Goal: Task Accomplishment & Management: Use online tool/utility

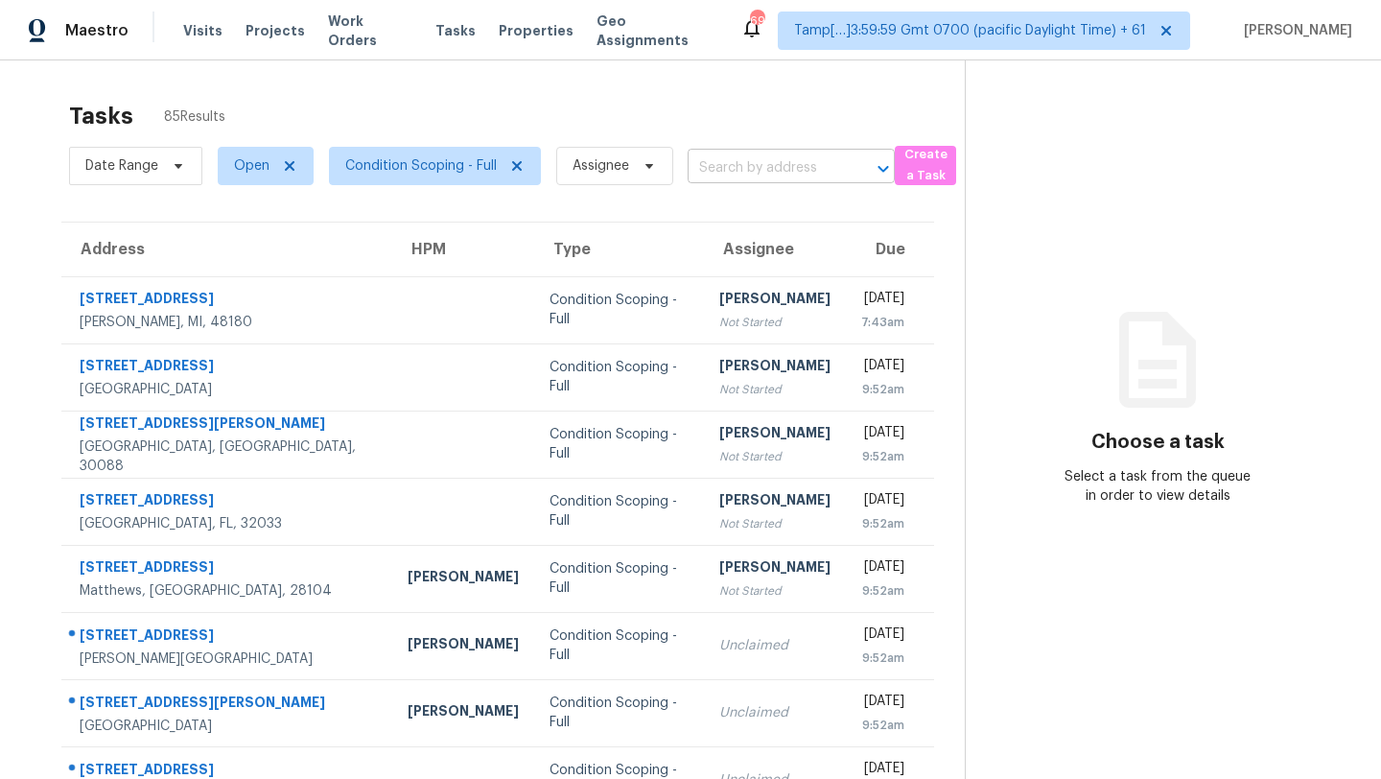
click at [761, 168] on input "text" at bounding box center [764, 168] width 153 height 30
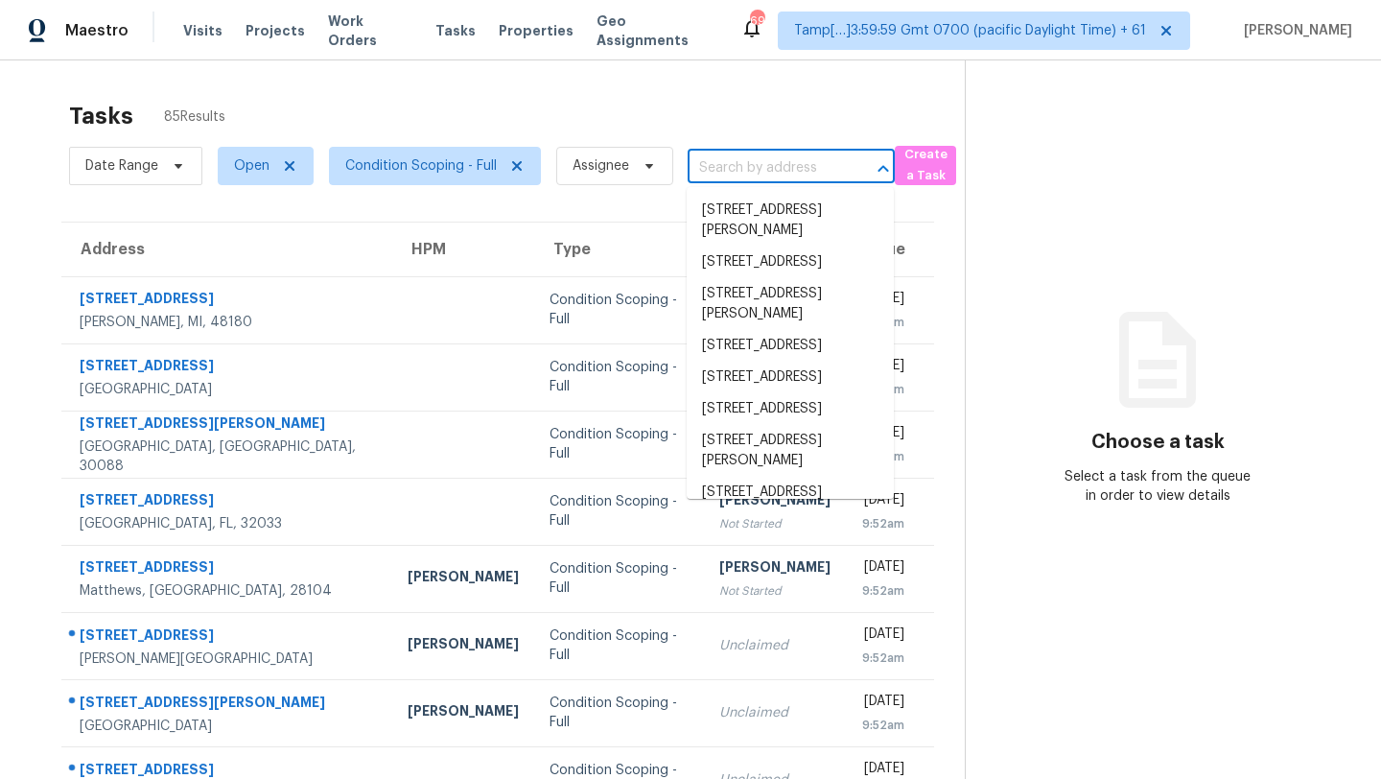
paste input "280 Bosco Blvd, Middleburg, FL, 32068"
type input "280 Bosco Blvd, Middleburg, FL, 32068"
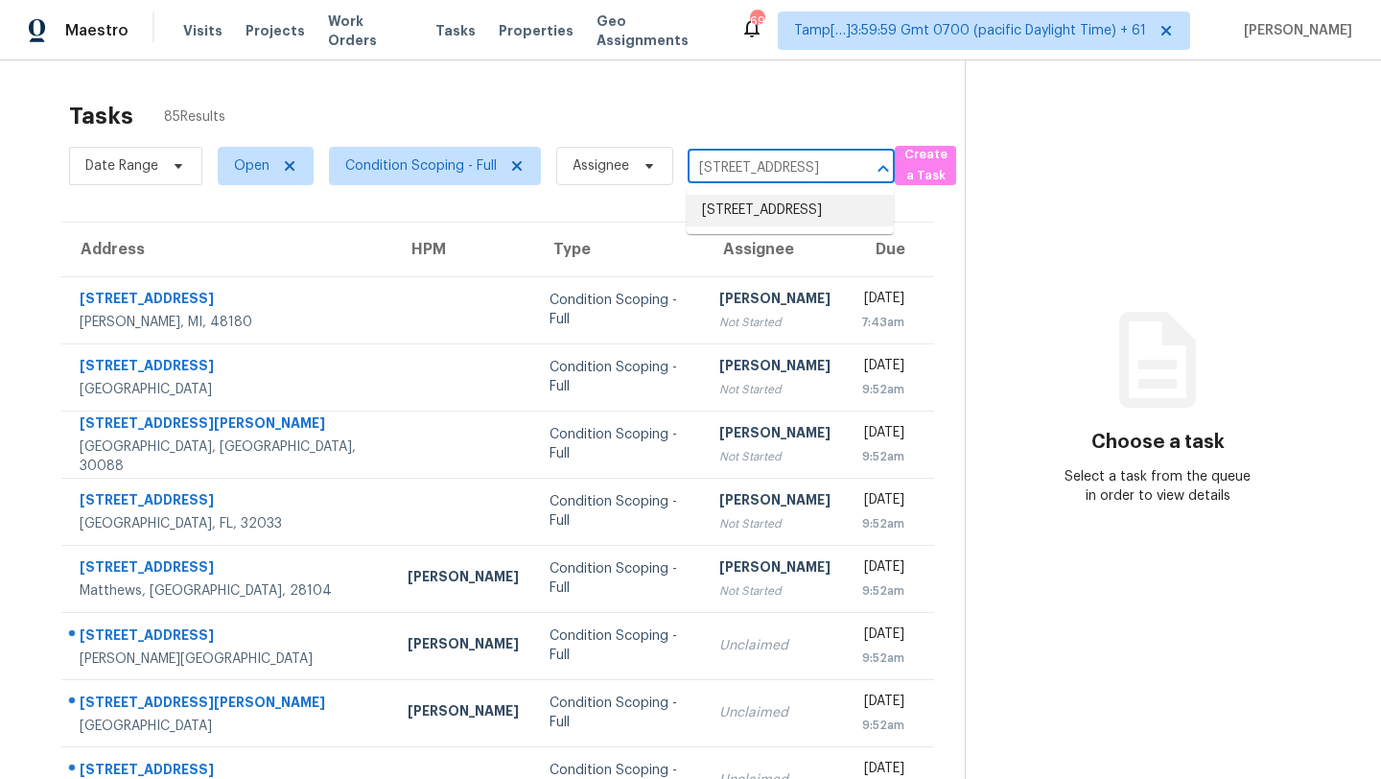
click at [739, 220] on li "280 Bosco Blvd, Middleburg, FL 32068" at bounding box center [790, 211] width 207 height 32
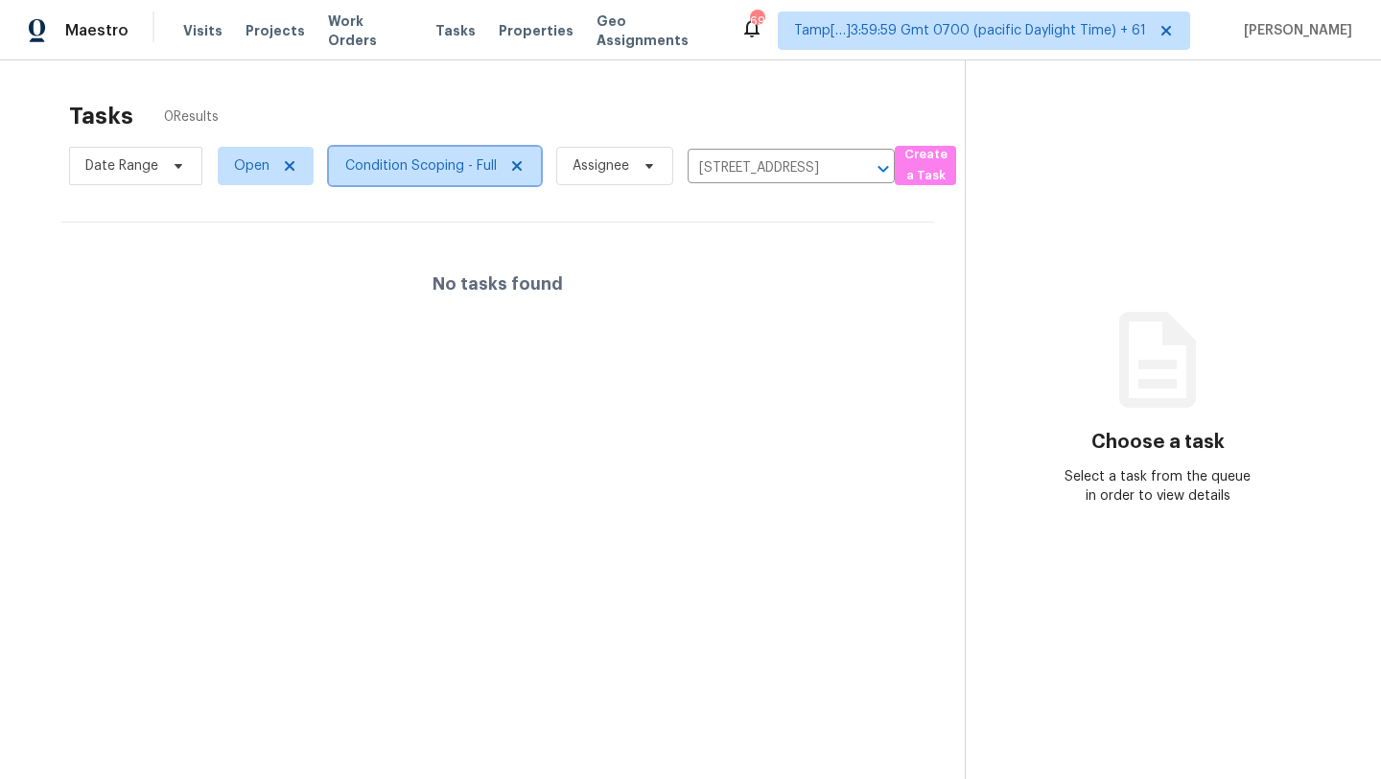
click at [389, 177] on span "Condition Scoping - Full" at bounding box center [435, 166] width 212 height 38
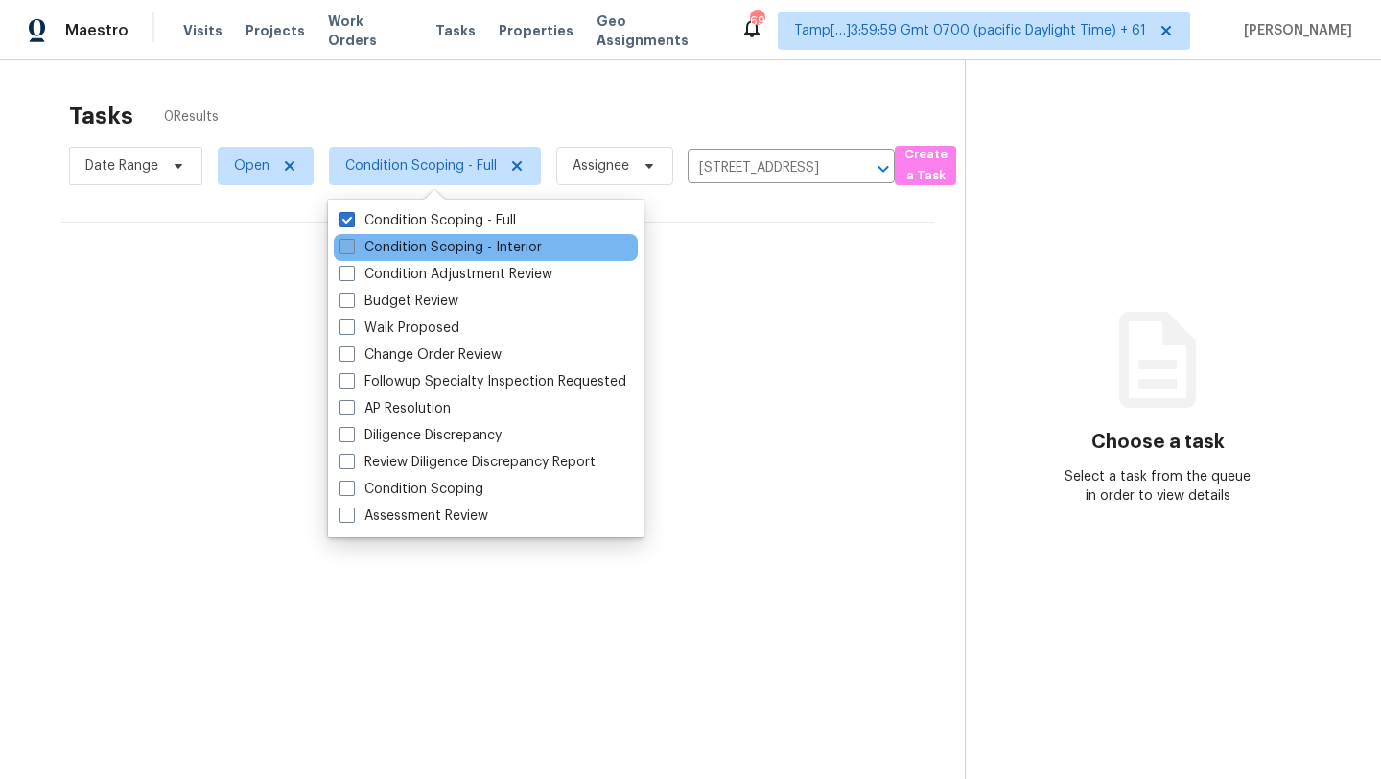
click at [393, 245] on label "Condition Scoping - Interior" at bounding box center [441, 247] width 202 height 19
click at [352, 245] on input "Condition Scoping - Interior" at bounding box center [346, 244] width 12 height 12
checkbox input "true"
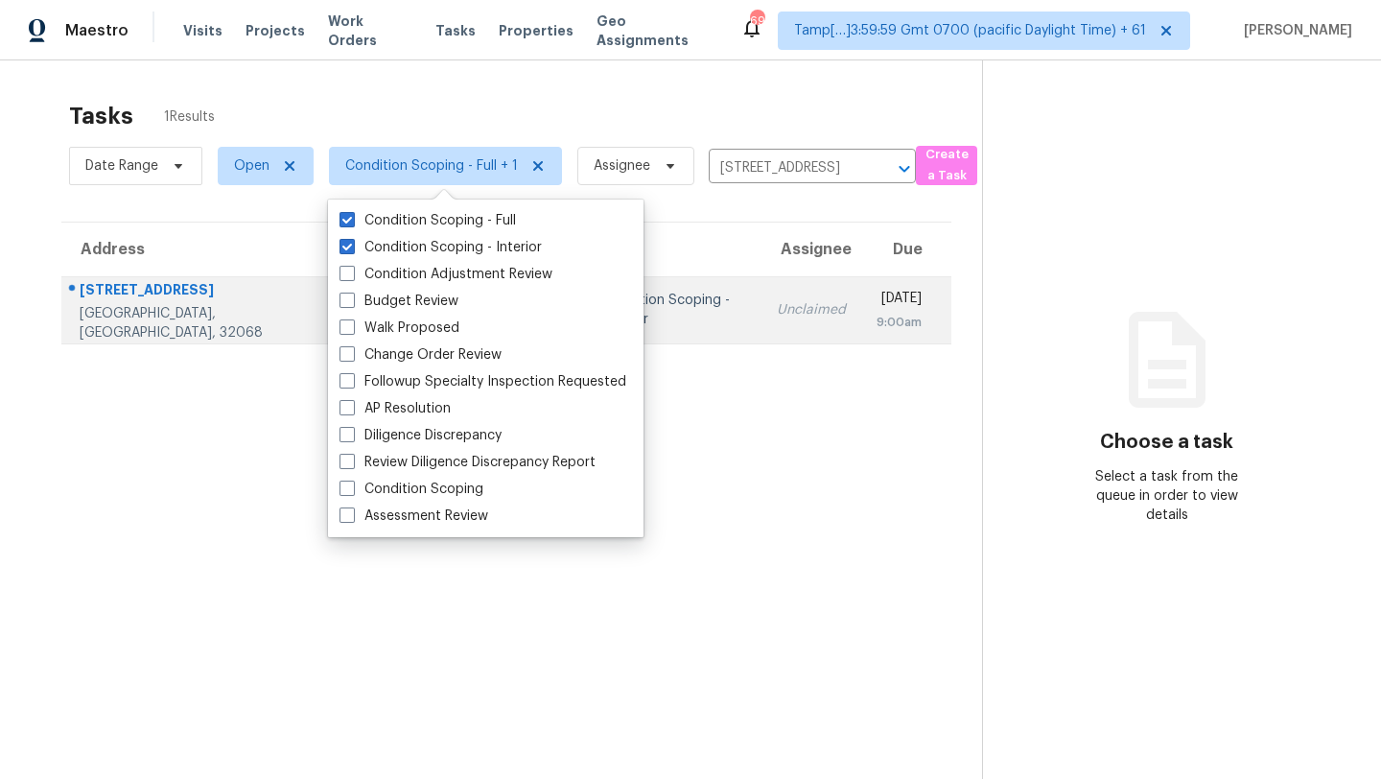
click at [877, 316] on div "9:00am" at bounding box center [899, 322] width 45 height 19
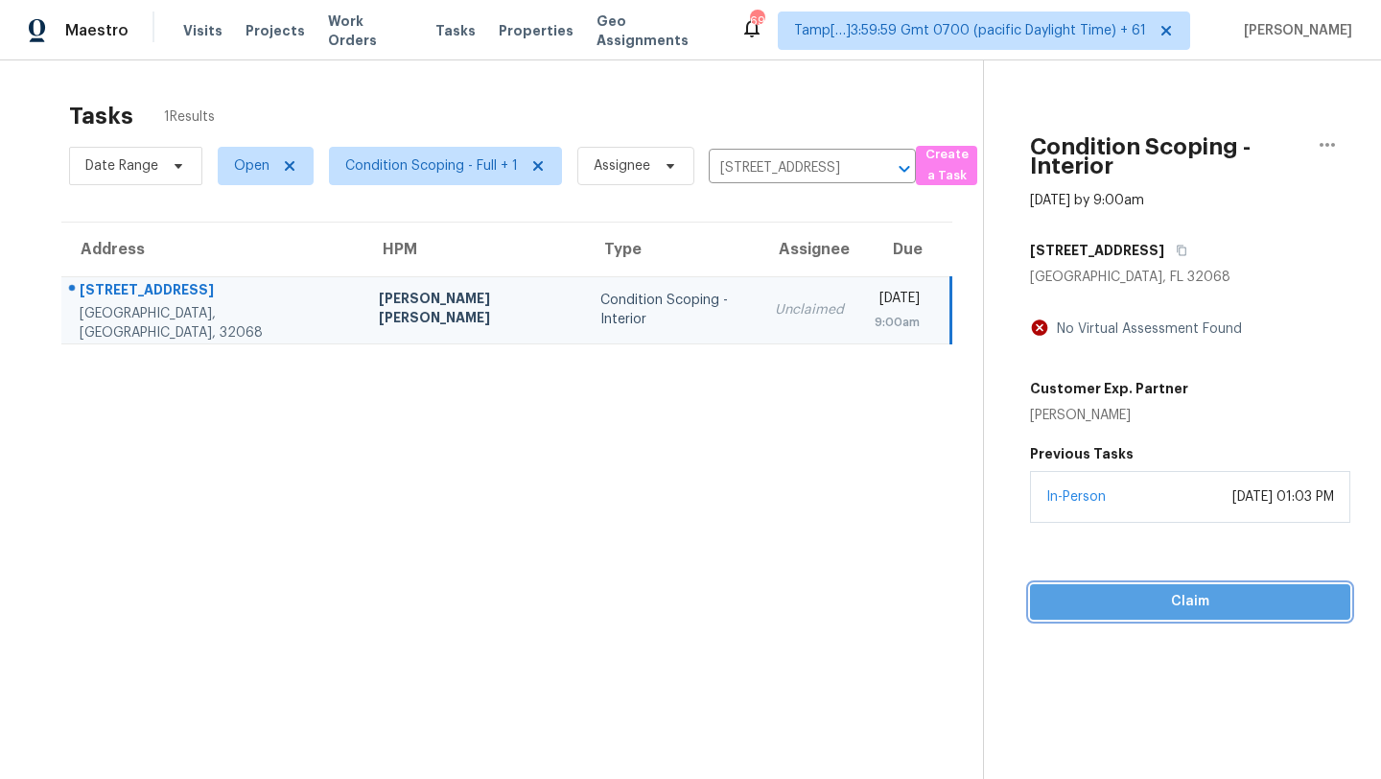
click at [1174, 610] on span "Claim" at bounding box center [1190, 602] width 290 height 24
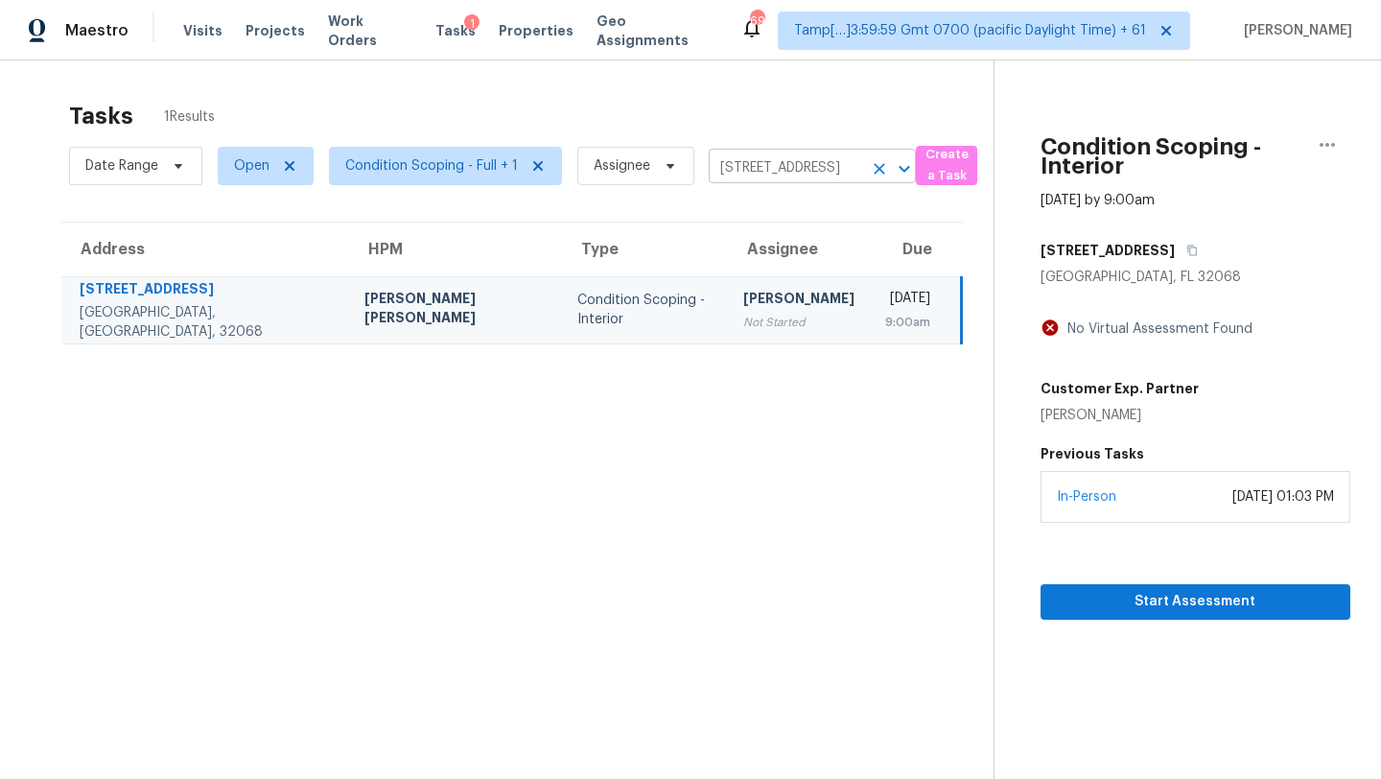
click at [822, 177] on input "280 Bosco Blvd, Middleburg, FL 32068" at bounding box center [785, 168] width 153 height 30
paste input "307 Brookwood Forest Dr, Sunnyvale, TX, 75182"
type input "307 Brookwood Forest Dr, Sunnyvale, TX, 75182"
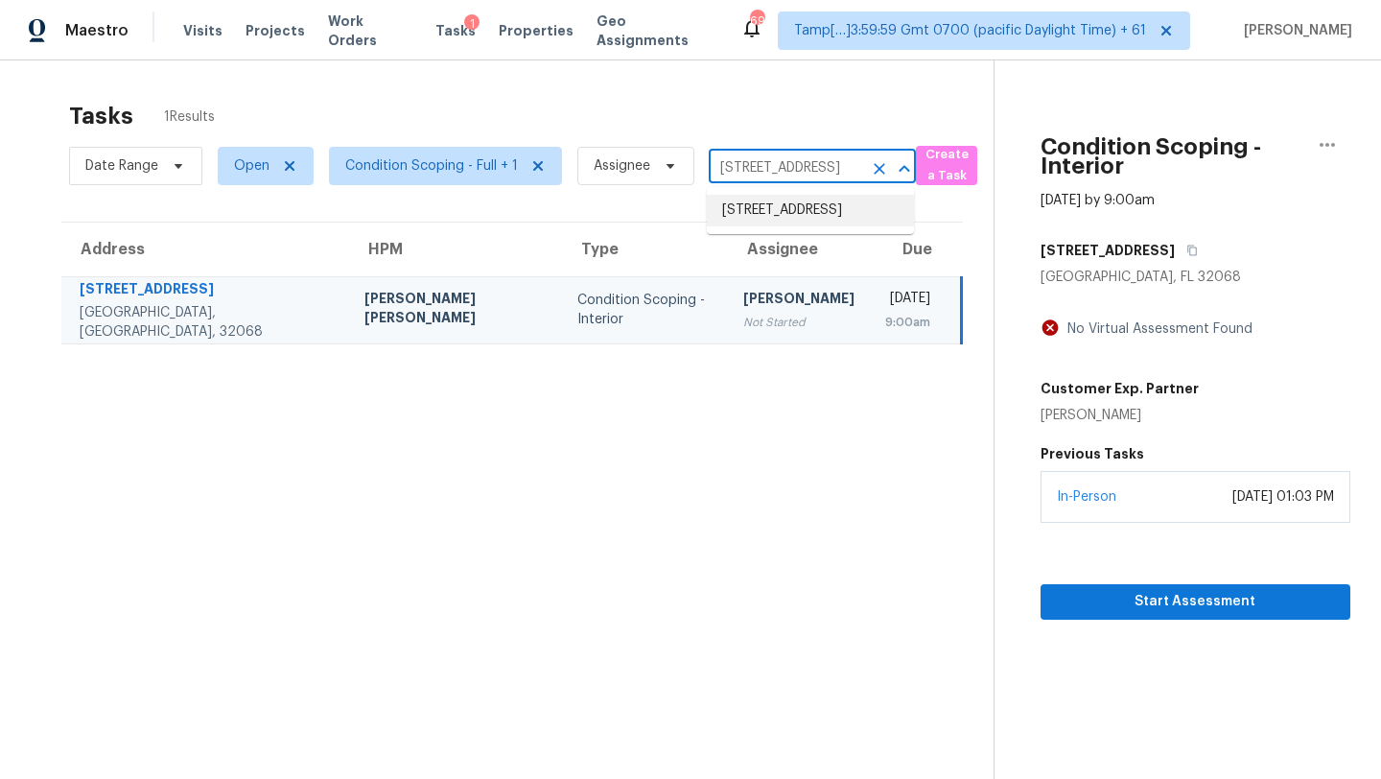
click at [802, 218] on li "307 Brookwood Forest Dr, Sunnyvale, TX 75182" at bounding box center [810, 211] width 207 height 32
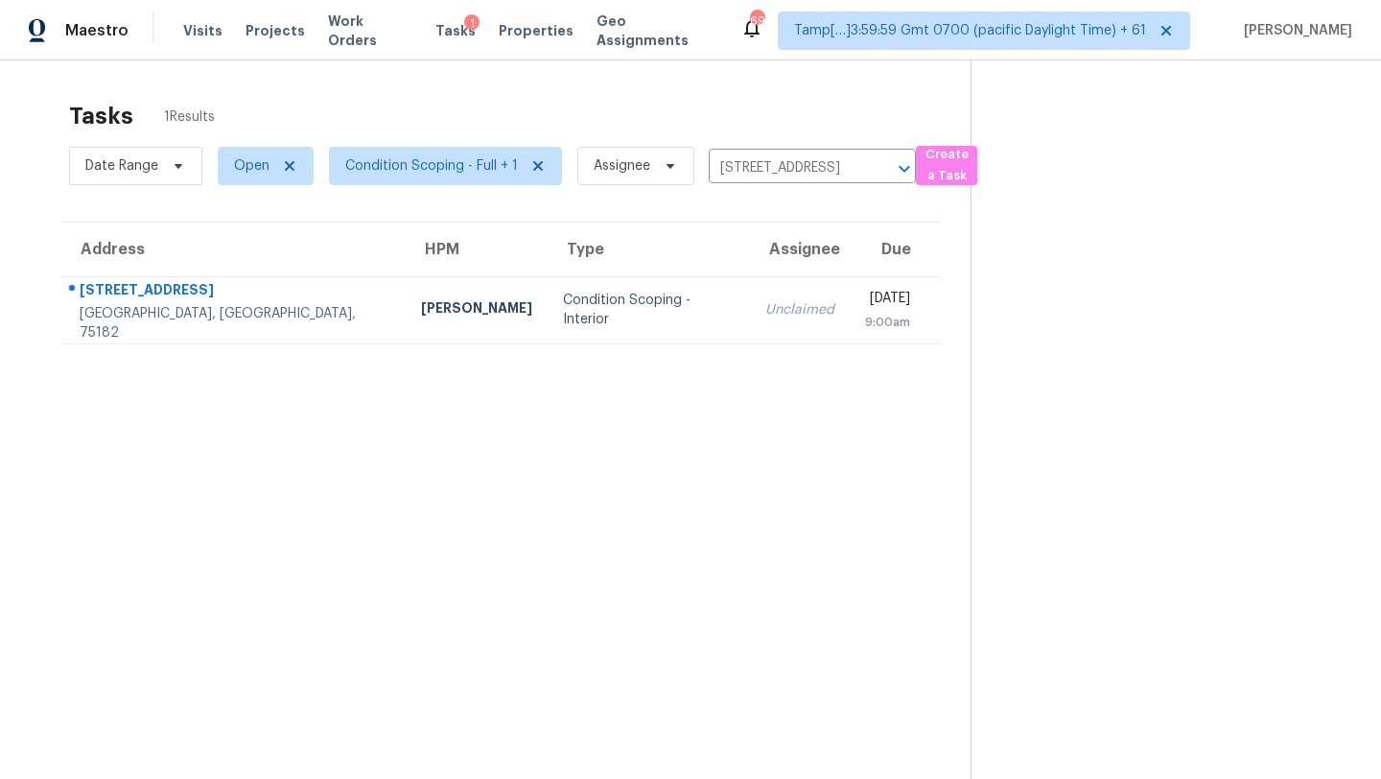
click at [750, 299] on td "Unclaimed" at bounding box center [800, 309] width 100 height 67
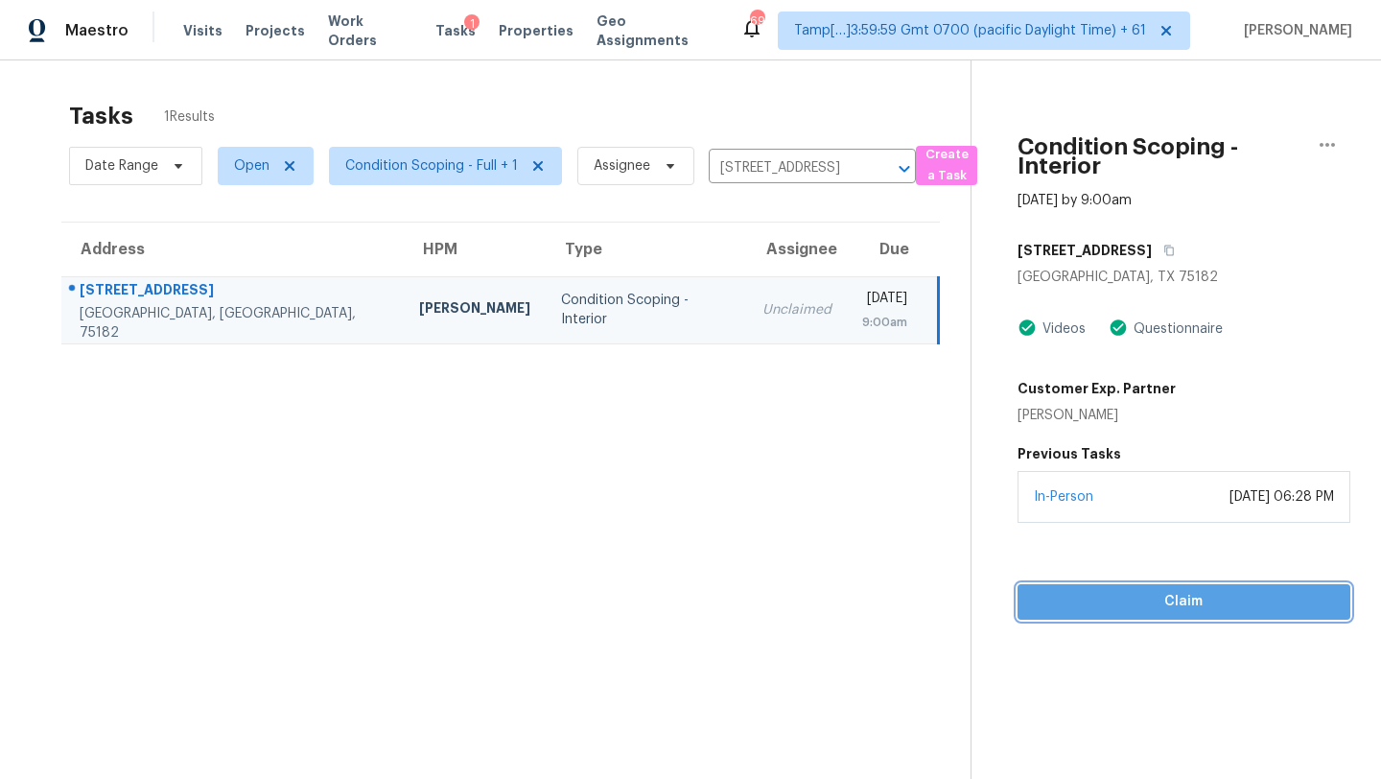
click at [1116, 597] on span "Claim" at bounding box center [1184, 602] width 302 height 24
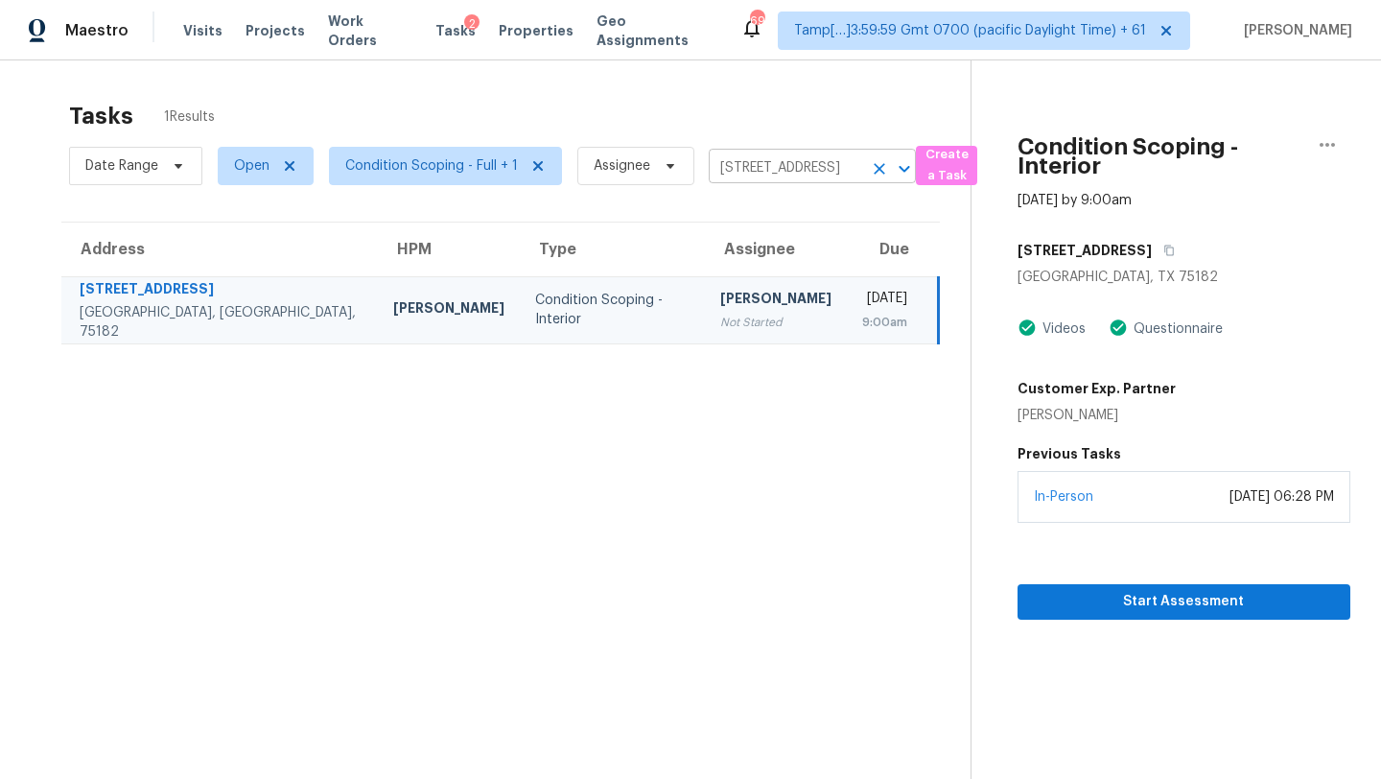
click at [789, 154] on input "307 Brookwood Forest Dr, Sunnyvale, TX 75182" at bounding box center [785, 168] width 153 height 30
paste input "2860 Evergreen Ridge Pt, Nashville, TN, 37217"
type input "2860 Evergreen Ridge Pt, Nashville, TN, 37217"
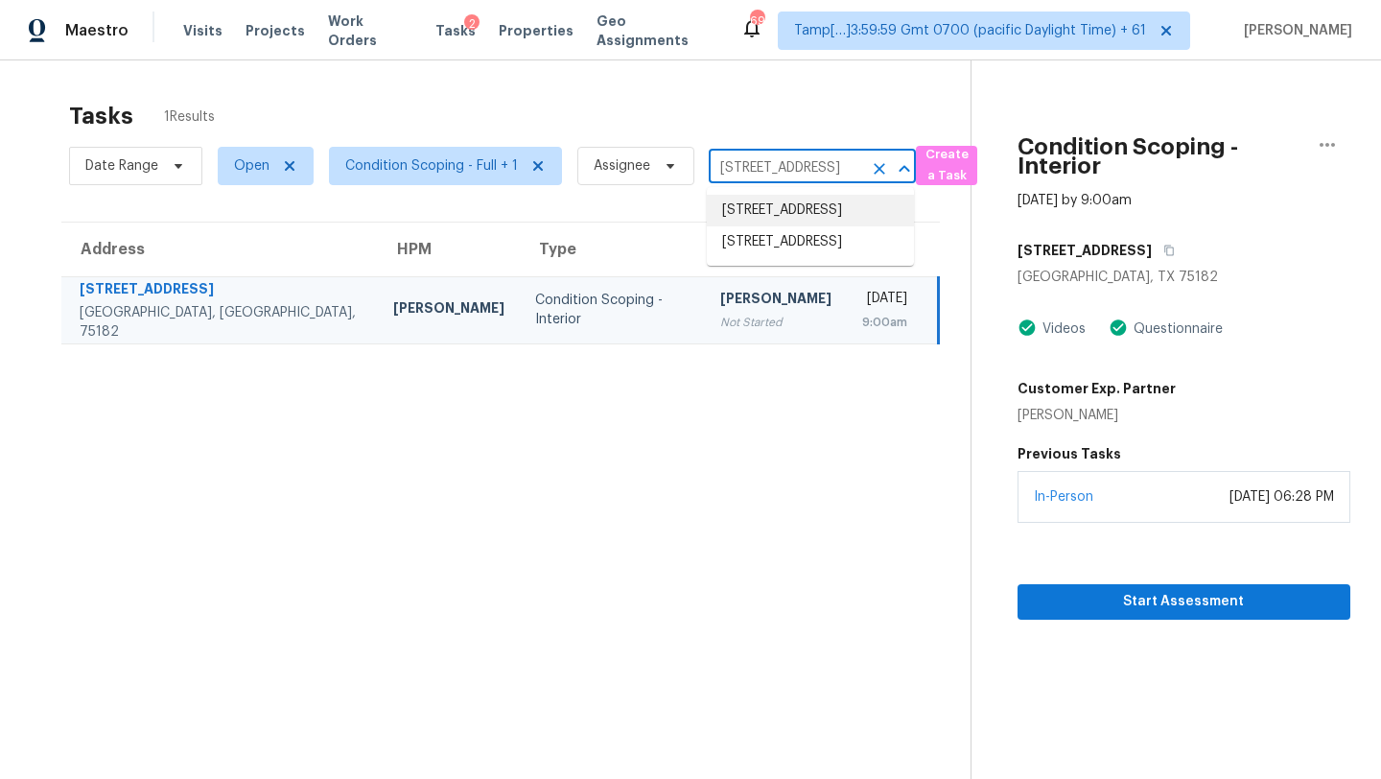
click at [782, 206] on li "2860 Evergreen Ridge Pt, Nashville, TN 37217" at bounding box center [810, 211] width 207 height 32
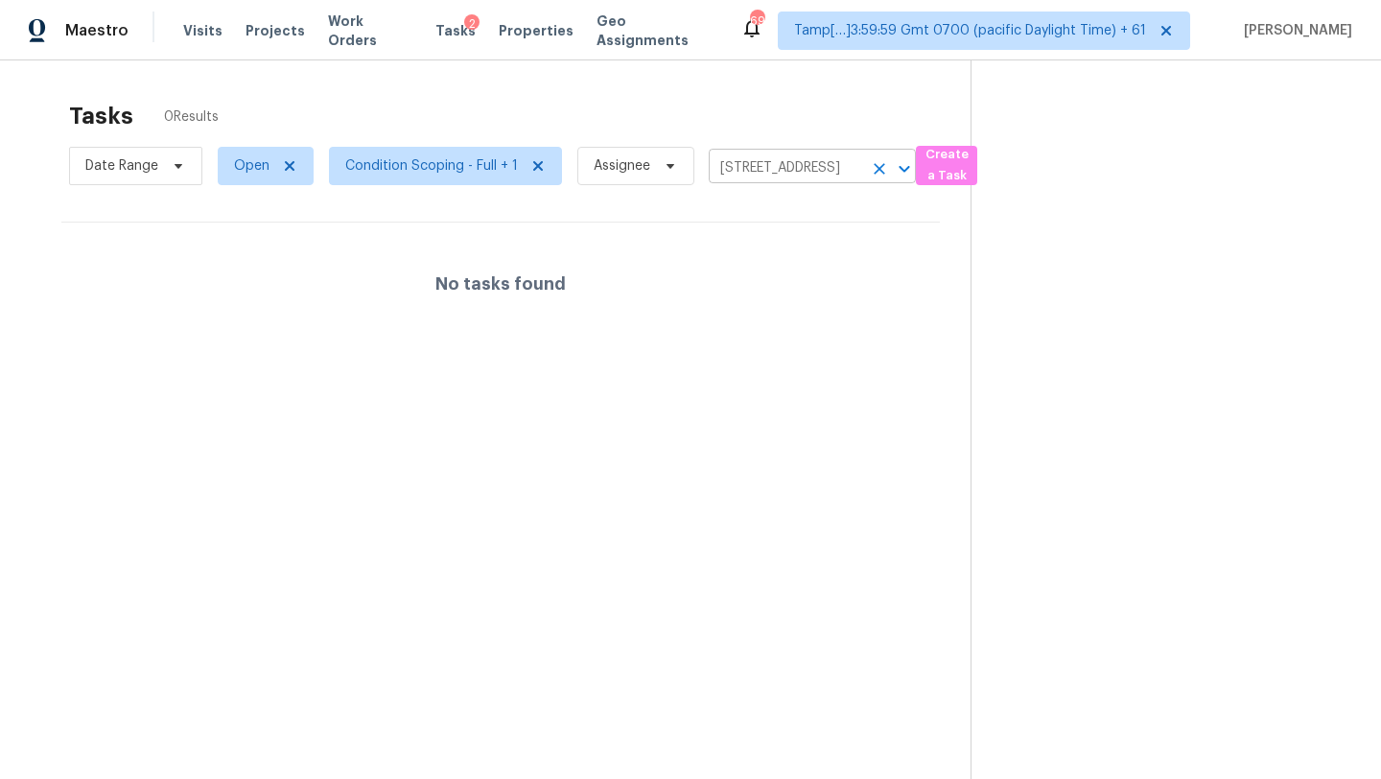
click at [784, 173] on input "2860 Evergreen Ridge Pt, Nashville, TN 37217" at bounding box center [785, 168] width 153 height 30
paste input "2860 Evergreen Ridge Pt, Nashville, TN,"
type input "2860 Evergreen Ridge Pt, Nashville, TN, 37217"
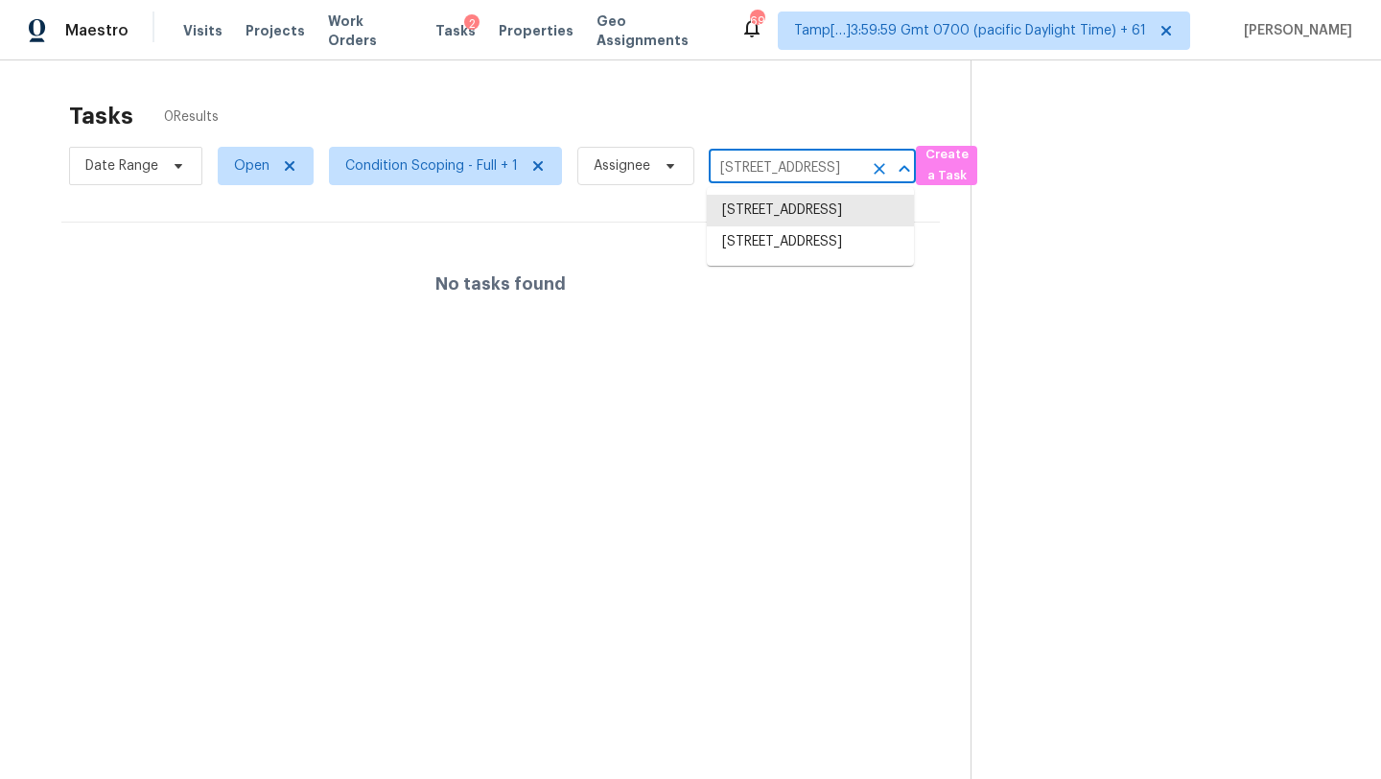
scroll to position [0, 147]
click at [783, 258] on li "2860 Evergreen Ridge Pt # SINGLEFAVMILYHOME, Nashville, TN 37217" at bounding box center [810, 242] width 207 height 32
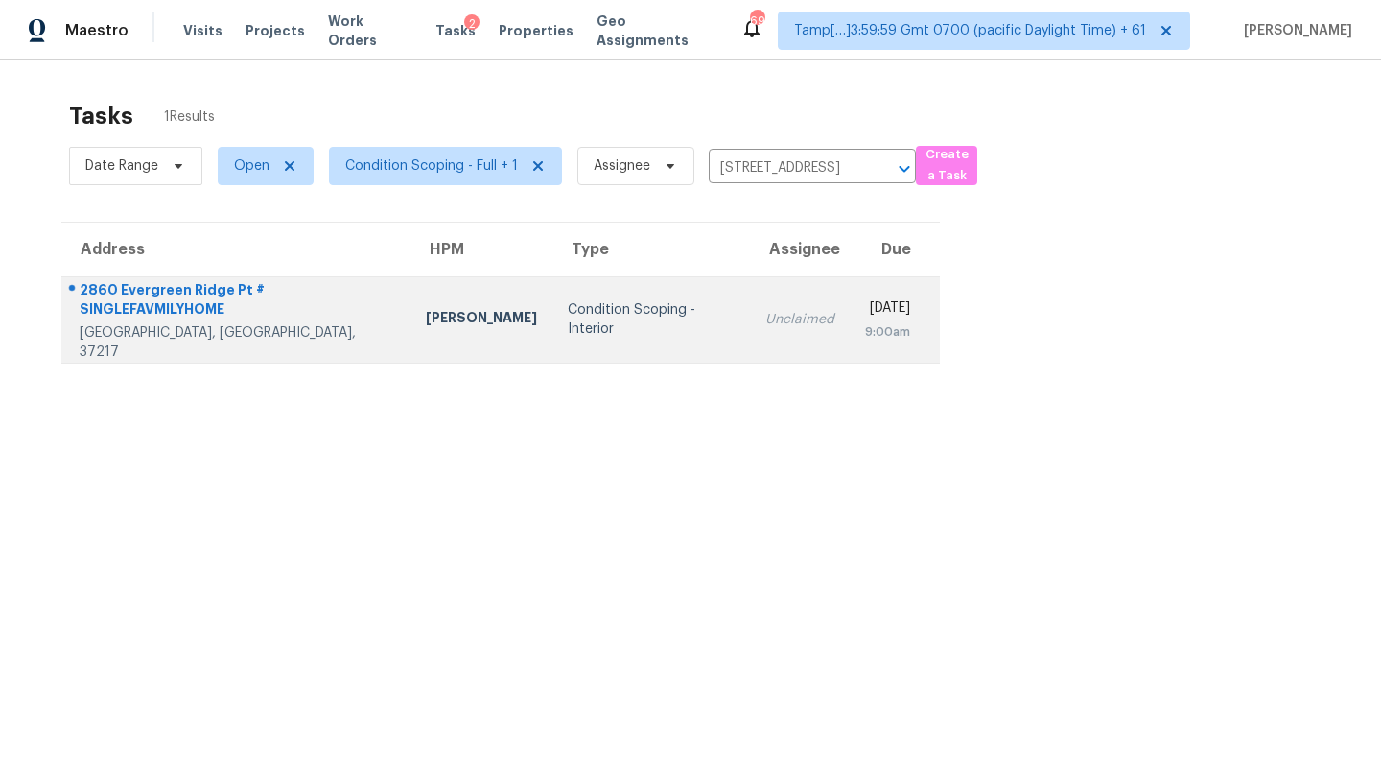
click at [750, 277] on td "Unclaimed" at bounding box center [800, 319] width 100 height 86
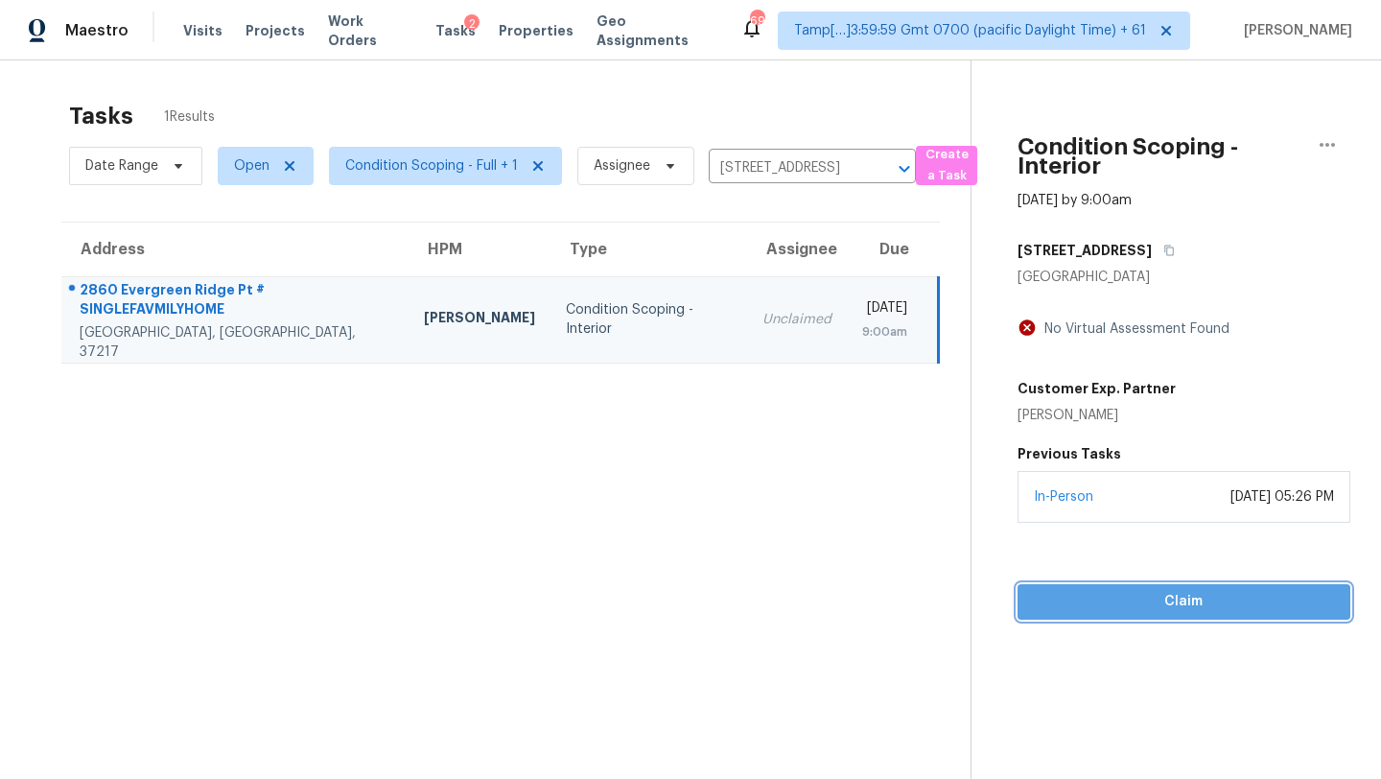
click at [1123, 597] on span "Claim" at bounding box center [1184, 602] width 302 height 24
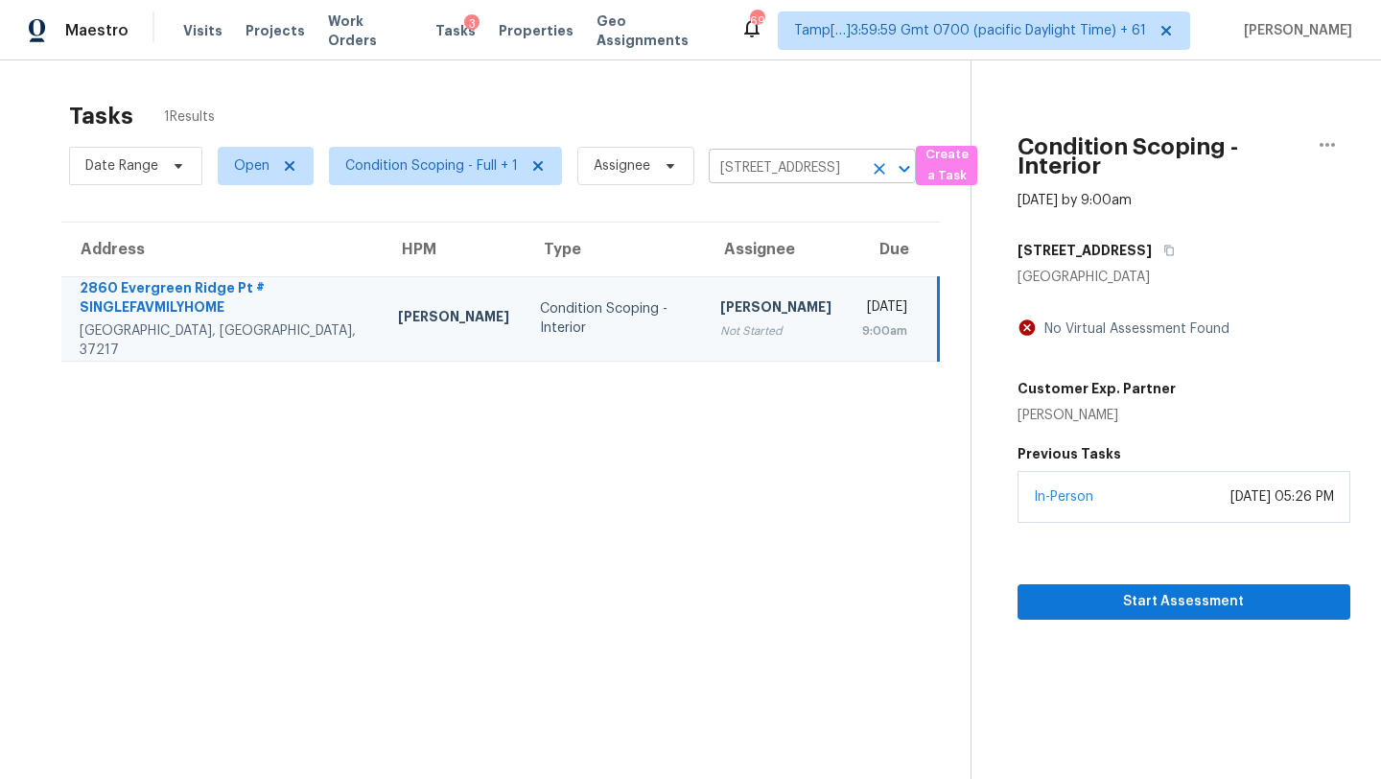
click at [782, 174] on input "2860 Evergreen Ridge Pt # SINGLEFAVMILYHOME, Nashville, TN 37217" at bounding box center [785, 168] width 153 height 30
paste input "3501 Willowtree Ln, Clayton, NC, 27520"
type input "3501 Willowtree Ln, Clayton, NC, 27520"
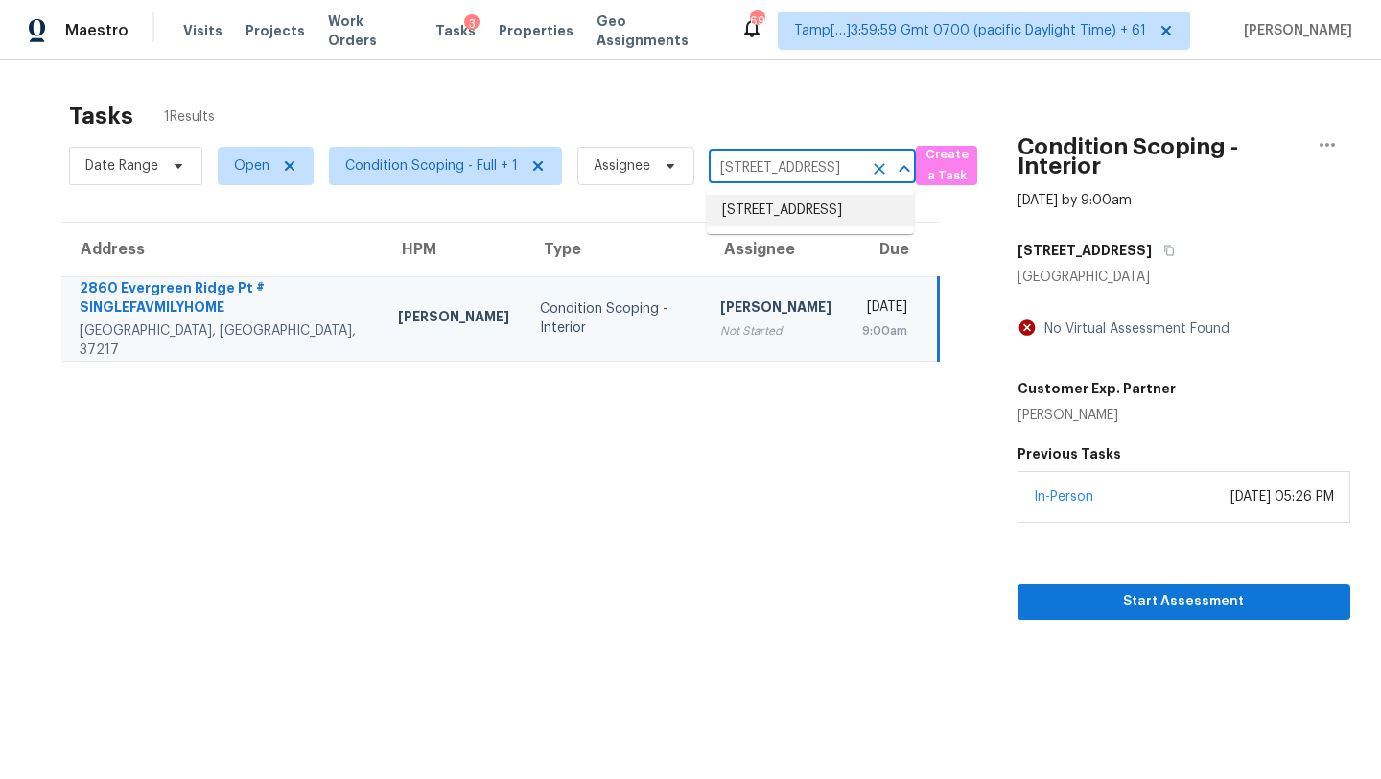
click at [770, 222] on li "3501 Willowtree Ln, Clayton, NC 27520" at bounding box center [810, 211] width 207 height 32
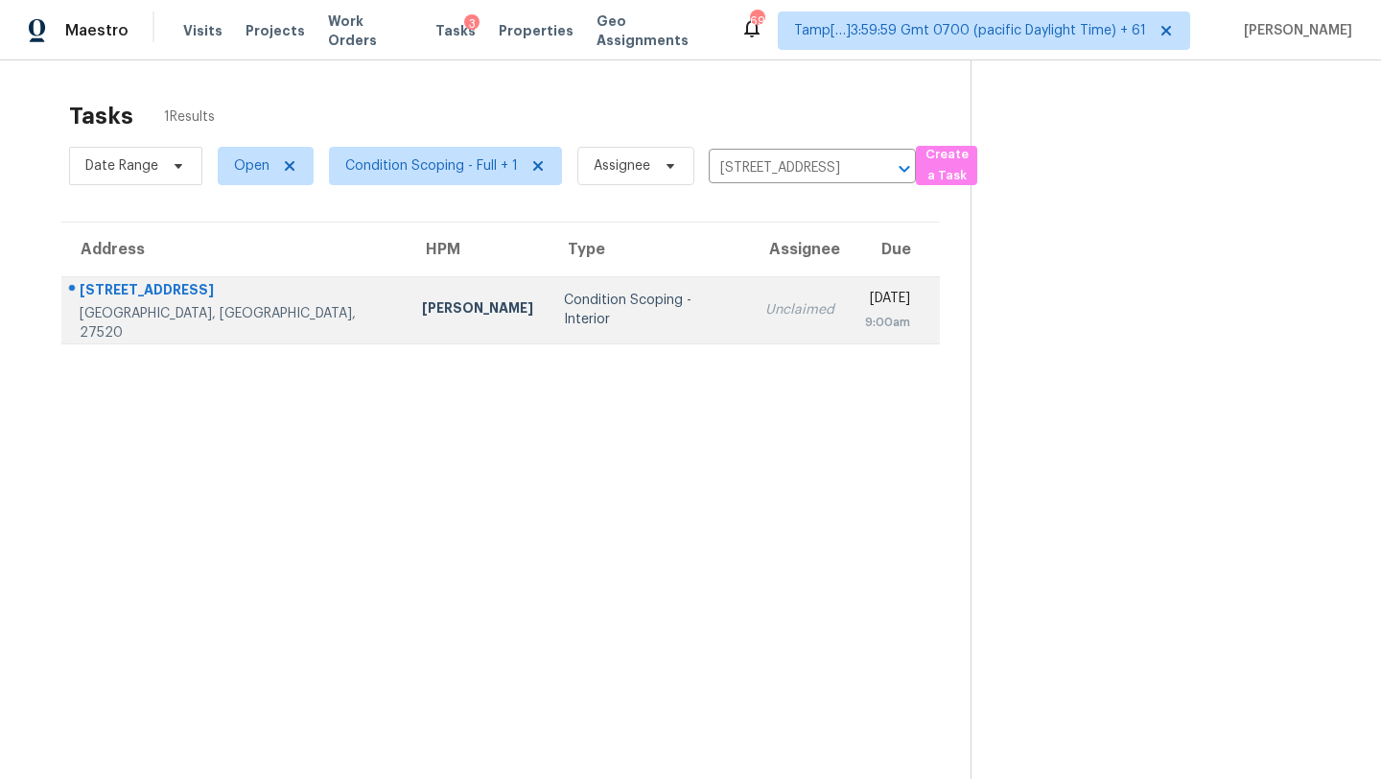
click at [865, 328] on div "9:00am" at bounding box center [887, 322] width 45 height 19
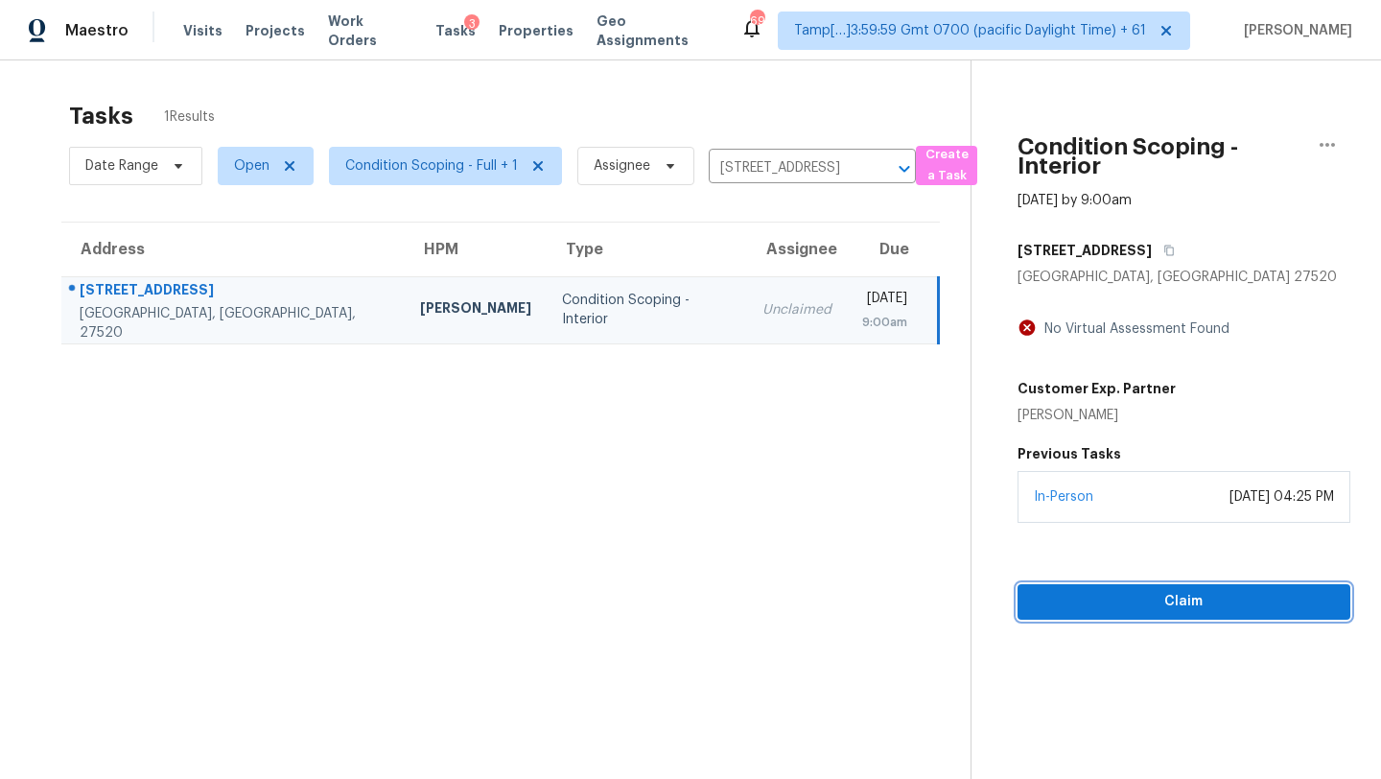
click at [1091, 593] on span "Claim" at bounding box center [1184, 602] width 302 height 24
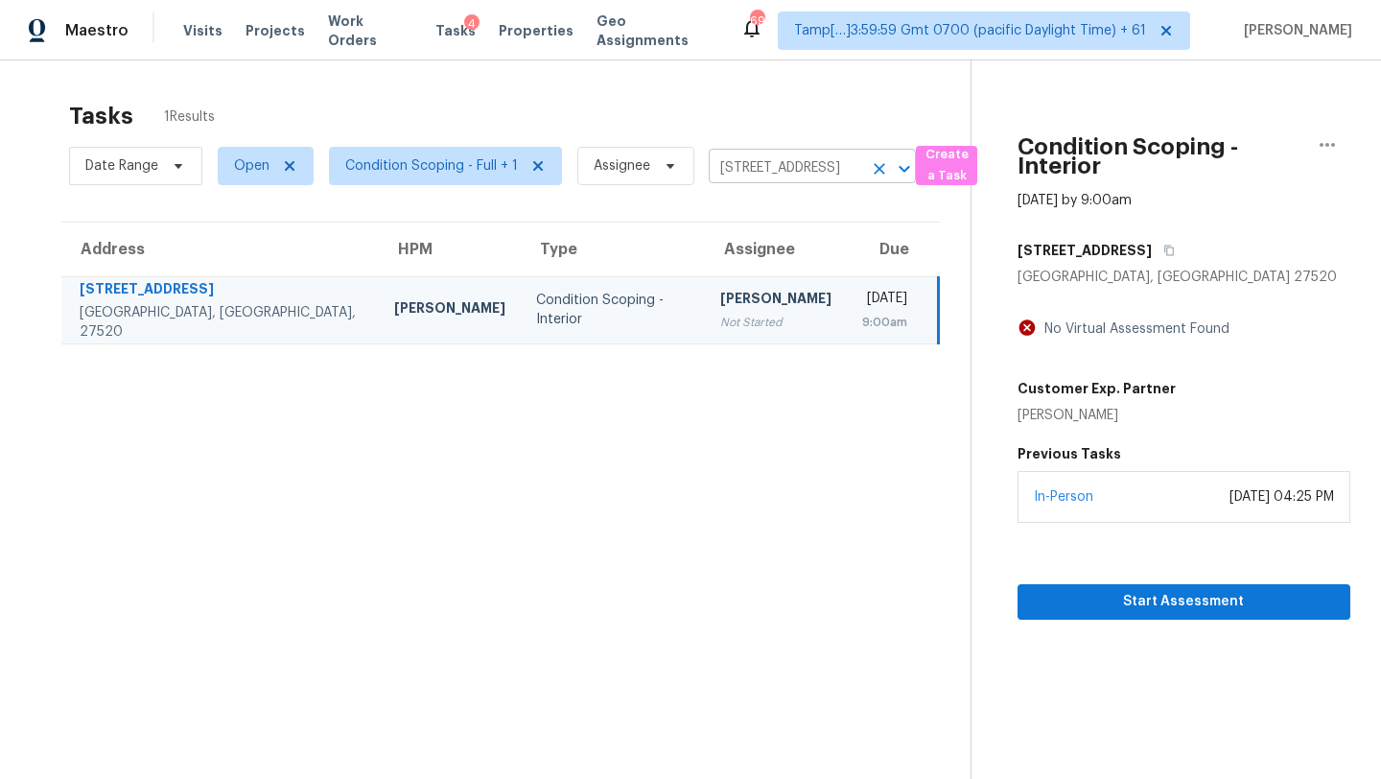
click at [773, 175] on input "3501 Willowtree Ln, Clayton, NC 27520" at bounding box center [785, 168] width 153 height 30
paste input "102 Fallstaff Rd, Columbia, SC, 29229"
type input "102 Fallstaff Rd, Columbia, SC, 29229"
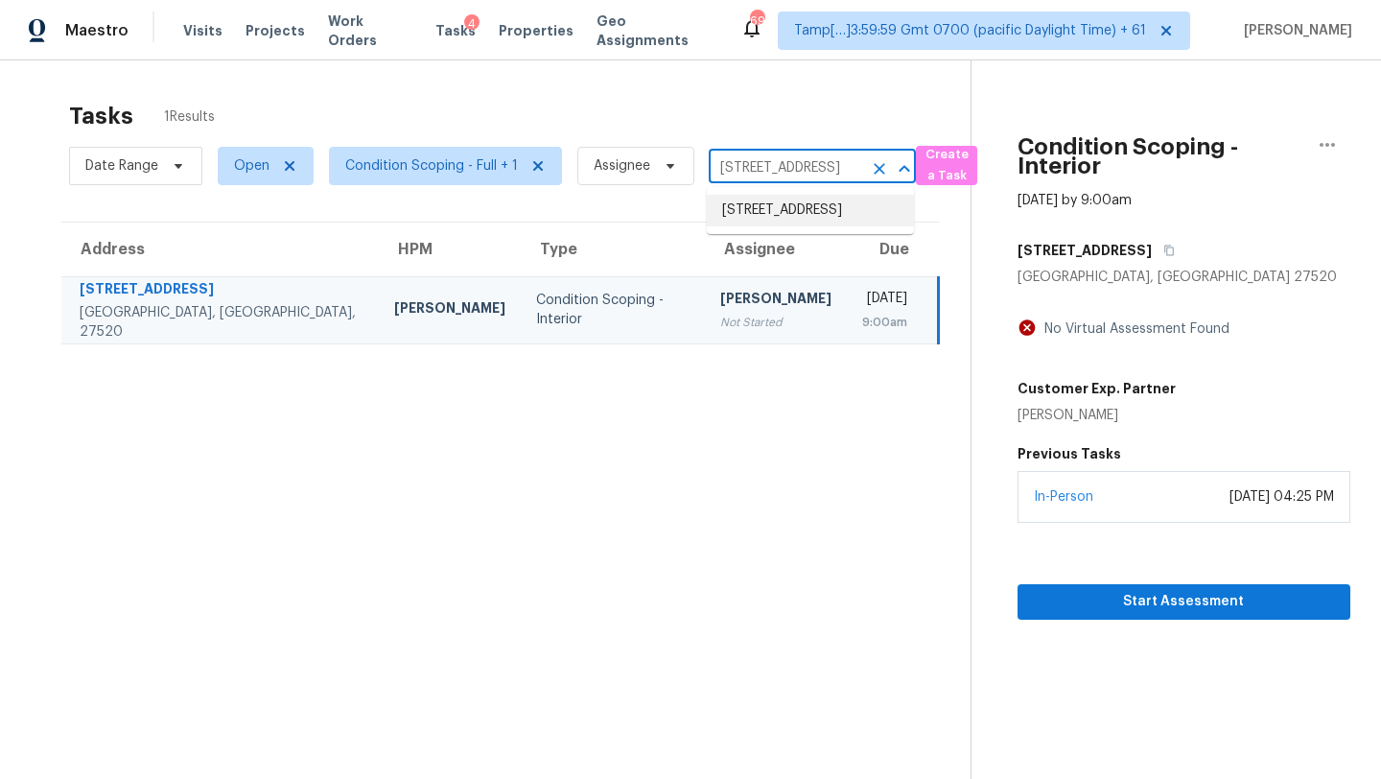
click at [764, 222] on li "102 Fallstaff Rd, Columbia, SC 29229" at bounding box center [810, 211] width 207 height 32
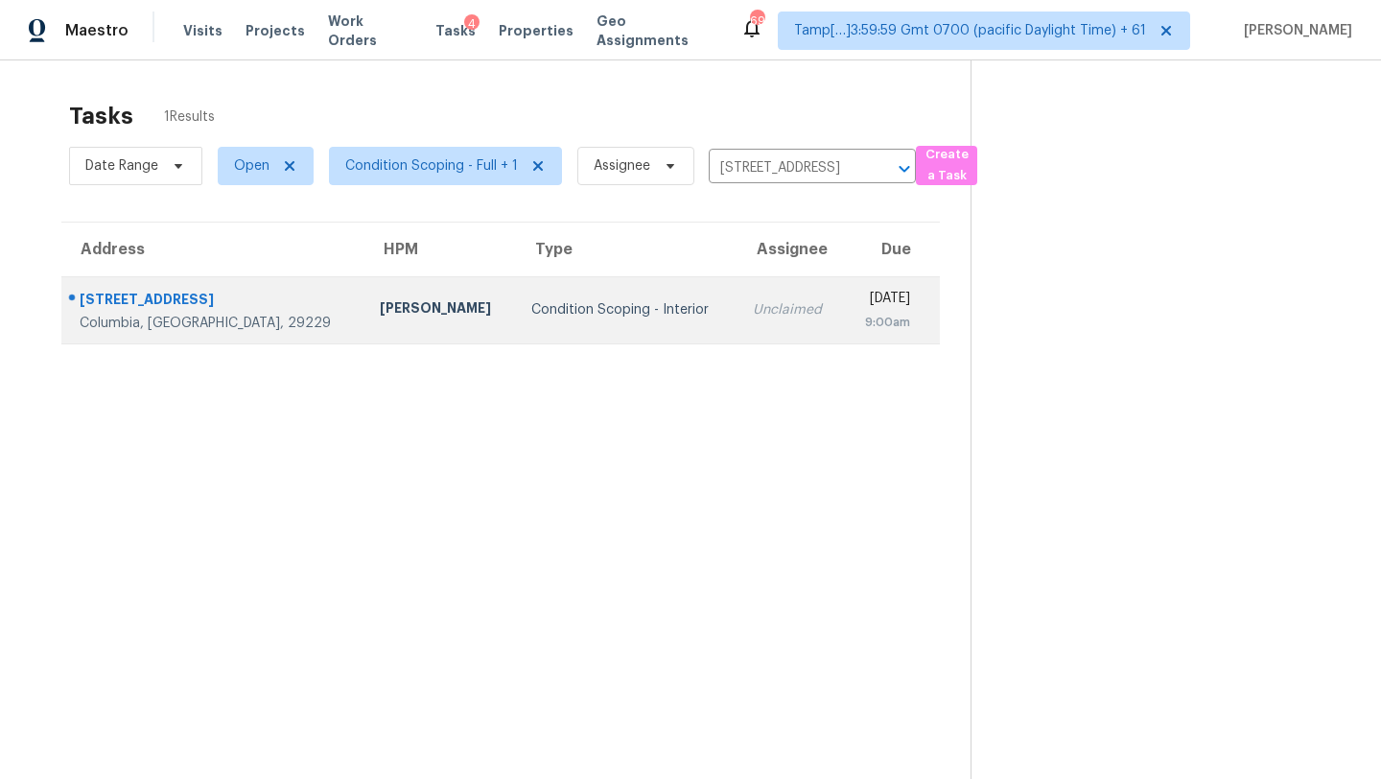
click at [859, 289] on div "Wed, Sep 24th 2025" at bounding box center [884, 301] width 51 height 24
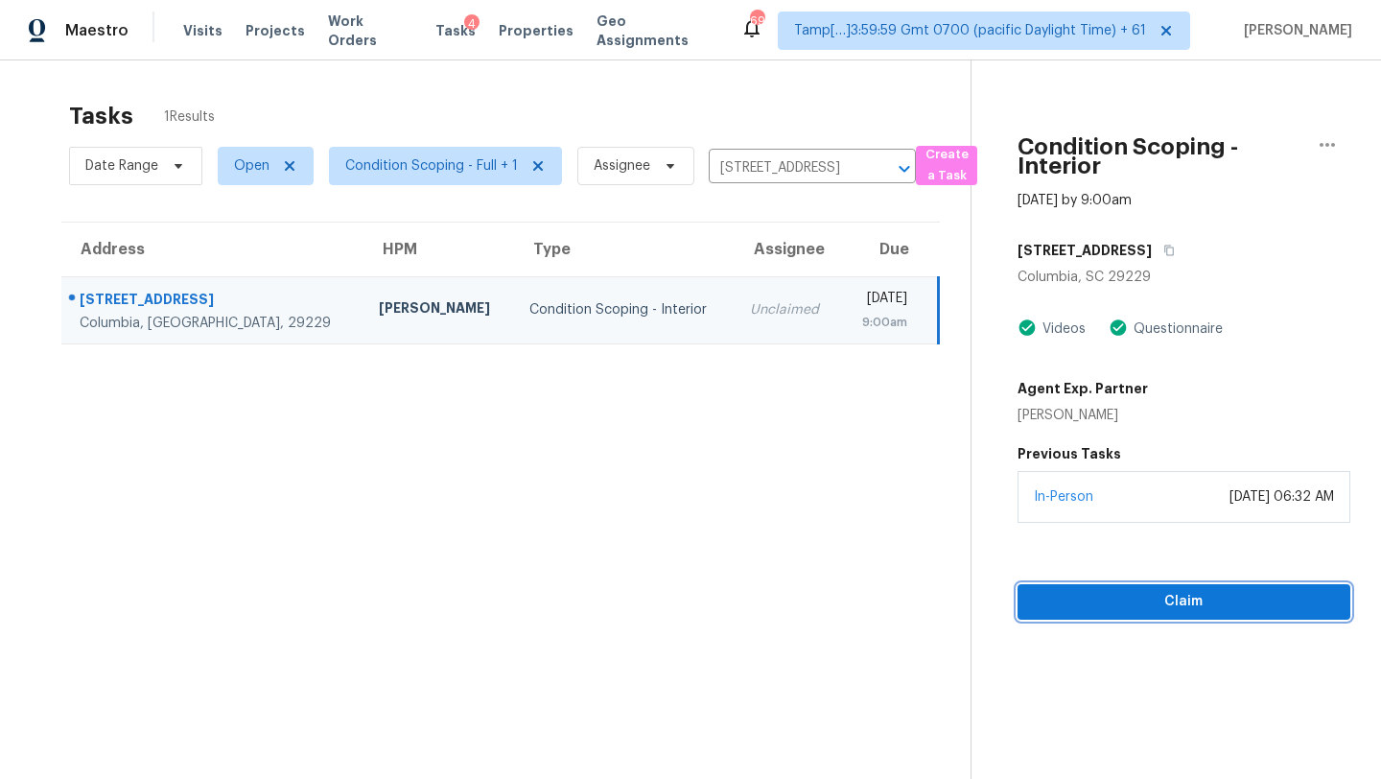
click at [1124, 605] on span "Claim" at bounding box center [1184, 602] width 302 height 24
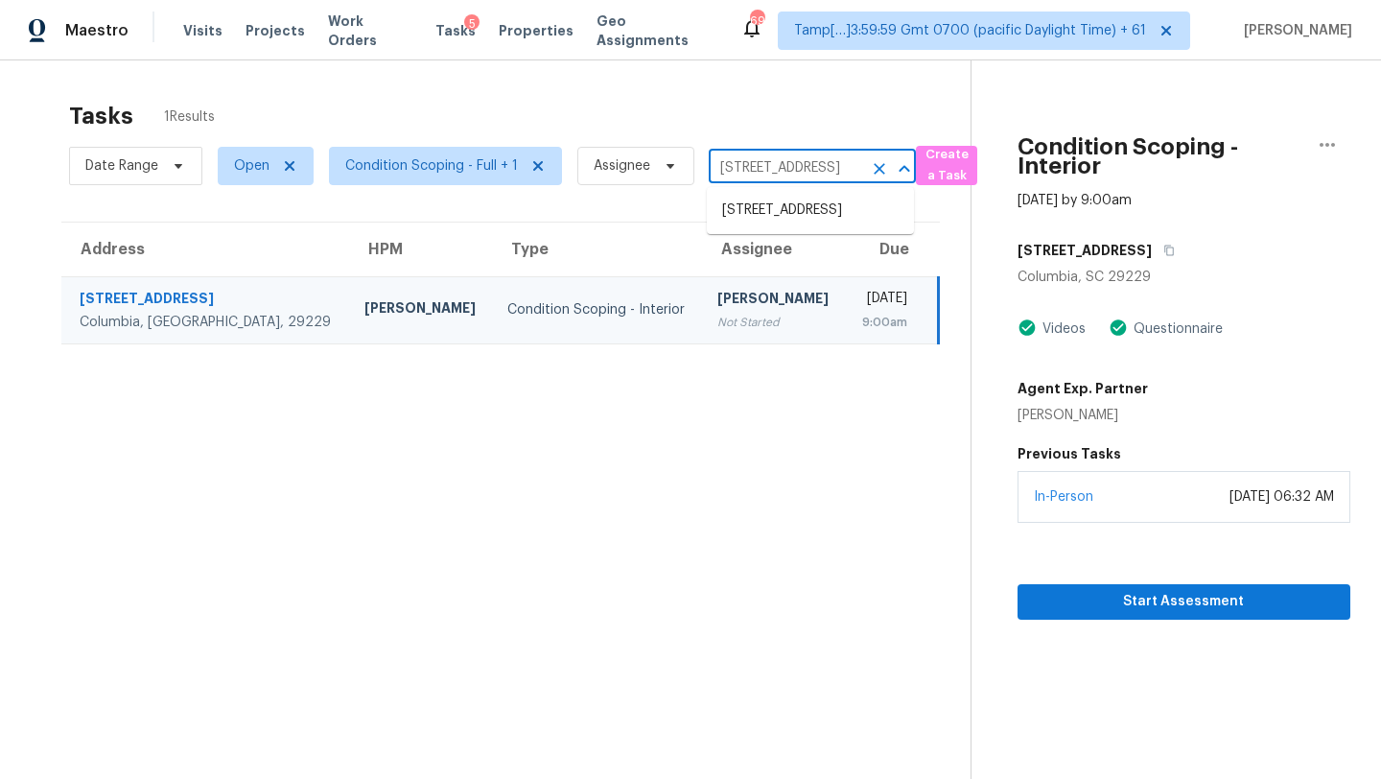
click at [810, 167] on input "102 Fallstaff Rd, Columbia, SC 29229" at bounding box center [785, 168] width 153 height 30
paste input "10440 Kensil St, Indianapolis, IN, 46236"
type input "10440 Kensil St, Indianapolis, IN, 46236"
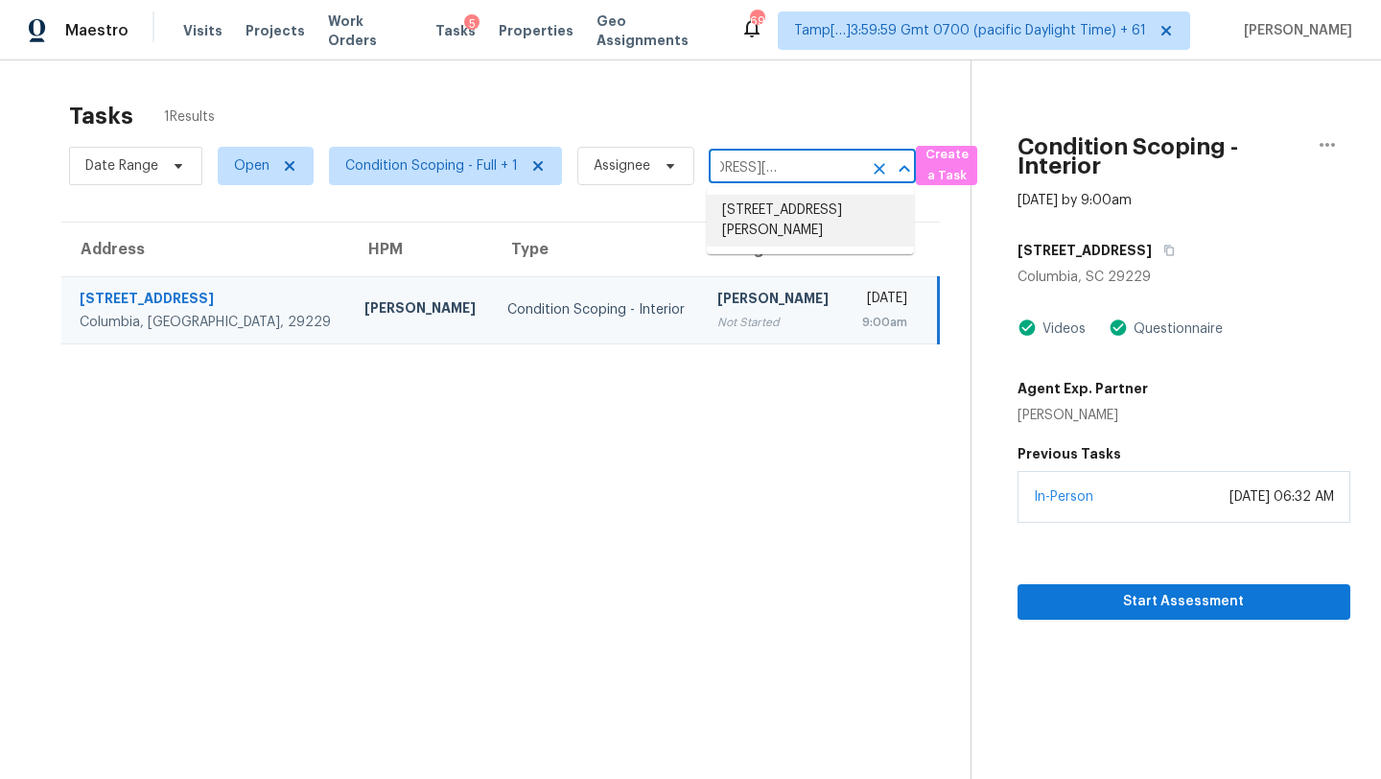
click at [775, 226] on li "10440 Kensil St, Indianapolis, IN 46236" at bounding box center [810, 221] width 207 height 52
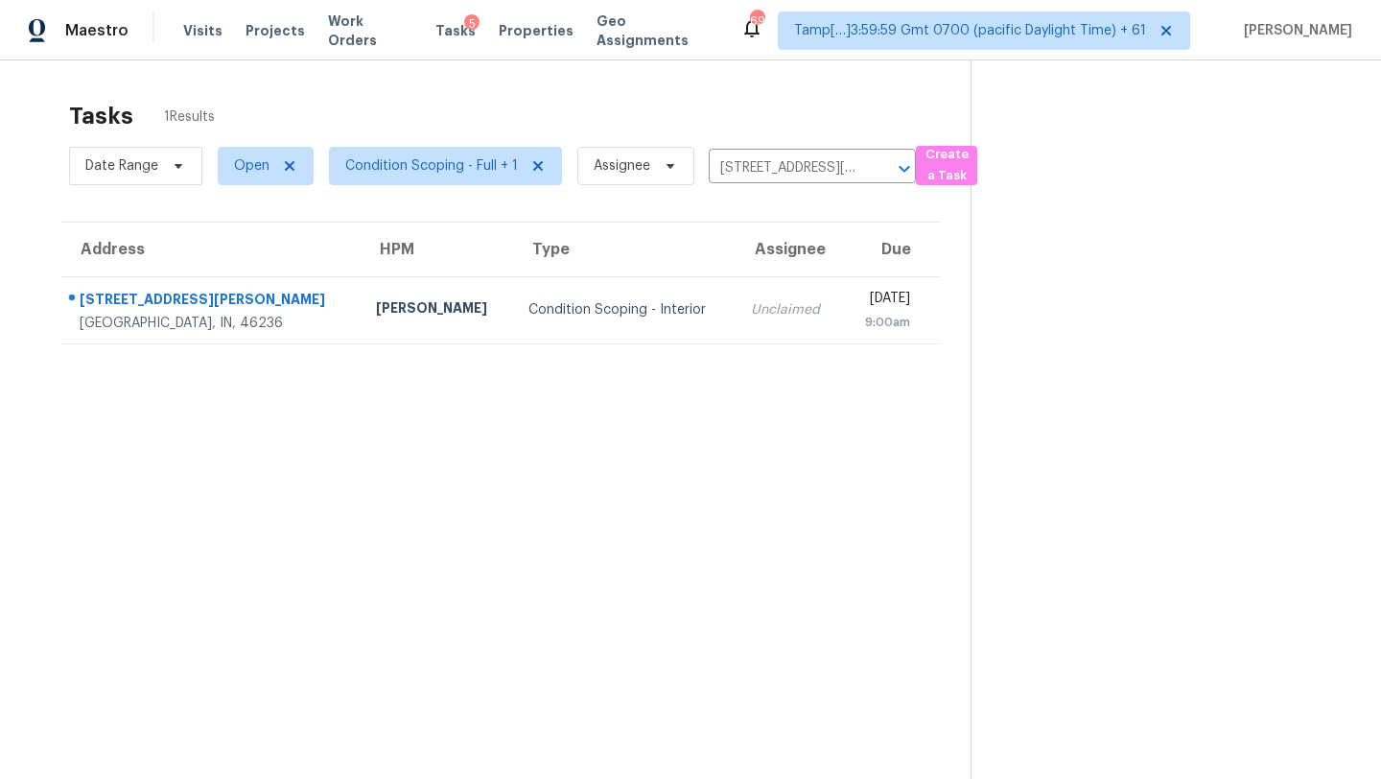
click at [736, 337] on td "Unclaimed" at bounding box center [789, 309] width 107 height 67
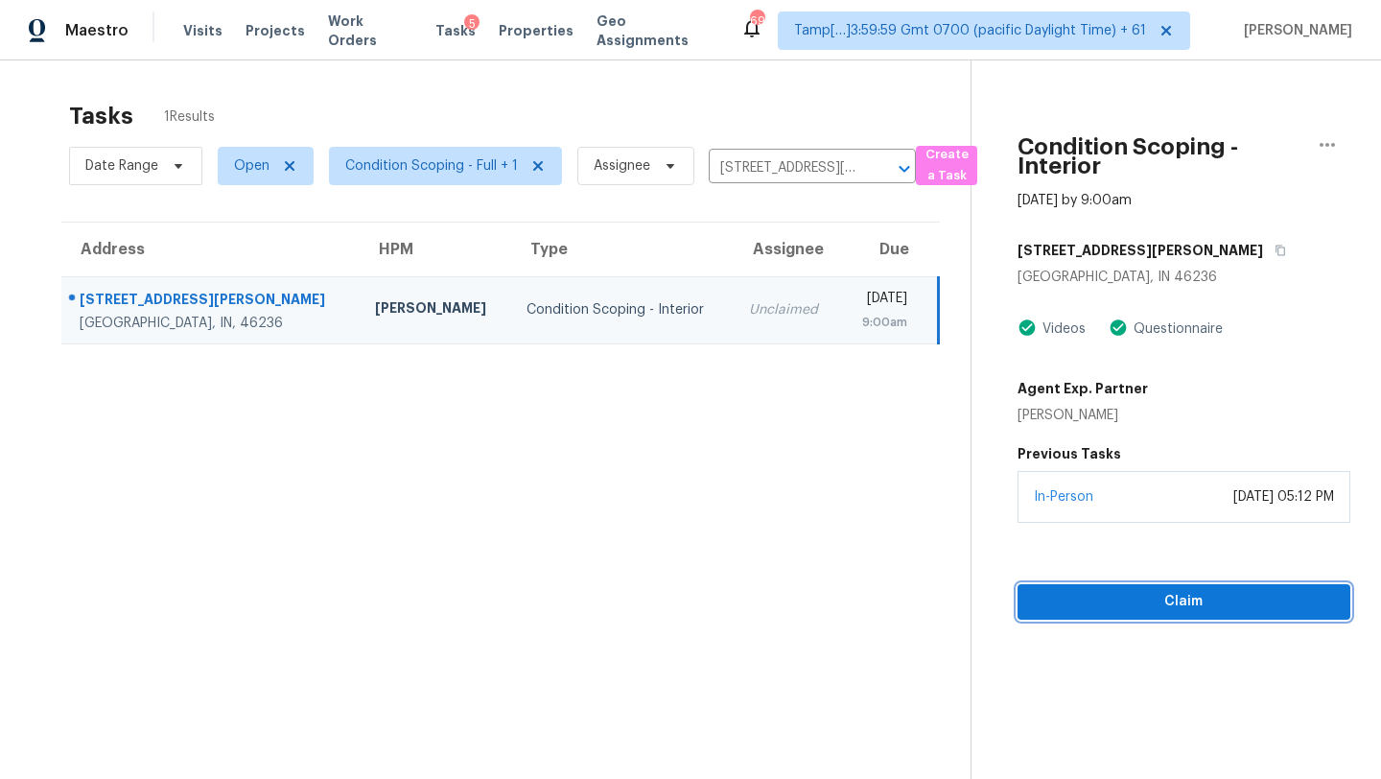
click at [1093, 591] on span "Claim" at bounding box center [1184, 602] width 302 height 24
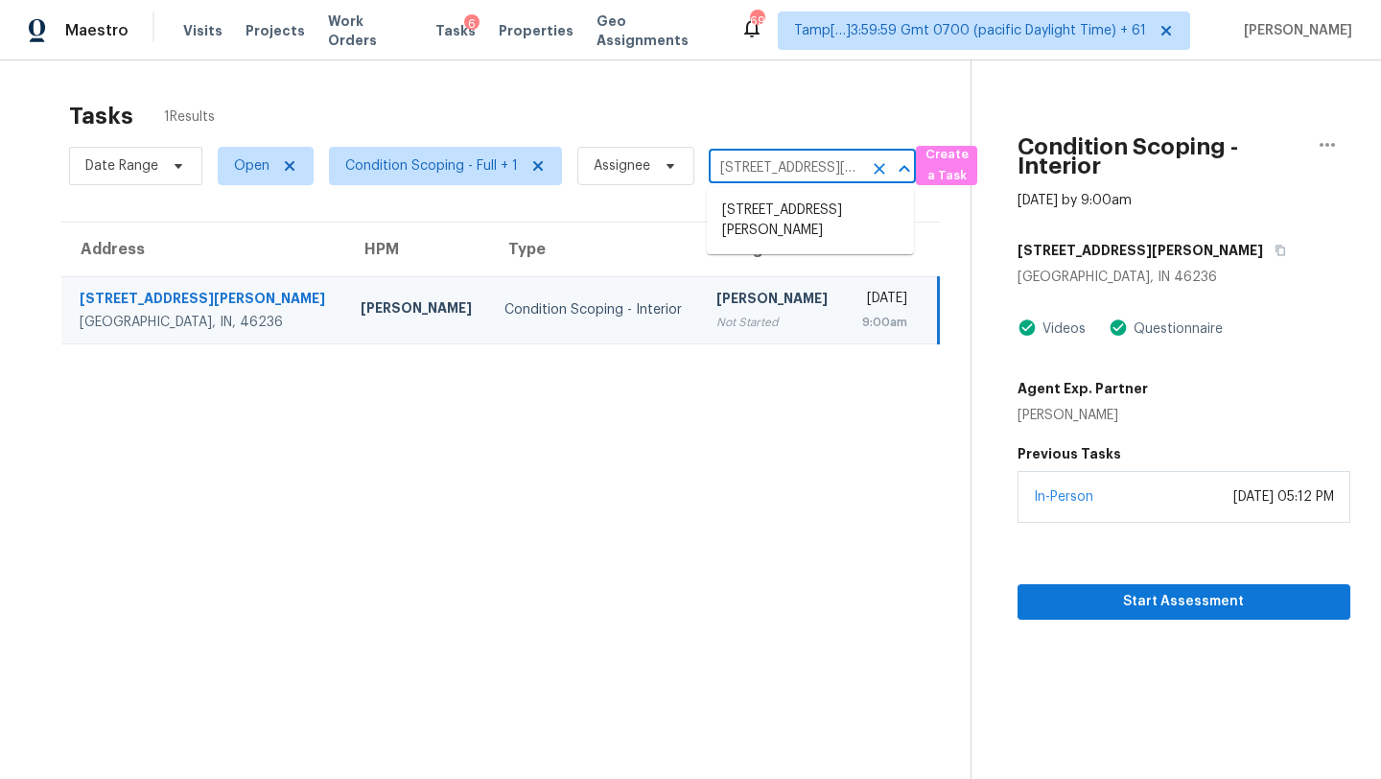
click at [804, 158] on input "10440 Kensil St, Indianapolis, IN 46236" at bounding box center [785, 168] width 153 height 30
paste input "4947 Castlewood Dr SW, Lilburn, GA, 30047"
type input "4947 Castlewood Dr SW, Lilburn, GA, 30047"
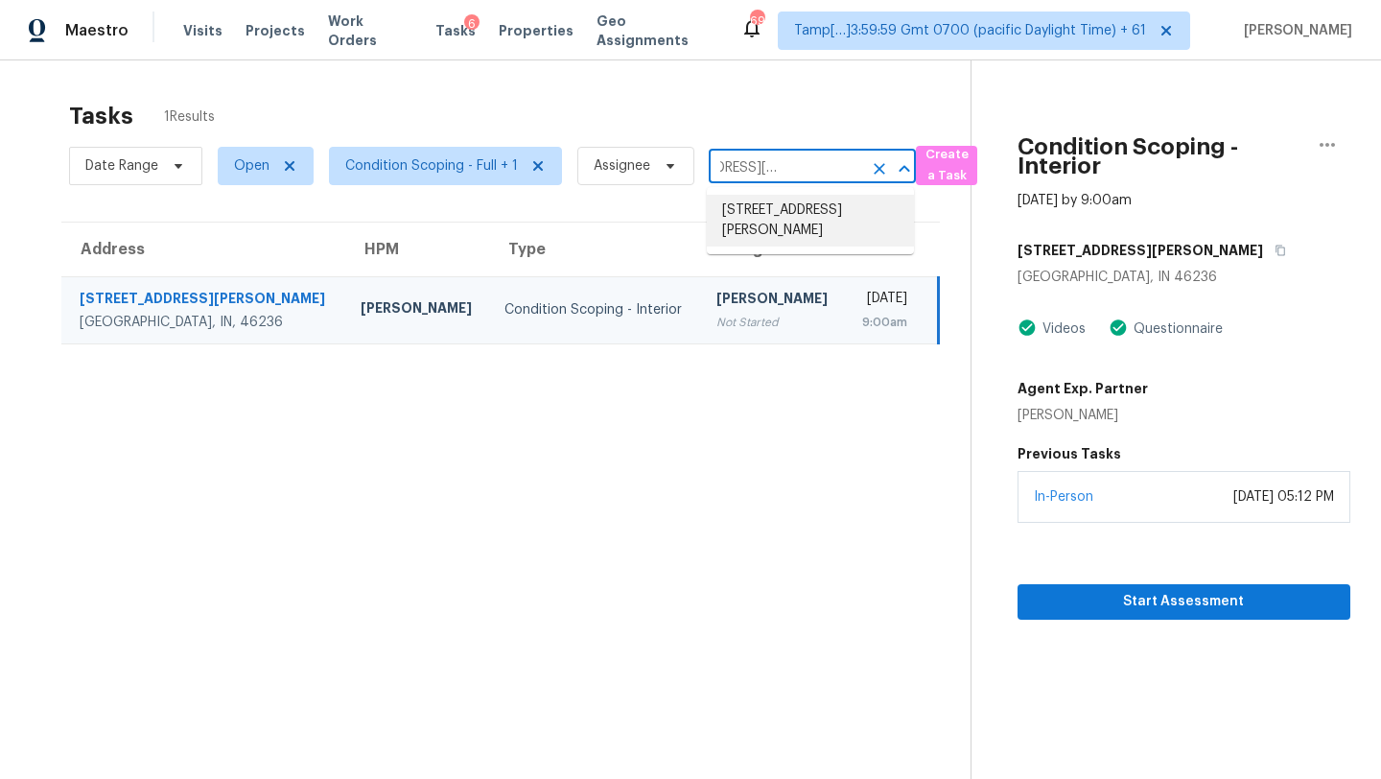
click at [782, 217] on li "4947 Castlewood Dr SW, Lilburn, GA 30047" at bounding box center [810, 221] width 207 height 52
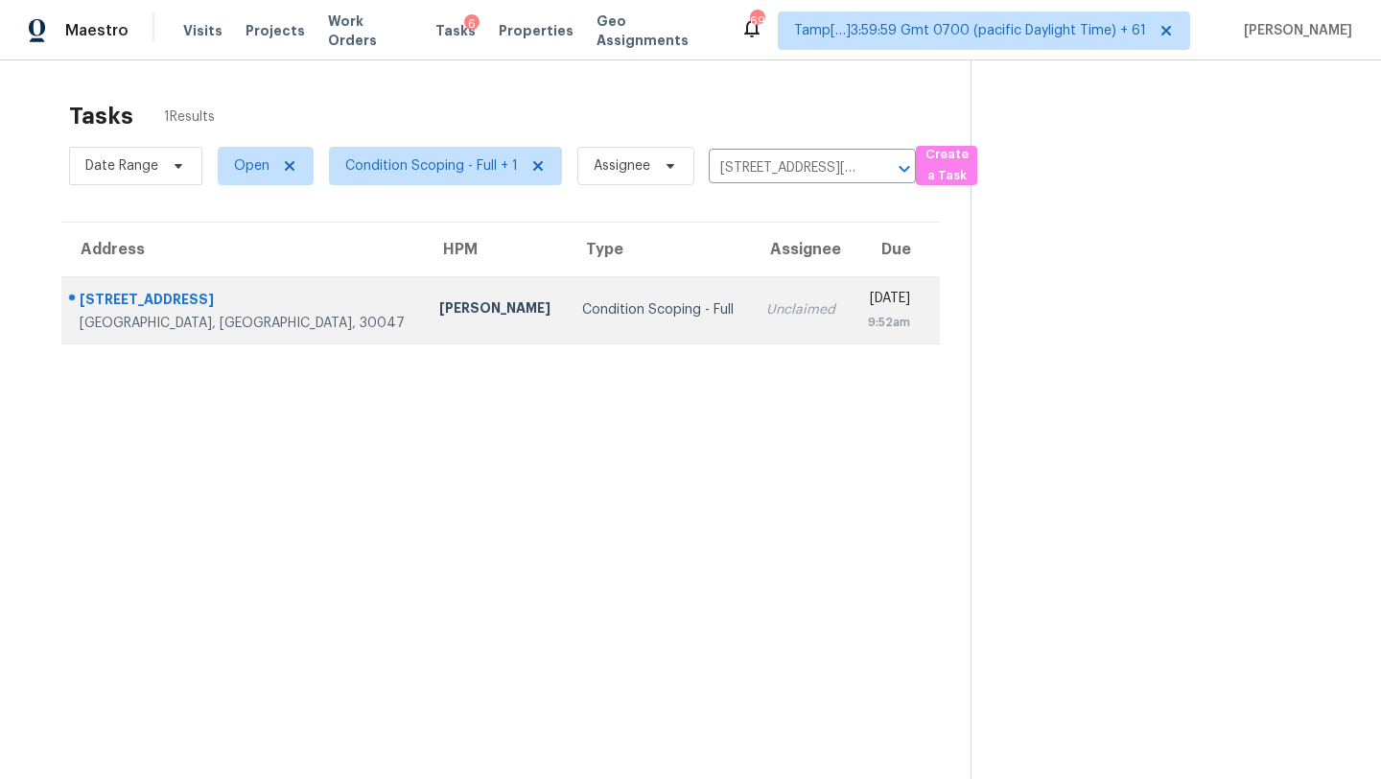
click at [766, 305] on div "Unclaimed" at bounding box center [801, 309] width 70 height 19
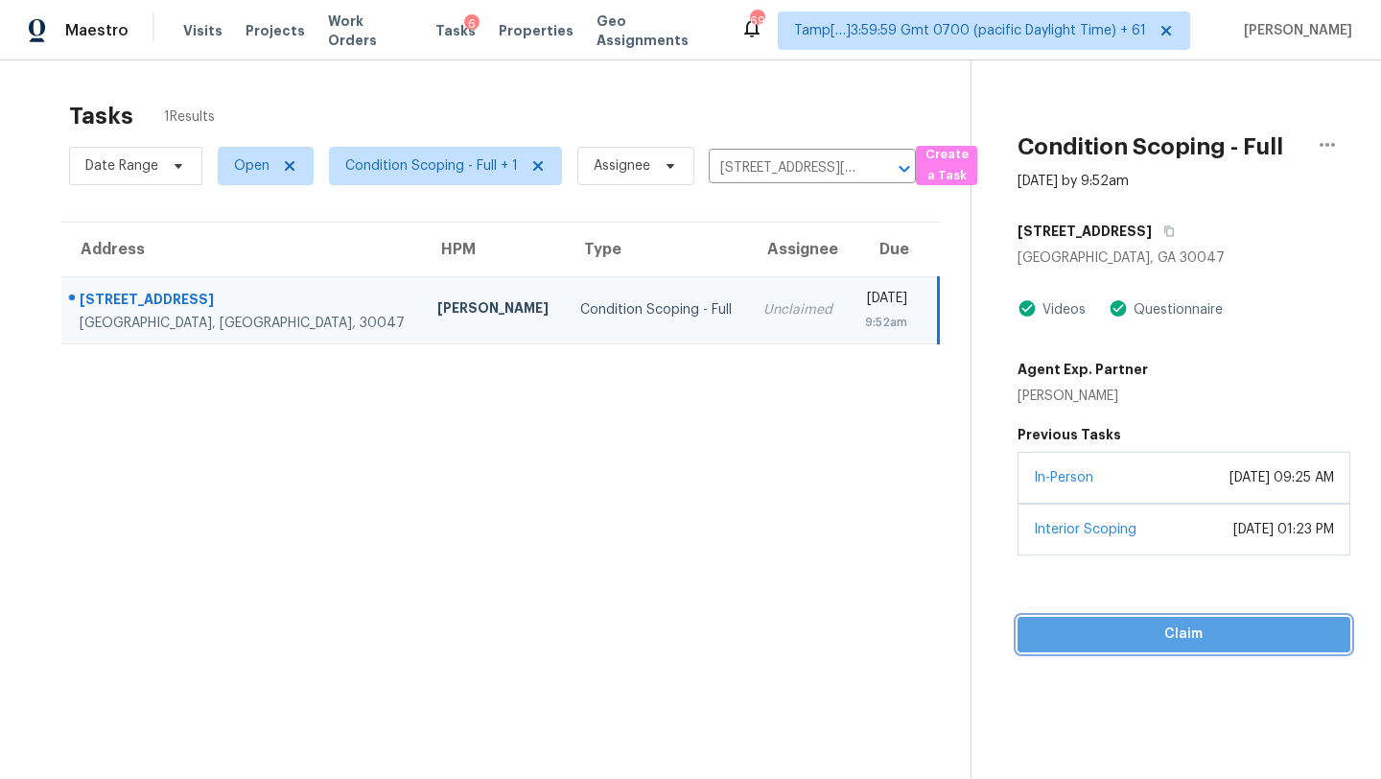
click at [1075, 631] on span "Claim" at bounding box center [1184, 634] width 302 height 24
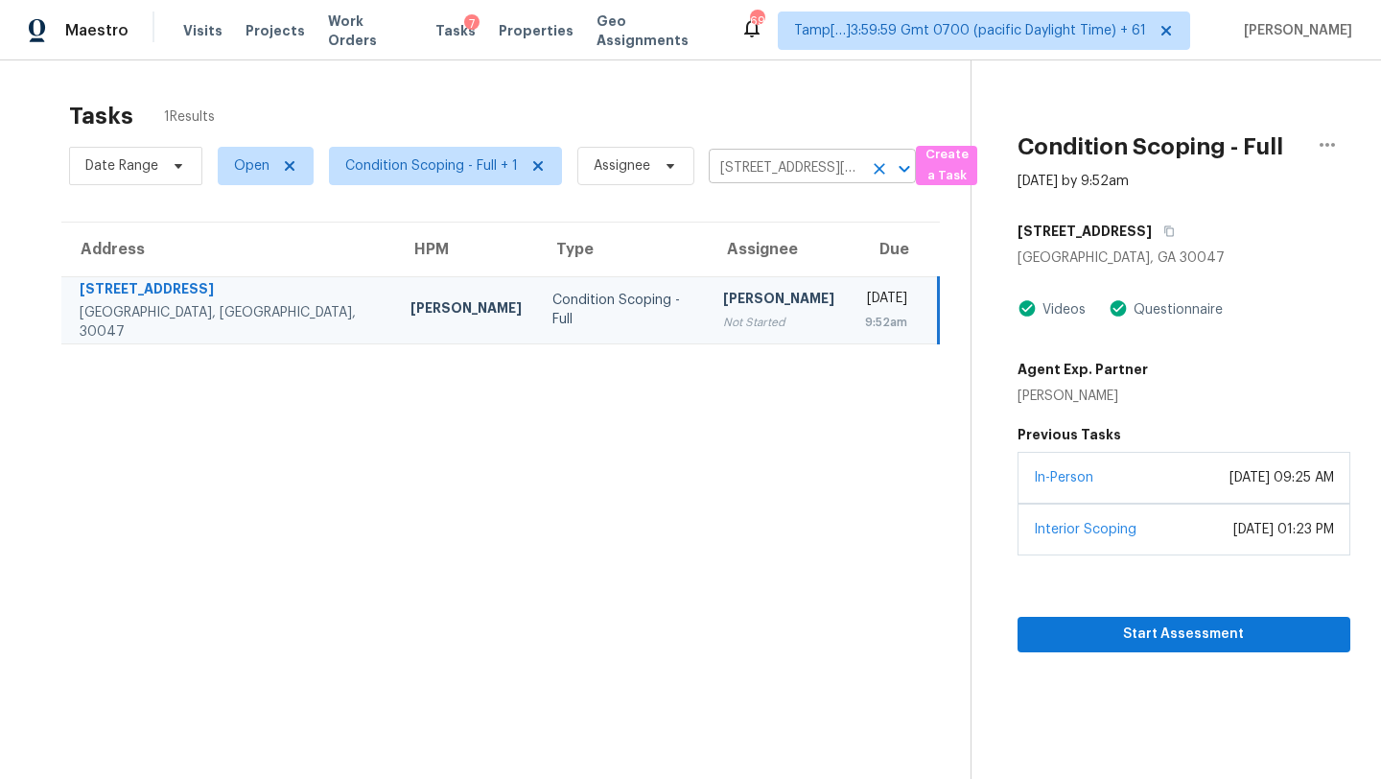
click at [802, 165] on input "4947 Castlewood Dr SW, Lilburn, GA 30047" at bounding box center [785, 168] width 153 height 30
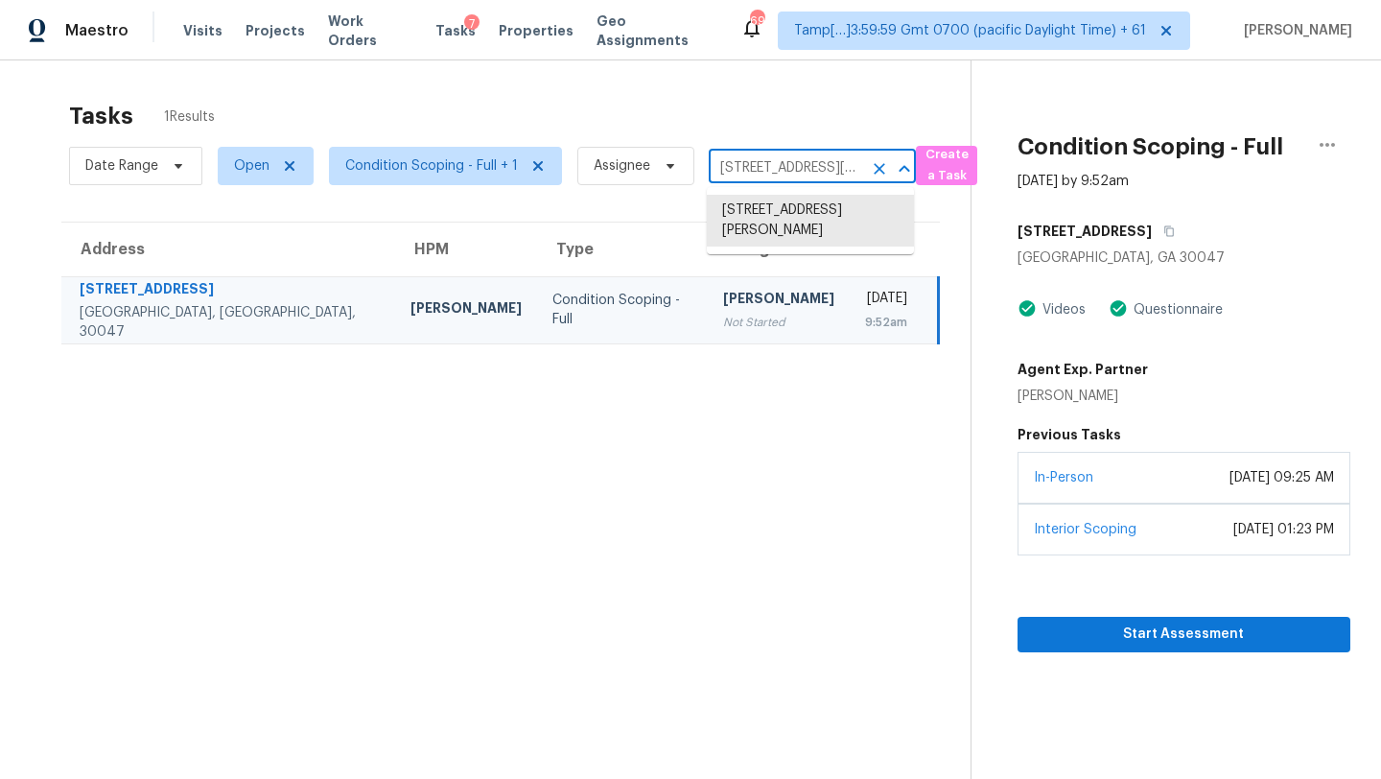
click at [802, 165] on input "4947 Castlewood Dr SW, Lilburn, GA 30047" at bounding box center [785, 168] width 153 height 30
paste input "4220 Crabapple Trl, Austell, GA, 30106"
type input "4220 Crabapple Trl, Austell, GA, 30106"
click at [778, 216] on li "4220 Crabapple Trl, Austell, GA 30106" at bounding box center [810, 211] width 207 height 32
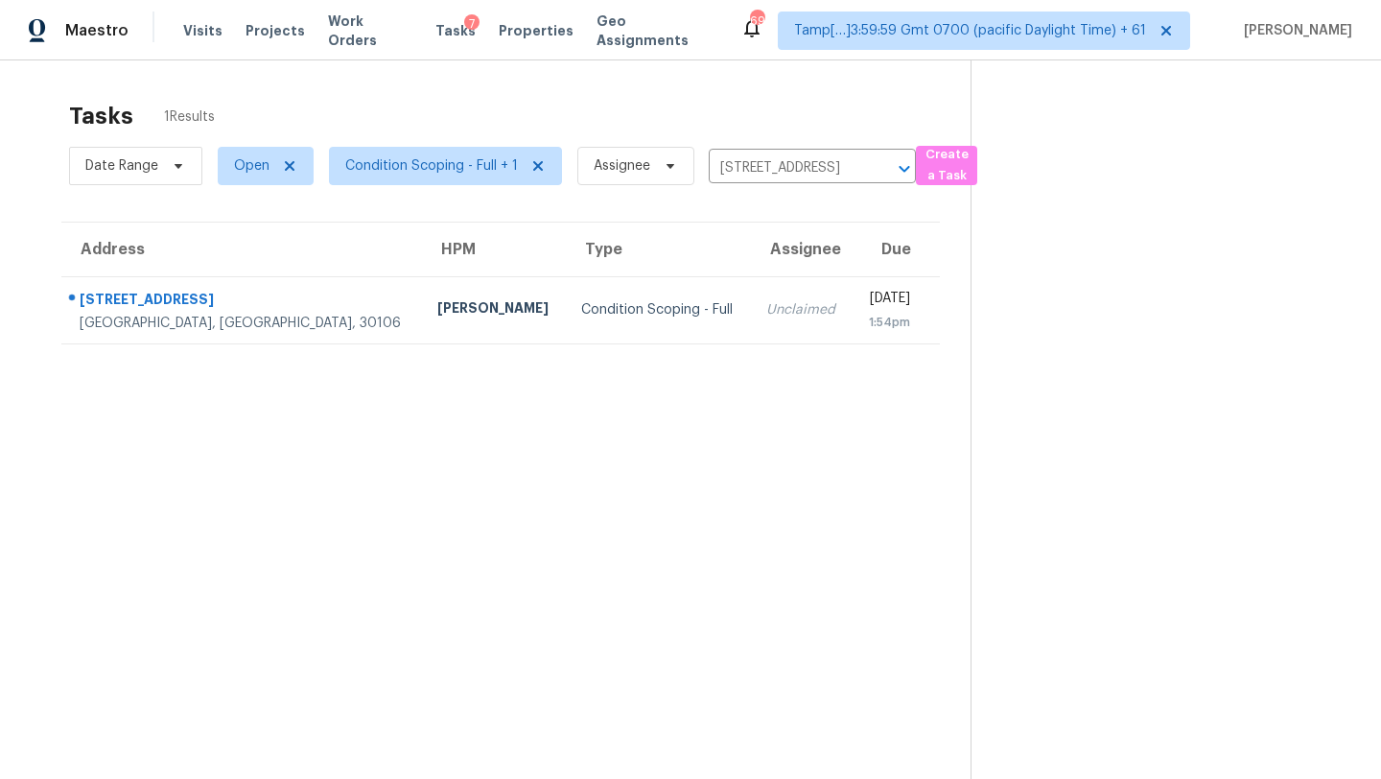
click at [751, 321] on td "Unclaimed" at bounding box center [802, 309] width 102 height 67
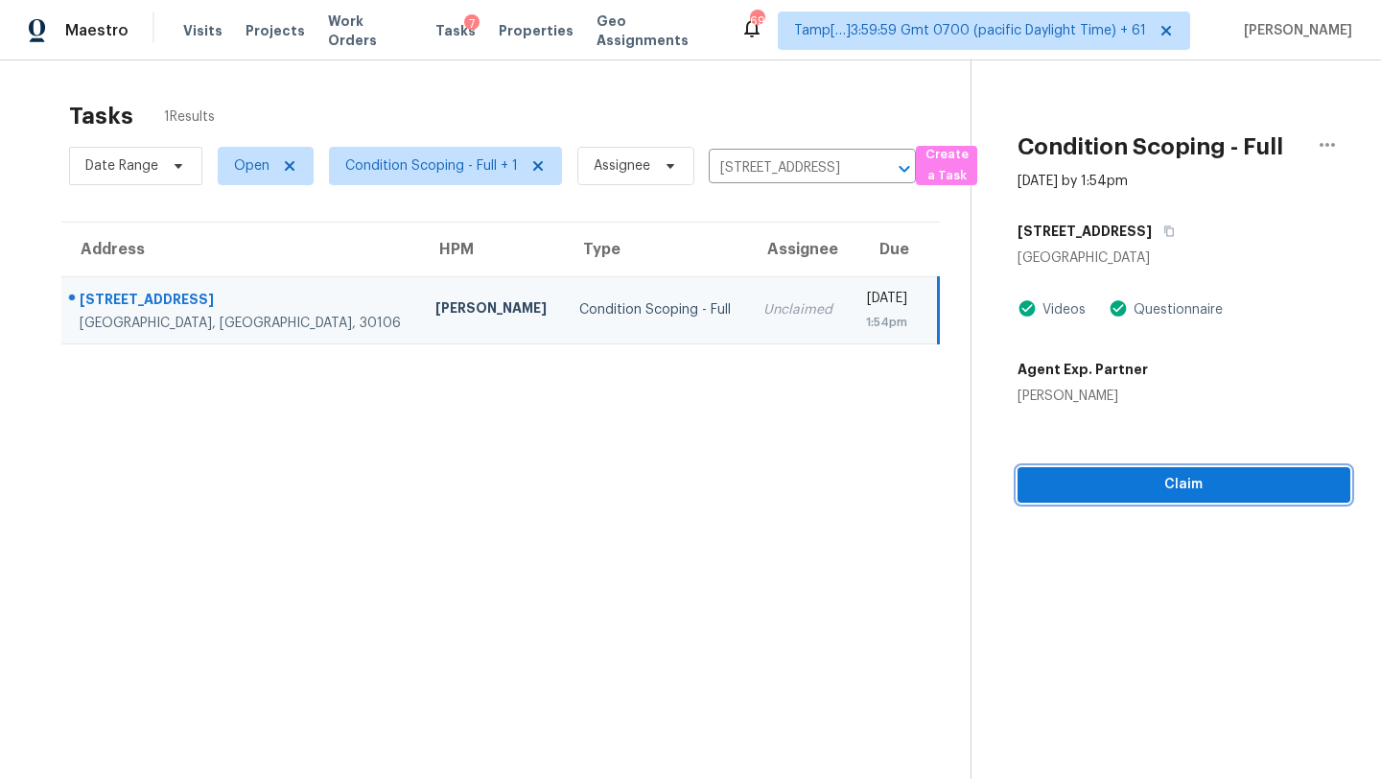
click at [1170, 499] on button "Claim" at bounding box center [1184, 484] width 333 height 35
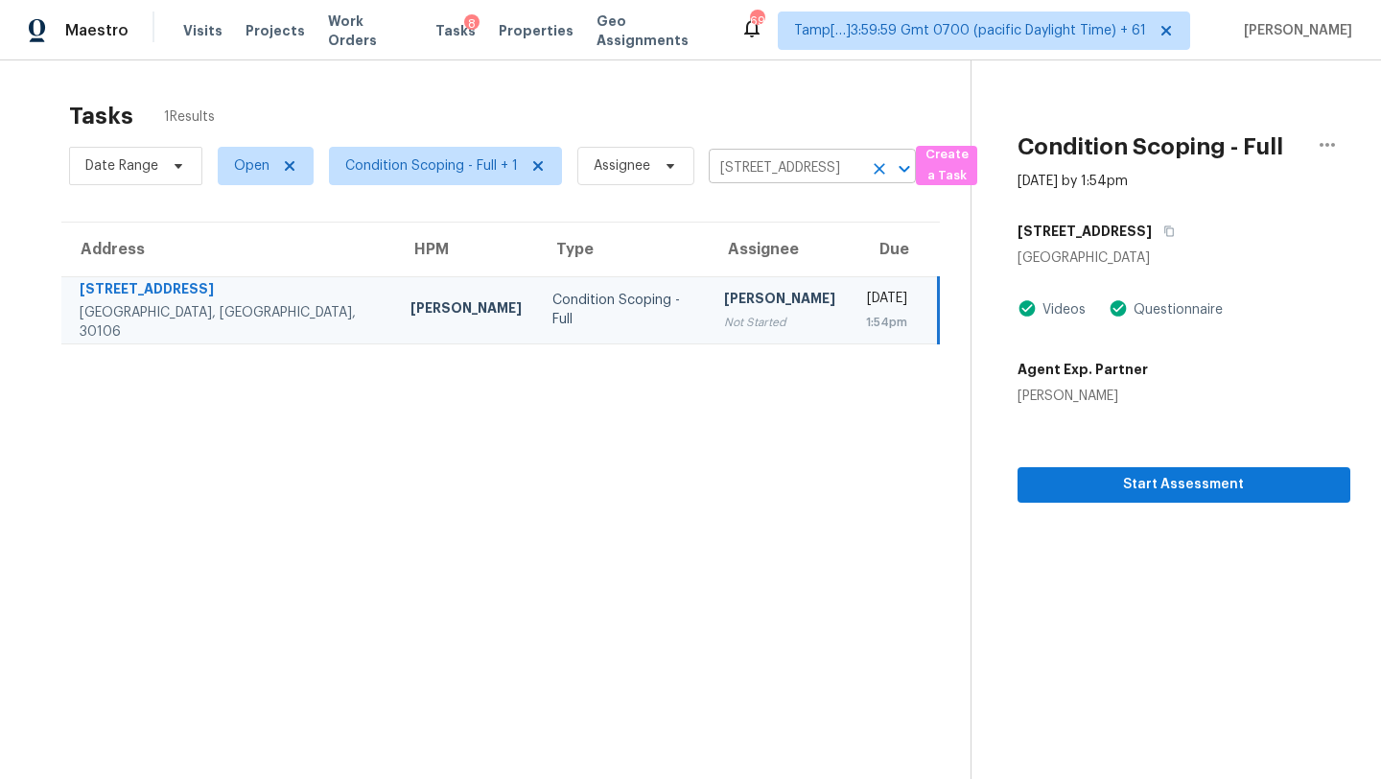
click at [811, 153] on input "4220 Crabapple Trl, Austell, GA 30106" at bounding box center [785, 168] width 153 height 30
paste input "2765 Hurt Bridge Rd, Cumming, GA, 30028"
type input "2765 Hurt Bridge Rd, Cumming, GA, 30028"
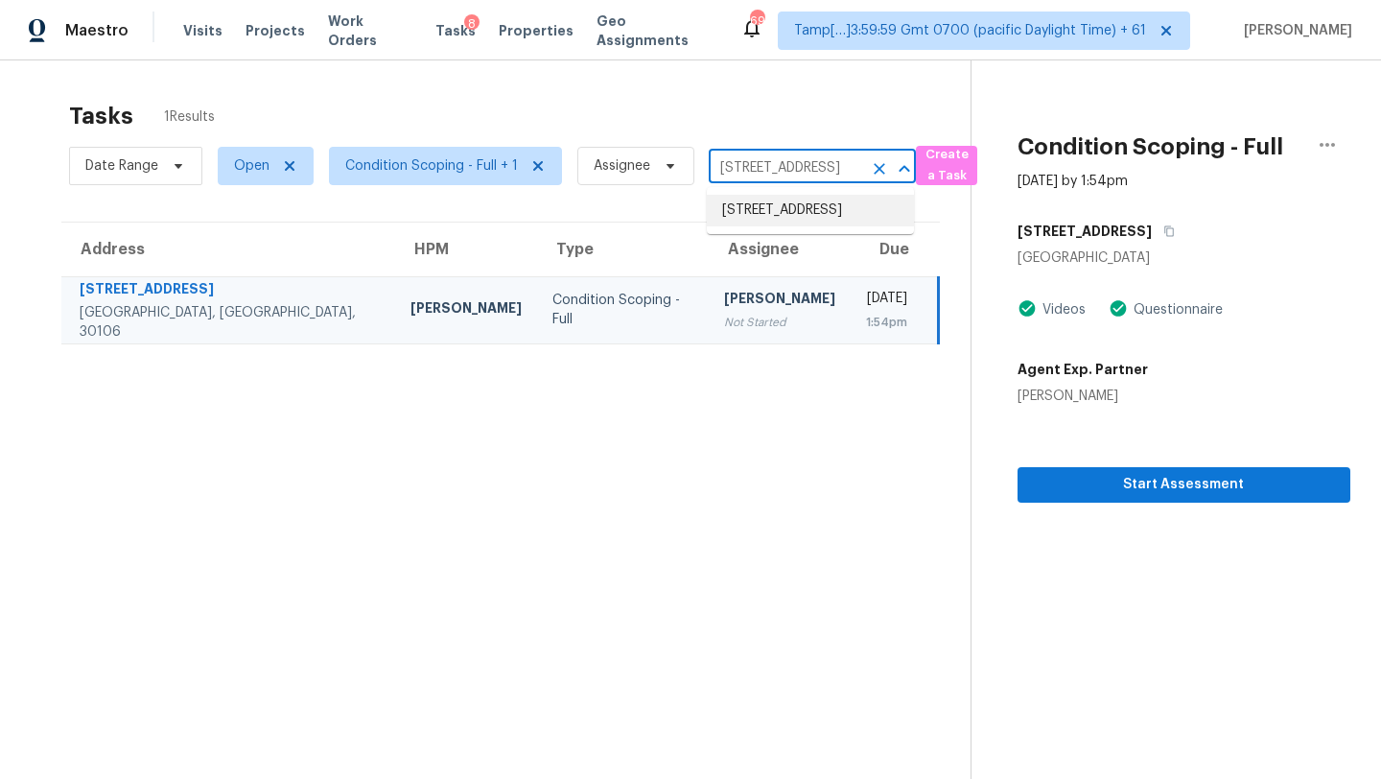
click at [781, 222] on li "2765 Hurt Bridge Rd, Cumming, GA 30028" at bounding box center [810, 211] width 207 height 32
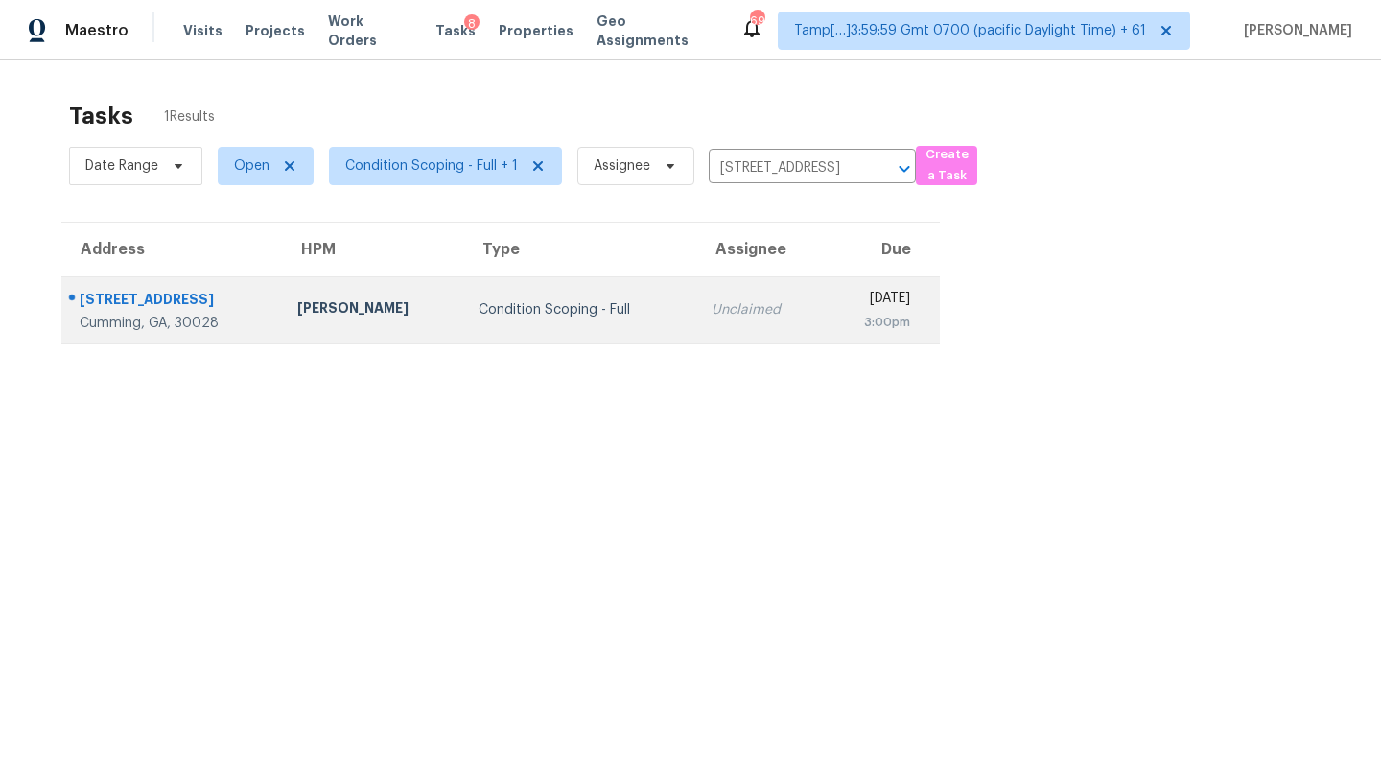
click at [696, 319] on td "Unclaimed" at bounding box center [760, 309] width 128 height 67
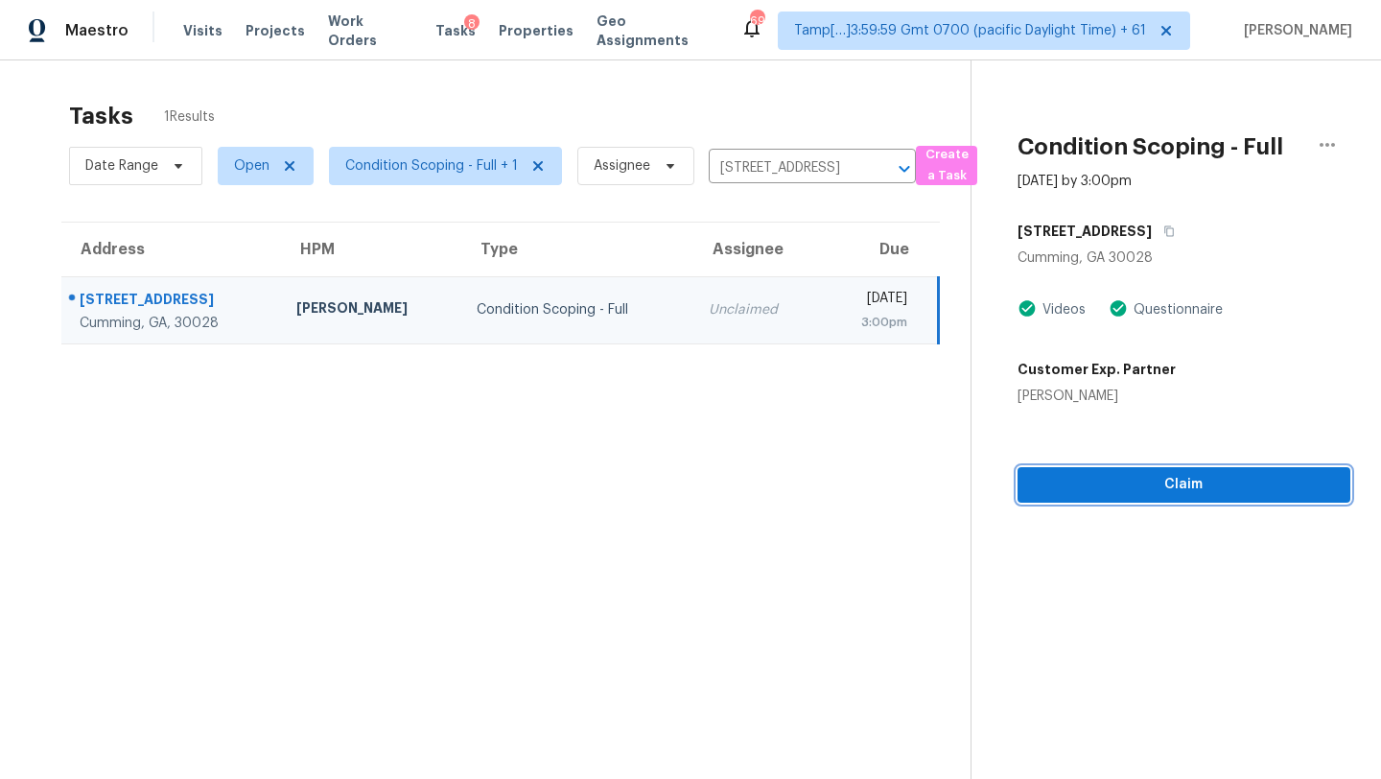
click at [1187, 488] on span "Claim" at bounding box center [1184, 485] width 302 height 24
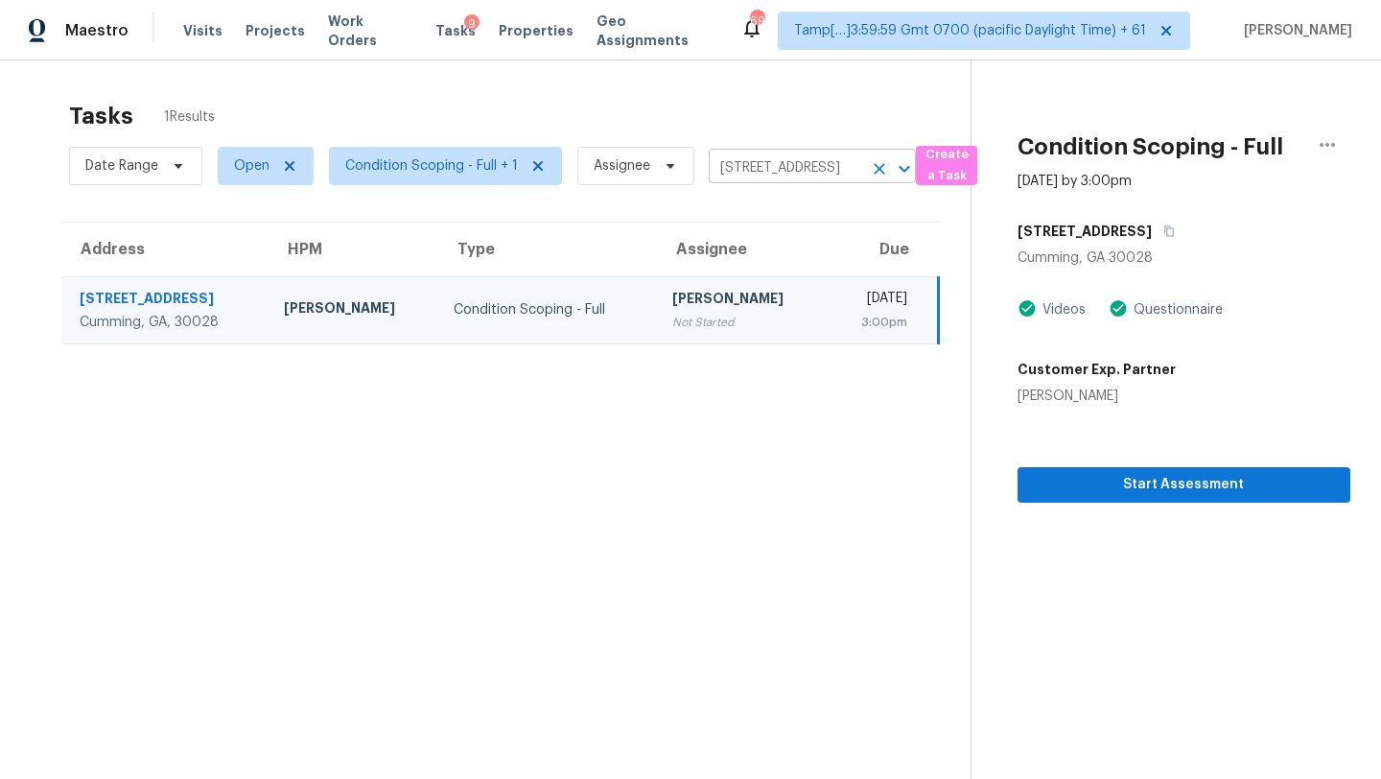
click at [750, 168] on input "2765 Hurt Bridge Rd, Cumming, GA 30028" at bounding box center [785, 168] width 153 height 30
paste input "563 Bimini Bay Blvd, Apollo Beach, FL, 33572"
type input "563 Bimini Bay Blvd, Apollo Beach, FL, 33572"
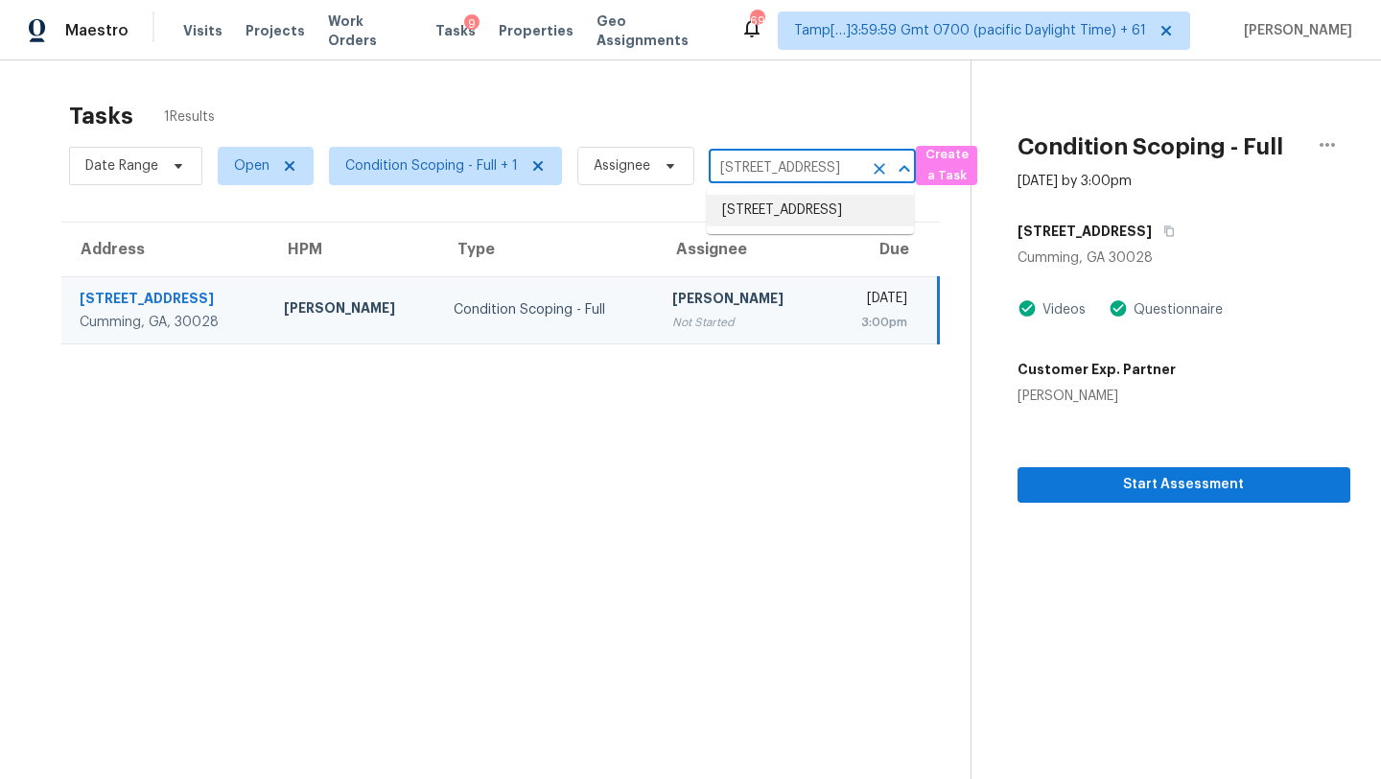
click at [758, 216] on li "563 Bimini Bay Blvd, Apollo Beach, FL 33572" at bounding box center [810, 211] width 207 height 32
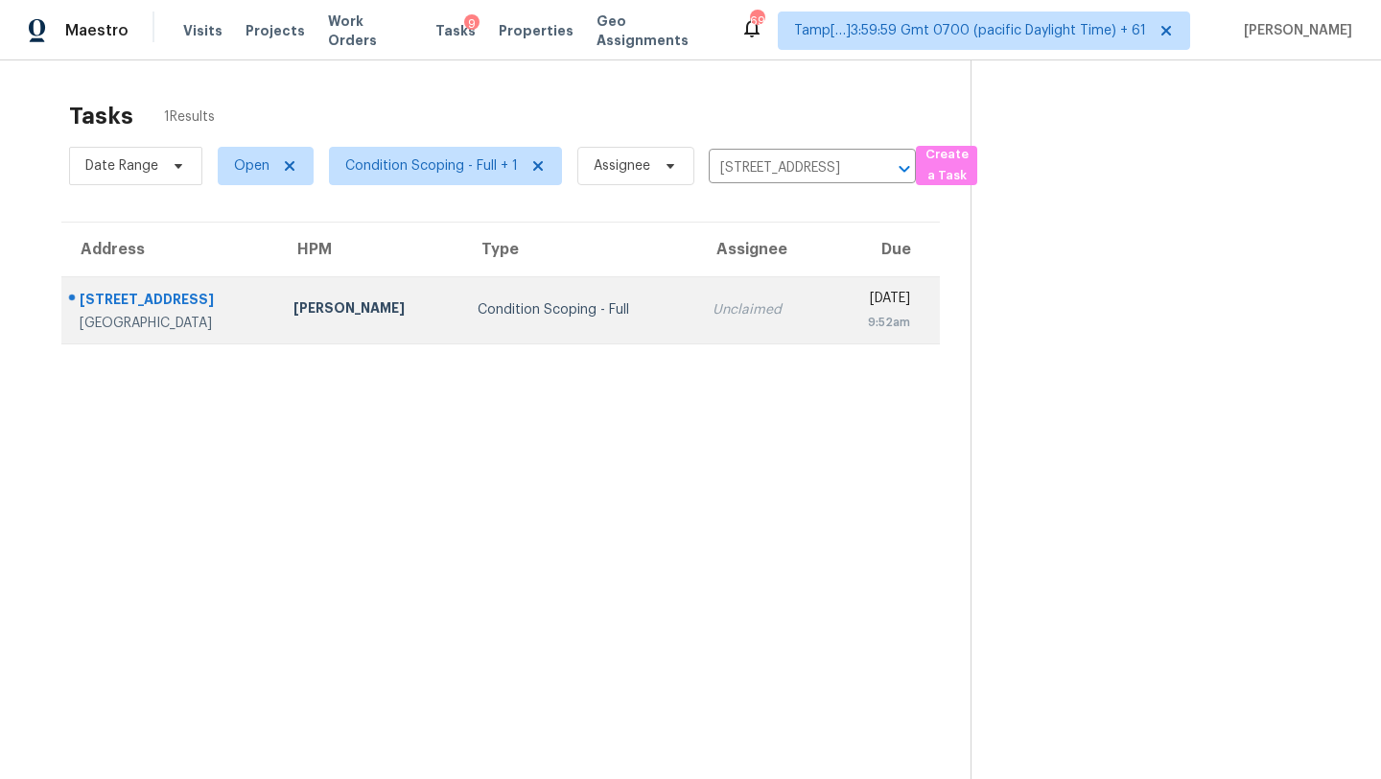
click at [697, 337] on td "Unclaimed" at bounding box center [761, 309] width 129 height 67
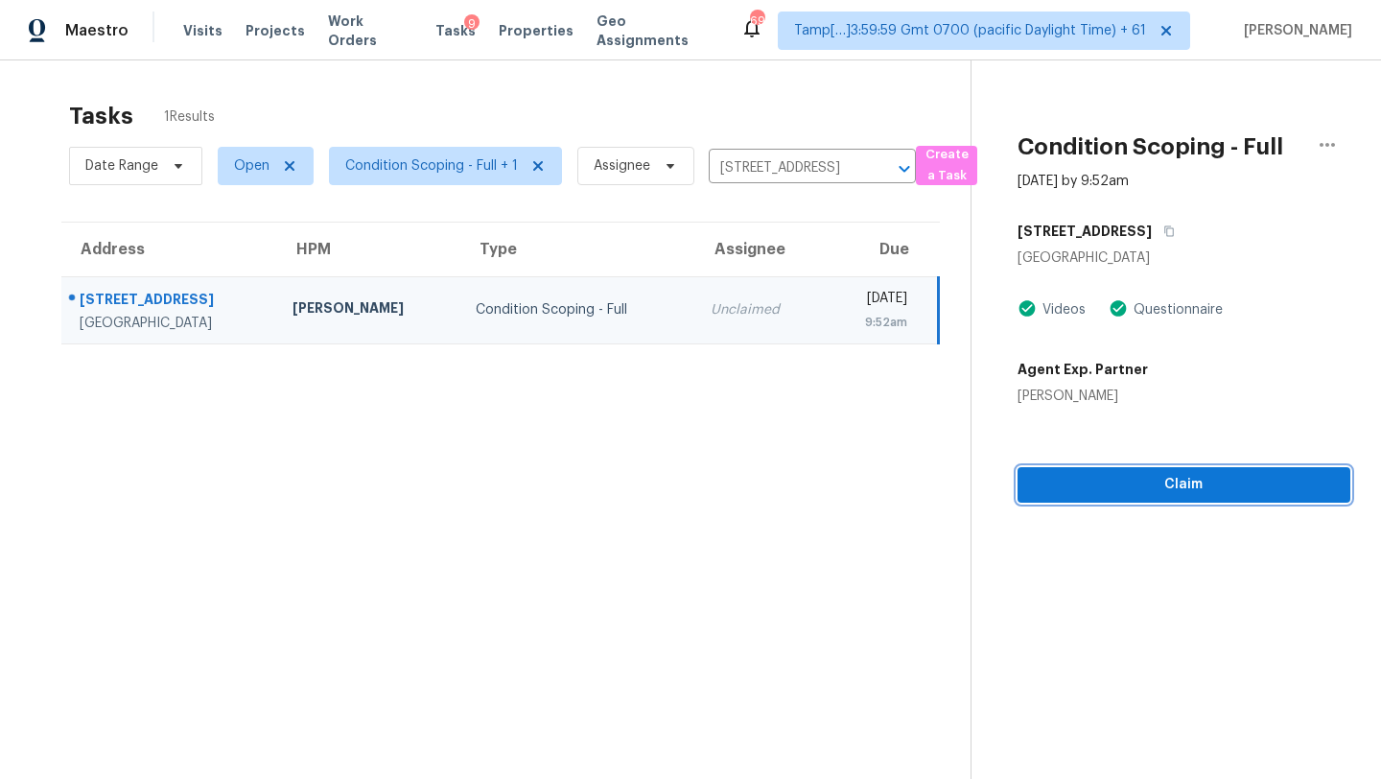
click at [1150, 492] on span "Claim" at bounding box center [1184, 485] width 302 height 24
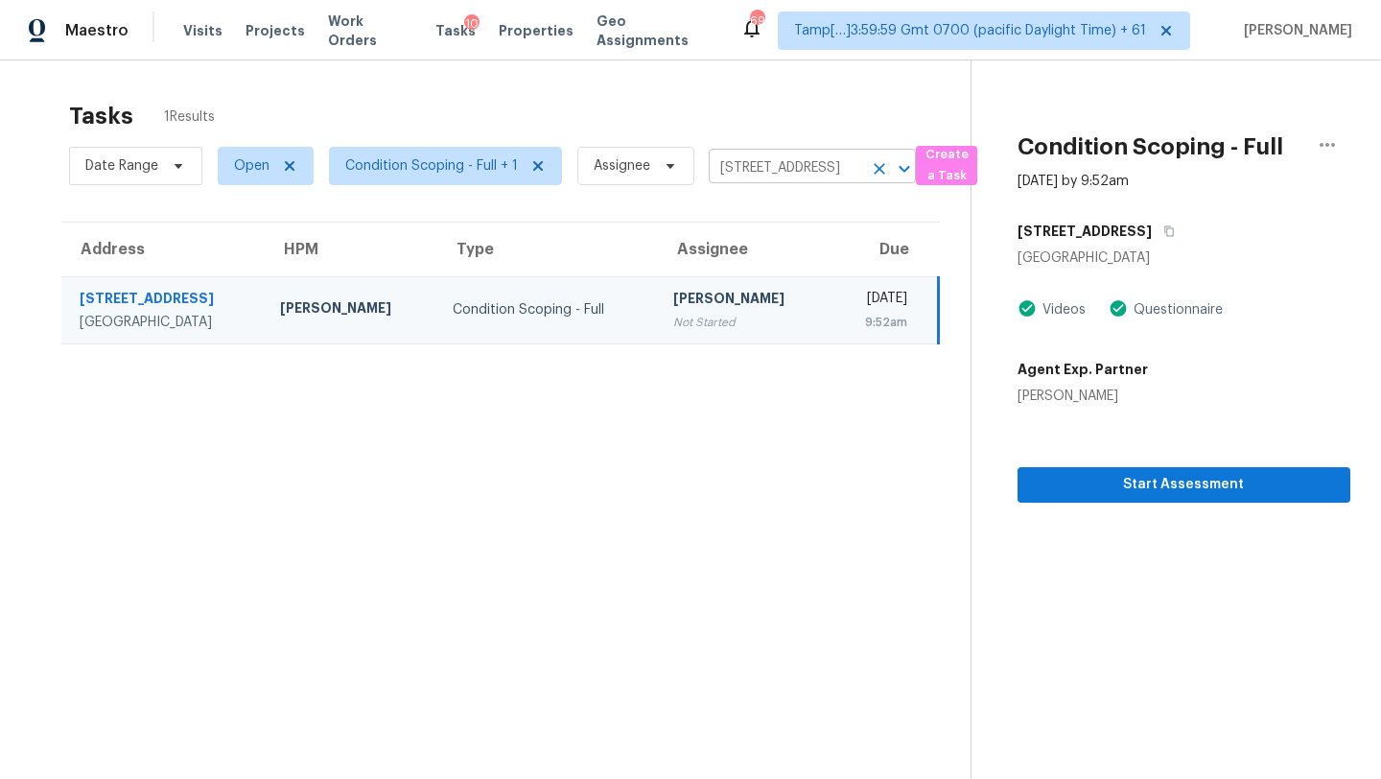
click at [809, 161] on input "563 Bimini Bay Blvd, Apollo Beach, FL 33572" at bounding box center [785, 168] width 153 height 30
paste input "1775 Burrows Ln, Sanford, FL, 32771"
click at [763, 172] on input "563 Bimini Bay Blvd, Apollo Beach, FL 33572" at bounding box center [785, 168] width 153 height 30
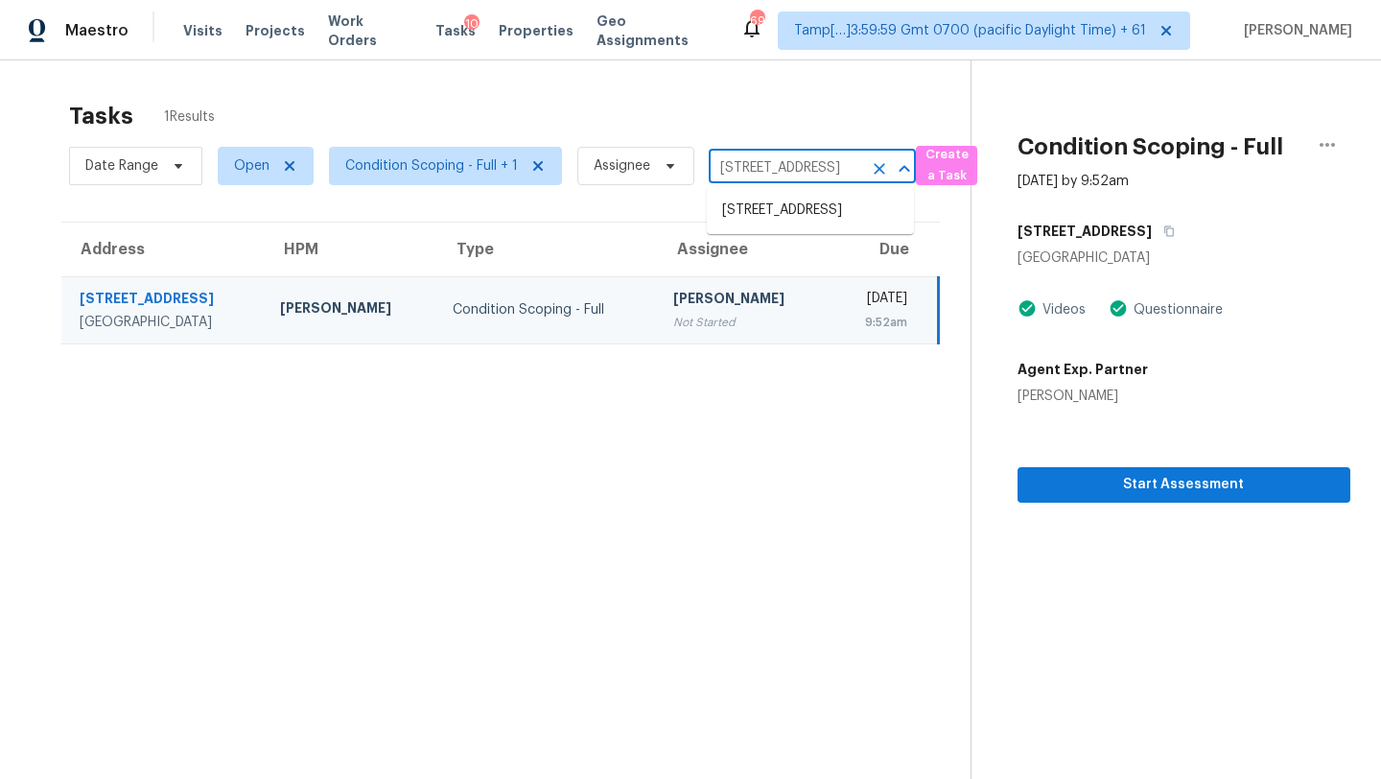
paste input "1775 Burrows Ln, Sanford, FL, 32771"
type input "1775 Burrows Ln, Sanford, FL, 32771"
click at [765, 218] on li "1775 Burrows Ln, Sanford, FL 32771" at bounding box center [810, 221] width 207 height 52
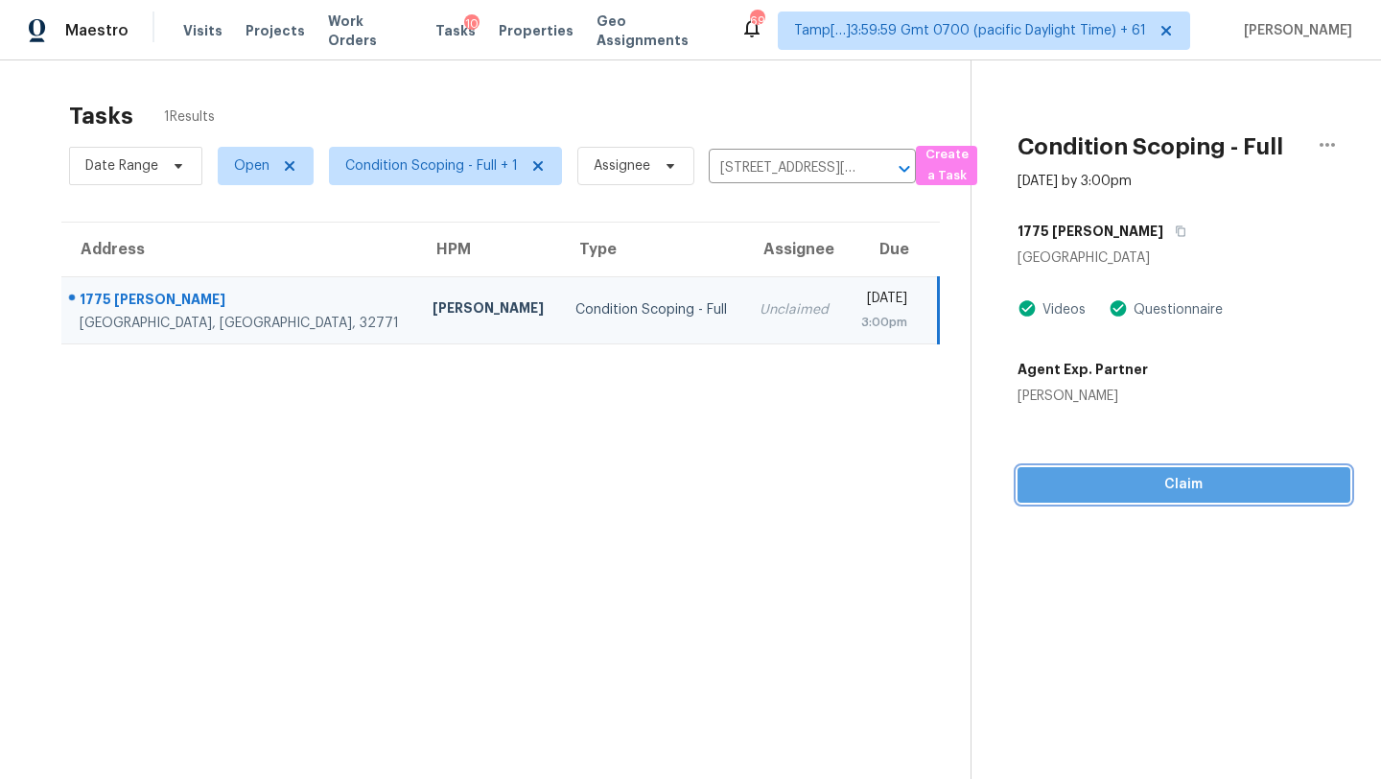
click at [1101, 496] on span "Claim" at bounding box center [1184, 485] width 302 height 24
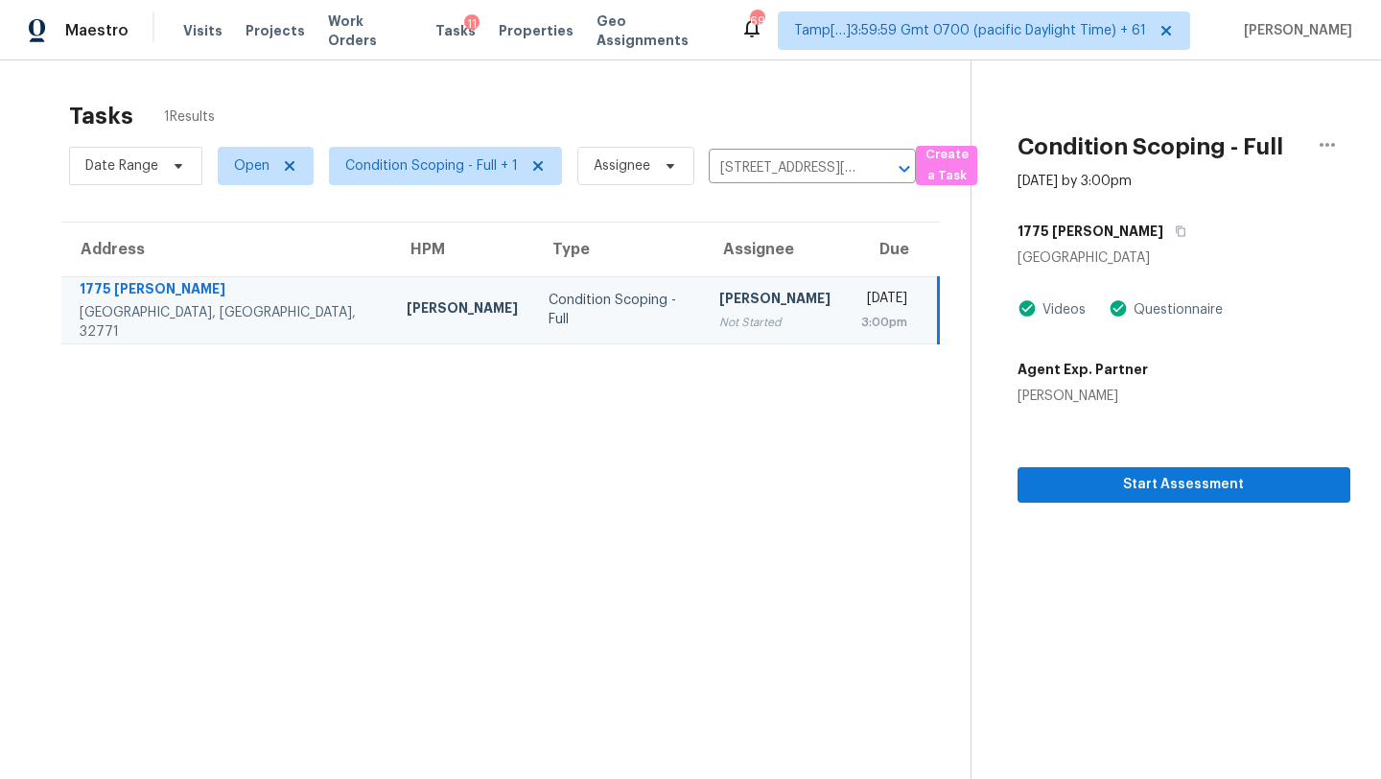
click at [748, 192] on section "Tasks 1 Results Date Range Open Condition Scoping - Full + 1 Assignee 1775 Burr…" at bounding box center [501, 465] width 940 height 748
click at [761, 170] on input "1775 Burrows Ln, Sanford, FL 32771" at bounding box center [785, 168] width 153 height 30
paste input "6013 Goldenrod Dr, Denton, TX, 76208"
type input "6013 Goldenrod Dr, Denton, TX, 76208"
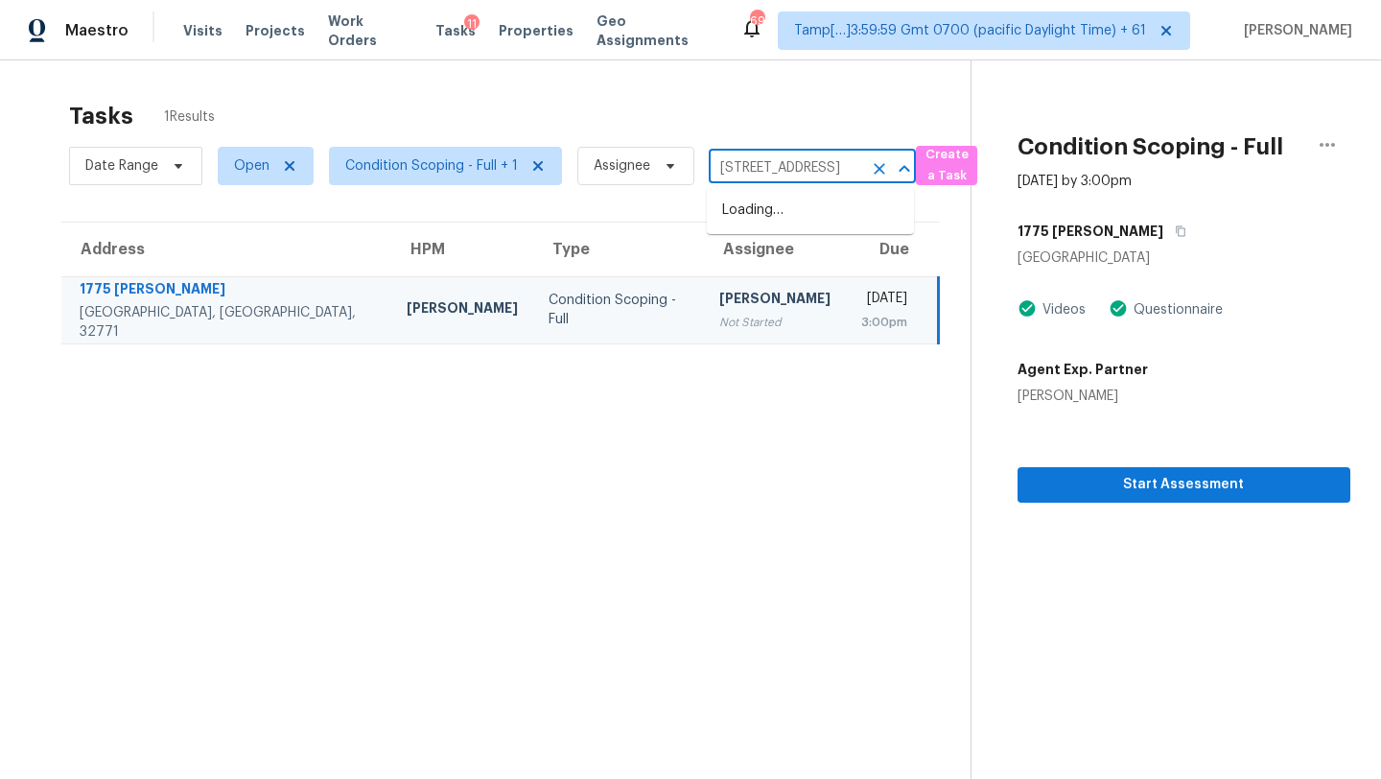
scroll to position [0, 104]
click at [761, 226] on li "6013 Goldenrod Dr, Denton, TX 76208" at bounding box center [810, 211] width 207 height 32
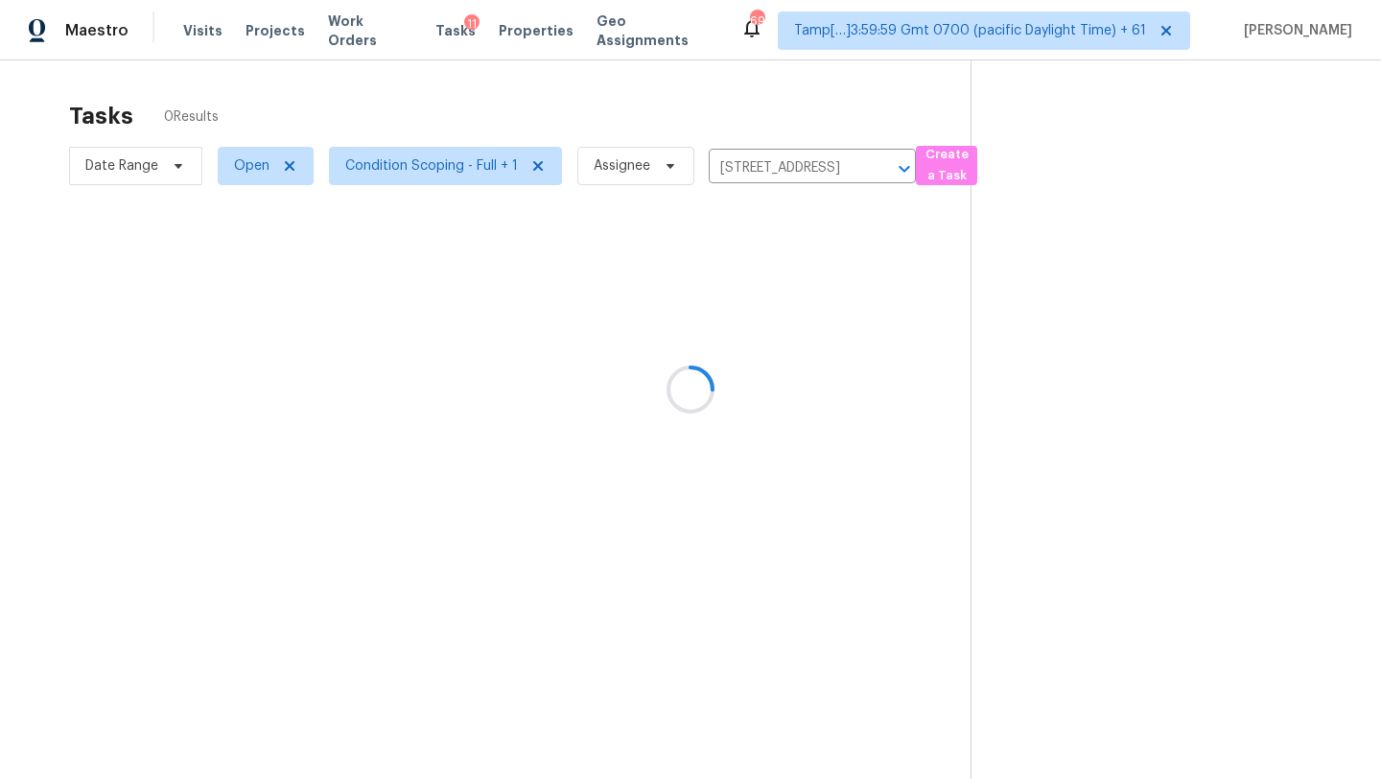
click at [760, 228] on div at bounding box center [690, 389] width 1381 height 779
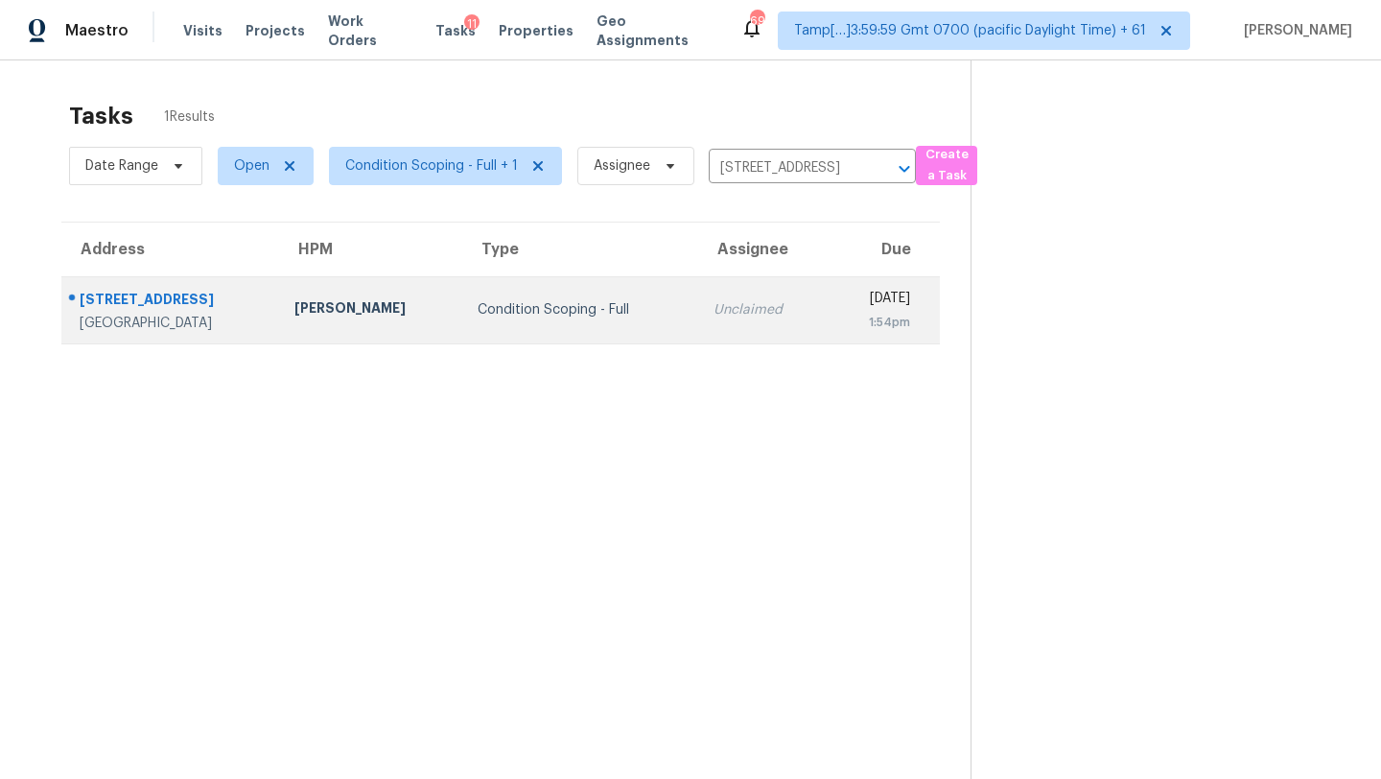
click at [698, 340] on td "Unclaimed" at bounding box center [762, 309] width 129 height 67
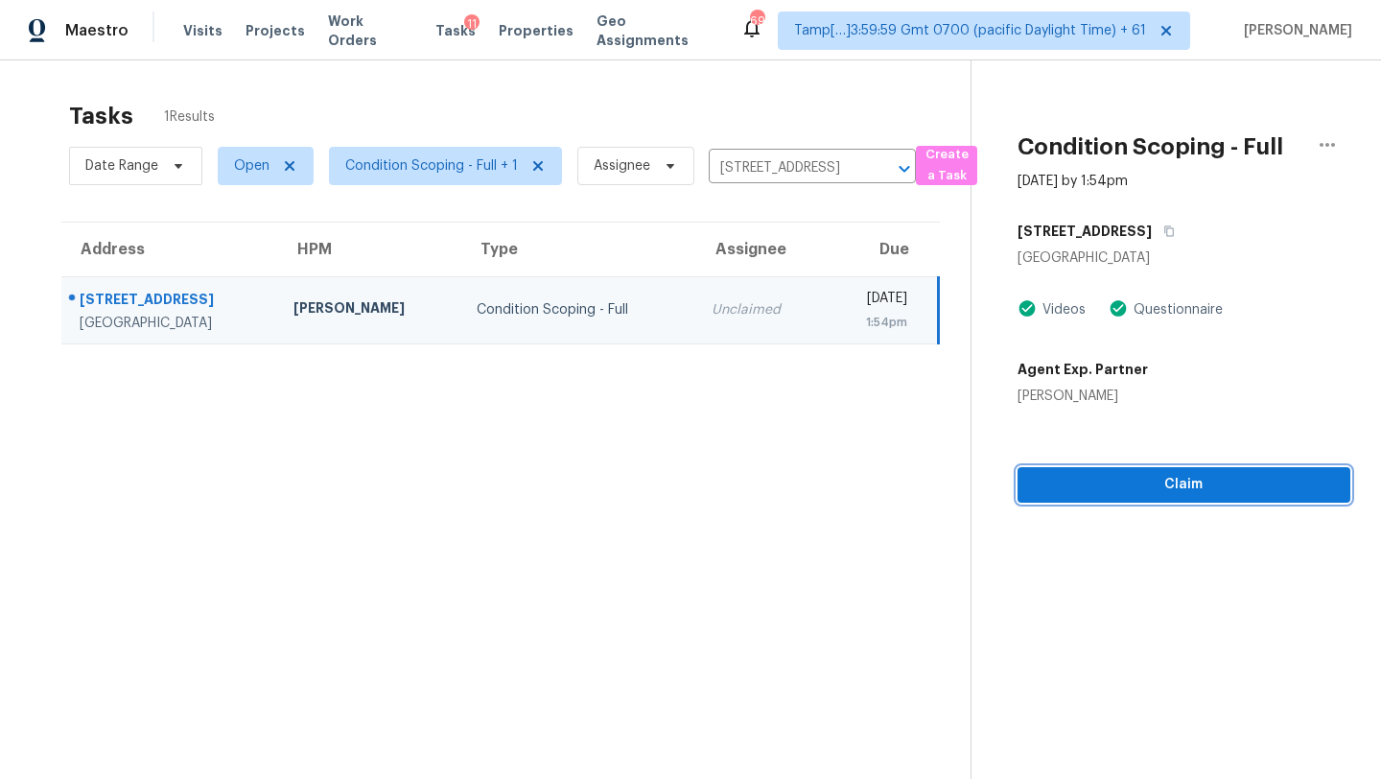
click at [1142, 495] on span "Claim" at bounding box center [1184, 485] width 302 height 24
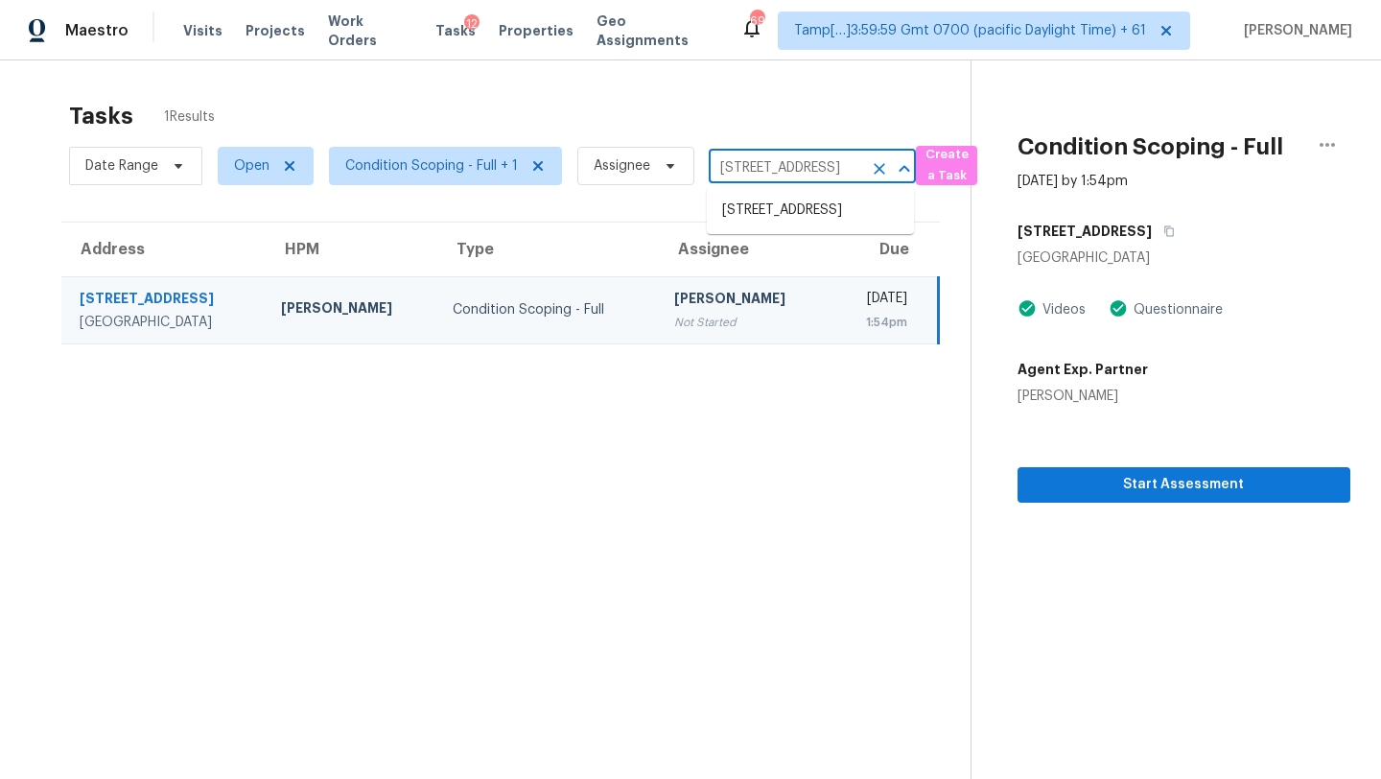
click at [782, 175] on input "6013 Goldenrod Dr, Denton, TX 76208" at bounding box center [785, 168] width 153 height 30
paste input "5713 Saramac Dr, Watauga, TX, 7614"
type input "5713 Saramac Dr, Watauga, TX, 76148"
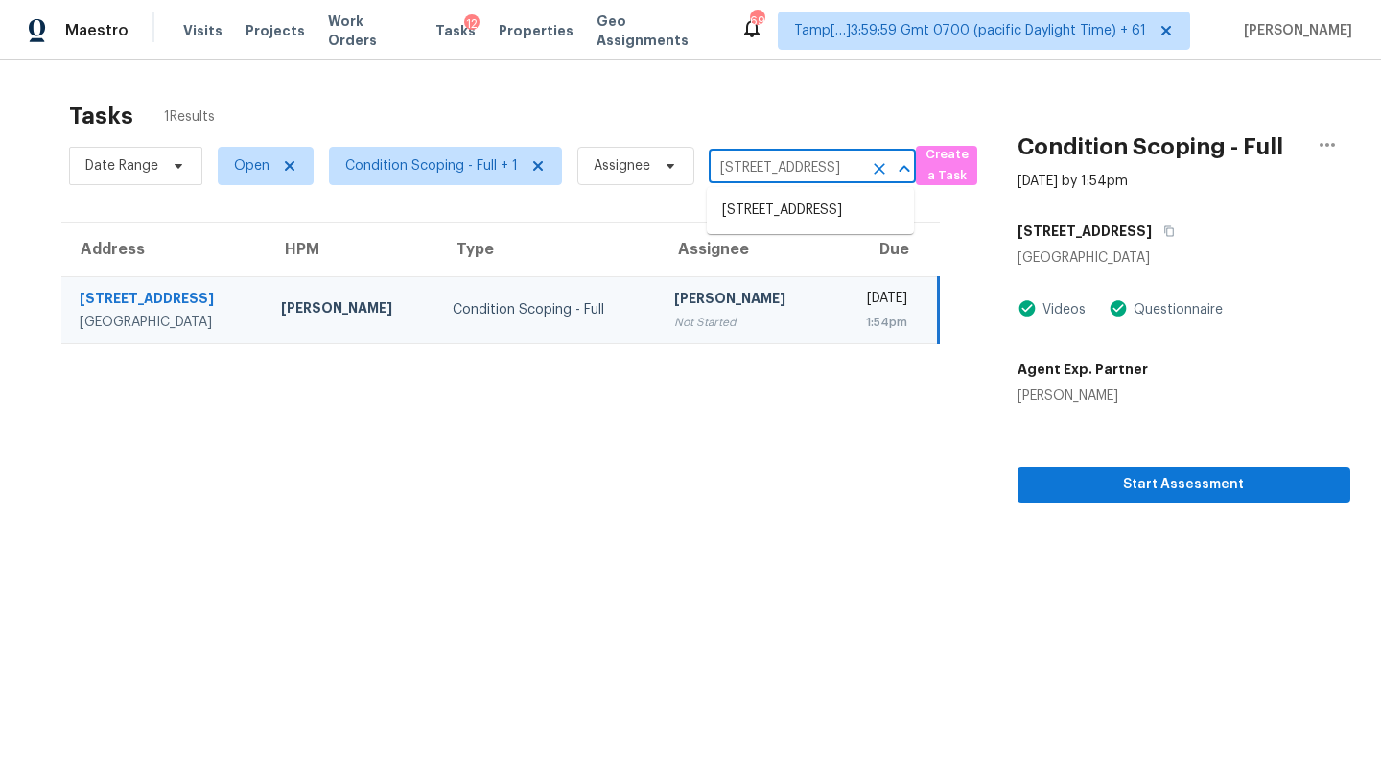
scroll to position [0, 95]
click at [778, 215] on li "5713 Saramac Dr, Watauga, TX 76148" at bounding box center [810, 211] width 207 height 32
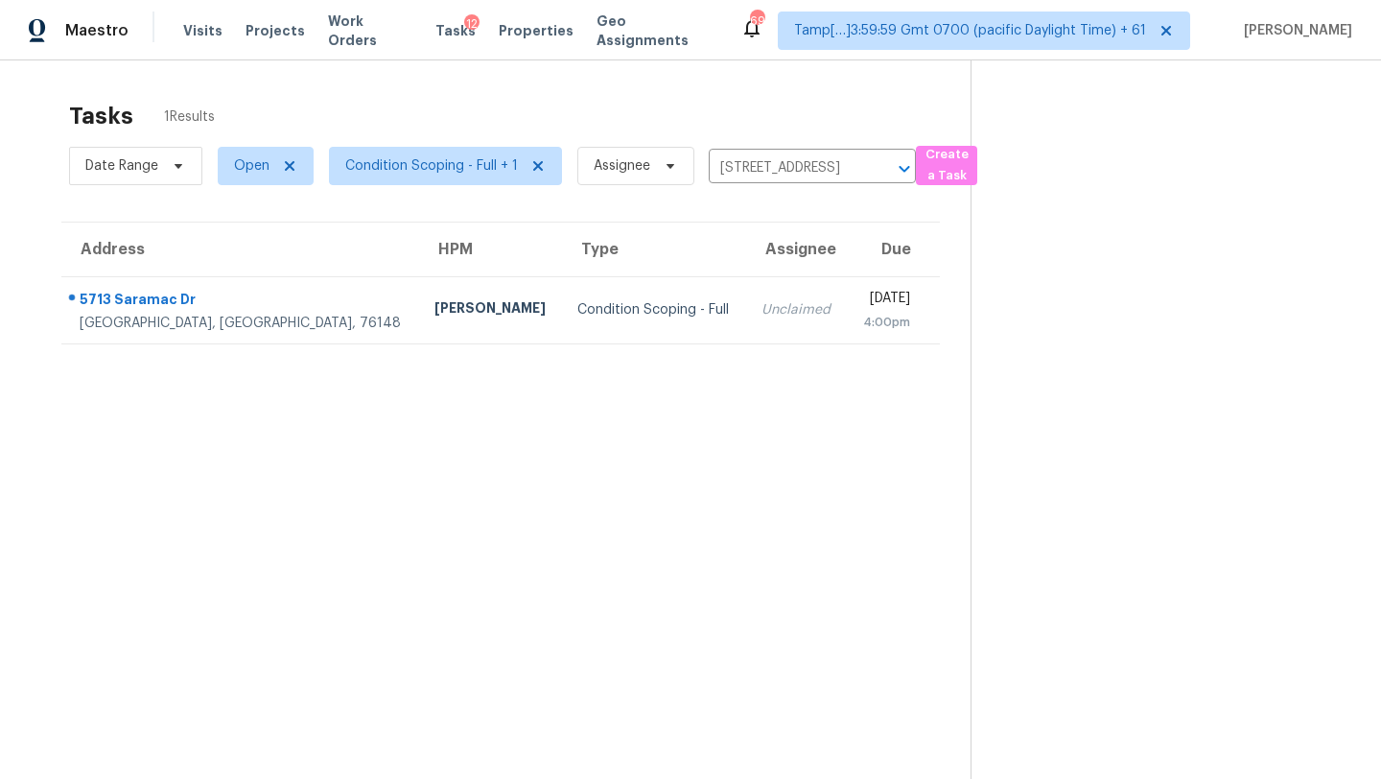
click at [746, 319] on td "Unclaimed" at bounding box center [796, 309] width 101 height 67
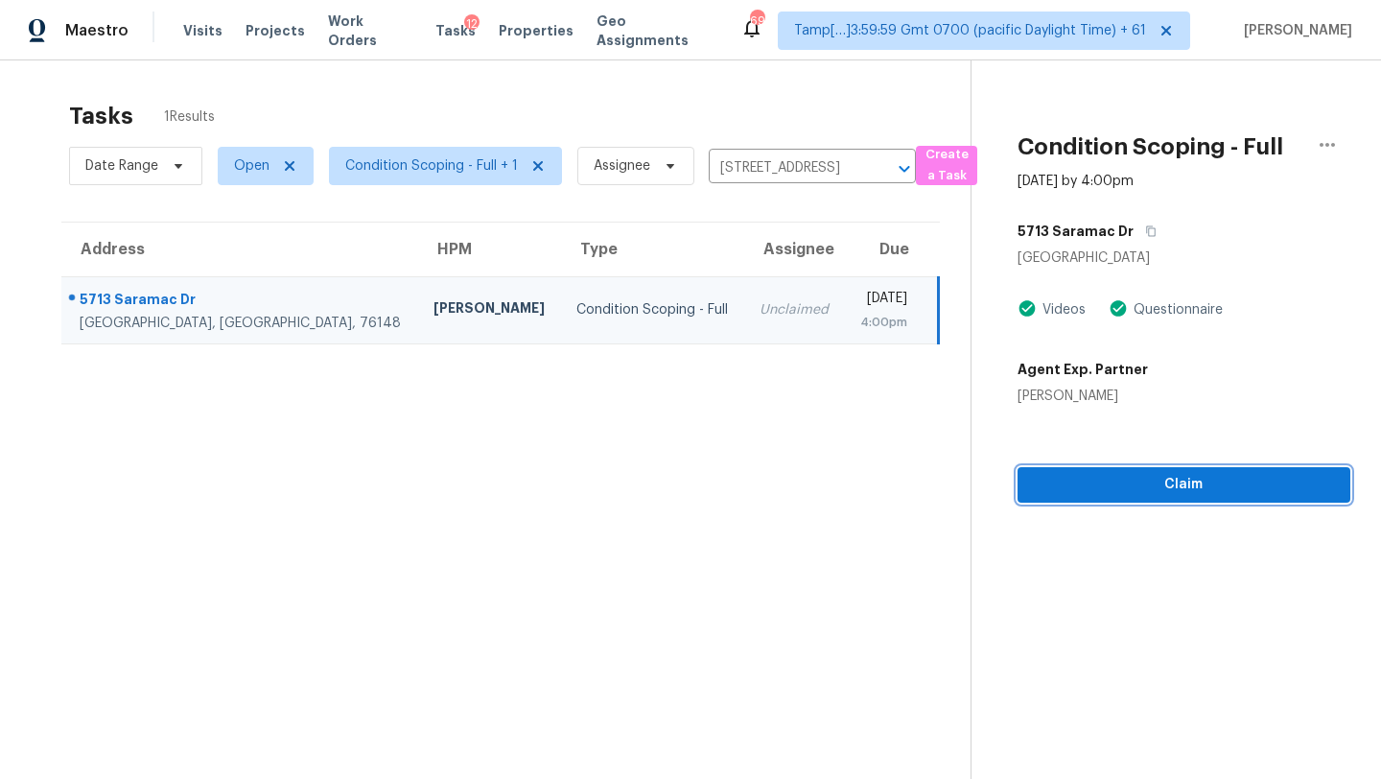
click at [1136, 500] on button "Claim" at bounding box center [1184, 484] width 333 height 35
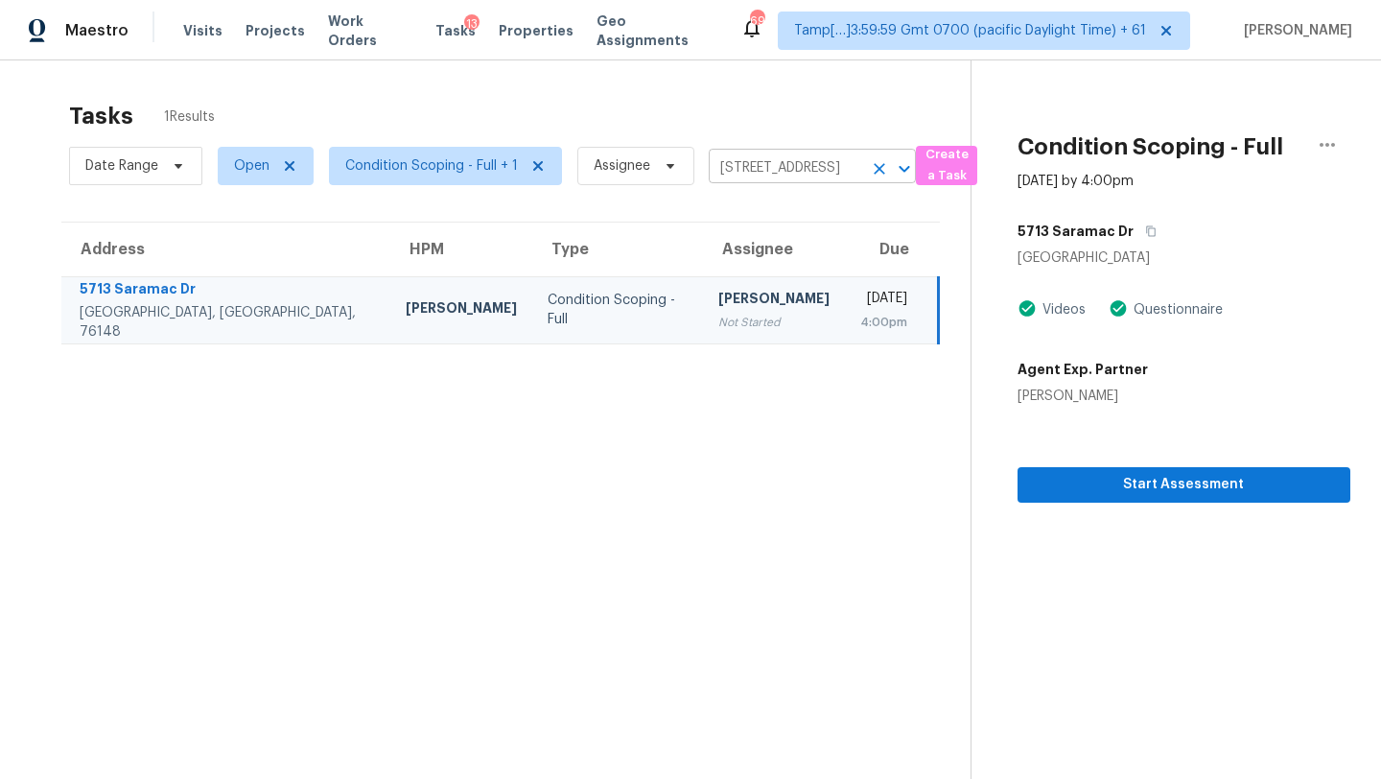
click at [770, 165] on input "5713 Saramac Dr, Watauga, TX 76148" at bounding box center [785, 168] width 153 height 30
paste input "1056 Black Oak Cir, Clarksville, TN, 37042"
type input "1056 Black Oak Cir, Clarksville, TN, 37042"
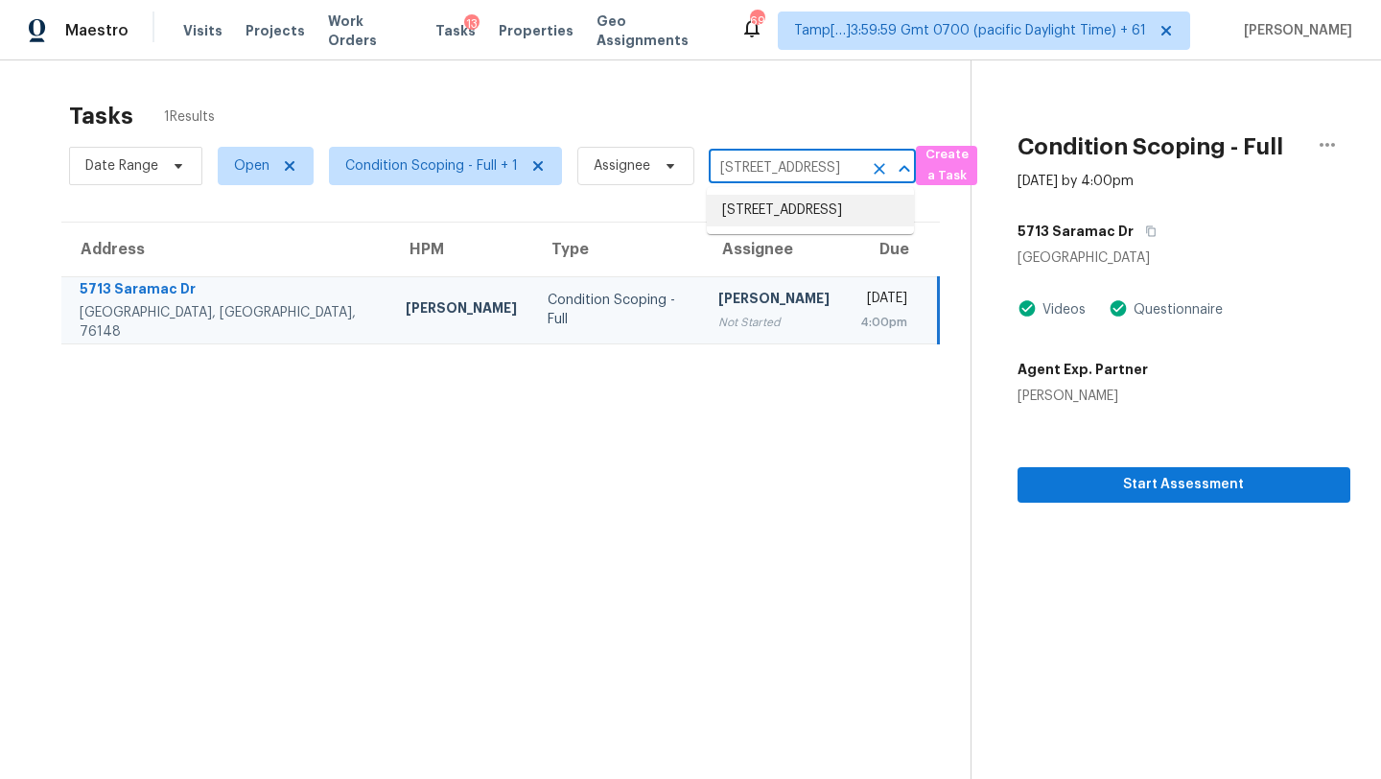
click at [777, 212] on li "1056 Black Oak Cir, Clarksville, TN 37042" at bounding box center [810, 211] width 207 height 32
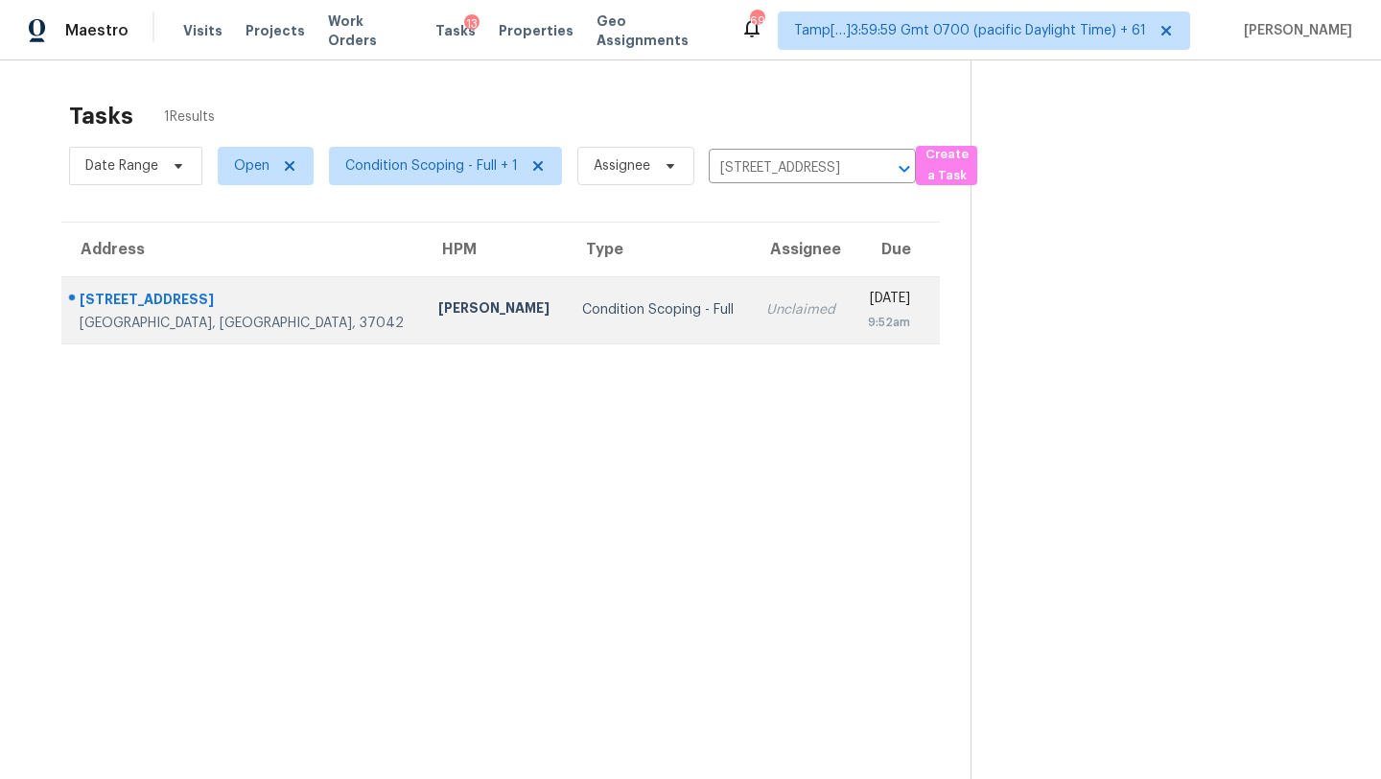
click at [867, 320] on div "9:52am" at bounding box center [888, 322] width 43 height 19
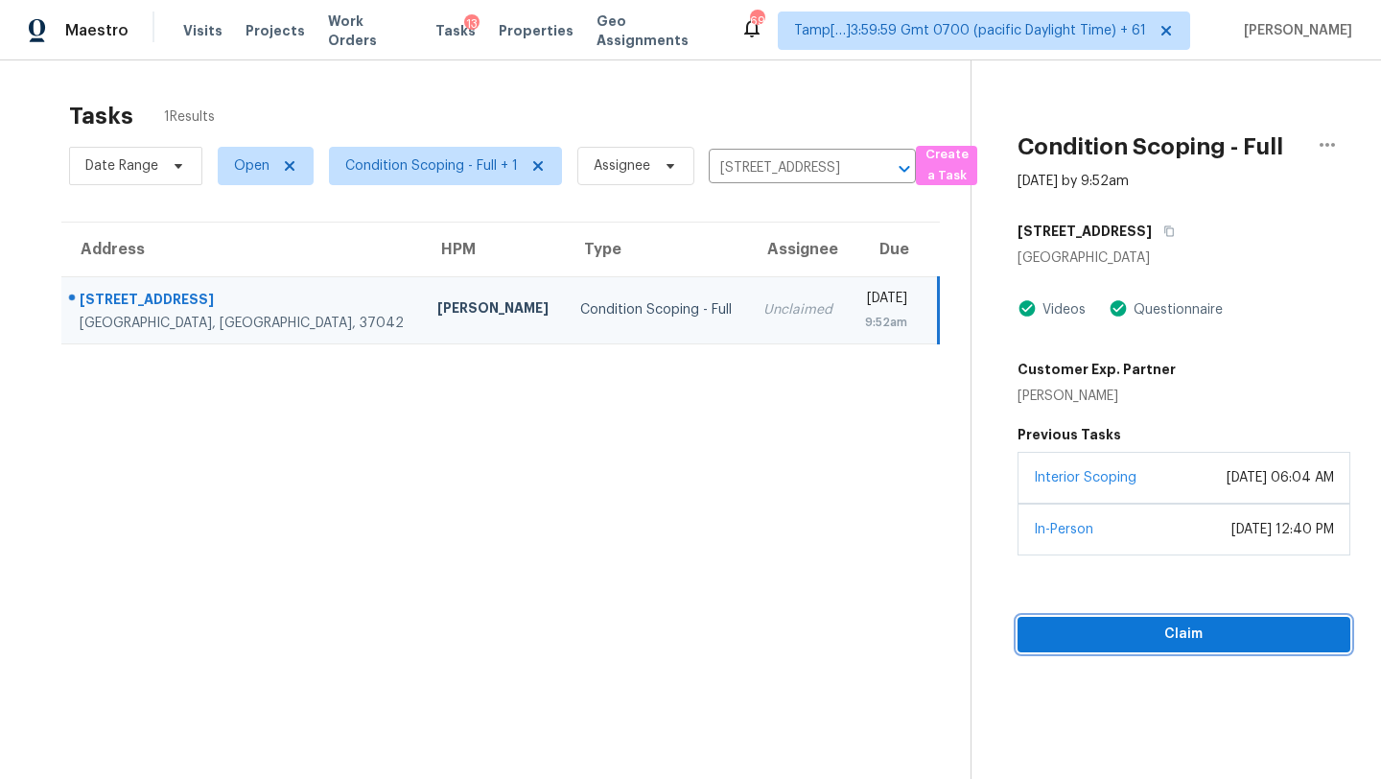
click at [1130, 620] on button "Claim" at bounding box center [1184, 634] width 333 height 35
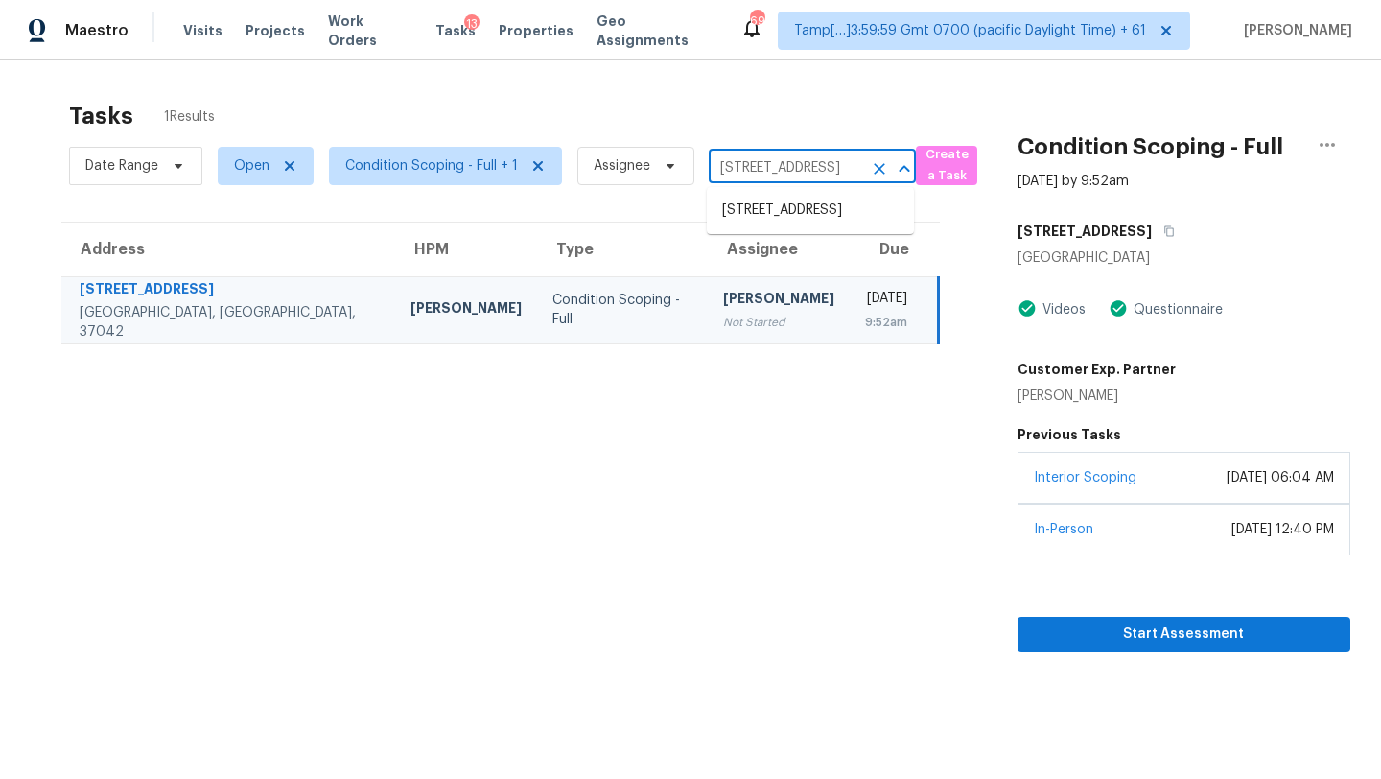
click at [788, 154] on input "1056 Black Oak Cir, Clarksville, TN 37042" at bounding box center [785, 168] width 153 height 30
paste input "11118 Vanderford Dr, Houston, TX, 77099"
type input "11118 Vanderford Dr, Houston, TX, 77099"
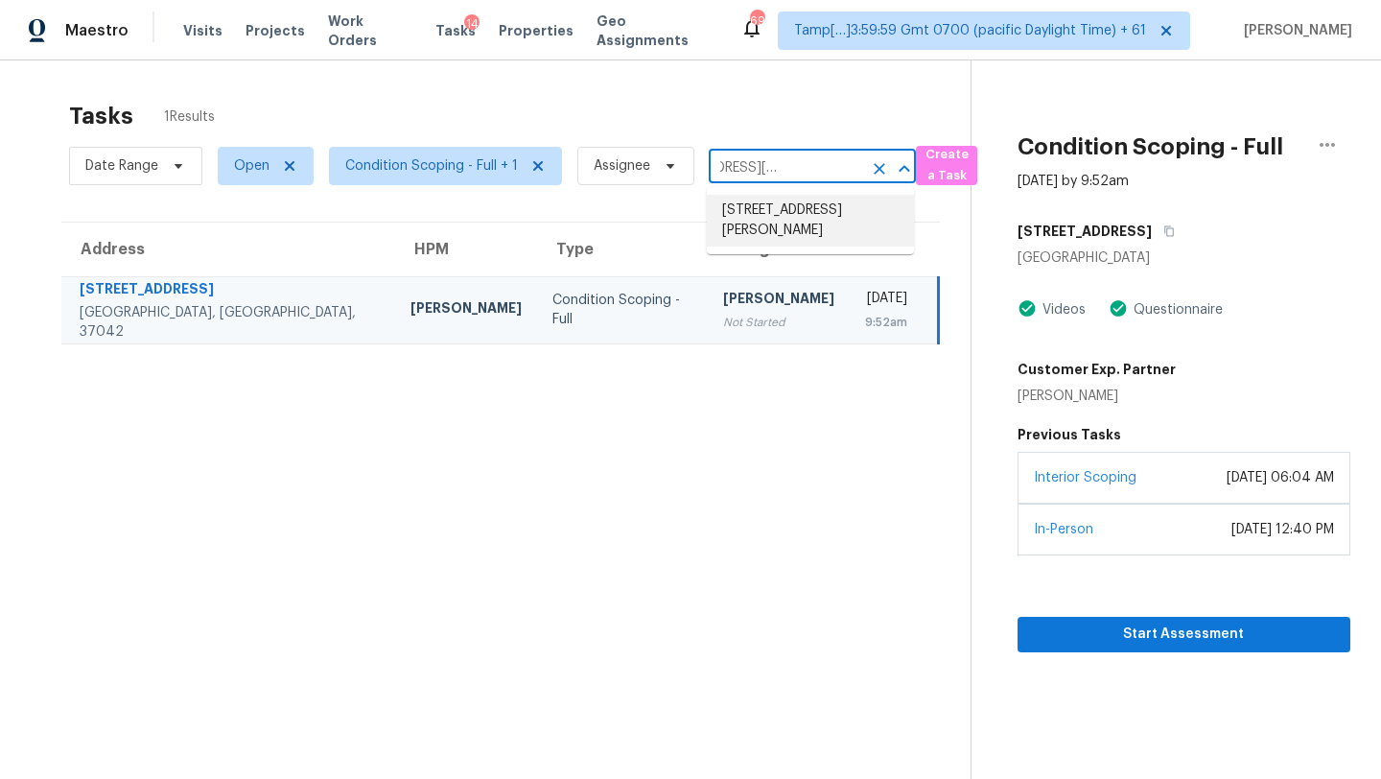
click at [779, 217] on li "11118 Vanderford Dr, Houston, TX 77099" at bounding box center [810, 221] width 207 height 52
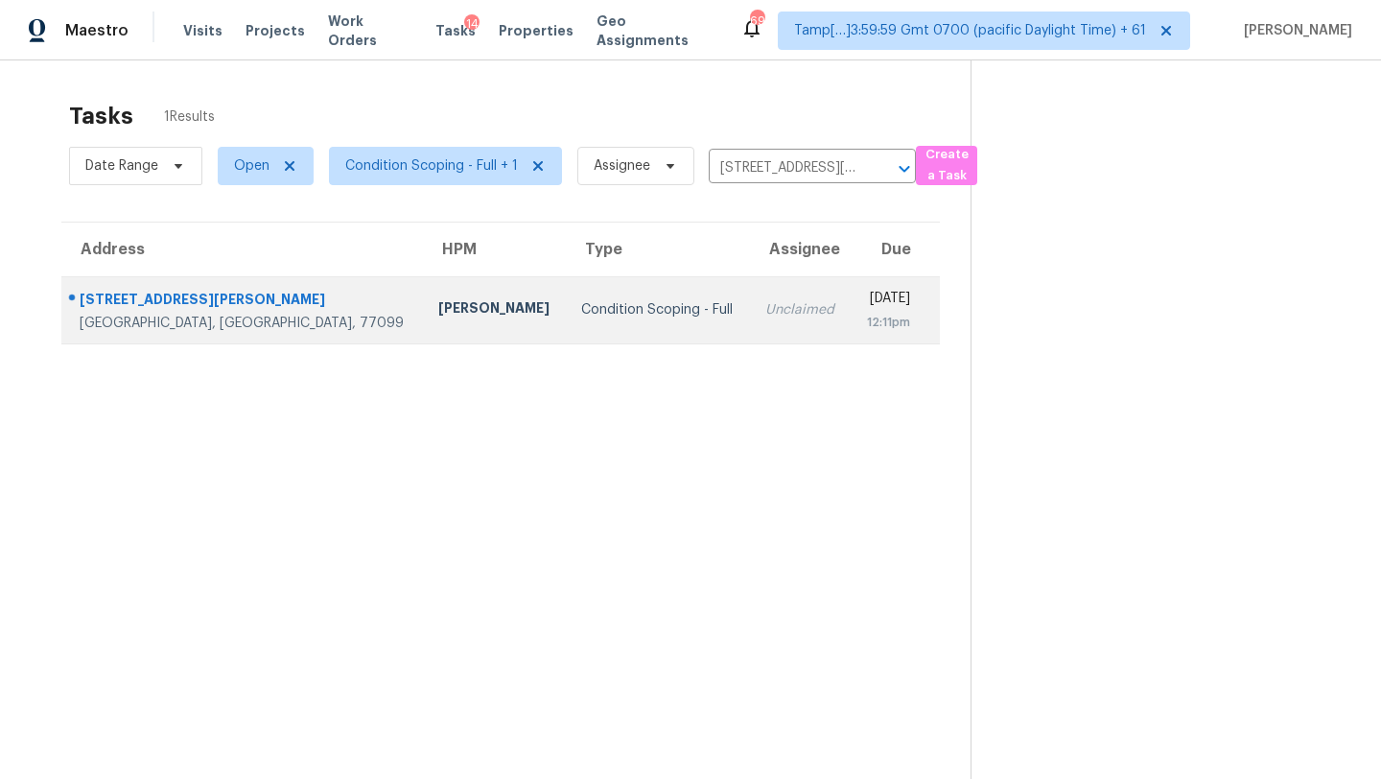
click at [866, 314] on div "12:11pm" at bounding box center [888, 322] width 44 height 19
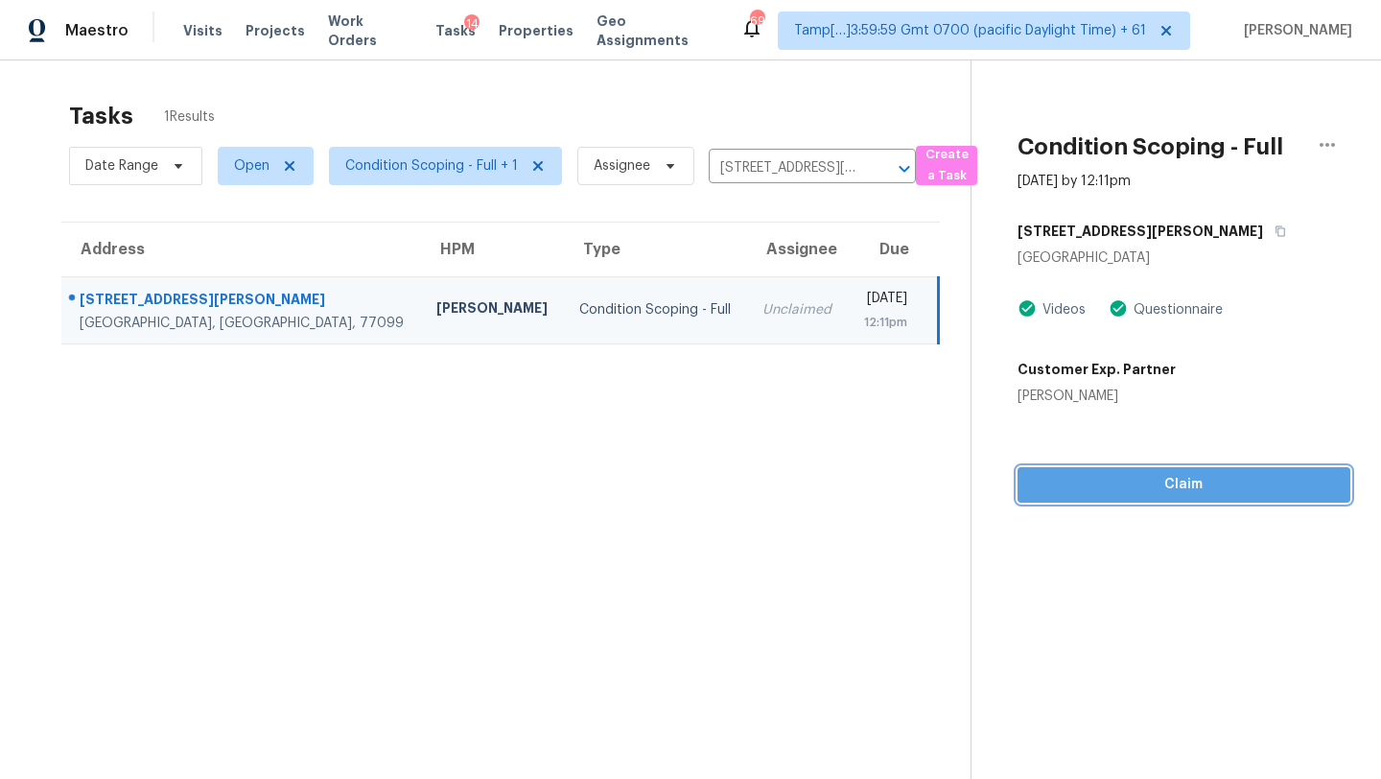
click at [1166, 497] on button "Claim" at bounding box center [1184, 484] width 333 height 35
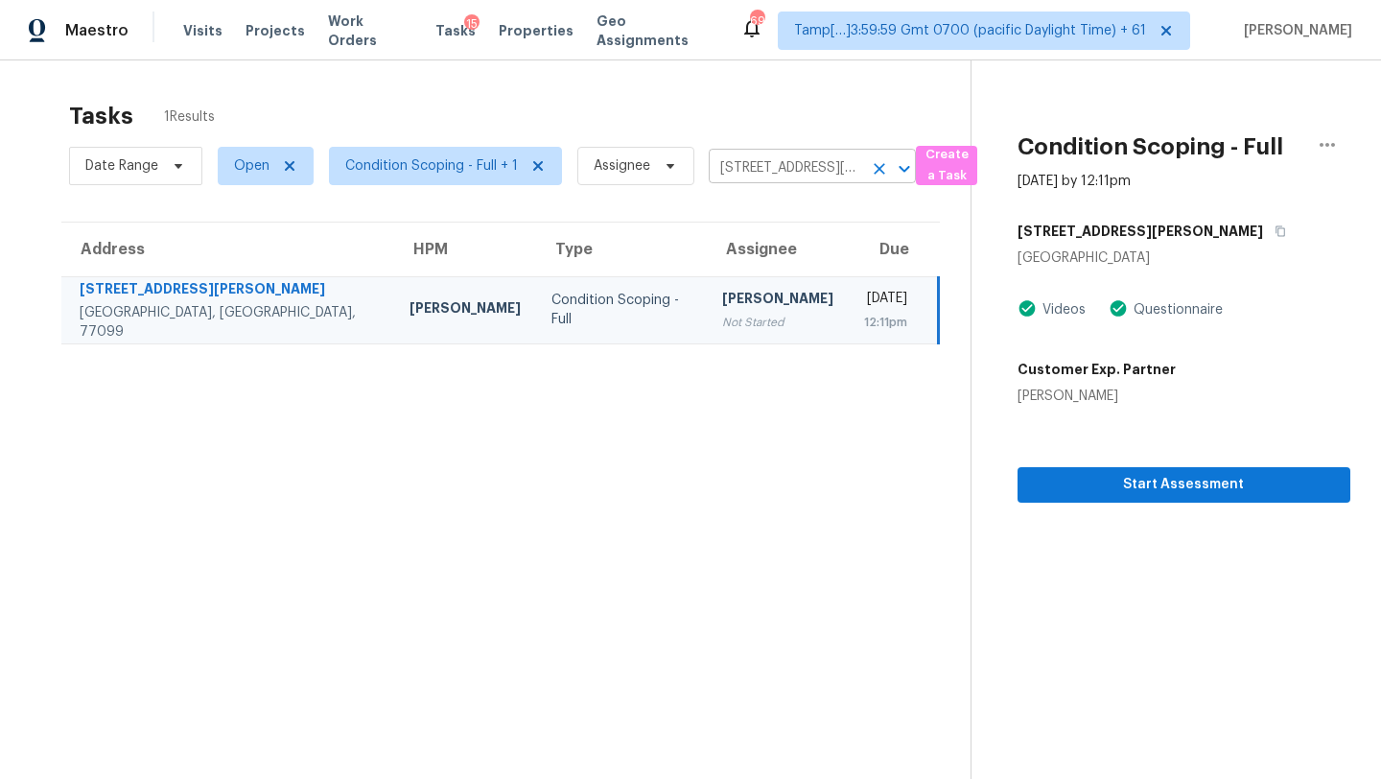
click at [766, 179] on input "11118 Vanderford Dr, Houston, TX 77099" at bounding box center [785, 168] width 153 height 30
paste input "29268 Redheart Ct, Winchester, CA, 92596"
type input "29268 Redheart Ct, Winchester, CA, 92596"
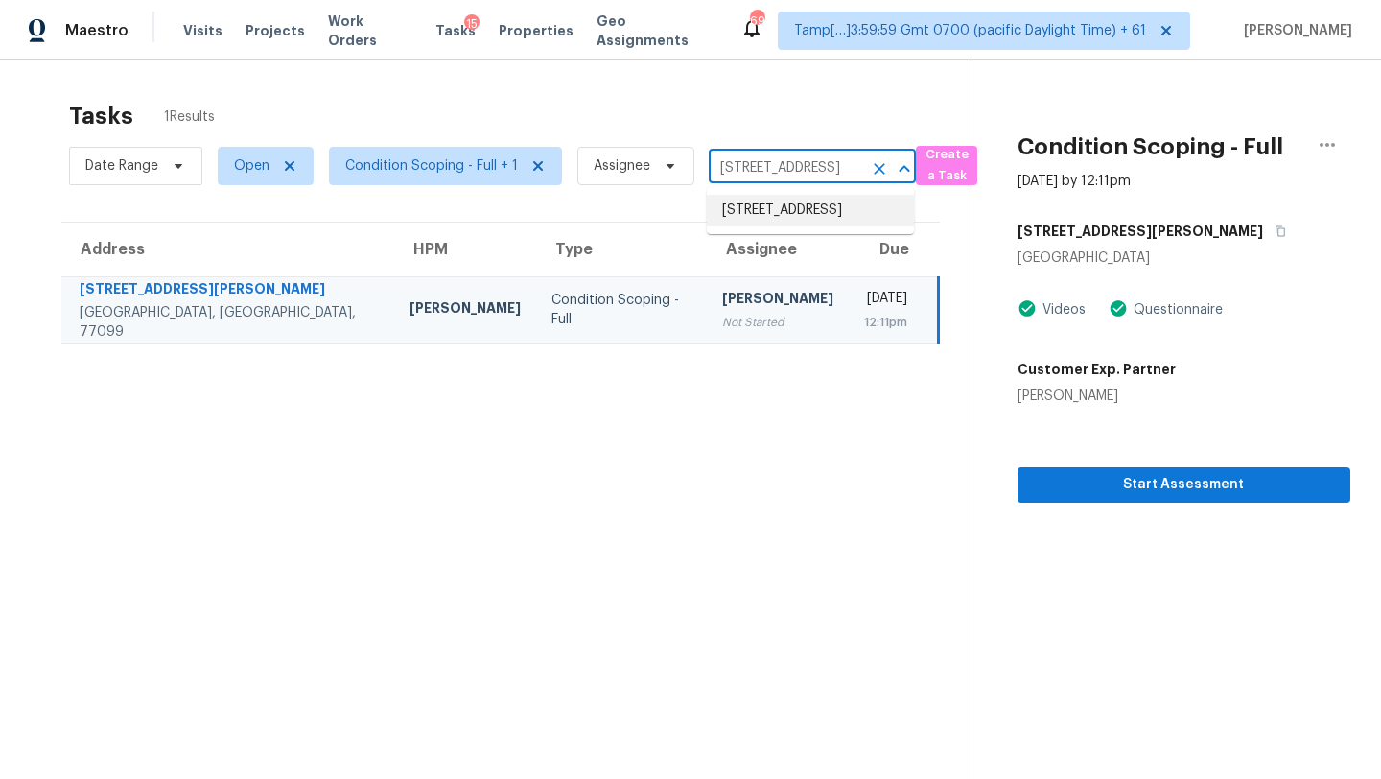
click at [747, 213] on li "29268 Redheart Ct, Winchester, CA 92596" at bounding box center [810, 211] width 207 height 32
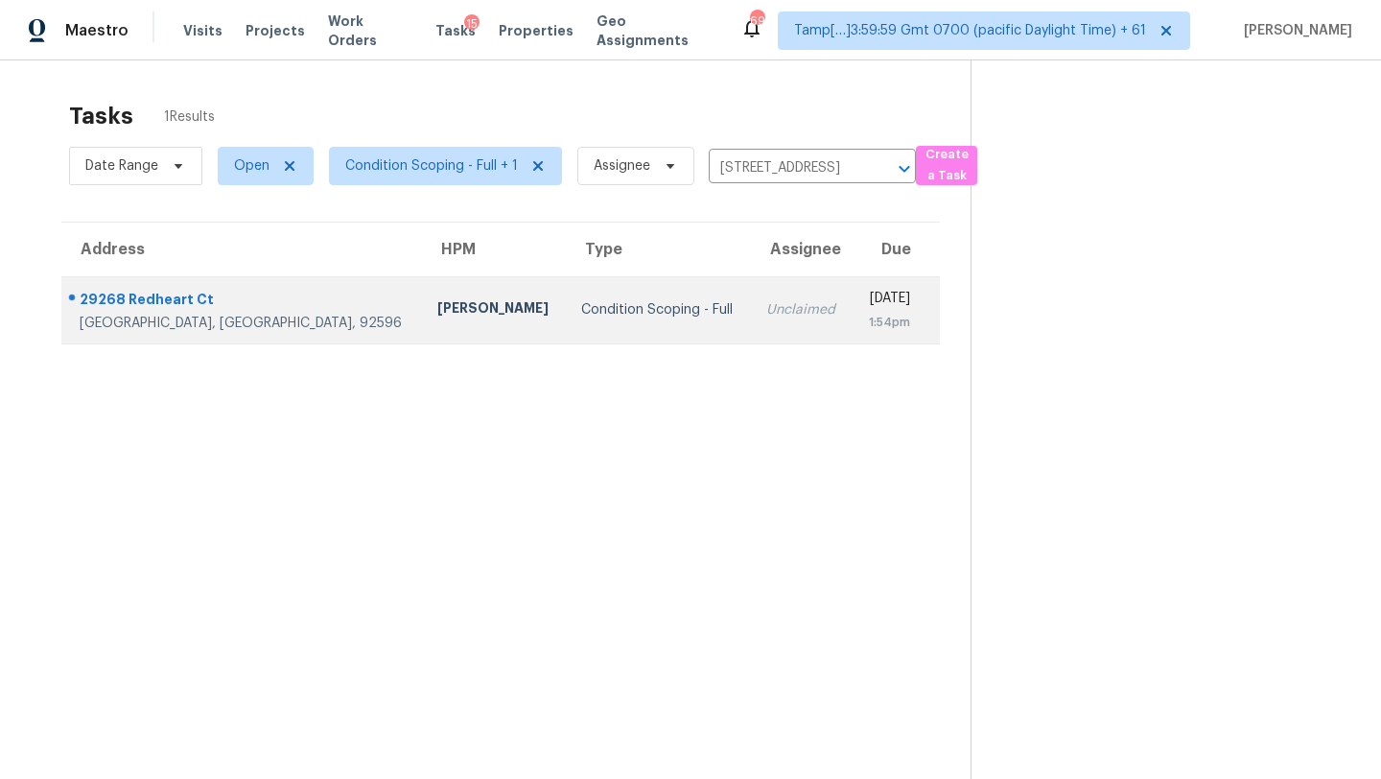
click at [867, 322] on div "1:54pm" at bounding box center [888, 322] width 42 height 19
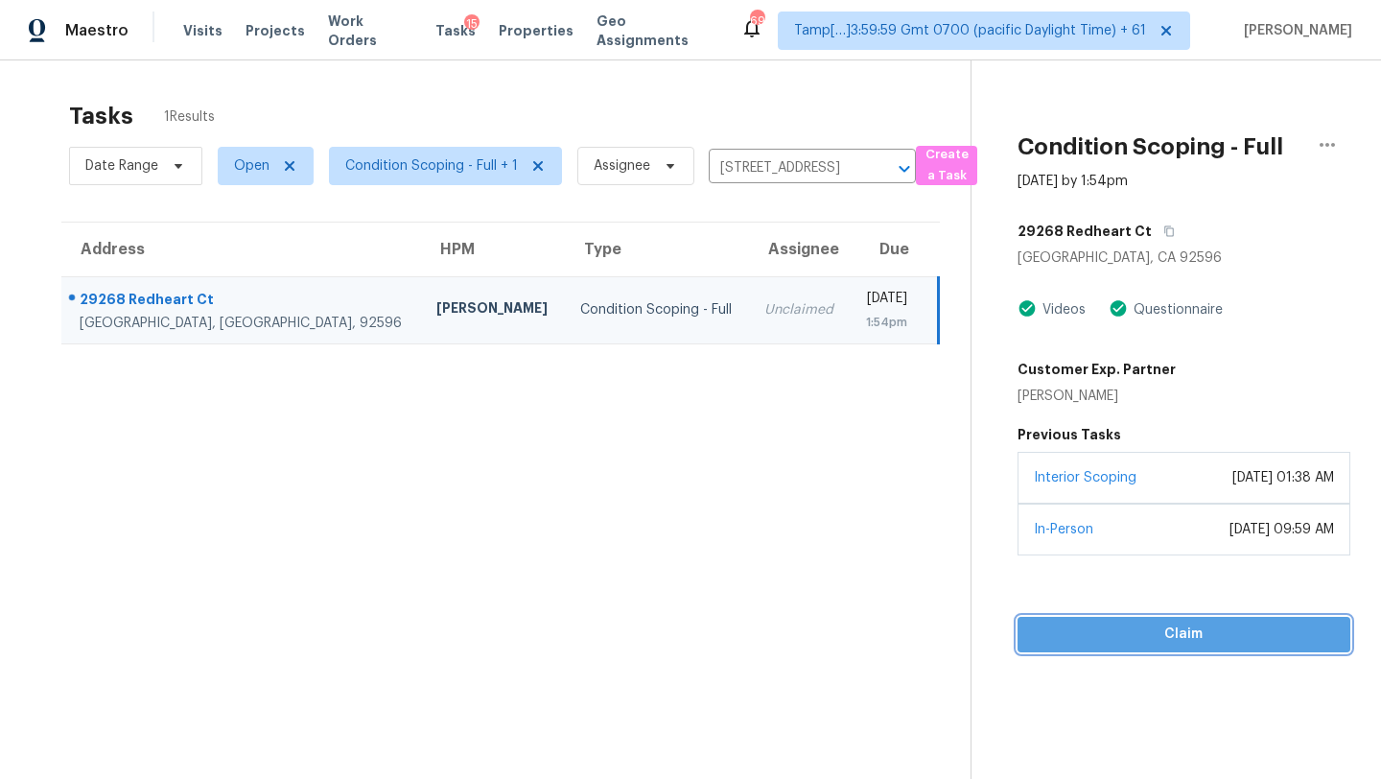
click at [1095, 644] on span "Claim" at bounding box center [1184, 634] width 302 height 24
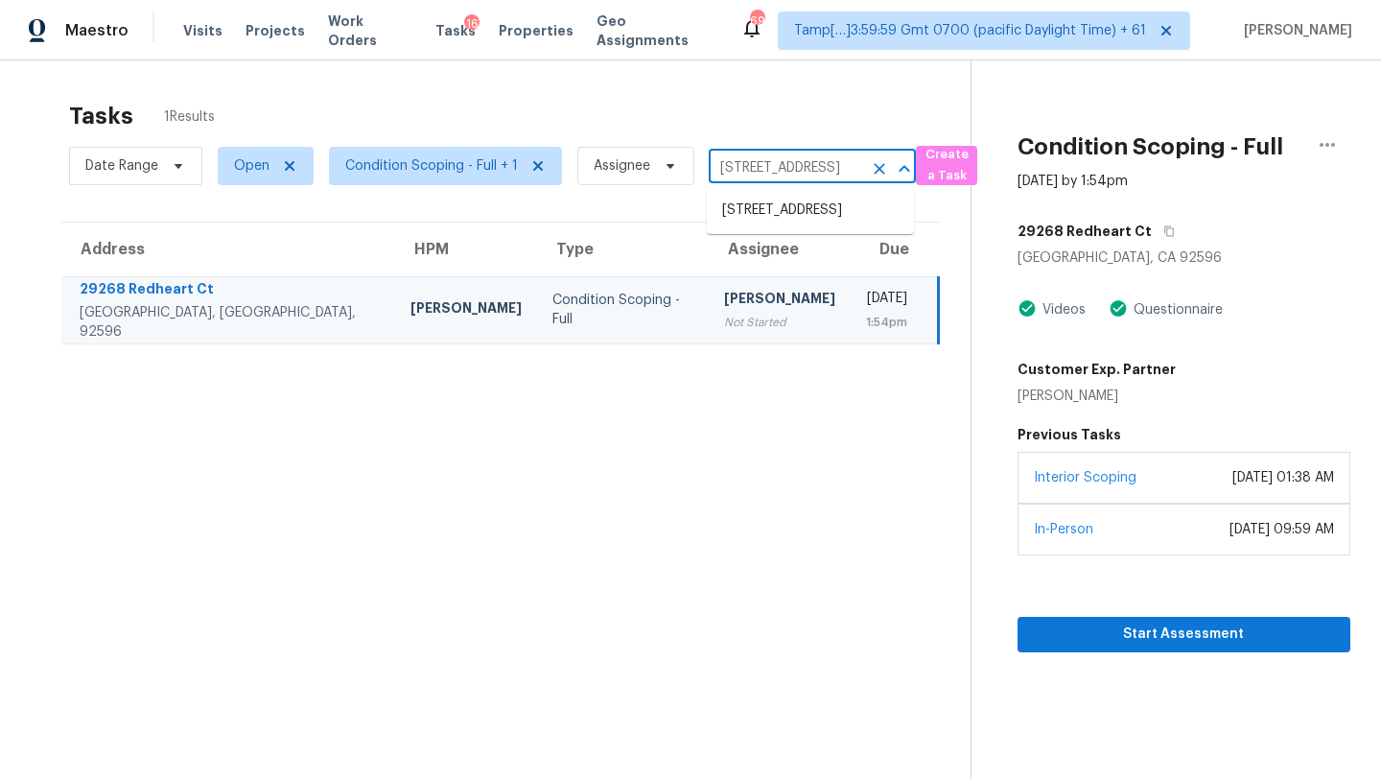
click at [734, 176] on input "29268 Redheart Ct, Winchester, CA 92596" at bounding box center [785, 168] width 153 height 30
paste input "3310 Arklow Rd, Charlotte, NC, 28269"
type input "3310 Arklow Rd, Charlotte, NC, 28269"
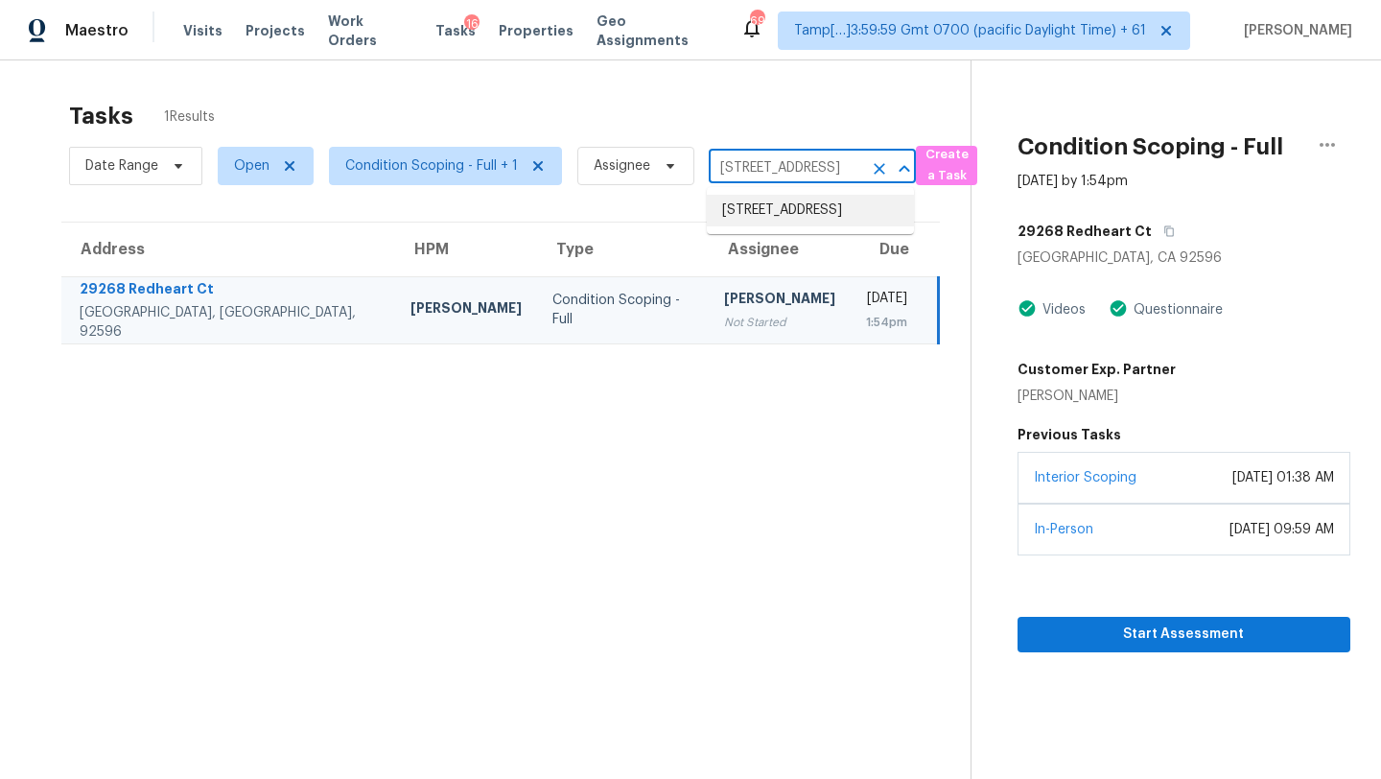
click at [767, 212] on li "3310 Arklow Rd, Charlotte, NC 28269" at bounding box center [810, 211] width 207 height 32
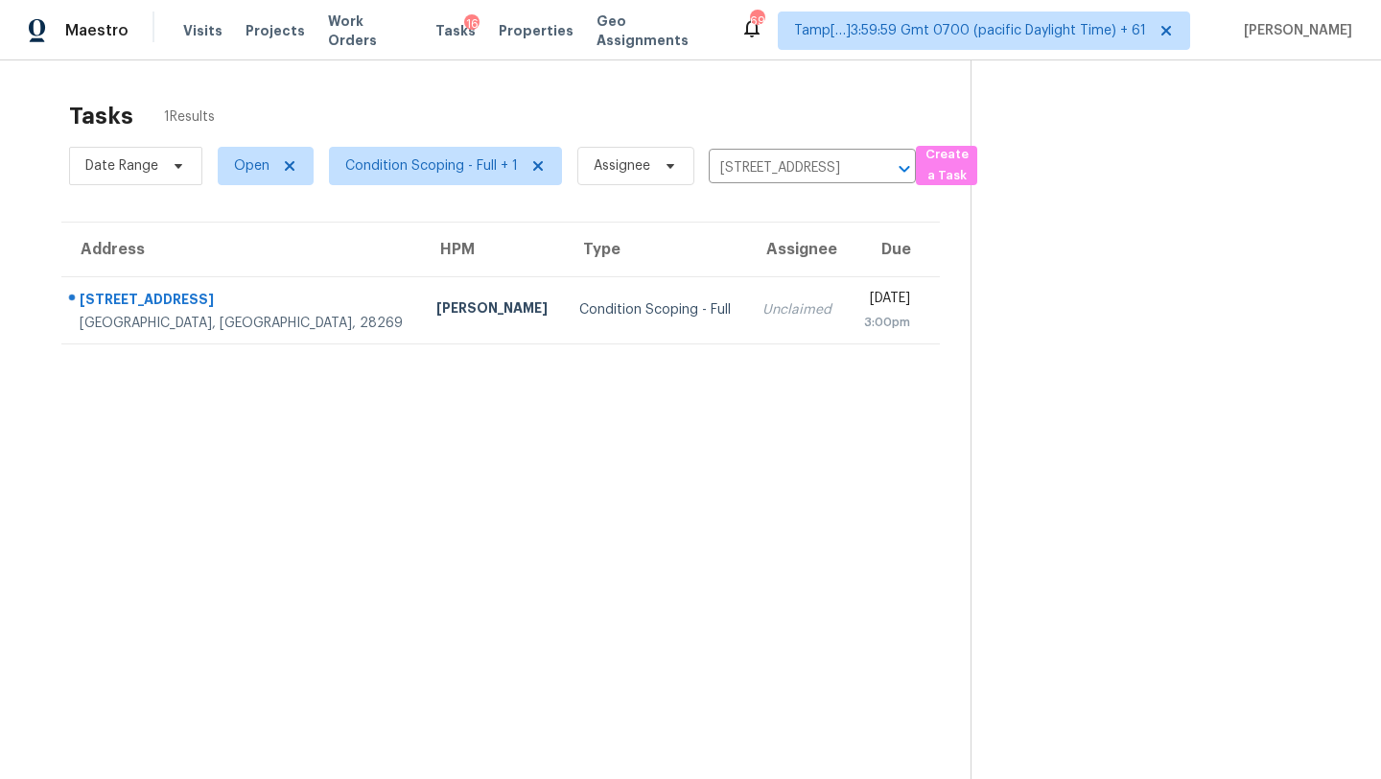
click at [848, 325] on td "Wed, Sep 24th 2025 3:00pm" at bounding box center [894, 309] width 92 height 67
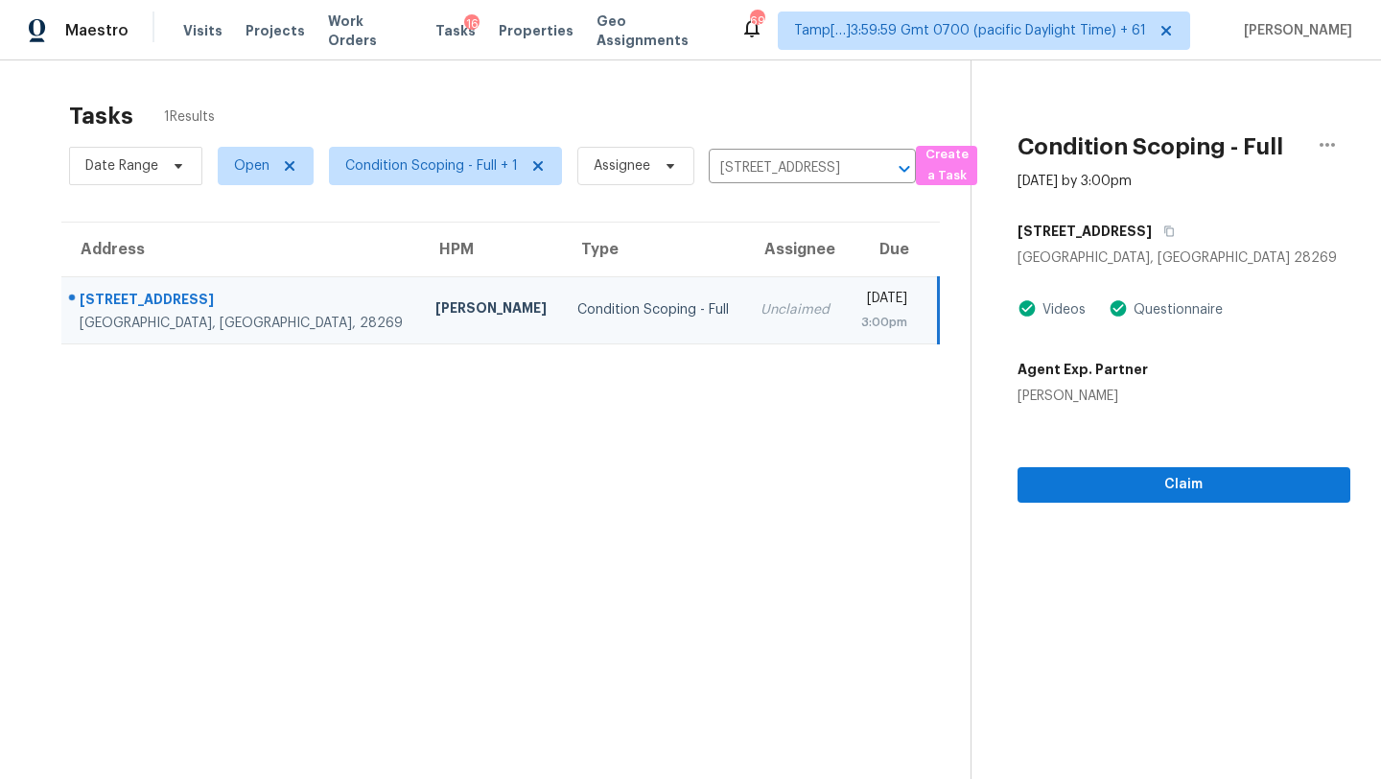
click at [1143, 505] on section "Condition Scoping - Full Sep 24th 2025 by 3:00pm 3310 Arklow Rd Charlotte, NC 2…" at bounding box center [1161, 449] width 380 height 779
click at [1152, 492] on span "Claim" at bounding box center [1184, 485] width 302 height 24
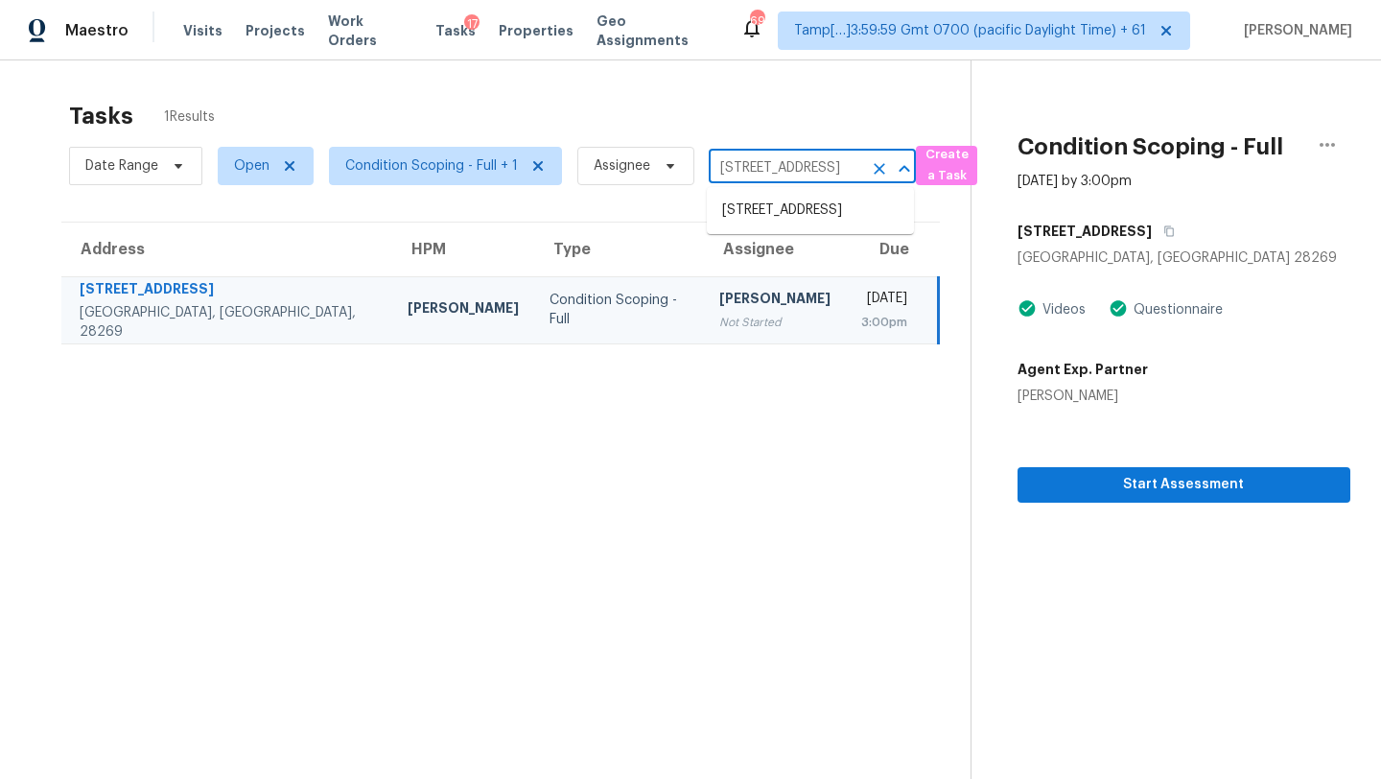
click at [736, 172] on input "3310 Arklow Rd, Charlotte, NC 28269" at bounding box center [785, 168] width 153 height 30
paste input "15107 Sequoia Meadow Ct, Humble, TX, 77346"
type input "15107 Sequoia Meadow Ct, Humble, TX, 77346"
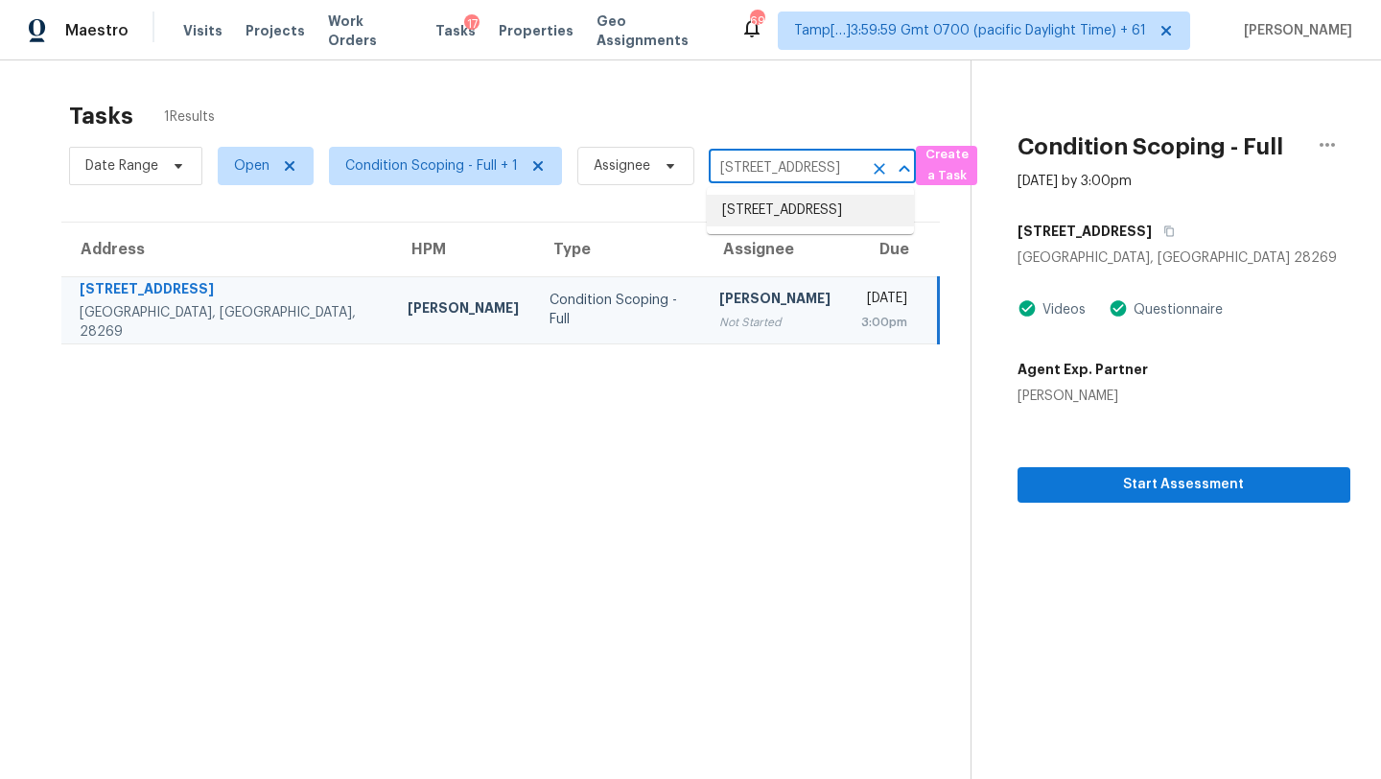
click at [745, 206] on li "15107 Sequoia Meadow Ct, Humble, TX 77346" at bounding box center [810, 211] width 207 height 32
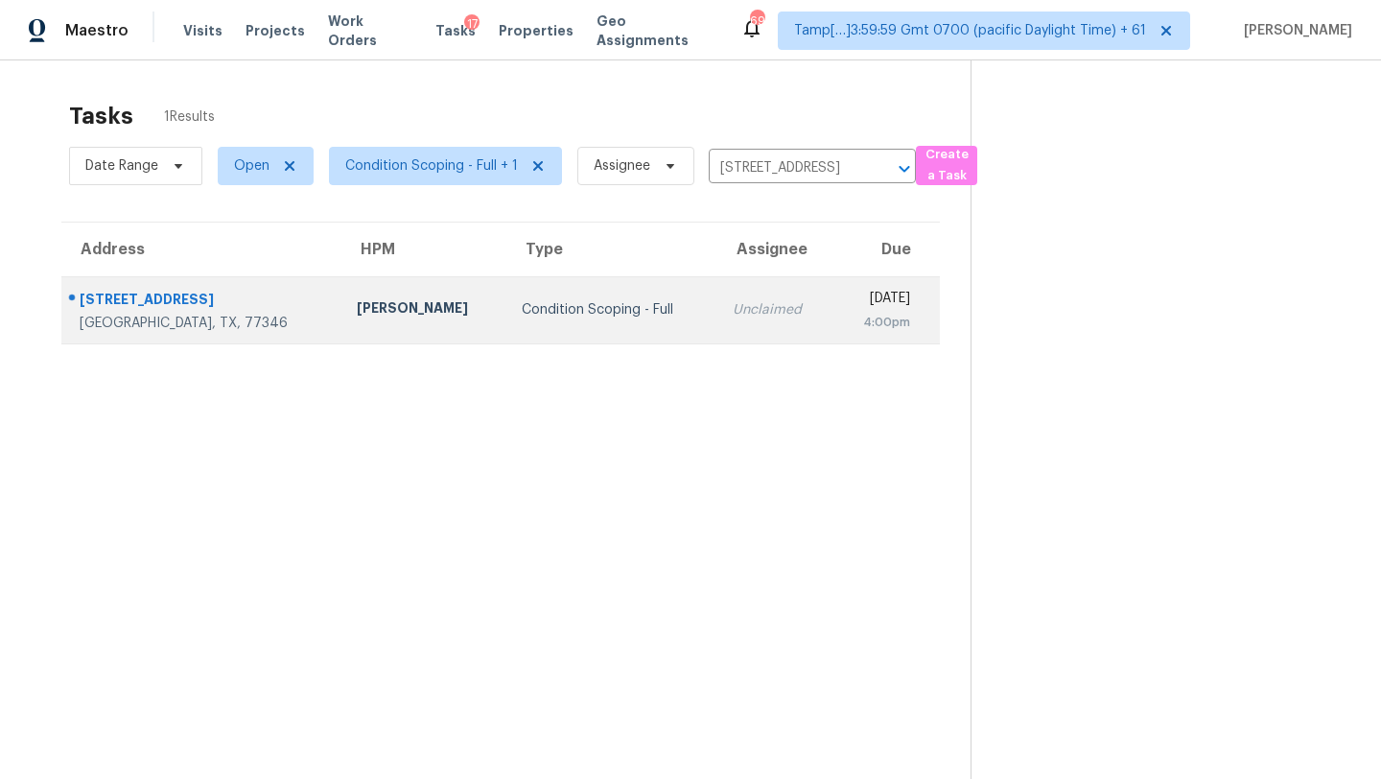
click at [737, 335] on td "Unclaimed" at bounding box center [775, 309] width 116 height 67
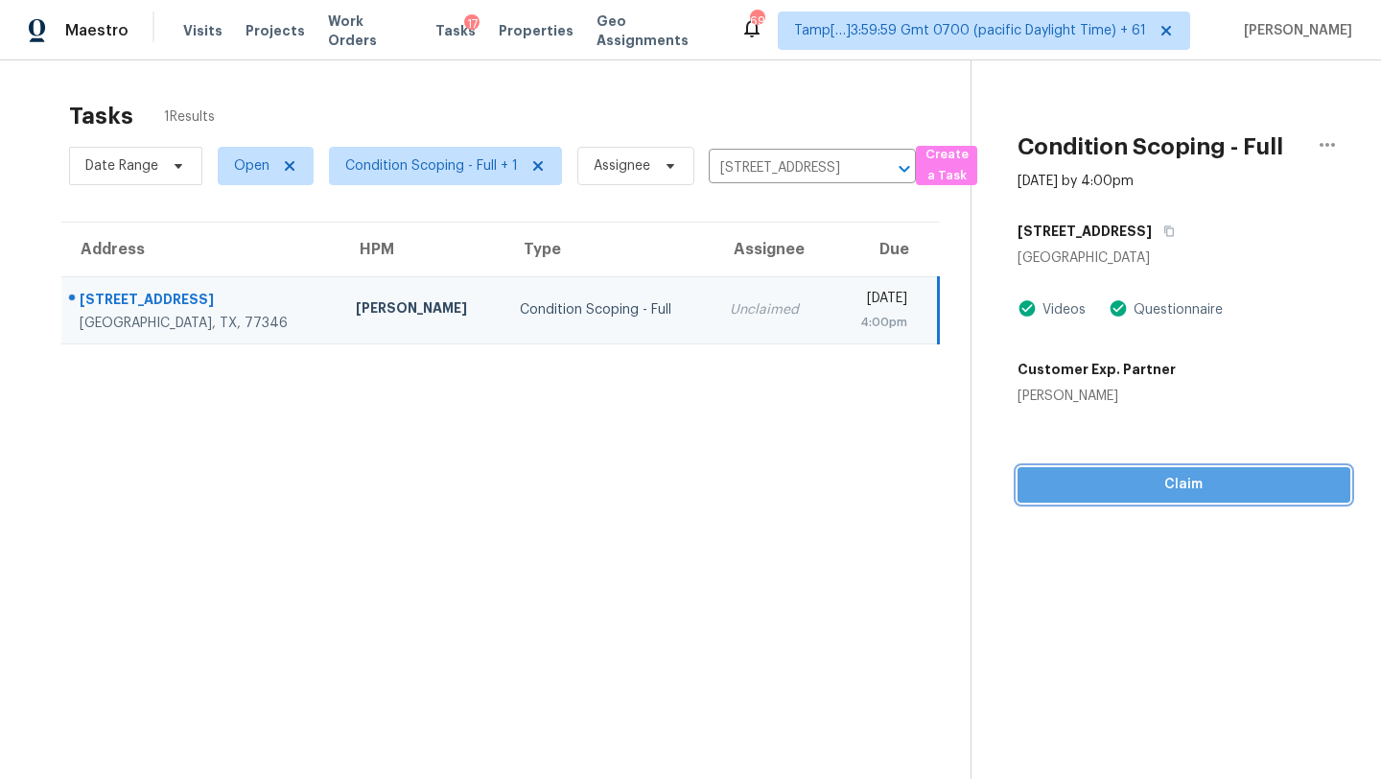
click at [1197, 495] on span "Claim" at bounding box center [1184, 485] width 302 height 24
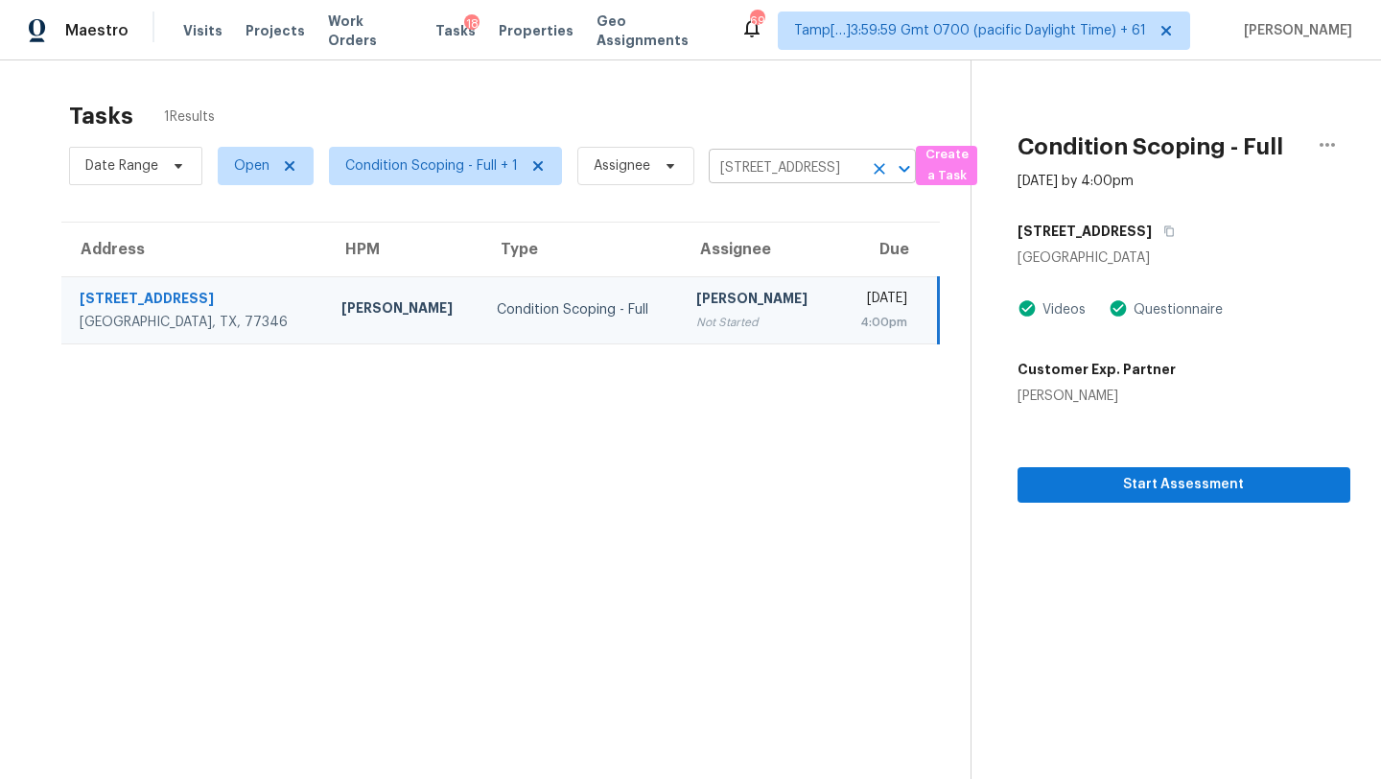
click at [752, 176] on input "15107 Sequoia Meadow Ct, Humble, TX 77346" at bounding box center [785, 168] width 153 height 30
paste input "1808 Farnham Ave, Woodland, CA, 9577"
type input "1808 Farnham Ave, Woodland, CA, 95776"
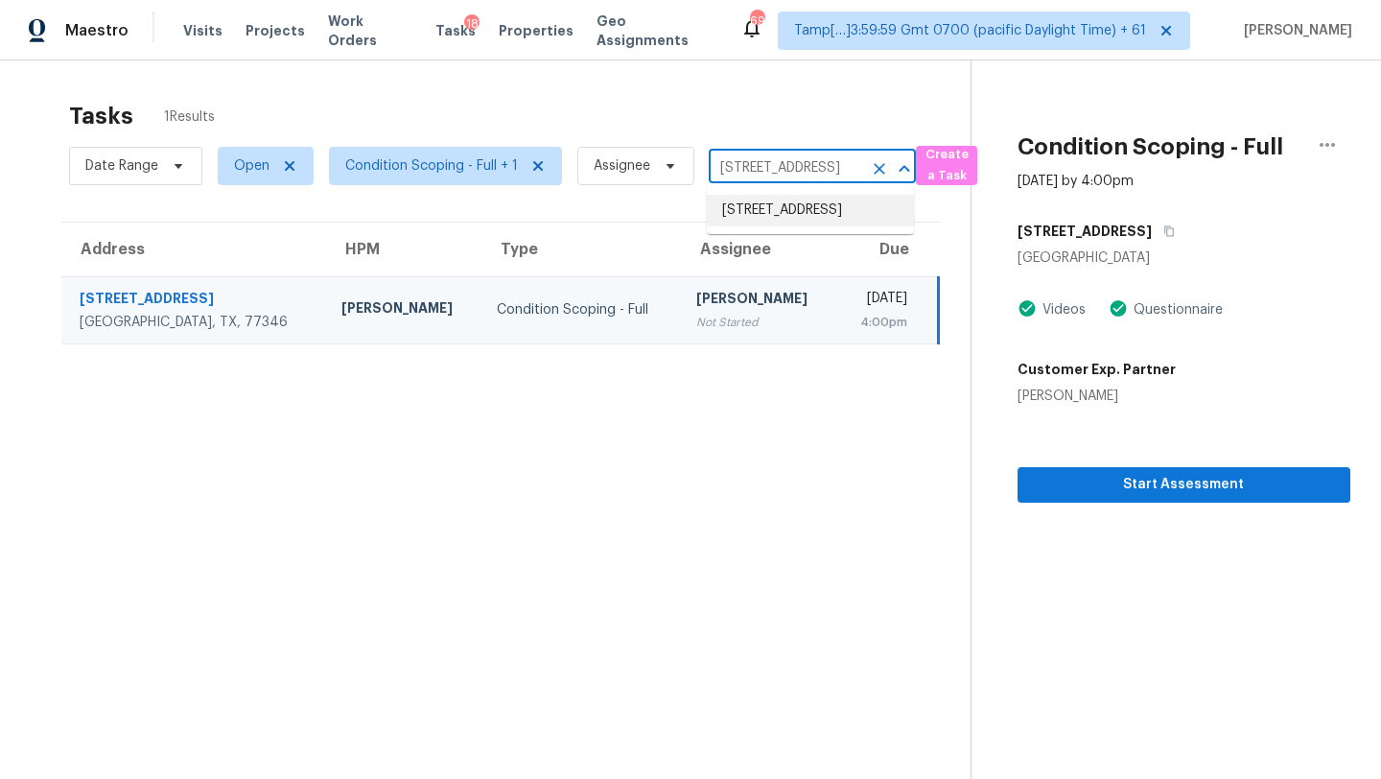
click at [784, 215] on li "1808 Farnham Ave, Woodland, CA 95776" at bounding box center [810, 211] width 207 height 32
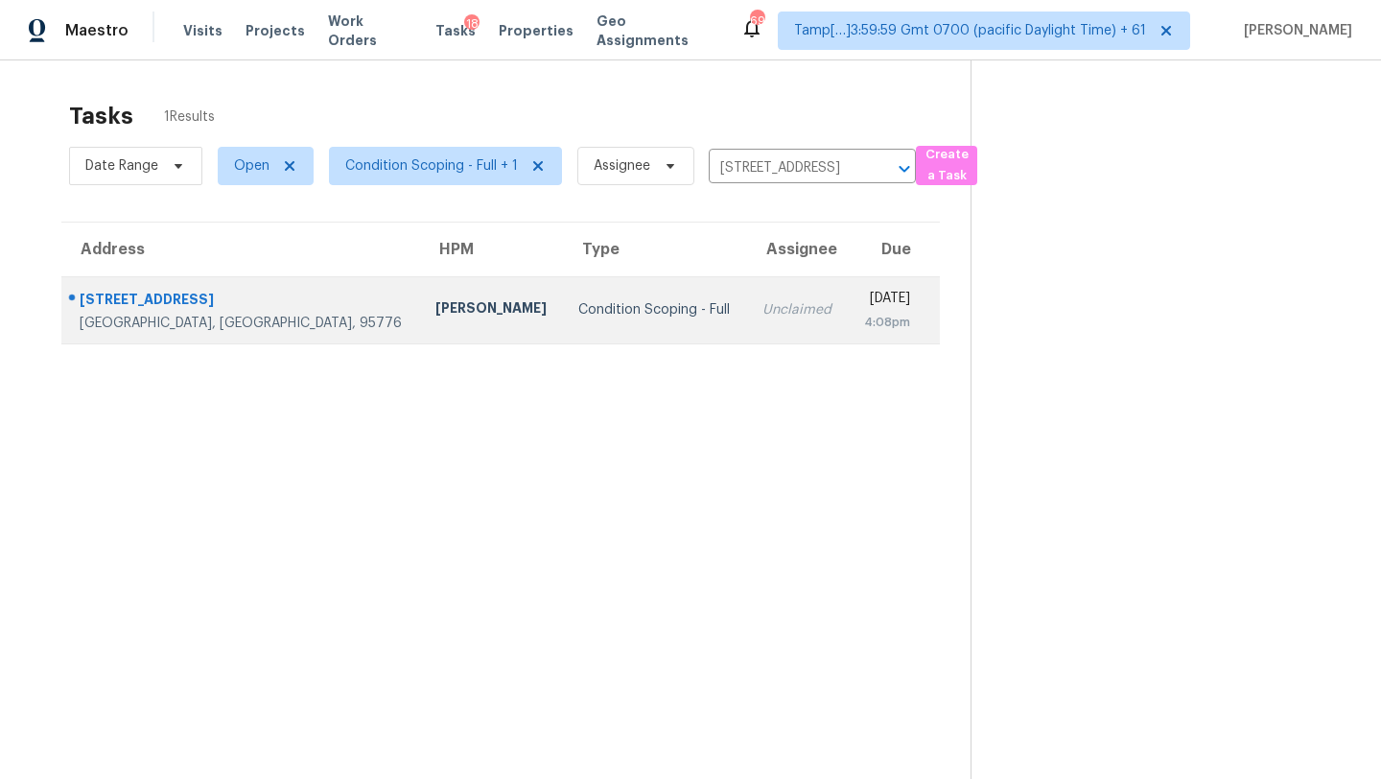
click at [747, 322] on td "Unclaimed" at bounding box center [797, 309] width 101 height 67
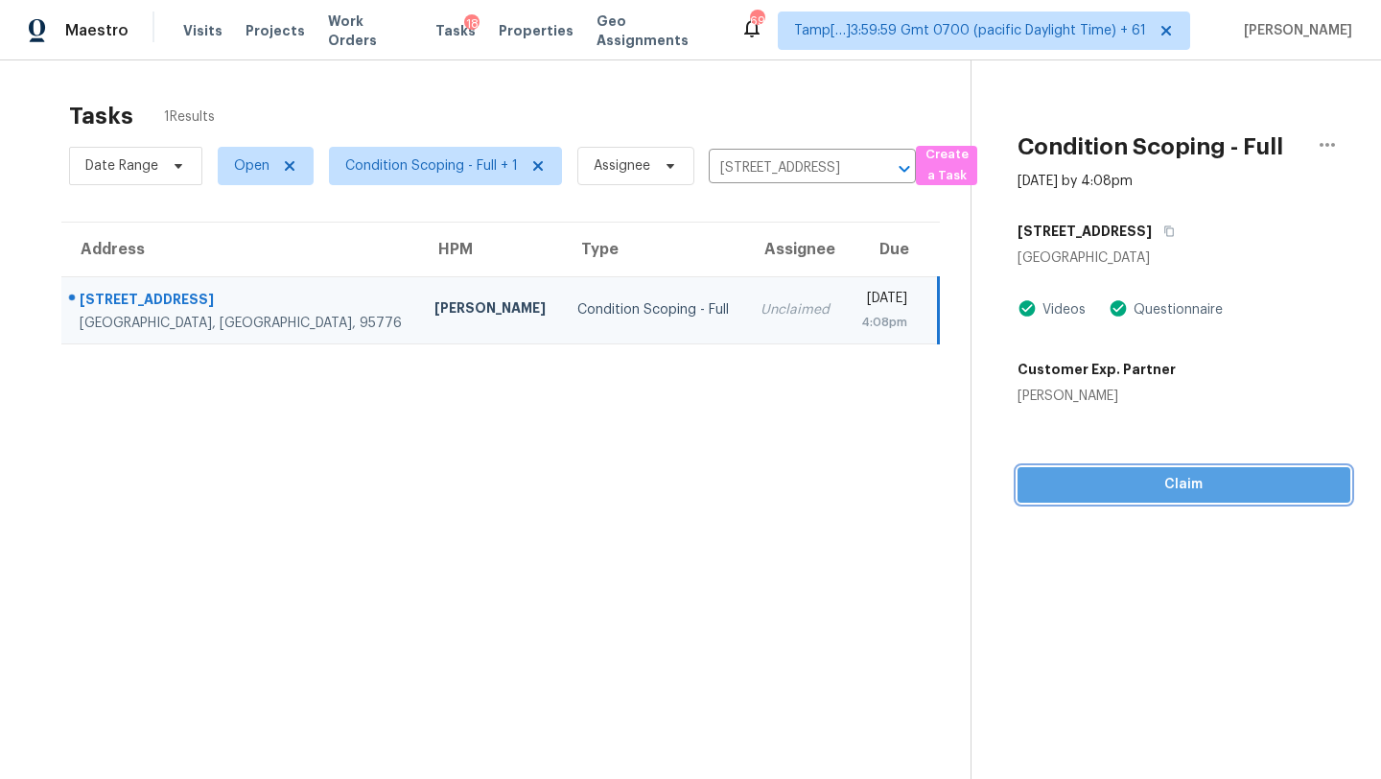
click at [1151, 490] on span "Claim" at bounding box center [1184, 485] width 302 height 24
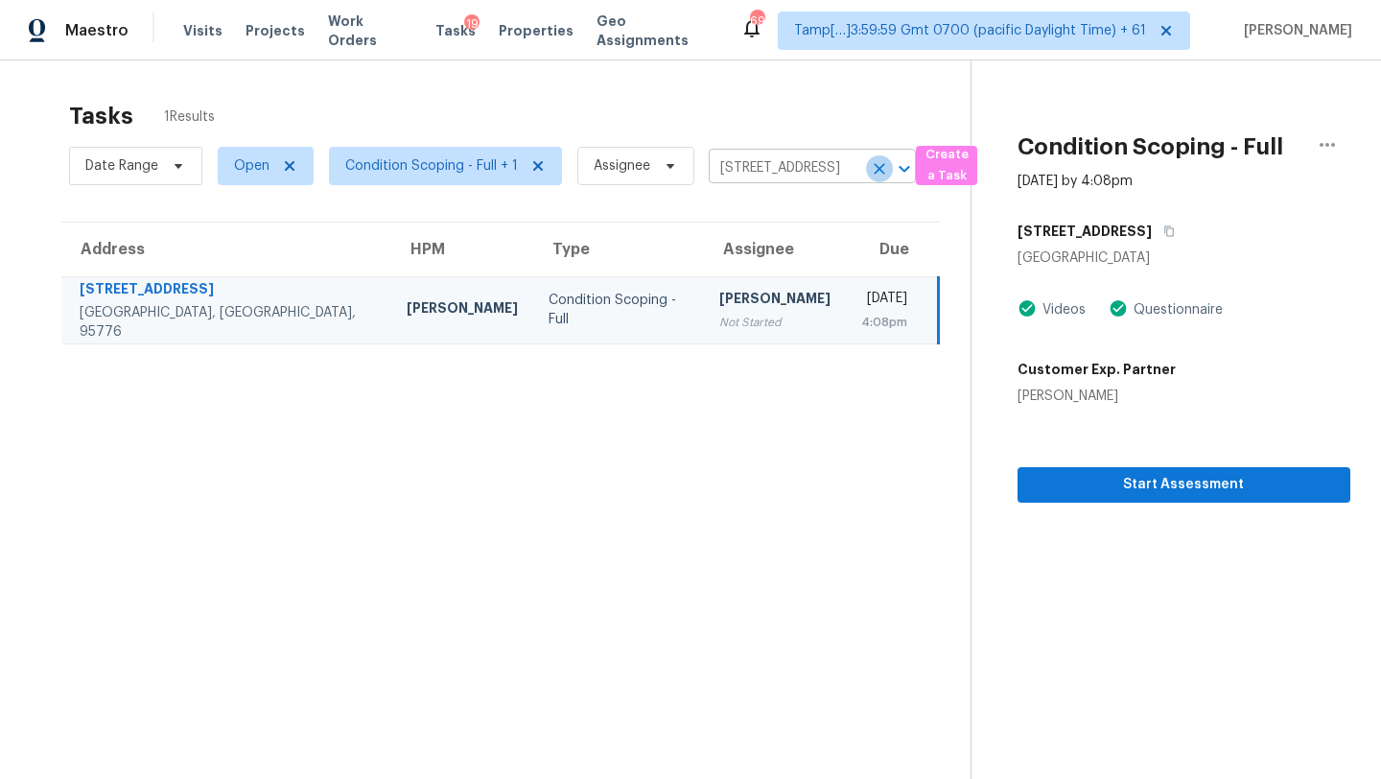
click at [878, 170] on icon "Clear" at bounding box center [880, 169] width 12 height 12
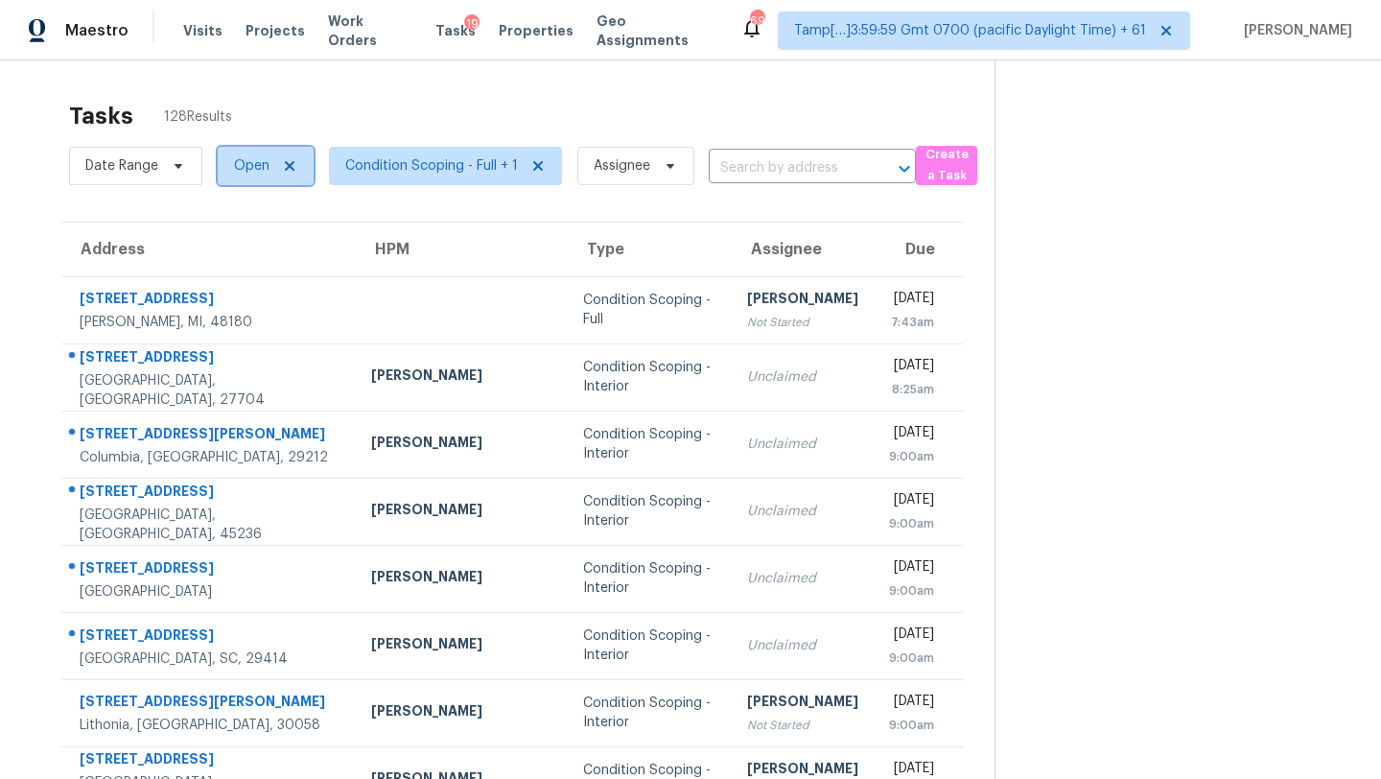
click at [277, 183] on span "Open" at bounding box center [266, 166] width 96 height 38
click at [263, 278] on label "Blocked" at bounding box center [266, 274] width 76 height 19
click at [241, 277] on input "Blocked" at bounding box center [234, 271] width 12 height 12
checkbox input "true"
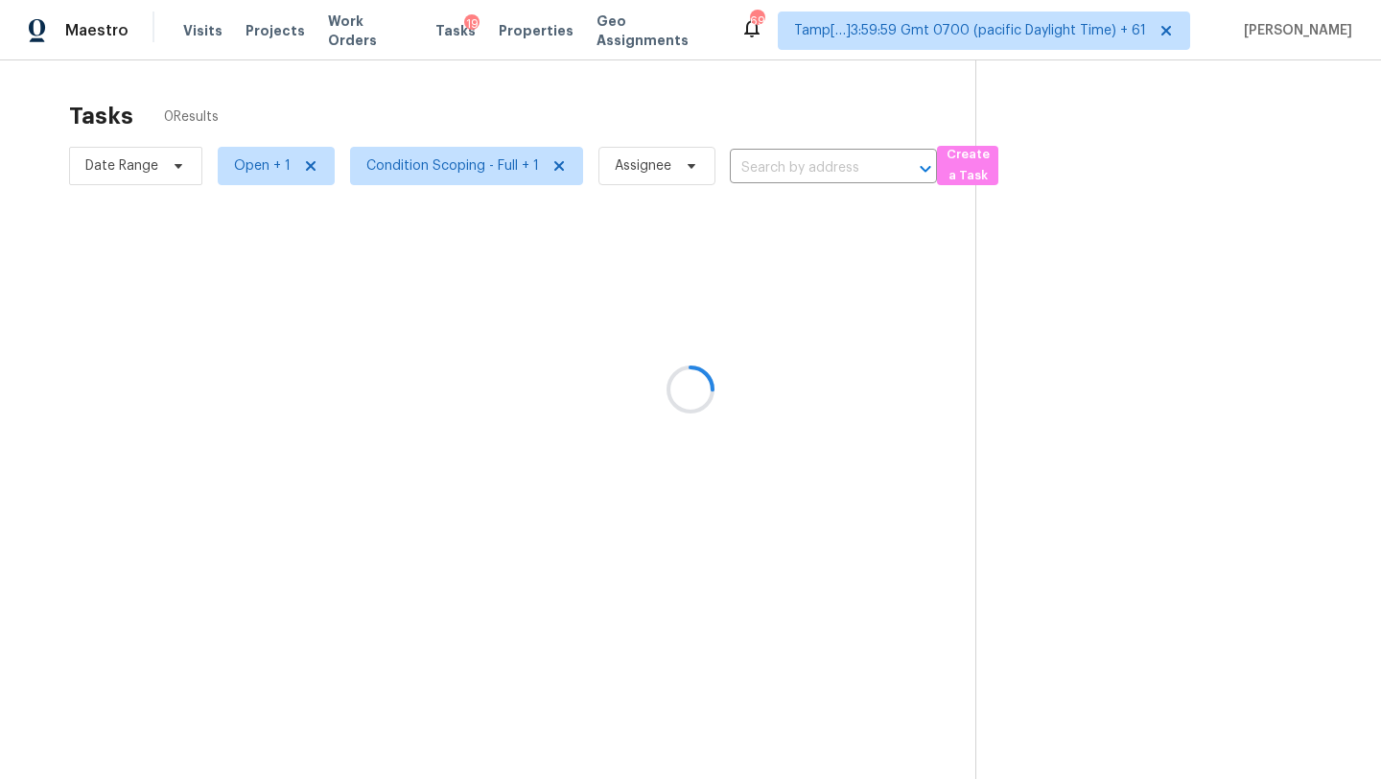
click at [775, 159] on div at bounding box center [690, 389] width 1381 height 779
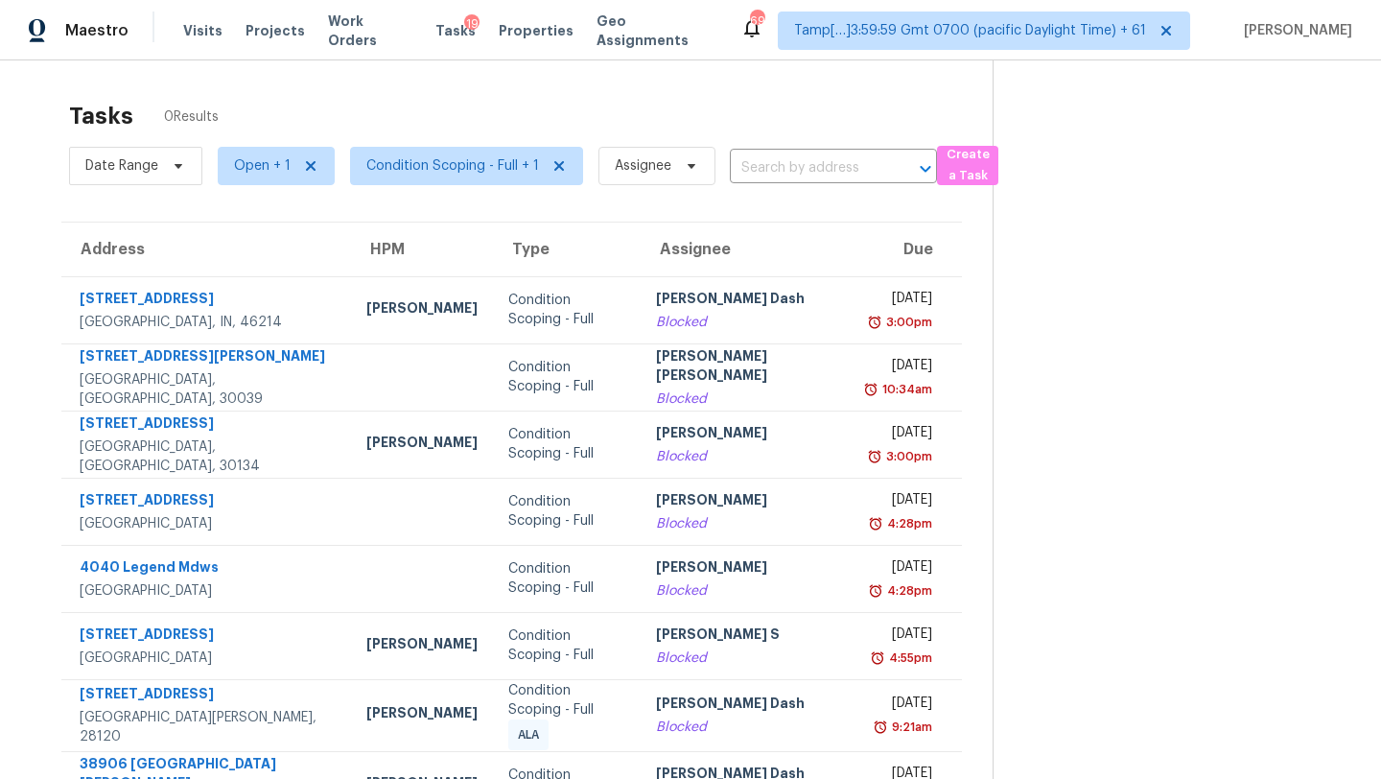
click at [775, 159] on input "text" at bounding box center [806, 168] width 153 height 30
paste input "2022 English St, Maplewood, MN 55109"
type input "2022 English St, Maplewood, MN 55109"
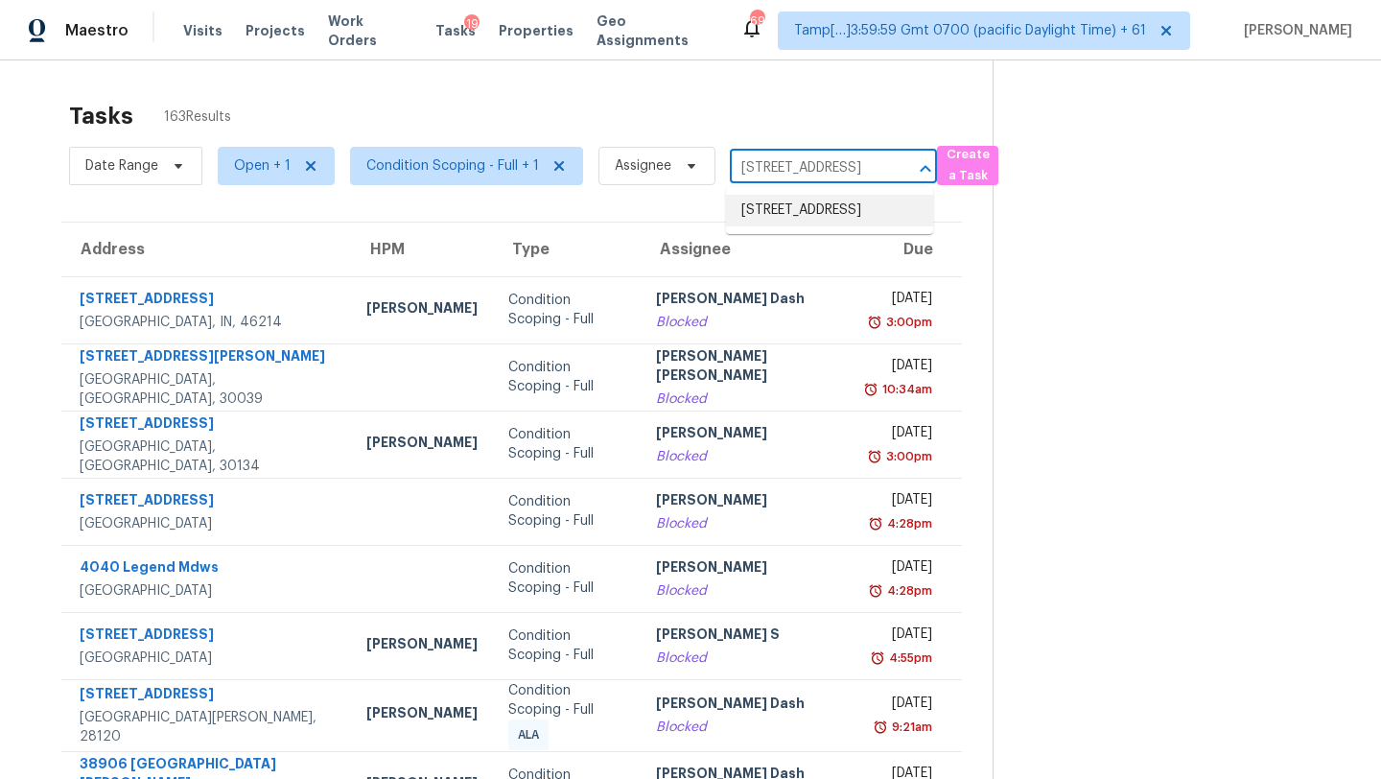
click at [781, 210] on li "2022 English St, Maplewood, MN 55109" at bounding box center [829, 211] width 207 height 32
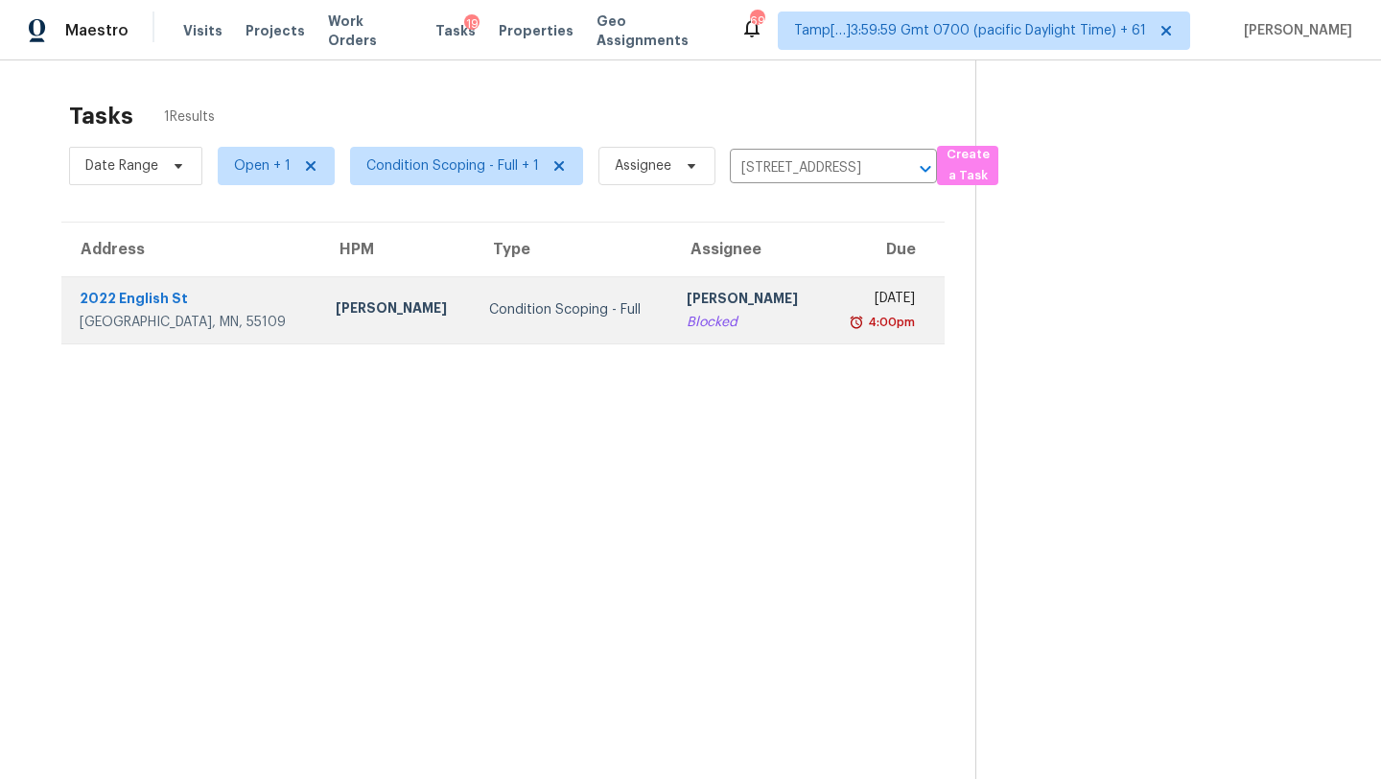
click at [735, 333] on td "Rajesh M Blocked" at bounding box center [747, 309] width 153 height 67
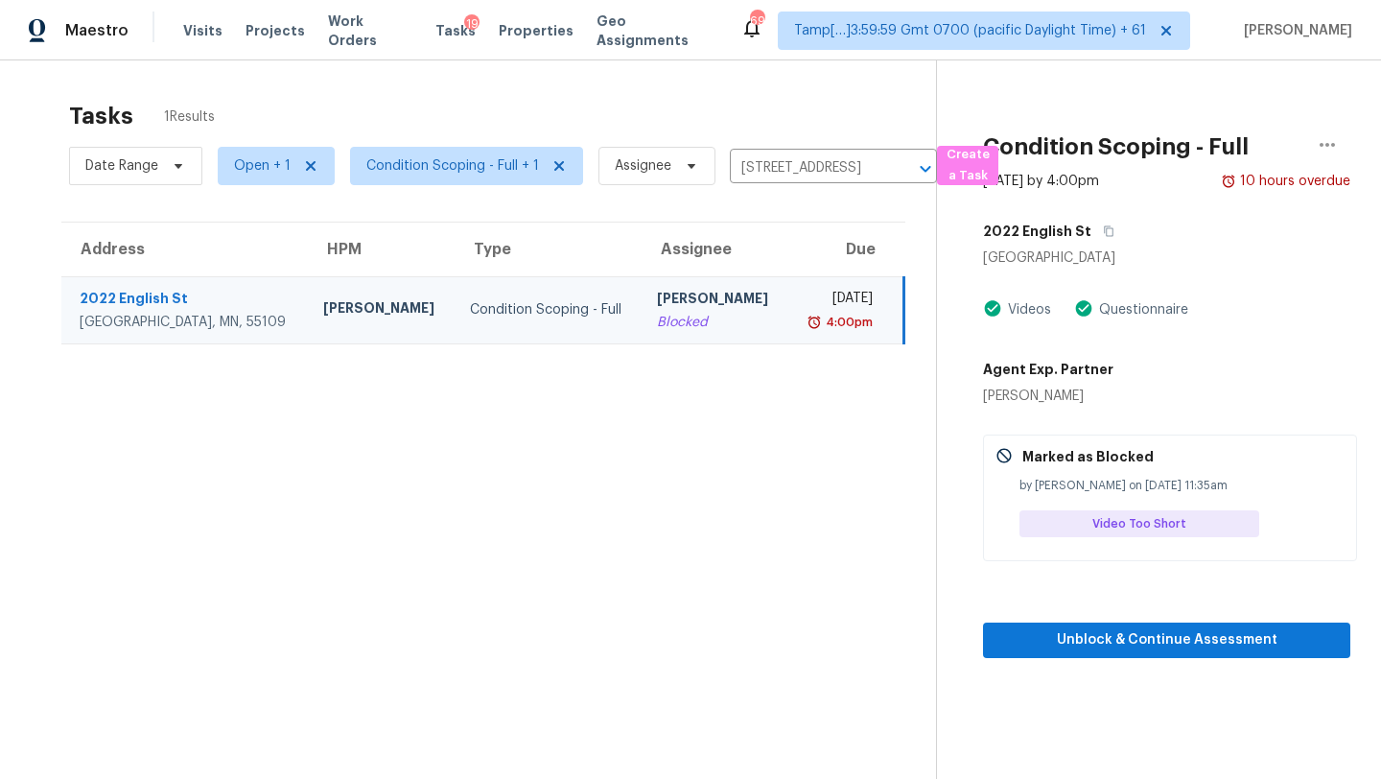
click at [1107, 219] on div "2022 English St" at bounding box center [1166, 231] width 367 height 35
click at [1107, 230] on button "button" at bounding box center [1104, 231] width 26 height 35
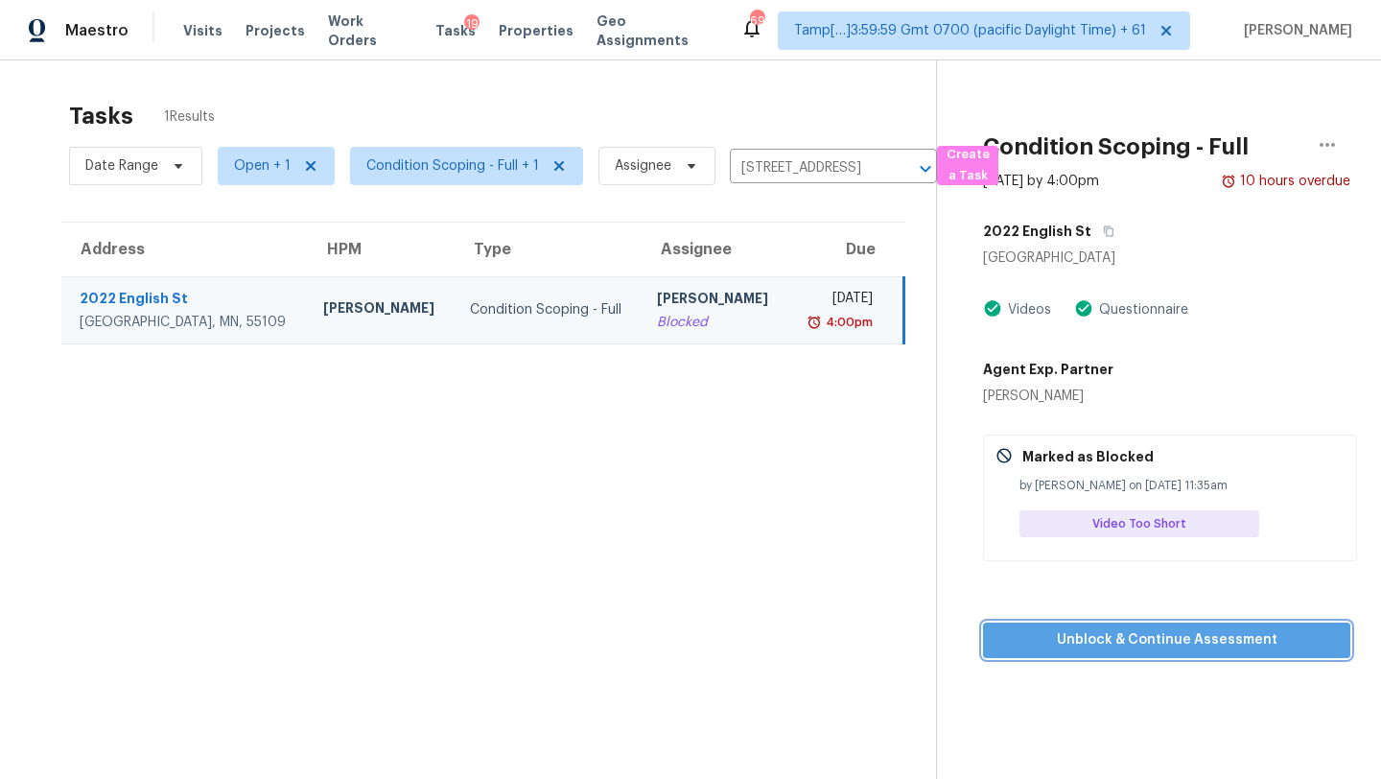
click at [1053, 652] on button "Unblock & Continue Assessment" at bounding box center [1166, 639] width 367 height 35
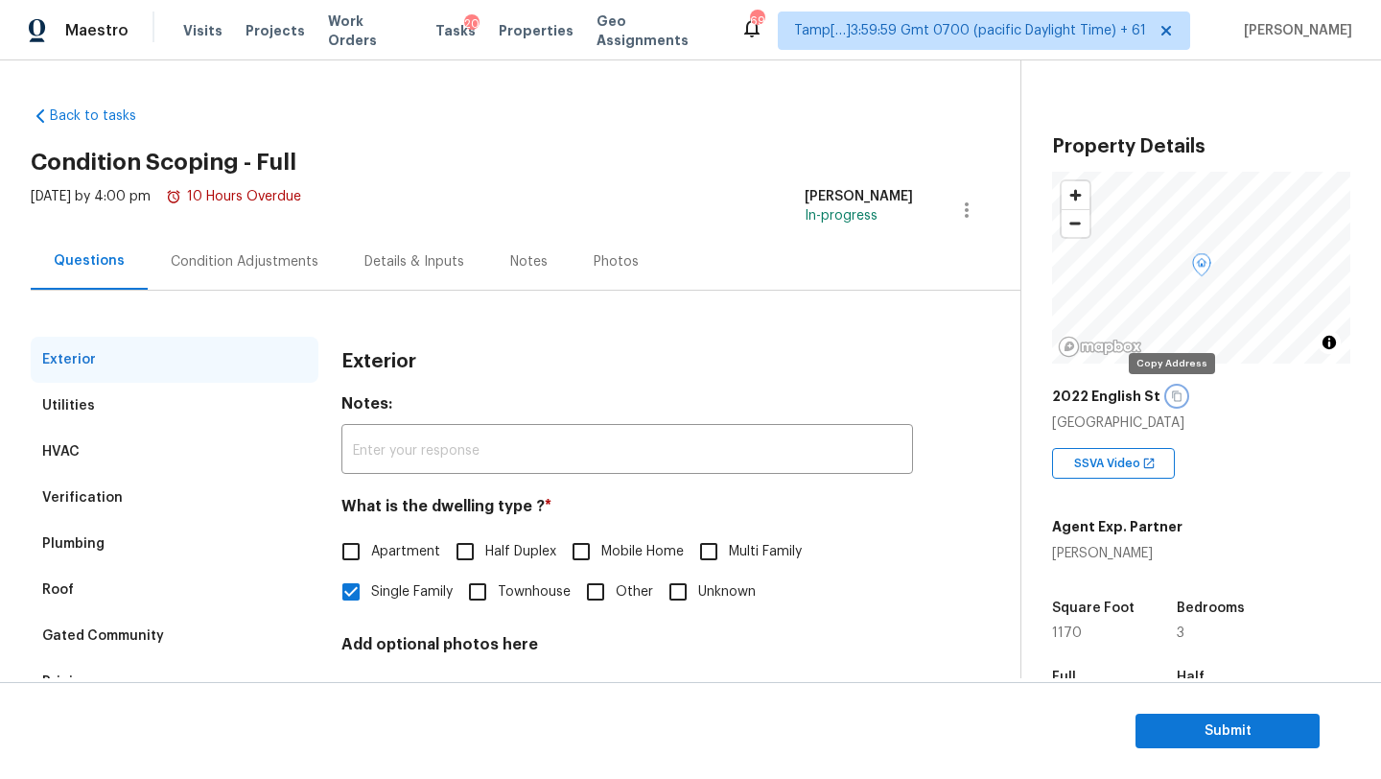
click at [1171, 395] on icon "button" at bounding box center [1177, 396] width 12 height 12
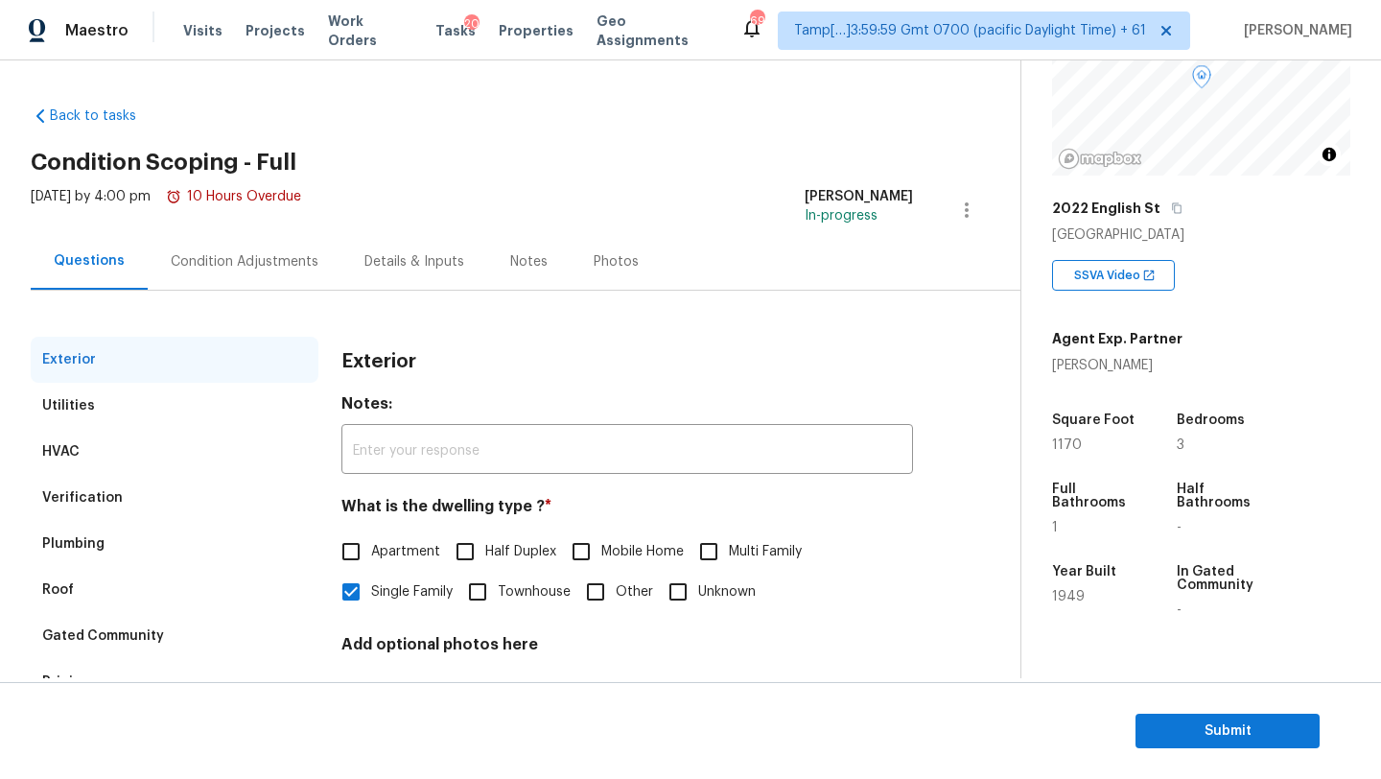
scroll to position [376, 0]
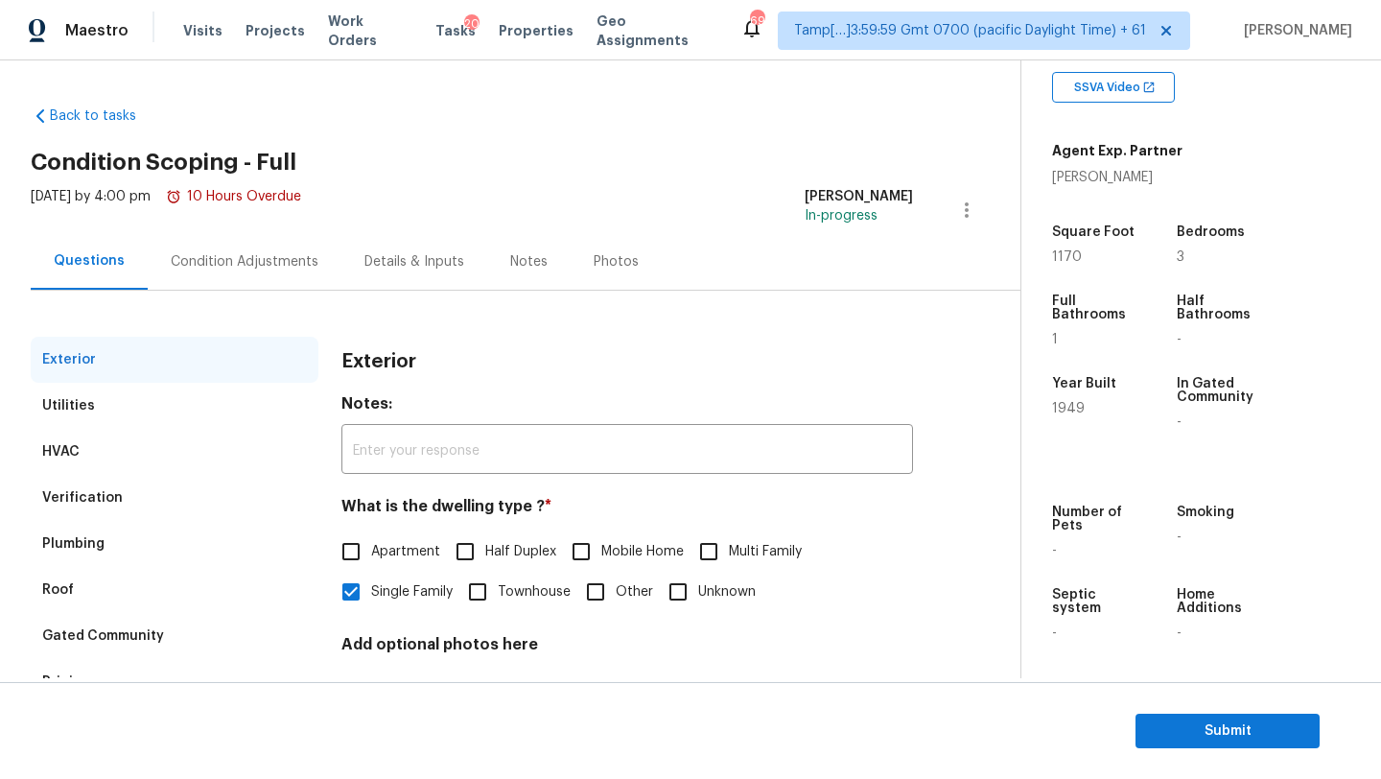
click at [201, 212] on div "Tue, Sep 23 2025 by 4:00 pm 10 Hours Overdue" at bounding box center [166, 210] width 270 height 46
click at [203, 260] on div "Condition Adjustments" at bounding box center [245, 261] width 148 height 19
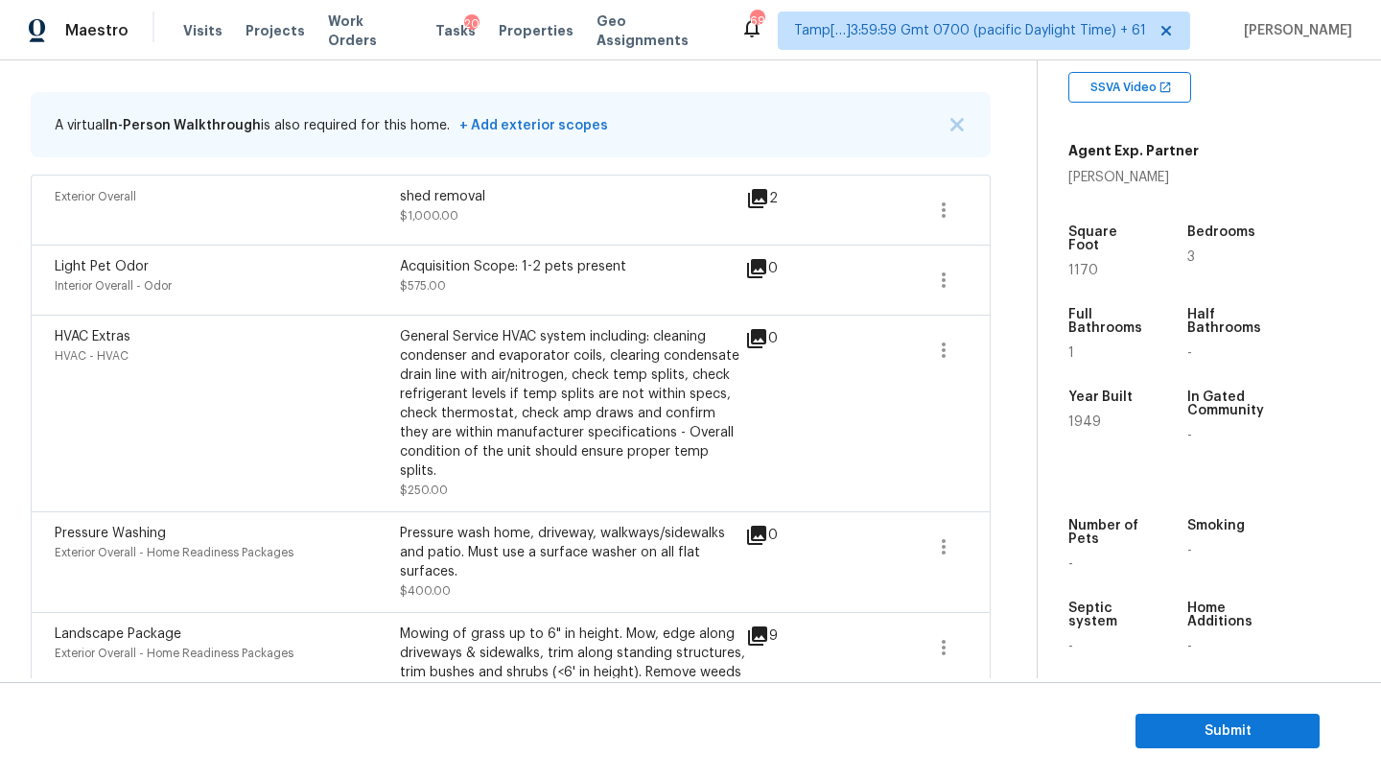
scroll to position [316, 0]
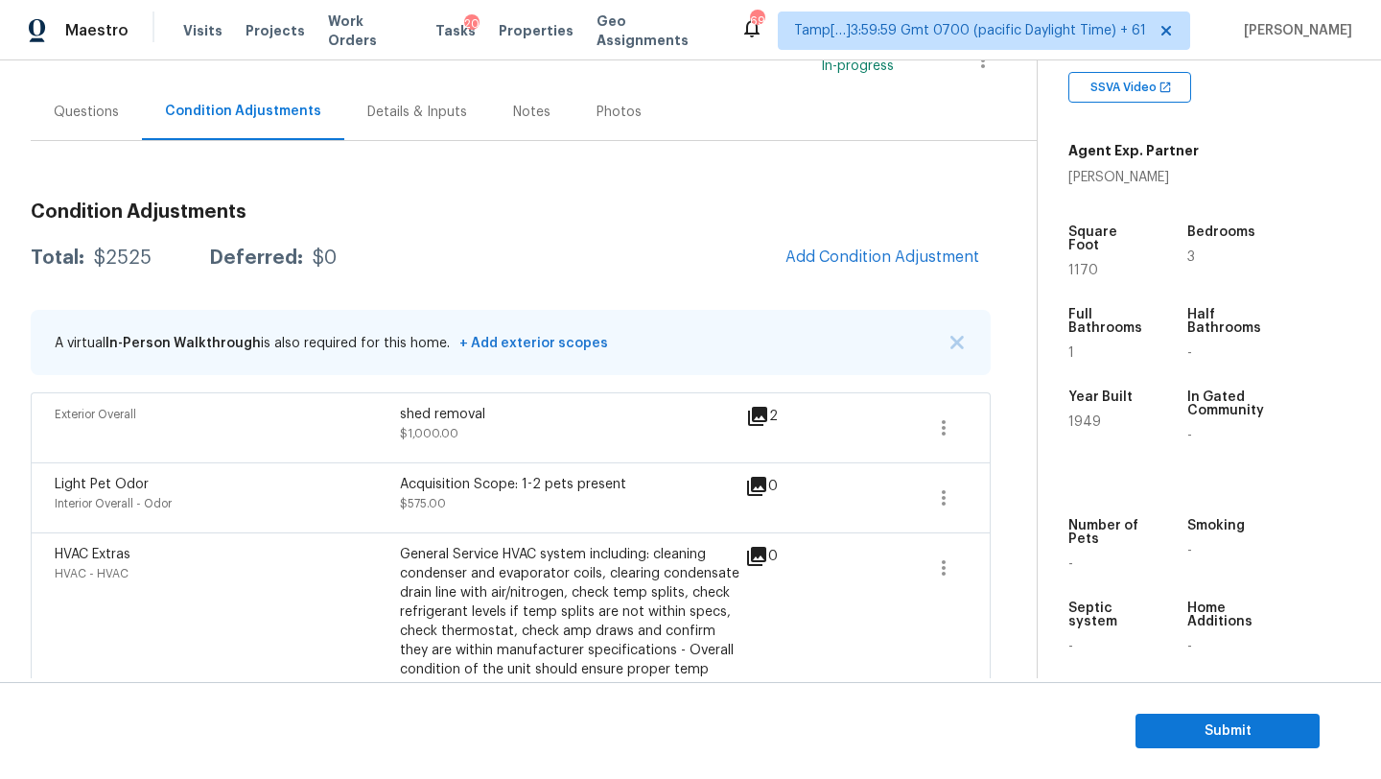
click at [95, 103] on div "Questions" at bounding box center [86, 112] width 65 height 19
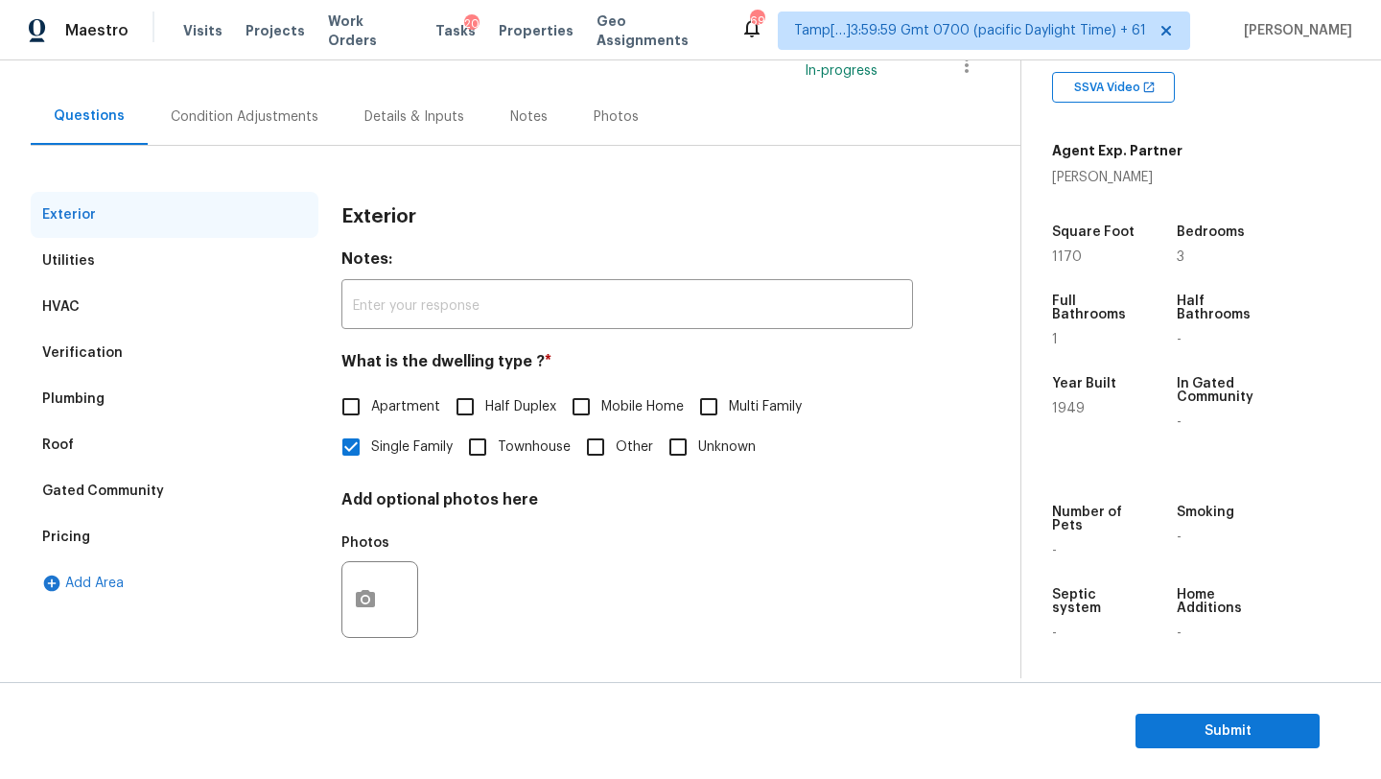
click at [94, 303] on div "HVAC" at bounding box center [175, 307] width 288 height 46
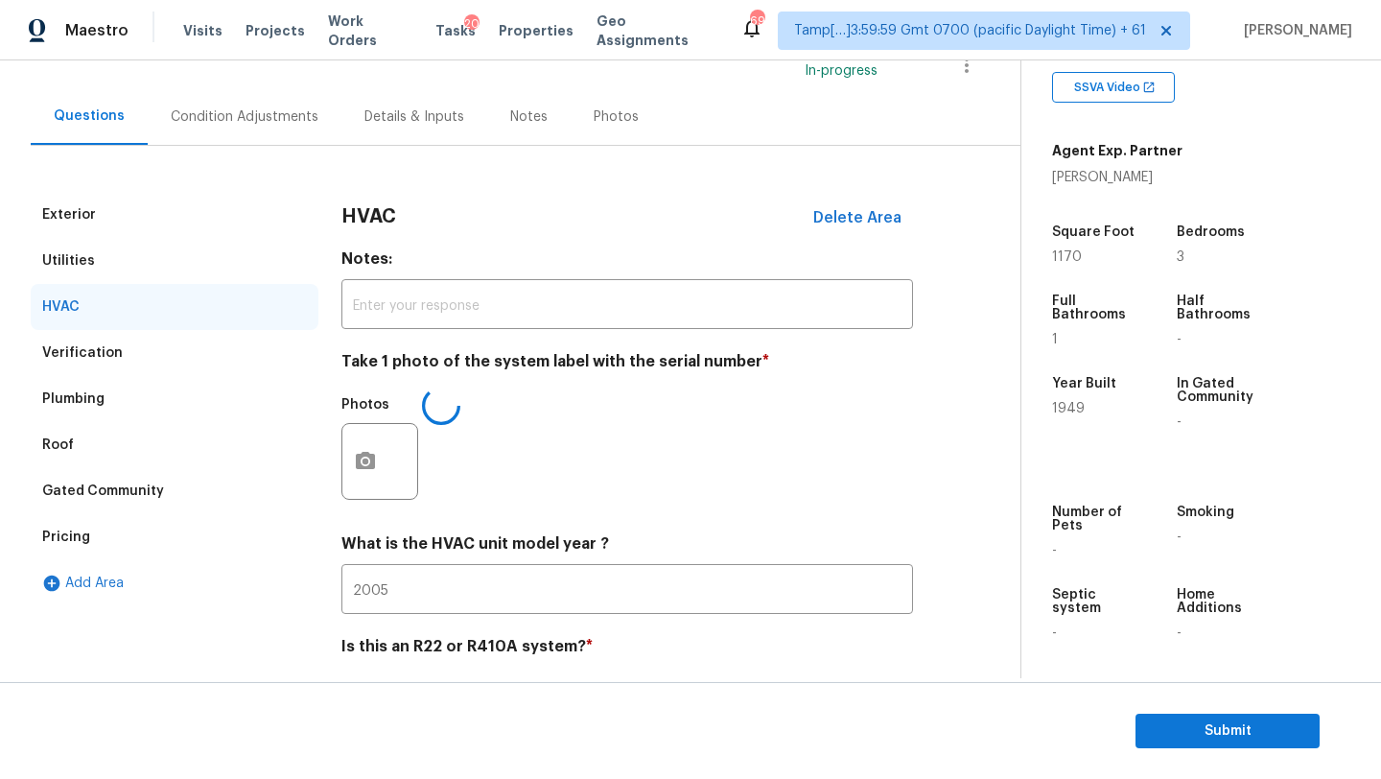
scroll to position [150, 0]
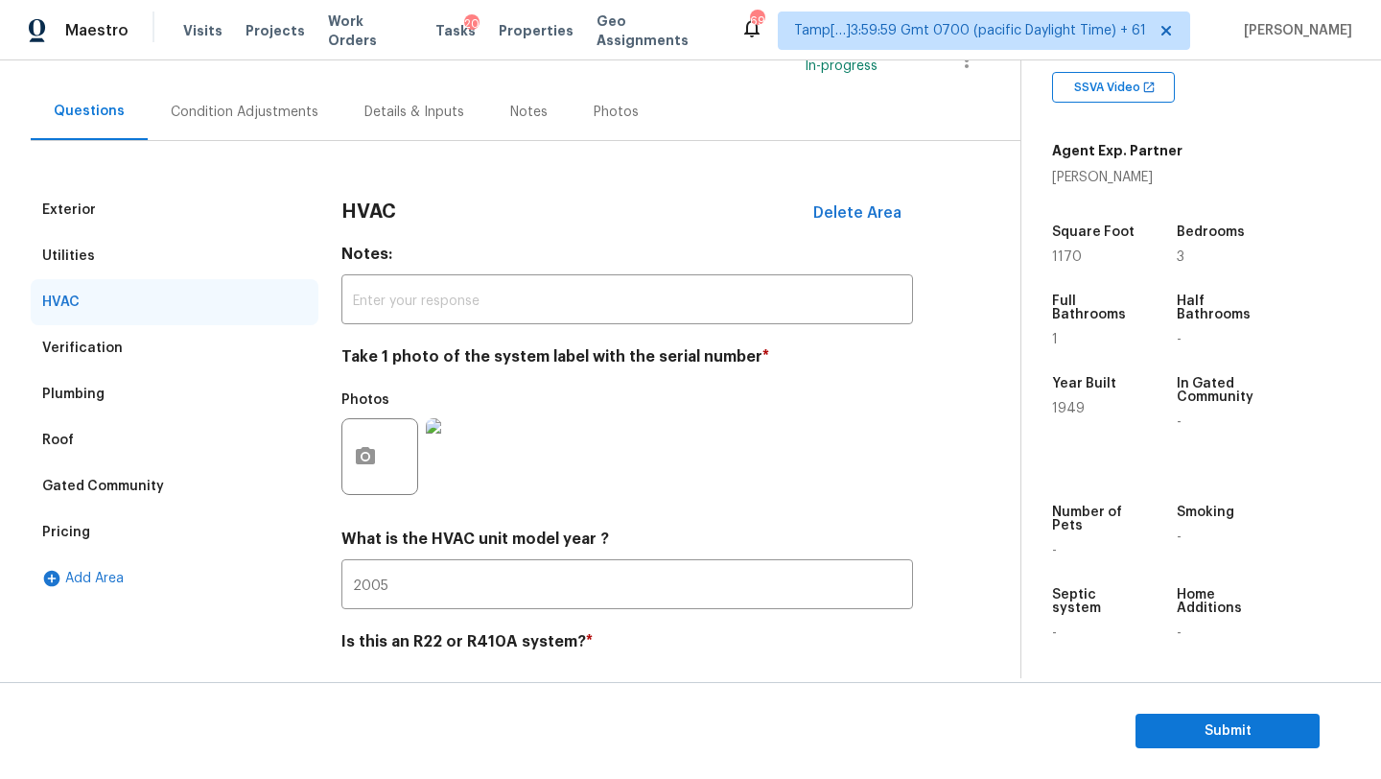
click at [237, 122] on div "Condition Adjustments" at bounding box center [245, 111] width 194 height 57
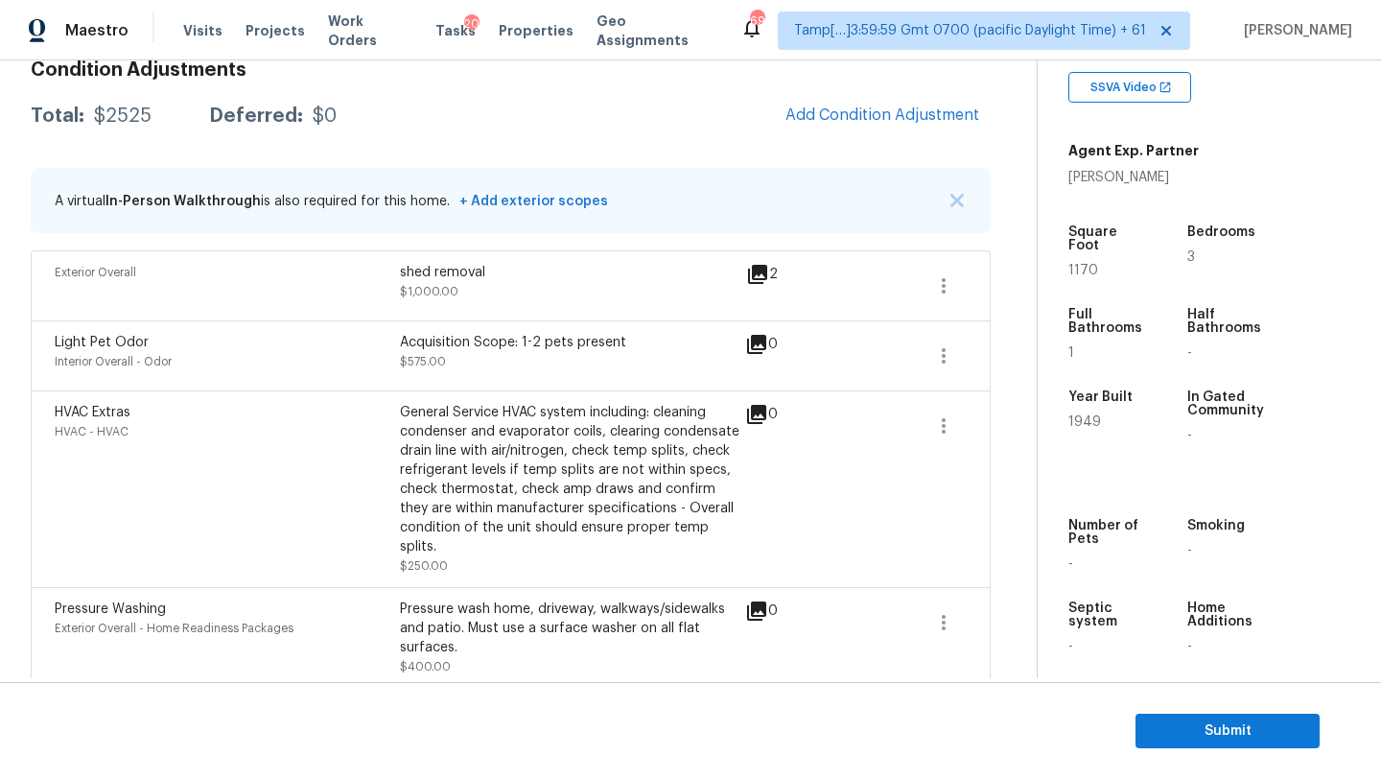
scroll to position [85, 0]
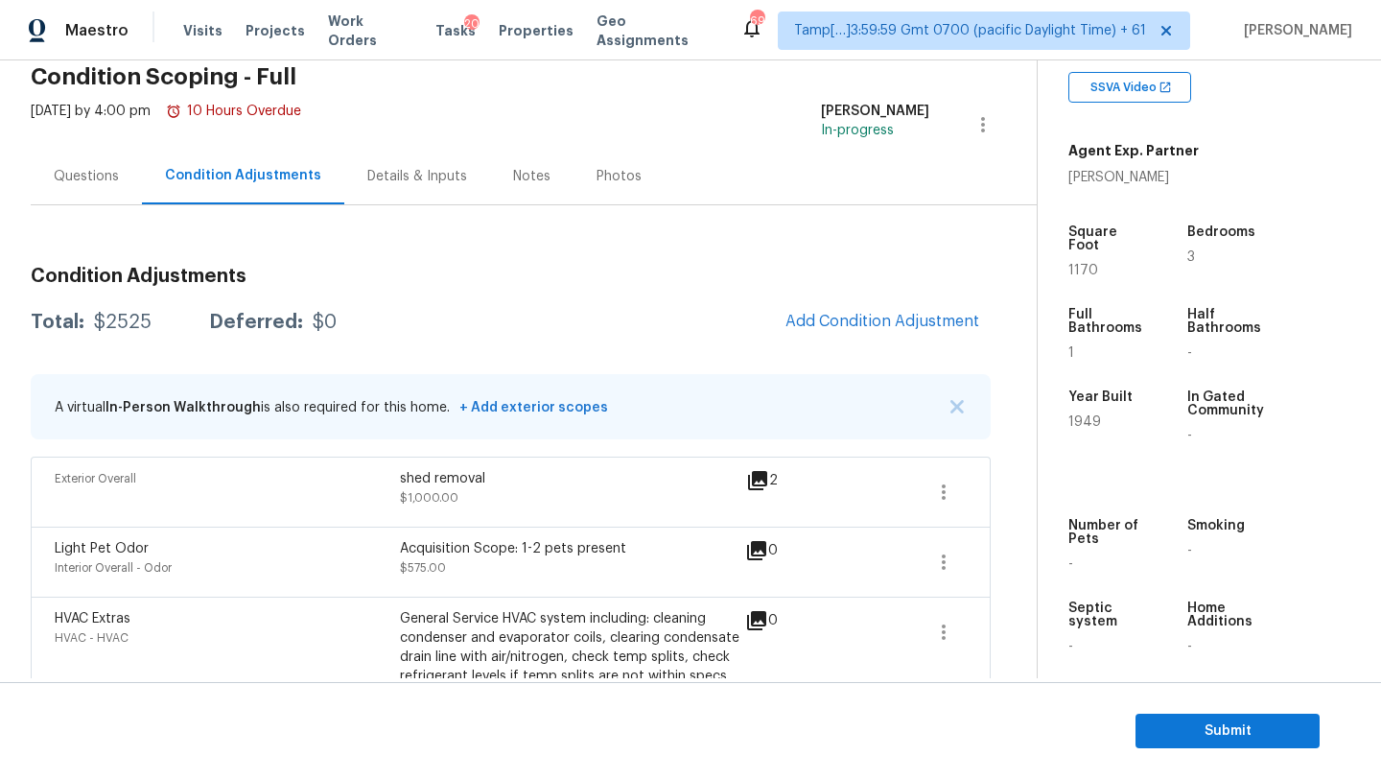
click at [726, 273] on h3 "Condition Adjustments" at bounding box center [511, 276] width 960 height 19
click at [90, 158] on div "Questions" at bounding box center [86, 176] width 111 height 57
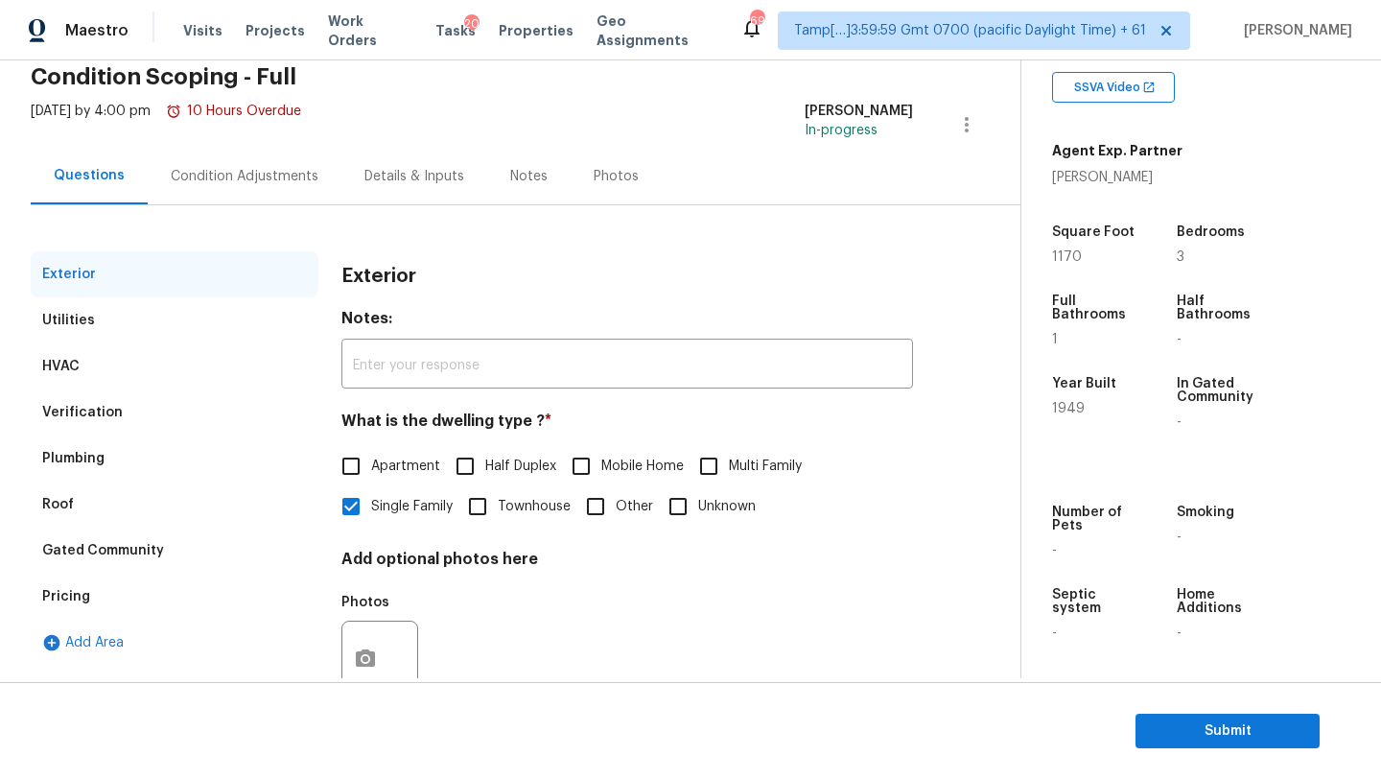
scroll to position [85, 0]
click at [104, 617] on div "Pricing" at bounding box center [175, 597] width 288 height 46
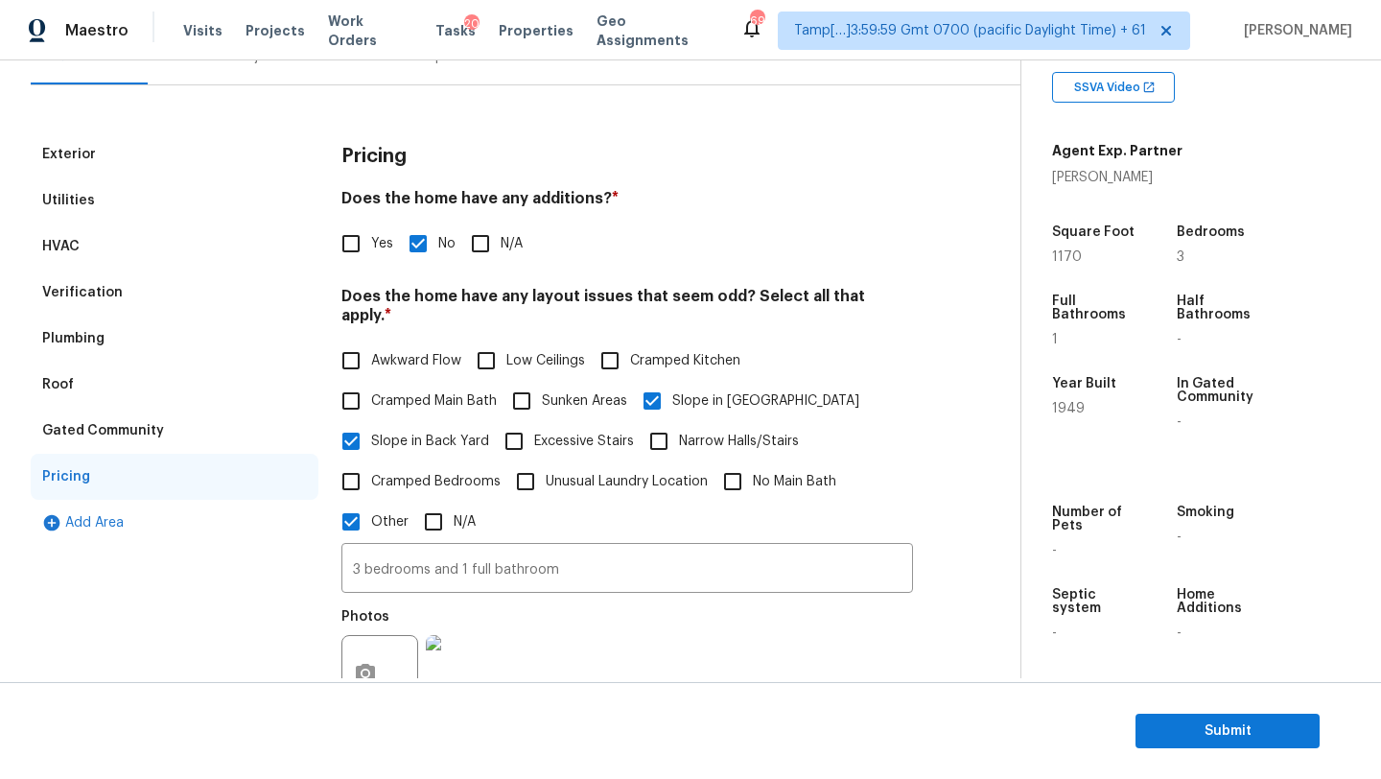
scroll to position [32, 0]
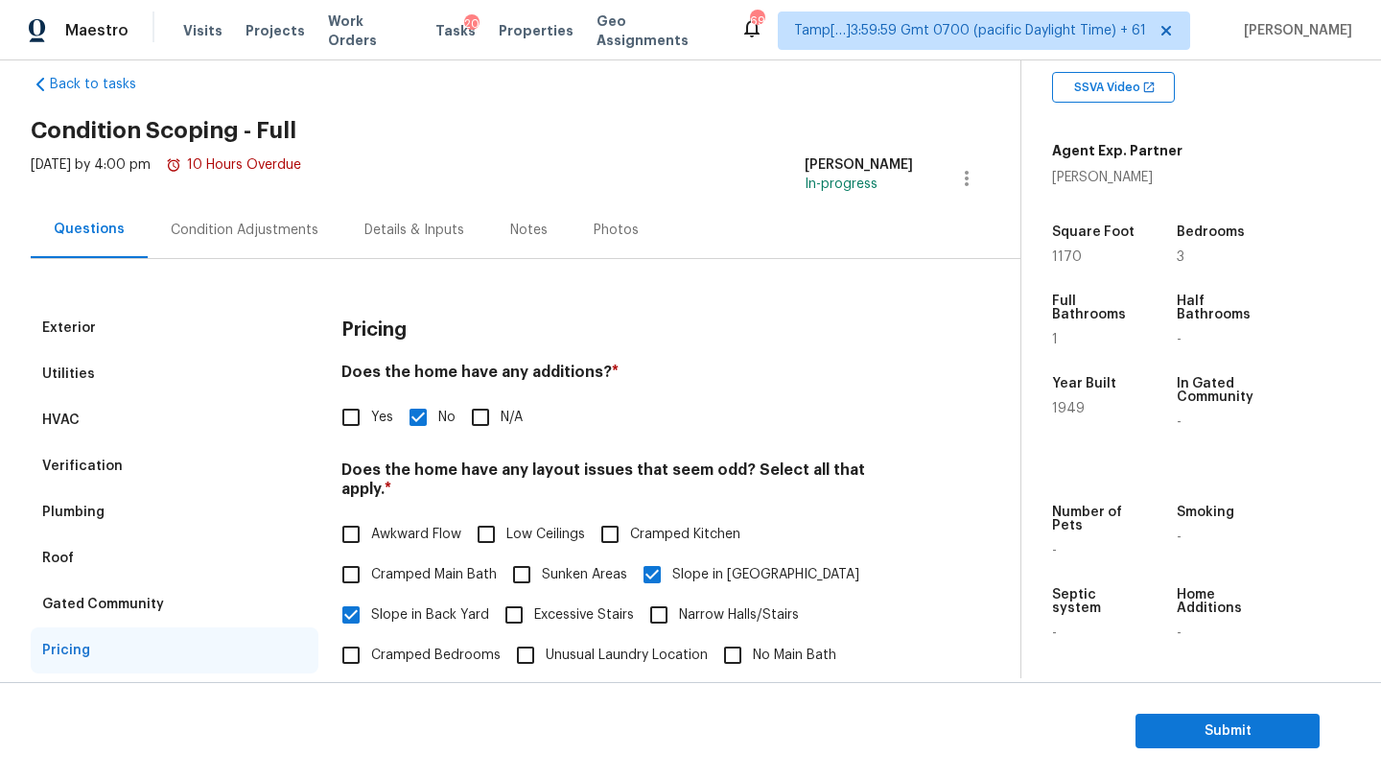
click at [759, 100] on div "Back to tasks Condition Scoping - Full Tue, Sep 23 2025 by 4:00 pm 10 Hours Ove…" at bounding box center [526, 638] width 990 height 1159
click at [187, 255] on div "Condition Adjustments" at bounding box center [245, 229] width 194 height 57
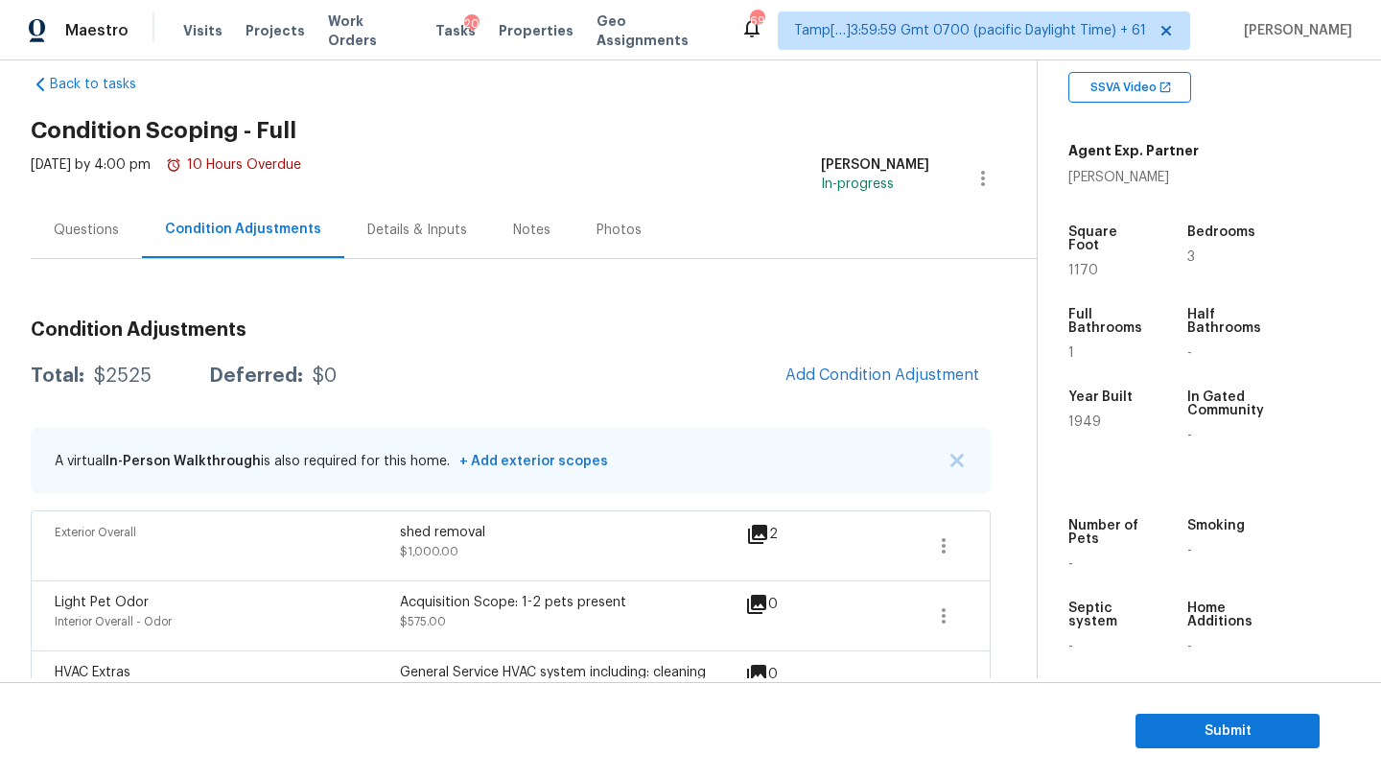
click at [82, 199] on div "Tue, Sep 23 2025 by 4:00 pm 10 Hours Overdue" at bounding box center [166, 178] width 270 height 46
click at [82, 231] on div "Questions" at bounding box center [86, 230] width 65 height 19
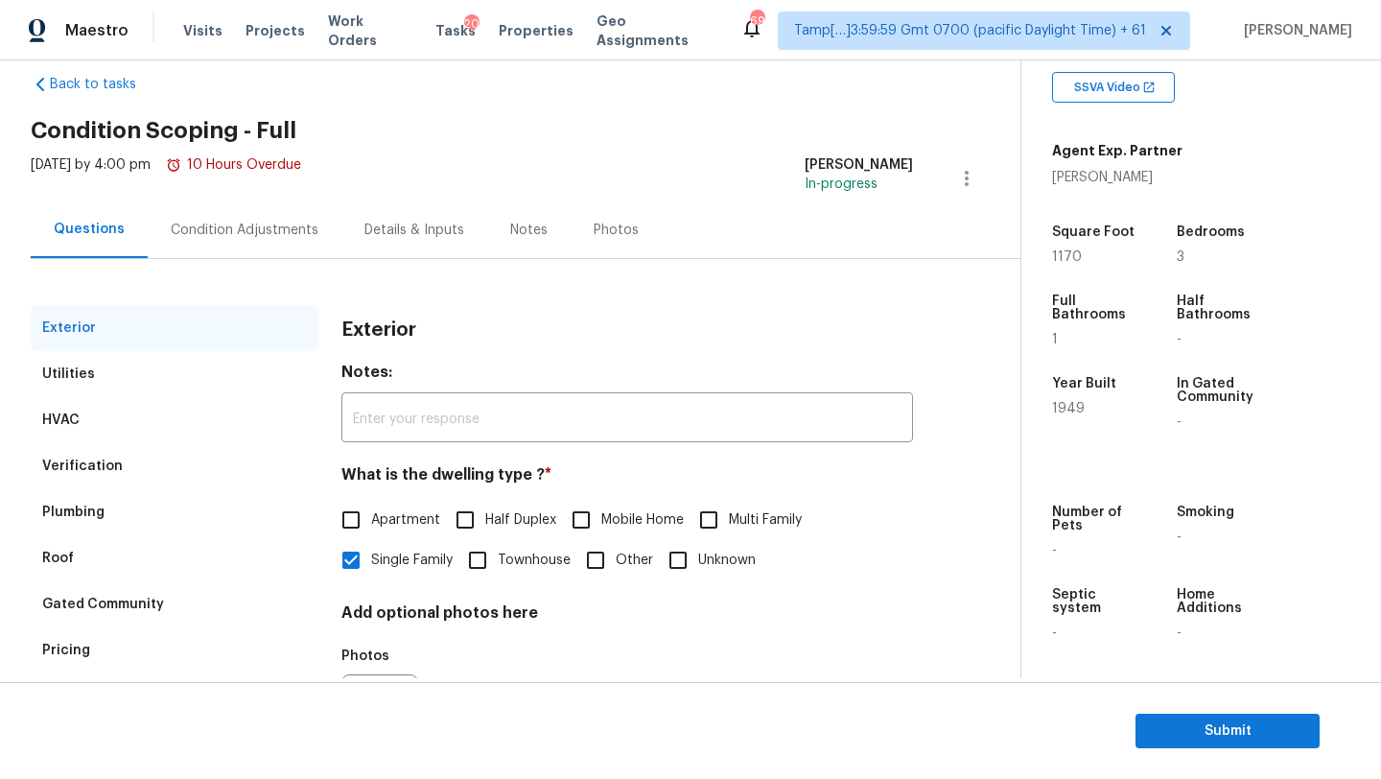
click at [81, 412] on div "HVAC" at bounding box center [175, 420] width 288 height 46
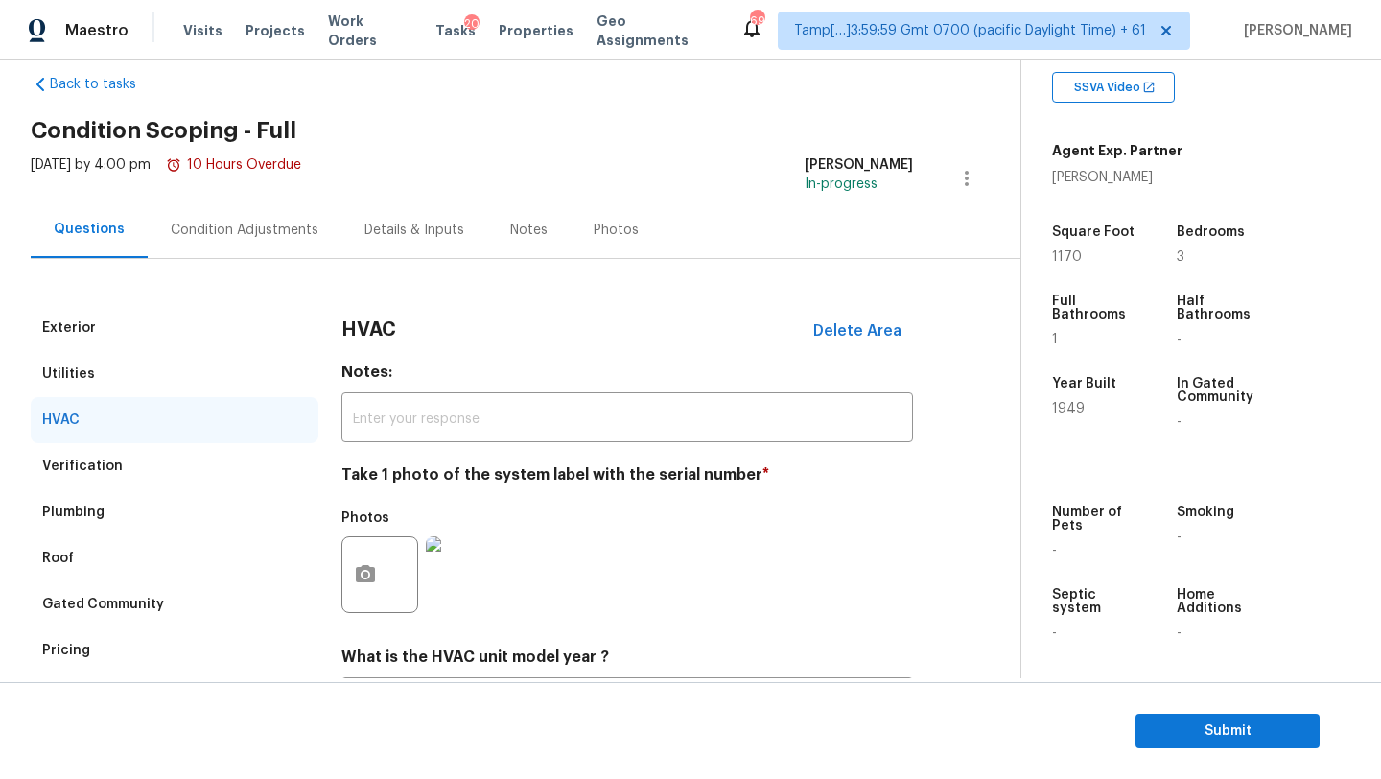
click at [171, 230] on div "Condition Adjustments" at bounding box center [245, 230] width 148 height 19
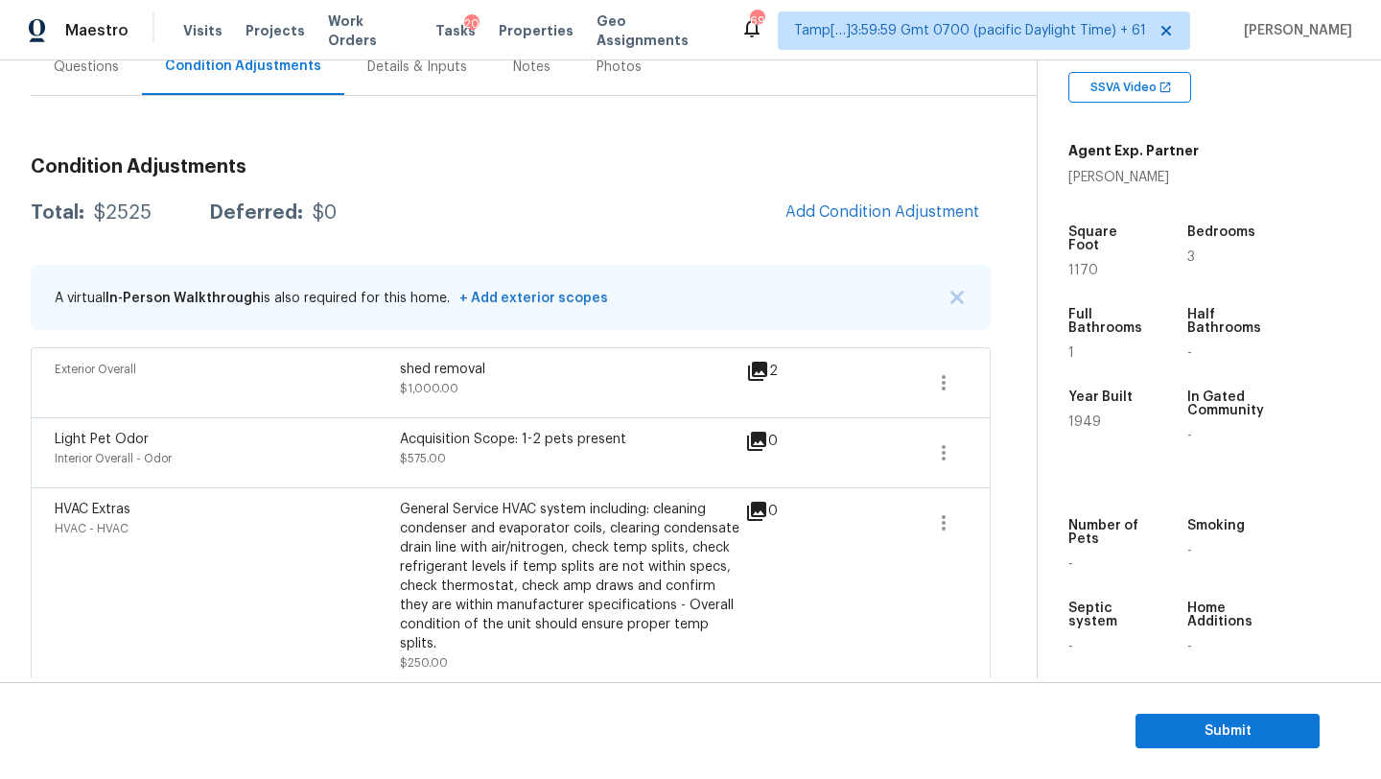
scroll to position [208, 0]
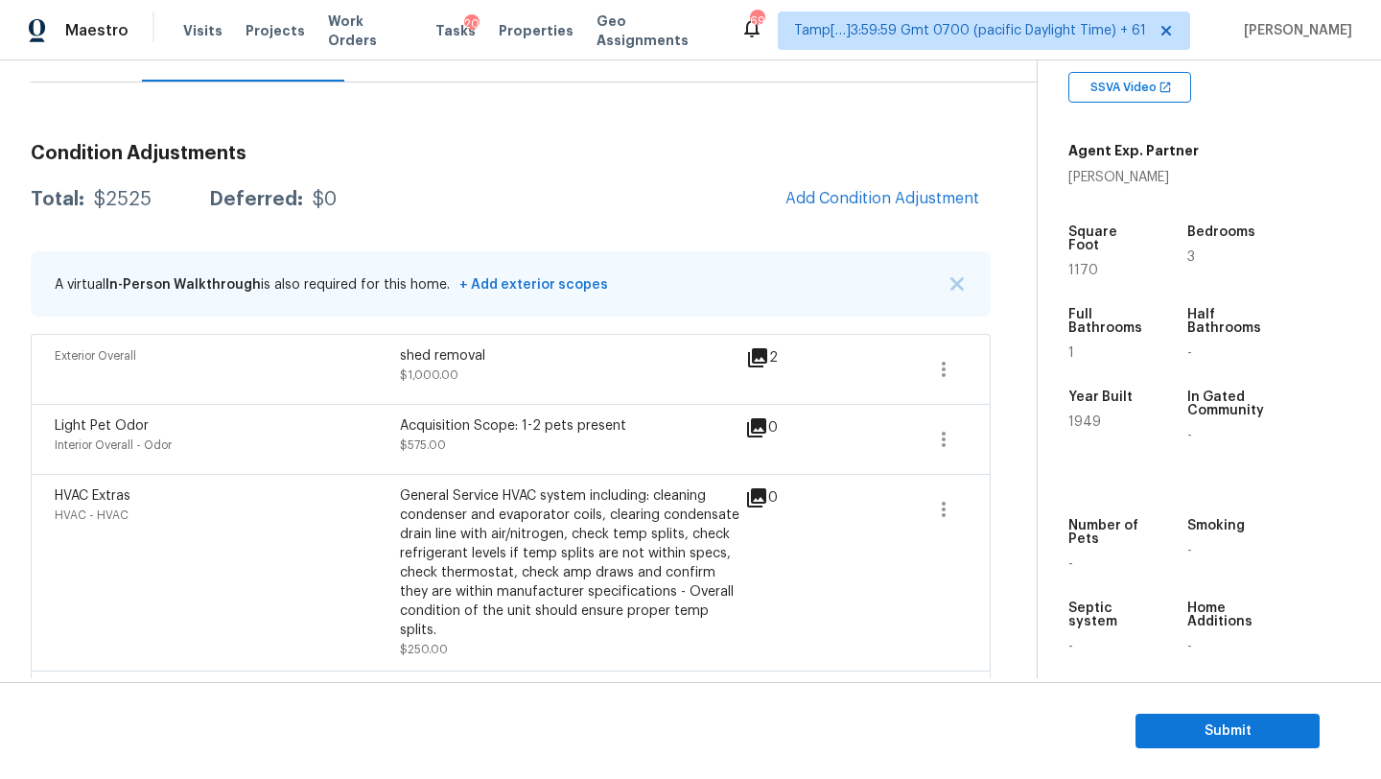
click at [831, 217] on span "Add Condition Adjustment" at bounding box center [882, 199] width 217 height 42
click at [836, 209] on button "Add Condition Adjustment" at bounding box center [882, 198] width 217 height 40
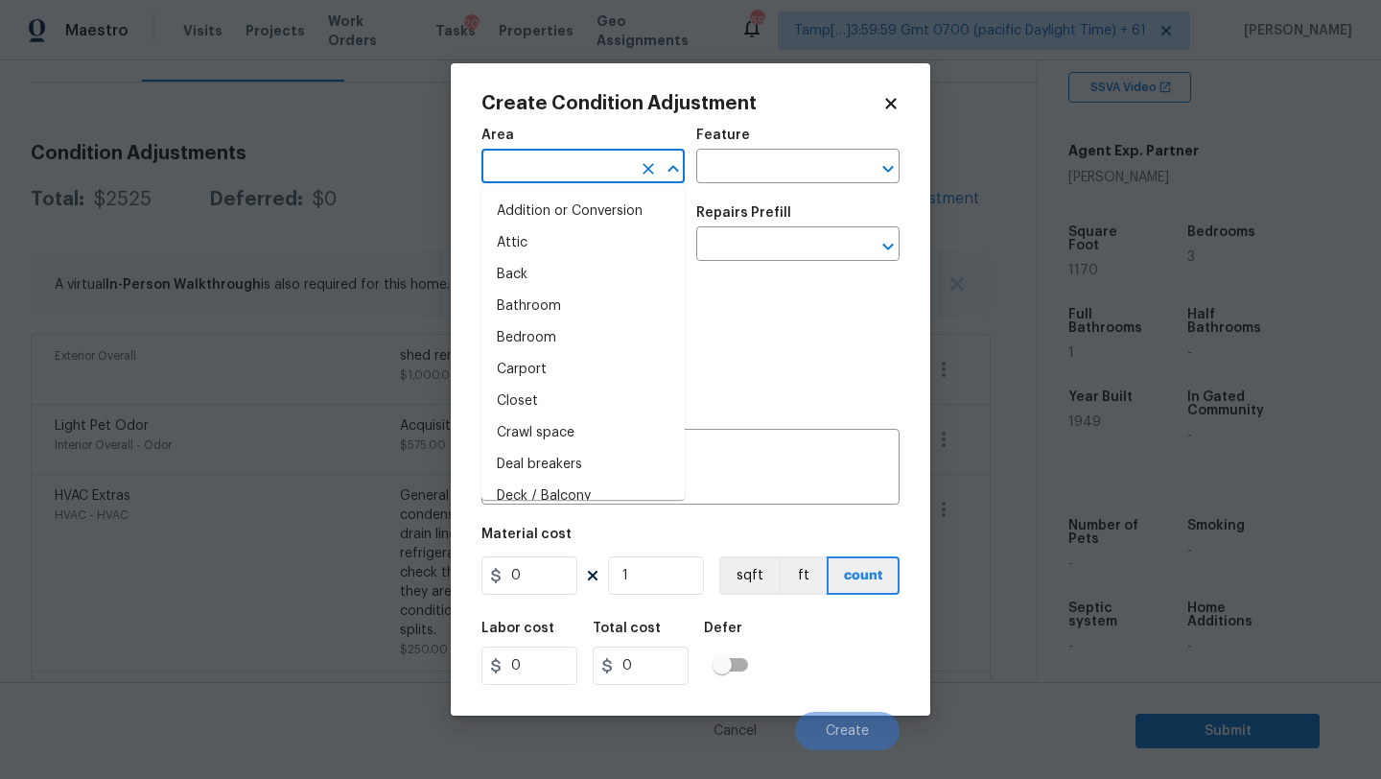
click at [613, 167] on input "text" at bounding box center [556, 168] width 150 height 30
type input "i"
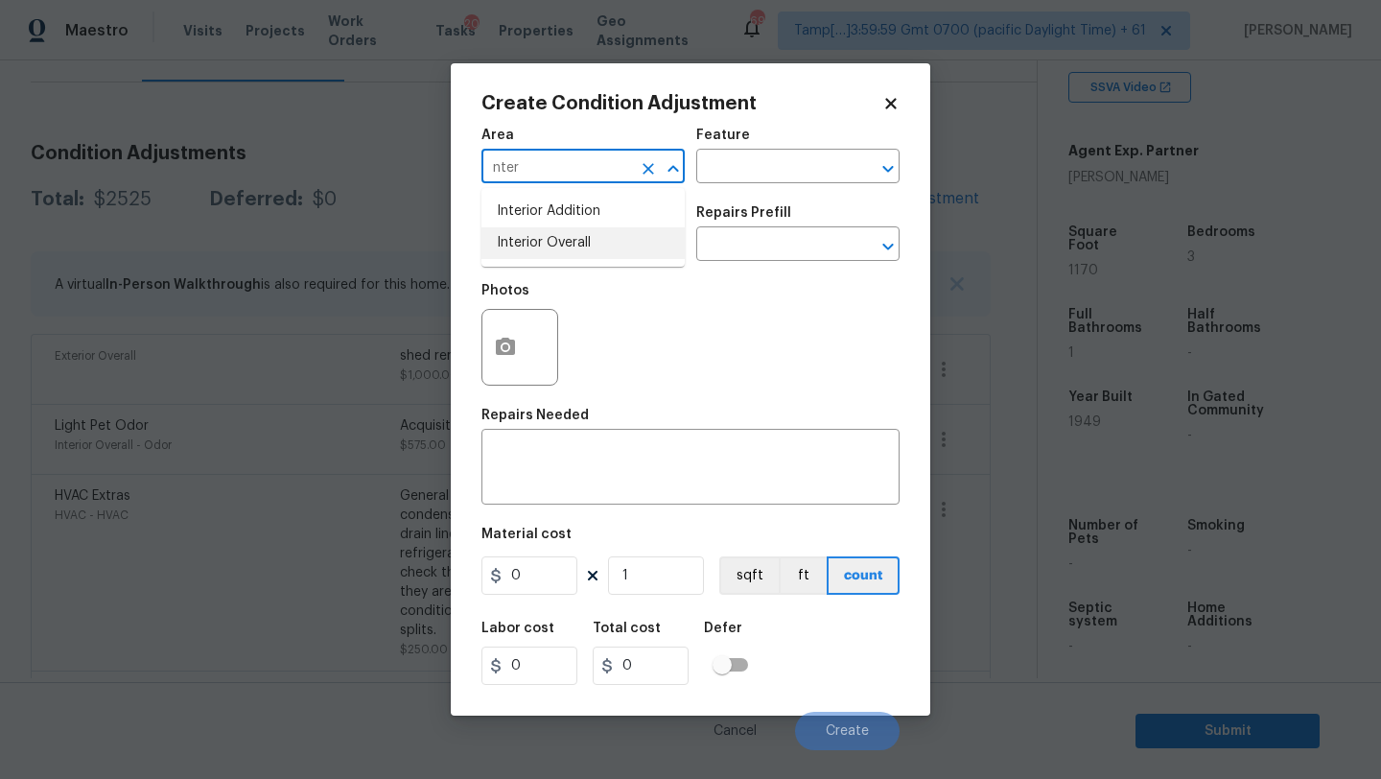
click at [599, 238] on li "Interior Overall" at bounding box center [582, 243] width 203 height 32
type input "Interior Overall"
click at [742, 160] on input "text" at bounding box center [771, 168] width 150 height 30
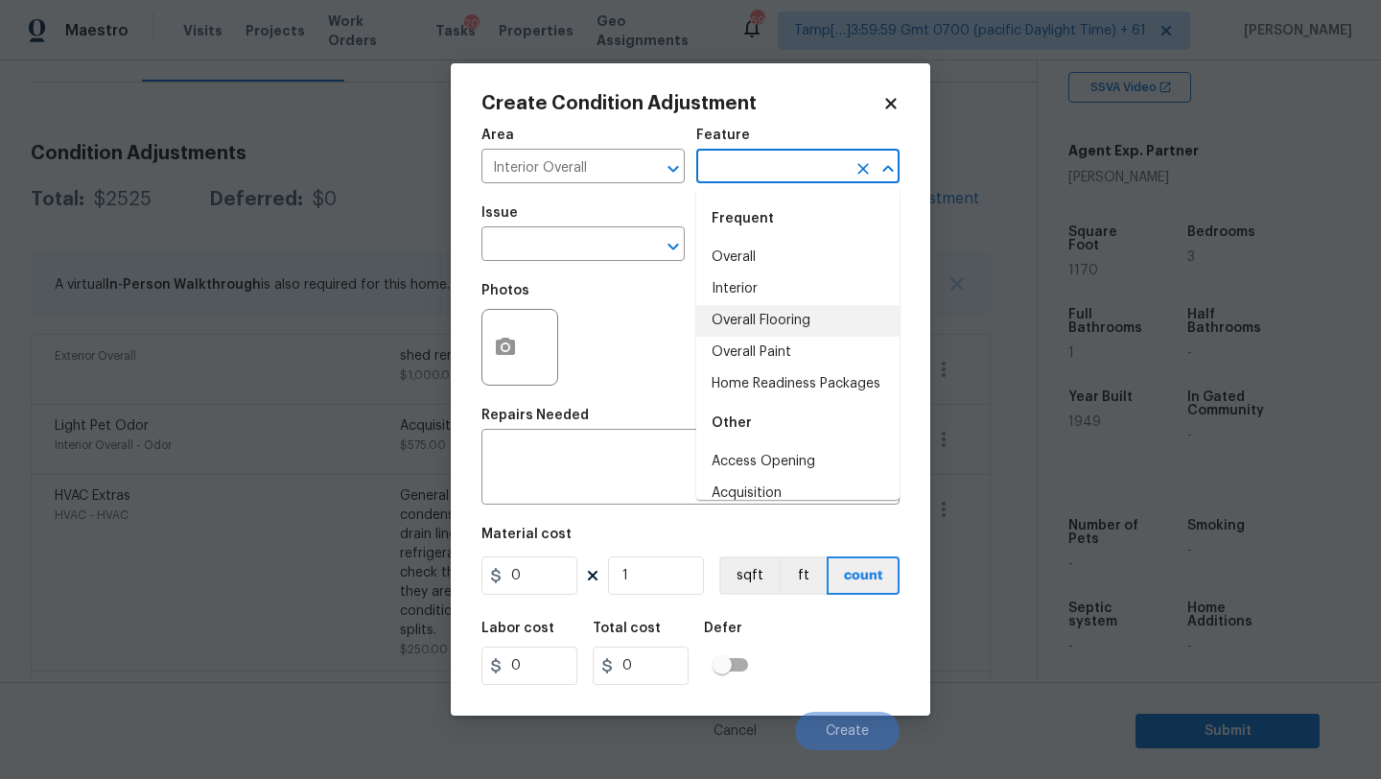
click at [743, 309] on li "Overall Flooring" at bounding box center [797, 321] width 203 height 32
type input "Overall Flooring"
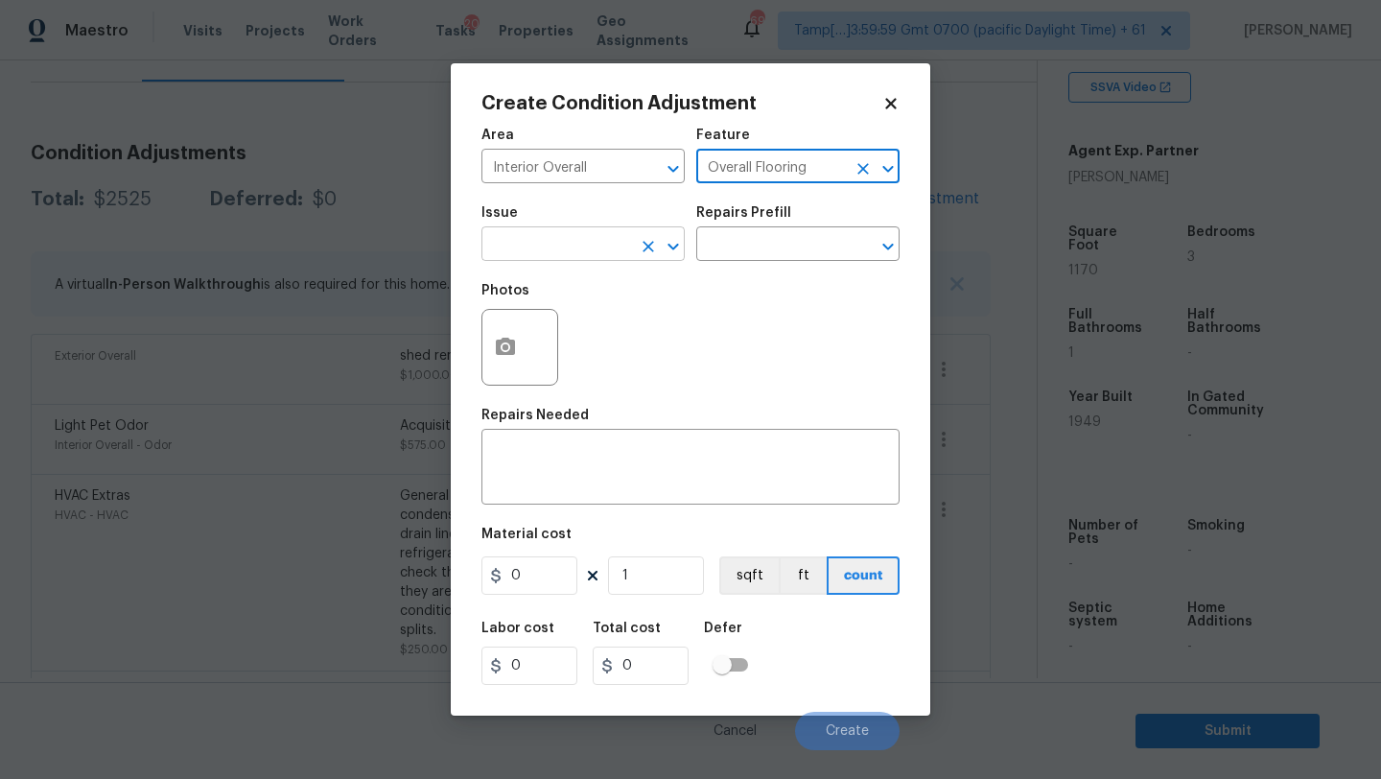
click at [635, 254] on div at bounding box center [660, 246] width 50 height 27
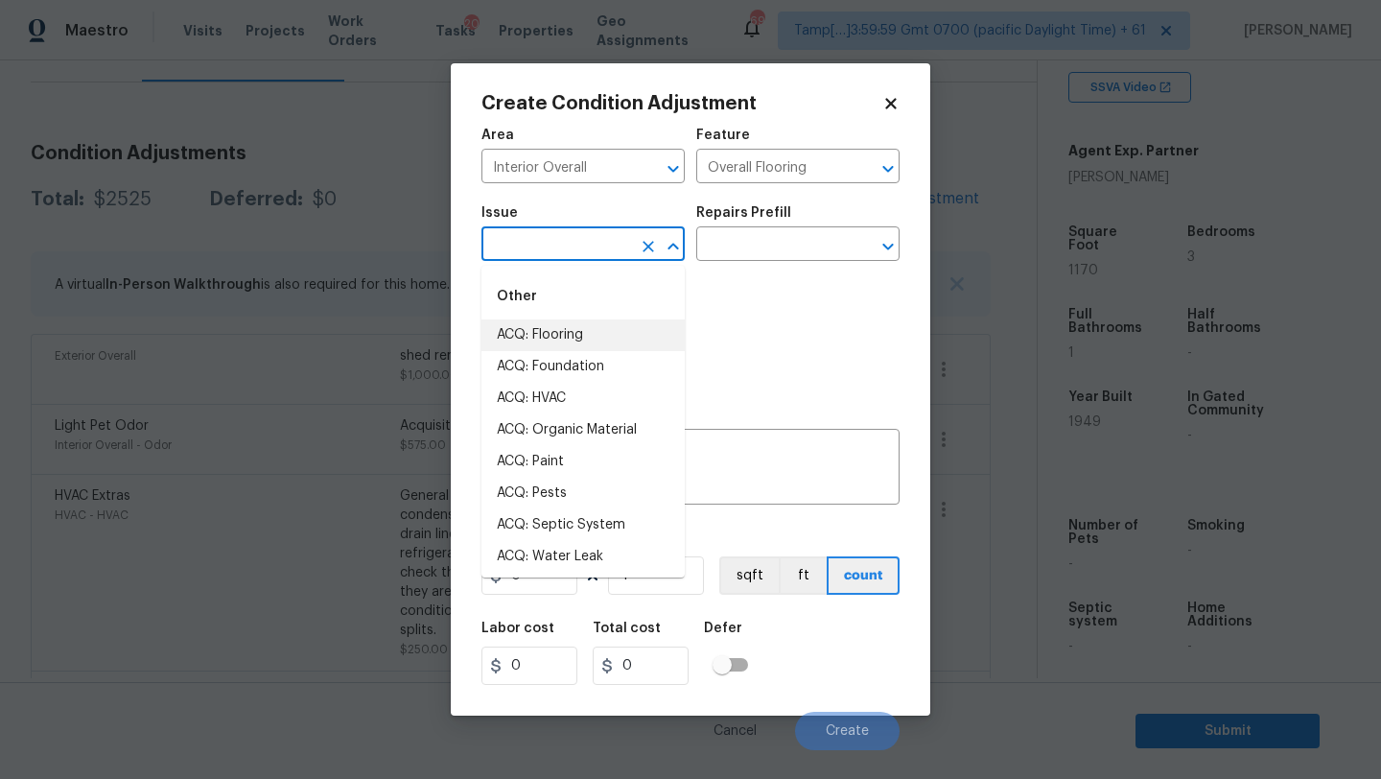
click at [601, 336] on li "ACQ: Flooring" at bounding box center [582, 335] width 203 height 32
type input "ACQ: Flooring"
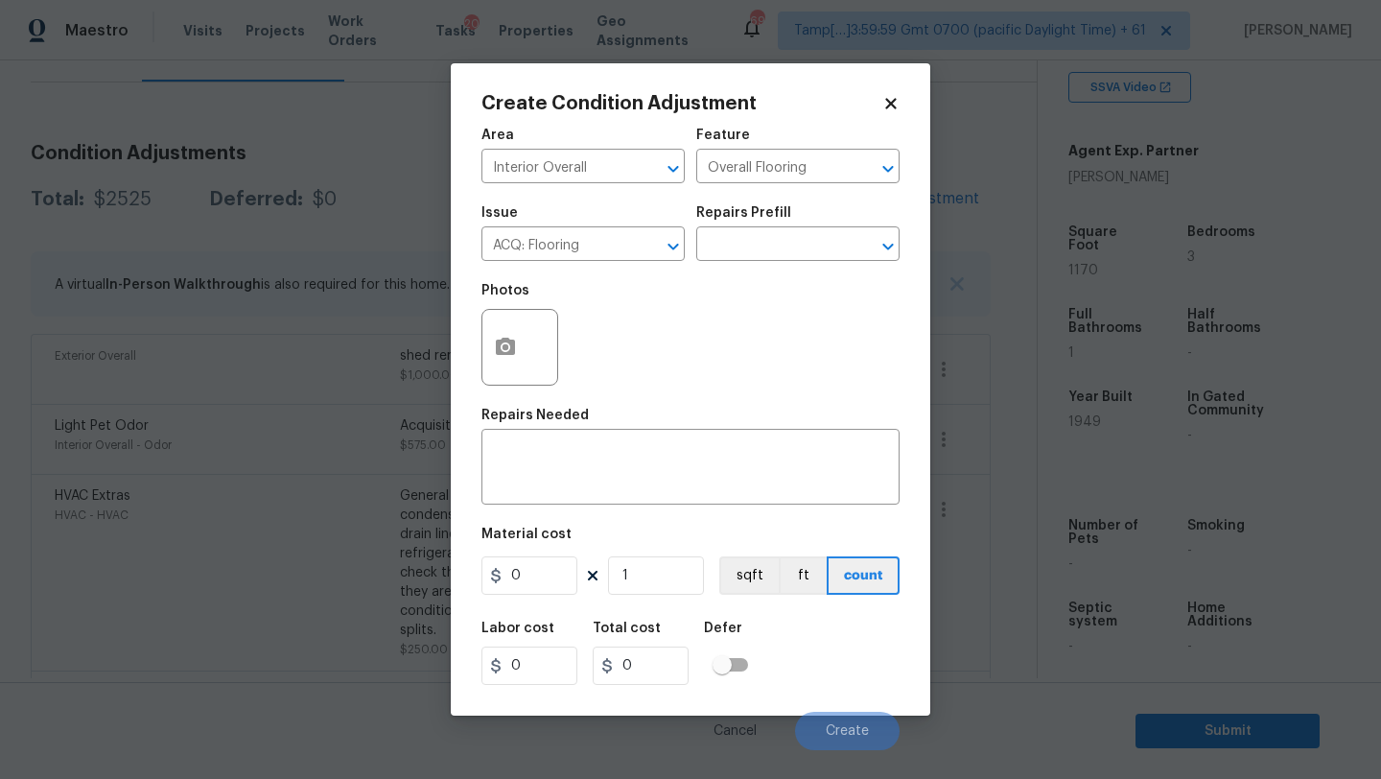
click at [736, 269] on div "Issue ACQ: Flooring ​ Repairs Prefill ​" at bounding box center [690, 234] width 418 height 78
click at [772, 236] on input "text" at bounding box center [771, 246] width 150 height 30
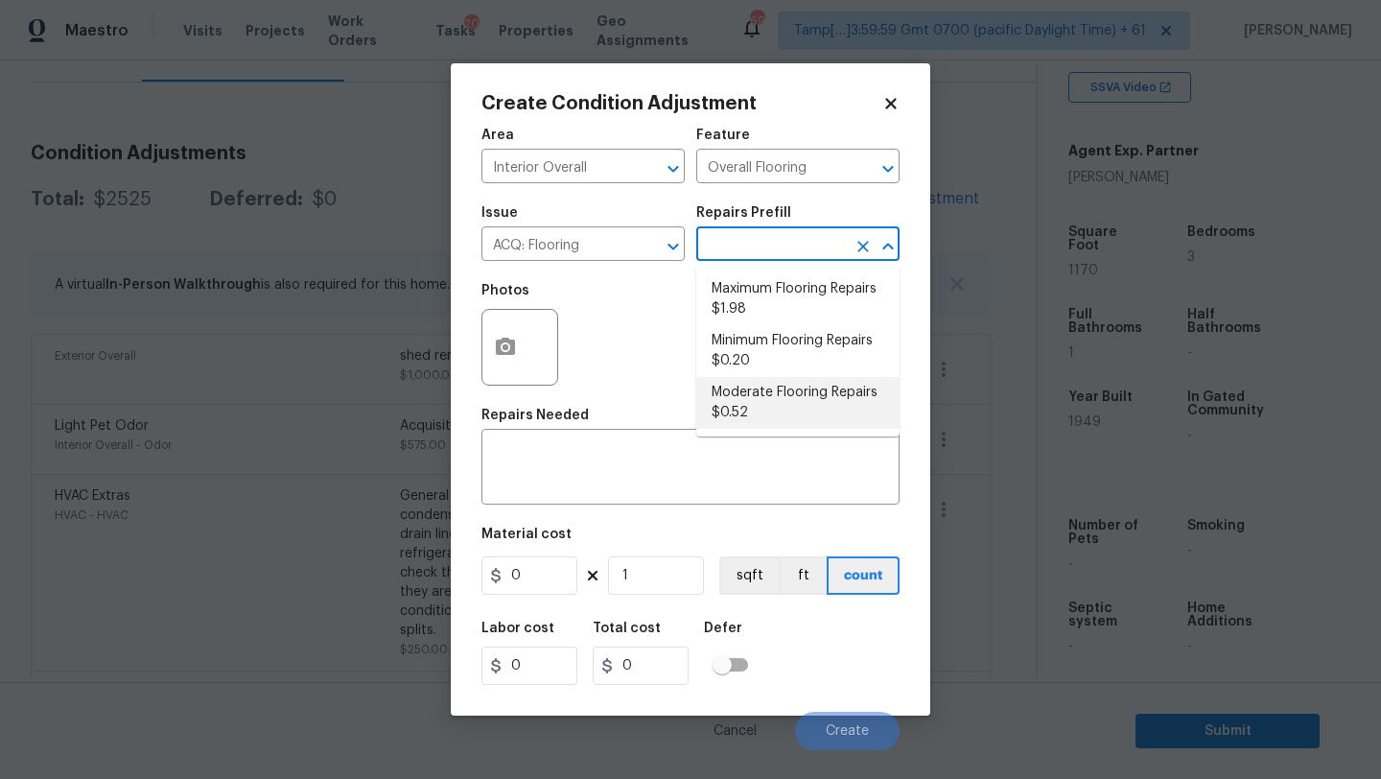
click at [749, 413] on li "Moderate Flooring Repairs $0.52" at bounding box center [797, 403] width 203 height 52
type input "Acquisition"
type textarea "Acquisition Scope: Moderate flooring repairs"
type input "0.52"
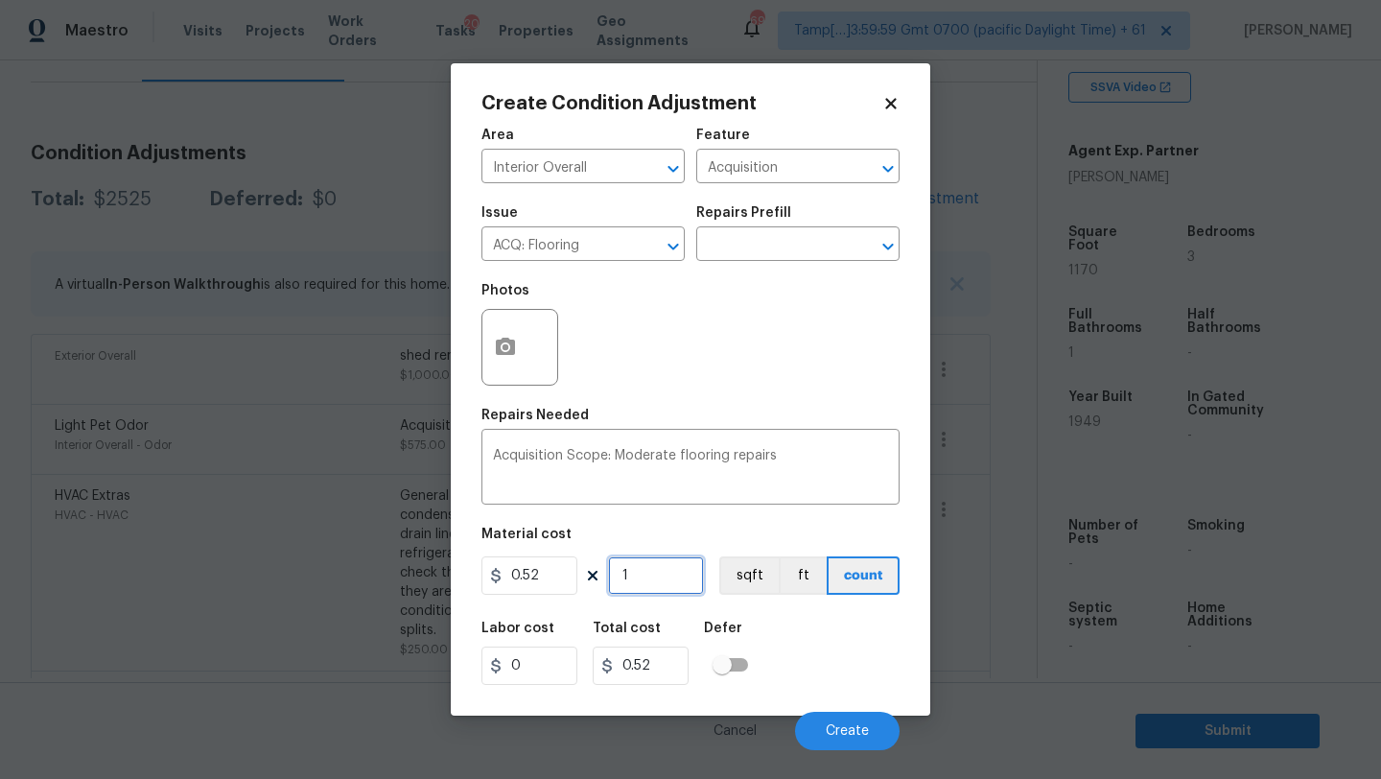
click at [642, 580] on input "1" at bounding box center [656, 575] width 96 height 38
type input "11"
type input "5.72"
type input "117"
type input "60.84"
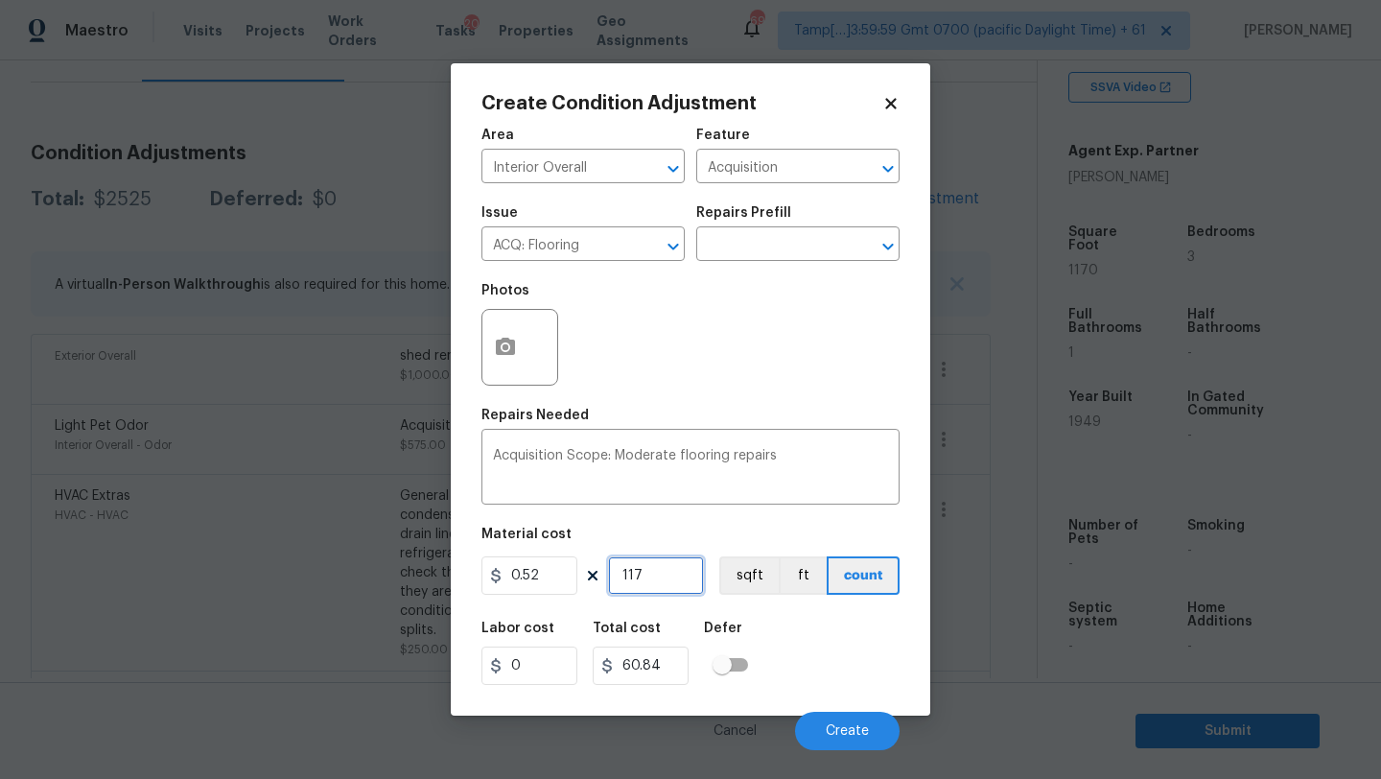
type input "1170"
type input "608.4"
type input "1170"
click at [495, 371] on button "button" at bounding box center [505, 347] width 46 height 75
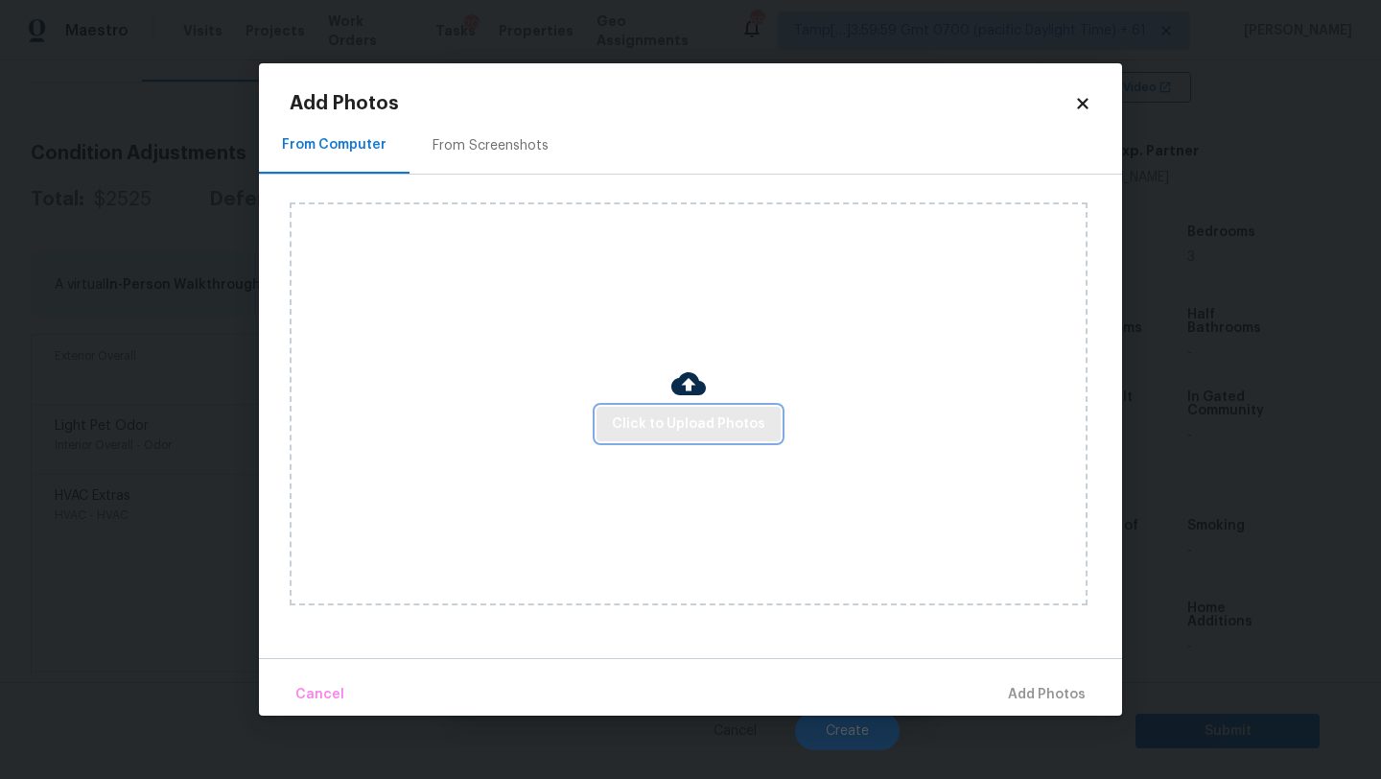
click at [627, 411] on button "Click to Upload Photos" at bounding box center [689, 424] width 184 height 35
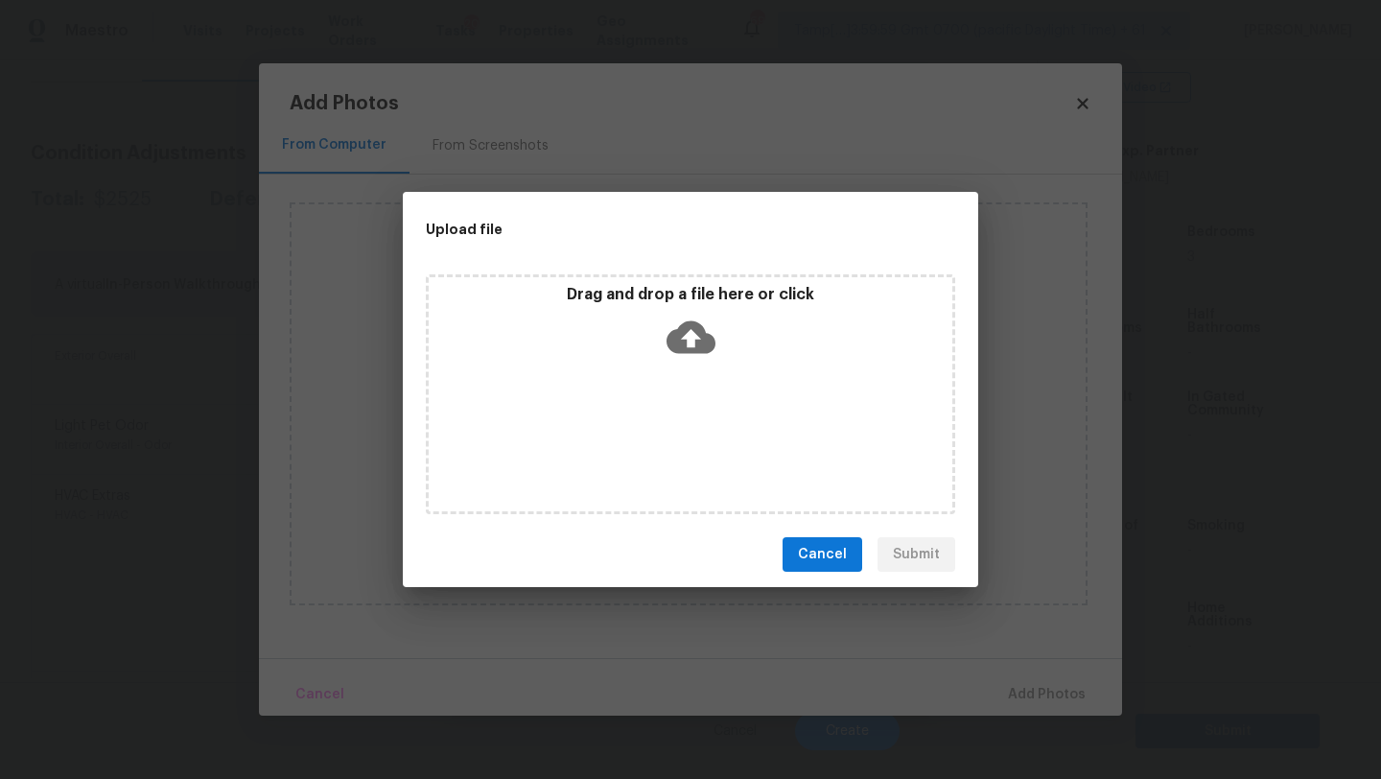
click at [695, 357] on icon at bounding box center [691, 337] width 49 height 49
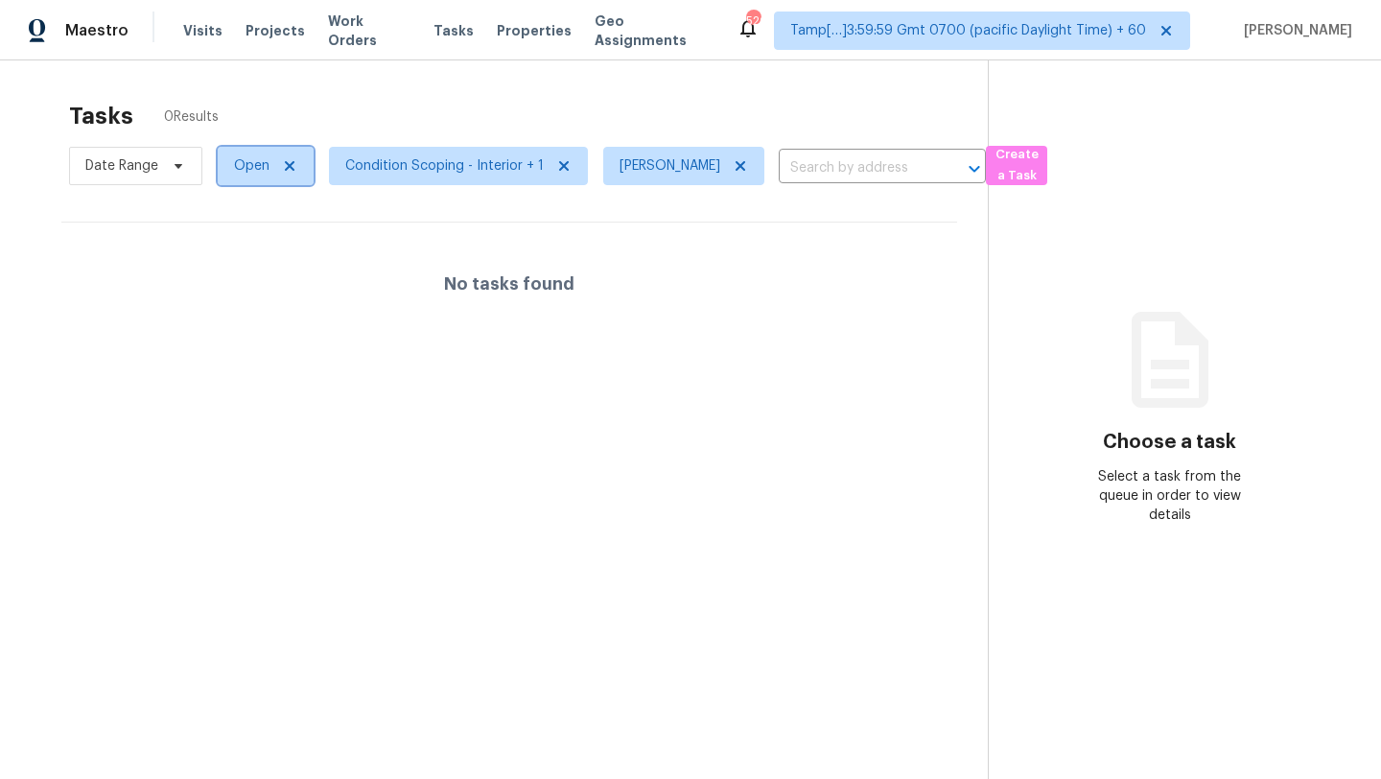
click at [249, 172] on span "Open" at bounding box center [251, 165] width 35 height 19
click at [249, 278] on label "Blocked" at bounding box center [266, 274] width 76 height 19
click at [241, 277] on input "Blocked" at bounding box center [234, 271] width 12 height 12
checkbox input "true"
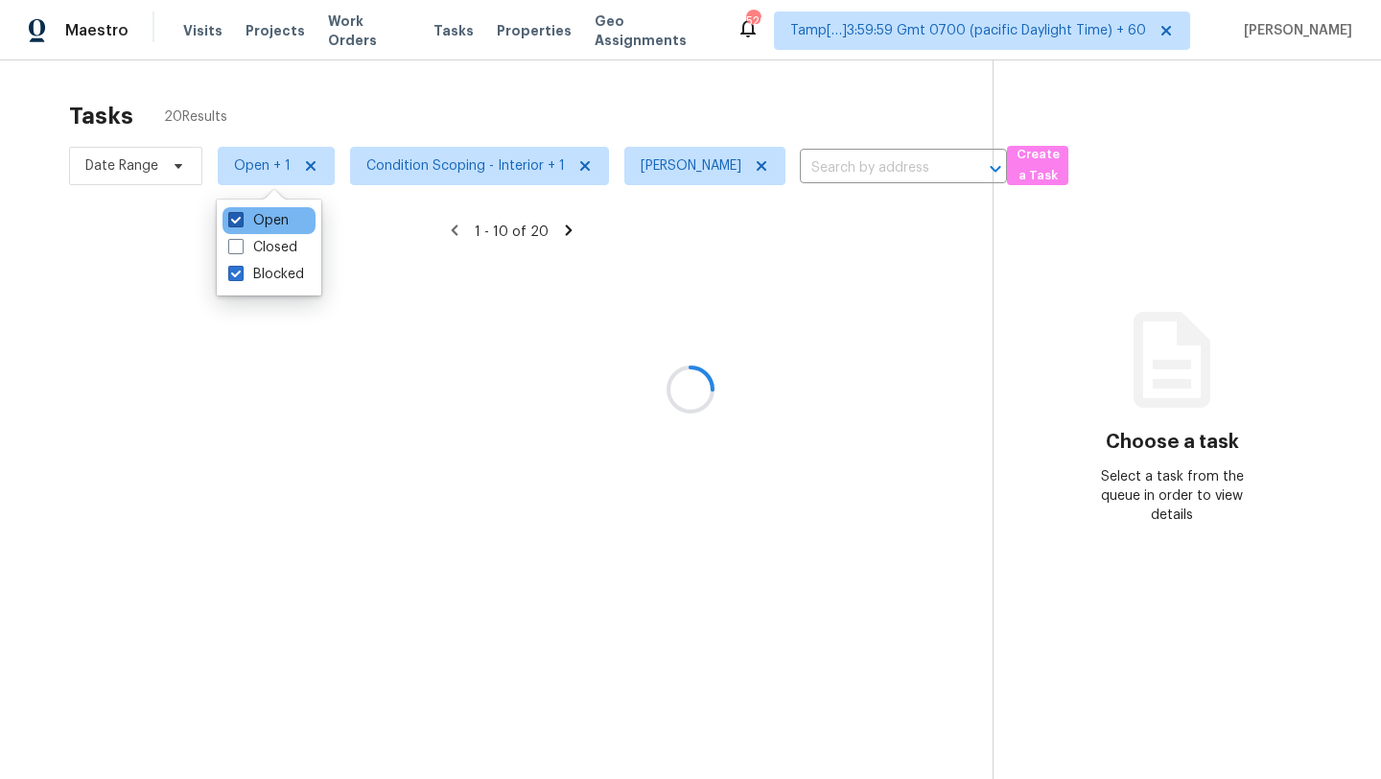
click at [239, 220] on span at bounding box center [235, 219] width 15 height 15
click at [239, 220] on input "Open" at bounding box center [234, 217] width 12 height 12
checkbox input "false"
click at [433, 107] on div at bounding box center [690, 389] width 1381 height 779
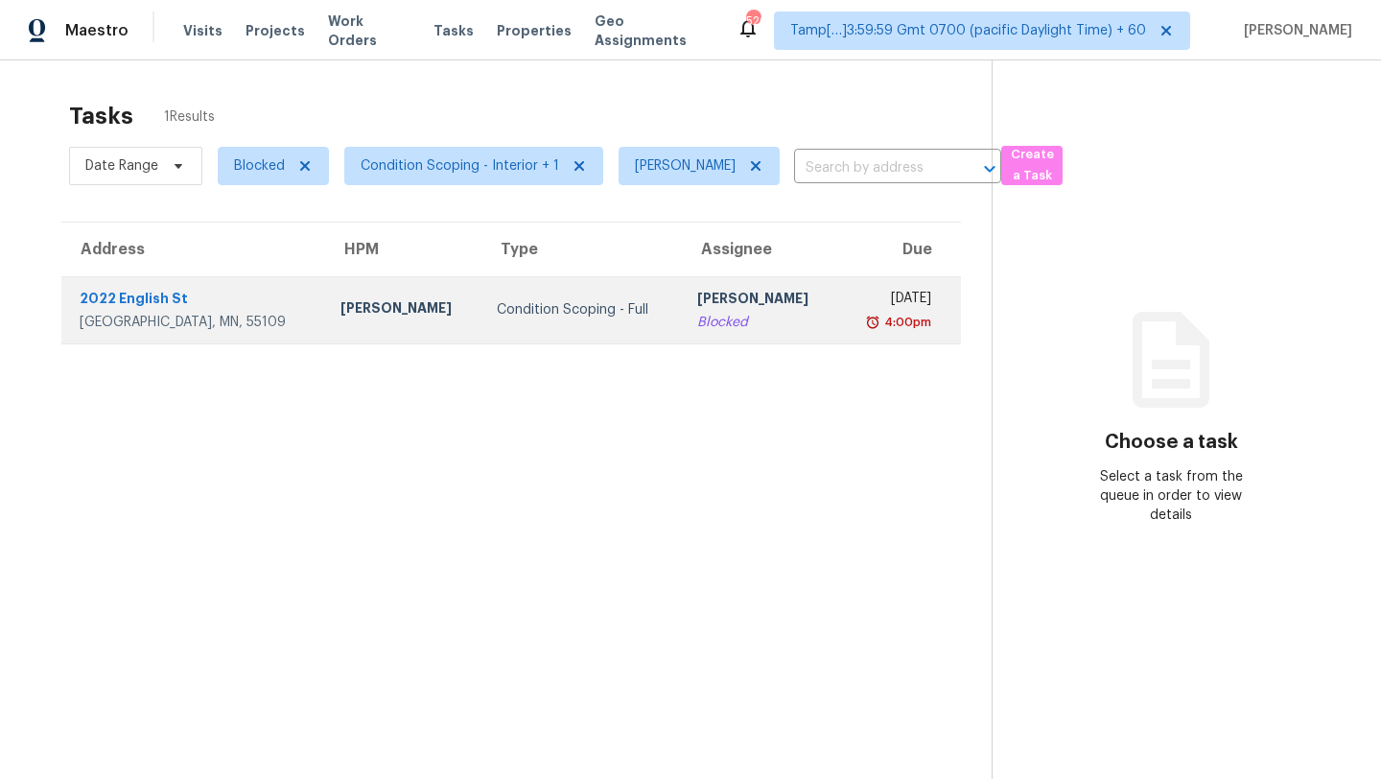
click at [697, 292] on div "[PERSON_NAME]" at bounding box center [760, 301] width 126 height 24
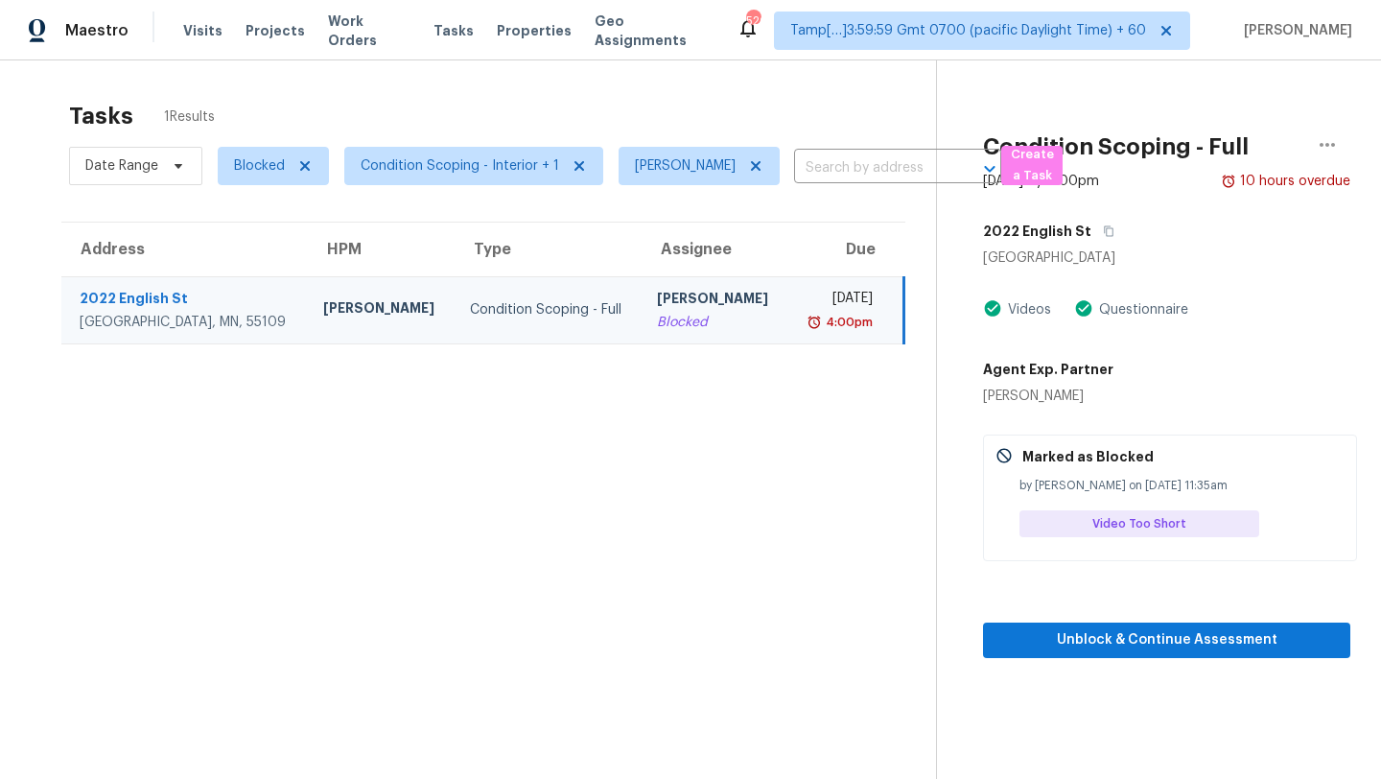
scroll to position [4, 0]
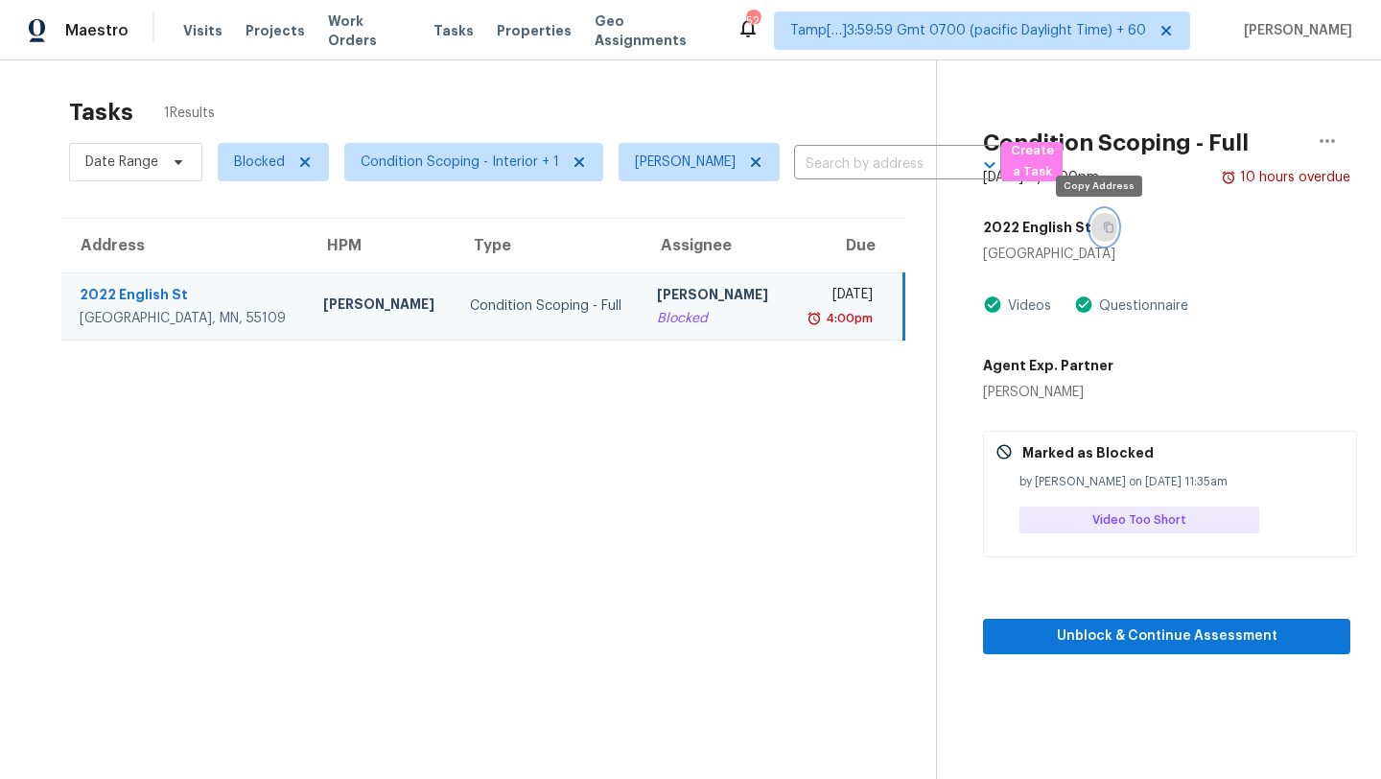
click at [1103, 227] on icon "button" at bounding box center [1109, 228] width 12 height 12
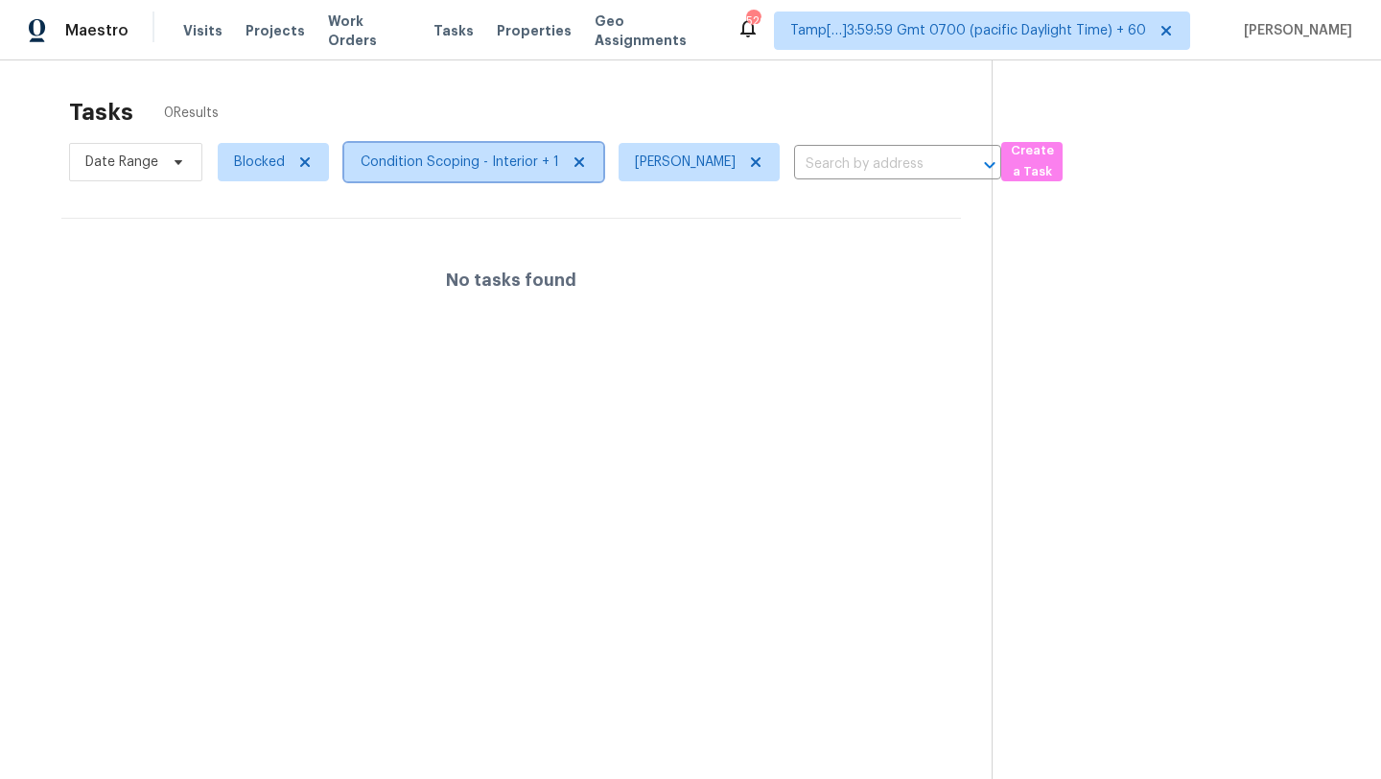
click at [464, 156] on span "Condition Scoping - Interior + 1" at bounding box center [460, 161] width 199 height 19
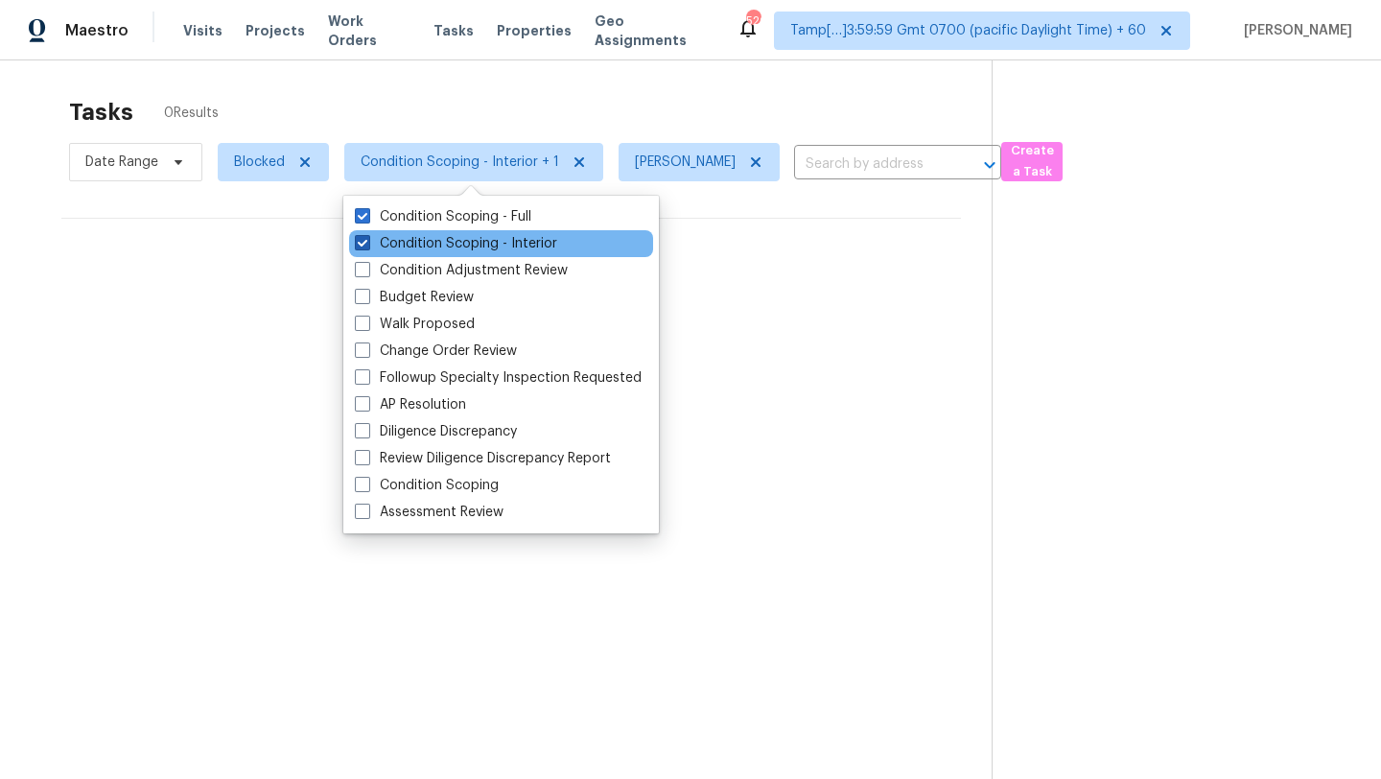
click at [468, 249] on label "Condition Scoping - Interior" at bounding box center [456, 243] width 202 height 19
click at [367, 246] on input "Condition Scoping - Interior" at bounding box center [361, 240] width 12 height 12
checkbox input "false"
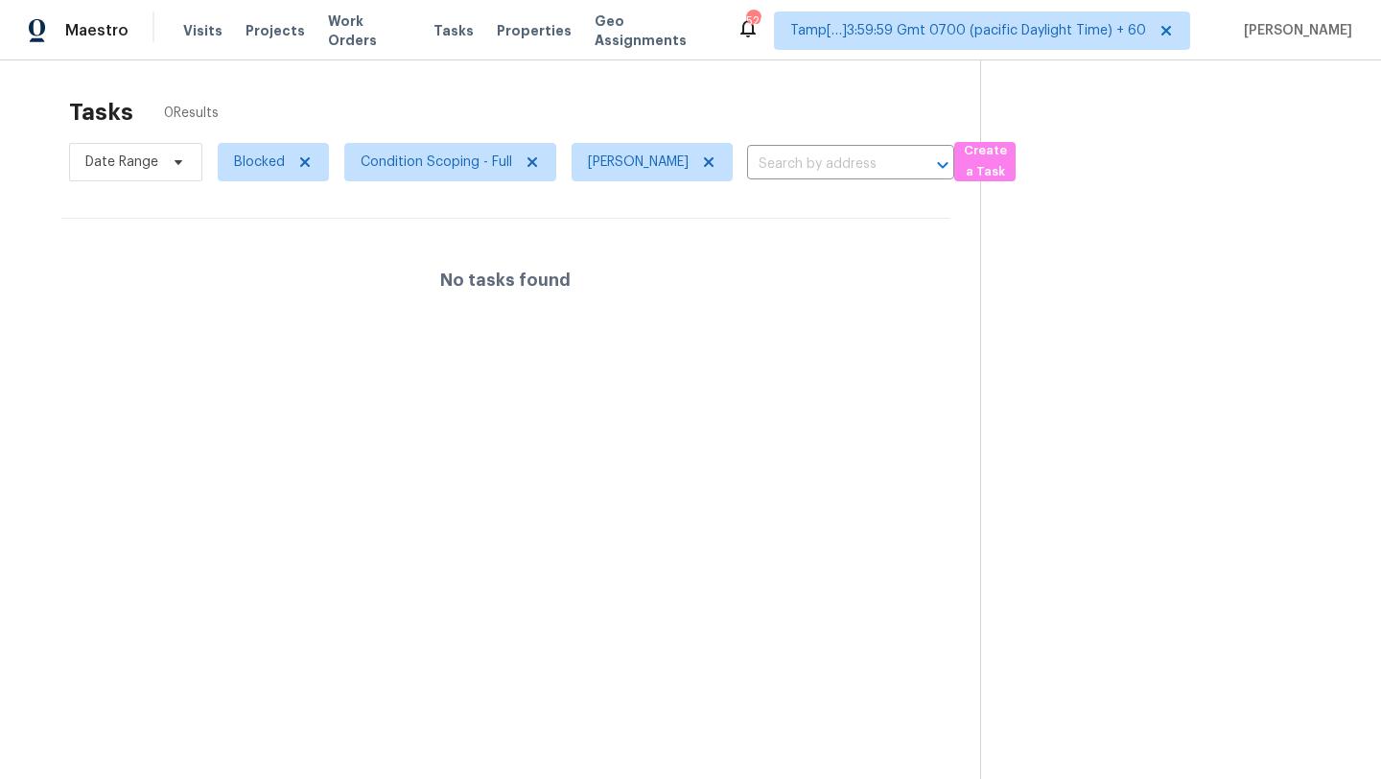
click at [553, 114] on div "Tasks 0 Results" at bounding box center [524, 112] width 911 height 50
click at [263, 171] on span "Blocked" at bounding box center [259, 161] width 51 height 19
click at [266, 268] on label "Open" at bounding box center [258, 270] width 60 height 19
click at [241, 268] on input "Open" at bounding box center [234, 267] width 12 height 12
checkbox input "true"
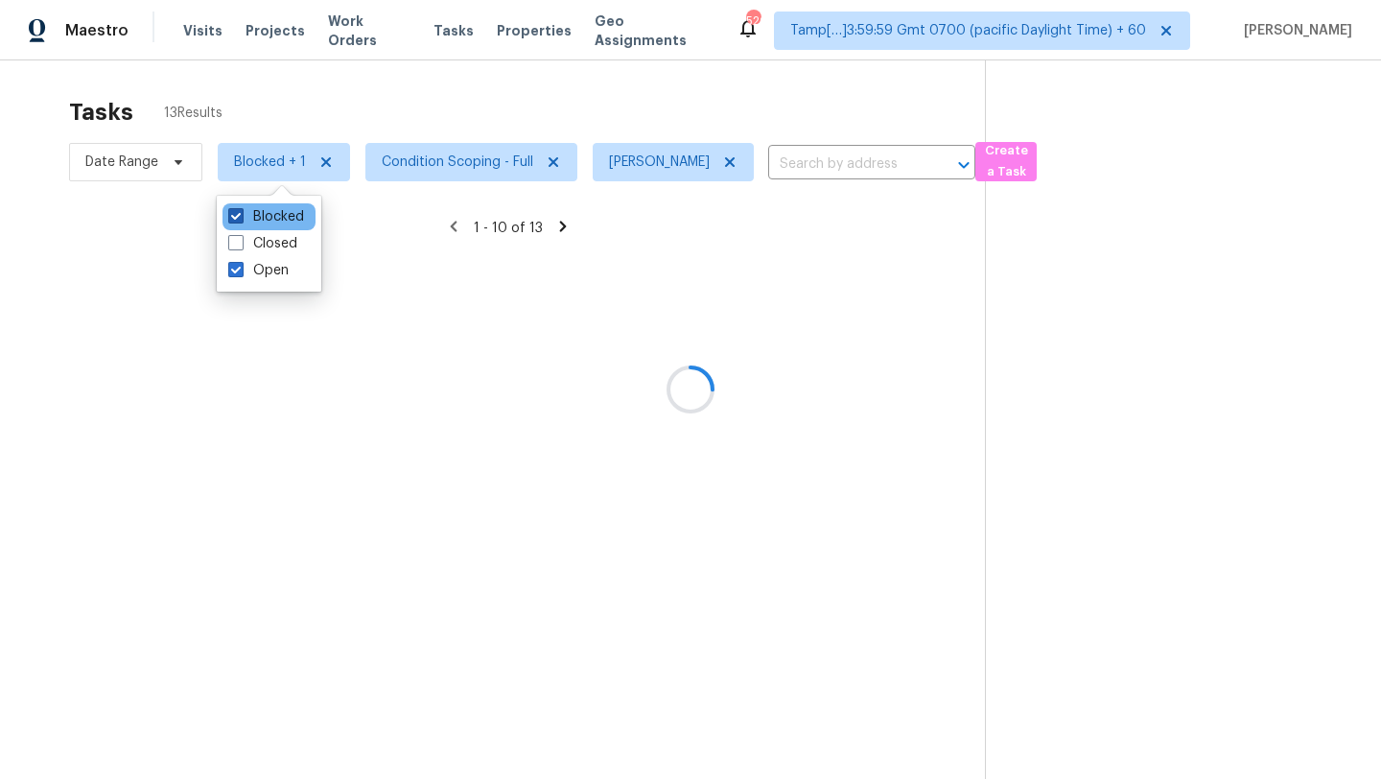
click at [269, 212] on label "Blocked" at bounding box center [266, 216] width 76 height 19
click at [241, 212] on input "Blocked" at bounding box center [234, 213] width 12 height 12
checkbox input "false"
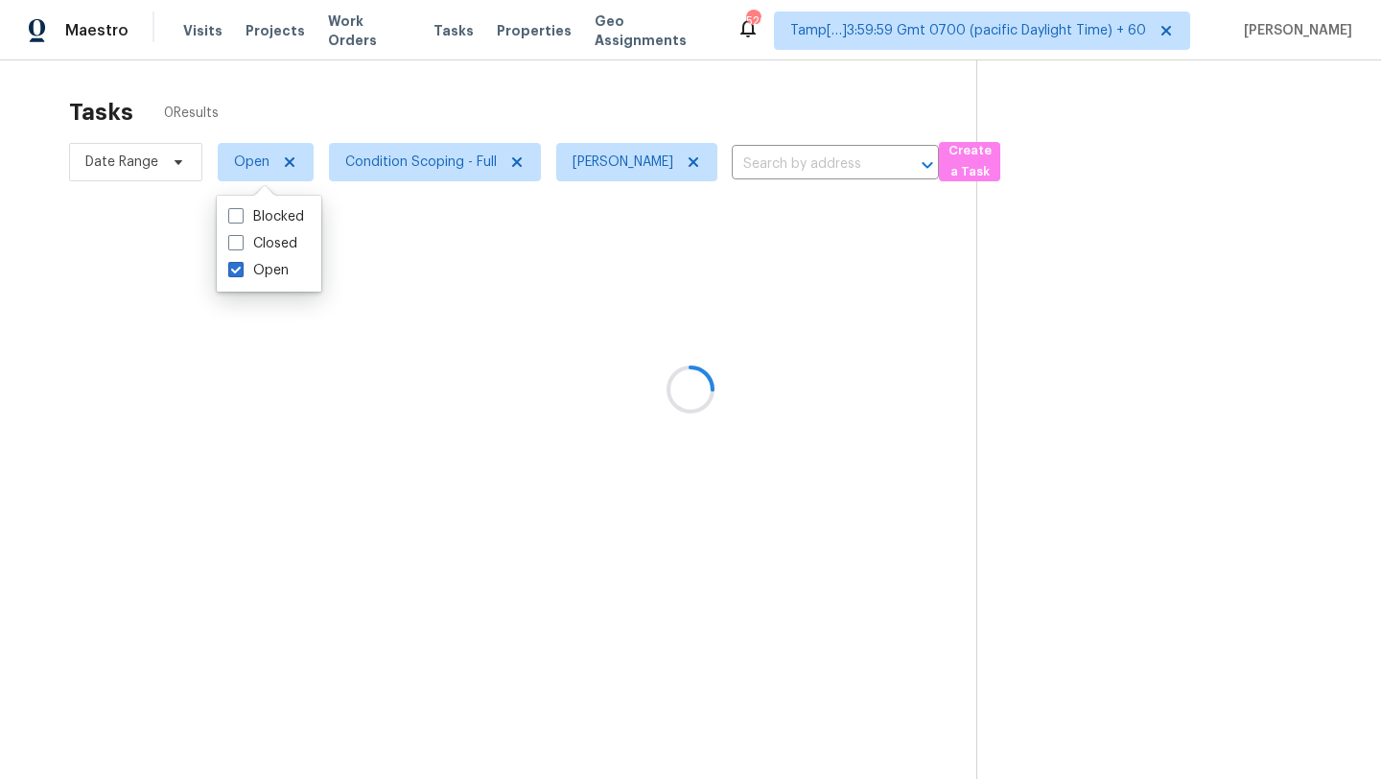
click at [403, 103] on div at bounding box center [690, 389] width 1381 height 779
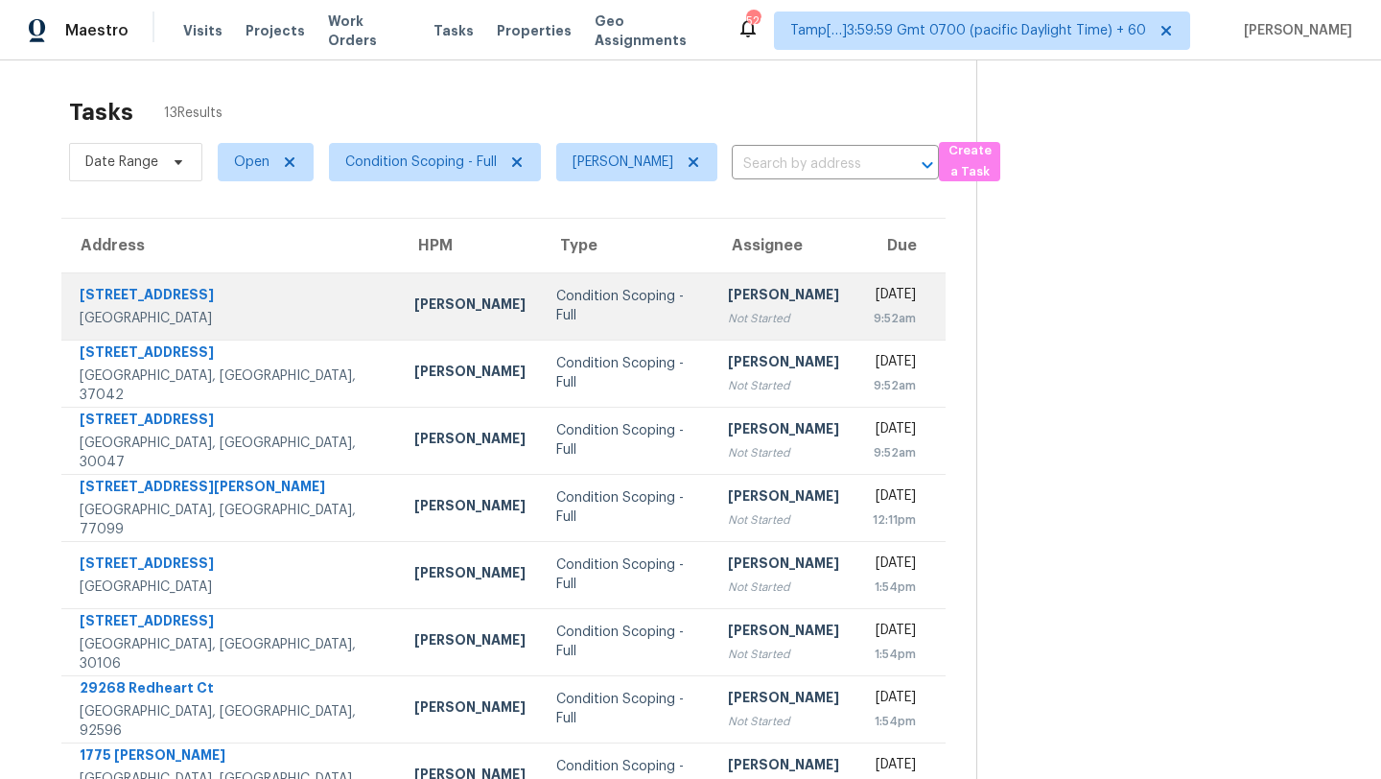
click at [728, 298] on div "[PERSON_NAME]" at bounding box center [783, 297] width 111 height 24
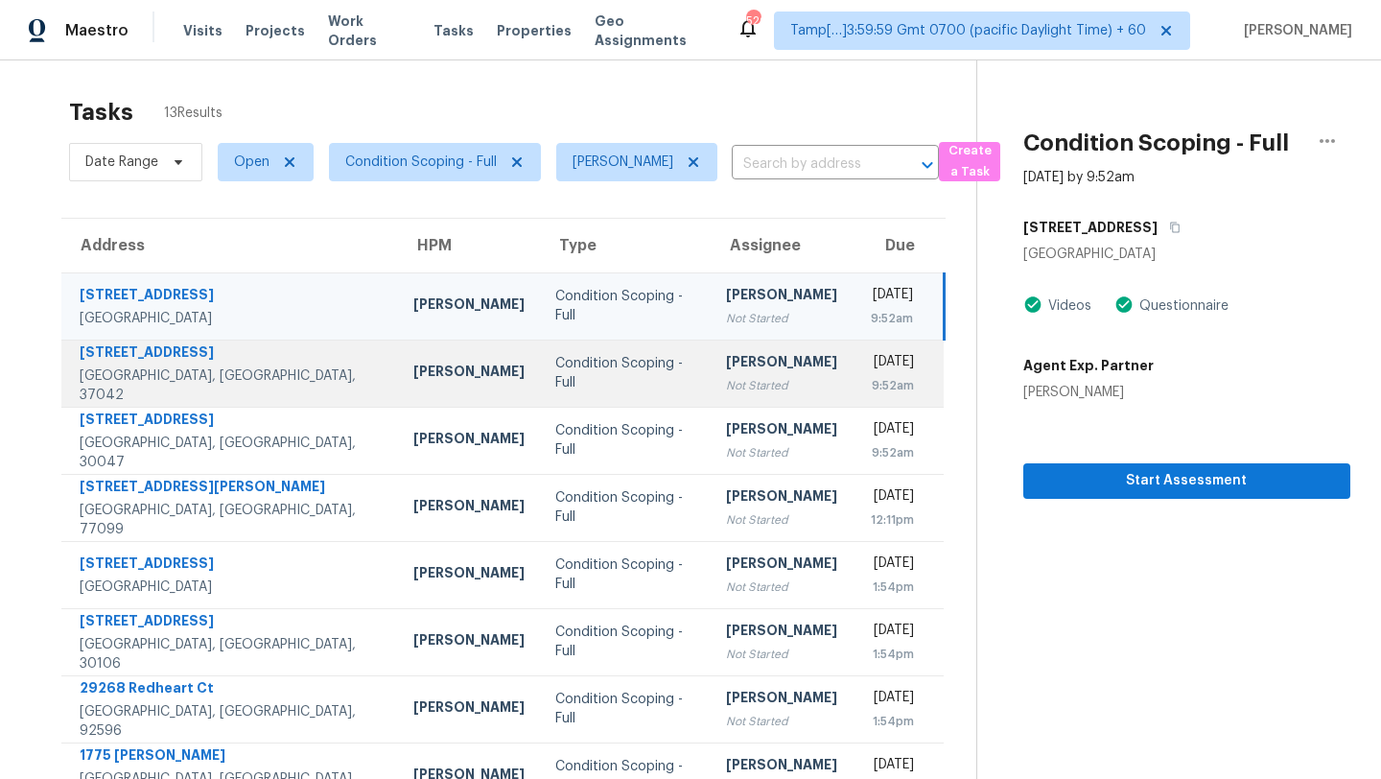
click at [726, 386] on div "Not Started" at bounding box center [781, 385] width 111 height 19
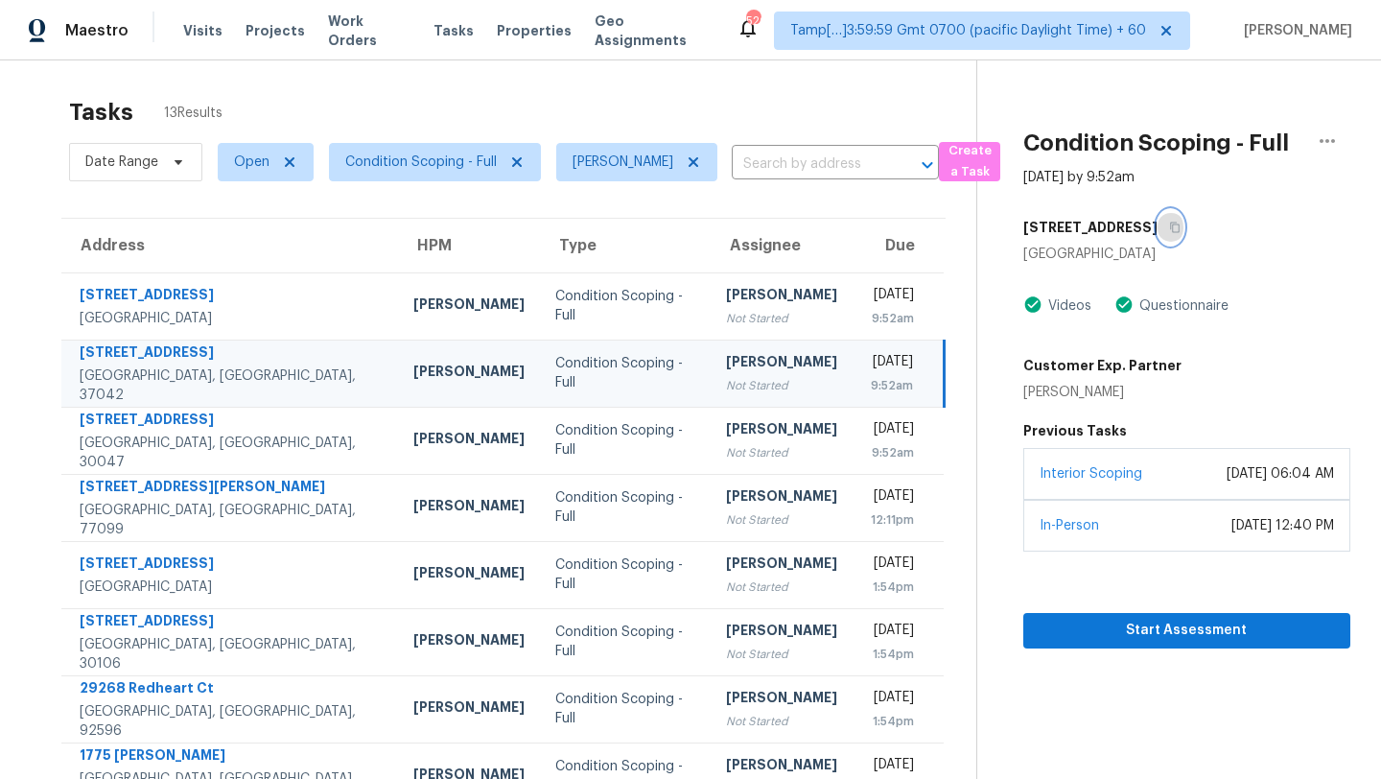
click at [1169, 225] on icon "button" at bounding box center [1175, 228] width 12 height 12
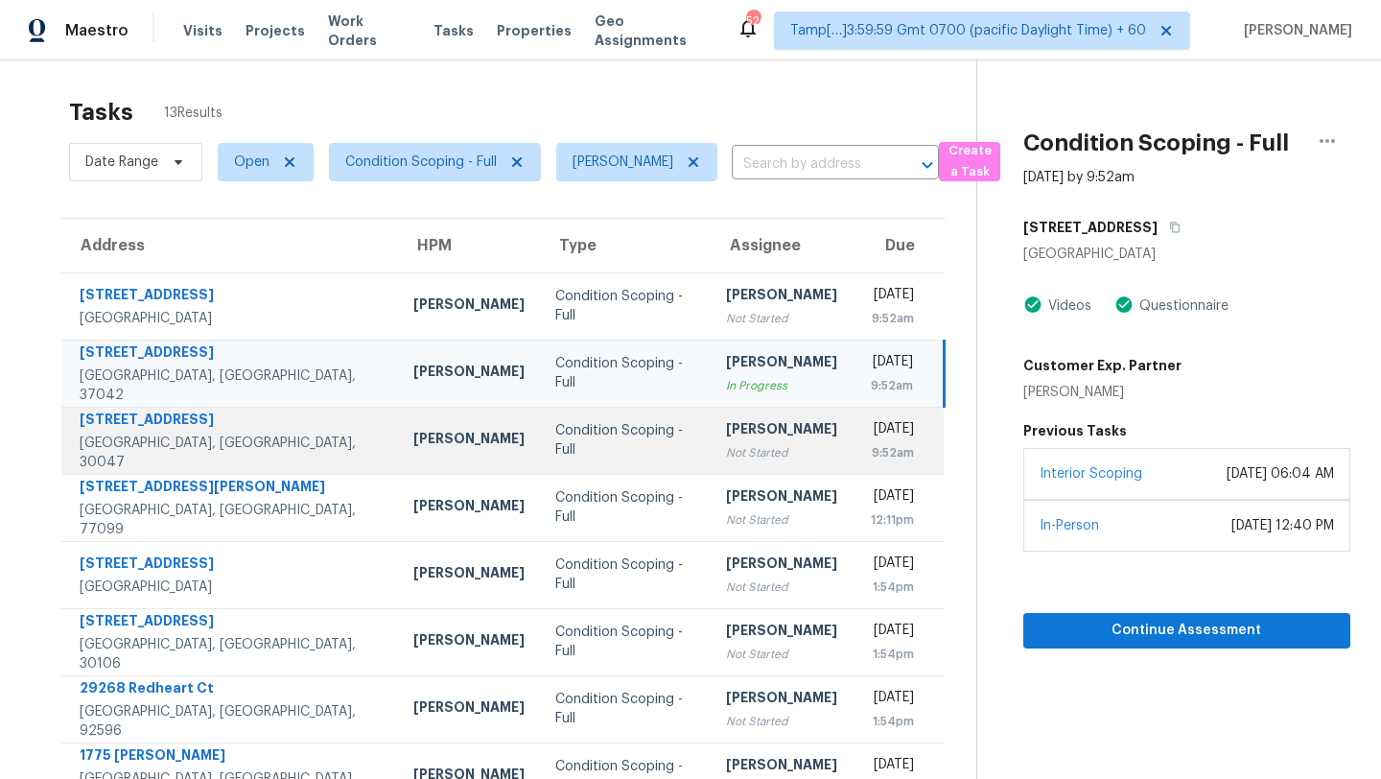
click at [726, 419] on div "[PERSON_NAME]" at bounding box center [781, 431] width 111 height 24
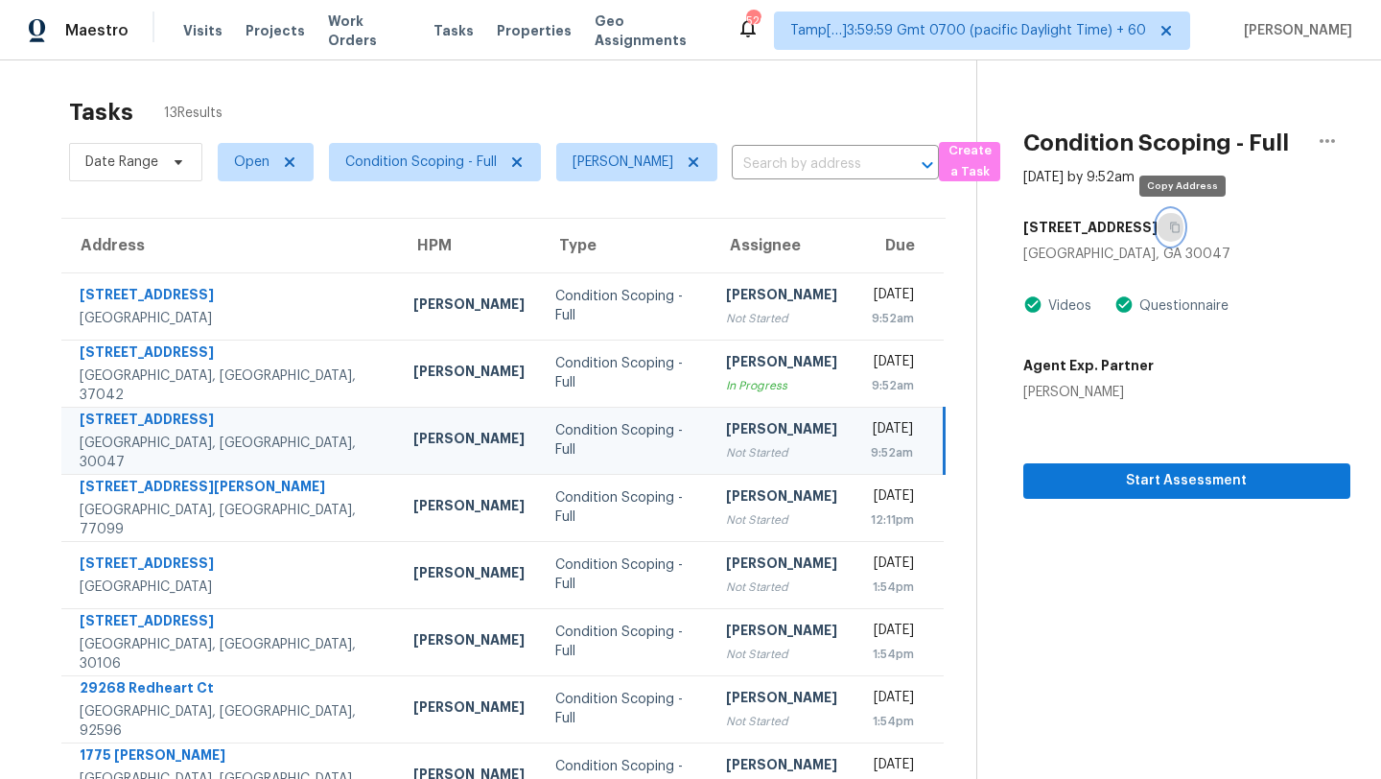
click at [1178, 235] on button "button" at bounding box center [1171, 227] width 26 height 35
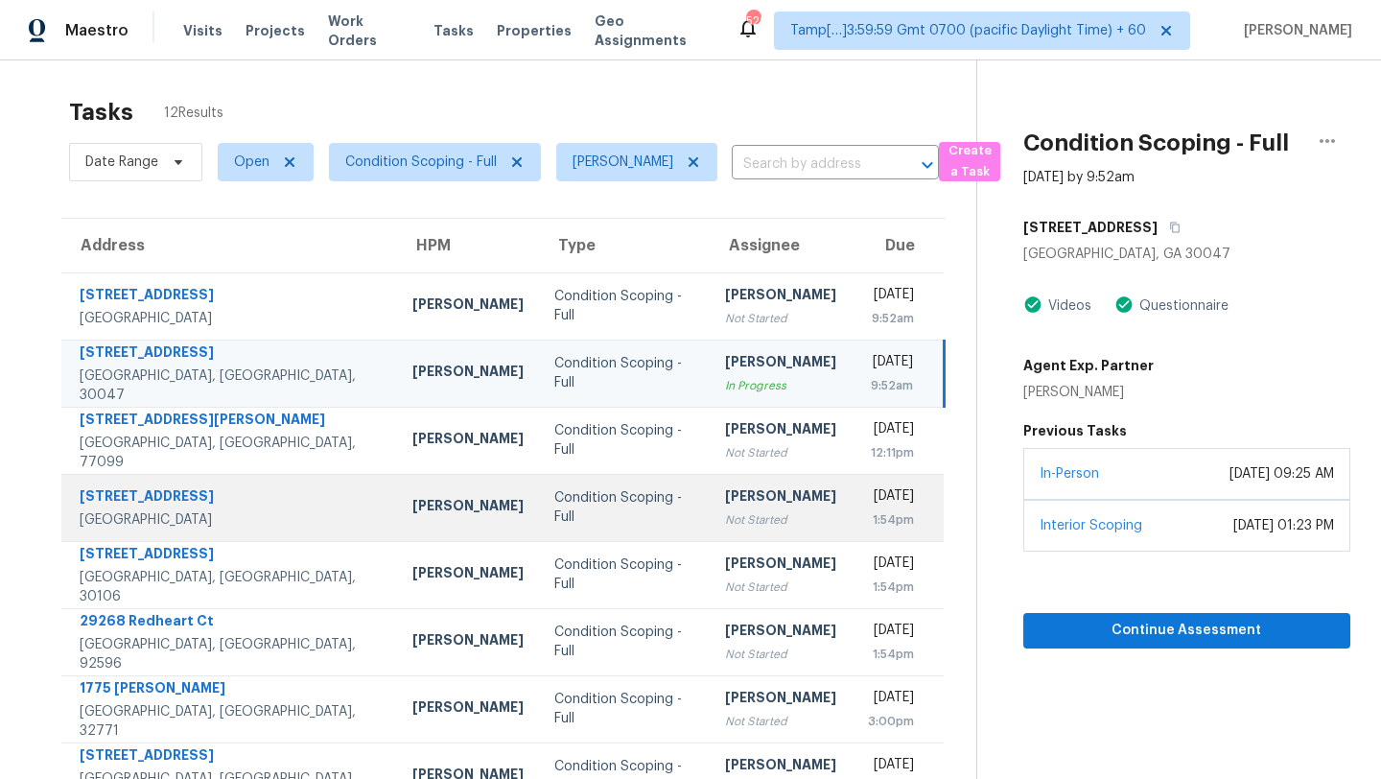
click at [710, 474] on td "[PERSON_NAME] Not Started" at bounding box center [781, 507] width 142 height 67
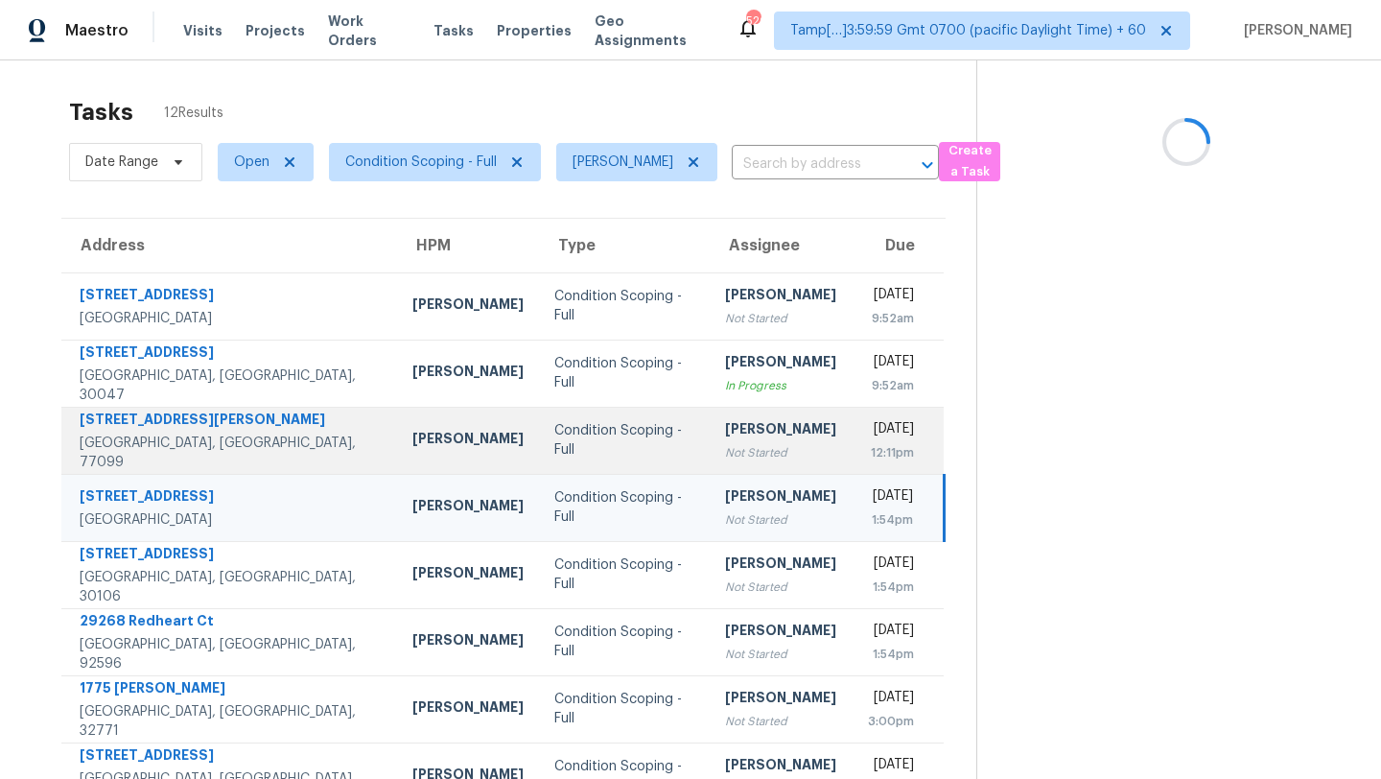
click at [710, 468] on td "[PERSON_NAME] Not Started" at bounding box center [781, 440] width 142 height 67
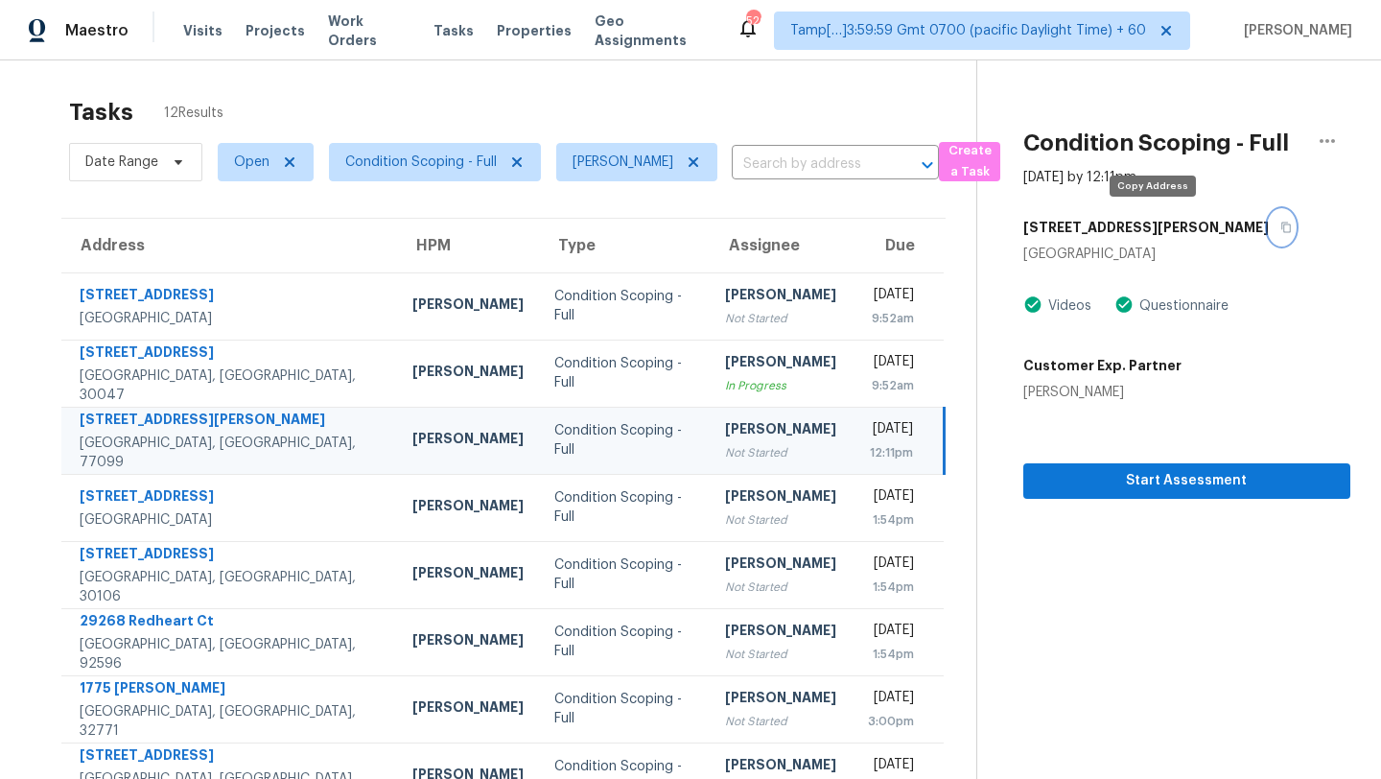
click at [1280, 227] on icon "button" at bounding box center [1286, 228] width 12 height 12
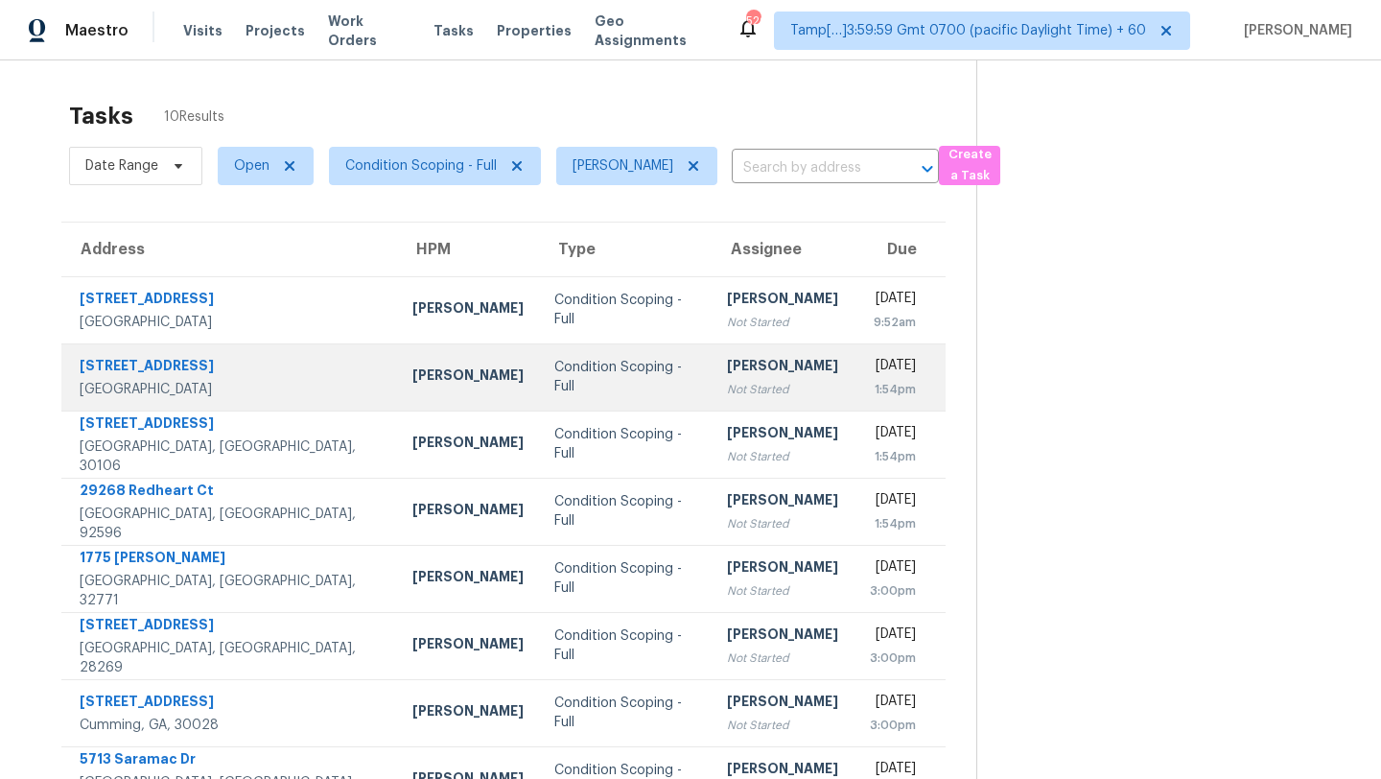
click at [623, 364] on td "Condition Scoping - Full" at bounding box center [625, 376] width 173 height 67
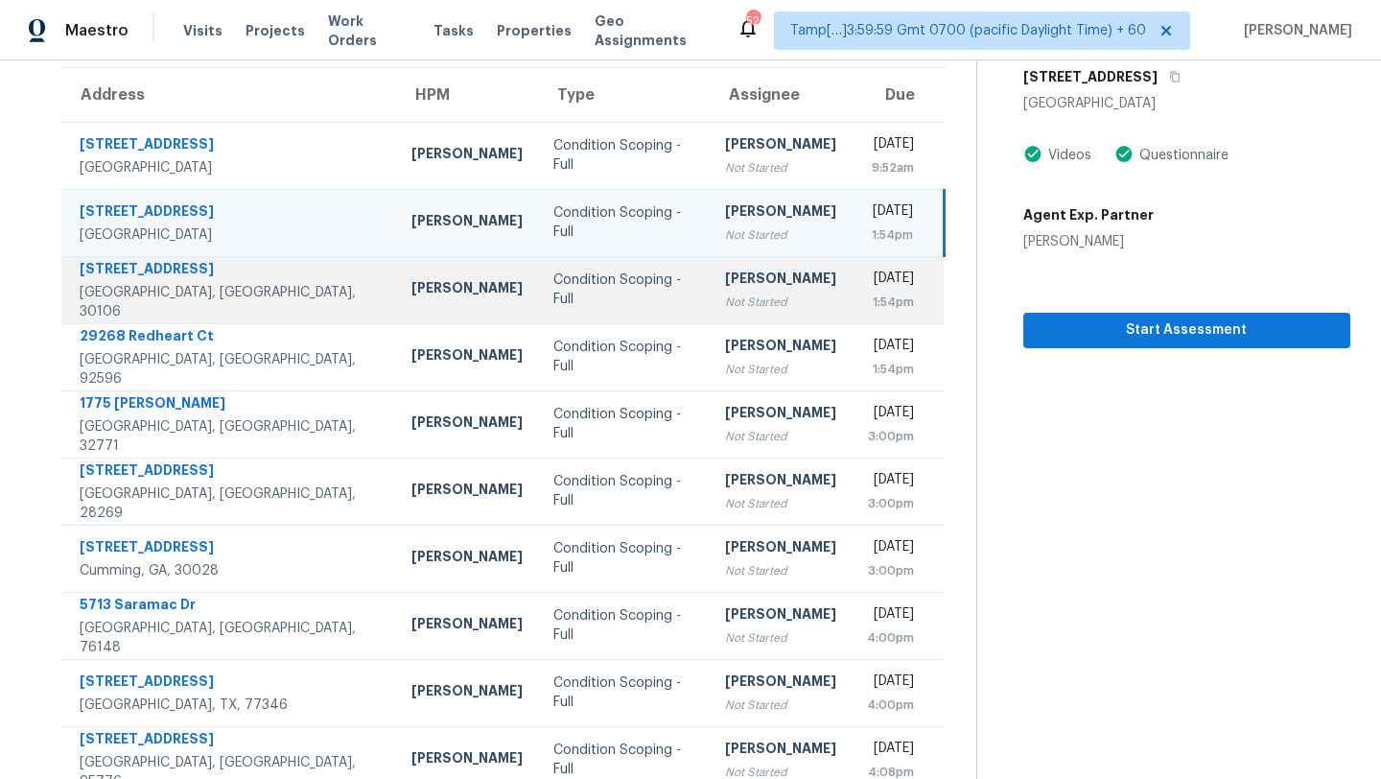
scroll to position [120, 0]
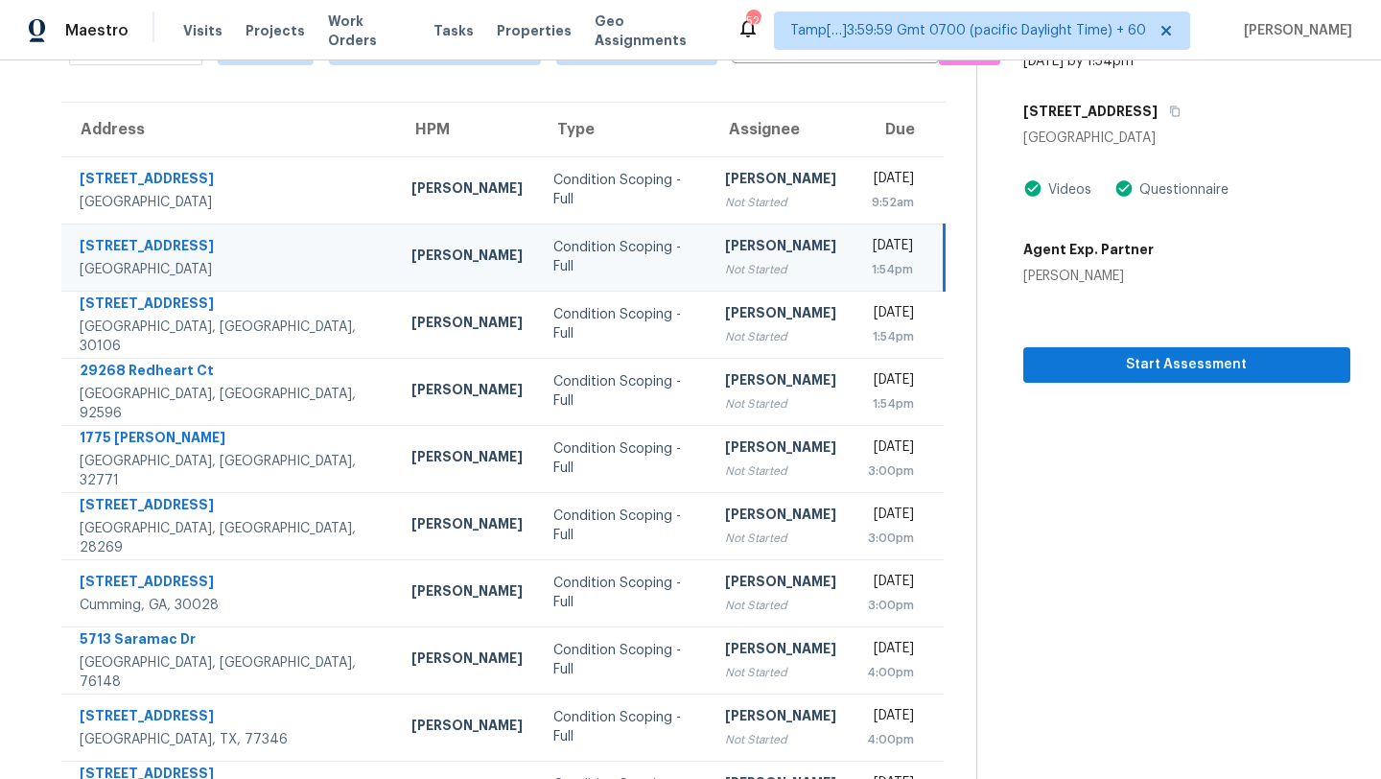
click at [852, 227] on td "Wed, Sep 24th 2025 1:54pm" at bounding box center [898, 256] width 92 height 67
click at [1169, 114] on icon "button" at bounding box center [1175, 111] width 12 height 12
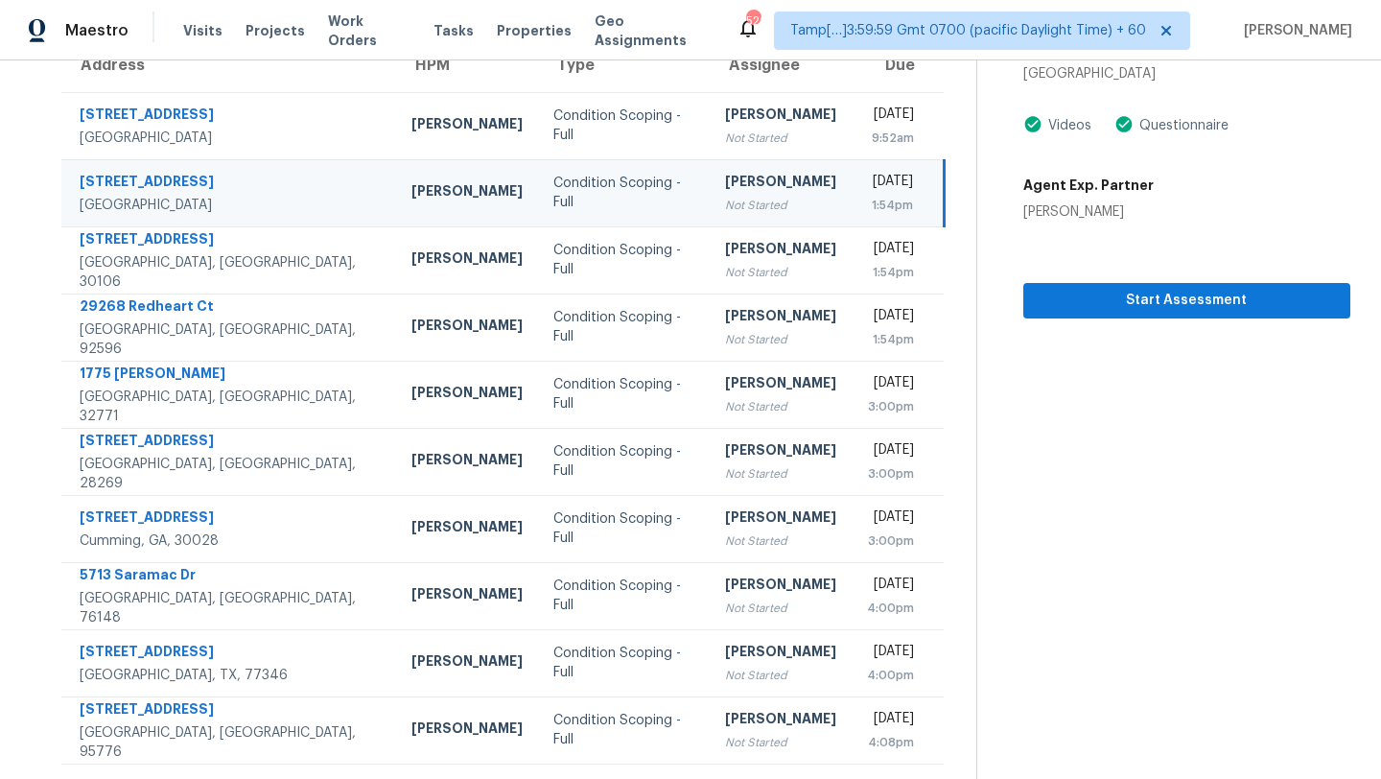
scroll to position [0, 0]
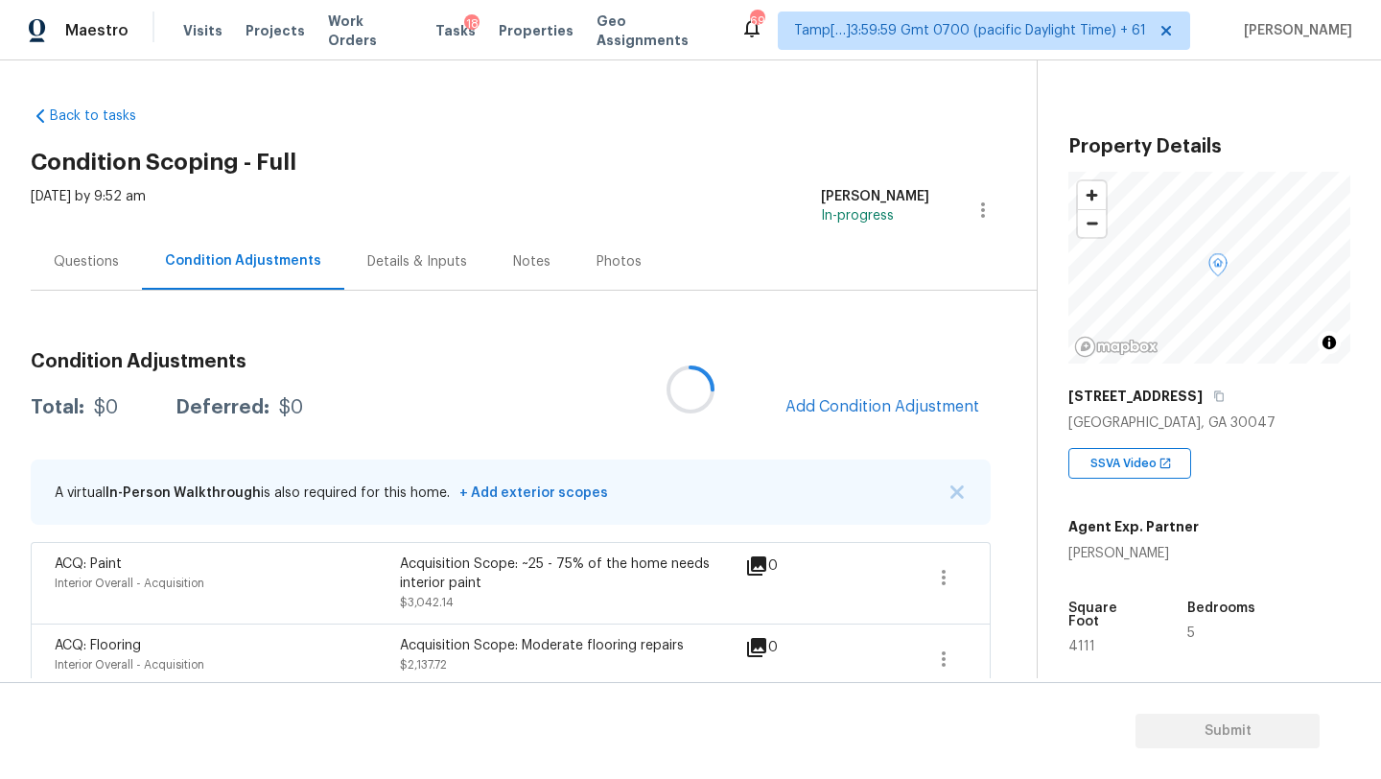
click at [847, 402] on div at bounding box center [690, 389] width 1381 height 779
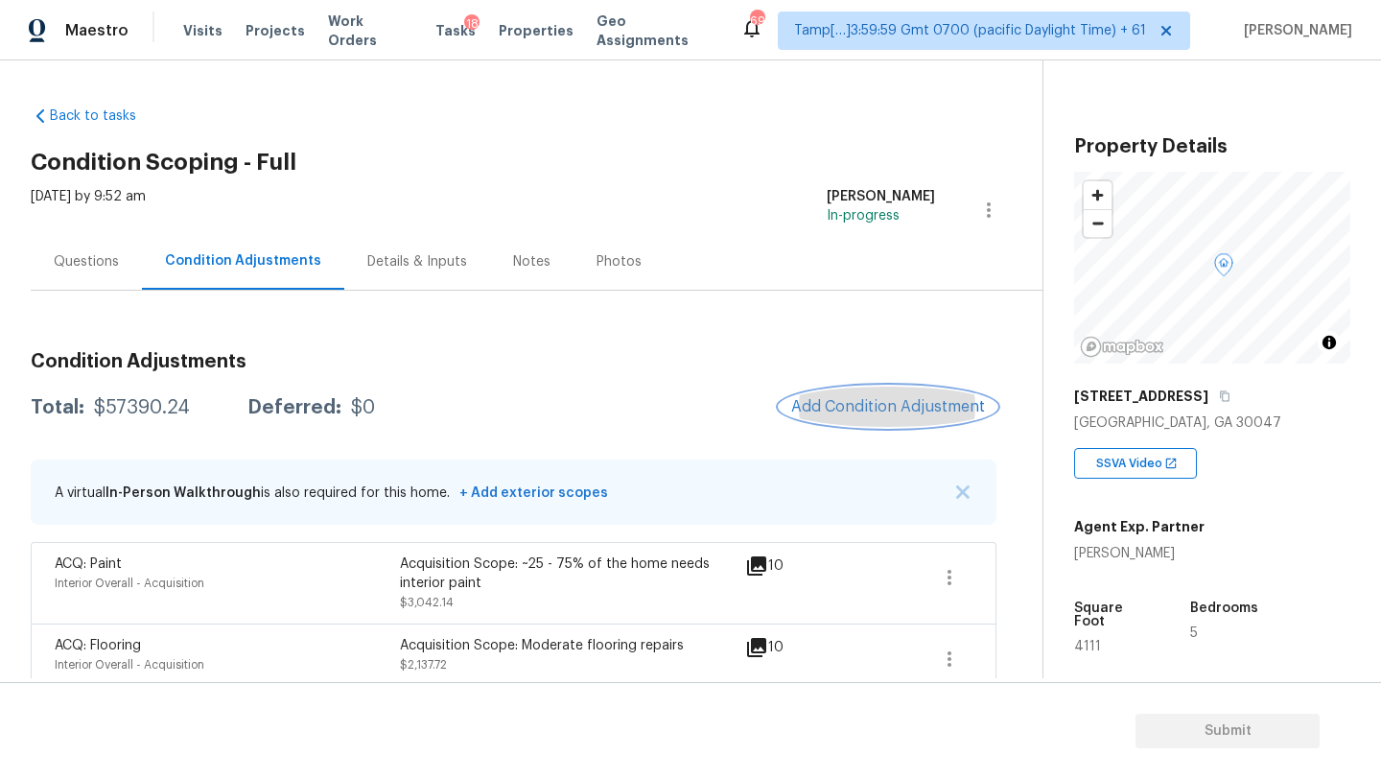
click at [847, 403] on span "Add Condition Adjustment" at bounding box center [888, 406] width 194 height 17
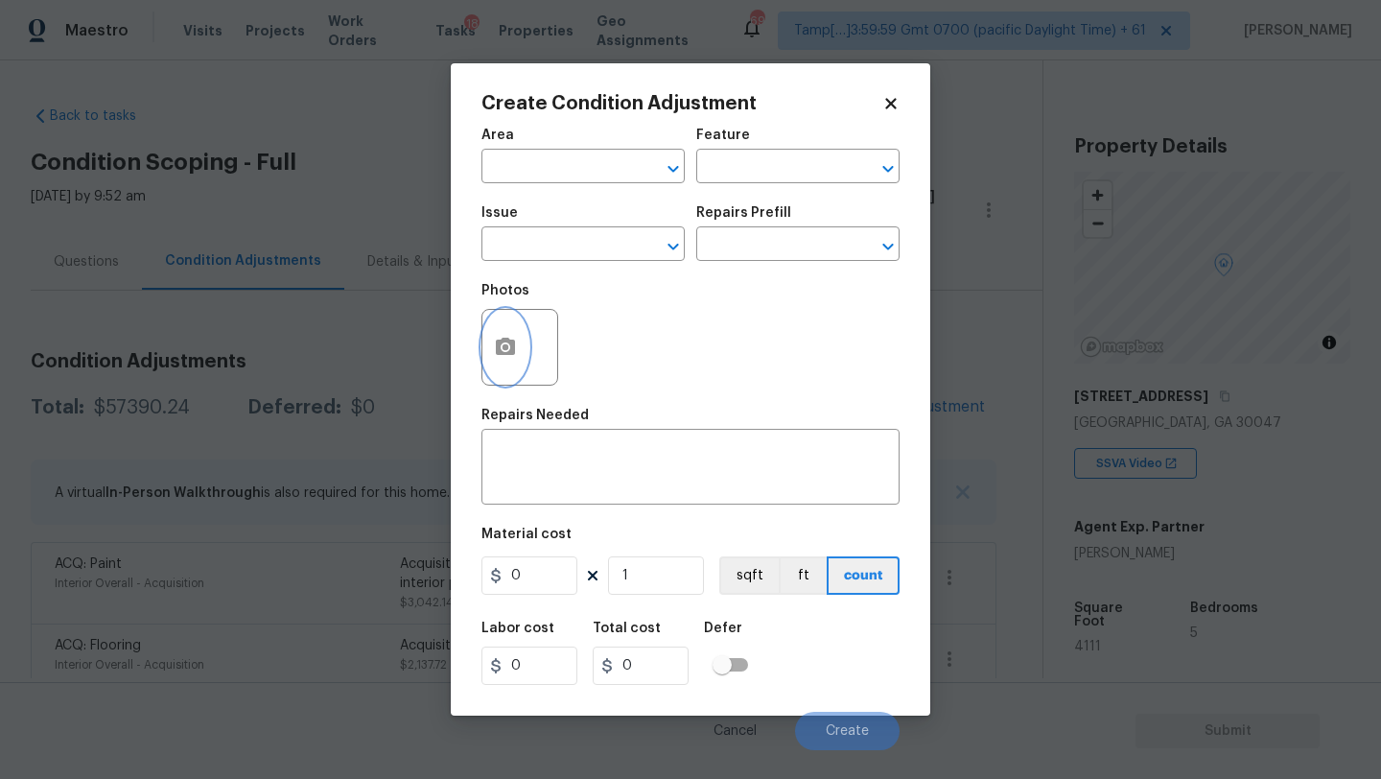
click at [493, 354] on button "button" at bounding box center [505, 347] width 46 height 75
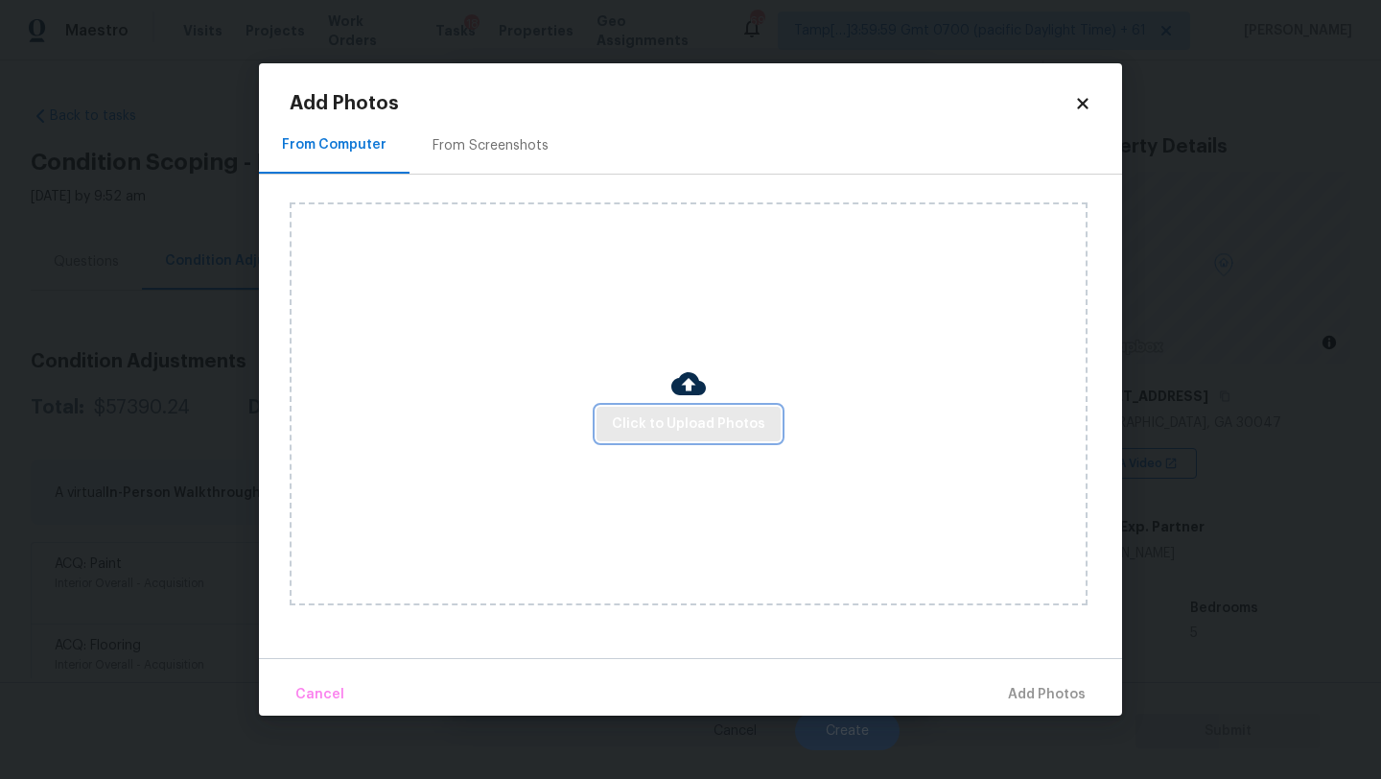
click at [644, 408] on button "Click to Upload Photos" at bounding box center [689, 424] width 184 height 35
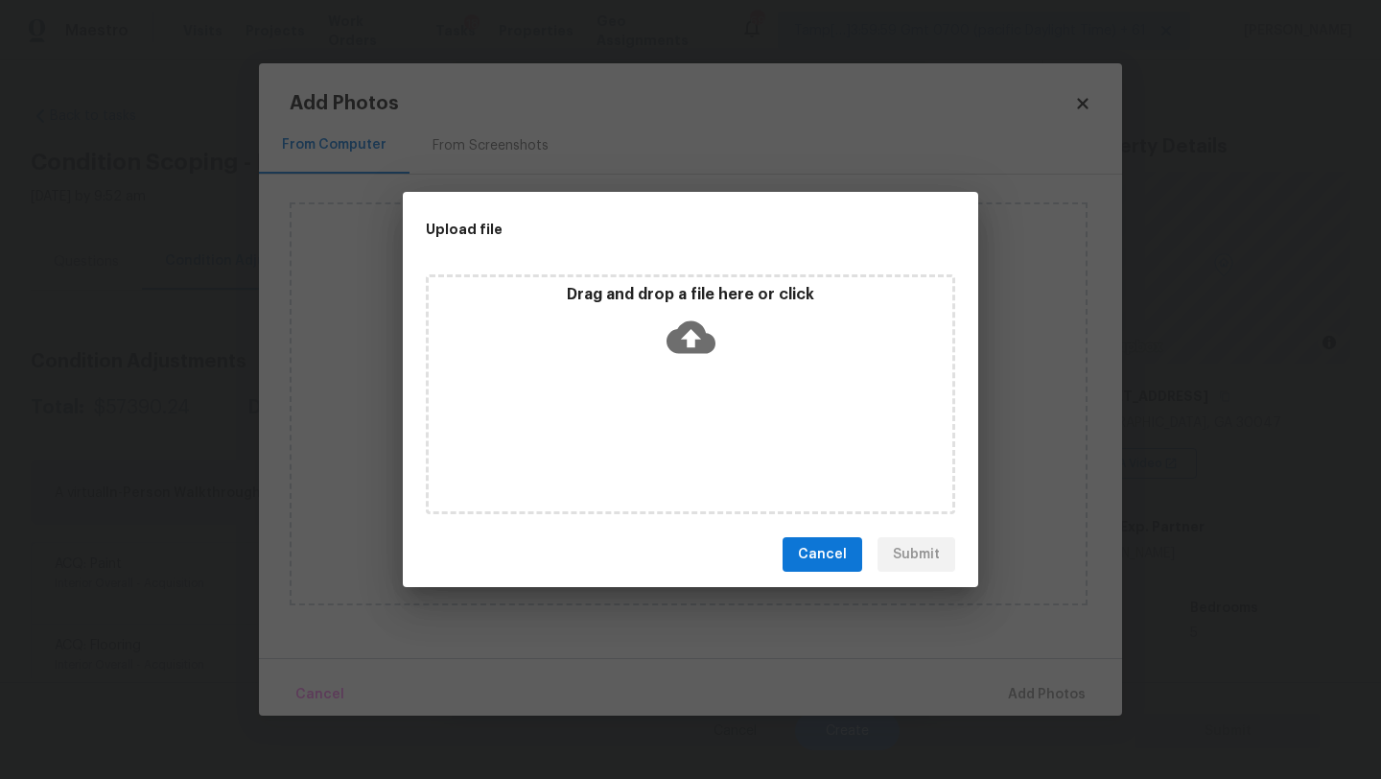
click at [684, 370] on div "Drag and drop a file here or click" at bounding box center [690, 394] width 529 height 240
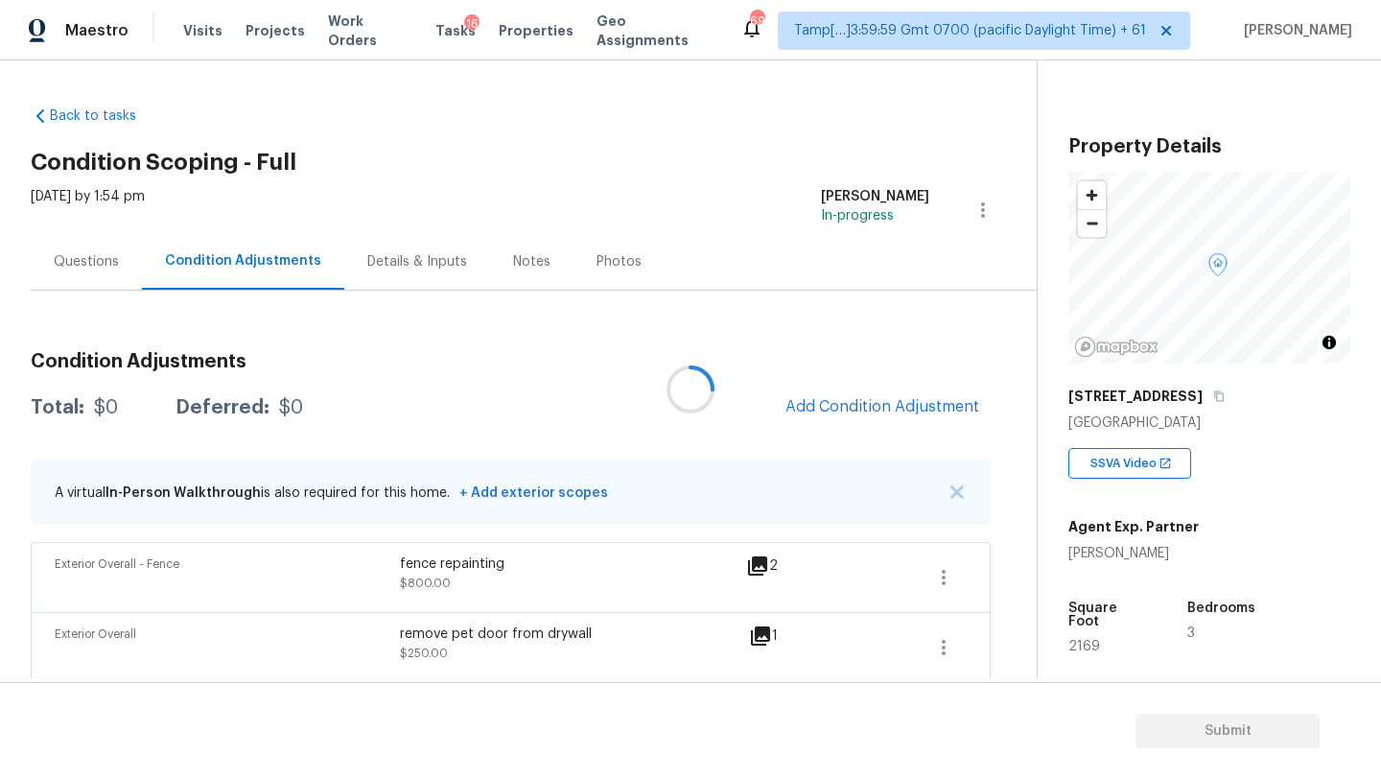
click at [897, 406] on div at bounding box center [690, 389] width 1381 height 779
click at [910, 385] on div "Condition Adjustments Total: $2475 Deferred: $0 Add Condition Adjustment A virt…" at bounding box center [511, 754] width 960 height 834
click at [863, 412] on span "Add Condition Adjustment" at bounding box center [882, 406] width 194 height 17
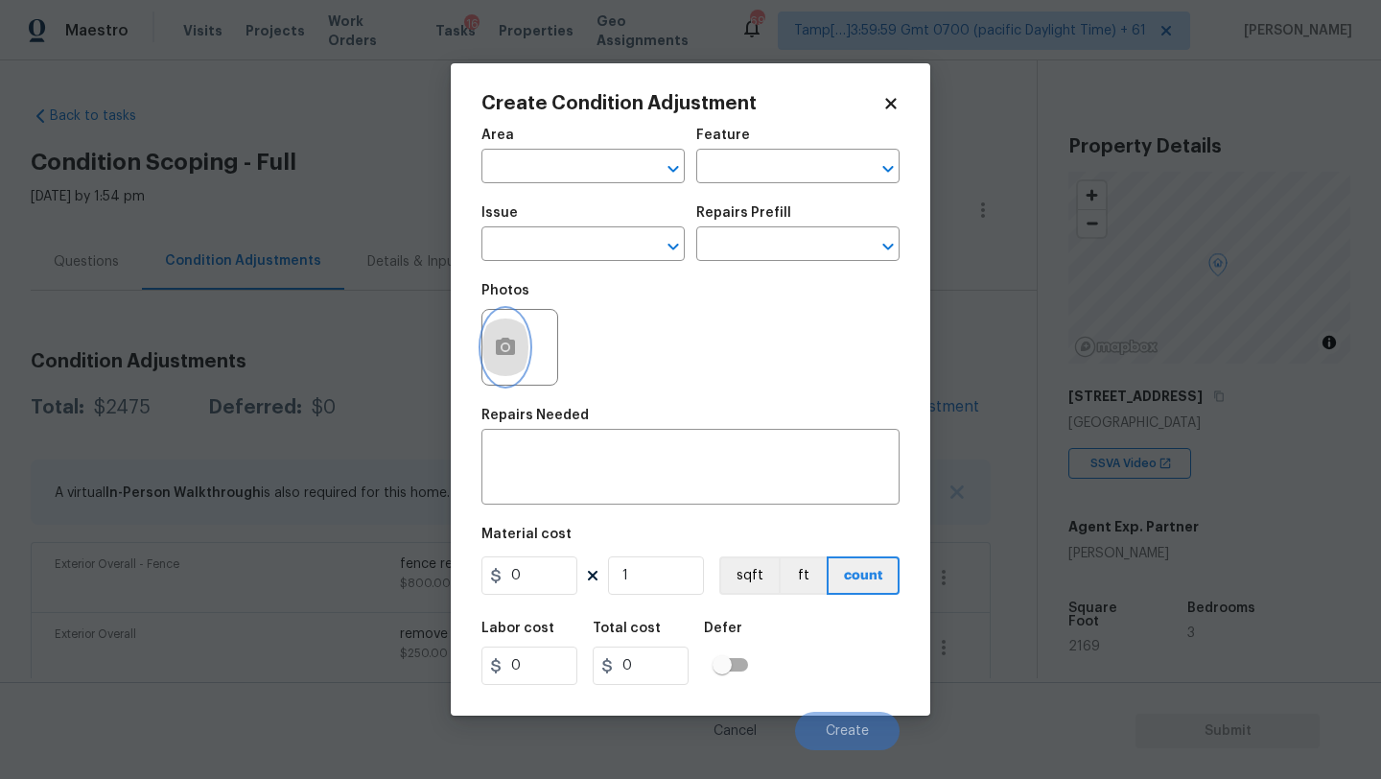
click at [505, 364] on button "button" at bounding box center [505, 347] width 46 height 75
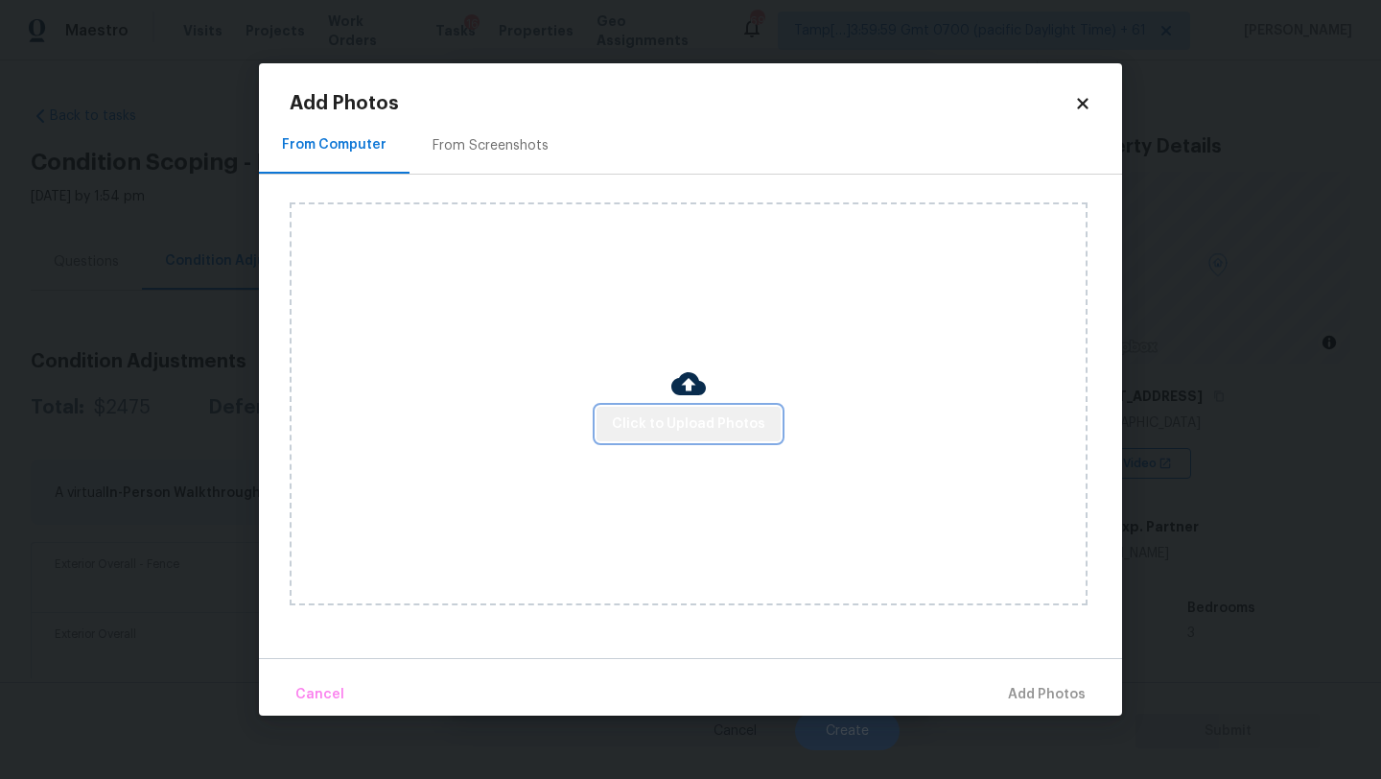
click at [693, 427] on span "Click to Upload Photos" at bounding box center [688, 424] width 153 height 24
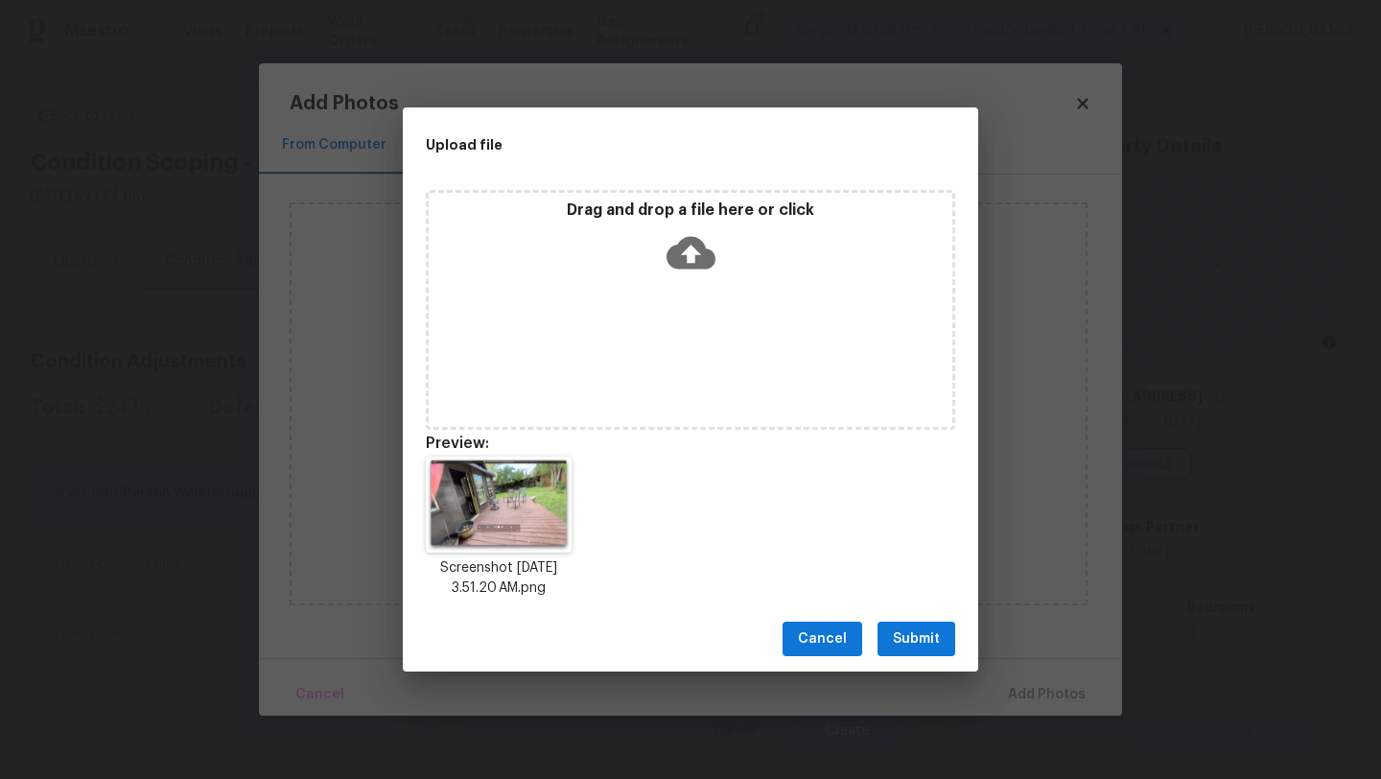
click at [925, 643] on span "Submit" at bounding box center [916, 639] width 47 height 24
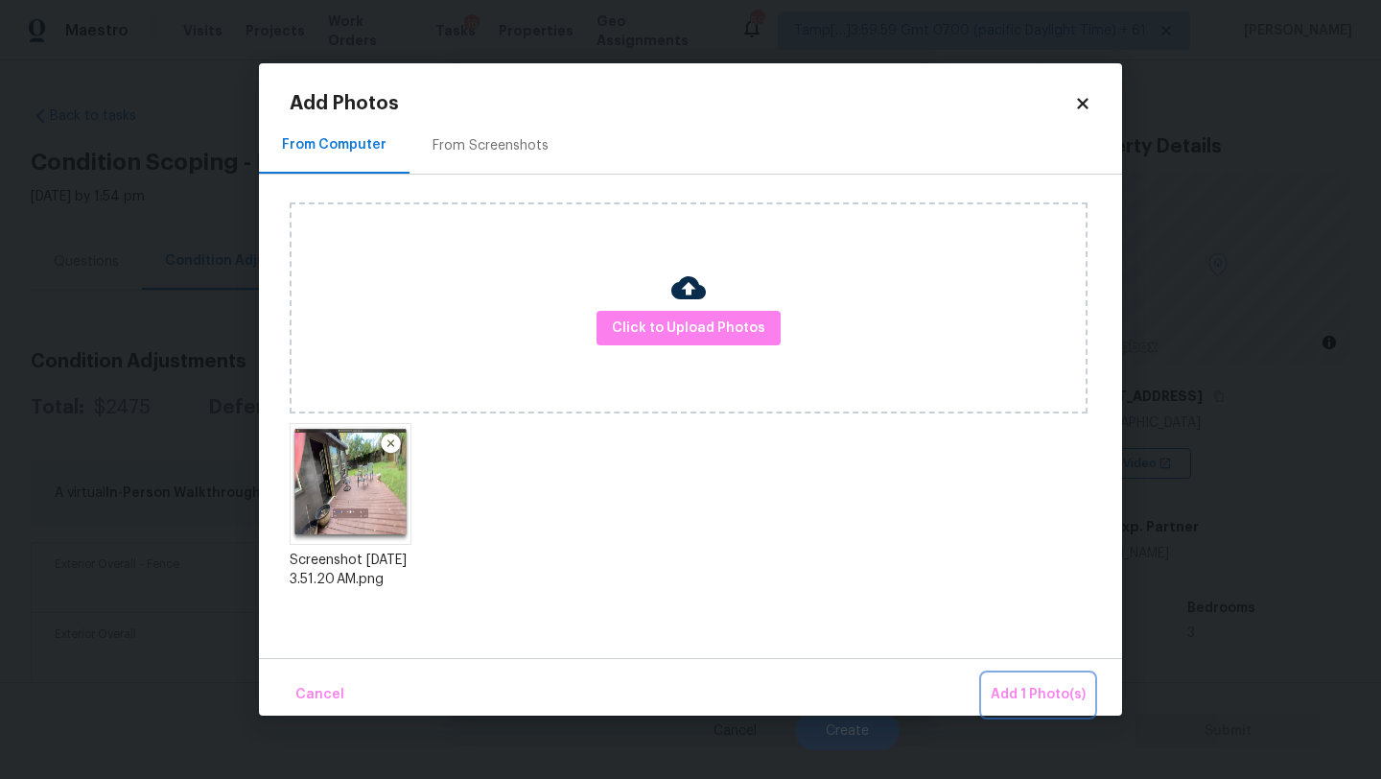
click at [1009, 691] on span "Add 1 Photo(s)" at bounding box center [1038, 695] width 95 height 24
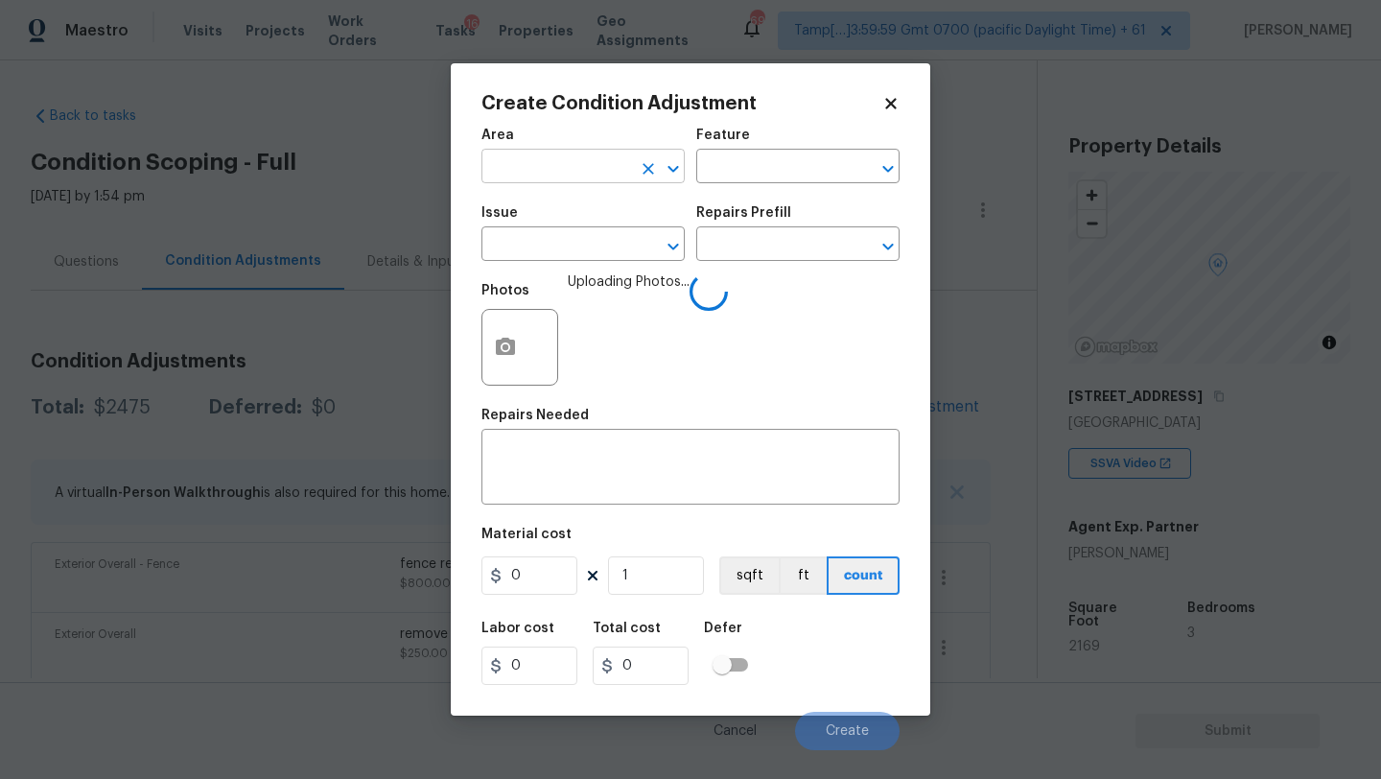
click at [543, 177] on input "text" at bounding box center [556, 168] width 150 height 30
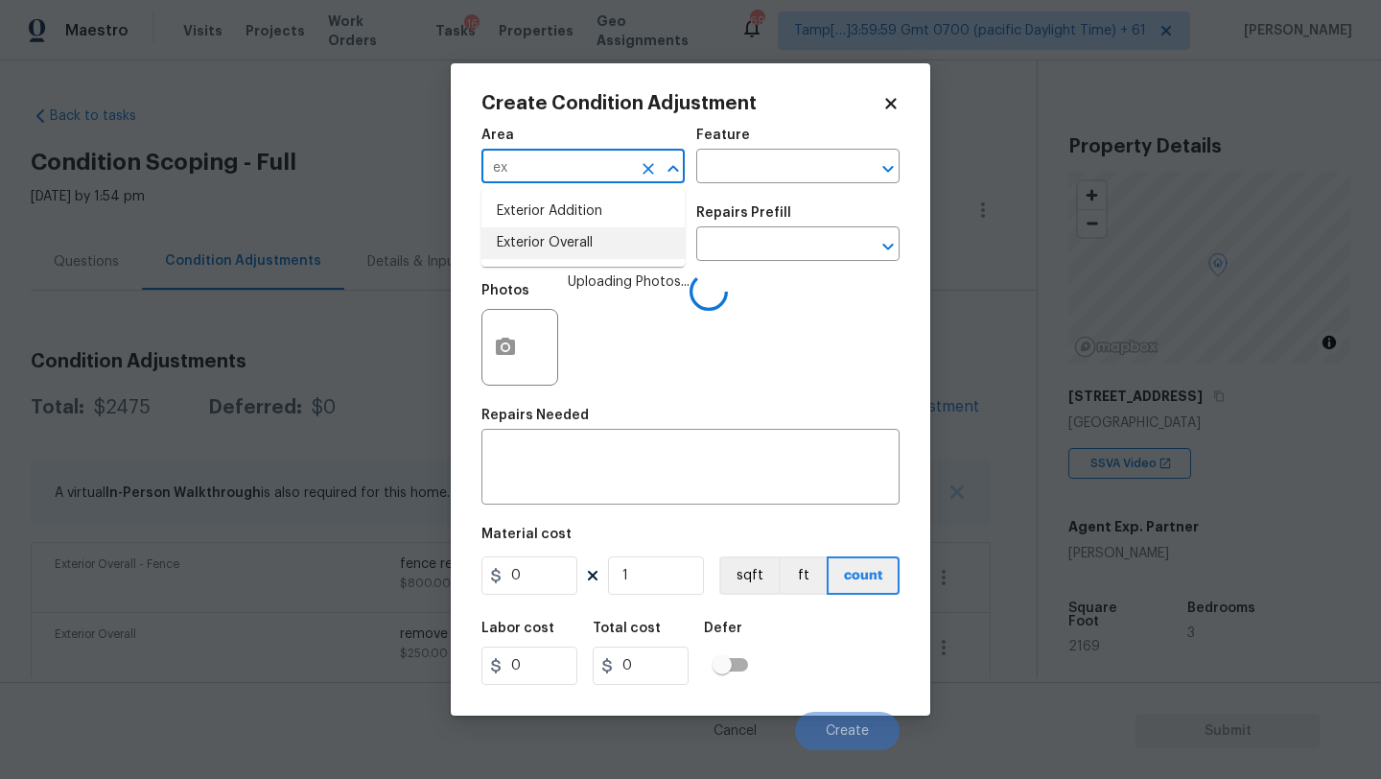
click at [550, 229] on li "Exterior Overall" at bounding box center [582, 243] width 203 height 32
type input "Exterior Overall"
click at [563, 461] on textarea at bounding box center [690, 469] width 395 height 40
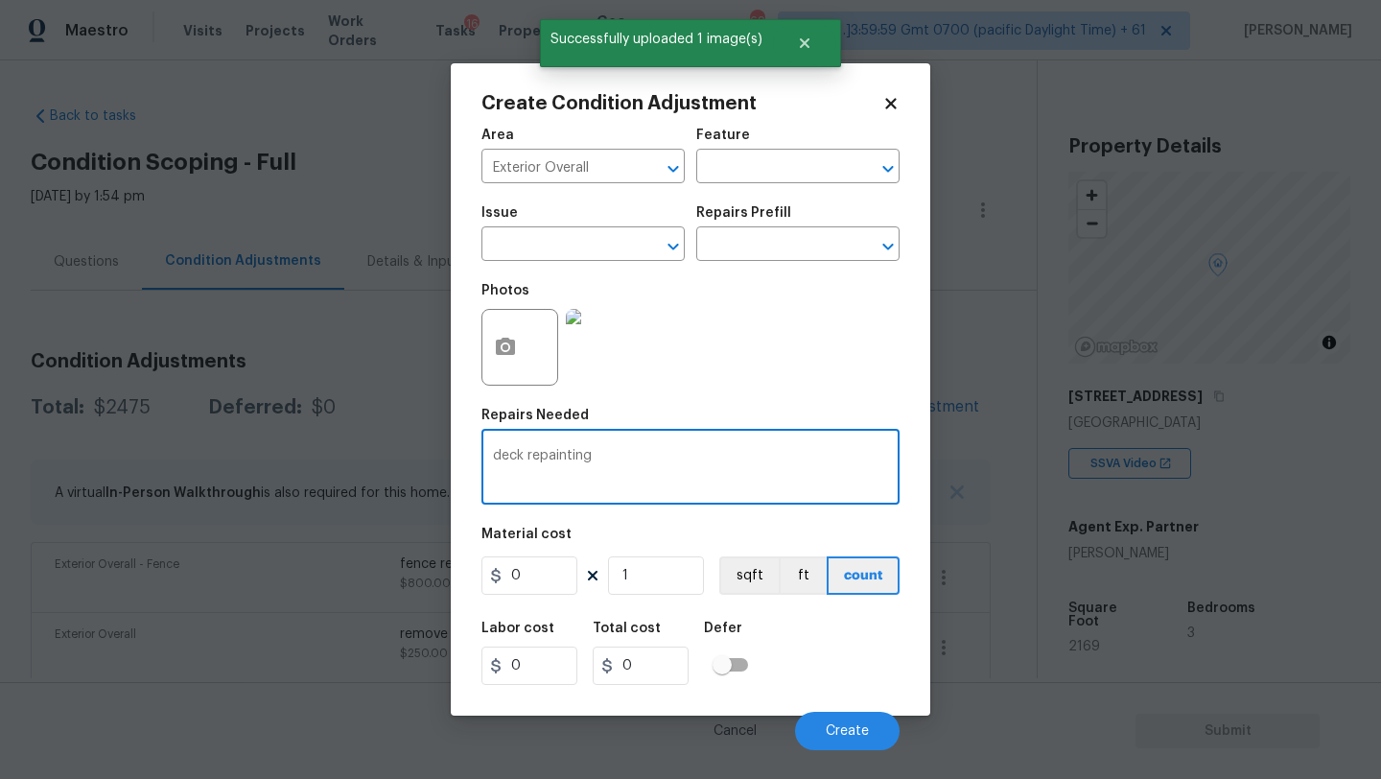
type textarea "deck repainting"
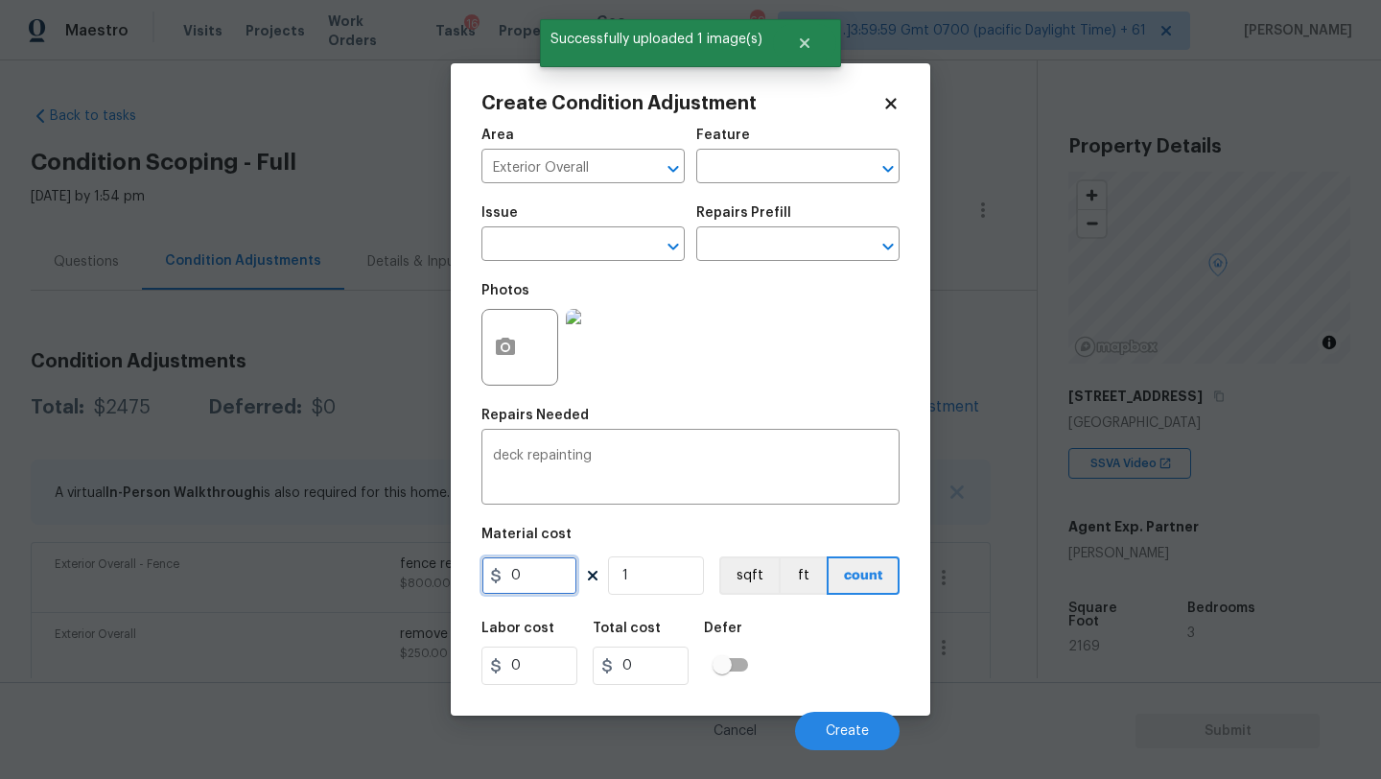
click at [534, 570] on input "0" at bounding box center [529, 575] width 96 height 38
type input "800"
click at [838, 719] on button "Create" at bounding box center [847, 731] width 105 height 38
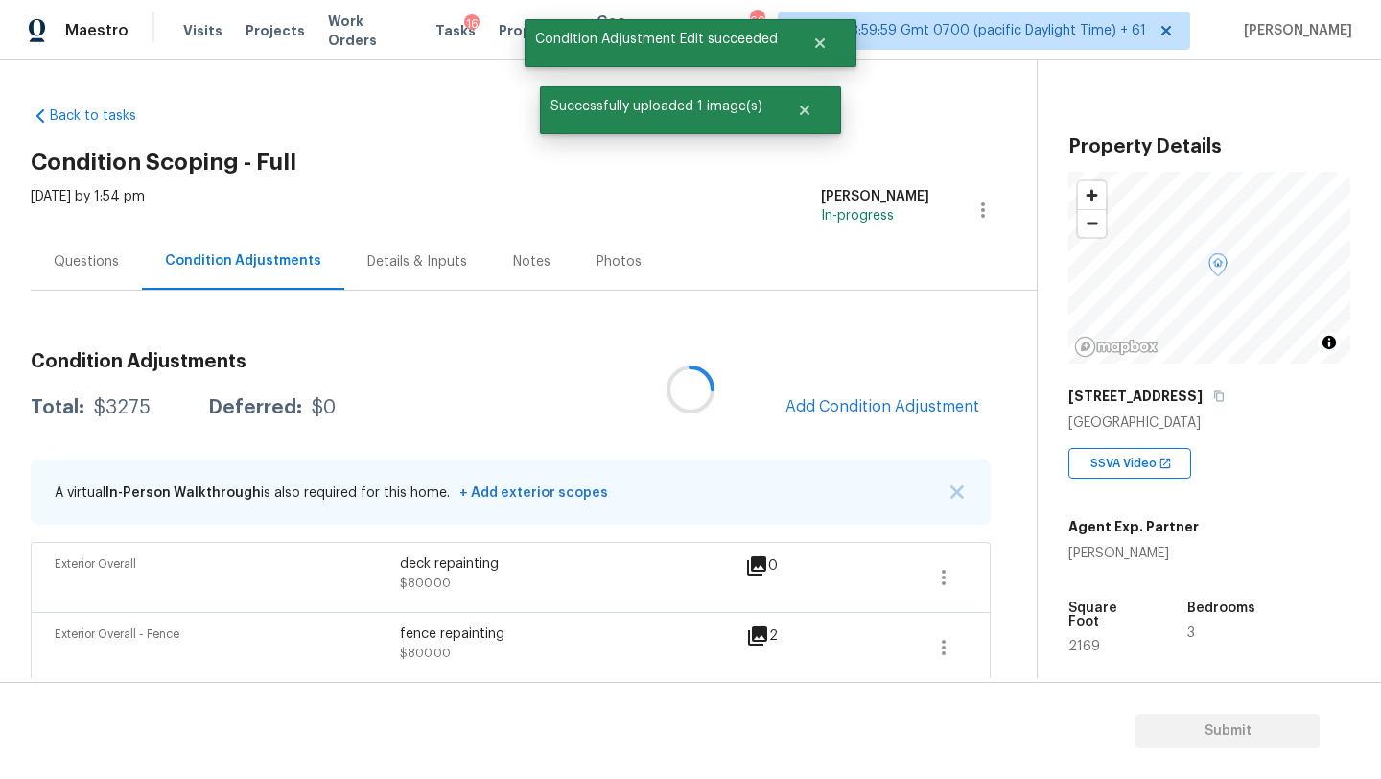
click at [77, 257] on div "Questions" at bounding box center [86, 261] width 65 height 19
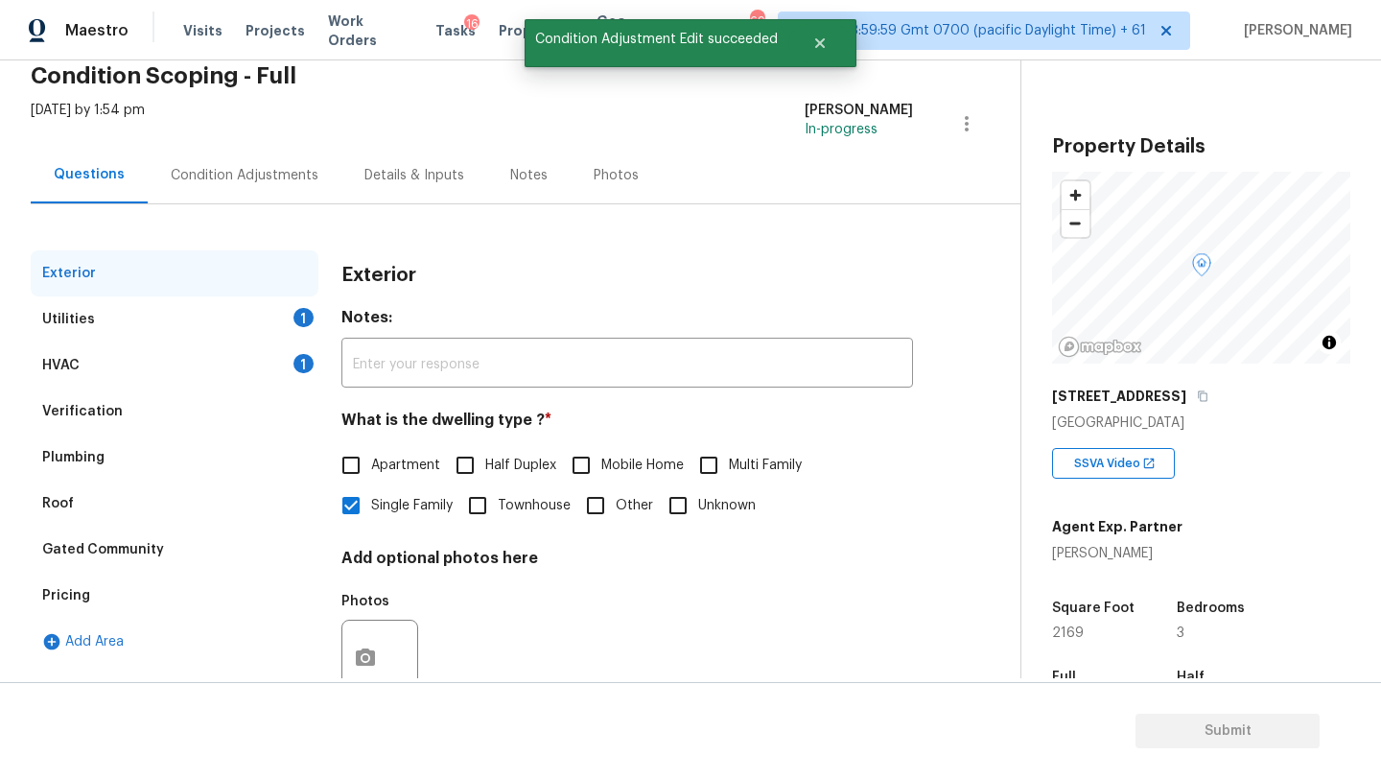
scroll to position [145, 0]
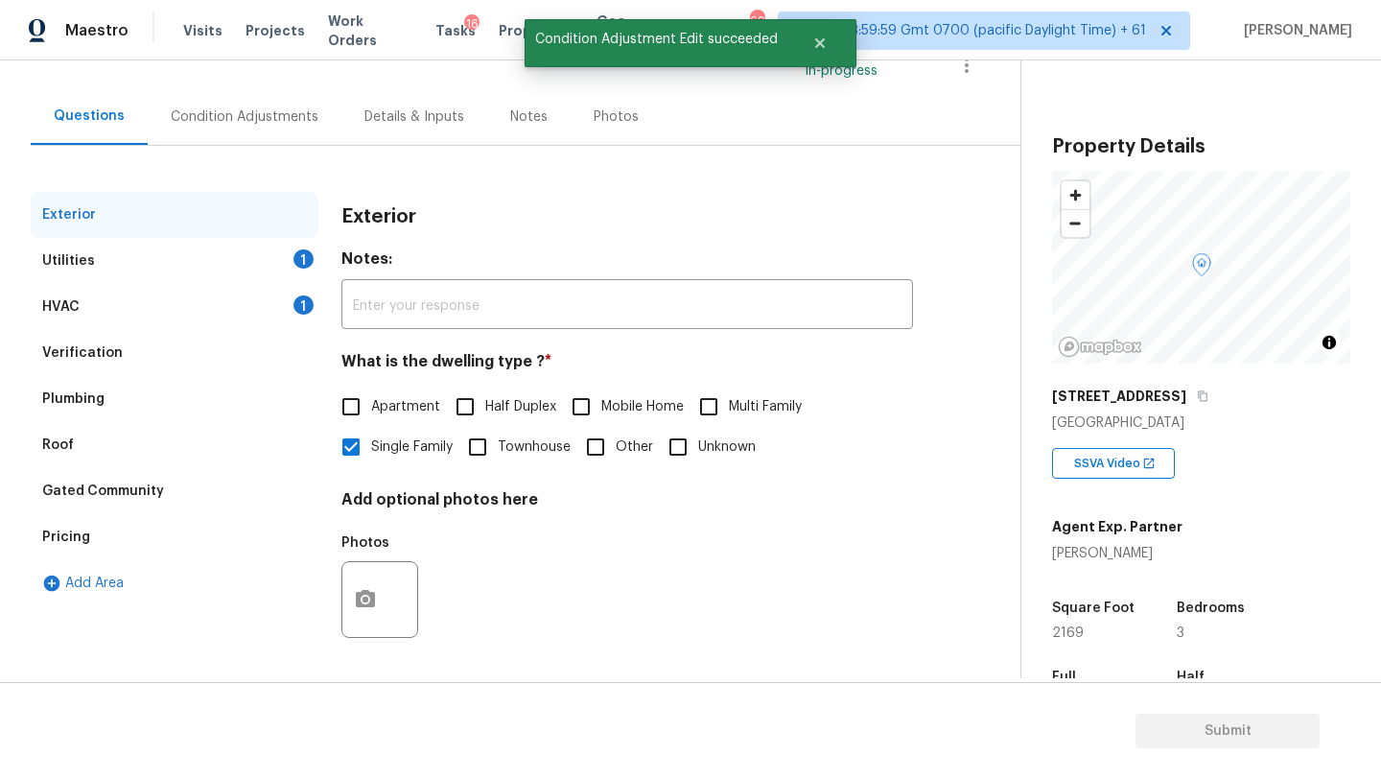
click at [96, 524] on div "Pricing" at bounding box center [175, 537] width 288 height 46
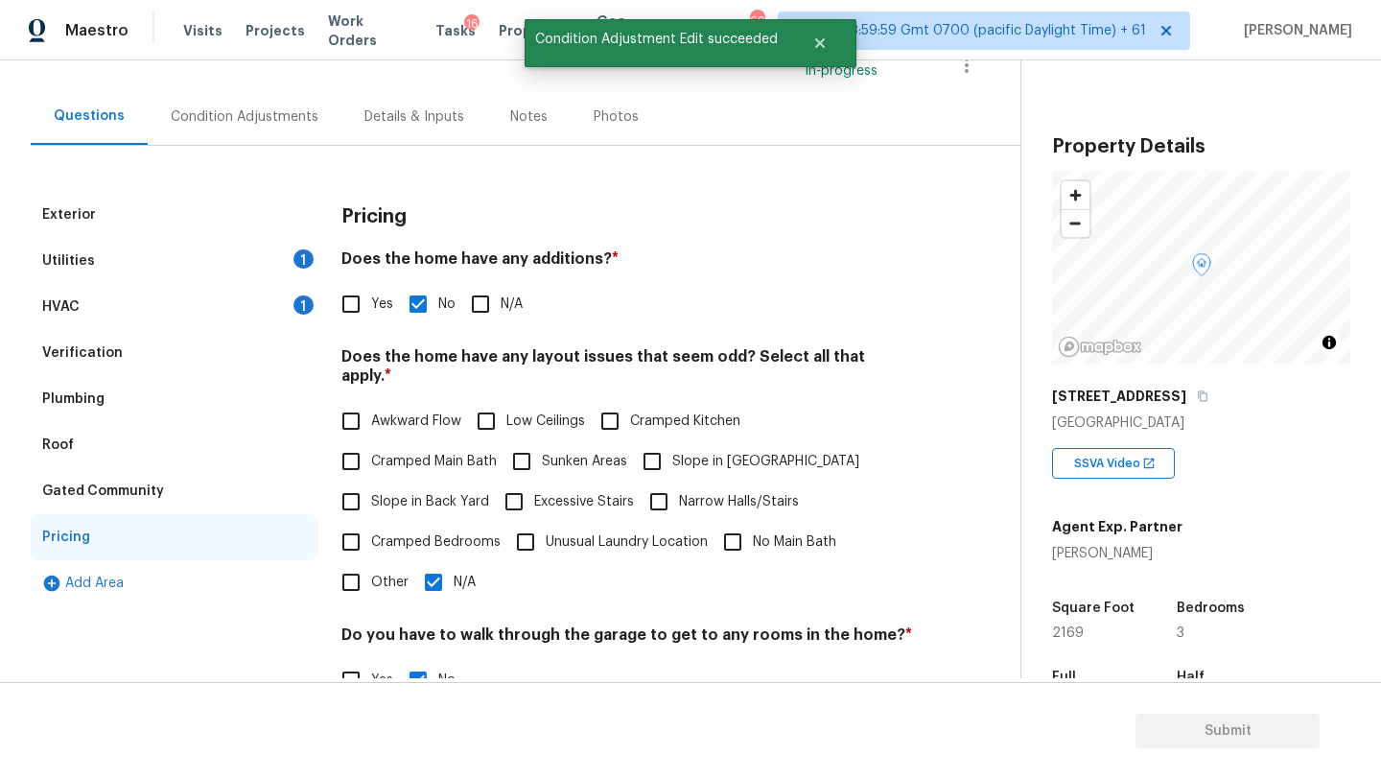
click at [359, 297] on input "Yes" at bounding box center [351, 304] width 40 height 40
checkbox input "true"
checkbox input "false"
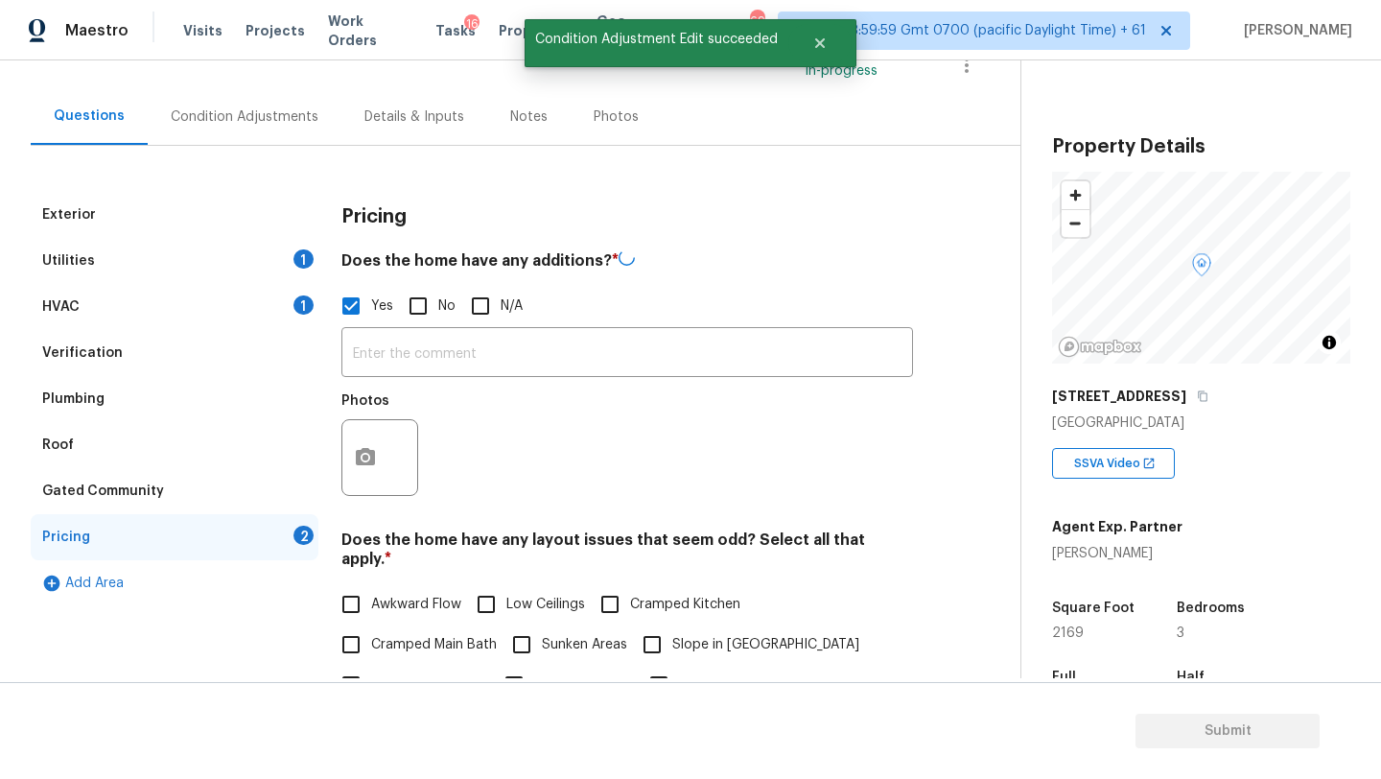
click at [430, 406] on div "Photos" at bounding box center [627, 445] width 572 height 125
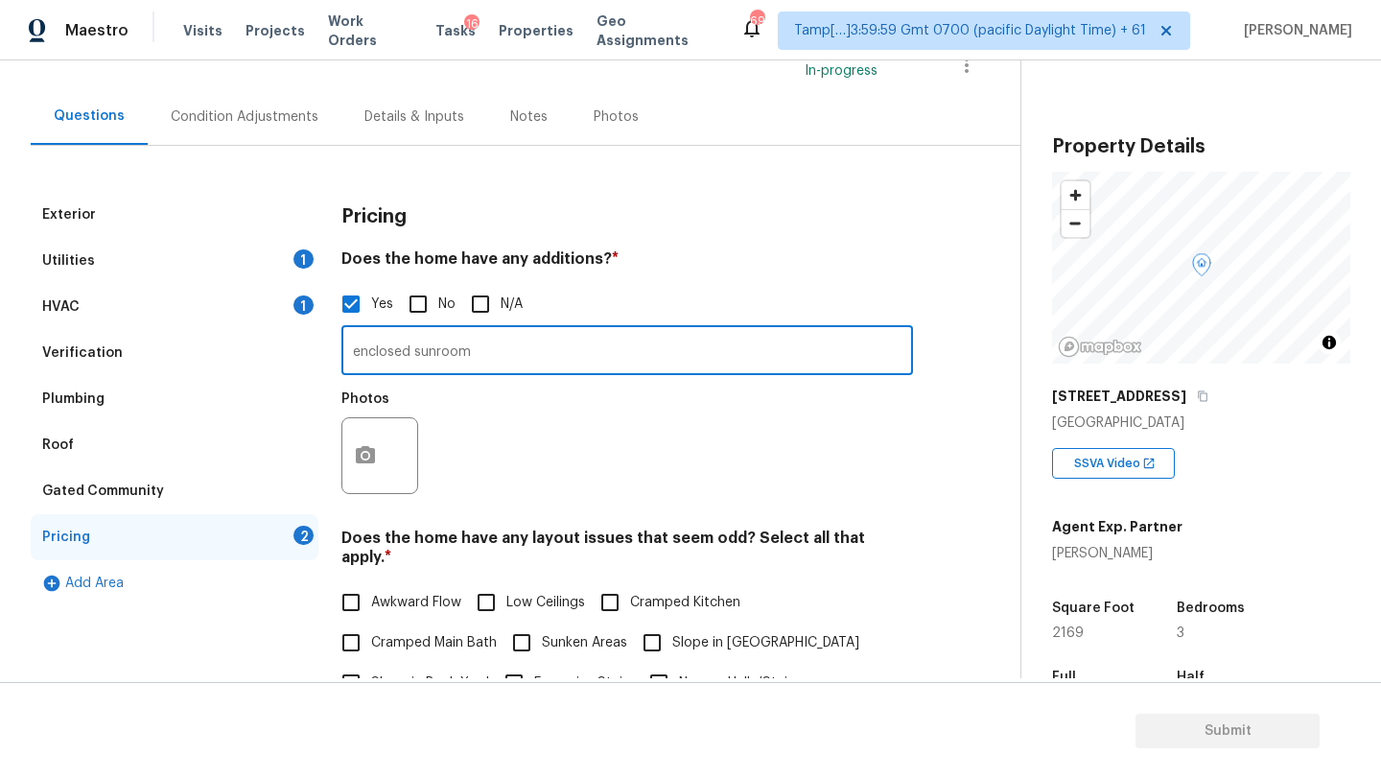
type input "enclosed sunroom"
click at [363, 451] on icon "button" at bounding box center [365, 455] width 23 height 23
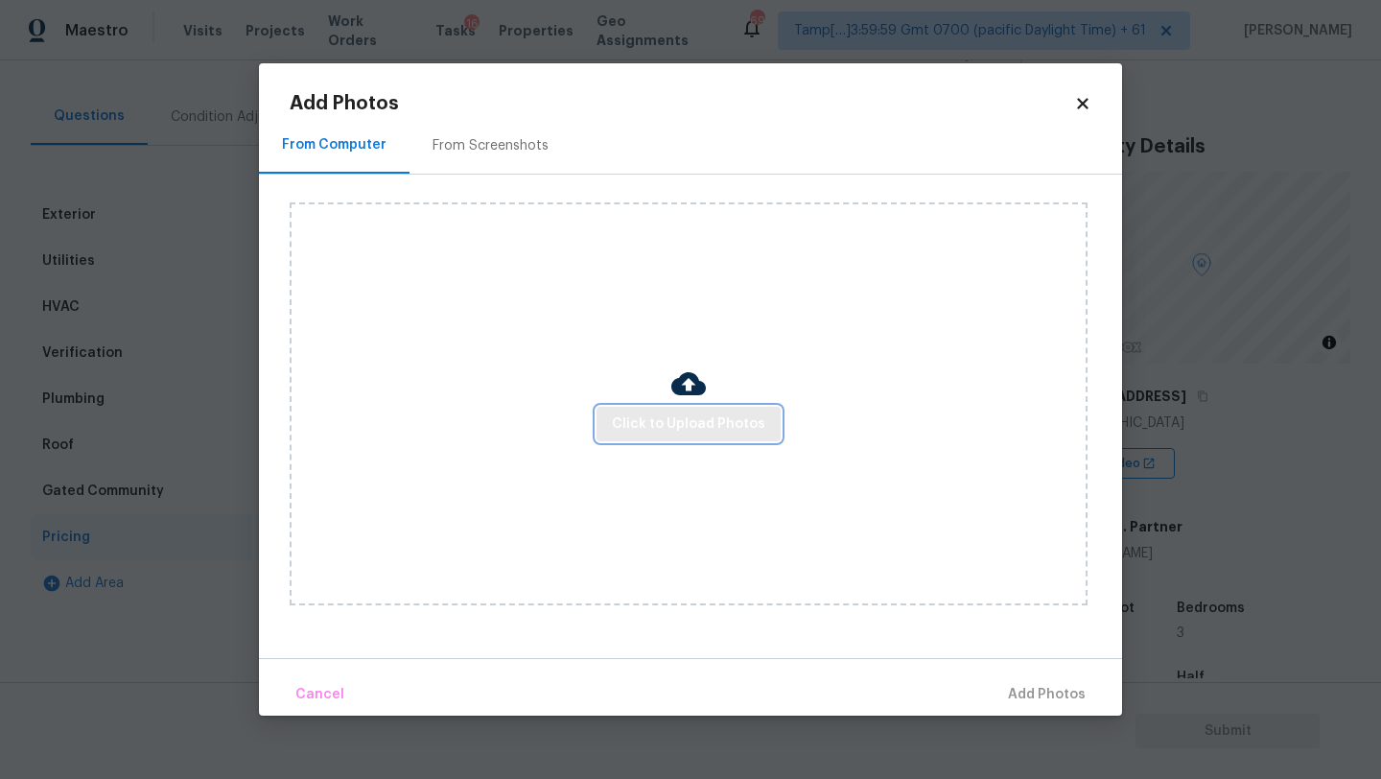
click at [659, 417] on span "Click to Upload Photos" at bounding box center [688, 424] width 153 height 24
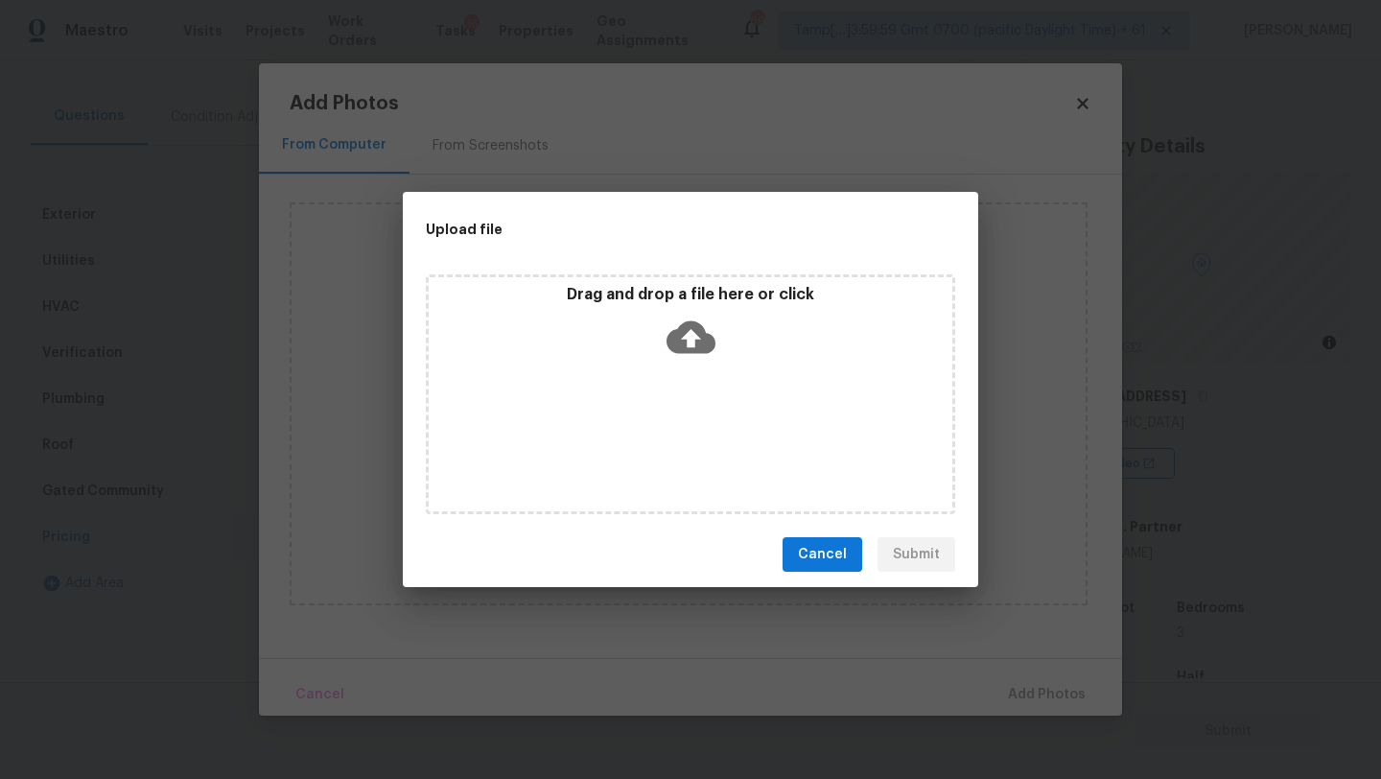
click at [688, 342] on icon at bounding box center [691, 337] width 49 height 49
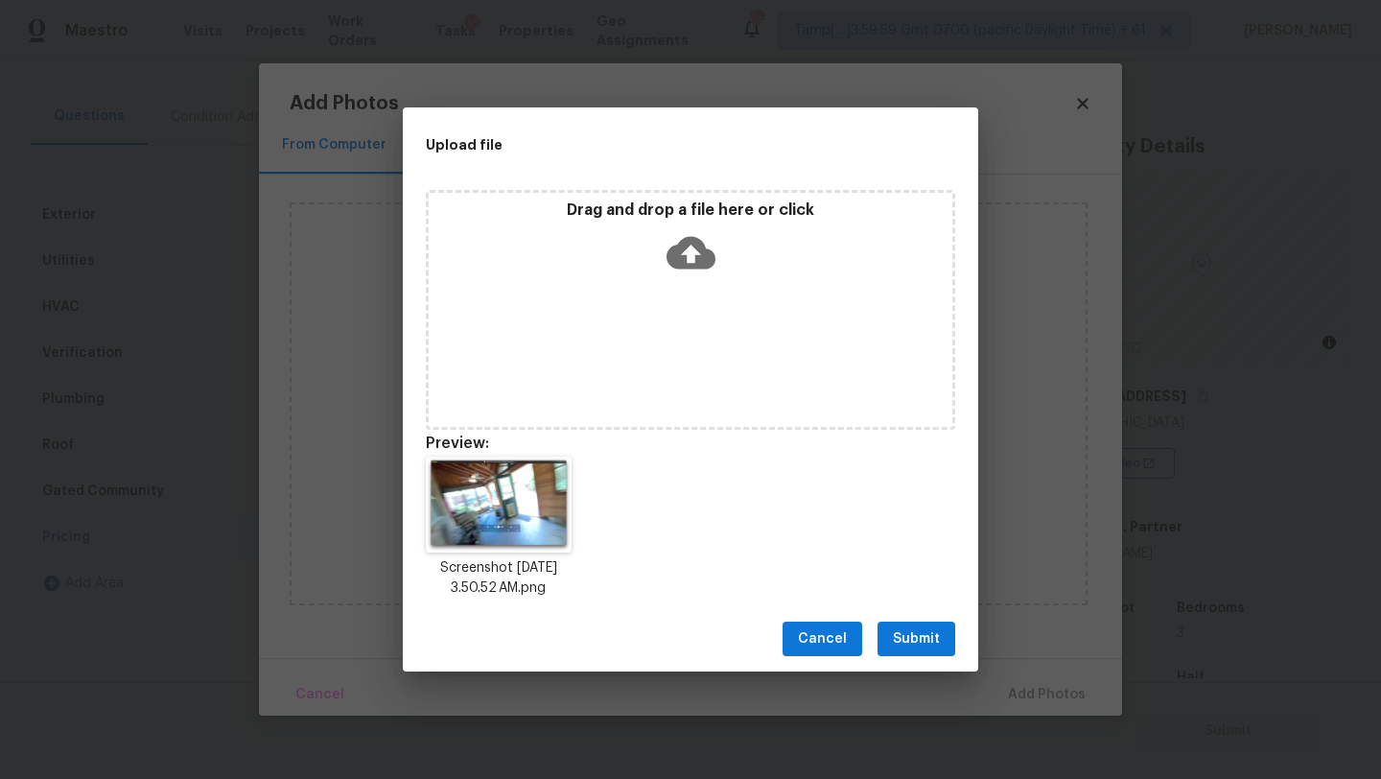
click at [933, 641] on span "Submit" at bounding box center [916, 639] width 47 height 24
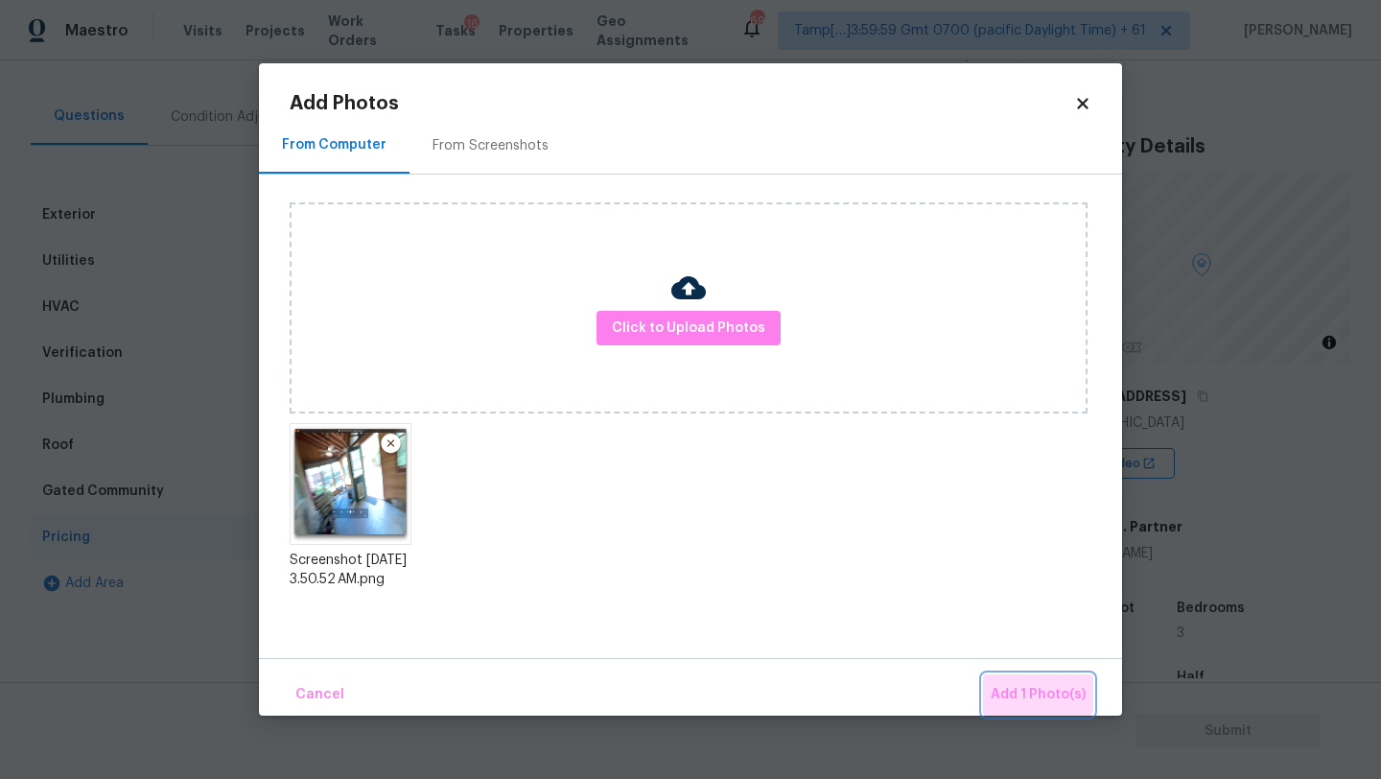
click at [1016, 685] on span "Add 1 Photo(s)" at bounding box center [1038, 695] width 95 height 24
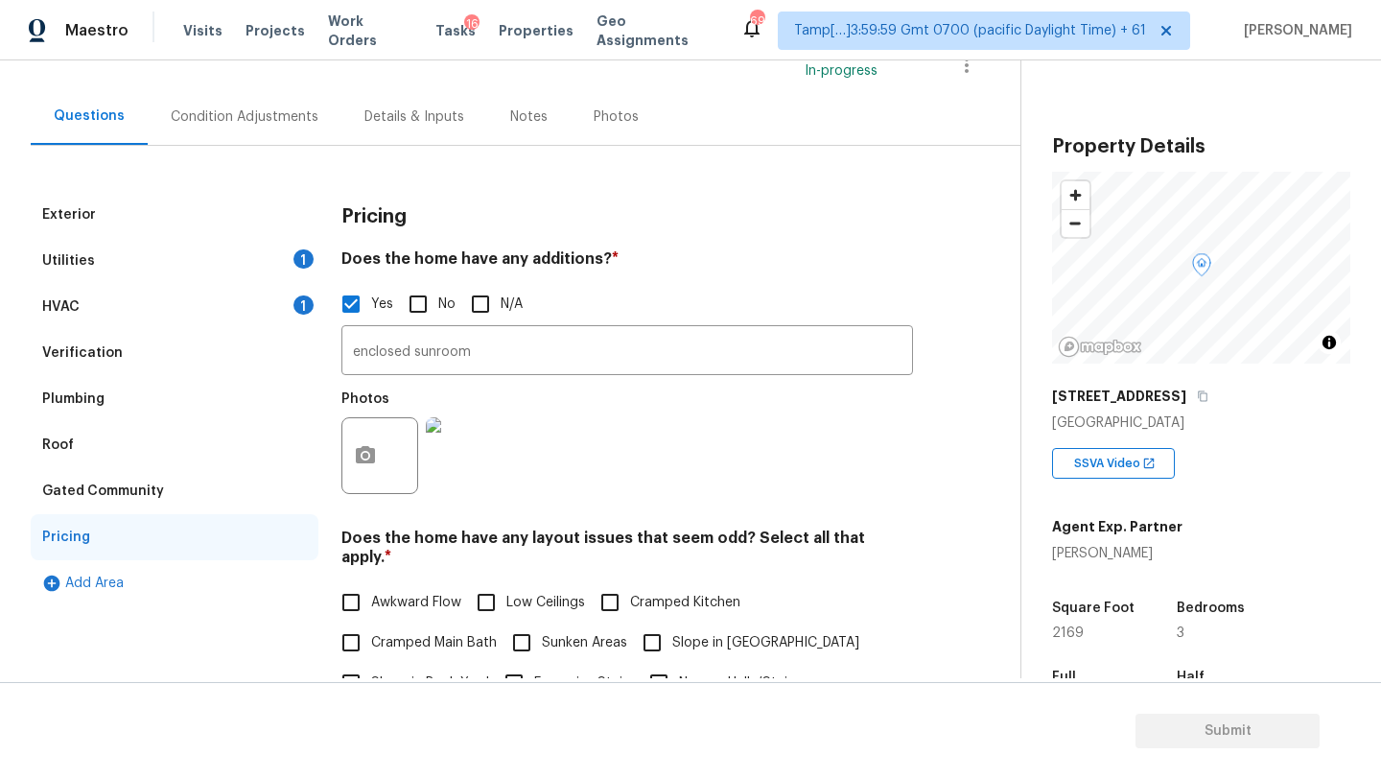
click at [214, 118] on div "Condition Adjustments" at bounding box center [245, 116] width 148 height 19
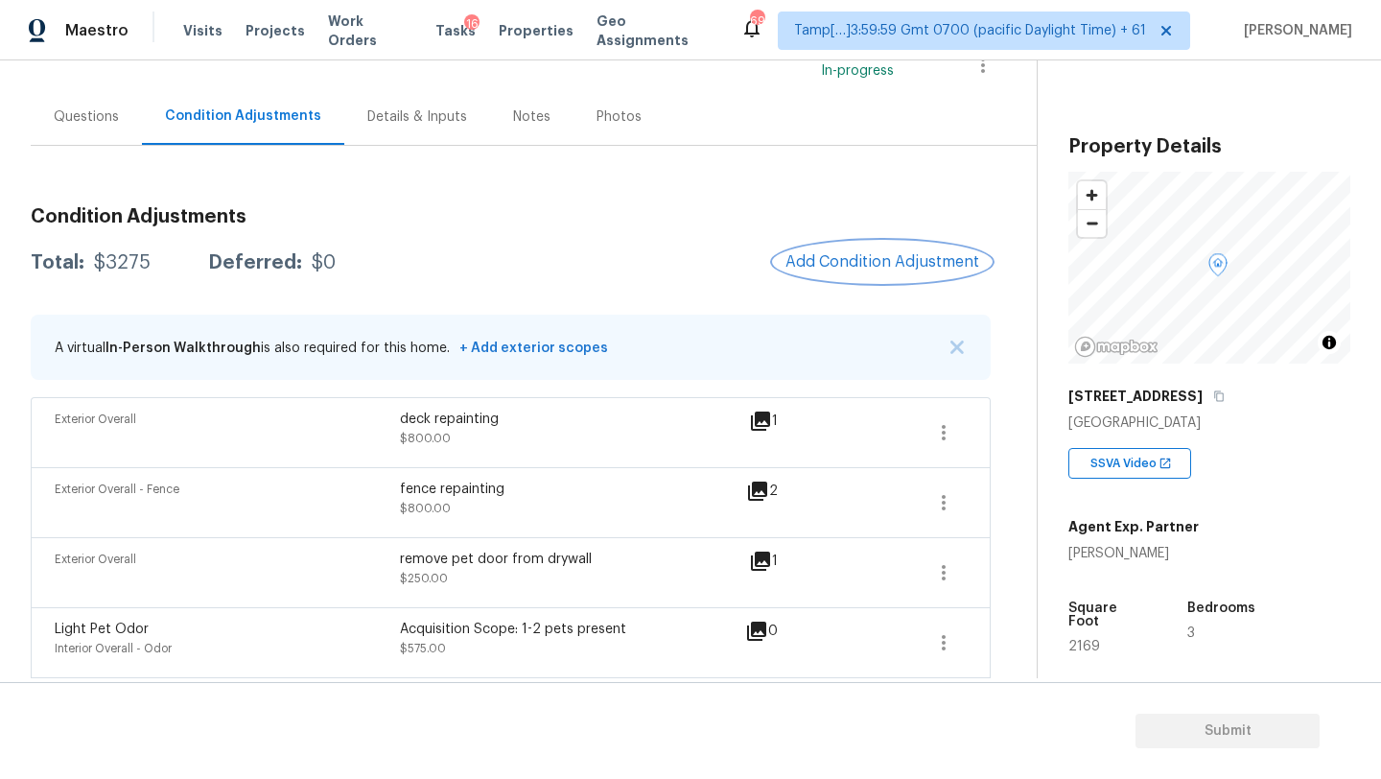
click at [864, 259] on span "Add Condition Adjustment" at bounding box center [882, 261] width 194 height 17
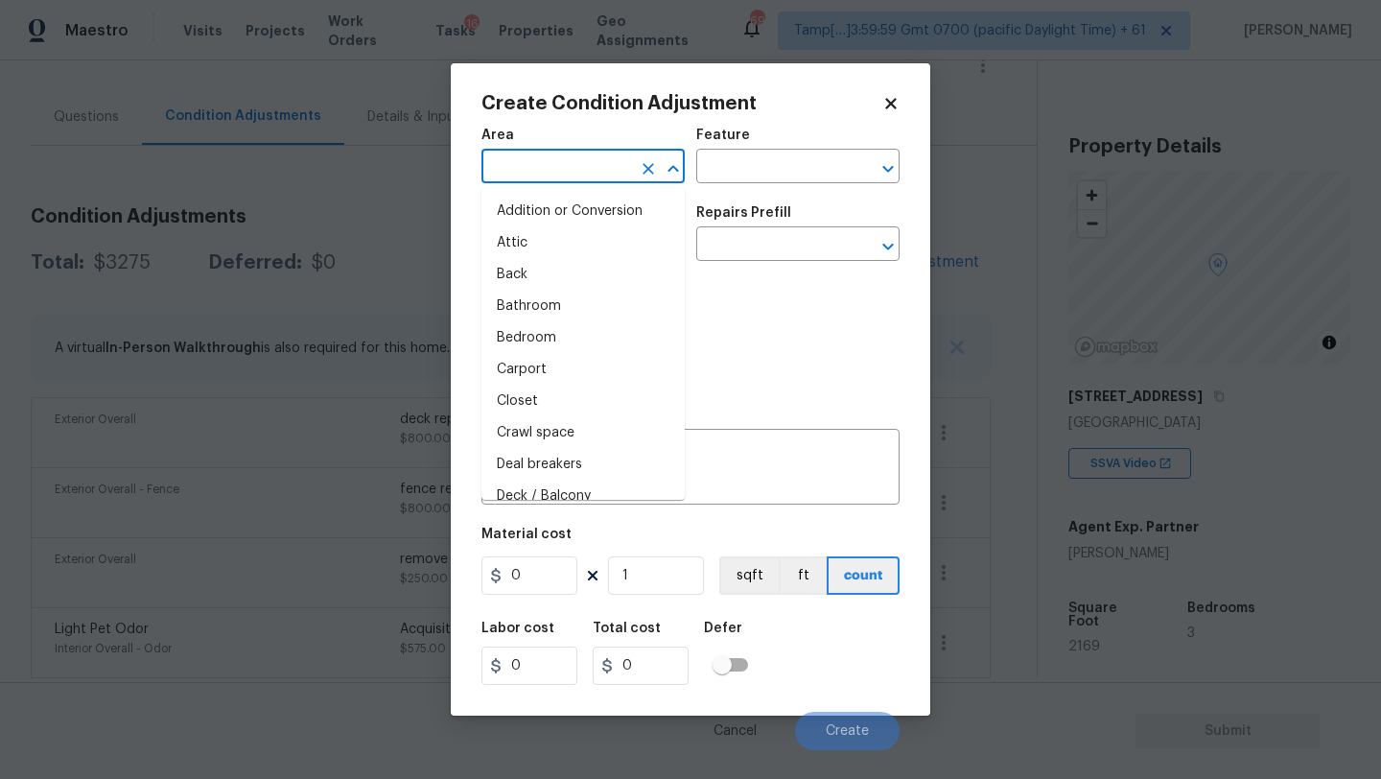
click at [532, 169] on input "text" at bounding box center [556, 168] width 150 height 30
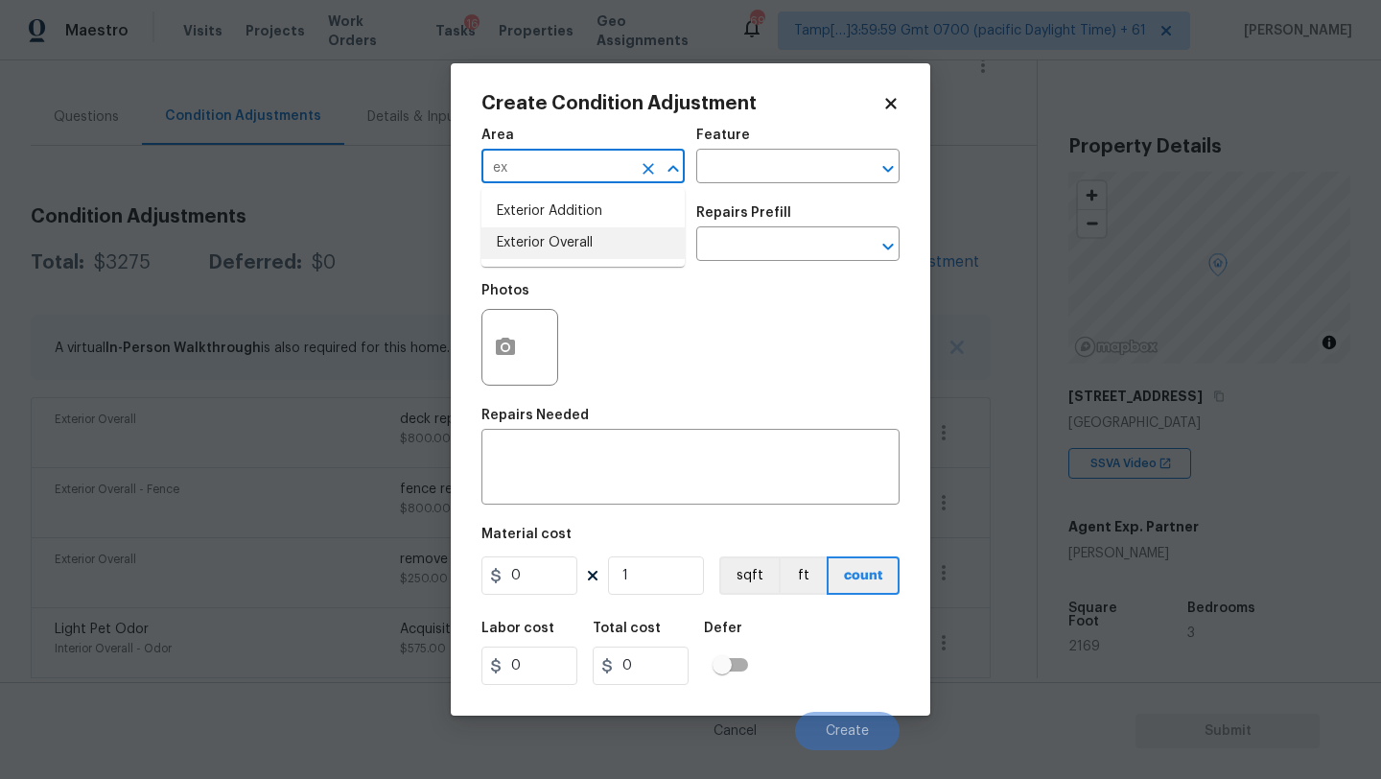
click at [542, 240] on li "Exterior Overall" at bounding box center [582, 243] width 203 height 32
type input "Exterior Overall"
click at [754, 168] on input "text" at bounding box center [771, 168] width 150 height 30
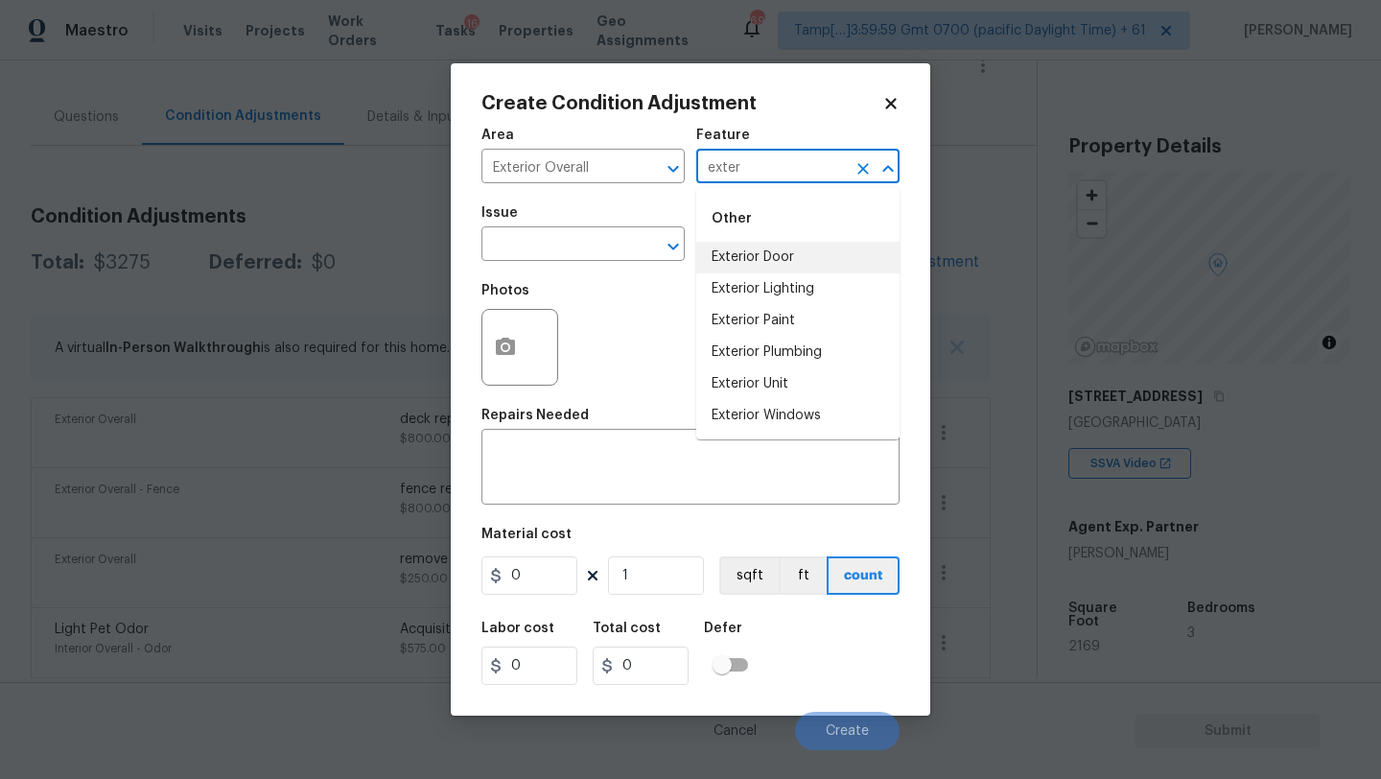
click at [789, 268] on li "Exterior Door" at bounding box center [797, 258] width 203 height 32
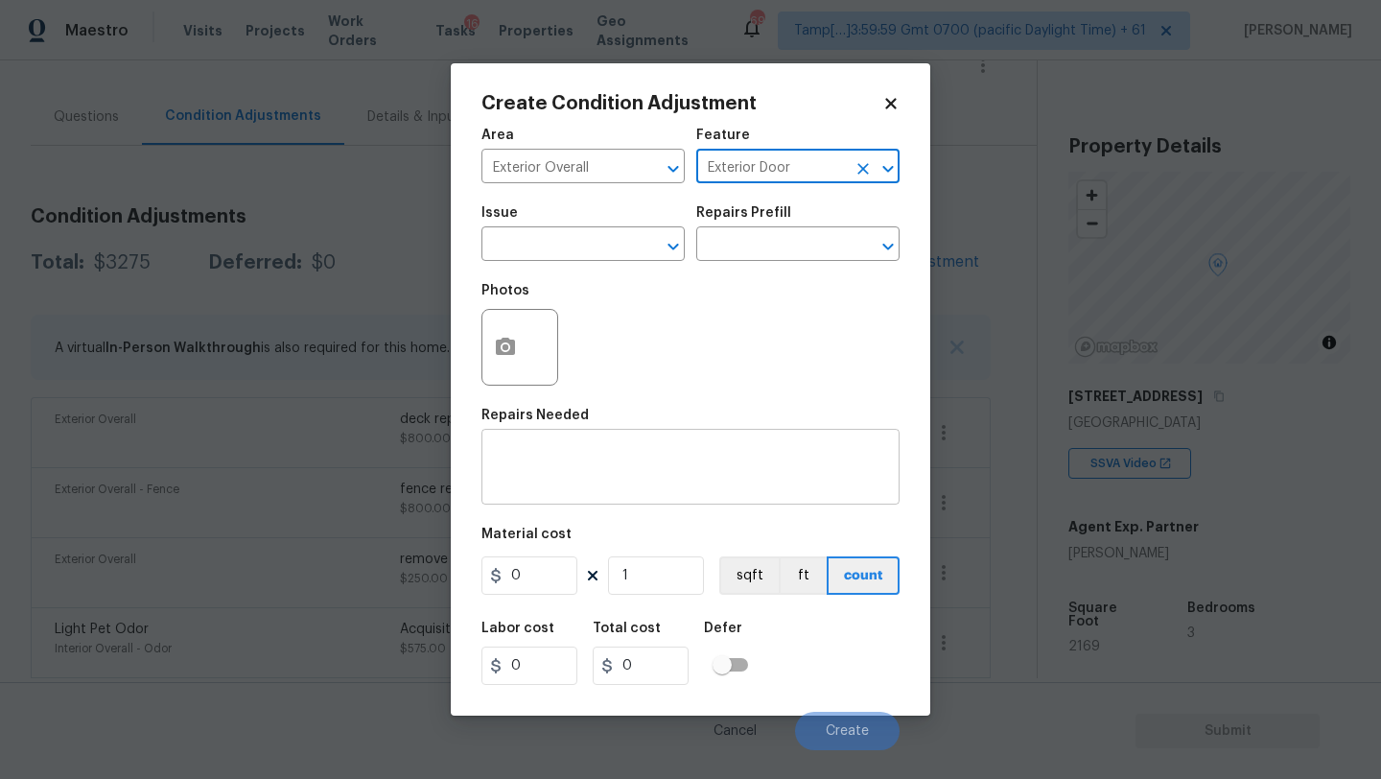
type input "Exterior Door"
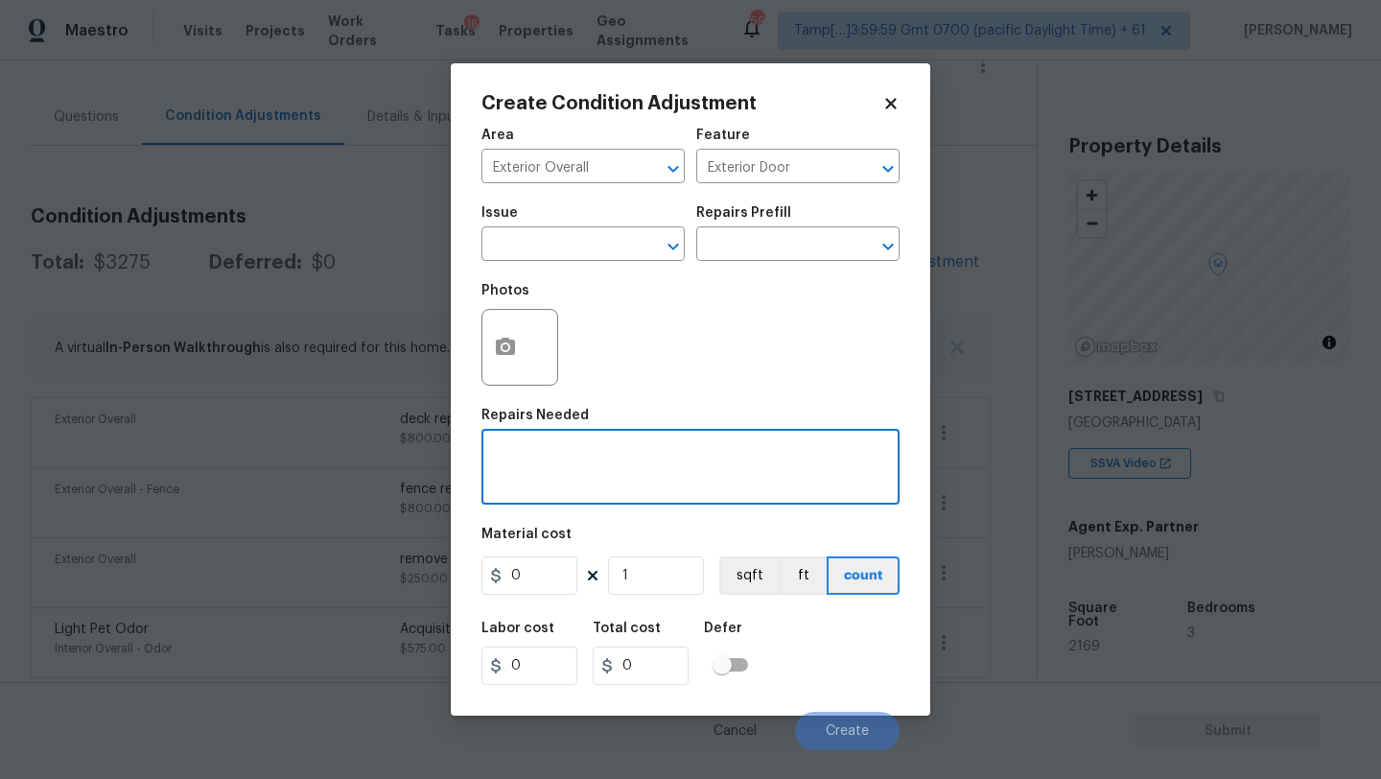
click at [691, 488] on textarea at bounding box center [690, 469] width 395 height 40
type textarea "replace exterior door with pet door"
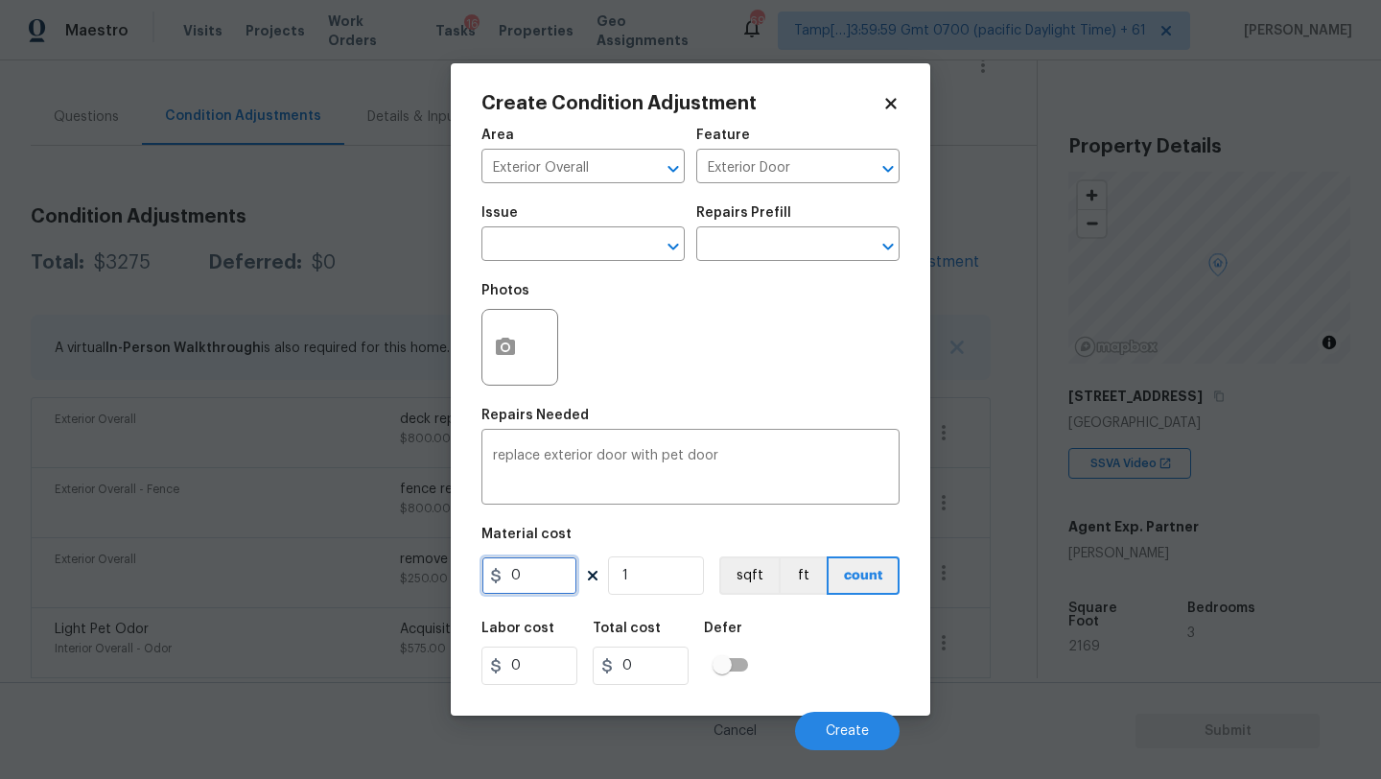
click at [534, 570] on input "0" at bounding box center [529, 575] width 96 height 38
type input "620"
click at [485, 339] on button "button" at bounding box center [505, 347] width 46 height 75
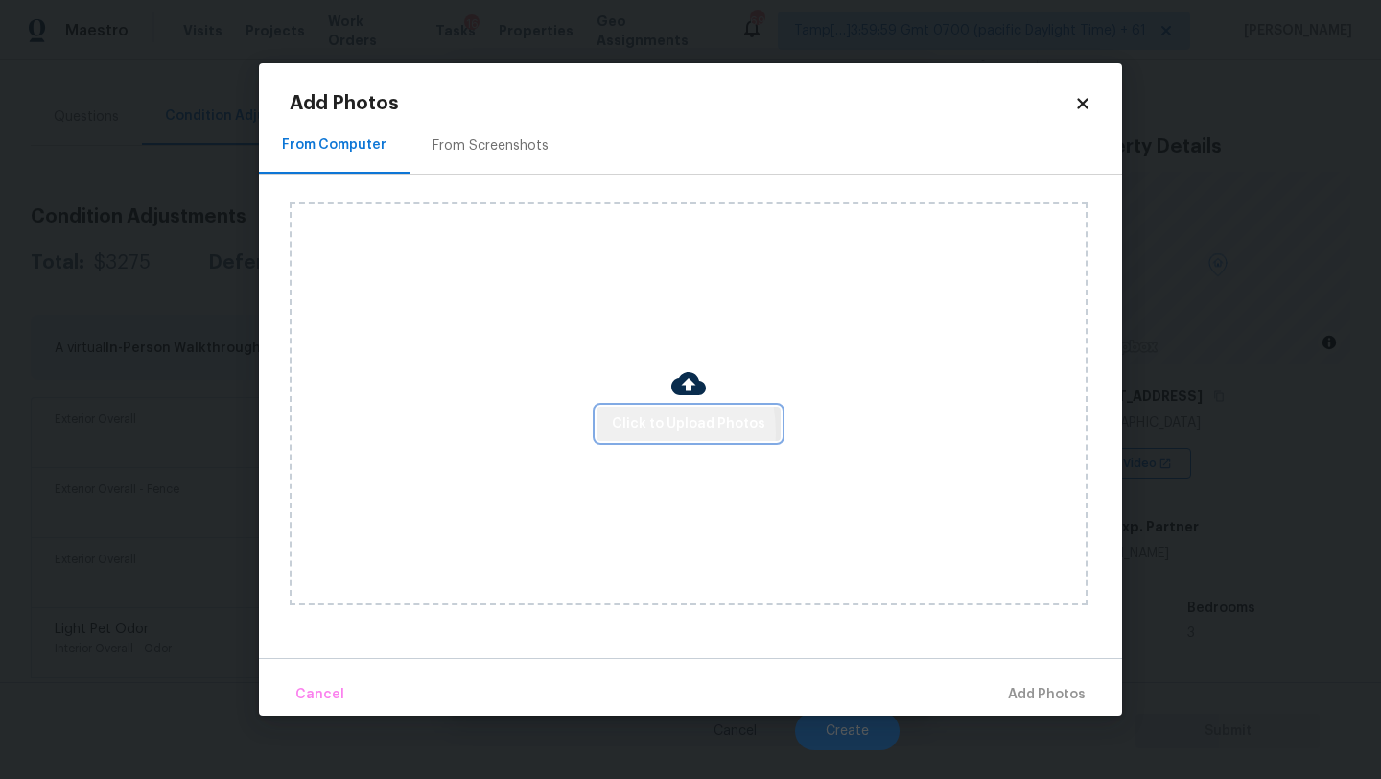
click at [631, 432] on span "Click to Upload Photos" at bounding box center [688, 424] width 153 height 24
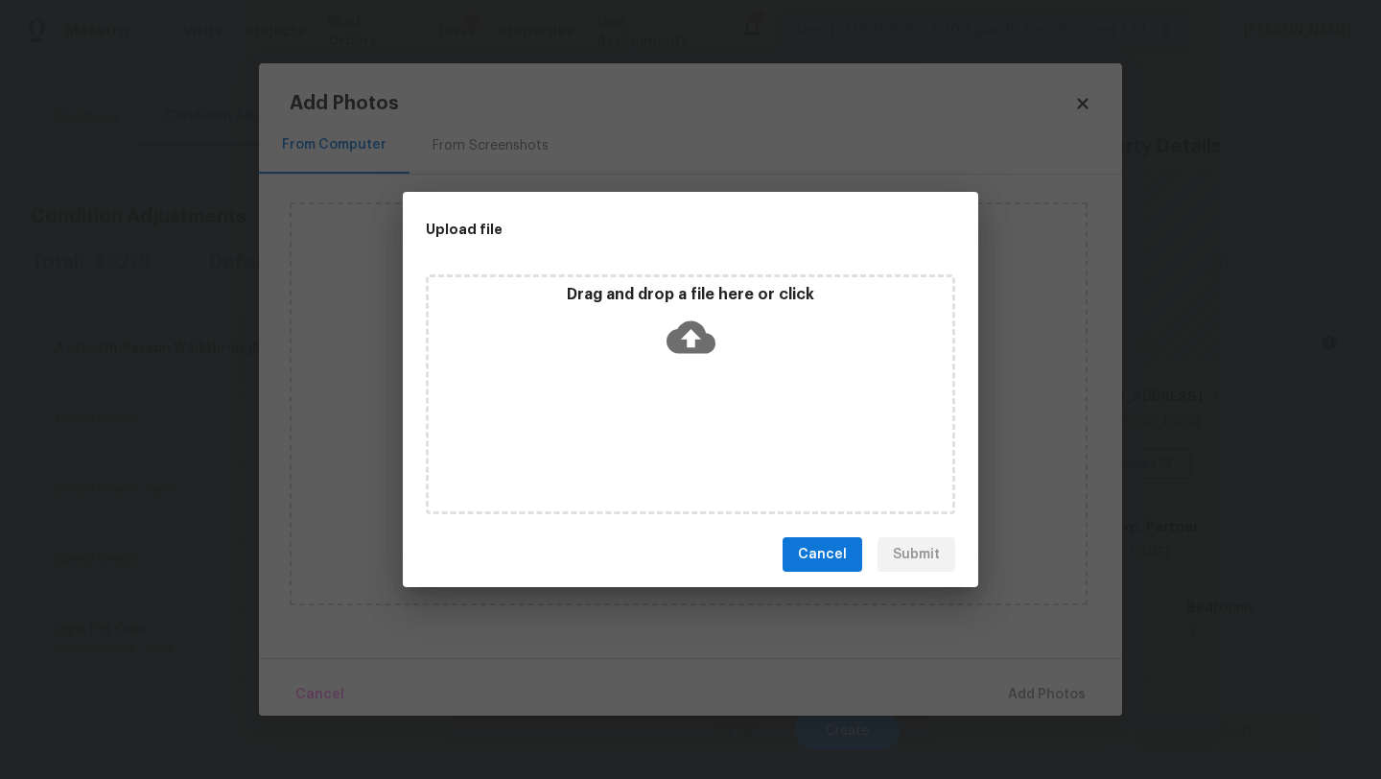
click at [671, 393] on div "Drag and drop a file here or click" at bounding box center [690, 394] width 529 height 240
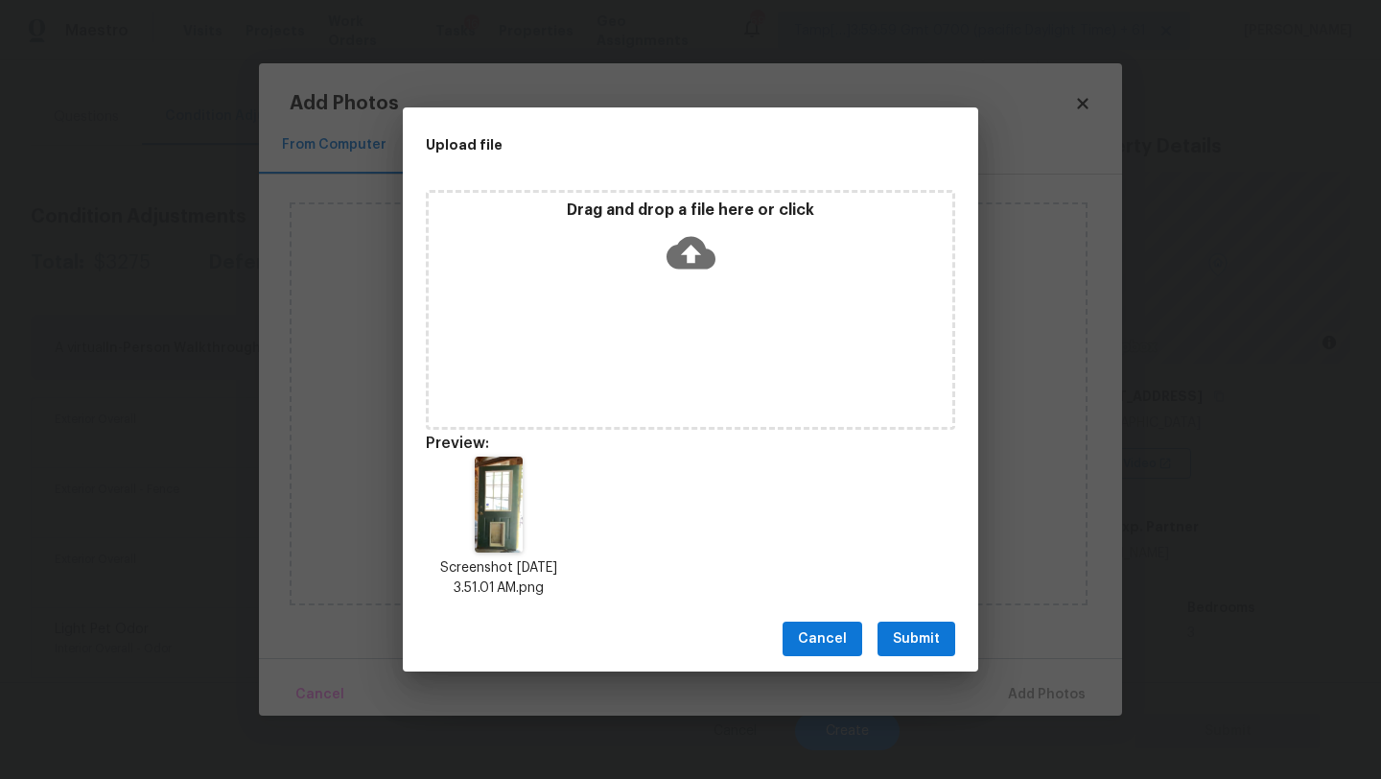
click at [917, 635] on span "Submit" at bounding box center [916, 639] width 47 height 24
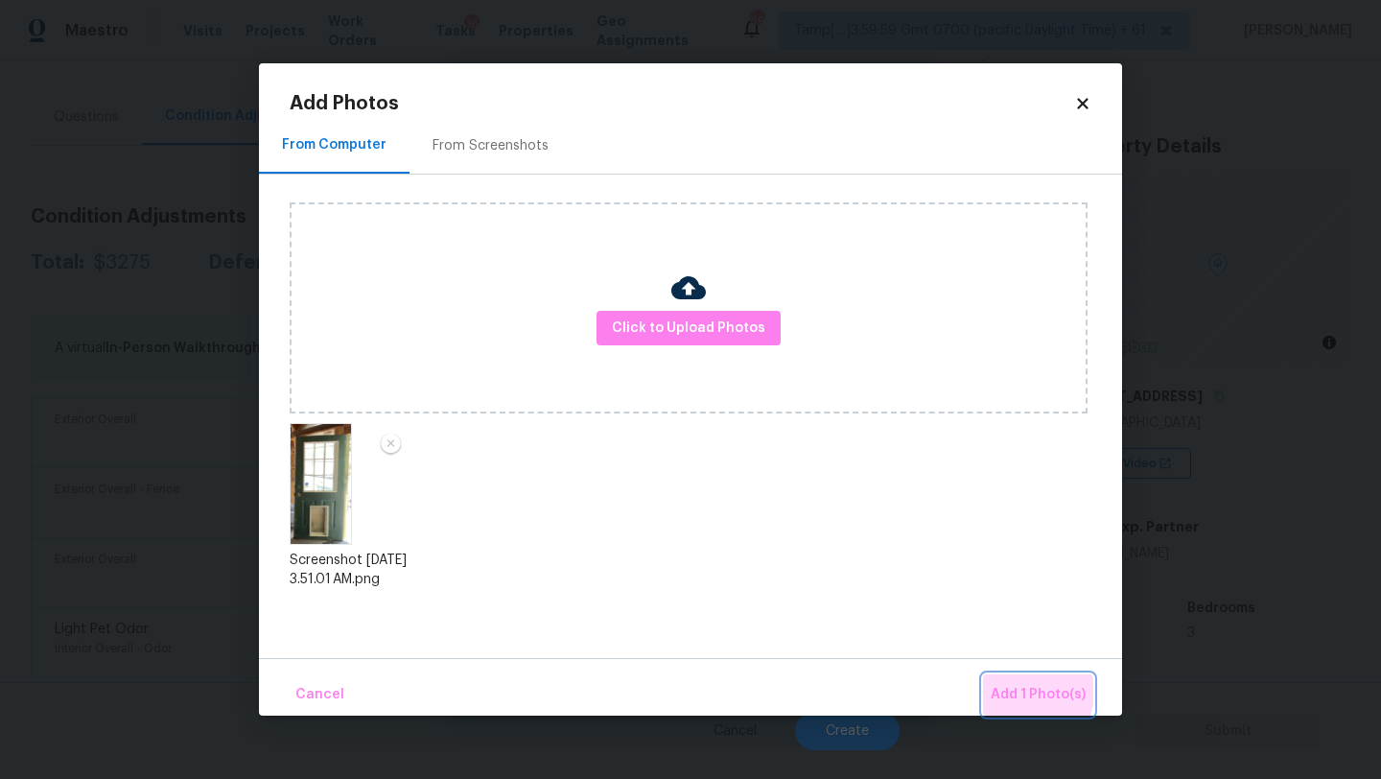
click at [1023, 691] on span "Add 1 Photo(s)" at bounding box center [1038, 695] width 95 height 24
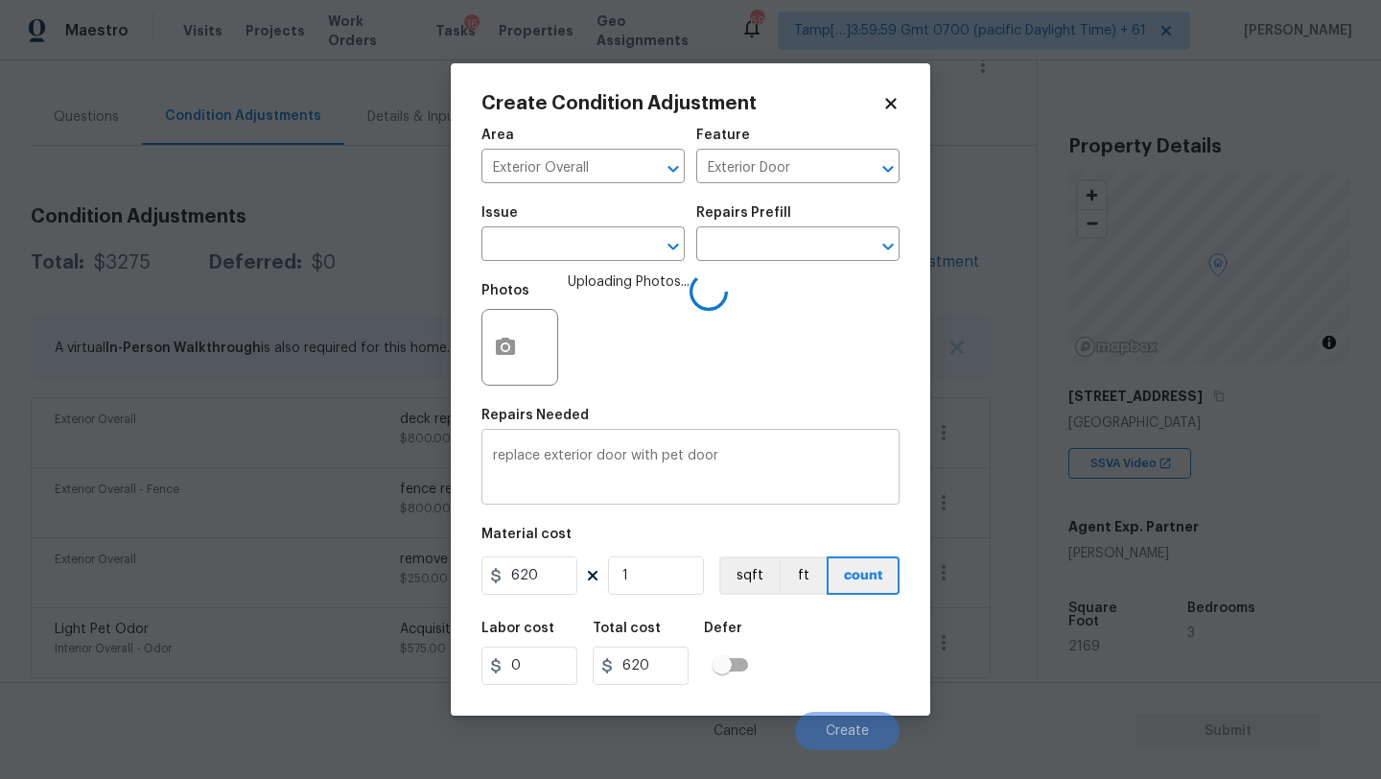
click at [641, 462] on textarea "replace exterior door with pet door" at bounding box center [690, 469] width 395 height 40
click at [851, 725] on span "Create" at bounding box center [847, 731] width 43 height 14
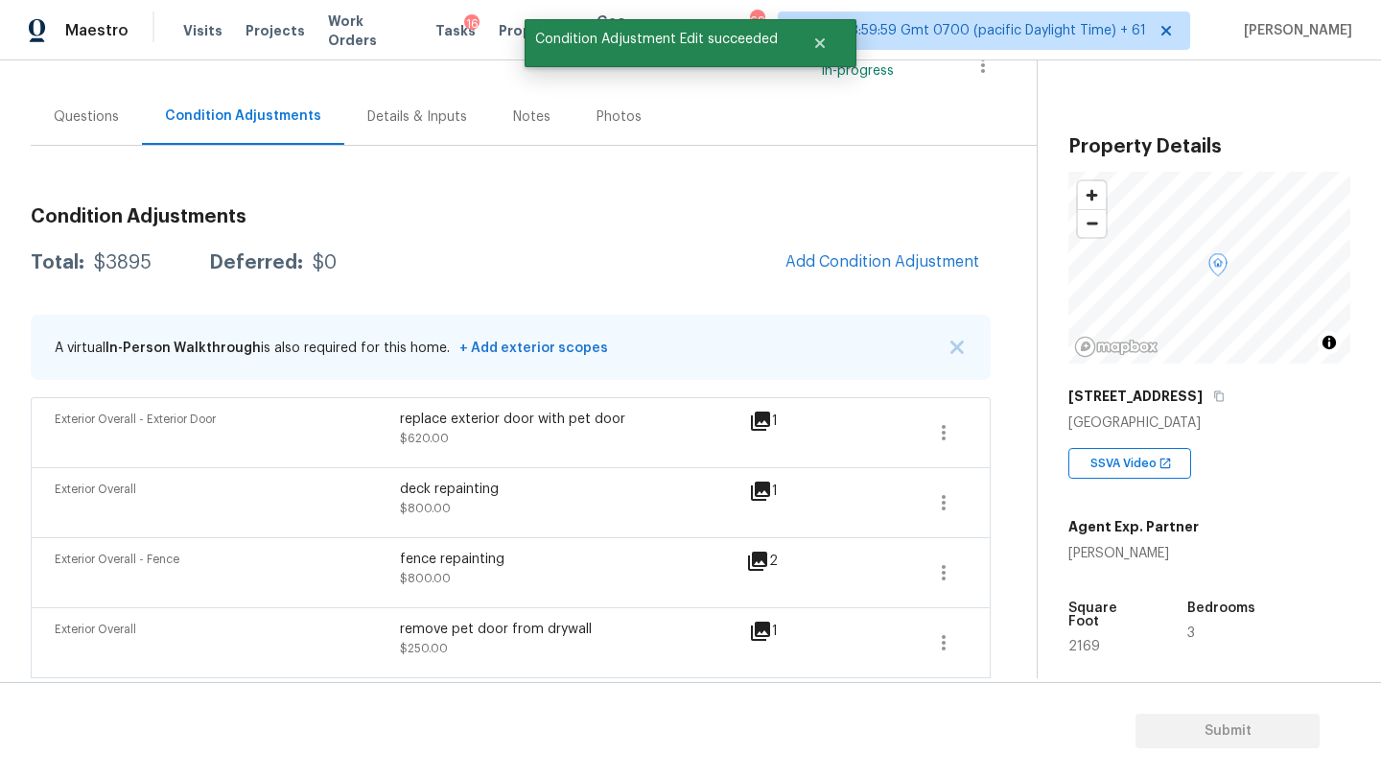
click at [819, 235] on div "Condition Adjustments Total: $3895 Deferred: $0 Add Condition Adjustment A virt…" at bounding box center [511, 679] width 960 height 974
click at [820, 265] on span "Add Condition Adjustment" at bounding box center [882, 261] width 194 height 17
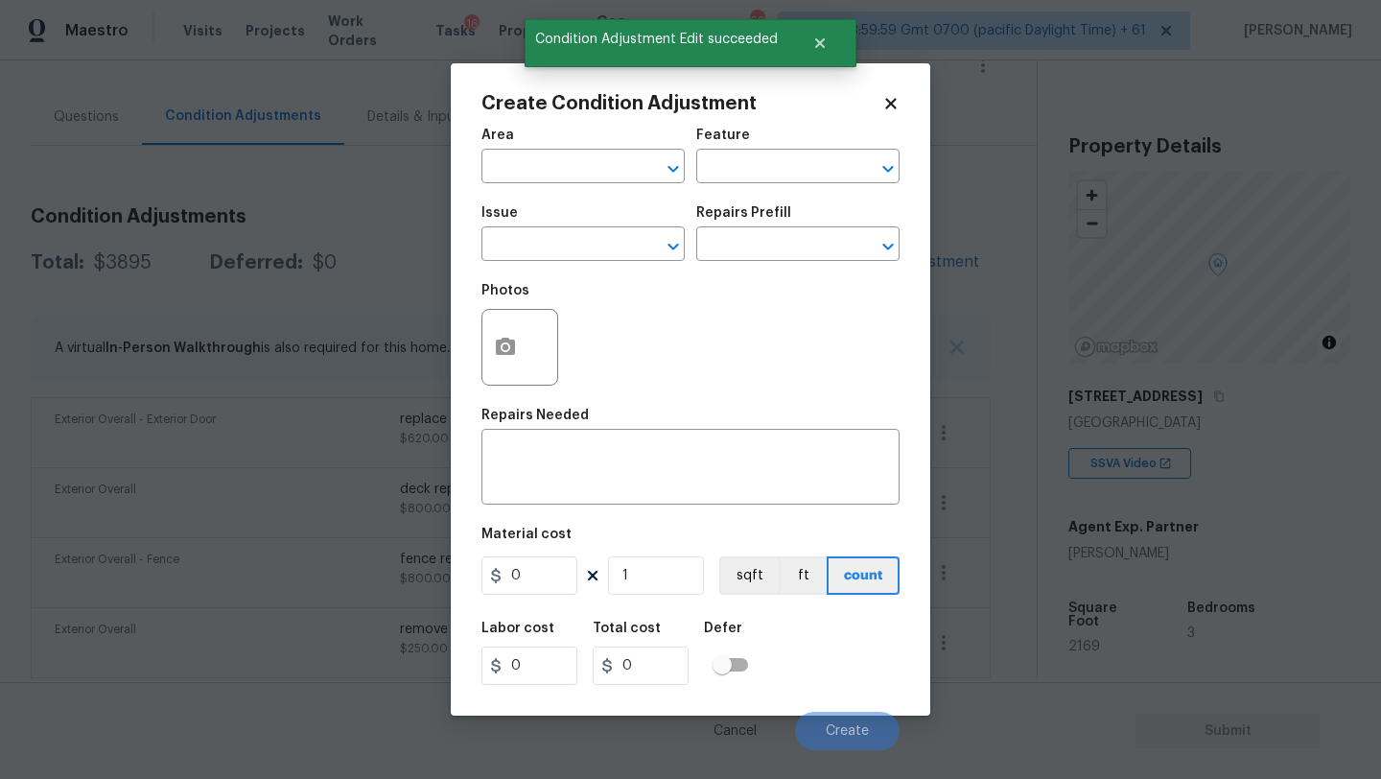
click at [546, 339] on div at bounding box center [519, 347] width 77 height 77
click at [519, 339] on button "button" at bounding box center [505, 347] width 46 height 75
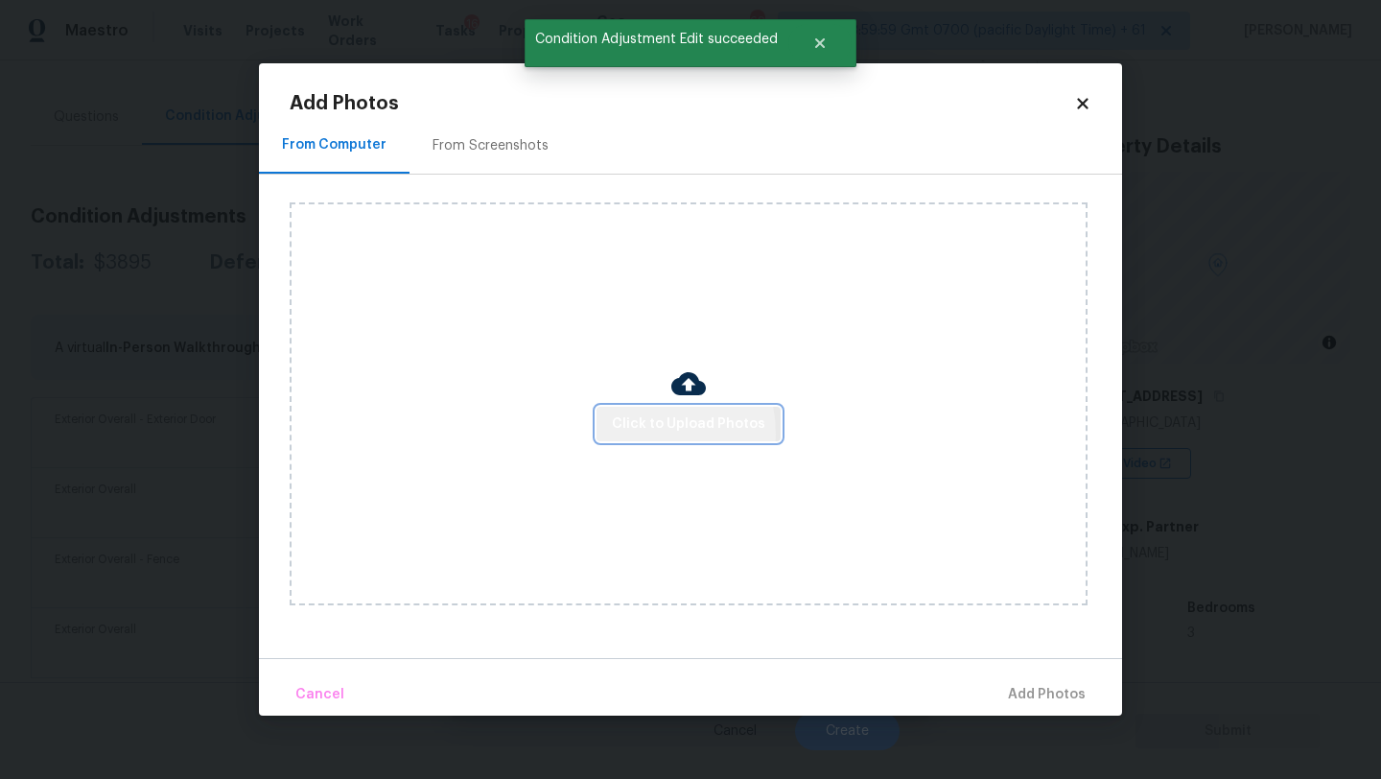
click at [643, 433] on span "Click to Upload Photos" at bounding box center [688, 424] width 153 height 24
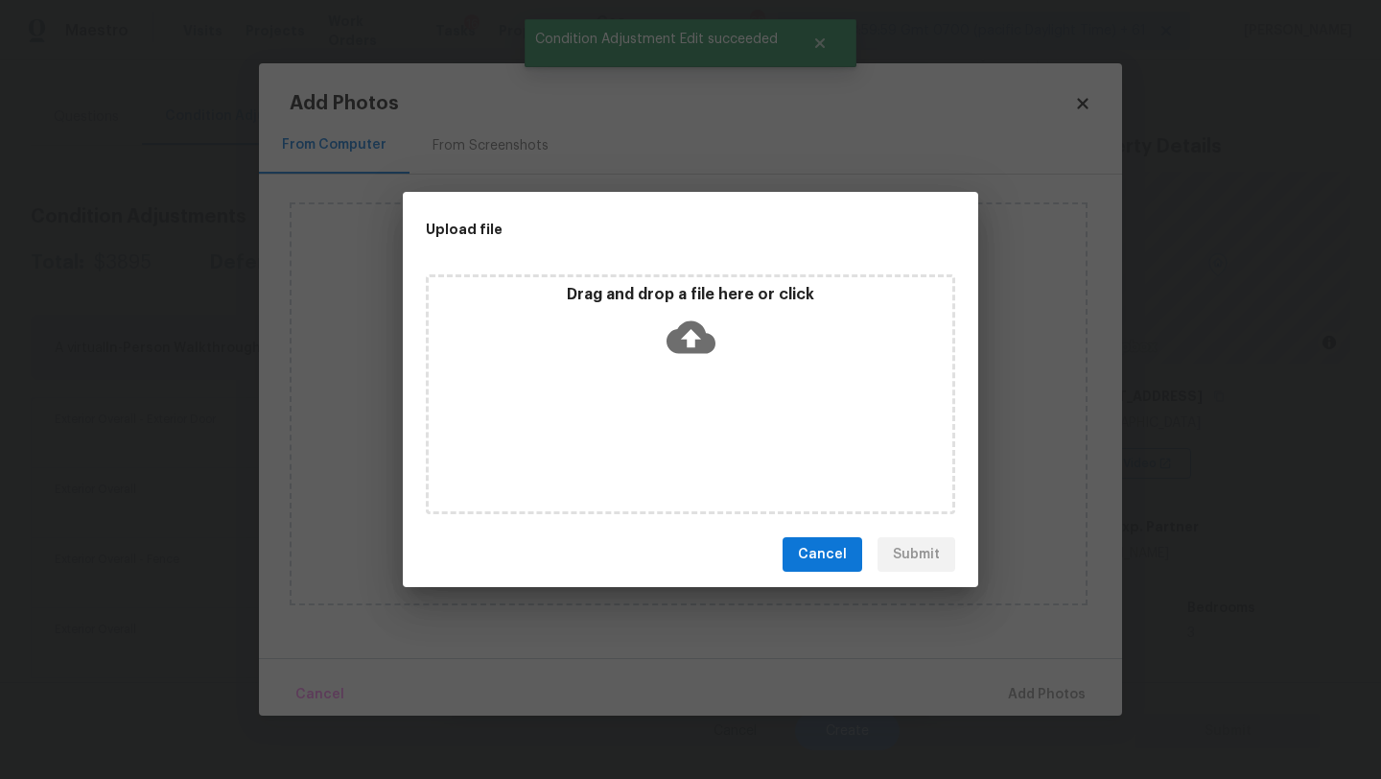
click at [698, 363] on div "Drag and drop a file here or click" at bounding box center [691, 326] width 524 height 82
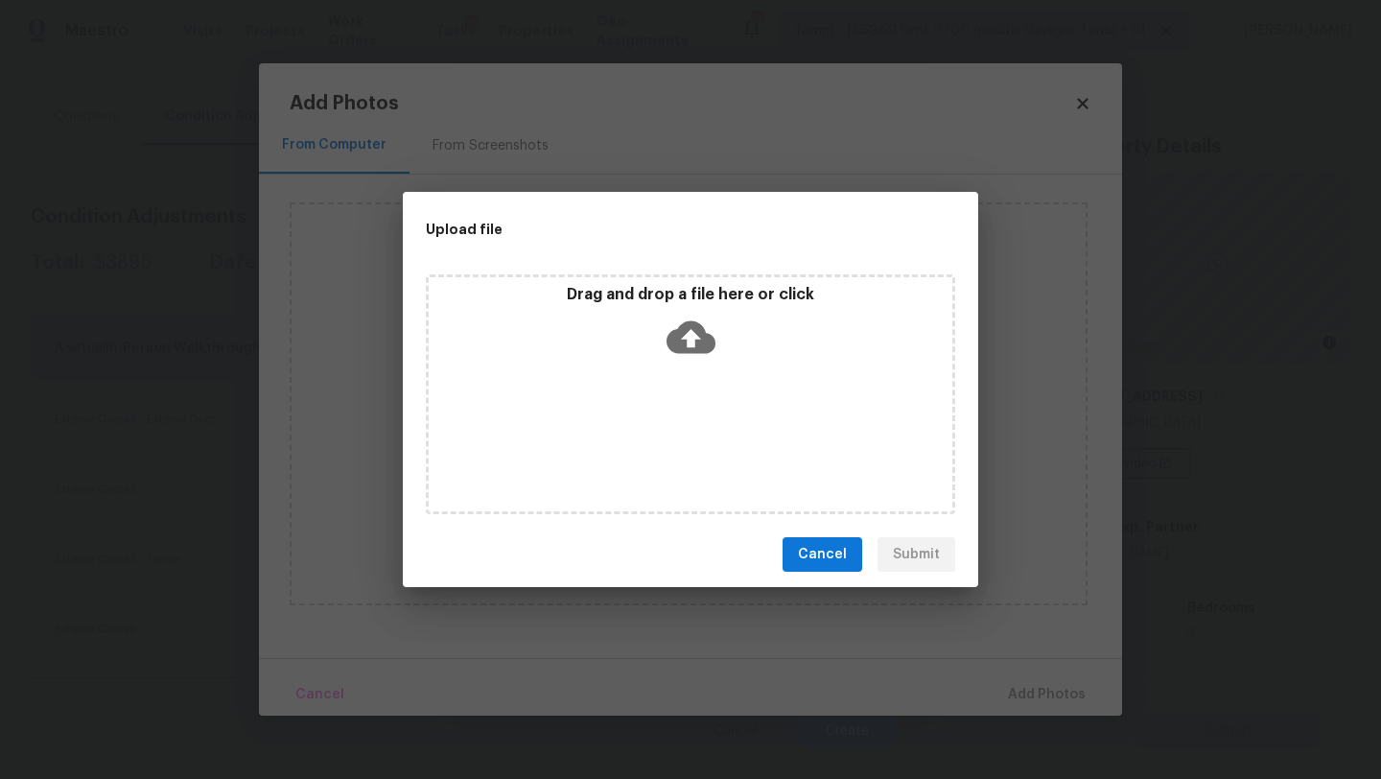
click at [858, 547] on button "Cancel" at bounding box center [823, 554] width 80 height 35
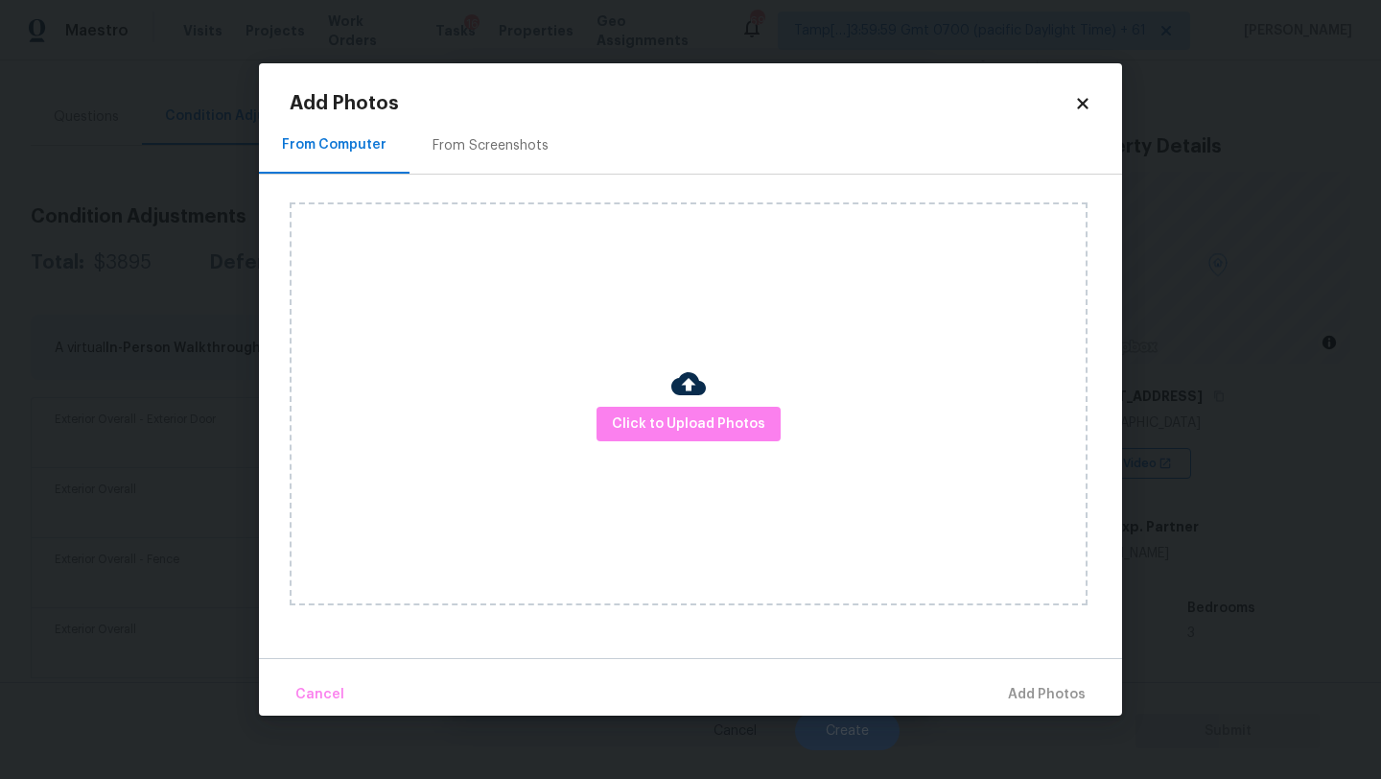
click at [1082, 108] on icon at bounding box center [1082, 103] width 17 height 17
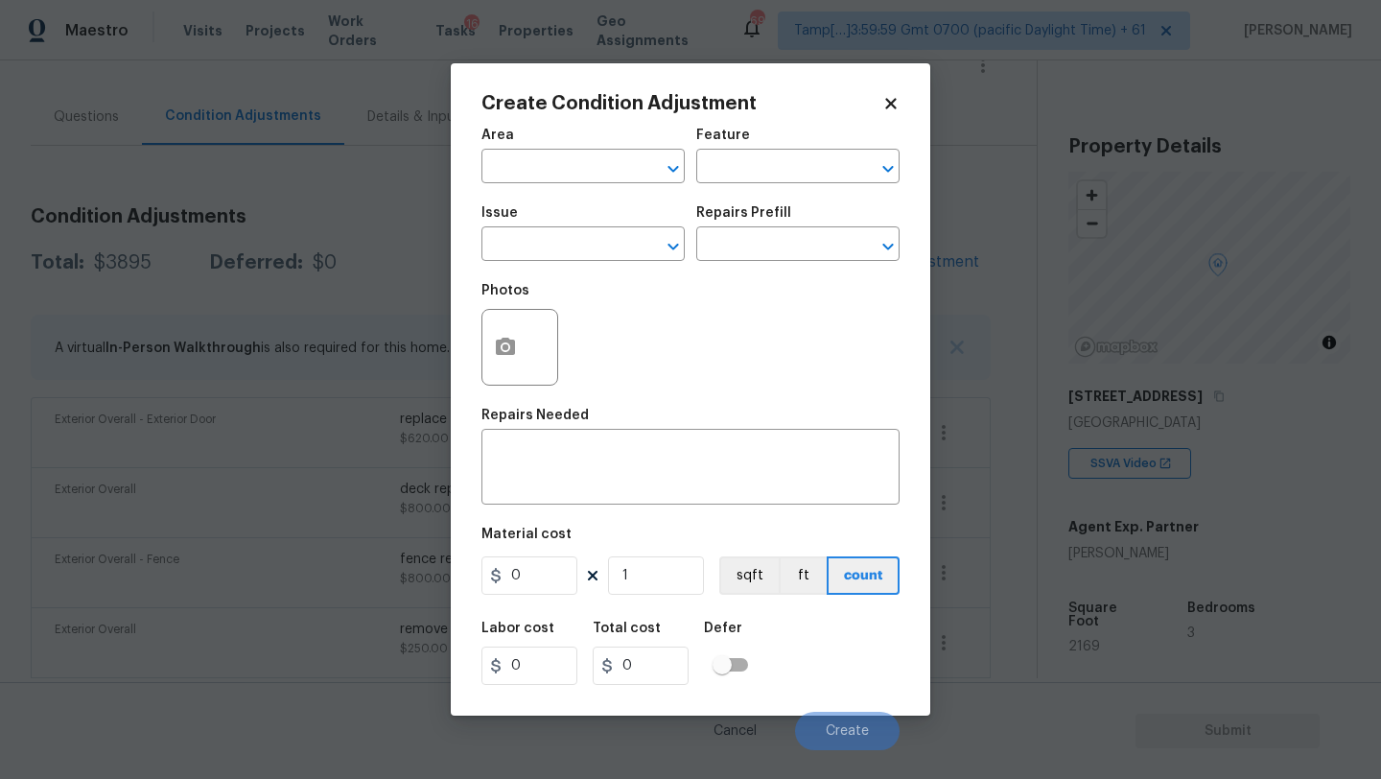
click at [892, 102] on icon at bounding box center [890, 103] width 11 height 11
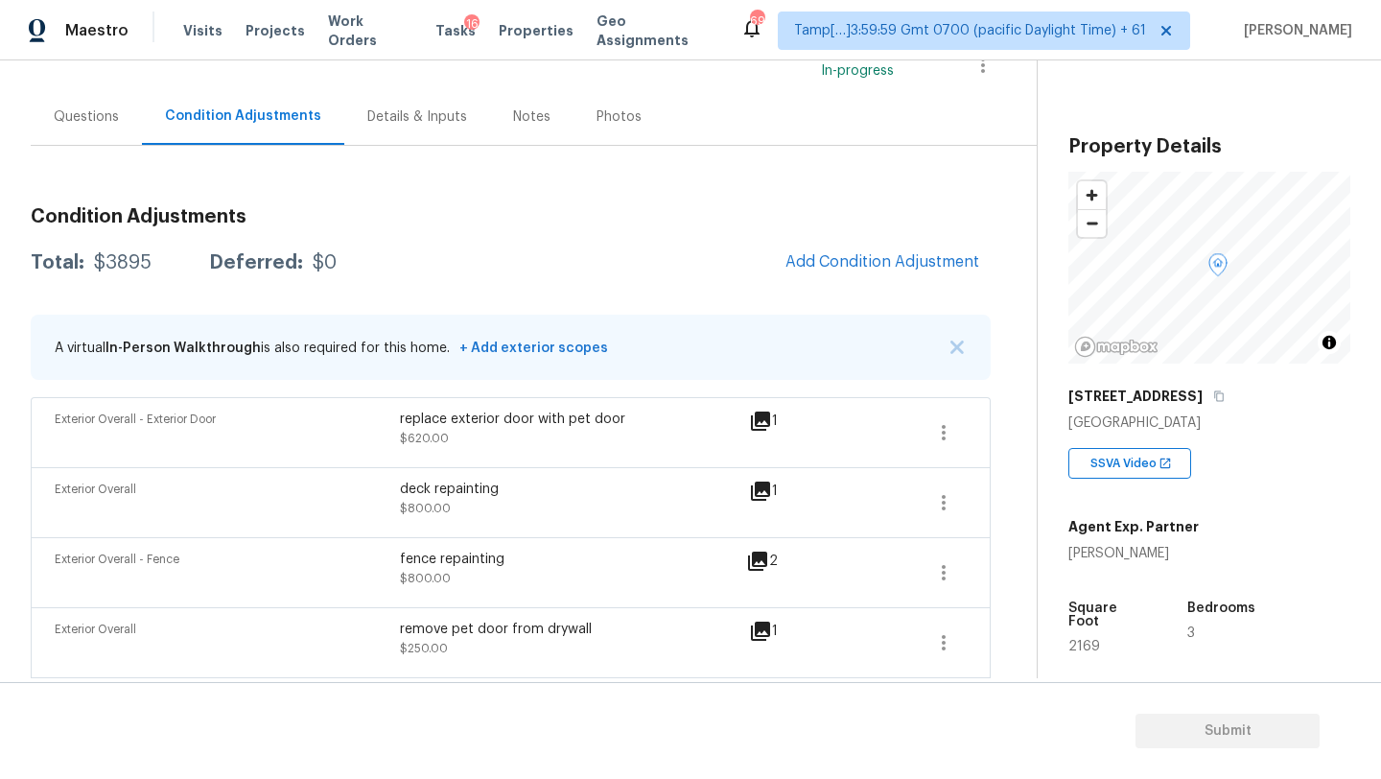
click at [55, 119] on div "Questions" at bounding box center [86, 116] width 65 height 19
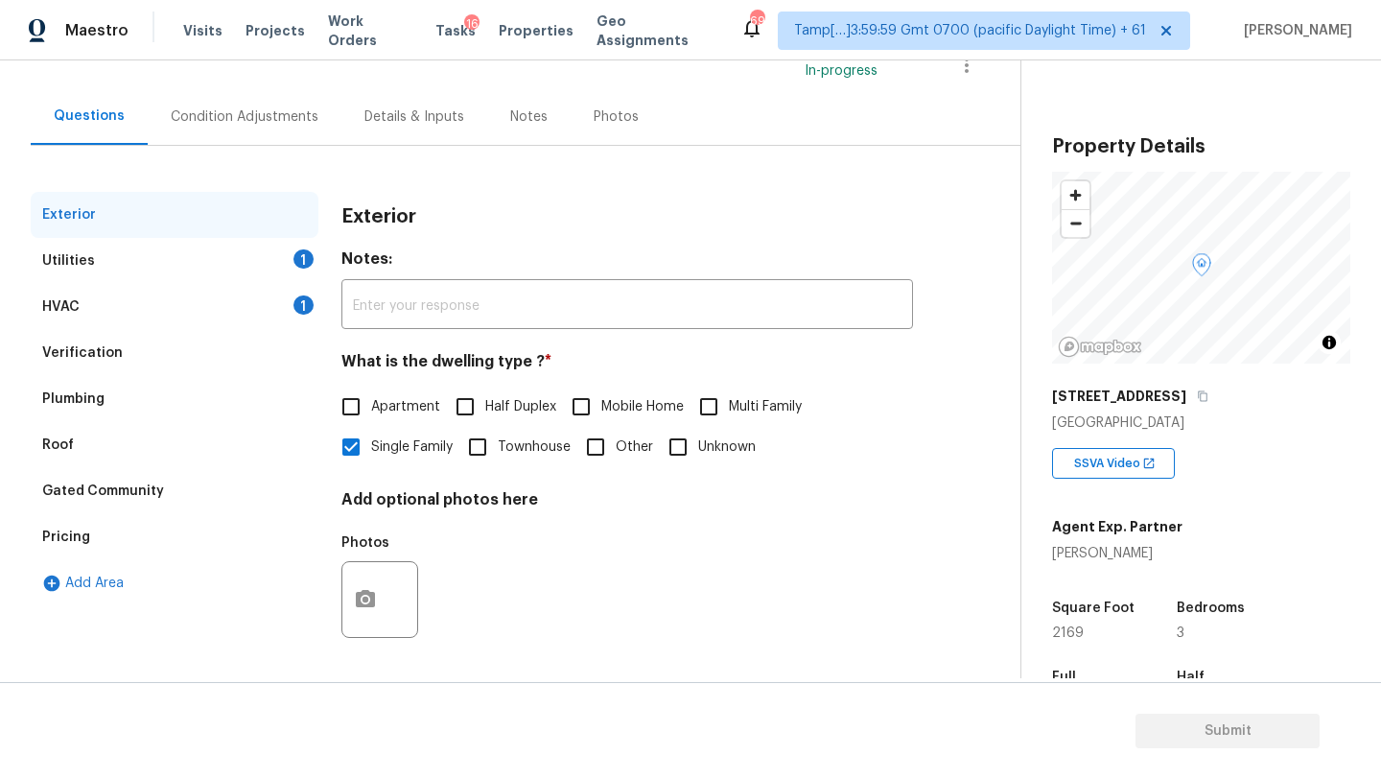
scroll to position [145, 0]
click at [66, 315] on div "HVAC" at bounding box center [60, 306] width 37 height 19
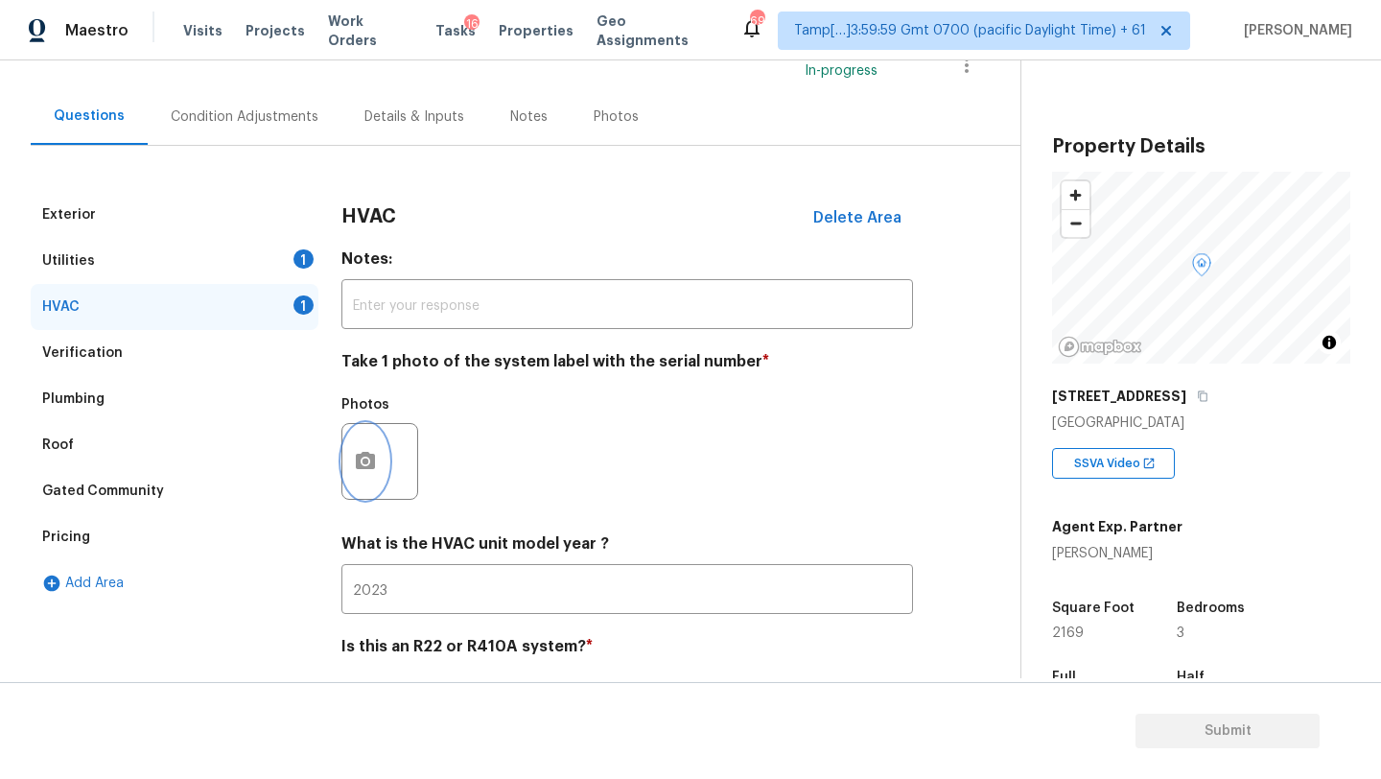
click at [356, 471] on icon "button" at bounding box center [365, 461] width 23 height 23
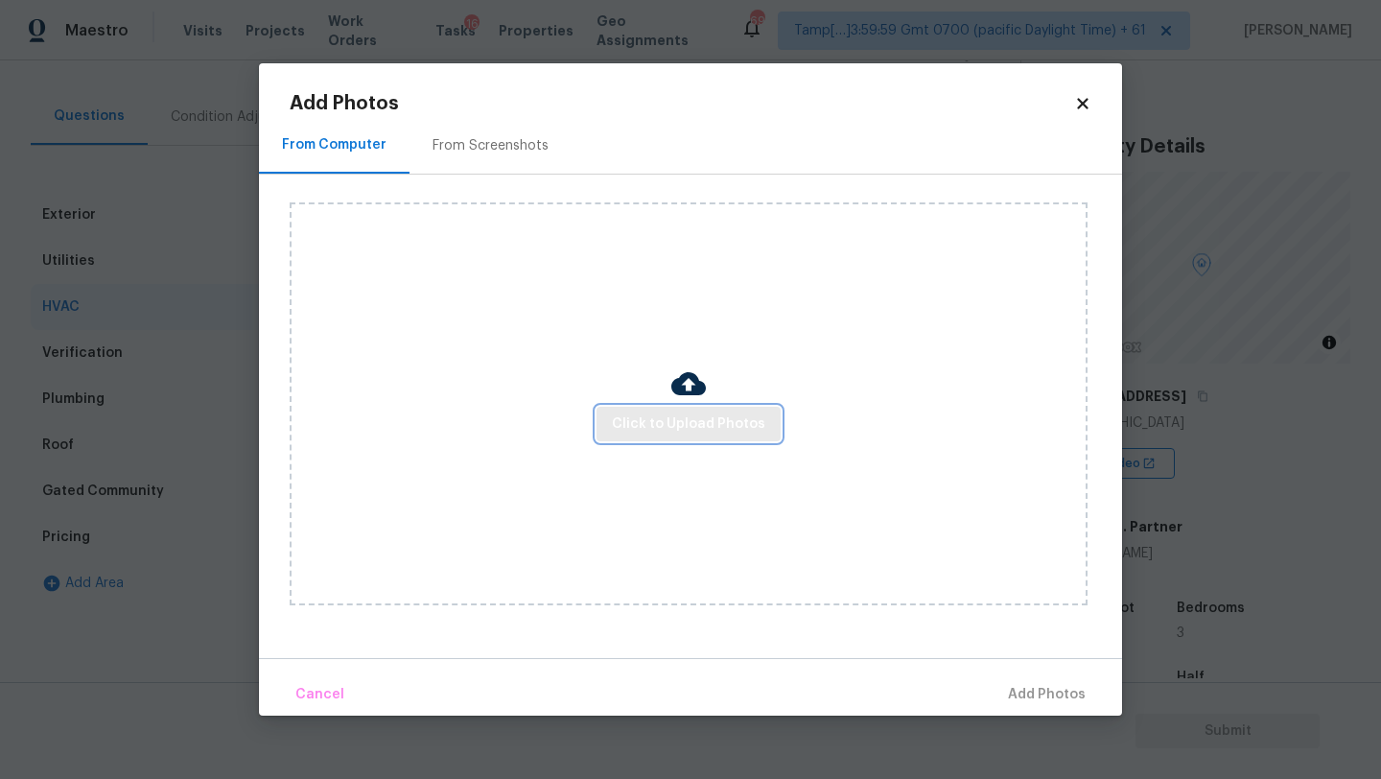
click at [693, 437] on button "Click to Upload Photos" at bounding box center [689, 424] width 184 height 35
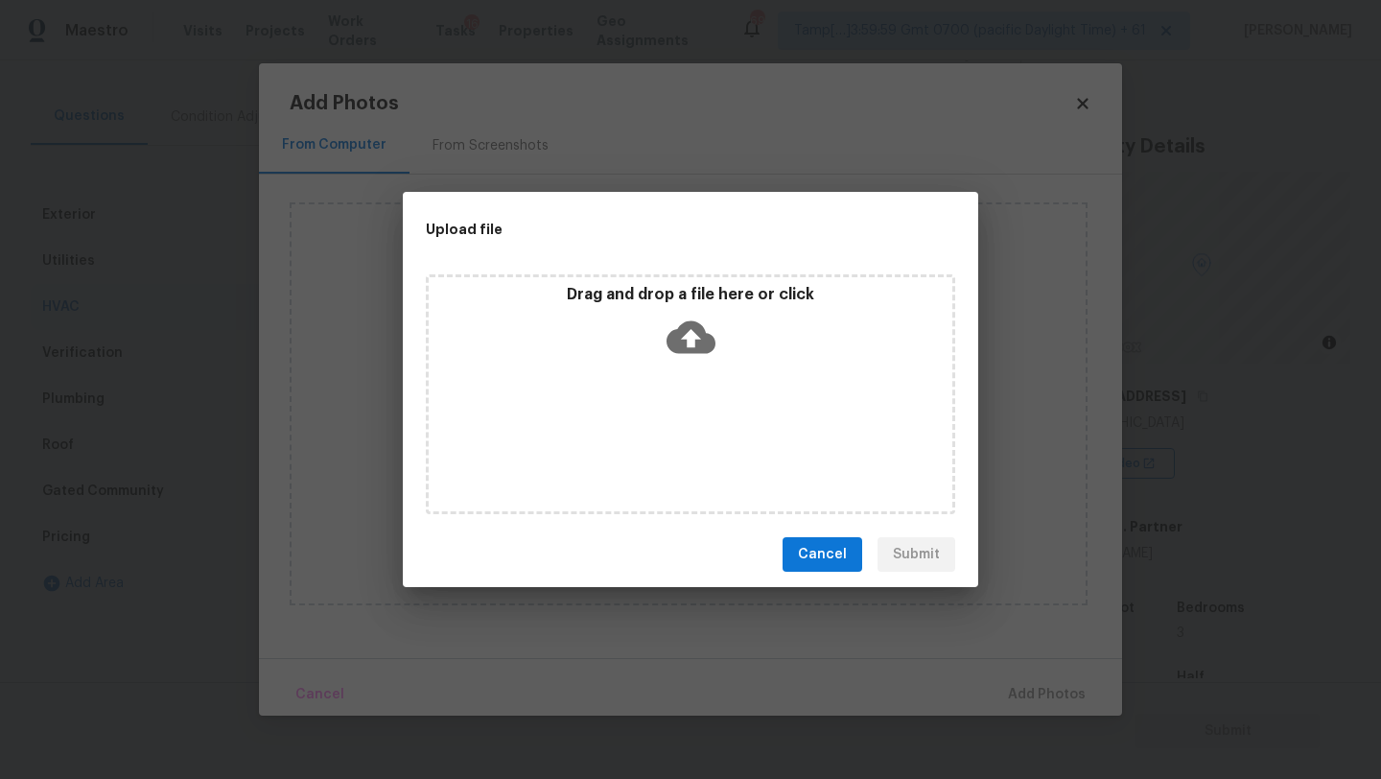
click at [693, 391] on div "Drag and drop a file here or click" at bounding box center [690, 394] width 529 height 240
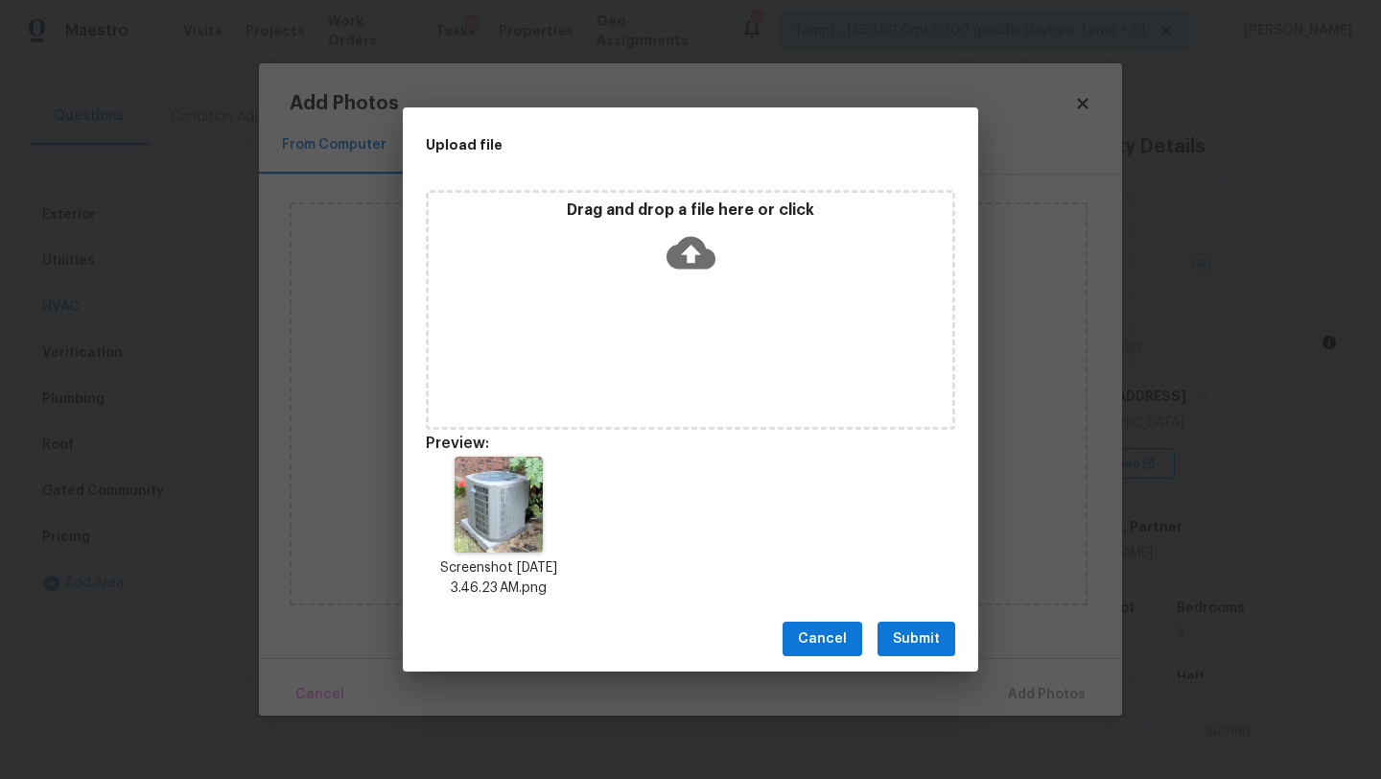
click at [930, 637] on span "Submit" at bounding box center [916, 639] width 47 height 24
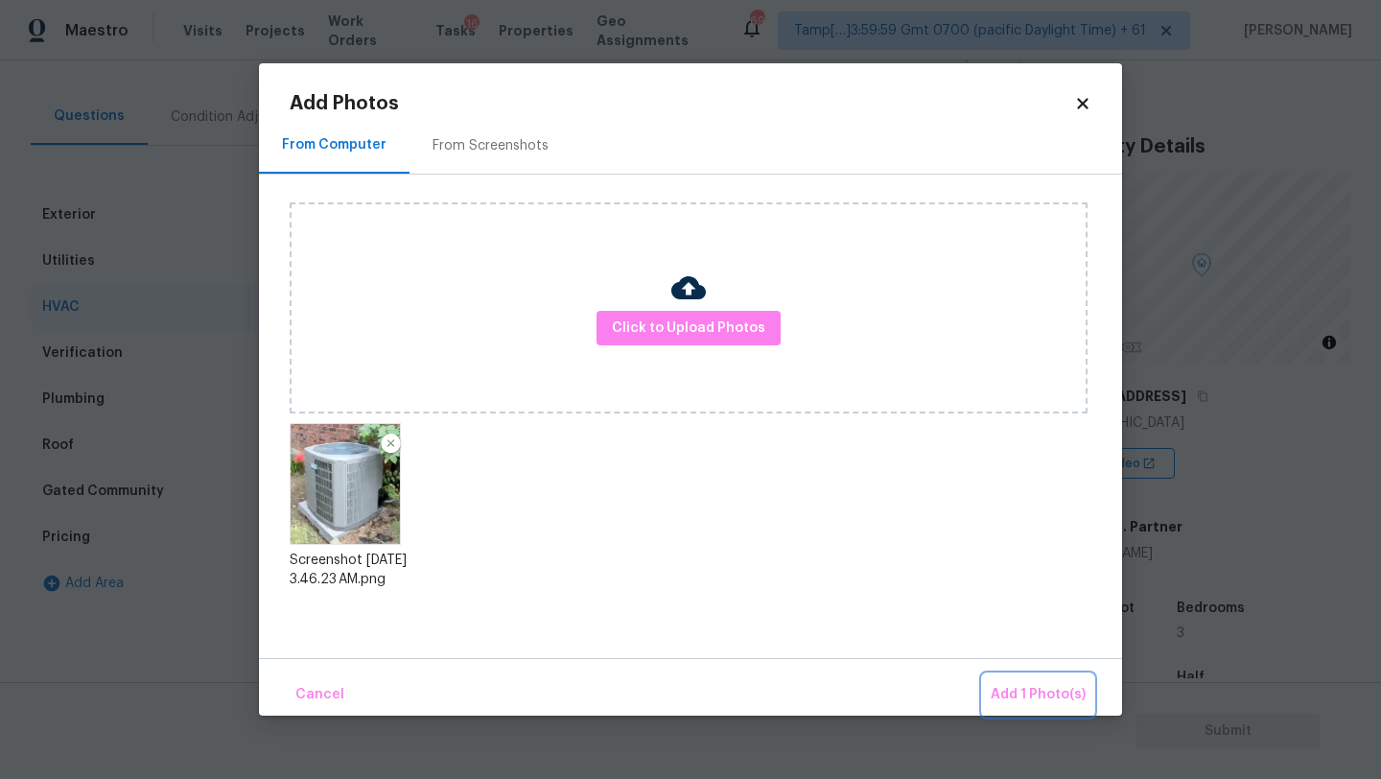
click at [1014, 687] on span "Add 1 Photo(s)" at bounding box center [1038, 695] width 95 height 24
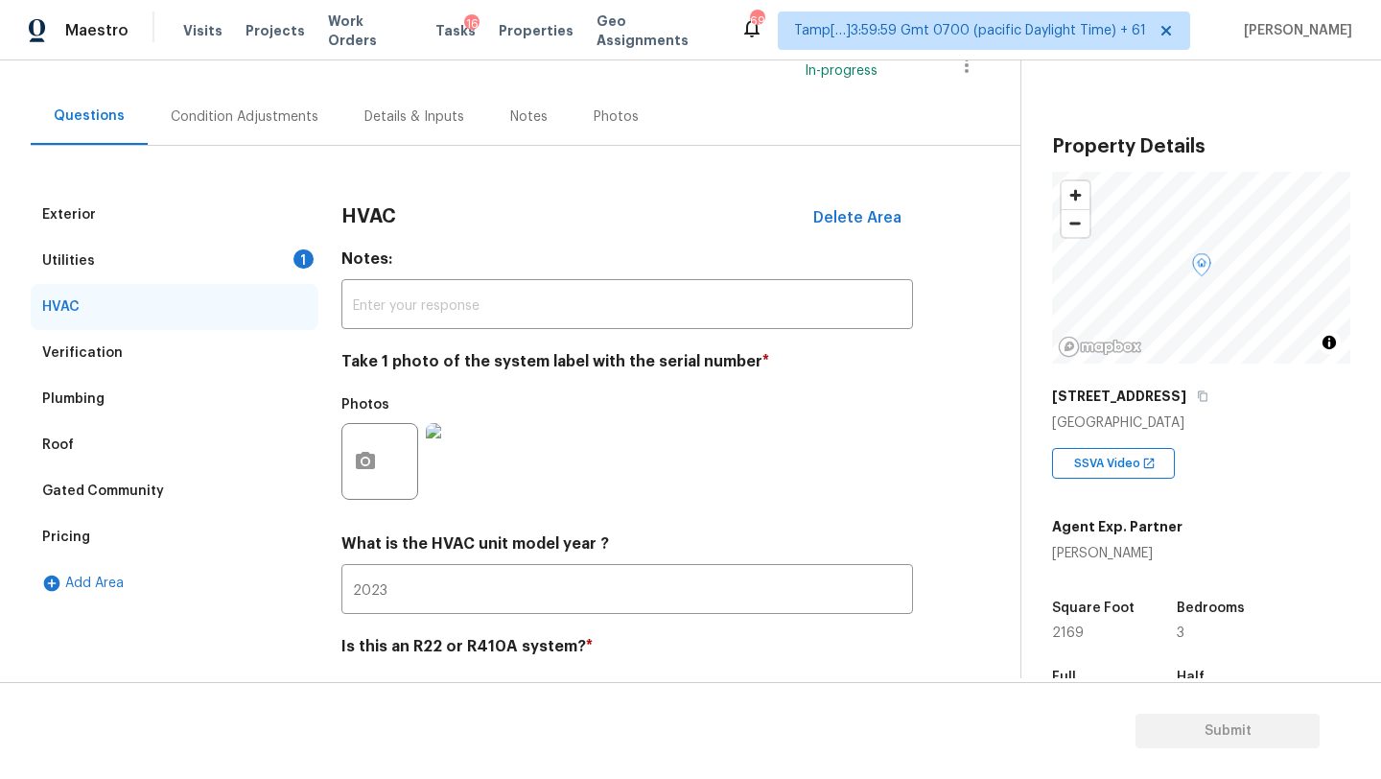
click at [199, 255] on div "Utilities 1" at bounding box center [175, 261] width 288 height 46
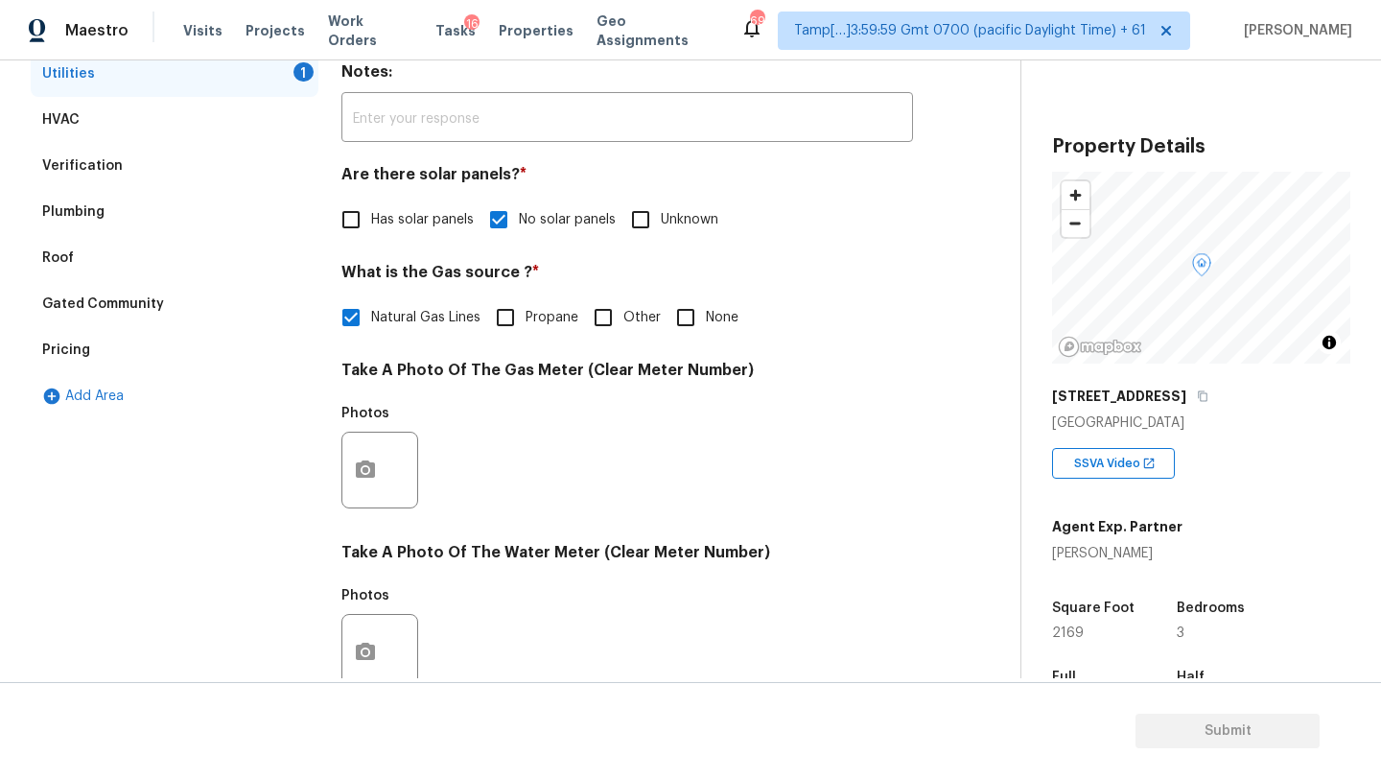
scroll to position [455, 0]
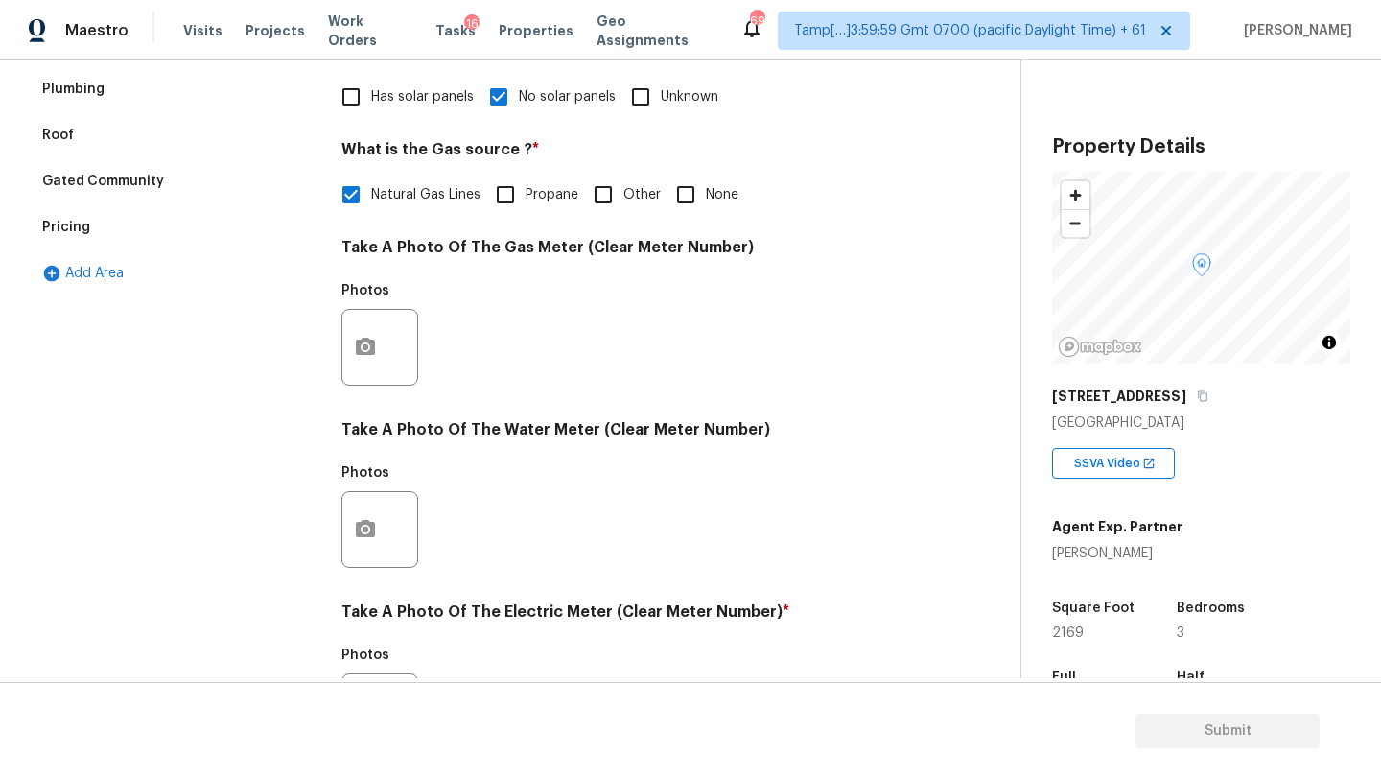
drag, startPoint x: 680, startPoint y: 200, endPoint x: 653, endPoint y: 213, distance: 29.6
click at [680, 200] on input "None" at bounding box center [686, 195] width 40 height 40
checkbox input "true"
checkbox input "false"
click at [401, 307] on div "Photos" at bounding box center [381, 296] width 81 height 25
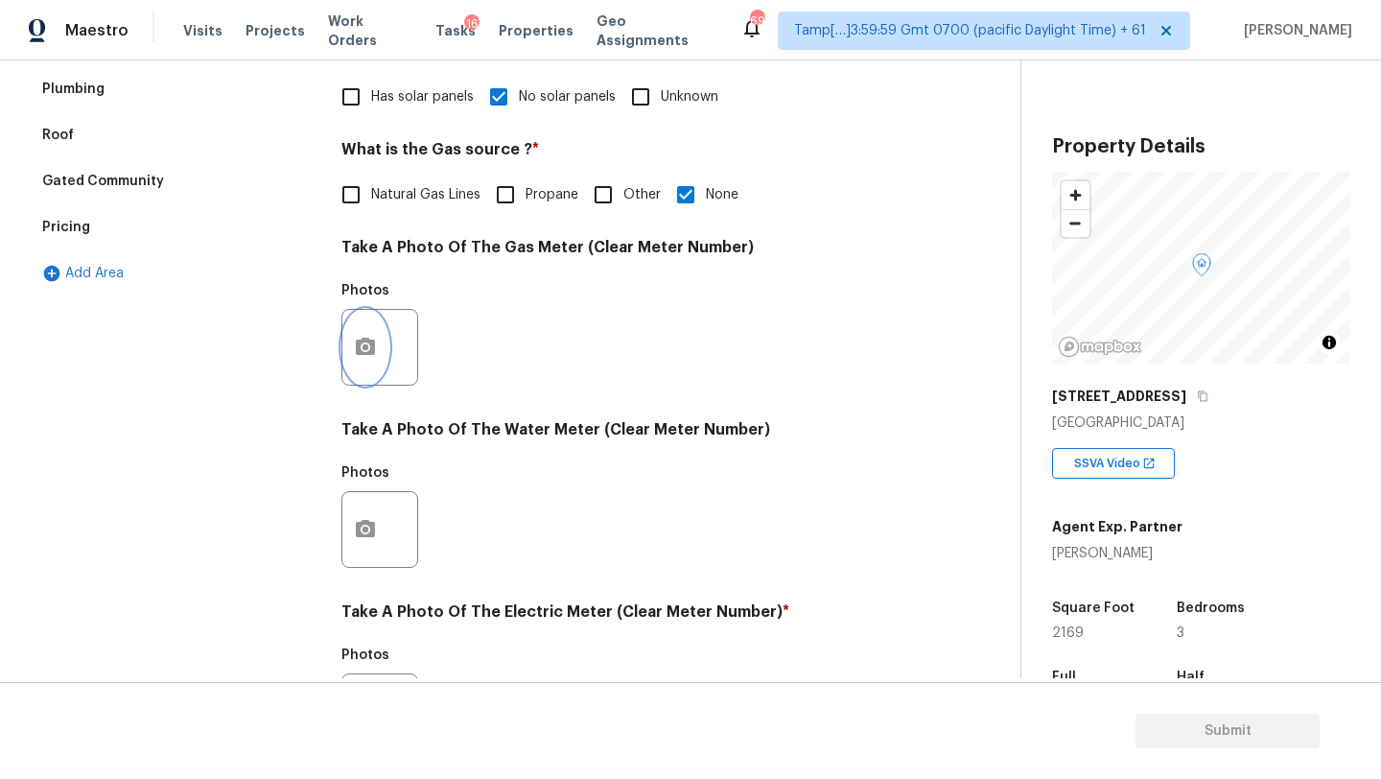
click at [372, 341] on icon "button" at bounding box center [365, 346] width 19 height 17
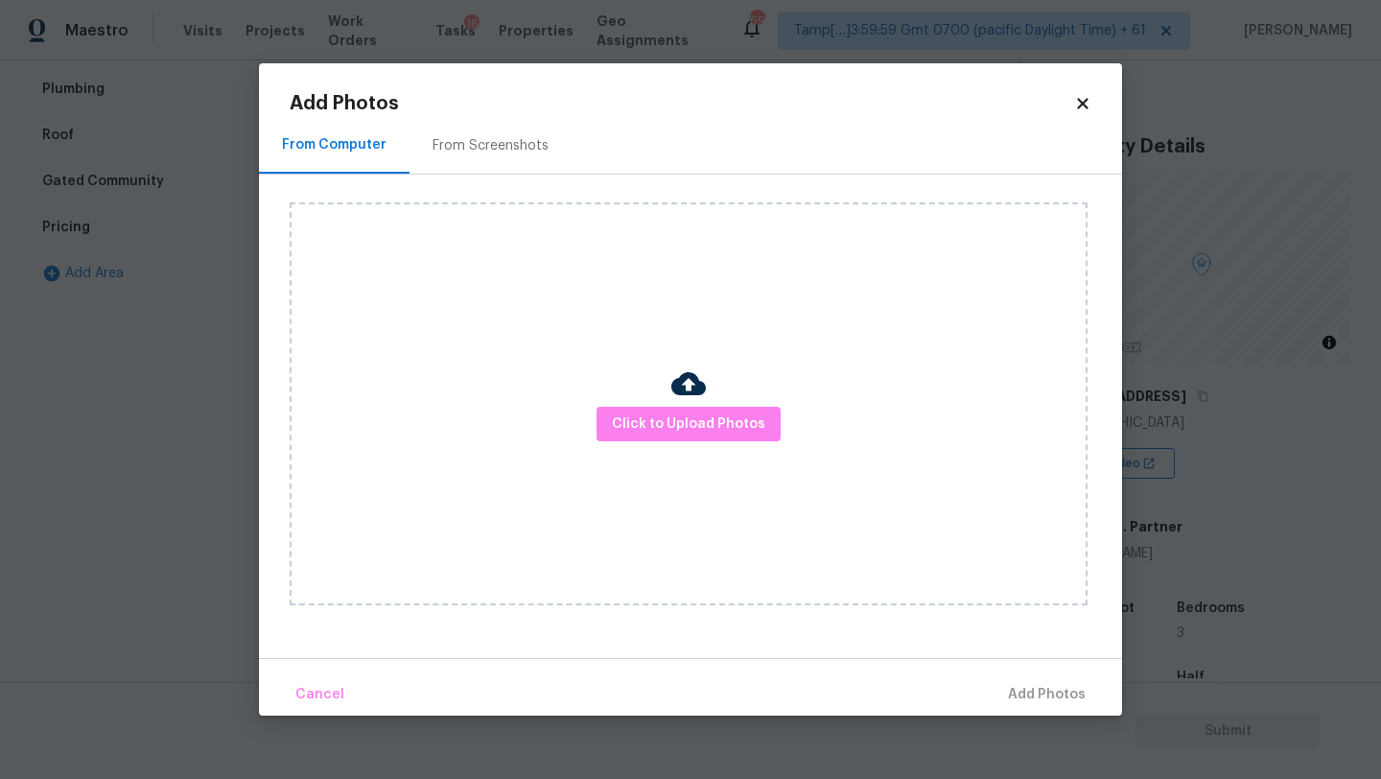
click at [462, 109] on h2 "Add Photos" at bounding box center [682, 103] width 784 height 19
click at [465, 129] on div "From Screenshots" at bounding box center [491, 145] width 162 height 57
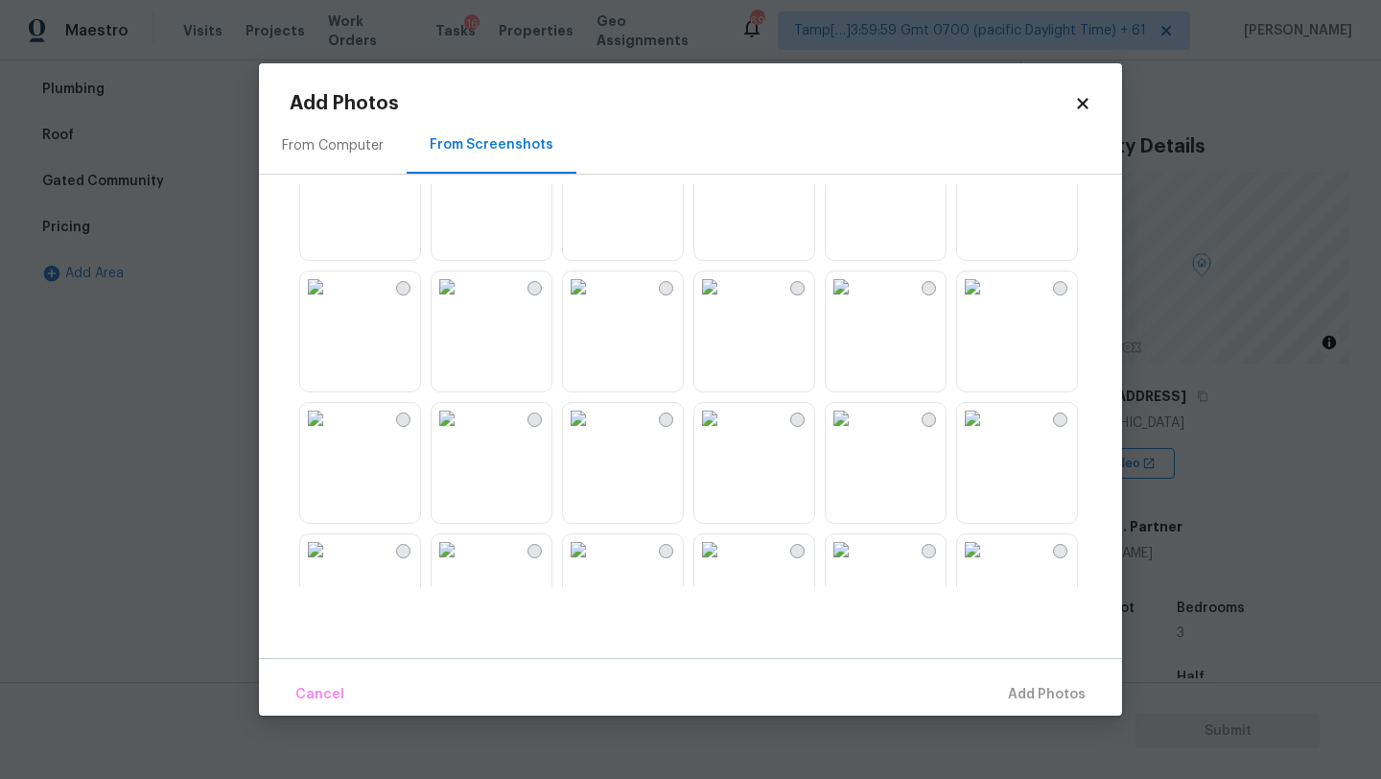
scroll to position [68, 0]
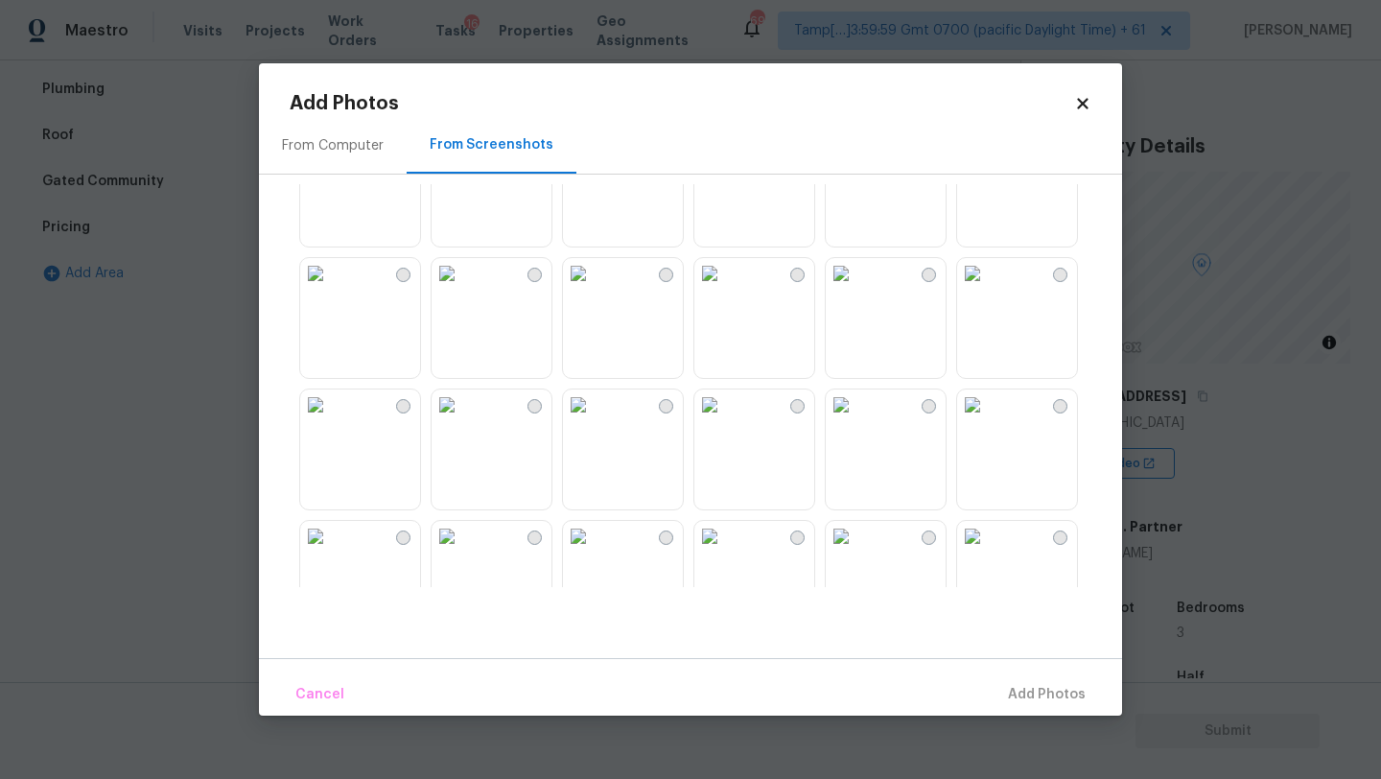
click at [725, 157] on img at bounding box center [709, 142] width 31 height 31
click at [1018, 687] on span "Add 1 Photo(s)" at bounding box center [1038, 695] width 95 height 24
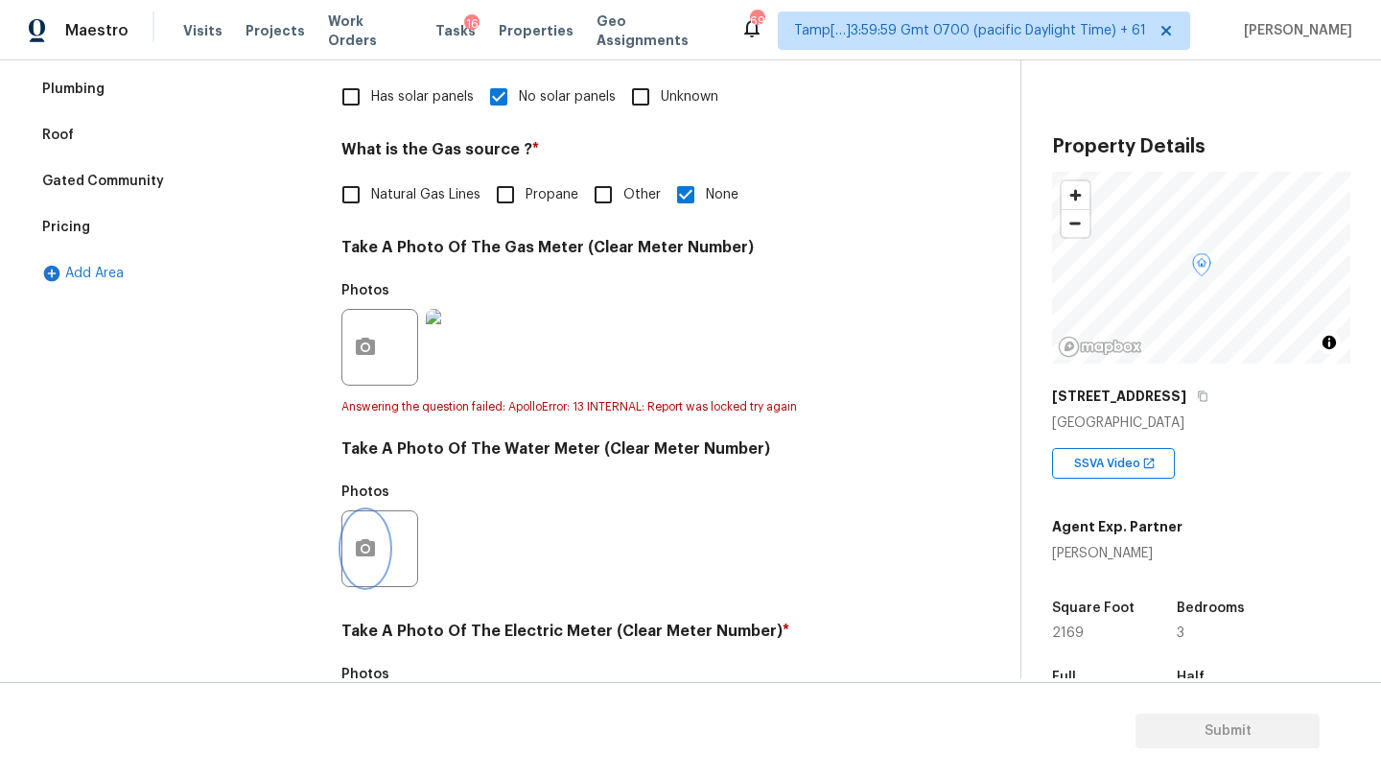
click at [380, 532] on button "button" at bounding box center [365, 548] width 46 height 75
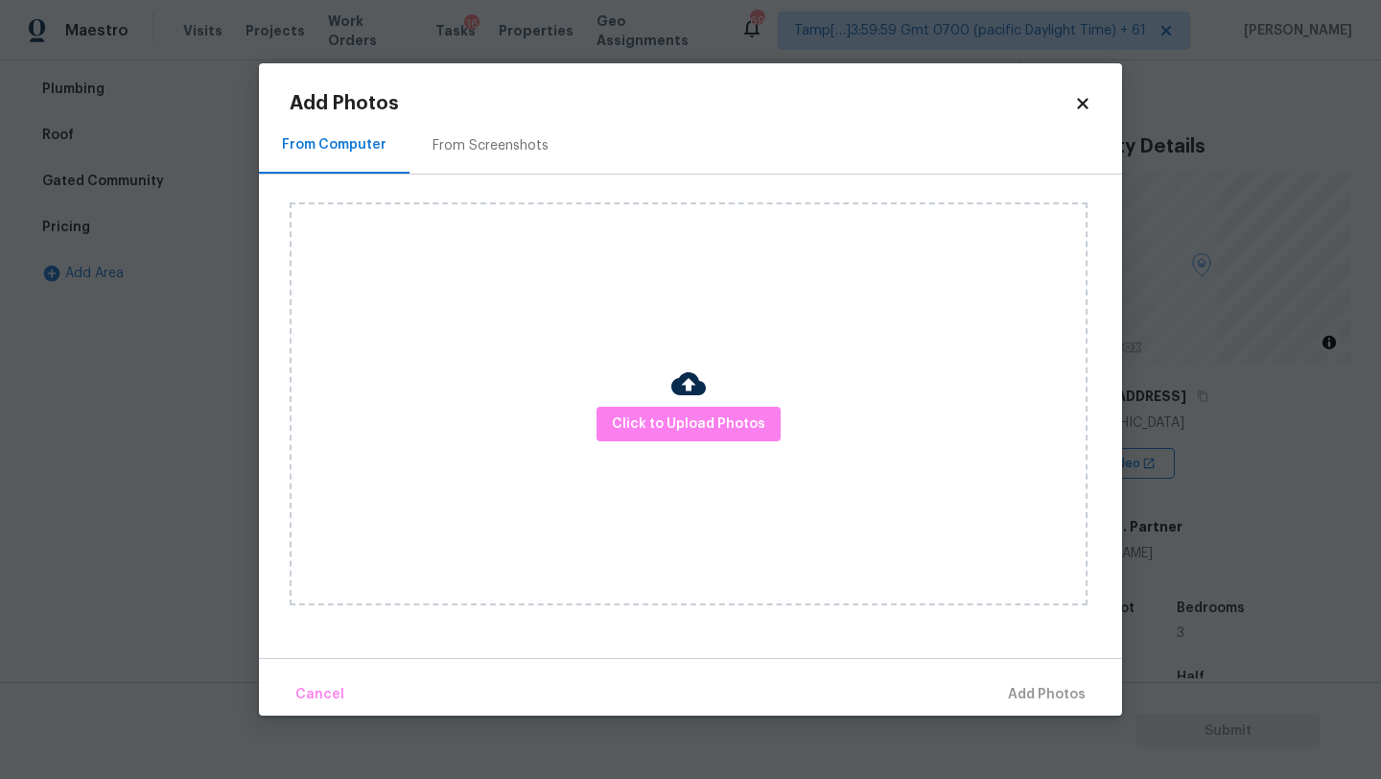
click at [527, 147] on div "From Screenshots" at bounding box center [491, 145] width 116 height 19
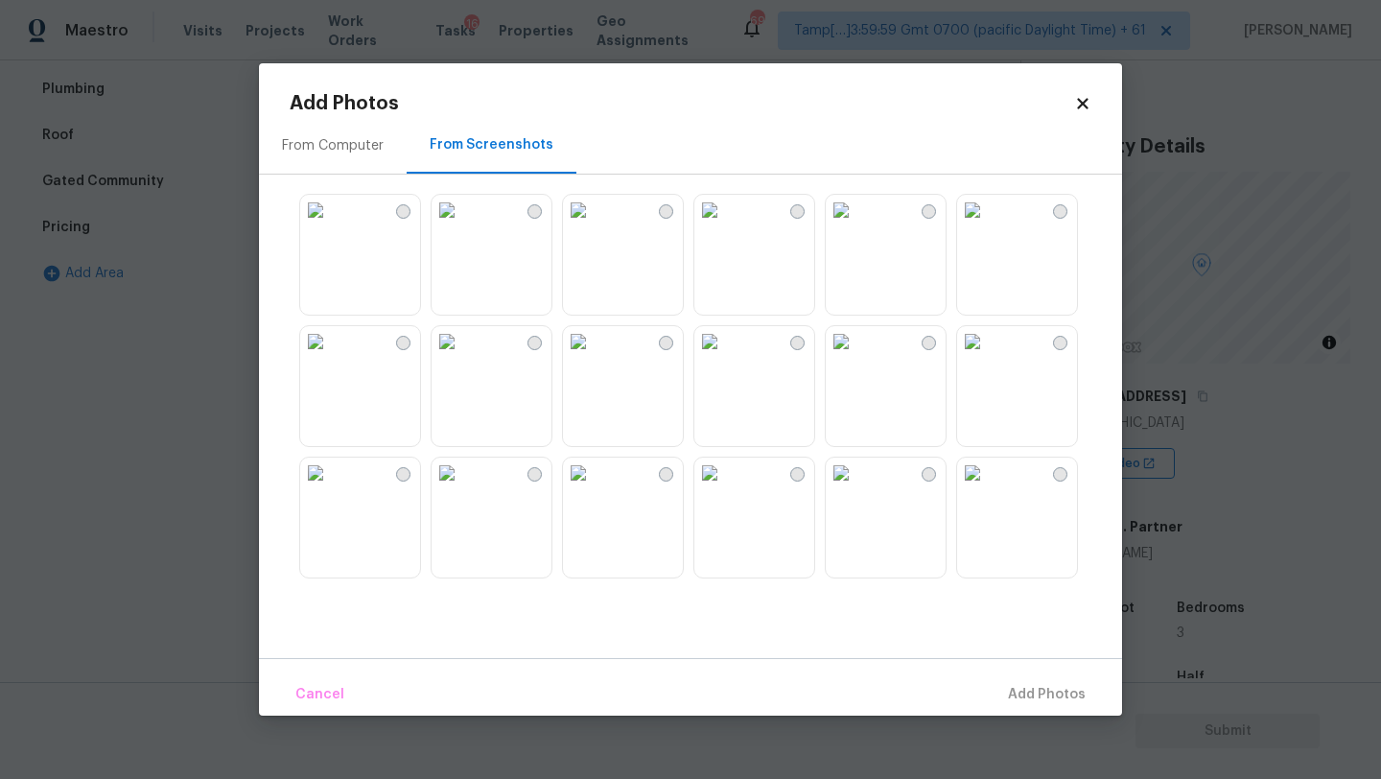
click at [594, 225] on img at bounding box center [578, 210] width 31 height 31
click at [725, 225] on img at bounding box center [709, 210] width 31 height 31
click at [1035, 704] on span "Add 1 Photo(s)" at bounding box center [1038, 695] width 95 height 24
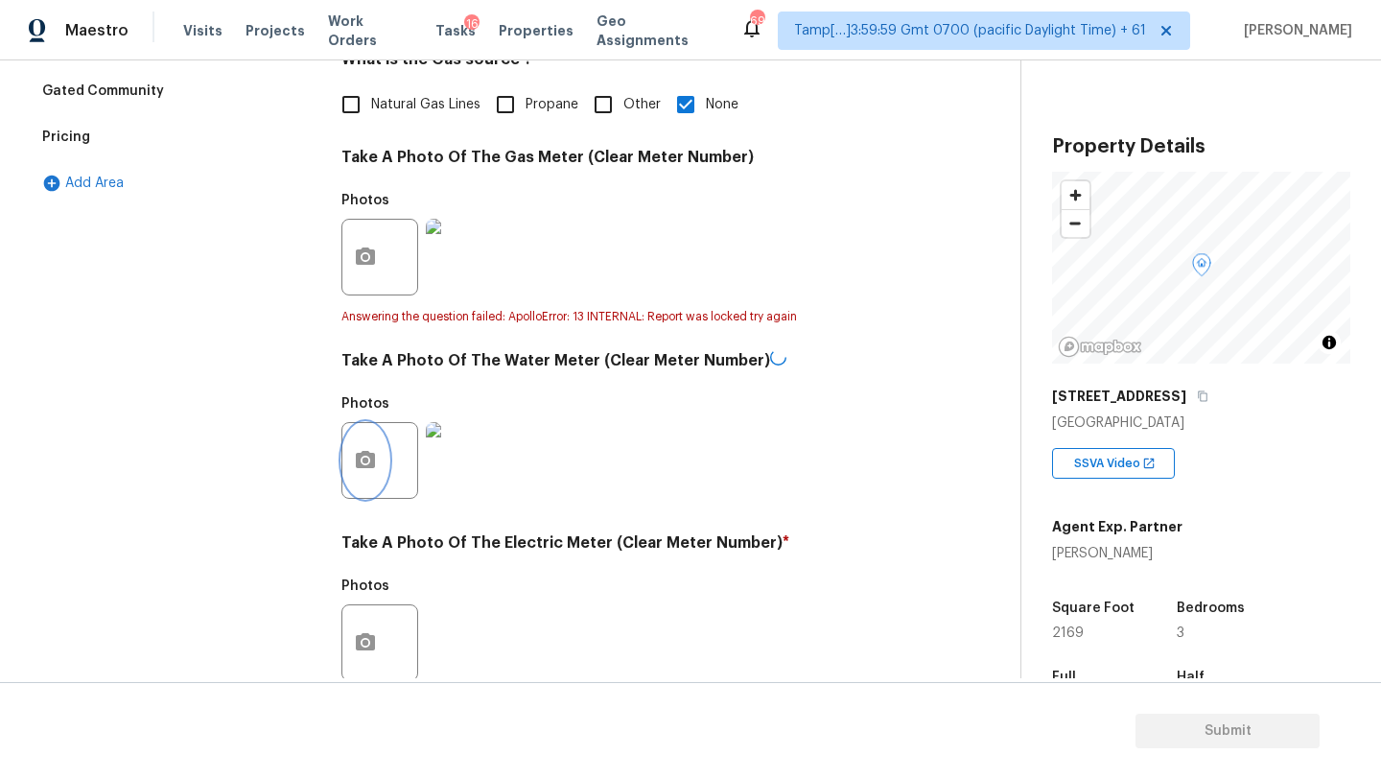
scroll to position [661, 0]
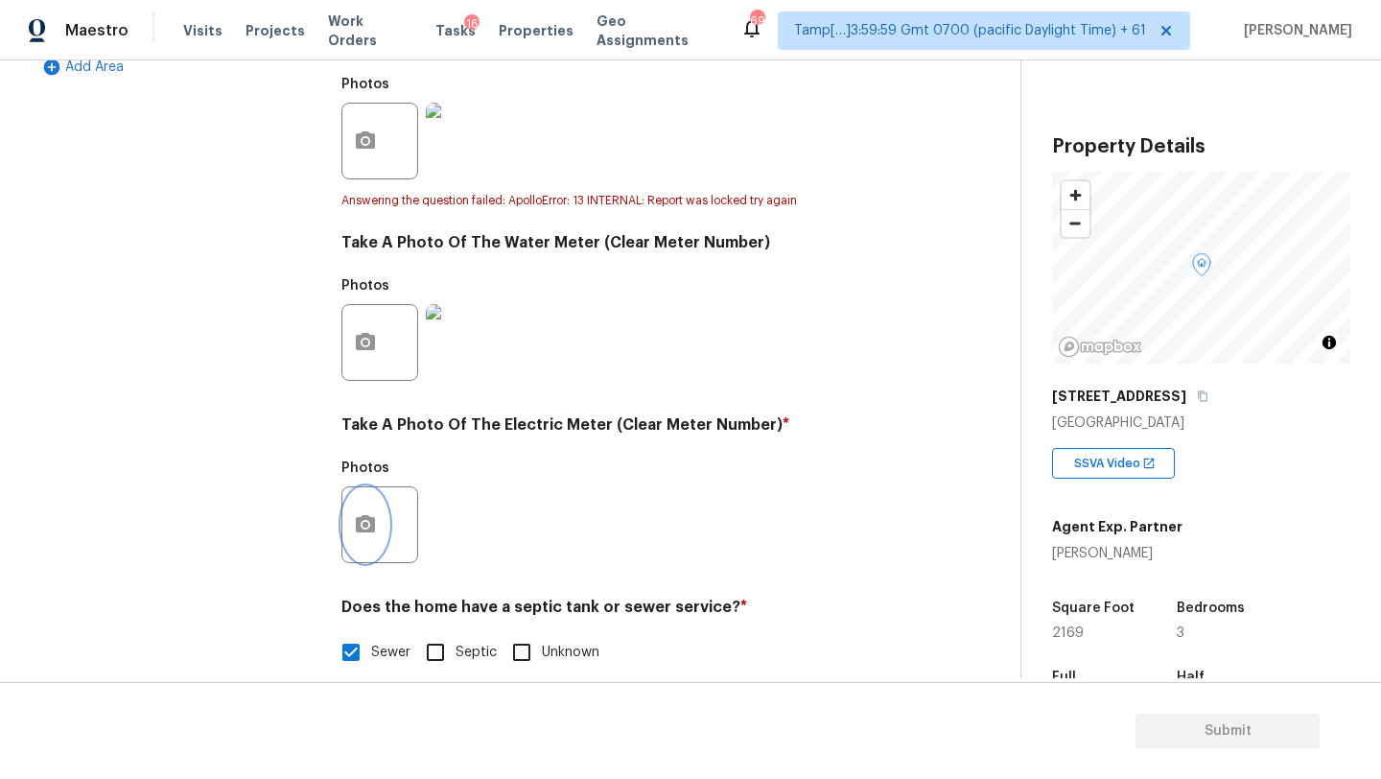
click at [360, 512] on button "button" at bounding box center [365, 524] width 46 height 75
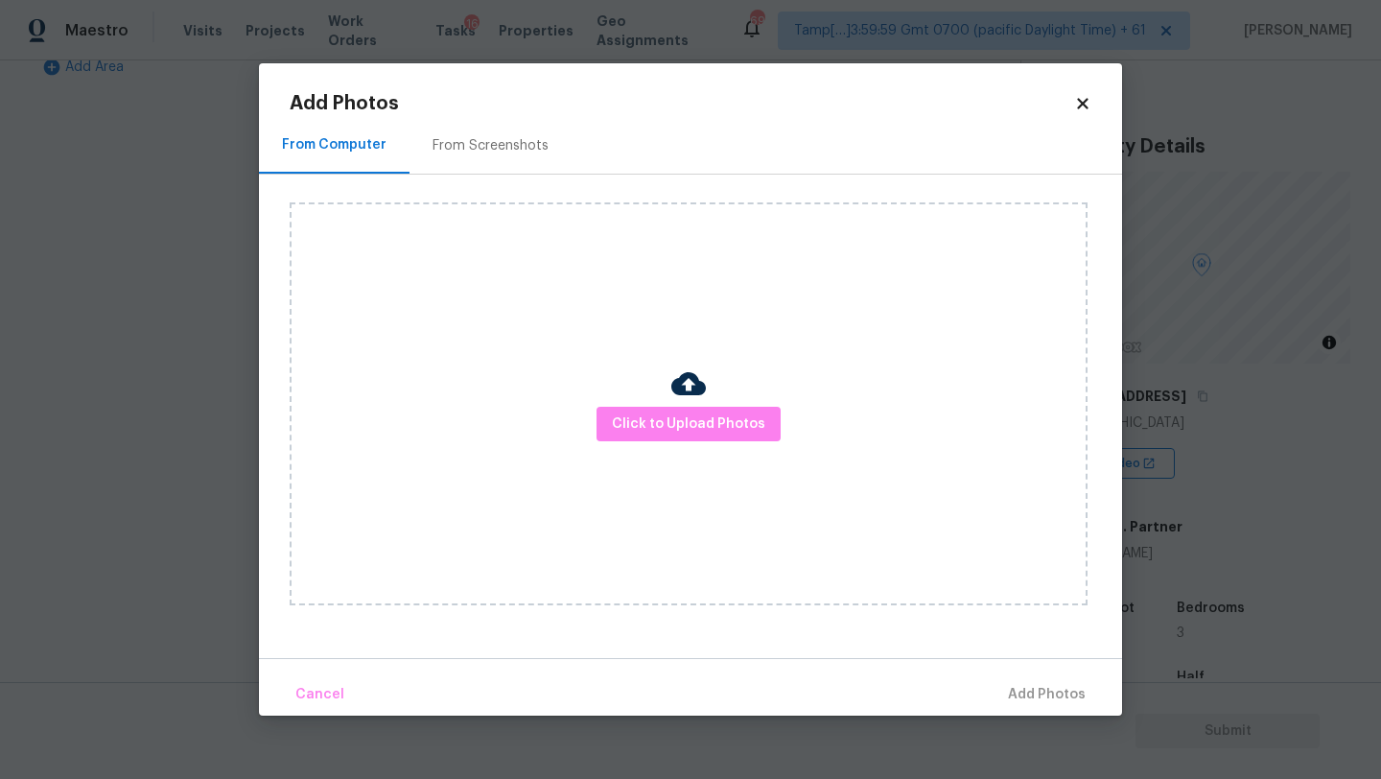
click at [487, 155] on div "From Screenshots" at bounding box center [491, 145] width 162 height 57
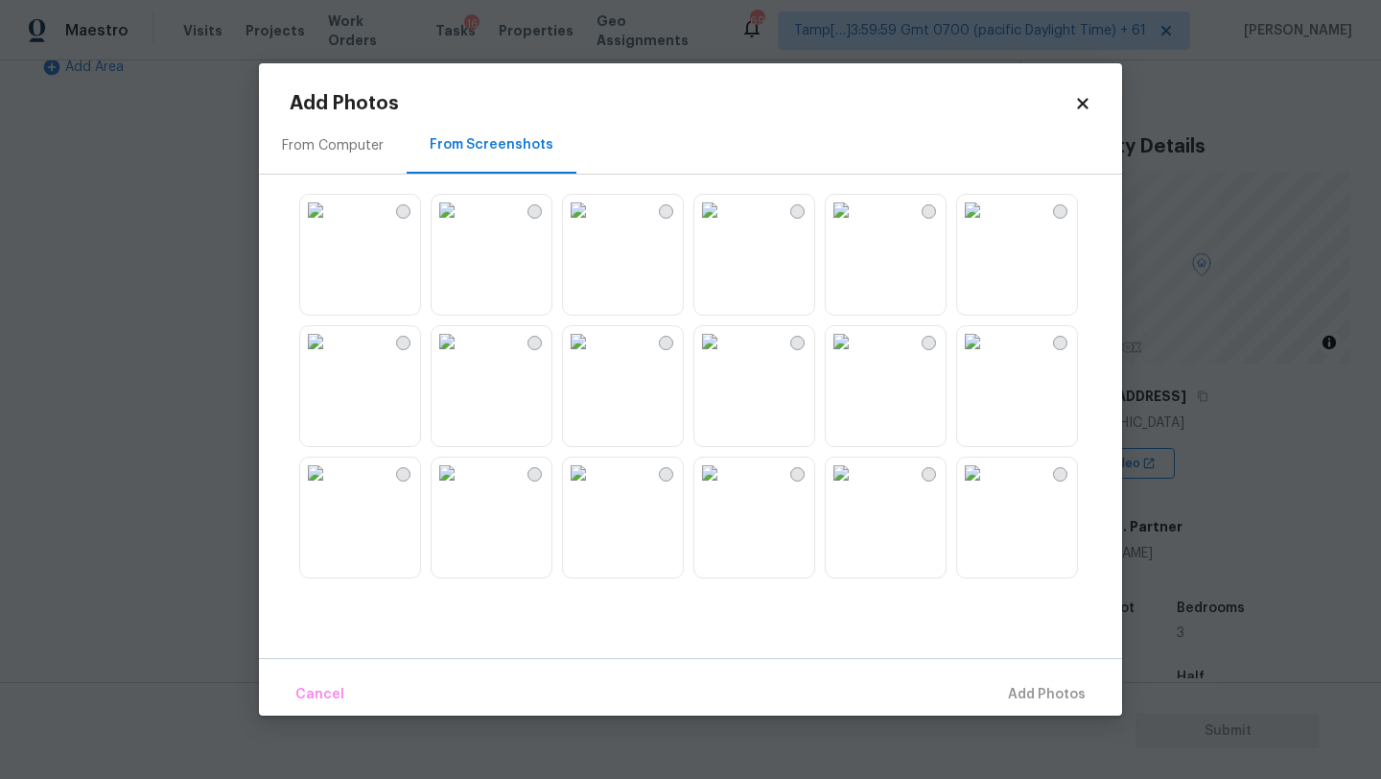
click at [725, 225] on img at bounding box center [709, 210] width 31 height 31
click at [1036, 691] on span "Add 1 Photo(s)" at bounding box center [1038, 695] width 95 height 24
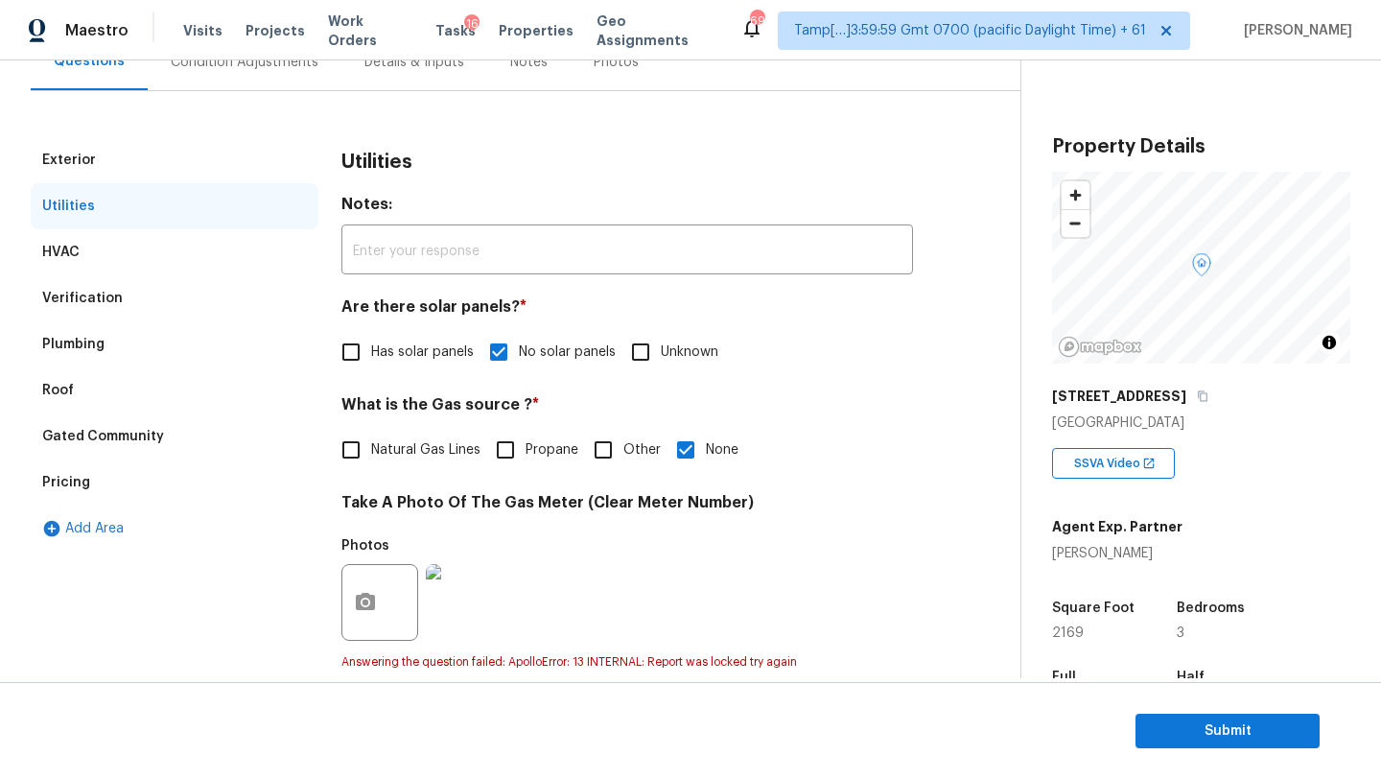
scroll to position [38, 0]
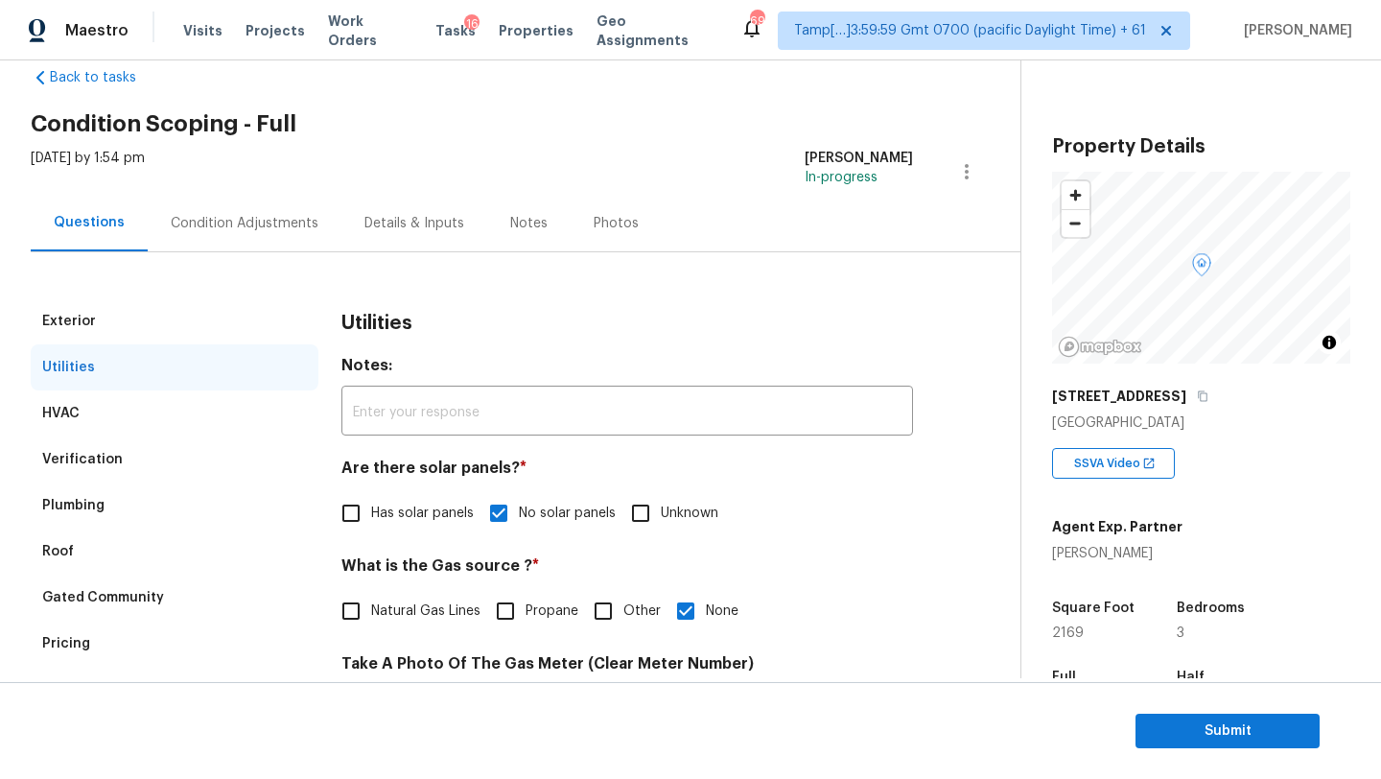
click at [185, 228] on div "Condition Adjustments" at bounding box center [245, 223] width 148 height 19
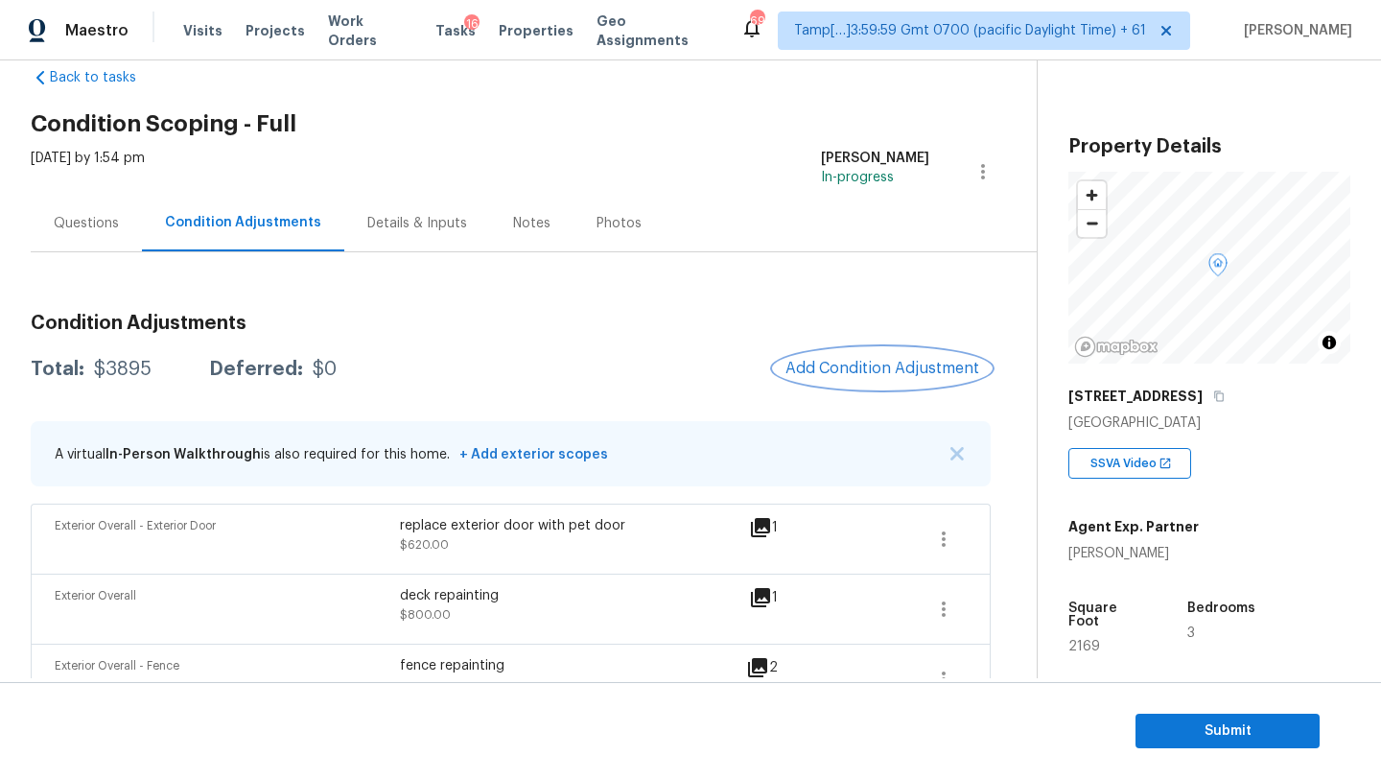
click at [898, 356] on button "Add Condition Adjustment" at bounding box center [882, 368] width 217 height 40
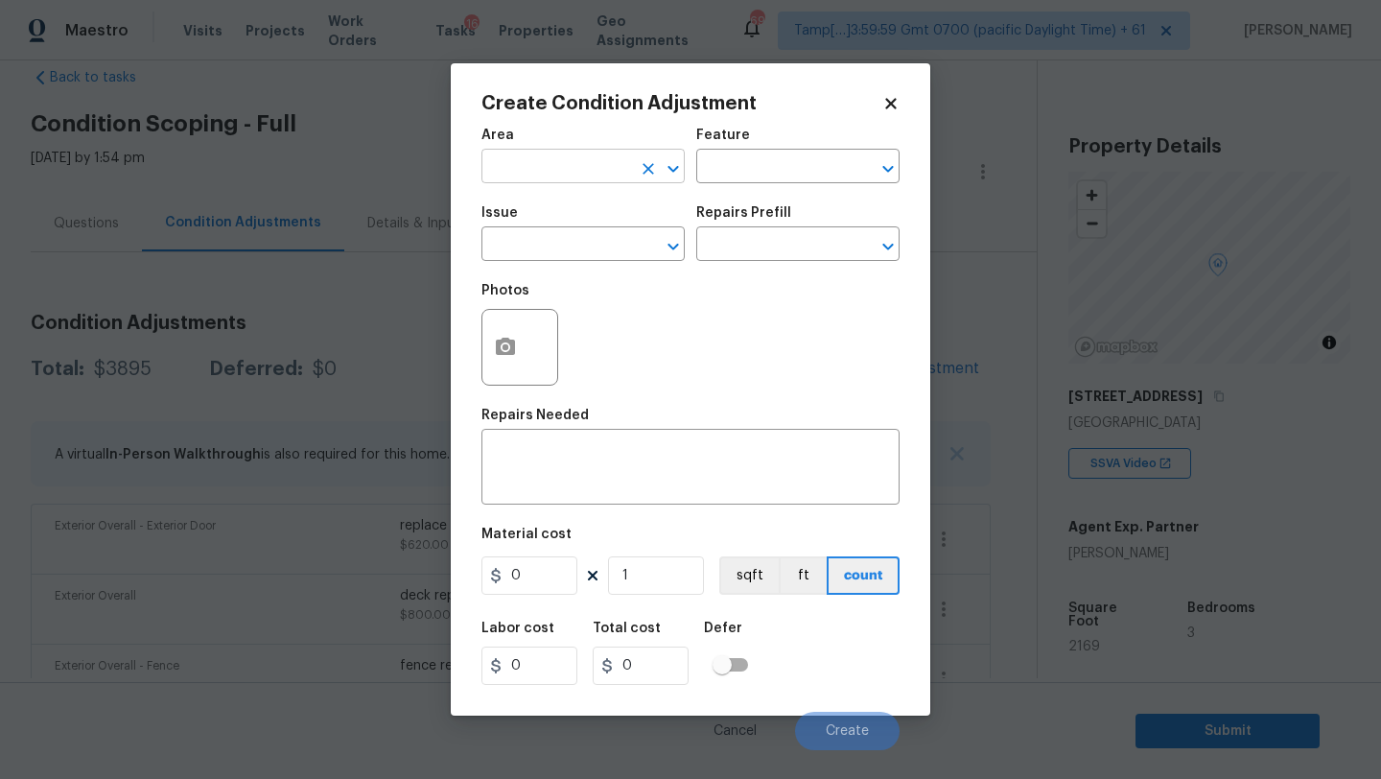
click at [587, 177] on input "text" at bounding box center [556, 168] width 150 height 30
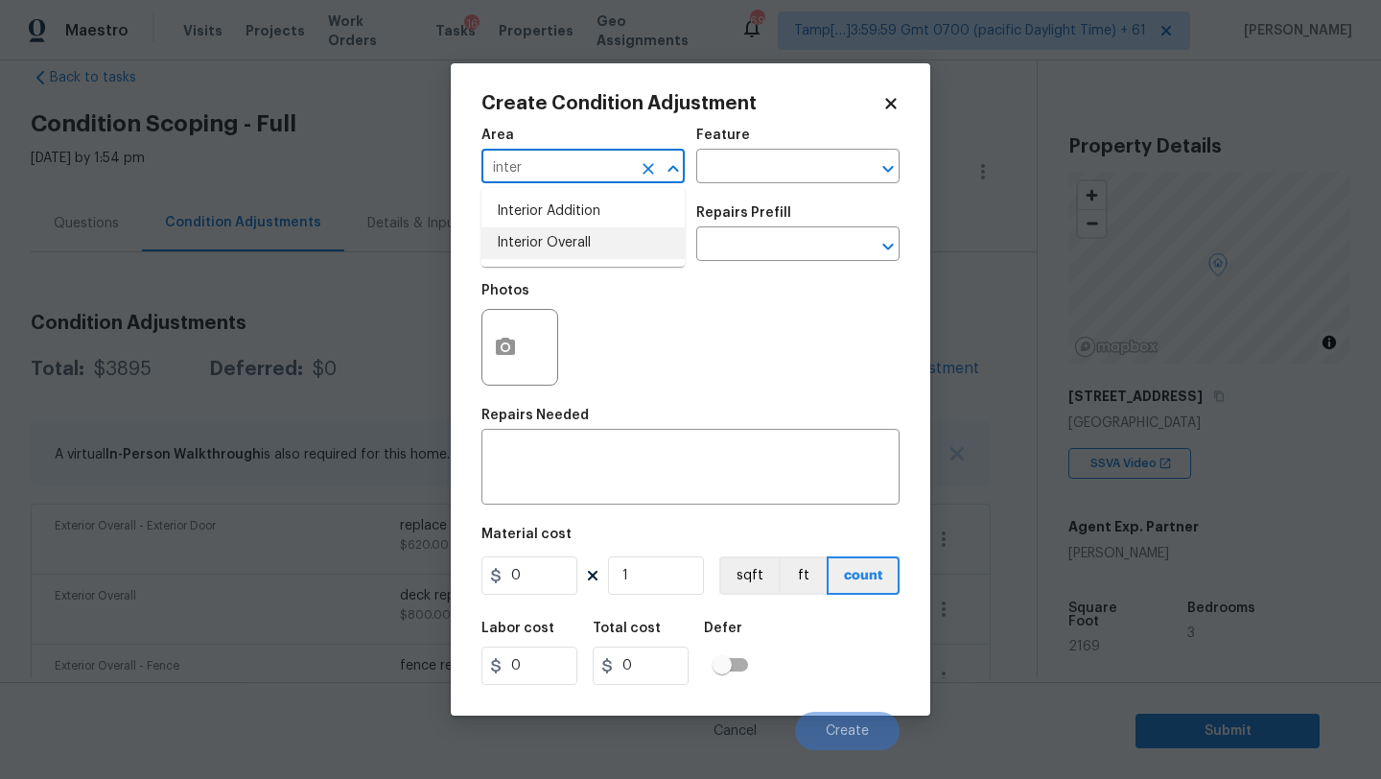
click at [606, 236] on li "Interior Overall" at bounding box center [582, 243] width 203 height 32
type input "Interior Overall"
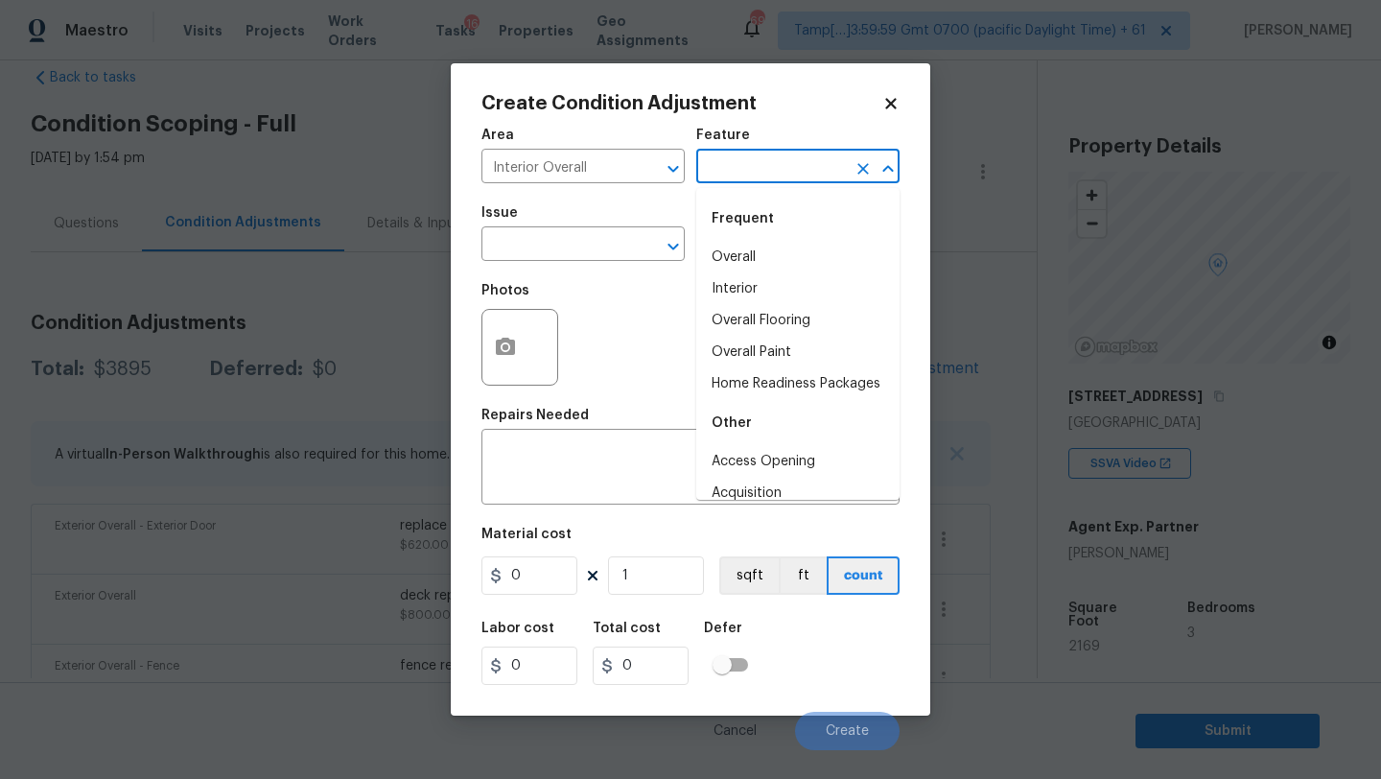
click at [737, 168] on input "text" at bounding box center [771, 168] width 150 height 30
drag, startPoint x: 744, startPoint y: 319, endPoint x: 703, endPoint y: 269, distance: 64.7
click at [744, 319] on li "Overall Flooring" at bounding box center [797, 321] width 203 height 32
type input "Overall Flooring"
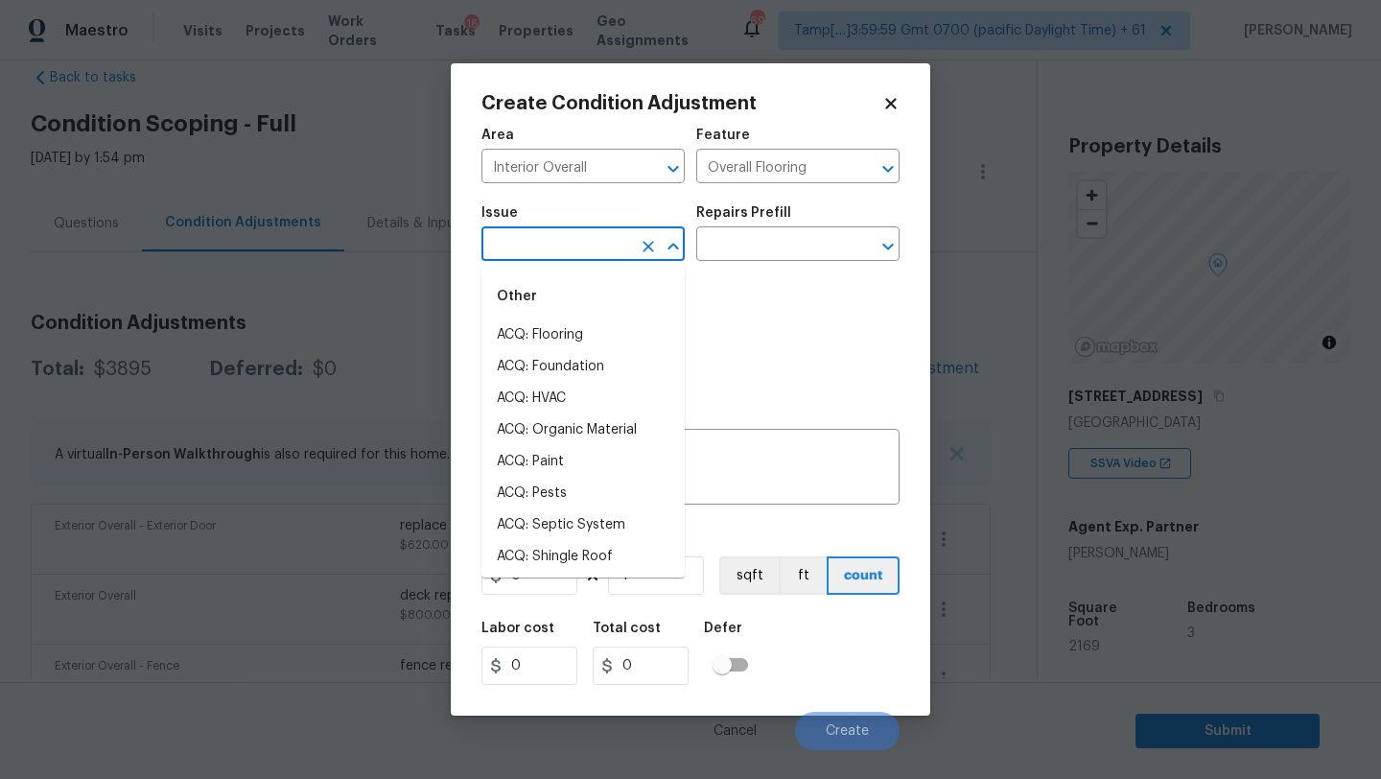
click at [627, 234] on input "text" at bounding box center [556, 246] width 150 height 30
click at [556, 330] on li "ACQ: Flooring" at bounding box center [582, 335] width 203 height 32
type input "ACQ: Flooring"
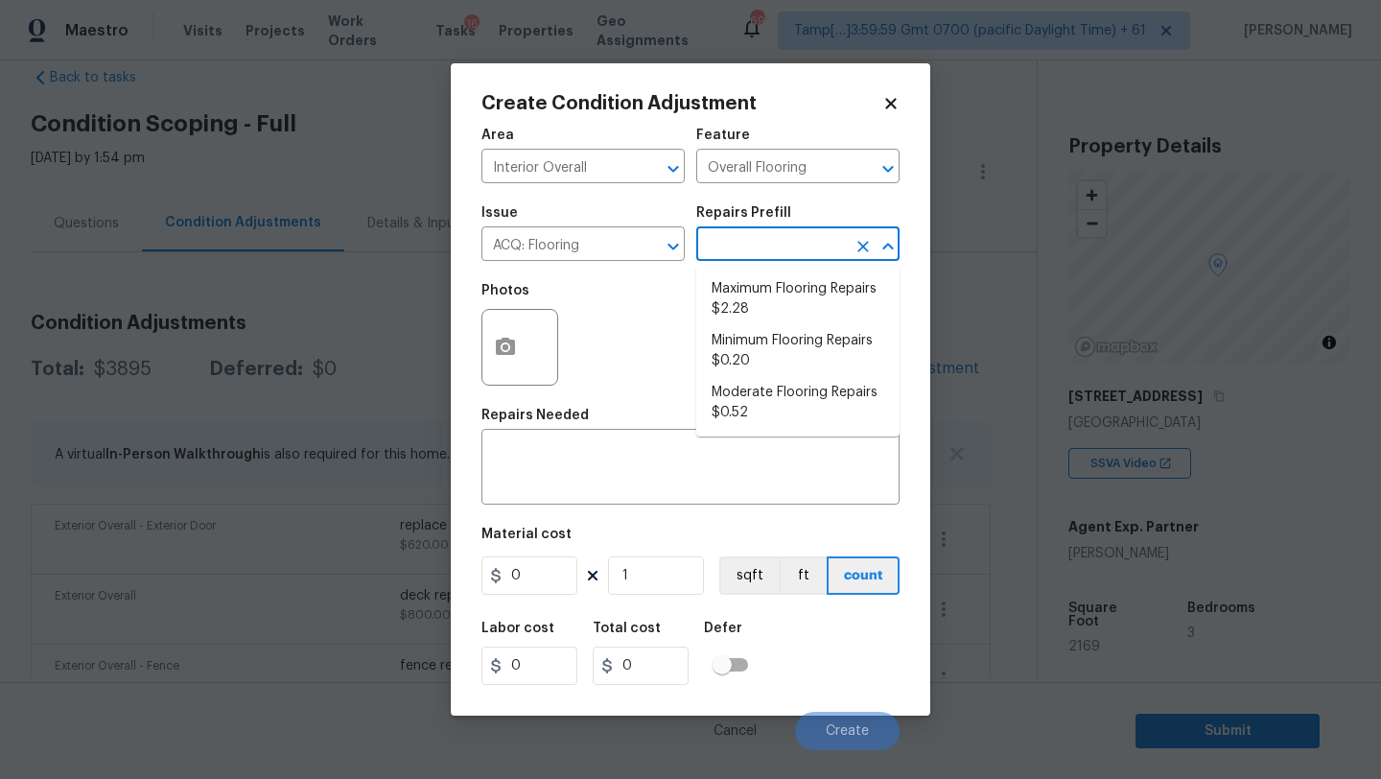
click at [759, 238] on input "text" at bounding box center [771, 246] width 150 height 30
click at [759, 411] on li "Moderate Flooring Repairs $0.52" at bounding box center [797, 403] width 203 height 52
type input "Acquisition"
type textarea "Acquisition Scope: Moderate flooring repairs"
type input "0.52"
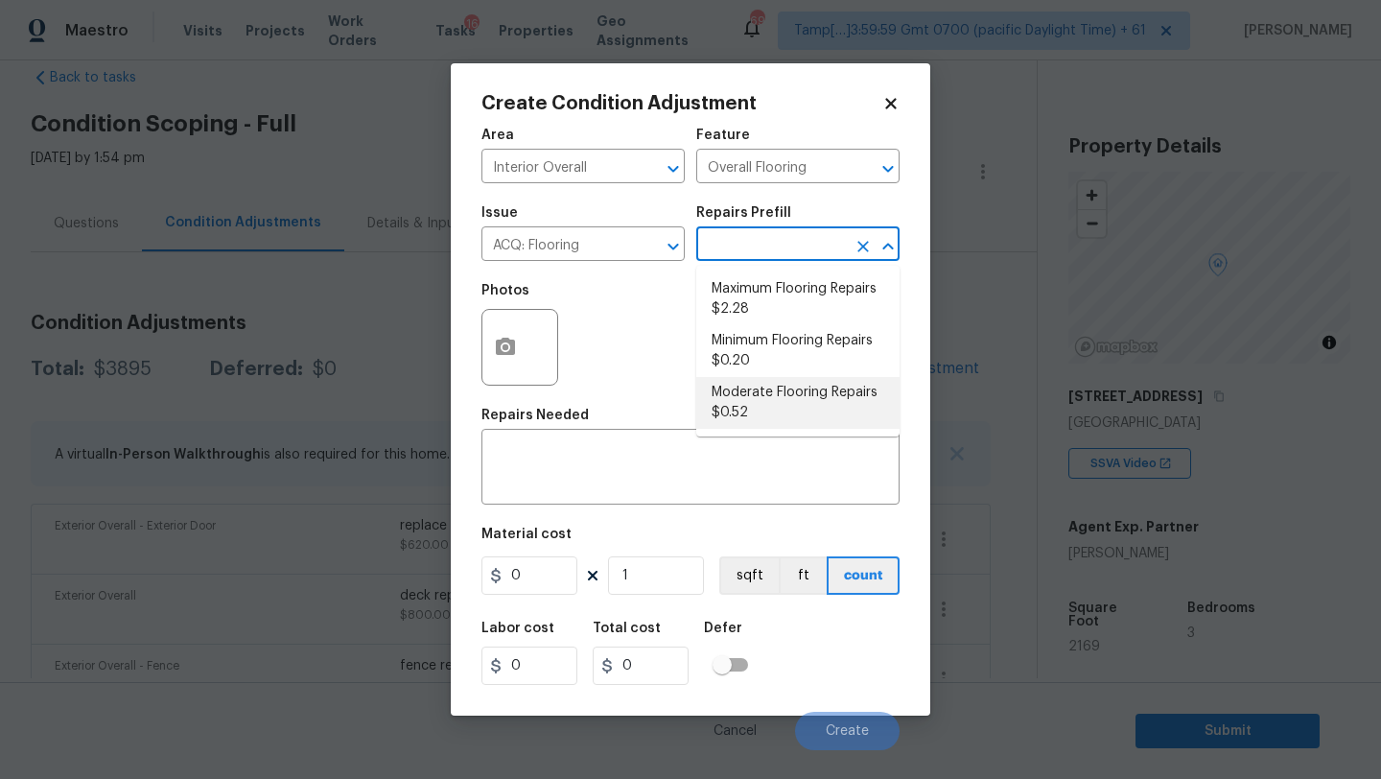
type input "0.52"
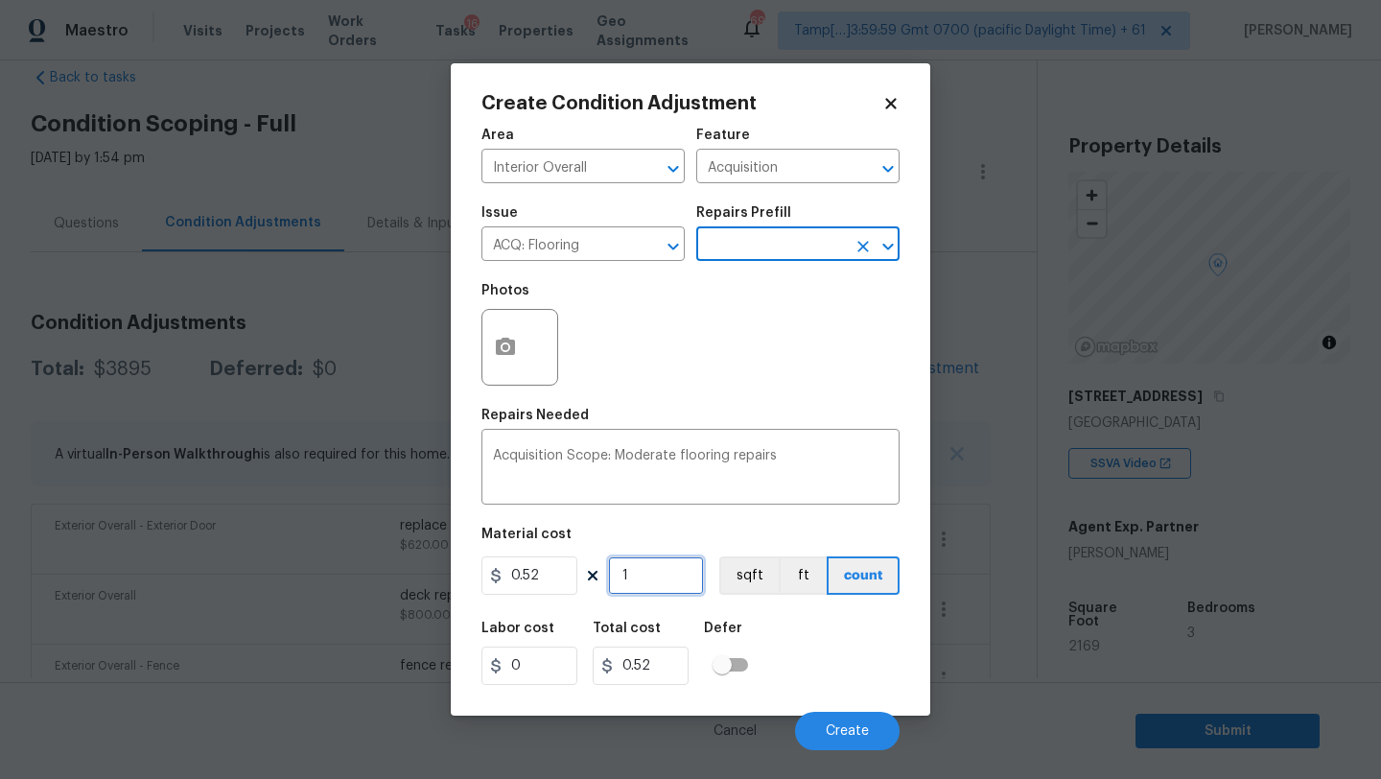
click at [660, 574] on input "1" at bounding box center [656, 575] width 96 height 38
type input "2"
type input "1.04"
type input "21"
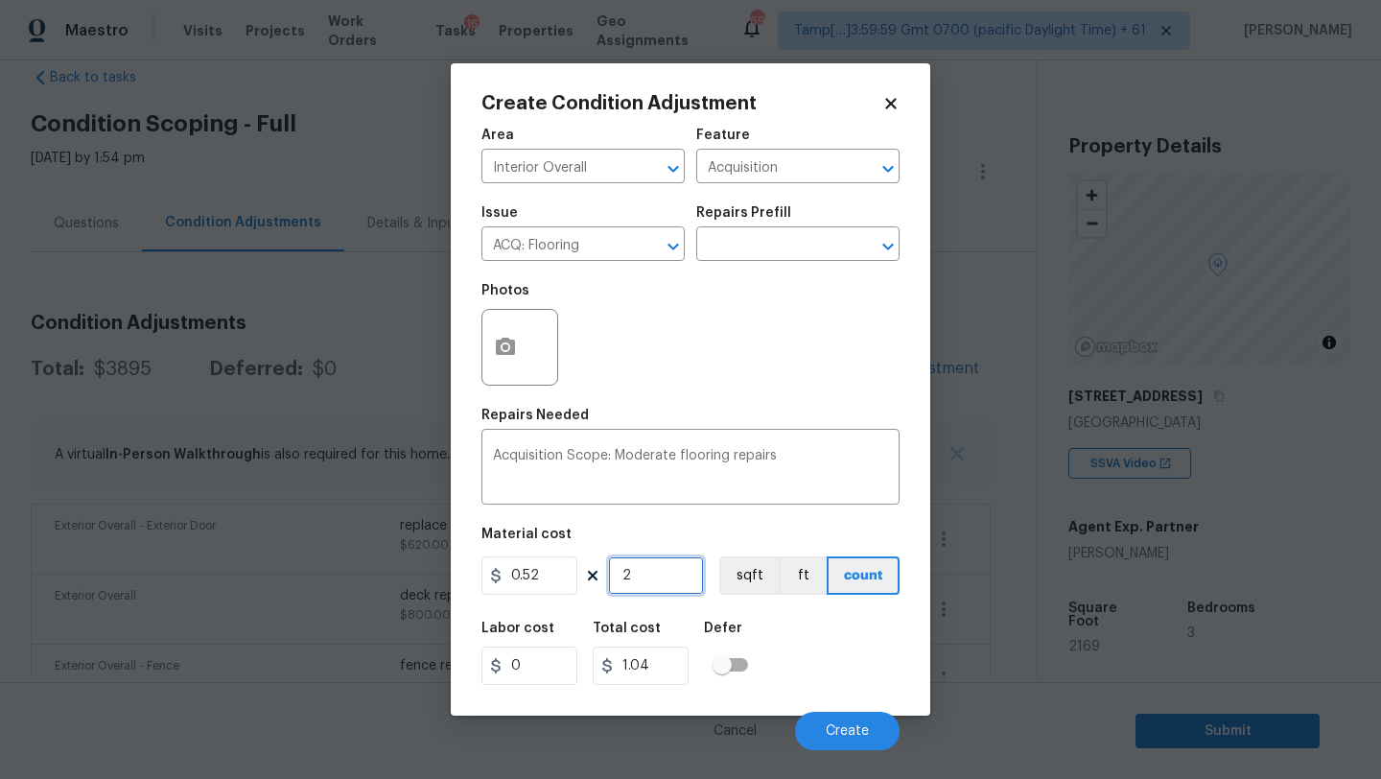
type input "10.92"
type input "216"
type input "112.32"
type input "2169"
type input "1127.88"
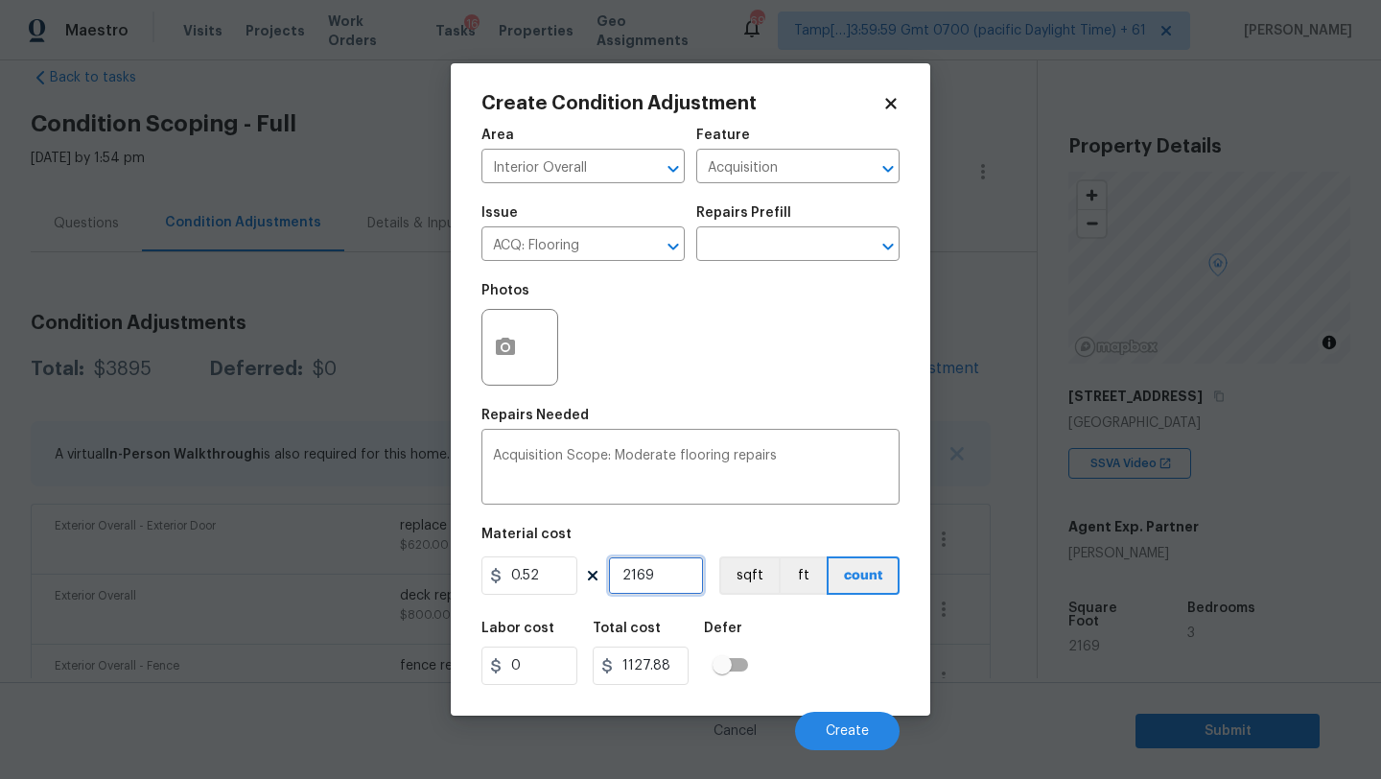
type input "2169"
click at [521, 350] on button "button" at bounding box center [505, 347] width 46 height 75
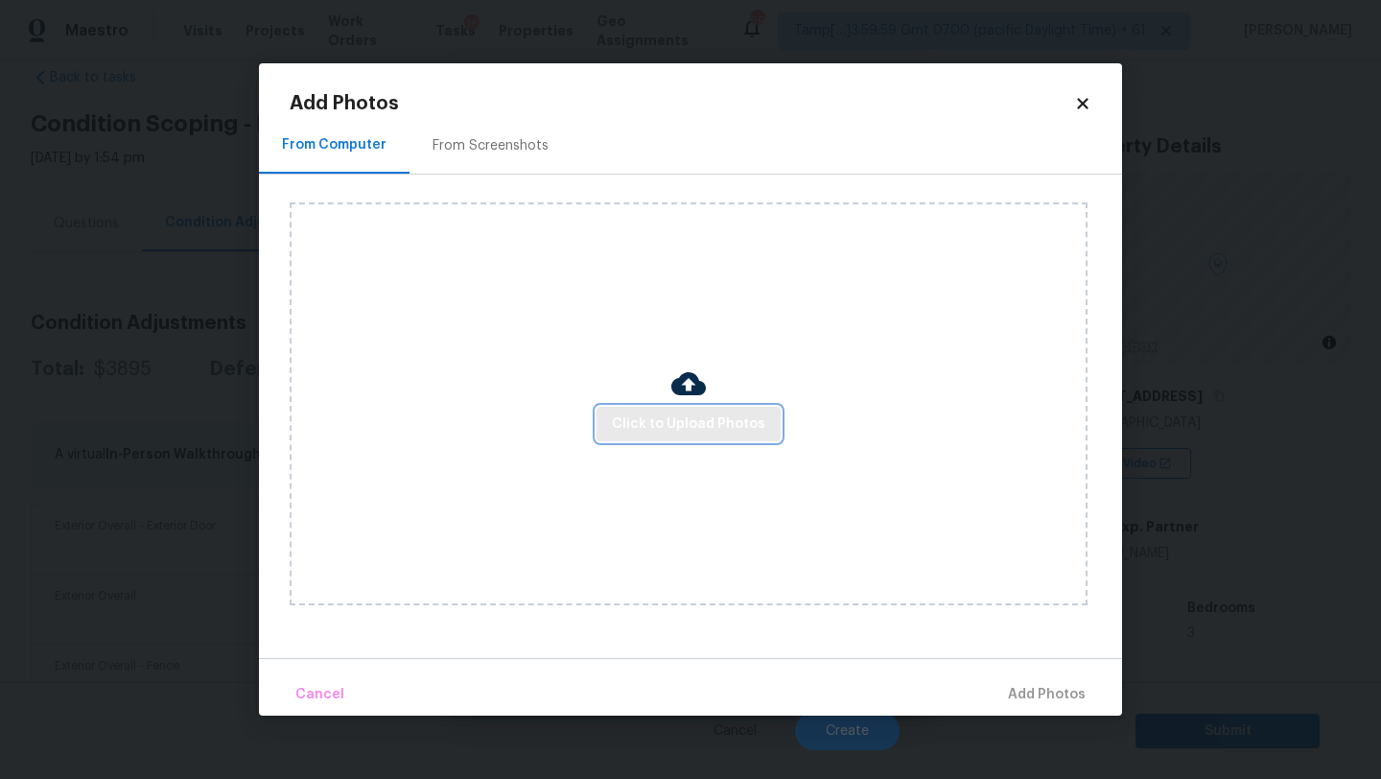
click at [641, 418] on span "Click to Upload Photos" at bounding box center [688, 424] width 153 height 24
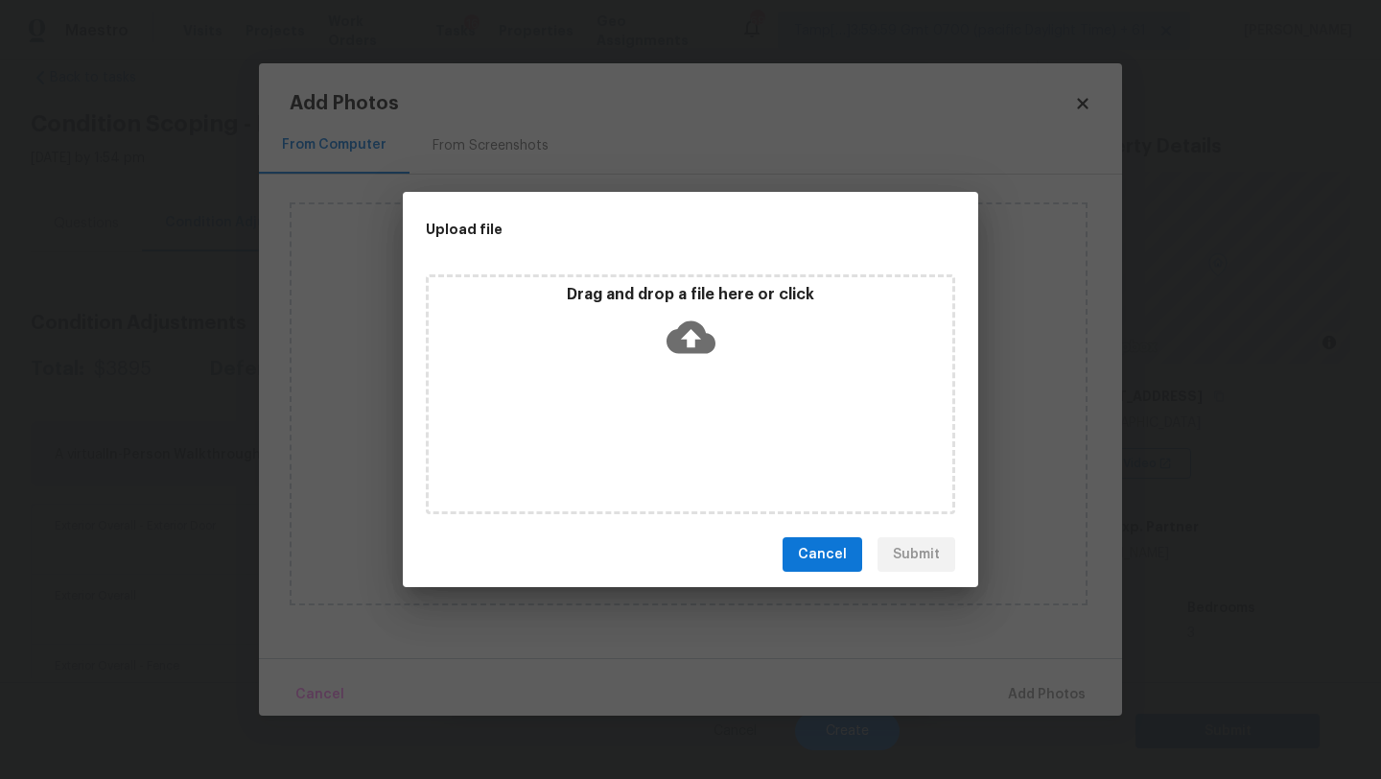
click at [723, 310] on div "Drag and drop a file here or click" at bounding box center [691, 326] width 524 height 82
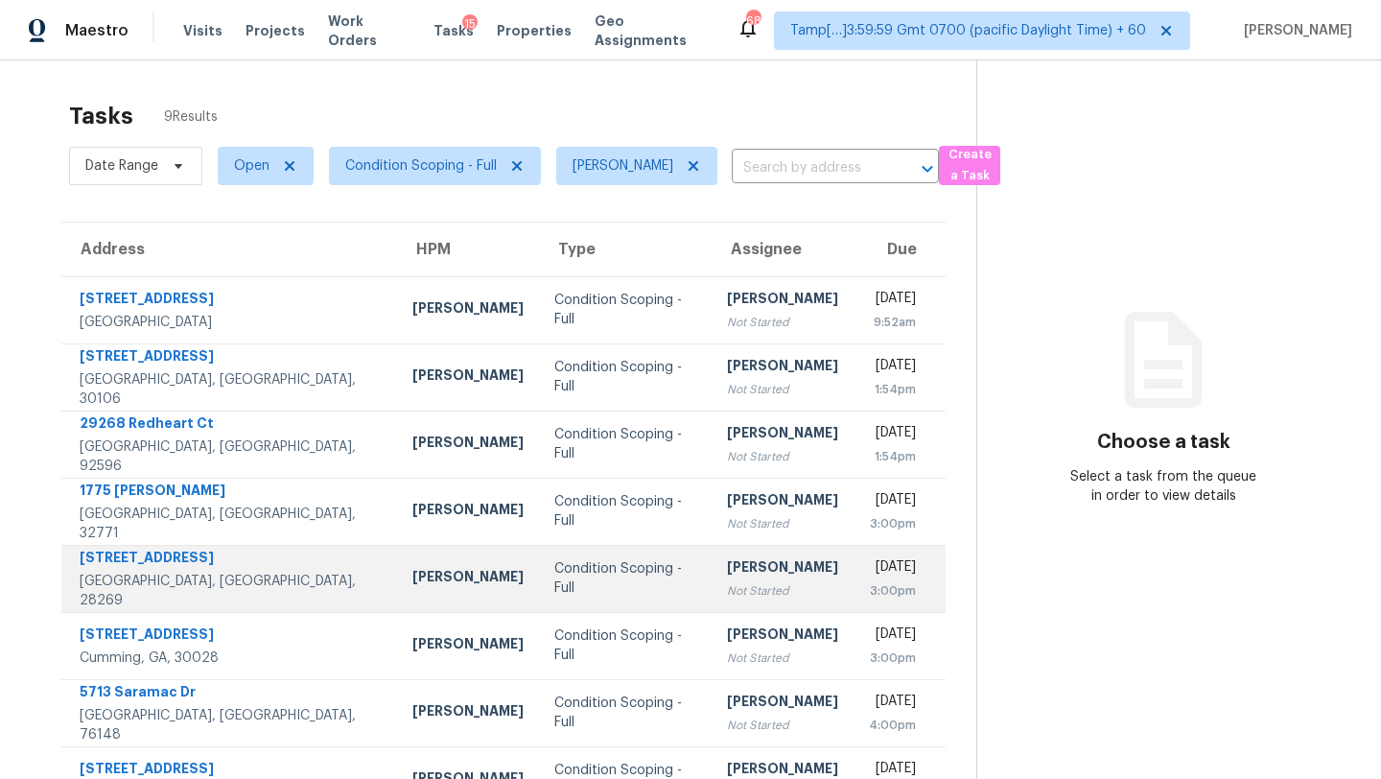
scroll to position [117, 0]
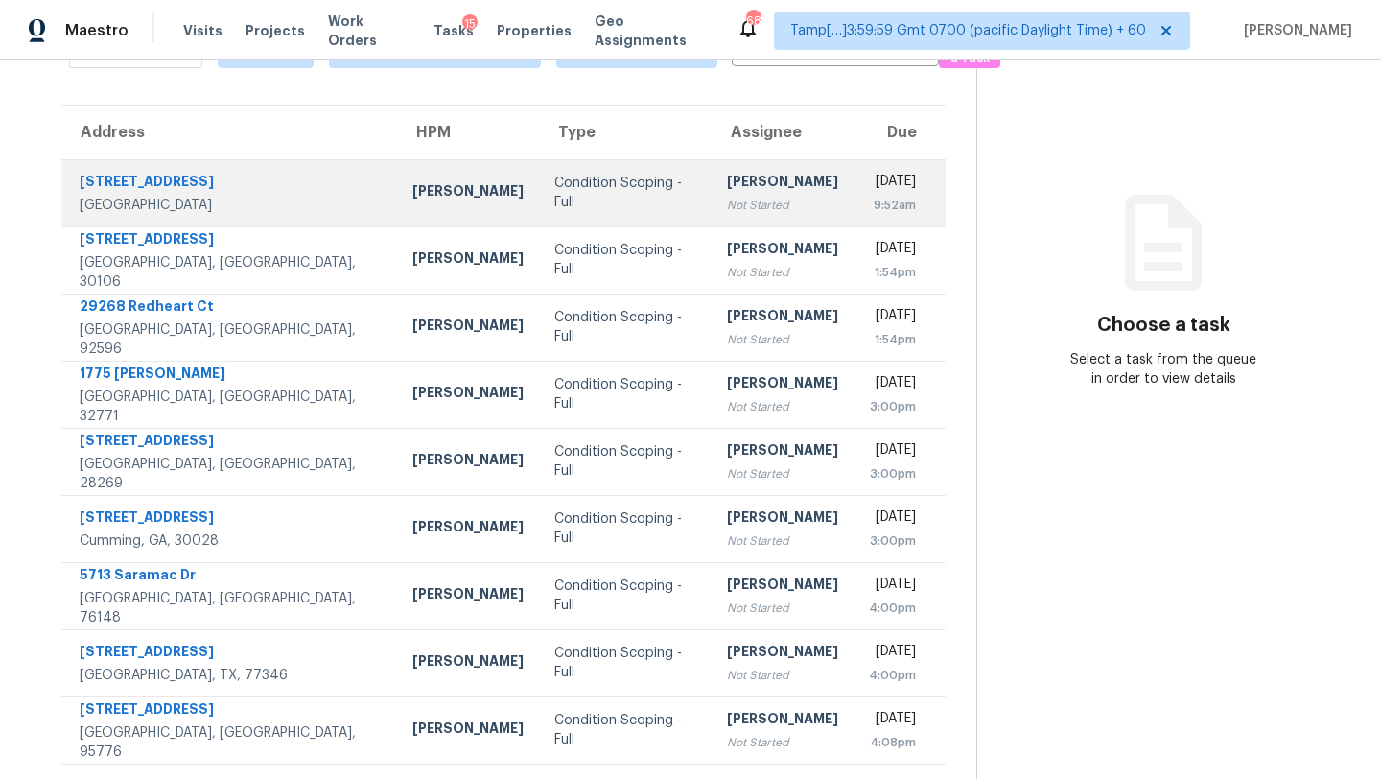
click at [712, 216] on td "[PERSON_NAME] Not Started" at bounding box center [783, 192] width 142 height 67
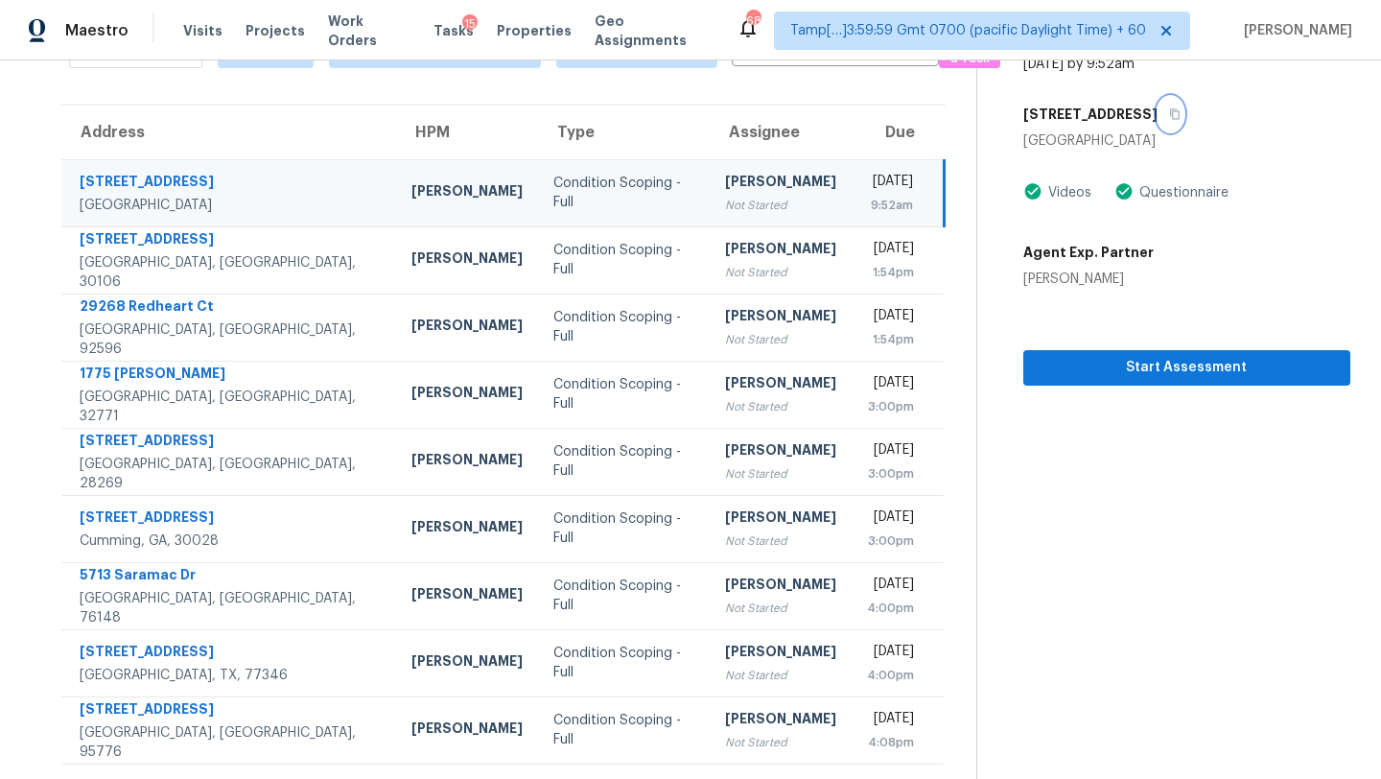
click at [1170, 111] on icon "button" at bounding box center [1175, 114] width 10 height 11
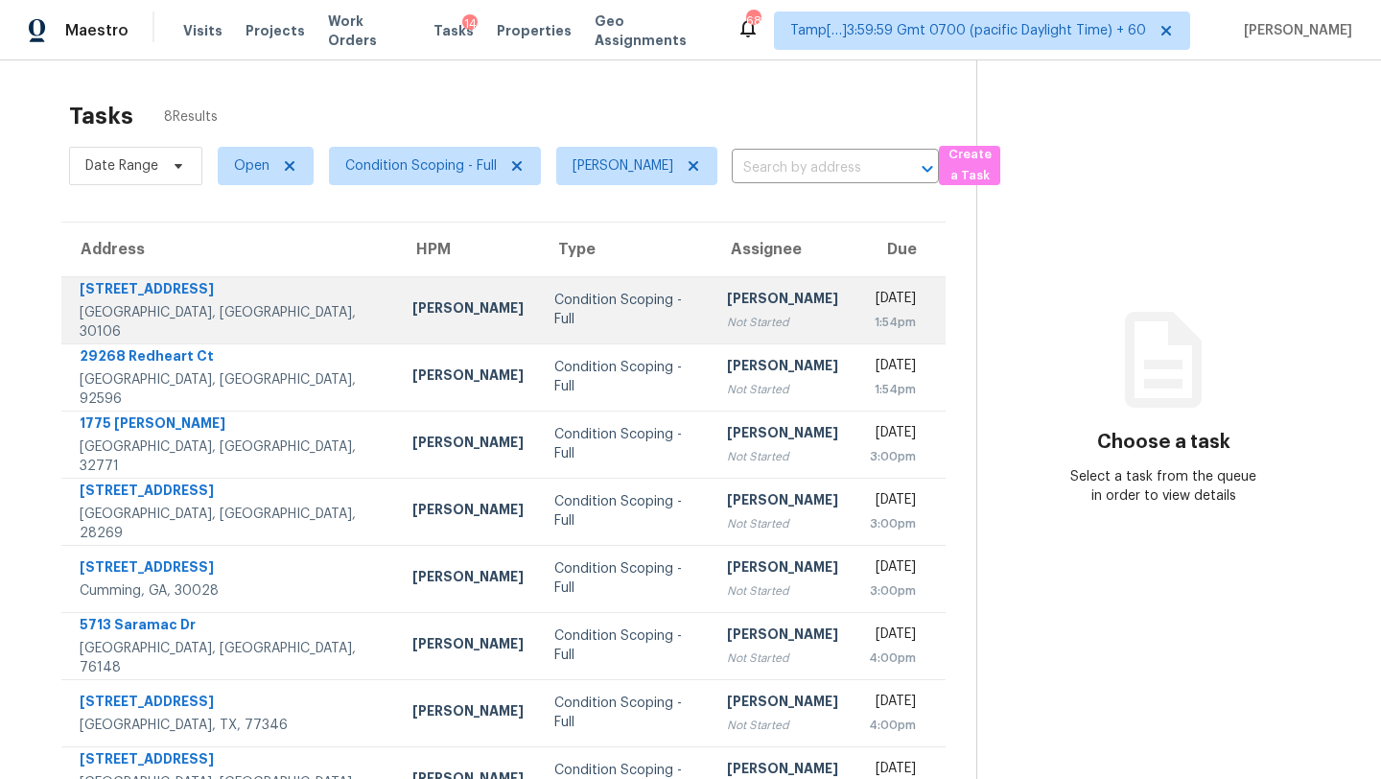
click at [606, 328] on td "Condition Scoping - Full" at bounding box center [625, 309] width 173 height 67
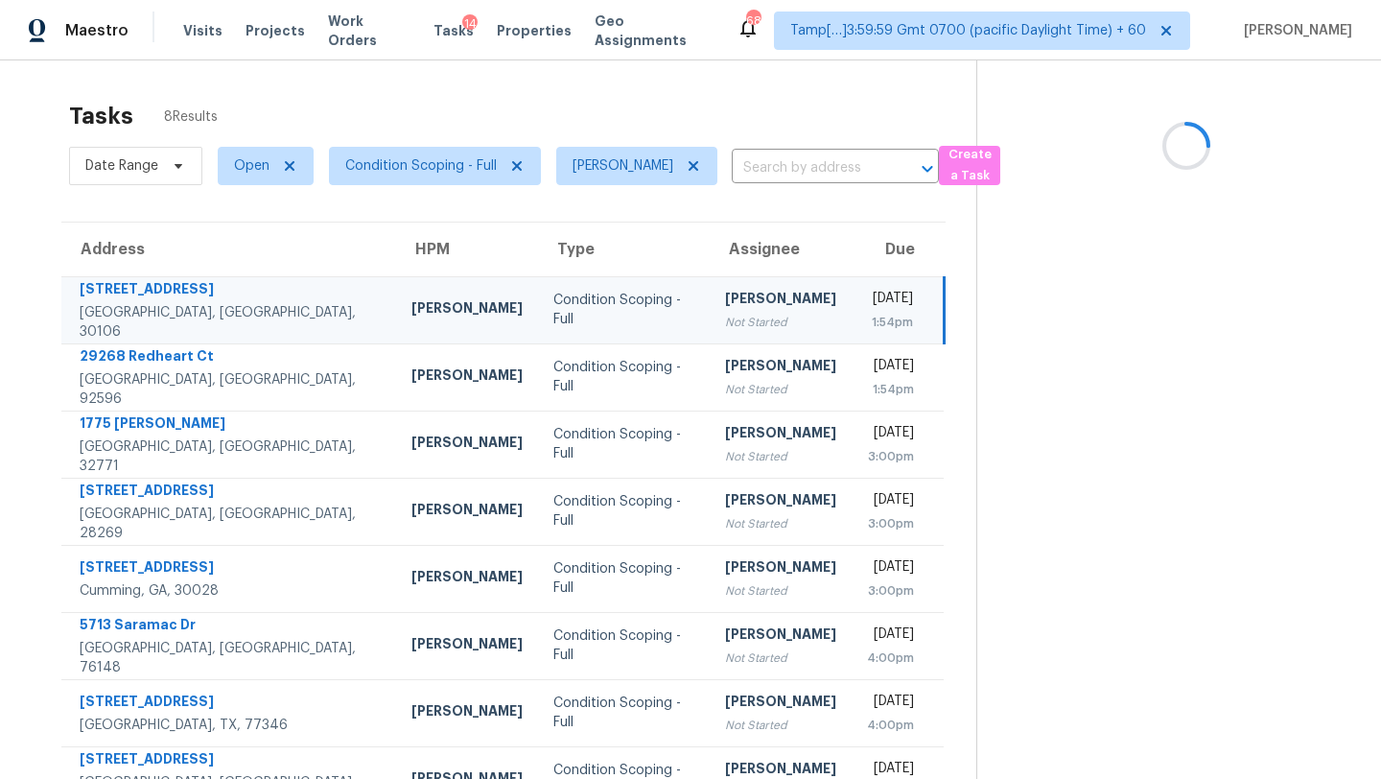
scroll to position [60, 0]
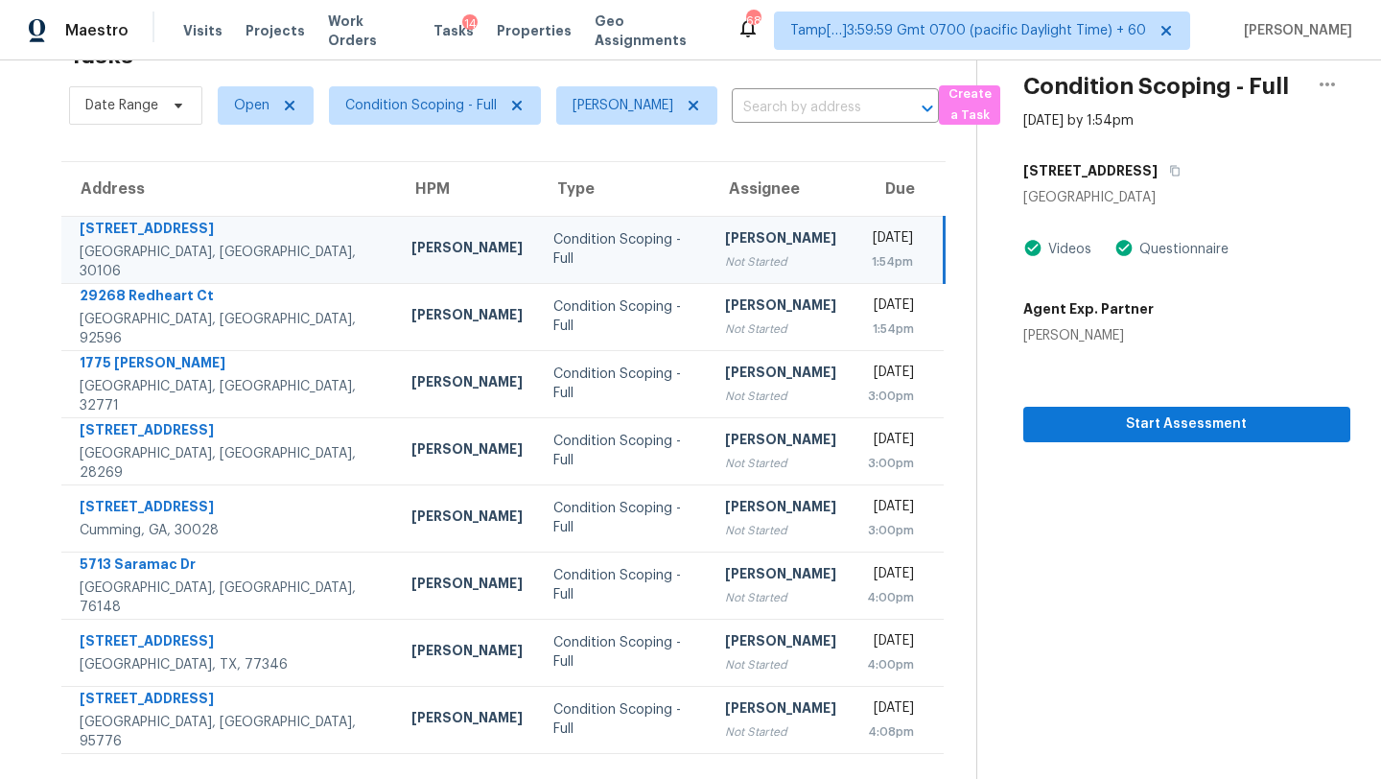
click at [725, 252] on div "Not Started" at bounding box center [780, 261] width 111 height 19
click at [1158, 178] on button "button" at bounding box center [1171, 170] width 26 height 35
click at [1337, 80] on icon "button" at bounding box center [1327, 84] width 23 height 23
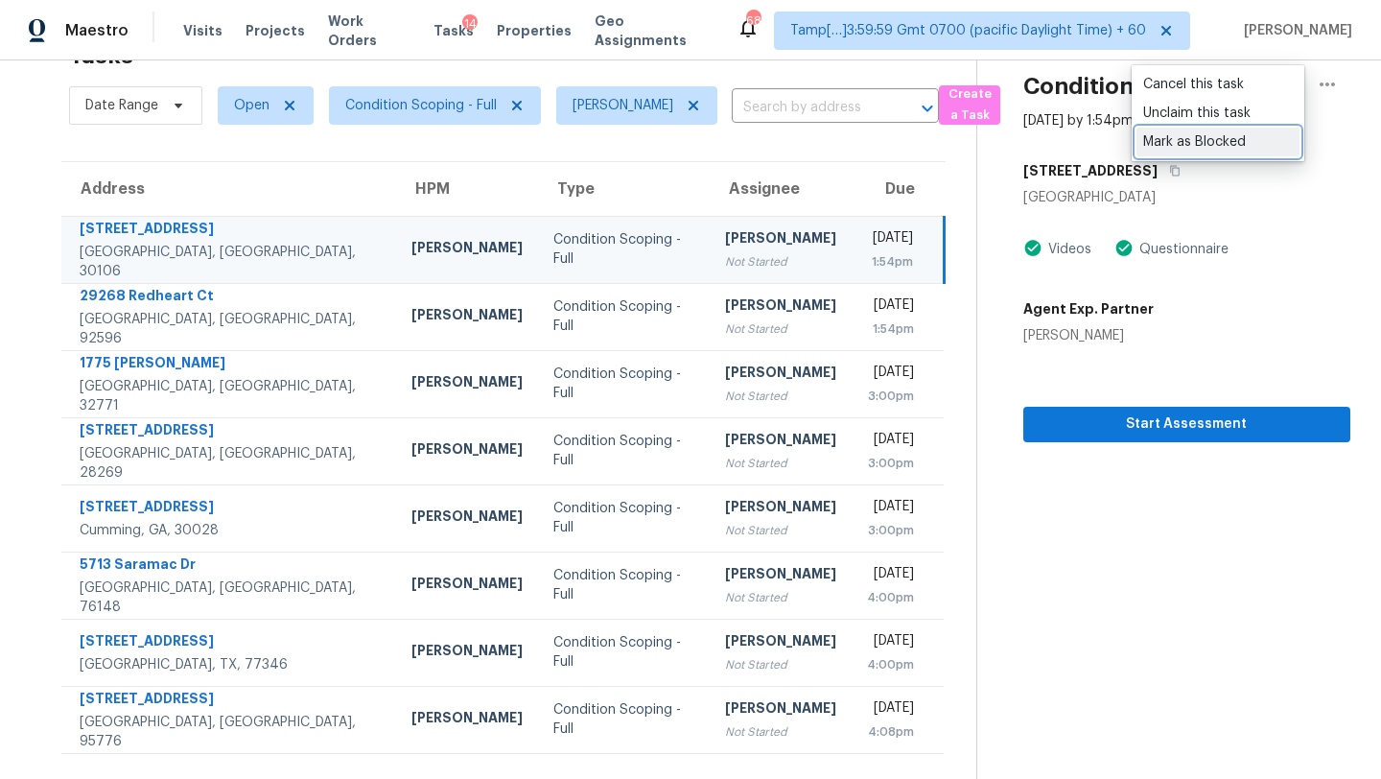
click at [1236, 133] on div "Mark as Blocked" at bounding box center [1218, 141] width 150 height 19
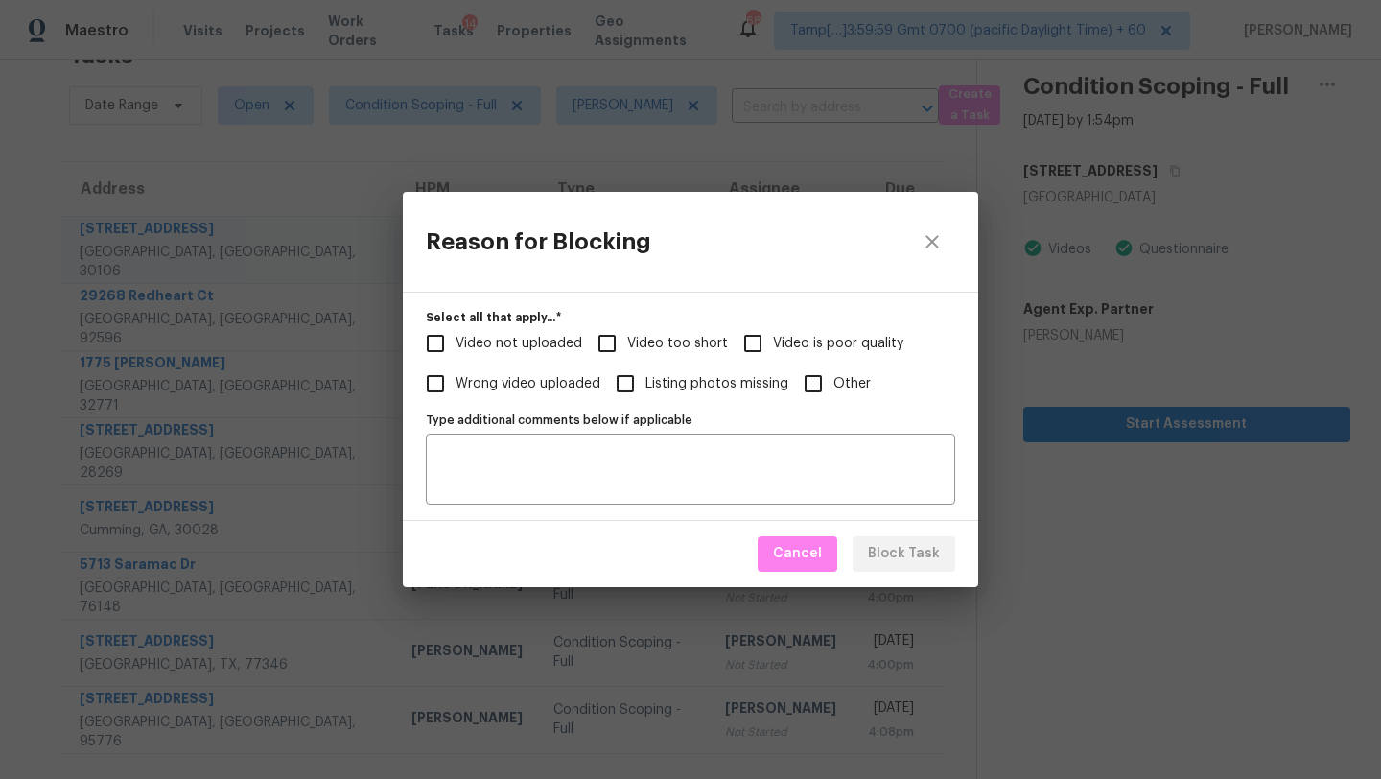
click at [559, 352] on span "Video not uploaded" at bounding box center [519, 344] width 127 height 20
click at [456, 352] on input "Video not uploaded" at bounding box center [435, 343] width 40 height 40
click at [559, 352] on span "Video not uploaded" at bounding box center [519, 344] width 127 height 20
click at [456, 352] on input "Video not uploaded" at bounding box center [435, 343] width 40 height 40
checkbox input "false"
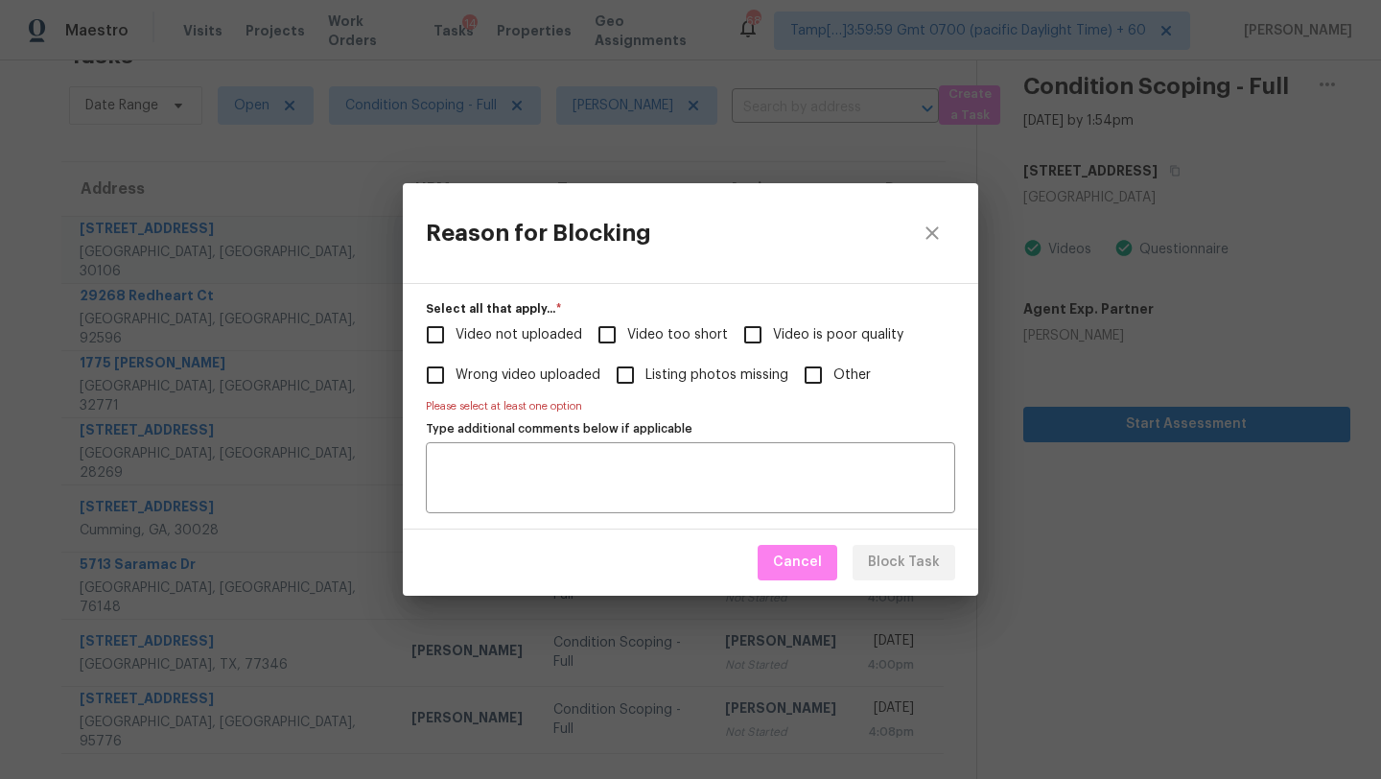
click at [697, 335] on span "Video too short" at bounding box center [677, 335] width 101 height 20
click at [627, 335] on input "Video too short" at bounding box center [607, 335] width 40 height 40
checkbox input "true"
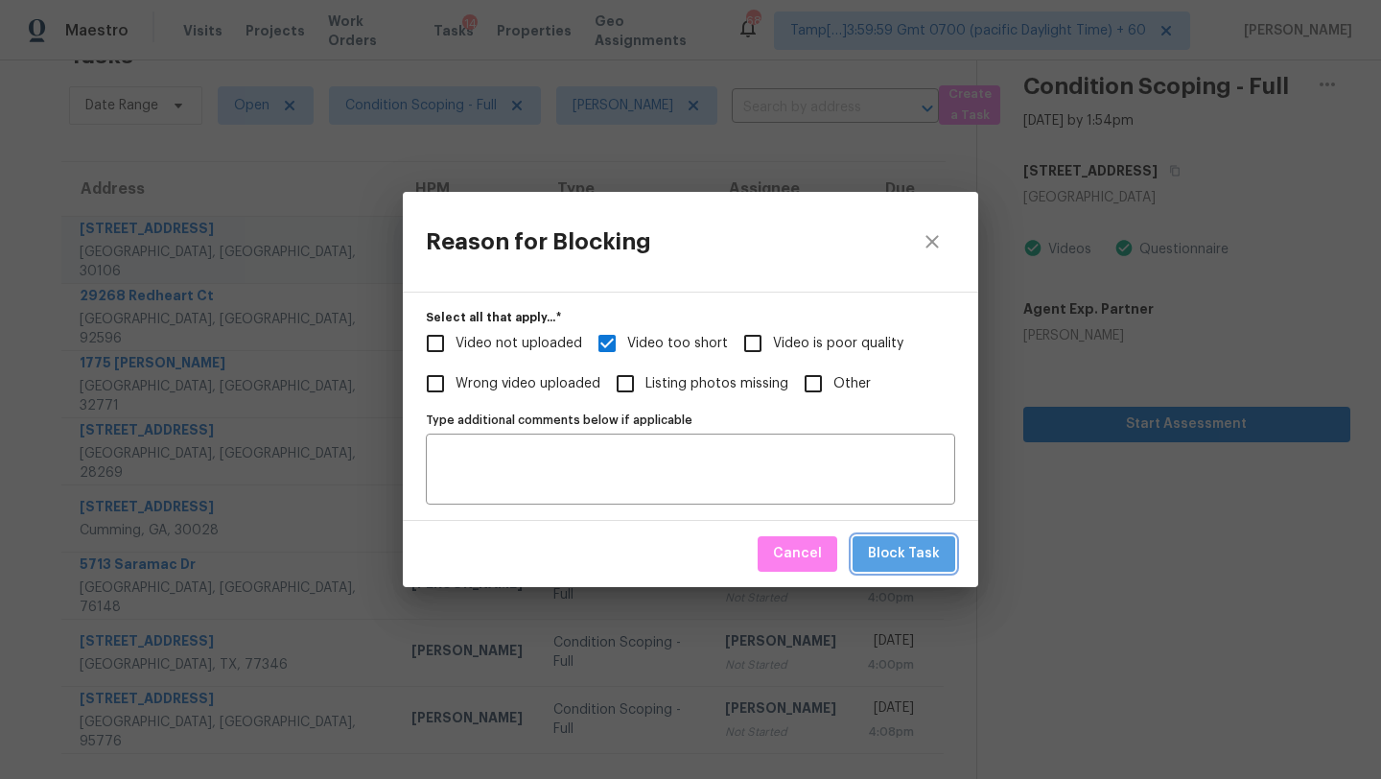
click at [911, 566] on button "Block Task" at bounding box center [904, 553] width 103 height 35
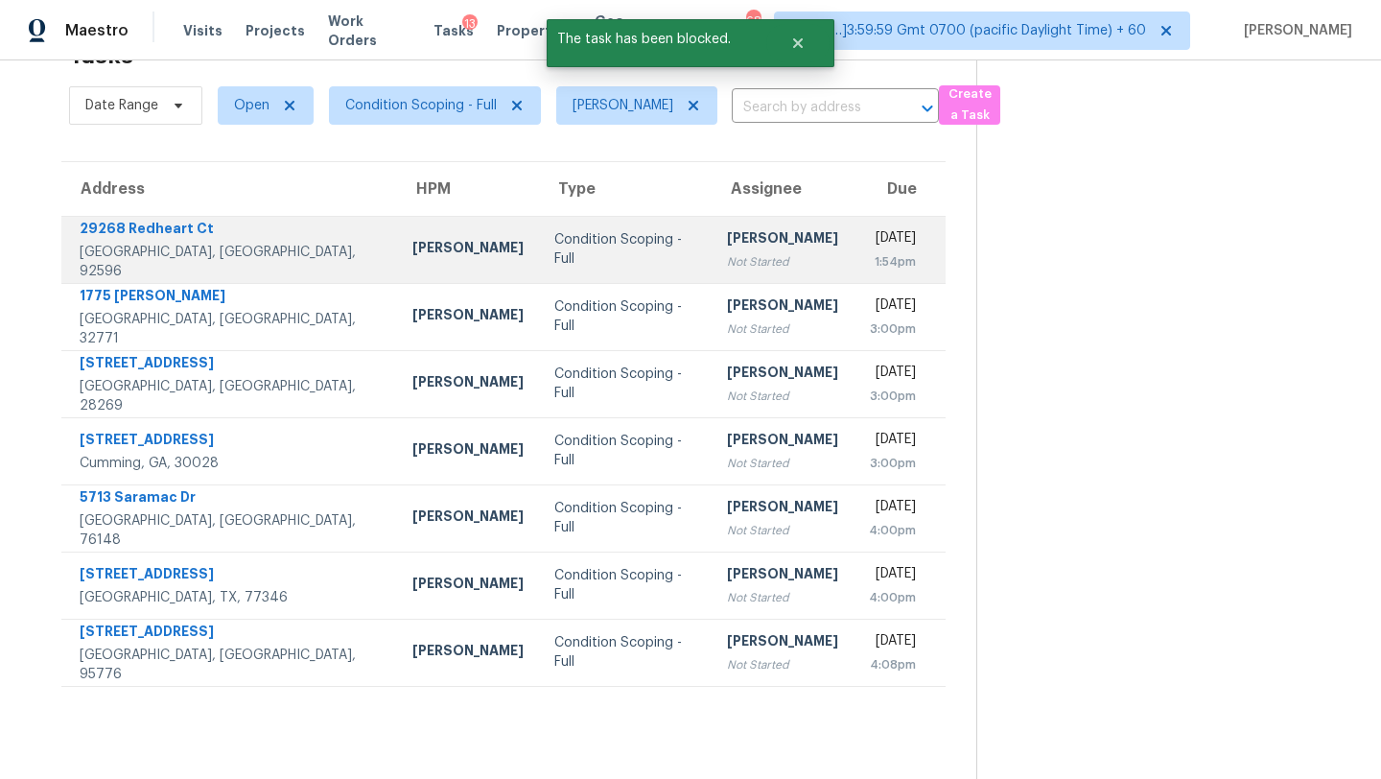
click at [727, 246] on div "[PERSON_NAME]" at bounding box center [782, 240] width 111 height 24
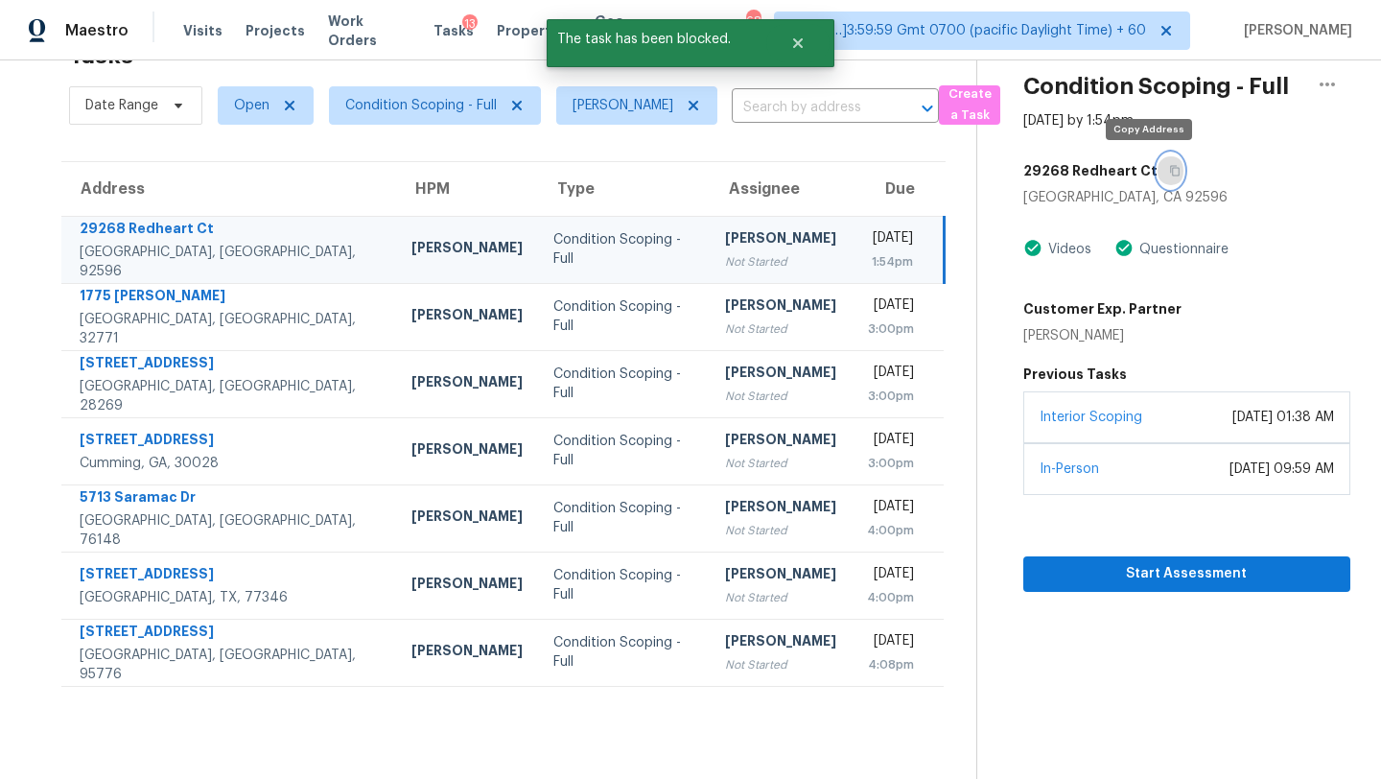
click at [1159, 173] on button "button" at bounding box center [1171, 170] width 26 height 35
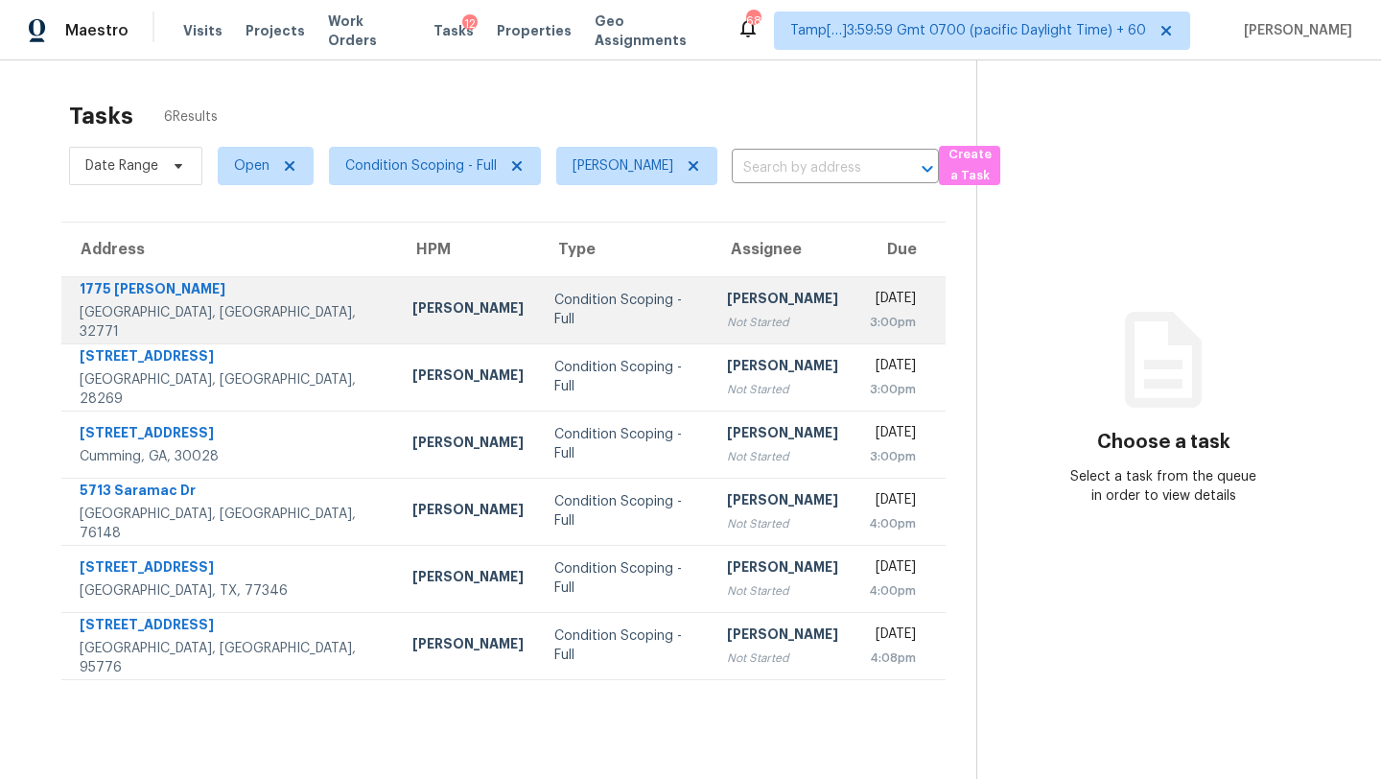
click at [869, 293] on div "[DATE]" at bounding box center [892, 301] width 47 height 24
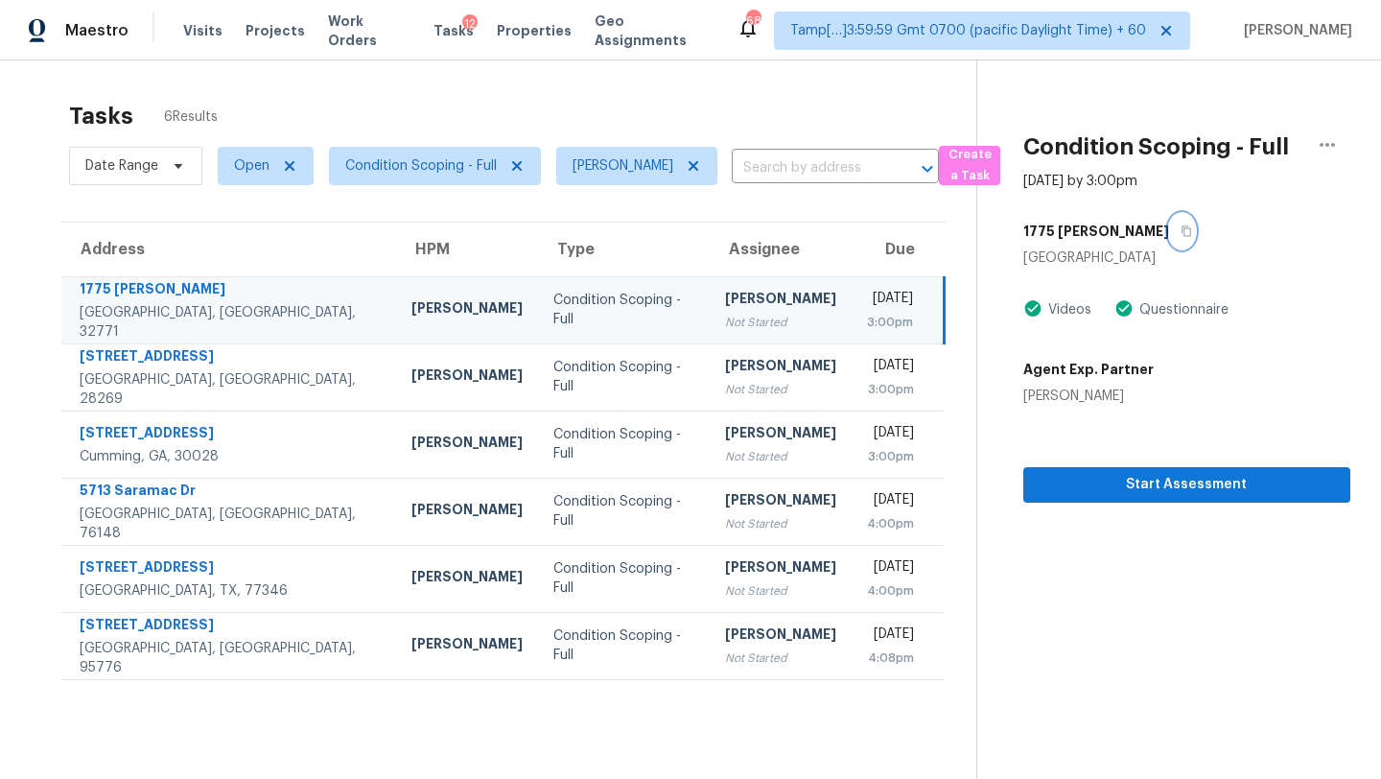
click at [1181, 231] on icon "button" at bounding box center [1187, 231] width 12 height 12
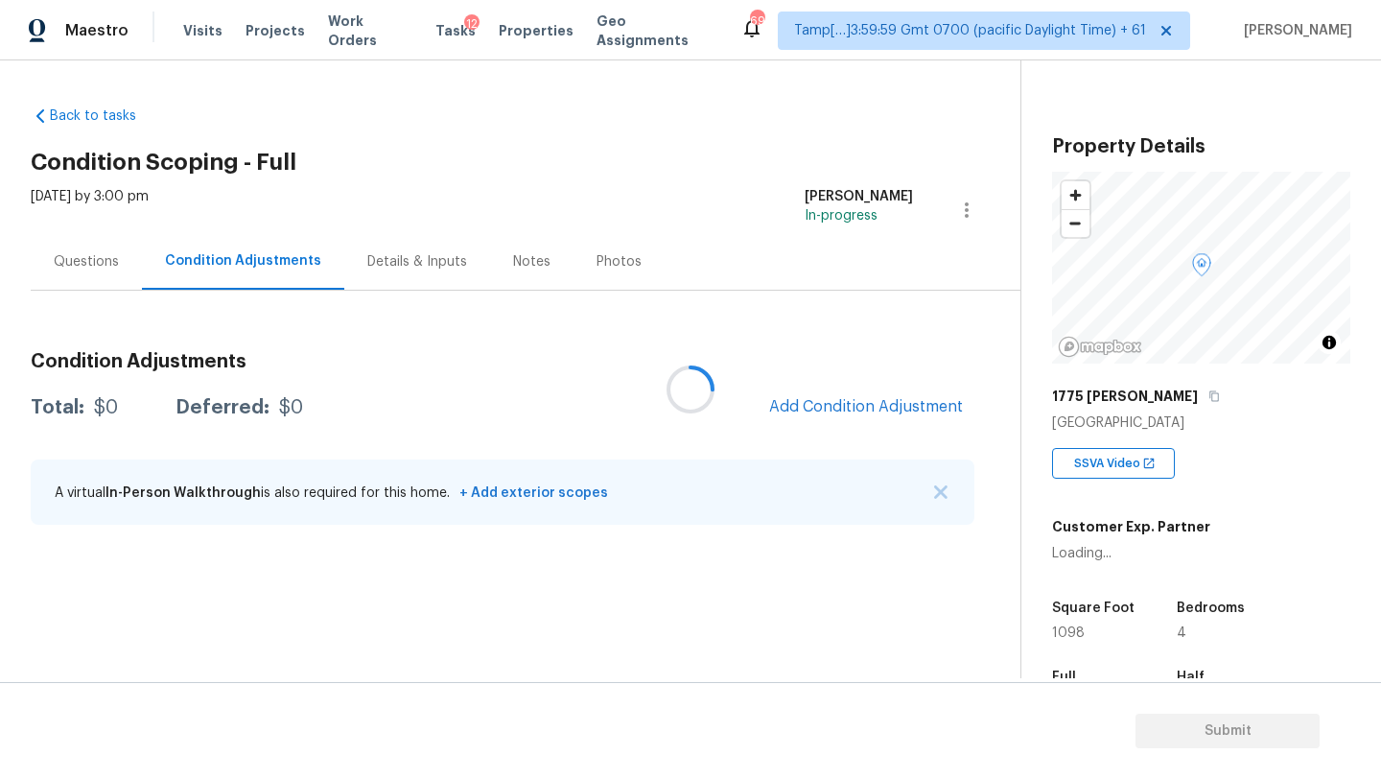
click at [842, 411] on div at bounding box center [690, 389] width 1381 height 779
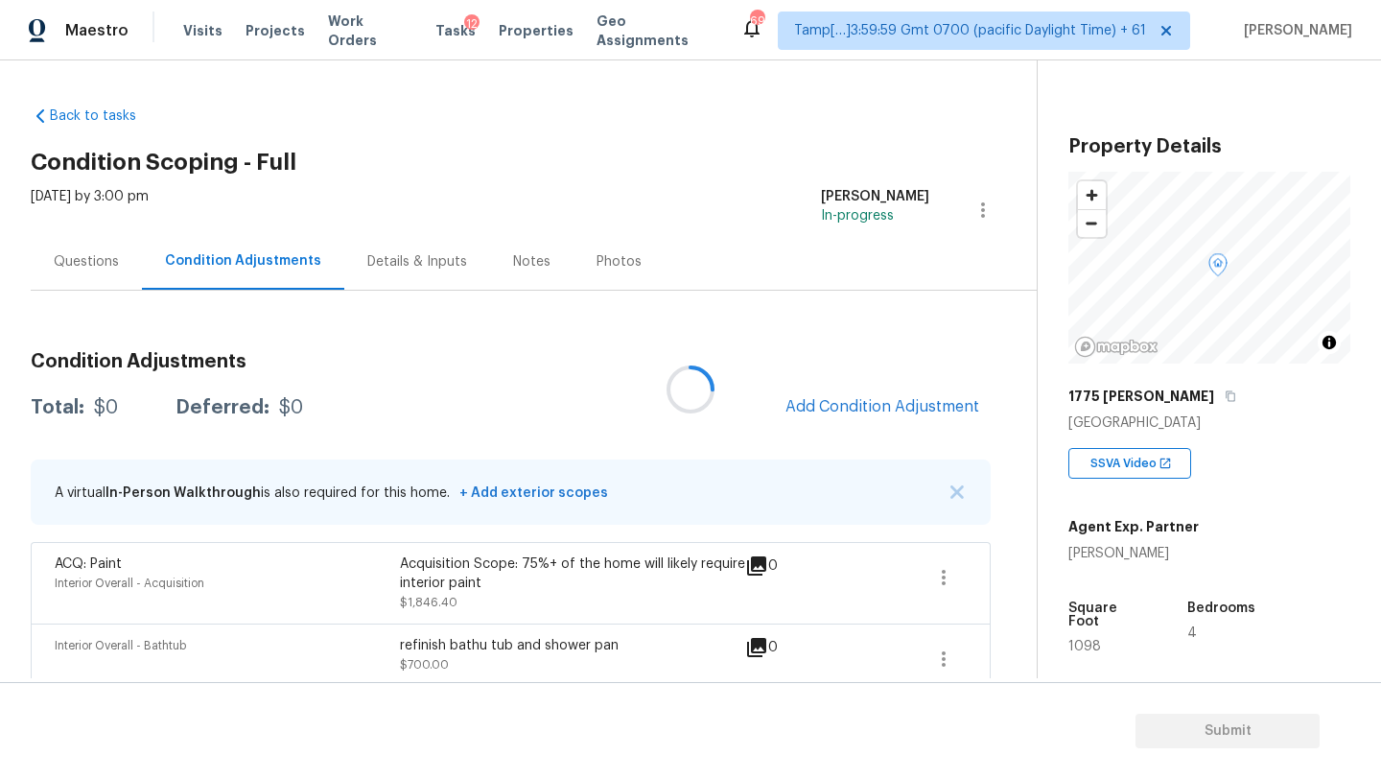
click at [842, 411] on div at bounding box center [690, 389] width 1381 height 779
click at [843, 411] on span "Add Condition Adjustment" at bounding box center [882, 406] width 194 height 17
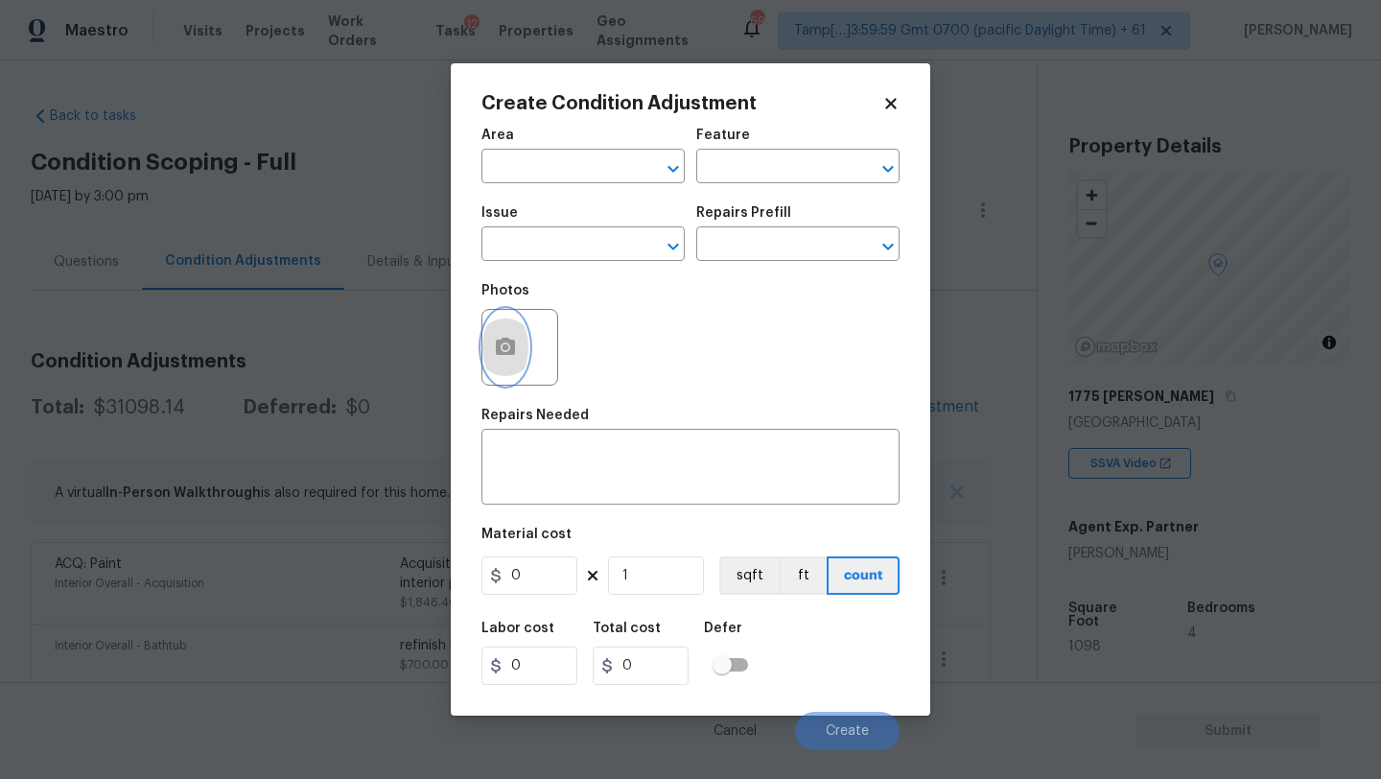
click at [509, 340] on icon "button" at bounding box center [505, 346] width 19 height 17
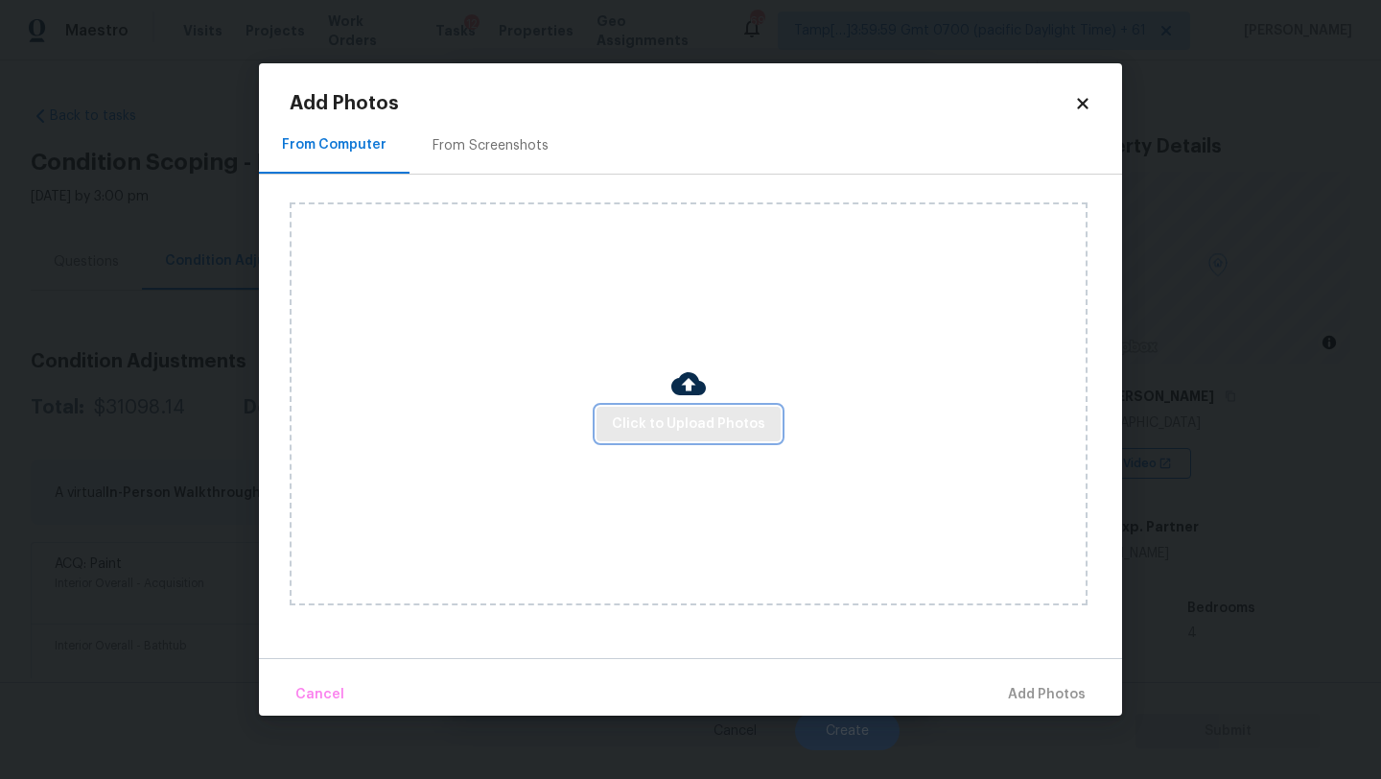
click at [663, 425] on span "Click to Upload Photos" at bounding box center [688, 424] width 153 height 24
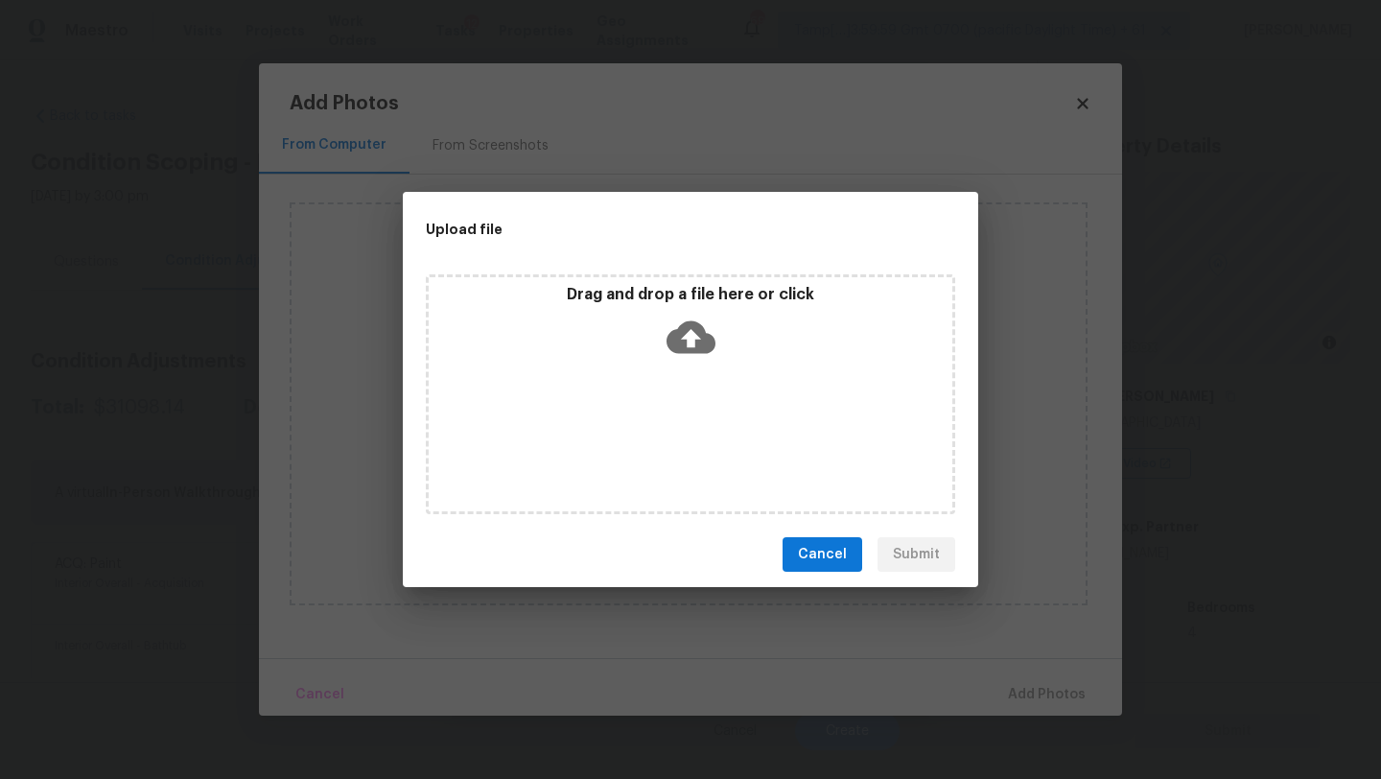
click at [667, 387] on div "Drag and drop a file here or click" at bounding box center [690, 394] width 529 height 240
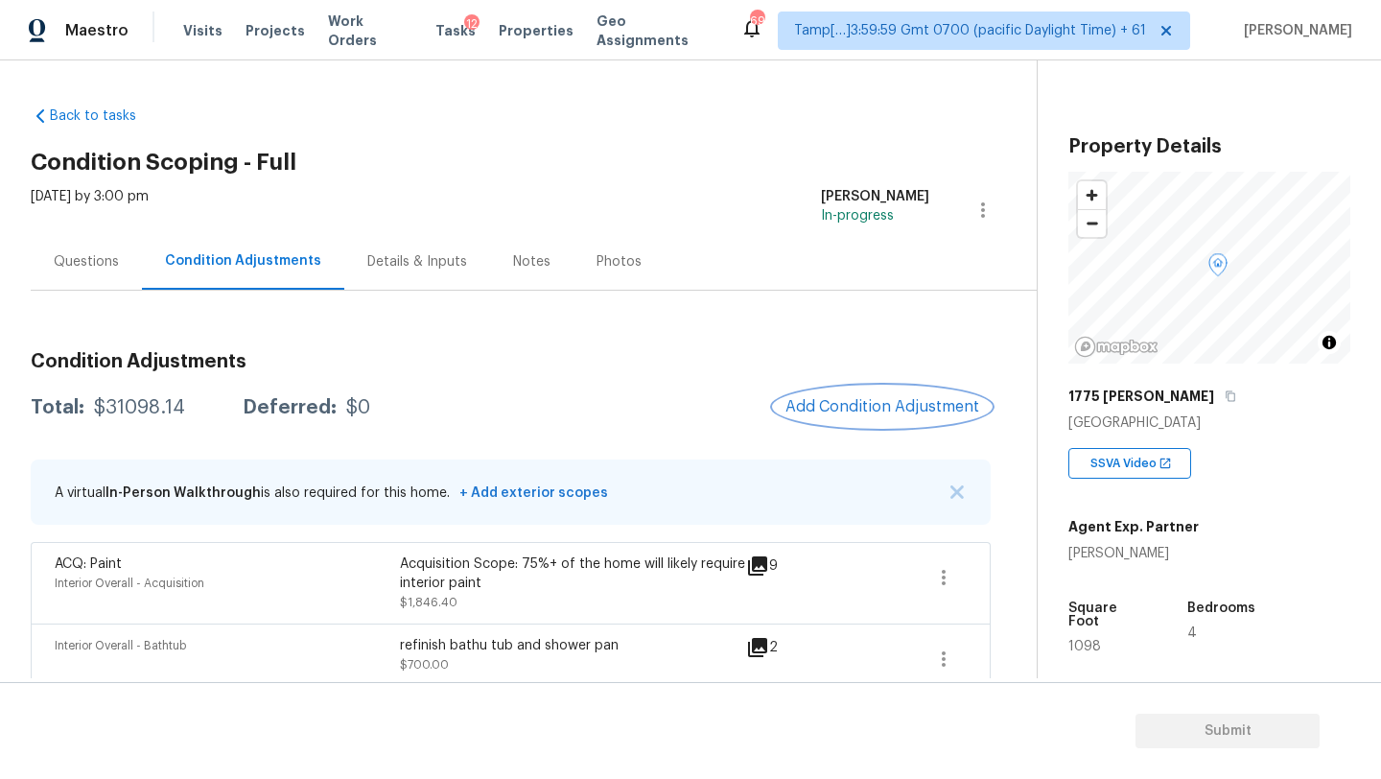
click at [883, 395] on button "Add Condition Adjustment" at bounding box center [882, 406] width 217 height 40
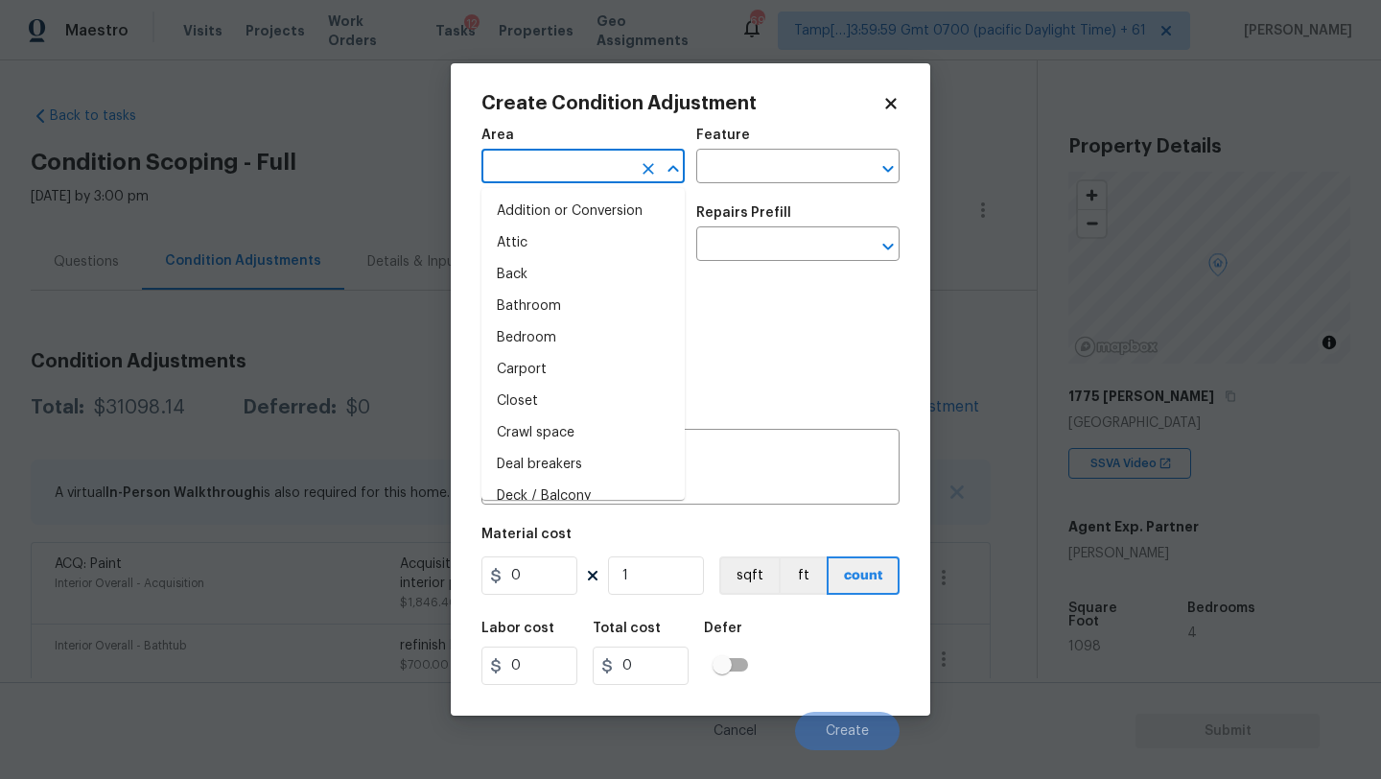
click at [568, 172] on input "text" at bounding box center [556, 168] width 150 height 30
type input "i"
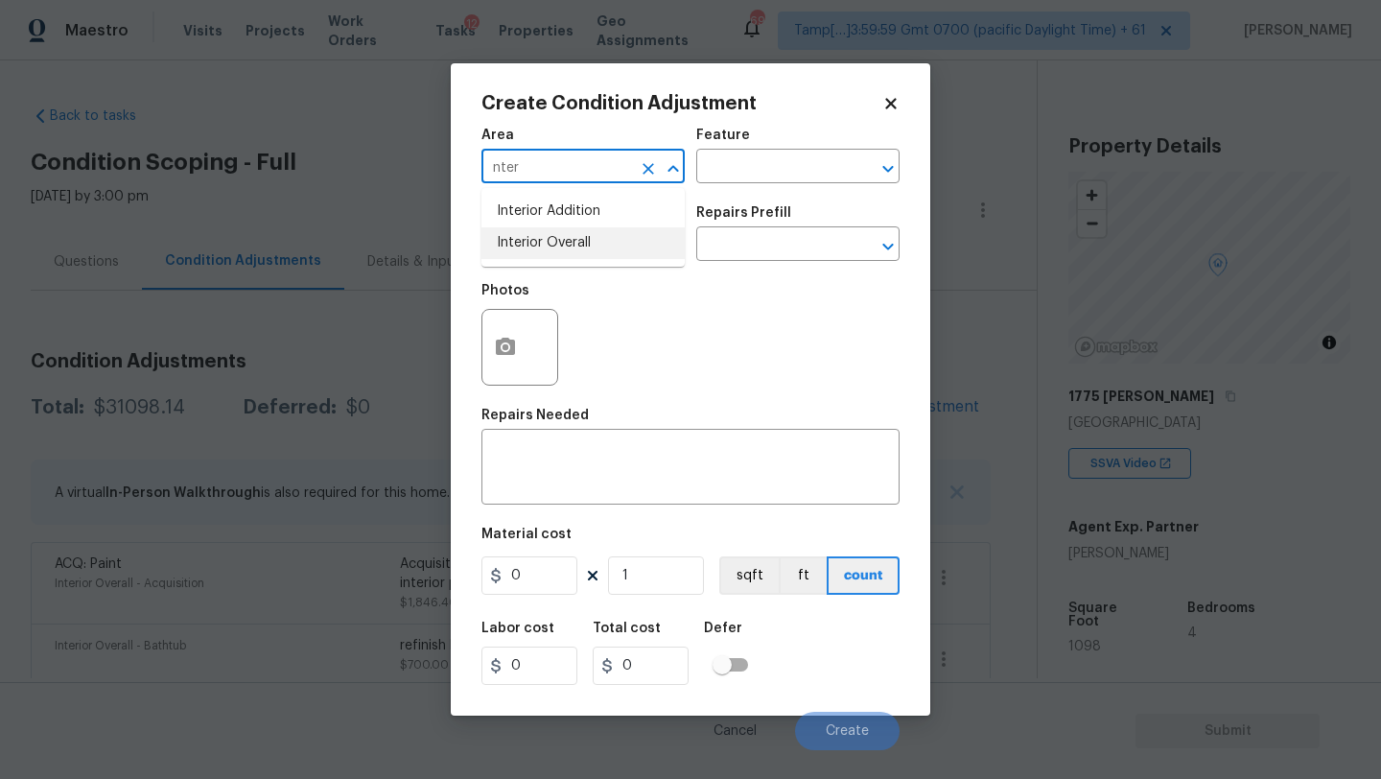
click at [574, 247] on li "Interior Overall" at bounding box center [582, 243] width 203 height 32
type input "Interior Overall"
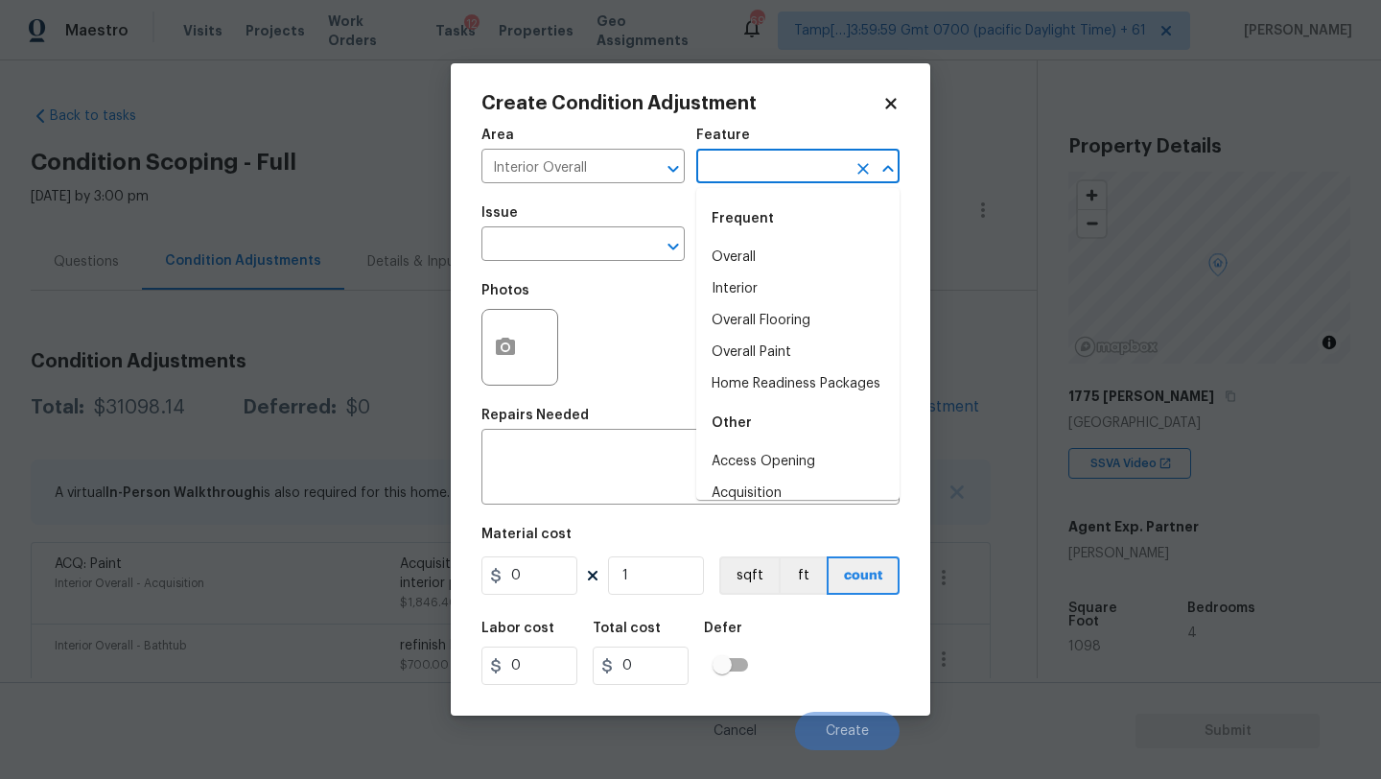
click at [731, 155] on input "text" at bounding box center [771, 168] width 150 height 30
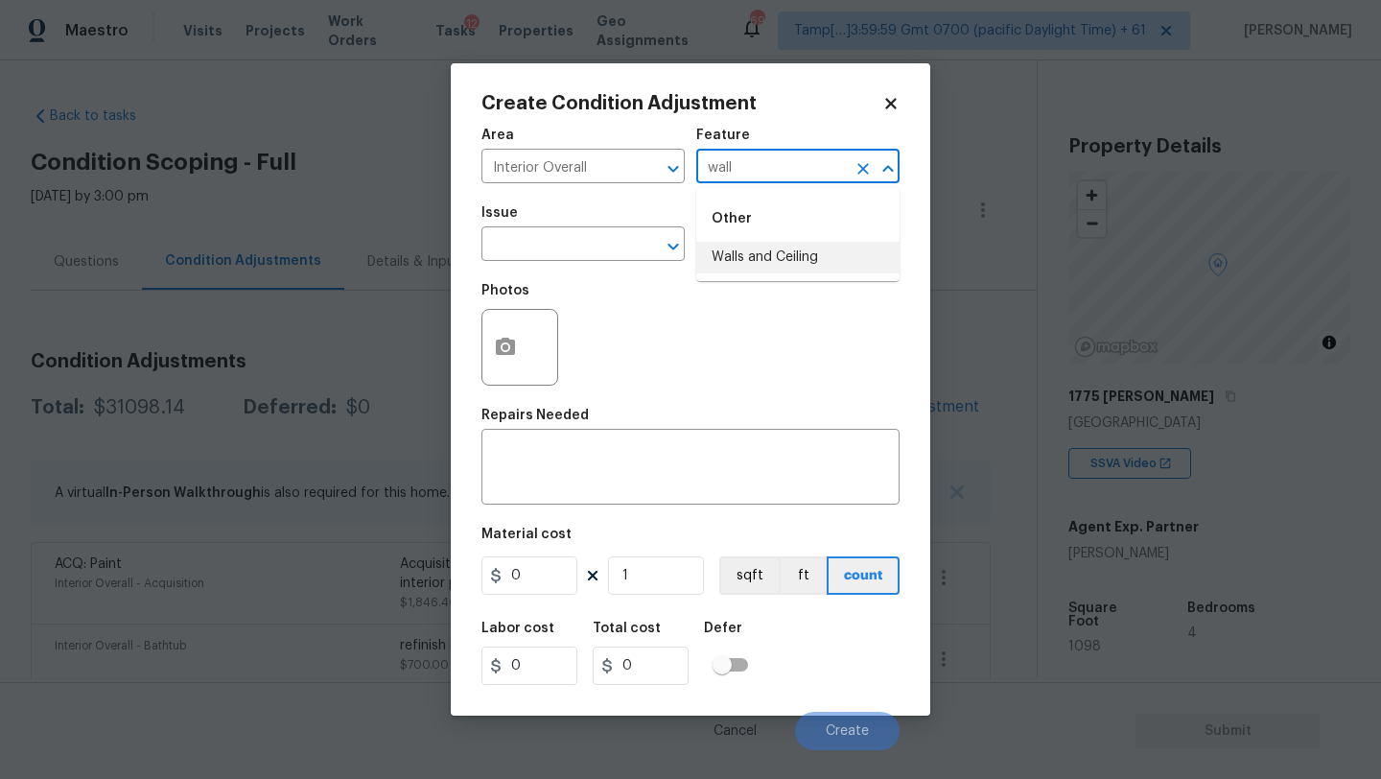
click at [736, 249] on li "Walls and Ceiling" at bounding box center [797, 258] width 203 height 32
type input "Walls and Ceiling"
click at [542, 249] on input "text" at bounding box center [556, 246] width 150 height 30
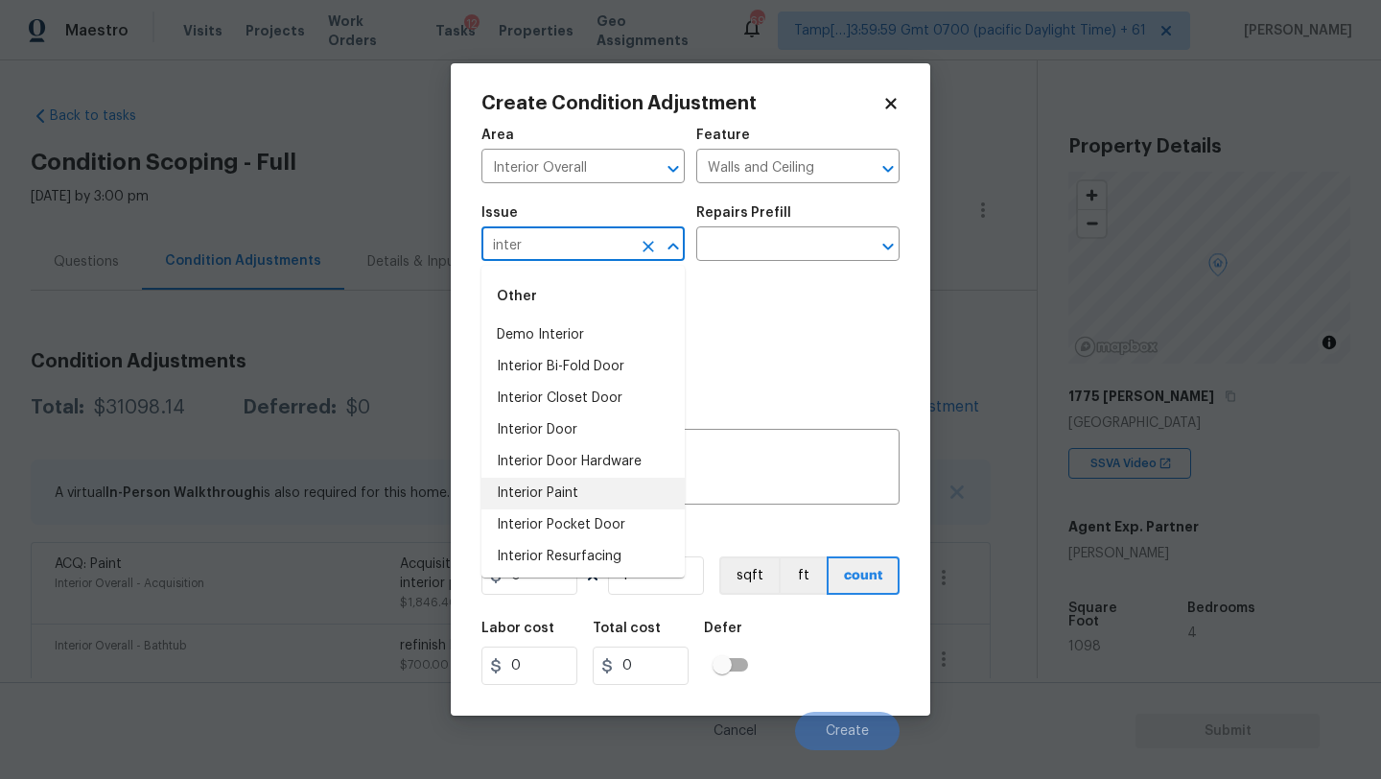
click at [551, 484] on li "Interior Paint" at bounding box center [582, 494] width 203 height 32
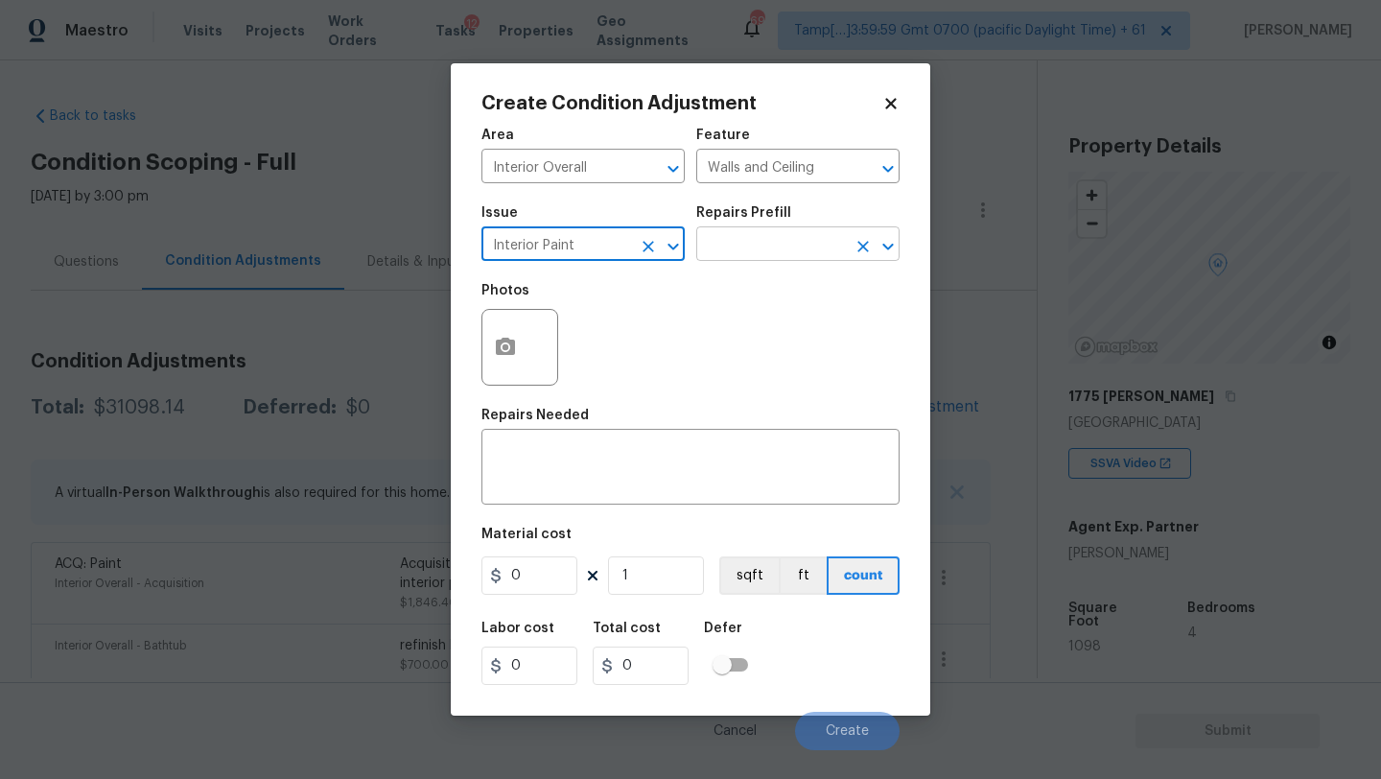
type input "Interior Paint"
click at [751, 255] on input "text" at bounding box center [771, 246] width 150 height 30
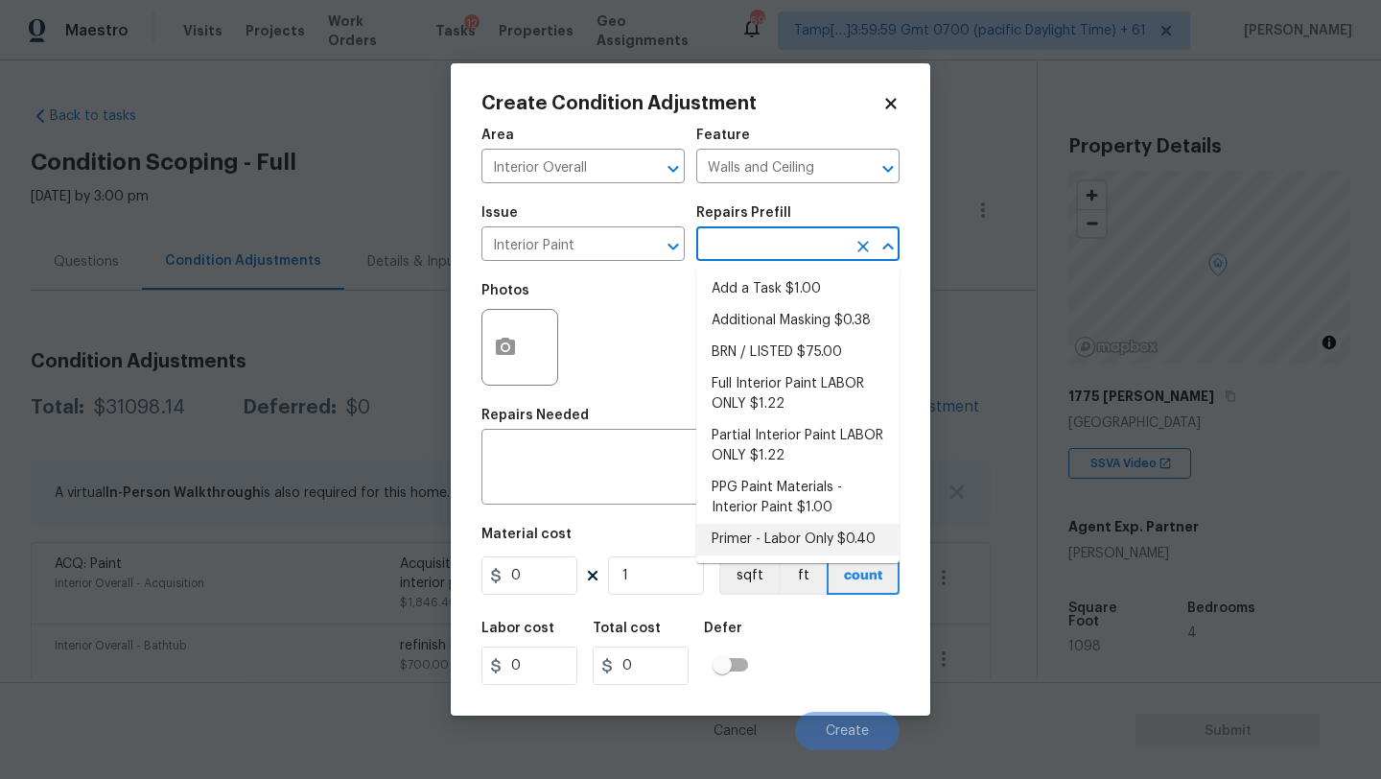
click at [767, 528] on li "Primer - Labor Only $0.40" at bounding box center [797, 540] width 203 height 32
type input "Overall Paint"
type textarea "Interior primer - PRIMER PROVIDED BY OPENDOOR - All nails, screws, drywall anch…"
type input "0.4"
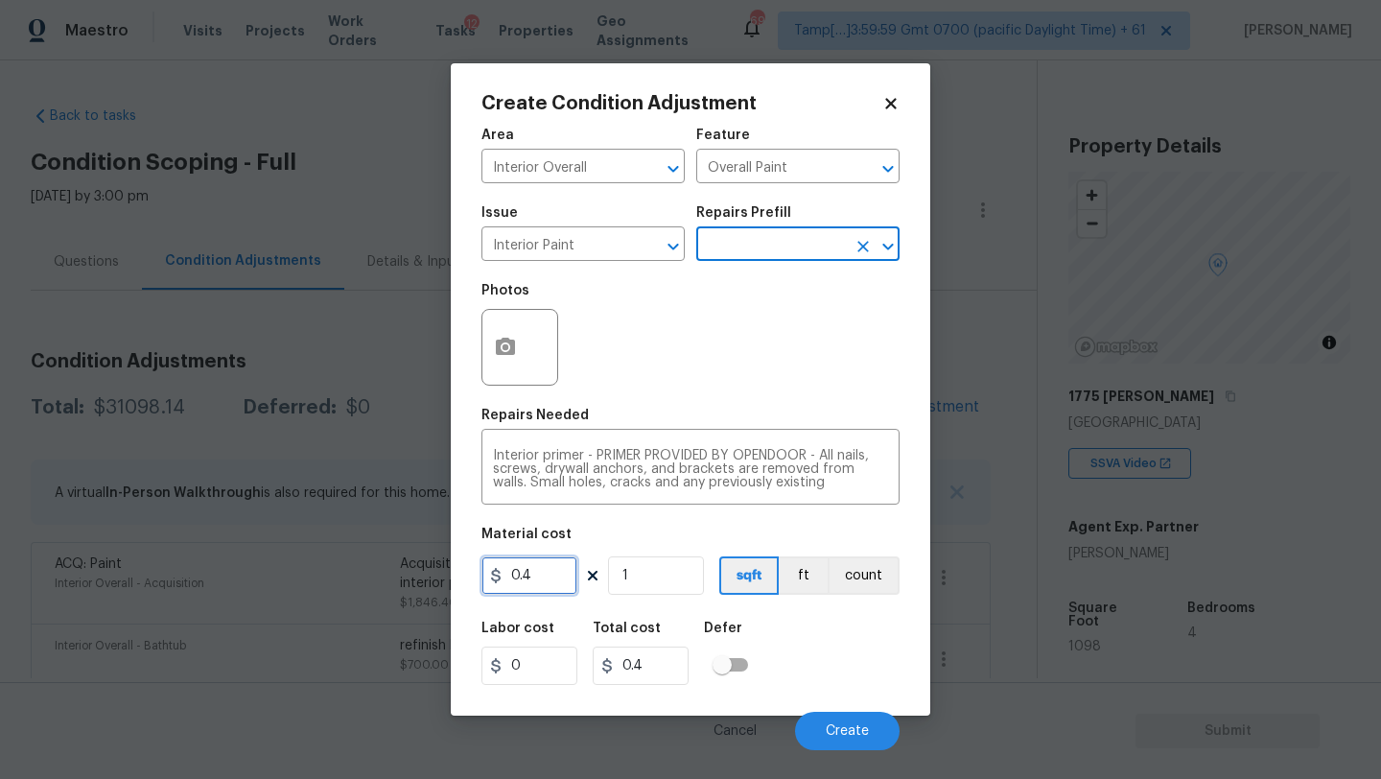
click at [564, 583] on input "0.4" at bounding box center [529, 575] width 96 height 38
type input "500"
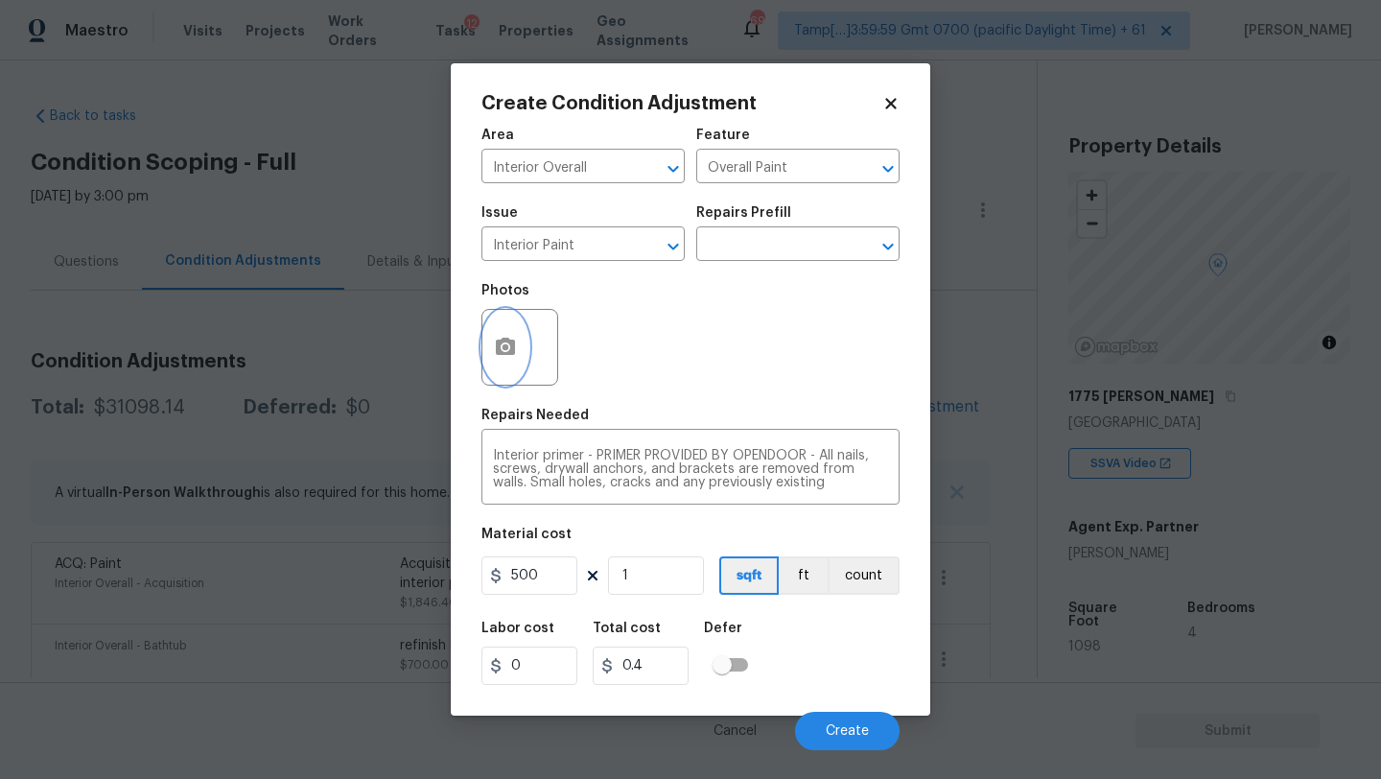
type input "500"
click at [507, 358] on icon "button" at bounding box center [505, 347] width 23 height 23
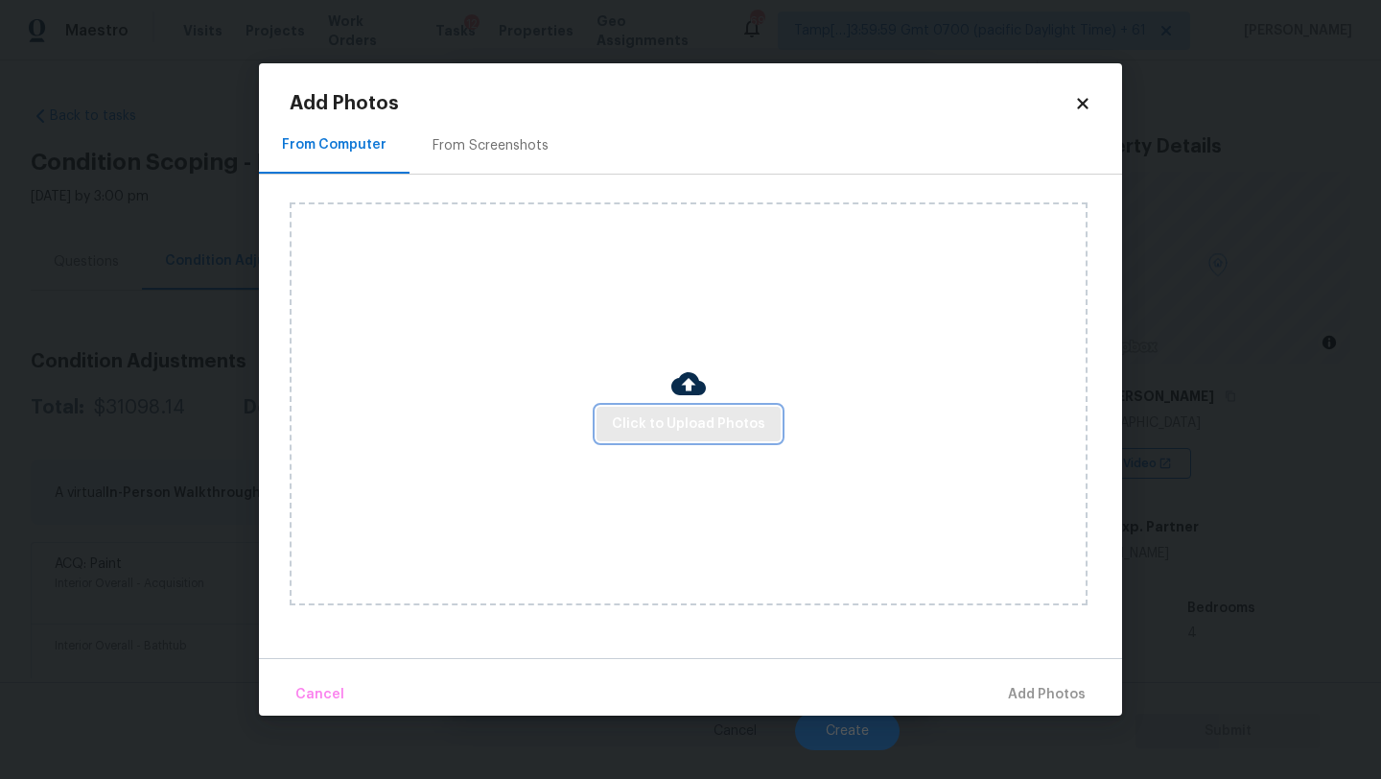
click at [661, 430] on span "Click to Upload Photos" at bounding box center [688, 424] width 153 height 24
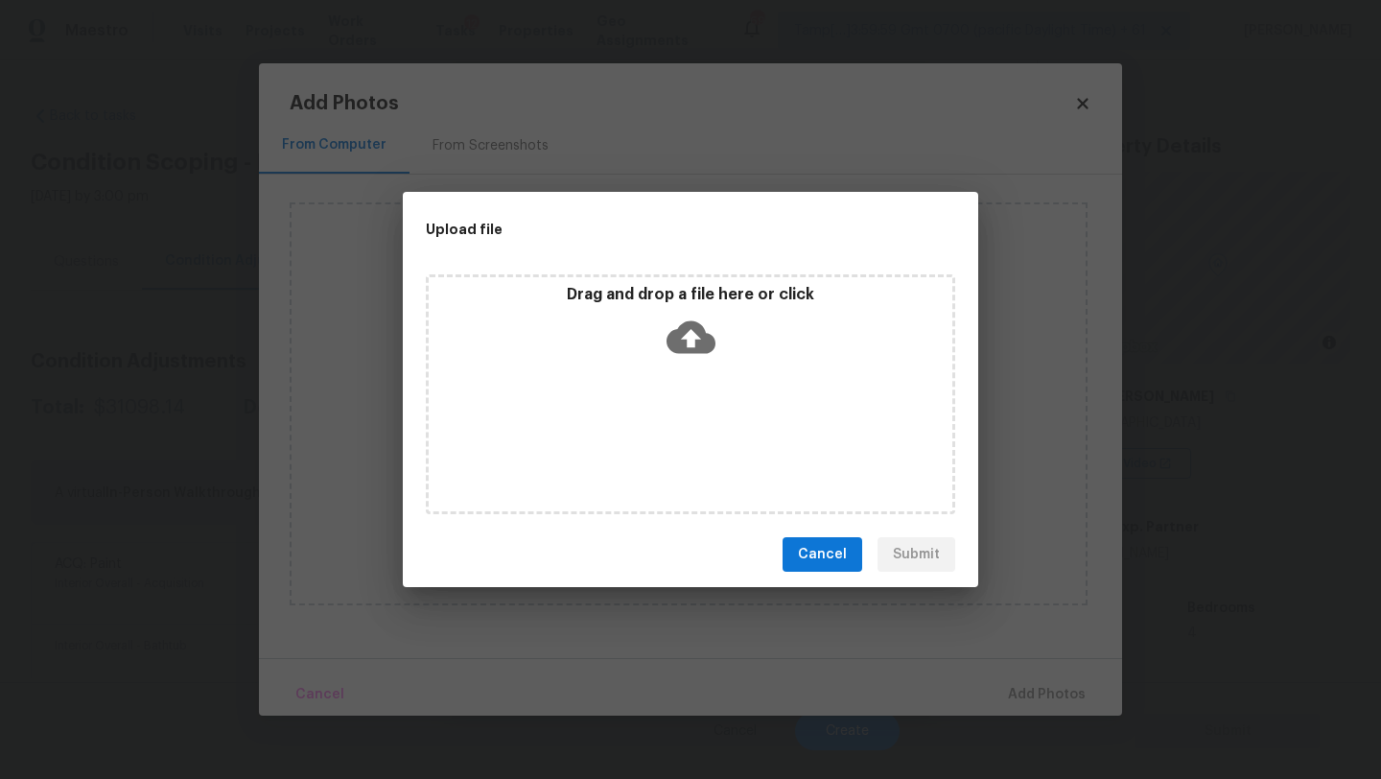
click at [671, 399] on div "Drag and drop a file here or click" at bounding box center [690, 394] width 529 height 240
click at [809, 559] on span "Cancel" at bounding box center [822, 555] width 49 height 24
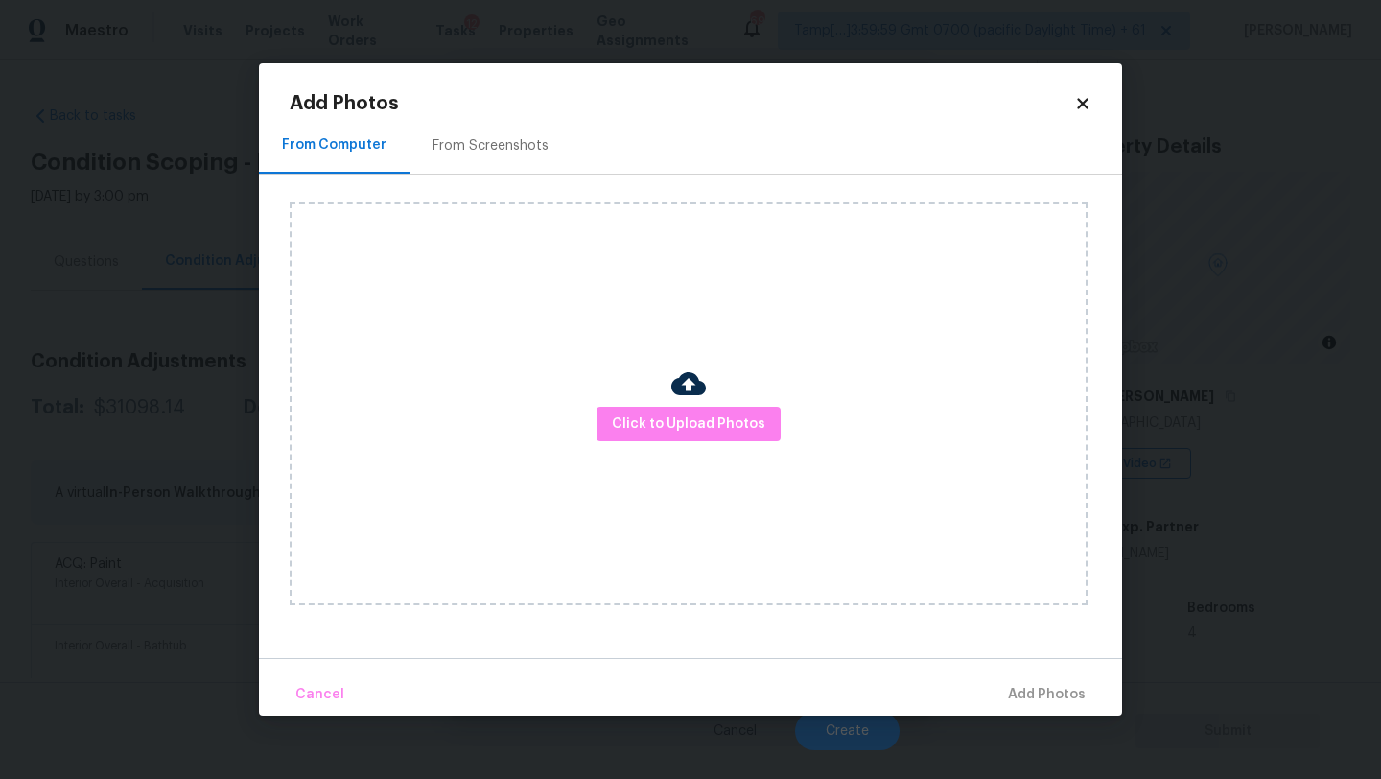
click at [480, 144] on div "From Screenshots" at bounding box center [491, 145] width 116 height 19
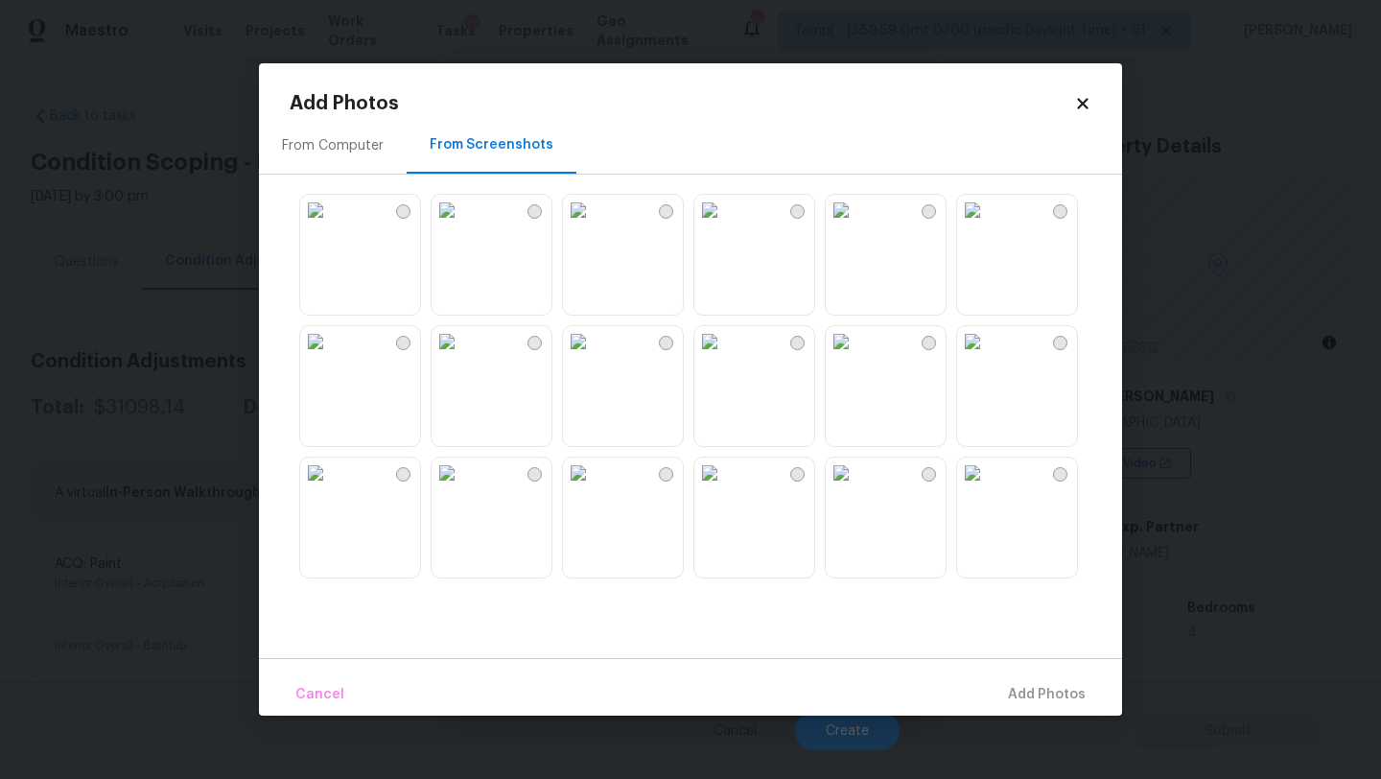
click at [711, 222] on img at bounding box center [709, 210] width 31 height 31
click at [594, 225] on img at bounding box center [578, 210] width 31 height 31
click at [594, 357] on img at bounding box center [578, 341] width 31 height 31
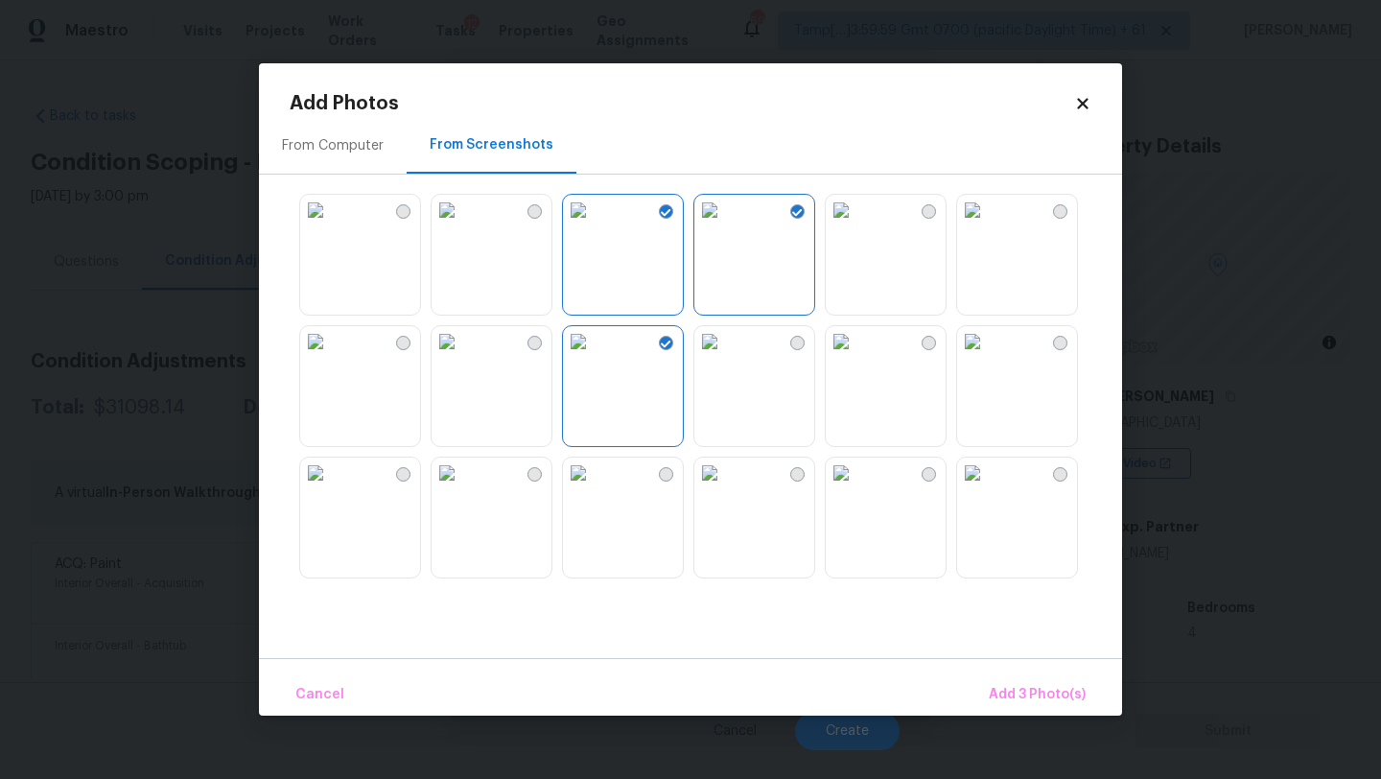
click at [725, 357] on img at bounding box center [709, 341] width 31 height 31
click at [856, 225] on img at bounding box center [841, 210] width 31 height 31
click at [988, 225] on img at bounding box center [972, 210] width 31 height 31
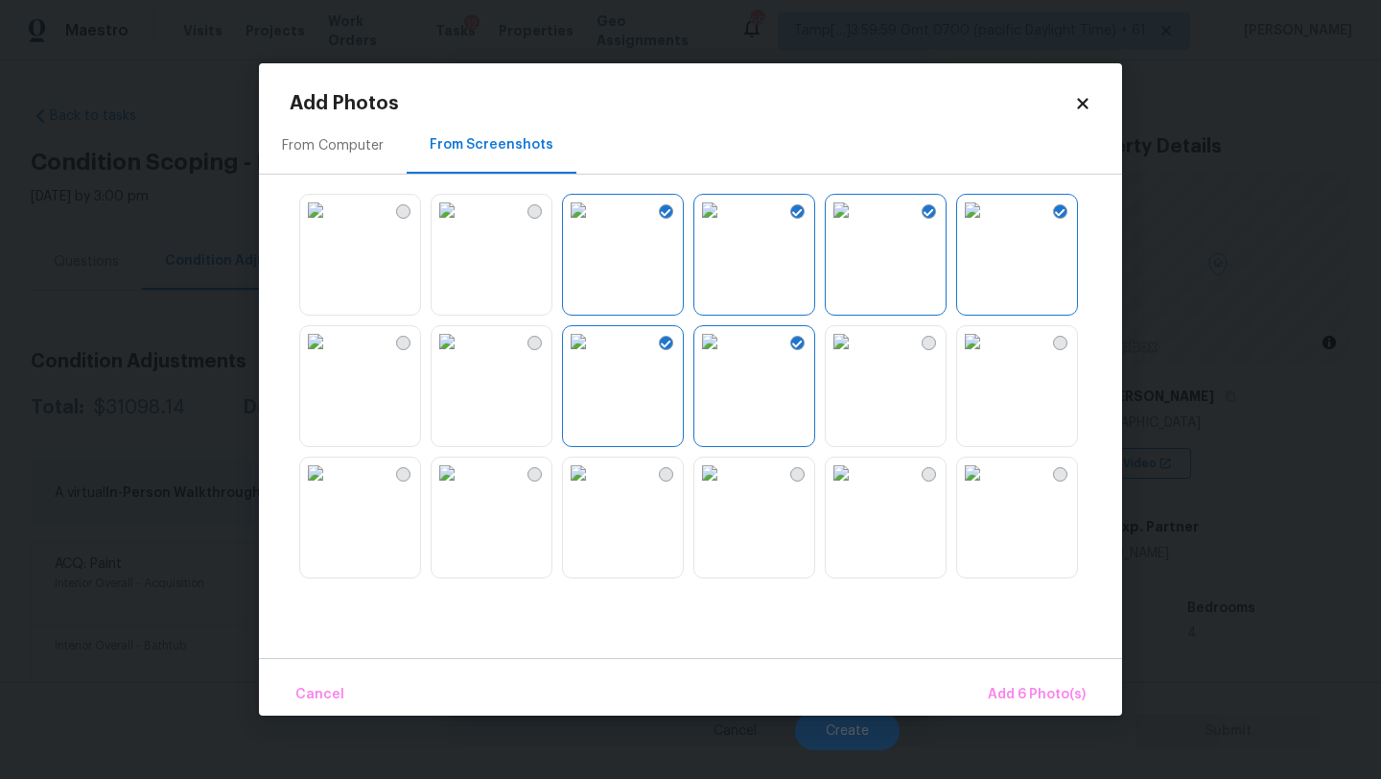
click at [988, 357] on img at bounding box center [972, 341] width 31 height 31
click at [856, 357] on img at bounding box center [841, 341] width 31 height 31
click at [855, 488] on img at bounding box center [841, 472] width 31 height 31
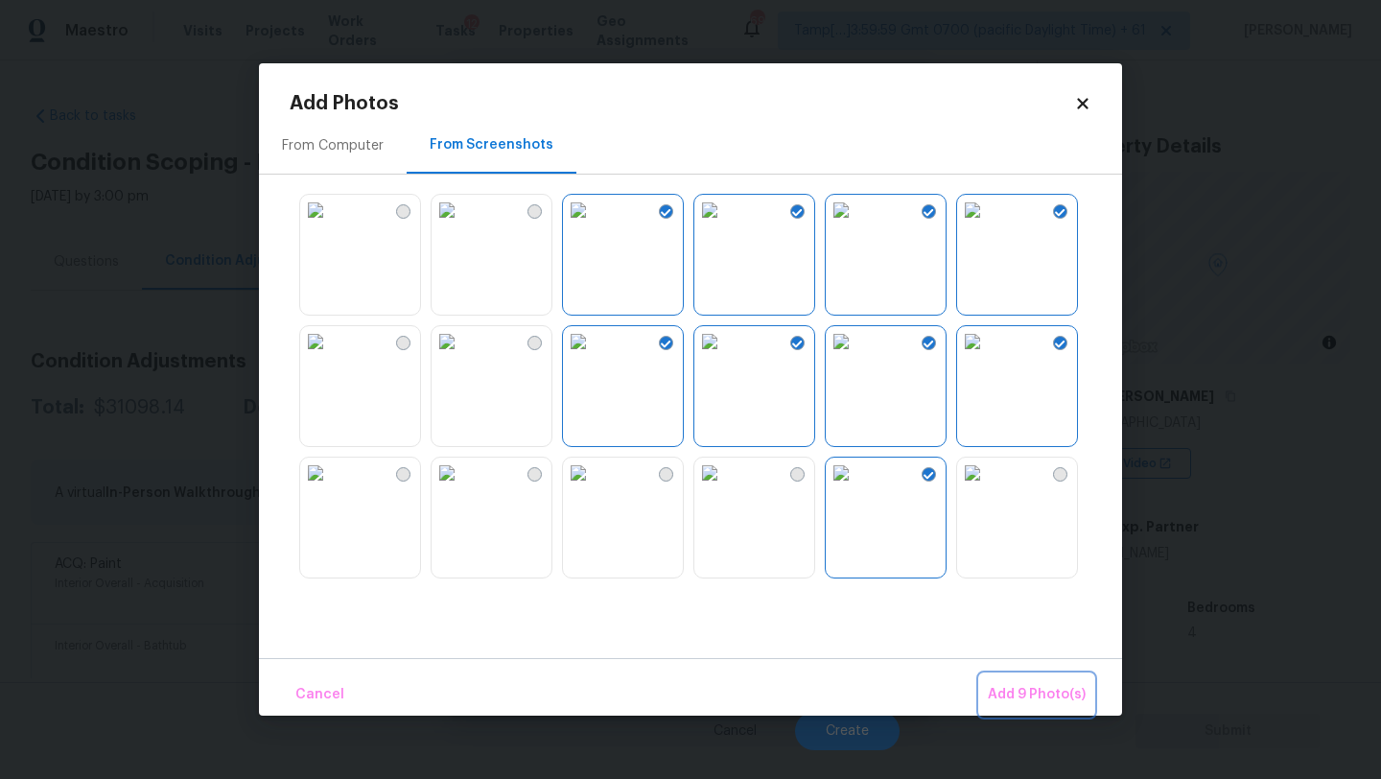
click at [1023, 687] on span "Add 9 Photo(s)" at bounding box center [1037, 695] width 98 height 24
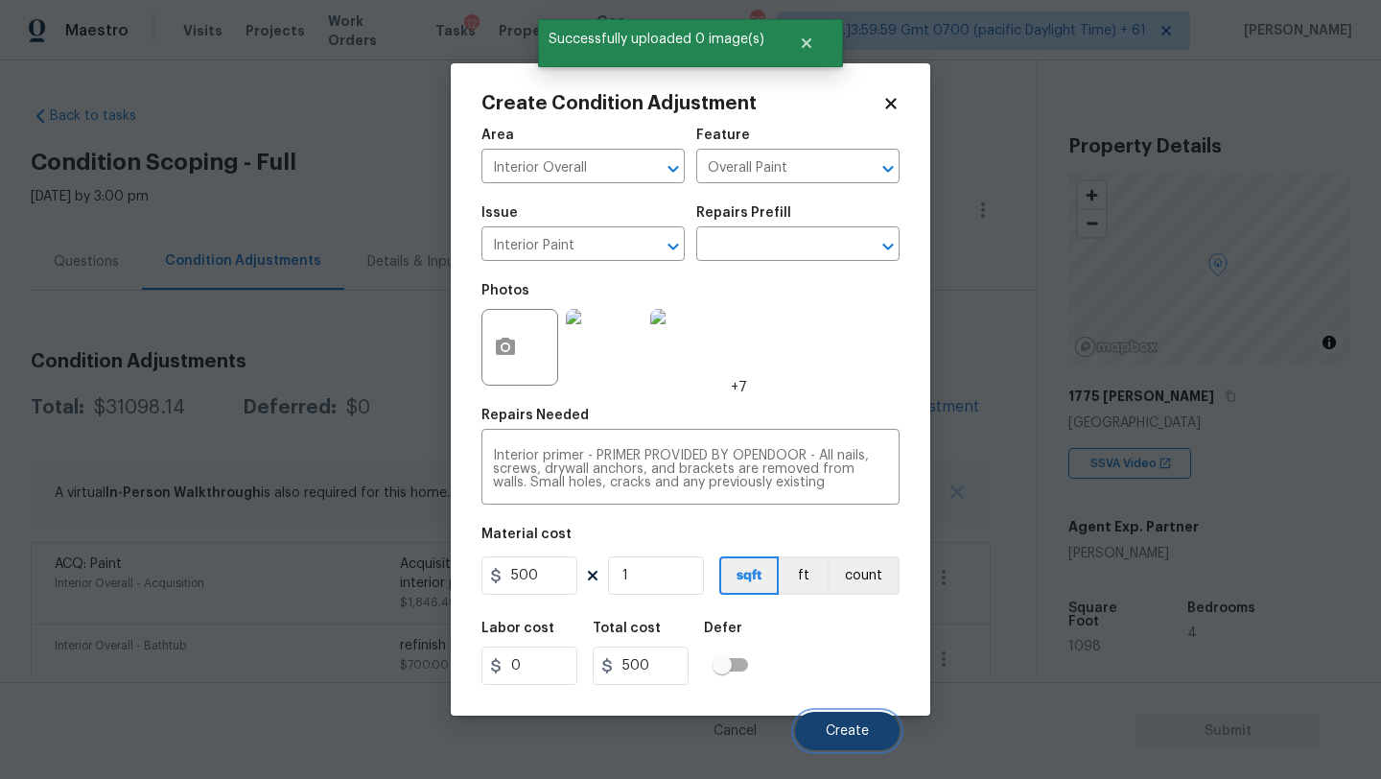
click at [878, 724] on button "Create" at bounding box center [847, 731] width 105 height 38
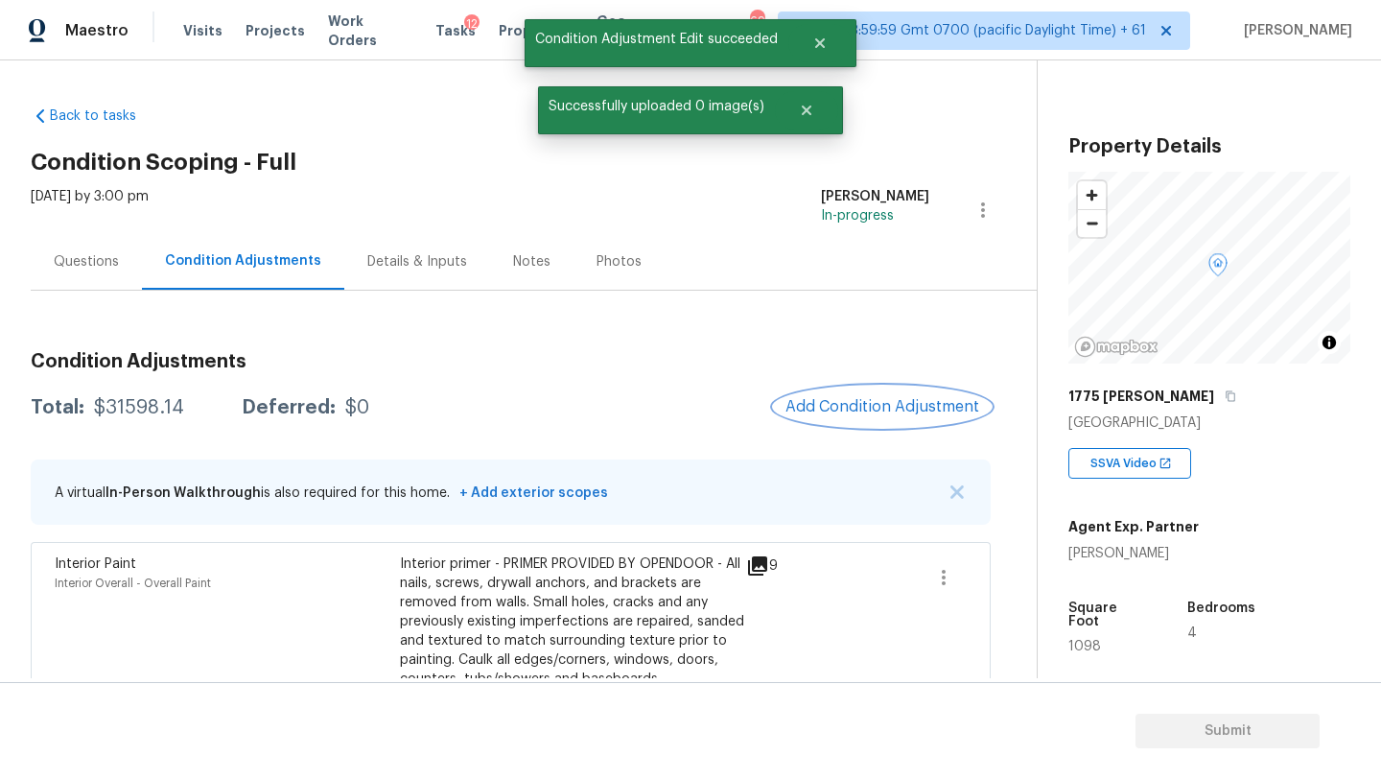
click at [876, 414] on span "Add Condition Adjustment" at bounding box center [882, 406] width 194 height 17
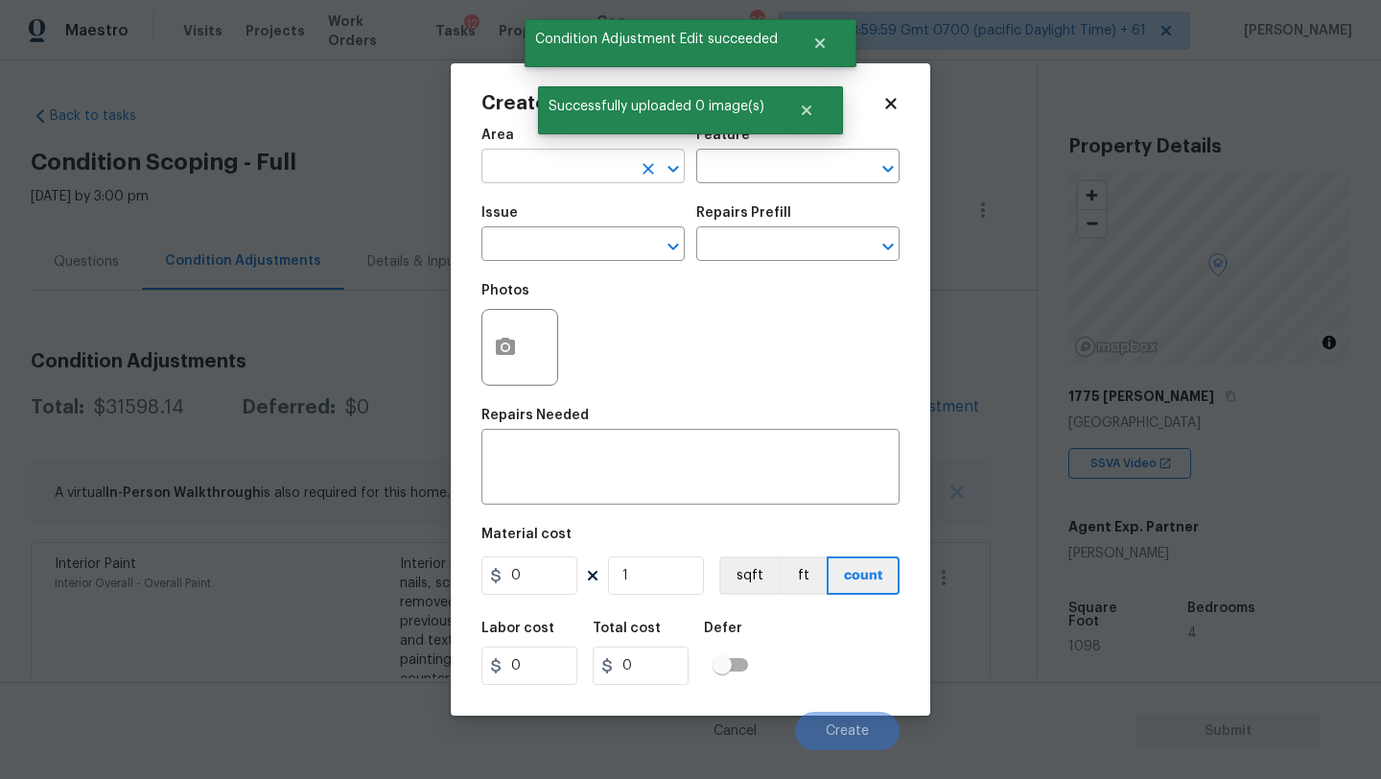
click at [510, 178] on input "text" at bounding box center [556, 168] width 150 height 30
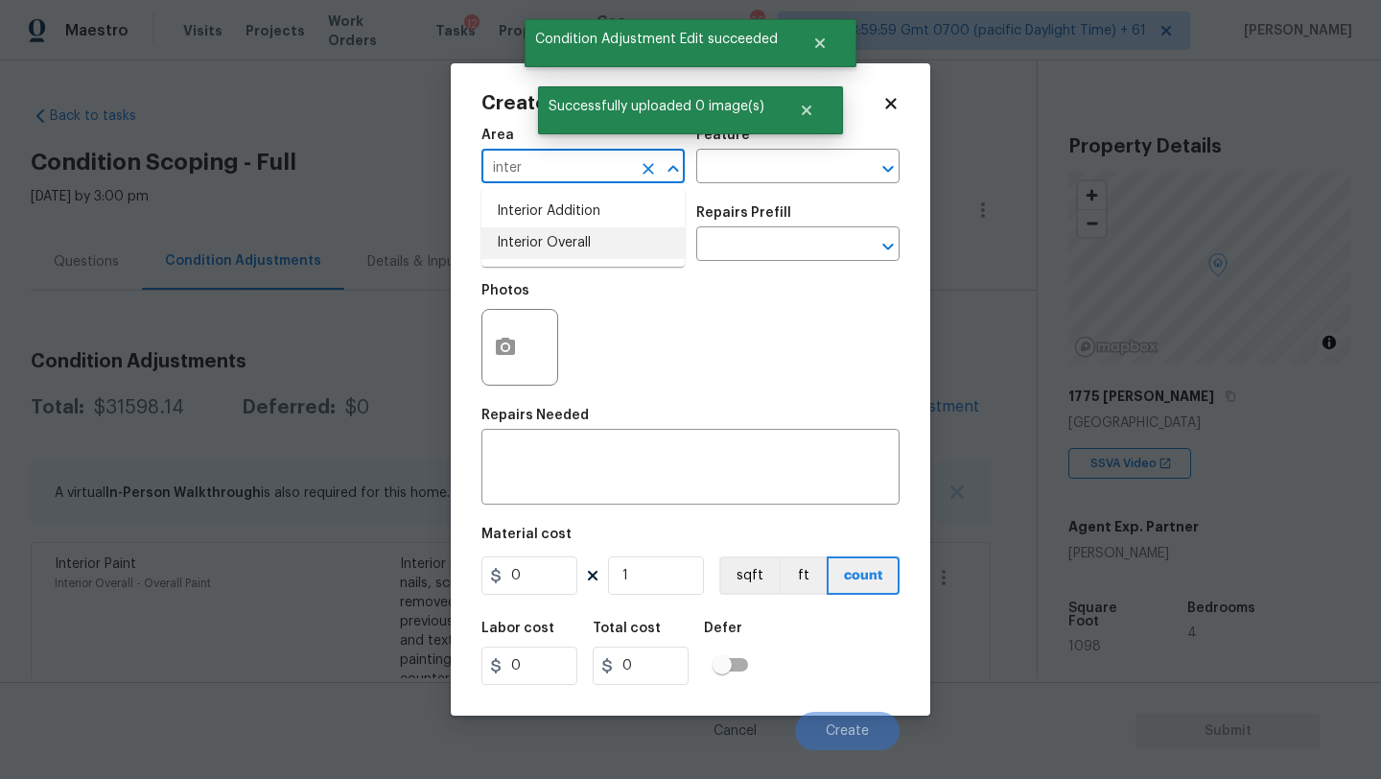
click at [520, 254] on li "Interior Overall" at bounding box center [582, 243] width 203 height 32
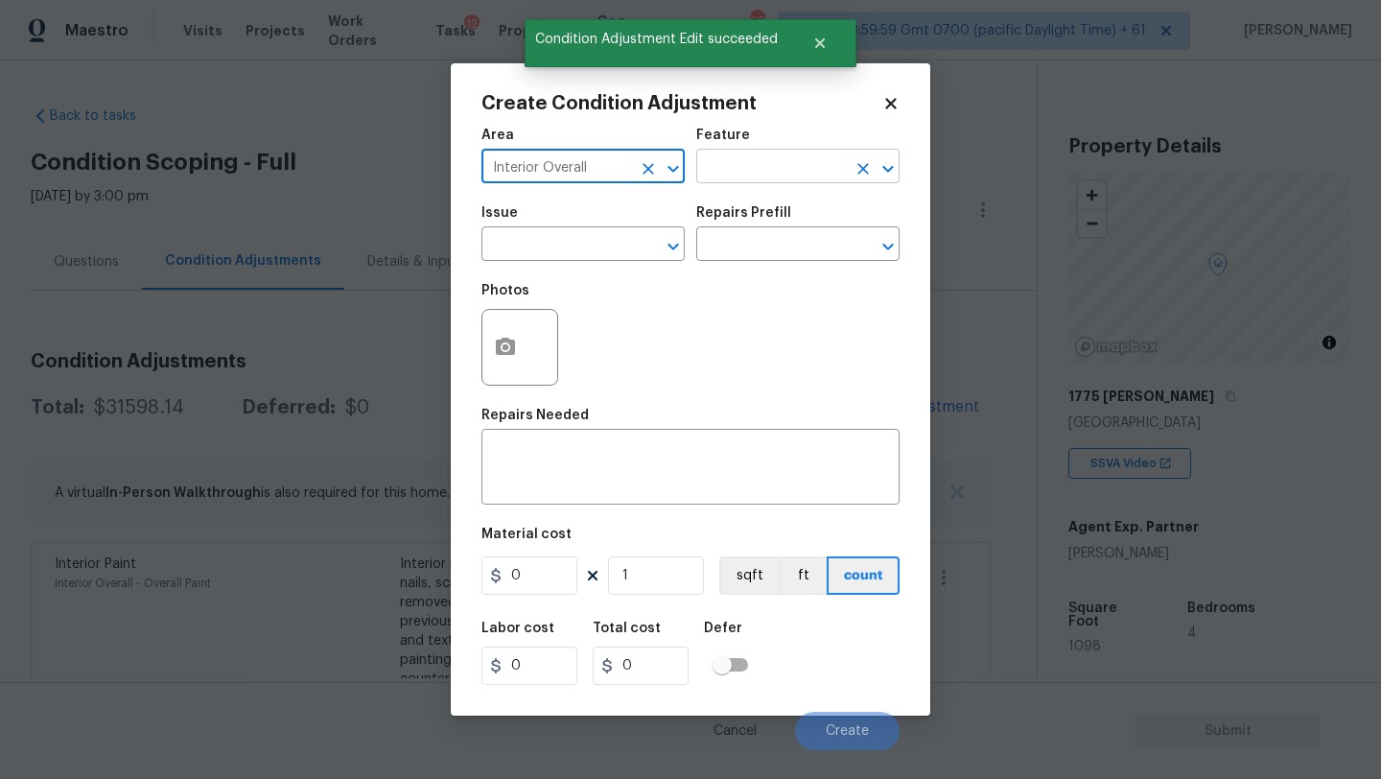
type input "Interior Overall"
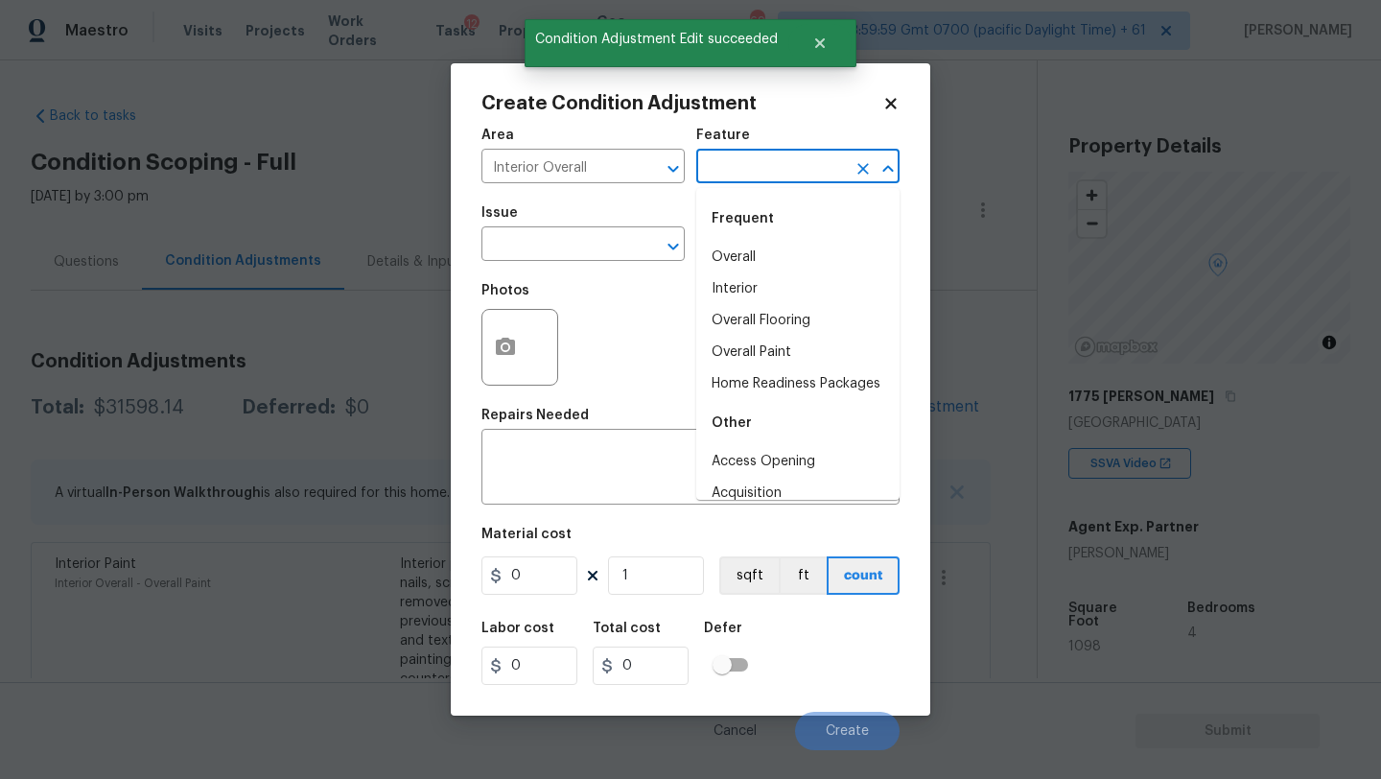
click at [724, 162] on input "text" at bounding box center [771, 168] width 150 height 30
click at [740, 320] on li "Overall Flooring" at bounding box center [797, 321] width 203 height 32
type input "Overall Flooring"
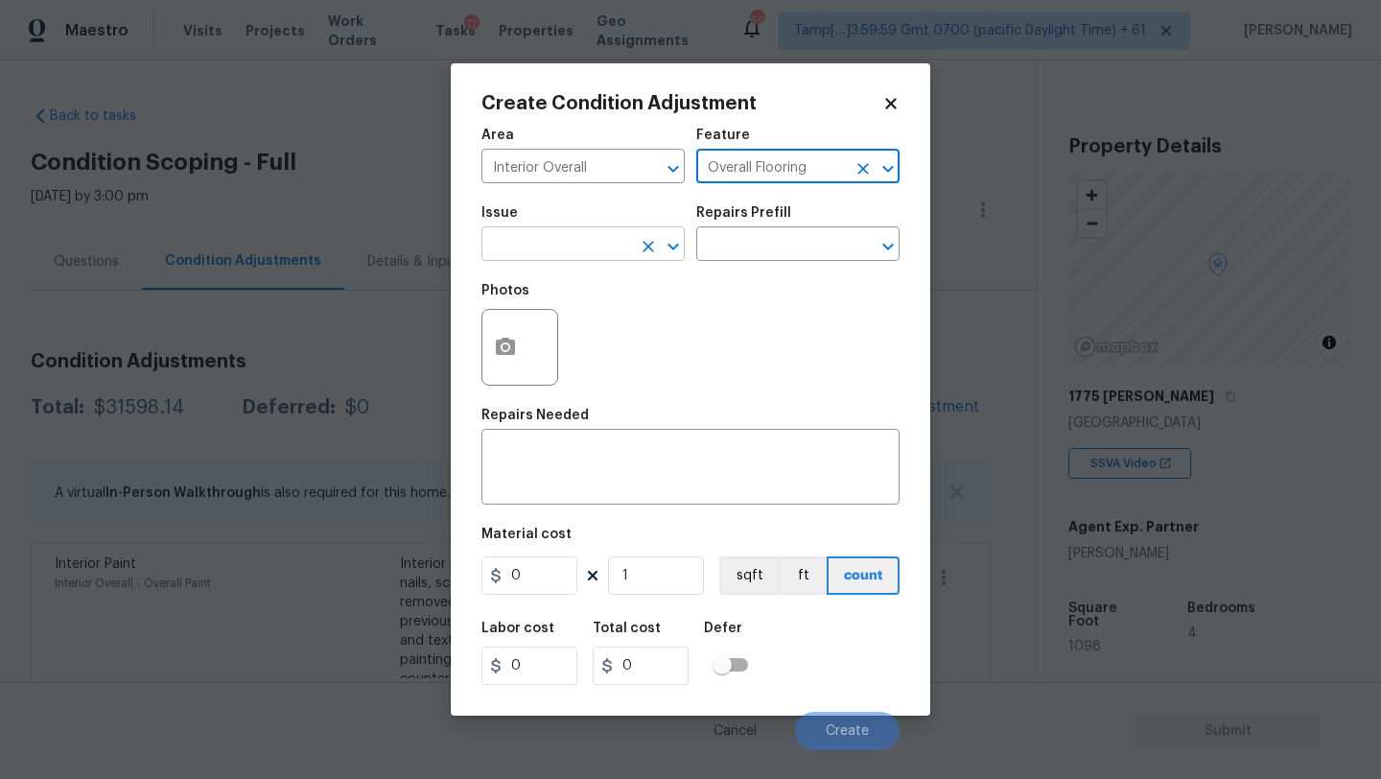
click at [582, 249] on input "text" at bounding box center [556, 246] width 150 height 30
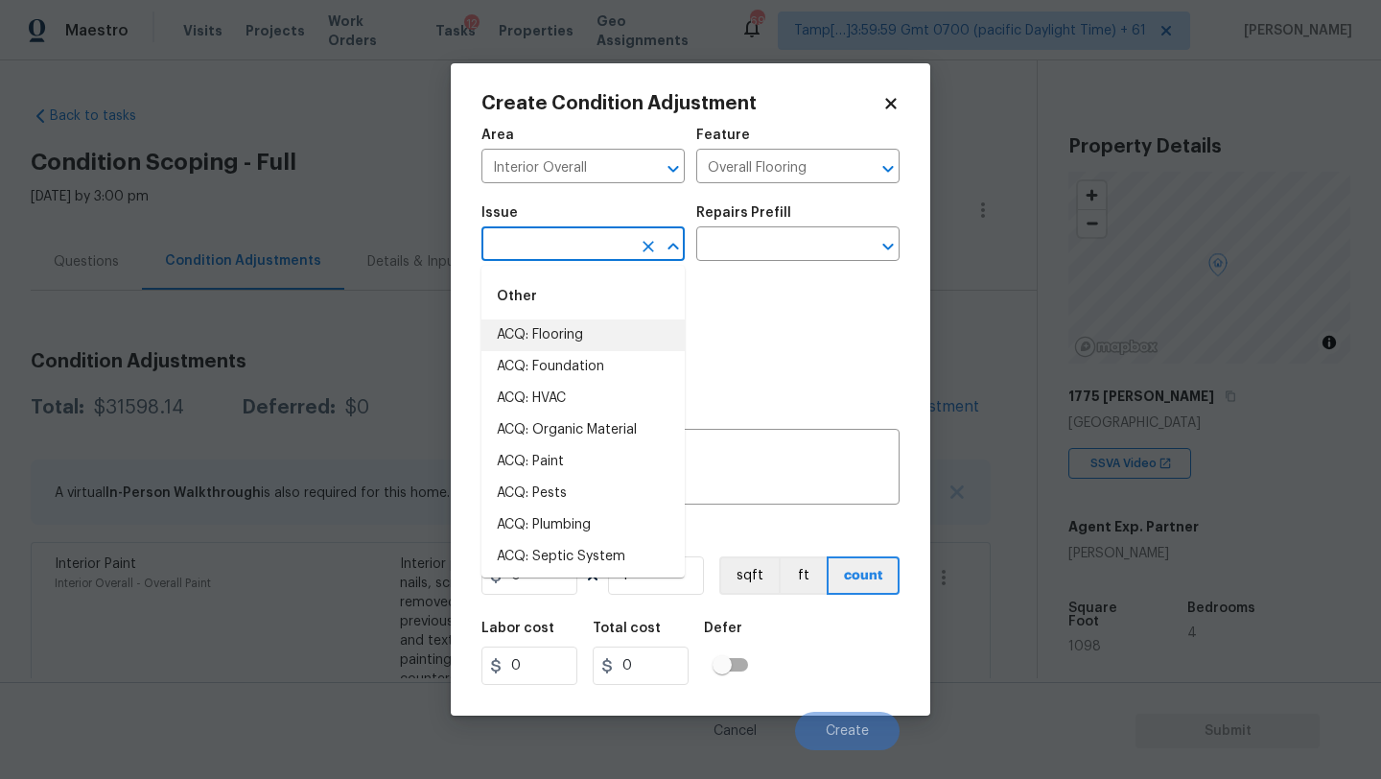
click at [583, 333] on li "ACQ: Flooring" at bounding box center [582, 335] width 203 height 32
type input "ACQ: Flooring"
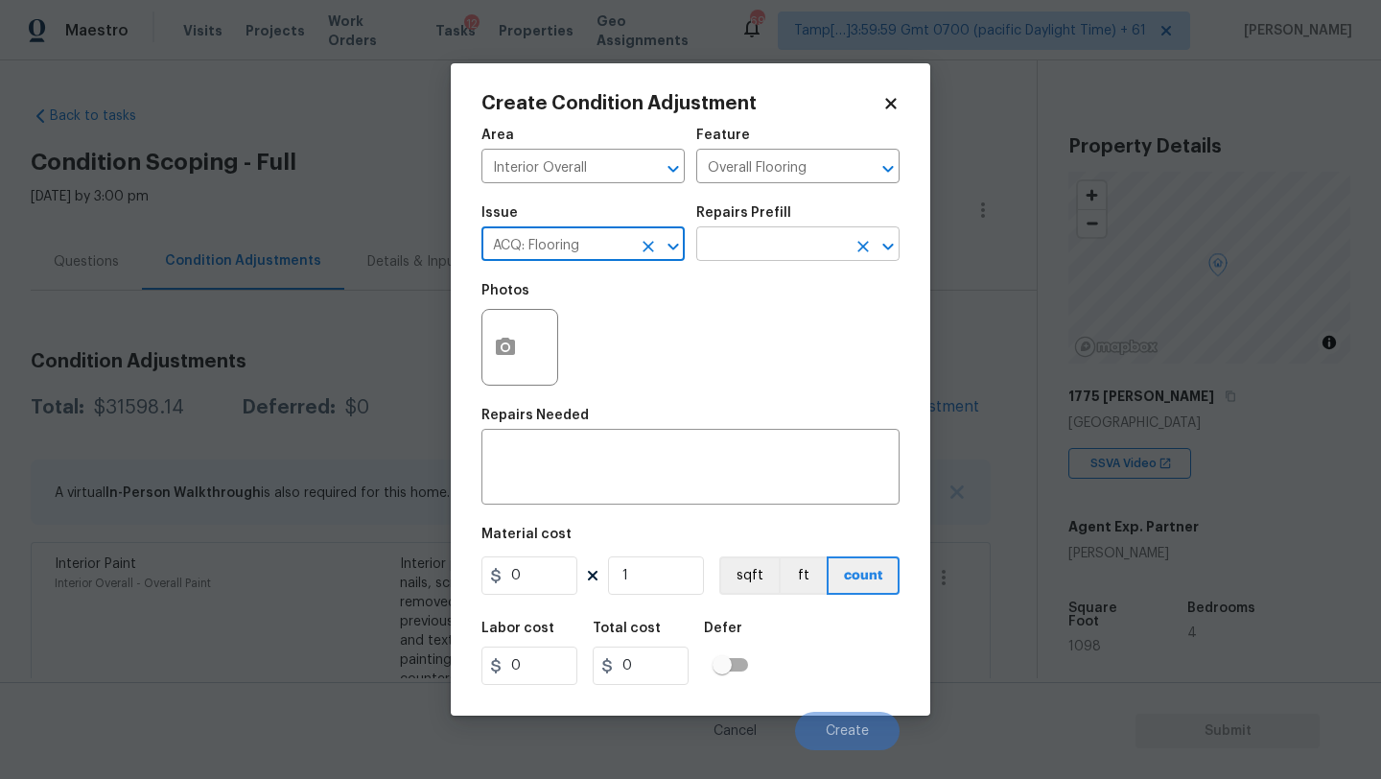
click at [761, 240] on input "text" at bounding box center [771, 246] width 150 height 30
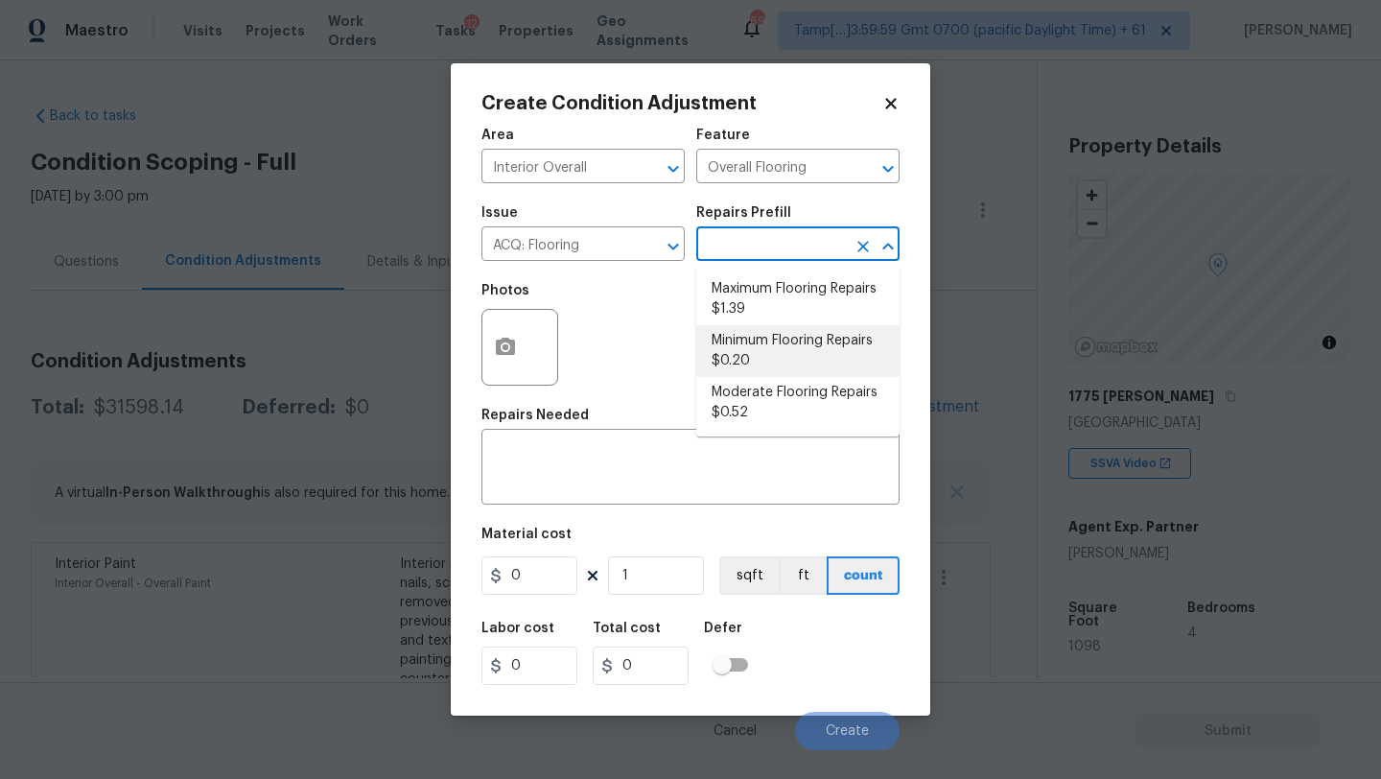
click at [753, 359] on li "Minimum Flooring Repairs $0.20" at bounding box center [797, 351] width 203 height 52
type input "Acquisition"
type textarea "Acquisition Scope: Minimum flooring repairs"
type input "0.2"
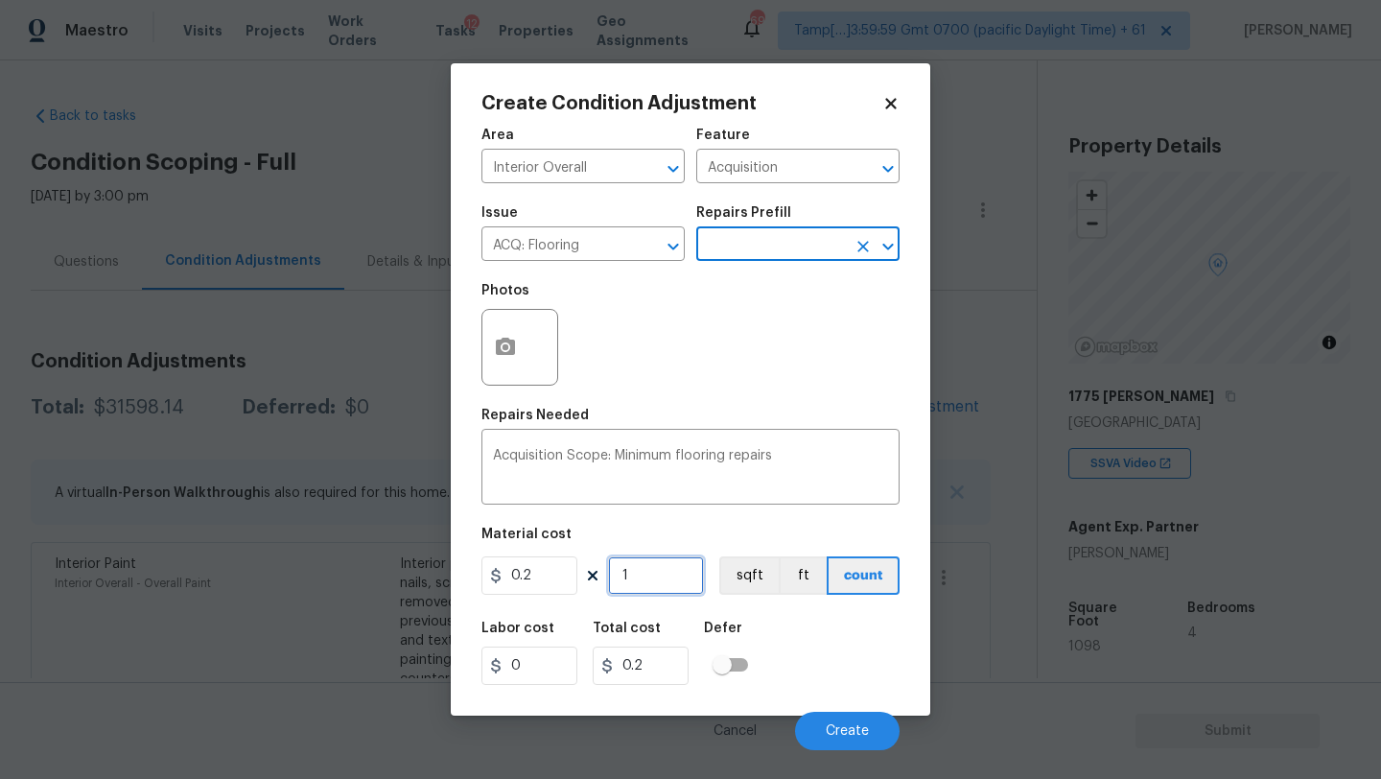
click at [668, 570] on input "1" at bounding box center [656, 575] width 96 height 38
type input "11"
type input "2.2"
type input "115"
type input "23"
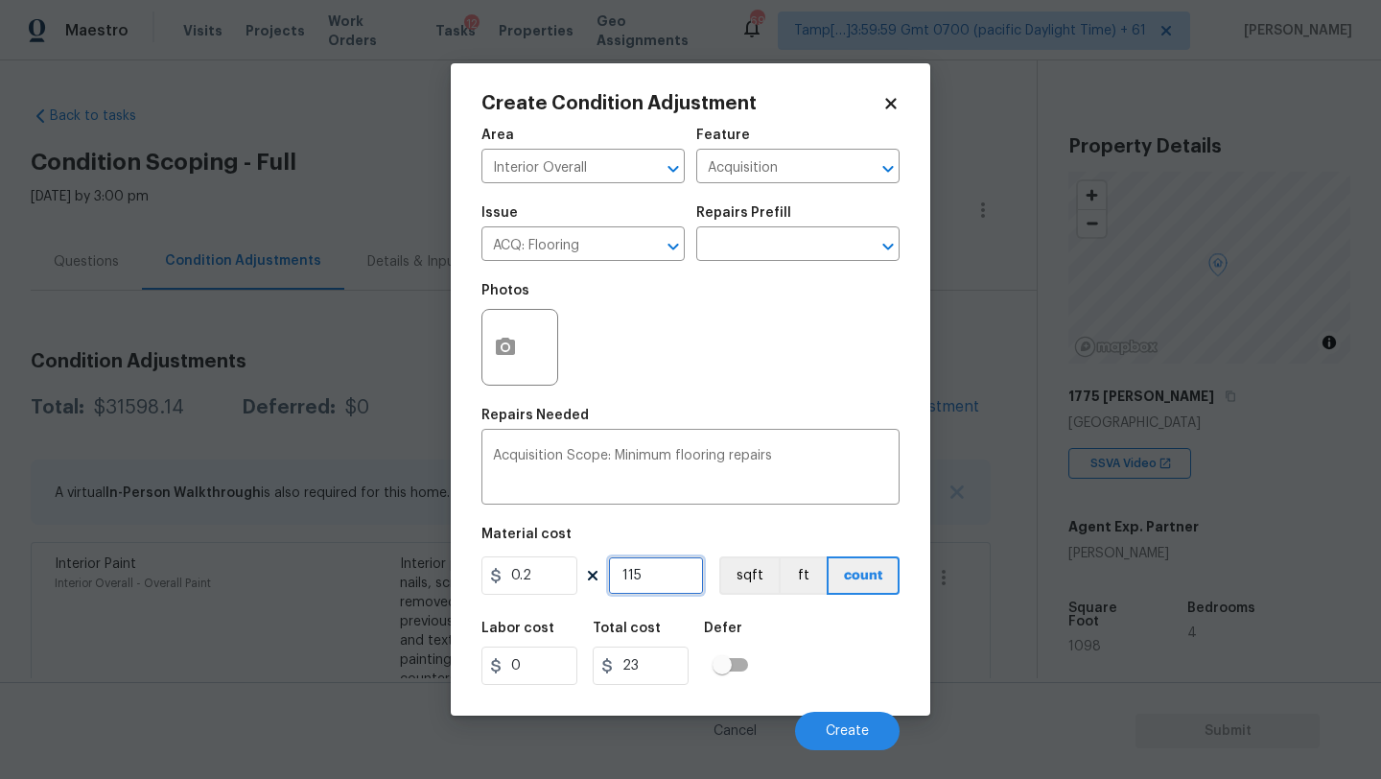
type input "1154"
type input "230.8"
type input "1154"
click at [848, 739] on button "Create" at bounding box center [847, 731] width 105 height 38
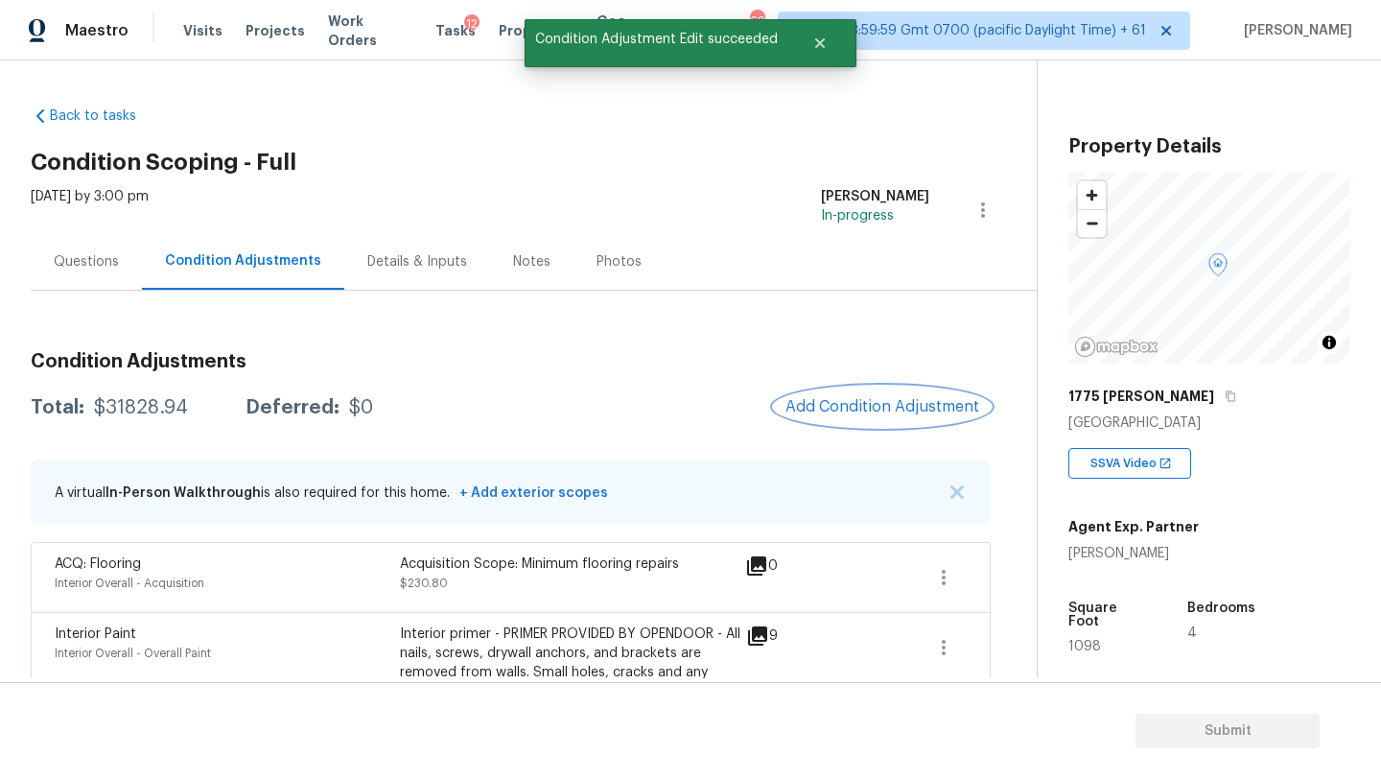
click at [854, 405] on span "Add Condition Adjustment" at bounding box center [882, 406] width 194 height 17
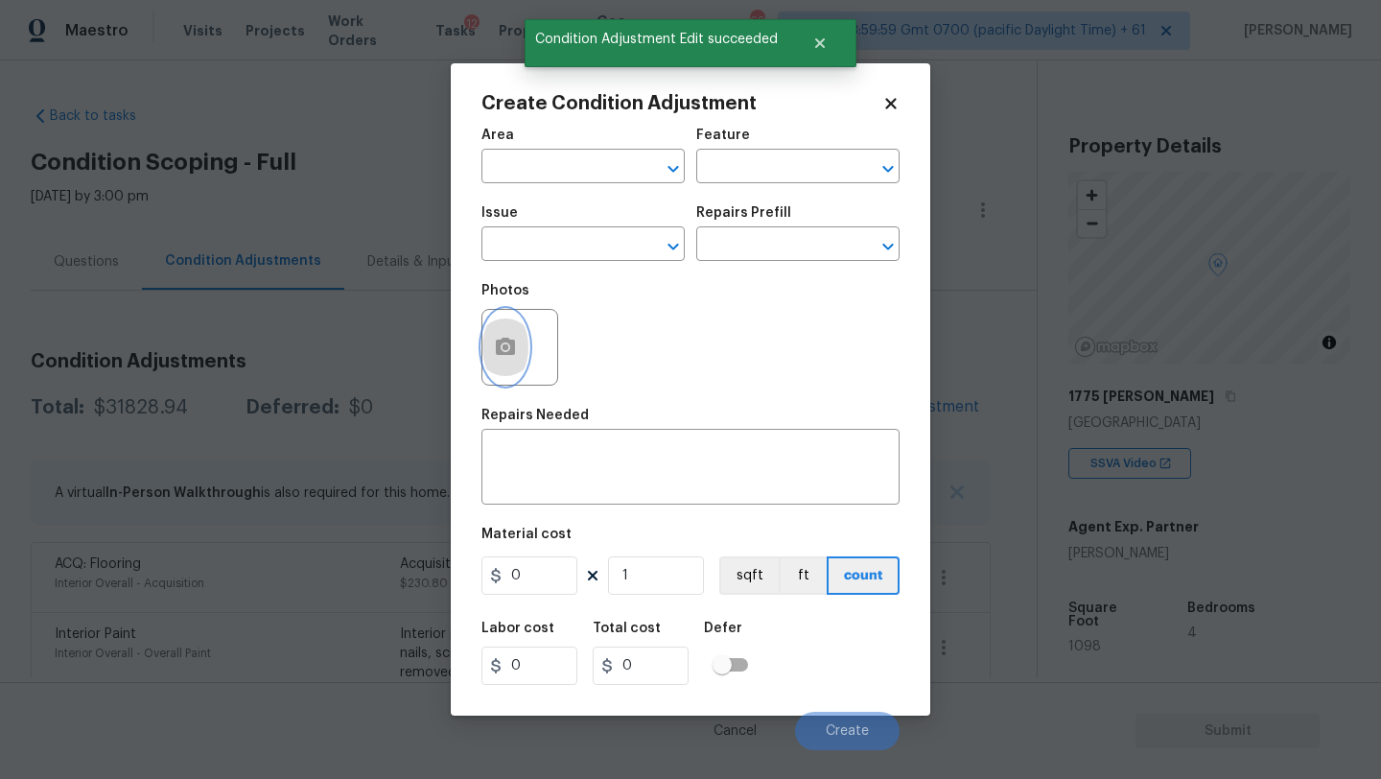
click at [512, 361] on button "button" at bounding box center [505, 347] width 46 height 75
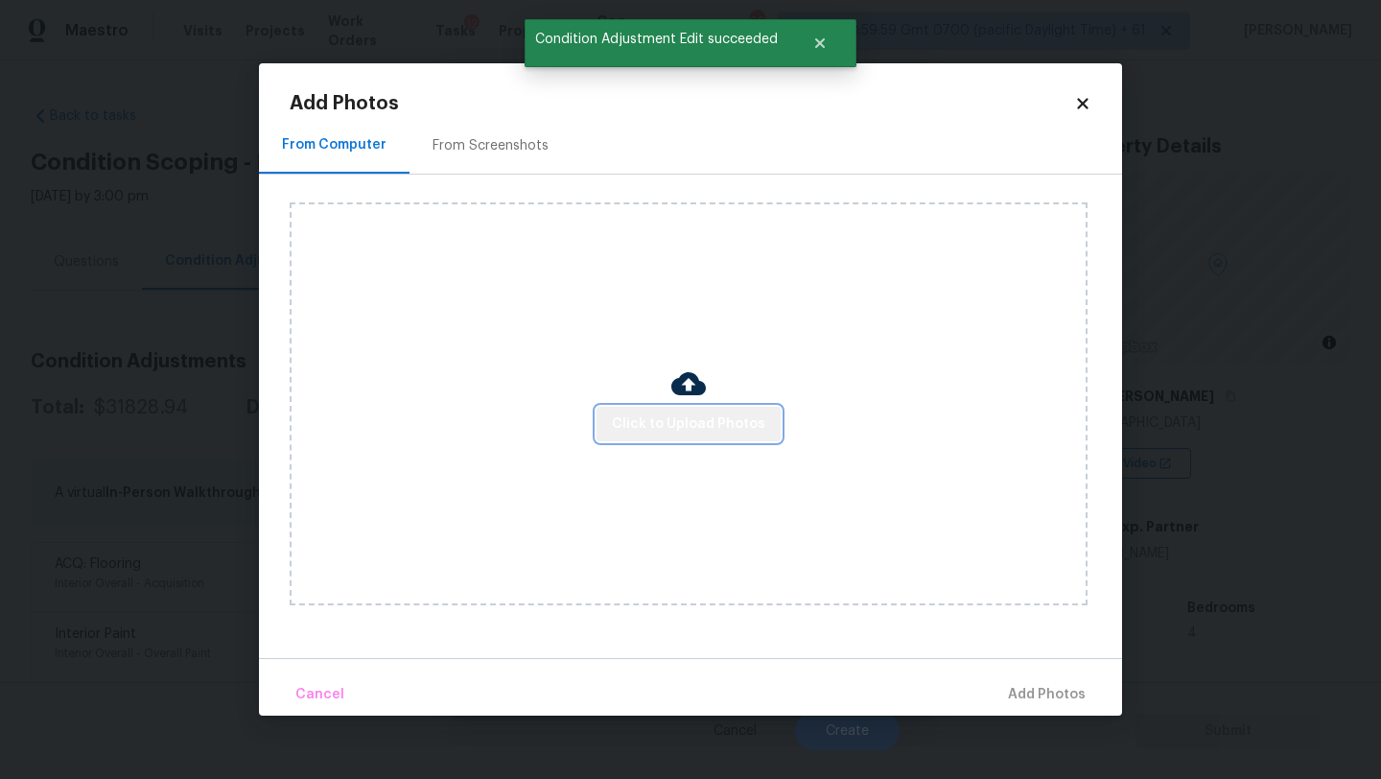
click at [697, 435] on button "Click to Upload Photos" at bounding box center [689, 424] width 184 height 35
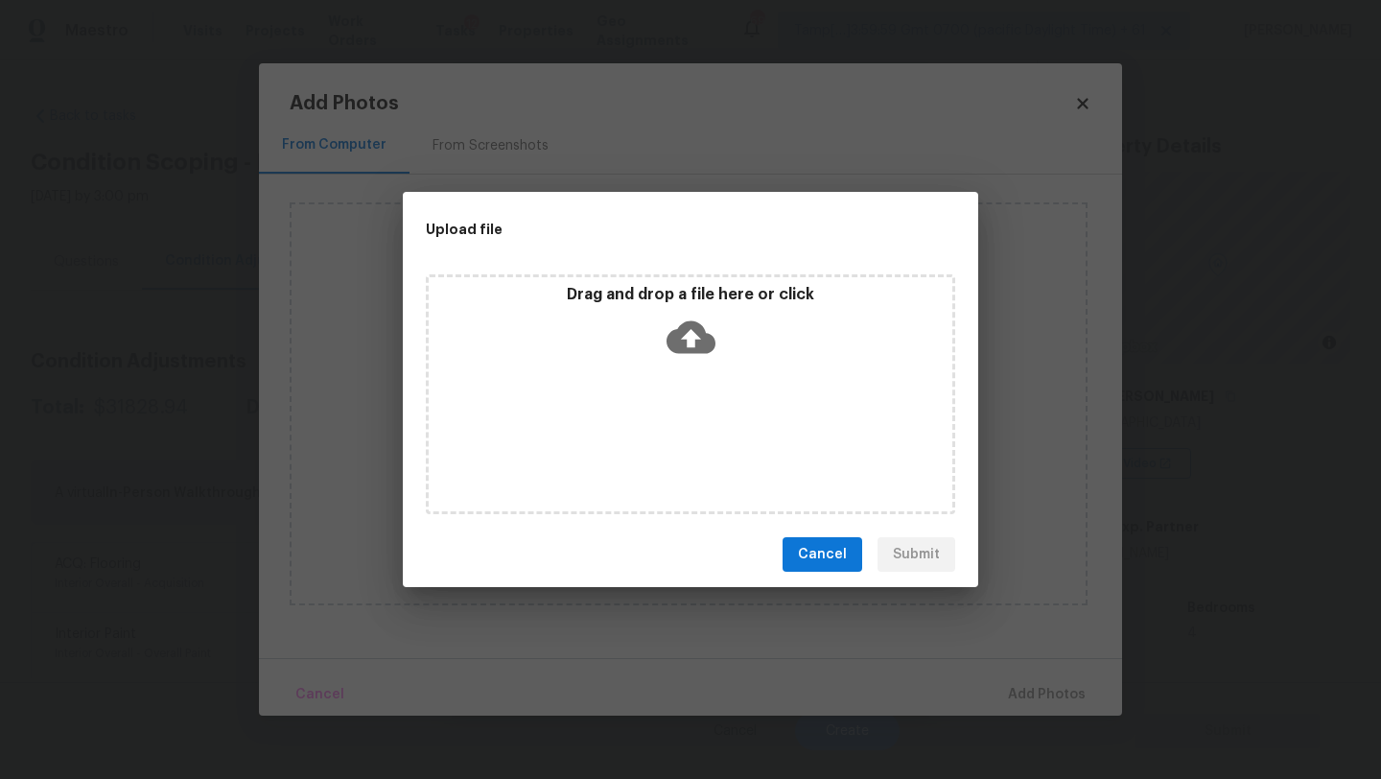
click at [825, 550] on span "Cancel" at bounding box center [822, 555] width 49 height 24
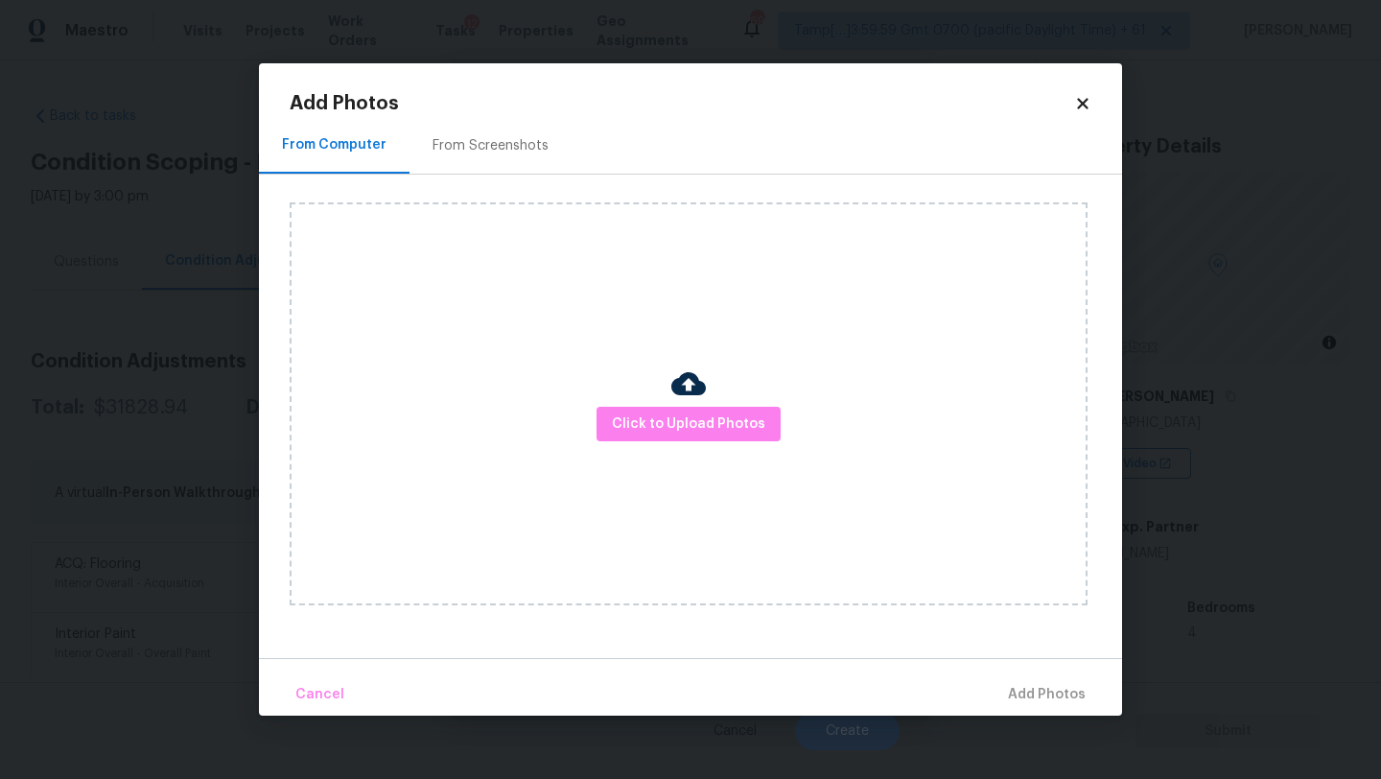
click at [1075, 103] on icon at bounding box center [1082, 103] width 17 height 17
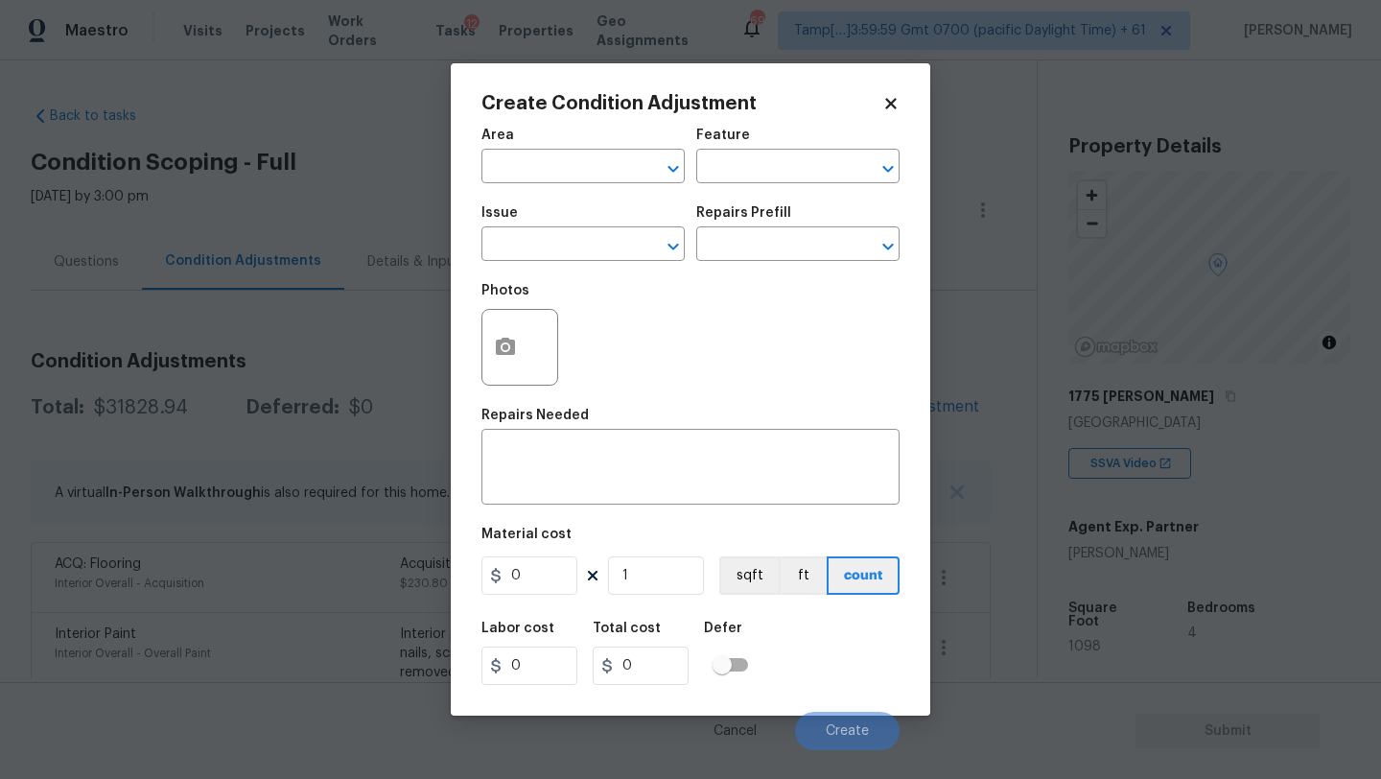
click at [900, 100] on div "Create Condition Adjustment Area ​ Feature ​ Issue ​ Repairs Prefill ​ Photos R…" at bounding box center [691, 389] width 480 height 652
click at [887, 103] on icon at bounding box center [890, 103] width 17 height 17
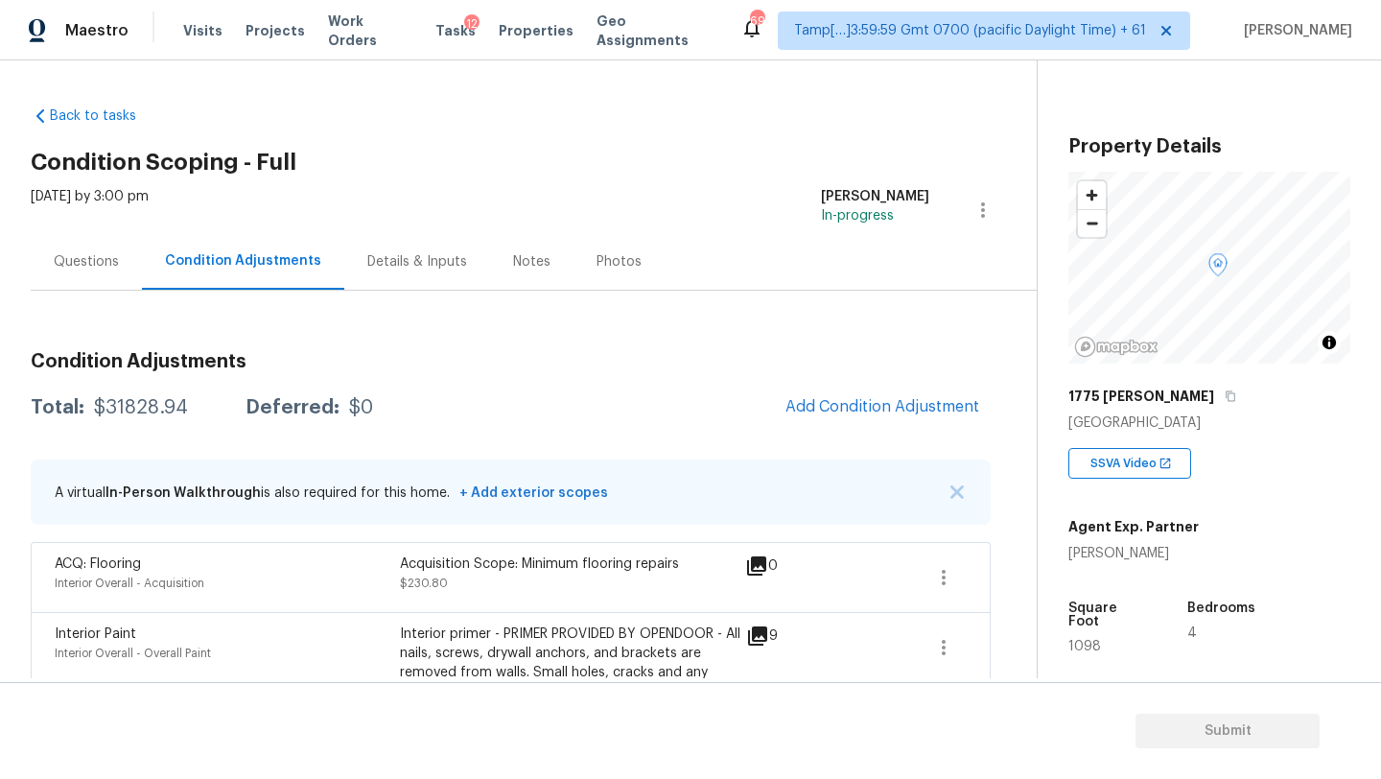
click at [105, 248] on div "Questions" at bounding box center [86, 261] width 111 height 57
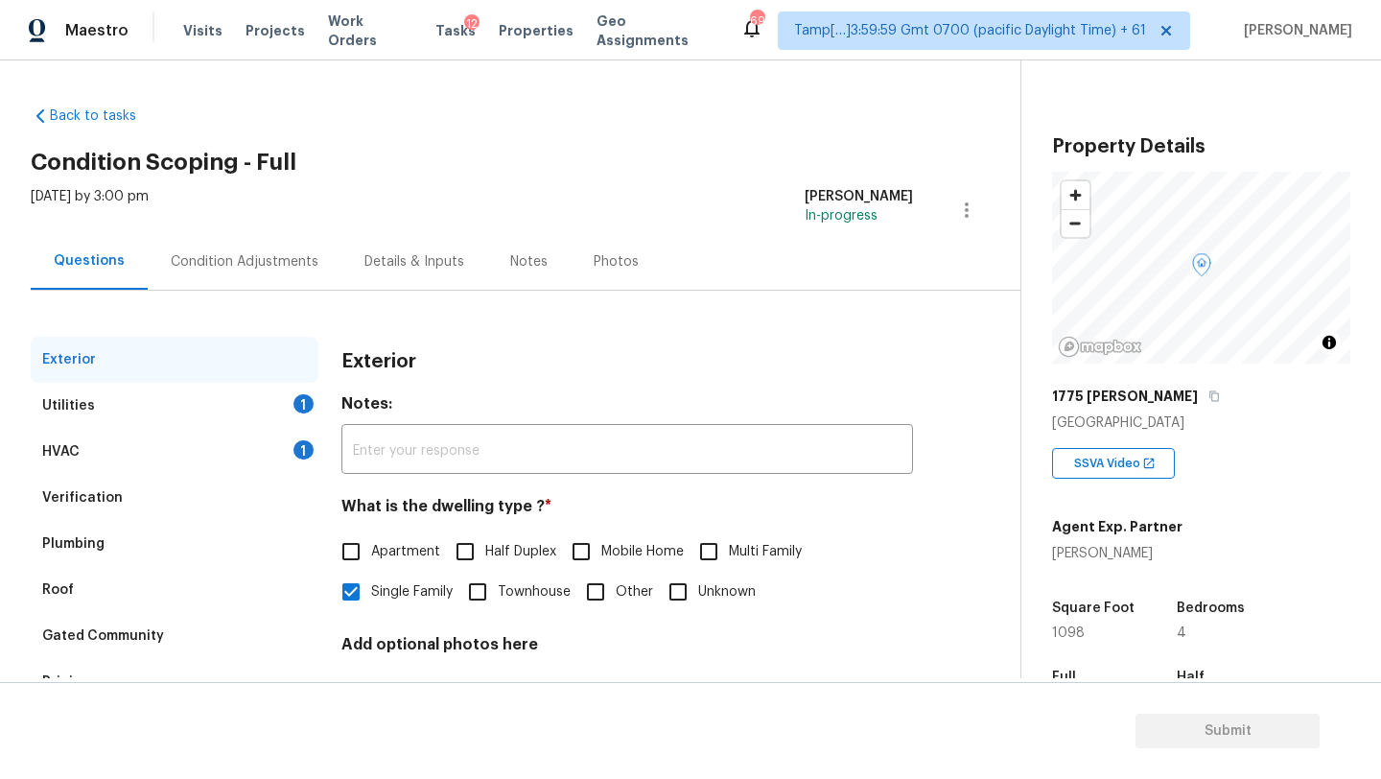
click at [140, 447] on div "HVAC 1" at bounding box center [175, 452] width 288 height 46
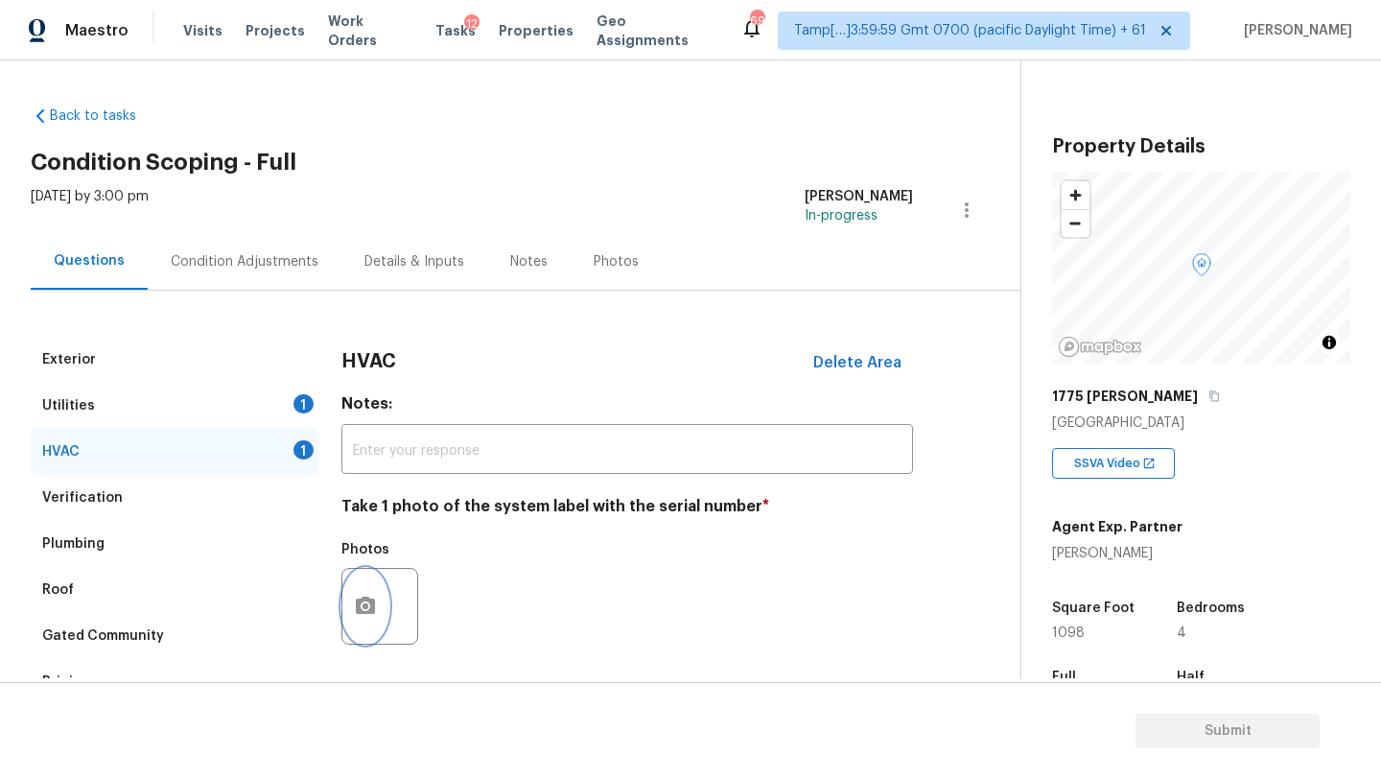
click at [375, 611] on icon "button" at bounding box center [365, 606] width 23 height 23
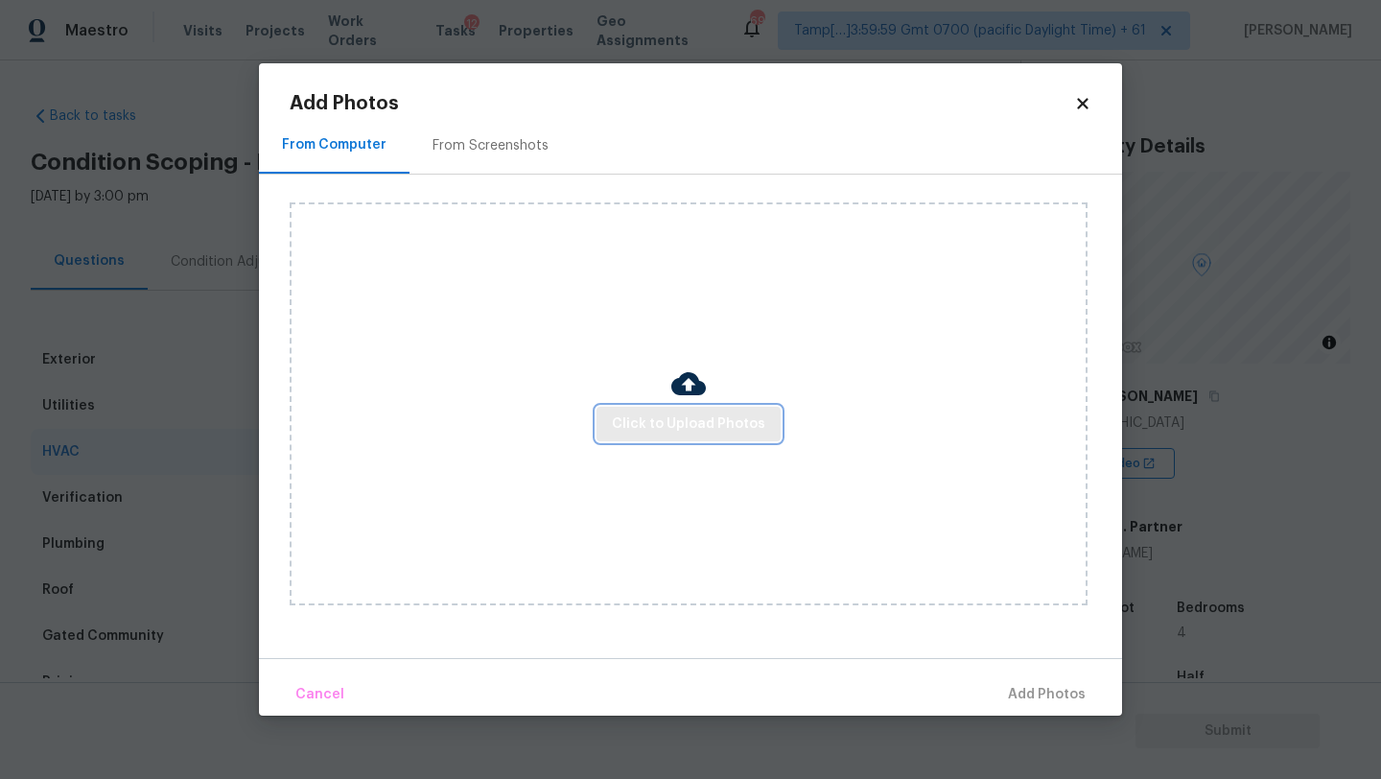
click at [668, 431] on span "Click to Upload Photos" at bounding box center [688, 424] width 153 height 24
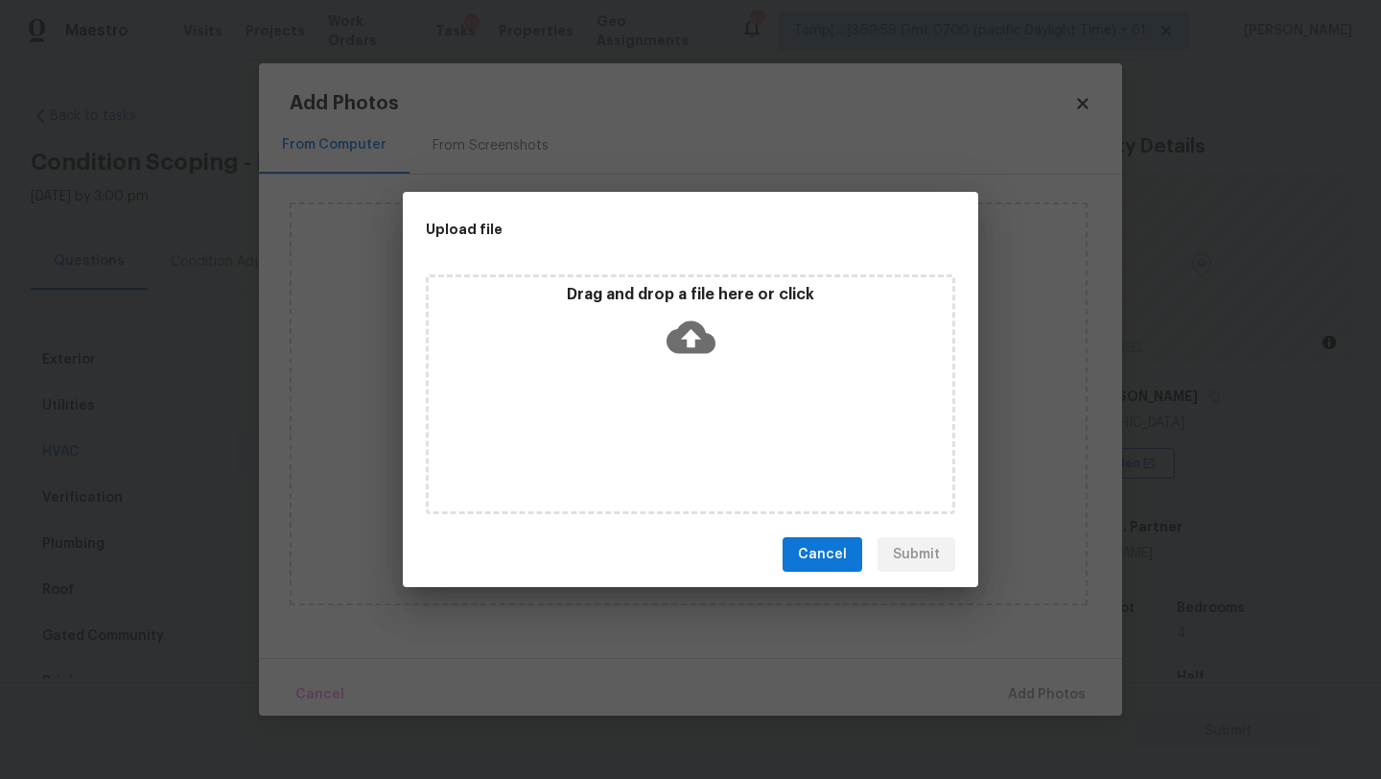
click at [676, 380] on div "Drag and drop a file here or click" at bounding box center [690, 394] width 529 height 240
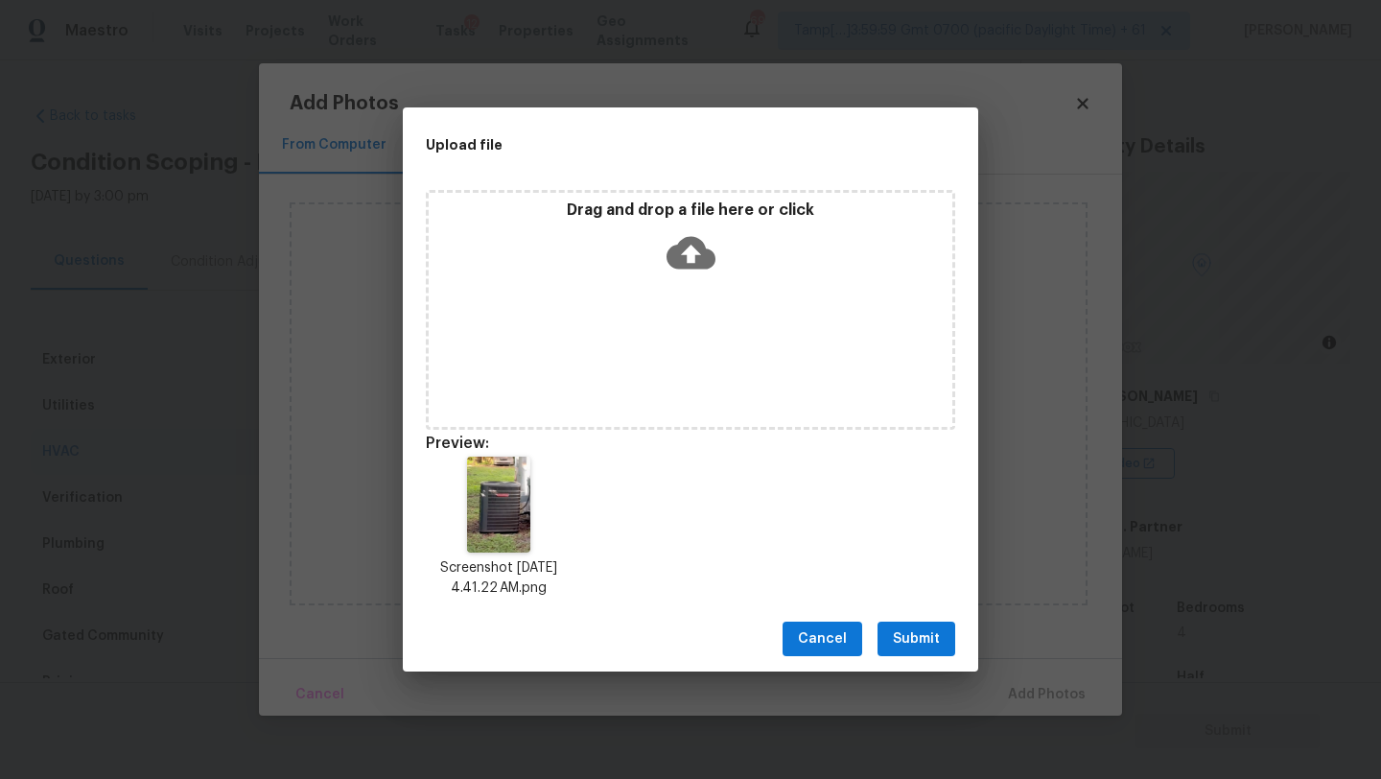
drag, startPoint x: 899, startPoint y: 636, endPoint x: 917, endPoint y: 639, distance: 18.4
click at [899, 636] on span "Submit" at bounding box center [916, 639] width 47 height 24
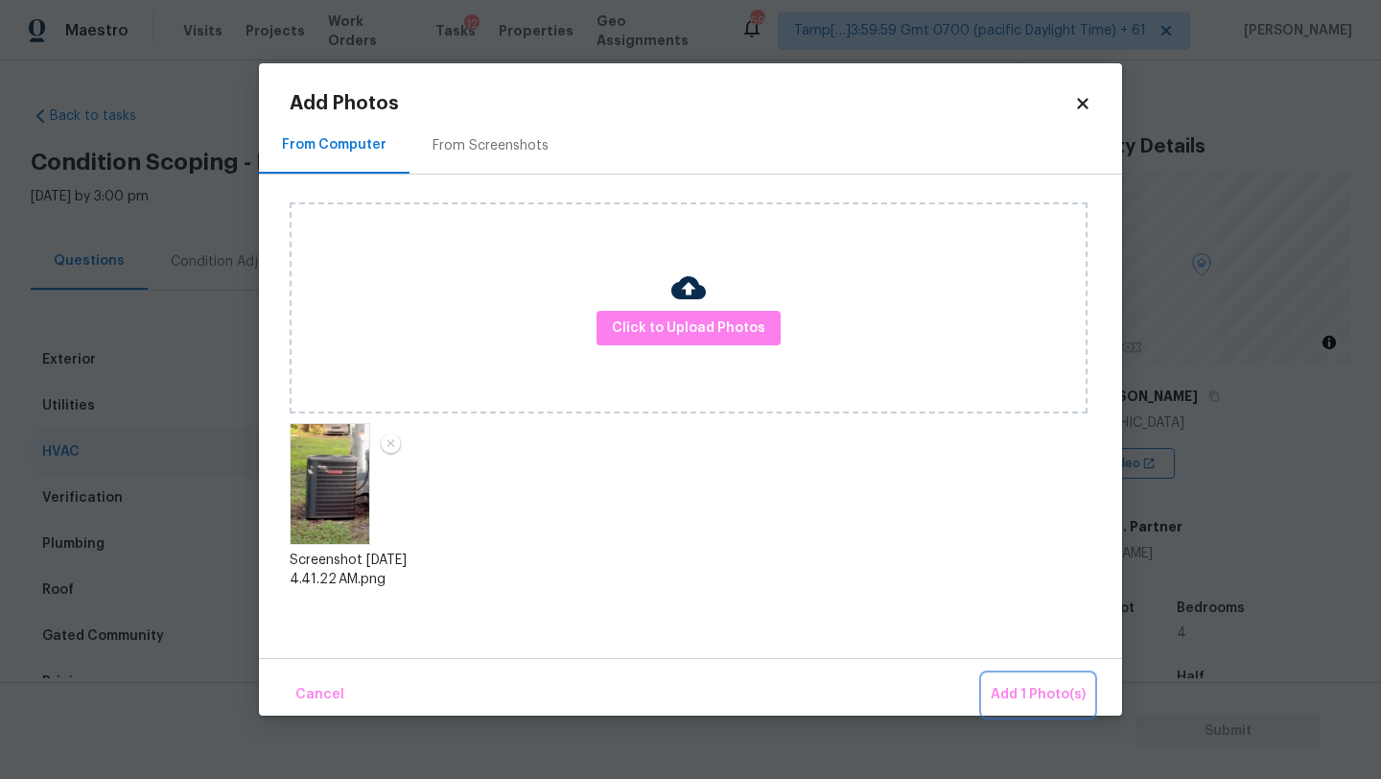
click at [996, 683] on span "Add 1 Photo(s)" at bounding box center [1038, 695] width 95 height 24
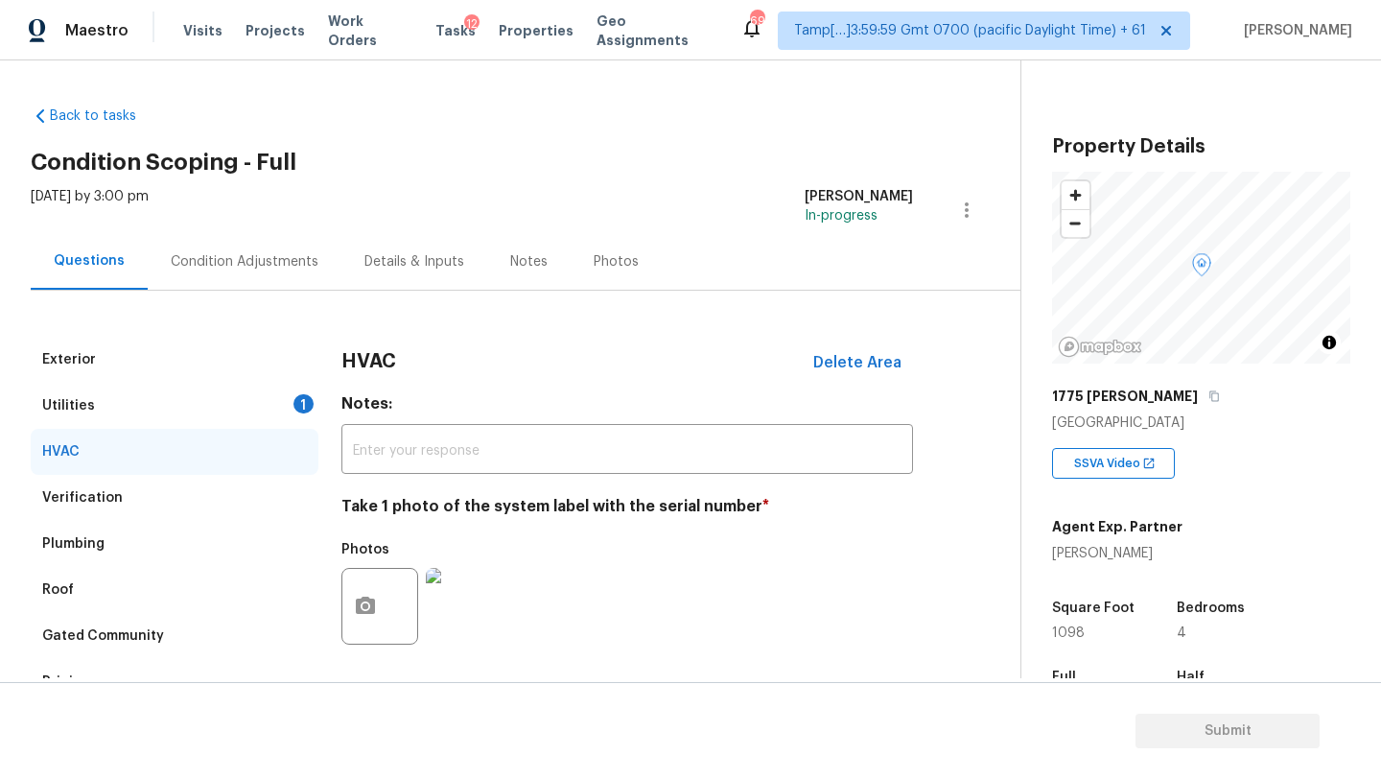
click at [203, 406] on div "Utilities 1" at bounding box center [175, 406] width 288 height 46
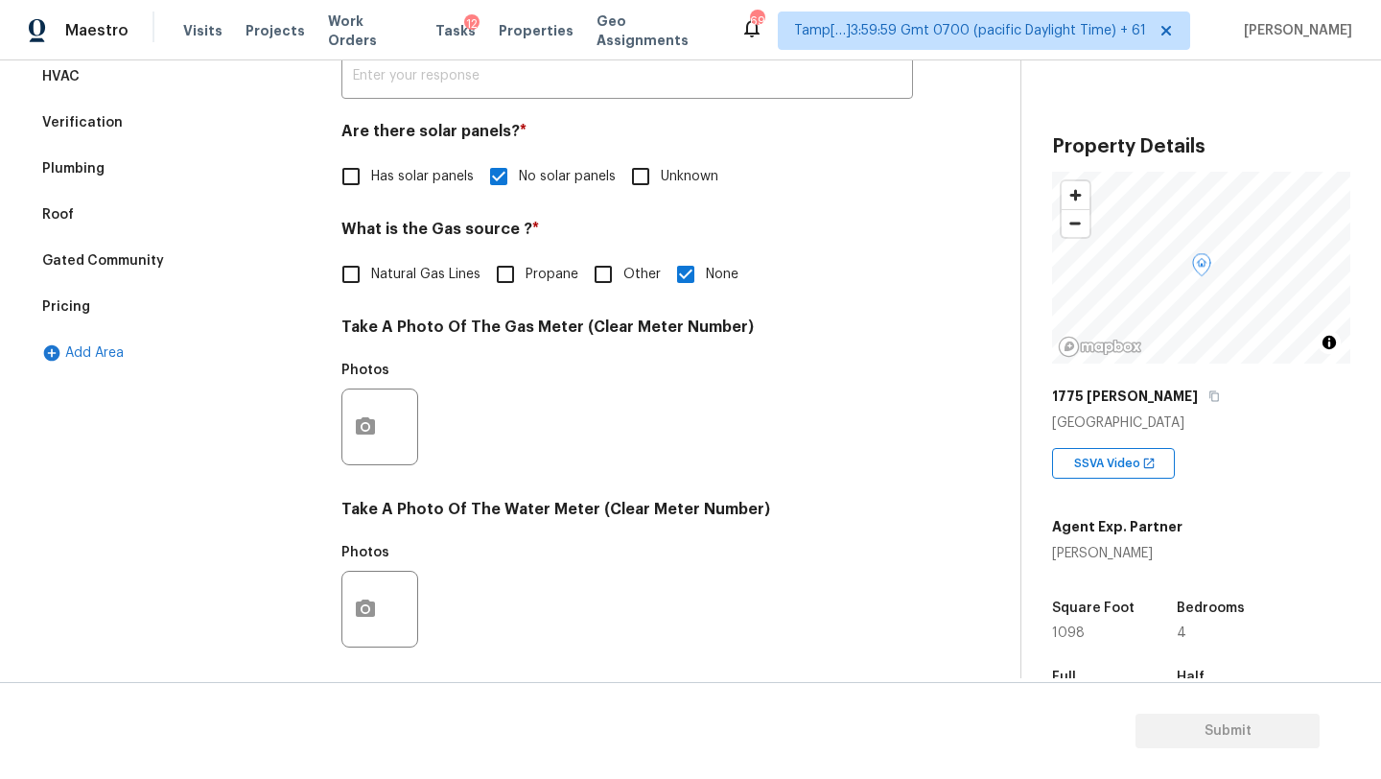
scroll to position [410, 0]
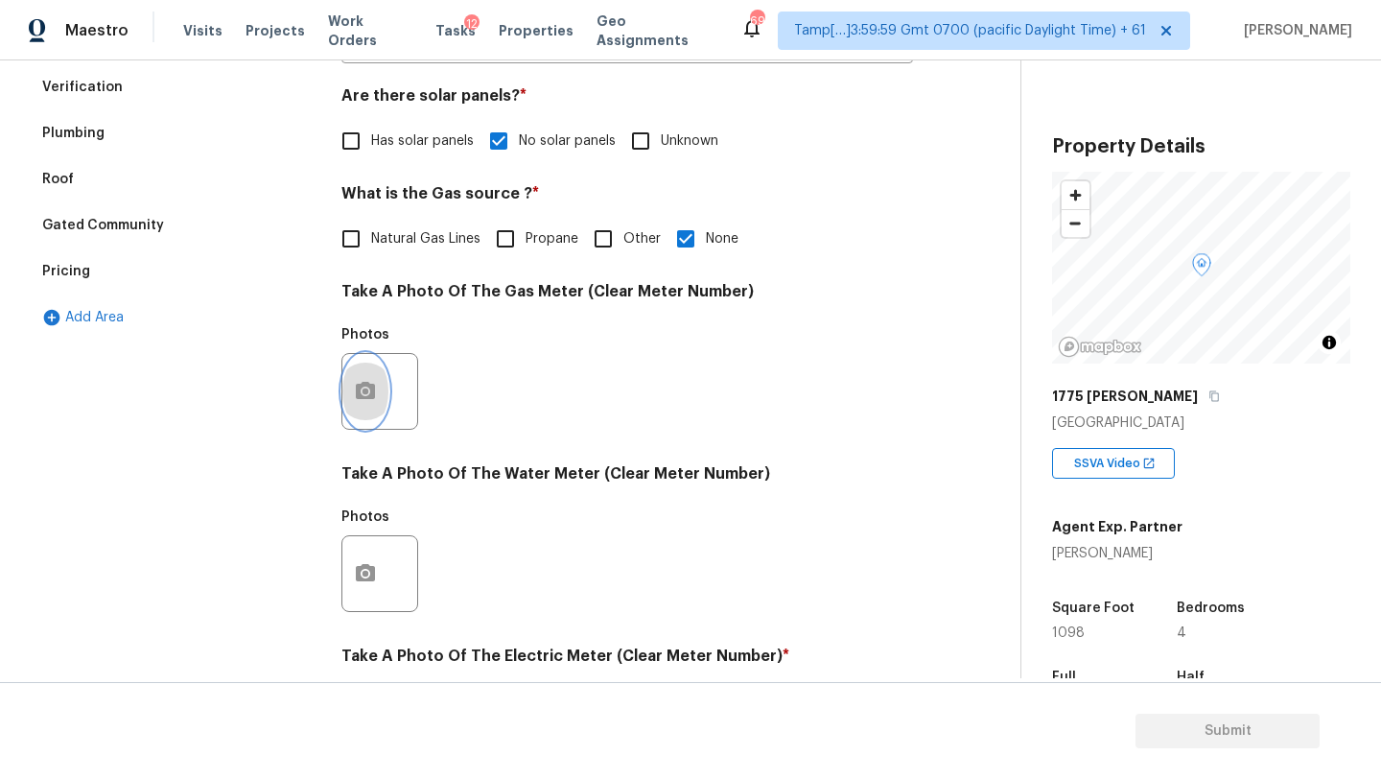
click at [369, 374] on button "button" at bounding box center [365, 391] width 46 height 75
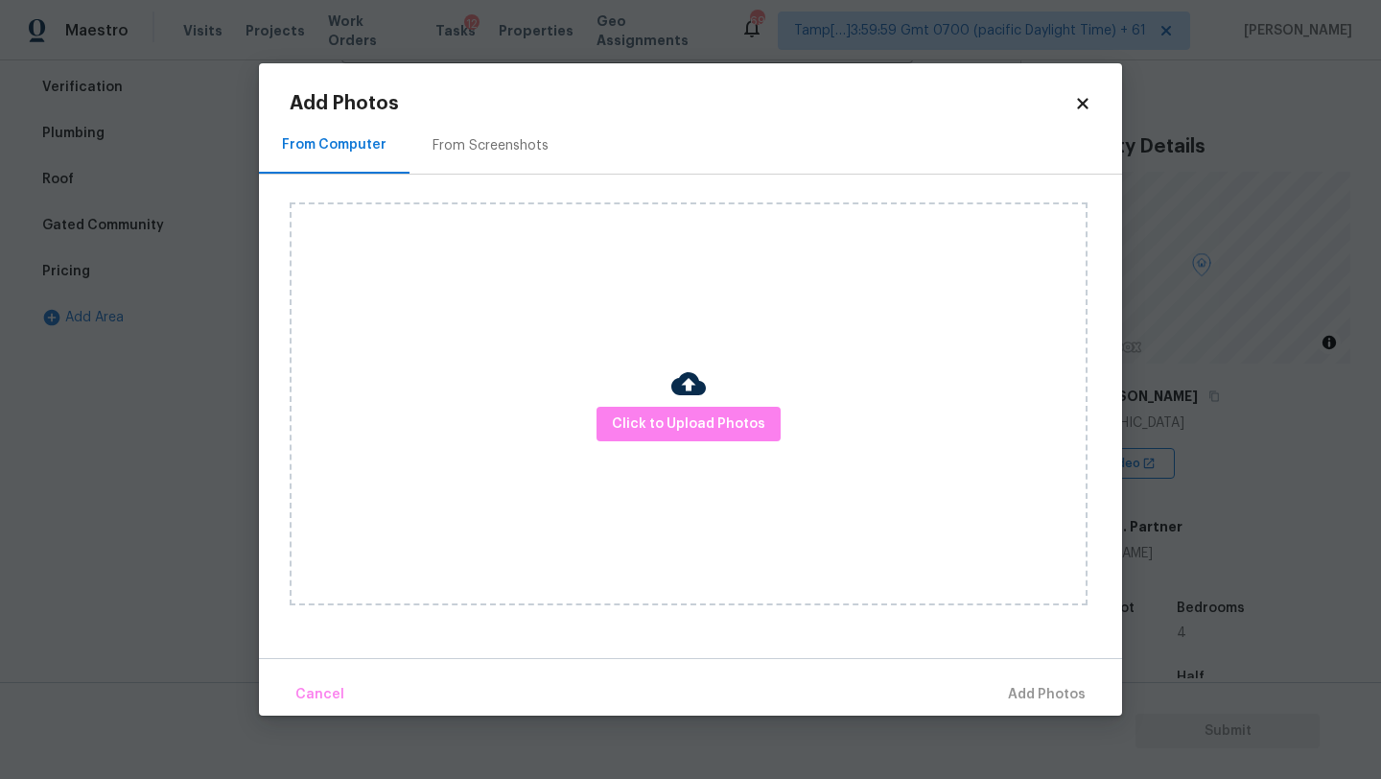
click at [478, 140] on div "From Screenshots" at bounding box center [491, 145] width 116 height 19
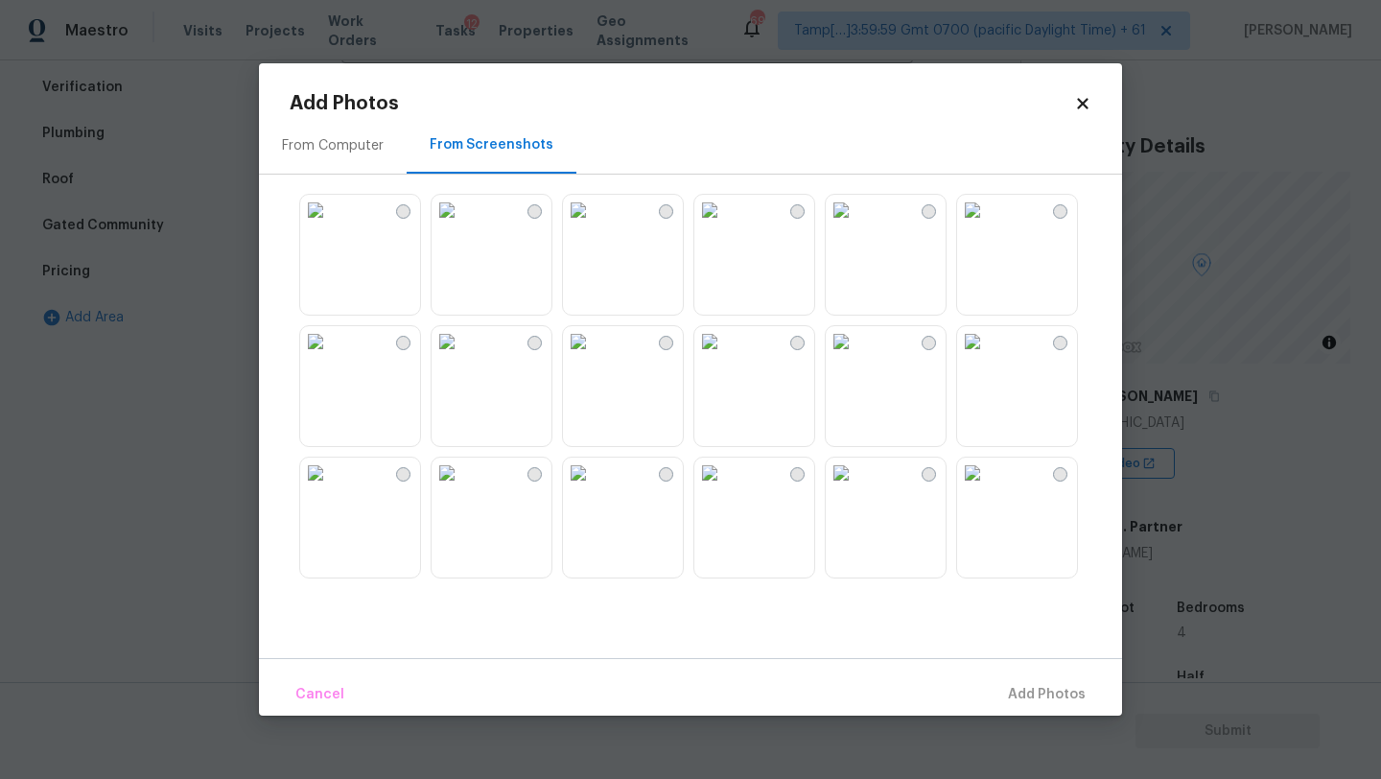
click at [331, 225] on img at bounding box center [315, 210] width 31 height 31
click at [462, 357] on img at bounding box center [447, 341] width 31 height 31
click at [1026, 694] on span "Add 1 Photo(s)" at bounding box center [1038, 695] width 95 height 24
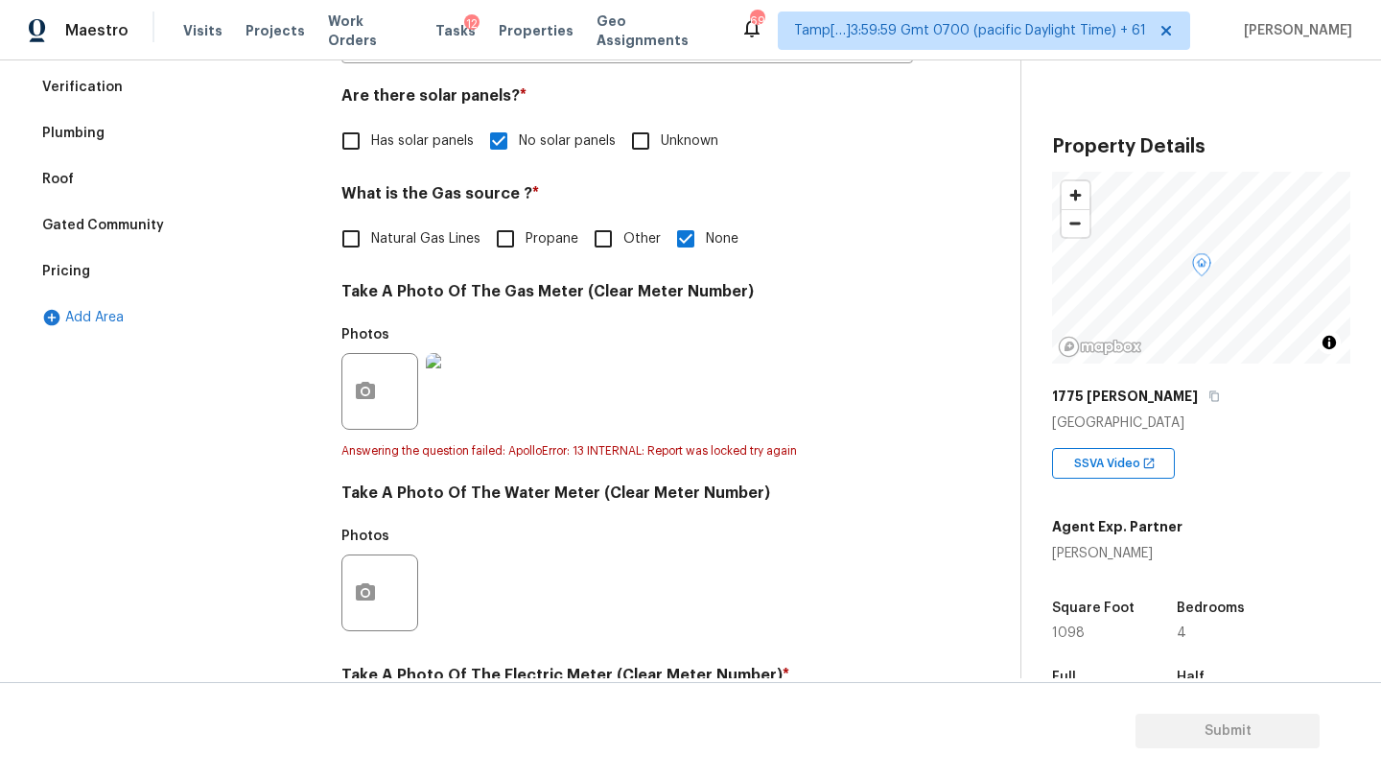
click at [352, 547] on div "Photos" at bounding box center [381, 541] width 81 height 25
click at [370, 574] on button "button" at bounding box center [365, 592] width 46 height 75
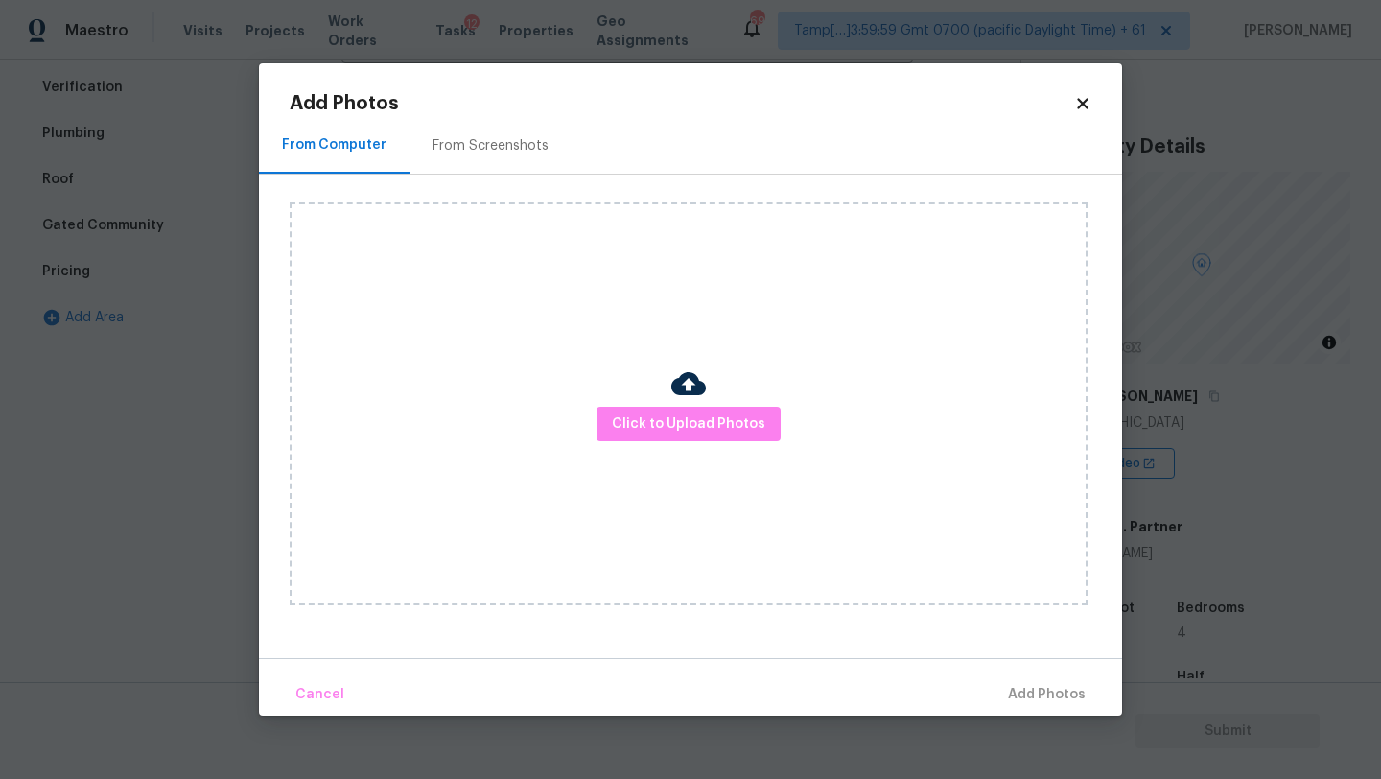
click at [456, 147] on div "From Screenshots" at bounding box center [491, 145] width 116 height 19
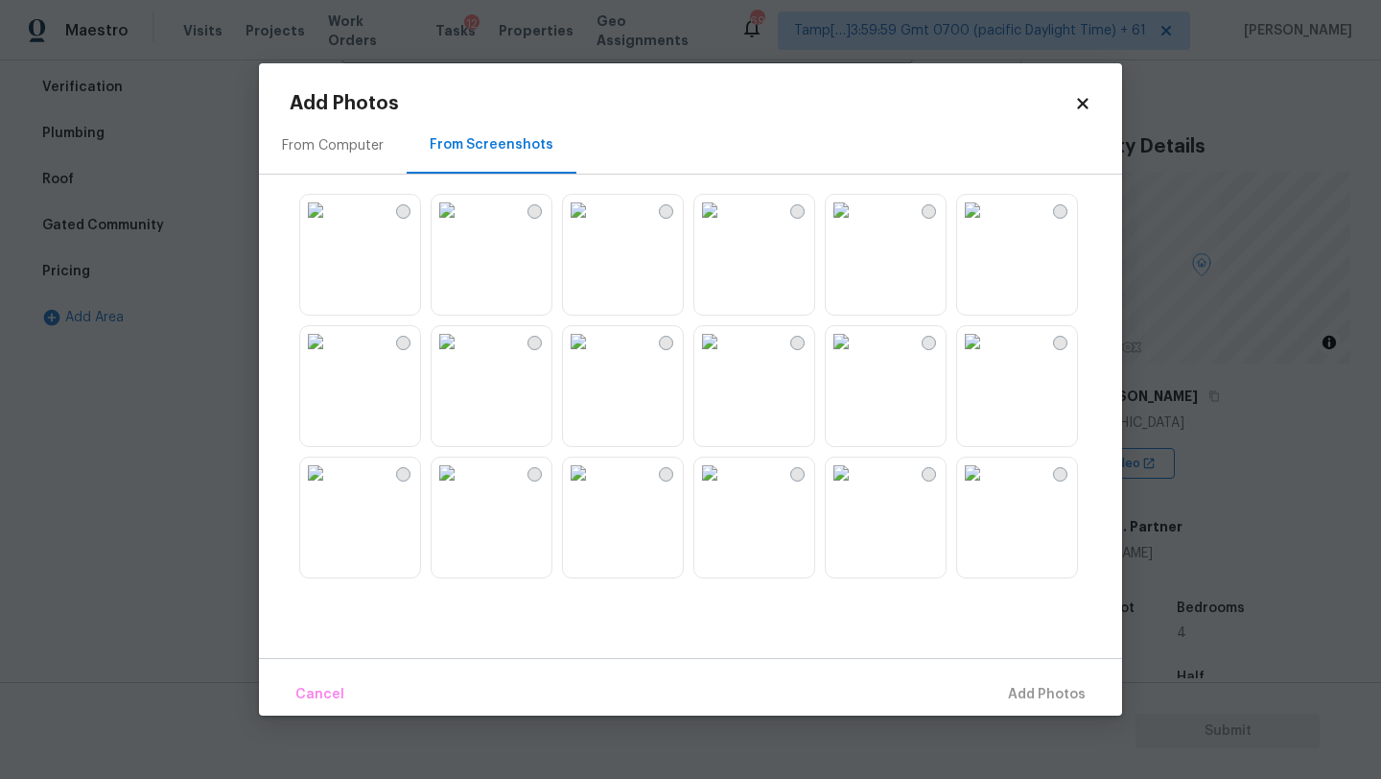
click at [462, 353] on img at bounding box center [447, 341] width 31 height 31
click at [1039, 687] on span "Add 1 Photo(s)" at bounding box center [1038, 695] width 95 height 24
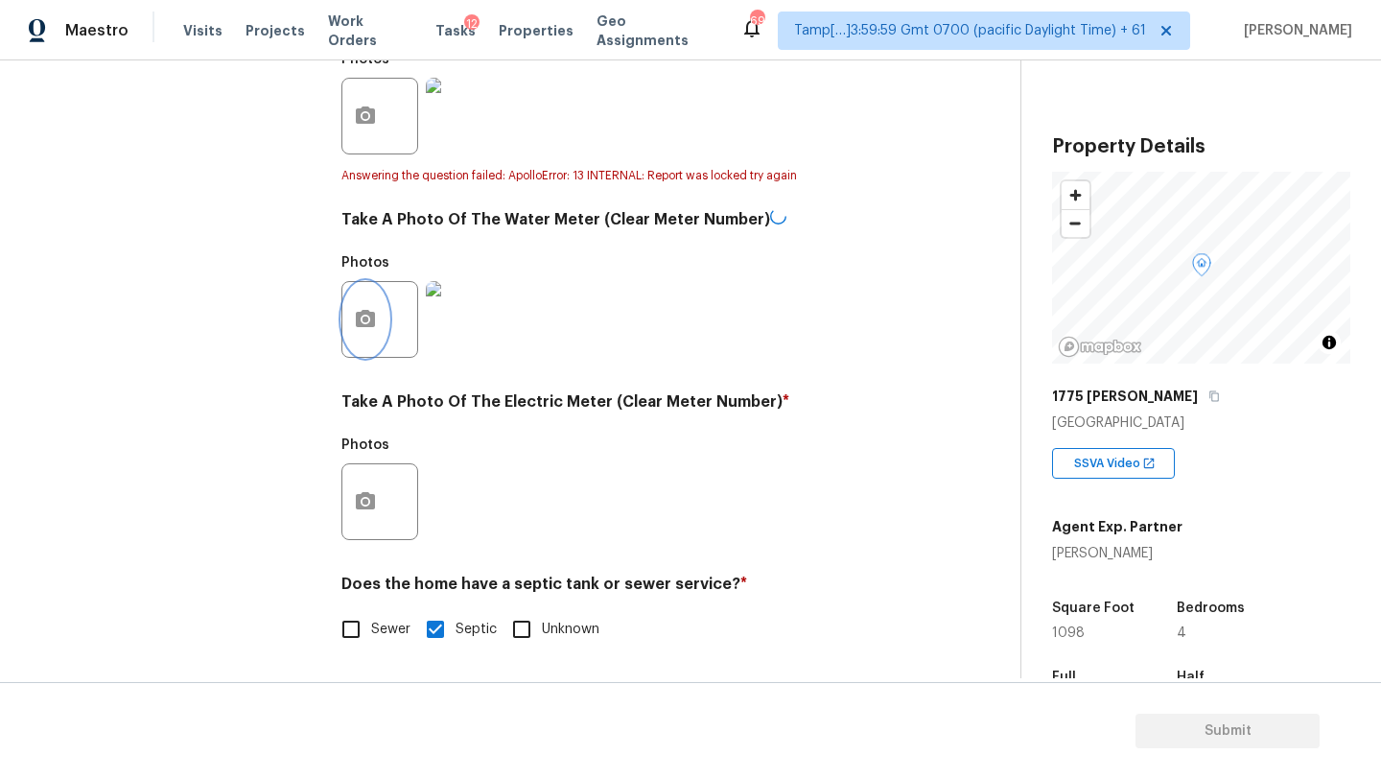
scroll to position [684, 0]
click at [341, 510] on div at bounding box center [379, 501] width 77 height 77
click at [347, 520] on button "button" at bounding box center [365, 501] width 46 height 75
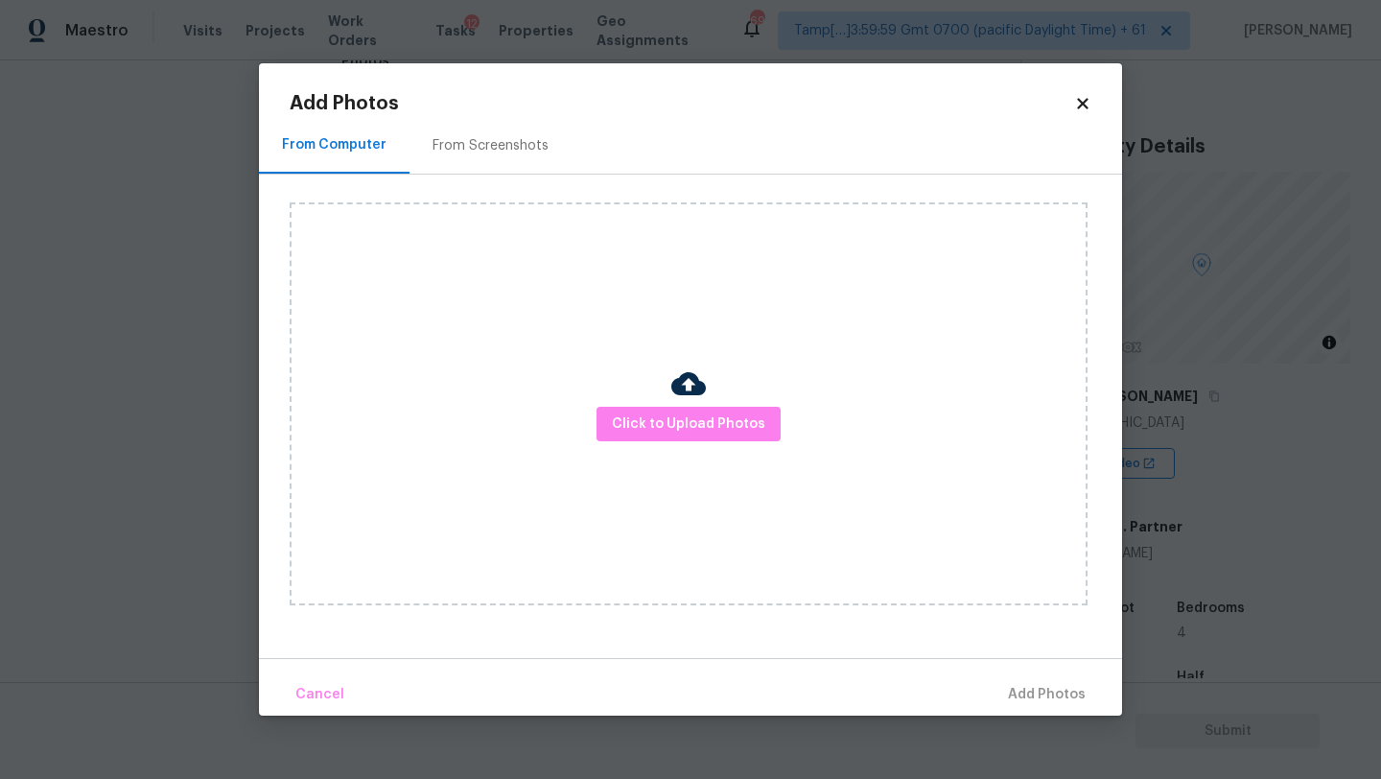
click at [477, 147] on div "From Screenshots" at bounding box center [491, 145] width 116 height 19
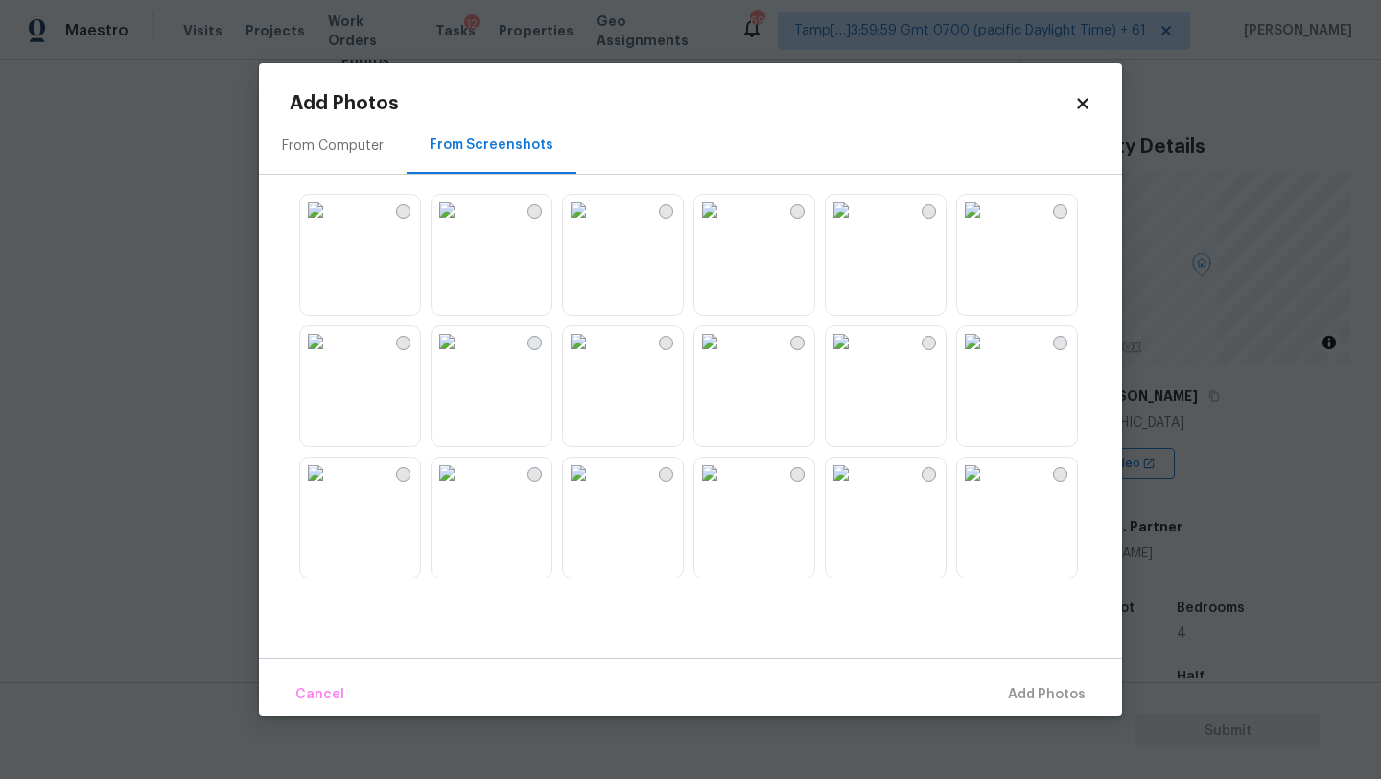
click at [462, 488] on img at bounding box center [447, 472] width 31 height 31
click at [1037, 682] on button "Add 1 Photo(s)" at bounding box center [1038, 694] width 110 height 41
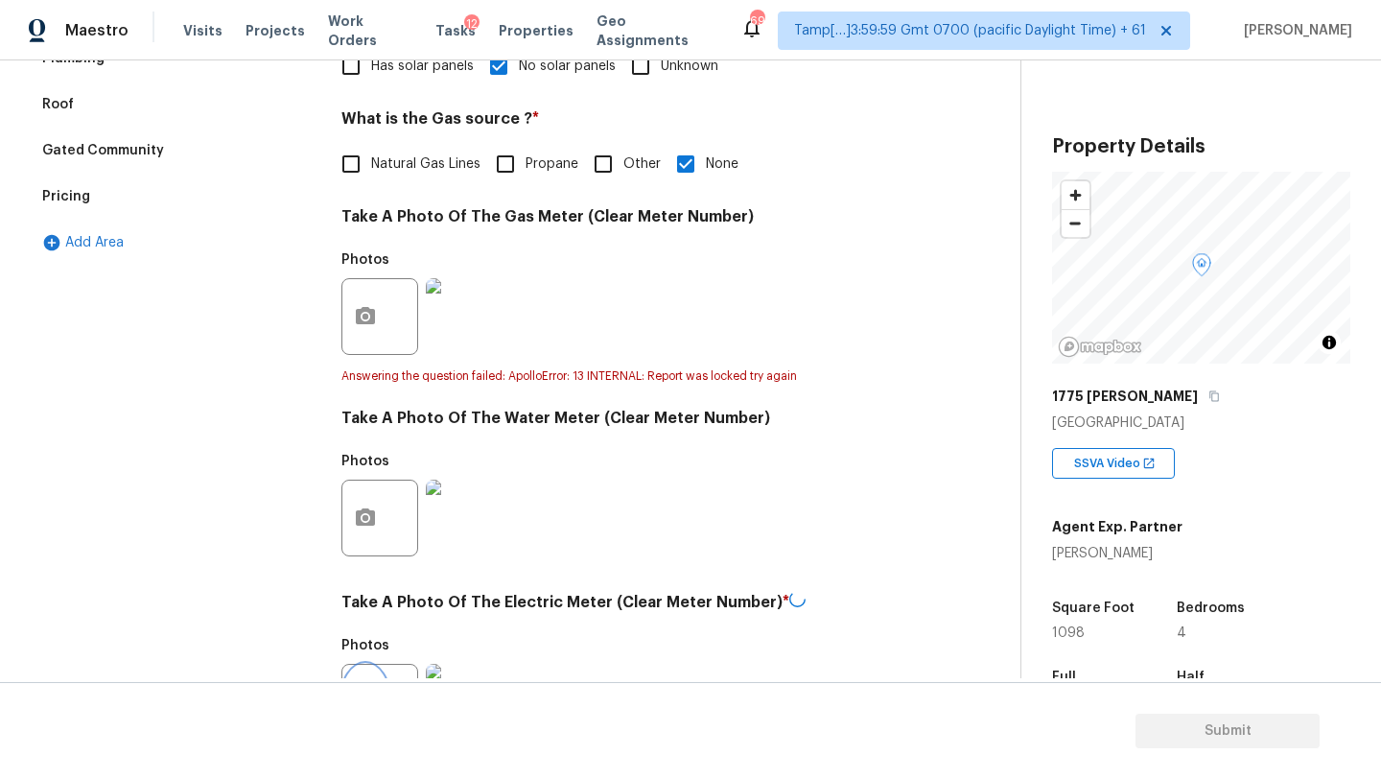
scroll to position [77, 0]
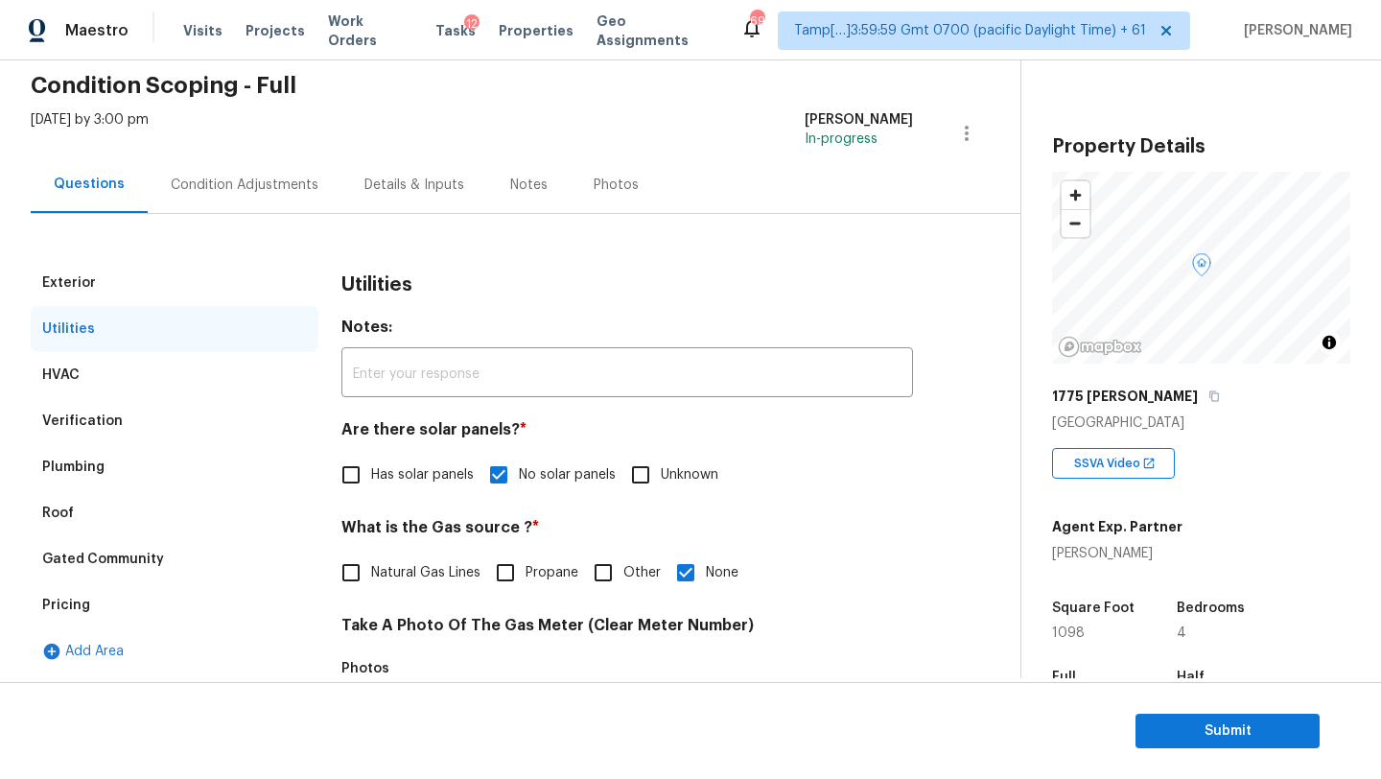
click at [129, 382] on div "HVAC" at bounding box center [175, 375] width 288 height 46
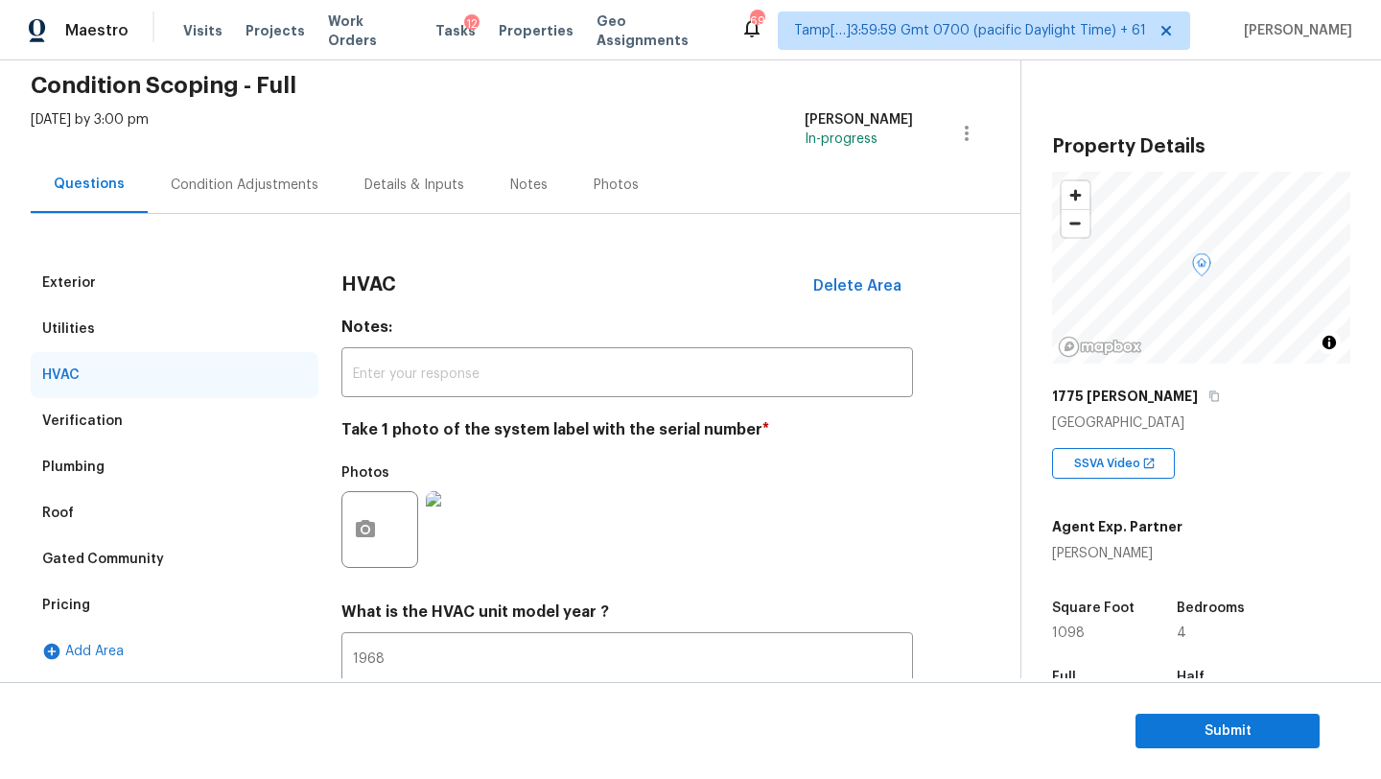
click at [96, 433] on div "Verification" at bounding box center [175, 421] width 288 height 46
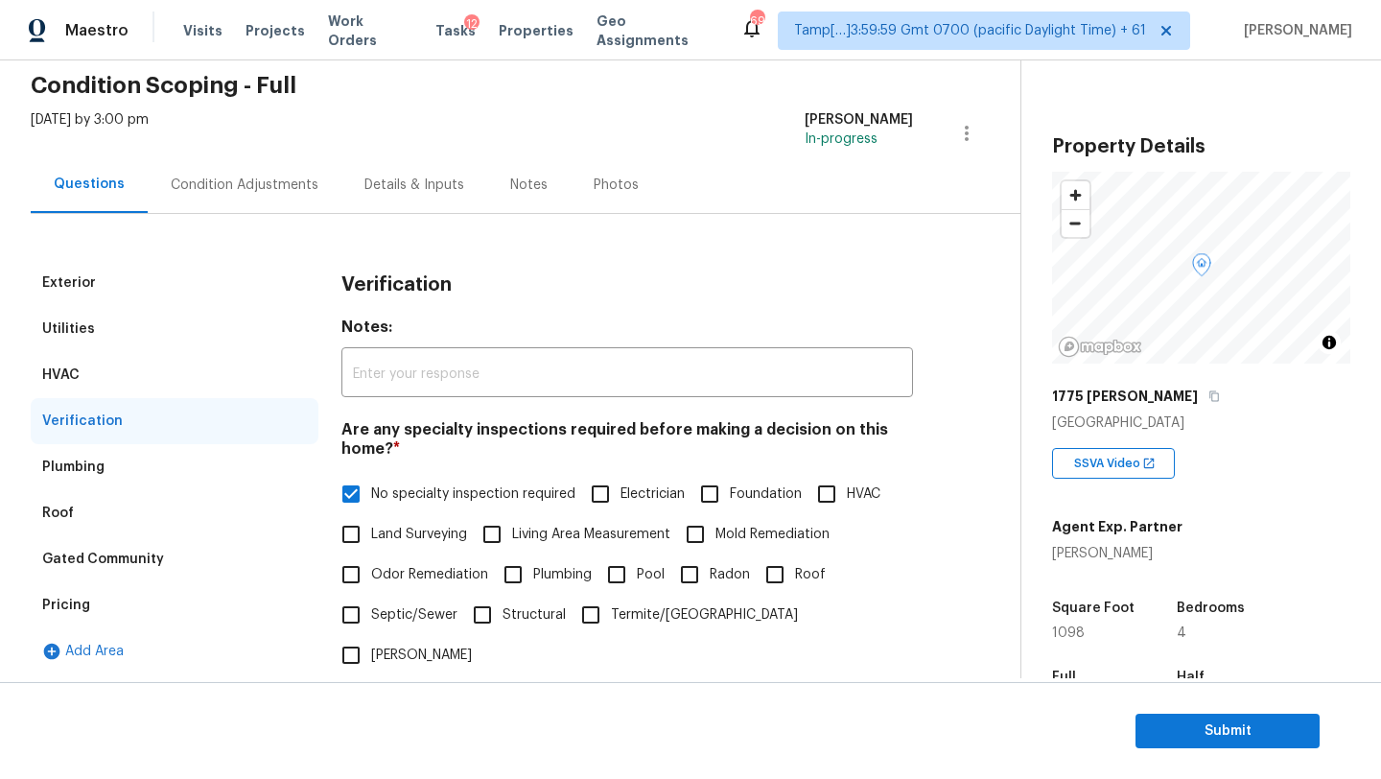
scroll to position [557, 0]
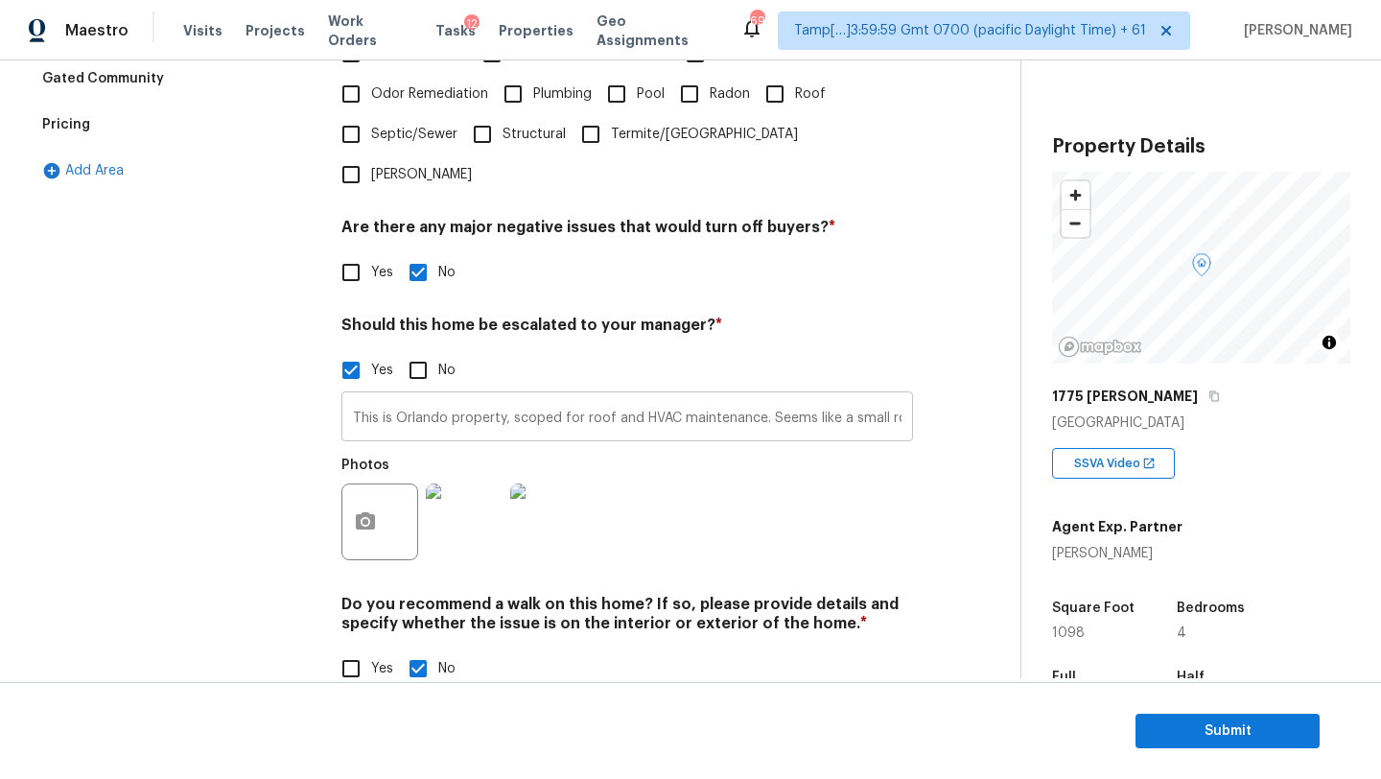
click at [486, 396] on input "This is Orlando property, scoped for roof and HVAC maintenance. Seems like a sm…" at bounding box center [627, 418] width 572 height 45
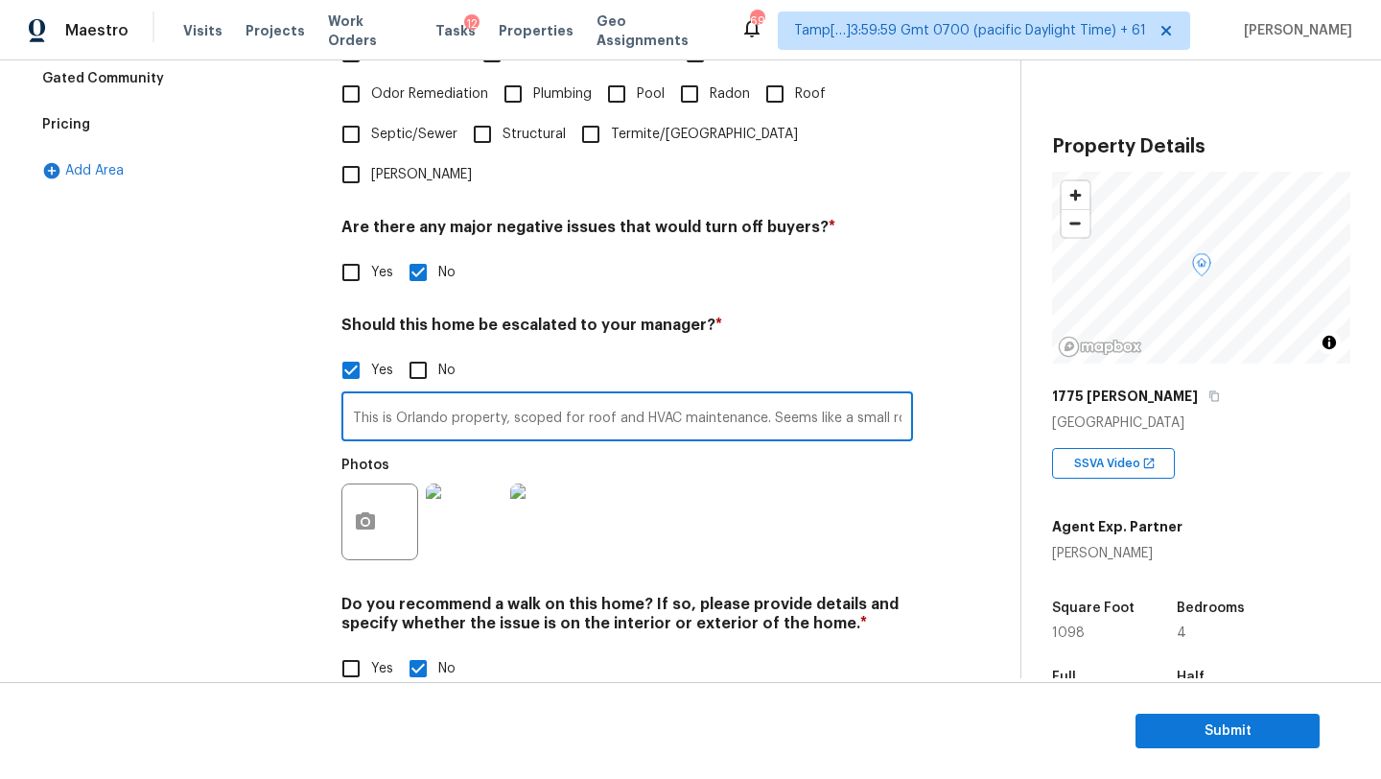
click at [486, 396] on input "This is Orlando property, scoped for roof and HVAC maintenance. Seems like a sm…" at bounding box center [627, 418] width 572 height 45
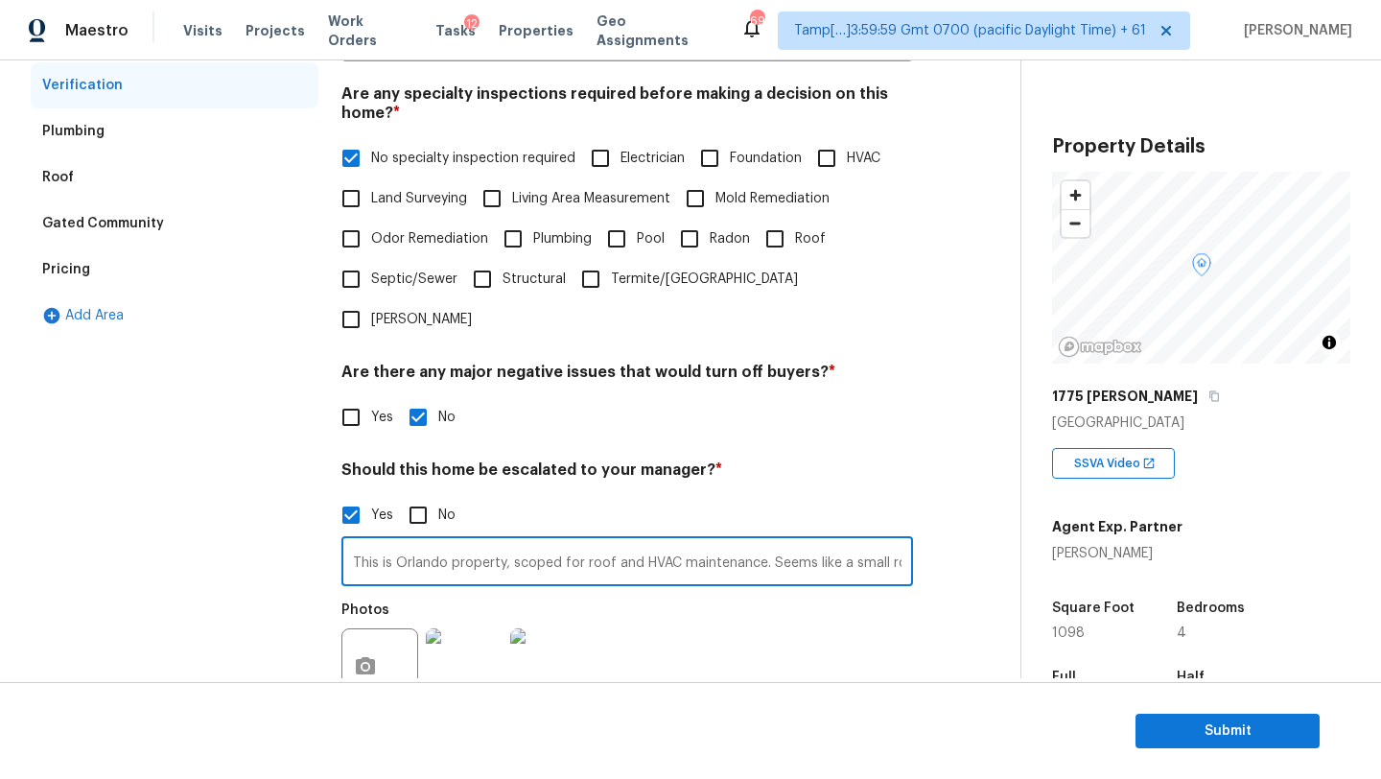
click at [173, 261] on div "Pricing" at bounding box center [175, 269] width 288 height 46
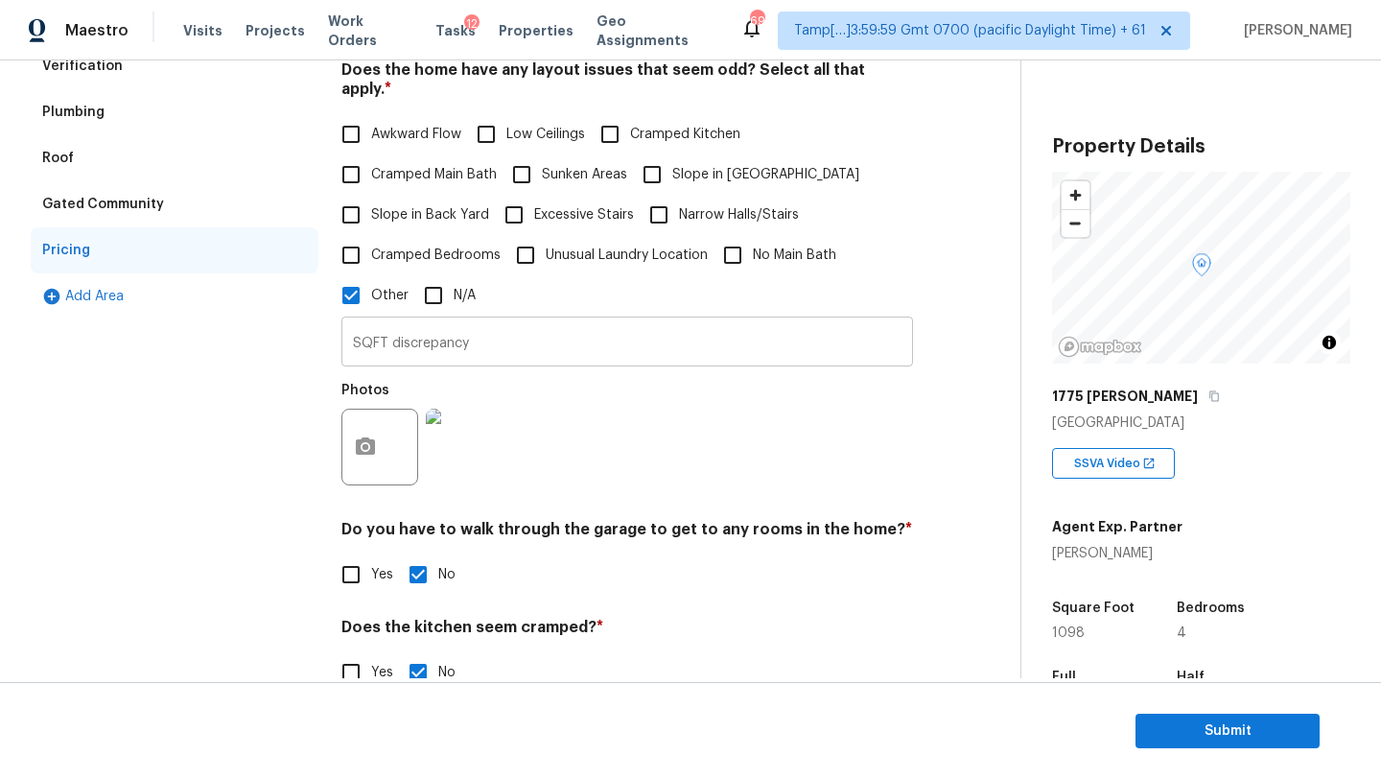
scroll to position [433, 0]
click at [452, 319] on input "SQFT discrepancy" at bounding box center [627, 341] width 572 height 45
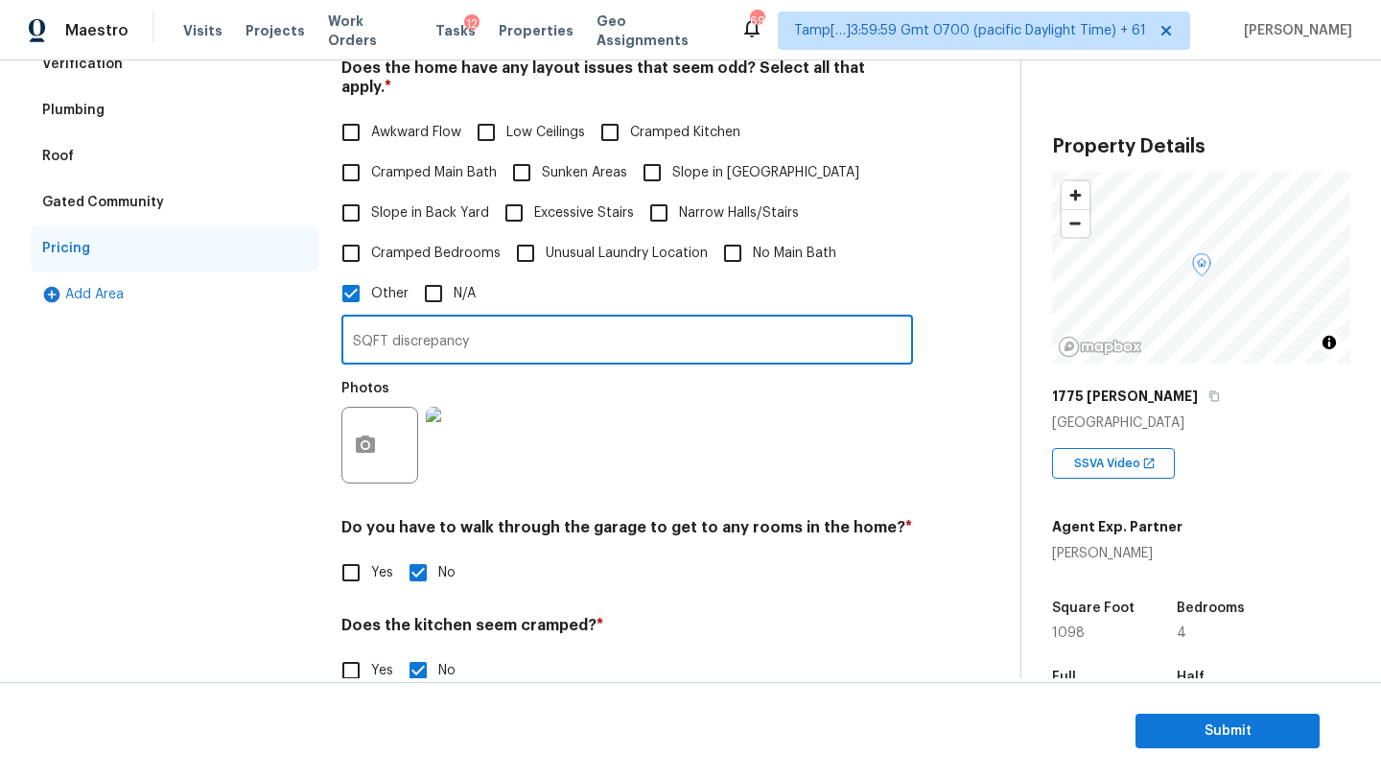
click at [452, 319] on input "SQFT discrepancy" at bounding box center [627, 341] width 572 height 45
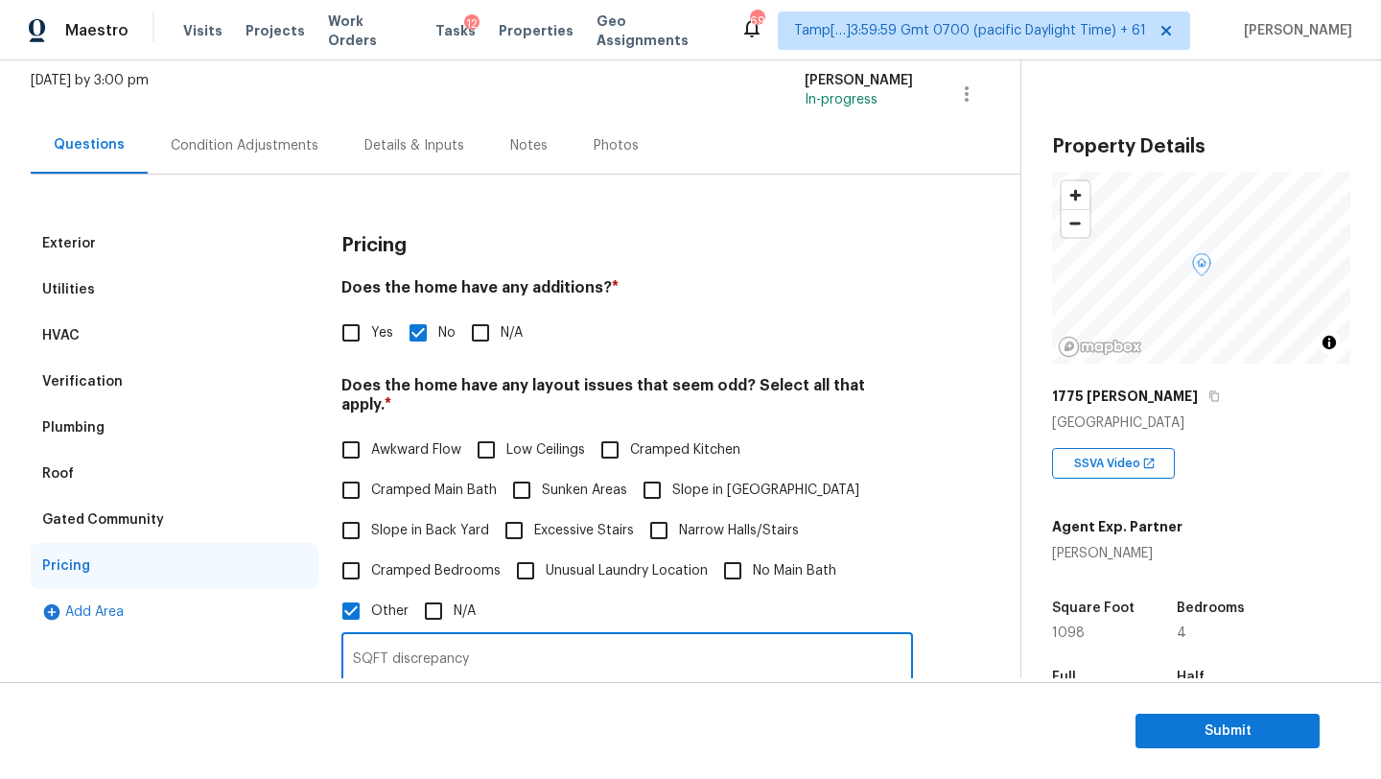
click at [131, 381] on div "Verification" at bounding box center [175, 382] width 288 height 46
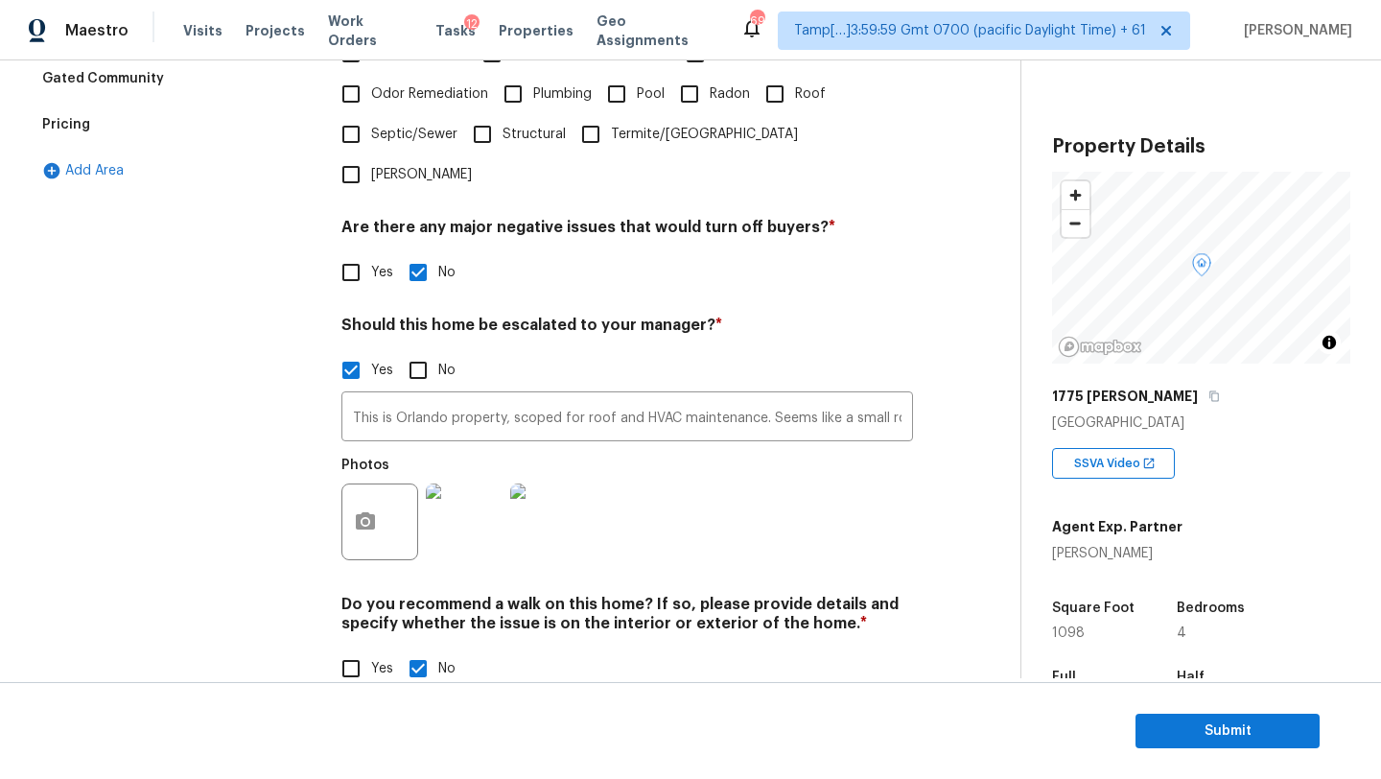
scroll to position [37, 0]
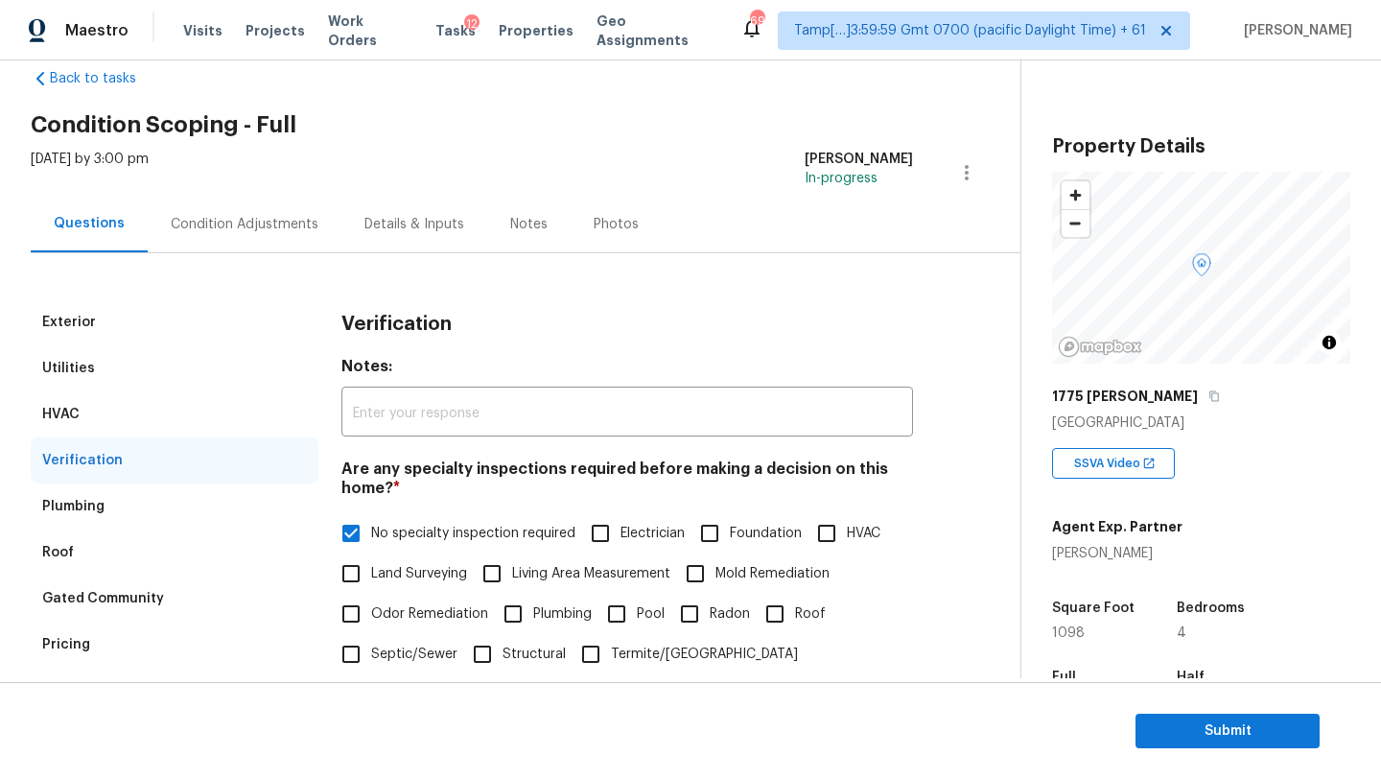
click at [251, 197] on div "Condition Adjustments" at bounding box center [245, 224] width 194 height 57
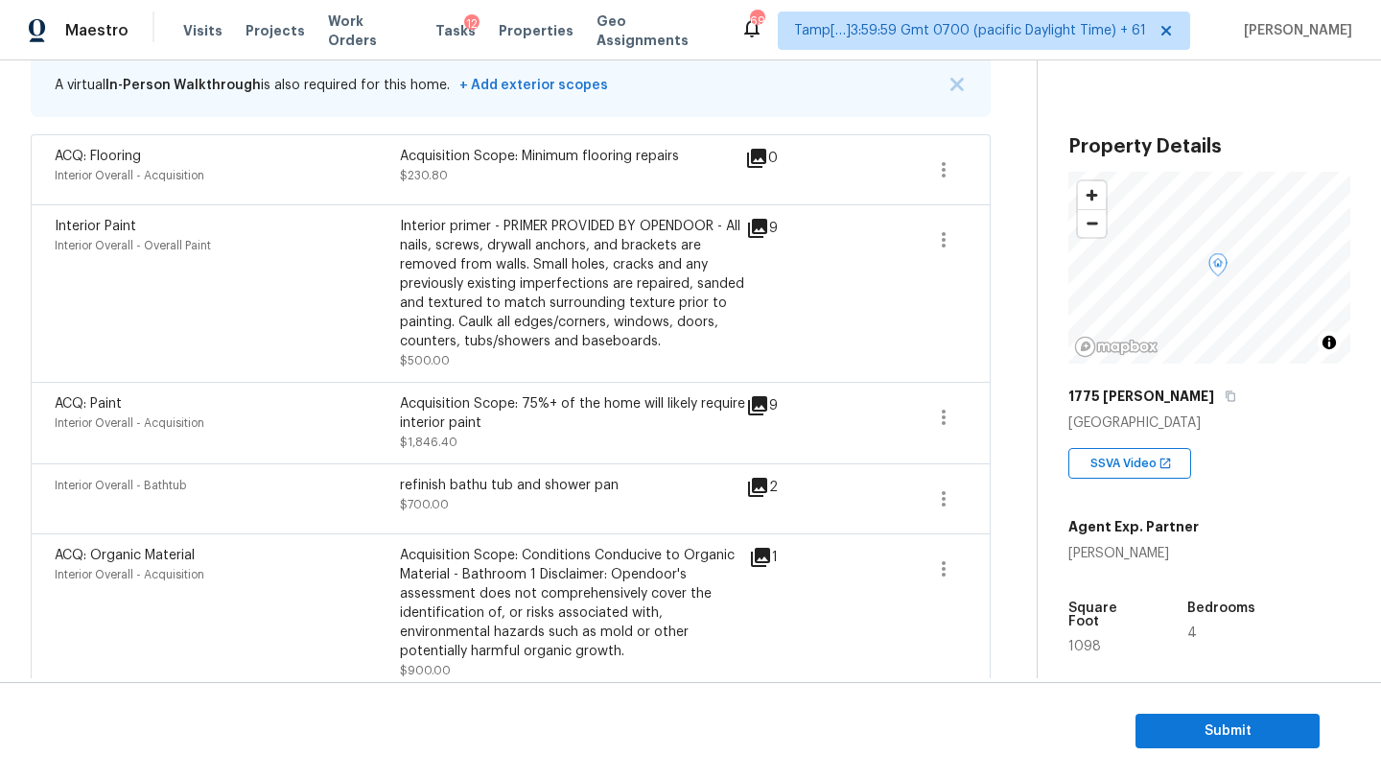
scroll to position [486, 0]
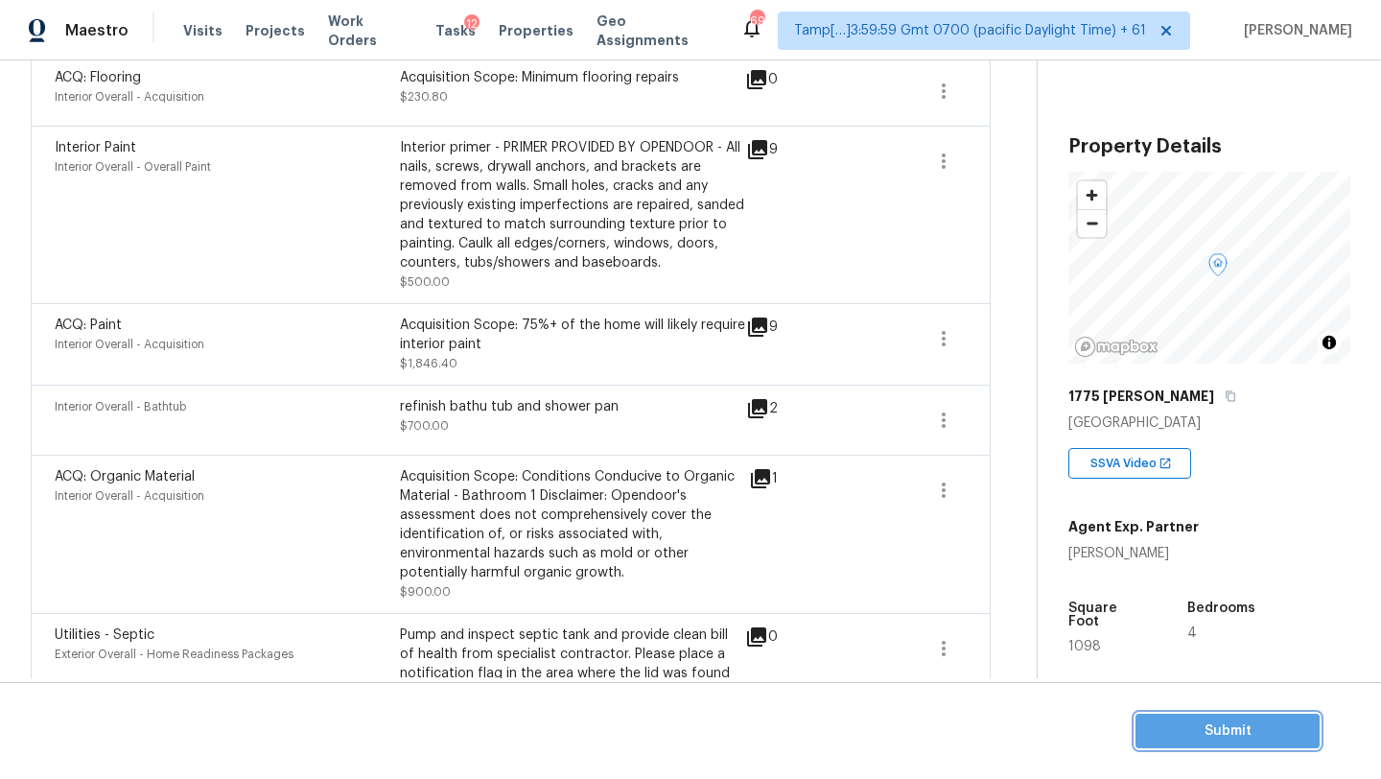
click at [1160, 725] on span "Submit" at bounding box center [1227, 731] width 153 height 24
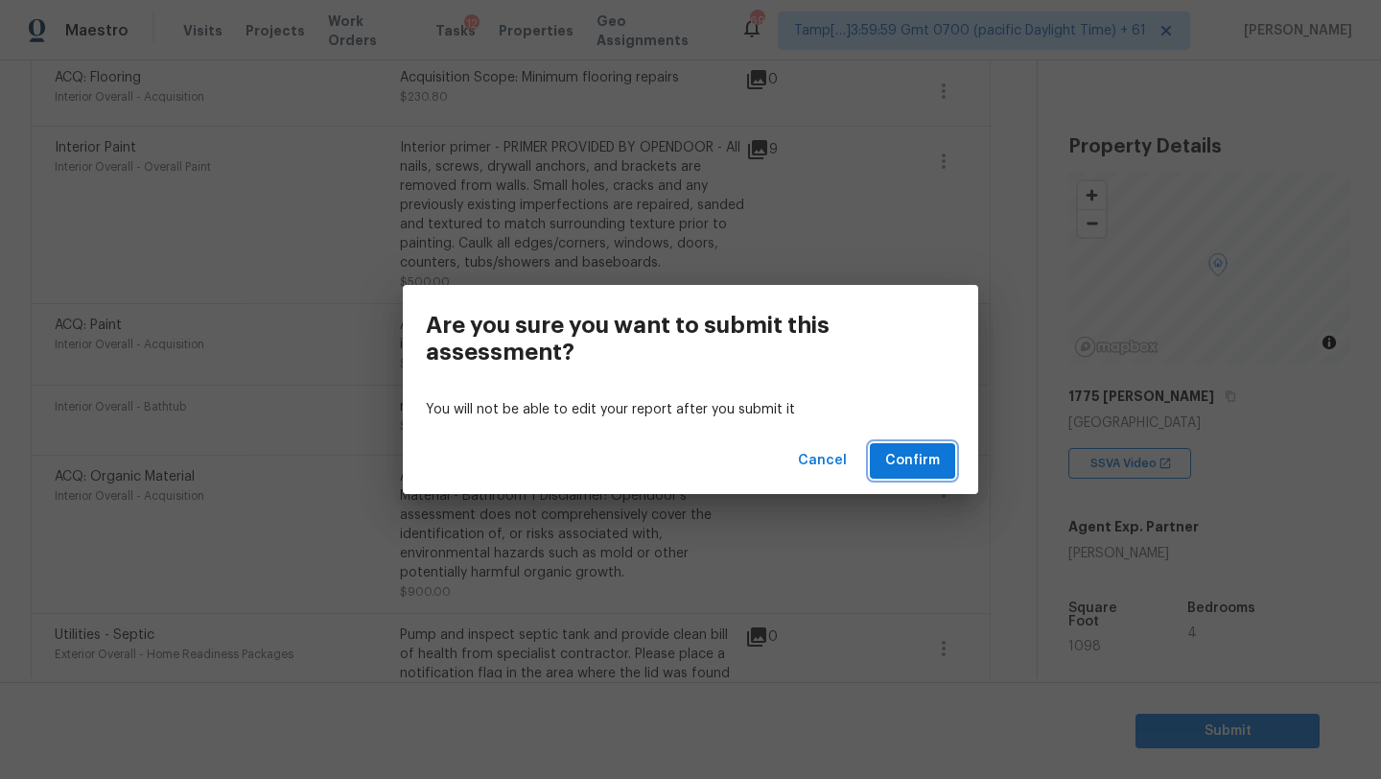
click at [924, 469] on span "Confirm" at bounding box center [912, 461] width 55 height 24
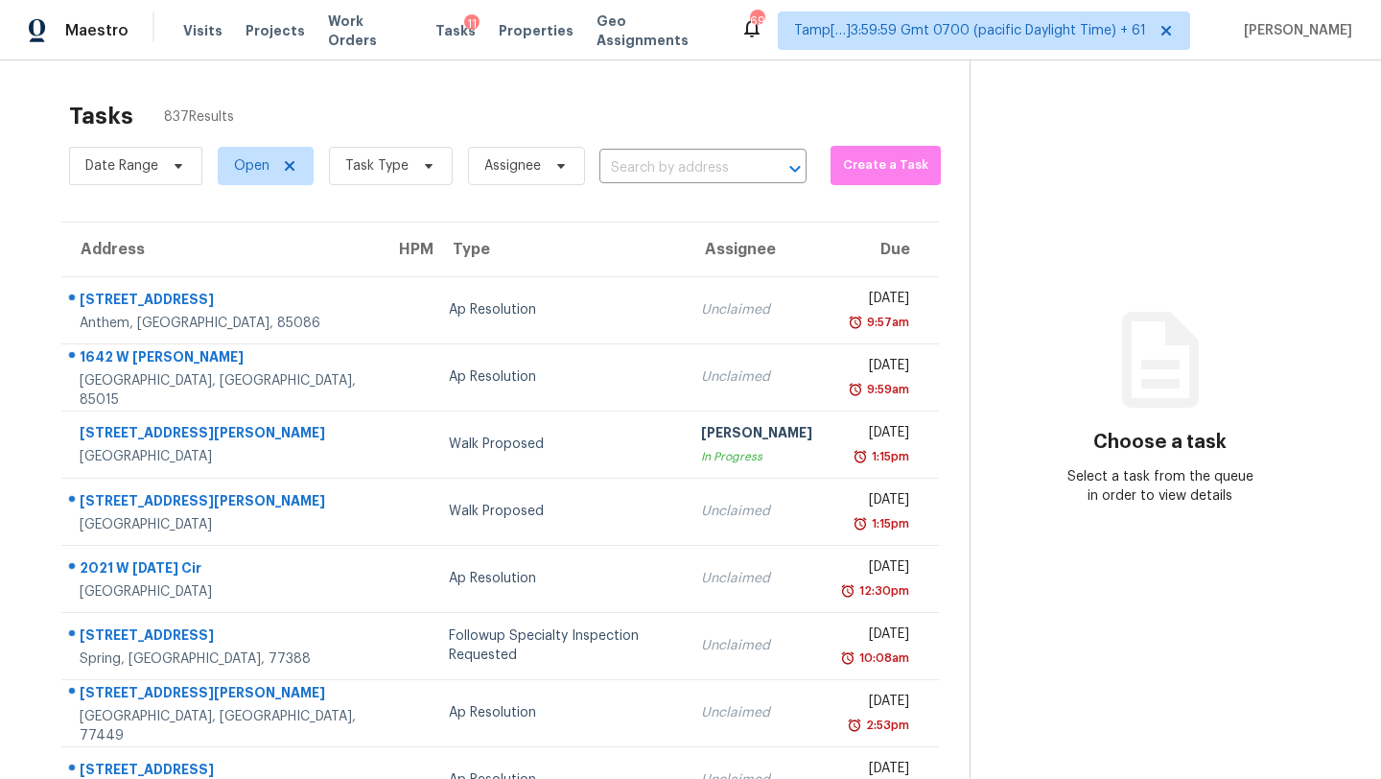
click at [751, 145] on div "Date Range Open Task Type Assignee ​" at bounding box center [438, 166] width 738 height 50
click at [737, 173] on input "text" at bounding box center [675, 168] width 153 height 30
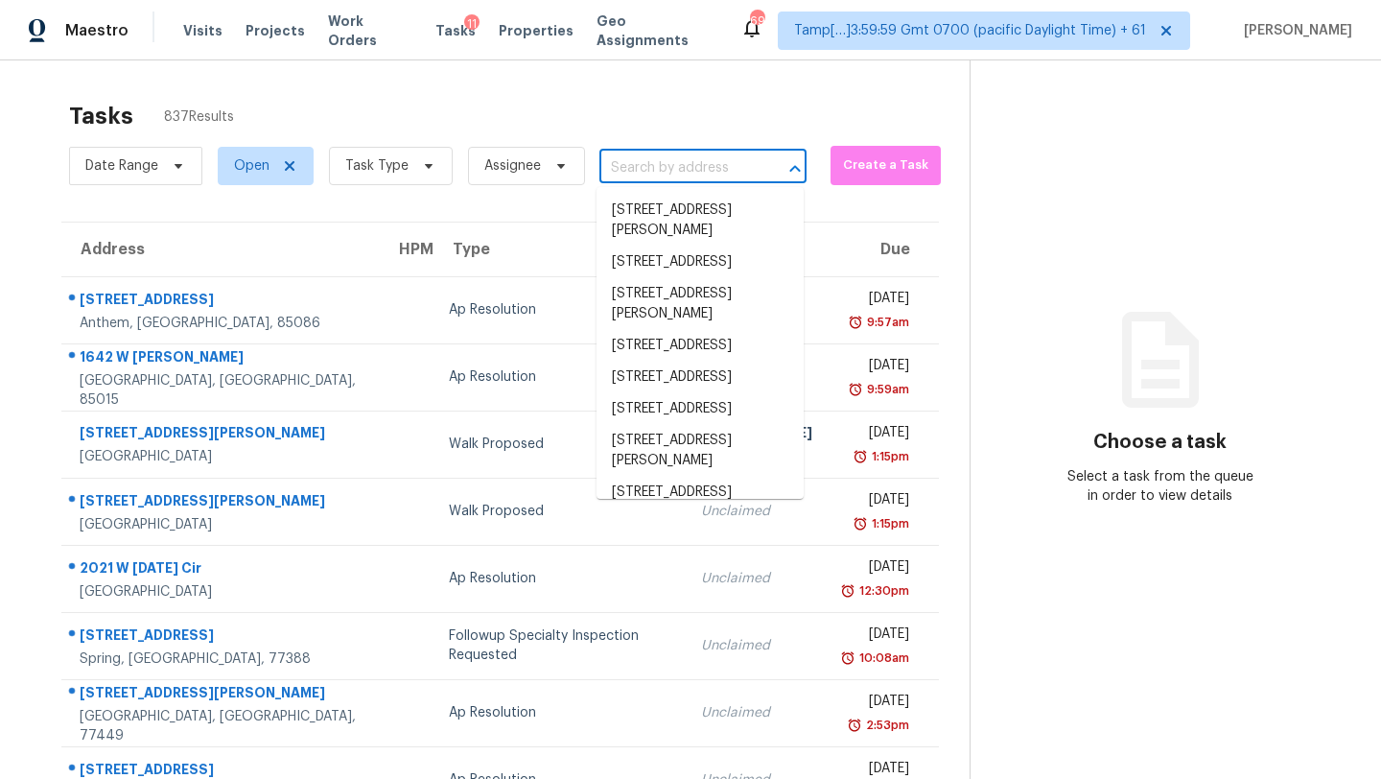
paste input "[STREET_ADDRESS]"
type input "[STREET_ADDRESS]"
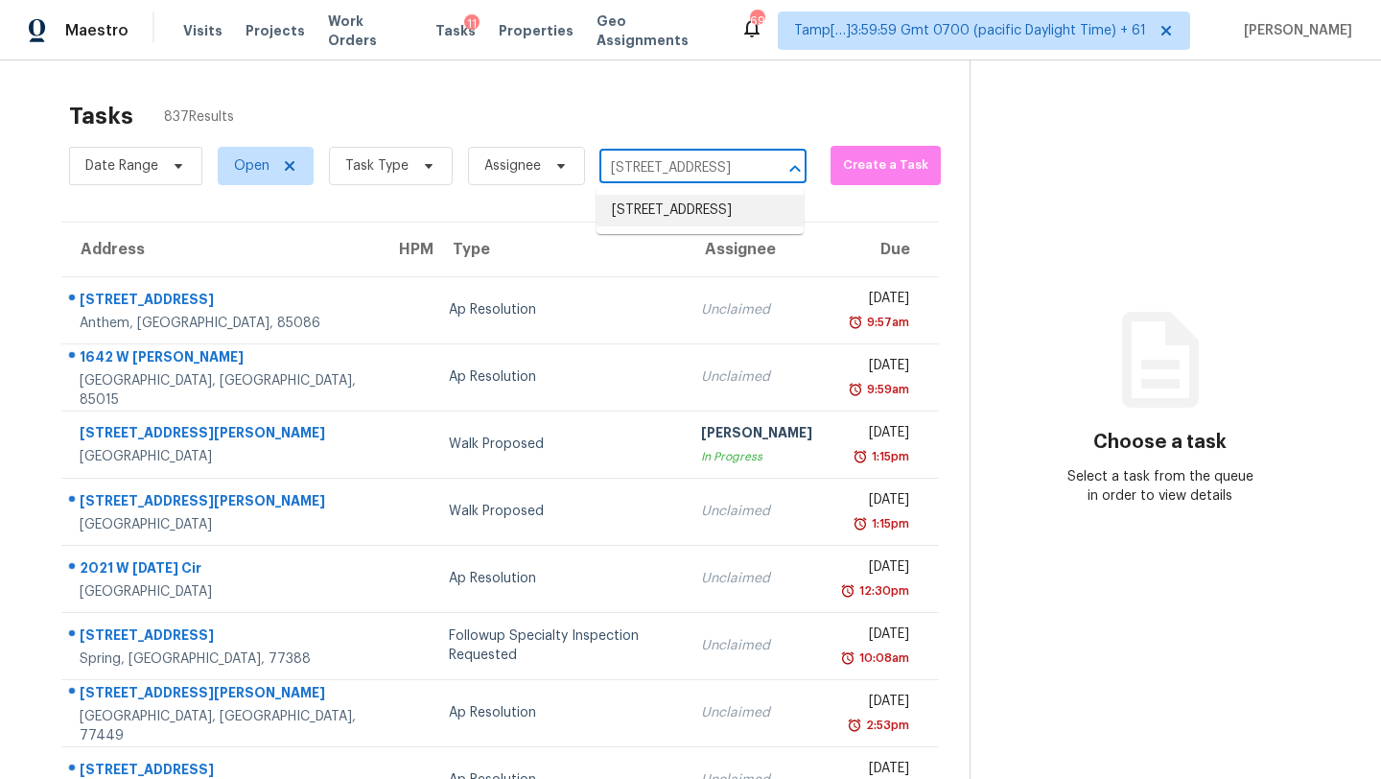
click at [719, 216] on li "[STREET_ADDRESS]" at bounding box center [700, 211] width 207 height 32
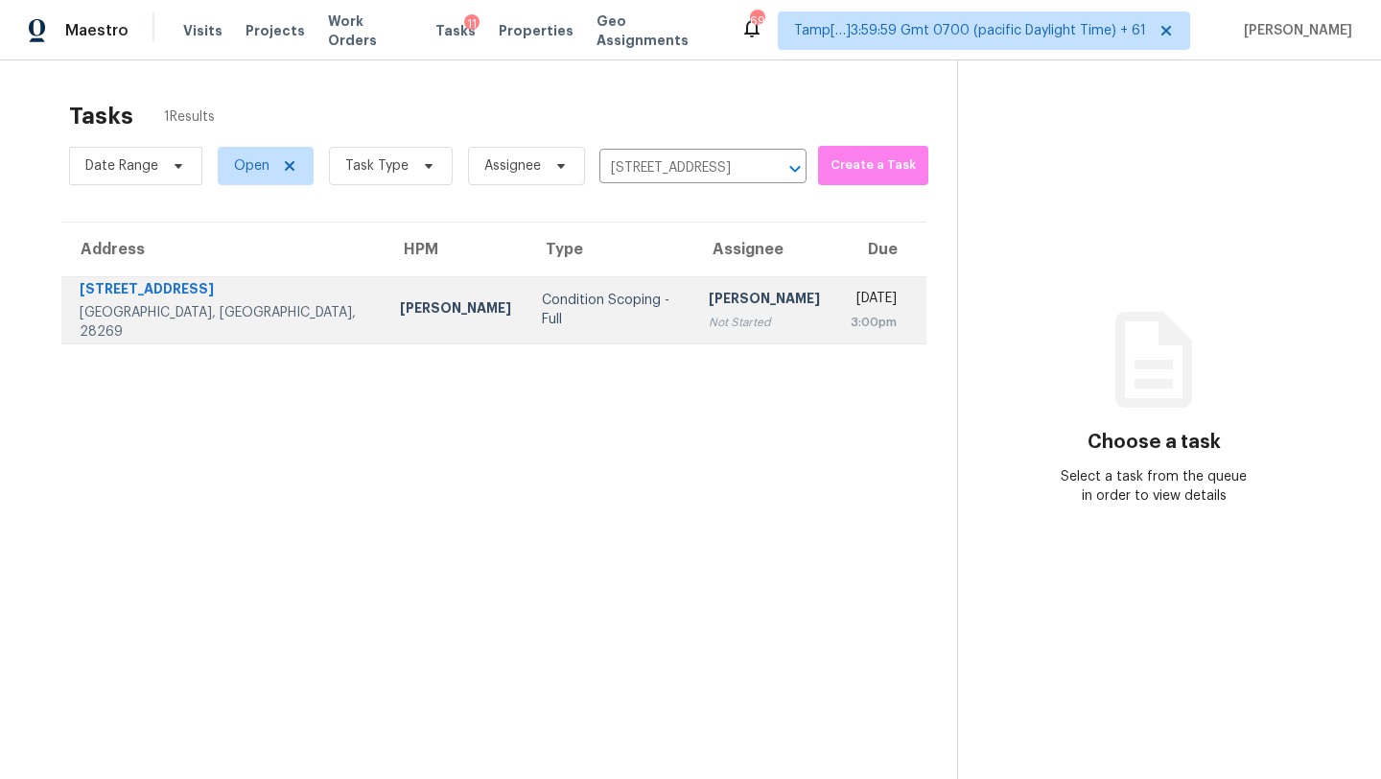
click at [851, 302] on div "[DATE]" at bounding box center [874, 301] width 46 height 24
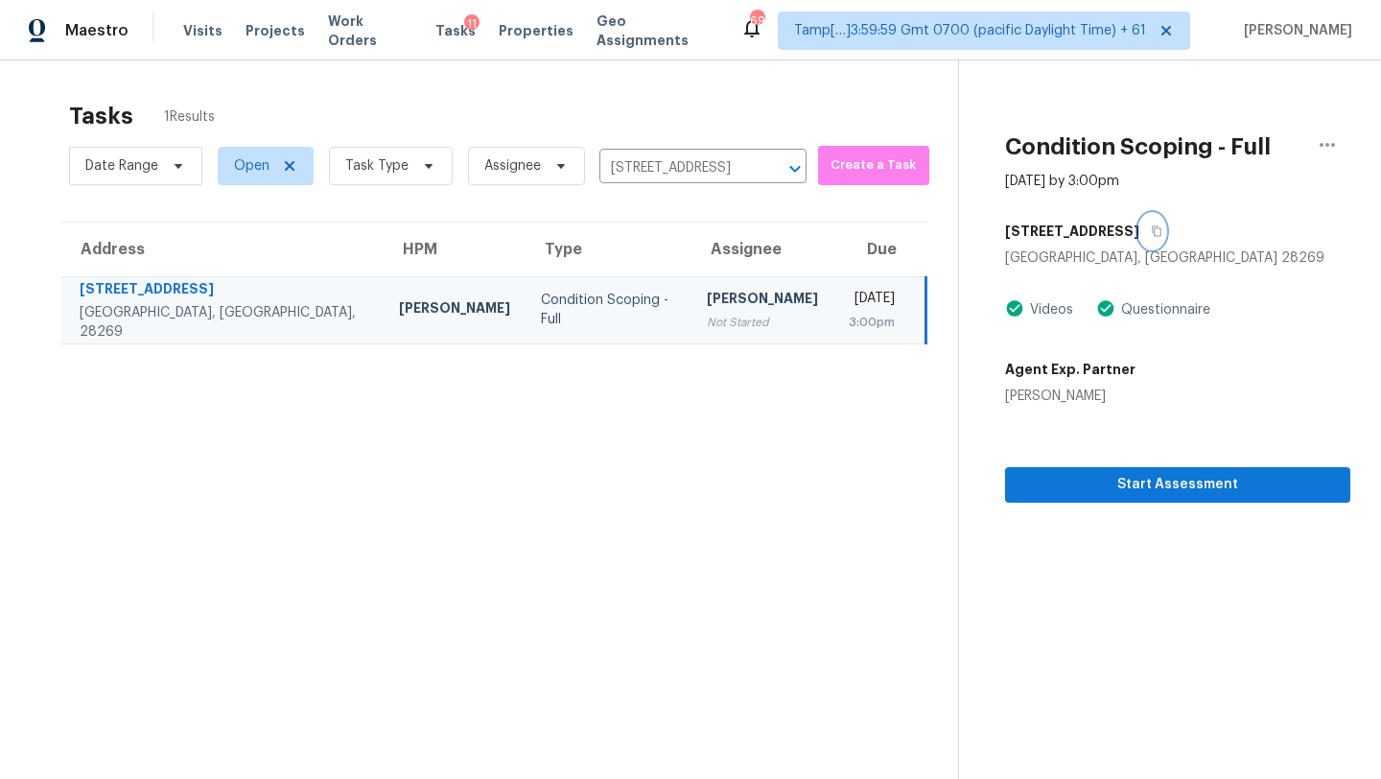
click at [1151, 231] on icon "button" at bounding box center [1157, 231] width 12 height 12
click at [1097, 469] on button "Start Assessment" at bounding box center [1177, 484] width 345 height 35
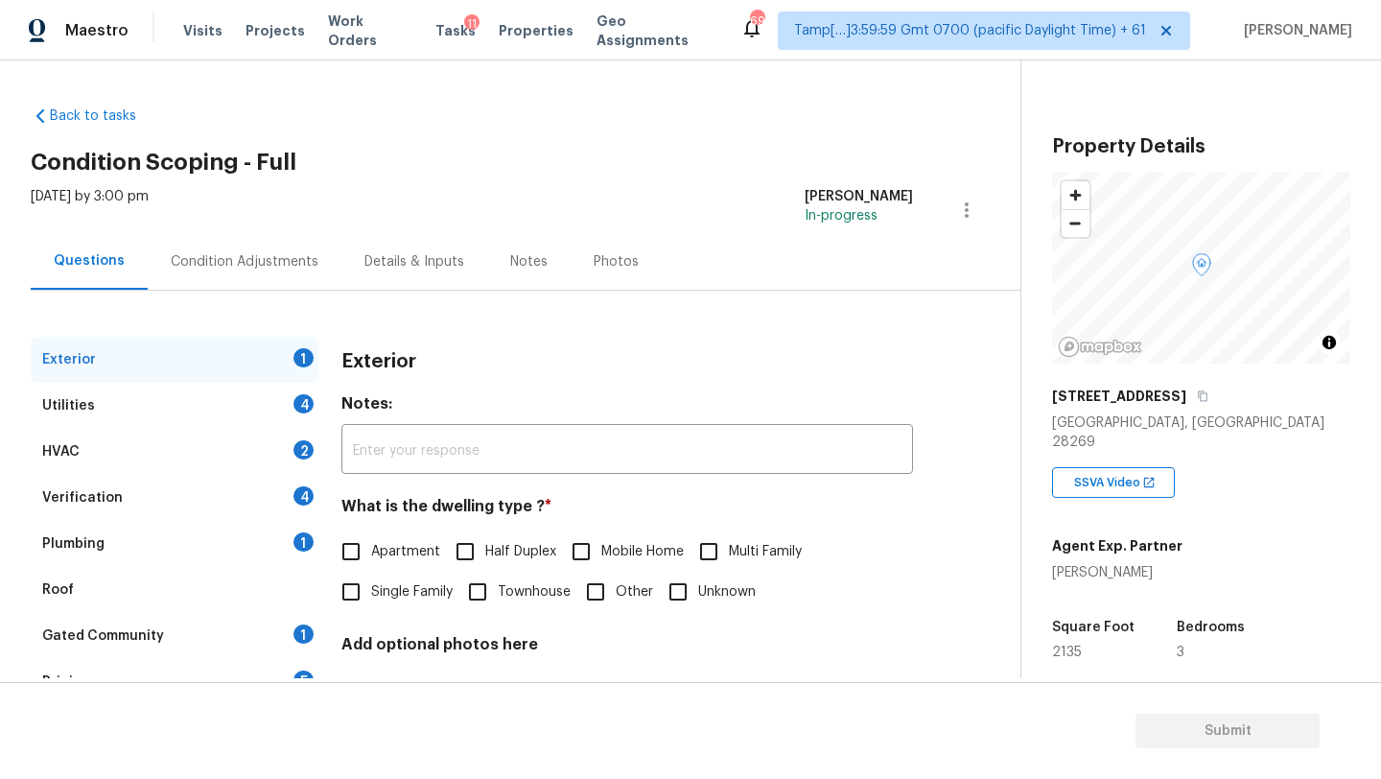
scroll to position [376, 0]
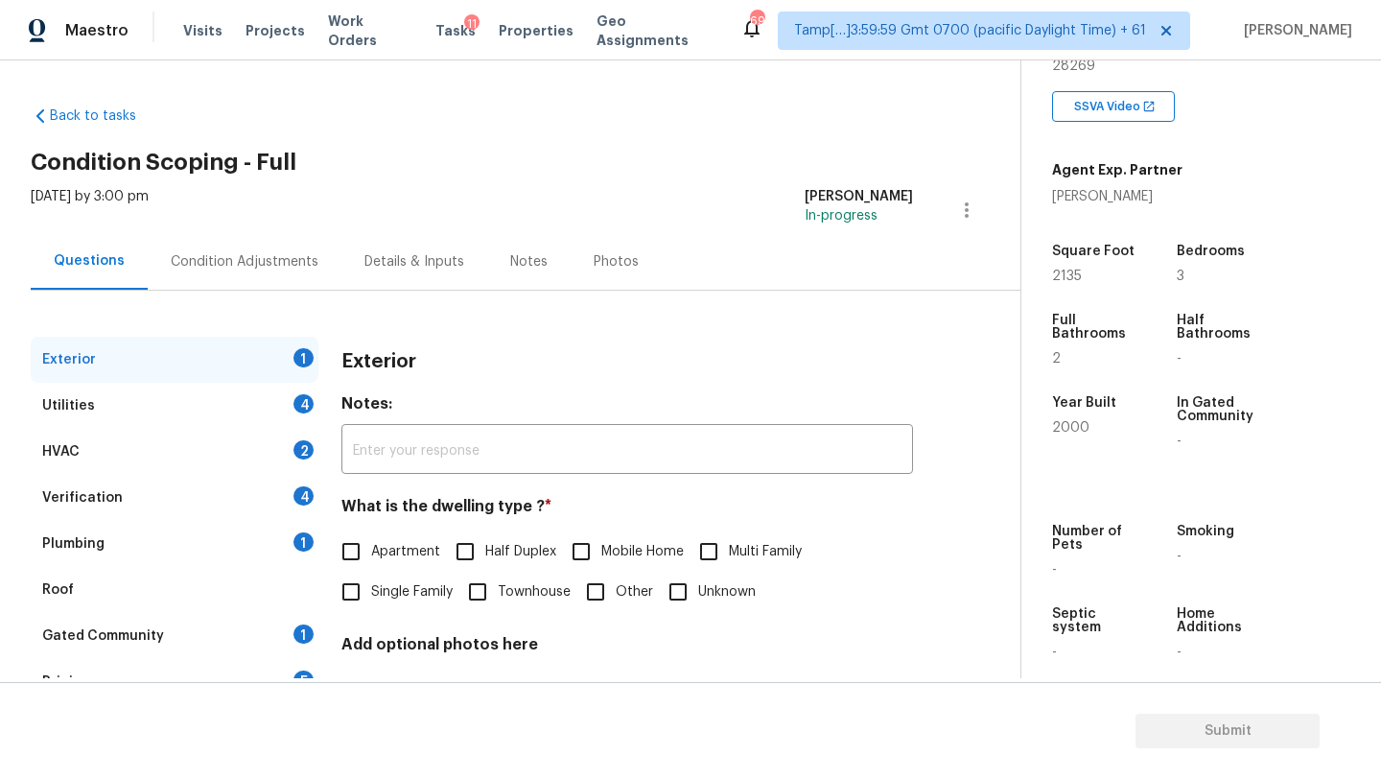
click at [382, 580] on label "Single Family" at bounding box center [392, 592] width 122 height 40
click at [371, 580] on input "Single Family" at bounding box center [351, 592] width 40 height 40
checkbox input "true"
click at [313, 636] on div "Gated Community 1" at bounding box center [175, 636] width 288 height 46
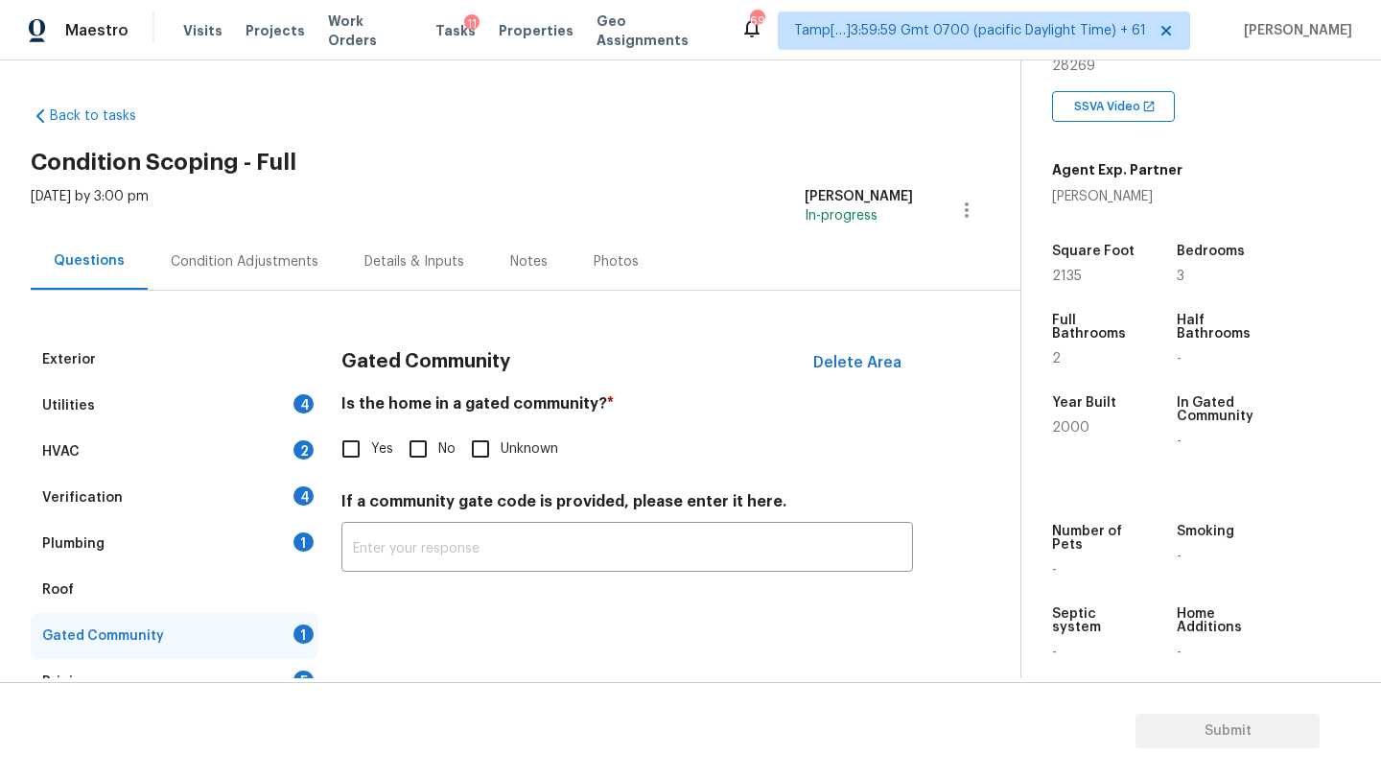
click at [435, 422] on div "Is the home in a gated community? * Yes No Unknown" at bounding box center [627, 431] width 572 height 75
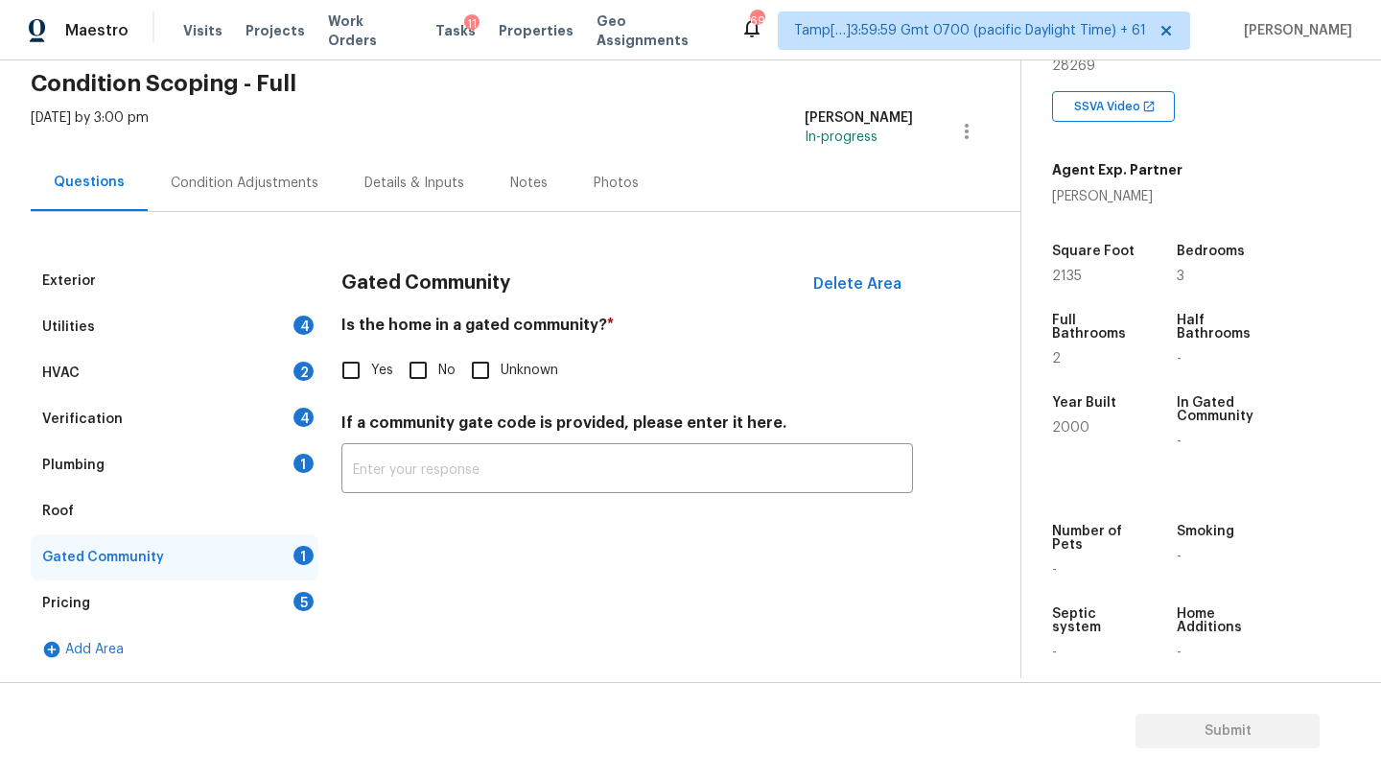
click at [155, 614] on div "Pricing 5" at bounding box center [175, 603] width 288 height 46
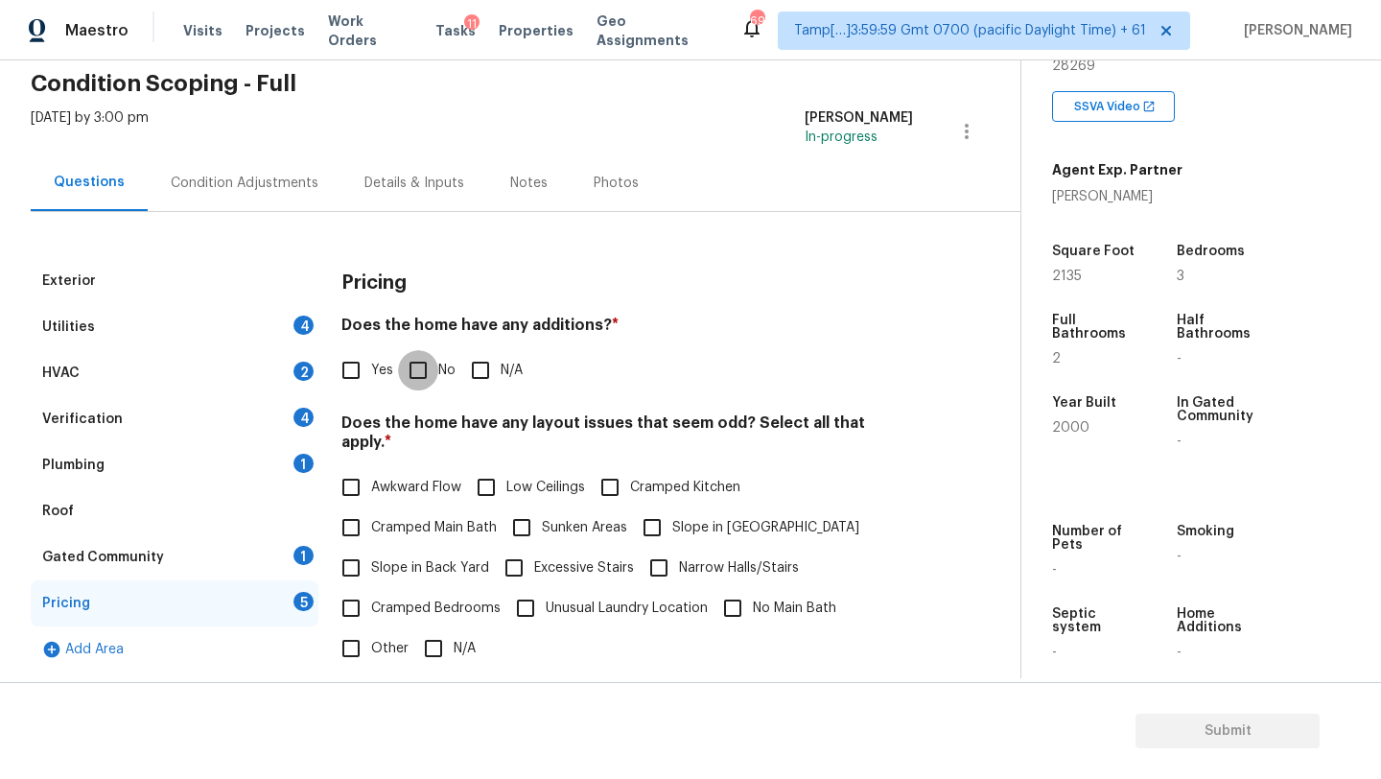
click at [413, 370] on input "No" at bounding box center [418, 370] width 40 height 40
checkbox input "true"
click at [372, 558] on span "Slope in Back Yard" at bounding box center [430, 568] width 118 height 20
click at [371, 548] on input "Slope in Back Yard" at bounding box center [351, 568] width 40 height 40
checkbox input "true"
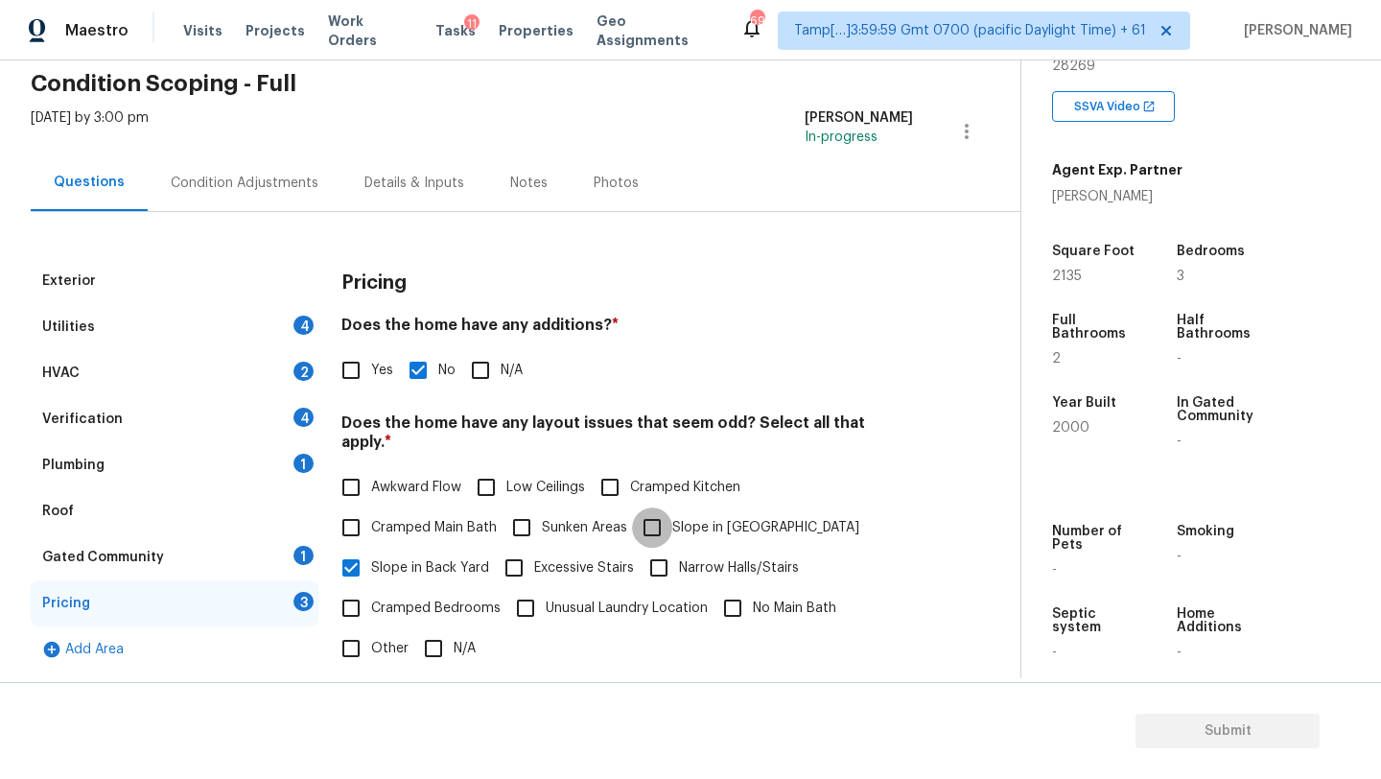
click at [653, 512] on input "Slope in [GEOGRAPHIC_DATA]" at bounding box center [652, 527] width 40 height 40
checkbox input "true"
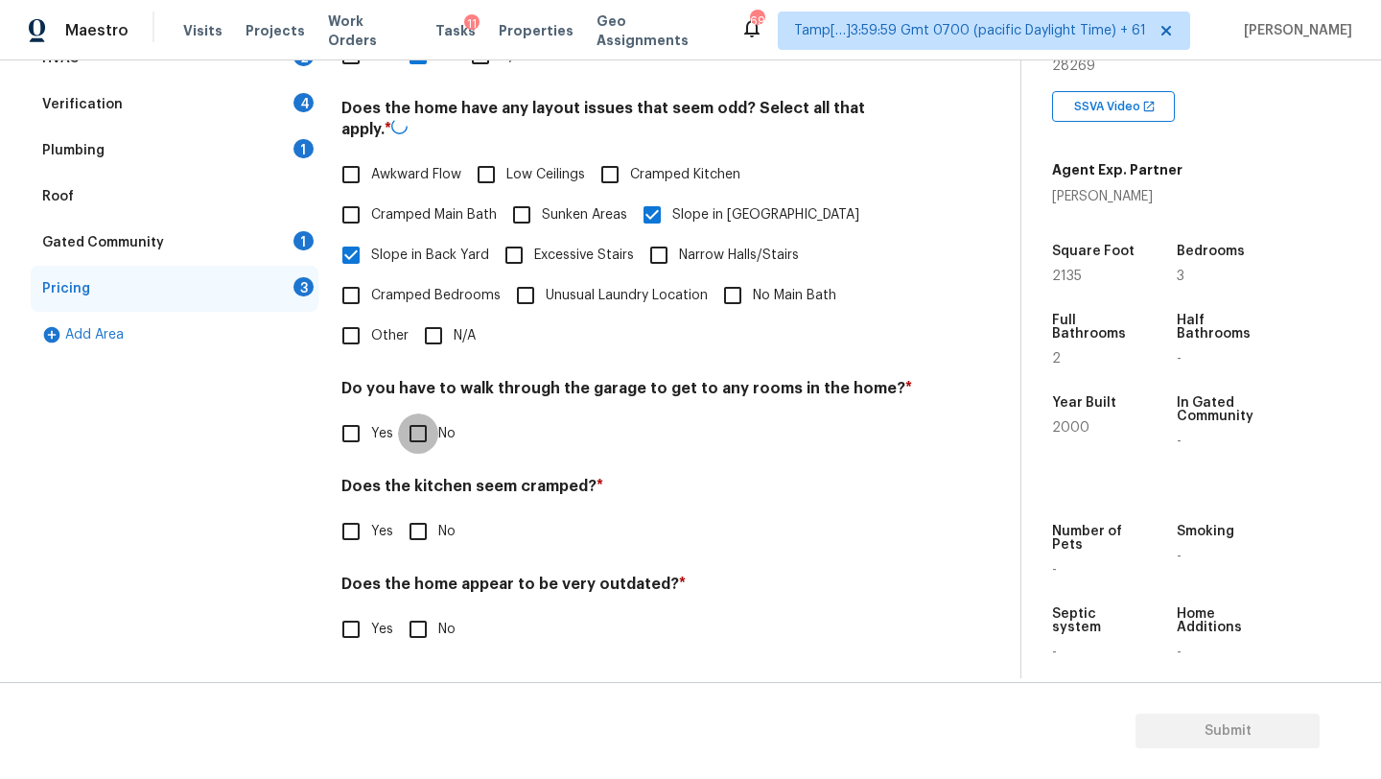
click at [411, 421] on input "No" at bounding box center [418, 433] width 40 height 40
checkbox input "true"
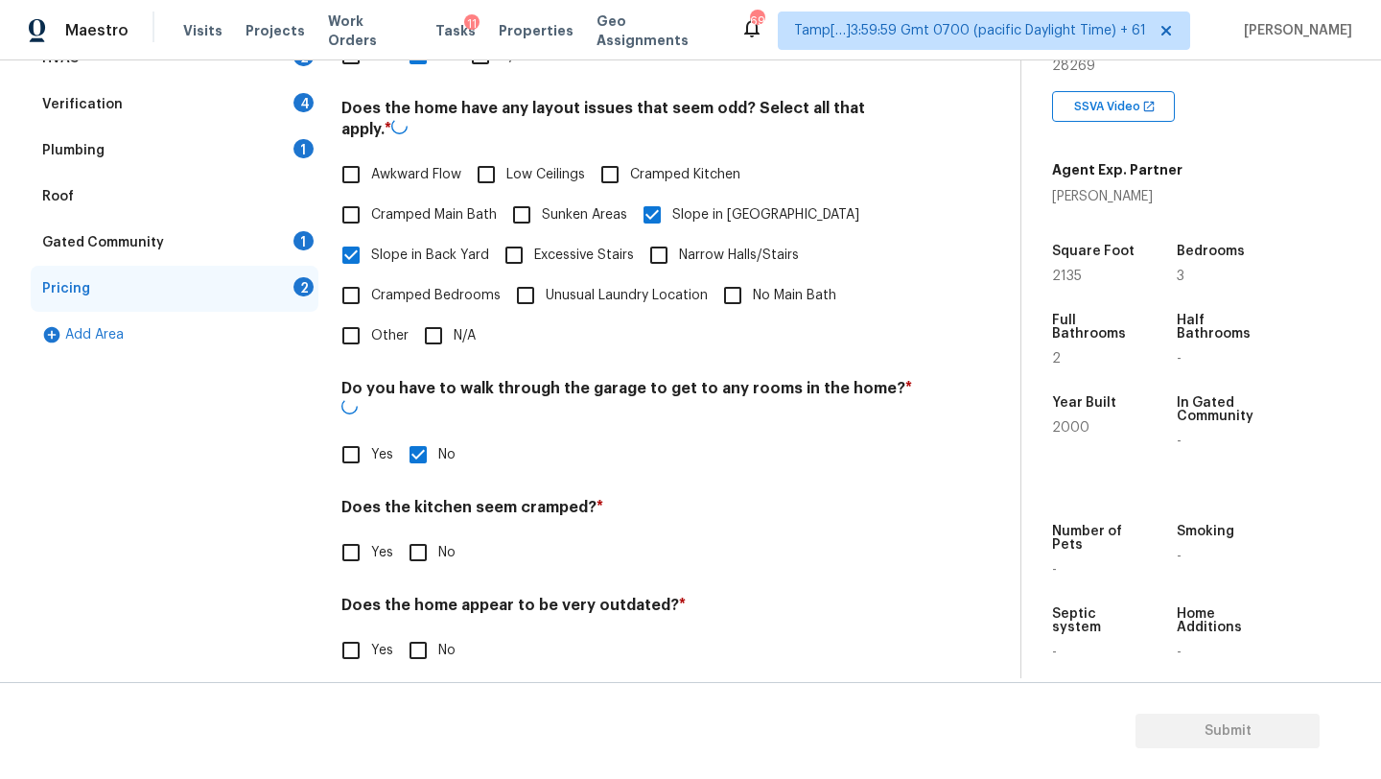
click at [421, 532] on input "No" at bounding box center [418, 552] width 40 height 40
checkbox input "true"
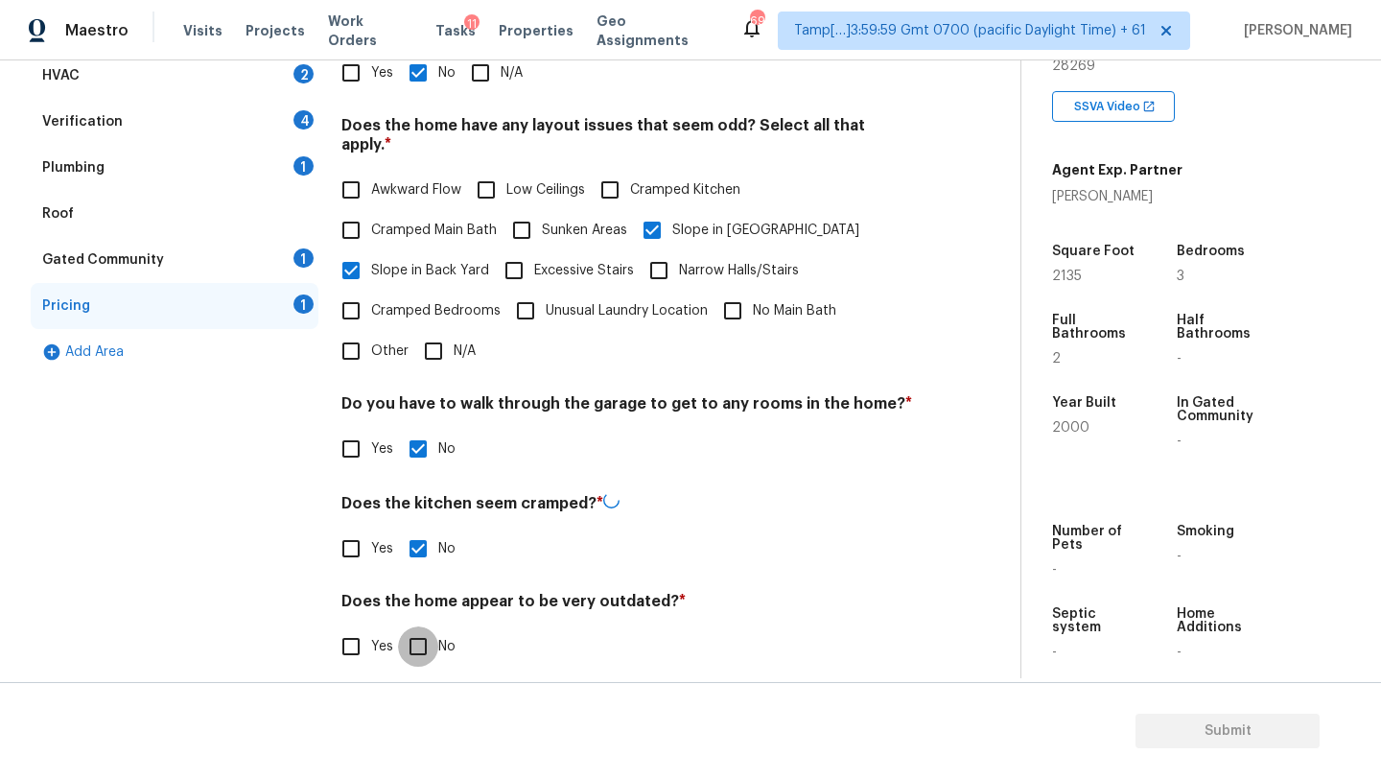
click at [421, 641] on input "No" at bounding box center [418, 646] width 40 height 40
checkbox input "true"
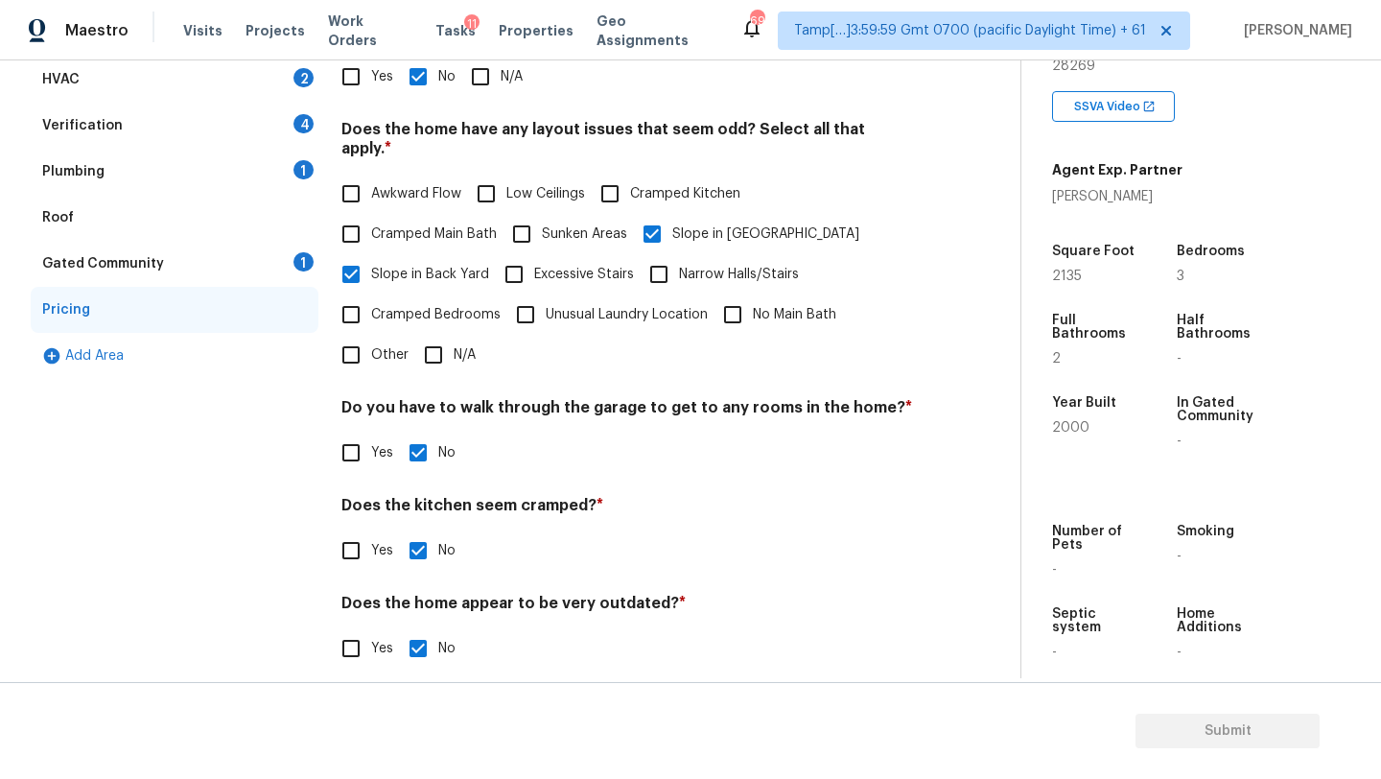
click at [224, 261] on div "Gated Community 1" at bounding box center [175, 264] width 288 height 46
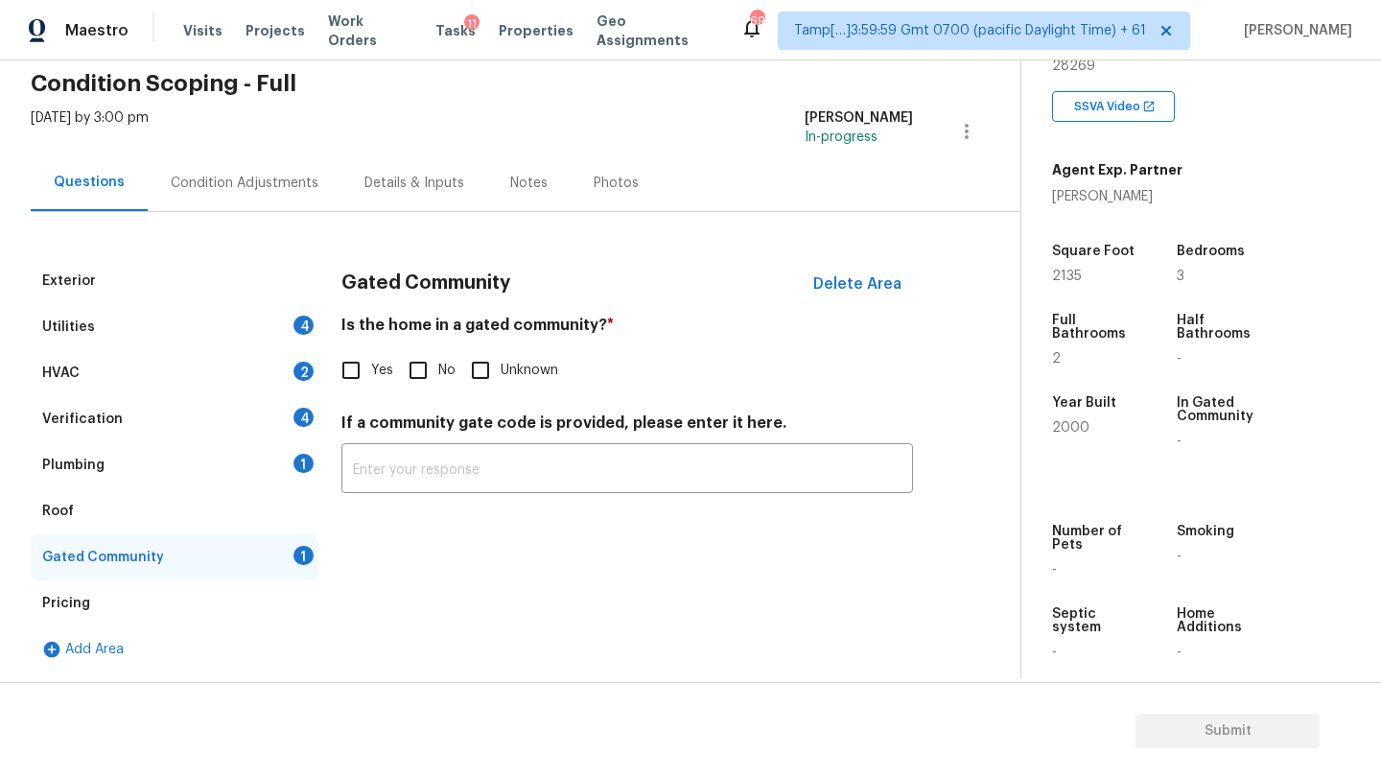
click at [417, 367] on input "No" at bounding box center [418, 370] width 40 height 40
checkbox input "true"
click at [234, 483] on div "Plumbing 1" at bounding box center [175, 465] width 288 height 46
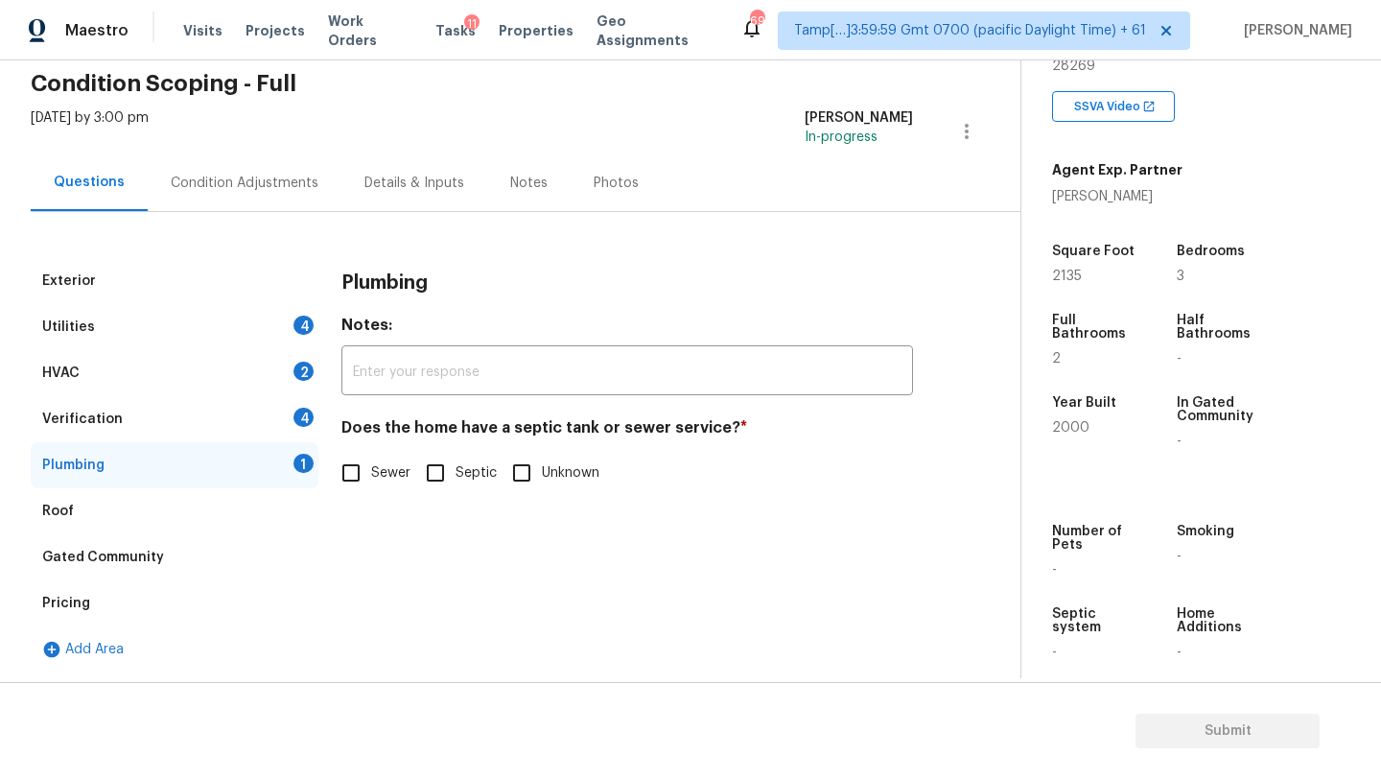
click at [230, 513] on div "Roof" at bounding box center [175, 511] width 288 height 46
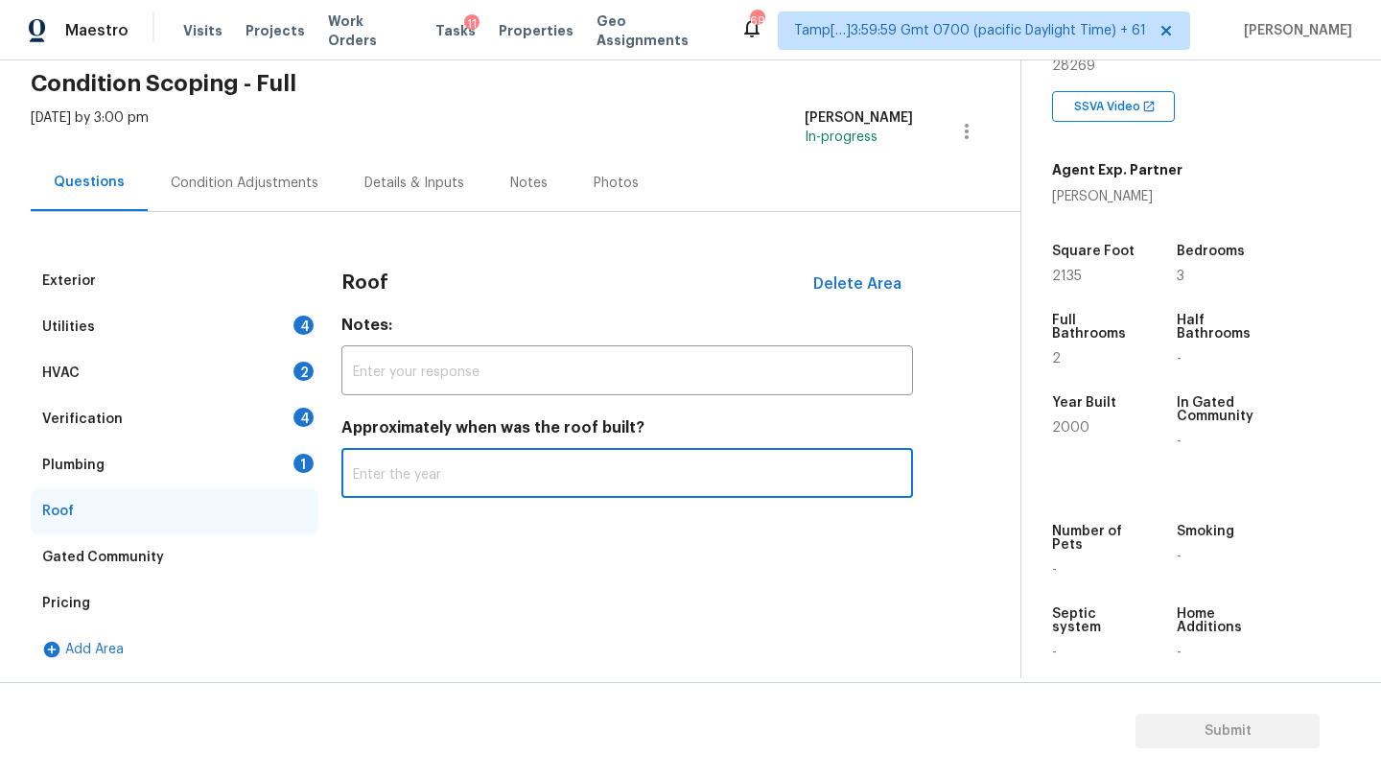
click at [382, 489] on input "text" at bounding box center [627, 475] width 572 height 45
type input "2009"
click at [187, 477] on div "Plumbing 1" at bounding box center [175, 465] width 288 height 46
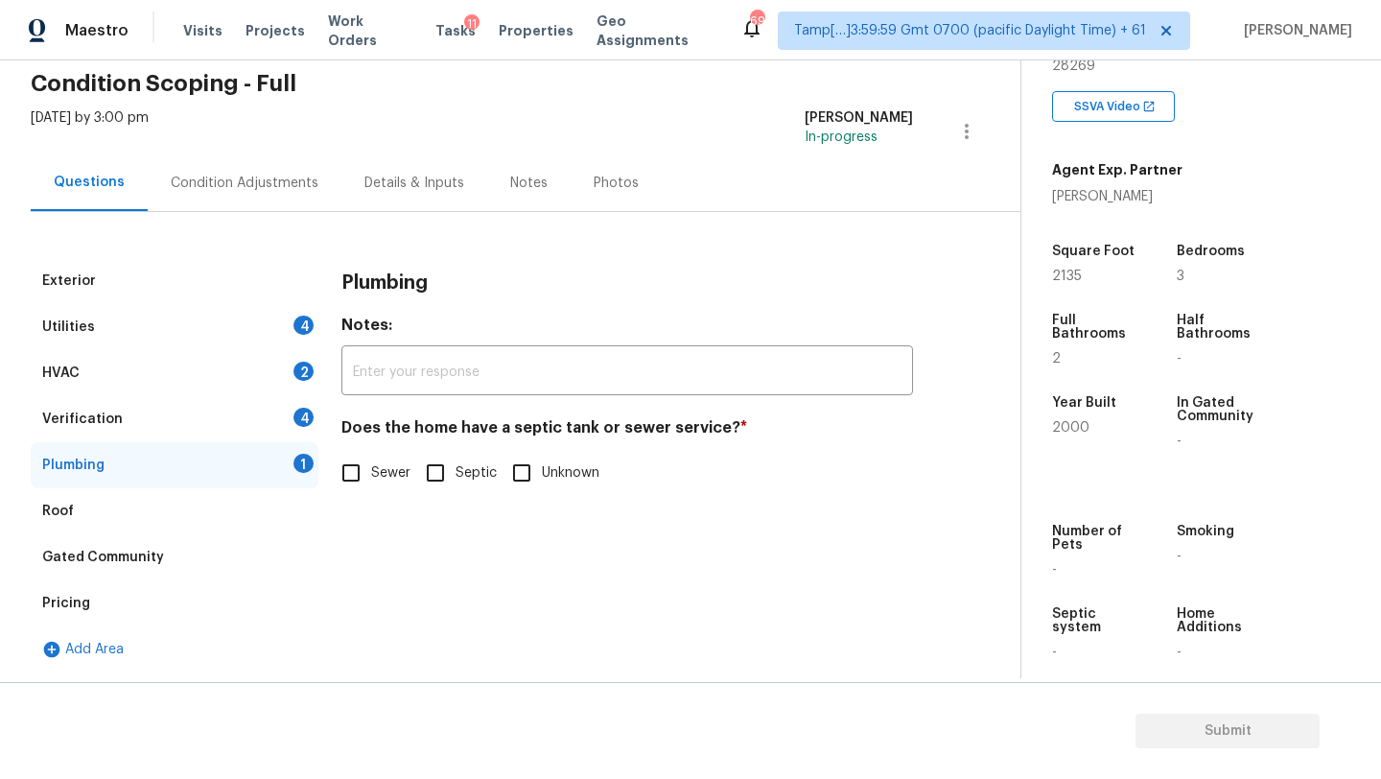
click at [335, 471] on input "Sewer" at bounding box center [351, 473] width 40 height 40
checkbox input "true"
click at [212, 416] on div "Verification 4" at bounding box center [175, 419] width 288 height 46
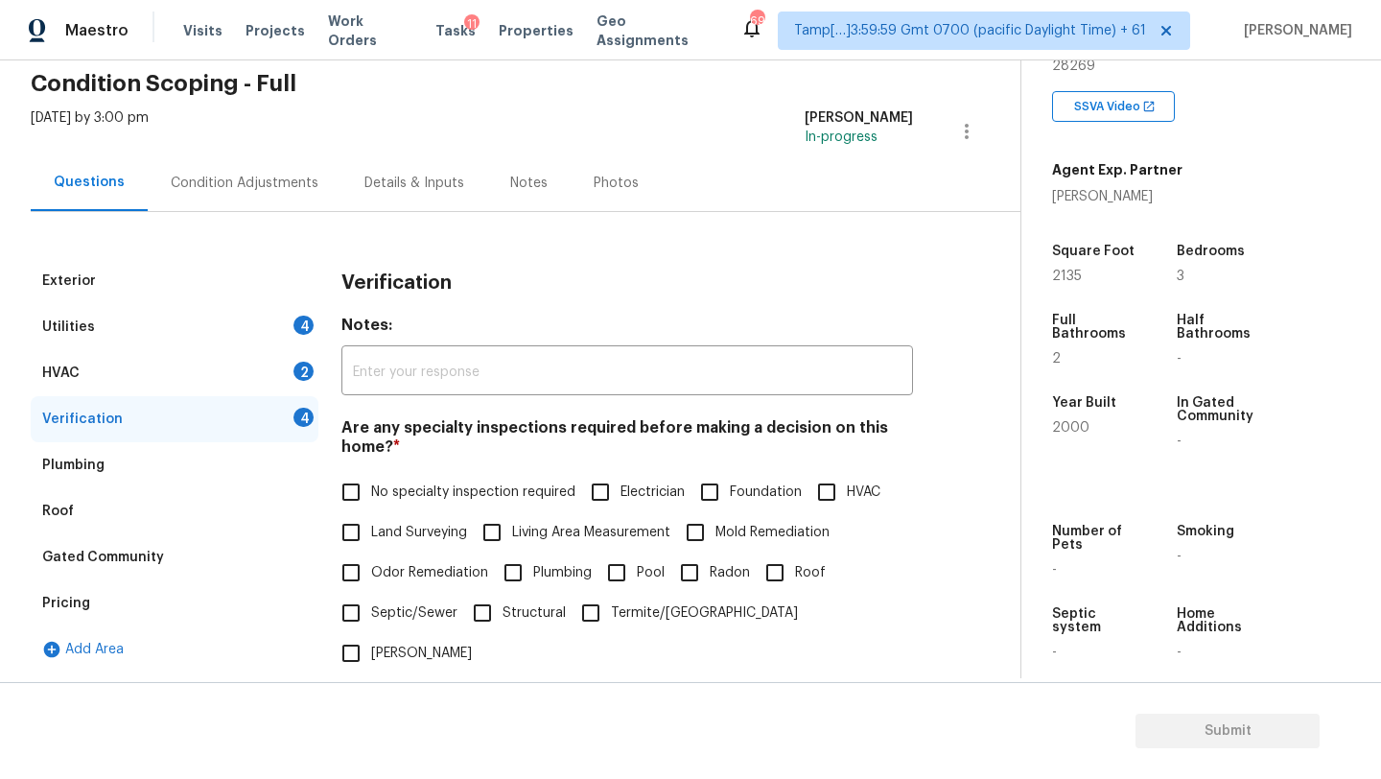
click at [393, 501] on span "No specialty inspection required" at bounding box center [473, 492] width 204 height 20
click at [371, 501] on input "No specialty inspection required" at bounding box center [351, 492] width 40 height 40
checkbox input "true"
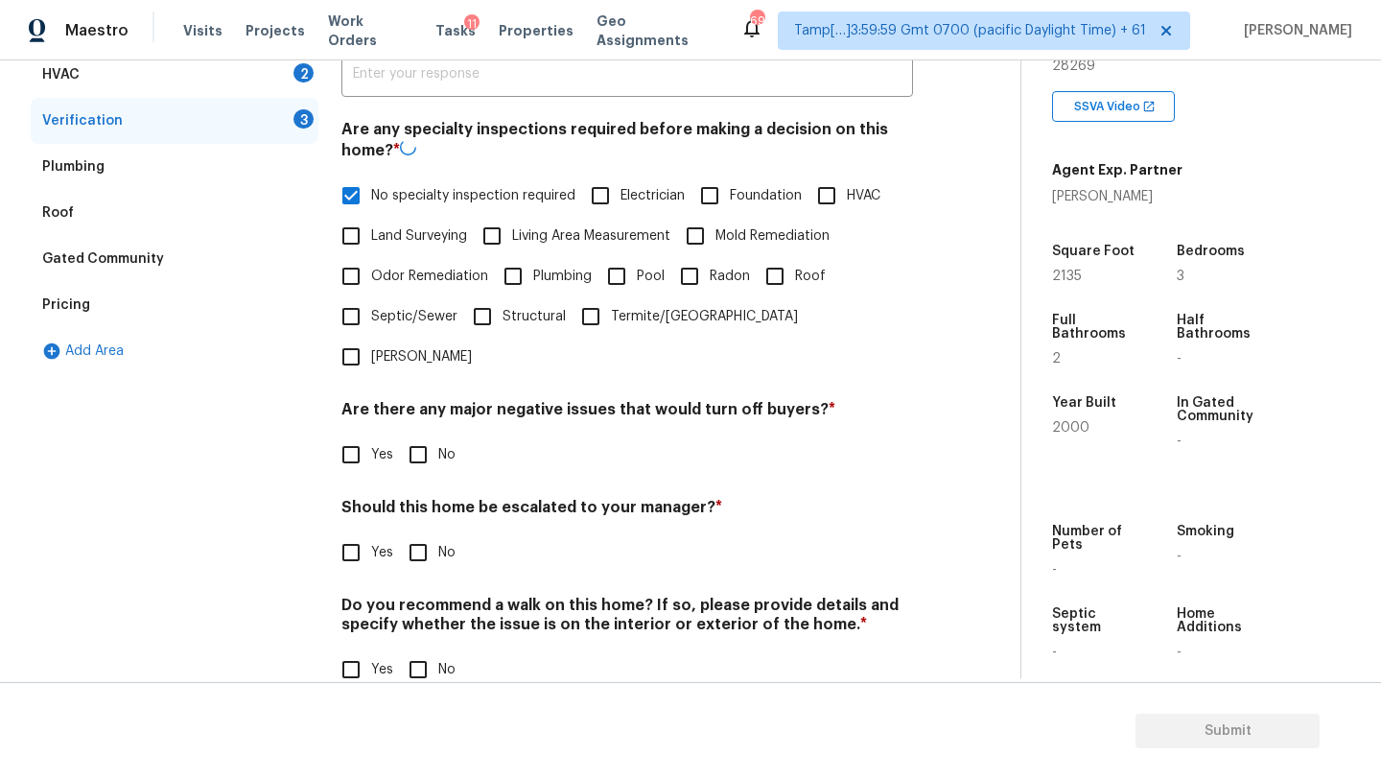
scroll to position [375, 0]
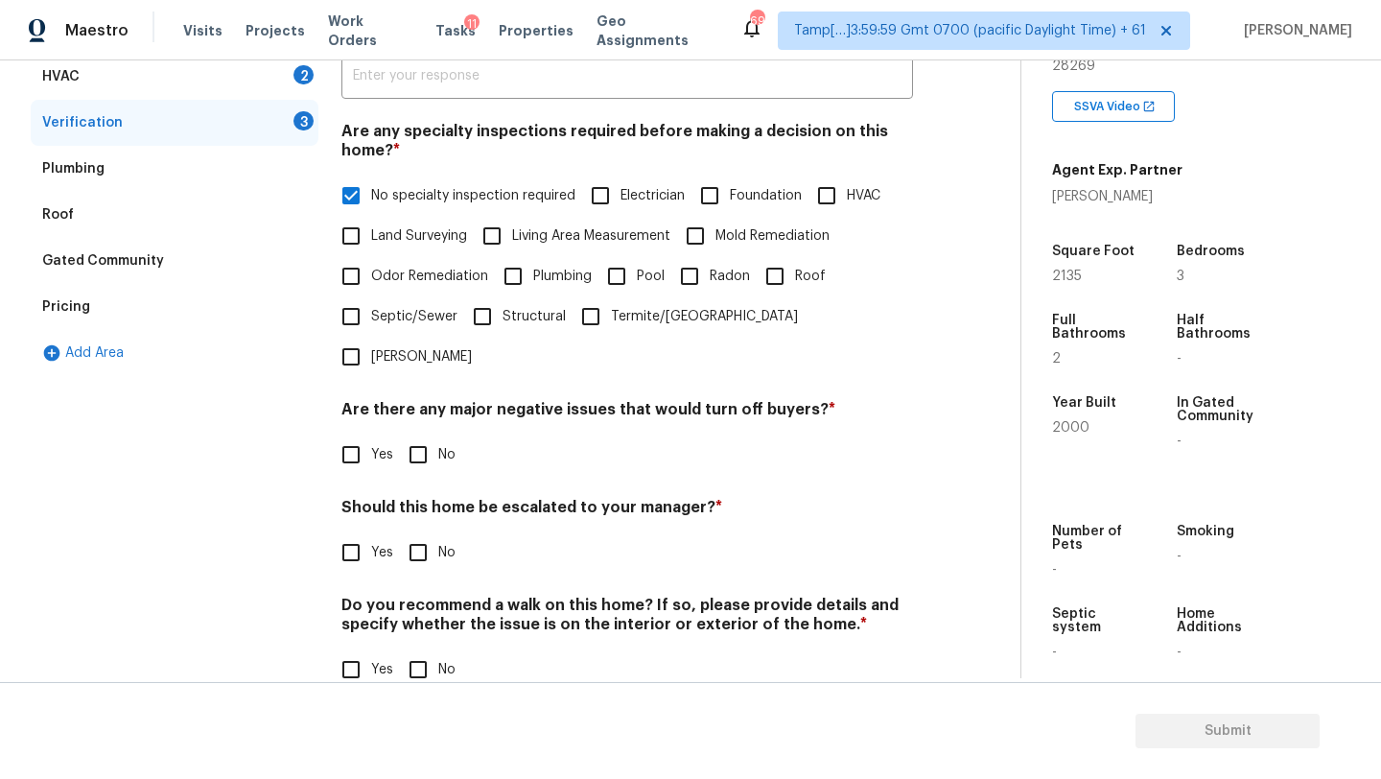
click at [423, 434] on input "No" at bounding box center [418, 454] width 40 height 40
checkbox input "true"
click at [424, 532] on input "No" at bounding box center [418, 552] width 40 height 40
checkbox input "true"
click at [425, 651] on input "No" at bounding box center [418, 671] width 40 height 40
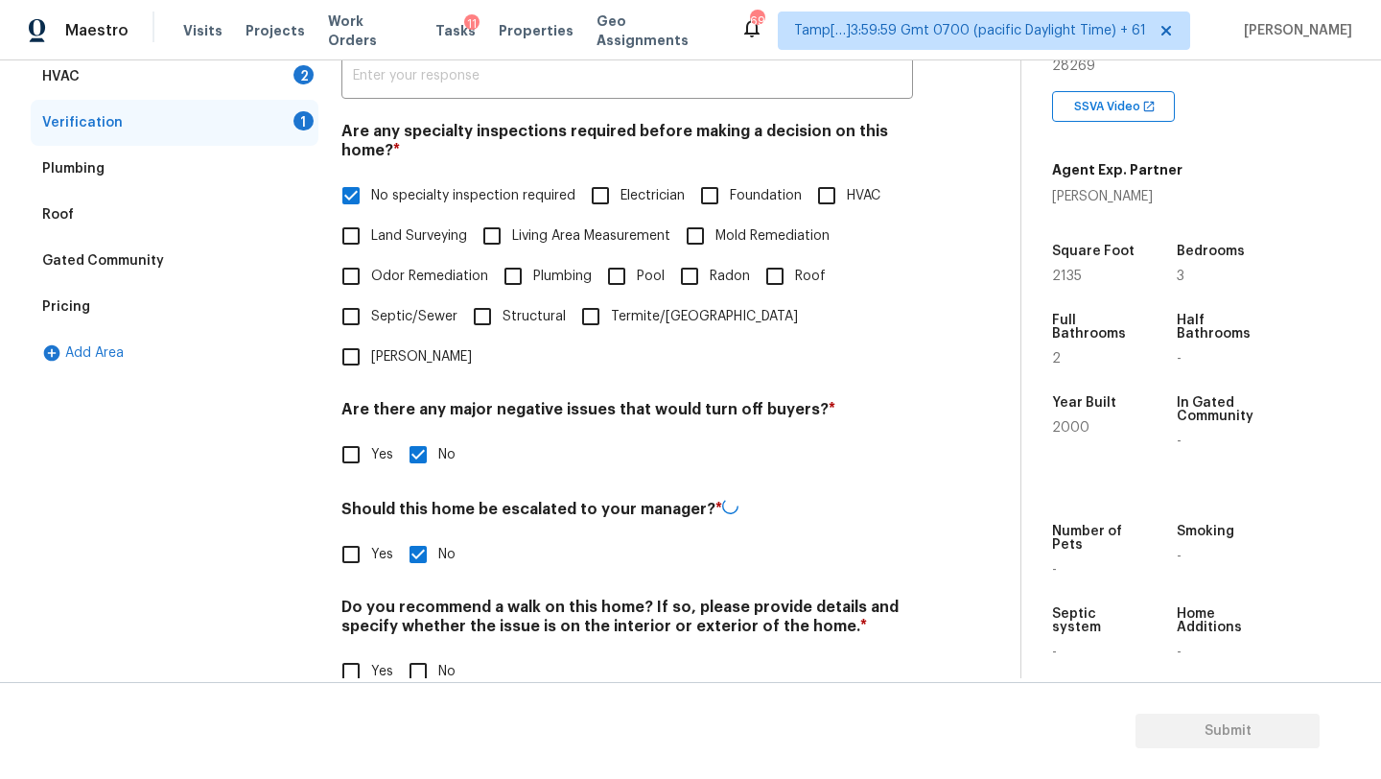
checkbox input "true"
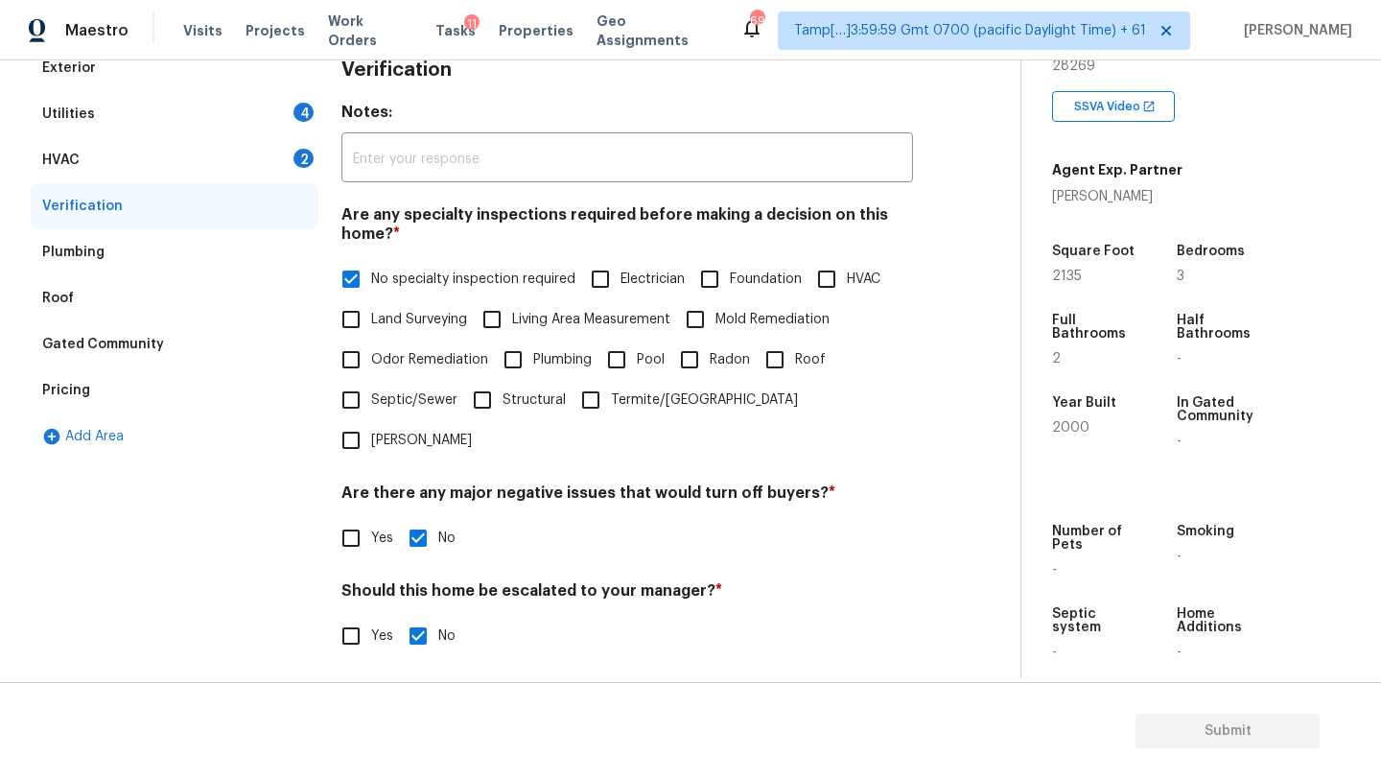
scroll to position [177, 0]
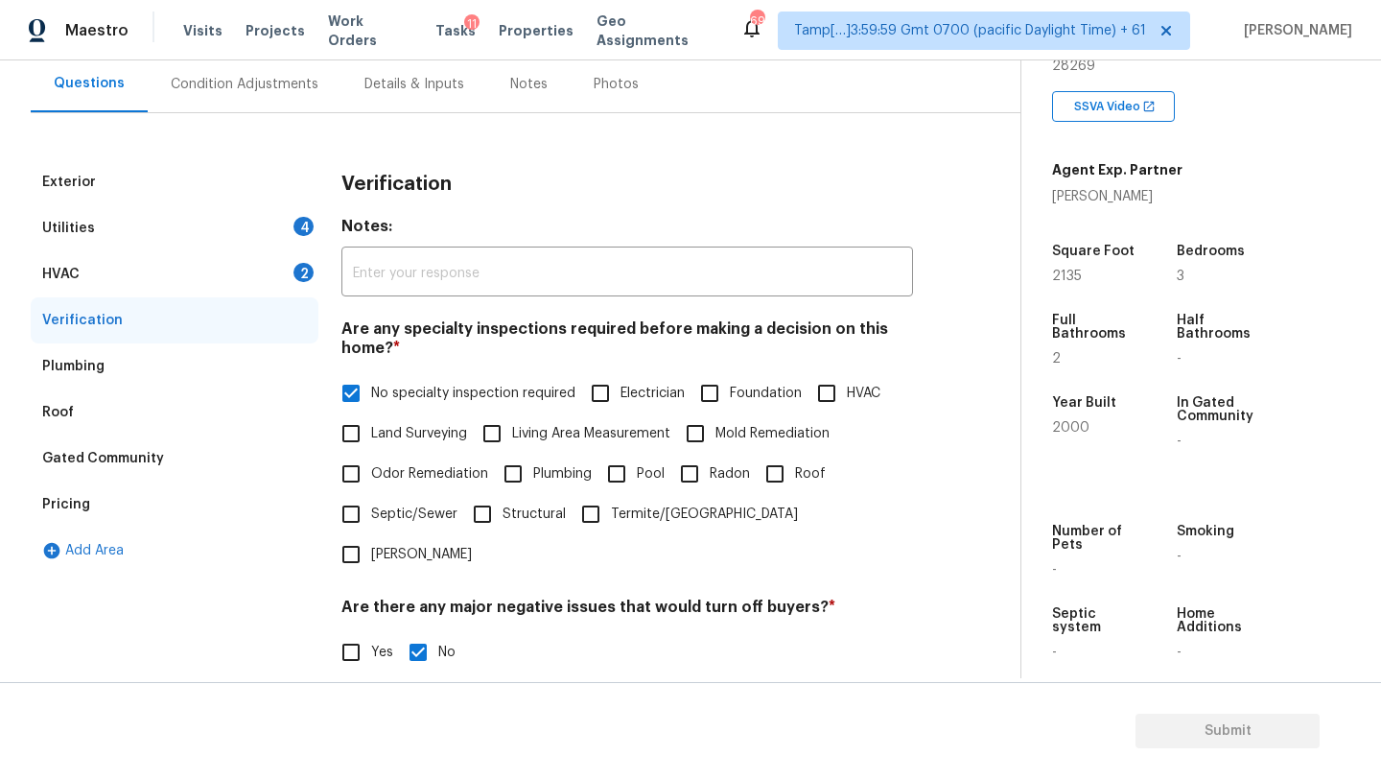
click at [139, 269] on div "HVAC 2" at bounding box center [175, 274] width 288 height 46
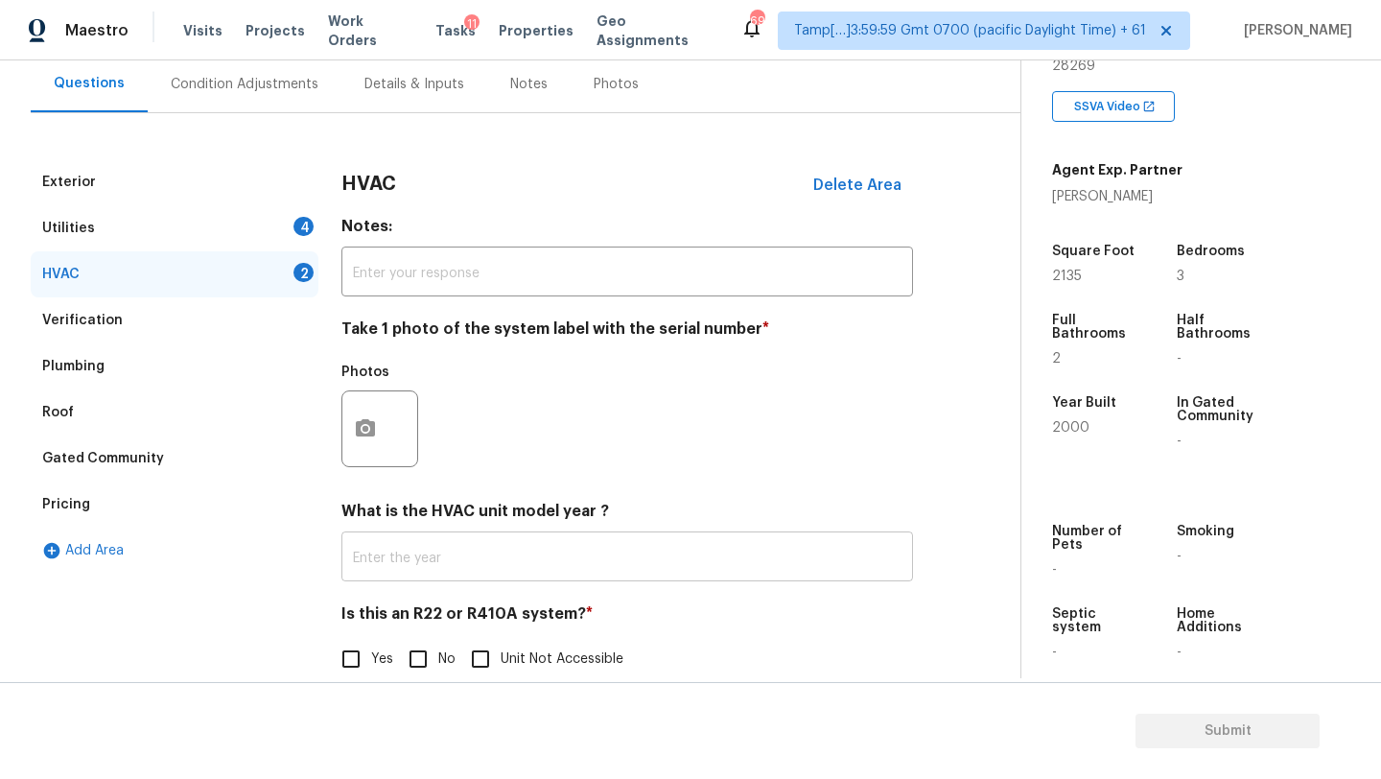
click at [383, 549] on input "text" at bounding box center [627, 558] width 572 height 45
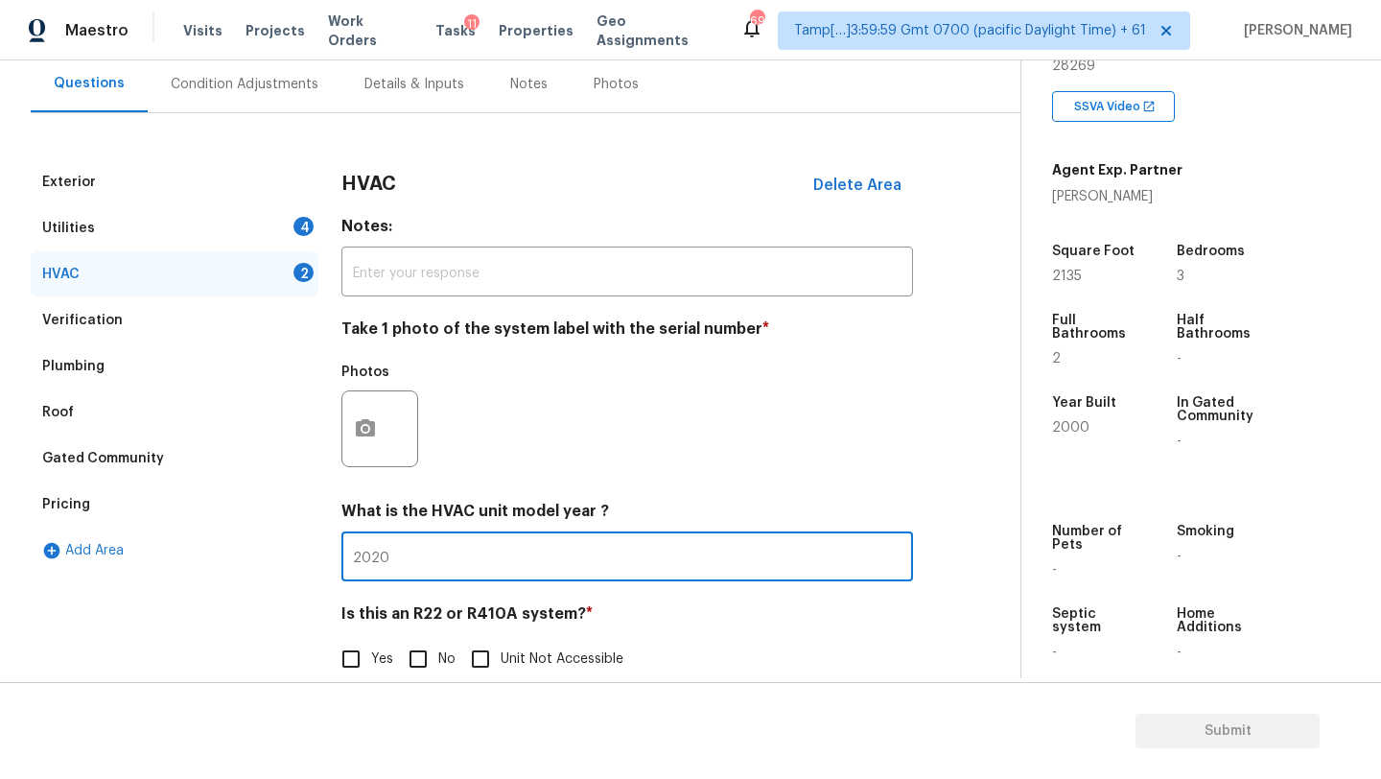
type input "2020"
click at [430, 656] on input "No" at bounding box center [418, 659] width 40 height 40
checkbox input "true"
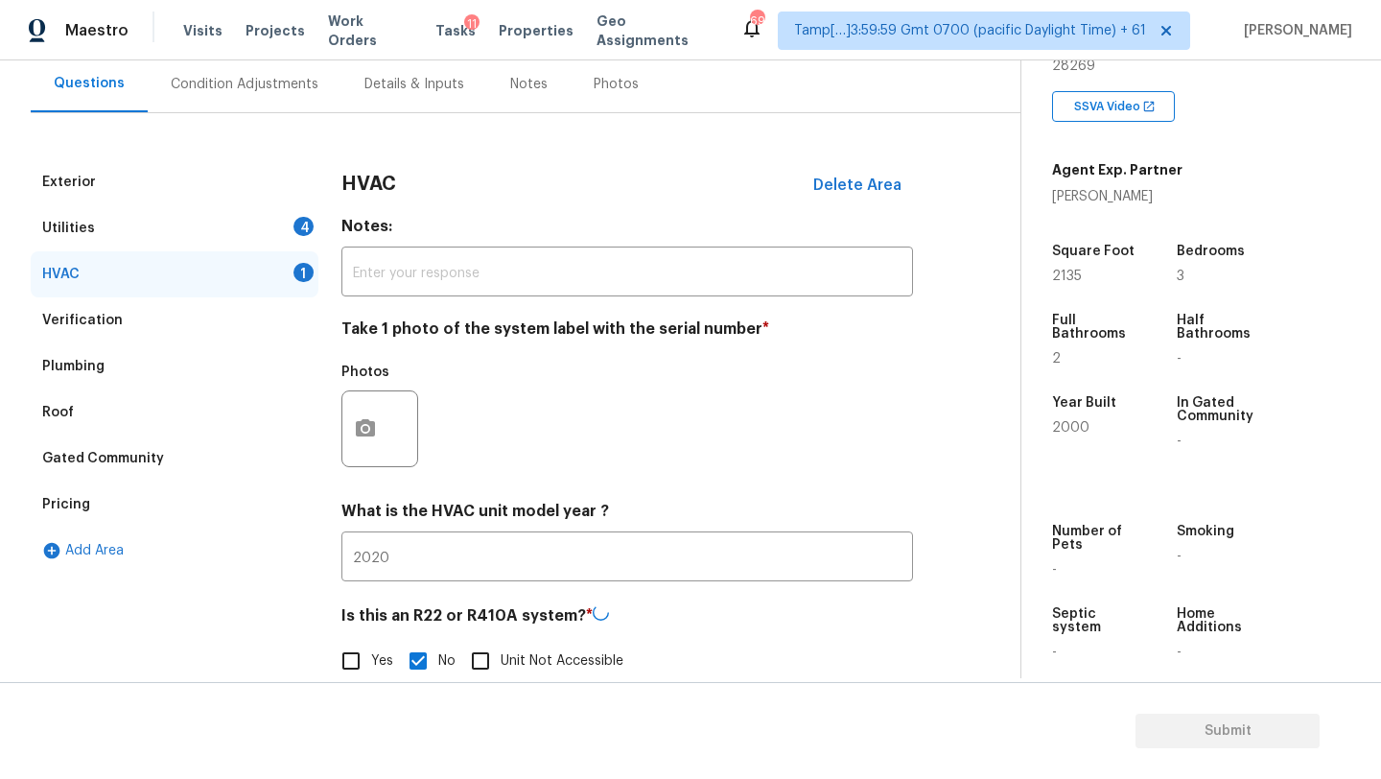
click at [155, 209] on div "Utilities 4" at bounding box center [175, 228] width 288 height 46
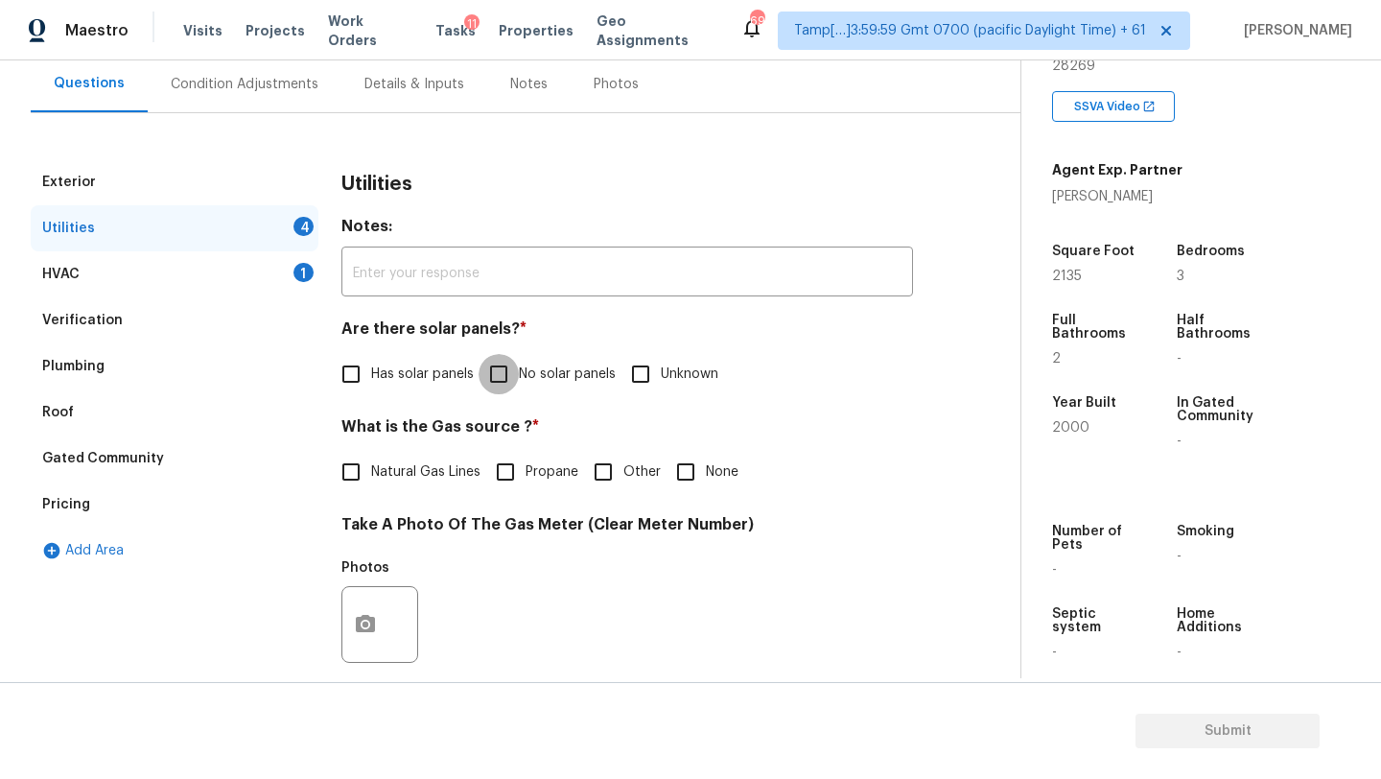
click at [508, 367] on input "No solar panels" at bounding box center [499, 374] width 40 height 40
checkbox input "true"
click at [427, 462] on label "Natural Gas Lines" at bounding box center [406, 474] width 150 height 40
click at [371, 462] on input "Natural Gas Lines" at bounding box center [351, 474] width 40 height 40
checkbox input "true"
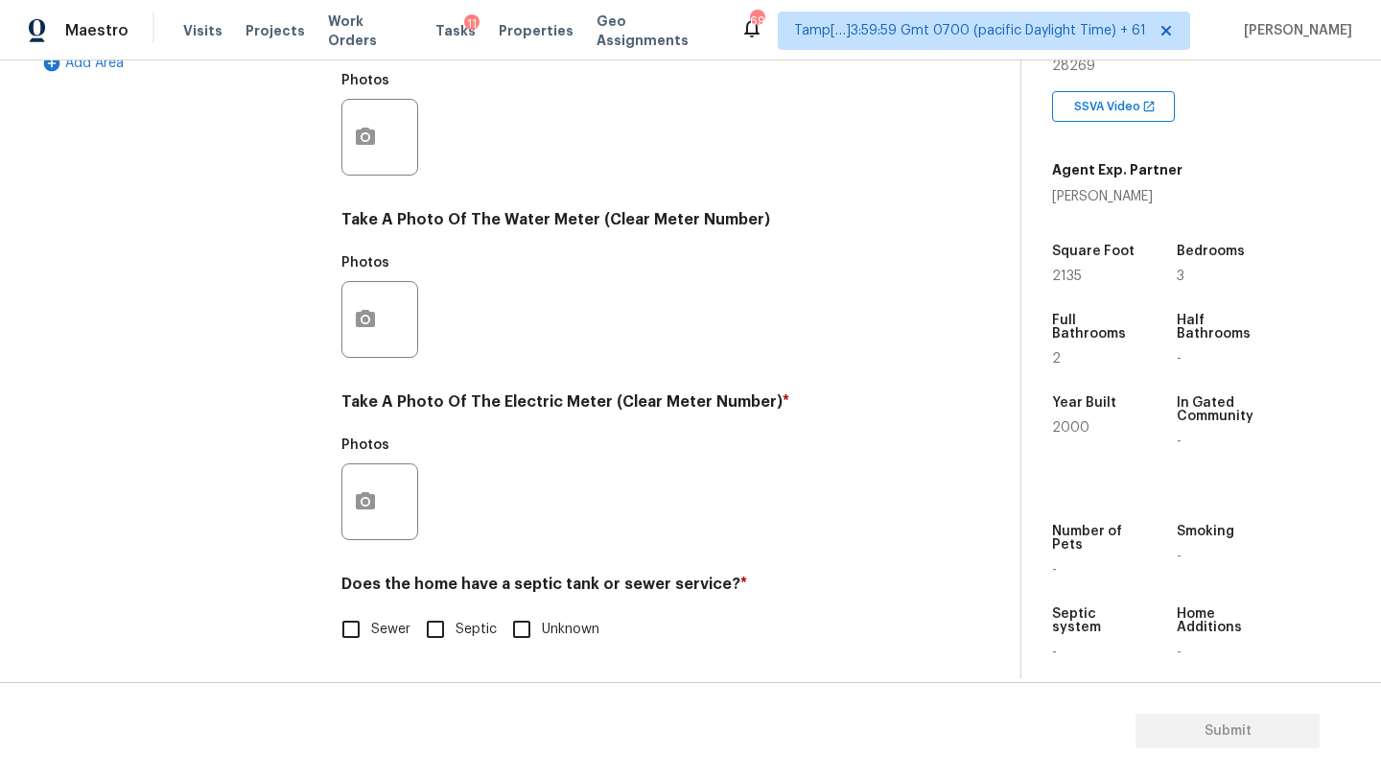
scroll to position [665, 0]
click at [371, 620] on span "Sewer" at bounding box center [390, 630] width 39 height 20
click at [371, 620] on input "Sewer" at bounding box center [351, 629] width 40 height 40
checkbox input "true"
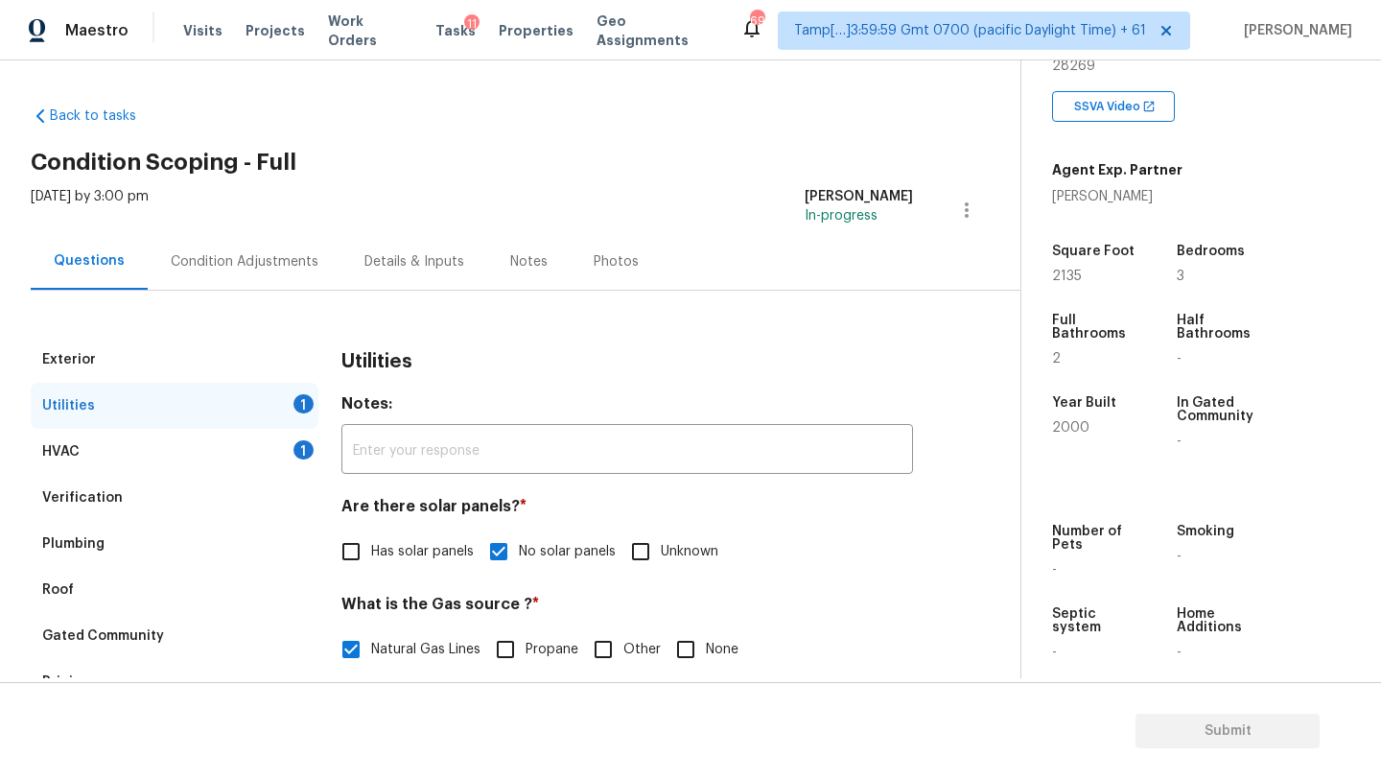
click at [228, 252] on div "Condition Adjustments" at bounding box center [245, 261] width 148 height 19
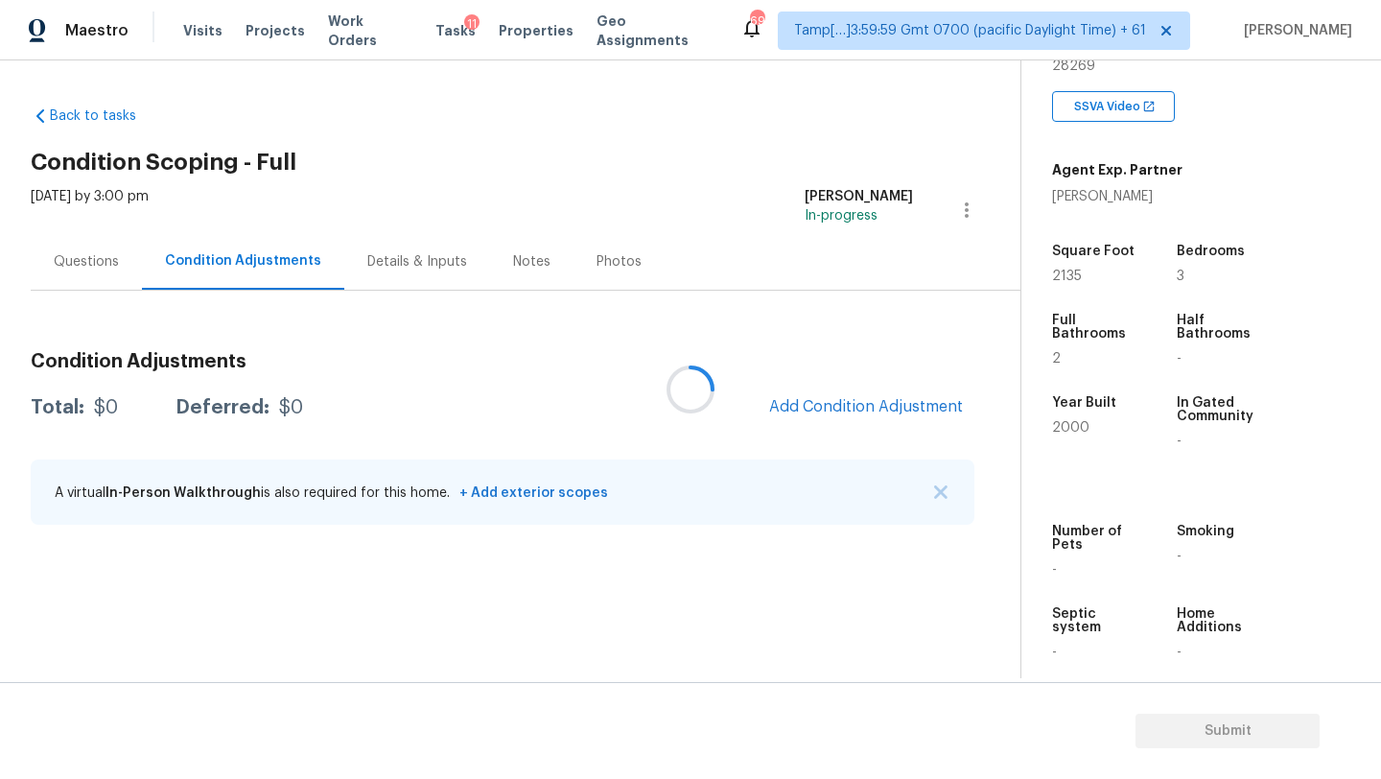
click at [892, 399] on div at bounding box center [690, 389] width 1381 height 779
click at [885, 404] on span "Add Condition Adjustment" at bounding box center [866, 406] width 194 height 17
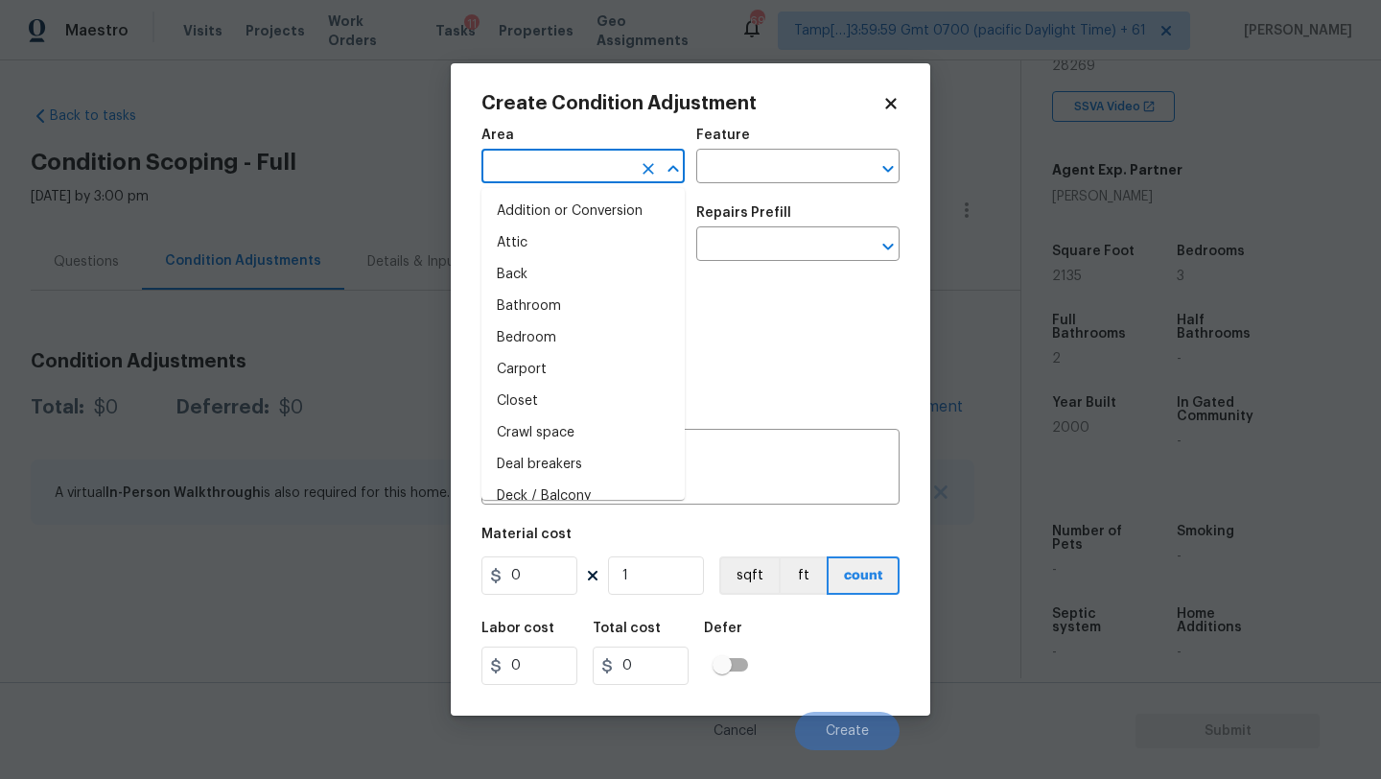
click at [542, 159] on input "text" at bounding box center [556, 168] width 150 height 30
type input "ex"
click at [548, 239] on li "Attic" at bounding box center [582, 243] width 203 height 32
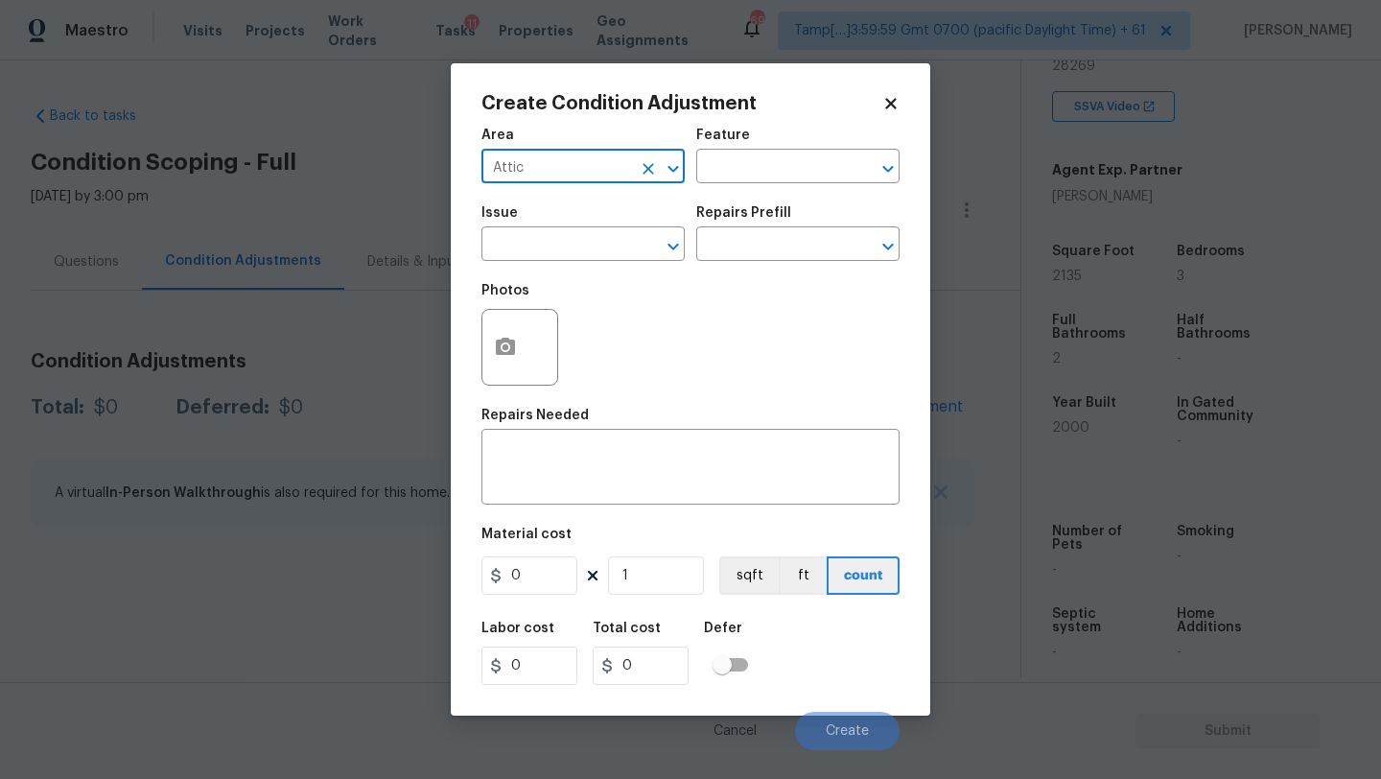
click at [616, 163] on input "Attic" at bounding box center [556, 168] width 150 height 30
click at [603, 242] on li "Exterior Overall" at bounding box center [582, 243] width 203 height 32
type input "Exterior Overall"
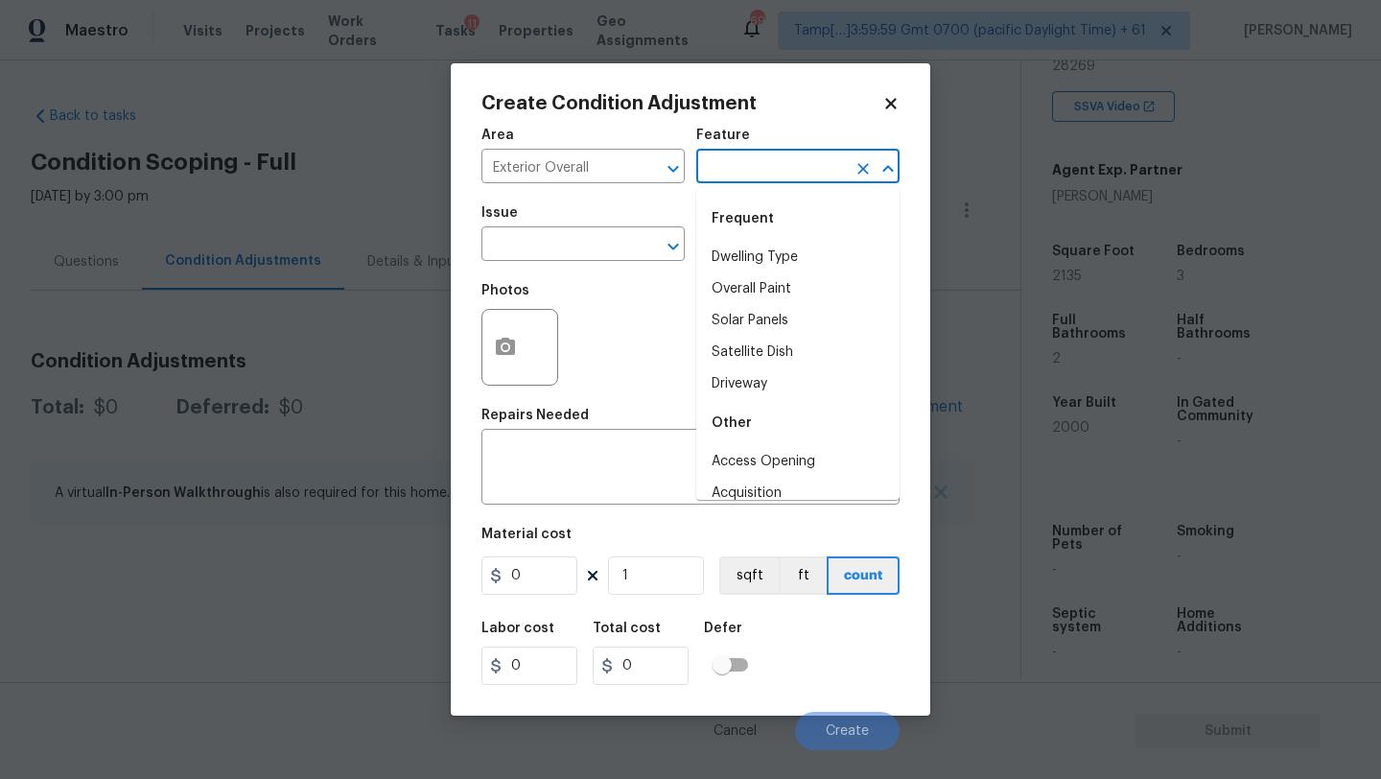
click at [756, 161] on input "text" at bounding box center [771, 168] width 150 height 30
click at [520, 253] on input "text" at bounding box center [556, 246] width 150 height 30
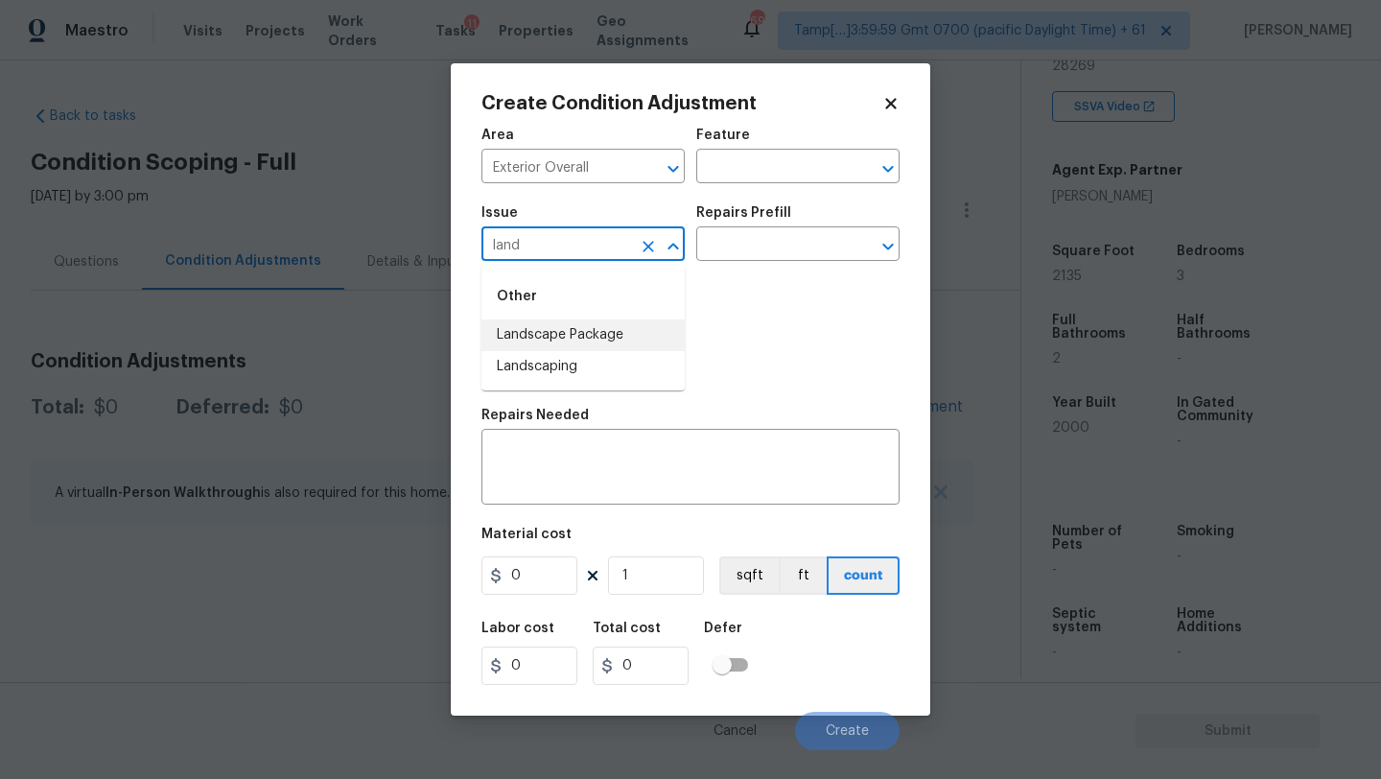
click at [538, 340] on li "Landscape Package" at bounding box center [582, 335] width 203 height 32
type input "Landscape Package"
click at [783, 250] on input "text" at bounding box center [771, 246] width 150 height 30
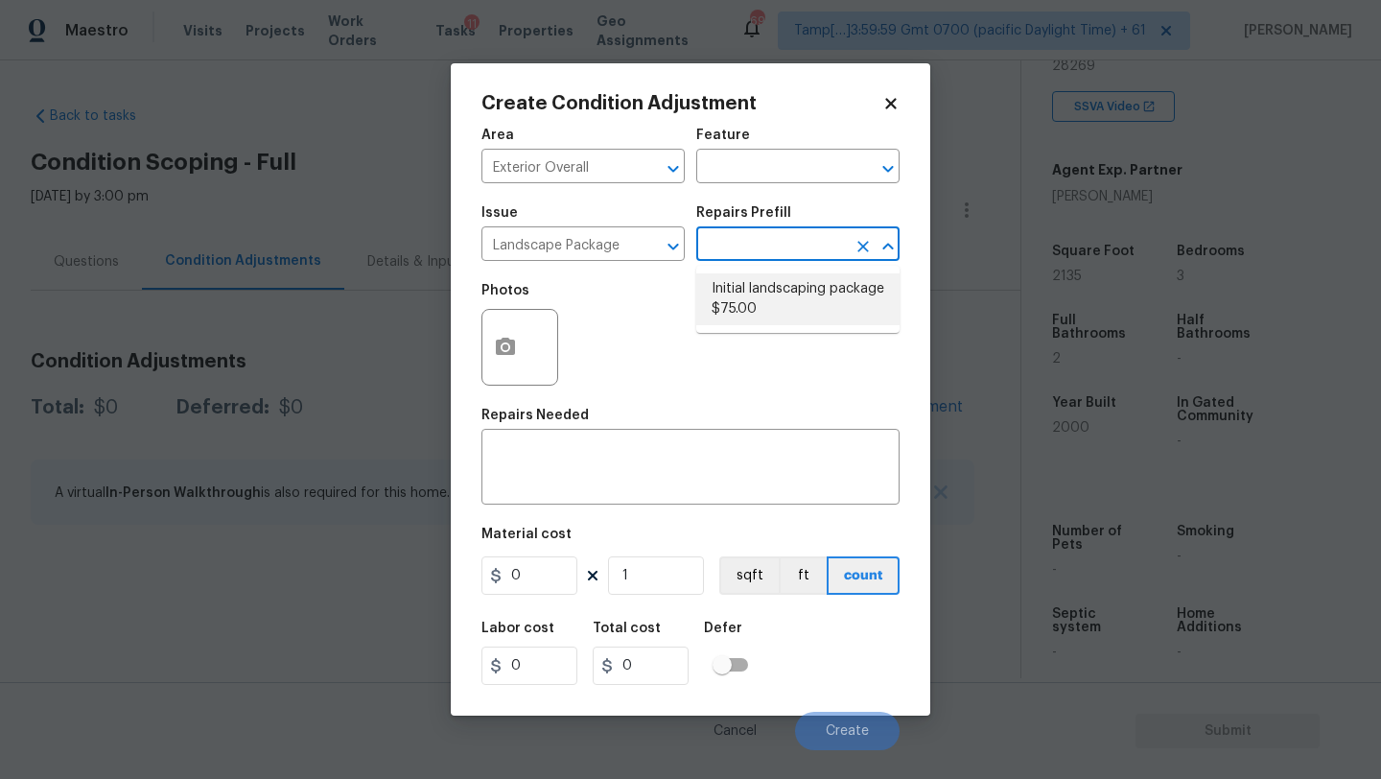
click at [775, 305] on li "Initial landscaping package $75.00" at bounding box center [797, 299] width 203 height 52
type input "Home Readiness Packages"
type textarea "Mowing of grass up to 6" in height. Mow, edge along driveways & sidewalks, trim…"
type input "75"
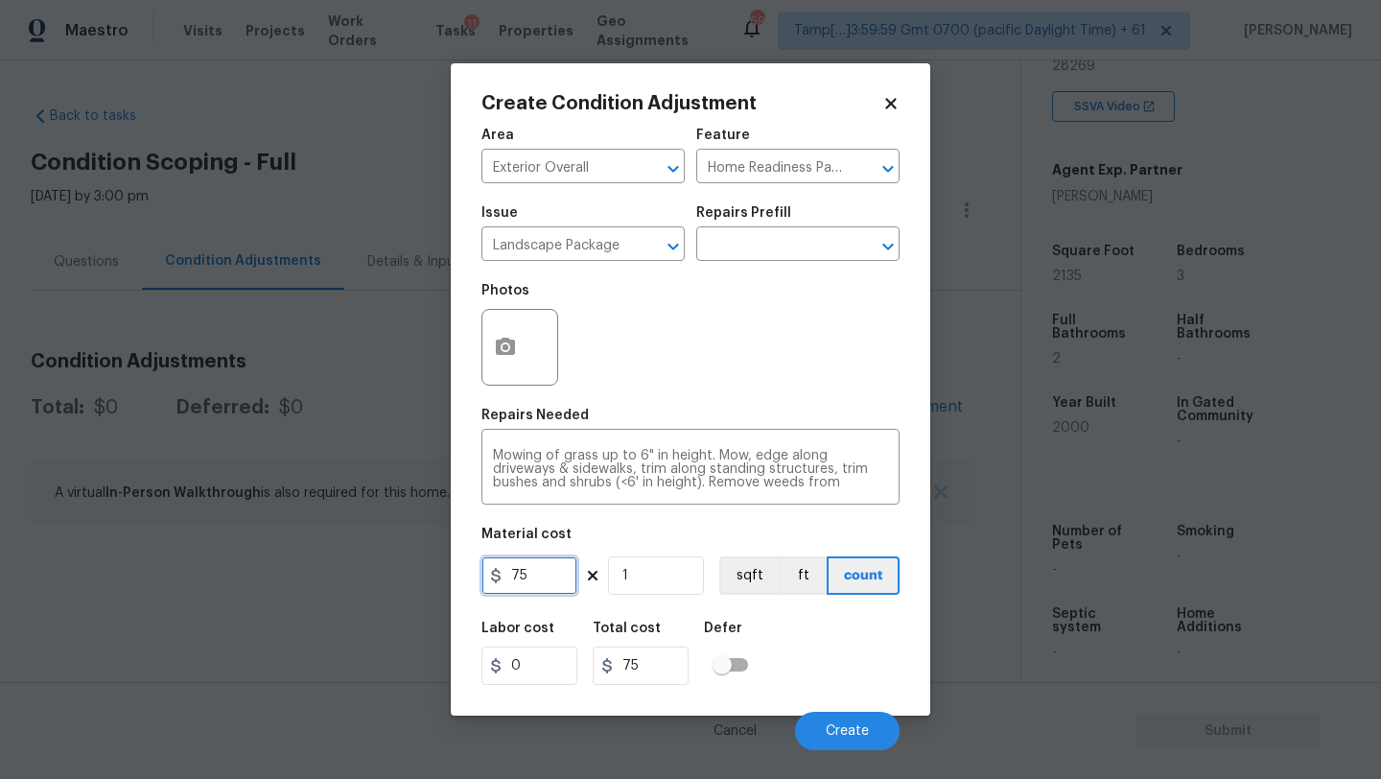
click at [566, 569] on input "75" at bounding box center [529, 575] width 96 height 38
type input "300"
click at [510, 354] on icon "button" at bounding box center [505, 346] width 19 height 17
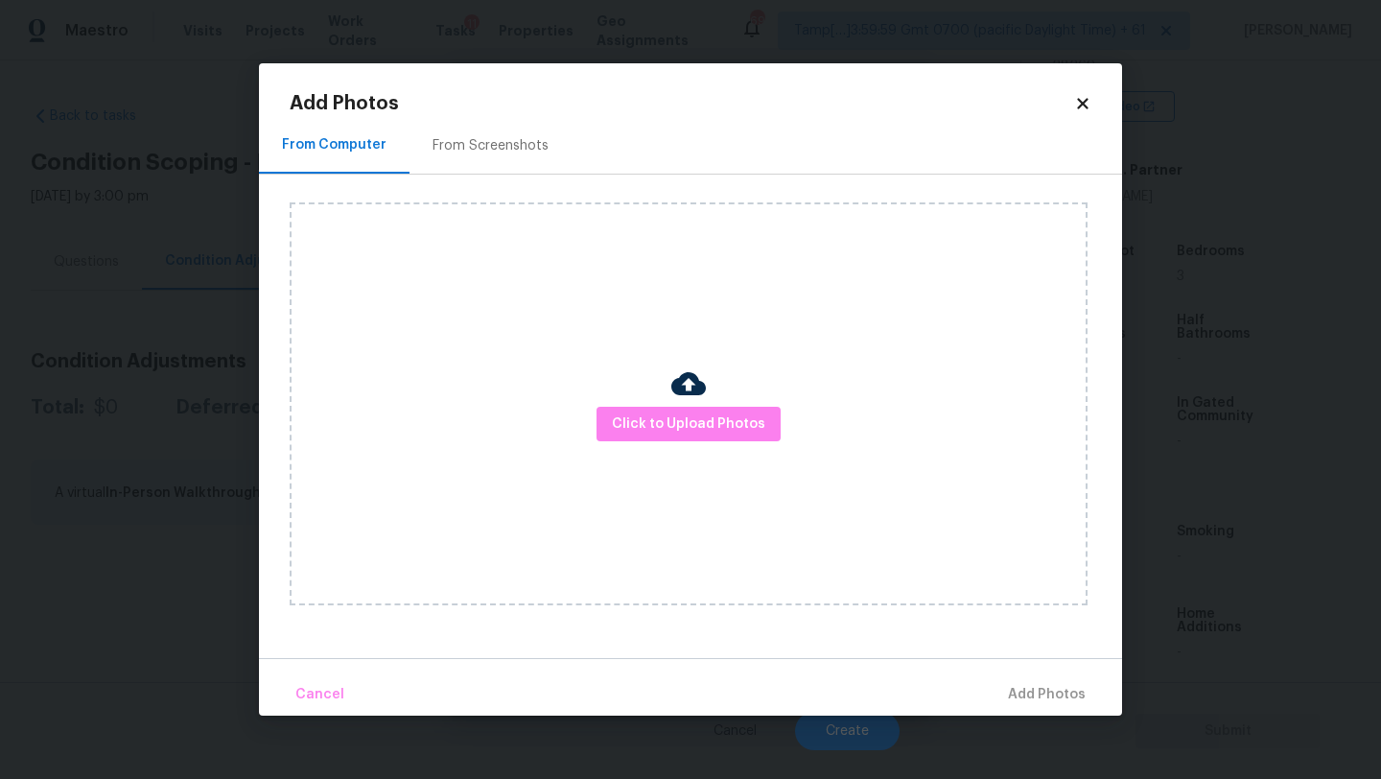
click at [469, 137] on div "From Screenshots" at bounding box center [491, 145] width 116 height 19
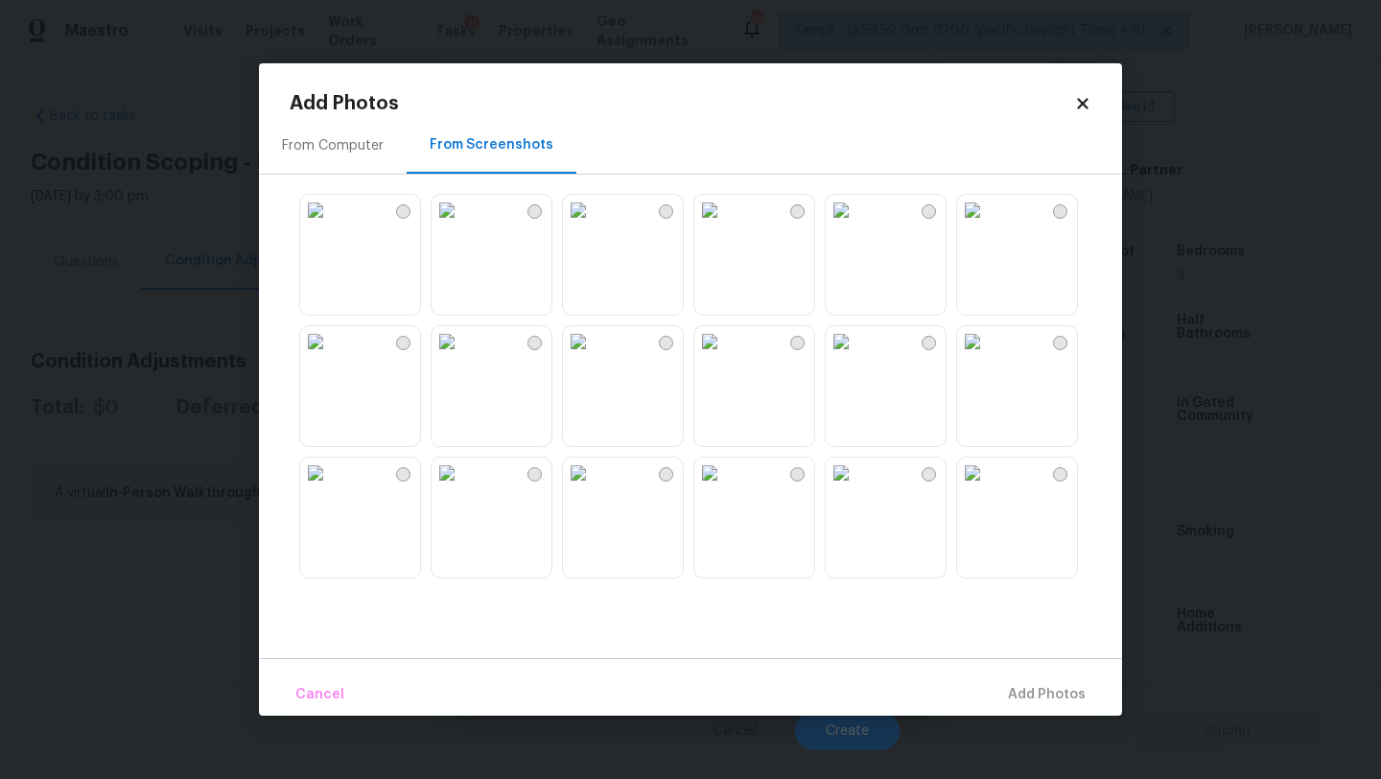
click at [988, 225] on img at bounding box center [972, 210] width 31 height 31
click at [725, 488] on img at bounding box center [709, 472] width 31 height 31
click at [331, 357] on img at bounding box center [315, 341] width 31 height 31
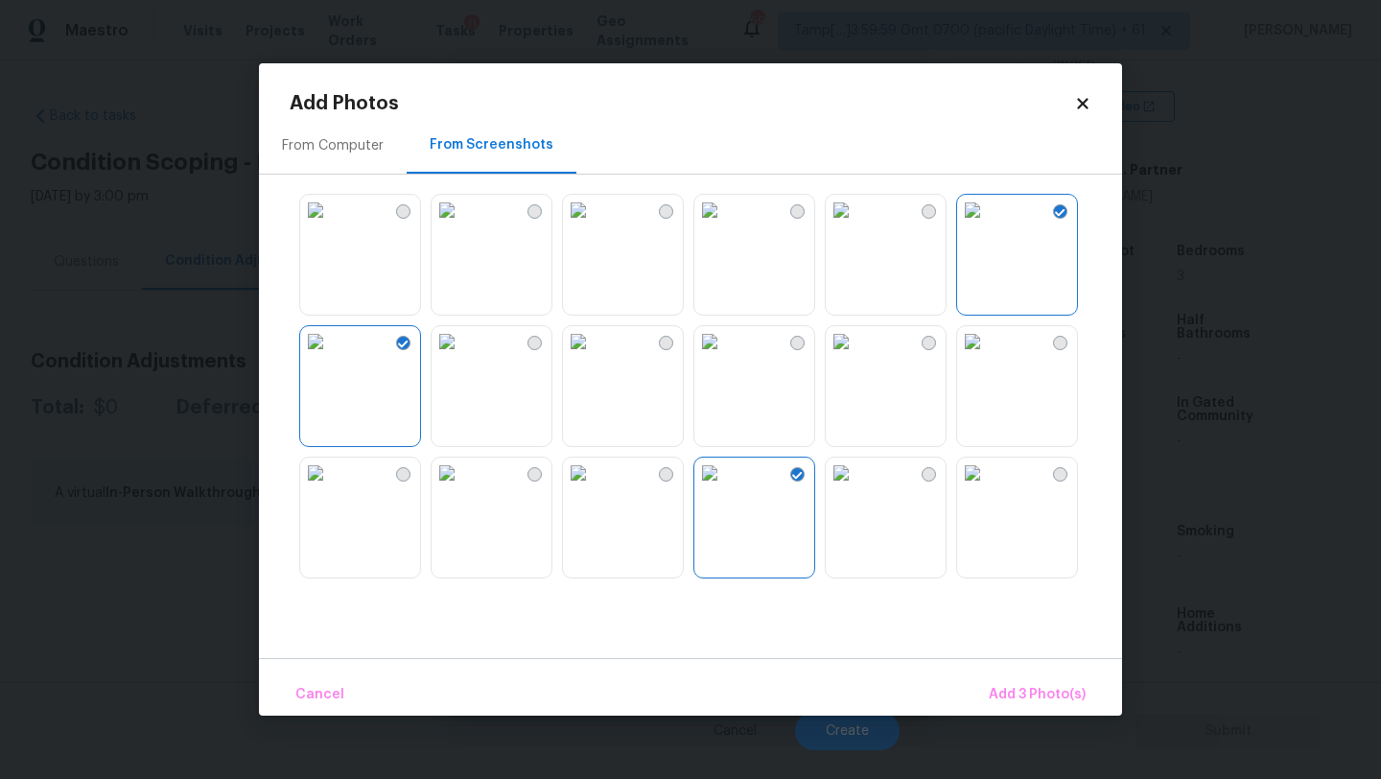
click at [856, 488] on img at bounding box center [841, 472] width 31 height 31
click at [1026, 691] on span "Add 4 Photo(s)" at bounding box center [1036, 695] width 99 height 24
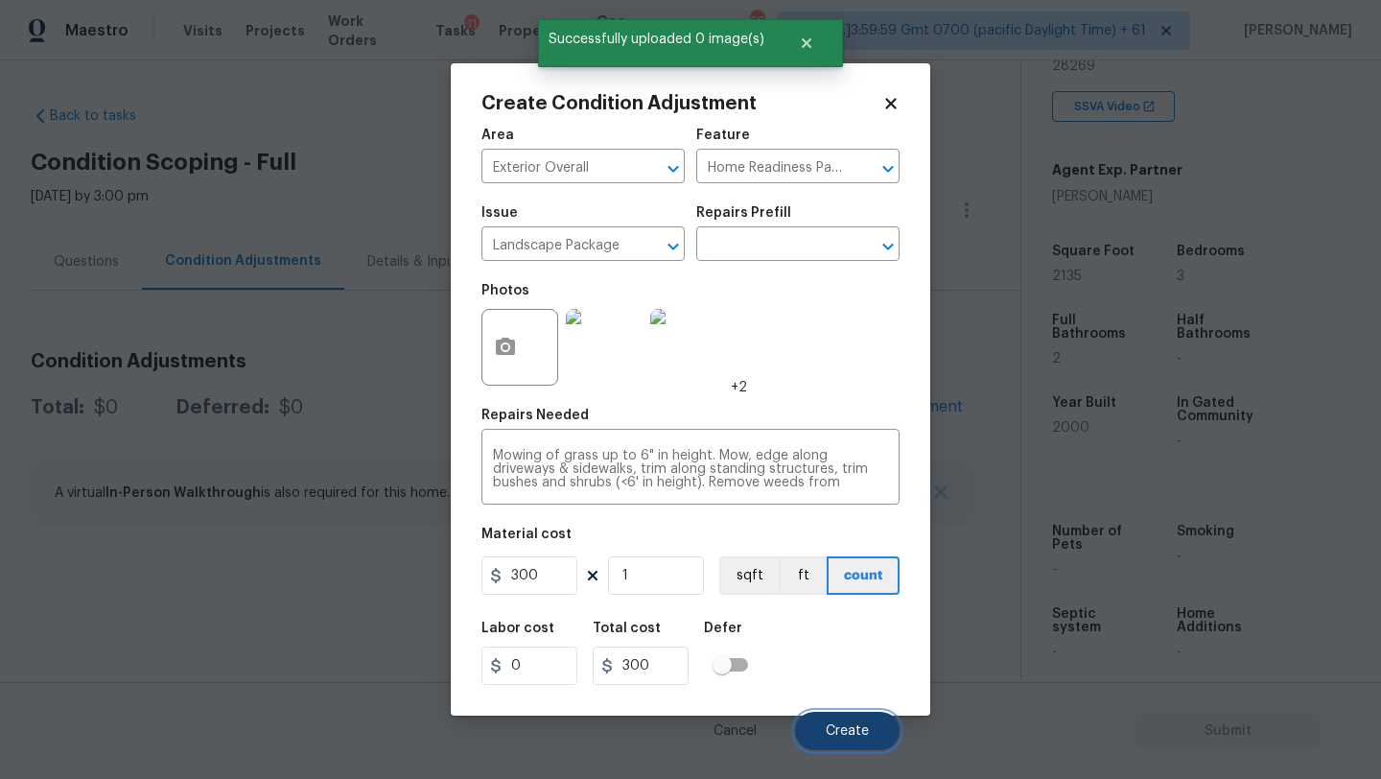
click at [856, 725] on span "Create" at bounding box center [847, 731] width 43 height 14
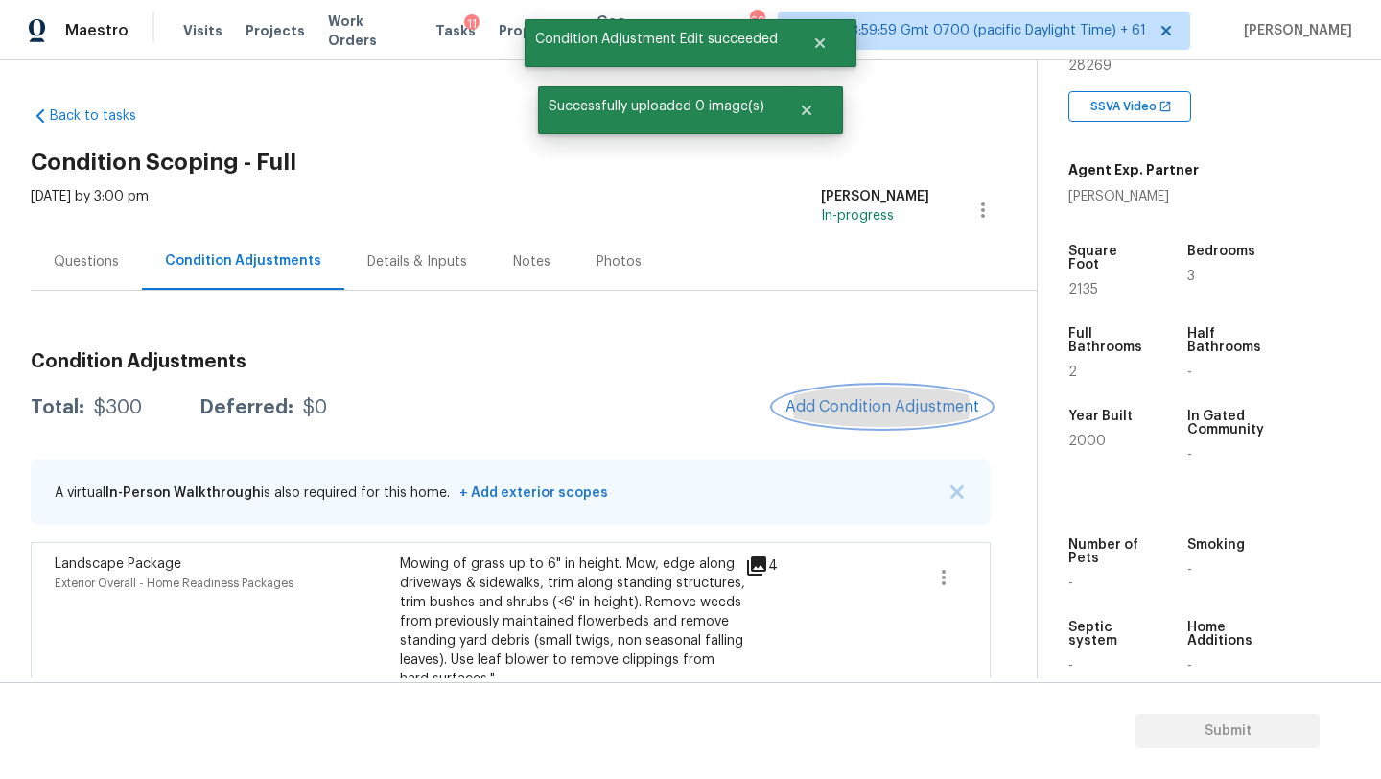
click at [870, 402] on span "Add Condition Adjustment" at bounding box center [882, 406] width 194 height 17
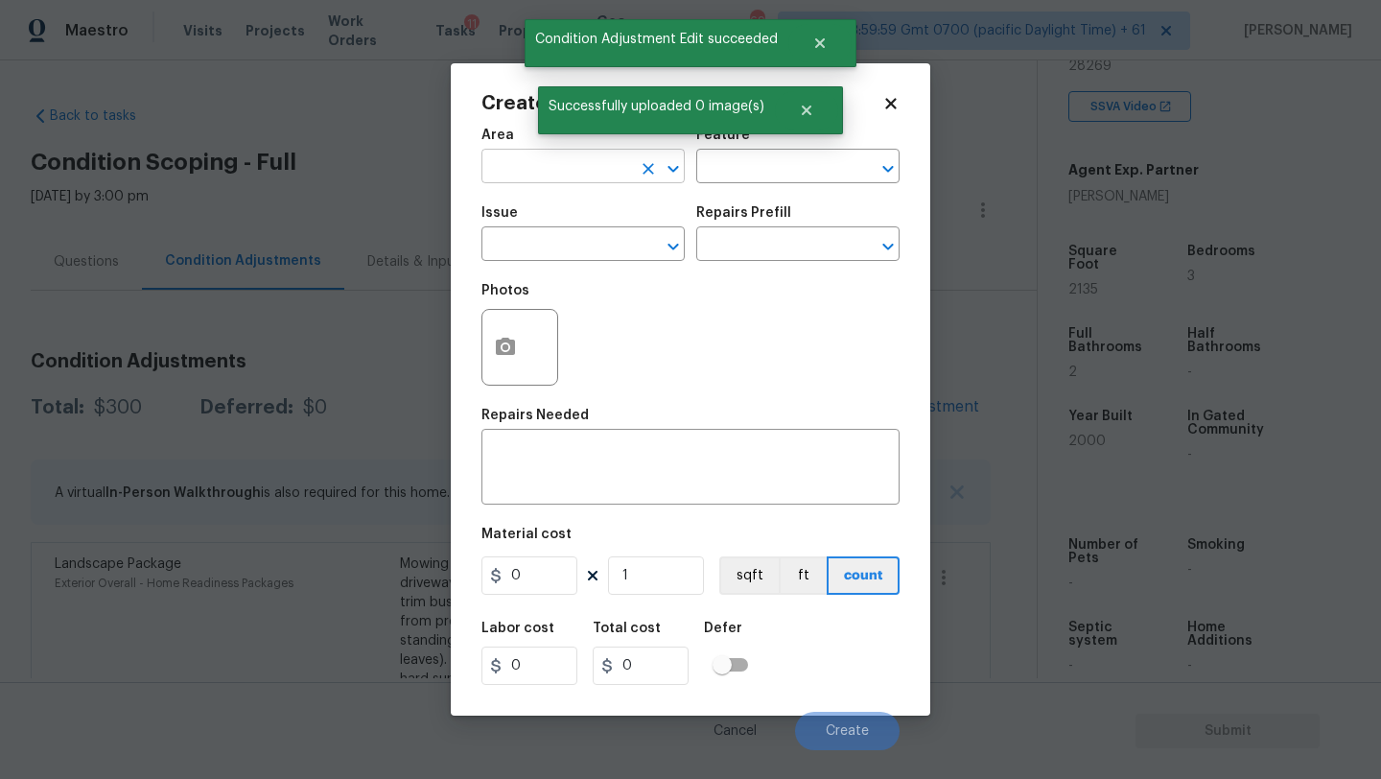
click at [556, 167] on input "text" at bounding box center [556, 168] width 150 height 30
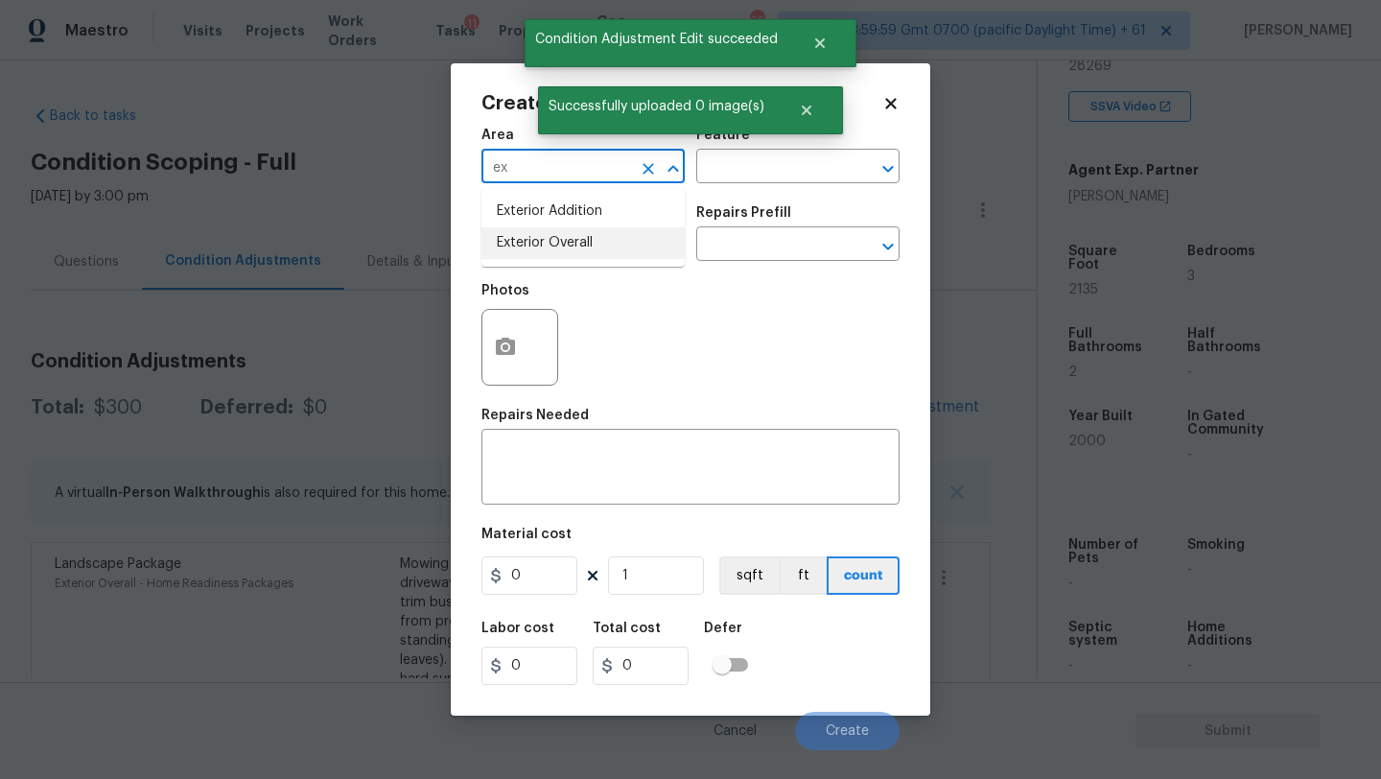
click at [564, 256] on li "Exterior Overall" at bounding box center [582, 243] width 203 height 32
type input "Exterior Overall"
click at [566, 256] on input "text" at bounding box center [556, 246] width 150 height 30
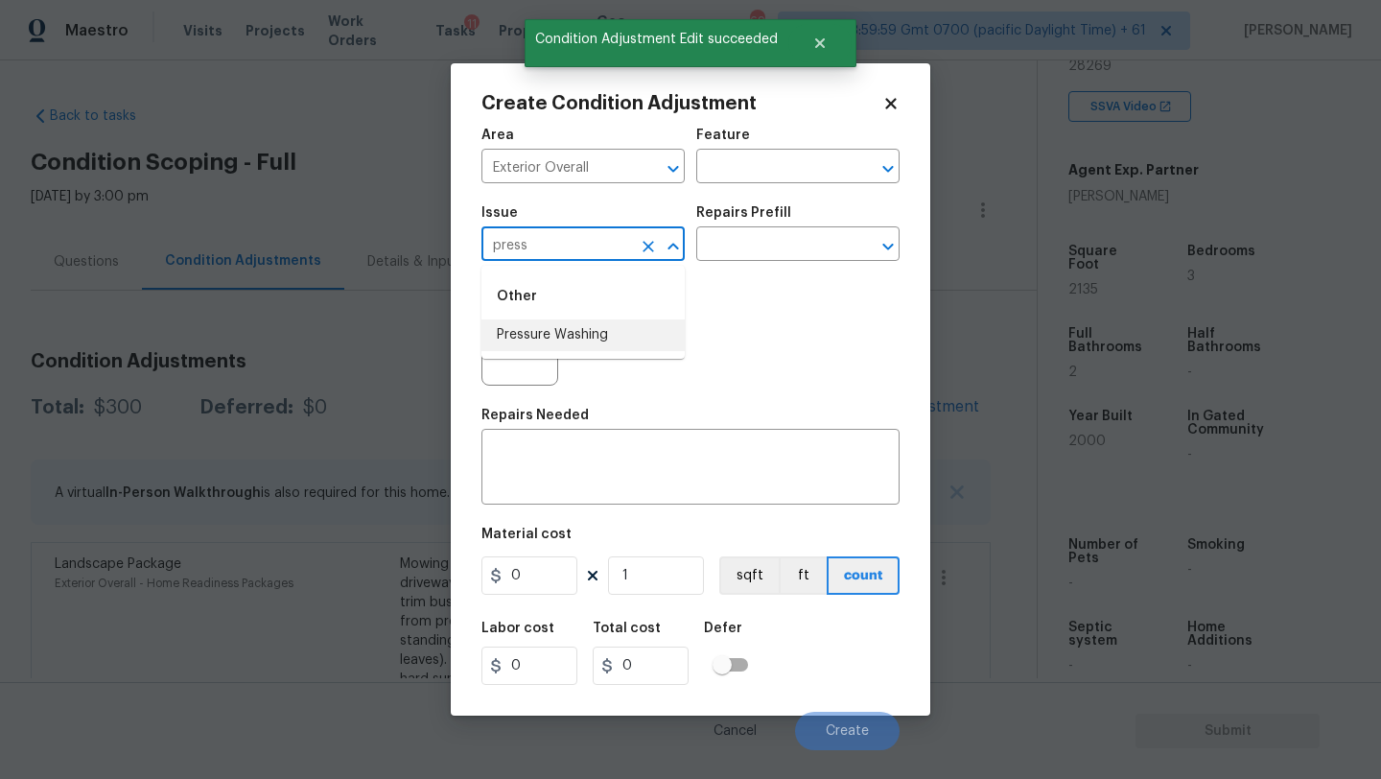
click at [563, 331] on li "Pressure Washing" at bounding box center [582, 335] width 203 height 32
type input "Pressure Washing"
click at [564, 472] on textarea at bounding box center [690, 469] width 395 height 40
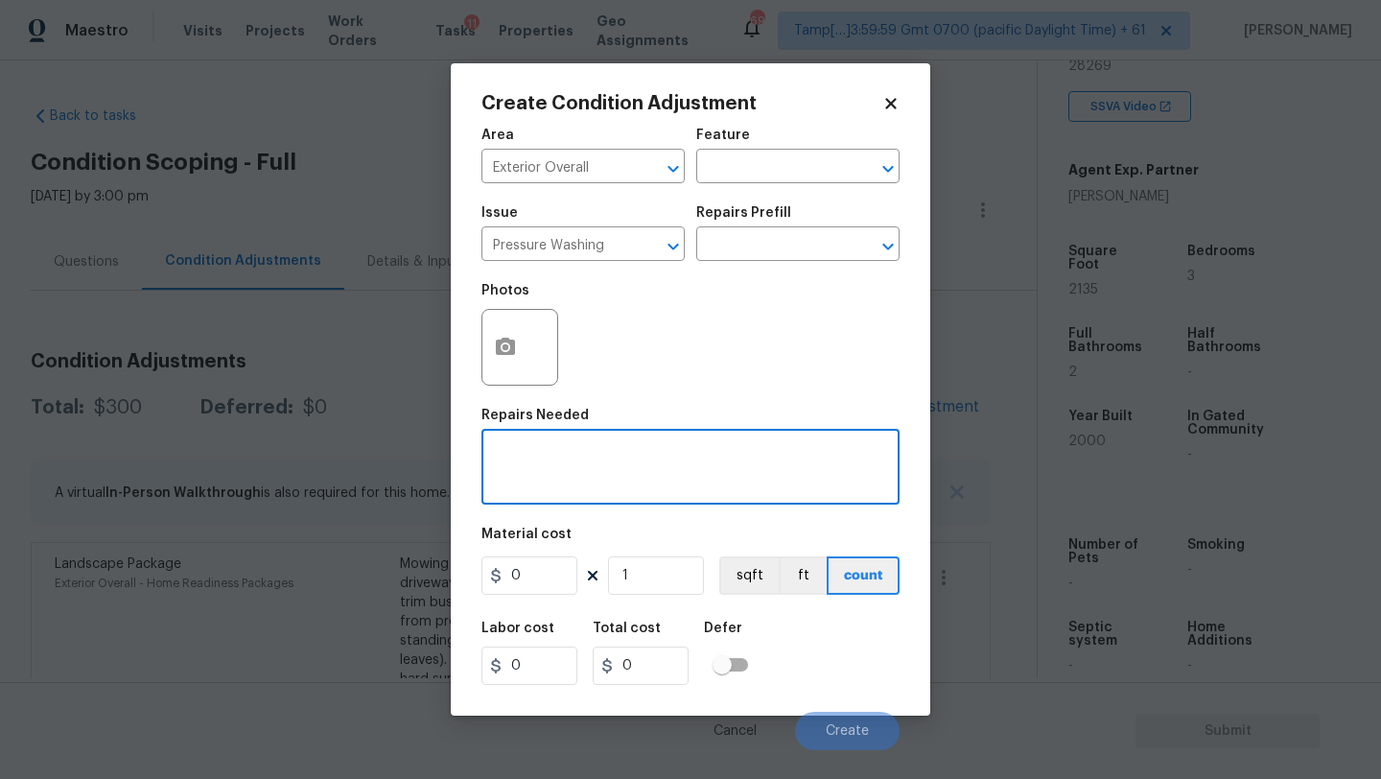
click at [597, 456] on textarea at bounding box center [690, 469] width 395 height 40
paste textarea "Pressure wash home, driveway, walkways/sidewalks and patio. Must use a surface …"
type textarea "Pressure wash home, driveway, walkways/sidewalks and patio. Must use a surface …"
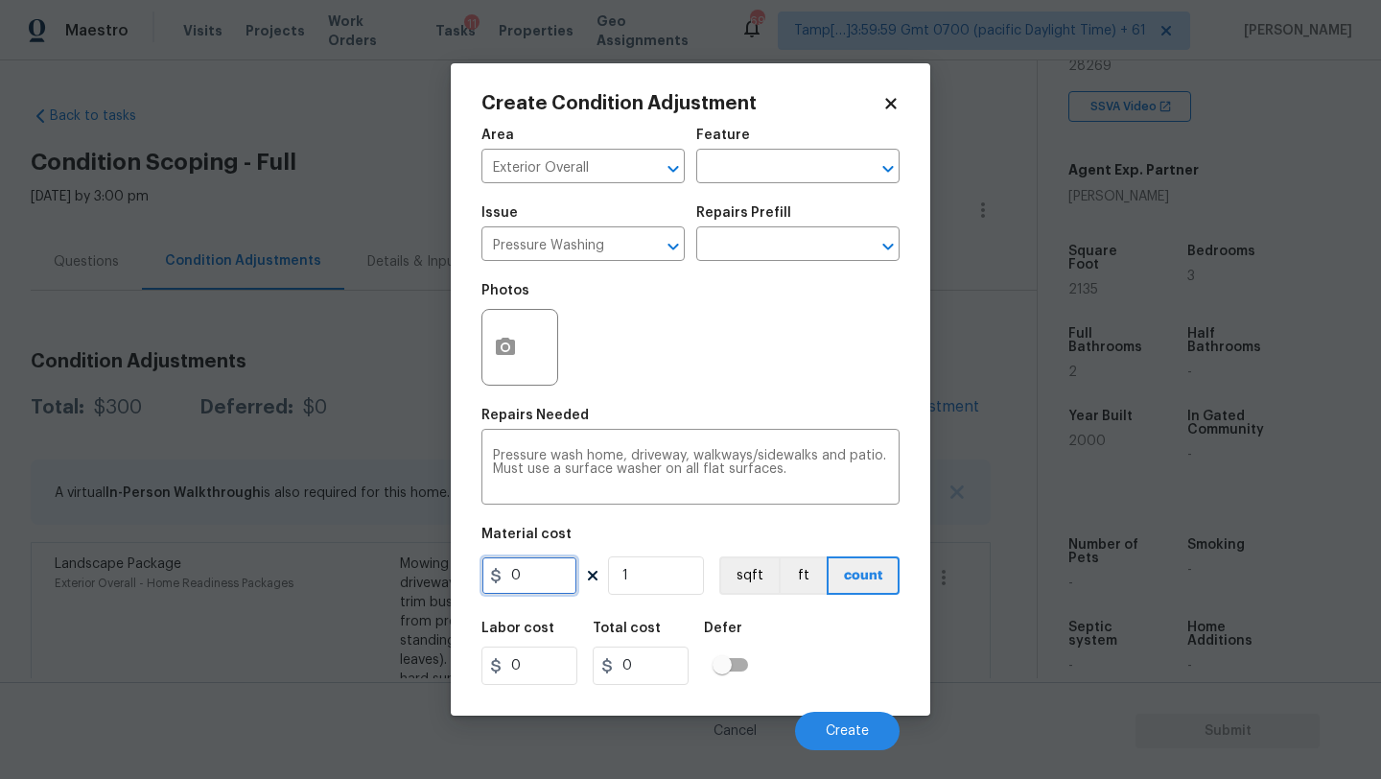
click at [521, 573] on input "0" at bounding box center [529, 575] width 96 height 38
type input "400"
click at [831, 726] on span "Create" at bounding box center [847, 731] width 43 height 14
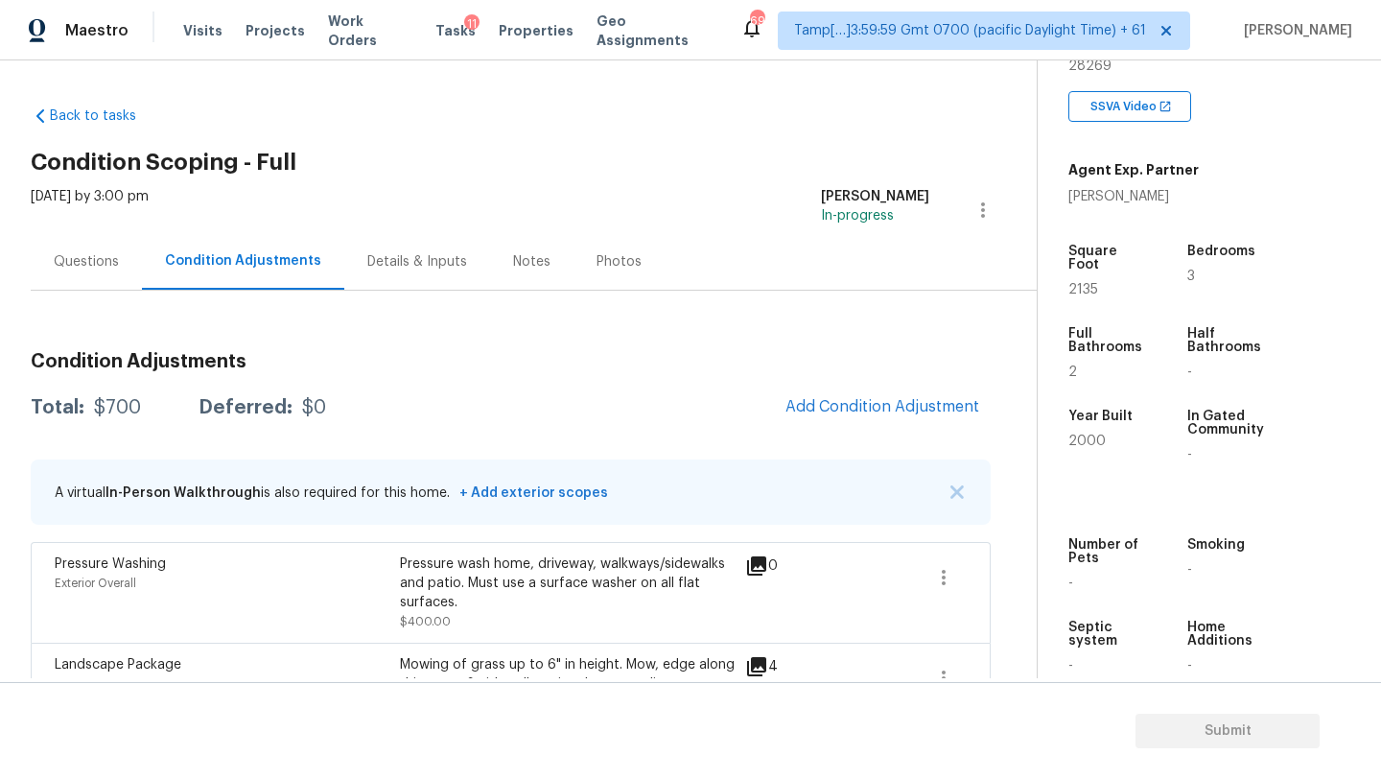
click at [101, 250] on div "Questions" at bounding box center [86, 261] width 111 height 57
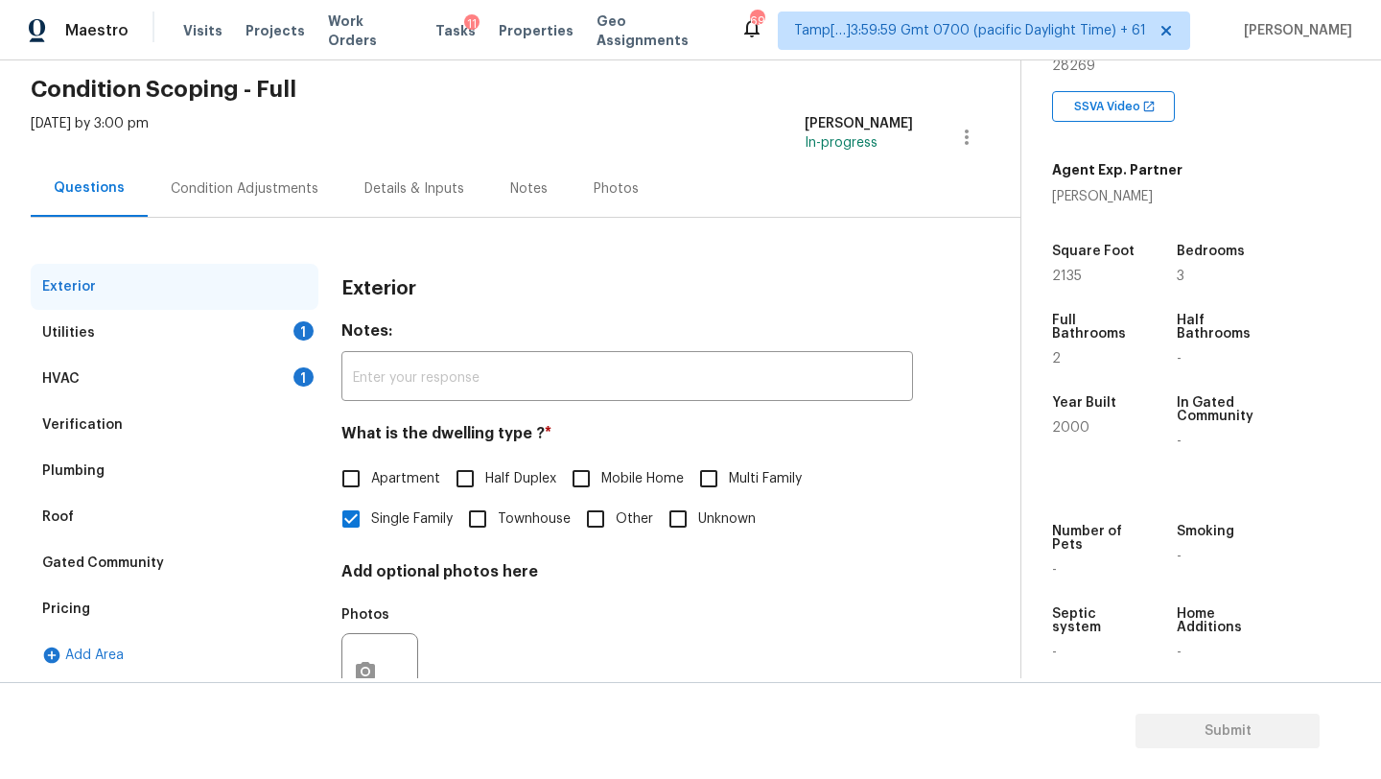
scroll to position [145, 0]
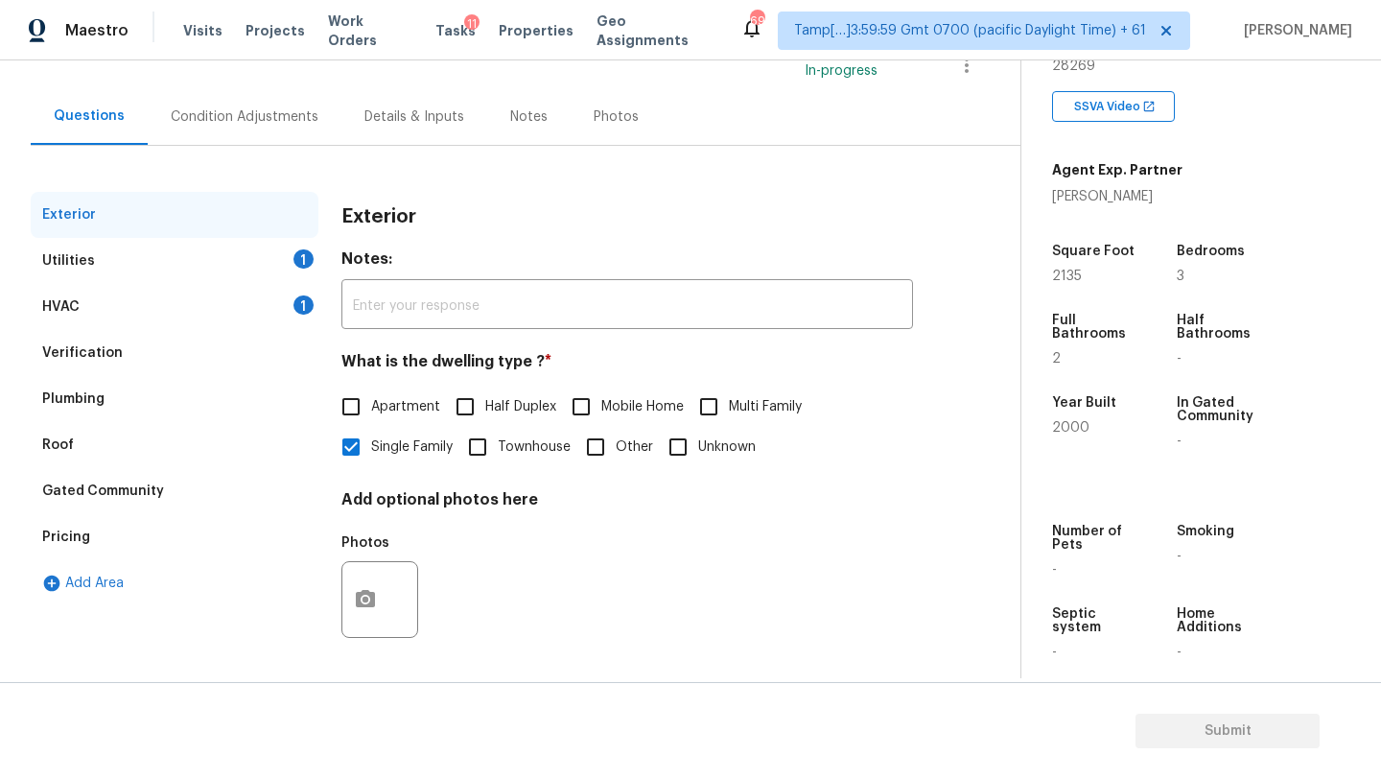
click at [129, 310] on div "HVAC 1" at bounding box center [175, 307] width 288 height 46
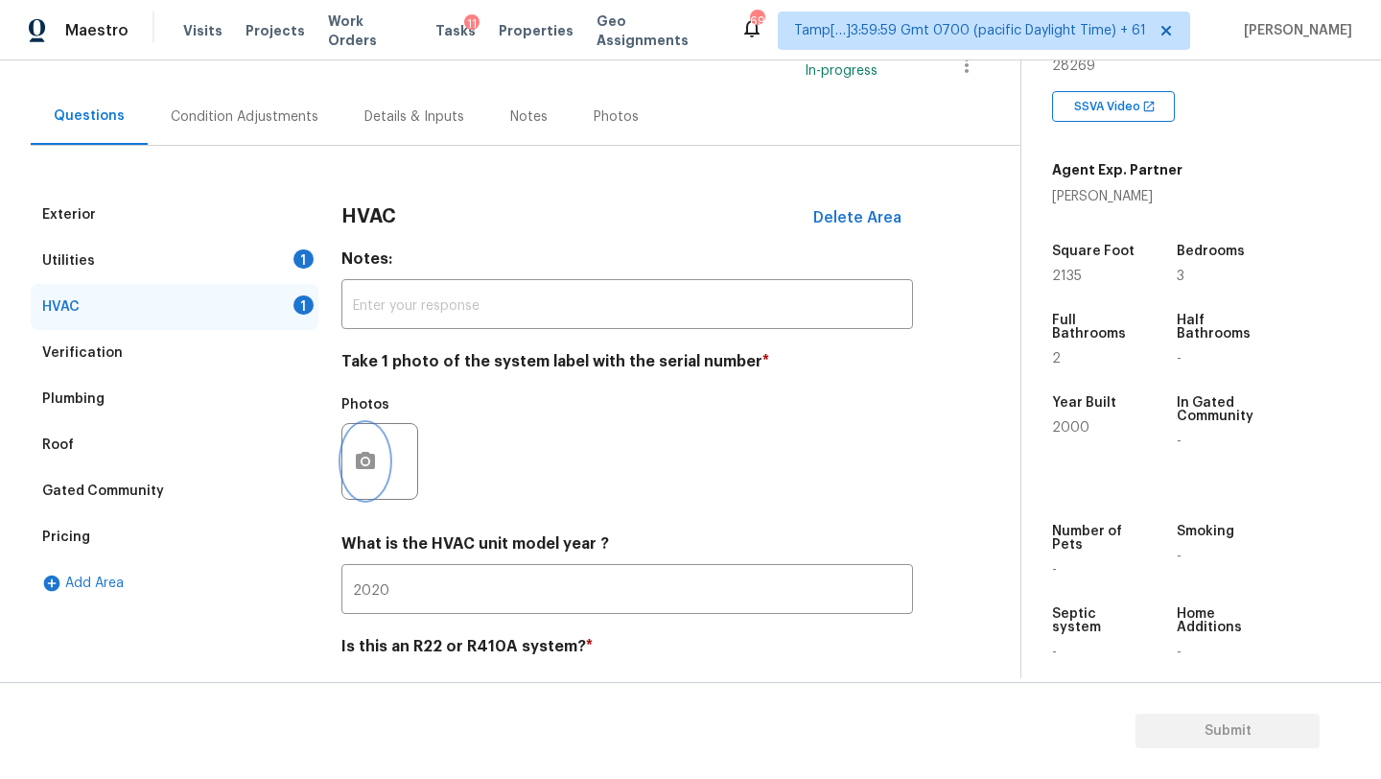
click at [352, 457] on button "button" at bounding box center [365, 461] width 46 height 75
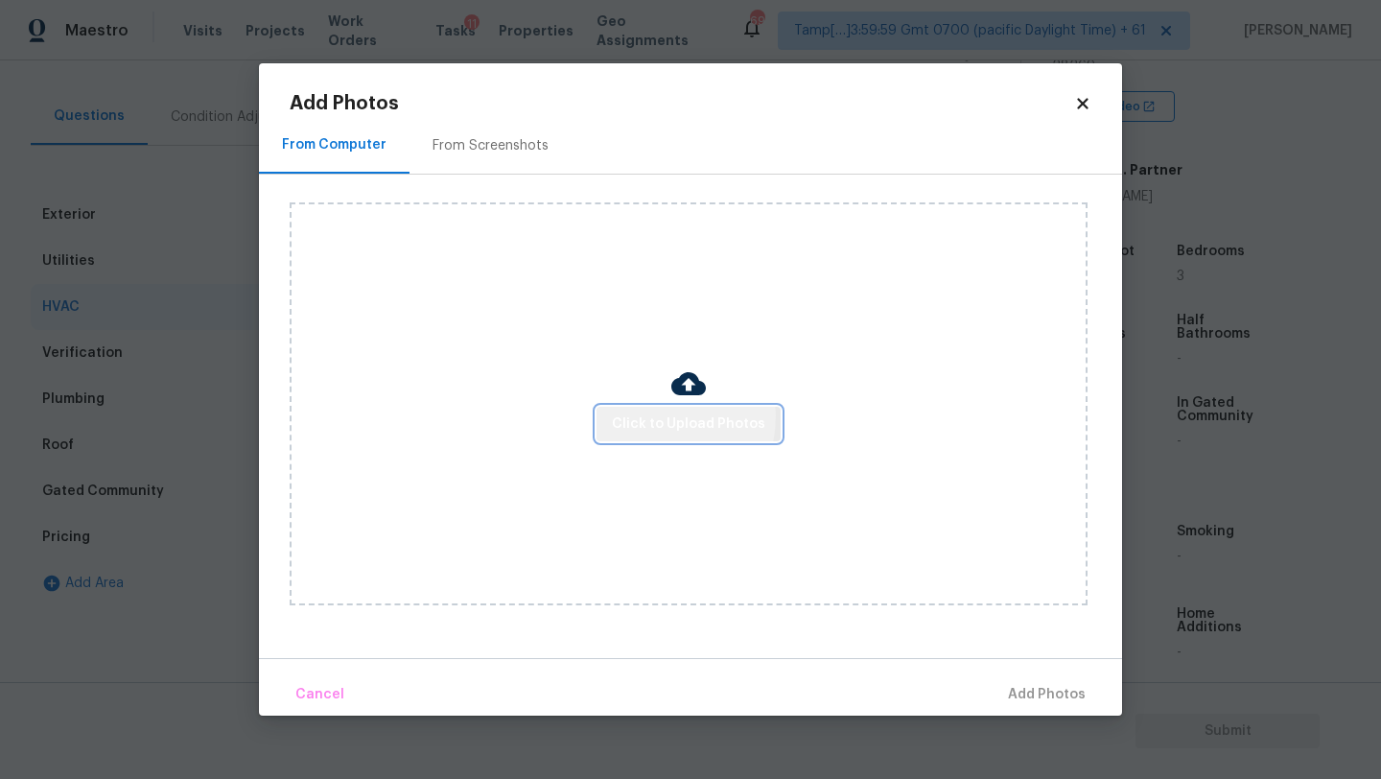
click at [653, 415] on span "Click to Upload Photos" at bounding box center [688, 424] width 153 height 24
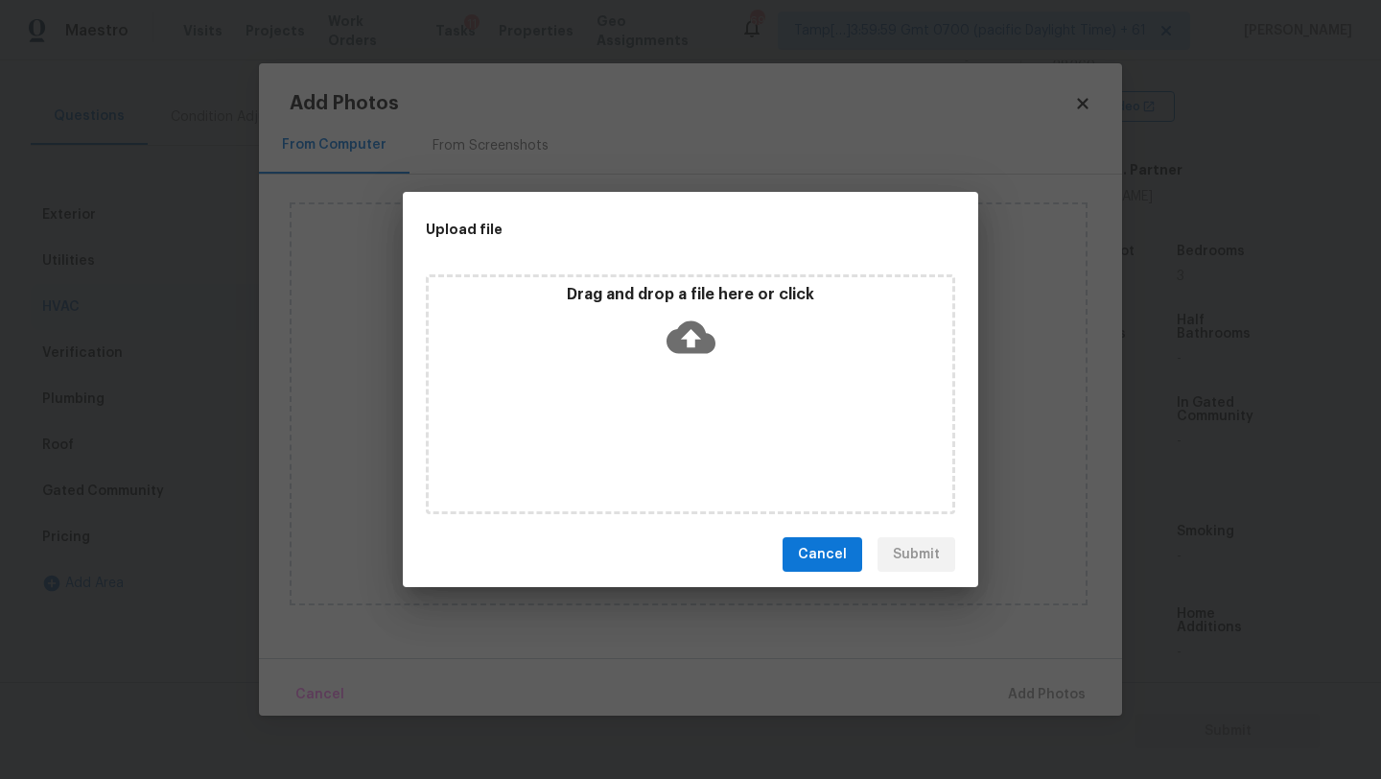
click at [686, 369] on div "Drag and drop a file here or click" at bounding box center [690, 394] width 529 height 240
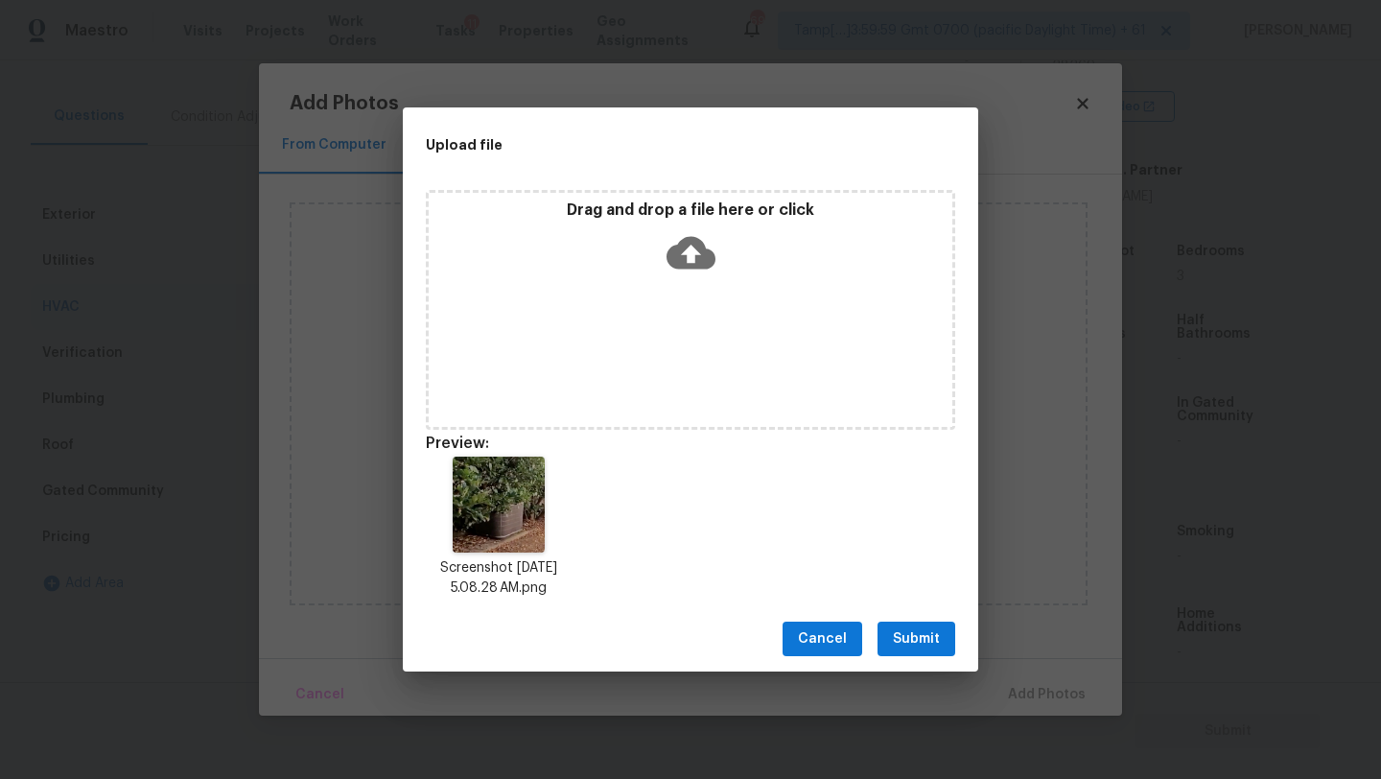
click at [920, 645] on span "Submit" at bounding box center [916, 639] width 47 height 24
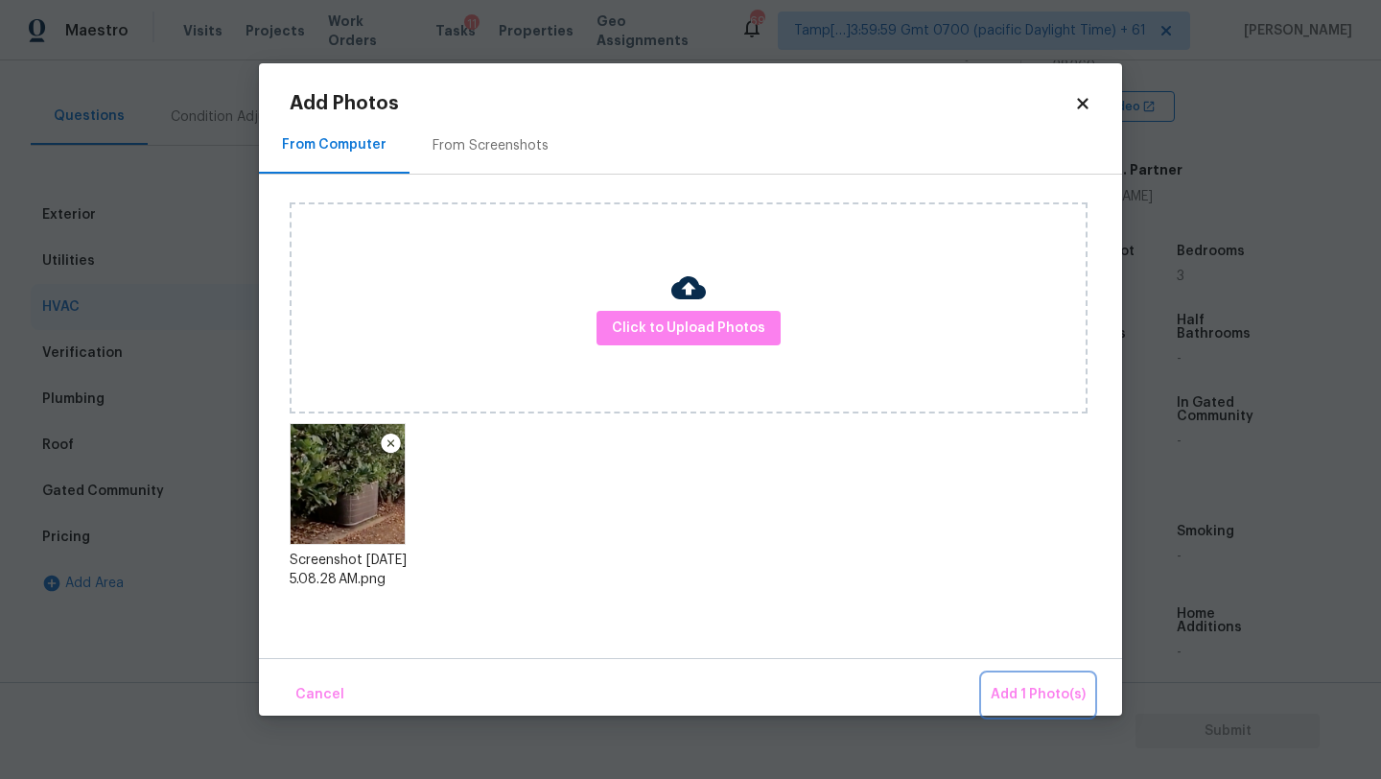
click at [1015, 696] on span "Add 1 Photo(s)" at bounding box center [1038, 695] width 95 height 24
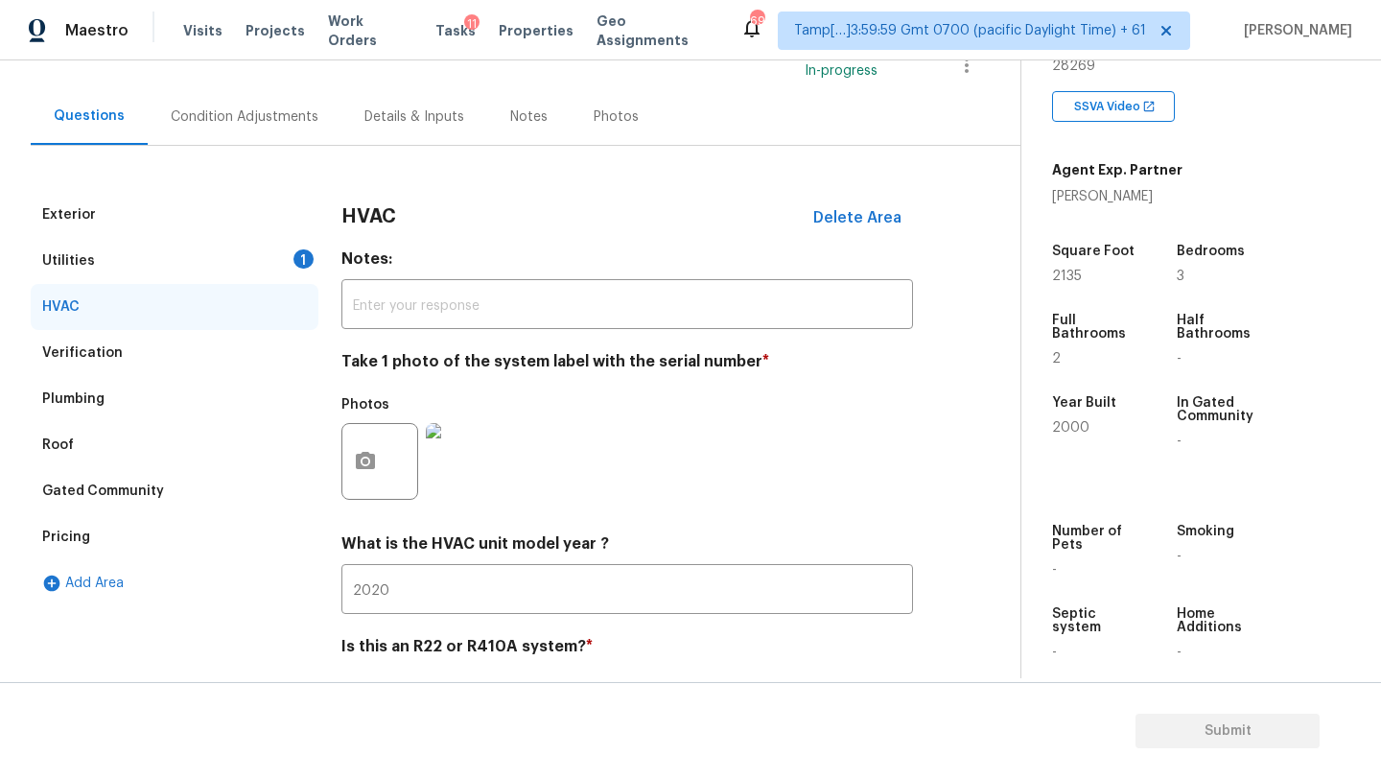
click at [200, 124] on div "Condition Adjustments" at bounding box center [245, 116] width 148 height 19
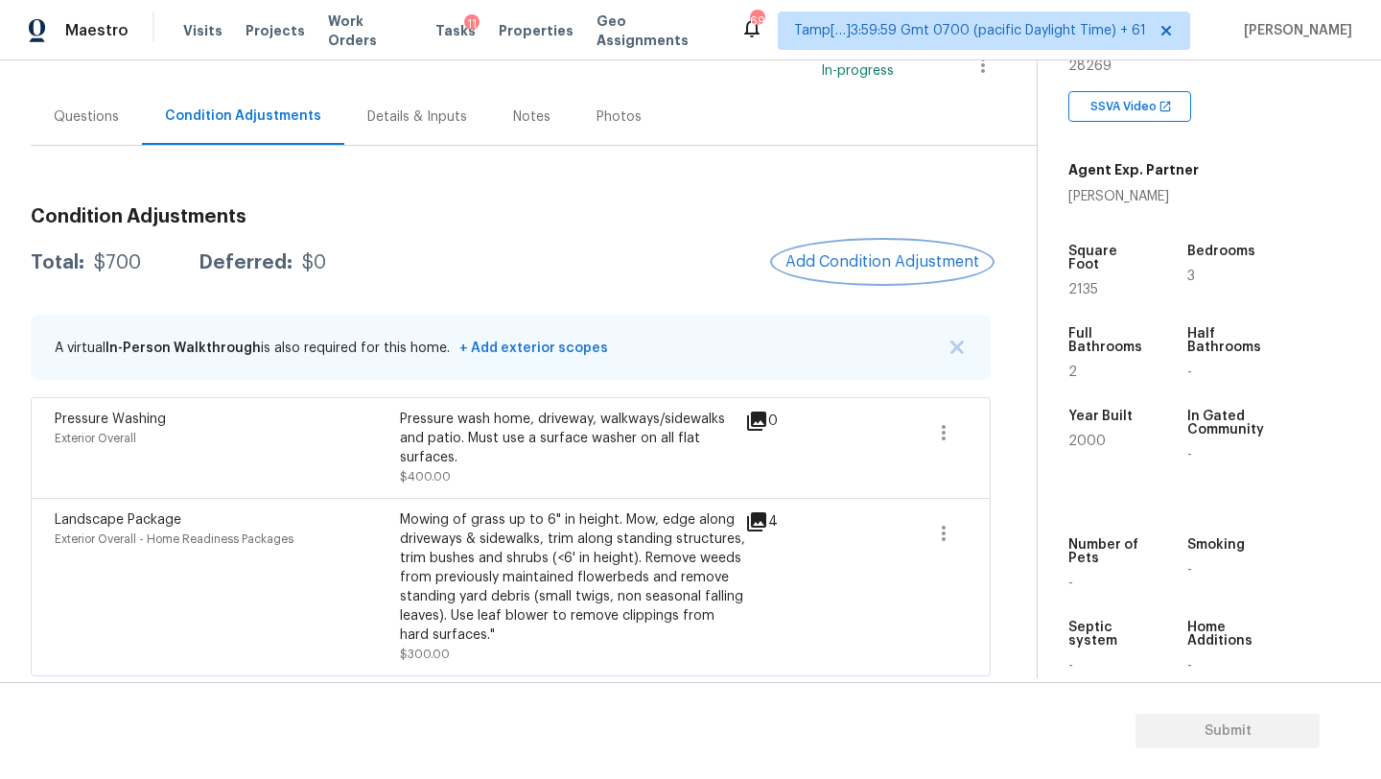
click at [892, 265] on span "Add Condition Adjustment" at bounding box center [882, 261] width 194 height 17
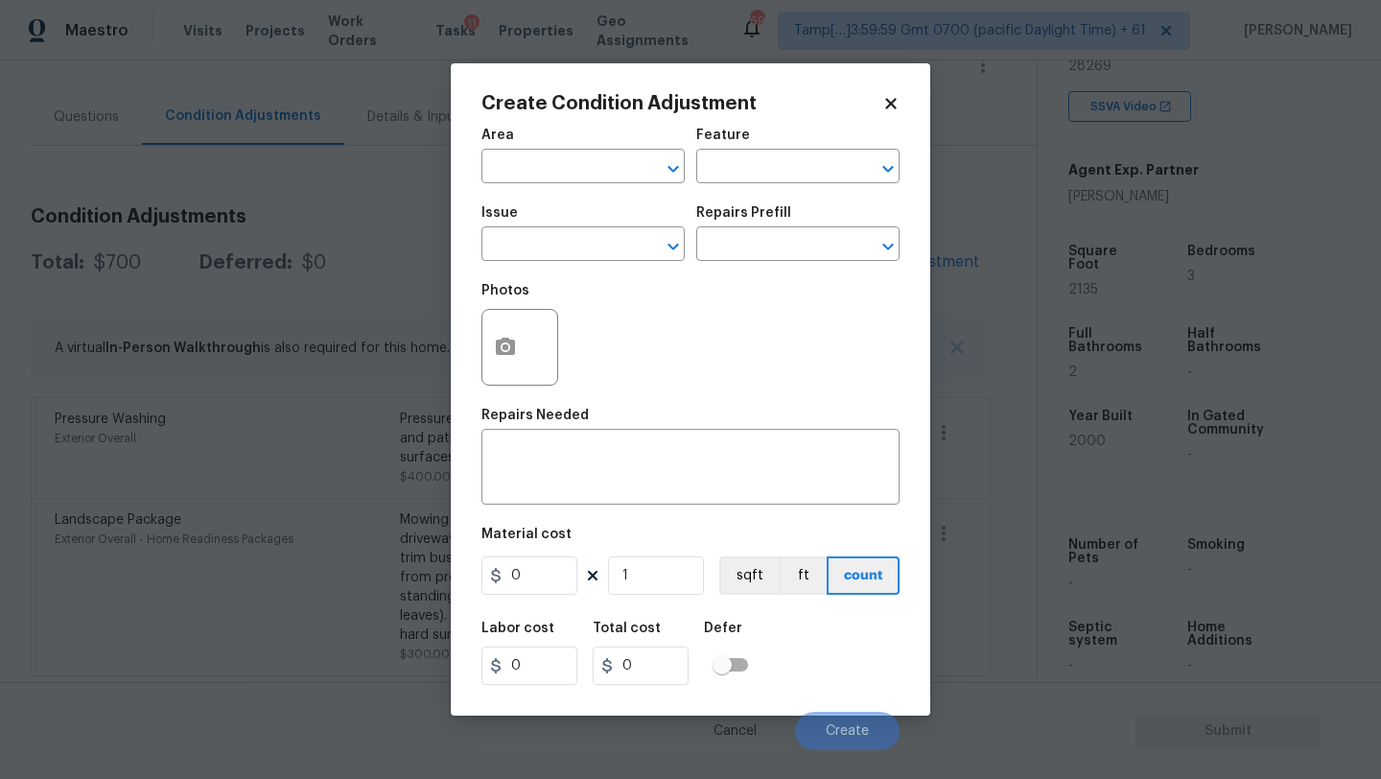
click at [545, 148] on div "Area" at bounding box center [582, 141] width 203 height 25
click at [545, 167] on input "text" at bounding box center [556, 168] width 150 height 30
click at [559, 235] on li "Exterior Overall" at bounding box center [582, 243] width 203 height 32
type input "Exterior Overall"
click at [777, 136] on div "Feature" at bounding box center [797, 141] width 203 height 25
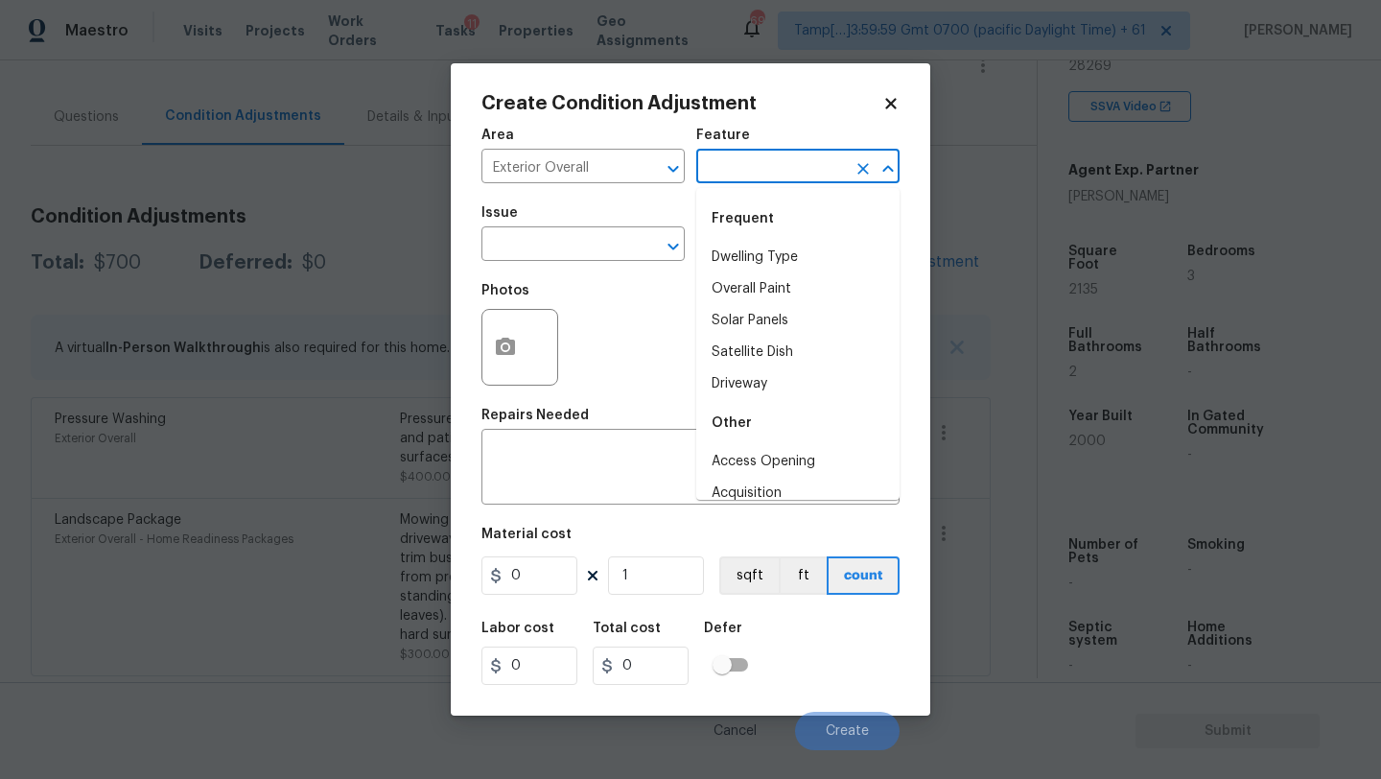
click at [773, 164] on input "text" at bounding box center [771, 168] width 150 height 30
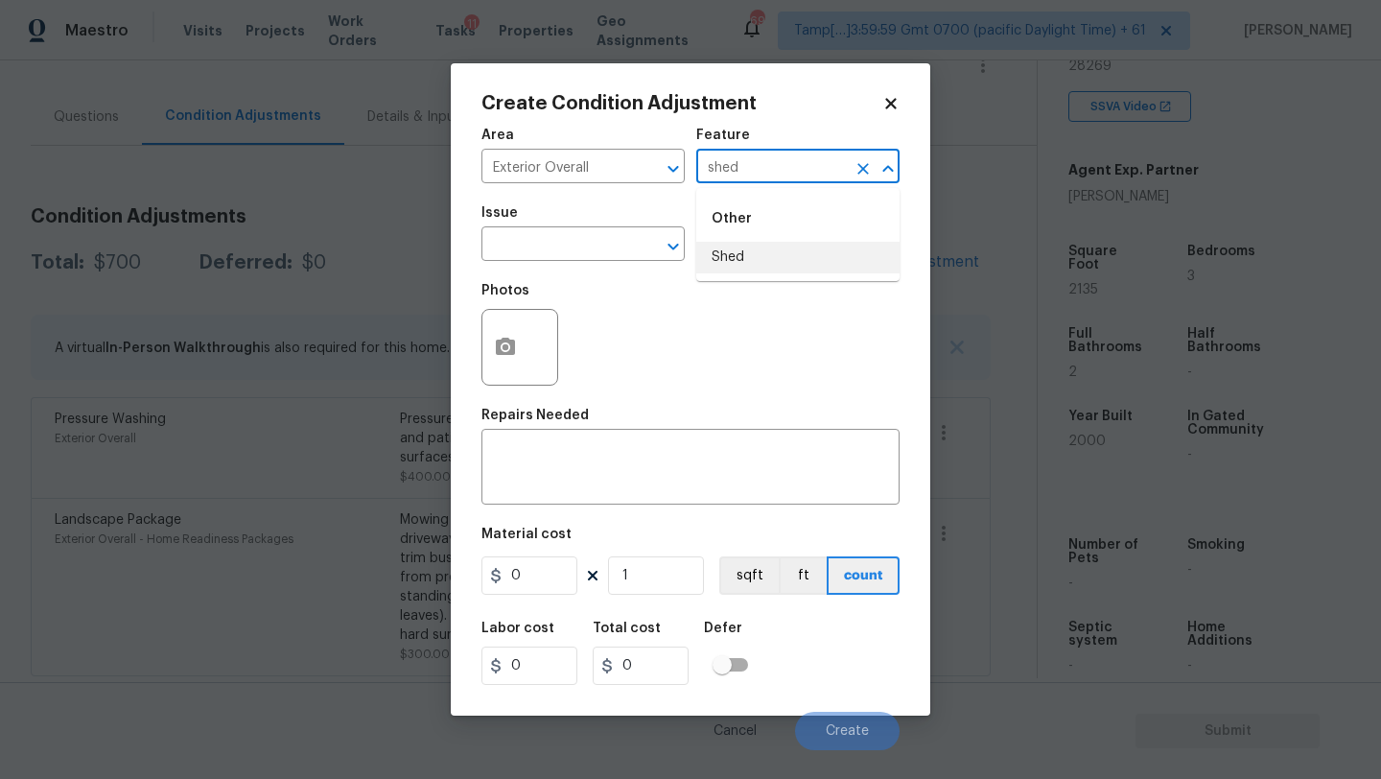
click at [752, 256] on li "Shed" at bounding box center [797, 258] width 203 height 32
type input "Shed"
click at [684, 448] on div "x ​" at bounding box center [690, 468] width 418 height 71
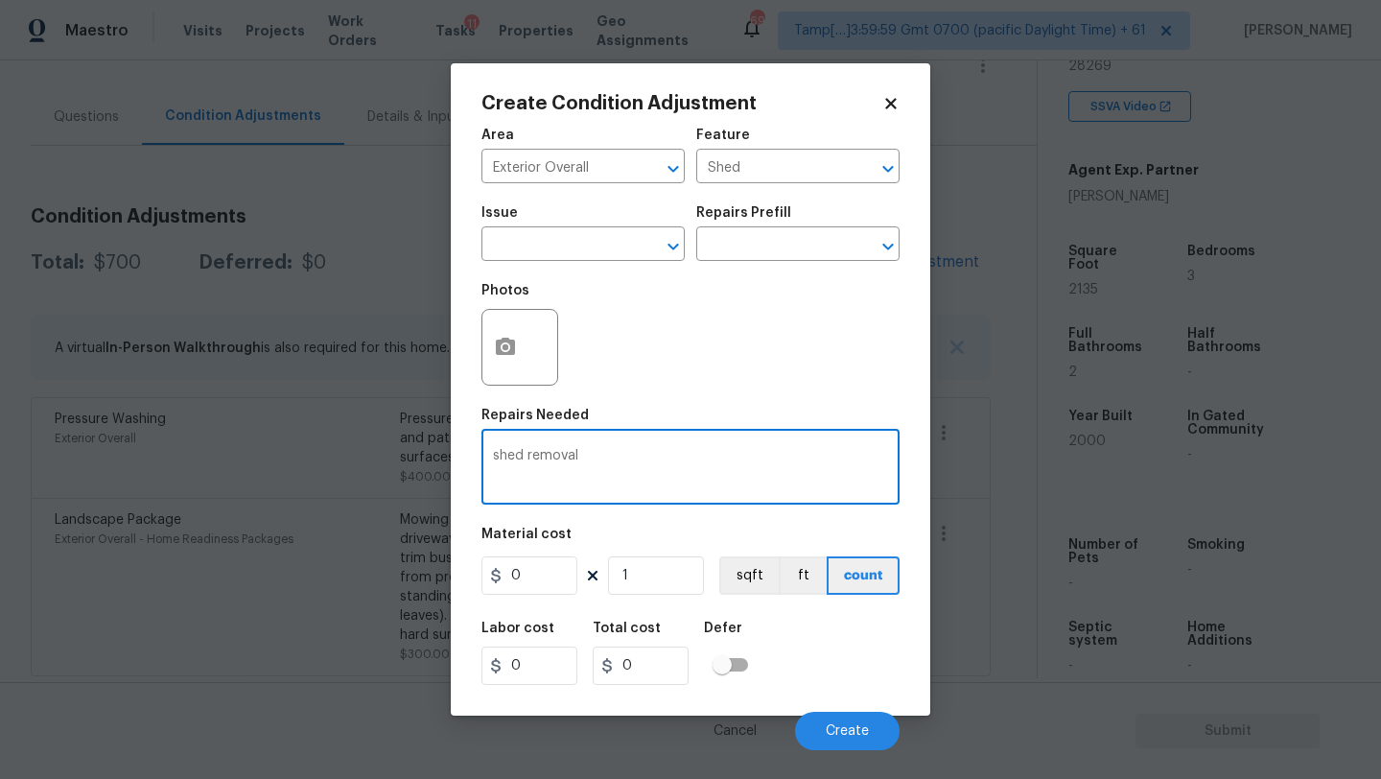
type textarea "shed removal"
click at [531, 584] on input "0" at bounding box center [529, 575] width 96 height 38
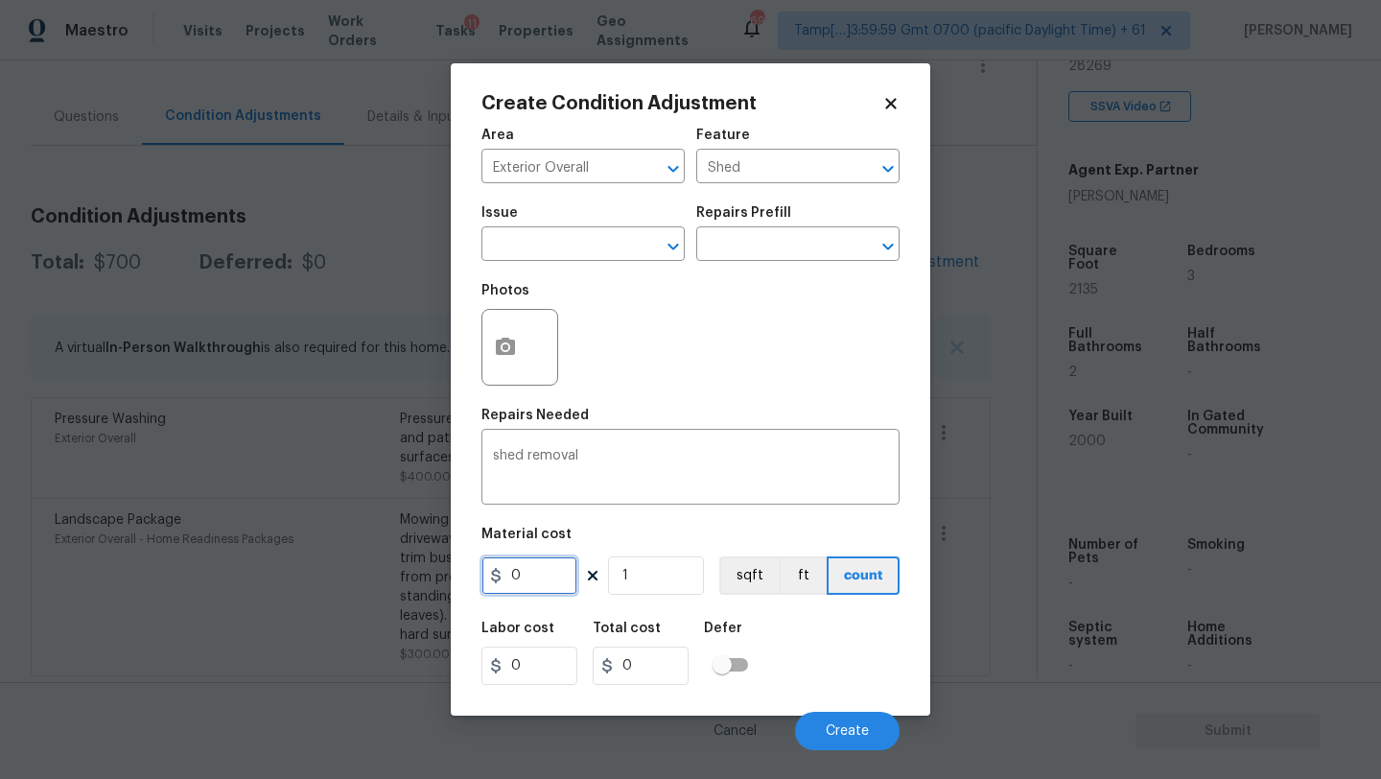
click at [531, 584] on input "0" at bounding box center [529, 575] width 96 height 38
type input "500"
click at [503, 322] on button "button" at bounding box center [505, 347] width 46 height 75
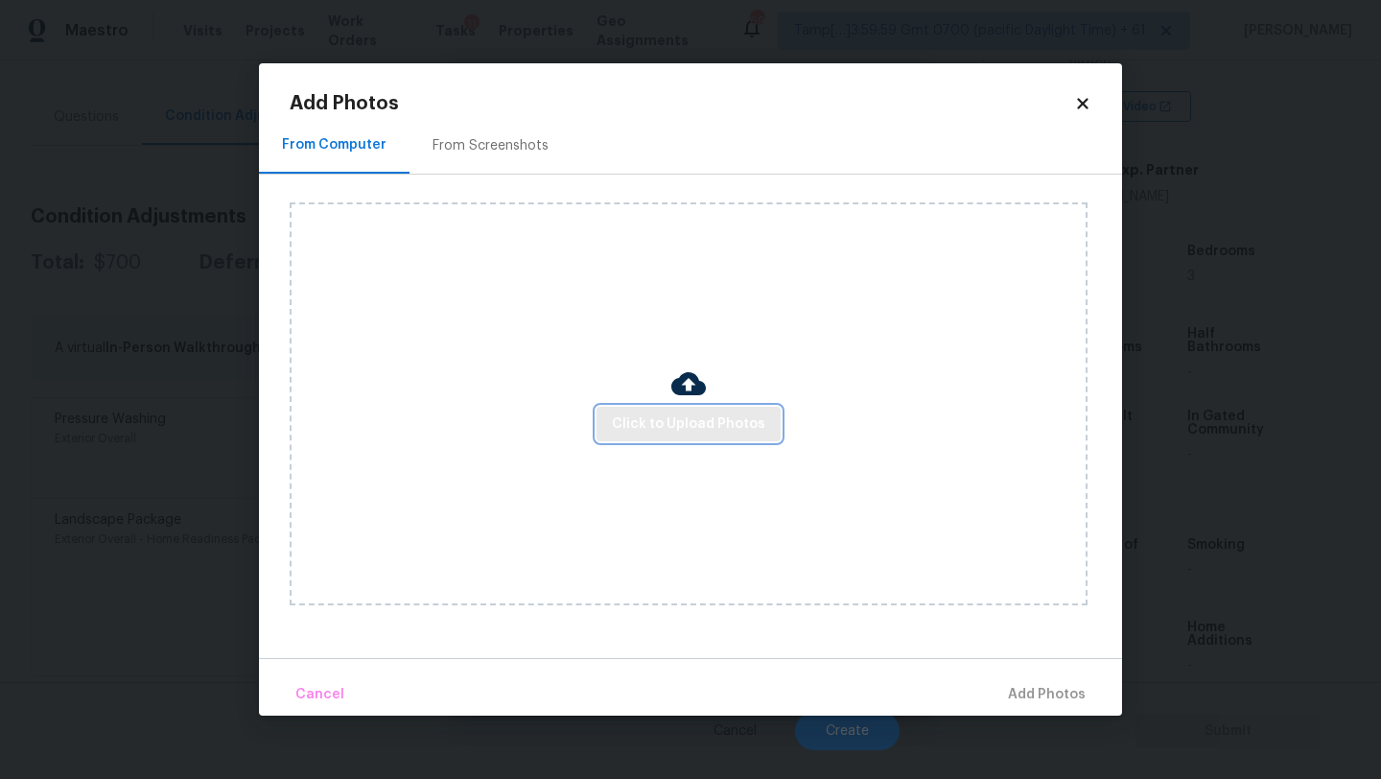
click at [657, 410] on button "Click to Upload Photos" at bounding box center [689, 424] width 184 height 35
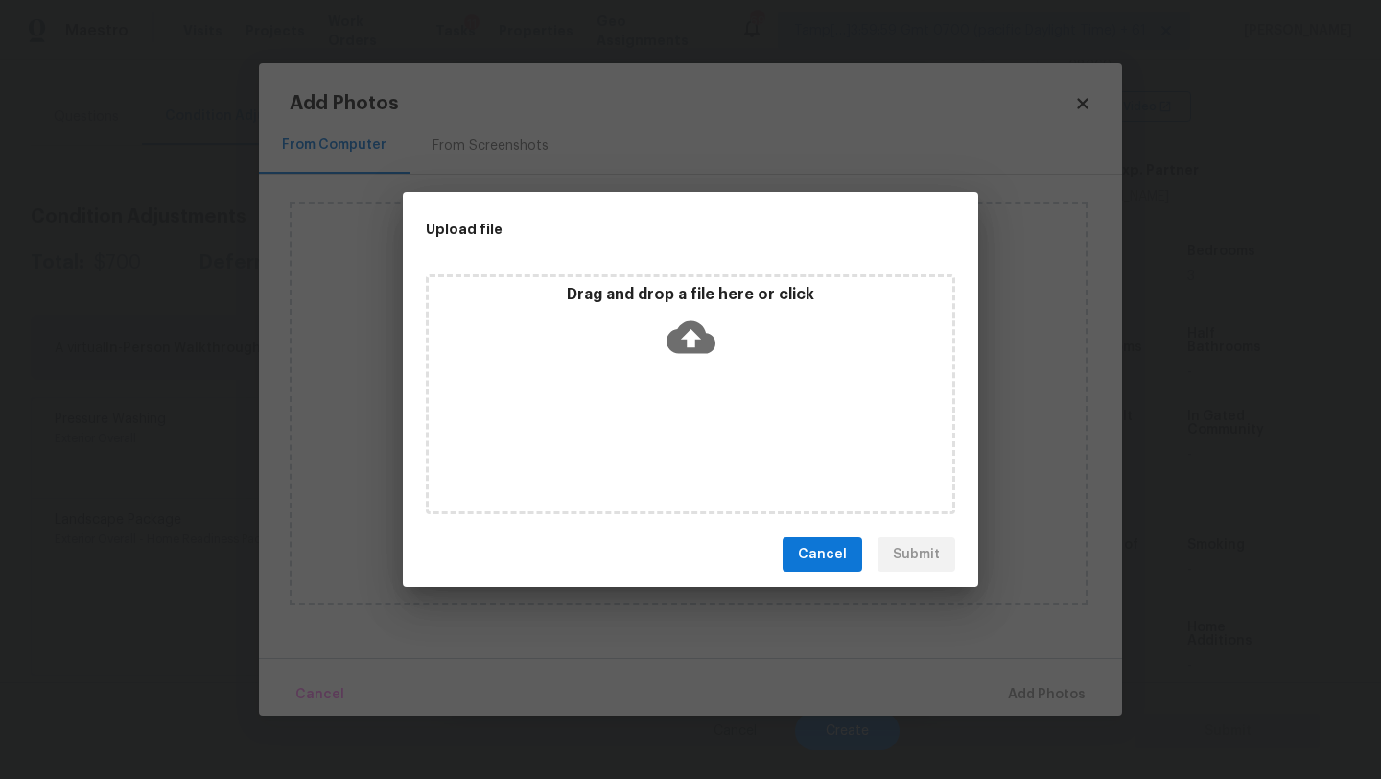
click at [663, 380] on div "Drag and drop a file here or click" at bounding box center [690, 394] width 529 height 240
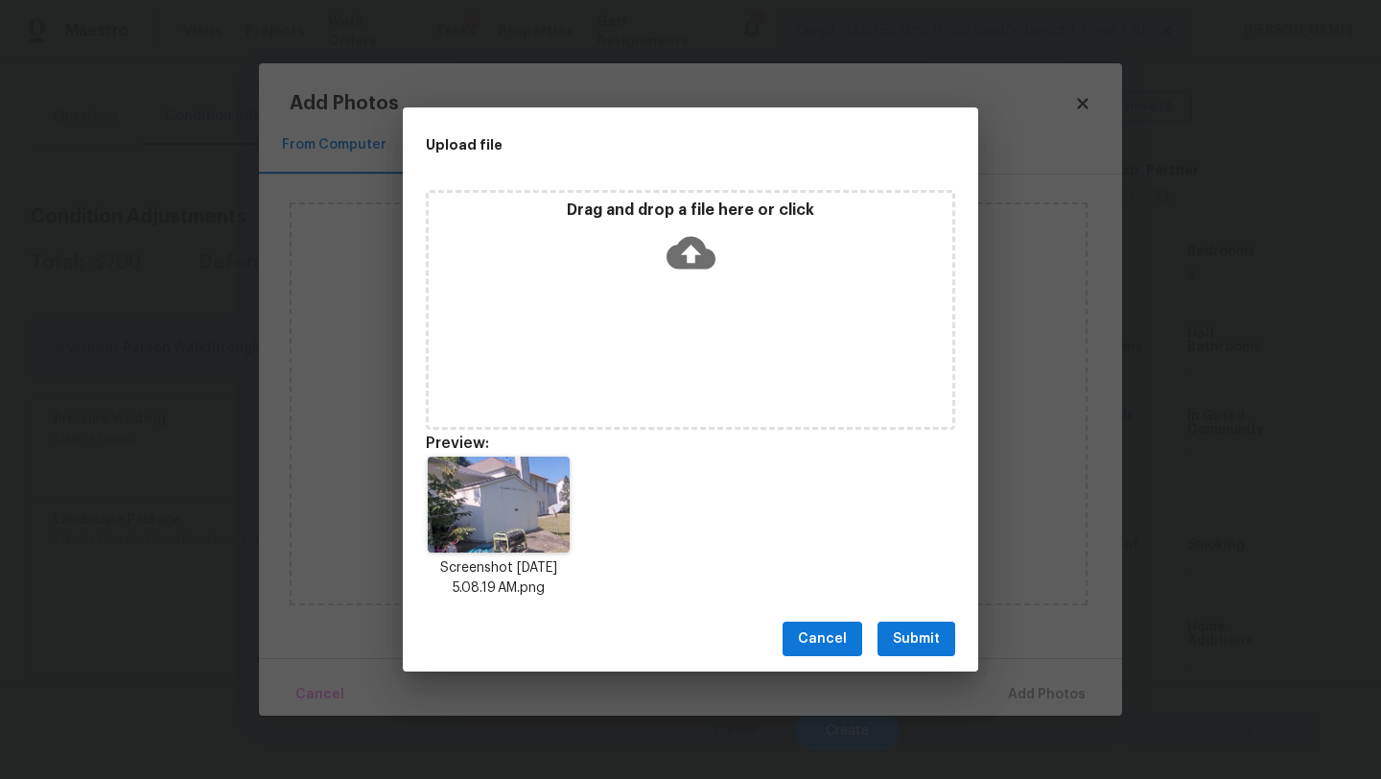
click at [927, 644] on span "Submit" at bounding box center [916, 639] width 47 height 24
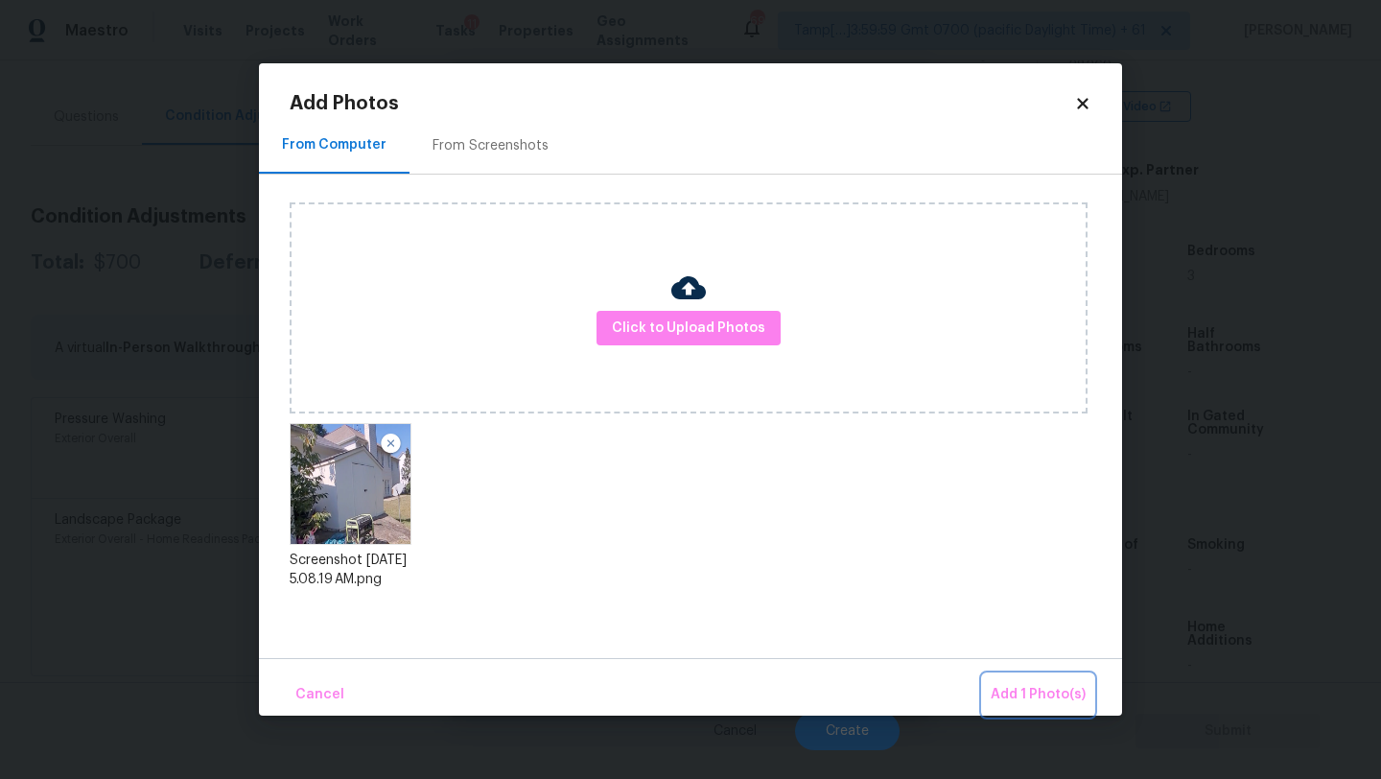
click at [1020, 686] on span "Add 1 Photo(s)" at bounding box center [1038, 695] width 95 height 24
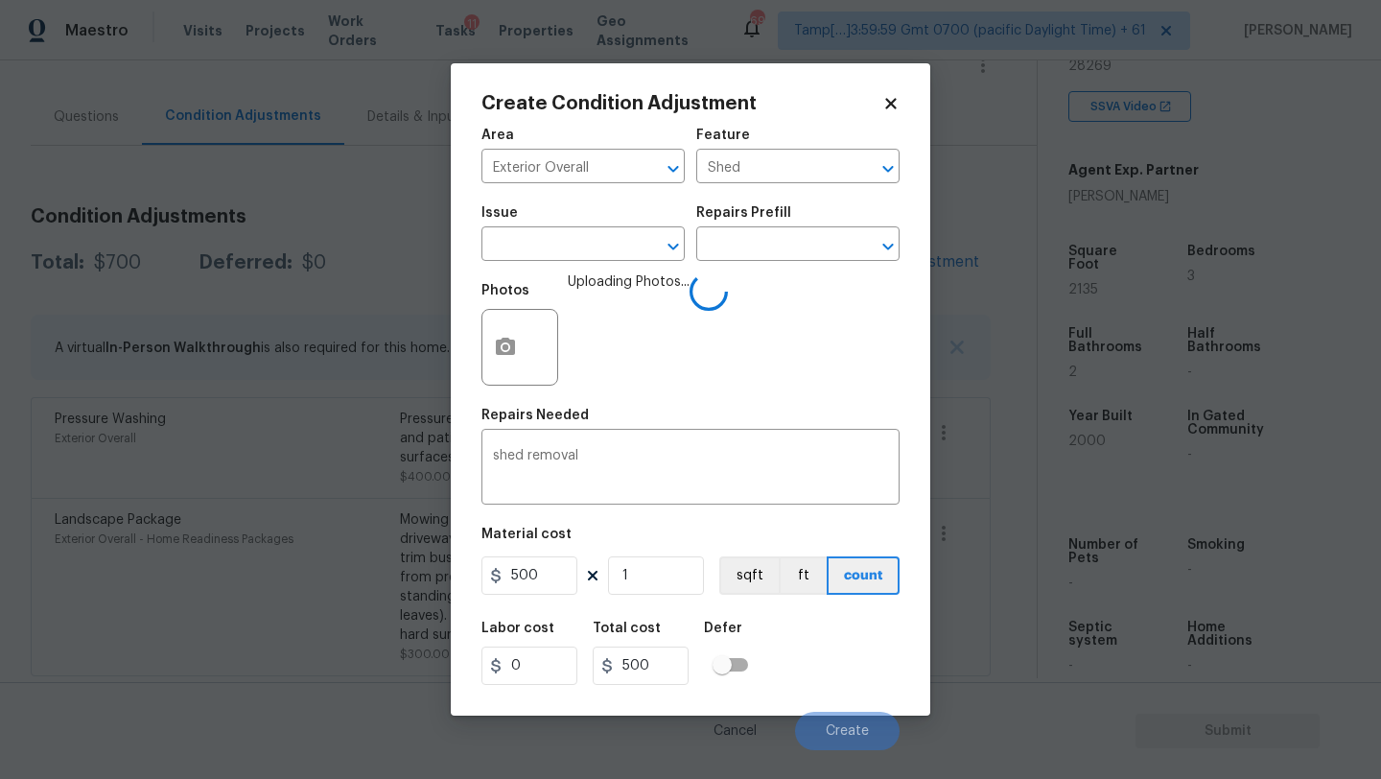
click at [860, 674] on div "Labor cost 0 Total cost 500 Defer" at bounding box center [690, 653] width 418 height 86
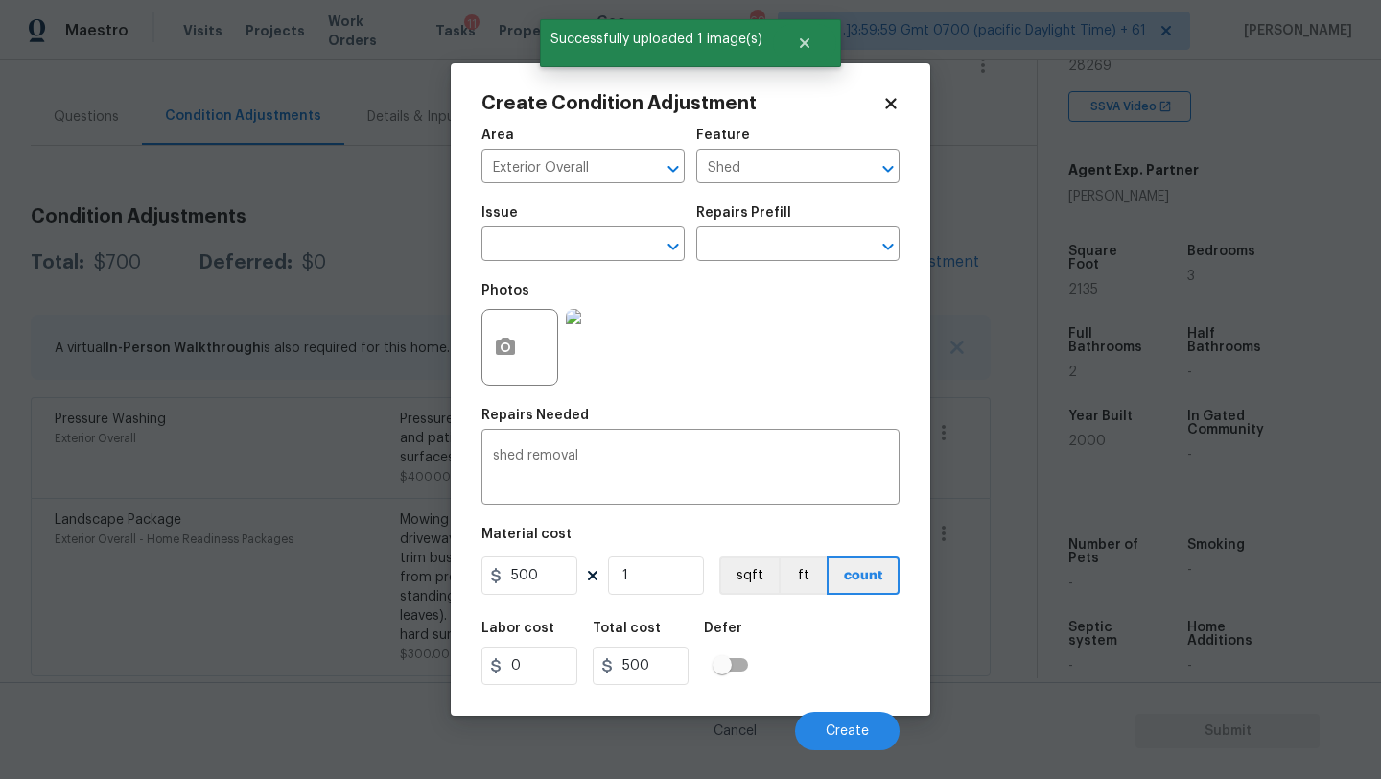
click at [828, 639] on div "Labor cost 0 Total cost 500 Defer" at bounding box center [690, 653] width 418 height 86
click at [828, 720] on button "Create" at bounding box center [847, 731] width 105 height 38
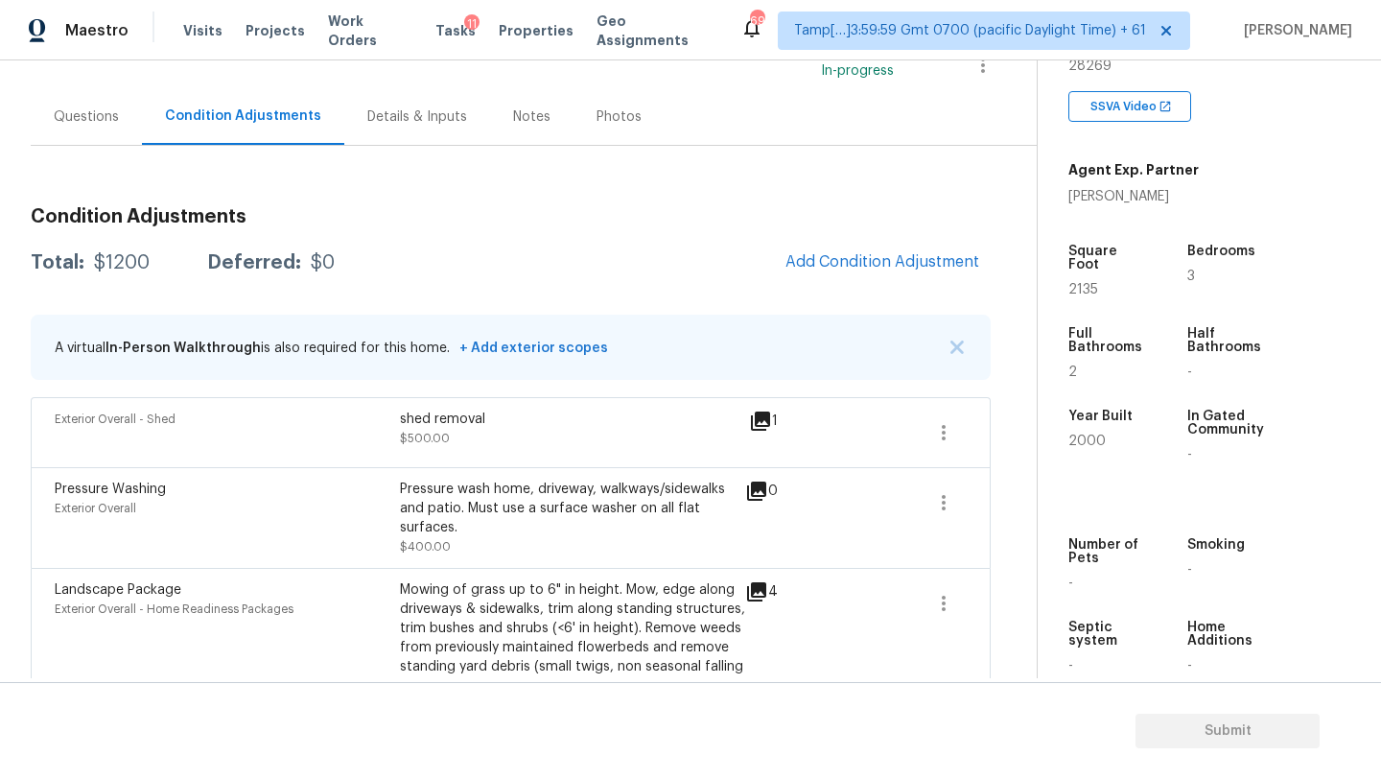
click at [600, 273] on div "Total: $1200 Deferred: $0 Add Condition Adjustment" at bounding box center [511, 263] width 960 height 42
click at [748, 204] on div "Condition Adjustments Total: $1200 Deferred: $0 Add Condition Adjustment A virt…" at bounding box center [511, 469] width 960 height 554
click at [725, 198] on div "Condition Adjustments Total: $1200 Deferred: $0 Add Condition Adjustment A virt…" at bounding box center [511, 469] width 960 height 554
click at [788, 180] on div "Condition Adjustments Total: $1200 Deferred: $0 Add Condition Adjustment A virt…" at bounding box center [511, 446] width 960 height 600
click at [849, 248] on button "Add Condition Adjustment" at bounding box center [882, 262] width 217 height 40
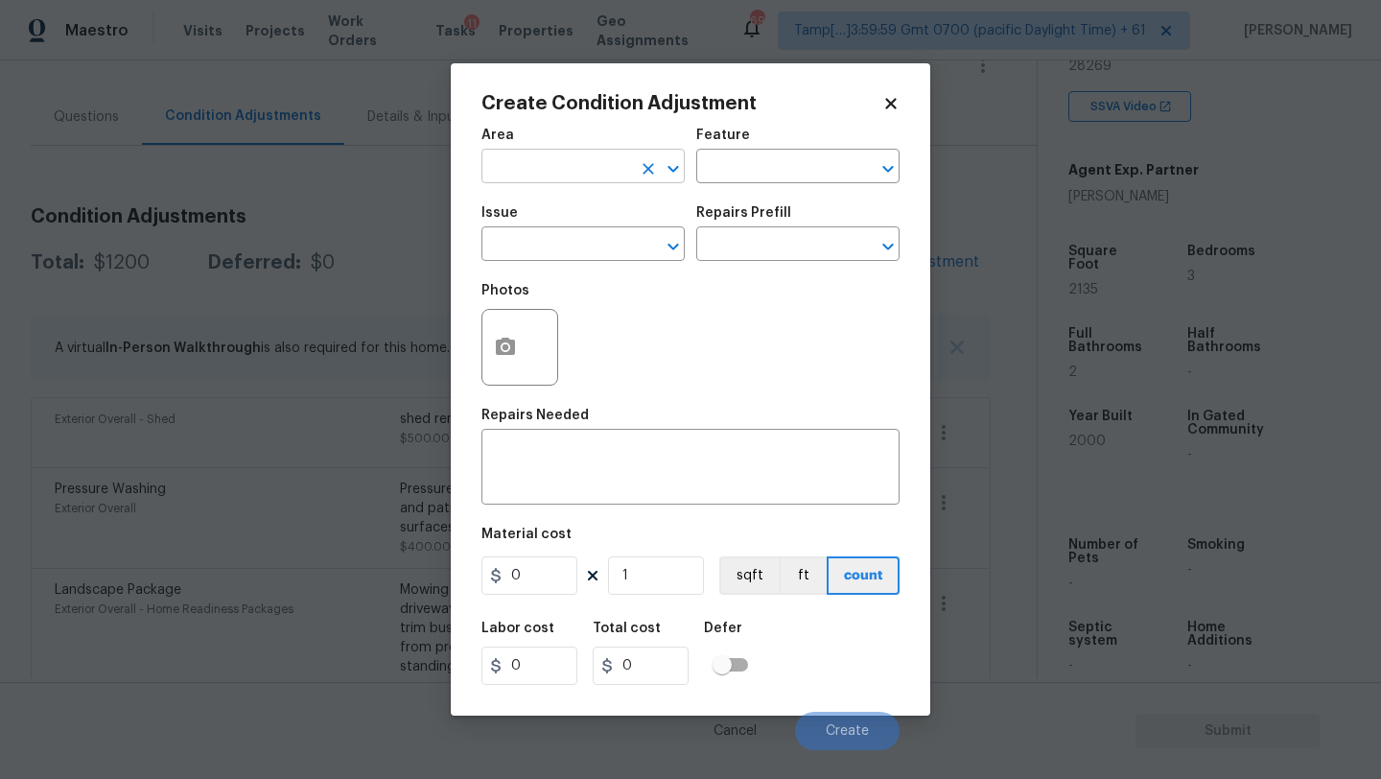
click at [643, 162] on icon "Clear" at bounding box center [648, 168] width 19 height 19
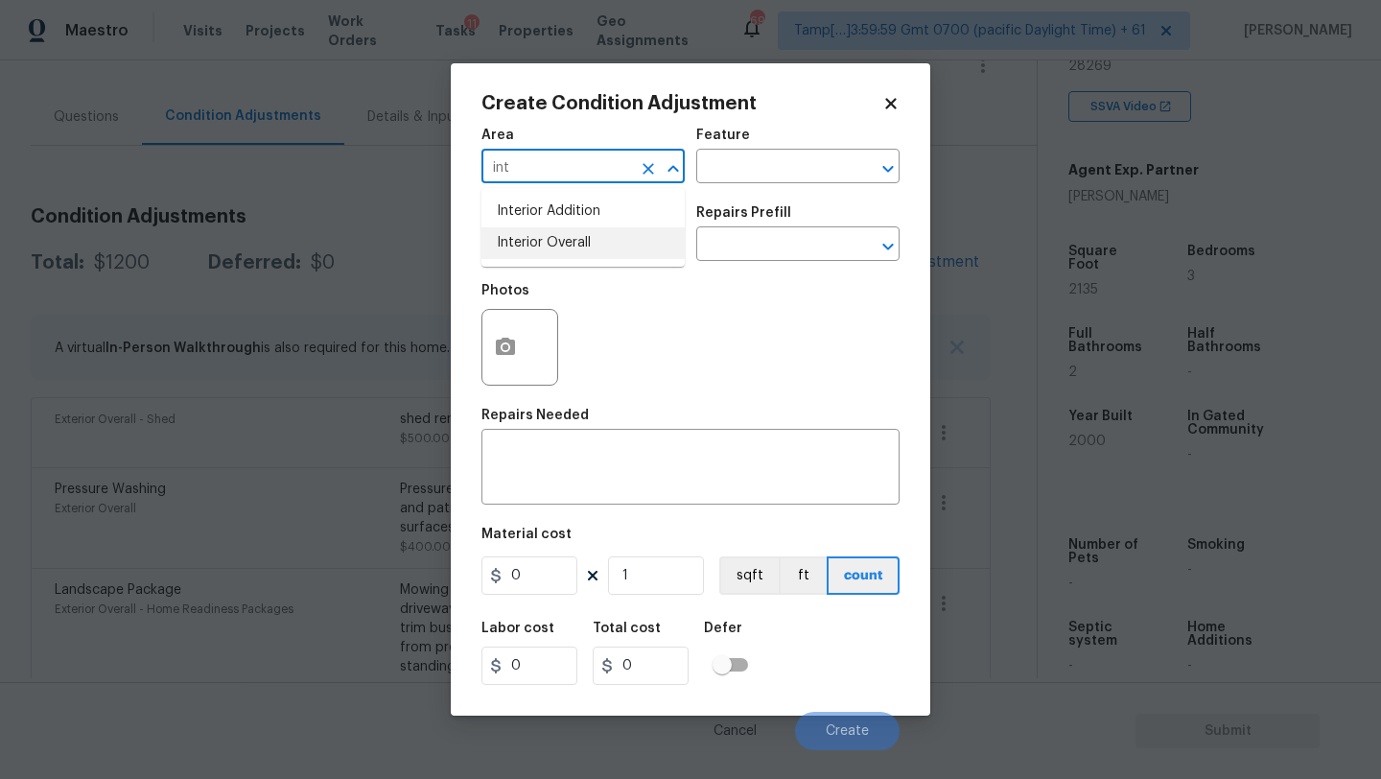
click at [598, 256] on li "Interior Overall" at bounding box center [582, 243] width 203 height 32
type input "Interior Overall"
click at [743, 163] on input "text" at bounding box center [771, 168] width 150 height 30
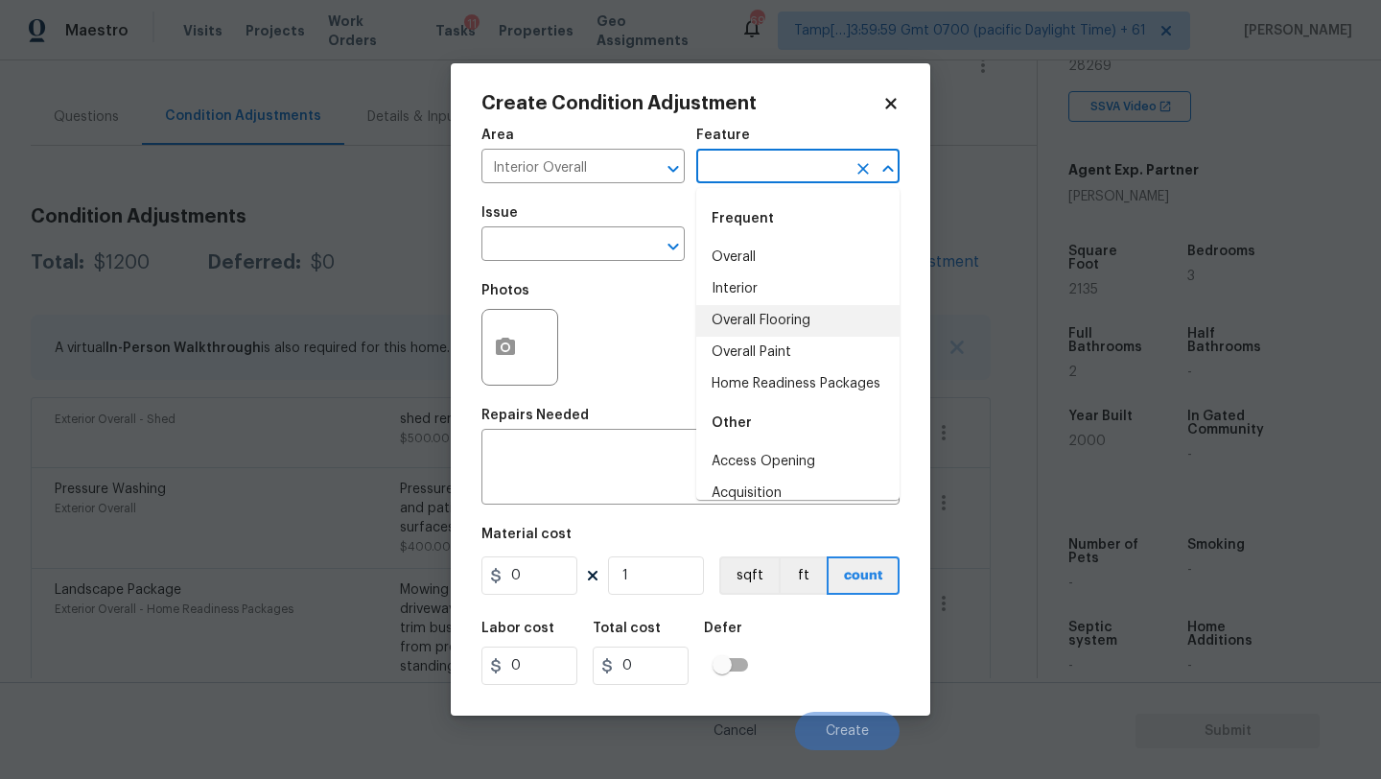
click at [753, 324] on li "Overall Flooring" at bounding box center [797, 321] width 203 height 32
type input "Overall Flooring"
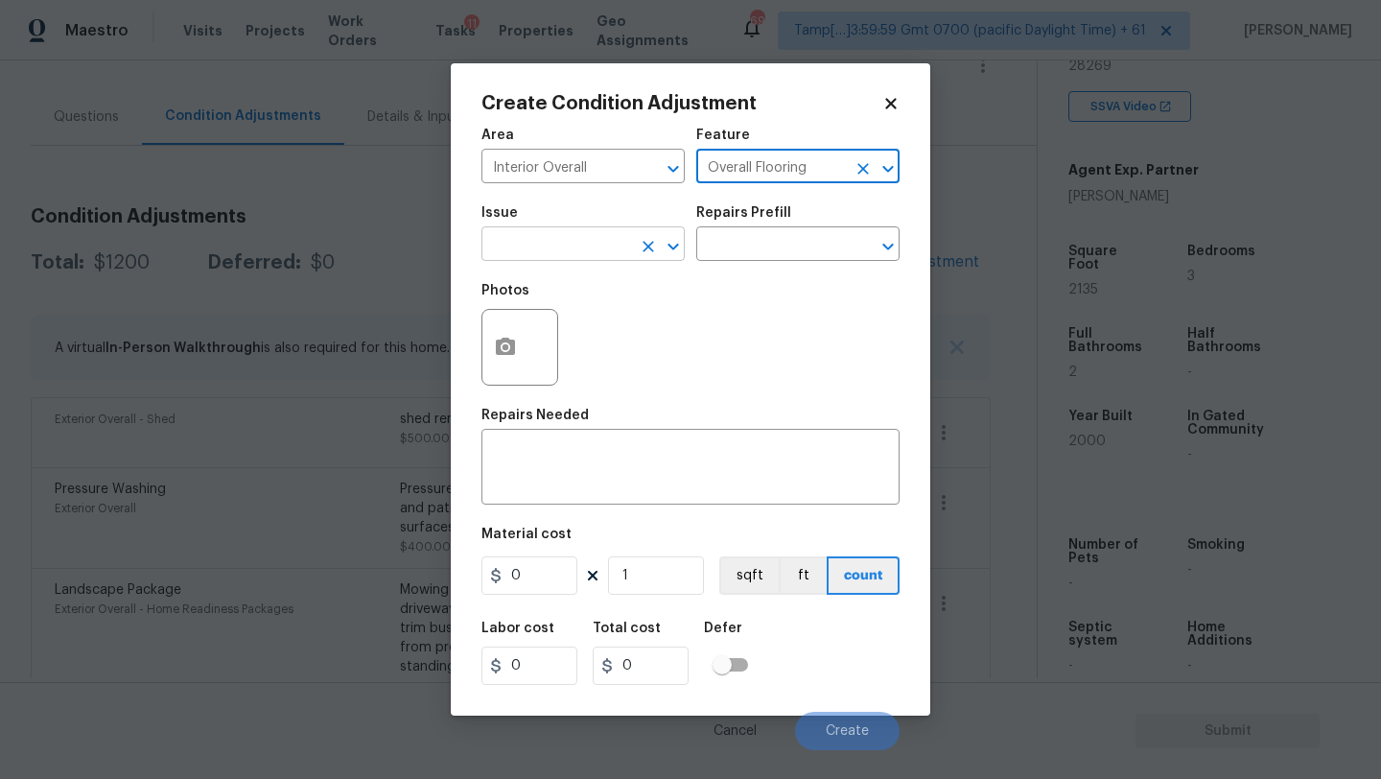
click at [565, 251] on input "text" at bounding box center [556, 246] width 150 height 30
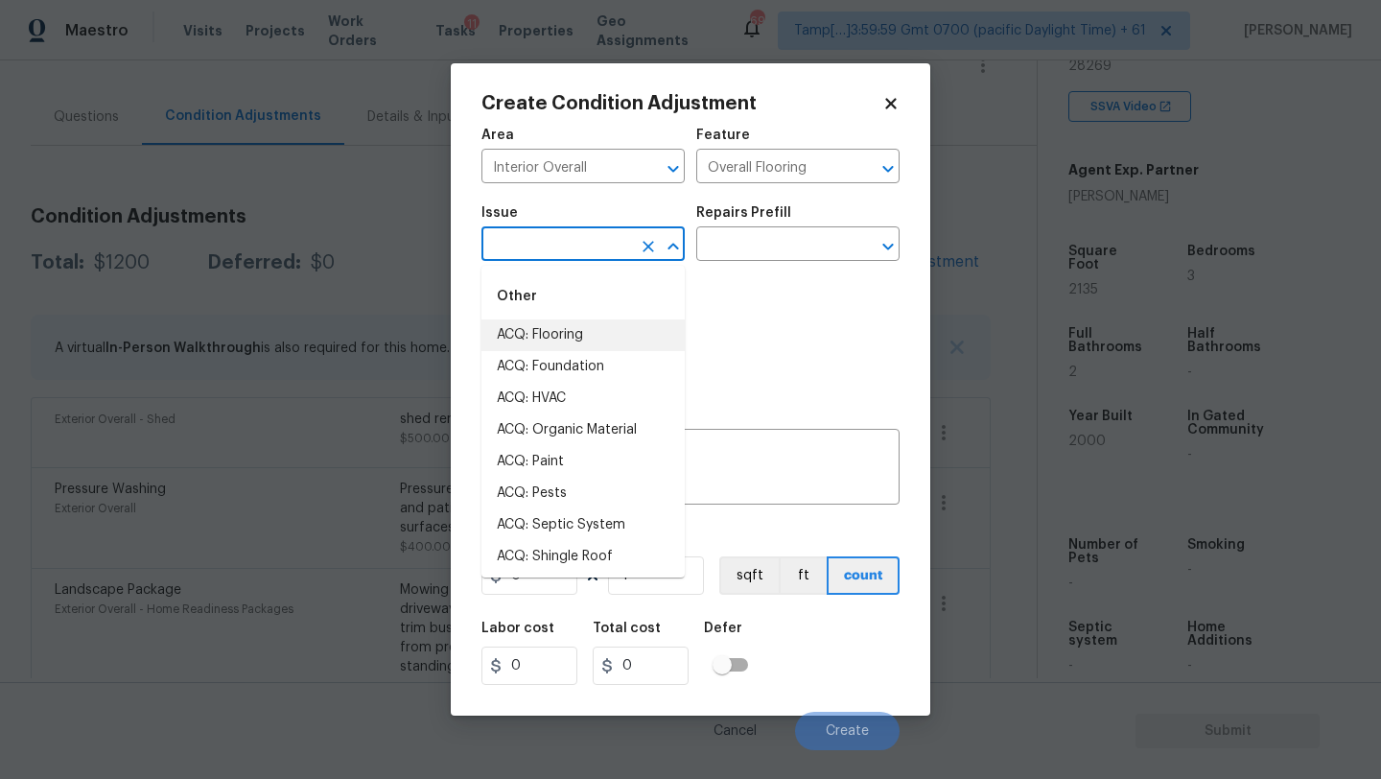
click at [565, 339] on li "ACQ: Flooring" at bounding box center [582, 335] width 203 height 32
type input "ACQ: Flooring"
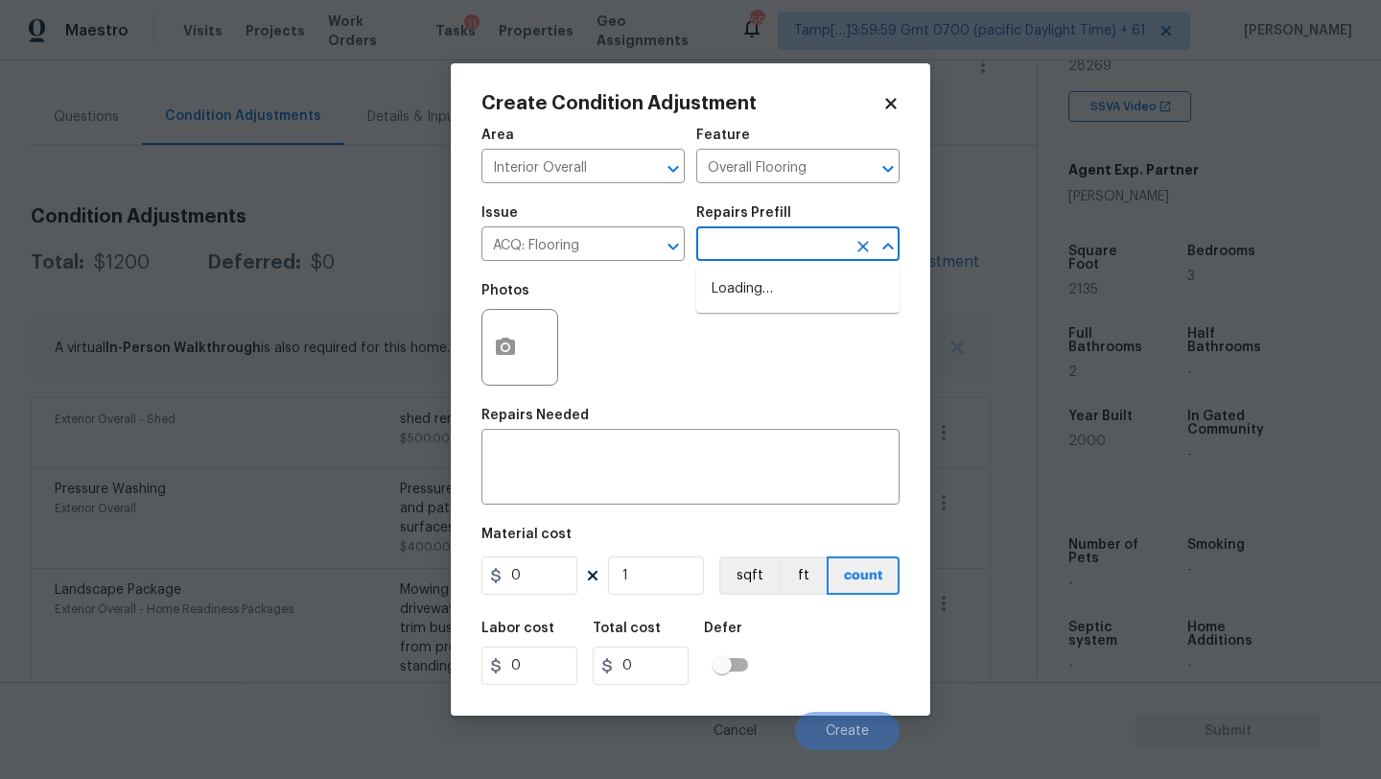
click at [741, 252] on input "text" at bounding box center [771, 246] width 150 height 30
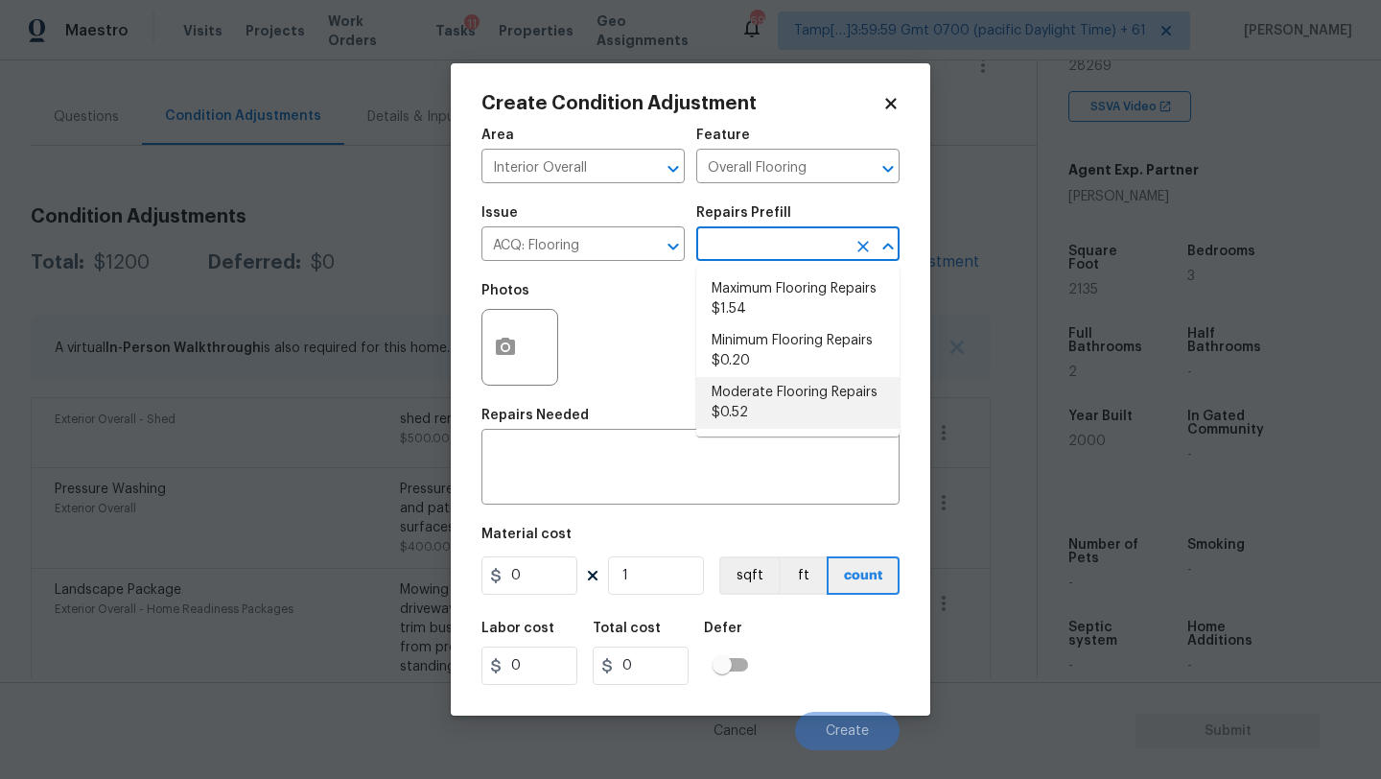
click at [745, 403] on li "Moderate Flooring Repairs $0.52" at bounding box center [797, 403] width 203 height 52
type input "Acquisition"
type textarea "Acquisition Scope: Moderate flooring repairs"
type input "0.52"
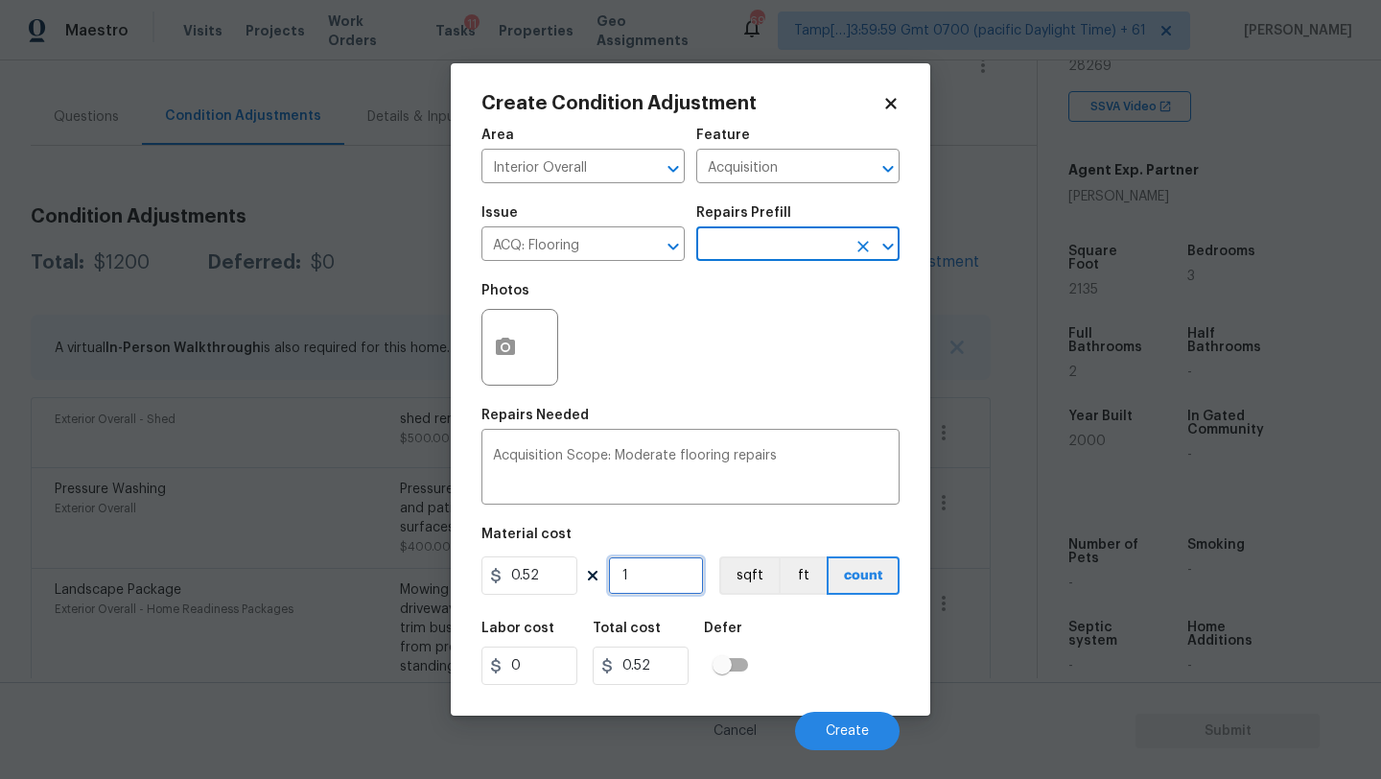
click at [654, 578] on input "1" at bounding box center [656, 575] width 96 height 38
type input "2"
type input "1.04"
type input "21"
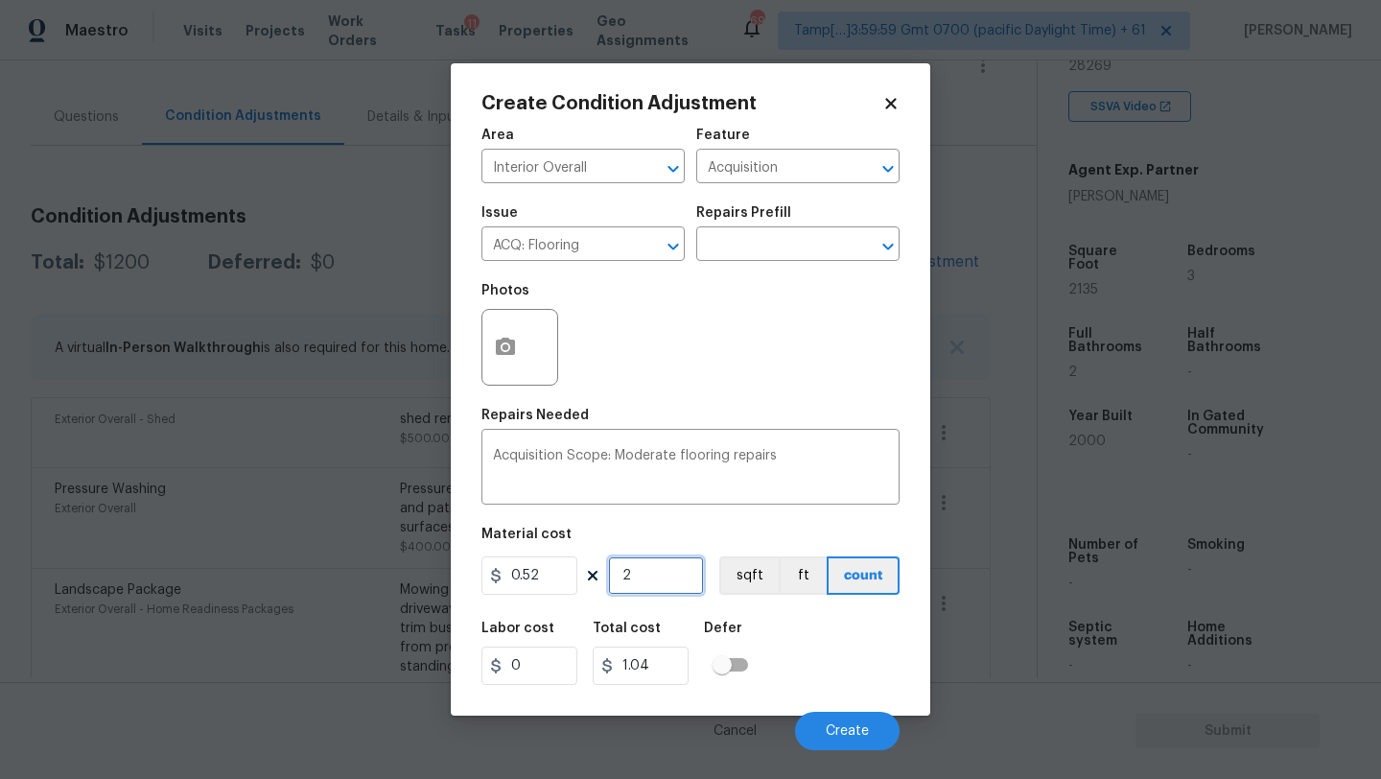
type input "10.92"
type input "213"
type input "110.76"
type input "2135"
type input "1110.2"
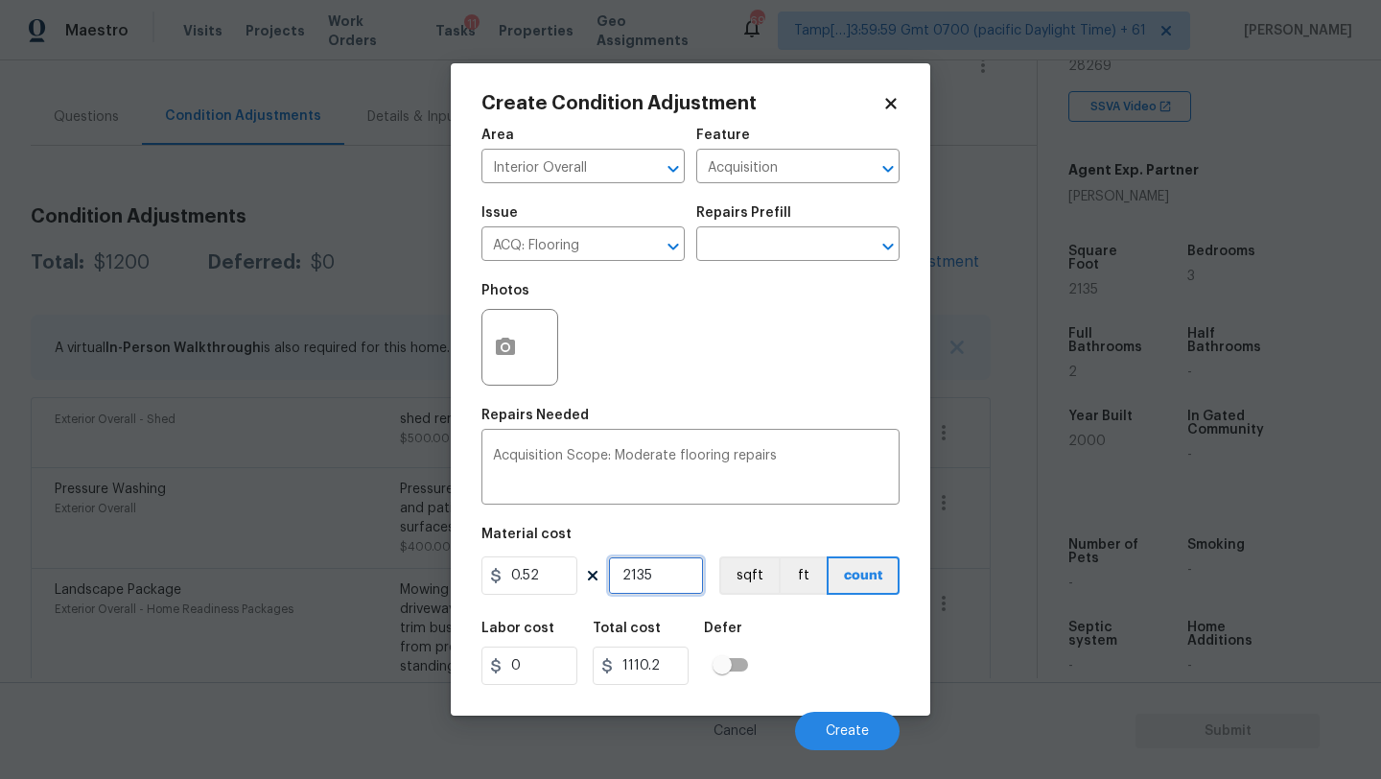
type input "2135"
click at [493, 350] on button "button" at bounding box center [505, 347] width 46 height 75
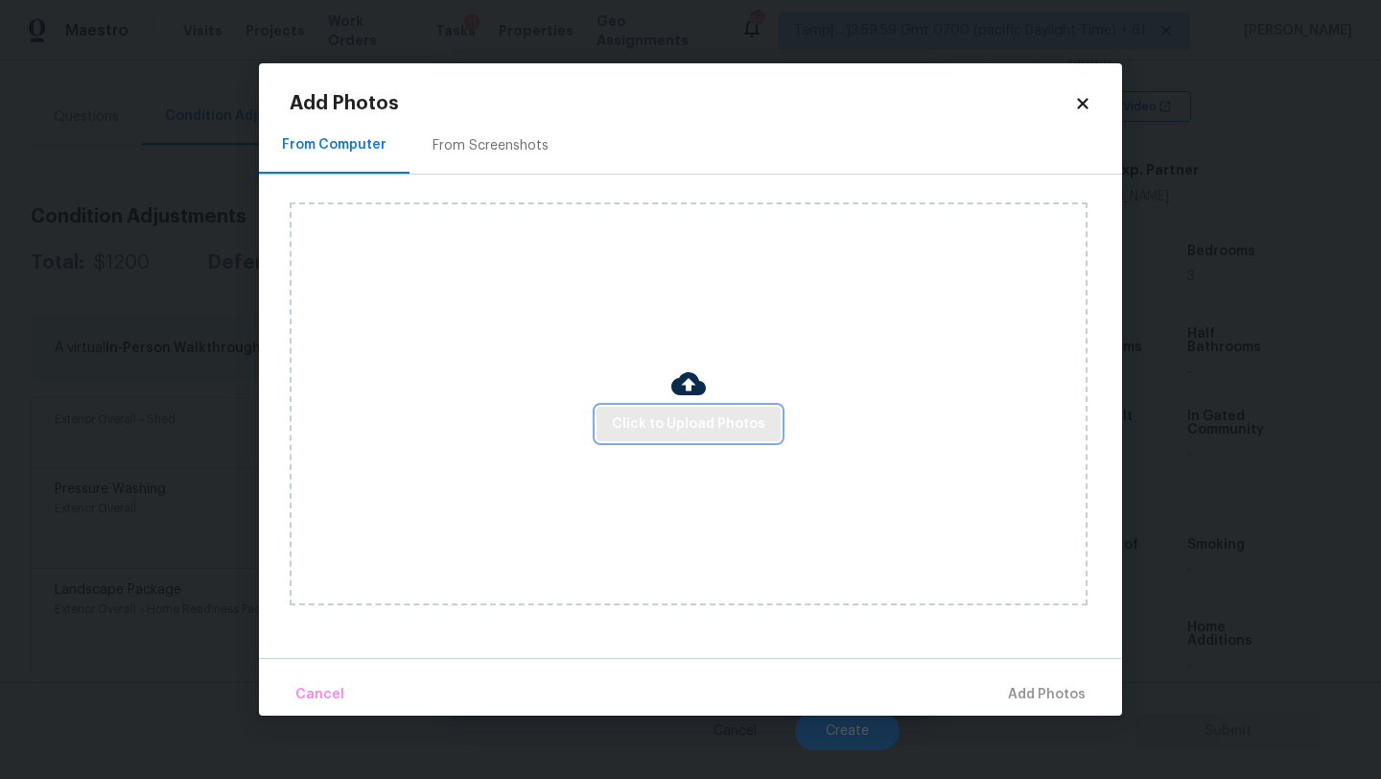
click at [641, 430] on span "Click to Upload Photos" at bounding box center [688, 424] width 153 height 24
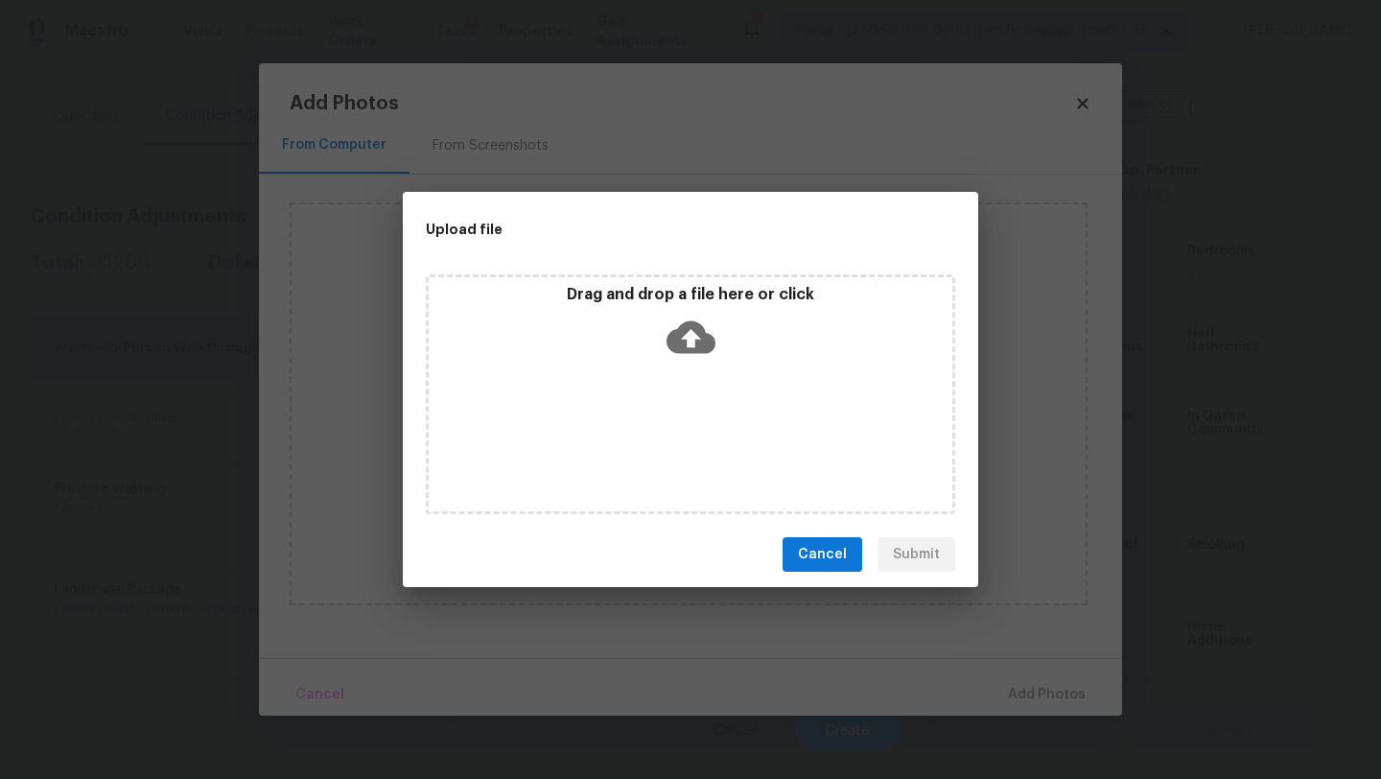
click at [675, 372] on div "Drag and drop a file here or click" at bounding box center [690, 394] width 529 height 240
click at [843, 566] on button "Cancel" at bounding box center [823, 554] width 80 height 35
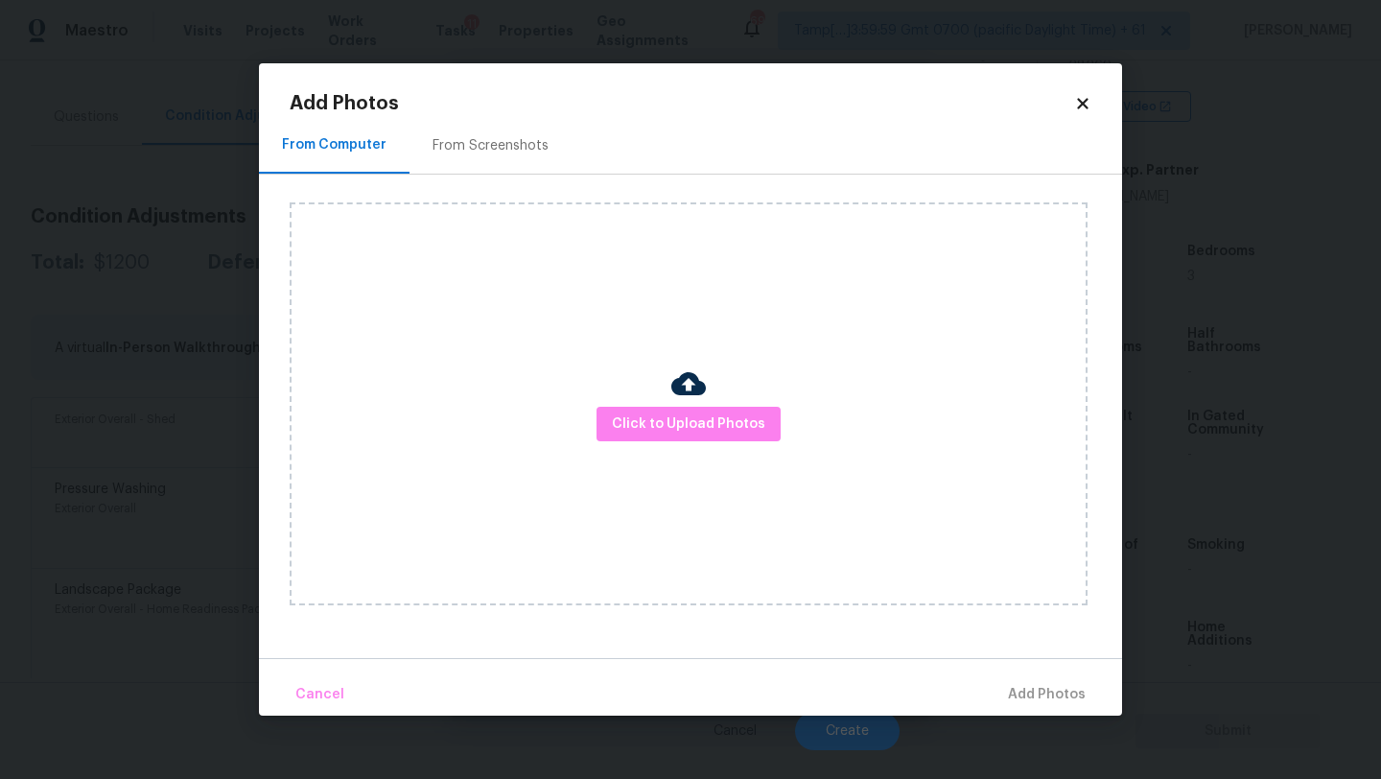
click at [507, 147] on div "From Screenshots" at bounding box center [491, 145] width 116 height 19
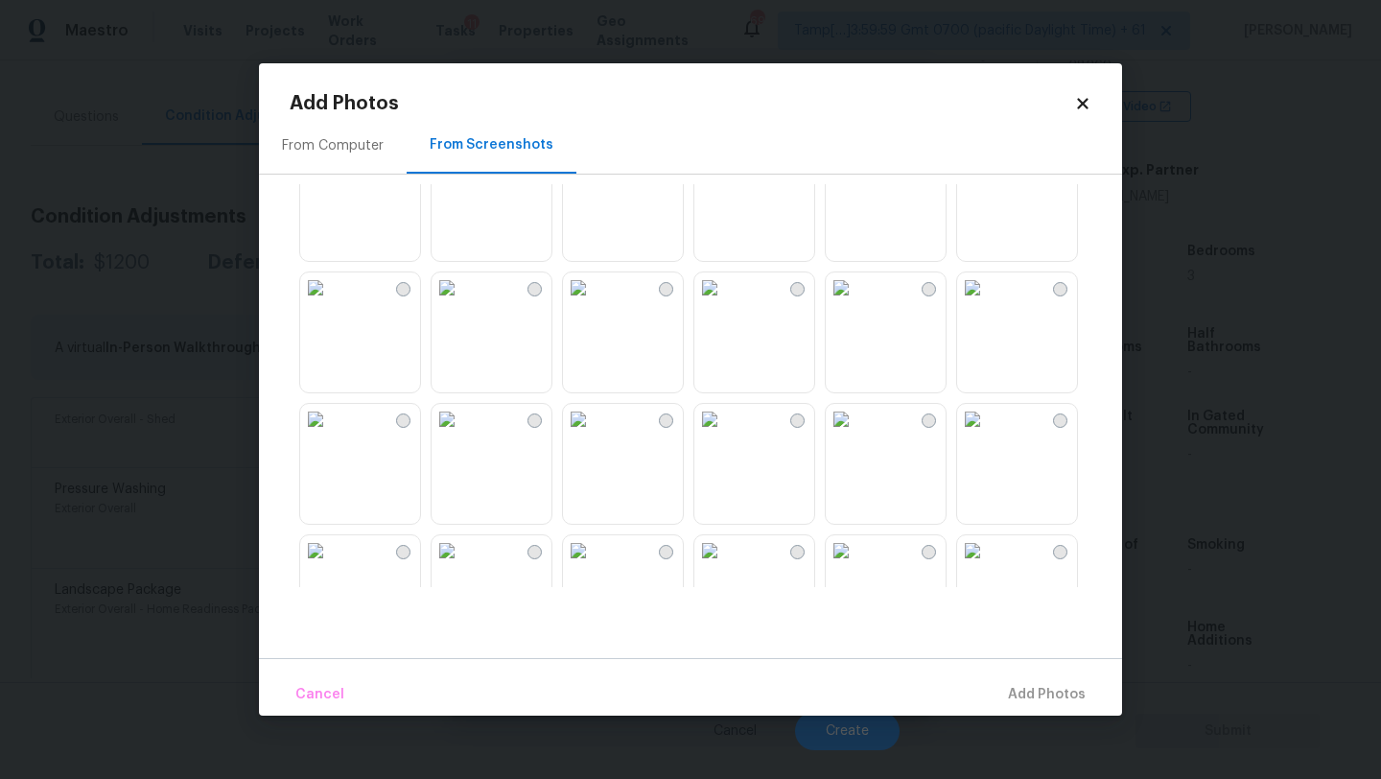
scroll to position [59, 0]
click at [462, 167] on img at bounding box center [447, 151] width 31 height 31
click at [575, 167] on img at bounding box center [578, 151] width 31 height 31
click at [988, 430] on img at bounding box center [972, 414] width 31 height 31
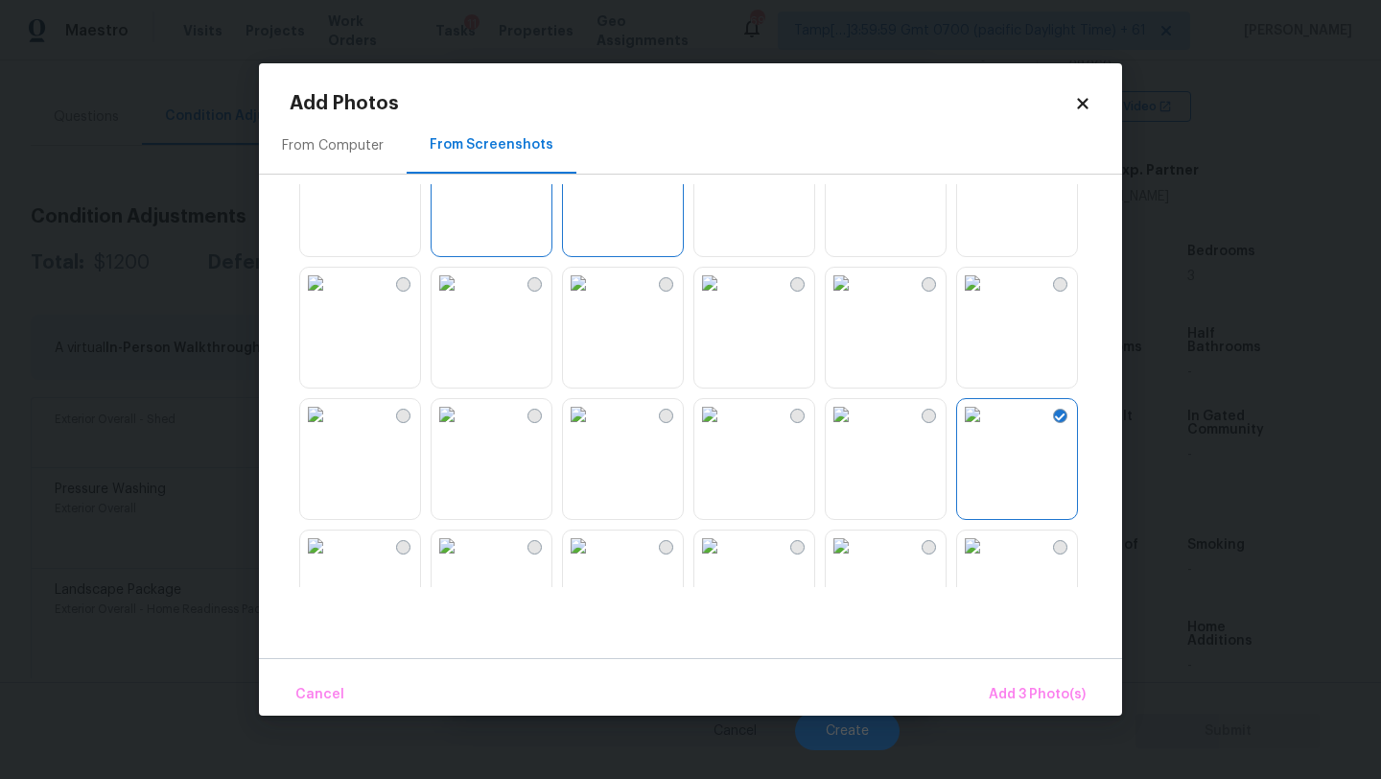
scroll to position [208, 0]
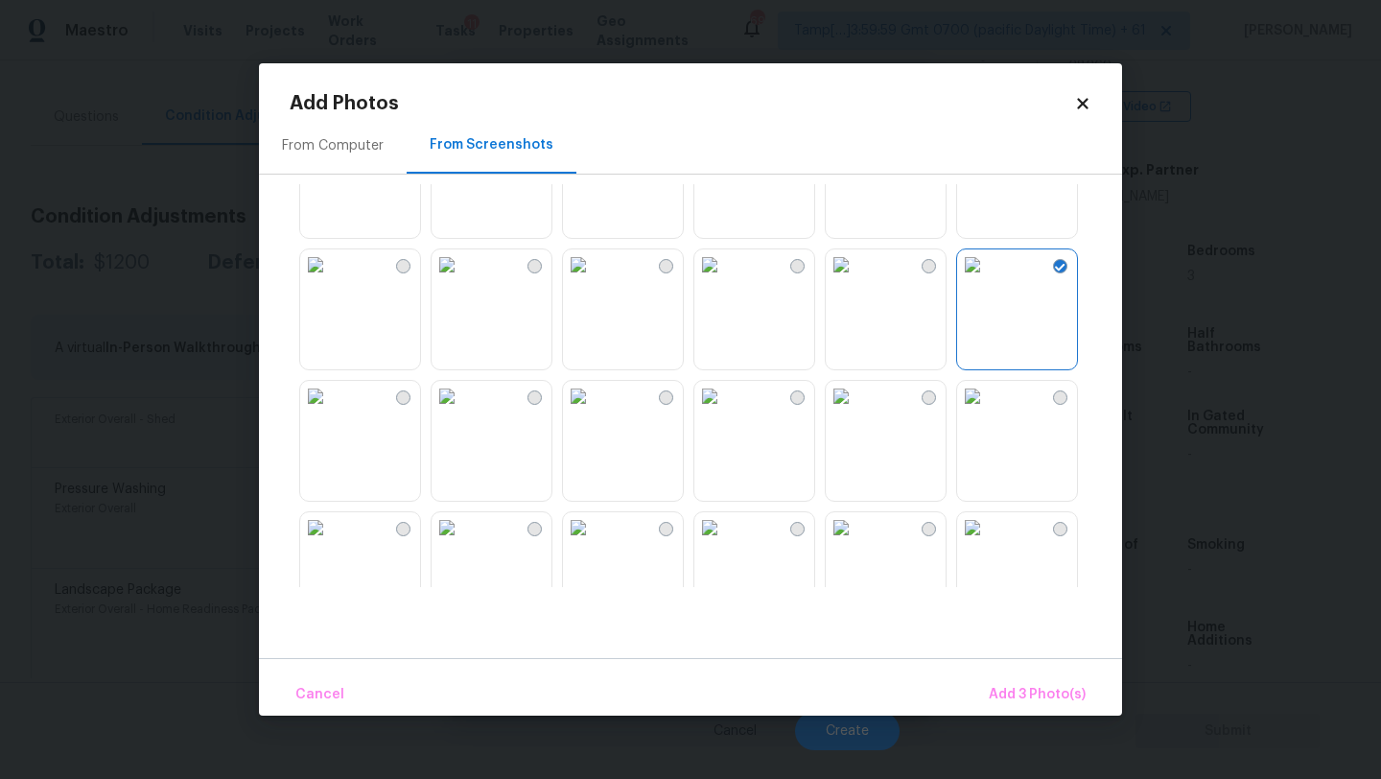
click at [462, 280] on img at bounding box center [447, 264] width 31 height 31
click at [594, 280] on img at bounding box center [578, 264] width 31 height 31
click at [331, 280] on img at bounding box center [315, 264] width 31 height 31
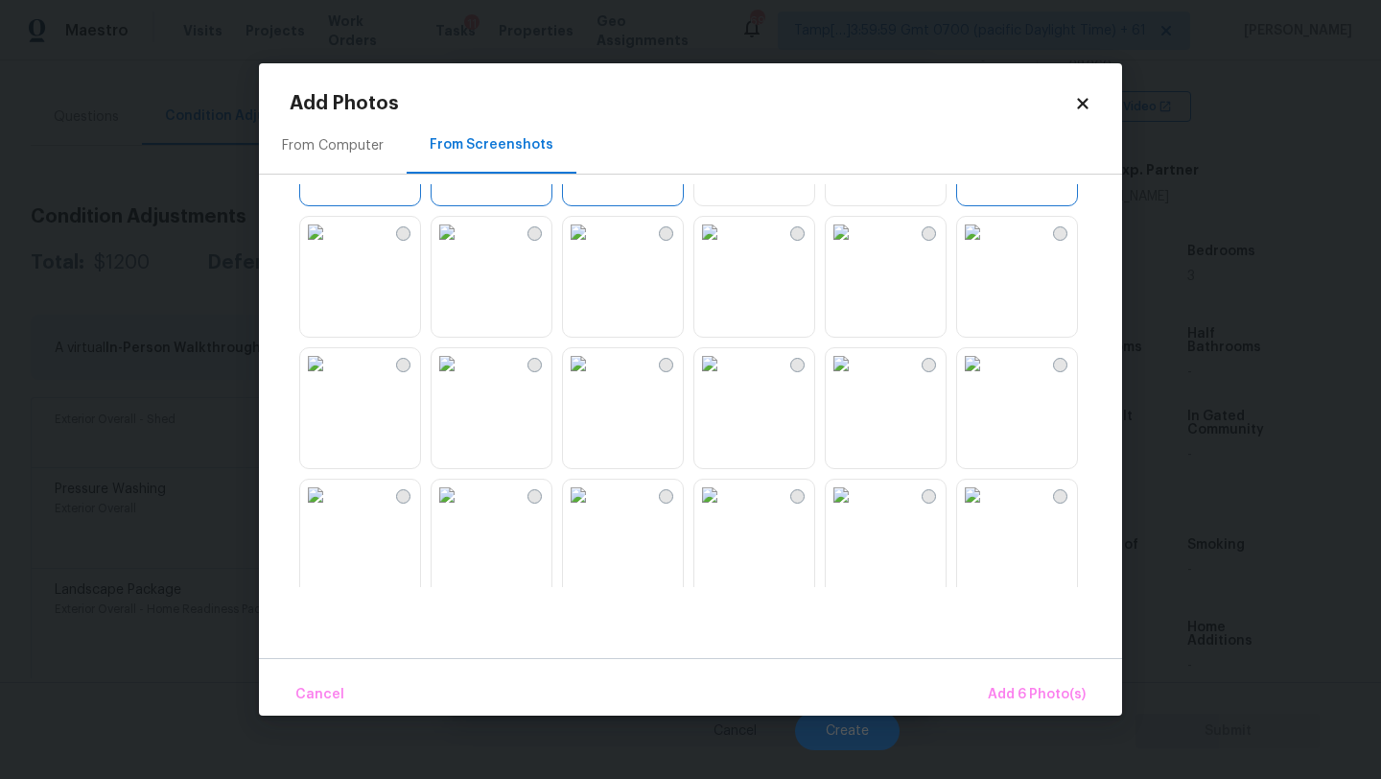
click at [856, 247] on img at bounding box center [841, 232] width 31 height 31
click at [856, 379] on img at bounding box center [841, 363] width 31 height 31
click at [462, 379] on img at bounding box center [447, 363] width 31 height 31
click at [321, 379] on img at bounding box center [315, 363] width 31 height 31
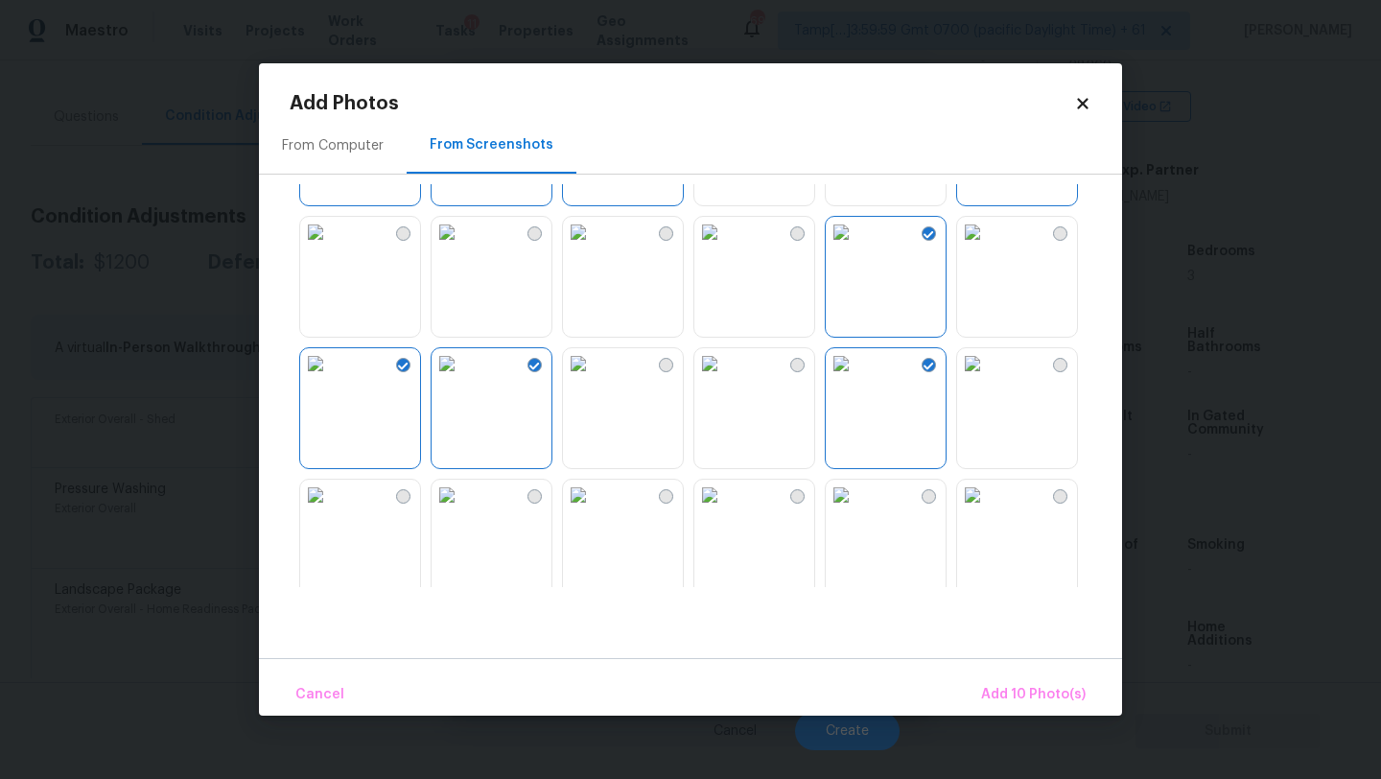
click at [594, 379] on img at bounding box center [578, 363] width 31 height 31
click at [331, 247] on img at bounding box center [315, 232] width 31 height 31
click at [462, 247] on img at bounding box center [447, 232] width 31 height 31
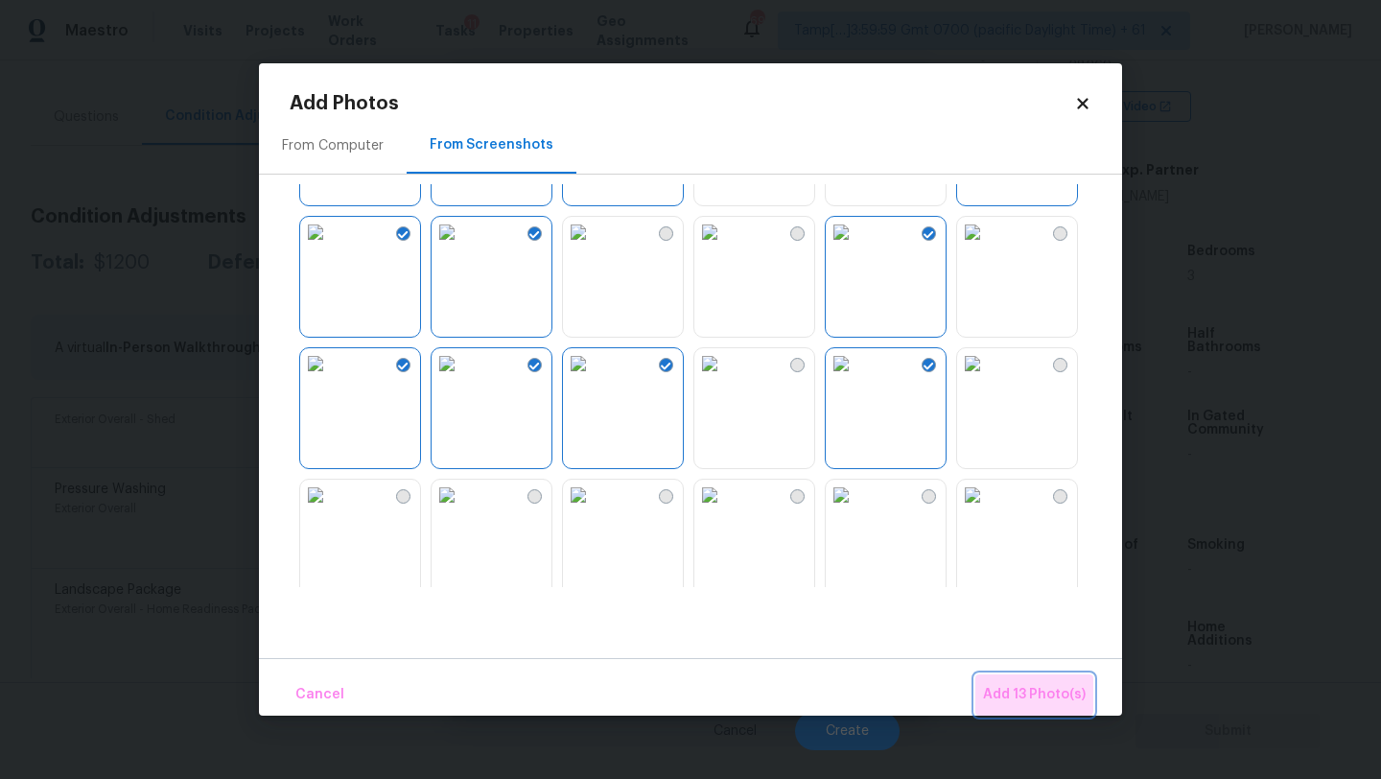
click at [1001, 678] on button "Add 13 Photo(s)" at bounding box center [1034, 694] width 118 height 41
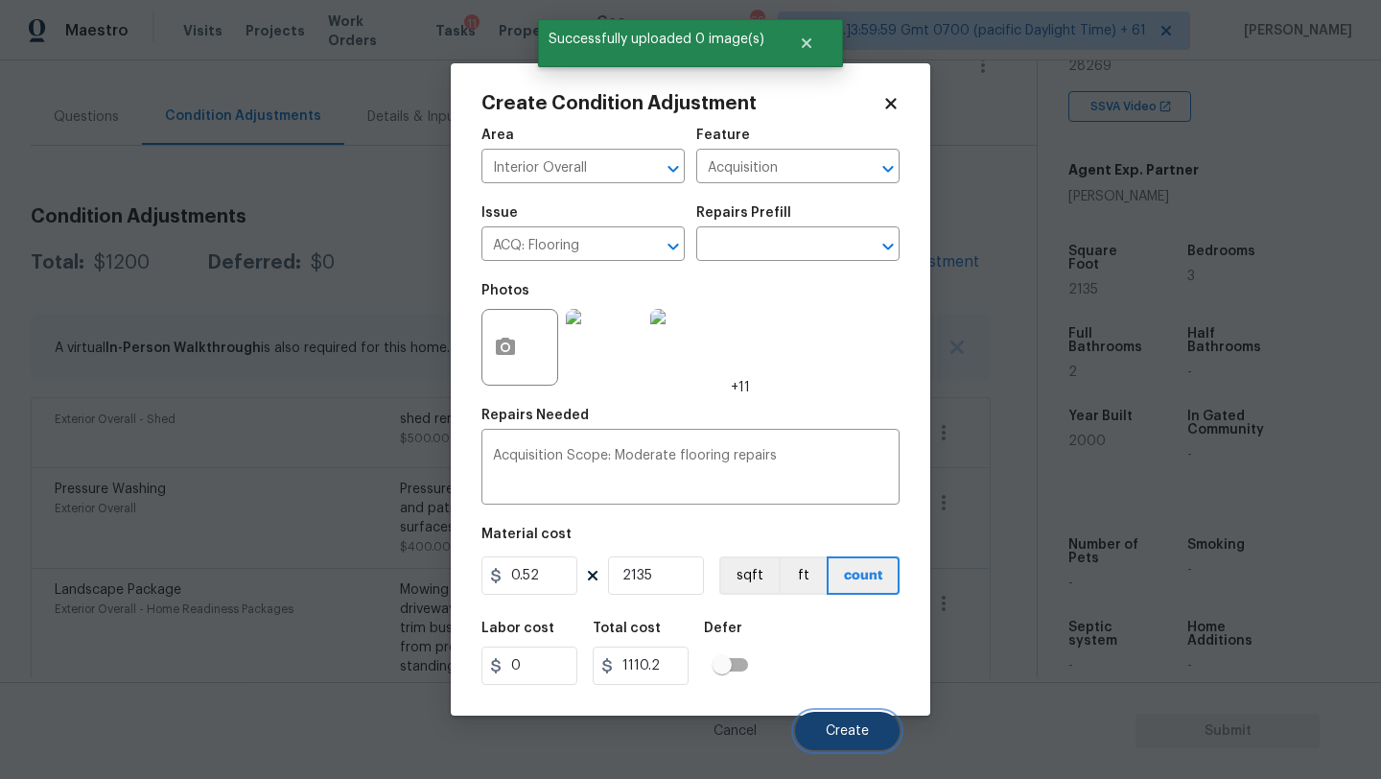
click at [857, 738] on button "Create" at bounding box center [847, 731] width 105 height 38
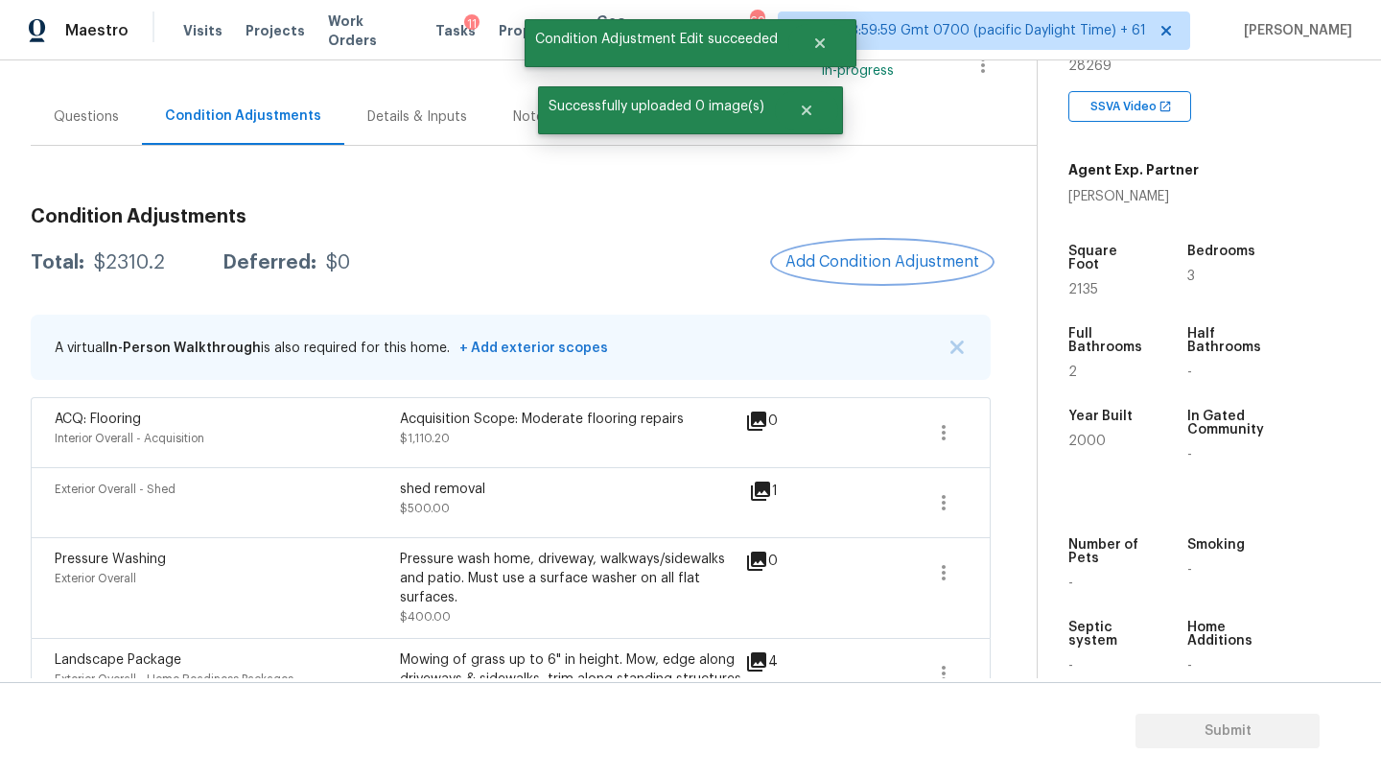
click at [828, 269] on span "Add Condition Adjustment" at bounding box center [882, 261] width 194 height 17
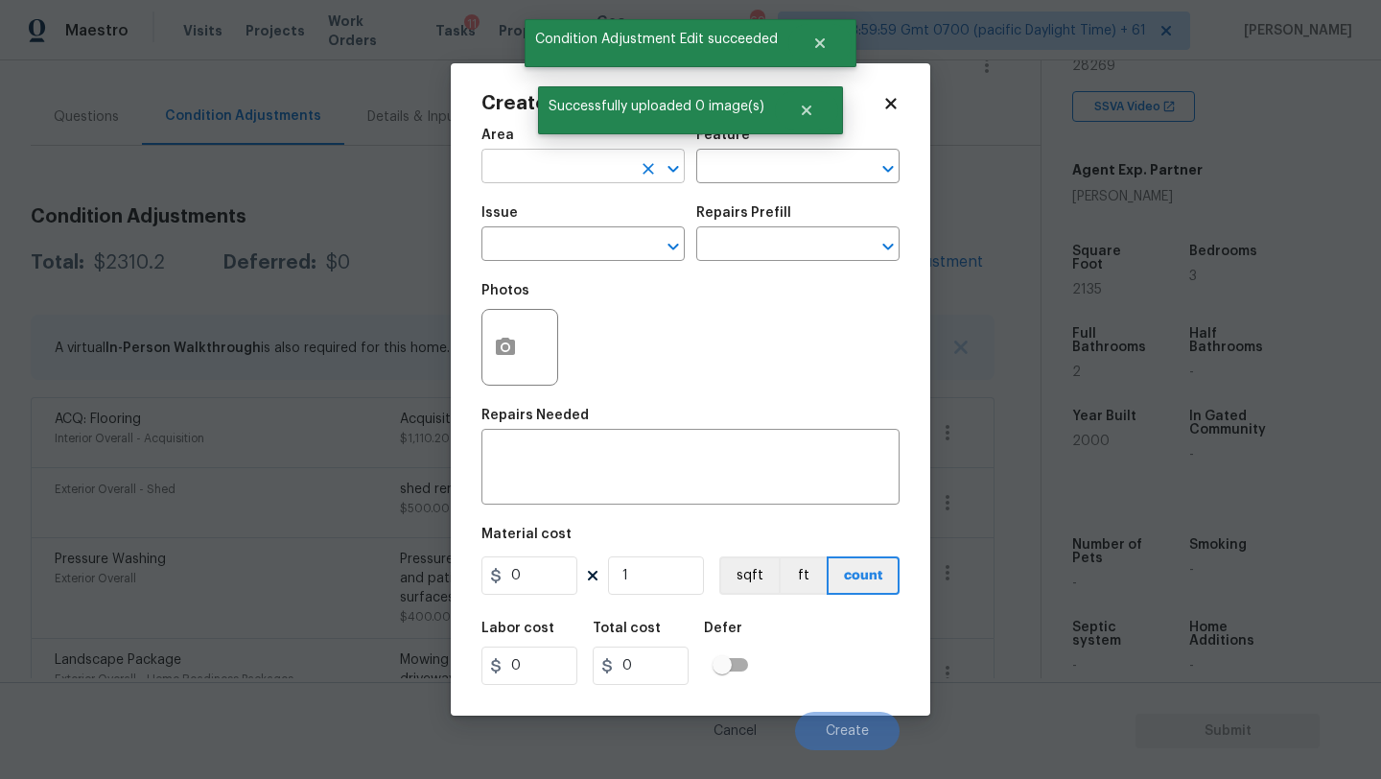
click at [588, 175] on input "text" at bounding box center [556, 168] width 150 height 30
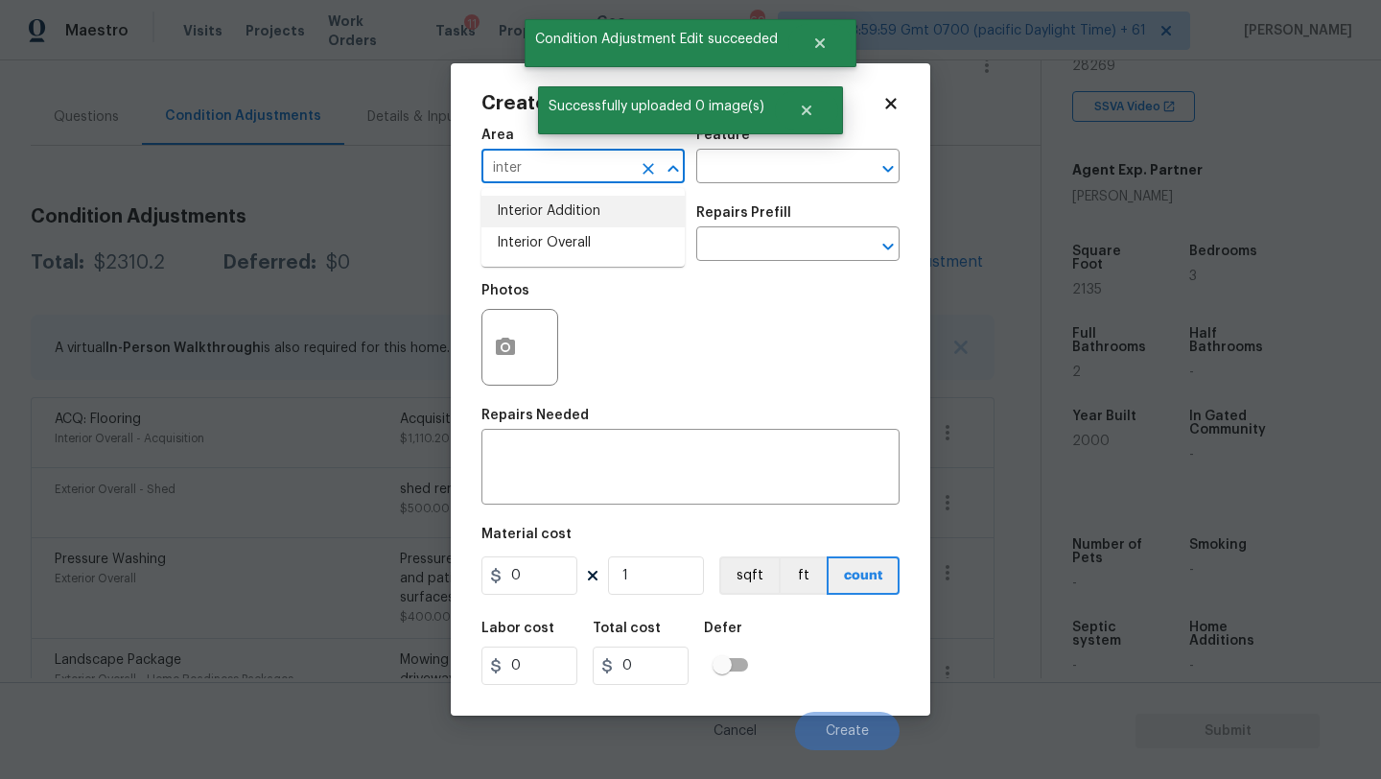
click at [583, 227] on li "Interior Overall" at bounding box center [582, 243] width 203 height 32
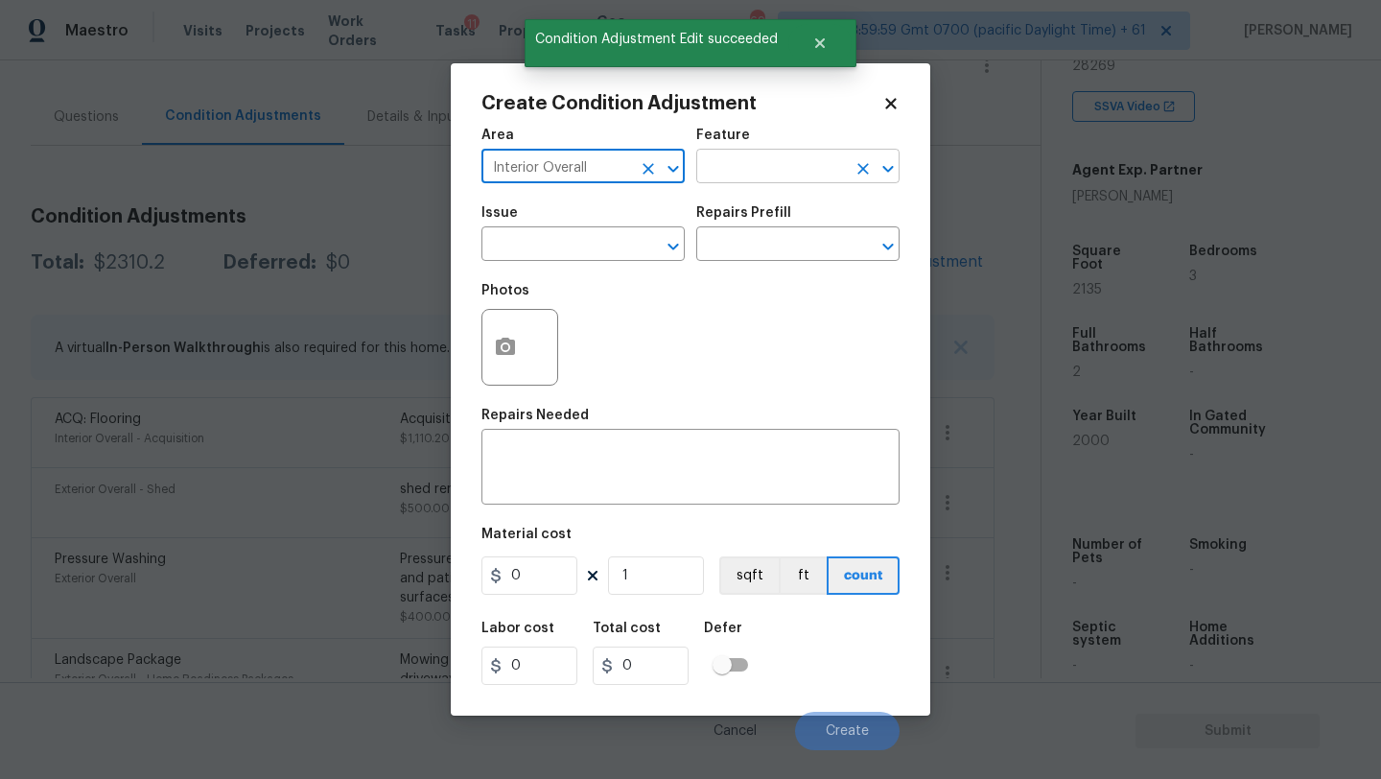
type input "Interior Overall"
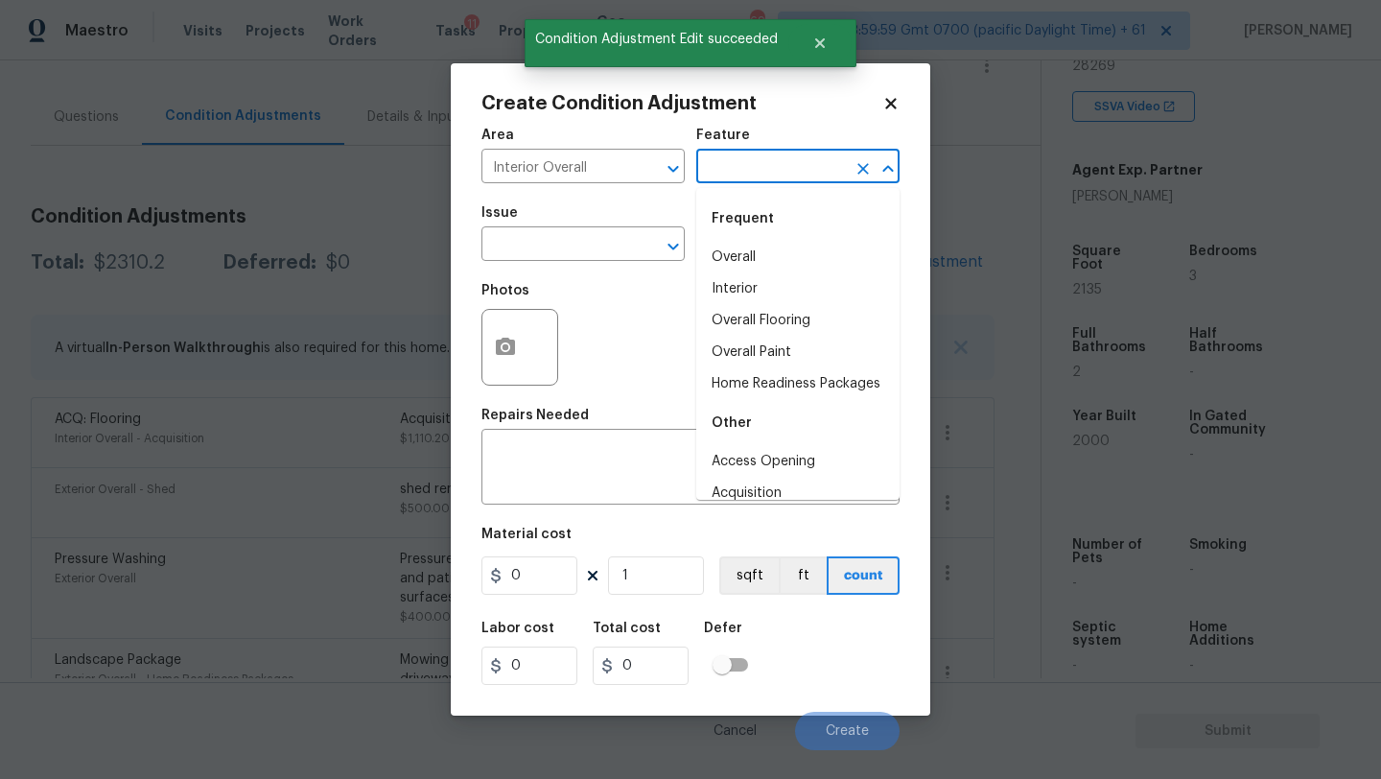
click at [719, 174] on input "text" at bounding box center [771, 168] width 150 height 30
click at [748, 344] on li "Overall Paint" at bounding box center [797, 353] width 203 height 32
type input "Overall Paint"
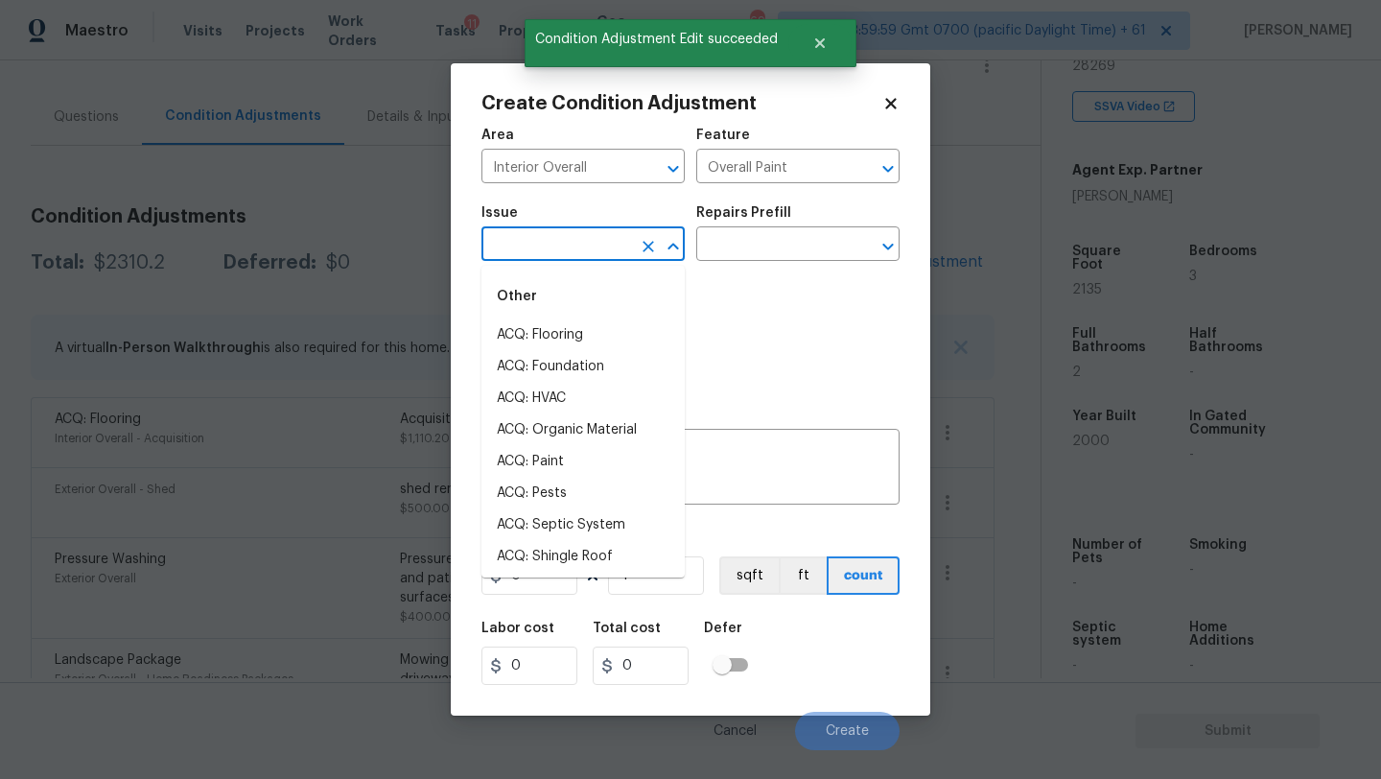
click at [579, 252] on input "text" at bounding box center [556, 246] width 150 height 30
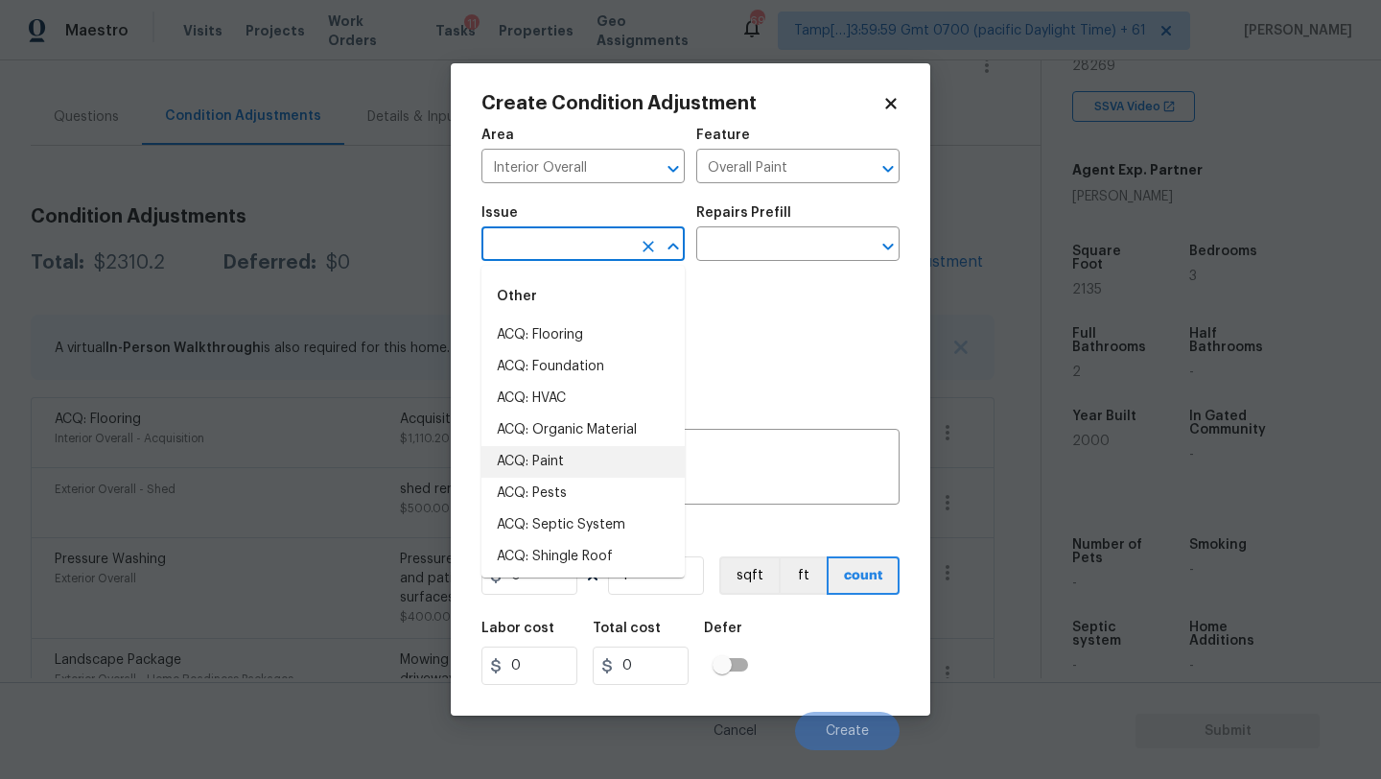
click at [564, 462] on li "ACQ: Paint" at bounding box center [582, 462] width 203 height 32
type input "ACQ: Paint"
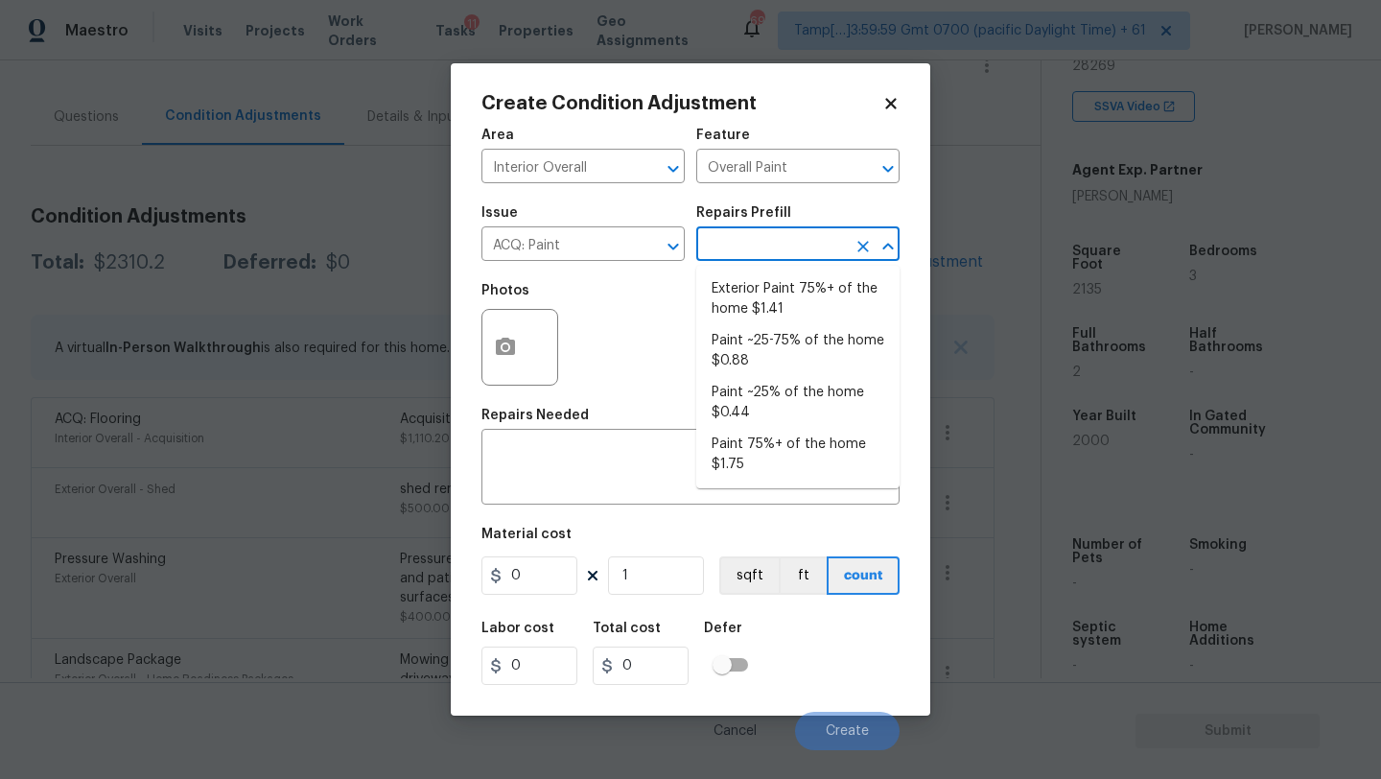
click at [767, 249] on input "text" at bounding box center [771, 246] width 150 height 30
click at [767, 437] on li "Paint 75%+ of the home $1.75" at bounding box center [797, 455] width 203 height 52
type input "Acquisition"
type textarea "Acquisition Scope: 75%+ of the home will likely require interior paint"
type input "1.75"
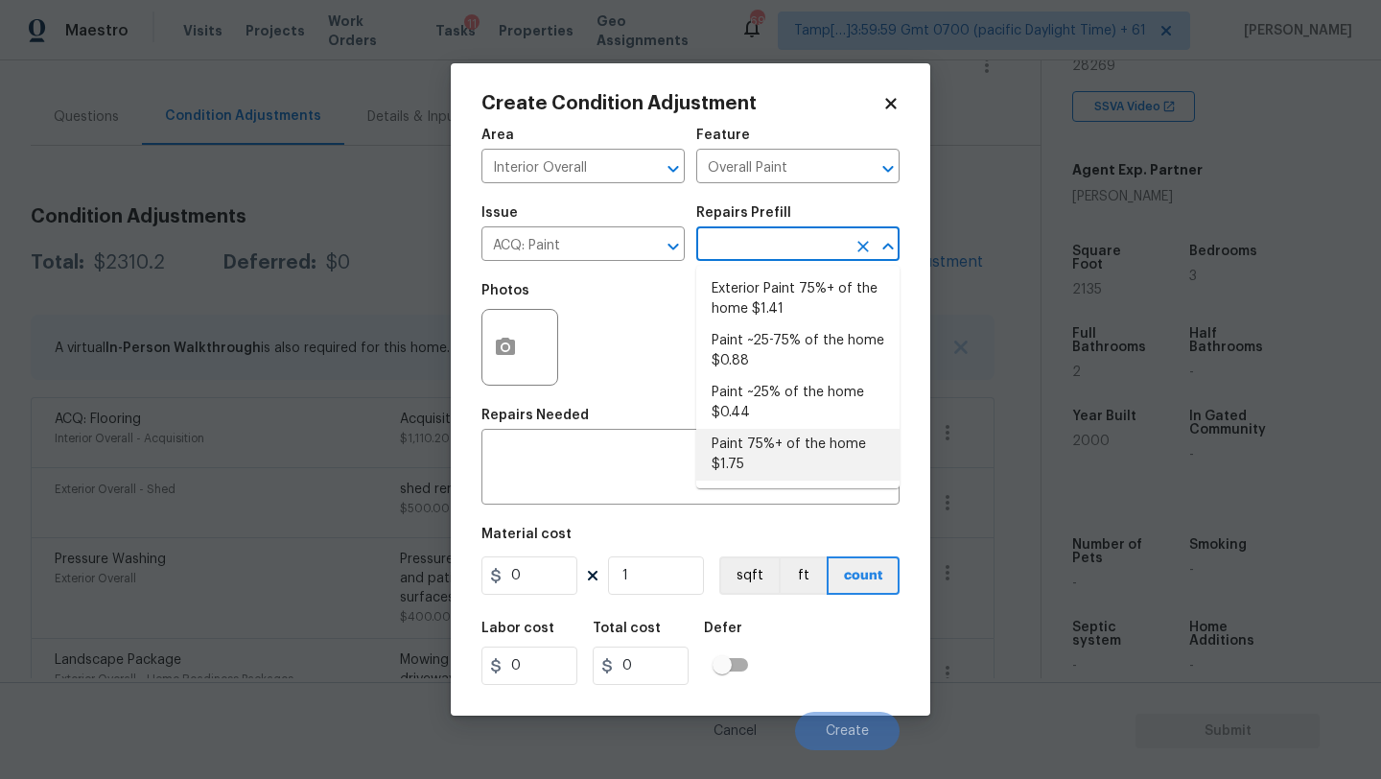
type input "1.75"
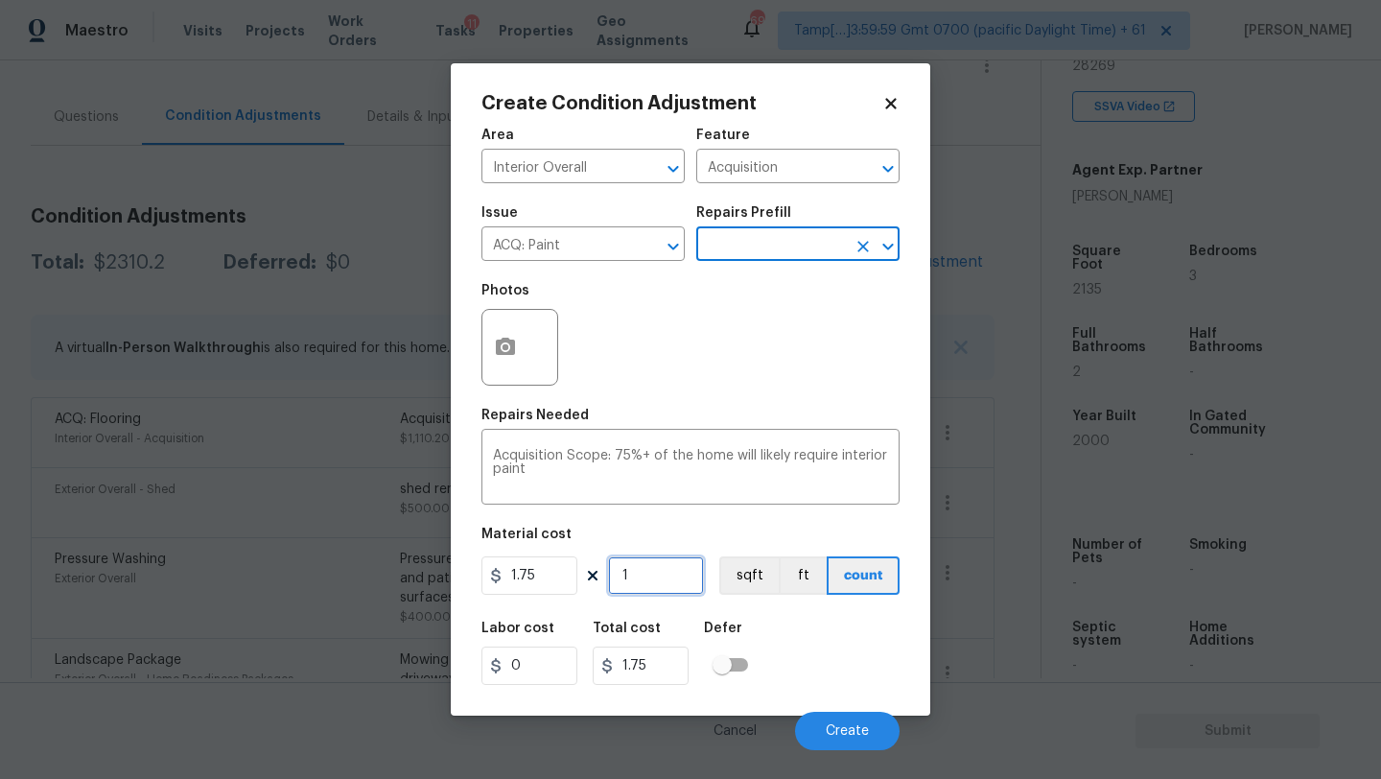
click at [667, 586] on input "1" at bounding box center [656, 575] width 96 height 38
type input "2"
type input "3.5"
type input "21"
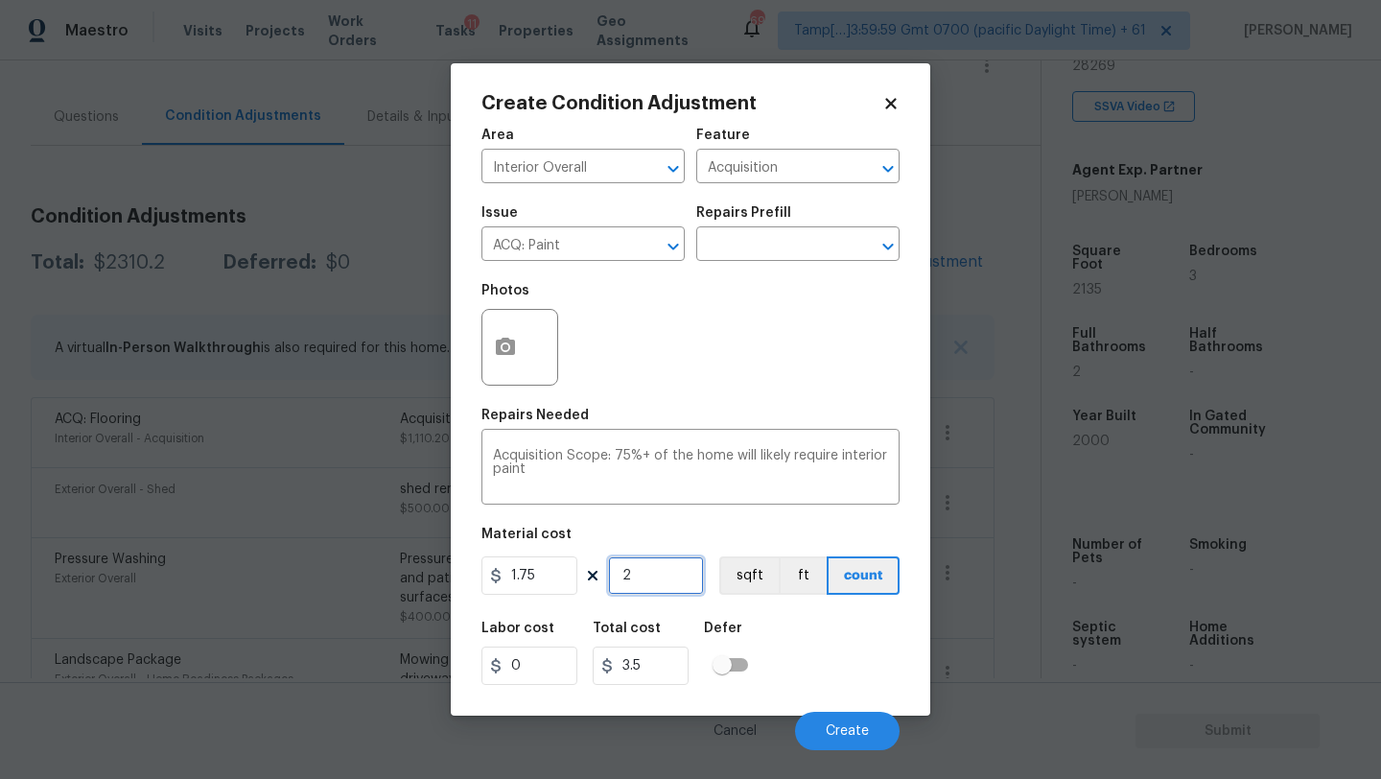
type input "36.75"
type input "213"
type input "372.75"
type input "2135"
type input "3736.25"
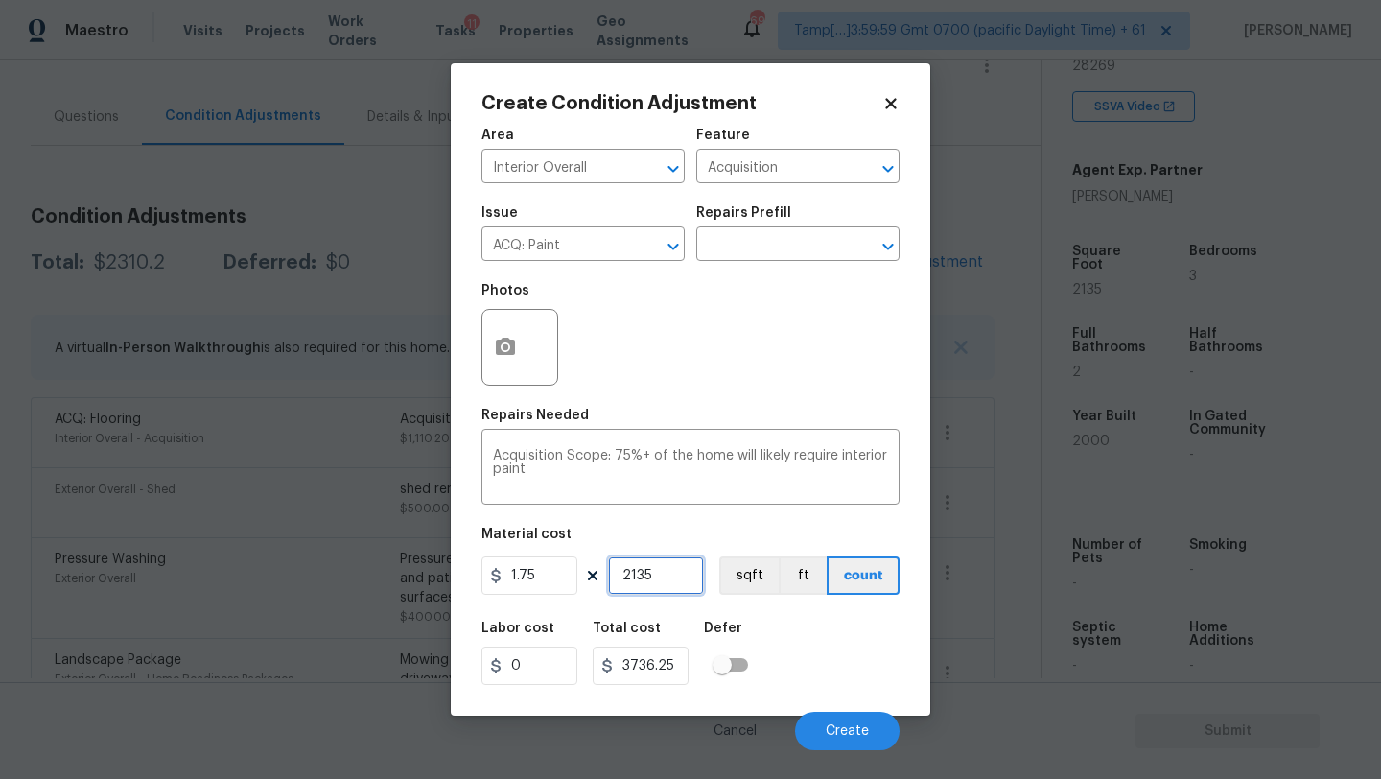
type input "2135"
click at [504, 362] on button "button" at bounding box center [505, 347] width 46 height 75
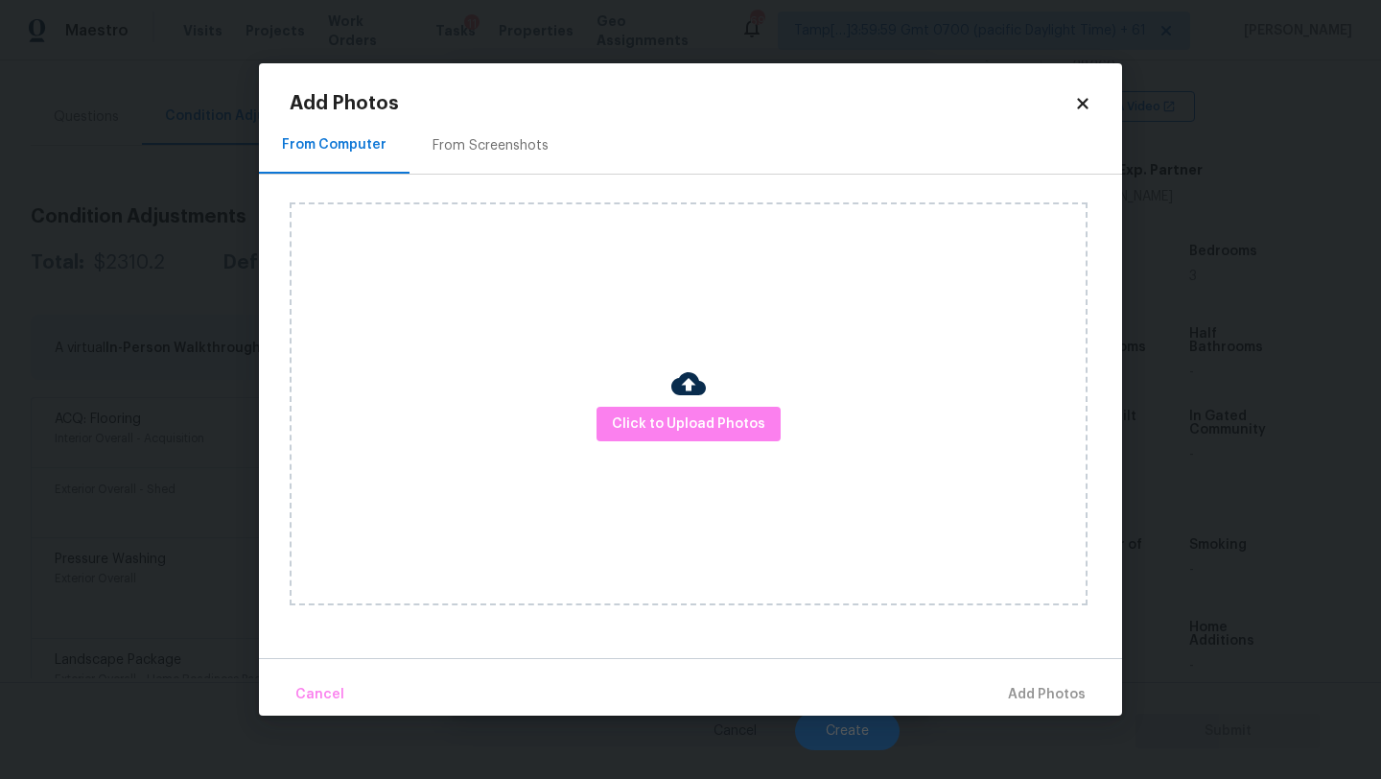
click at [488, 127] on div "From Screenshots" at bounding box center [491, 145] width 162 height 57
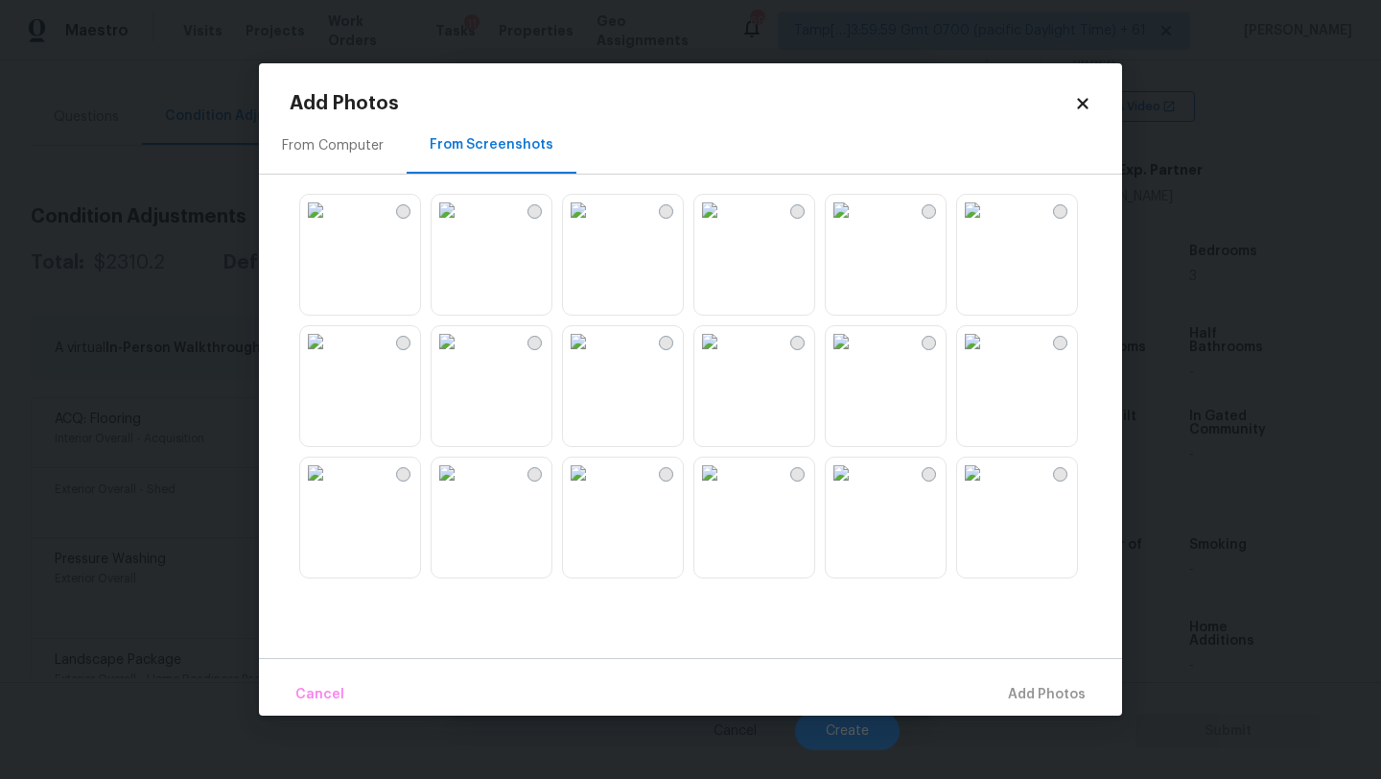
click at [462, 225] on img at bounding box center [447, 210] width 31 height 31
click at [594, 225] on img at bounding box center [578, 210] width 31 height 31
click at [594, 357] on img at bounding box center [578, 341] width 31 height 31
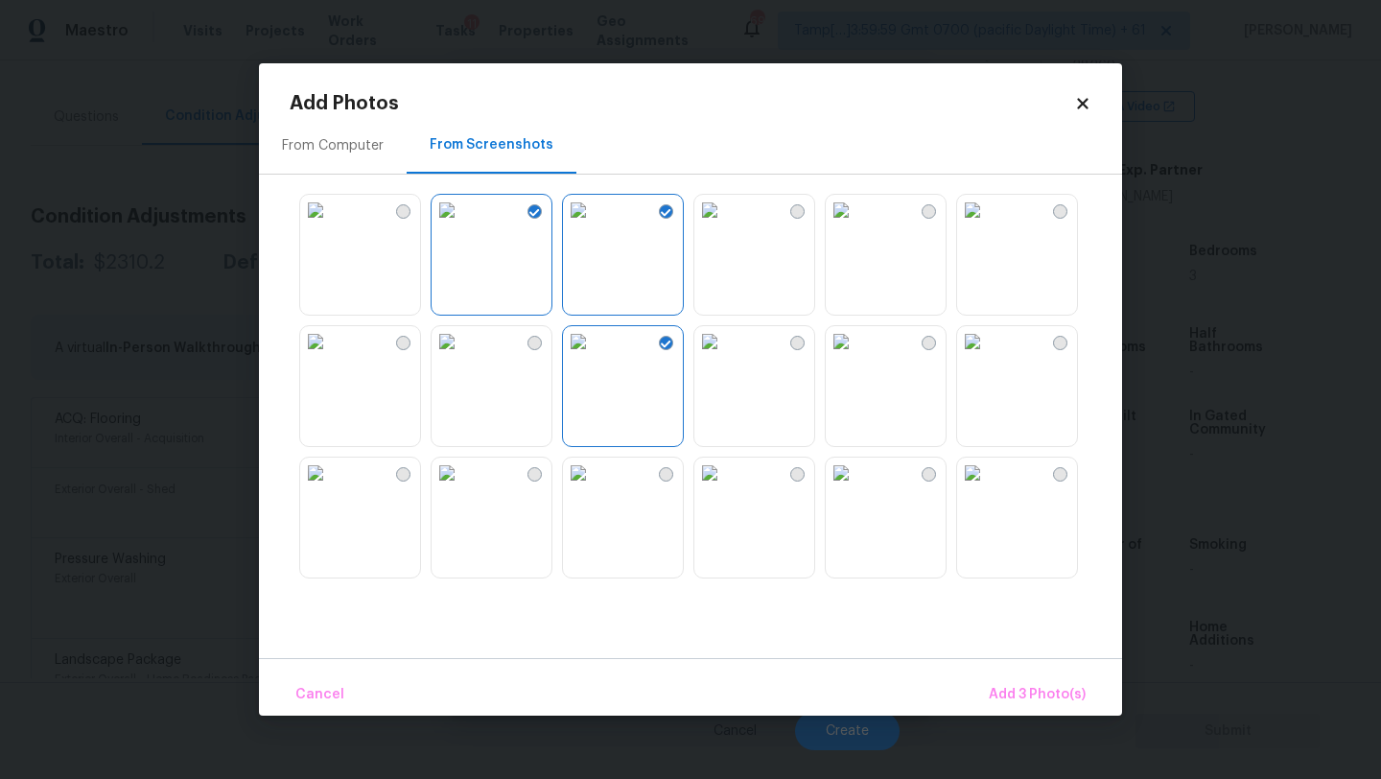
click at [462, 357] on img at bounding box center [447, 341] width 31 height 31
click at [462, 488] on img at bounding box center [447, 472] width 31 height 31
click at [594, 488] on img at bounding box center [578, 472] width 31 height 31
click at [331, 488] on img at bounding box center [315, 472] width 31 height 31
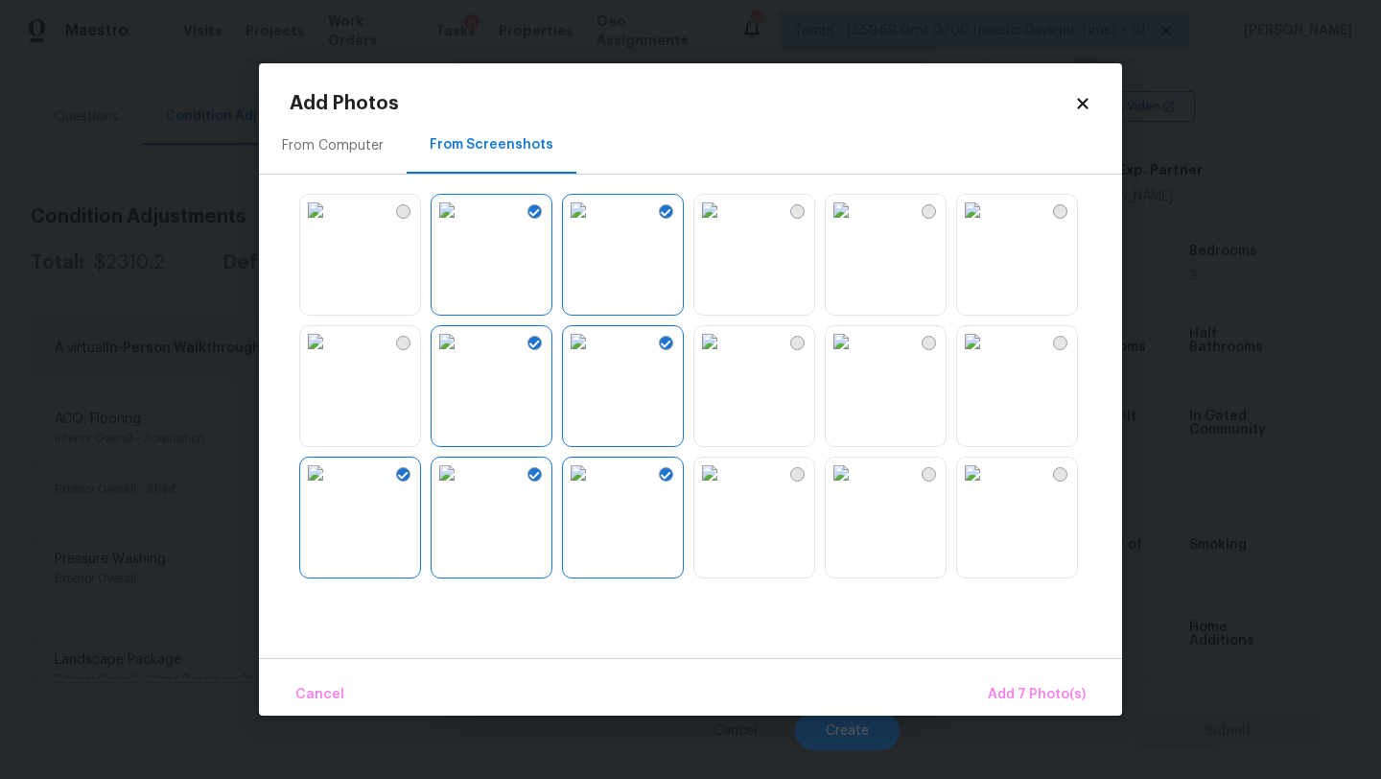
click at [988, 488] on img at bounding box center [972, 472] width 31 height 31
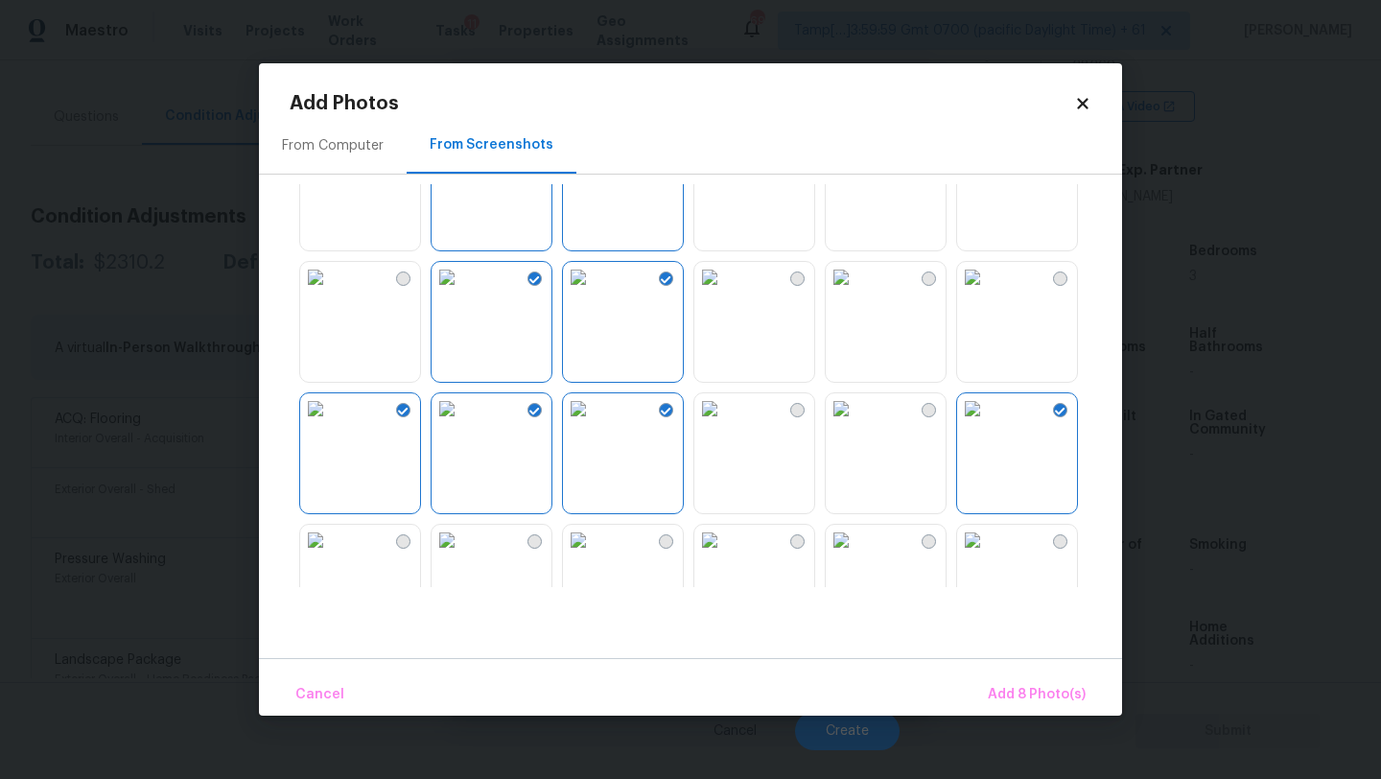
scroll to position [132, 0]
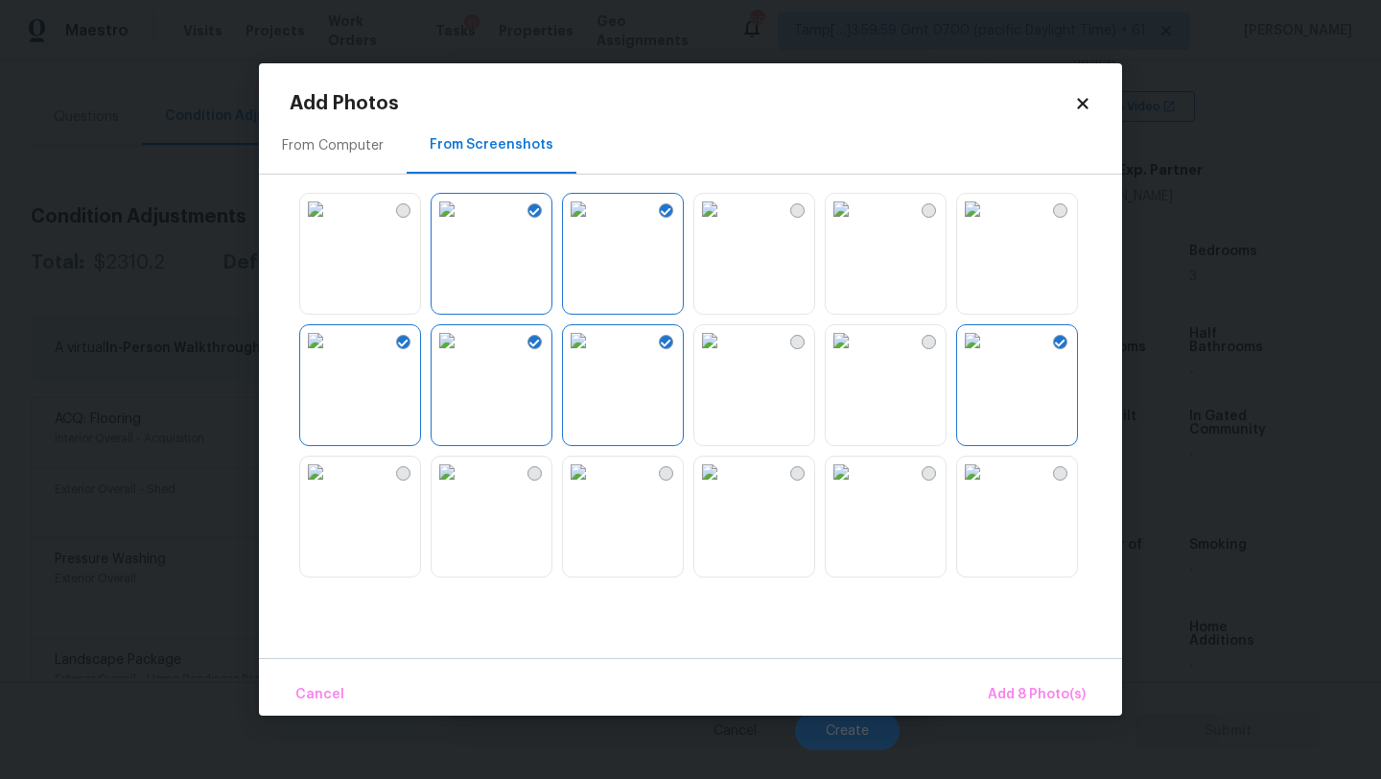
click at [725, 224] on img at bounding box center [709, 209] width 31 height 31
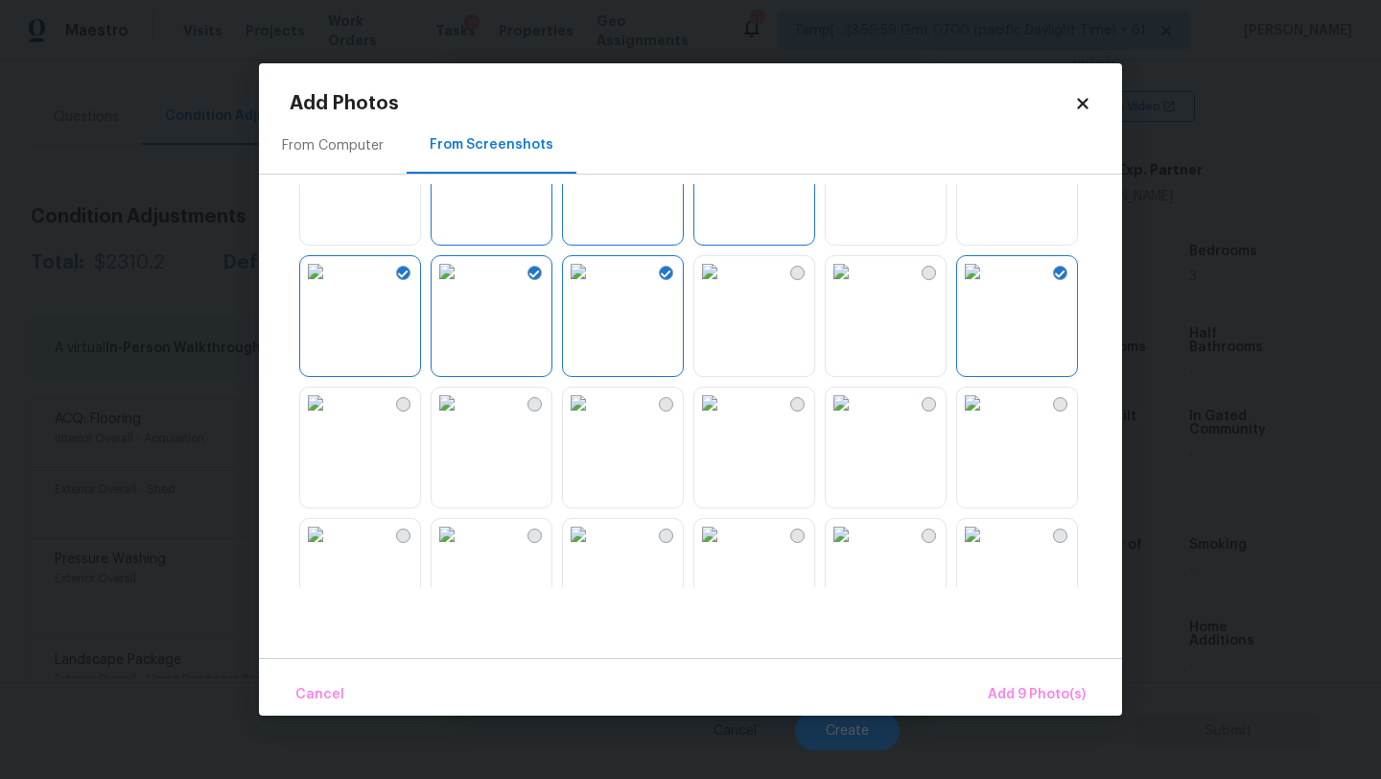
scroll to position [293, 0]
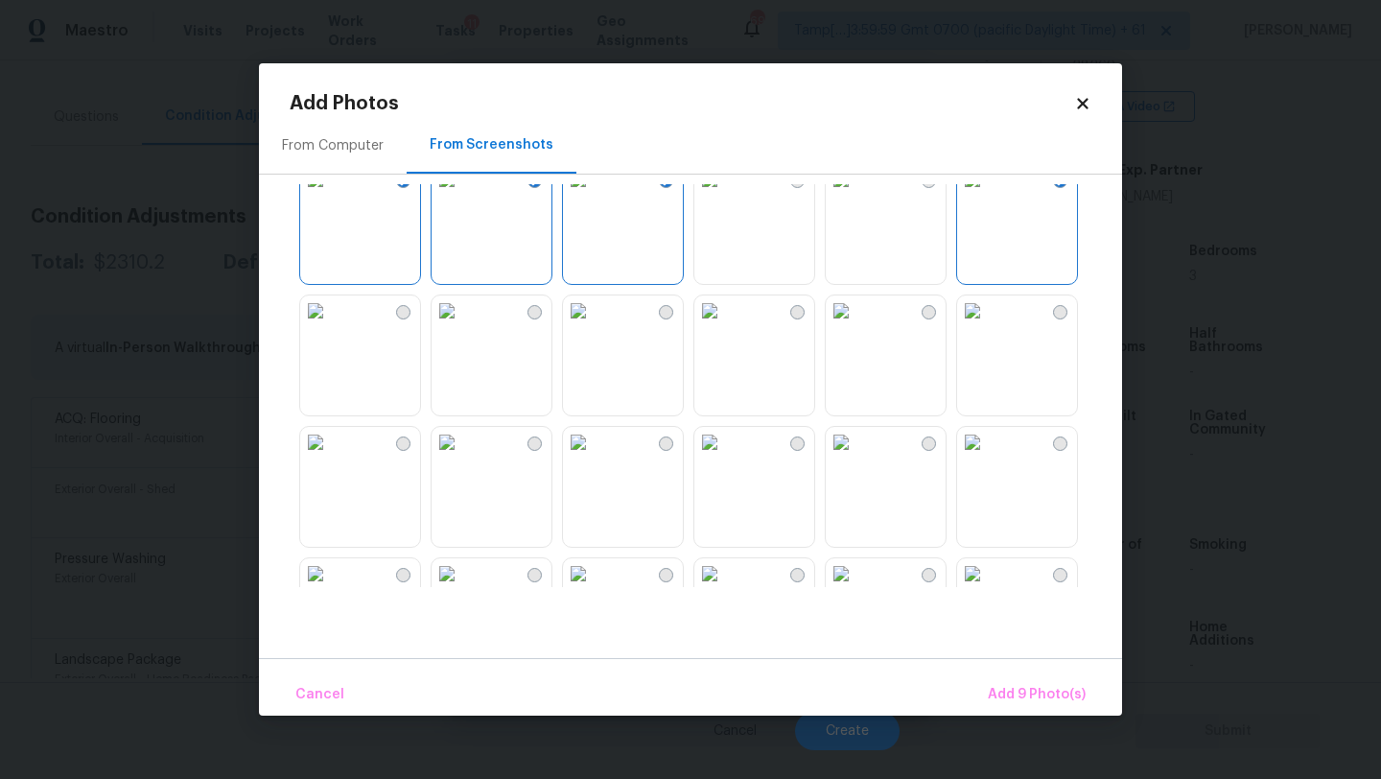
click at [959, 320] on img at bounding box center [972, 310] width 31 height 31
click at [838, 326] on img at bounding box center [841, 310] width 31 height 31
click at [725, 326] on img at bounding box center [709, 310] width 31 height 31
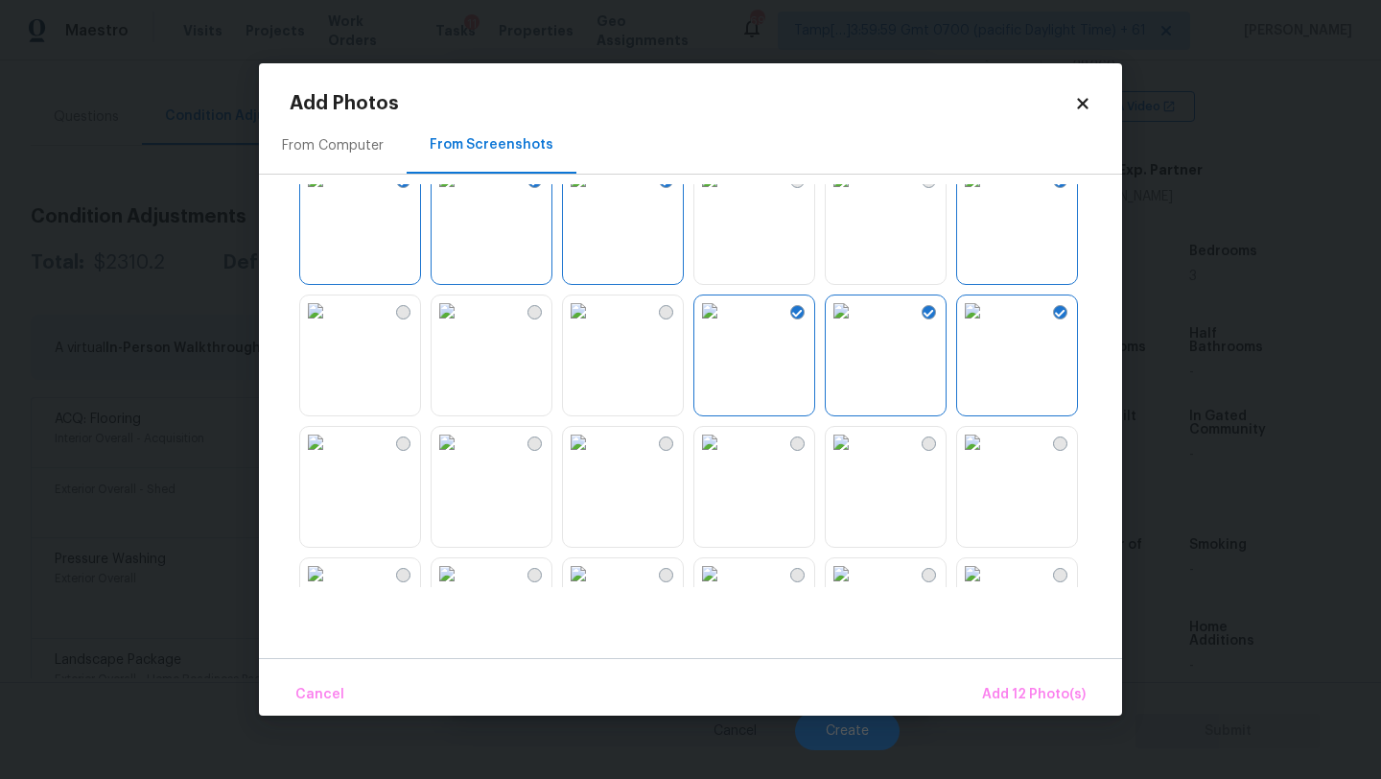
click at [558, 356] on div at bounding box center [706, 385] width 832 height 403
click at [462, 326] on img at bounding box center [447, 310] width 31 height 31
click at [331, 326] on img at bounding box center [315, 310] width 31 height 31
click at [452, 457] on img at bounding box center [447, 442] width 31 height 31
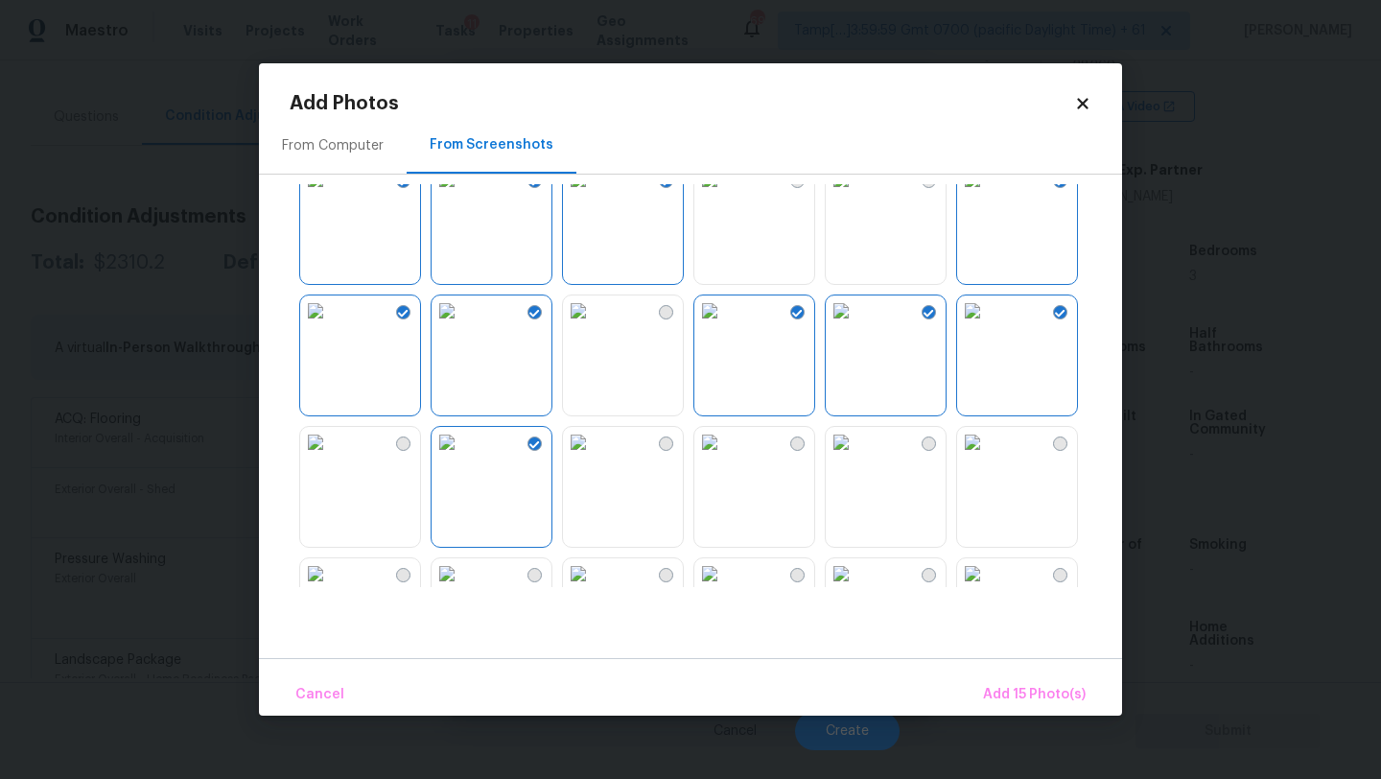
click at [594, 457] on img at bounding box center [578, 442] width 31 height 31
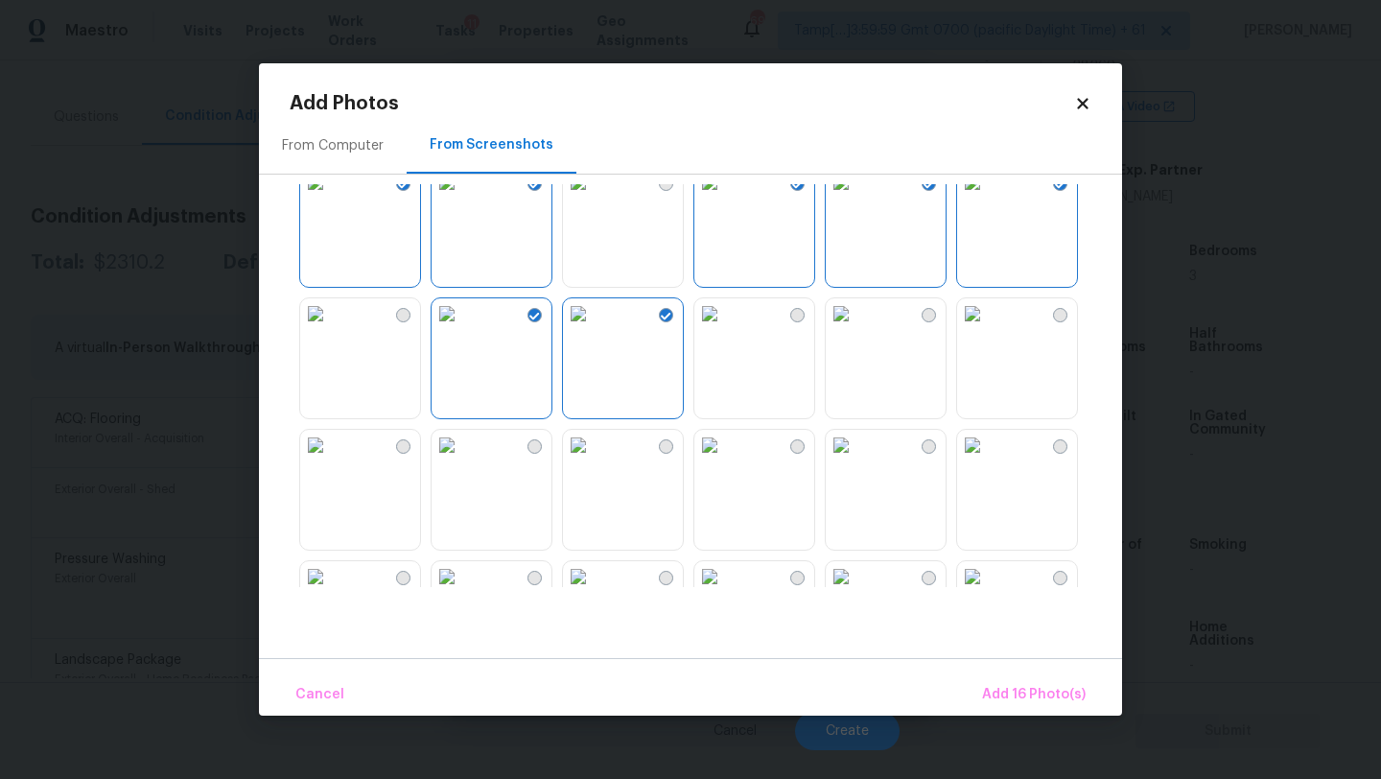
click at [594, 329] on img at bounding box center [578, 313] width 31 height 31
click at [1021, 702] on span "Add 15 Photo(s)" at bounding box center [1034, 695] width 103 height 24
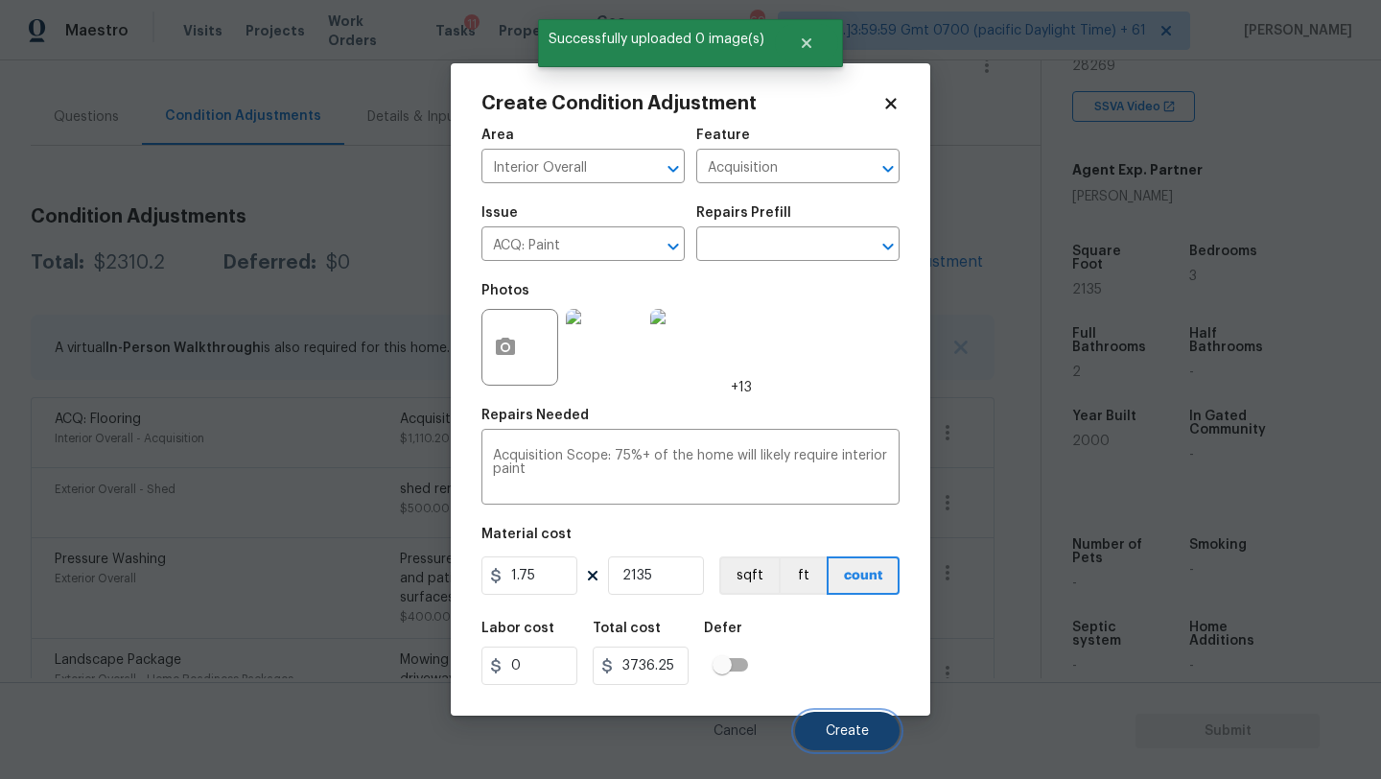
click at [845, 720] on button "Create" at bounding box center [847, 731] width 105 height 38
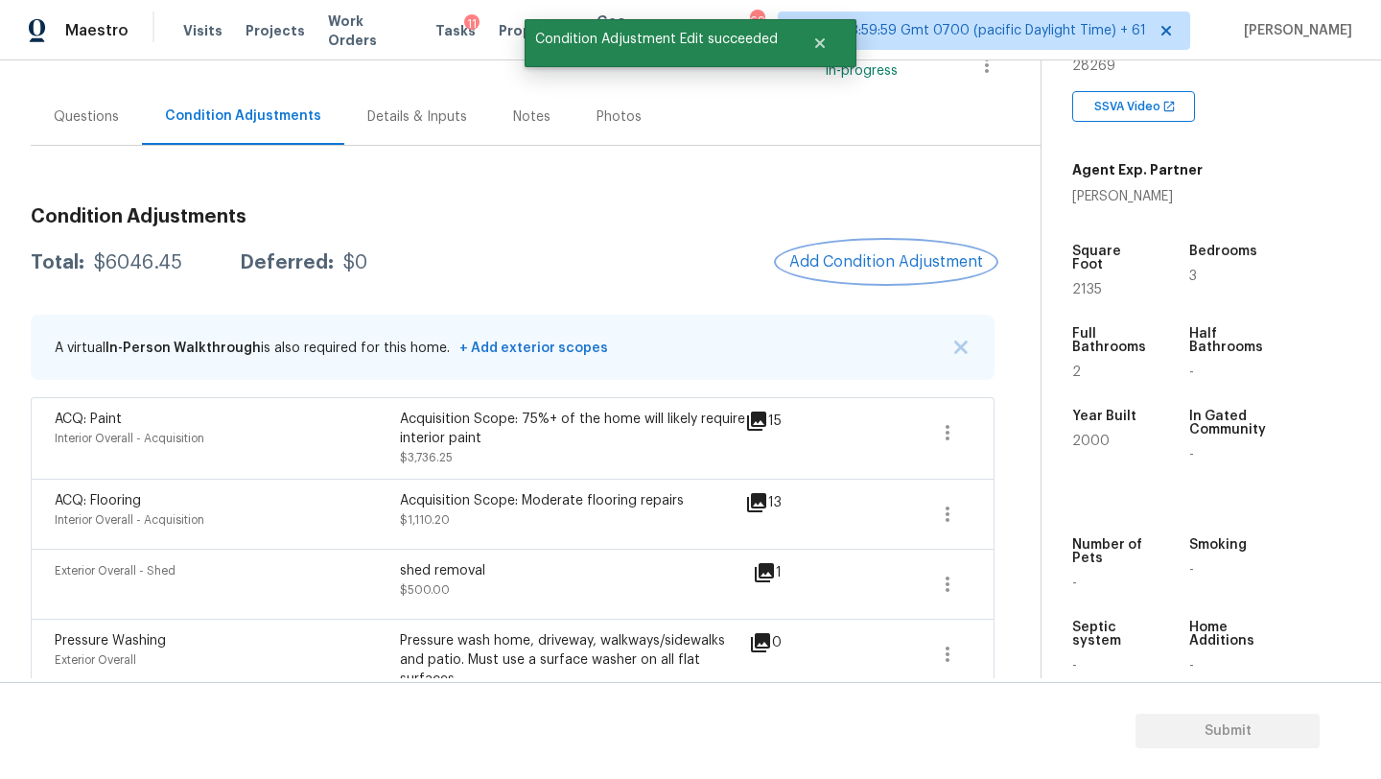
click at [850, 276] on button "Add Condition Adjustment" at bounding box center [886, 262] width 217 height 40
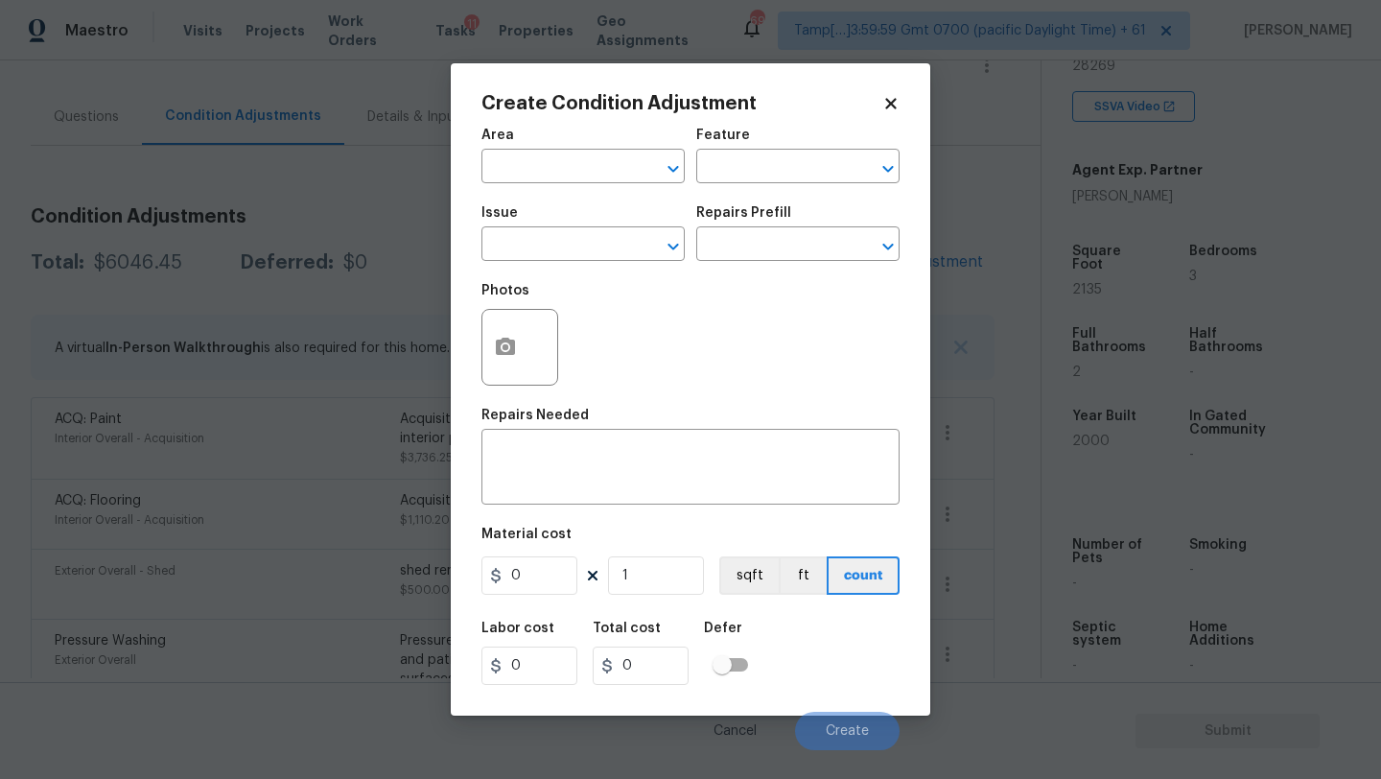
click at [357, 217] on body "Maestro Visits Projects Work Orders Tasks 11 Properties Geo Assignments 693 Tam…" at bounding box center [690, 389] width 1381 height 779
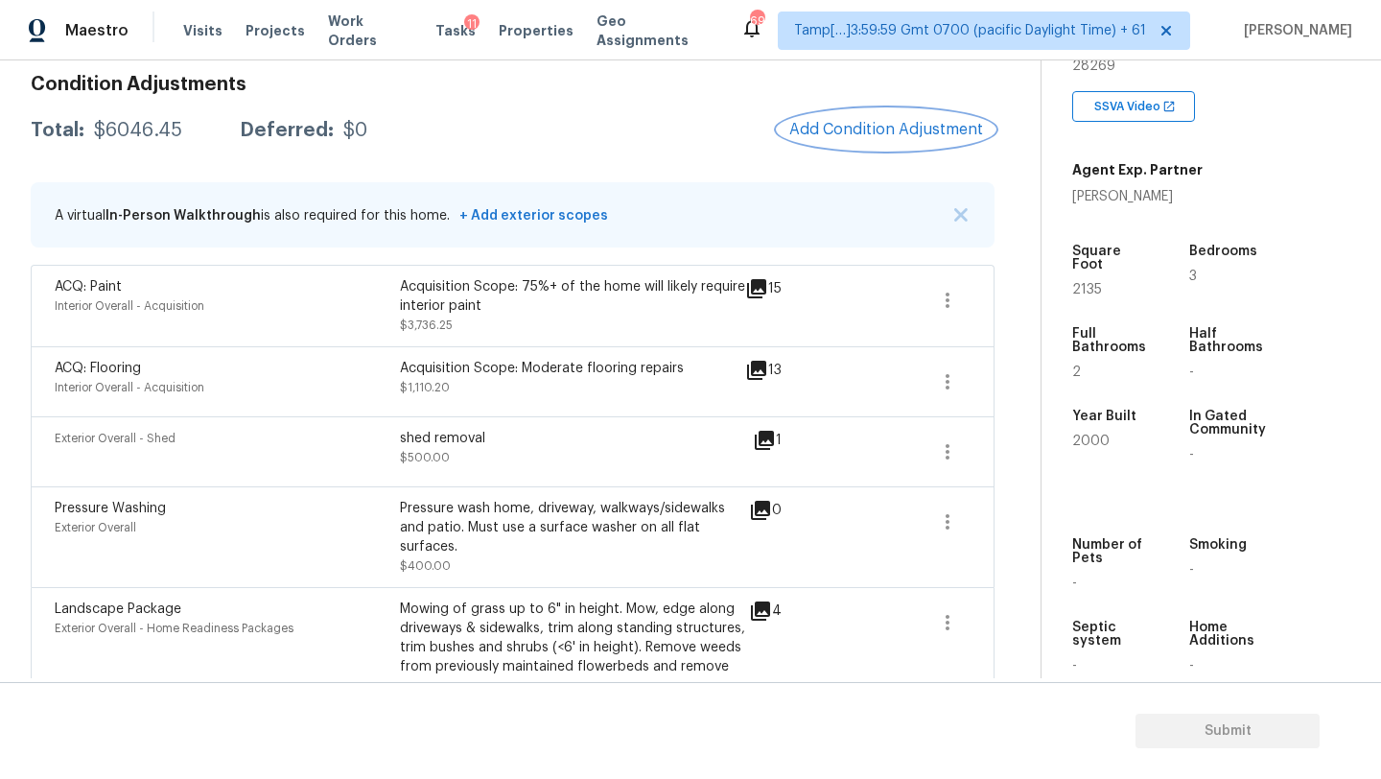
scroll to position [271, 0]
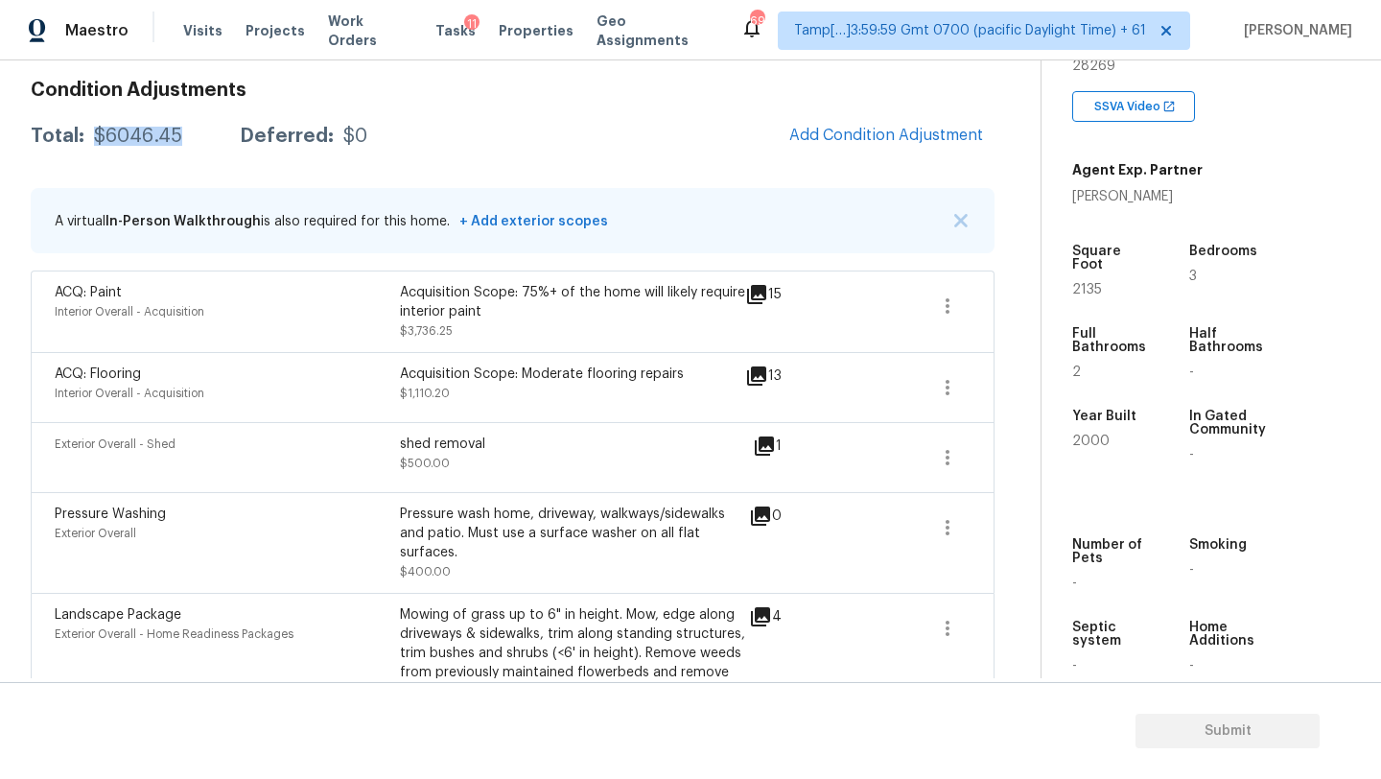
drag, startPoint x: 93, startPoint y: 136, endPoint x: 186, endPoint y: 141, distance: 93.2
click at [186, 141] on div "Total: $6046.45 Deferred: $0" at bounding box center [199, 136] width 337 height 19
copy div "$6046.45"
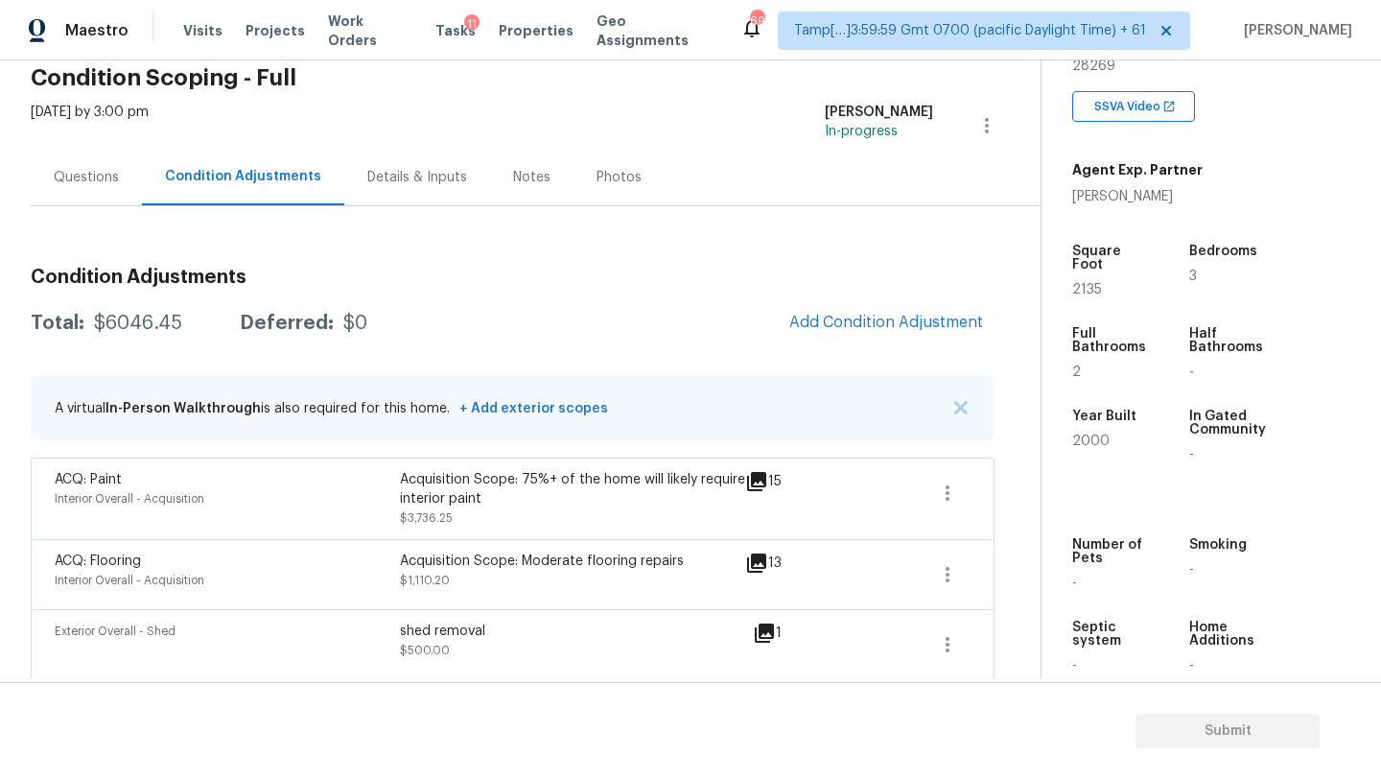
click at [82, 168] on div "Questions" at bounding box center [86, 177] width 65 height 19
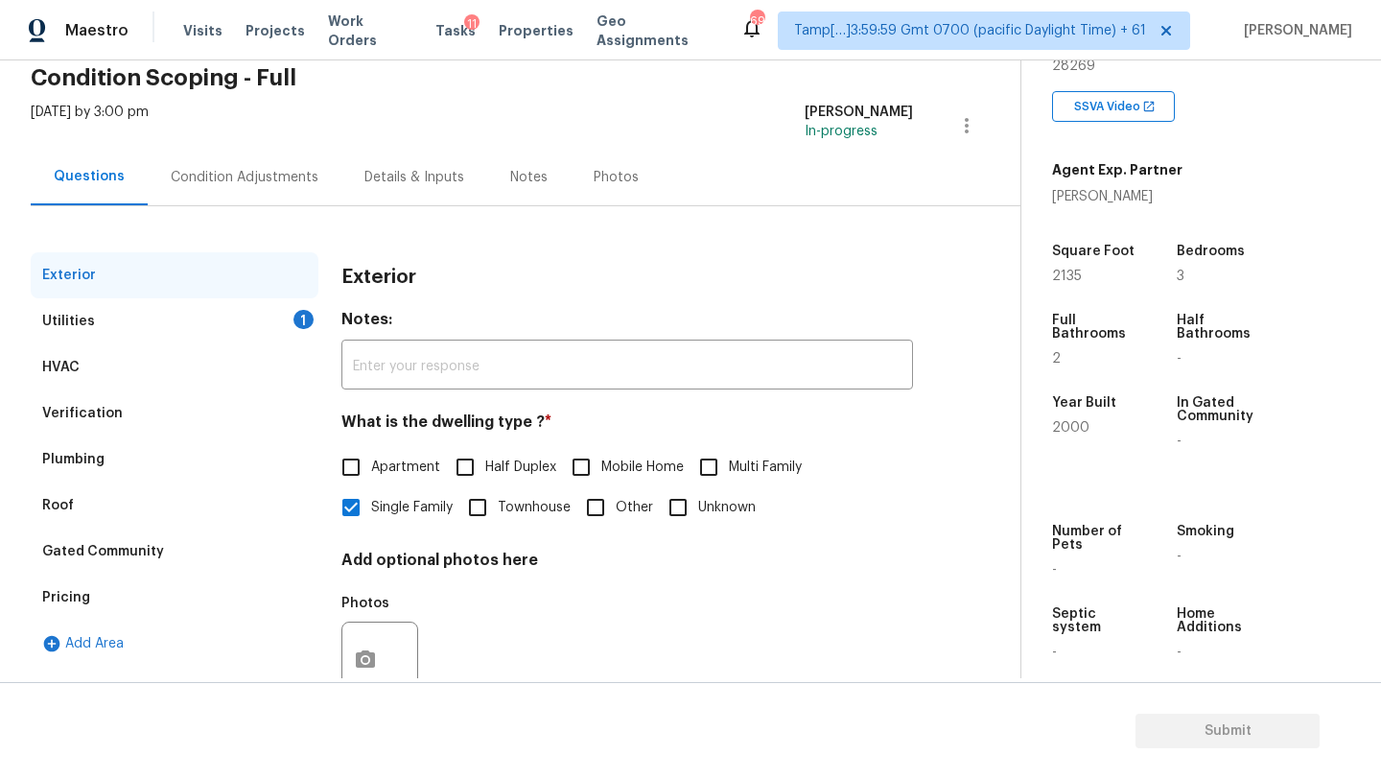
click at [118, 407] on div "Verification" at bounding box center [175, 413] width 288 height 46
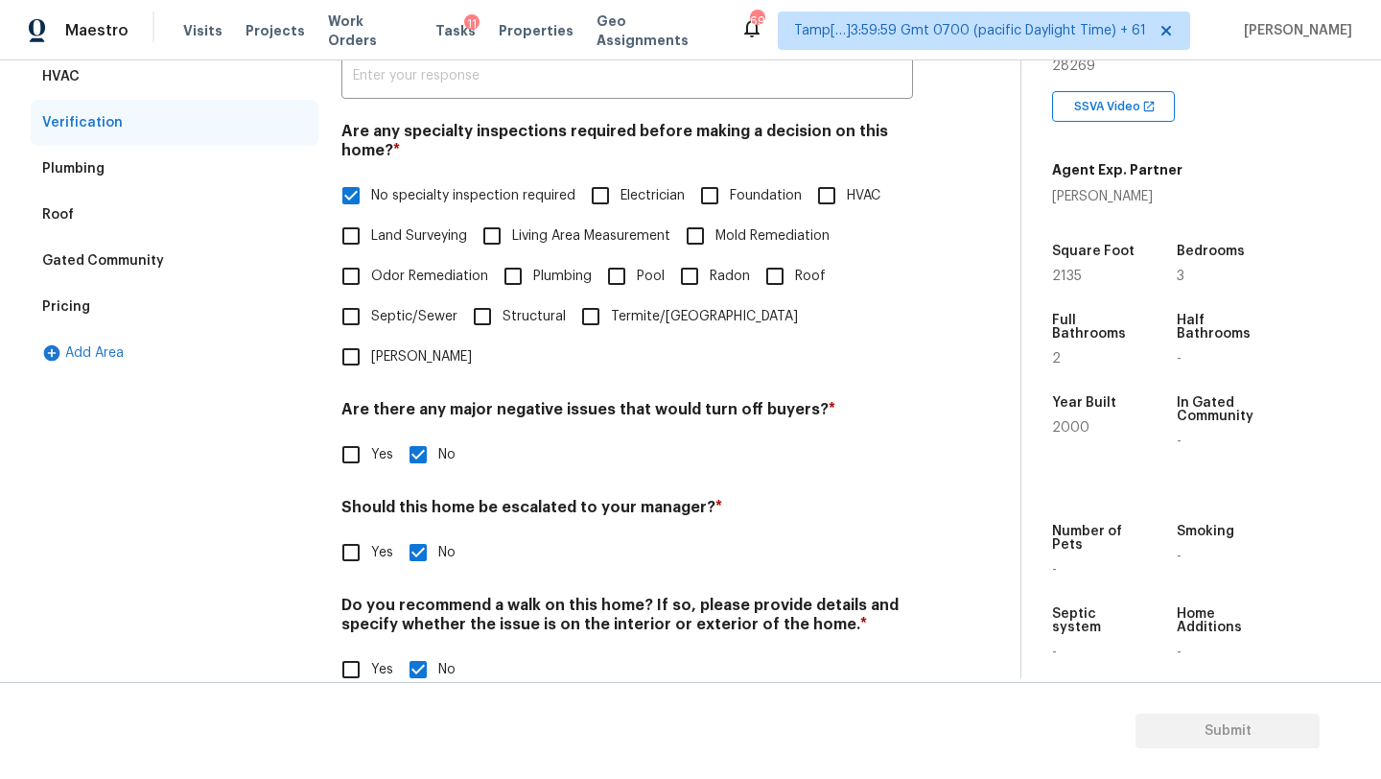
click at [100, 296] on div "Pricing" at bounding box center [175, 307] width 288 height 46
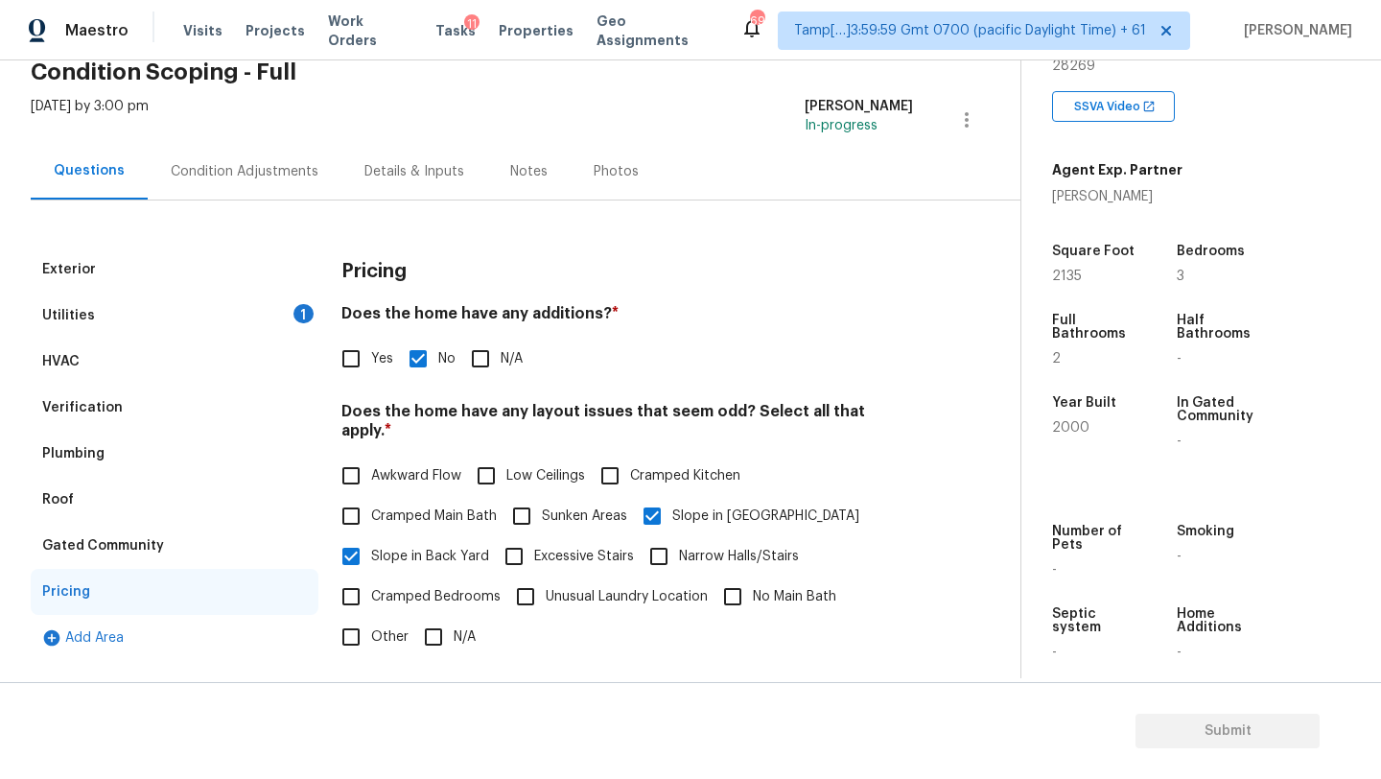
click at [189, 315] on div "Utilities 1" at bounding box center [175, 316] width 288 height 46
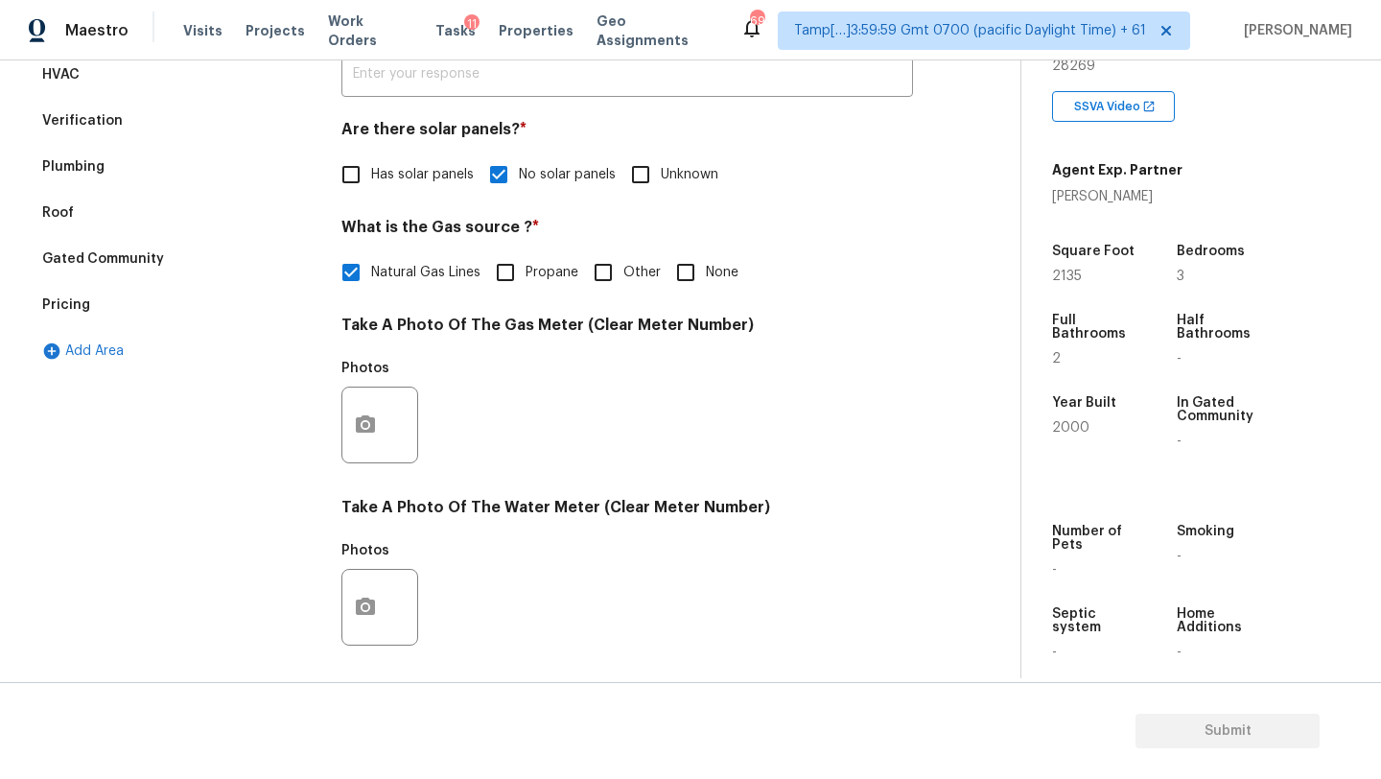
scroll to position [445, 0]
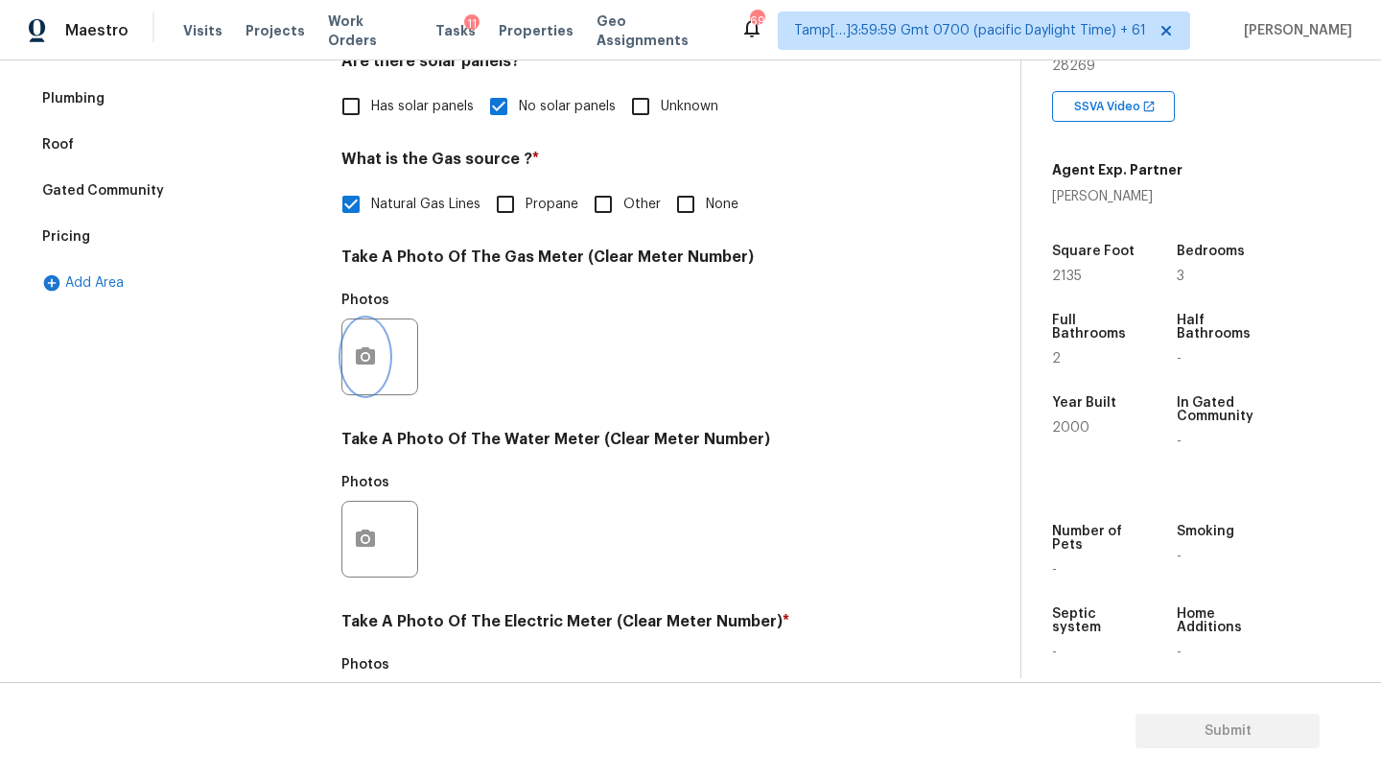
click at [374, 379] on button "button" at bounding box center [365, 356] width 46 height 75
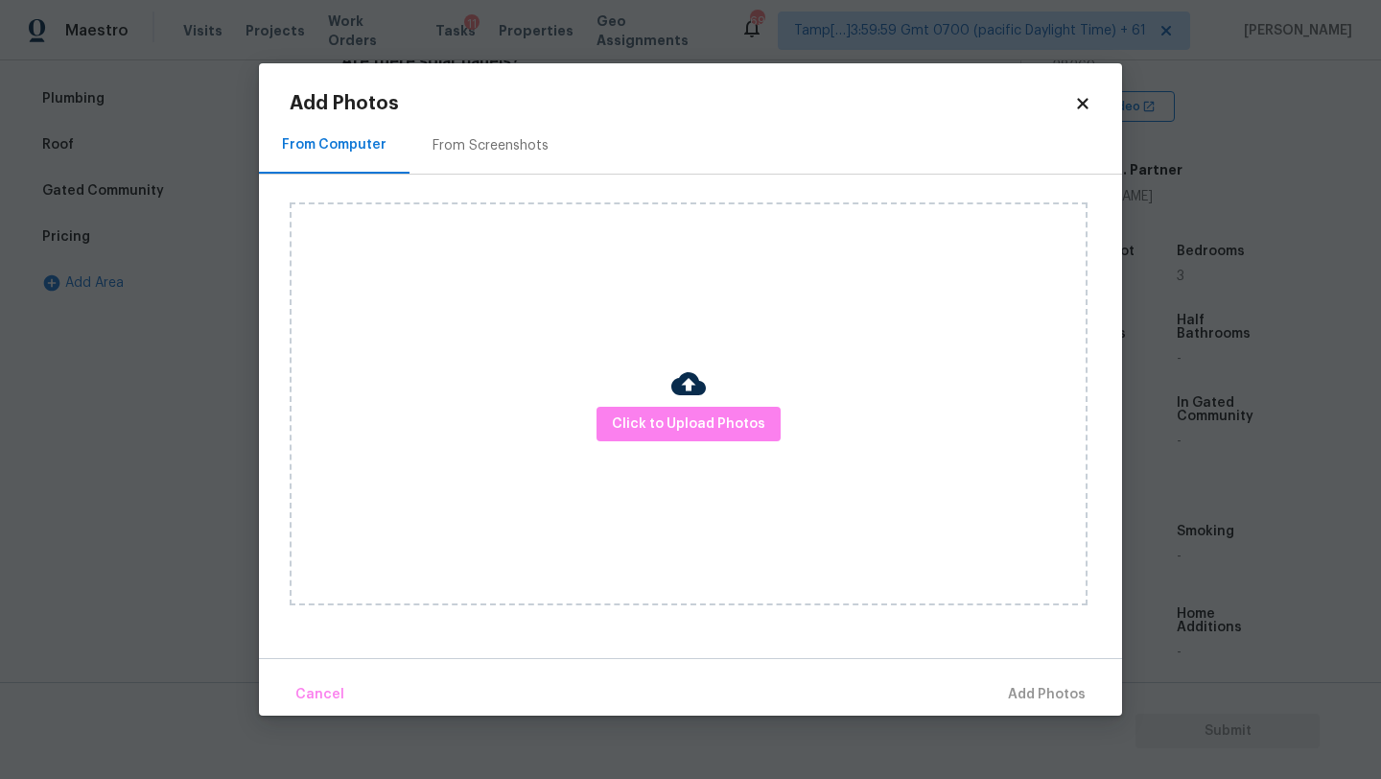
click at [512, 157] on div "From Screenshots" at bounding box center [491, 145] width 162 height 57
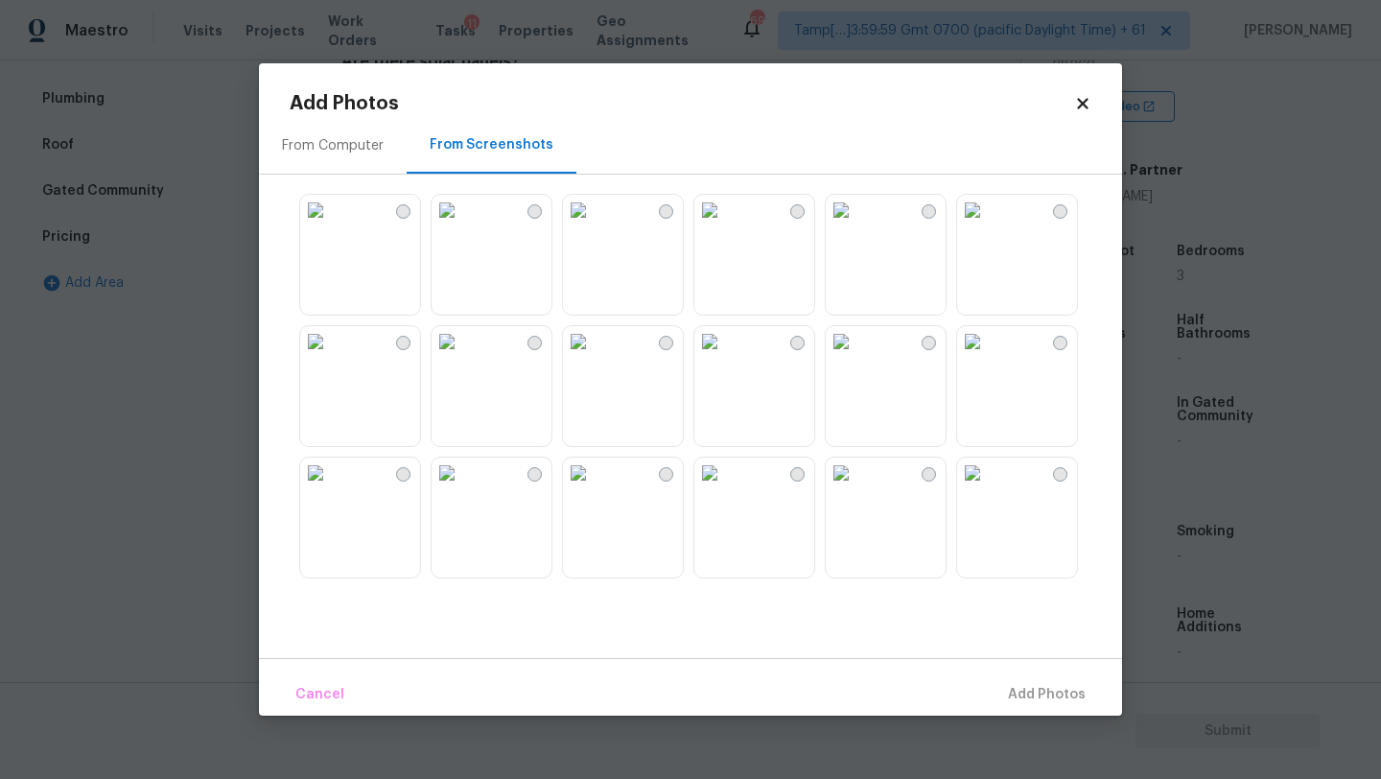
click at [856, 225] on img at bounding box center [841, 210] width 31 height 31
click at [1020, 694] on span "Add 1 Photo(s)" at bounding box center [1038, 695] width 95 height 24
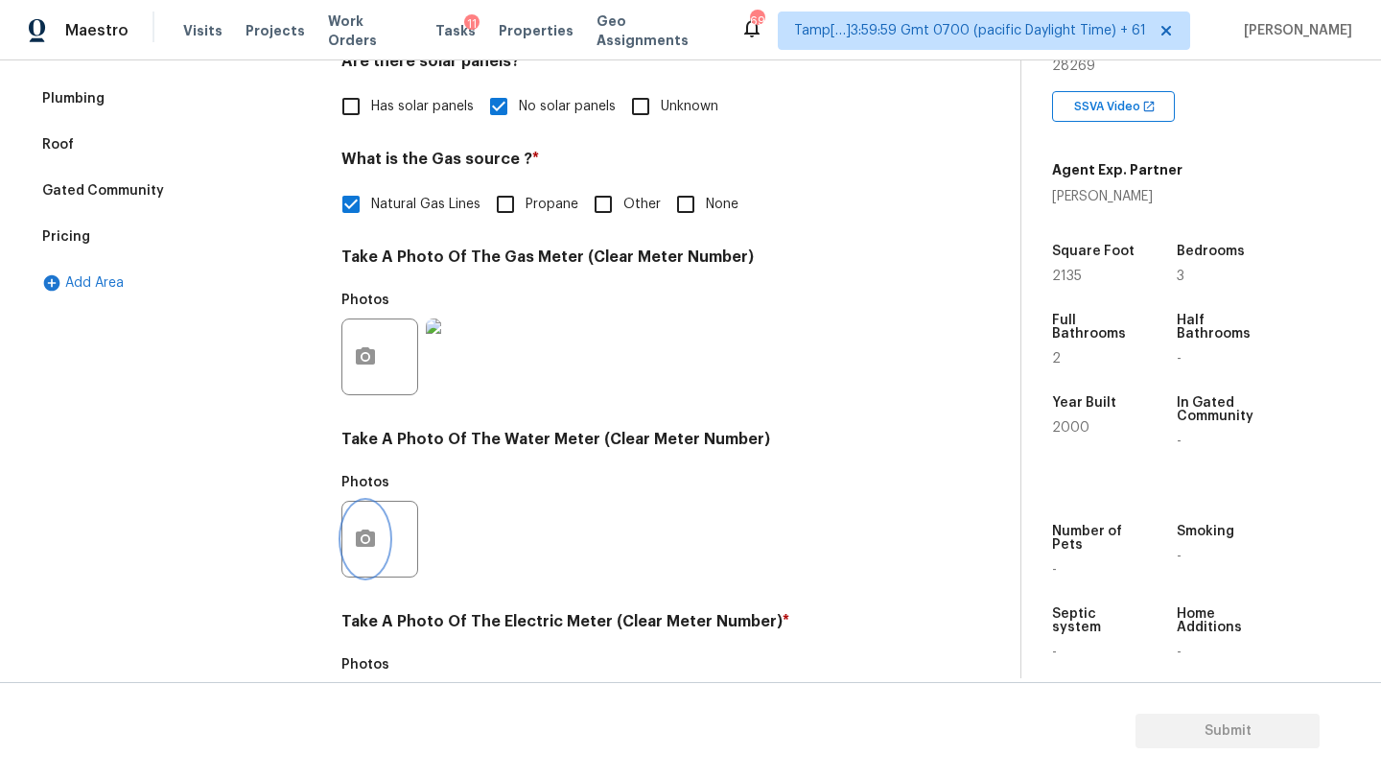
click at [351, 546] on button "button" at bounding box center [365, 539] width 46 height 75
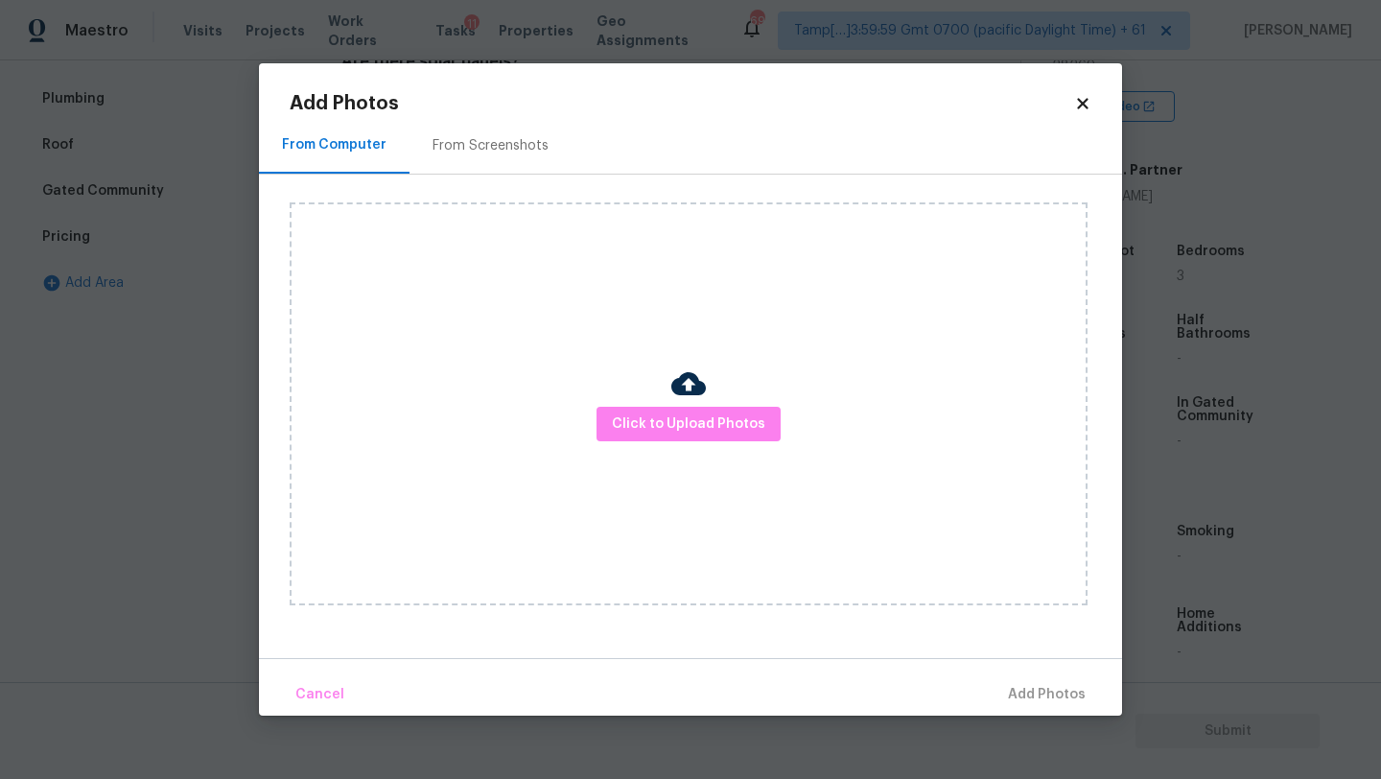
click at [492, 164] on div "From Screenshots" at bounding box center [491, 145] width 162 height 57
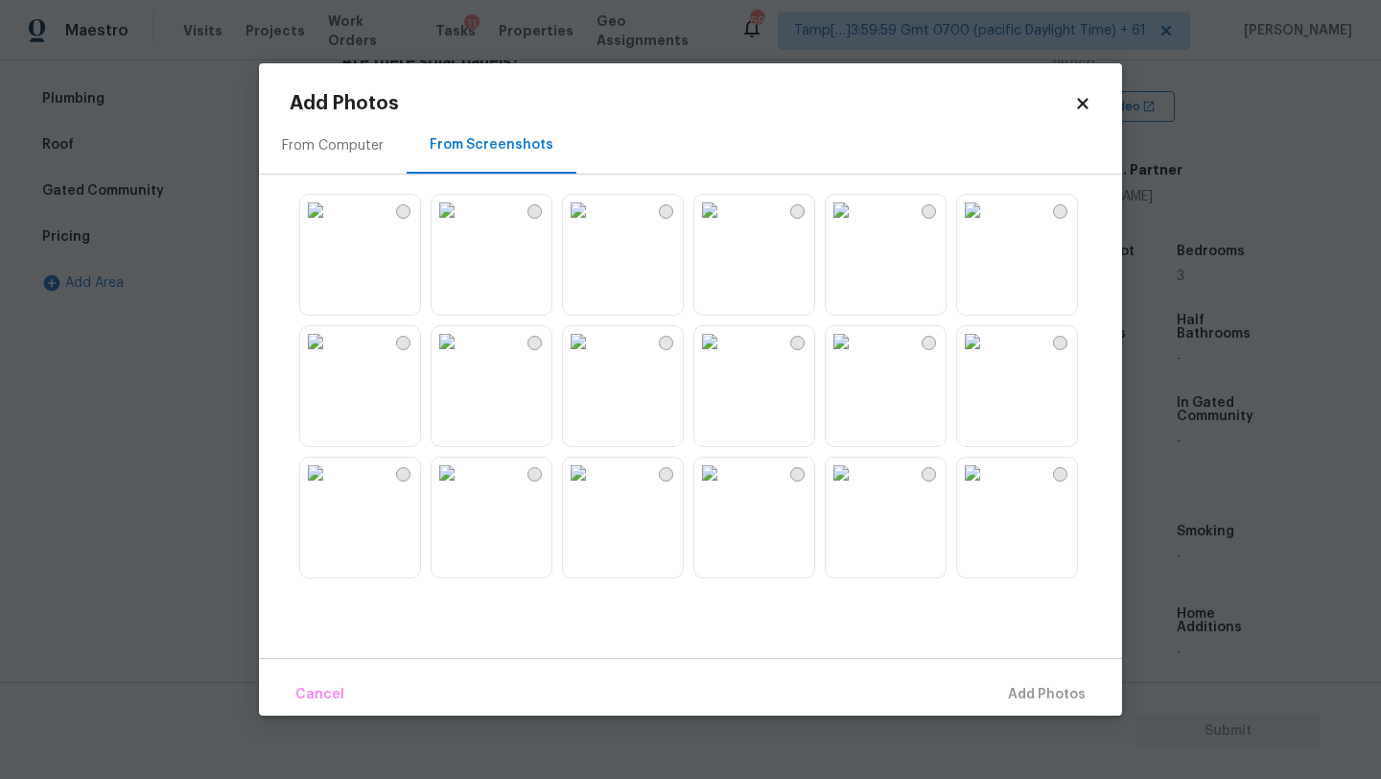
click at [856, 225] on img at bounding box center [841, 210] width 31 height 31
click at [1020, 686] on span "Add 1 Photo(s)" at bounding box center [1038, 695] width 95 height 24
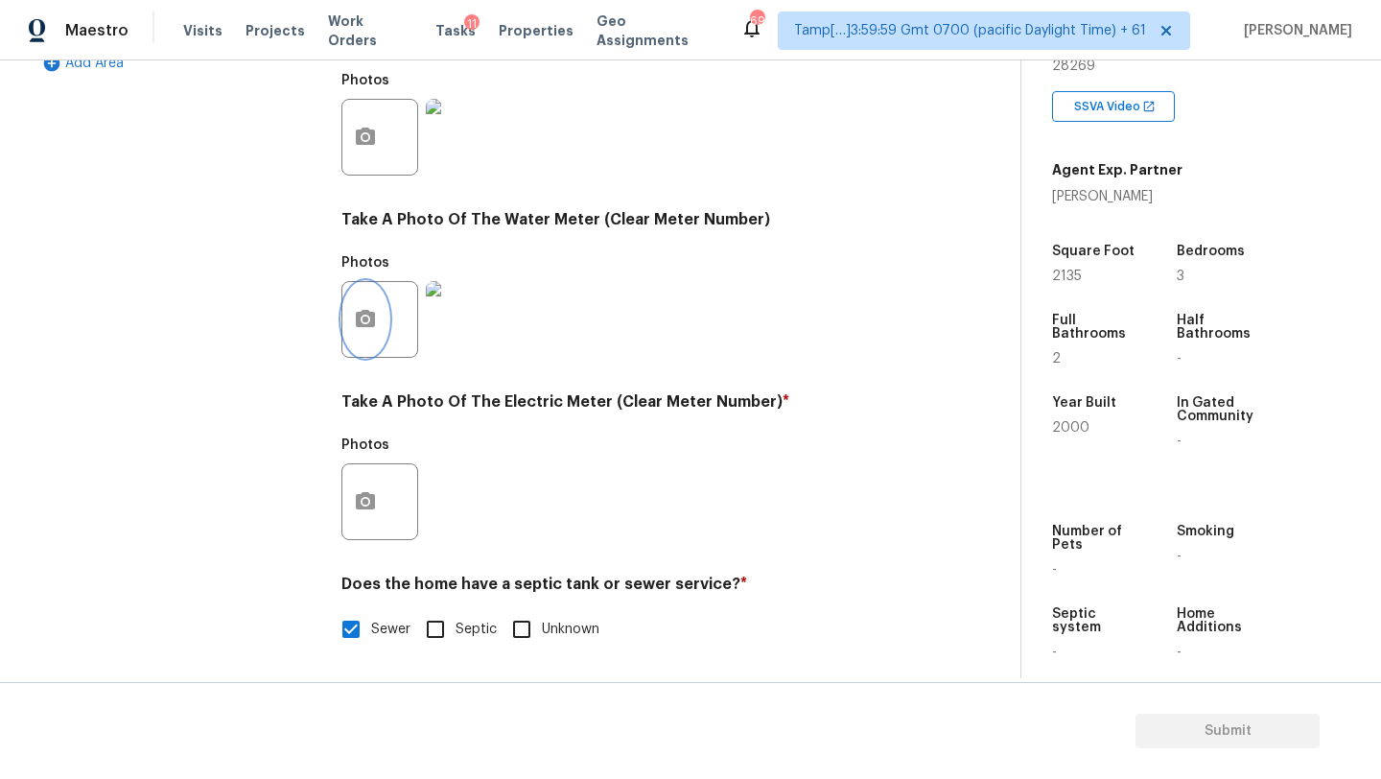
scroll to position [684, 0]
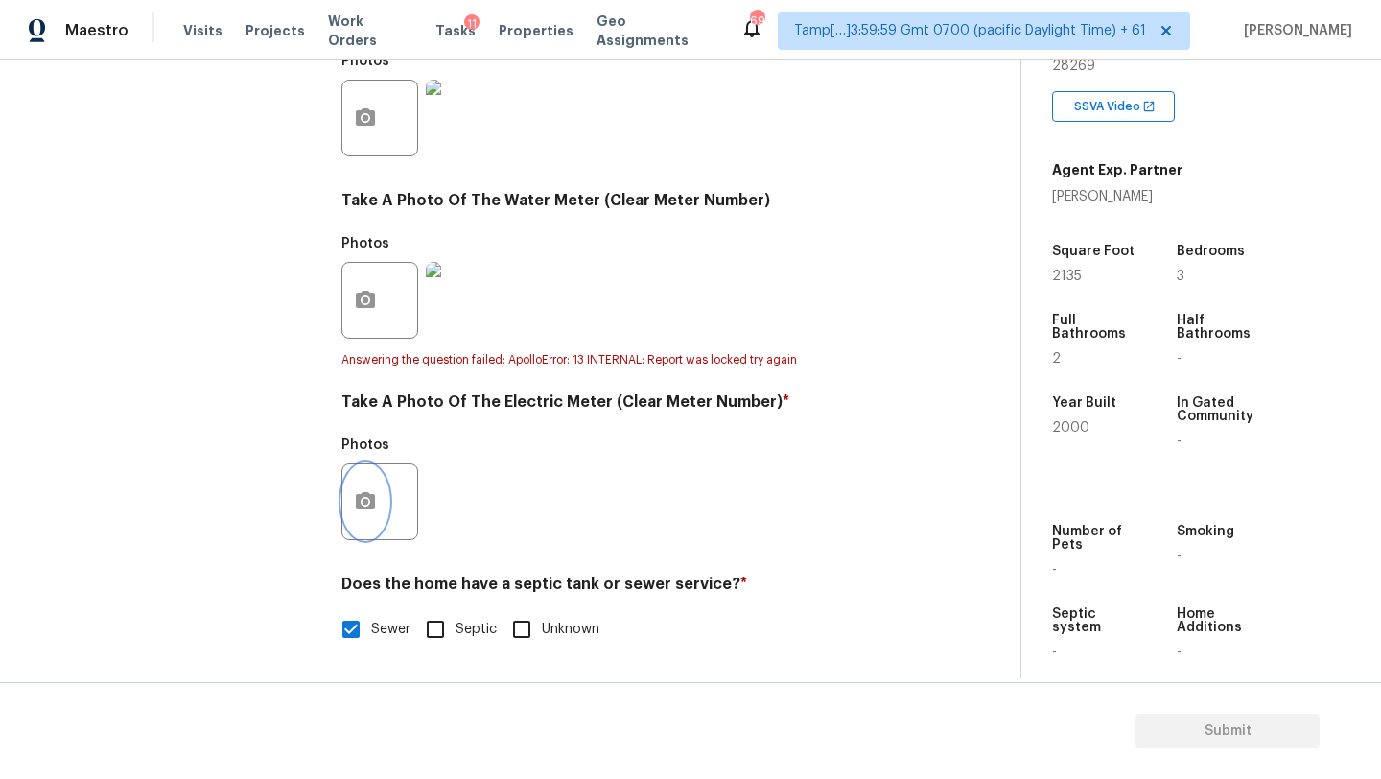
click at [384, 506] on button "button" at bounding box center [365, 501] width 46 height 75
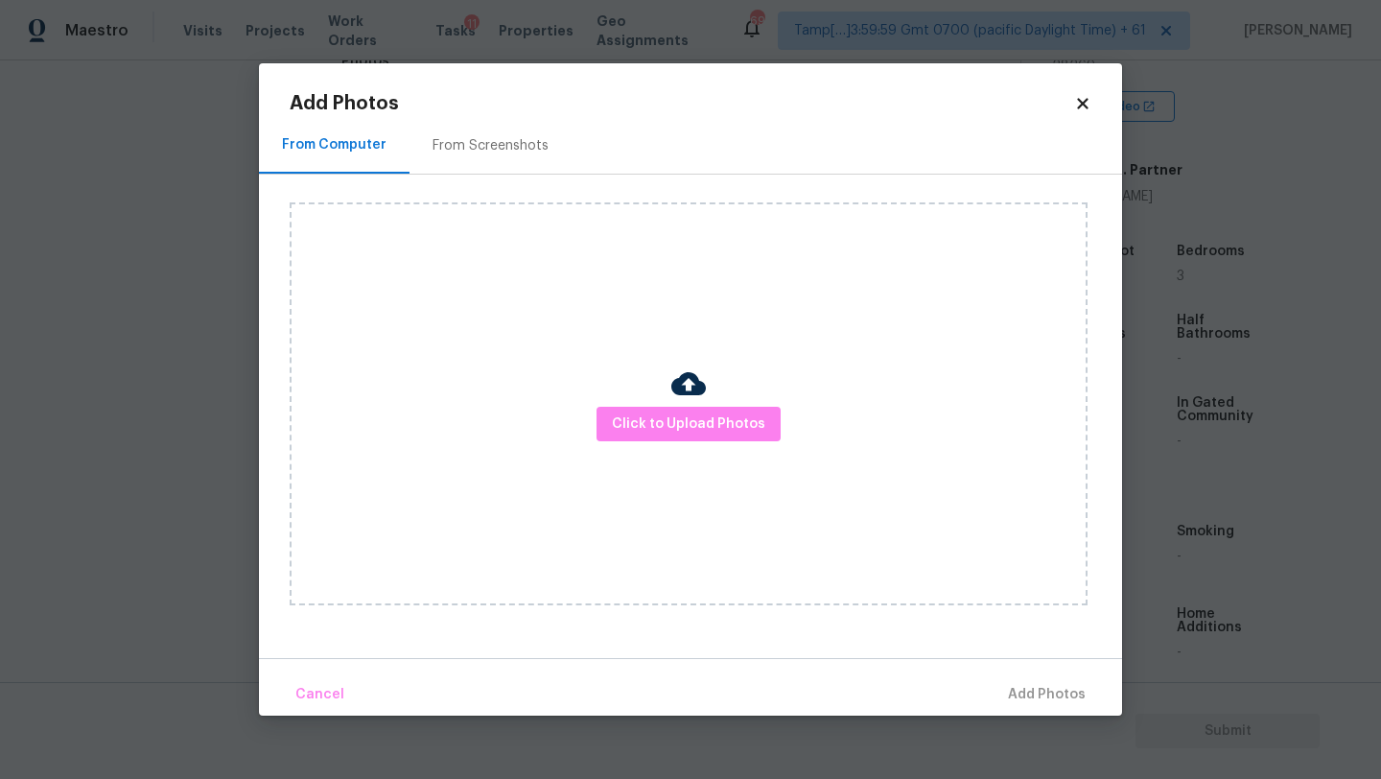
click at [474, 169] on div "From Screenshots" at bounding box center [491, 145] width 162 height 57
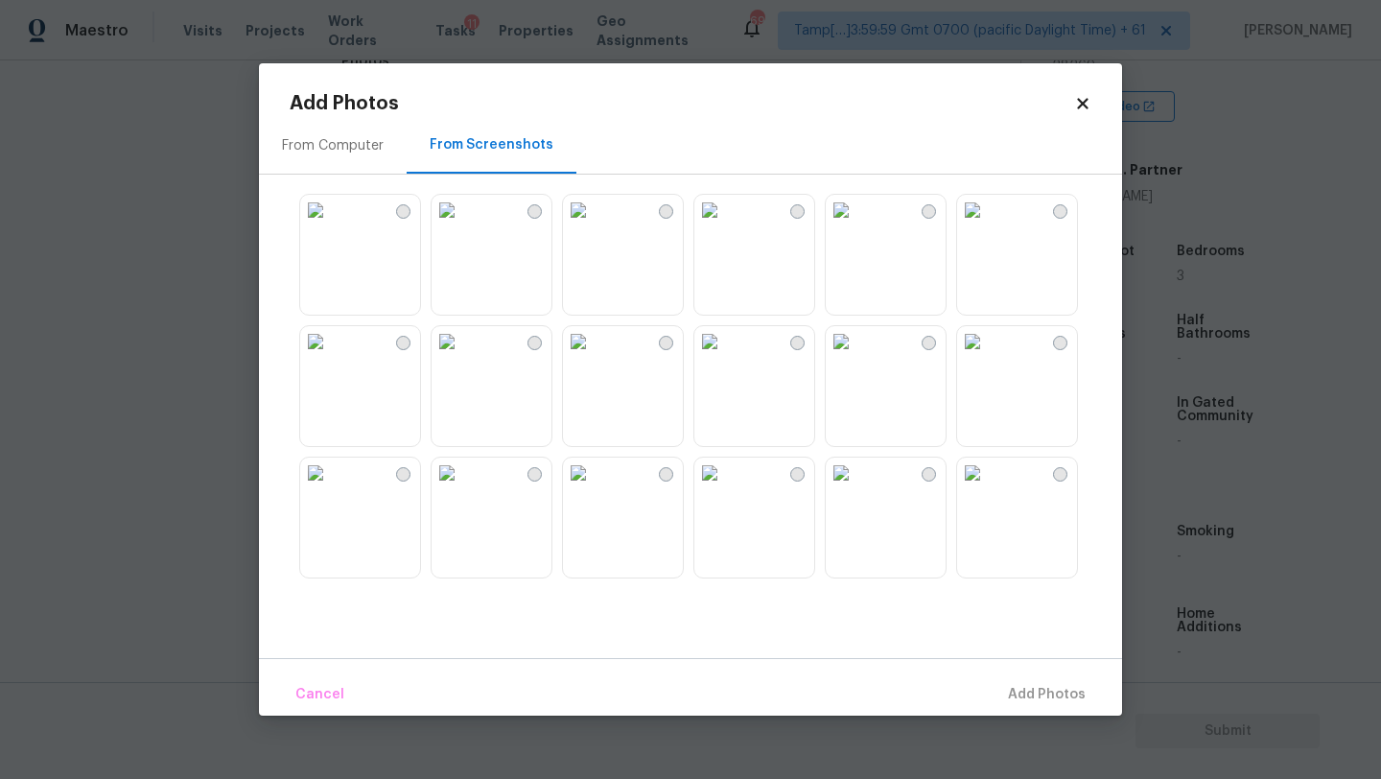
click at [856, 225] on img at bounding box center [841, 210] width 31 height 31
click at [1007, 681] on button "Add 1 Photo(s)" at bounding box center [1038, 694] width 110 height 41
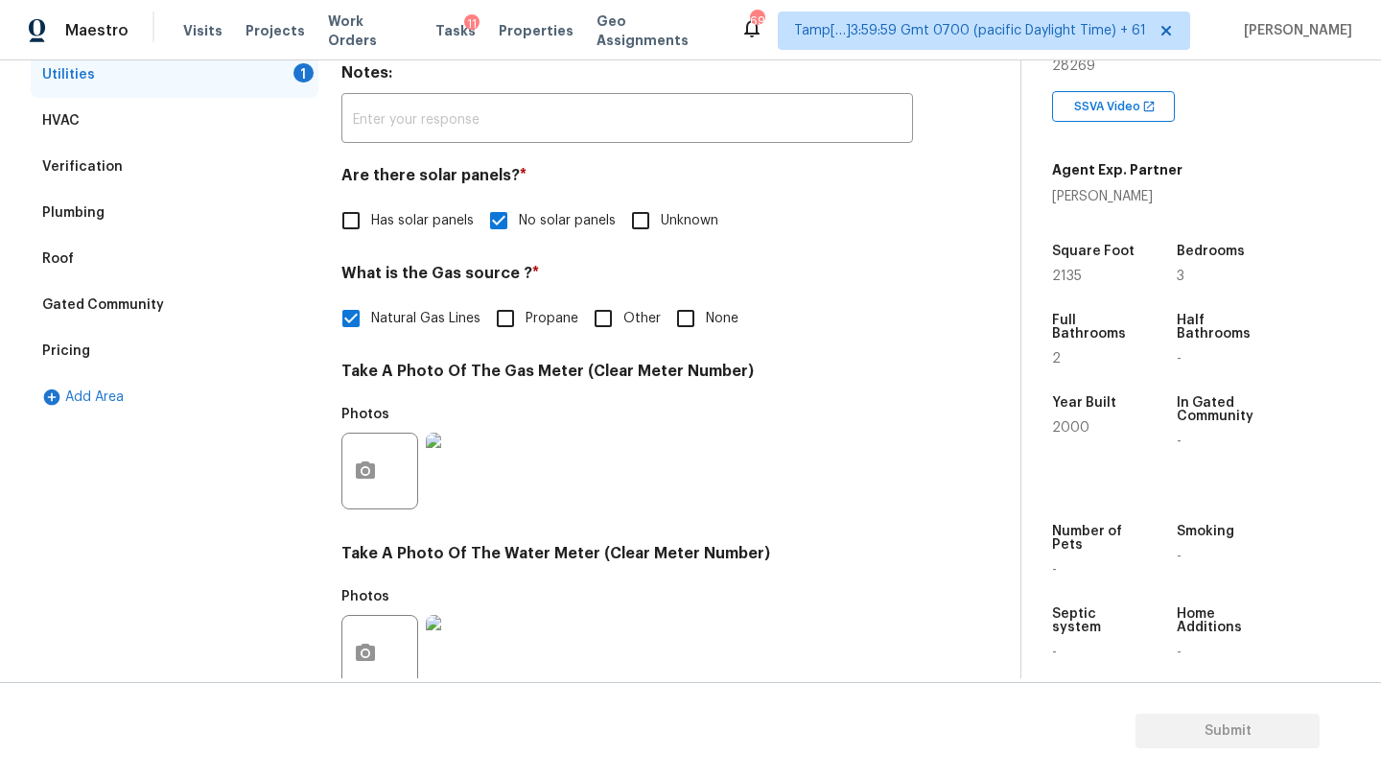
scroll to position [214, 0]
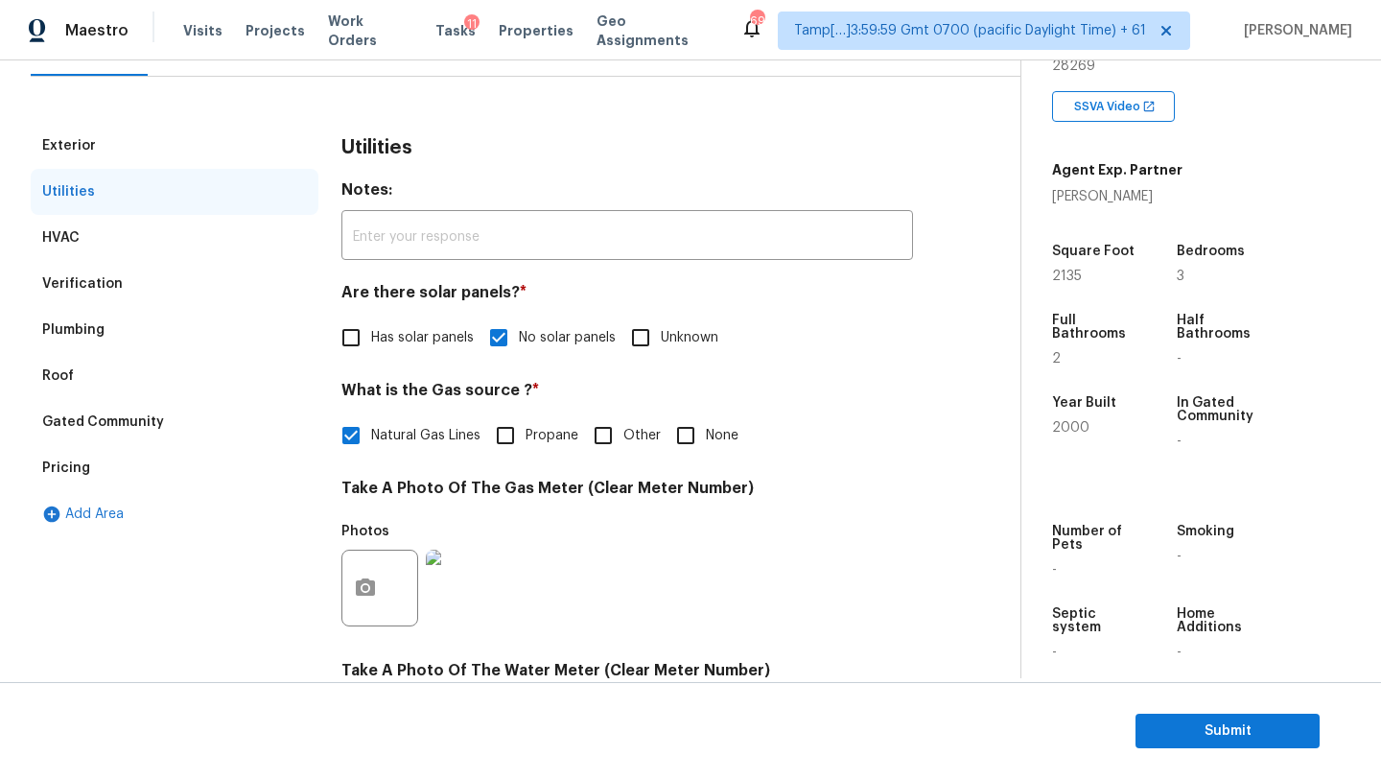
click at [81, 286] on div "Verification" at bounding box center [82, 283] width 81 height 19
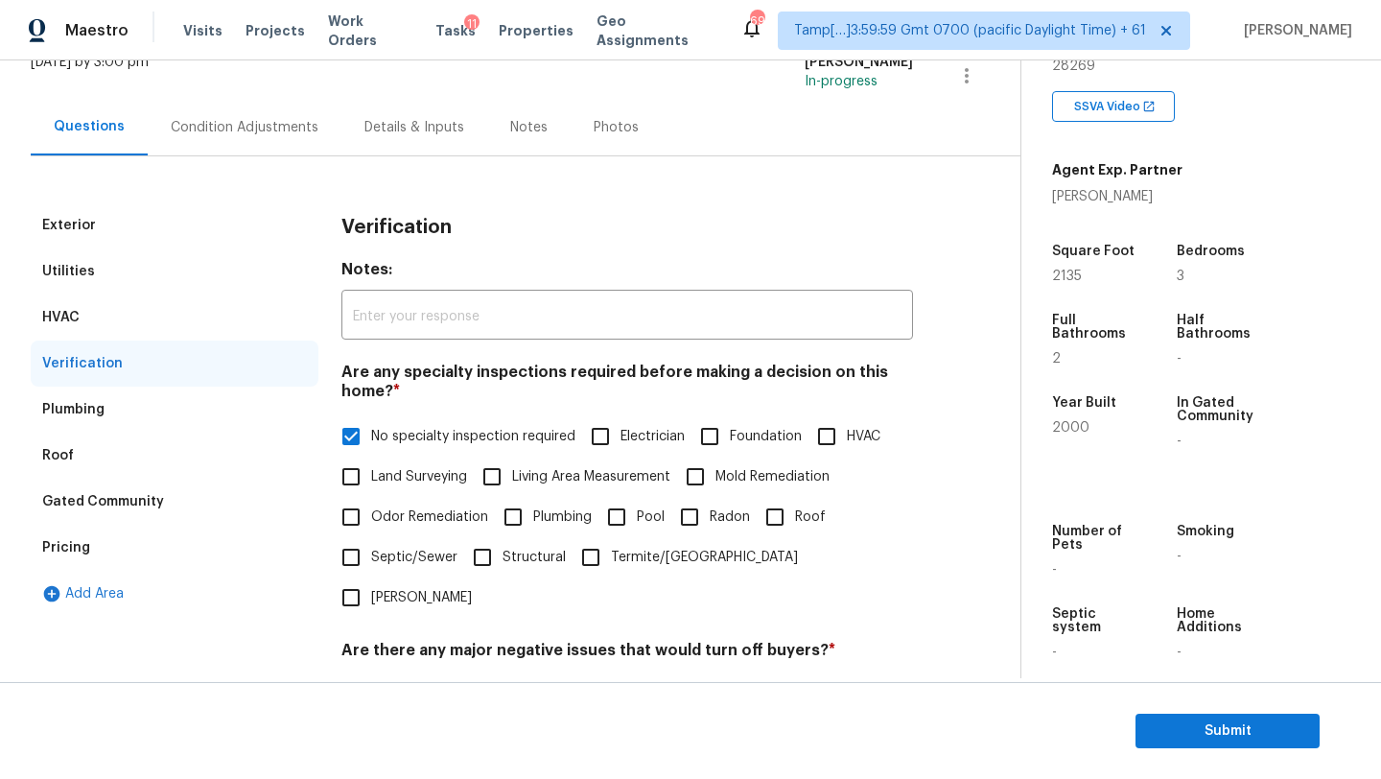
click at [125, 532] on div "Pricing" at bounding box center [175, 548] width 288 height 46
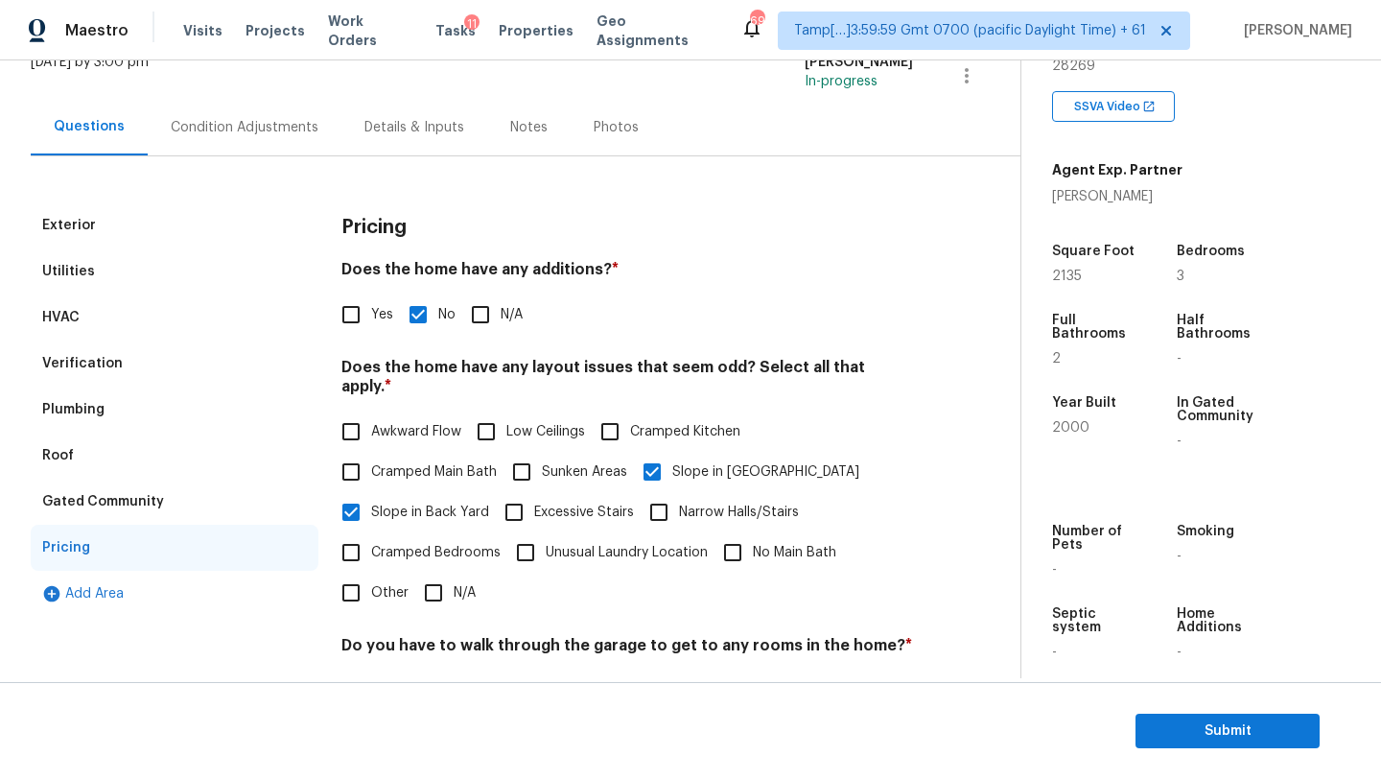
scroll to position [372, 0]
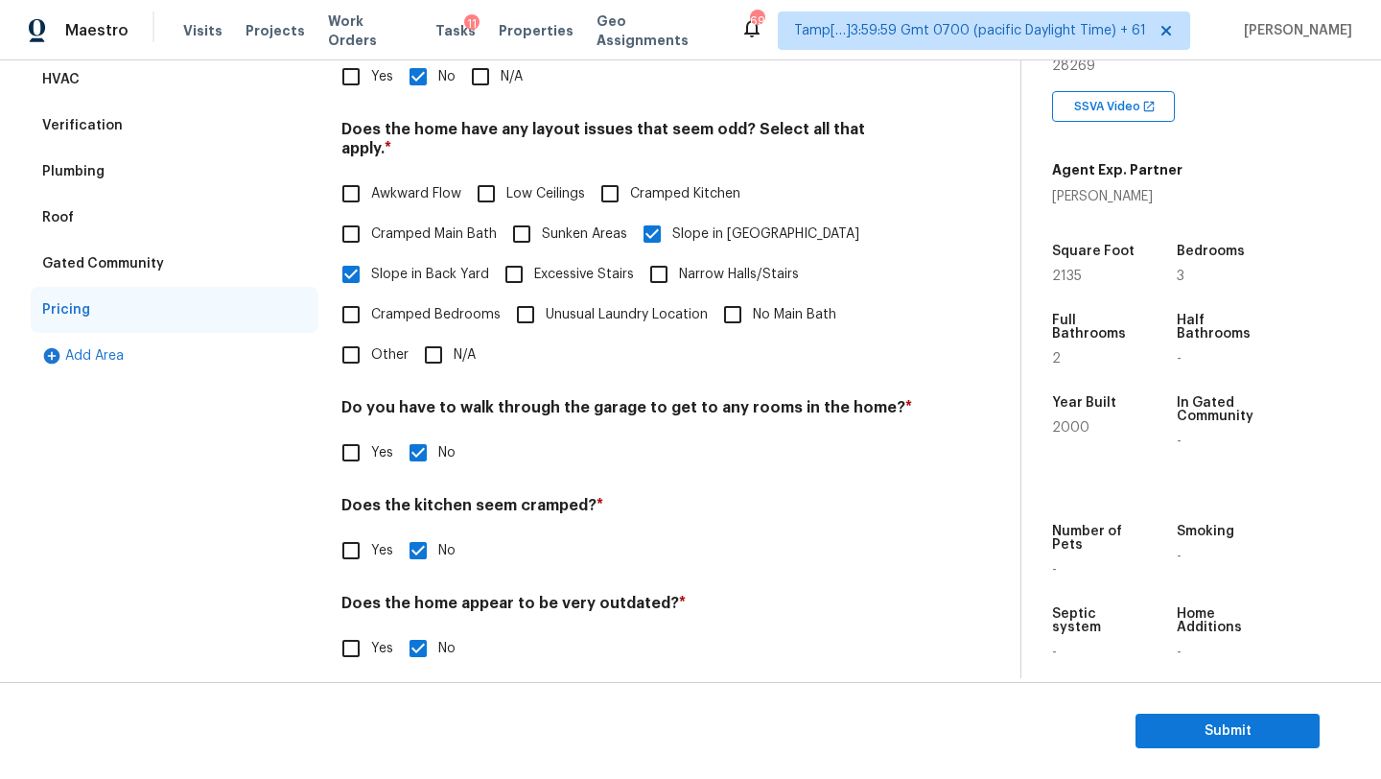
click at [112, 273] on div "Gated Community" at bounding box center [175, 264] width 288 height 46
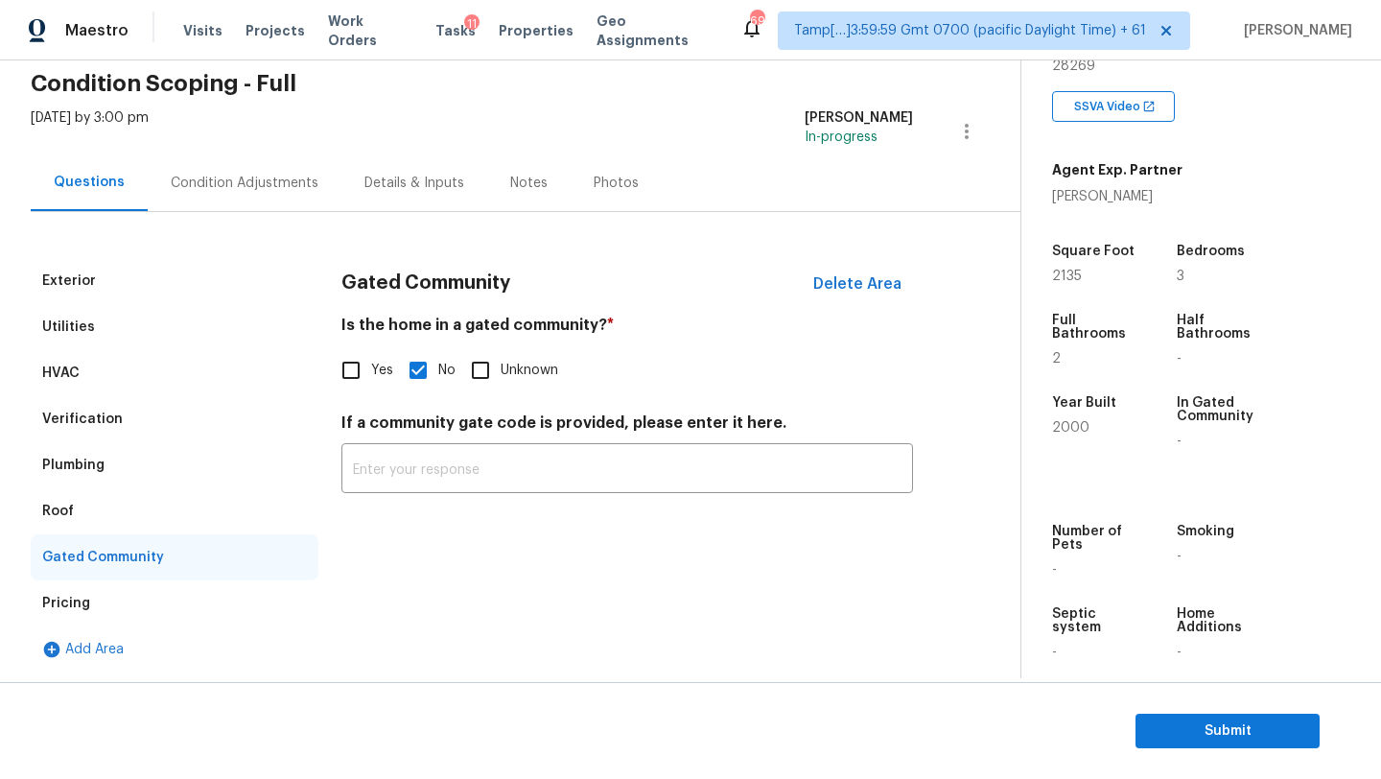
click at [85, 461] on div "Plumbing" at bounding box center [73, 465] width 62 height 19
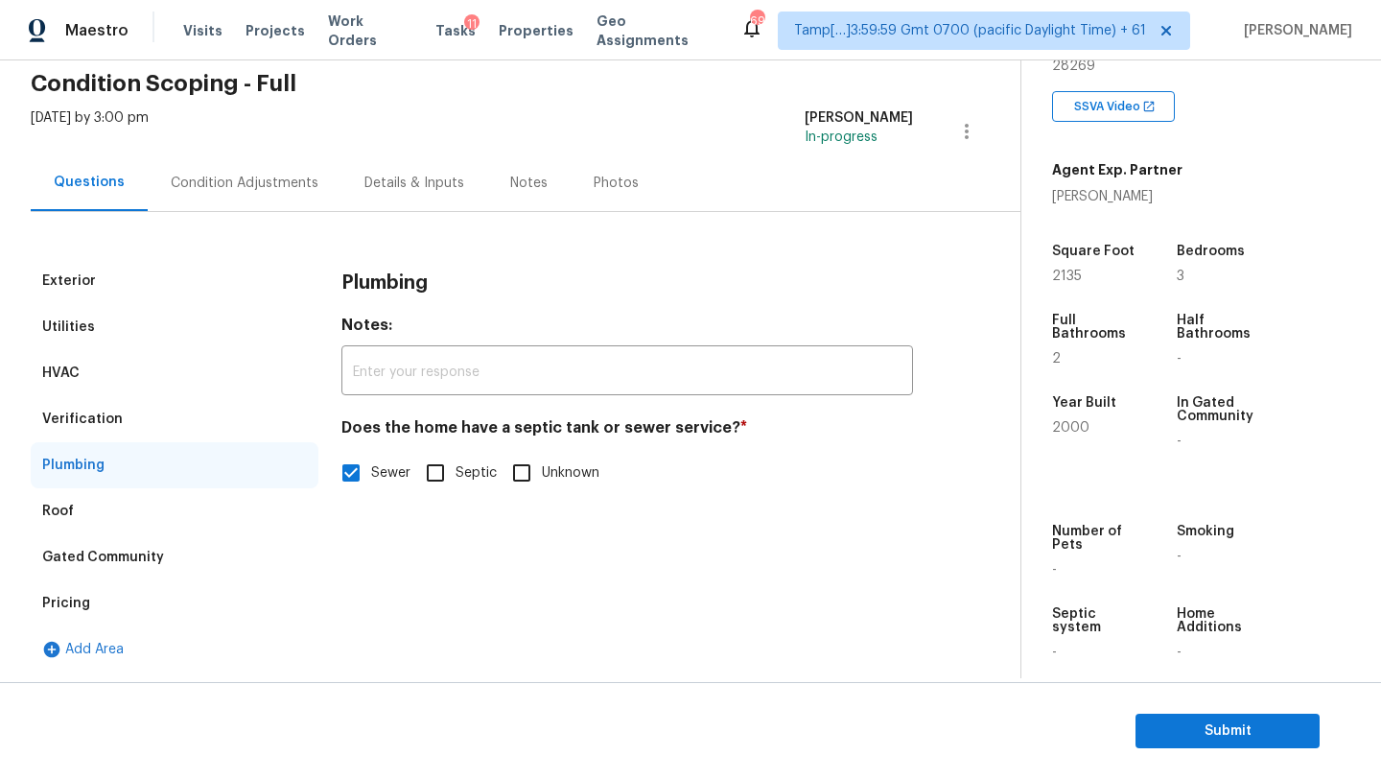
click at [130, 418] on div "Verification" at bounding box center [175, 419] width 288 height 46
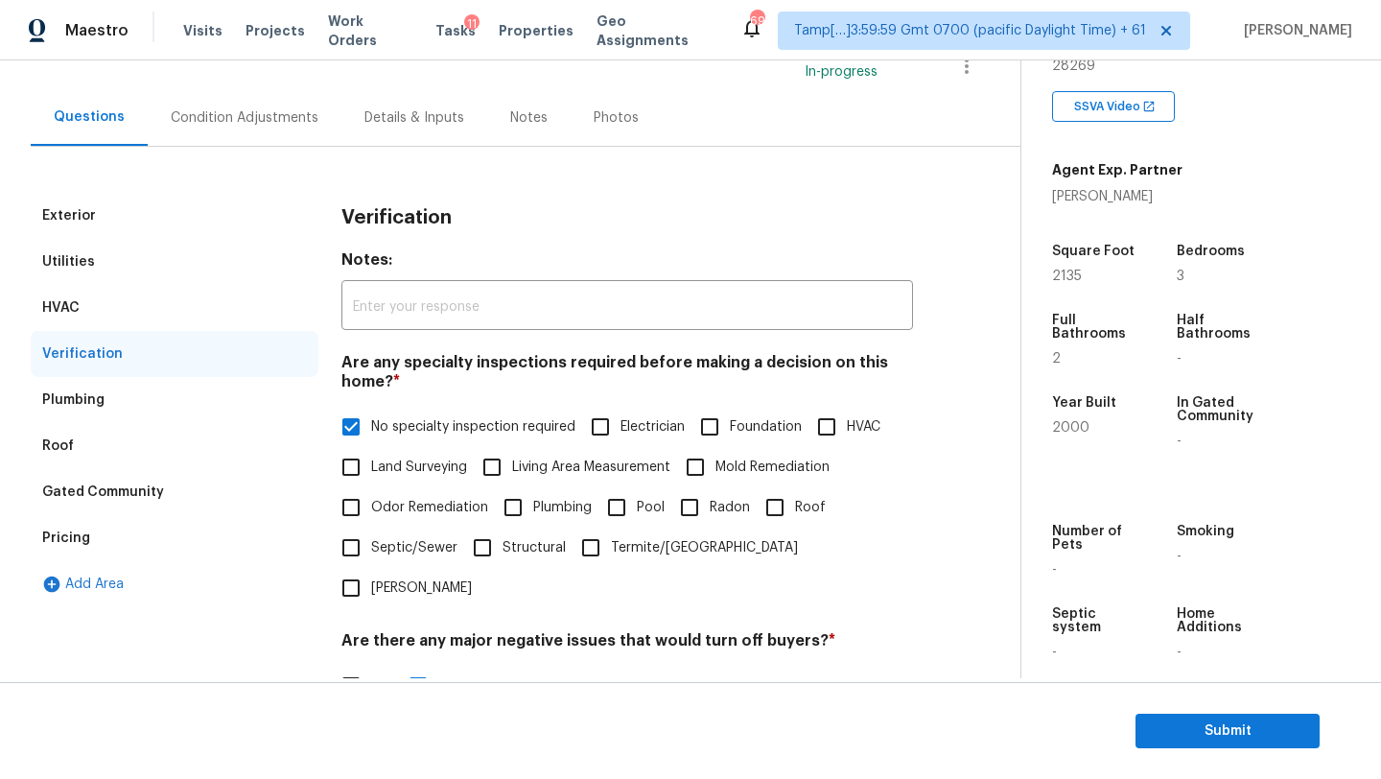
scroll to position [115, 0]
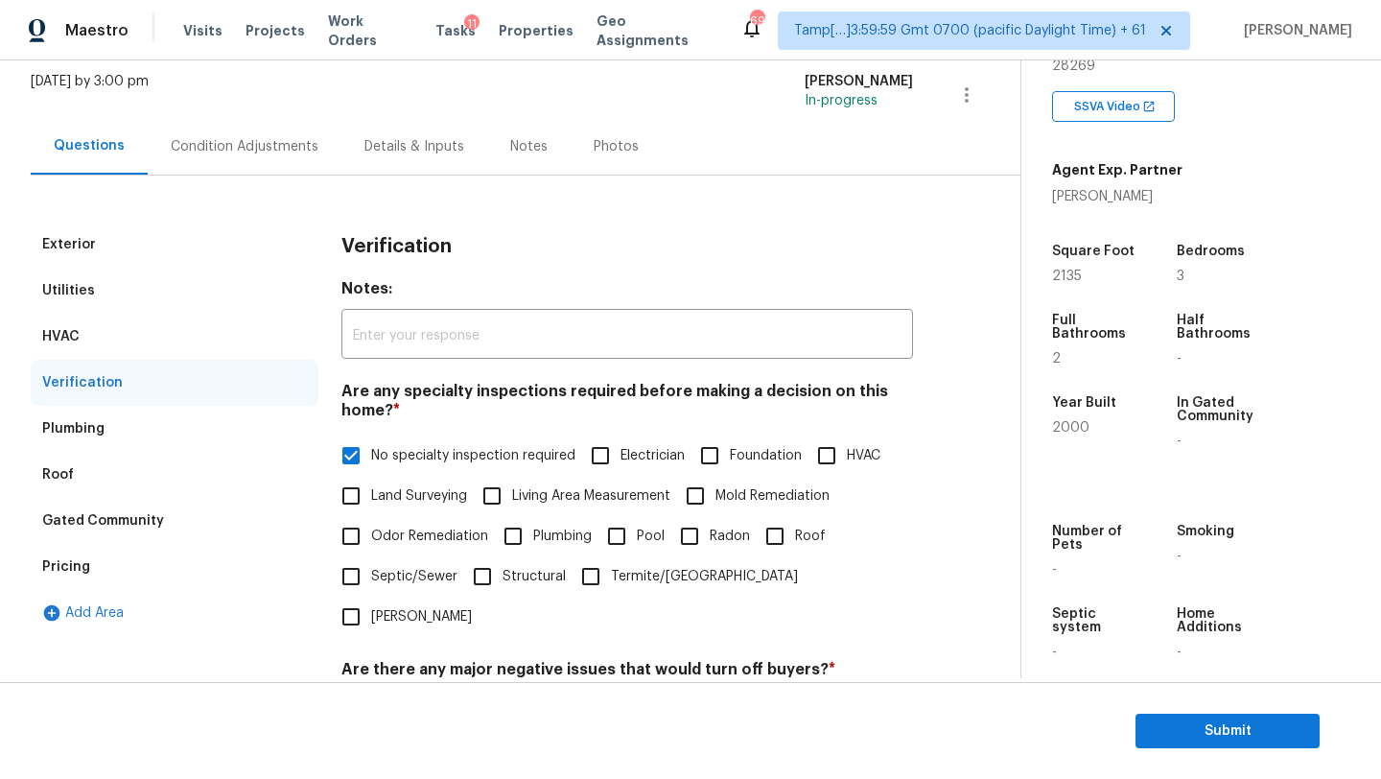
click at [223, 142] on div "Condition Adjustments" at bounding box center [245, 146] width 148 height 19
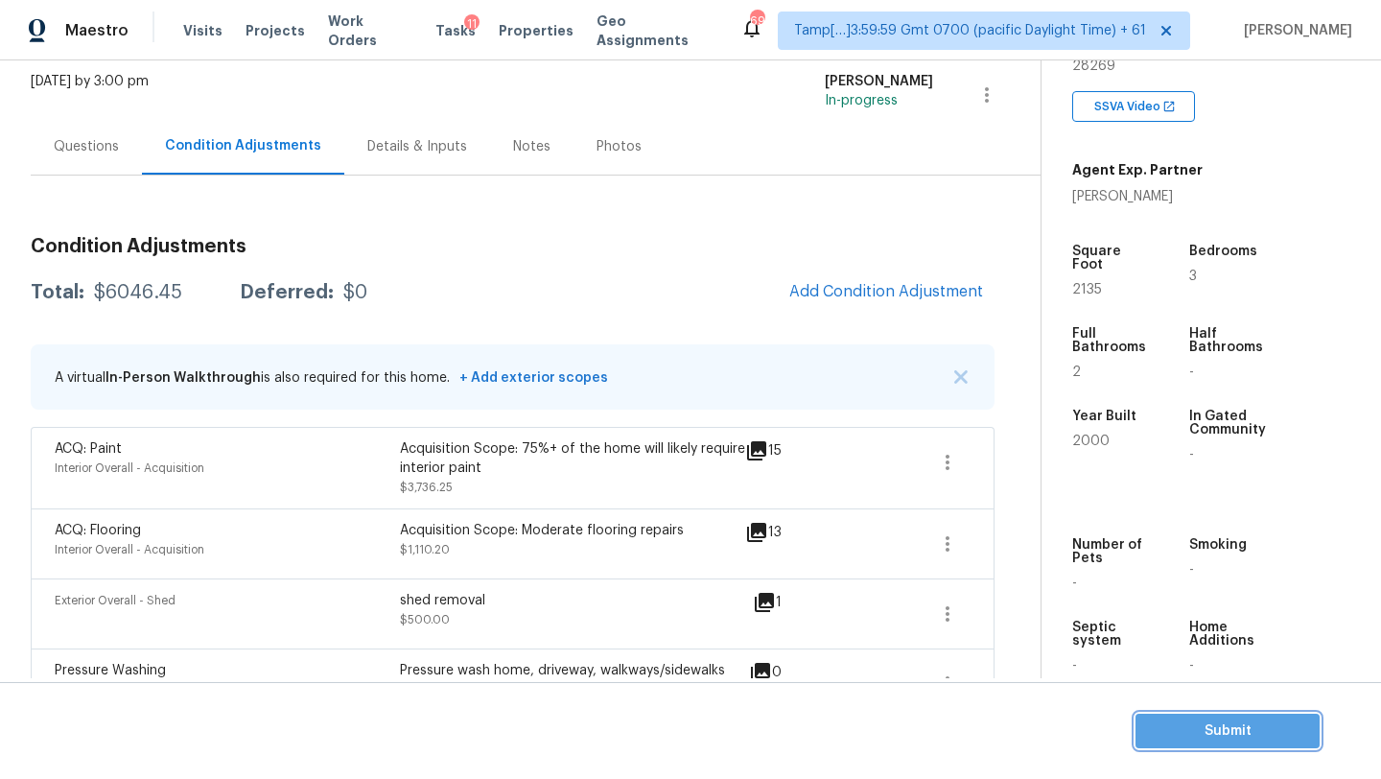
click at [1187, 723] on span "Submit" at bounding box center [1227, 731] width 153 height 24
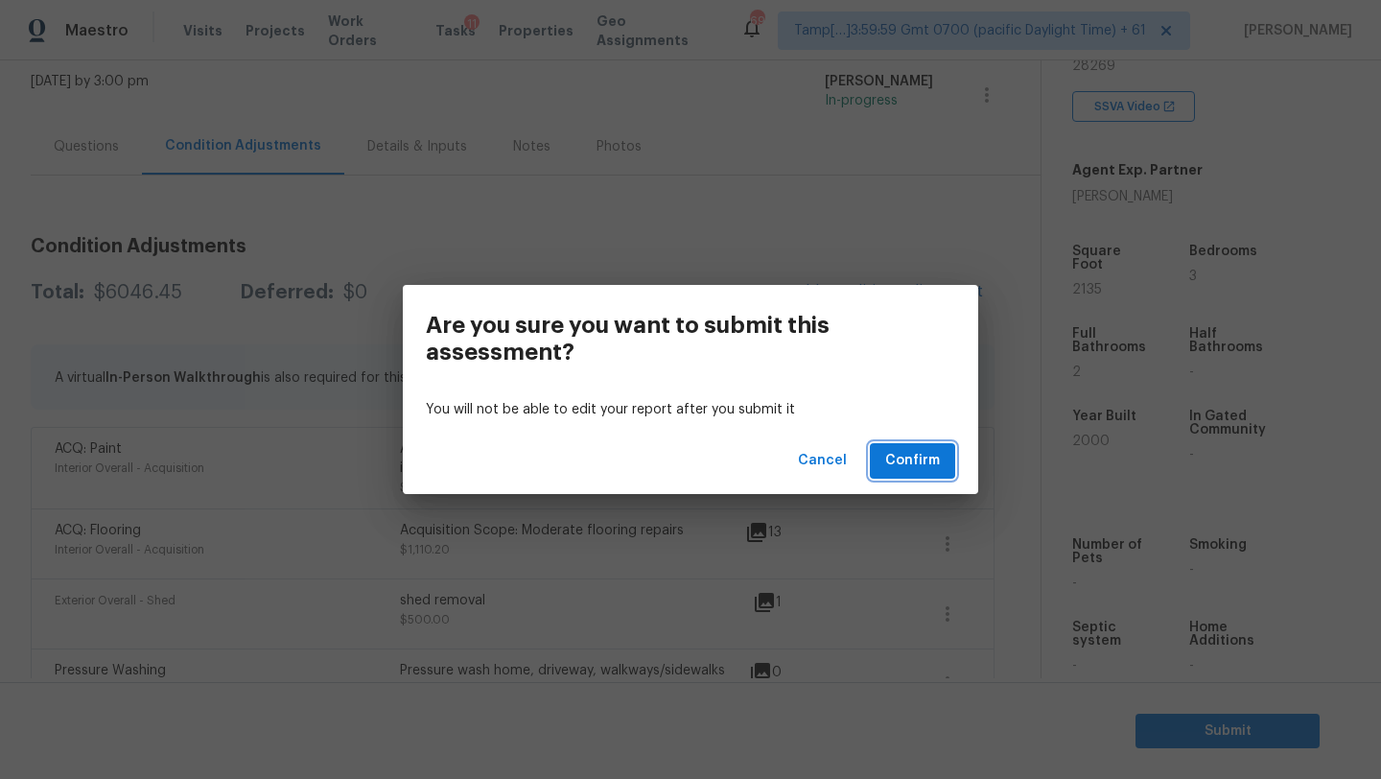
click at [919, 464] on span "Confirm" at bounding box center [912, 461] width 55 height 24
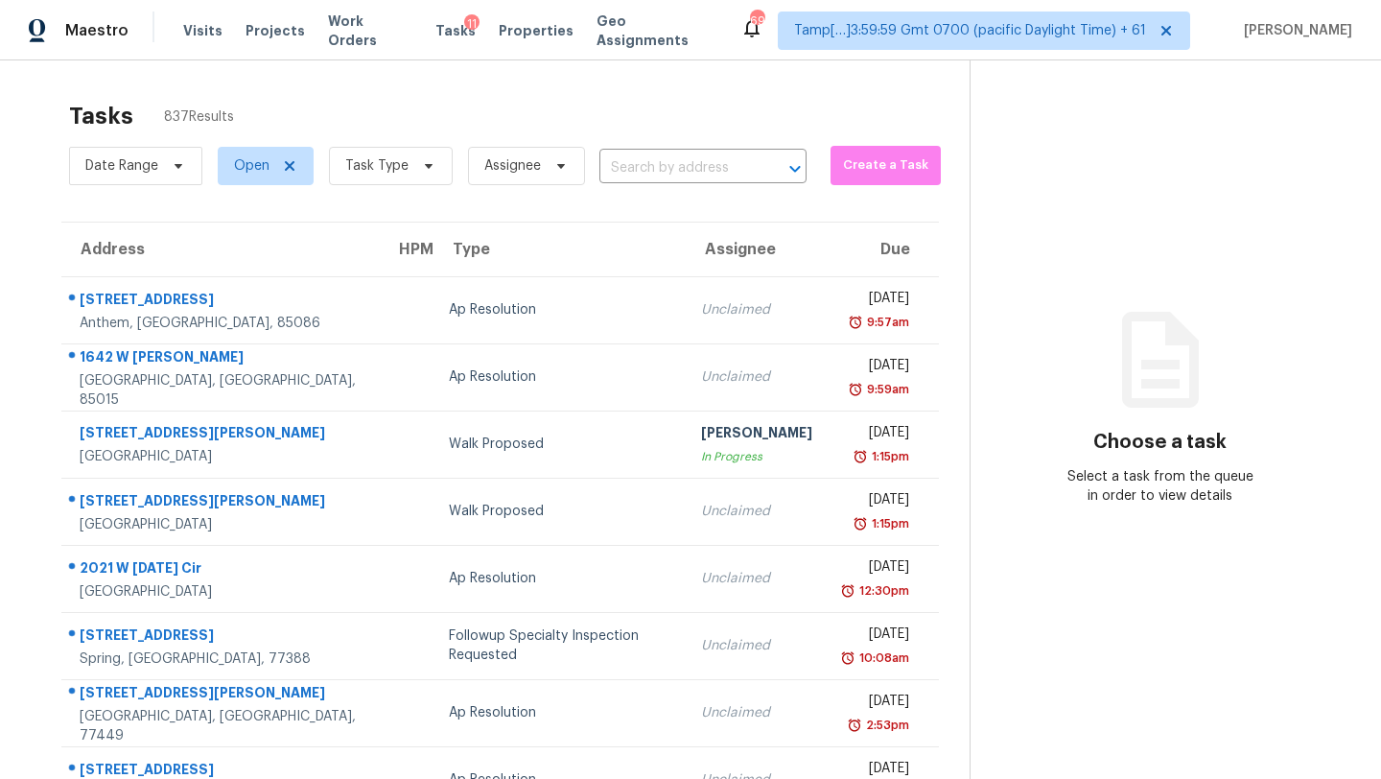
click at [727, 152] on div "Date Range Open Task Type Assignee ​" at bounding box center [438, 166] width 738 height 50
click at [725, 161] on input "text" at bounding box center [675, 168] width 153 height 30
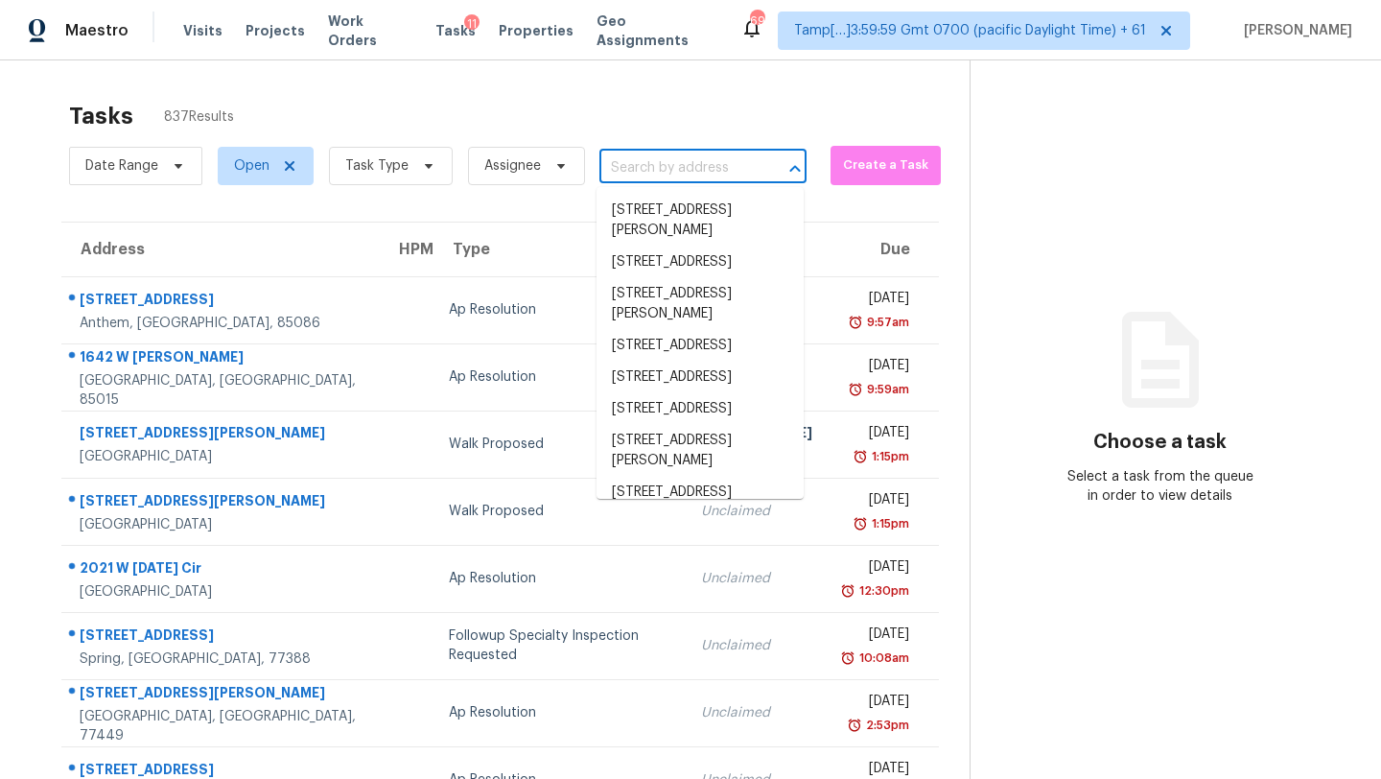
paste input "2765 Hurt Bridge Rd, Cumming, GA 30028"
type input "2765 Hurt Bridge Rd, Cumming, GA 30028"
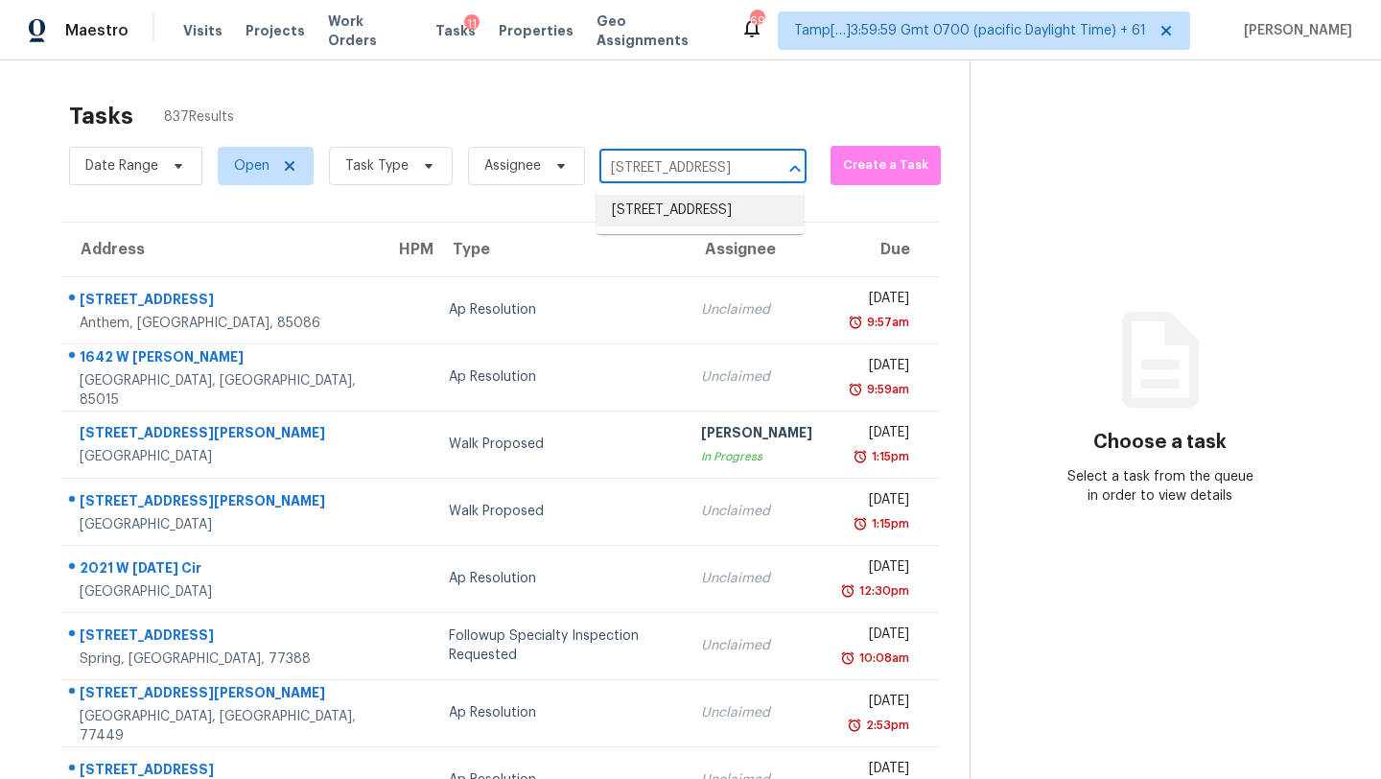
click at [704, 226] on li "2765 Hurt Bridge Rd, Cumming, GA 30028" at bounding box center [700, 211] width 207 height 32
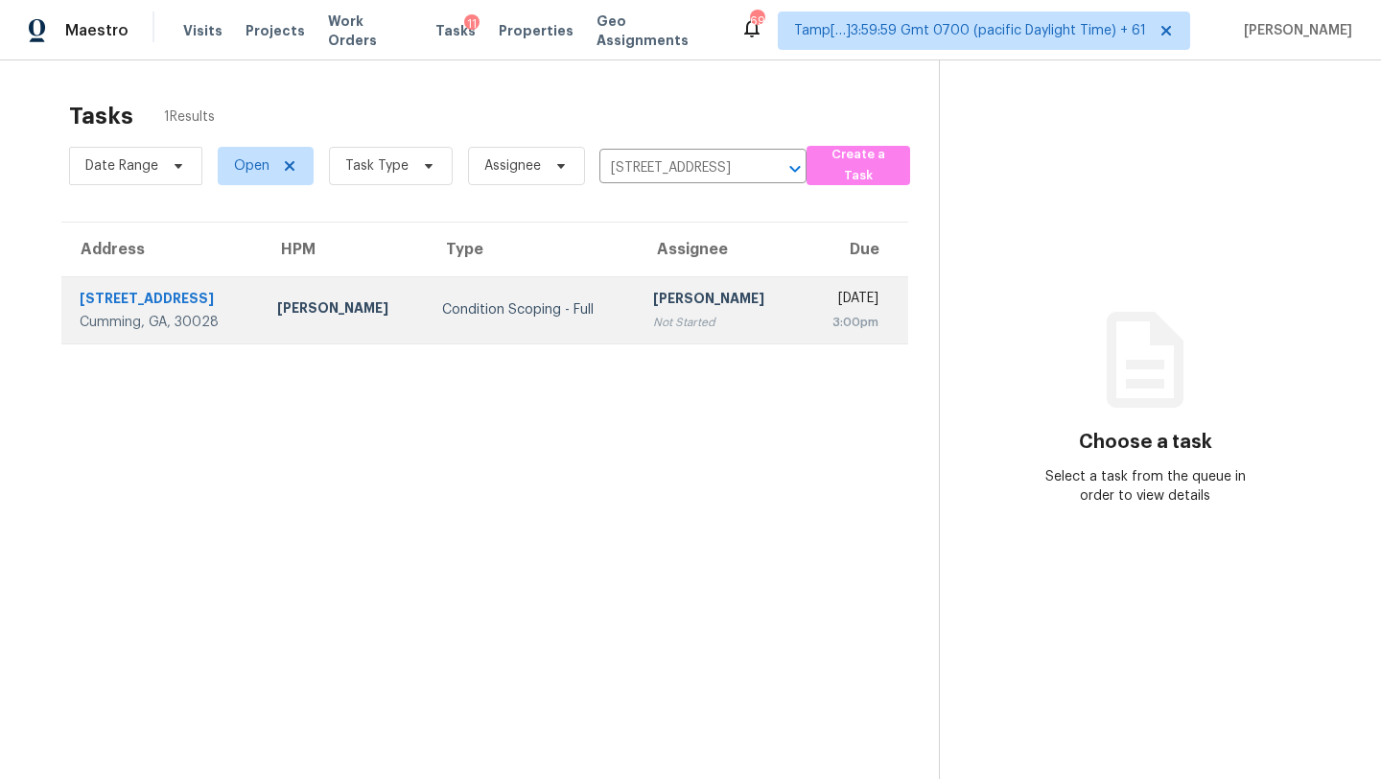
click at [692, 300] on td "Rajesh M Not Started" at bounding box center [720, 309] width 165 height 67
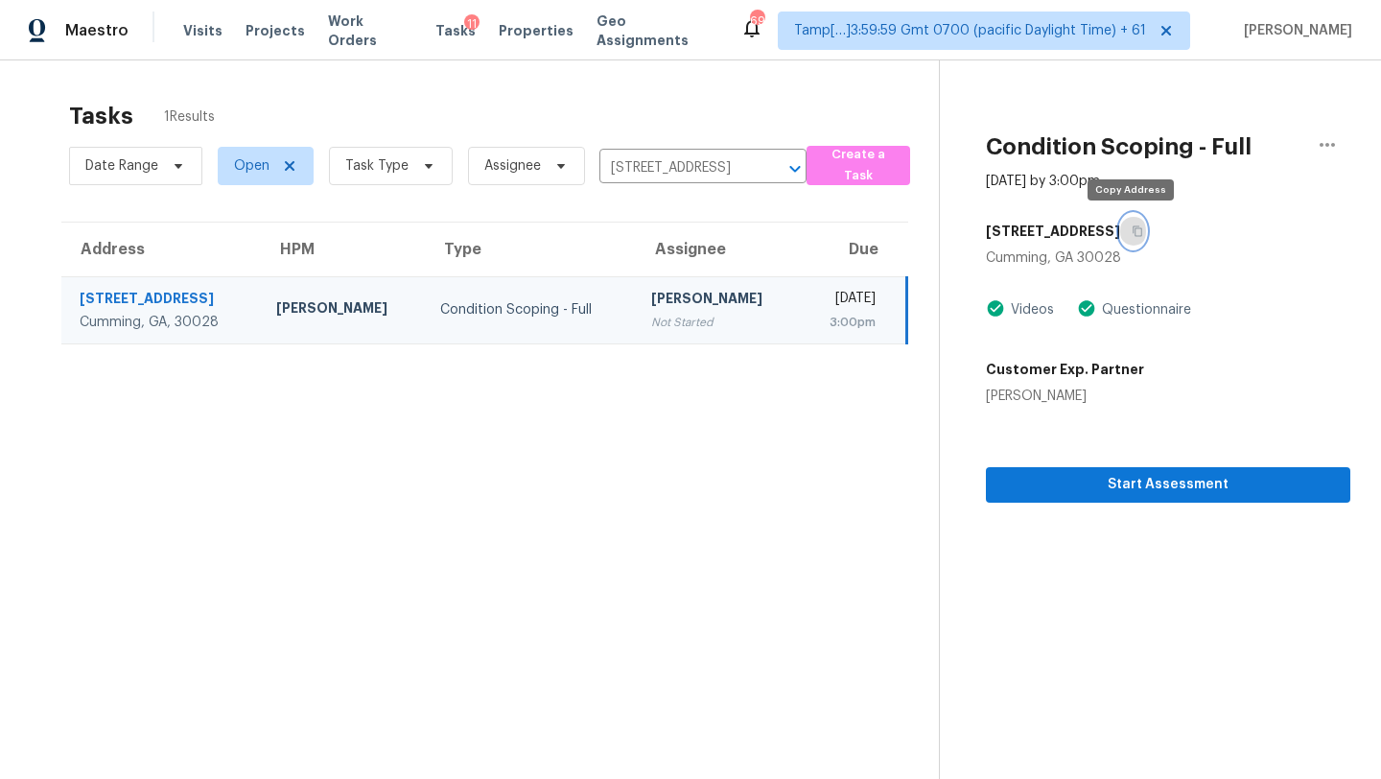
click at [1134, 228] on icon "button" at bounding box center [1138, 231] width 12 height 12
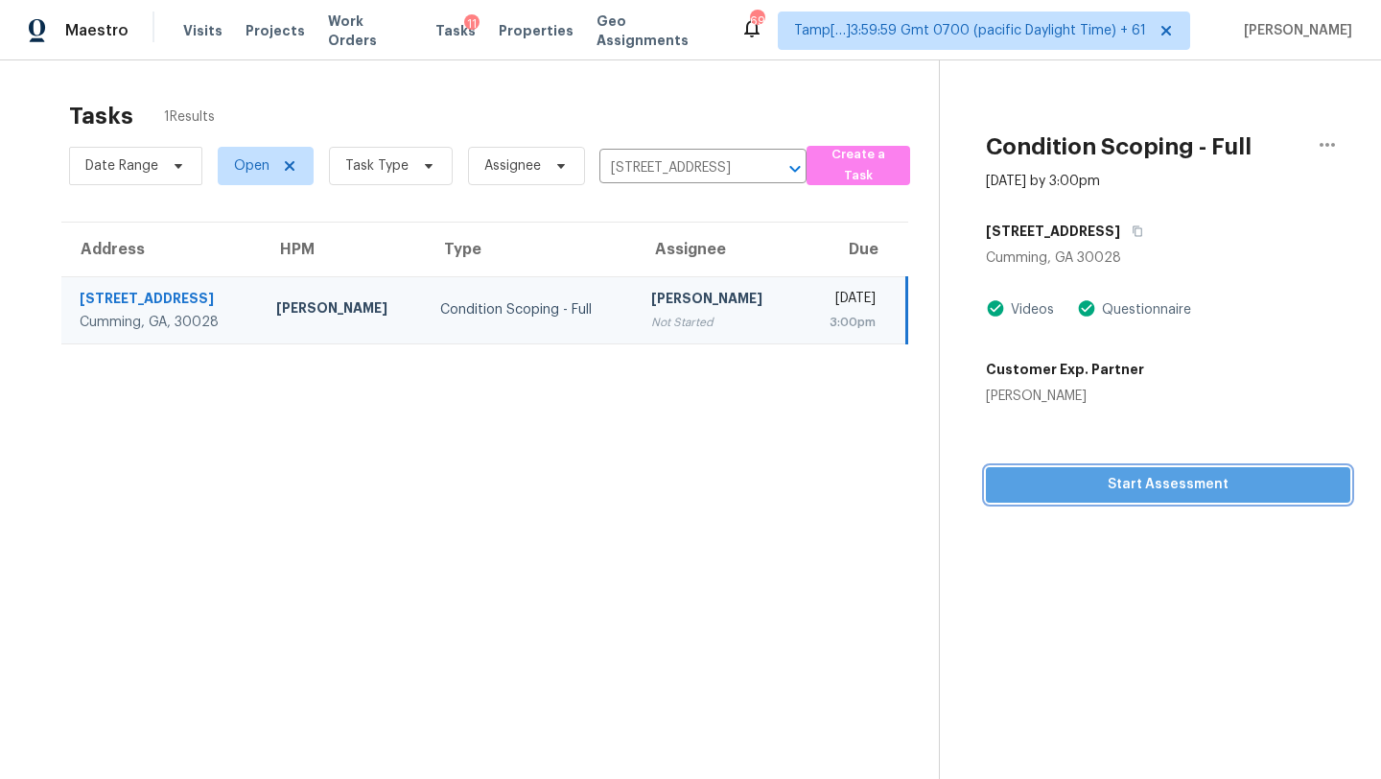
click at [1061, 485] on span "Start Assessment" at bounding box center [1168, 485] width 334 height 24
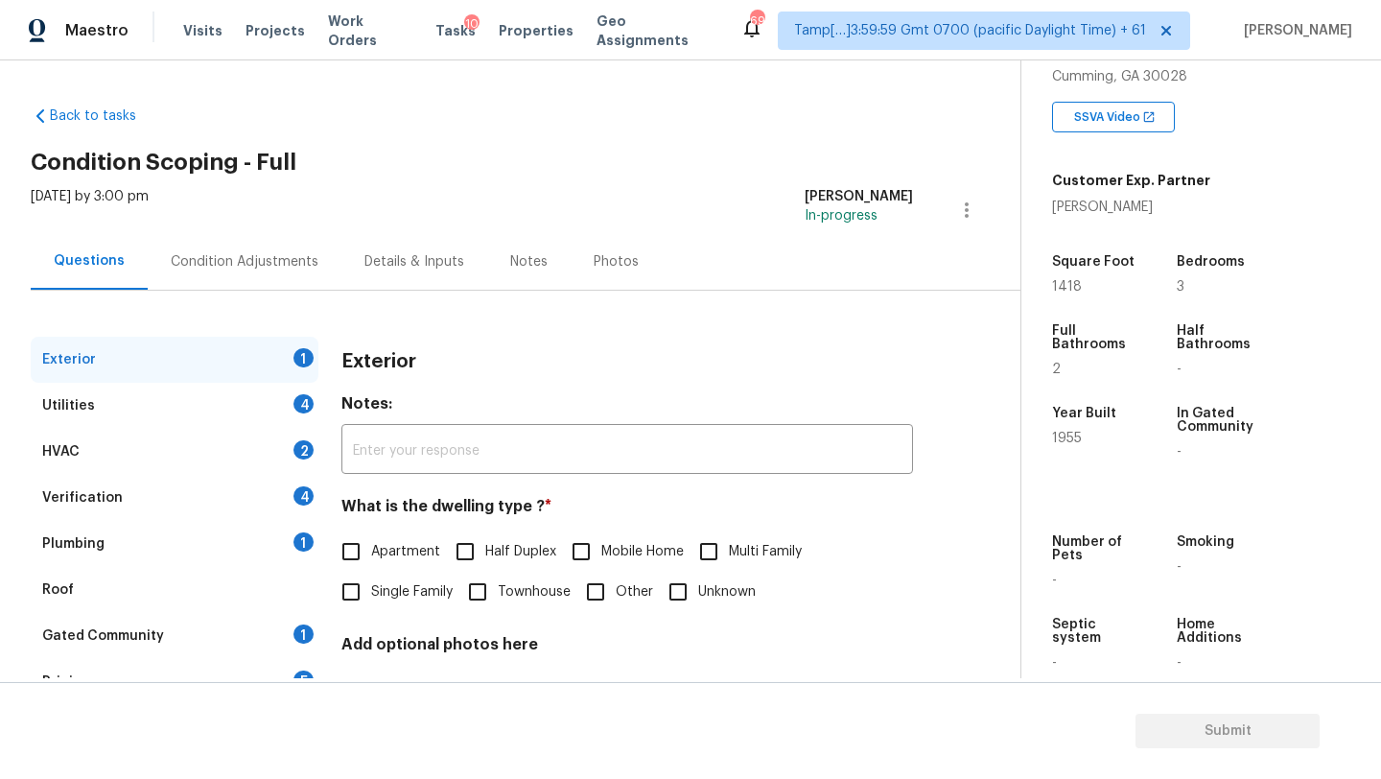
scroll to position [46, 0]
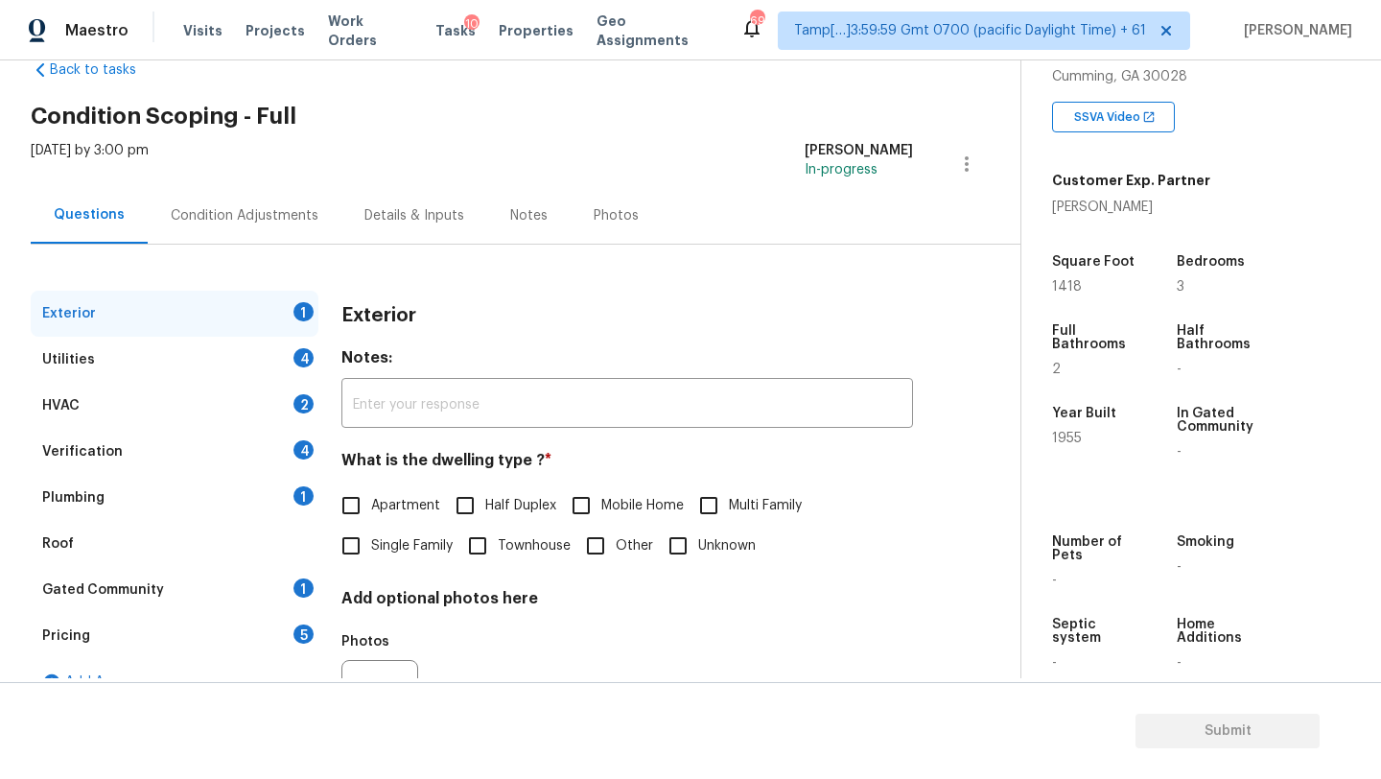
click at [165, 582] on div "Gated Community 1" at bounding box center [175, 590] width 288 height 46
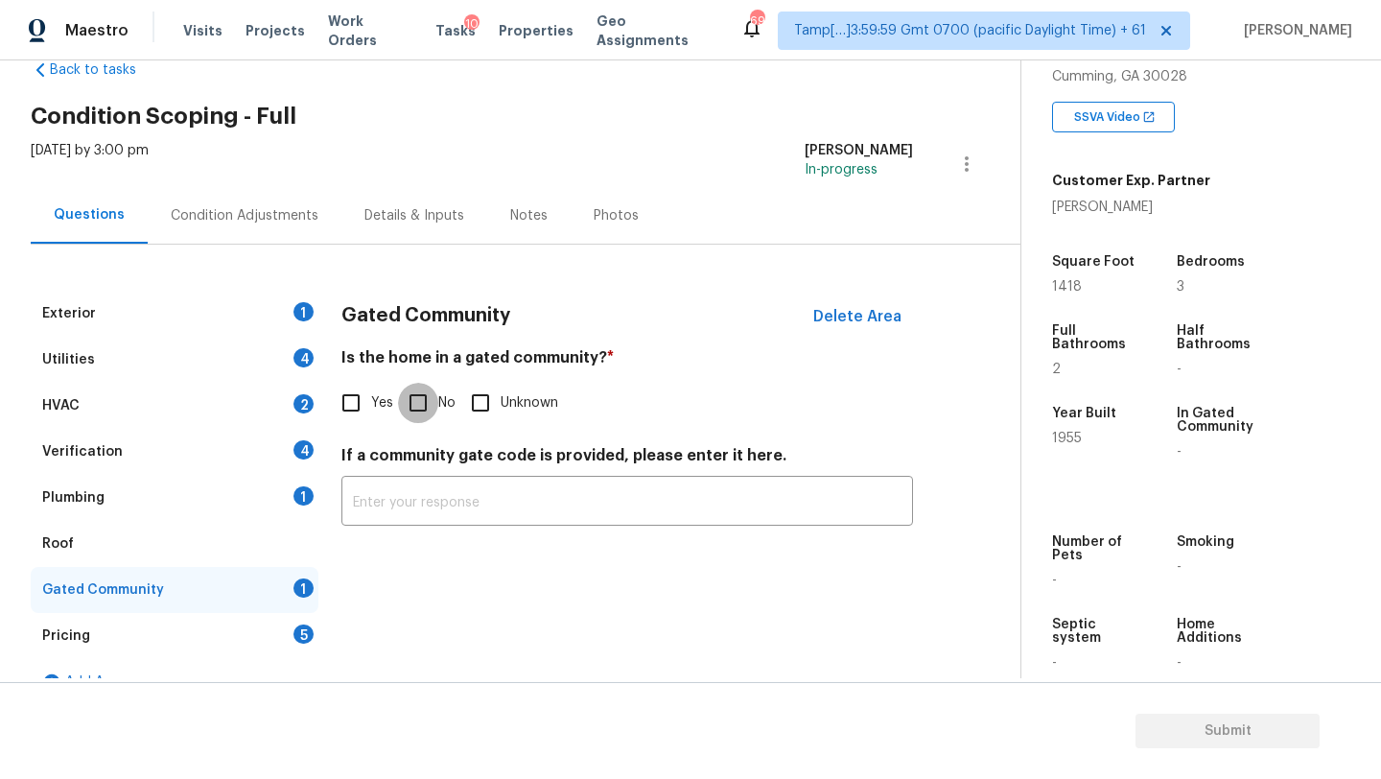
click at [426, 399] on input "No" at bounding box center [418, 403] width 40 height 40
checkbox input "true"
click at [204, 533] on div "Roof" at bounding box center [175, 544] width 288 height 46
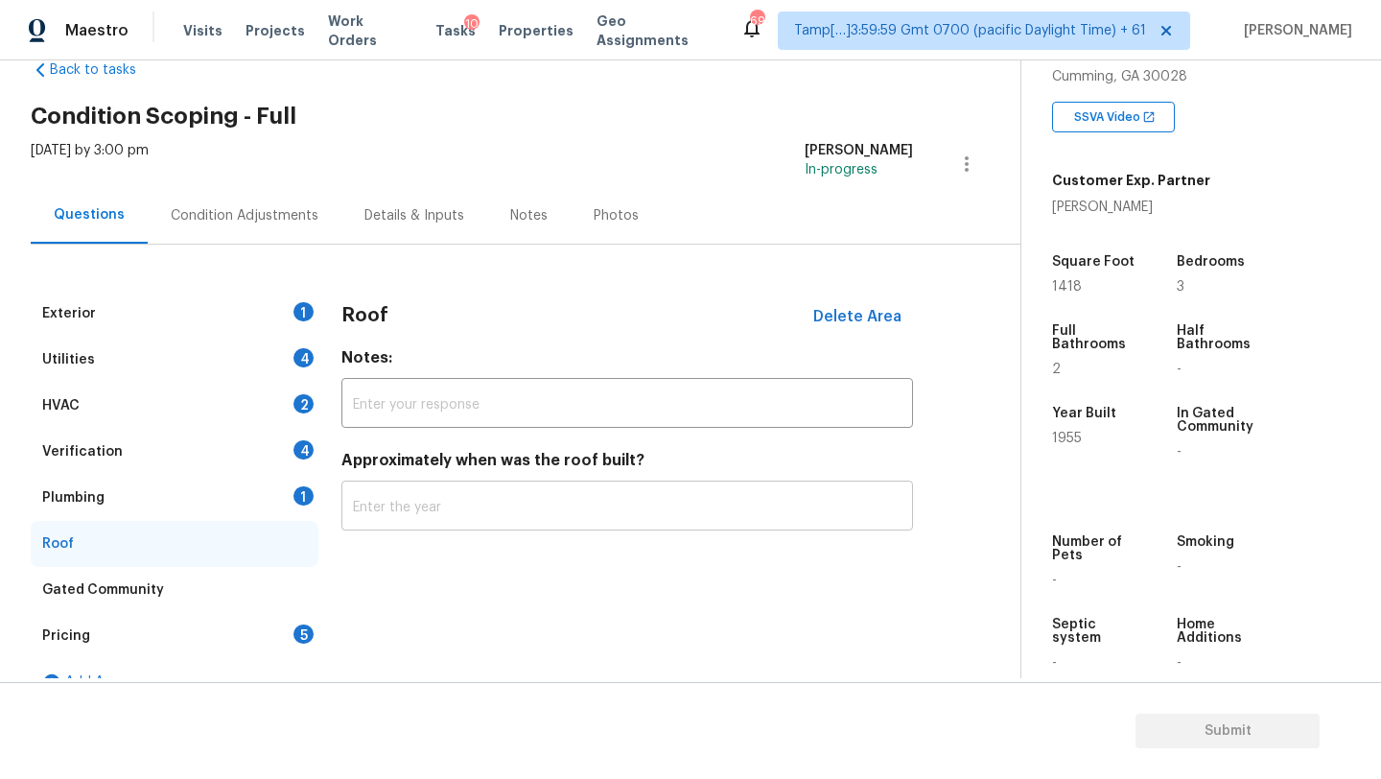
click at [362, 500] on input "text" at bounding box center [627, 507] width 572 height 45
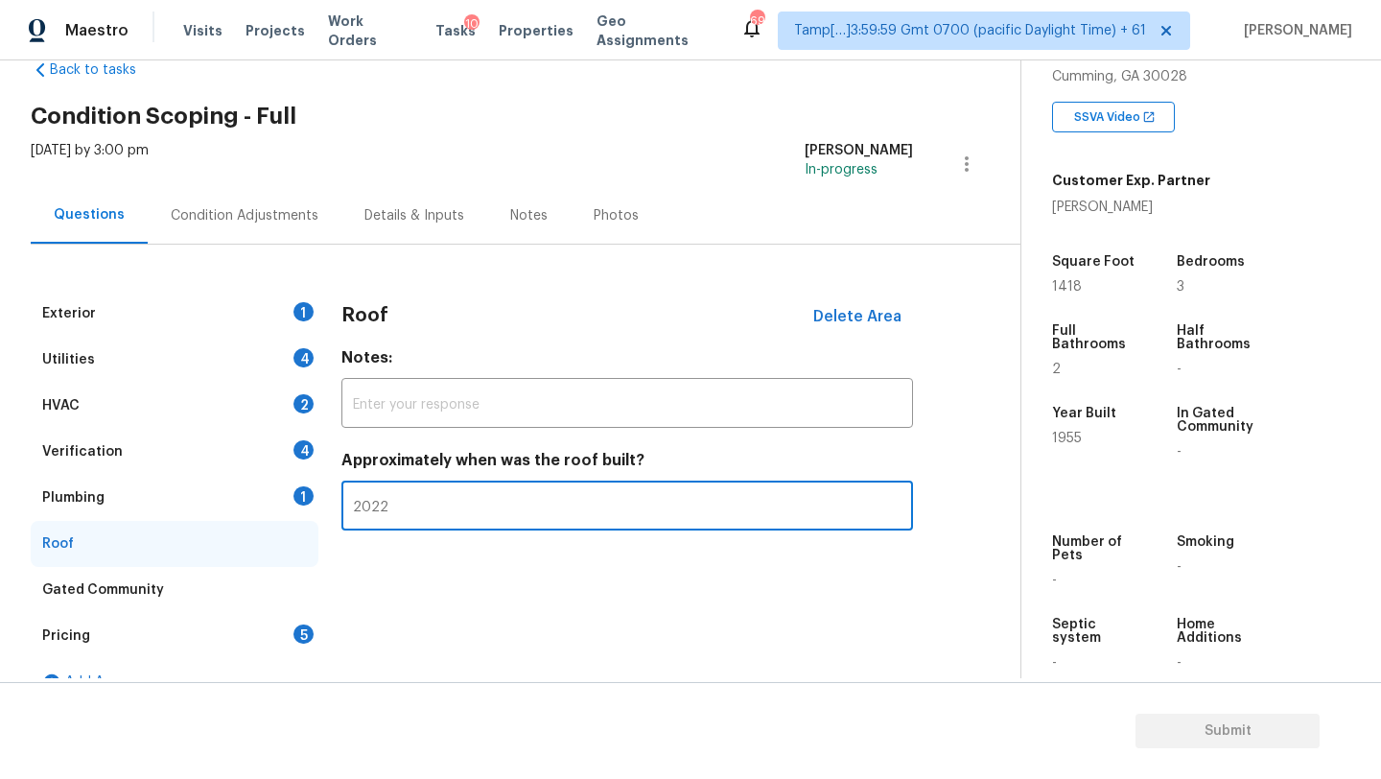
type input "2022"
click at [205, 480] on div "Plumbing 1" at bounding box center [175, 498] width 288 height 46
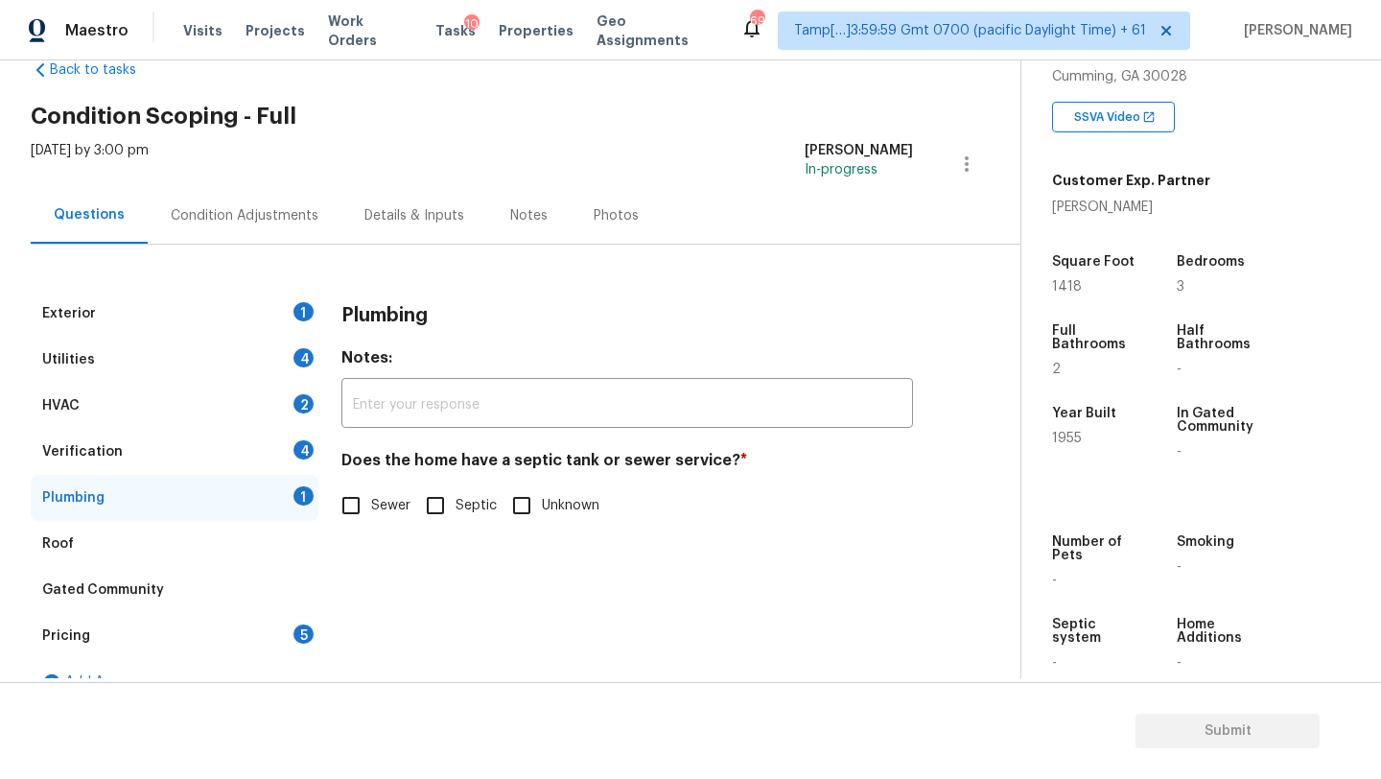
click at [341, 490] on input "Sewer" at bounding box center [351, 505] width 40 height 40
checkbox input "true"
click at [232, 457] on div "Verification 4" at bounding box center [175, 452] width 288 height 46
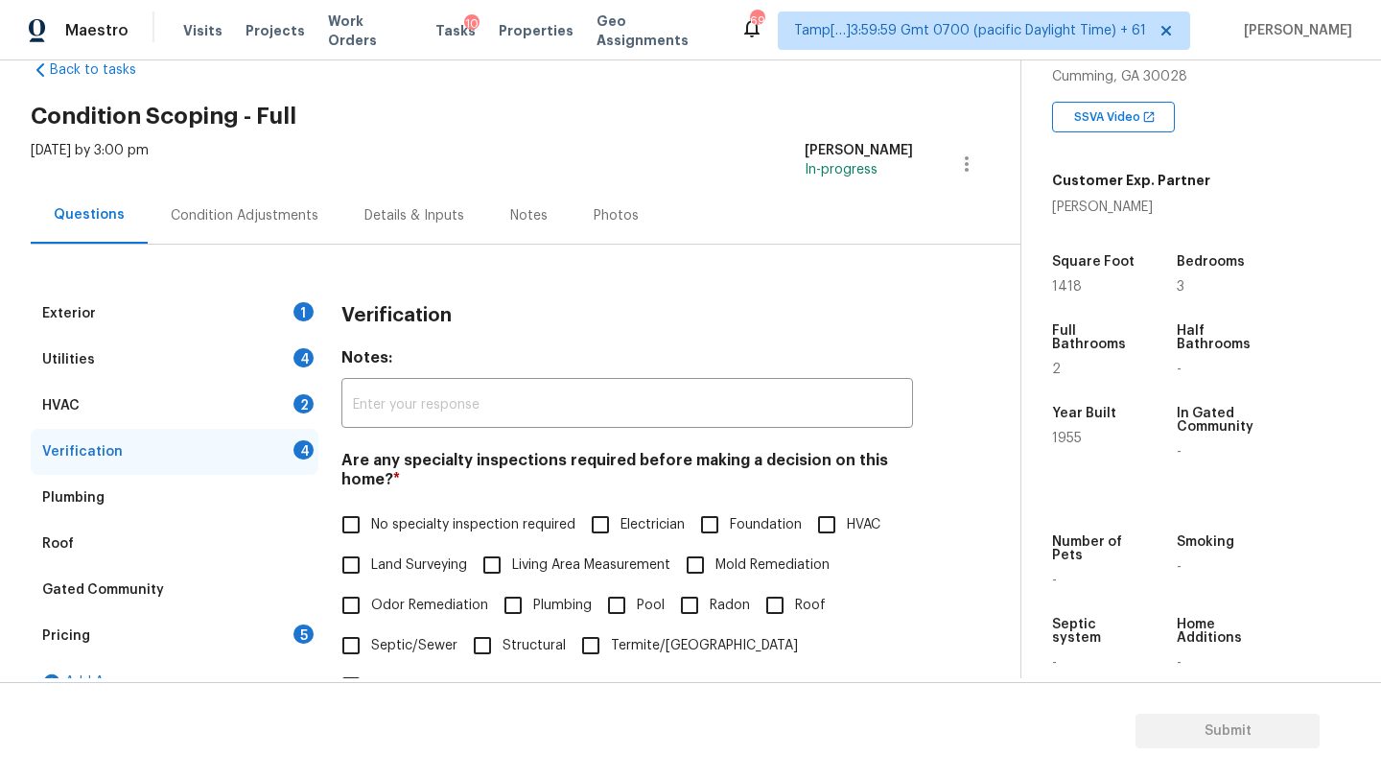
click at [340, 521] on input "No specialty inspection required" at bounding box center [351, 524] width 40 height 40
checkbox input "true"
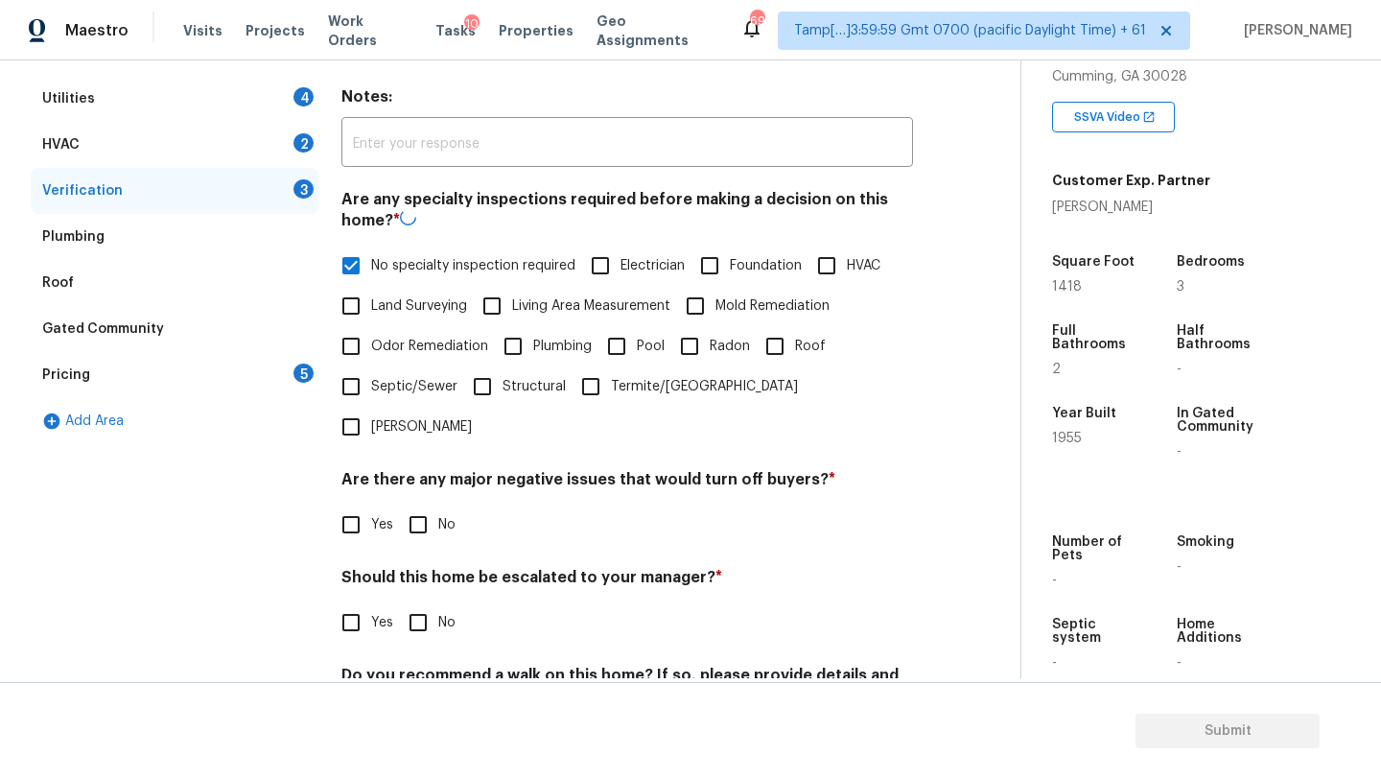
scroll to position [375, 0]
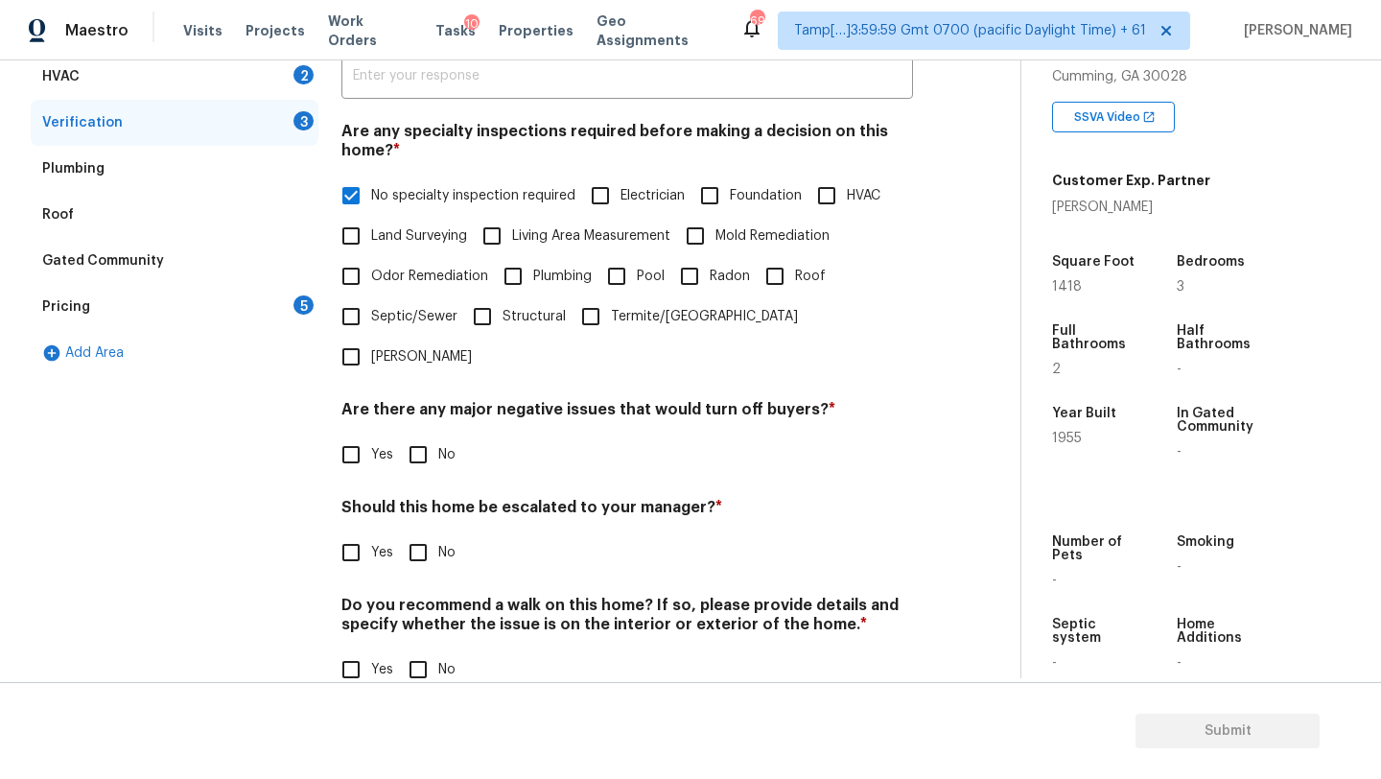
click at [419, 434] on input "No" at bounding box center [418, 454] width 40 height 40
checkbox input "true"
click at [419, 532] on input "No" at bounding box center [418, 552] width 40 height 40
checkbox input "true"
click at [419, 651] on input "No" at bounding box center [418, 671] width 40 height 40
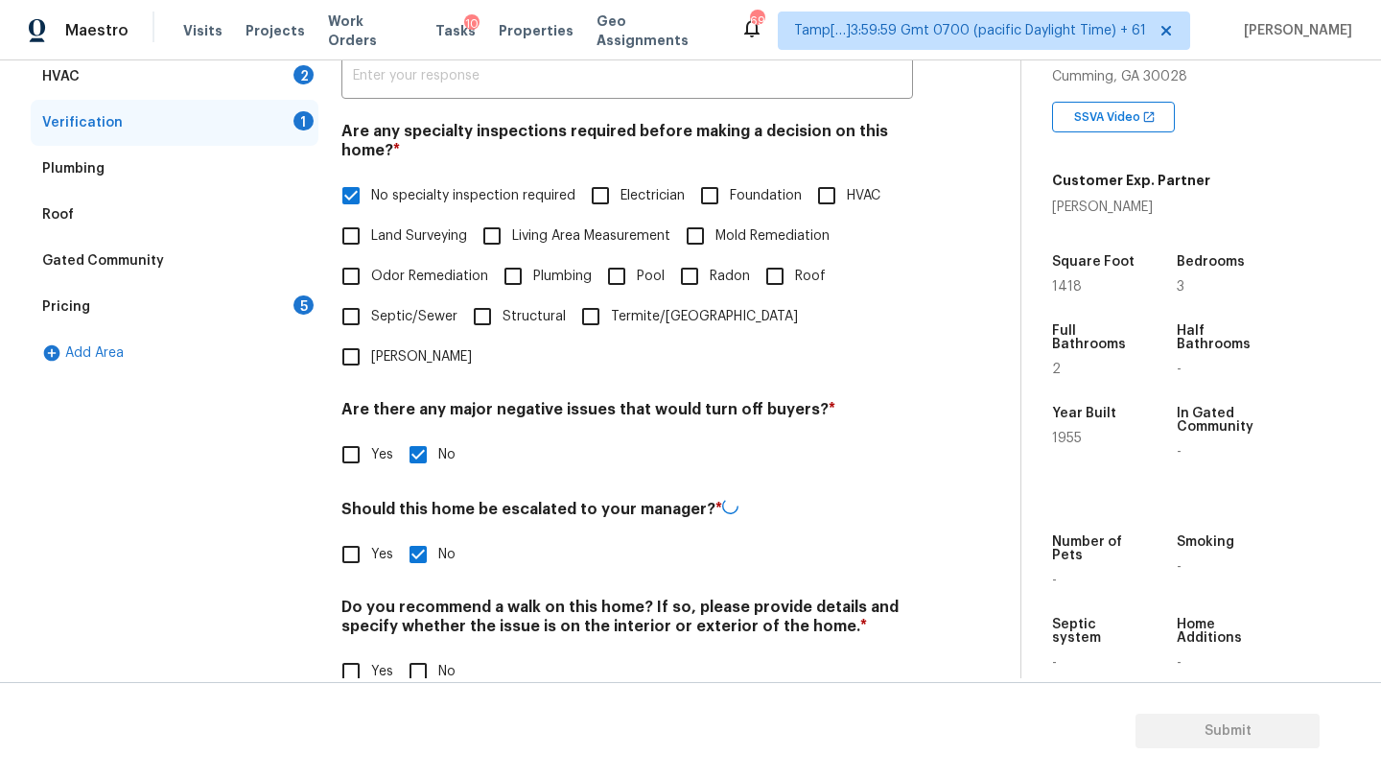
checkbox input "true"
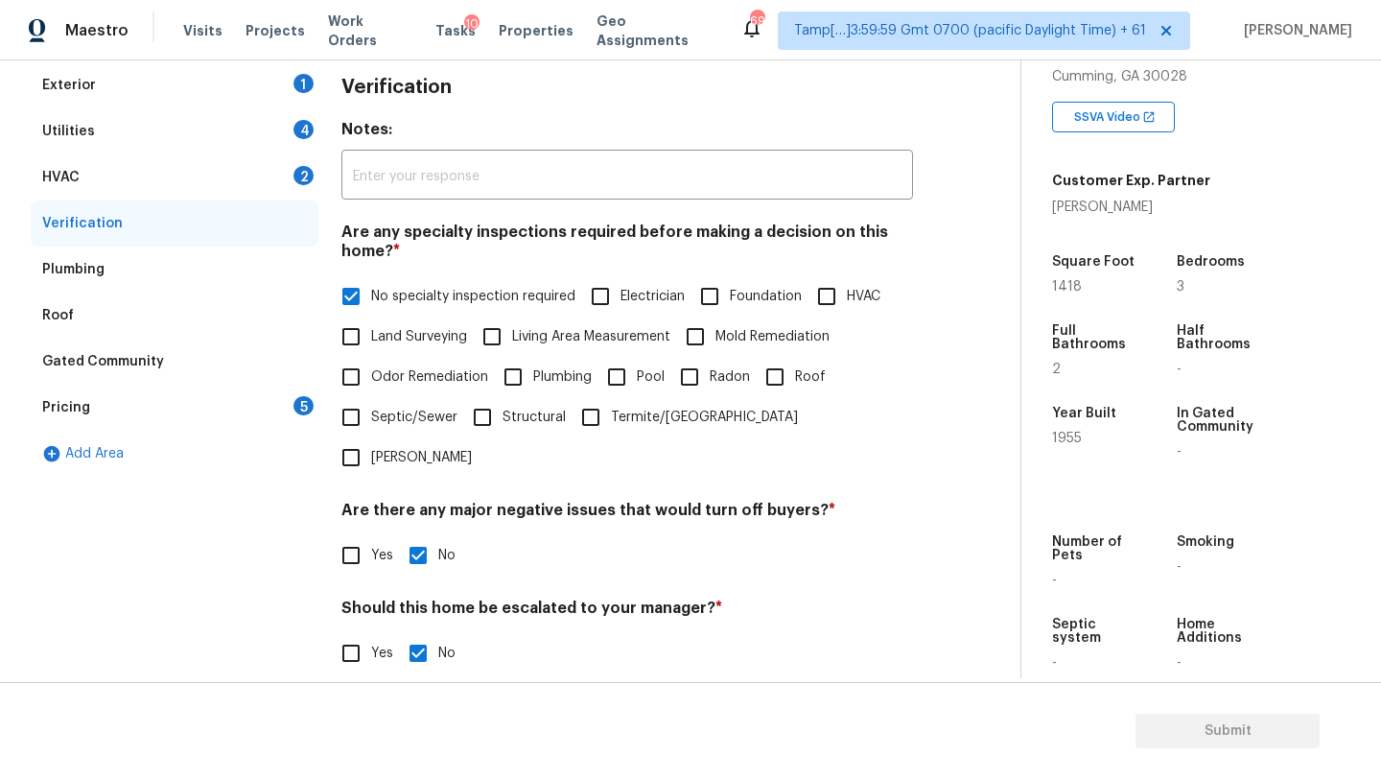
scroll to position [177, 0]
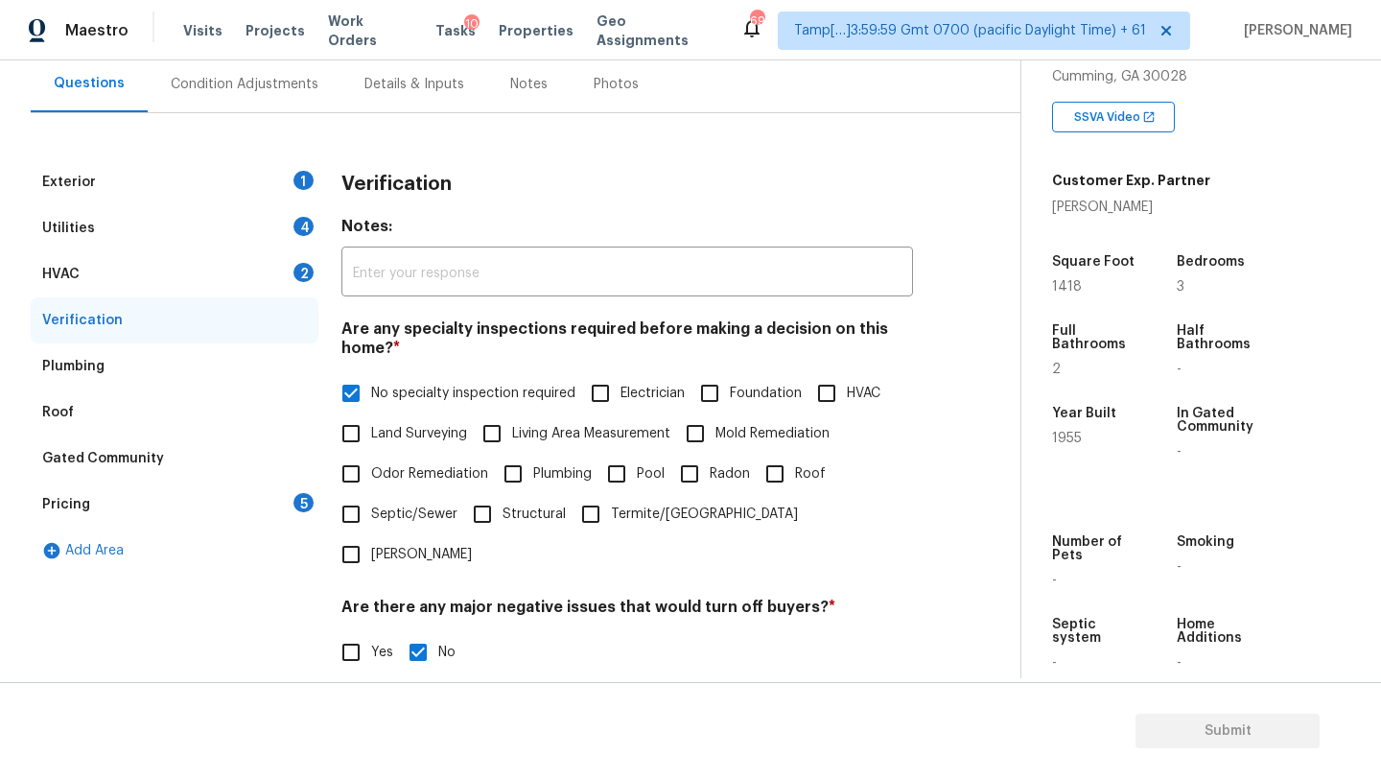
click at [135, 288] on div "HVAC 2" at bounding box center [175, 274] width 288 height 46
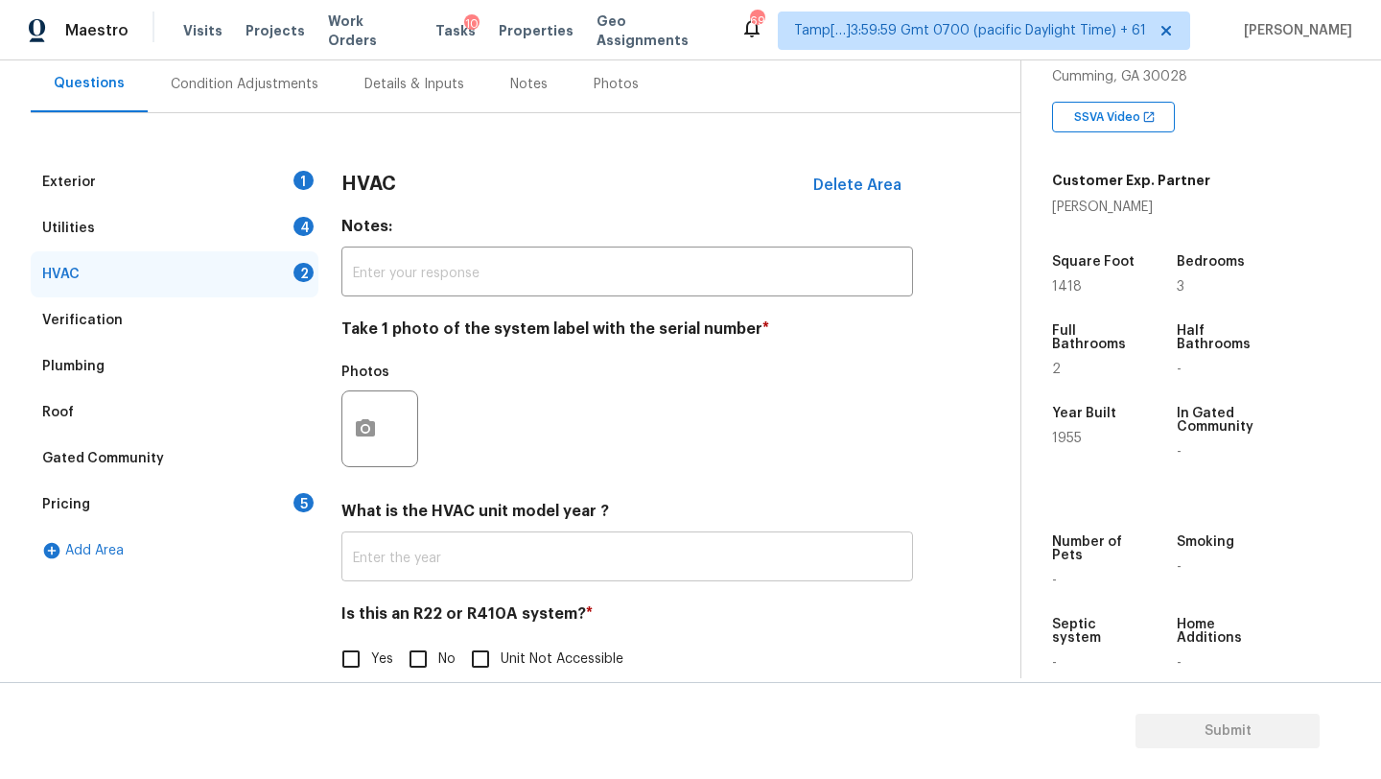
click at [408, 556] on input "text" at bounding box center [627, 558] width 572 height 45
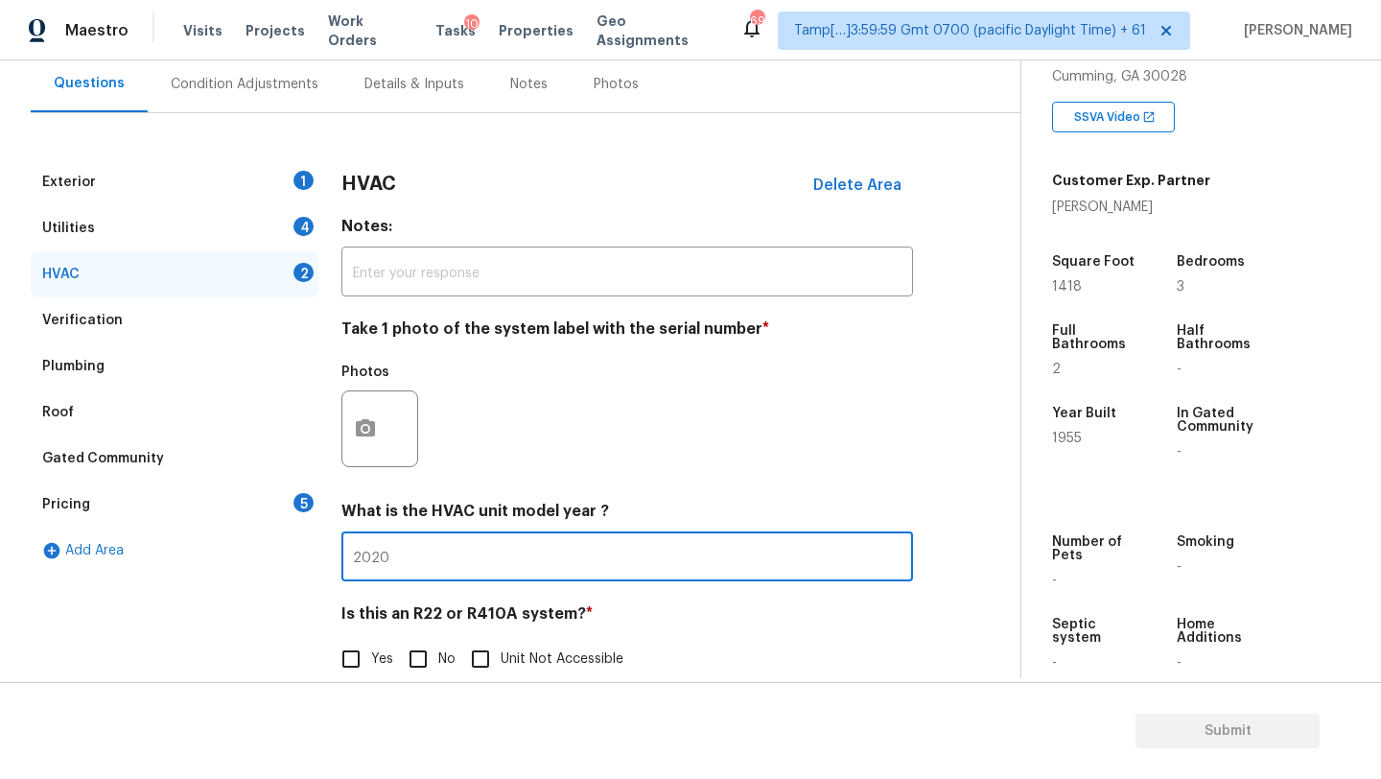
type input "2020"
click at [429, 663] on input "No" at bounding box center [418, 659] width 40 height 40
checkbox input "true"
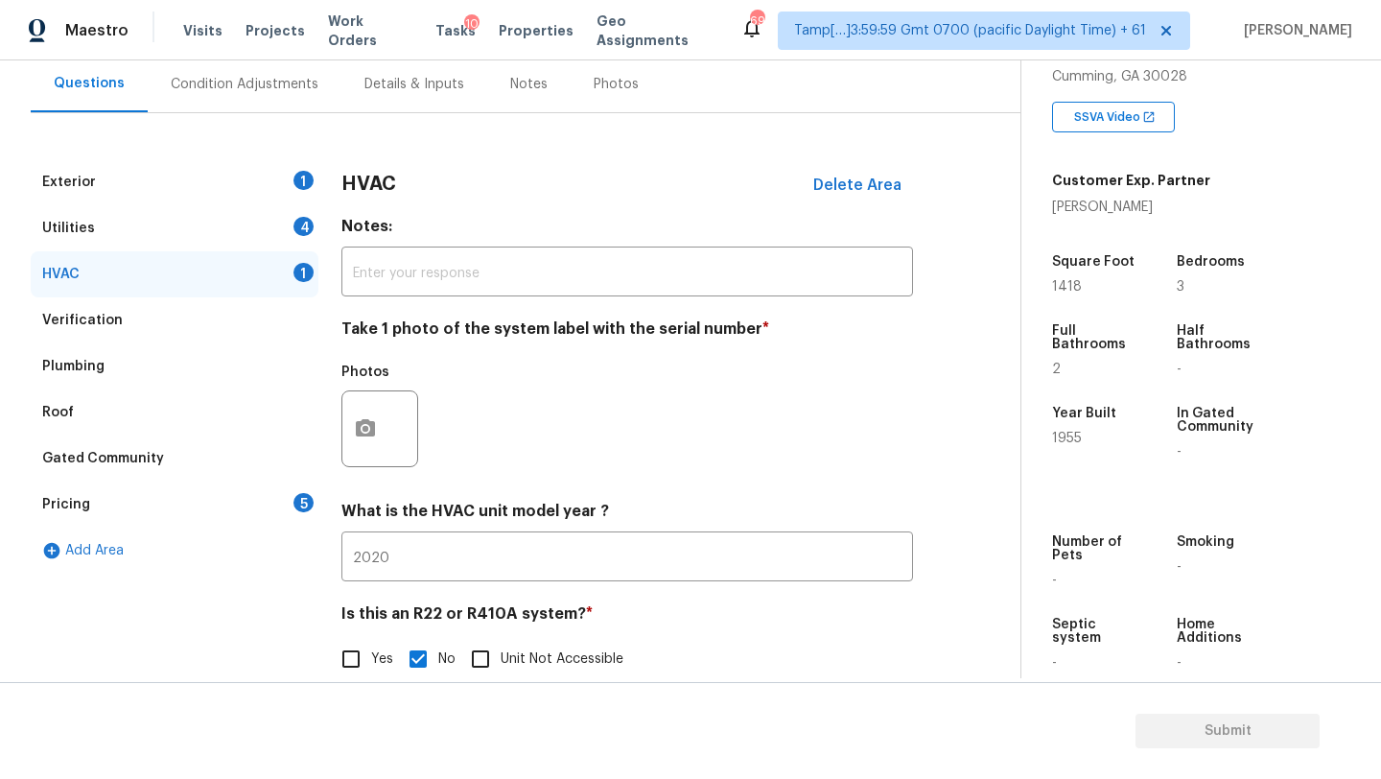
click at [283, 227] on div "Utilities 4" at bounding box center [175, 228] width 288 height 46
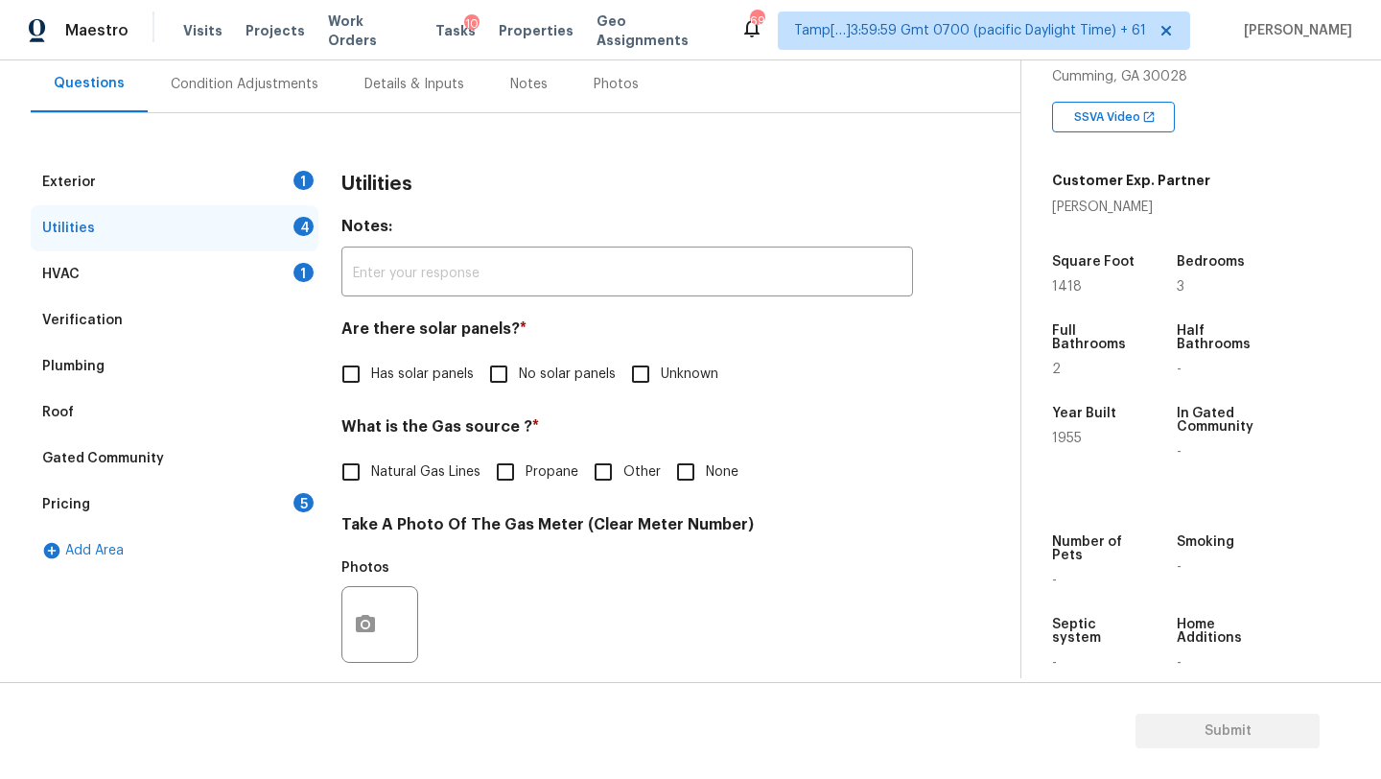
click at [522, 374] on span "No solar panels" at bounding box center [567, 374] width 97 height 20
click at [519, 374] on input "No solar panels" at bounding box center [499, 374] width 40 height 40
checkbox input "true"
click at [369, 512] on div "Utilities Notes: ​ Are there solar panels? * Has solar panels No solar panels U…" at bounding box center [627, 660] width 572 height 1002
click at [389, 446] on div "What is the Gas source ? * Natural Gas Lines Propane Other None" at bounding box center [627, 454] width 572 height 75
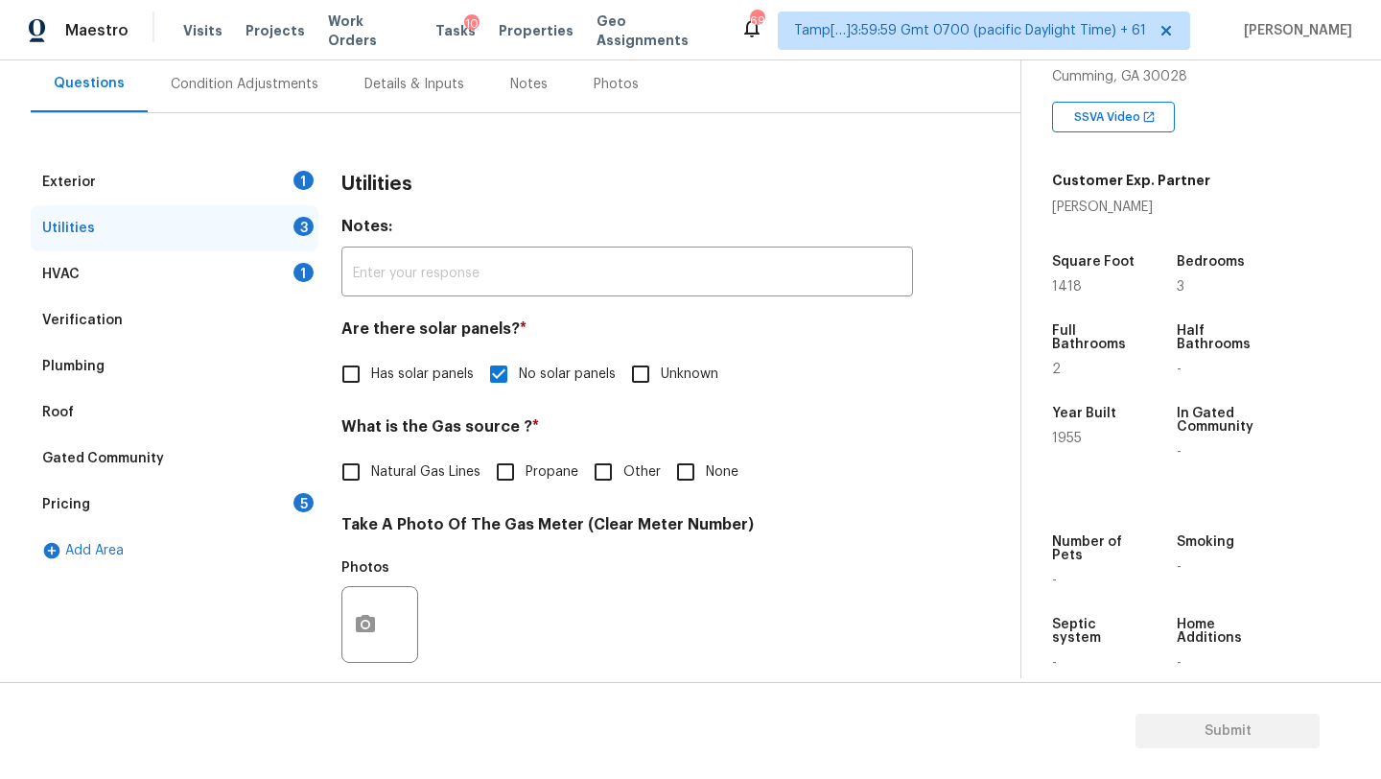
click at [387, 469] on span "Natural Gas Lines" at bounding box center [425, 472] width 109 height 20
click at [371, 469] on input "Natural Gas Lines" at bounding box center [351, 472] width 40 height 40
checkbox input "true"
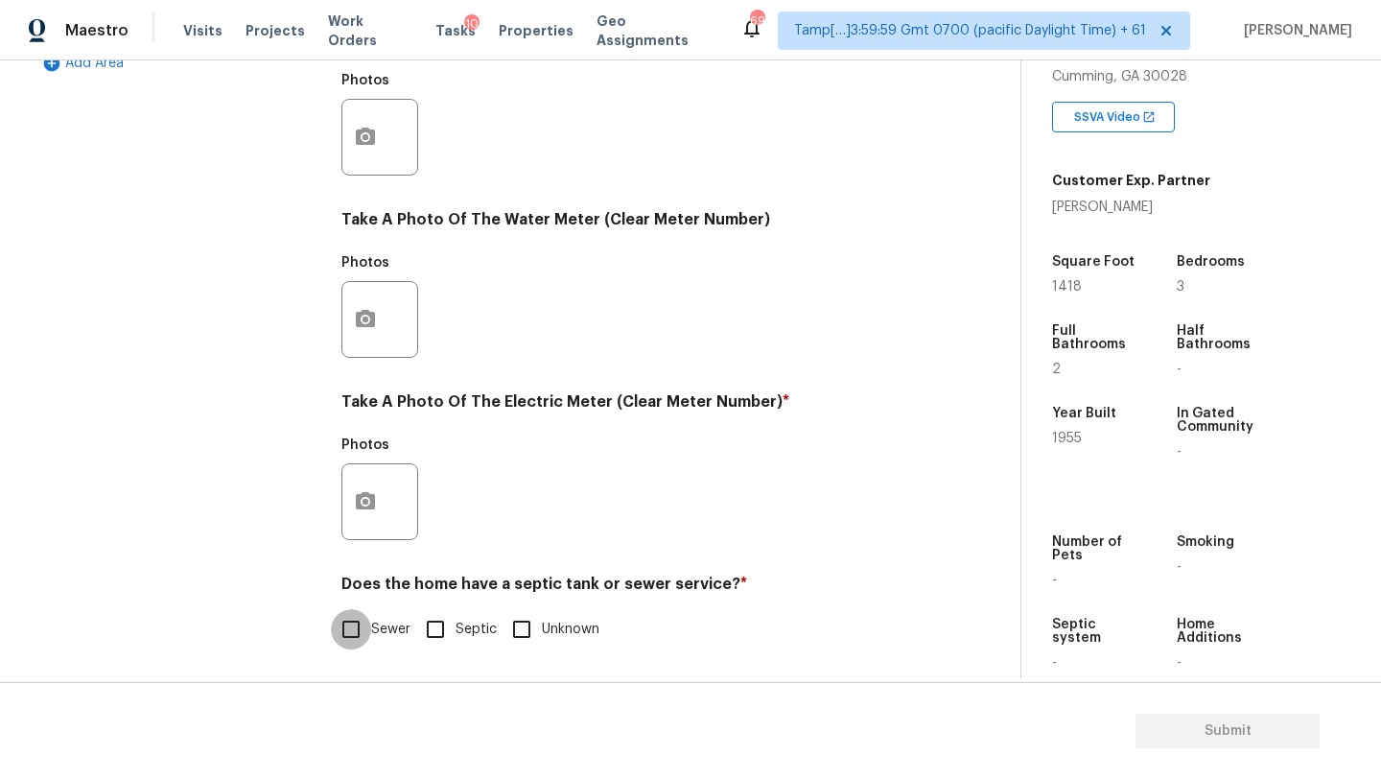
click at [358, 622] on input "Sewer" at bounding box center [351, 629] width 40 height 40
checkbox input "true"
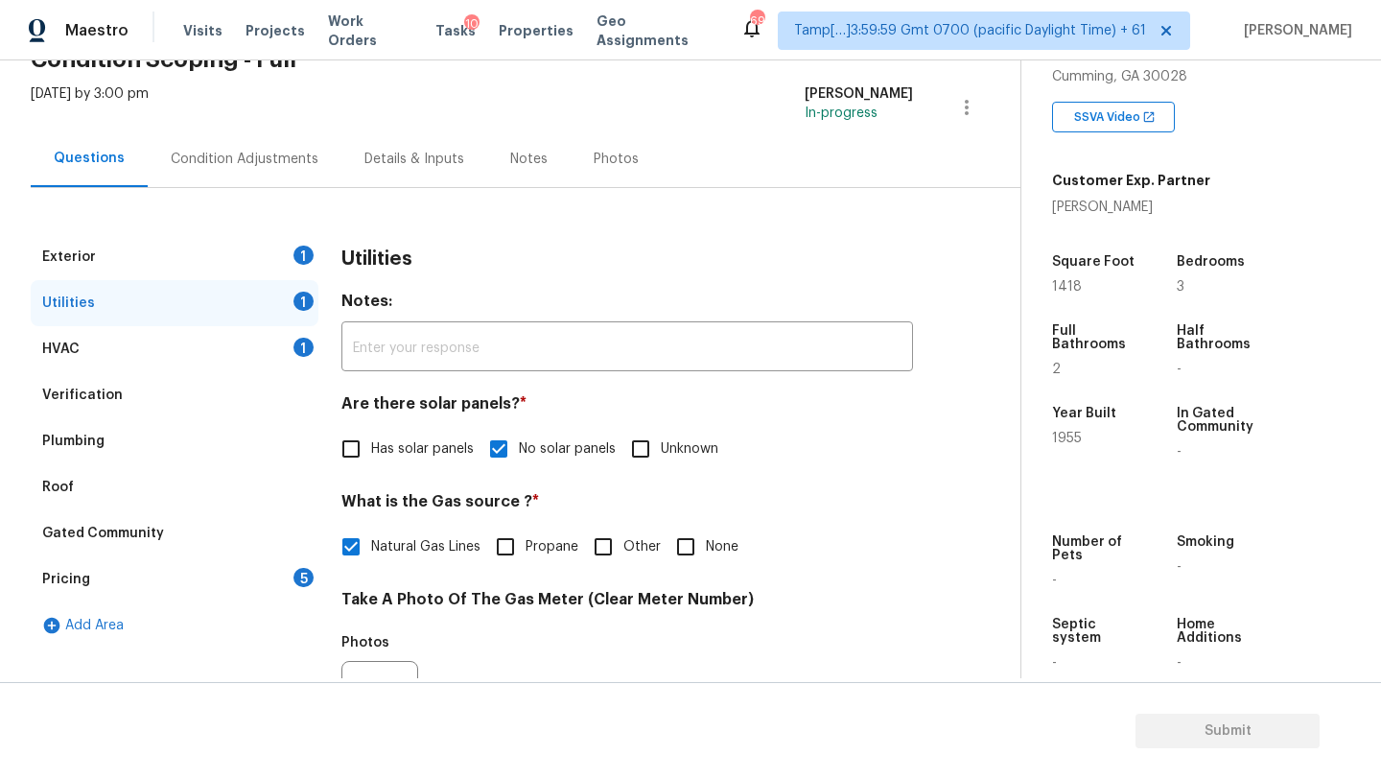
click at [215, 245] on div "Exterior 1" at bounding box center [175, 257] width 288 height 46
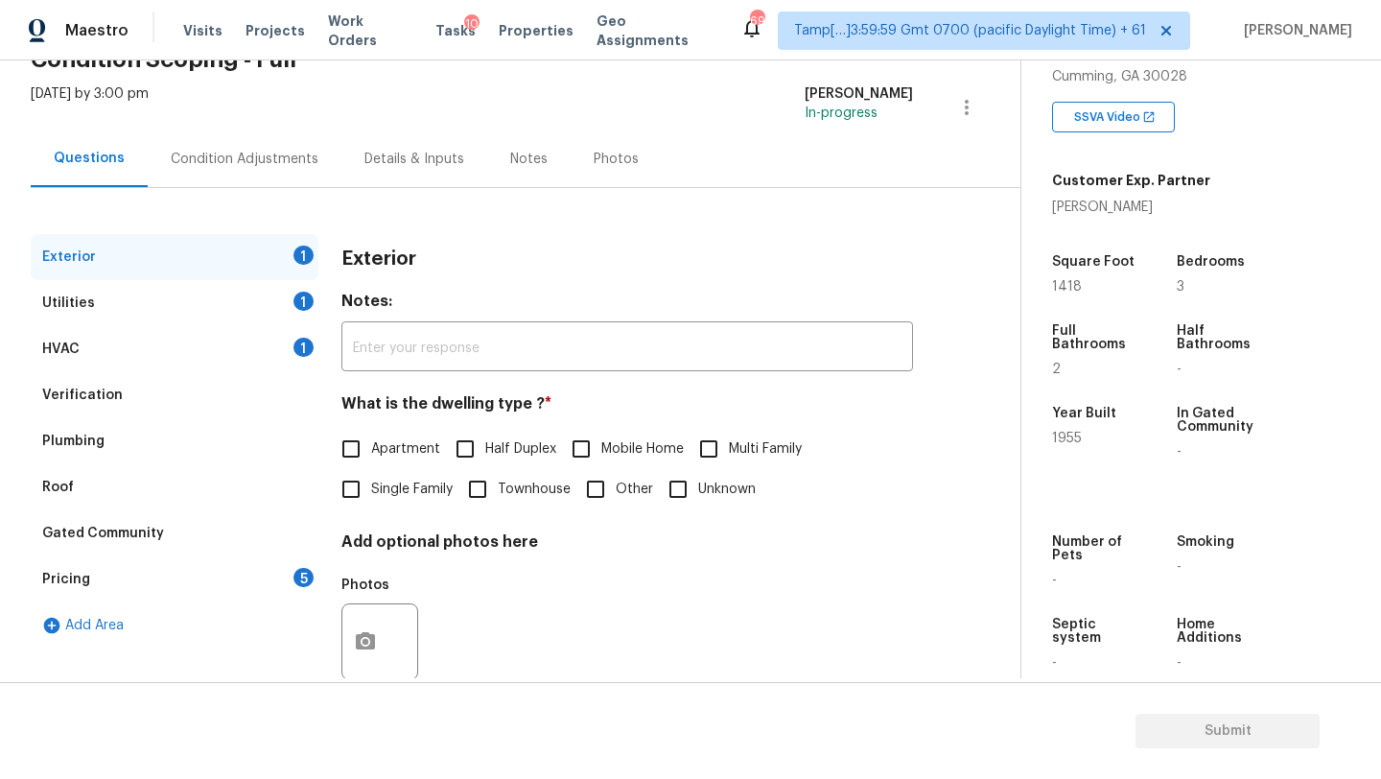
click at [384, 489] on span "Single Family" at bounding box center [412, 490] width 82 height 20
click at [371, 489] on input "Single Family" at bounding box center [351, 489] width 40 height 40
checkbox input "true"
click at [316, 576] on div "Pricing 5" at bounding box center [175, 579] width 288 height 46
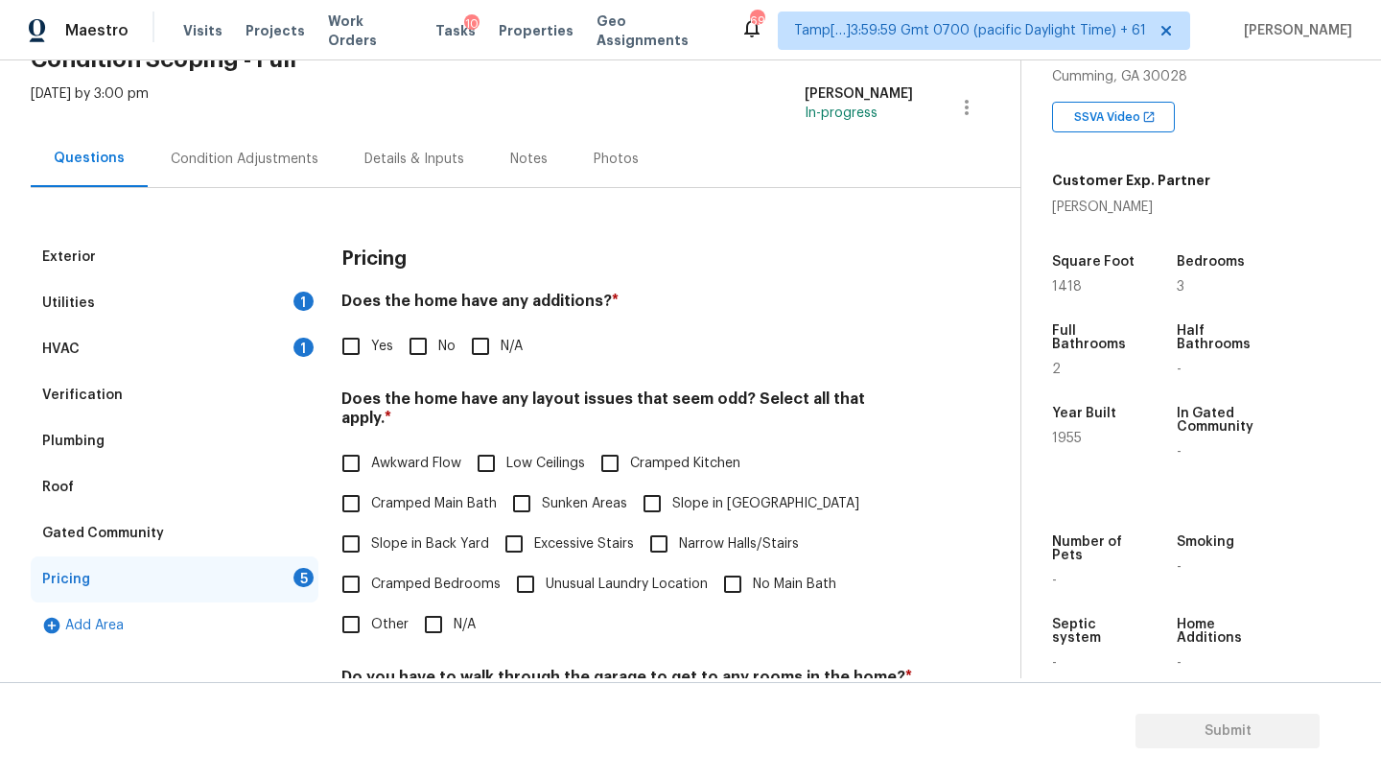
click at [430, 363] on input "No" at bounding box center [418, 346] width 40 height 40
checkbox input "true"
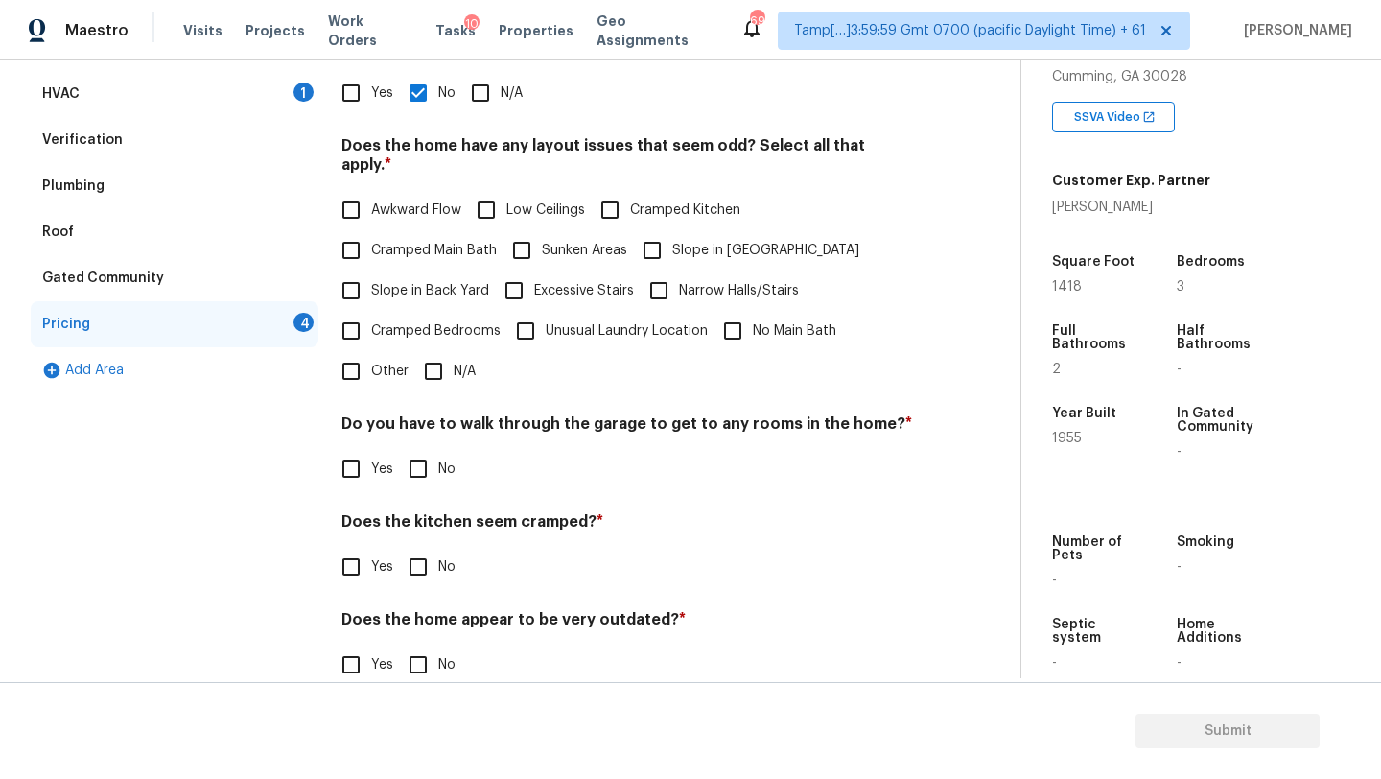
scroll to position [372, 0]
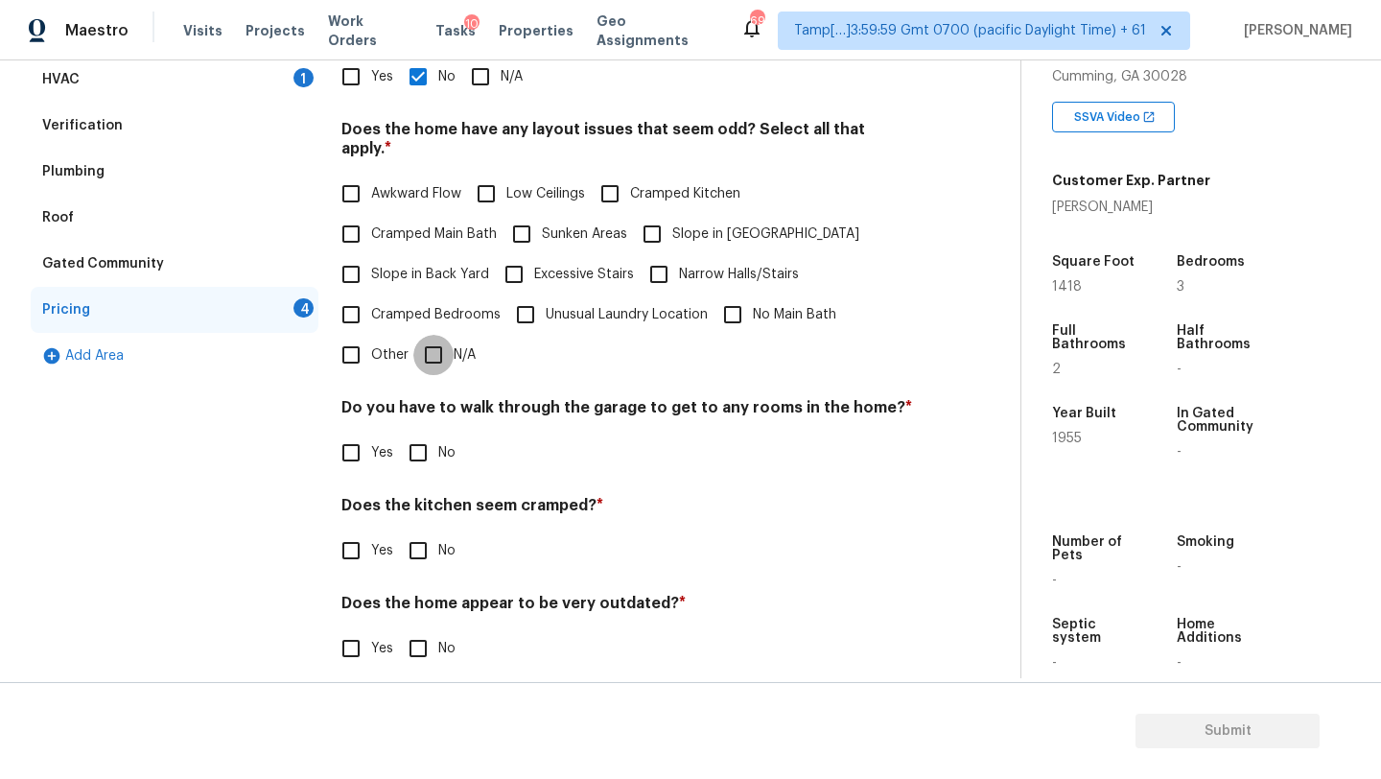
click at [433, 336] on input "N/A" at bounding box center [433, 355] width 40 height 40
checkbox input "true"
click at [430, 472] on div "Pricing Does the home have any additions? * Yes No N/A Does the home have any l…" at bounding box center [627, 328] width 572 height 727
click at [430, 549] on input "No" at bounding box center [418, 550] width 40 height 40
checkbox input "true"
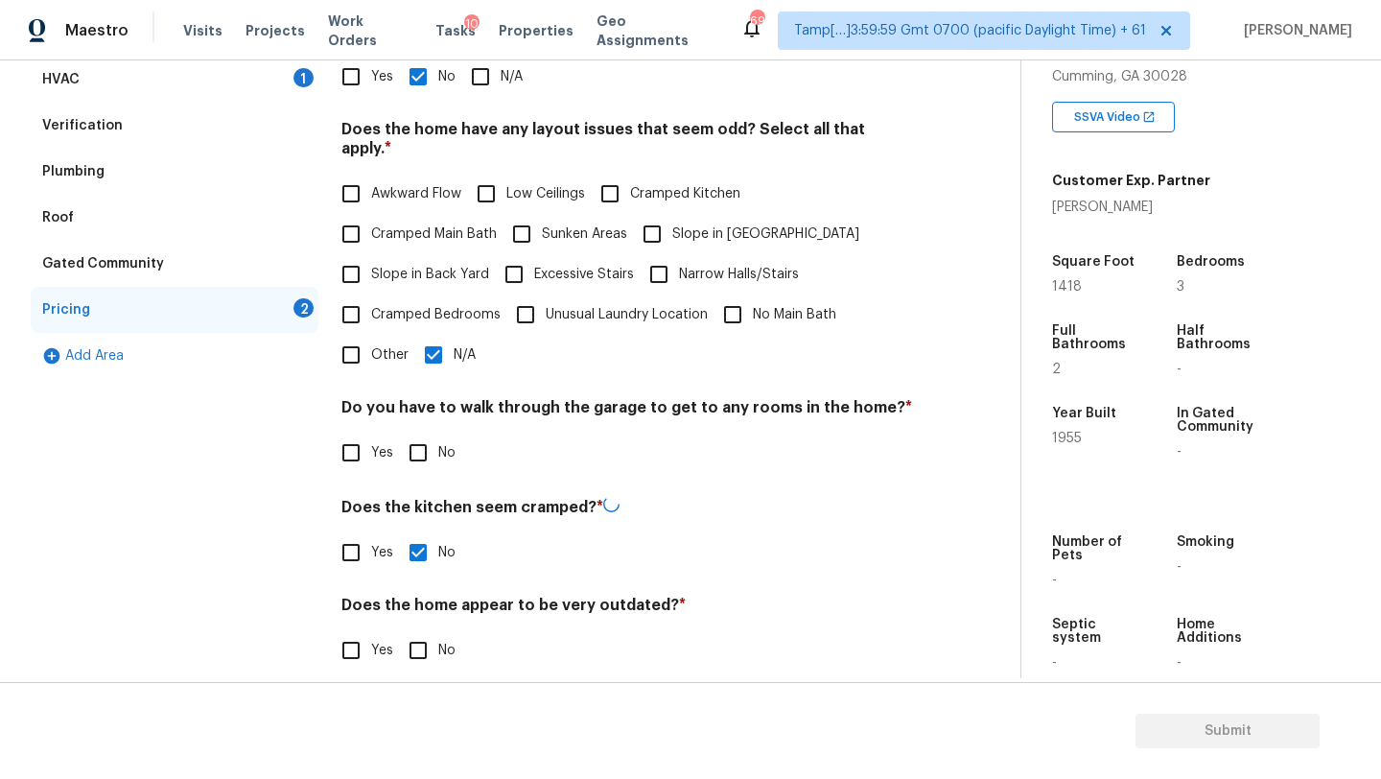
click at [415, 636] on input "No" at bounding box center [418, 650] width 40 height 40
checkbox input "true"
click at [415, 447] on input "No" at bounding box center [418, 453] width 40 height 40
checkbox input "true"
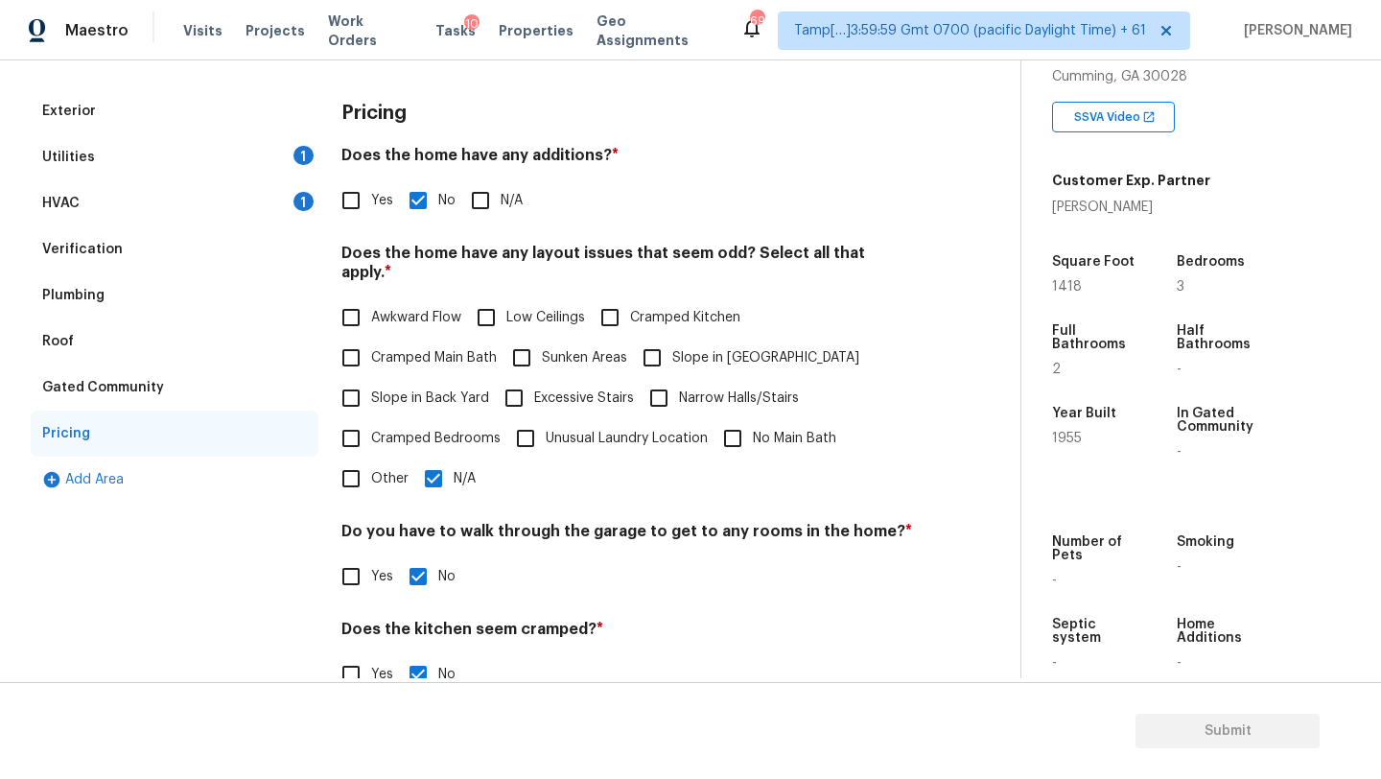
scroll to position [237, 0]
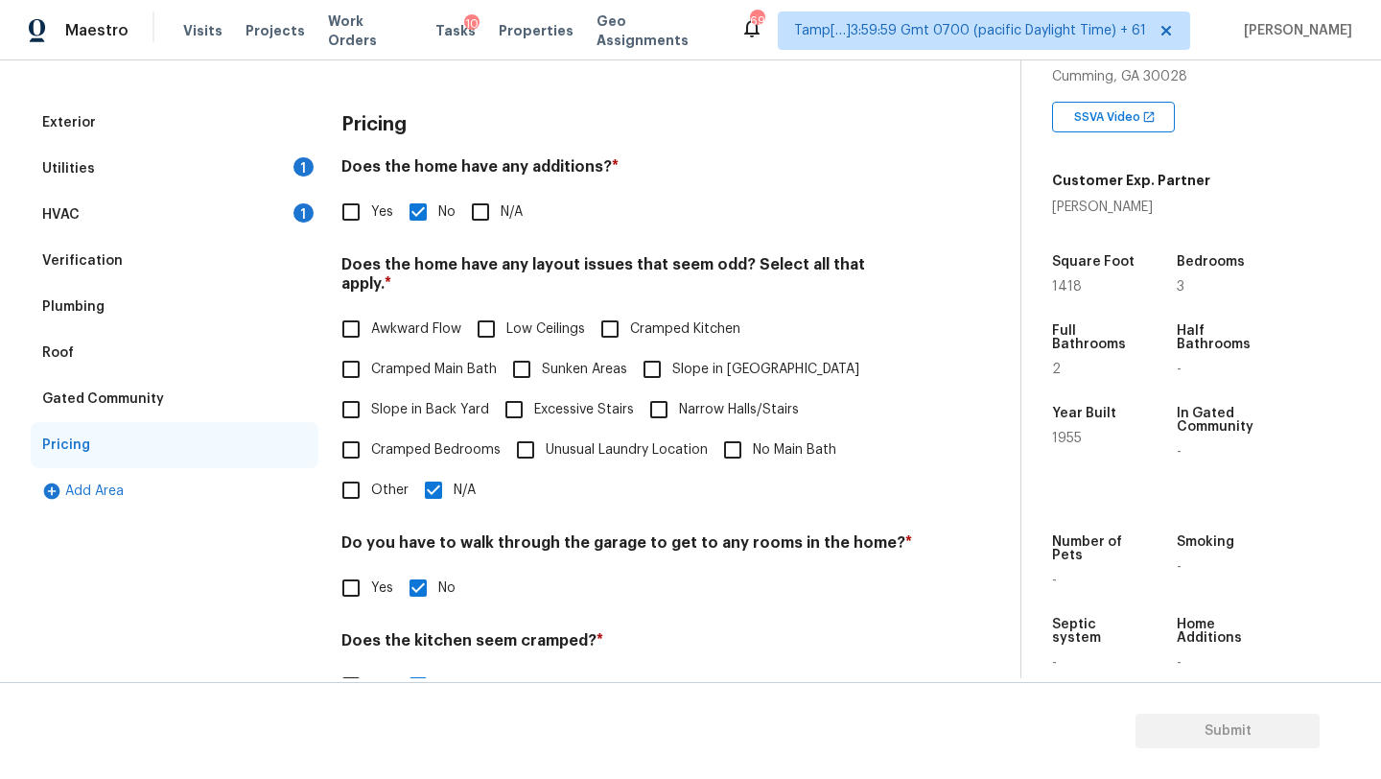
click at [95, 174] on div "Utilities 1" at bounding box center [175, 169] width 288 height 46
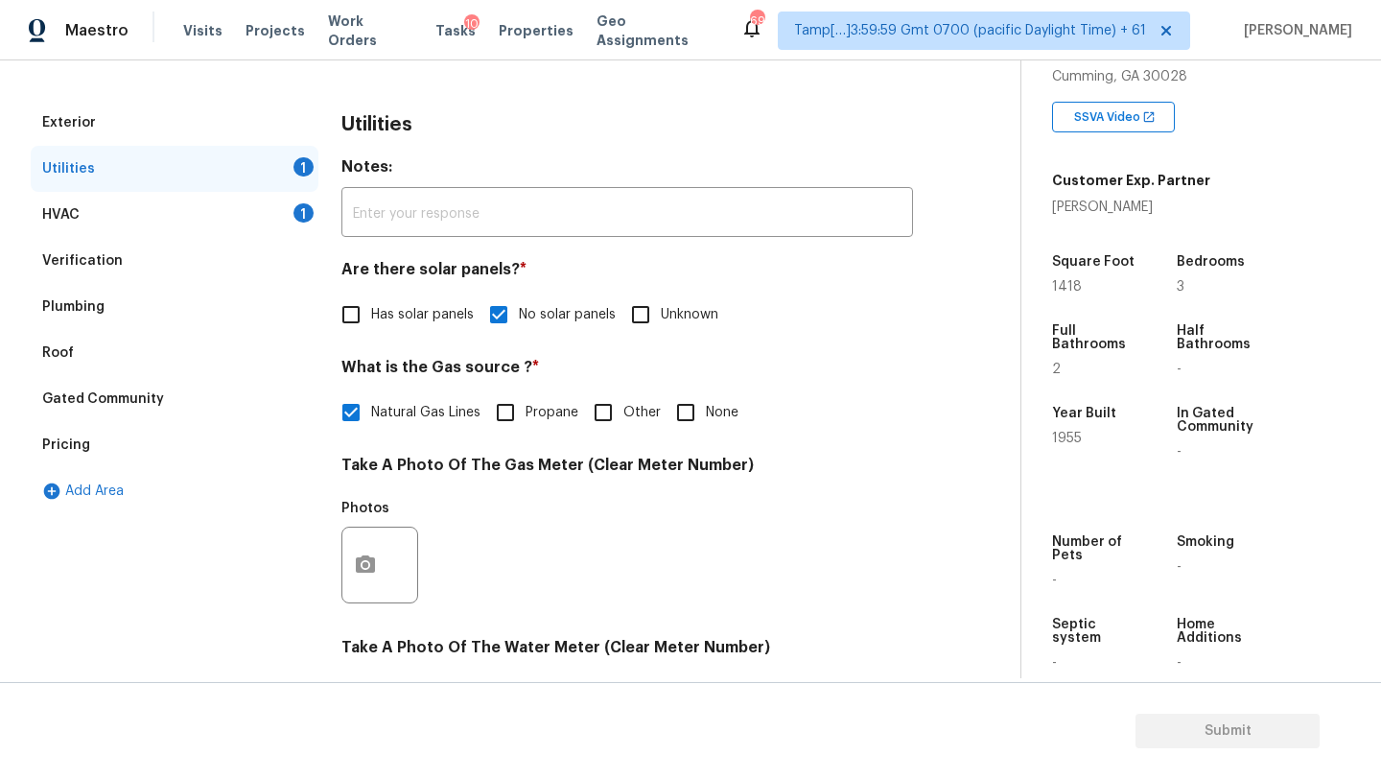
scroll to position [665, 0]
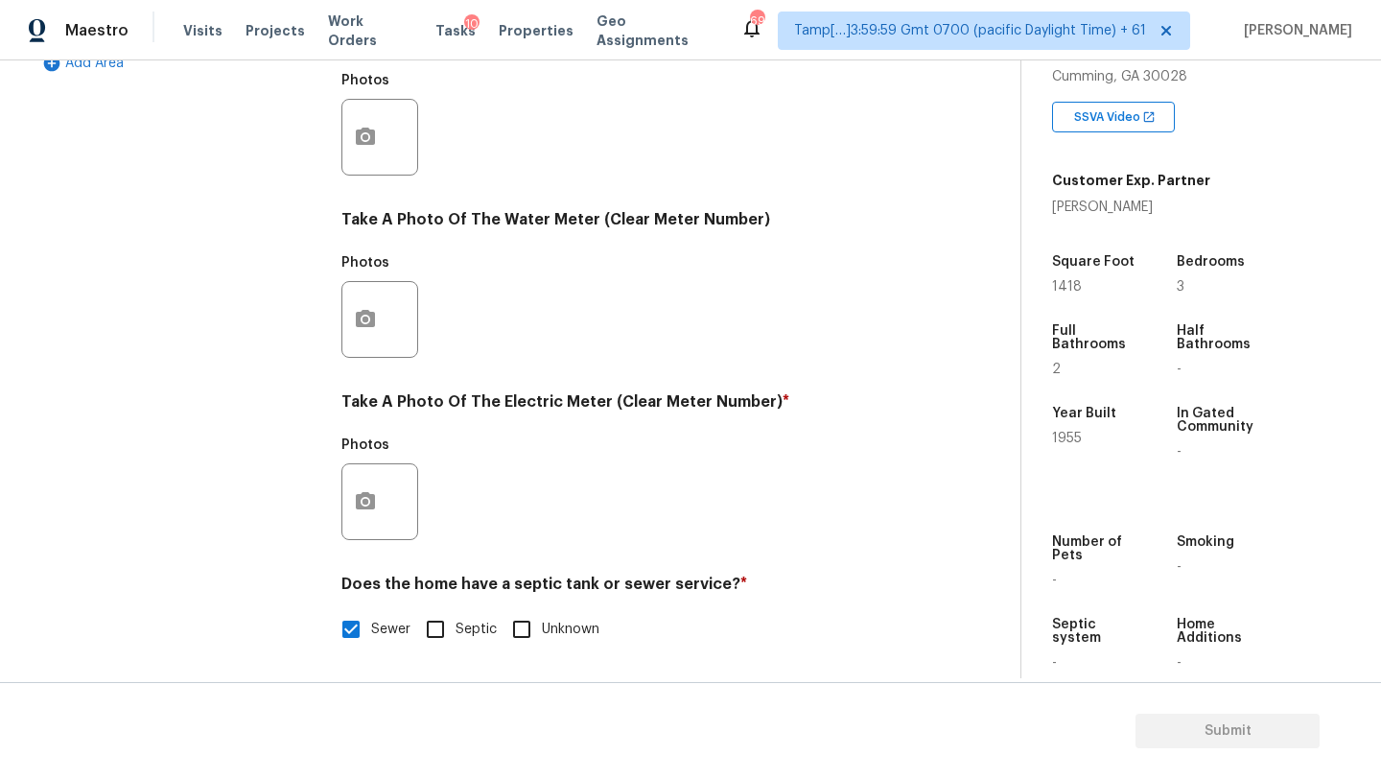
click at [431, 611] on input "Septic" at bounding box center [435, 629] width 40 height 40
checkbox input "true"
checkbox input "false"
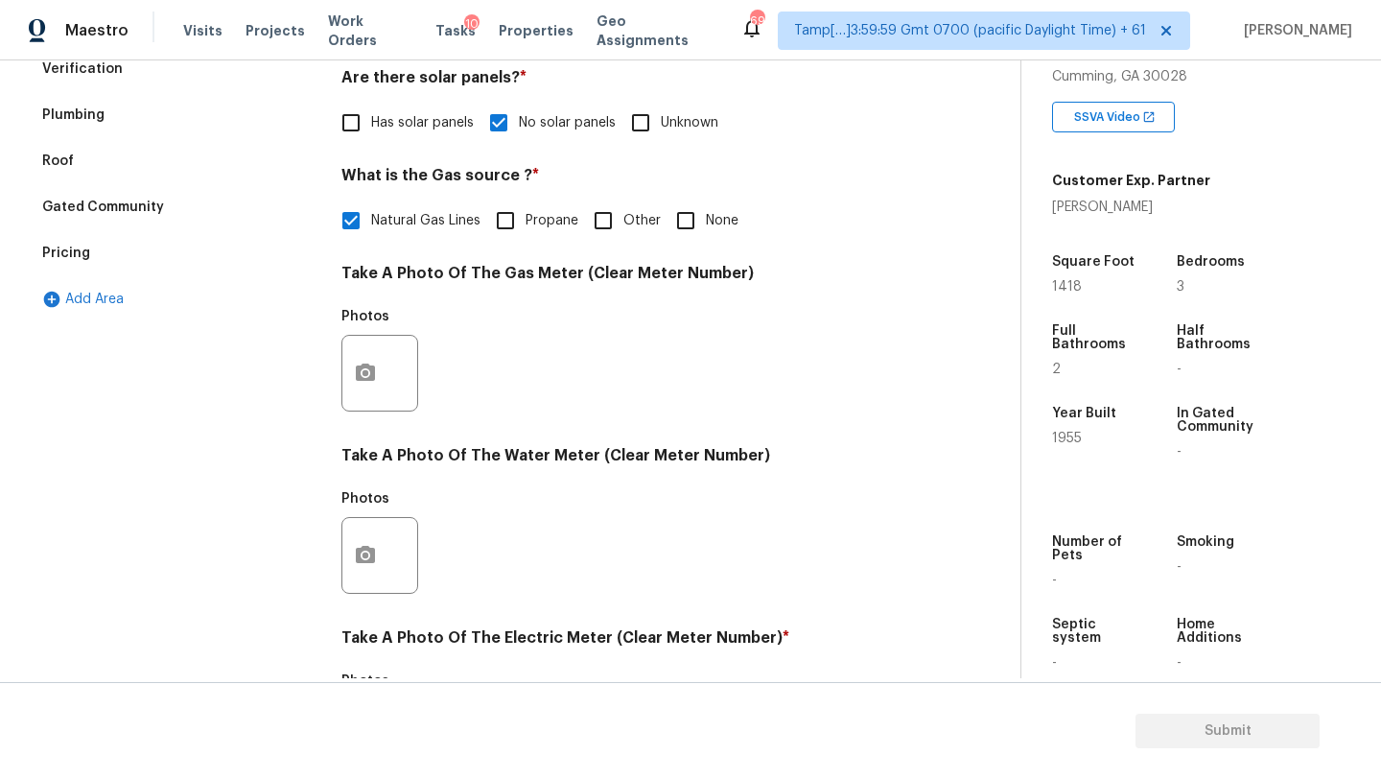
click at [97, 119] on div "Plumbing" at bounding box center [73, 114] width 62 height 19
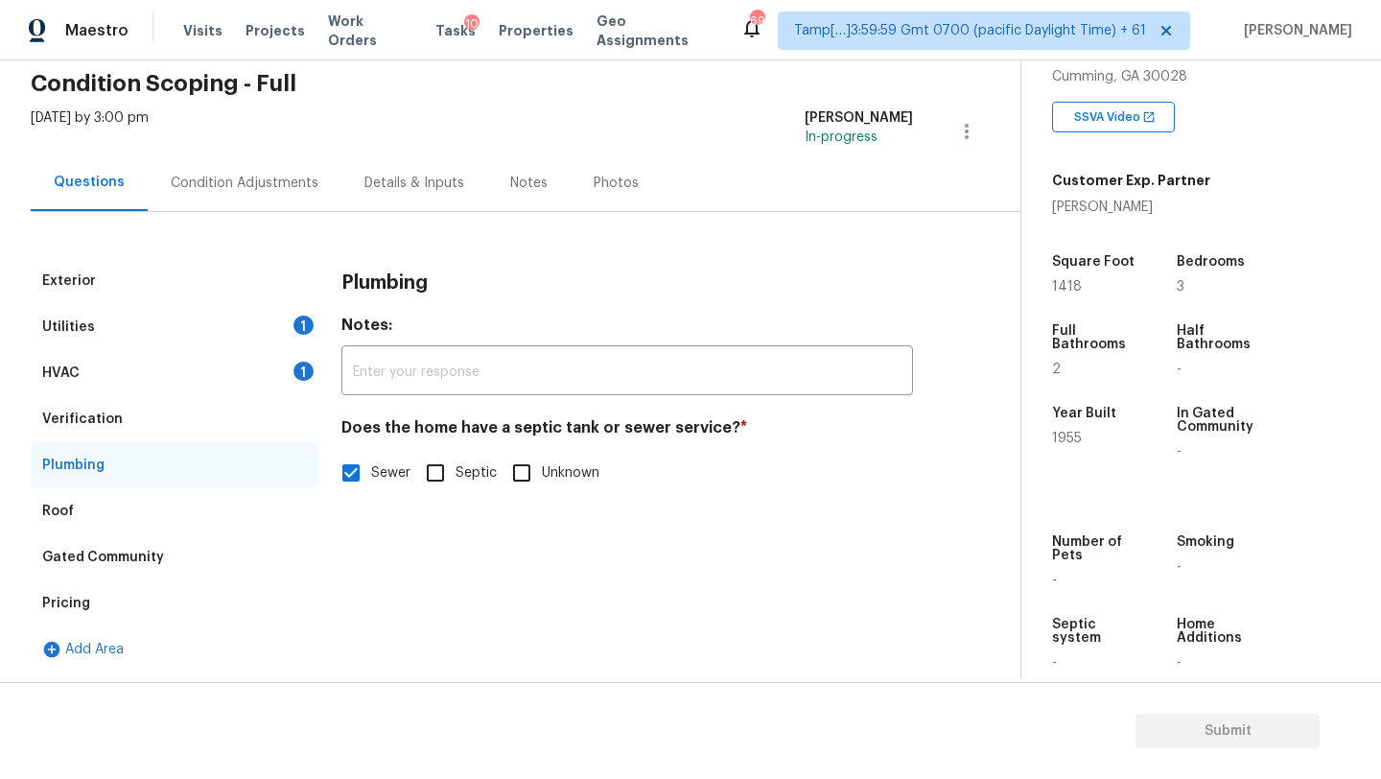
click at [440, 474] on input "Septic" at bounding box center [435, 473] width 40 height 40
checkbox input "true"
checkbox input "false"
click at [62, 616] on div "Pricing" at bounding box center [175, 603] width 288 height 46
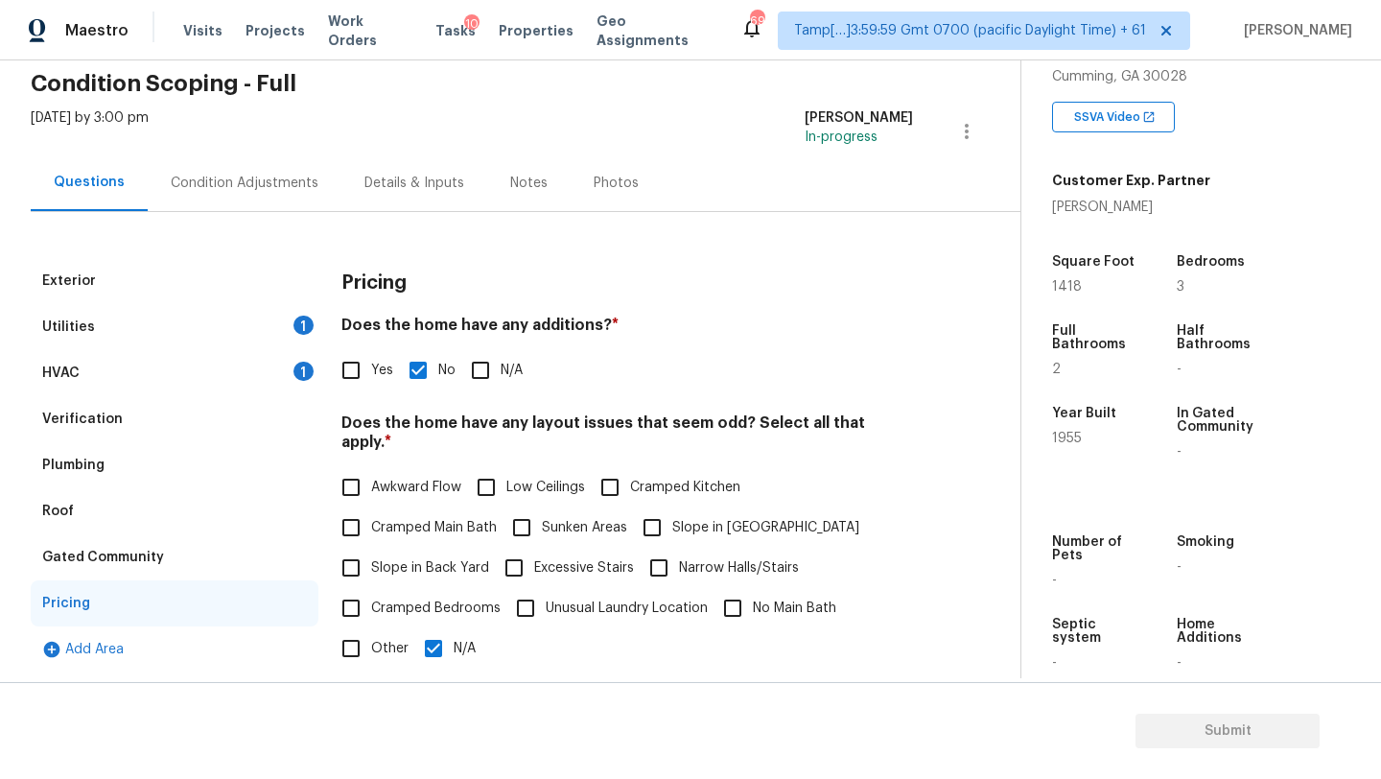
scroll to position [335, 0]
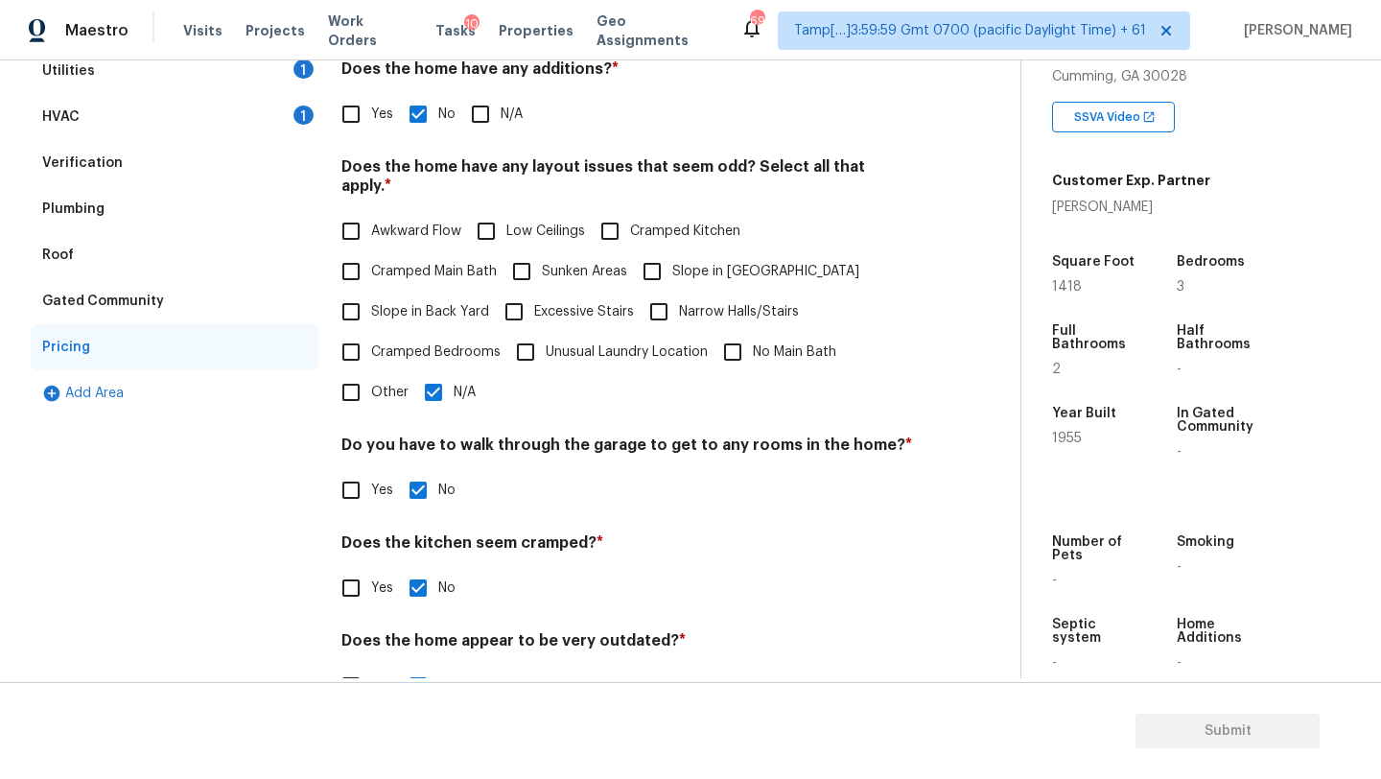
click at [368, 372] on input "Other" at bounding box center [351, 392] width 40 height 40
checkbox input "true"
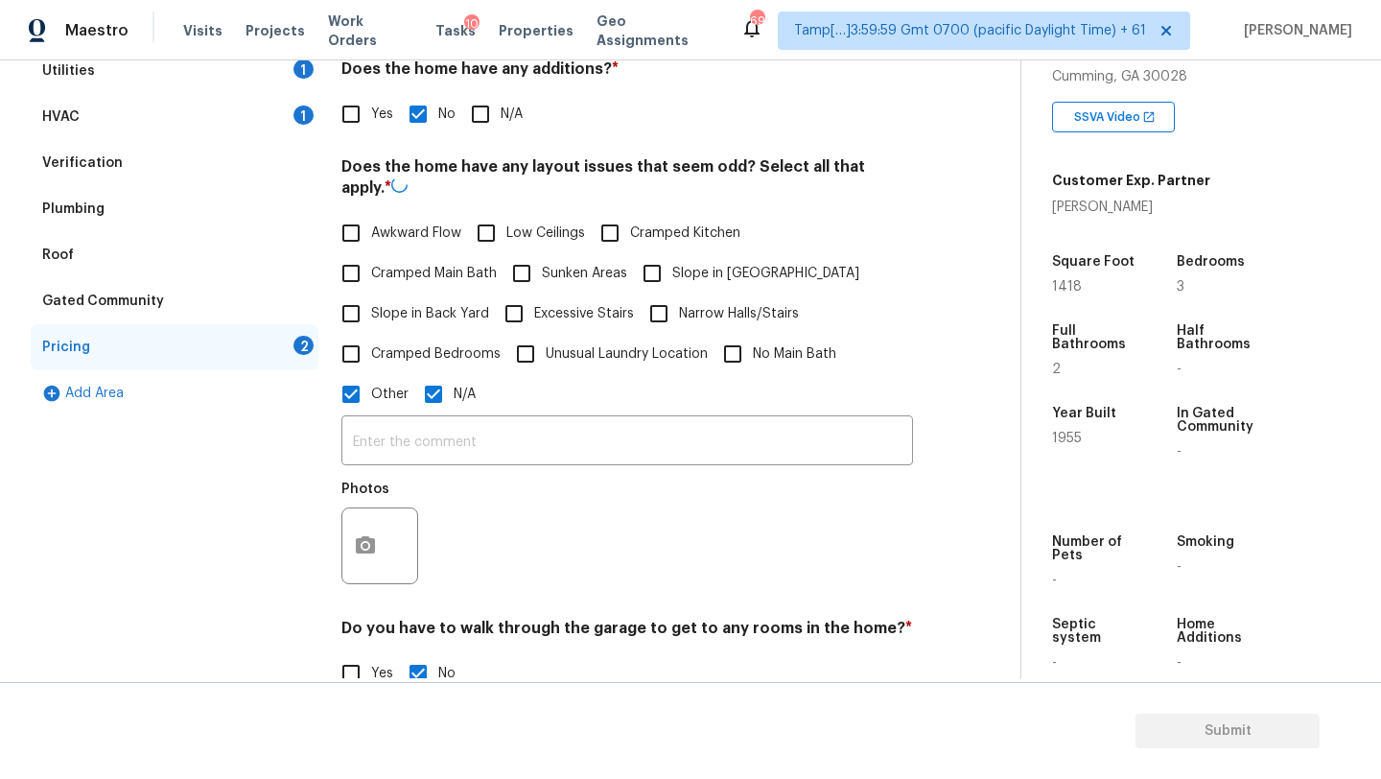
click at [421, 380] on input "N/A" at bounding box center [433, 394] width 40 height 40
checkbox input "false"
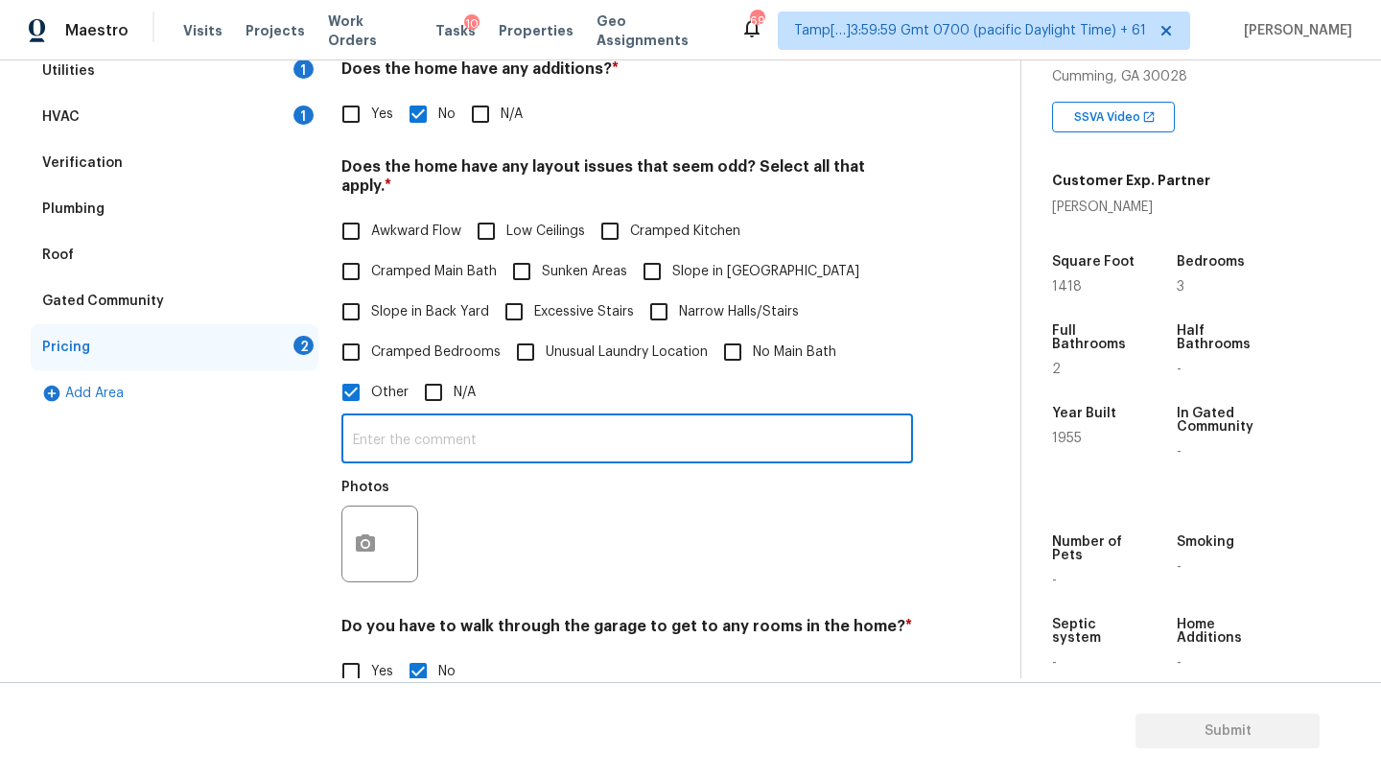
click at [427, 434] on input "text" at bounding box center [627, 440] width 572 height 45
paste input "Powerlines in front visible; Backs to a major road"
type input "Powerlines in front visible; Backs to a major road"
click at [363, 535] on icon "button" at bounding box center [365, 543] width 23 height 23
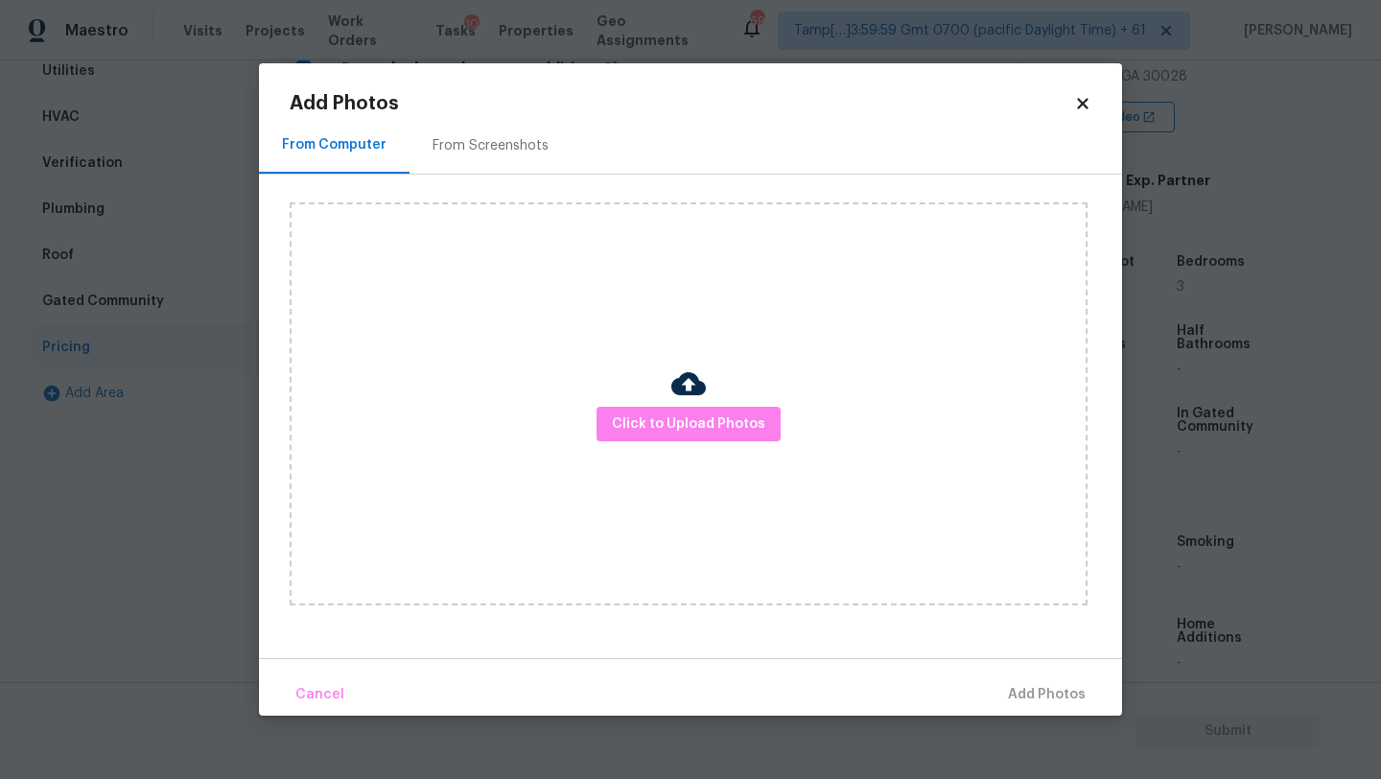
click at [434, 119] on div "From Screenshots" at bounding box center [491, 145] width 162 height 57
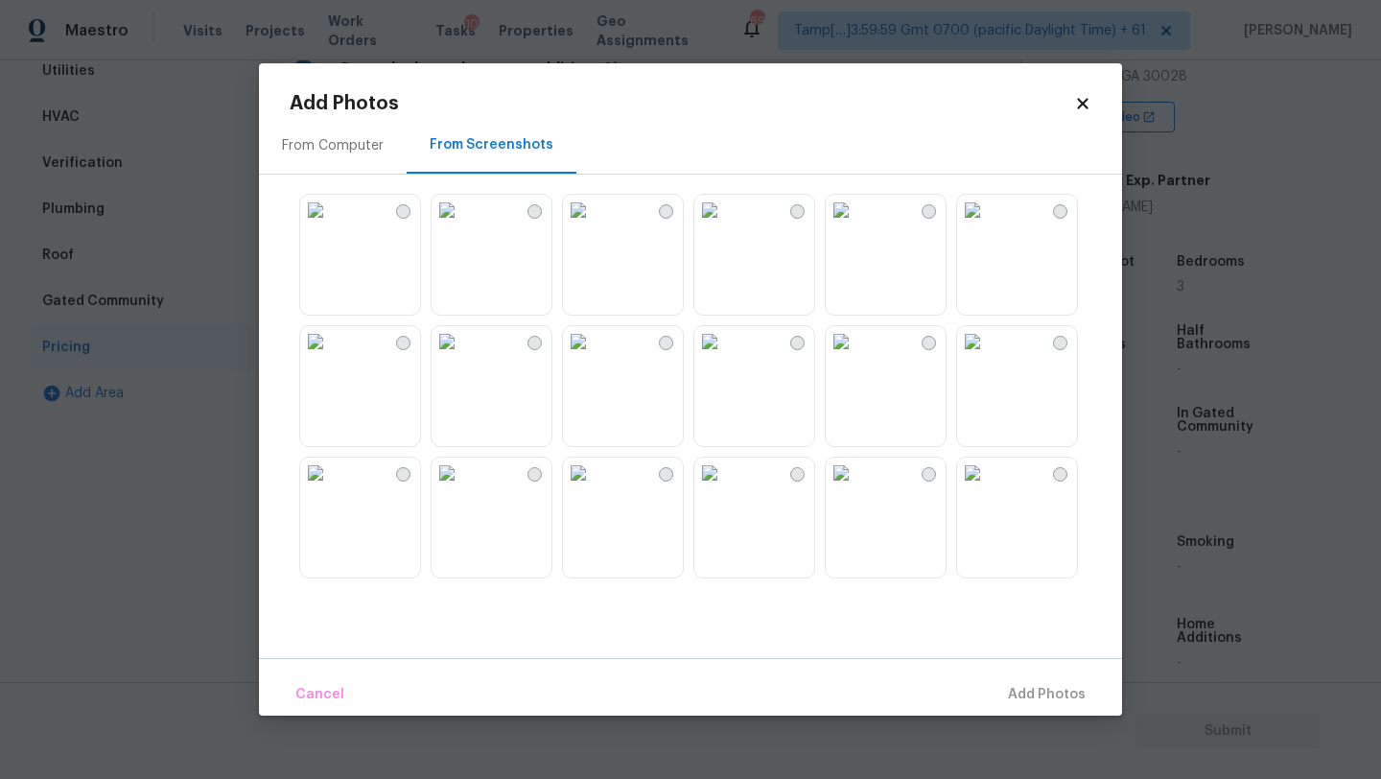
click at [331, 225] on img at bounding box center [315, 210] width 31 height 31
click at [856, 357] on img at bounding box center [841, 341] width 31 height 31
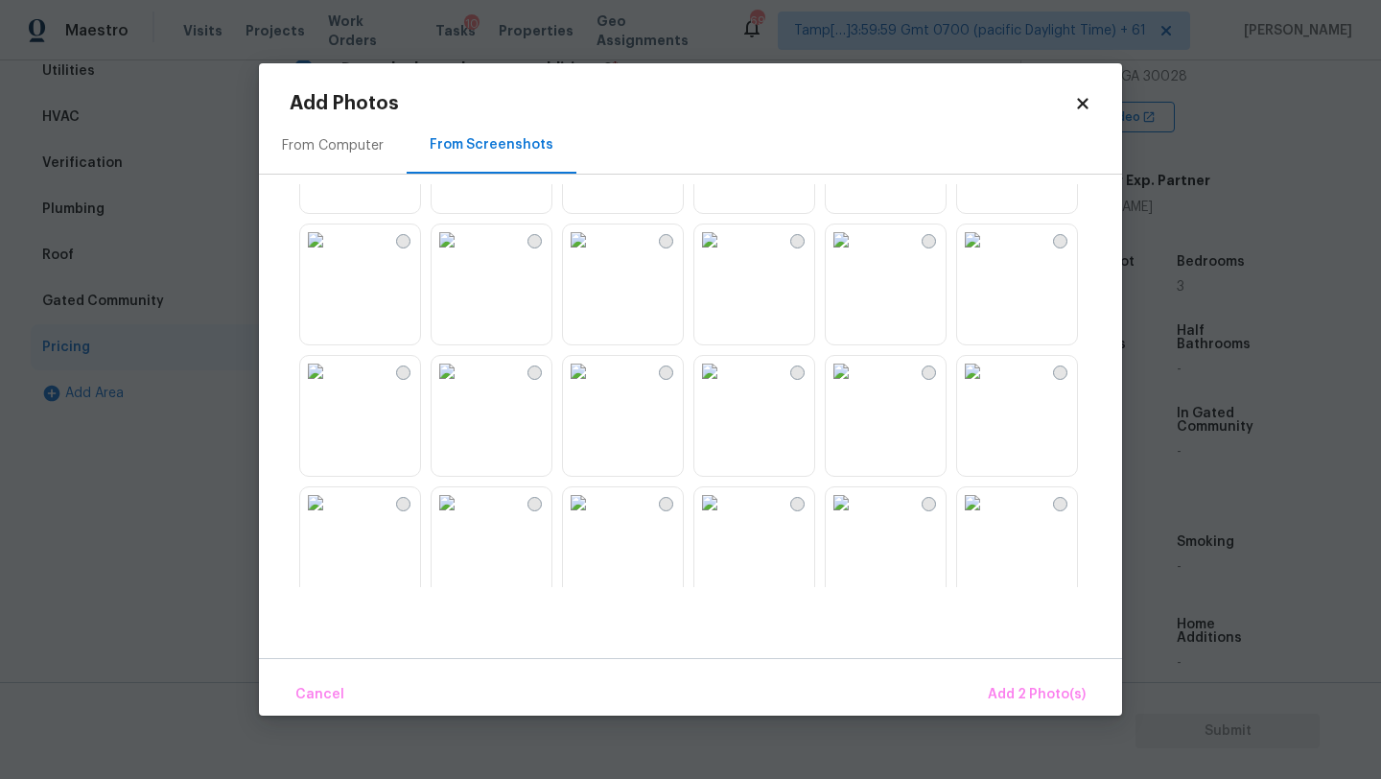
click at [331, 386] on img at bounding box center [315, 371] width 31 height 31
click at [1029, 702] on span "Add 3 Photo(s)" at bounding box center [1037, 695] width 97 height 24
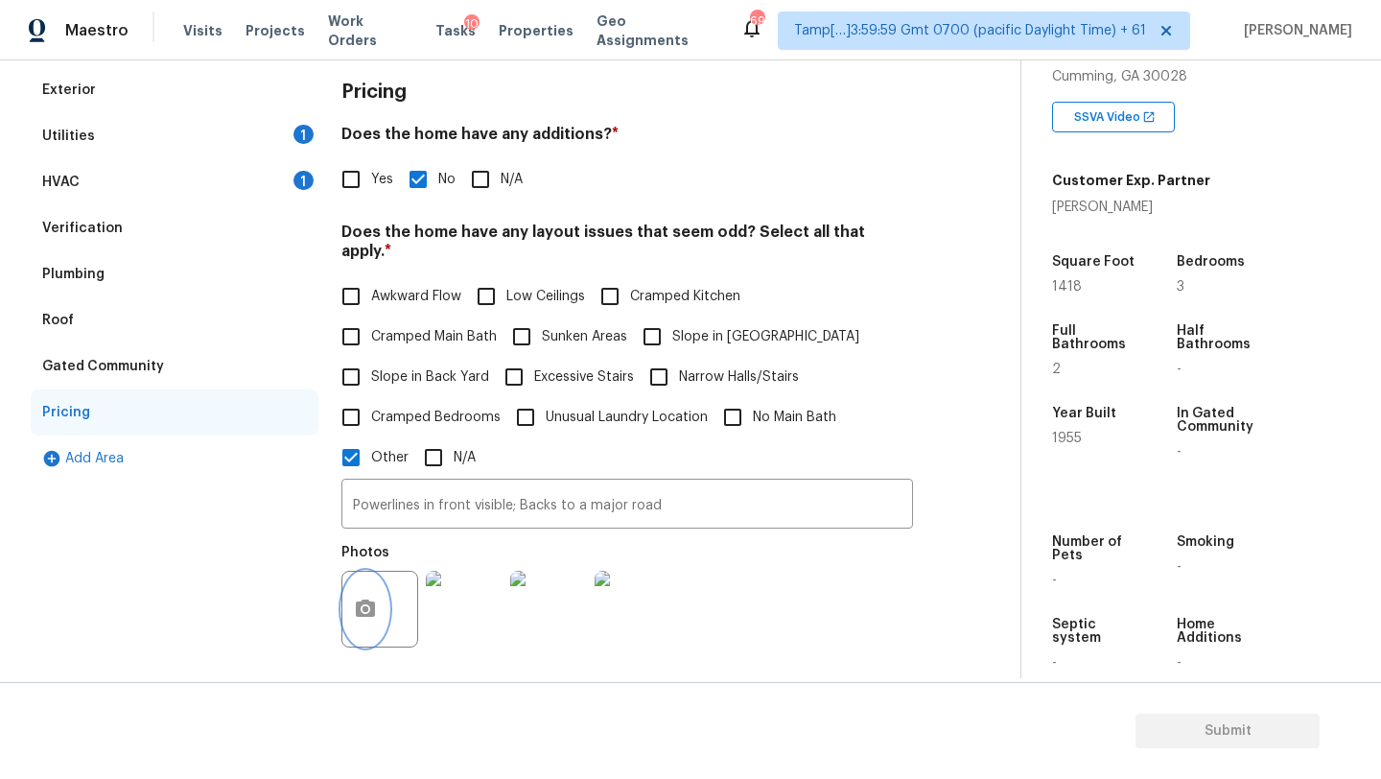
scroll to position [181, 0]
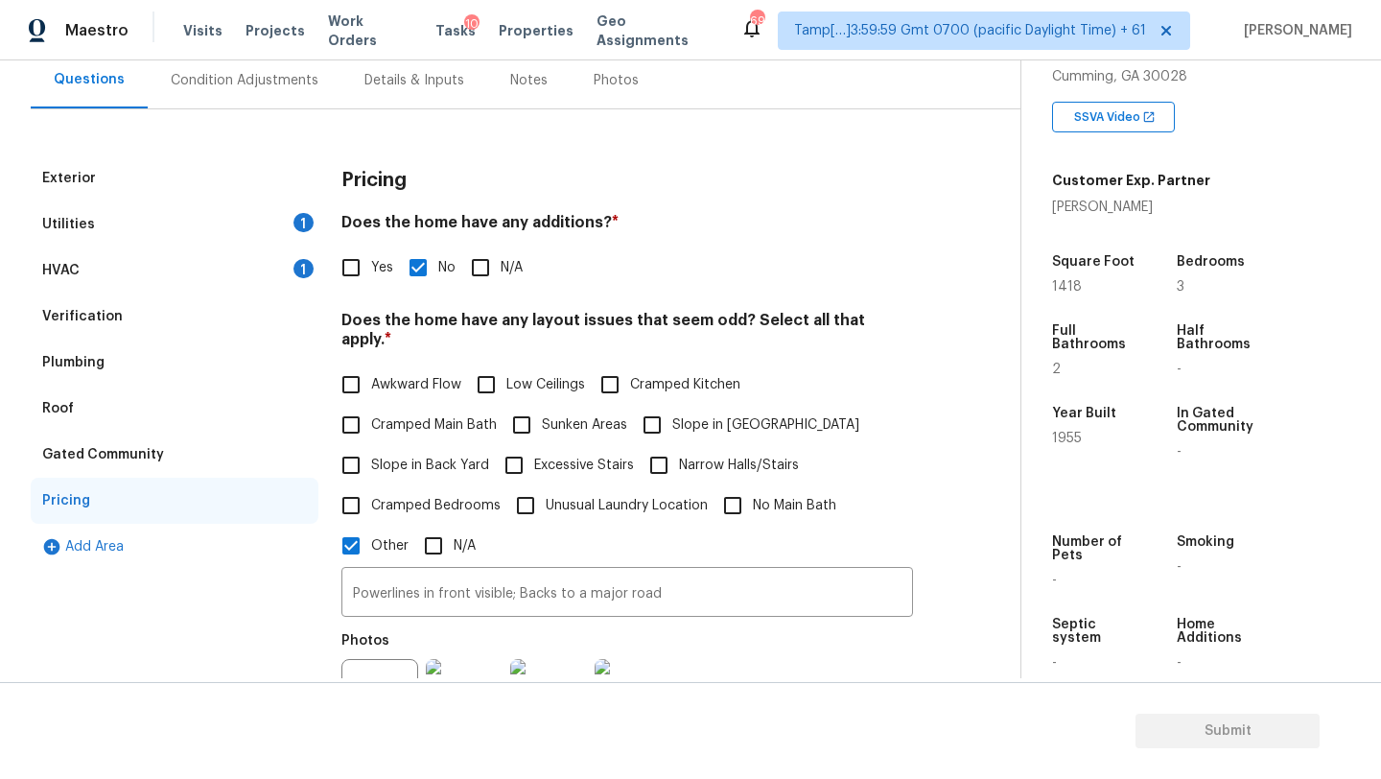
click at [233, 82] on div "Condition Adjustments" at bounding box center [245, 80] width 148 height 19
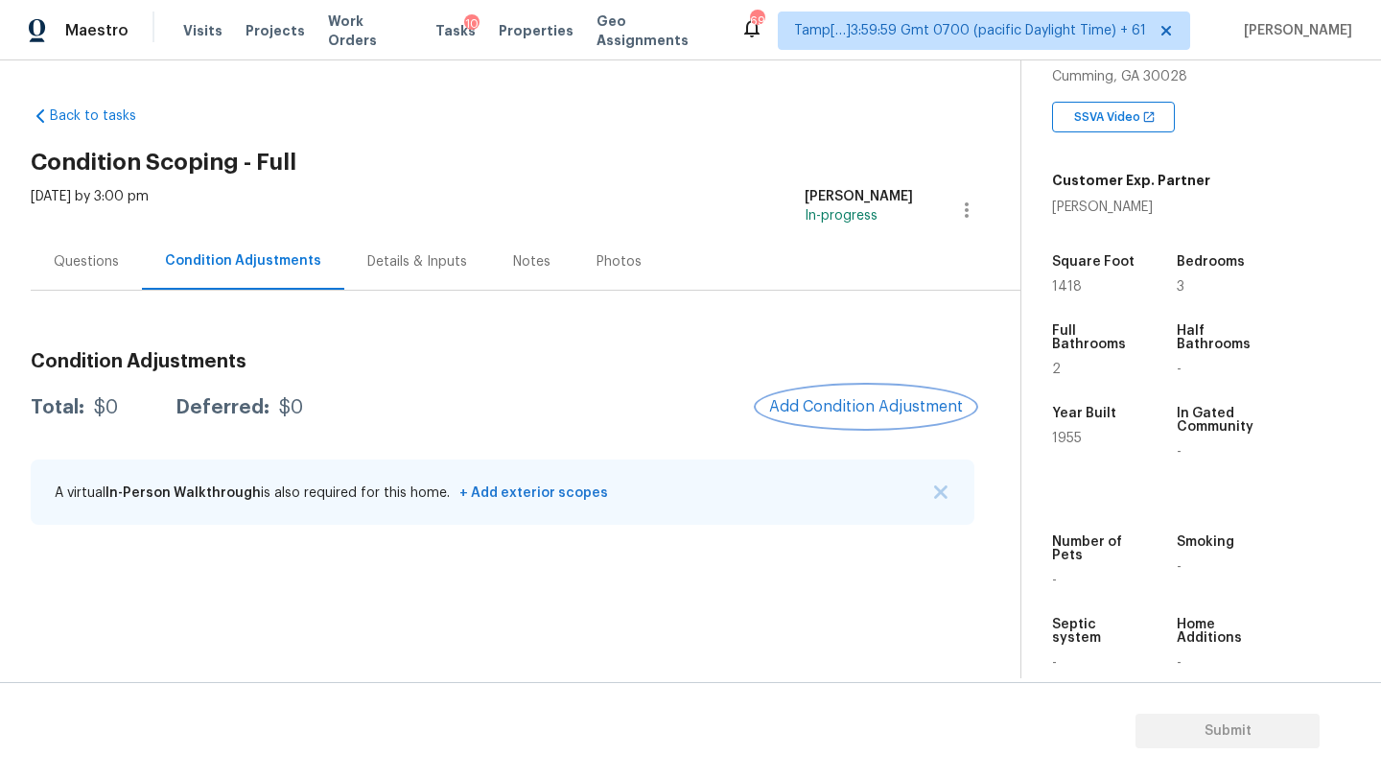
click at [850, 422] on button "Add Condition Adjustment" at bounding box center [866, 406] width 217 height 40
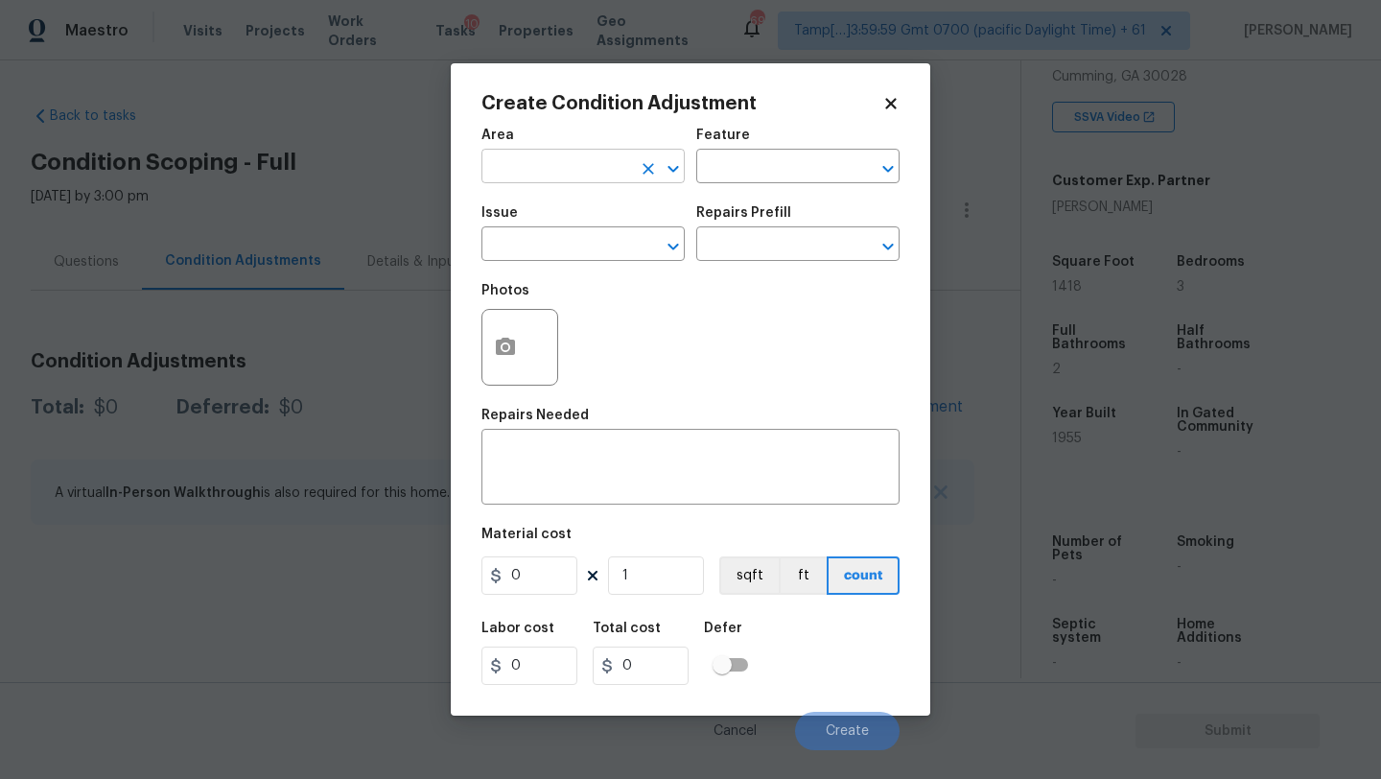
click at [528, 172] on input "text" at bounding box center [556, 168] width 150 height 30
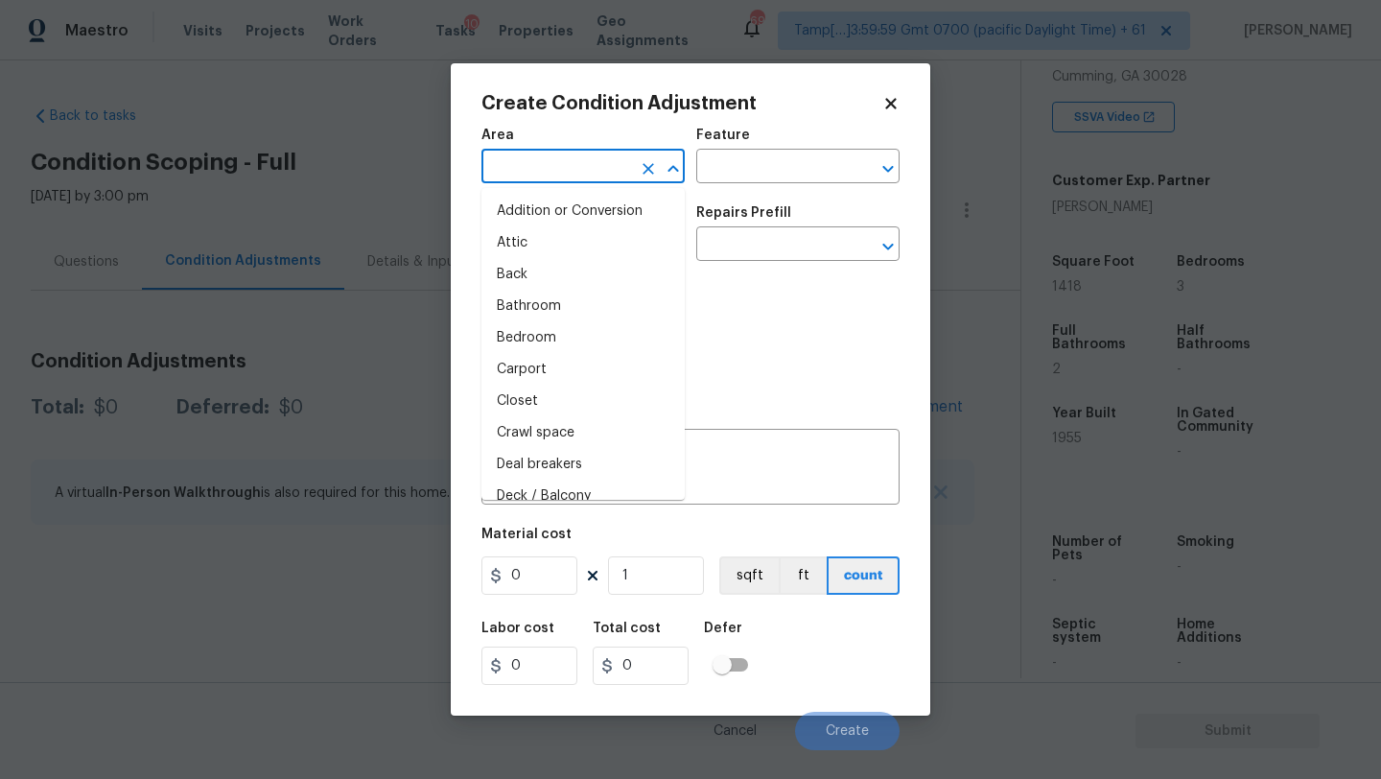
type input "e"
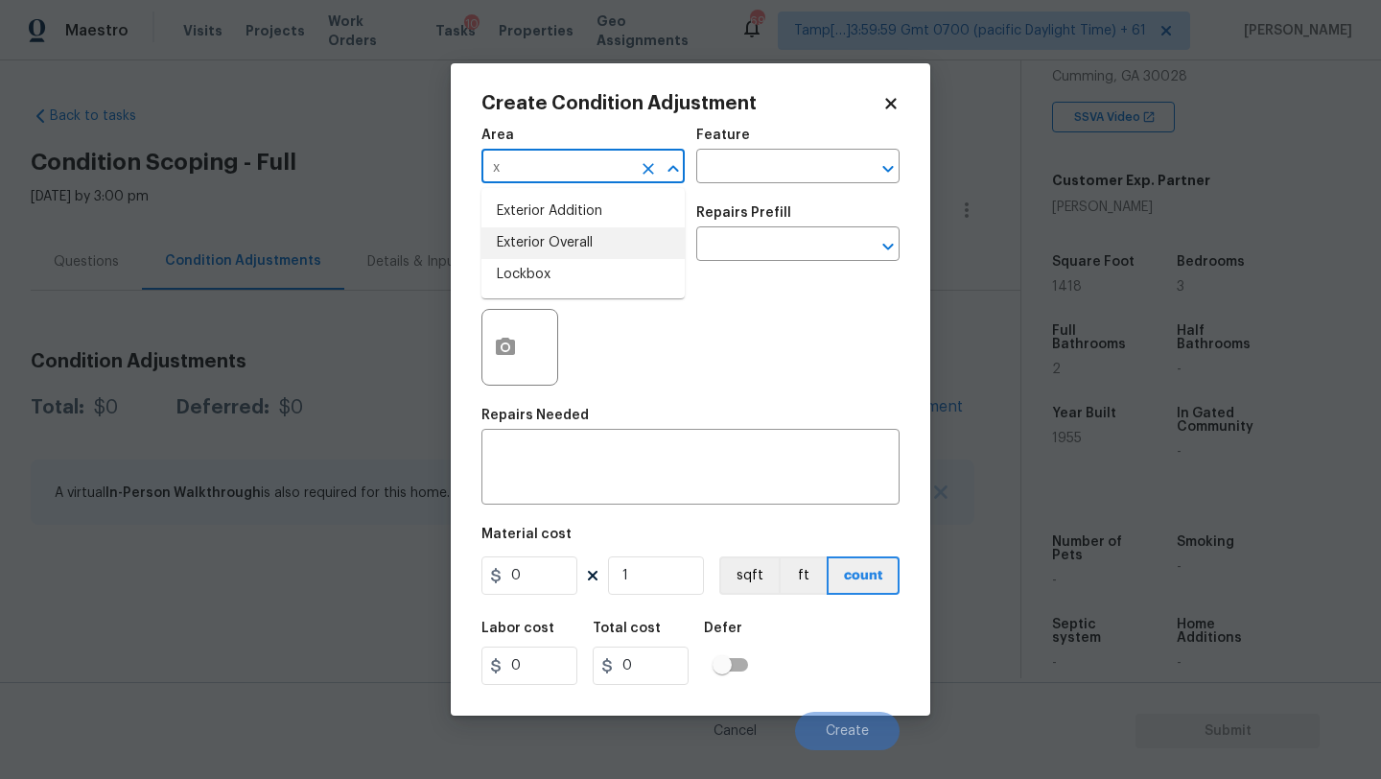
click at [544, 233] on li "Exterior Overall" at bounding box center [582, 243] width 203 height 32
type input "Exterior Overall"
click at [545, 249] on input "text" at bounding box center [556, 246] width 150 height 30
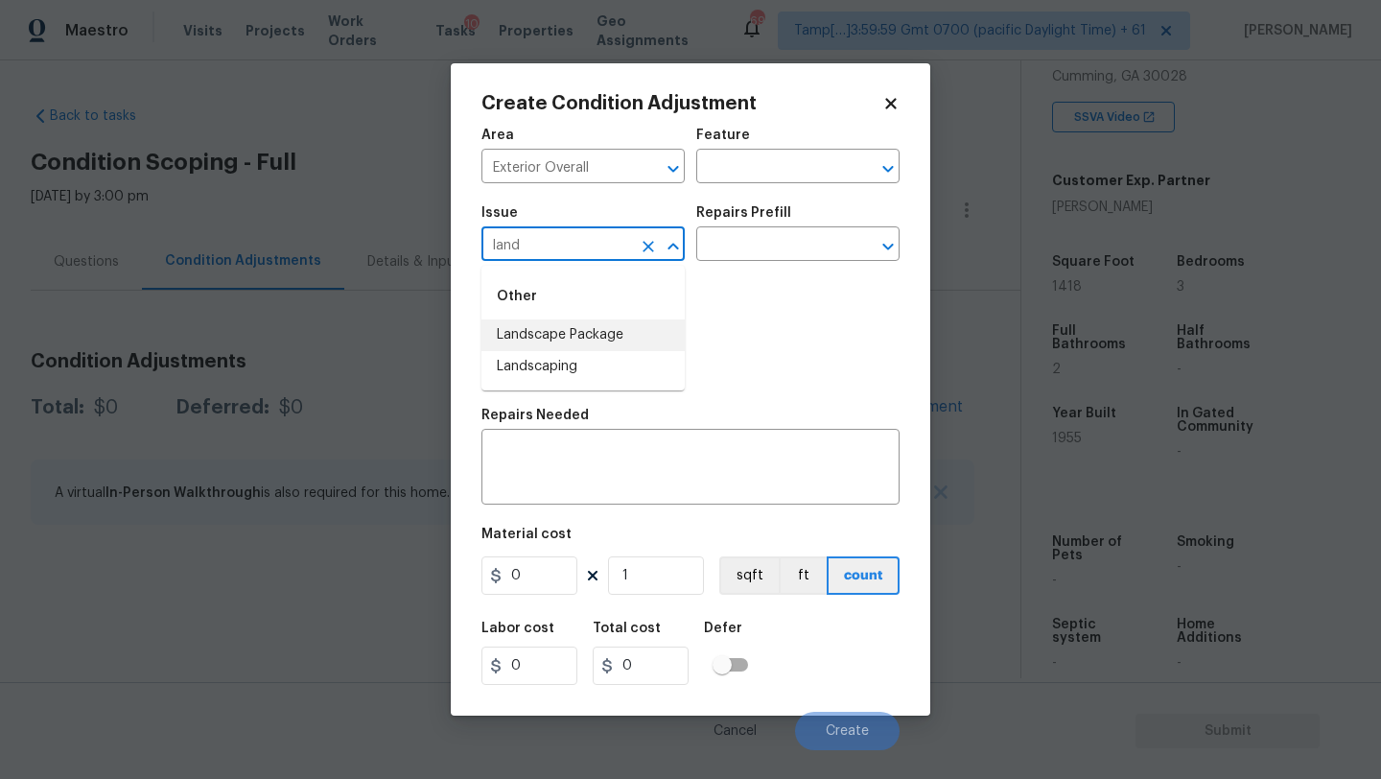
click at [549, 326] on li "Landscape Package" at bounding box center [582, 335] width 203 height 32
type input "Landscape Package"
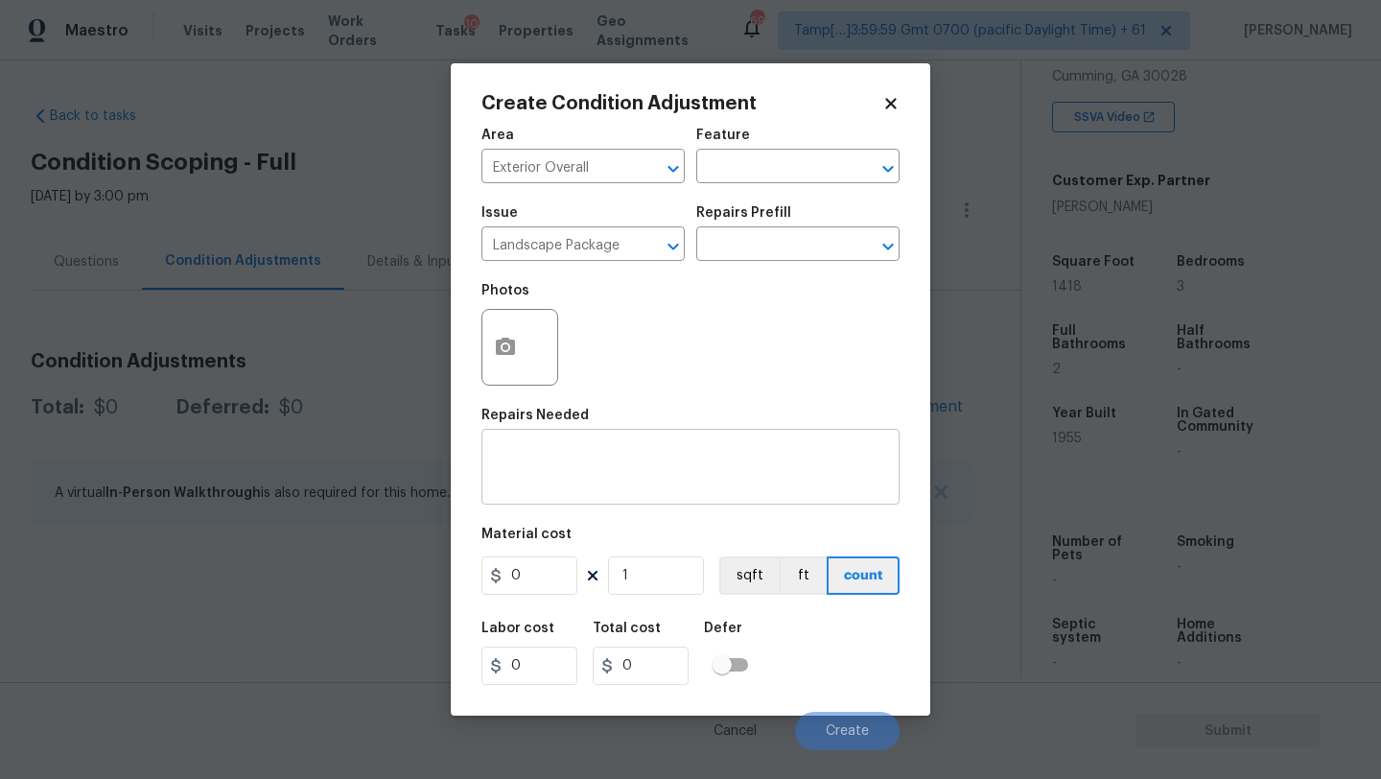
click at [508, 439] on div "x ​" at bounding box center [690, 468] width 418 height 71
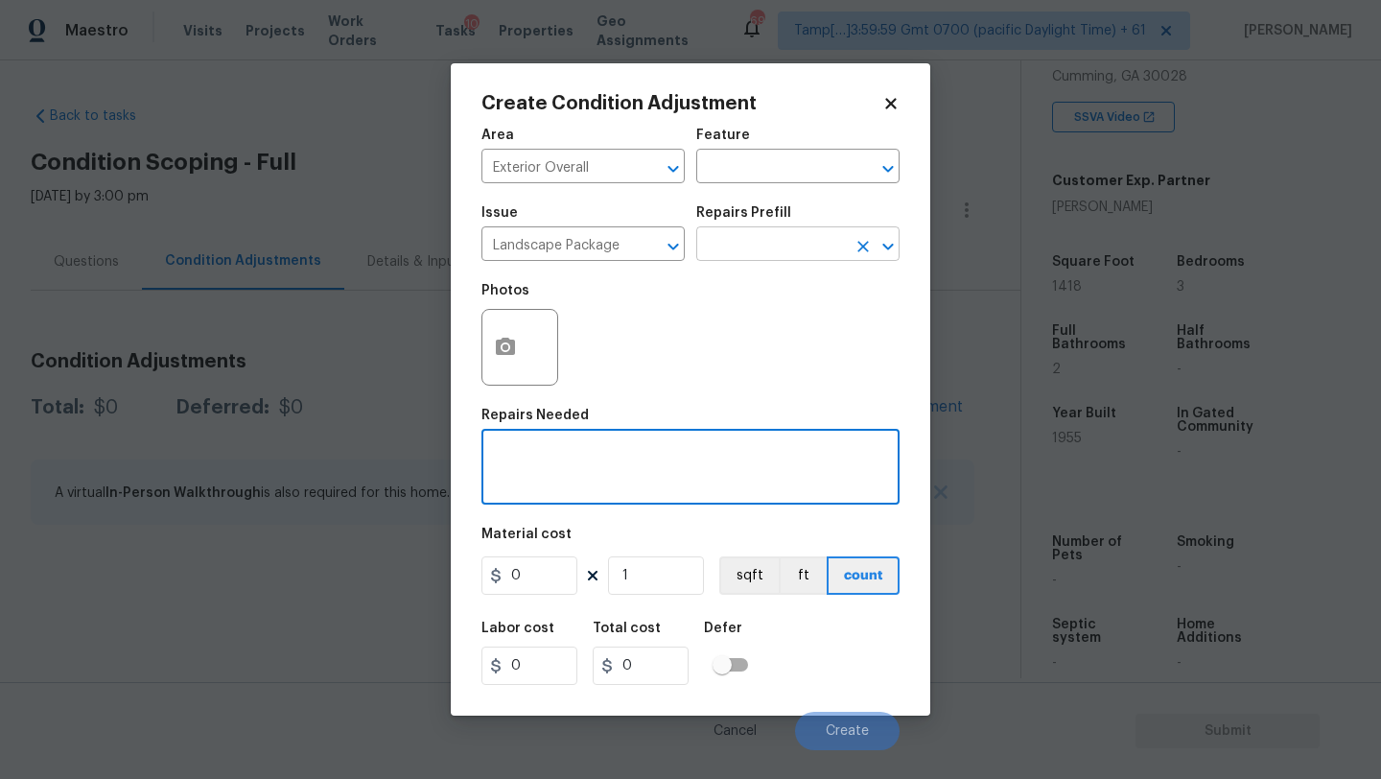
click at [716, 252] on input "text" at bounding box center [771, 246] width 150 height 30
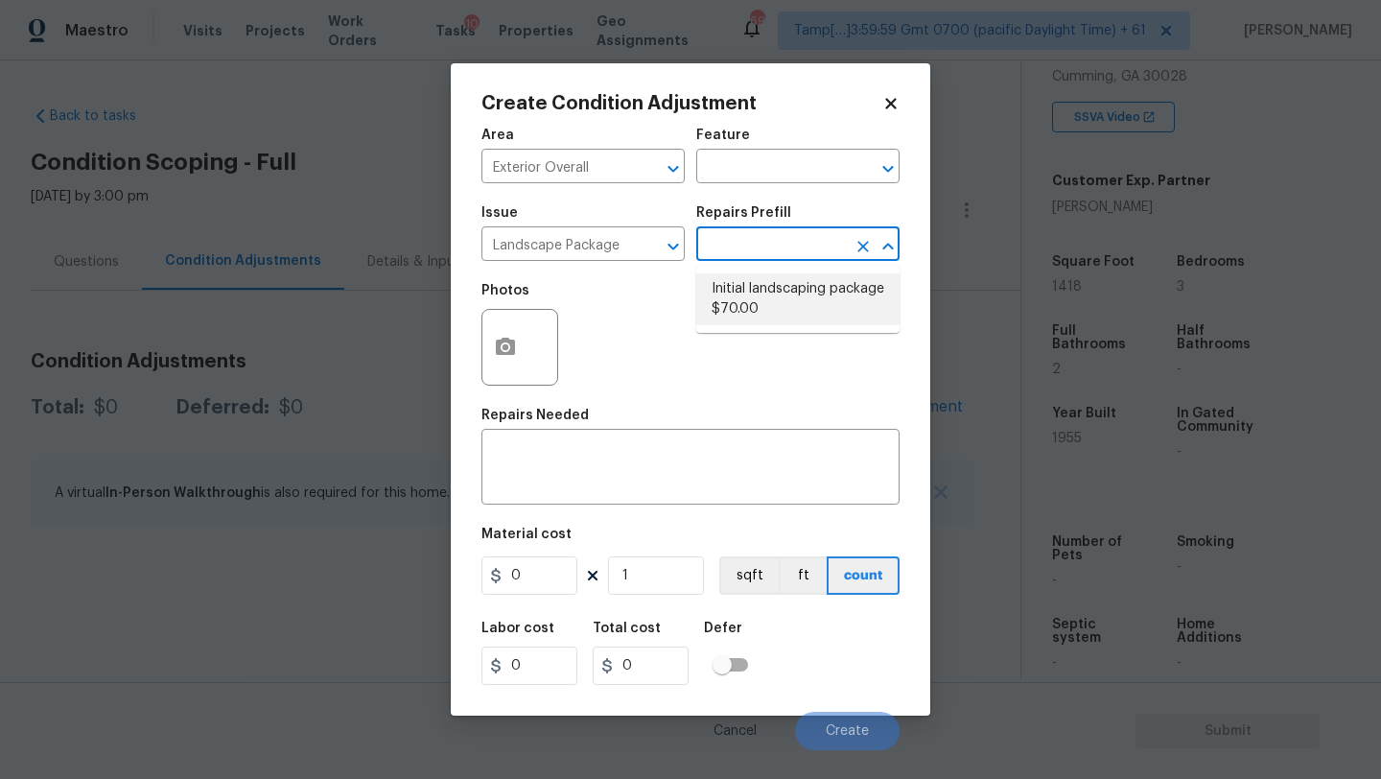
click at [721, 285] on li "Initial landscaping package $70.00" at bounding box center [797, 299] width 203 height 52
type input "Home Readiness Packages"
type textarea "Mowing of grass up to 6" in height. Mow, edge along driveways & sidewalks, trim…"
type input "70"
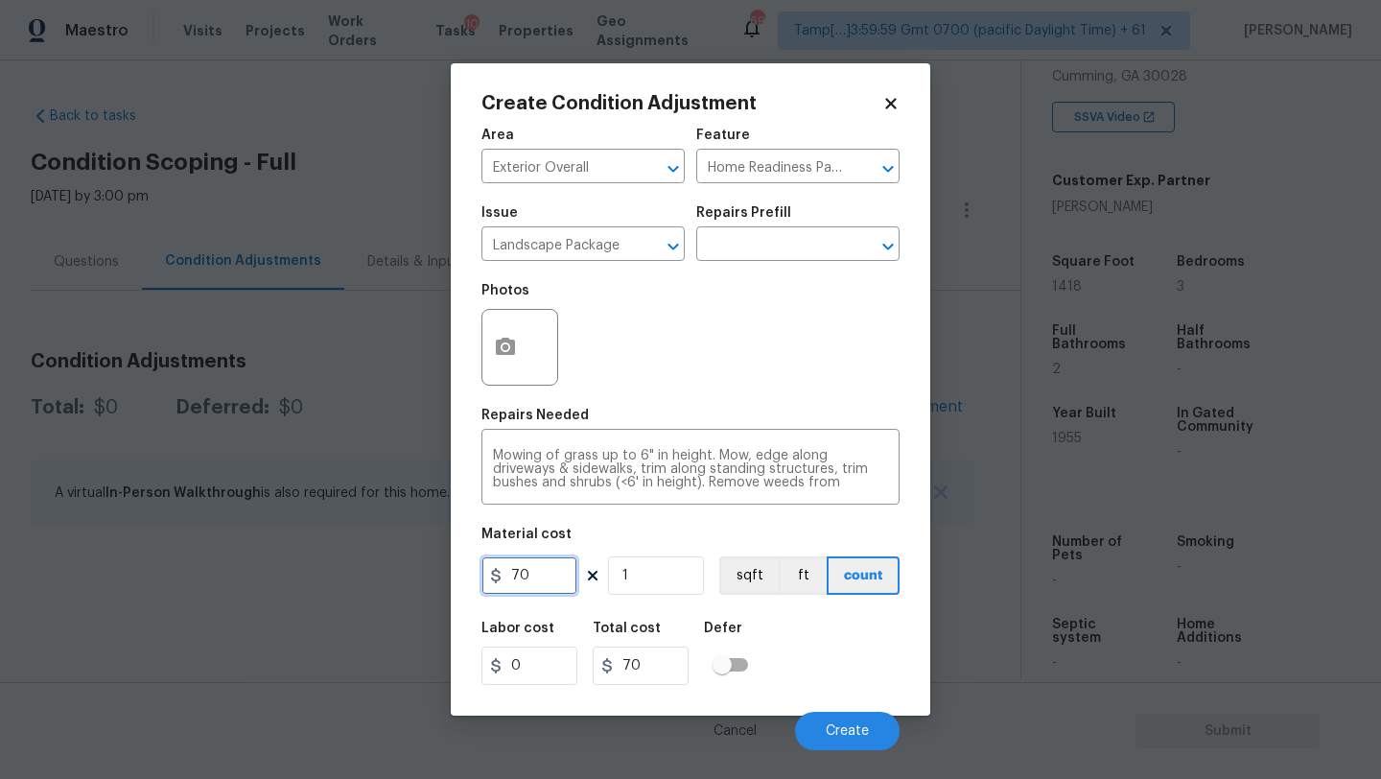
click at [531, 579] on input "70" at bounding box center [529, 575] width 96 height 38
type input "300"
click at [504, 341] on icon "button" at bounding box center [505, 346] width 19 height 17
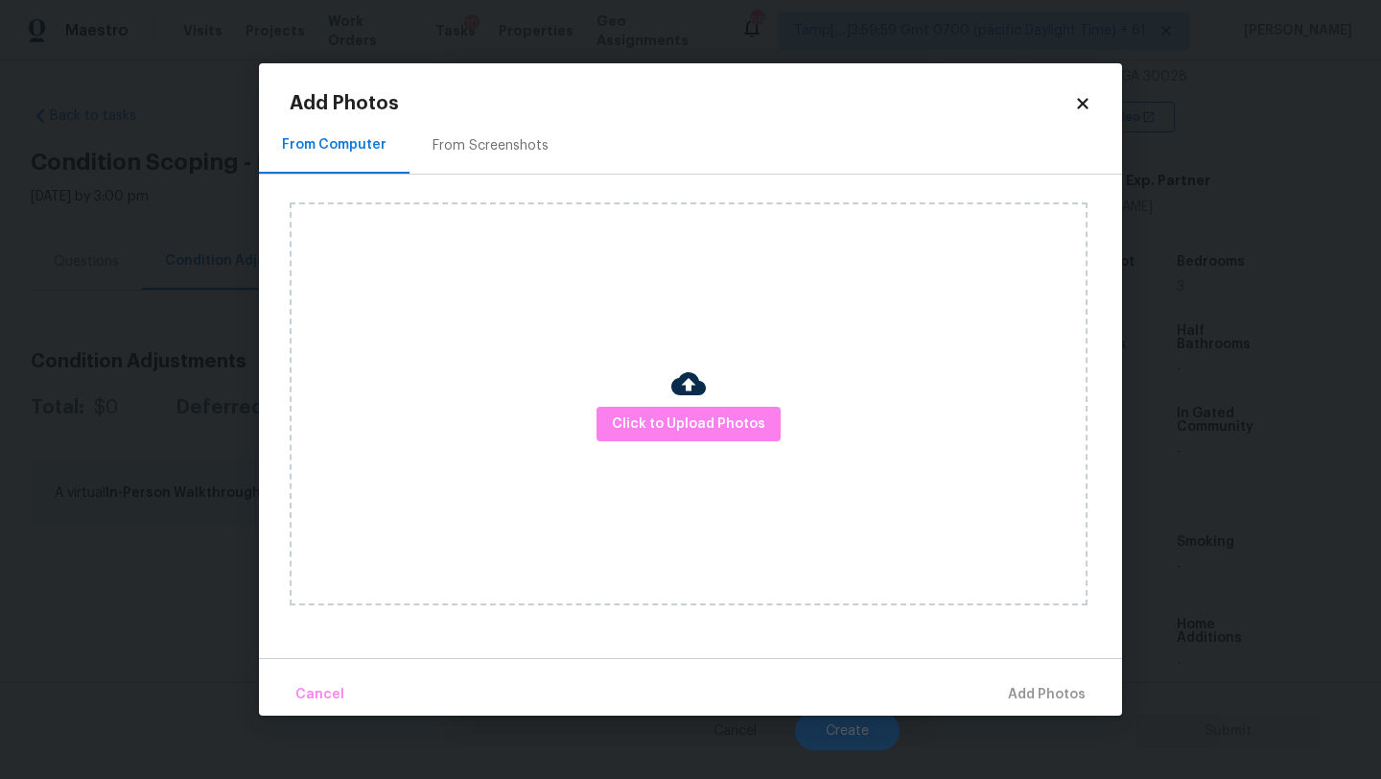
click at [484, 147] on div "From Screenshots" at bounding box center [491, 145] width 116 height 19
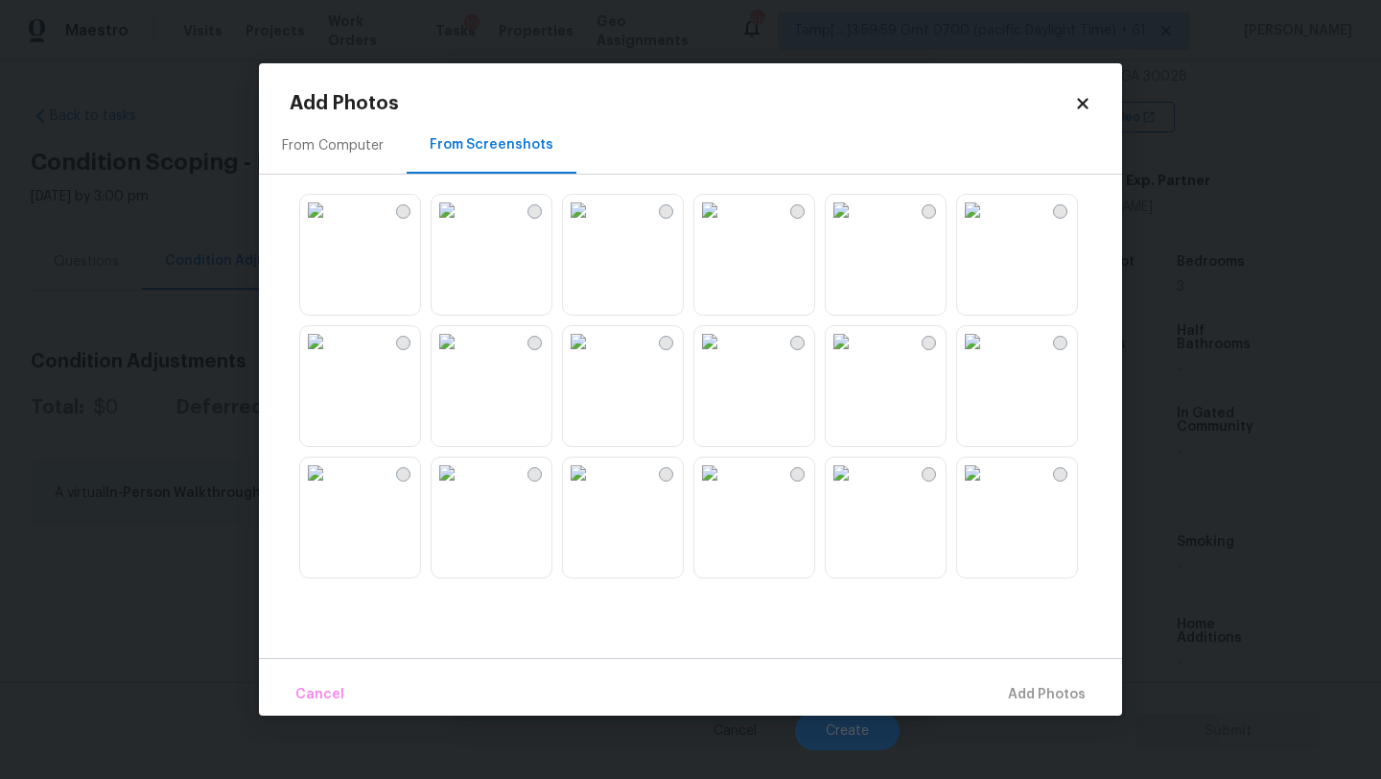
click at [331, 225] on img at bounding box center [315, 210] width 31 height 31
click at [462, 225] on img at bounding box center [447, 210] width 31 height 31
click at [725, 225] on img at bounding box center [709, 210] width 31 height 31
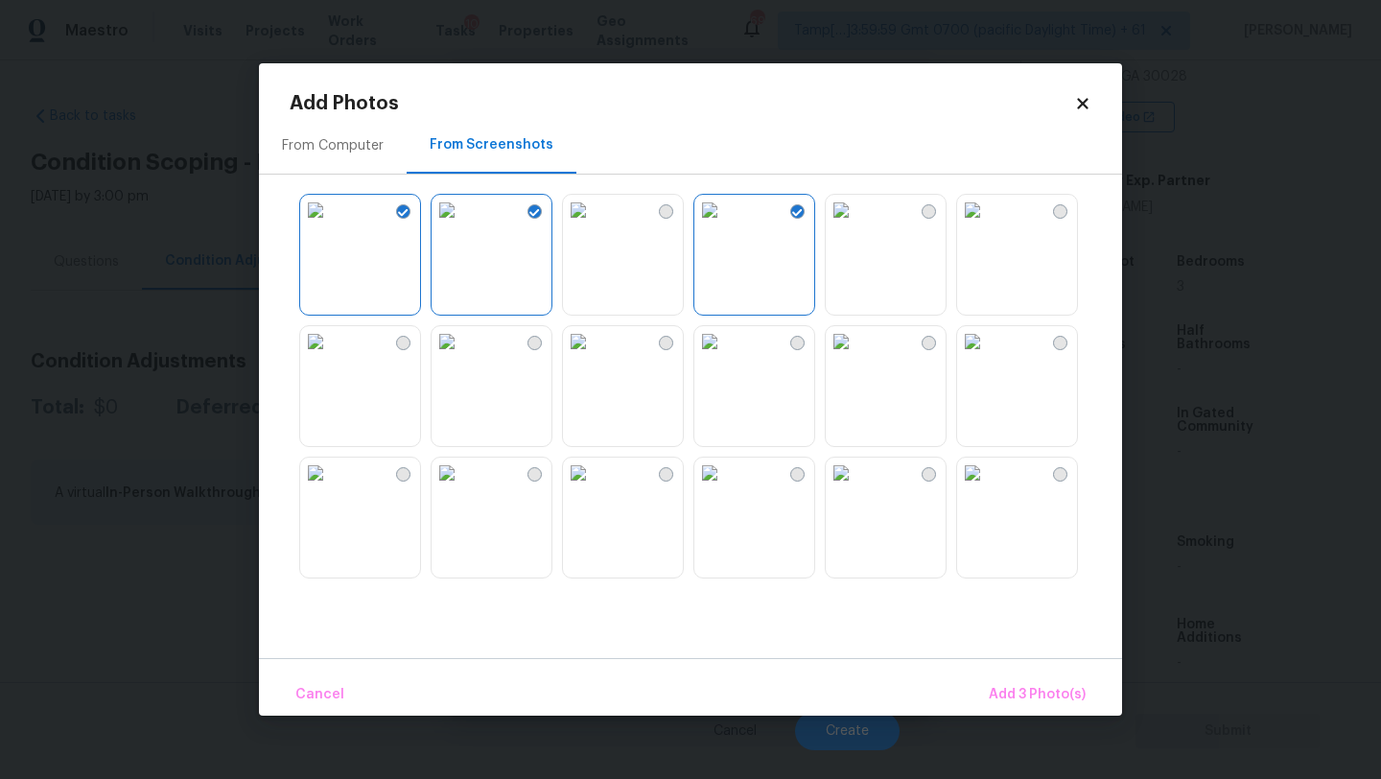
click at [856, 357] on img at bounding box center [841, 341] width 31 height 31
click at [1017, 690] on span "Add 4 Photo(s)" at bounding box center [1036, 695] width 99 height 24
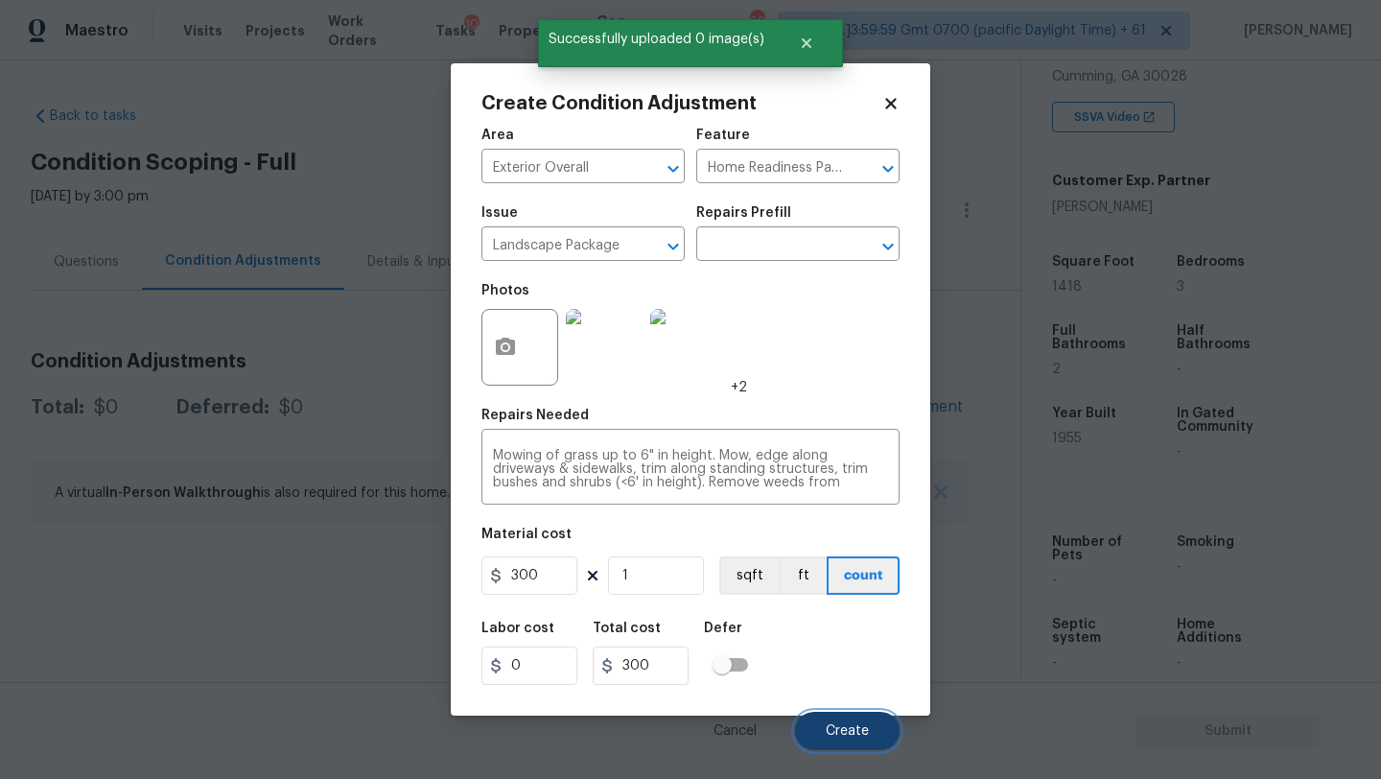
click at [833, 735] on span "Create" at bounding box center [847, 731] width 43 height 14
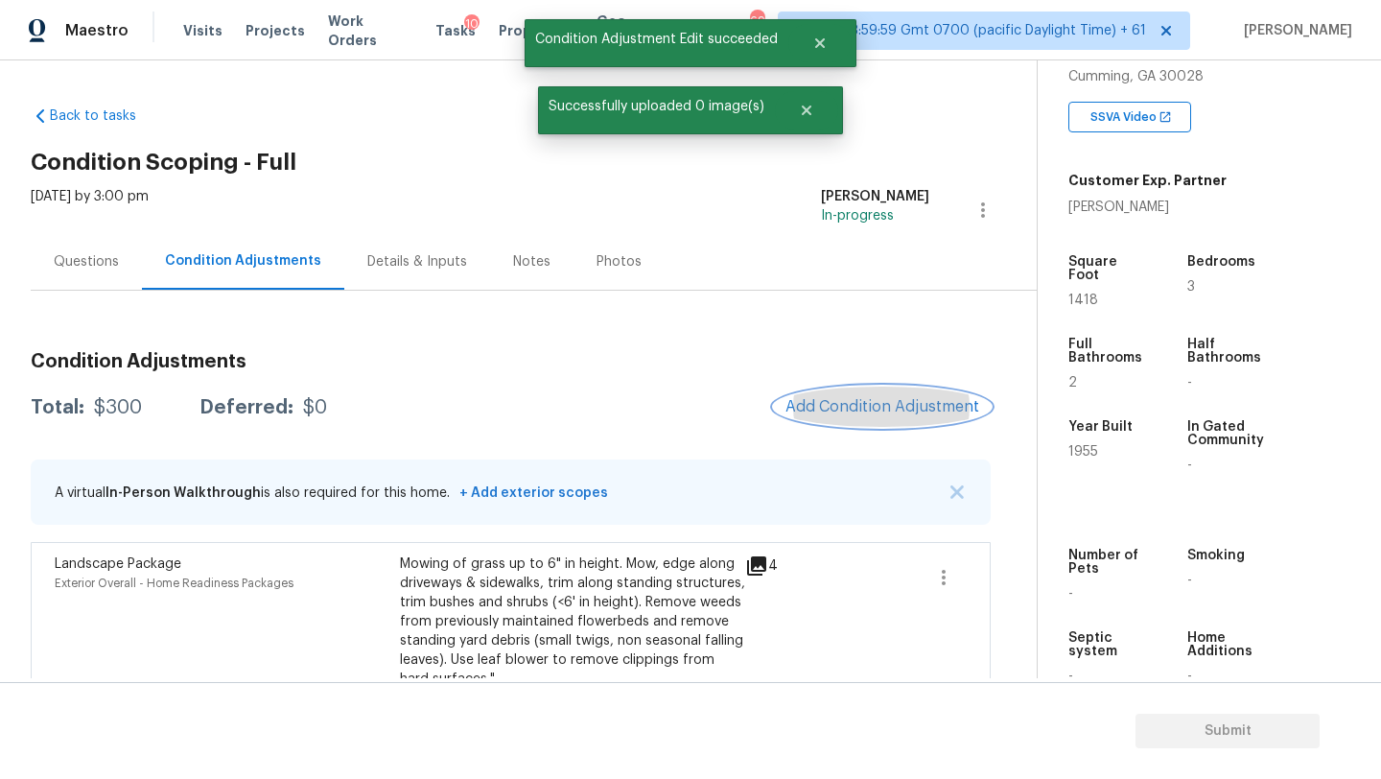
click at [884, 409] on span "Add Condition Adjustment" at bounding box center [882, 406] width 194 height 17
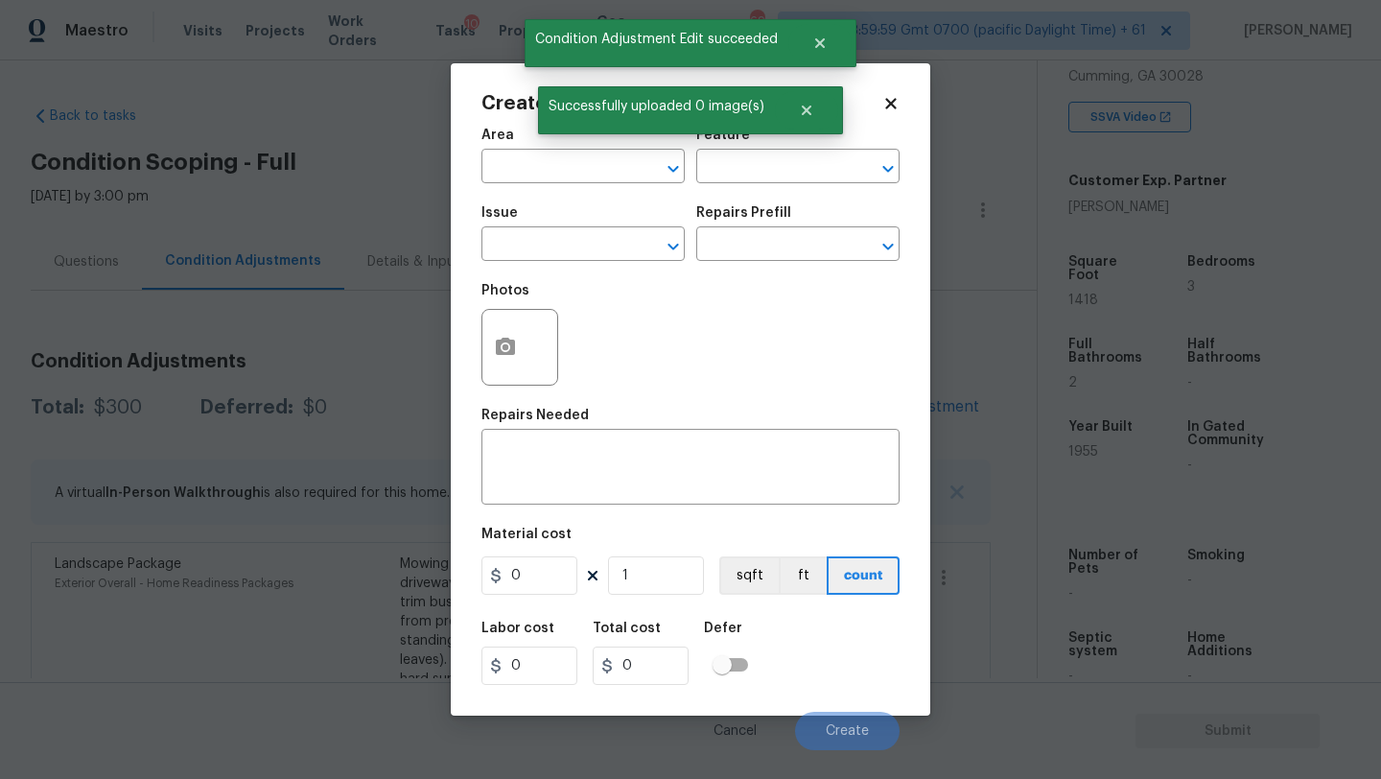
click at [580, 186] on span "Area ​" at bounding box center [582, 156] width 203 height 78
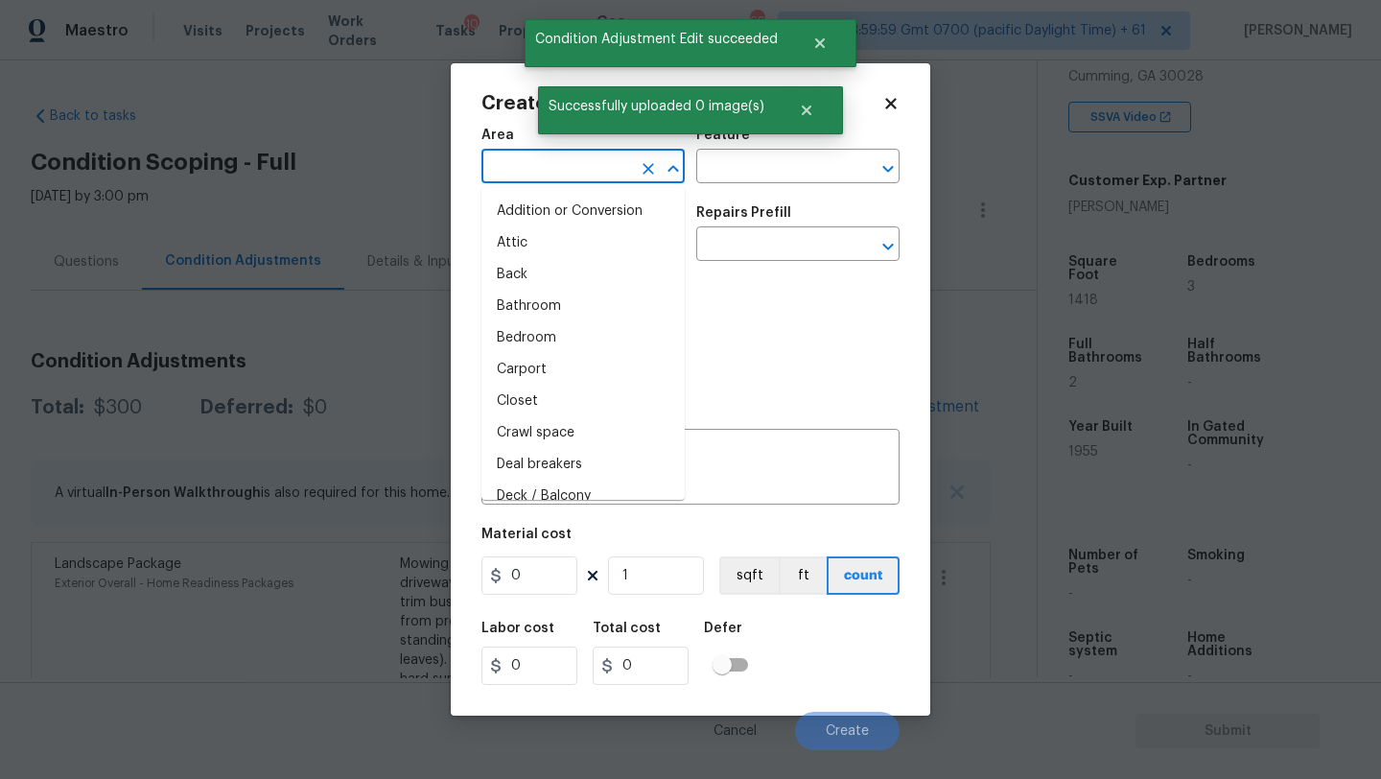
click at [581, 179] on input "text" at bounding box center [556, 168] width 150 height 30
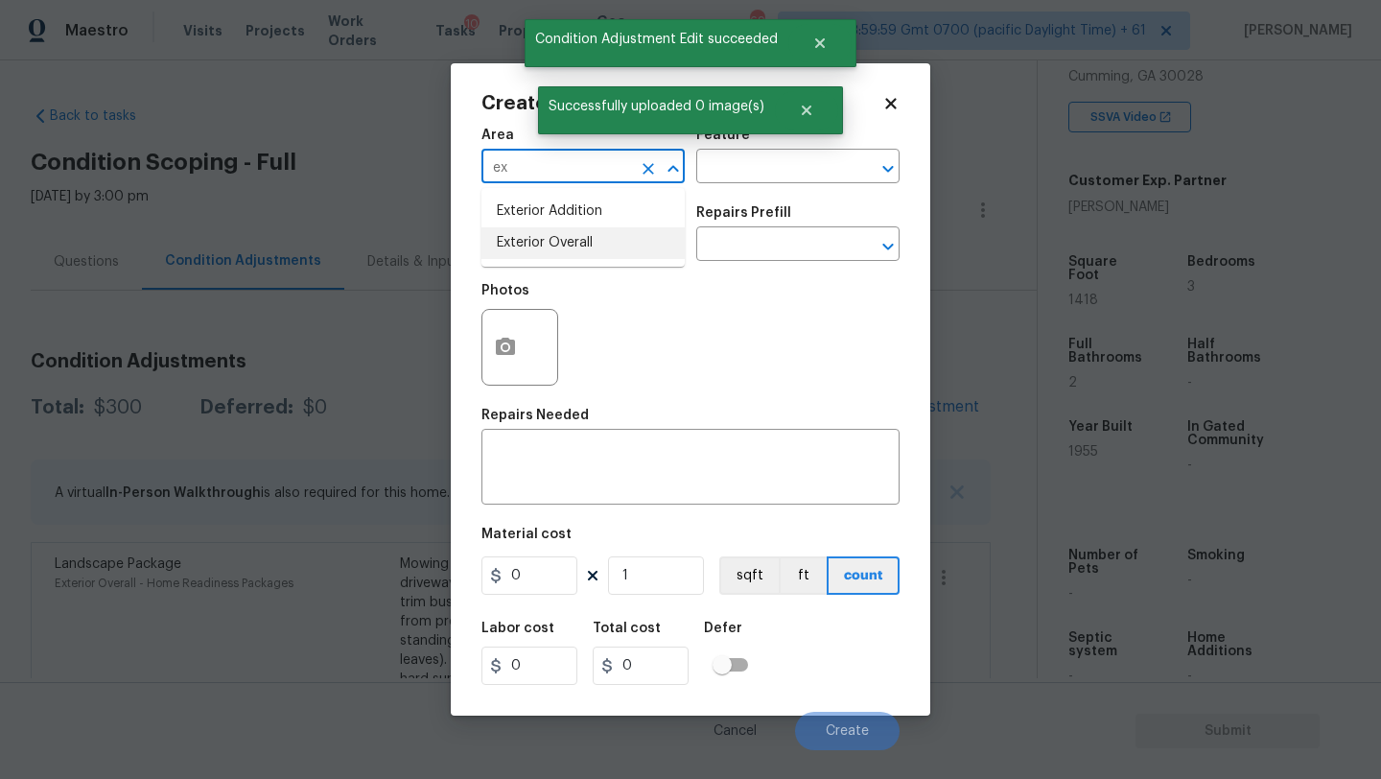
click at [588, 235] on li "Exterior Overall" at bounding box center [582, 243] width 203 height 32
type input "Exterior Overall"
click at [588, 235] on input "text" at bounding box center [556, 246] width 150 height 30
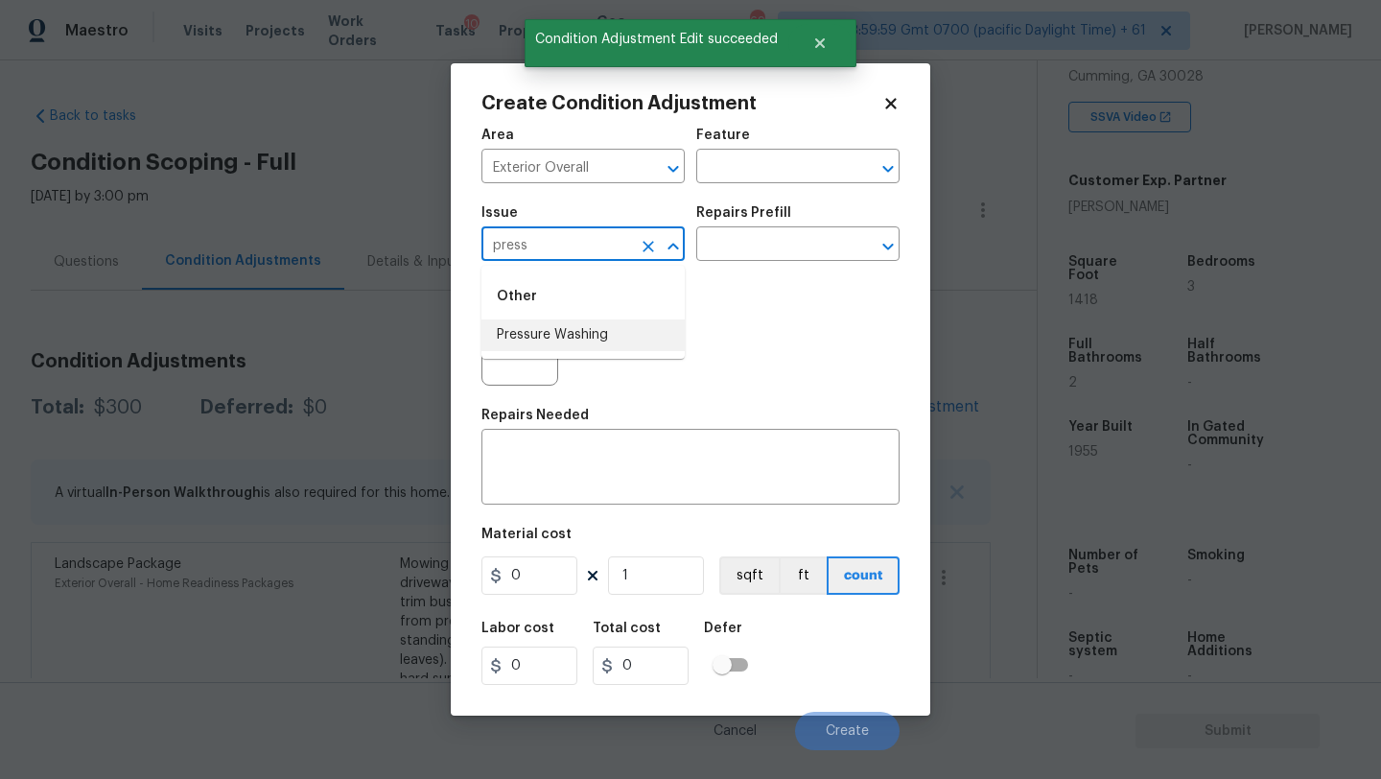
click at [585, 331] on li "Pressure Washing" at bounding box center [582, 335] width 203 height 32
type input "Pressure Washing"
click at [585, 460] on textarea at bounding box center [690, 469] width 395 height 40
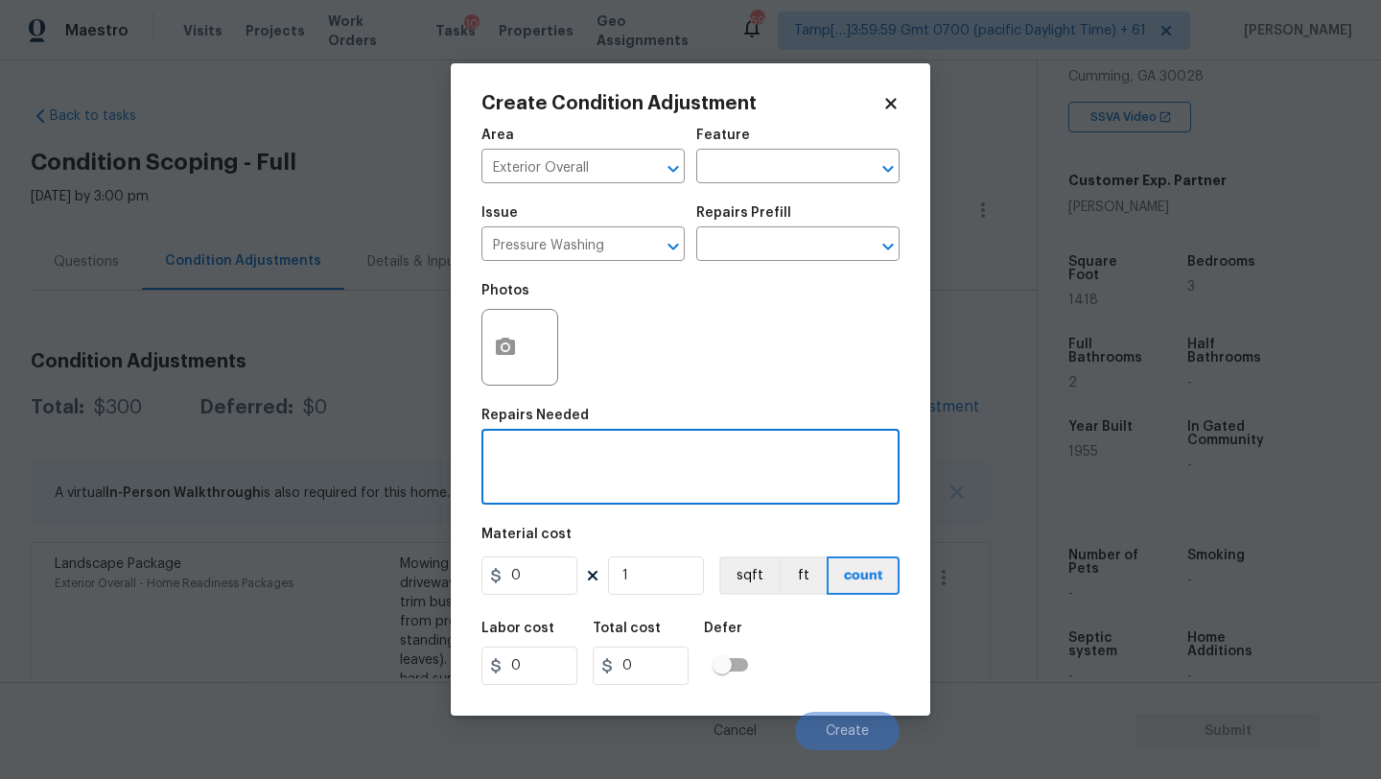
click at [560, 472] on textarea at bounding box center [690, 469] width 395 height 40
paste textarea "Pressure wash home, driveway, walkways/sidewalks and patio. Must use a surface …"
type textarea "Pressure wash home, driveway, walkways/sidewalks and patio. Must use a surface …"
click at [545, 556] on figure "Material cost 0 1 sqft ft count" at bounding box center [690, 562] width 418 height 71
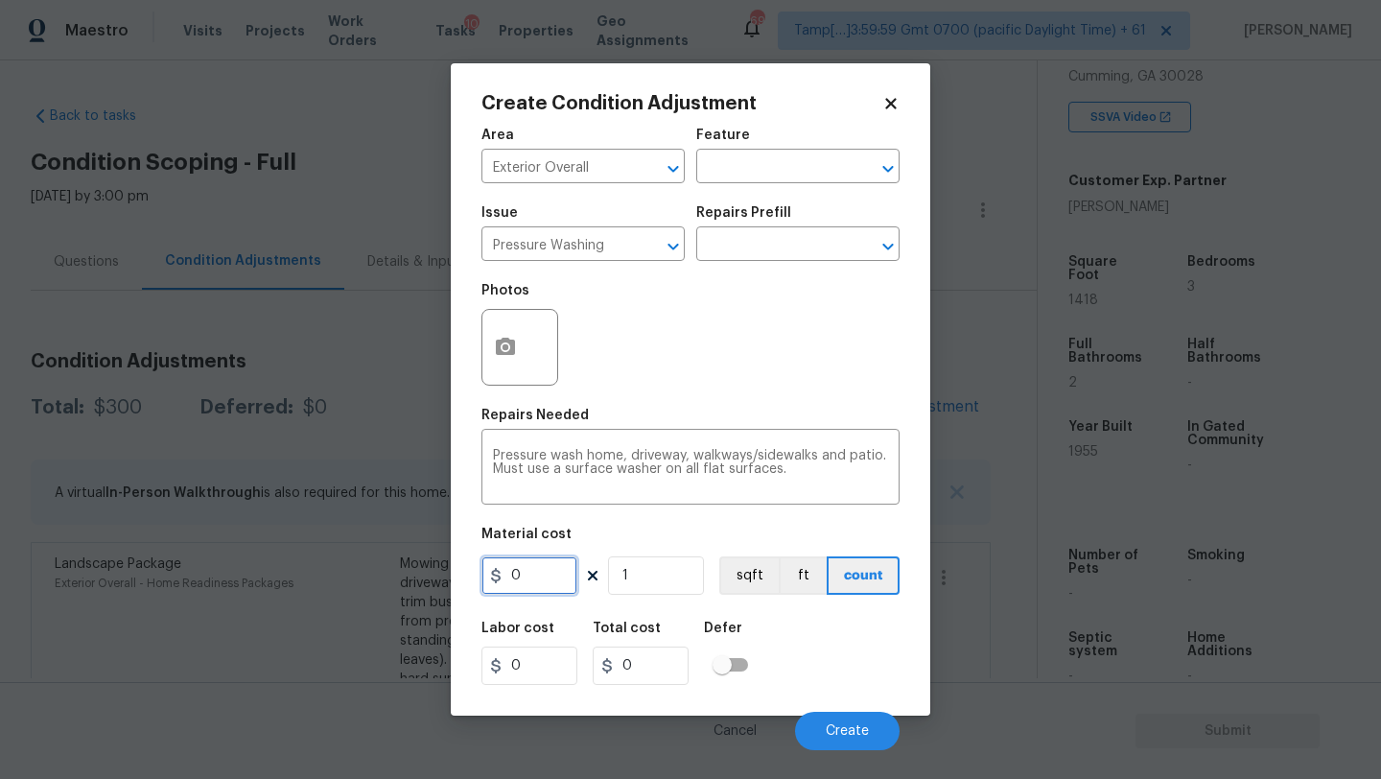
click at [545, 556] on input "0" at bounding box center [529, 575] width 96 height 38
type input "400"
click at [823, 726] on button "Create" at bounding box center [847, 731] width 105 height 38
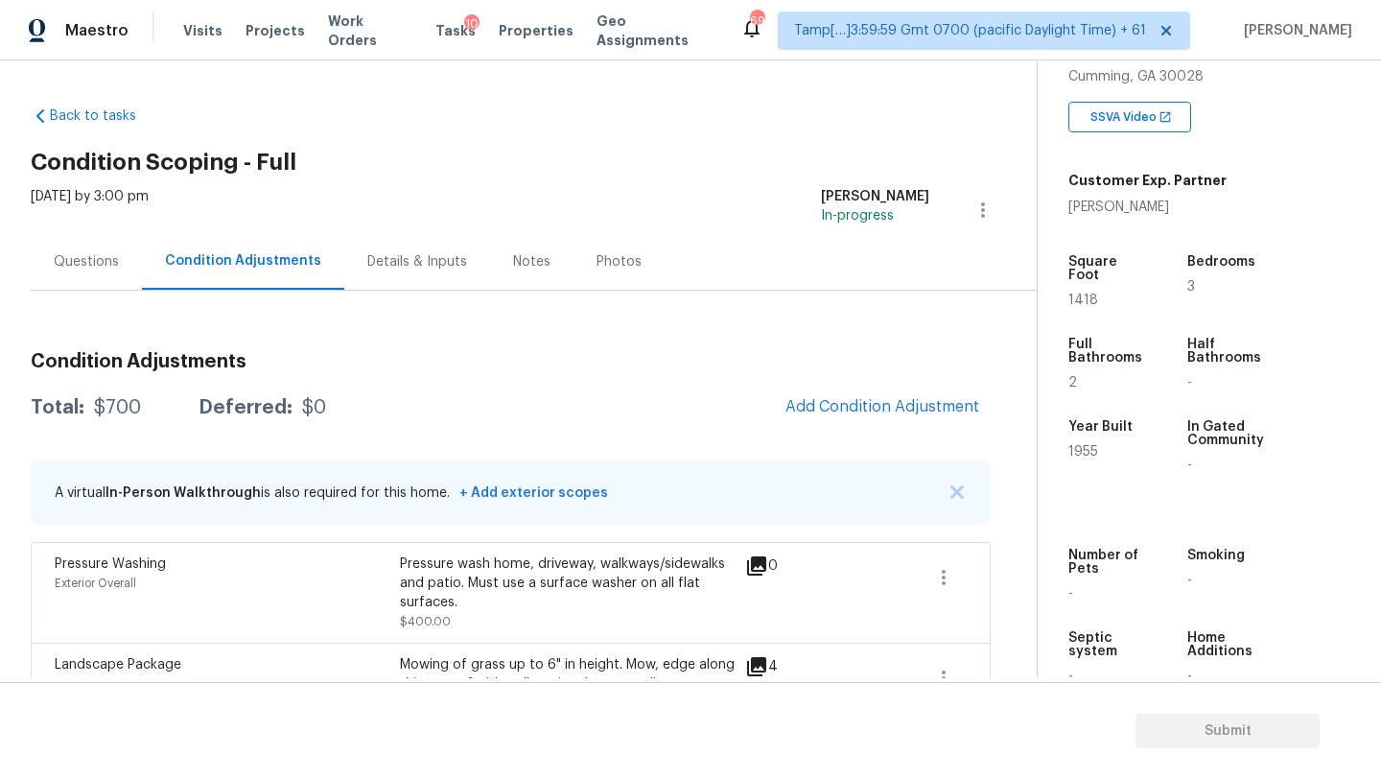
click at [111, 283] on div "Questions" at bounding box center [86, 261] width 111 height 57
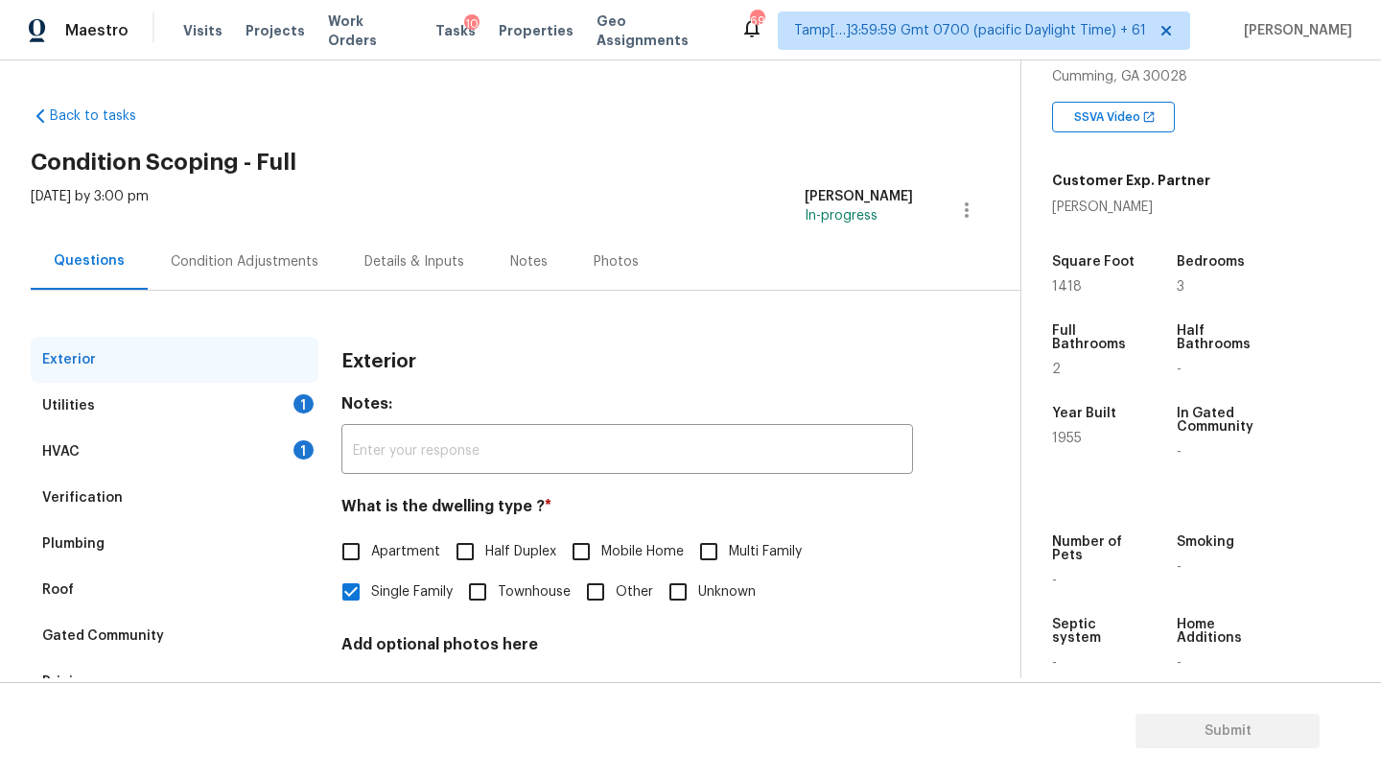
scroll to position [145, 0]
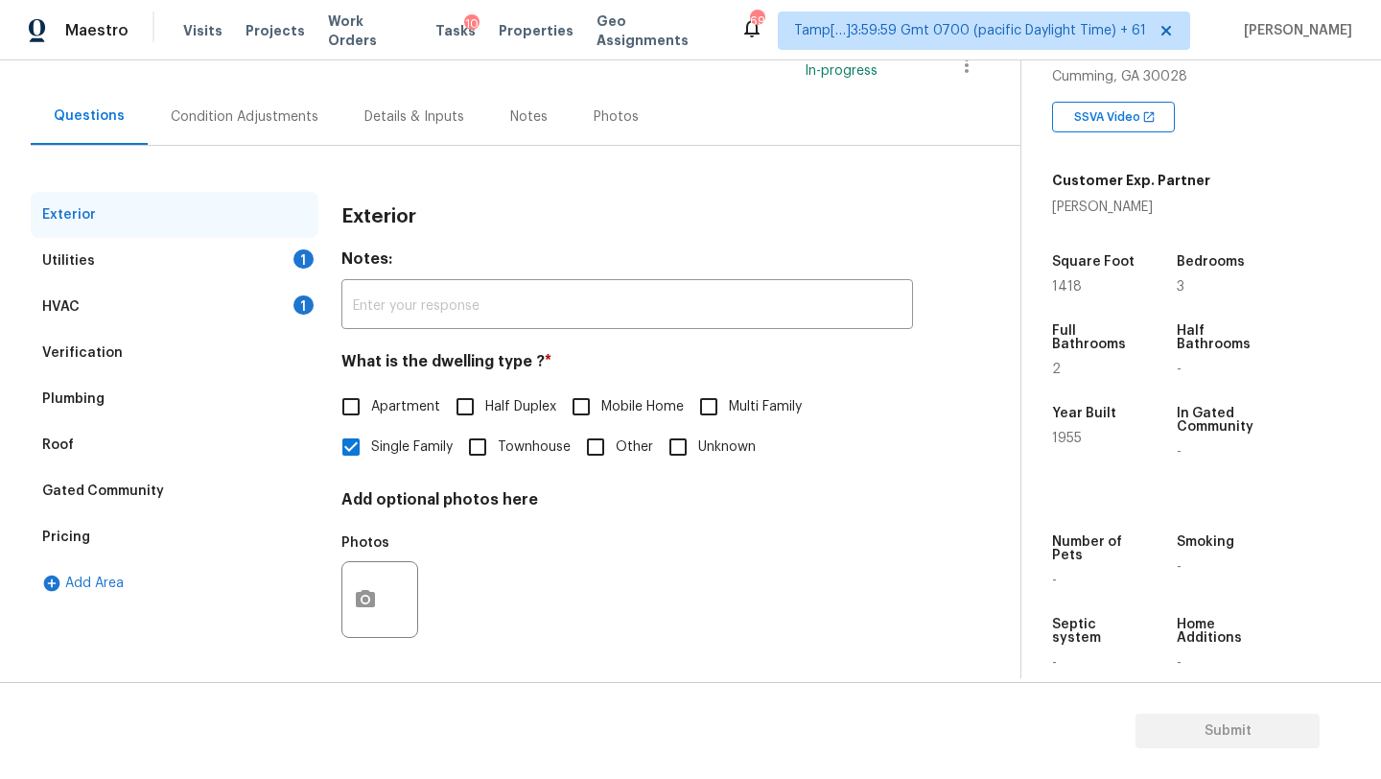
click at [119, 336] on div "Verification" at bounding box center [175, 353] width 288 height 46
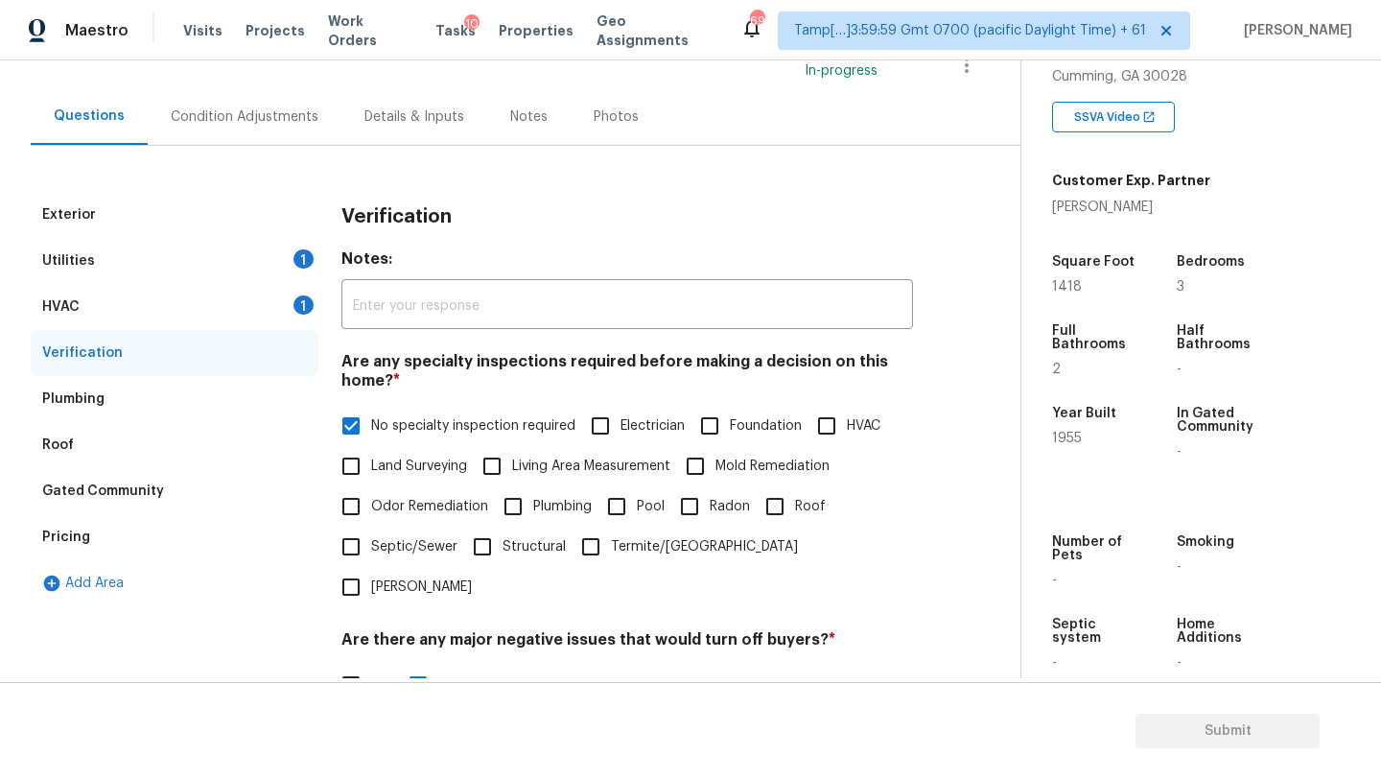
click at [784, 457] on span "Mold Remediation" at bounding box center [772, 467] width 114 height 20
click at [715, 457] on input "Mold Remediation" at bounding box center [695, 466] width 40 height 40
checkbox input "true"
click at [738, 427] on span "Foundation" at bounding box center [766, 426] width 72 height 20
click at [730, 427] on input "Foundation" at bounding box center [710, 426] width 40 height 40
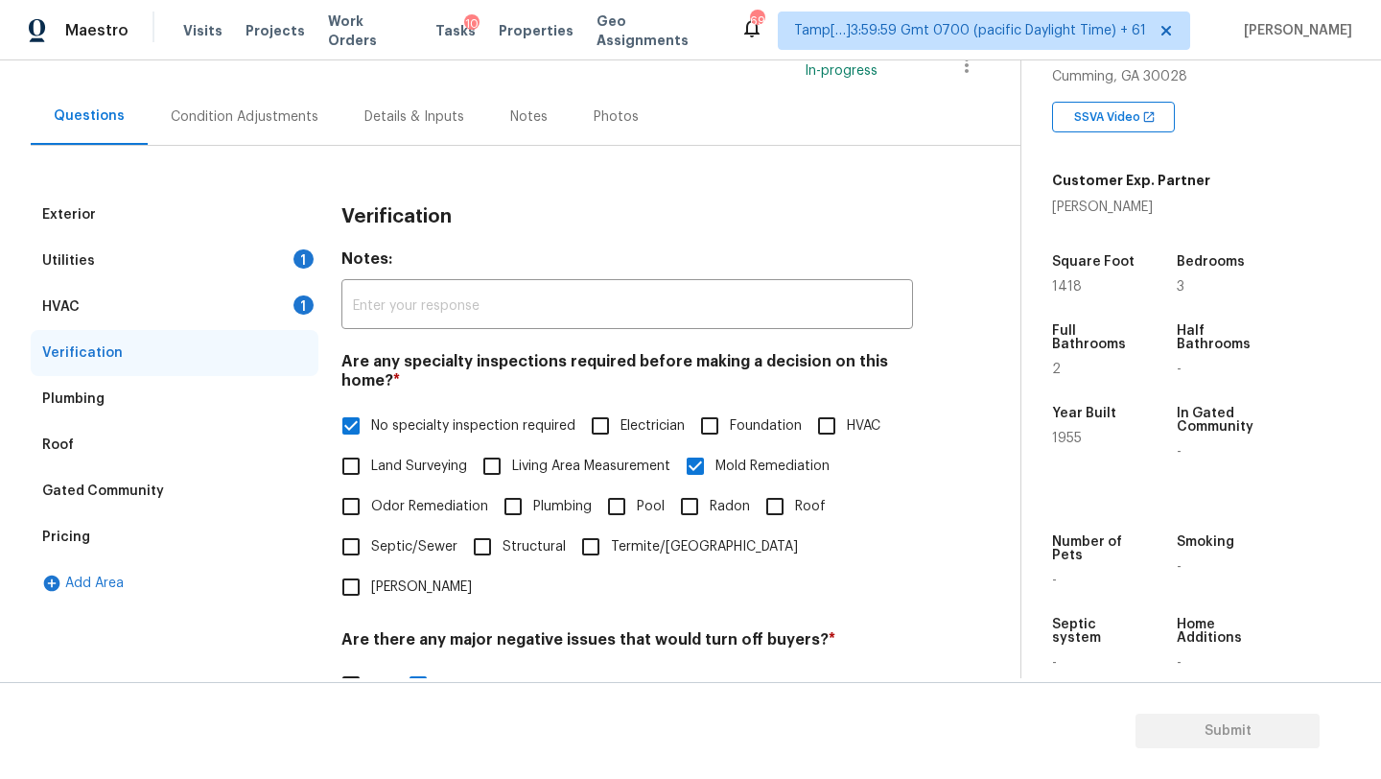
checkbox input "true"
click at [738, 466] on span "Mold Remediation" at bounding box center [772, 468] width 114 height 20
click at [715, 466] on input "Mold Remediation" at bounding box center [695, 468] width 40 height 40
checkbox input "false"
click at [362, 433] on input "No specialty inspection required" at bounding box center [351, 426] width 40 height 40
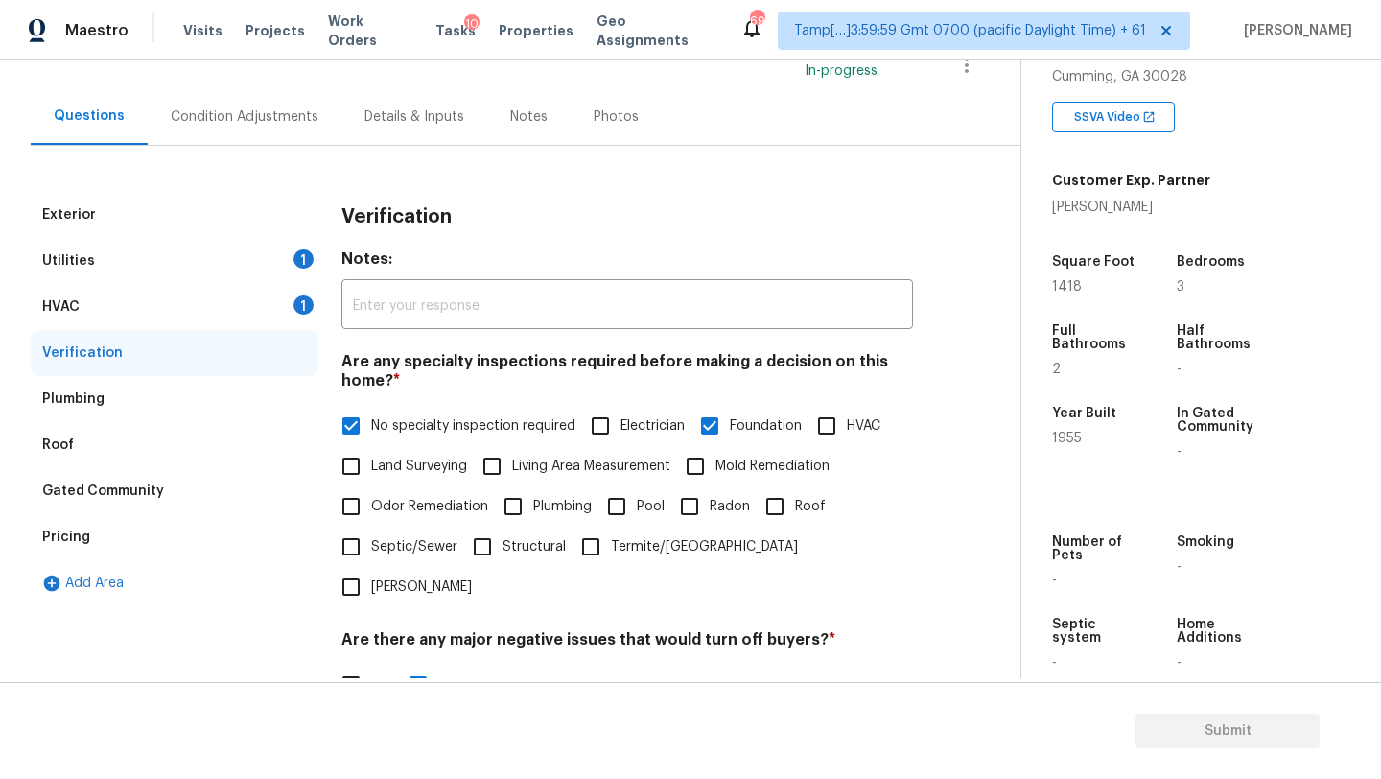
checkbox input "false"
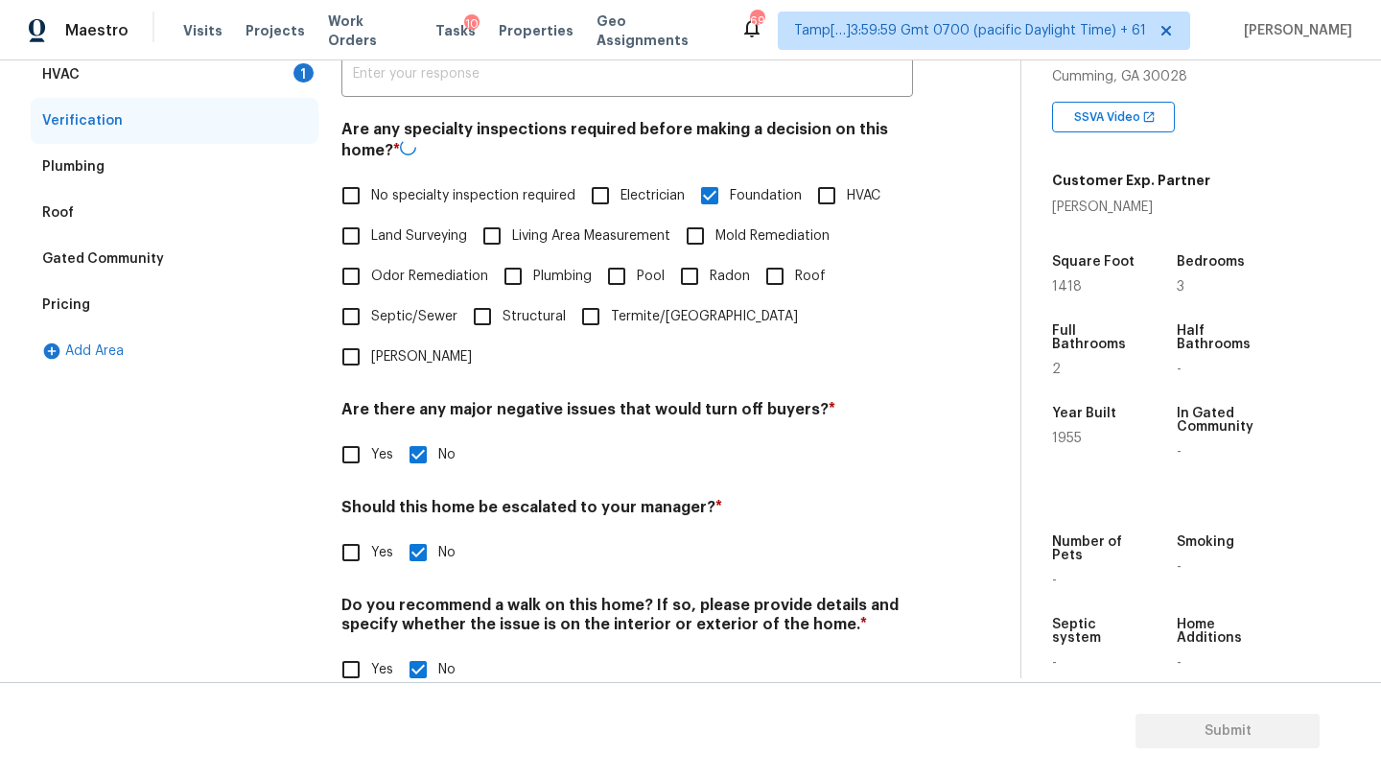
scroll to position [375, 0]
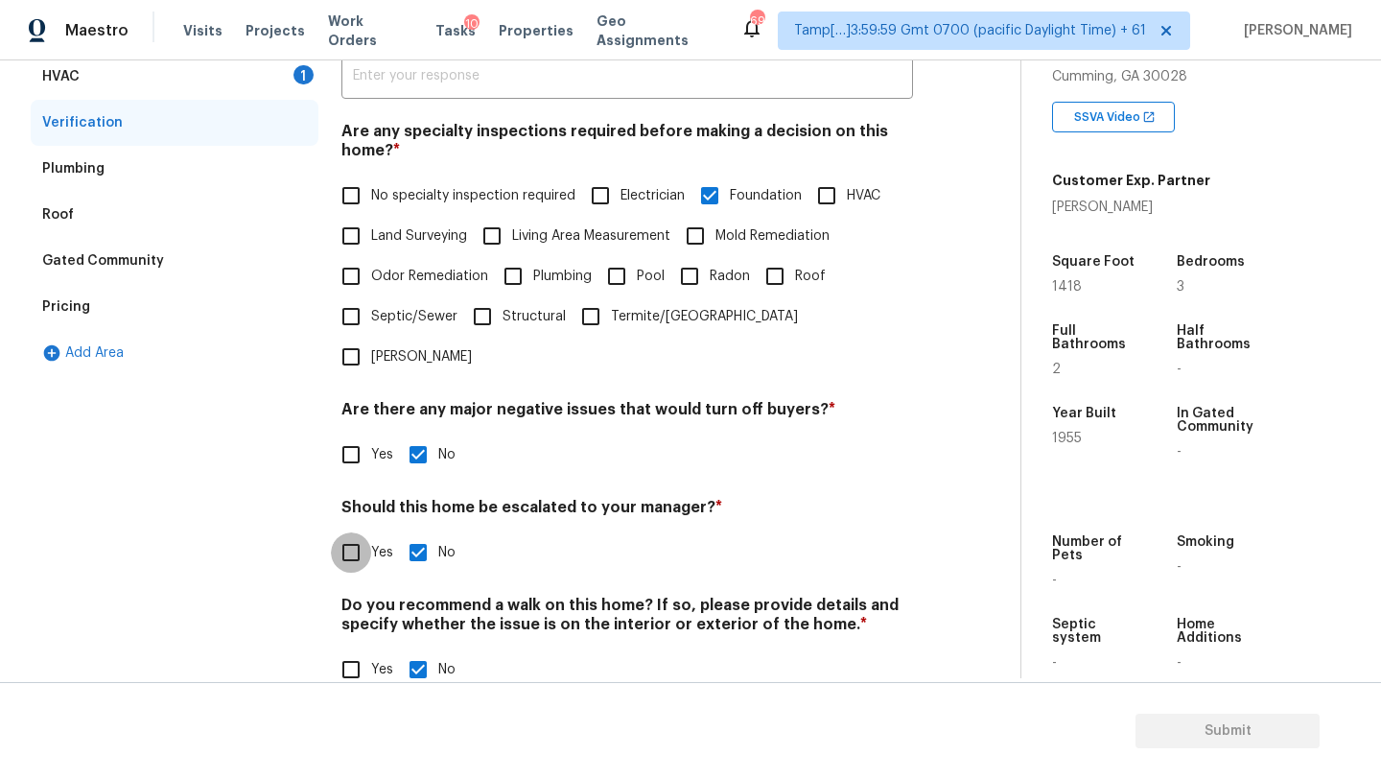
click at [361, 532] on input "Yes" at bounding box center [351, 552] width 40 height 40
checkbox input "true"
checkbox input "false"
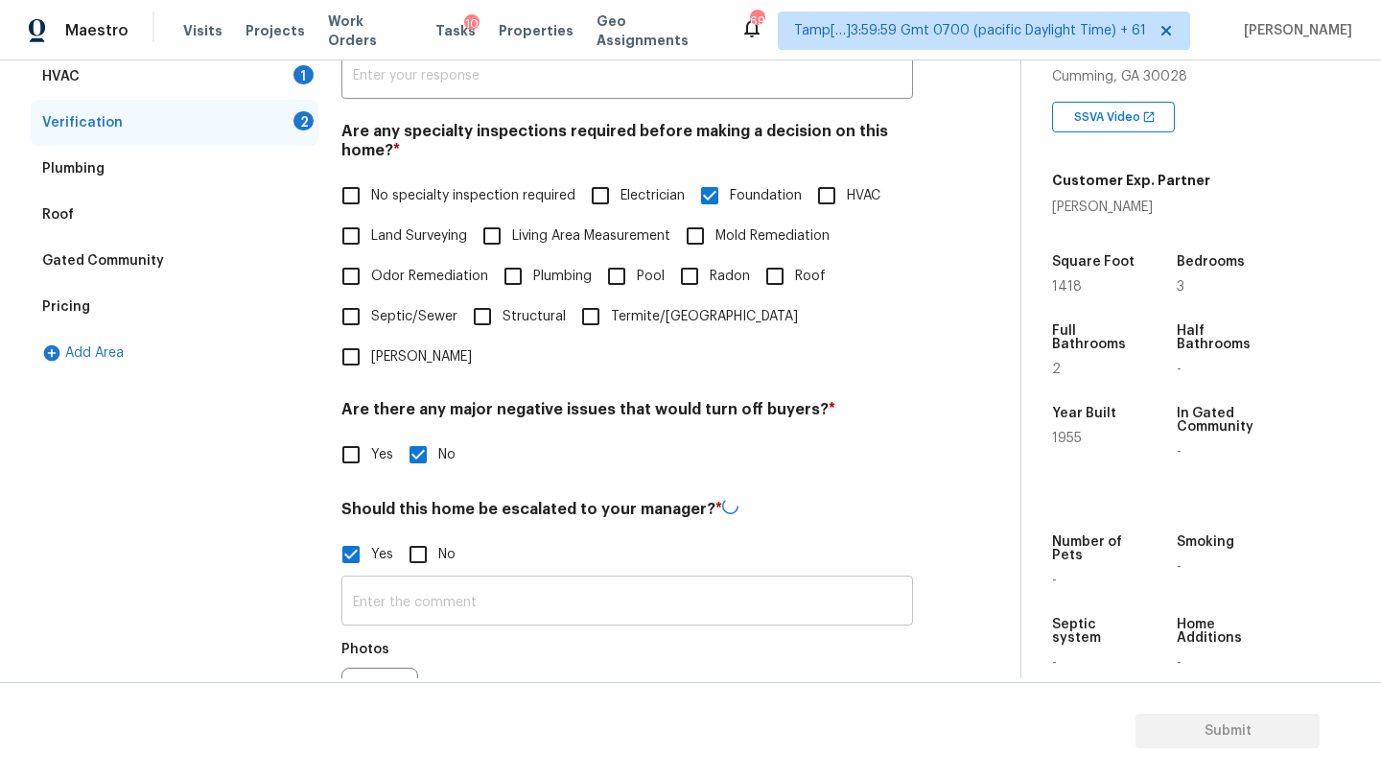
click at [369, 580] on input "text" at bounding box center [627, 602] width 572 height 45
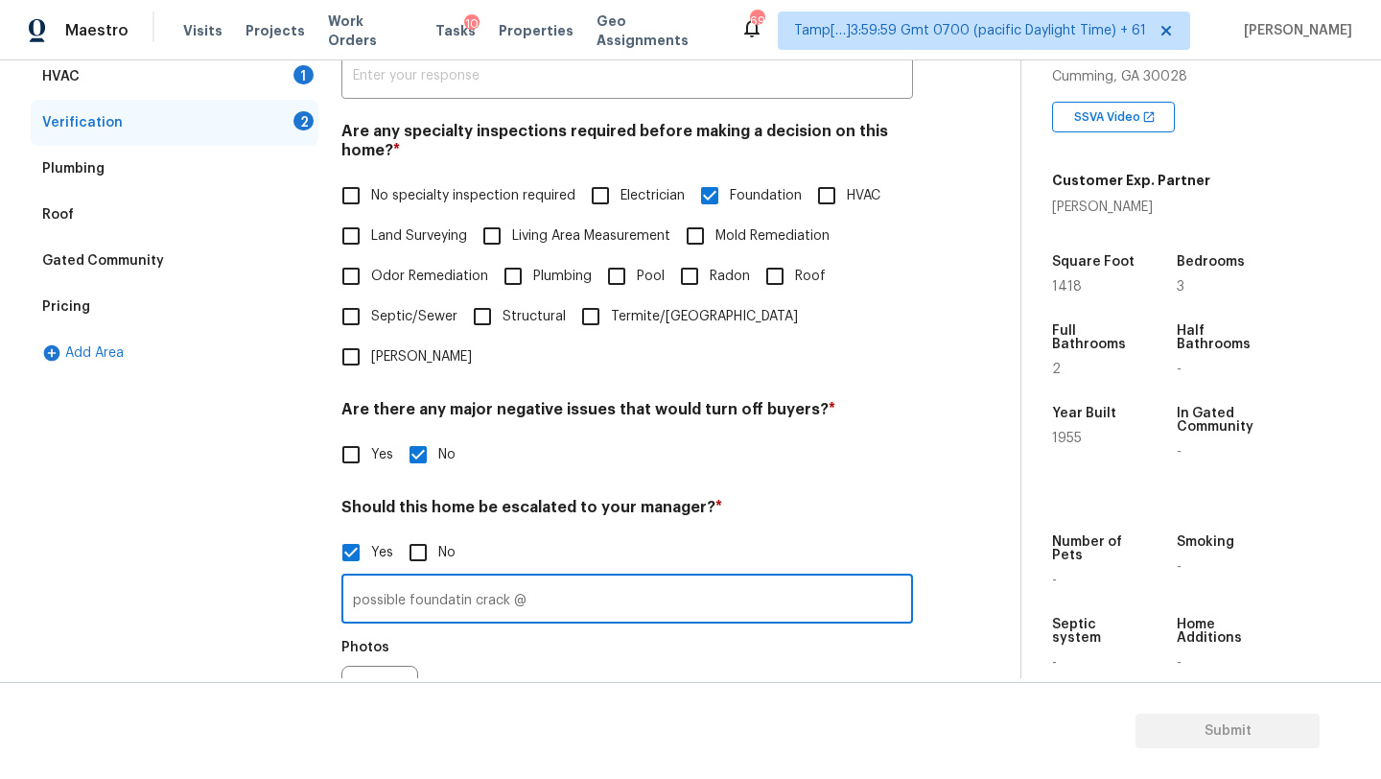
click at [462, 578] on input "possible foundatin crack @" at bounding box center [627, 600] width 572 height 45
click at [567, 578] on input "possible foundation crack @" at bounding box center [627, 600] width 572 height 45
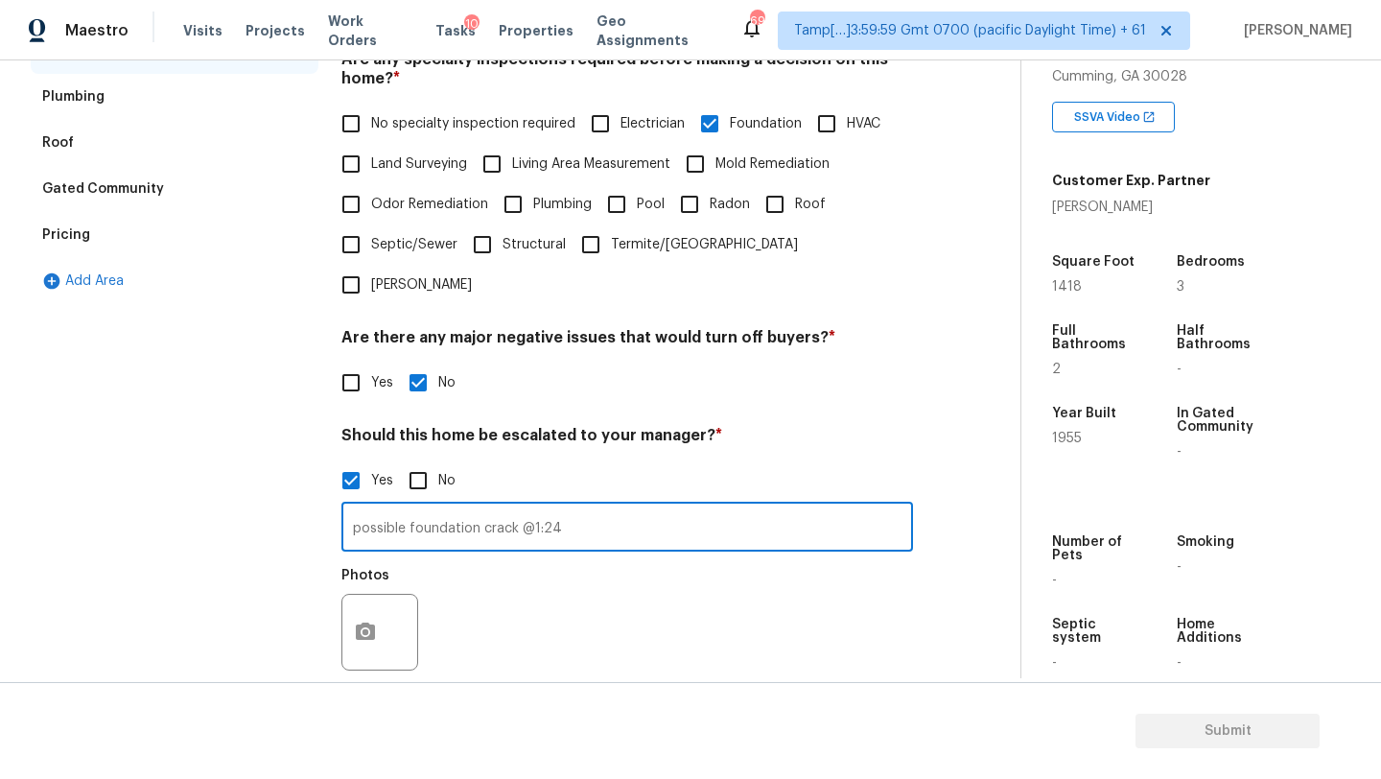
scroll to position [526, 0]
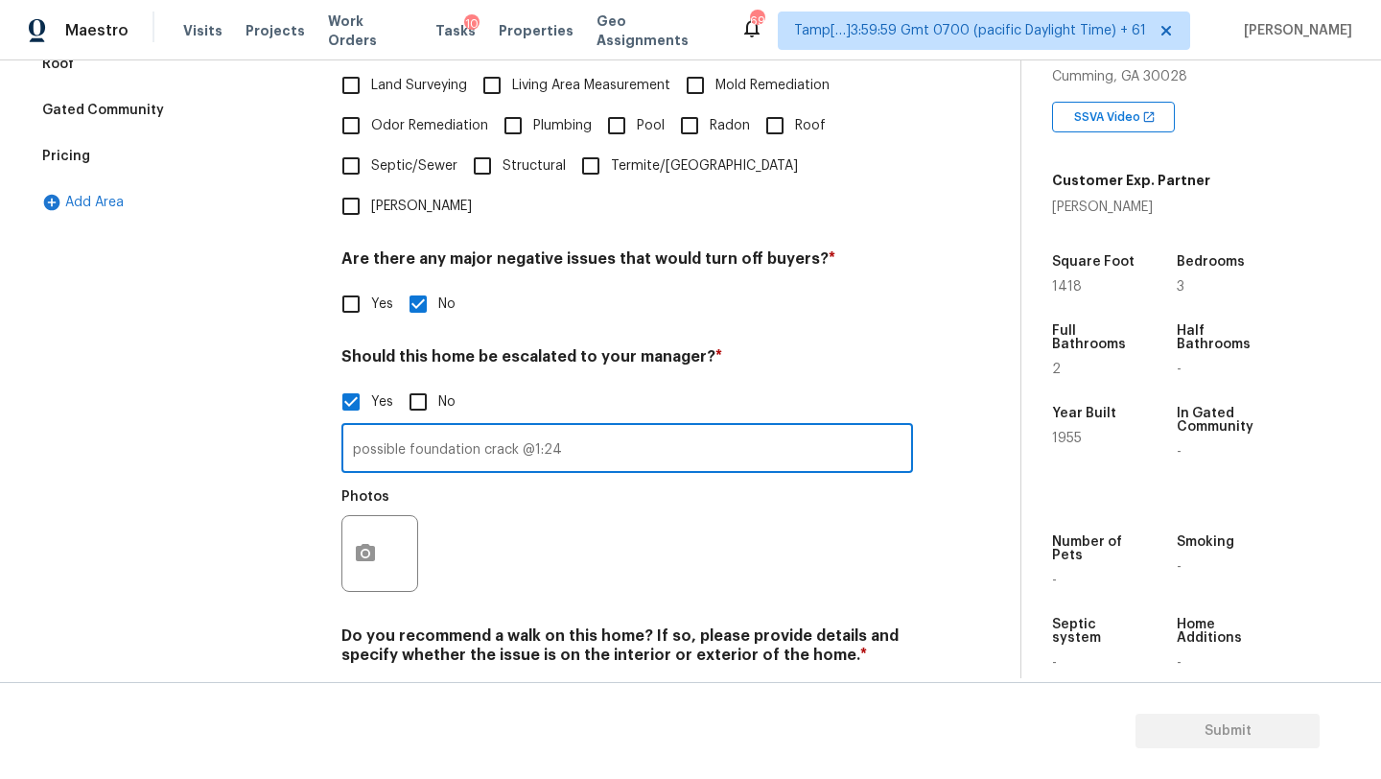
type input "possible foundation crack @1:24"
click at [359, 544] on icon "button" at bounding box center [365, 552] width 19 height 17
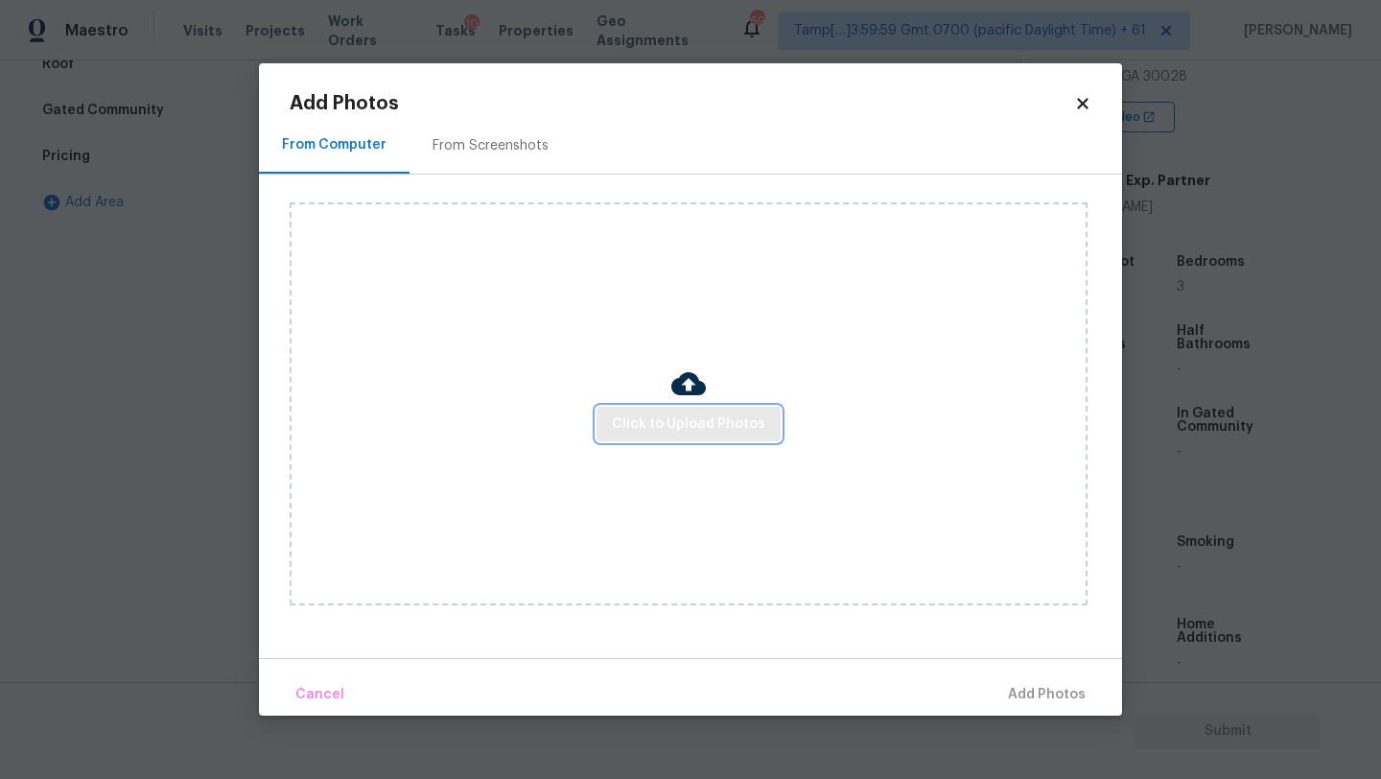
click at [633, 422] on span "Click to Upload Photos" at bounding box center [688, 424] width 153 height 24
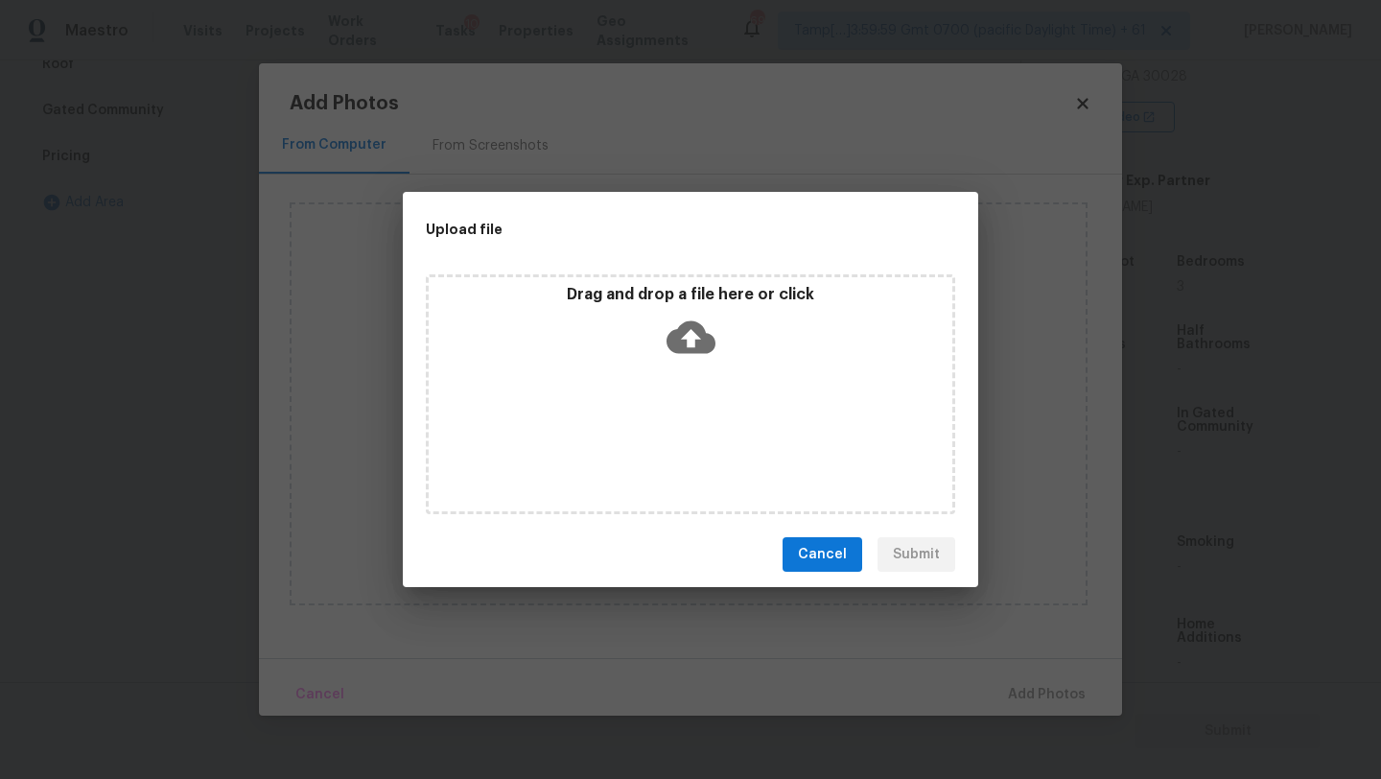
click at [679, 348] on icon at bounding box center [691, 337] width 49 height 33
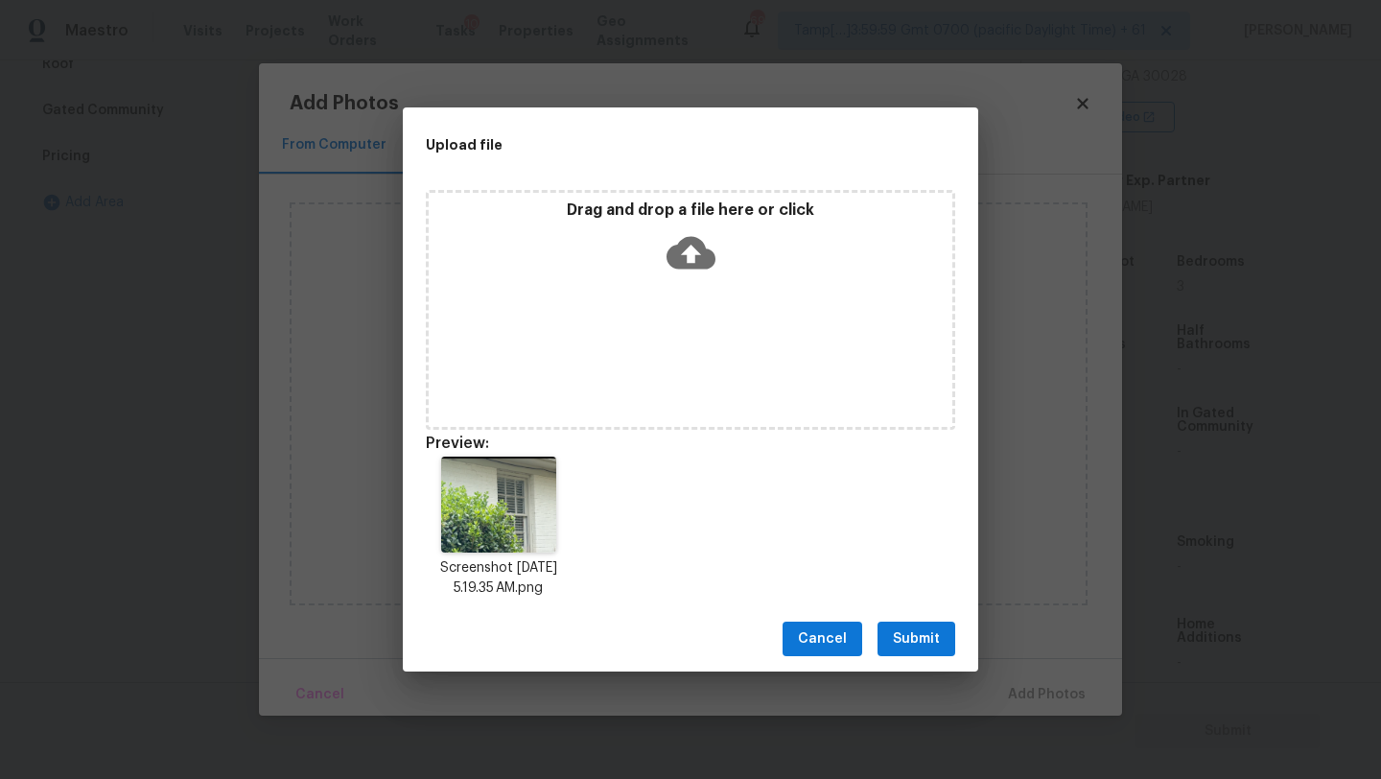
click at [928, 636] on span "Submit" at bounding box center [916, 639] width 47 height 24
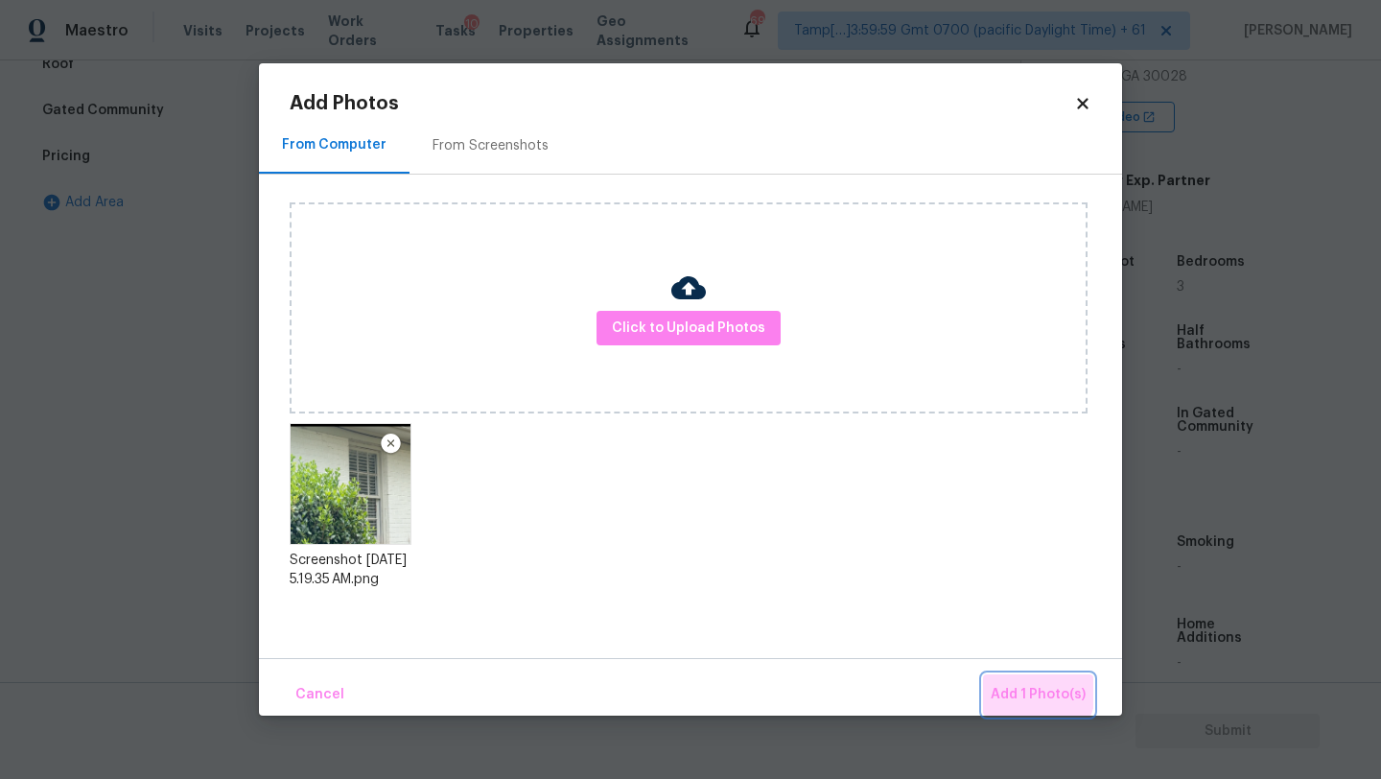
click at [1019, 687] on span "Add 1 Photo(s)" at bounding box center [1038, 695] width 95 height 24
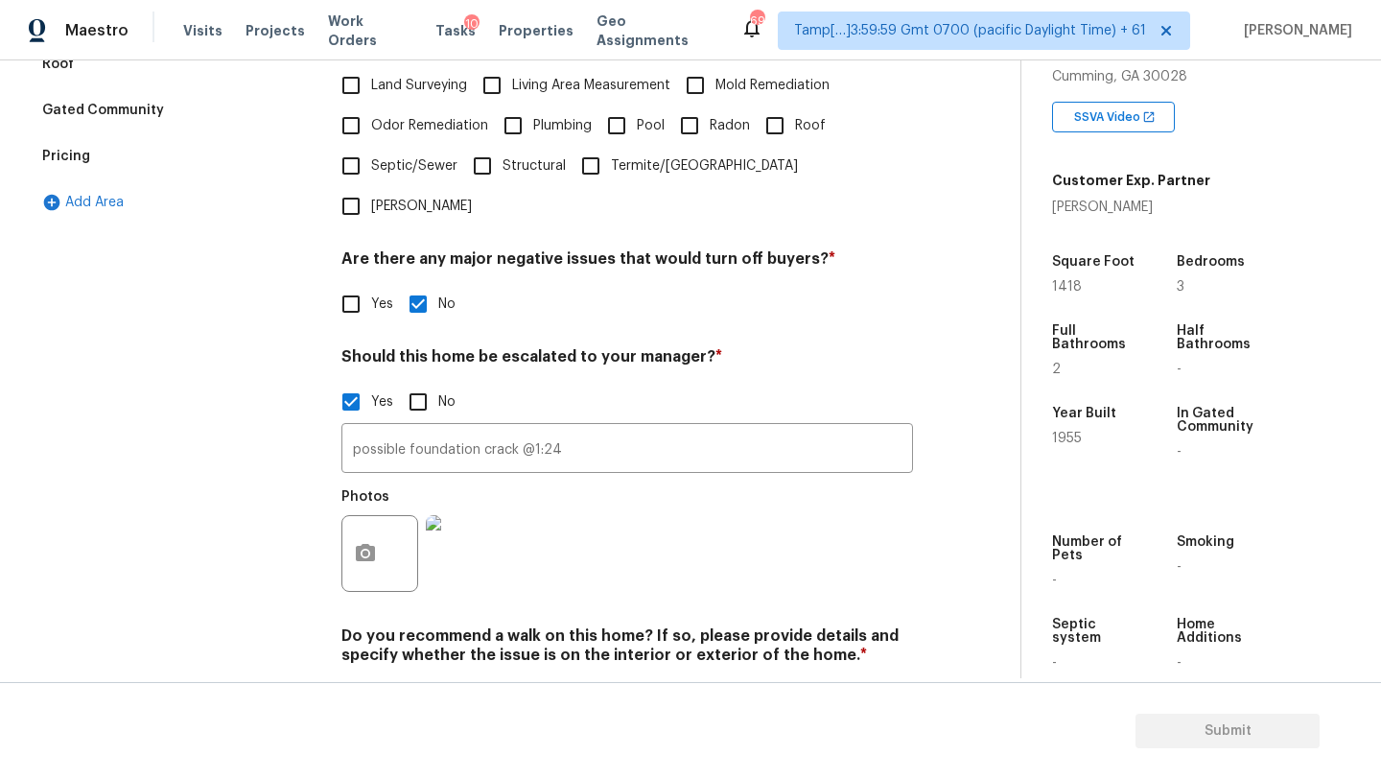
click at [117, 146] on div "Pricing" at bounding box center [175, 156] width 288 height 46
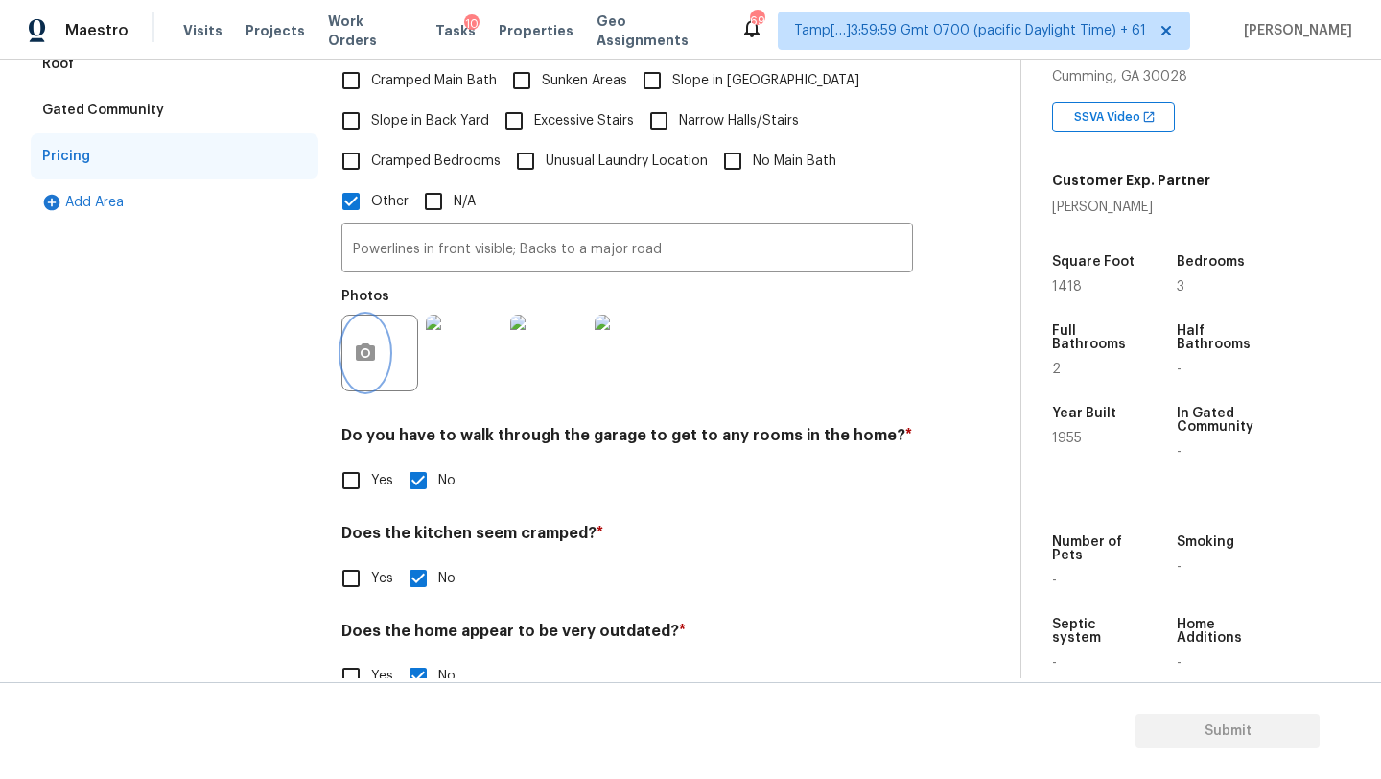
click at [373, 365] on button "button" at bounding box center [365, 353] width 46 height 75
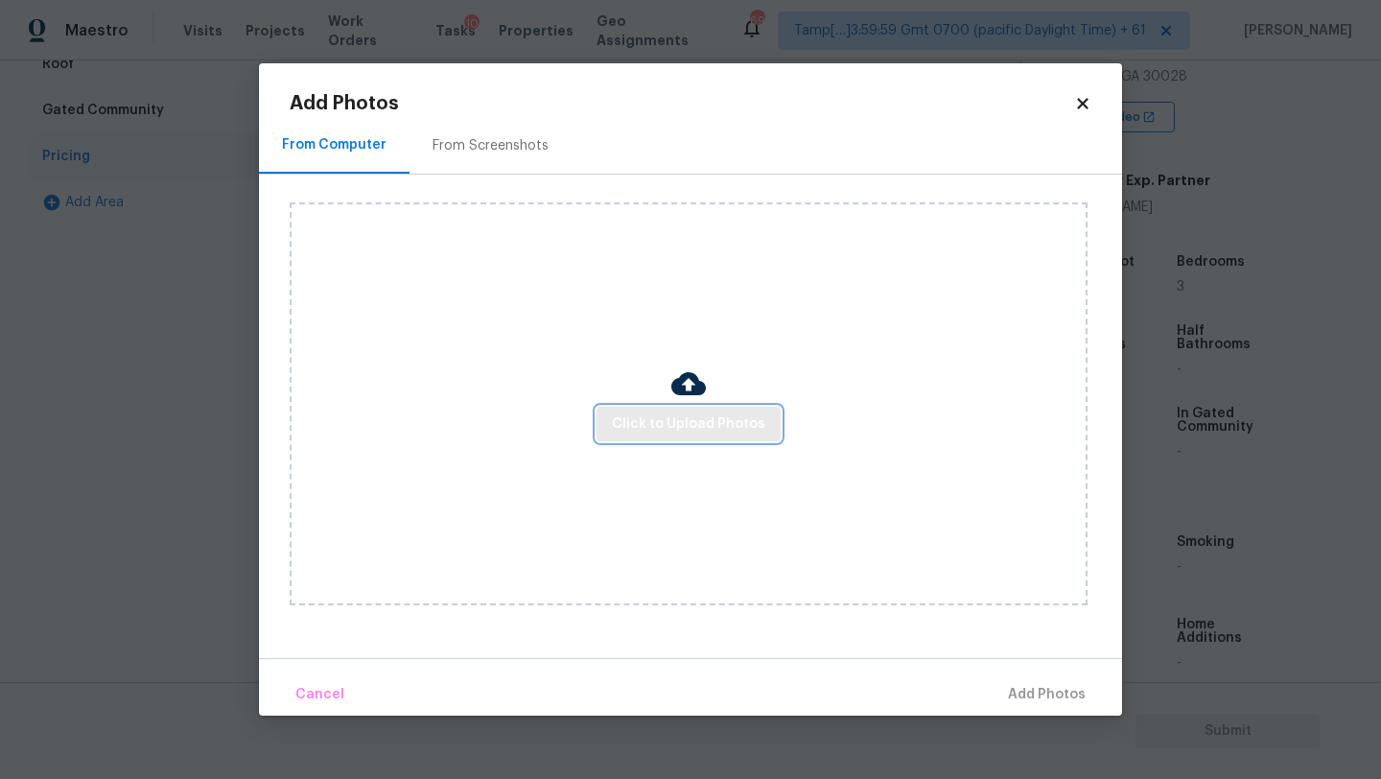
click at [728, 422] on span "Click to Upload Photos" at bounding box center [688, 424] width 153 height 24
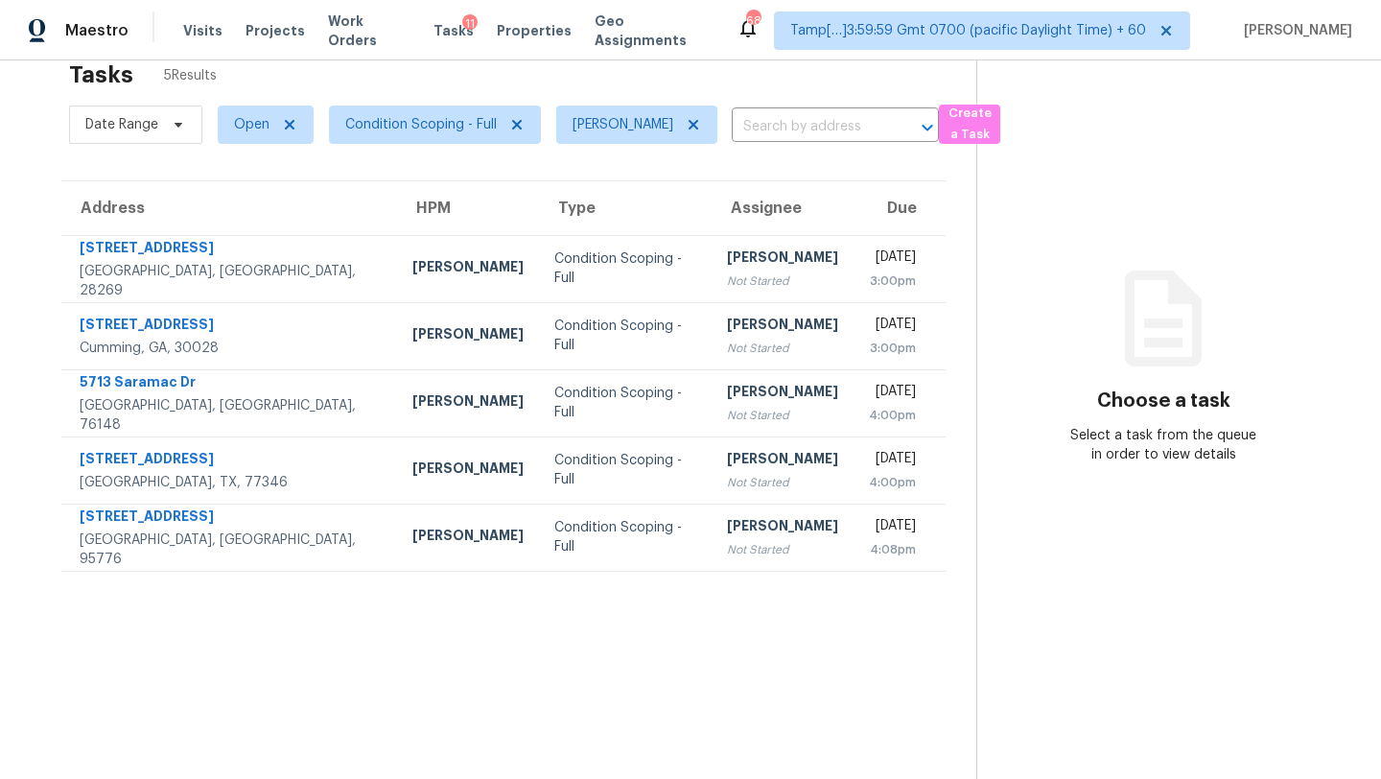
scroll to position [60, 0]
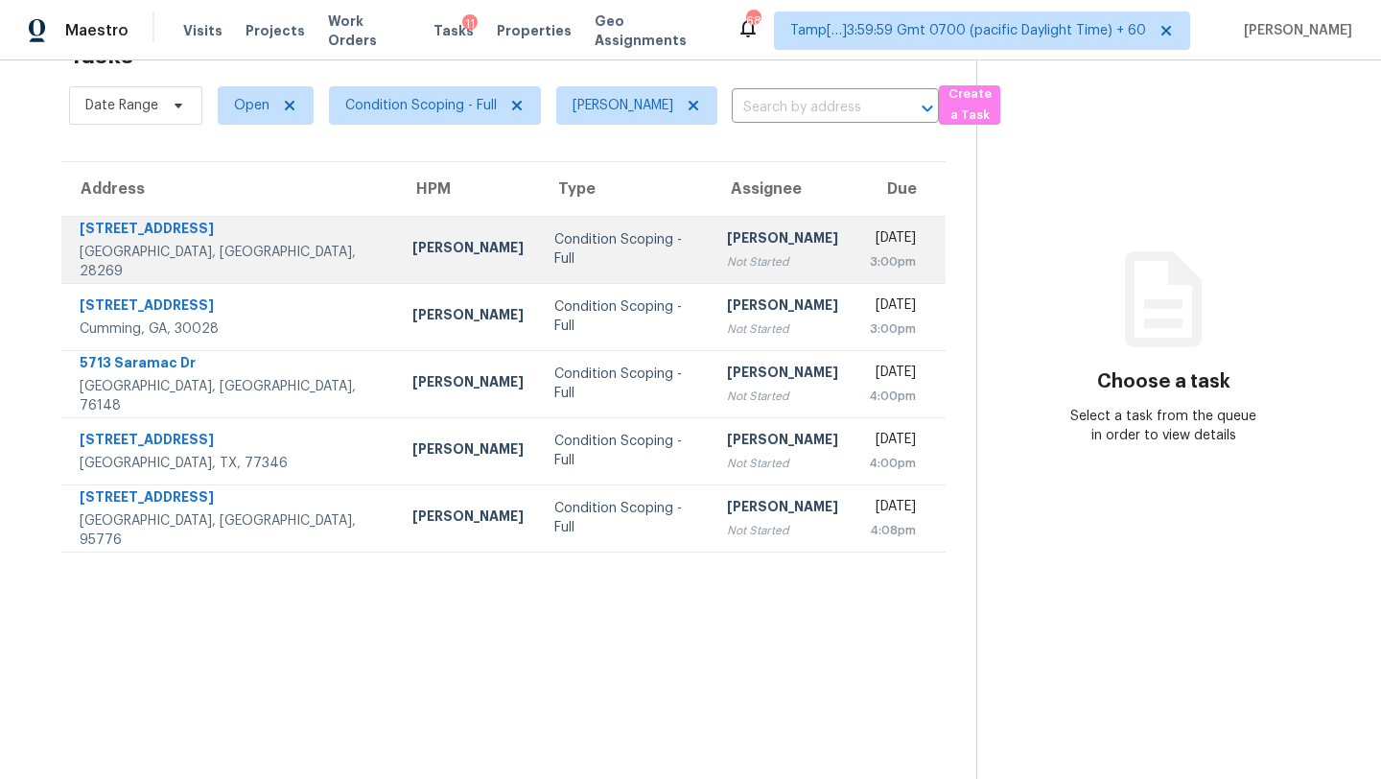
click at [869, 236] on div "[DATE]" at bounding box center [892, 240] width 47 height 24
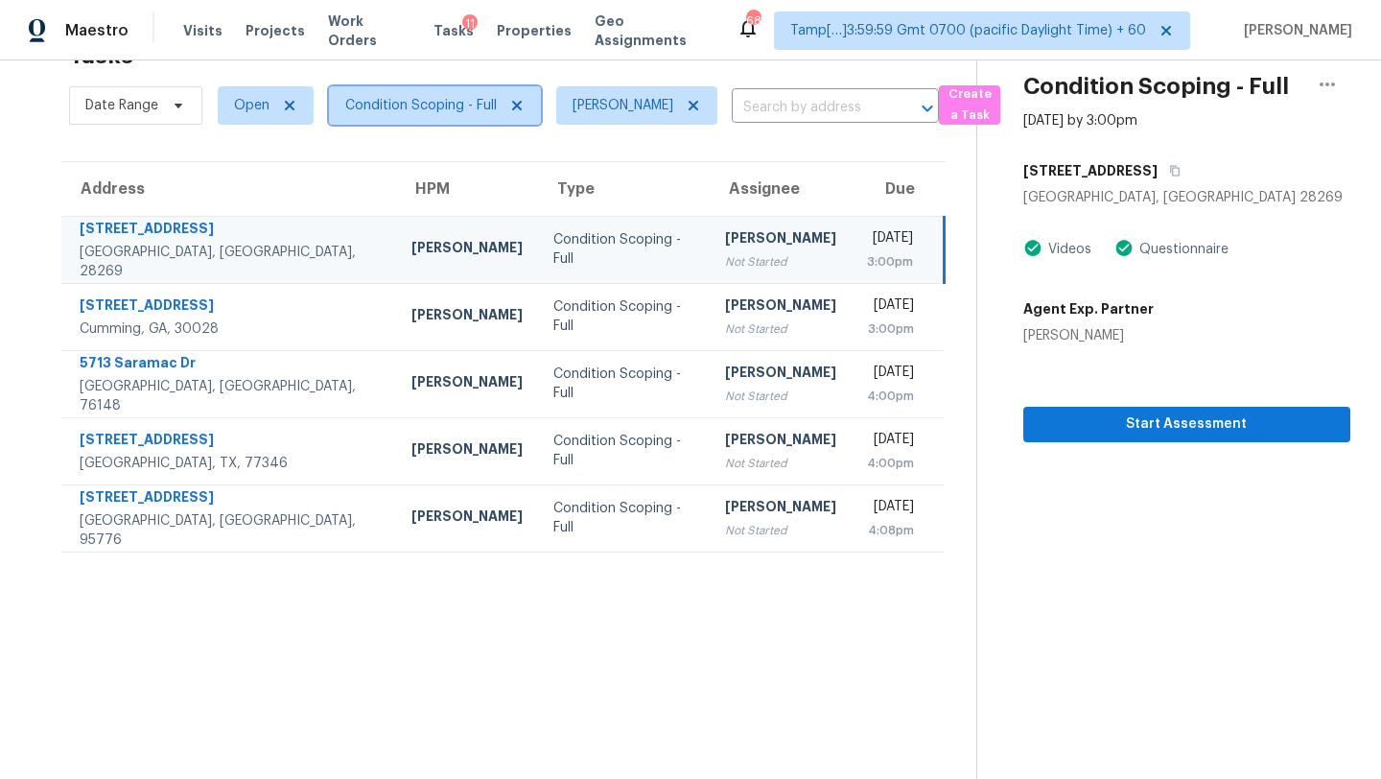
click at [433, 117] on span "Condition Scoping - Full" at bounding box center [435, 105] width 212 height 38
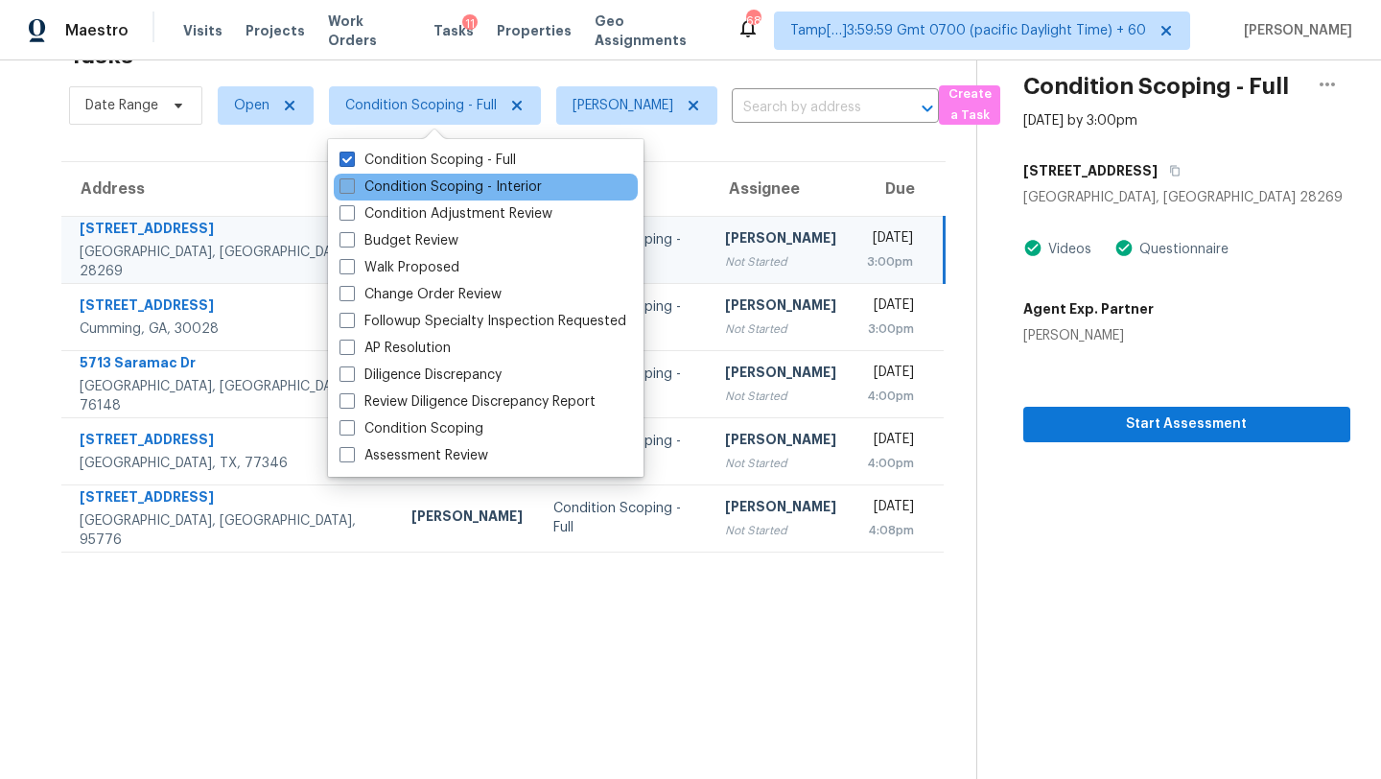
click at [433, 192] on label "Condition Scoping - Interior" at bounding box center [441, 186] width 202 height 19
click at [352, 190] on input "Condition Scoping - Interior" at bounding box center [346, 183] width 12 height 12
checkbox input "true"
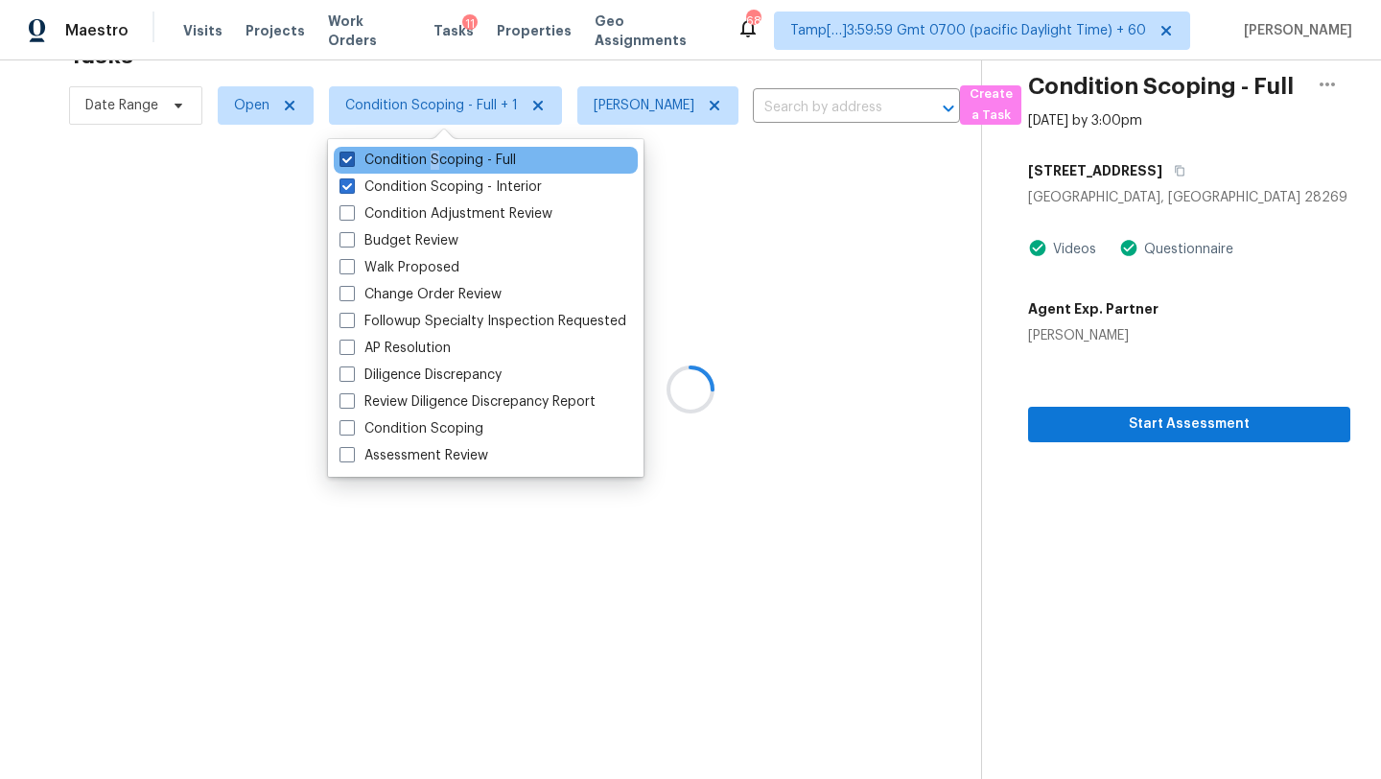
click at [433, 152] on label "Condition Scoping - Full" at bounding box center [428, 160] width 176 height 19
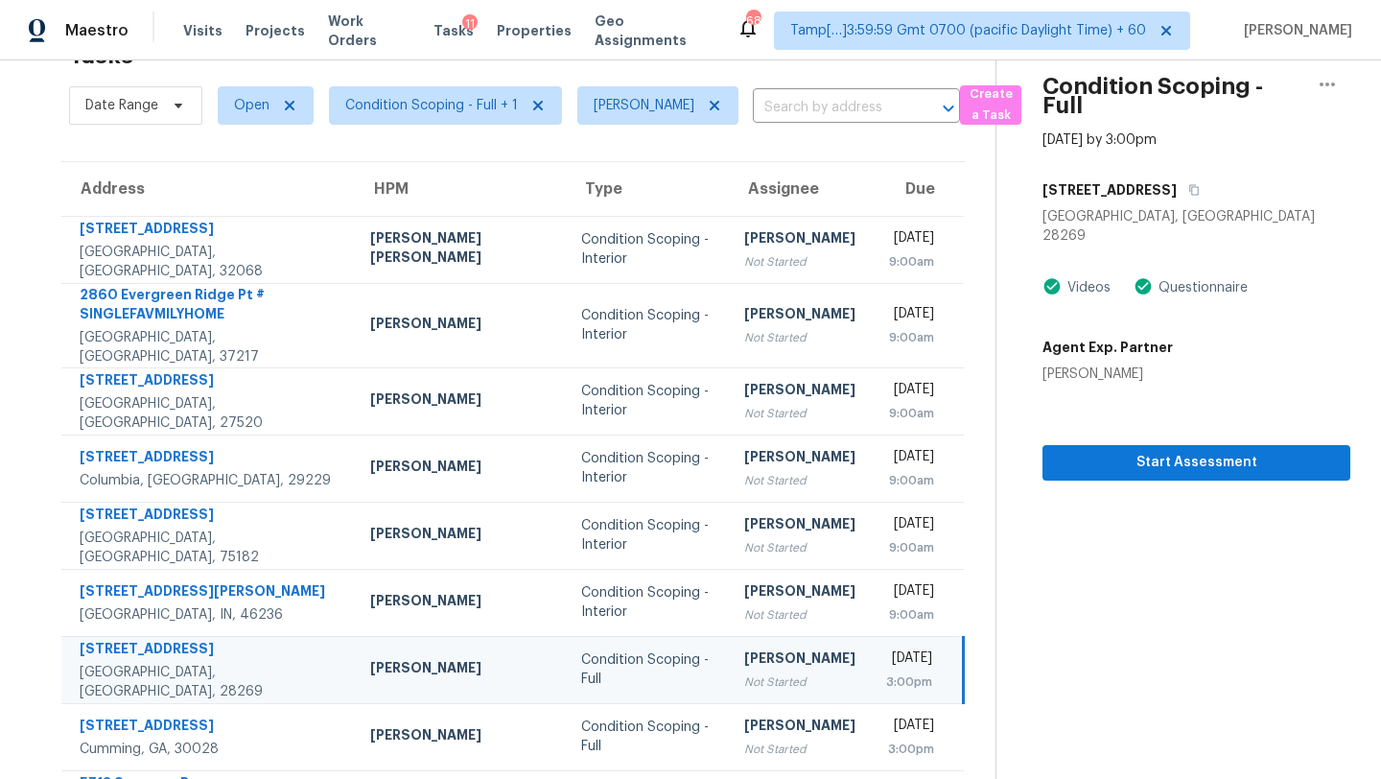
click at [563, 70] on div "Tasks 11 Results" at bounding box center [532, 56] width 926 height 50
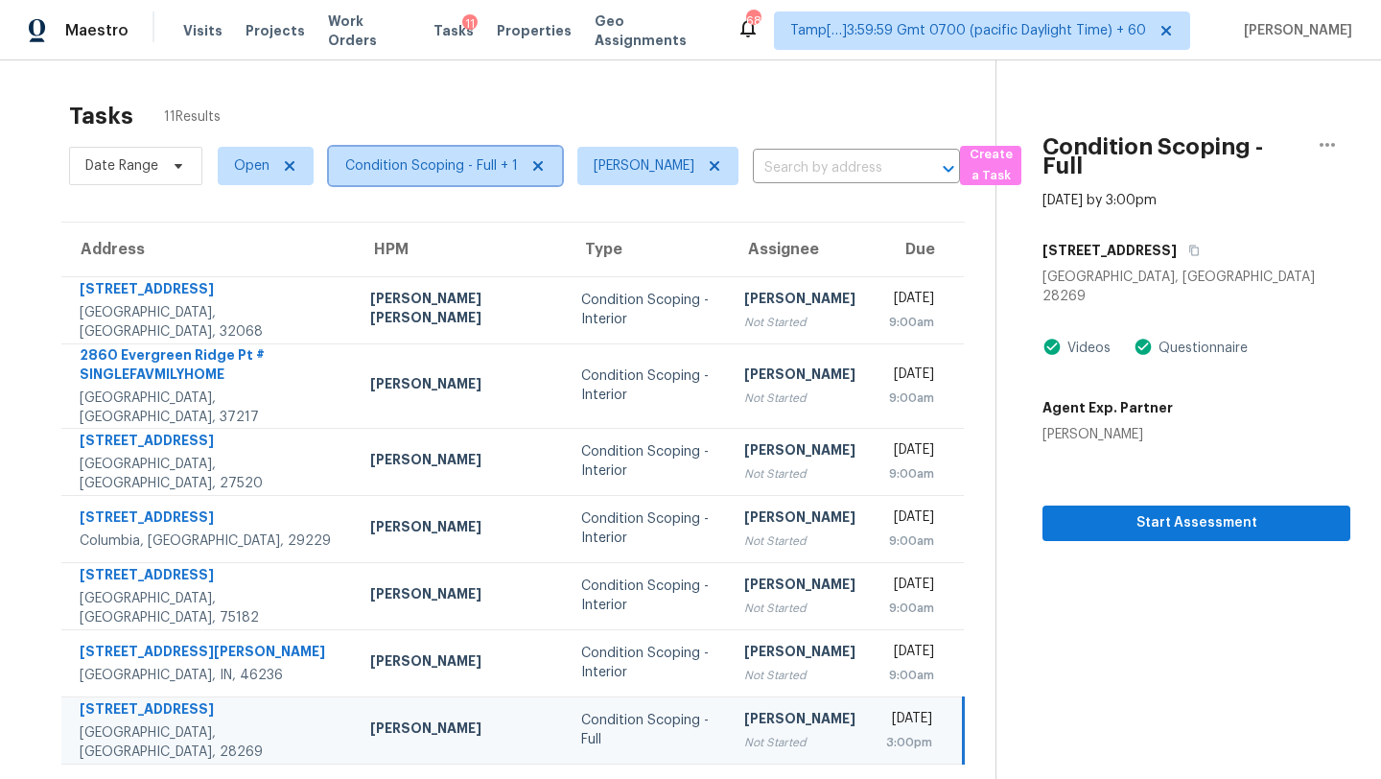
click at [429, 166] on span "Condition Scoping - Full + 1" at bounding box center [431, 165] width 173 height 19
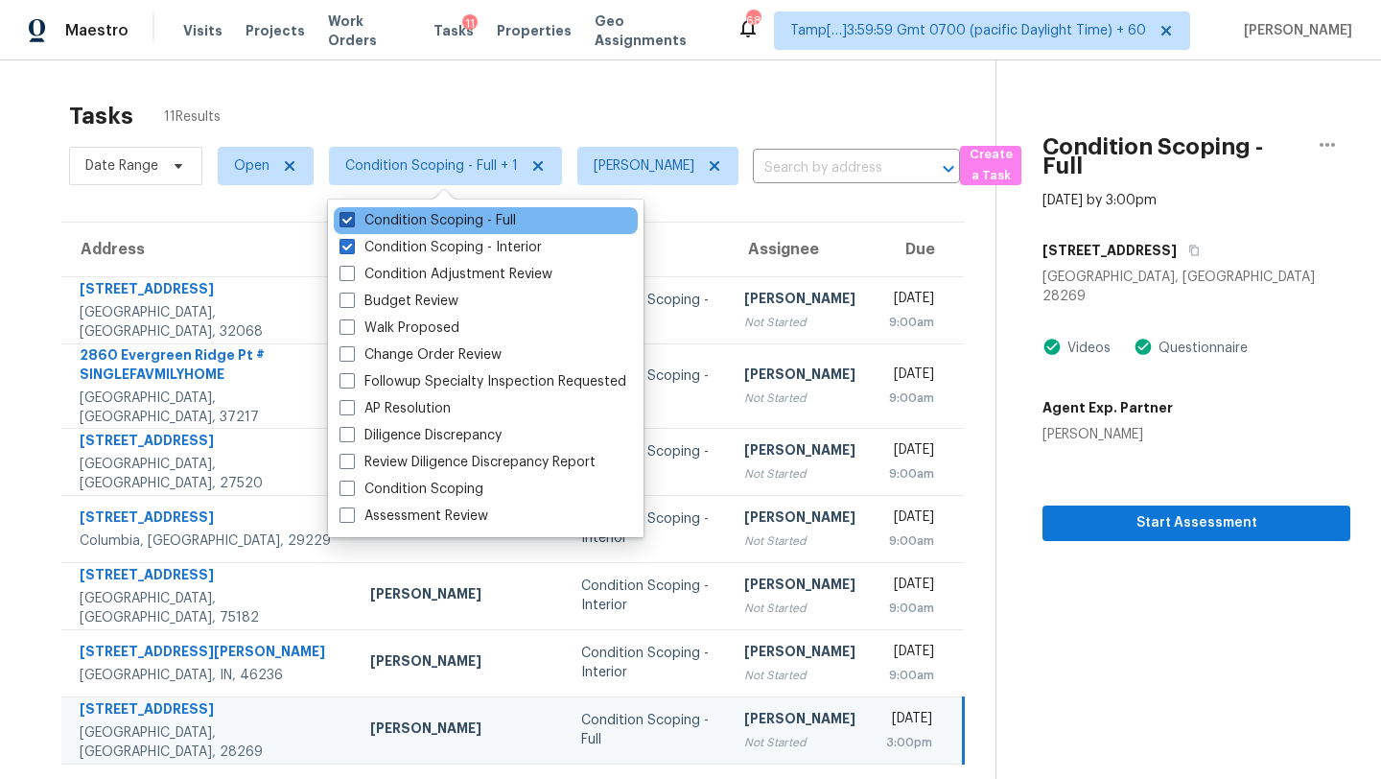
click at [428, 222] on label "Condition Scoping - Full" at bounding box center [428, 220] width 176 height 19
click at [352, 222] on input "Condition Scoping - Full" at bounding box center [346, 217] width 12 height 12
checkbox input "false"
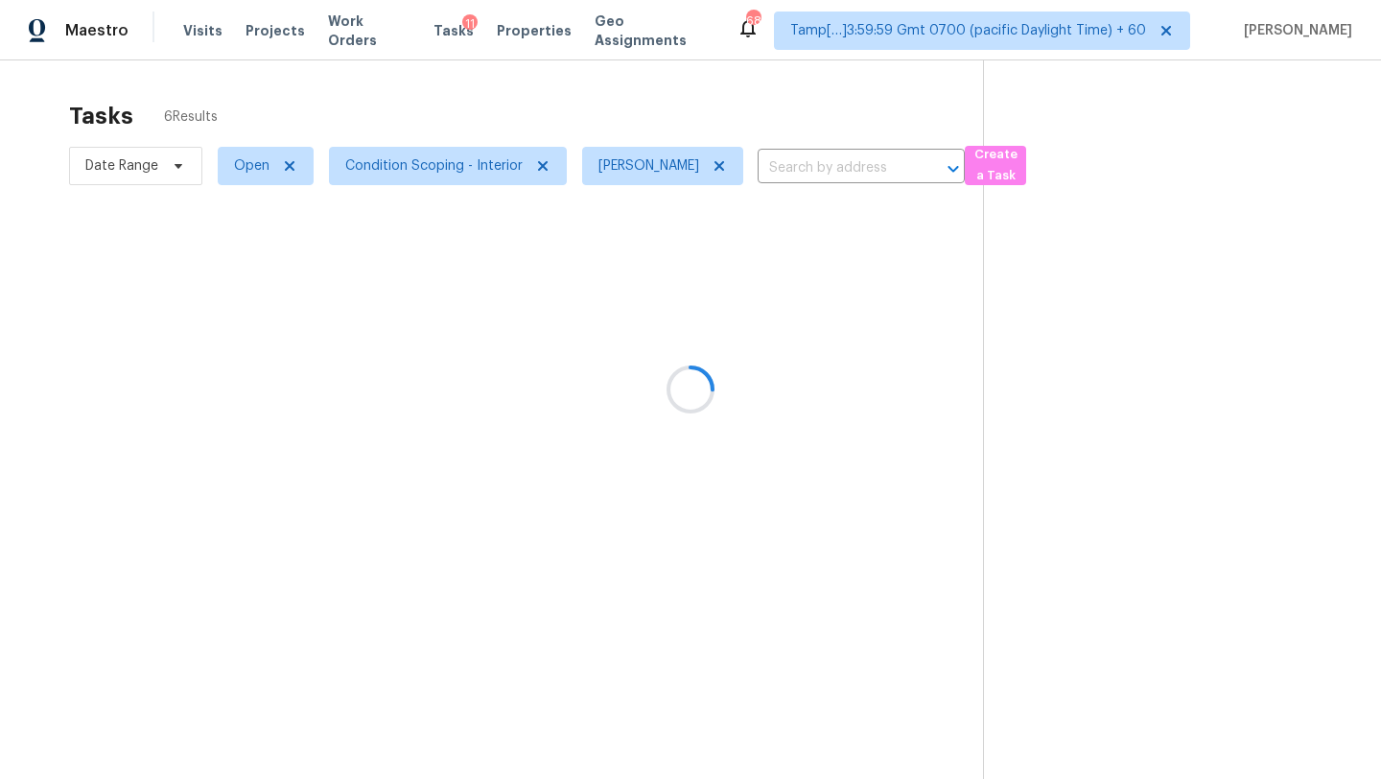
click at [552, 71] on div at bounding box center [690, 389] width 1381 height 779
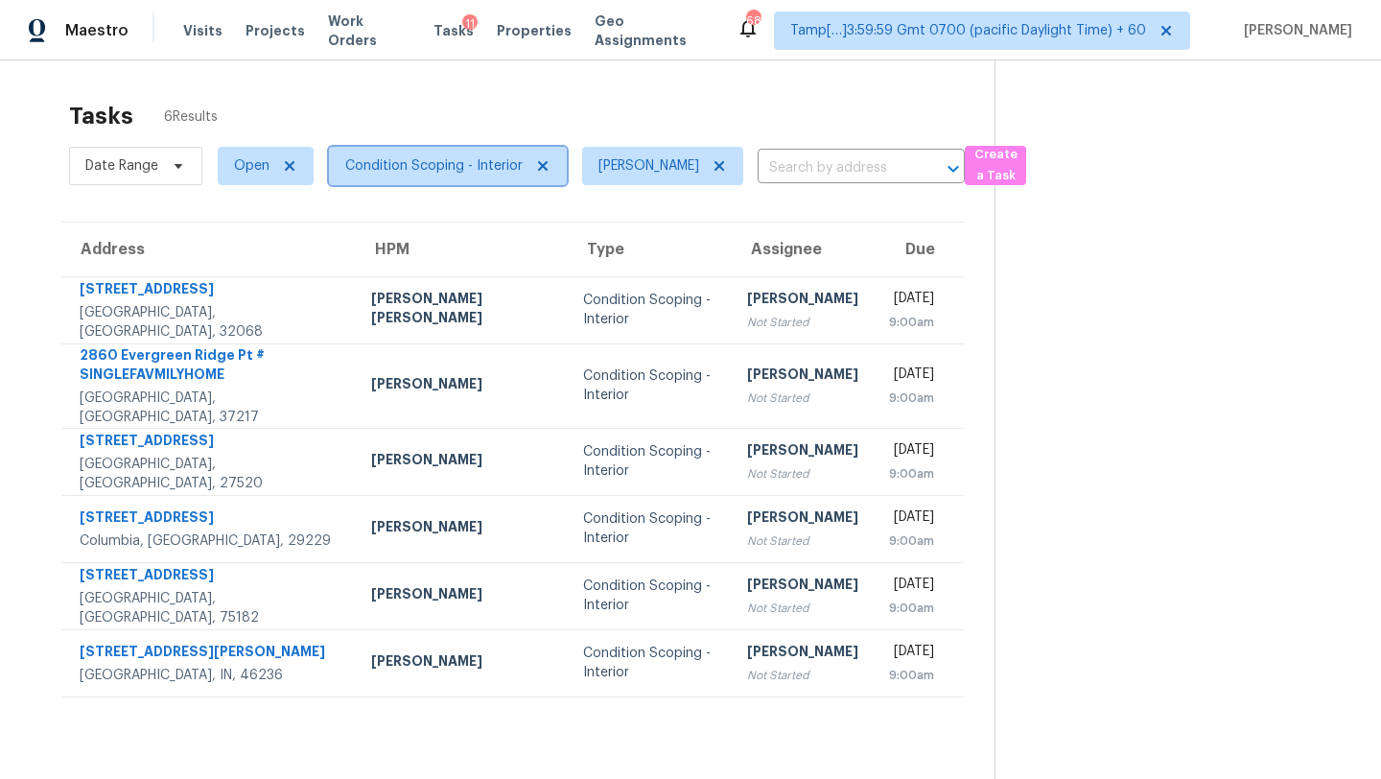
click at [398, 163] on span "Condition Scoping - Interior" at bounding box center [433, 165] width 177 height 19
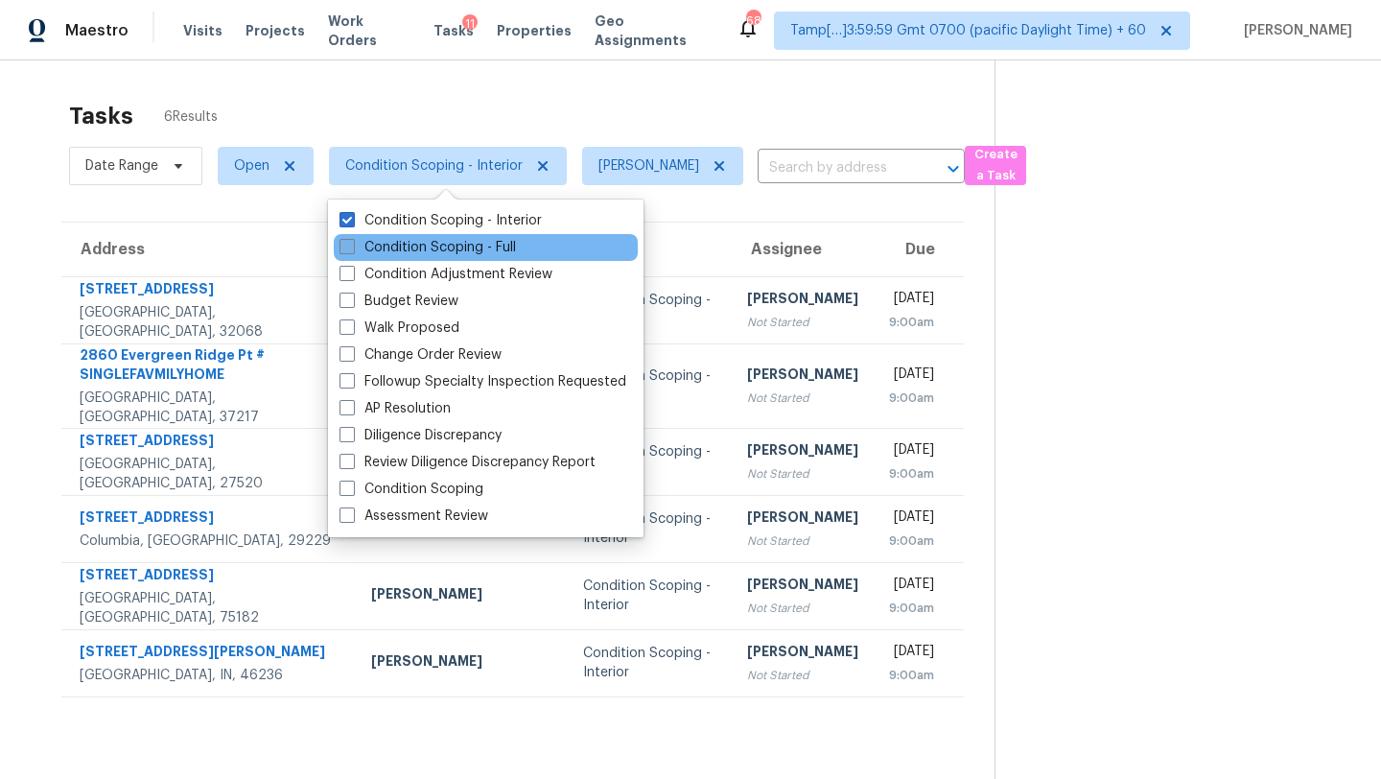
click at [414, 241] on label "Condition Scoping - Full" at bounding box center [428, 247] width 176 height 19
click at [352, 241] on input "Condition Scoping - Full" at bounding box center [346, 244] width 12 height 12
checkbox input "true"
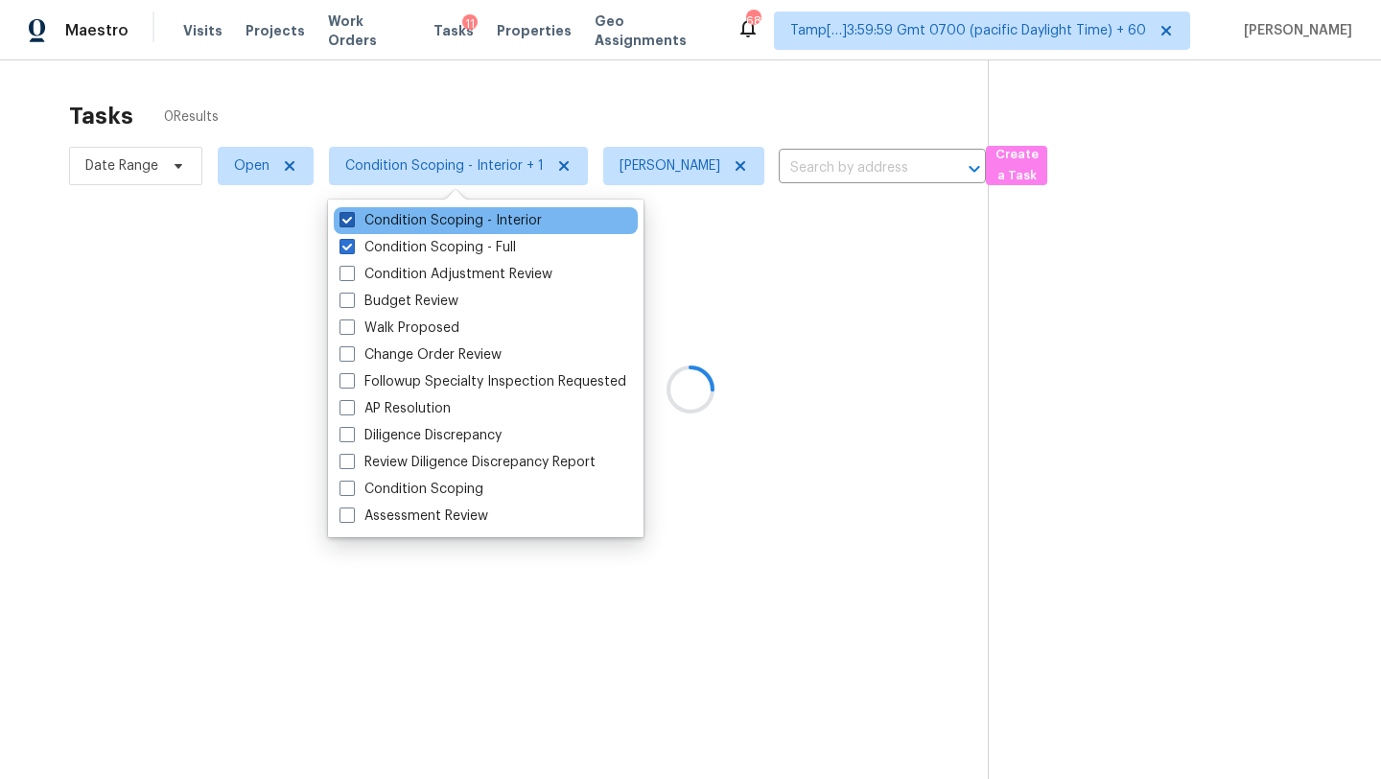
click at [420, 222] on label "Condition Scoping - Interior" at bounding box center [441, 220] width 202 height 19
click at [352, 222] on input "Condition Scoping - Interior" at bounding box center [346, 217] width 12 height 12
checkbox input "false"
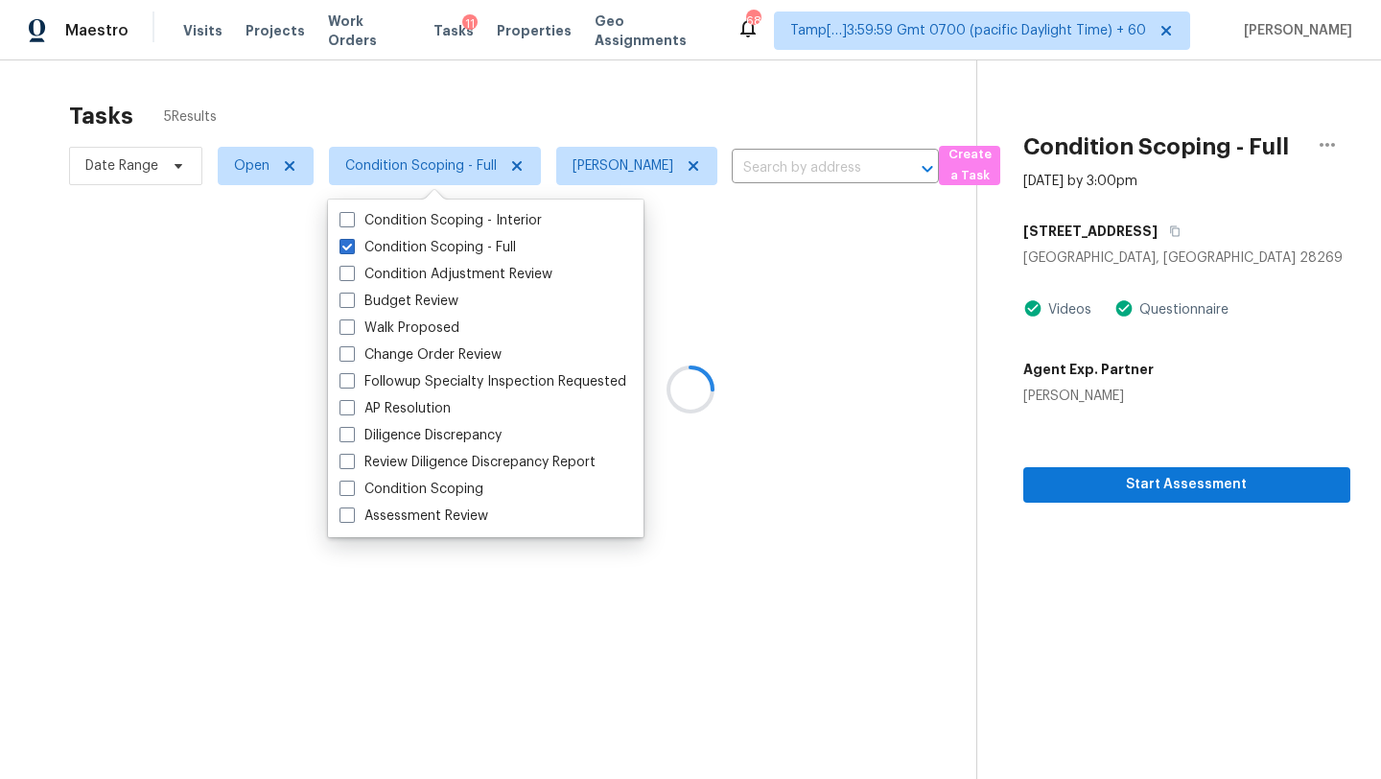
click at [495, 131] on div at bounding box center [690, 389] width 1381 height 779
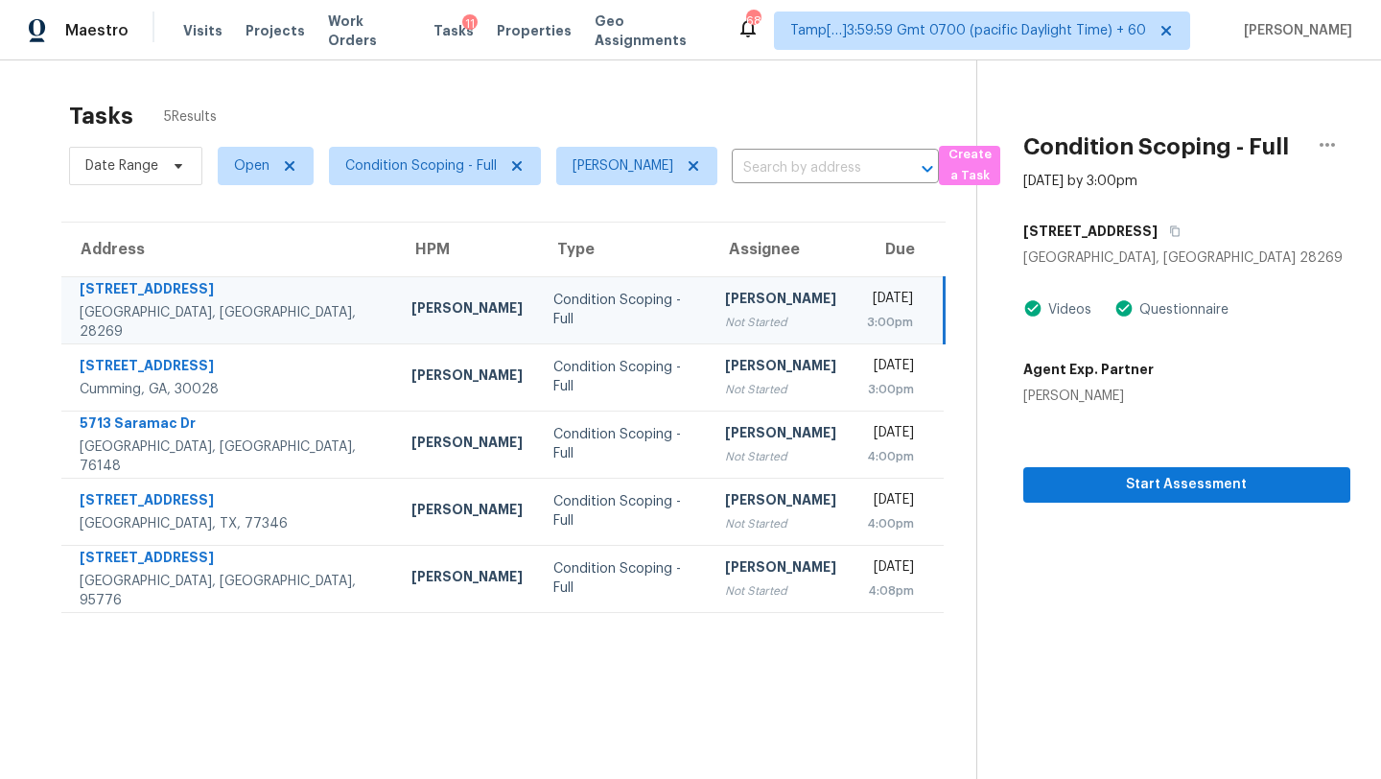
click at [867, 316] on div "3:00pm" at bounding box center [890, 322] width 46 height 19
click at [1169, 232] on icon "button" at bounding box center [1175, 231] width 12 height 12
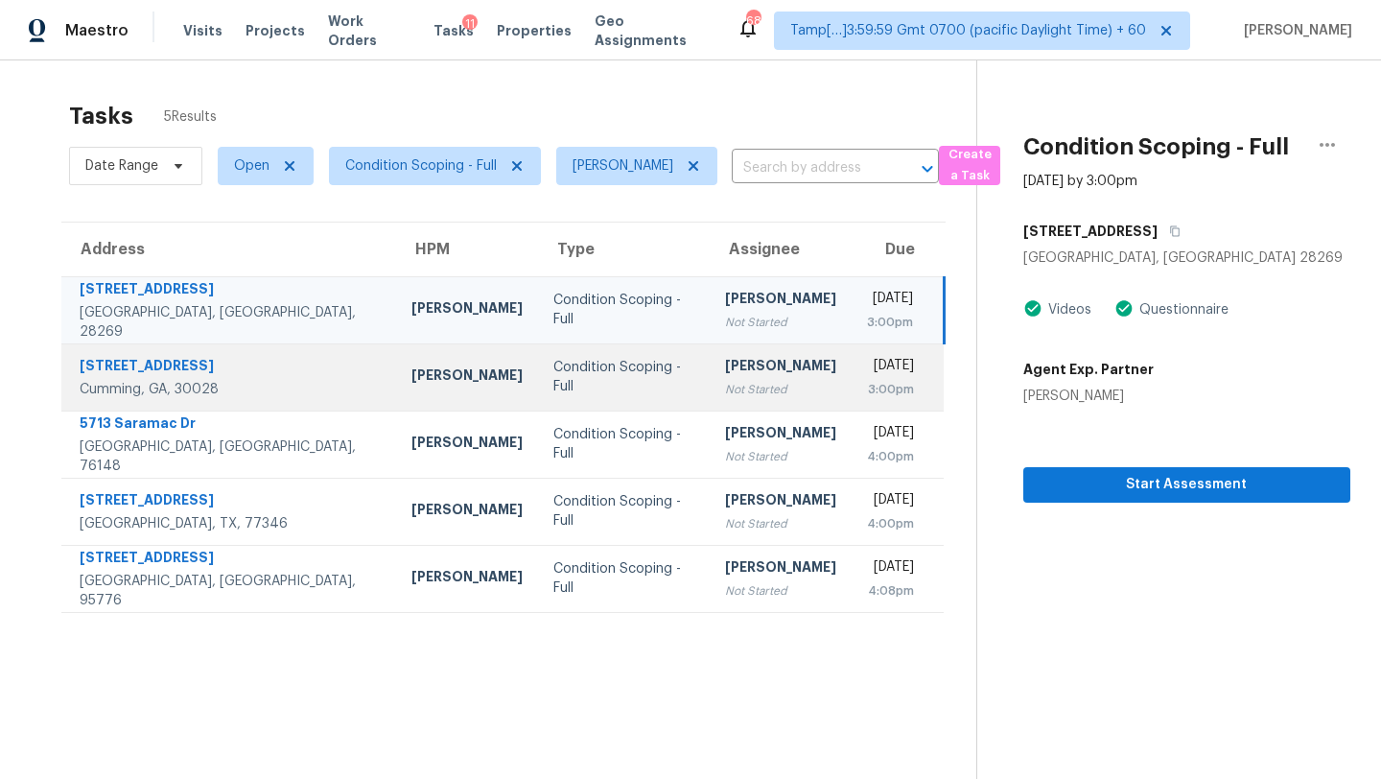
click at [629, 364] on td "Condition Scoping - Full" at bounding box center [624, 376] width 172 height 67
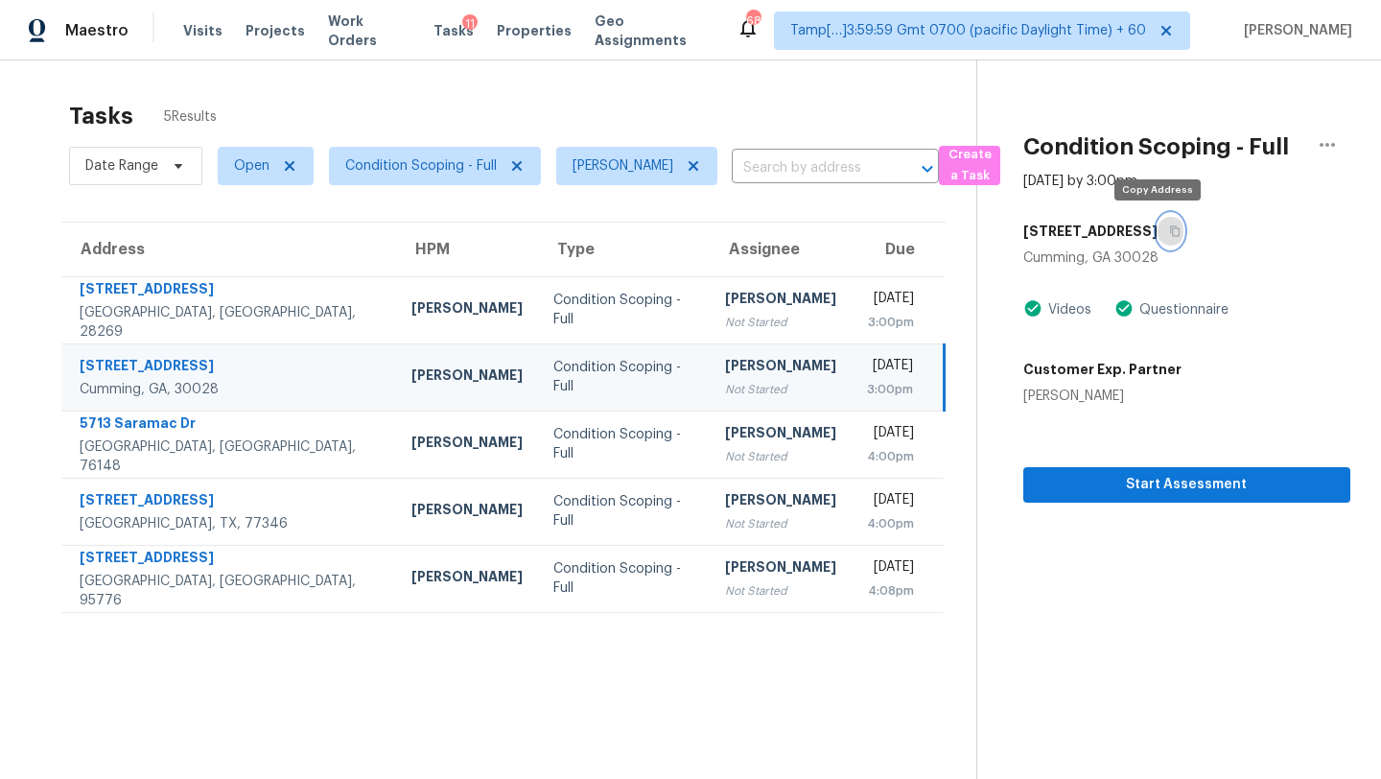
click at [1169, 232] on icon "button" at bounding box center [1175, 231] width 12 height 12
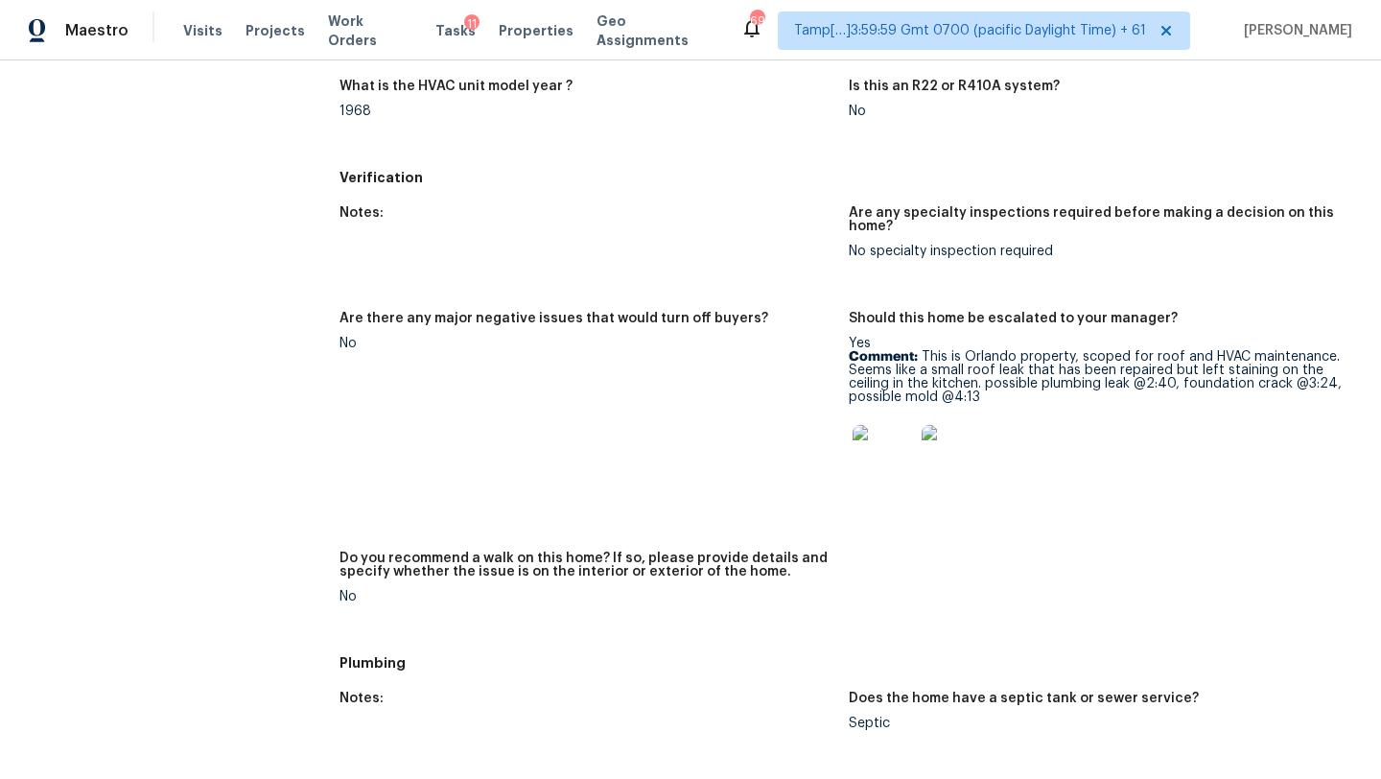
click at [605, 661] on h5 "Plumbing" at bounding box center [849, 662] width 1019 height 19
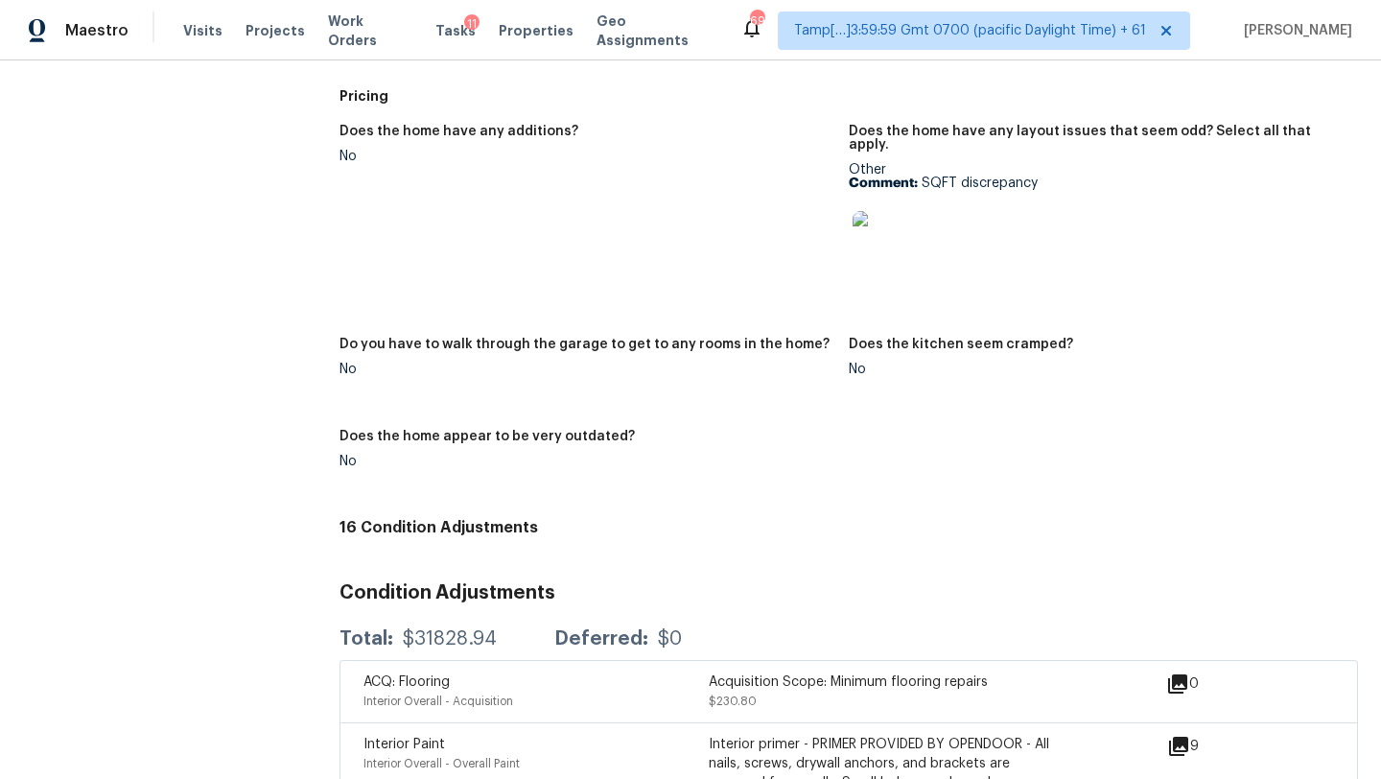
scroll to position [2286, 0]
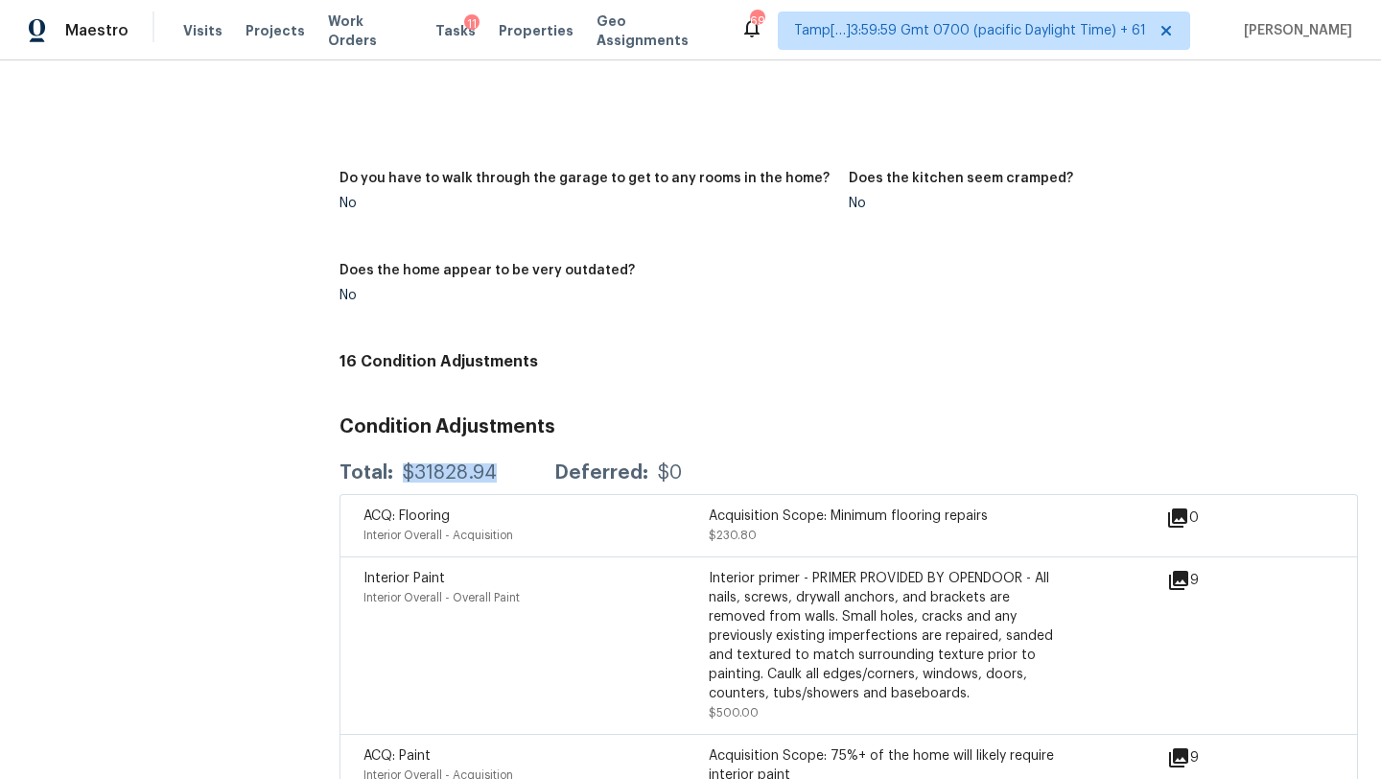
drag, startPoint x: 403, startPoint y: 465, endPoint x: 494, endPoint y: 457, distance: 91.4
click at [495, 463] on div "Total: $31828.94 Deferred: $0" at bounding box center [511, 472] width 342 height 19
copy div "$31828.94"
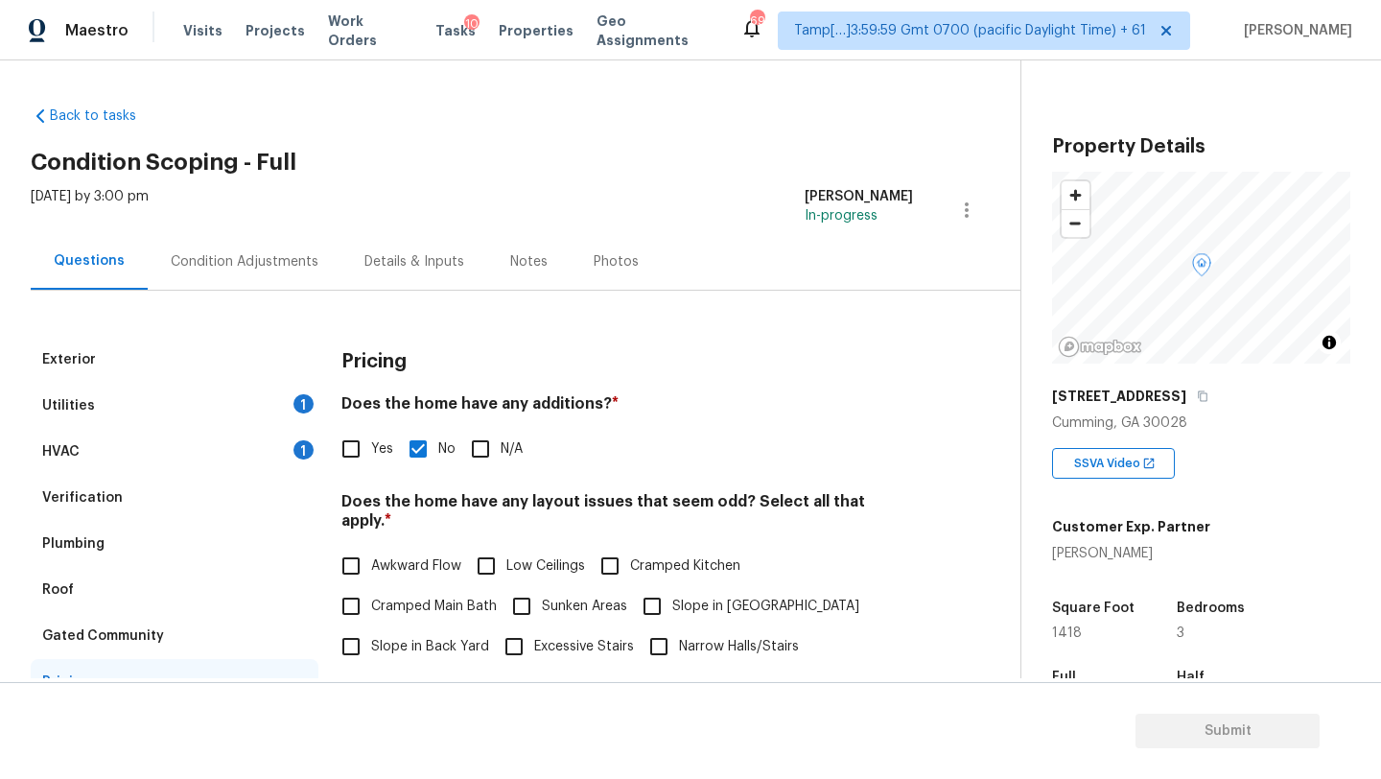
scroll to position [346, 0]
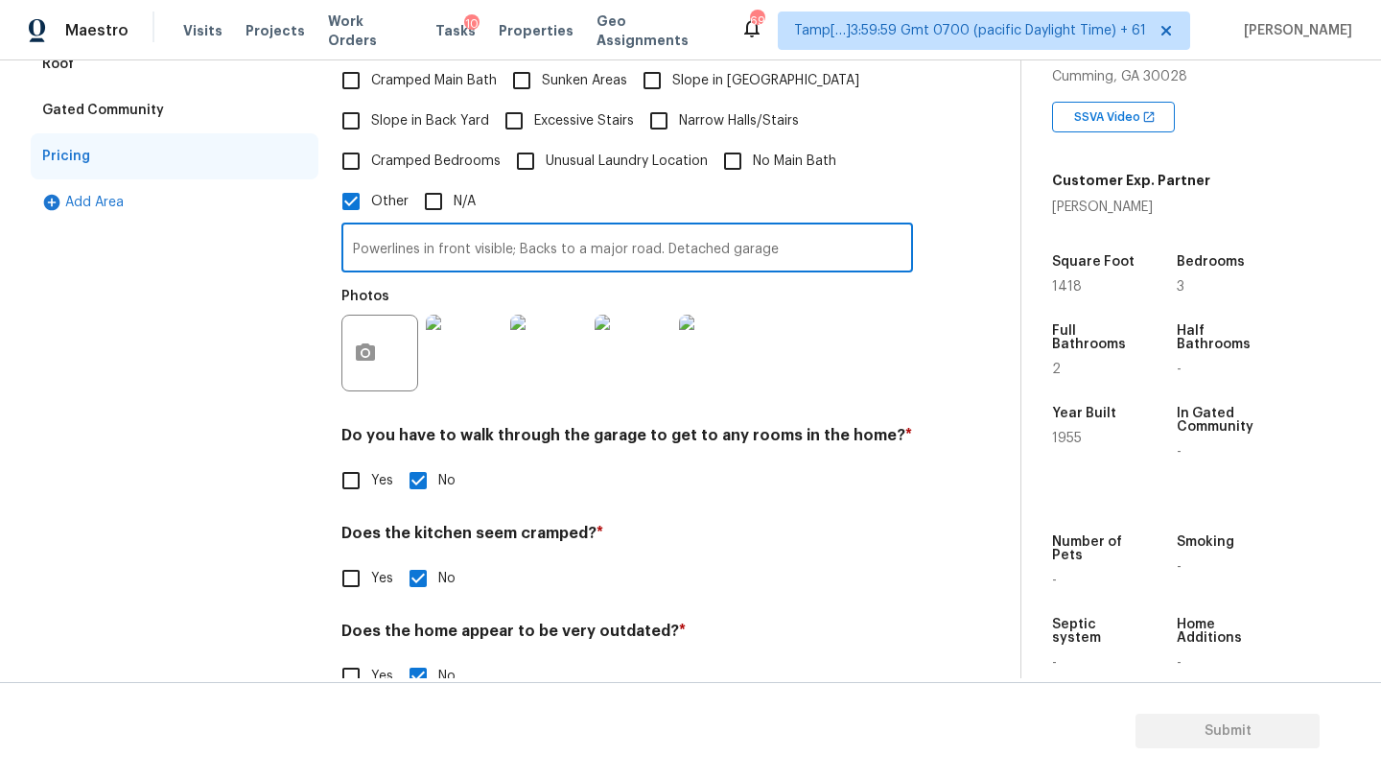
type input "Powerlines in front visible; Backs to a major road. Detached garage"
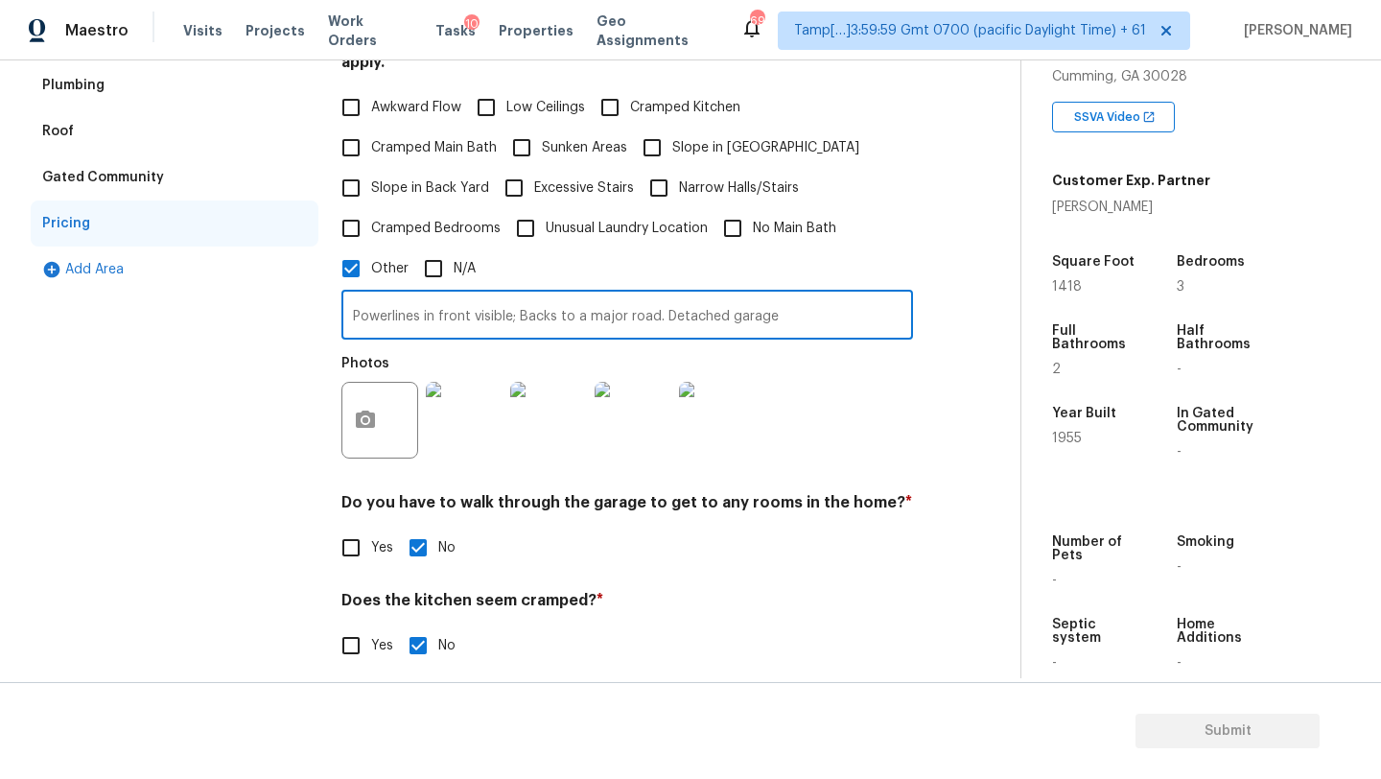
click at [129, 88] on div "Plumbing" at bounding box center [175, 85] width 288 height 46
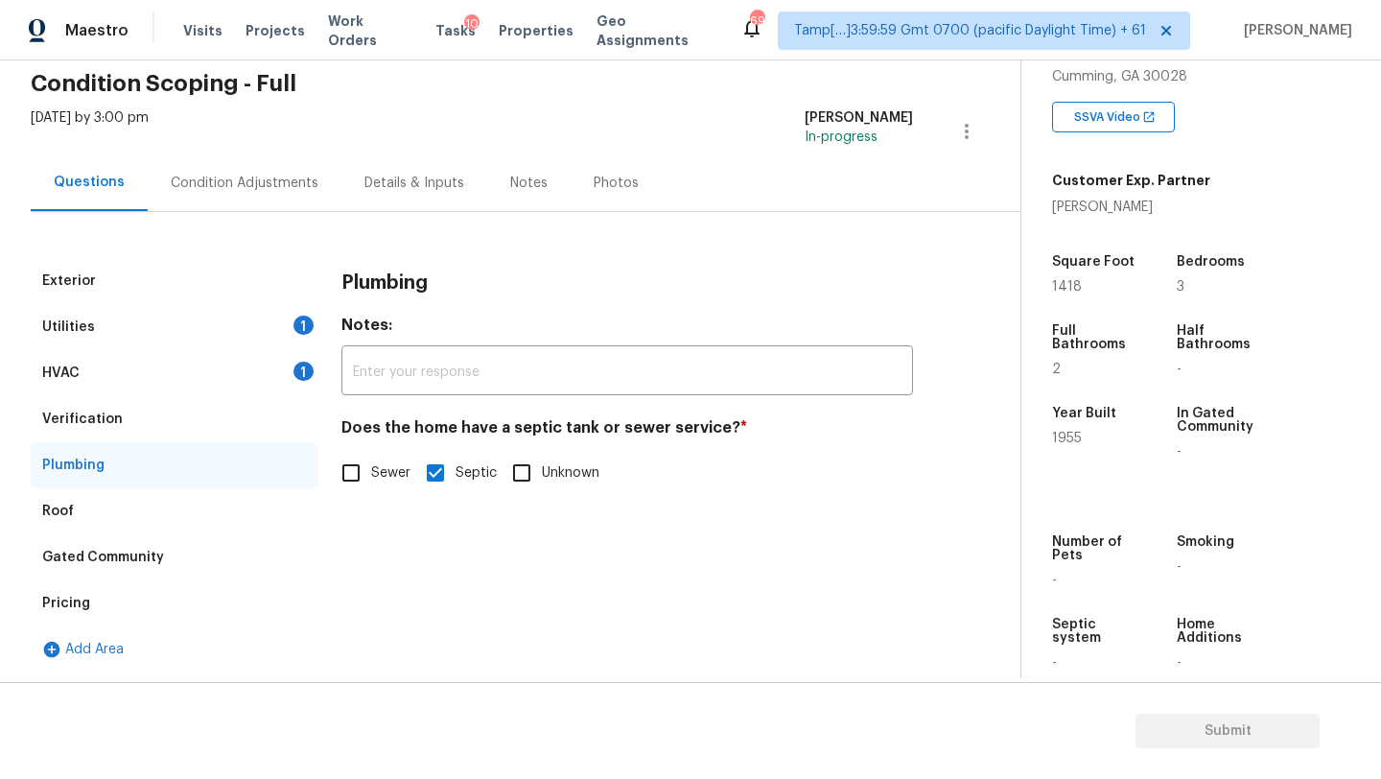
click at [84, 396] on div "Verification" at bounding box center [175, 419] width 288 height 46
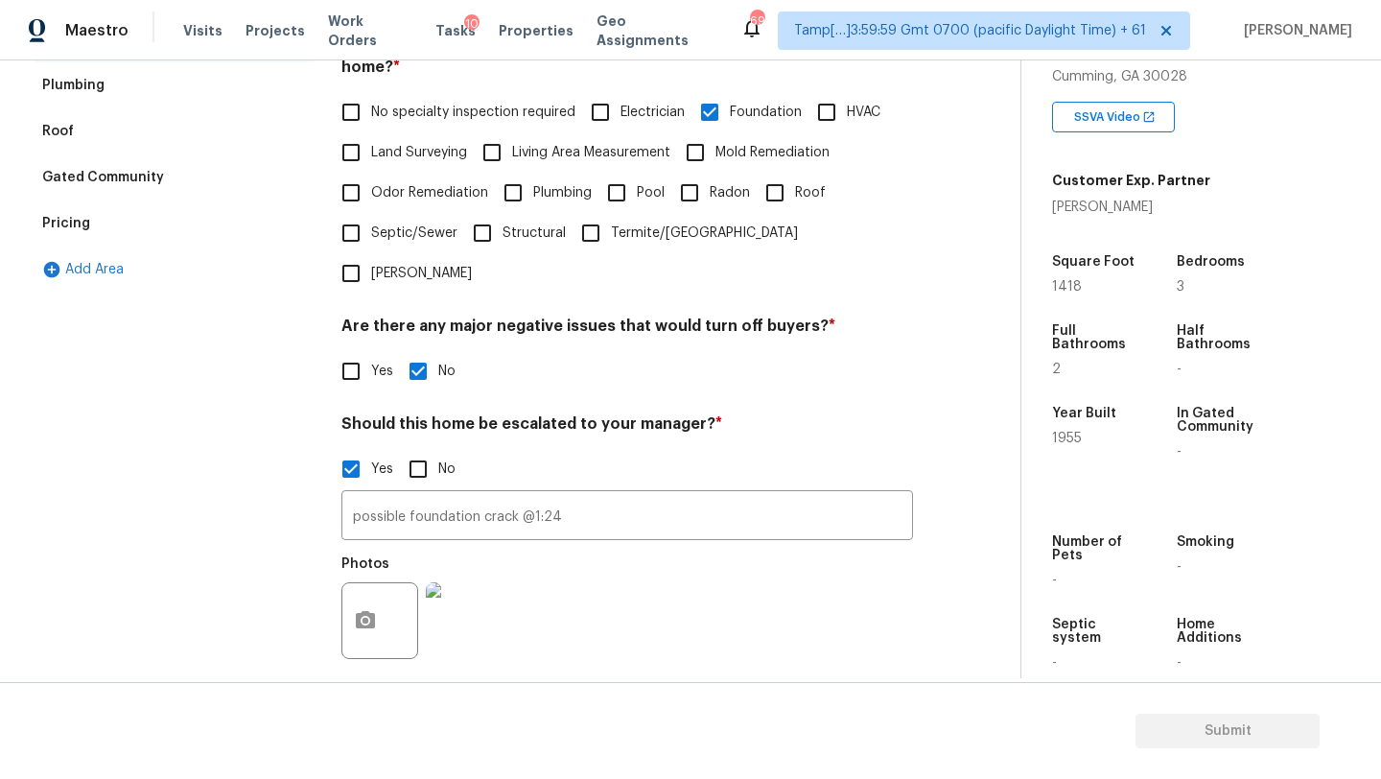
scroll to position [557, 0]
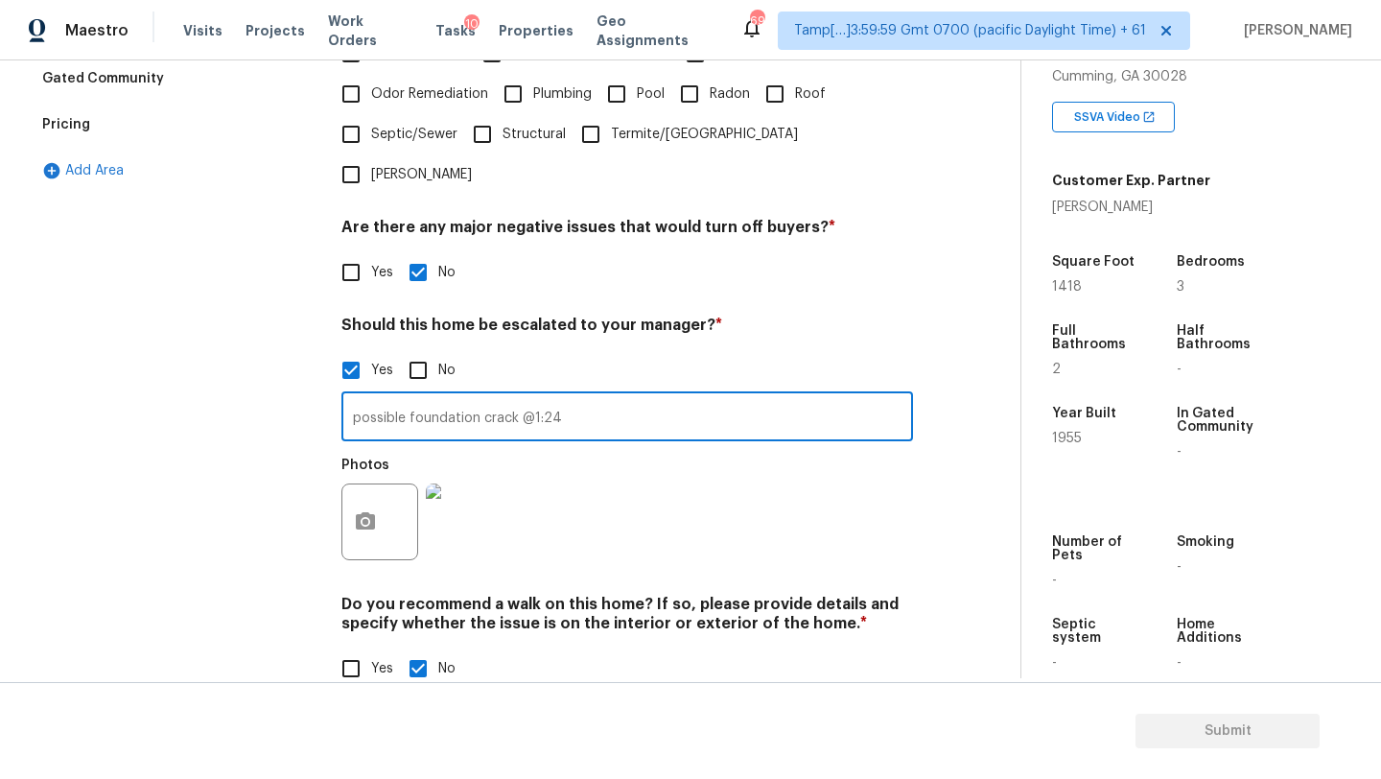
click at [623, 396] on input "possible foundation crack @1:24" at bounding box center [627, 418] width 572 height 45
type input "possible foundation crack @1:24, possible mold in basement @4:42"
click at [369, 508] on button "button" at bounding box center [365, 521] width 46 height 75
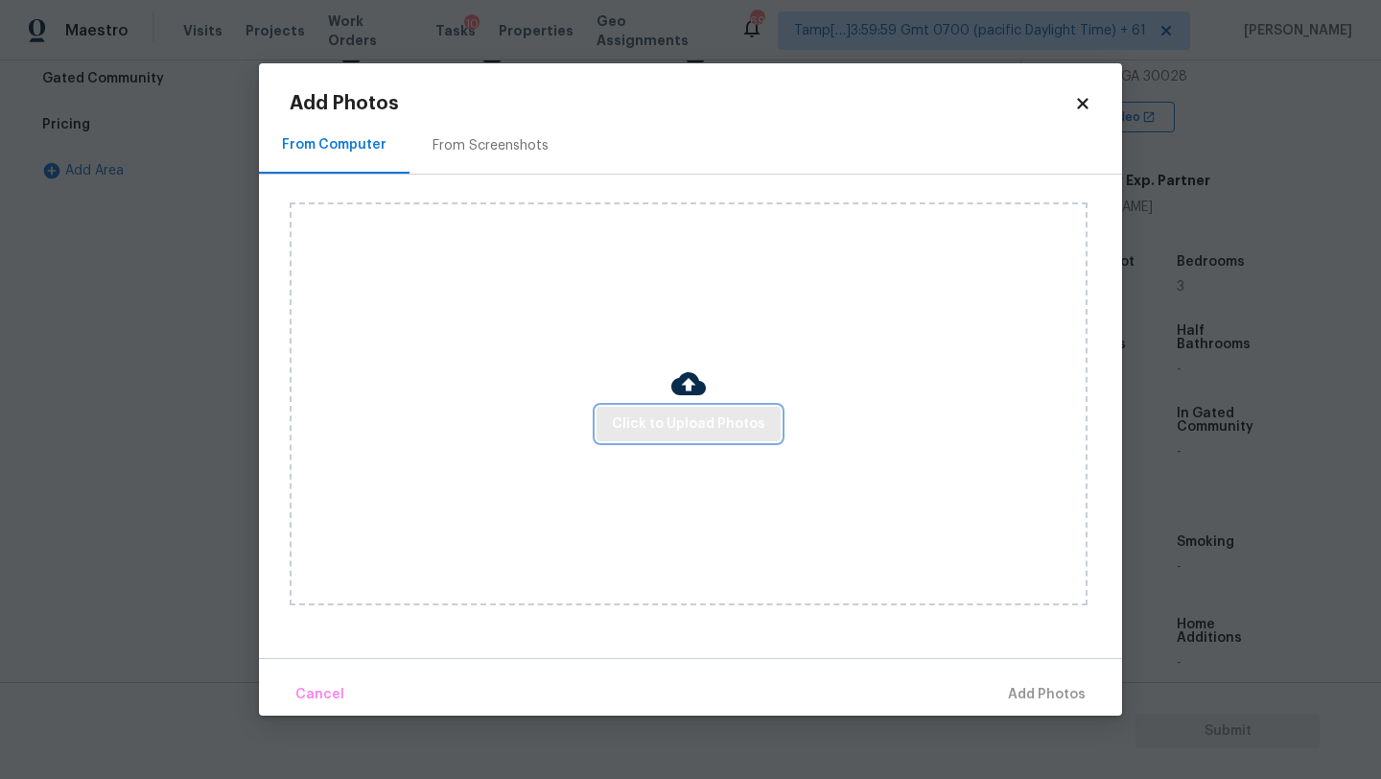
click at [630, 433] on span "Click to Upload Photos" at bounding box center [688, 424] width 153 height 24
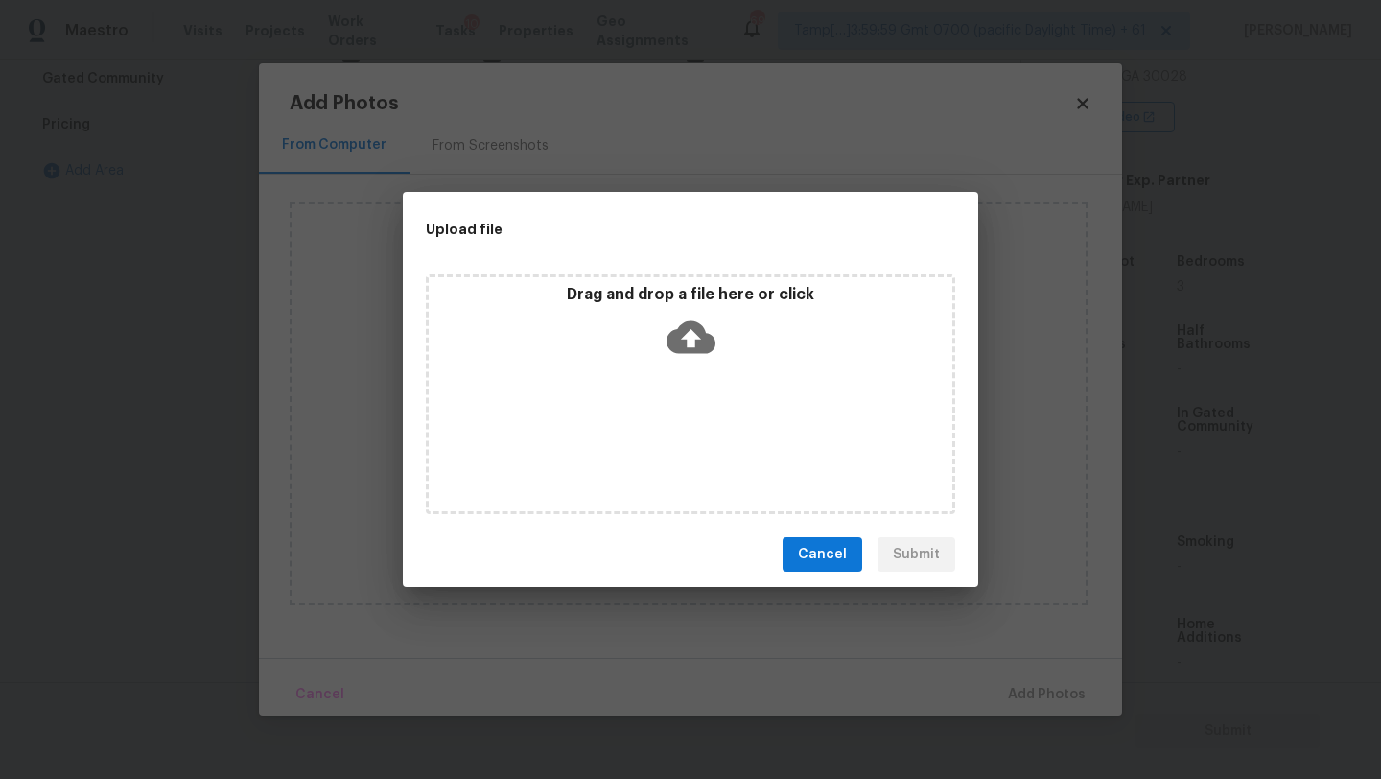
click at [674, 372] on div "Drag and drop a file here or click" at bounding box center [690, 394] width 529 height 240
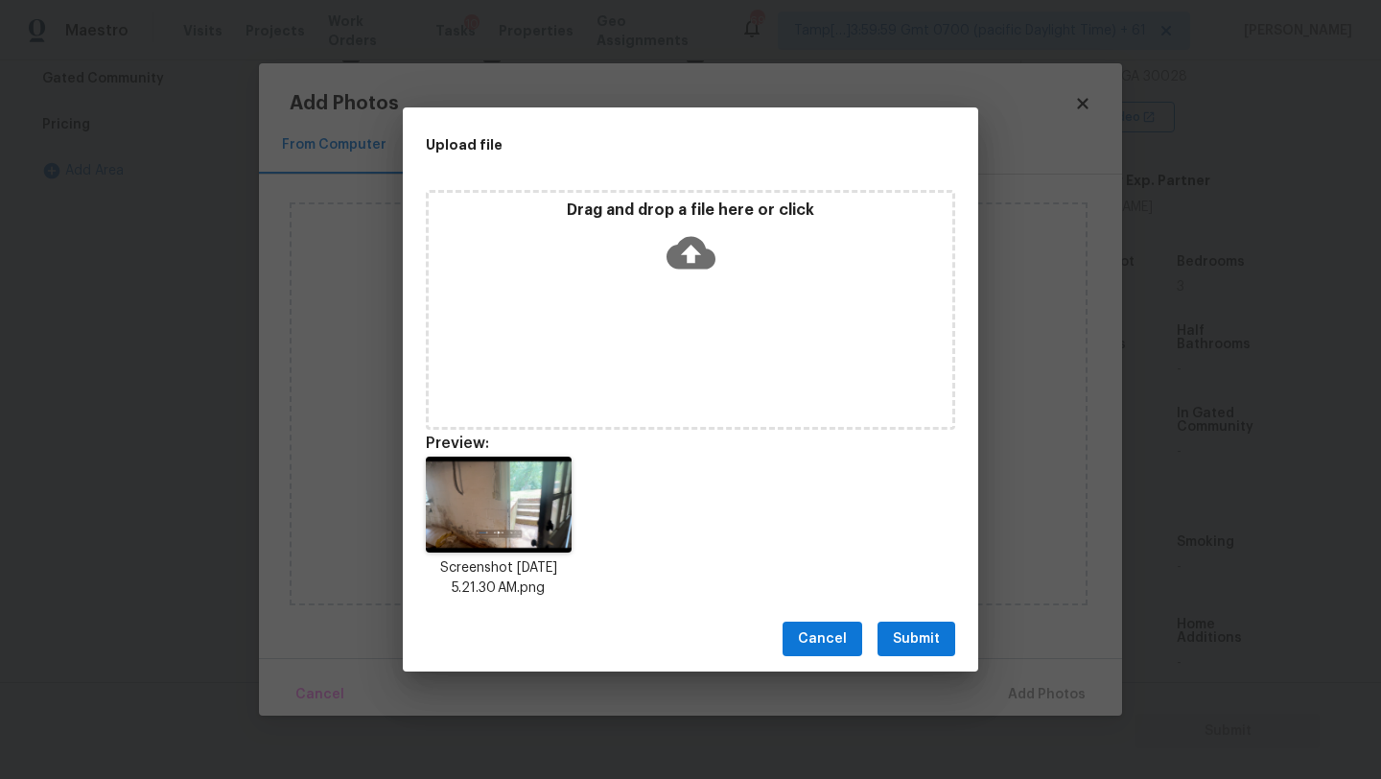
click at [901, 625] on button "Submit" at bounding box center [917, 638] width 78 height 35
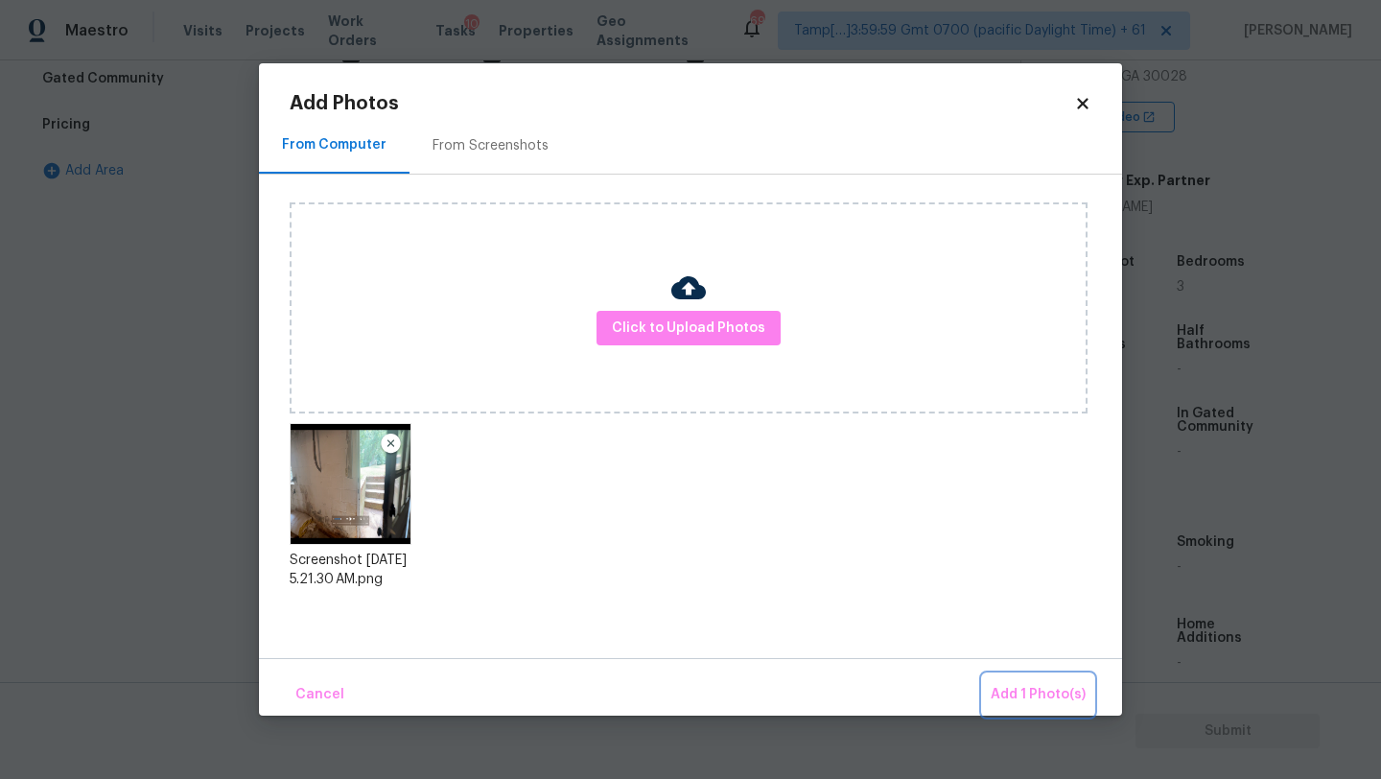
click at [1045, 708] on button "Add 1 Photo(s)" at bounding box center [1038, 694] width 110 height 41
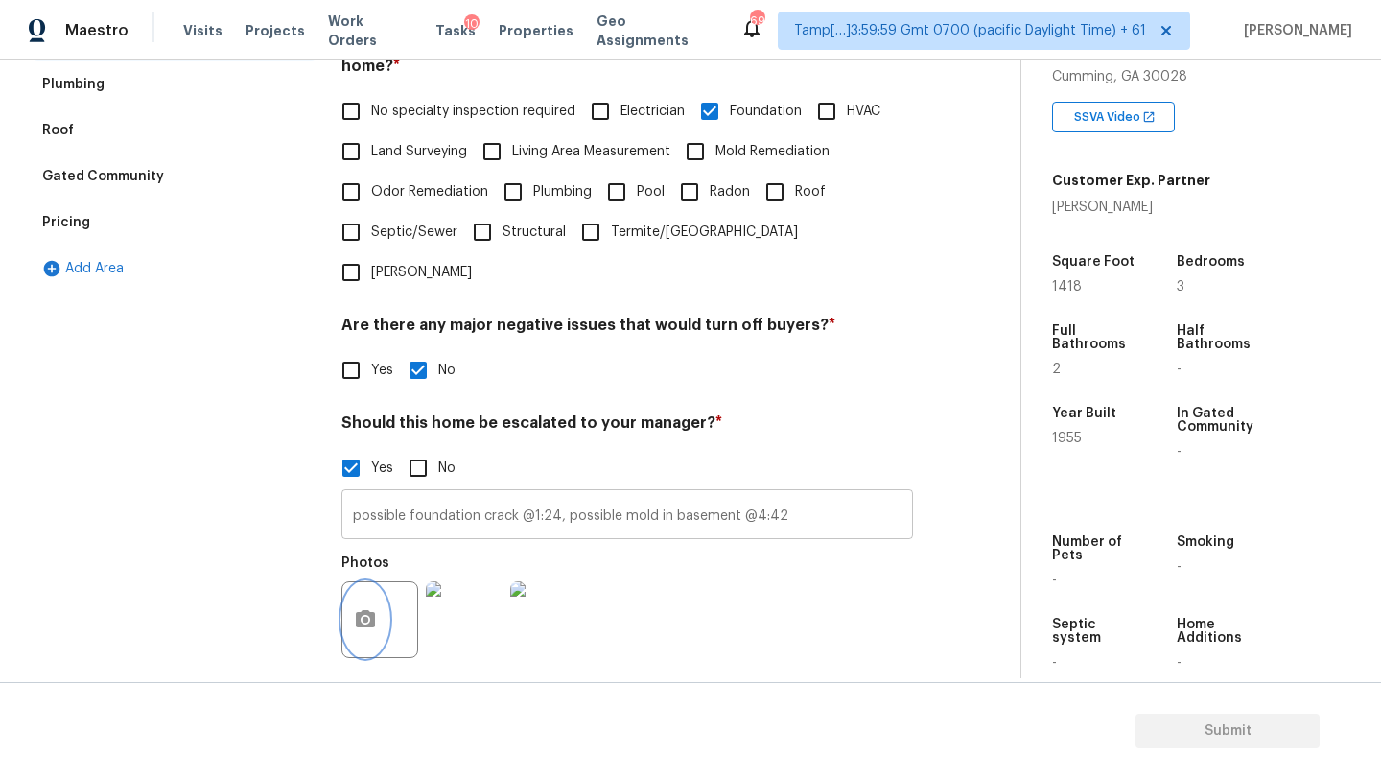
scroll to position [362, 0]
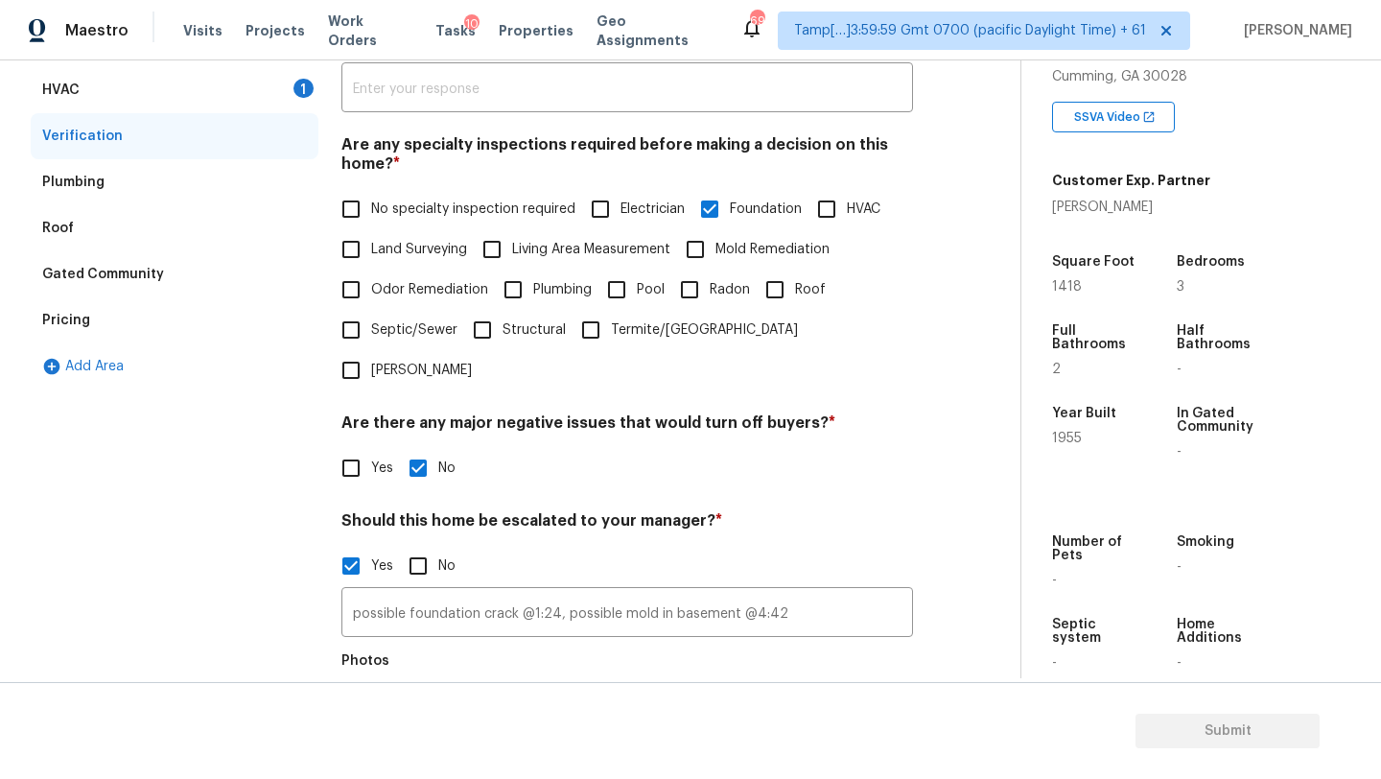
click at [88, 326] on div "Pricing" at bounding box center [175, 320] width 288 height 46
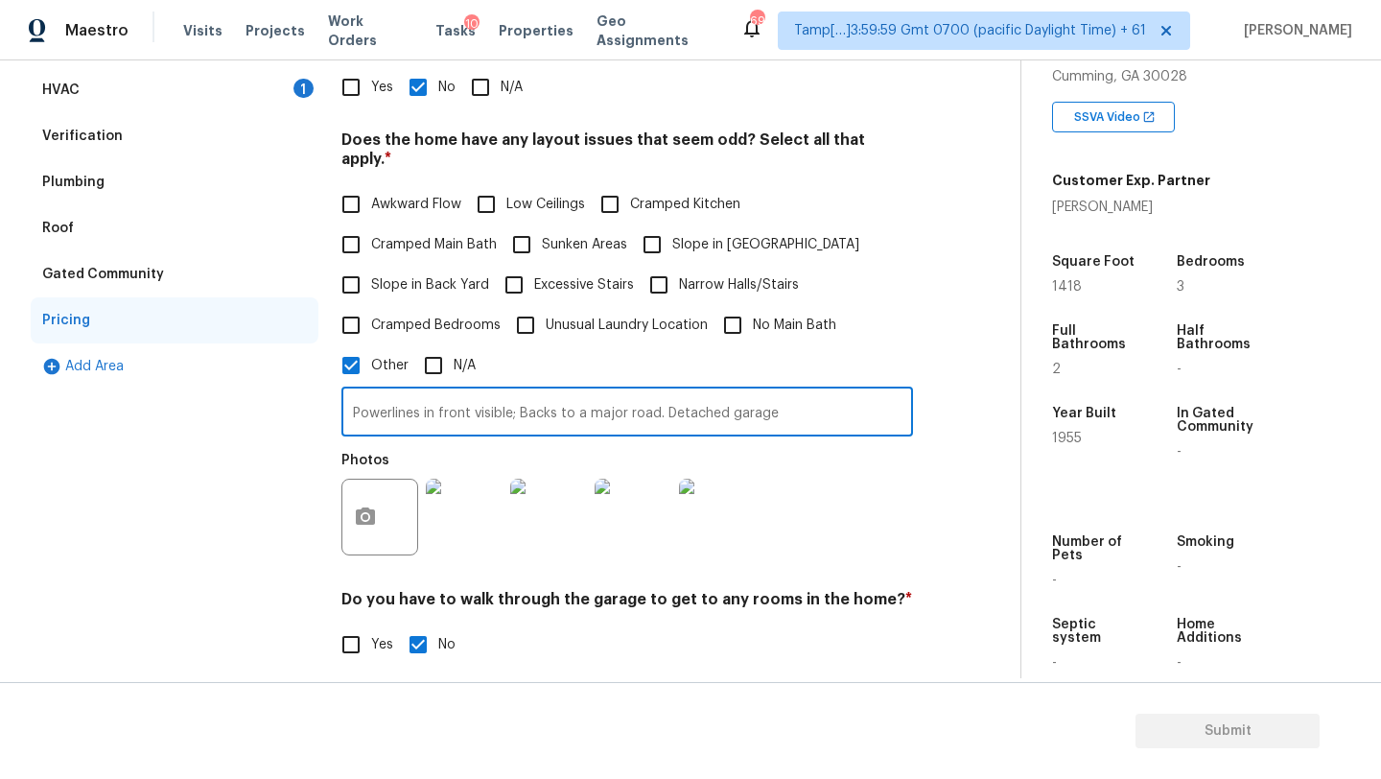
click at [794, 402] on input "Powerlines in front visible; Backs to a major road. Detached garage" at bounding box center [627, 413] width 572 height 45
type input "Powerlines in front visible; Backs to a major road. Detached garage, There is l…"
click at [356, 514] on button "button" at bounding box center [365, 517] width 46 height 75
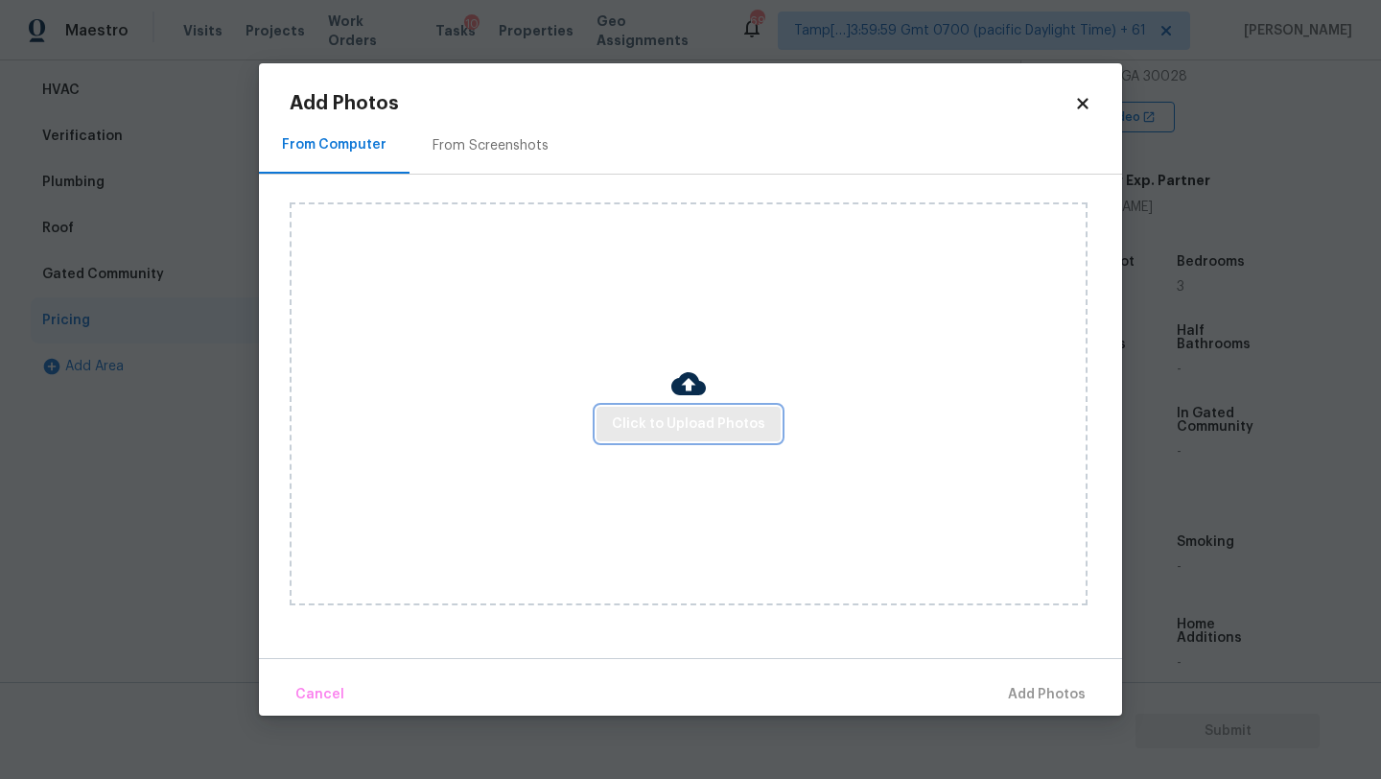
click at [629, 433] on span "Click to Upload Photos" at bounding box center [688, 424] width 153 height 24
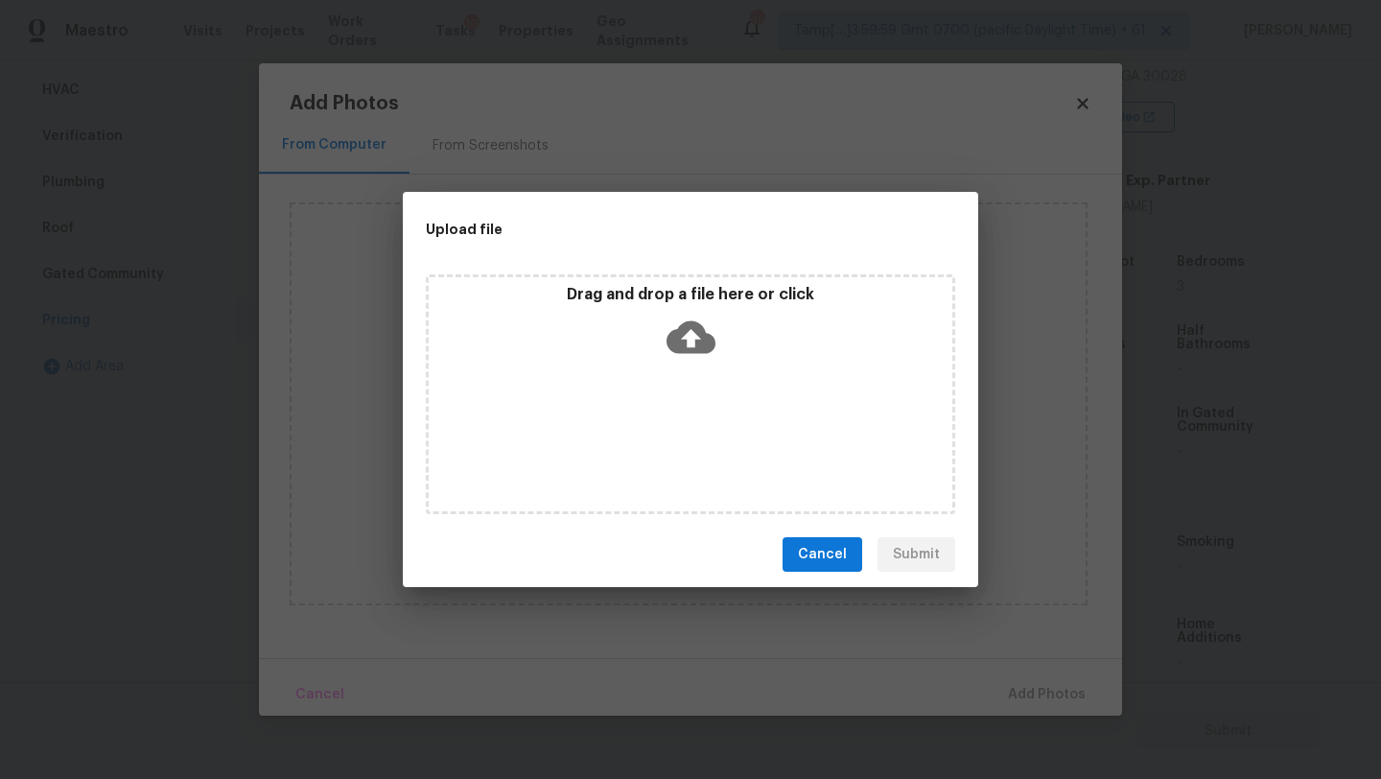
click at [702, 327] on icon at bounding box center [691, 337] width 49 height 33
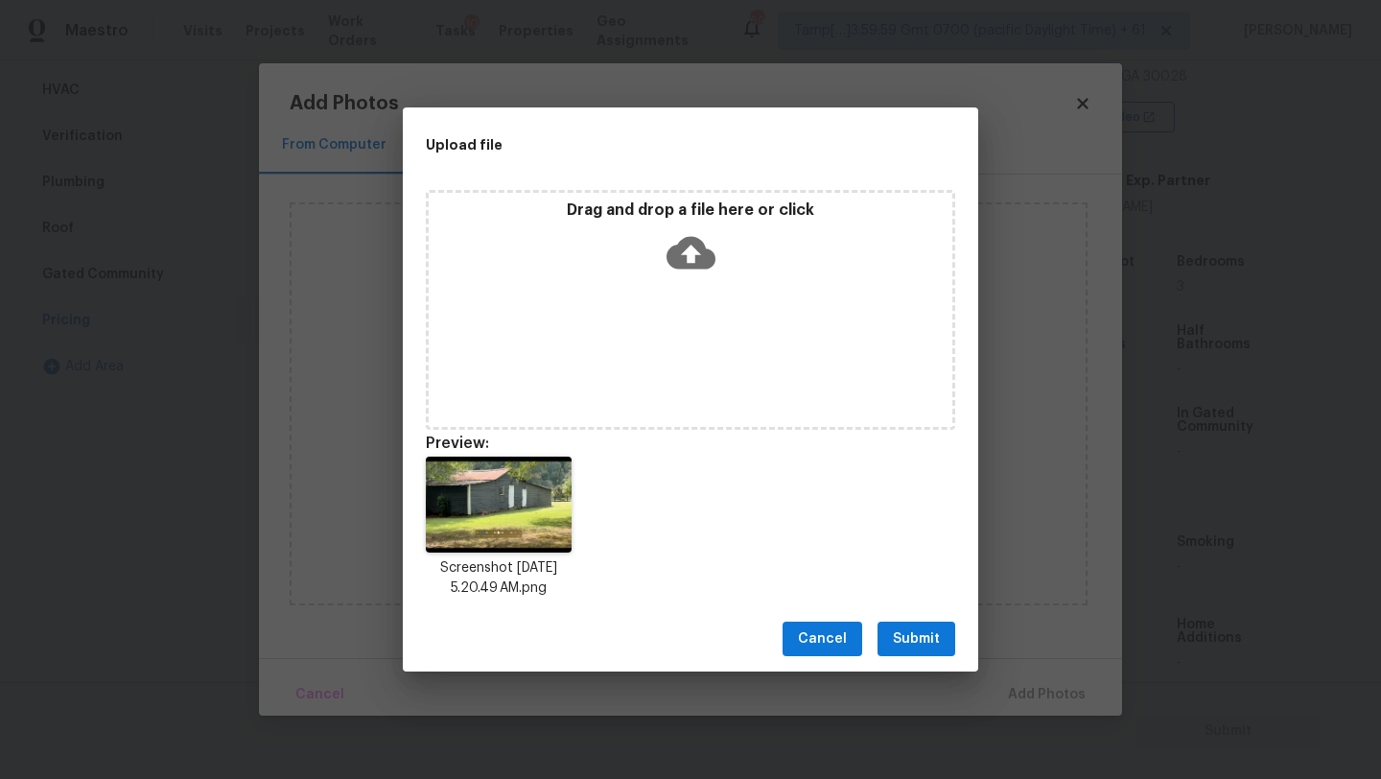
click at [914, 641] on span "Submit" at bounding box center [916, 639] width 47 height 24
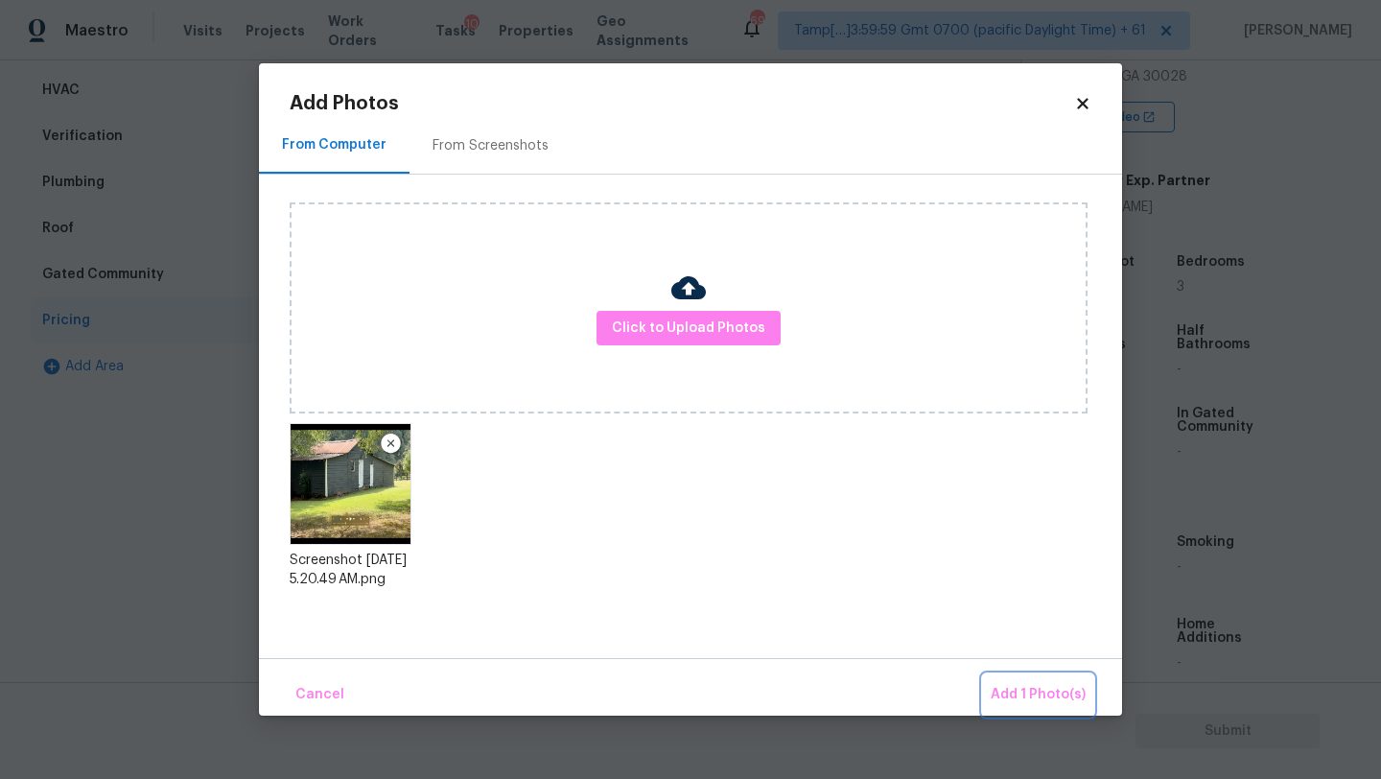
click at [1024, 686] on span "Add 1 Photo(s)" at bounding box center [1038, 695] width 95 height 24
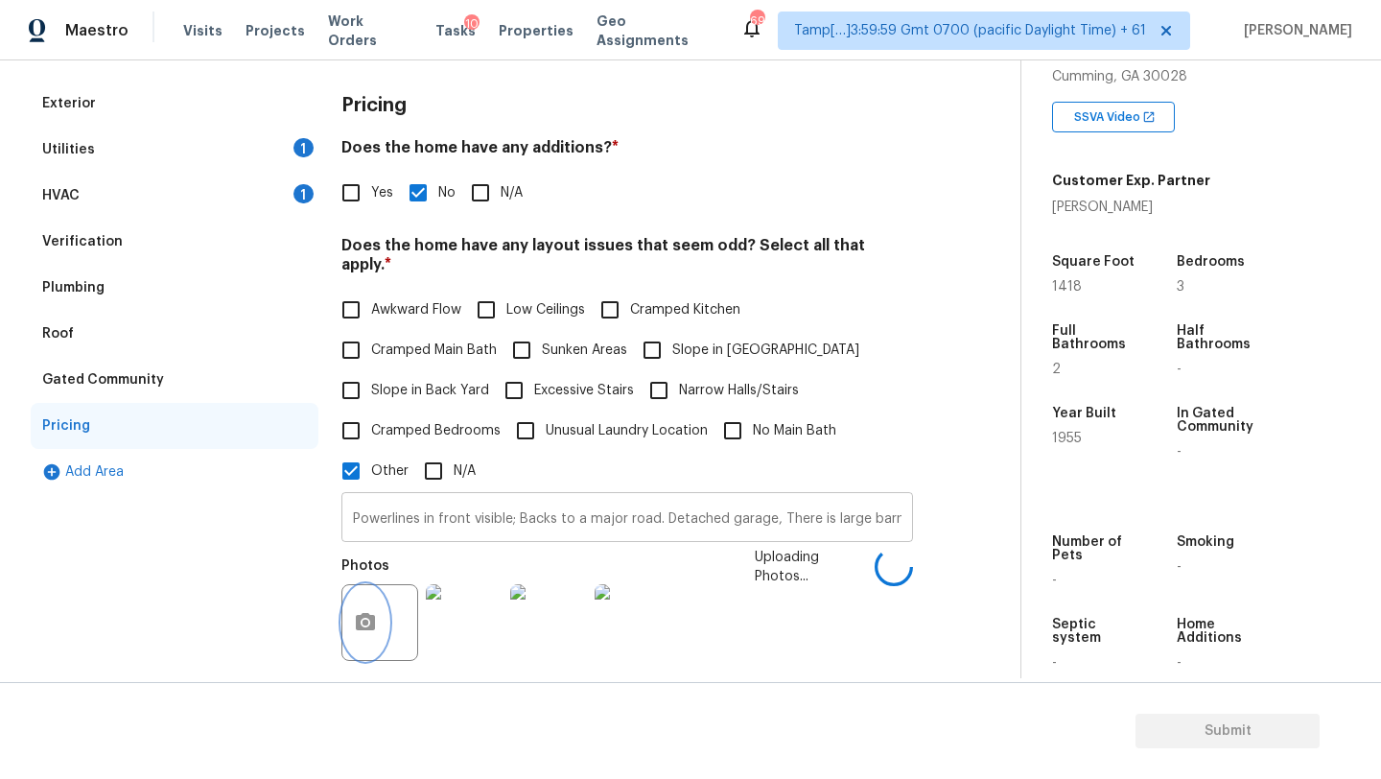
scroll to position [248, 0]
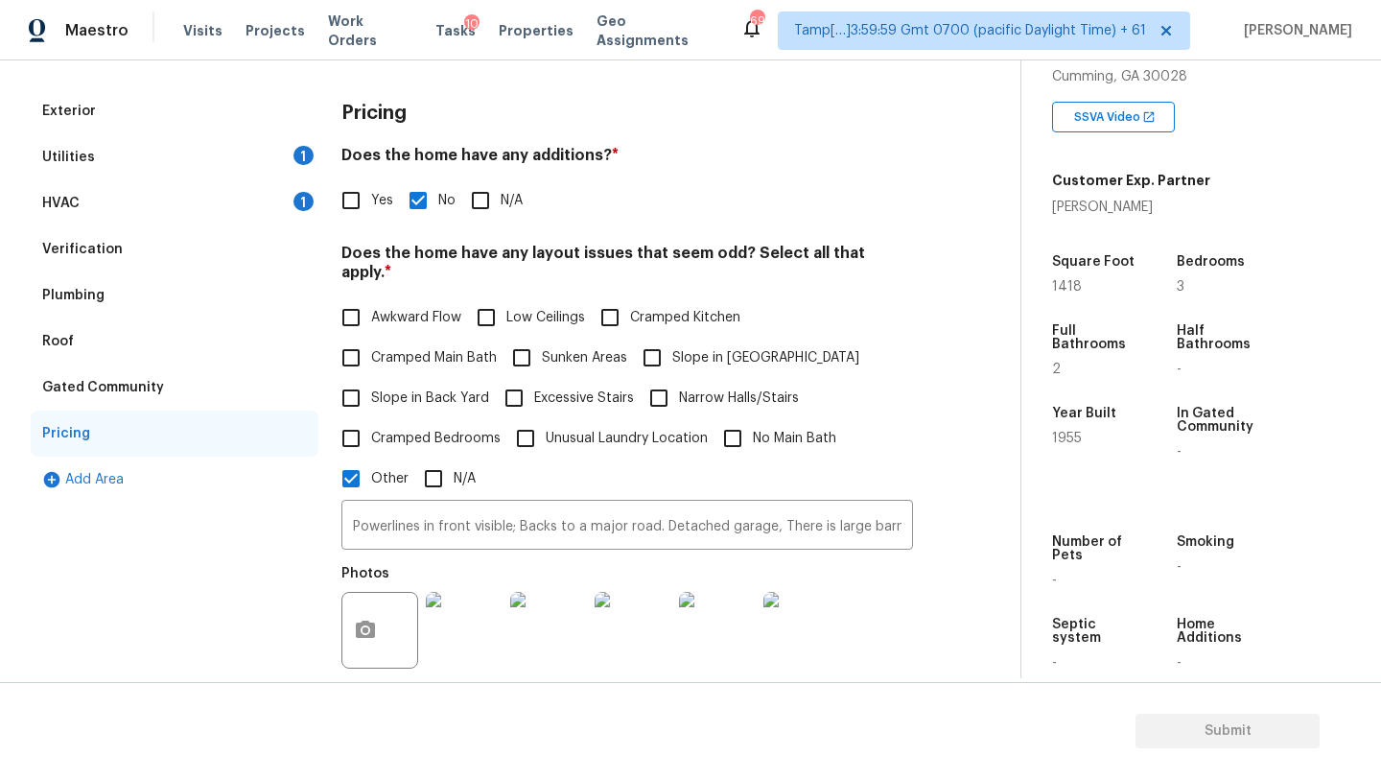
click at [91, 264] on div "Verification" at bounding box center [175, 249] width 288 height 46
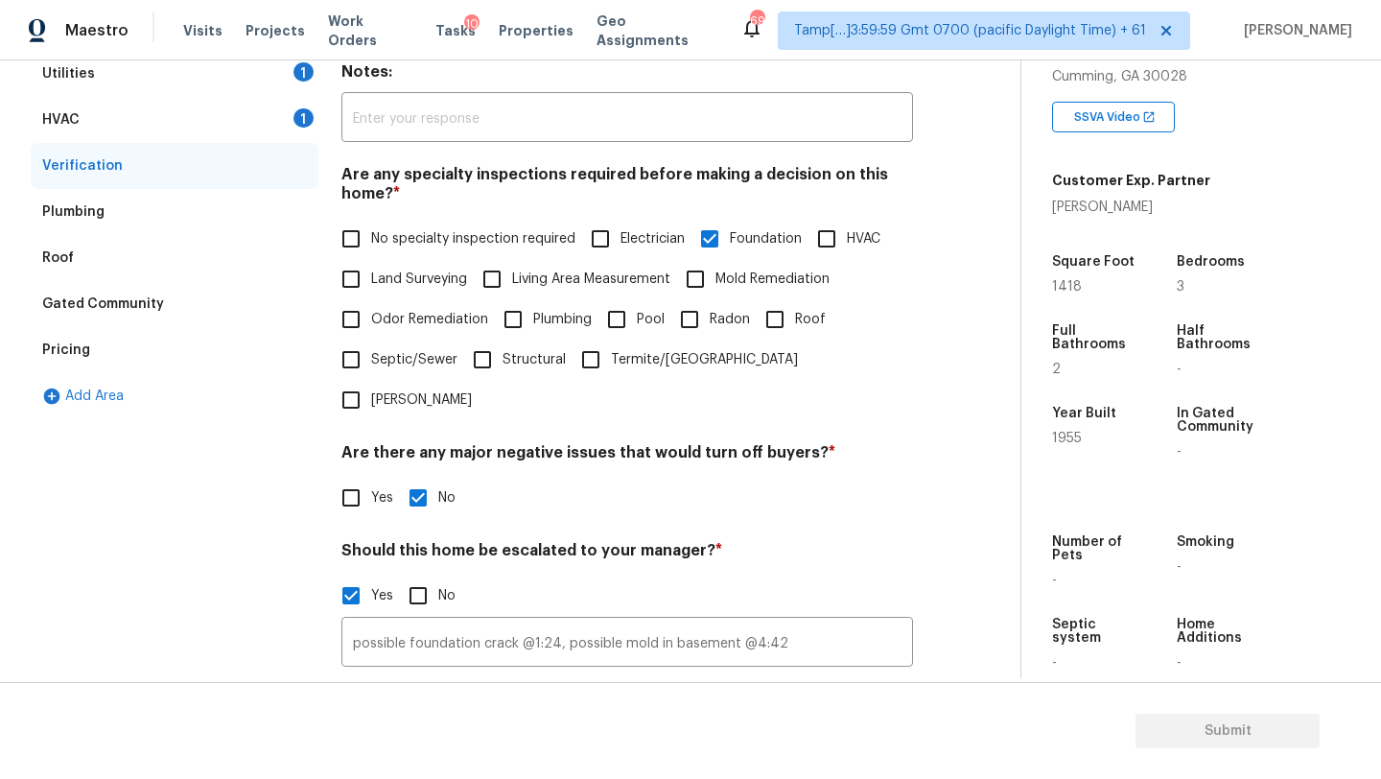
scroll to position [404, 0]
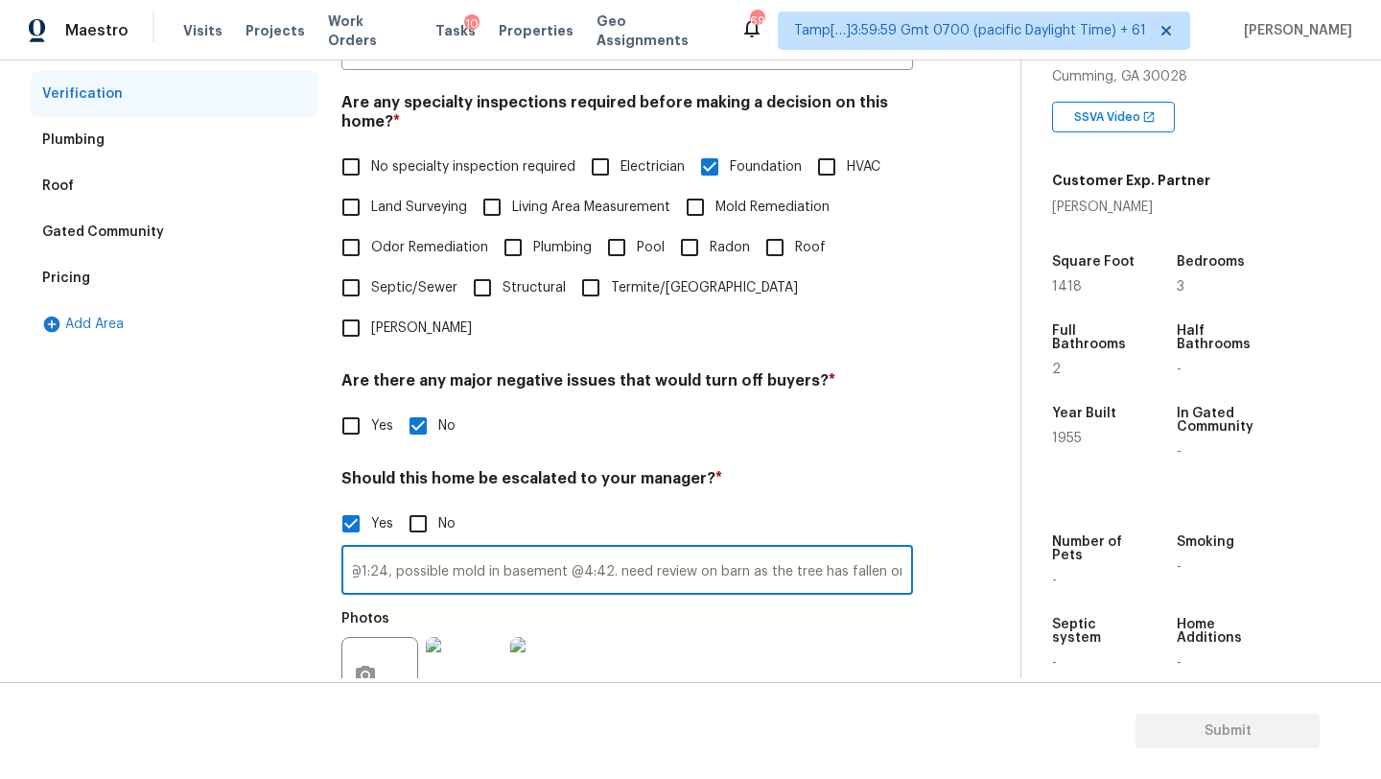
scroll to position [470, 0]
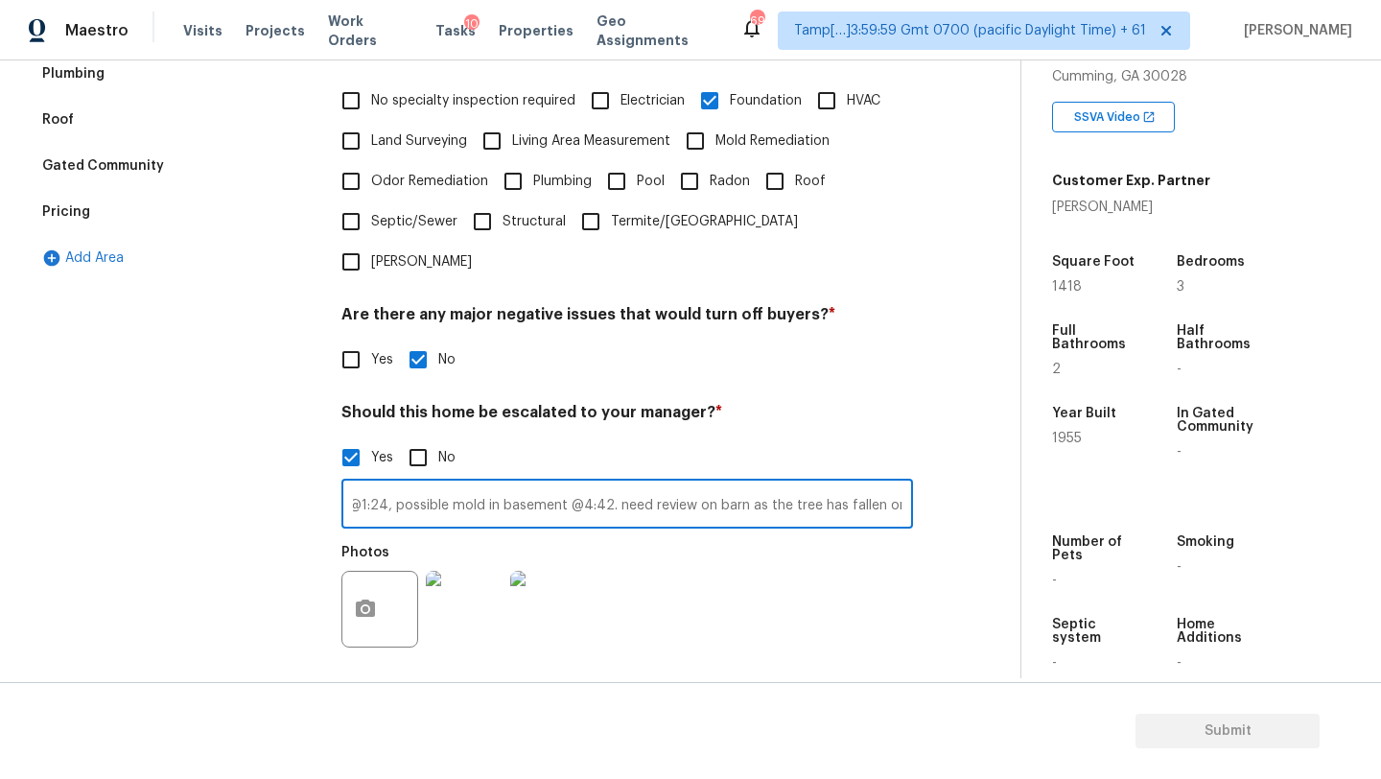
type input "possible foundation crack @1:24, possible mold in basement @4:42. need review o…"
click at [366, 597] on icon "button" at bounding box center [365, 608] width 23 height 23
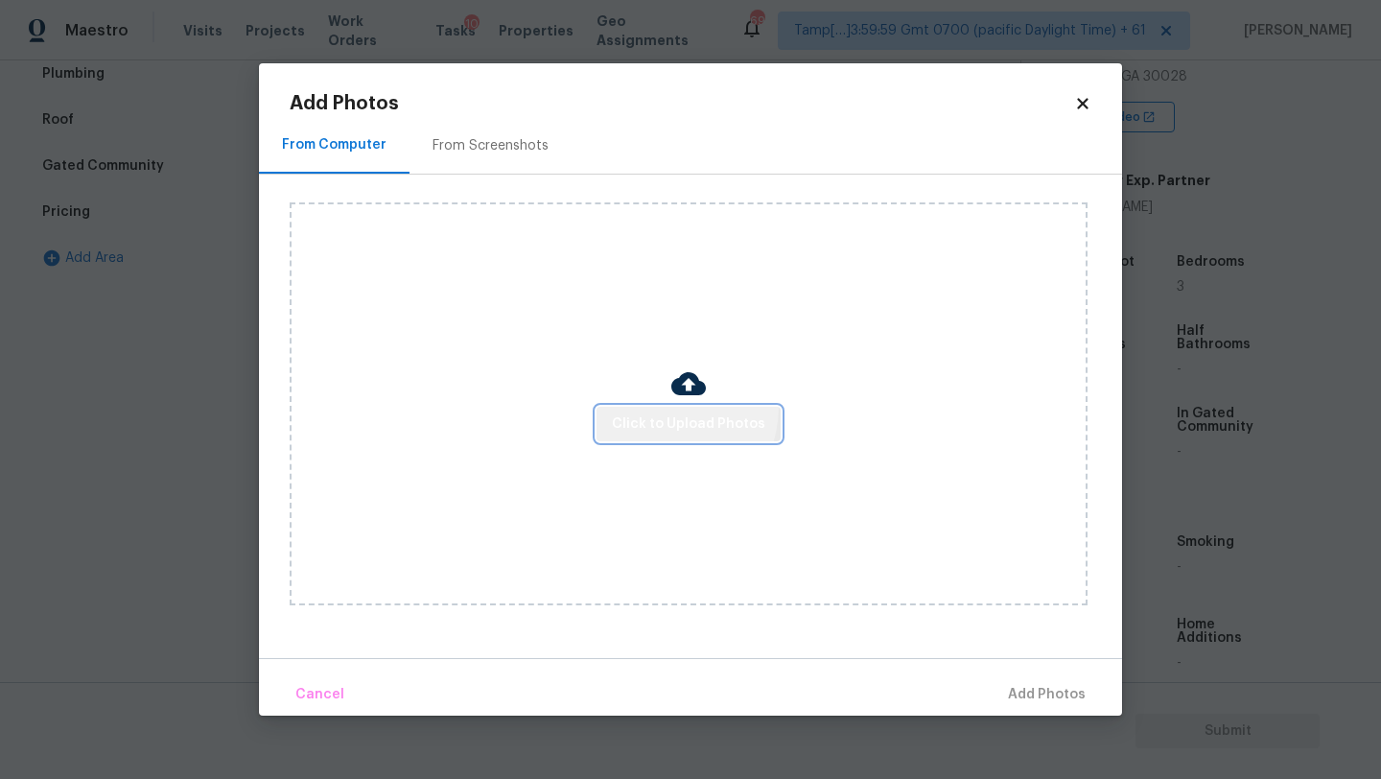
click at [665, 407] on button "Click to Upload Photos" at bounding box center [689, 424] width 184 height 35
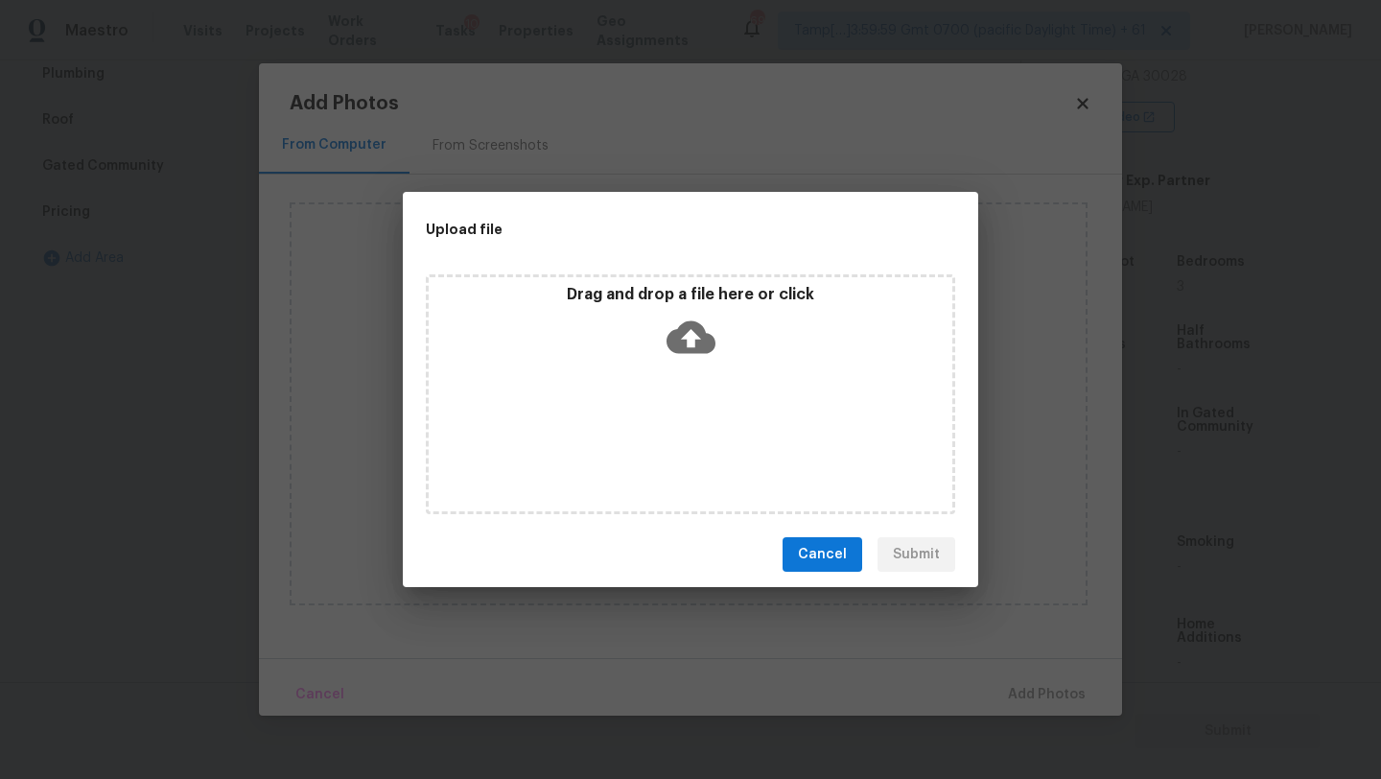
click at [668, 390] on div "Drag and drop a file here or click" at bounding box center [690, 394] width 529 height 240
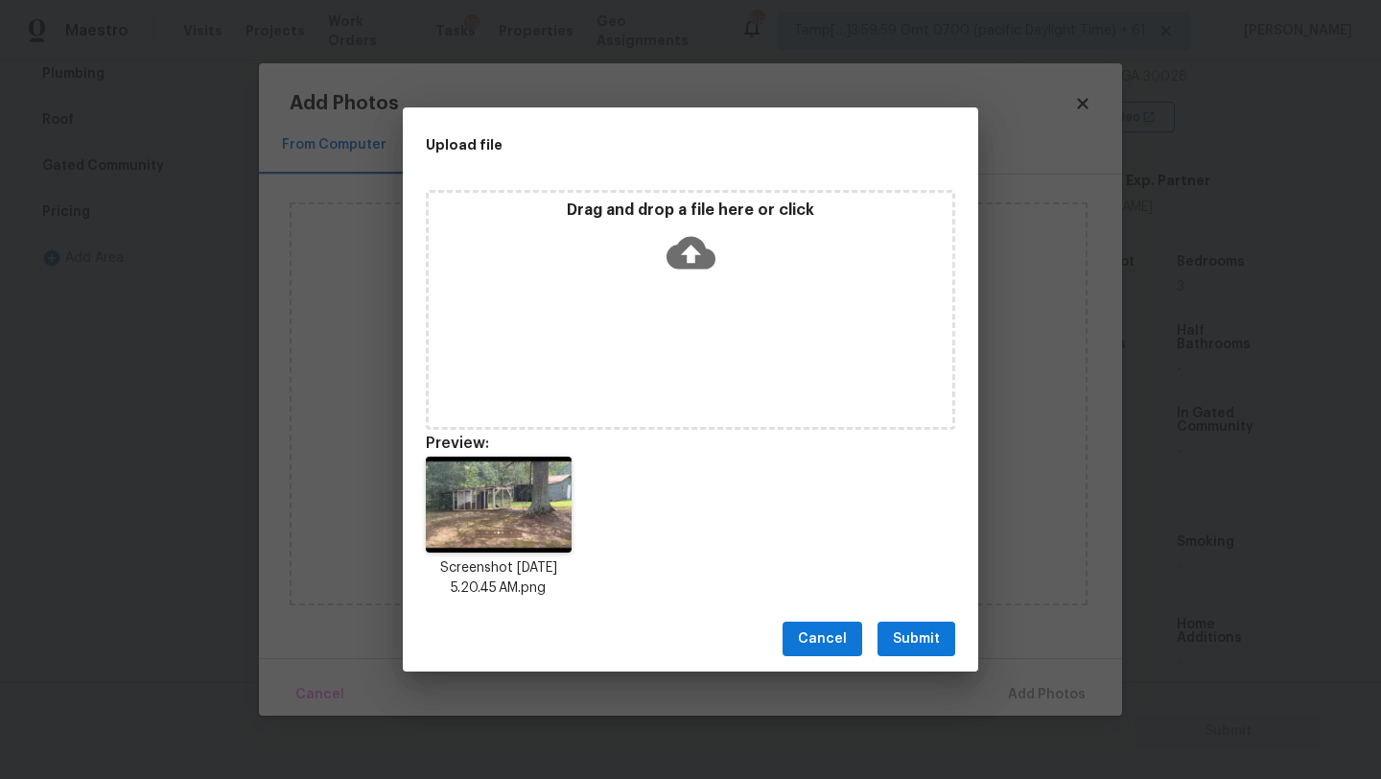
click at [891, 649] on button "Submit" at bounding box center [917, 638] width 78 height 35
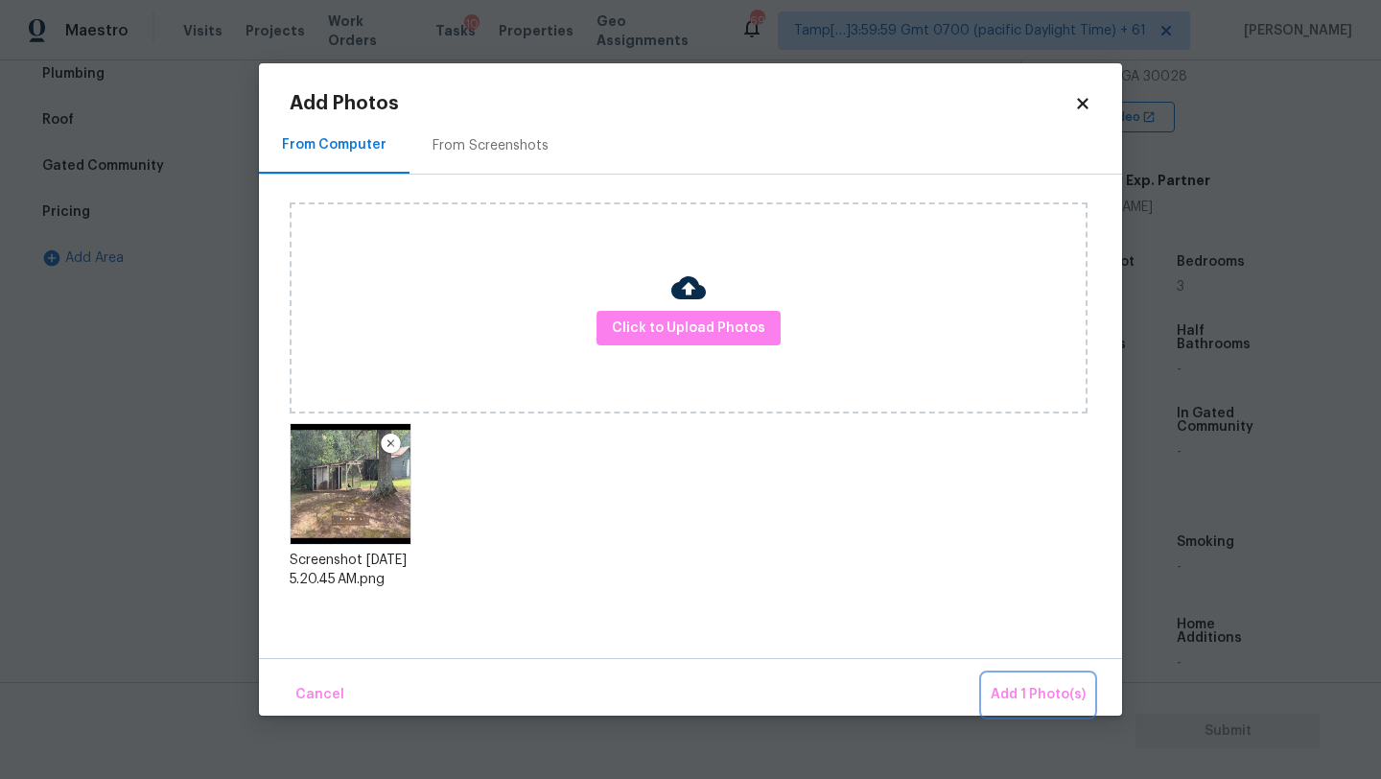
click at [1021, 675] on button "Add 1 Photo(s)" at bounding box center [1038, 694] width 110 height 41
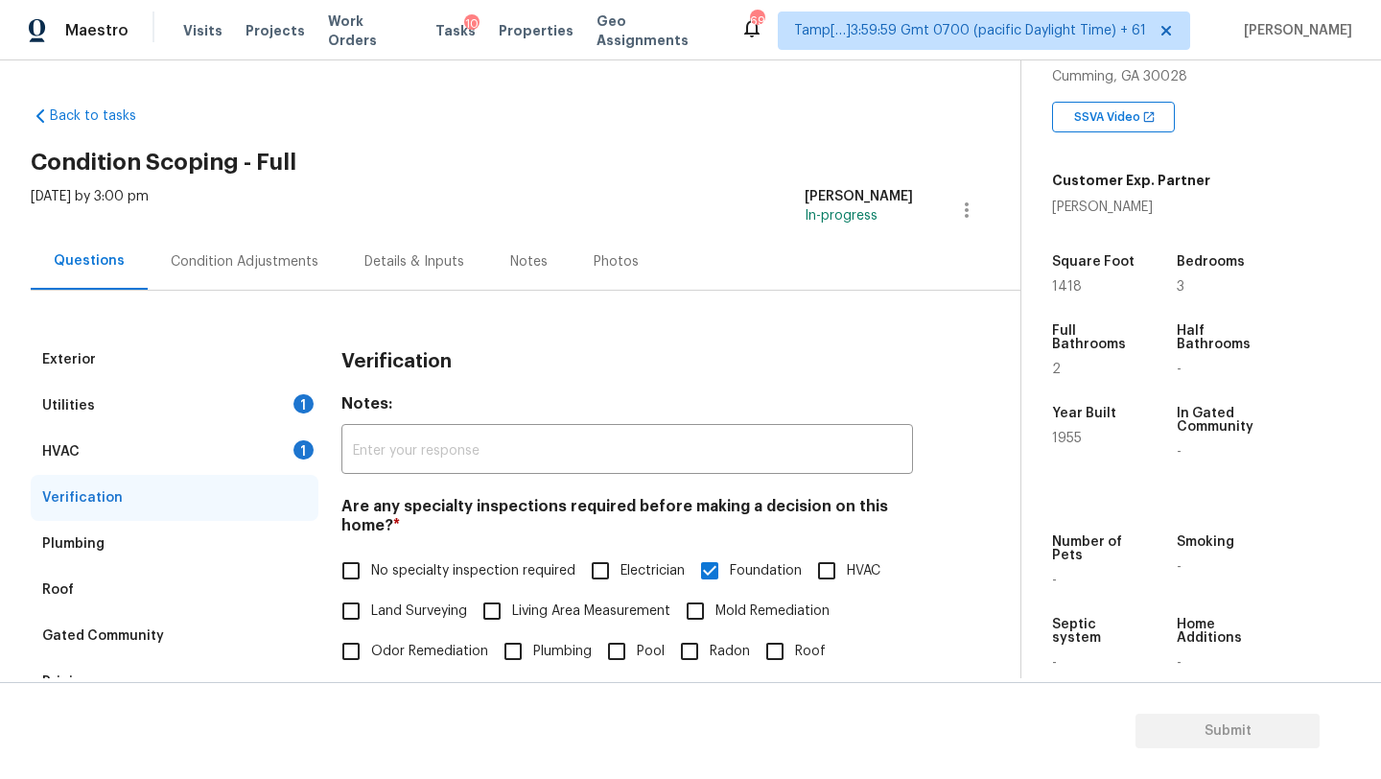
click at [255, 263] on div "Condition Adjustments" at bounding box center [245, 261] width 148 height 19
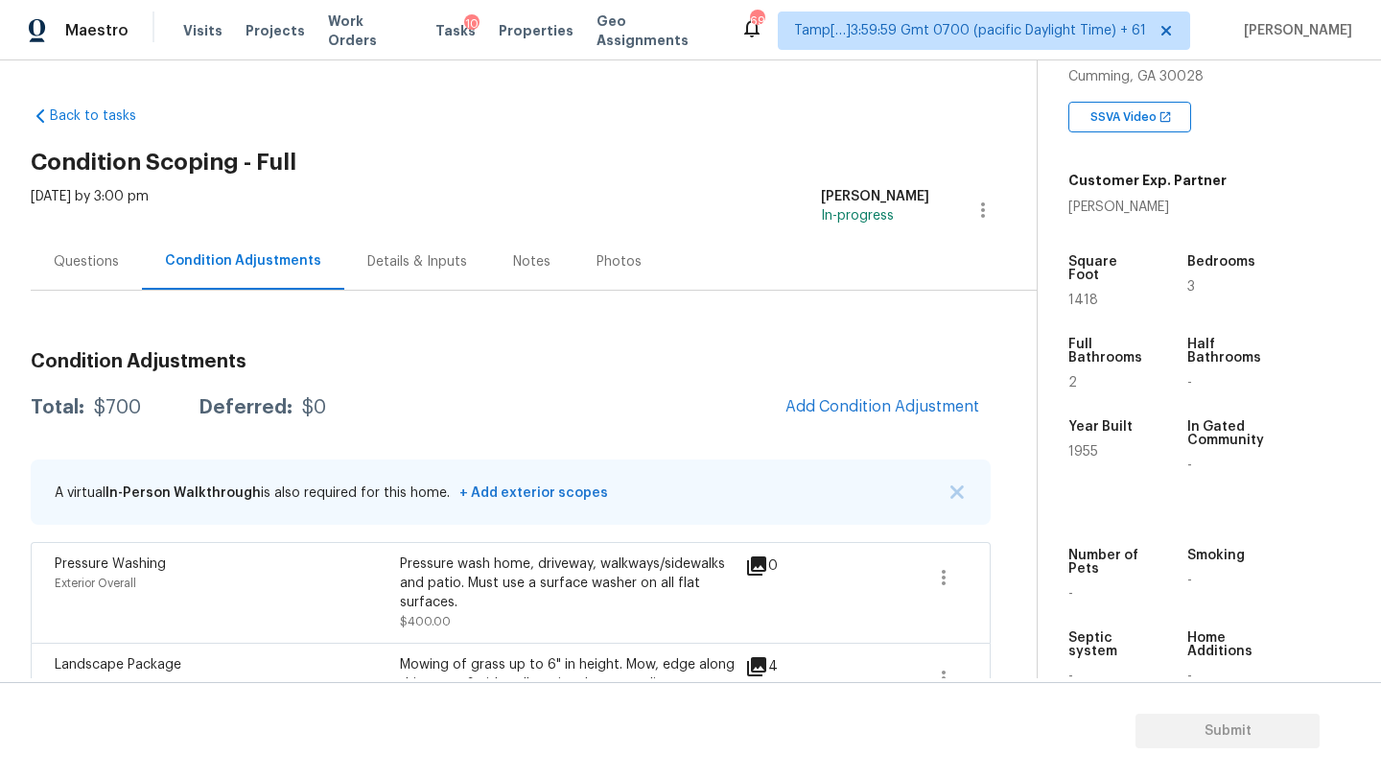
click at [879, 380] on div "Condition Adjustments Total: $700 Deferred: $0 Add Condition Adjustment A virtu…" at bounding box center [511, 579] width 960 height 484
click at [879, 388] on button "Add Condition Adjustment" at bounding box center [882, 406] width 217 height 40
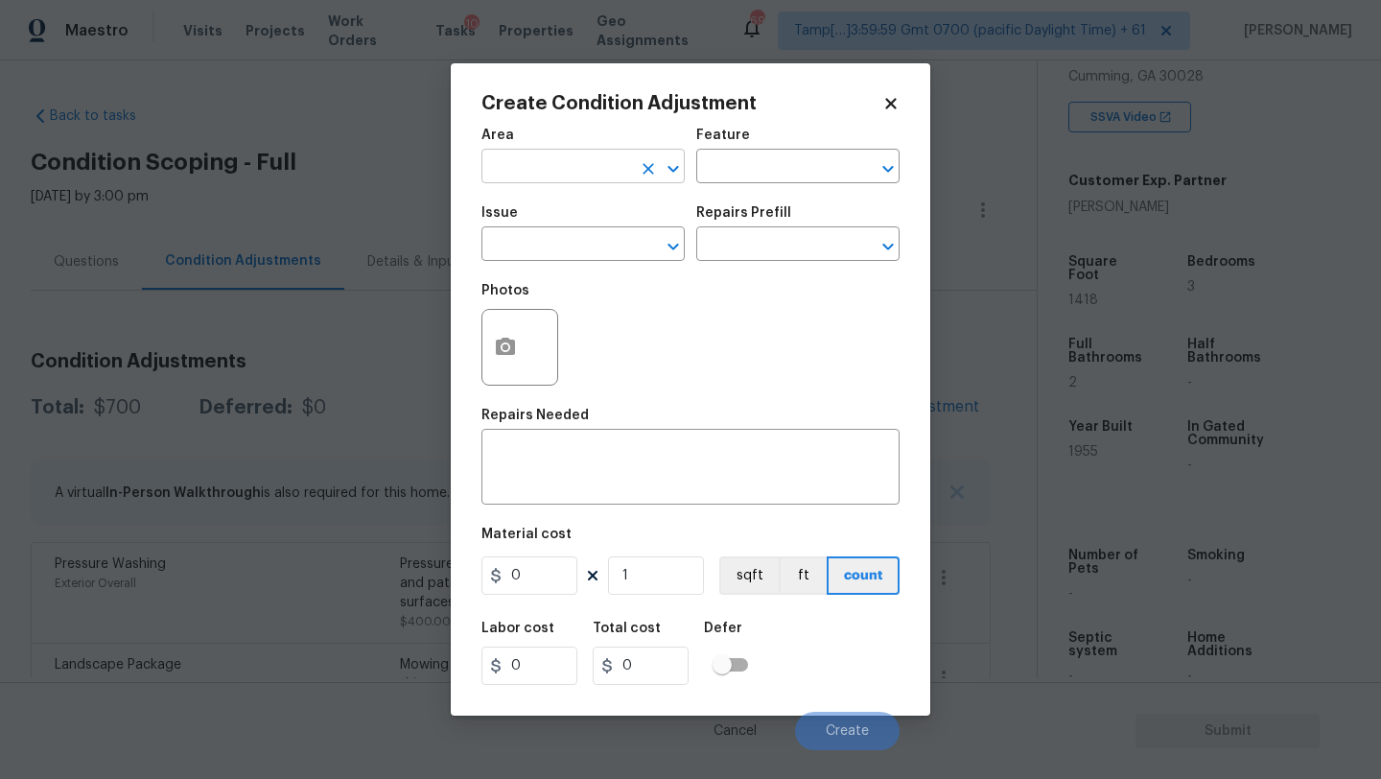
click at [592, 176] on input "text" at bounding box center [556, 168] width 150 height 30
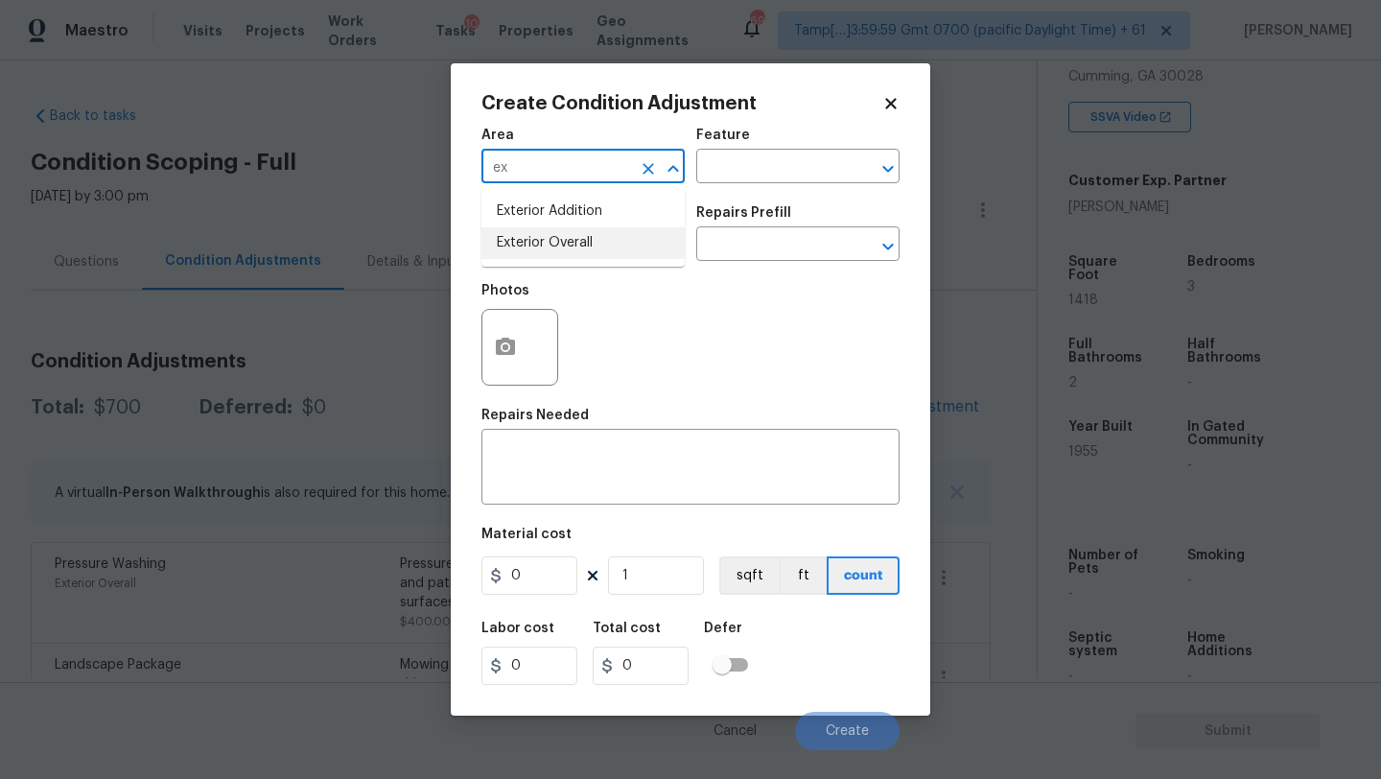
click at [591, 238] on li "Exterior Overall" at bounding box center [582, 243] width 203 height 32
type input "Exterior Overall"
click at [591, 471] on textarea at bounding box center [690, 469] width 395 height 40
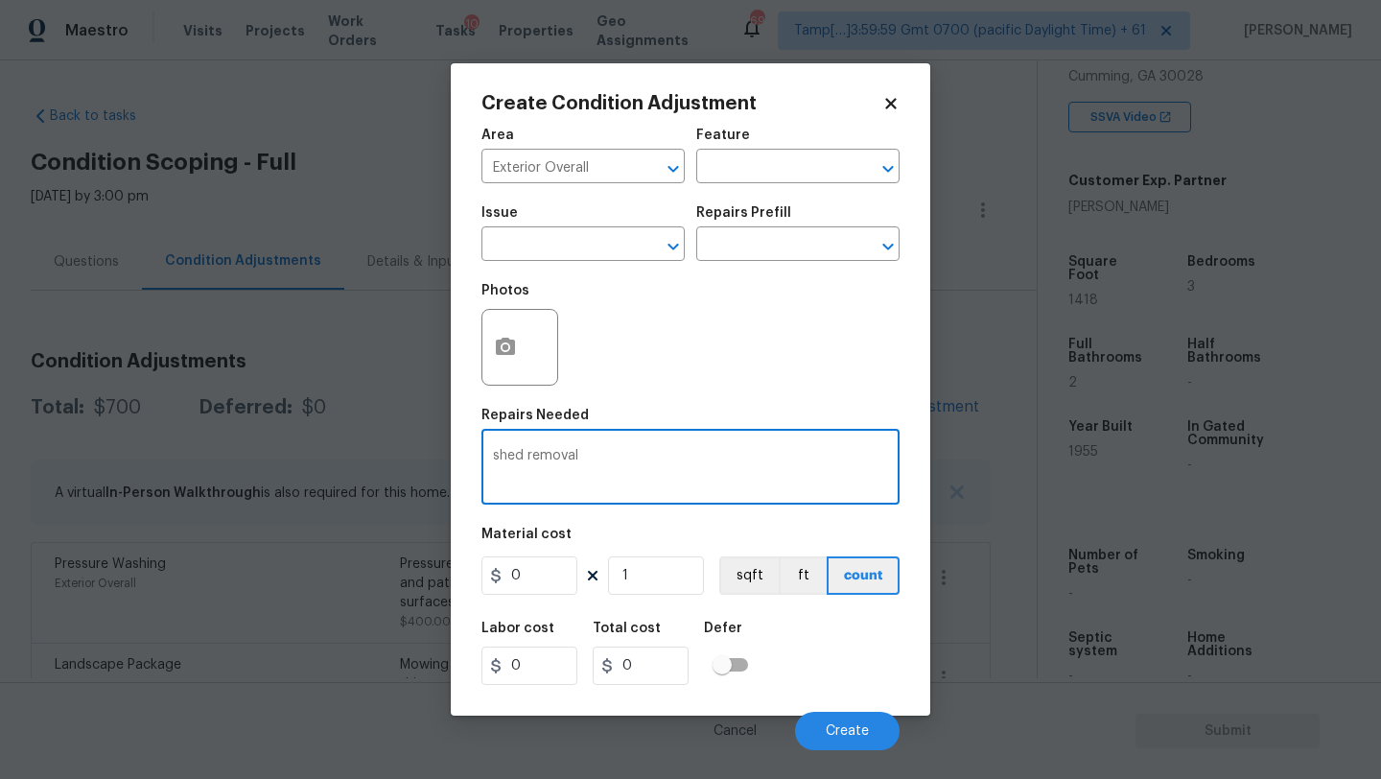
type textarea "shed removal"
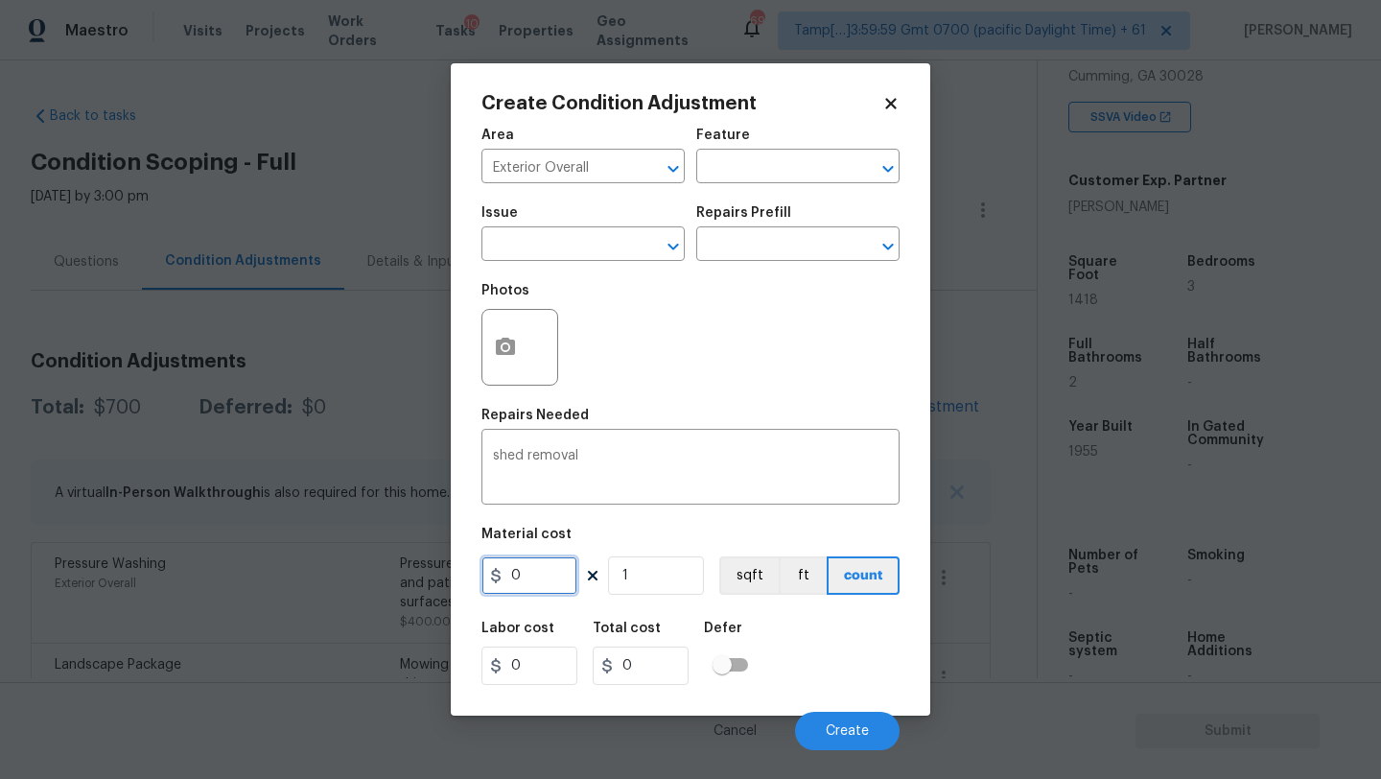
click at [536, 582] on input "0" at bounding box center [529, 575] width 96 height 38
type input "2000"
click at [493, 349] on button "button" at bounding box center [505, 347] width 46 height 75
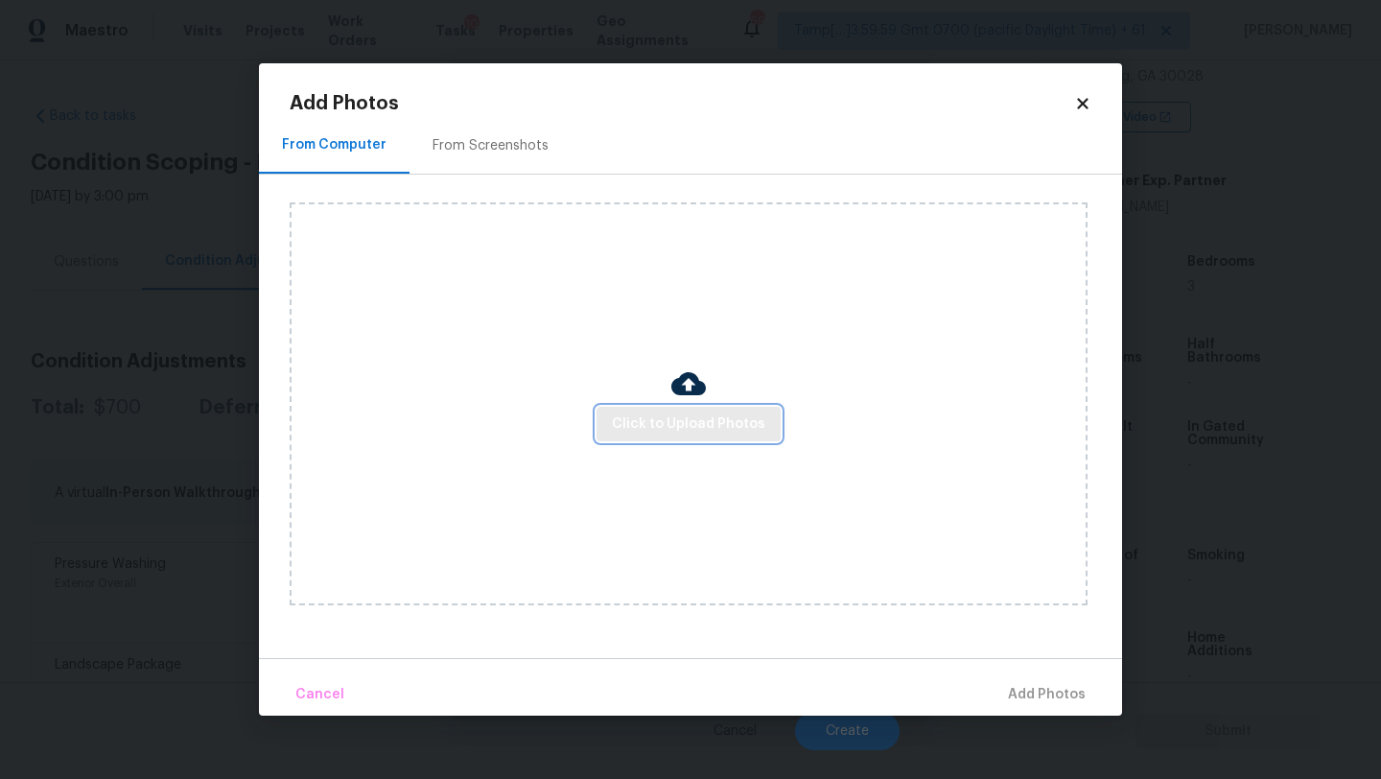
click at [687, 435] on button "Click to Upload Photos" at bounding box center [689, 424] width 184 height 35
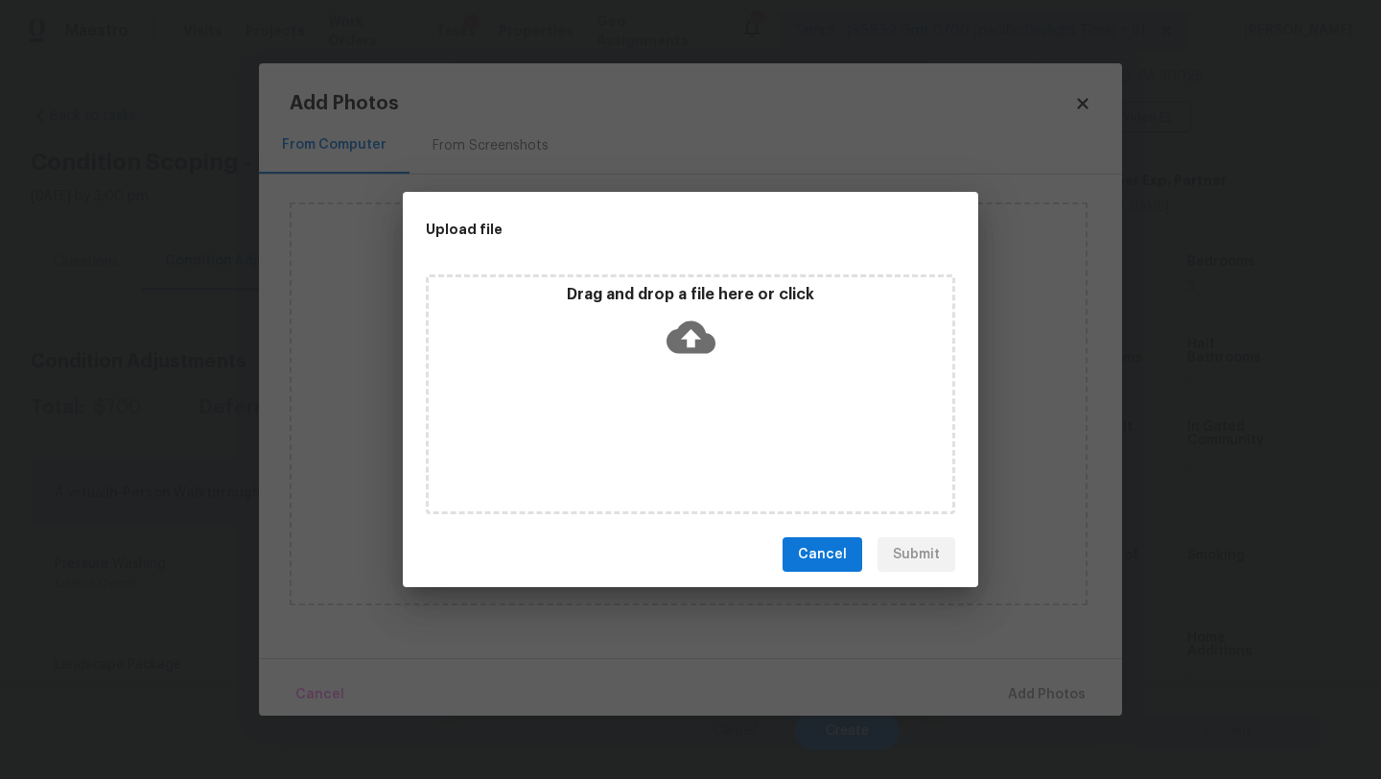
click at [687, 363] on div "Drag and drop a file here or click" at bounding box center [691, 326] width 524 height 82
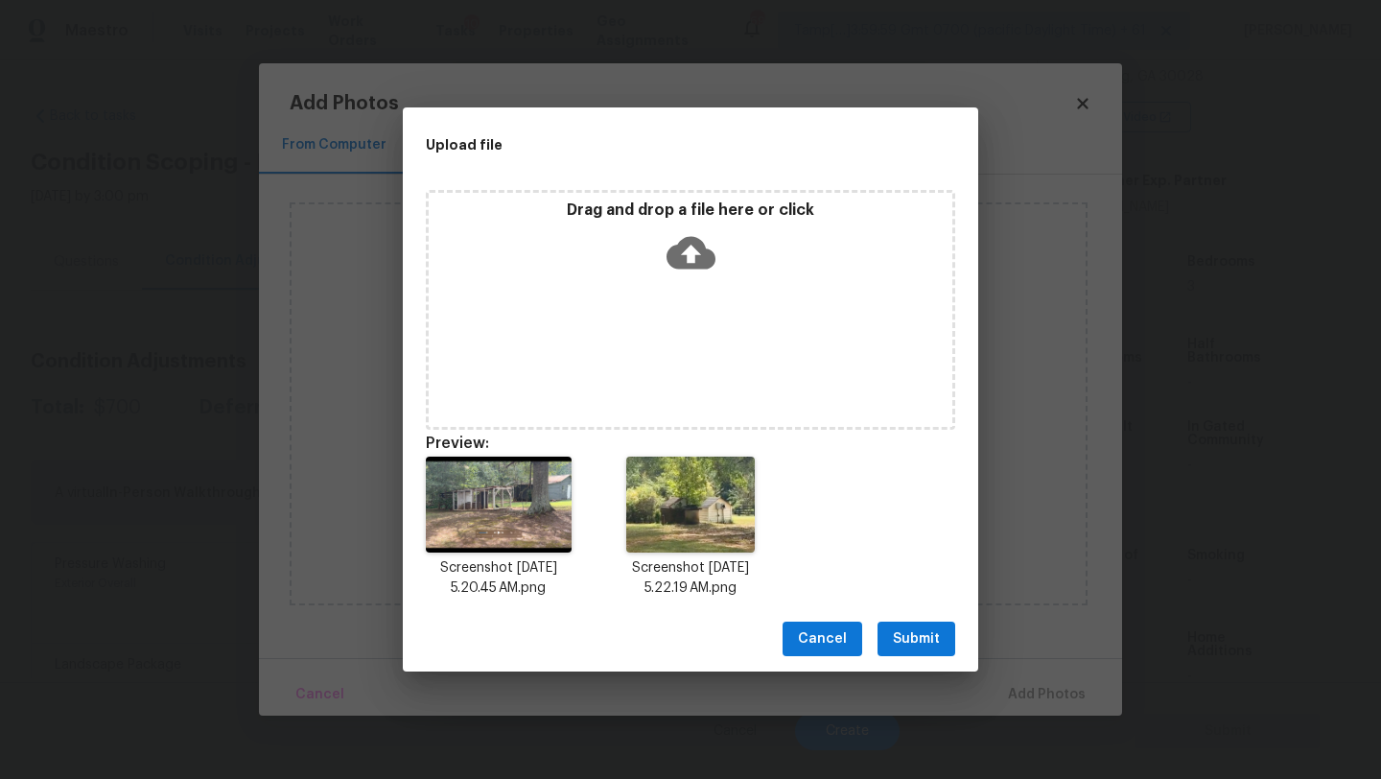
click at [911, 636] on span "Submit" at bounding box center [916, 639] width 47 height 24
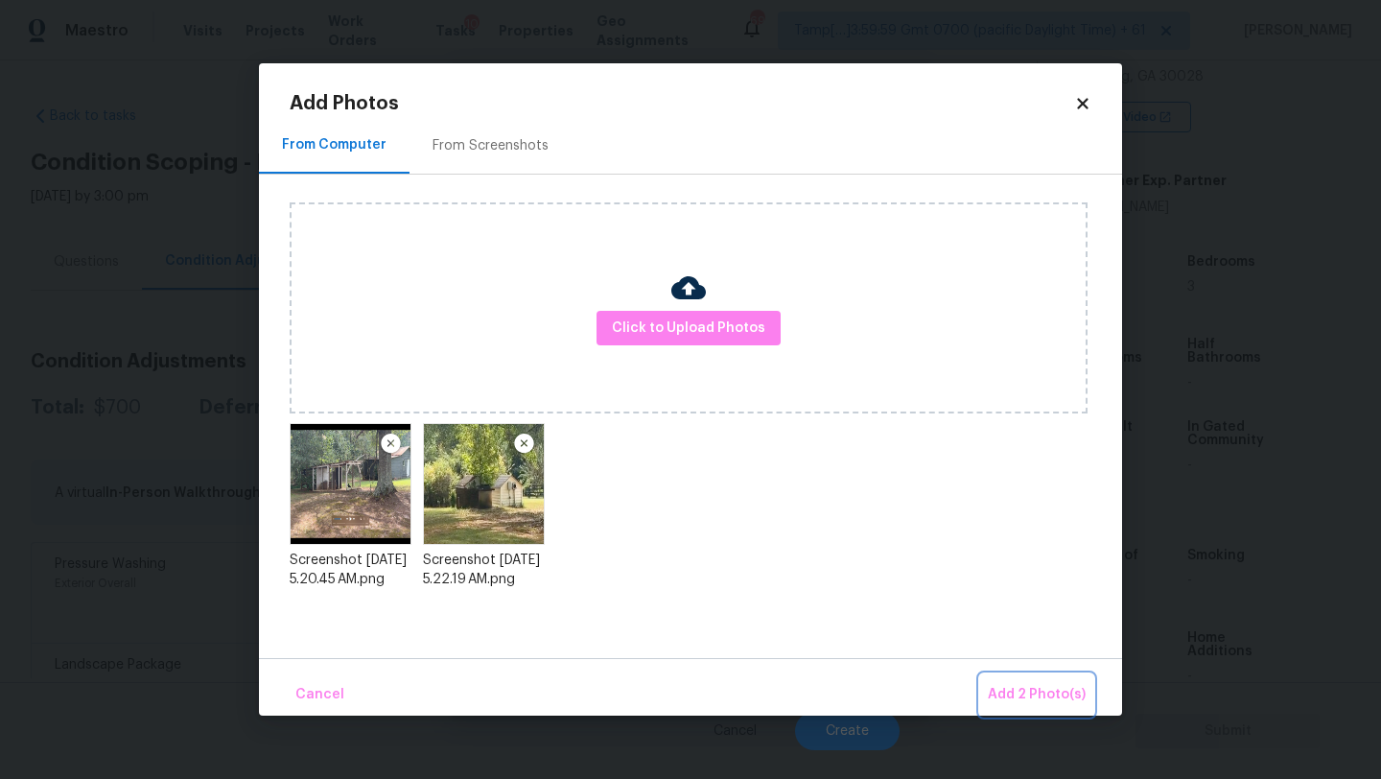
click at [1019, 691] on span "Add 2 Photo(s)" at bounding box center [1037, 695] width 98 height 24
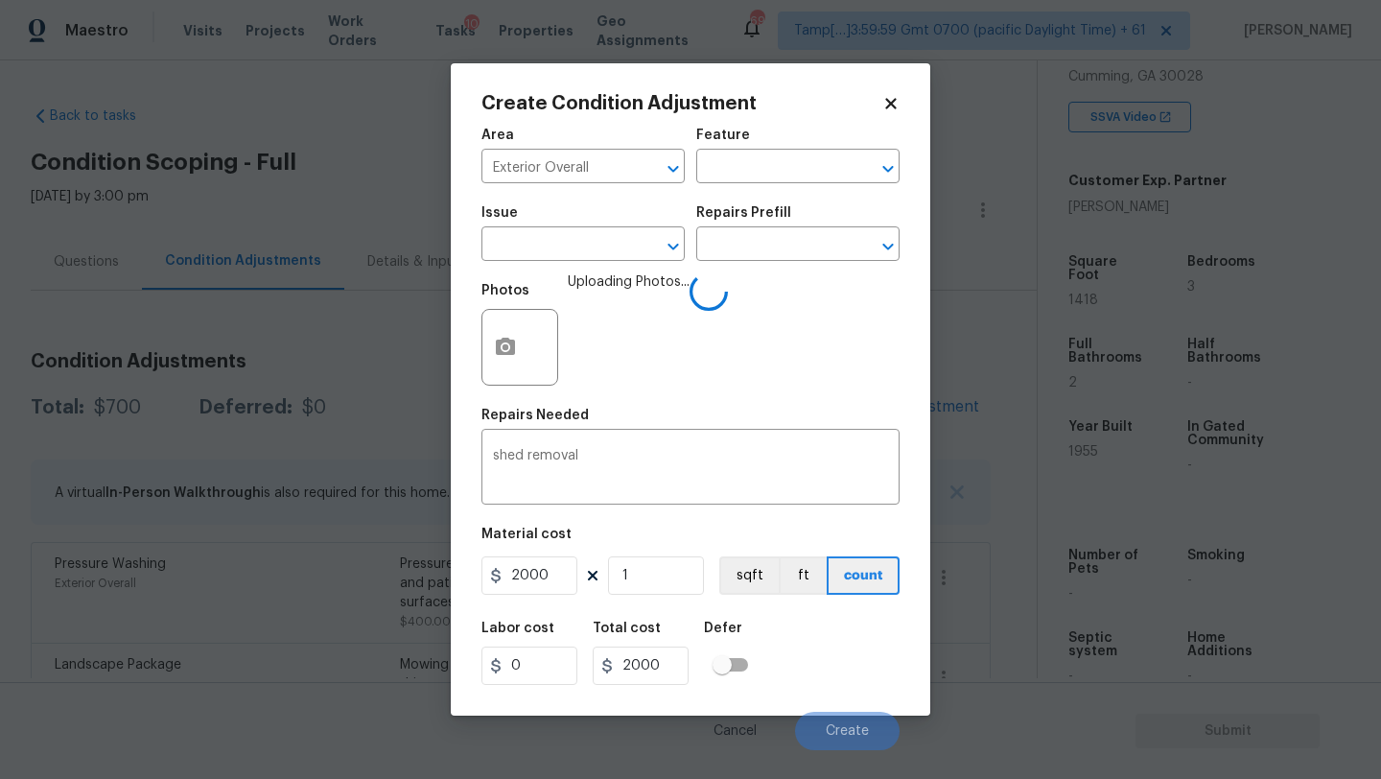
click at [832, 654] on div "Labor cost 0 Total cost 2000 Defer" at bounding box center [690, 653] width 418 height 86
click at [828, 697] on div "Cancel Create" at bounding box center [690, 723] width 418 height 54
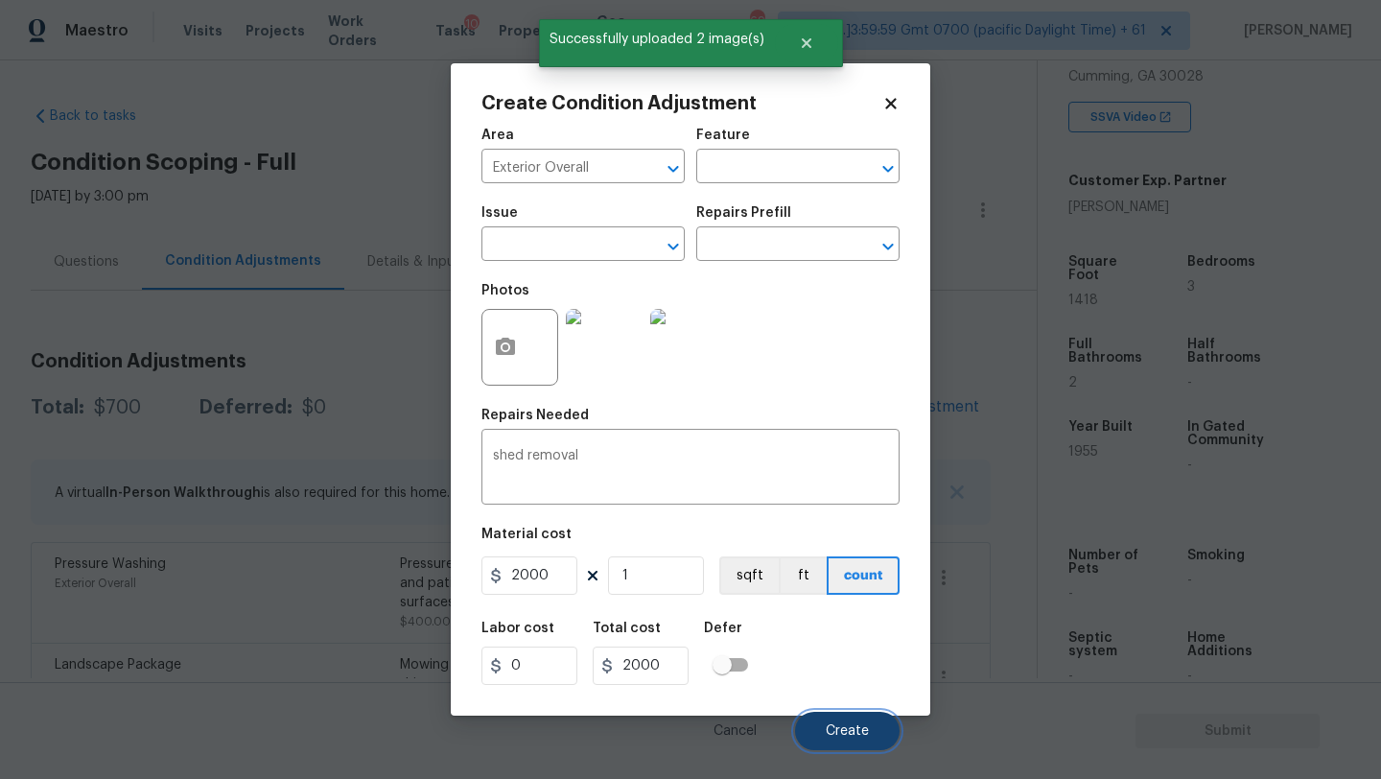
click at [837, 721] on button "Create" at bounding box center [847, 731] width 105 height 38
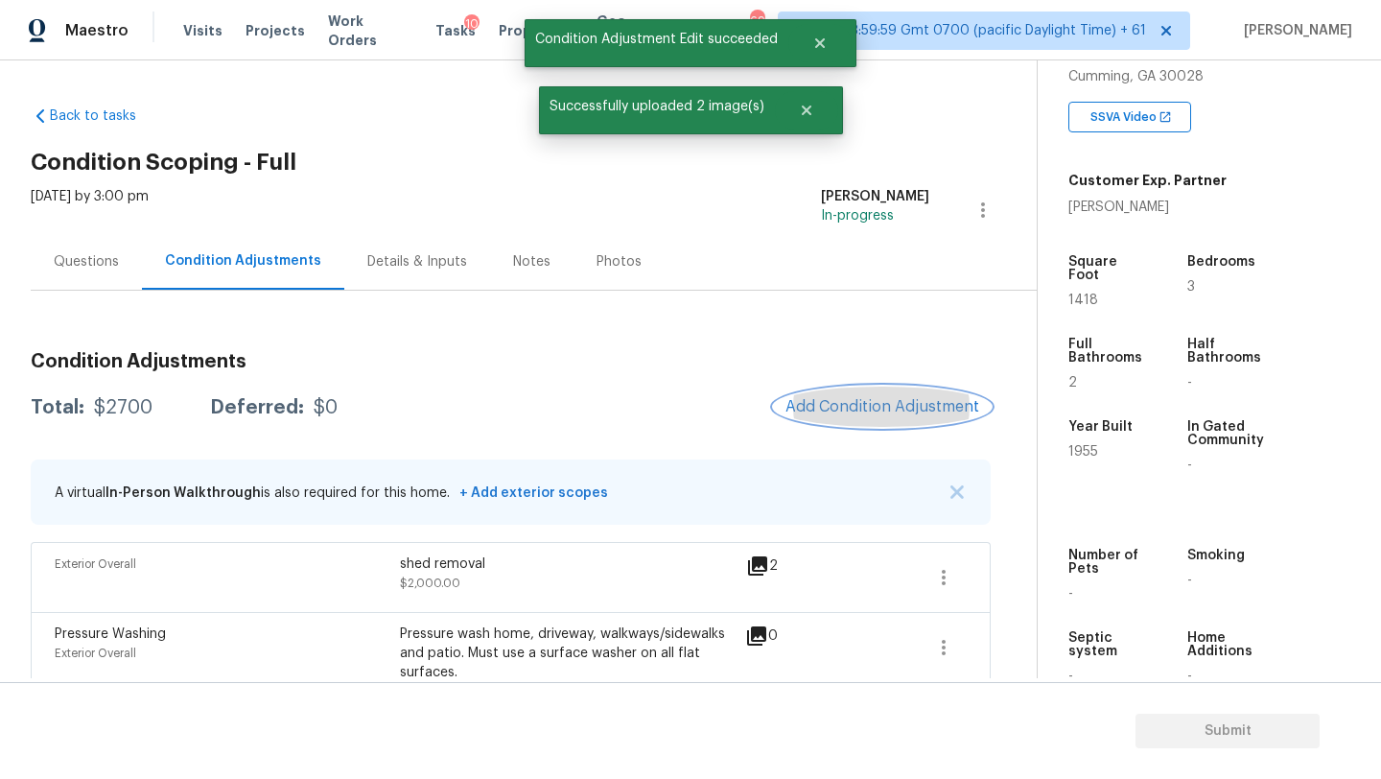
click at [888, 407] on span "Add Condition Adjustment" at bounding box center [882, 406] width 194 height 17
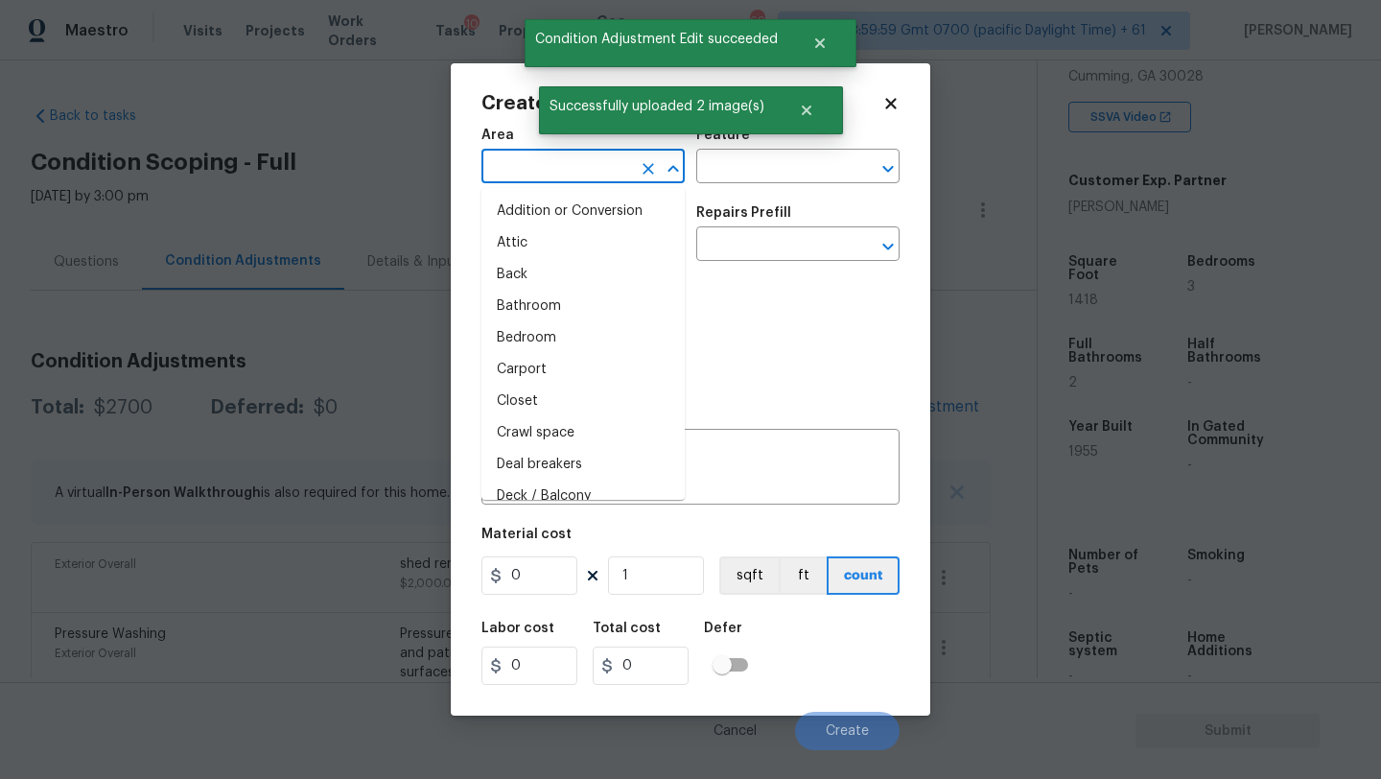
click at [527, 181] on input "text" at bounding box center [556, 168] width 150 height 30
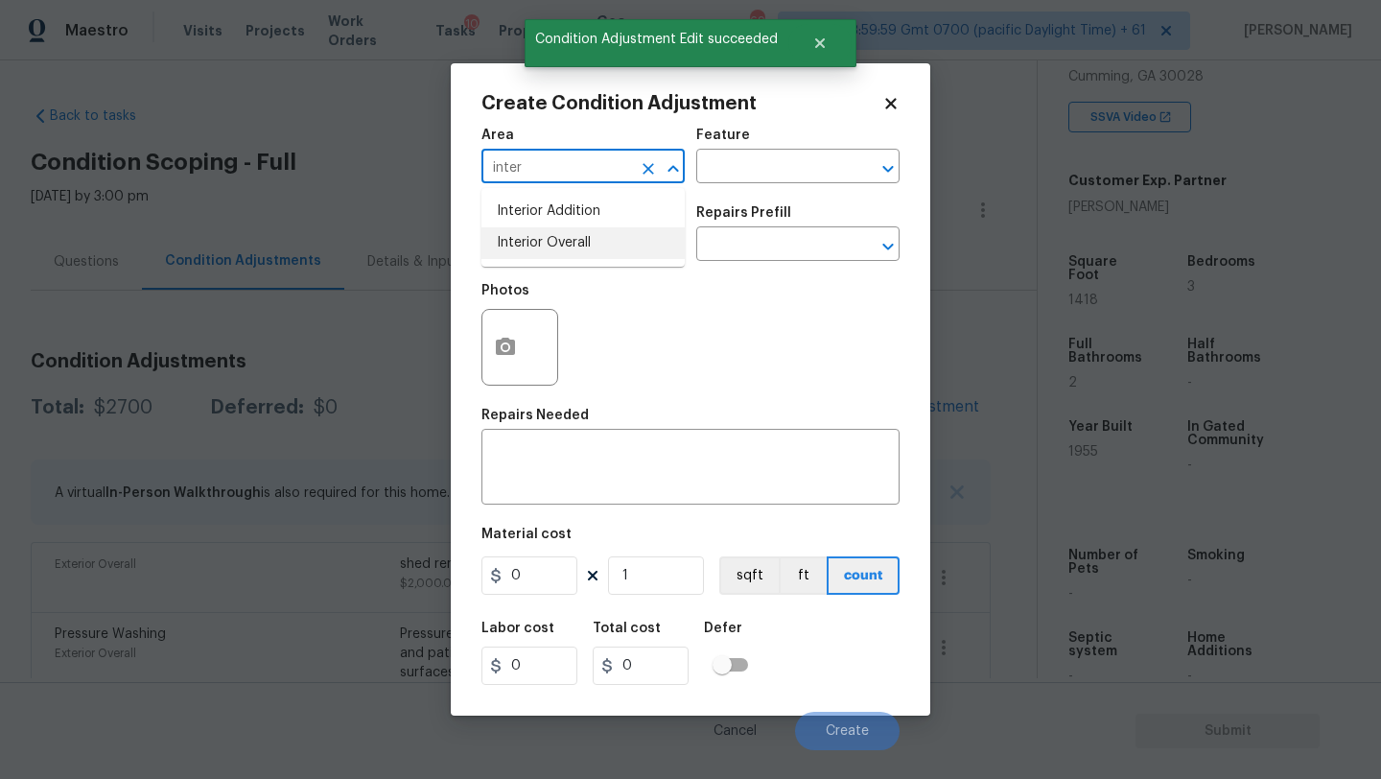
click at [541, 239] on li "Interior Overall" at bounding box center [582, 243] width 203 height 32
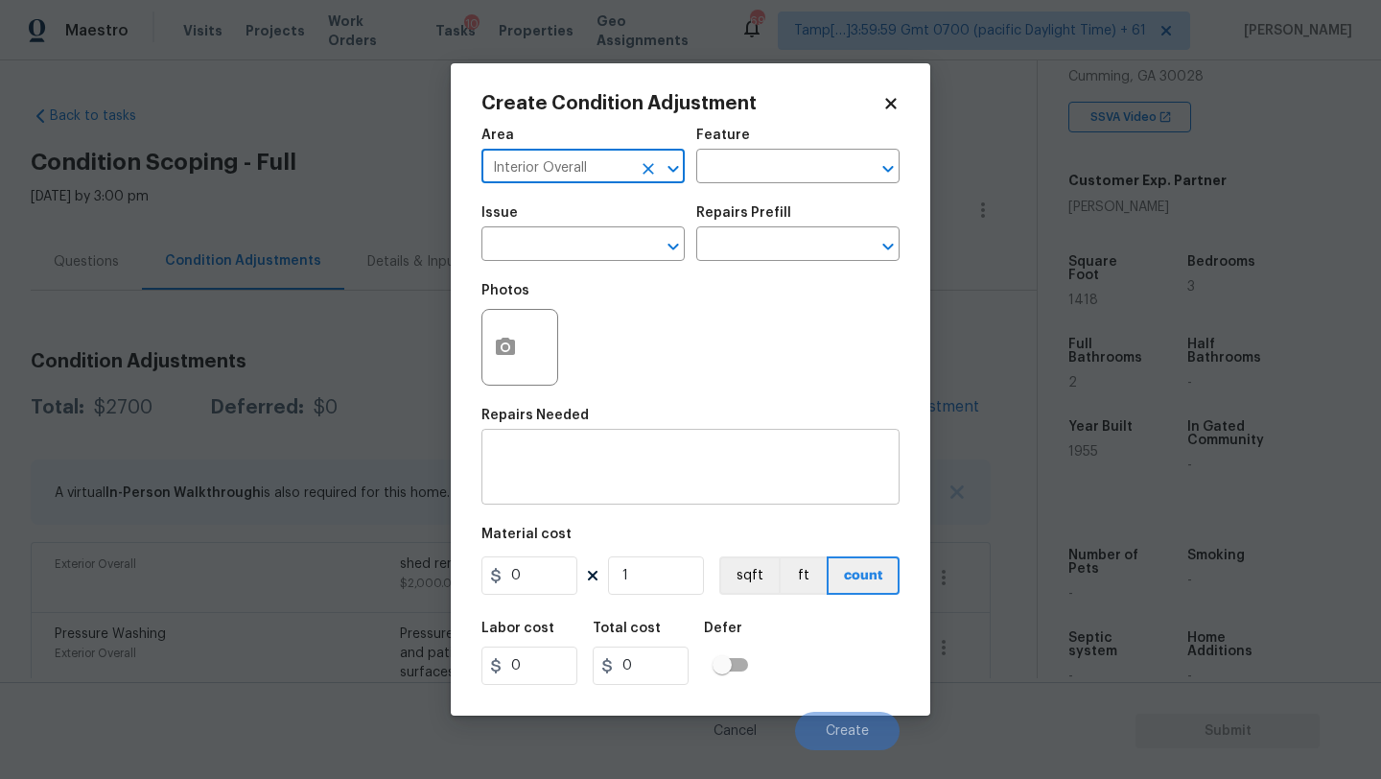
type input "Interior Overall"
click at [699, 437] on div "x ​" at bounding box center [690, 468] width 418 height 71
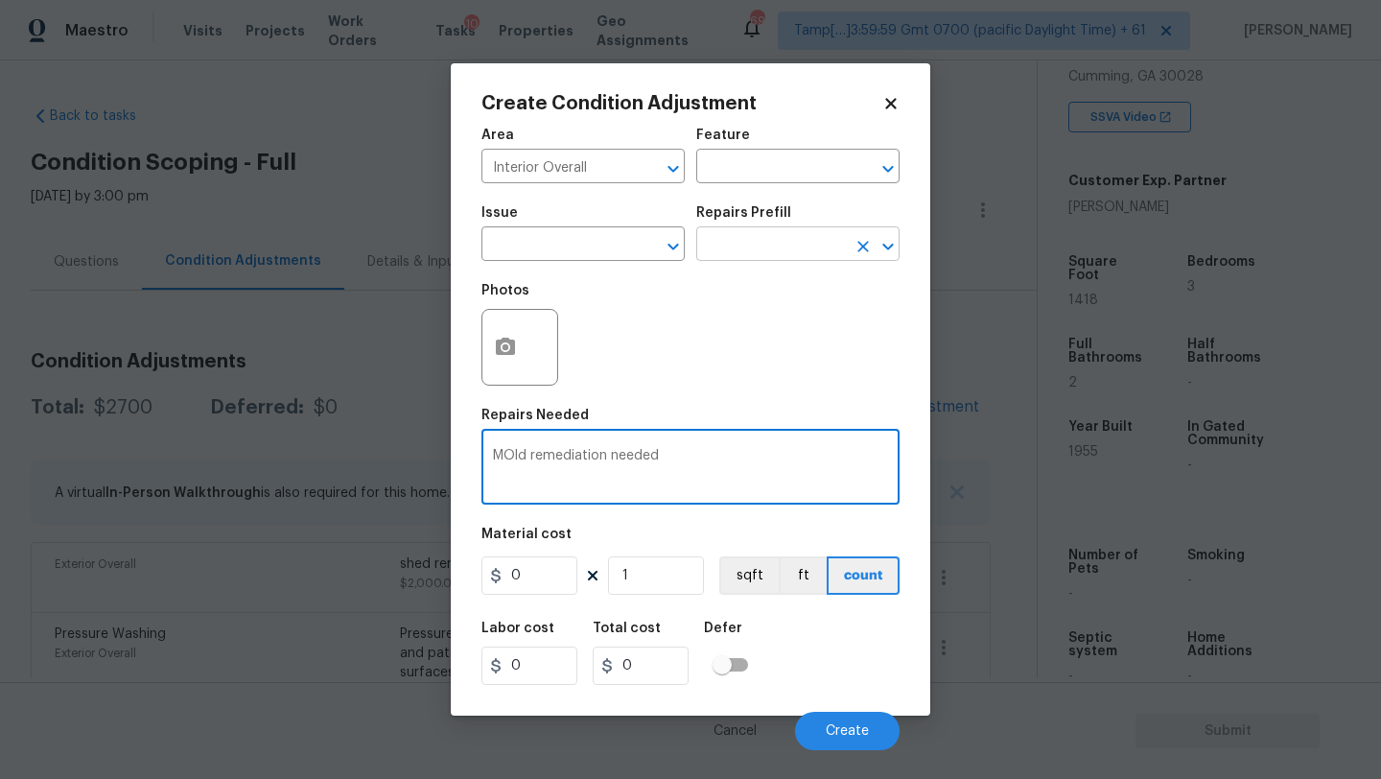
type textarea "MOld remediation needed"
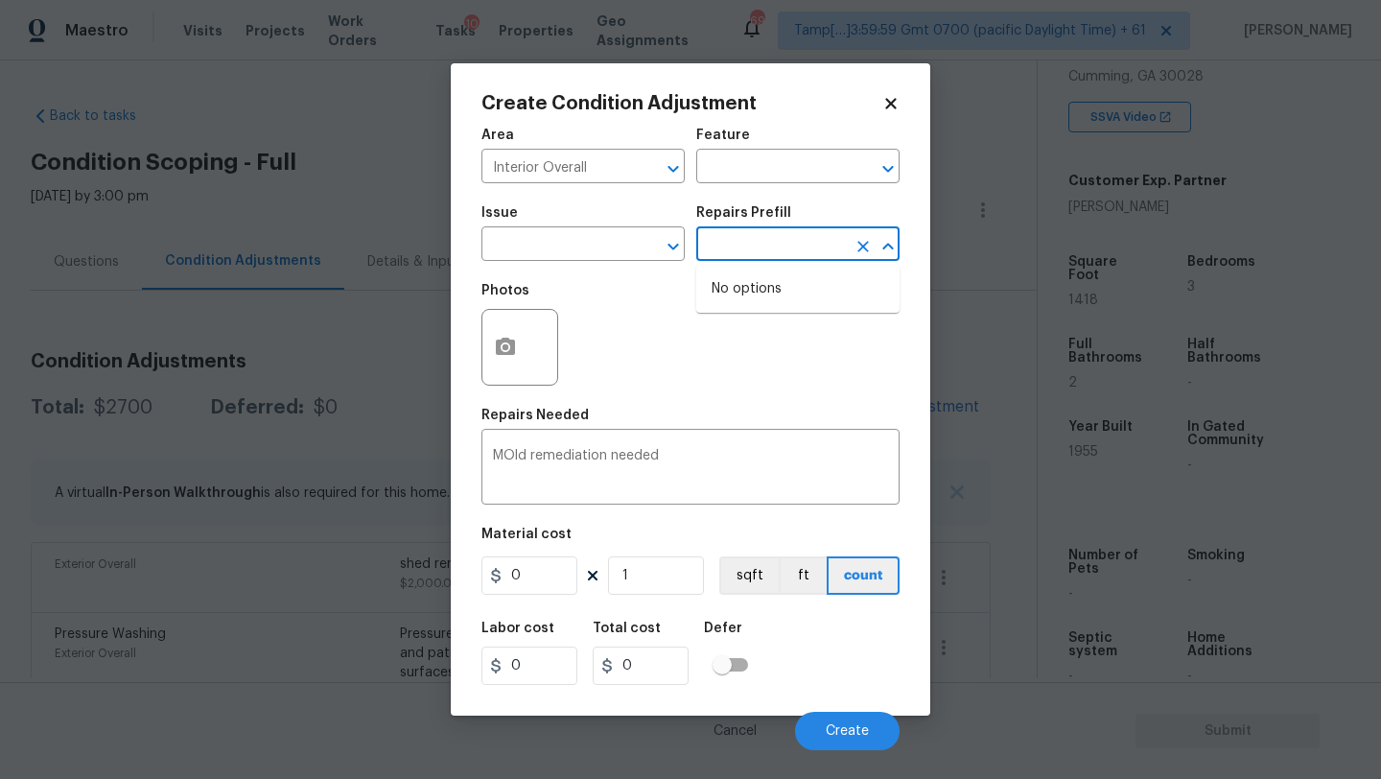
click at [759, 248] on input "text" at bounding box center [771, 246] width 150 height 30
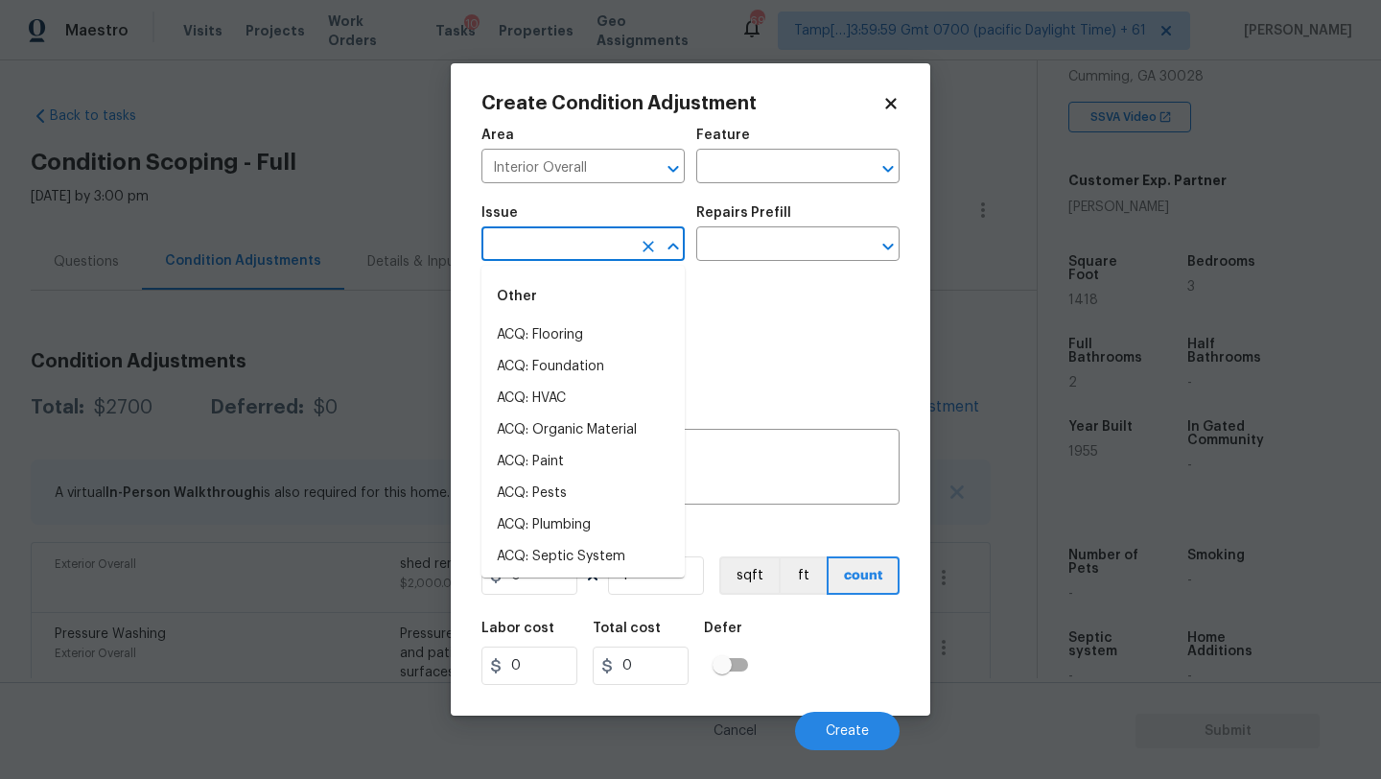
click at [613, 252] on input "text" at bounding box center [556, 246] width 150 height 30
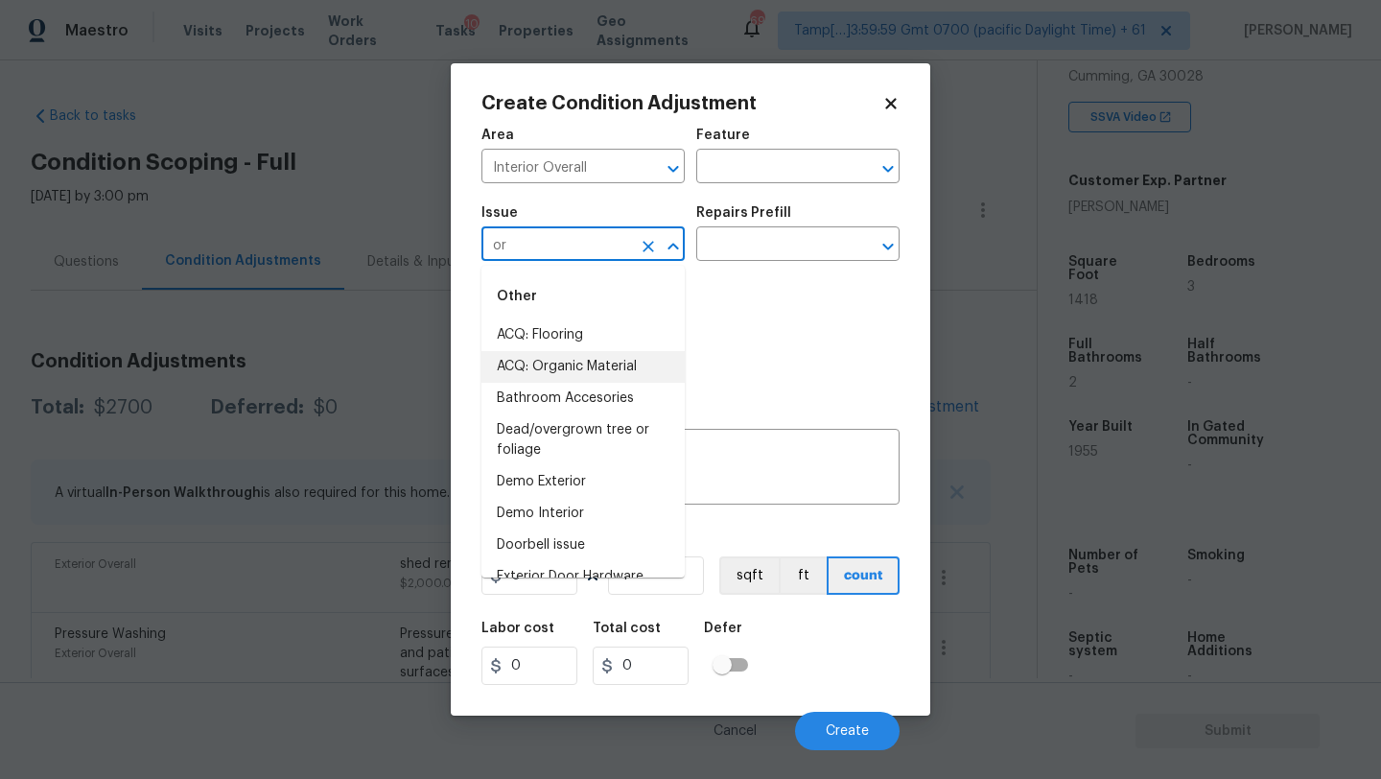
click at [602, 367] on li "ACQ: Organic Material" at bounding box center [582, 367] width 203 height 32
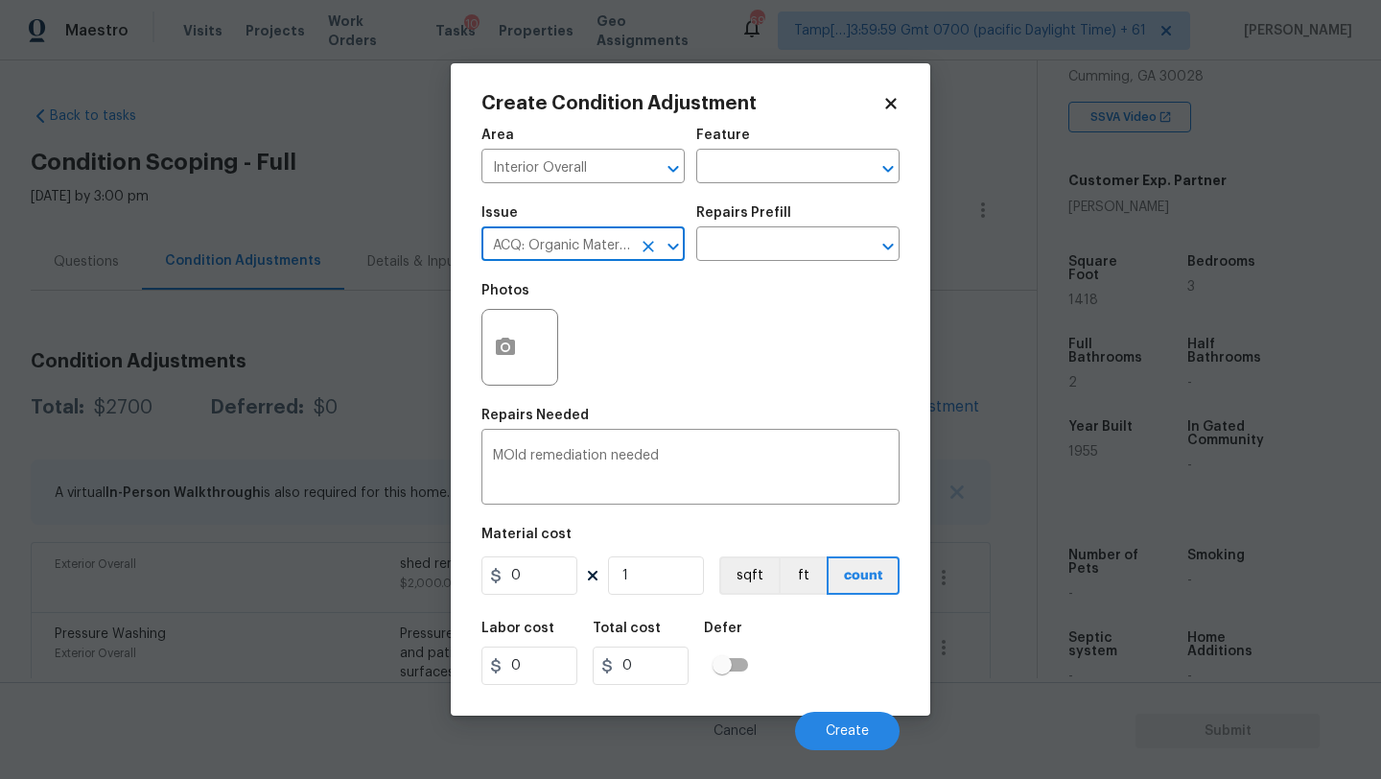
type input "ACQ: Organic Material"
click at [738, 222] on div "Repairs Prefill" at bounding box center [797, 218] width 203 height 25
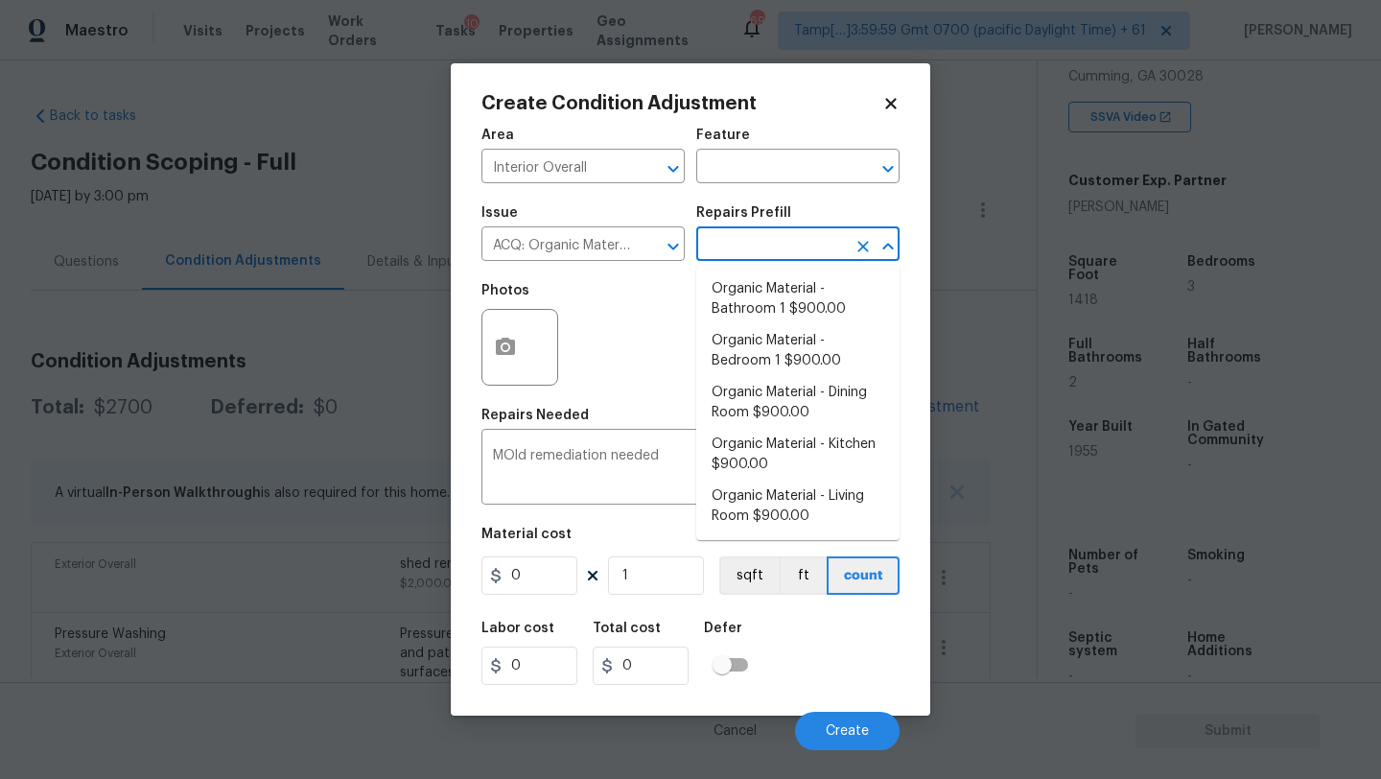
click at [738, 256] on input "text" at bounding box center [771, 246] width 150 height 30
click at [620, 348] on div "Photos" at bounding box center [690, 334] width 418 height 125
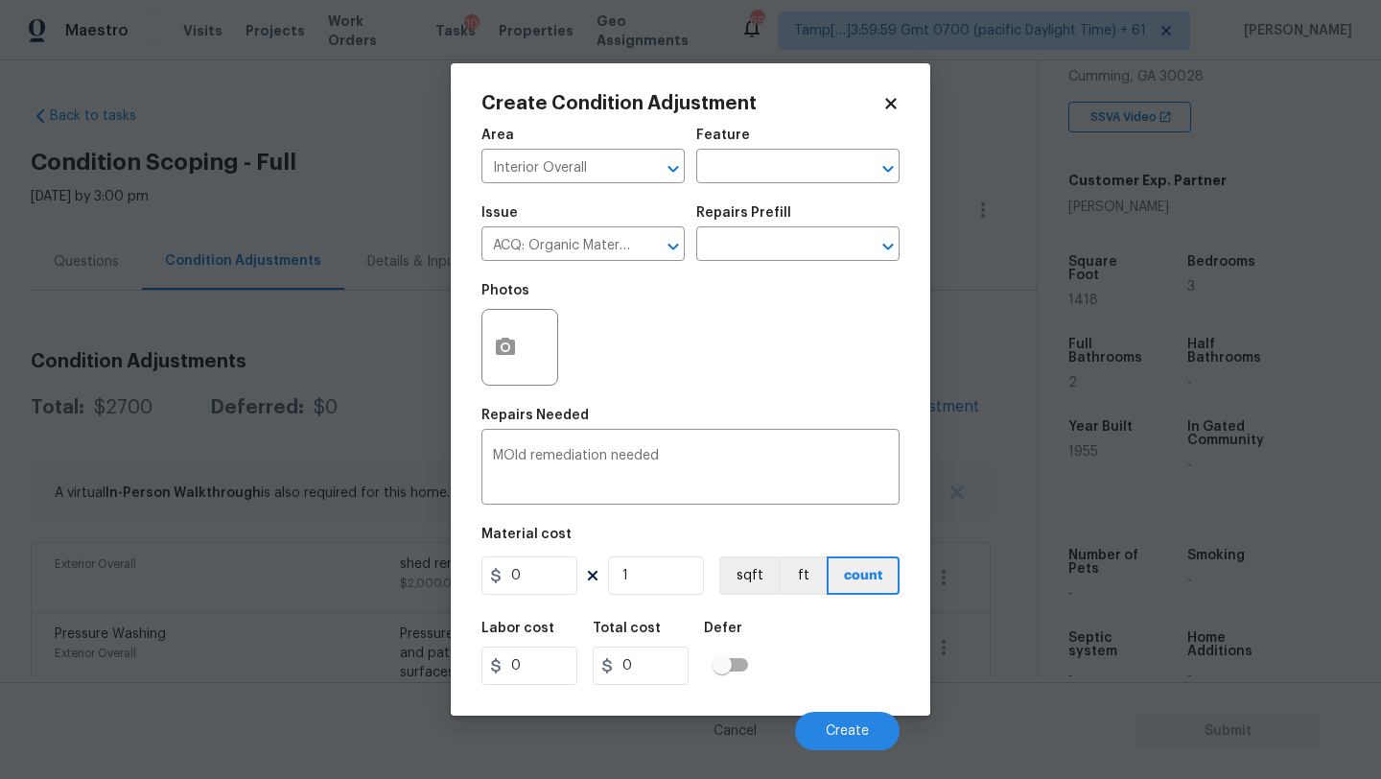
click at [813, 684] on div "Labor cost 0 Total cost 0 Defer" at bounding box center [690, 653] width 418 height 86
click at [826, 726] on button "Create" at bounding box center [847, 731] width 105 height 38
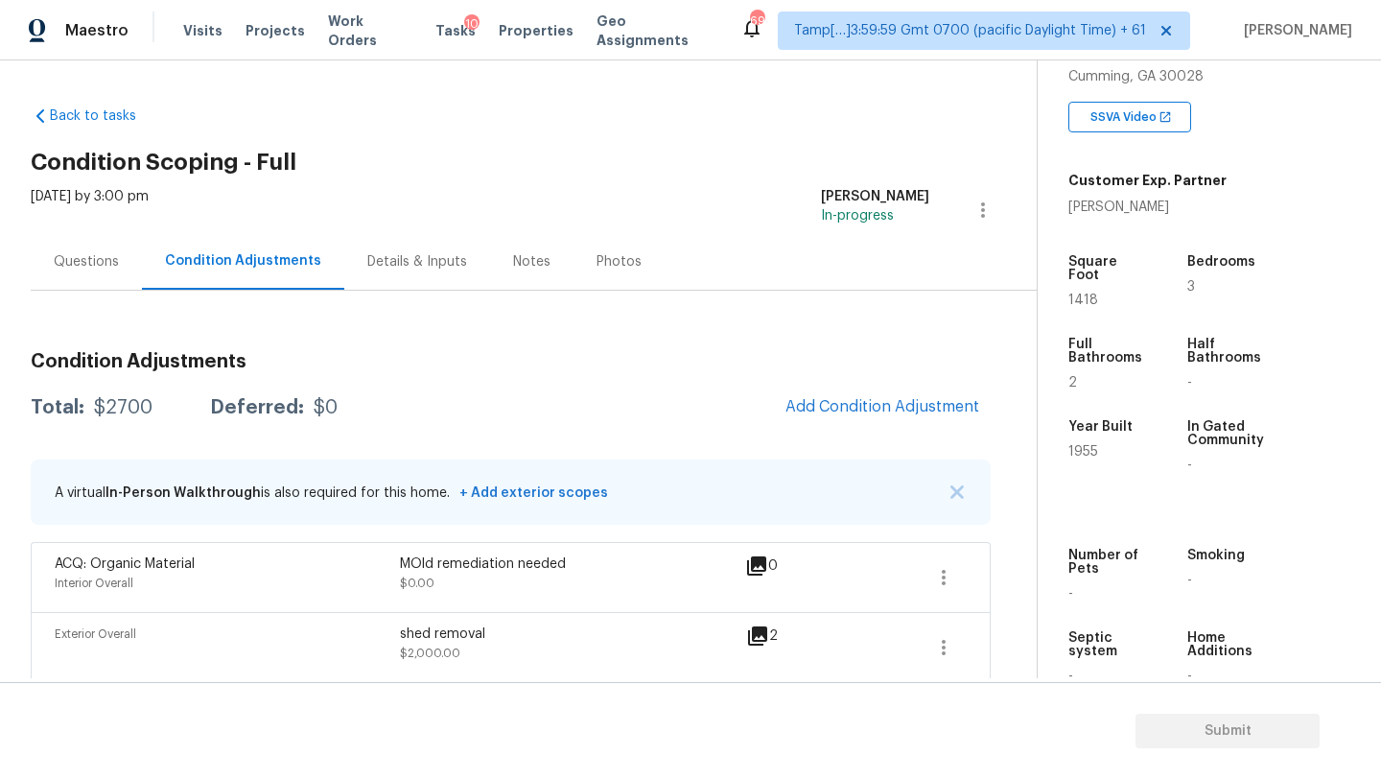
drag, startPoint x: 78, startPoint y: 272, endPoint x: 78, endPoint y: 293, distance: 20.1
click at [78, 272] on div "Questions" at bounding box center [86, 261] width 111 height 57
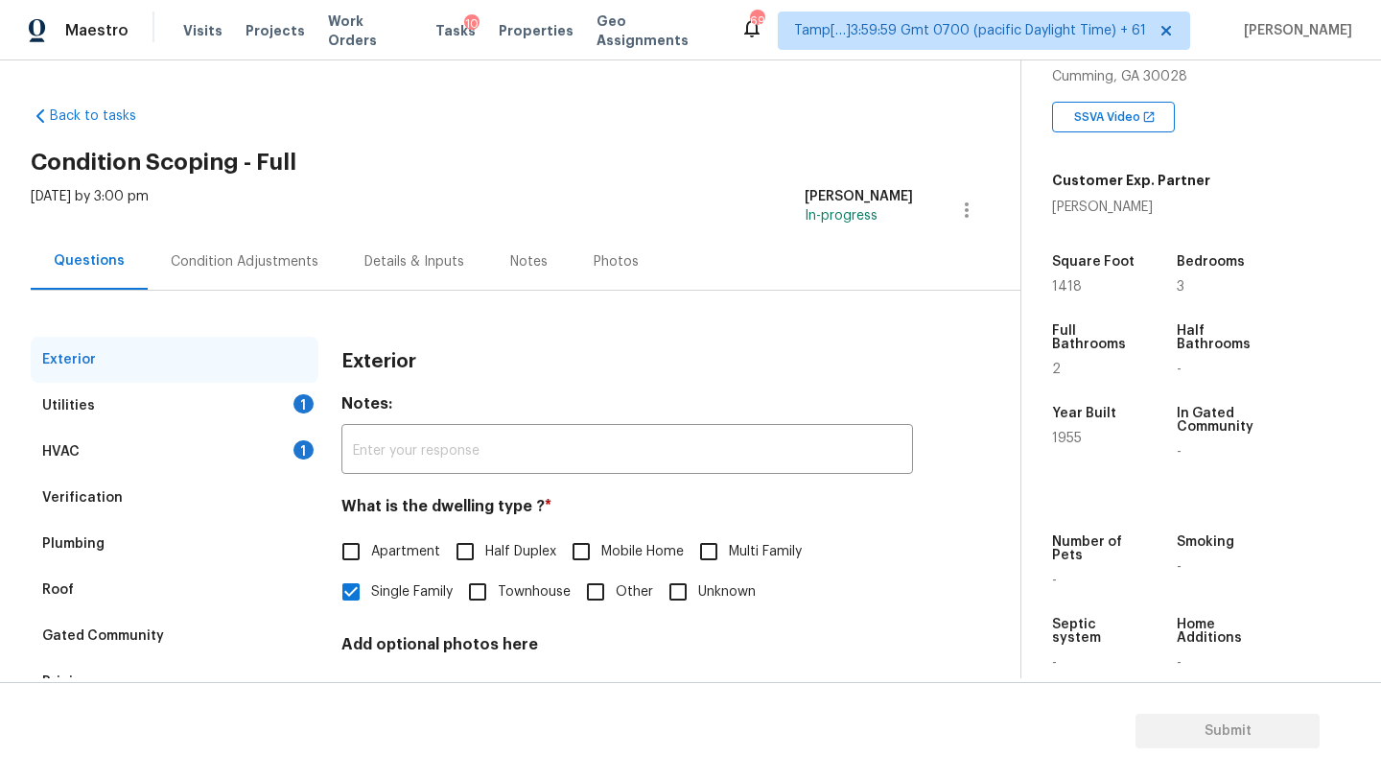
click at [79, 457] on div "HVAC" at bounding box center [60, 451] width 37 height 19
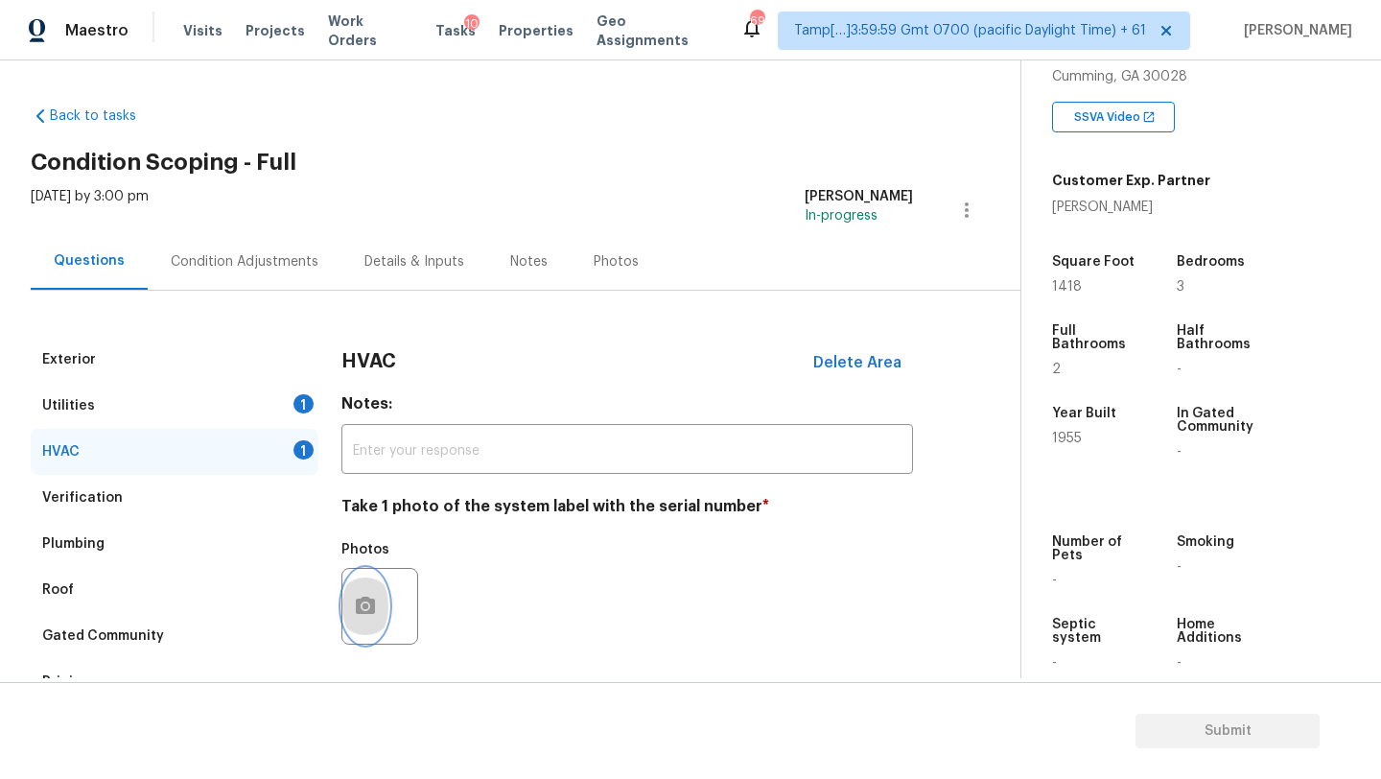
click at [353, 588] on button "button" at bounding box center [365, 606] width 46 height 75
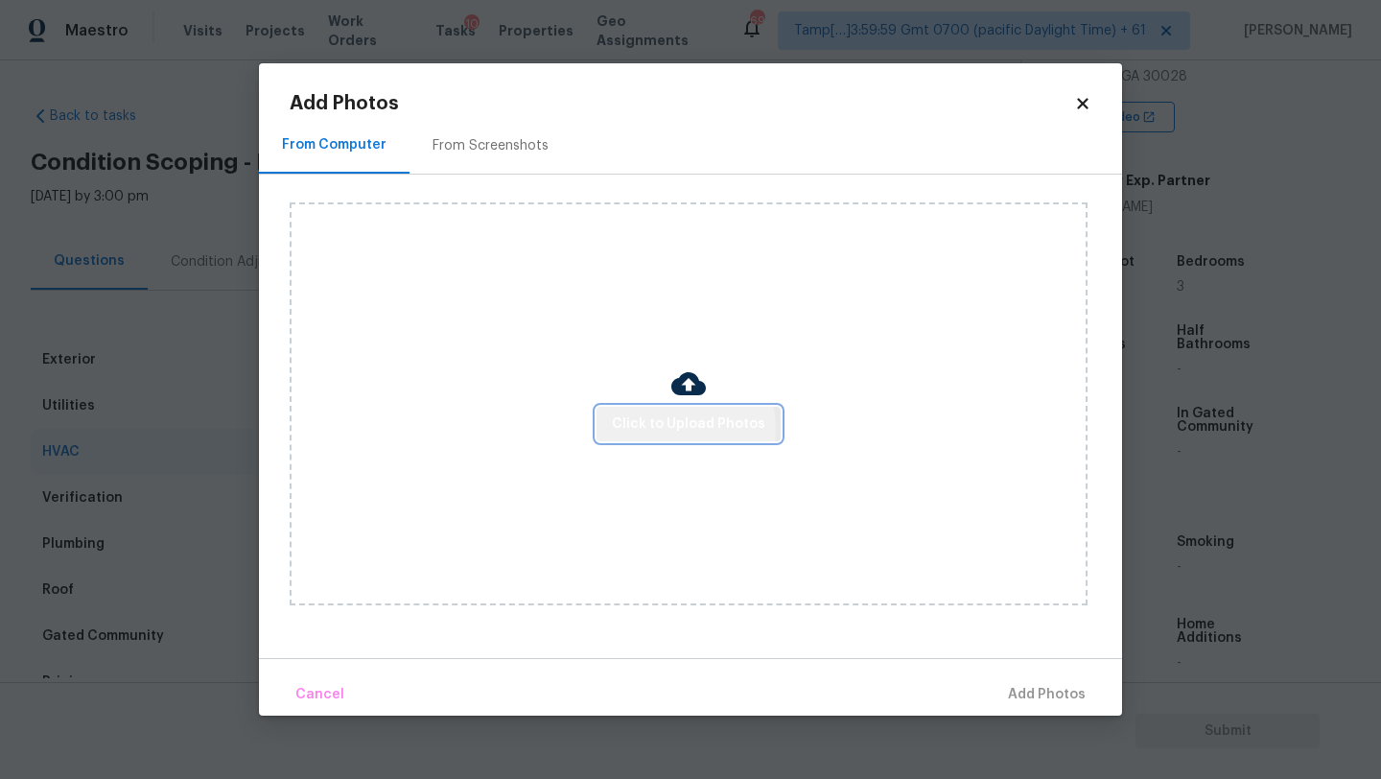
click at [662, 429] on span "Click to Upload Photos" at bounding box center [688, 424] width 153 height 24
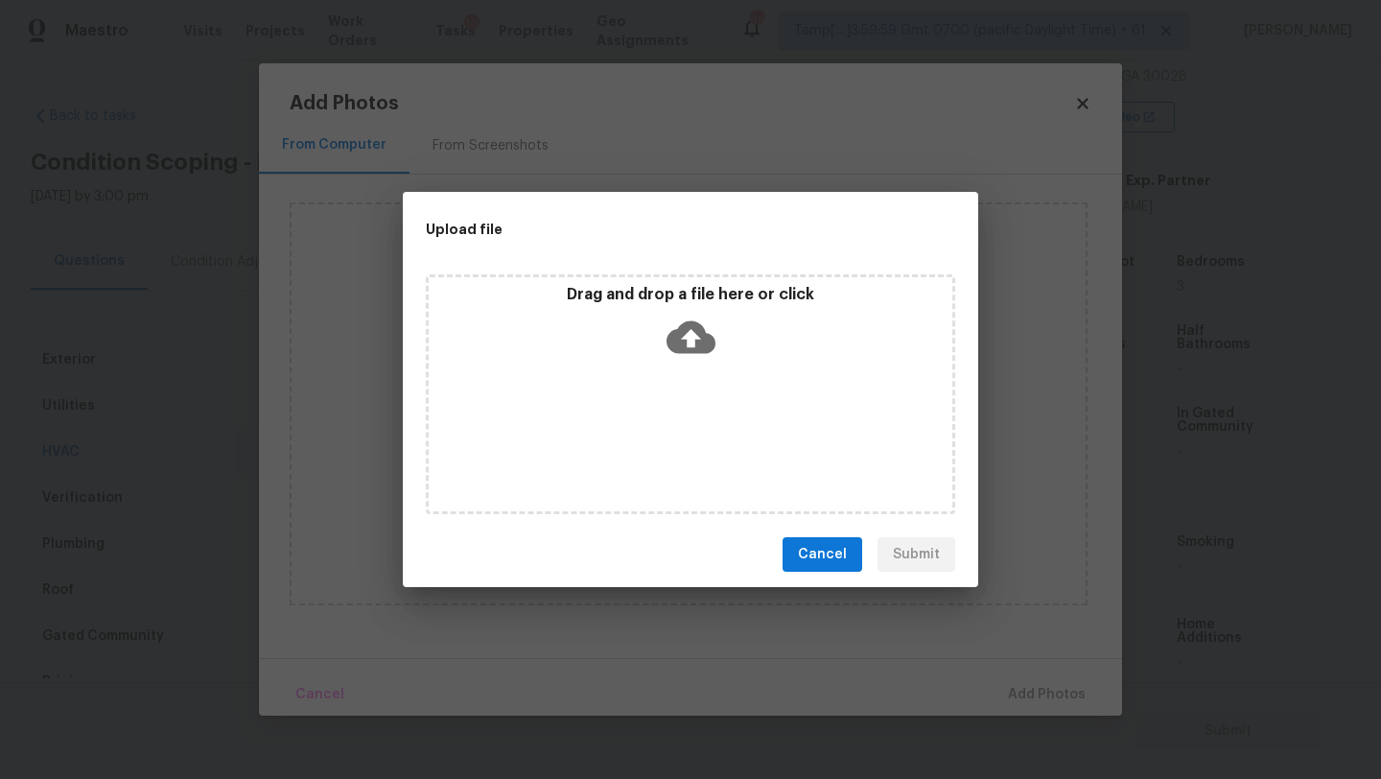
click at [688, 363] on div "Drag and drop a file here or click" at bounding box center [691, 326] width 524 height 82
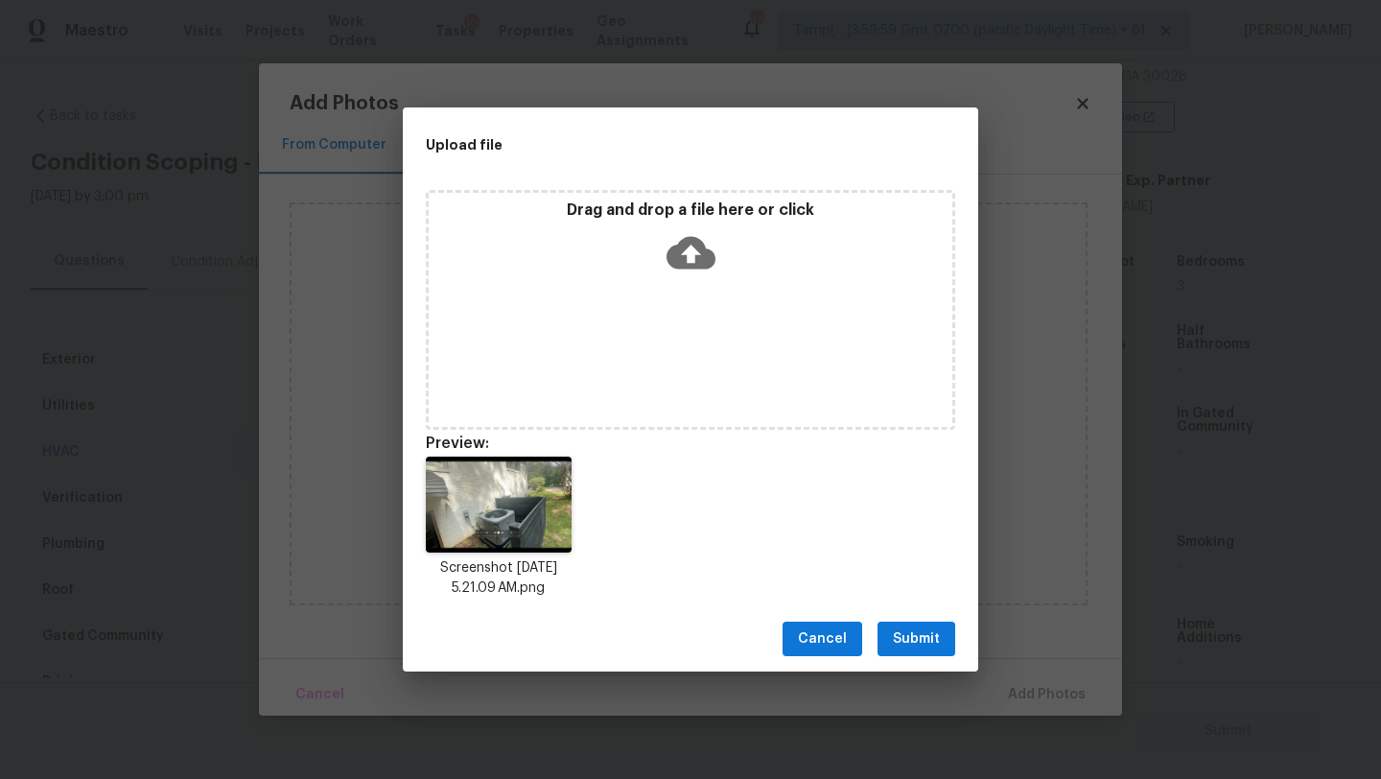
click at [906, 621] on button "Submit" at bounding box center [917, 638] width 78 height 35
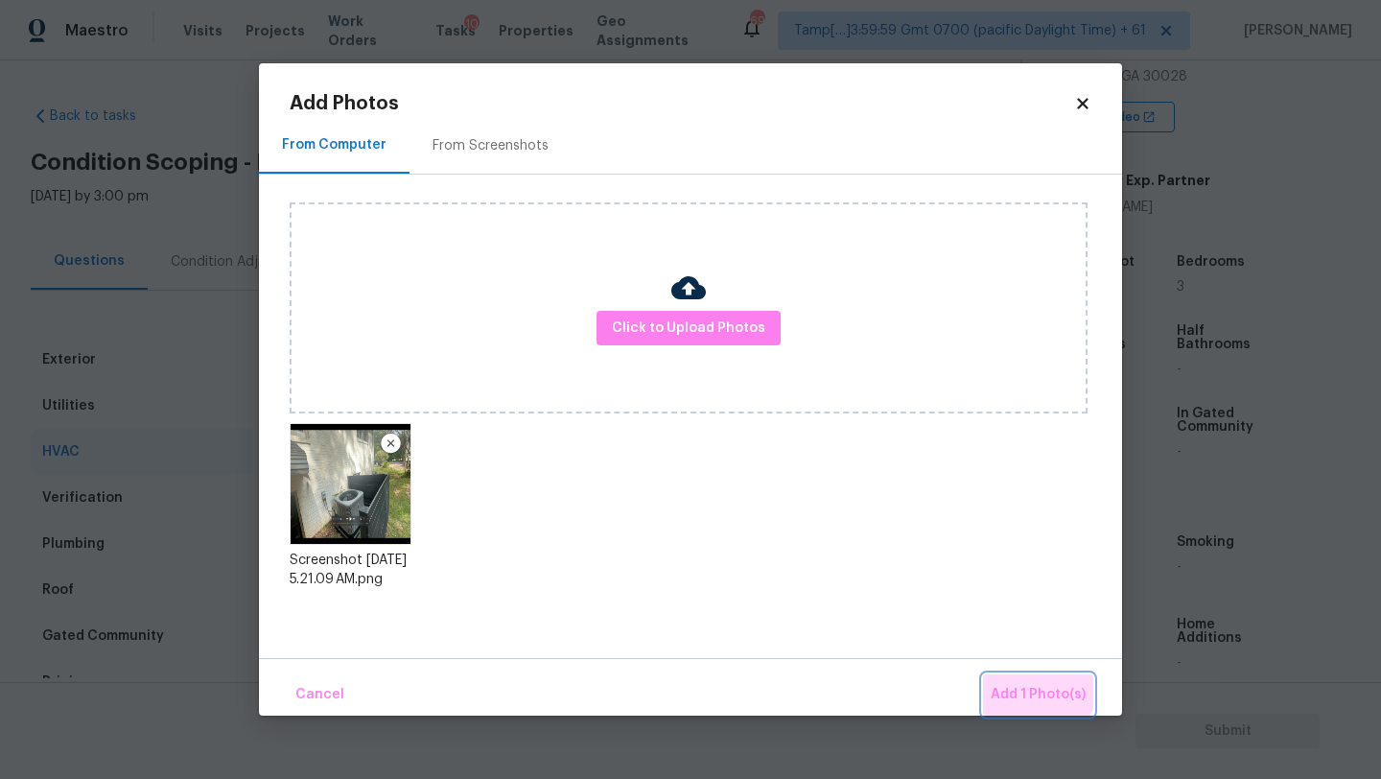
click at [1001, 677] on button "Add 1 Photo(s)" at bounding box center [1038, 694] width 110 height 41
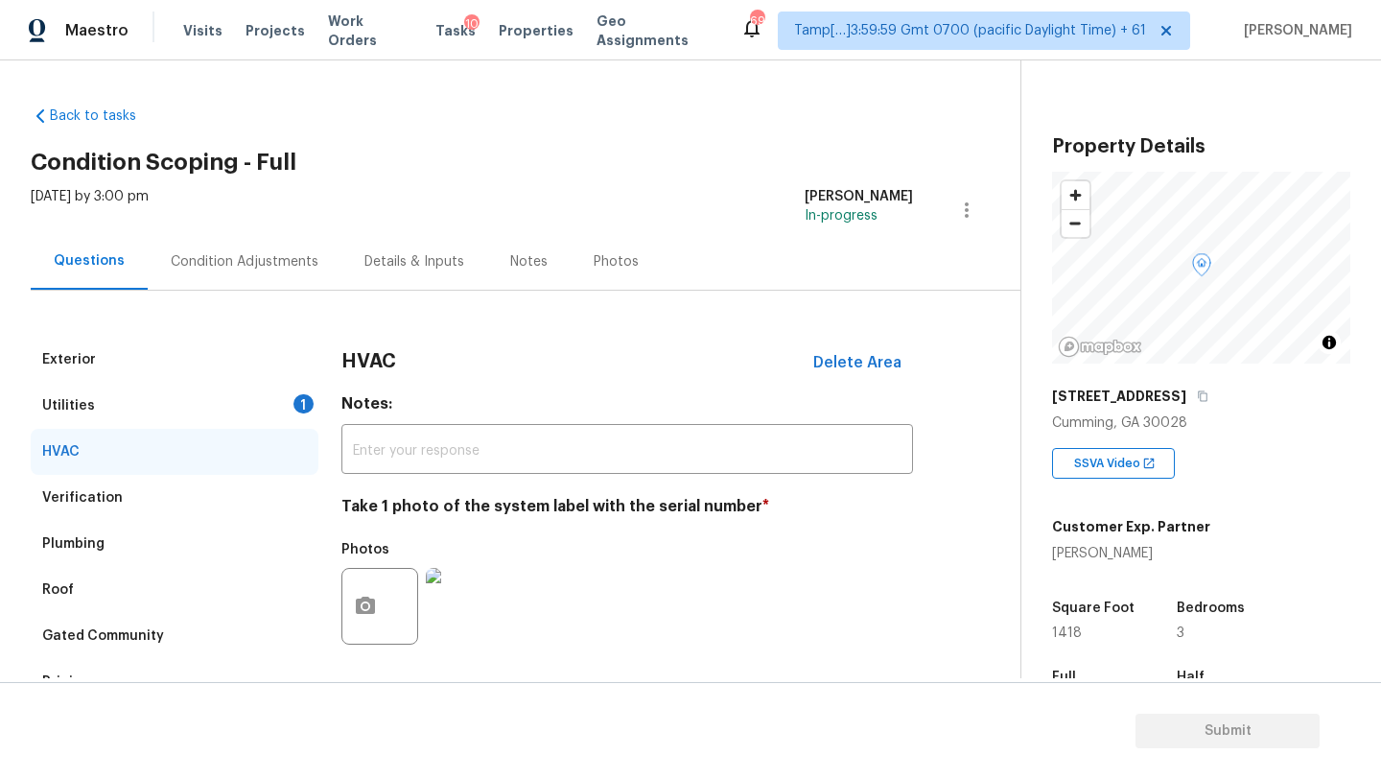
scroll to position [346, 0]
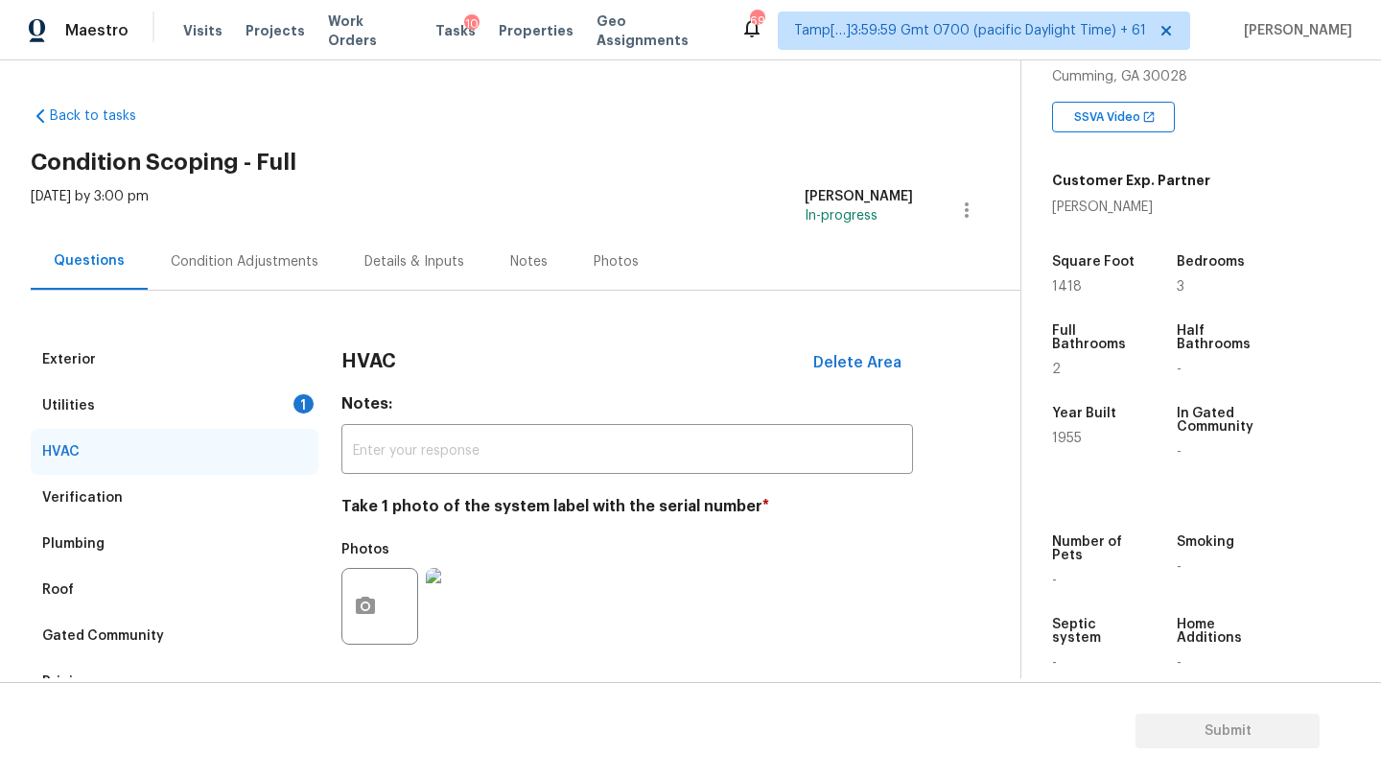
click at [242, 267] on div "Condition Adjustments" at bounding box center [245, 261] width 148 height 19
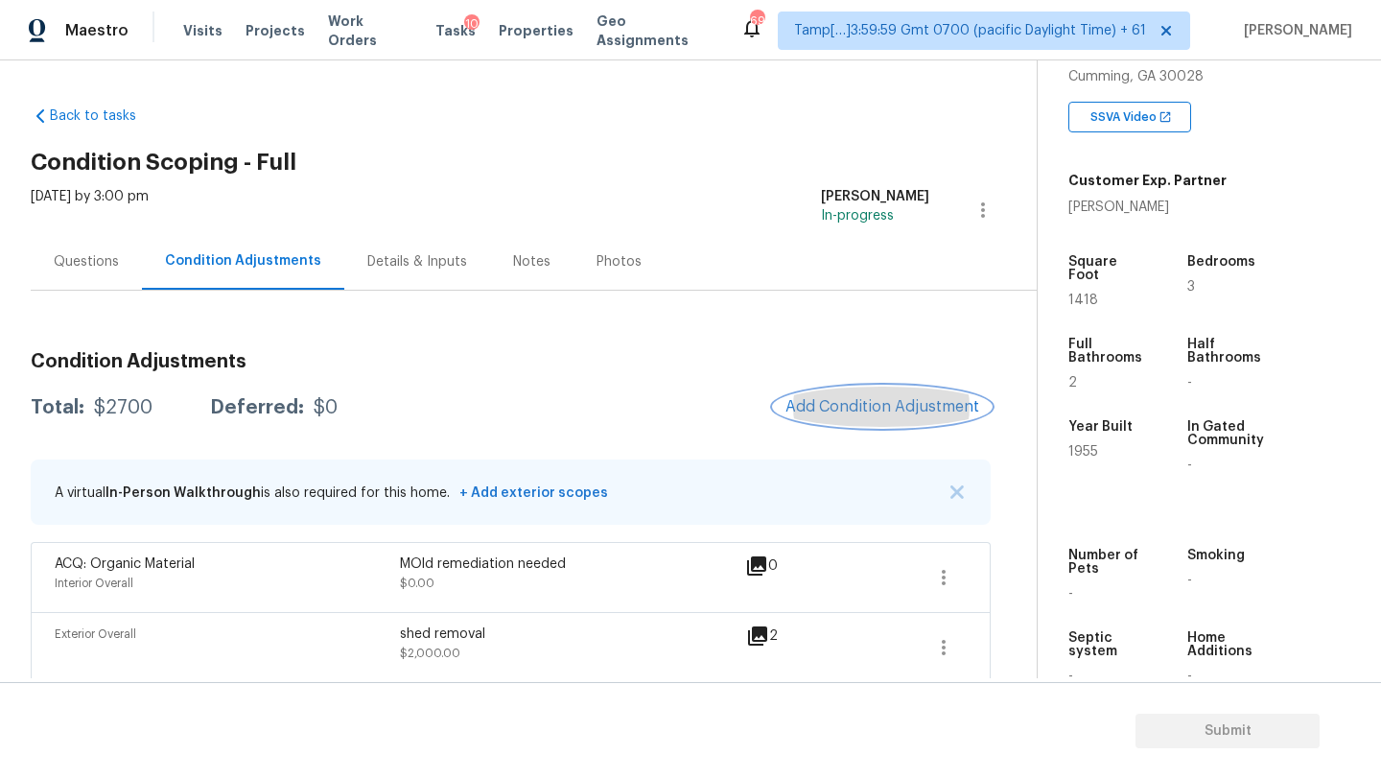
click at [894, 409] on span "Add Condition Adjustment" at bounding box center [882, 406] width 194 height 17
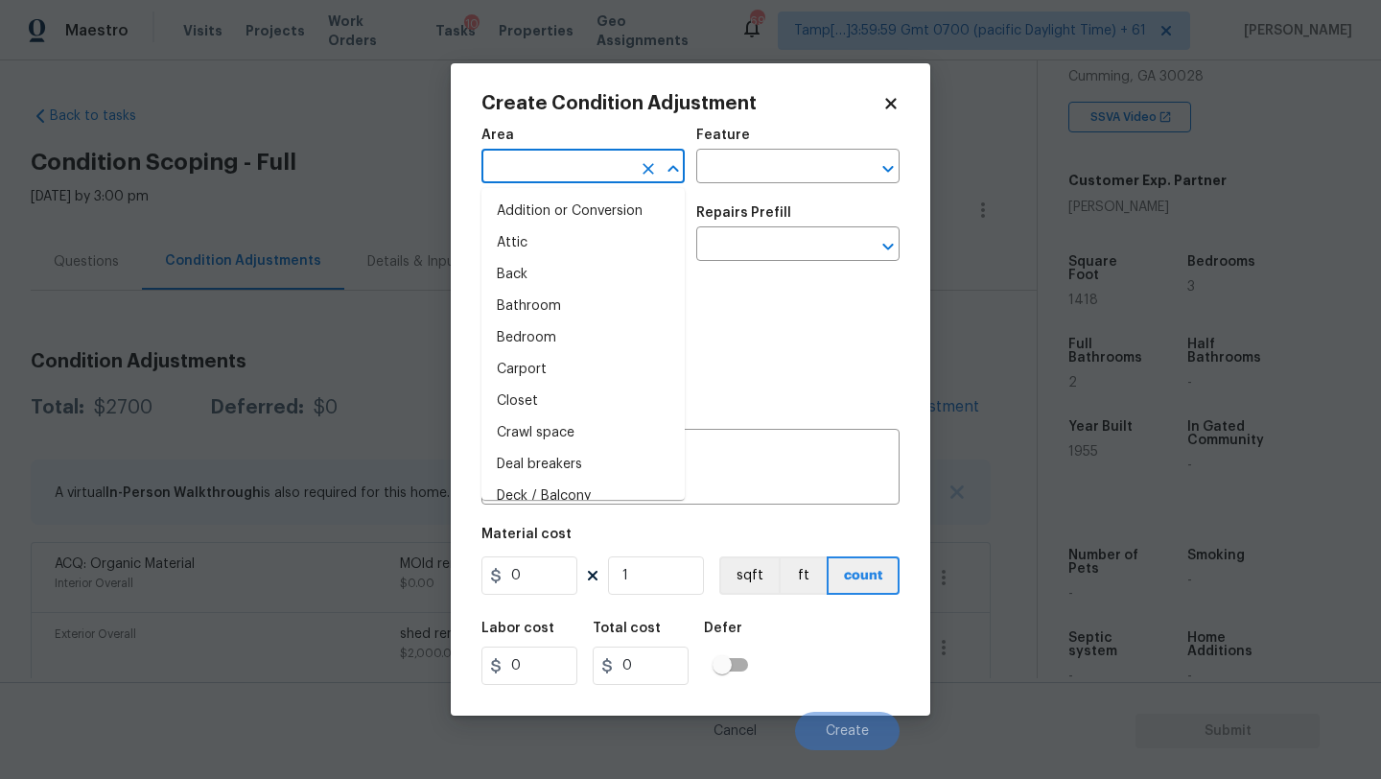
click at [503, 175] on input "text" at bounding box center [556, 168] width 150 height 30
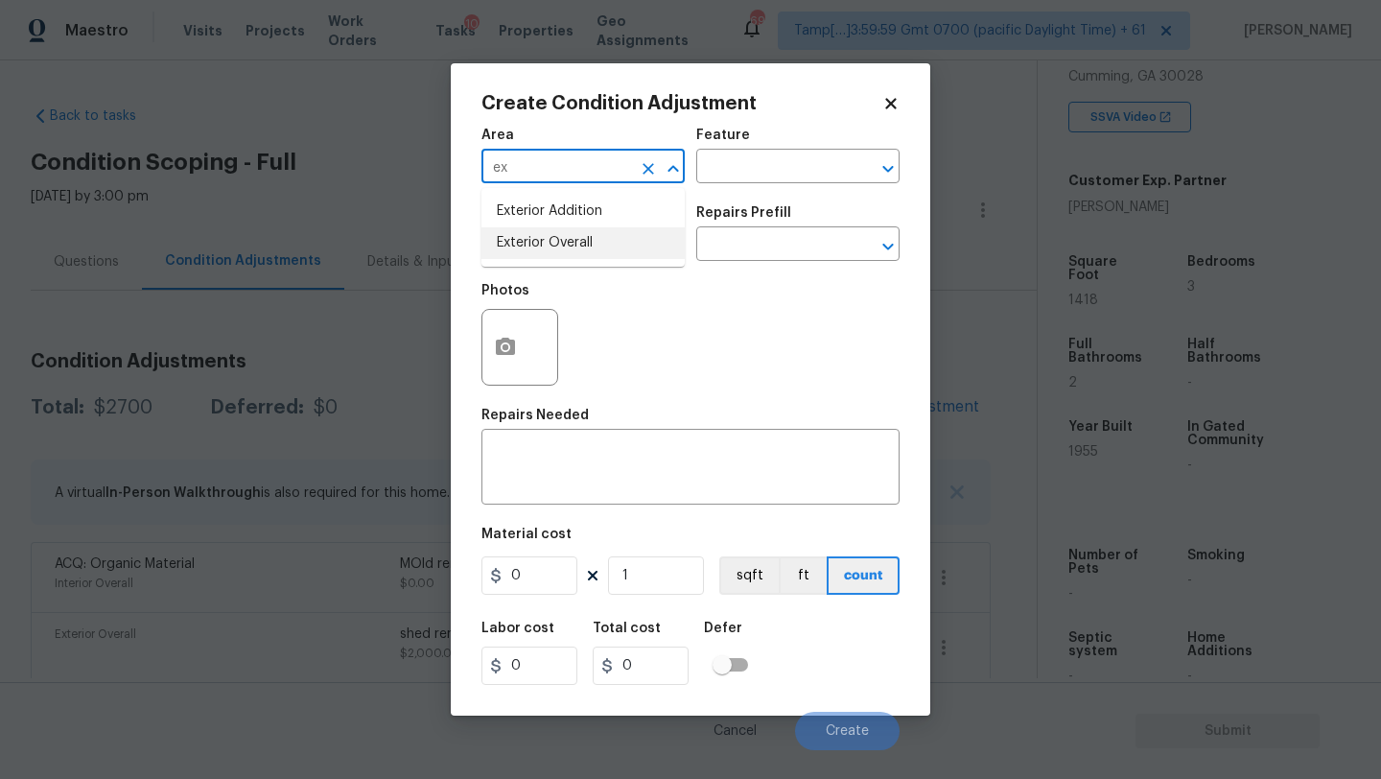
click at [537, 248] on li "Exterior Overall" at bounding box center [582, 243] width 203 height 32
type input "Exterior Overall"
click at [723, 179] on input "text" at bounding box center [771, 168] width 150 height 30
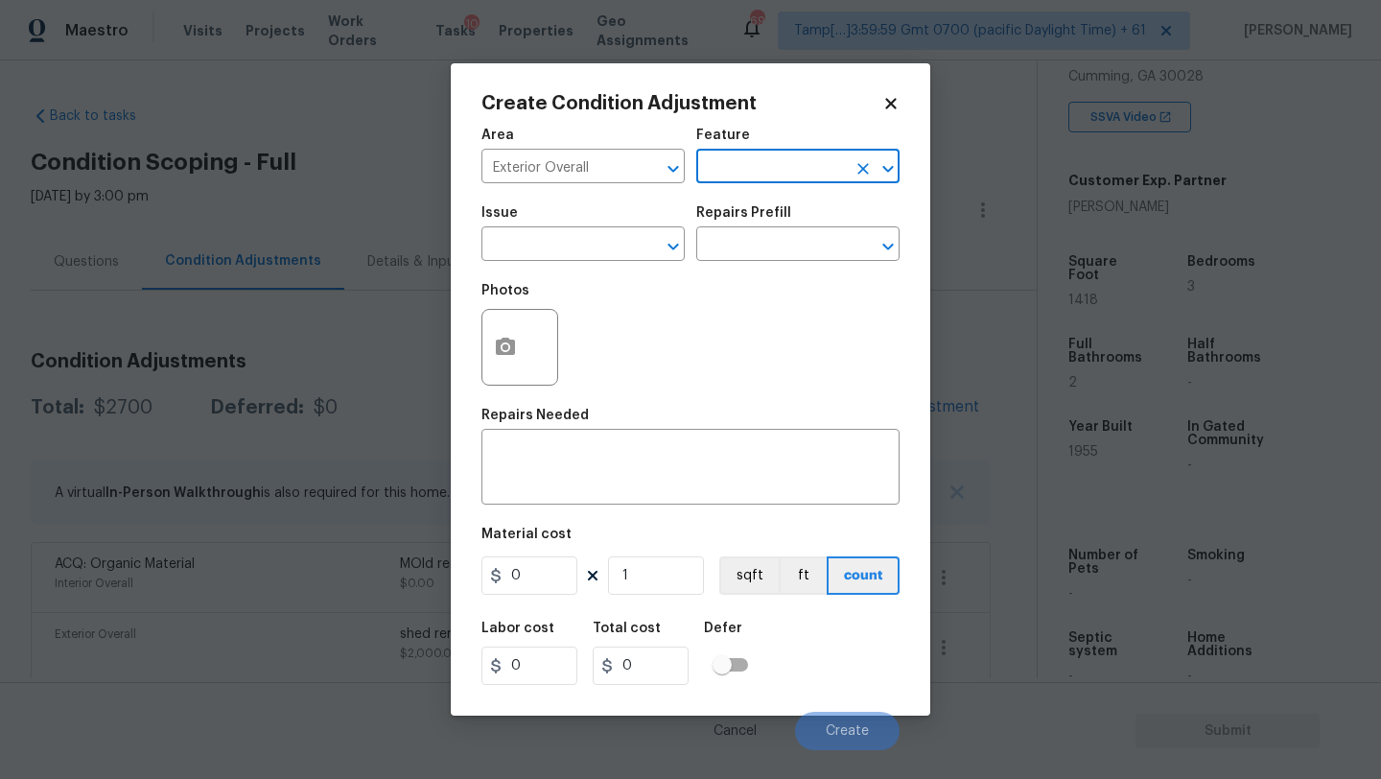
click at [723, 179] on input "text" at bounding box center [771, 168] width 150 height 30
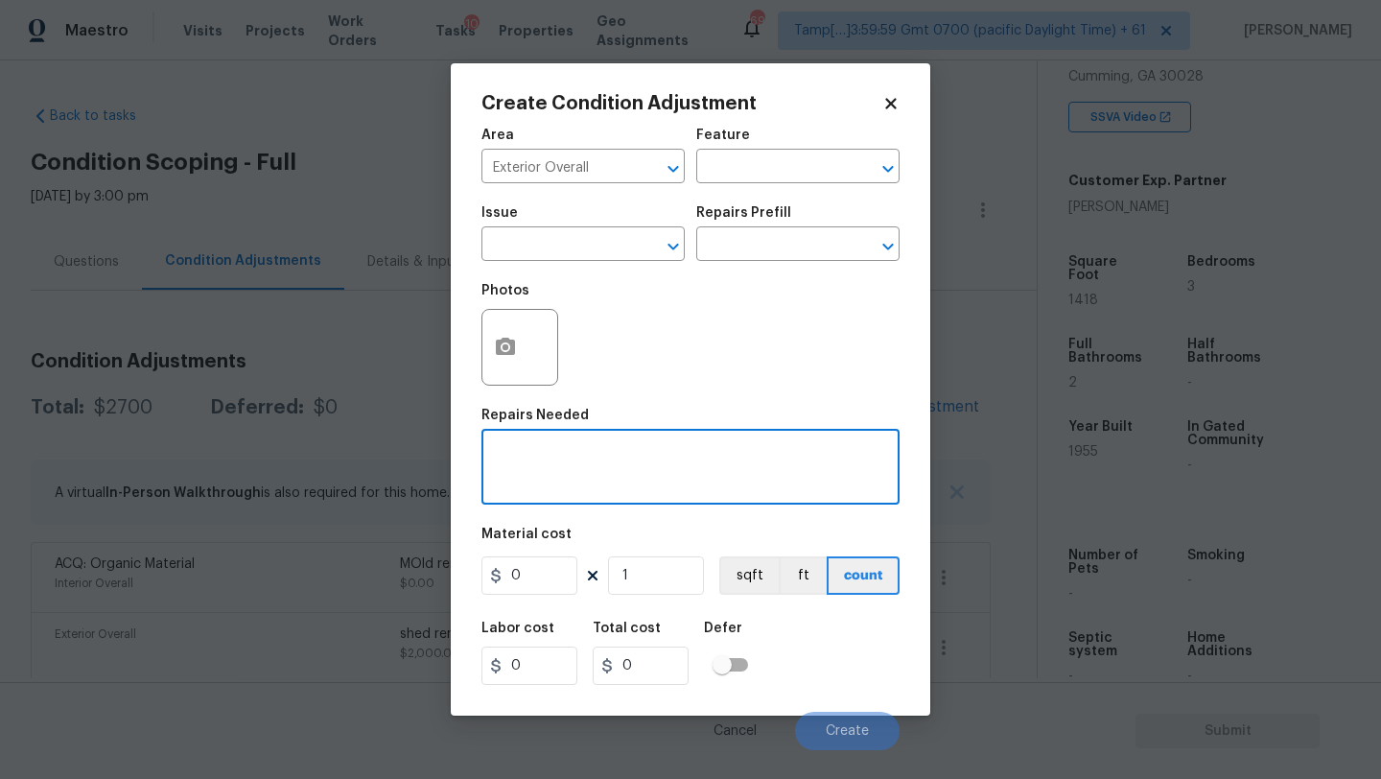
click at [625, 478] on textarea at bounding box center [690, 469] width 395 height 40
click at [715, 158] on input "text" at bounding box center [771, 168] width 150 height 30
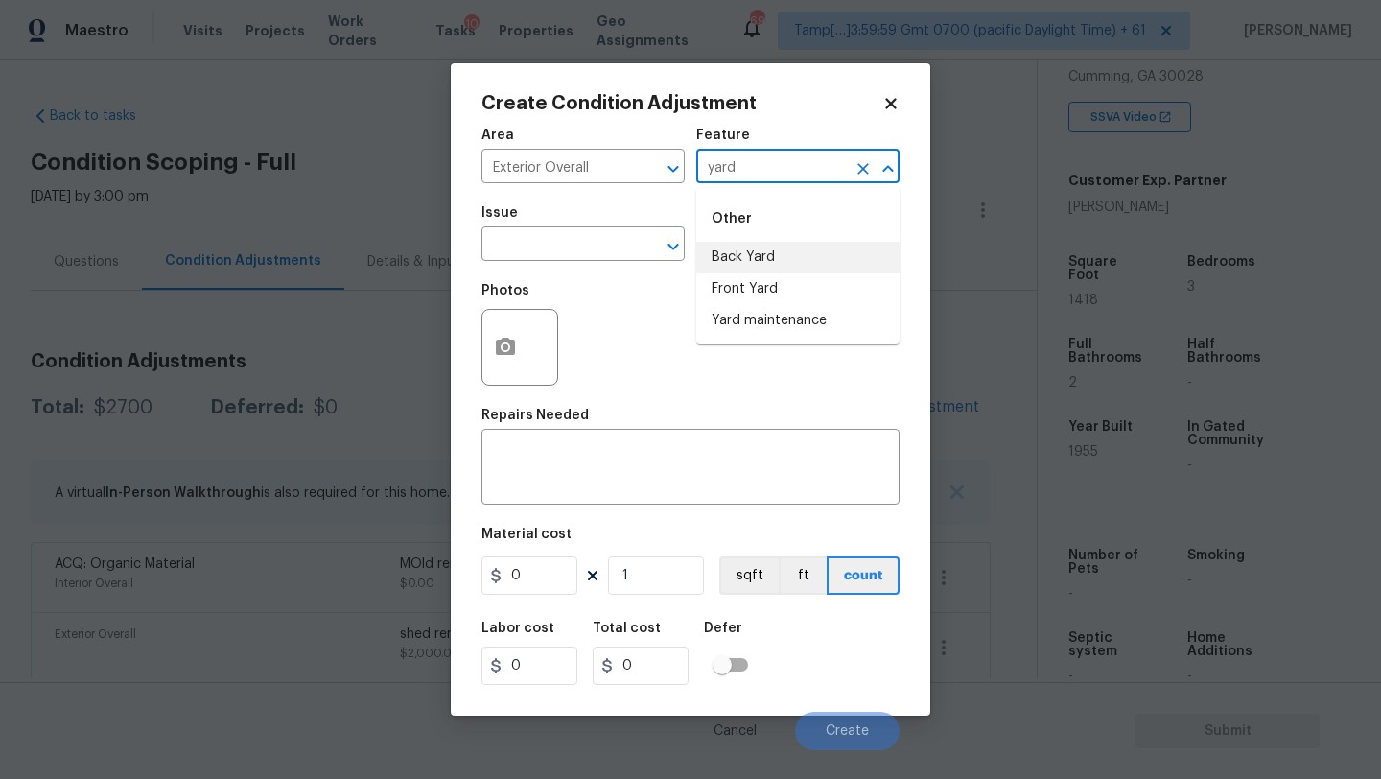
click at [715, 262] on li "Back Yard" at bounding box center [797, 258] width 203 height 32
type input "Back Yard"
click at [598, 262] on span "Issue ​" at bounding box center [582, 234] width 203 height 78
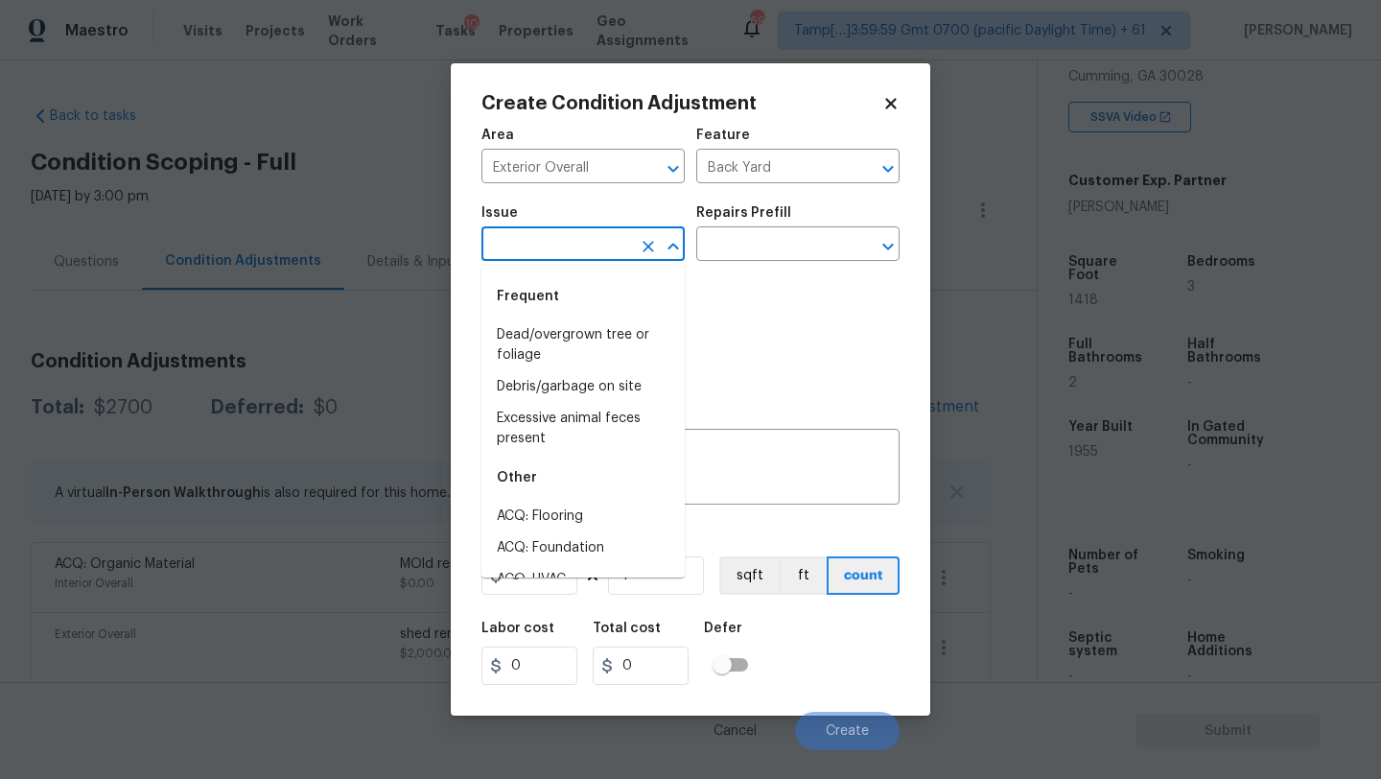
click at [591, 250] on input "text" at bounding box center [556, 246] width 150 height 30
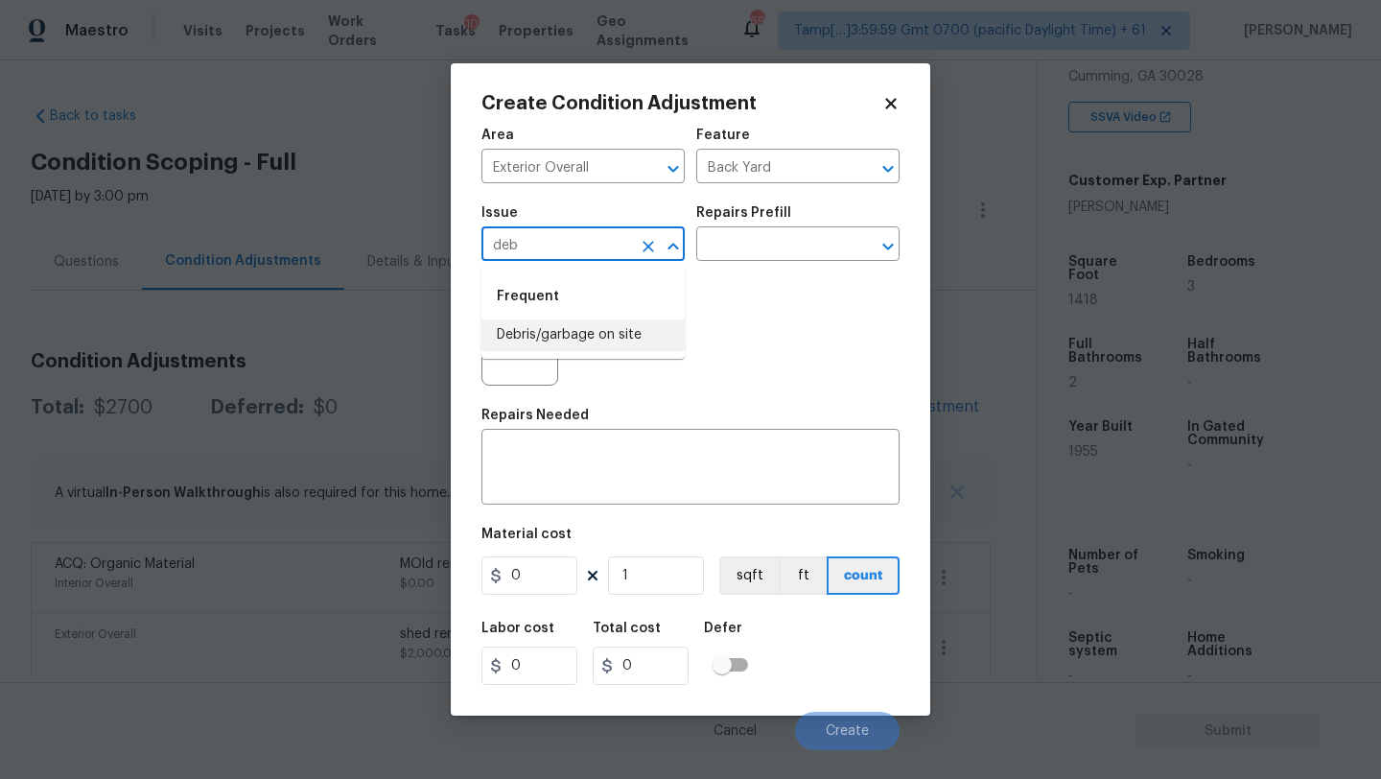
click at [608, 343] on li "Debris/garbage on site" at bounding box center [582, 335] width 203 height 32
type input "Debris/garbage on site"
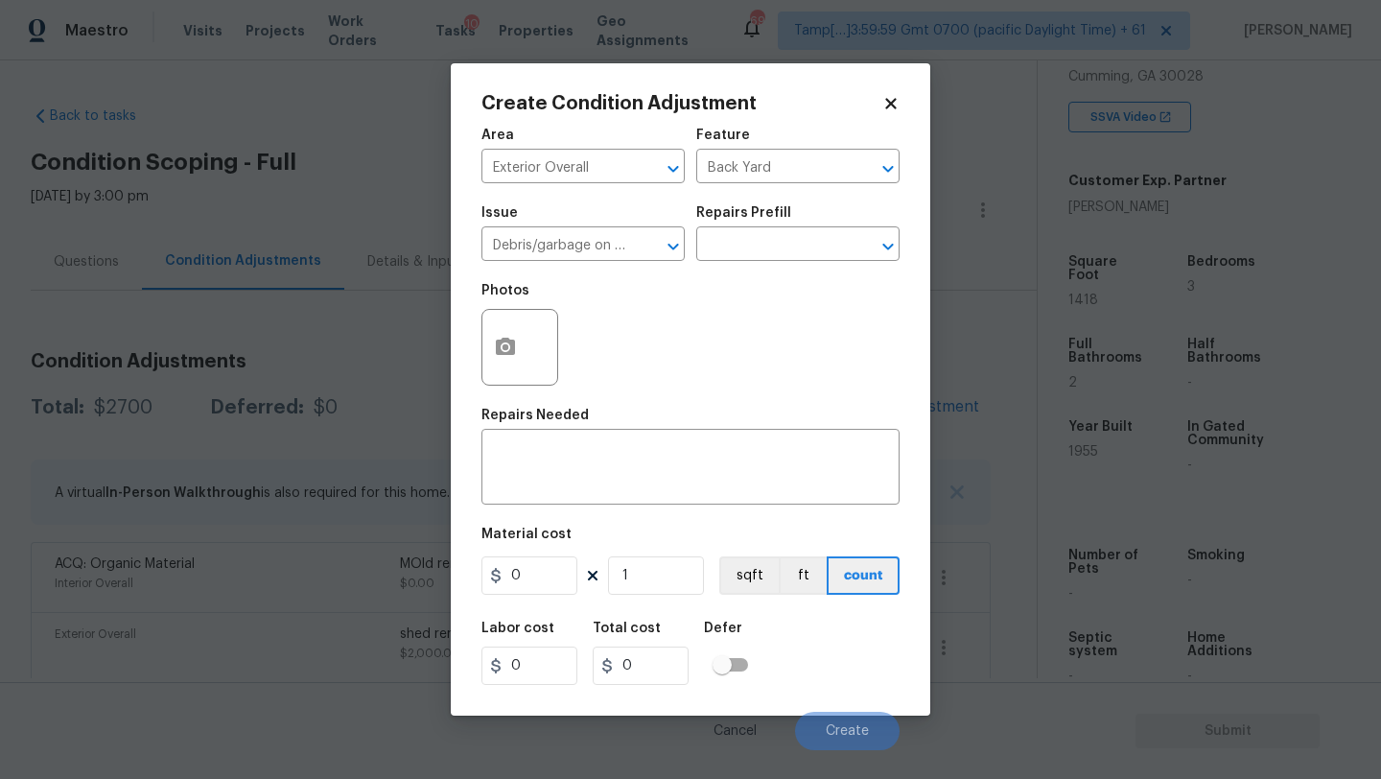
click at [736, 263] on div "Issue Debris/garbage on site ​ Repairs Prefill ​" at bounding box center [690, 234] width 418 height 78
click at [738, 254] on input "text" at bounding box center [771, 246] width 150 height 30
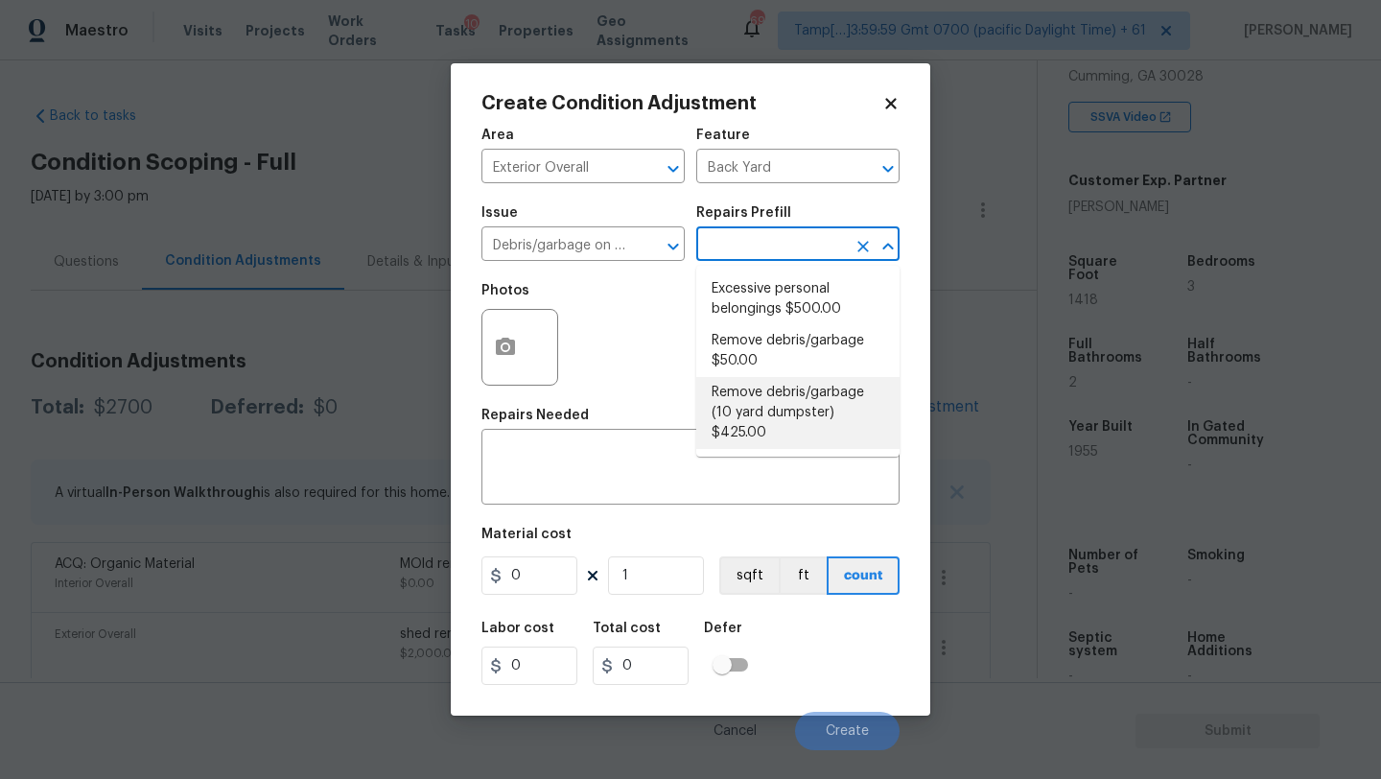
click at [765, 427] on li "Remove debris/garbage (10 yard dumpster) $425.00" at bounding box center [797, 413] width 203 height 72
type textarea "Remove debris/garbage and haul away to legal disposal facility (10 yd dumpster)"
type input "425"
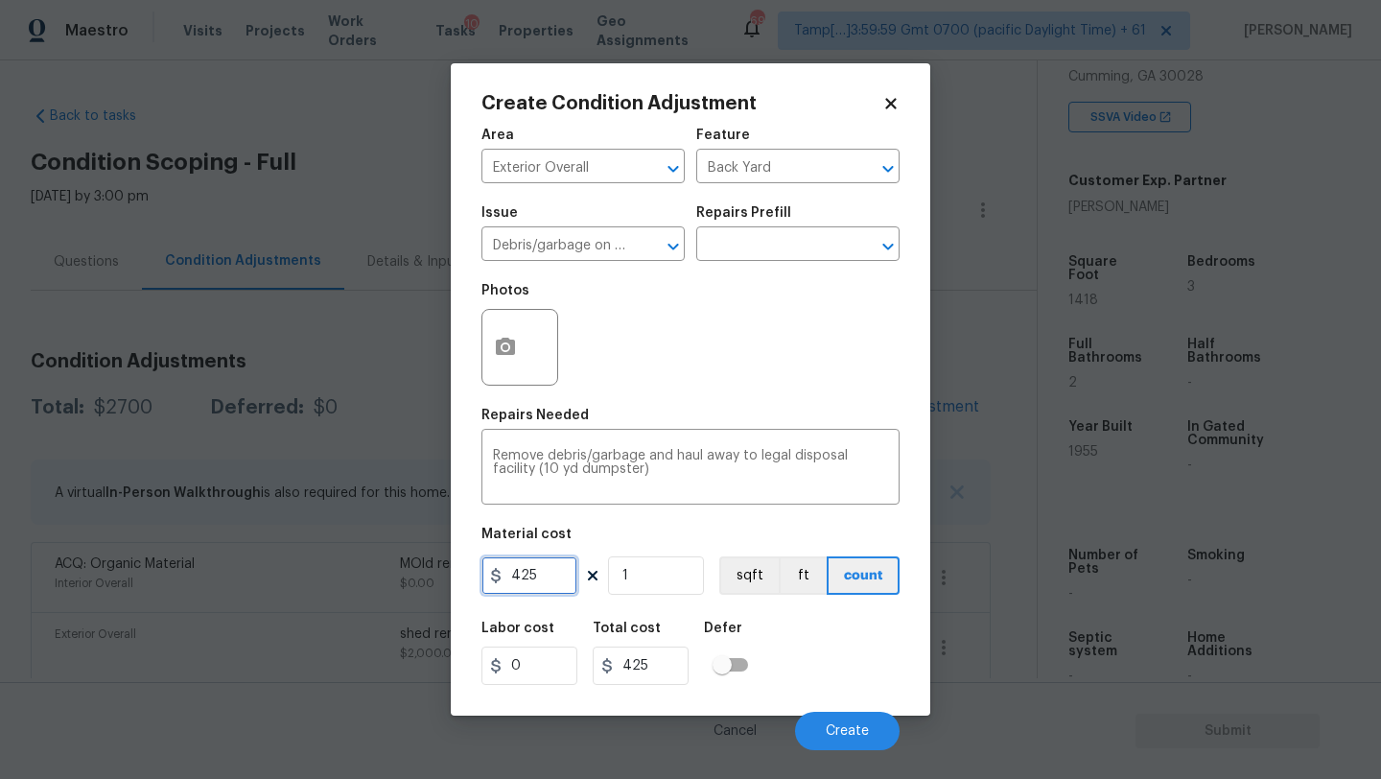
click at [538, 575] on input "425" at bounding box center [529, 575] width 96 height 38
type input "400"
click at [525, 363] on button "button" at bounding box center [505, 347] width 46 height 75
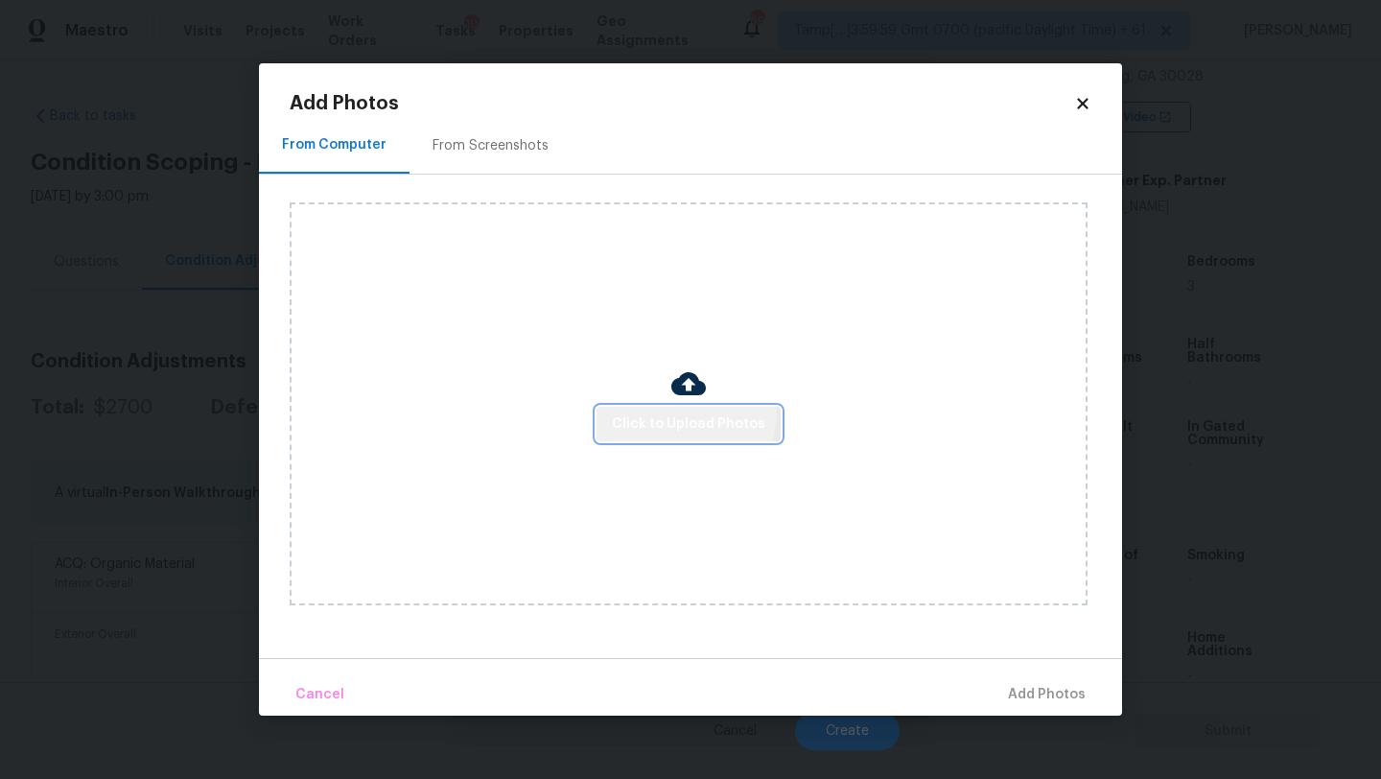
click at [613, 407] on button "Click to Upload Photos" at bounding box center [689, 424] width 184 height 35
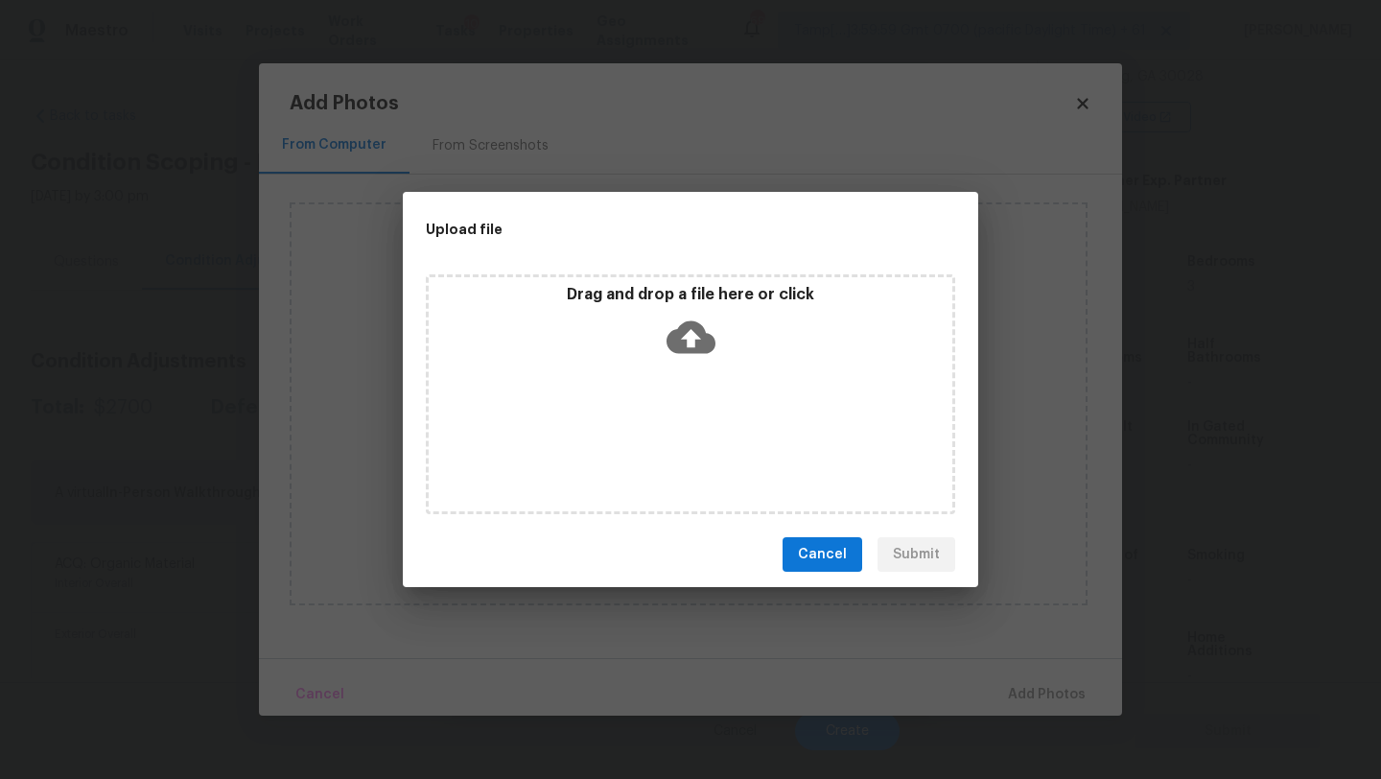
click at [673, 376] on div "Drag and drop a file here or click" at bounding box center [690, 394] width 529 height 240
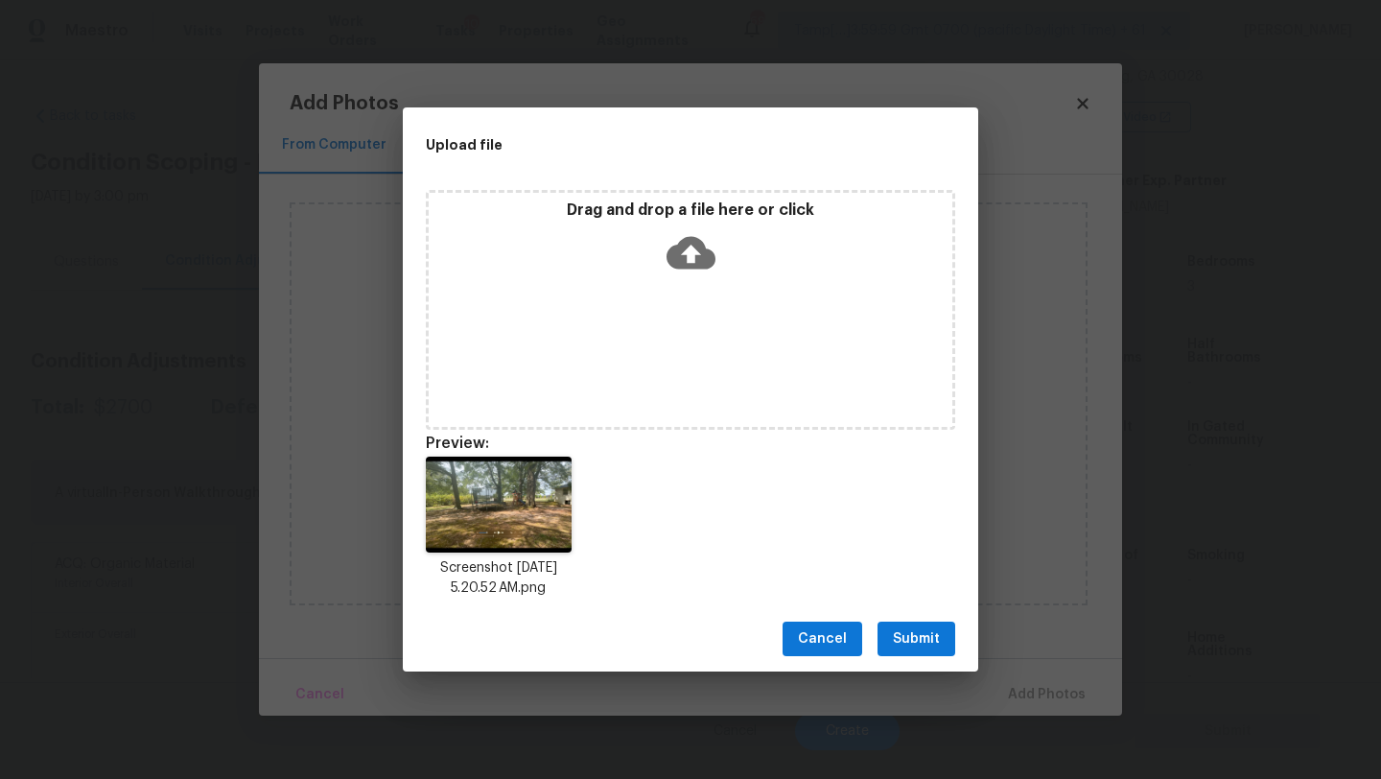
click at [902, 636] on span "Submit" at bounding box center [916, 639] width 47 height 24
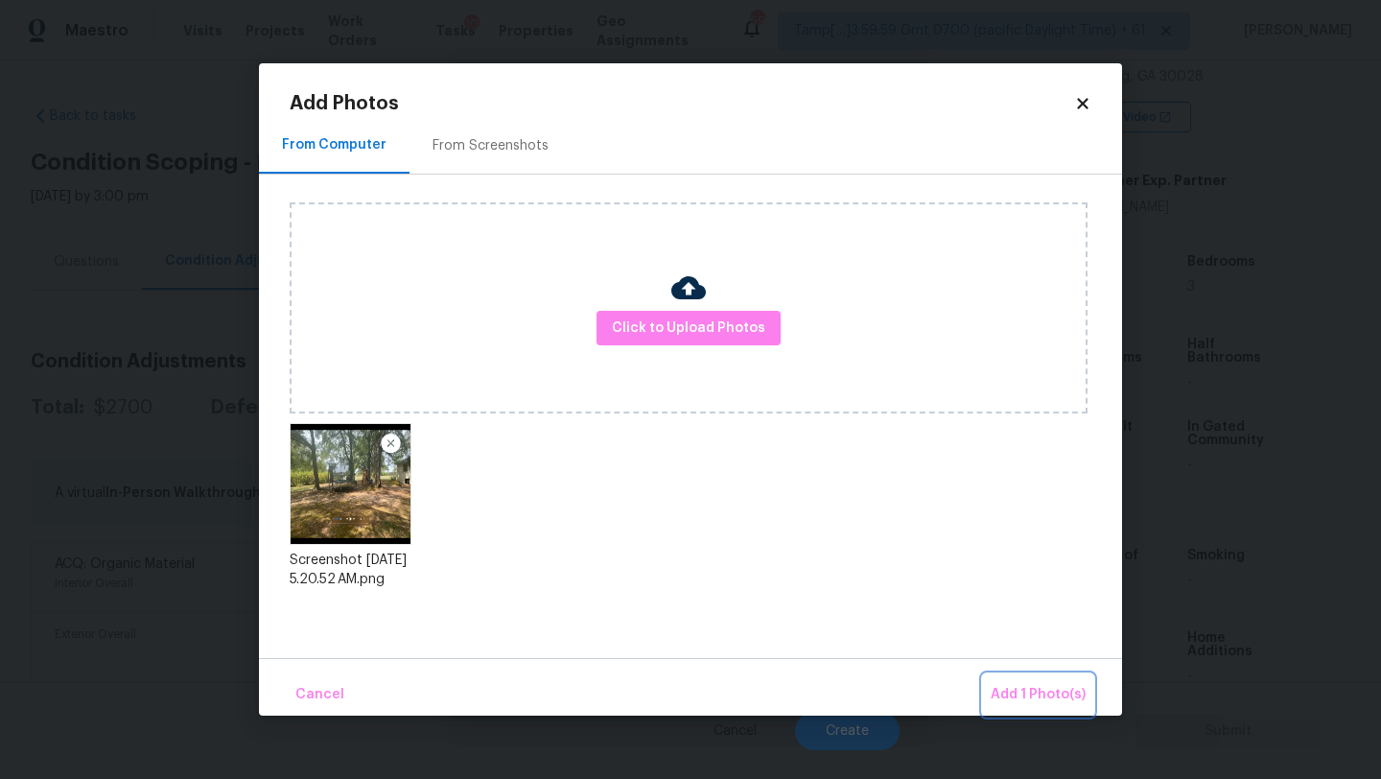
click at [1003, 688] on span "Add 1 Photo(s)" at bounding box center [1038, 695] width 95 height 24
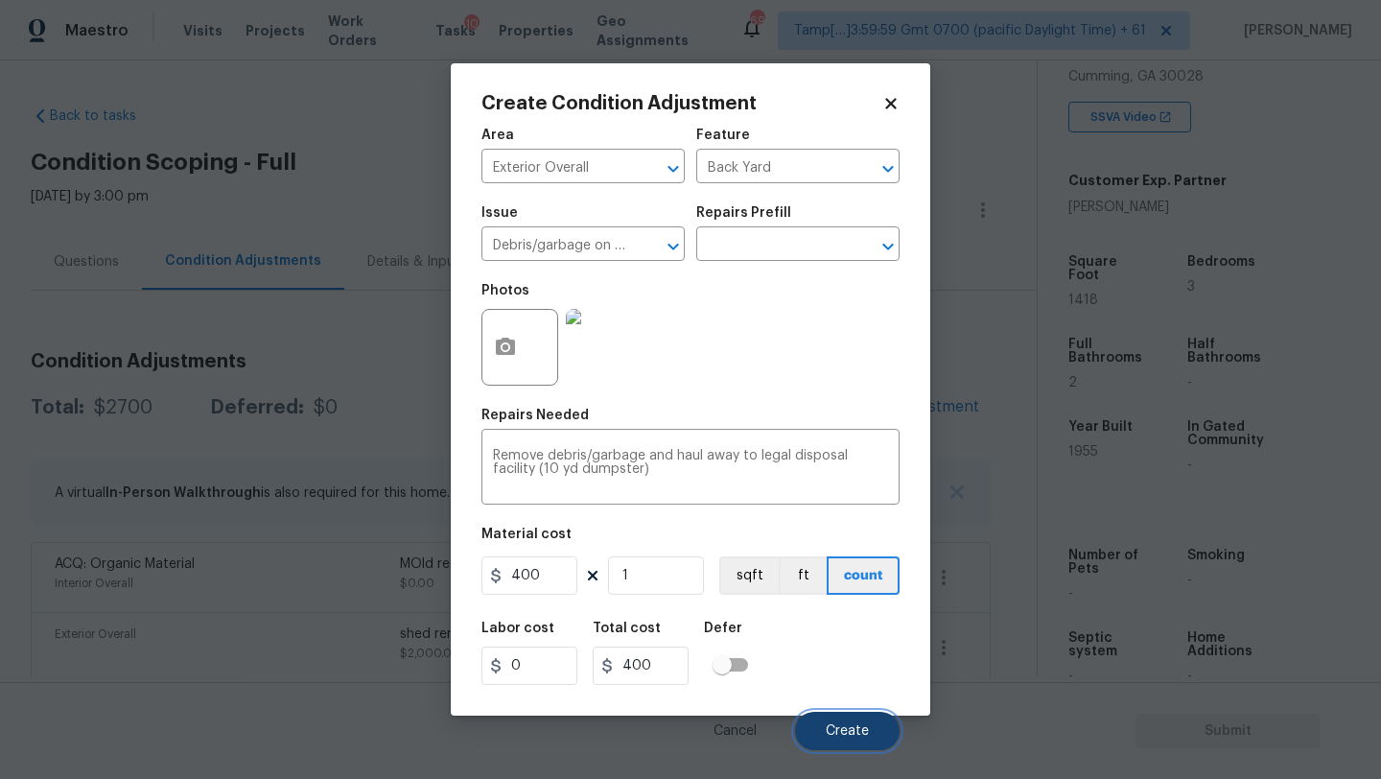
click at [832, 718] on button "Create" at bounding box center [847, 731] width 105 height 38
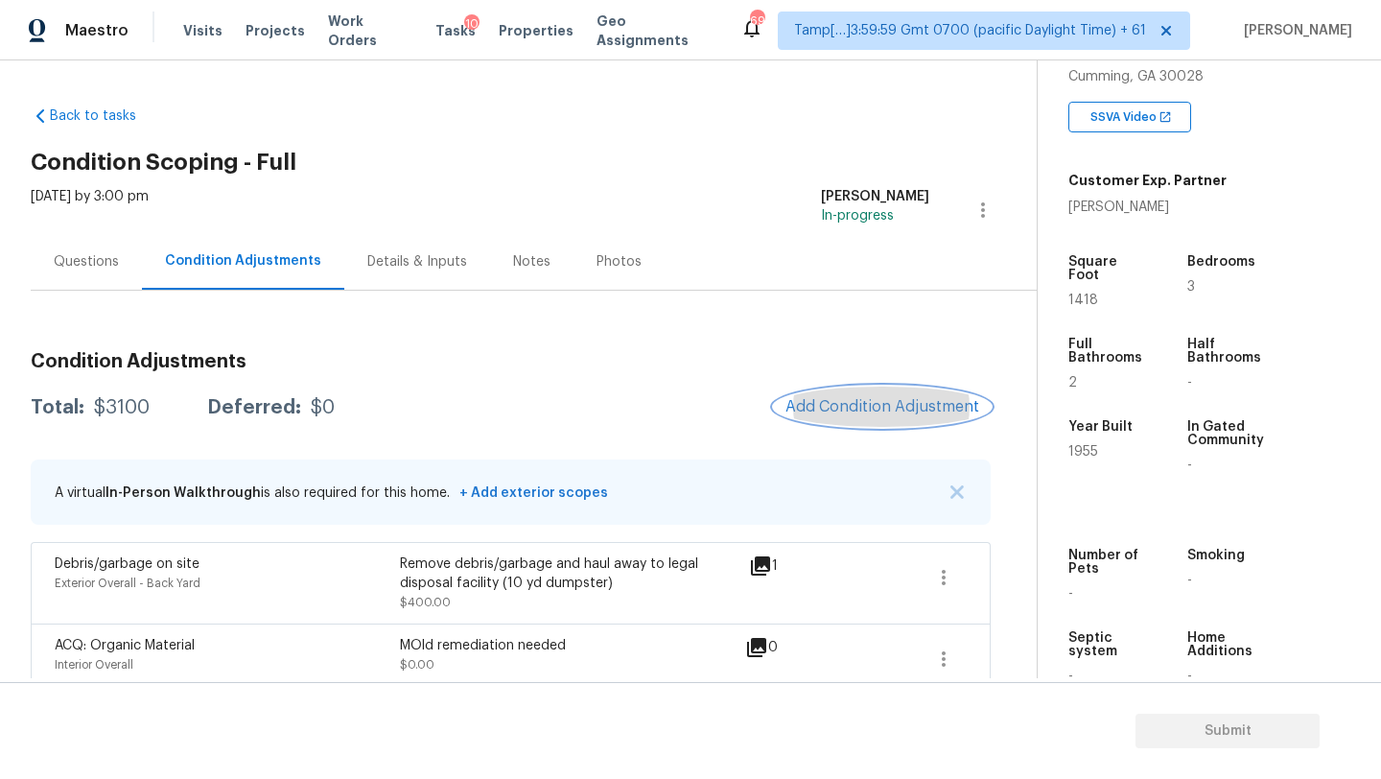
click at [913, 417] on button "Add Condition Adjustment" at bounding box center [882, 406] width 217 height 40
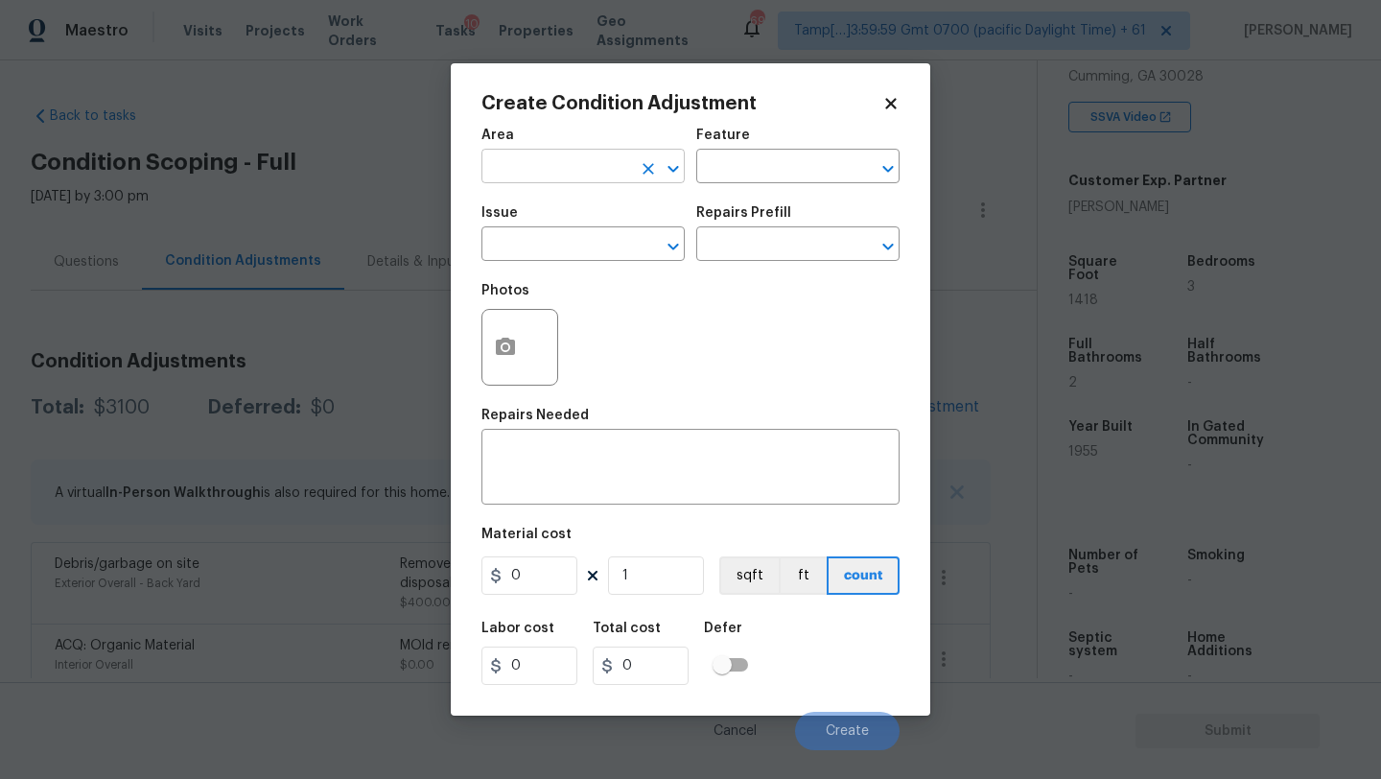
click at [550, 169] on input "text" at bounding box center [556, 168] width 150 height 30
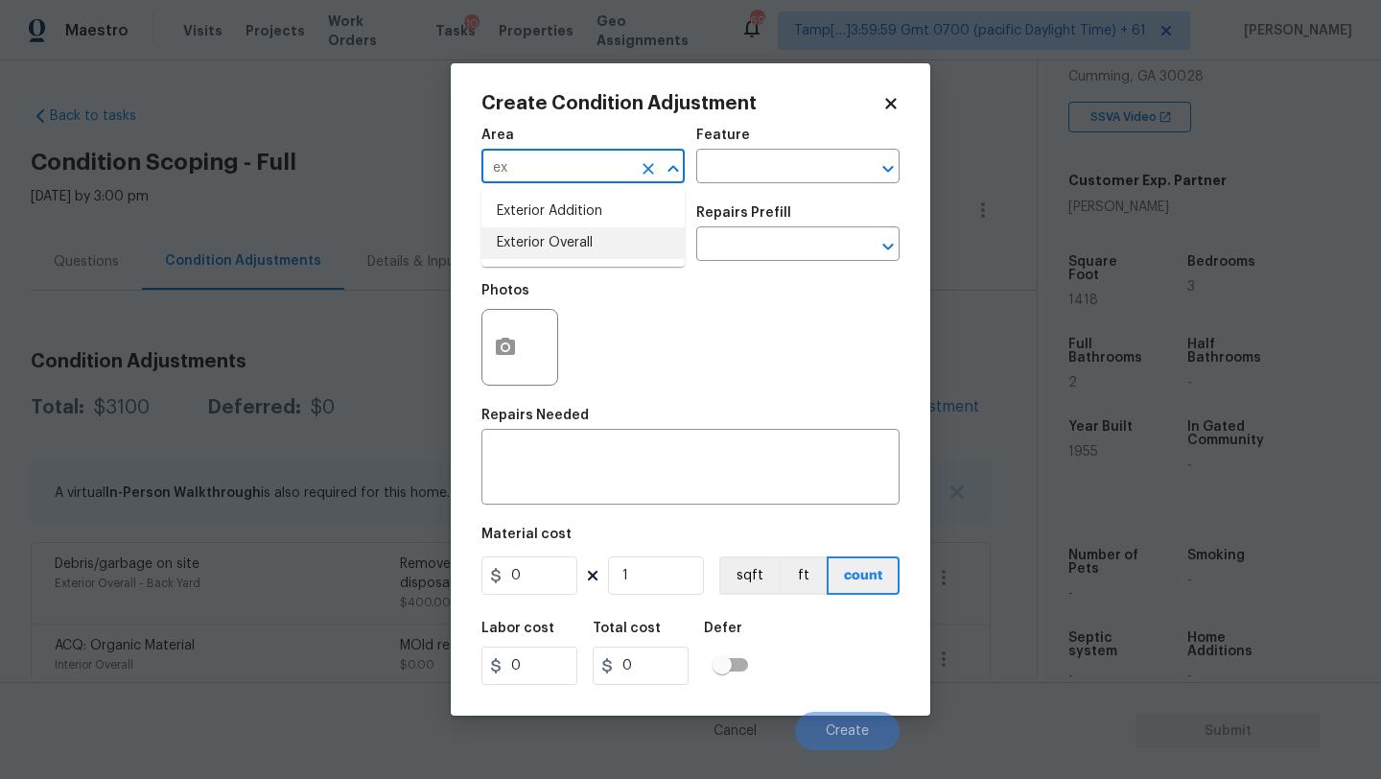
click at [558, 237] on li "Exterior Overall" at bounding box center [582, 243] width 203 height 32
type input "Exterior Overall"
click at [558, 466] on textarea at bounding box center [690, 469] width 395 height 40
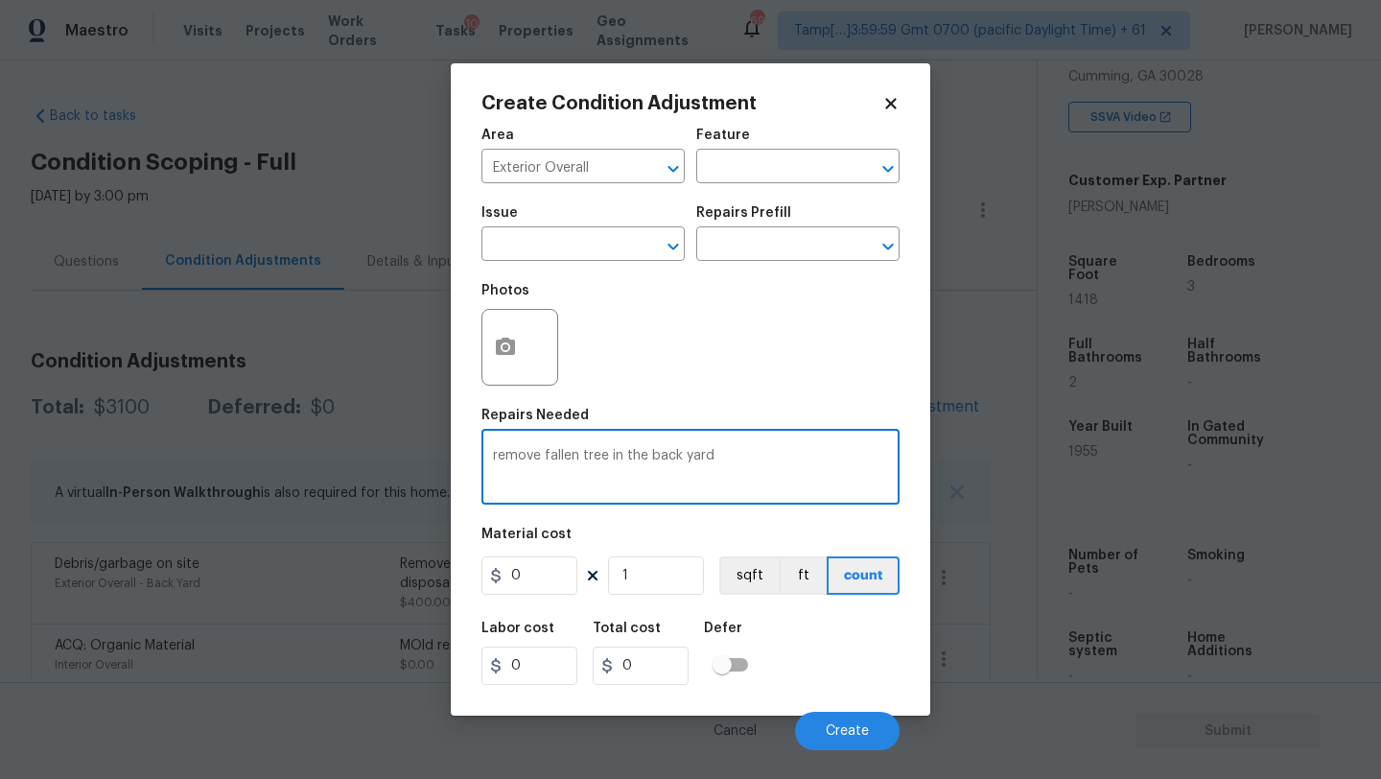
type textarea "remove fallen tree in the back yard"
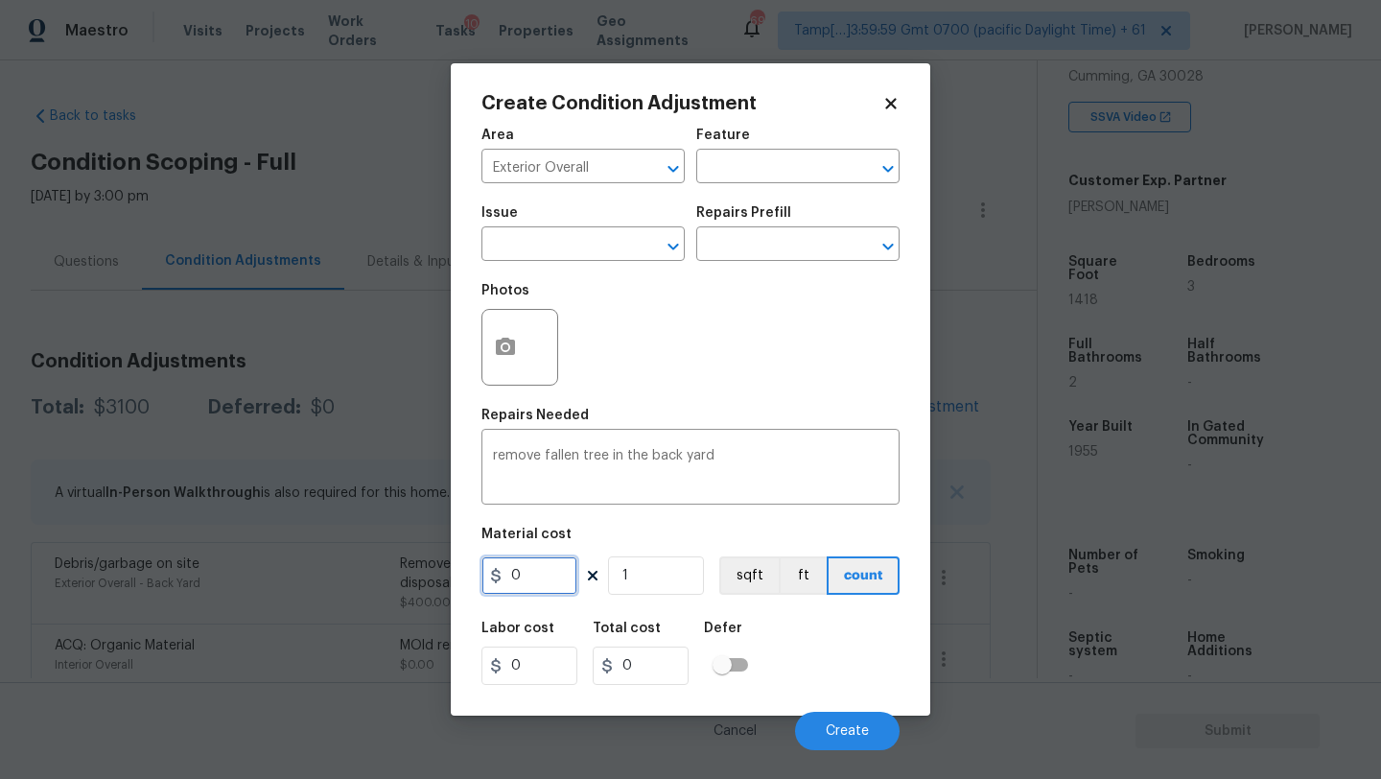
click at [530, 584] on input "0" at bounding box center [529, 575] width 96 height 38
type input "500"
click at [505, 357] on icon "button" at bounding box center [505, 347] width 23 height 23
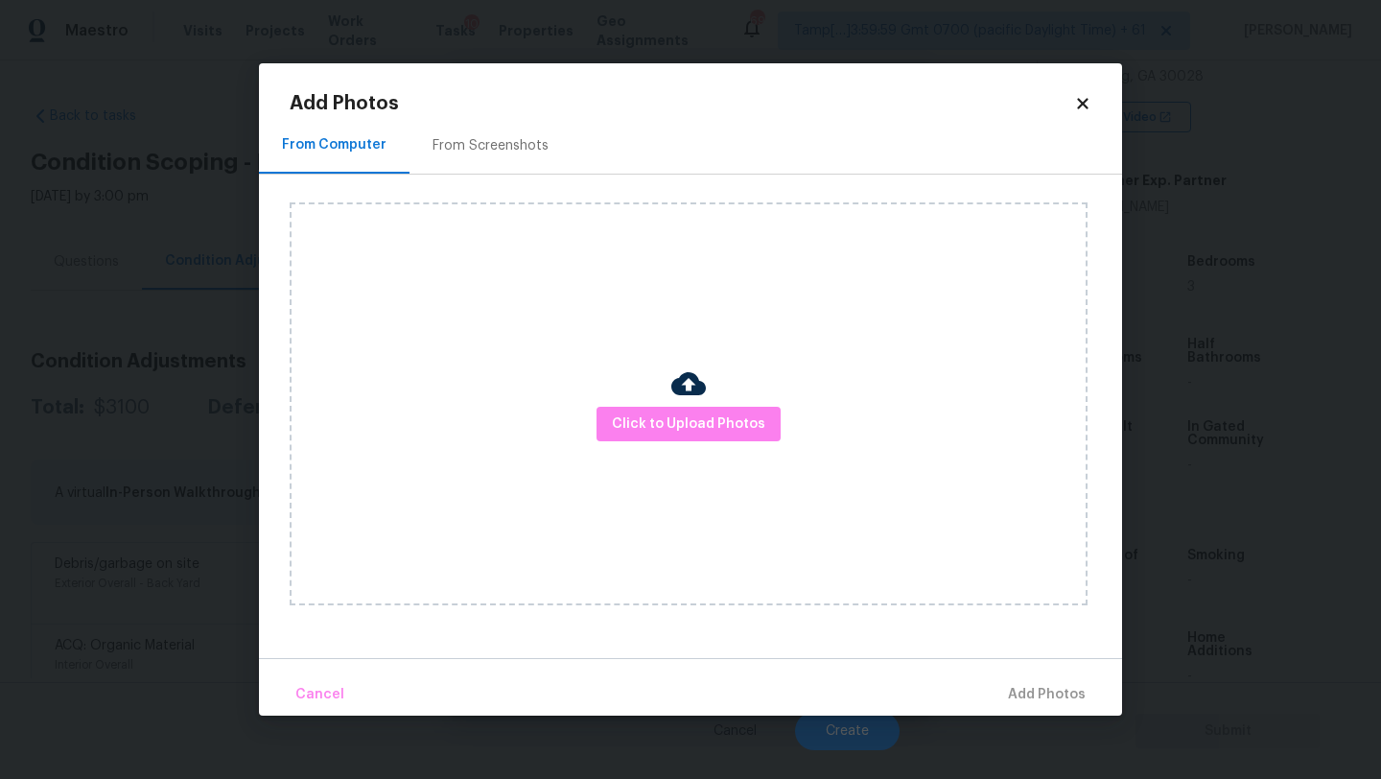
click at [504, 156] on div "From Screenshots" at bounding box center [491, 145] width 162 height 57
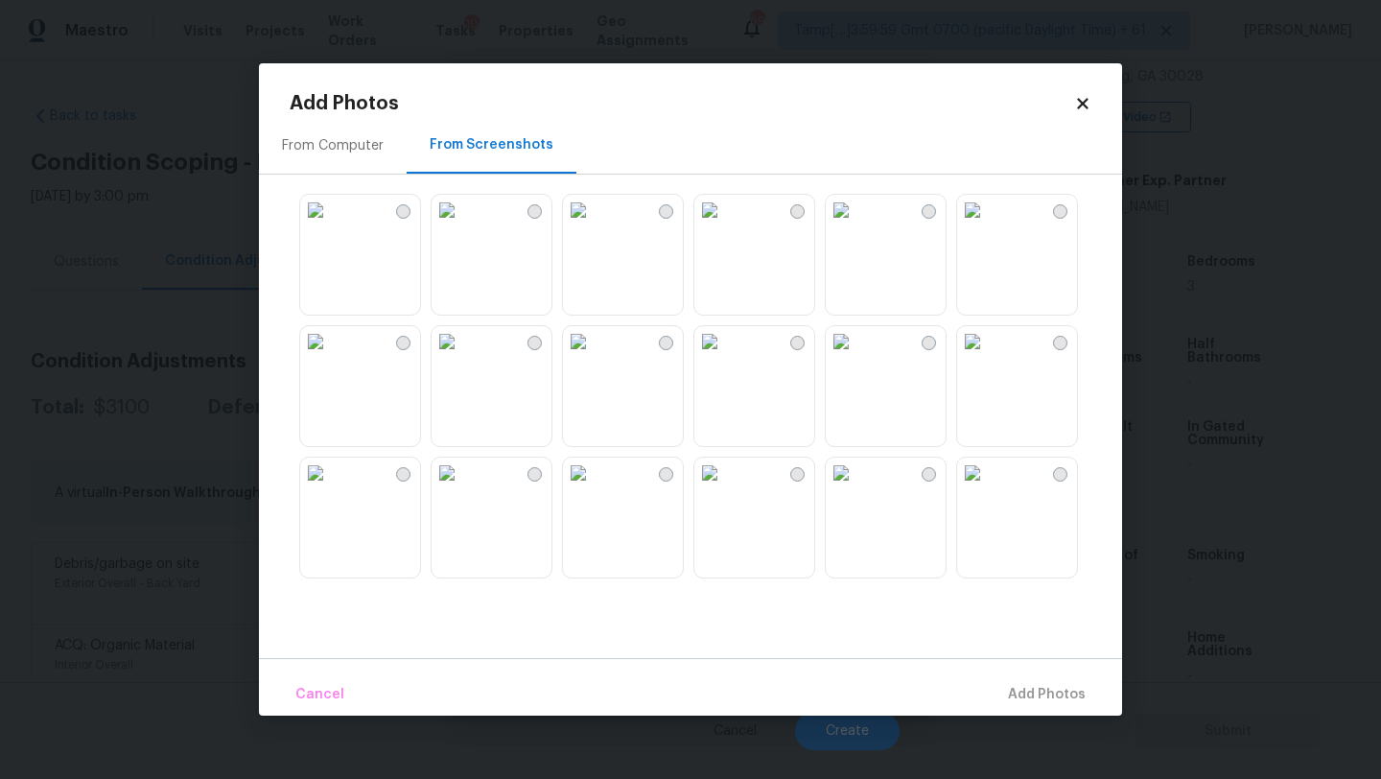
click at [377, 150] on div "From Computer" at bounding box center [333, 145] width 102 height 19
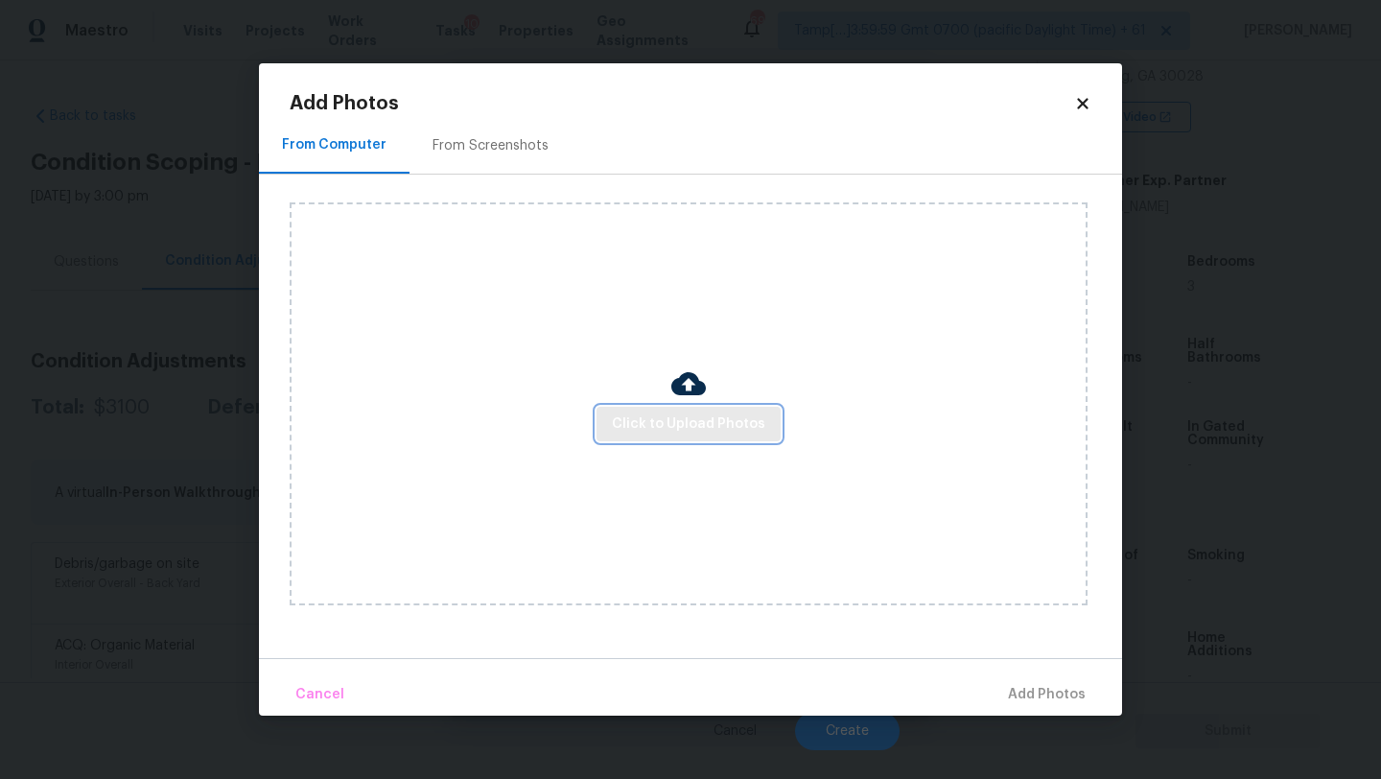
click at [696, 418] on span "Click to Upload Photos" at bounding box center [688, 424] width 153 height 24
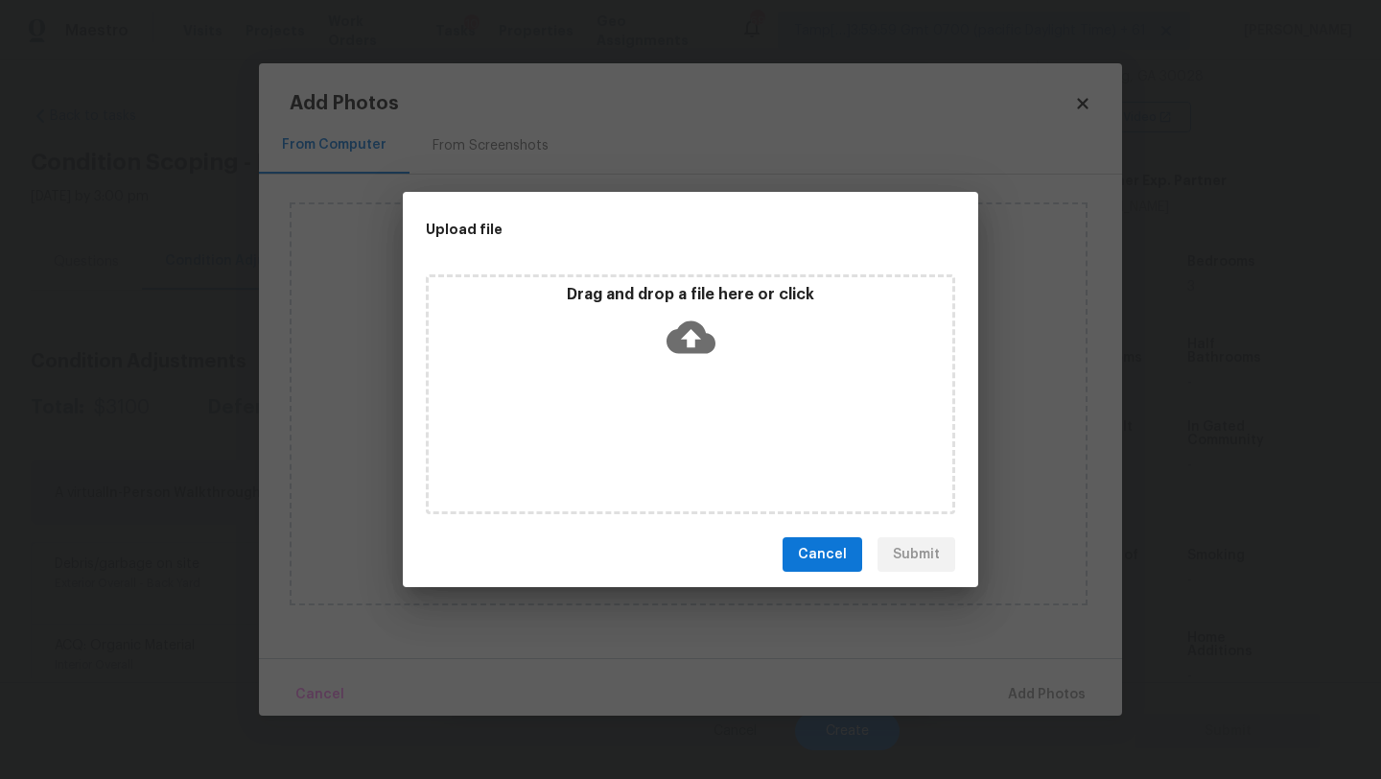
click at [696, 362] on div "Drag and drop a file here or click" at bounding box center [691, 326] width 524 height 82
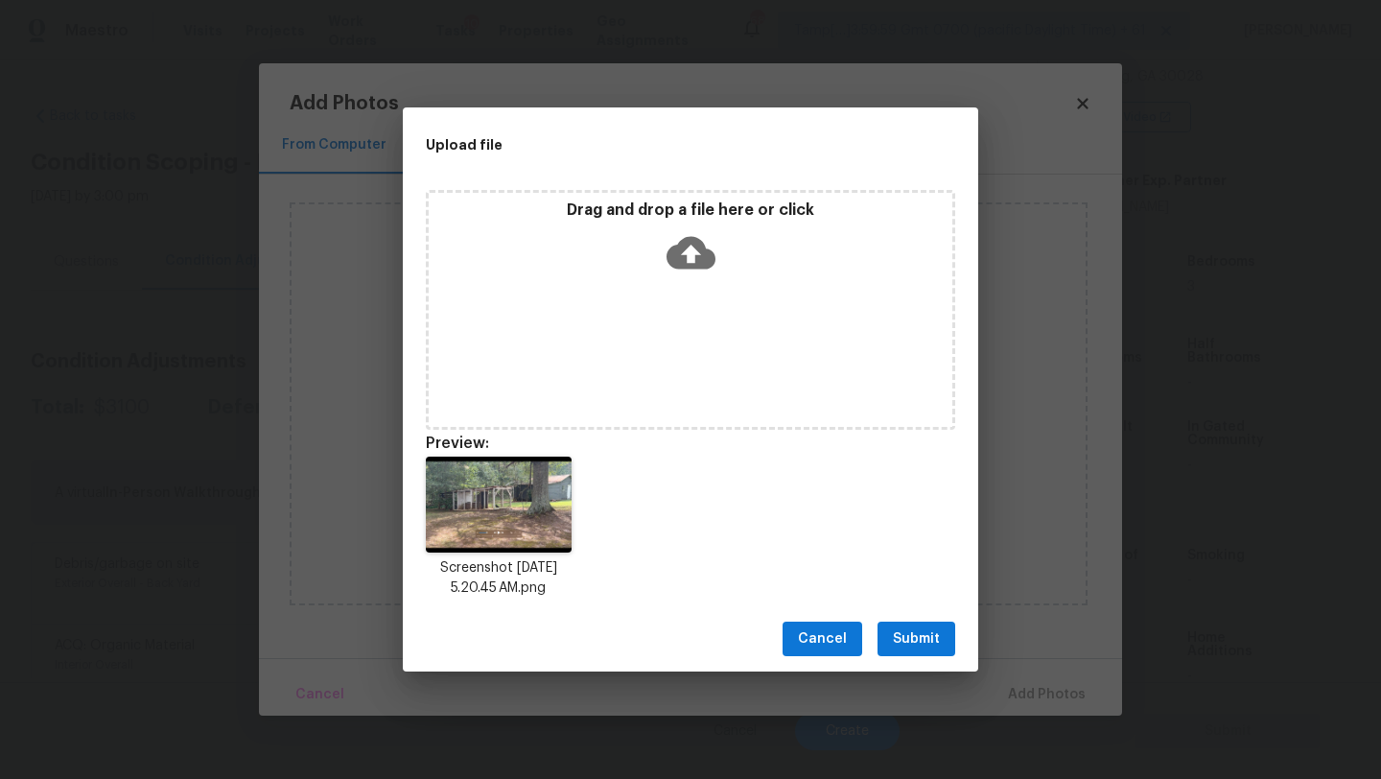
click at [934, 602] on div "Screenshot 2025-09-24 at 5.20.45 AM.png" at bounding box center [690, 527] width 575 height 188
click at [933, 621] on button "Submit" at bounding box center [917, 638] width 78 height 35
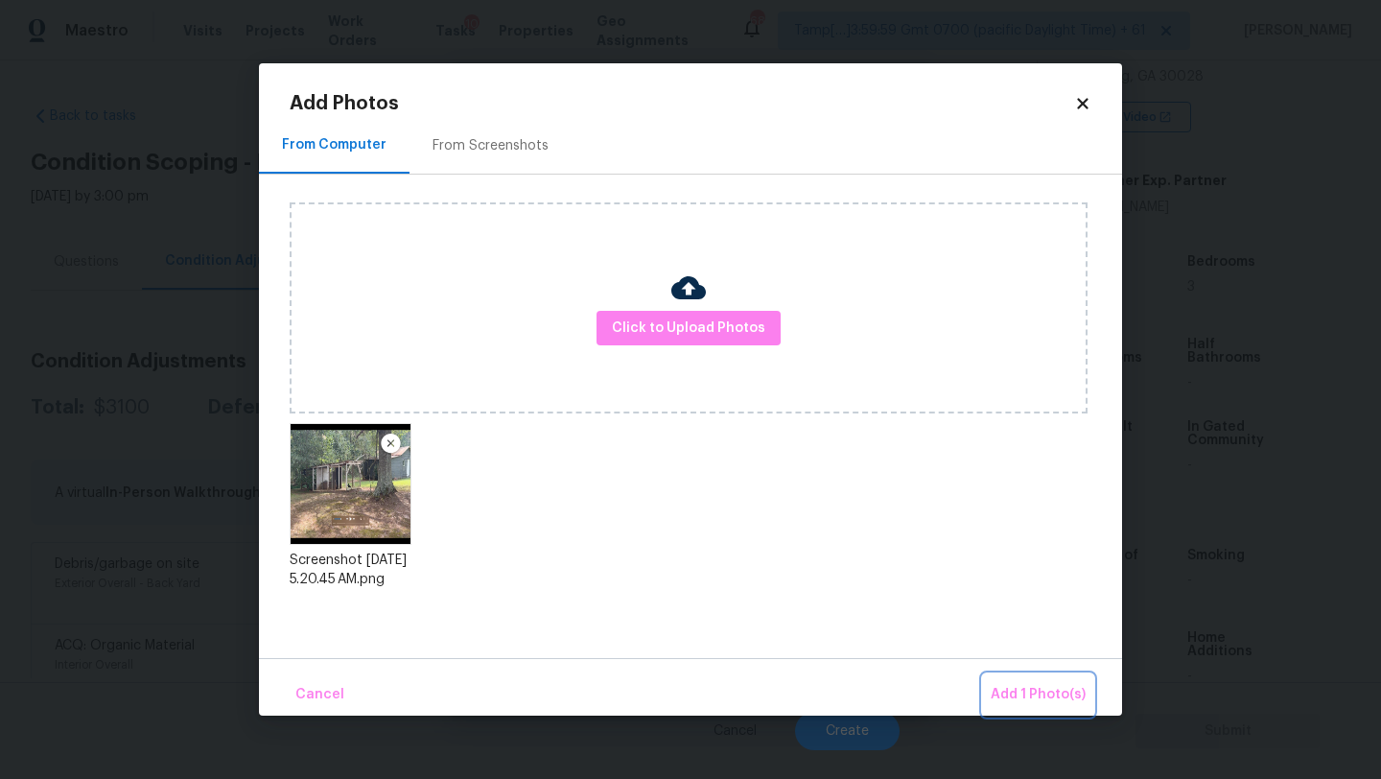
click at [1004, 677] on button "Add 1 Photo(s)" at bounding box center [1038, 694] width 110 height 41
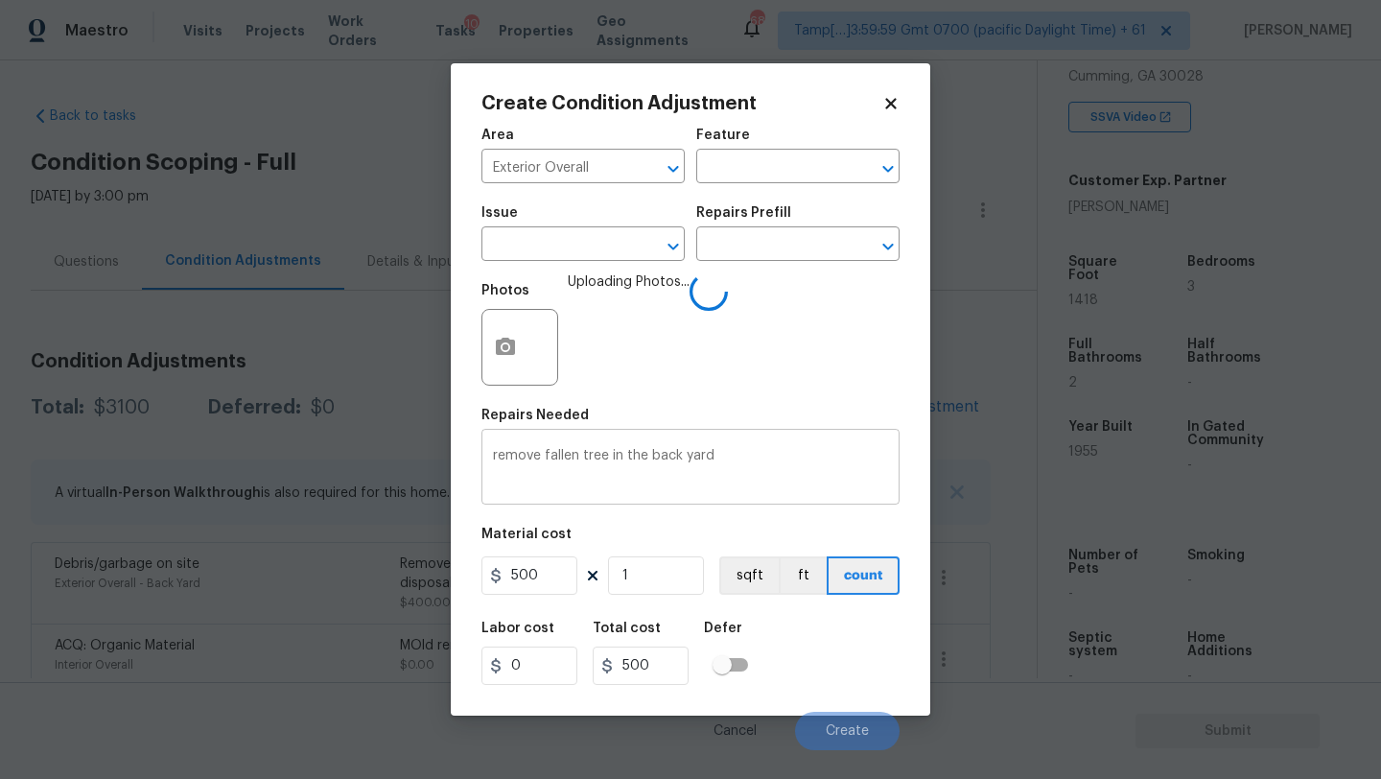
click at [740, 459] on textarea "remove fallen tree in the back yard" at bounding box center [690, 469] width 395 height 40
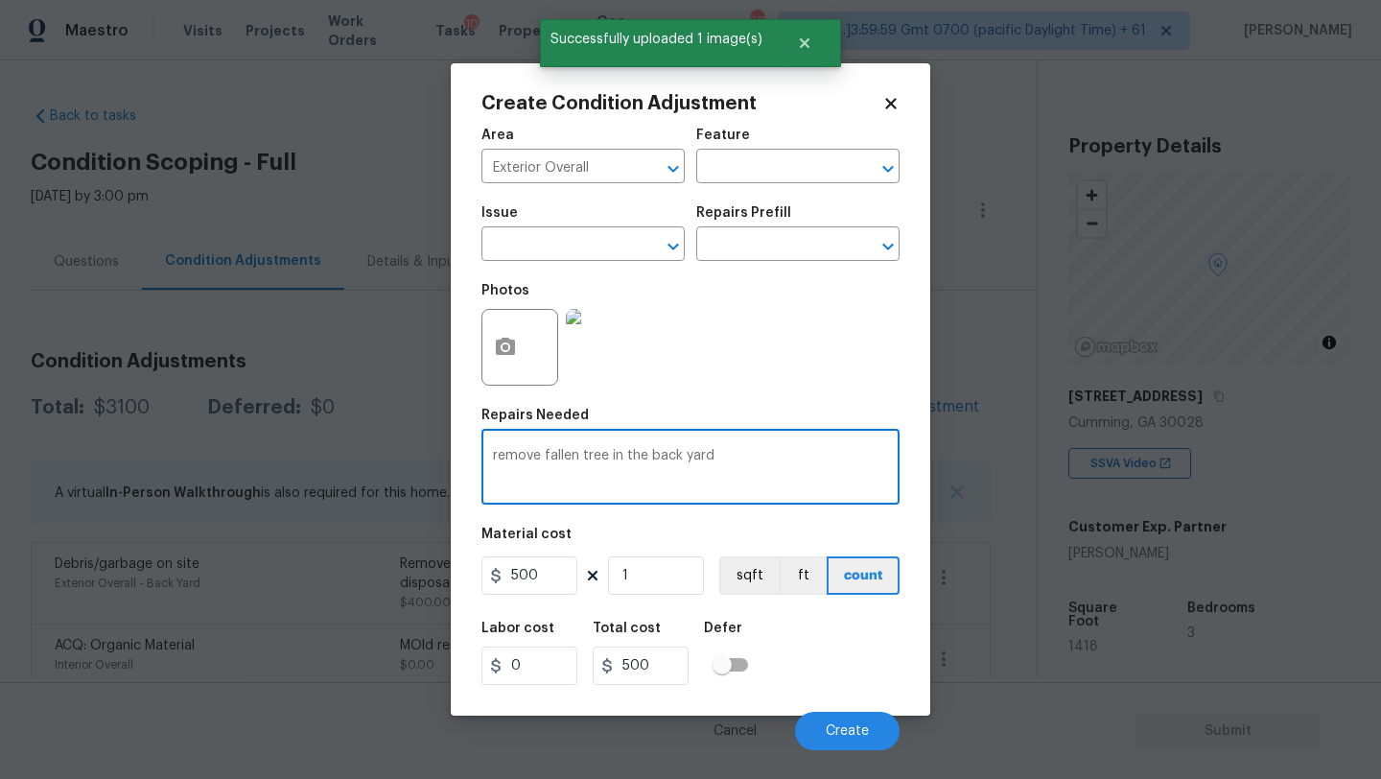
scroll to position [346, 0]
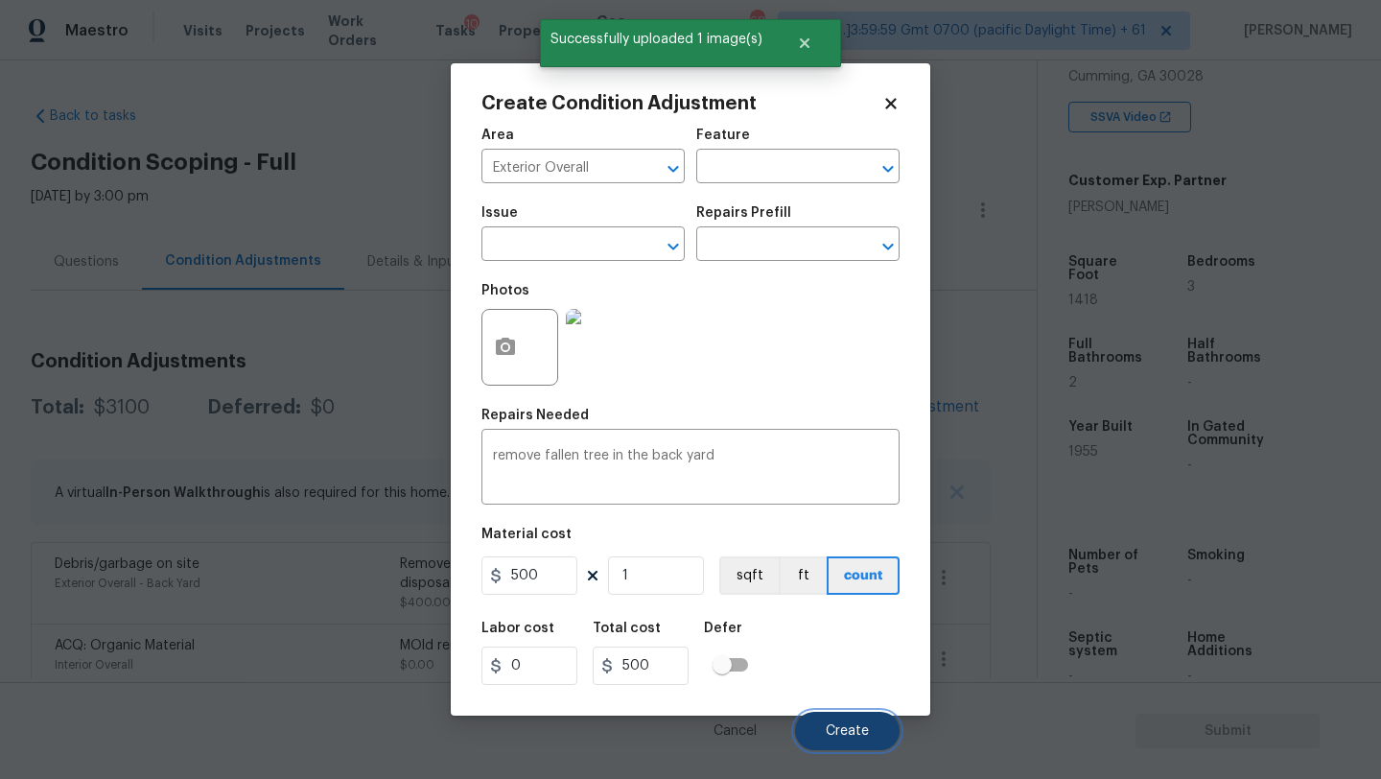
click at [818, 728] on button "Create" at bounding box center [847, 731] width 105 height 38
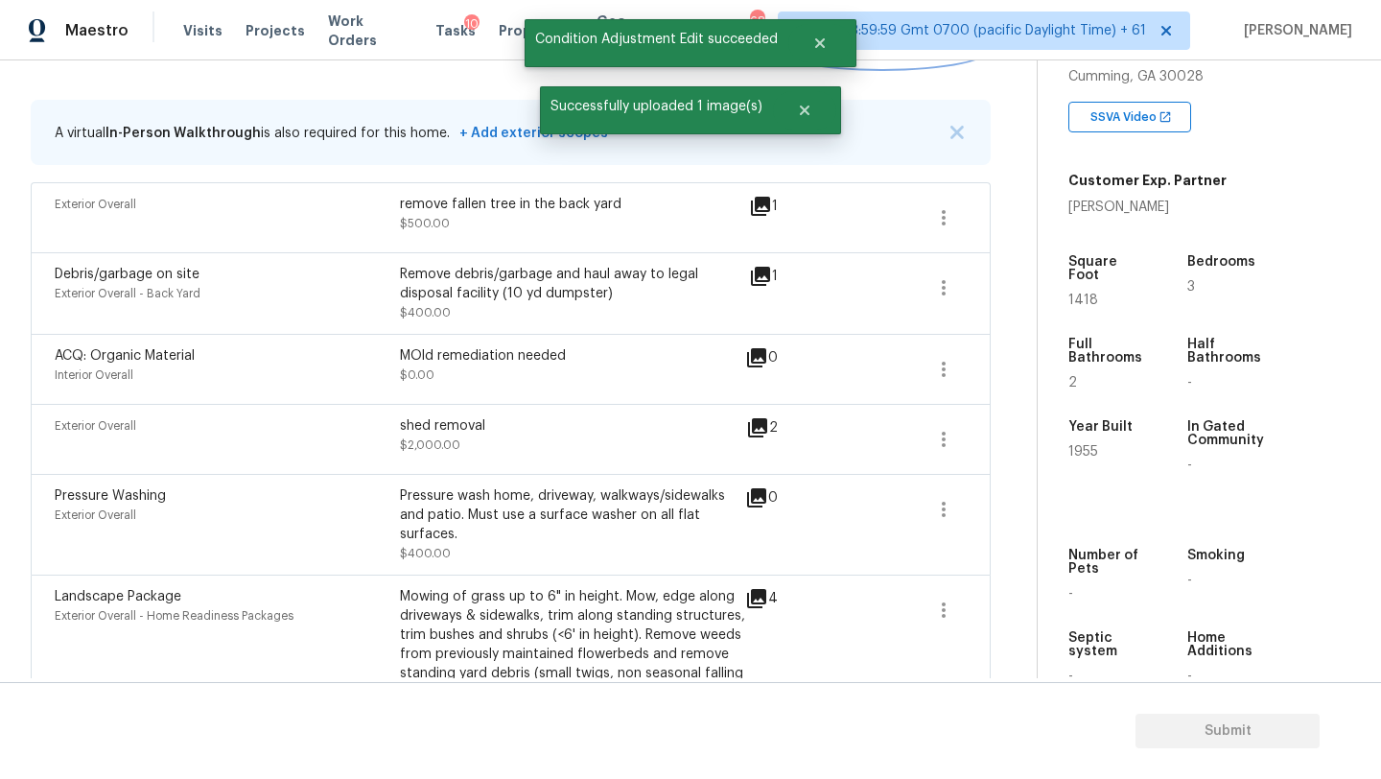
scroll to position [370, 0]
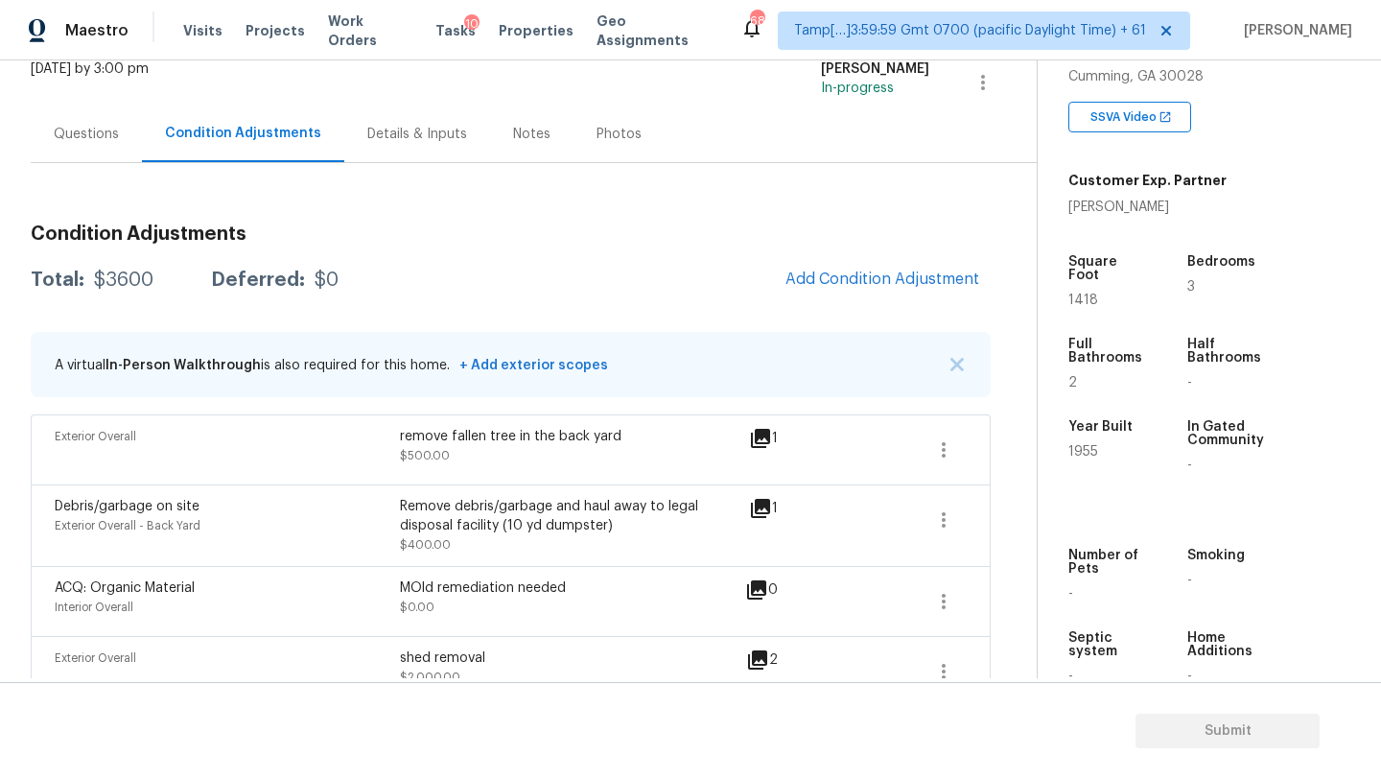
click at [82, 141] on div "Questions" at bounding box center [86, 134] width 65 height 19
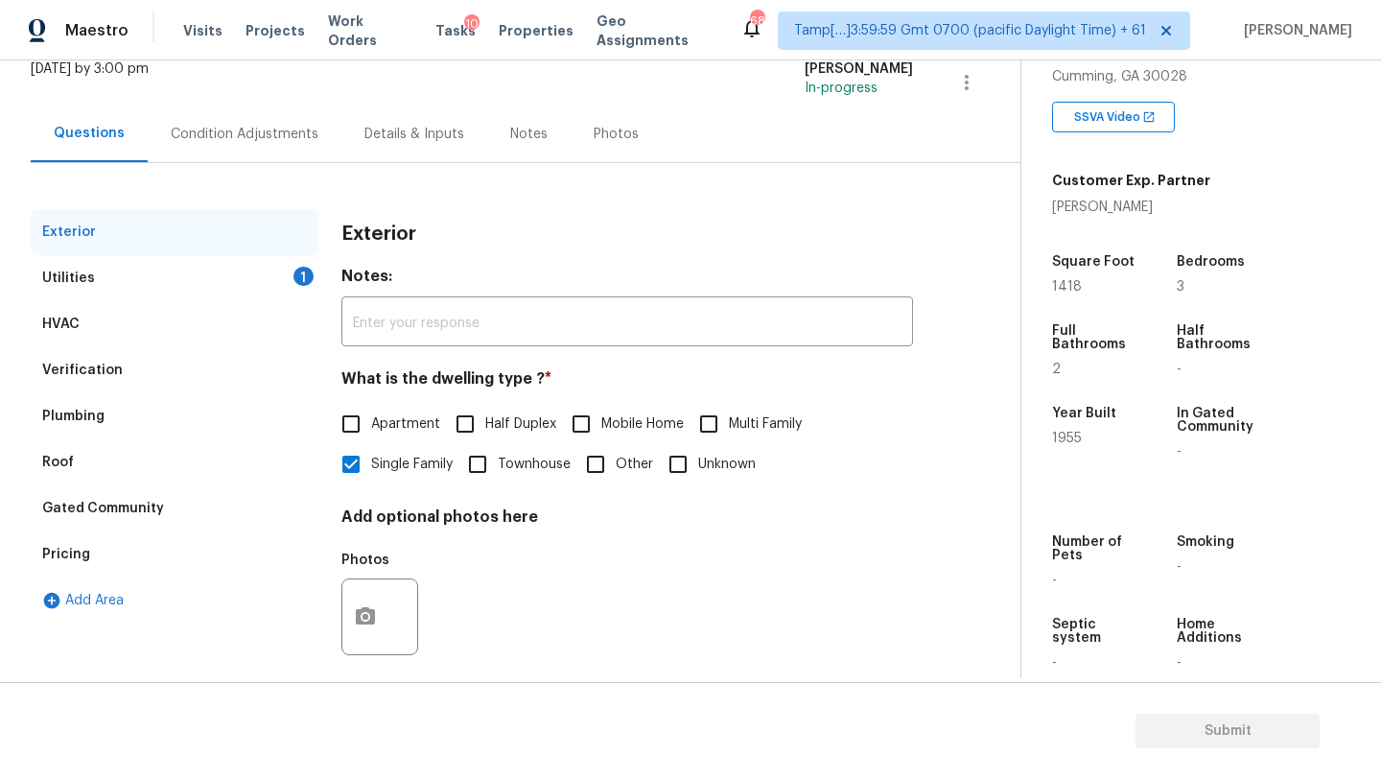
click at [105, 562] on div "Pricing" at bounding box center [175, 554] width 288 height 46
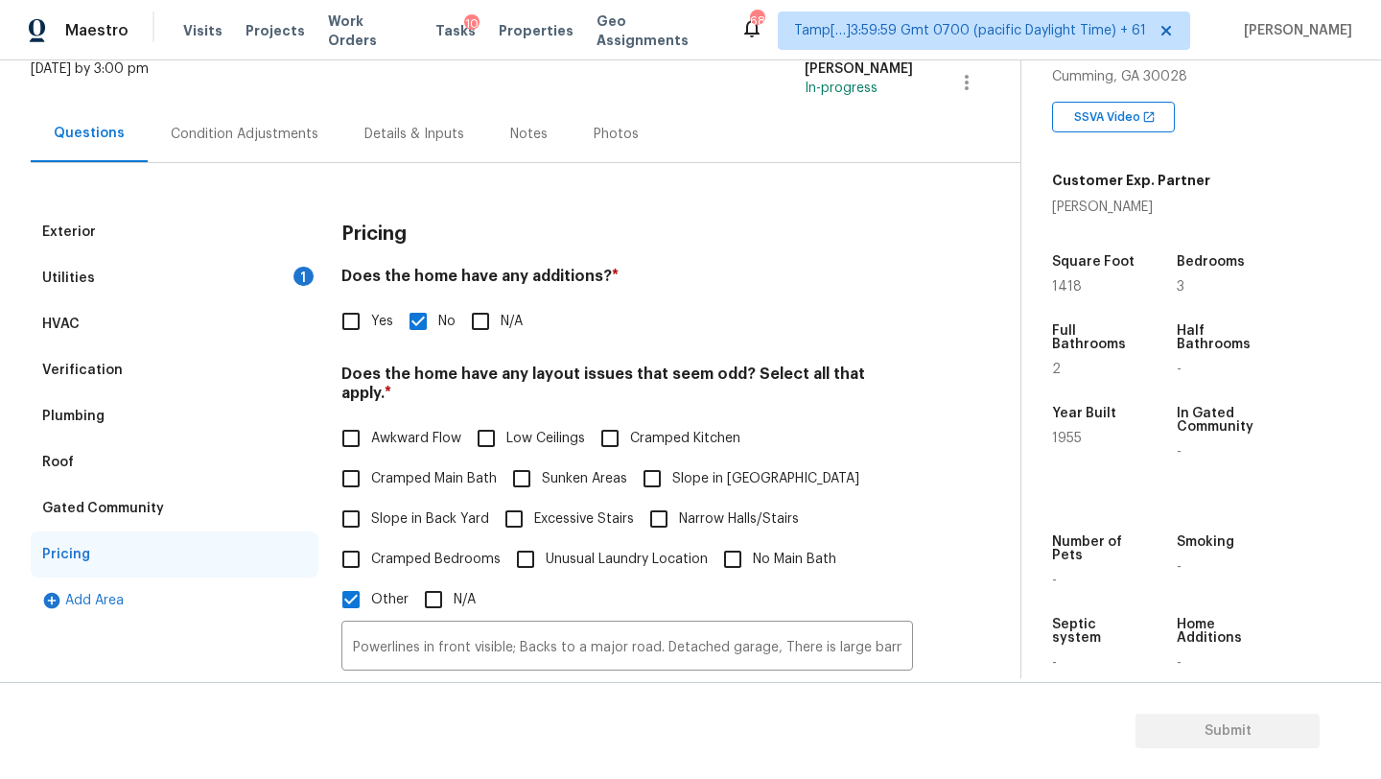
scroll to position [285, 0]
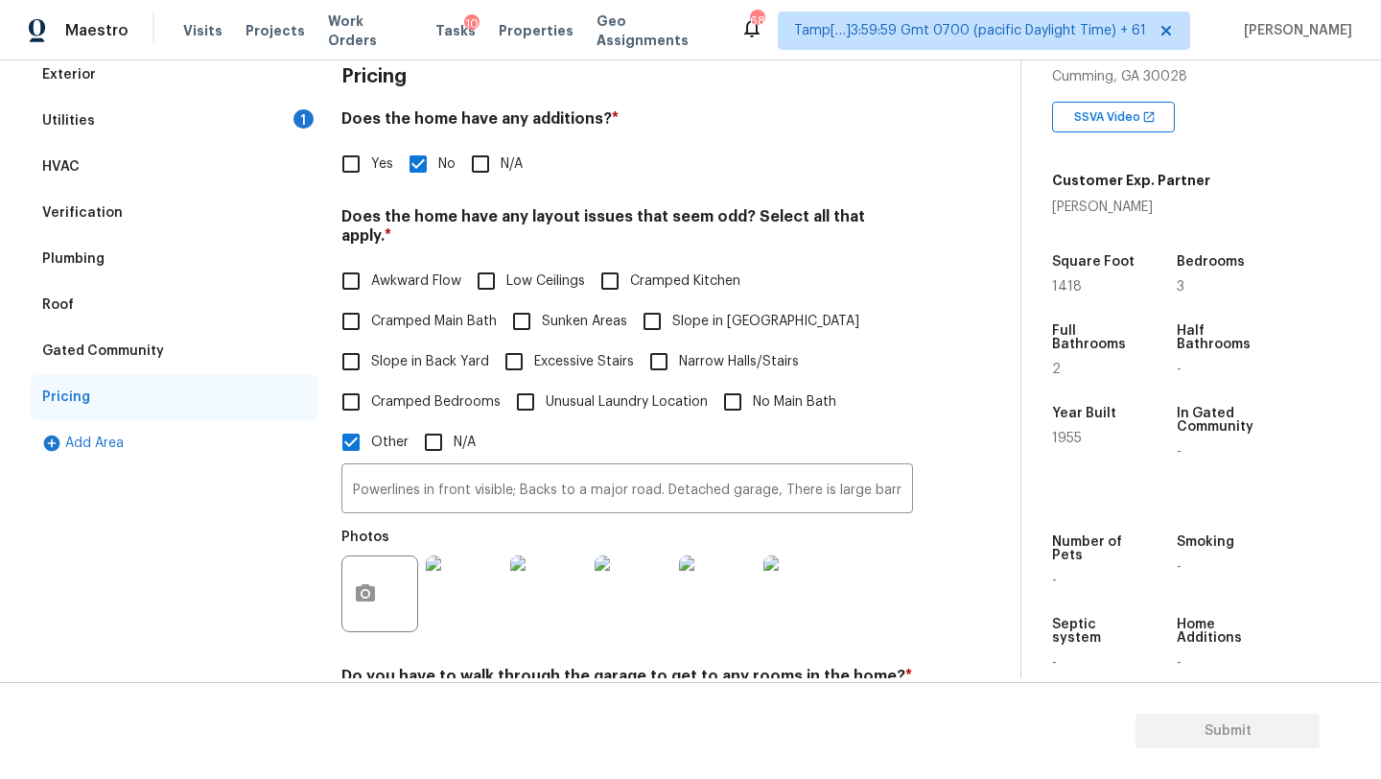
click at [401, 352] on span "Slope in Back Yard" at bounding box center [430, 362] width 118 height 20
click at [371, 341] on input "Slope in Back Yard" at bounding box center [351, 361] width 40 height 40
checkbox input "true"
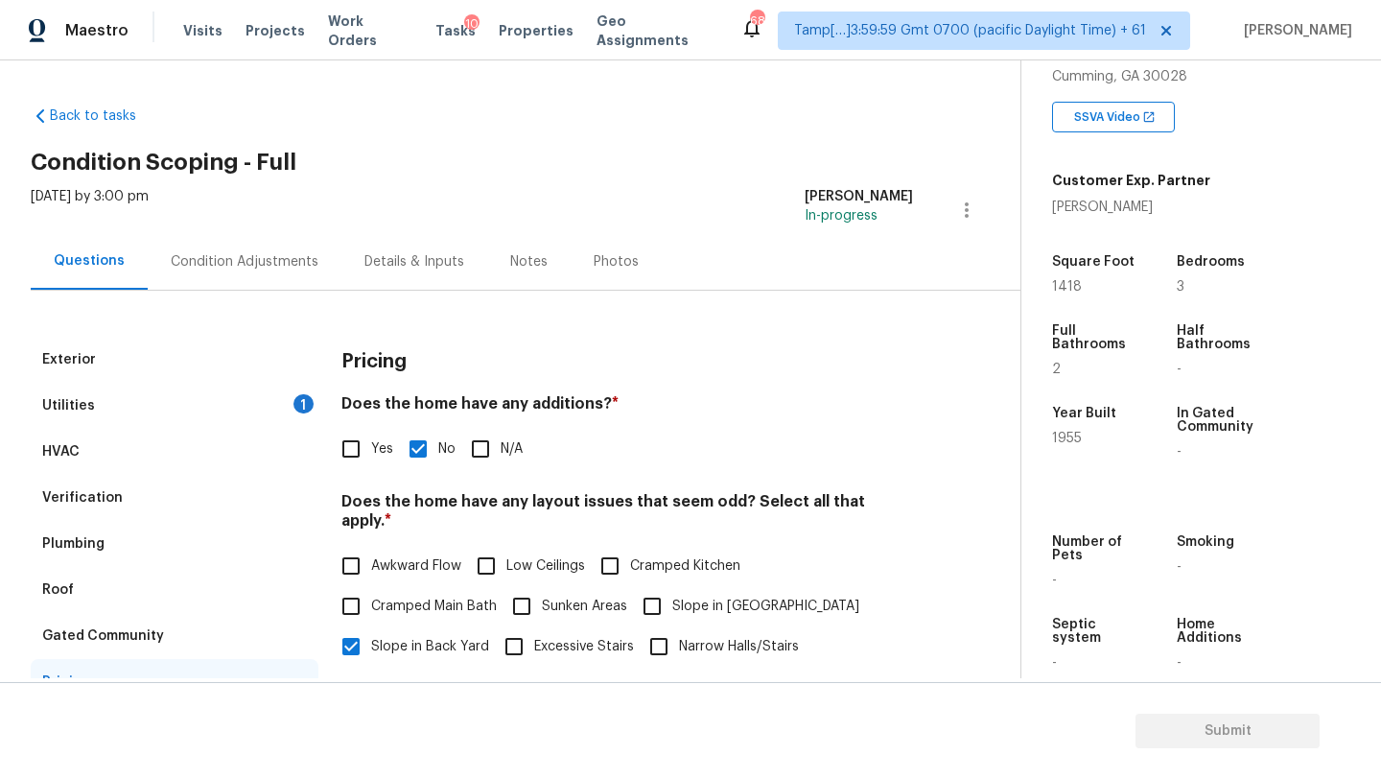
click at [270, 260] on div "Condition Adjustments" at bounding box center [245, 261] width 148 height 19
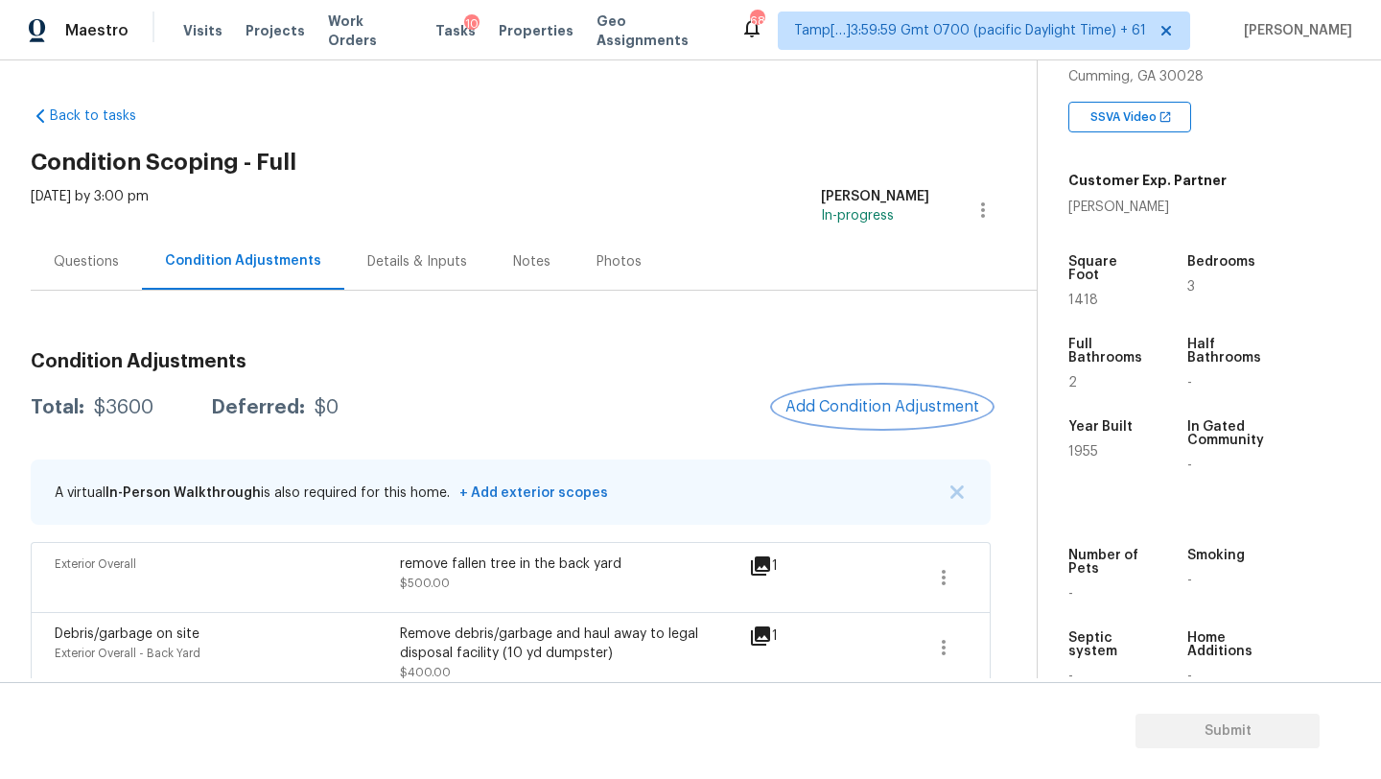
click at [906, 401] on span "Add Condition Adjustment" at bounding box center [882, 406] width 194 height 17
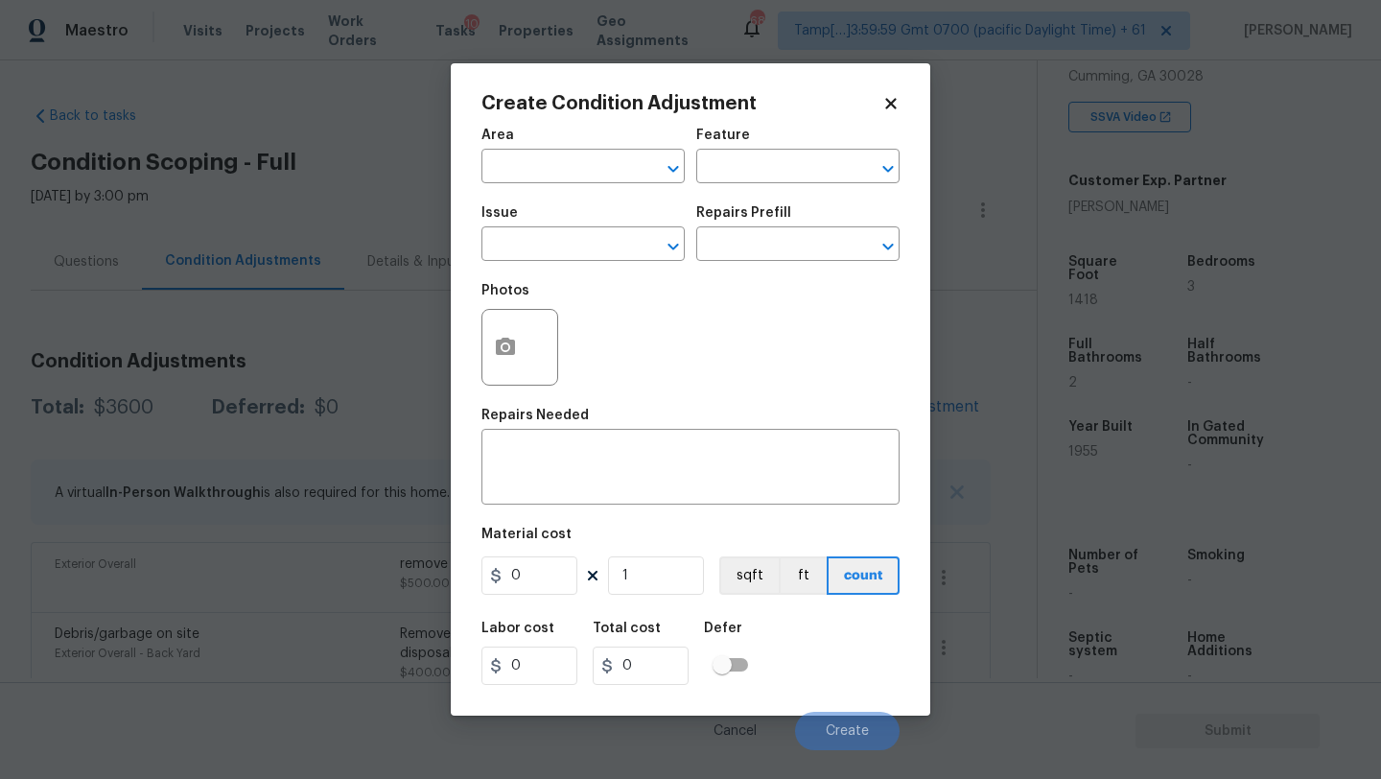
click at [555, 191] on span "Area ​" at bounding box center [582, 156] width 203 height 78
click at [555, 188] on span "Area ​" at bounding box center [582, 156] width 203 height 78
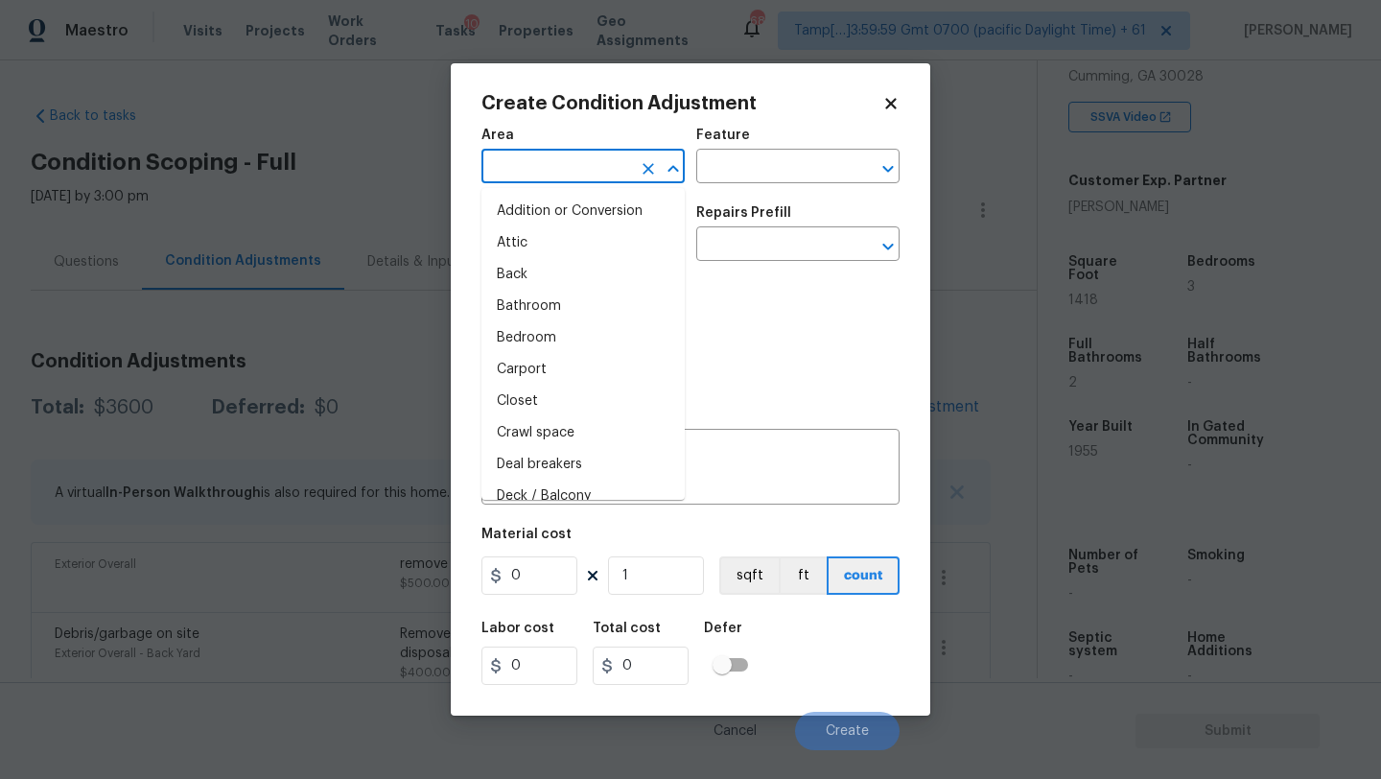
click at [555, 181] on input "text" at bounding box center [556, 168] width 150 height 30
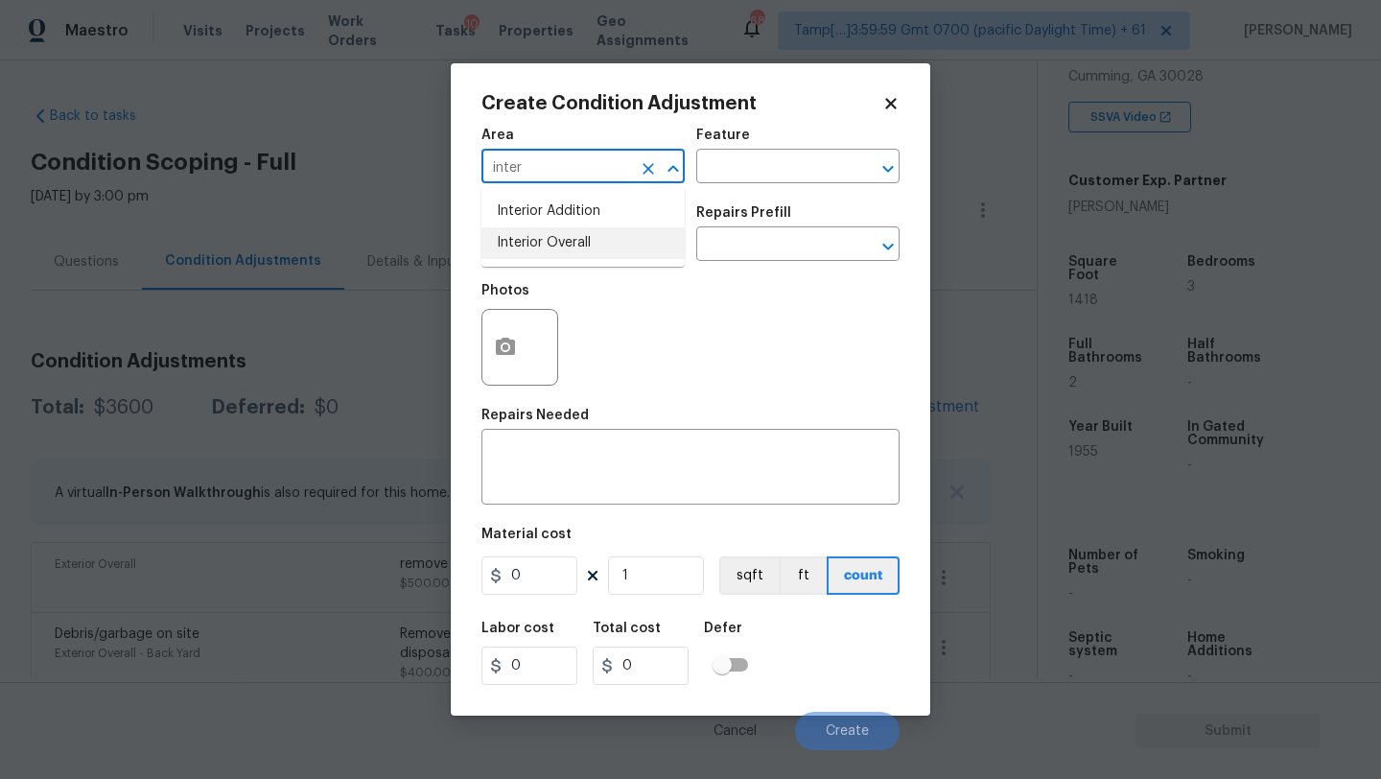
click at [563, 255] on li "Interior Overall" at bounding box center [582, 243] width 203 height 32
type input "Interior Overall"
click at [826, 122] on div "Area Interior Overall ​ Feature ​" at bounding box center [690, 156] width 418 height 78
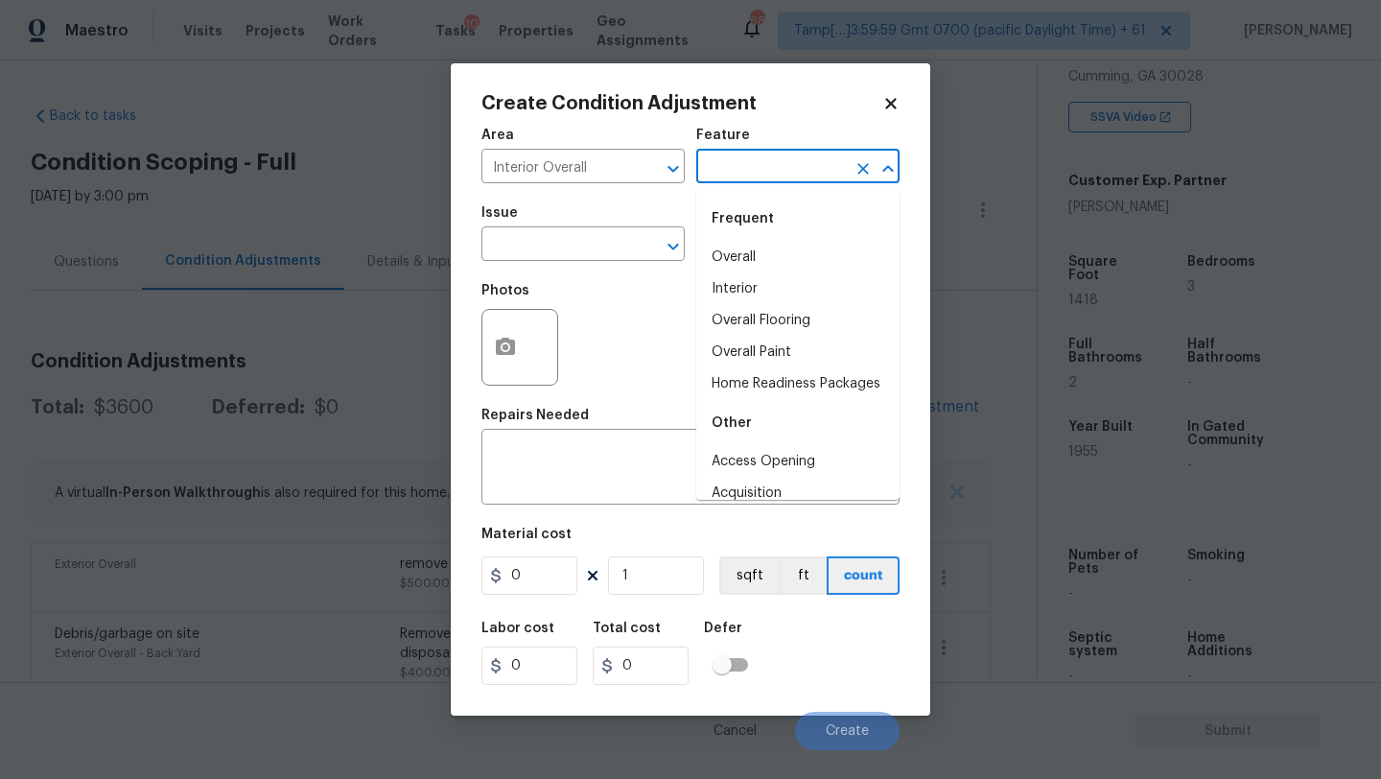
click at [810, 174] on input "text" at bounding box center [771, 168] width 150 height 30
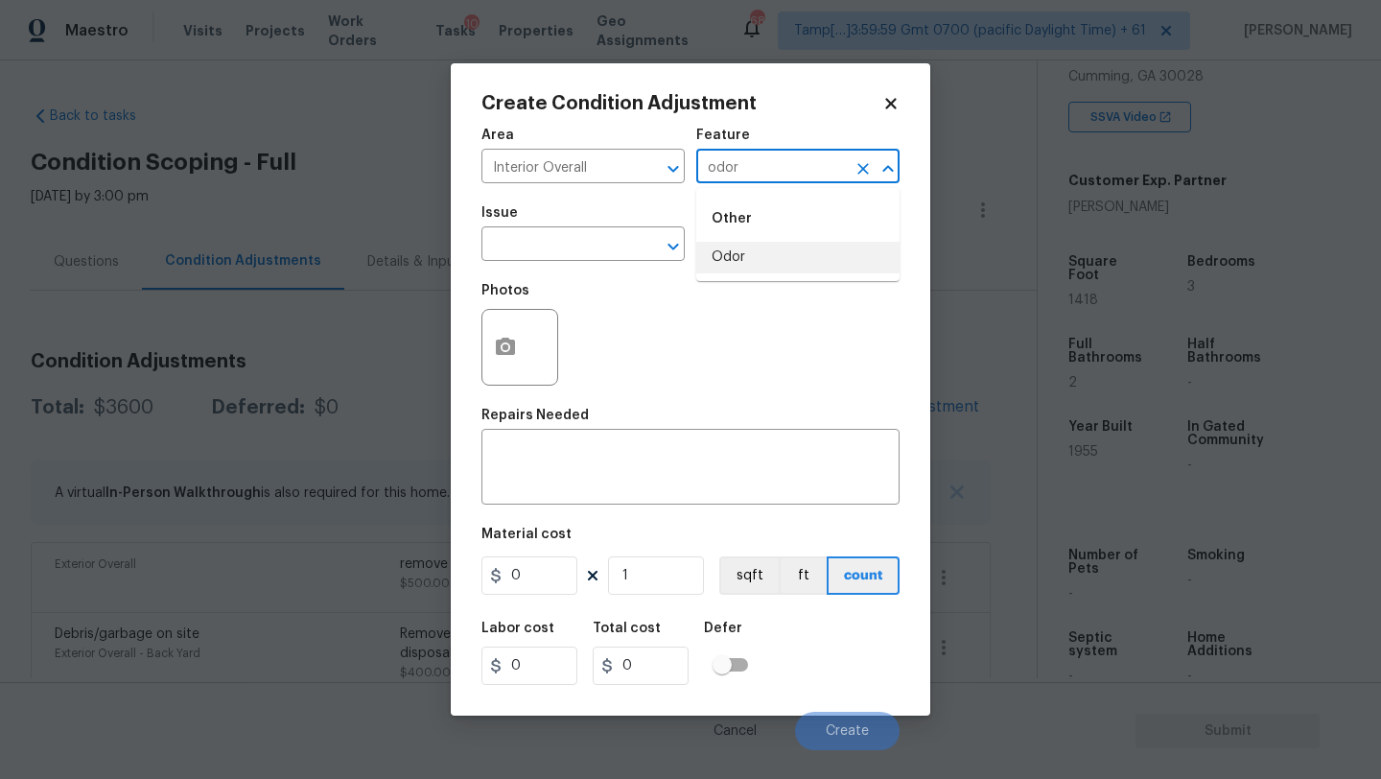
click at [793, 246] on li "Odor" at bounding box center [797, 258] width 203 height 32
type input "Odor"
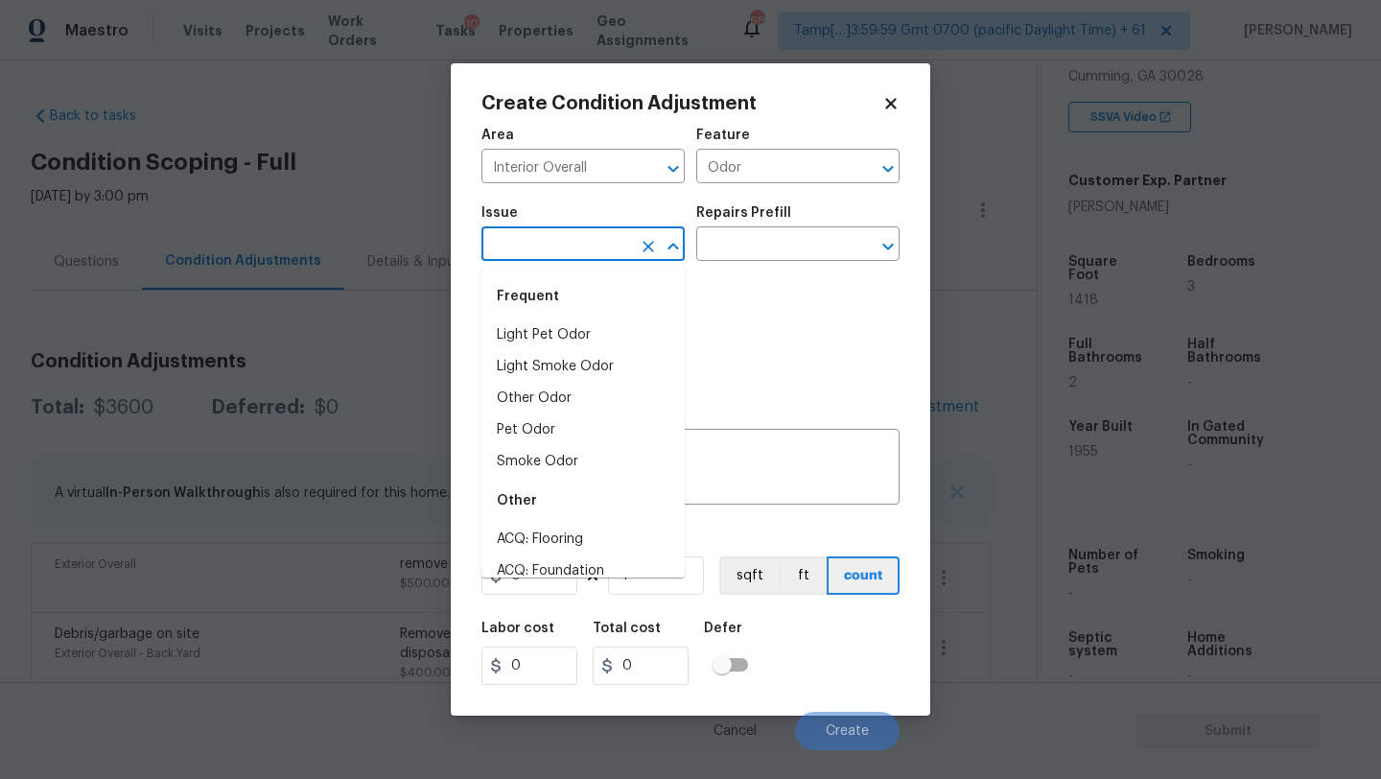
click at [513, 246] on input "text" at bounding box center [556, 246] width 150 height 30
click at [522, 325] on li "Light Pet Odor" at bounding box center [582, 335] width 203 height 32
type input "Light Pet Odor"
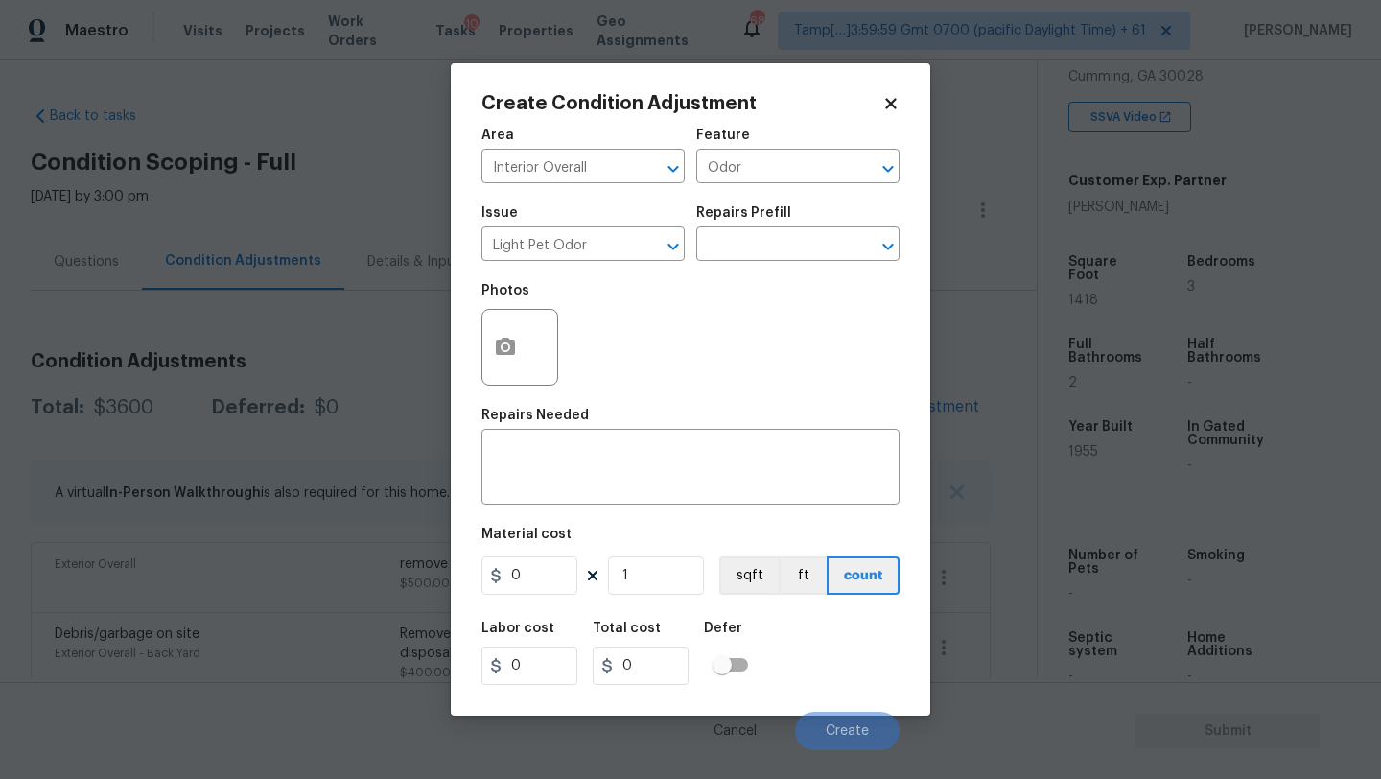
click at [702, 269] on div "Issue Light Pet Odor ​ Repairs Prefill ​" at bounding box center [690, 234] width 418 height 78
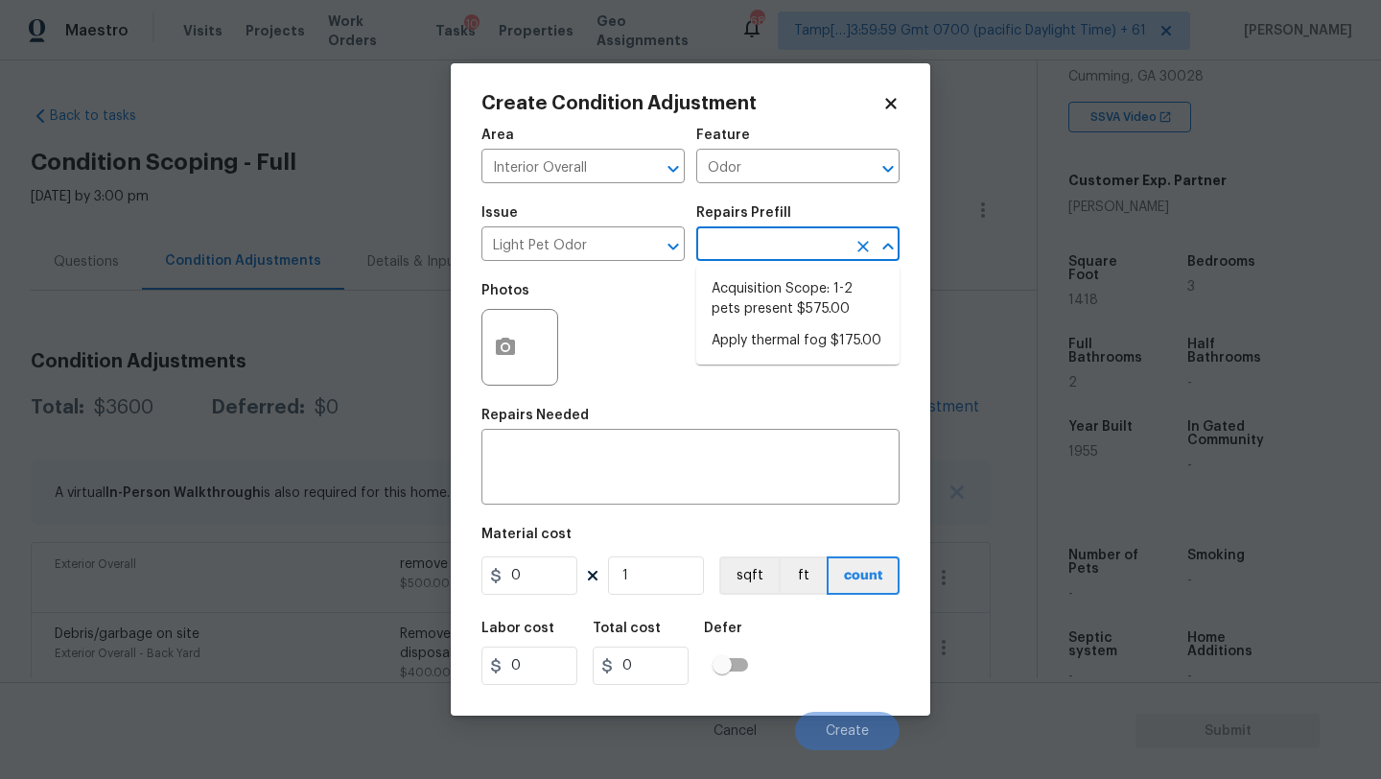
click at [732, 243] on input "text" at bounding box center [771, 246] width 150 height 30
click at [732, 286] on li "Acquisition Scope: 1-2 pets present $575.00" at bounding box center [797, 299] width 203 height 52
type textarea "Acquisition Scope: 1-2 pets present"
type input "575"
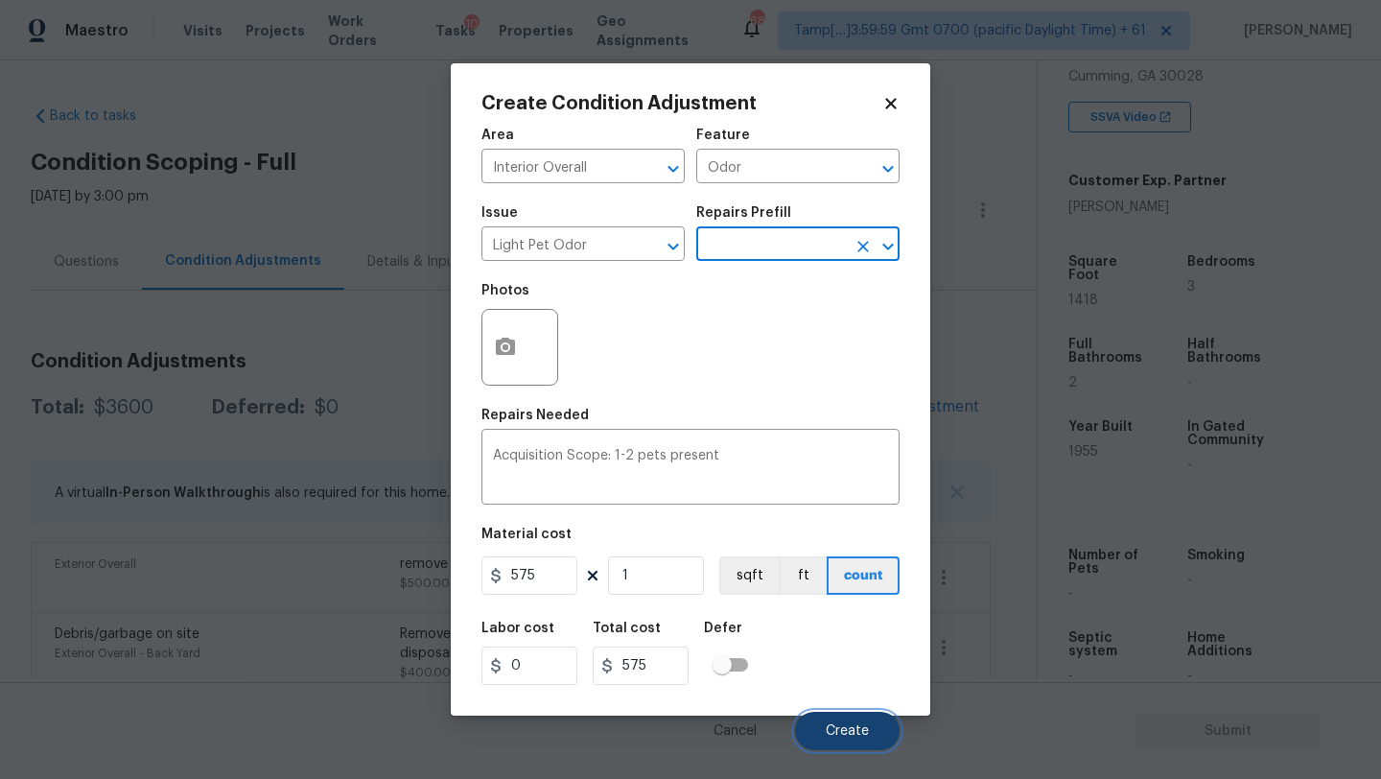
click at [837, 732] on span "Create" at bounding box center [847, 731] width 43 height 14
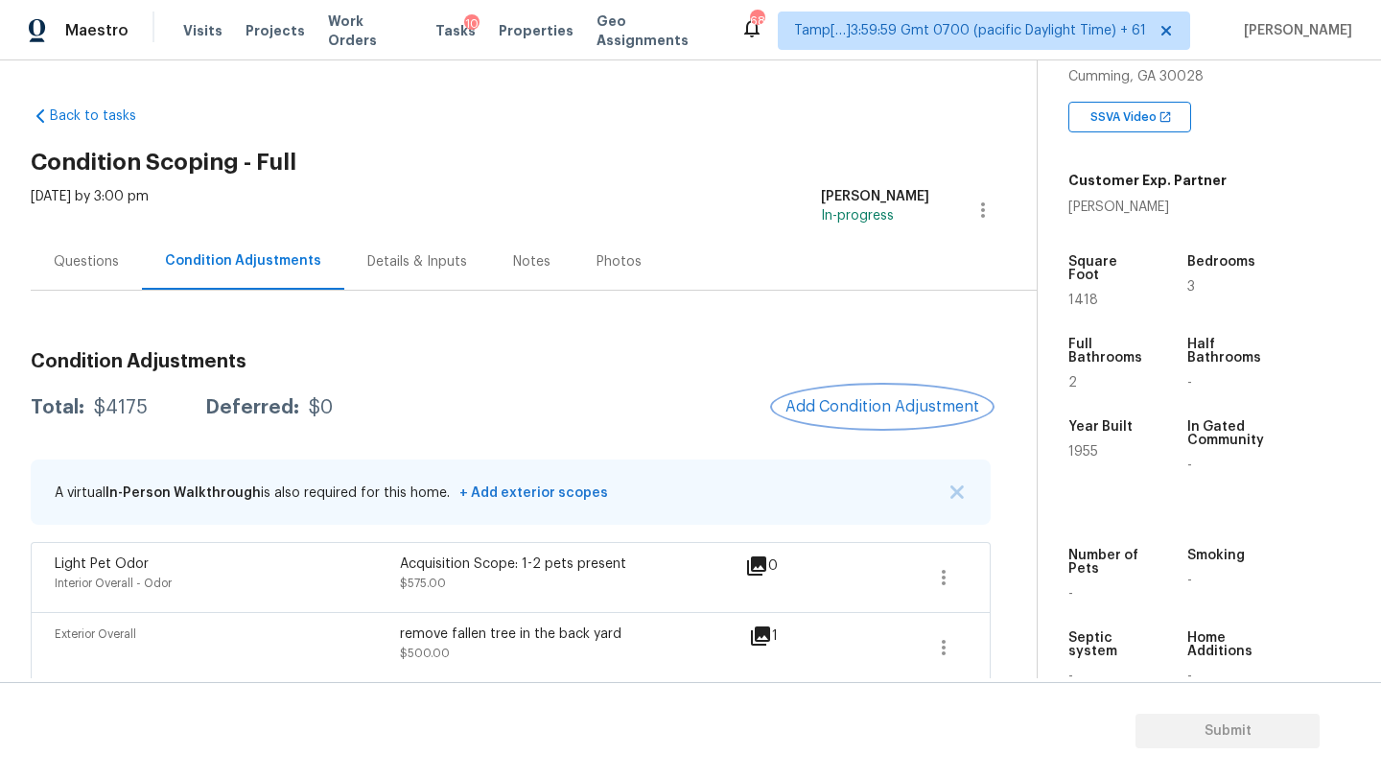
click at [892, 420] on button "Add Condition Adjustment" at bounding box center [882, 406] width 217 height 40
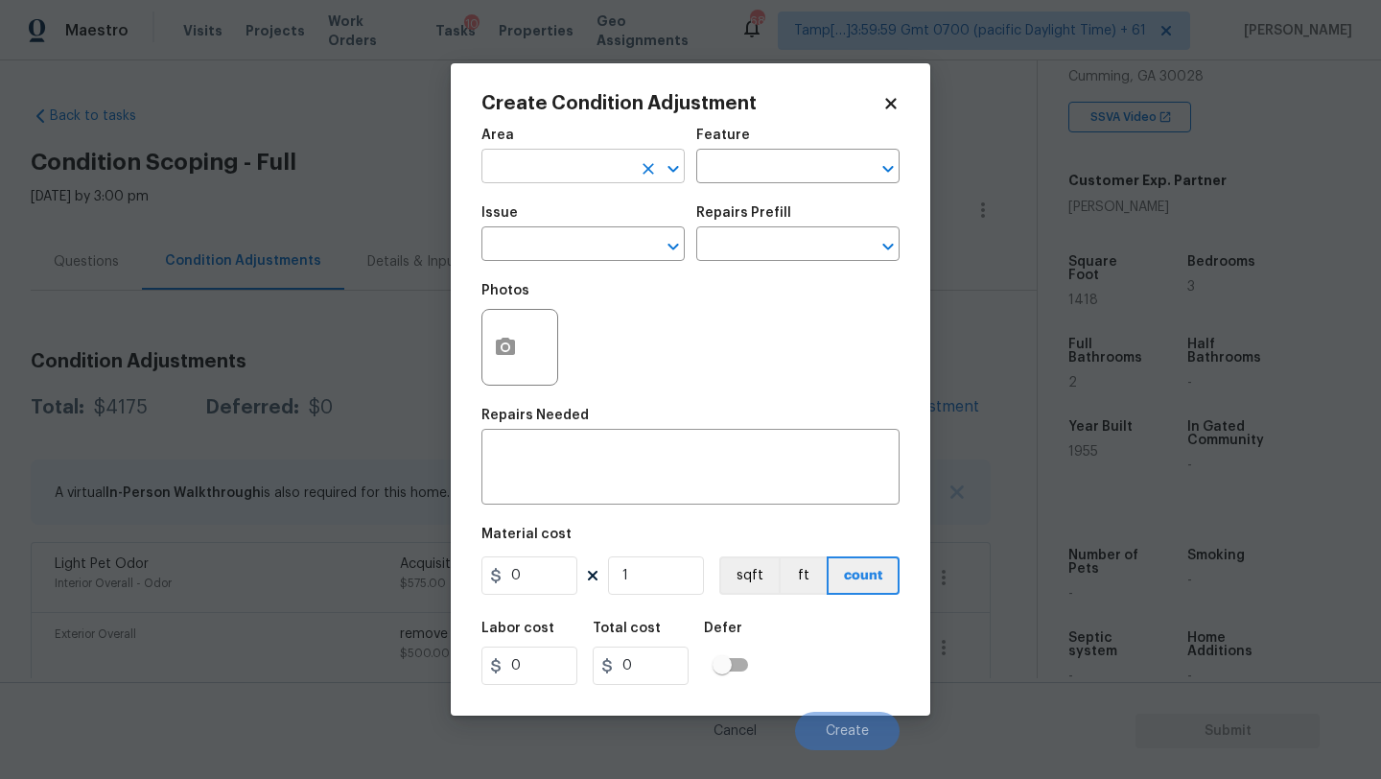
click at [602, 172] on input "text" at bounding box center [556, 168] width 150 height 30
type input "ex"
click at [586, 183] on span "Area ​" at bounding box center [582, 156] width 203 height 78
click at [588, 175] on input "text" at bounding box center [556, 168] width 150 height 30
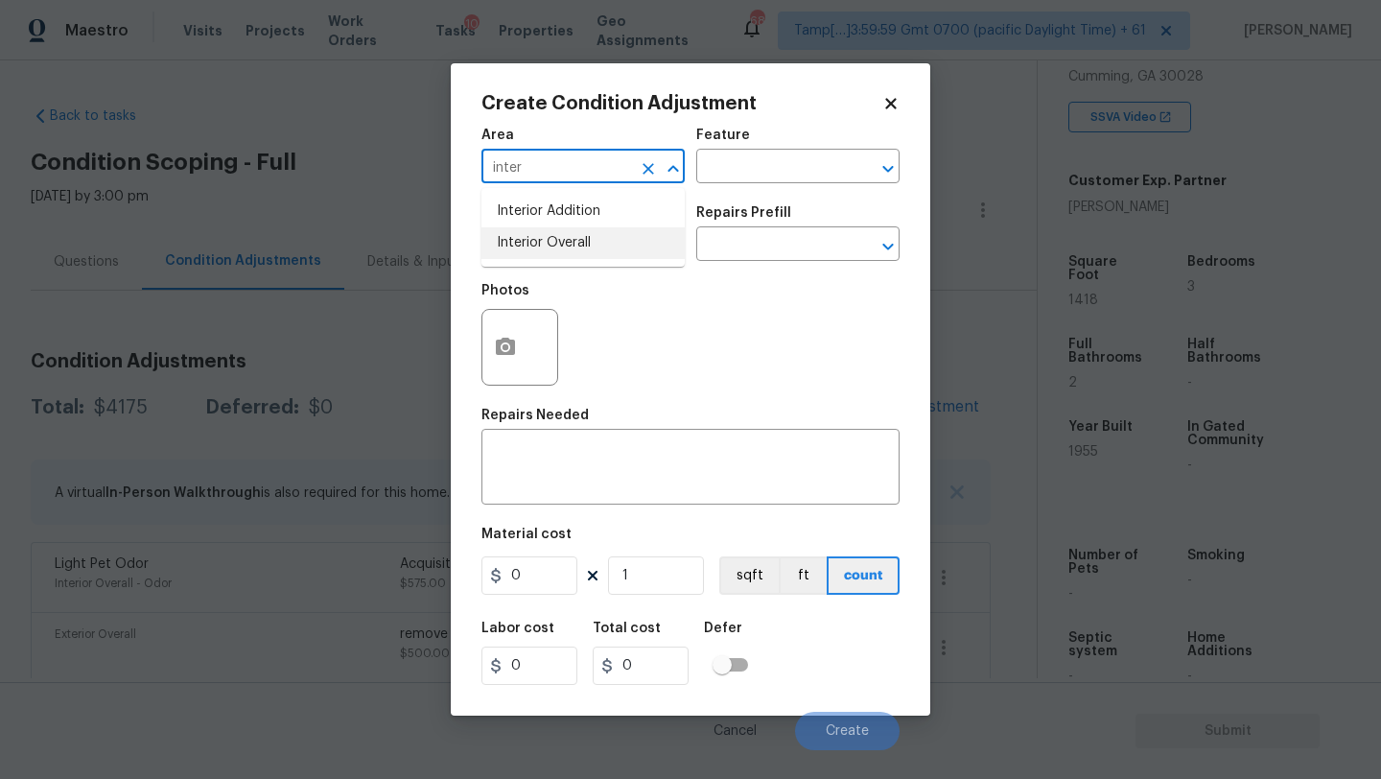
click at [585, 228] on ul "Interior Addition Interior Overall" at bounding box center [582, 227] width 203 height 79
click at [585, 228] on li "Interior Overall" at bounding box center [582, 243] width 203 height 32
type input "Interior Overall"
click at [737, 165] on input "text" at bounding box center [771, 168] width 150 height 30
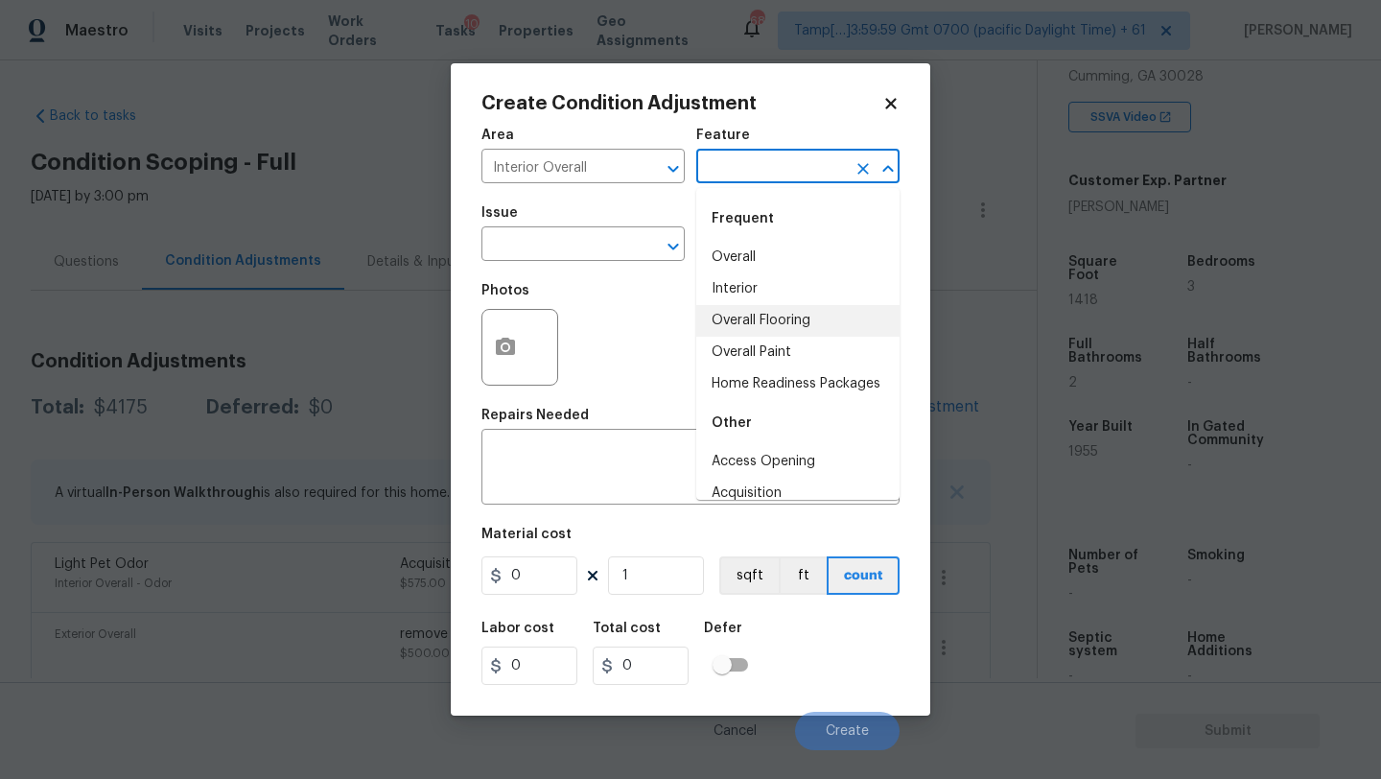
click at [740, 309] on li "Overall Flooring" at bounding box center [797, 321] width 203 height 32
type input "Overall Flooring"
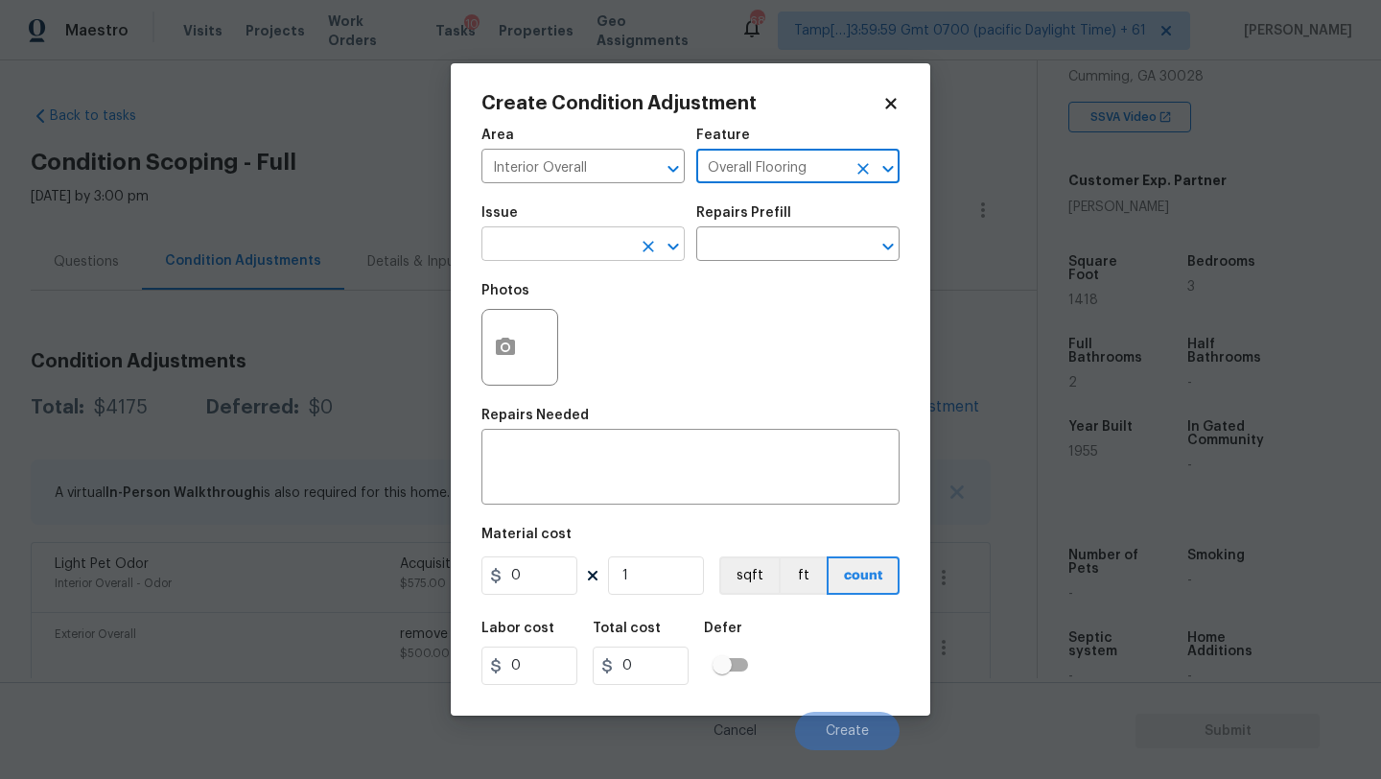
click at [542, 252] on input "text" at bounding box center [556, 246] width 150 height 30
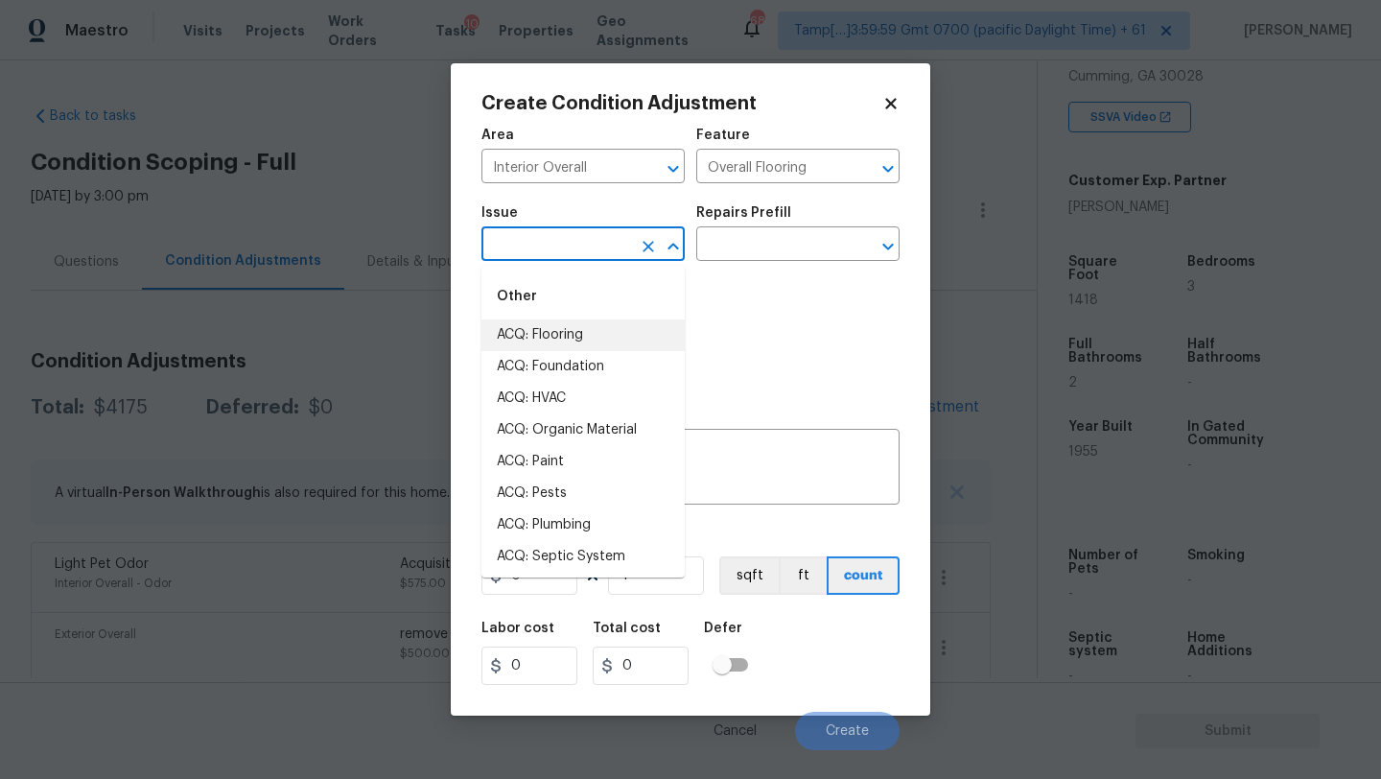
click at [569, 246] on input "text" at bounding box center [556, 246] width 150 height 30
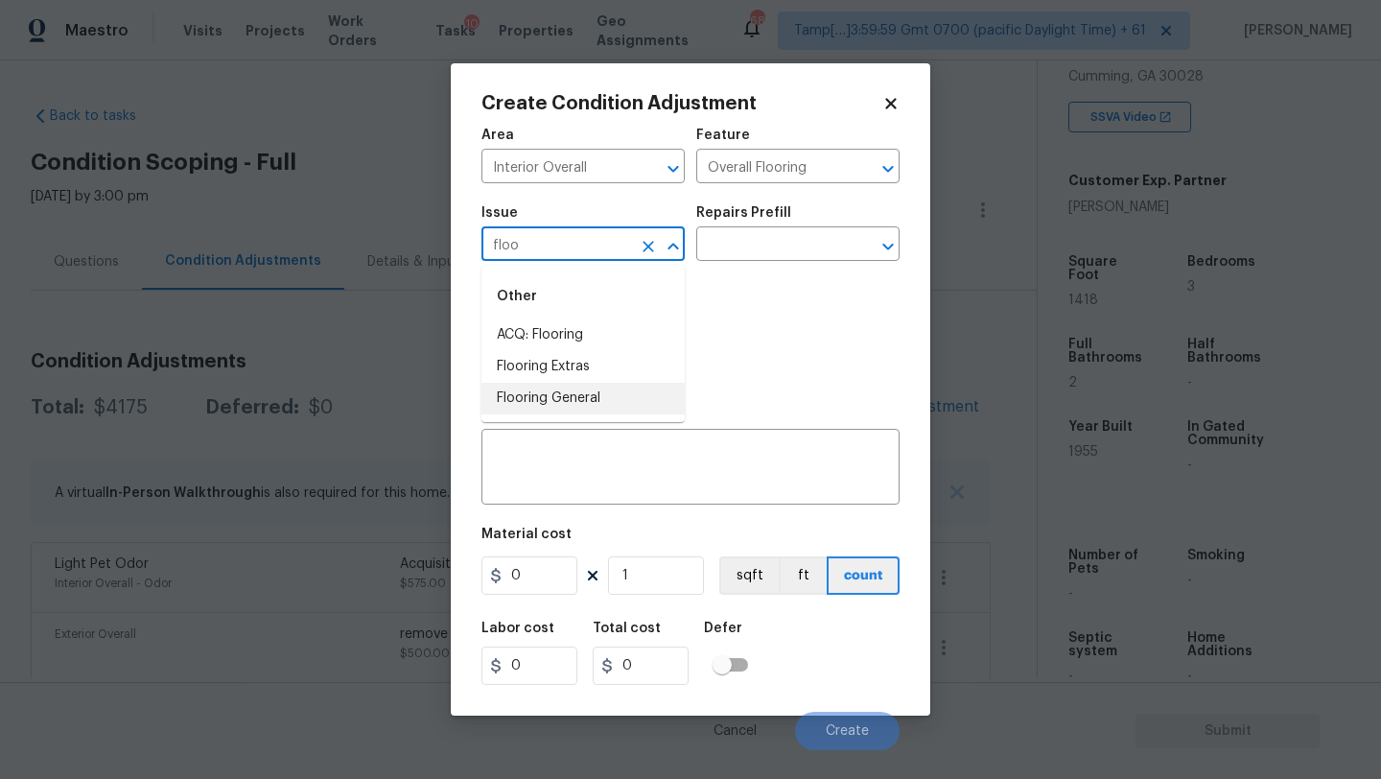
click at [570, 391] on li "Flooring General" at bounding box center [582, 399] width 203 height 32
type input "Flooring General"
click at [773, 246] on input "text" at bounding box center [771, 246] width 150 height 30
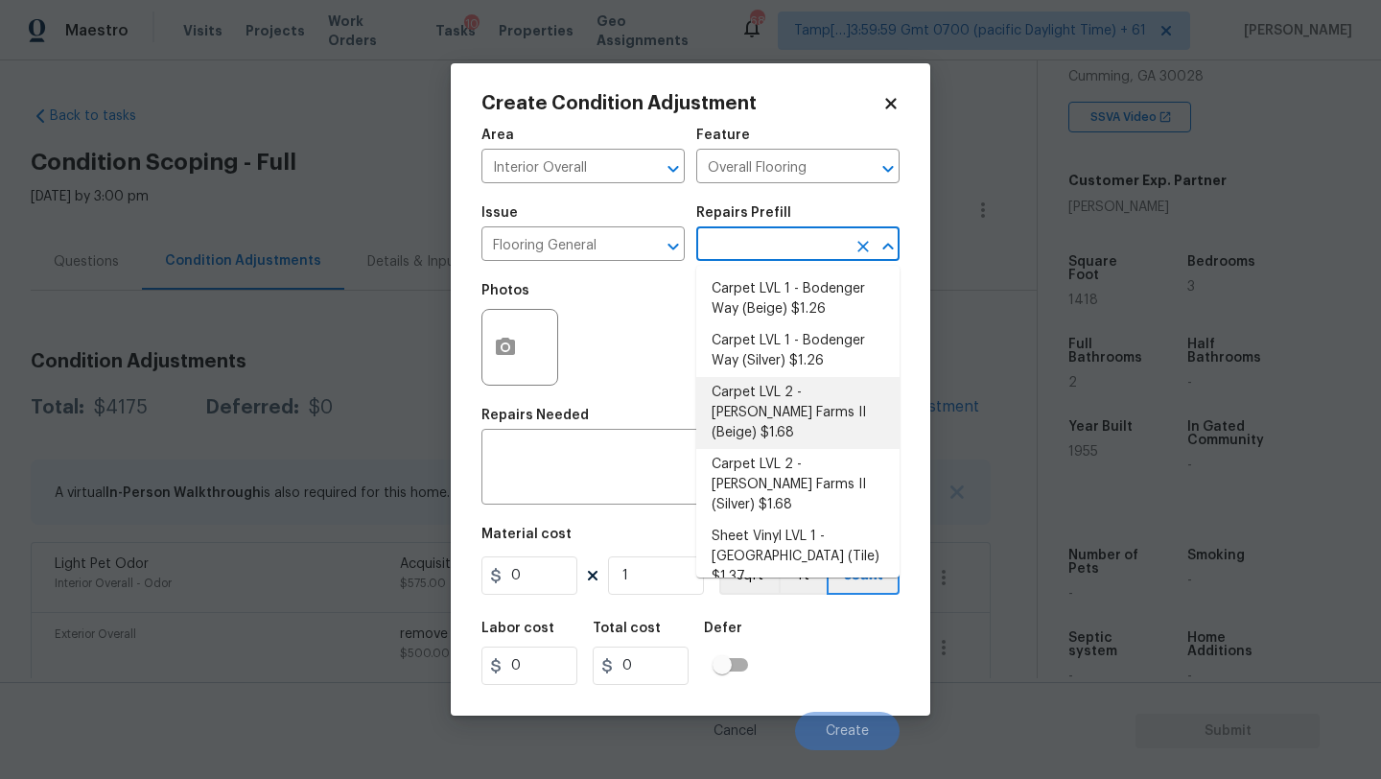
click at [762, 400] on li "Carpet LVL 2 - Abshire Farms II (Beige) $1.68" at bounding box center [797, 413] width 203 height 72
type textarea "Install new carpet (Abshire Farms II - 749 Stony Glade) at all previously carpe…"
type input "1.68"
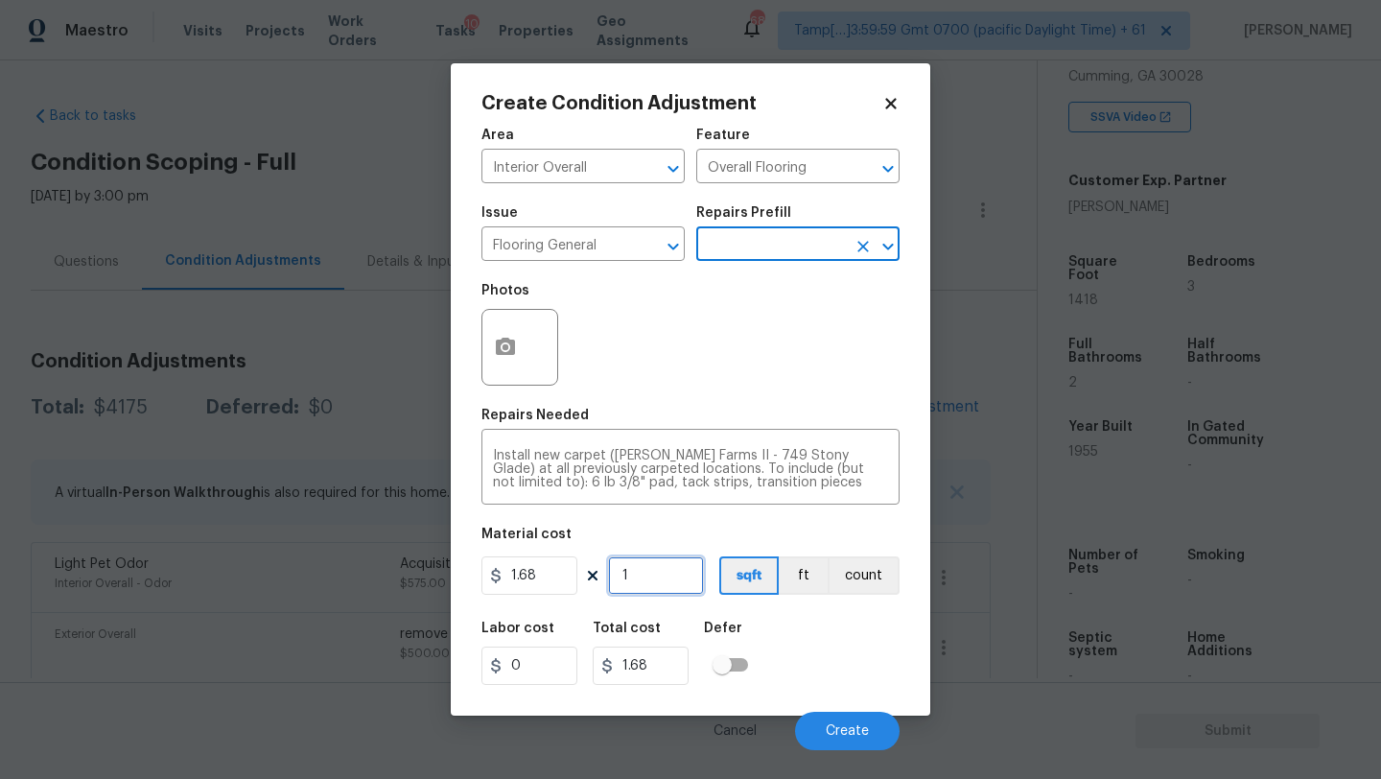
click at [669, 560] on input "1" at bounding box center [656, 575] width 96 height 38
type input "2"
type input "3.36"
type input "20"
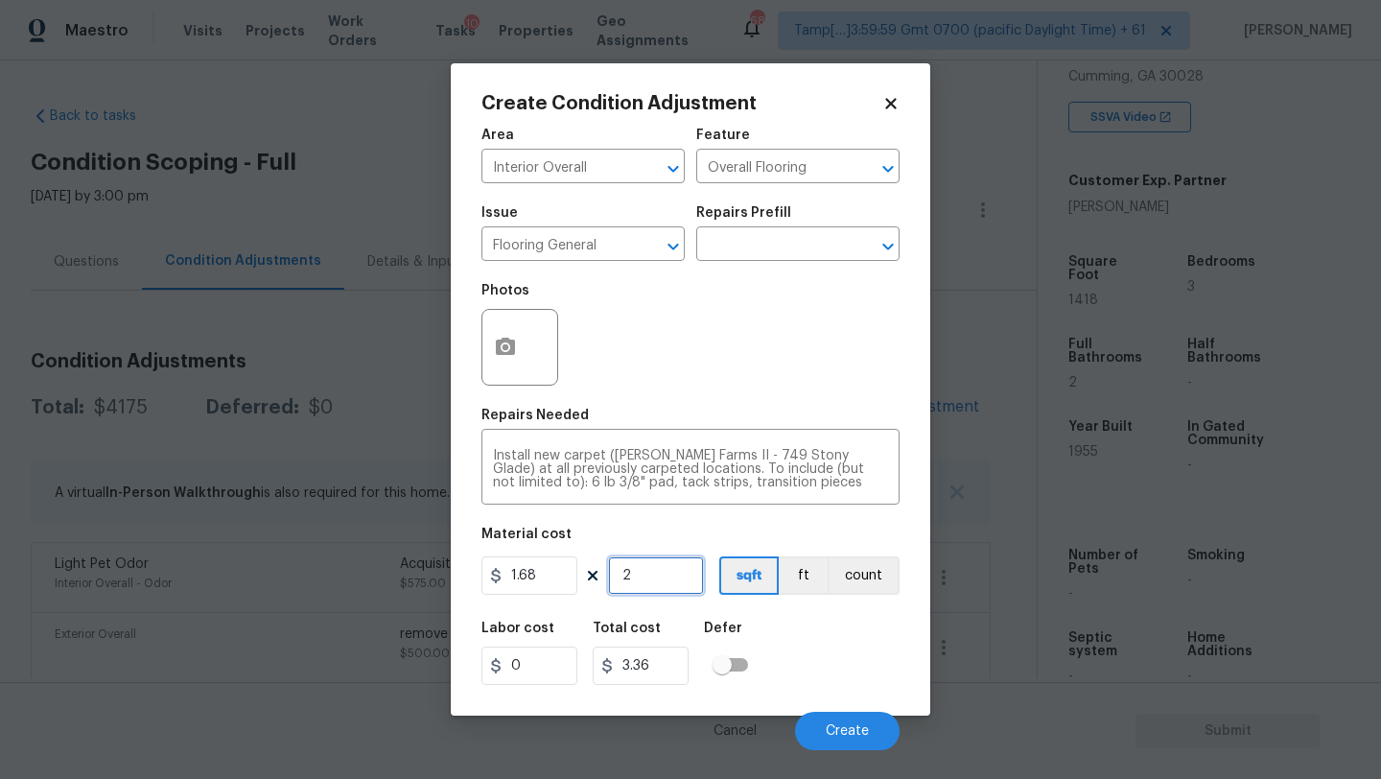
type input "33.6"
type input "200"
type input "336"
type input "200"
click at [505, 349] on circle "button" at bounding box center [506, 347] width 6 height 6
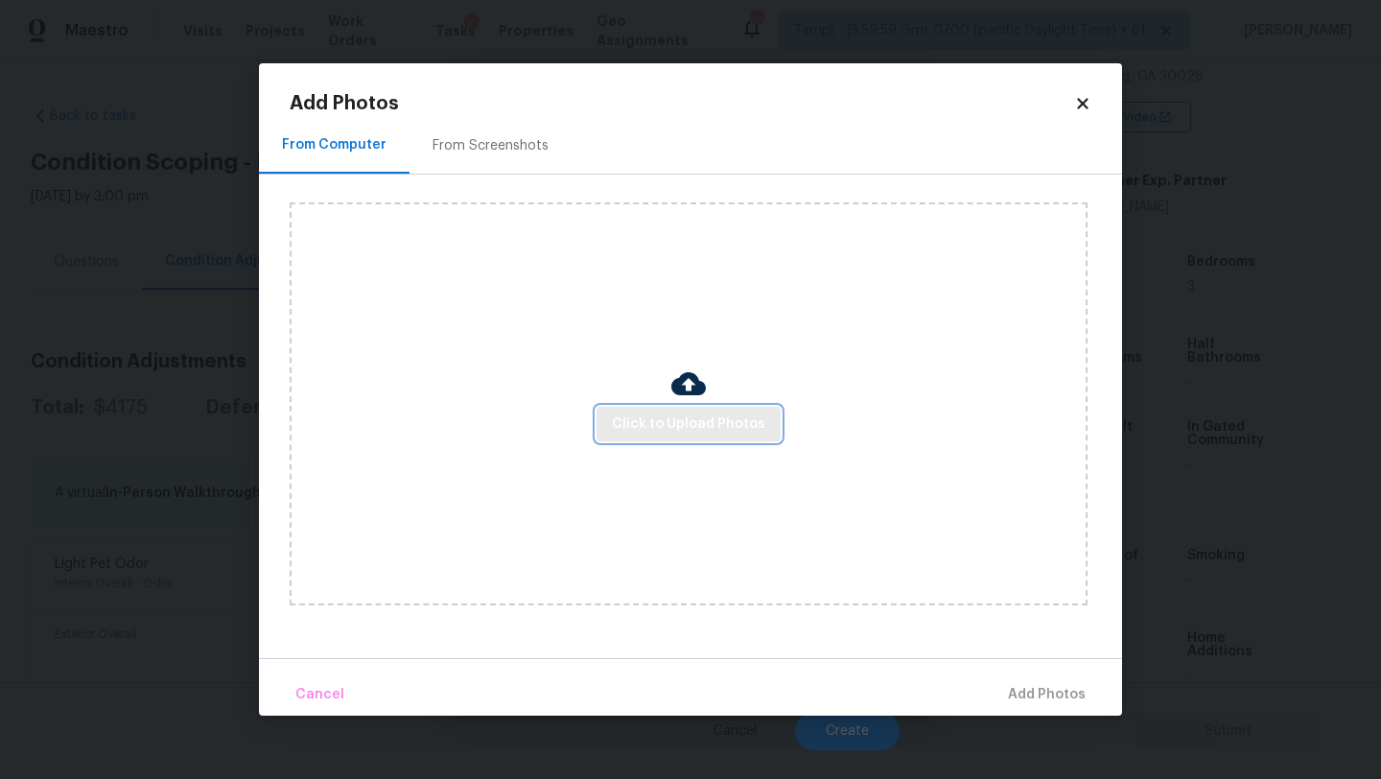
click at [646, 438] on button "Click to Upload Photos" at bounding box center [689, 424] width 184 height 35
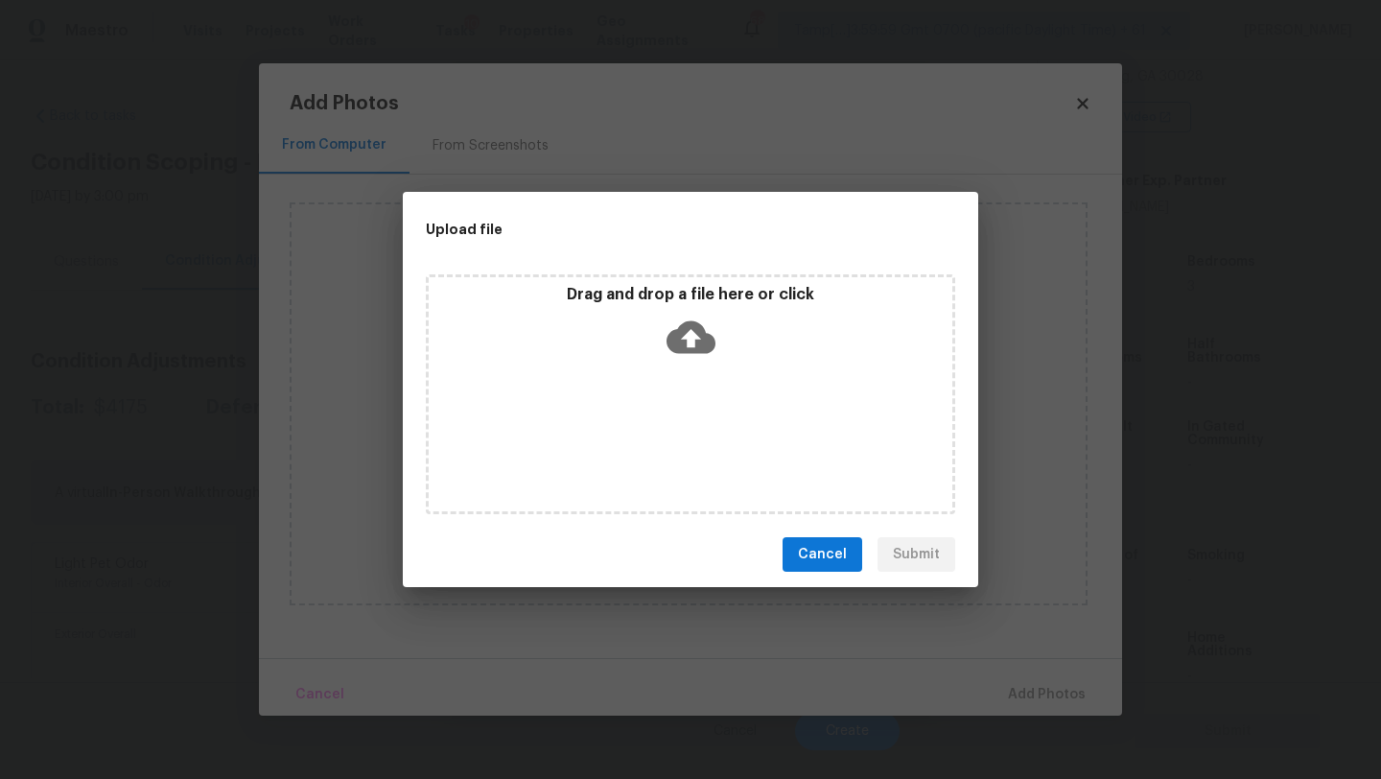
click at [677, 374] on div "Drag and drop a file here or click" at bounding box center [690, 394] width 529 height 240
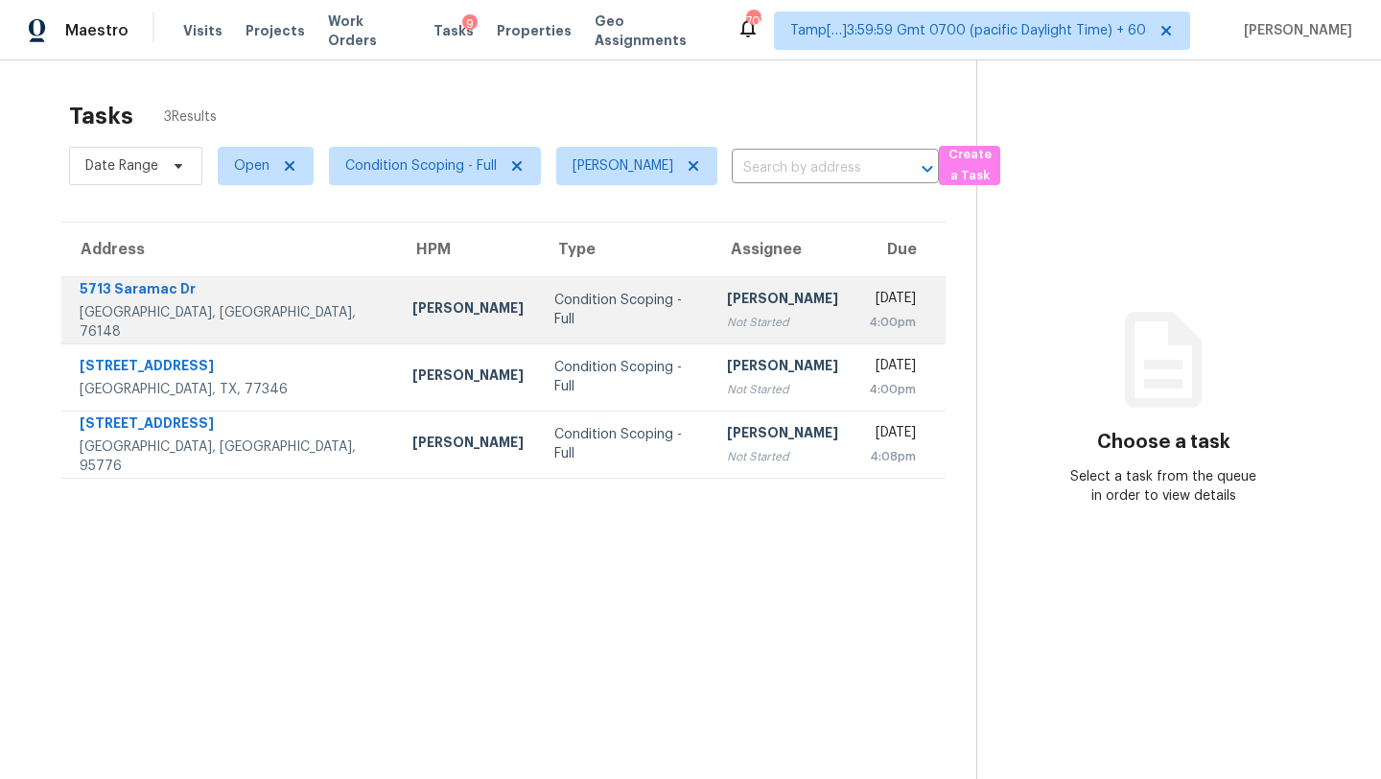
click at [712, 328] on td "[PERSON_NAME] Not Started" at bounding box center [783, 309] width 142 height 67
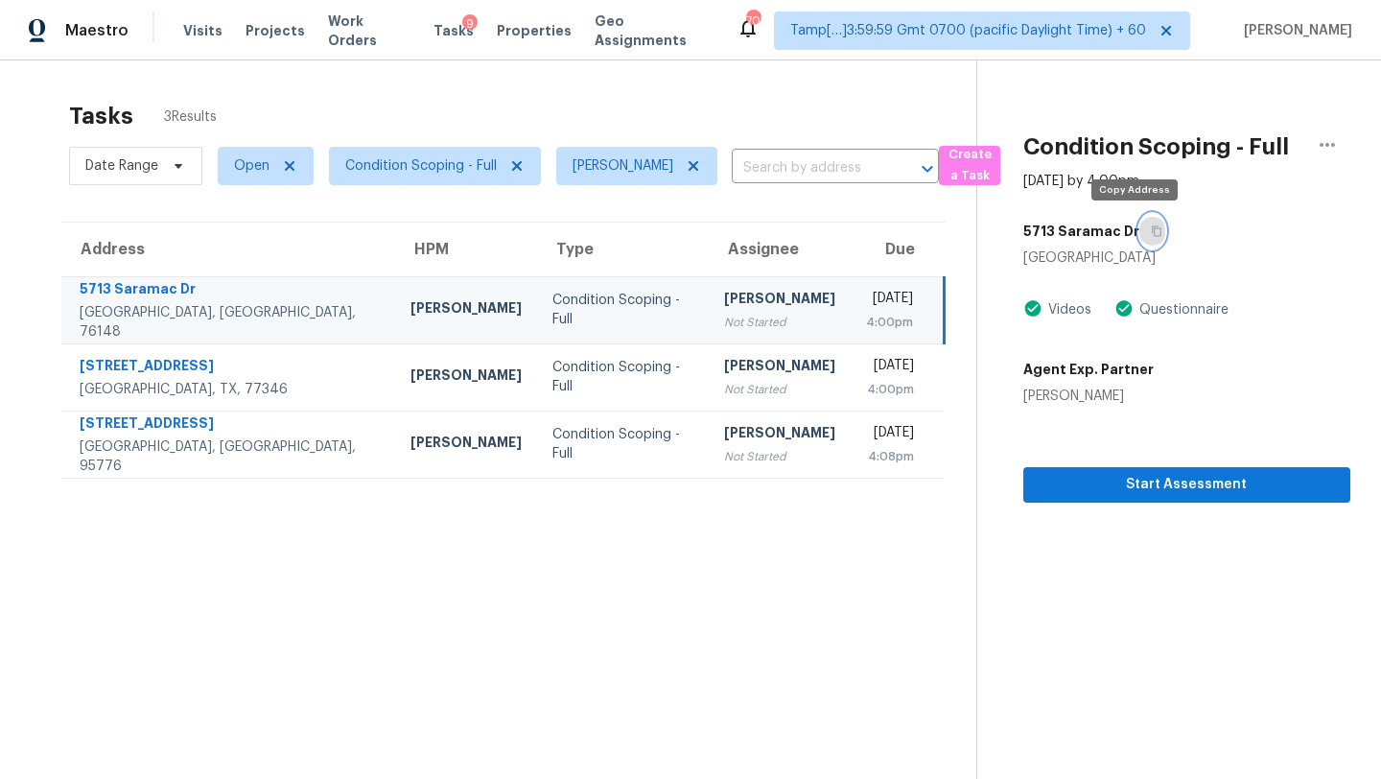
click at [1142, 233] on button "button" at bounding box center [1152, 231] width 26 height 35
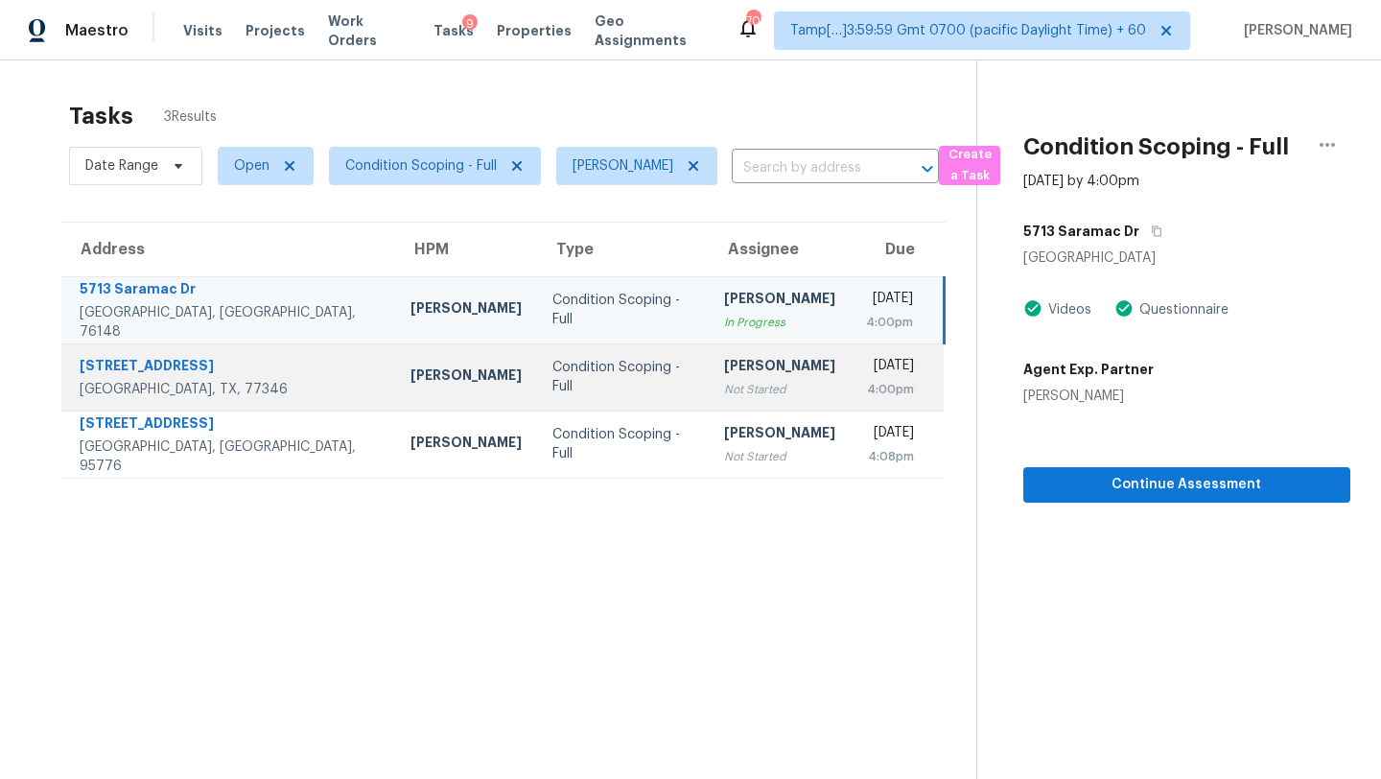
click at [724, 385] on div "Not Started" at bounding box center [779, 389] width 111 height 19
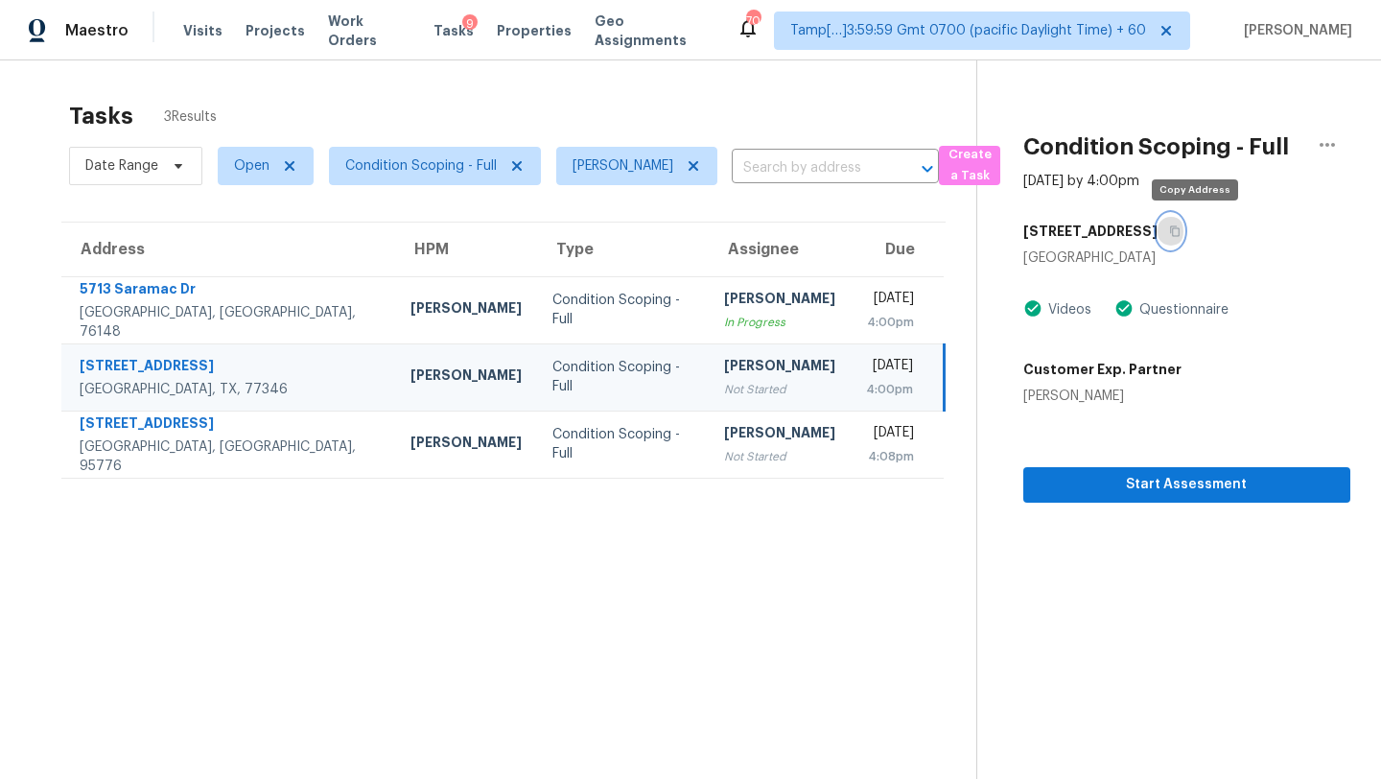
click at [1181, 227] on icon "button" at bounding box center [1175, 231] width 12 height 12
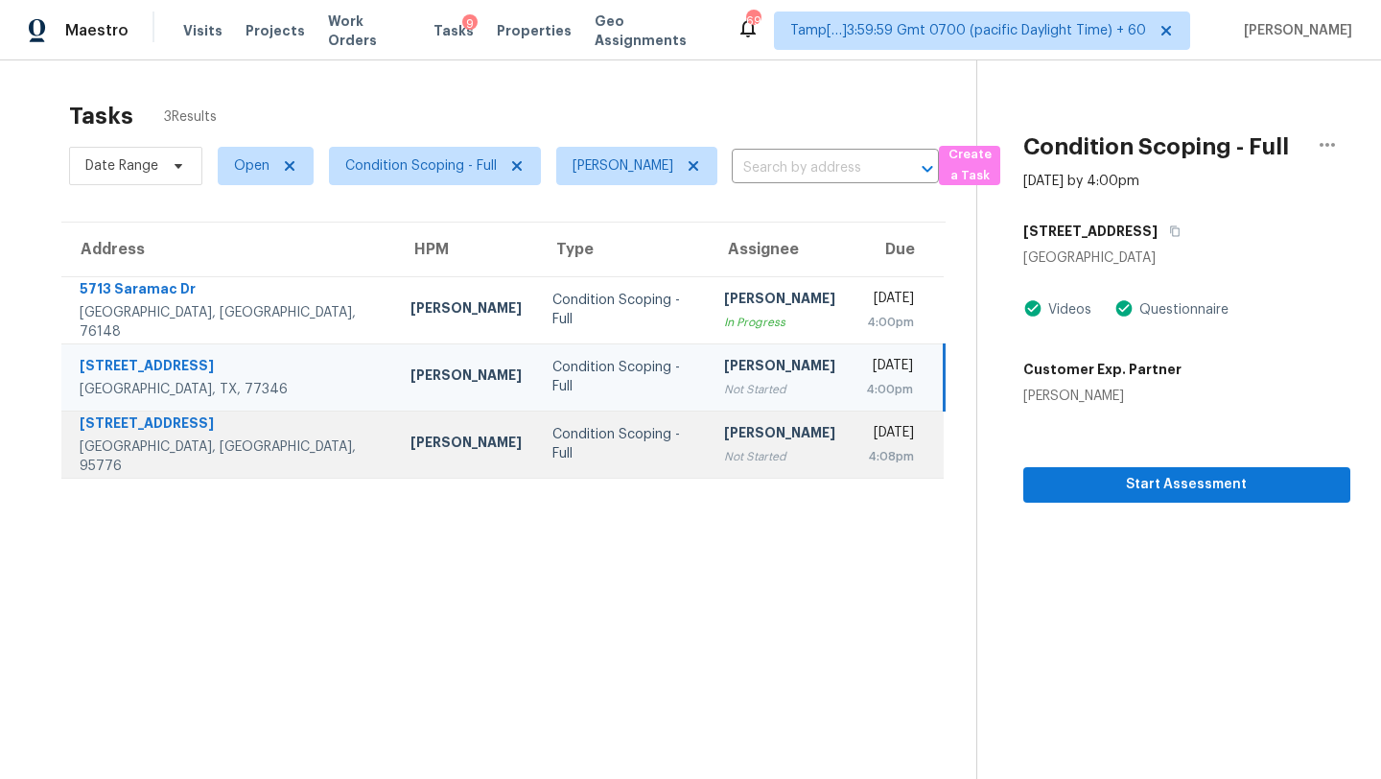
click at [724, 449] on div "Not Started" at bounding box center [779, 456] width 111 height 19
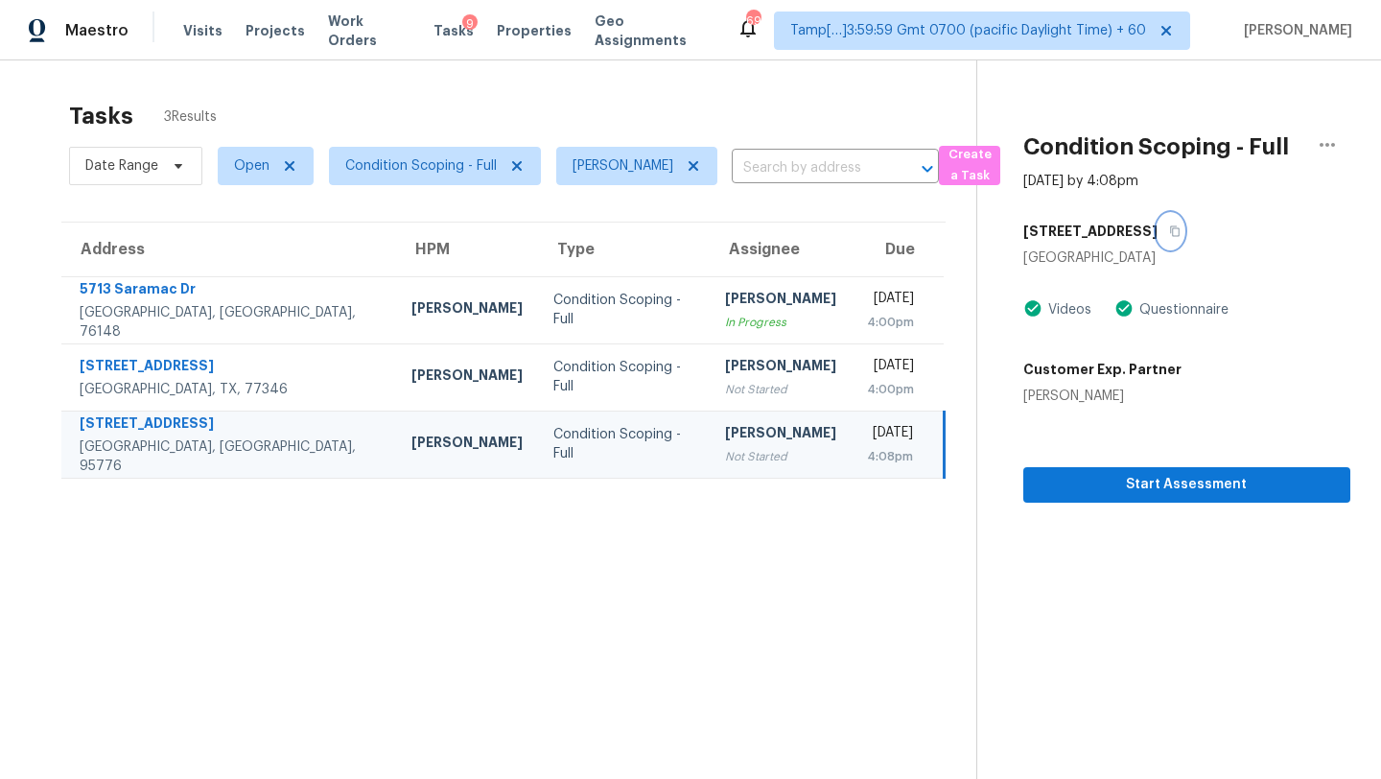
click at [1169, 225] on icon "button" at bounding box center [1175, 231] width 12 height 12
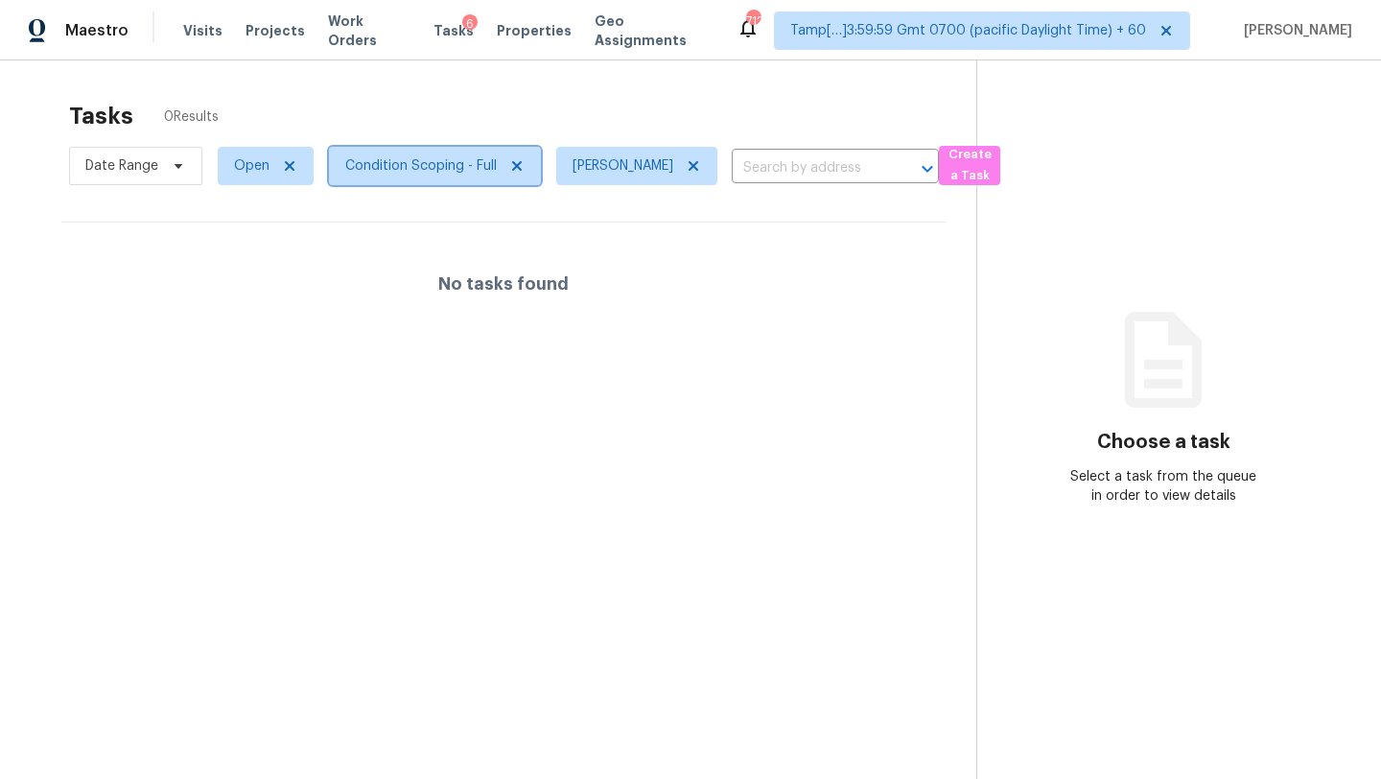
click at [438, 171] on span "Condition Scoping - Full" at bounding box center [421, 165] width 152 height 19
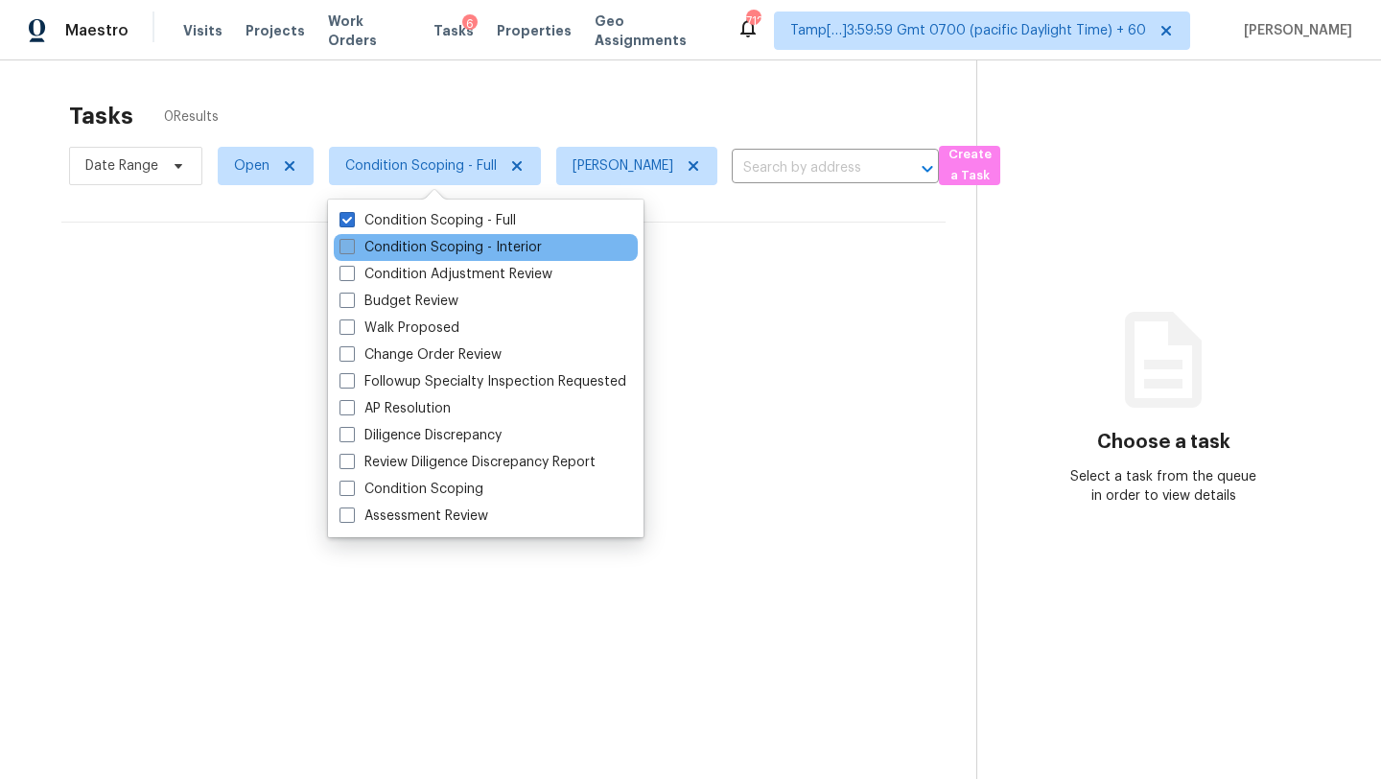
click at [438, 244] on label "Condition Scoping - Interior" at bounding box center [441, 247] width 202 height 19
click at [352, 244] on input "Condition Scoping - Interior" at bounding box center [346, 244] width 12 height 12
checkbox input "true"
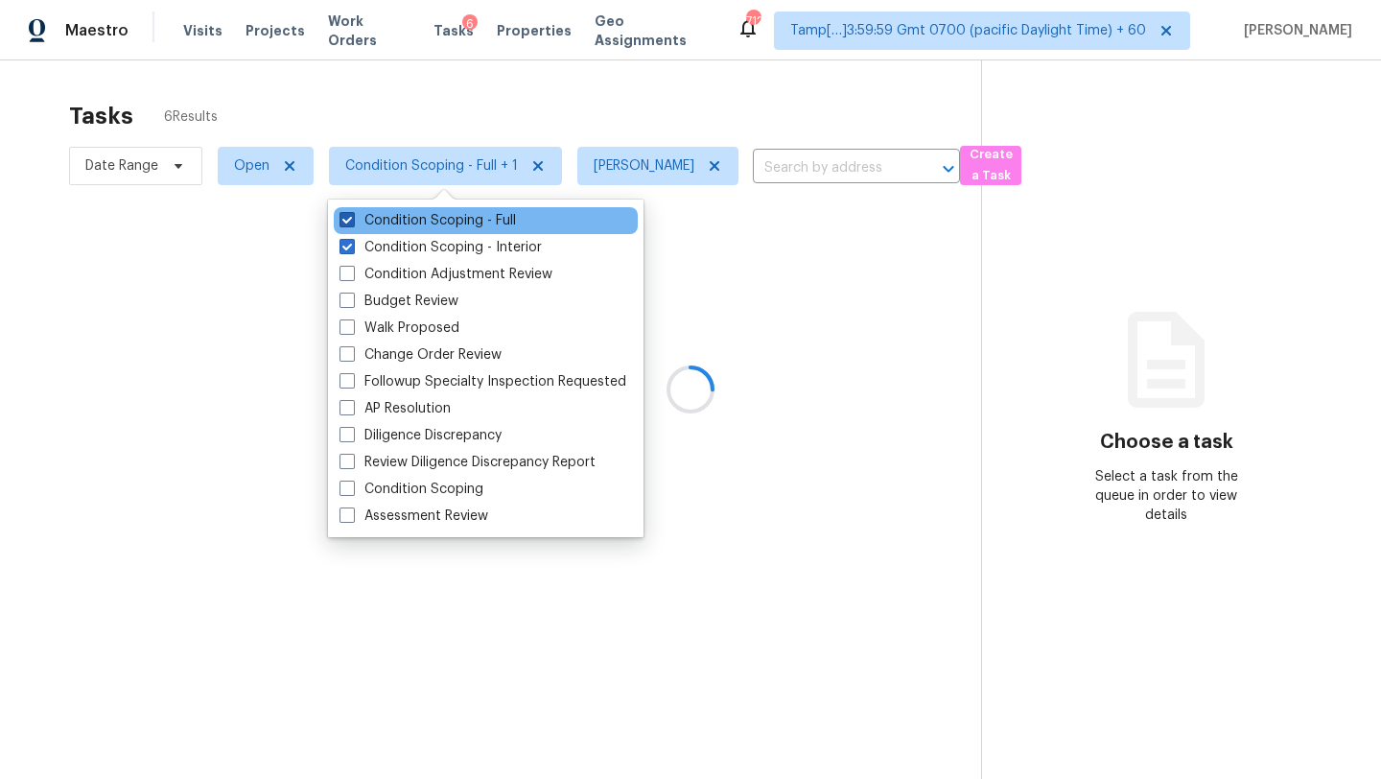
click at [438, 220] on label "Condition Scoping - Full" at bounding box center [428, 220] width 176 height 19
click at [352, 220] on input "Condition Scoping - Full" at bounding box center [346, 217] width 12 height 12
checkbox input "false"
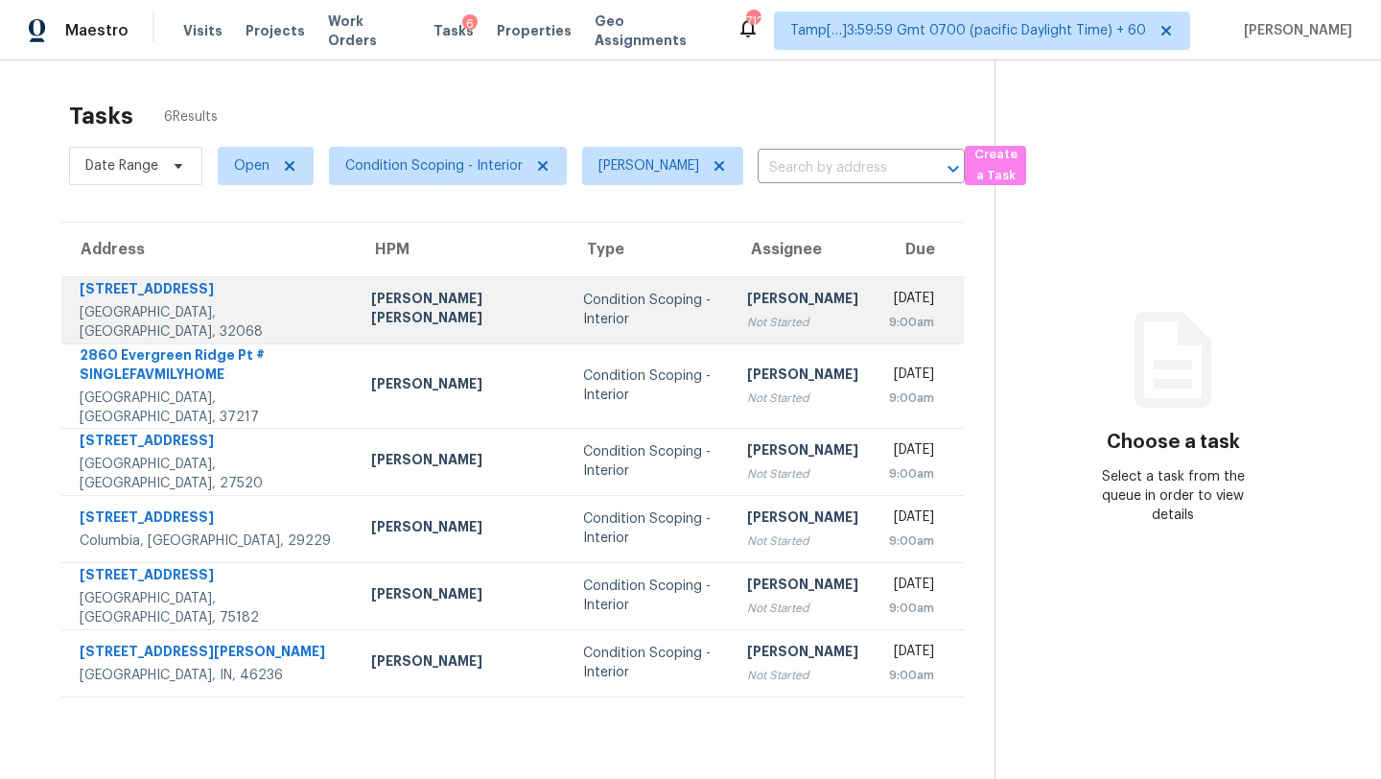
click at [604, 284] on td "Condition Scoping - Interior" at bounding box center [650, 309] width 164 height 67
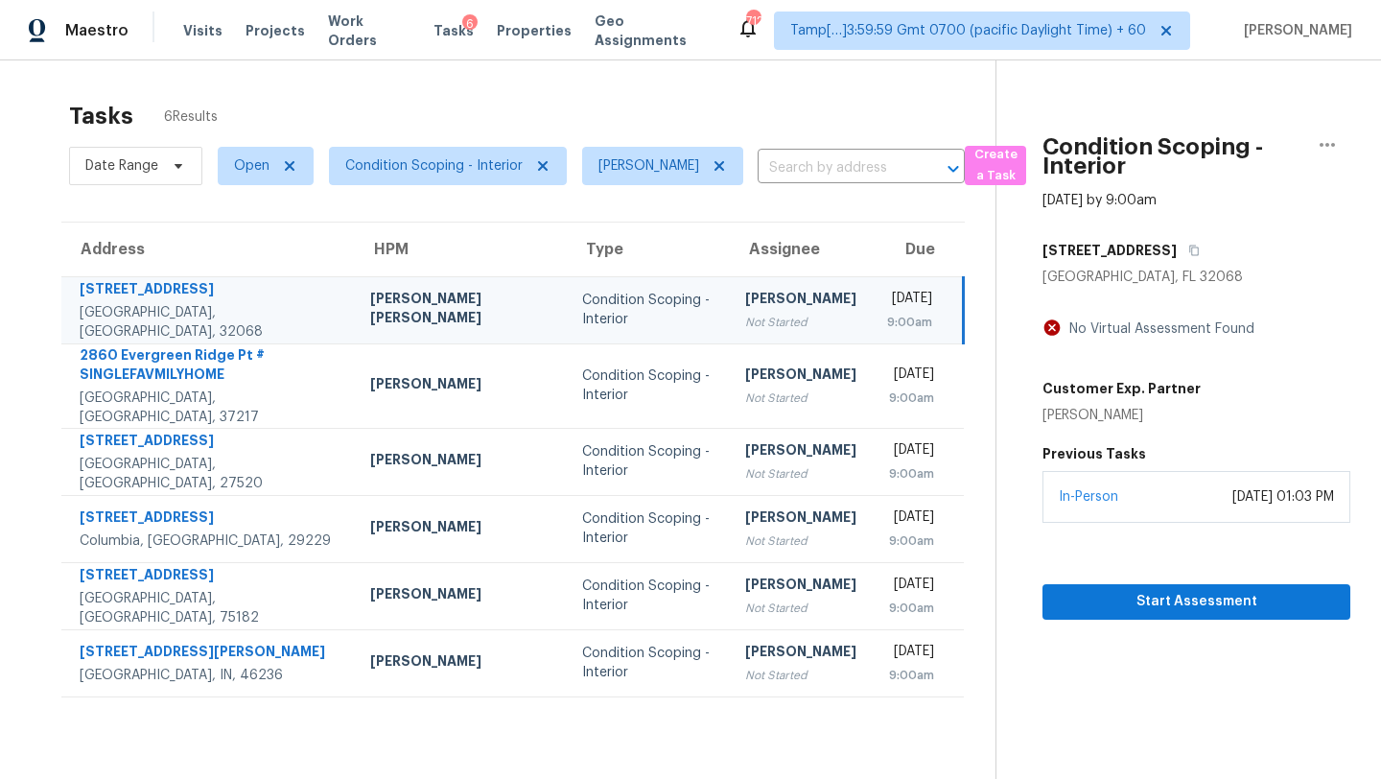
click at [1149, 255] on div "[STREET_ADDRESS]" at bounding box center [1196, 250] width 308 height 35
click at [1177, 255] on button "button" at bounding box center [1190, 250] width 26 height 35
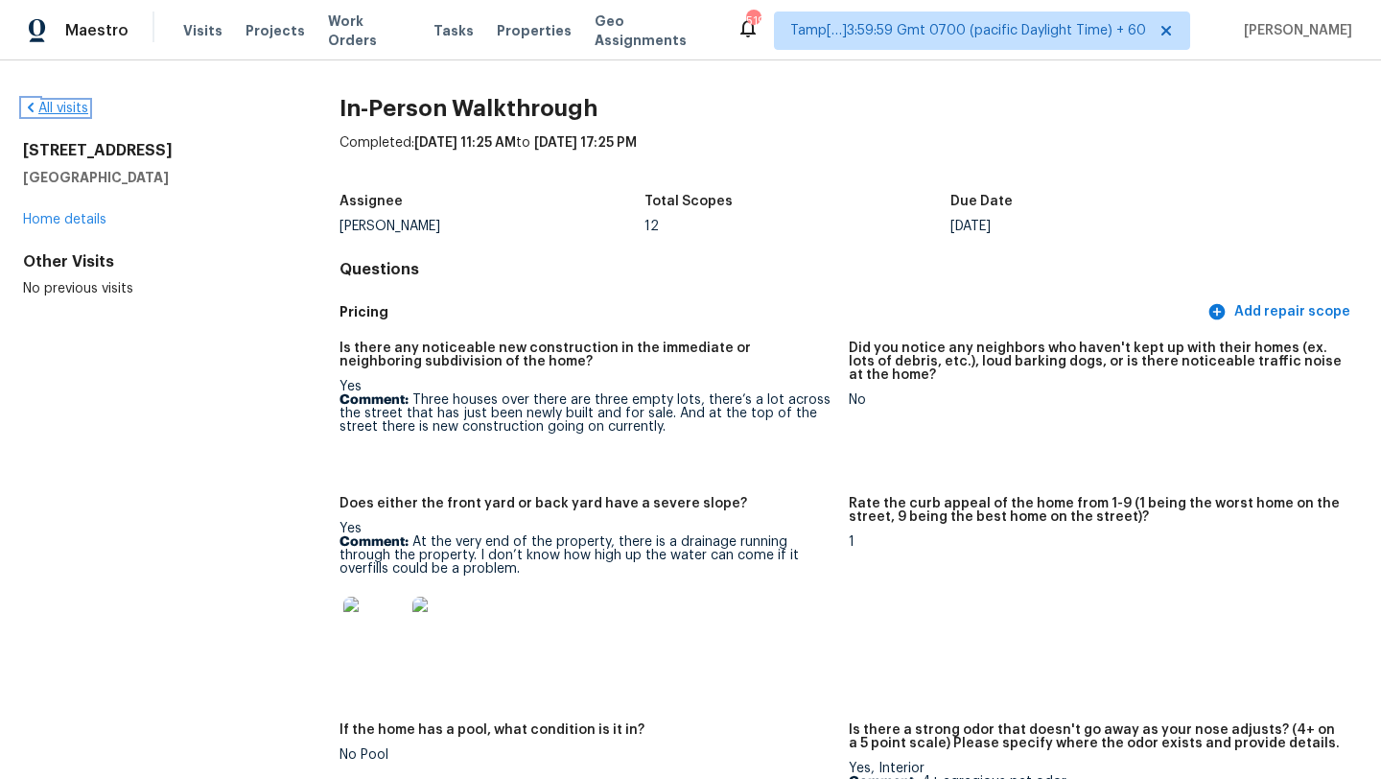
click at [62, 107] on link "All visits" at bounding box center [55, 108] width 65 height 13
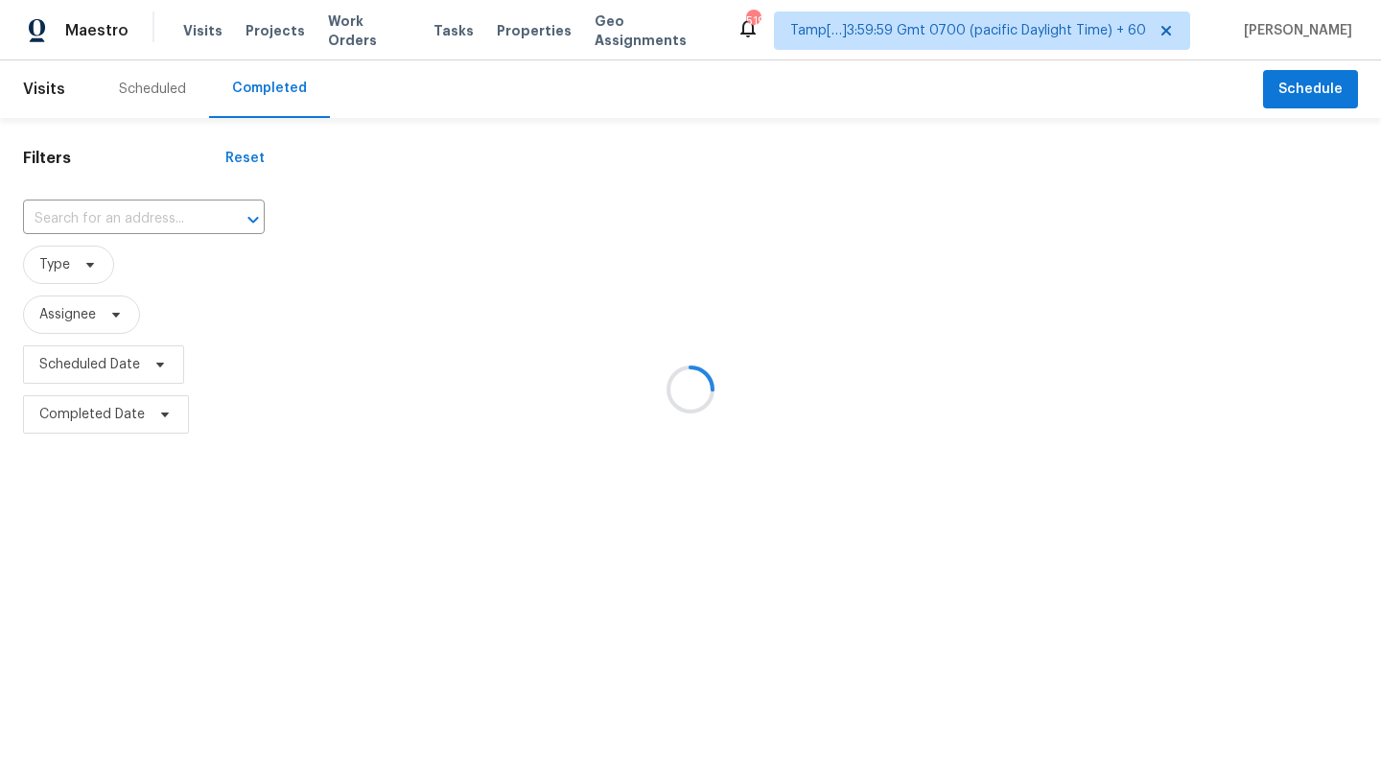
click at [165, 213] on div at bounding box center [690, 389] width 1381 height 779
click at [108, 227] on div at bounding box center [690, 389] width 1381 height 779
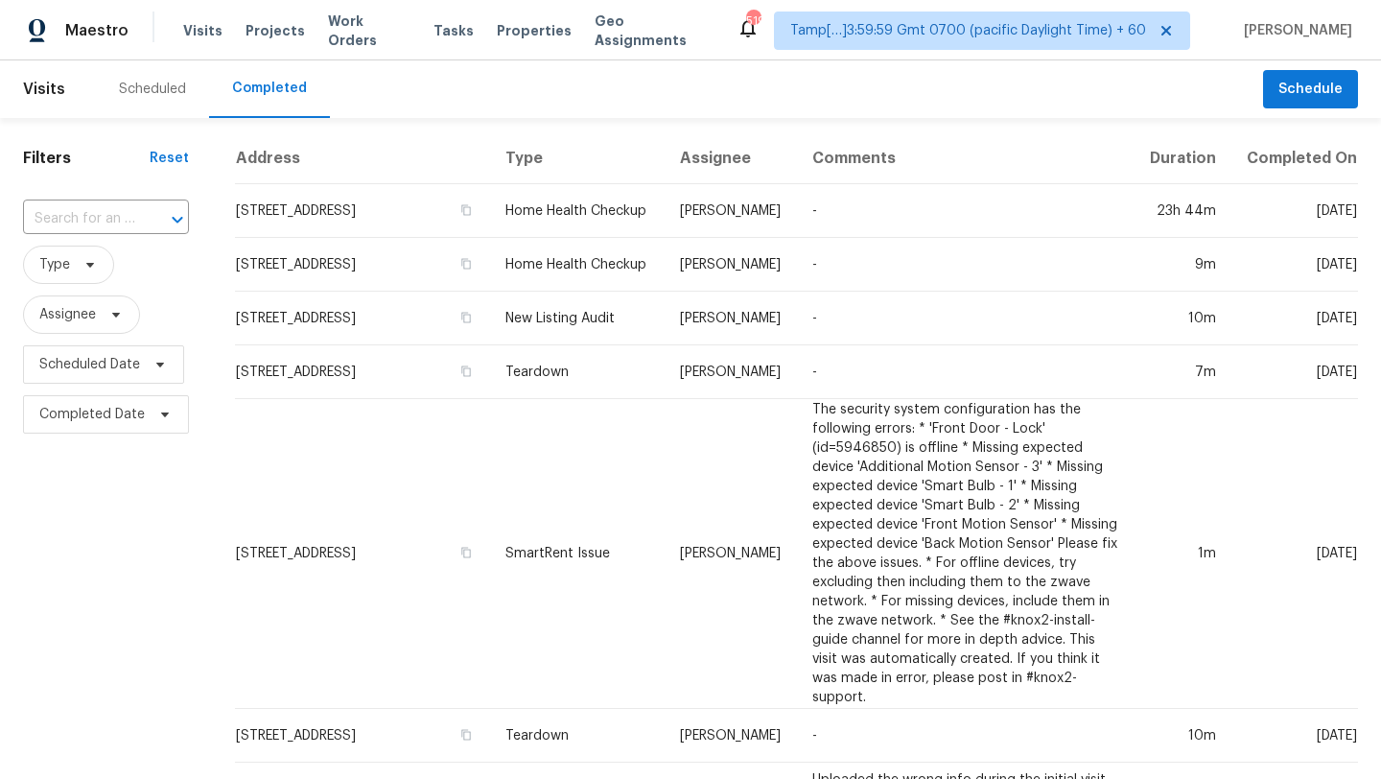
click at [79, 200] on div "​" at bounding box center [106, 219] width 166 height 41
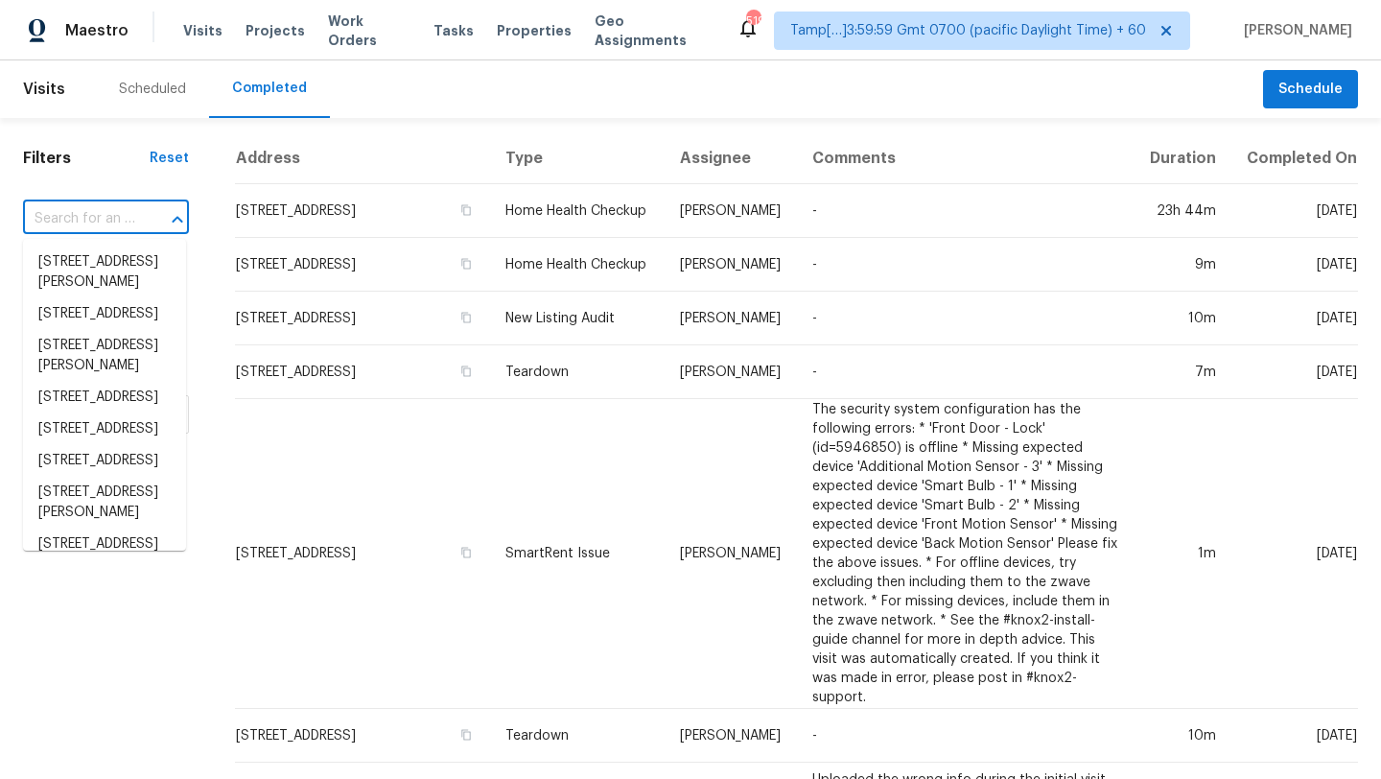
click at [79, 200] on div "​" at bounding box center [106, 219] width 166 height 41
paste input "[STREET_ADDRESS]"
type input "[STREET_ADDRESS]"
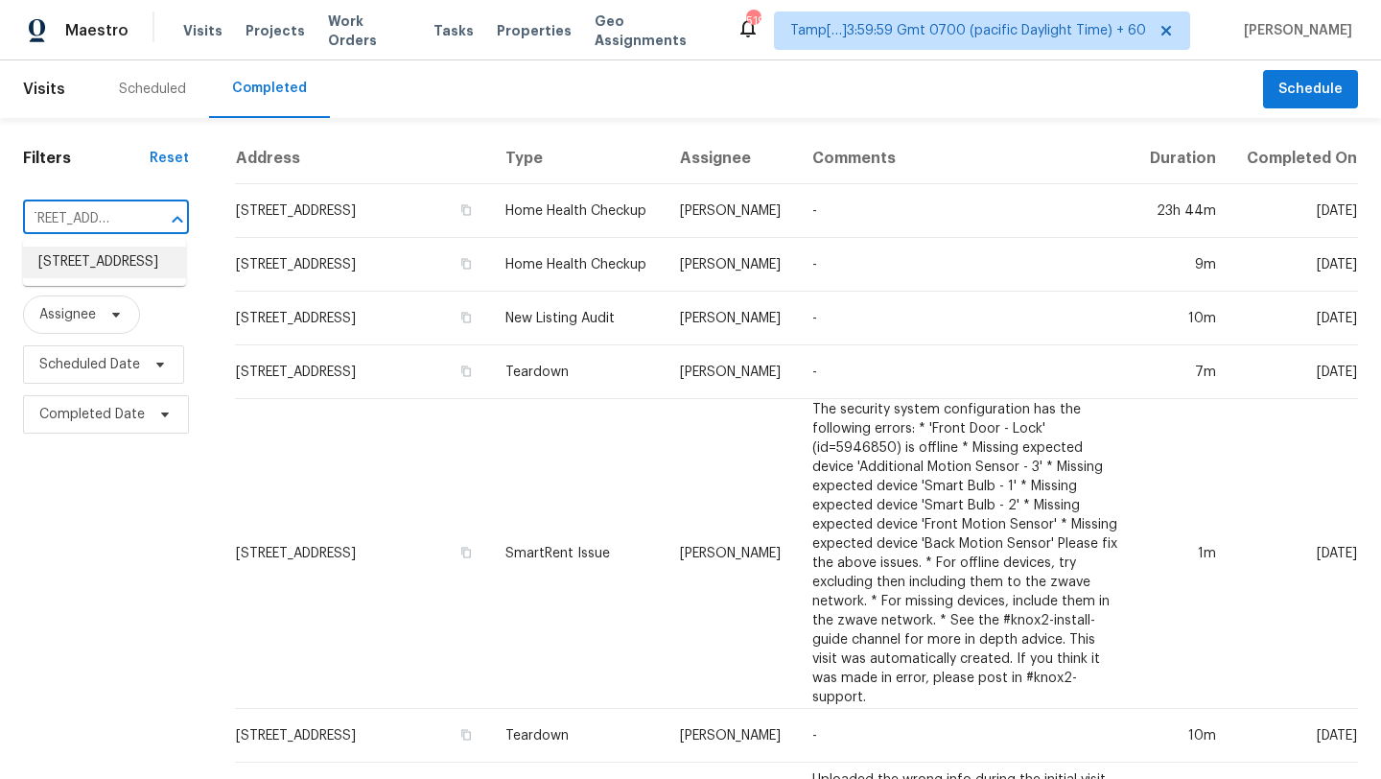
click at [80, 269] on li "[STREET_ADDRESS]" at bounding box center [104, 262] width 163 height 32
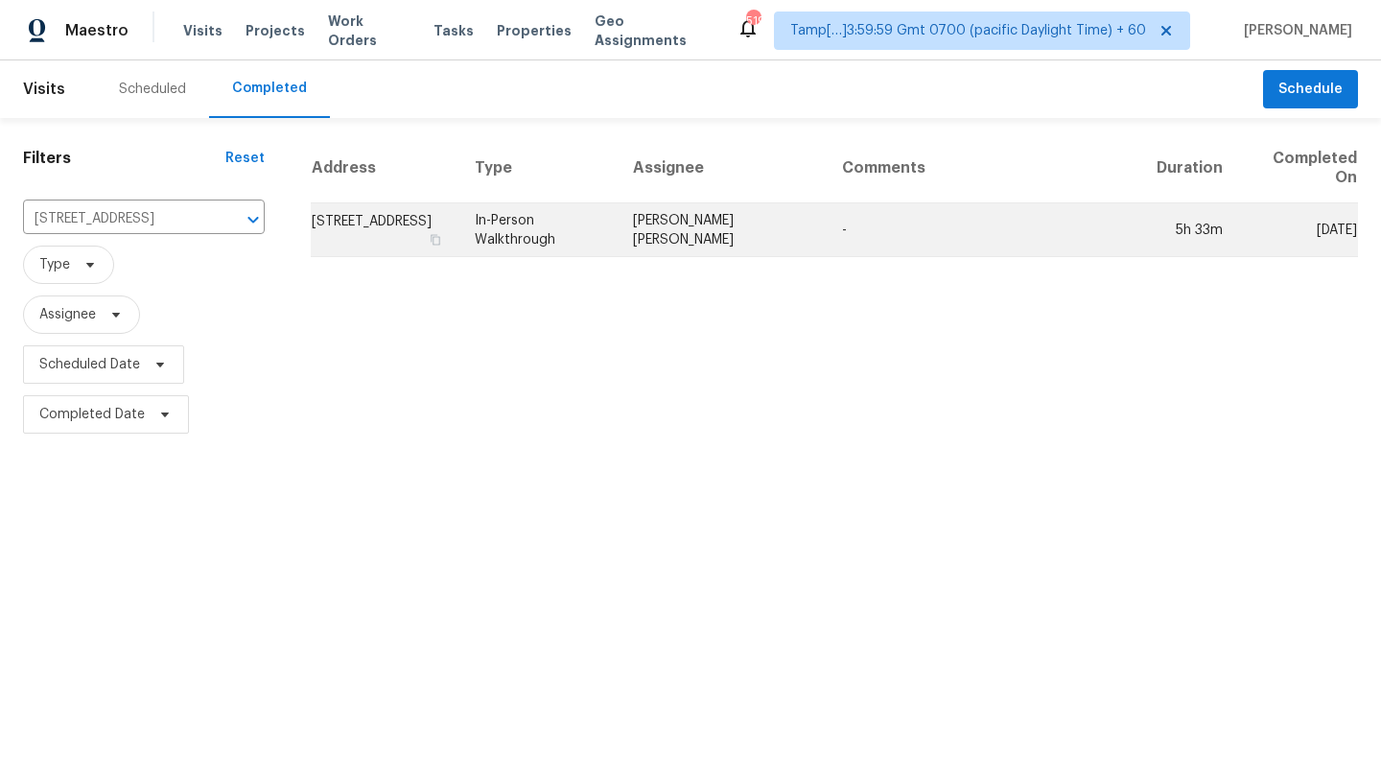
click at [968, 242] on td "-" at bounding box center [984, 230] width 315 height 54
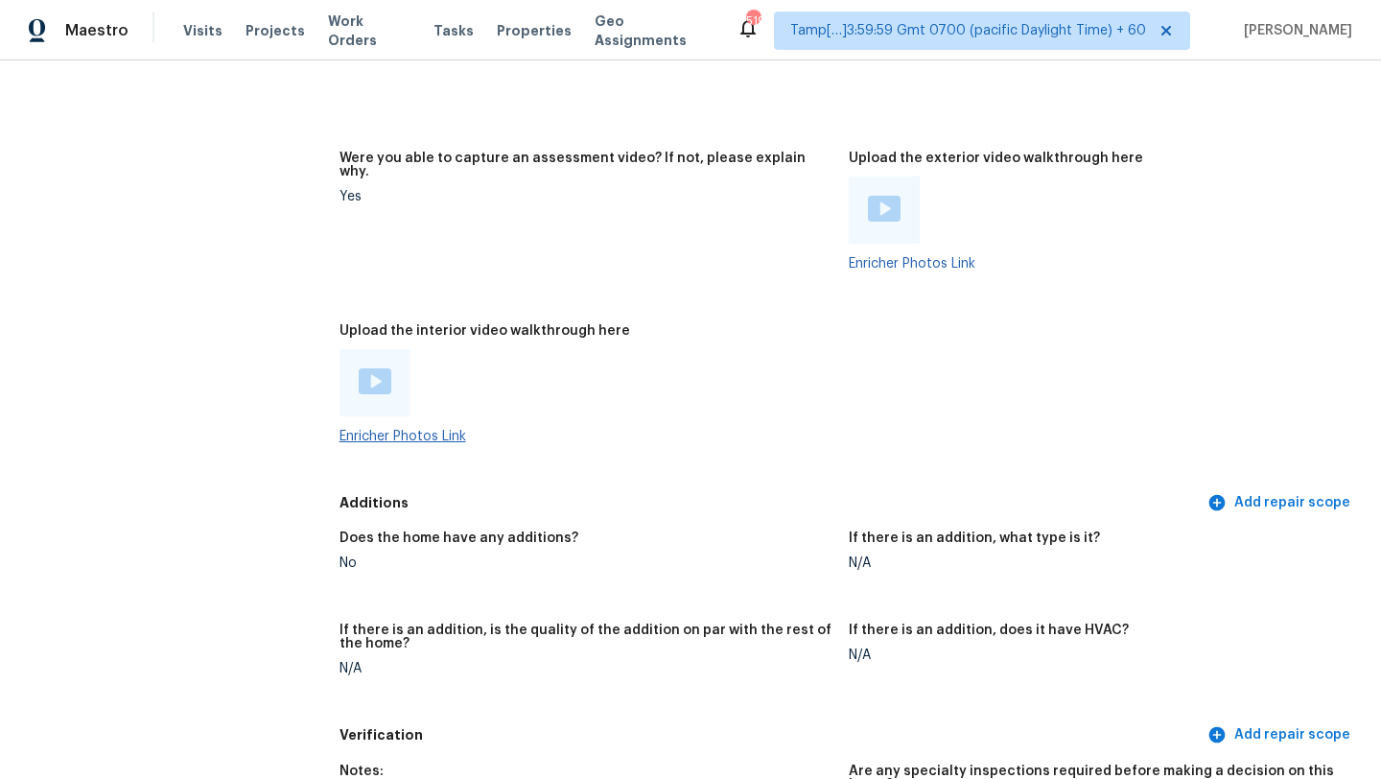
scroll to position [3768, 0]
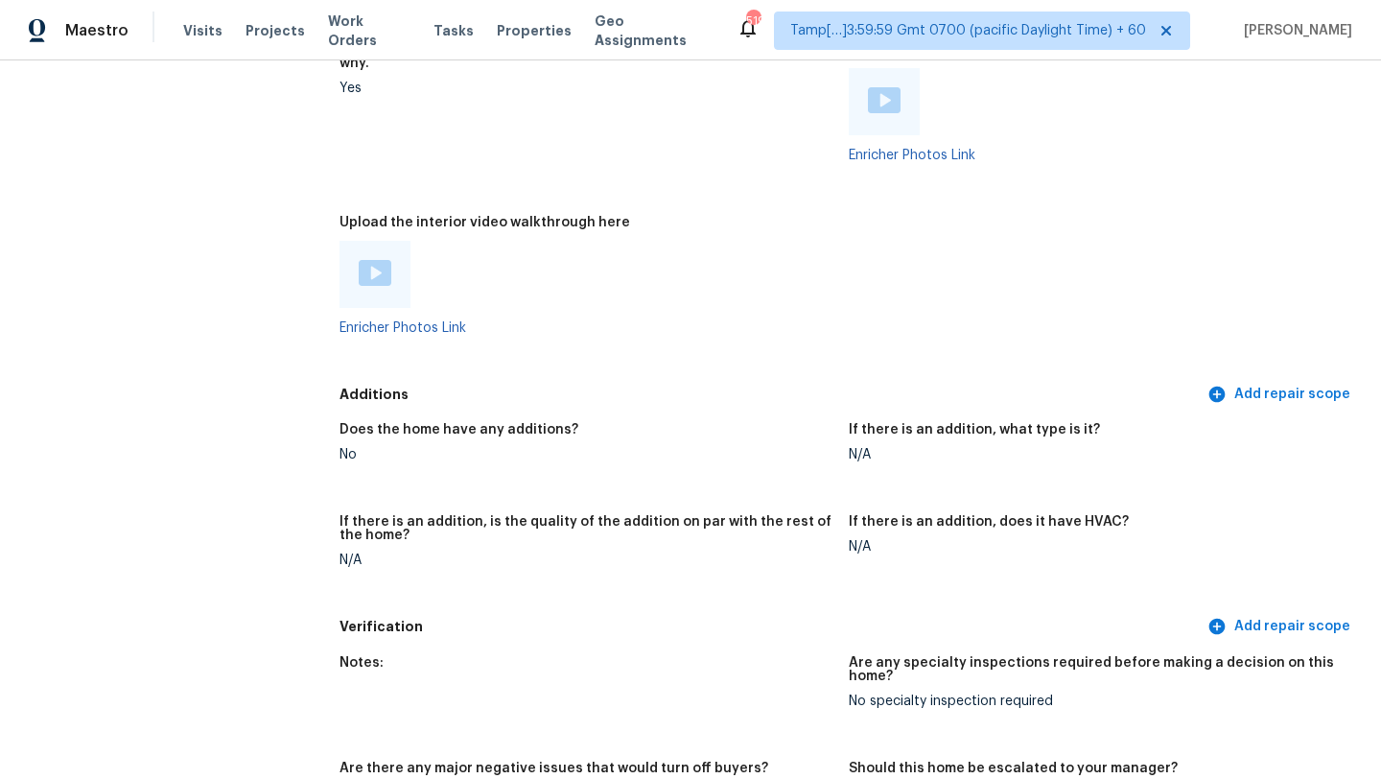
click at [381, 260] on img at bounding box center [375, 273] width 33 height 26
click at [878, 59] on div "Maestro Visits Projects Work Orders Tasks Properties Geo Assignments 519 Tamp[……" at bounding box center [690, 30] width 1381 height 60
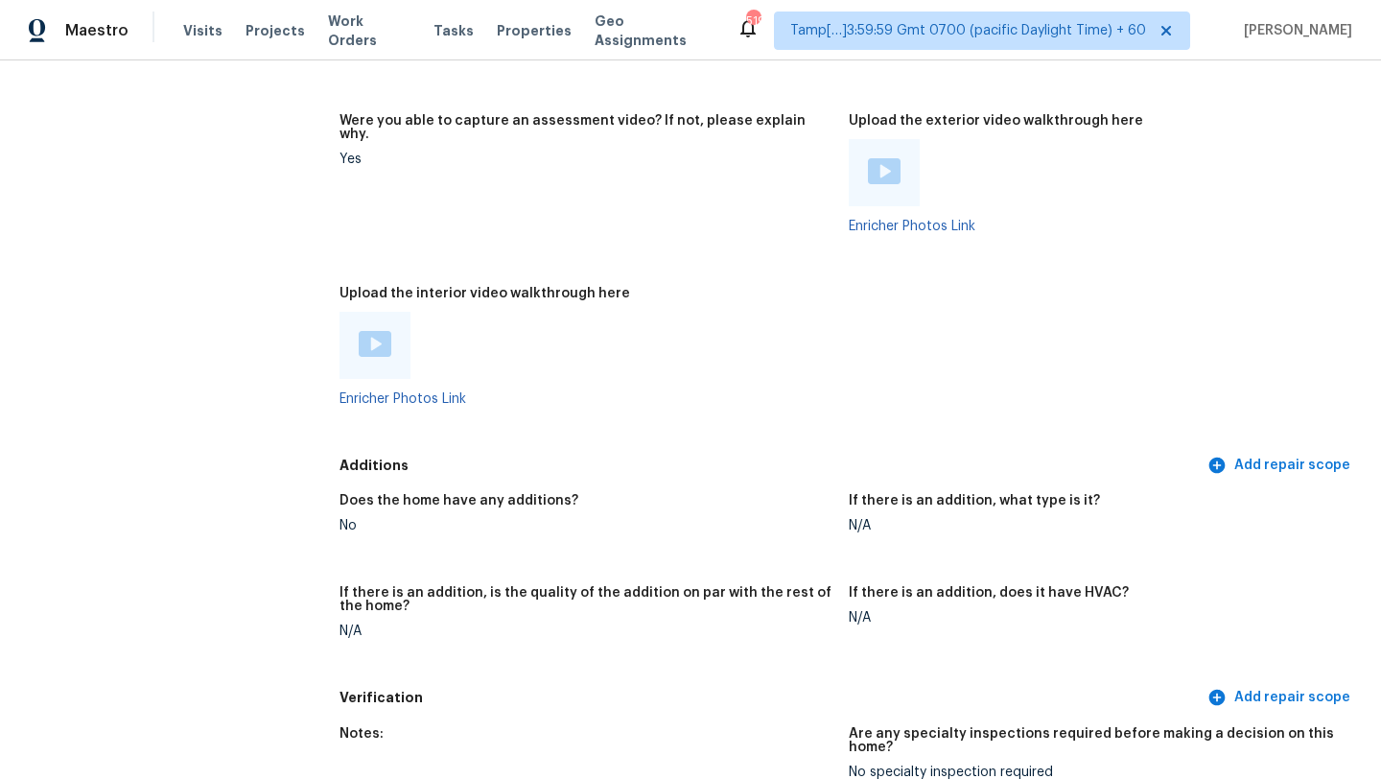
scroll to position [3617, 0]
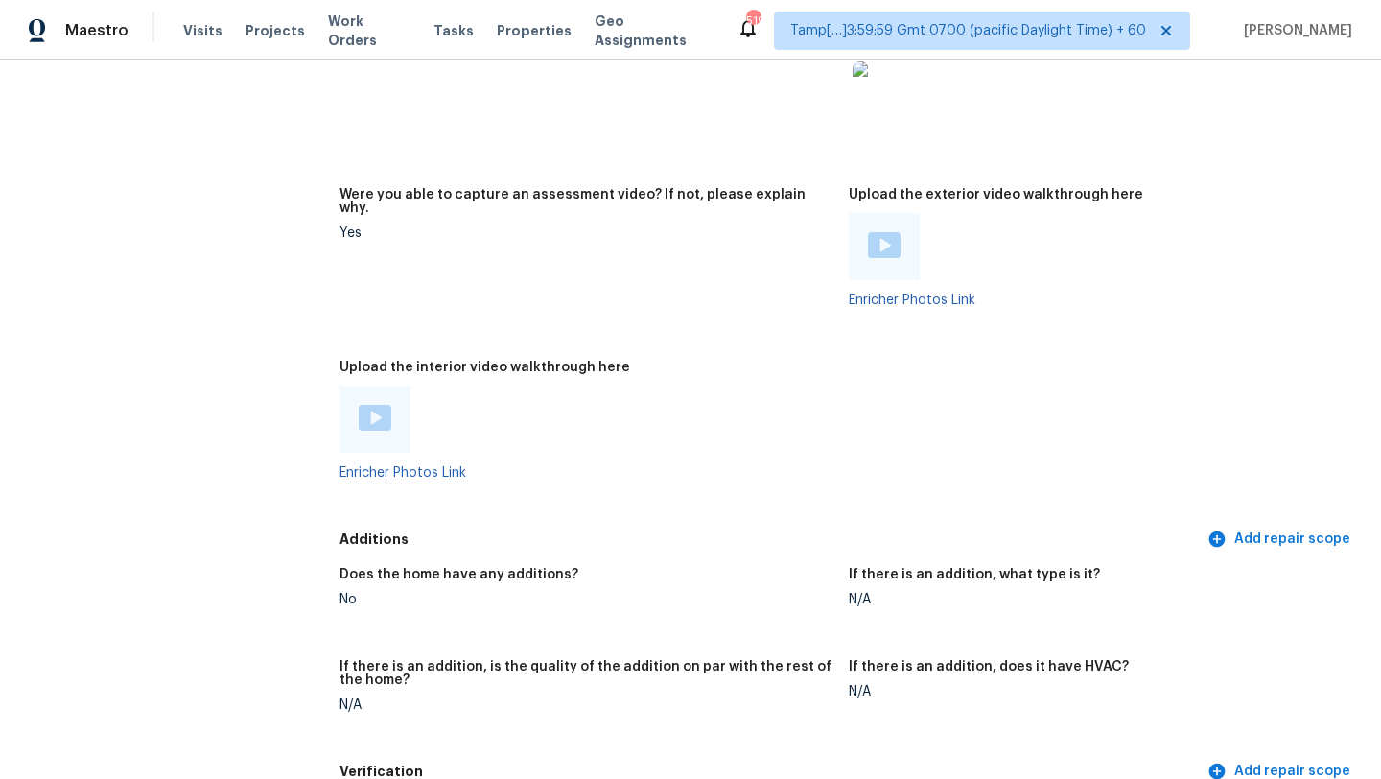
click at [878, 59] on div "Maestro Visits Projects Work Orders Tasks Properties Geo Assignments 519 Tamp[……" at bounding box center [690, 389] width 1381 height 779
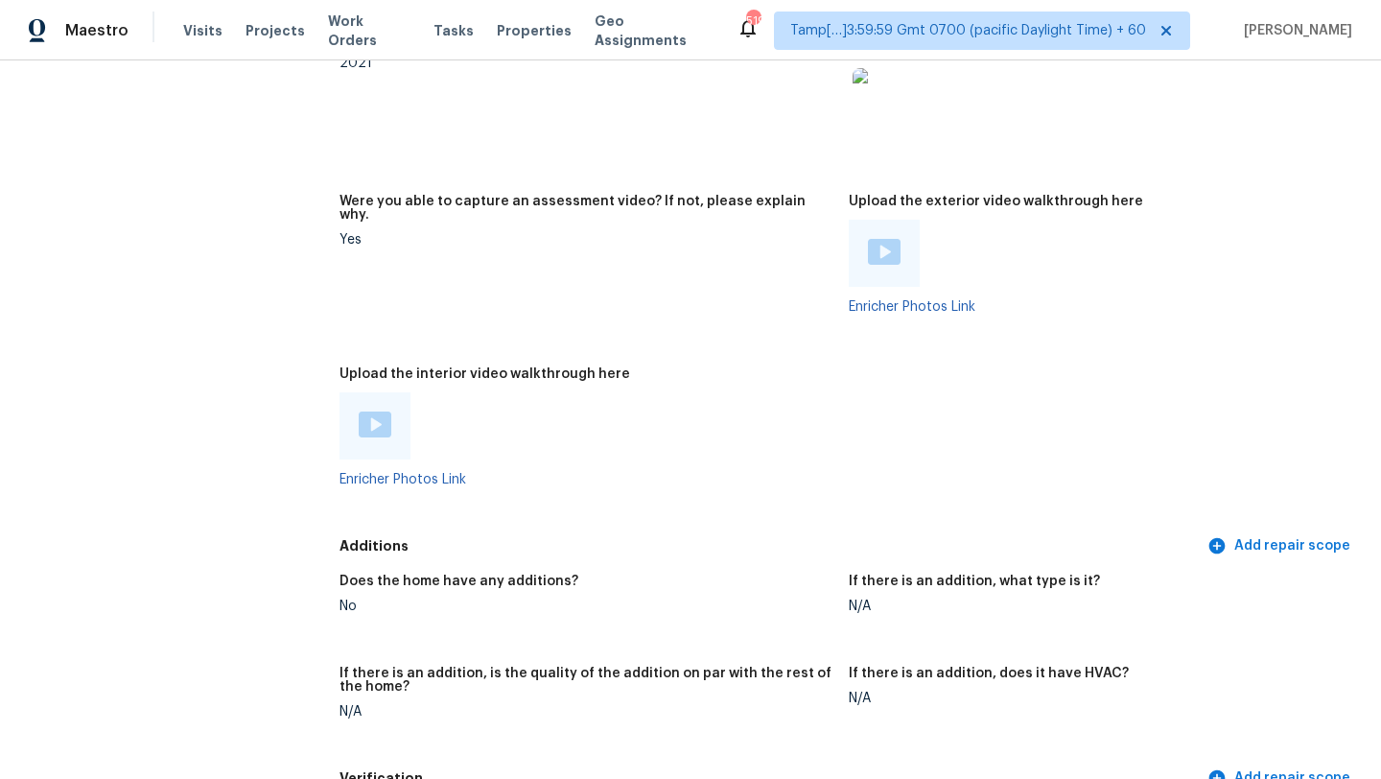
click at [879, 239] on img at bounding box center [884, 252] width 33 height 26
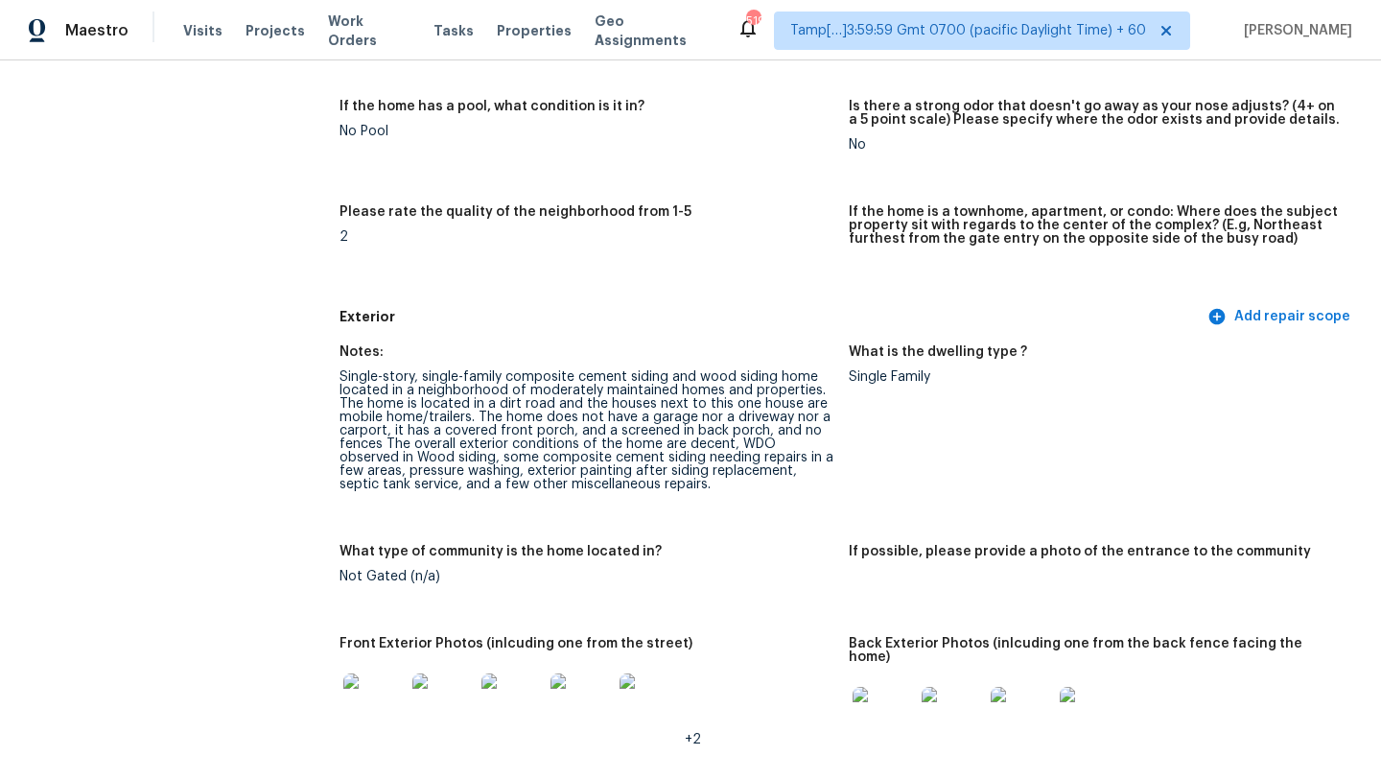
scroll to position [474, 0]
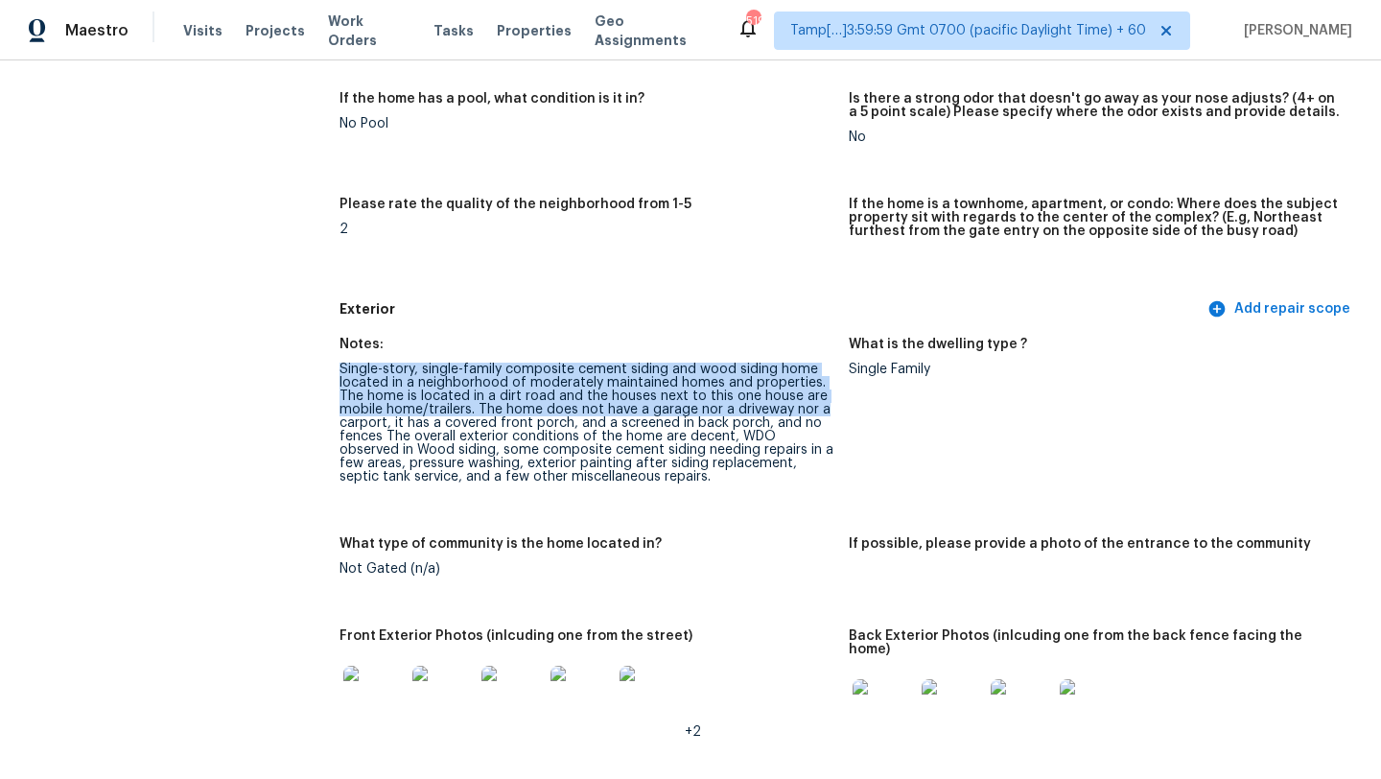
drag, startPoint x: 338, startPoint y: 369, endPoint x: 820, endPoint y: 410, distance: 484.2
click at [670, 407] on div "Single-story, single-family composite cement siding and wood siding home locate…" at bounding box center [587, 423] width 494 height 121
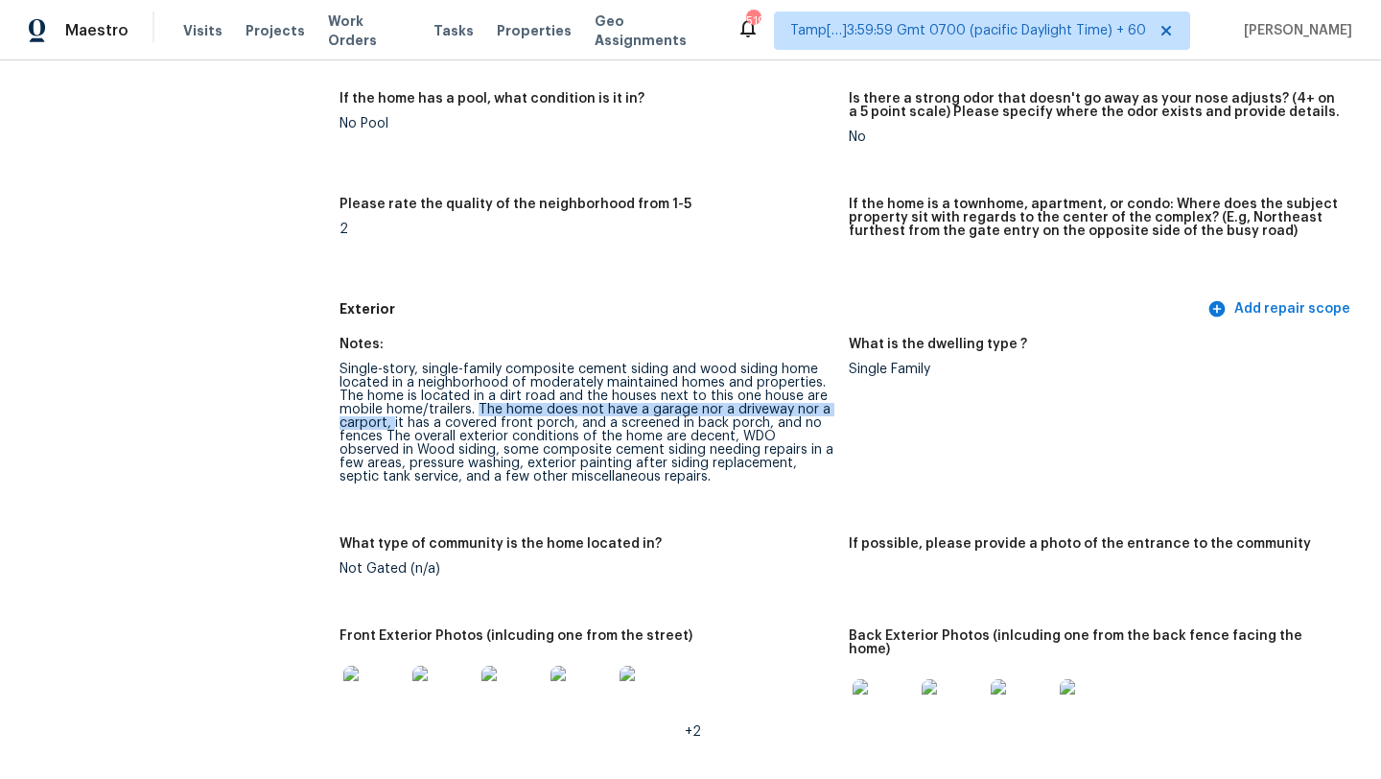
drag, startPoint x: 479, startPoint y: 408, endPoint x: 391, endPoint y: 426, distance: 89.2
click at [391, 426] on div "Single-story, single-family composite cement siding and wood siding home locate…" at bounding box center [587, 423] width 494 height 121
copy div "The home does not have a garage nor a driveway nor a carport,"
click at [673, 423] on div "Single-story, single-family composite cement siding and wood siding home locate…" at bounding box center [587, 423] width 494 height 121
drag, startPoint x: 613, startPoint y: 423, endPoint x: 582, endPoint y: 414, distance: 31.9
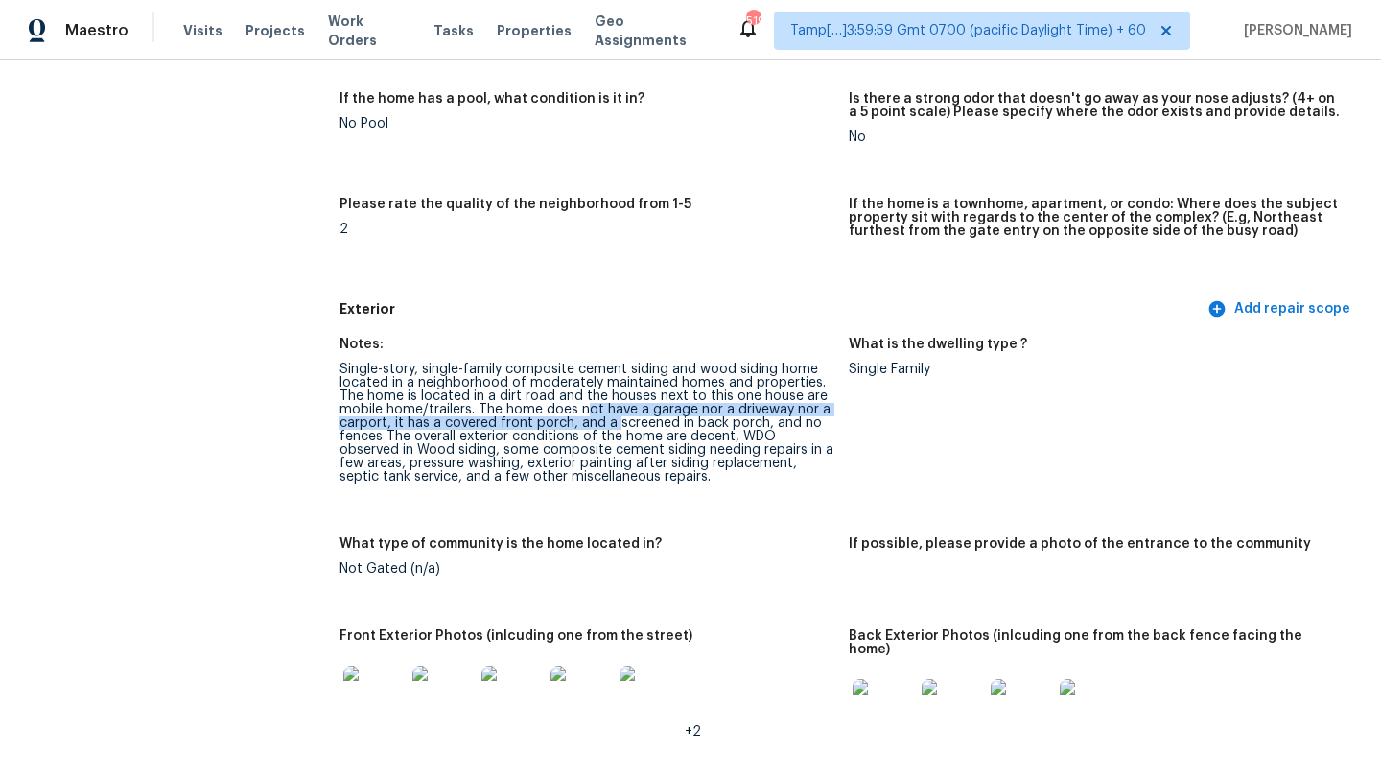
click at [582, 414] on div "Single-story, single-family composite cement siding and wood siding home locate…" at bounding box center [587, 423] width 494 height 121
drag, startPoint x: 582, startPoint y: 414, endPoint x: 639, endPoint y: 420, distance: 56.9
click at [639, 420] on div "Single-story, single-family composite cement siding and wood siding home locate…" at bounding box center [587, 423] width 494 height 121
drag, startPoint x: 394, startPoint y: 422, endPoint x: 757, endPoint y: 419, distance: 362.5
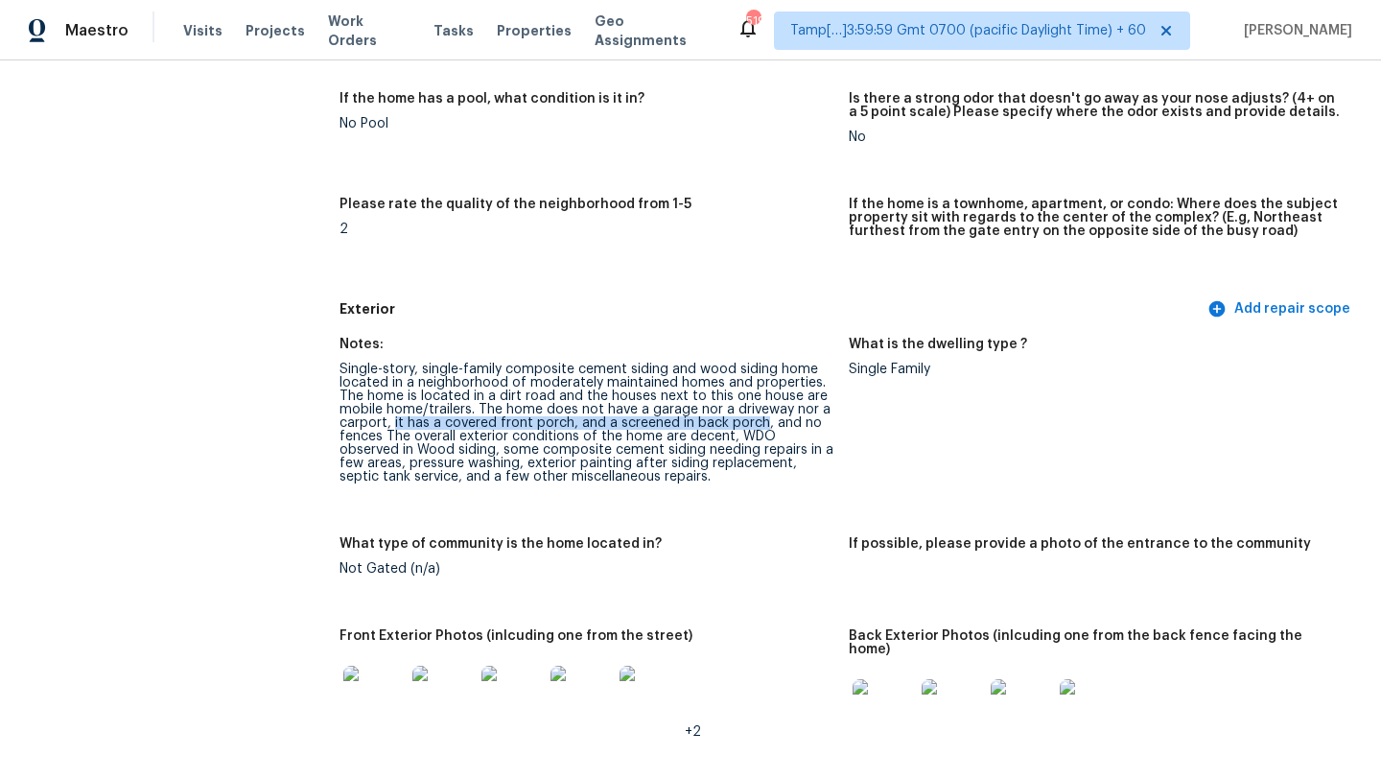
click at [758, 421] on div "Single-story, single-family composite cement siding and wood siding home locate…" at bounding box center [587, 423] width 494 height 121
copy div "it has a covered front porch, and a screened in back porch"
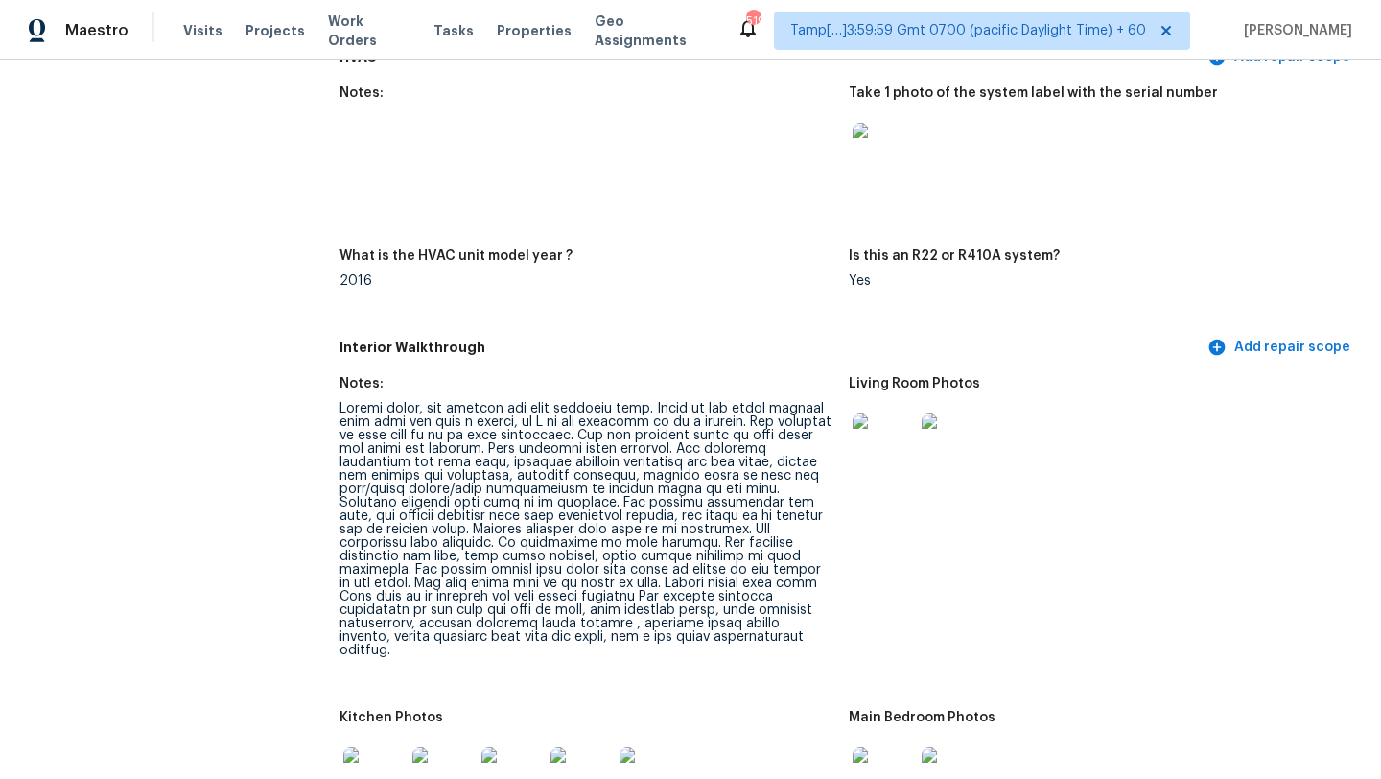
scroll to position [1787, 0]
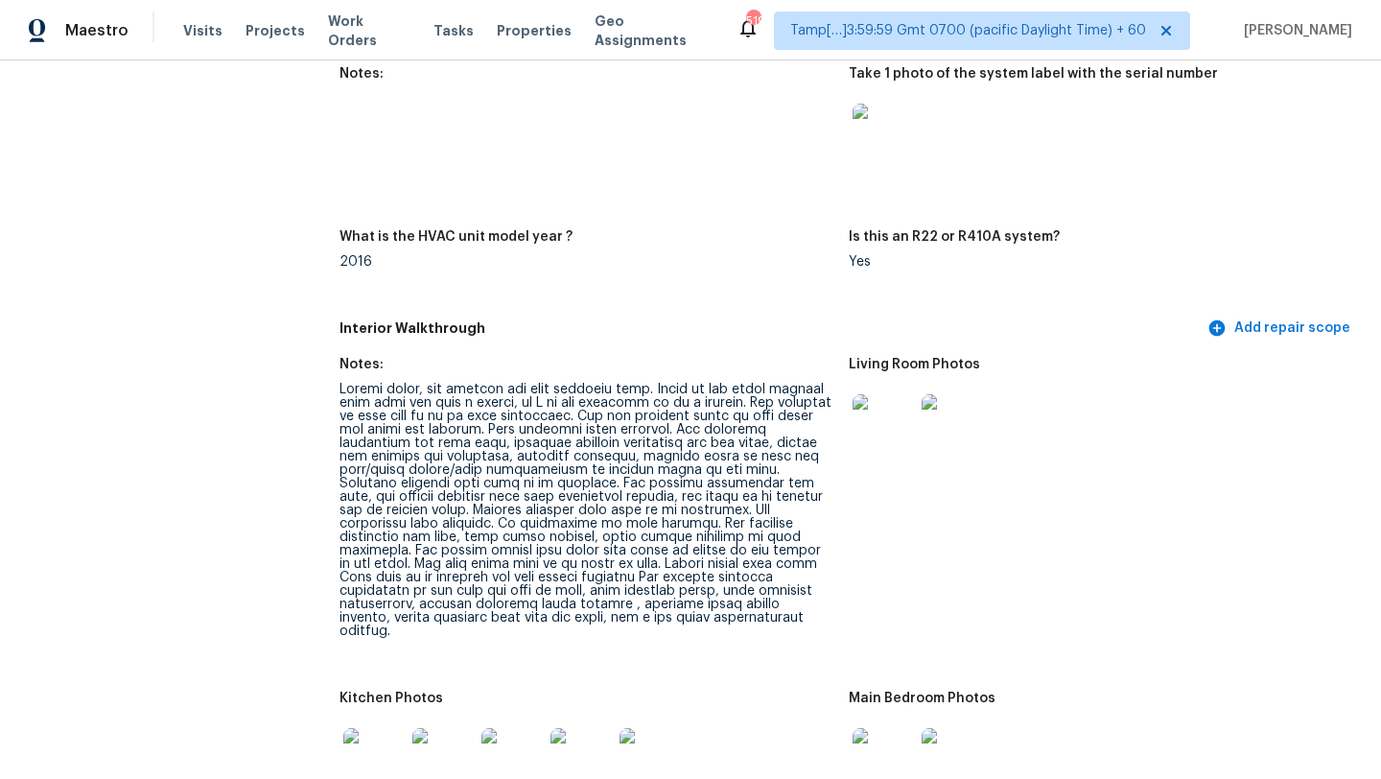
drag, startPoint x: 335, startPoint y: 377, endPoint x: 807, endPoint y: 363, distance: 472.1
click at [561, 389] on div at bounding box center [587, 510] width 494 height 255
drag, startPoint x: 667, startPoint y: 371, endPoint x: 808, endPoint y: 387, distance: 141.9
click at [808, 387] on div at bounding box center [587, 510] width 494 height 255
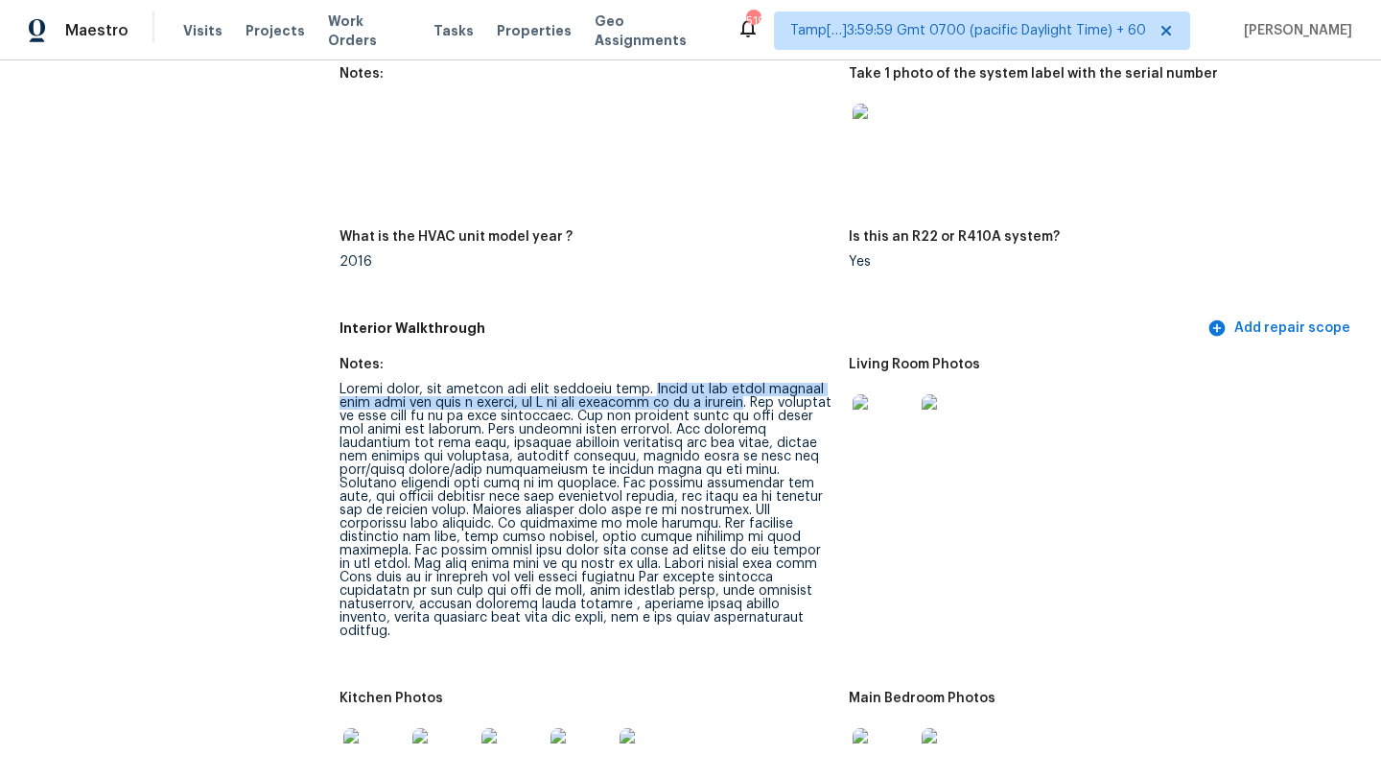
copy div "There is one extra bedroom that does not have a closet, so I am not counting it…"
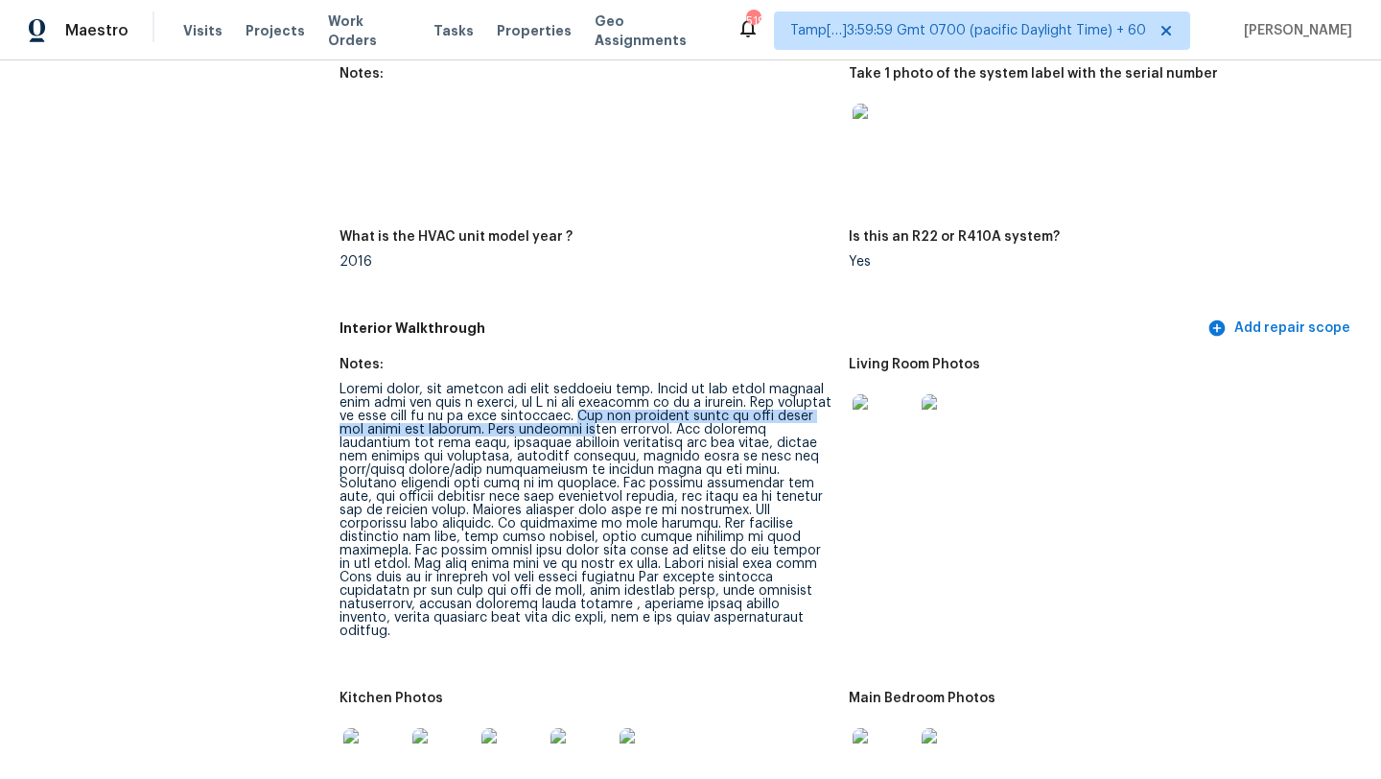
drag, startPoint x: 638, startPoint y: 402, endPoint x: 597, endPoint y: 414, distance: 42.2
click at [600, 417] on div at bounding box center [587, 510] width 494 height 255
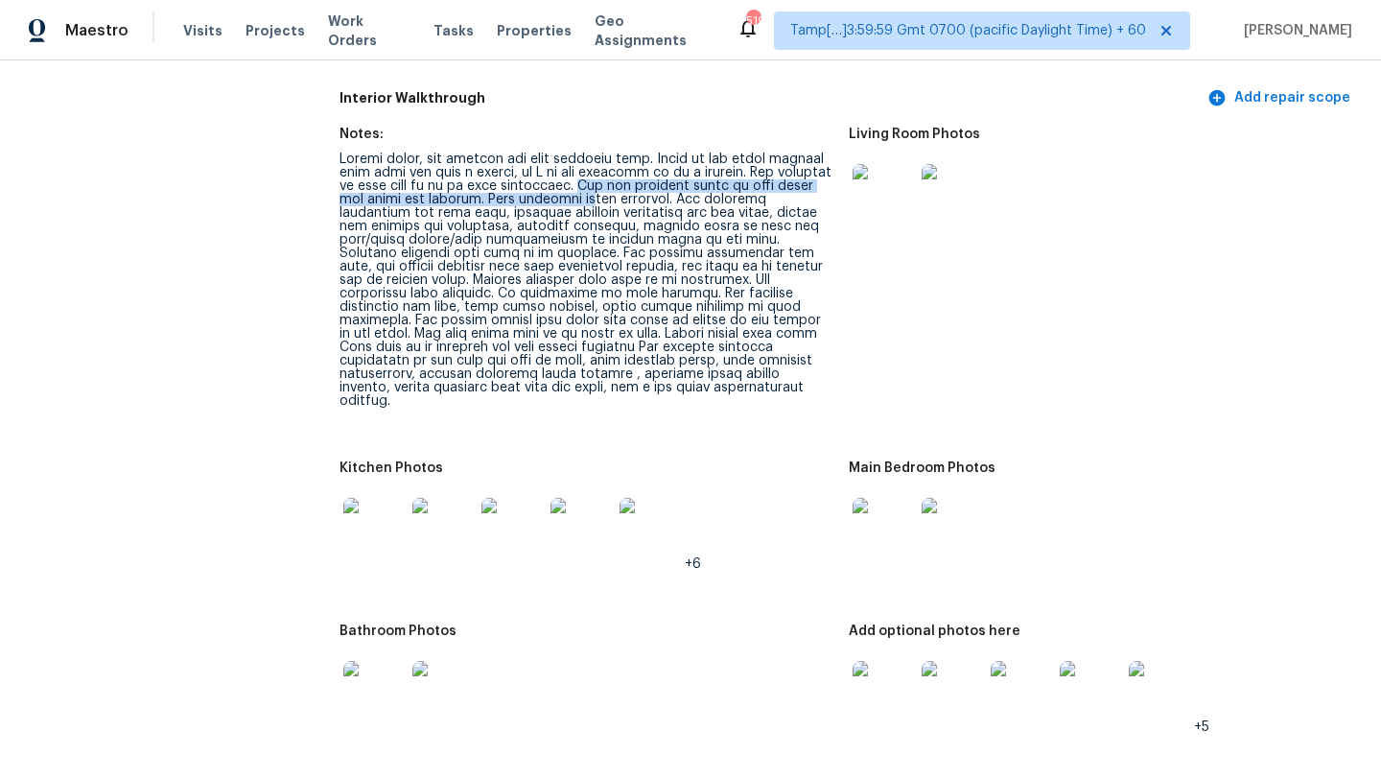
scroll to position [2005, 0]
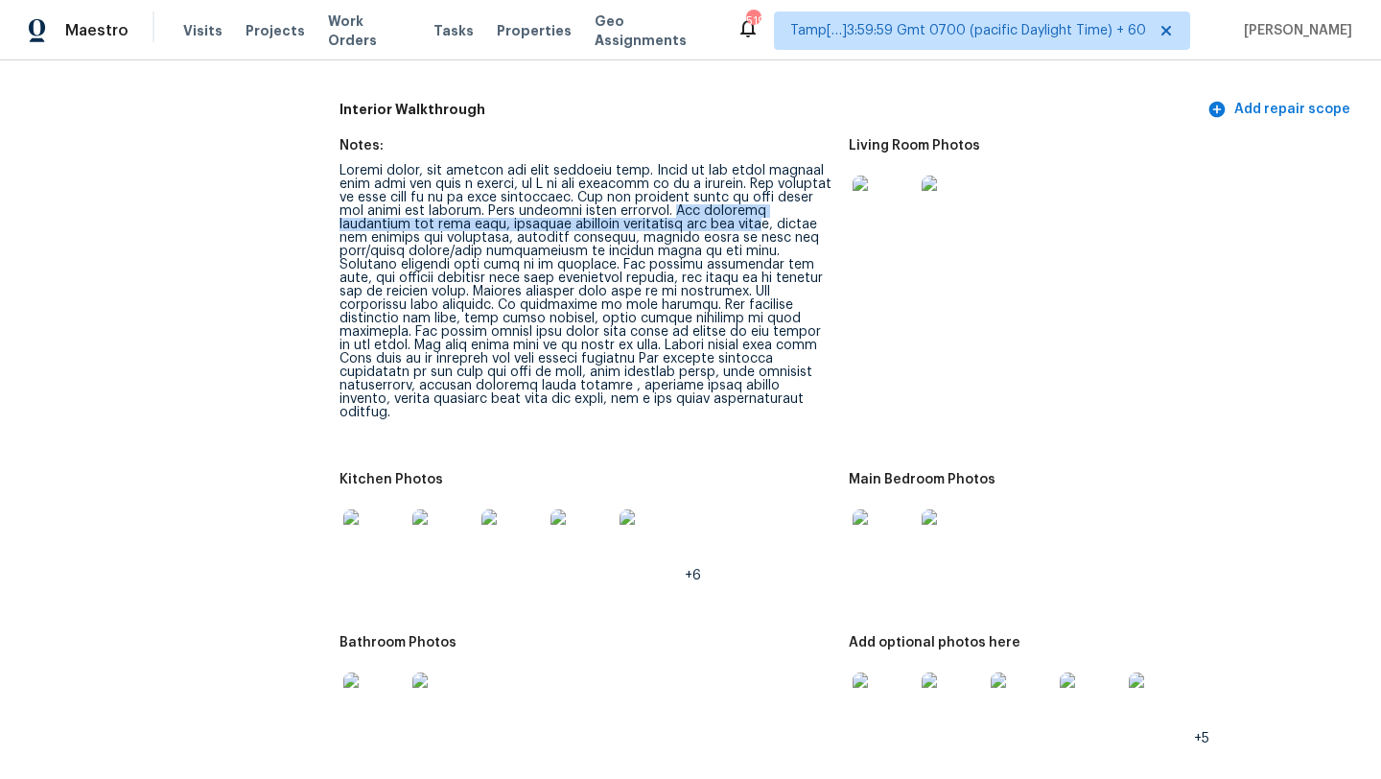
drag, startPoint x: 682, startPoint y: 195, endPoint x: 688, endPoint y: 211, distance: 17.3
click at [688, 212] on div at bounding box center [587, 291] width 494 height 255
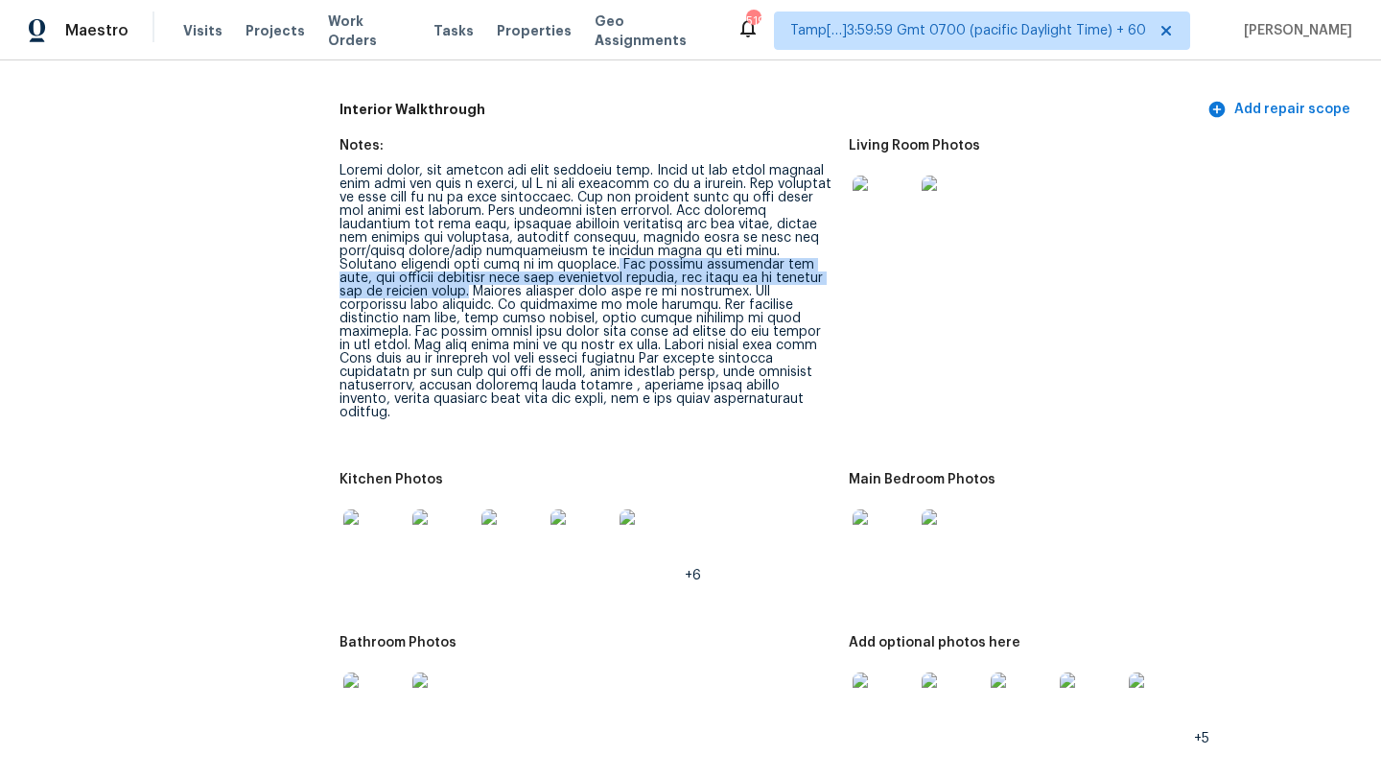
drag, startPoint x: 470, startPoint y: 248, endPoint x: 755, endPoint y: 263, distance: 285.2
click at [755, 265] on div at bounding box center [587, 291] width 494 height 255
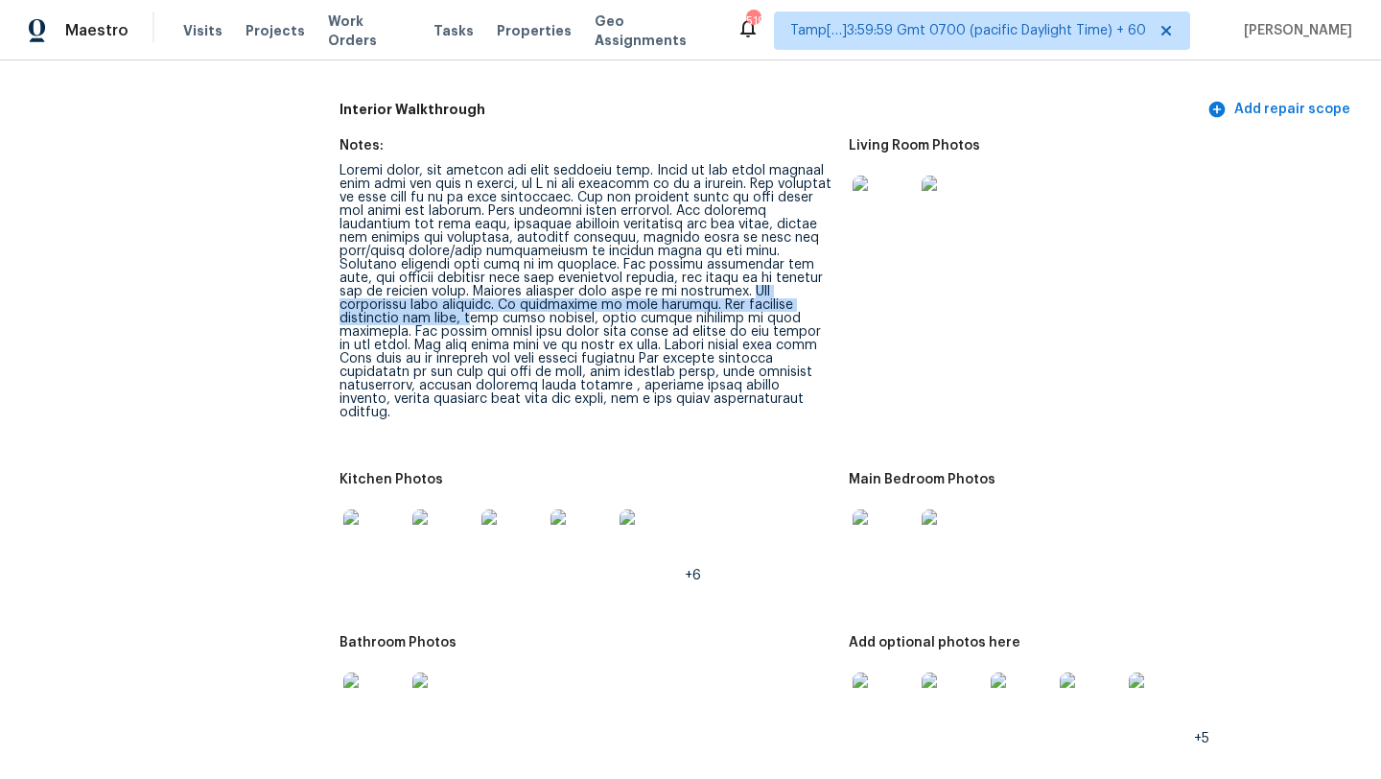
drag, startPoint x: 561, startPoint y: 273, endPoint x: 732, endPoint y: 289, distance: 171.4
click at [732, 289] on div at bounding box center [587, 291] width 494 height 255
click at [769, 277] on div at bounding box center [587, 291] width 494 height 255
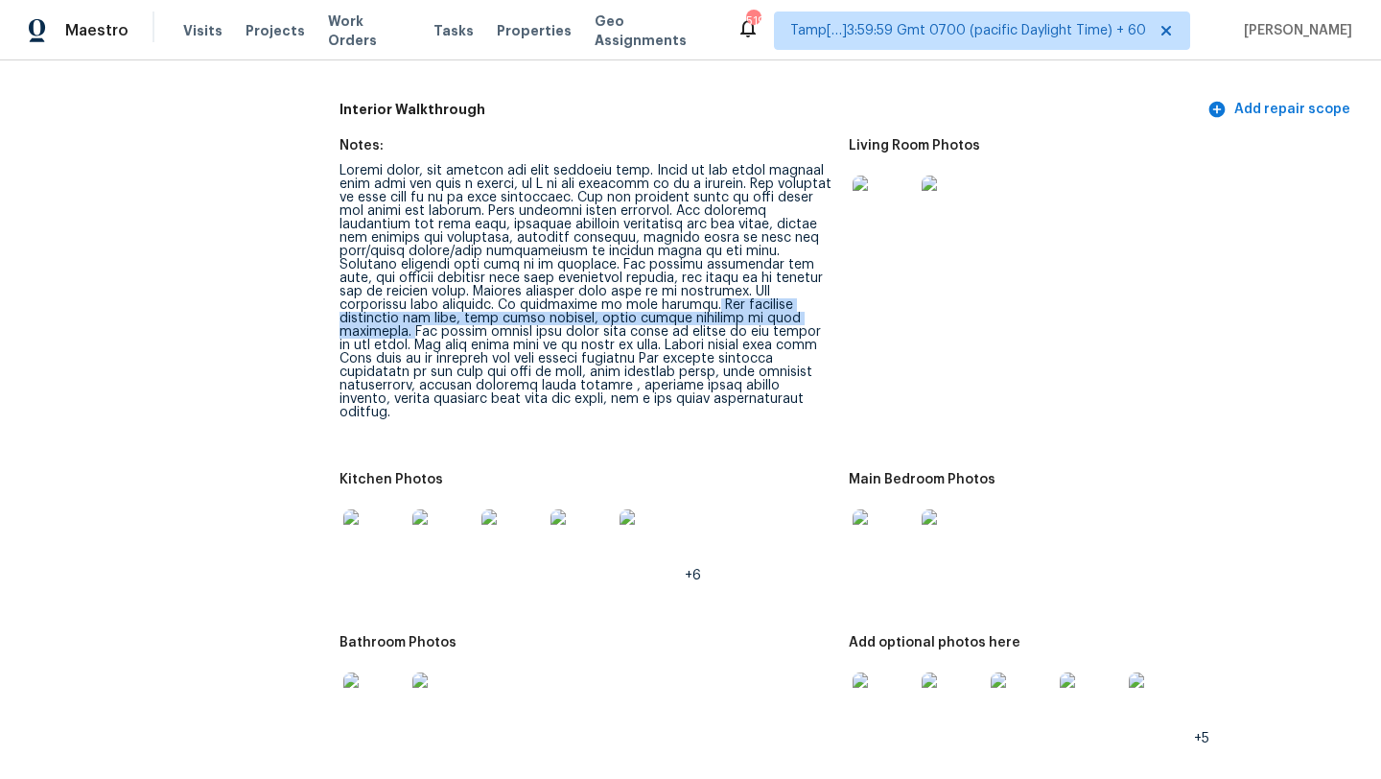
drag, startPoint x: 509, startPoint y: 288, endPoint x: 663, endPoint y: 297, distance: 153.7
click at [663, 297] on div at bounding box center [587, 291] width 494 height 255
click at [663, 310] on div at bounding box center [587, 291] width 494 height 255
drag, startPoint x: 394, startPoint y: 302, endPoint x: 664, endPoint y: 300, distance: 269.5
click at [664, 300] on div at bounding box center [587, 291] width 494 height 255
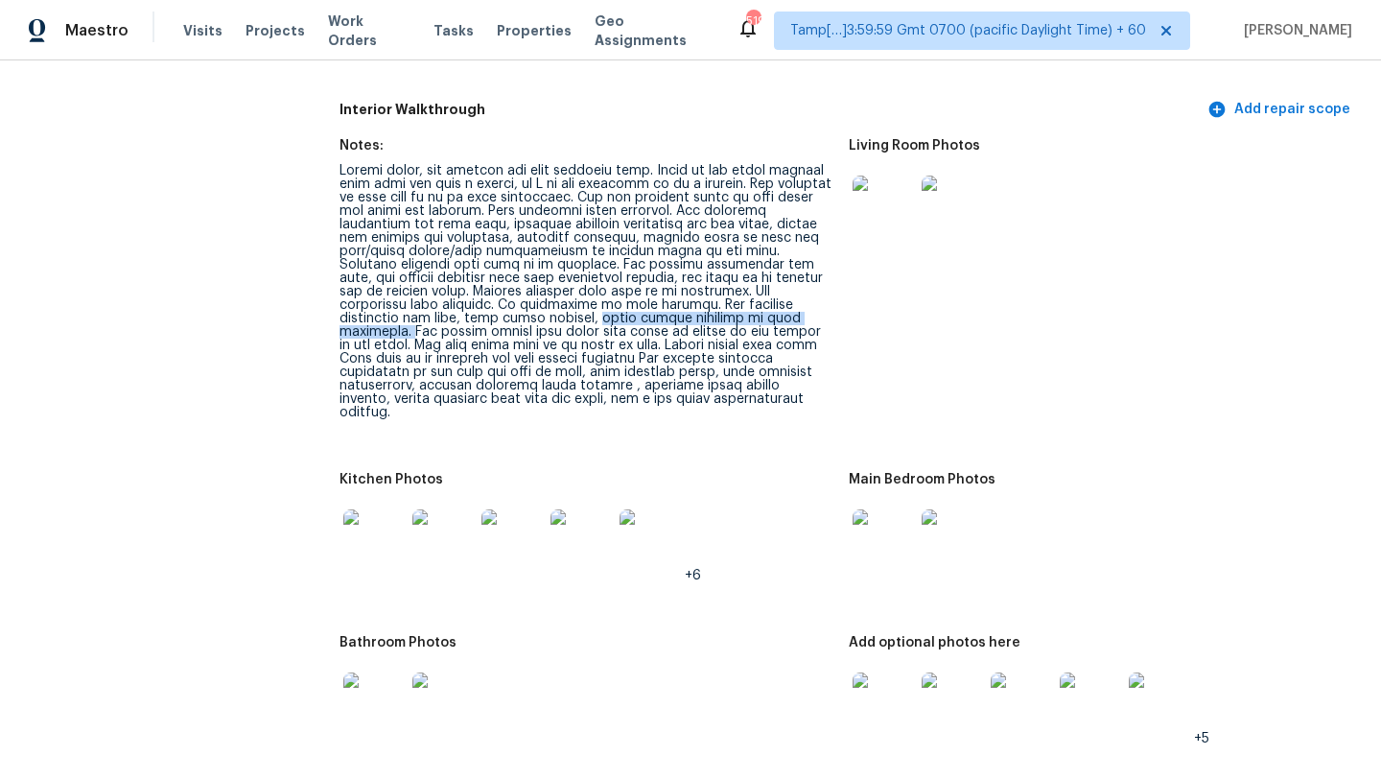
copy div "water damage vanities in both bathrooms."
drag, startPoint x: 660, startPoint y: 305, endPoint x: 688, endPoint y: 310, distance: 28.2
click at [688, 310] on div at bounding box center [587, 291] width 494 height 255
drag, startPoint x: 664, startPoint y: 302, endPoint x: 700, endPoint y: 316, distance: 38.8
click at [700, 316] on div at bounding box center [587, 291] width 494 height 255
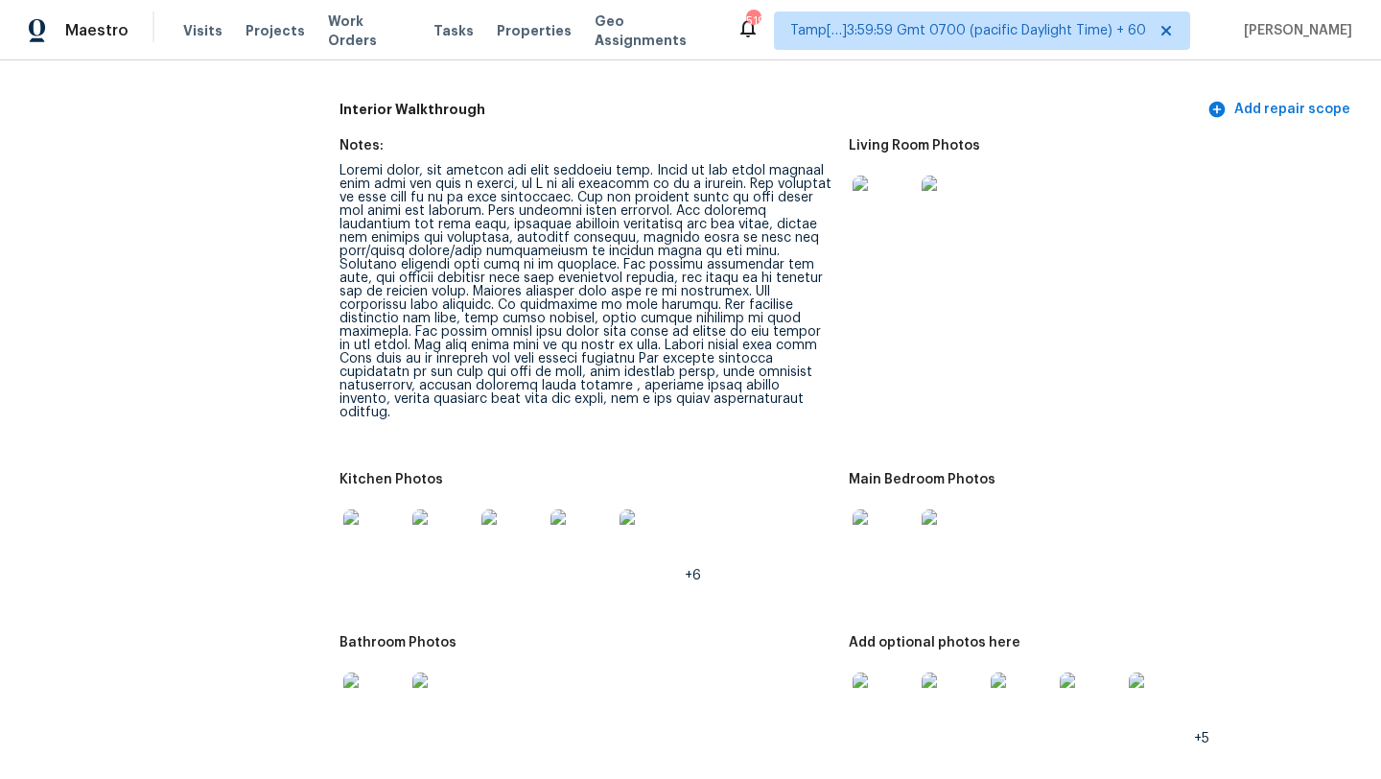
click at [699, 316] on div at bounding box center [587, 291] width 494 height 255
drag, startPoint x: 683, startPoint y: 316, endPoint x: 623, endPoint y: 325, distance: 60.2
click at [622, 326] on div at bounding box center [587, 291] width 494 height 255
click at [623, 325] on div at bounding box center [587, 291] width 494 height 255
click at [395, 339] on div at bounding box center [587, 291] width 494 height 255
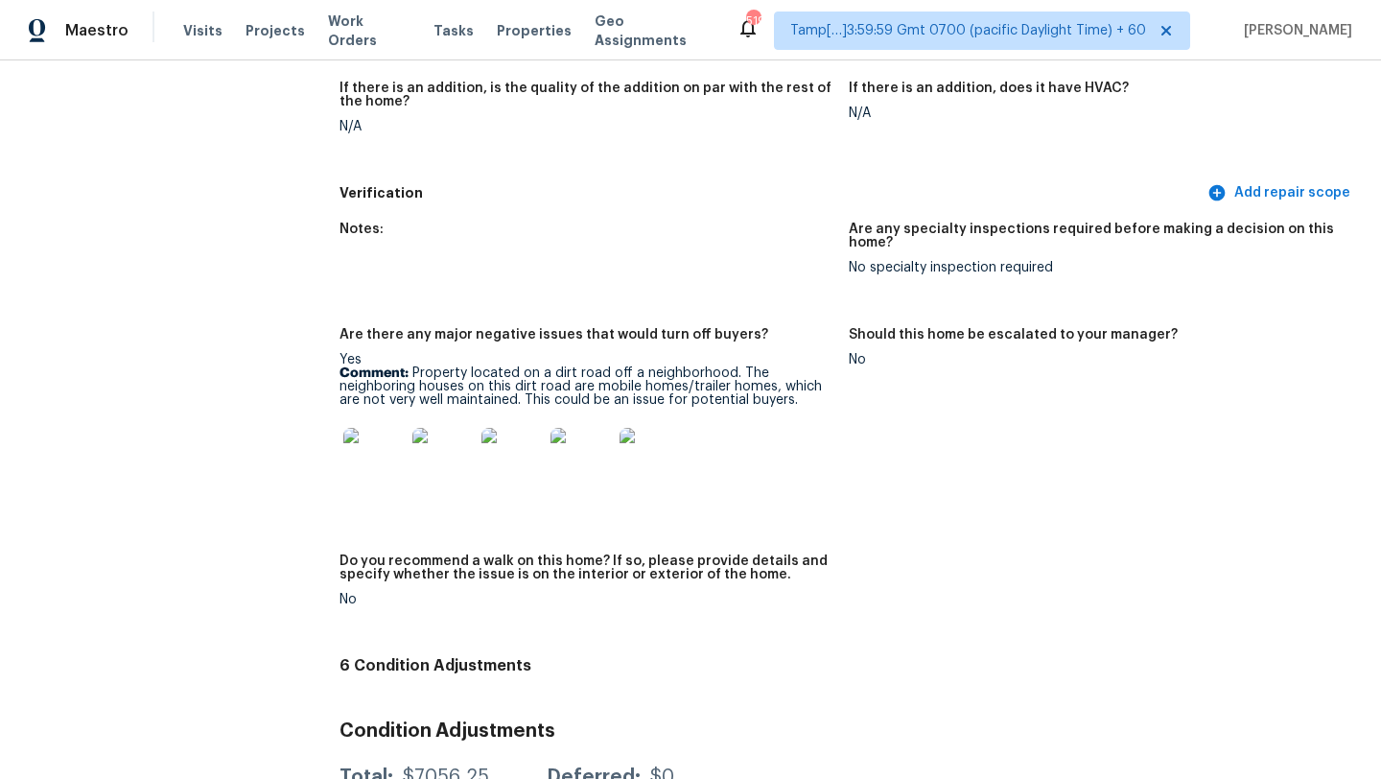
scroll to position [4766, 0]
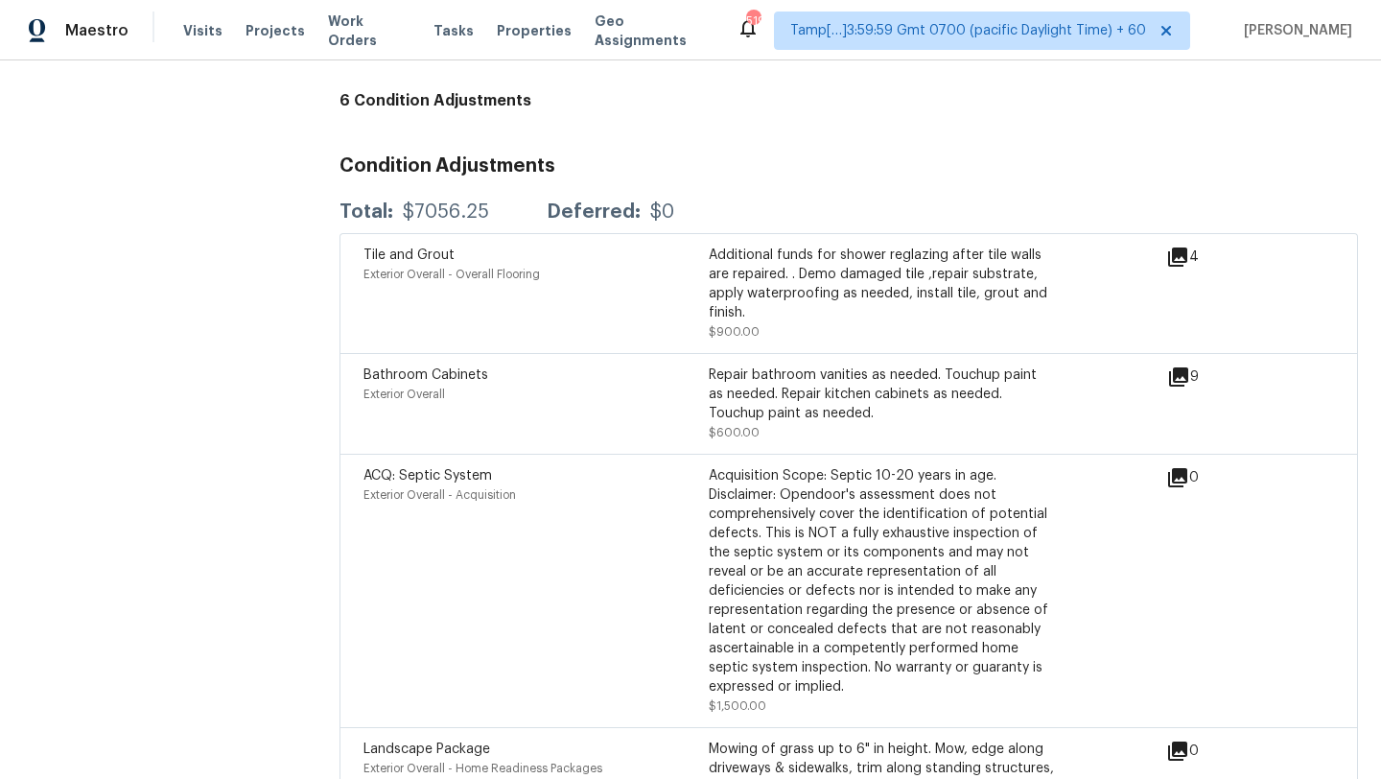
click at [555, 454] on div "ACQ: Septic System Exterior Overall - Acquisition Acquisition Scope: Septic 10-…" at bounding box center [849, 590] width 1019 height 273
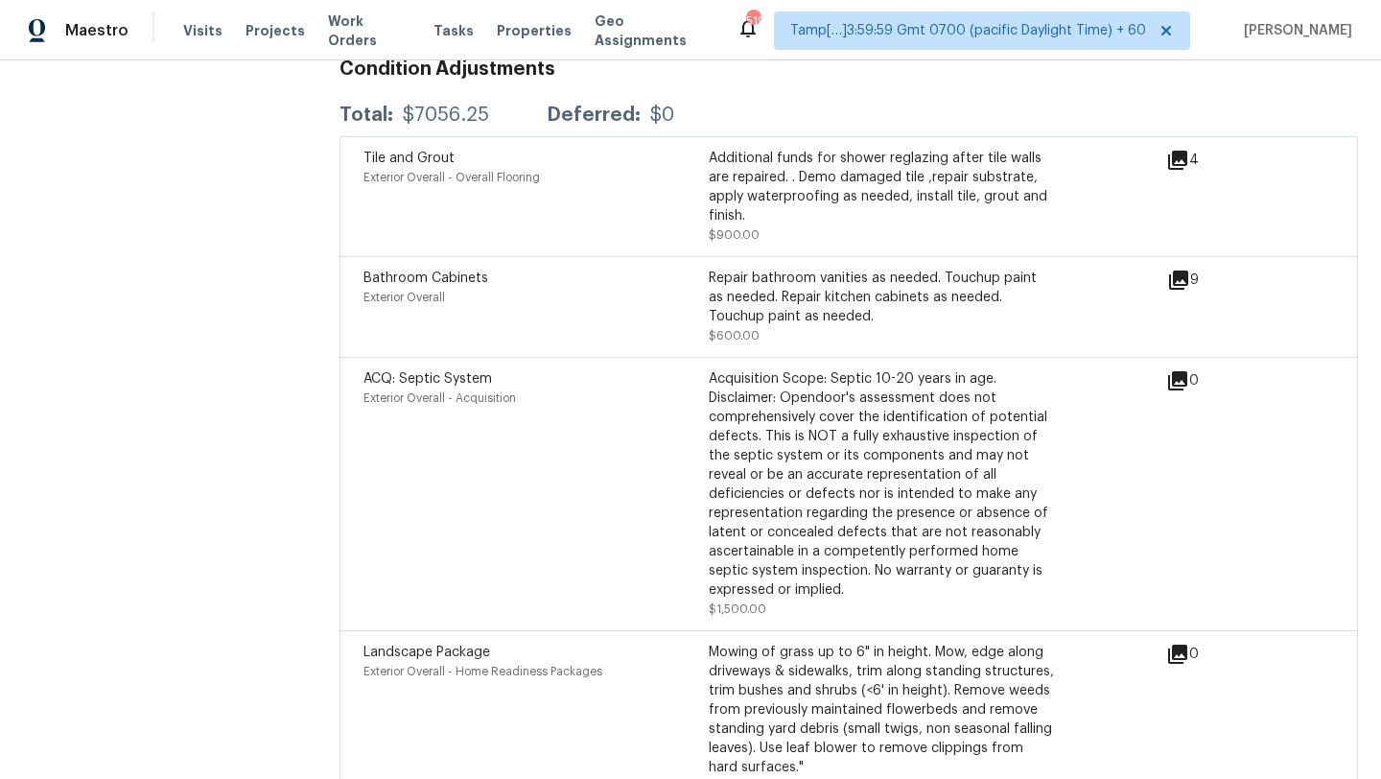
scroll to position [4785, 0]
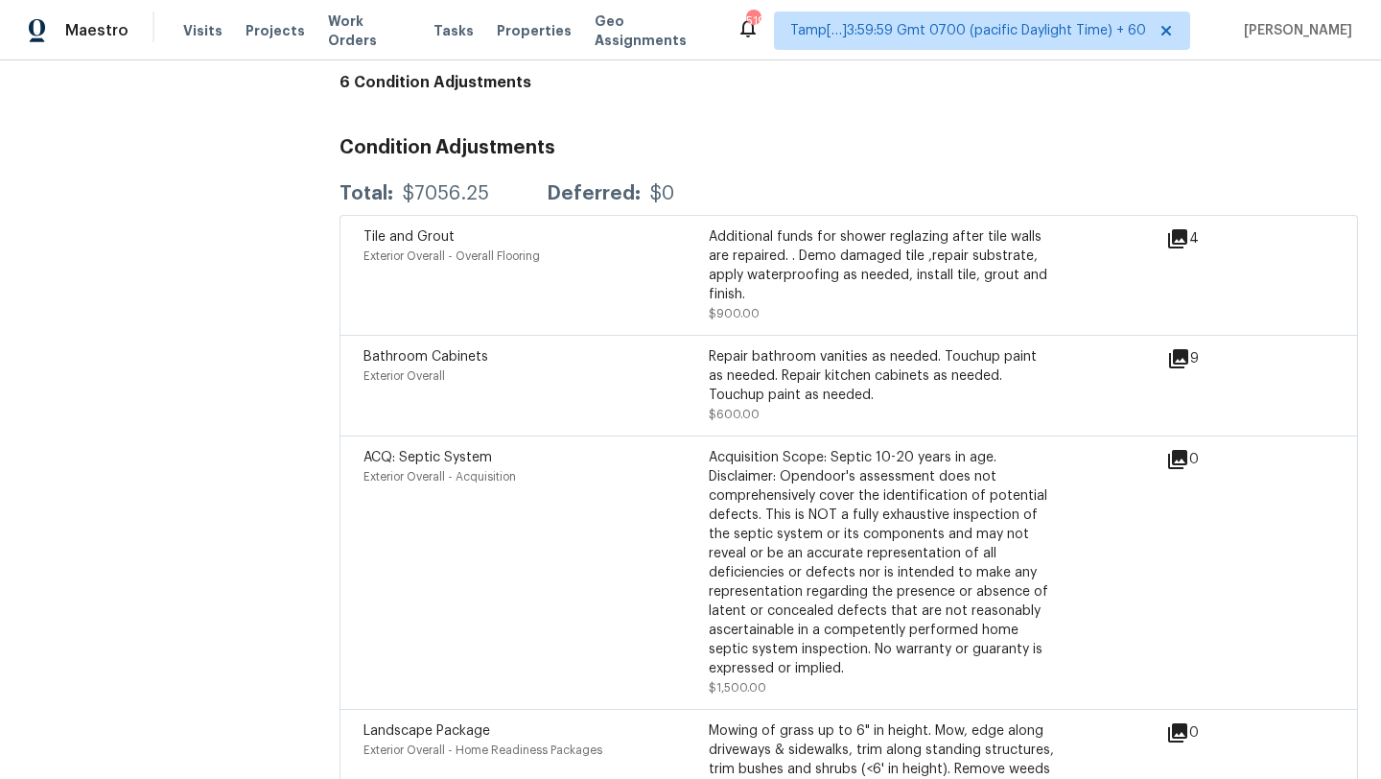
click at [1181, 349] on icon at bounding box center [1178, 358] width 19 height 19
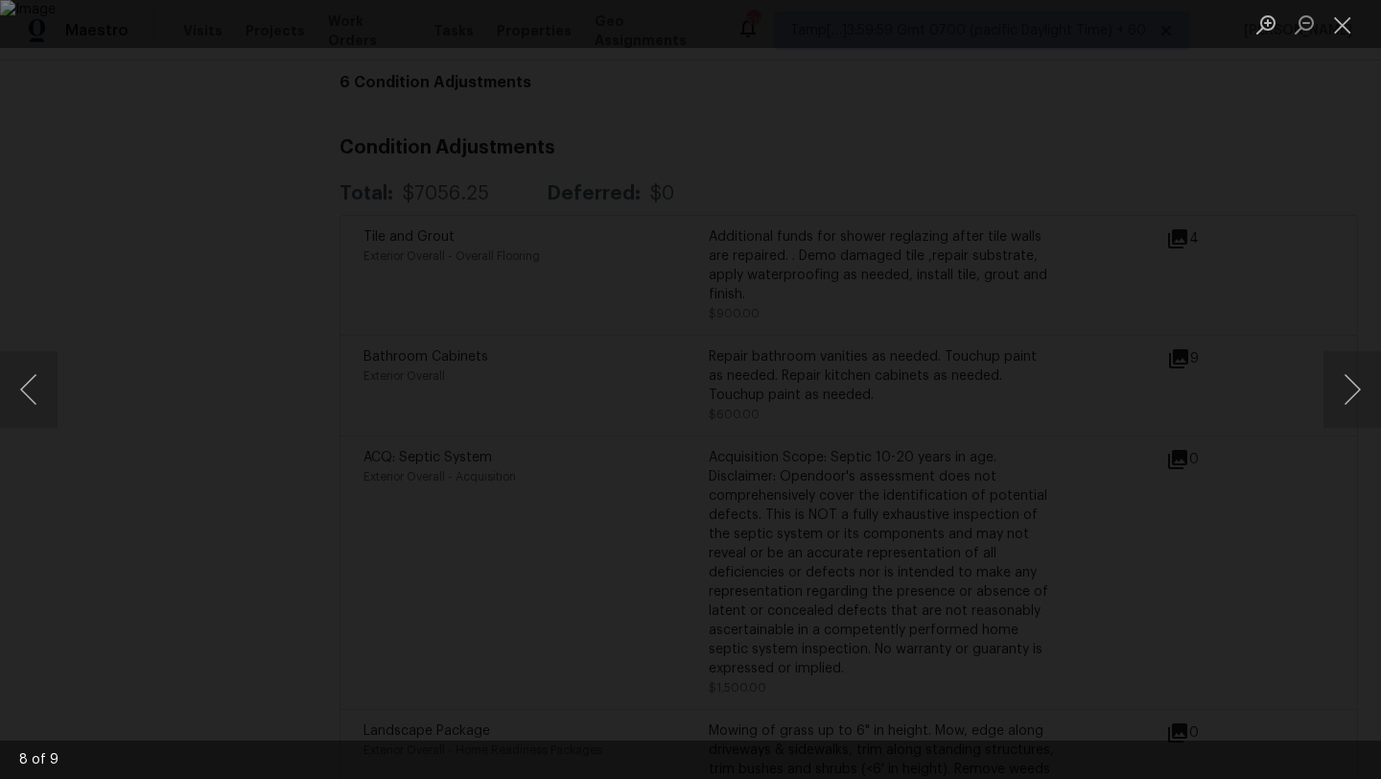
click at [1377, 209] on div "Lightbox" at bounding box center [690, 389] width 1381 height 779
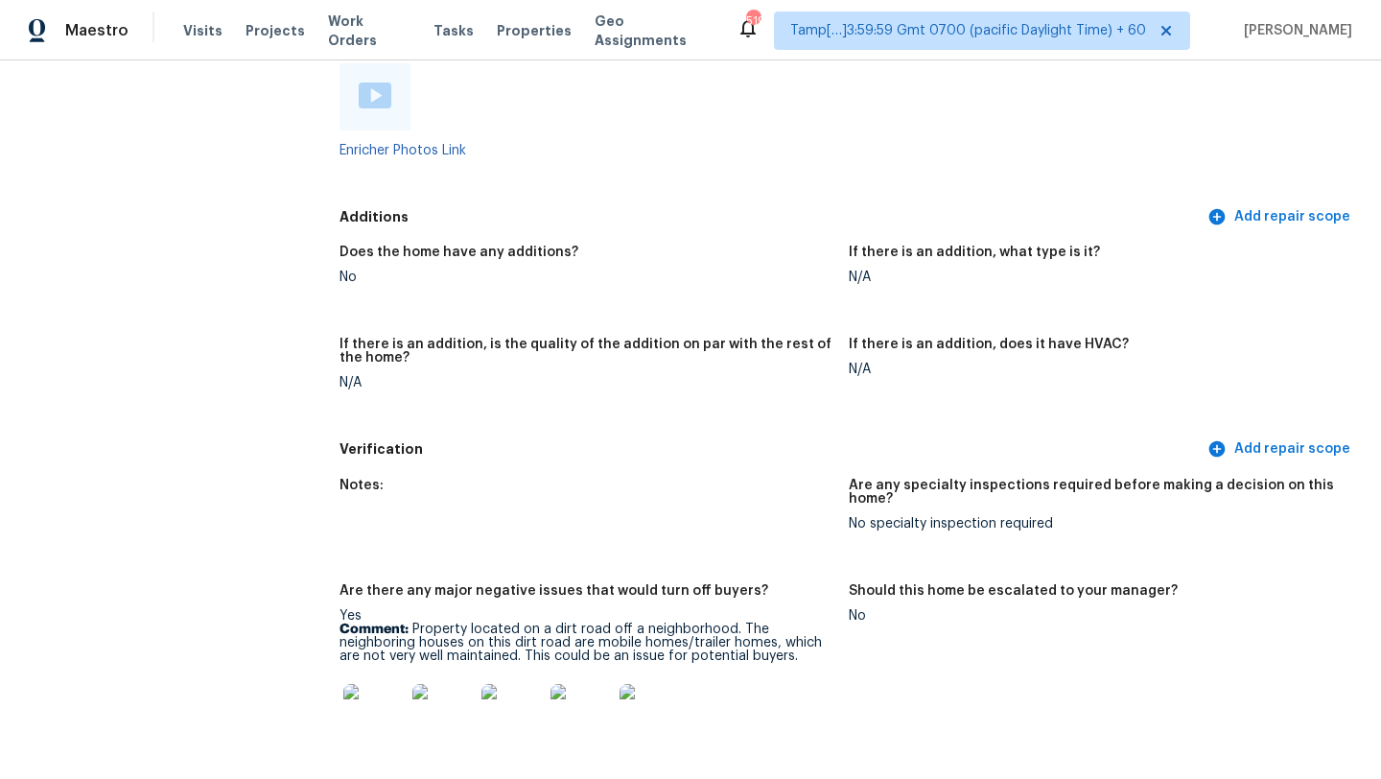
scroll to position [3969, 0]
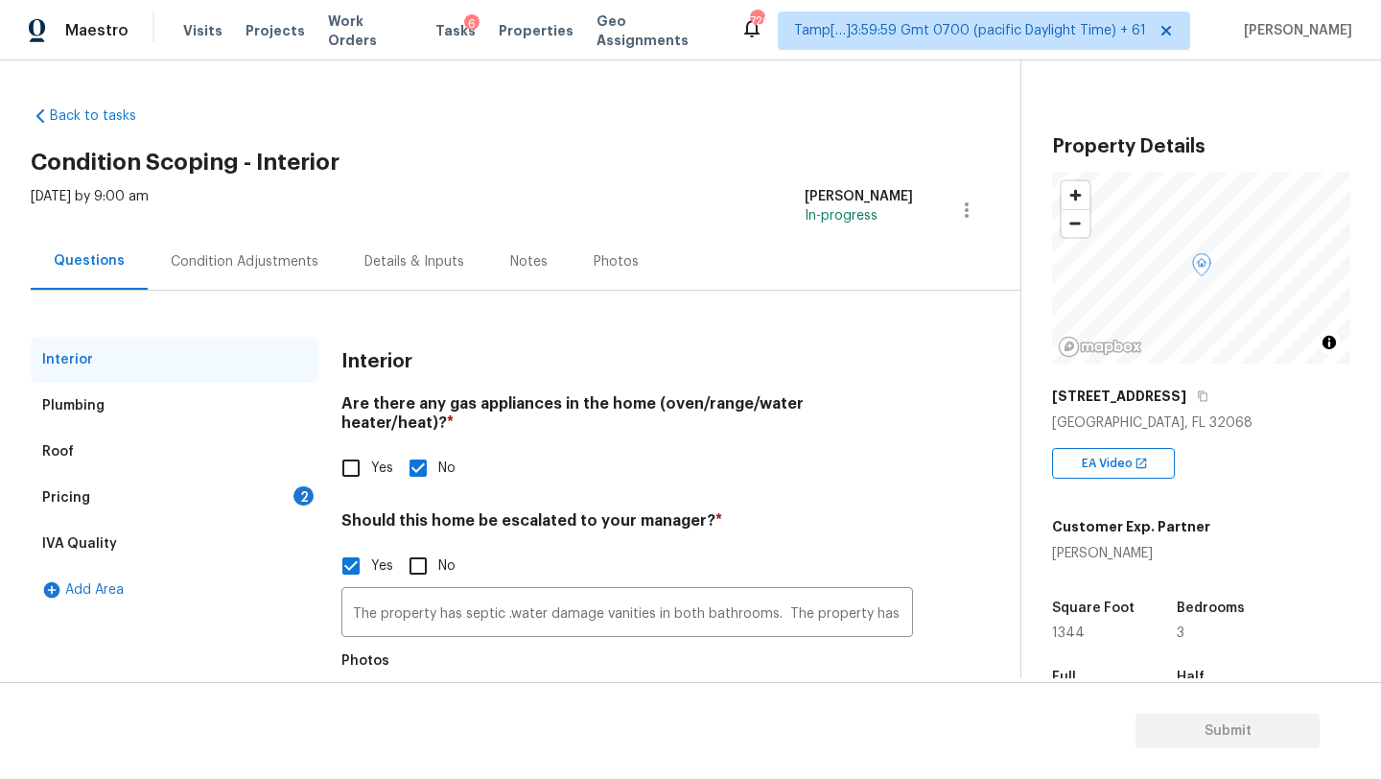
scroll to position [99, 0]
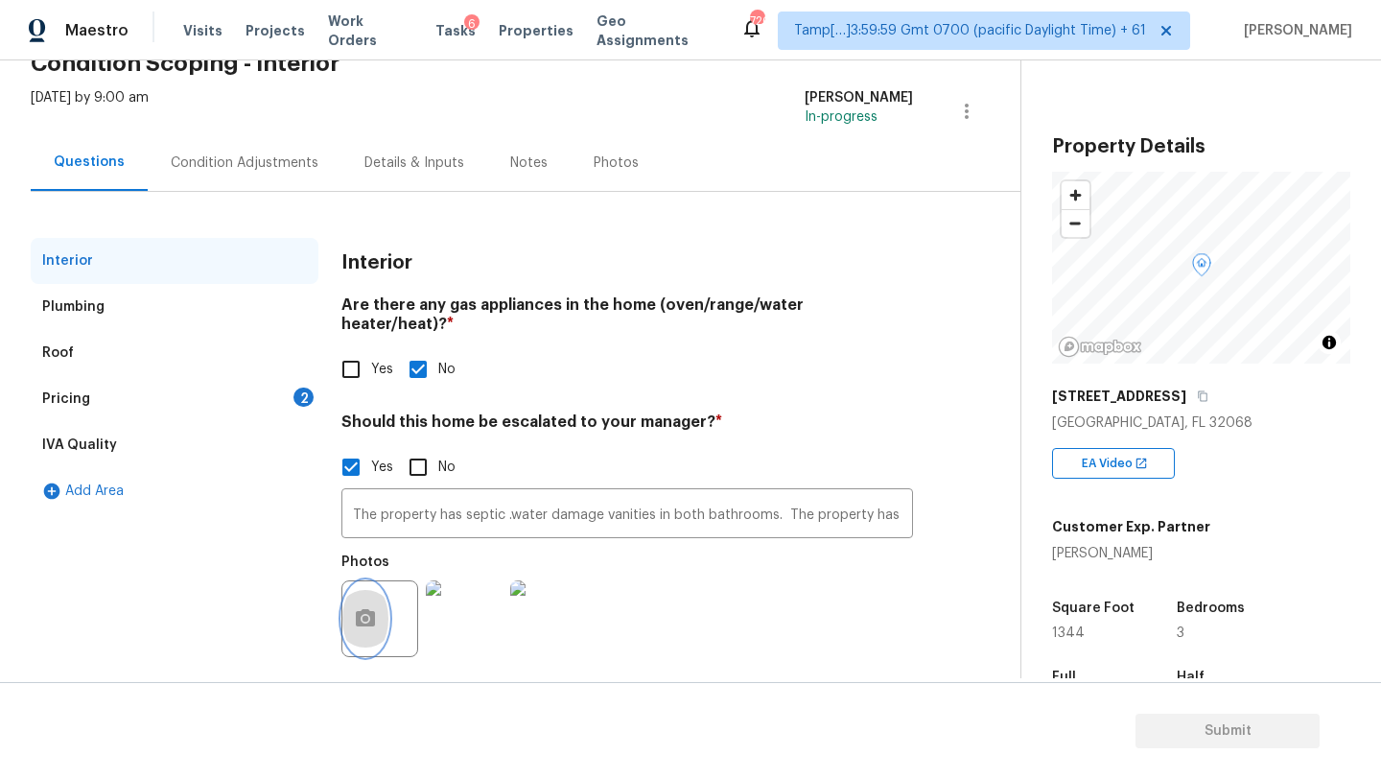
click at [363, 607] on icon "button" at bounding box center [365, 618] width 23 height 23
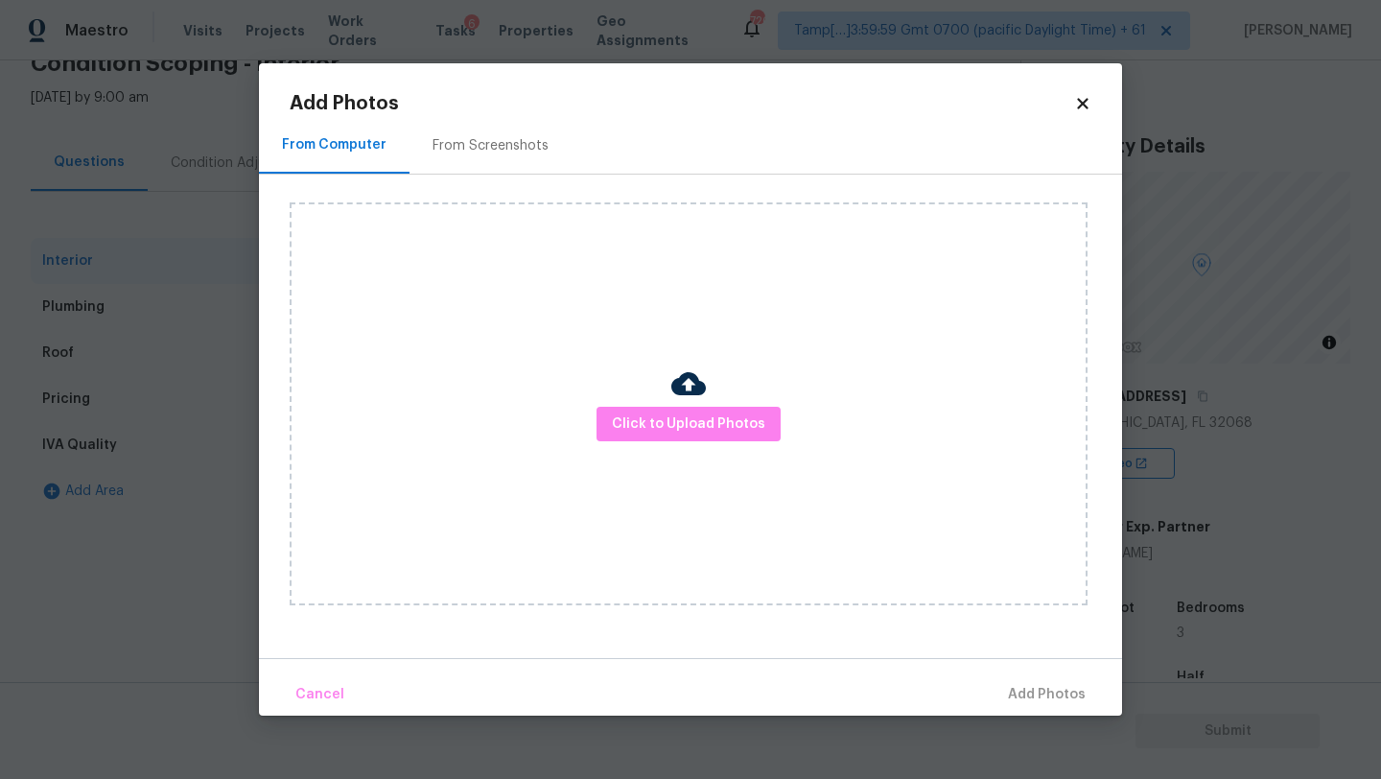
click at [98, 404] on body "Maestro Visits Projects Work Orders Tasks 6 Properties Geo Assignments 720 Tamp…" at bounding box center [690, 389] width 1381 height 779
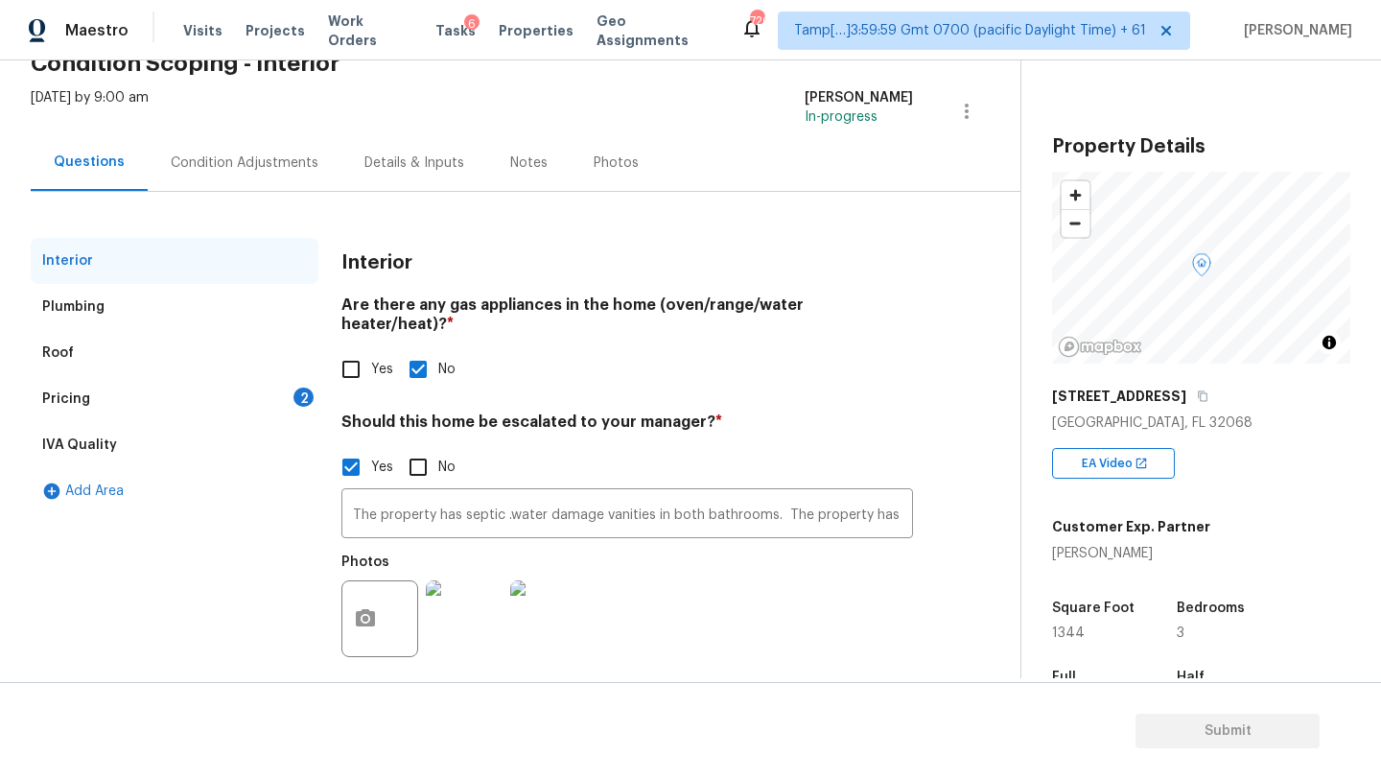
click at [98, 404] on div "Pricing 2" at bounding box center [175, 399] width 288 height 46
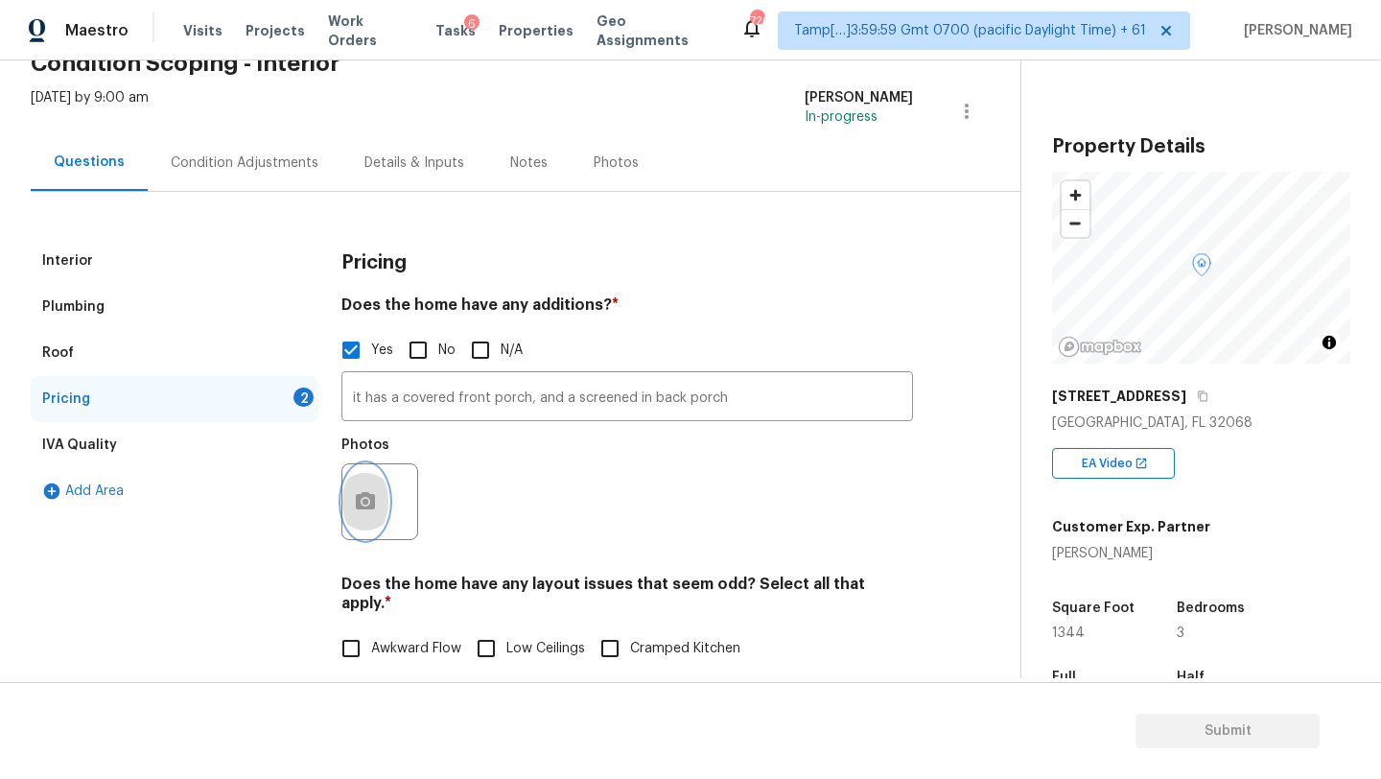
click at [369, 485] on button "button" at bounding box center [365, 501] width 46 height 75
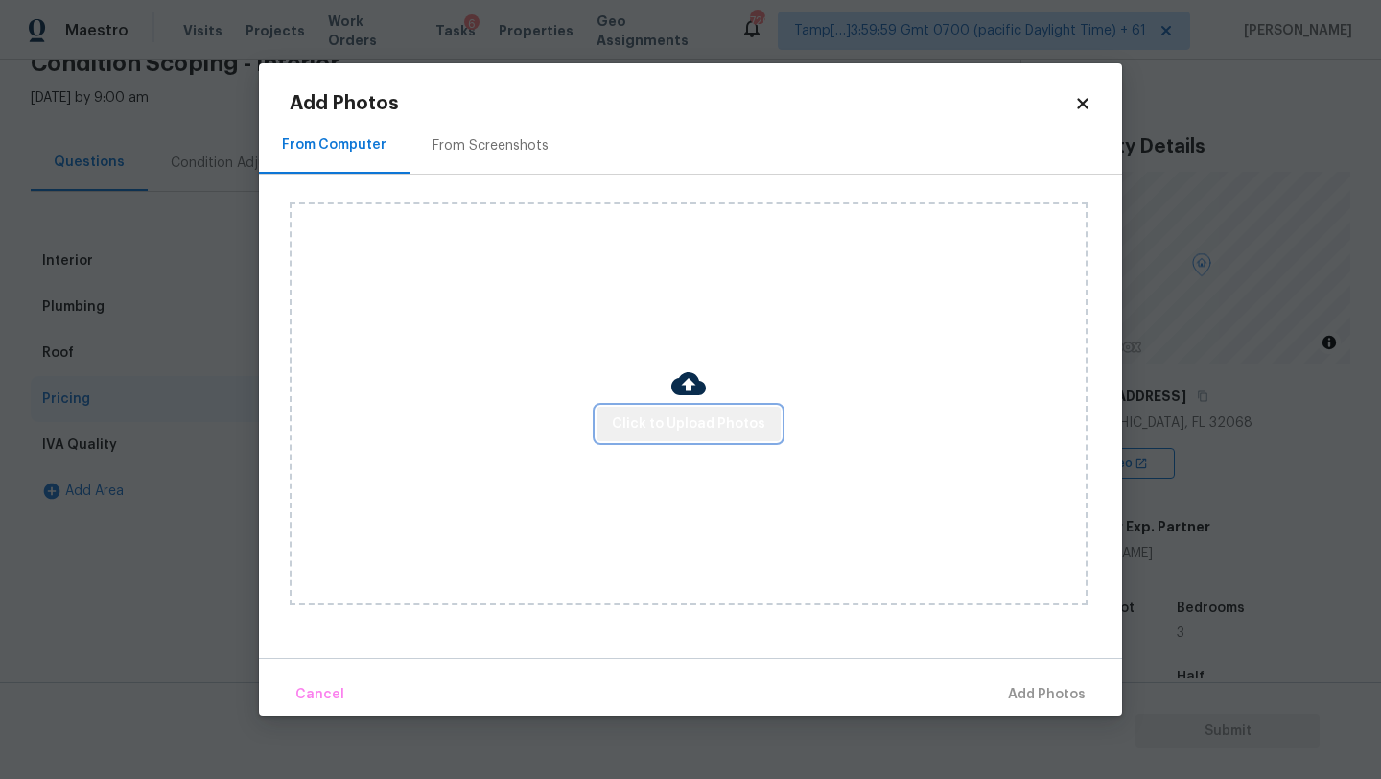
click at [710, 433] on span "Click to Upload Photos" at bounding box center [688, 424] width 153 height 24
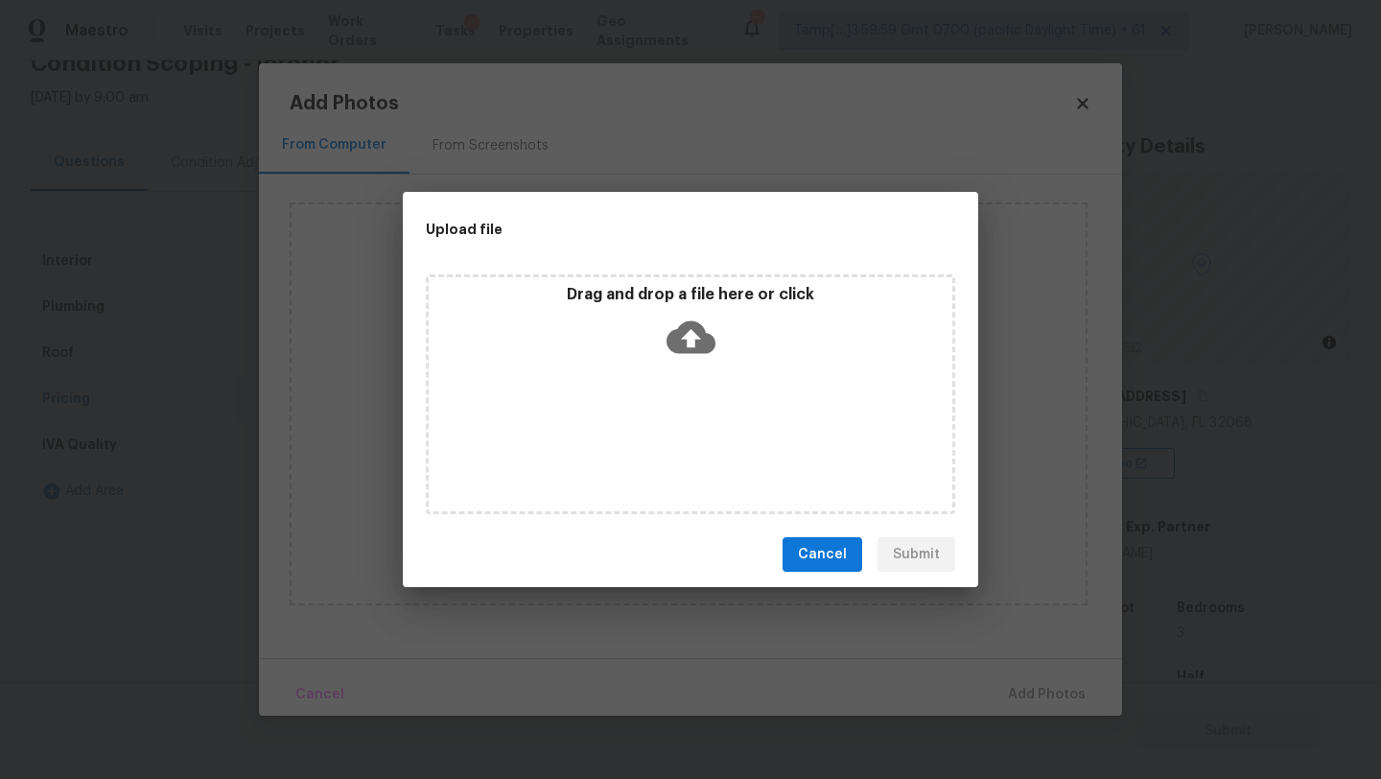
click at [710, 353] on icon at bounding box center [691, 337] width 49 height 49
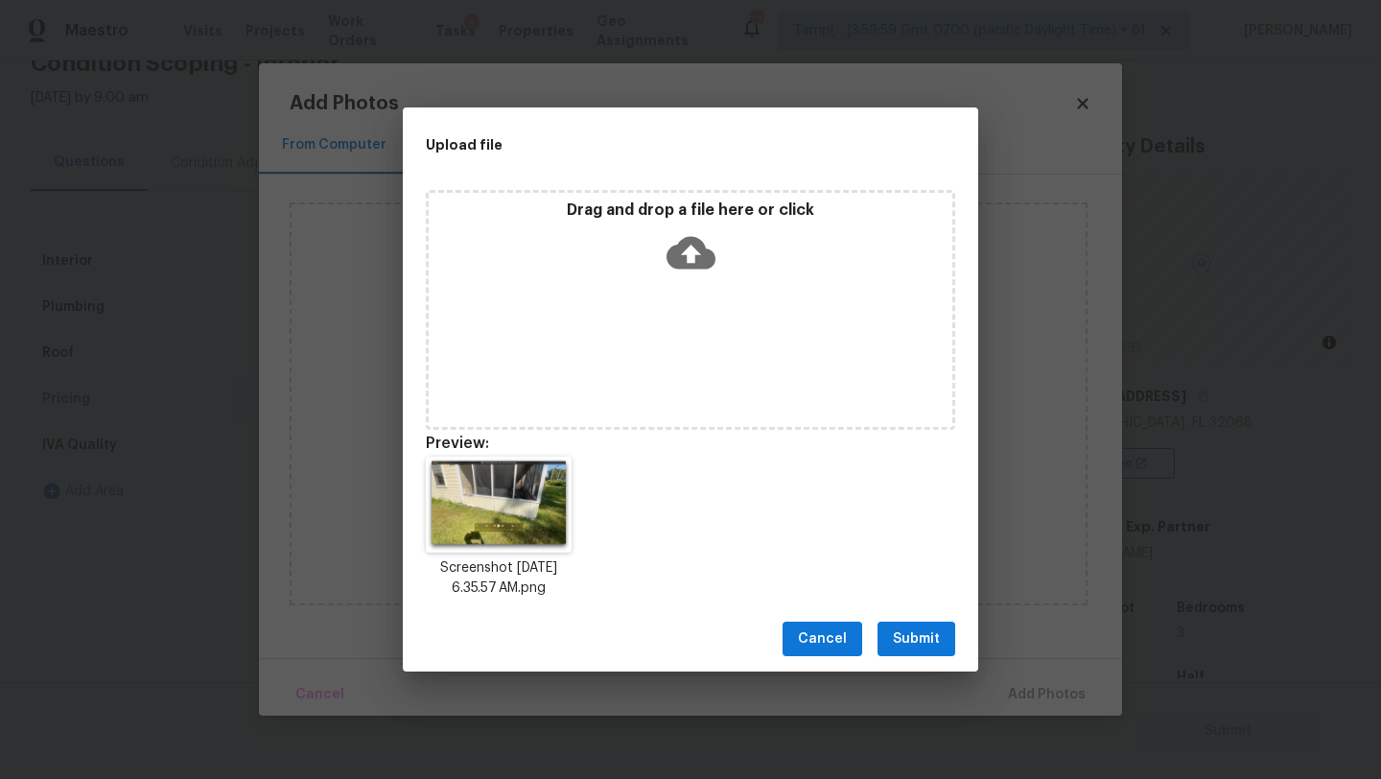
click at [924, 629] on span "Submit" at bounding box center [916, 639] width 47 height 24
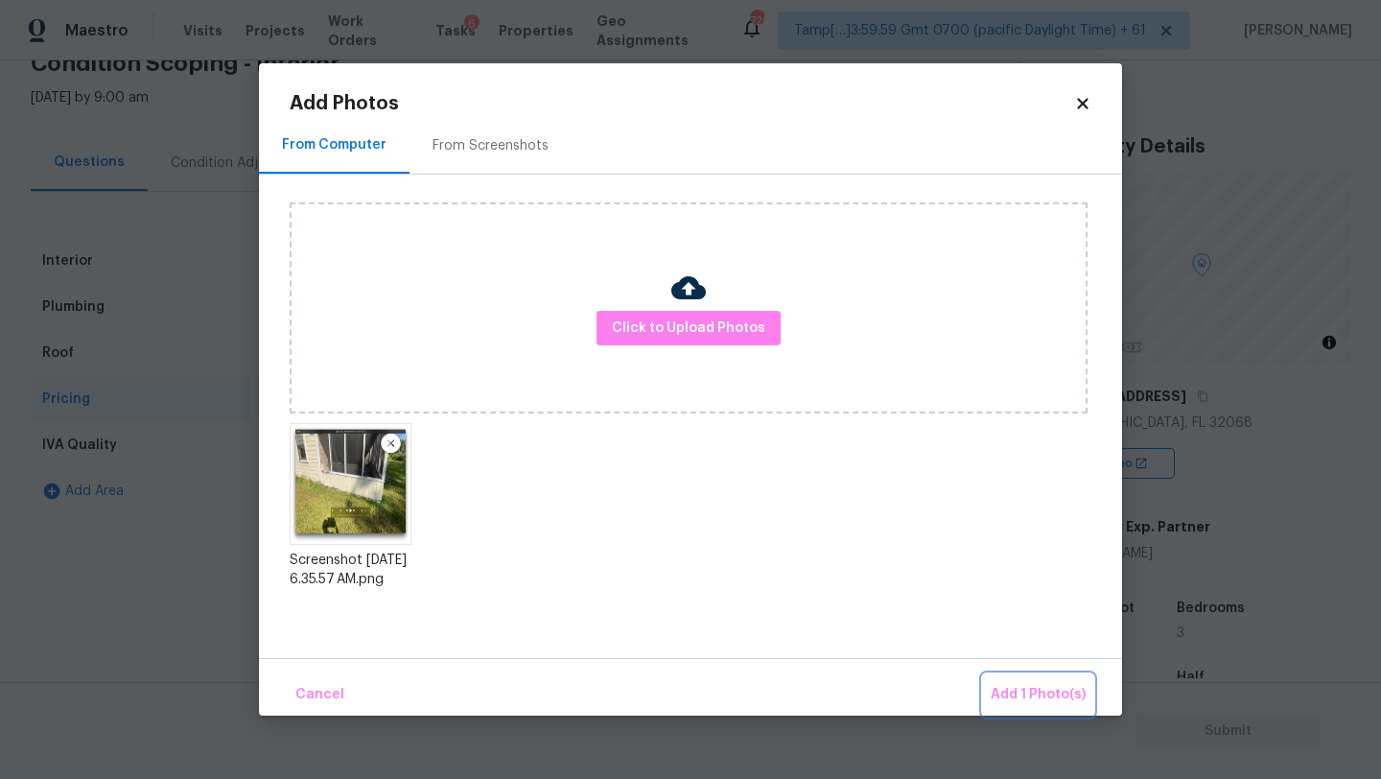
click at [1019, 684] on span "Add 1 Photo(s)" at bounding box center [1038, 695] width 95 height 24
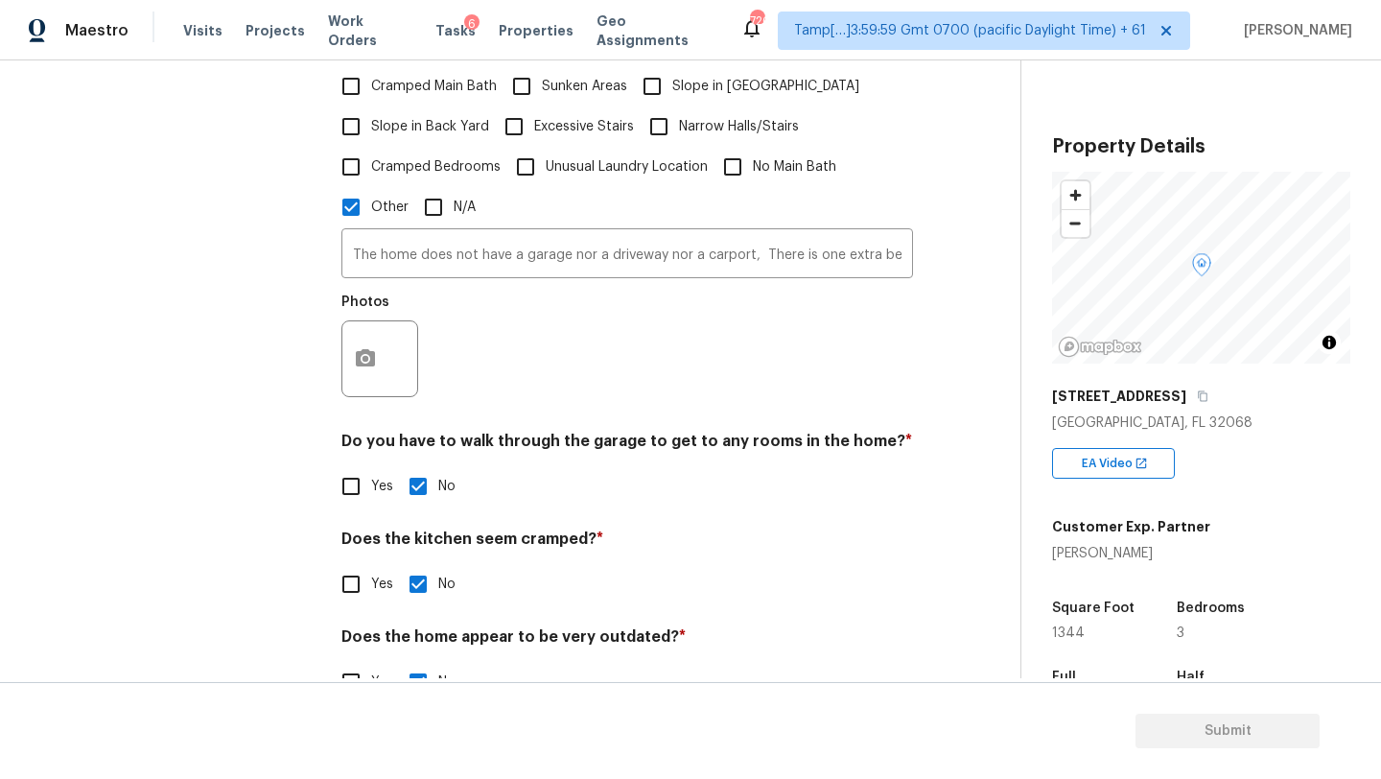
scroll to position [736, 0]
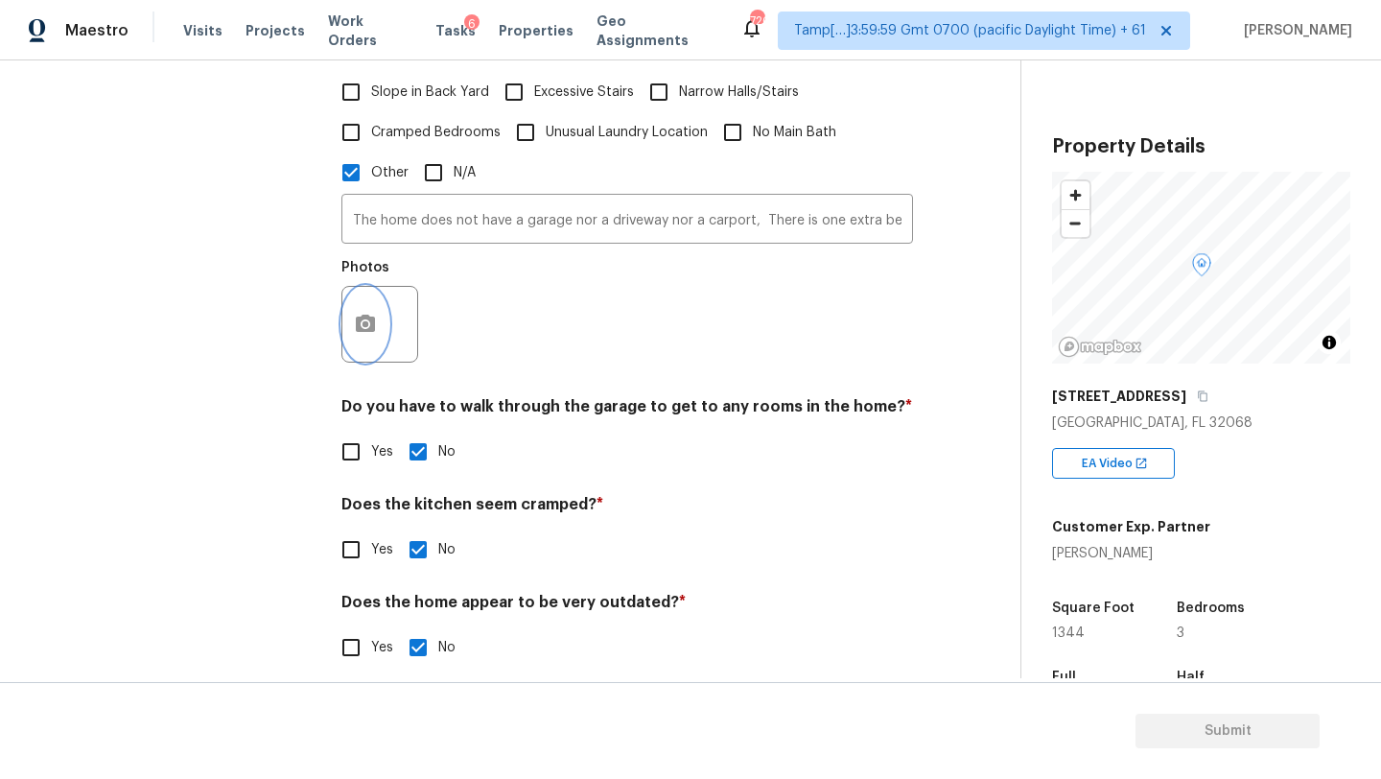
click at [365, 321] on circle "button" at bounding box center [366, 324] width 6 height 6
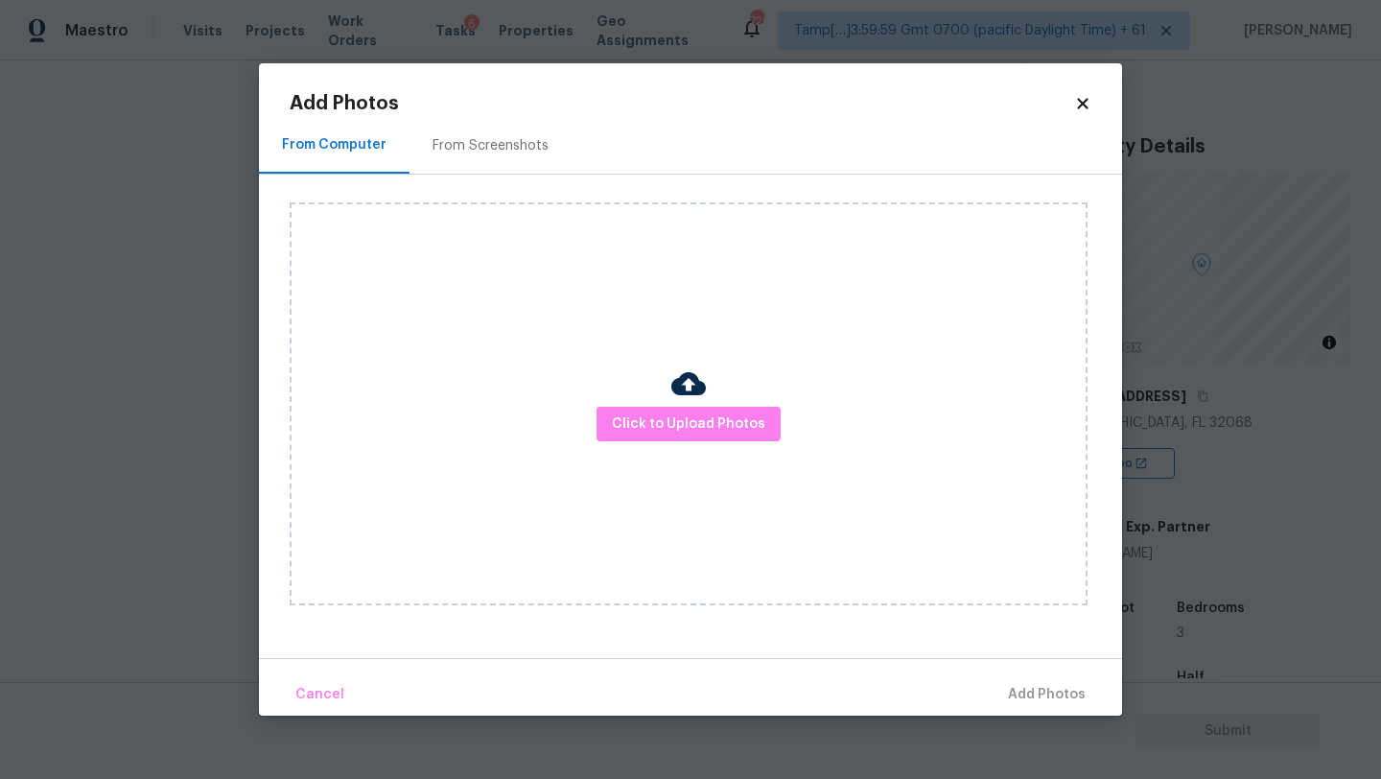
click at [469, 175] on div "Click to Upload Photos" at bounding box center [706, 404] width 832 height 458
click at [471, 166] on div "From Screenshots" at bounding box center [491, 145] width 162 height 57
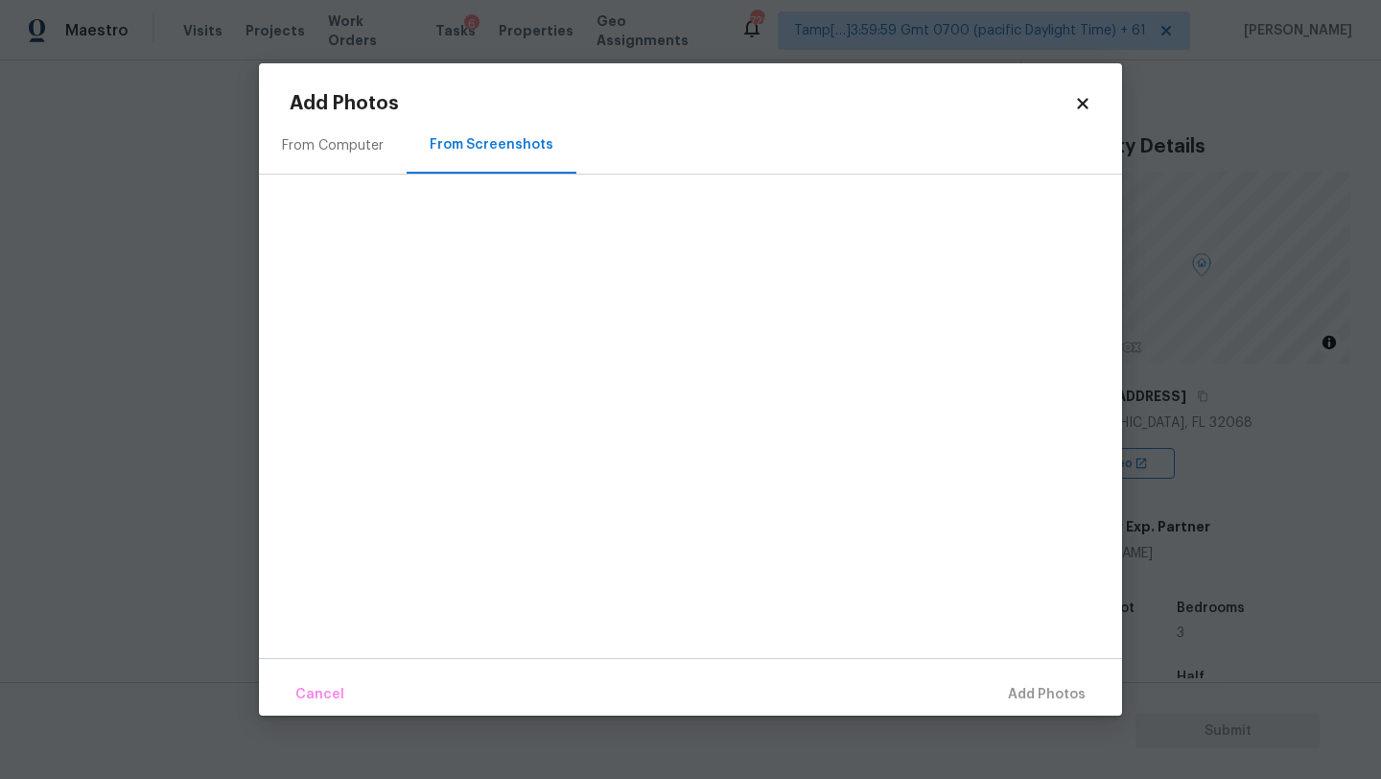
click at [338, 148] on div "From Computer" at bounding box center [333, 145] width 102 height 19
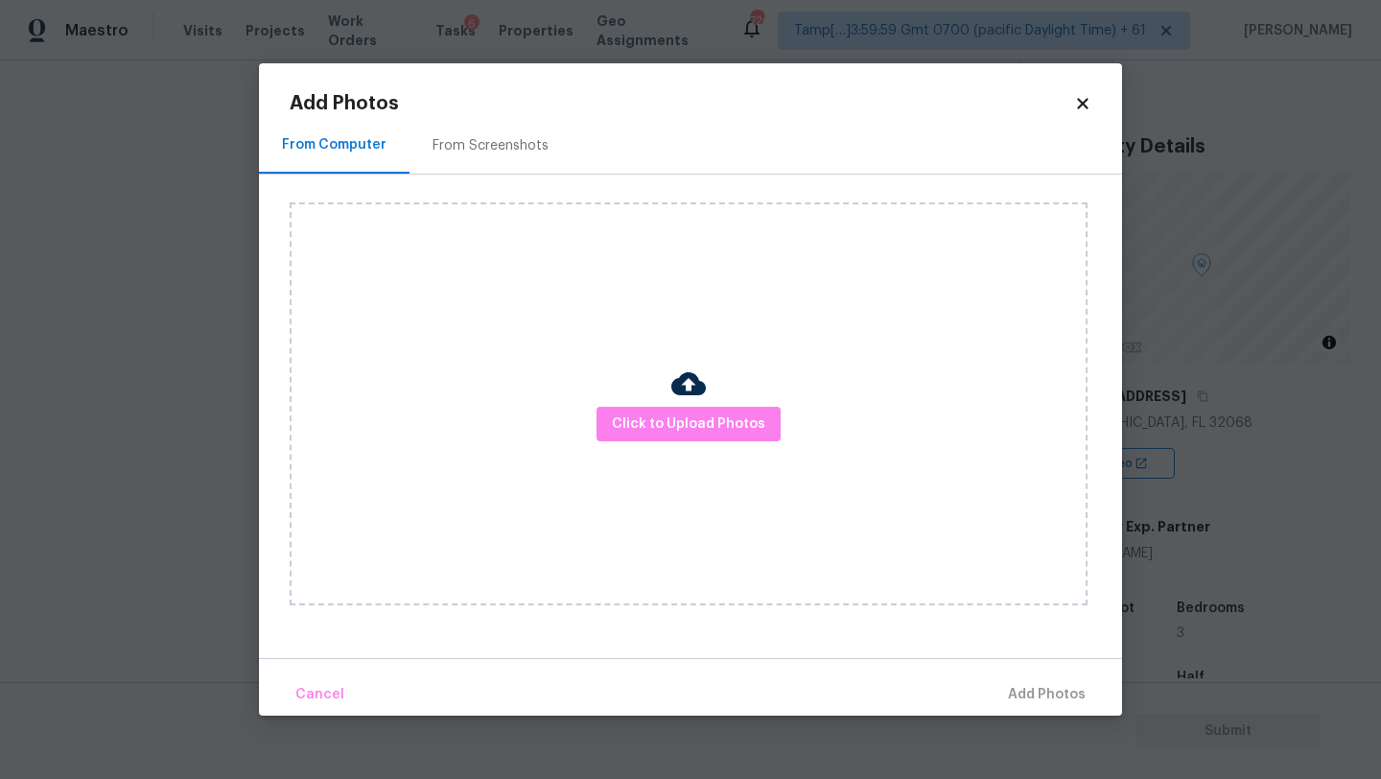
click at [1083, 108] on icon at bounding box center [1082, 103] width 17 height 17
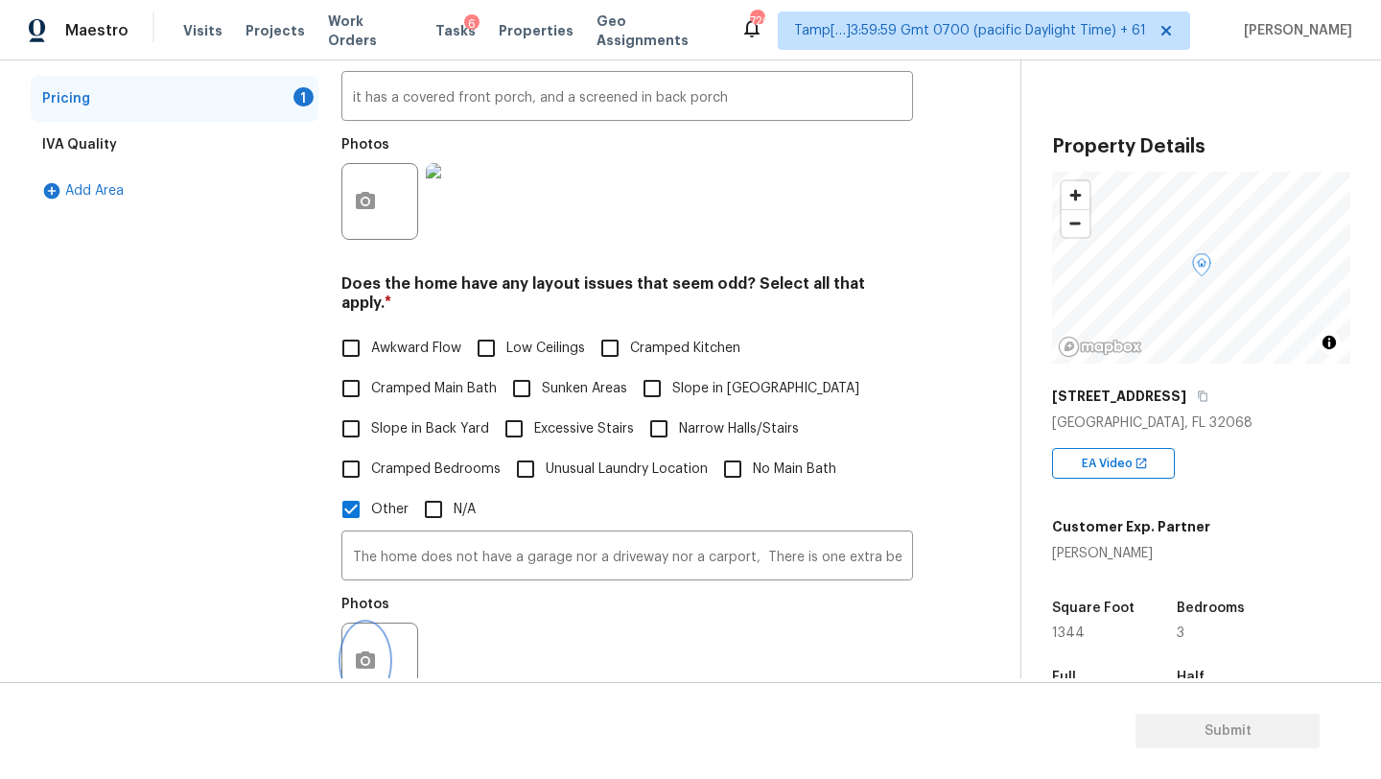
scroll to position [0, 0]
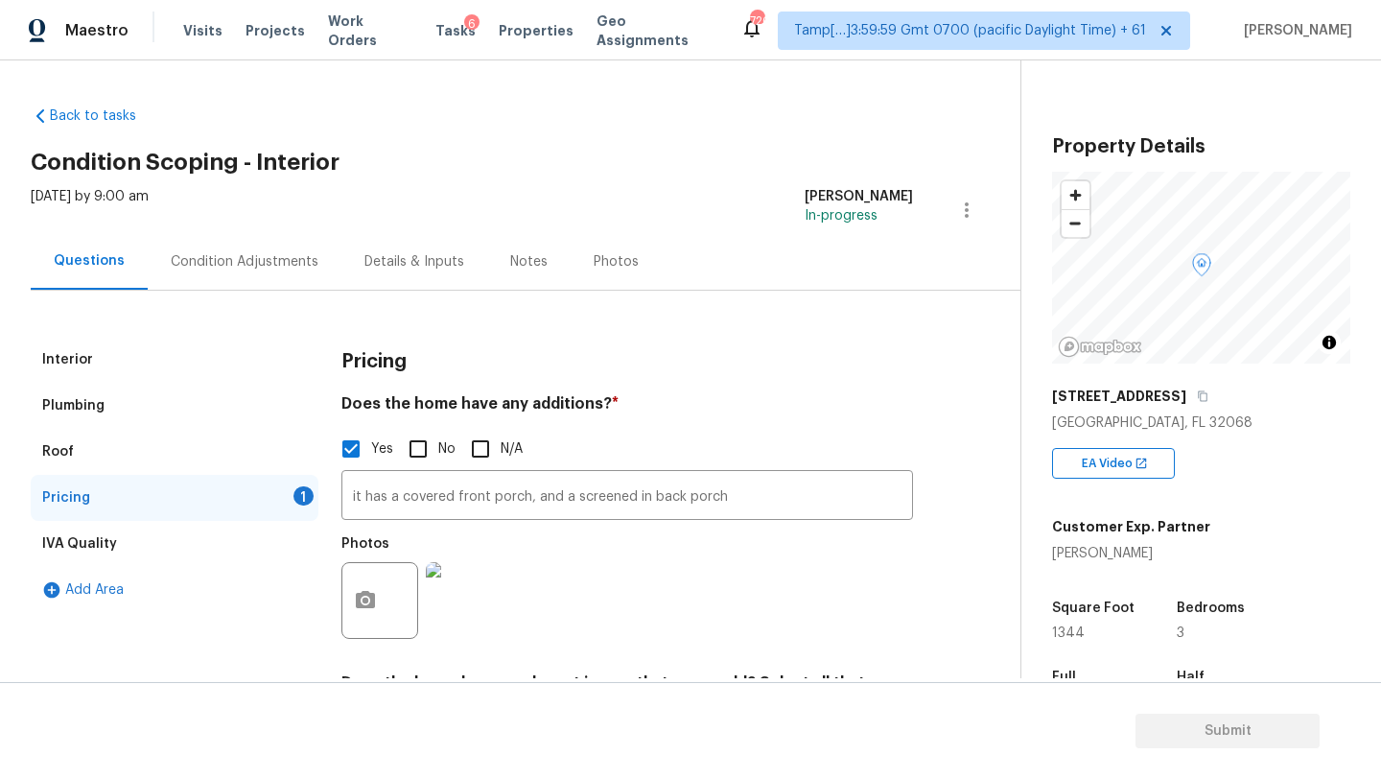
click at [268, 254] on div "Condition Adjustments" at bounding box center [245, 261] width 148 height 19
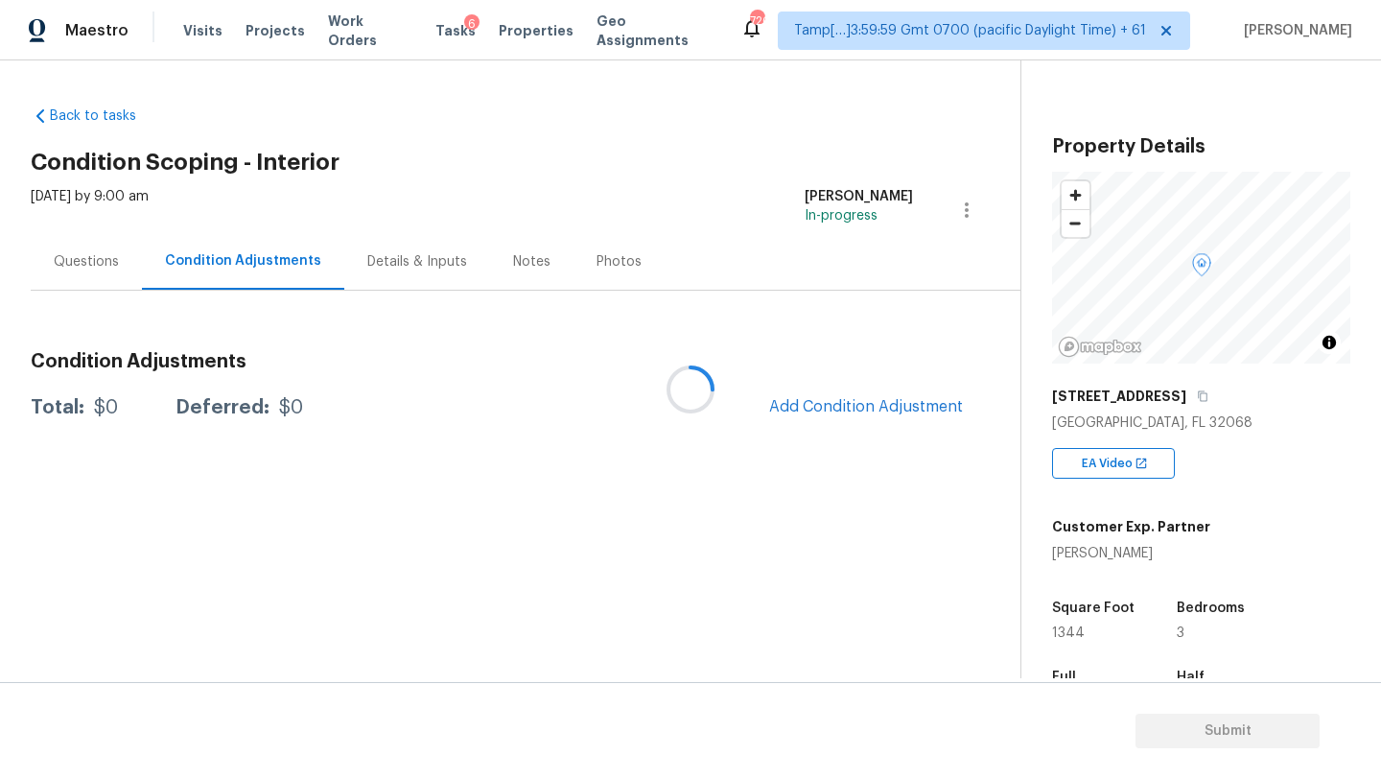
click at [831, 397] on div at bounding box center [690, 389] width 1381 height 779
click at [831, 398] on div at bounding box center [690, 389] width 1381 height 779
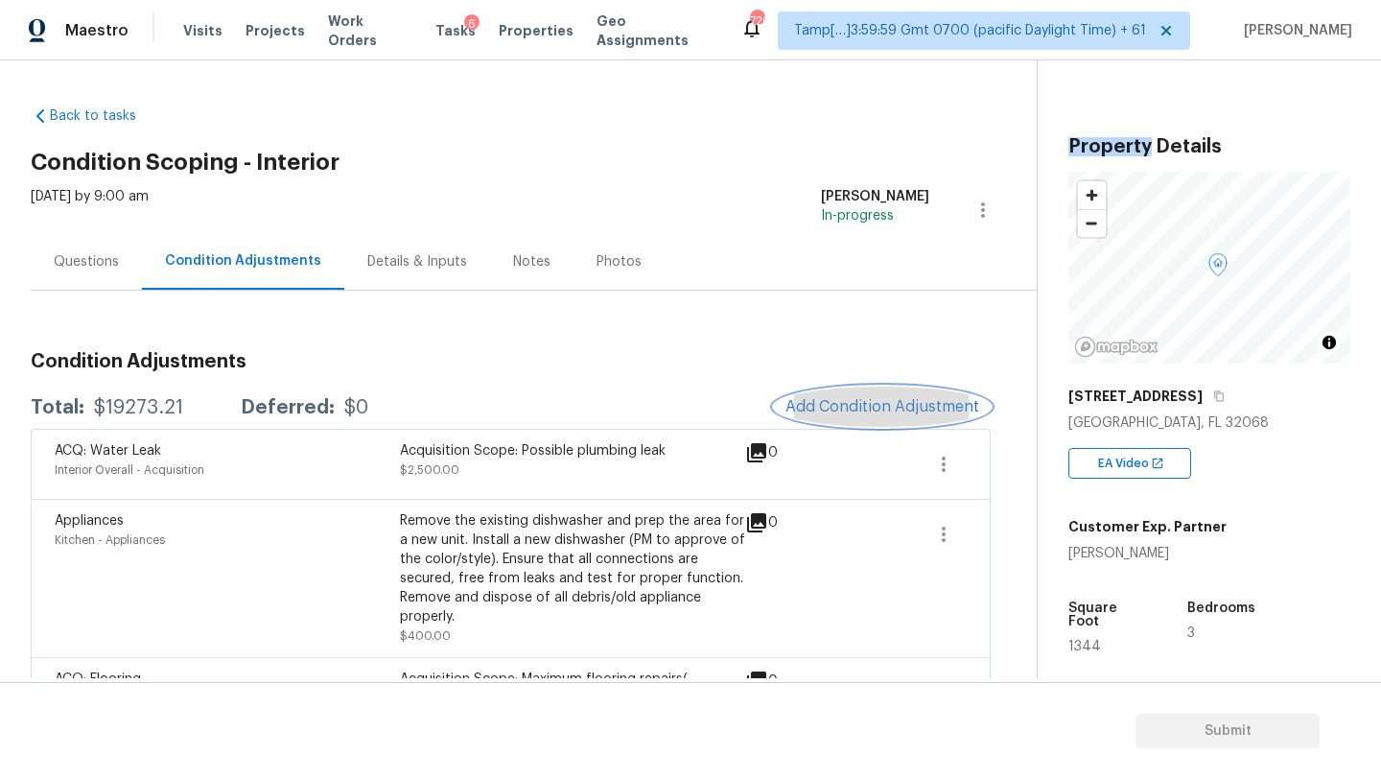
click at [831, 398] on span "Add Condition Adjustment" at bounding box center [882, 406] width 194 height 17
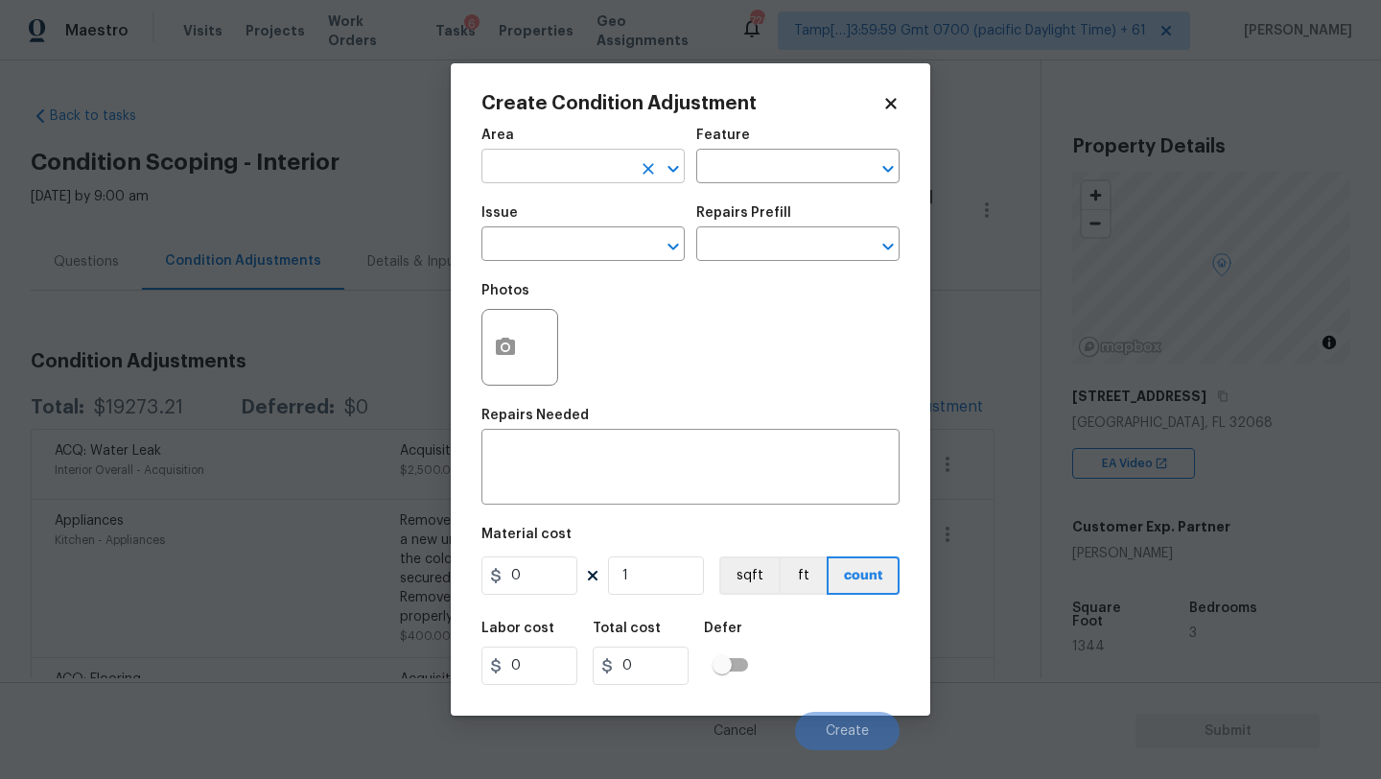
click at [551, 172] on input "text" at bounding box center [556, 168] width 150 height 30
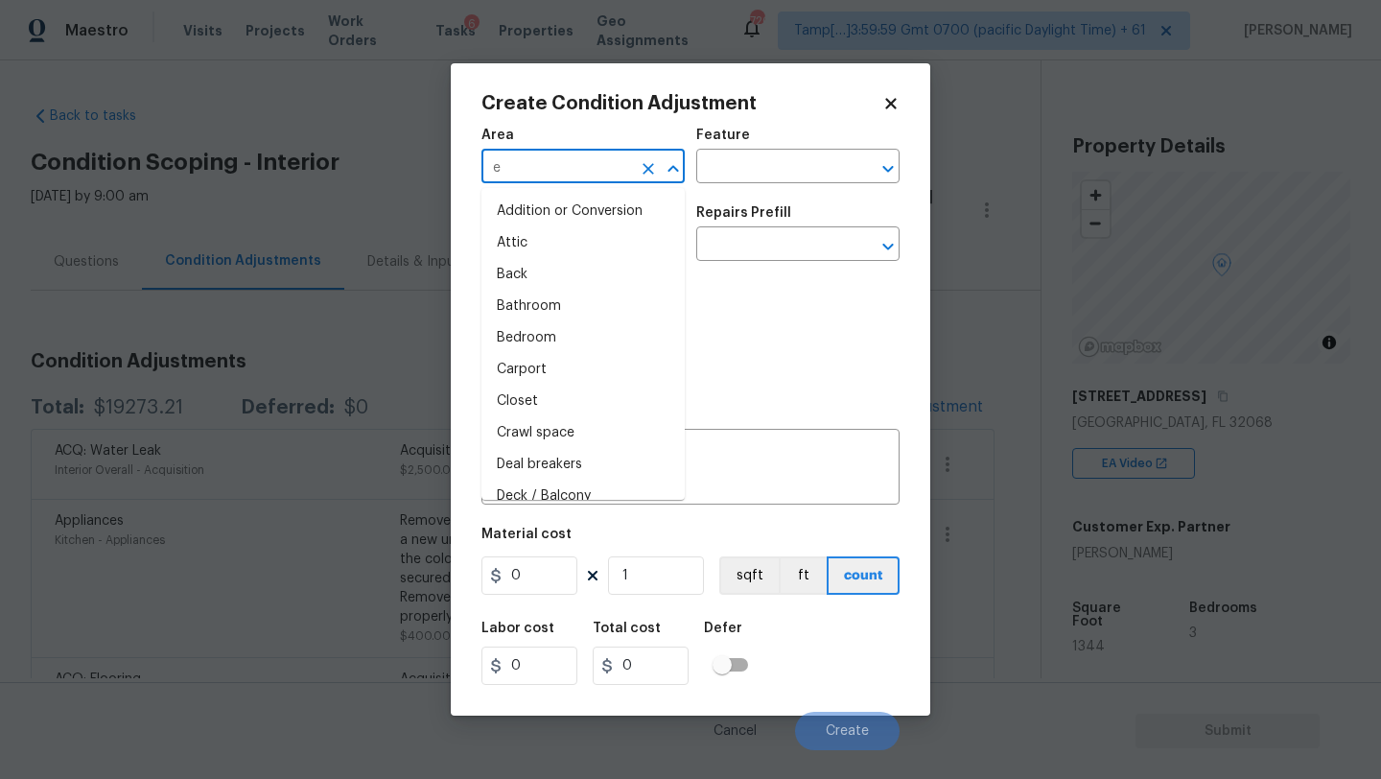
type input "ex"
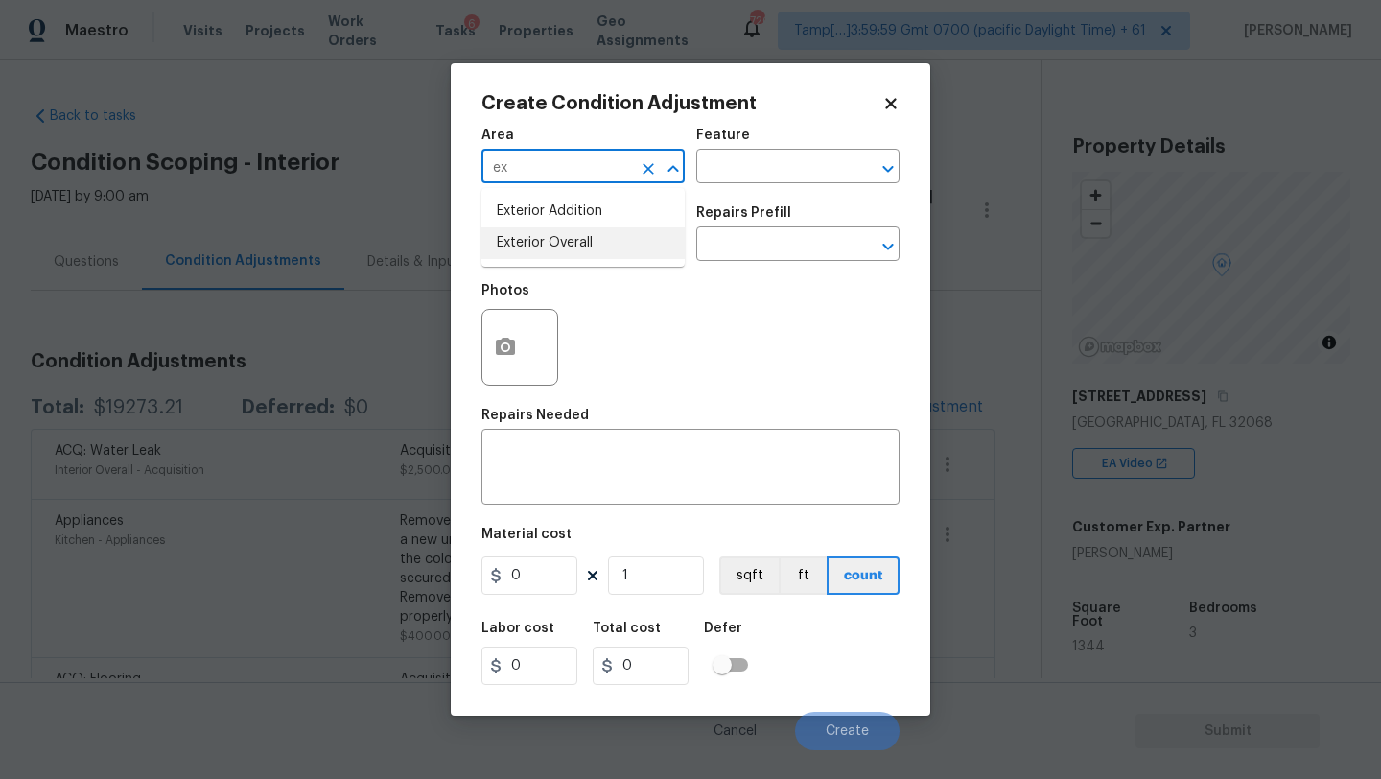
click at [579, 243] on li "Exterior Overall" at bounding box center [582, 243] width 203 height 32
type input "Exterior Overall"
click at [579, 495] on div "x ​" at bounding box center [690, 468] width 418 height 71
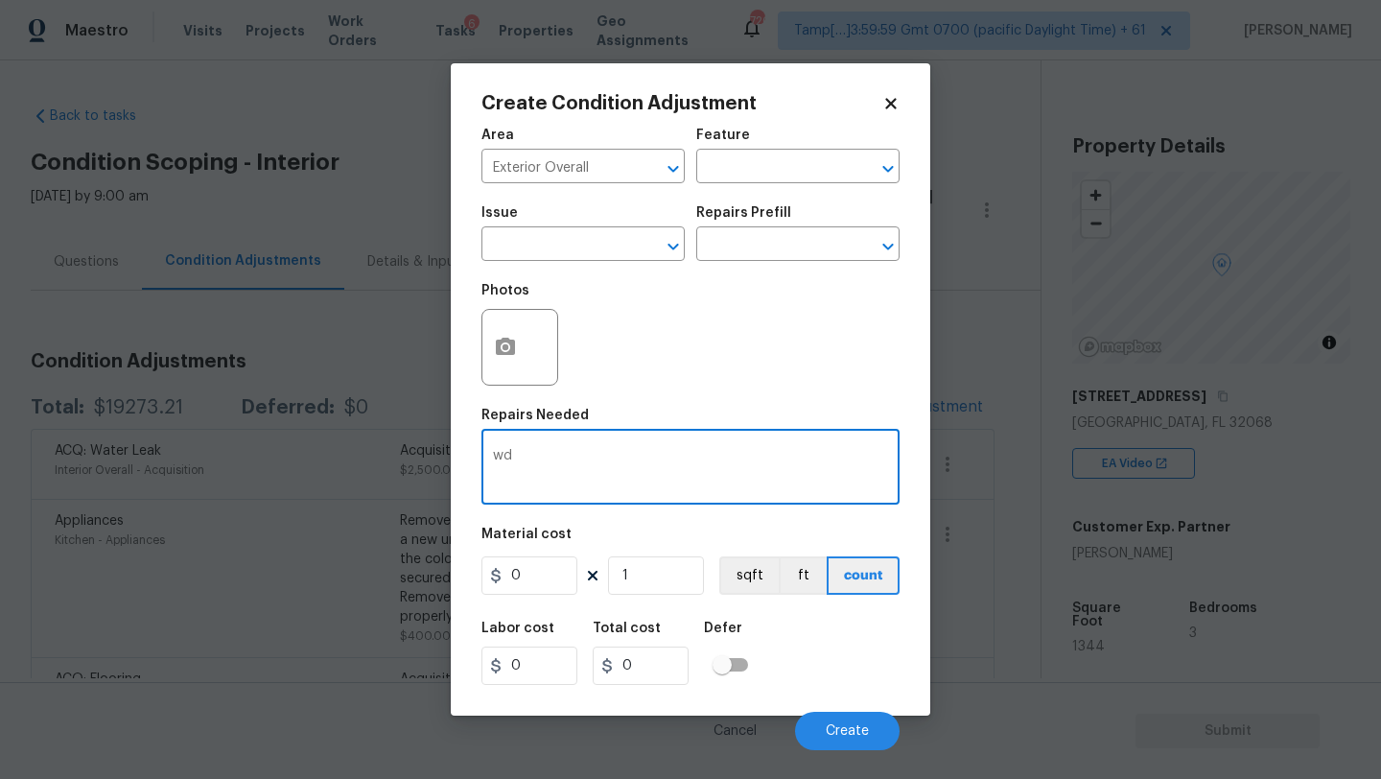
type textarea "w"
type textarea "repair window trim"
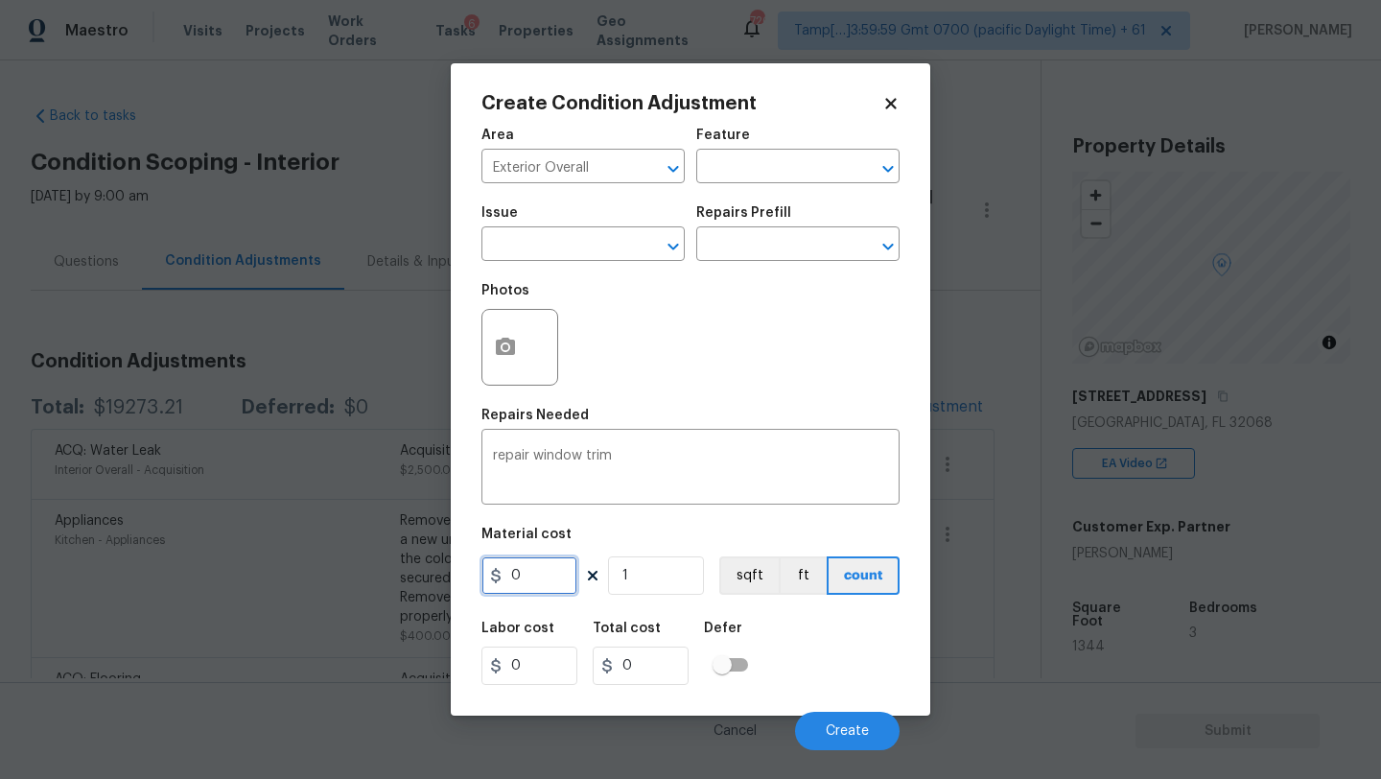
click at [544, 593] on input "0" at bounding box center [529, 575] width 96 height 38
type input "200"
click at [503, 375] on button "button" at bounding box center [505, 347] width 46 height 75
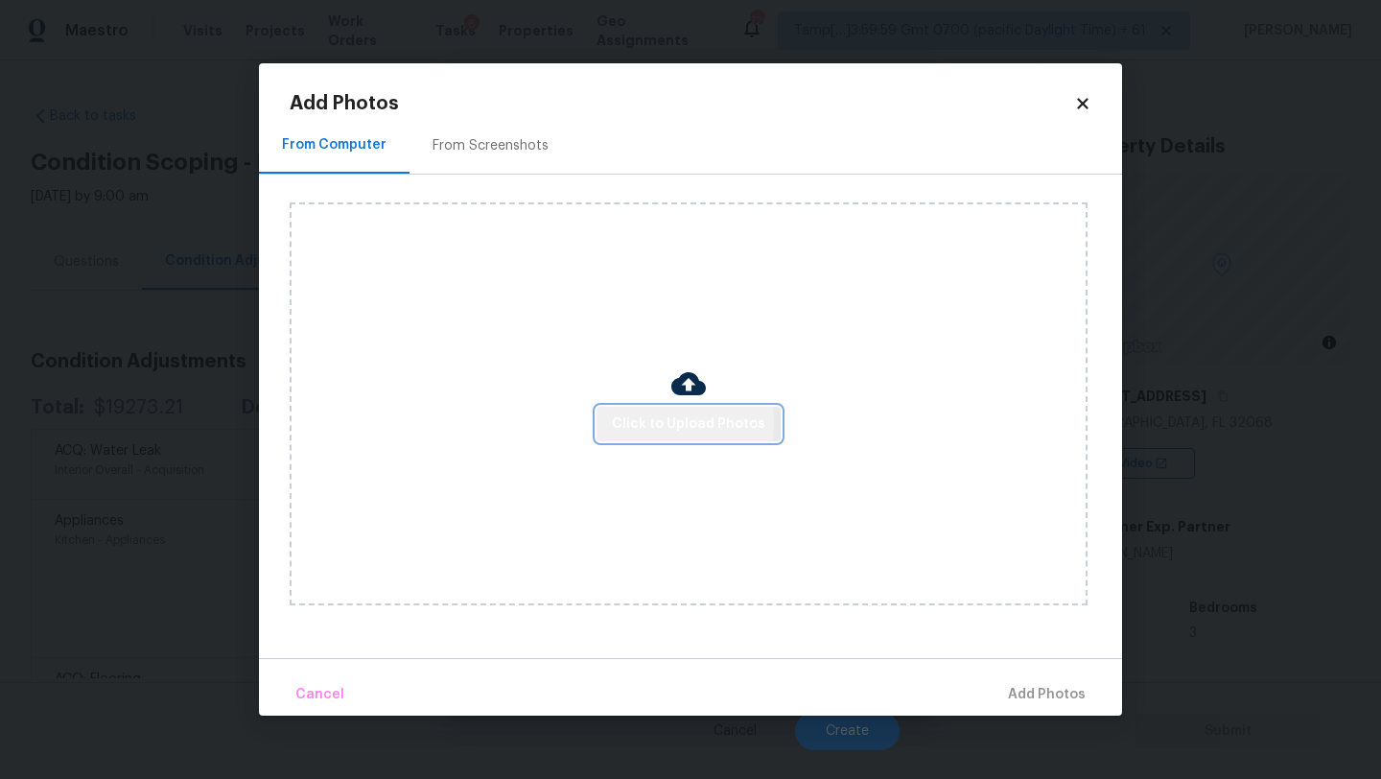
click at [634, 422] on span "Click to Upload Photos" at bounding box center [688, 424] width 153 height 24
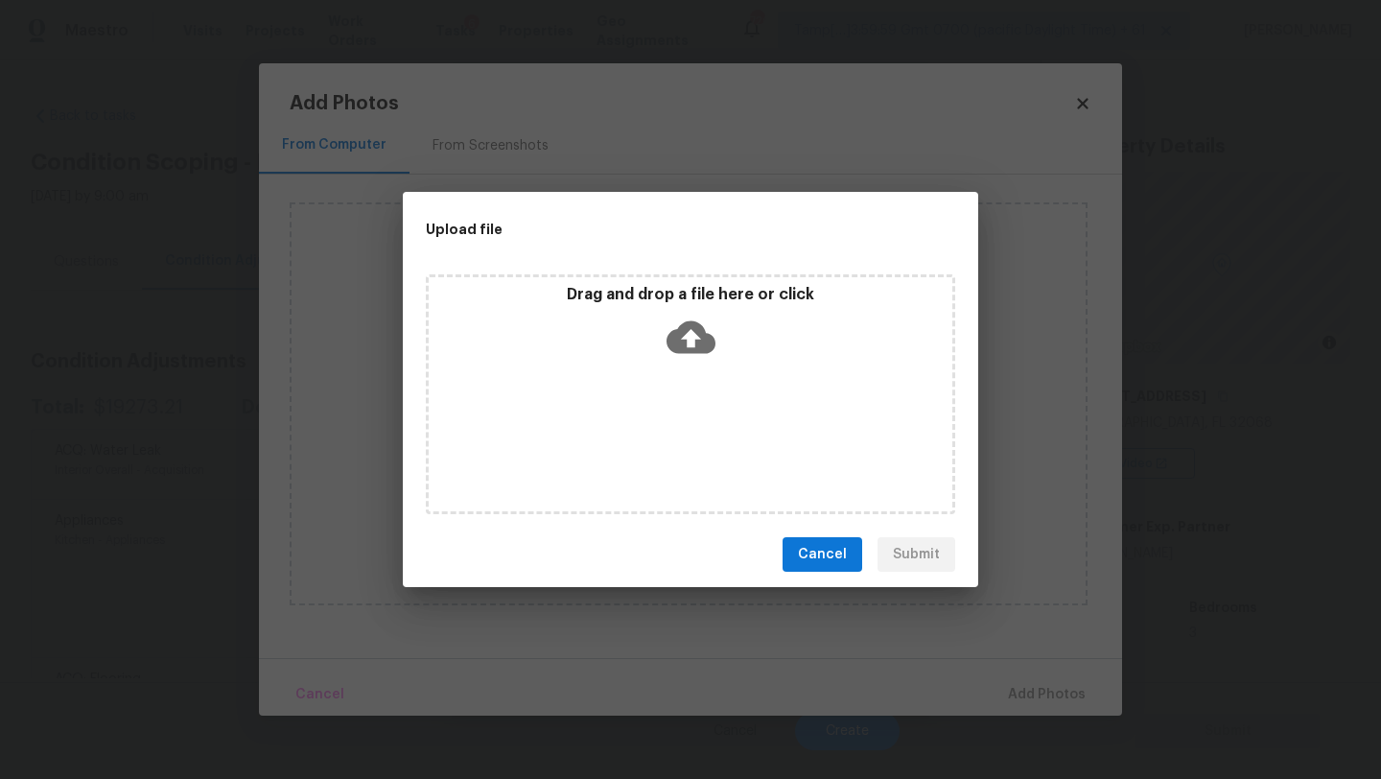
click at [669, 371] on div "Drag and drop a file here or click" at bounding box center [690, 394] width 529 height 240
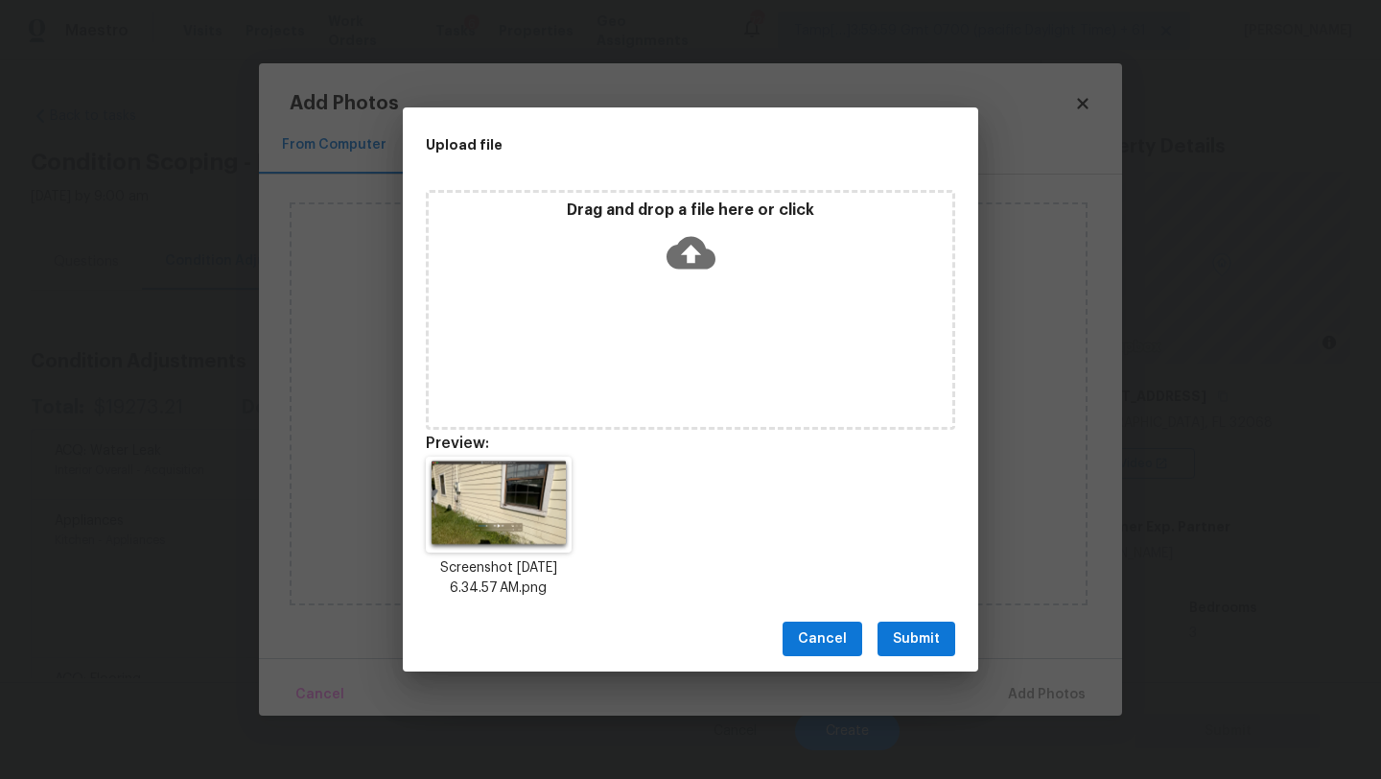
click at [926, 649] on span "Submit" at bounding box center [916, 639] width 47 height 24
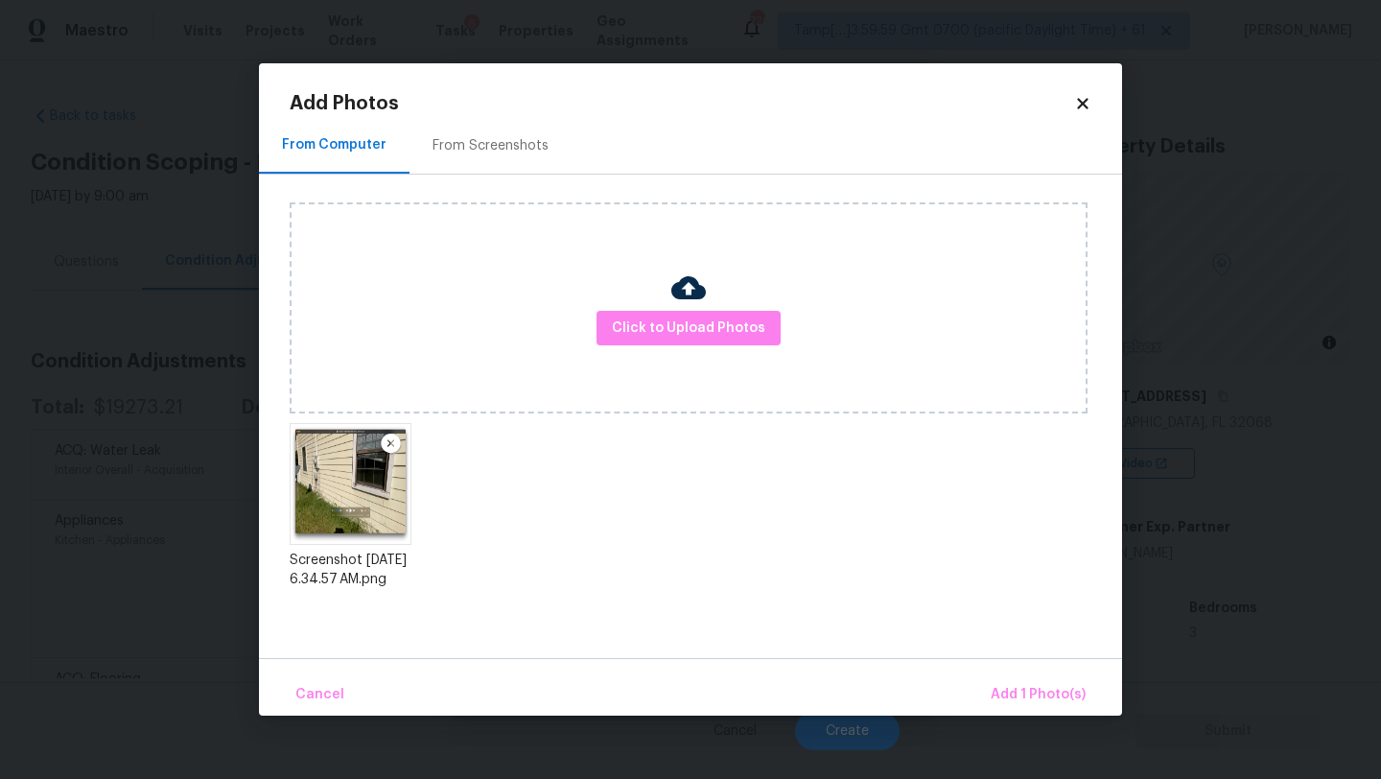
click at [1014, 667] on div "Cancel Add 1 Photo(s)" at bounding box center [690, 687] width 863 height 58
click at [1014, 669] on div "Cancel Add 1 Photo(s)" at bounding box center [690, 687] width 863 height 58
click at [1014, 681] on button "Add 1 Photo(s)" at bounding box center [1038, 694] width 110 height 41
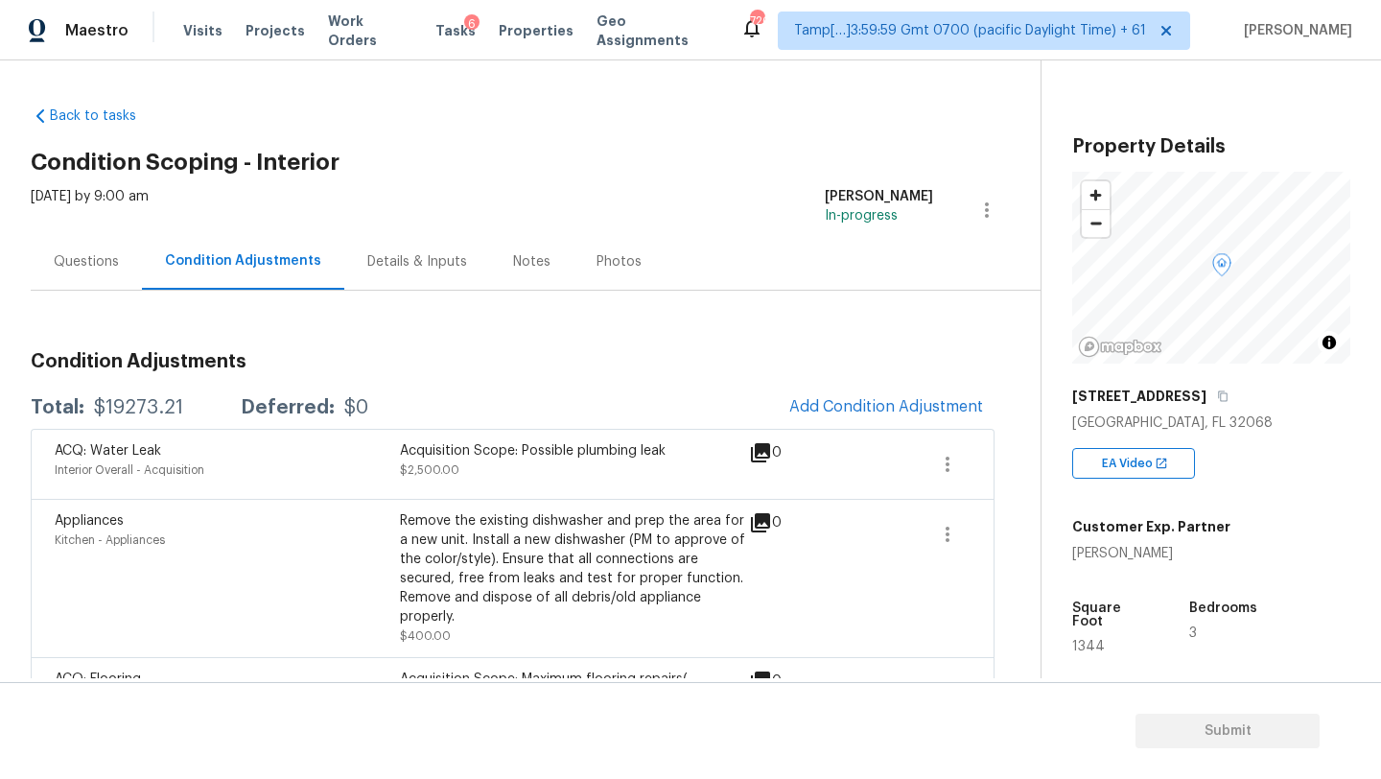
click at [853, 752] on body "Maestro Visits Projects Work Orders Tasks 6 Properties Geo Assignments 720 Tamp…" at bounding box center [690, 389] width 1381 height 779
click at [112, 275] on div "Questions" at bounding box center [86, 261] width 111 height 57
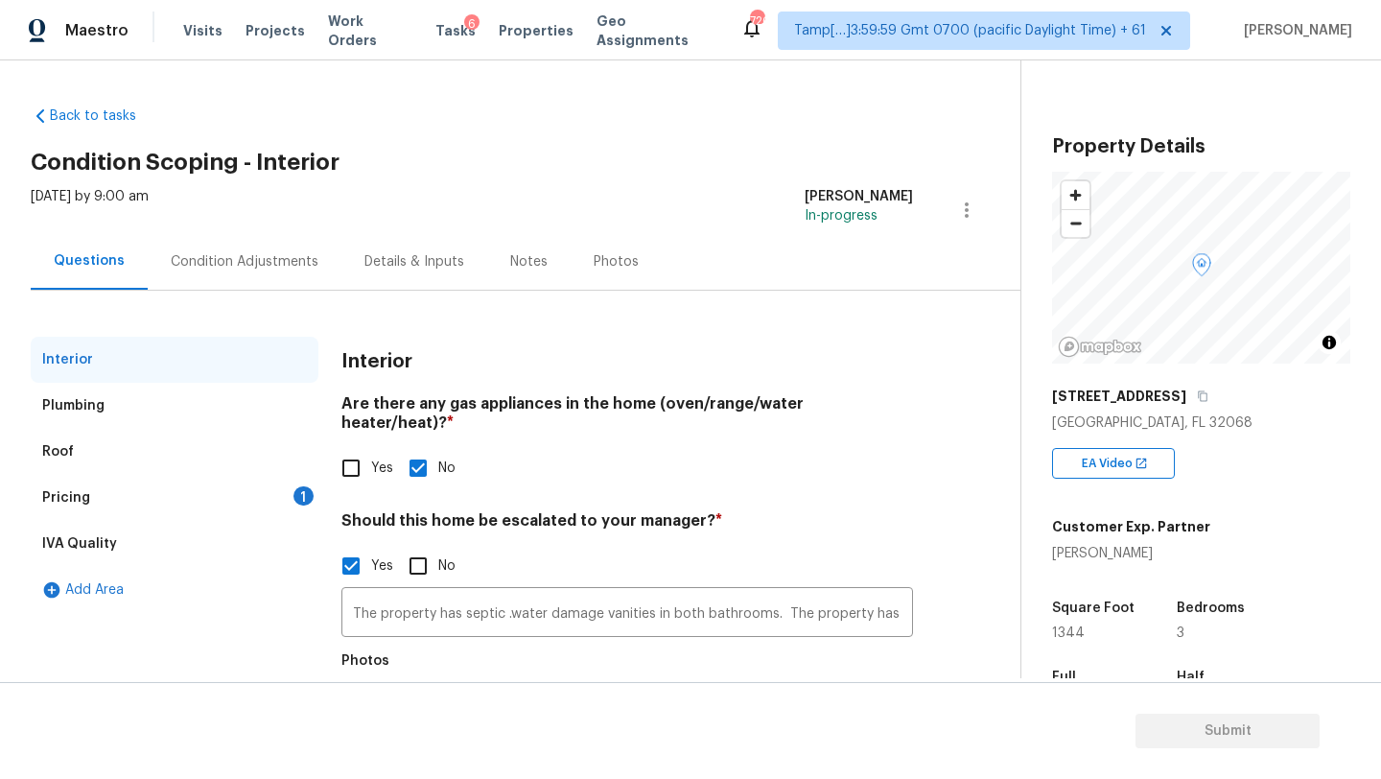
click at [82, 512] on div "Pricing 1" at bounding box center [175, 498] width 288 height 46
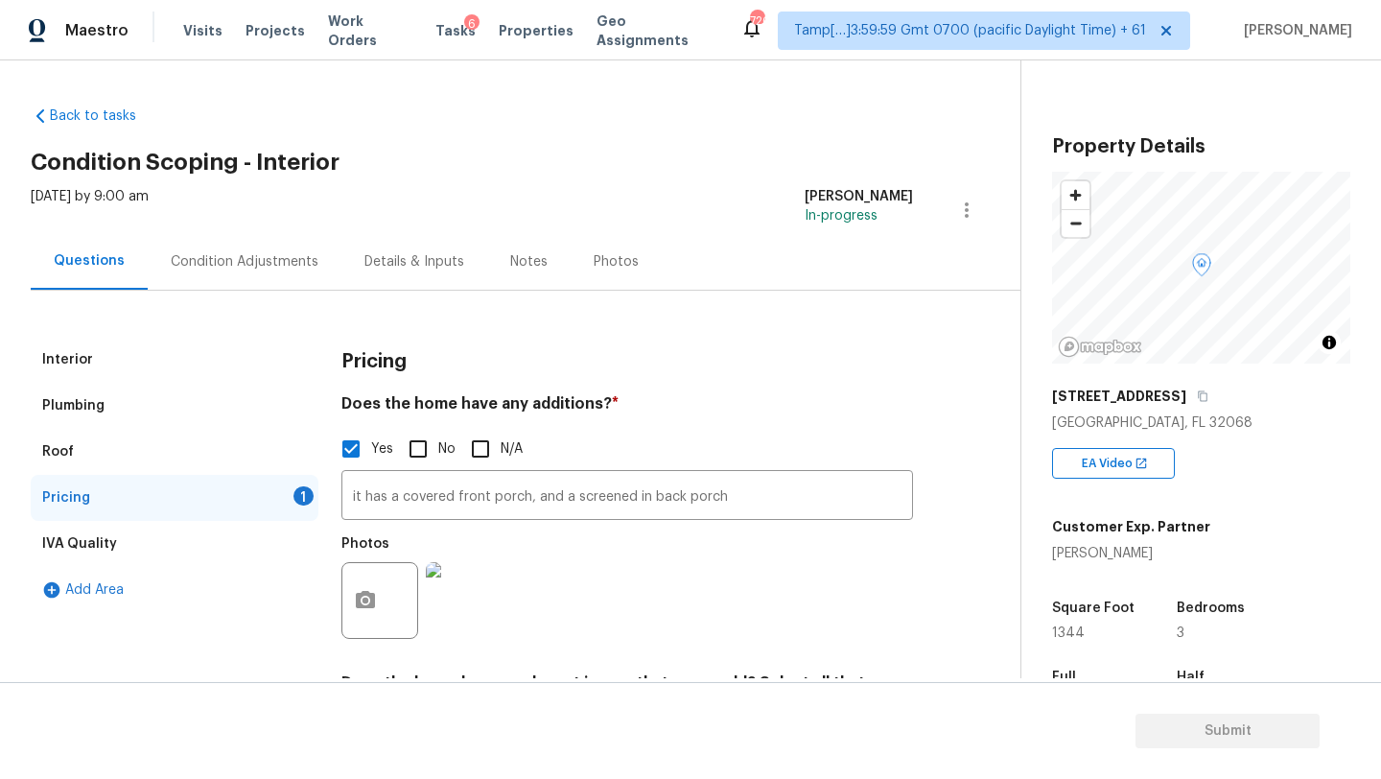
scroll to position [386, 0]
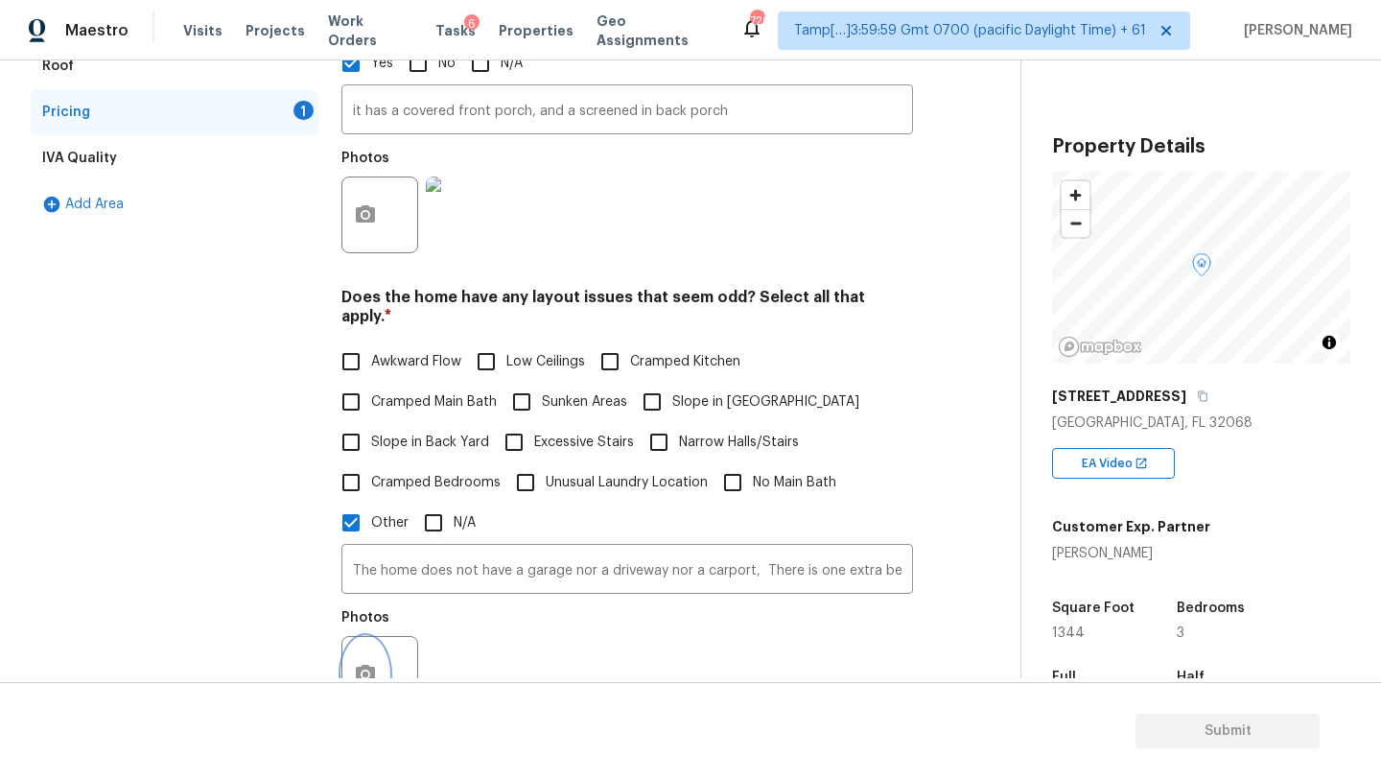
click at [359, 665] on icon "button" at bounding box center [365, 673] width 19 height 17
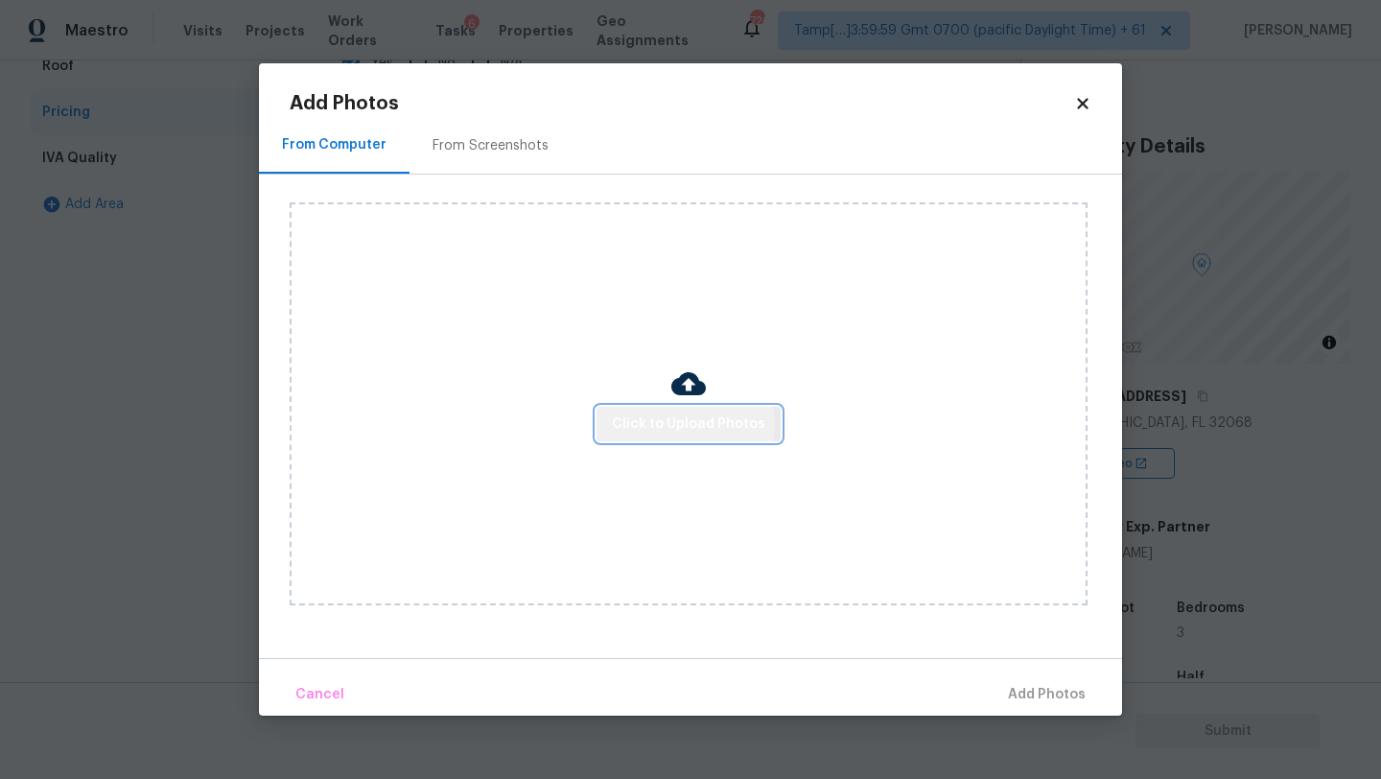
click at [656, 423] on span "Click to Upload Photos" at bounding box center [688, 424] width 153 height 24
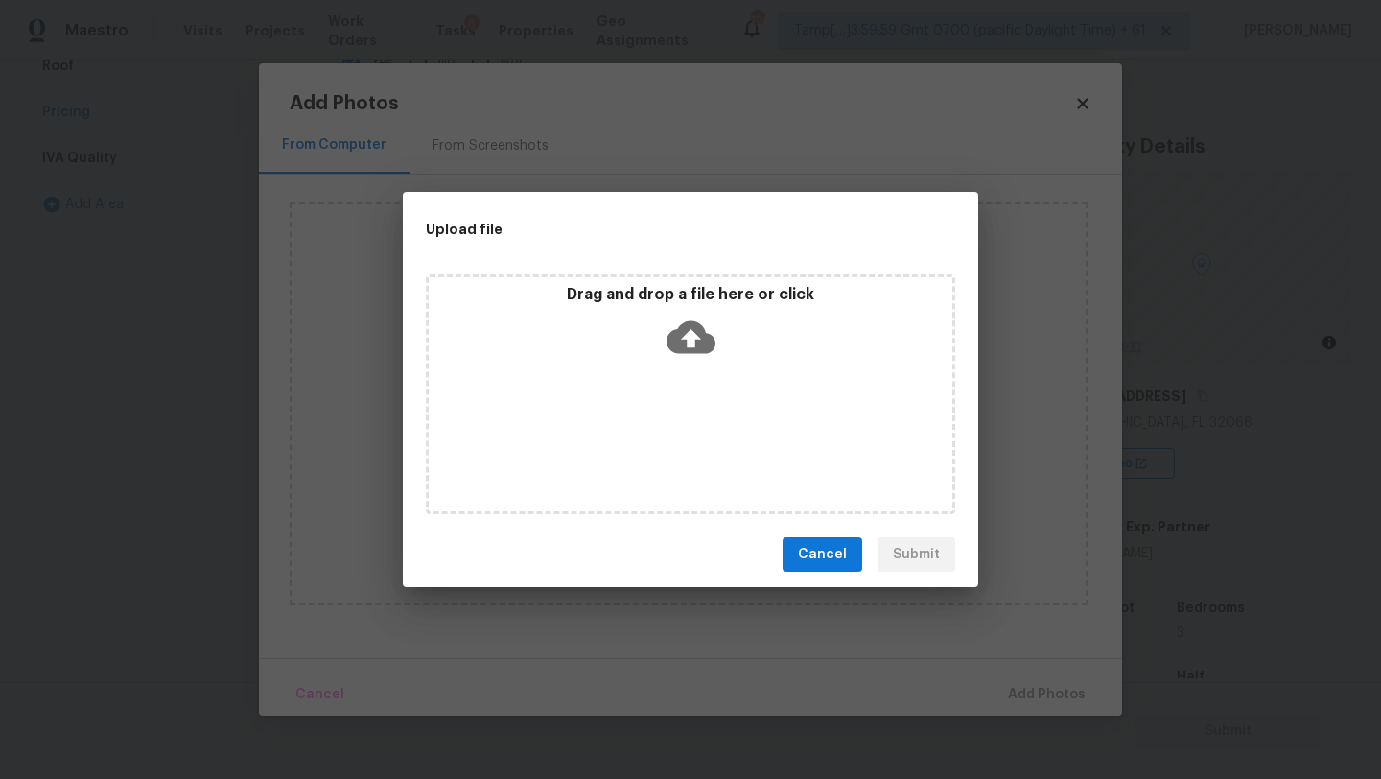
click at [681, 380] on div "Drag and drop a file here or click" at bounding box center [690, 394] width 529 height 240
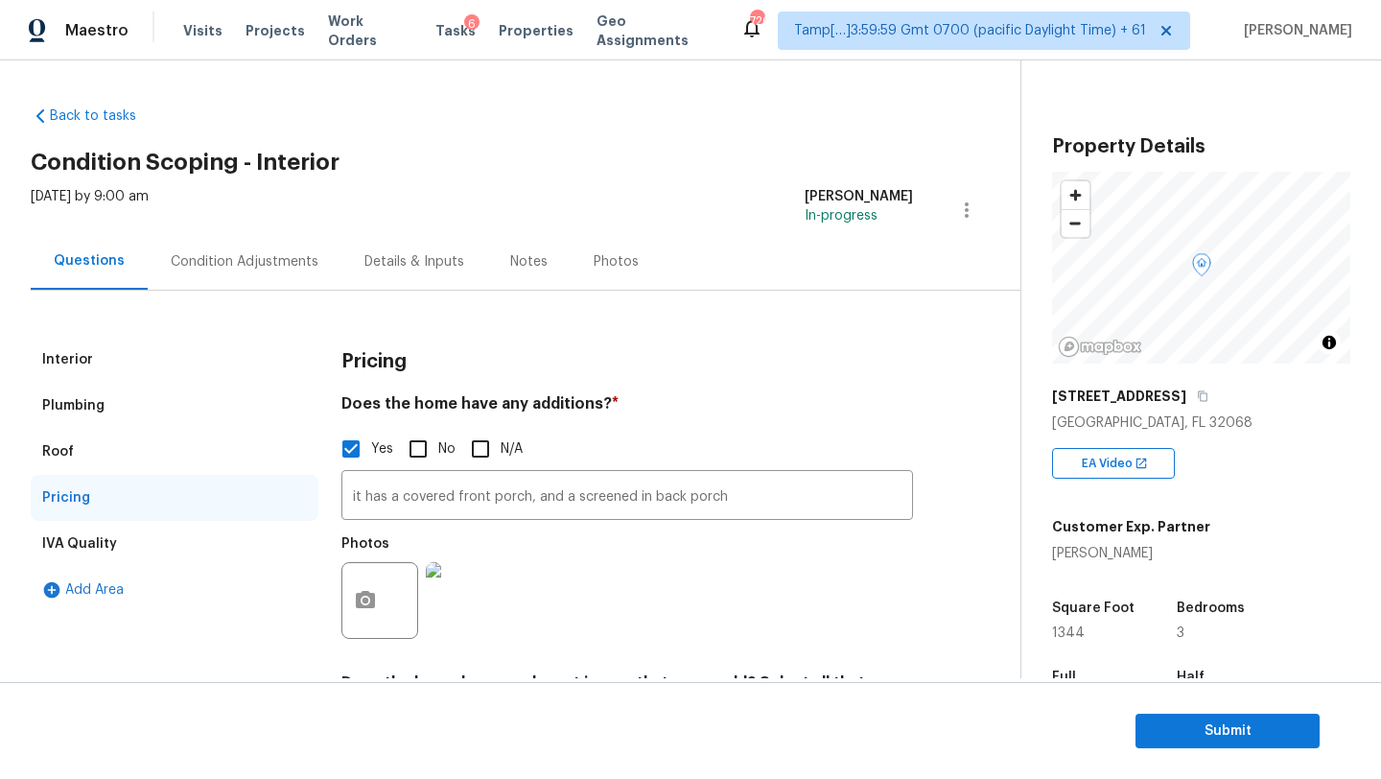
click at [251, 277] on div "Condition Adjustments" at bounding box center [245, 261] width 194 height 57
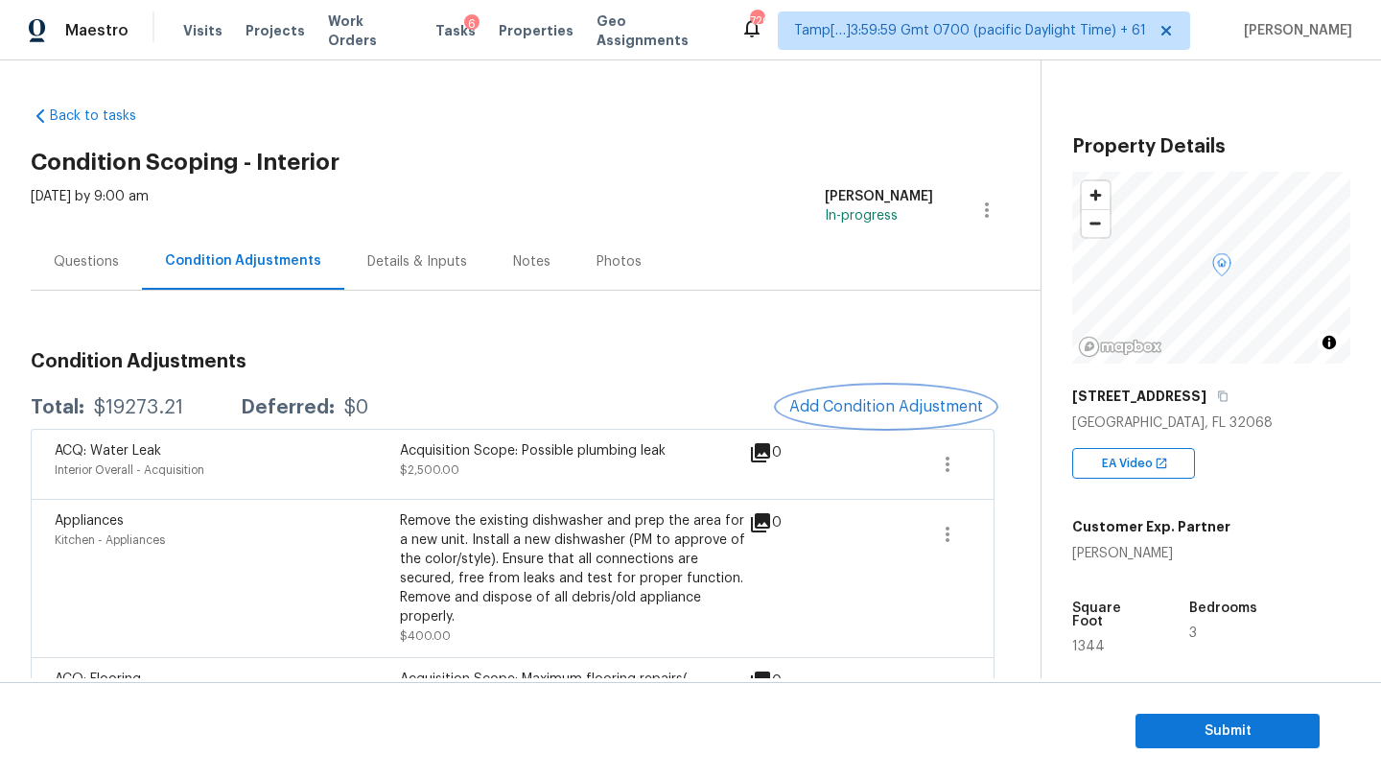
click at [844, 406] on span "Add Condition Adjustment" at bounding box center [886, 406] width 194 height 17
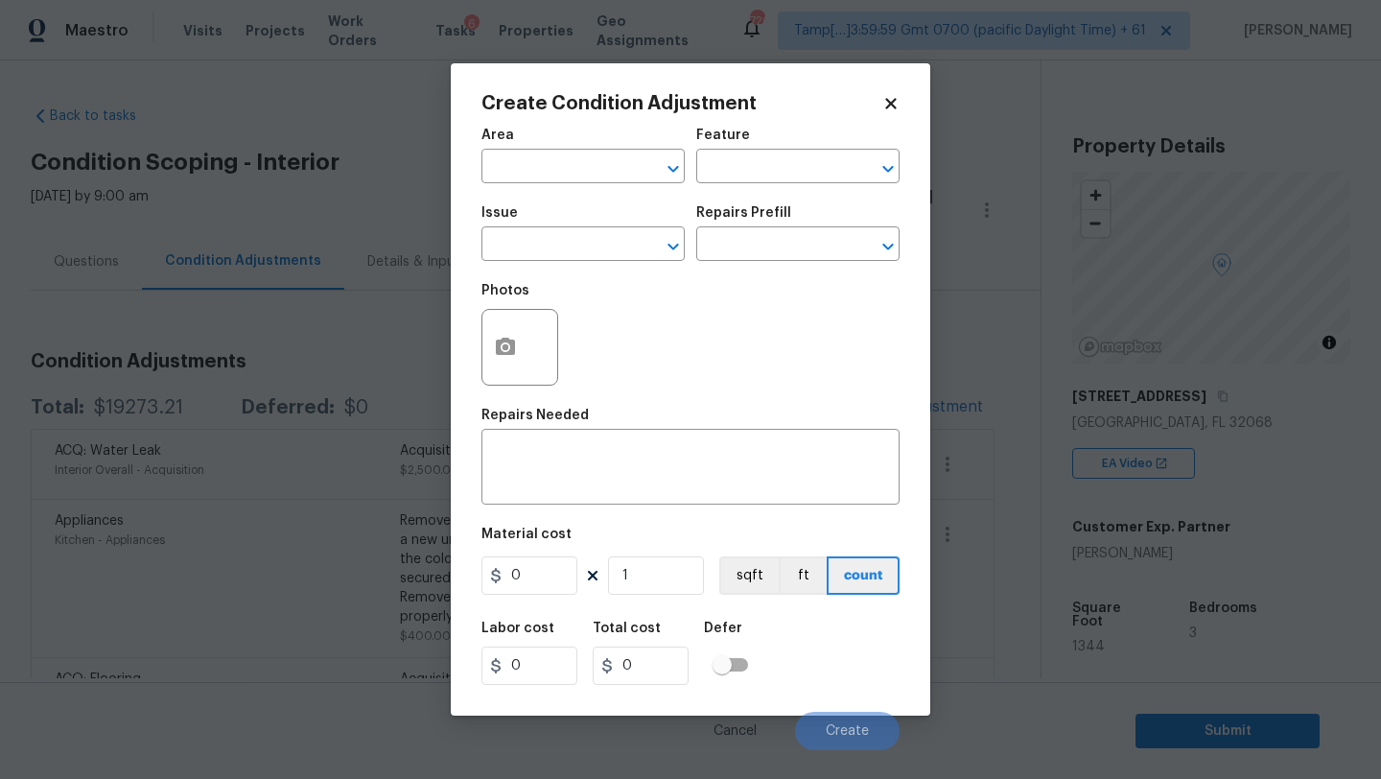
click at [585, 187] on span "Area ​" at bounding box center [582, 156] width 203 height 78
click at [583, 174] on input "text" at bounding box center [556, 168] width 150 height 30
click at [586, 240] on li "Exterior Overall" at bounding box center [582, 243] width 203 height 32
type input "Exterior Overall"
click at [776, 152] on div "Feature" at bounding box center [797, 141] width 203 height 25
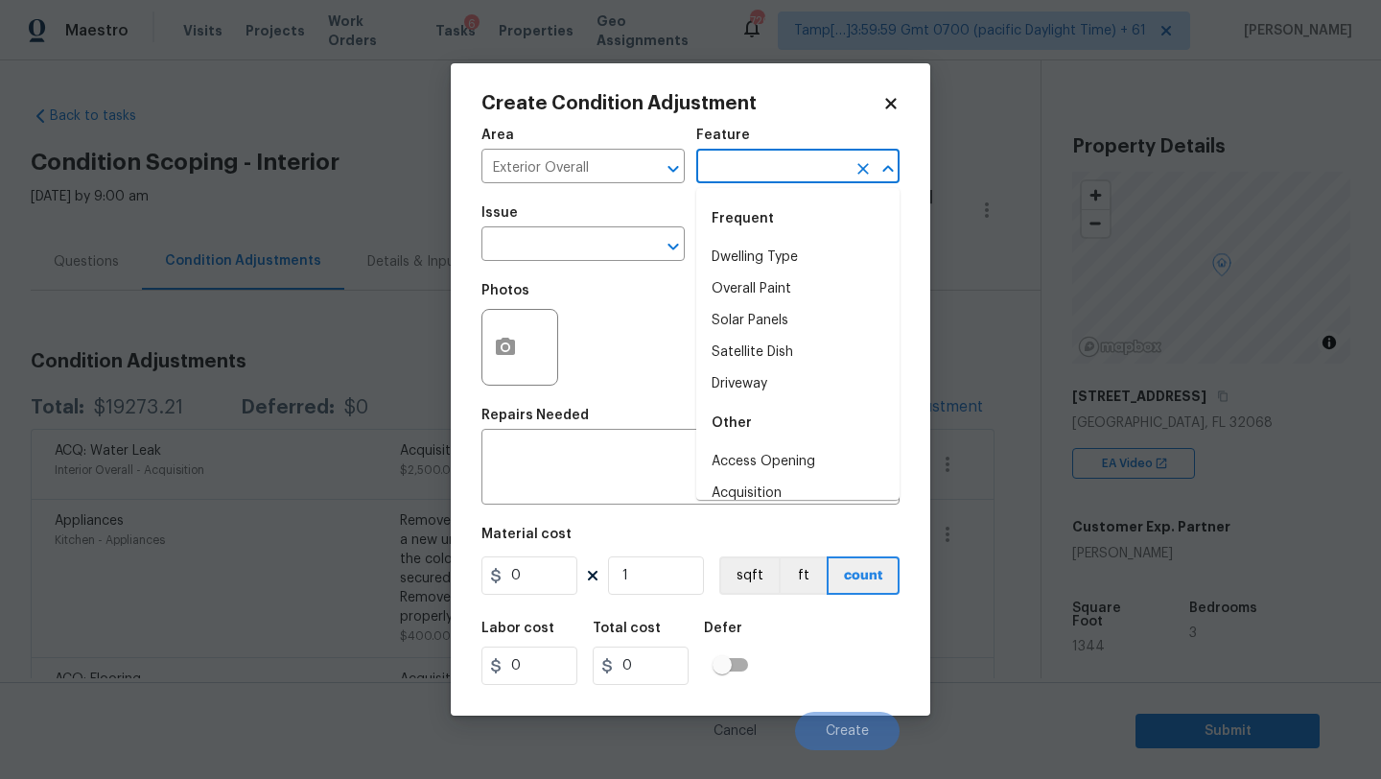
click at [776, 167] on input "text" at bounding box center [771, 168] width 150 height 30
click at [743, 418] on li "Exterior Windows" at bounding box center [797, 416] width 203 height 32
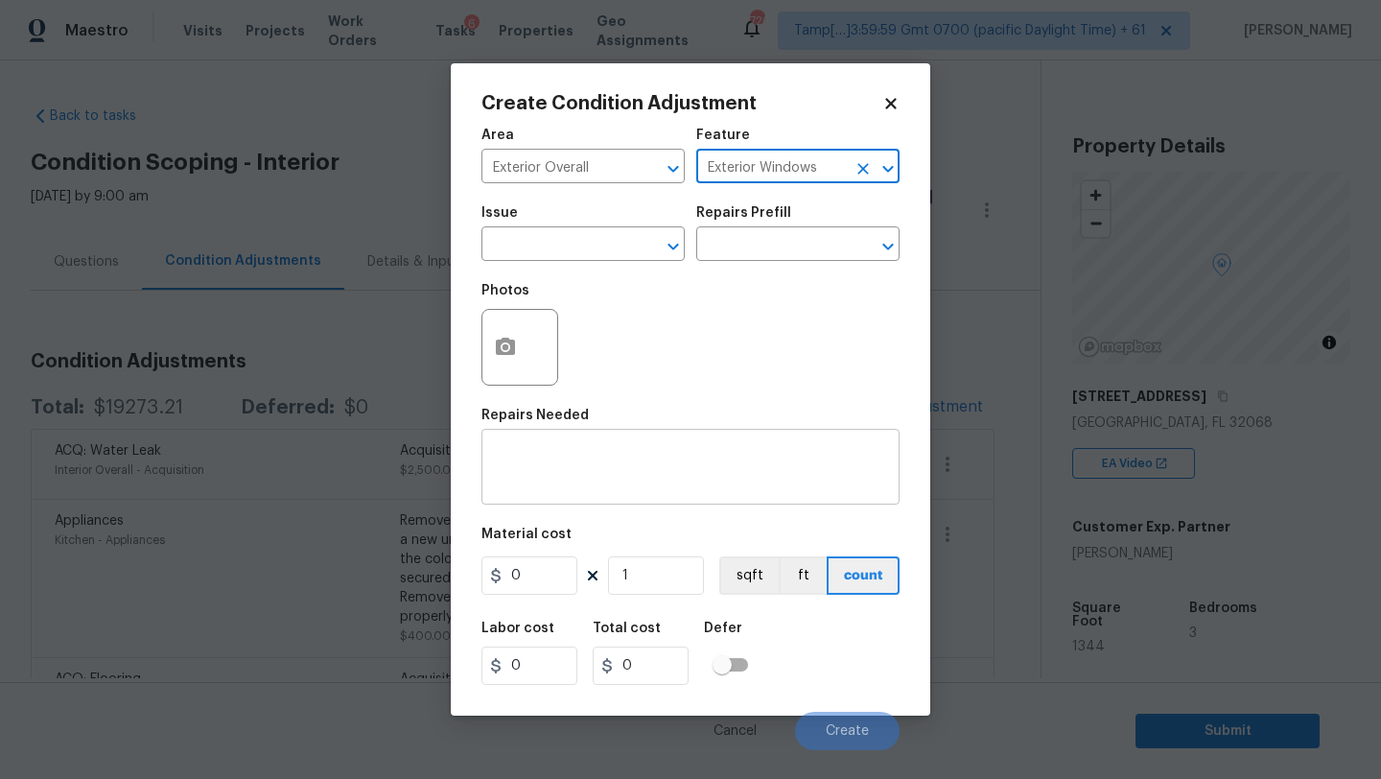
type input "Exterior Windows"
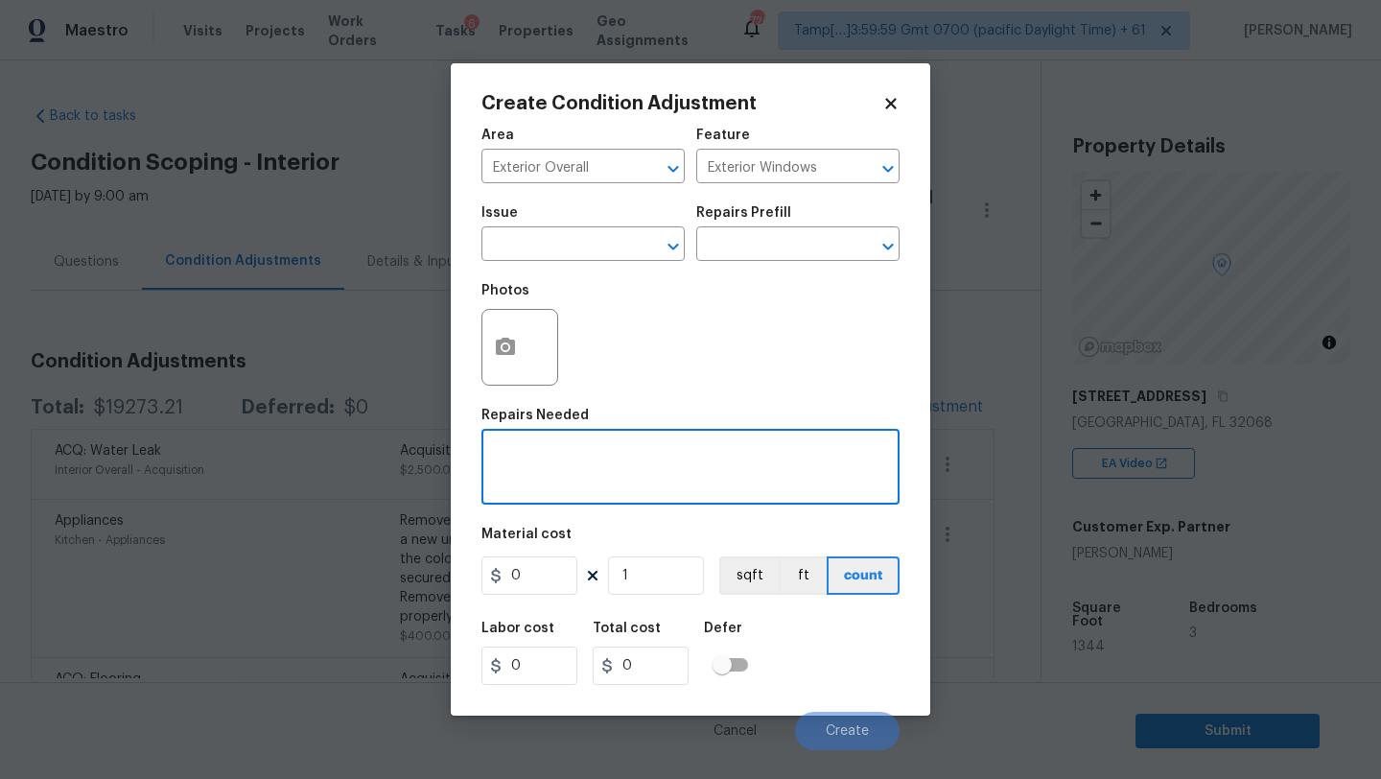
click at [628, 466] on textarea at bounding box center [690, 469] width 395 height 40
type textarea "repair exterior window trims"
click at [539, 571] on input "0" at bounding box center [529, 575] width 96 height 38
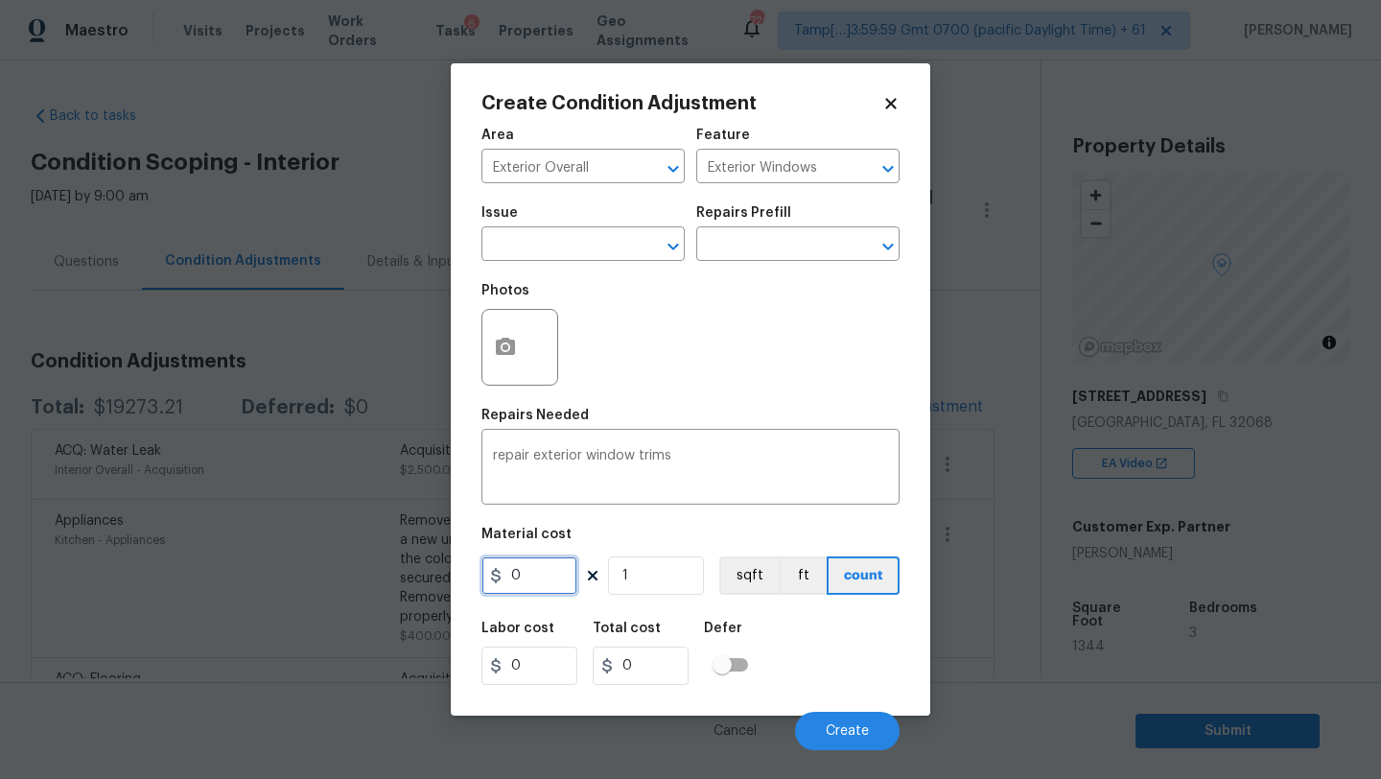
click at [539, 571] on input "0" at bounding box center [529, 575] width 96 height 38
type input "100"
click at [491, 378] on button "button" at bounding box center [505, 347] width 46 height 75
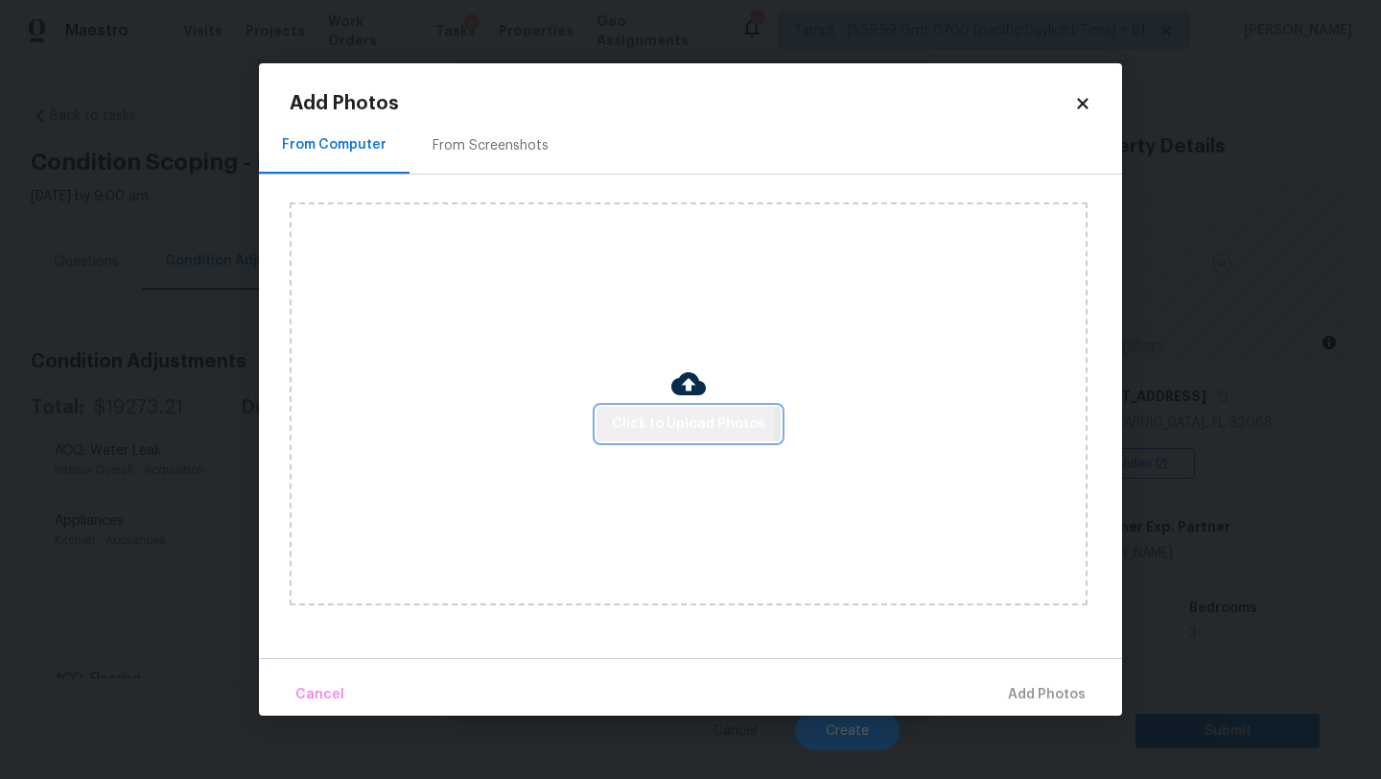
click at [615, 416] on button "Click to Upload Photos" at bounding box center [689, 424] width 184 height 35
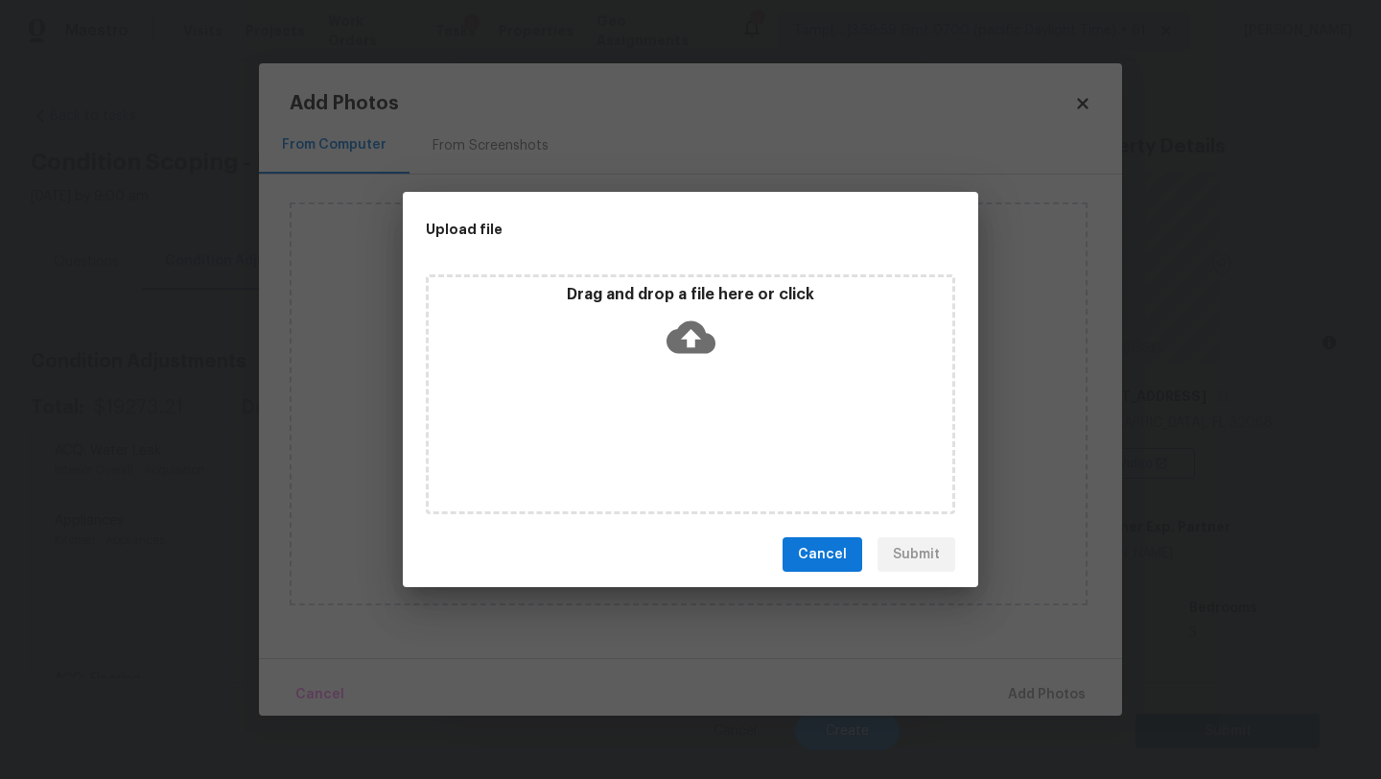
click at [672, 375] on div "Drag and drop a file here or click" at bounding box center [690, 394] width 529 height 240
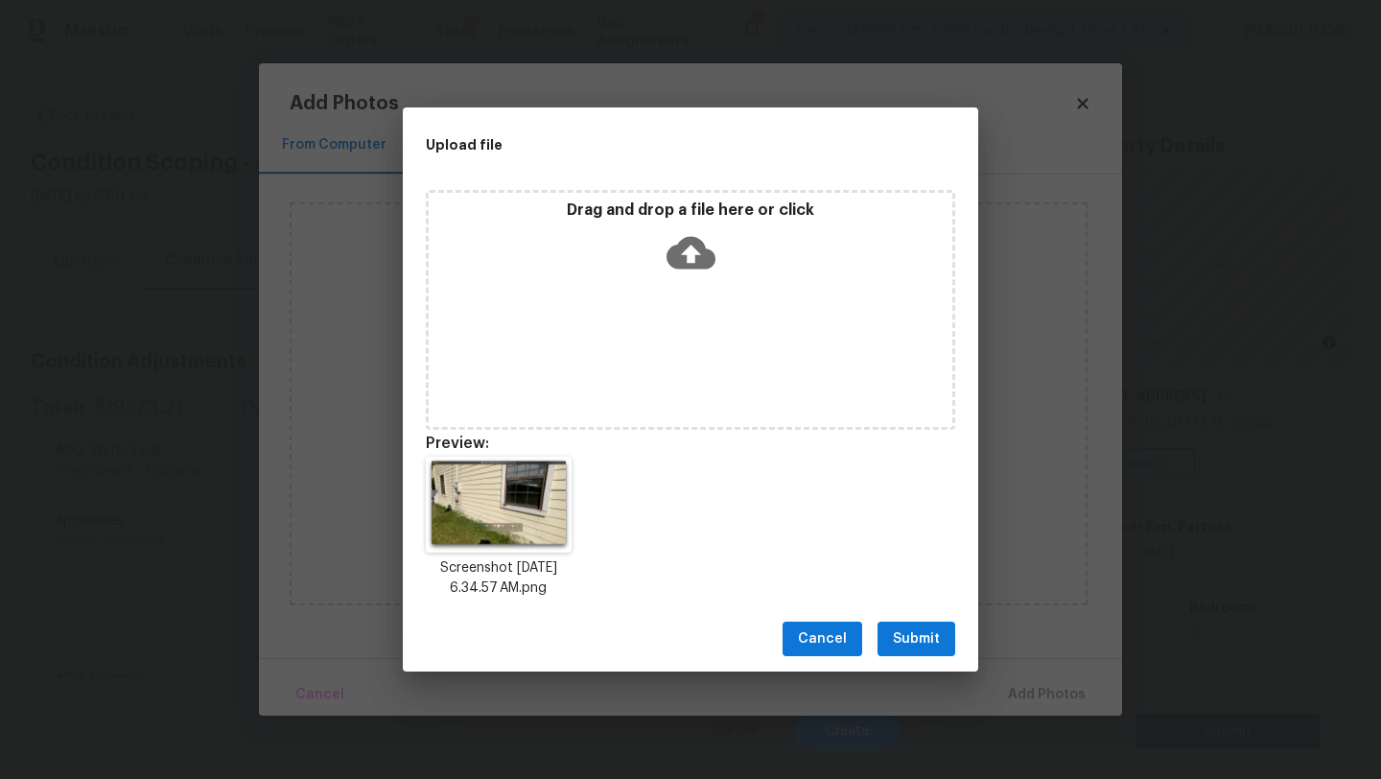
click at [936, 635] on span "Submit" at bounding box center [916, 639] width 47 height 24
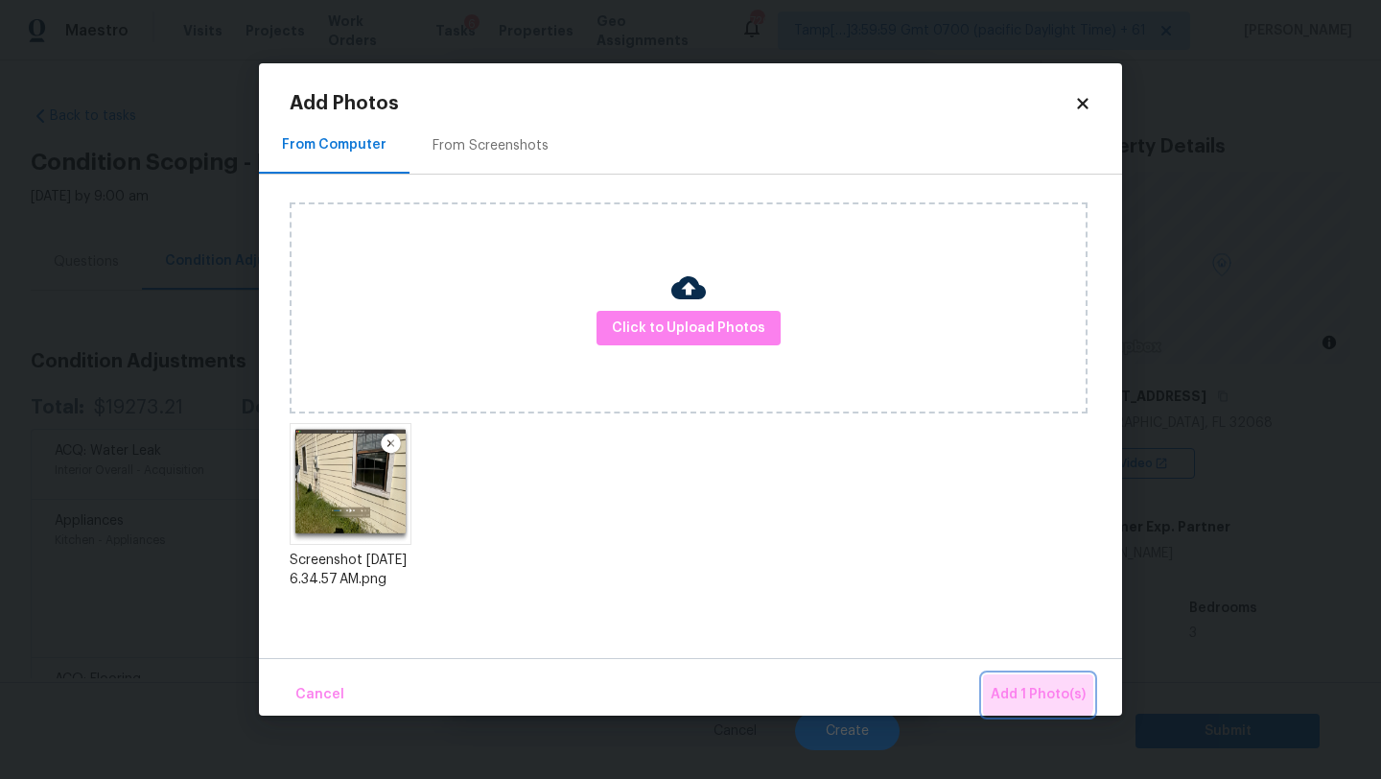
click at [1000, 681] on button "Add 1 Photo(s)" at bounding box center [1038, 694] width 110 height 41
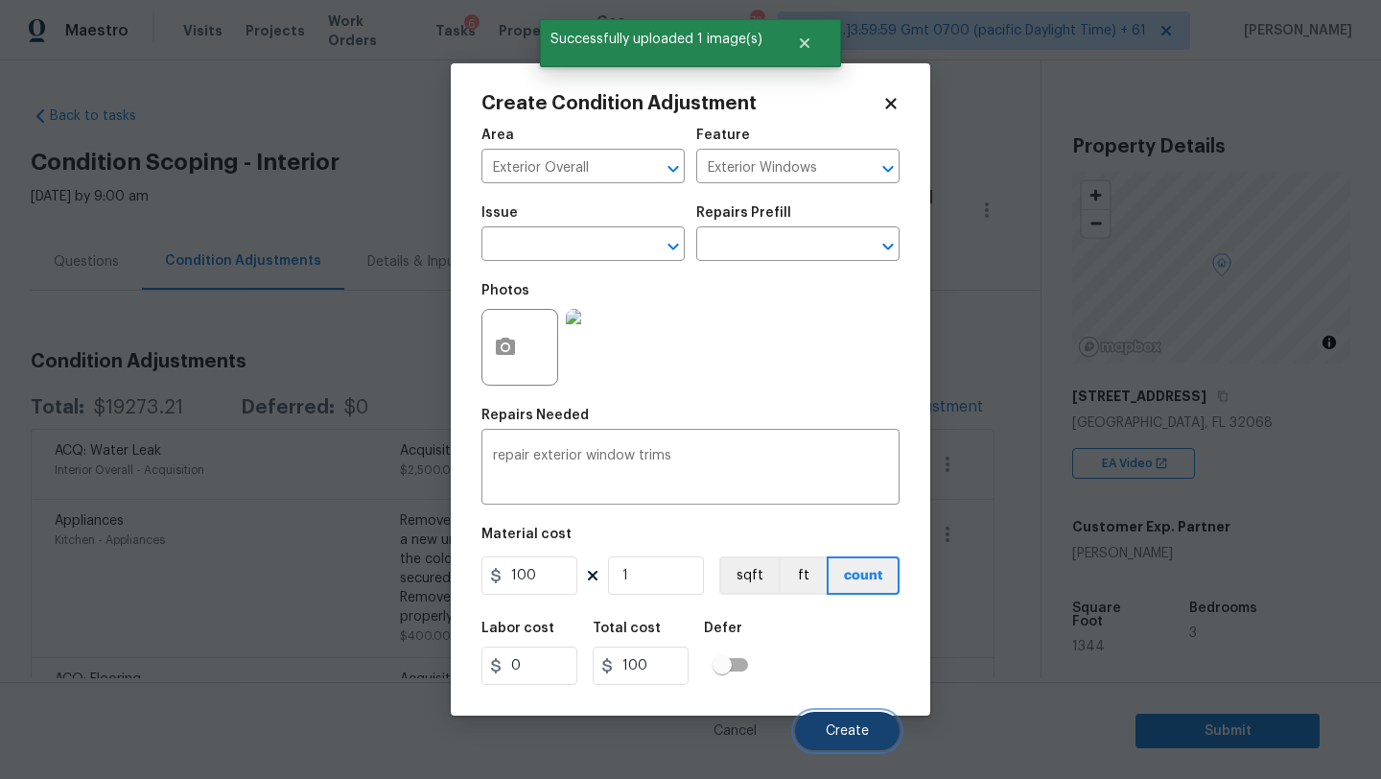
click at [823, 720] on button "Create" at bounding box center [847, 731] width 105 height 38
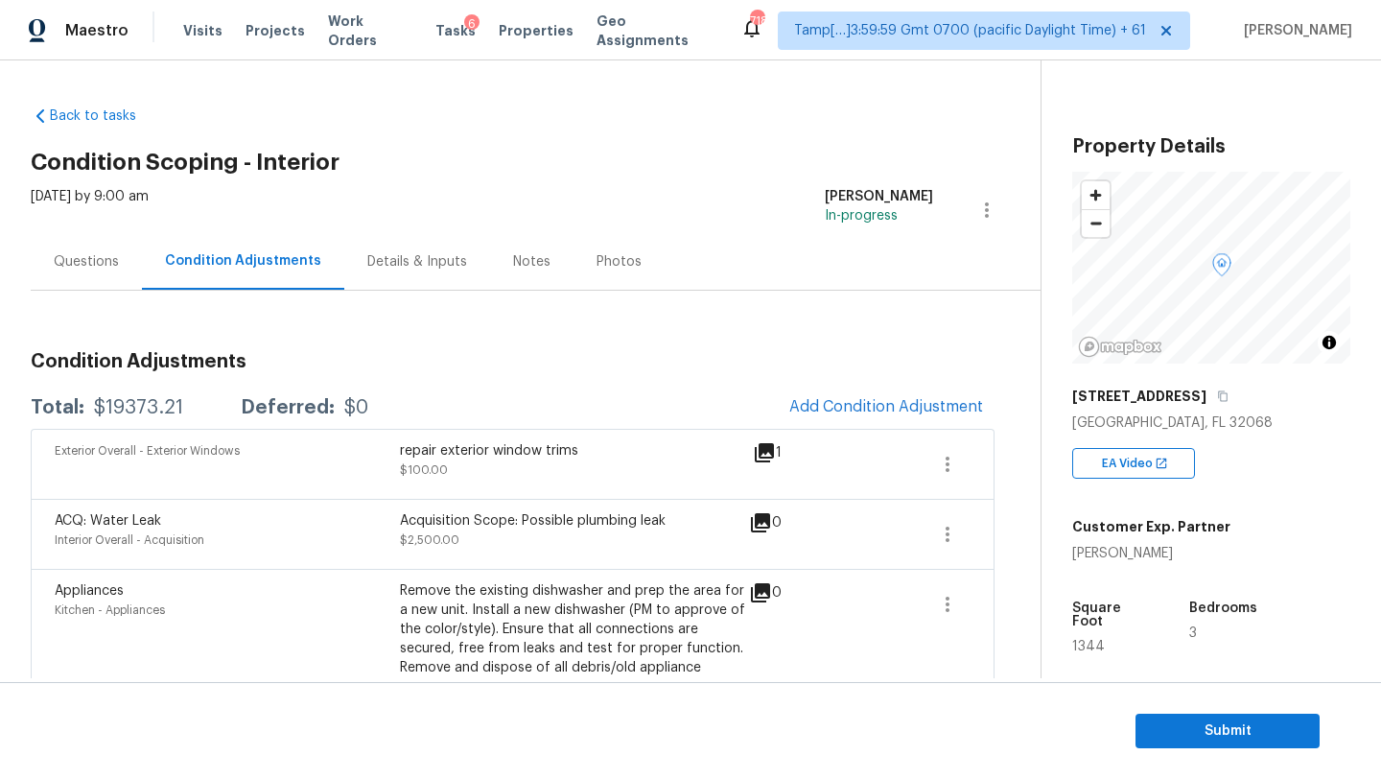
click at [97, 254] on div "Questions" at bounding box center [86, 261] width 65 height 19
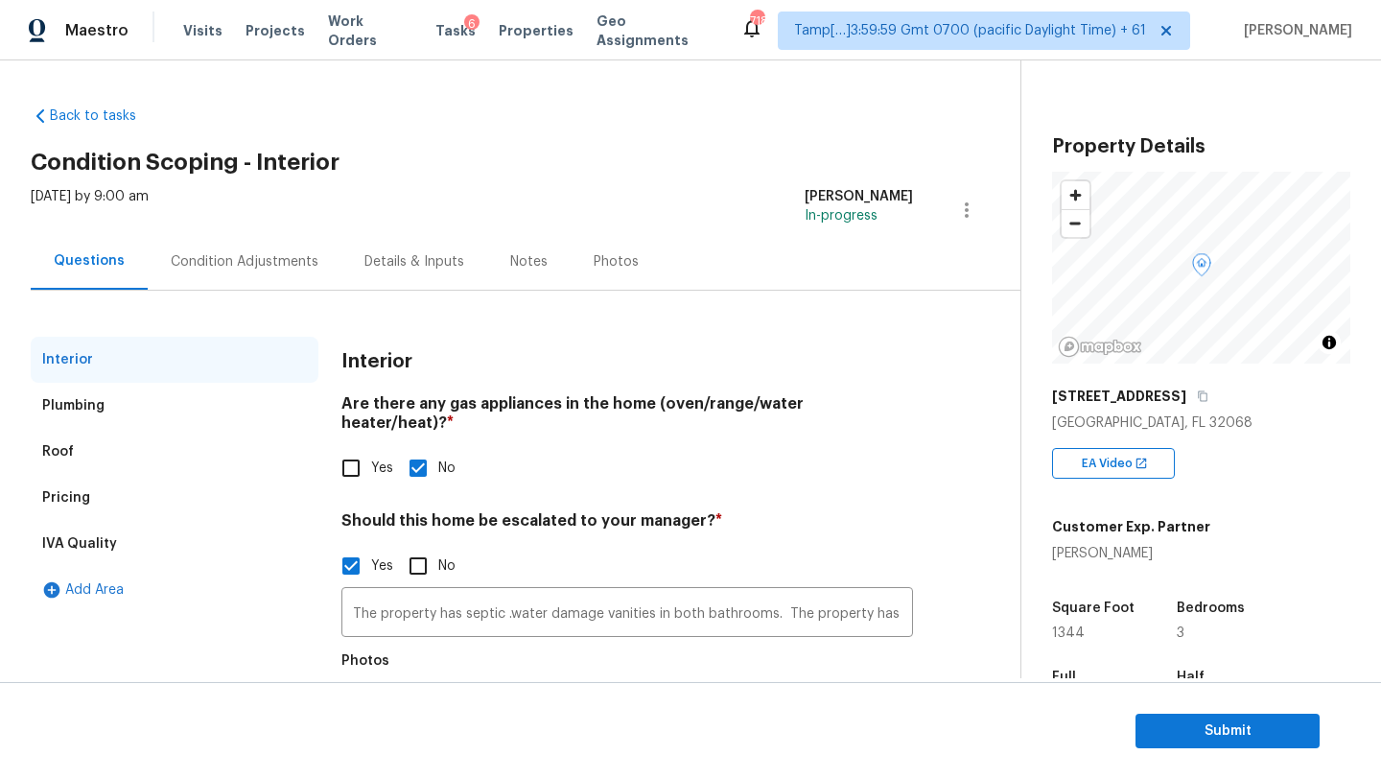
click at [115, 420] on div "Plumbing" at bounding box center [175, 406] width 288 height 46
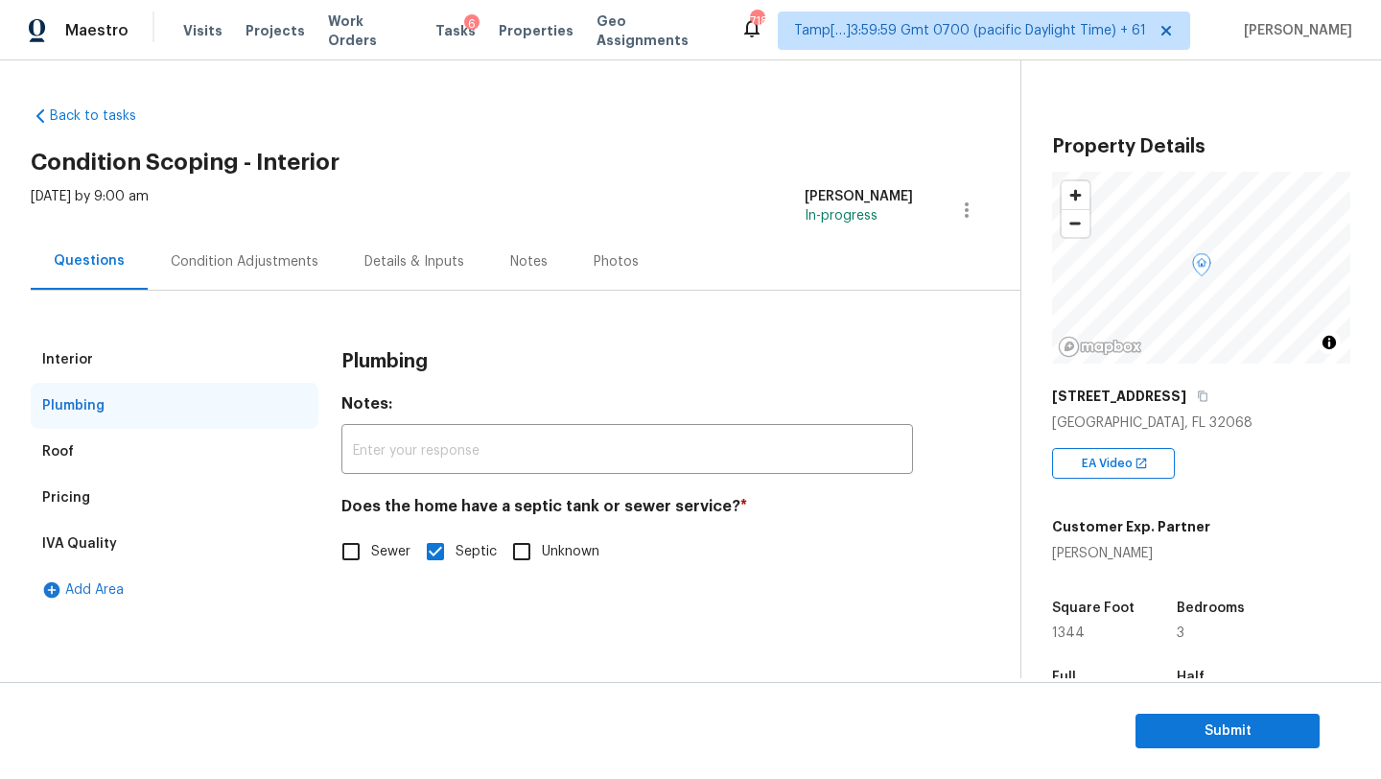
click at [112, 500] on div "Pricing" at bounding box center [175, 498] width 288 height 46
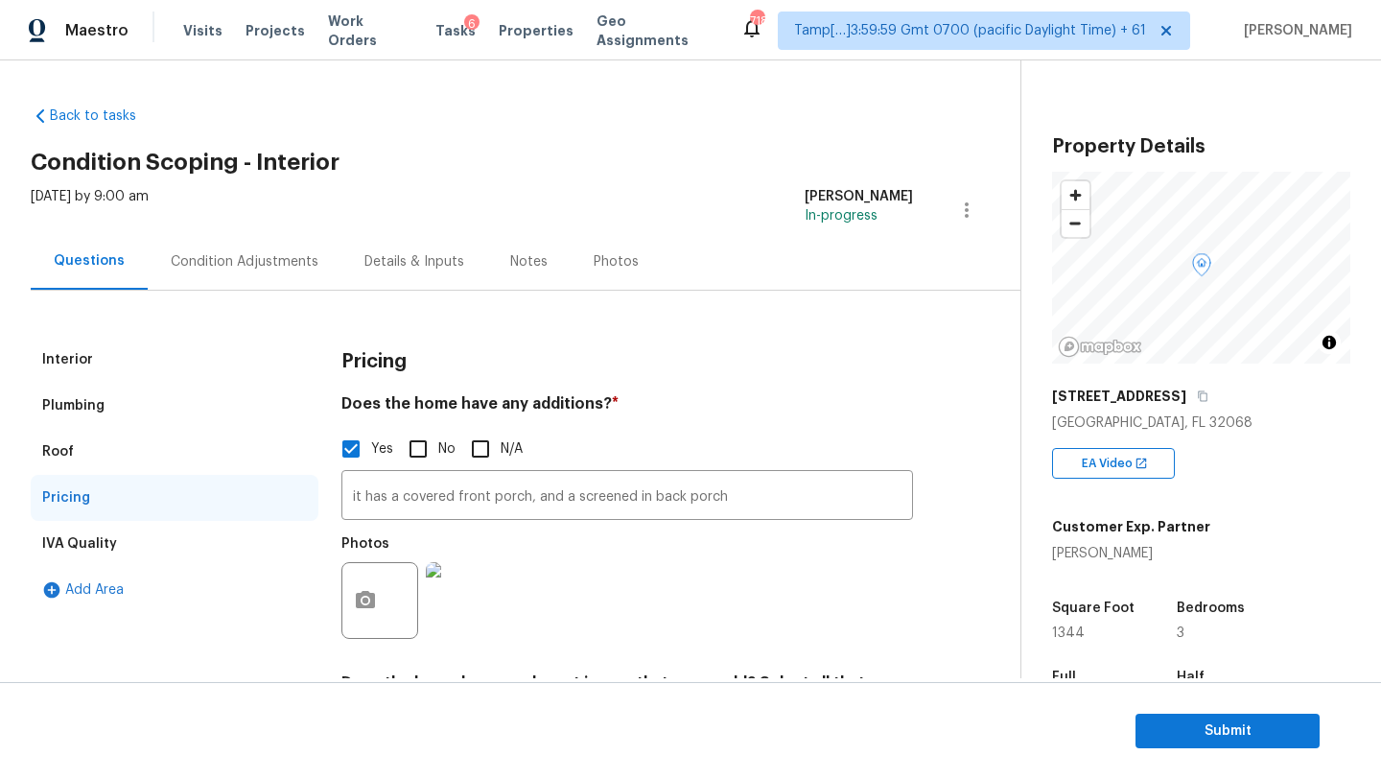
click at [100, 347] on div "Interior" at bounding box center [175, 360] width 288 height 46
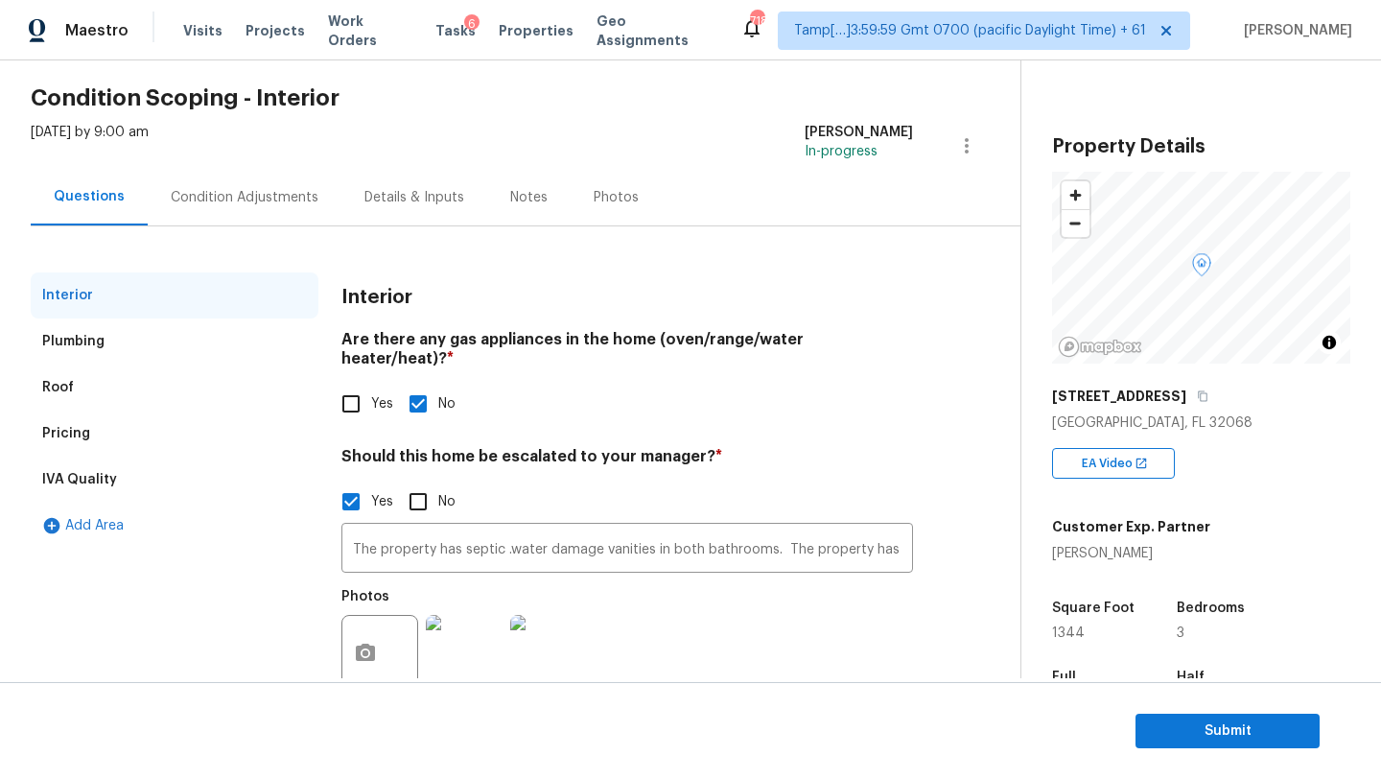
scroll to position [99, 0]
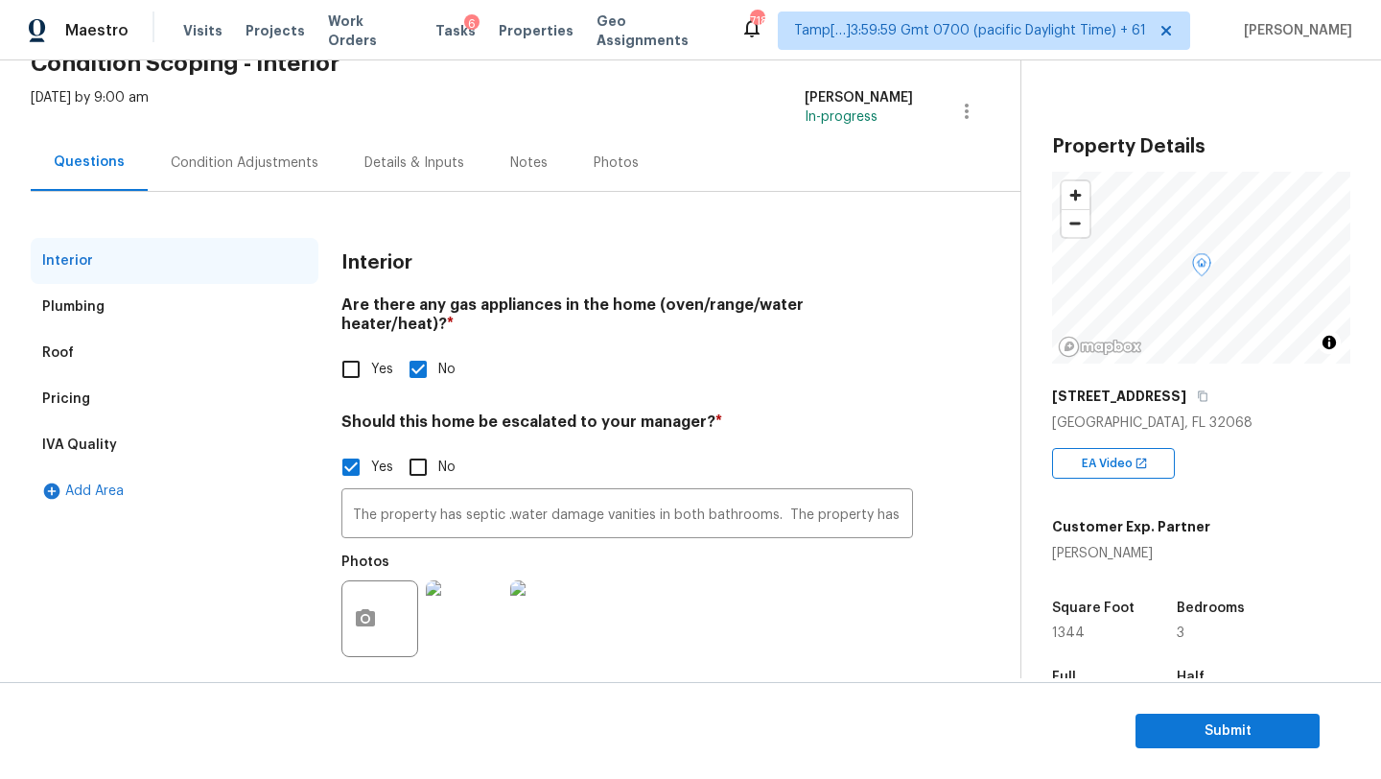
click at [204, 181] on div "Condition Adjustments" at bounding box center [245, 162] width 194 height 57
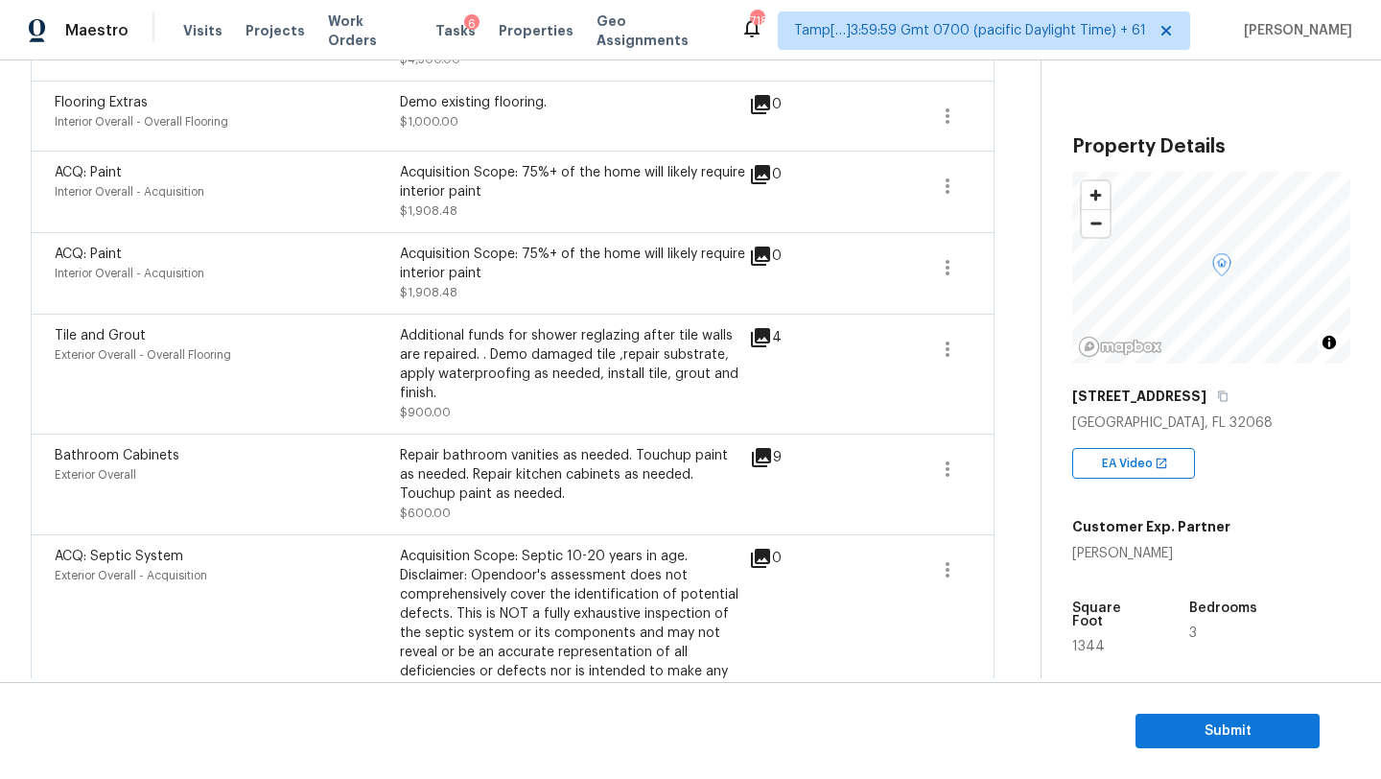
scroll to position [731, 0]
click at [759, 330] on icon at bounding box center [760, 334] width 19 height 19
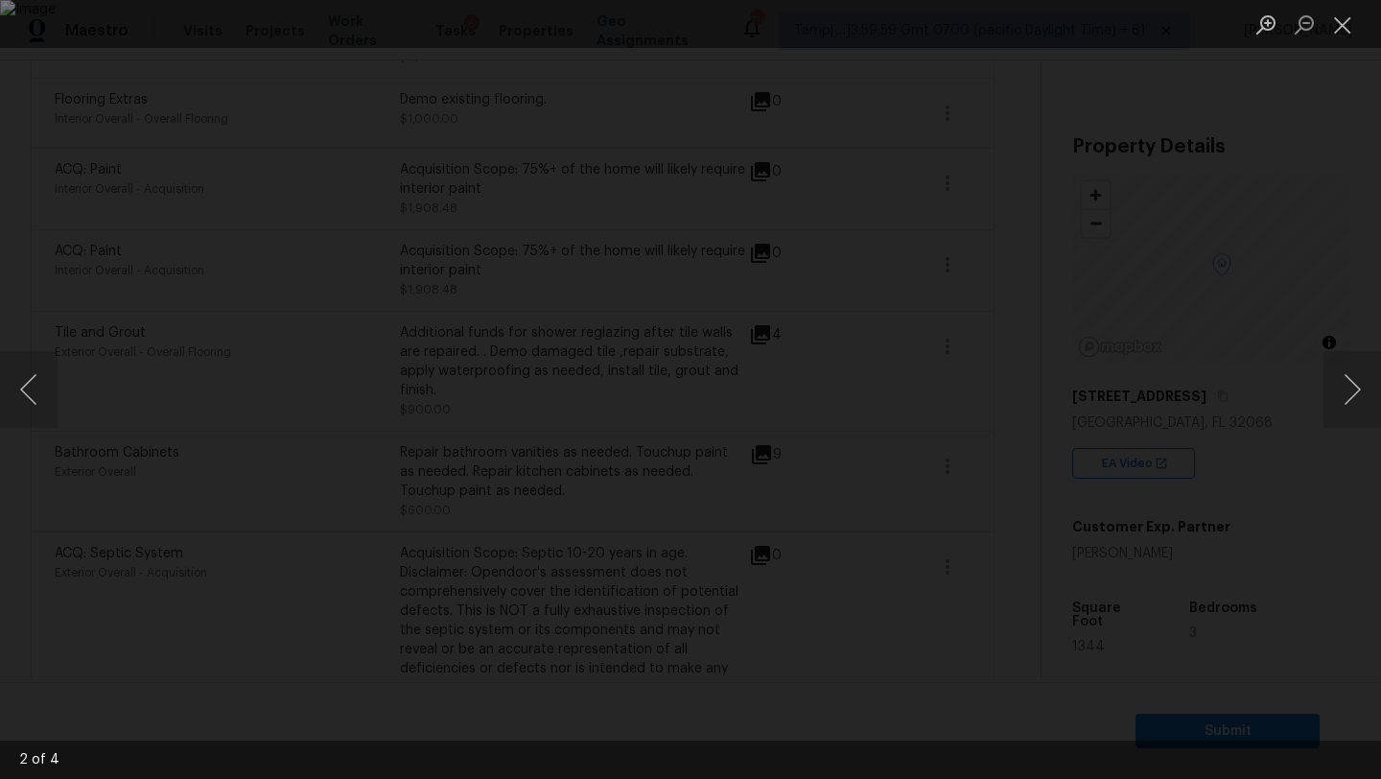
click at [1340, 246] on div "Lightbox" at bounding box center [690, 389] width 1381 height 779
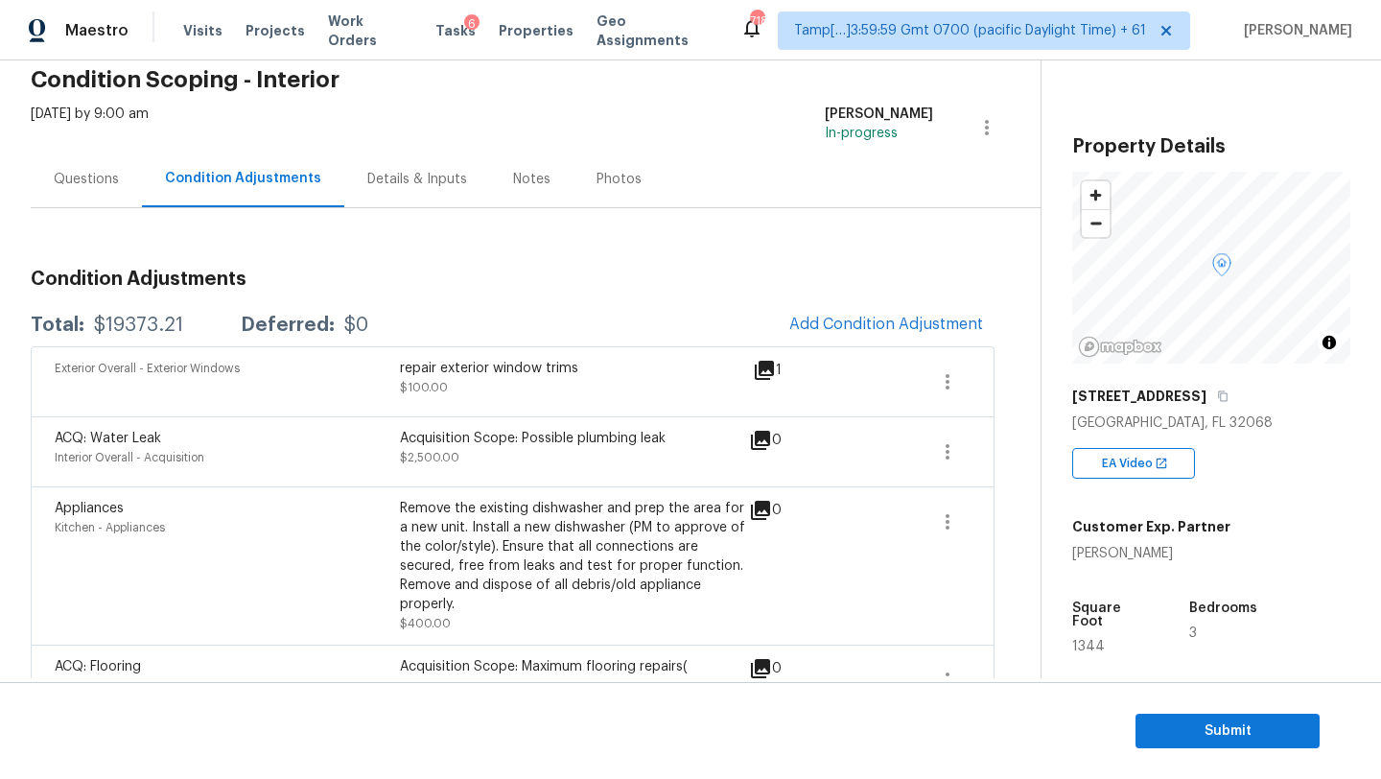
scroll to position [0, 0]
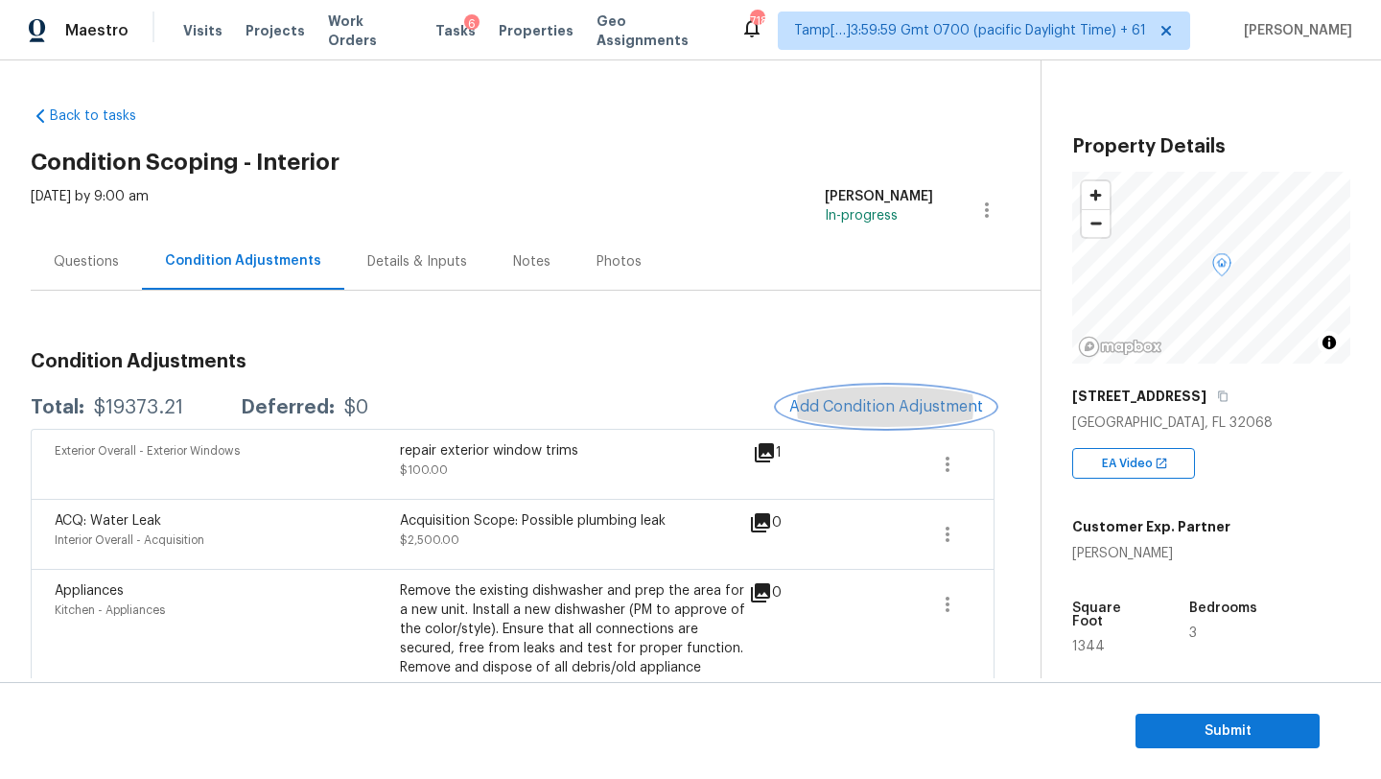
click at [824, 412] on span "Add Condition Adjustment" at bounding box center [886, 406] width 194 height 17
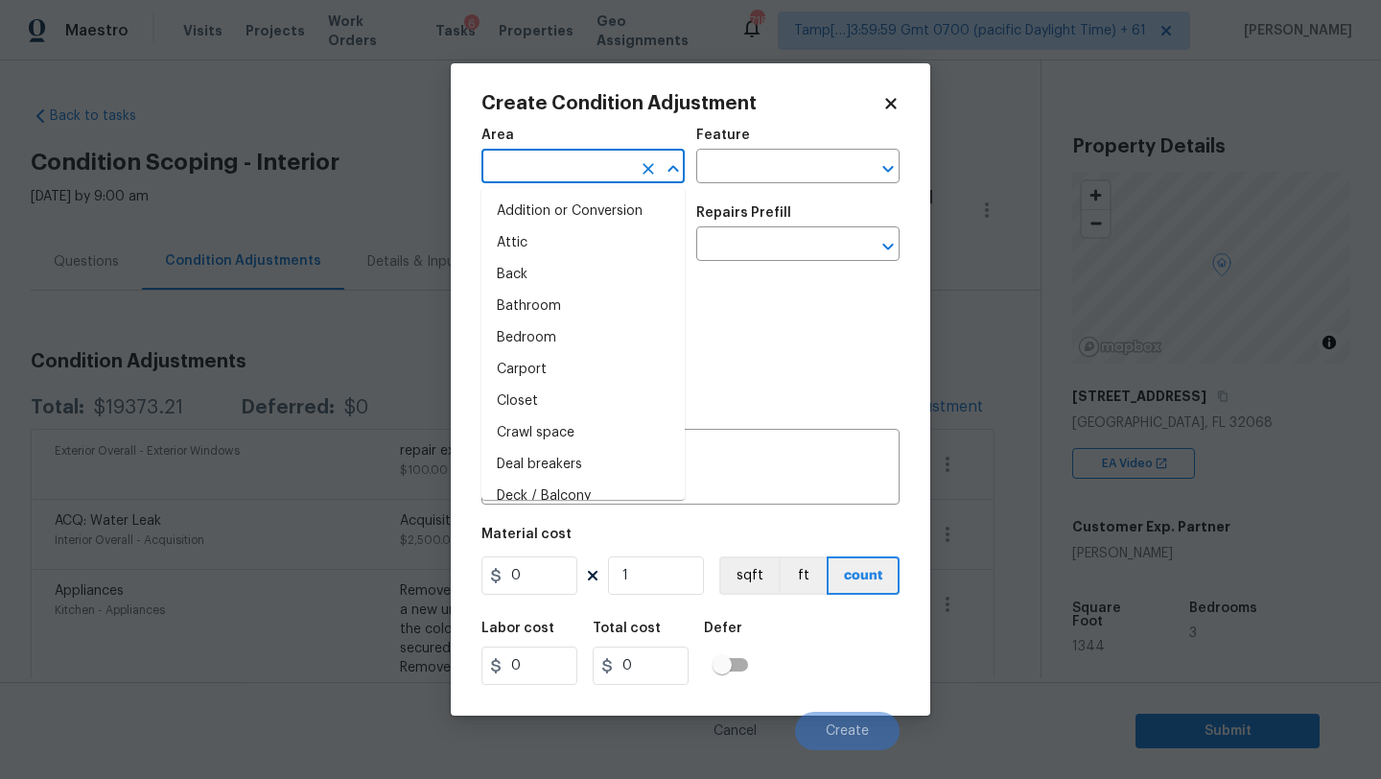
click at [542, 170] on input "text" at bounding box center [556, 168] width 150 height 30
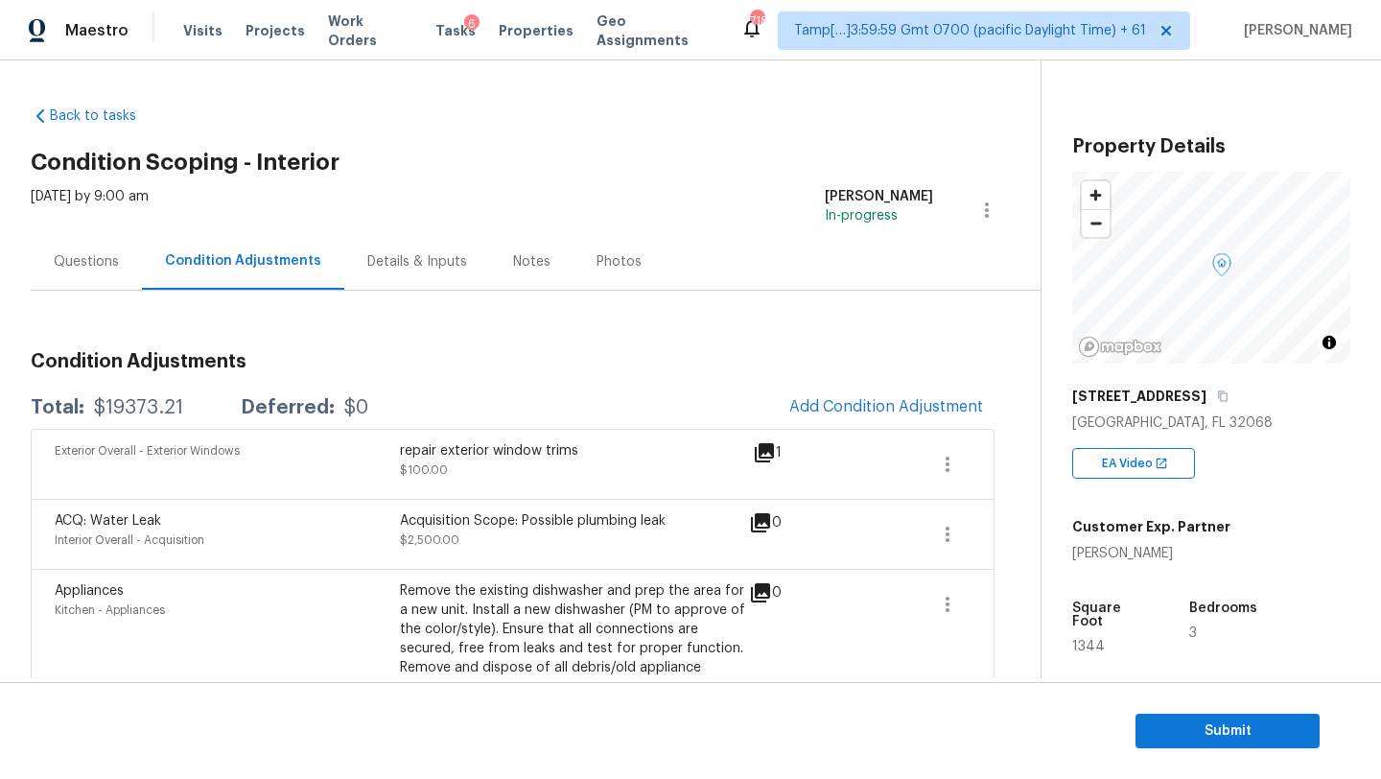
click at [370, 193] on body "Maestro Visits Projects Work Orders Tasks 6 Properties Geo Assignments 718 Tamp…" at bounding box center [690, 389] width 1381 height 779
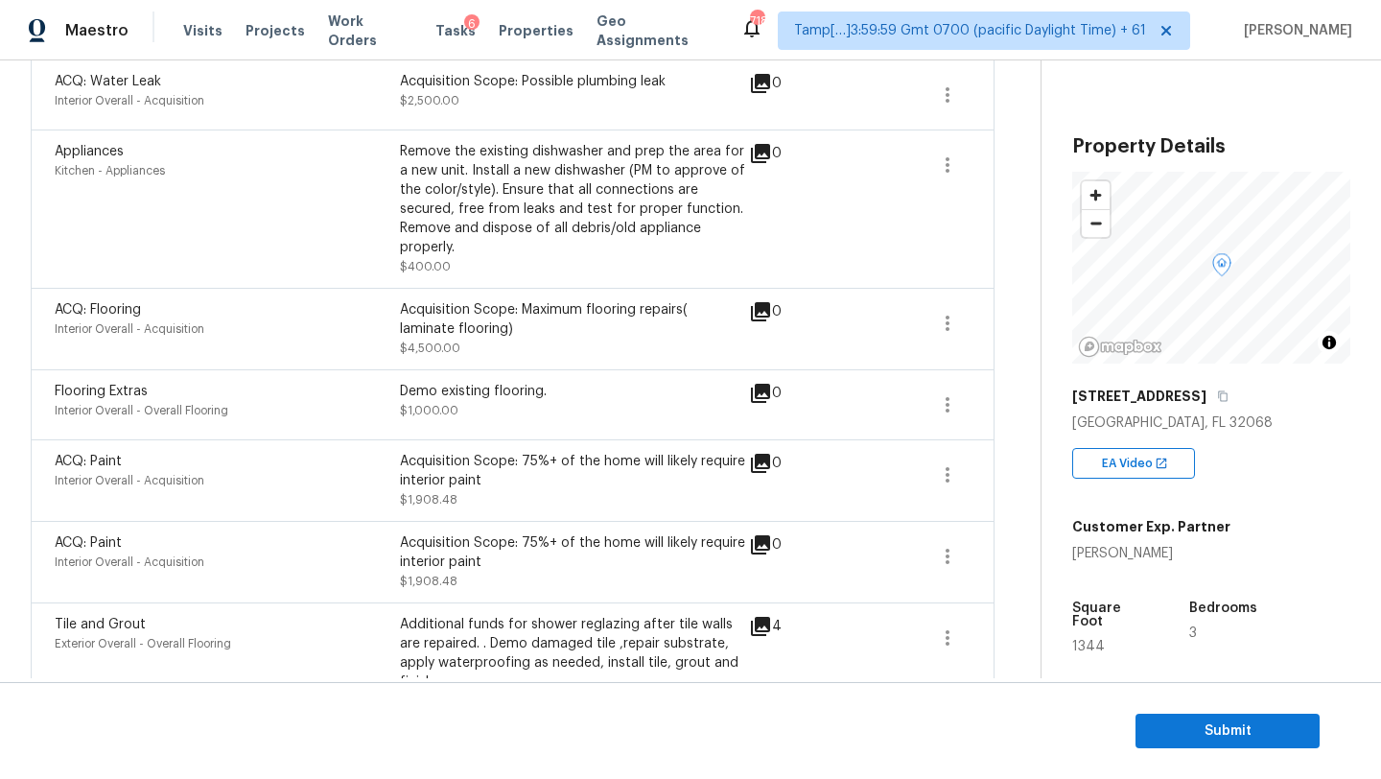
scroll to position [457, 0]
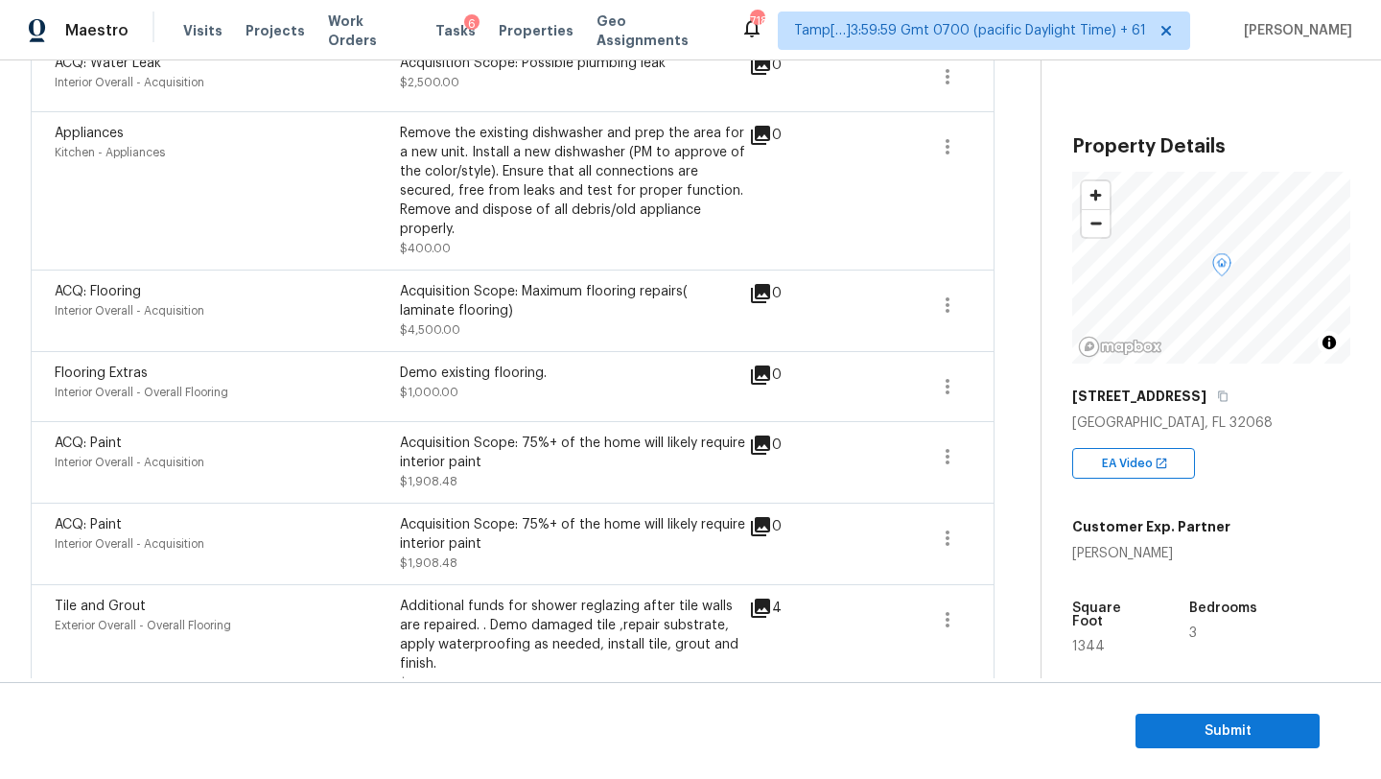
click at [942, 485] on span at bounding box center [948, 462] width 46 height 58
click at [942, 482] on span at bounding box center [948, 462] width 46 height 58
click at [942, 463] on icon "button" at bounding box center [947, 456] width 23 height 23
click at [1020, 460] on div "Edit" at bounding box center [1057, 453] width 150 height 19
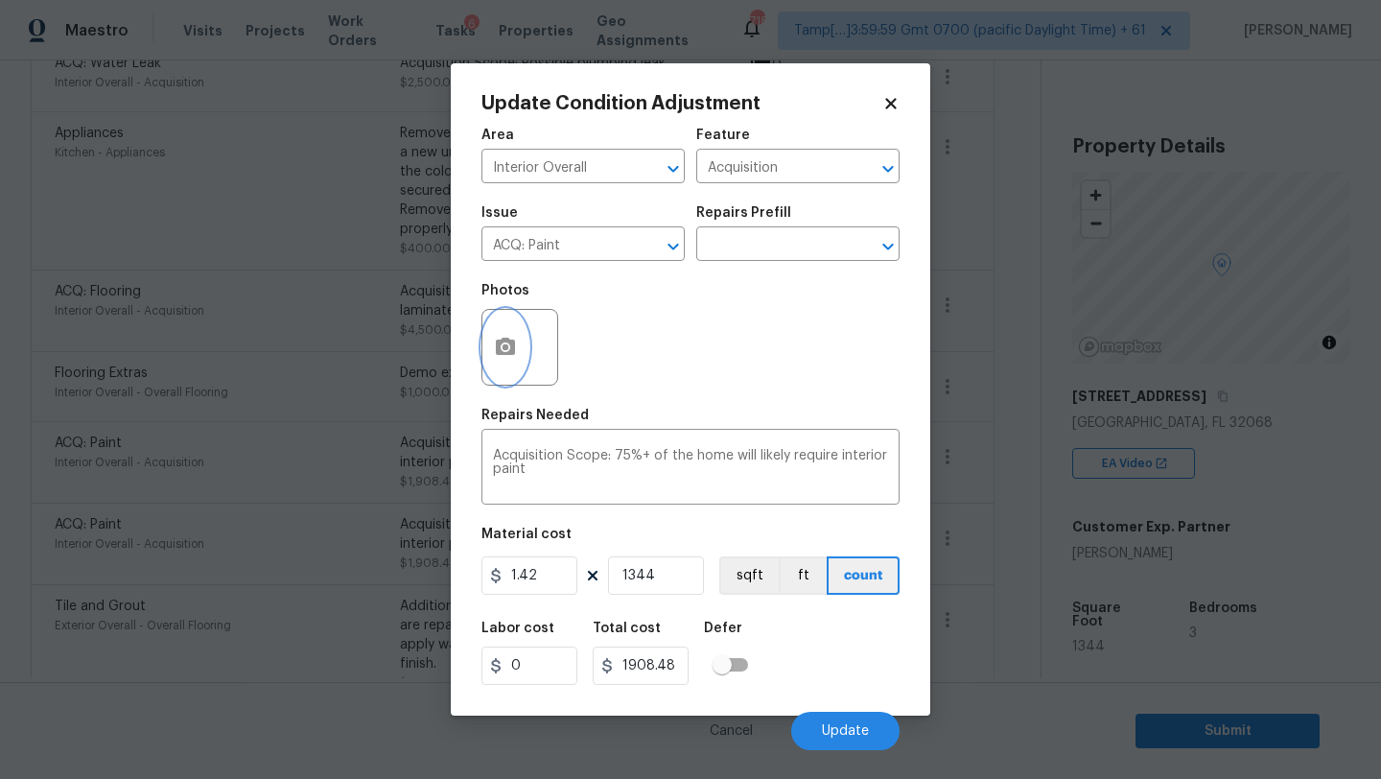
click at [503, 354] on icon "button" at bounding box center [505, 346] width 19 height 17
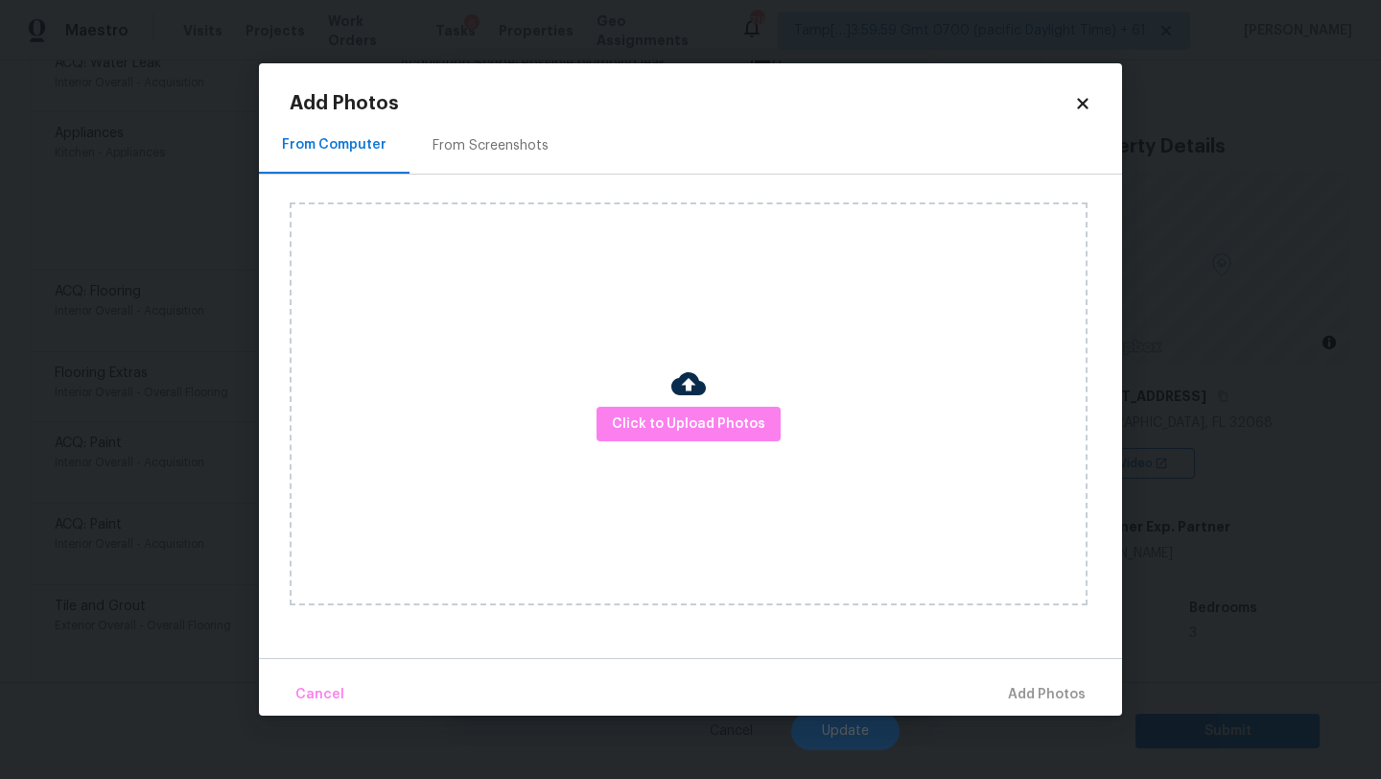
click at [593, 426] on div "Click to Upload Photos" at bounding box center [689, 403] width 798 height 403
click at [620, 412] on span "Click to Upload Photos" at bounding box center [688, 424] width 153 height 24
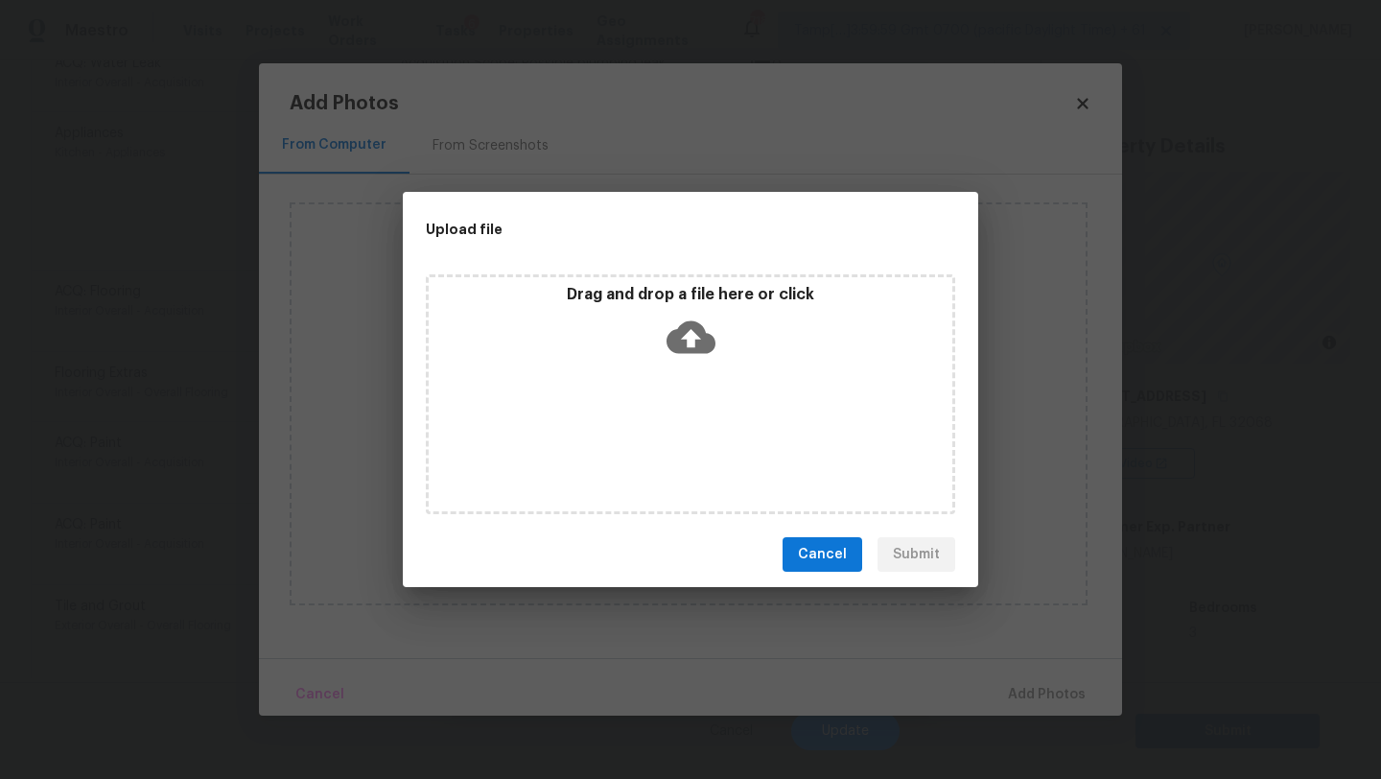
click at [674, 340] on icon at bounding box center [691, 337] width 49 height 33
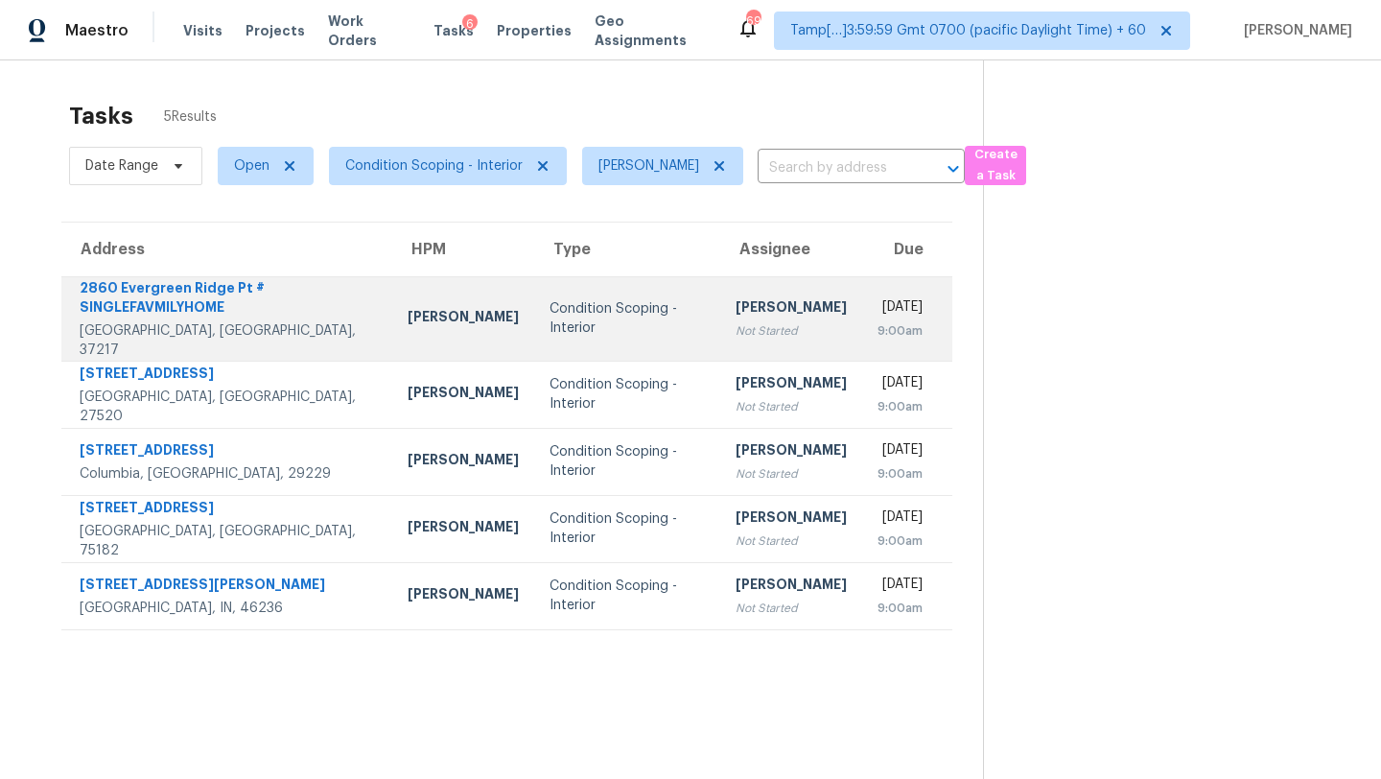
click at [730, 341] on td "[PERSON_NAME] Not Started" at bounding box center [791, 318] width 142 height 84
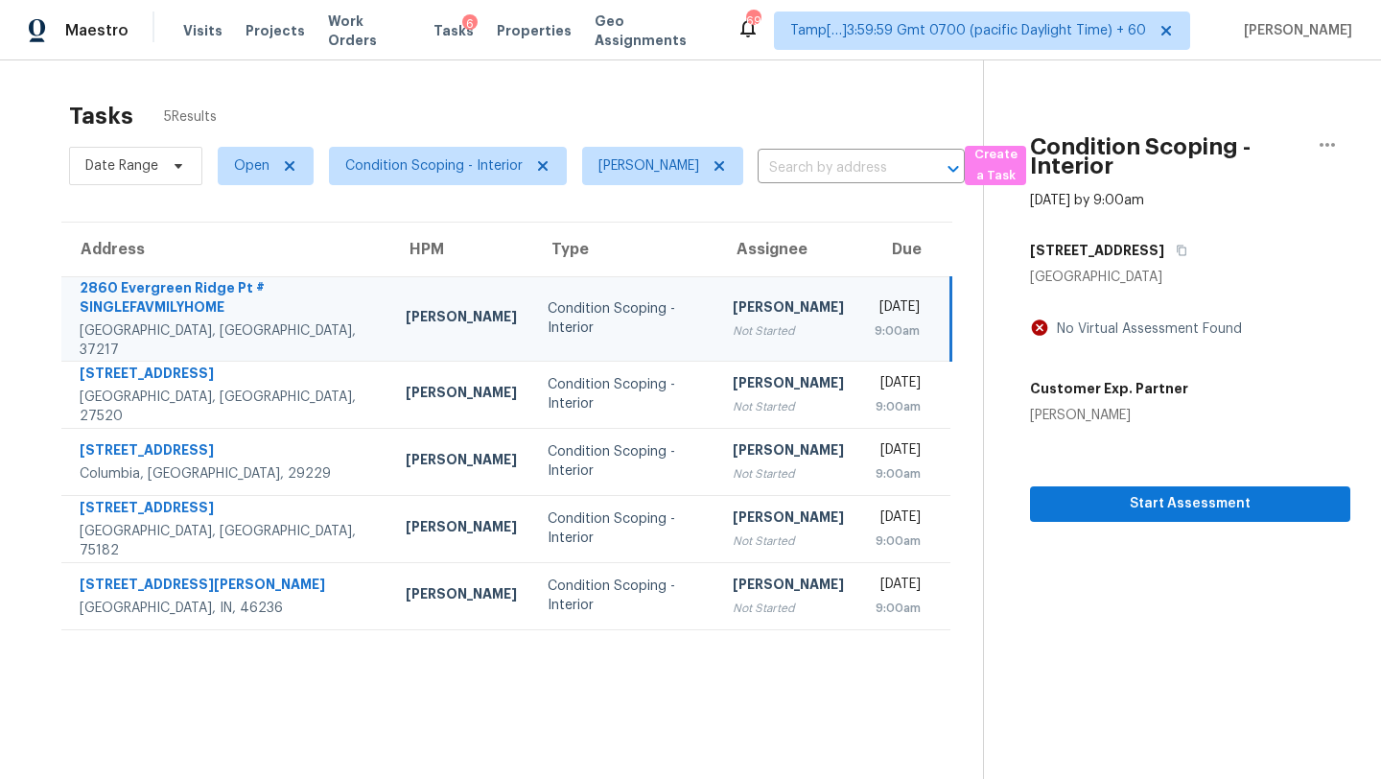
click at [1207, 252] on div "[STREET_ADDRESS]" at bounding box center [1190, 250] width 320 height 35
click at [1206, 252] on div "[STREET_ADDRESS]" at bounding box center [1190, 250] width 320 height 35
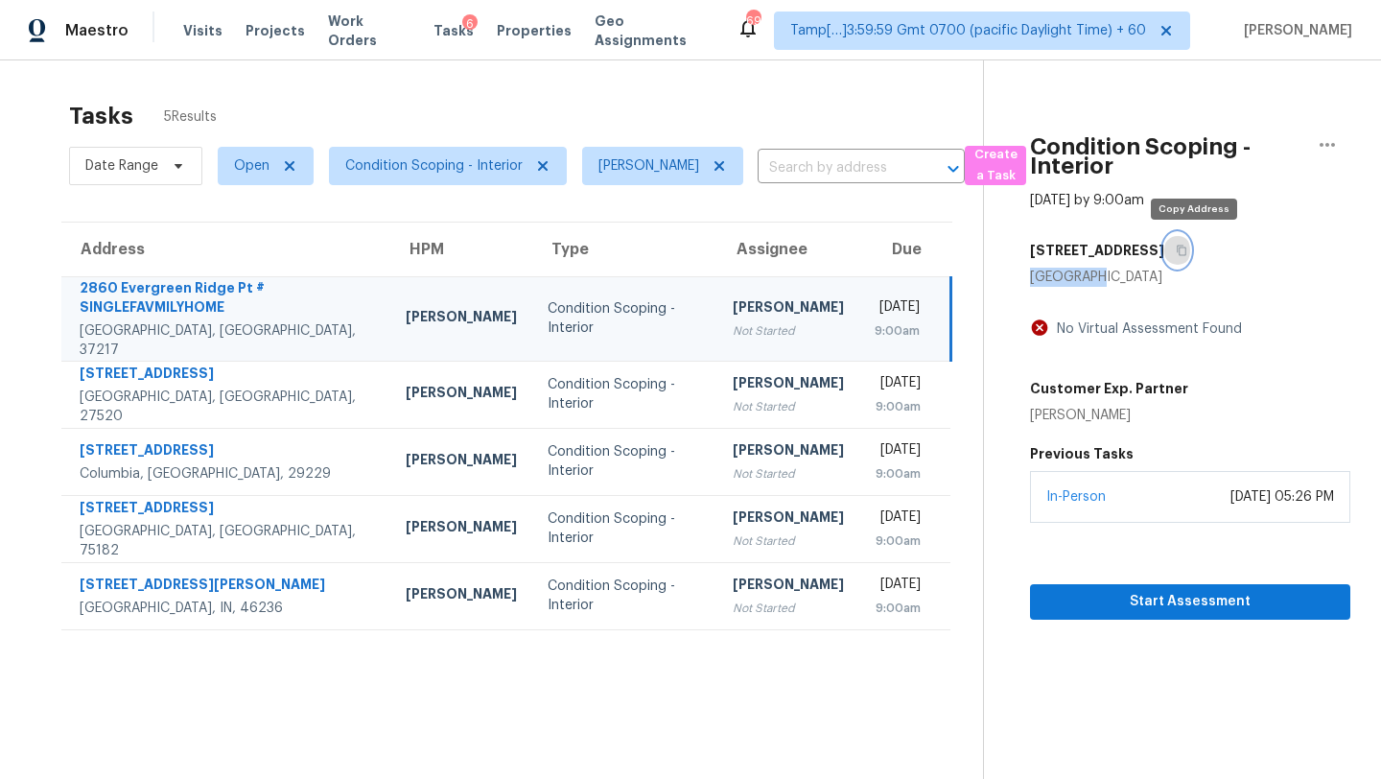
click at [1187, 252] on icon "button" at bounding box center [1182, 251] width 12 height 12
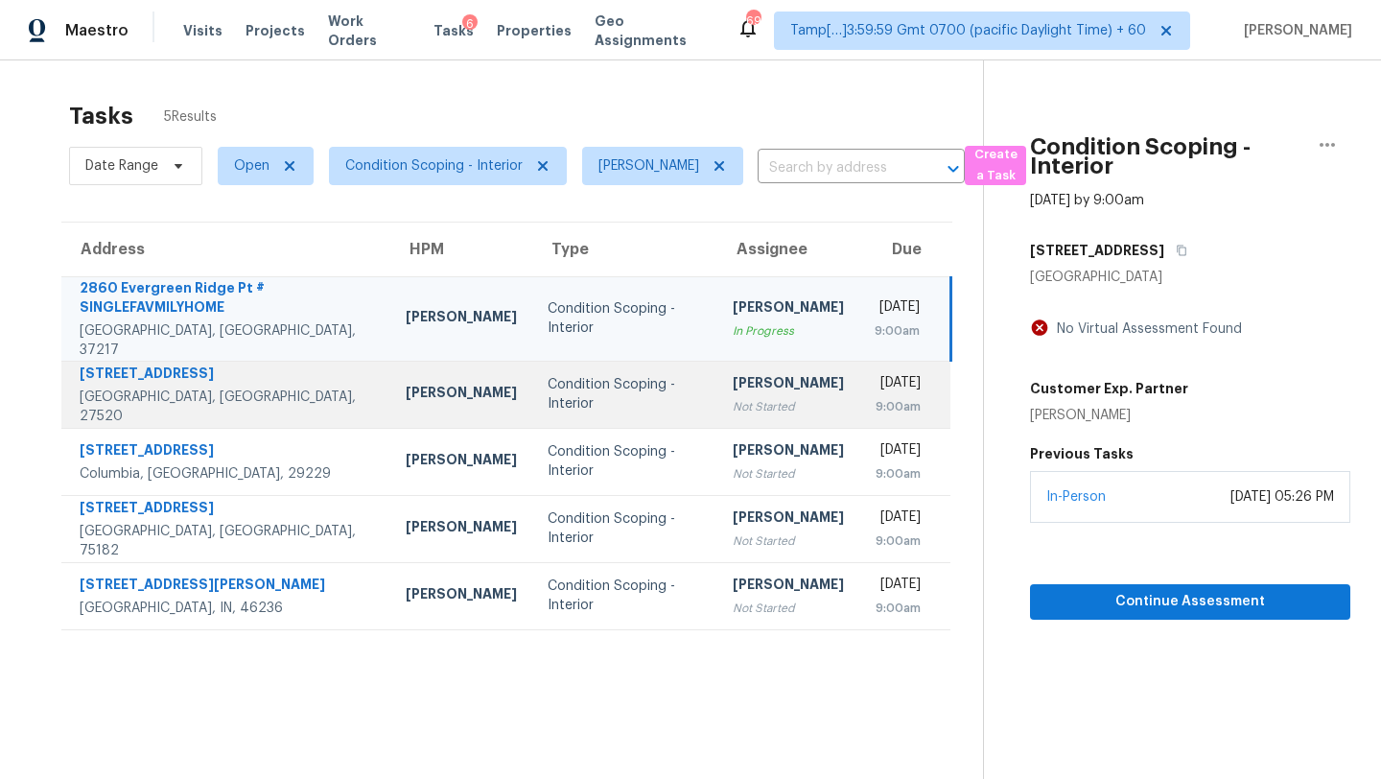
click at [733, 397] on div "Not Started" at bounding box center [788, 406] width 111 height 19
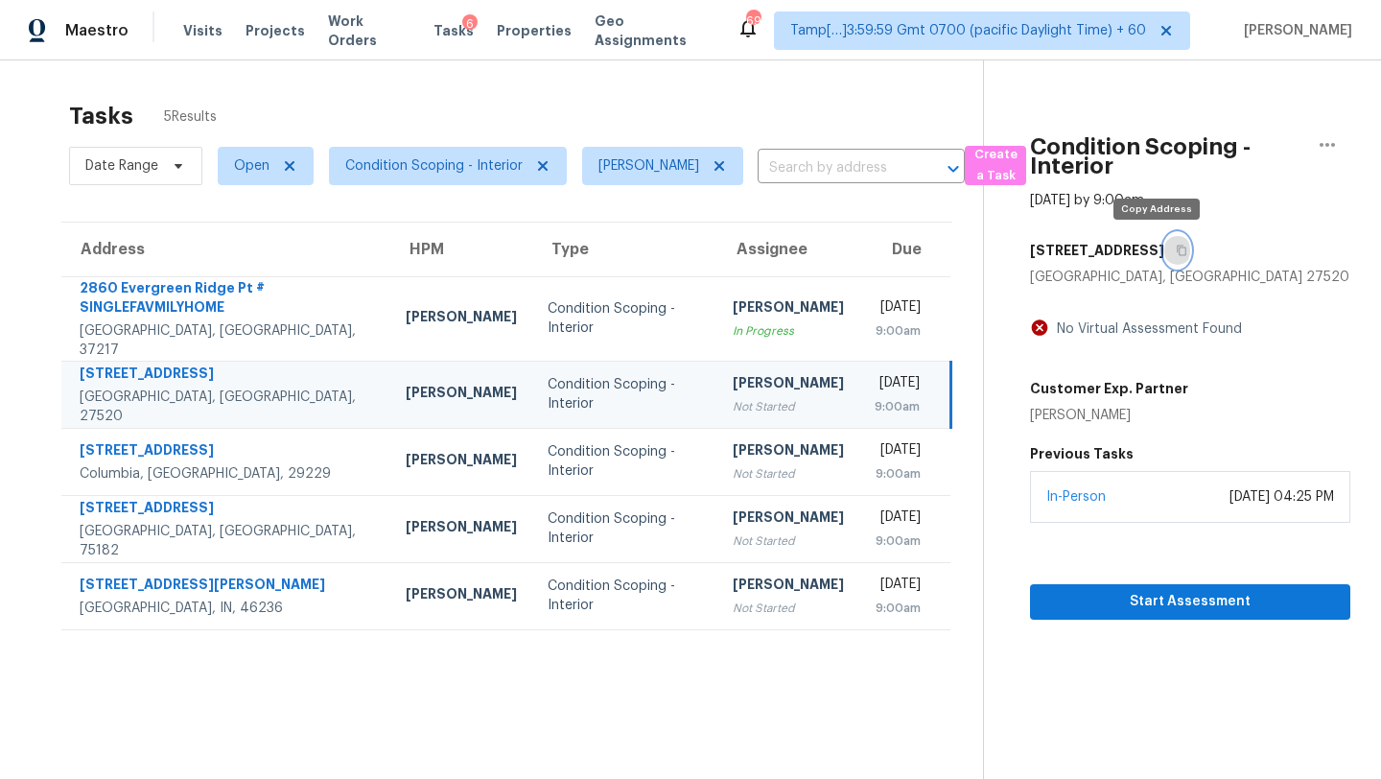
click at [1164, 256] on button "button" at bounding box center [1177, 250] width 26 height 35
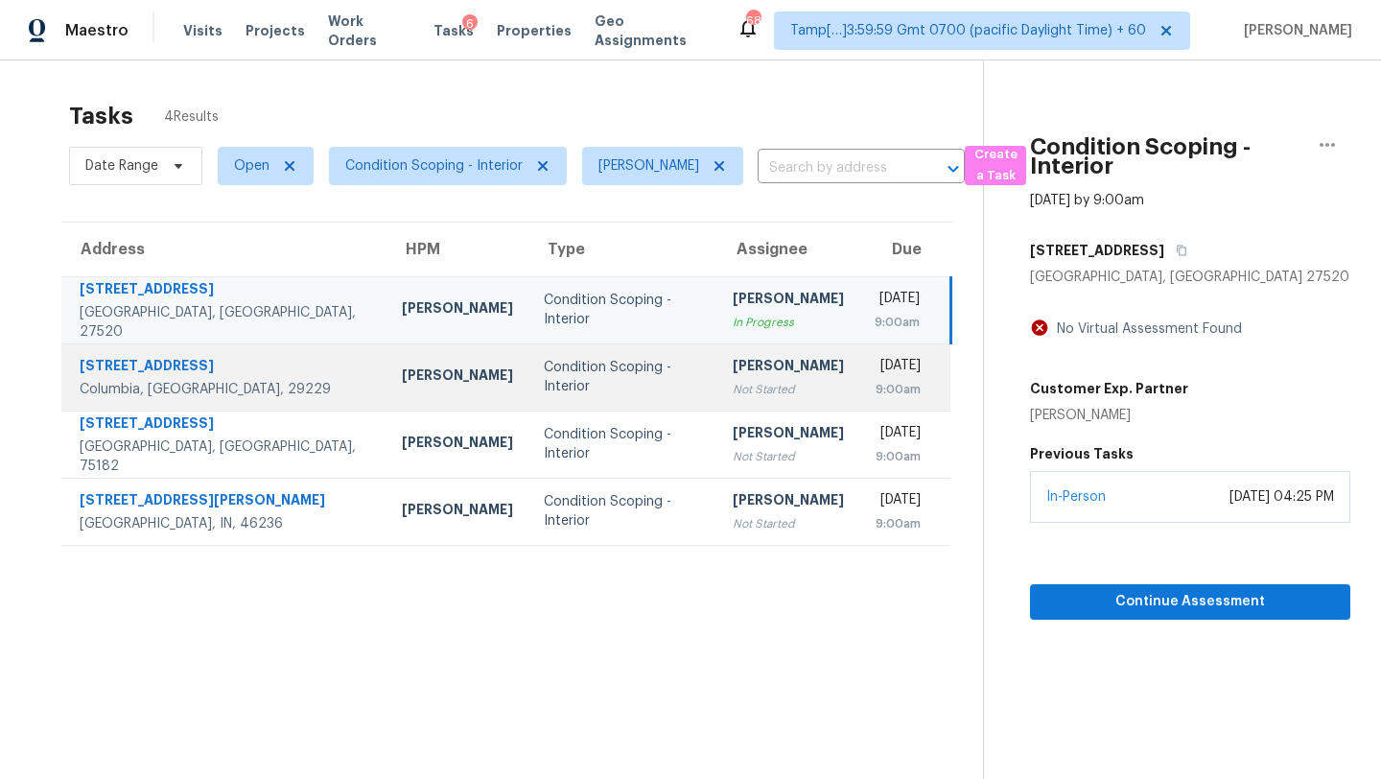
click at [532, 390] on td "Condition Scoping - Interior" at bounding box center [622, 376] width 189 height 67
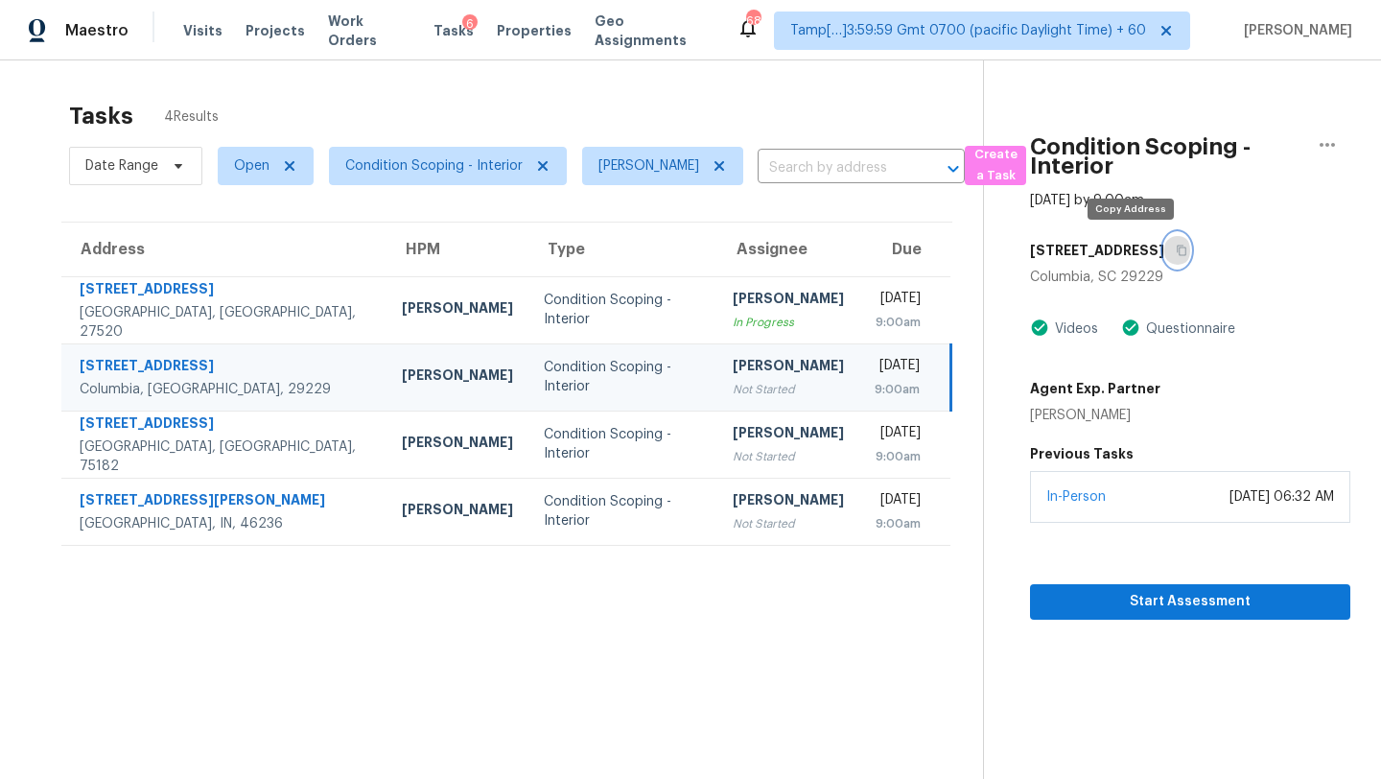
click at [1176, 245] on icon "button" at bounding box center [1182, 251] width 12 height 12
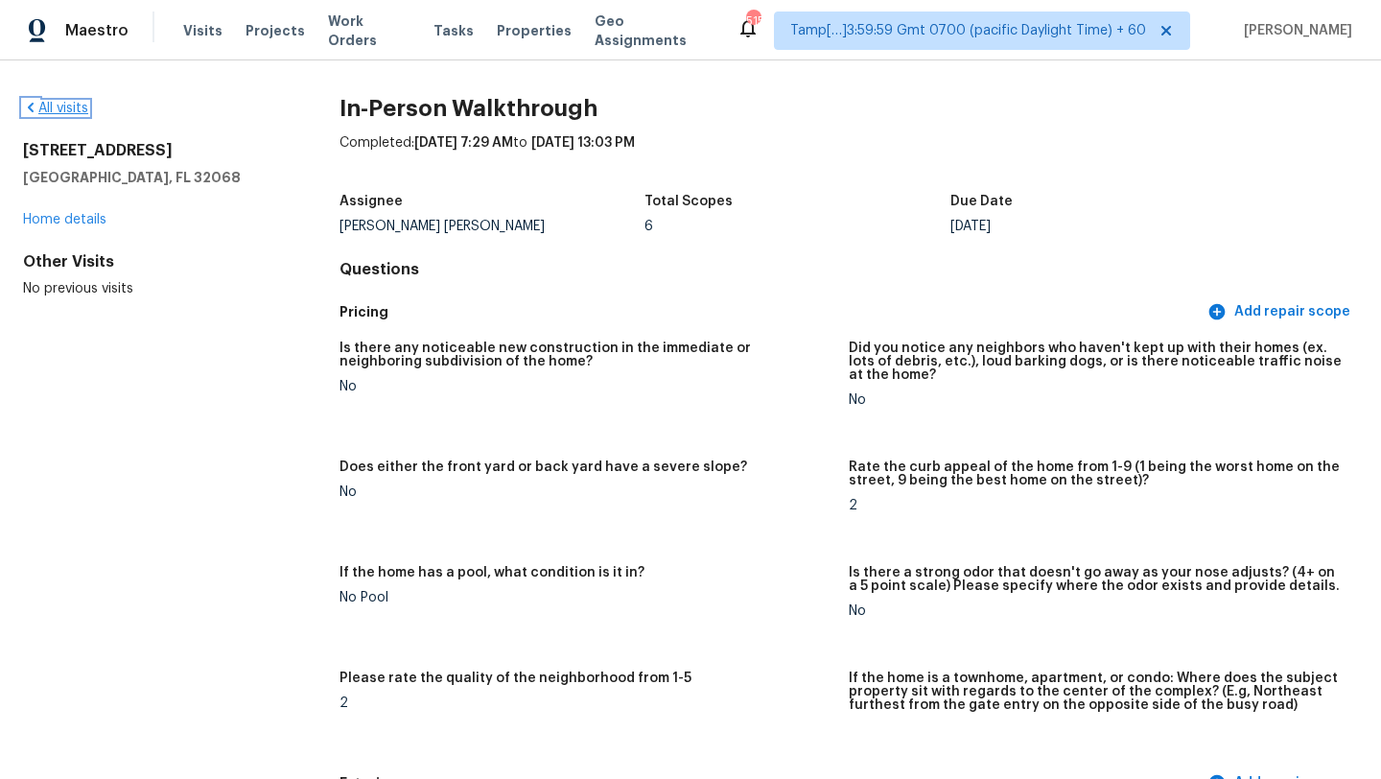
click at [67, 108] on link "All visits" at bounding box center [55, 108] width 65 height 13
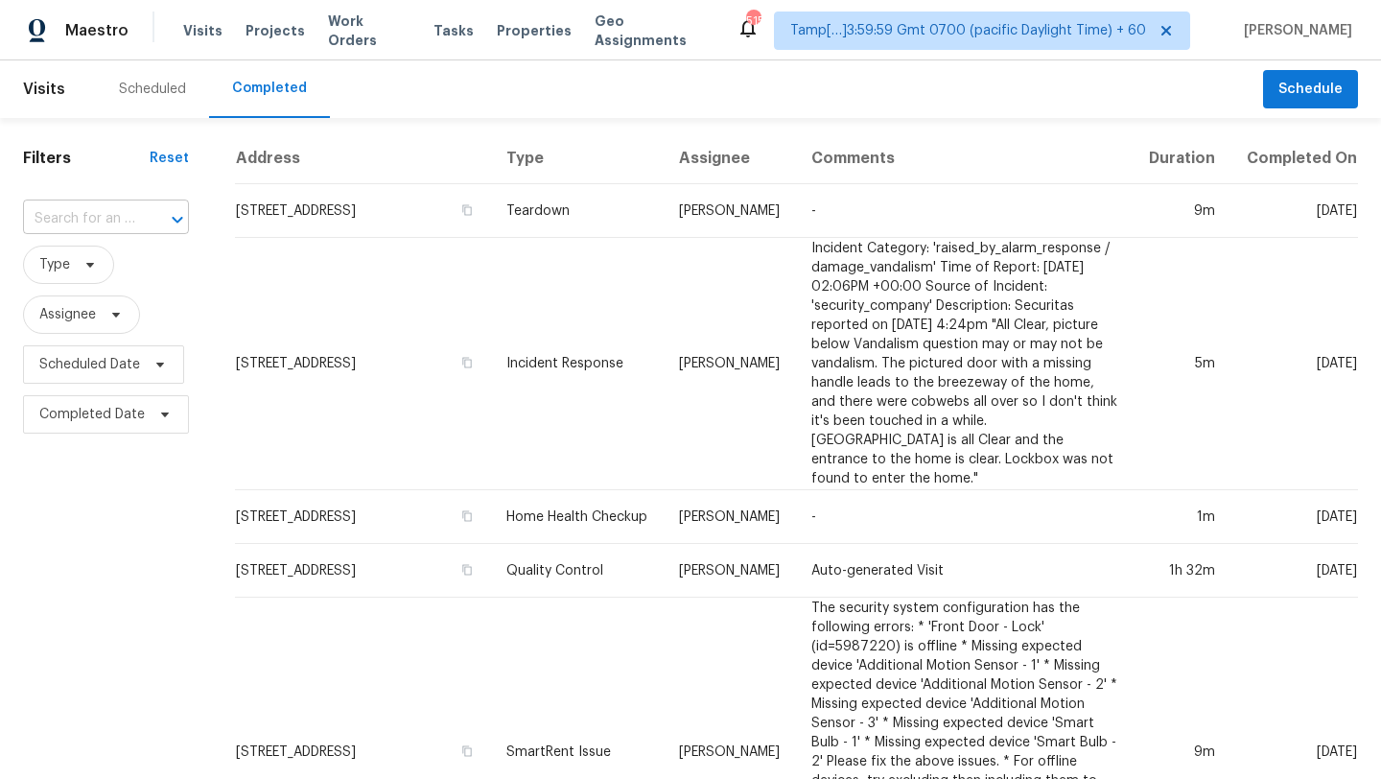
click at [48, 221] on input "text" at bounding box center [79, 219] width 112 height 30
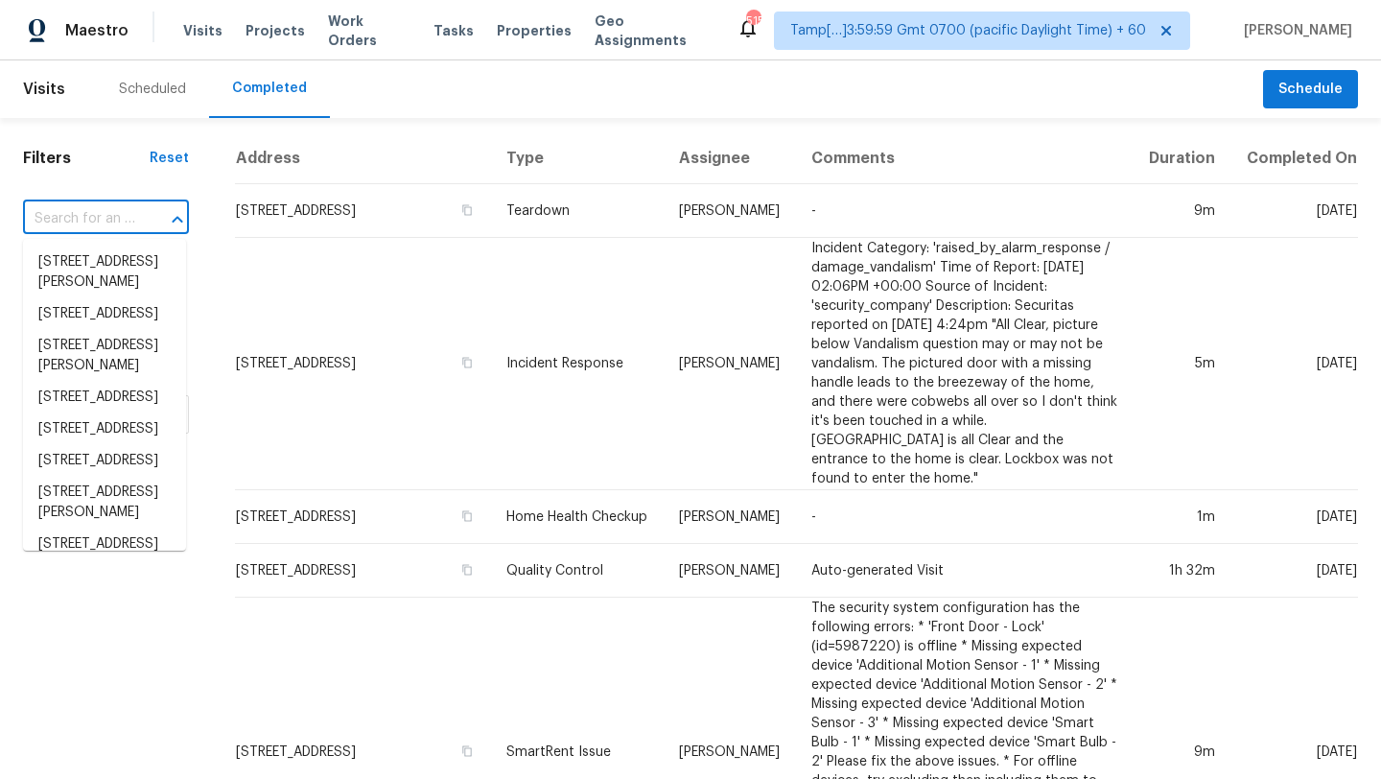
paste input "[STREET_ADDRESS]"
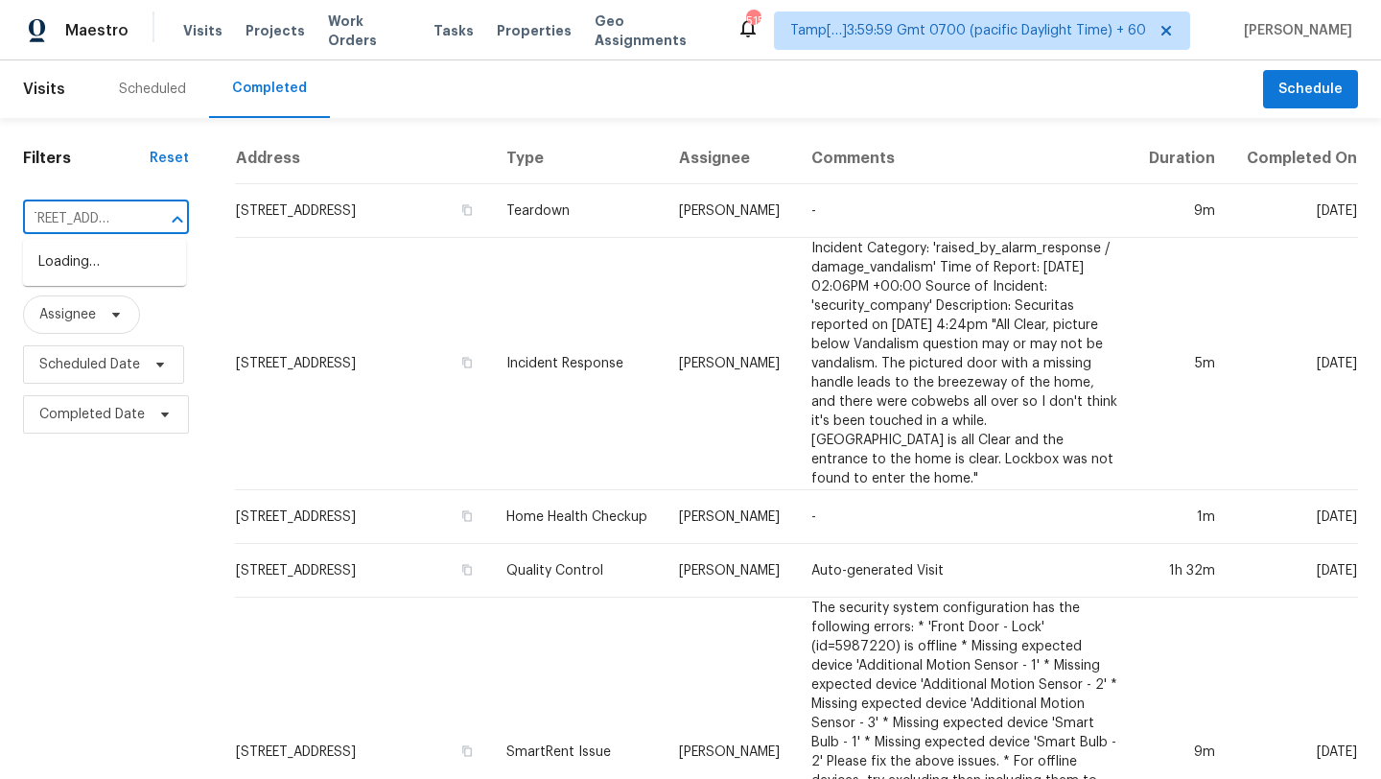
click at [48, 221] on input "[STREET_ADDRESS]" at bounding box center [79, 219] width 112 height 30
drag, startPoint x: 72, startPoint y: 222, endPoint x: 168, endPoint y: 226, distance: 96.0
click at [169, 228] on div "[STREET_ADDRESS] ​" at bounding box center [106, 219] width 166 height 30
click at [114, 222] on input "[STREET_ADDRESS]" at bounding box center [79, 219] width 112 height 30
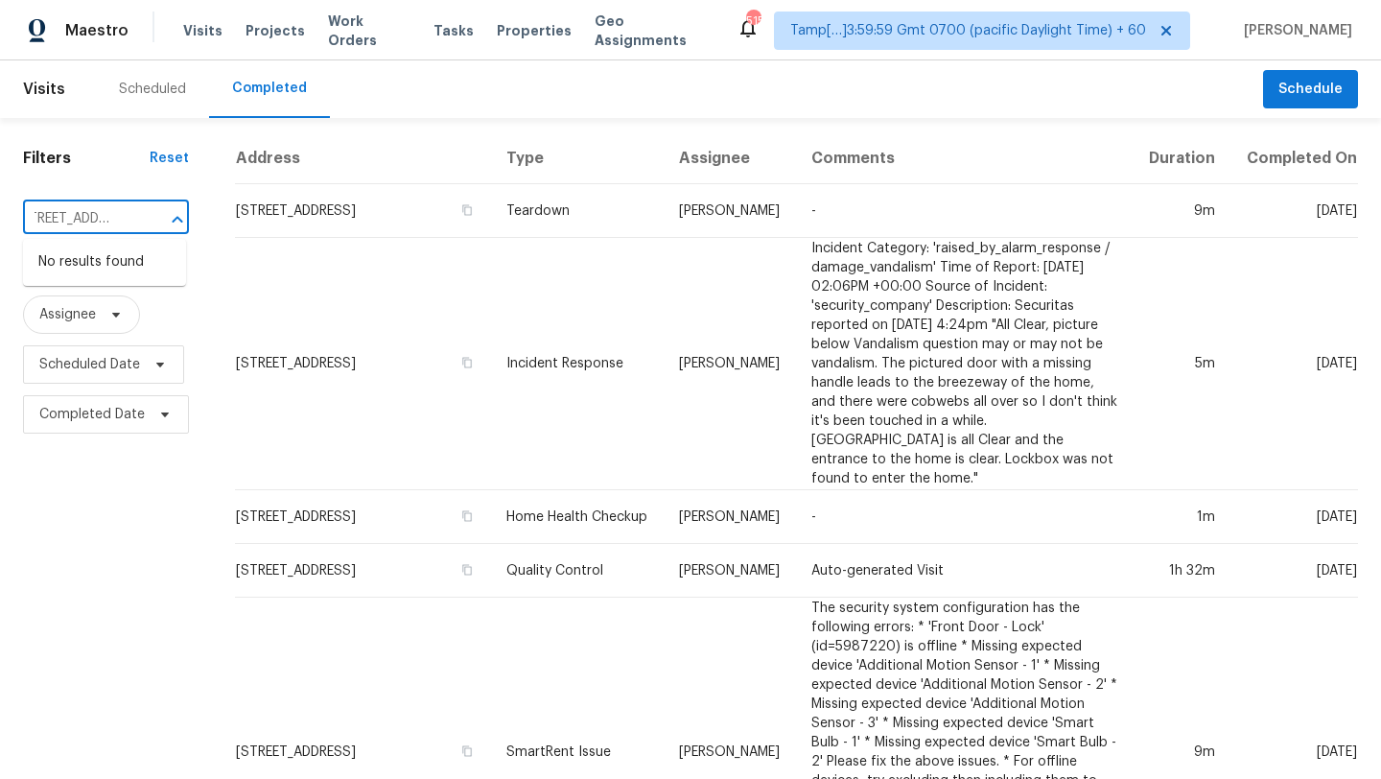
scroll to position [0, 75]
drag, startPoint x: 123, startPoint y: 218, endPoint x: 204, endPoint y: 206, distance: 82.3
click at [113, 216] on input "[STREET_ADDRESS]" at bounding box center [79, 219] width 112 height 30
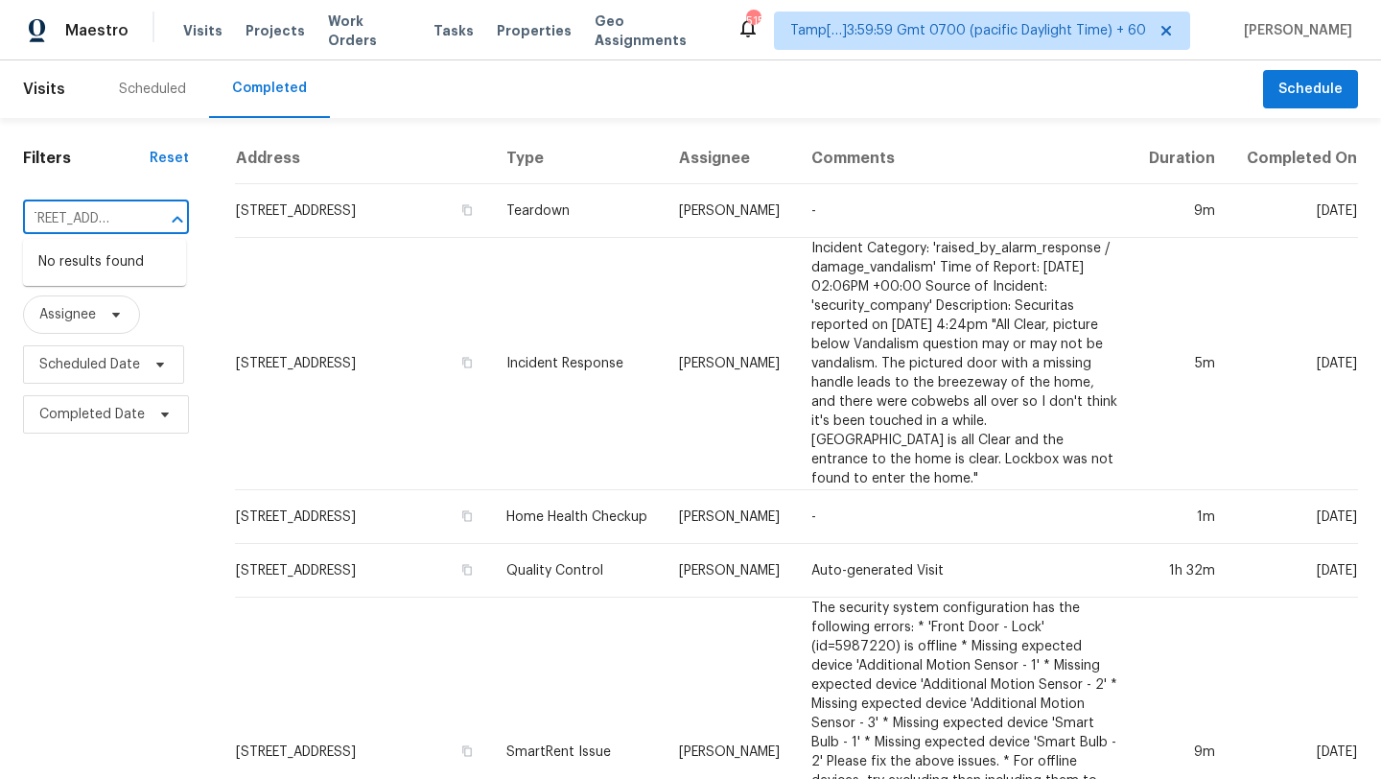
drag, startPoint x: 81, startPoint y: 219, endPoint x: 167, endPoint y: 222, distance: 86.4
click at [167, 222] on div "[STREET_ADDRESS] ​" at bounding box center [106, 219] width 166 height 30
type input "[STREET_ADDRESS]"
click at [107, 310] on li "[STREET_ADDRESS]" at bounding box center [104, 294] width 163 height 32
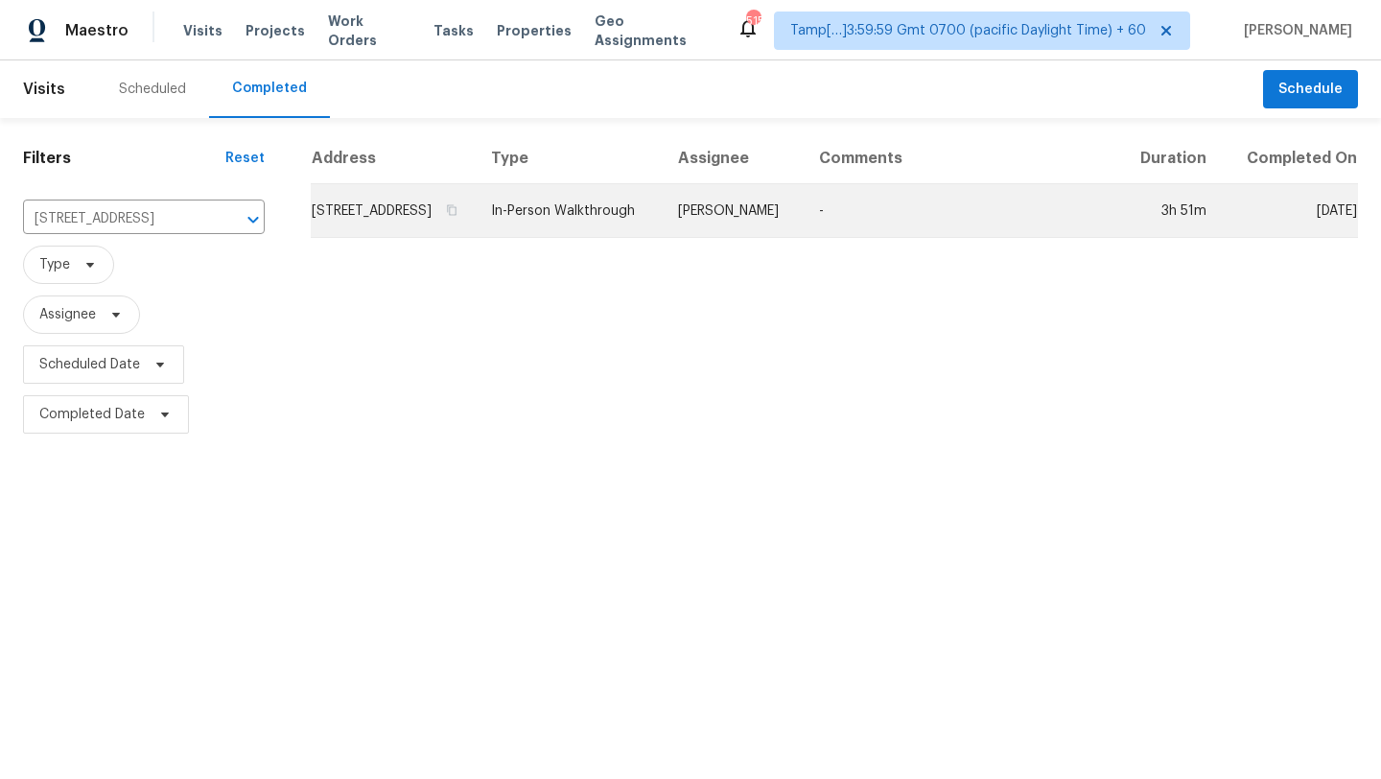
click at [933, 222] on td "-" at bounding box center [961, 211] width 315 height 54
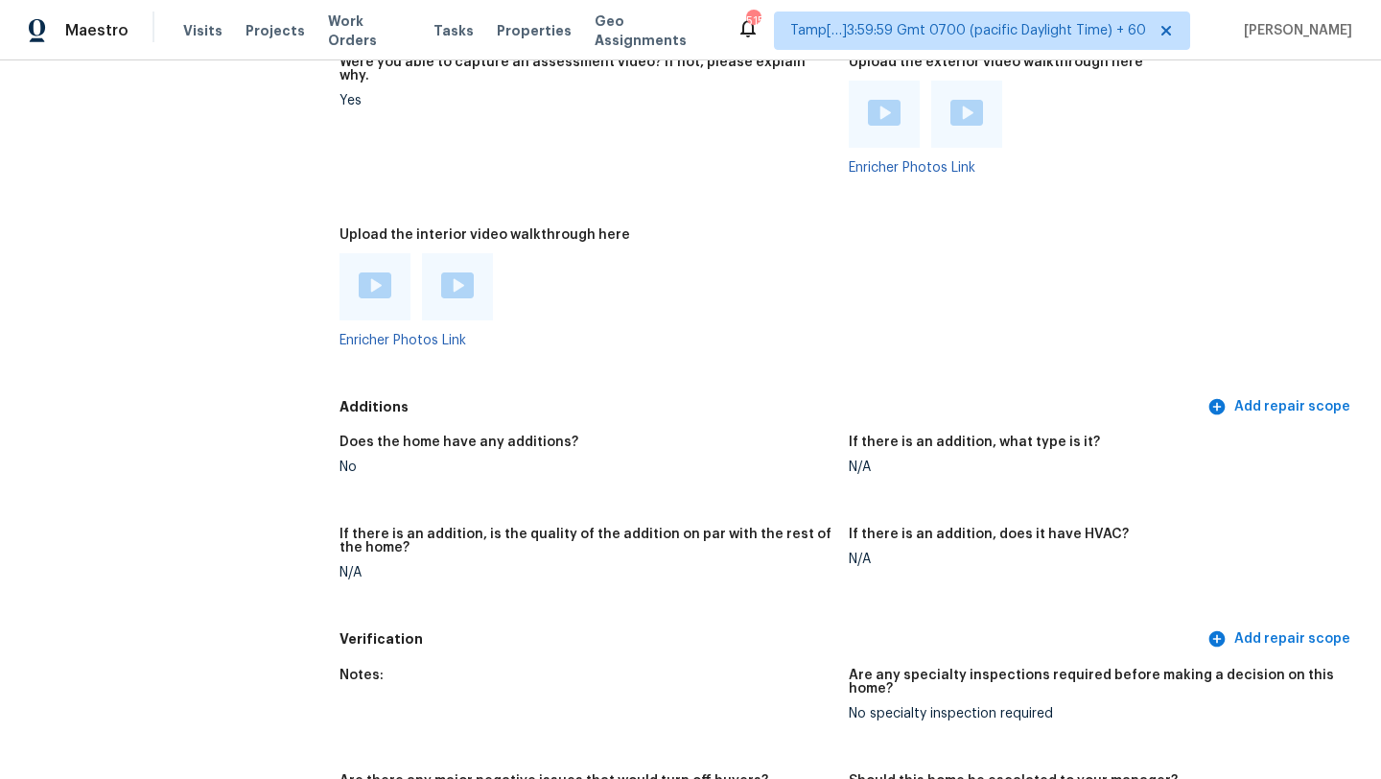
scroll to position [3692, 0]
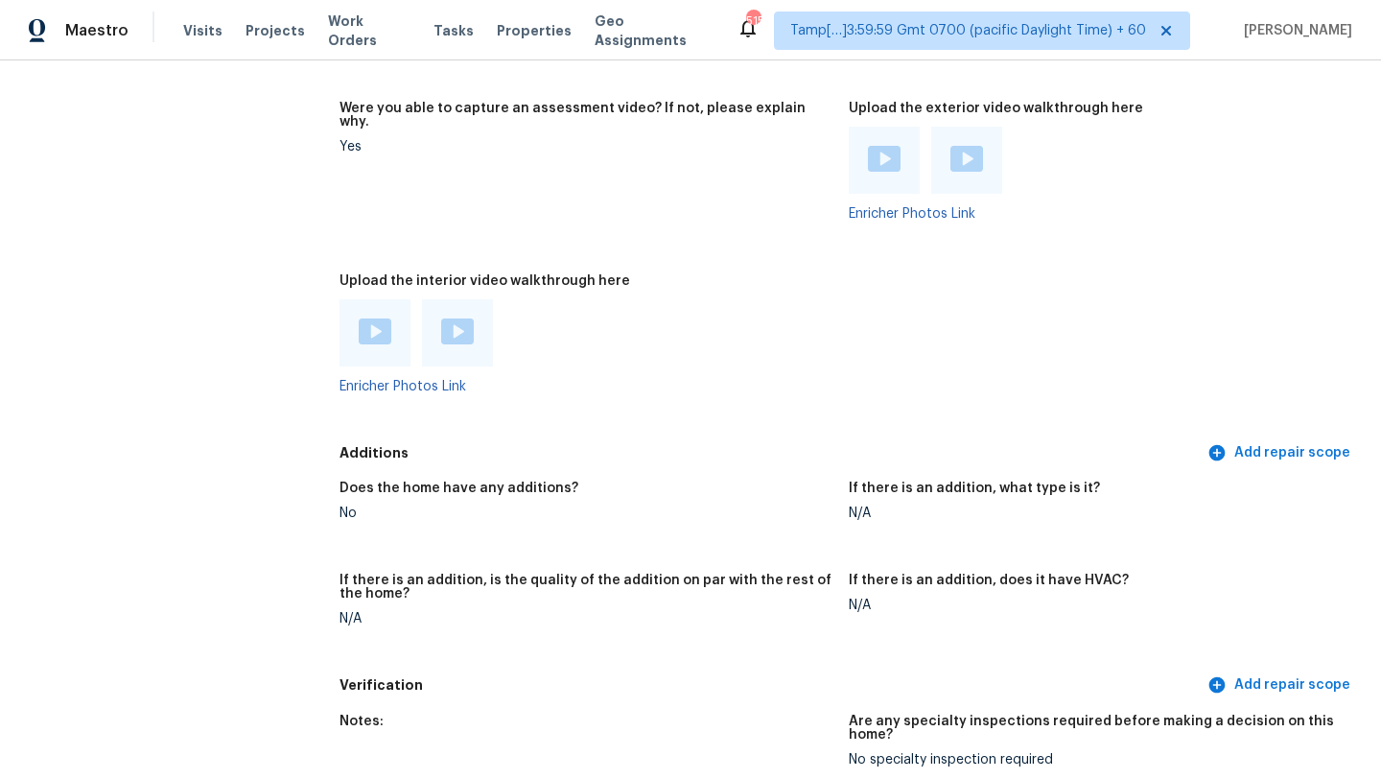
click at [378, 318] on img at bounding box center [375, 331] width 33 height 26
click at [455, 318] on img at bounding box center [457, 331] width 33 height 26
click at [878, 146] on img at bounding box center [884, 159] width 33 height 26
click at [955, 146] on img at bounding box center [966, 159] width 33 height 26
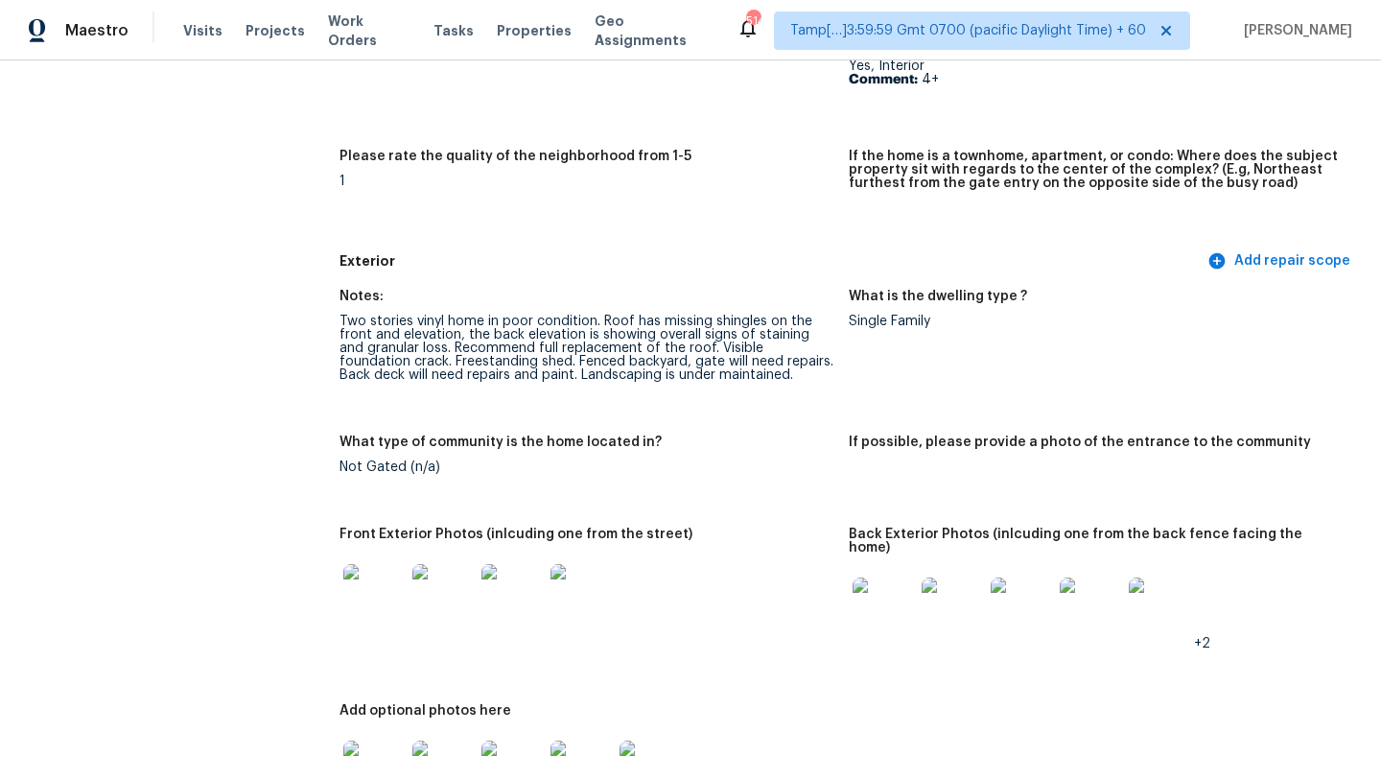
scroll to position [574, 0]
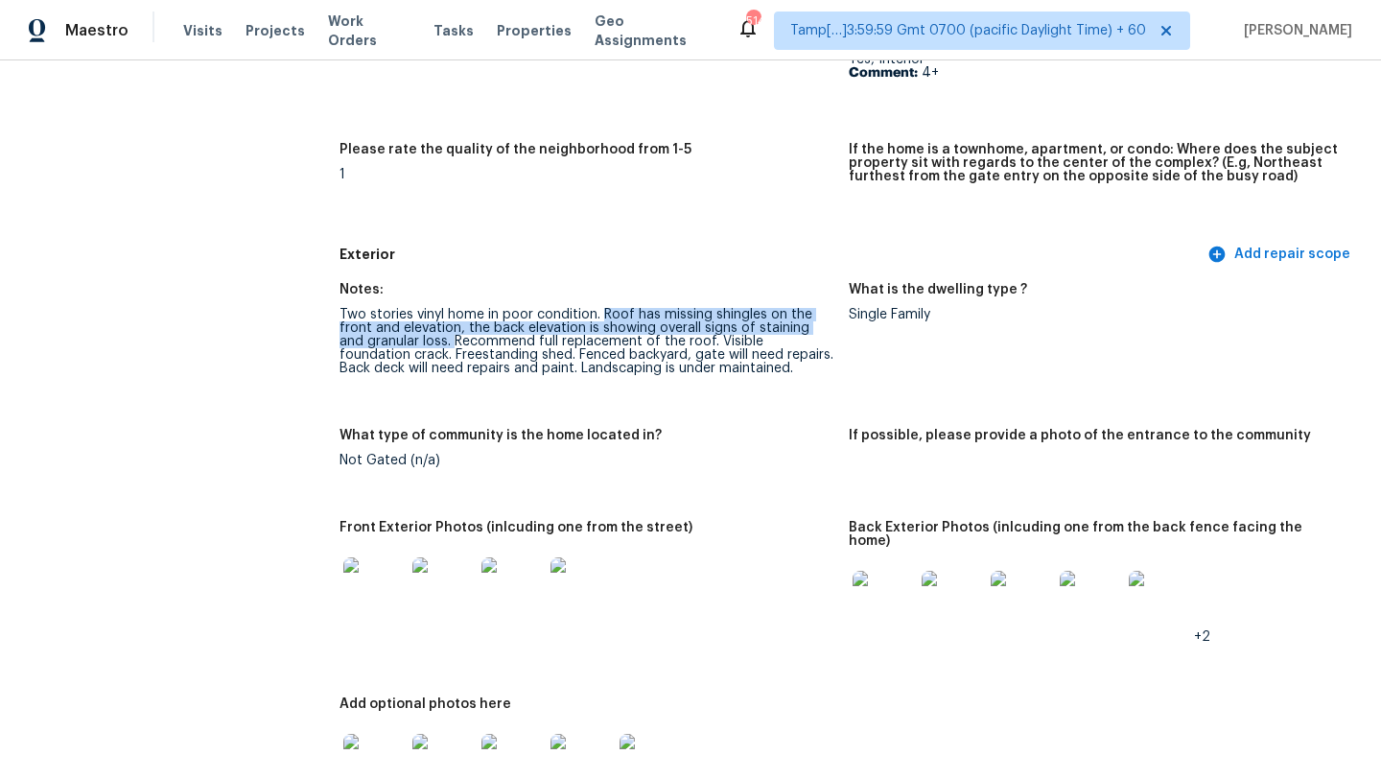
drag, startPoint x: 602, startPoint y: 315, endPoint x: 426, endPoint y: 341, distance: 178.5
click at [426, 341] on div "Two stories vinyl home in poor condition. Roof has missing shingles on the fron…" at bounding box center [587, 341] width 494 height 67
copy div "Roof has missing shingles on the front and elevation, the back elevation is sho…"
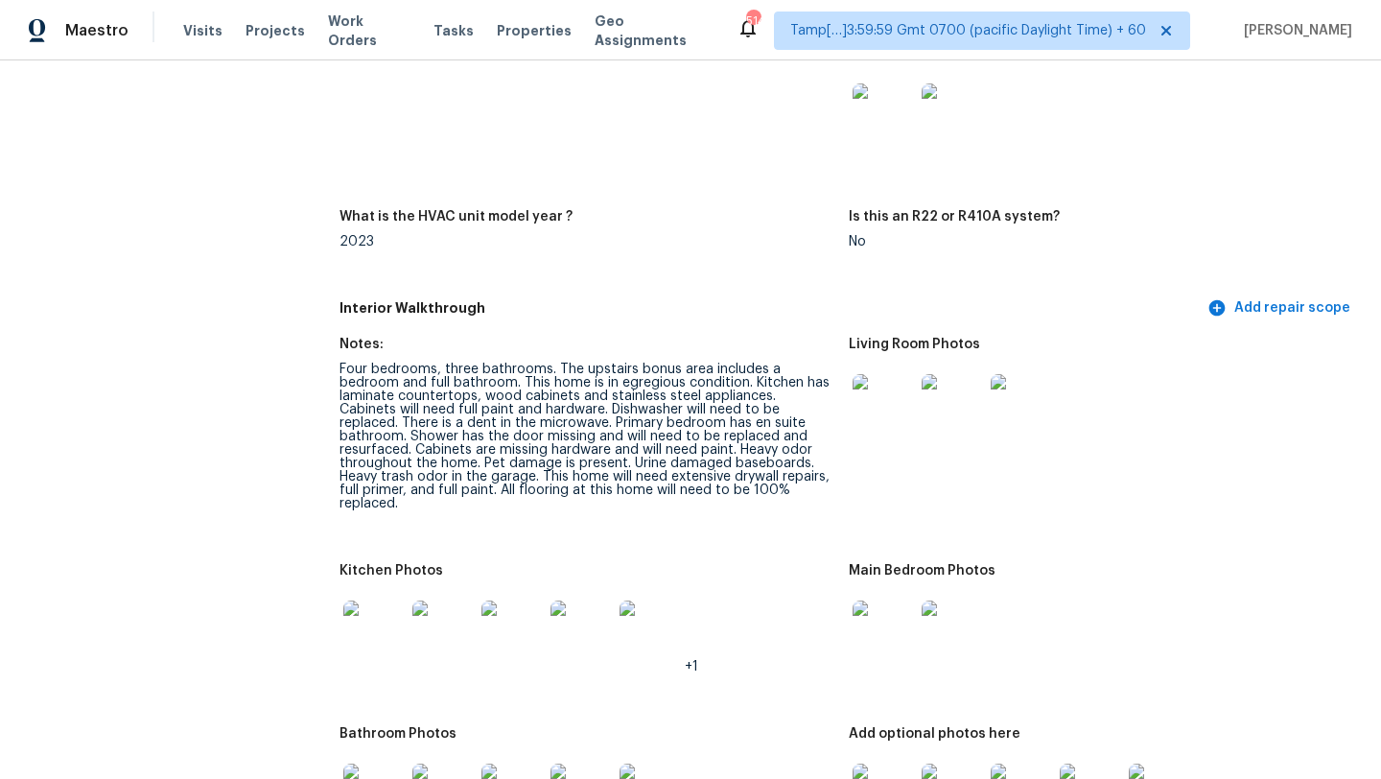
scroll to position [1928, 0]
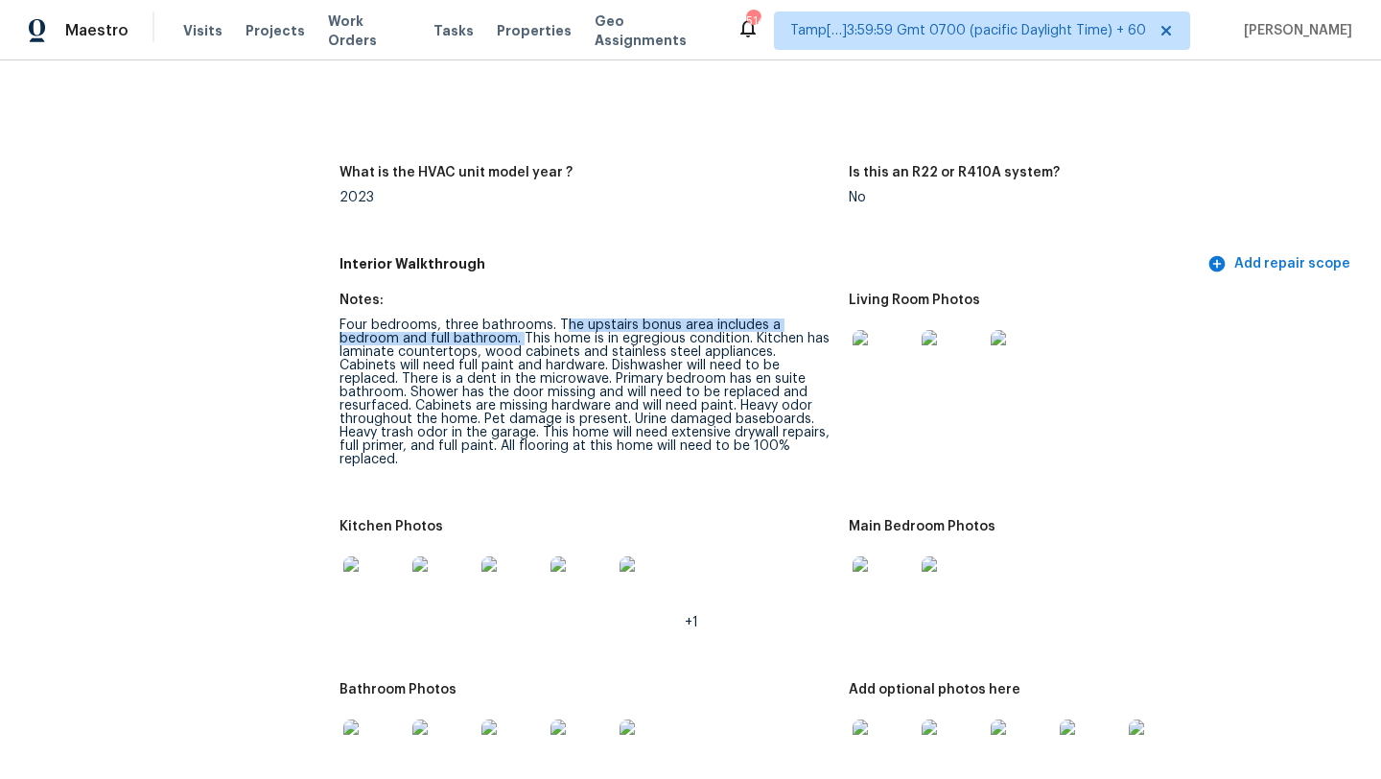
drag, startPoint x: 558, startPoint y: 311, endPoint x: 459, endPoint y: 322, distance: 99.4
click at [459, 323] on div "Four bedrooms, three bathrooms. The upstairs bonus area includes a bedroom and …" at bounding box center [587, 392] width 494 height 148
copy div "he upstairs bonus area includes a bedroom and full bathroom."
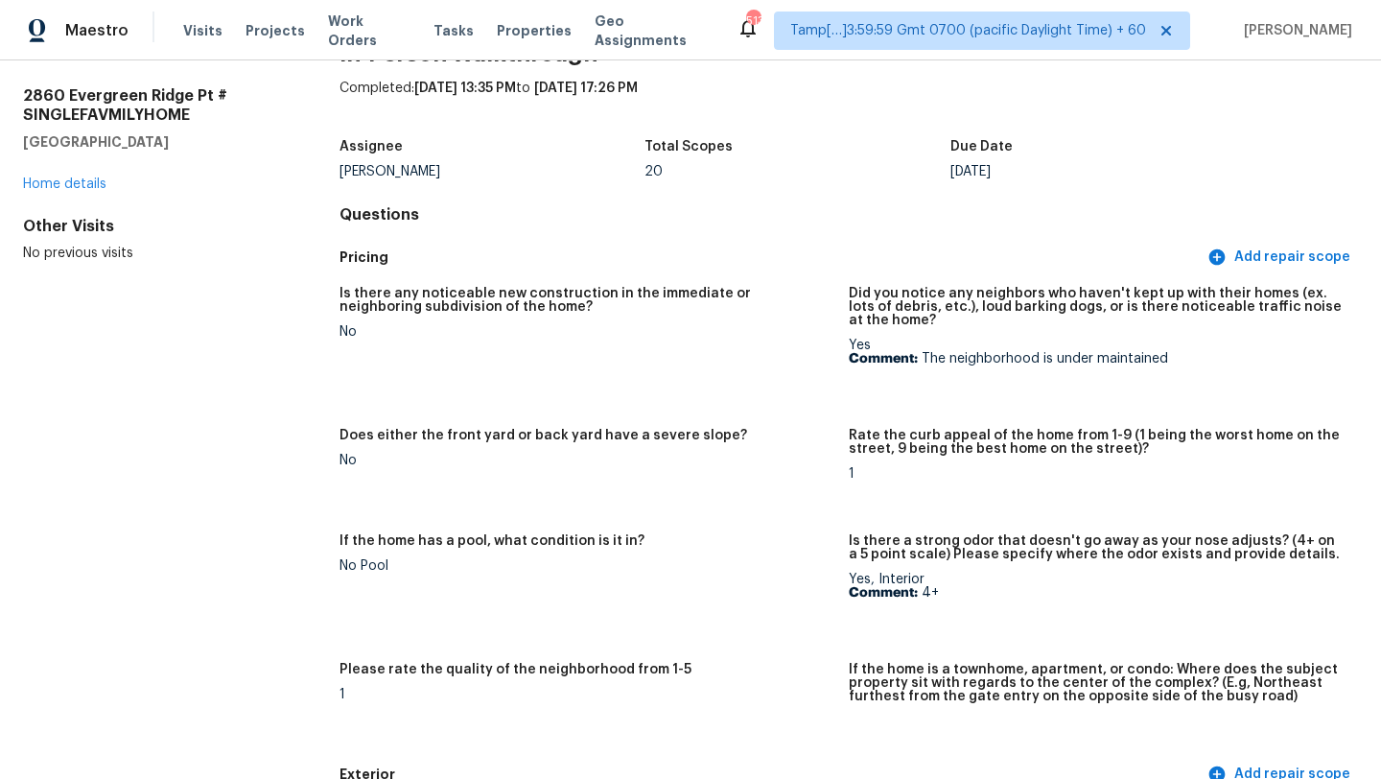
scroll to position [0, 0]
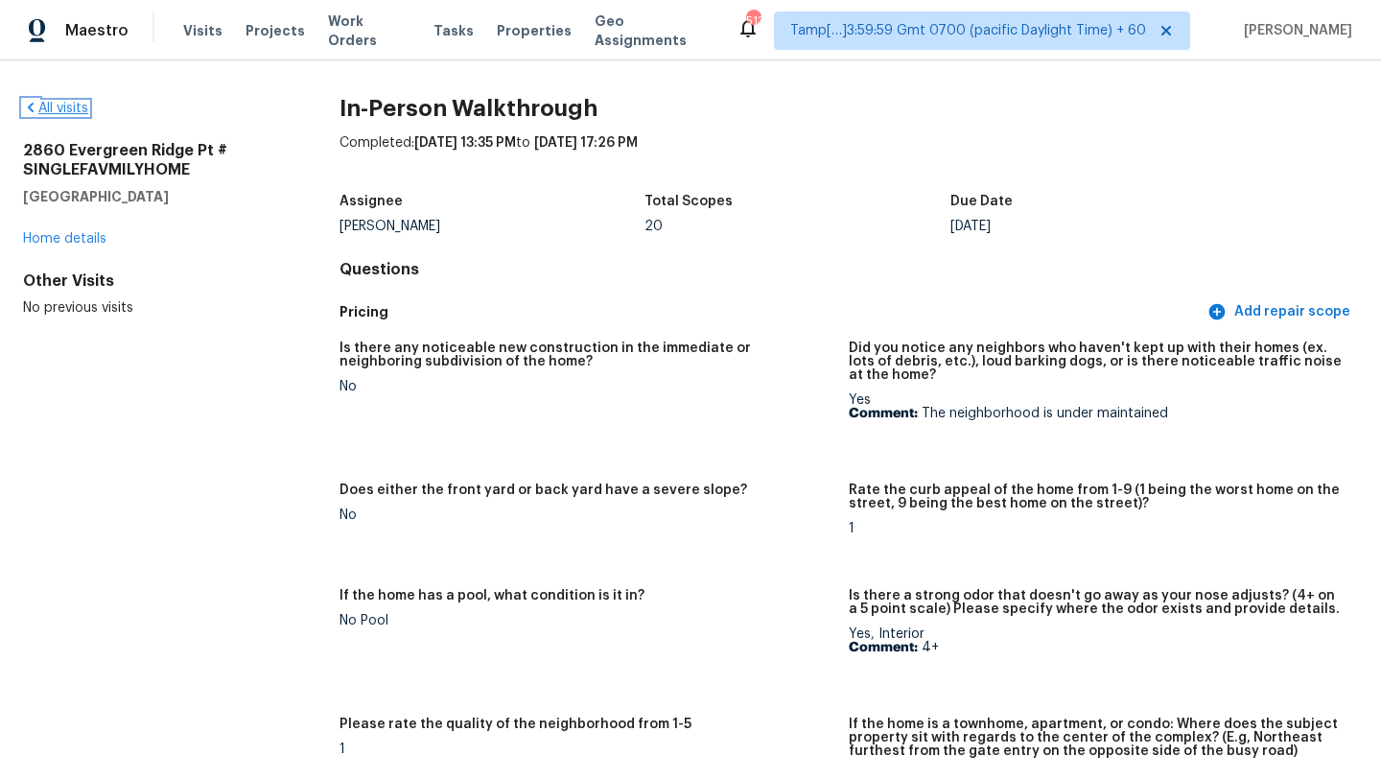
click at [51, 108] on link "All visits" at bounding box center [55, 108] width 65 height 13
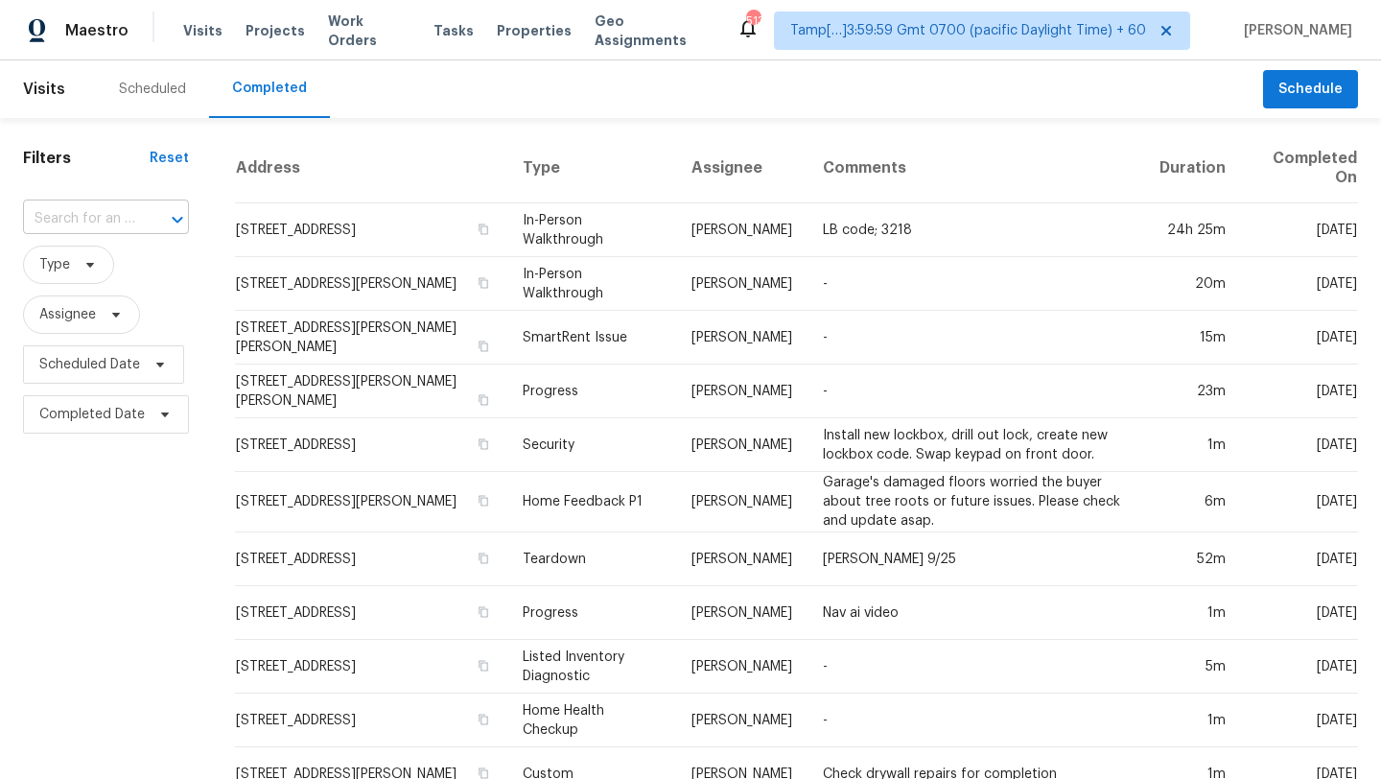
click at [144, 211] on div at bounding box center [164, 219] width 50 height 27
paste input "3501 Willowtree Ln, Clayton, NC 27520"
type input "3501 Willowtree Ln, Clayton, NC 27520"
click at [122, 273] on li "3501 Willowtree Ln, Clayton, NC 27520" at bounding box center [104, 262] width 163 height 32
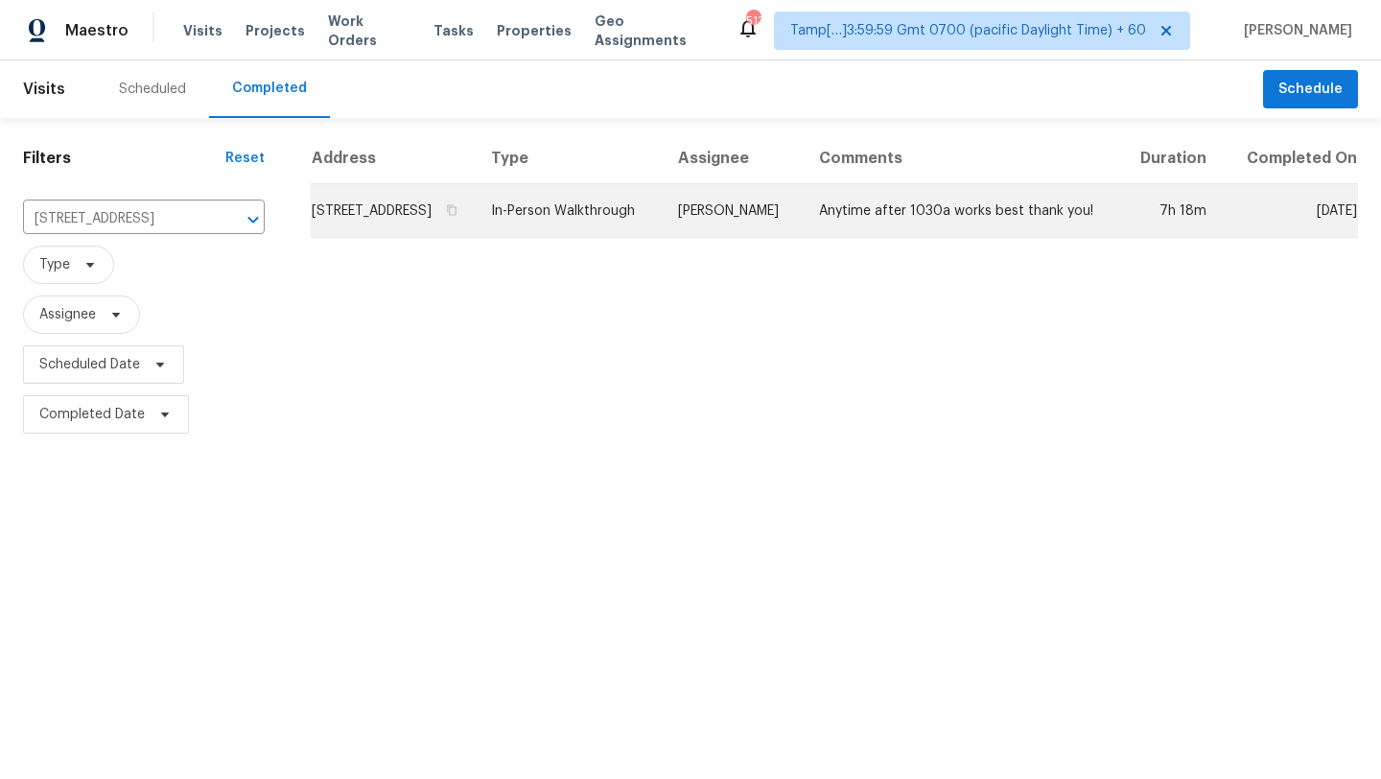
click at [1113, 218] on td "Anytime after 1030a works best thank you!" at bounding box center [961, 211] width 315 height 54
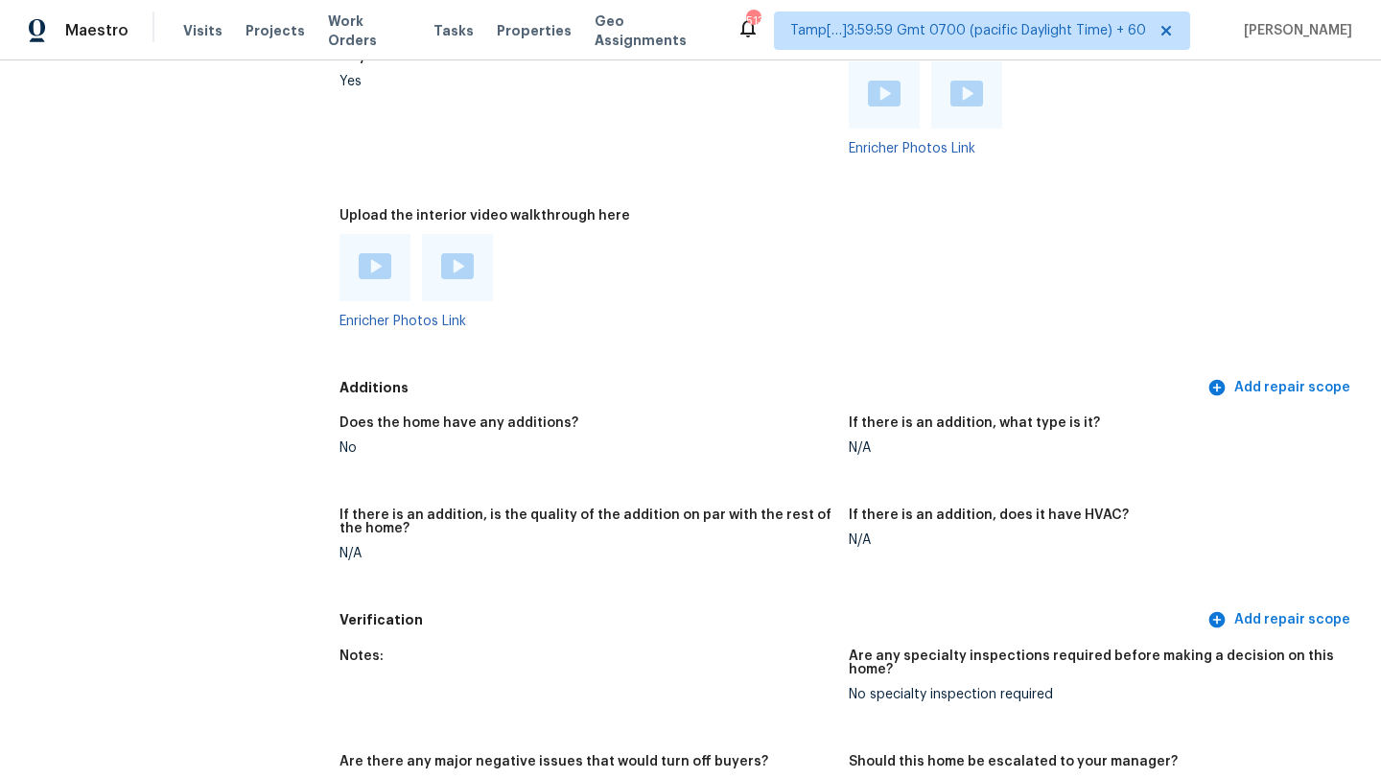
scroll to position [4065, 0]
click at [365, 252] on img at bounding box center [375, 265] width 33 height 26
click at [449, 252] on img at bounding box center [457, 265] width 33 height 26
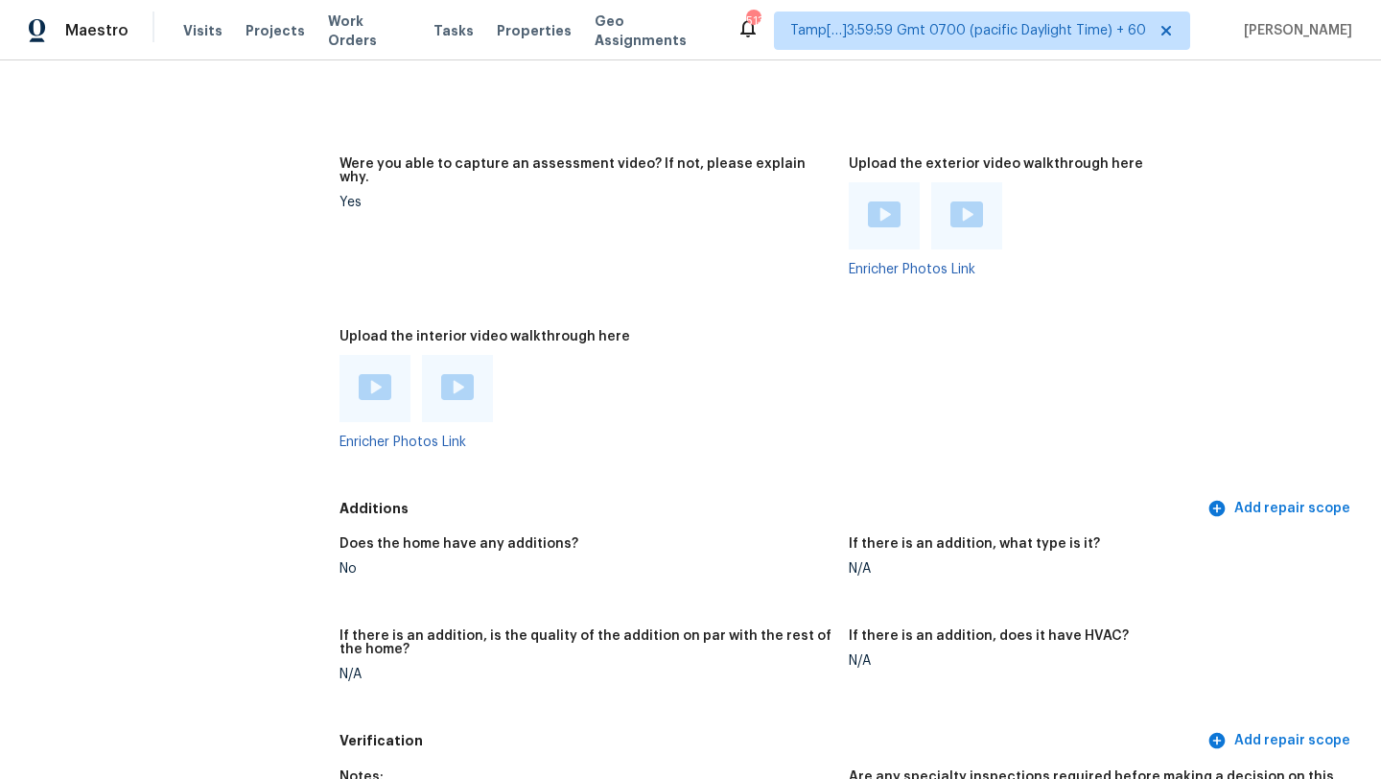
scroll to position [3780, 0]
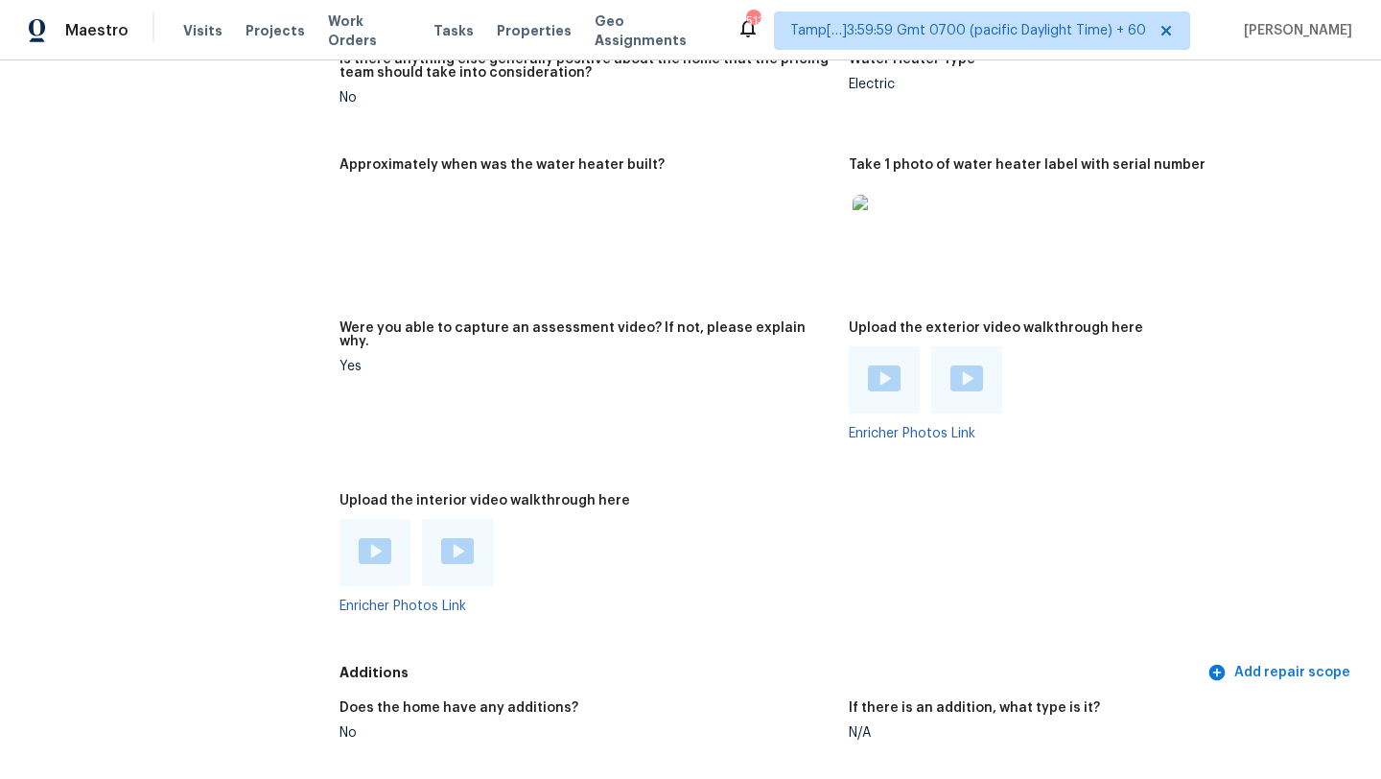
click at [889, 365] on img at bounding box center [884, 378] width 33 height 26
click at [971, 365] on img at bounding box center [966, 378] width 33 height 26
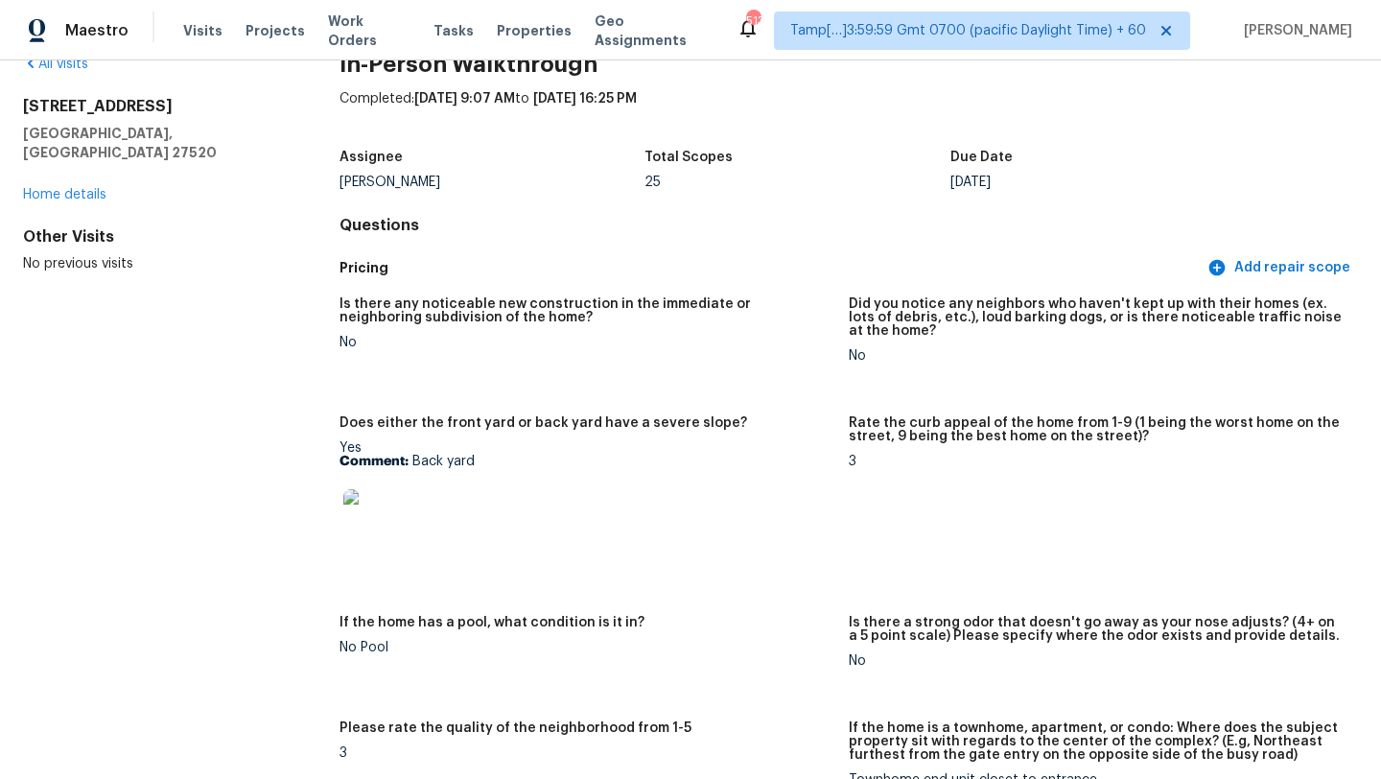
scroll to position [47, 0]
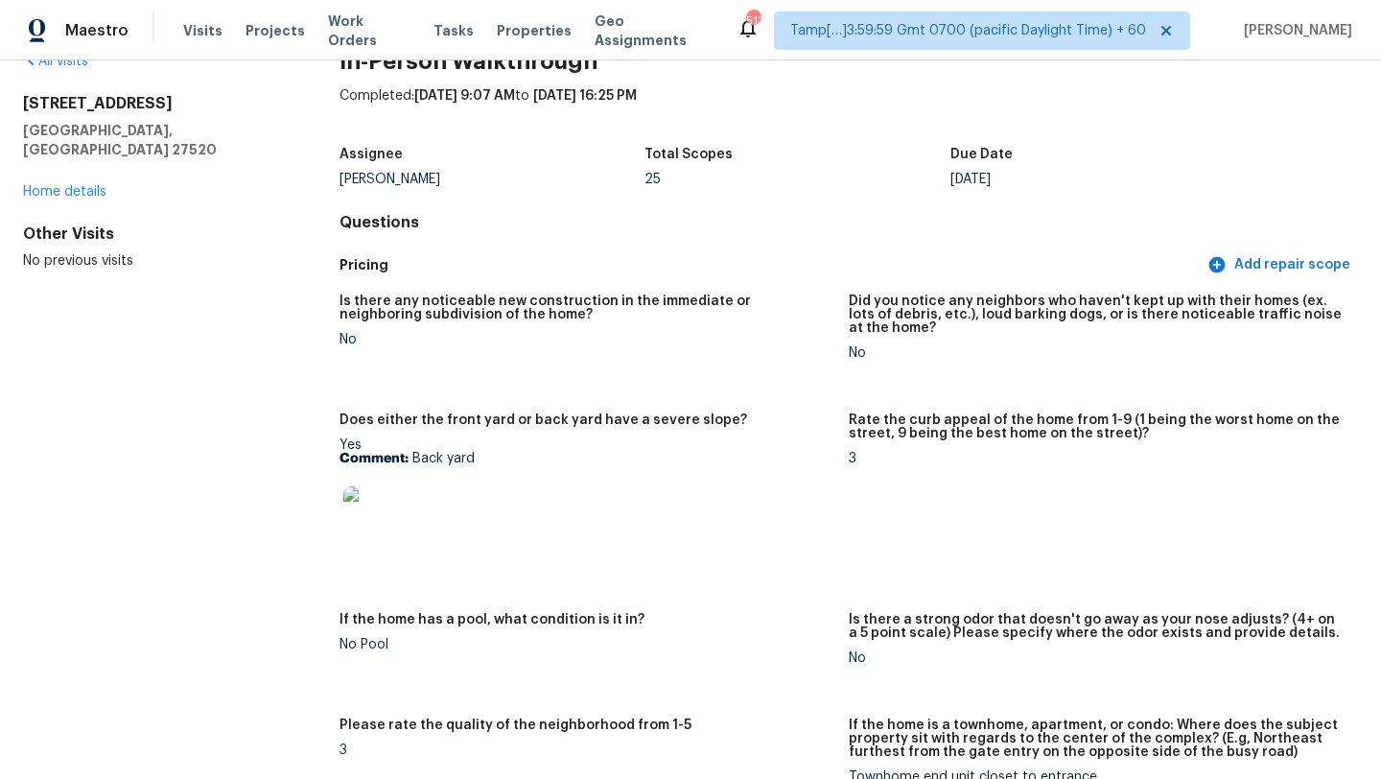
click at [374, 536] on img at bounding box center [373, 516] width 61 height 61
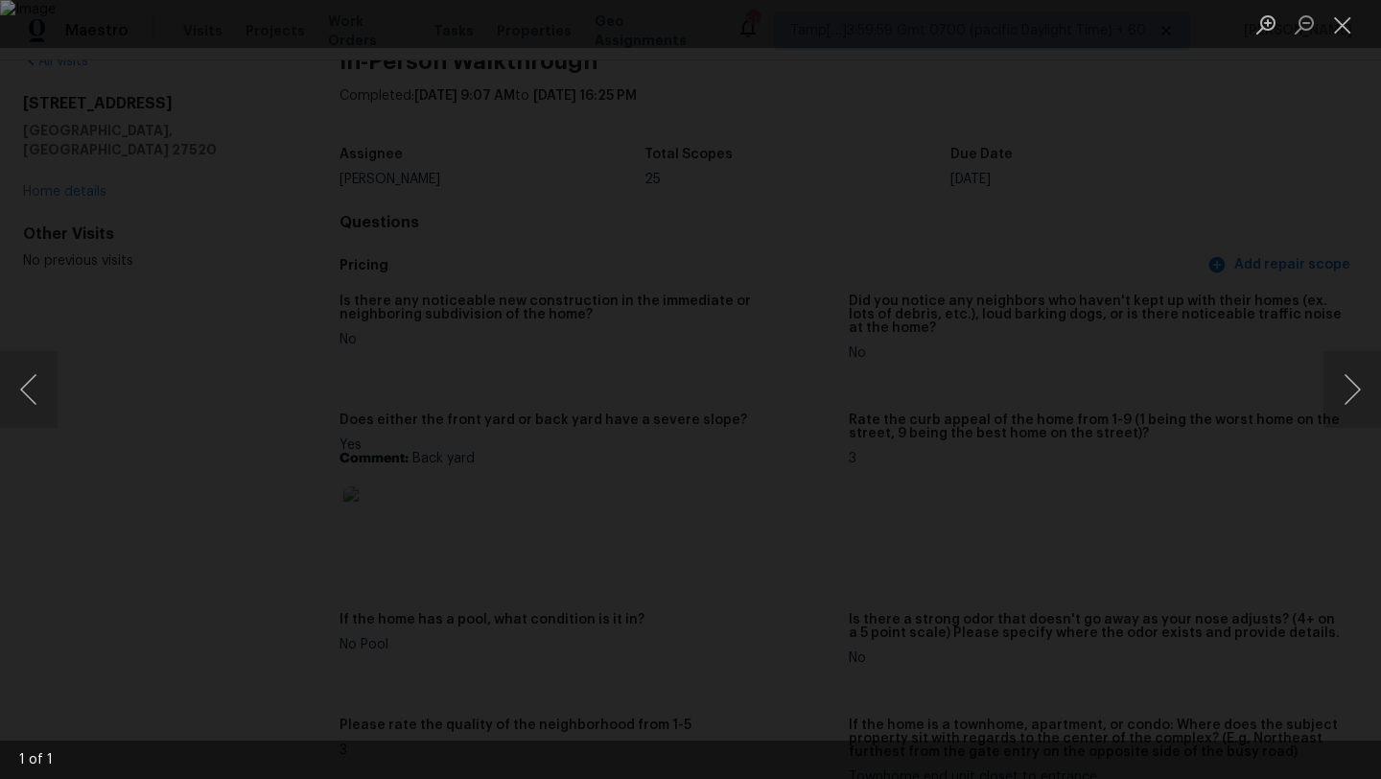
click at [1346, 203] on div "Lightbox" at bounding box center [690, 389] width 1381 height 779
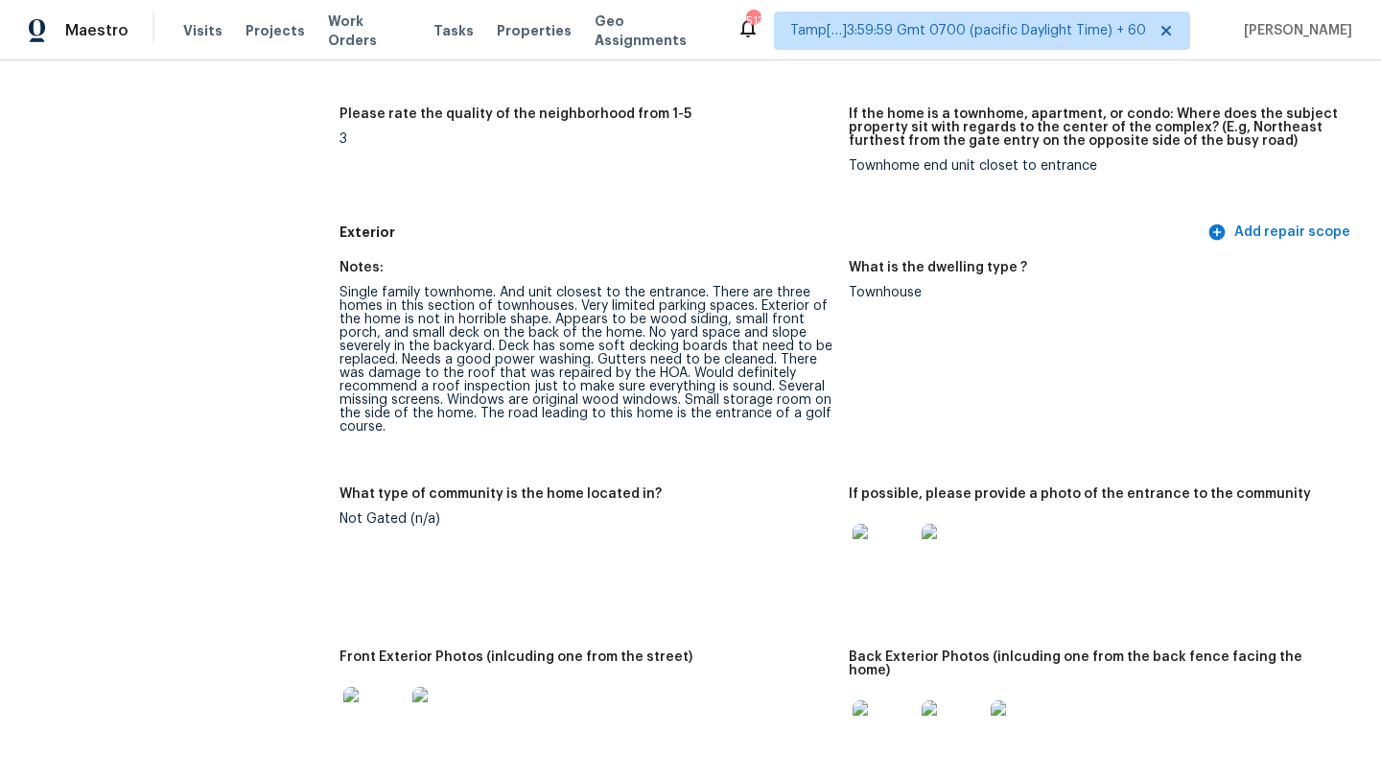
scroll to position [713, 0]
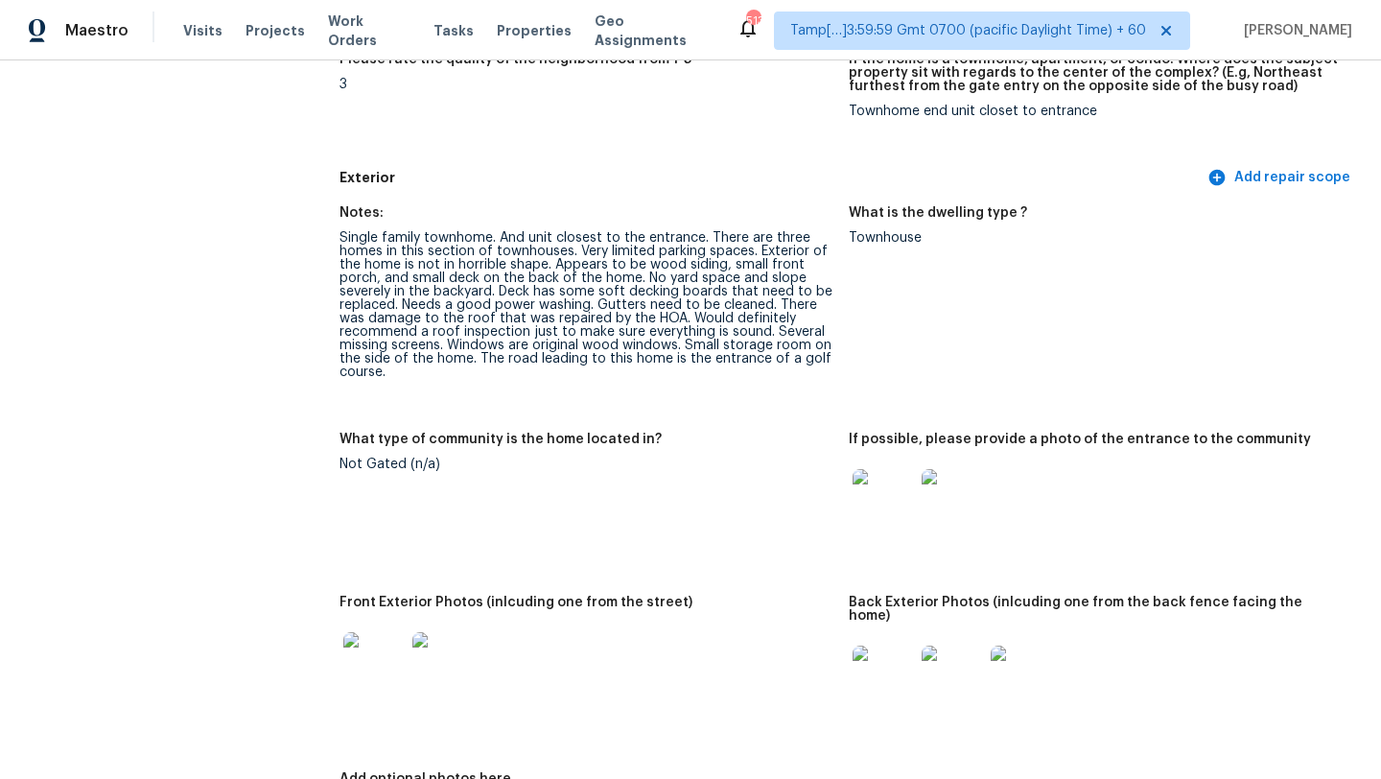
click at [661, 363] on div "Single family townhome. And unit closest to the entrance. There are three homes…" at bounding box center [587, 305] width 494 height 148
click at [341, 237] on div "Single family townhome. And unit closest to the entrance. There are three homes…" at bounding box center [587, 305] width 494 height 148
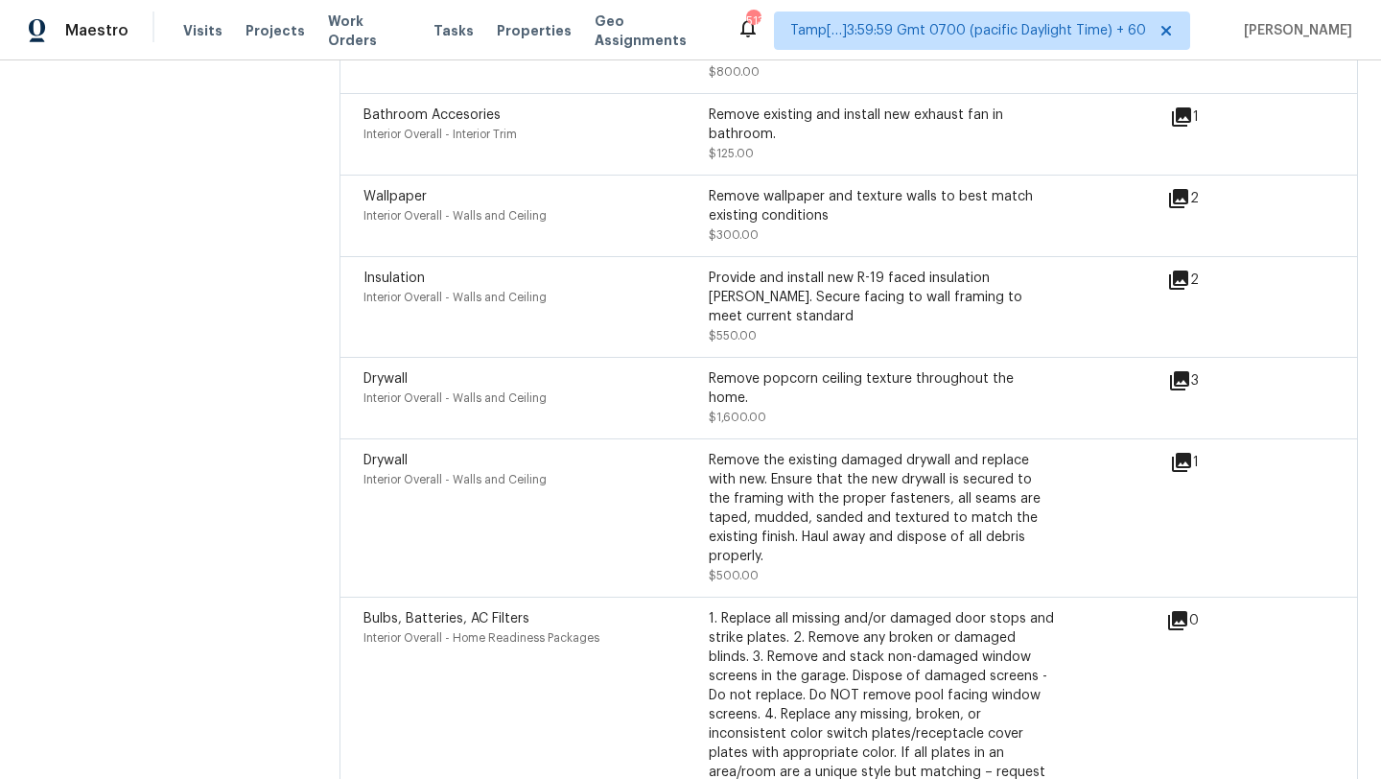
scroll to position [7398, 0]
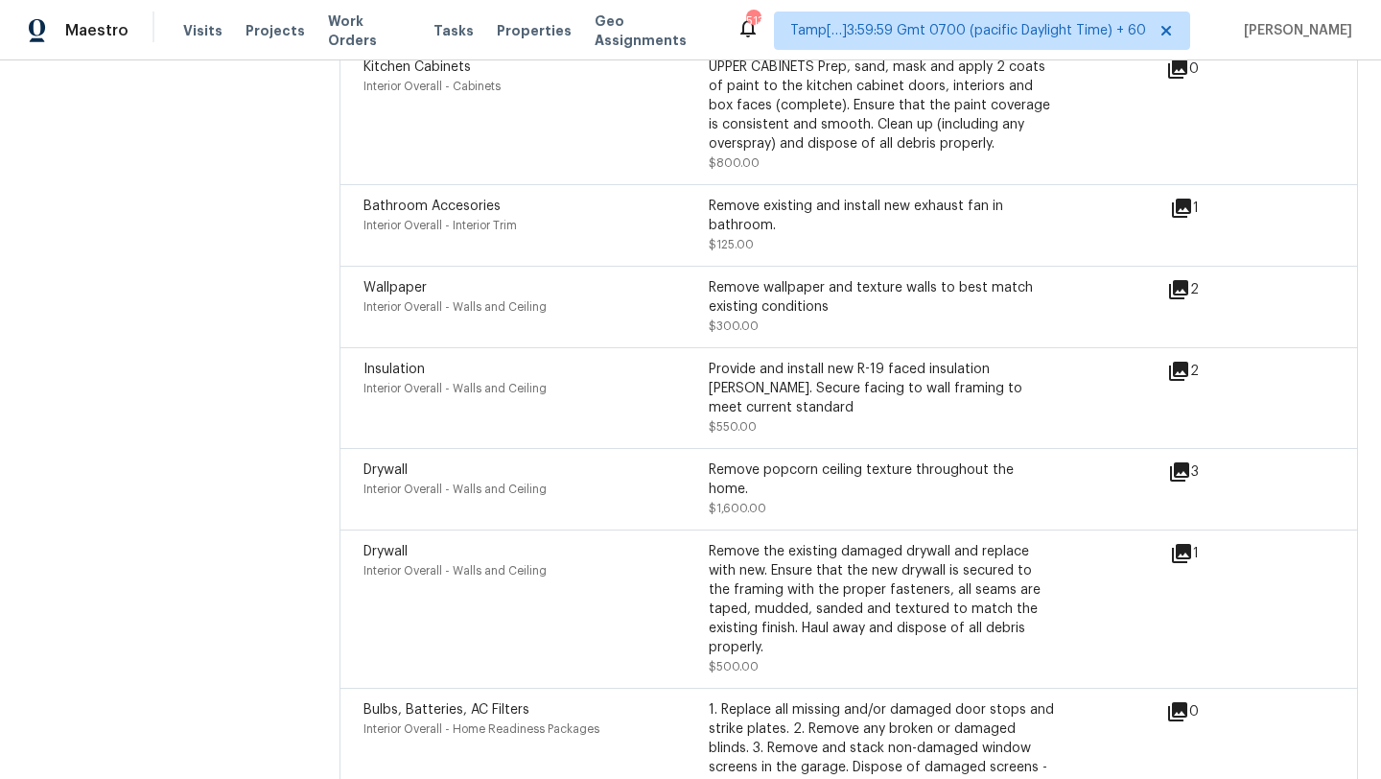
click at [1189, 544] on icon at bounding box center [1181, 553] width 19 height 19
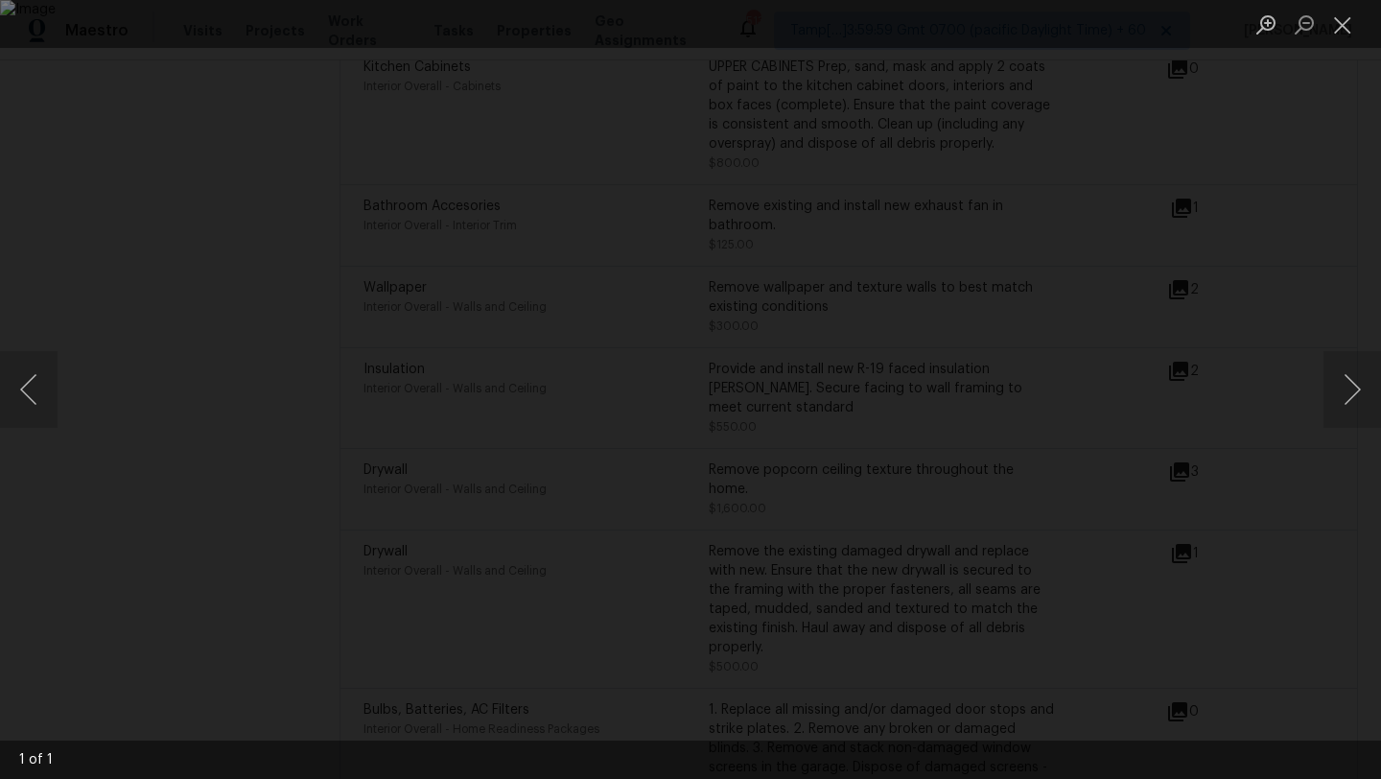
click at [1380, 176] on div "Lightbox" at bounding box center [690, 389] width 1381 height 779
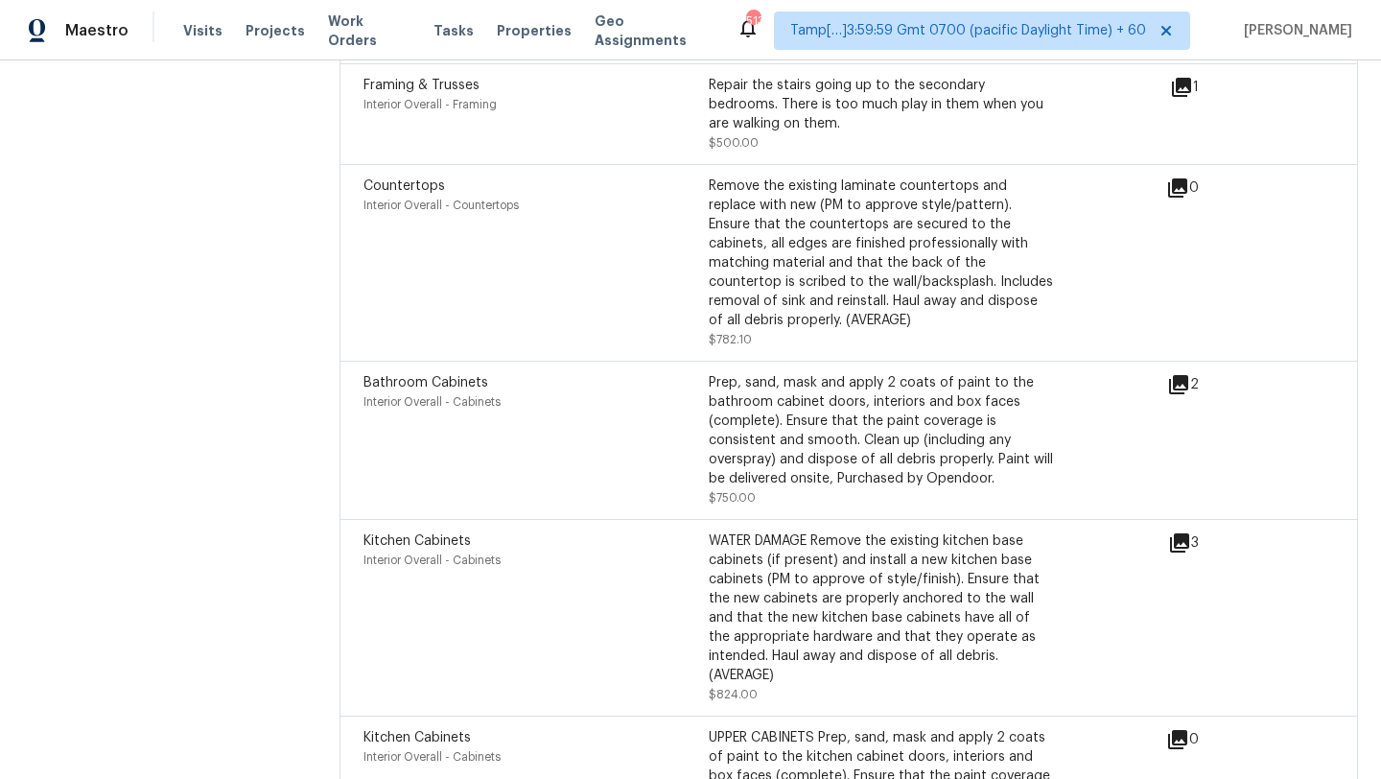
scroll to position [6719, 0]
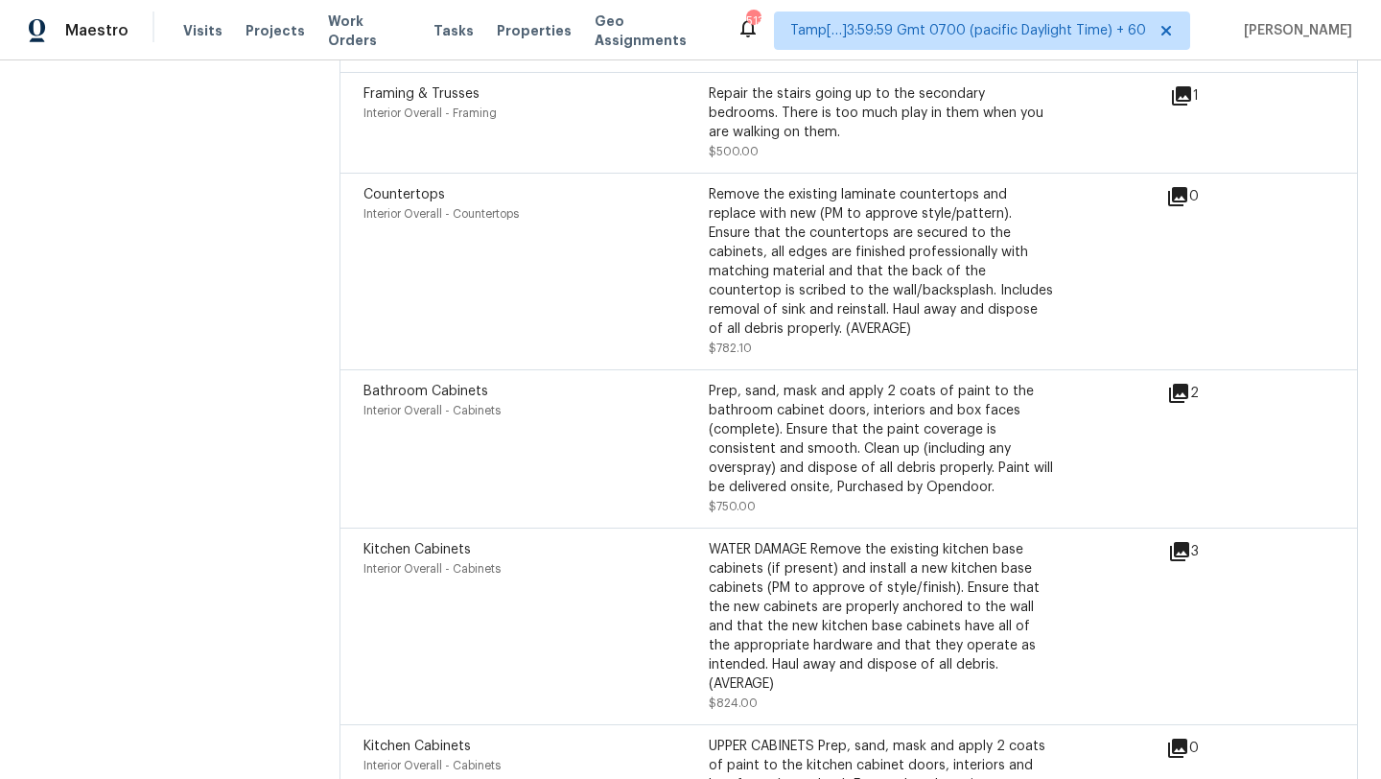
click at [1174, 542] on icon at bounding box center [1179, 551] width 19 height 19
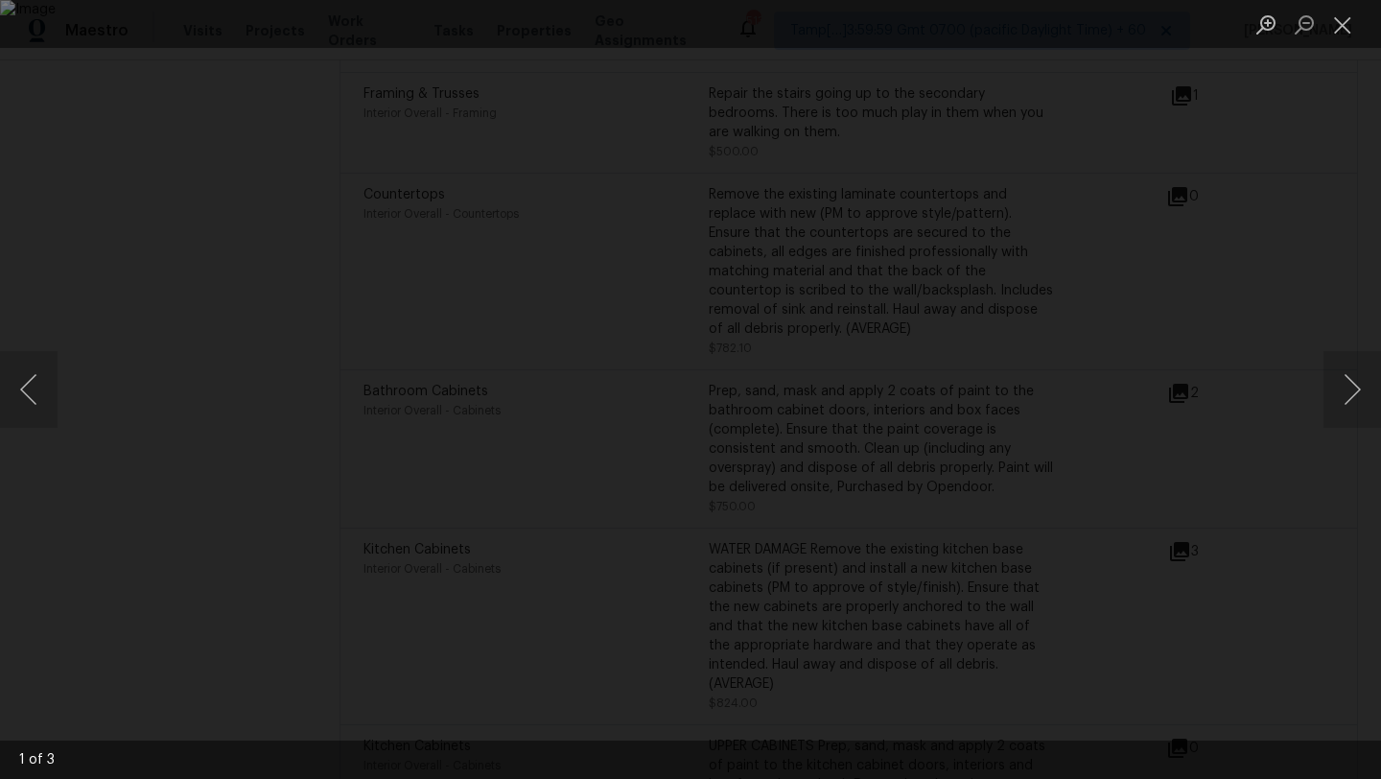
click at [1366, 216] on div "Lightbox" at bounding box center [690, 389] width 1381 height 779
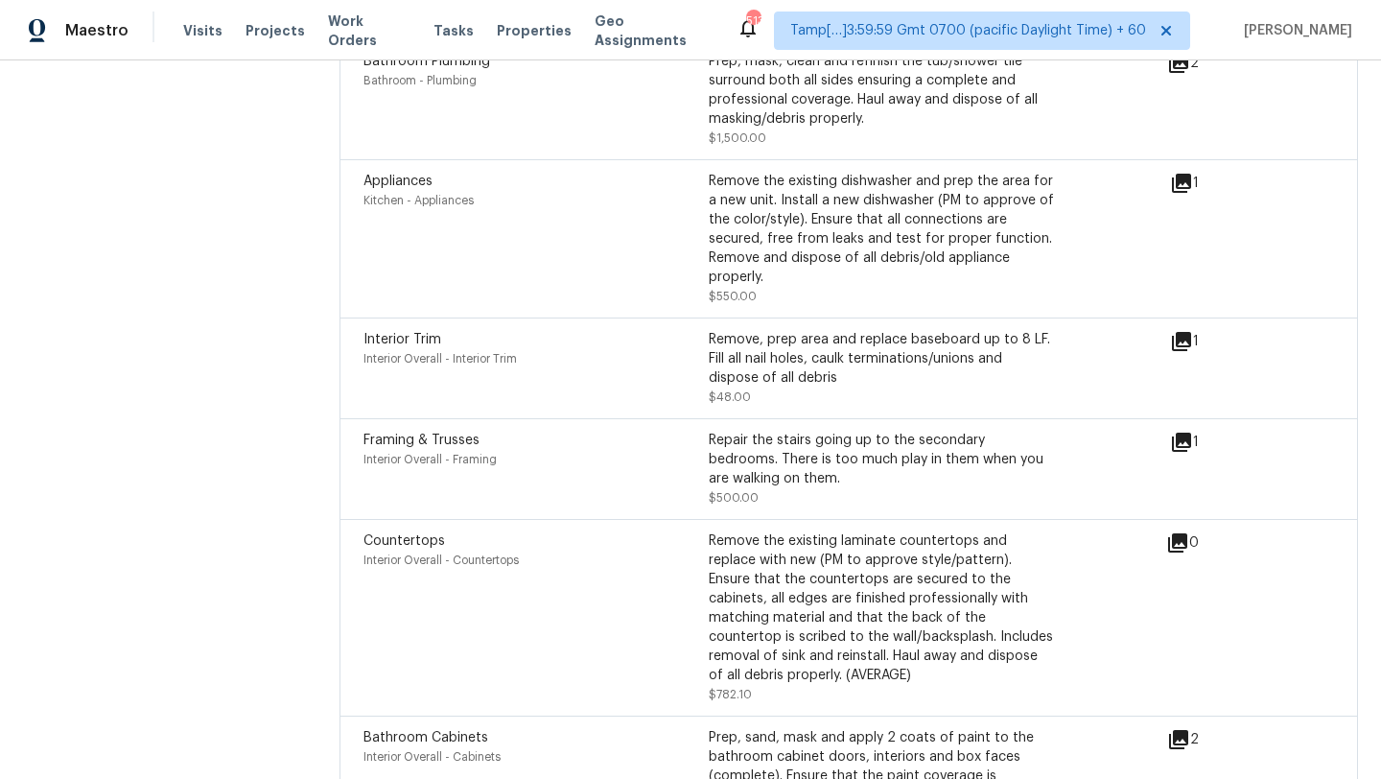
scroll to position [6369, 0]
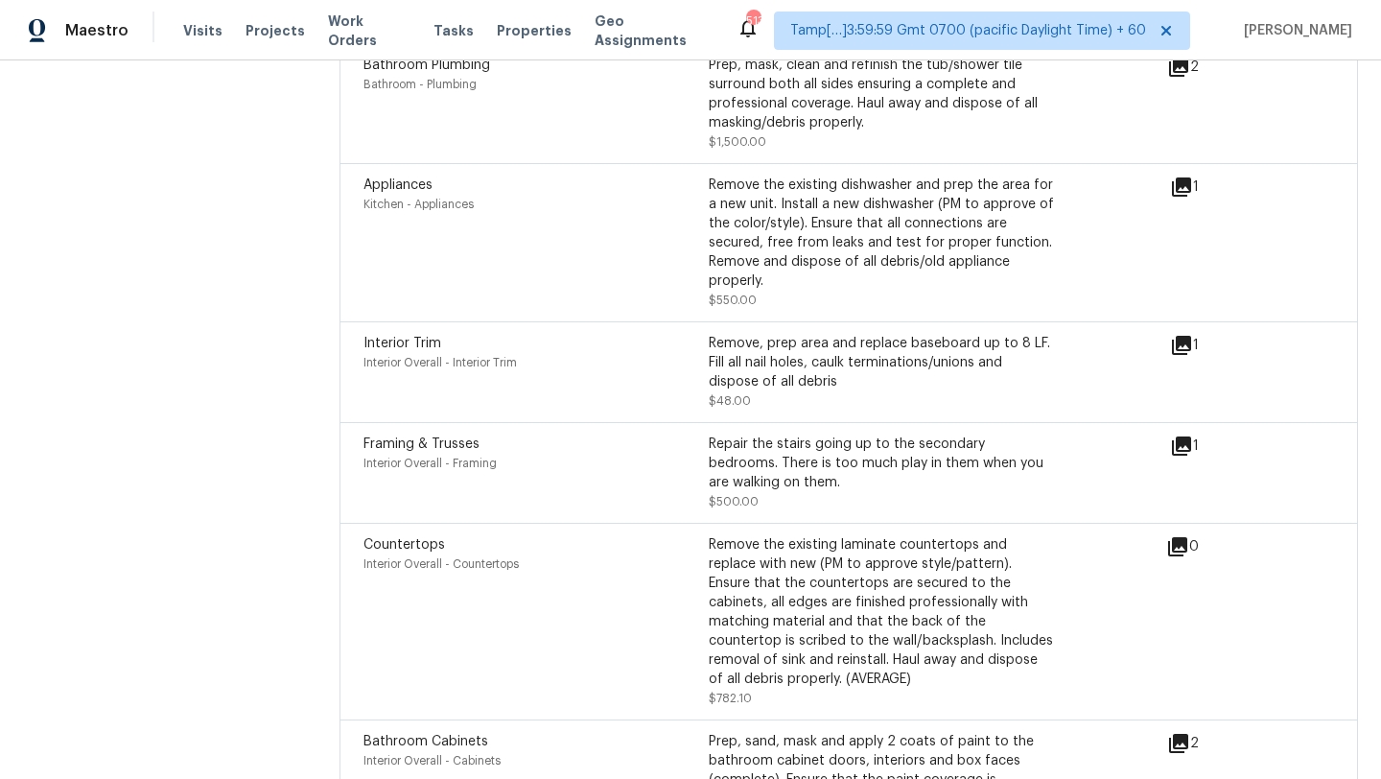
click at [1184, 434] on icon at bounding box center [1181, 445] width 23 height 23
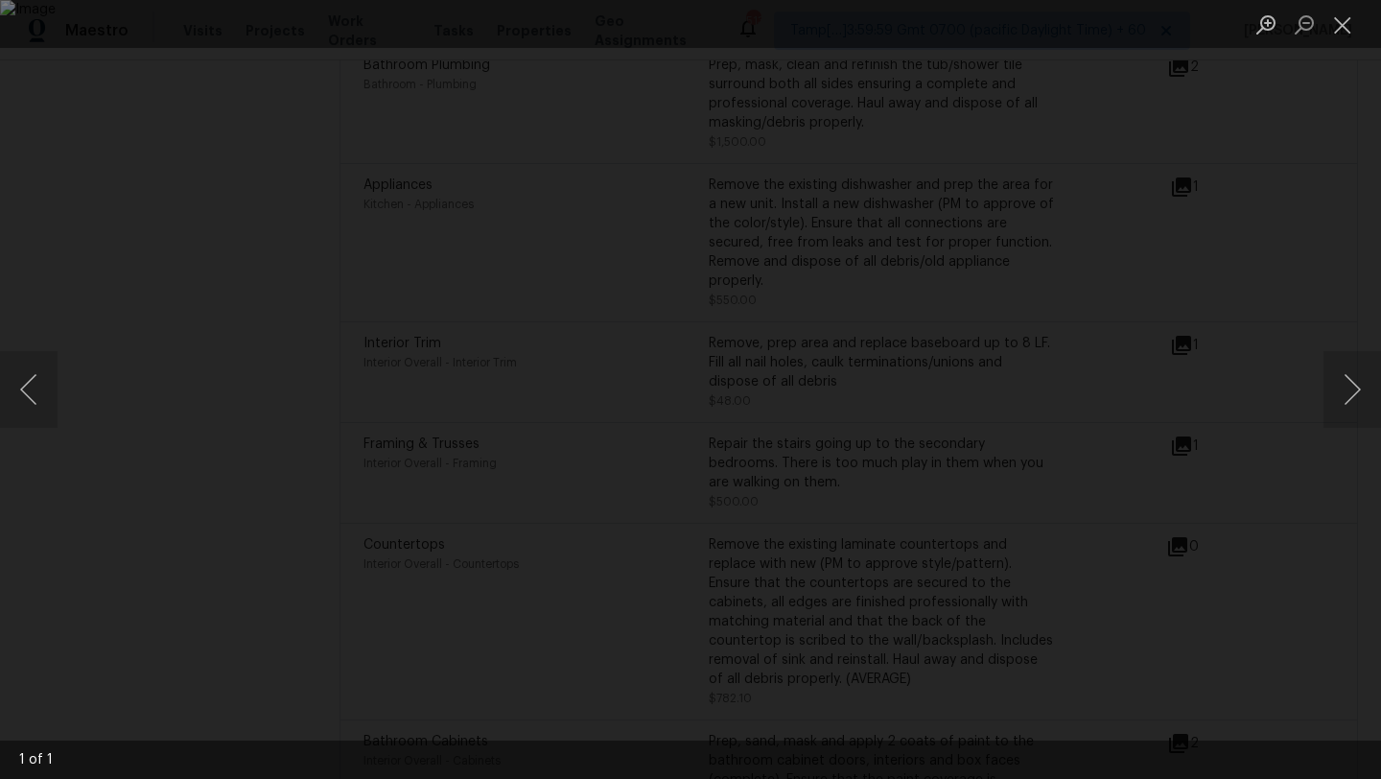
click at [1338, 275] on div "Lightbox" at bounding box center [690, 389] width 1381 height 779
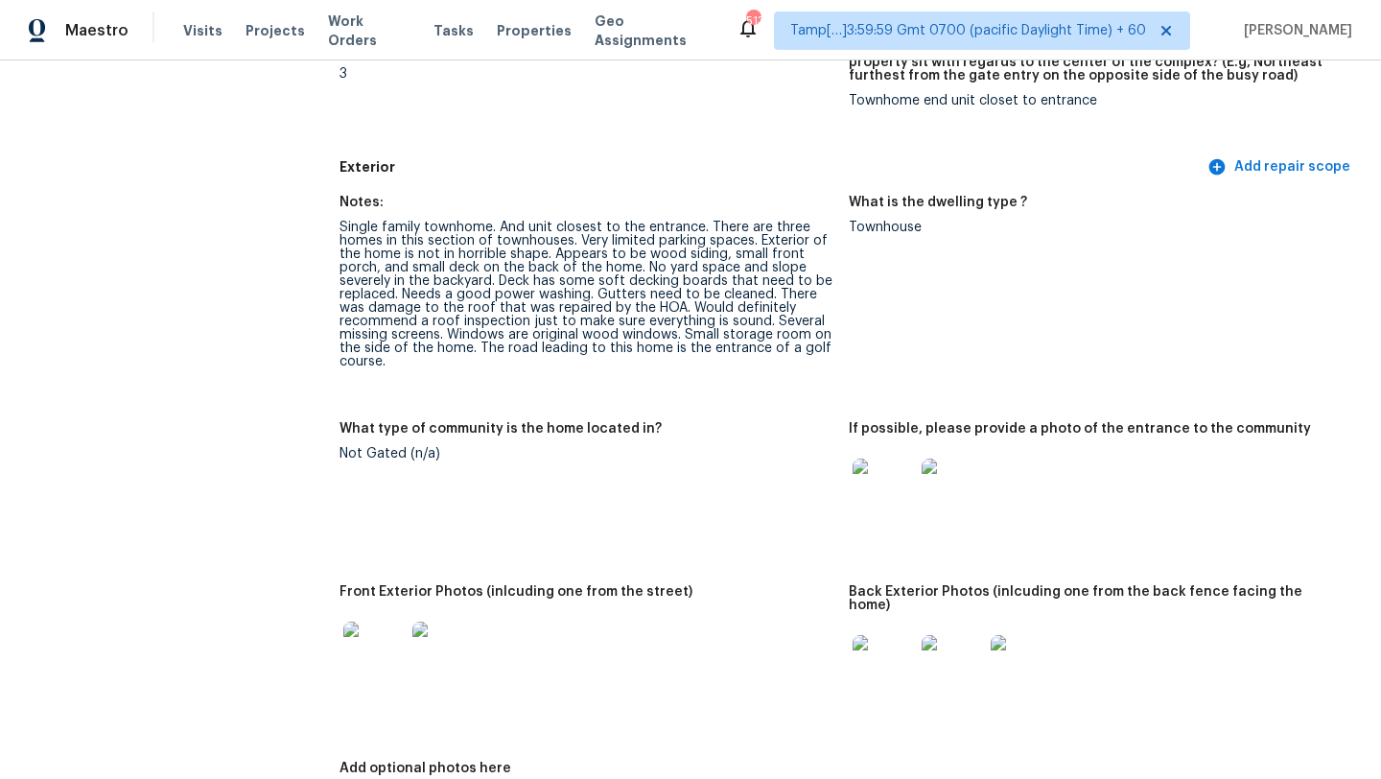
scroll to position [577, 0]
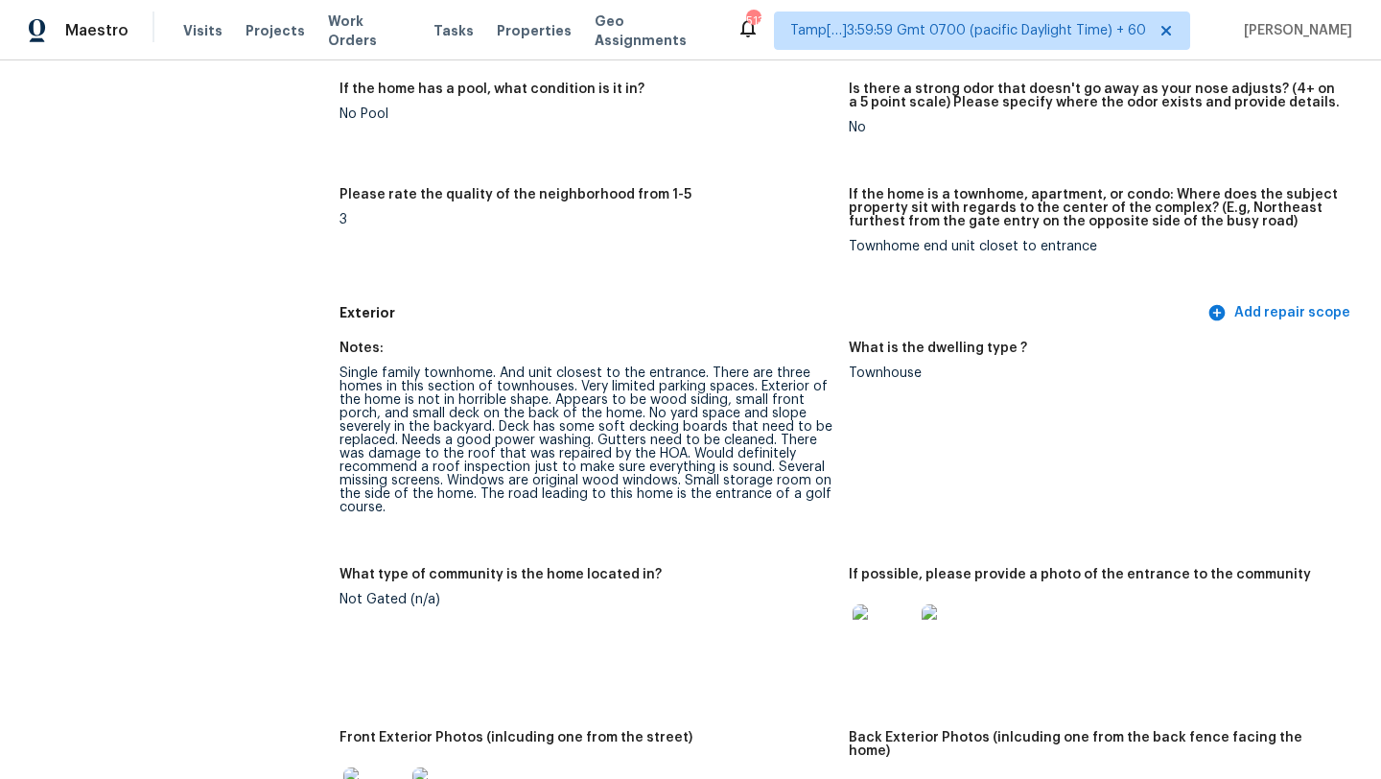
drag, startPoint x: 718, startPoint y: 374, endPoint x: 733, endPoint y: 383, distance: 16.8
click at [733, 383] on div "Single family townhome. And unit closest to the entrance. There are three homes…" at bounding box center [587, 440] width 494 height 148
drag, startPoint x: 479, startPoint y: 422, endPoint x: 508, endPoint y: 409, distance: 32.6
click at [508, 409] on div "Single family townhome. And unit closest to the entrance. There are three homes…" at bounding box center [587, 440] width 494 height 148
click at [508, 411] on div "Single family townhome. And unit closest to the entrance. There are three homes…" at bounding box center [587, 440] width 494 height 148
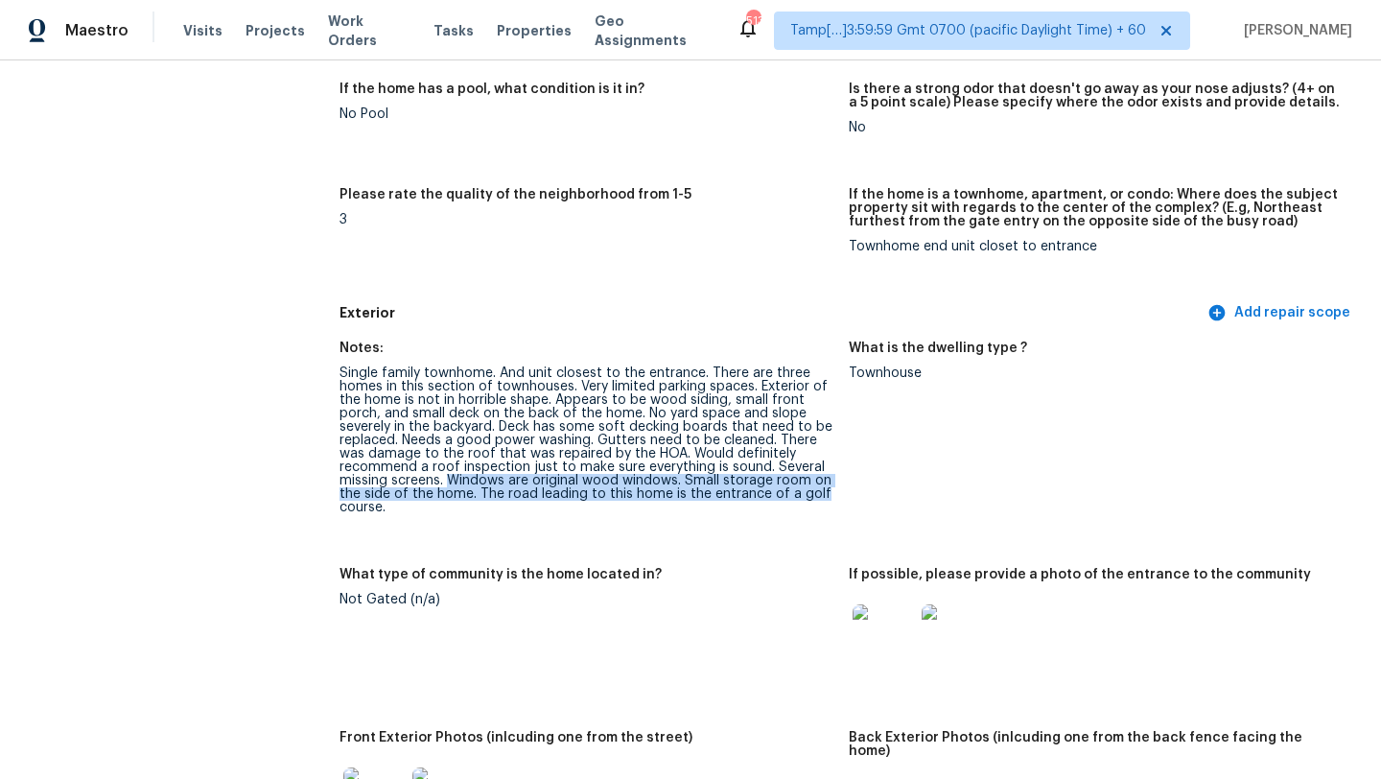
drag, startPoint x: 447, startPoint y: 479, endPoint x: 829, endPoint y: 498, distance: 382.2
click at [829, 498] on div "Single family townhome. And unit closest to the entrance. There are three homes…" at bounding box center [587, 440] width 494 height 148
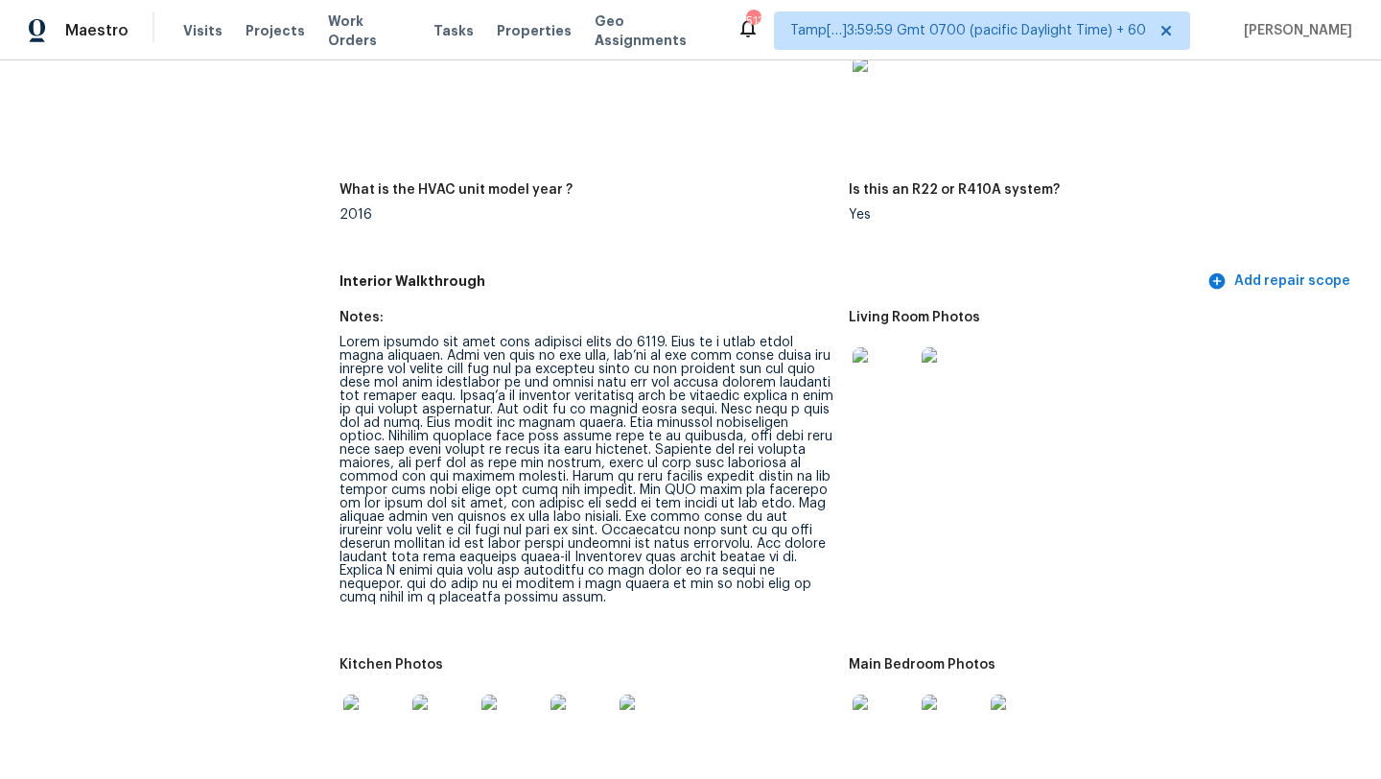
scroll to position [2208, 0]
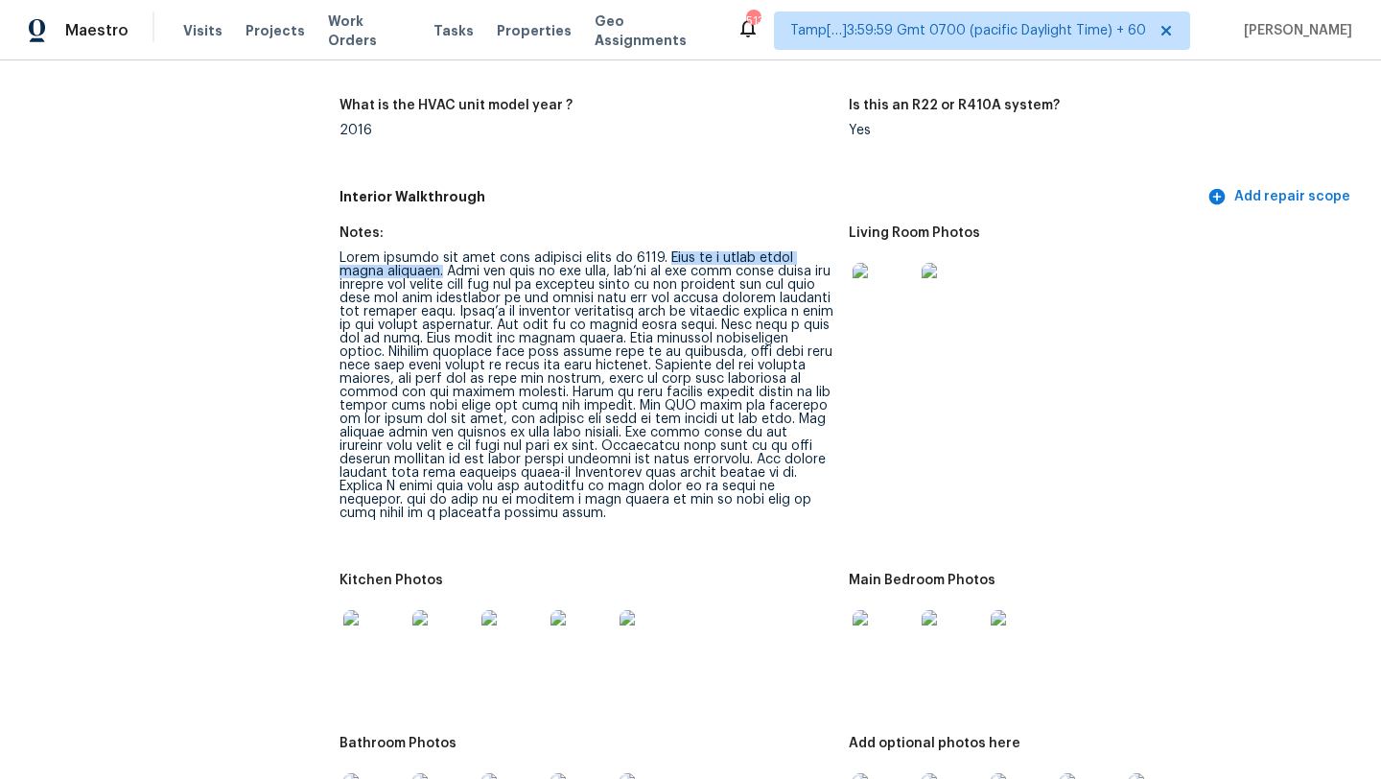
drag, startPoint x: 676, startPoint y: 242, endPoint x: 406, endPoint y: 263, distance: 271.3
click at [407, 263] on div at bounding box center [587, 385] width 494 height 269
copy div "This is a split level ranch townhome"
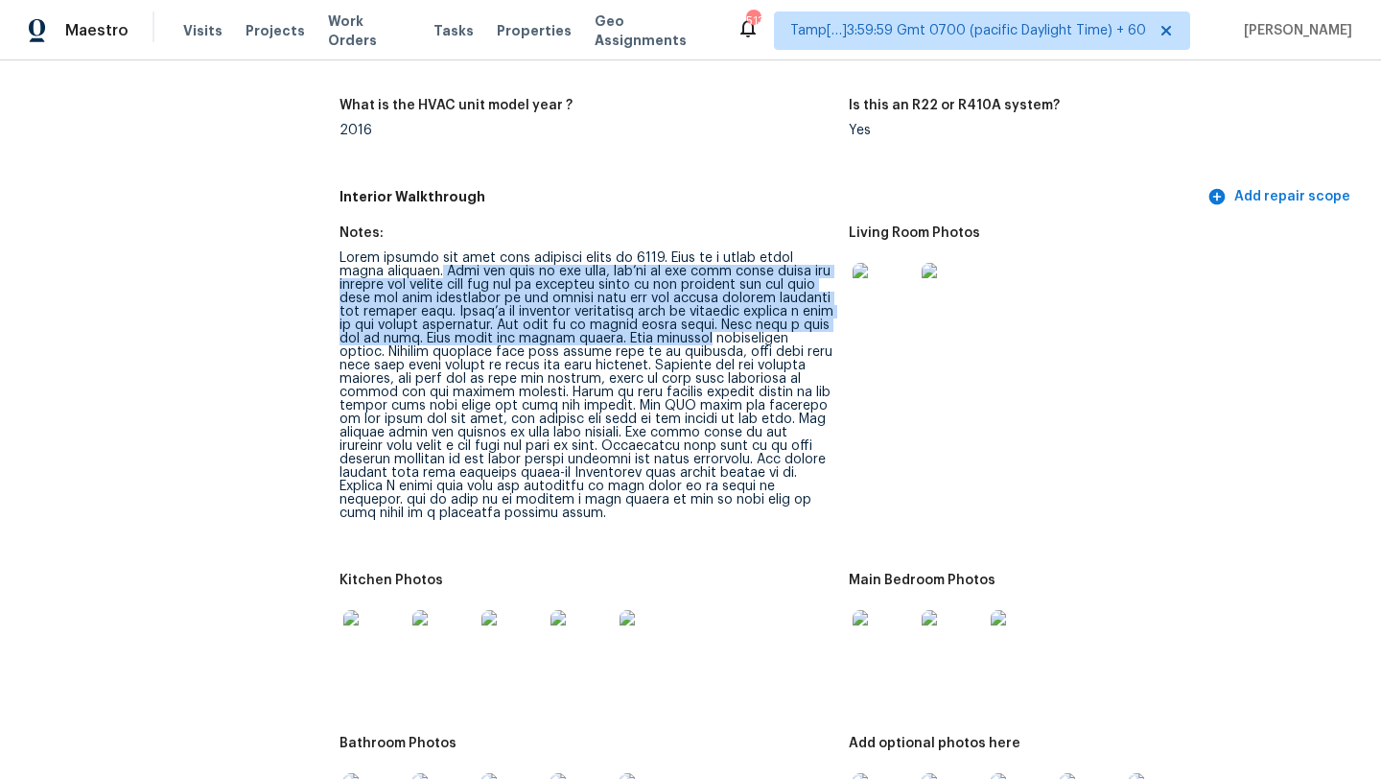
drag, startPoint x: 410, startPoint y: 257, endPoint x: 803, endPoint y: 321, distance: 397.5
click at [803, 321] on div at bounding box center [587, 385] width 494 height 269
click at [738, 323] on div at bounding box center [587, 385] width 494 height 269
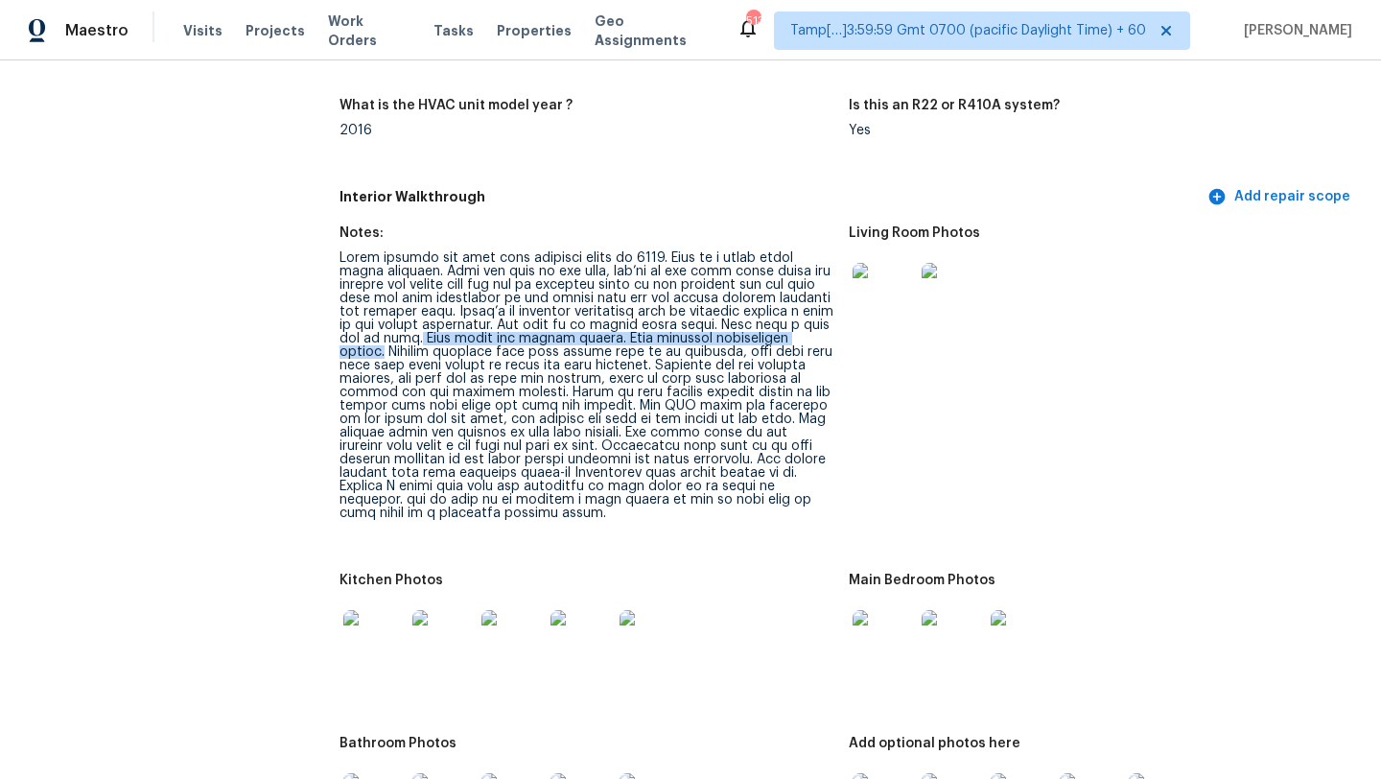
drag, startPoint x: 518, startPoint y: 320, endPoint x: 474, endPoint y: 340, distance: 48.5
click at [474, 340] on div at bounding box center [587, 385] width 494 height 269
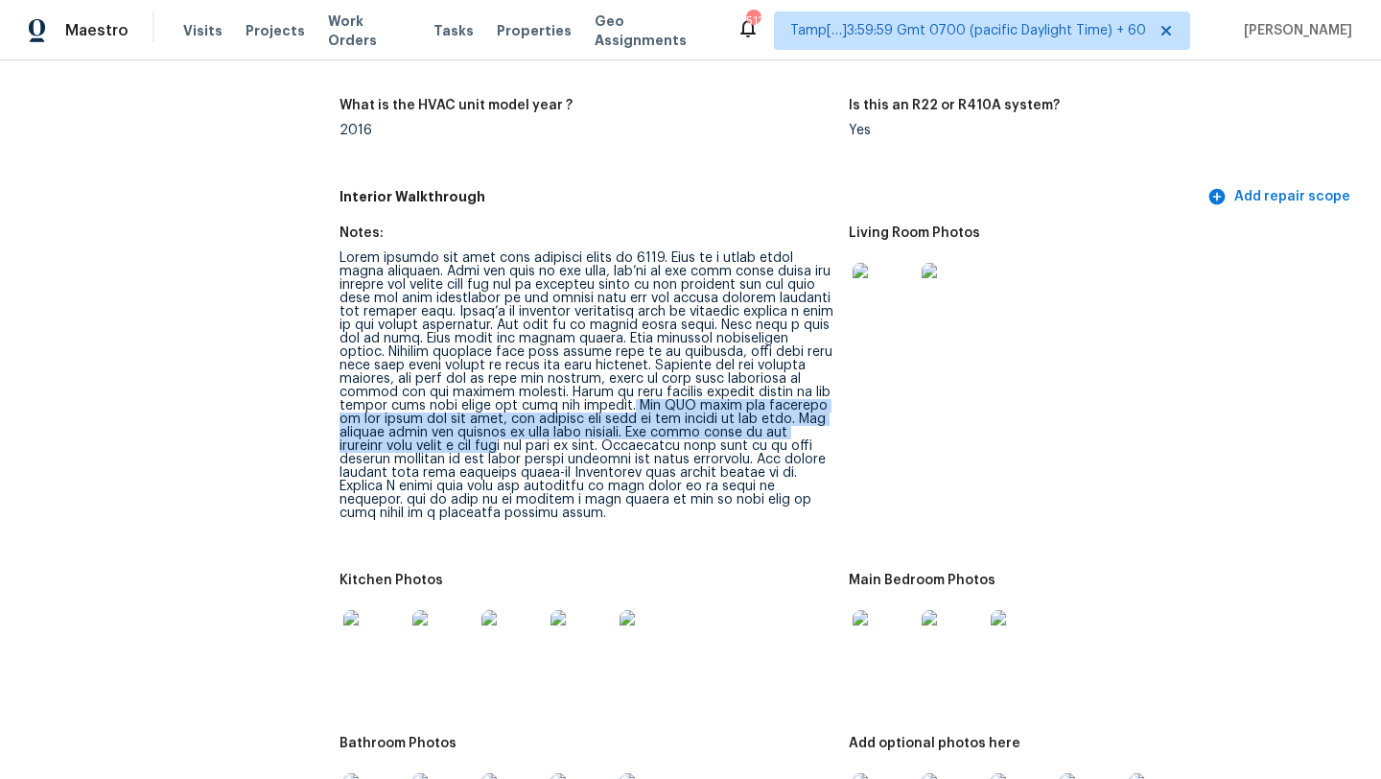
drag, startPoint x: 722, startPoint y: 388, endPoint x: 602, endPoint y: 426, distance: 125.6
click at [602, 426] on div at bounding box center [587, 385] width 494 height 269
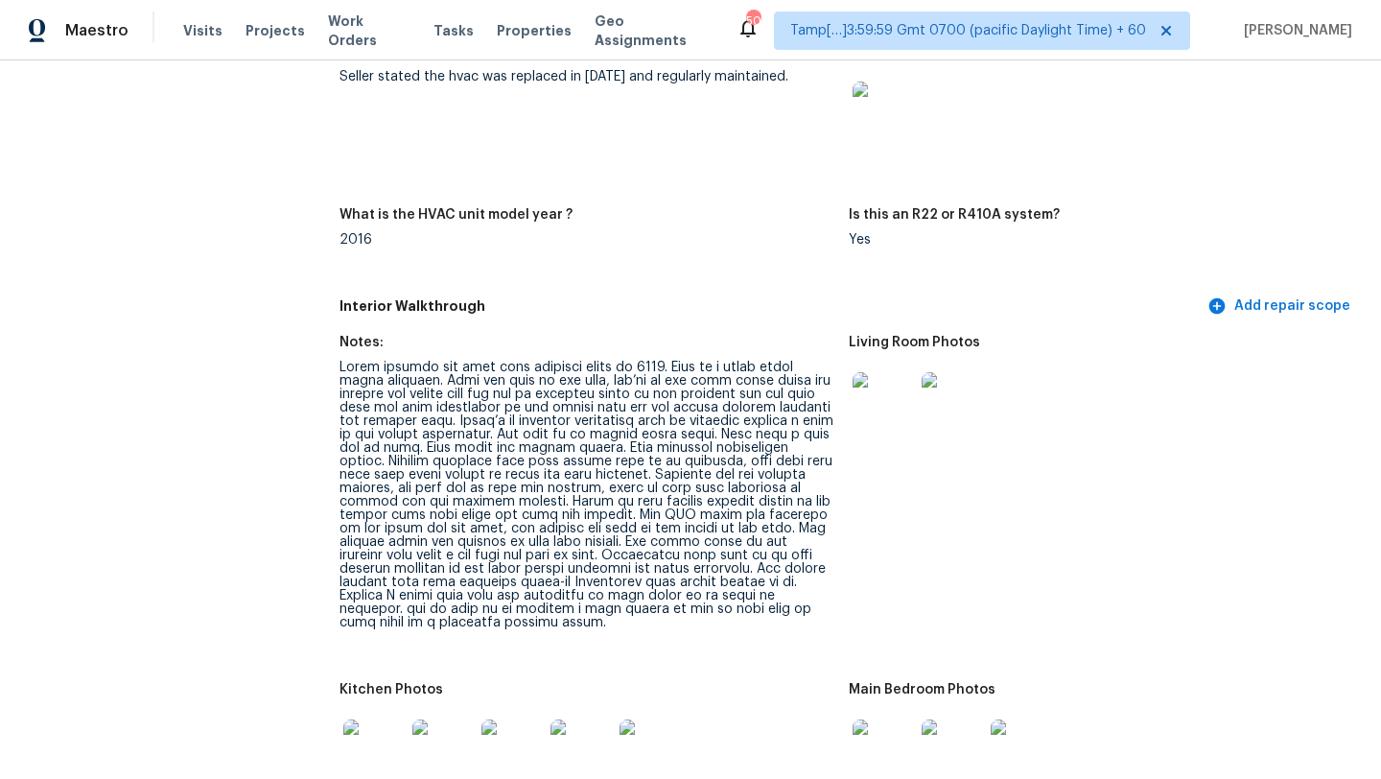
scroll to position [0, 0]
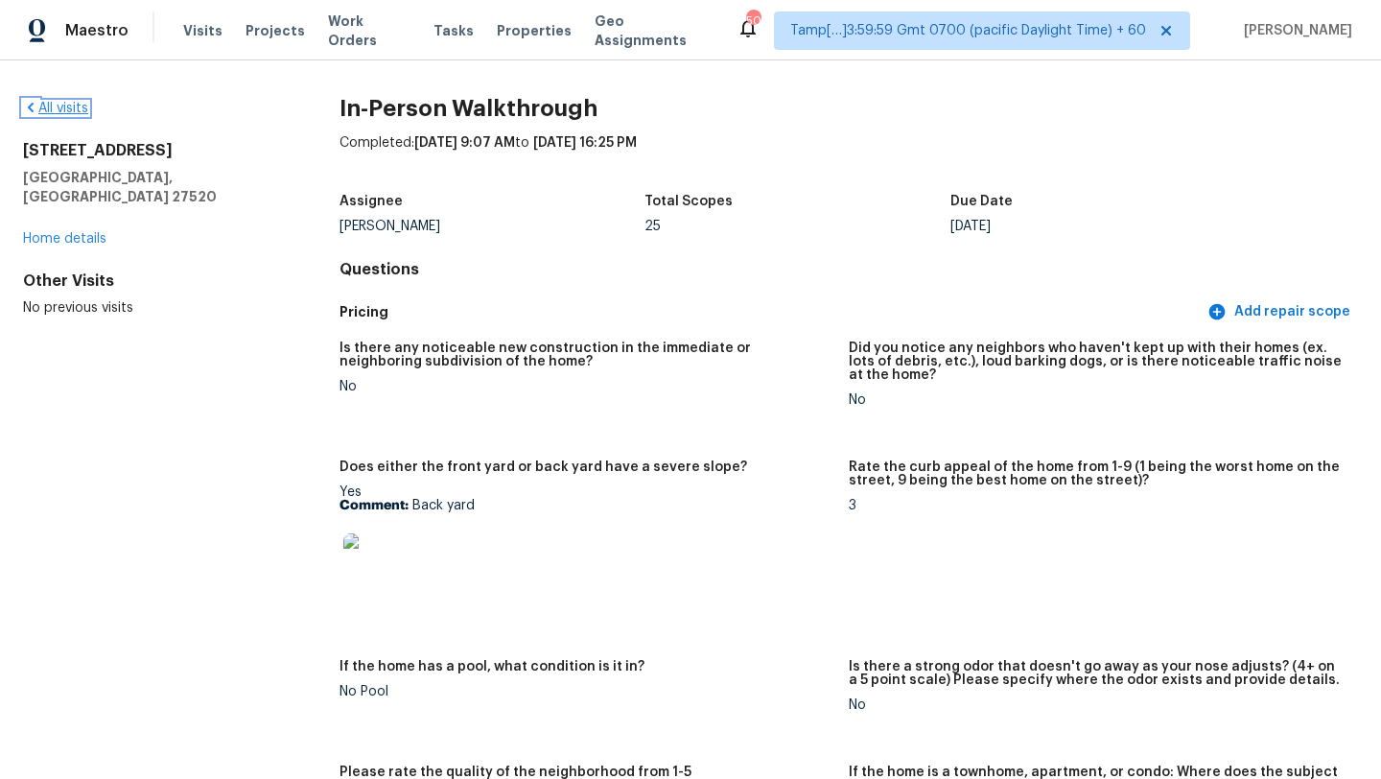
click at [54, 106] on link "All visits" at bounding box center [55, 108] width 65 height 13
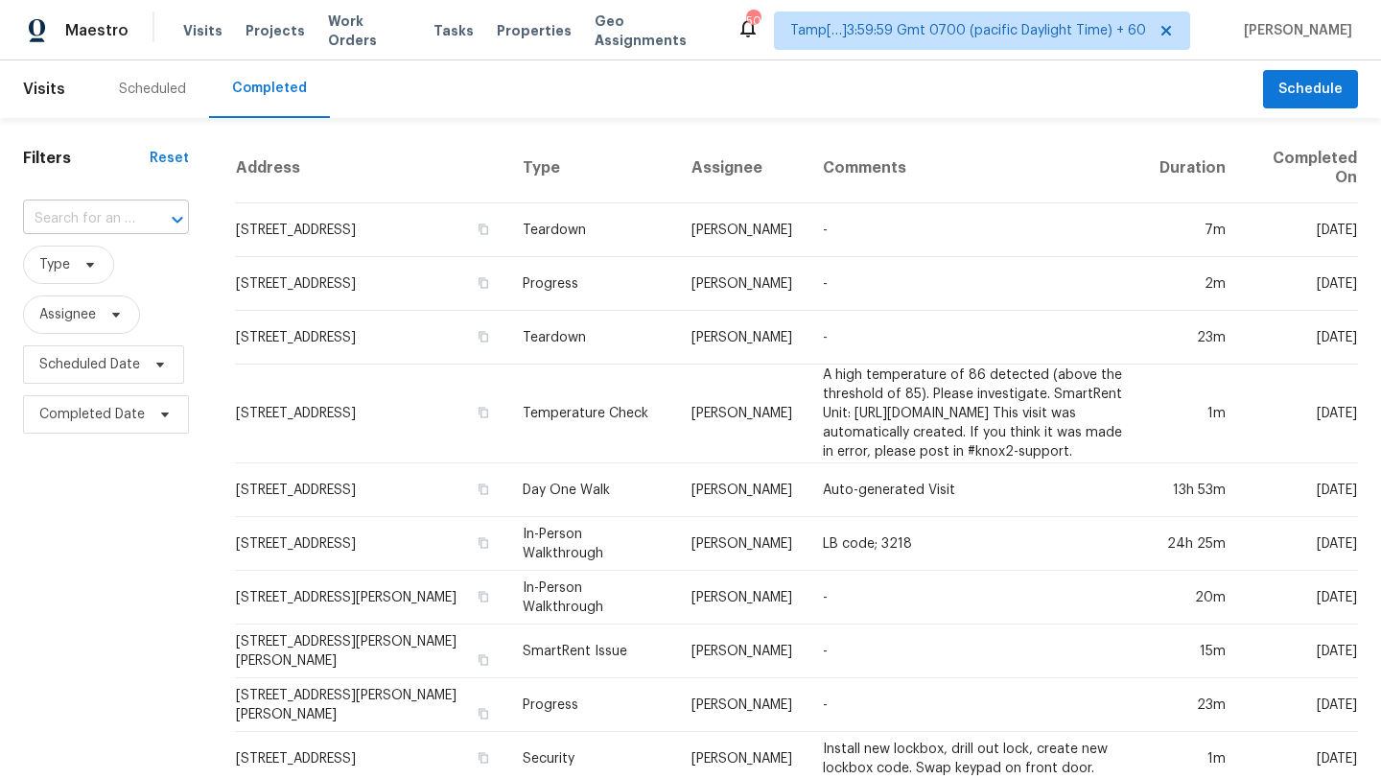
click at [64, 219] on input "text" at bounding box center [79, 219] width 112 height 30
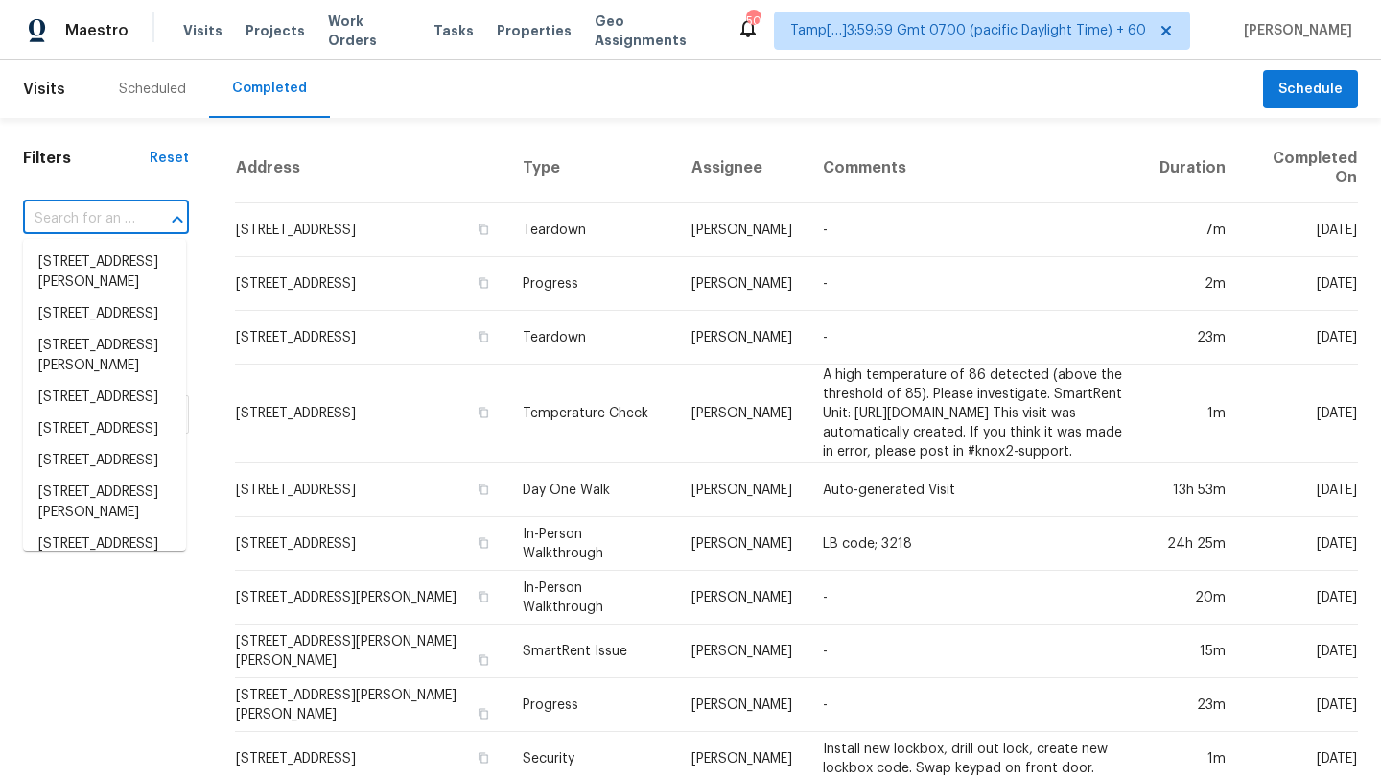
paste input "102 Fallstaff Rd, Columbia, SC 29229"
type input "102 Fallstaff Rd, Columbia, SC 29229"
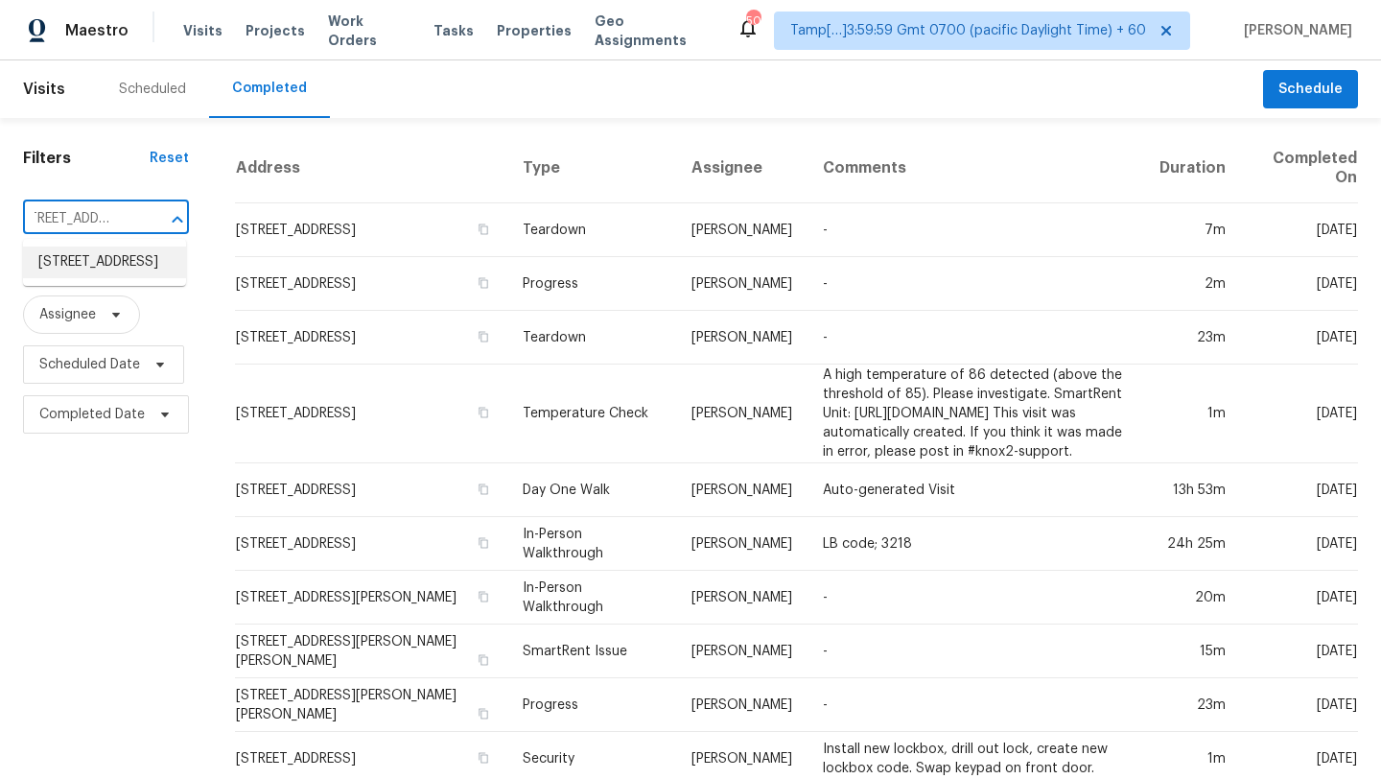
click at [117, 258] on li "102 Fallstaff Rd, Columbia, SC 29229" at bounding box center [104, 262] width 163 height 32
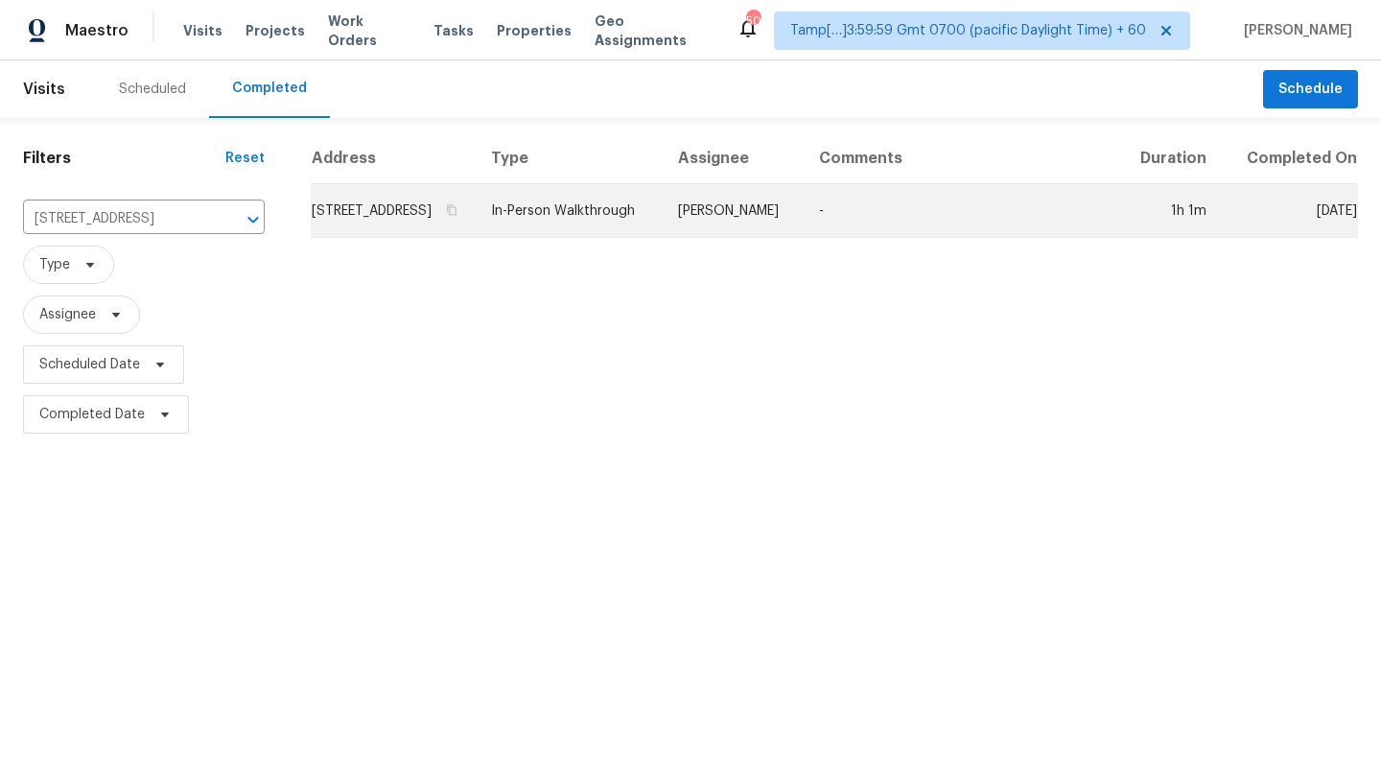
click at [804, 238] on td "Ryan Middleton" at bounding box center [733, 211] width 141 height 54
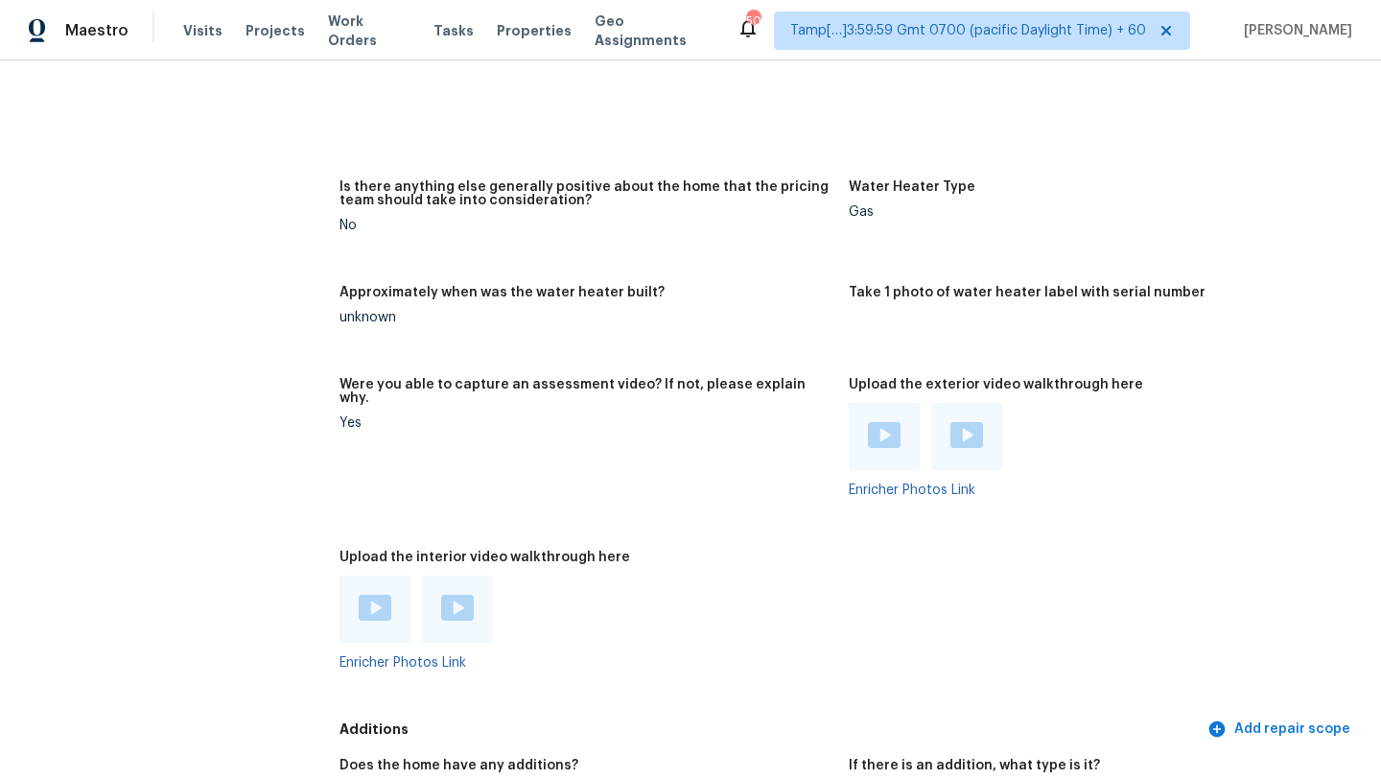
scroll to position [4371, 0]
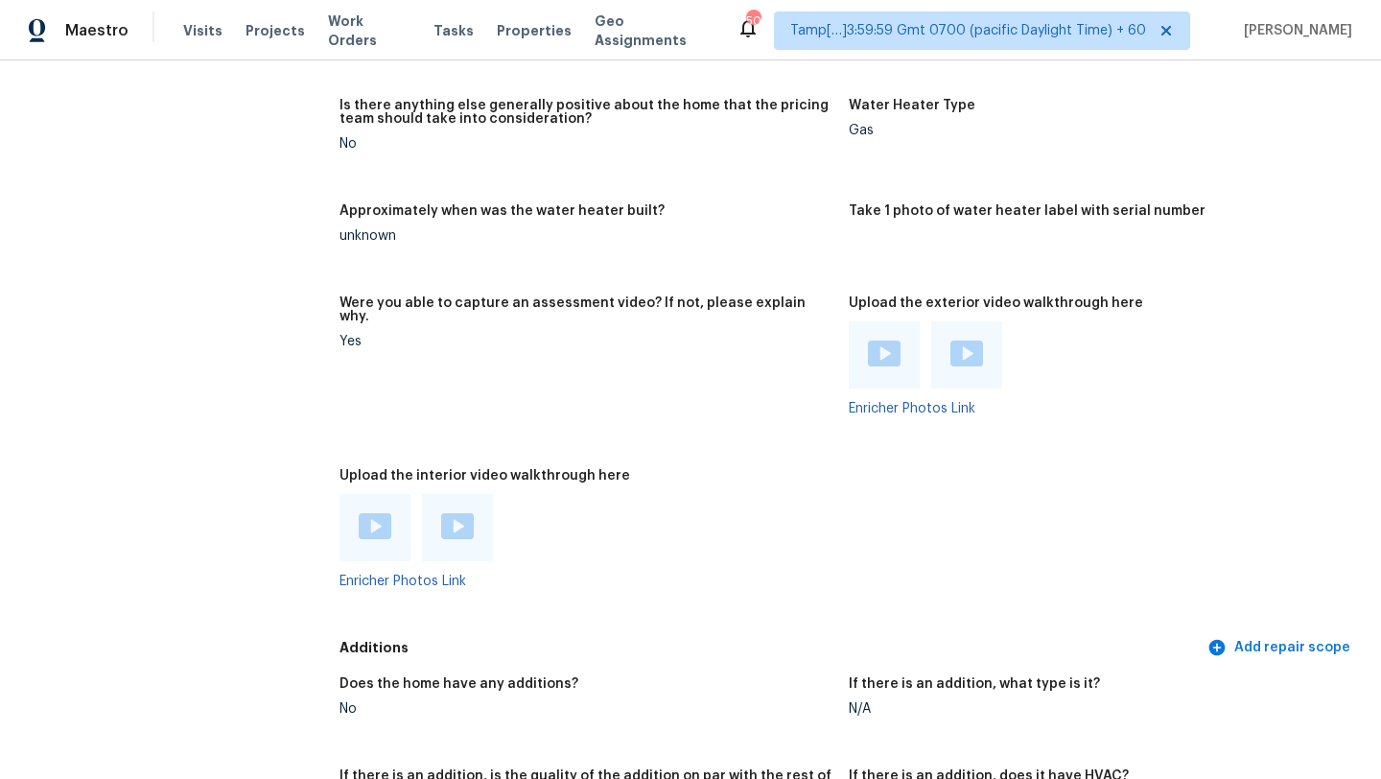
click at [370, 513] on img at bounding box center [375, 526] width 33 height 26
click at [447, 513] on img at bounding box center [457, 526] width 33 height 26
click at [886, 340] on img at bounding box center [884, 353] width 33 height 26
click at [969, 340] on img at bounding box center [966, 353] width 33 height 26
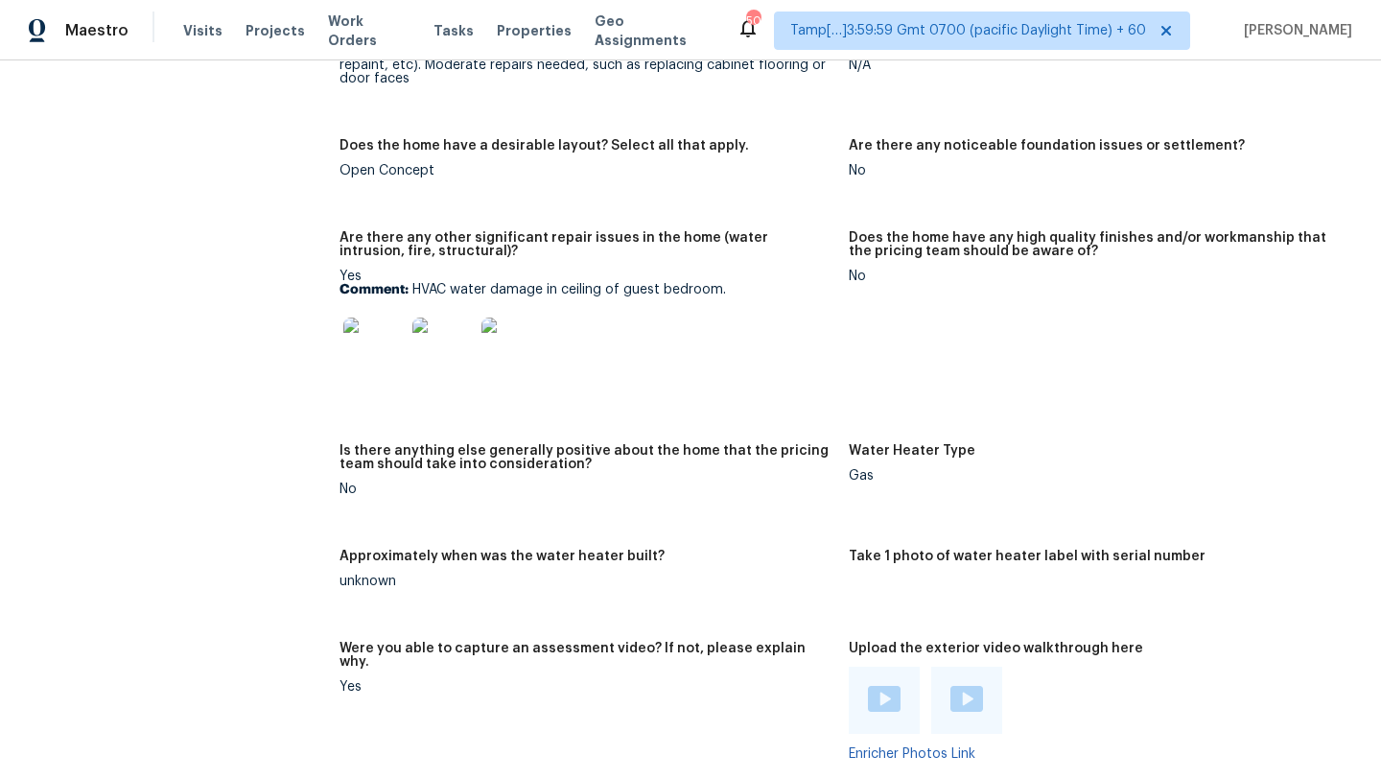
scroll to position [3994, 0]
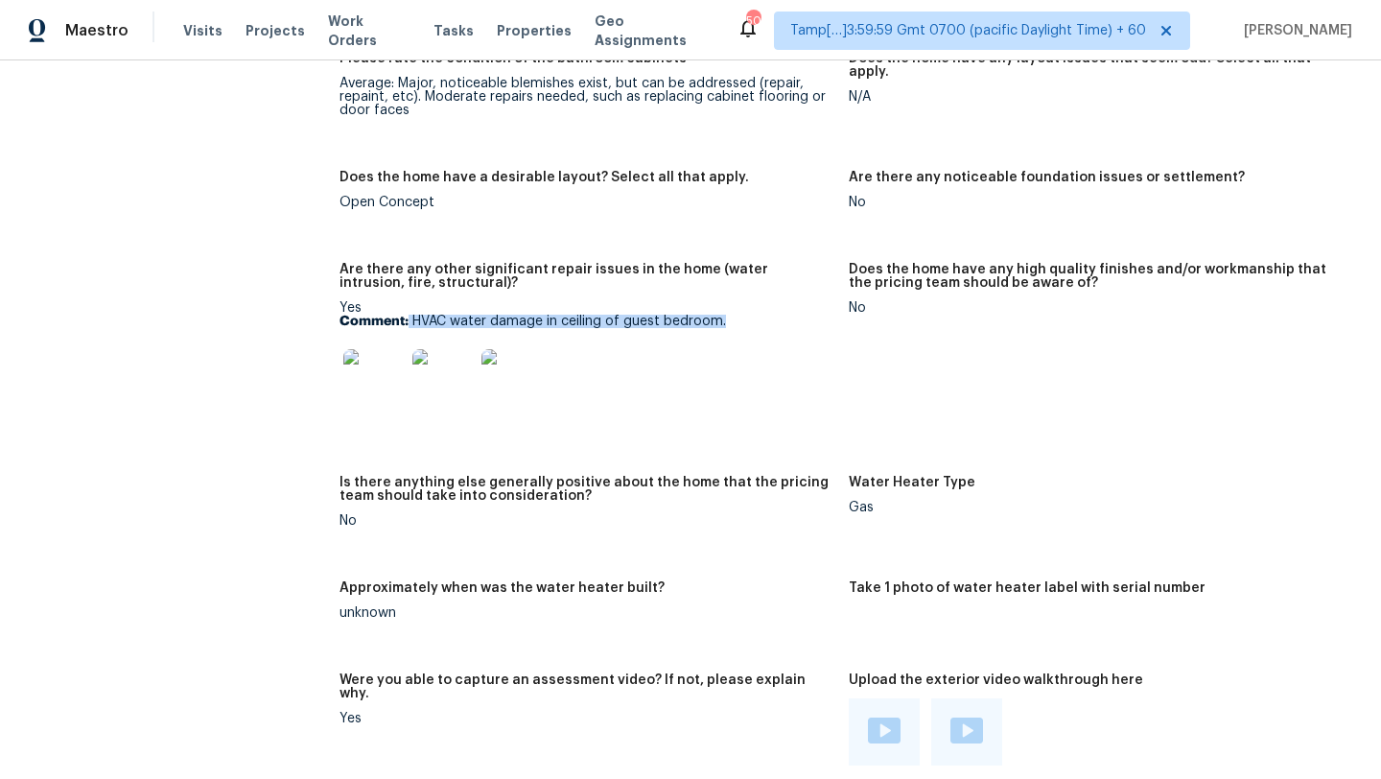
drag, startPoint x: 409, startPoint y: 293, endPoint x: 734, endPoint y: 291, distance: 325.1
click at [735, 315] on p "Comment: HVAC water damage in ceiling of guest bedroom." at bounding box center [587, 321] width 494 height 13
copy p "HVAC water damage in ceiling of guest bedroom."
click at [362, 368] on img at bounding box center [373, 379] width 61 height 61
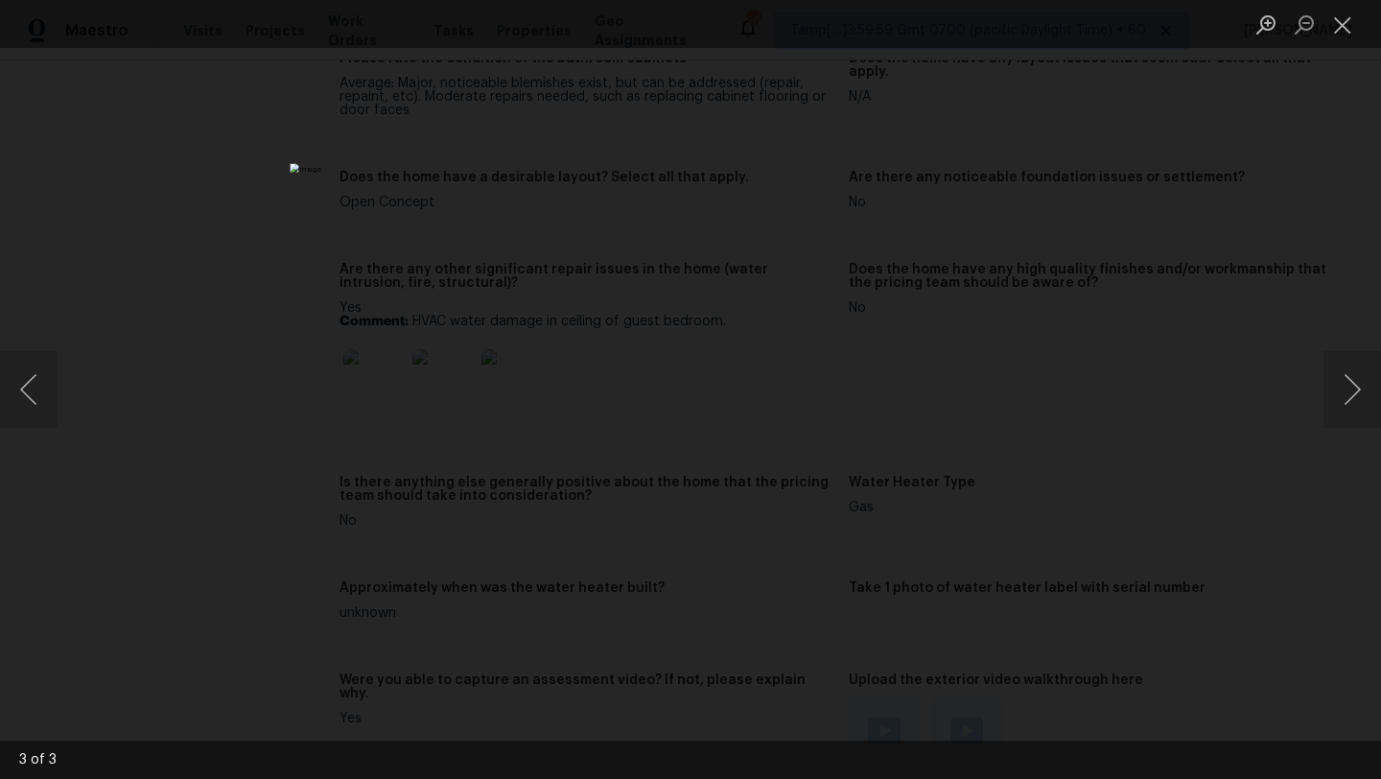
click at [1177, 239] on div "Lightbox" at bounding box center [690, 389] width 1381 height 779
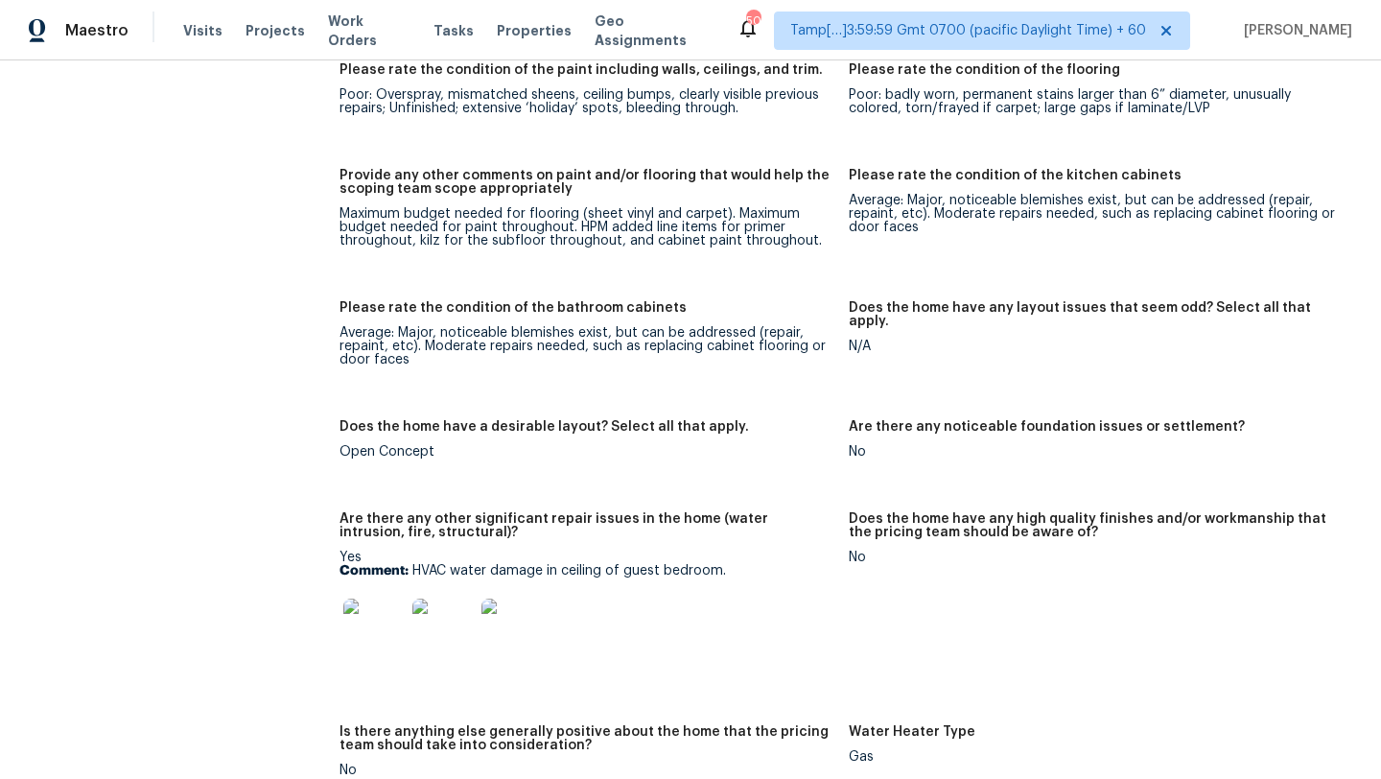
scroll to position [3444, 0]
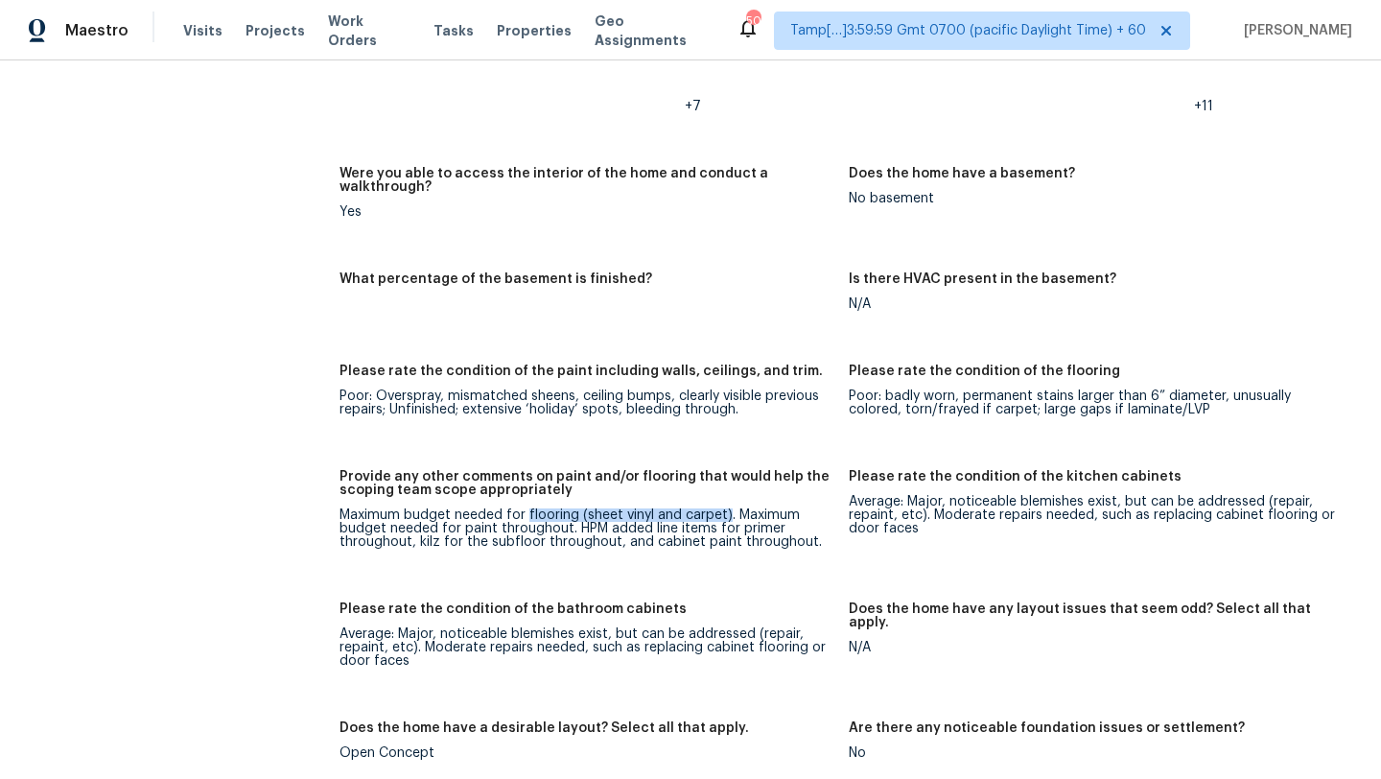
drag, startPoint x: 527, startPoint y: 486, endPoint x: 722, endPoint y: 484, distance: 195.7
click at [723, 508] on div "Maximum budget needed for flooring (sheet vinyl and carpet). Maximum budget nee…" at bounding box center [587, 528] width 494 height 40
copy div "flooring (sheet vinyl and carpet)"
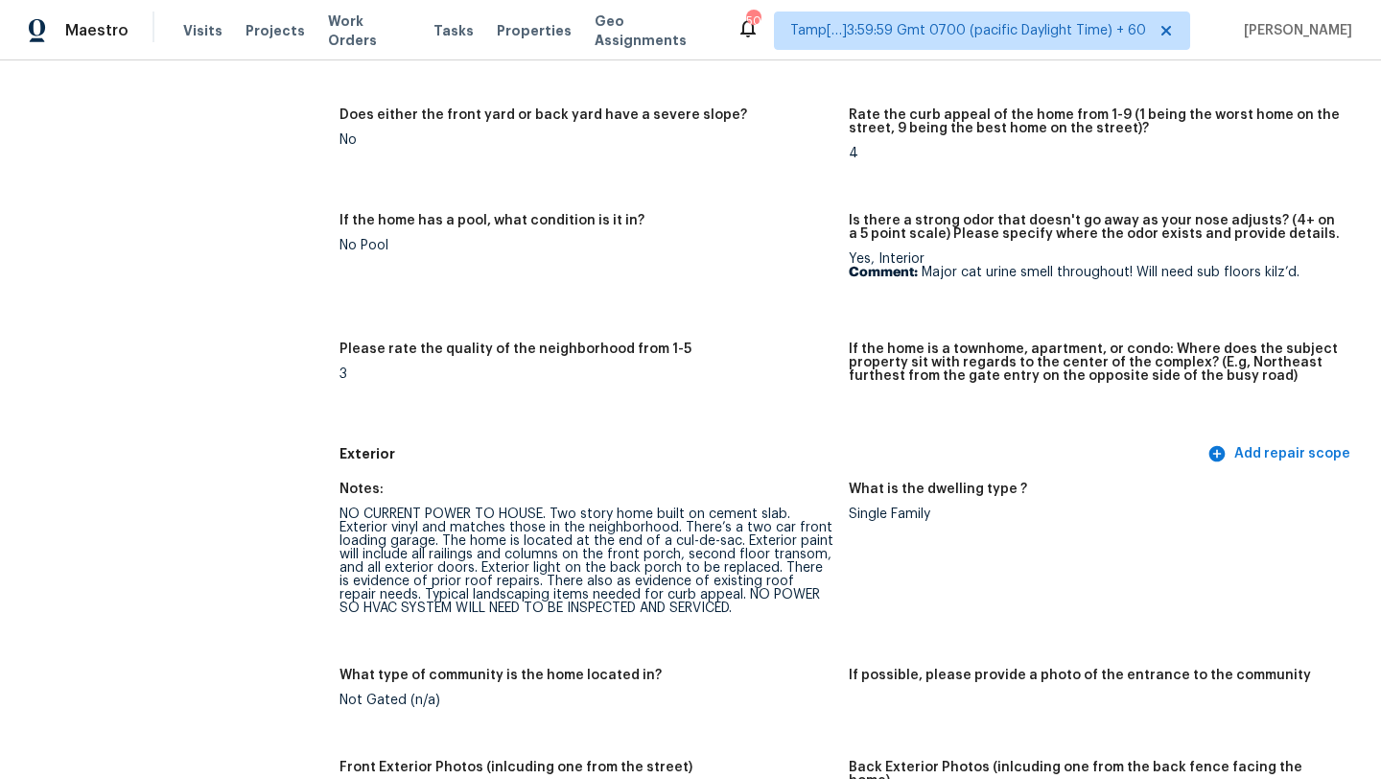
scroll to position [0, 0]
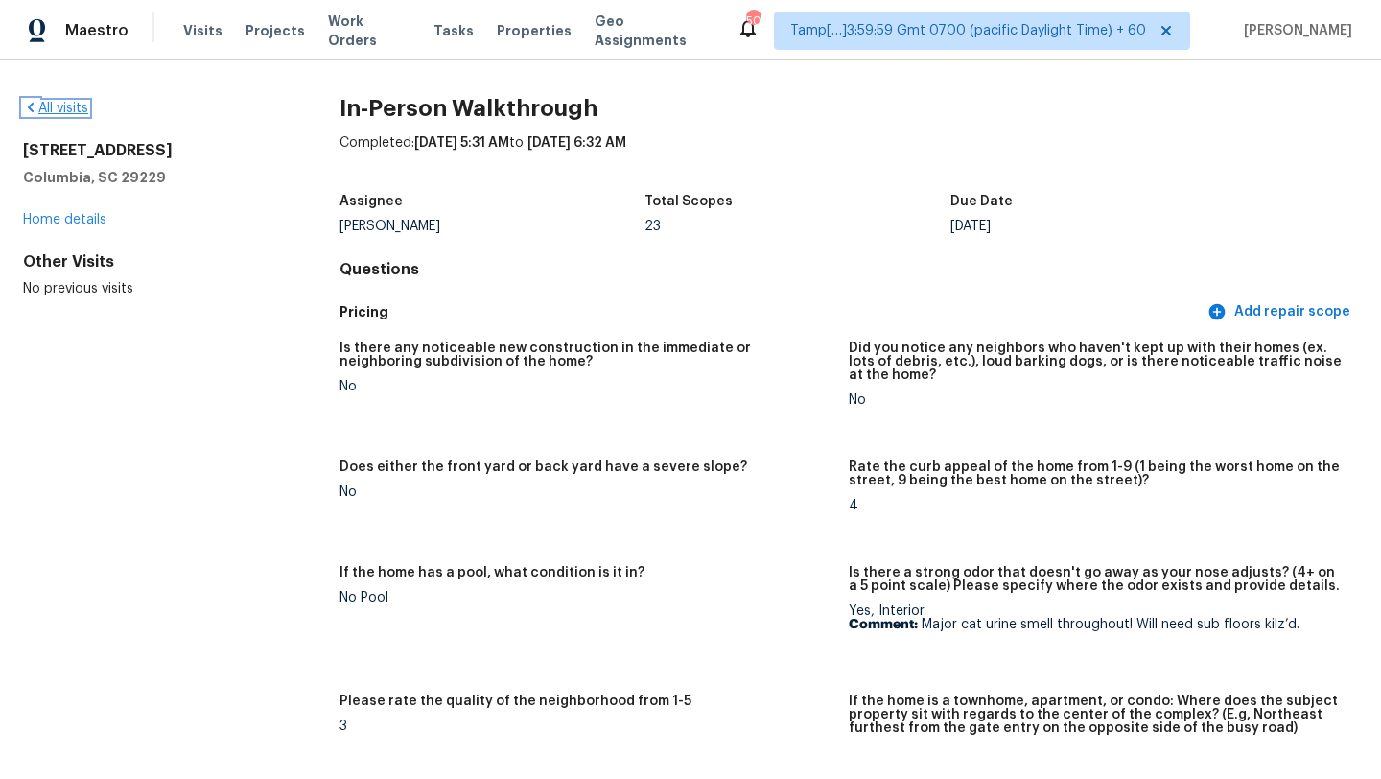
click at [61, 112] on link "All visits" at bounding box center [55, 108] width 65 height 13
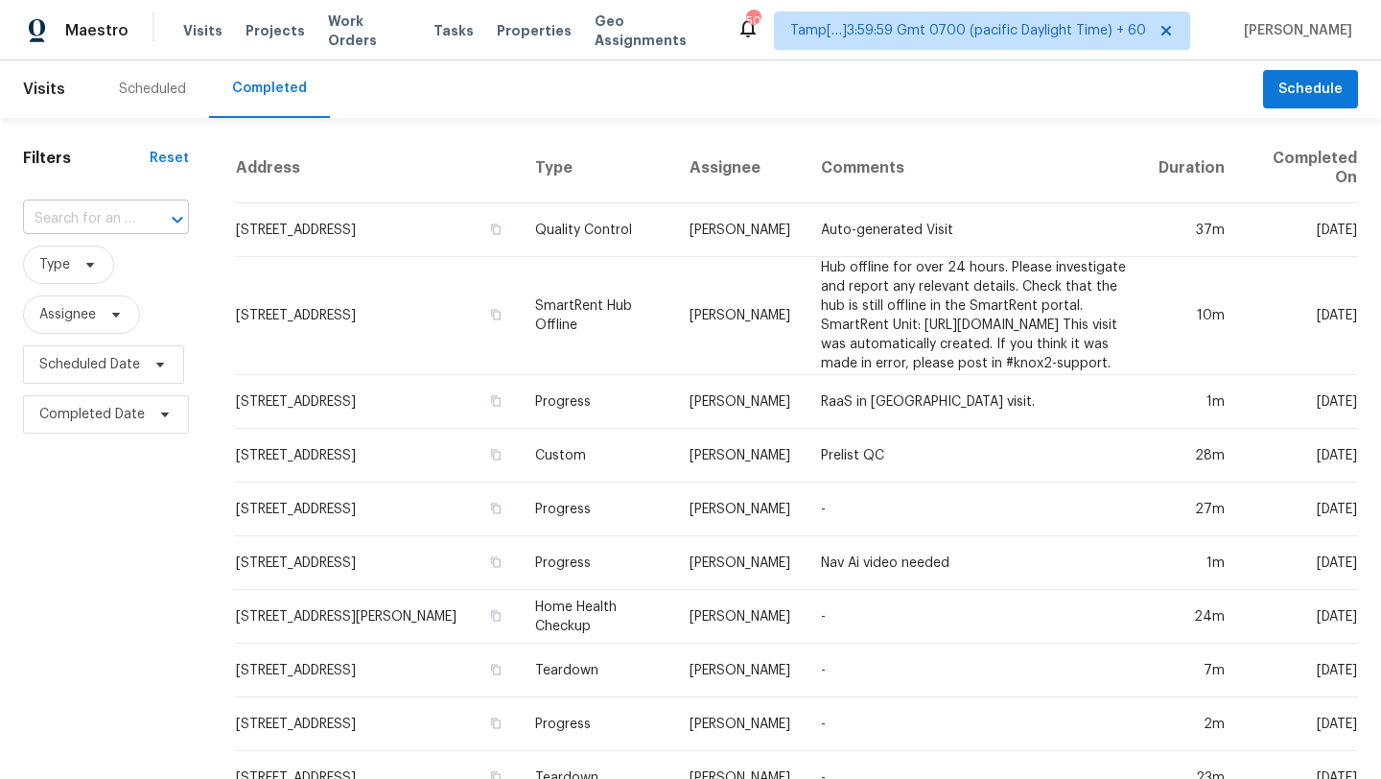
click at [85, 213] on input "text" at bounding box center [79, 219] width 112 height 30
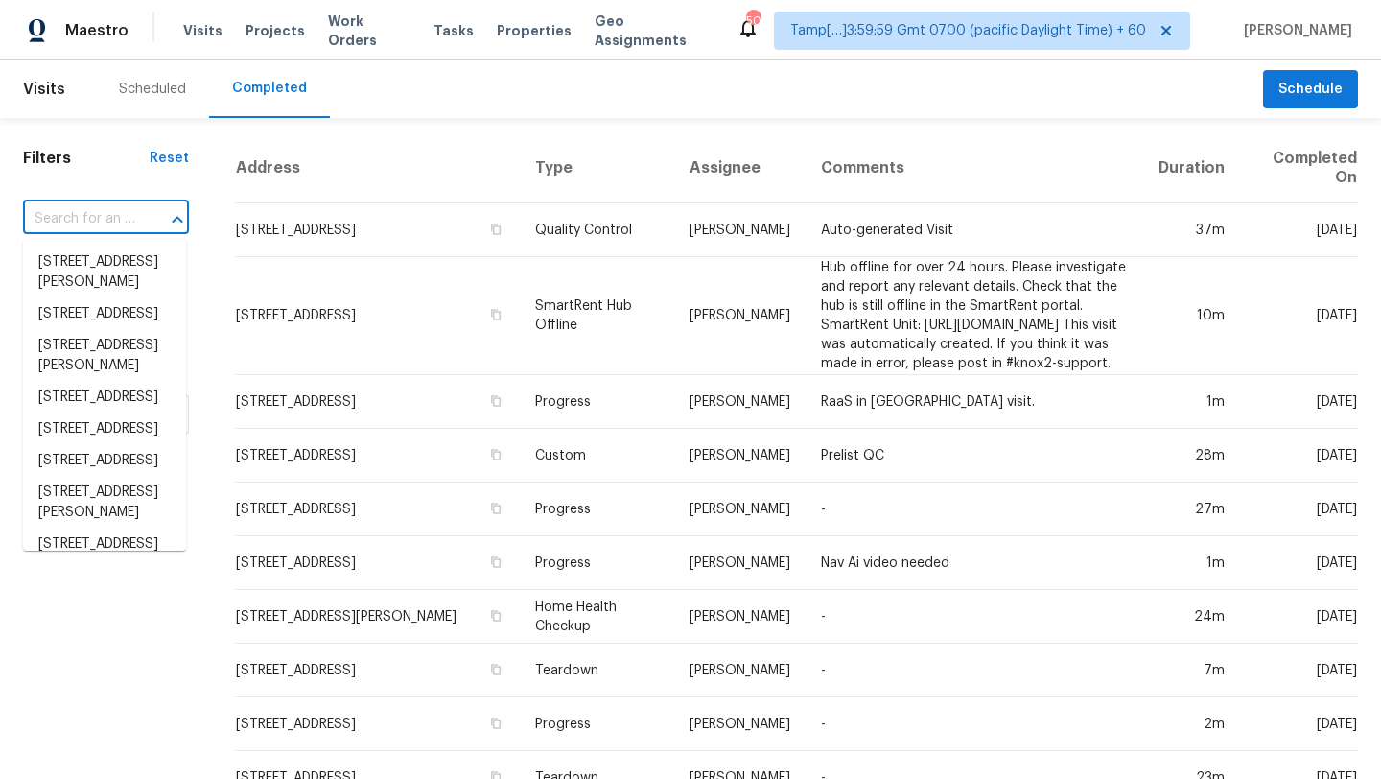
paste input "307 Brookwood Forest Dr, Sunnyvale, TX 75182"
type input "307 Brookwood Forest Dr, Sunnyvale, TX 75182"
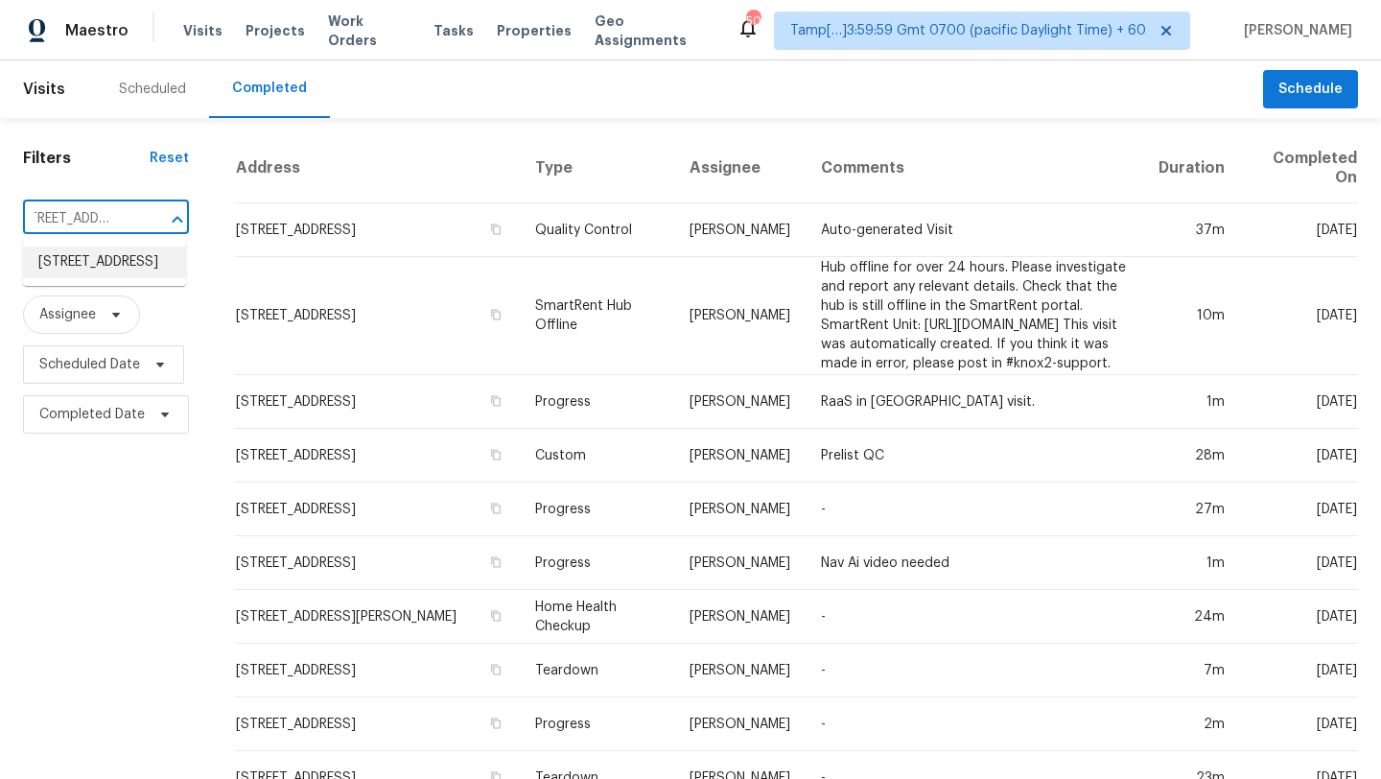
click at [111, 278] on li "307 Brookwood Forest Dr, Sunnyvale, TX 75182" at bounding box center [104, 262] width 163 height 32
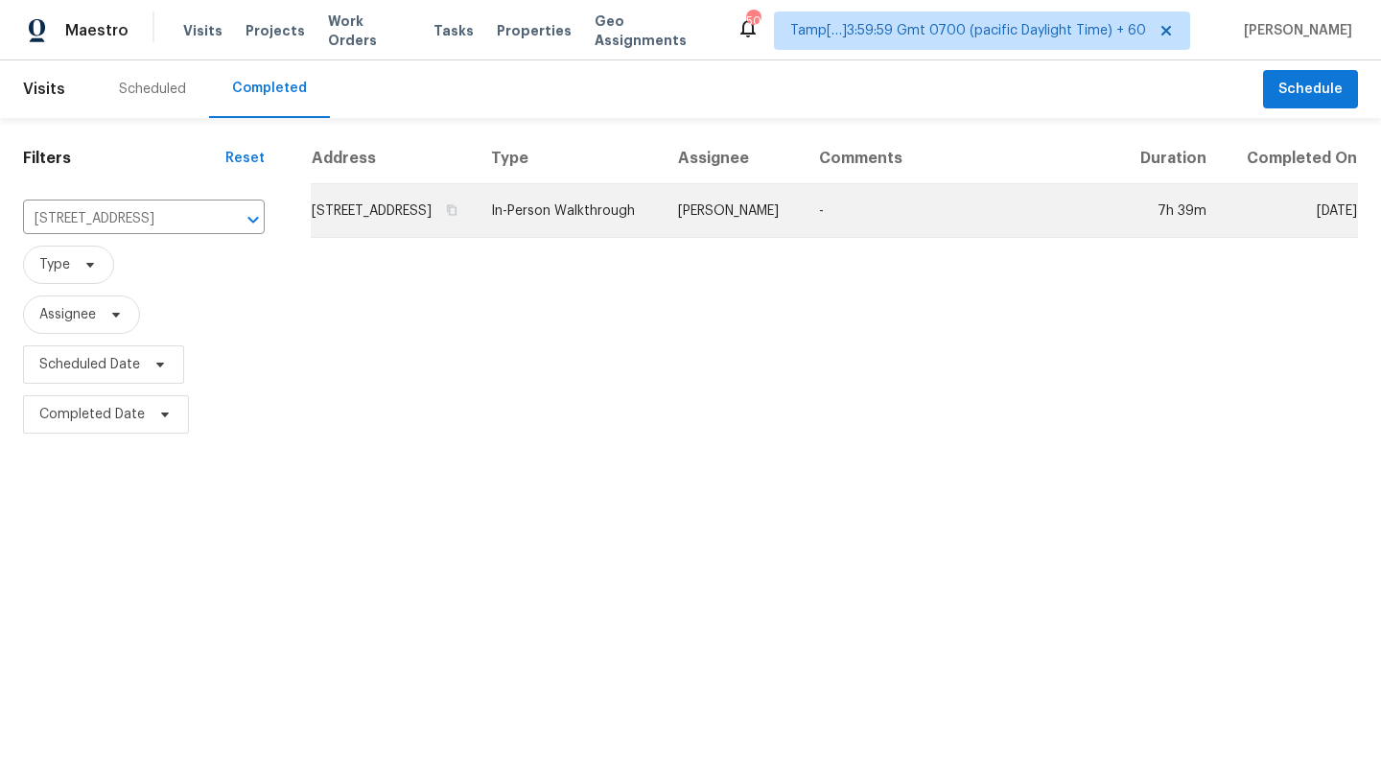
click at [916, 238] on td "-" at bounding box center [961, 211] width 315 height 54
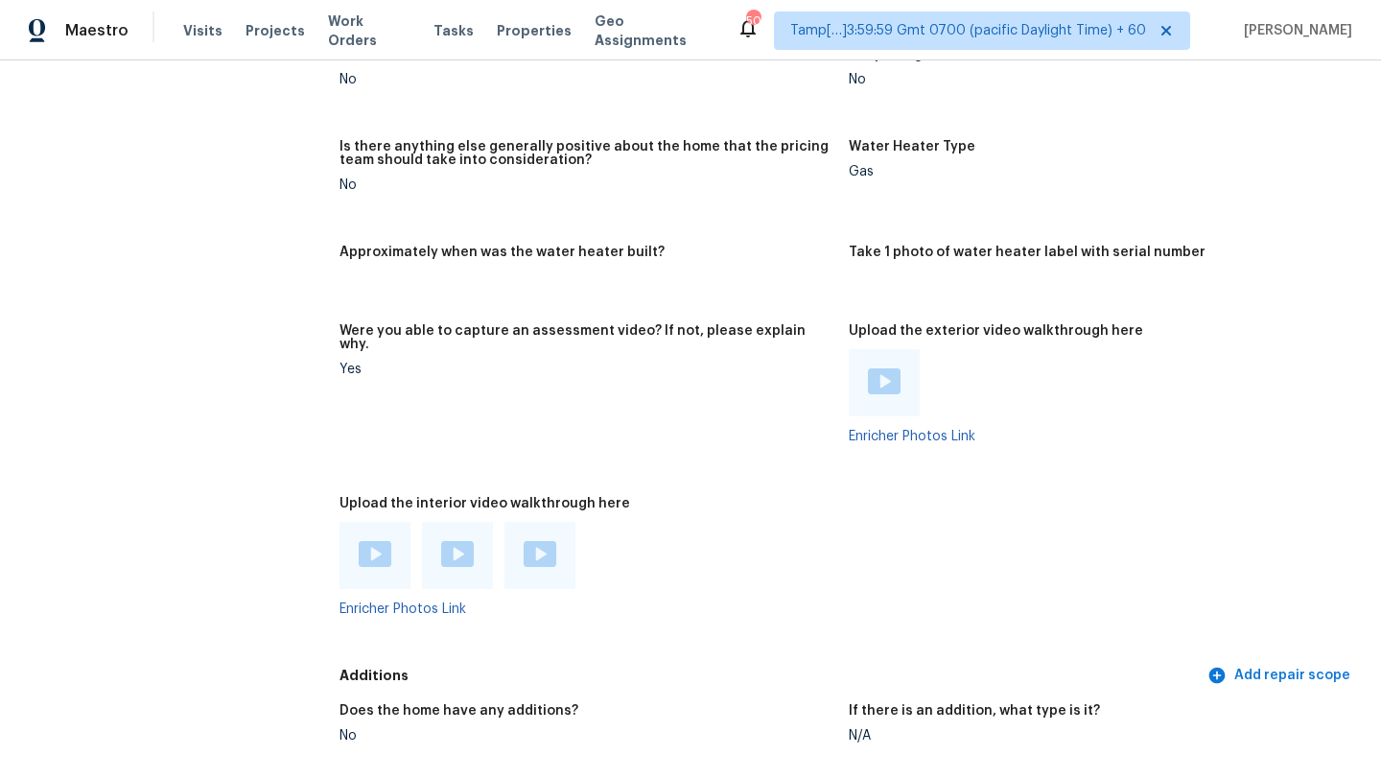
scroll to position [3413, 0]
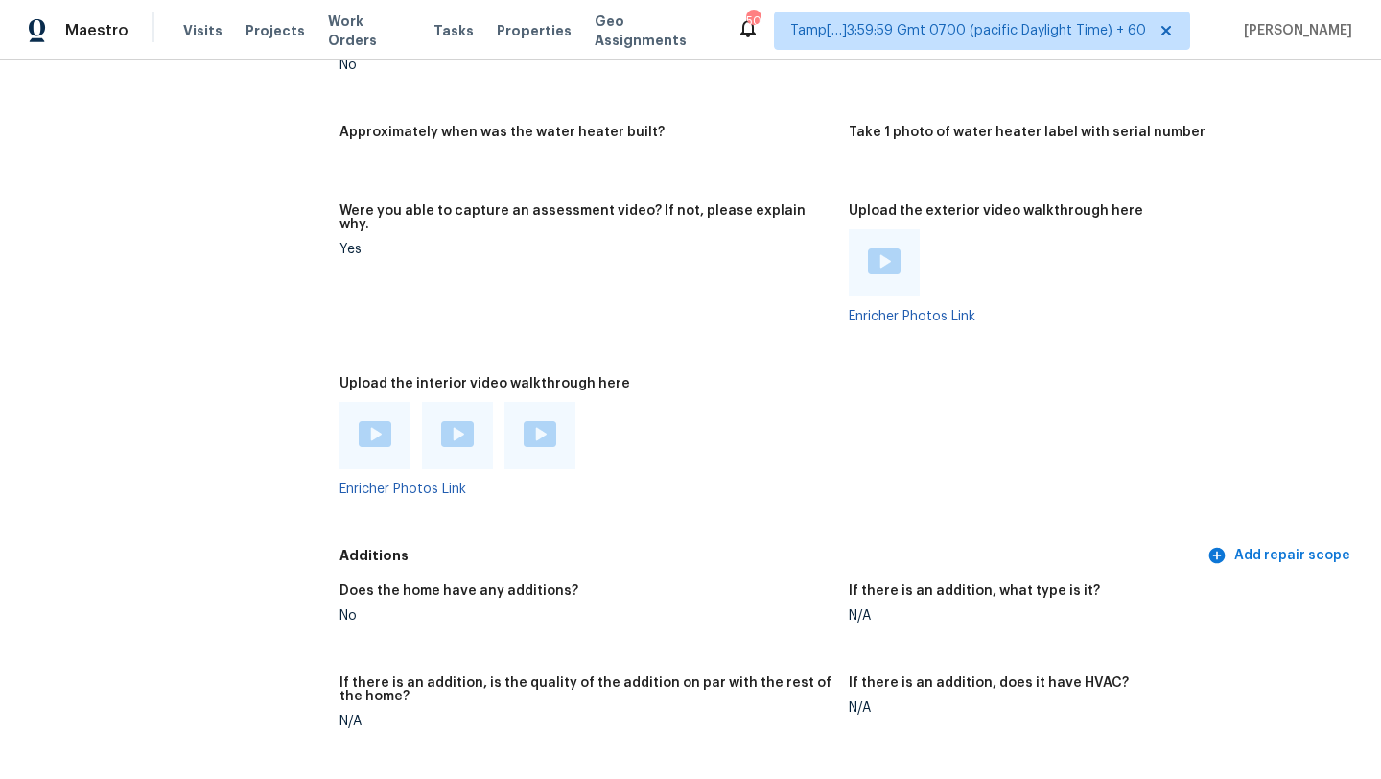
click at [372, 421] on img at bounding box center [375, 434] width 33 height 26
click at [468, 421] on img at bounding box center [457, 434] width 33 height 26
click at [544, 421] on img at bounding box center [540, 434] width 33 height 26
click at [882, 248] on img at bounding box center [884, 261] width 33 height 26
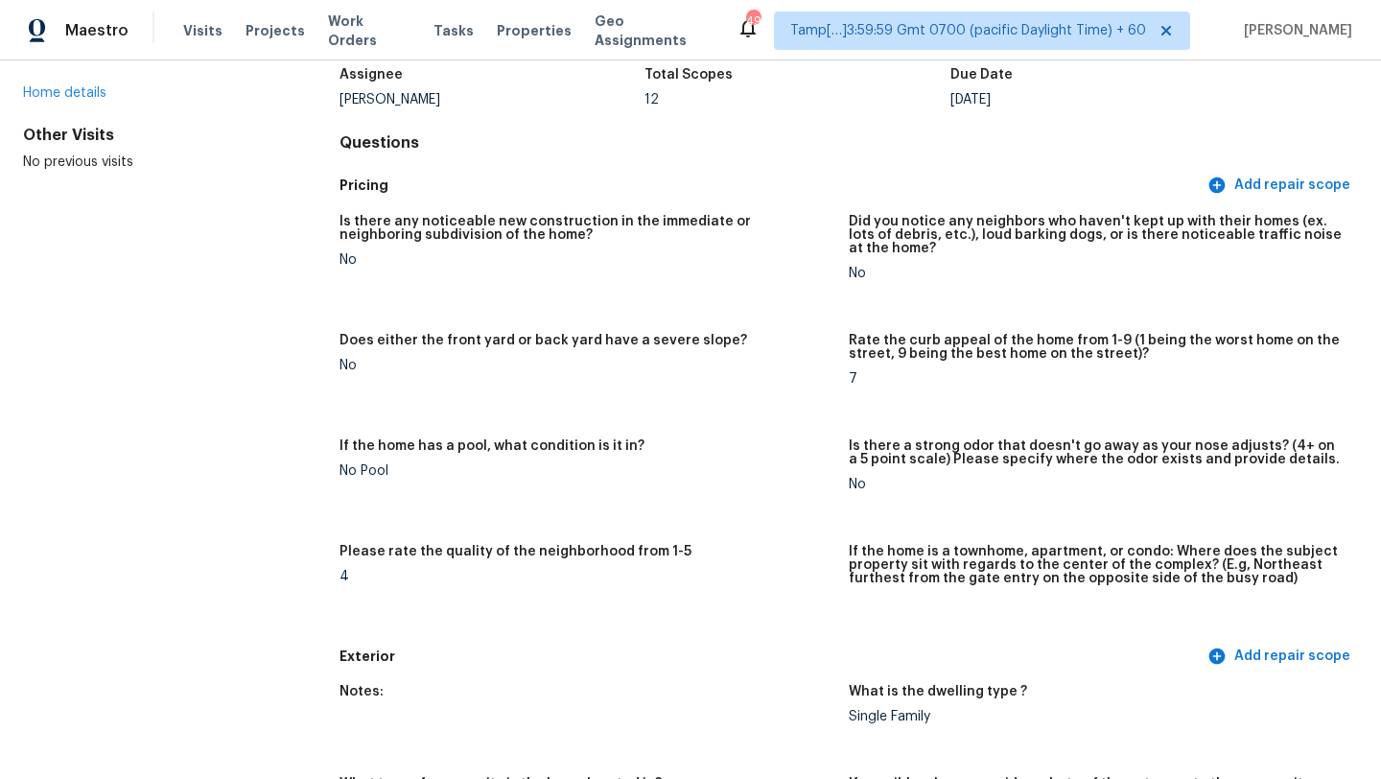
scroll to position [0, 0]
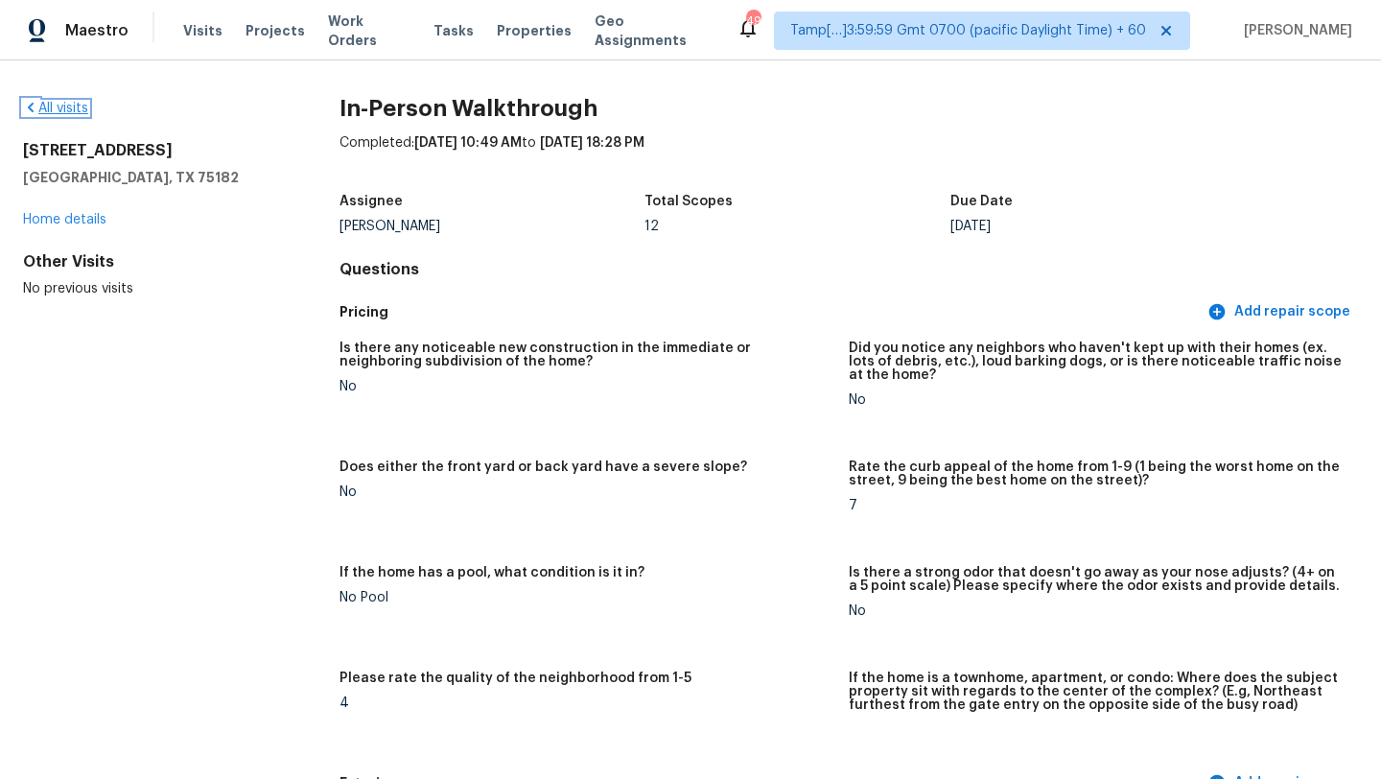
click at [62, 110] on link "All visits" at bounding box center [55, 108] width 65 height 13
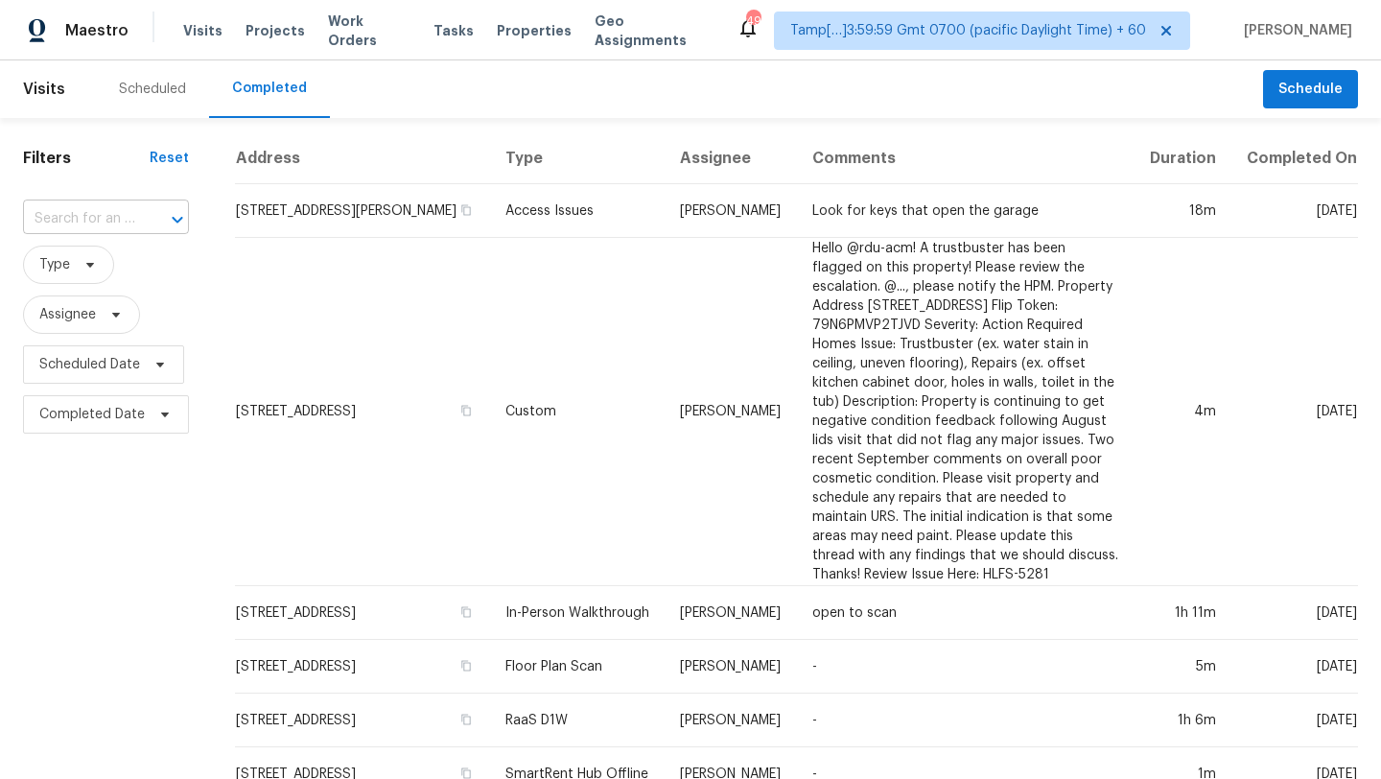
click at [130, 214] on input "text" at bounding box center [79, 219] width 112 height 30
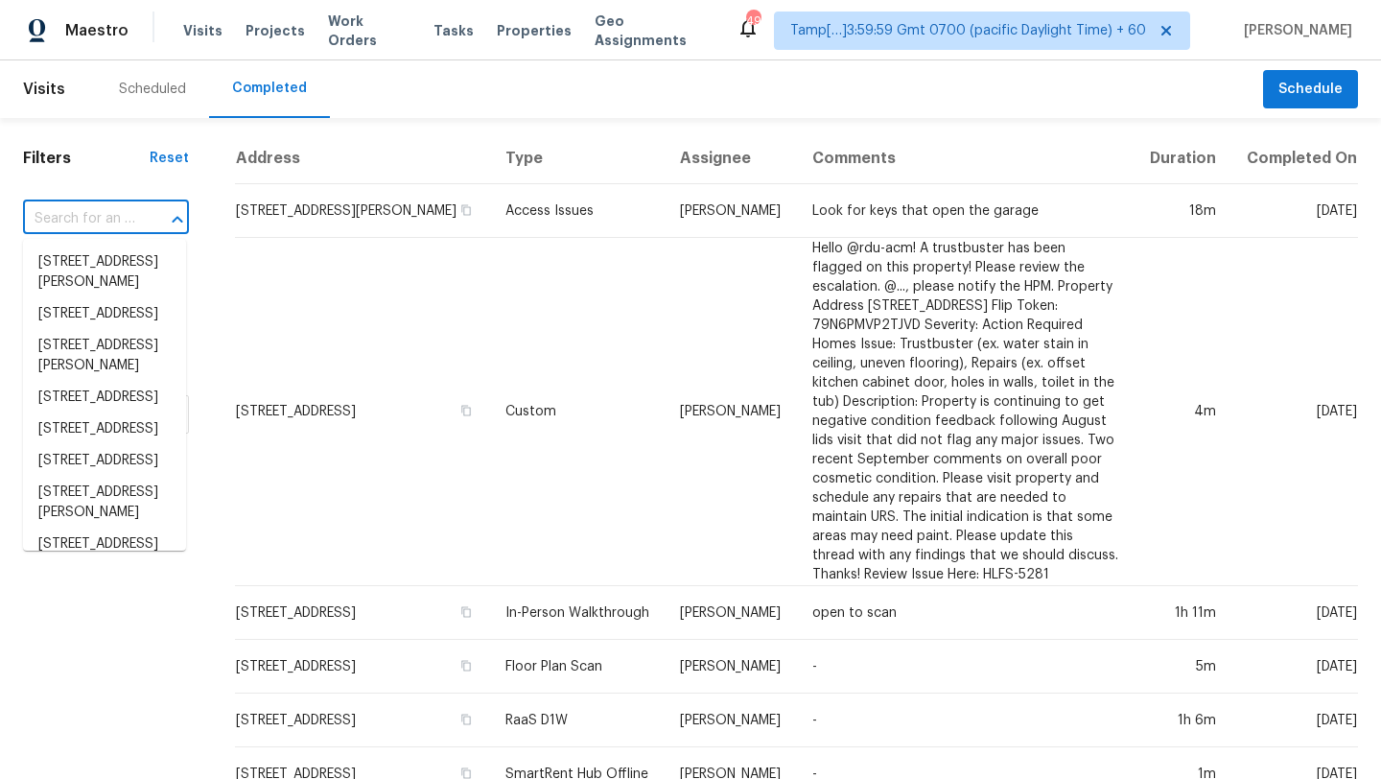
paste input "10440 Kensil St, Indianapolis, IN 46236"
type input "10440 Kensil St, Indianapolis, IN 46236"
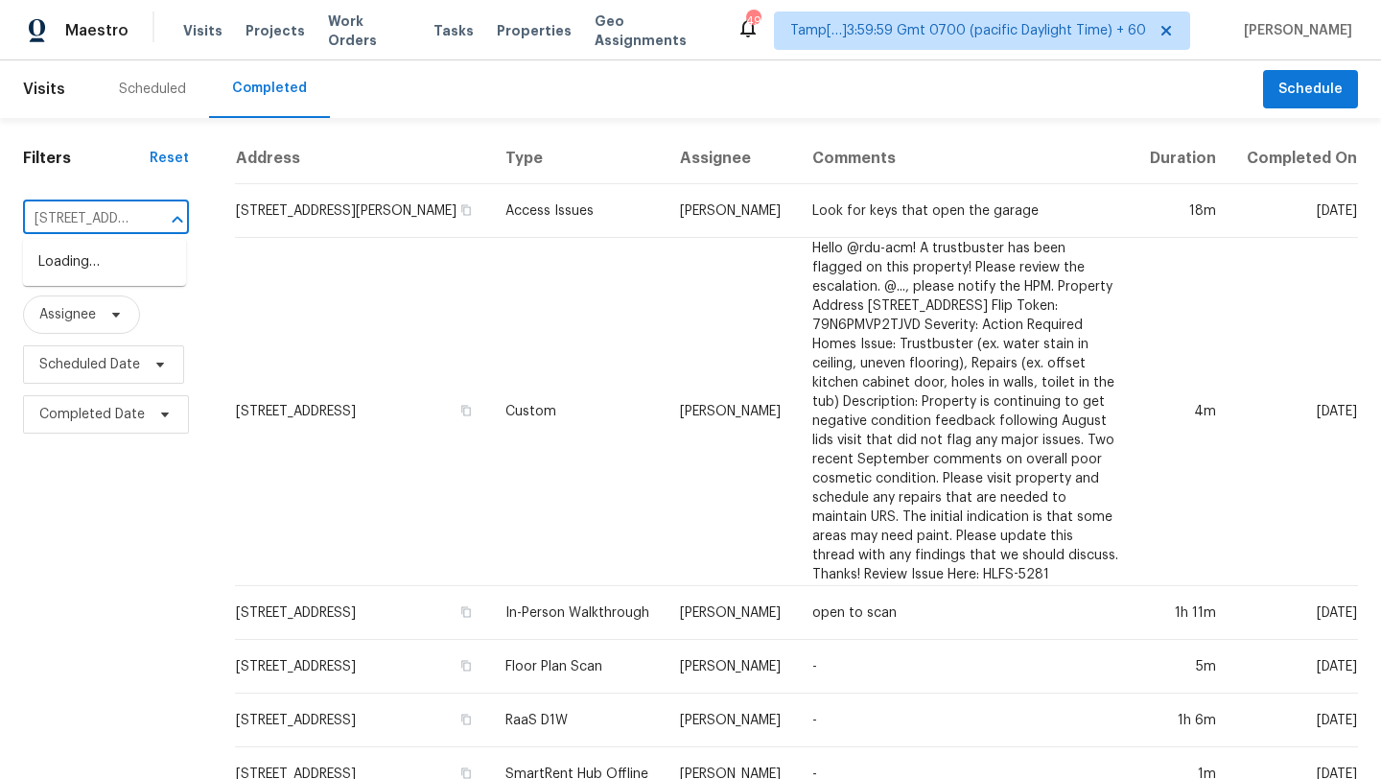
scroll to position [0, 147]
click at [132, 266] on li "10440 Kensil St, Indianapolis, IN 46236" at bounding box center [104, 272] width 163 height 52
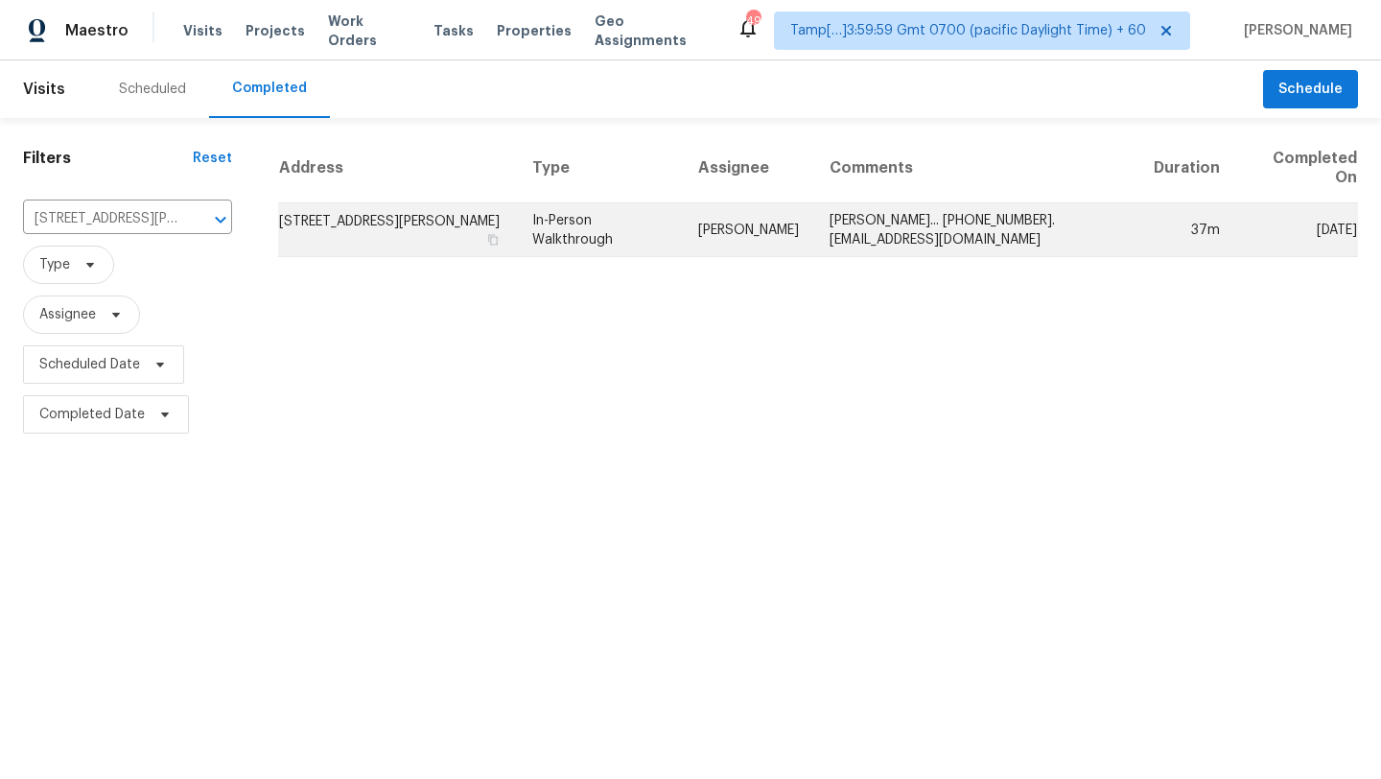
click at [683, 233] on td "In-Person Walkthrough" at bounding box center [600, 230] width 166 height 54
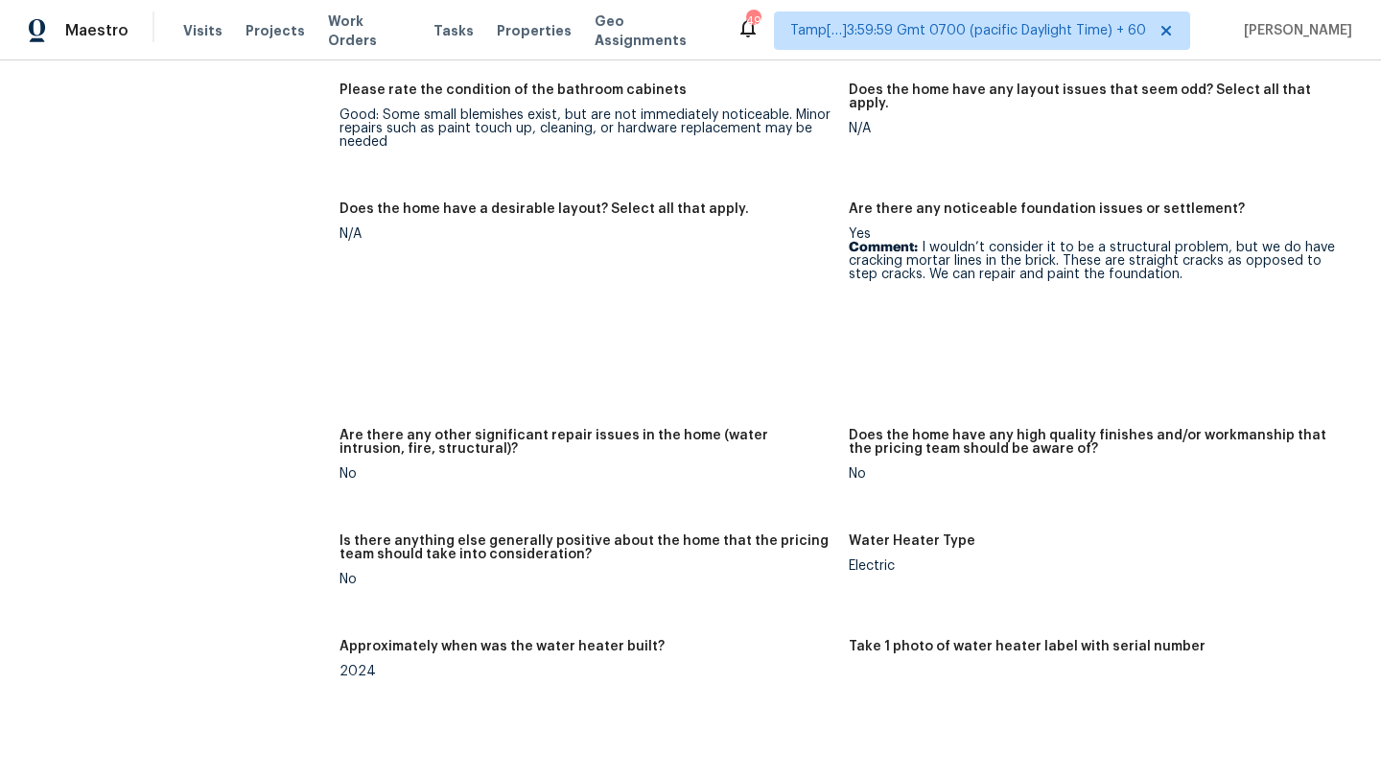
scroll to position [3969, 0]
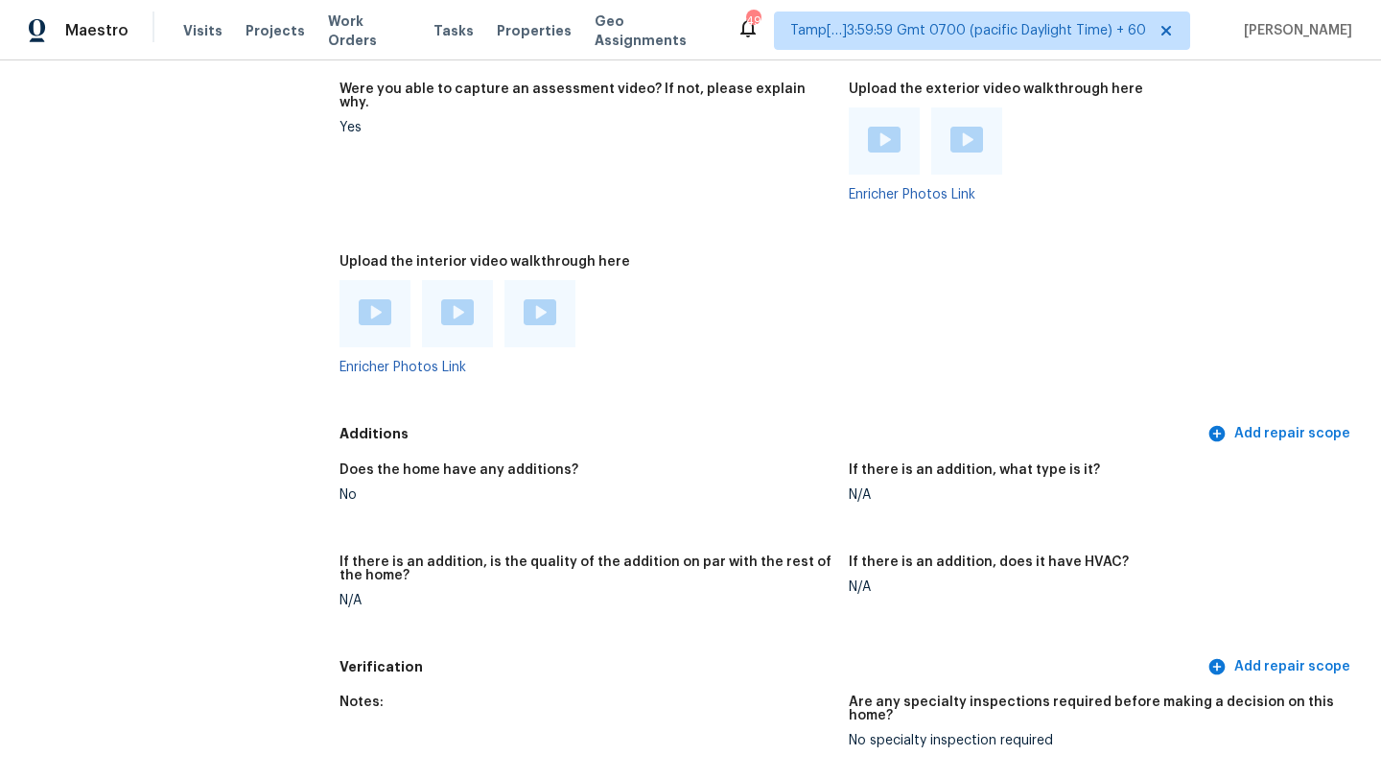
click at [364, 299] on div at bounding box center [375, 313] width 33 height 29
click at [454, 299] on img at bounding box center [457, 312] width 33 height 26
click at [532, 299] on img at bounding box center [540, 312] width 33 height 26
click at [881, 127] on img at bounding box center [884, 140] width 33 height 26
click at [968, 127] on img at bounding box center [966, 140] width 33 height 26
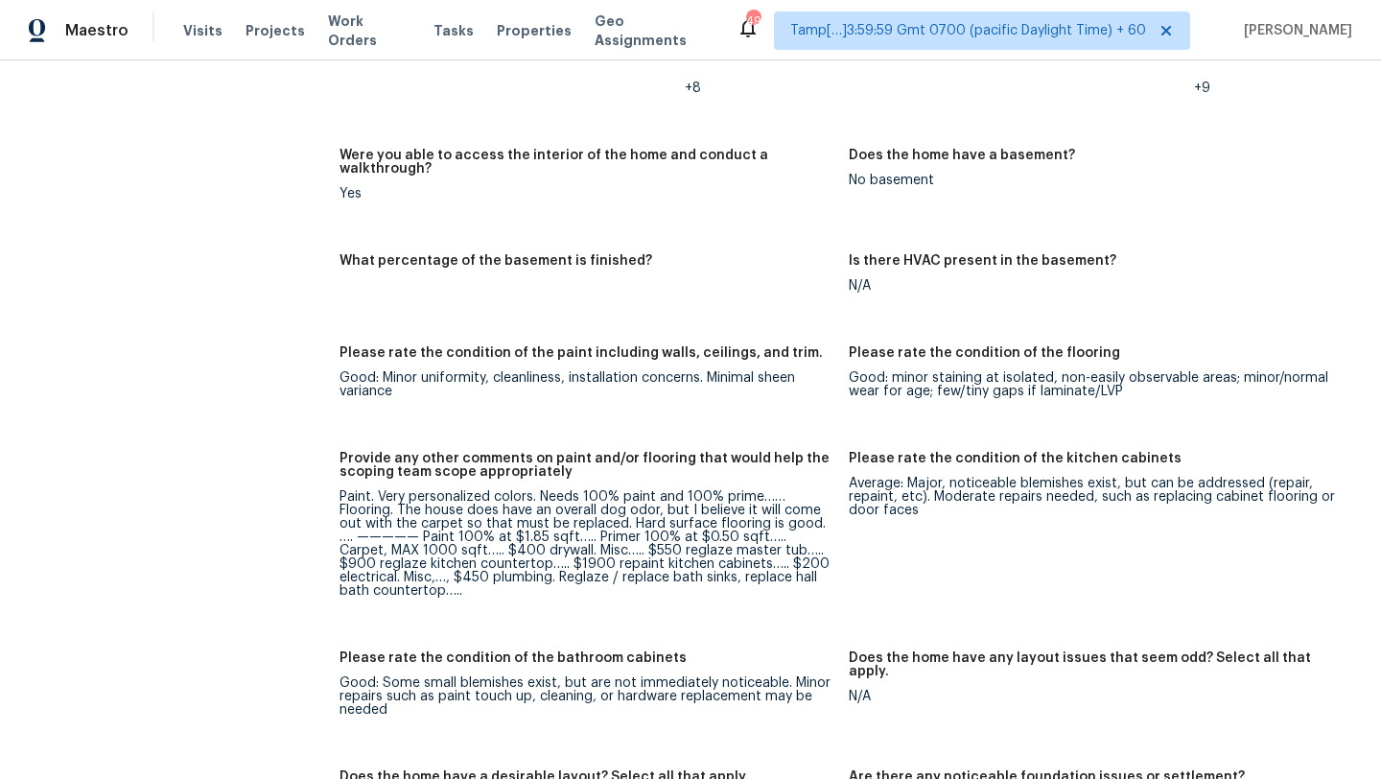
scroll to position [2722, 0]
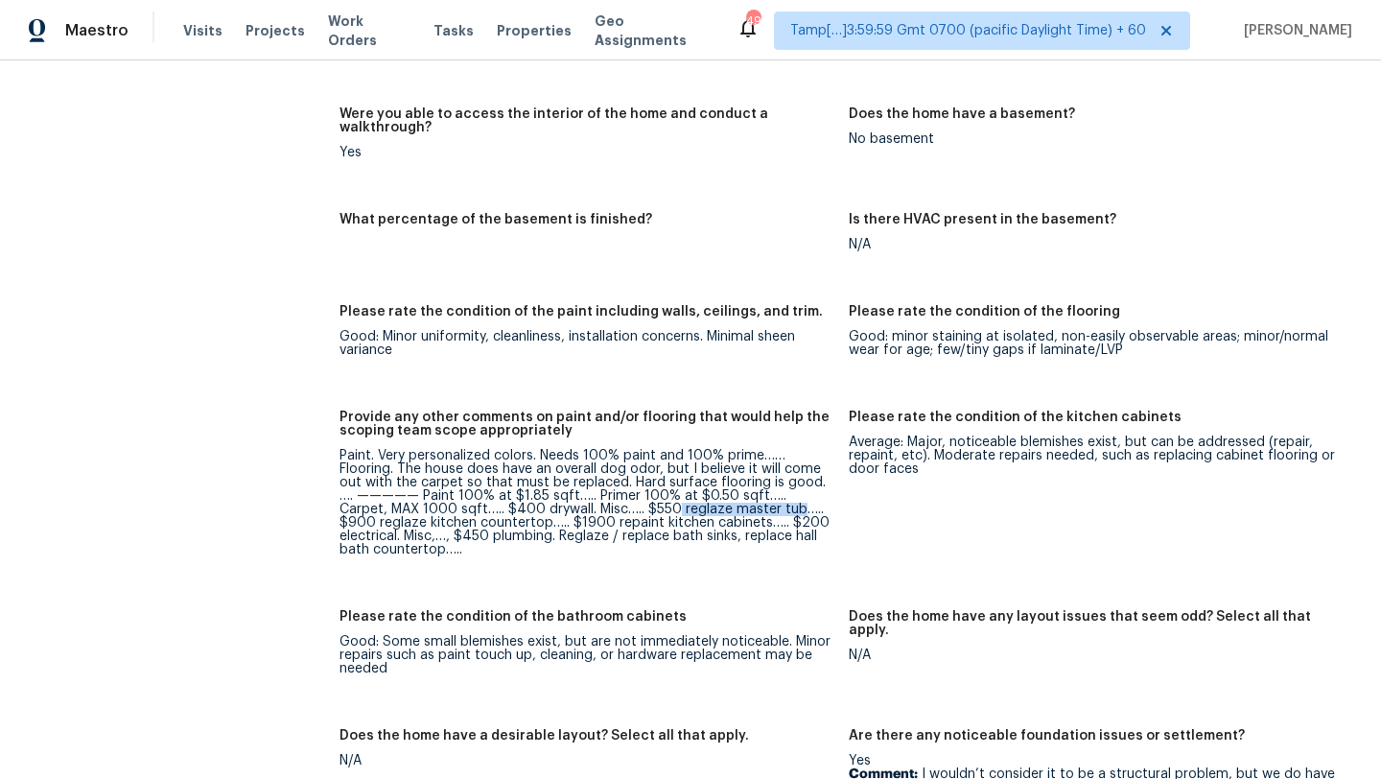
drag, startPoint x: 630, startPoint y: 482, endPoint x: 750, endPoint y: 487, distance: 120.0
click at [751, 487] on div "Paint. Very personalized colors. Needs 100% paint and 100% prime…… Flooring. Th…" at bounding box center [587, 502] width 494 height 107
copy div "reglaze master tub"
drag, startPoint x: 340, startPoint y: 494, endPoint x: 509, endPoint y: 497, distance: 169.8
click at [509, 497] on div "Paint. Very personalized colors. Needs 100% paint and 100% prime…… Flooring. Th…" at bounding box center [587, 502] width 494 height 107
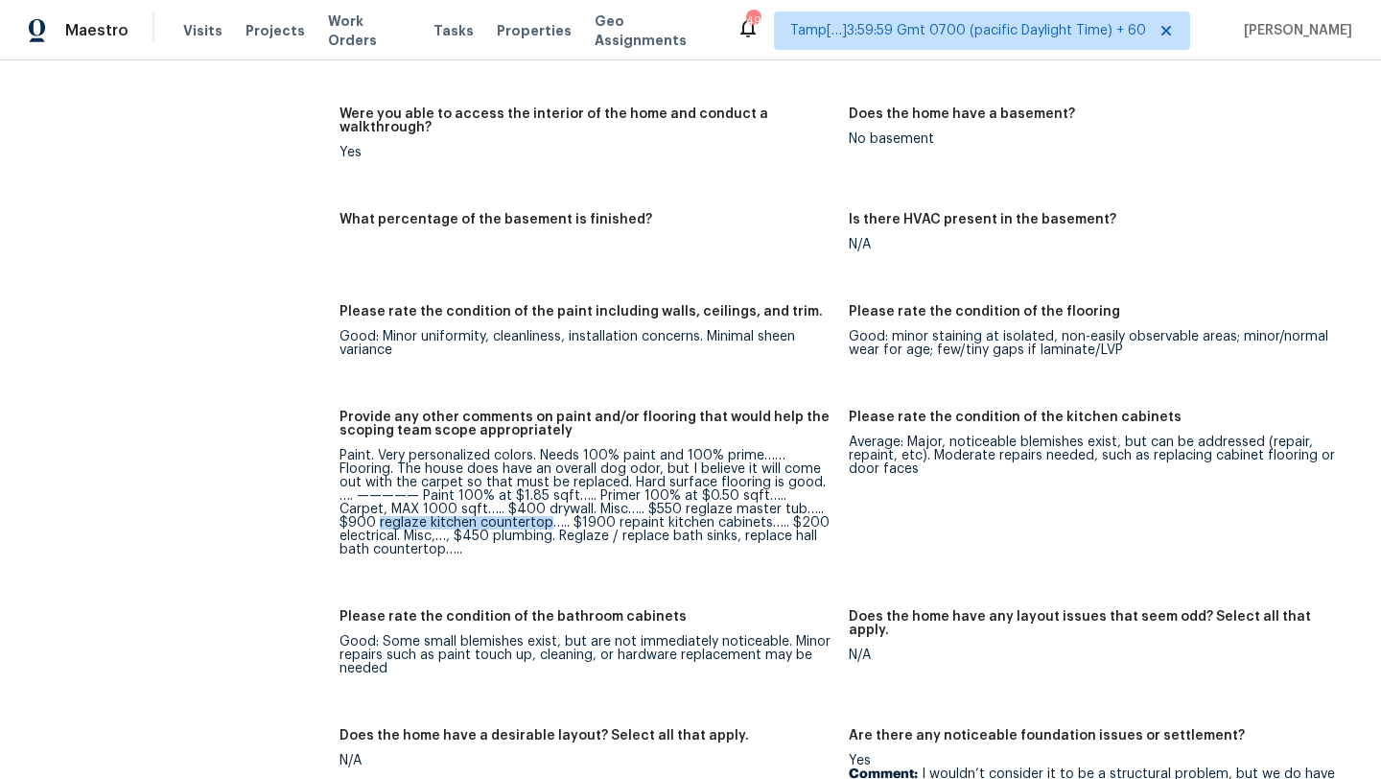
copy div "reglaze kitchen countertop"
drag, startPoint x: 574, startPoint y: 497, endPoint x: 723, endPoint y: 497, distance: 148.7
click at [723, 497] on div "Paint. Very personalized colors. Needs 100% paint and 100% prime…… Flooring. Th…" at bounding box center [587, 502] width 494 height 107
copy div "repaint kitchen cabinets"
drag, startPoint x: 340, startPoint y: 512, endPoint x: 431, endPoint y: 511, distance: 91.1
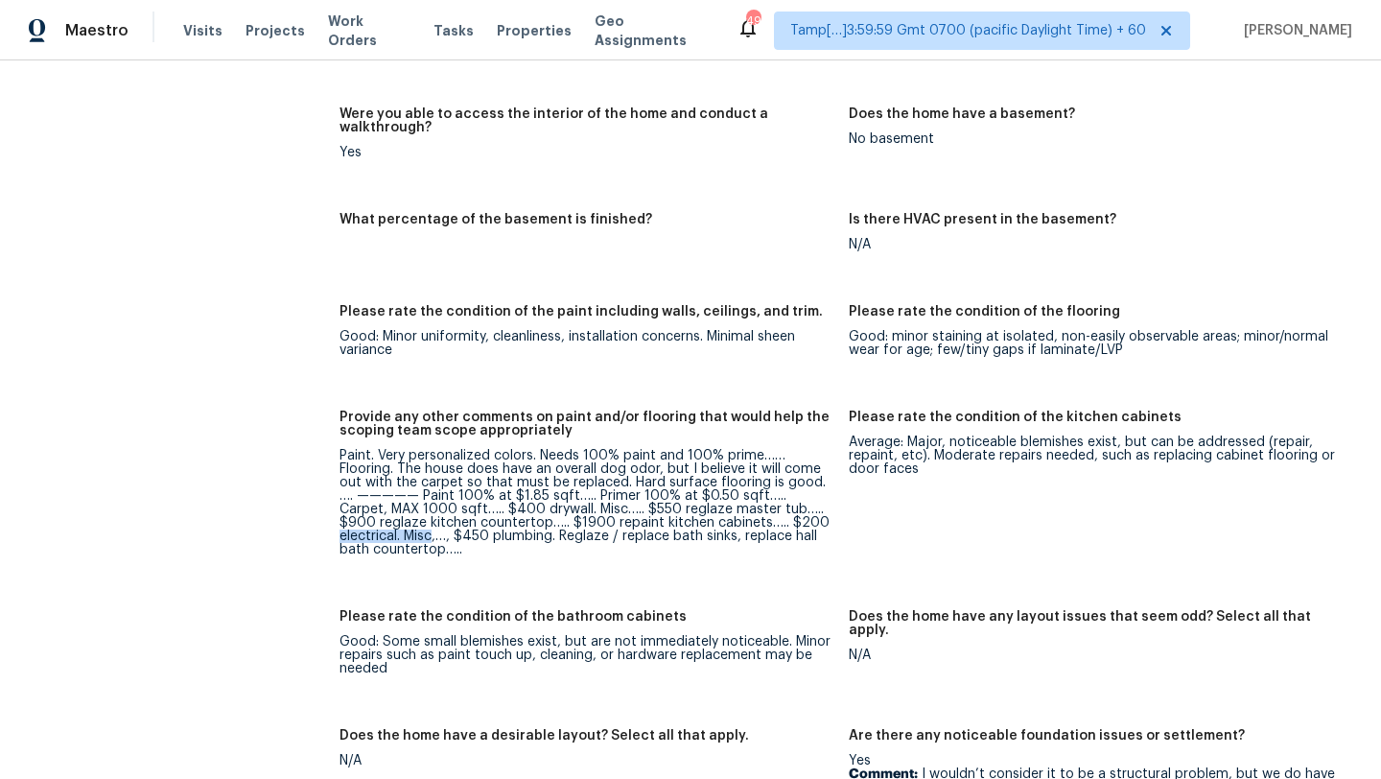
click at [431, 511] on div "Paint. Very personalized colors. Needs 100% paint and 100% prime…… Flooring. Th…" at bounding box center [587, 502] width 494 height 107
copy div "electrical. Misc"
drag, startPoint x: 490, startPoint y: 513, endPoint x: 753, endPoint y: 525, distance: 263.0
click at [753, 527] on div "Paint. Very personalized colors. Needs 100% paint and 100% prime…… Flooring. Th…" at bounding box center [587, 502] width 494 height 107
copy div "plumbing. Reglaze / replace bath sinks, replace hall bath countertop….."
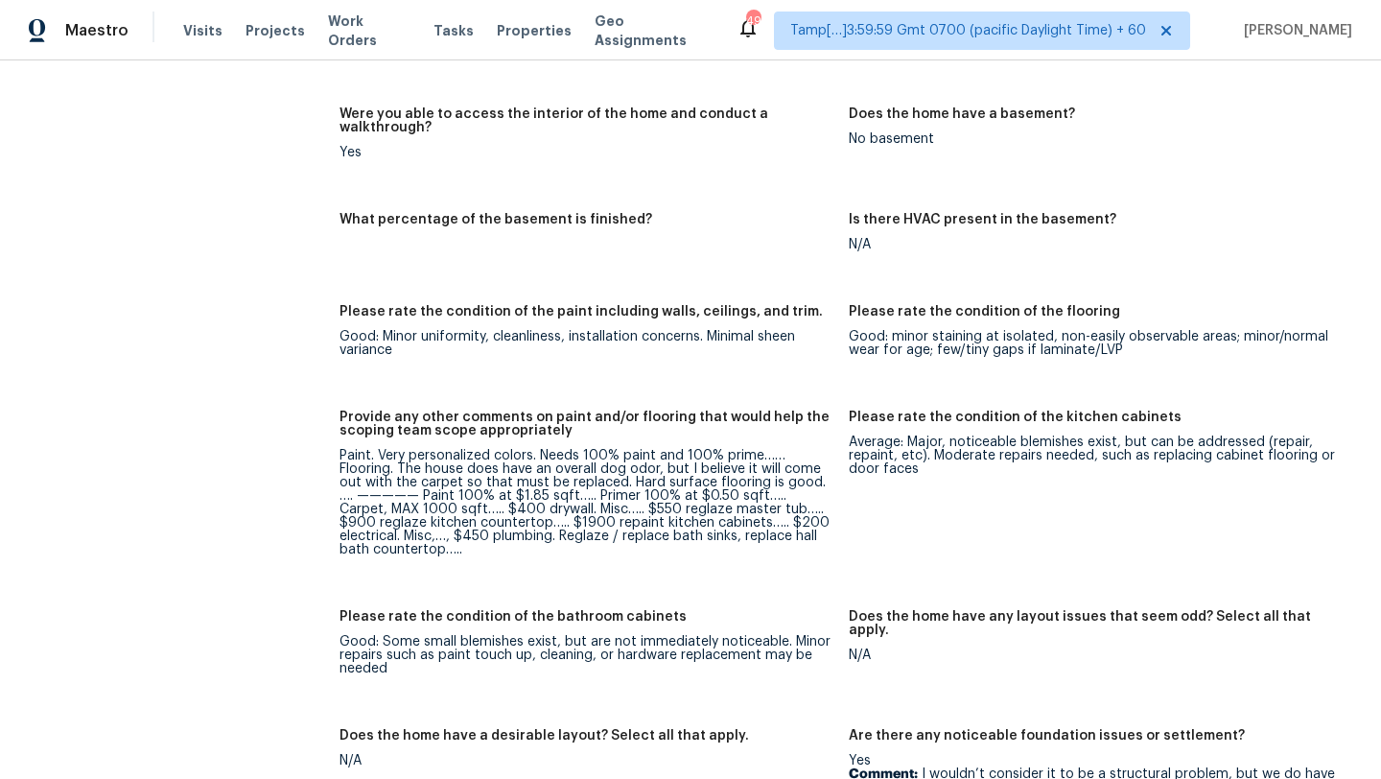
click at [582, 521] on div "Paint. Very personalized colors. Needs 100% paint and 100% prime…… Flooring. Th…" at bounding box center [587, 502] width 494 height 107
drag, startPoint x: 561, startPoint y: 506, endPoint x: 777, endPoint y: 528, distance: 216.9
click at [777, 528] on div "Paint. Very personalized colors. Needs 100% paint and 100% prime…… Flooring. Th…" at bounding box center [587, 502] width 494 height 107
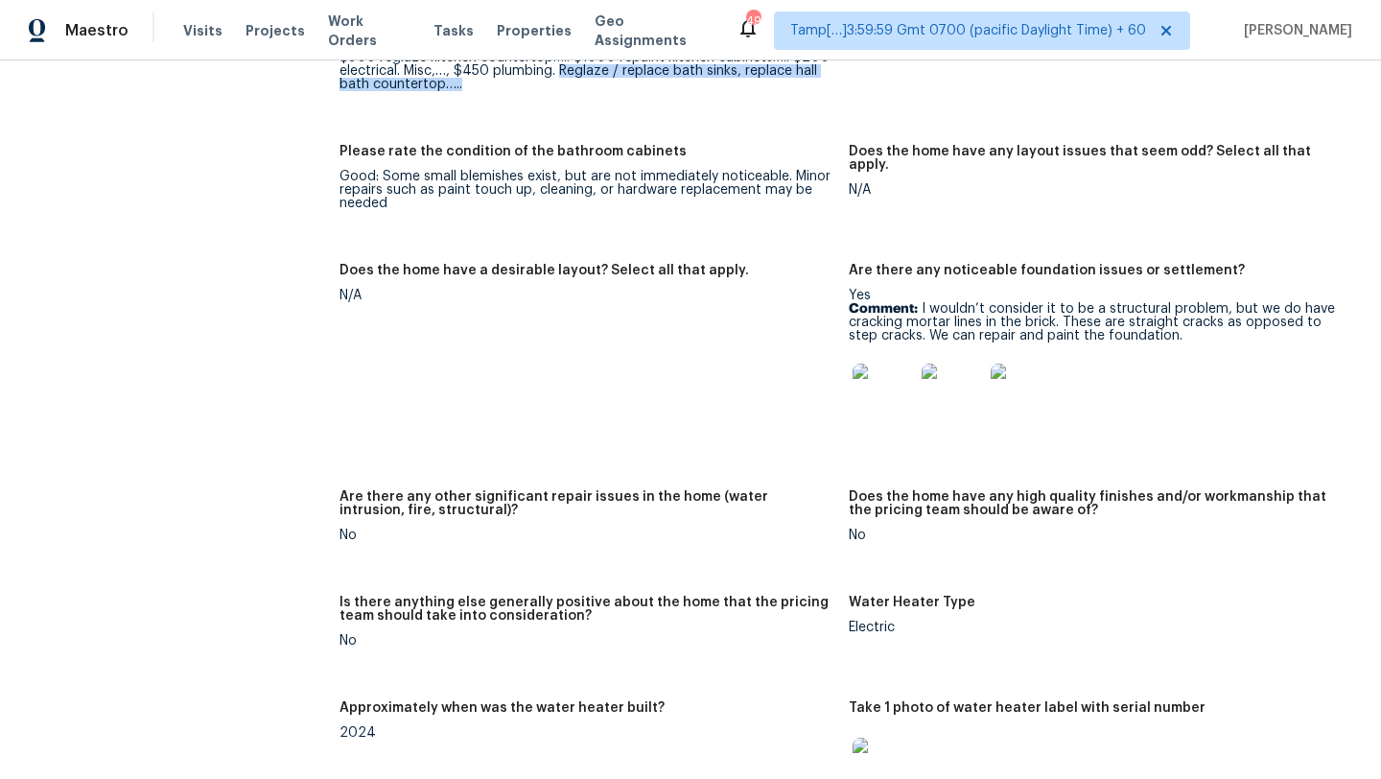
scroll to position [3191, 0]
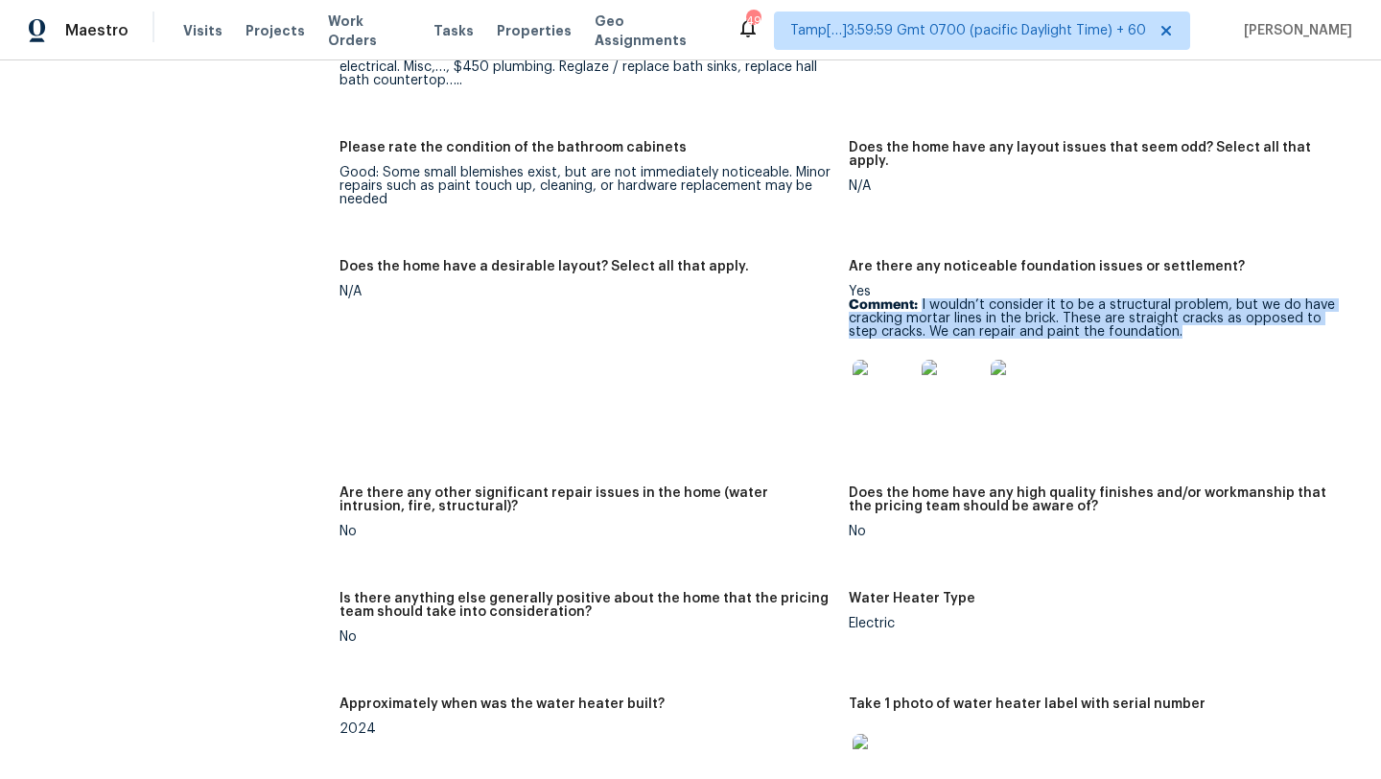
drag, startPoint x: 921, startPoint y: 277, endPoint x: 1205, endPoint y: 307, distance: 285.4
click at [1205, 307] on p "Comment: I wouldn’t consider it to be a structural problem, but we do have crac…" at bounding box center [1096, 318] width 494 height 40
click at [856, 386] on img at bounding box center [883, 390] width 61 height 61
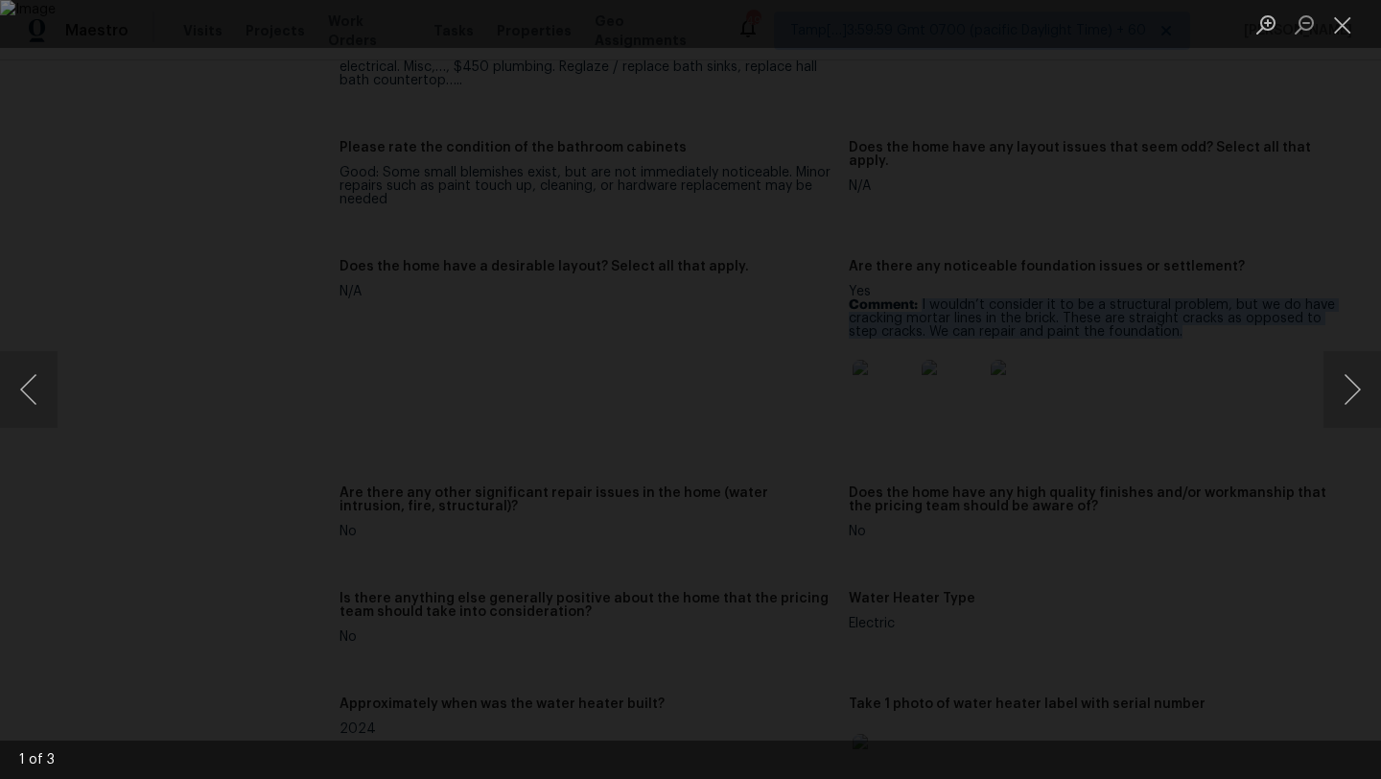
click at [855, 386] on div "Lightbox" at bounding box center [690, 389] width 1381 height 779
click at [1256, 252] on div "Lightbox" at bounding box center [690, 389] width 1381 height 779
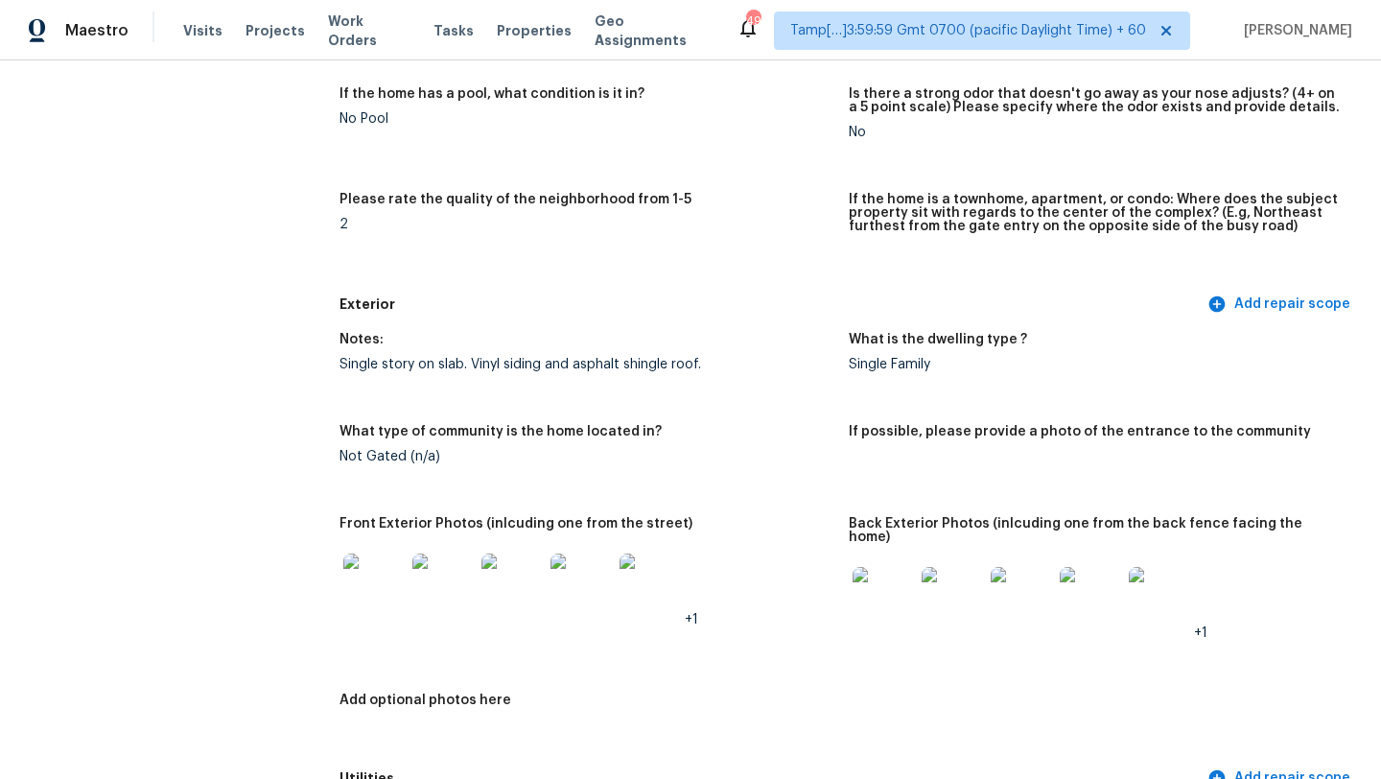
scroll to position [0, 0]
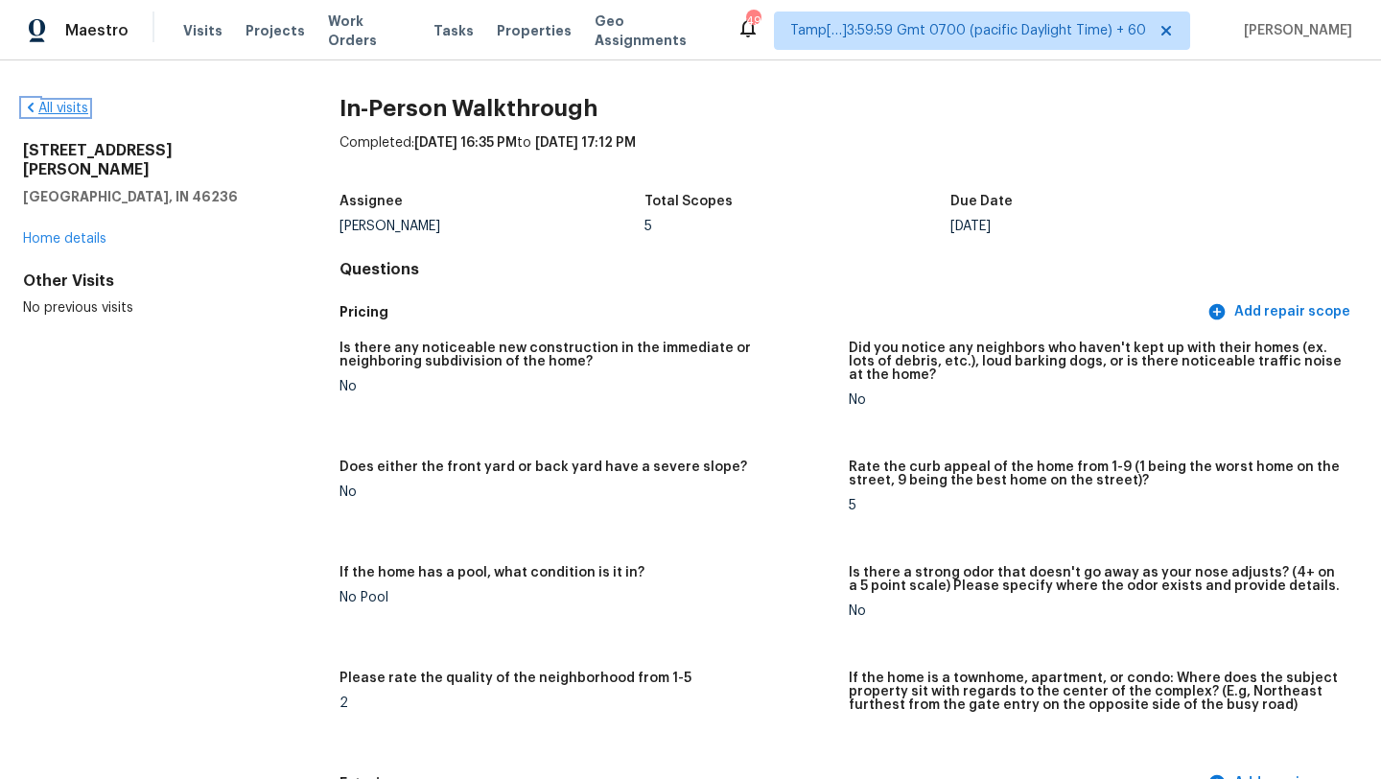
click at [59, 103] on link "All visits" at bounding box center [55, 108] width 65 height 13
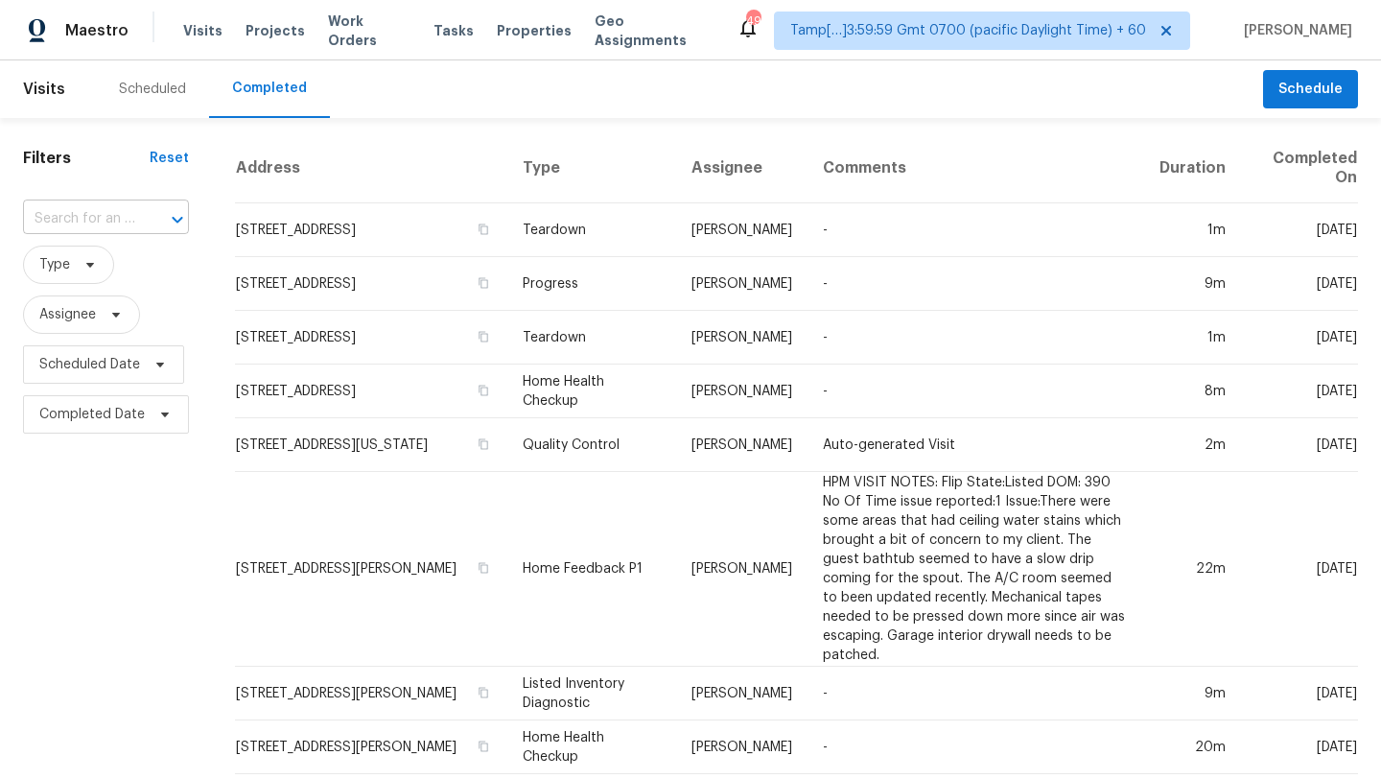
click at [130, 222] on input "text" at bounding box center [79, 219] width 112 height 30
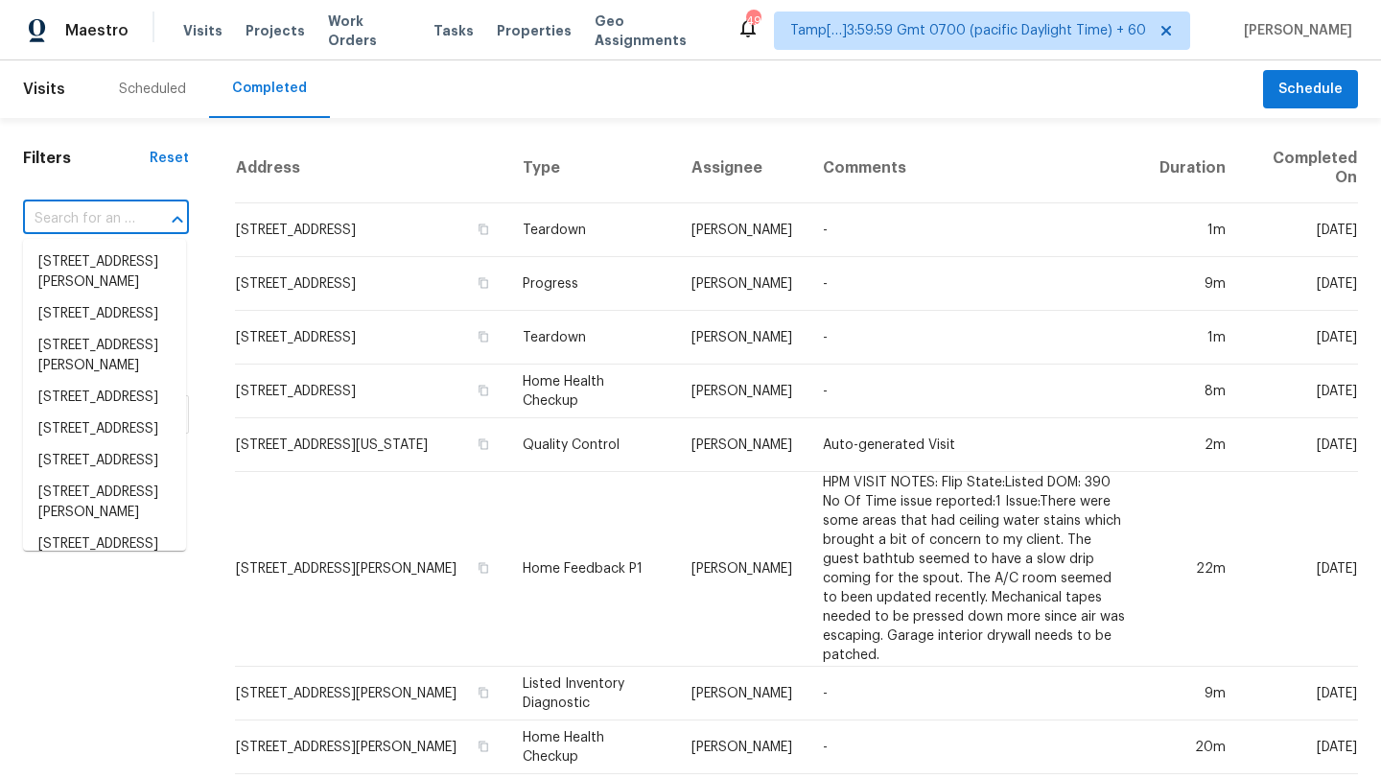
paste input "1121 NE 98th Ave, Vancouver, WA 98664"
type input "1121 NE 98th Ave, Vancouver, WA 98664"
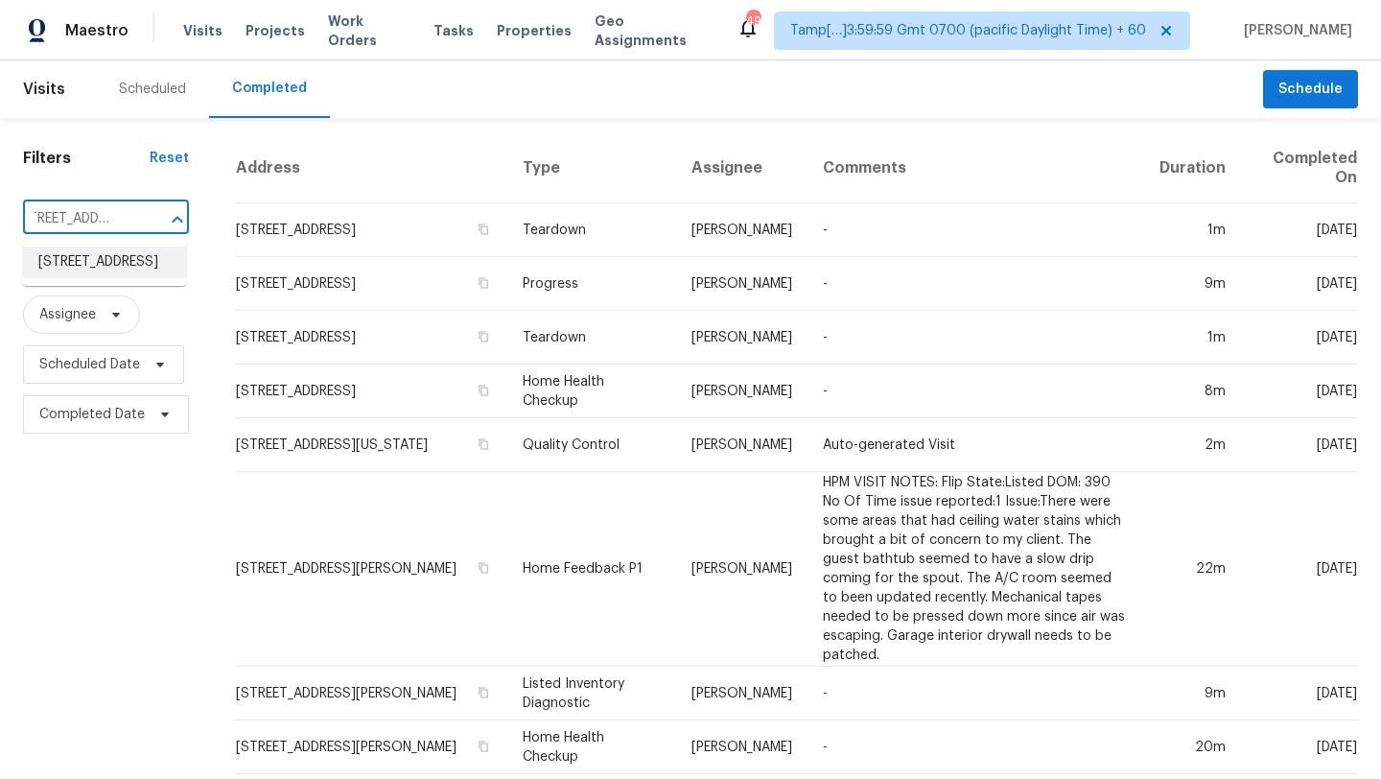
click at [119, 260] on li "1121 NE 98th Ave, Vancouver, WA 98664" at bounding box center [104, 262] width 163 height 32
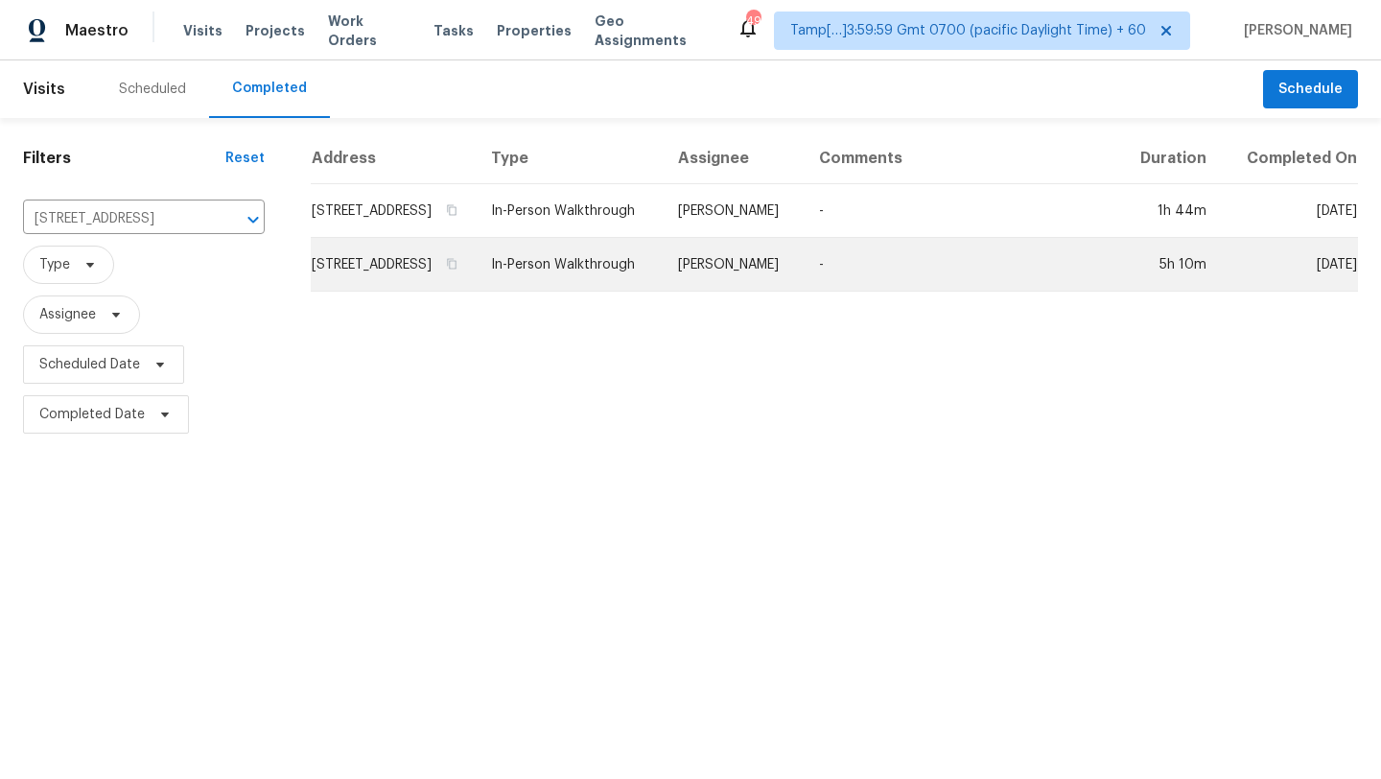
click at [999, 256] on td "-" at bounding box center [961, 265] width 315 height 54
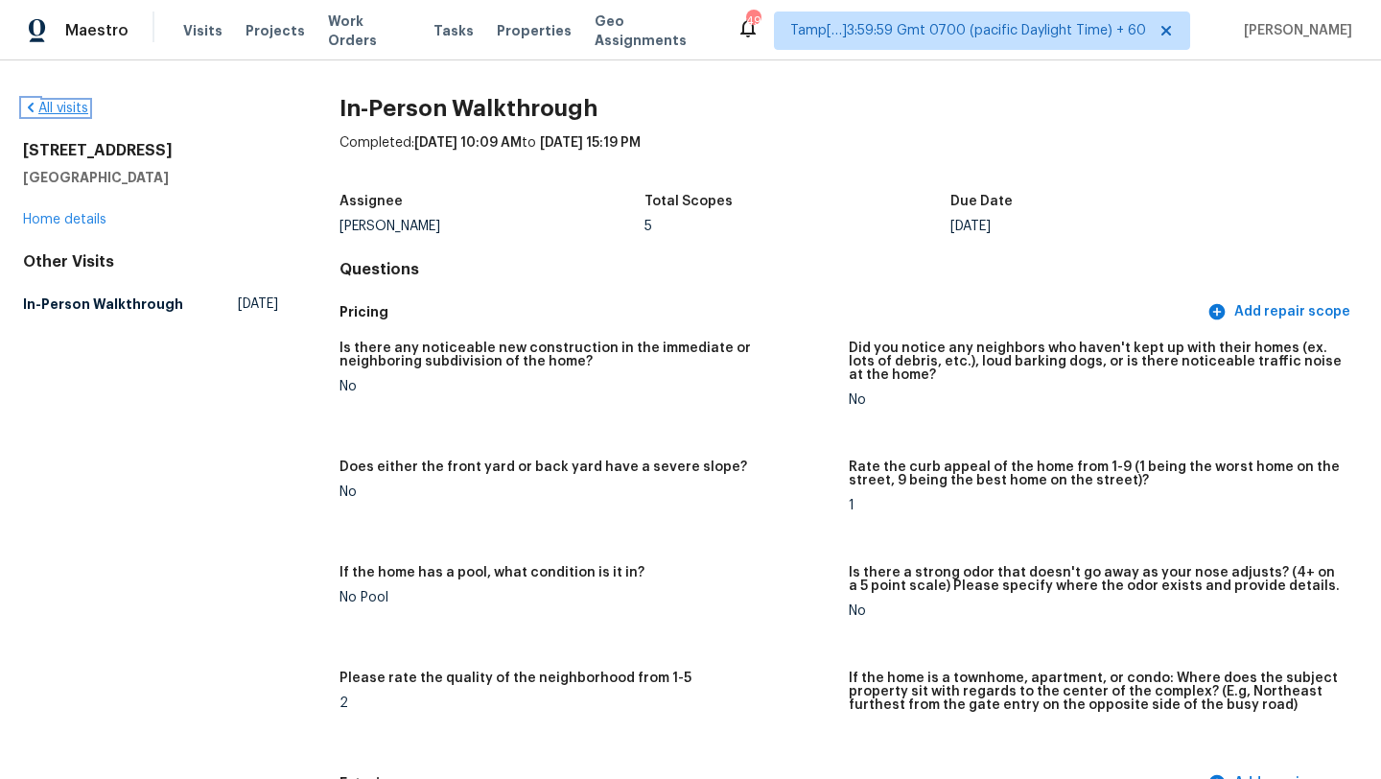
click at [63, 109] on link "All visits" at bounding box center [55, 108] width 65 height 13
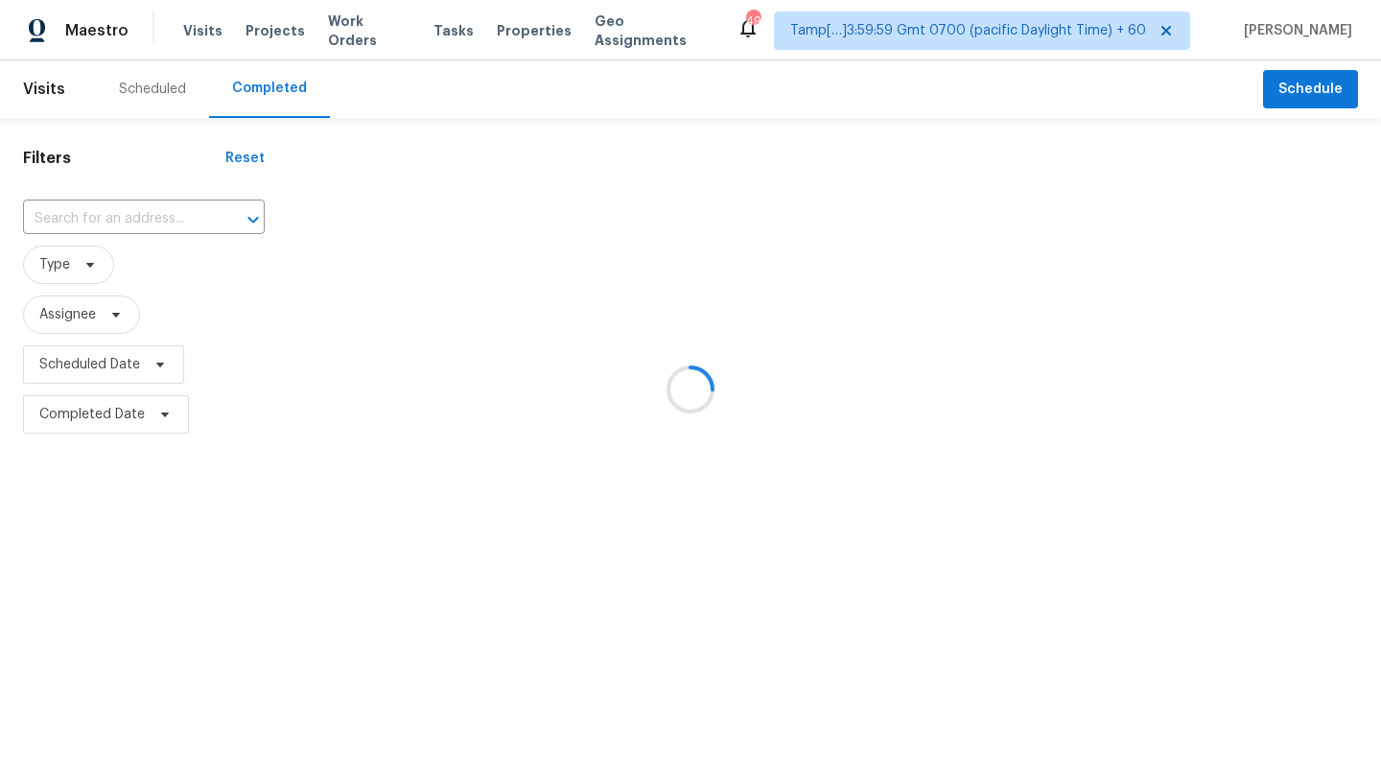
click at [183, 213] on div at bounding box center [690, 389] width 1381 height 779
click at [182, 215] on div at bounding box center [690, 389] width 1381 height 779
click at [167, 219] on div at bounding box center [690, 389] width 1381 height 779
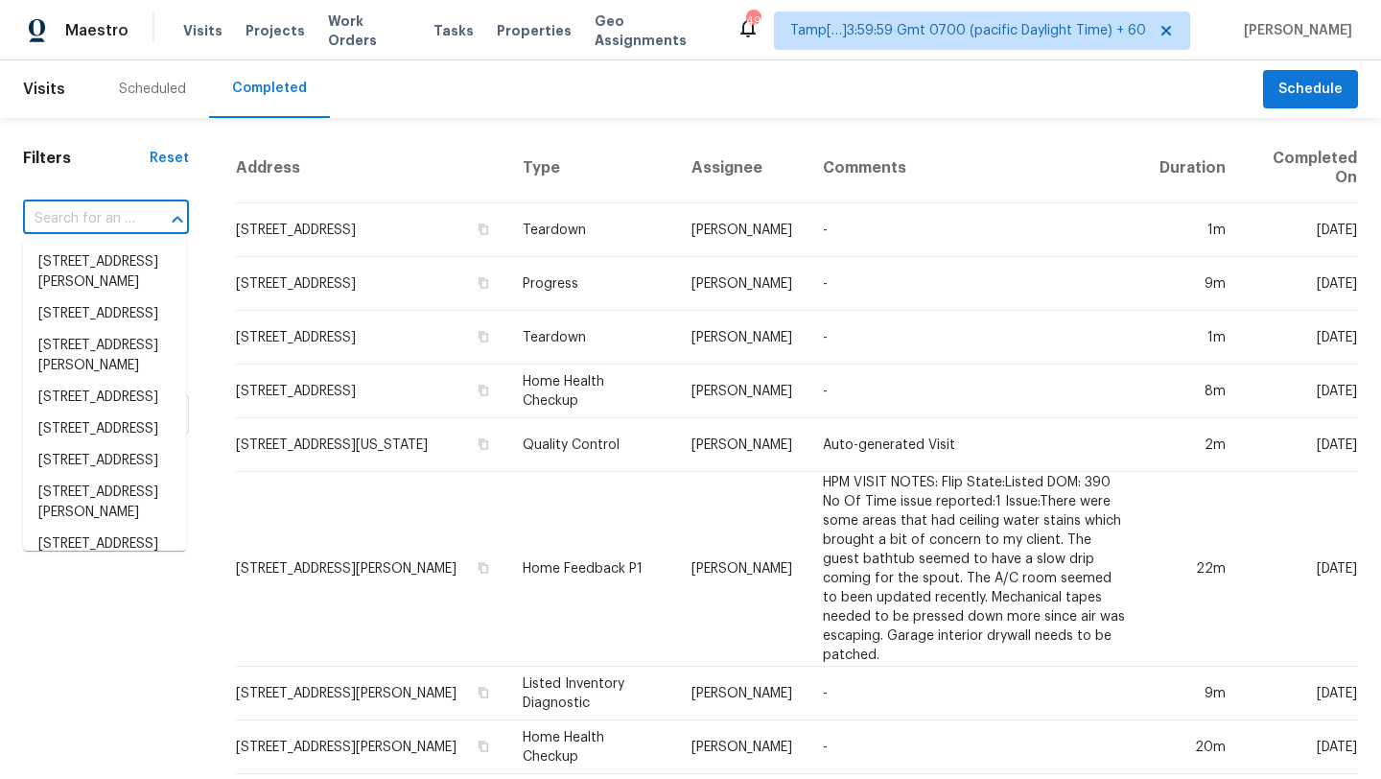
click at [131, 223] on input "text" at bounding box center [79, 219] width 112 height 30
paste input "1121 NE 98th Ave, Vancouver, WA 98664"
type input "1121 NE 98th Ave, Vancouver, WA 98664"
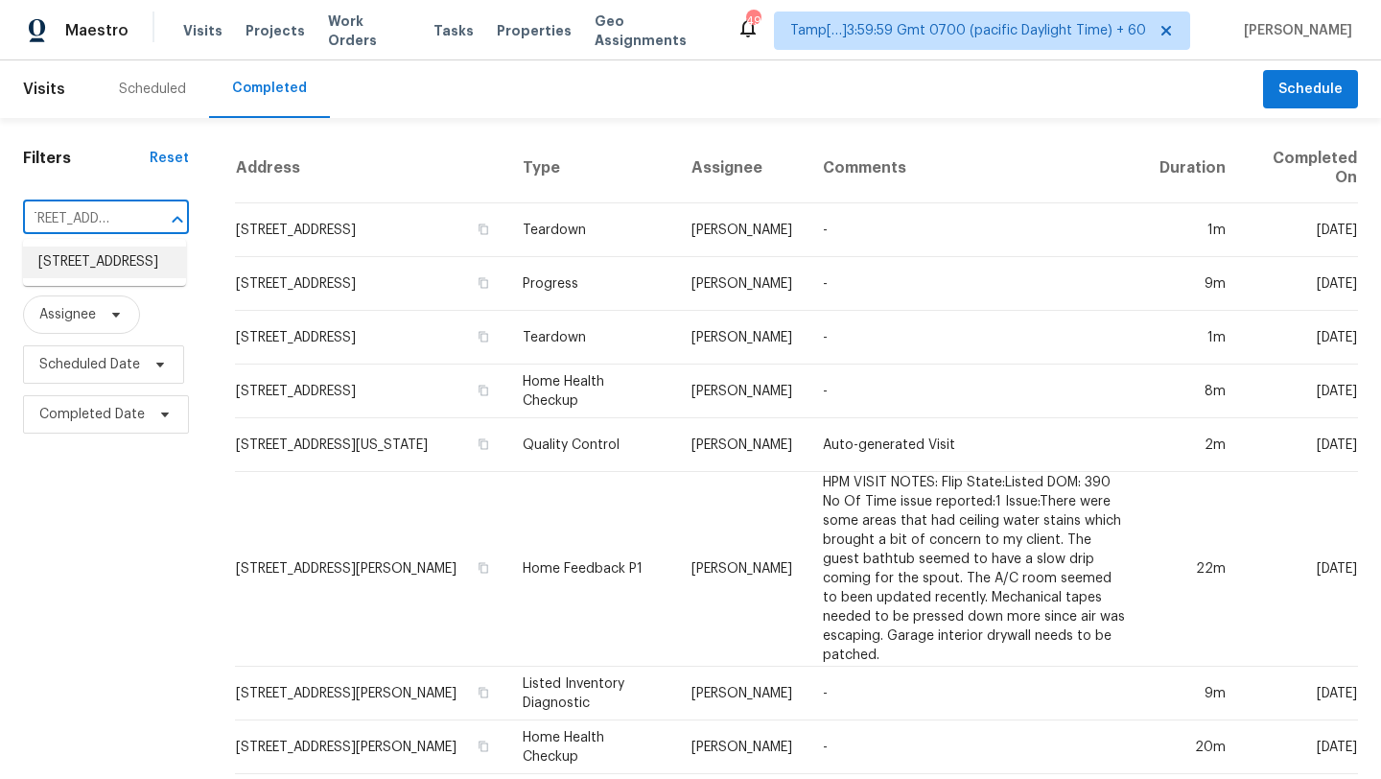
click at [116, 278] on li "1121 NE 98th Ave, Vancouver, WA 98664" at bounding box center [104, 262] width 163 height 32
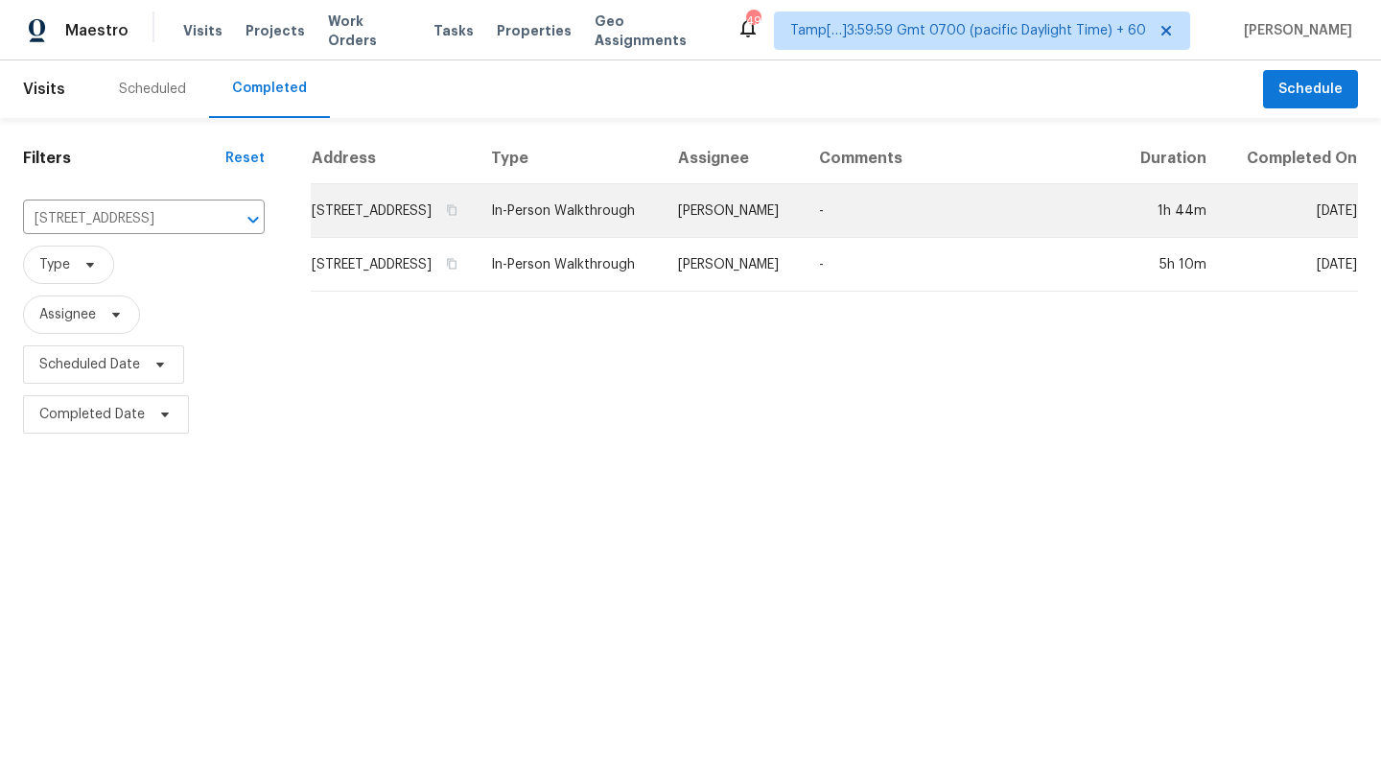
click at [946, 233] on td "-" at bounding box center [961, 211] width 315 height 54
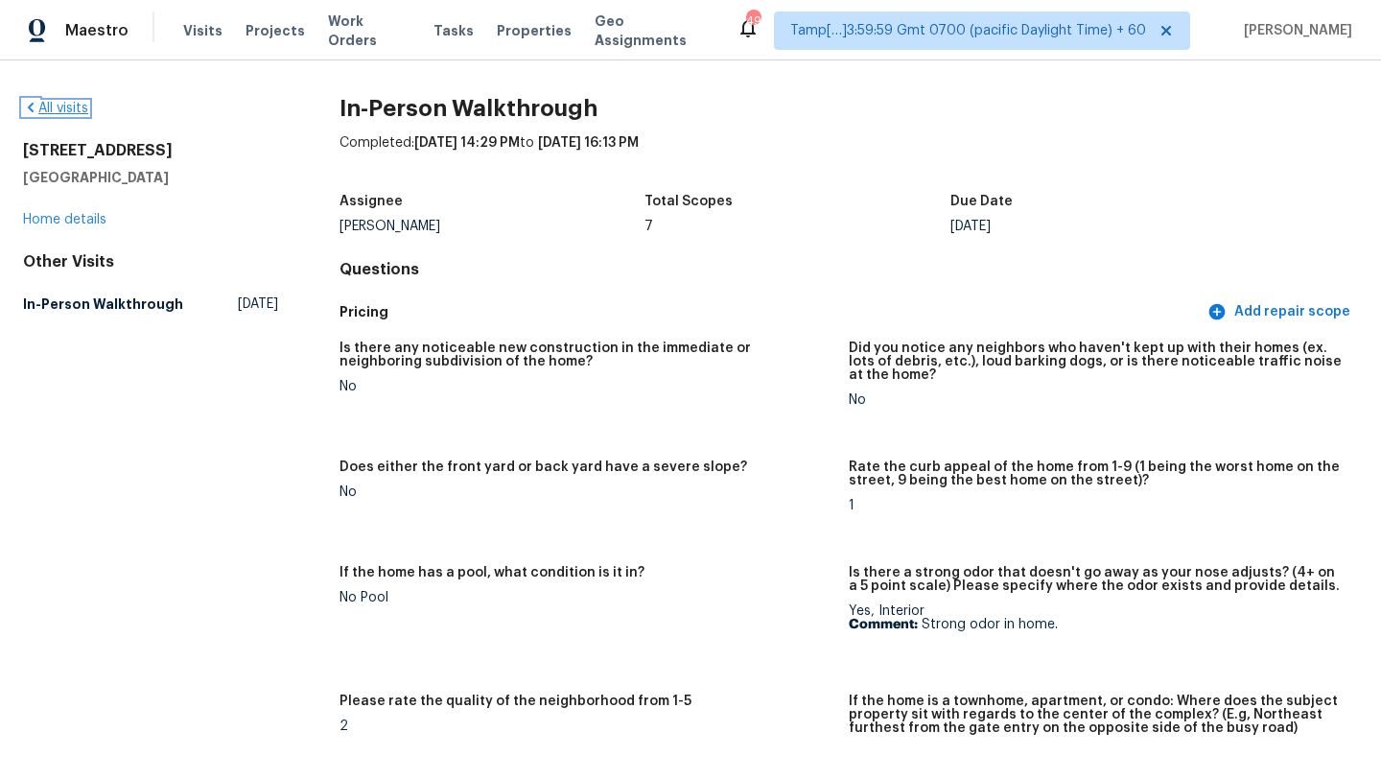
click at [47, 110] on link "All visits" at bounding box center [55, 108] width 65 height 13
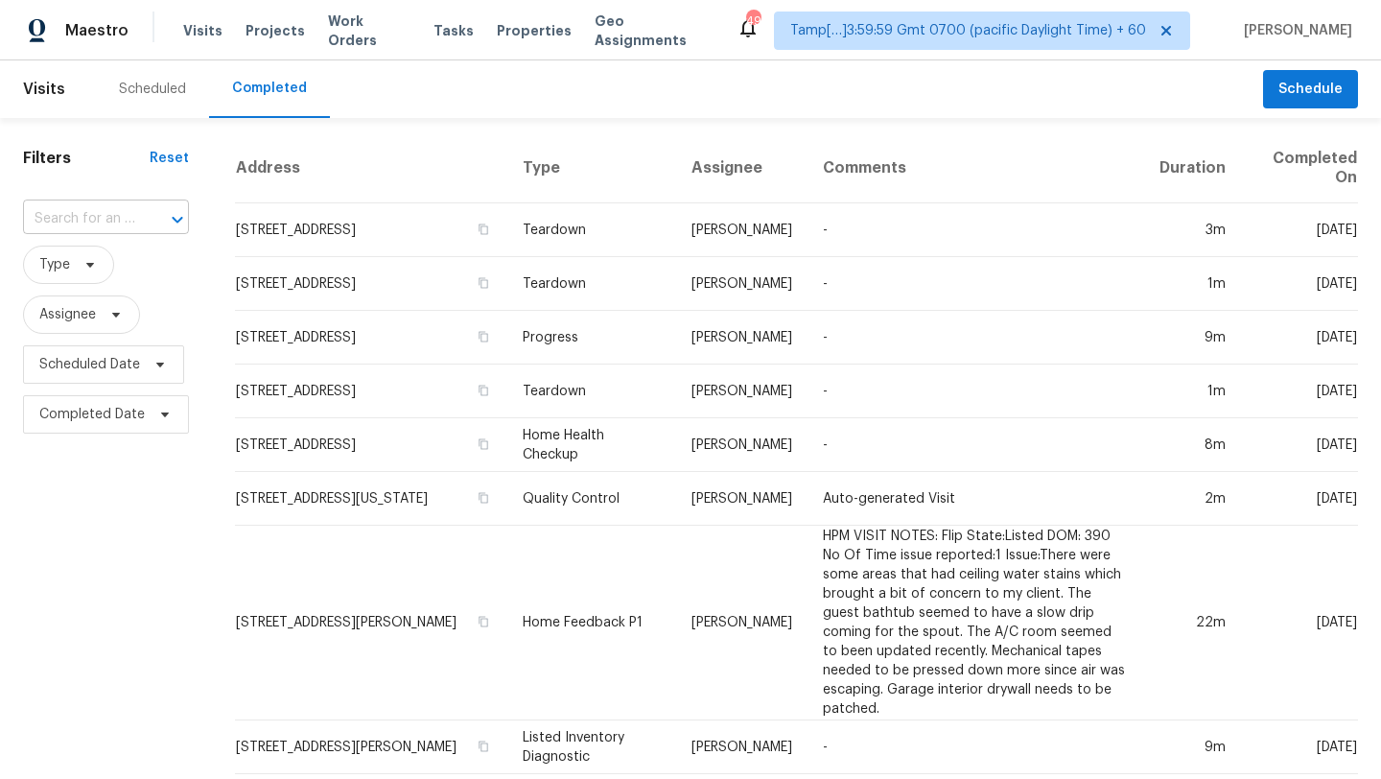
click at [139, 230] on div at bounding box center [164, 219] width 50 height 27
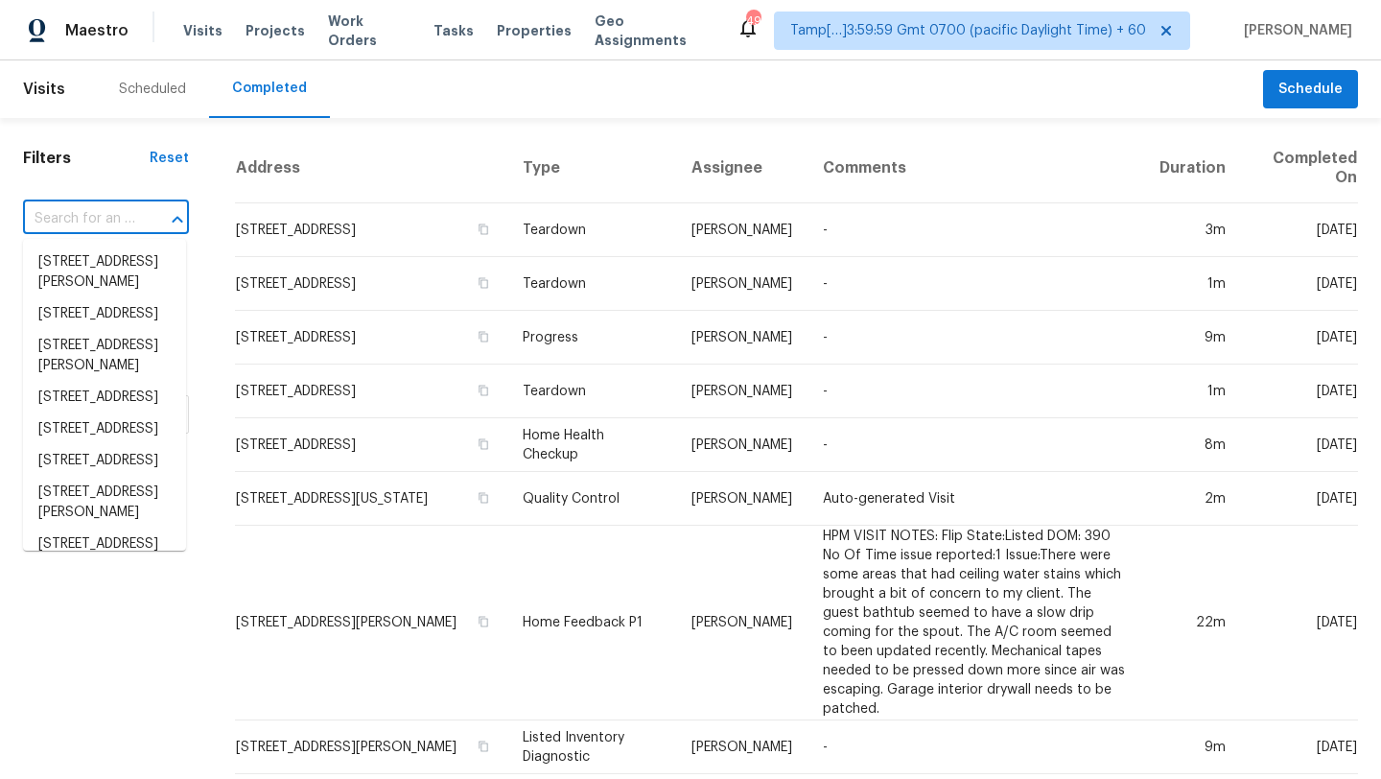
paste input "12231 Geist Cove Dr, Indianapolis, IN 46236"
type input "12231 Geist Cove Dr, Indianapolis, IN 46236"
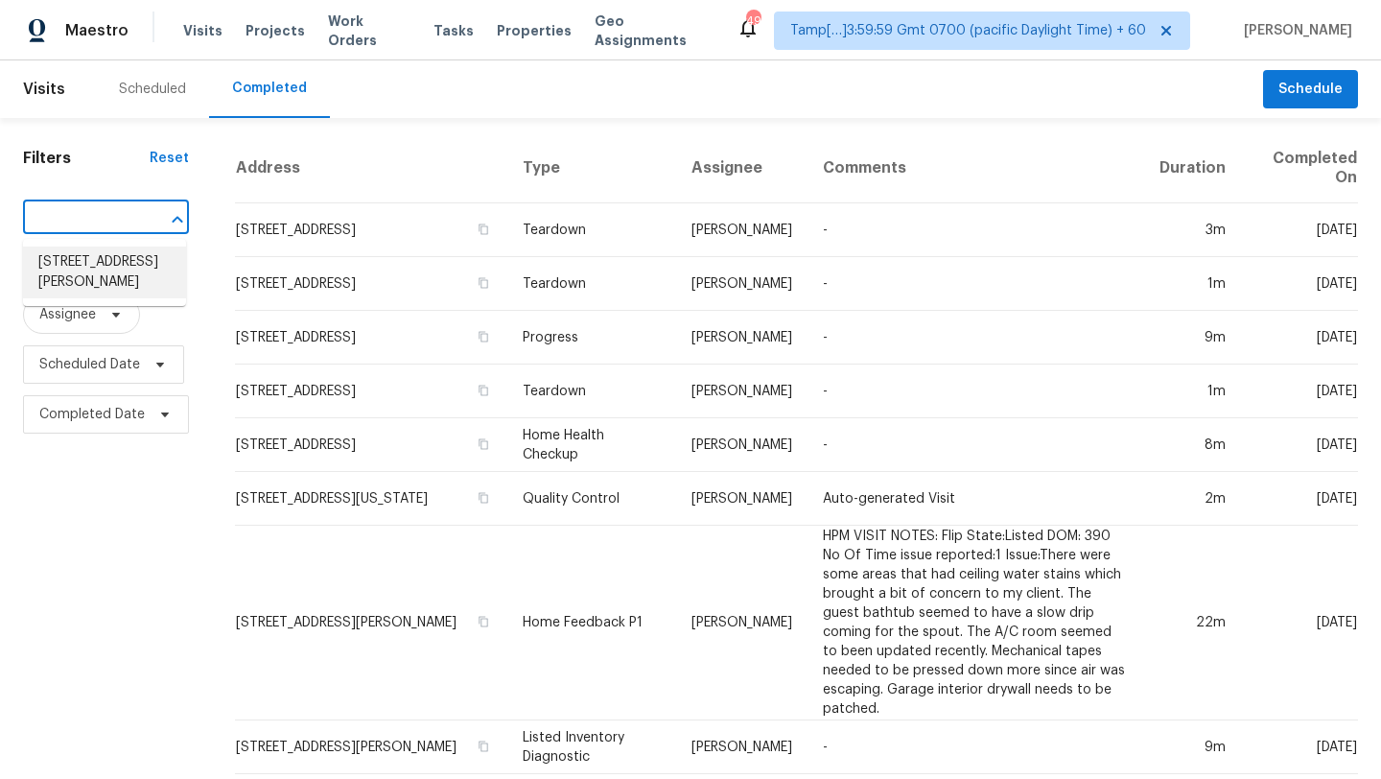
click at [129, 279] on li "12231 Geist Cove Dr, Indianapolis, IN 46236" at bounding box center [104, 272] width 163 height 52
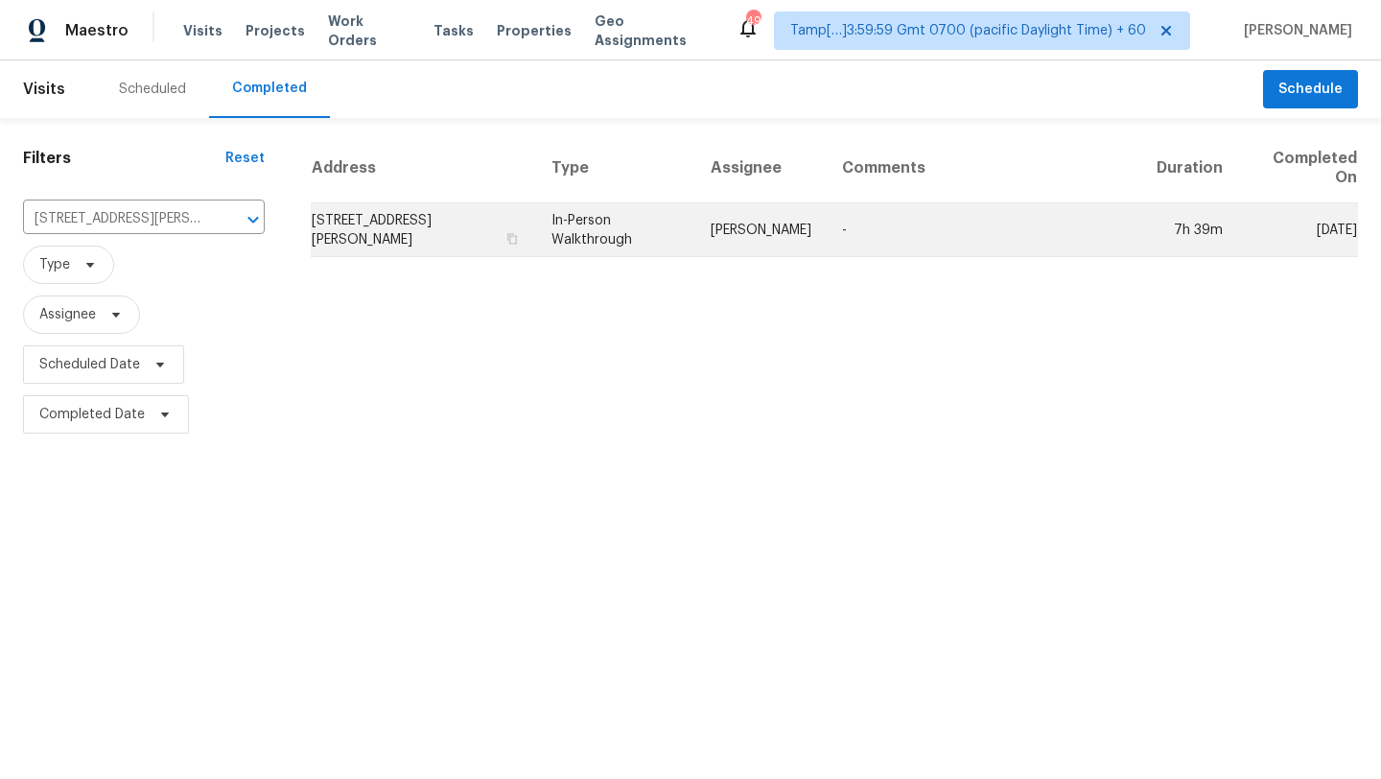
click at [923, 223] on td "-" at bounding box center [984, 230] width 315 height 54
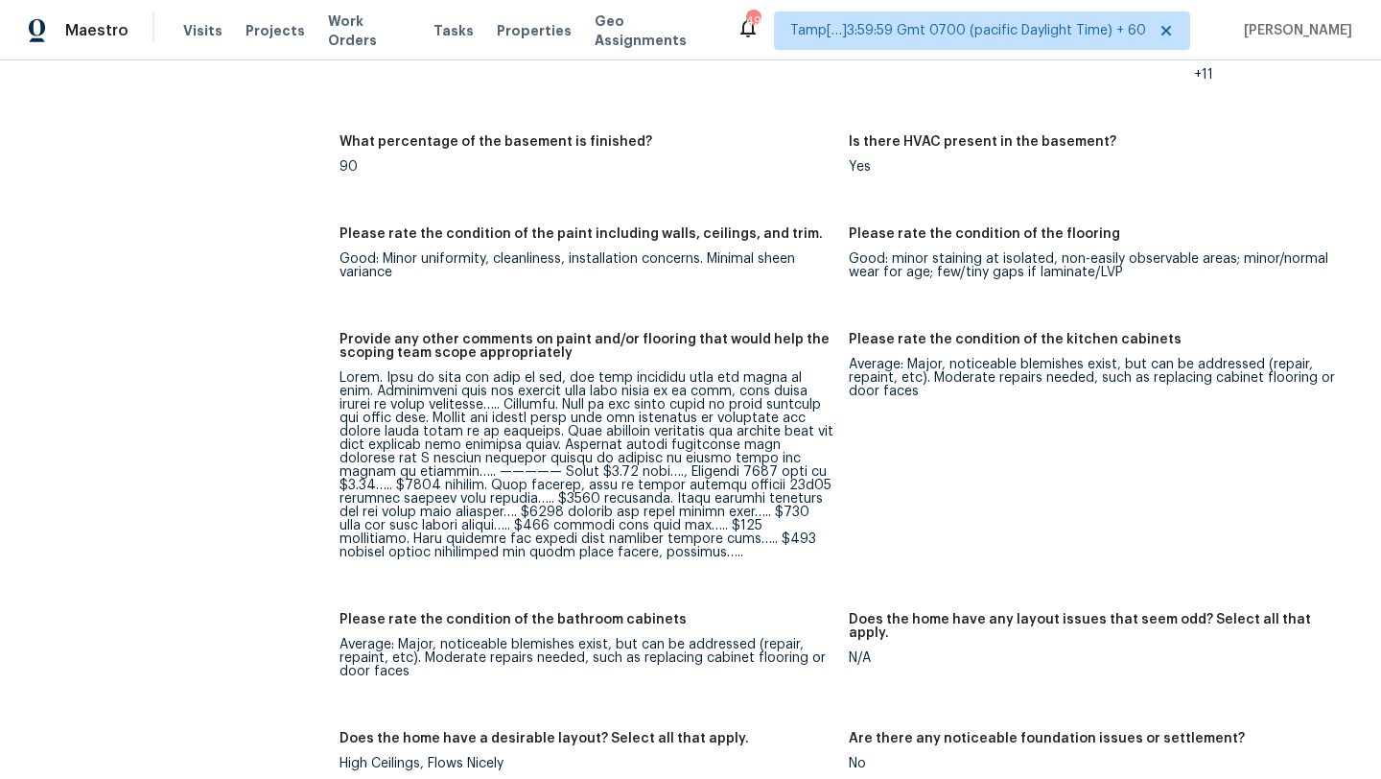
scroll to position [3071, 0]
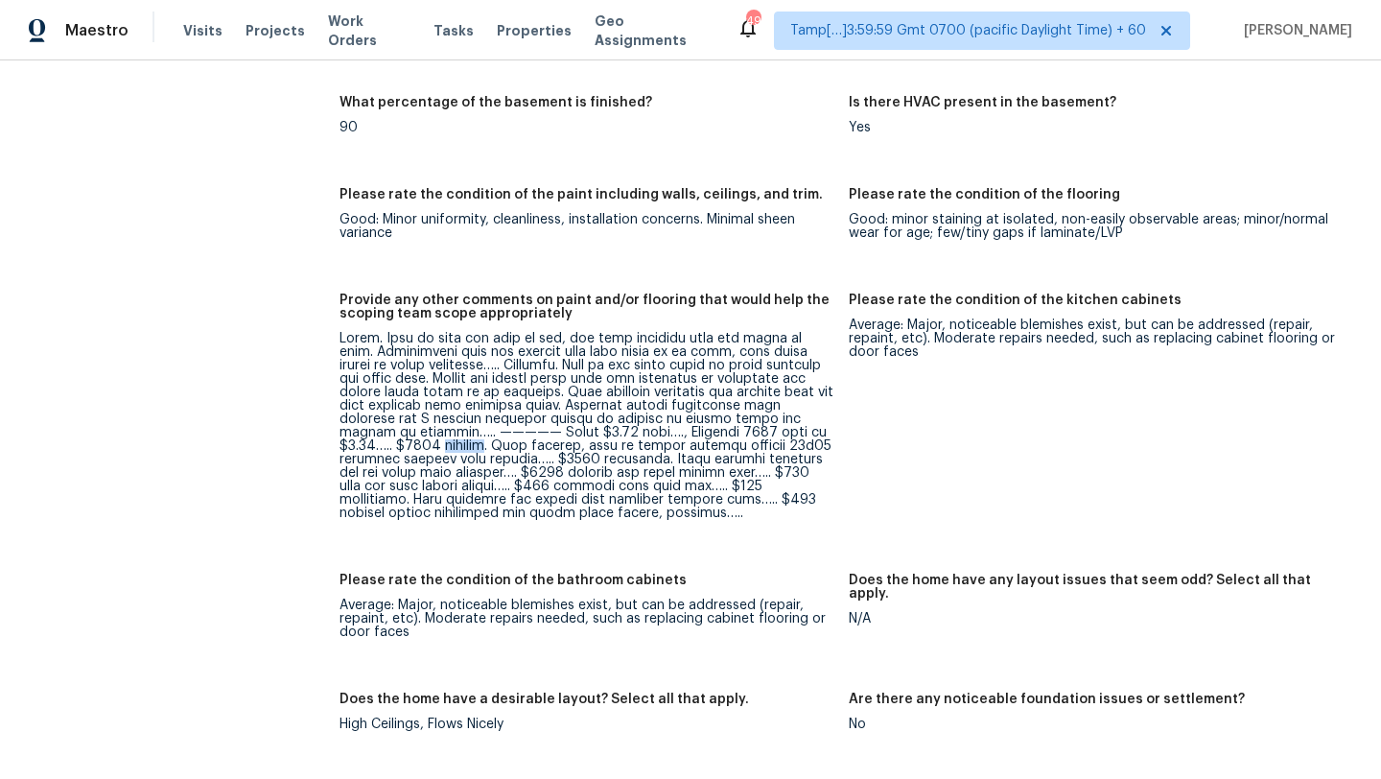
drag, startPoint x: 386, startPoint y: 430, endPoint x: 433, endPoint y: 427, distance: 48.0
click at [433, 427] on div at bounding box center [587, 426] width 494 height 188
drag, startPoint x: 520, startPoint y: 433, endPoint x: 446, endPoint y: 436, distance: 73.9
click at [446, 436] on div at bounding box center [587, 426] width 494 height 188
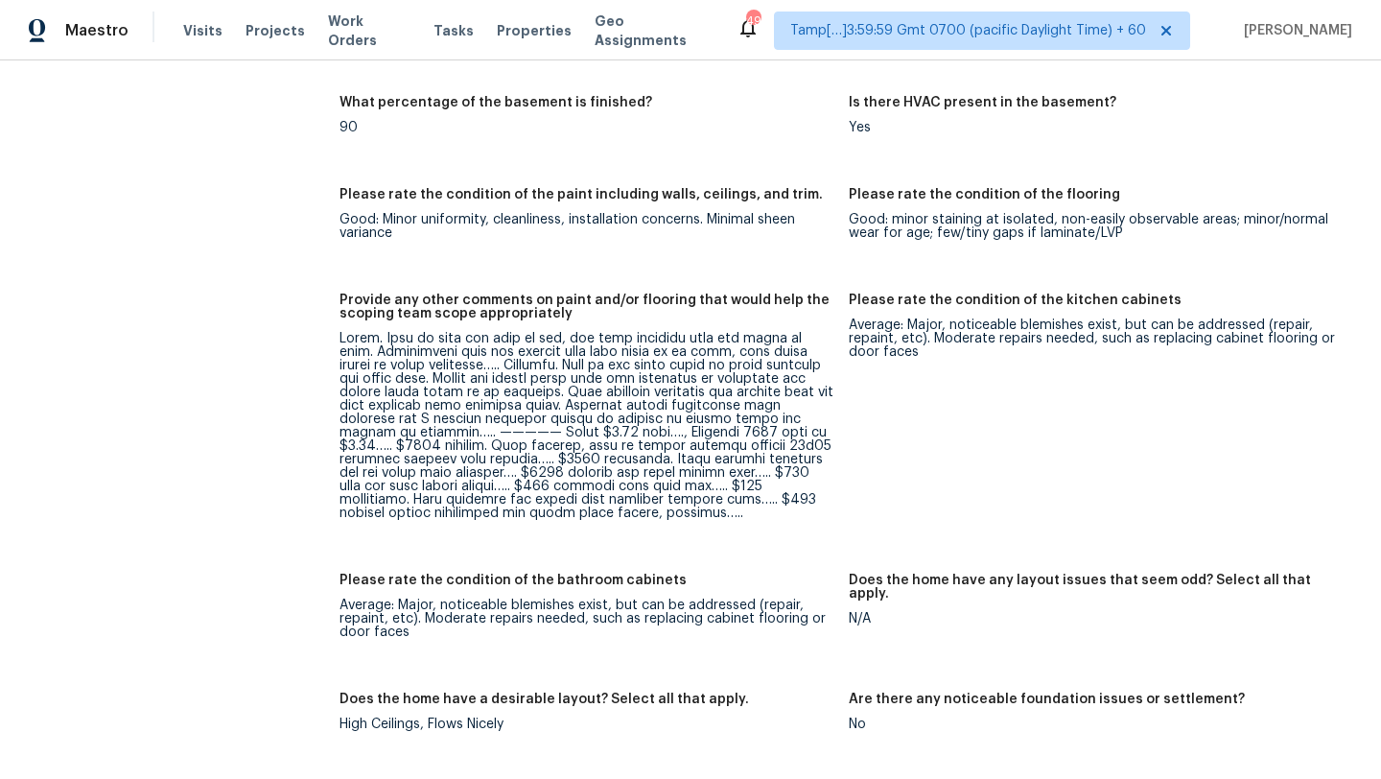
drag, startPoint x: 435, startPoint y: 432, endPoint x: 466, endPoint y: 440, distance: 31.9
click at [466, 440] on div at bounding box center [587, 426] width 494 height 188
drag, startPoint x: 438, startPoint y: 433, endPoint x: 464, endPoint y: 446, distance: 29.2
click at [464, 446] on div at bounding box center [587, 426] width 494 height 188
drag, startPoint x: 528, startPoint y: 450, endPoint x: 416, endPoint y: 459, distance: 112.6
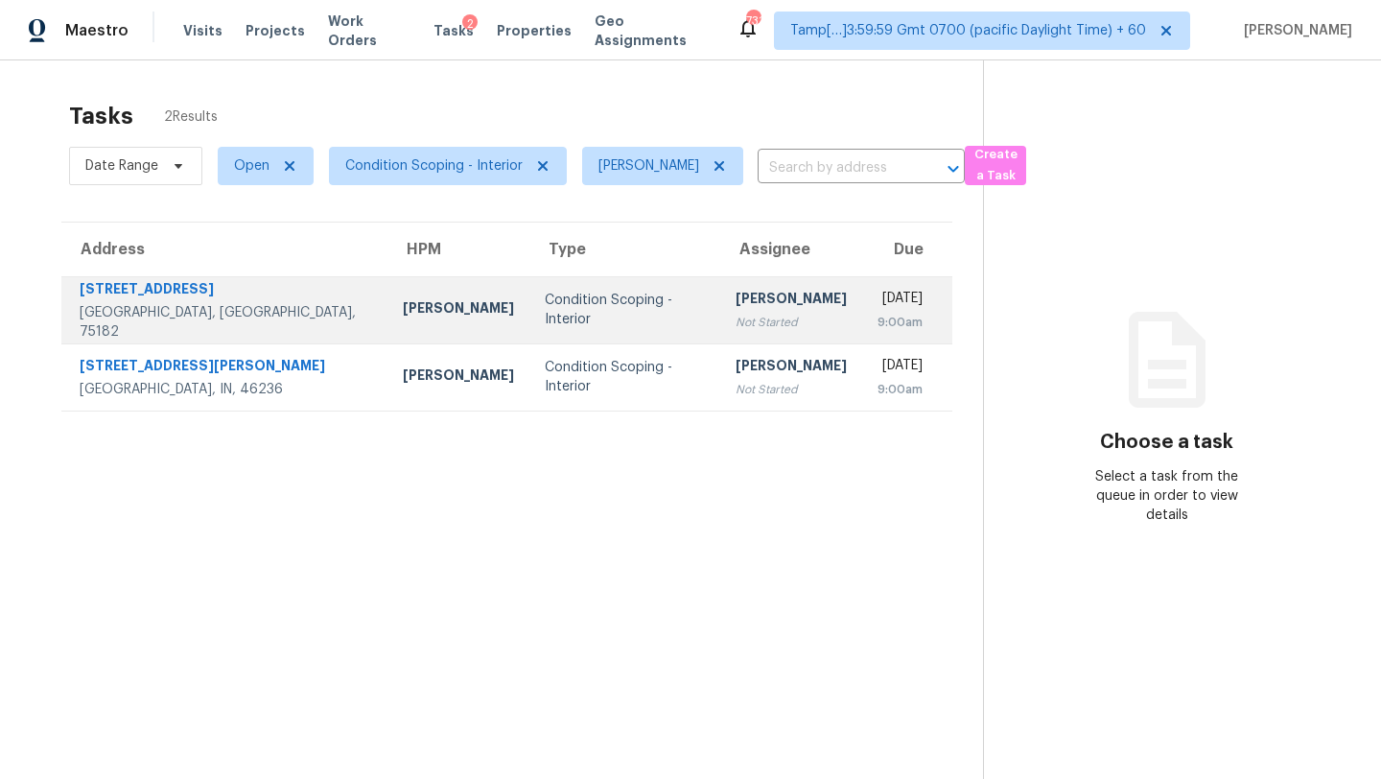
click at [736, 305] on div "[PERSON_NAME]" at bounding box center [791, 301] width 111 height 24
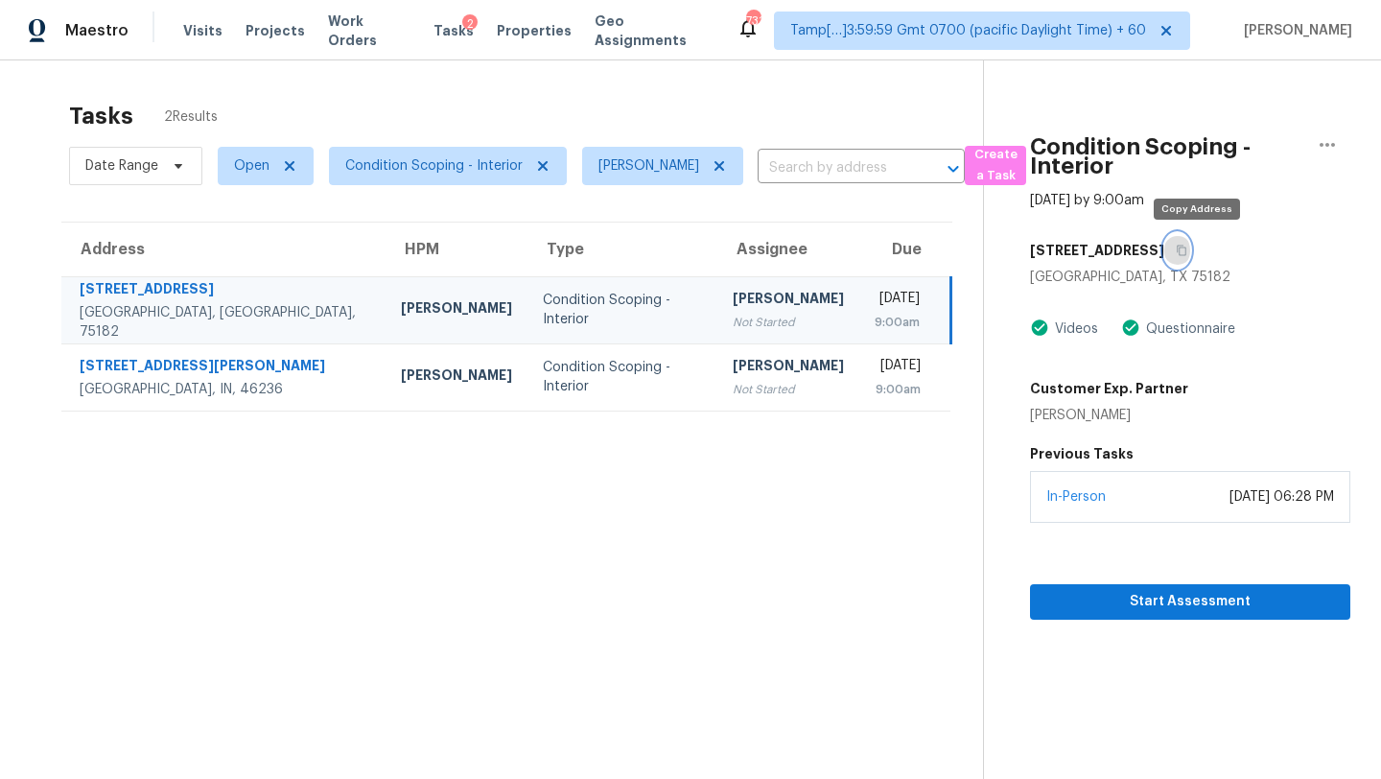
click at [1190, 246] on button "button" at bounding box center [1177, 250] width 26 height 35
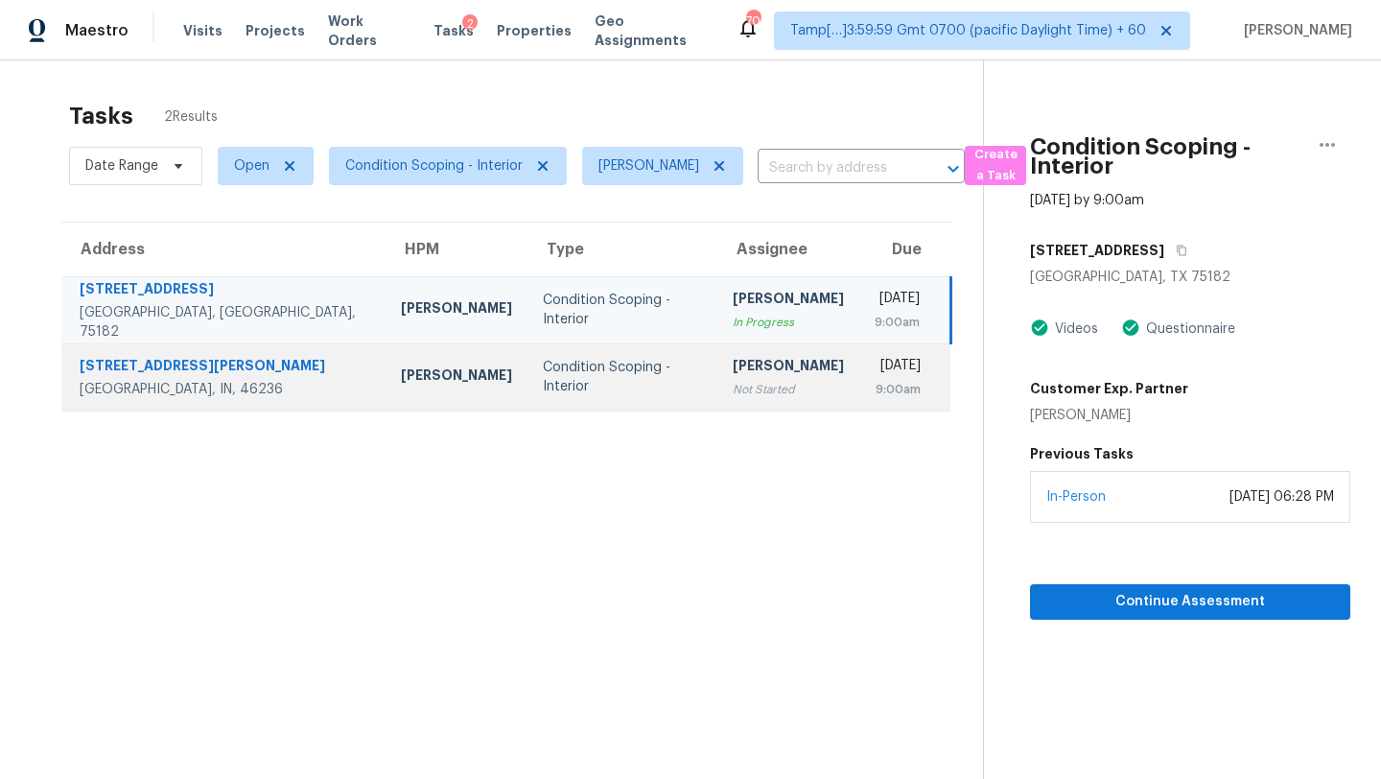
click at [717, 382] on td "[PERSON_NAME] Not Started" at bounding box center [788, 376] width 142 height 67
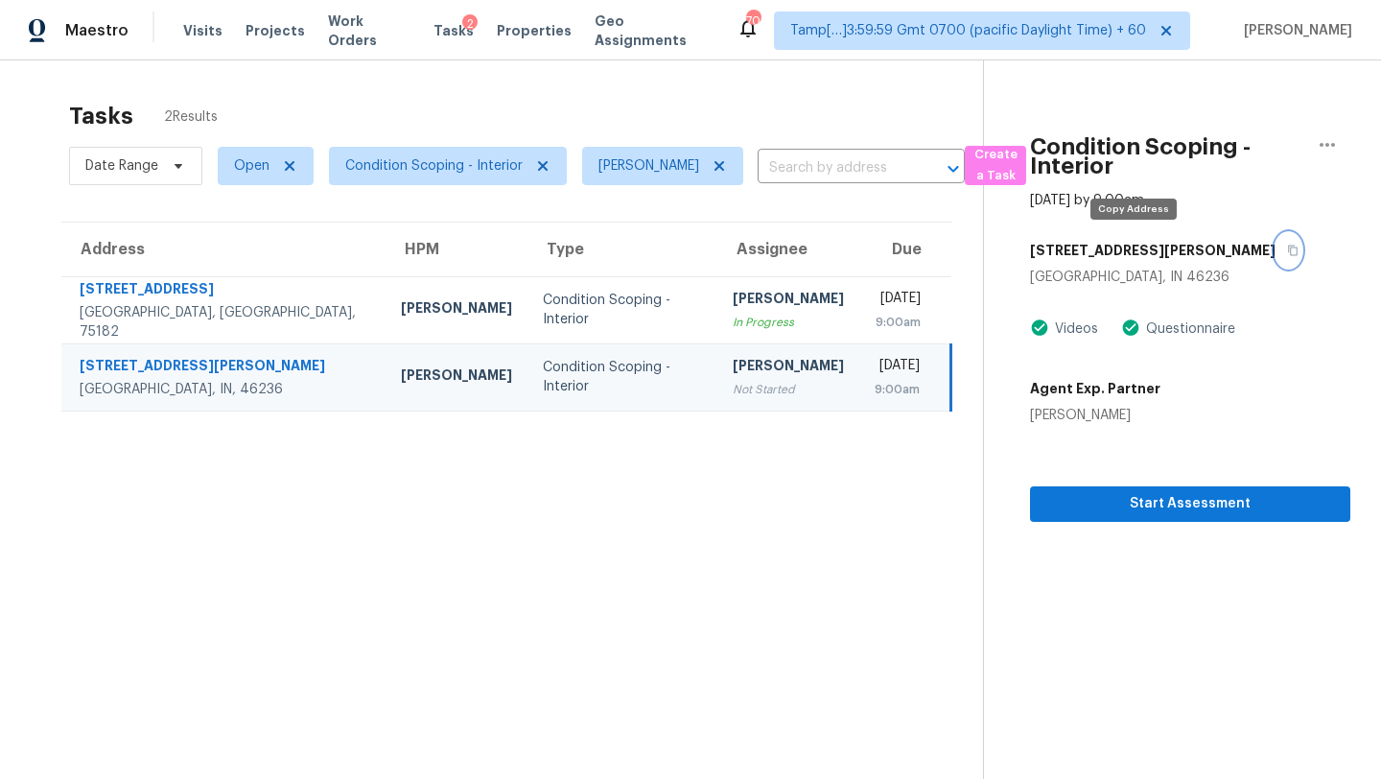
click at [1288, 246] on icon "button" at bounding box center [1293, 251] width 10 height 11
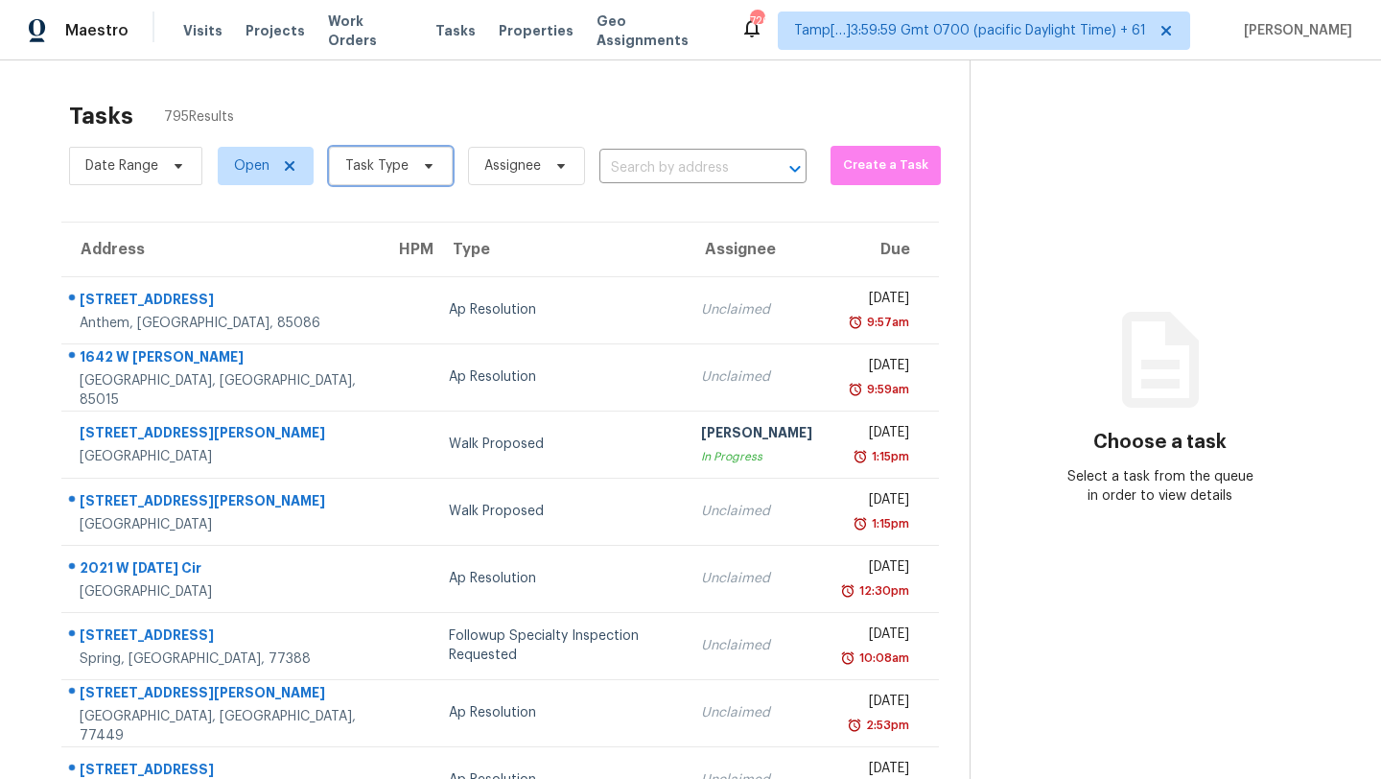
click at [444, 167] on span "Task Type" at bounding box center [391, 166] width 124 height 38
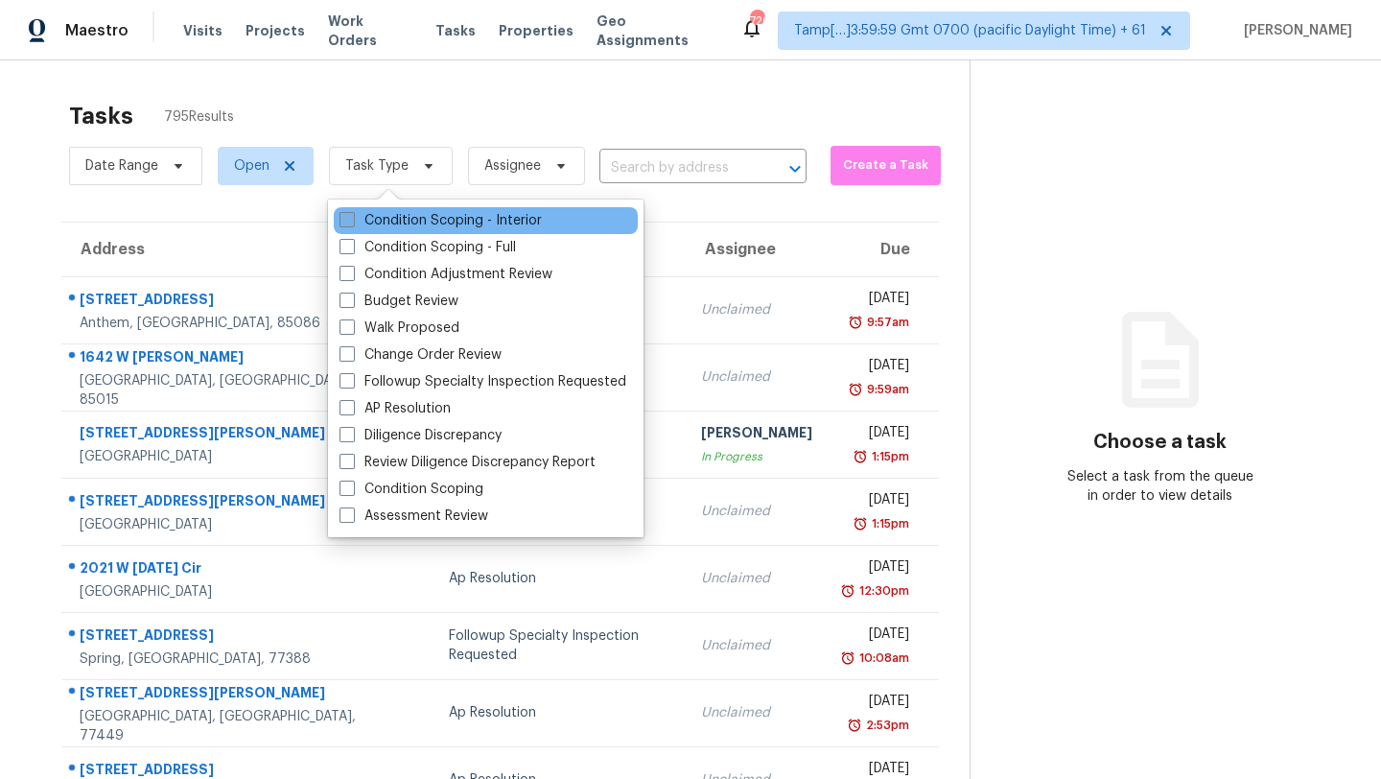
click at [411, 214] on label "Condition Scoping - Interior" at bounding box center [441, 220] width 202 height 19
click at [352, 214] on input "Condition Scoping - Interior" at bounding box center [346, 217] width 12 height 12
checkbox input "true"
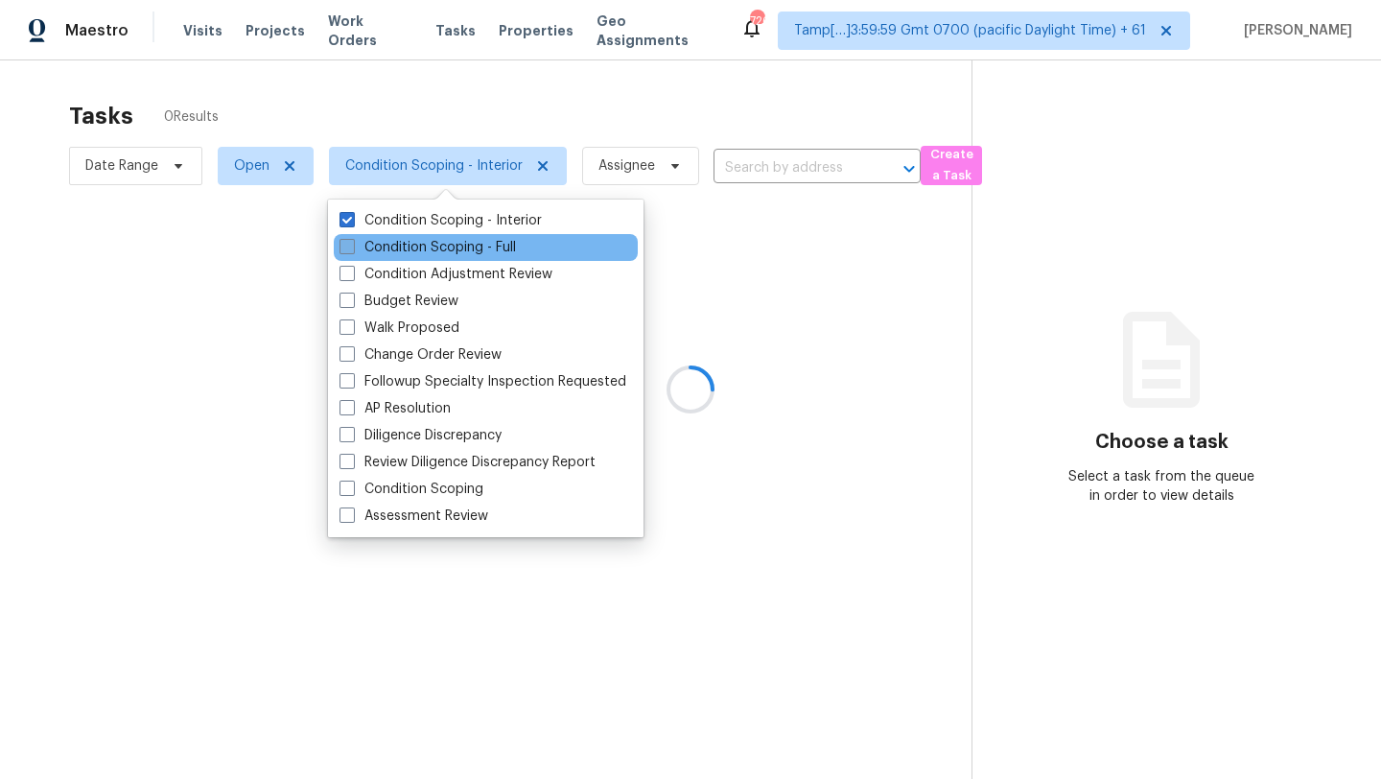
click at [412, 240] on label "Condition Scoping - Full" at bounding box center [428, 247] width 176 height 19
click at [352, 240] on input "Condition Scoping - Full" at bounding box center [346, 244] width 12 height 12
checkbox input "true"
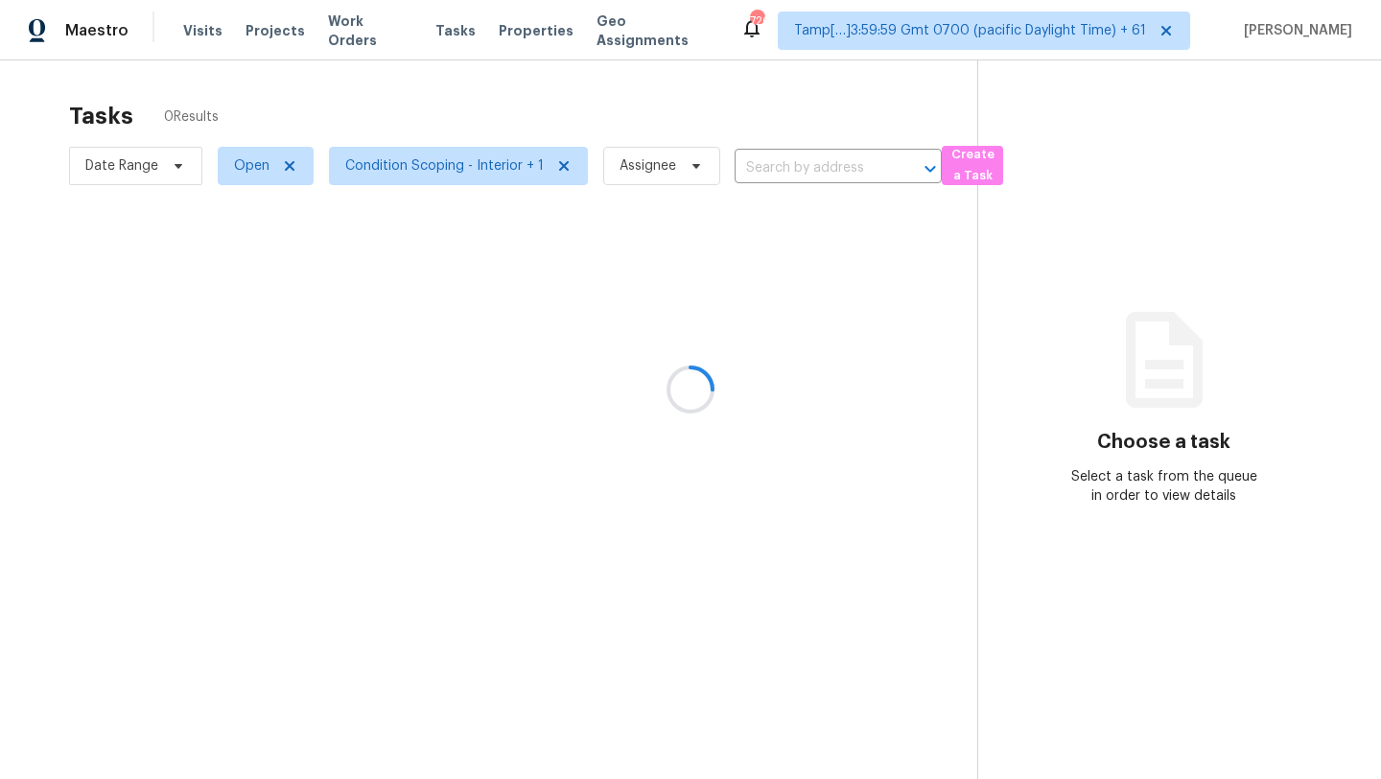
click at [544, 128] on div at bounding box center [690, 389] width 1381 height 779
click at [451, 186] on div at bounding box center [690, 389] width 1381 height 779
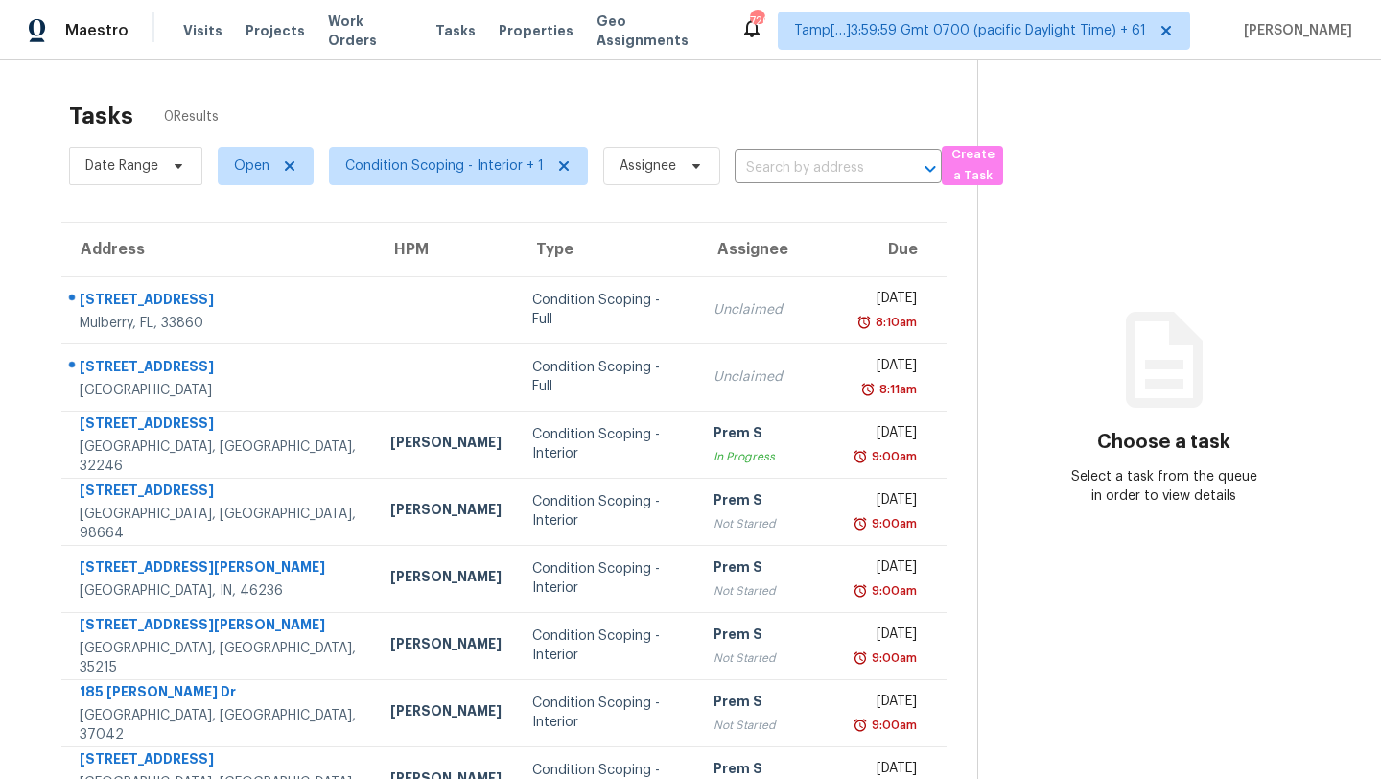
click at [406, 143] on span "Condition Scoping - Interior + 1" at bounding box center [451, 166] width 274 height 50
click at [406, 172] on span "Condition Scoping - Interior + 1" at bounding box center [444, 165] width 199 height 19
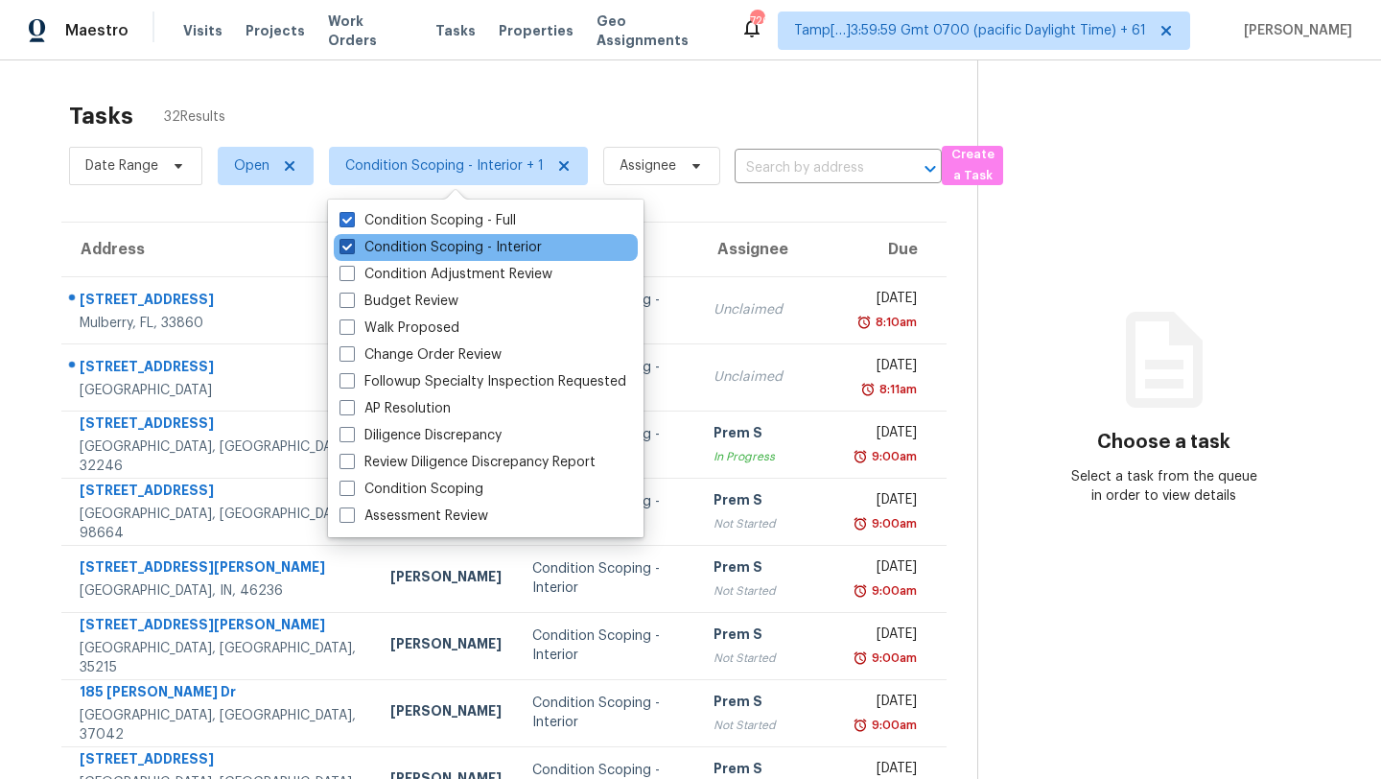
click at [414, 245] on label "Condition Scoping - Interior" at bounding box center [441, 247] width 202 height 19
click at [352, 245] on input "Condition Scoping - Interior" at bounding box center [346, 244] width 12 height 12
checkbox input "false"
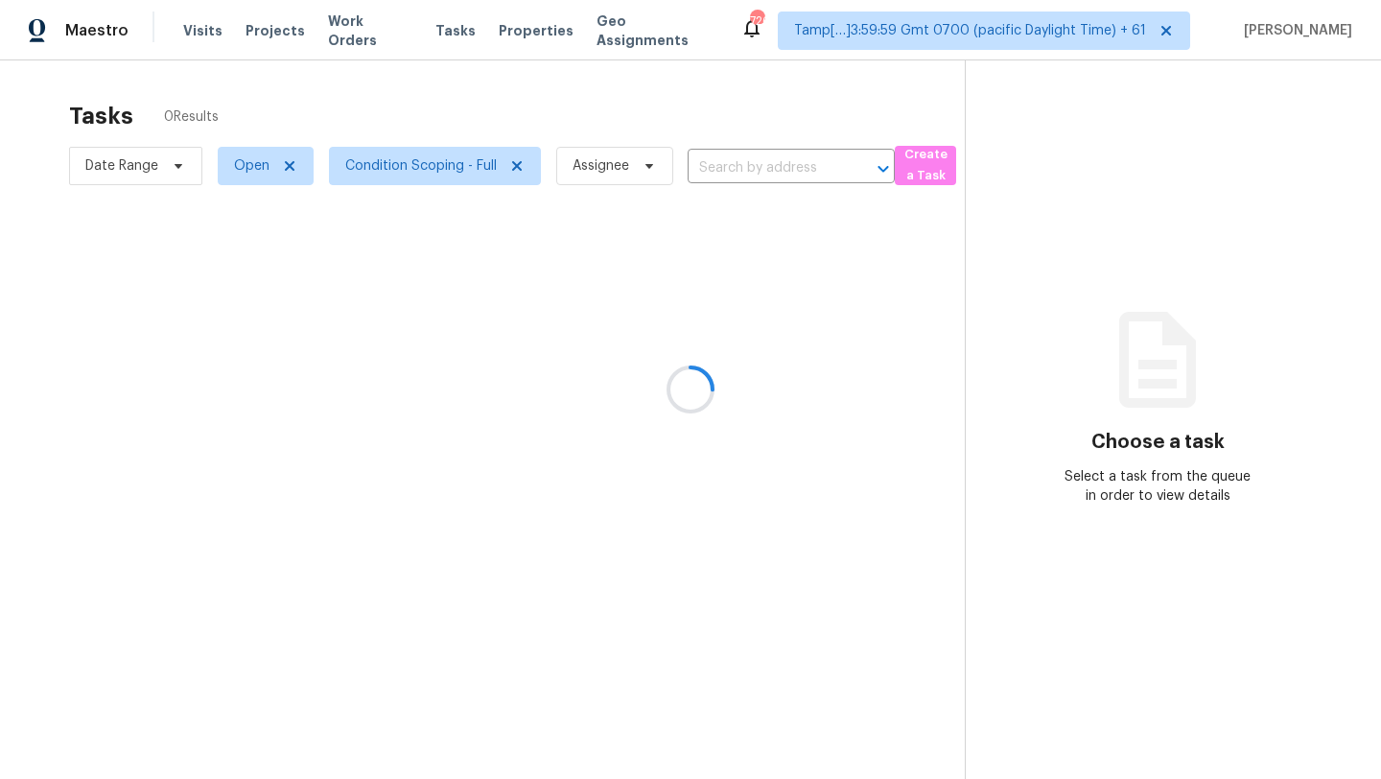
click at [547, 103] on div at bounding box center [690, 389] width 1381 height 779
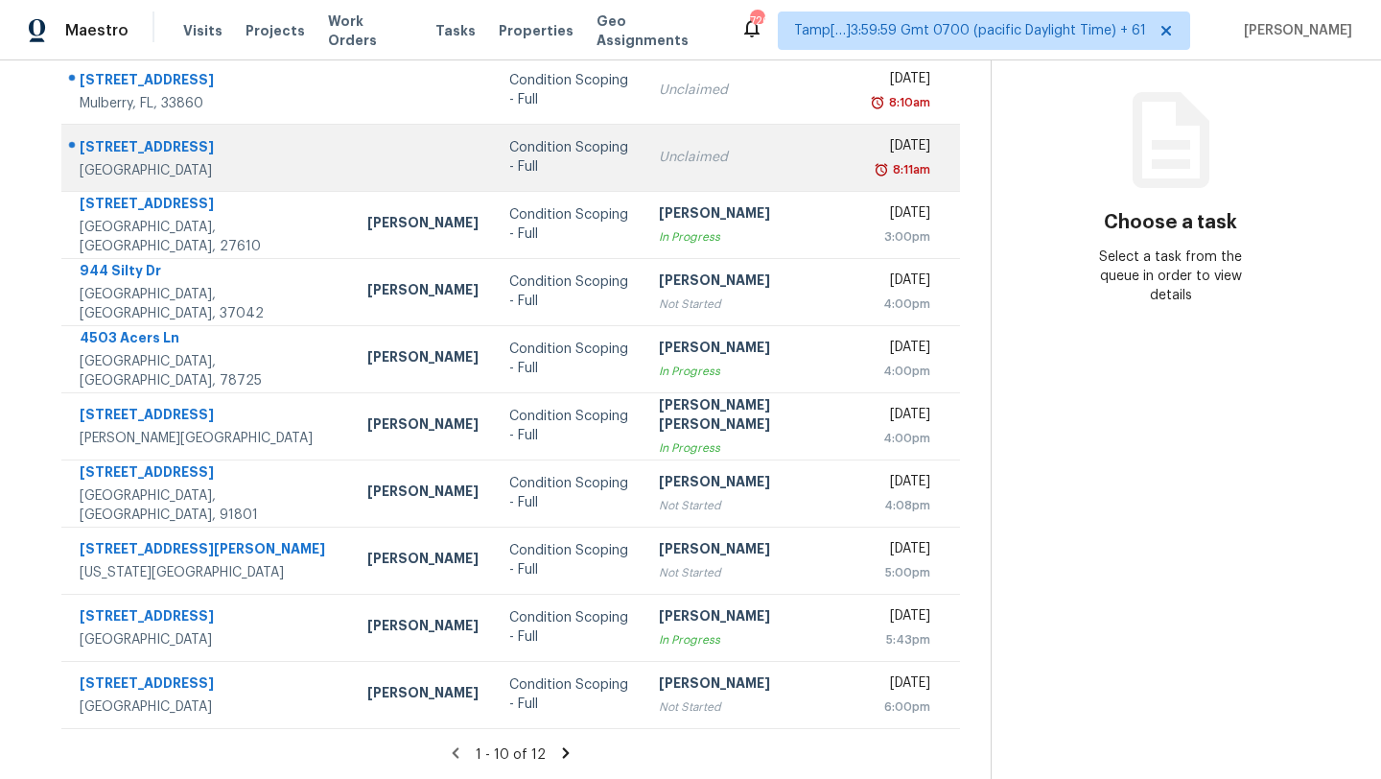
scroll to position [167, 0]
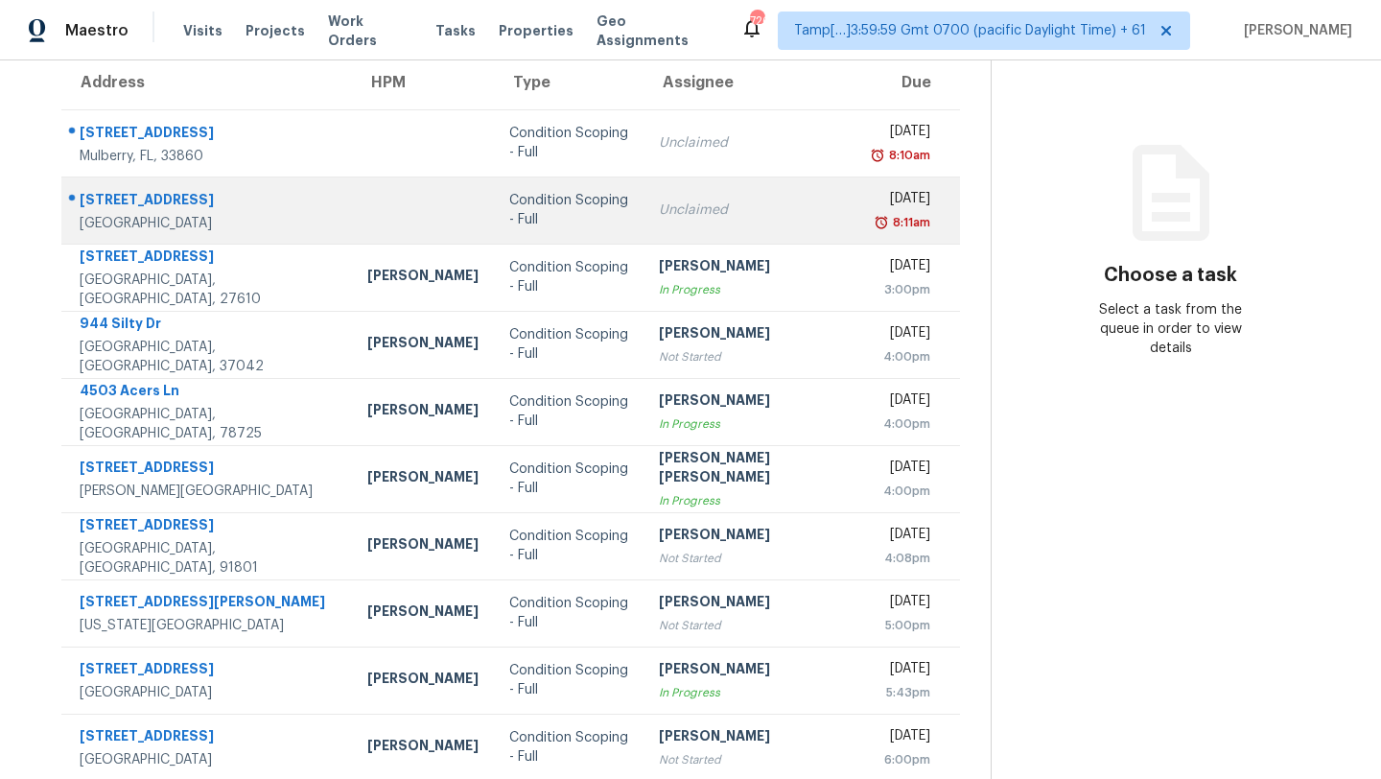
click at [644, 218] on td "Unclaimed" at bounding box center [751, 209] width 215 height 67
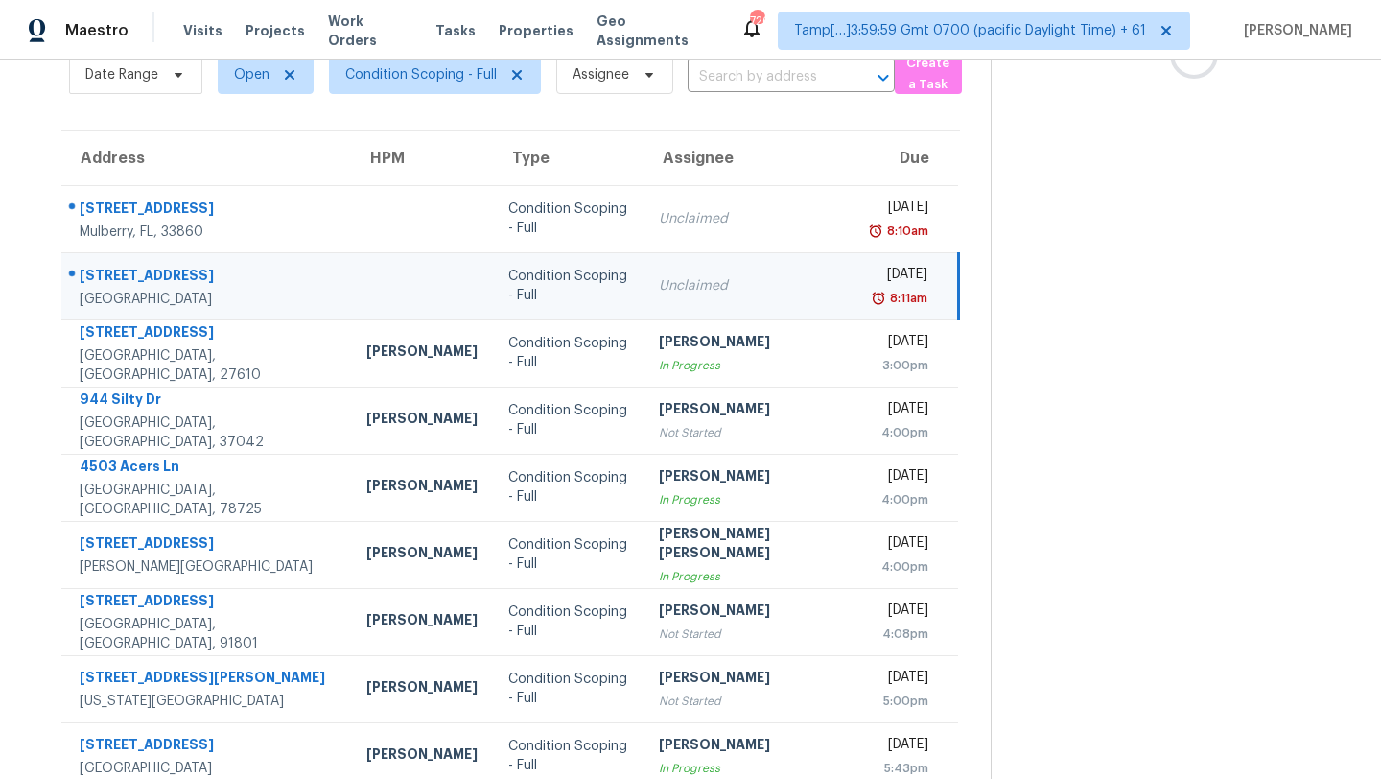
scroll to position [74, 0]
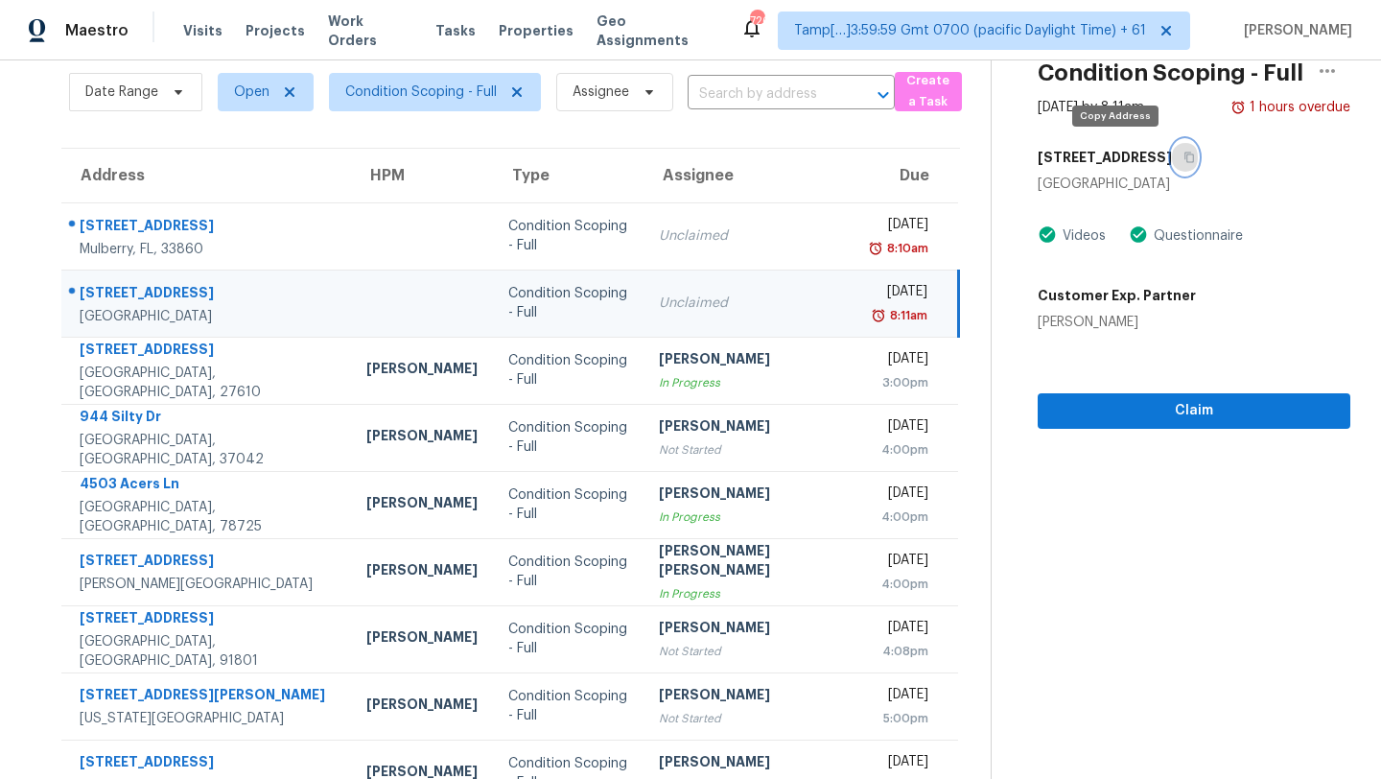
click at [1172, 145] on button "button" at bounding box center [1185, 157] width 26 height 35
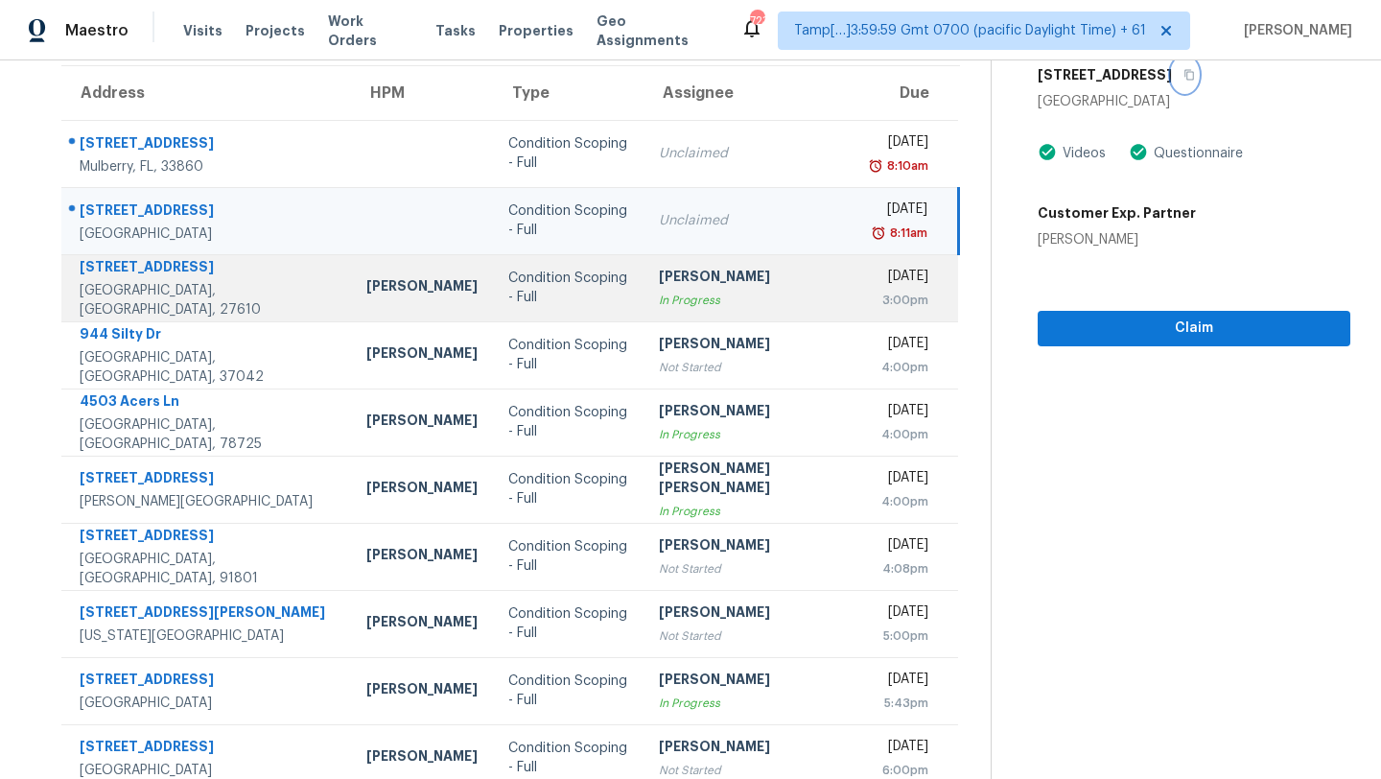
scroll to position [0, 0]
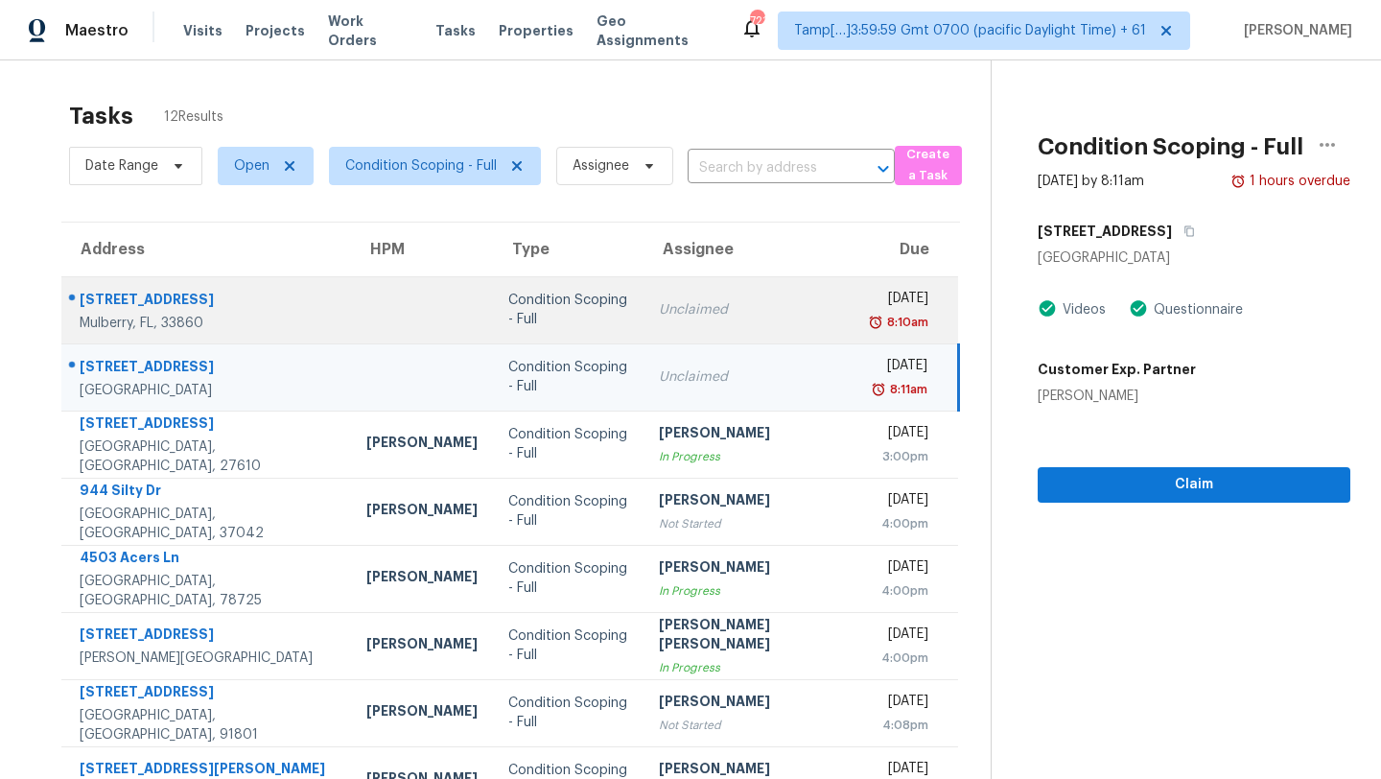
click at [558, 294] on div "Condition Scoping - Full" at bounding box center [567, 310] width 119 height 38
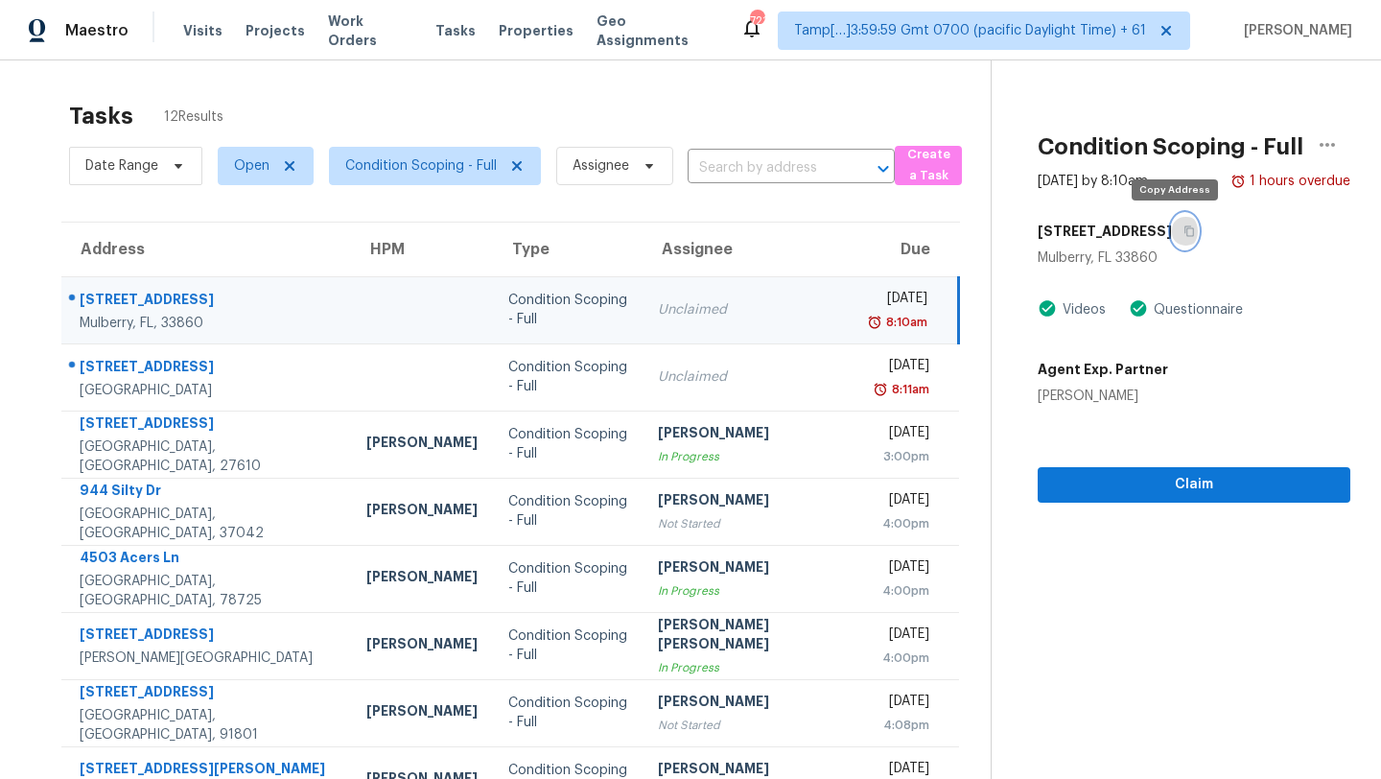
click at [1183, 233] on icon "button" at bounding box center [1189, 231] width 12 height 12
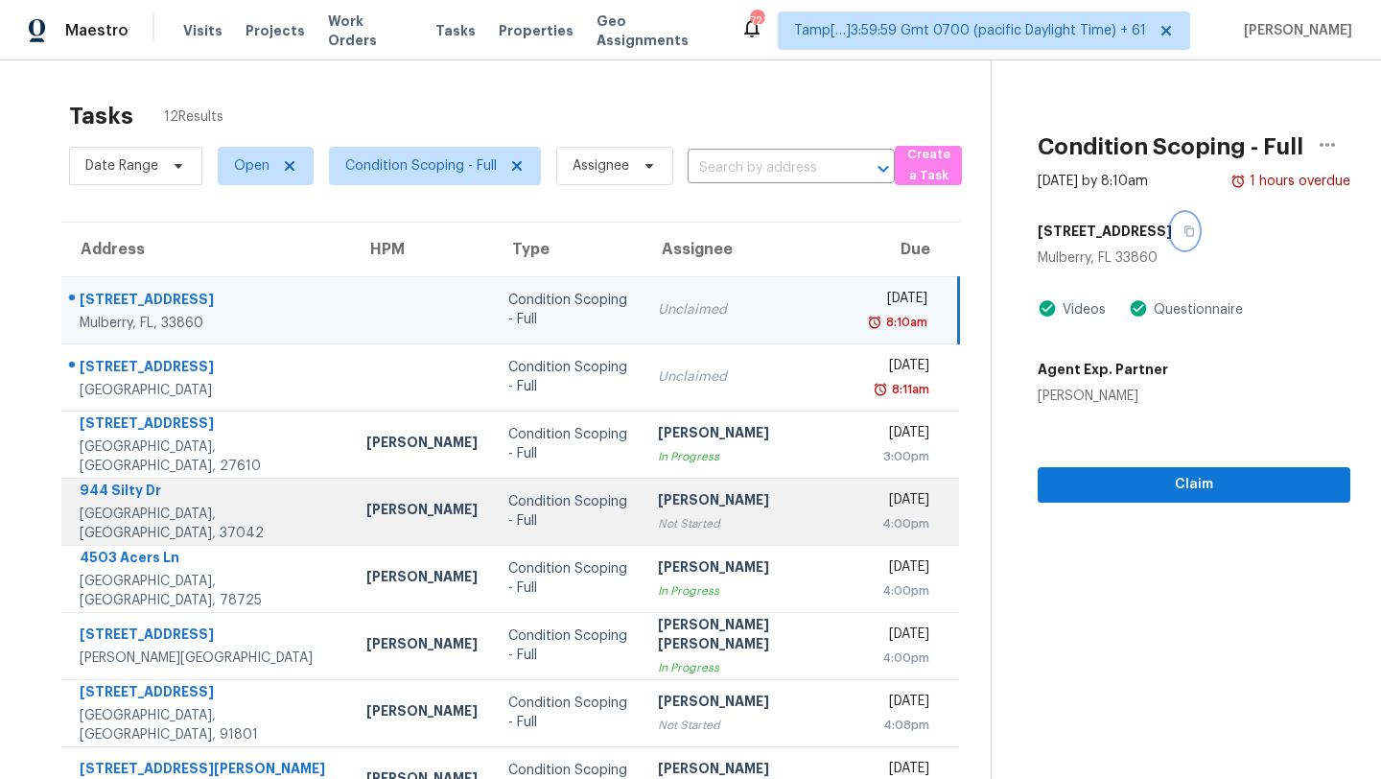
scroll to position [220, 0]
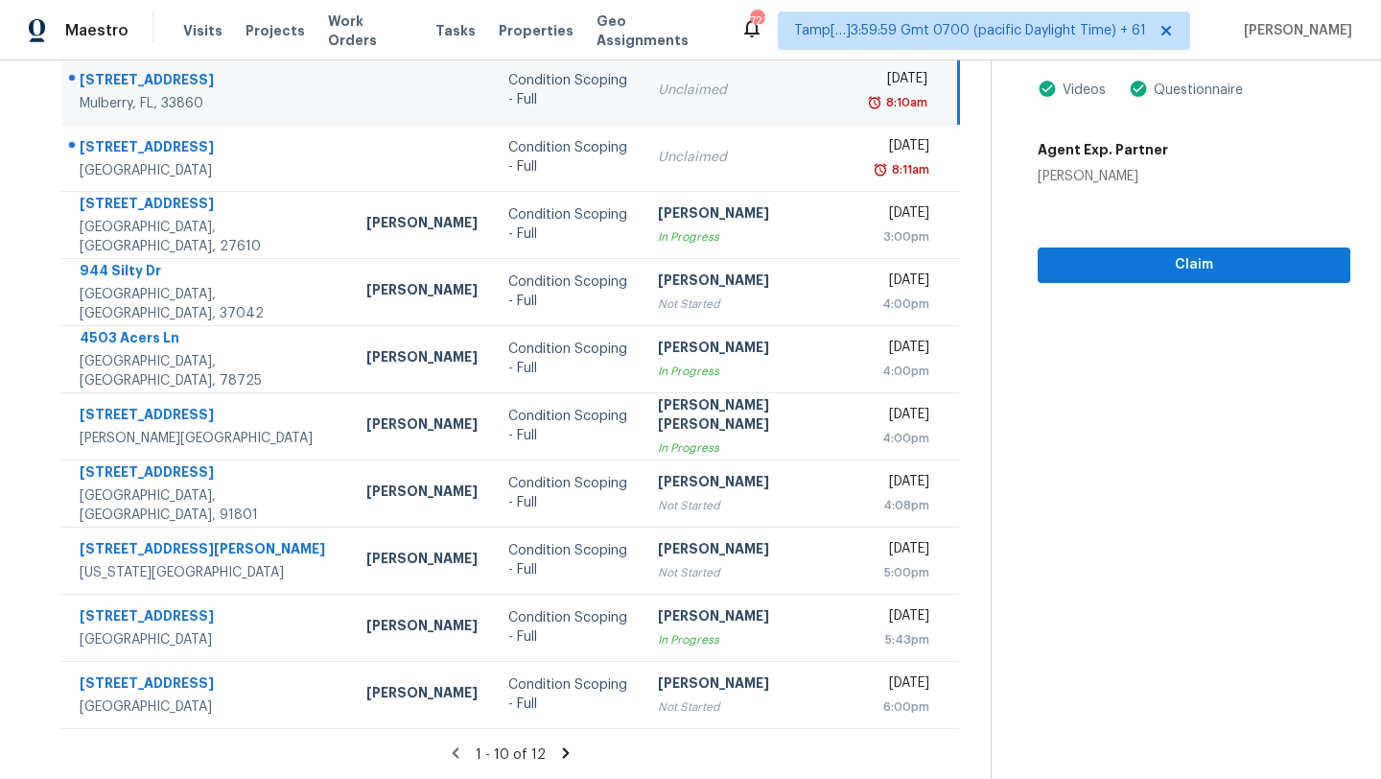
click at [557, 753] on icon at bounding box center [565, 752] width 17 height 17
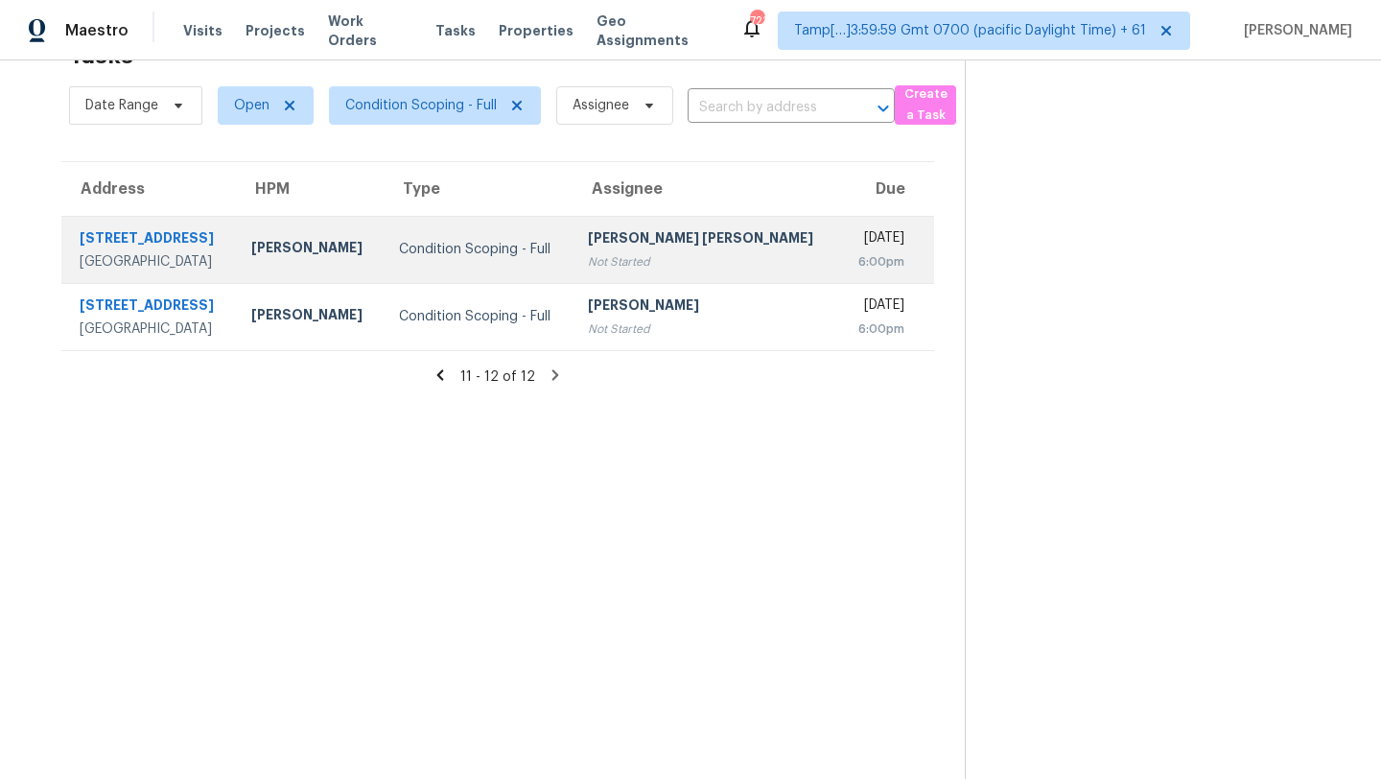
click at [667, 262] on div "Not Started" at bounding box center [706, 261] width 236 height 19
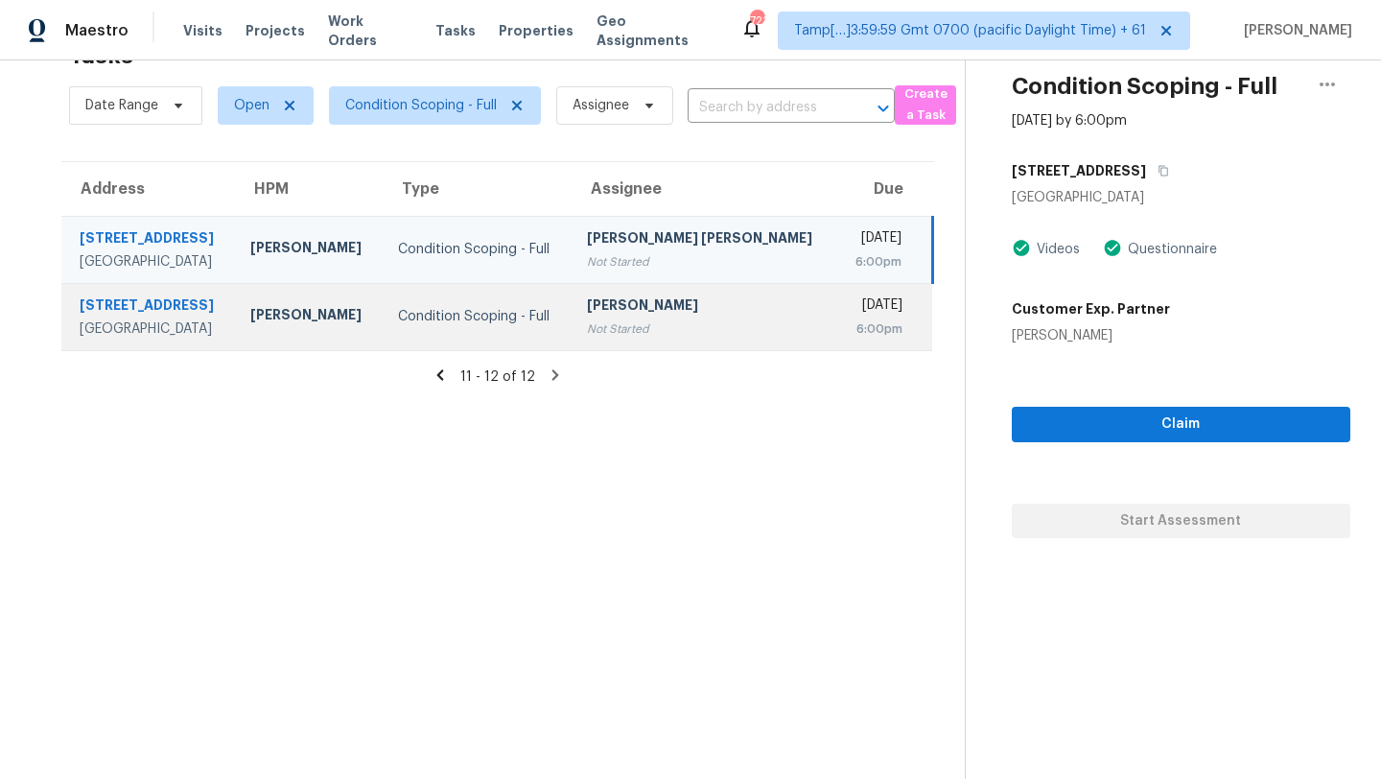
click at [651, 317] on div "[PERSON_NAME]" at bounding box center [704, 307] width 235 height 24
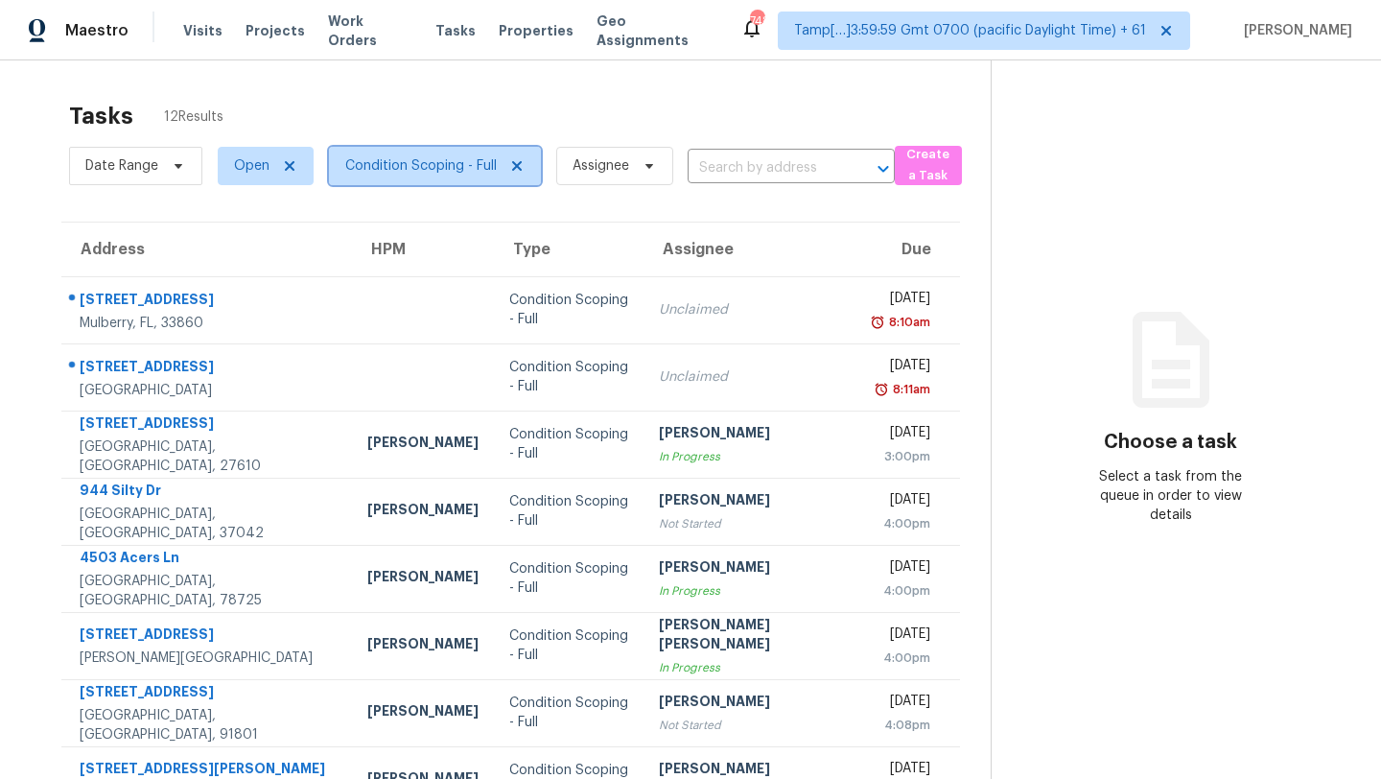
click at [410, 170] on span "Condition Scoping - Full" at bounding box center [421, 165] width 152 height 19
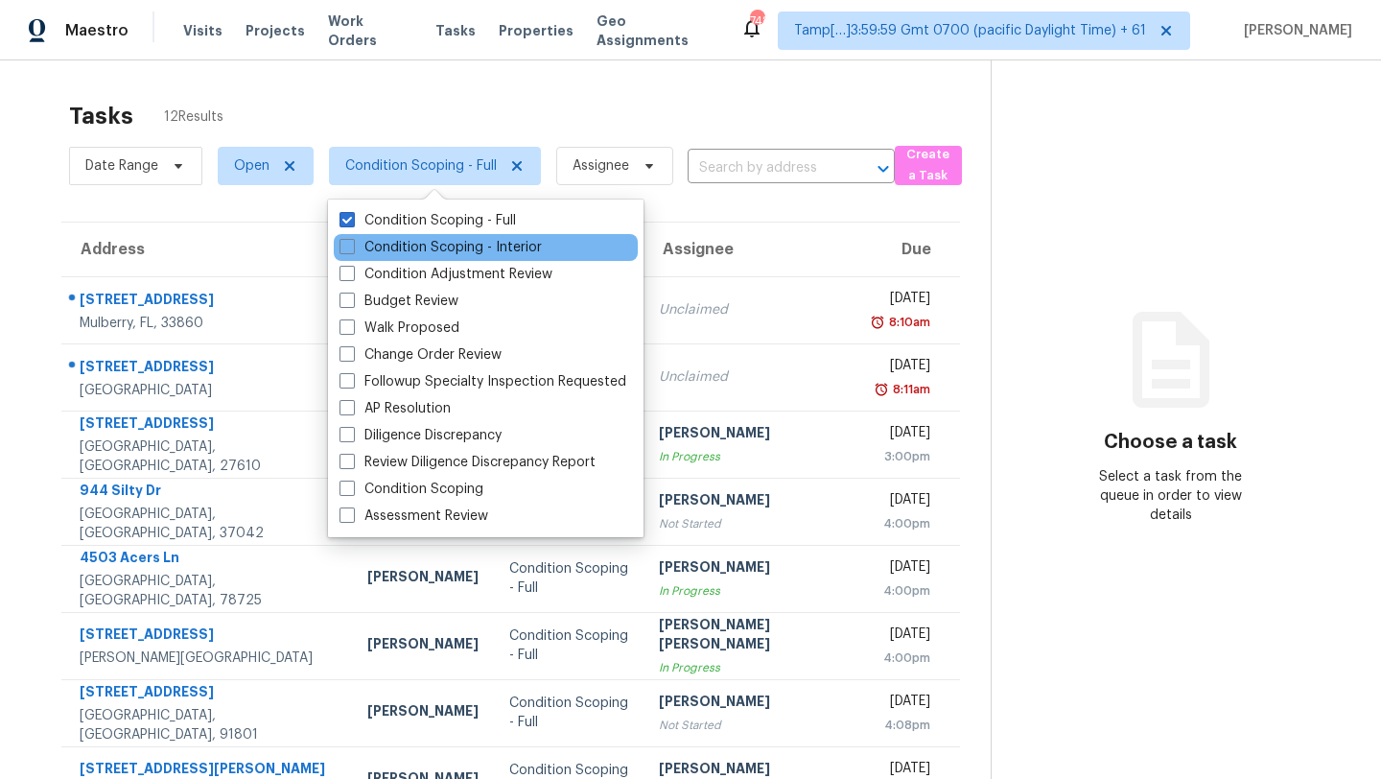
click at [408, 259] on div "Condition Scoping - Interior" at bounding box center [486, 247] width 304 height 27
click at [414, 247] on label "Condition Scoping - Interior" at bounding box center [441, 247] width 202 height 19
click at [352, 247] on input "Condition Scoping - Interior" at bounding box center [346, 244] width 12 height 12
checkbox input "true"
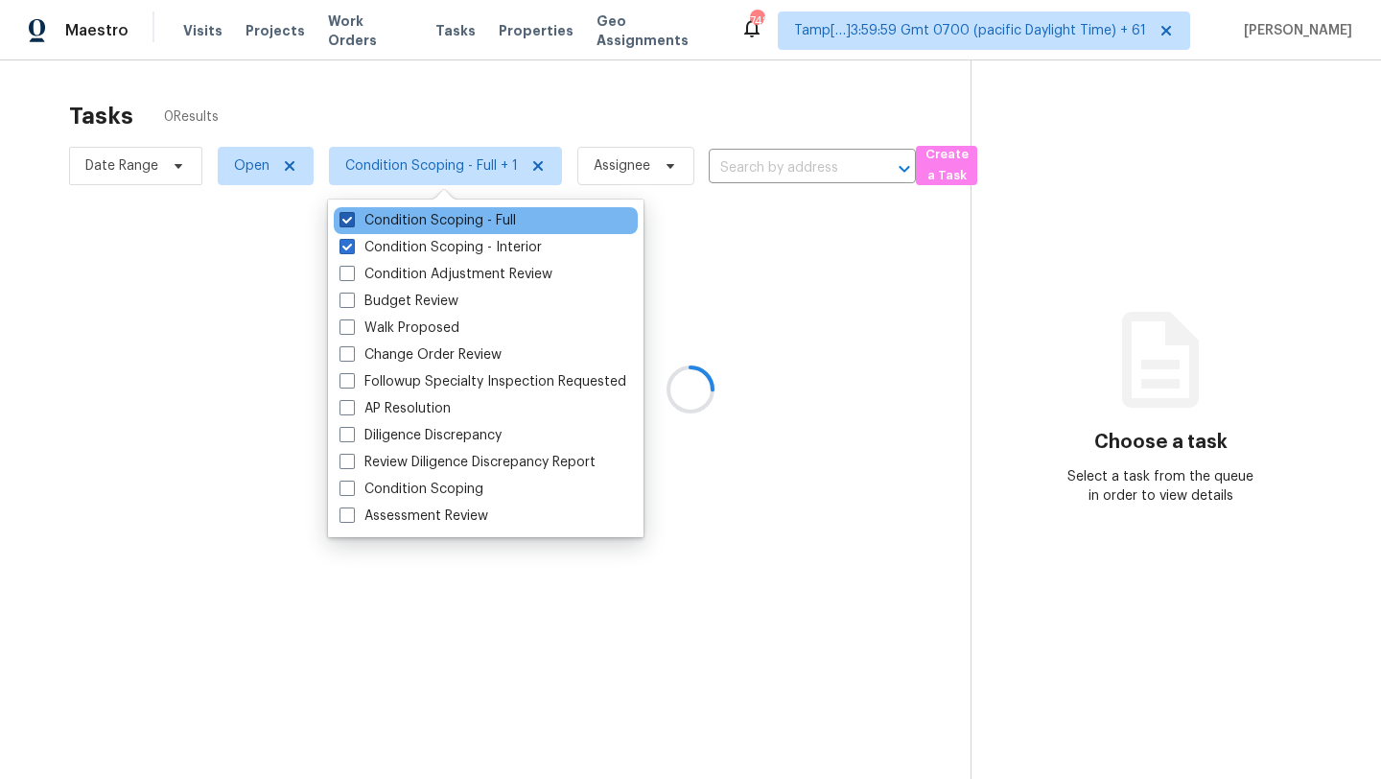
click at [416, 228] on label "Condition Scoping - Full" at bounding box center [428, 220] width 176 height 19
click at [352, 223] on input "Condition Scoping - Full" at bounding box center [346, 217] width 12 height 12
checkbox input "false"
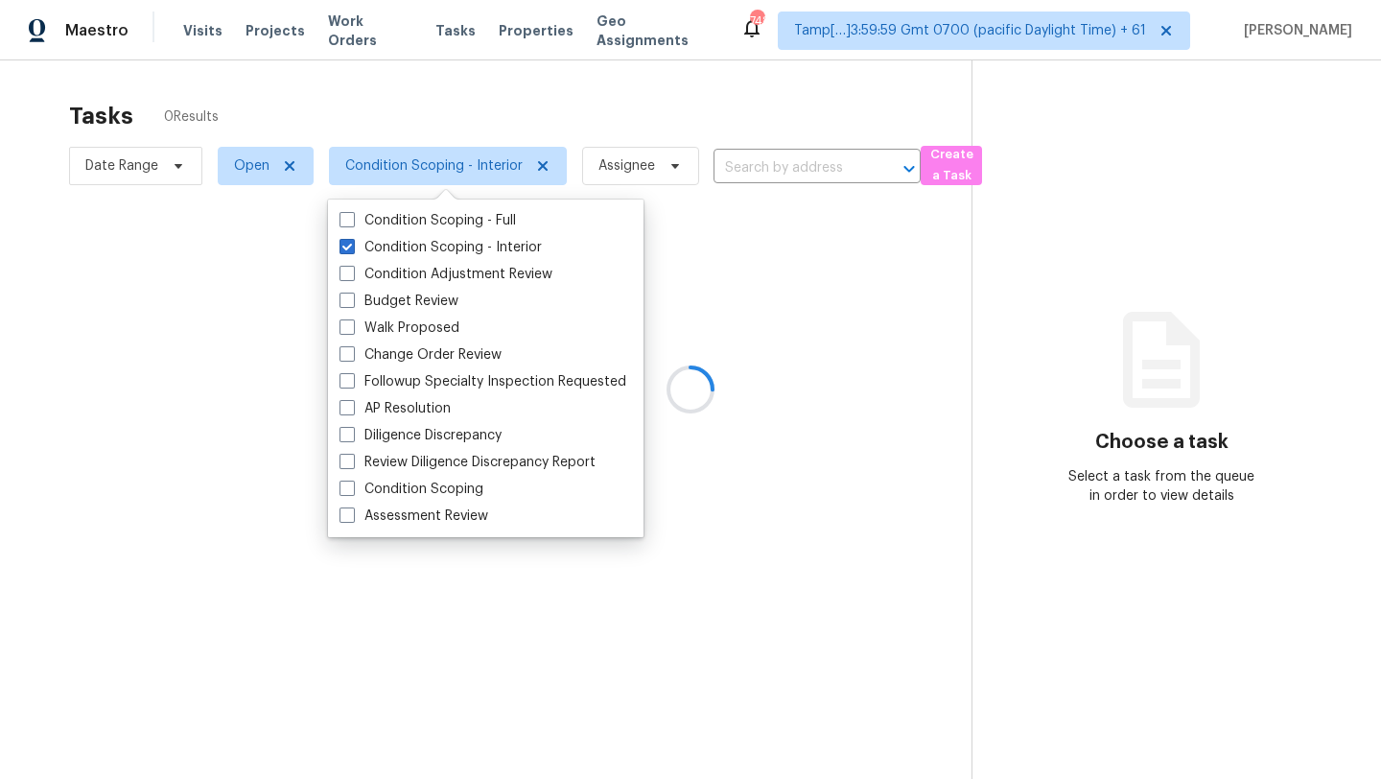
click at [589, 94] on div at bounding box center [690, 389] width 1381 height 779
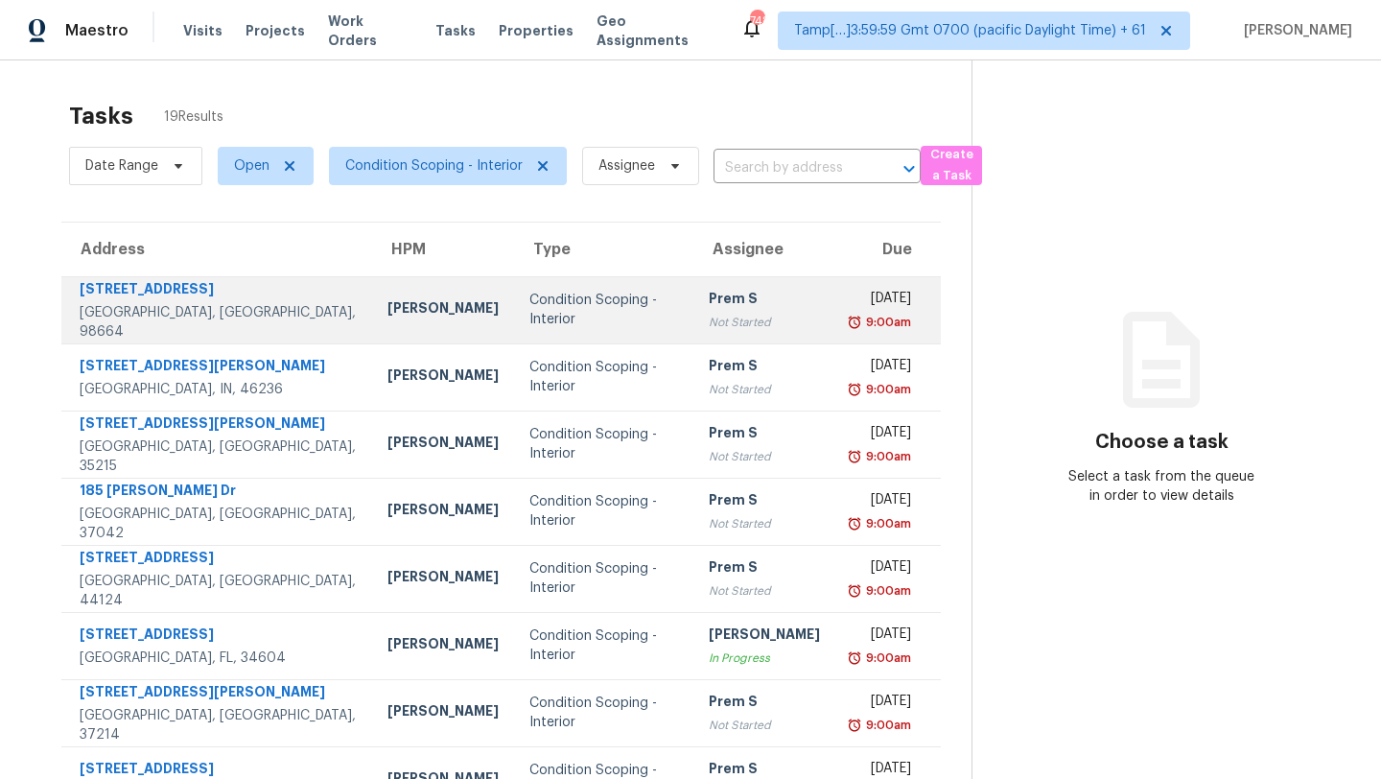
click at [709, 294] on div "Prem S" at bounding box center [764, 301] width 111 height 24
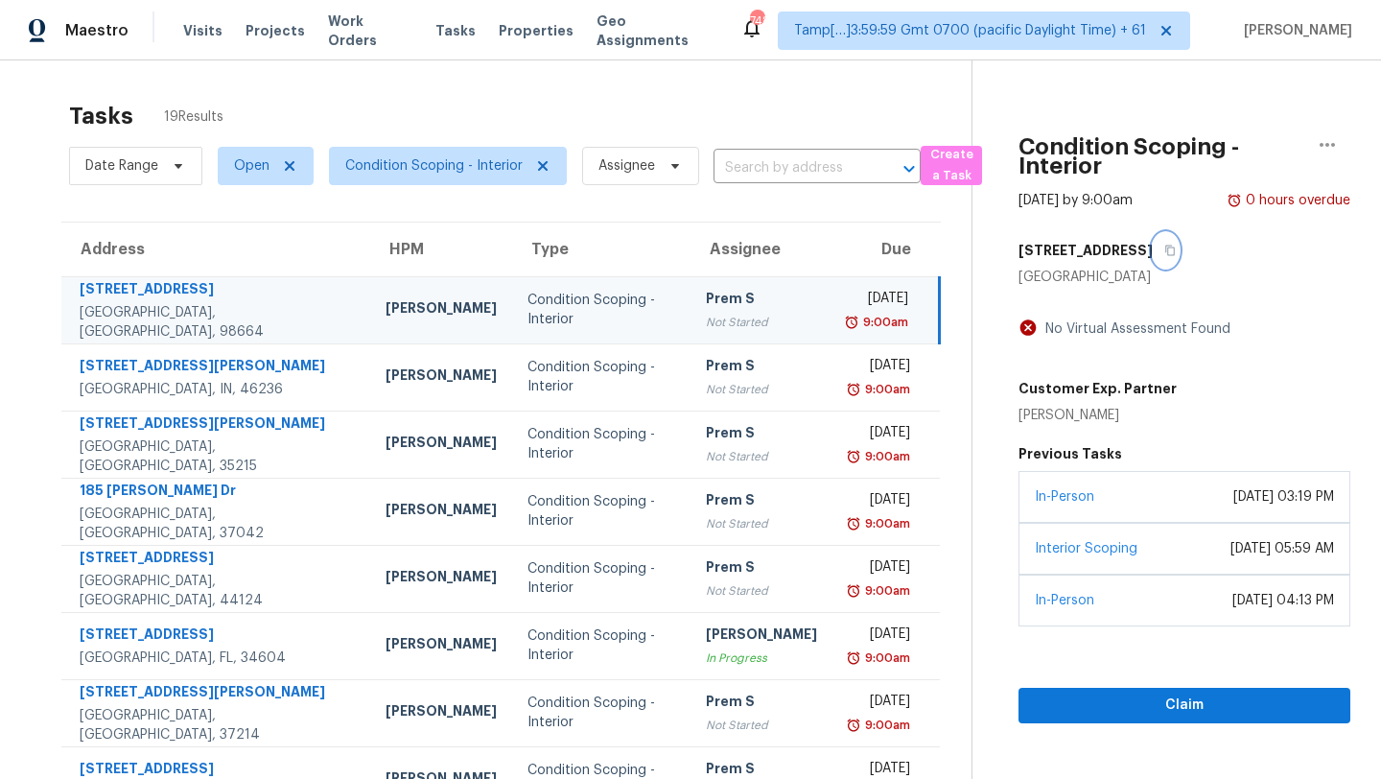
click at [1164, 253] on icon "button" at bounding box center [1170, 251] width 12 height 12
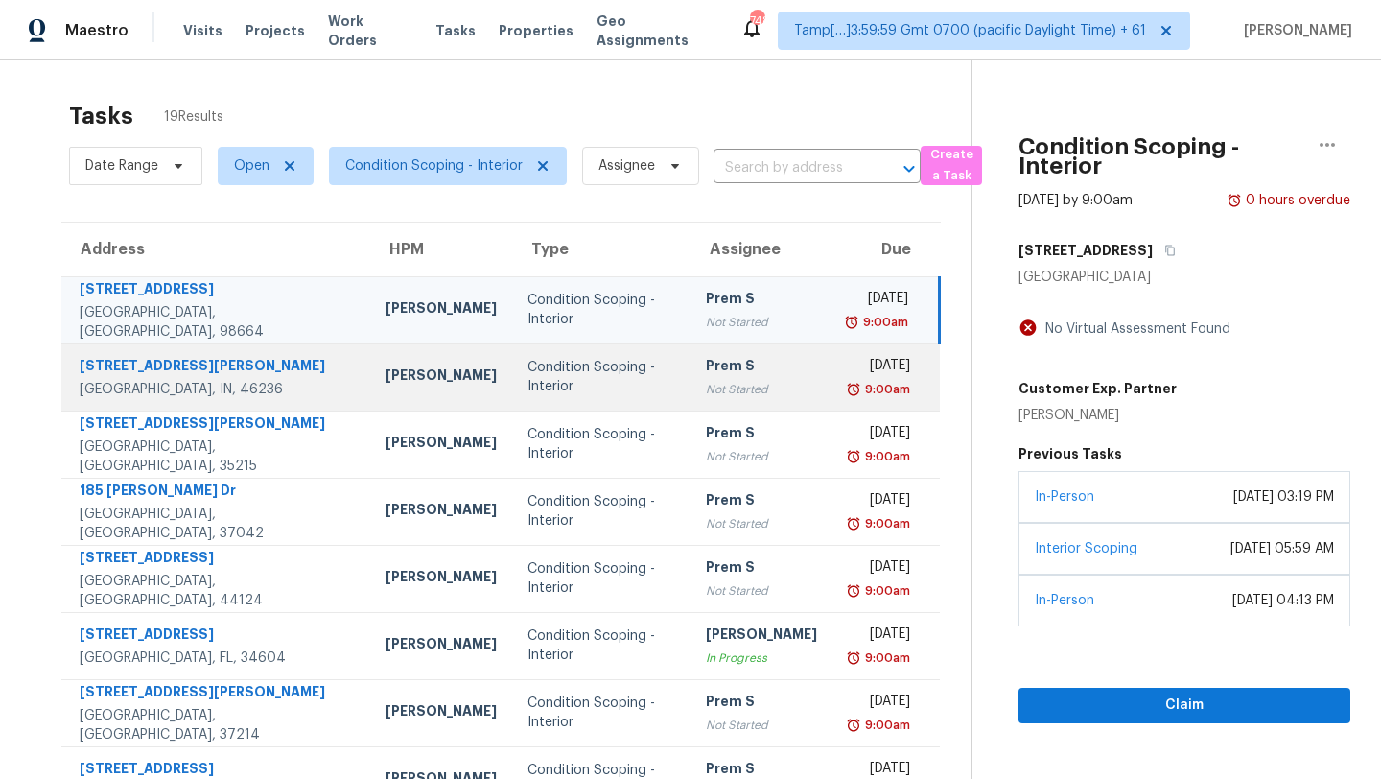
click at [706, 369] on div "Prem S" at bounding box center [761, 368] width 111 height 24
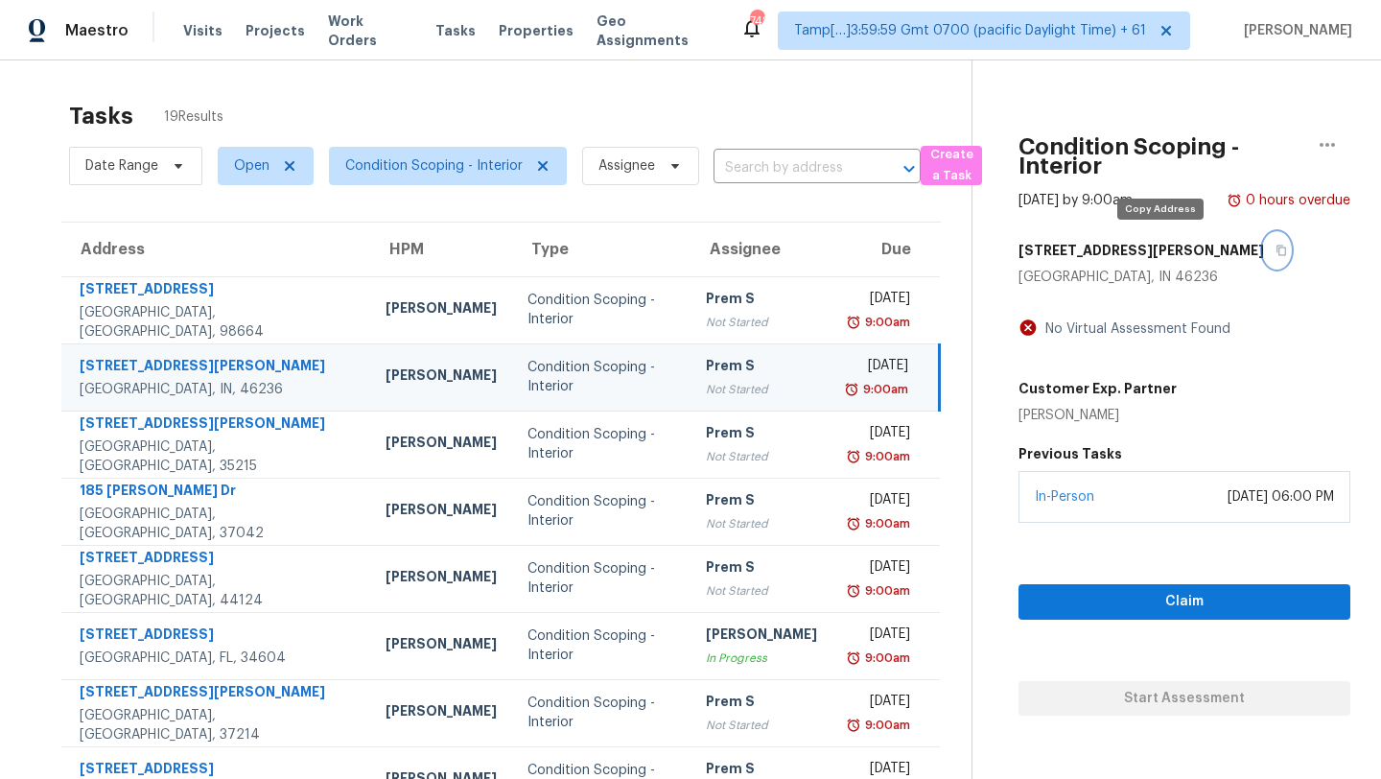
click at [1276, 249] on icon "button" at bounding box center [1282, 251] width 12 height 12
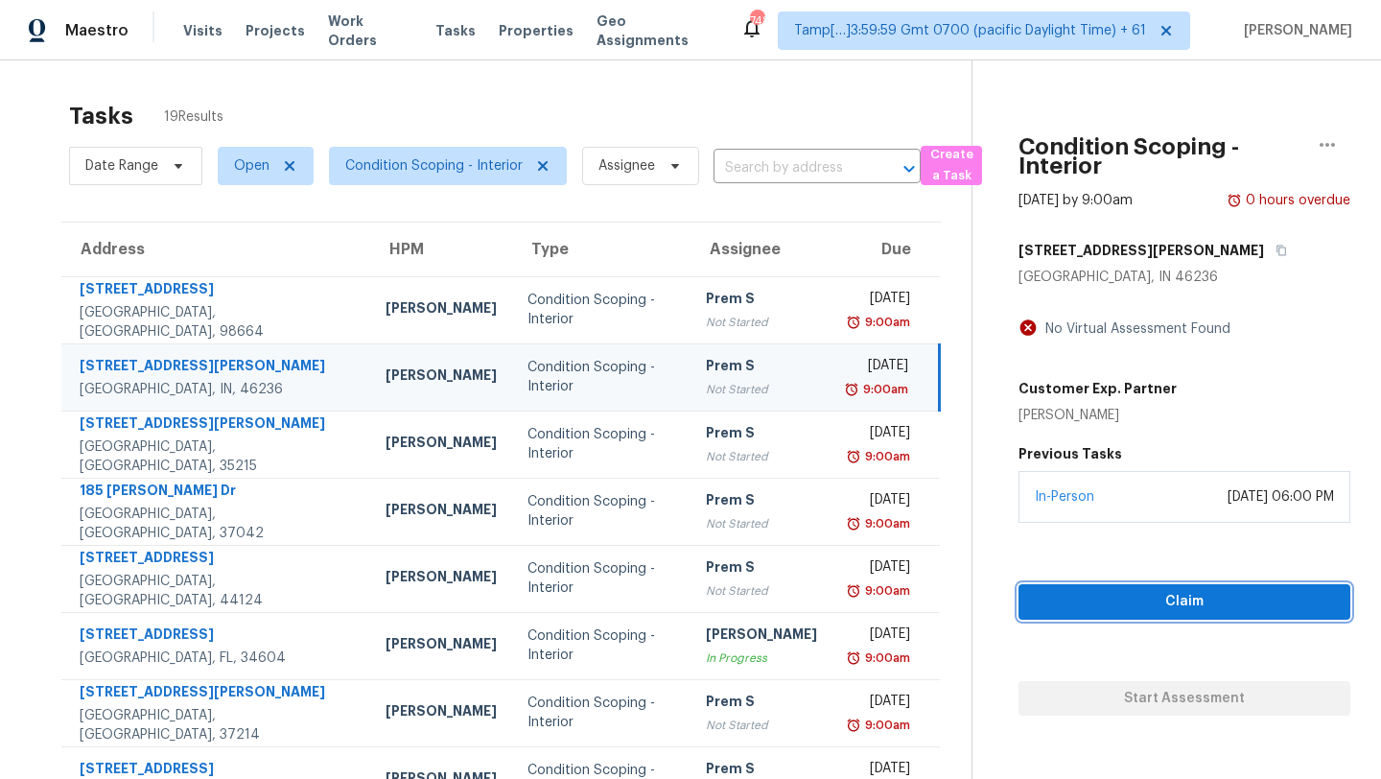
click at [1054, 593] on span "Claim" at bounding box center [1184, 602] width 301 height 24
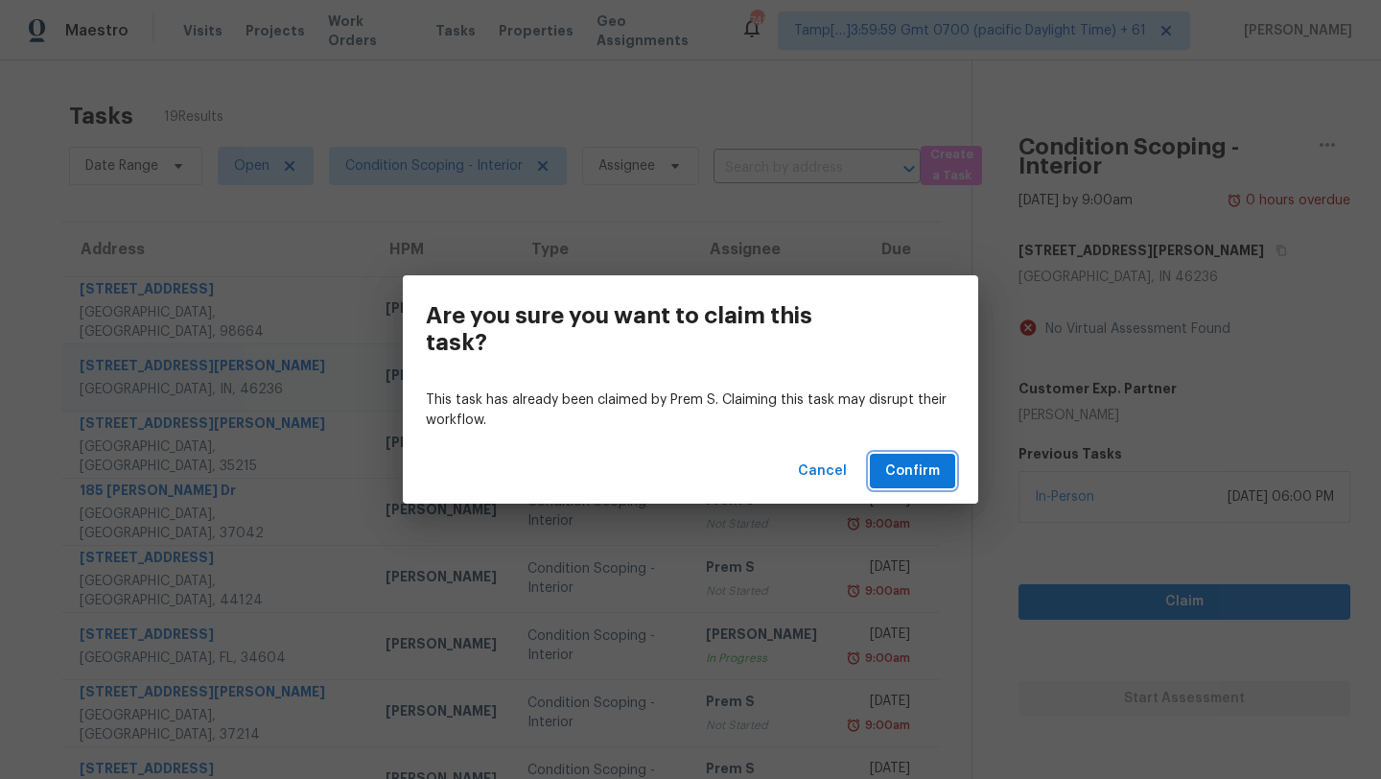
click at [911, 481] on span "Confirm" at bounding box center [912, 471] width 55 height 24
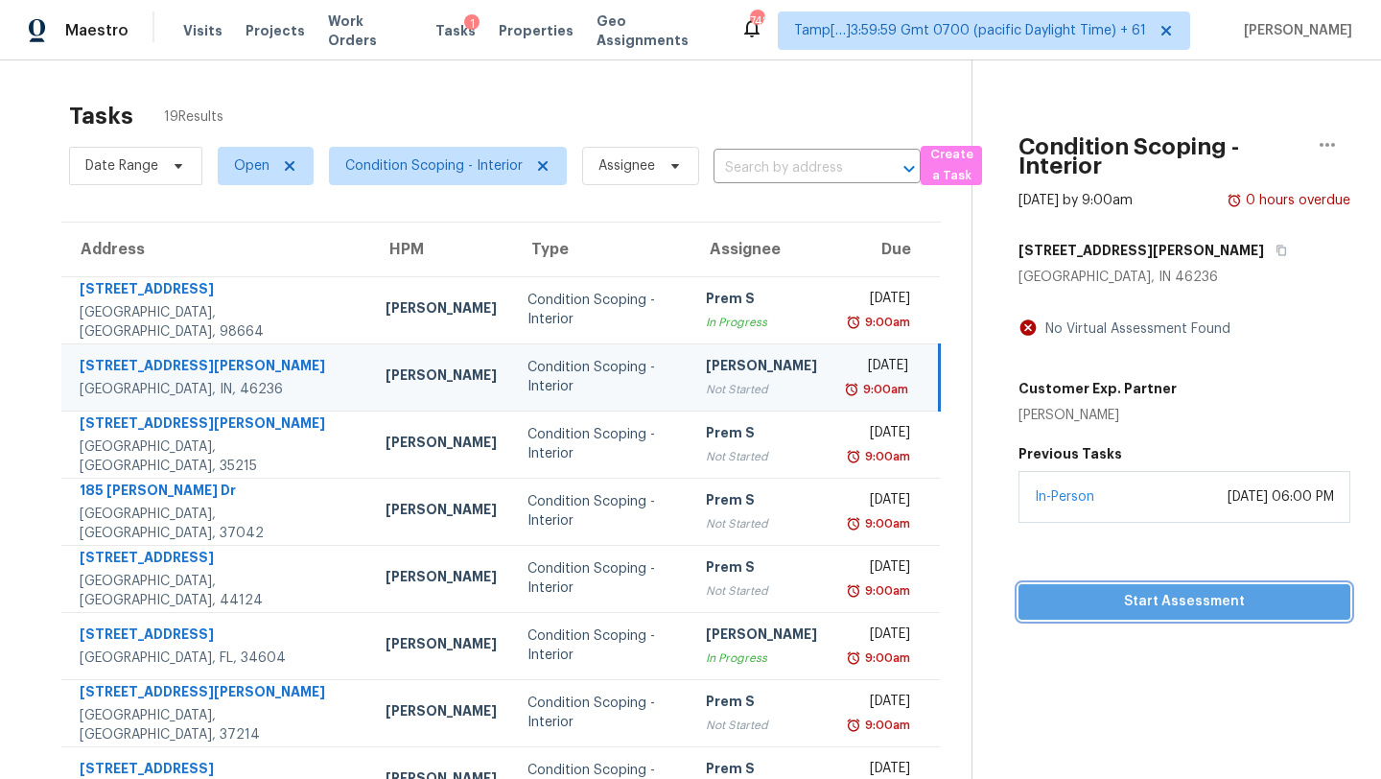
click at [1115, 606] on span "Start Assessment" at bounding box center [1184, 602] width 301 height 24
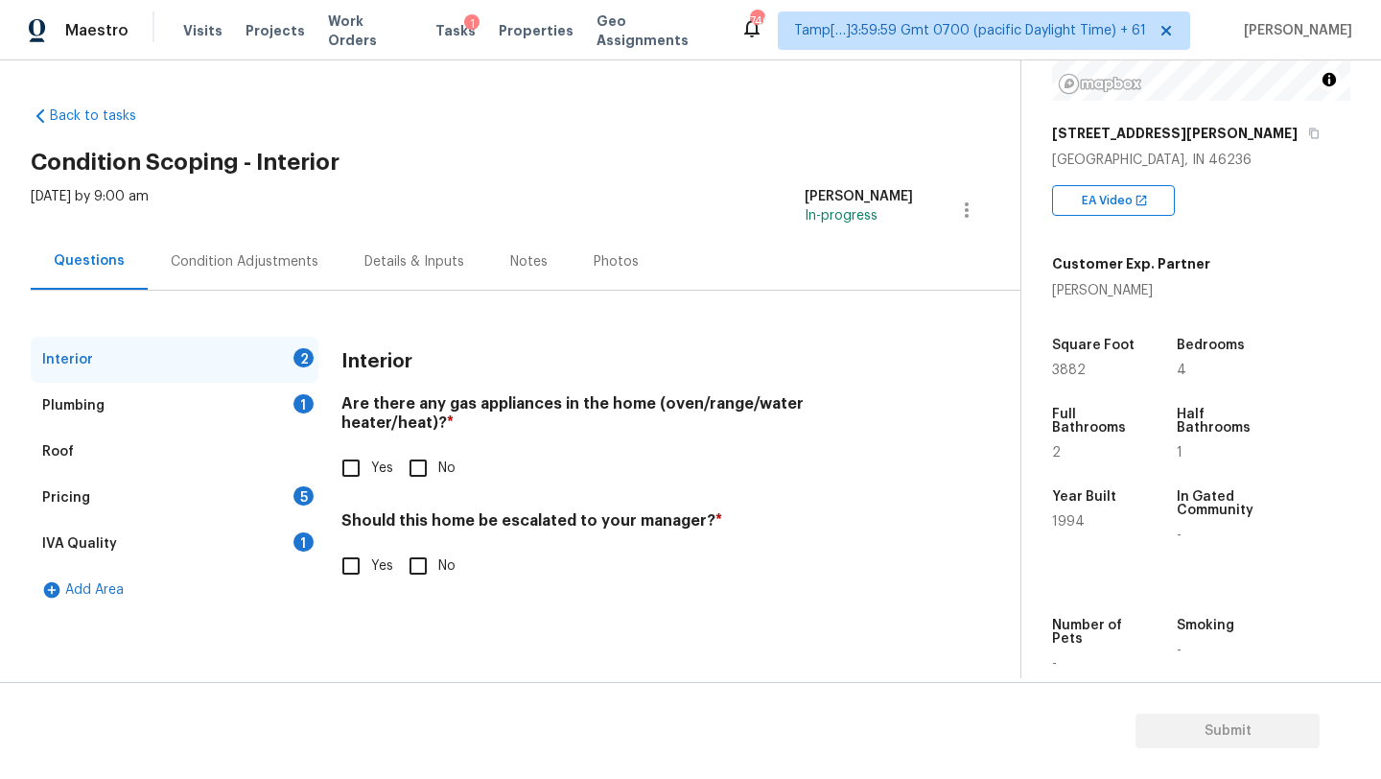
scroll to position [284, 0]
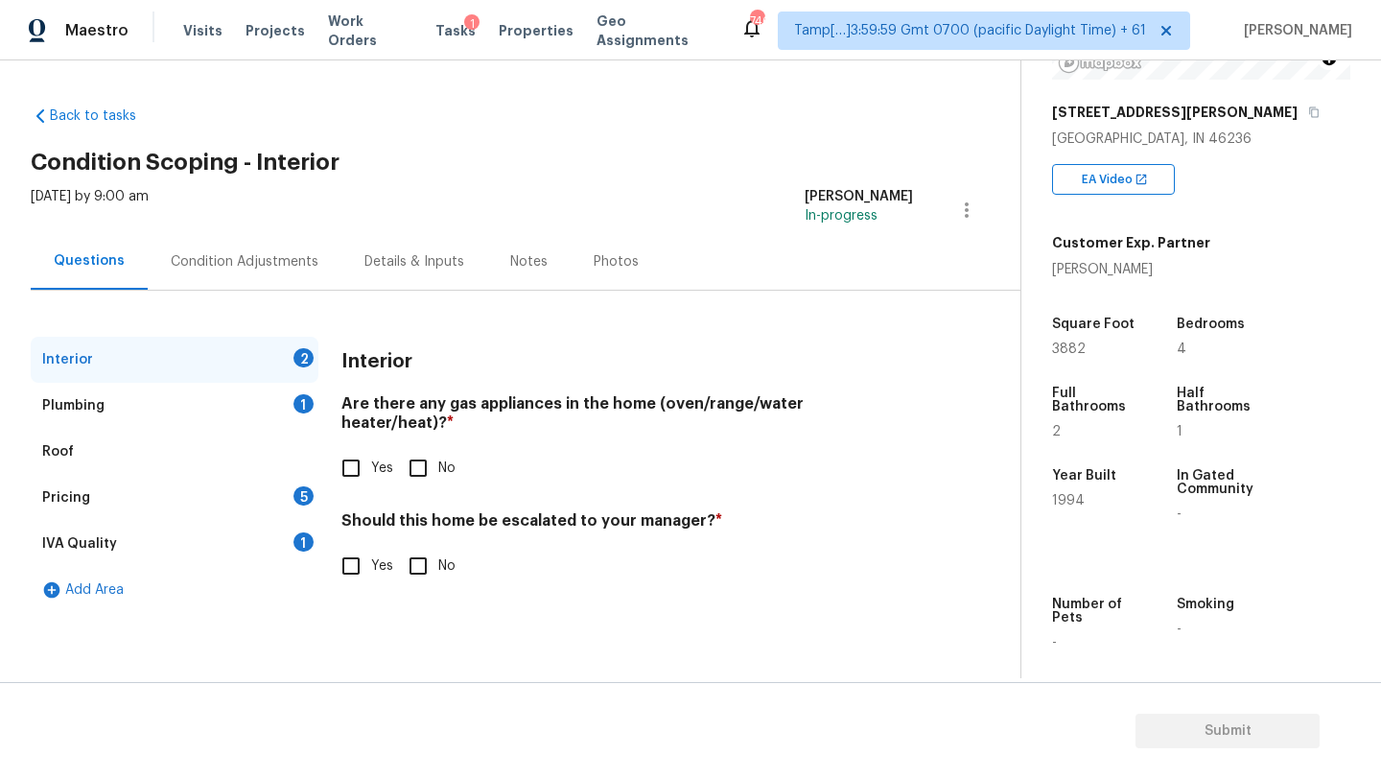
click at [385, 458] on span "Yes" at bounding box center [382, 468] width 22 height 20
click at [371, 448] on input "Yes" at bounding box center [351, 468] width 40 height 40
checkbox input "true"
click at [416, 535] on h4 "Should this home be escalated to your manager? *" at bounding box center [627, 526] width 572 height 27
click at [418, 555] on input "No" at bounding box center [418, 566] width 40 height 40
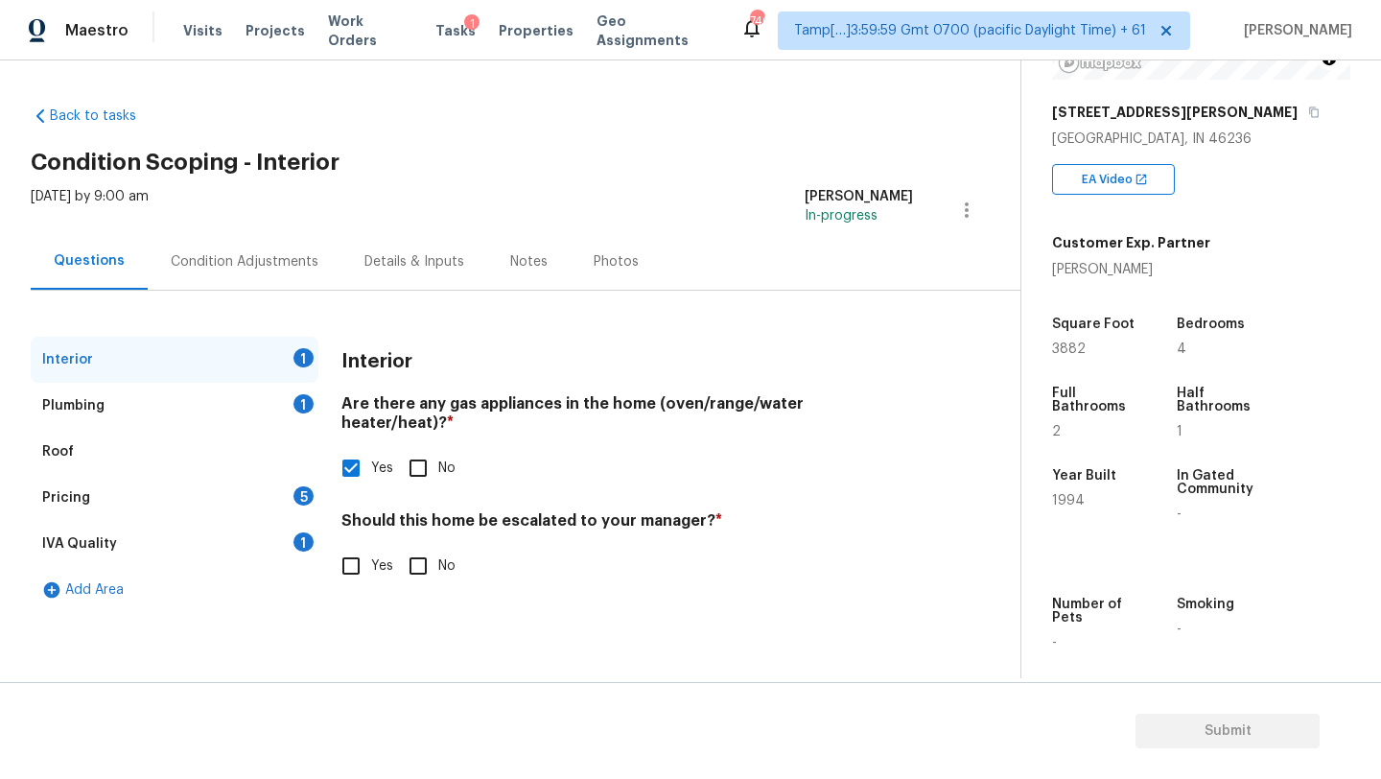
checkbox input "true"
click at [277, 555] on div "IVA Quality 1" at bounding box center [175, 544] width 288 height 46
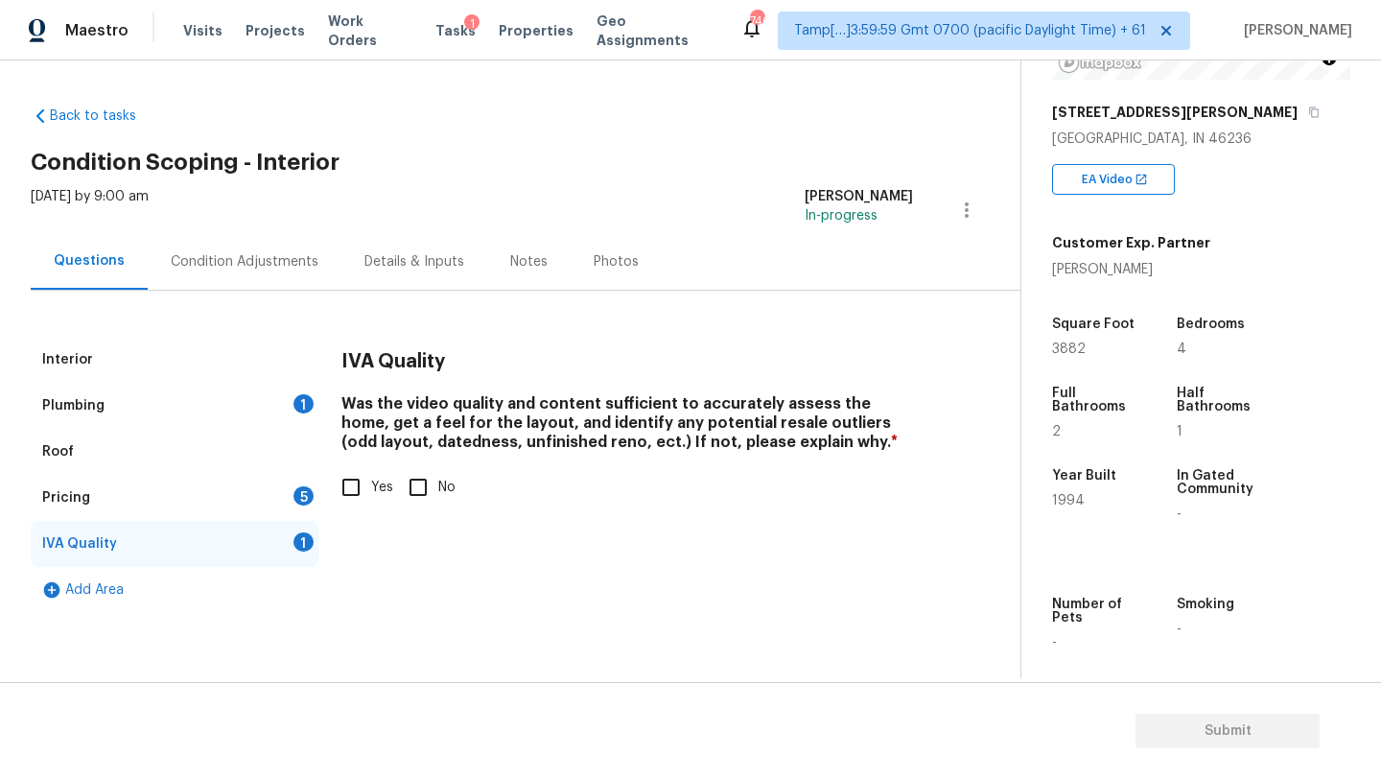
click at [345, 477] on input "Yes" at bounding box center [351, 487] width 40 height 40
checkbox input "true"
click at [261, 416] on div "Plumbing 1" at bounding box center [175, 406] width 288 height 46
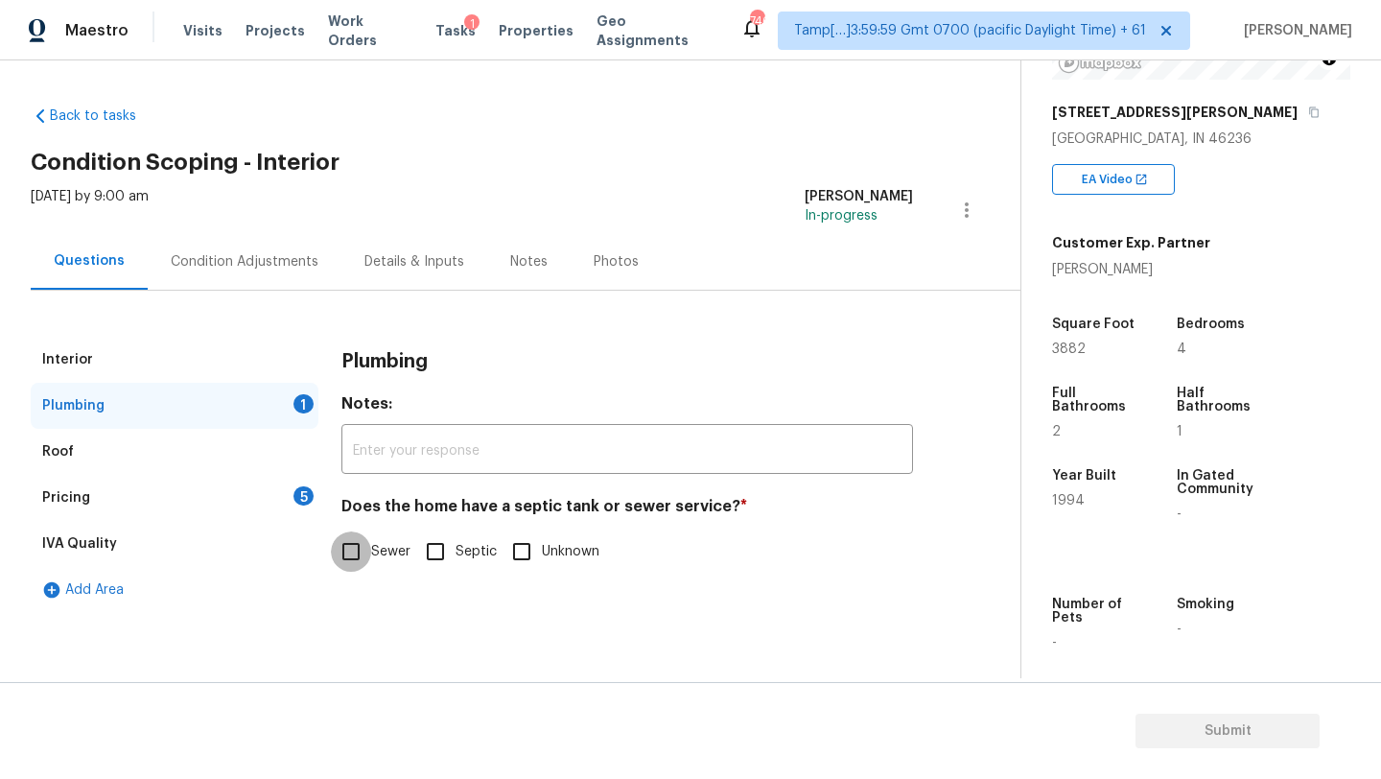
click at [359, 557] on input "Sewer" at bounding box center [351, 551] width 40 height 40
checkbox input "true"
click at [295, 502] on div "5" at bounding box center [303, 495] width 20 height 19
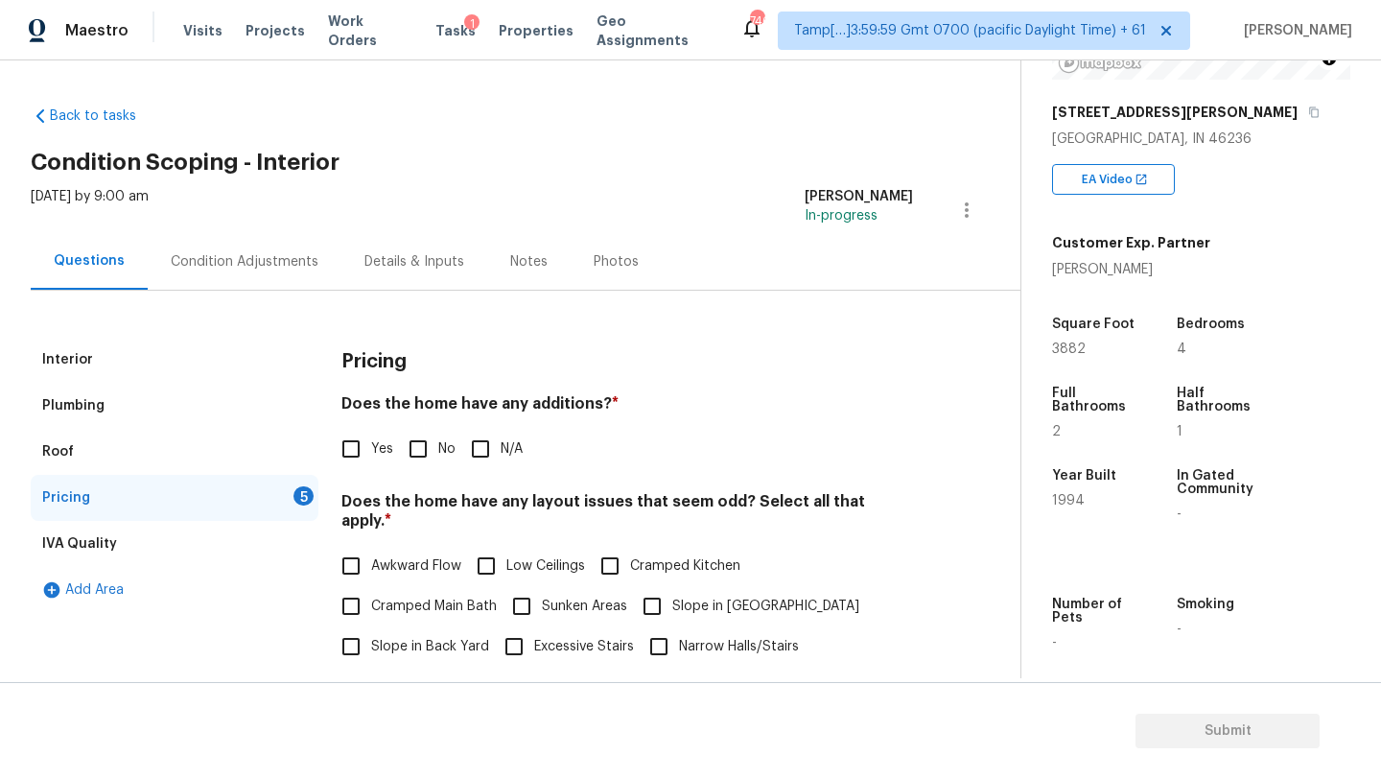
click at [368, 546] on input "Awkward Flow" at bounding box center [351, 566] width 40 height 40
checkbox input "true"
click at [417, 442] on input "No" at bounding box center [418, 449] width 40 height 40
checkbox input "true"
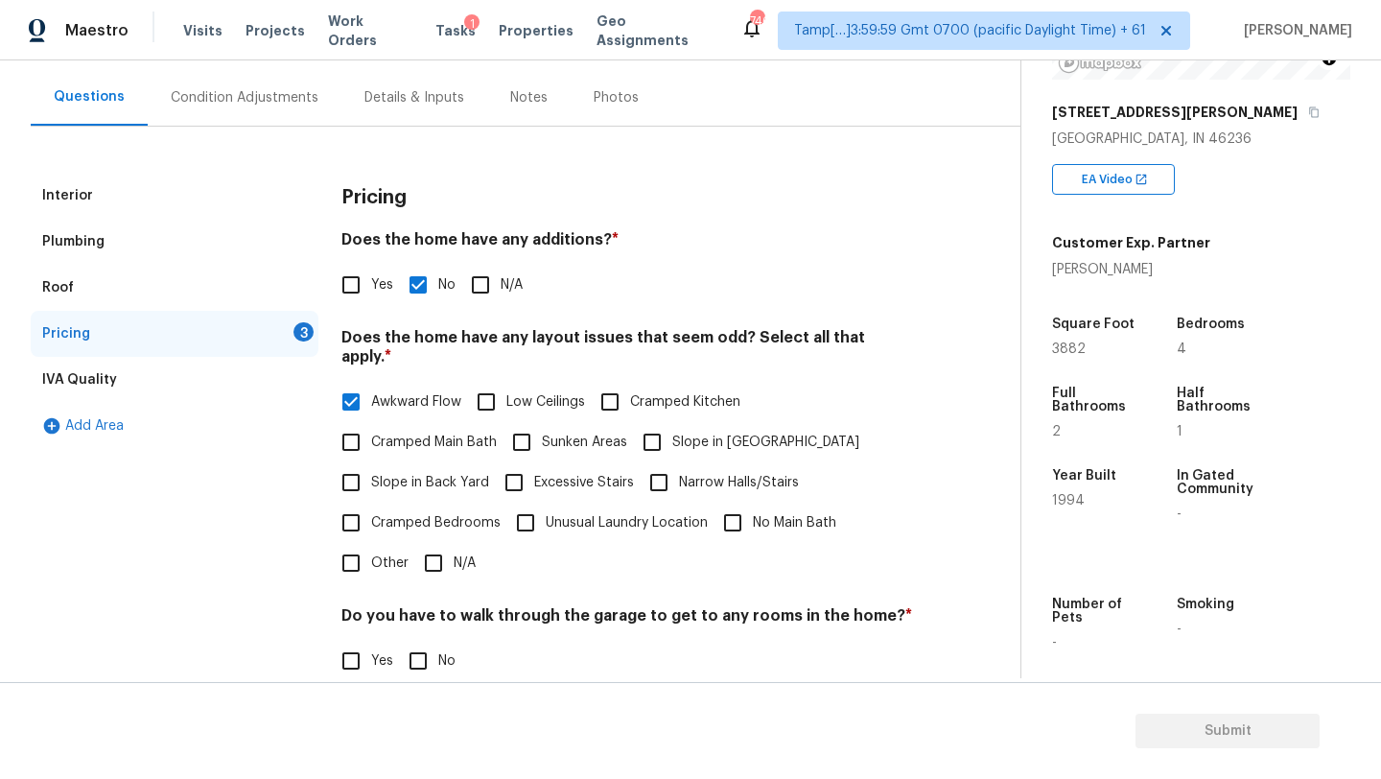
click at [350, 387] on input "Awkward Flow" at bounding box center [351, 402] width 40 height 40
checkbox input "false"
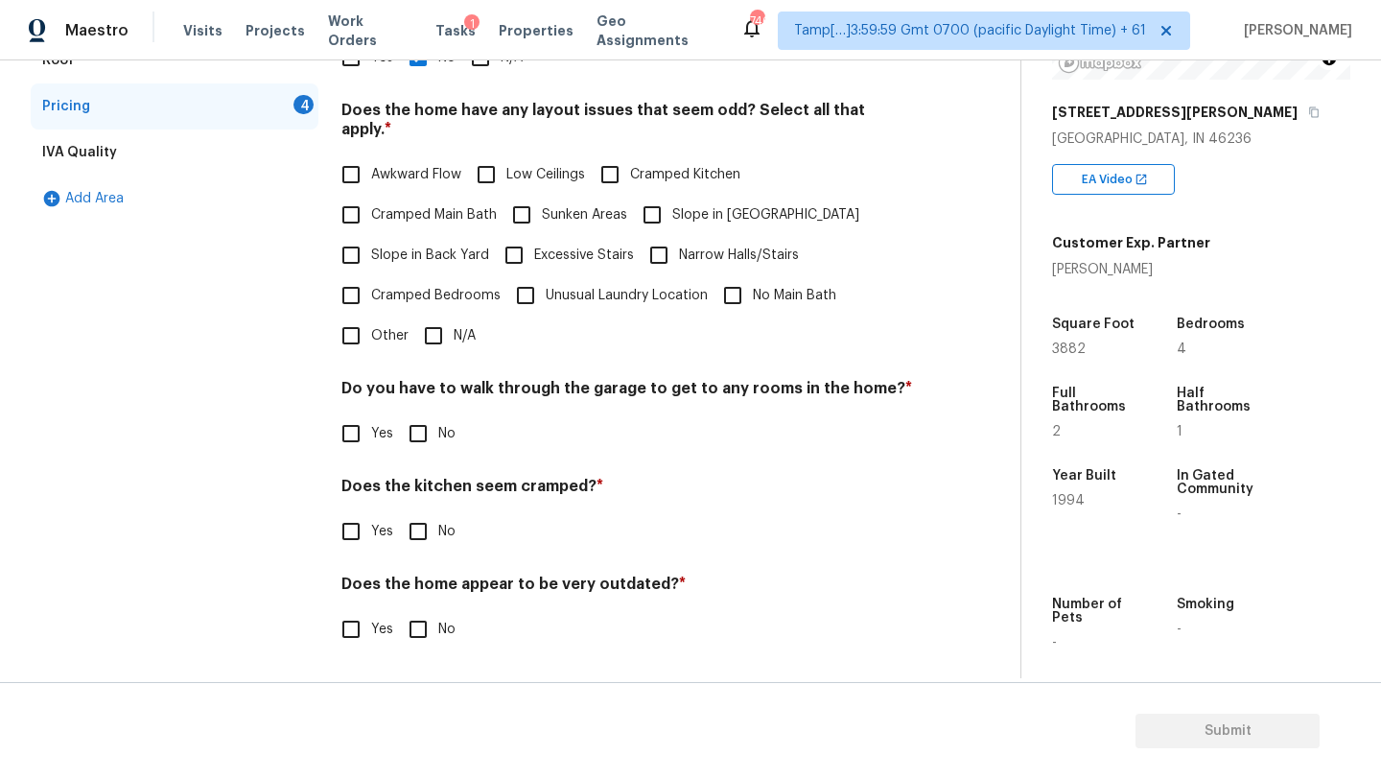
scroll to position [372, 0]
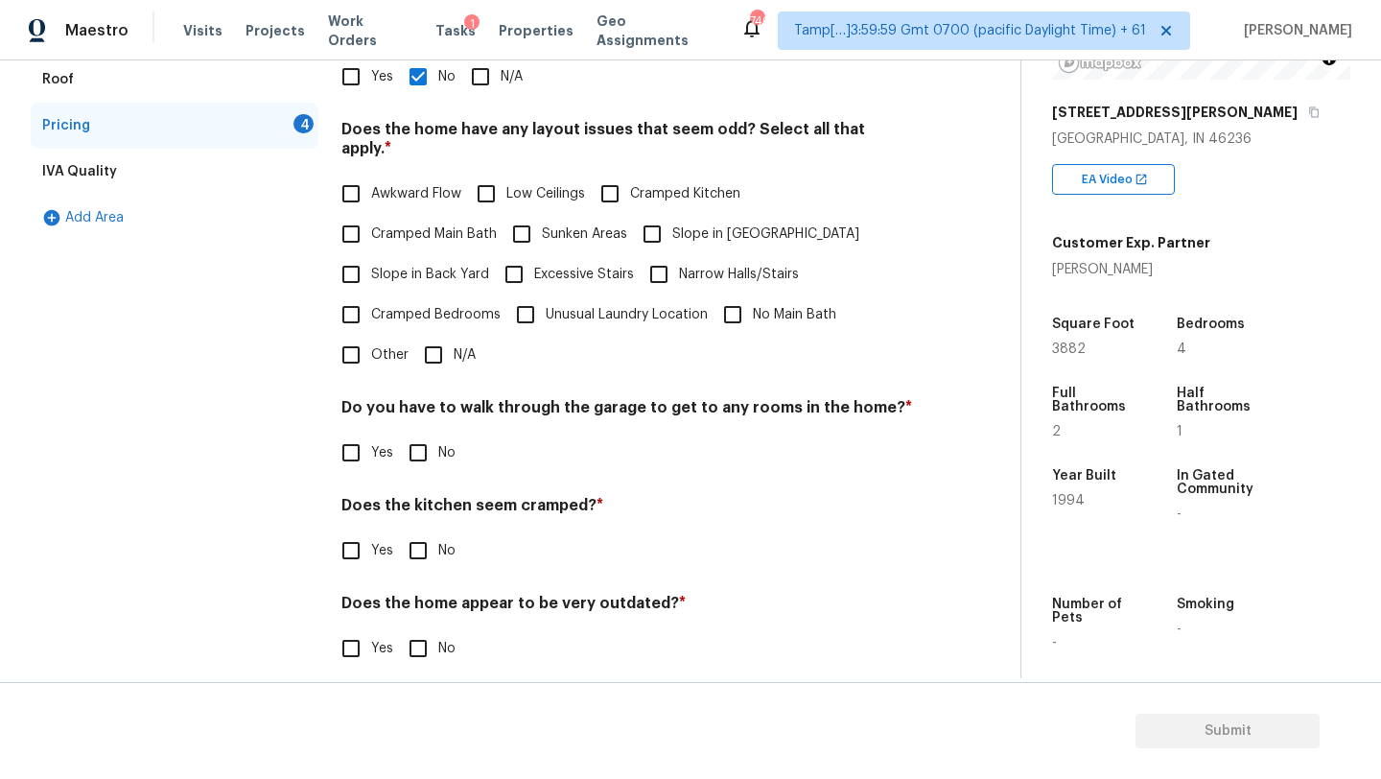
click at [430, 335] on input "N/A" at bounding box center [433, 355] width 40 height 40
checkbox input "true"
click at [430, 433] on input "No" at bounding box center [418, 453] width 40 height 40
checkbox input "true"
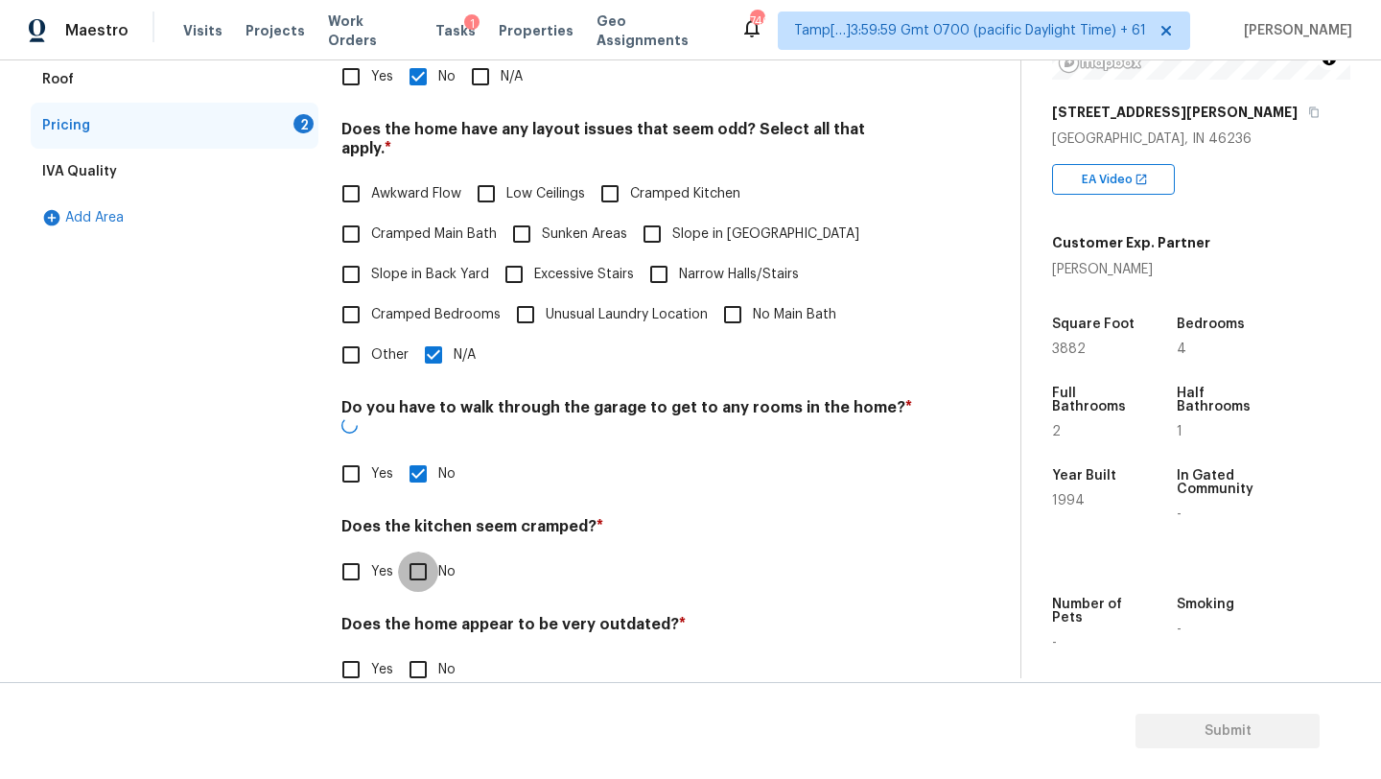
click at [429, 551] on input "No" at bounding box center [418, 571] width 40 height 40
checkbox input "true"
click at [428, 651] on input "No" at bounding box center [418, 671] width 40 height 40
checkbox input "true"
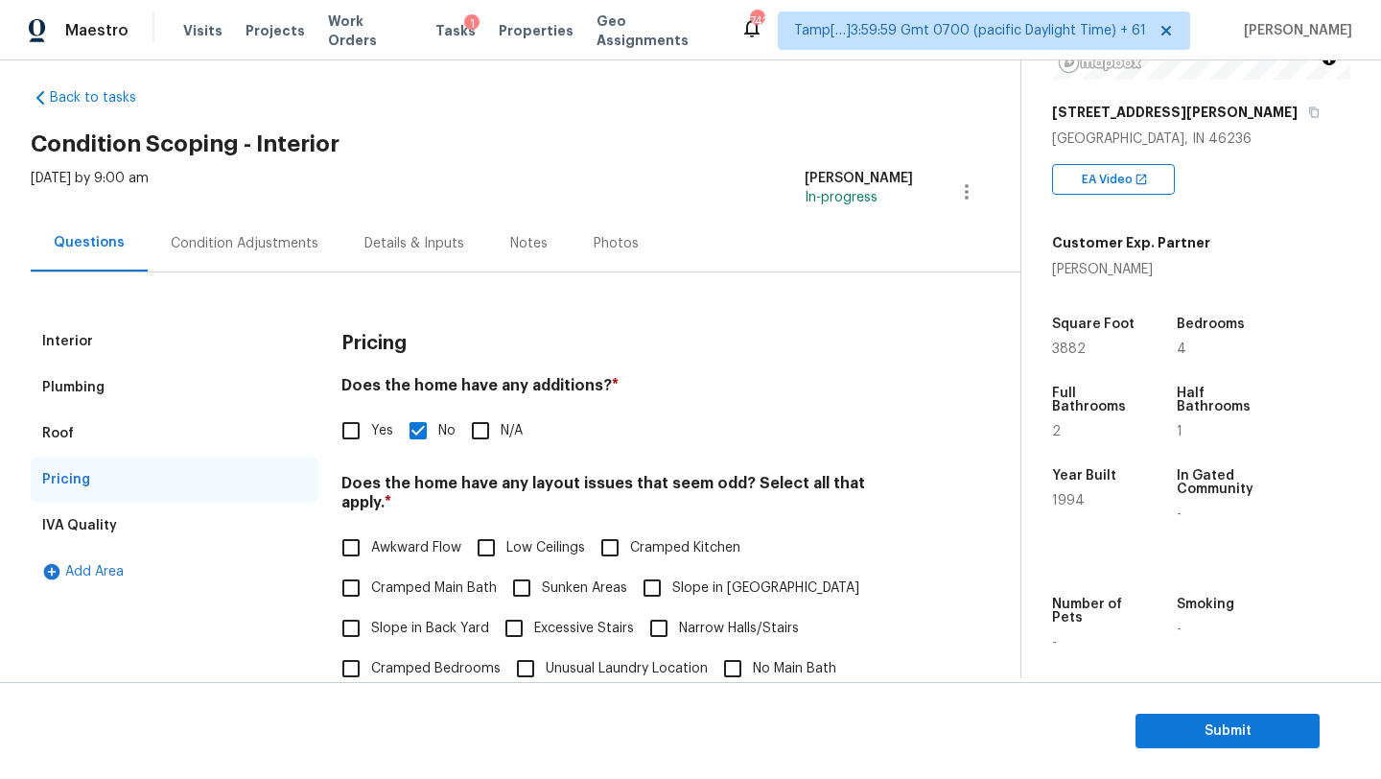
scroll to position [0, 0]
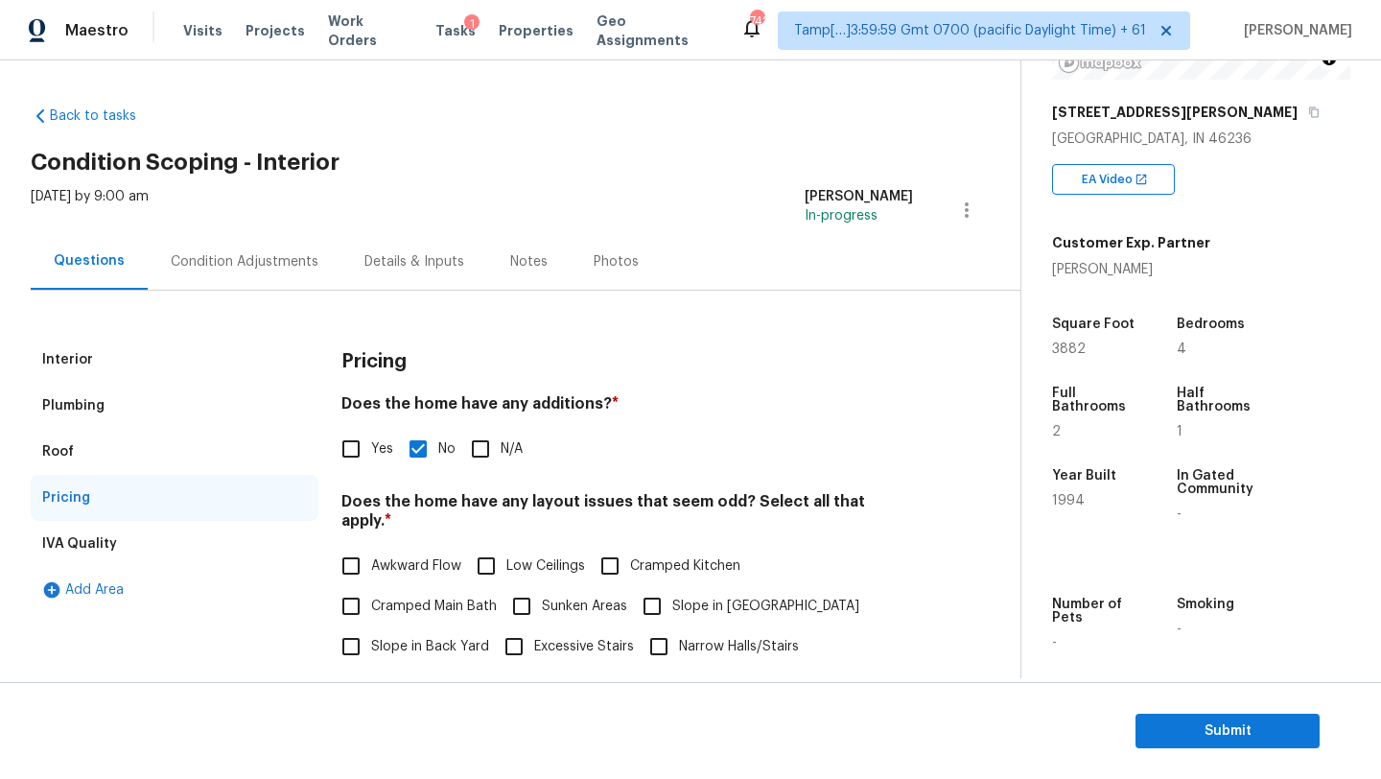
click at [224, 217] on div "[DATE] by 9:00 am [PERSON_NAME] In-progress" at bounding box center [526, 210] width 990 height 46
click at [224, 235] on div "Condition Adjustments" at bounding box center [245, 261] width 194 height 57
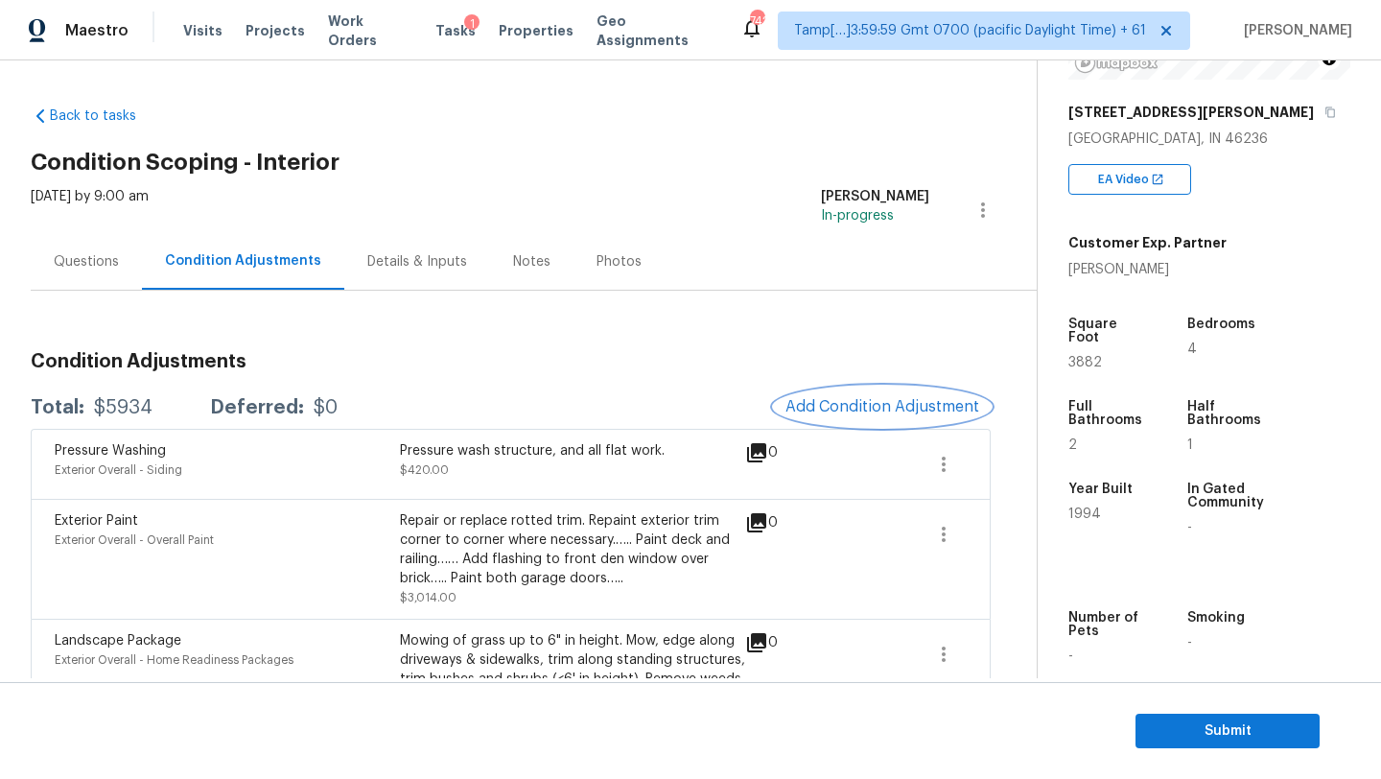
click at [816, 401] on span "Add Condition Adjustment" at bounding box center [882, 406] width 194 height 17
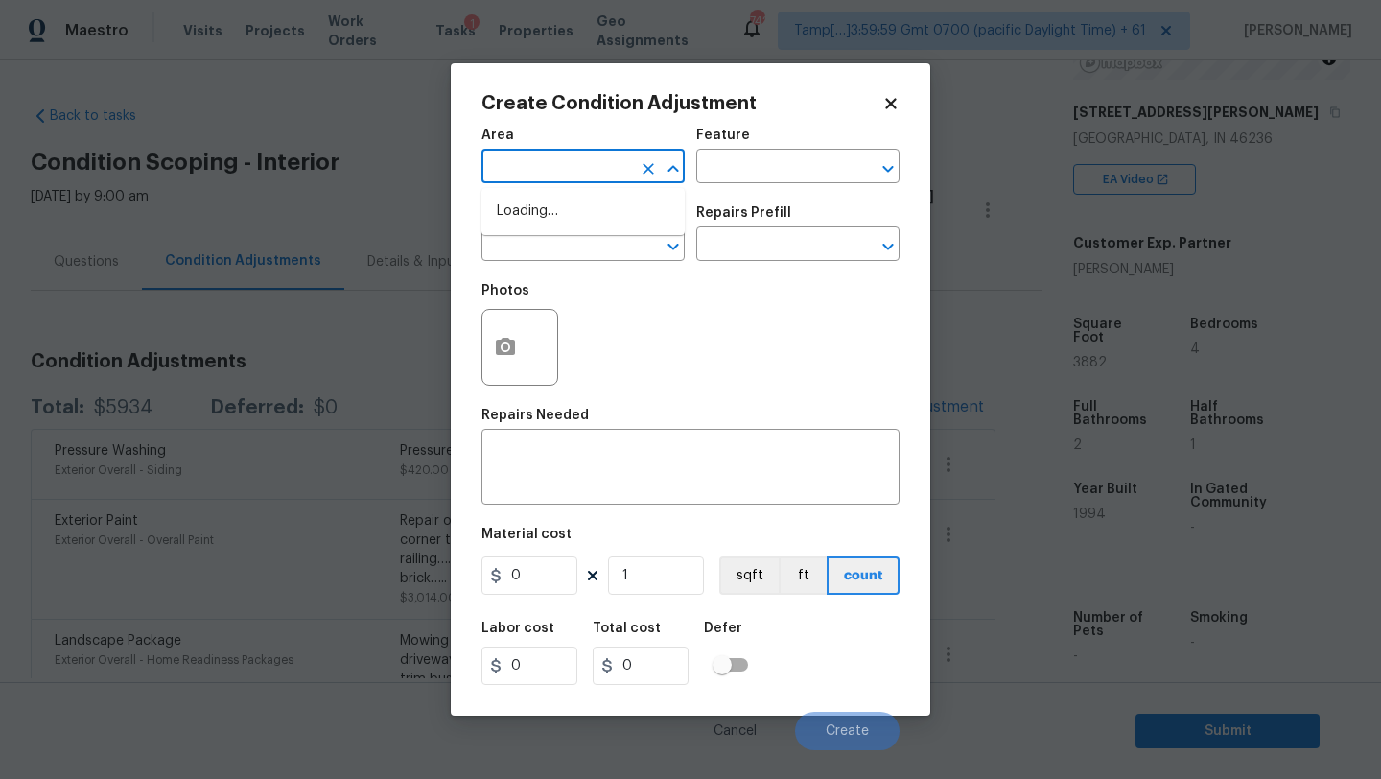
click at [550, 161] on input "text" at bounding box center [556, 168] width 150 height 30
type input "inte"
type input "r"
click at [572, 243] on li "Interior Overall" at bounding box center [582, 243] width 203 height 32
type input "Interior Overall"
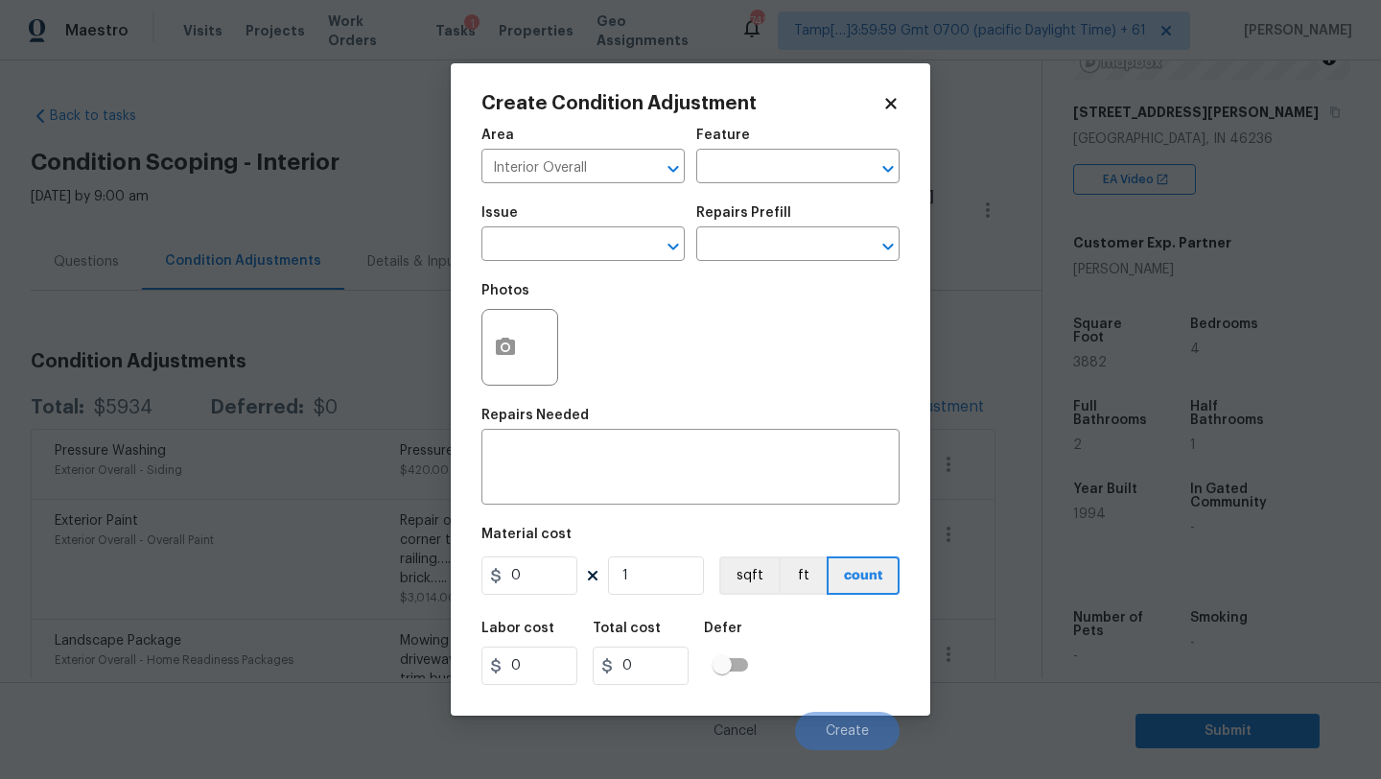
click at [760, 148] on div "Feature" at bounding box center [797, 141] width 203 height 25
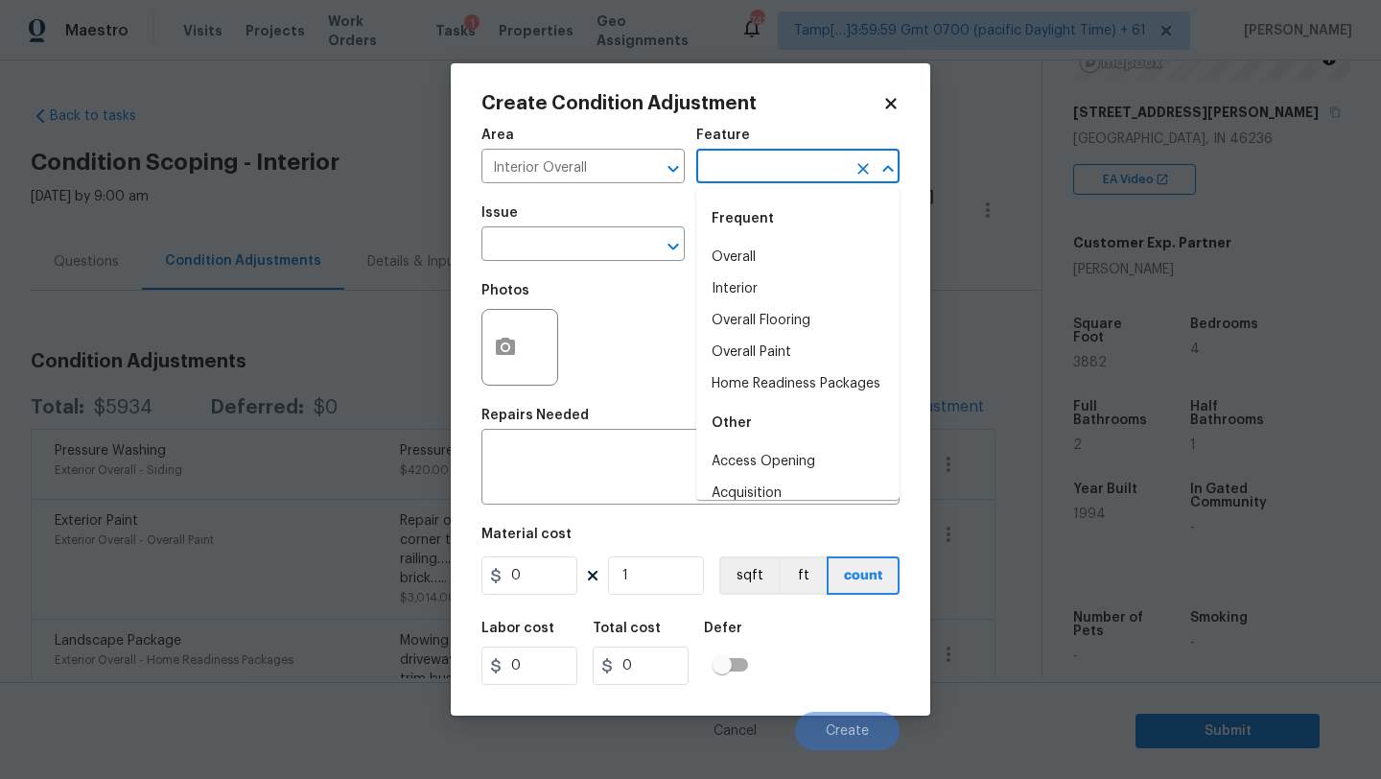
click at [760, 160] on input "text" at bounding box center [771, 168] width 150 height 30
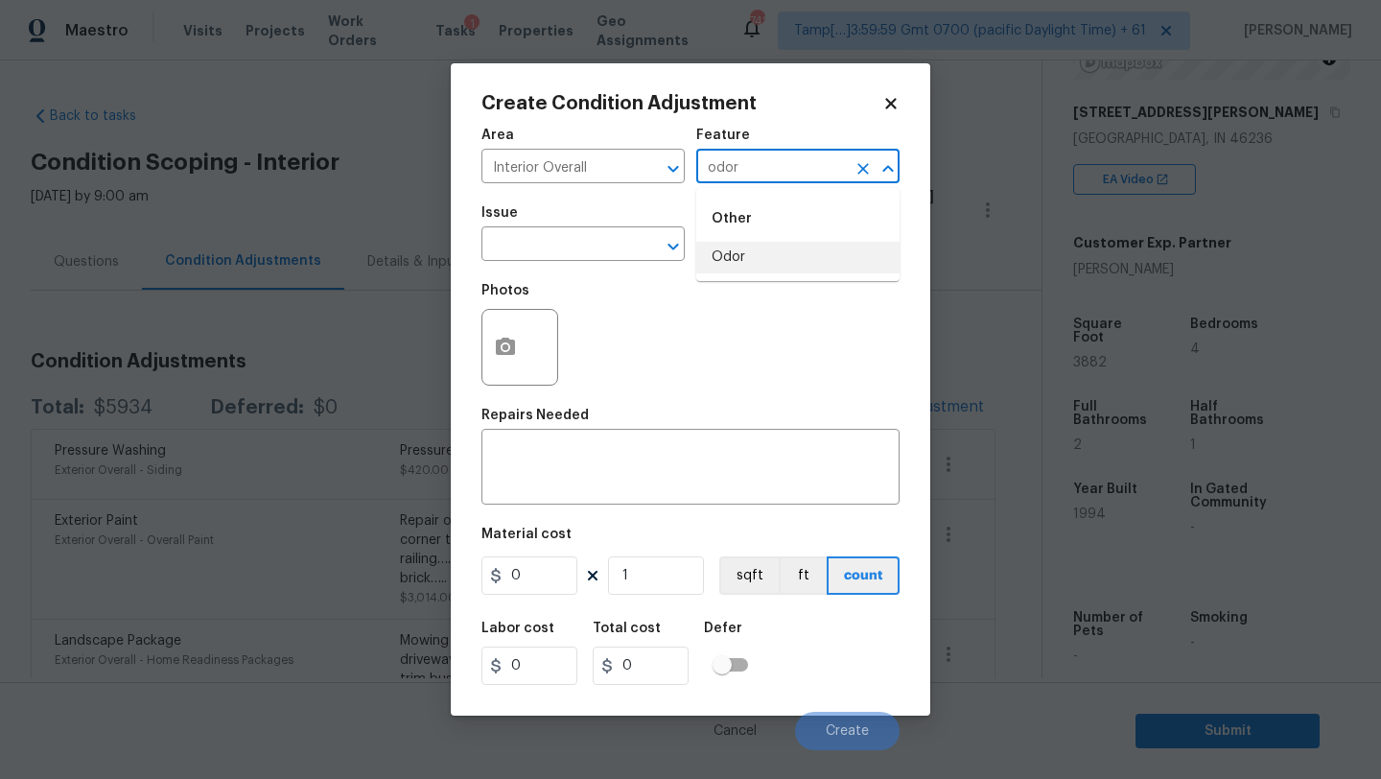
click at [756, 250] on li "Odor" at bounding box center [797, 258] width 203 height 32
type input "Odor"
click at [595, 250] on input "text" at bounding box center [556, 246] width 150 height 30
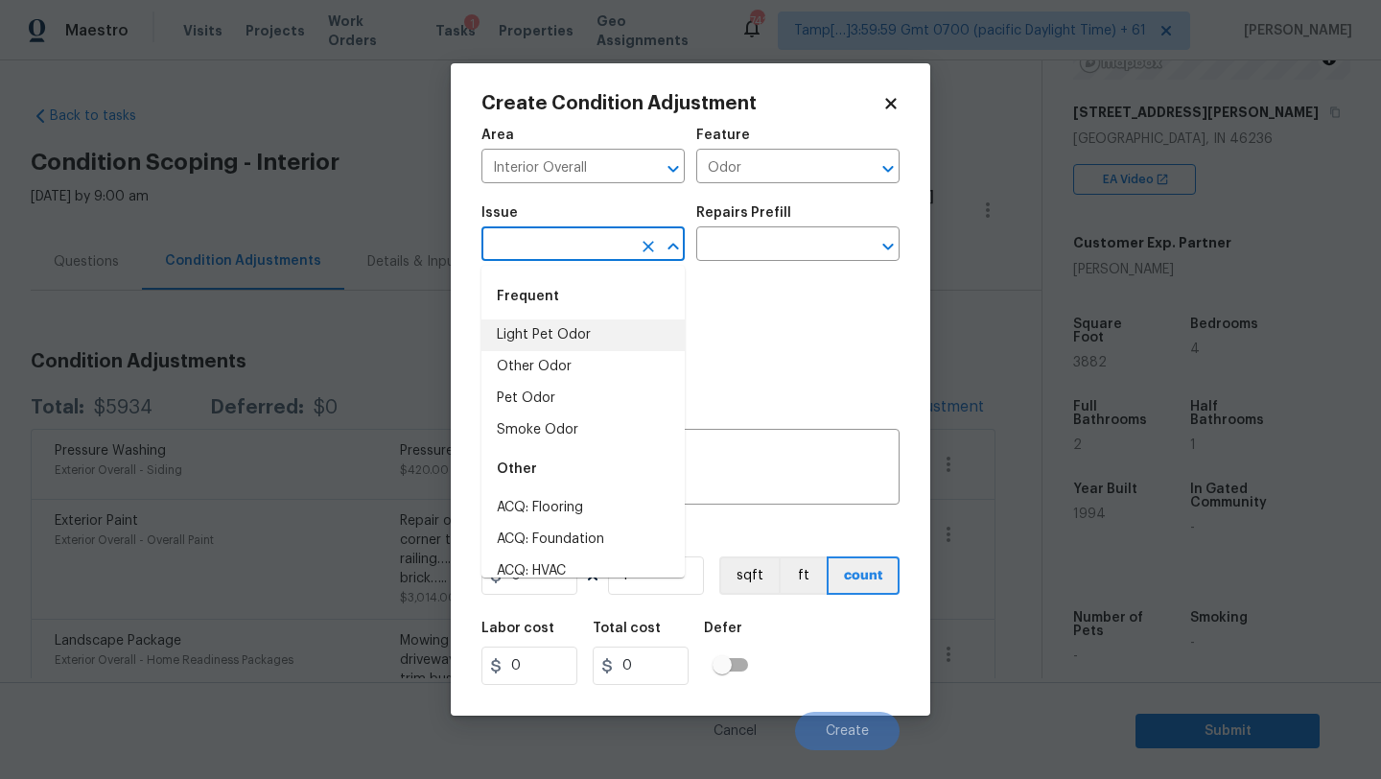
click at [573, 346] on li "Light Pet Odor" at bounding box center [582, 335] width 203 height 32
type input "Light Pet Odor"
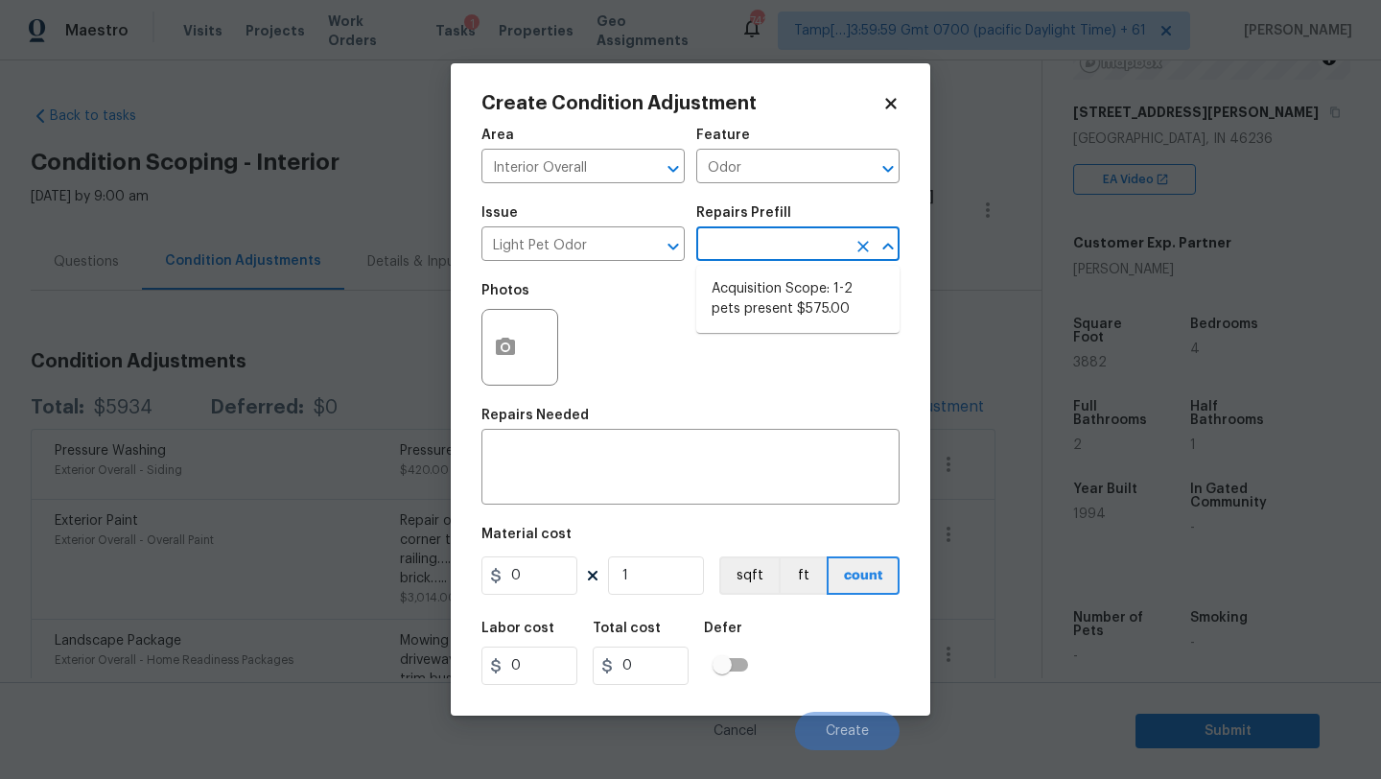
click at [767, 247] on input "text" at bounding box center [771, 246] width 150 height 30
click at [766, 315] on li "Acquisition Scope: 1-2 pets present $575.00" at bounding box center [797, 299] width 203 height 52
type textarea "Acquisition Scope: 1-2 pets present"
type input "575"
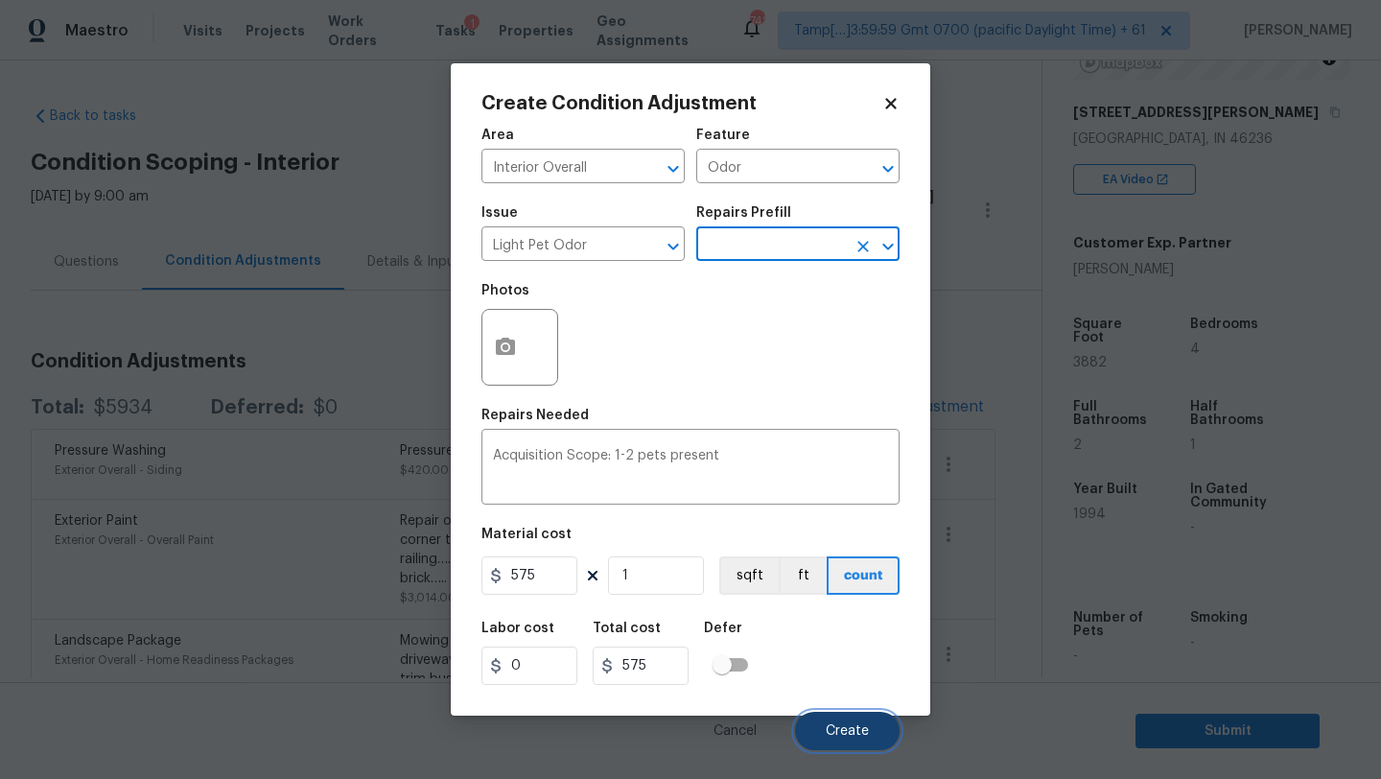
click at [821, 730] on button "Create" at bounding box center [847, 731] width 105 height 38
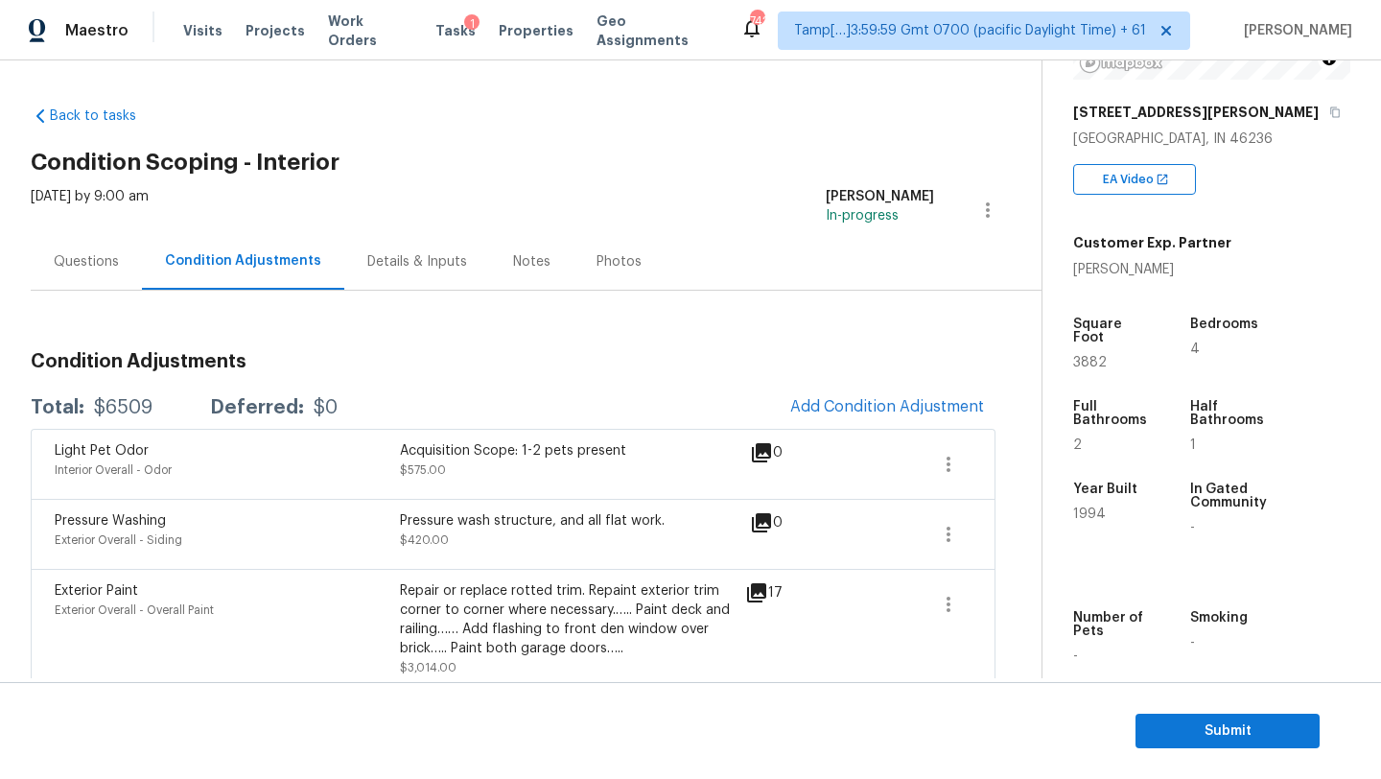
click at [871, 430] on div "Light Pet Odor Interior Overall - Odor Acquisition Scope: 1-2 pets present $575…" at bounding box center [513, 464] width 965 height 70
click at [871, 417] on button "Add Condition Adjustment" at bounding box center [887, 406] width 217 height 40
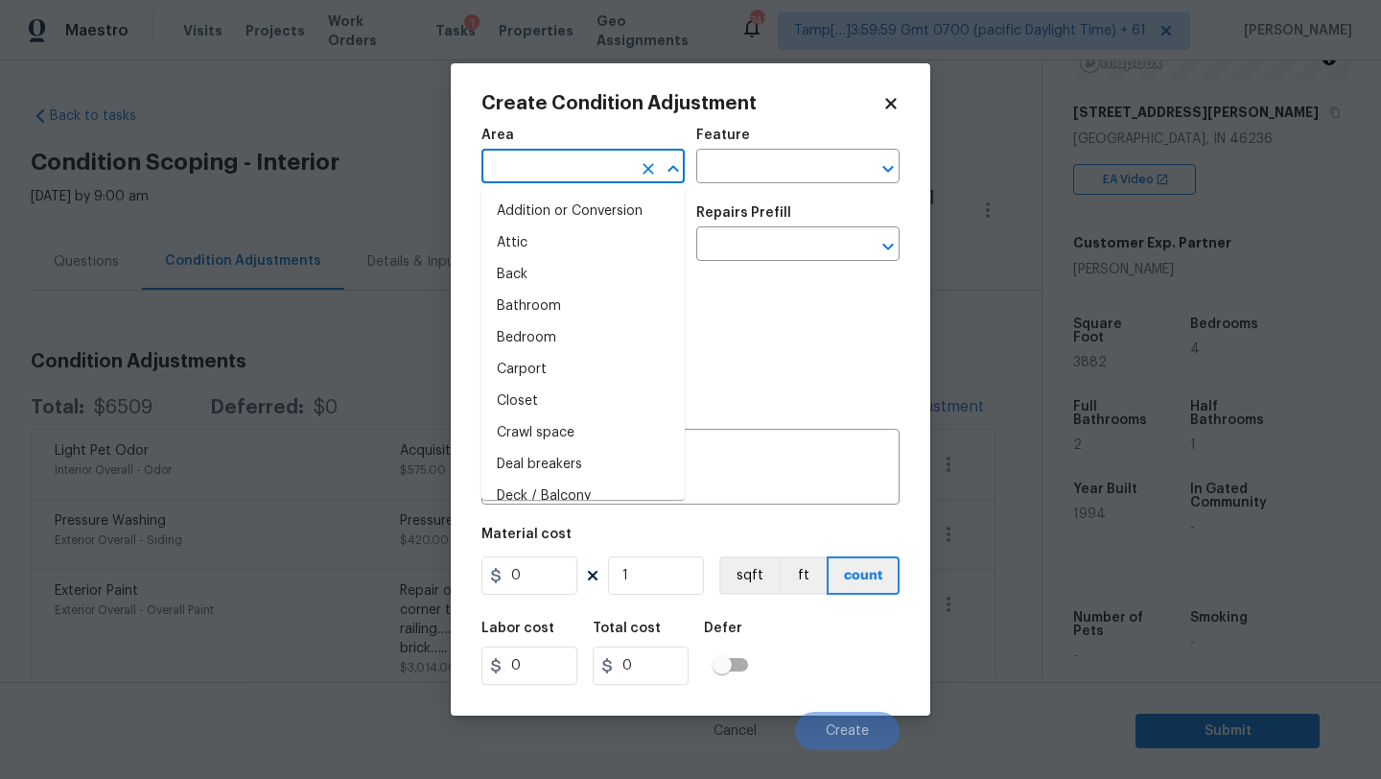
click at [532, 169] on input "text" at bounding box center [556, 168] width 150 height 30
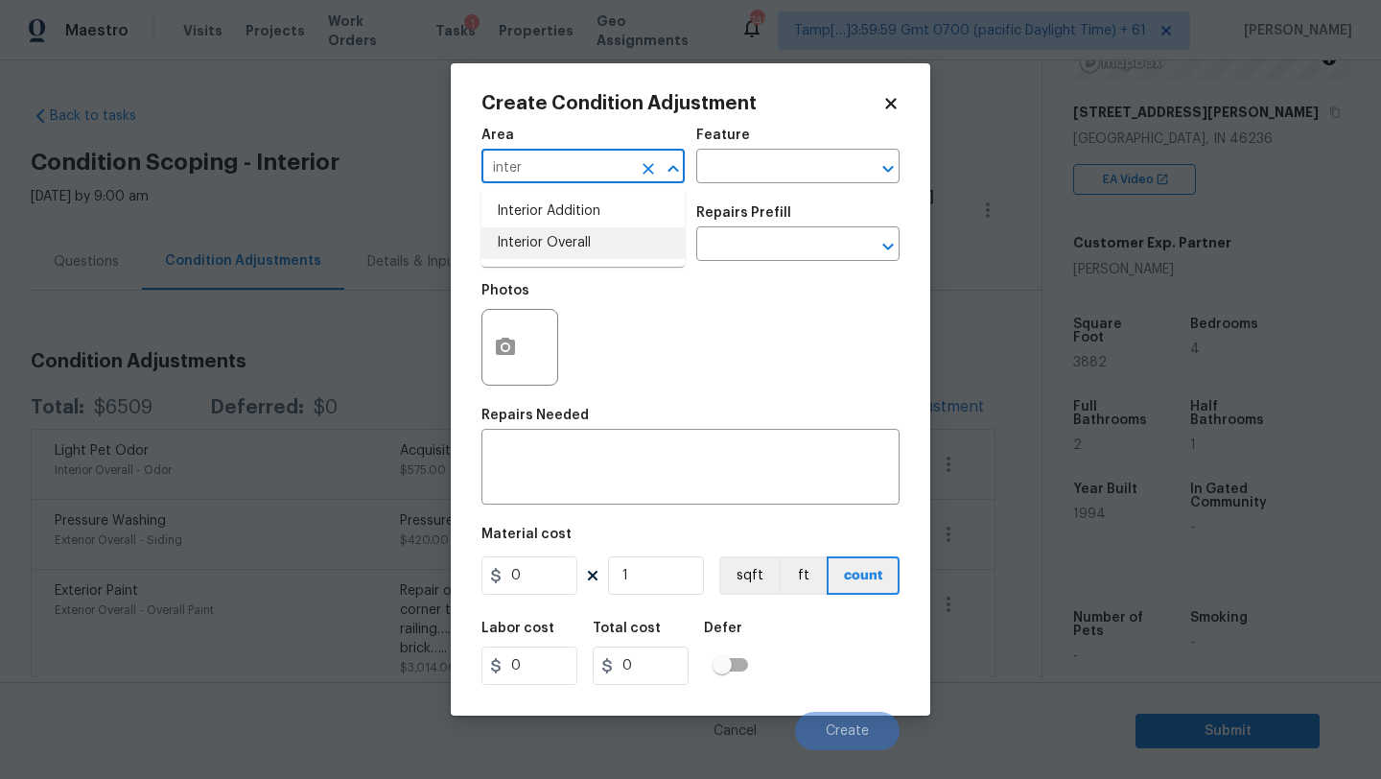
click at [529, 242] on li "Interior Overall" at bounding box center [582, 243] width 203 height 32
type input "Interior Overall"
click at [791, 141] on div "Feature" at bounding box center [797, 141] width 203 height 25
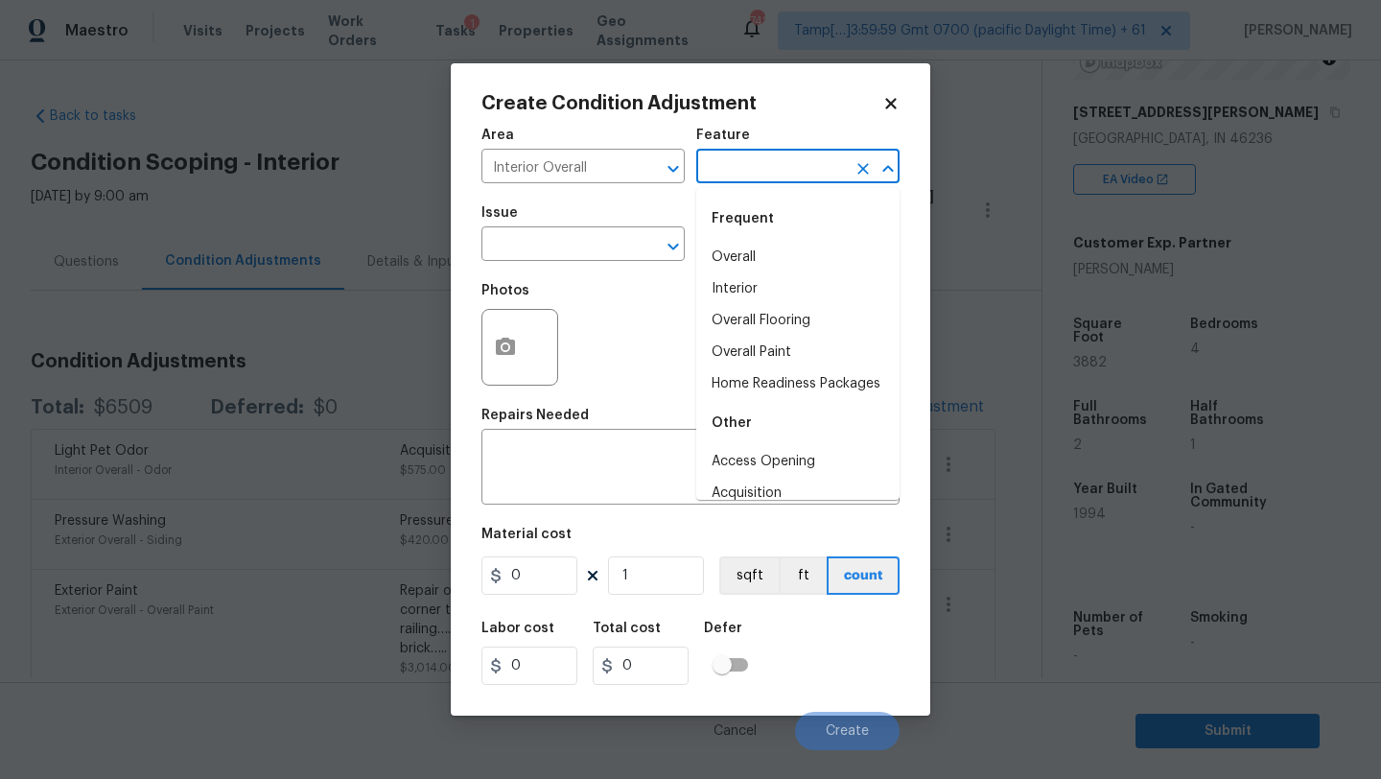
click at [791, 169] on input "text" at bounding box center [771, 168] width 150 height 30
drag, startPoint x: 780, startPoint y: 341, endPoint x: 674, endPoint y: 284, distance: 120.2
click at [756, 322] on ul "Overall Interior Overall Flooring Overall Paint Home Readiness Packages" at bounding box center [797, 321] width 203 height 158
click at [592, 252] on input "text" at bounding box center [556, 246] width 150 height 30
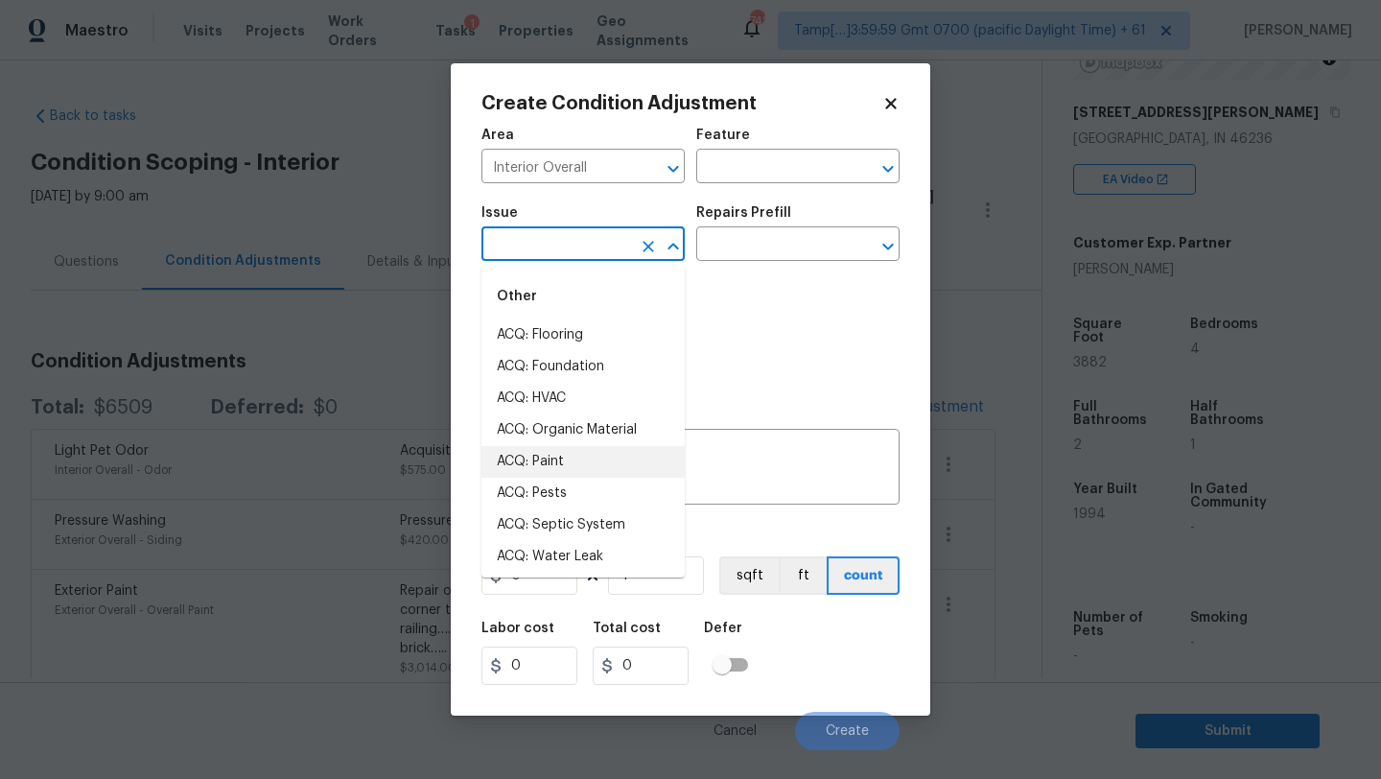
click at [560, 453] on li "ACQ: Paint" at bounding box center [582, 462] width 203 height 32
type input "ACQ: Paint"
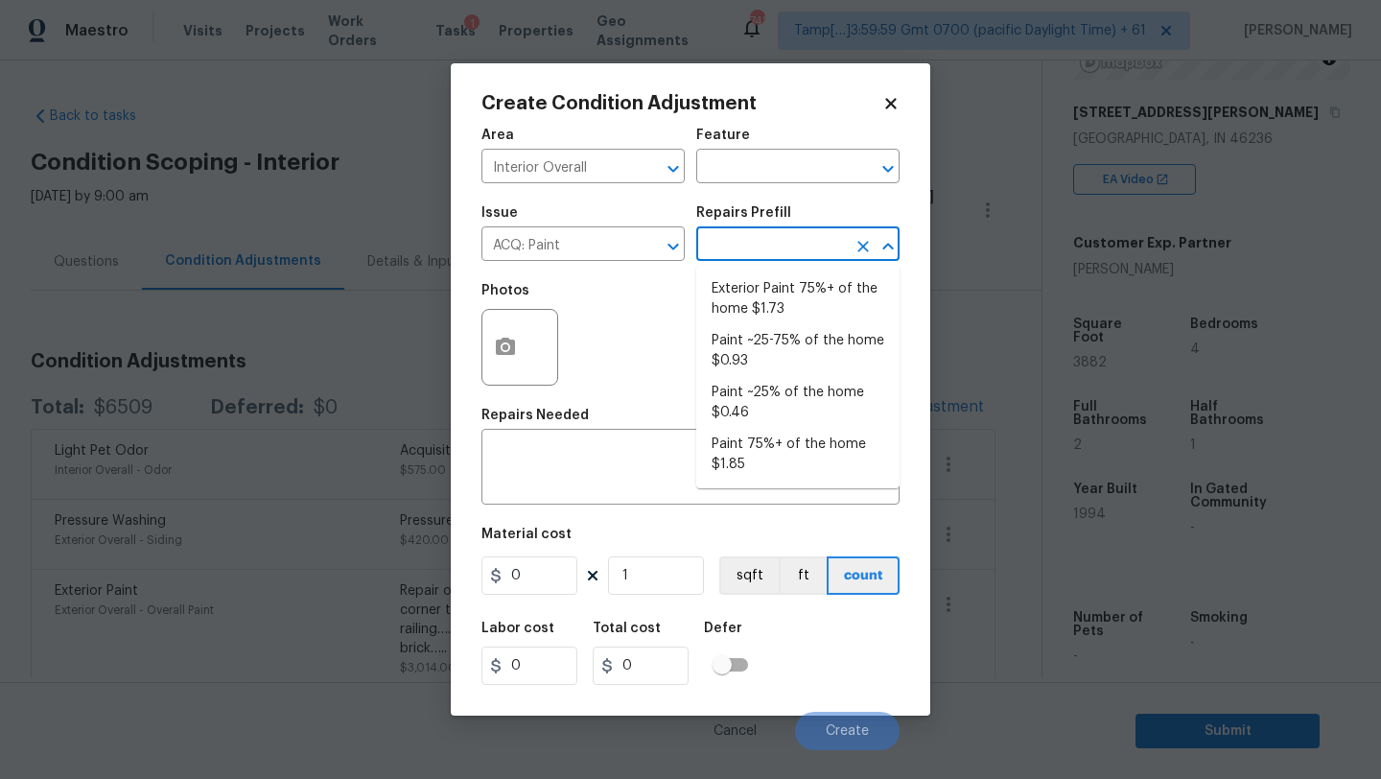
click at [792, 254] on input "text" at bounding box center [771, 246] width 150 height 30
click at [766, 457] on li "Paint 75%+ of the home $1.85" at bounding box center [797, 455] width 203 height 52
type input "Acquisition"
type textarea "Acquisition Scope: 75%+ of the home will likely require interior paint"
type input "1.85"
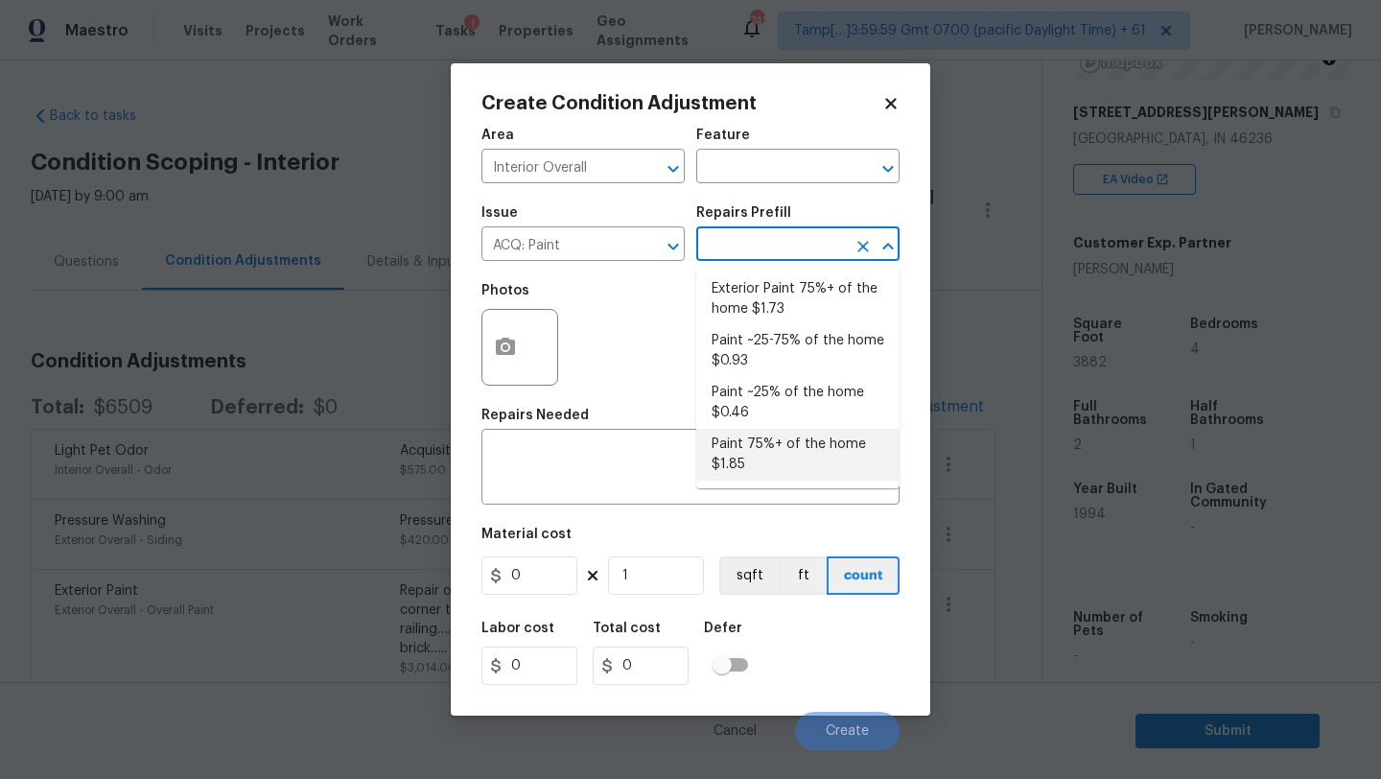
type input "1.85"
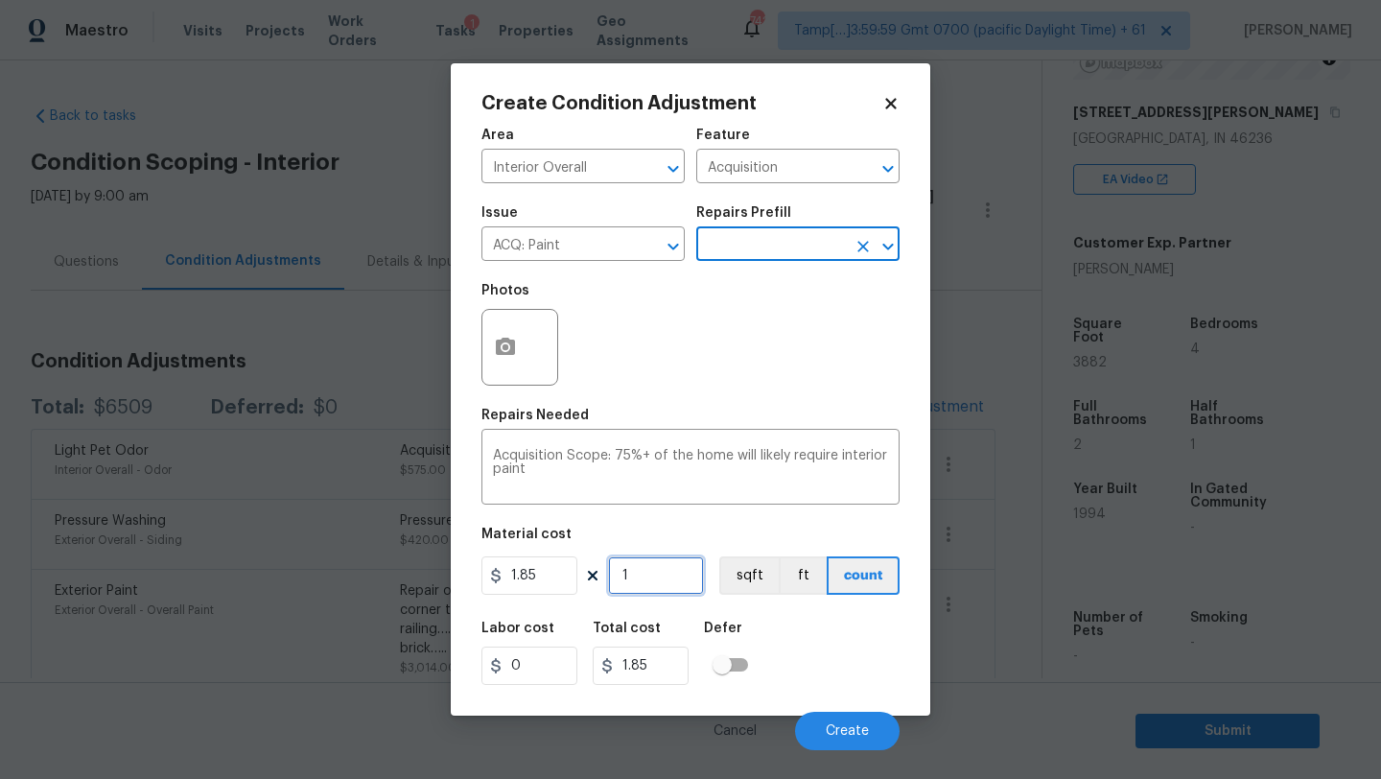
click at [661, 592] on input "1" at bounding box center [656, 575] width 96 height 38
type input "3"
type input "5.55"
type input "38"
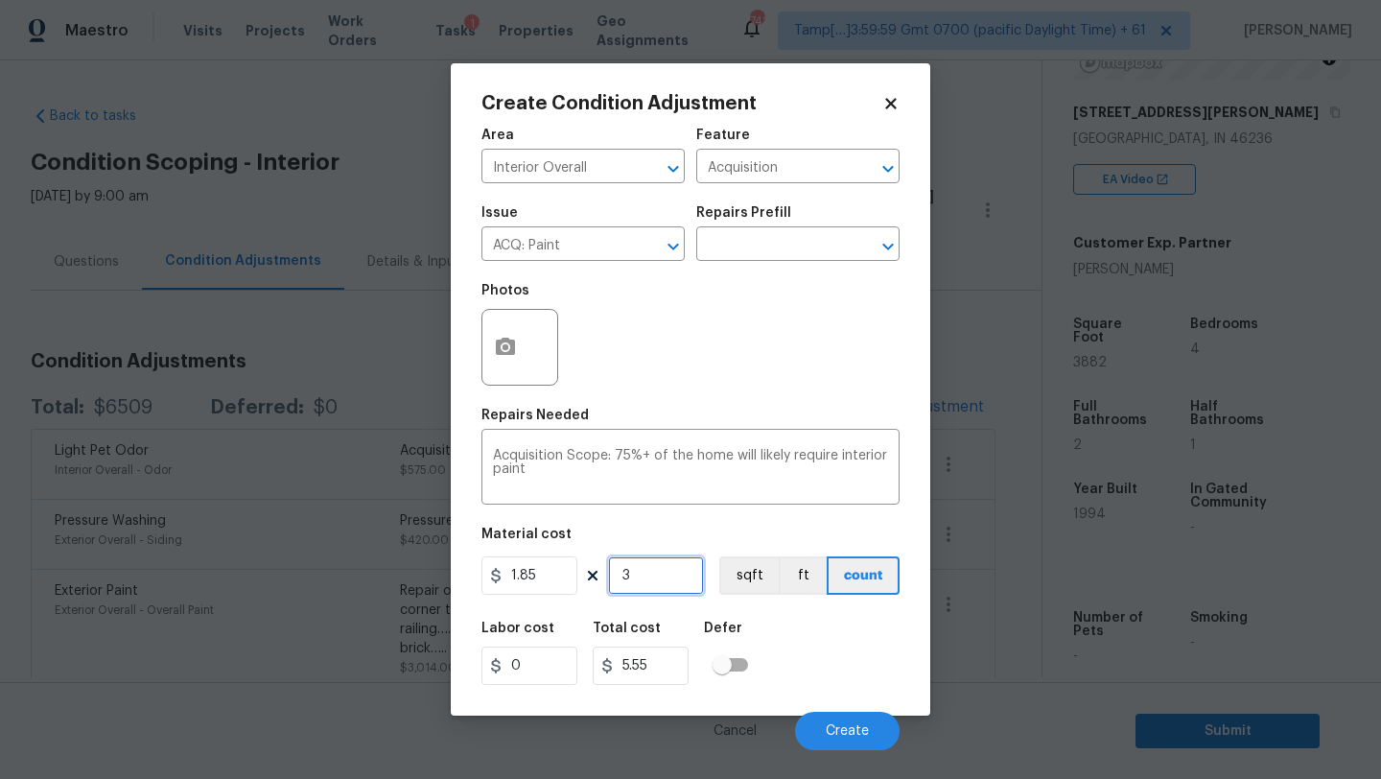
type input "70.3"
type input "388"
type input "717.8"
type input "3882"
type input "7181.7"
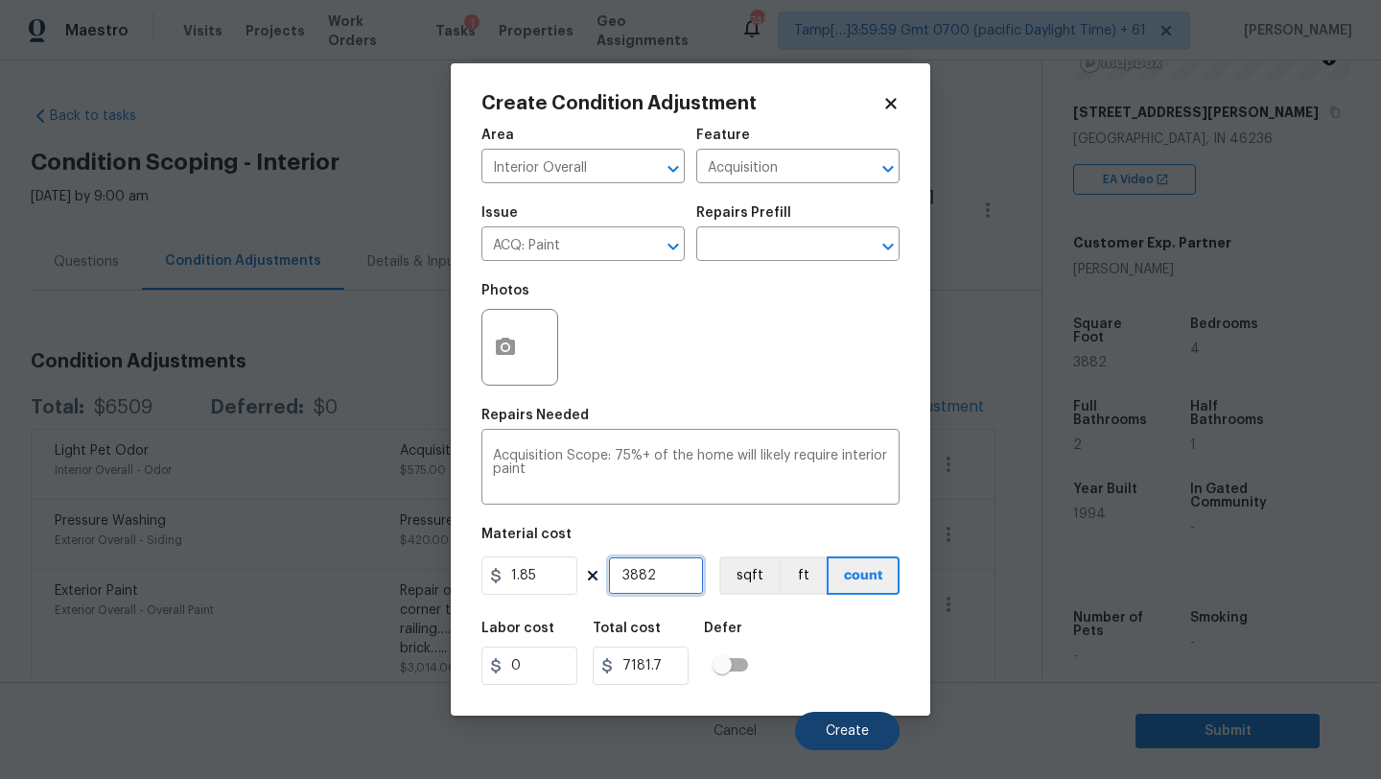
type input "3882"
click at [856, 728] on span "Create" at bounding box center [847, 731] width 43 height 14
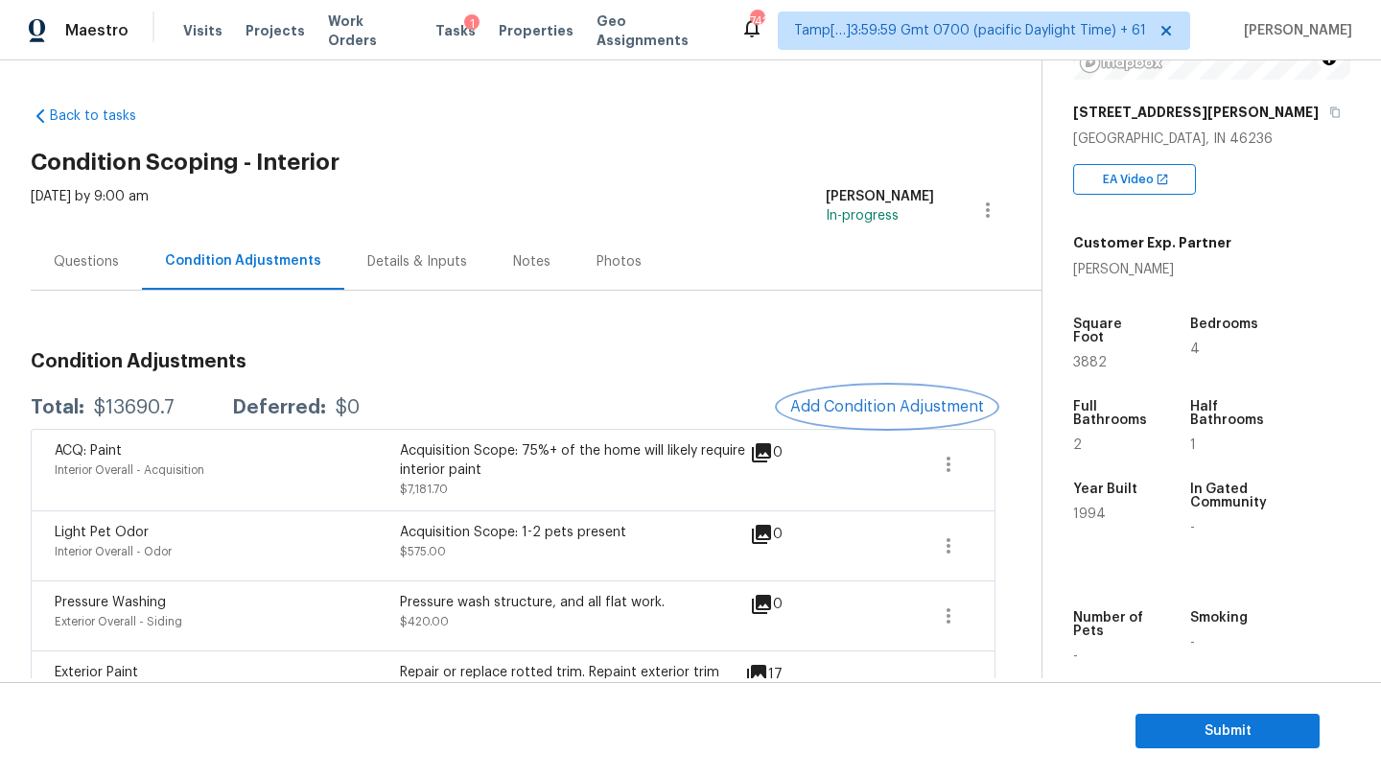
click at [893, 401] on span "Add Condition Adjustment" at bounding box center [887, 406] width 194 height 17
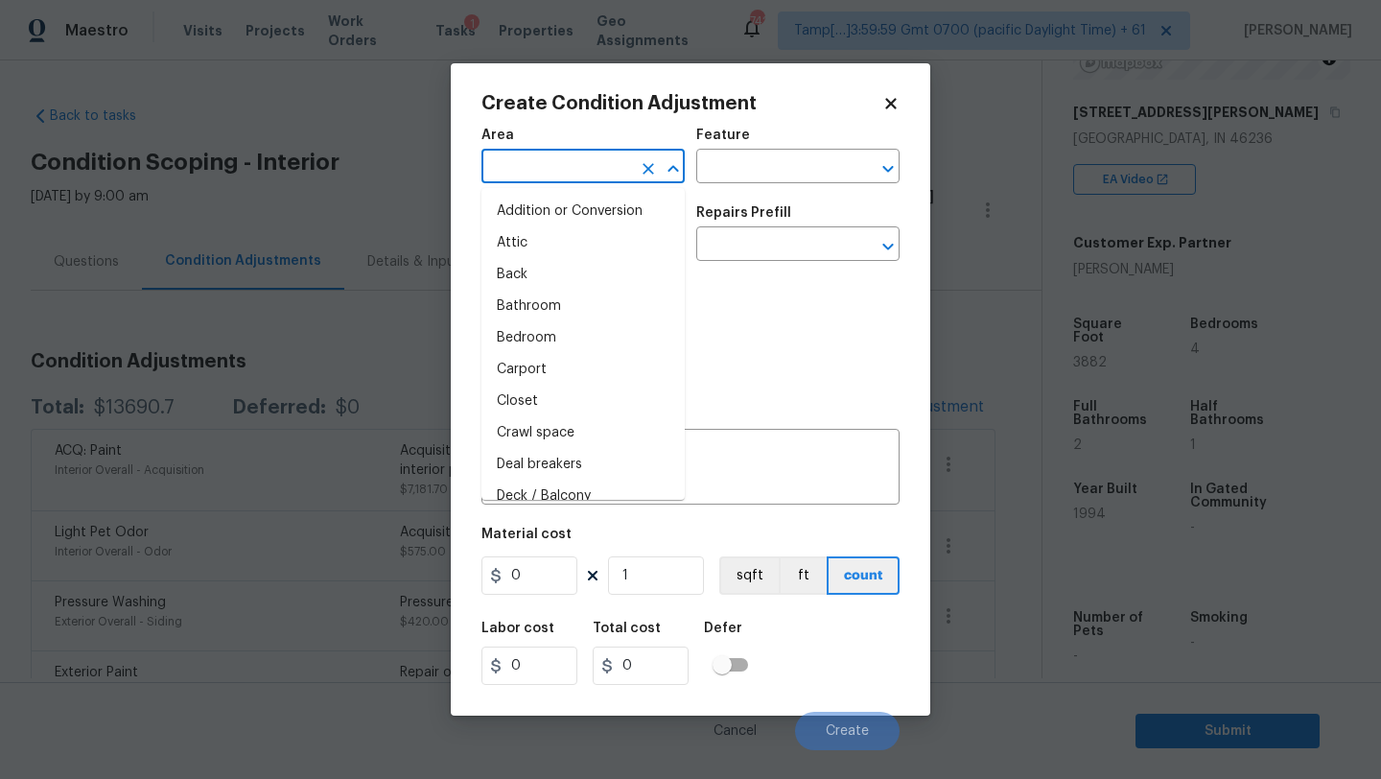
click at [542, 178] on input "text" at bounding box center [556, 168] width 150 height 30
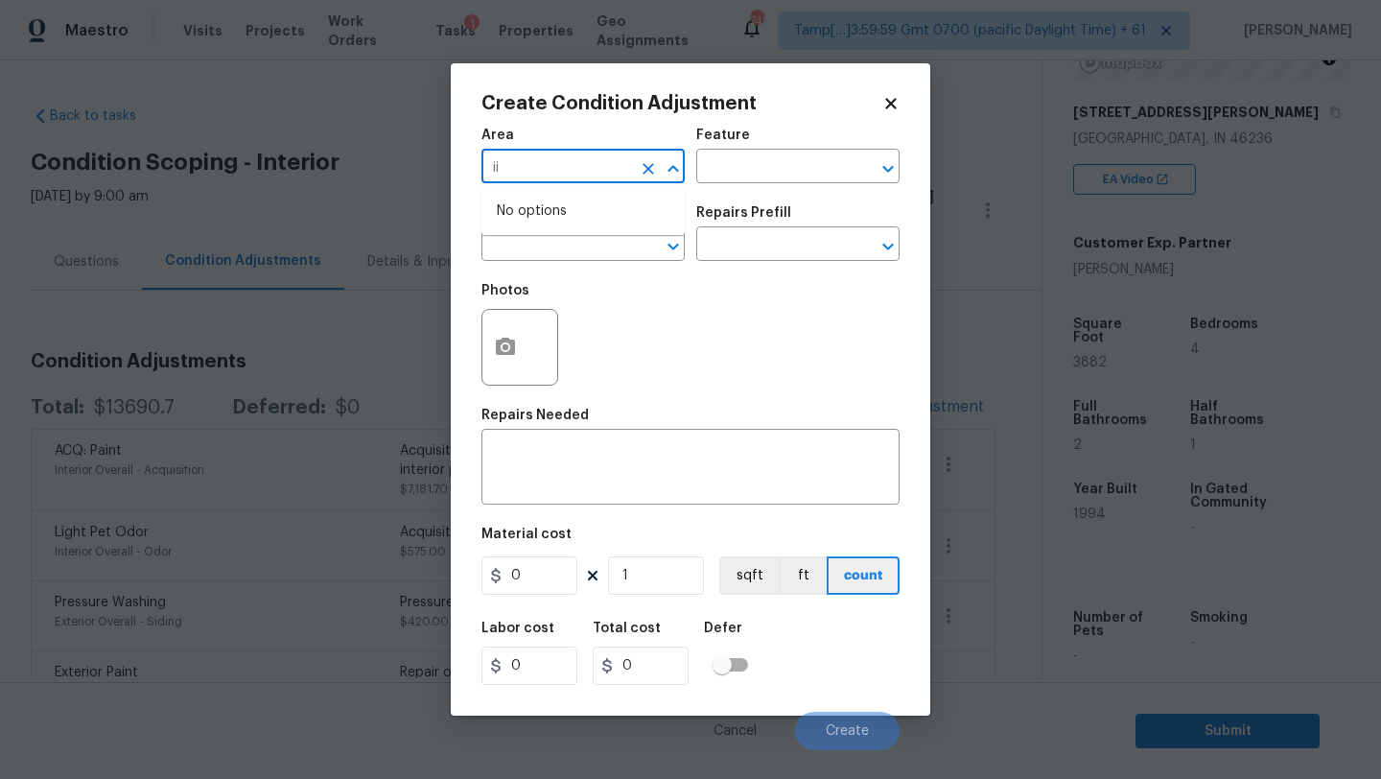
type input "i"
click at [555, 235] on li "Interior Overall" at bounding box center [582, 243] width 203 height 32
type input "Interior Overall"
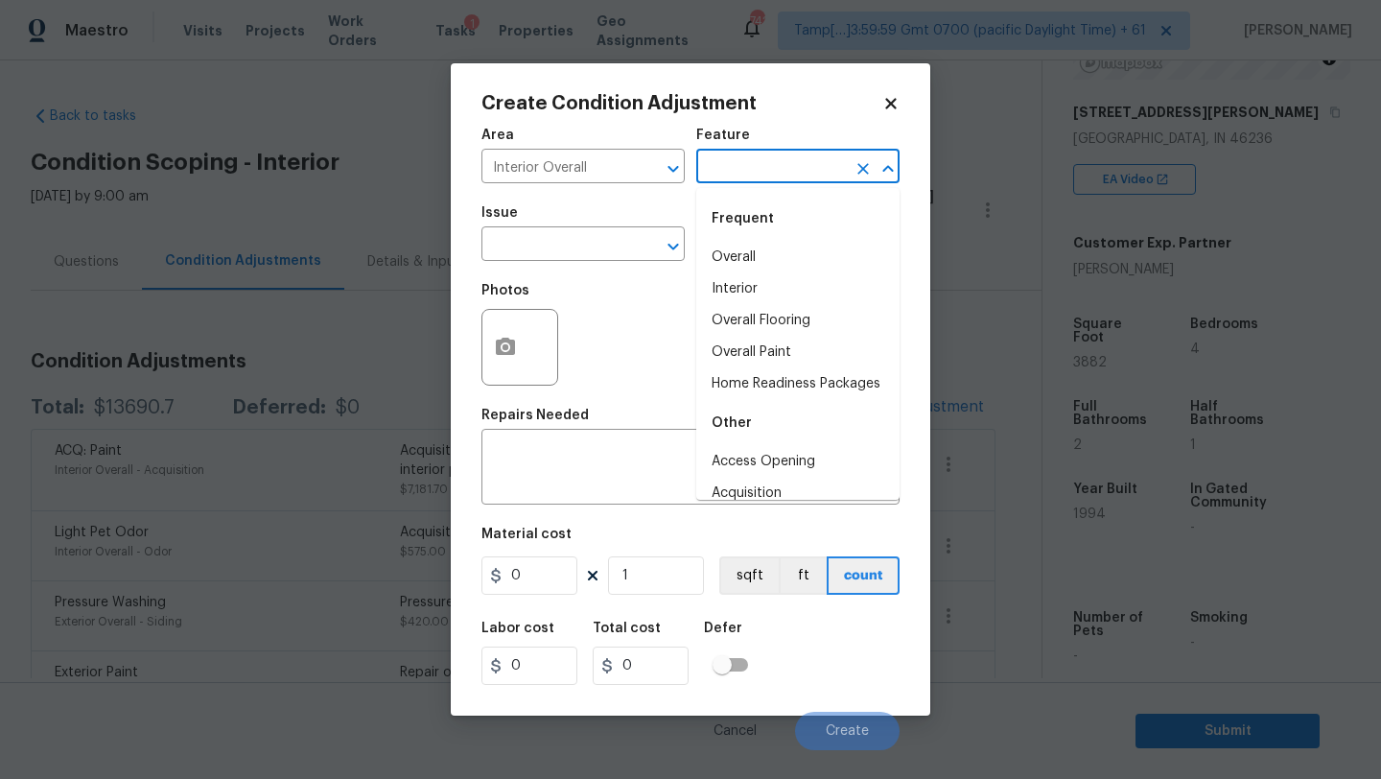
click at [709, 174] on input "text" at bounding box center [771, 168] width 150 height 30
click at [635, 249] on button "Clear" at bounding box center [648, 246] width 27 height 27
click at [720, 179] on input "text" at bounding box center [771, 168] width 150 height 30
click at [744, 317] on li "Overall Flooring" at bounding box center [797, 321] width 203 height 32
type input "Overall Flooring"
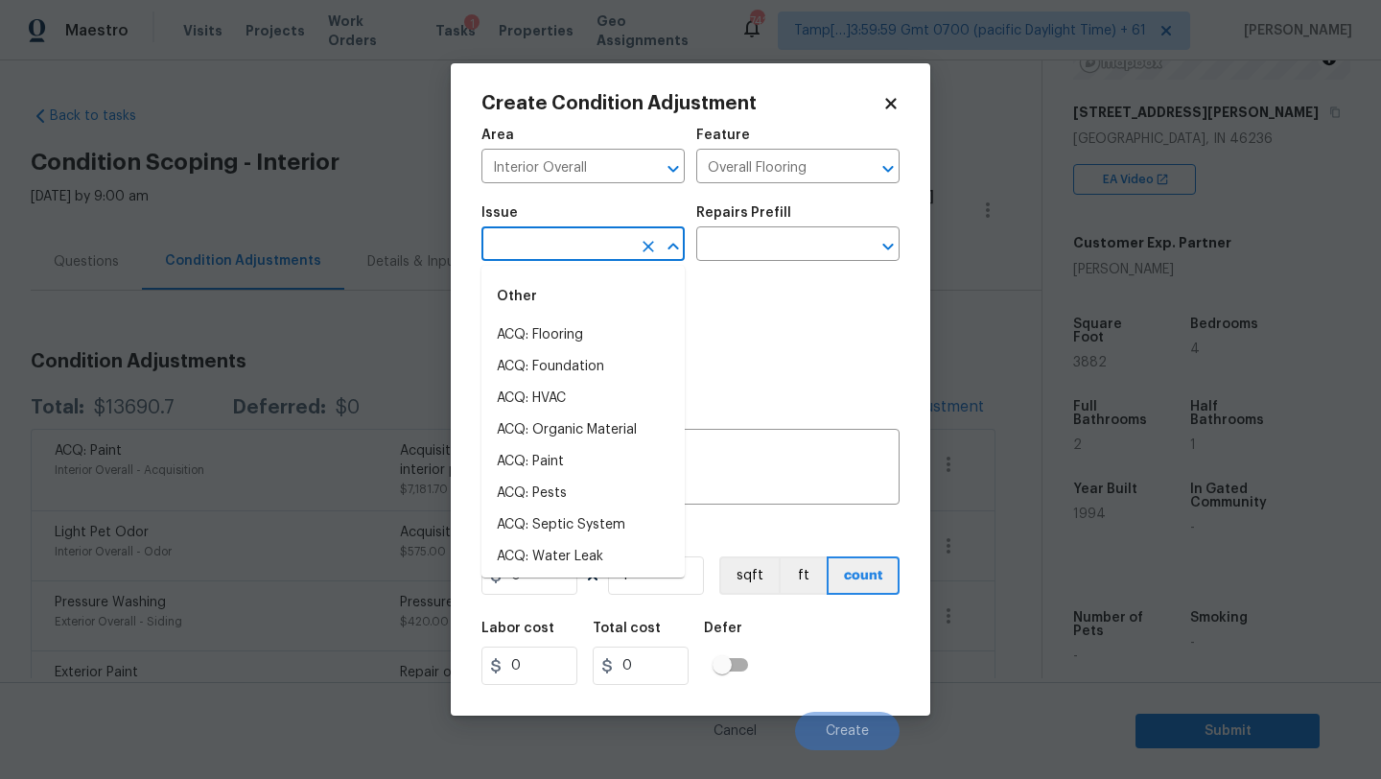
click at [569, 235] on input "text" at bounding box center [556, 246] width 150 height 30
click at [553, 326] on li "ACQ: Flooring" at bounding box center [582, 335] width 203 height 32
type input "ACQ: Flooring"
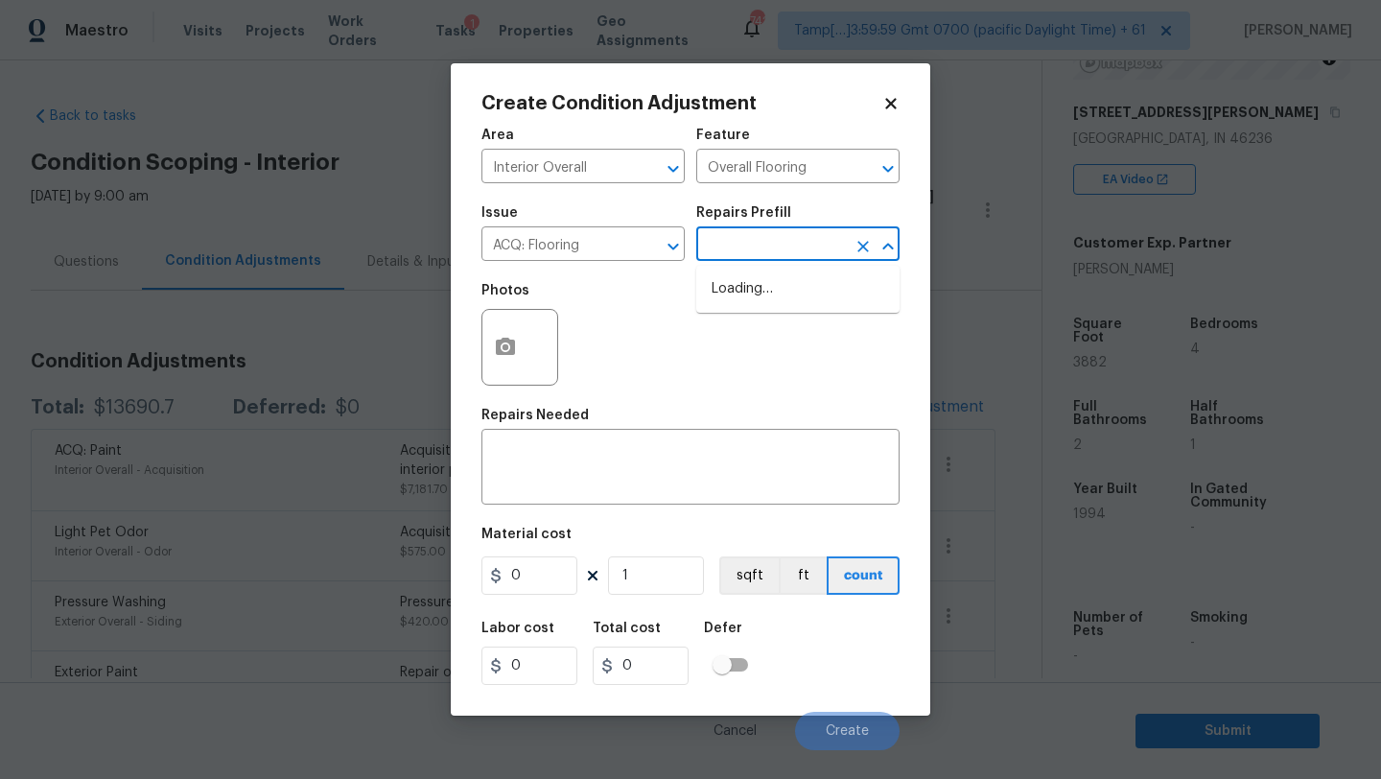
click at [728, 254] on input "text" at bounding box center [771, 246] width 150 height 30
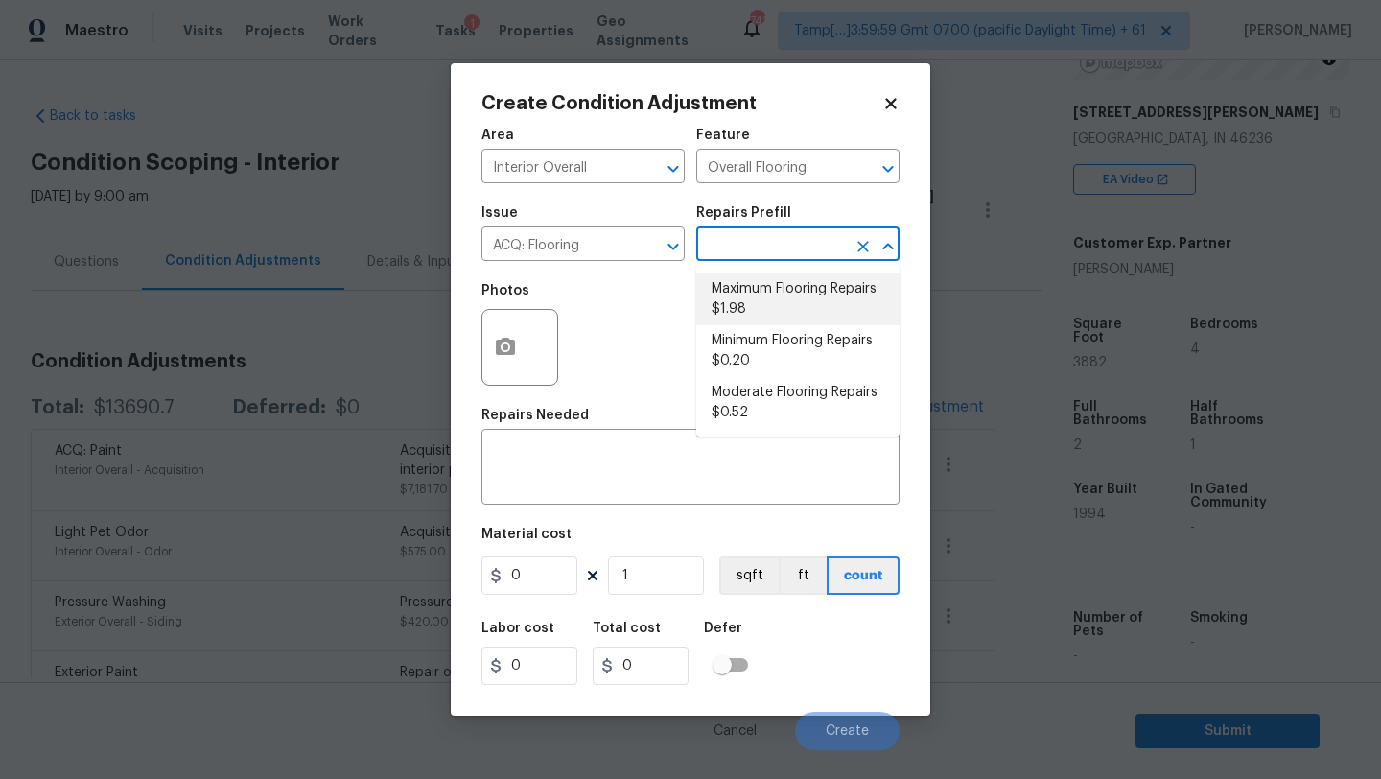
click at [738, 323] on li "Maximum Flooring Repairs $1.98" at bounding box center [797, 299] width 203 height 52
type input "Acquisition"
type textarea "Acquisition Scope: Maximum flooring repairs"
type input "1.98"
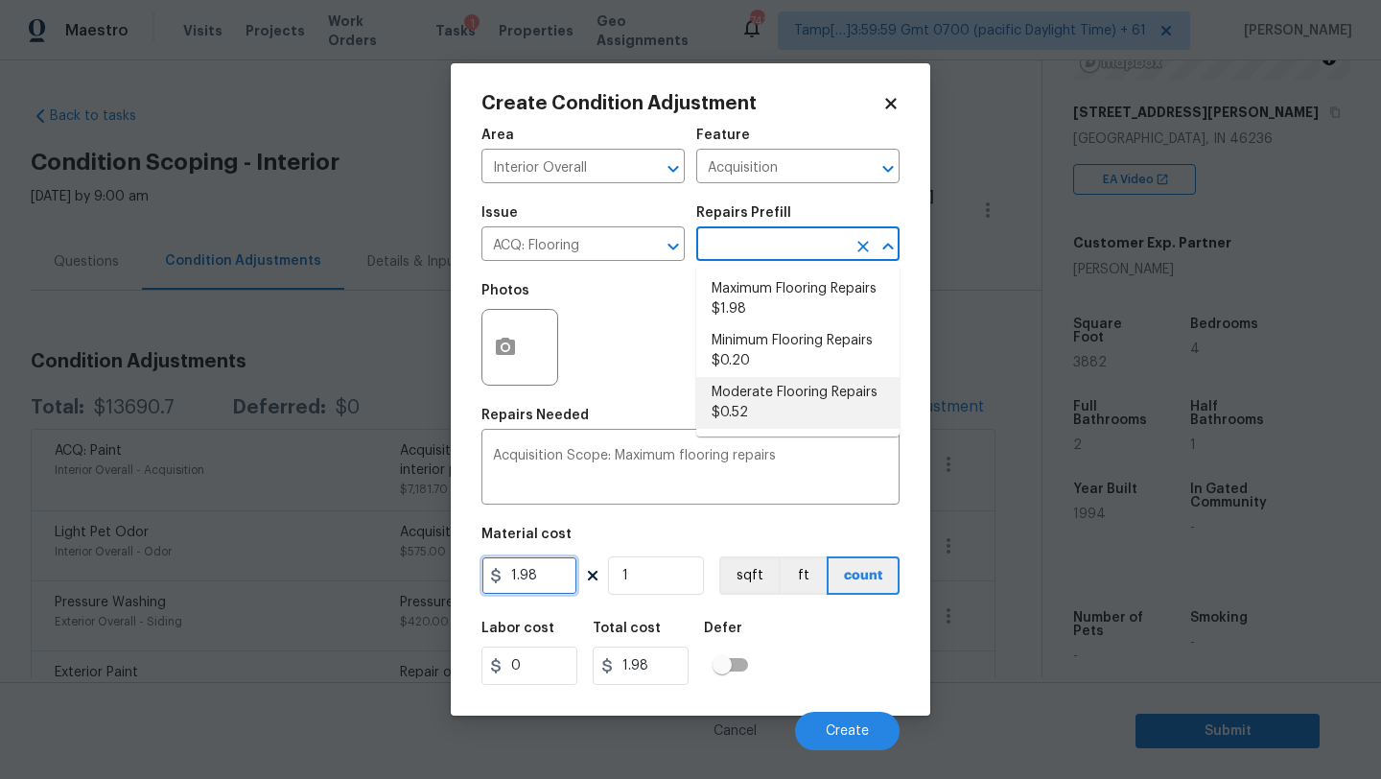
click at [554, 575] on input "1.98" at bounding box center [529, 575] width 96 height 38
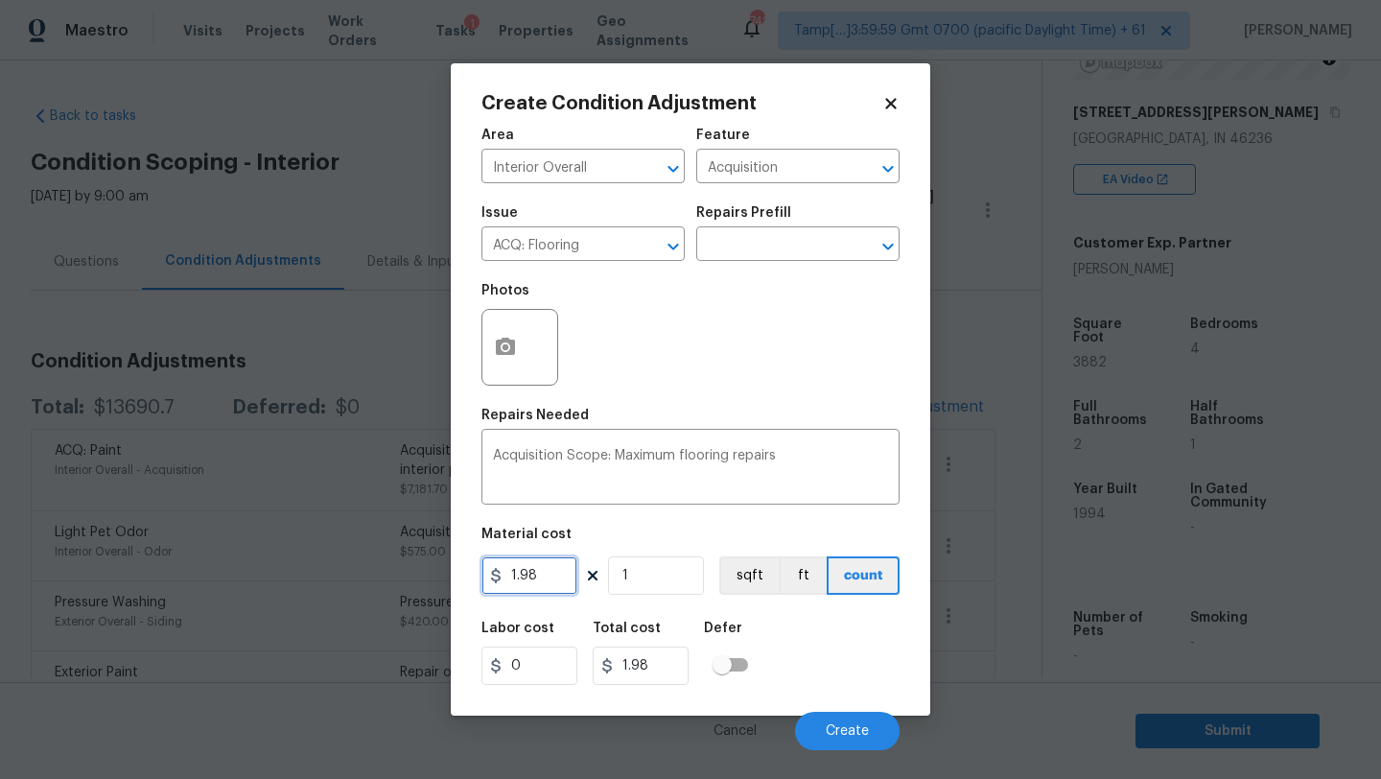
click at [554, 575] on input "1.98" at bounding box center [529, 575] width 96 height 38
type input "2.1"
click at [643, 574] on input "1" at bounding box center [656, 575] width 96 height 38
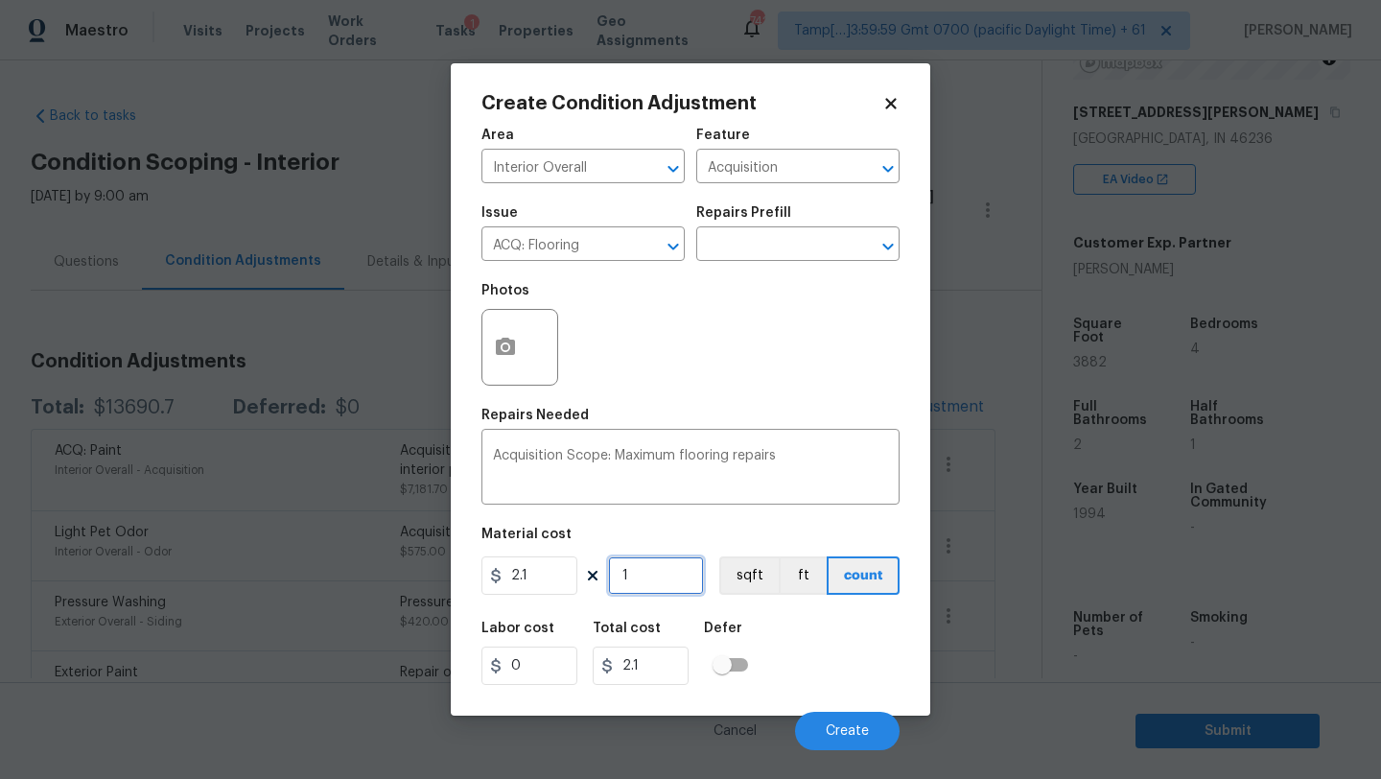
type input "2"
type input "4.2"
type input "23"
type input "48.3"
type input "230"
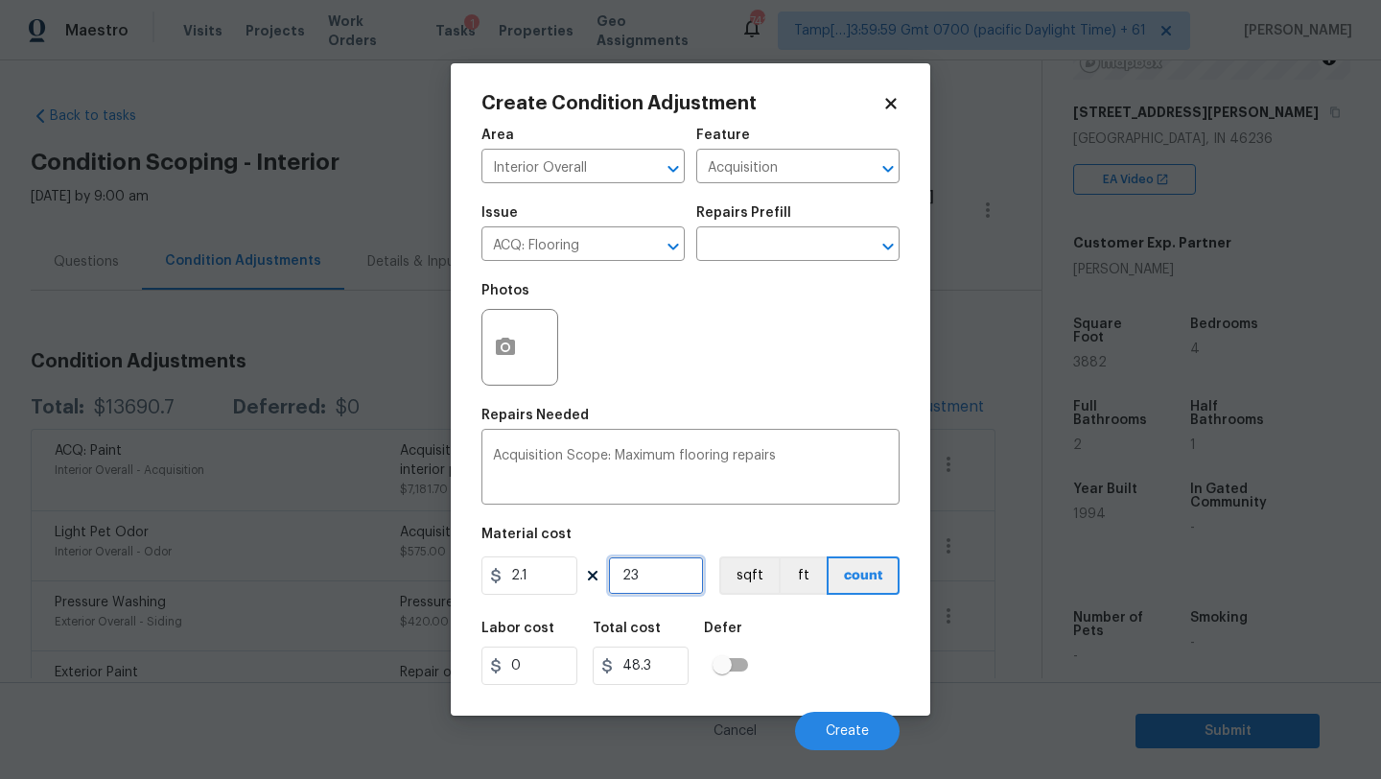
type input "483"
type input "2300"
type input "4830"
type input "2300"
click at [828, 726] on span "Create" at bounding box center [847, 731] width 43 height 14
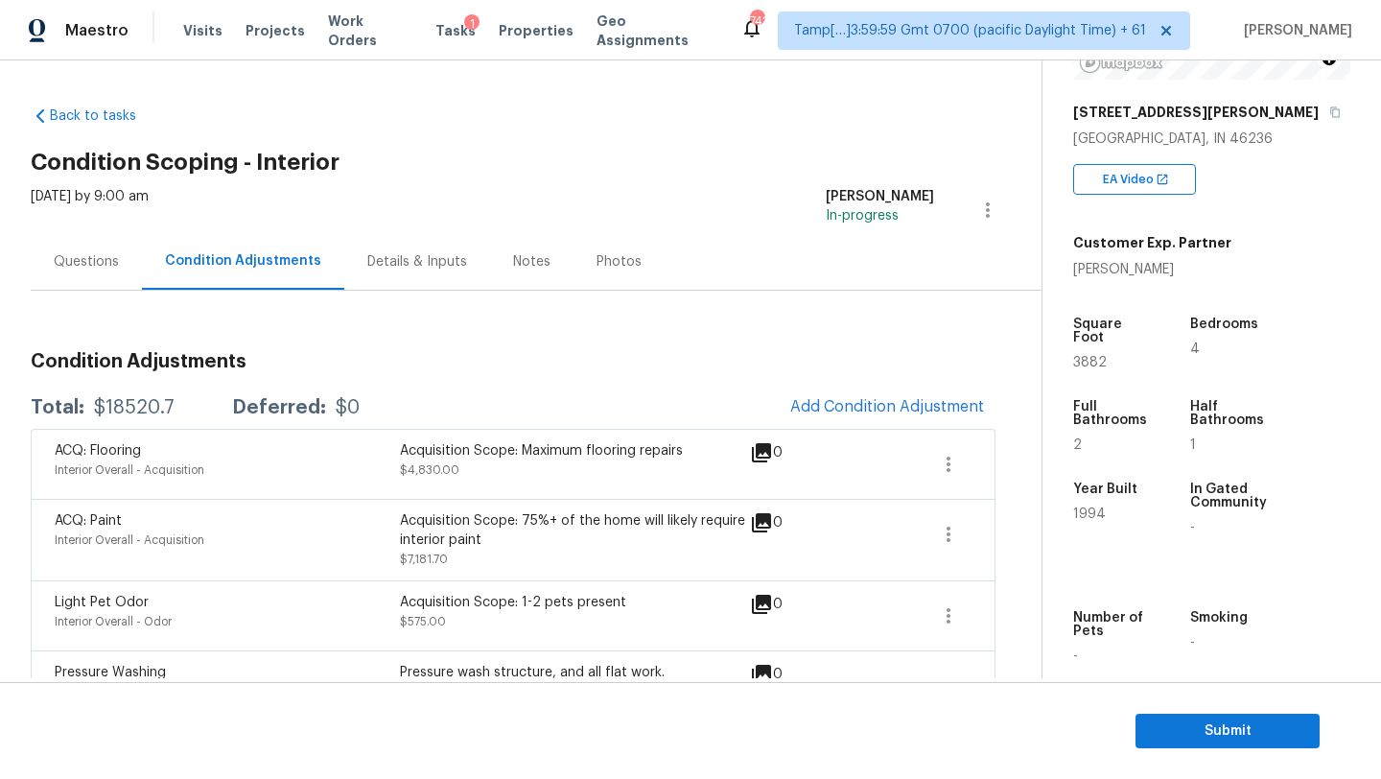
click at [935, 367] on h3 "Condition Adjustments" at bounding box center [513, 361] width 965 height 19
click at [920, 398] on span "Add Condition Adjustment" at bounding box center [887, 406] width 194 height 17
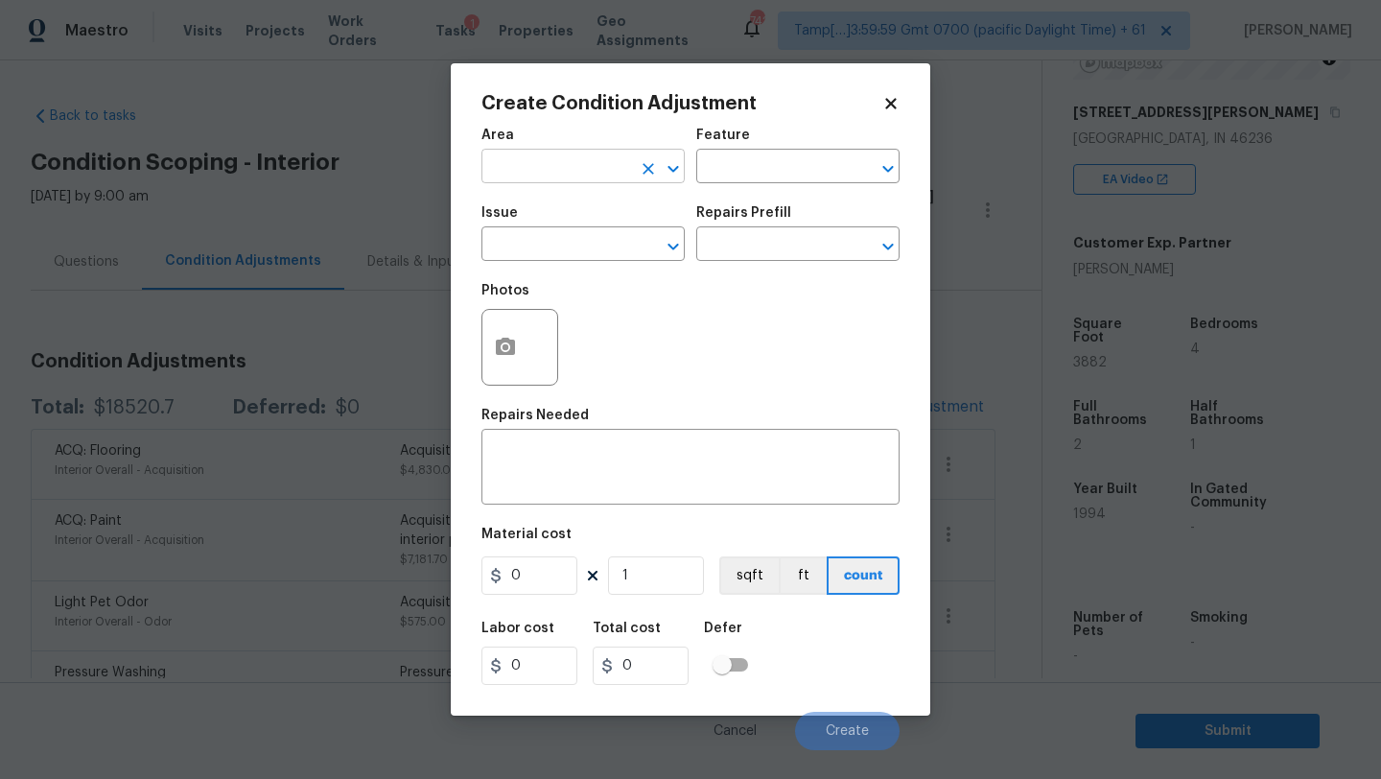
click at [563, 175] on input "text" at bounding box center [556, 168] width 150 height 30
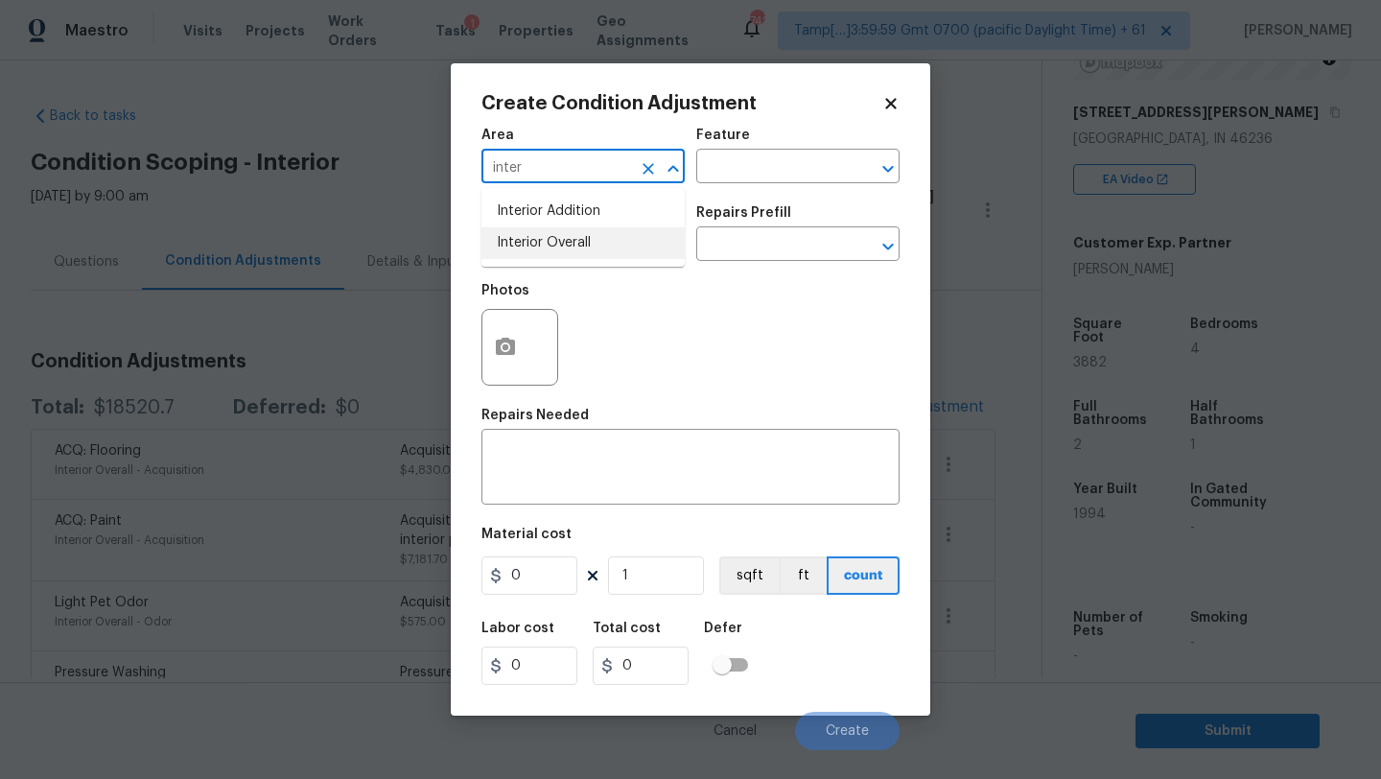
click at [577, 247] on li "Interior Overall" at bounding box center [582, 243] width 203 height 32
type input "Interior Overall"
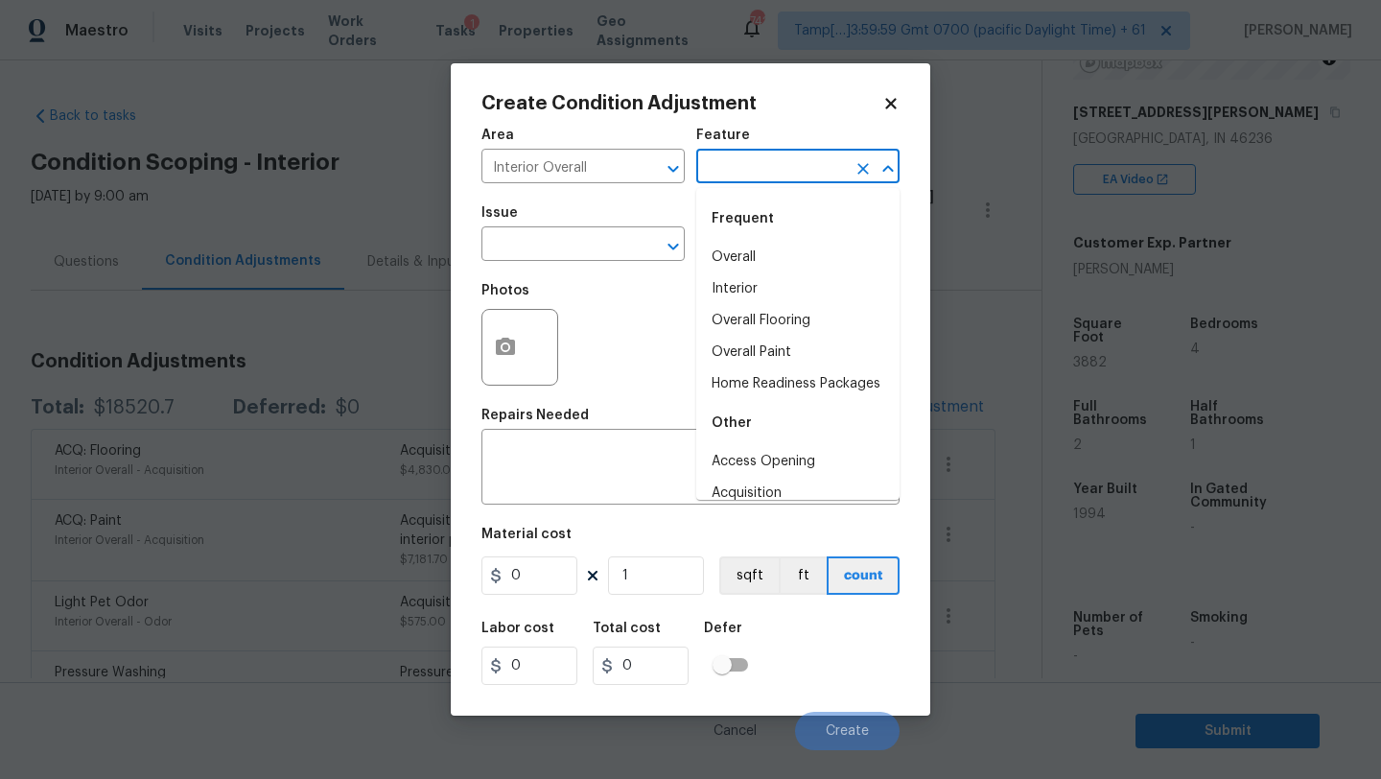
click at [743, 176] on input "text" at bounding box center [771, 168] width 150 height 30
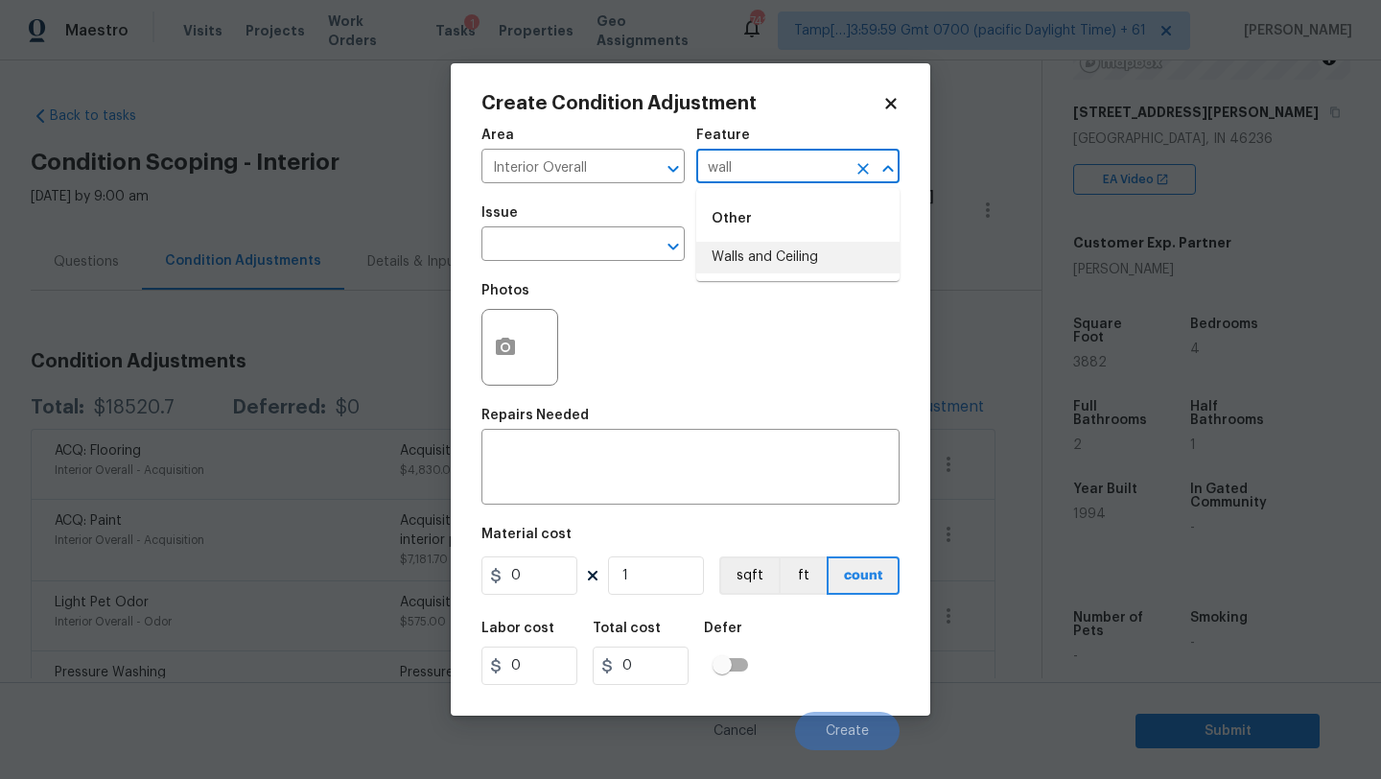
click at [752, 254] on li "Walls and Ceiling" at bounding box center [797, 258] width 203 height 32
type input "Walls and Ceiling"
click at [658, 458] on textarea at bounding box center [690, 469] width 395 height 40
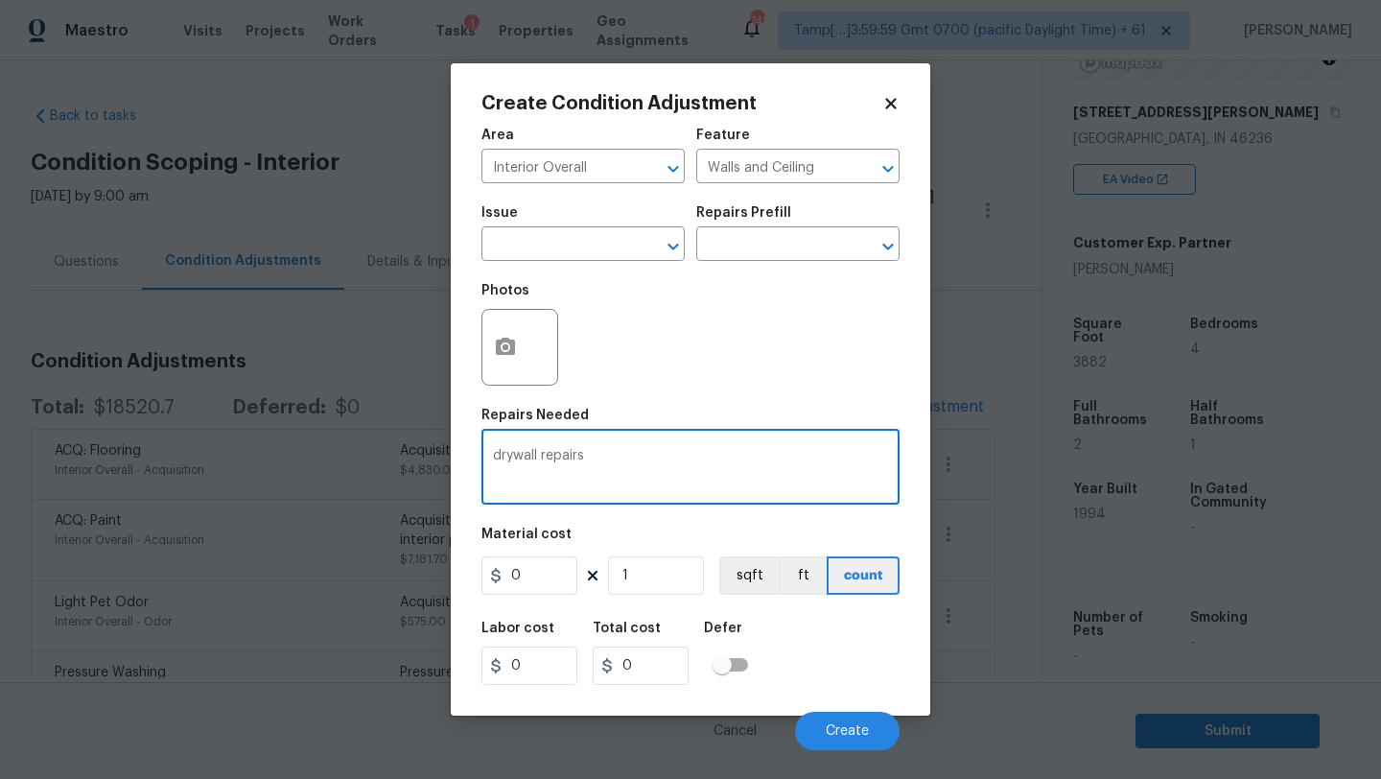
type textarea "drywall repairs"
click at [550, 573] on input "0" at bounding box center [529, 575] width 96 height 38
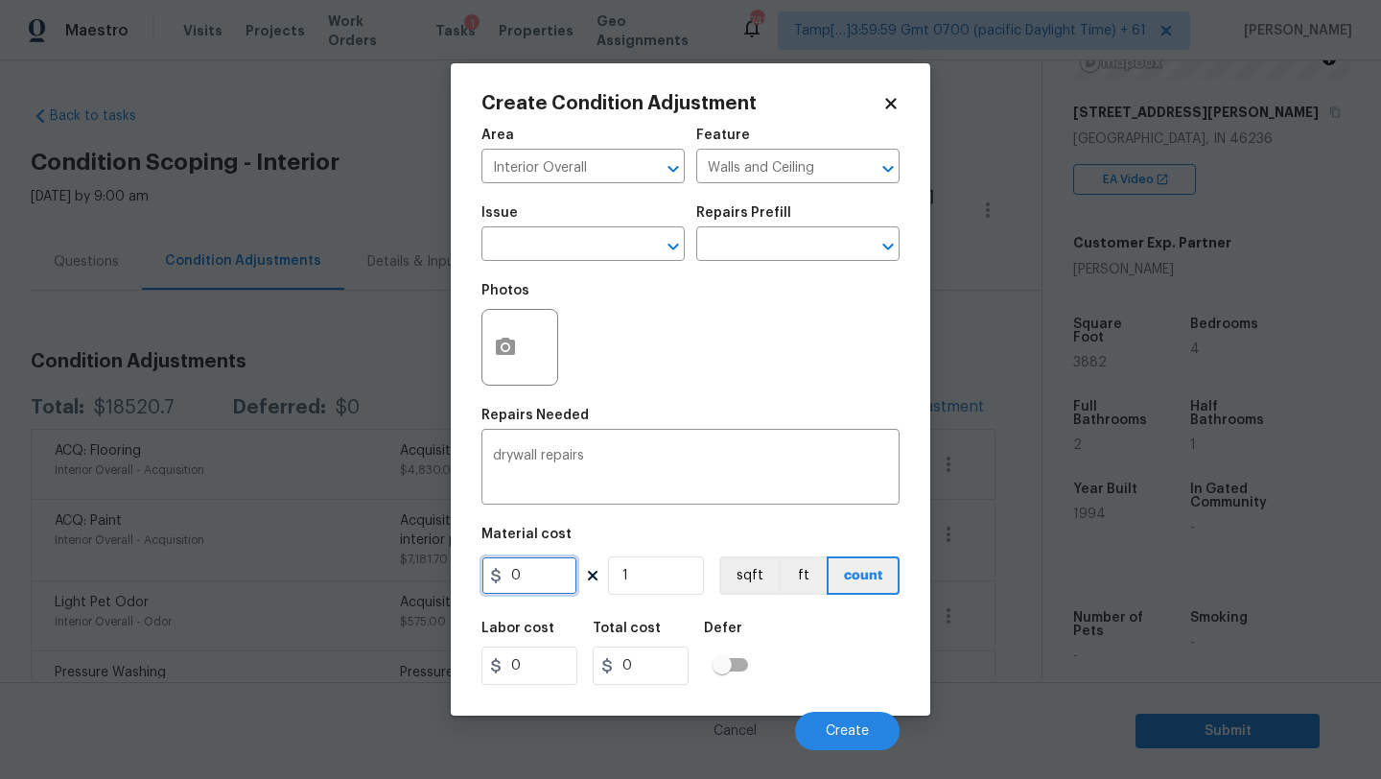
click at [550, 573] on input "0" at bounding box center [529, 575] width 96 height 38
type input "2300"
click at [844, 735] on span "Create" at bounding box center [847, 731] width 43 height 14
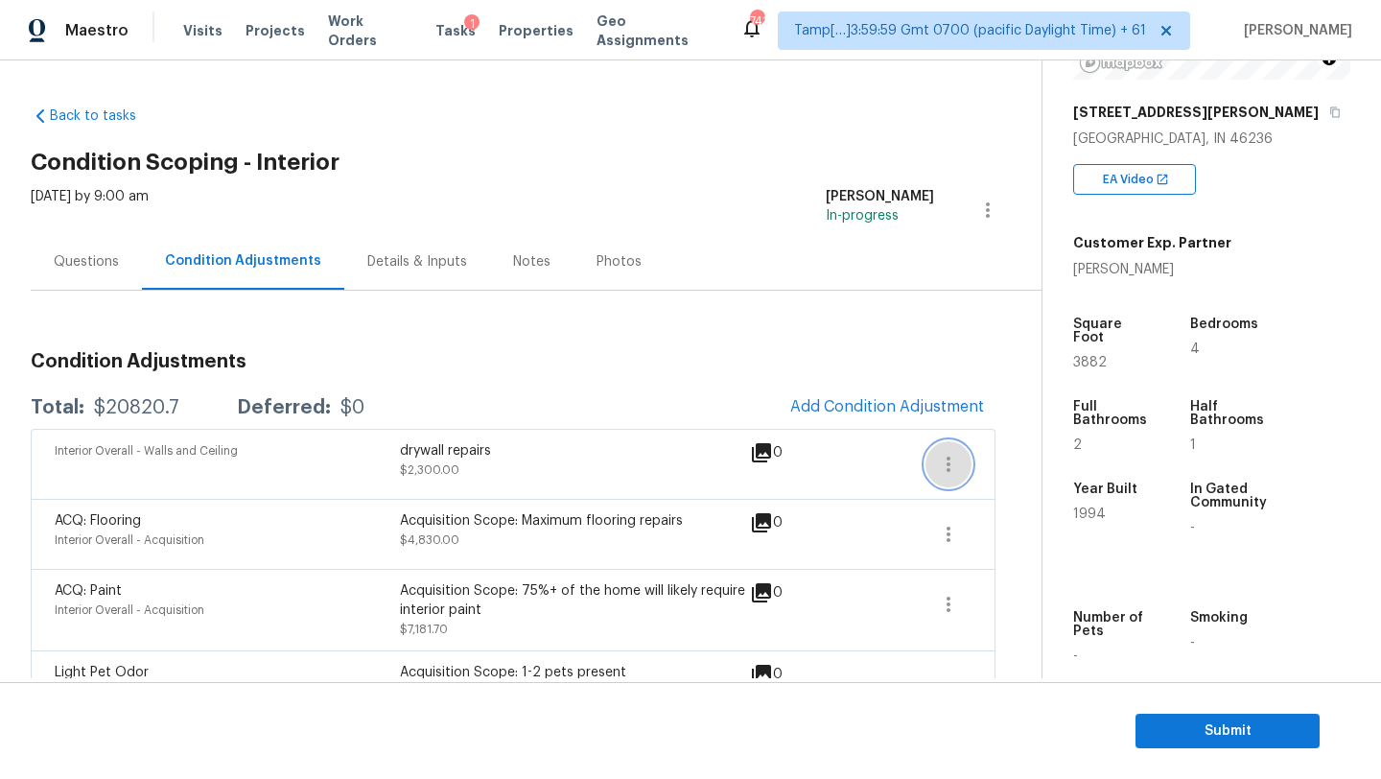
click at [948, 466] on icon "button" at bounding box center [948, 464] width 23 height 23
click at [995, 468] on div "Edit" at bounding box center [1056, 460] width 150 height 19
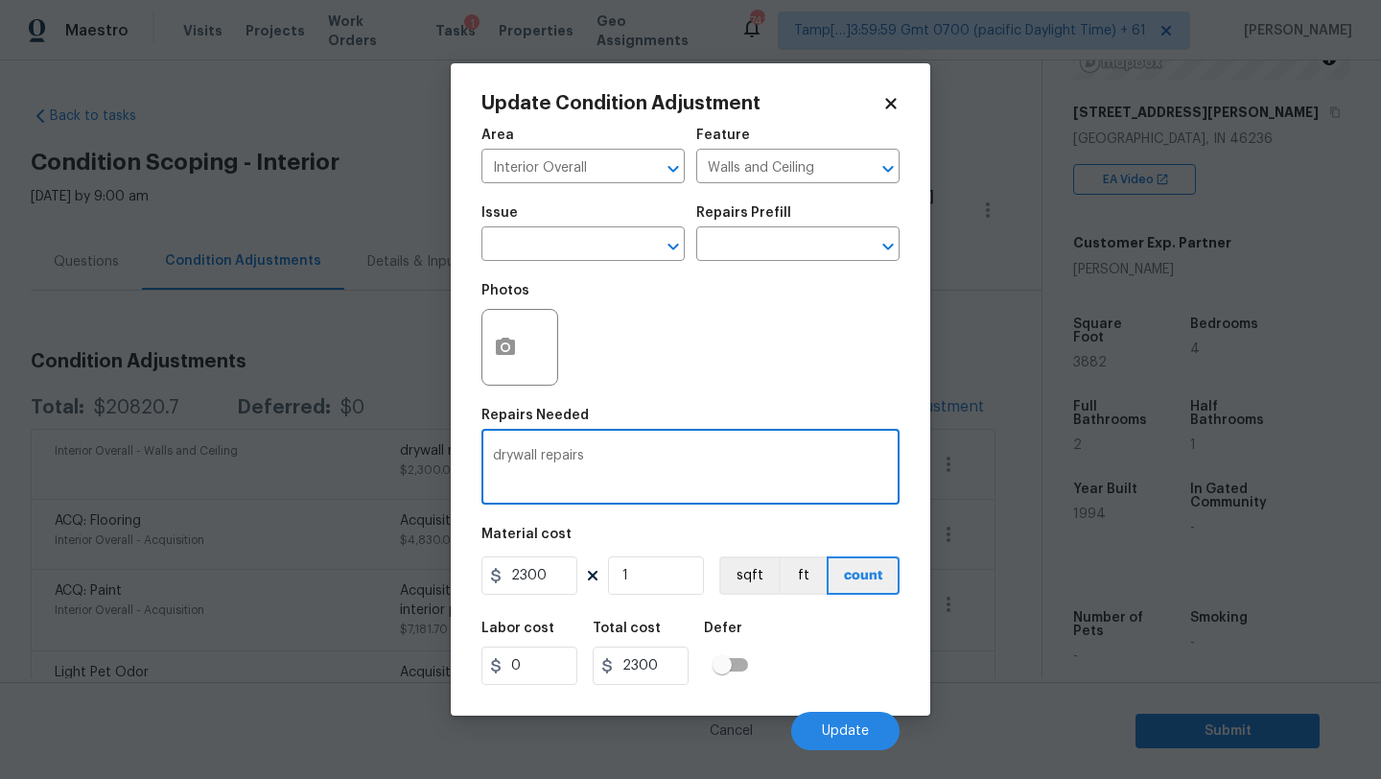
click at [621, 475] on textarea "drywall repairs" at bounding box center [690, 469] width 395 height 40
paste textarea "Misc repairs, demo of master shiplap replace 12x12 basement ceiling with drywall"
type textarea "drywall repairs- Misc repairs, demo of master shiplap replace 12x12 basement ce…"
click at [839, 727] on span "Update" at bounding box center [845, 731] width 47 height 14
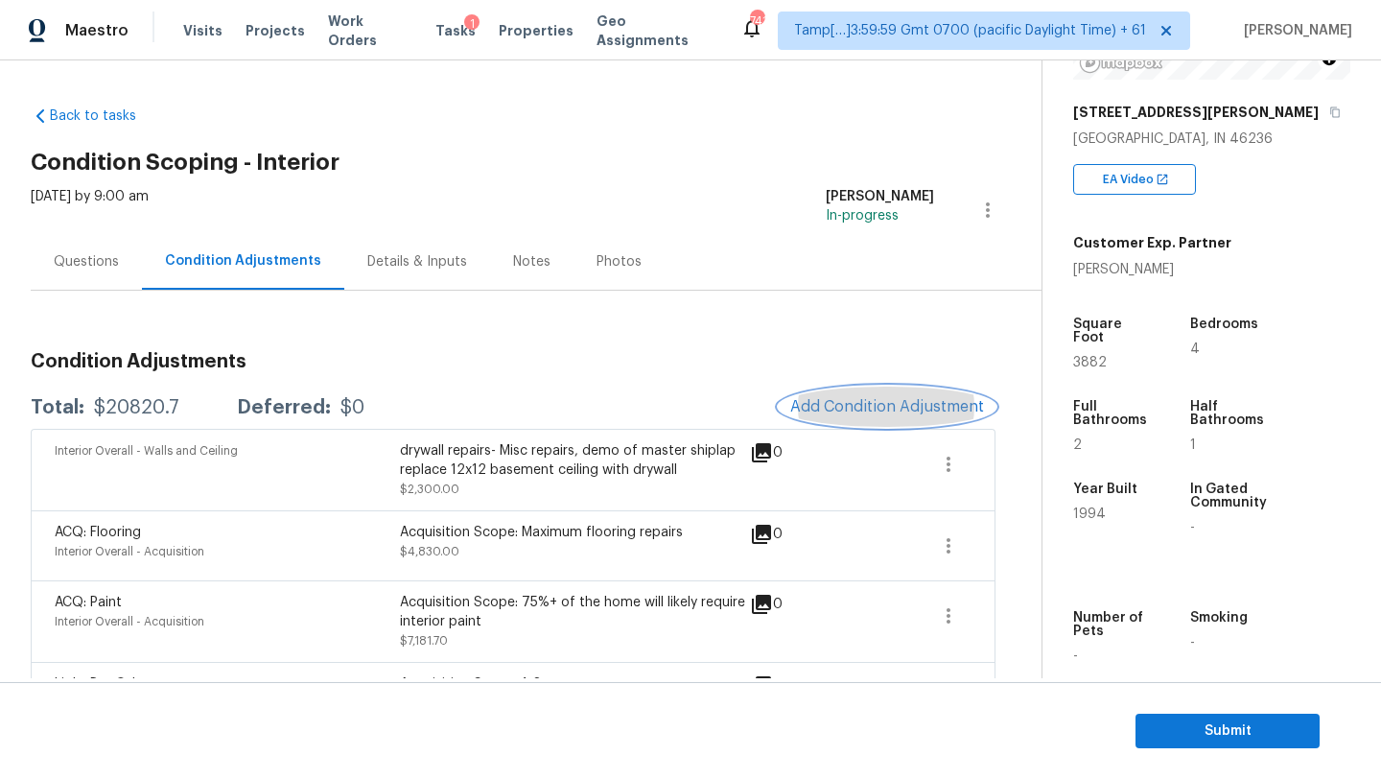
click at [853, 400] on span "Add Condition Adjustment" at bounding box center [887, 406] width 194 height 17
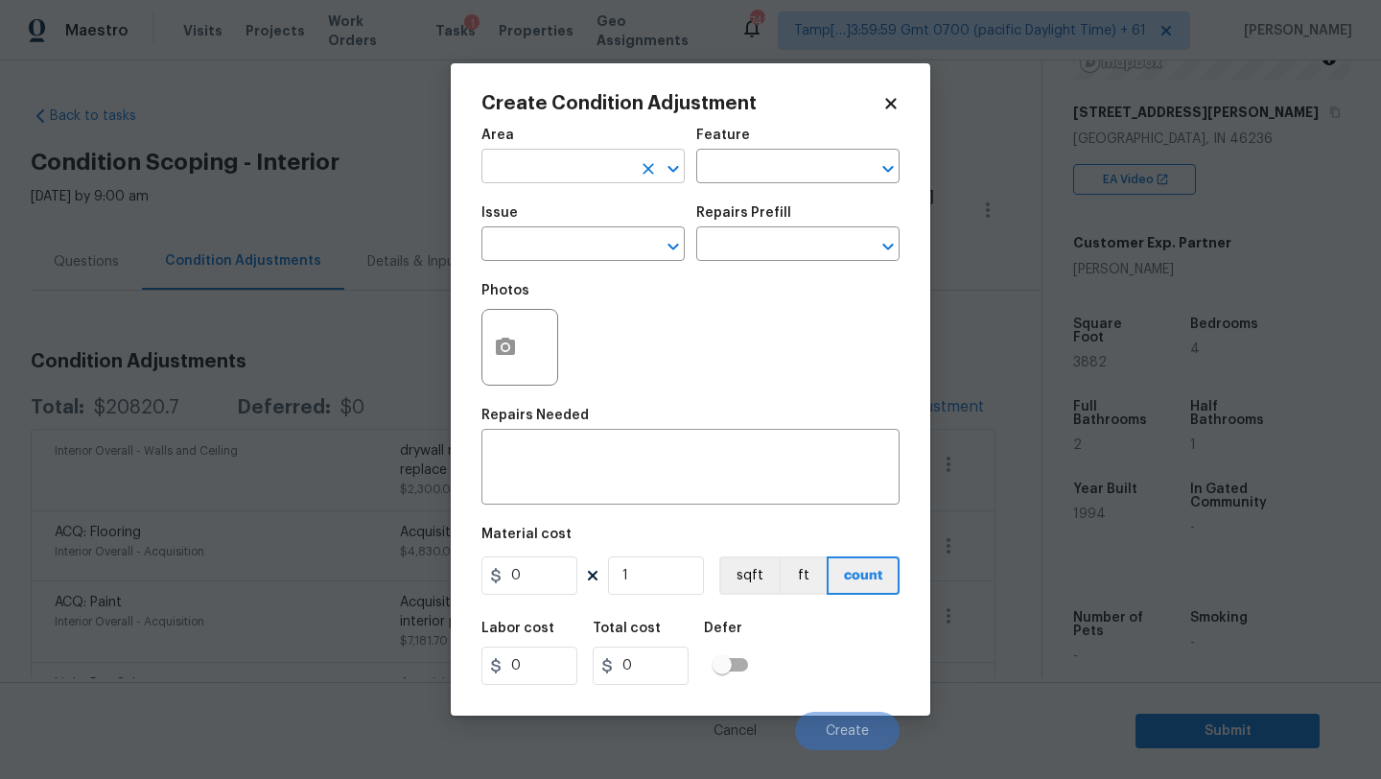
click at [525, 164] on input "text" at bounding box center [556, 168] width 150 height 30
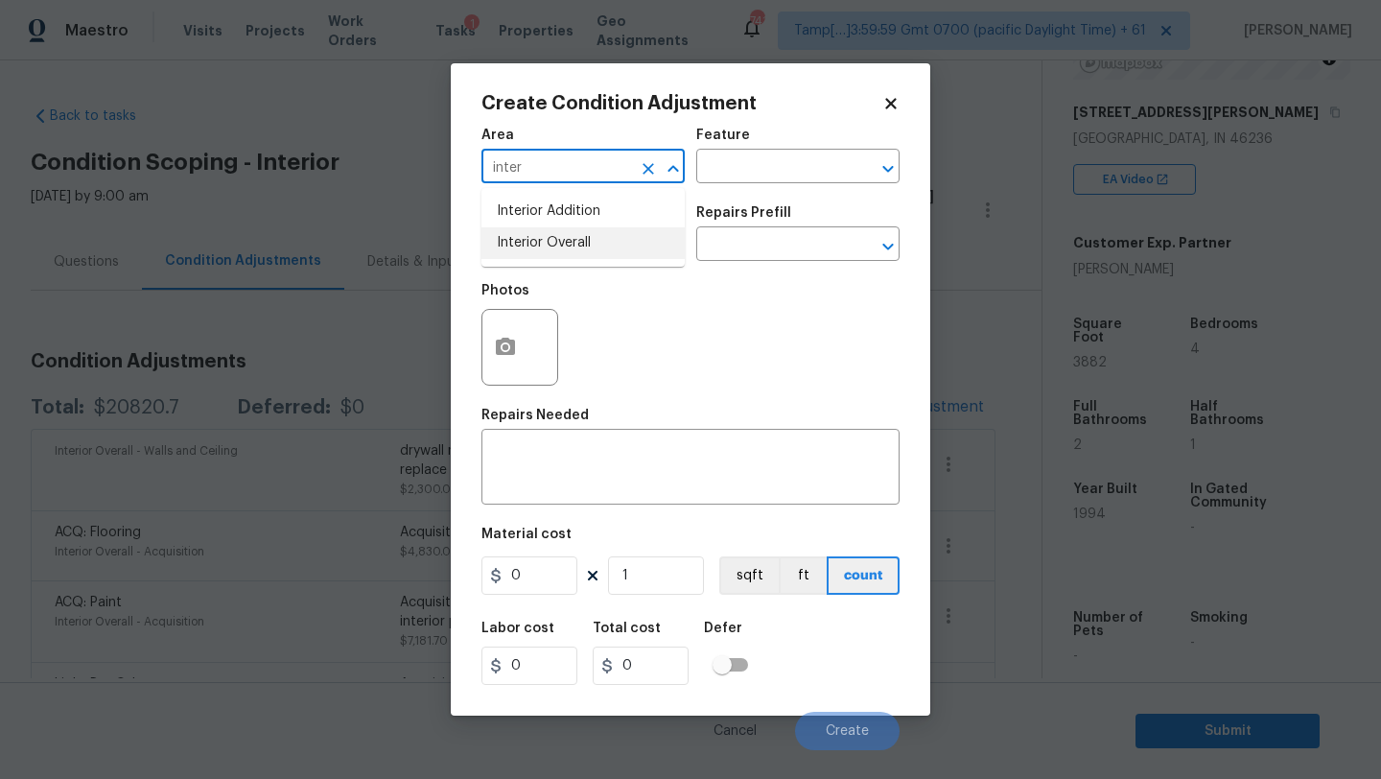
click at [523, 241] on li "Interior Overall" at bounding box center [582, 243] width 203 height 32
type input "Interior Overall"
click at [527, 429] on div "Repairs Needed" at bounding box center [690, 421] width 418 height 25
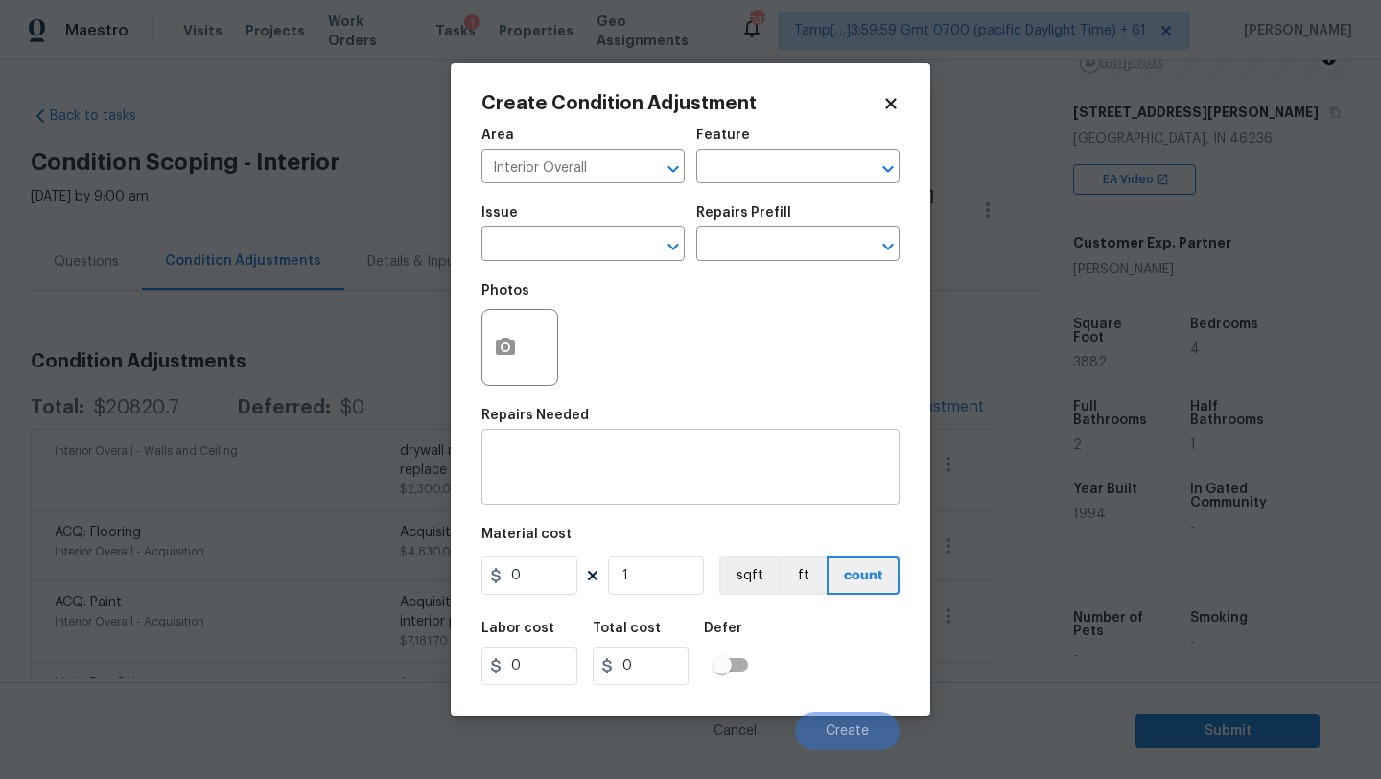
click at [528, 462] on textarea at bounding box center [690, 469] width 395 height 40
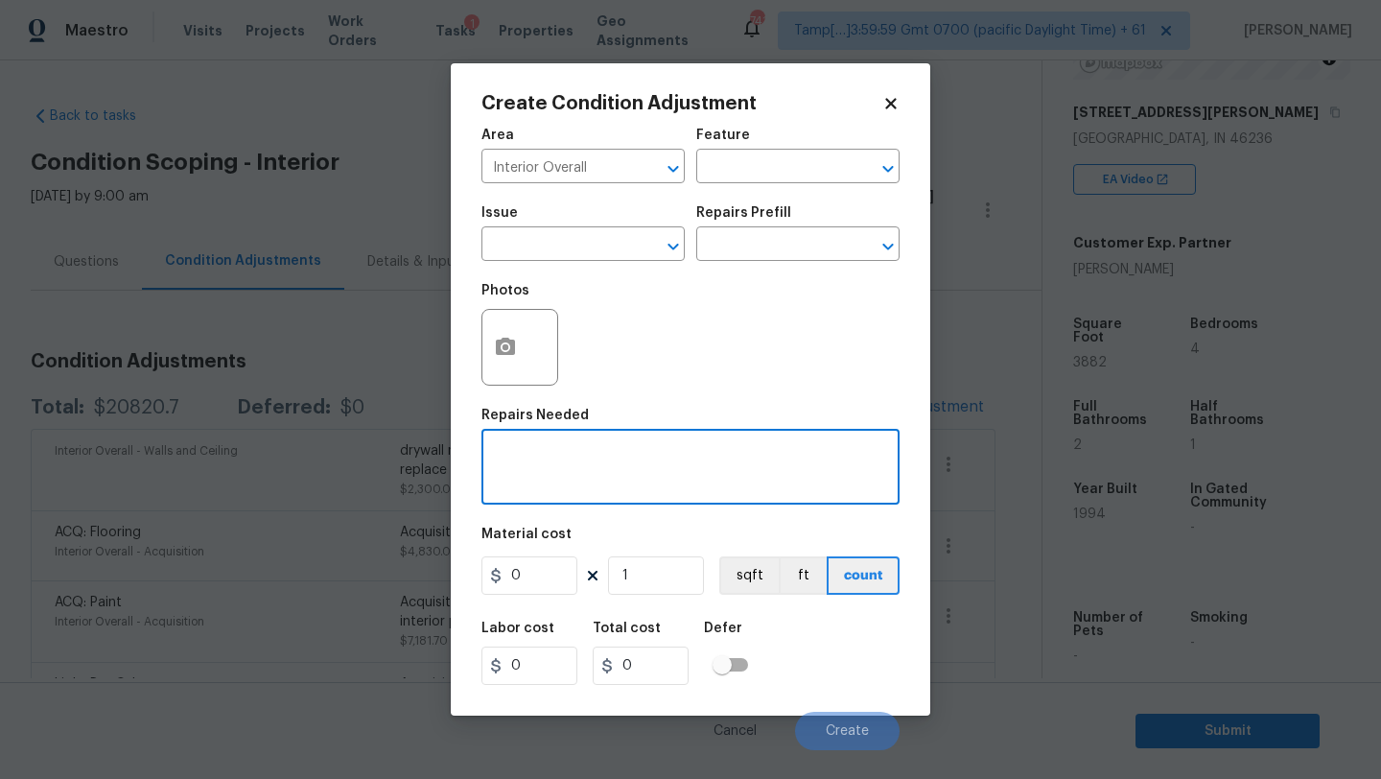
paste textarea "cabinetry. Paint kitchen cabinets and all three bath vanities"
type textarea "cabinetry. Paint kitchen cabinets and all three bath vanities"
click at [534, 578] on input "0" at bounding box center [529, 575] width 96 height 38
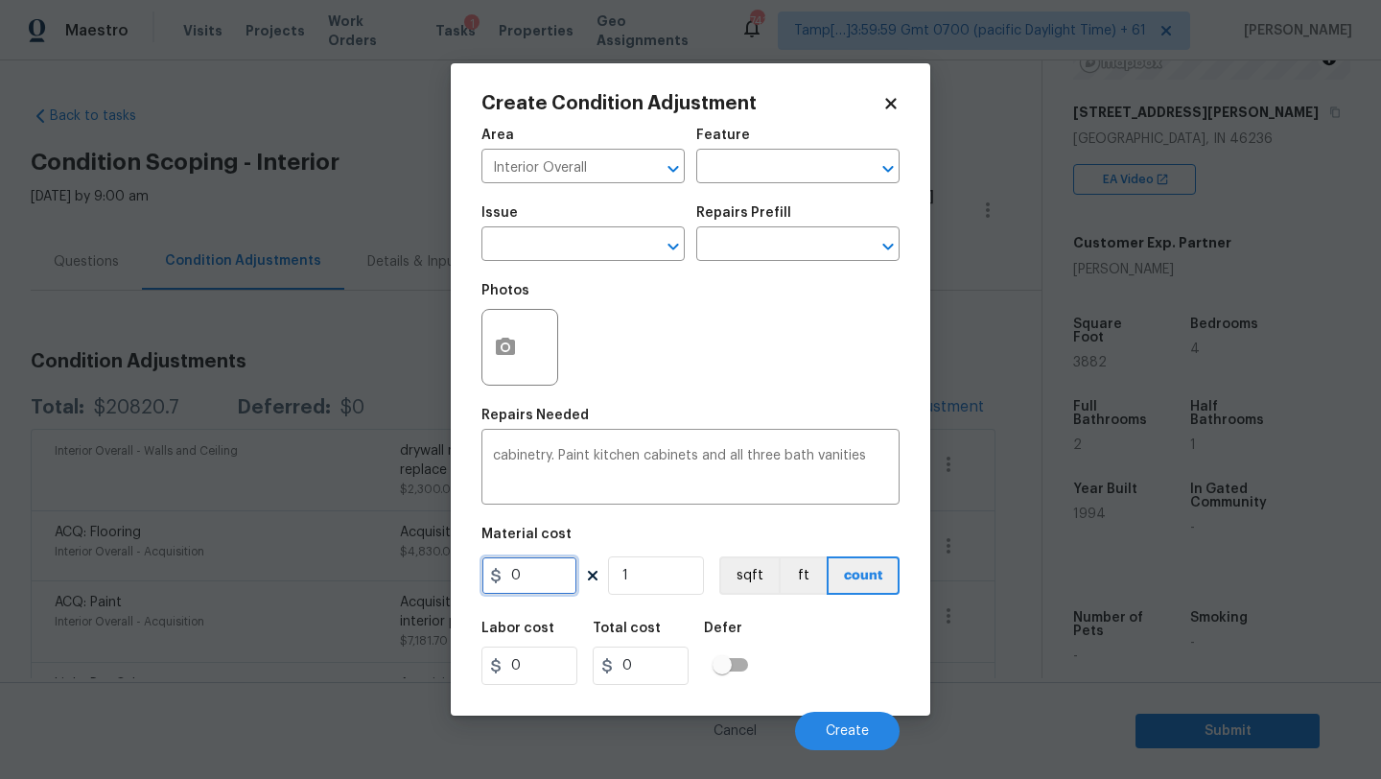
click at [534, 578] on input "0" at bounding box center [529, 575] width 96 height 38
type input "3200"
click at [844, 728] on span "Create" at bounding box center [847, 731] width 43 height 14
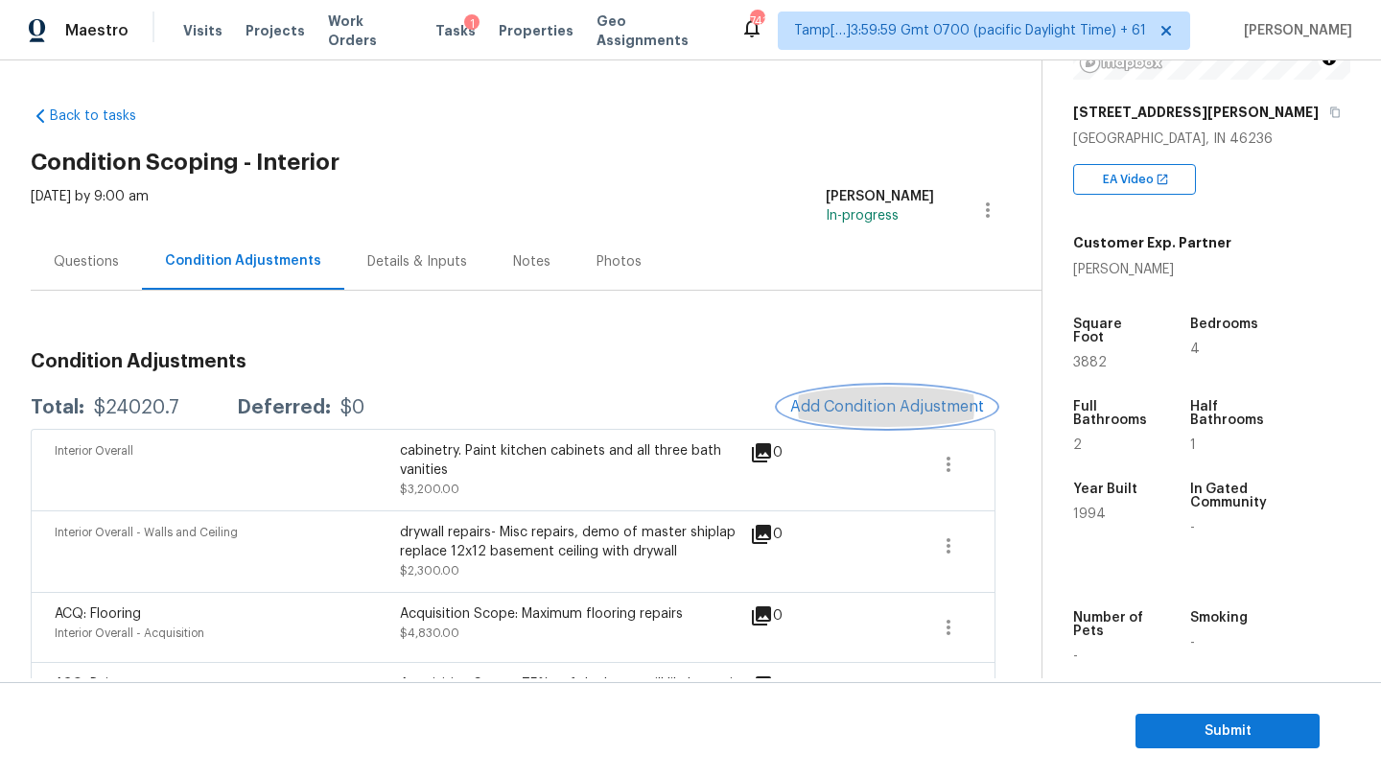
click at [868, 415] on span "Add Condition Adjustment" at bounding box center [887, 406] width 194 height 17
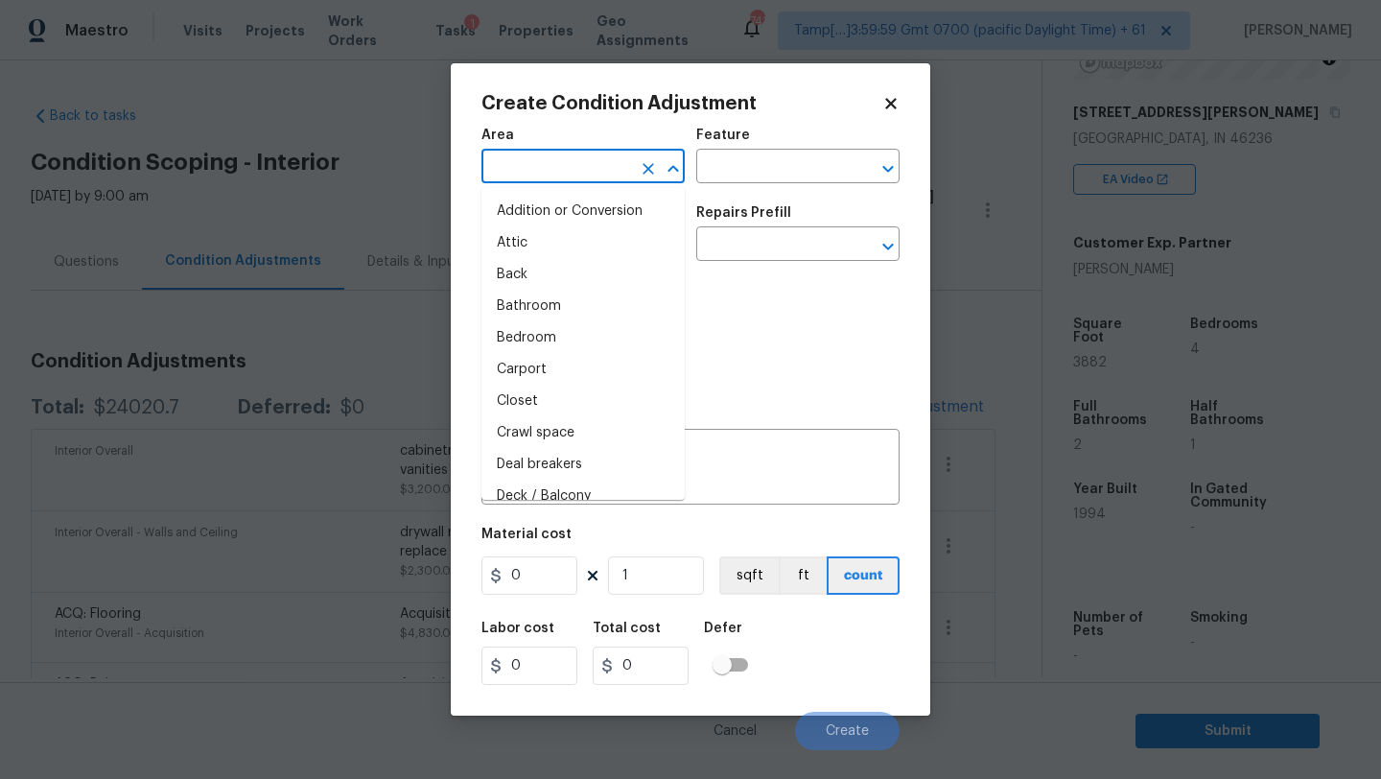
click at [531, 181] on input "text" at bounding box center [556, 168] width 150 height 30
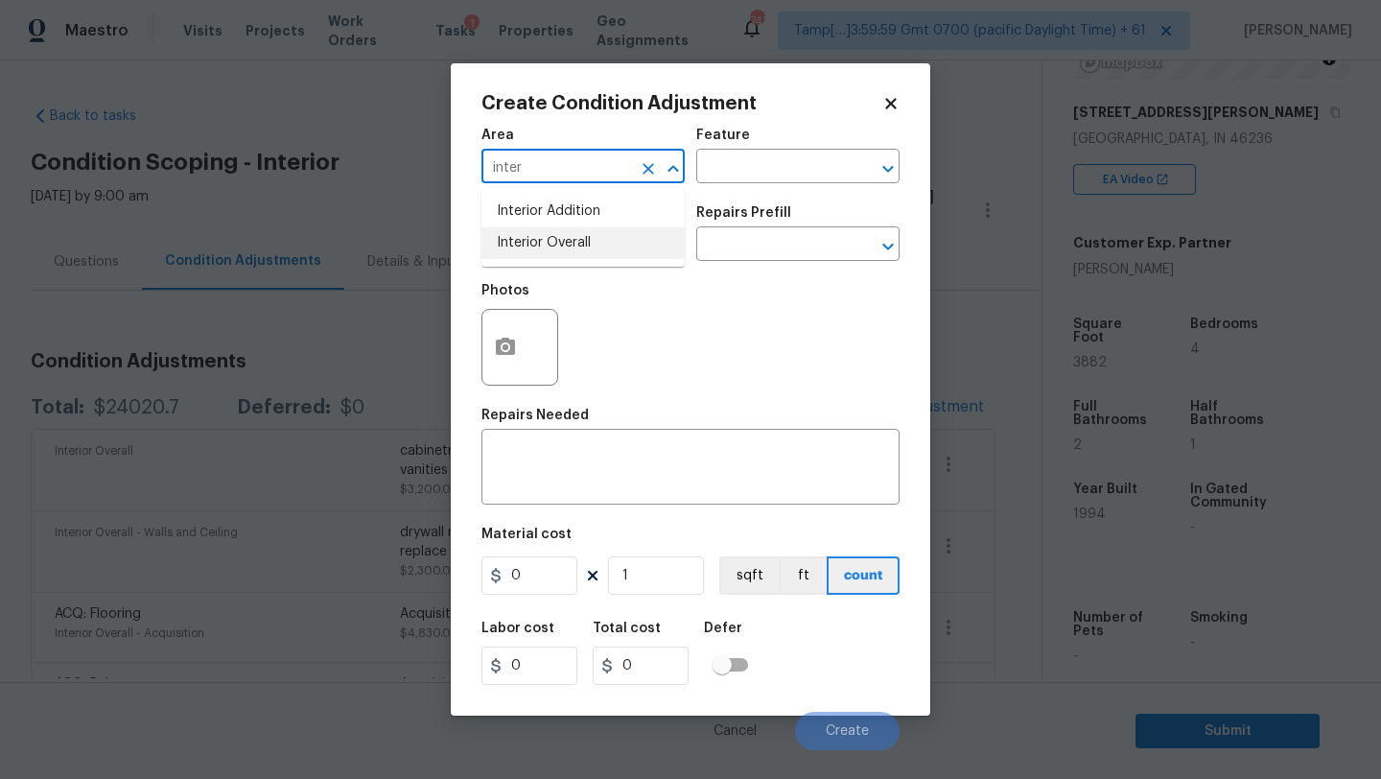
click at [535, 239] on li "Interior Overall" at bounding box center [582, 243] width 203 height 32
type input "Interior Overall"
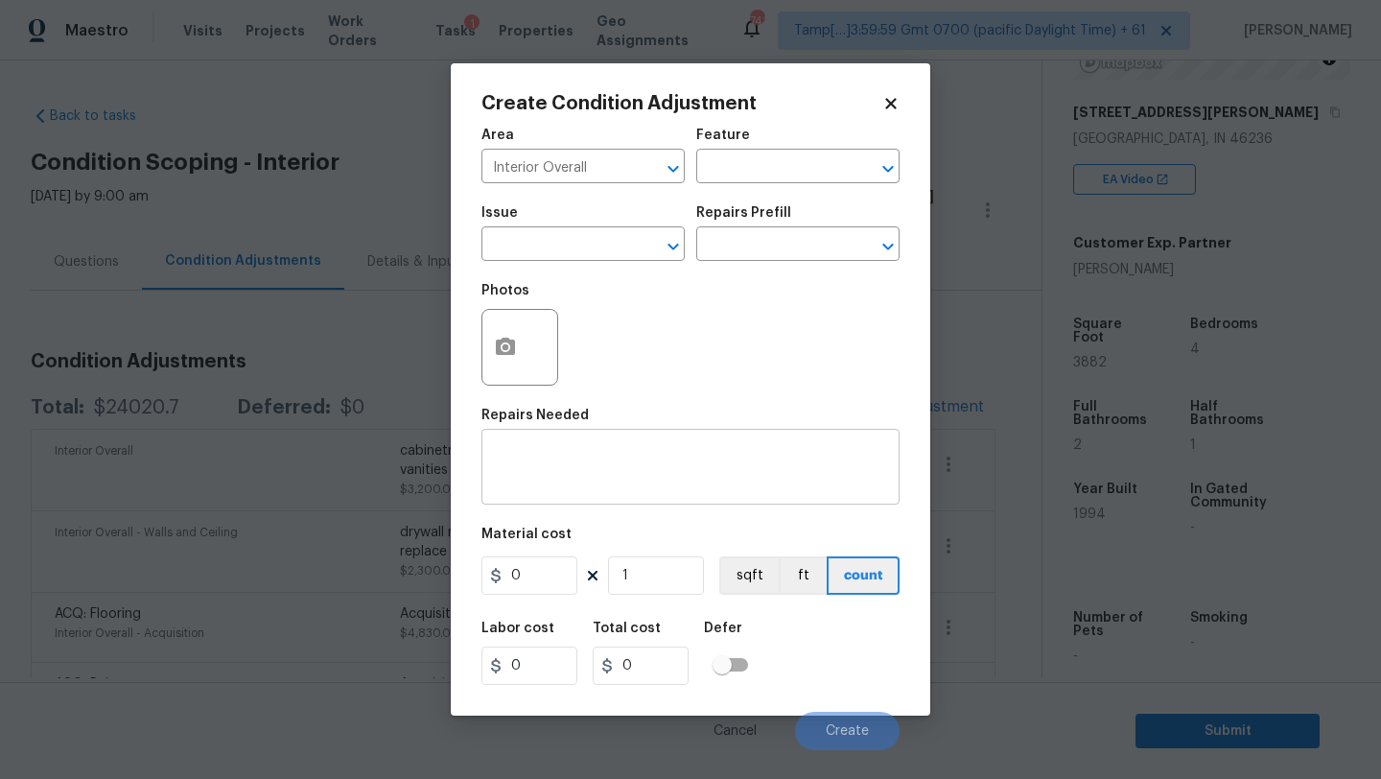
click at [535, 445] on div "x ​" at bounding box center [690, 468] width 418 height 71
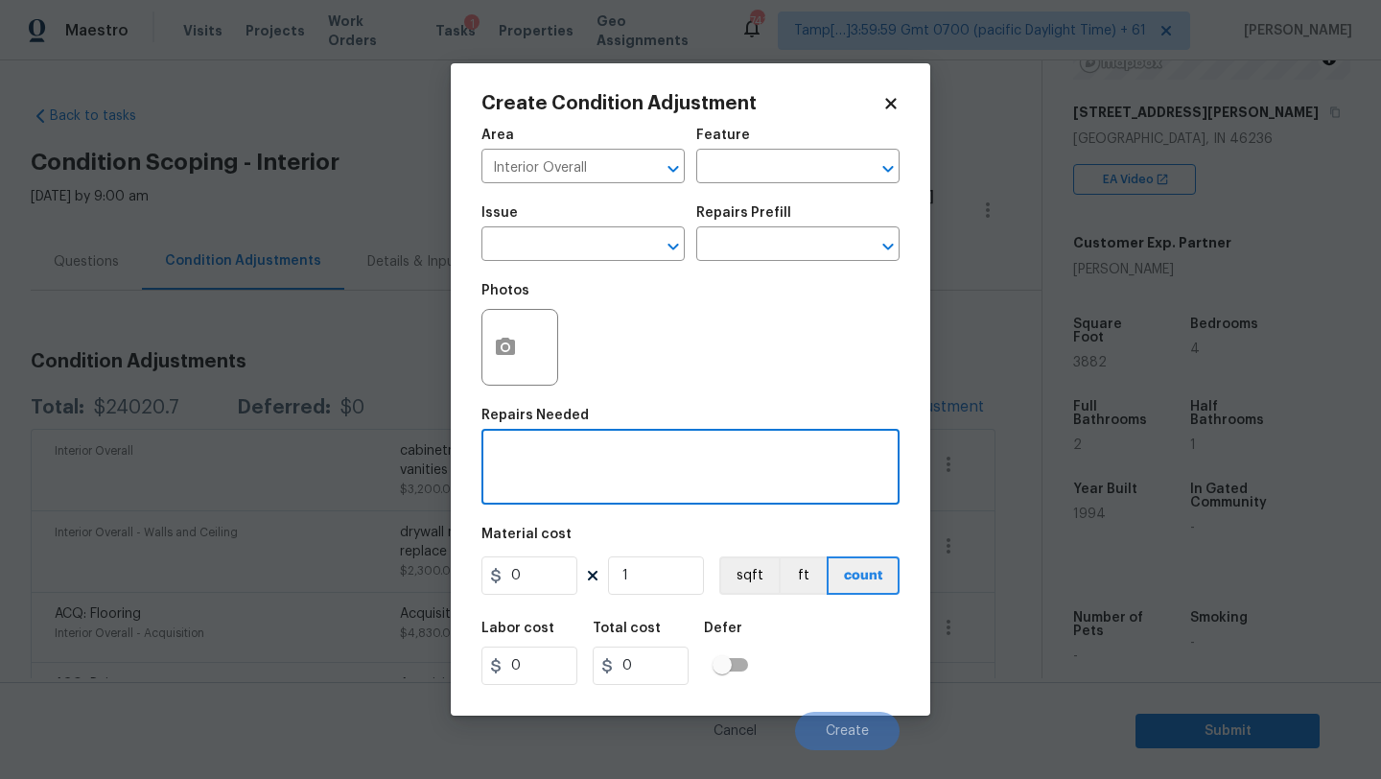
paste textarea "replace all three vanity tops"
type textarea "replace all three vanity tops"
click at [534, 590] on input "0" at bounding box center [529, 575] width 96 height 38
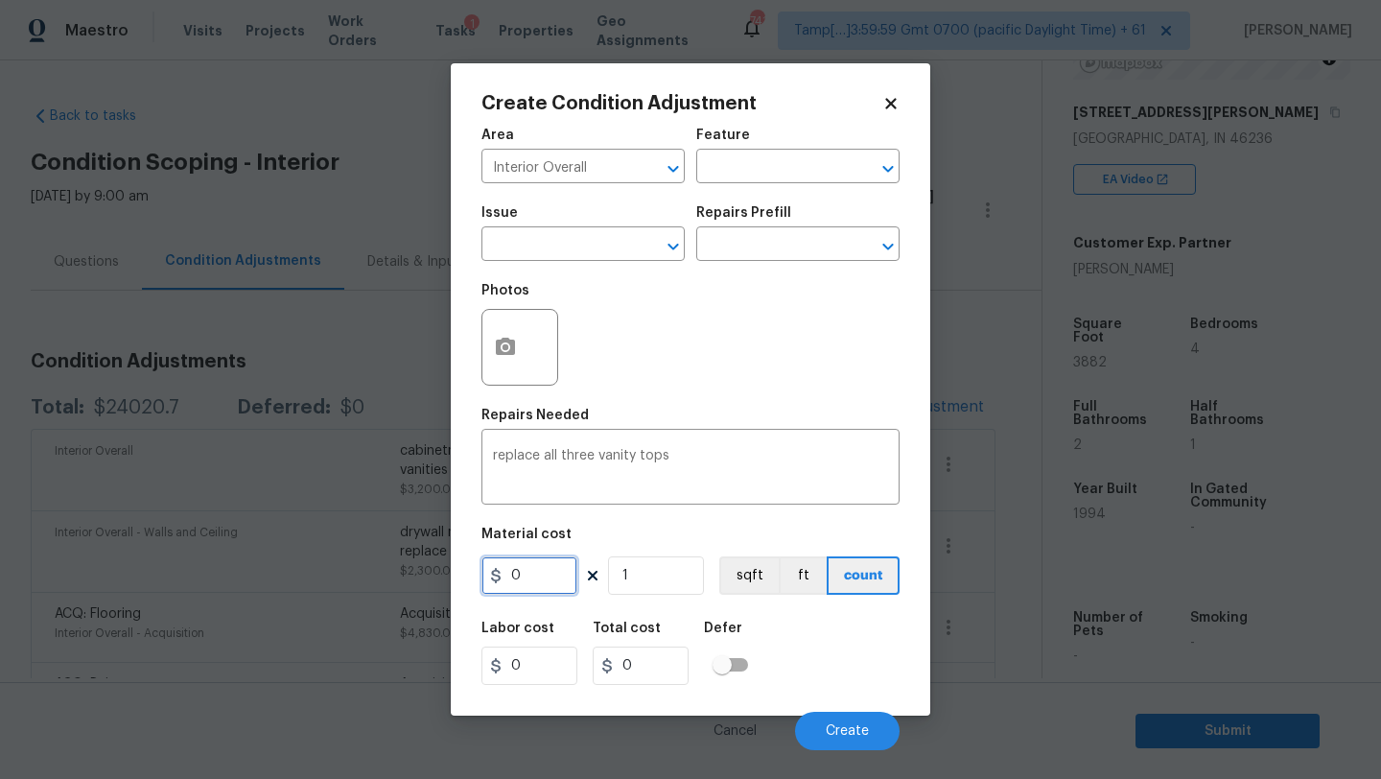
click at [534, 590] on input "0" at bounding box center [529, 575] width 96 height 38
type input "2300"
click at [825, 735] on button "Create" at bounding box center [847, 731] width 105 height 38
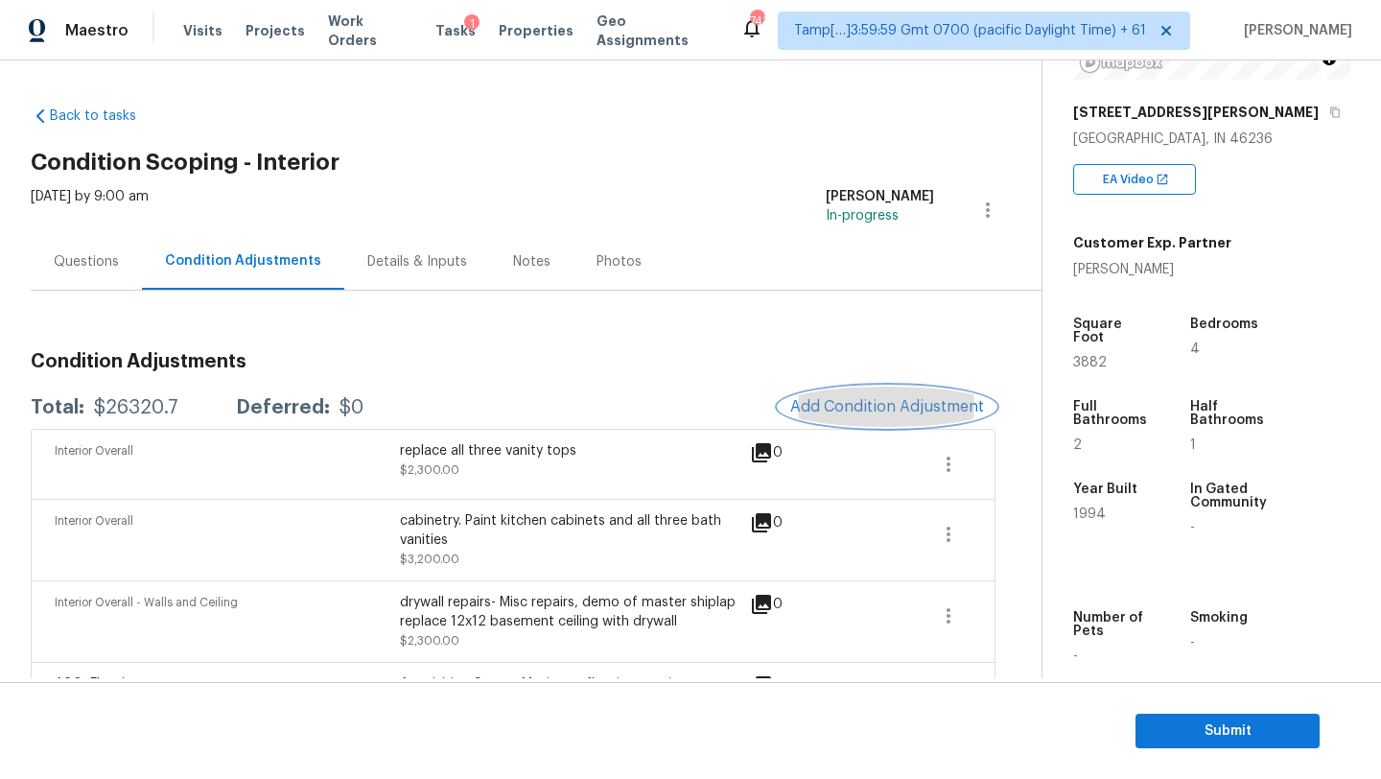
click at [866, 401] on span "Add Condition Adjustment" at bounding box center [887, 406] width 194 height 17
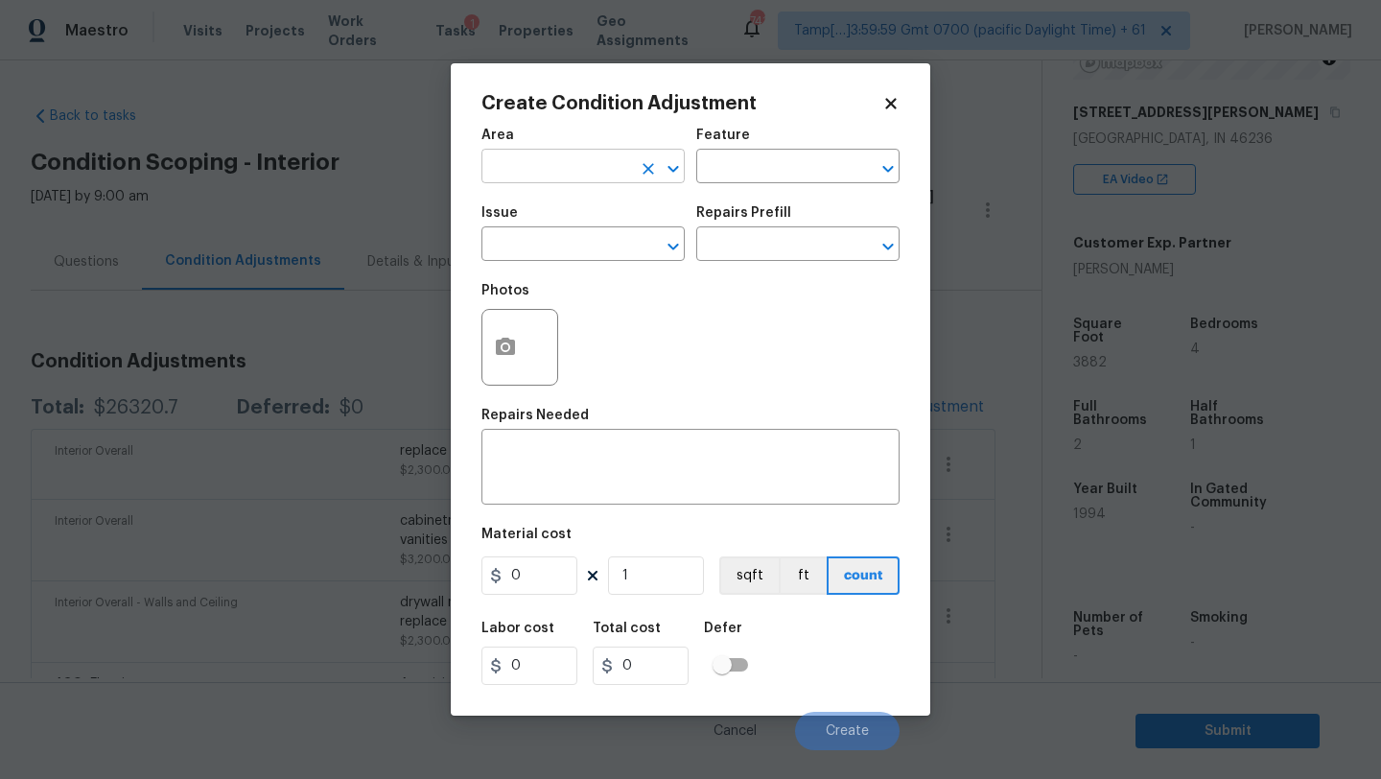
click at [569, 162] on input "text" at bounding box center [556, 168] width 150 height 30
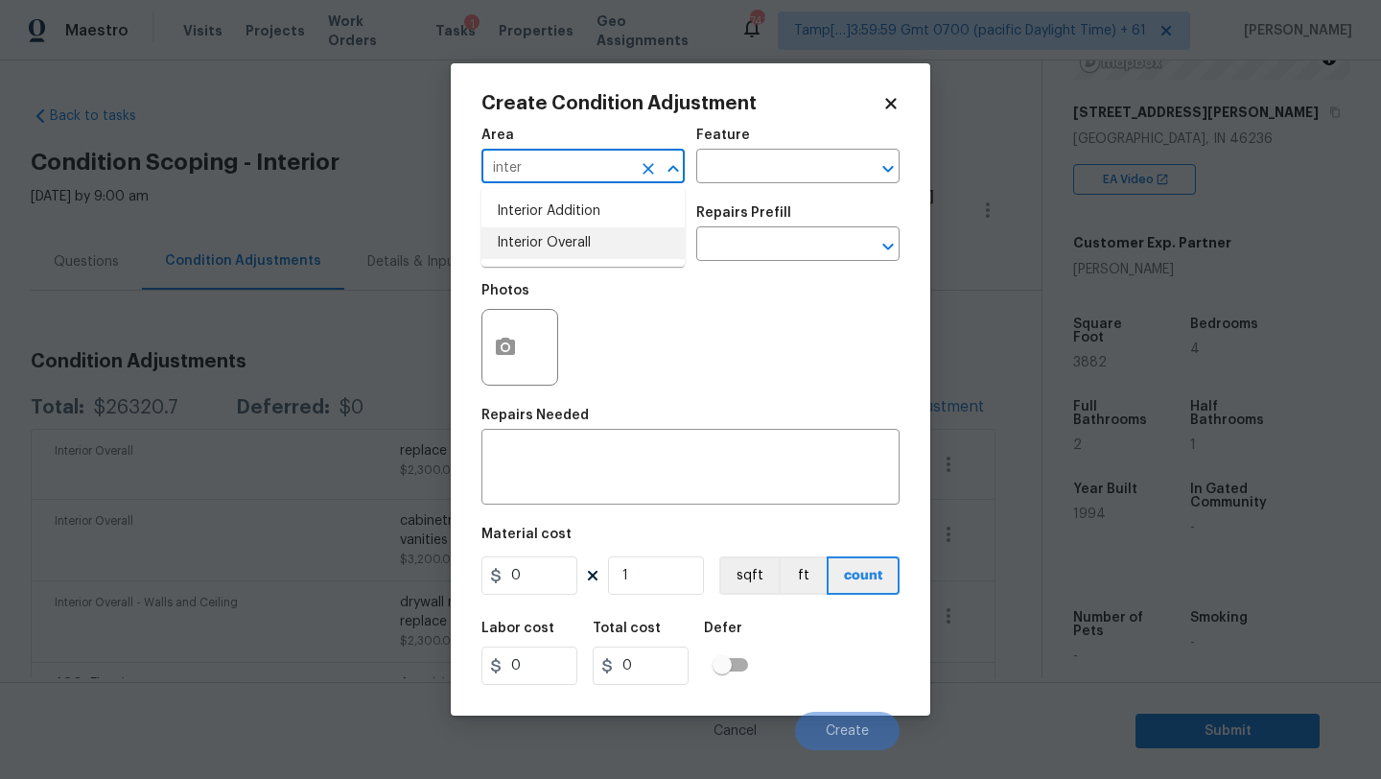
click at [571, 237] on li "Interior Overall" at bounding box center [582, 243] width 203 height 32
type input "Interior Overall"
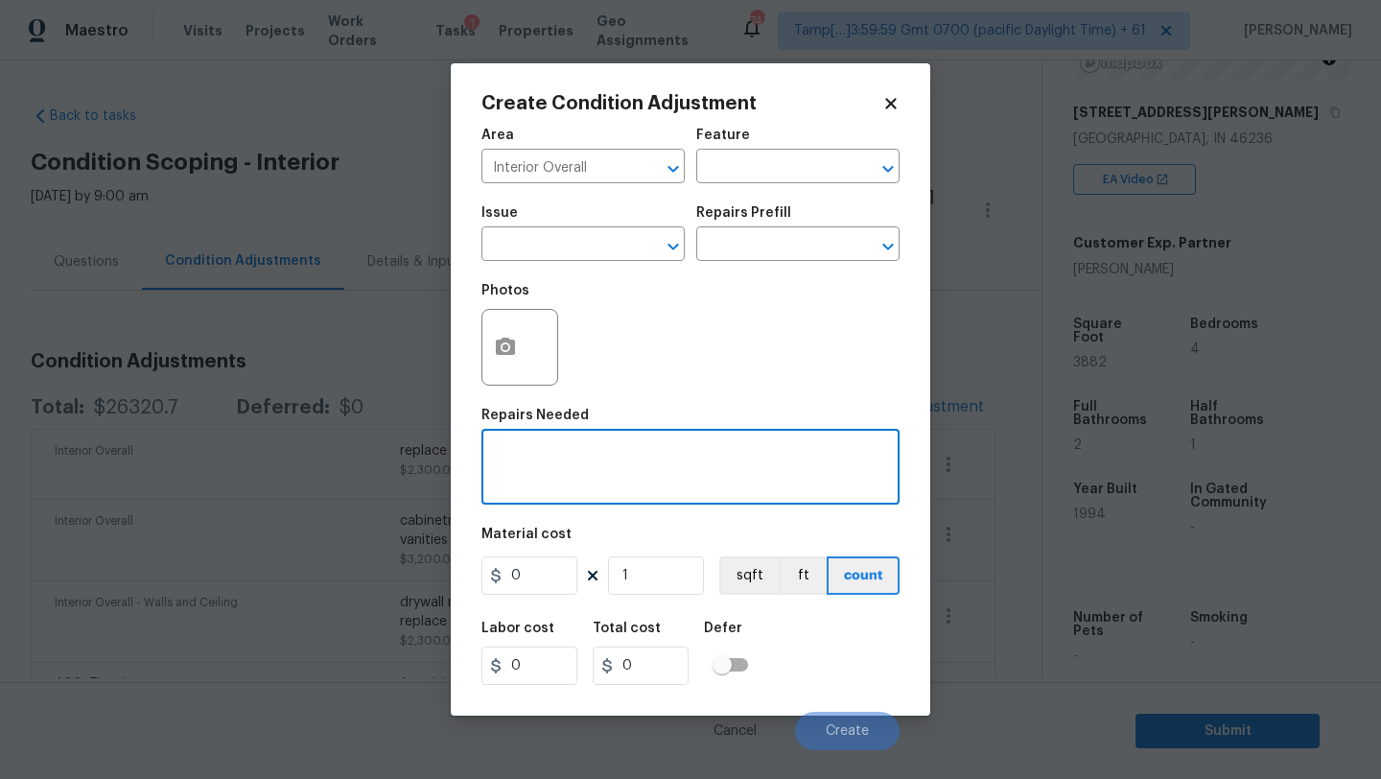
click at [571, 464] on textarea at bounding box center [690, 469] width 395 height 40
paste textarea "trim and wood window repair"
type textarea "trim and wood window repair"
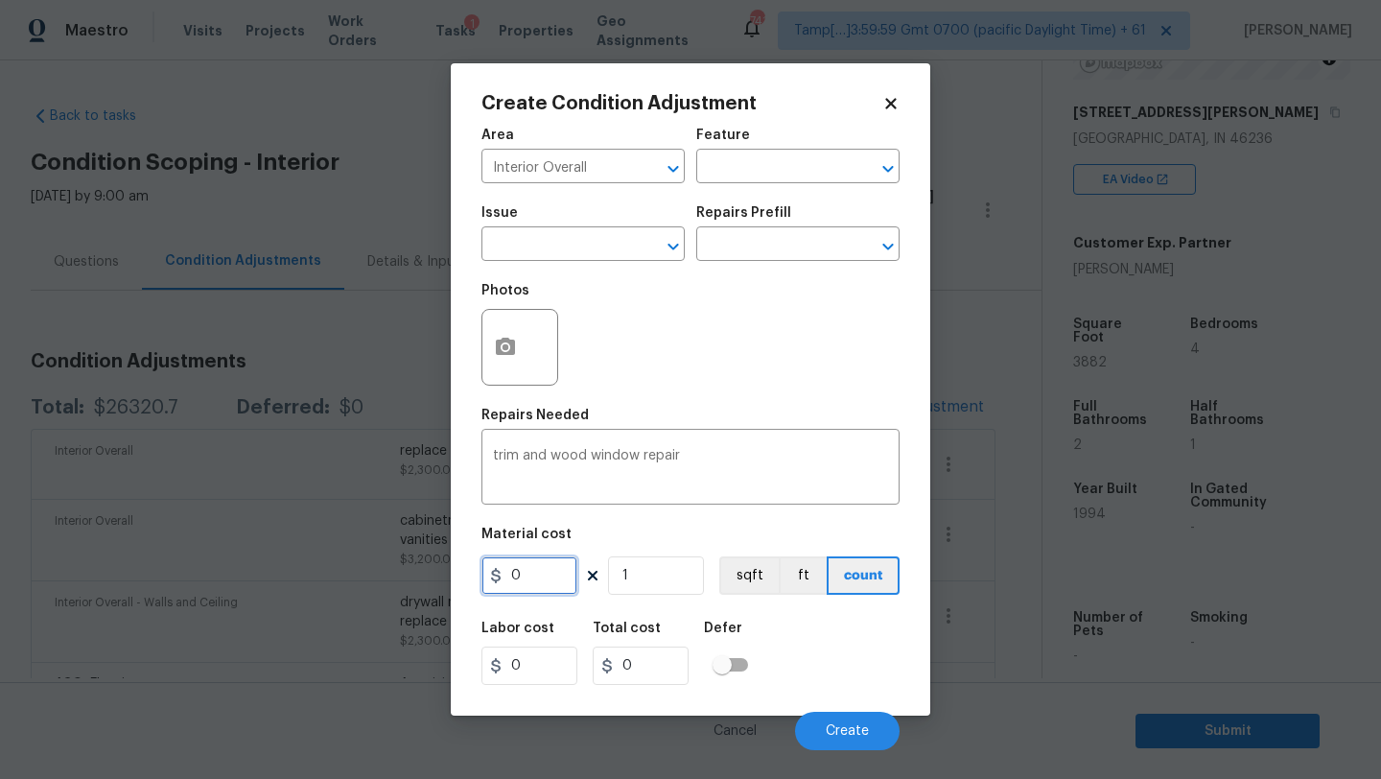
click at [550, 561] on input "0" at bounding box center [529, 575] width 96 height 38
type input "600"
click at [878, 727] on button "Create" at bounding box center [847, 731] width 105 height 38
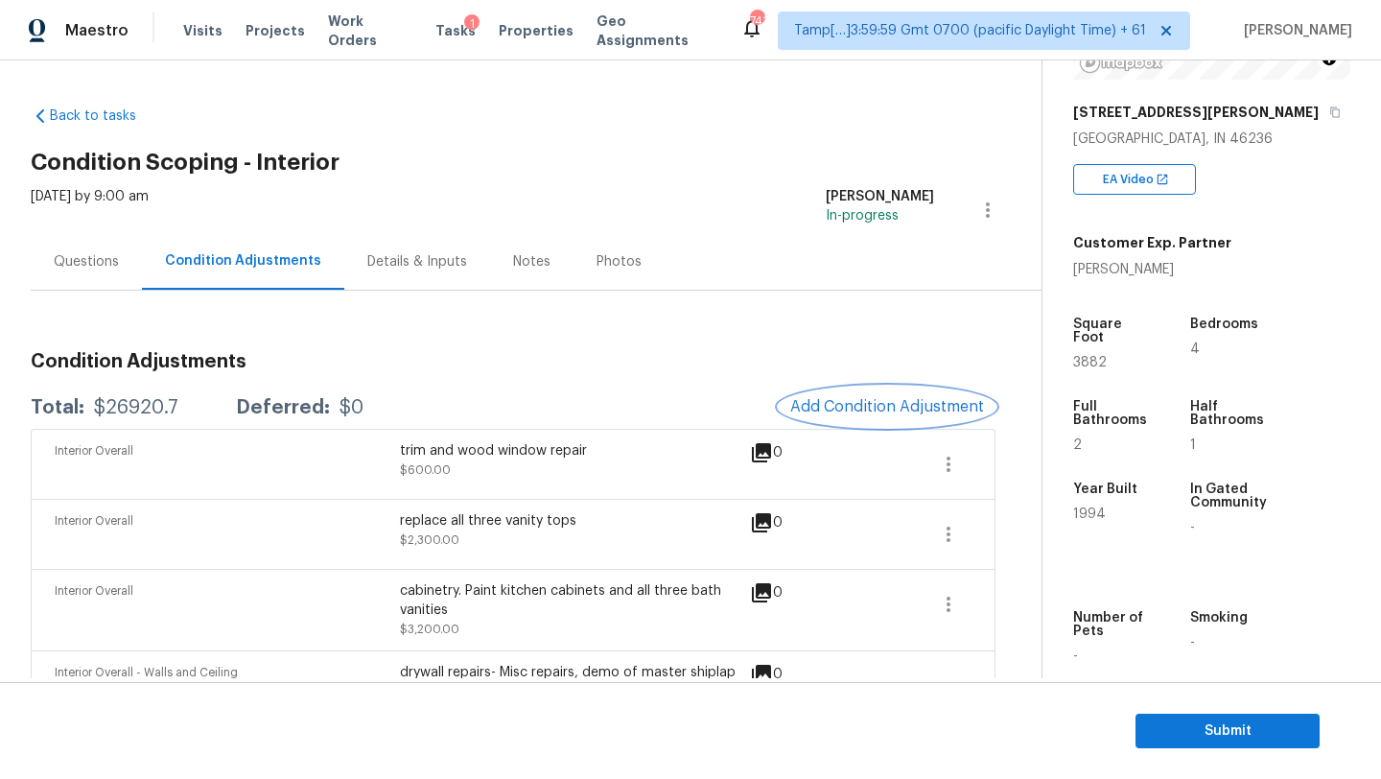
click at [836, 413] on span "Add Condition Adjustment" at bounding box center [887, 406] width 194 height 17
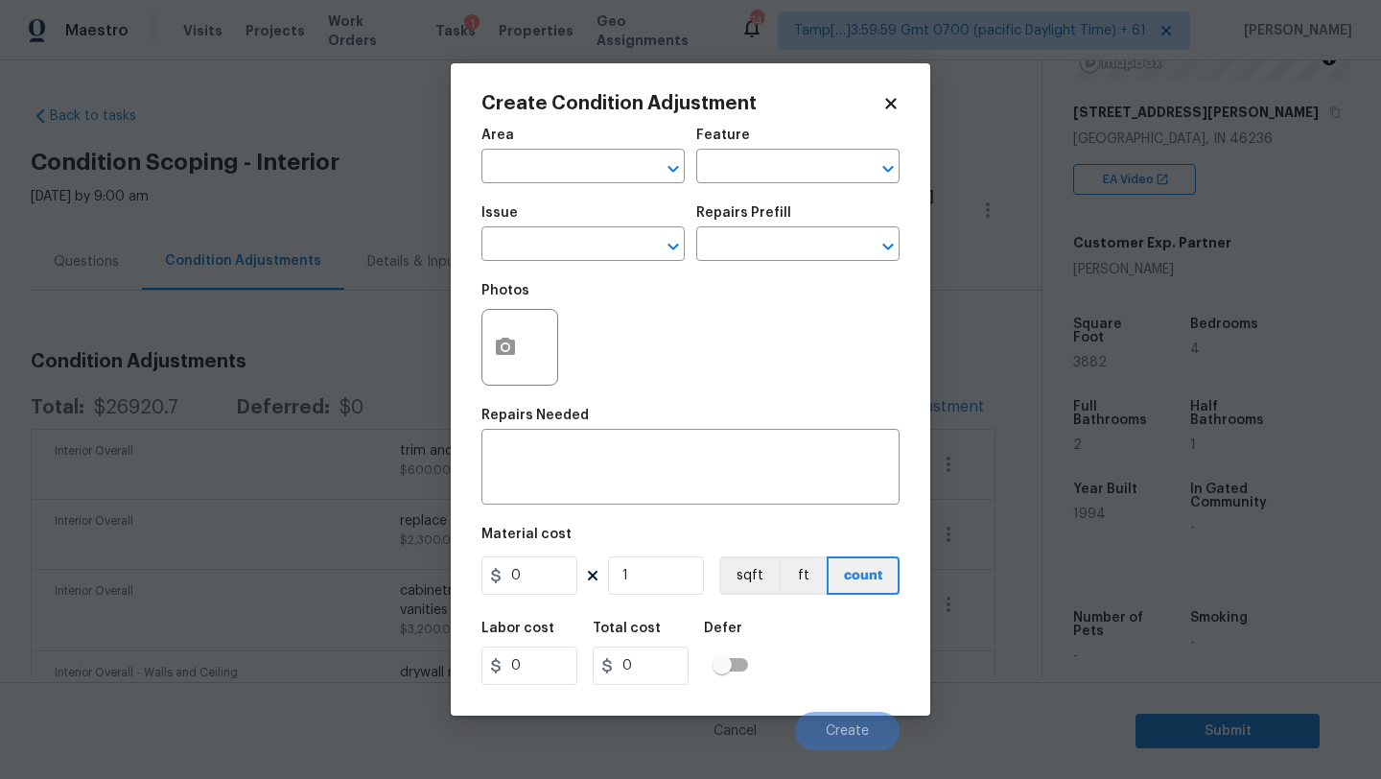
click at [564, 147] on div "Area" at bounding box center [582, 141] width 203 height 25
click at [564, 178] on input "text" at bounding box center [556, 168] width 150 height 30
click at [577, 234] on li "Interior Overall" at bounding box center [582, 243] width 203 height 32
type input "Interior Overall"
click at [577, 464] on textarea at bounding box center [690, 469] width 395 height 40
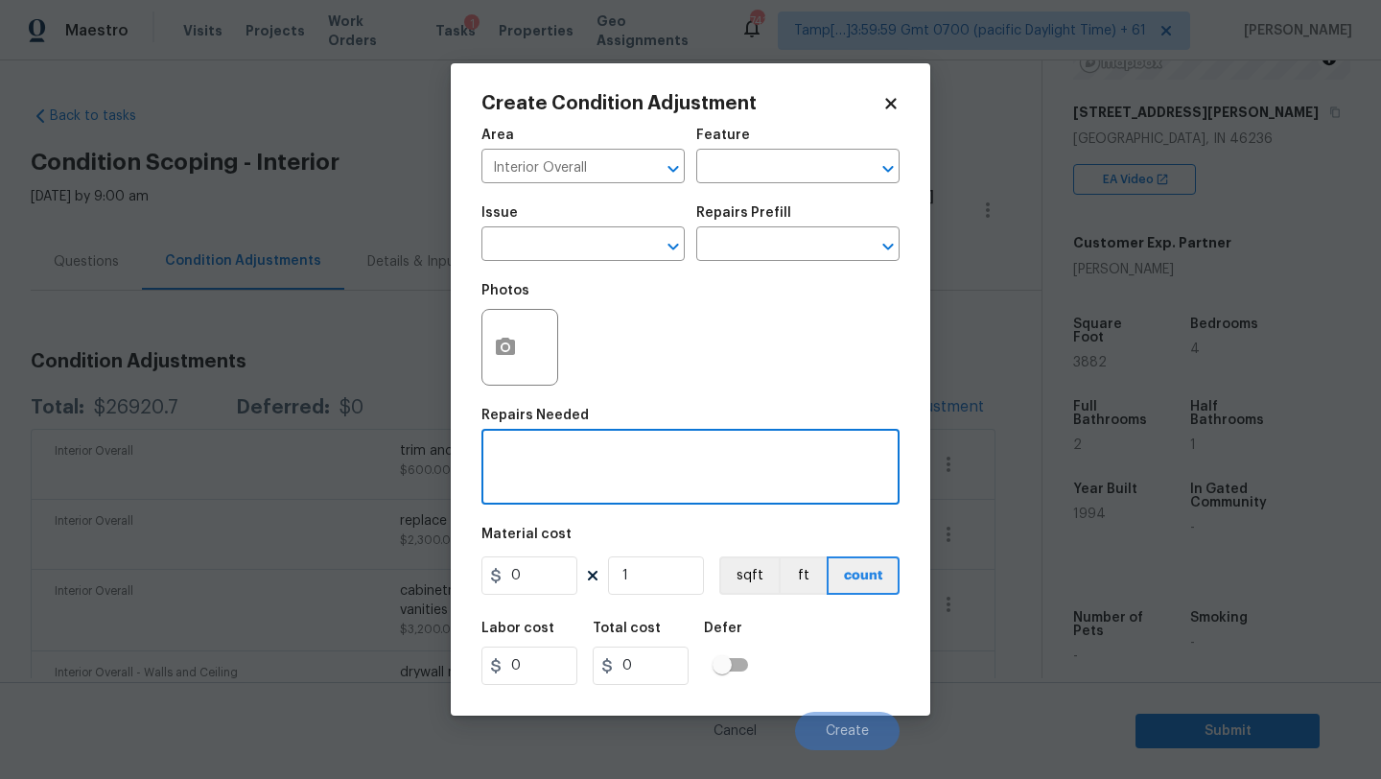
paste textarea "reglaze hall bath tub"
type textarea "reglaze hall bath tub"
click at [550, 566] on input "0" at bounding box center [529, 575] width 96 height 38
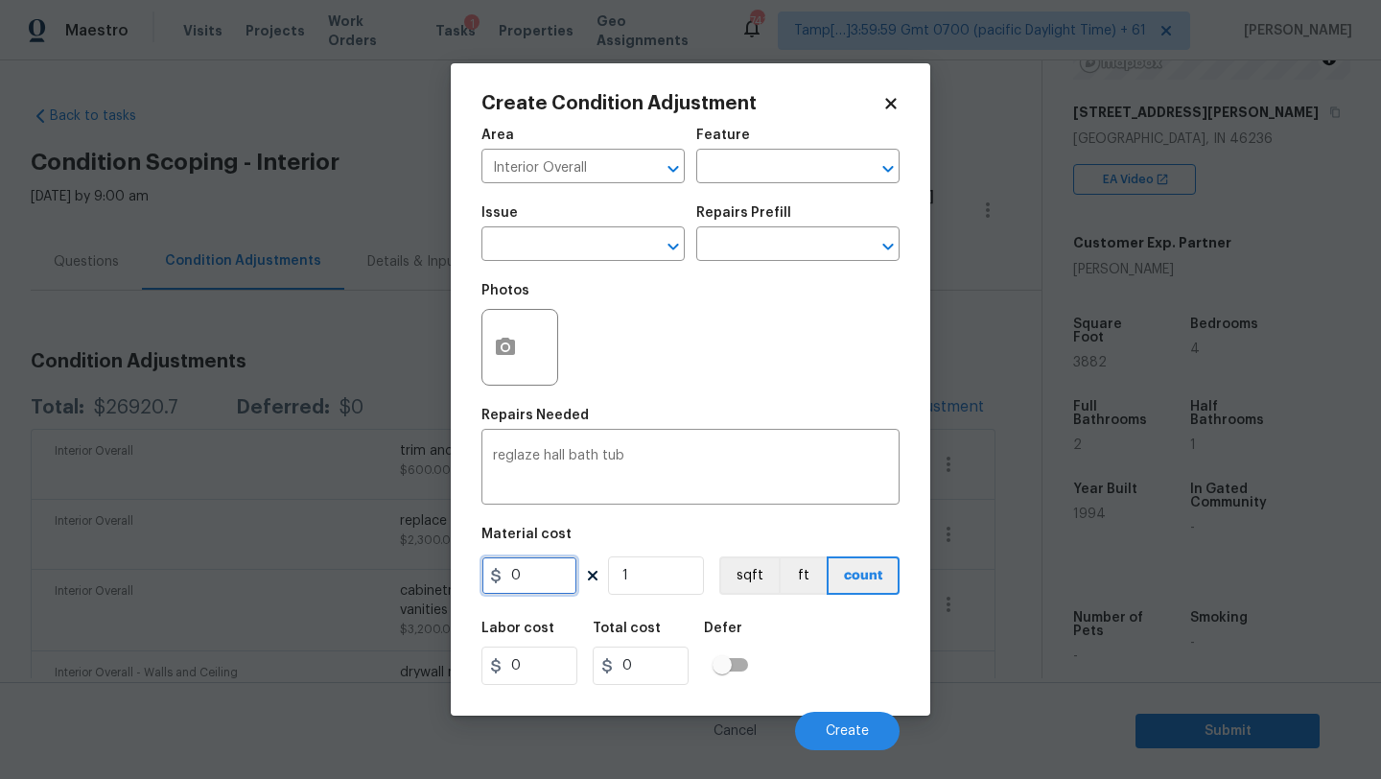
click at [550, 566] on input "0" at bounding box center [529, 575] width 96 height 38
type input "550"
click at [821, 733] on button "Create" at bounding box center [847, 731] width 105 height 38
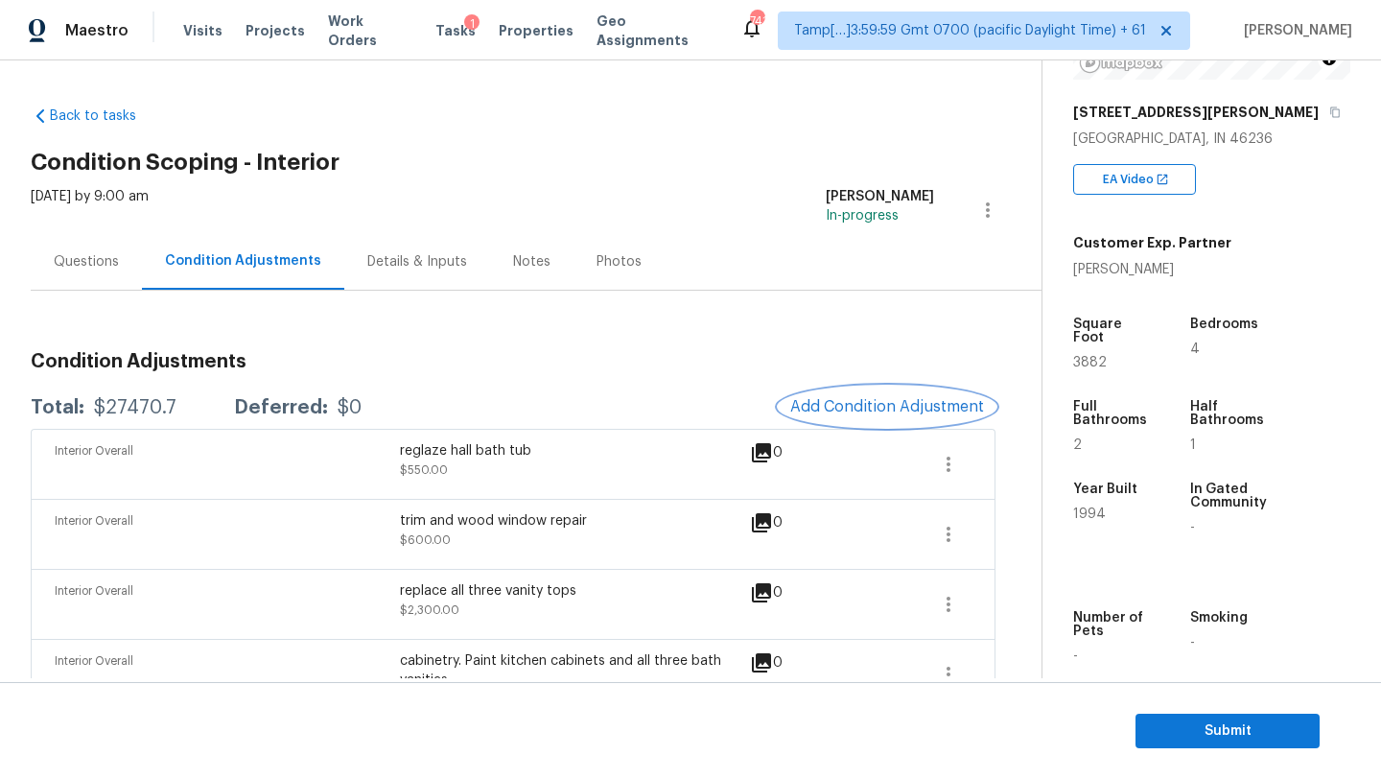
click at [849, 394] on button "Add Condition Adjustment" at bounding box center [887, 406] width 217 height 40
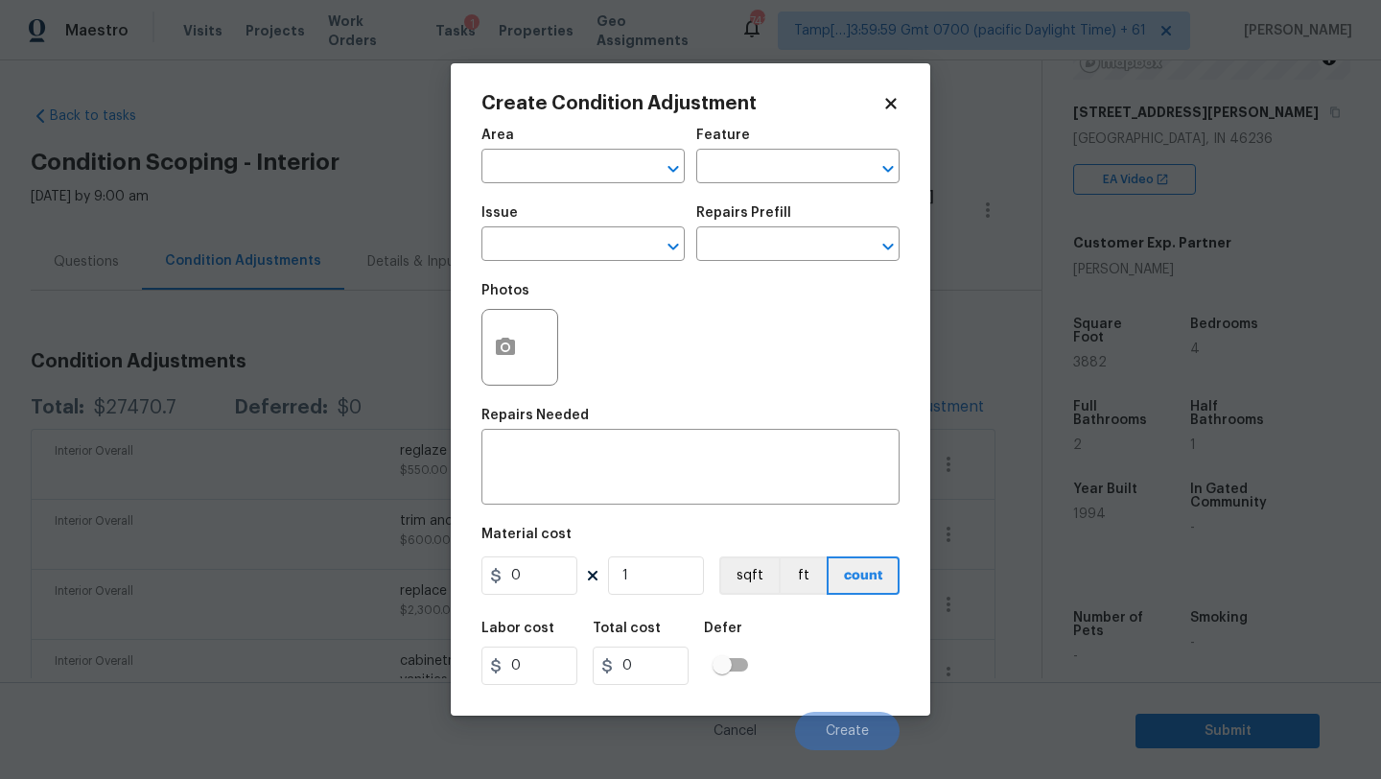
click at [570, 149] on div "Area" at bounding box center [582, 141] width 203 height 25
click at [570, 158] on input "text" at bounding box center [556, 168] width 150 height 30
click at [566, 254] on li "Interior Overall" at bounding box center [582, 243] width 203 height 32
type input "Interior Overall"
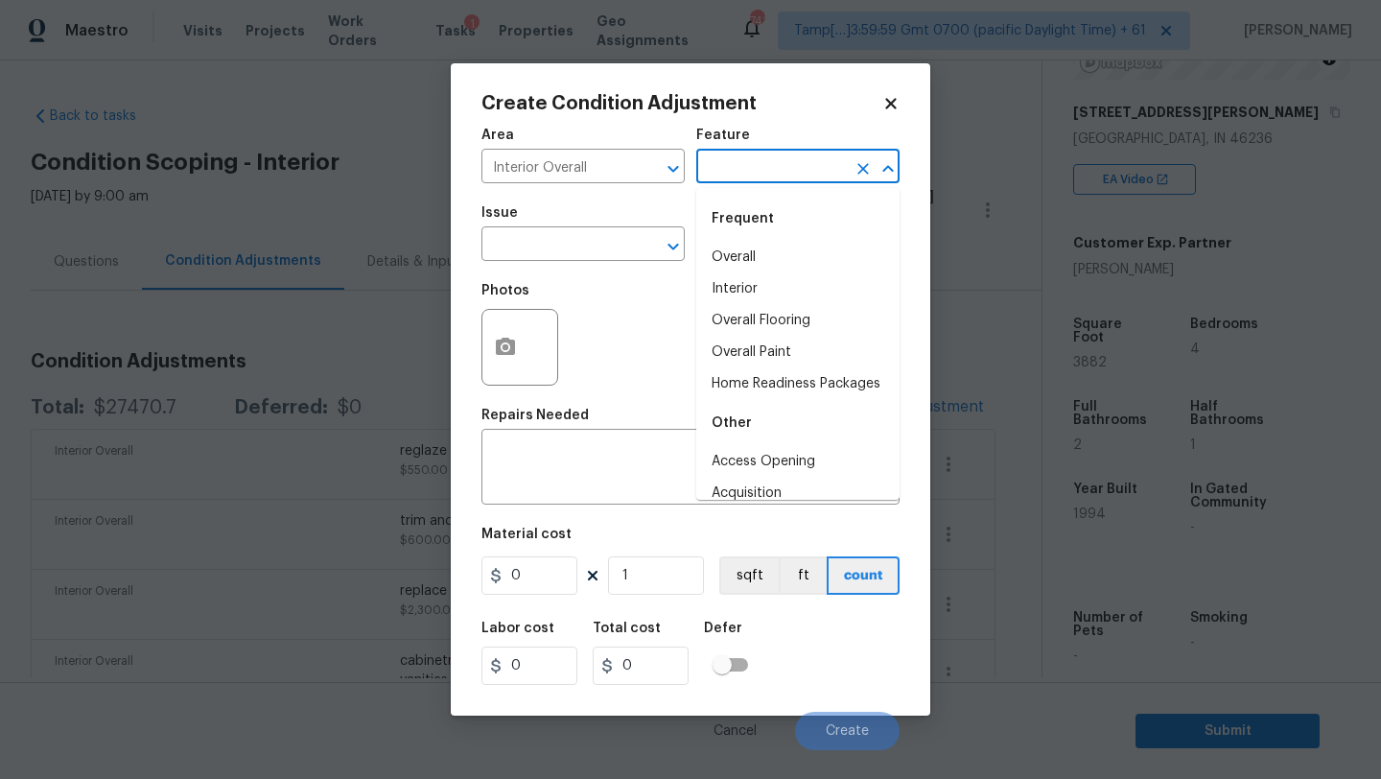
click at [725, 182] on input "text" at bounding box center [771, 168] width 150 height 30
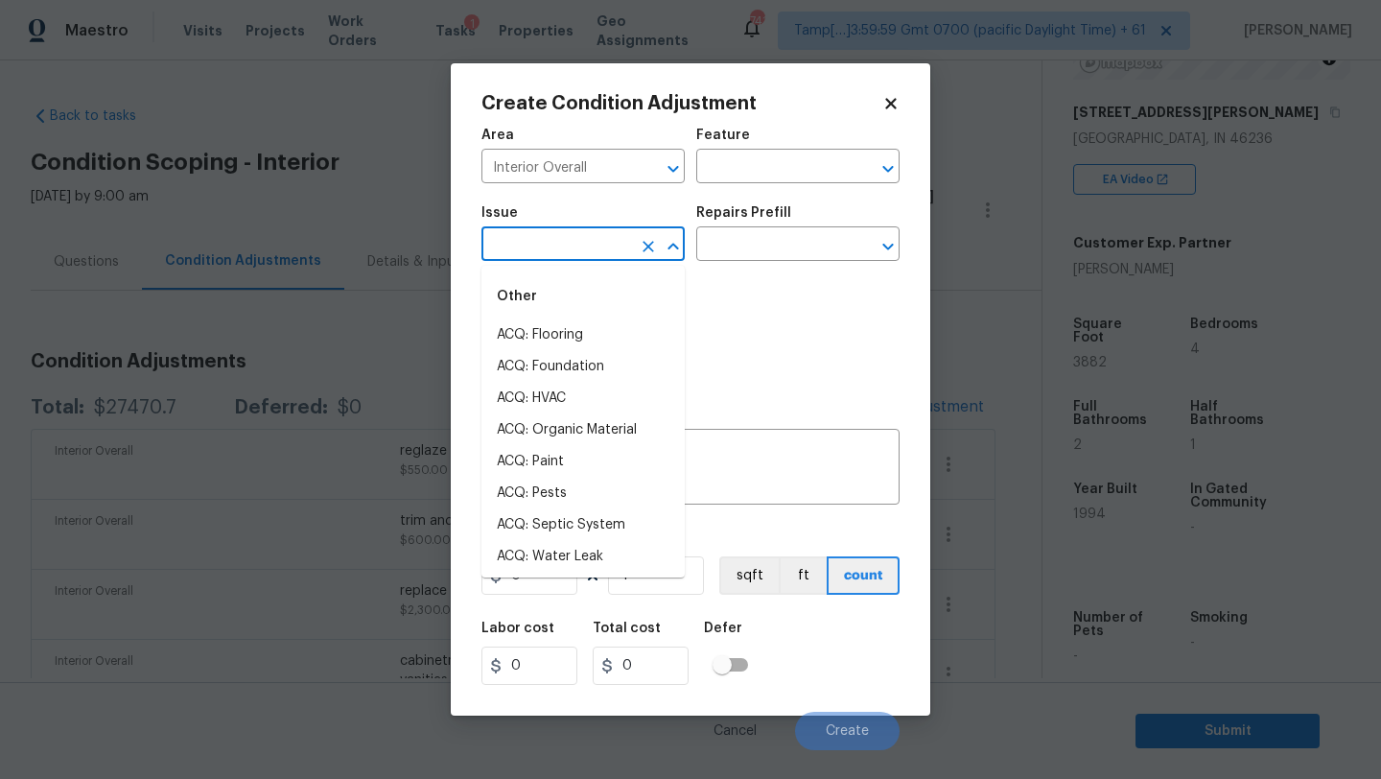
click at [530, 242] on input "text" at bounding box center [556, 246] width 150 height 30
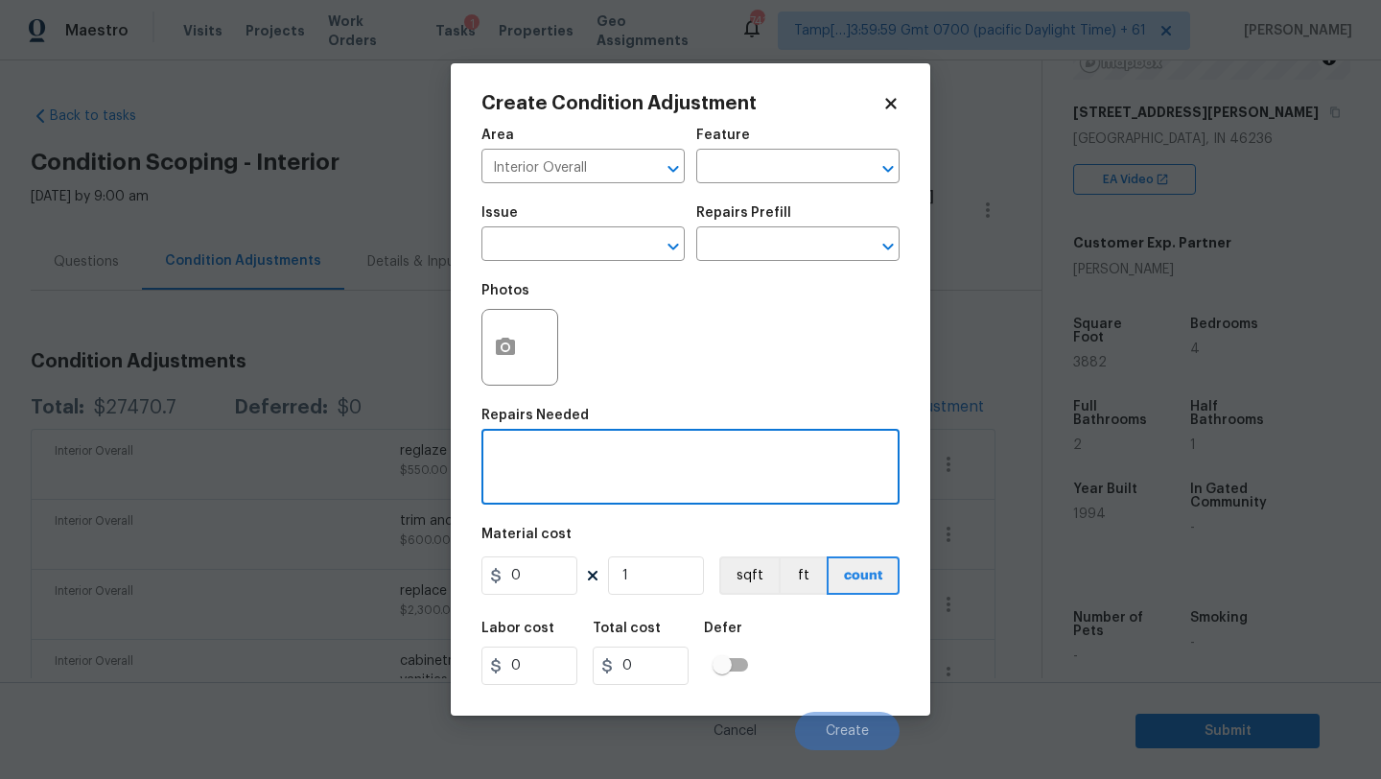
click at [738, 487] on textarea at bounding box center [690, 469] width 395 height 40
paste textarea "electrical. Misc fixtures and plates incl multiple ceiling fans"
type textarea "electrical. Misc fixtures and plates incl multiple ceiling fans"
click at [543, 568] on input "0" at bounding box center [529, 575] width 96 height 38
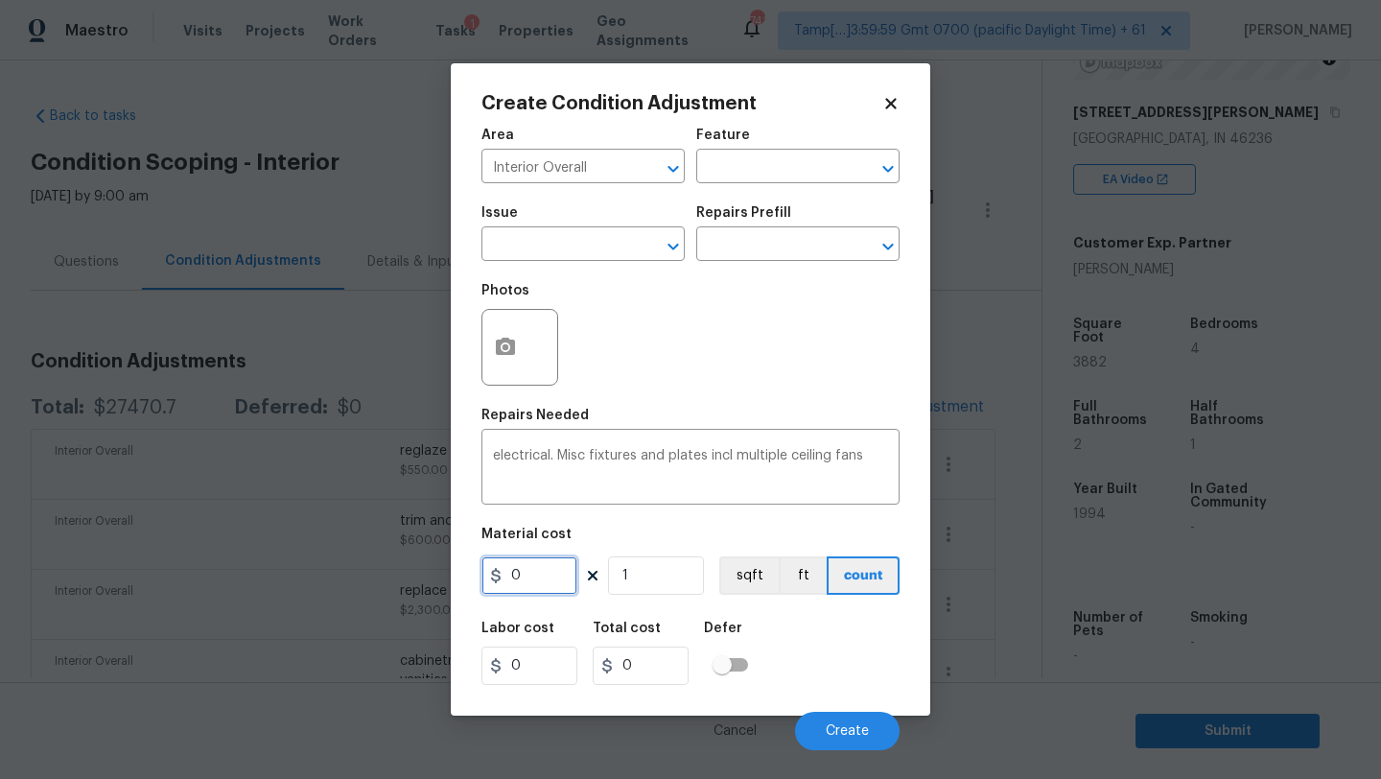
click at [543, 568] on input "0" at bounding box center [529, 575] width 96 height 38
type input "700"
click at [853, 727] on span "Create" at bounding box center [847, 731] width 43 height 14
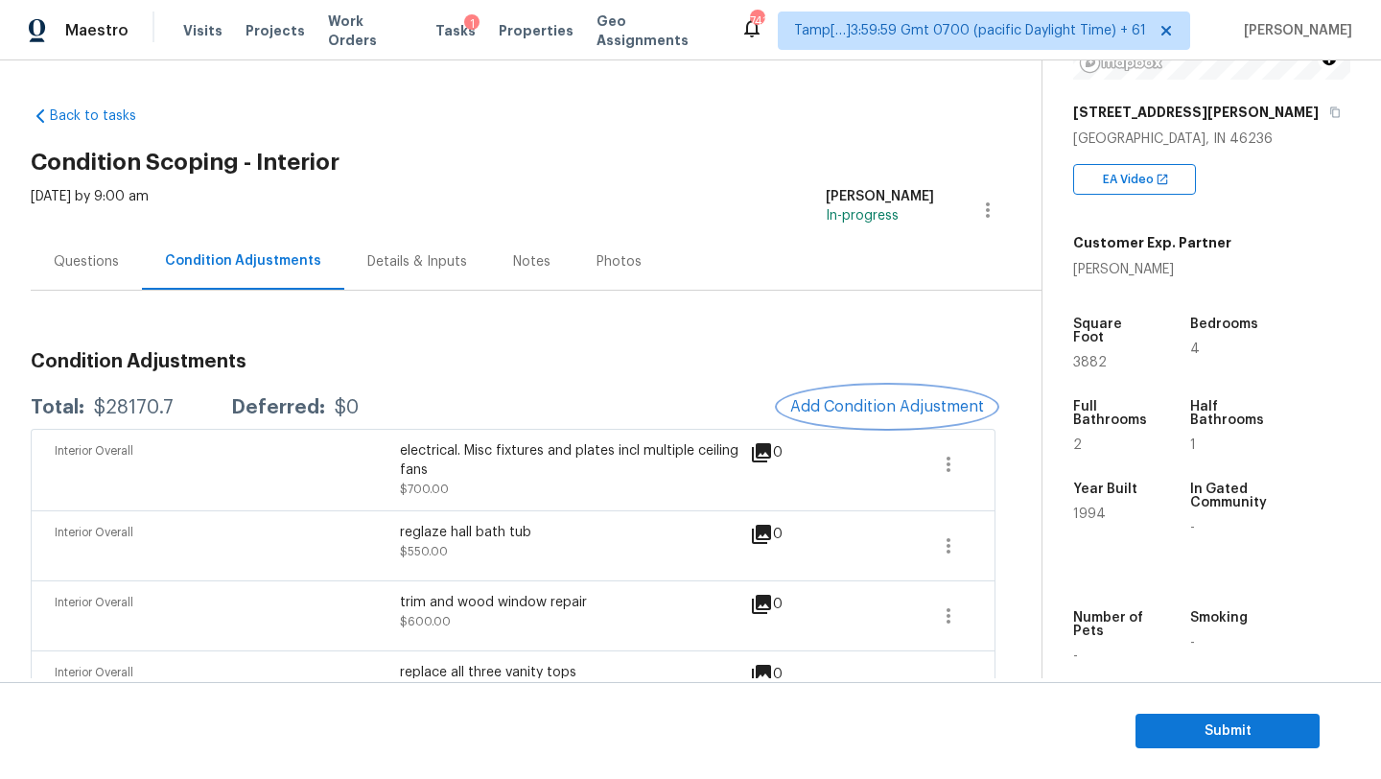
click at [913, 419] on button "Add Condition Adjustment" at bounding box center [887, 406] width 217 height 40
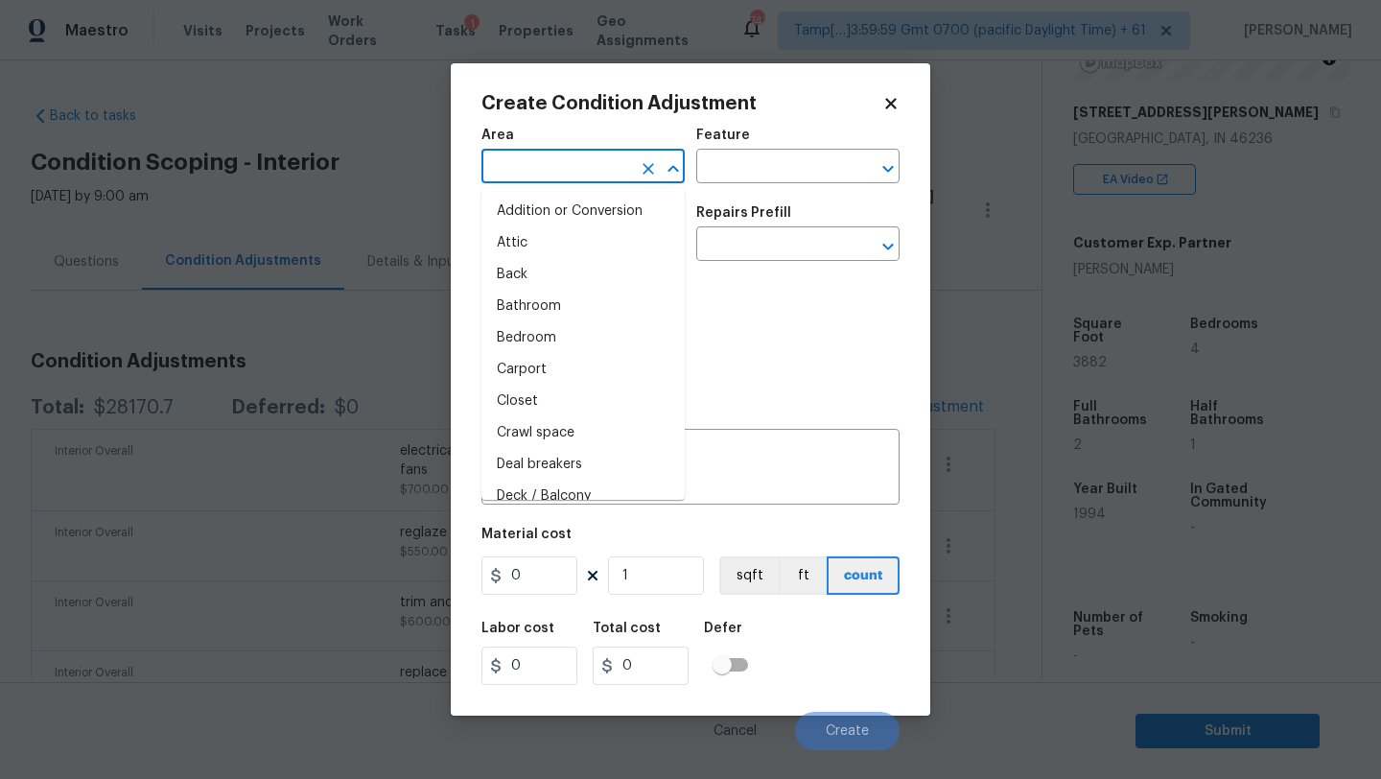
click at [530, 170] on input "text" at bounding box center [556, 168] width 150 height 30
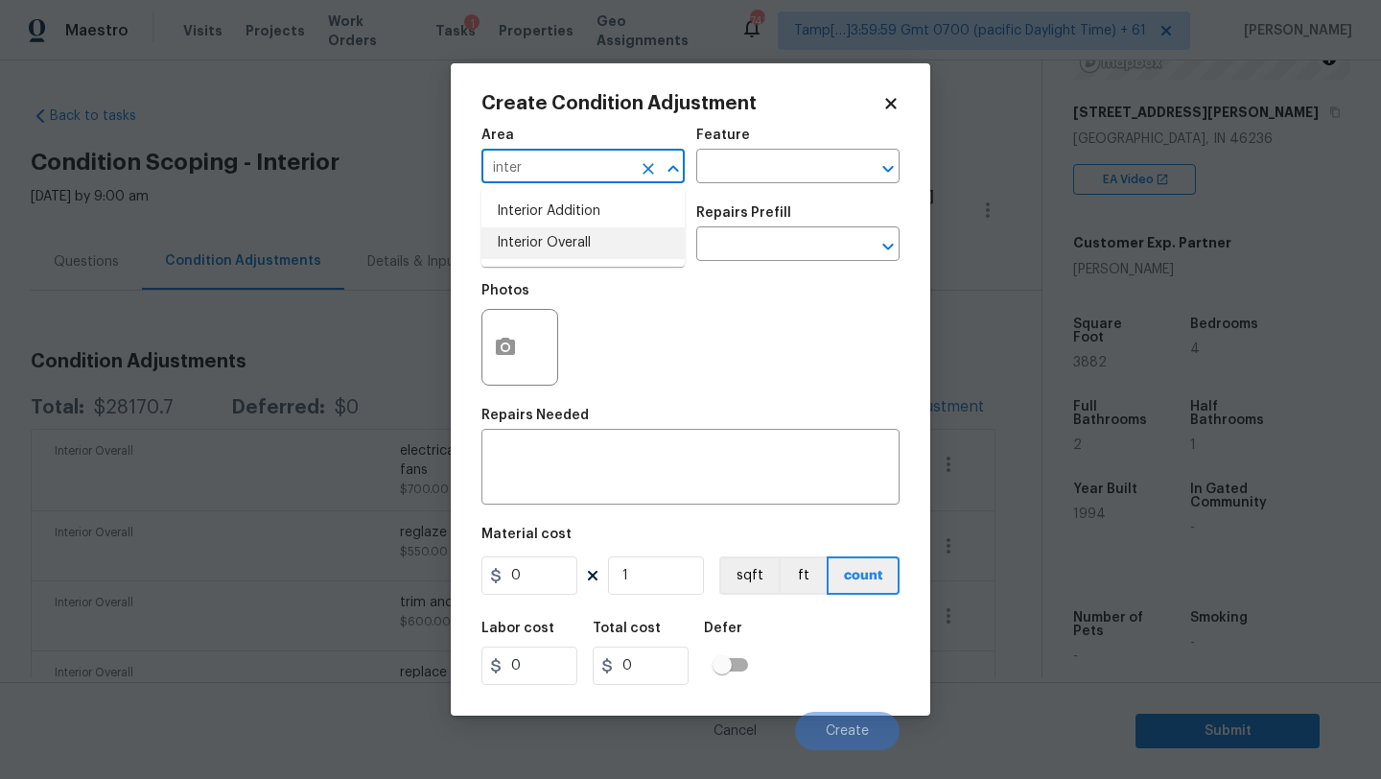
click at [538, 235] on li "Interior Overall" at bounding box center [582, 243] width 203 height 32
type input "Interior Overall"
click at [548, 501] on div "x ​" at bounding box center [690, 468] width 418 height 71
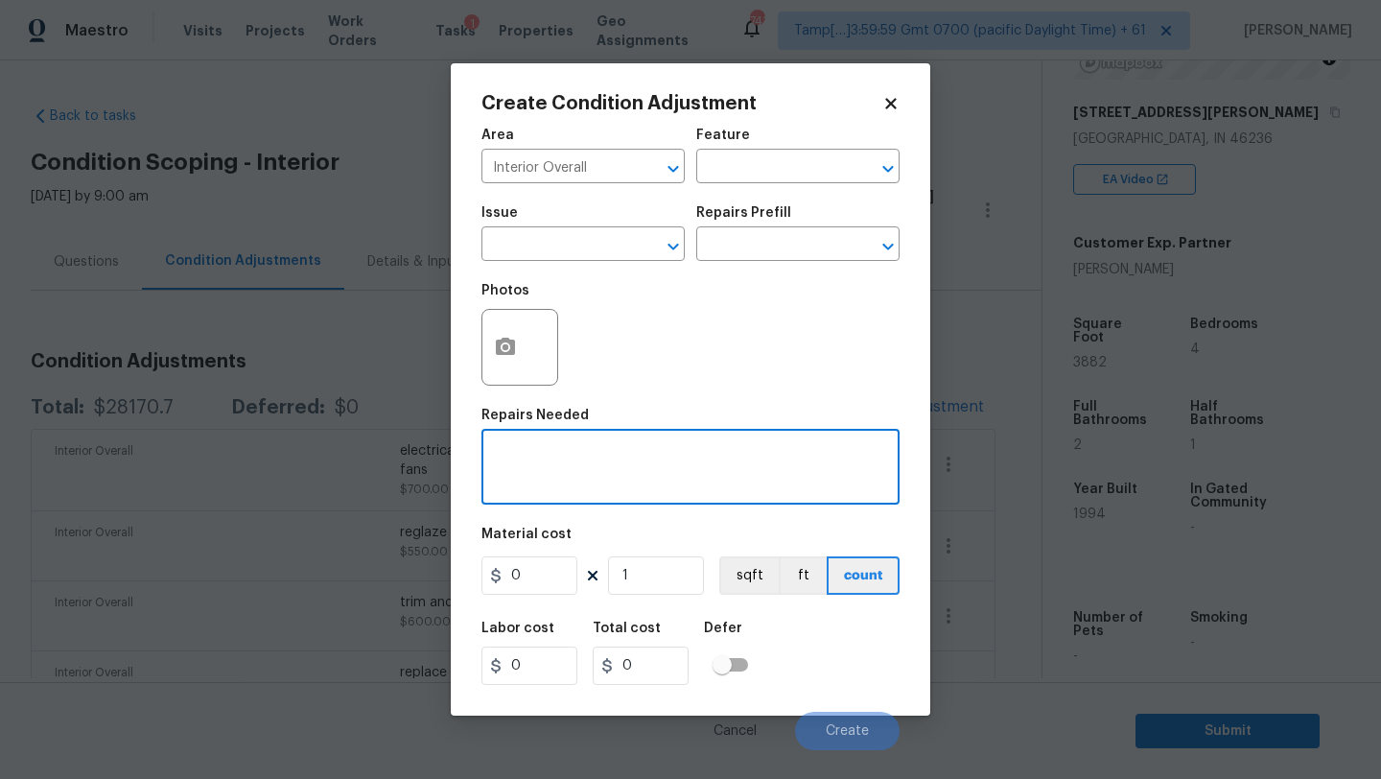
paste textarea "organic growth mitigation and water entry repair, basement….."
type textarea "organic growth mitigation and water entry repair, basement….."
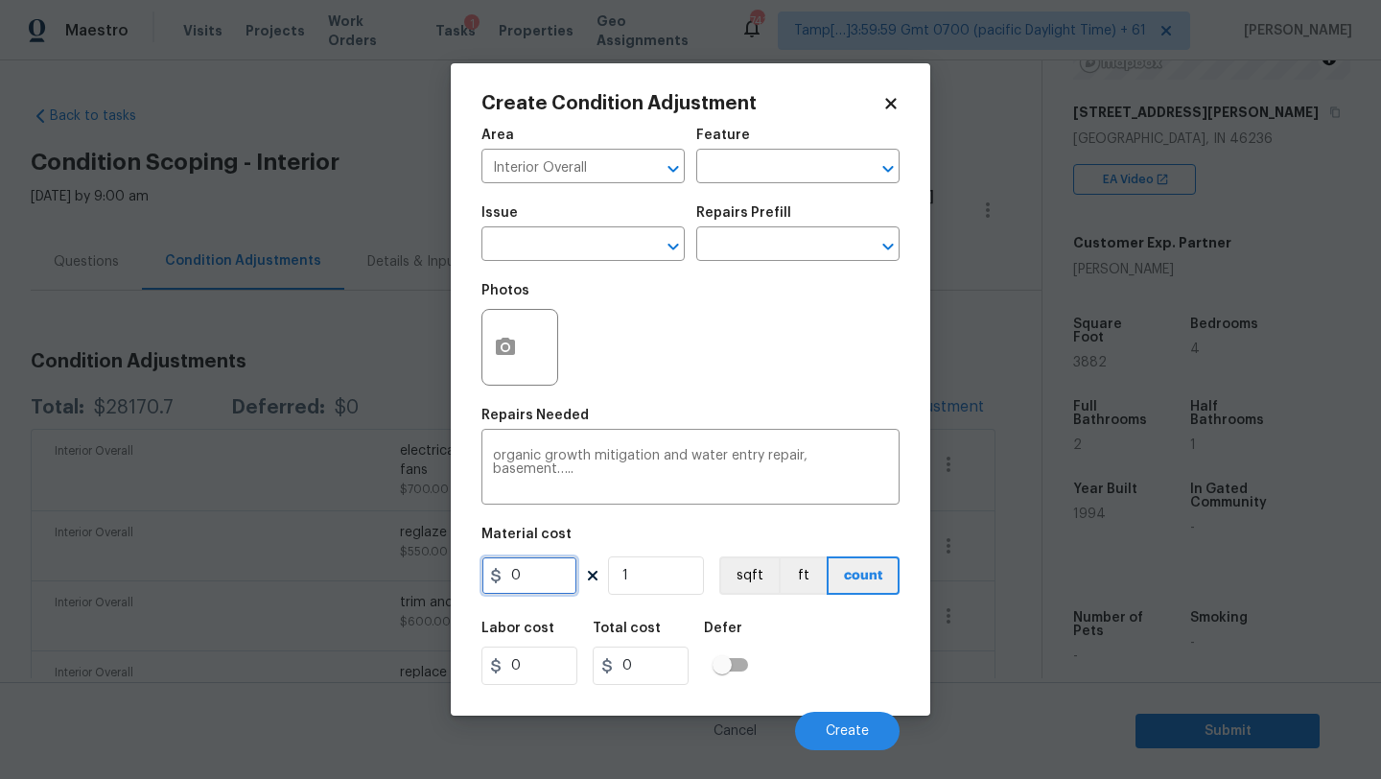
click at [531, 573] on input "0" at bounding box center [529, 575] width 96 height 38
type input "500"
click at [847, 715] on button "Create" at bounding box center [847, 731] width 105 height 38
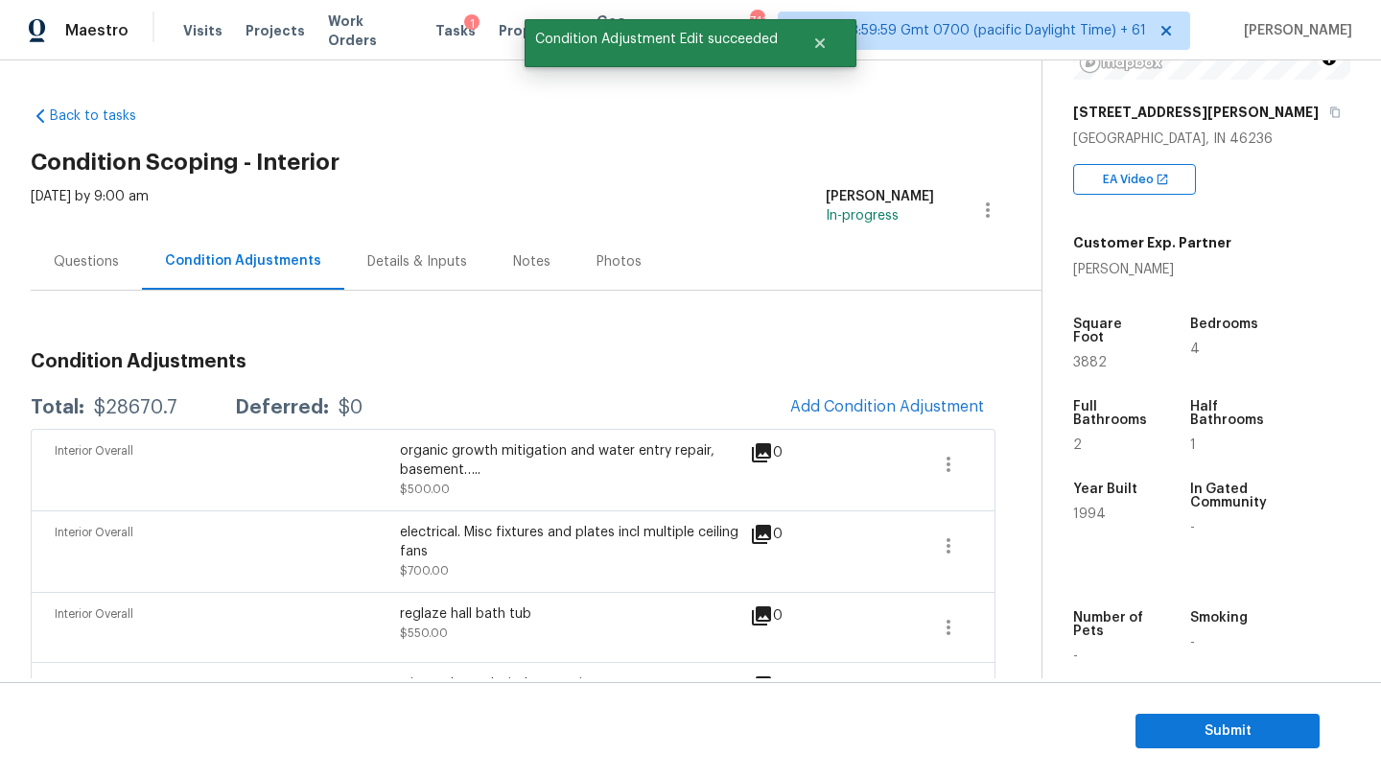
drag, startPoint x: 399, startPoint y: 452, endPoint x: 476, endPoint y: 465, distance: 77.9
click at [476, 466] on div "organic growth mitigation and water entry repair, basement….." at bounding box center [572, 460] width 345 height 38
drag, startPoint x: 476, startPoint y: 465, endPoint x: 381, endPoint y: 441, distance: 97.9
click at [381, 441] on div "Interior Overall organic growth mitigation and water entry repair, basement….. …" at bounding box center [400, 470] width 691 height 58
copy div "organic growth mitigation and water entry repair, basement…."
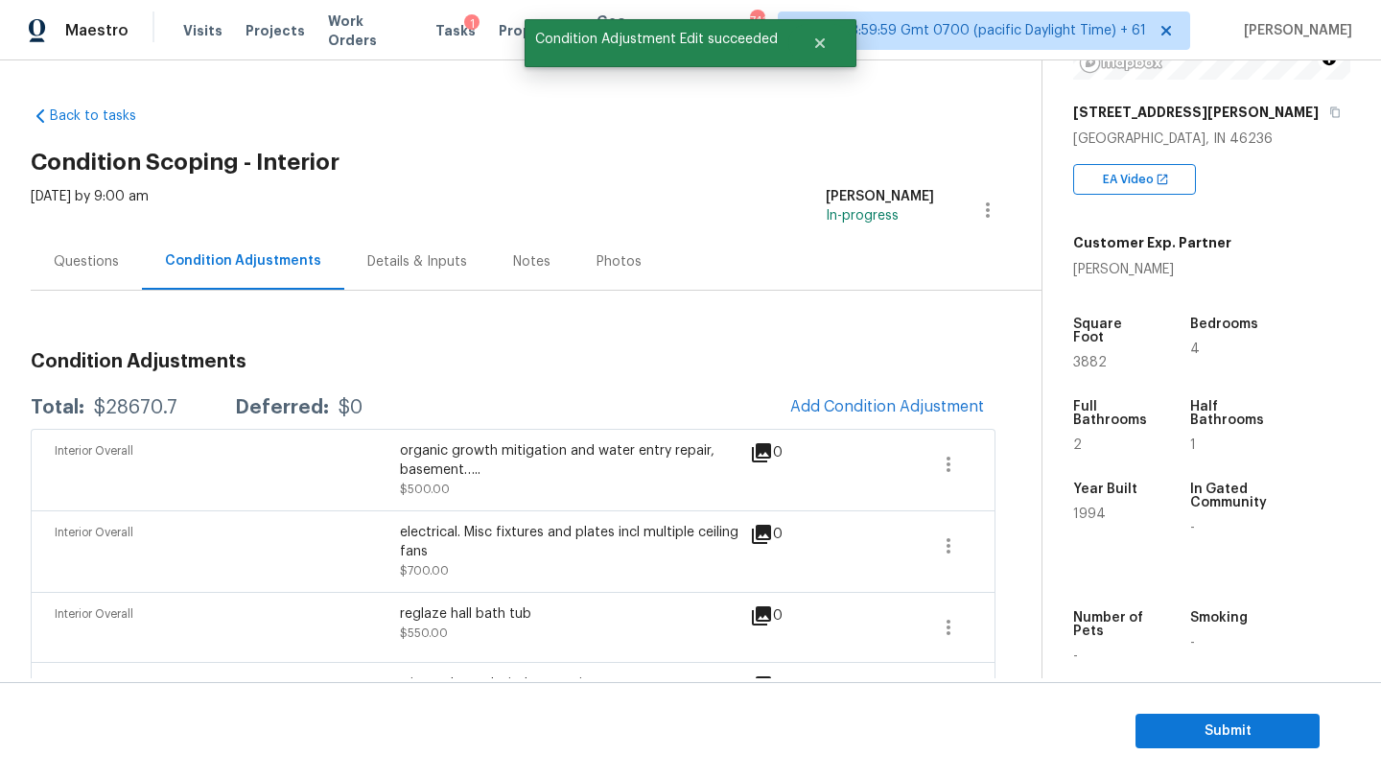
click at [117, 256] on div "Questions" at bounding box center [86, 261] width 65 height 19
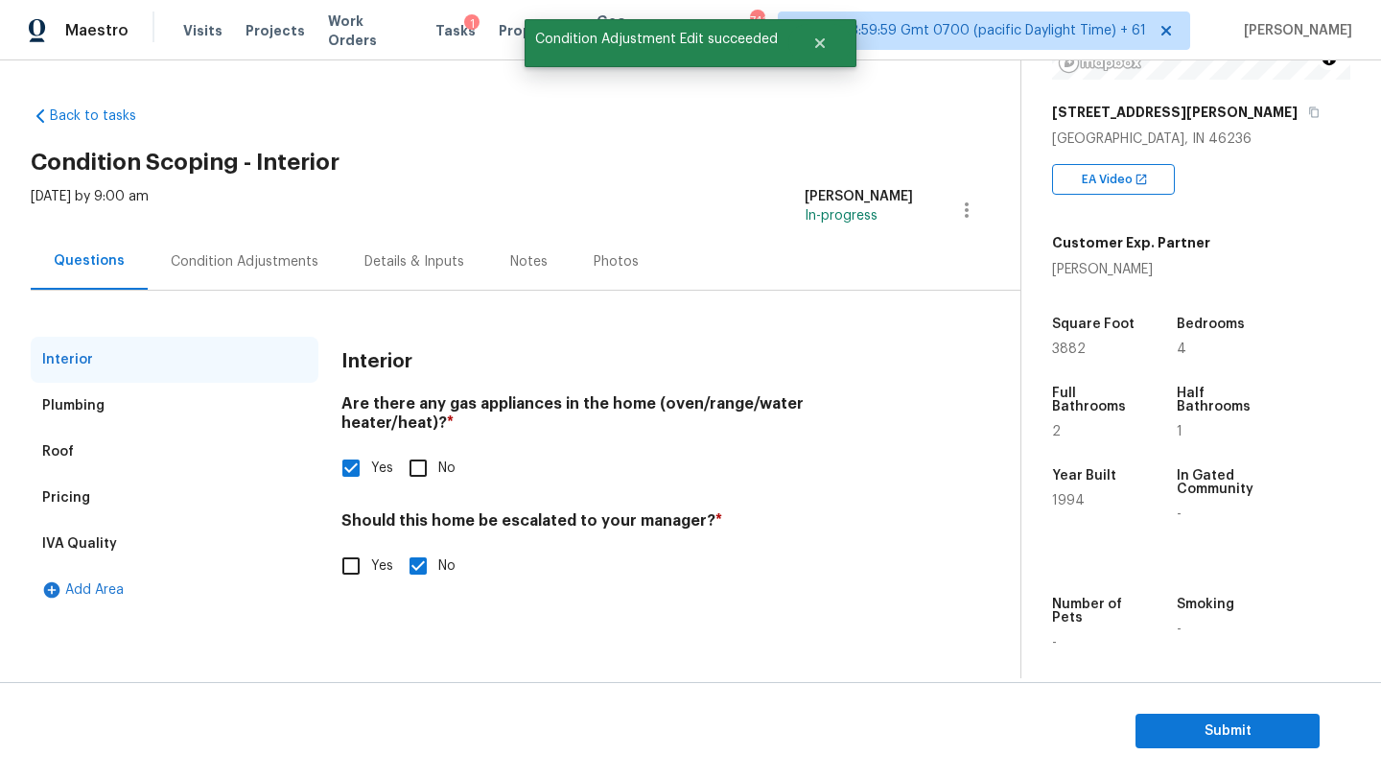
click at [341, 552] on input "Yes" at bounding box center [351, 566] width 40 height 40
checkbox input "true"
checkbox input "false"
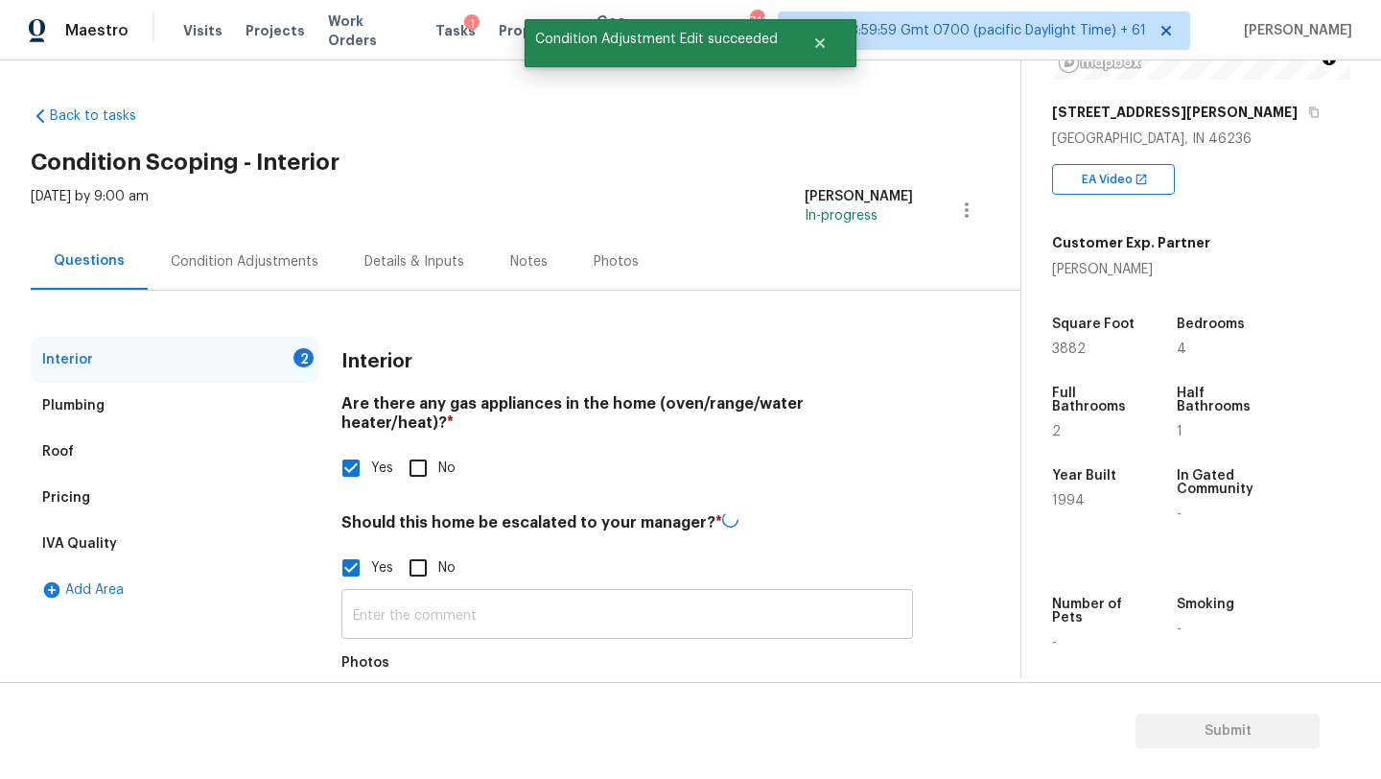
click at [349, 594] on input "text" at bounding box center [627, 616] width 572 height 45
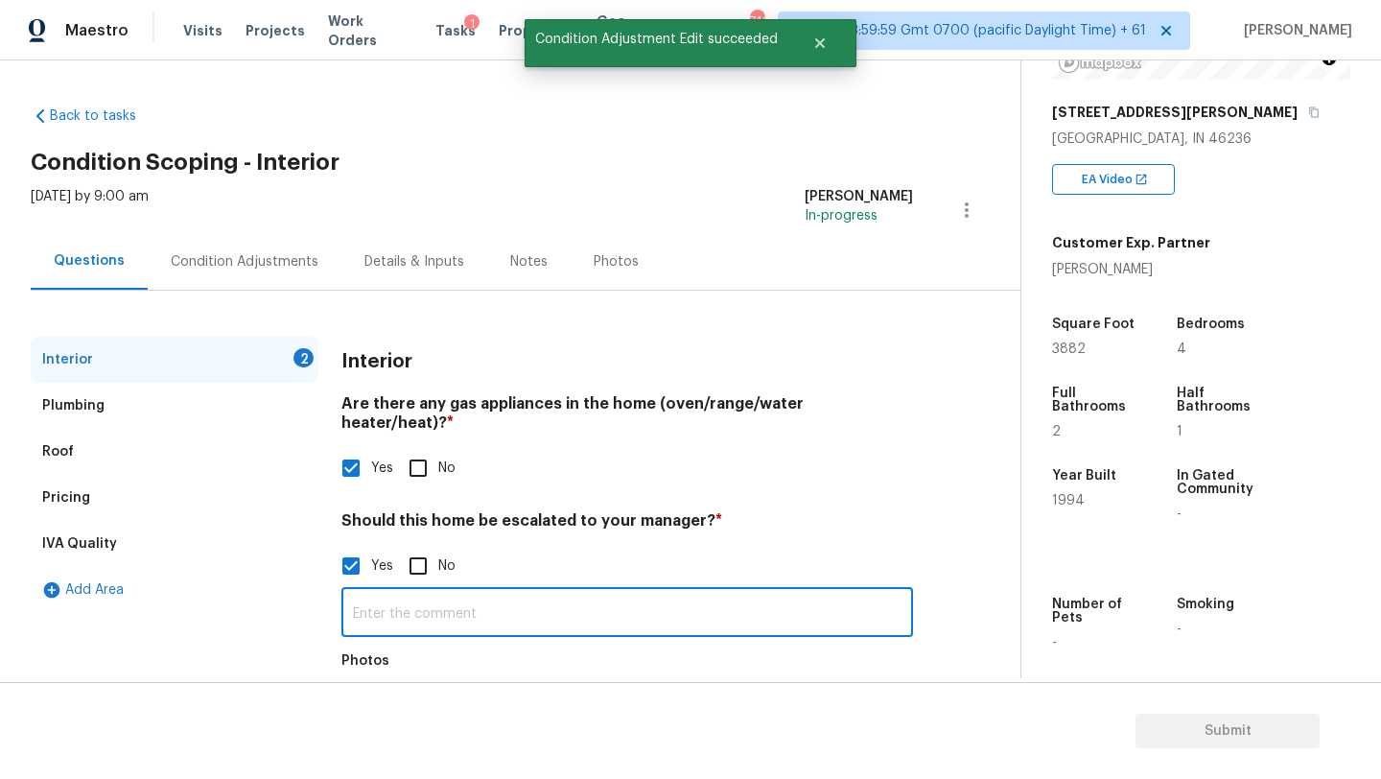
paste input "organic growth mitigation and water entry repair, basement…."
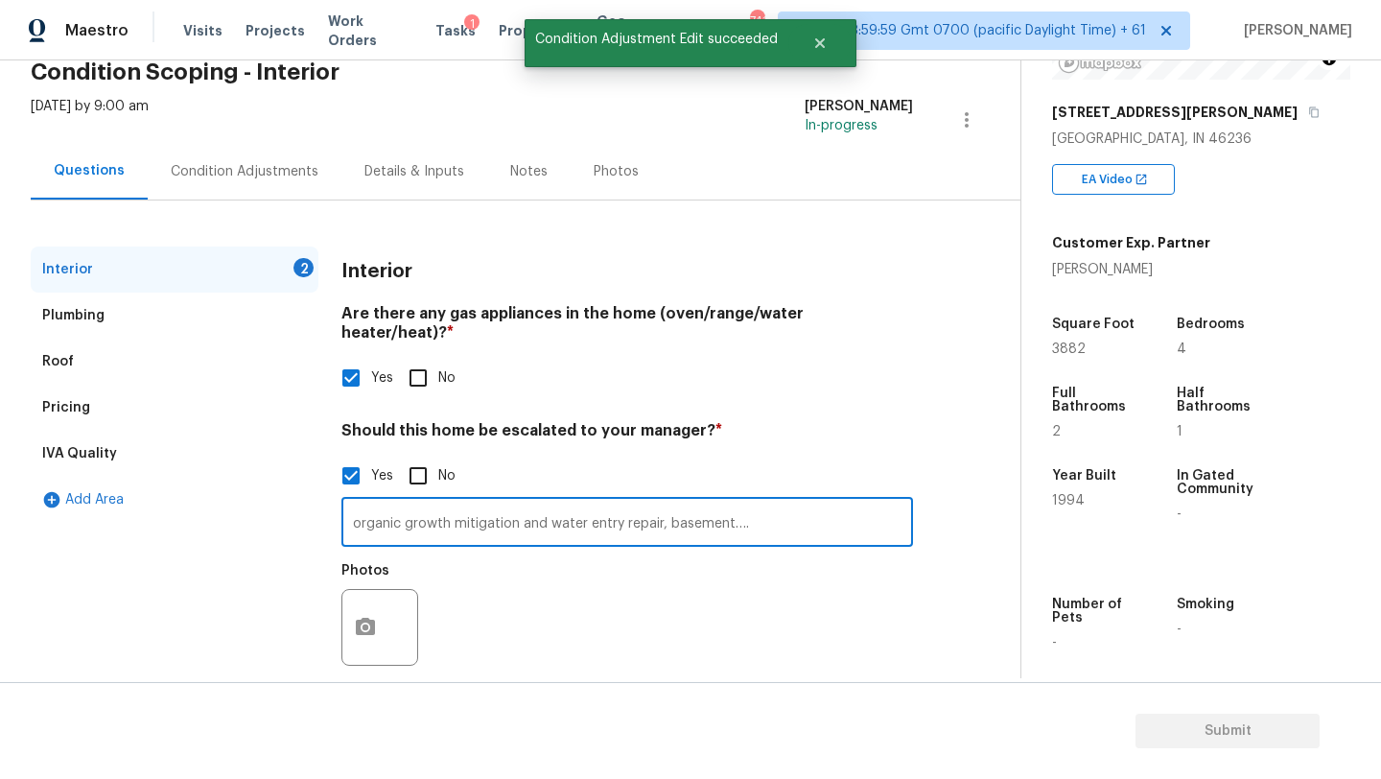
scroll to position [99, 0]
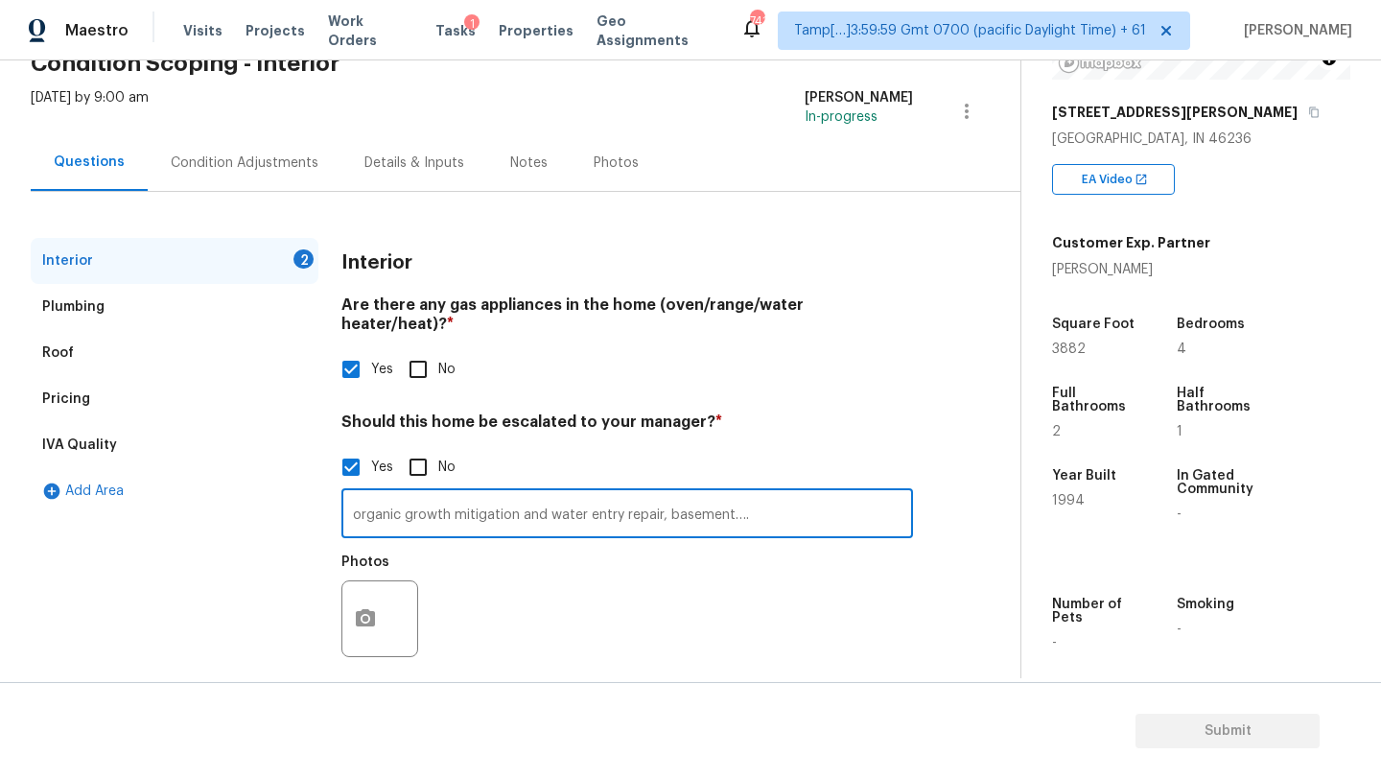
type input "organic growth mitigation and water entry repair, basement…."
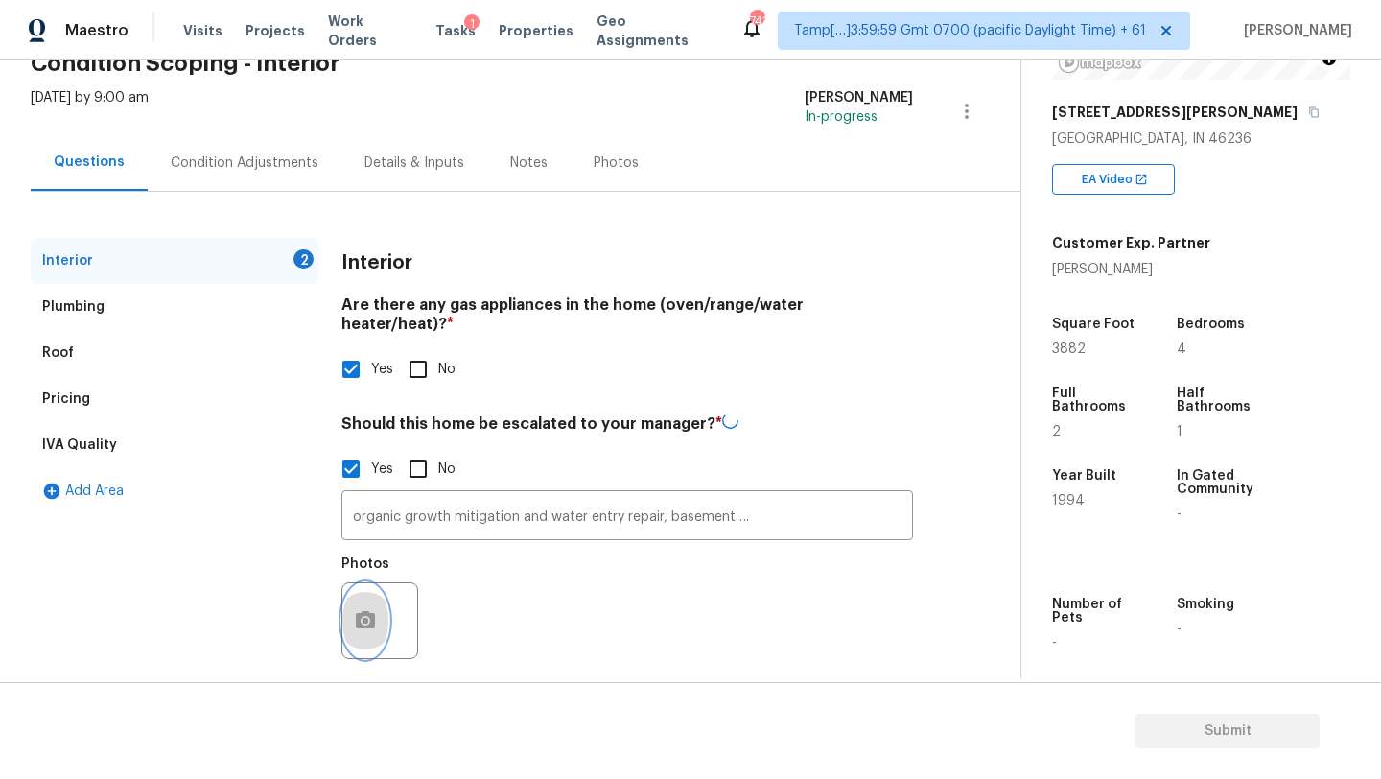
click at [365, 609] on icon "button" at bounding box center [365, 620] width 23 height 23
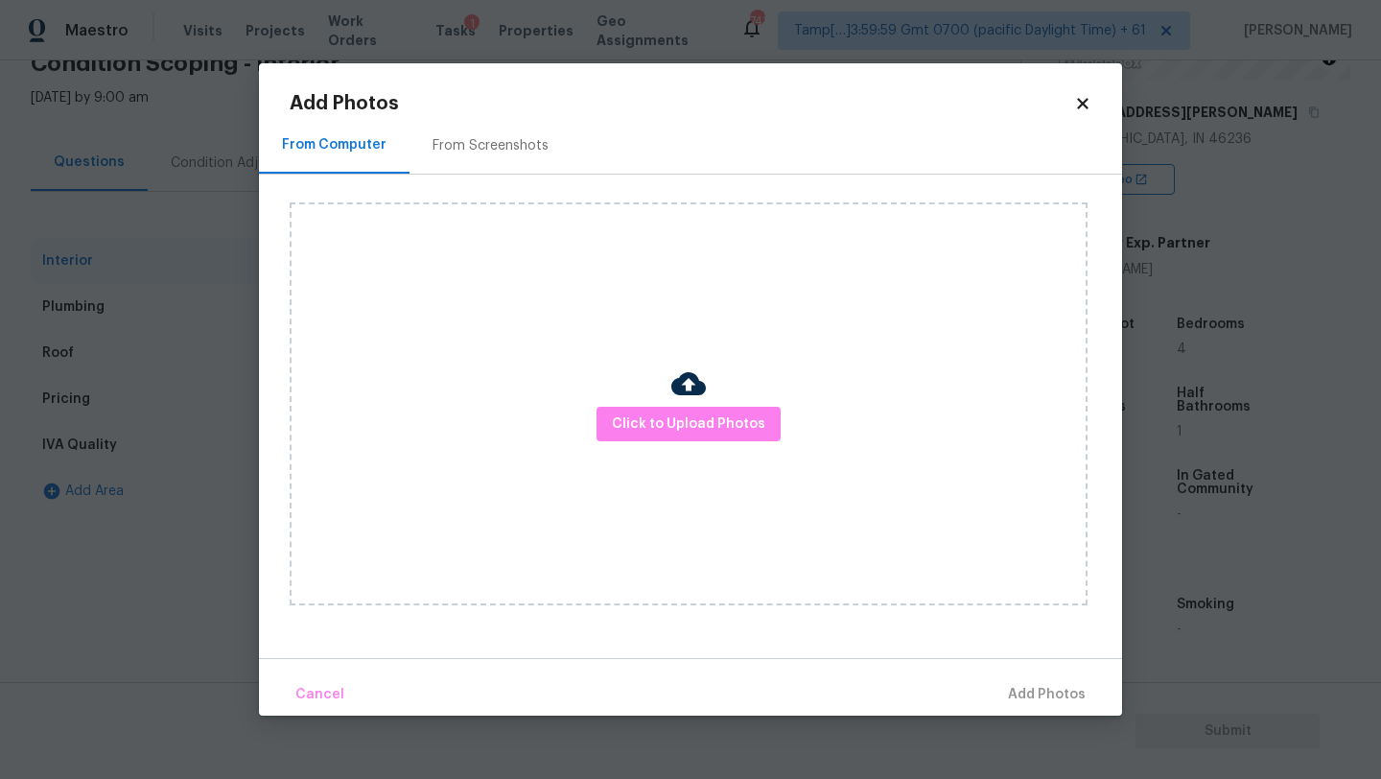
click at [476, 148] on div "From Screenshots" at bounding box center [491, 145] width 116 height 19
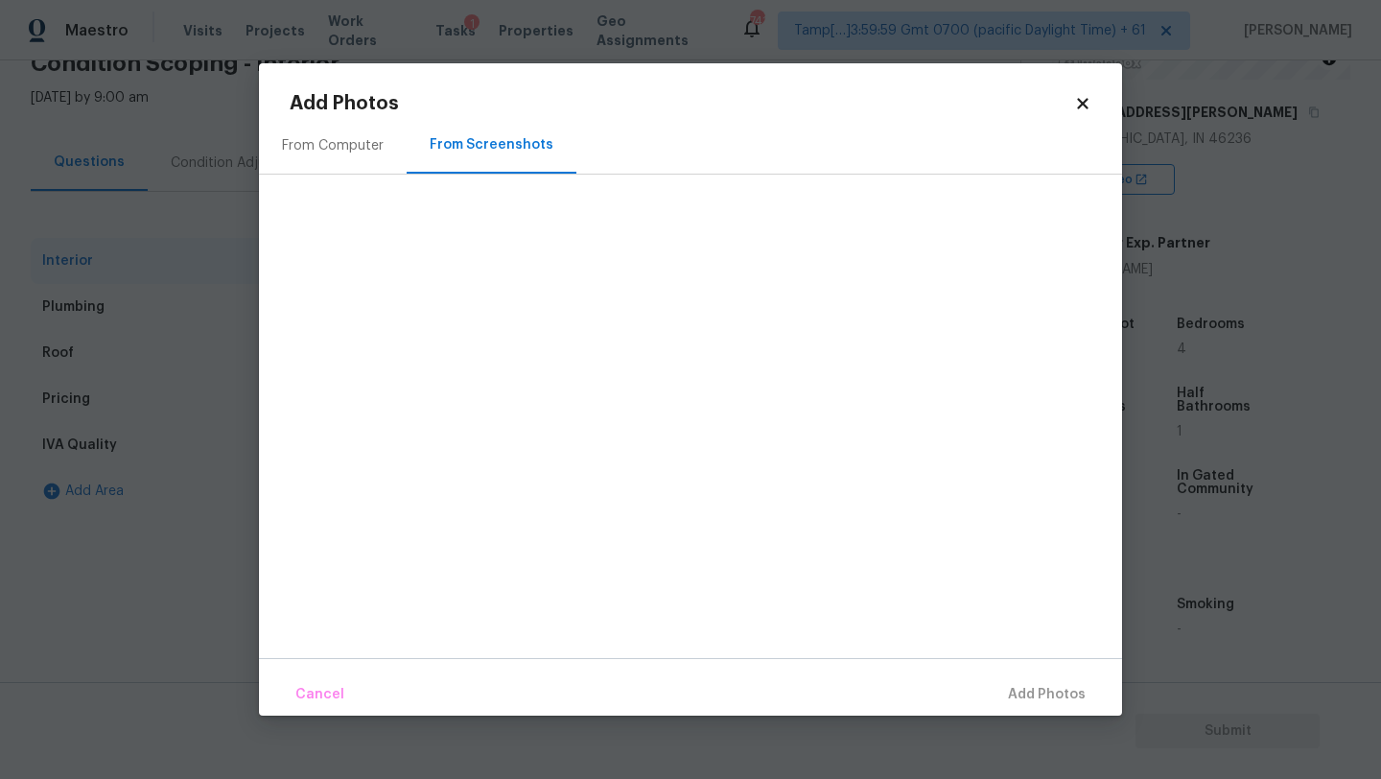
click at [340, 150] on div "From Computer" at bounding box center [333, 145] width 102 height 19
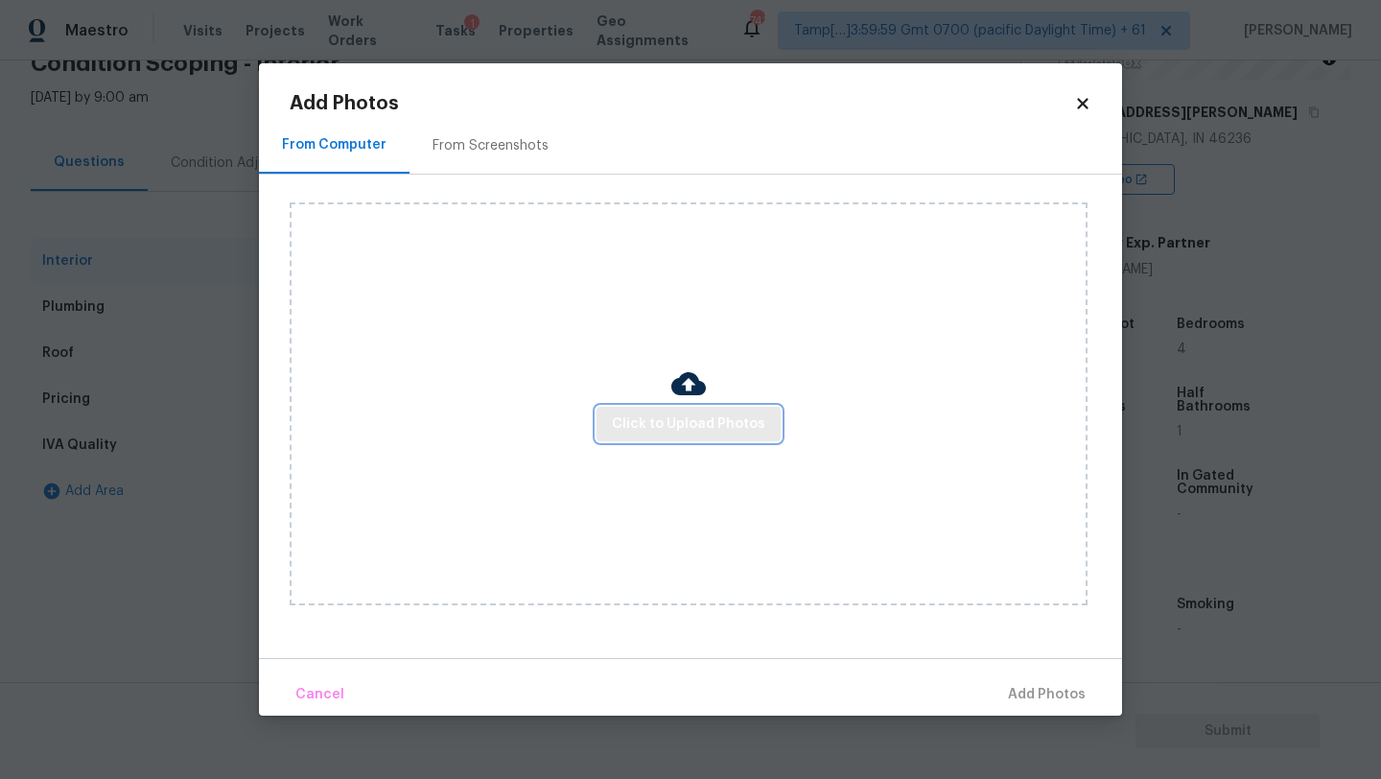
click at [651, 427] on span "Click to Upload Photos" at bounding box center [688, 424] width 153 height 24
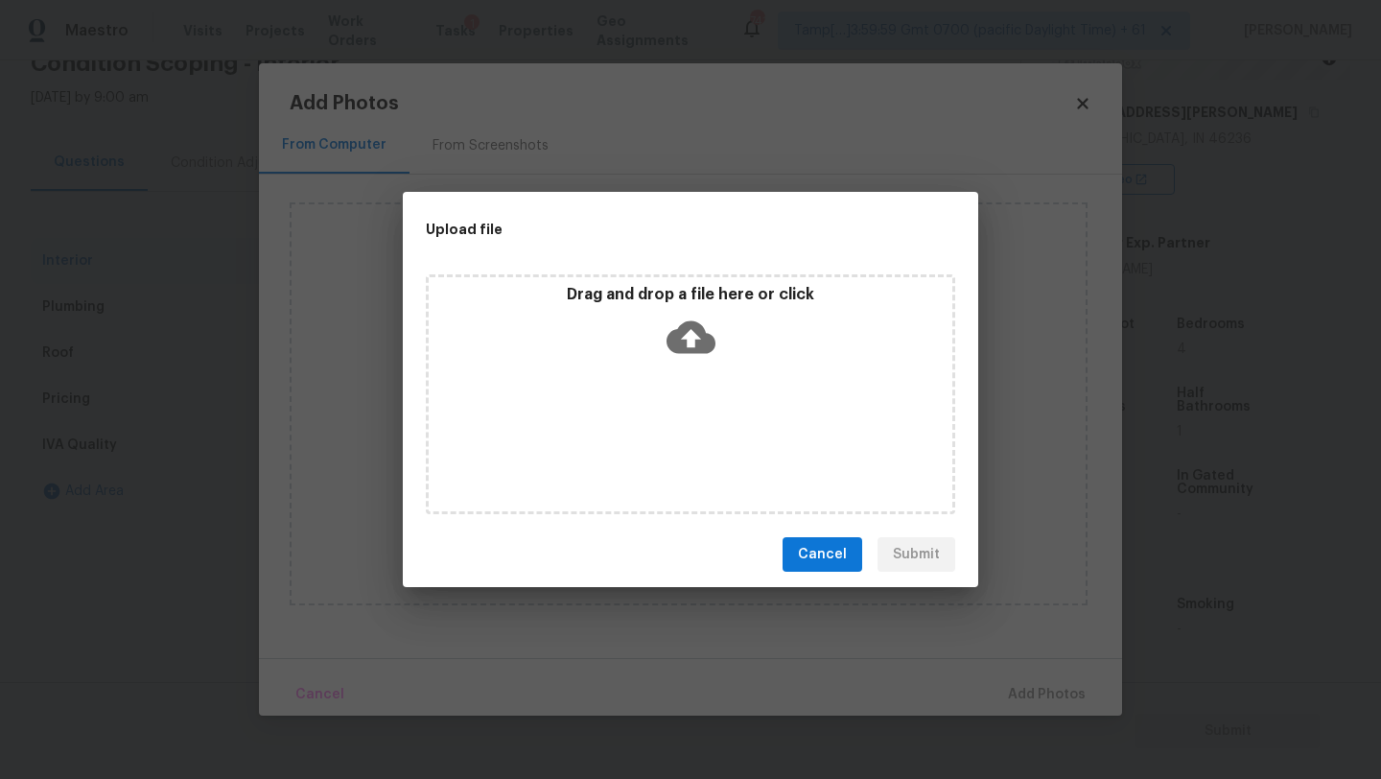
click at [667, 400] on div "Drag and drop a file here or click" at bounding box center [690, 394] width 529 height 240
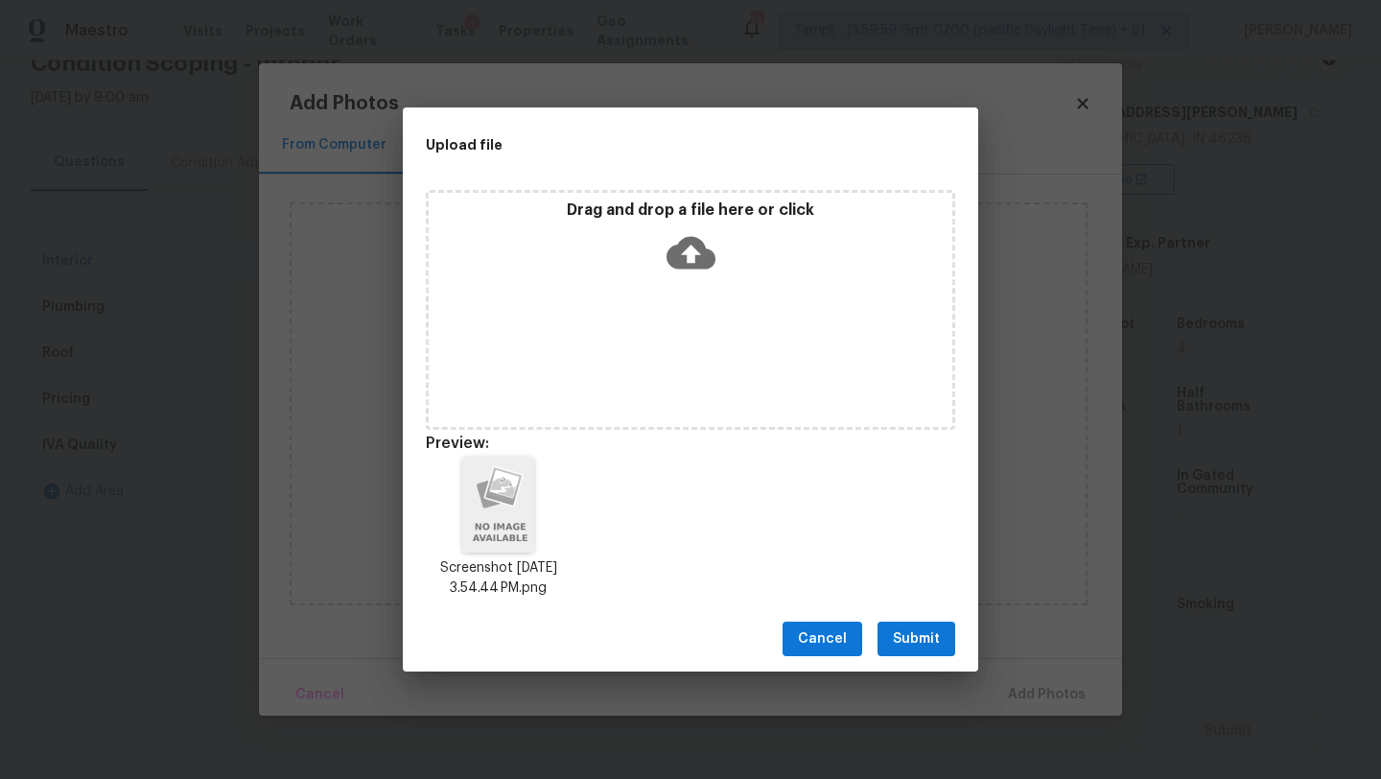
click at [931, 642] on span "Submit" at bounding box center [916, 639] width 47 height 24
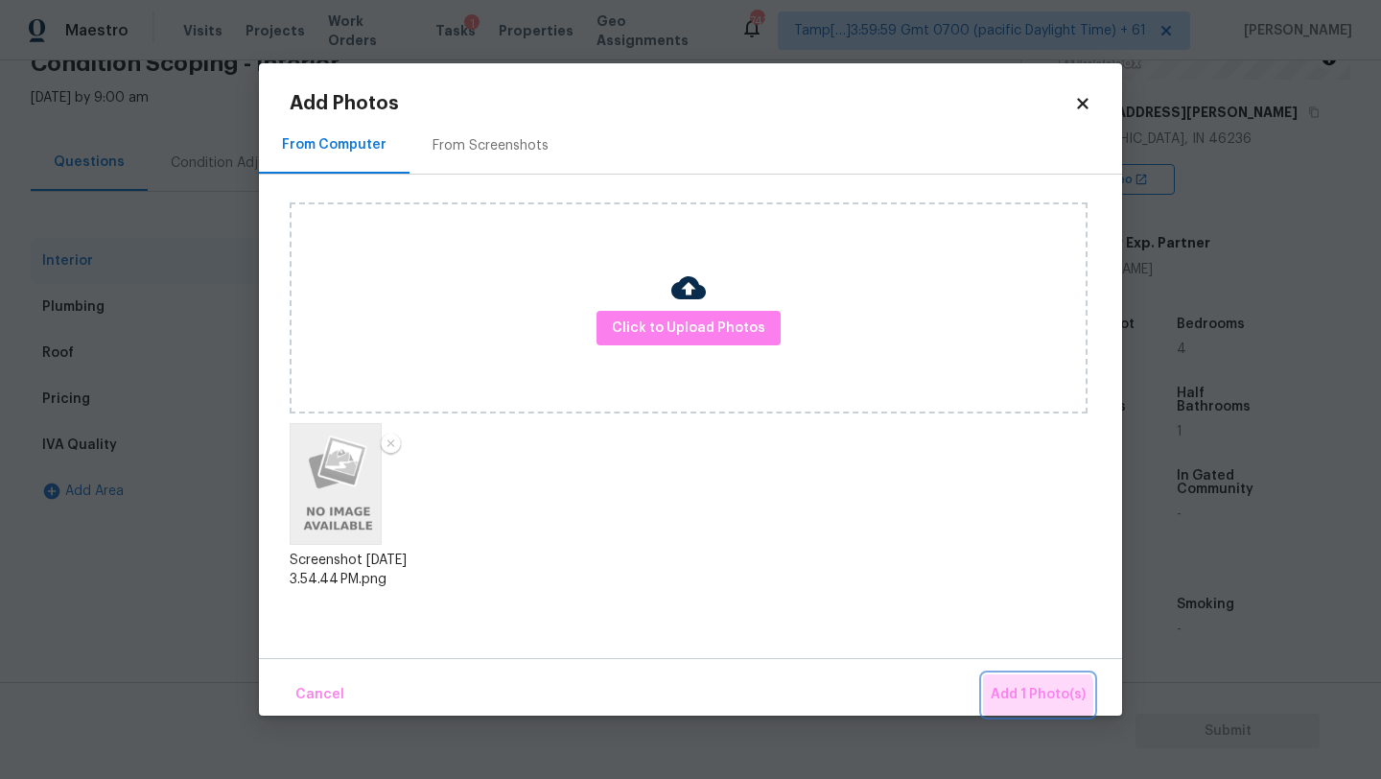
click at [1032, 701] on span "Add 1 Photo(s)" at bounding box center [1038, 695] width 95 height 24
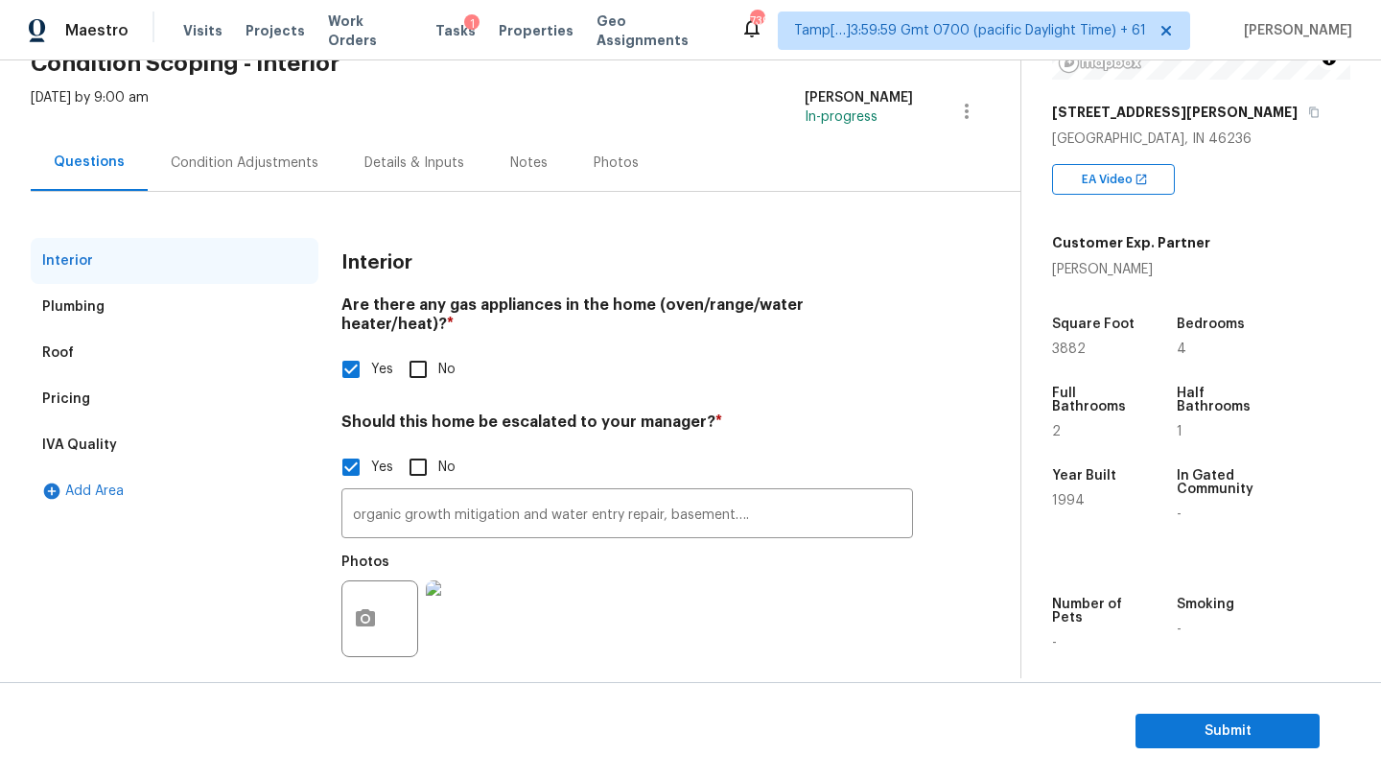
click at [112, 393] on div "Pricing" at bounding box center [175, 399] width 288 height 46
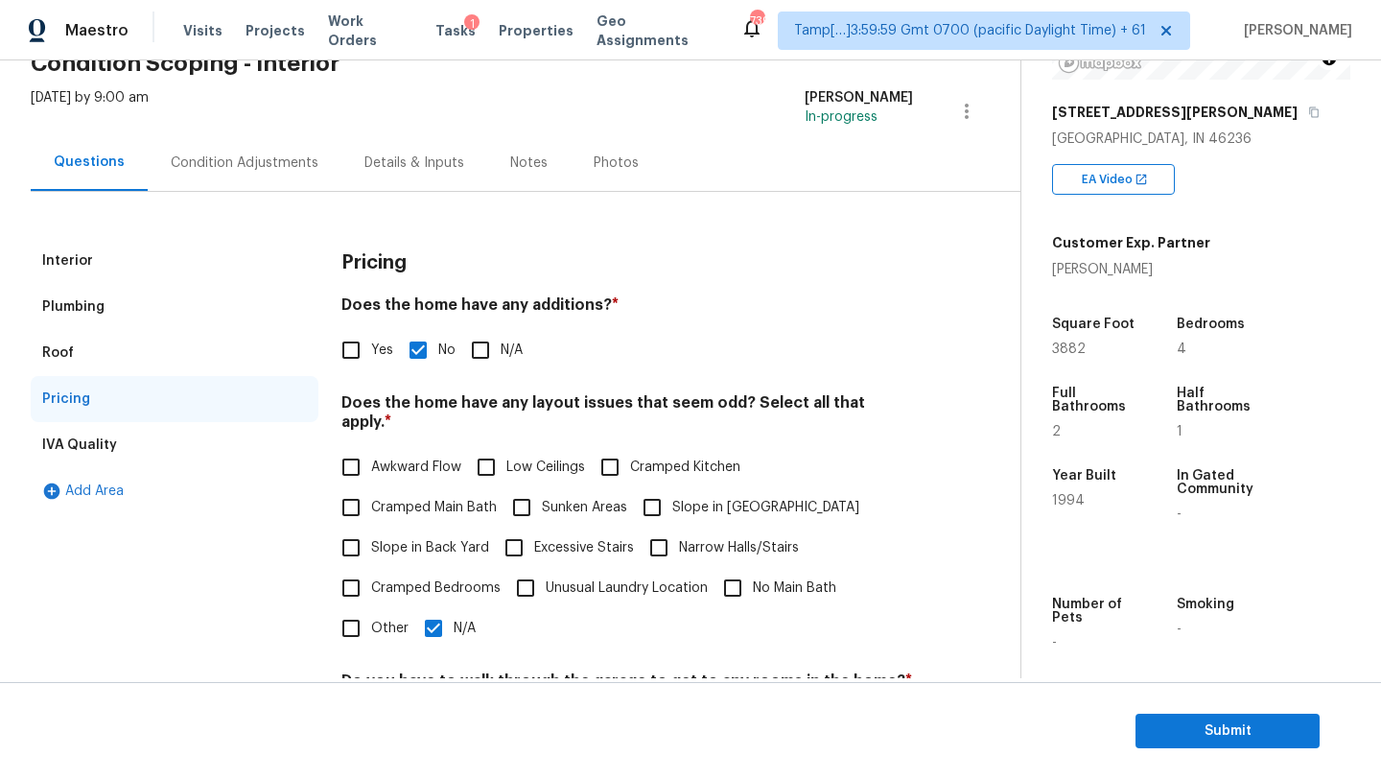
click at [341, 357] on input "Yes" at bounding box center [351, 350] width 40 height 40
checkbox input "true"
checkbox input "false"
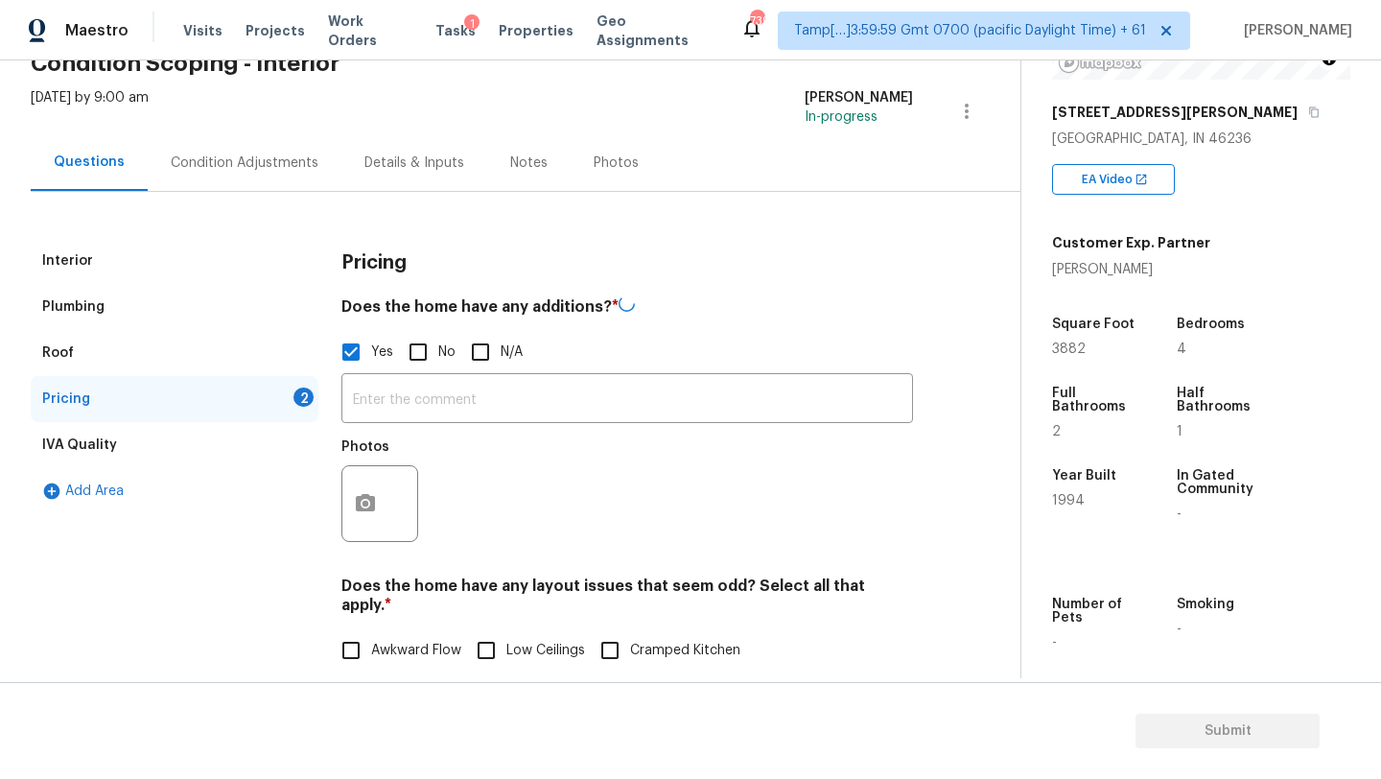
click at [407, 431] on div "Photos" at bounding box center [381, 491] width 81 height 125
click at [407, 431] on div "Photos" at bounding box center [381, 489] width 81 height 125
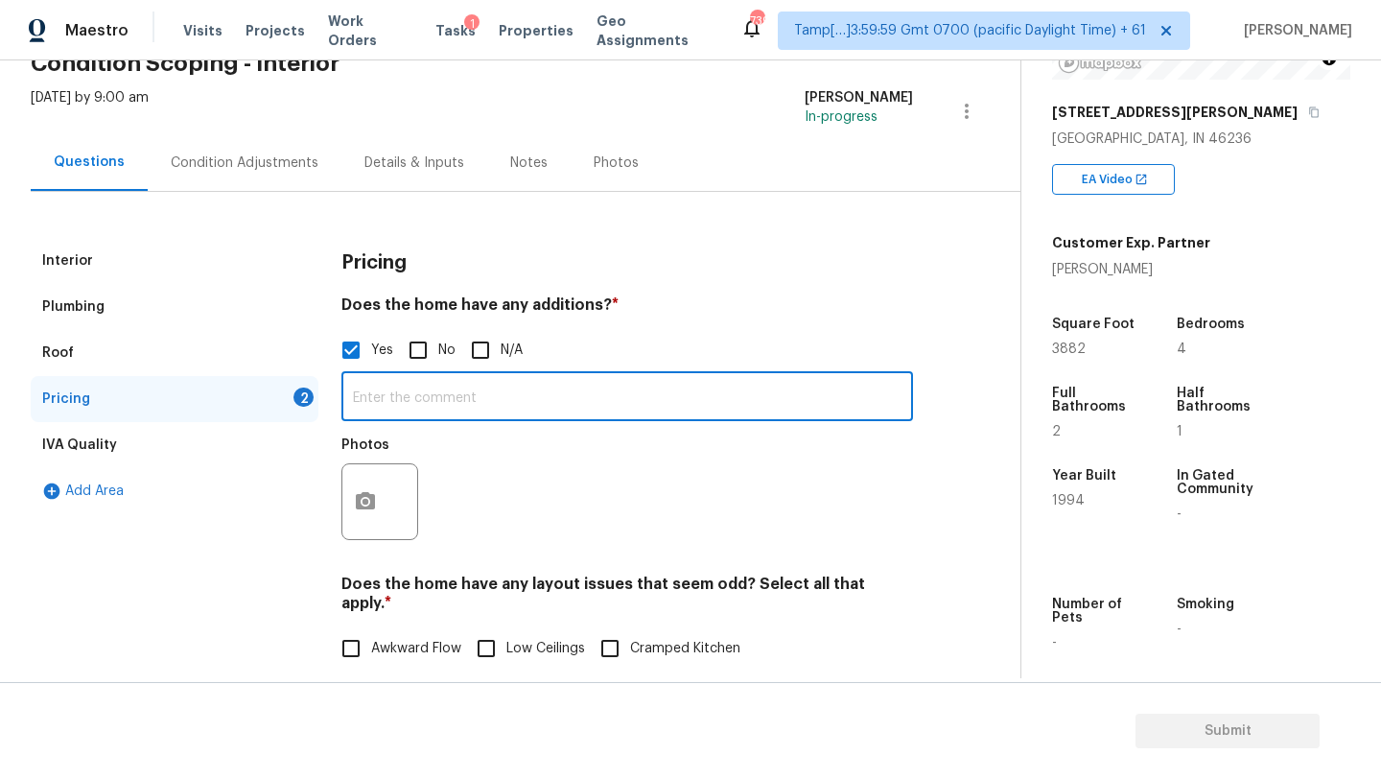
click at [421, 399] on input "text" at bounding box center [627, 398] width 572 height 45
type input "screened patio"
click at [379, 496] on button "button" at bounding box center [365, 501] width 46 height 75
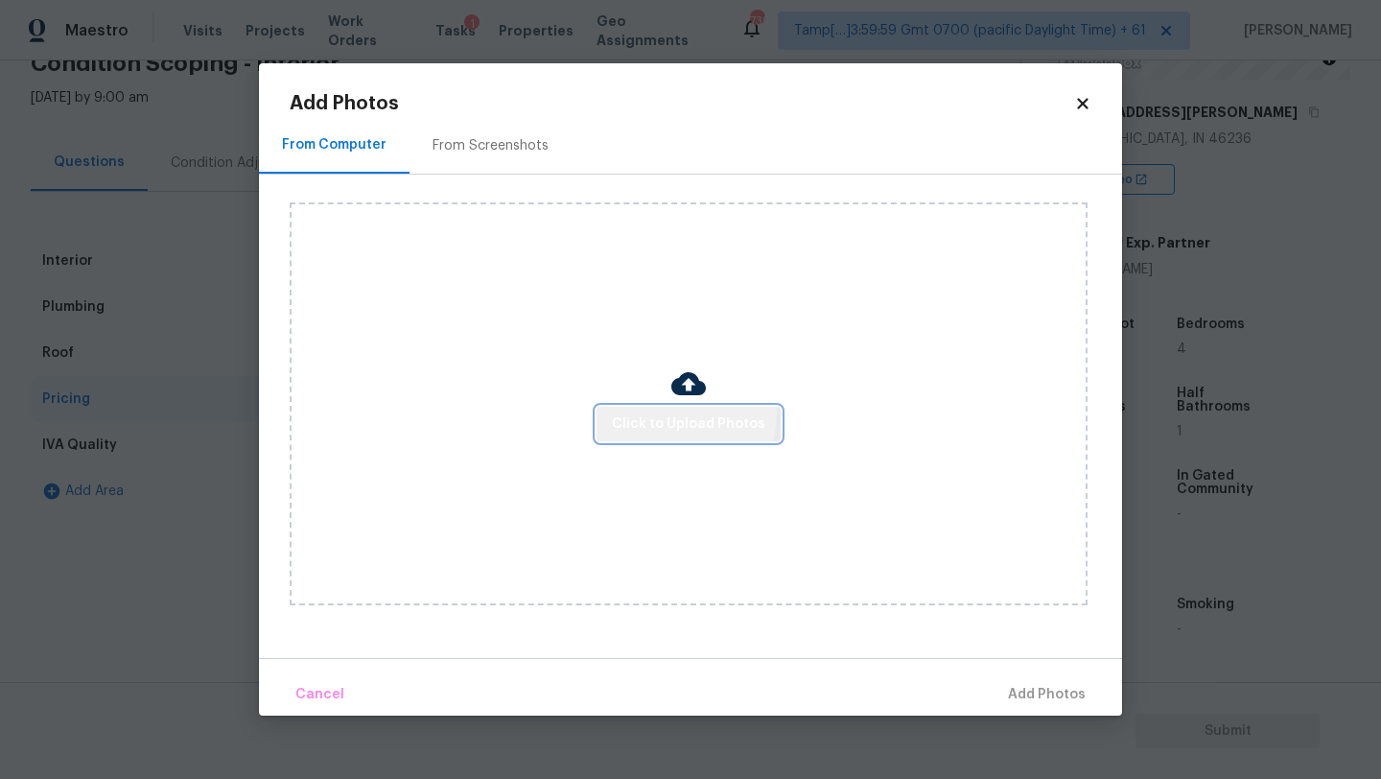
click at [645, 410] on button "Click to Upload Photos" at bounding box center [689, 424] width 184 height 35
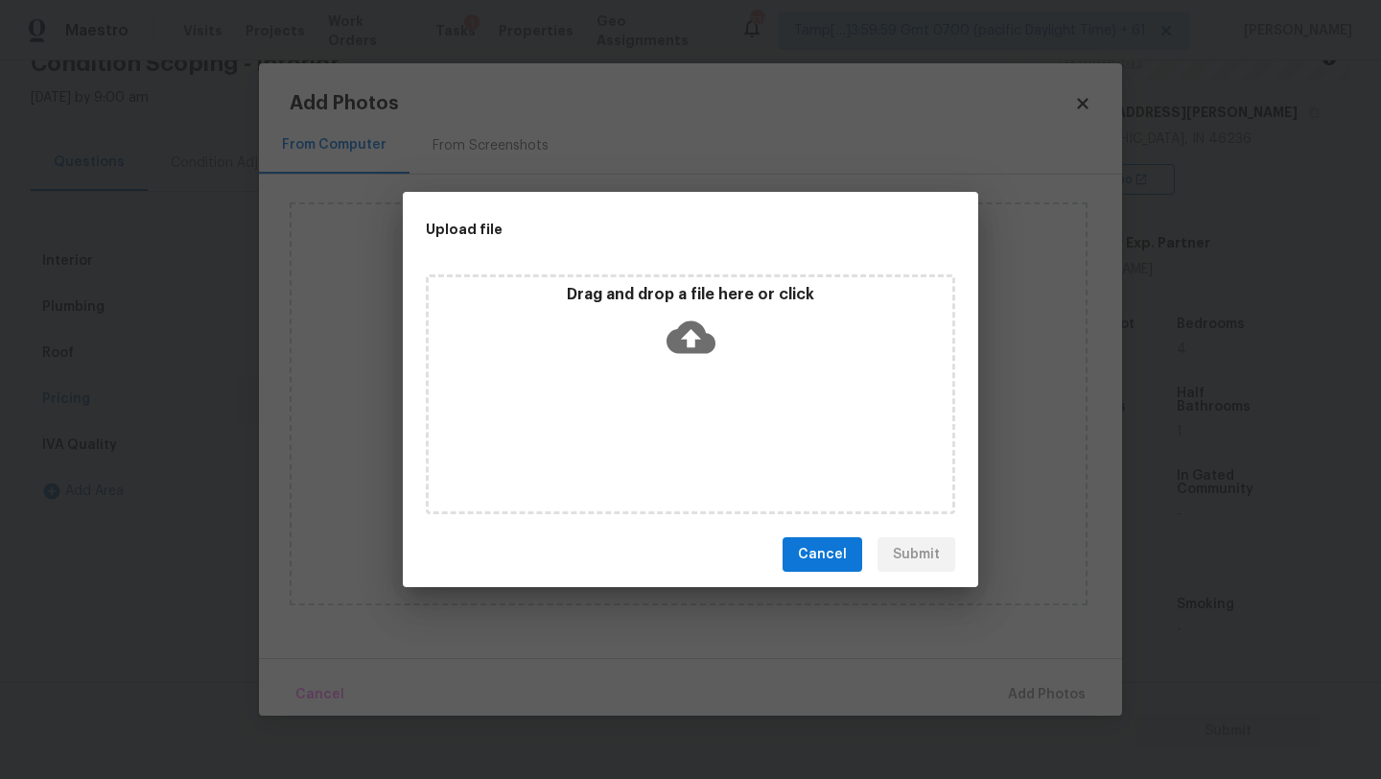
click at [684, 386] on div "Drag and drop a file here or click" at bounding box center [690, 394] width 529 height 240
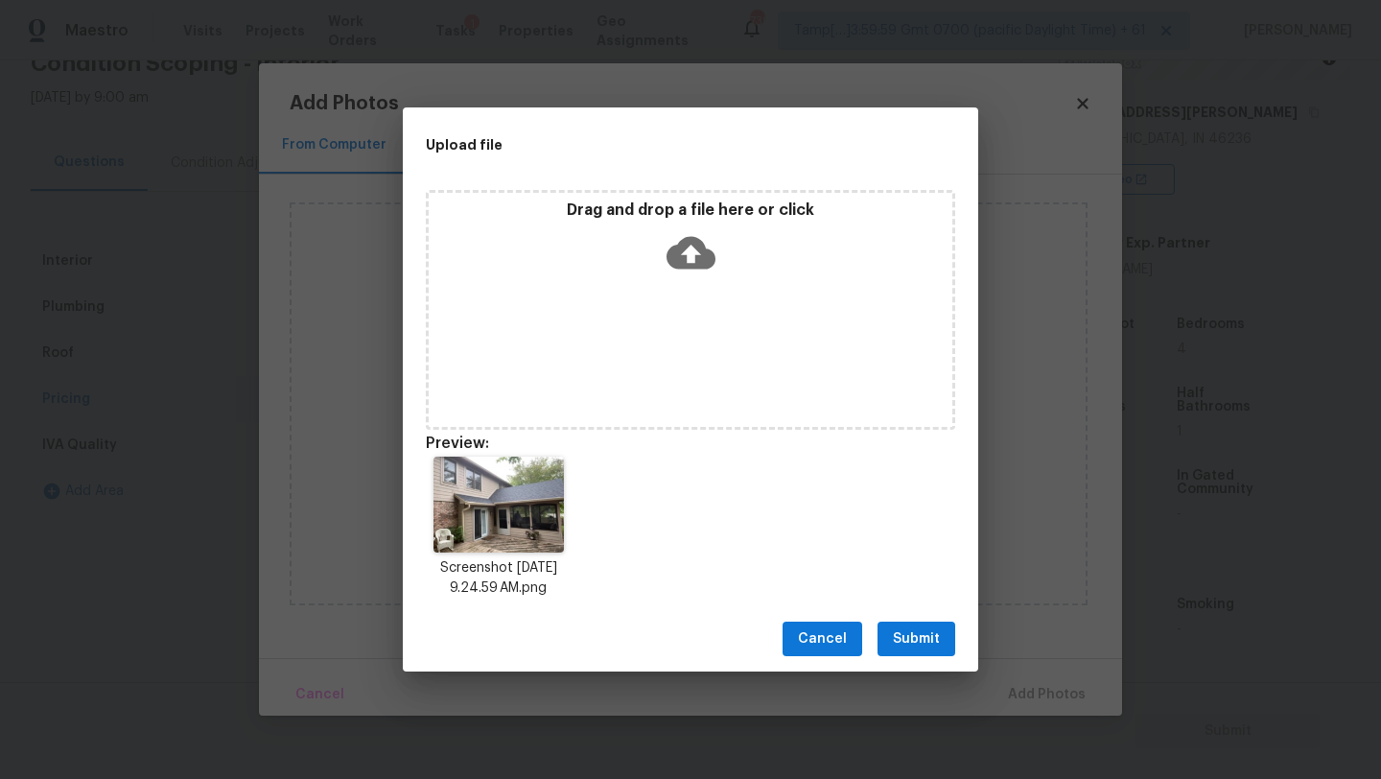
click at [910, 638] on span "Submit" at bounding box center [916, 639] width 47 height 24
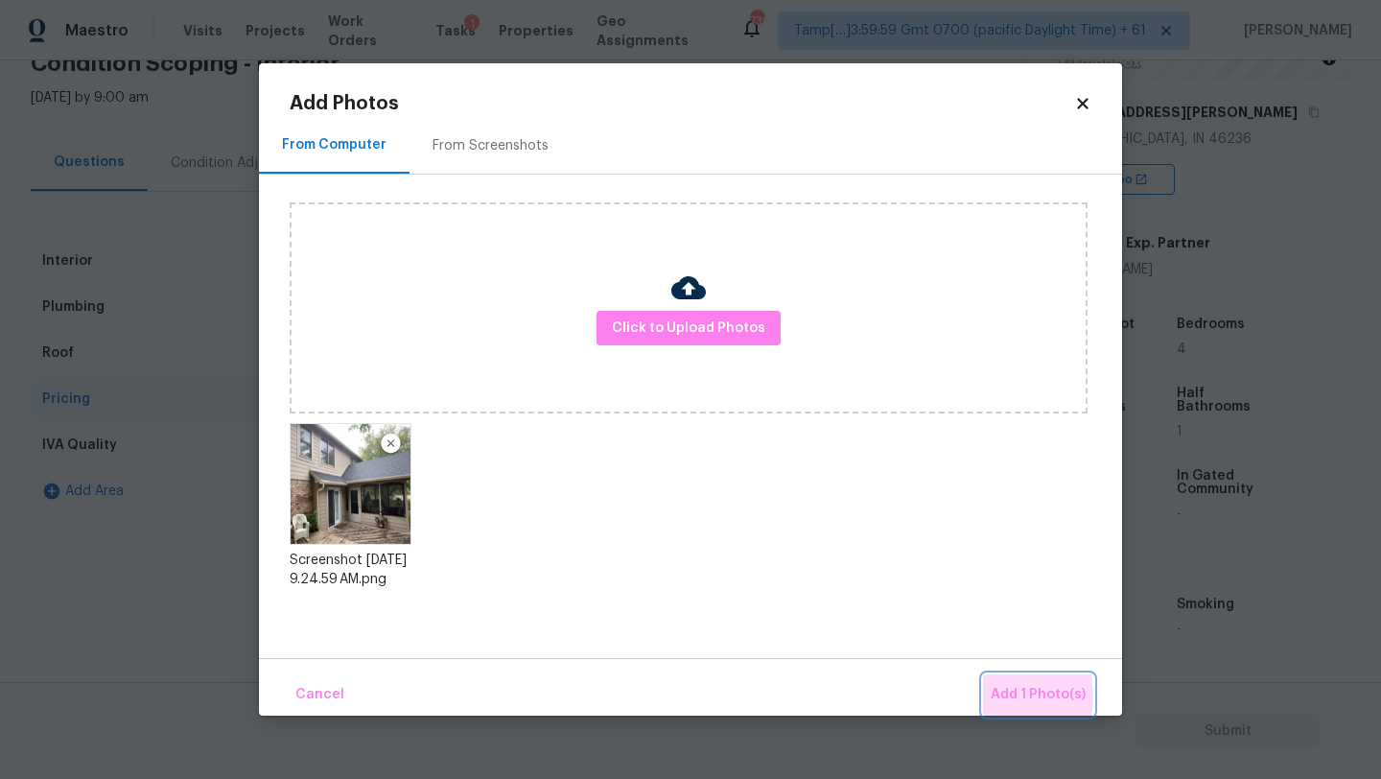
click at [1006, 696] on span "Add 1 Photo(s)" at bounding box center [1038, 695] width 95 height 24
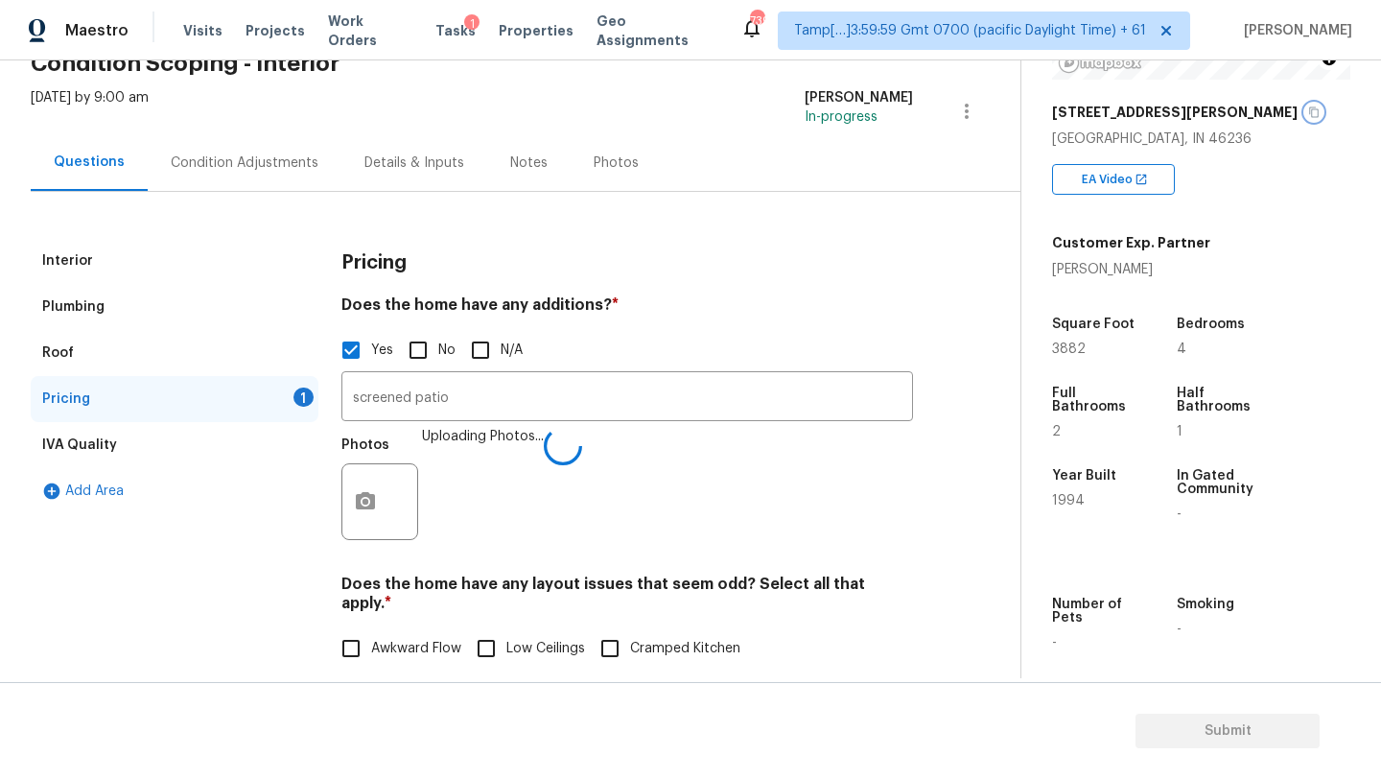
click at [1308, 108] on icon "button" at bounding box center [1314, 112] width 12 height 12
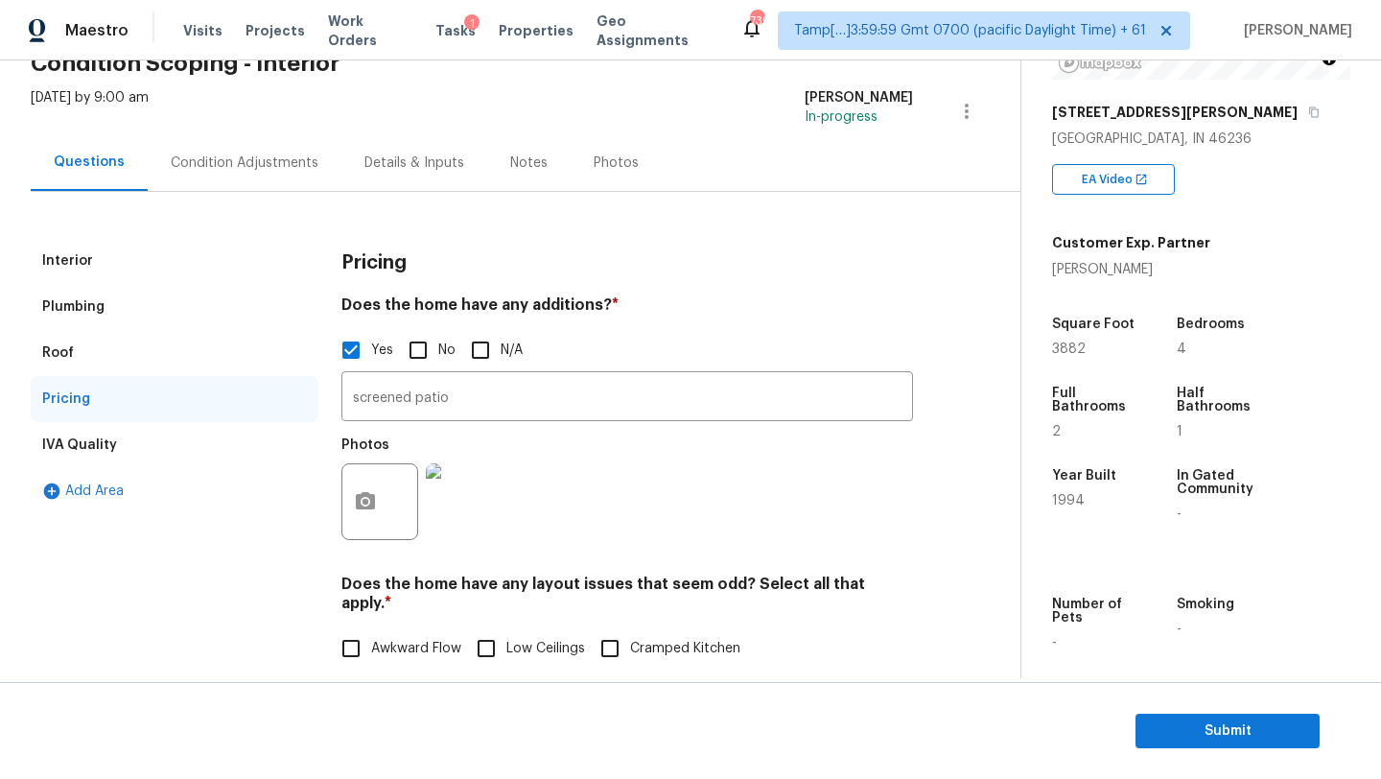
click at [273, 126] on div "Wed, Sep 24 2025 by 9:00 am Rajesh M In-progress" at bounding box center [526, 111] width 990 height 46
click at [273, 150] on div "Condition Adjustments" at bounding box center [245, 162] width 194 height 57
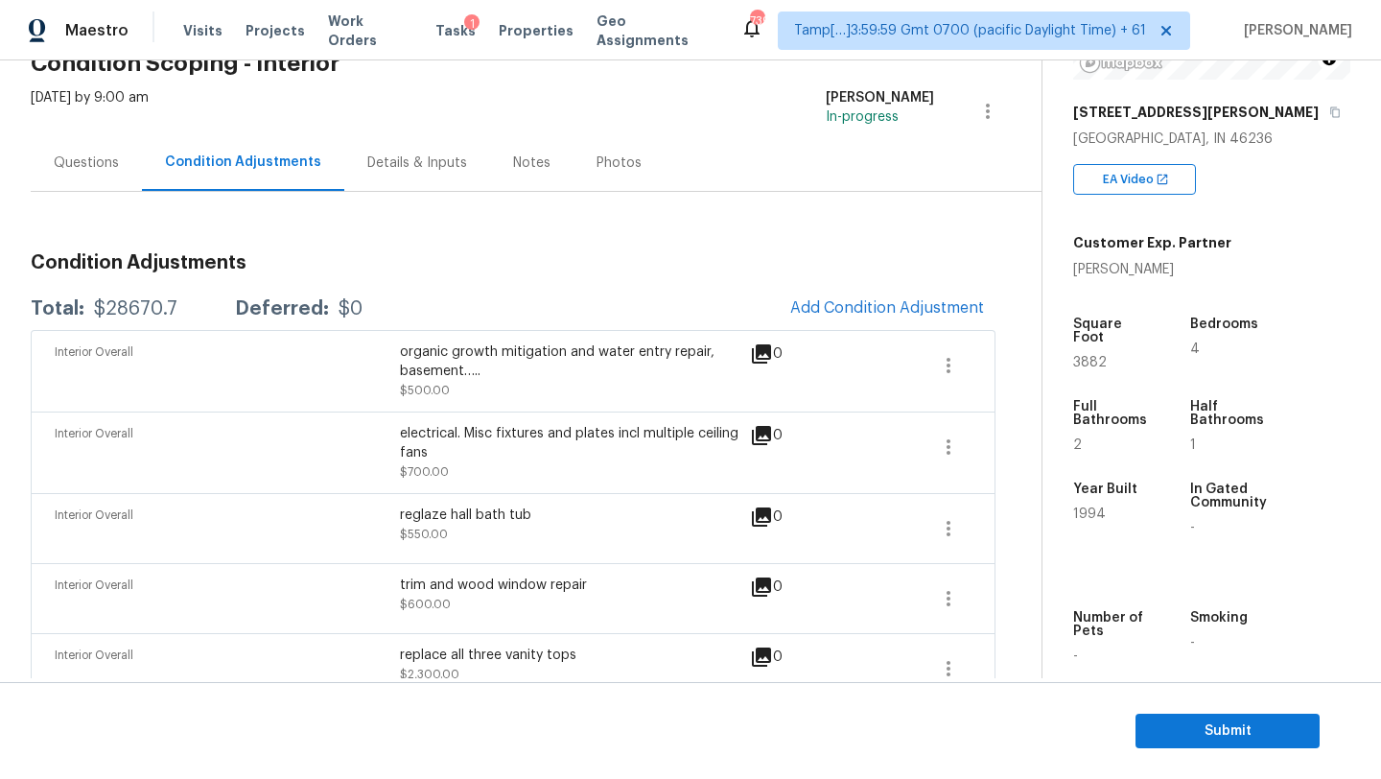
scroll to position [183, 0]
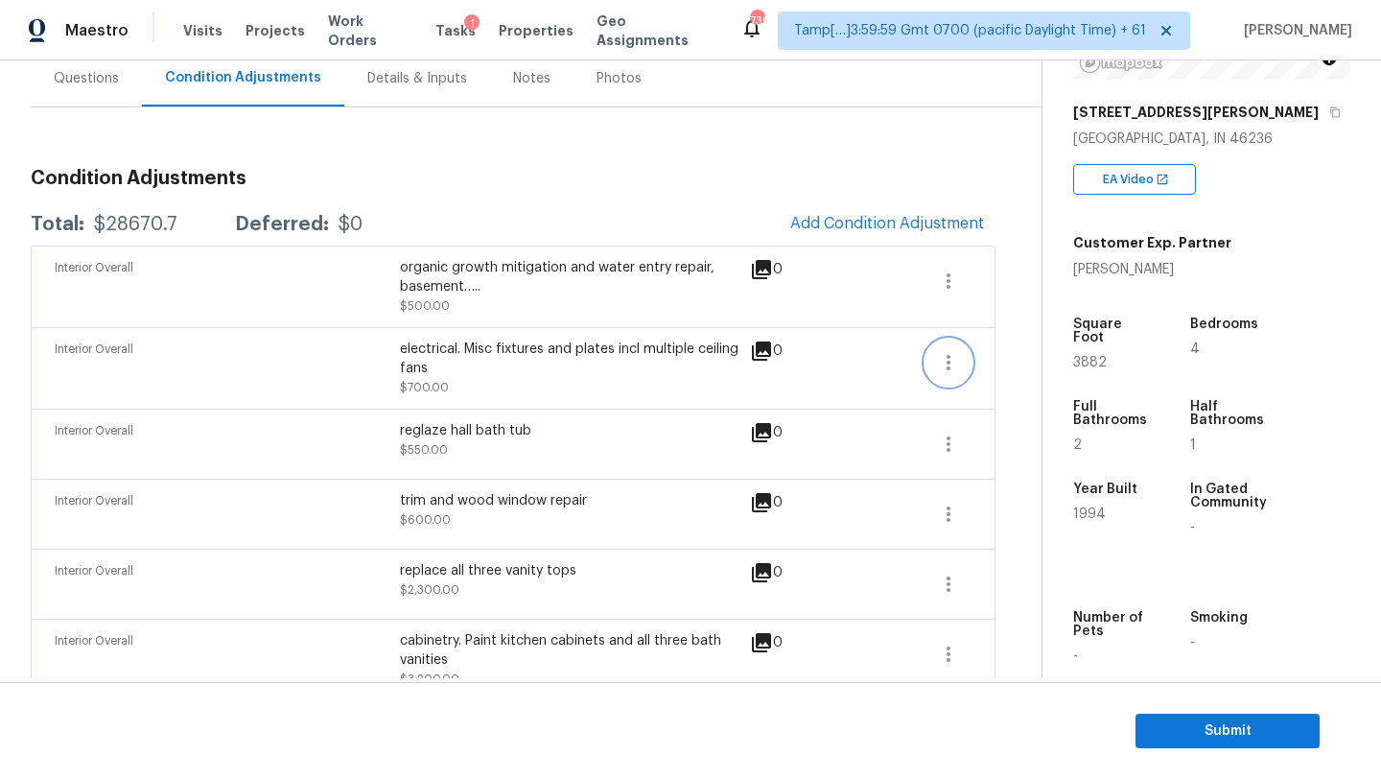
click at [946, 340] on button "button" at bounding box center [948, 363] width 46 height 46
click at [1036, 364] on div "Edit" at bounding box center [1056, 358] width 150 height 19
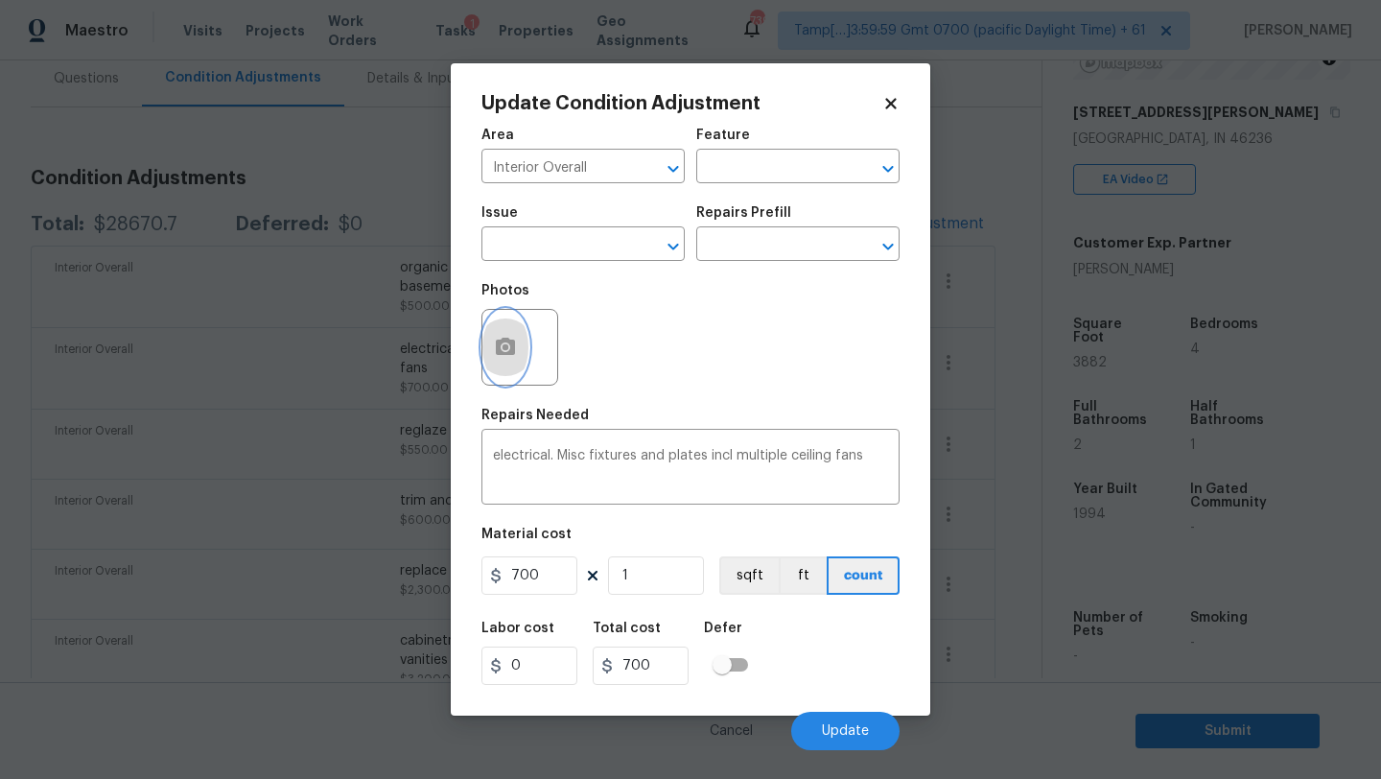
click at [496, 339] on icon "button" at bounding box center [505, 347] width 23 height 23
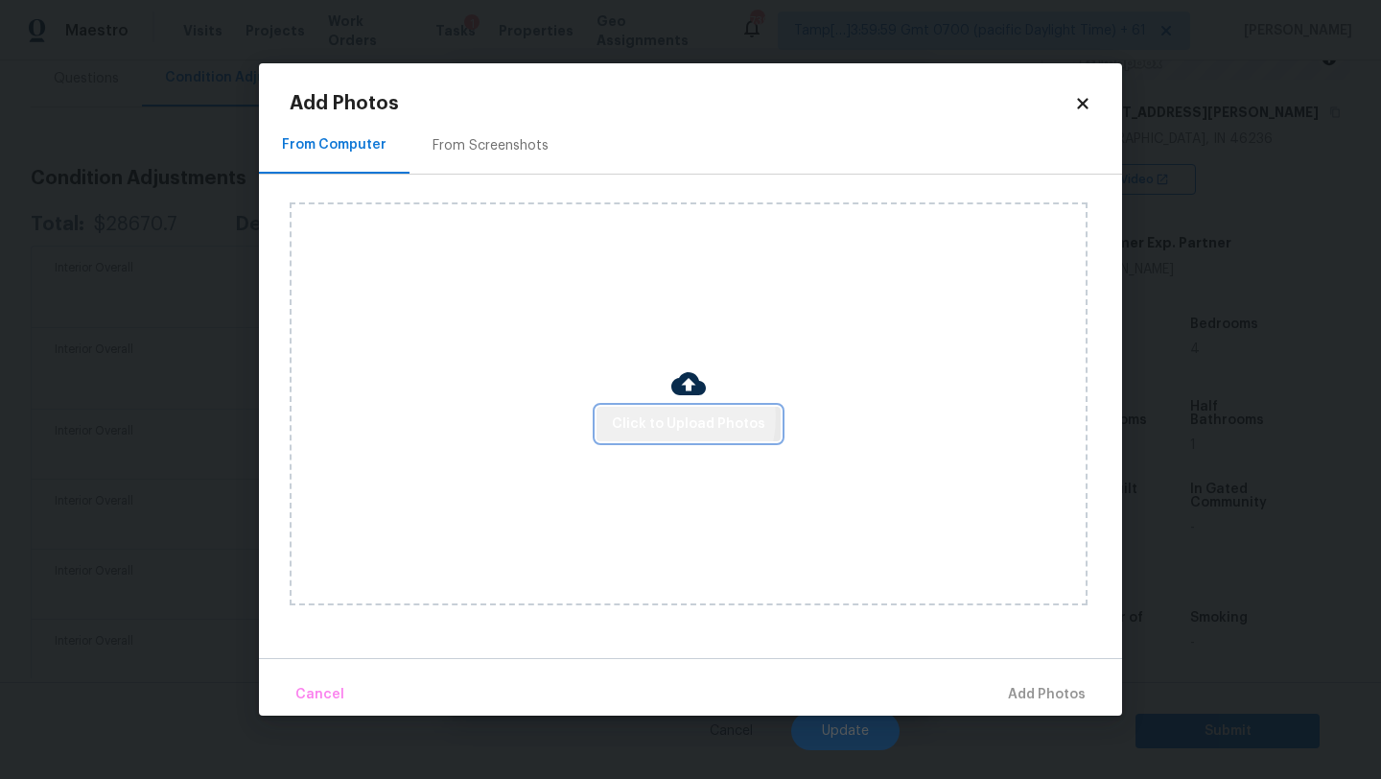
click at [668, 417] on span "Click to Upload Photos" at bounding box center [688, 424] width 153 height 24
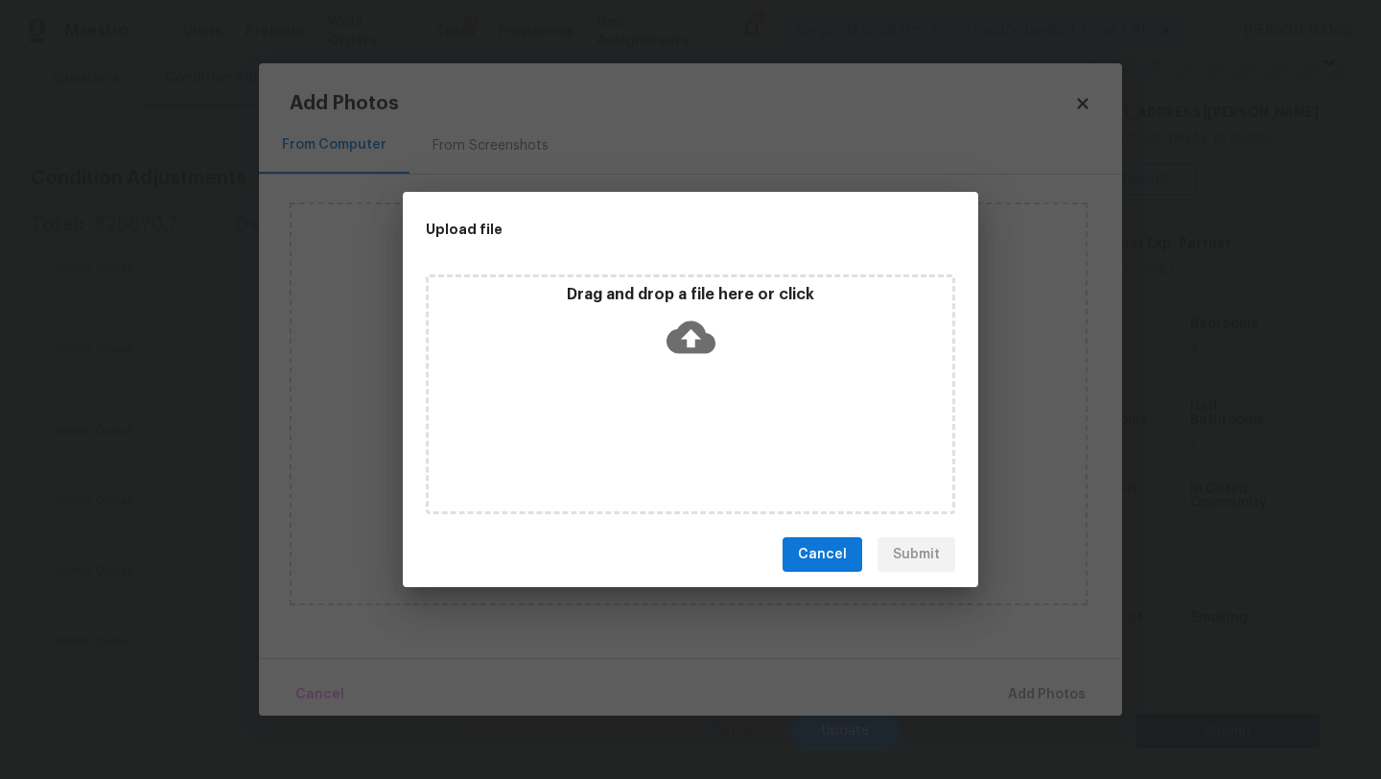
click at [671, 349] on icon at bounding box center [691, 337] width 49 height 33
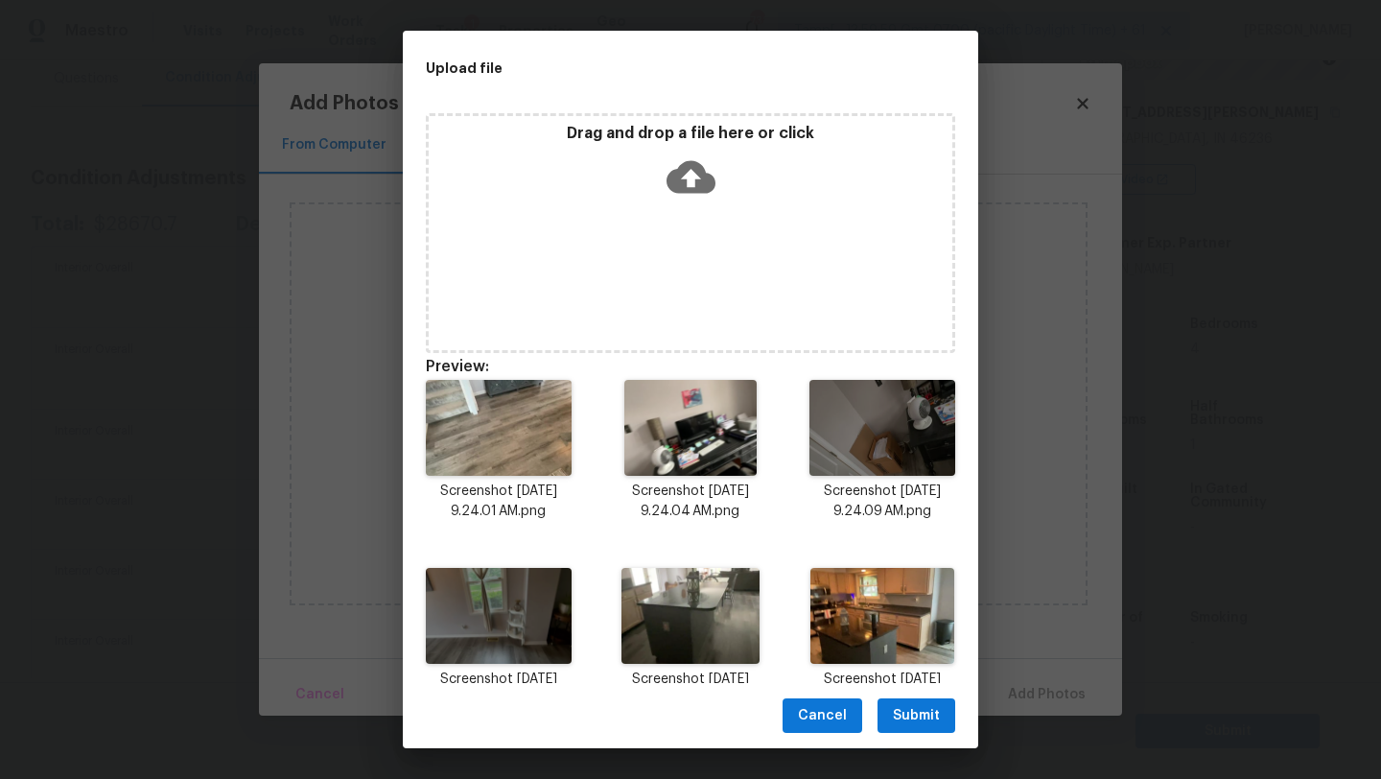
click at [909, 720] on span "Submit" at bounding box center [916, 716] width 47 height 24
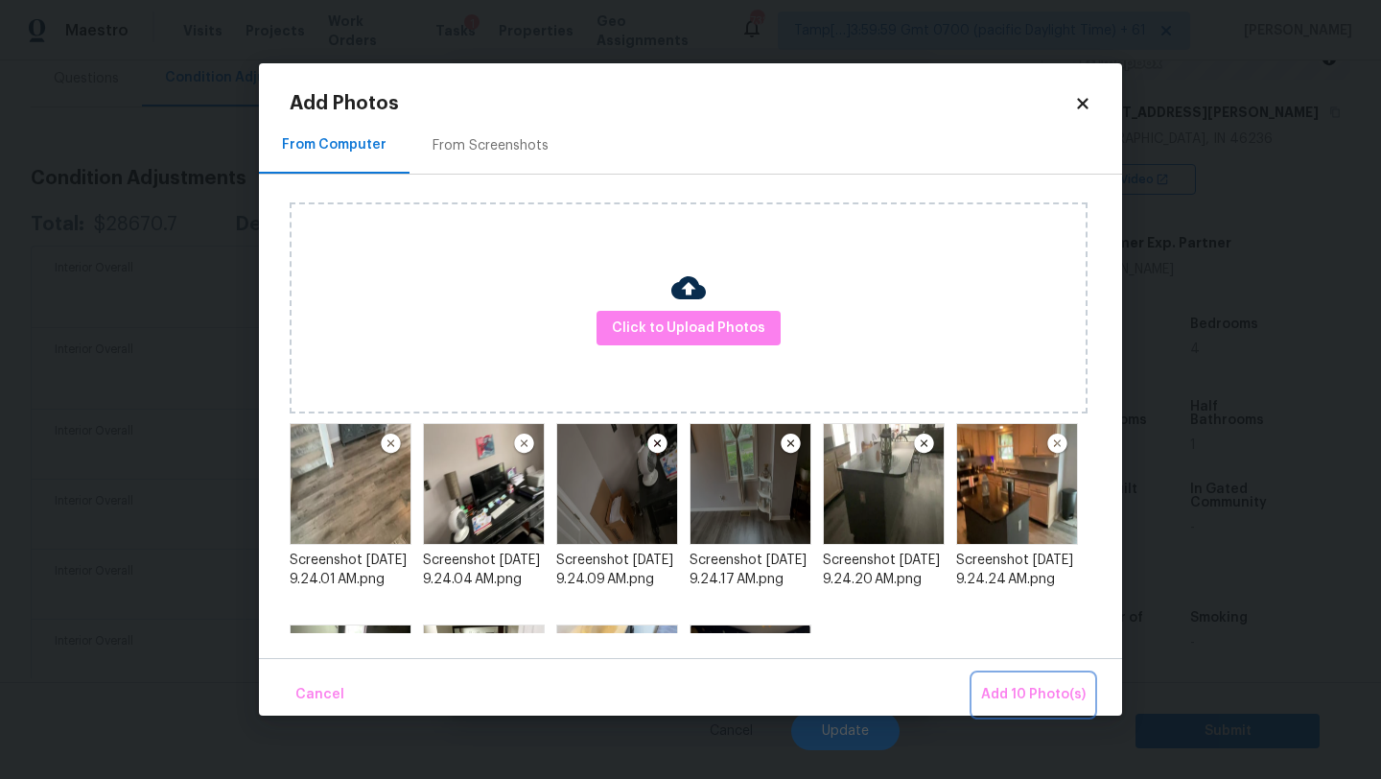
click at [1040, 698] on span "Add 10 Photo(s)" at bounding box center [1033, 695] width 105 height 24
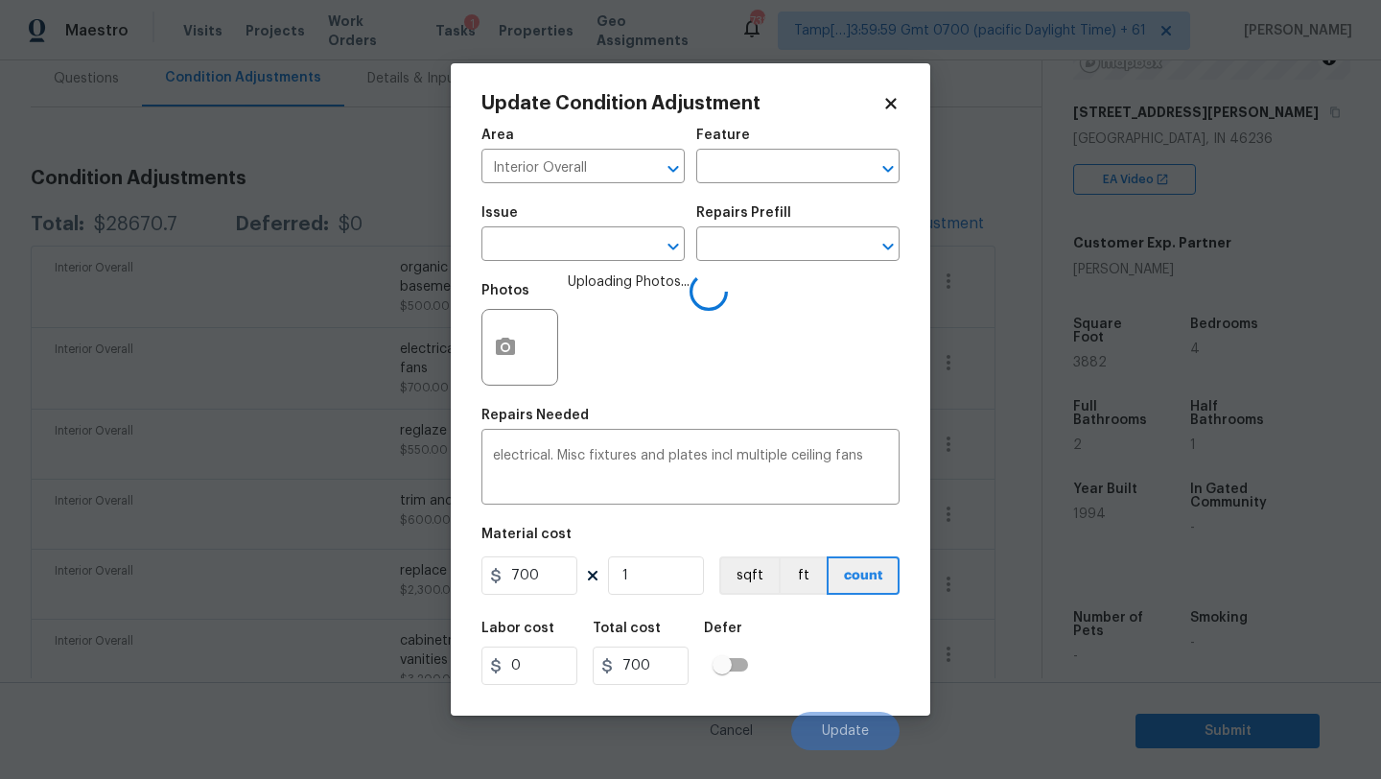
click at [791, 660] on div "Labor cost 0 Total cost 700 Defer" at bounding box center [690, 653] width 418 height 86
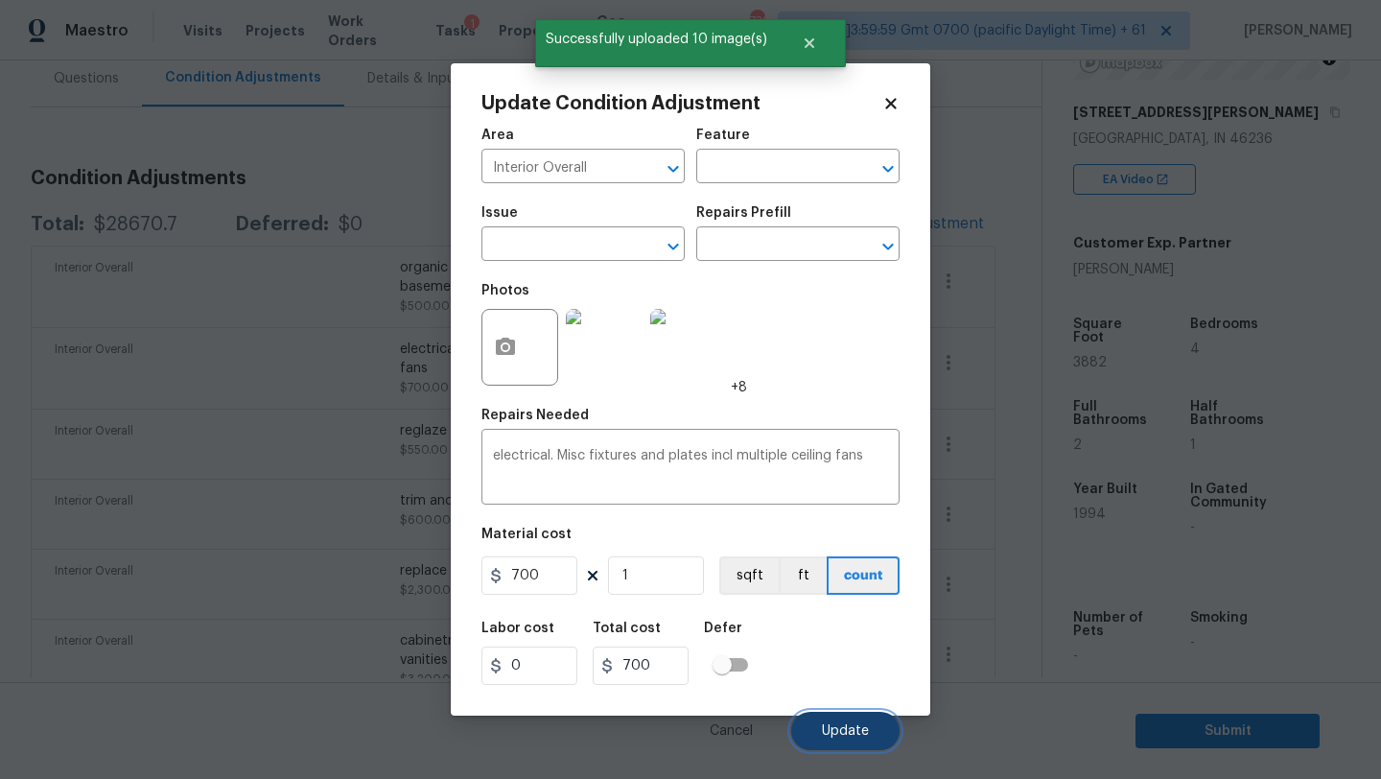
click at [844, 721] on button "Update" at bounding box center [845, 731] width 108 height 38
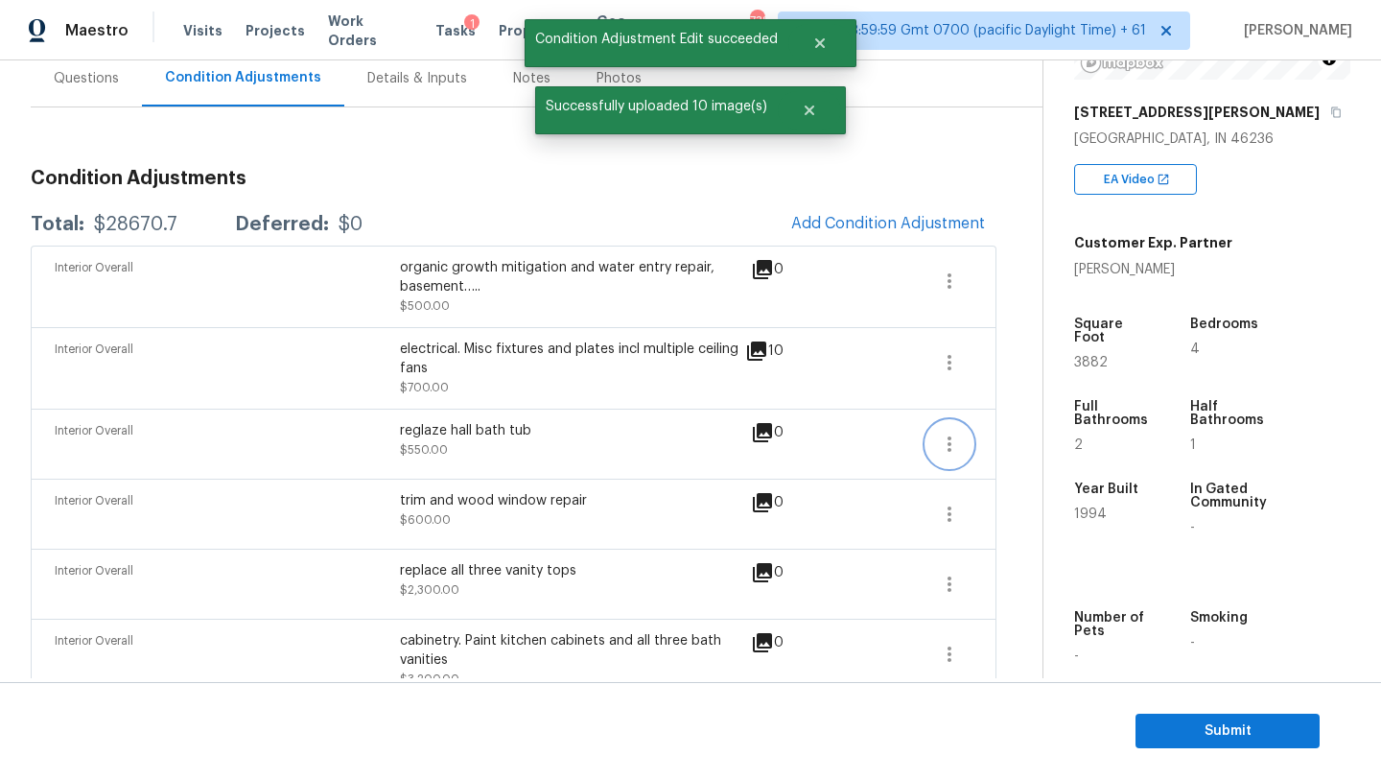
click at [951, 438] on icon "button" at bounding box center [949, 444] width 23 height 23
click at [1012, 438] on div "Edit" at bounding box center [1058, 441] width 150 height 19
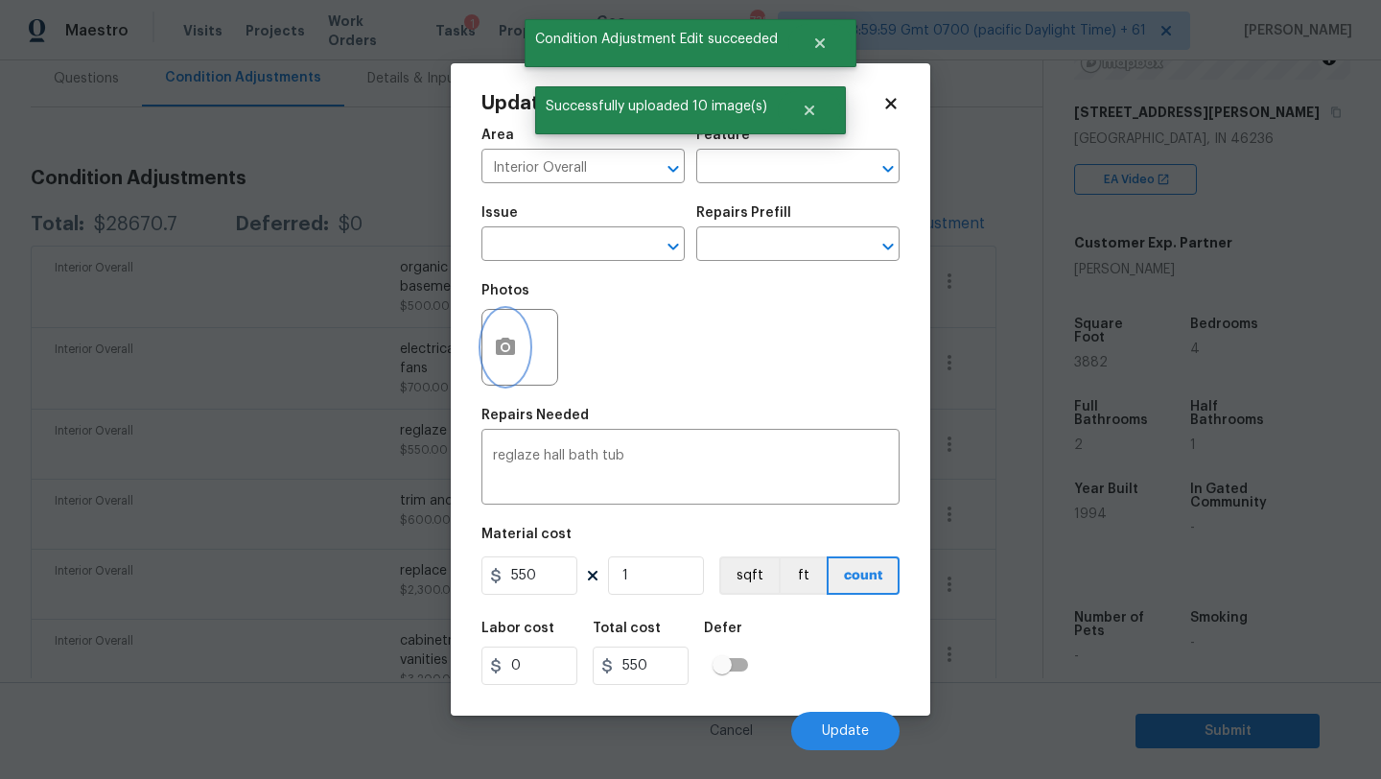
click at [503, 353] on icon "button" at bounding box center [505, 346] width 19 height 17
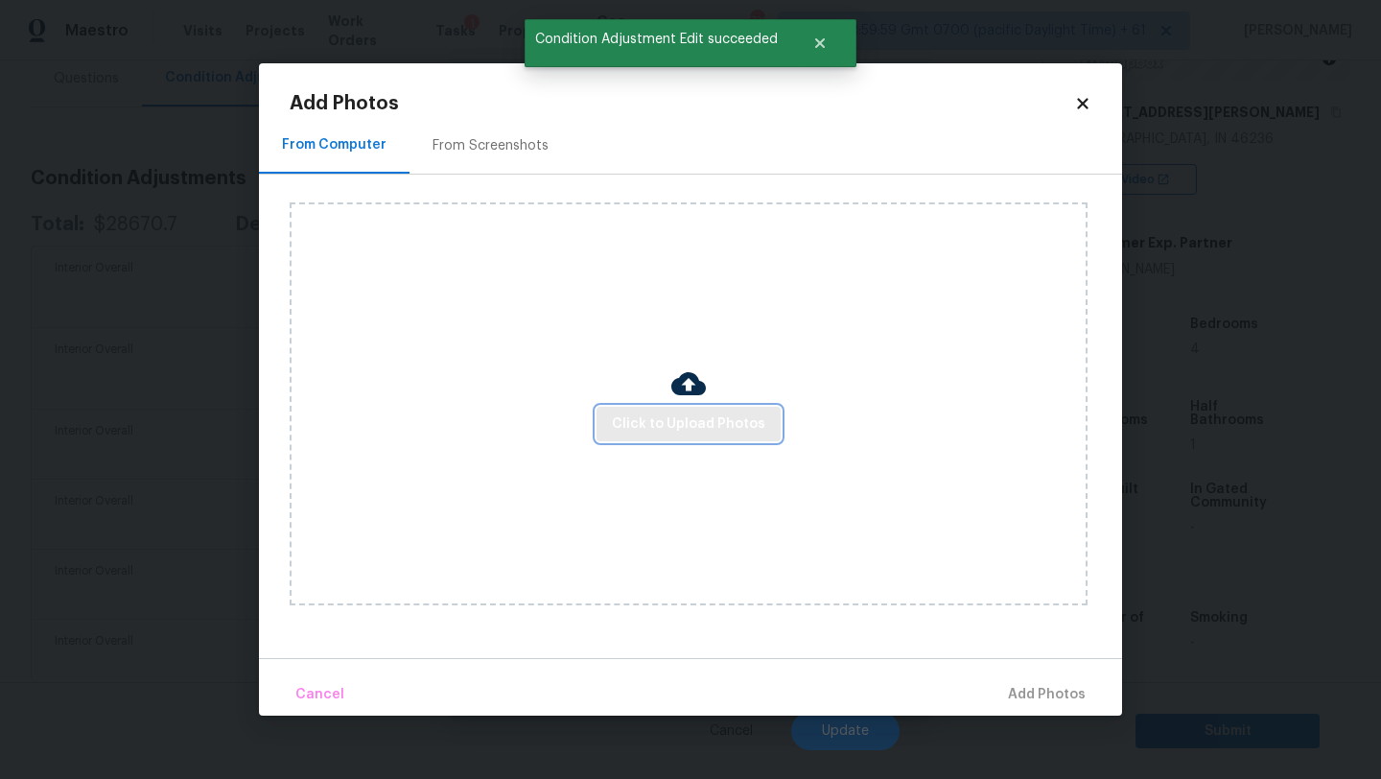
click at [623, 429] on span "Click to Upload Photos" at bounding box center [688, 424] width 153 height 24
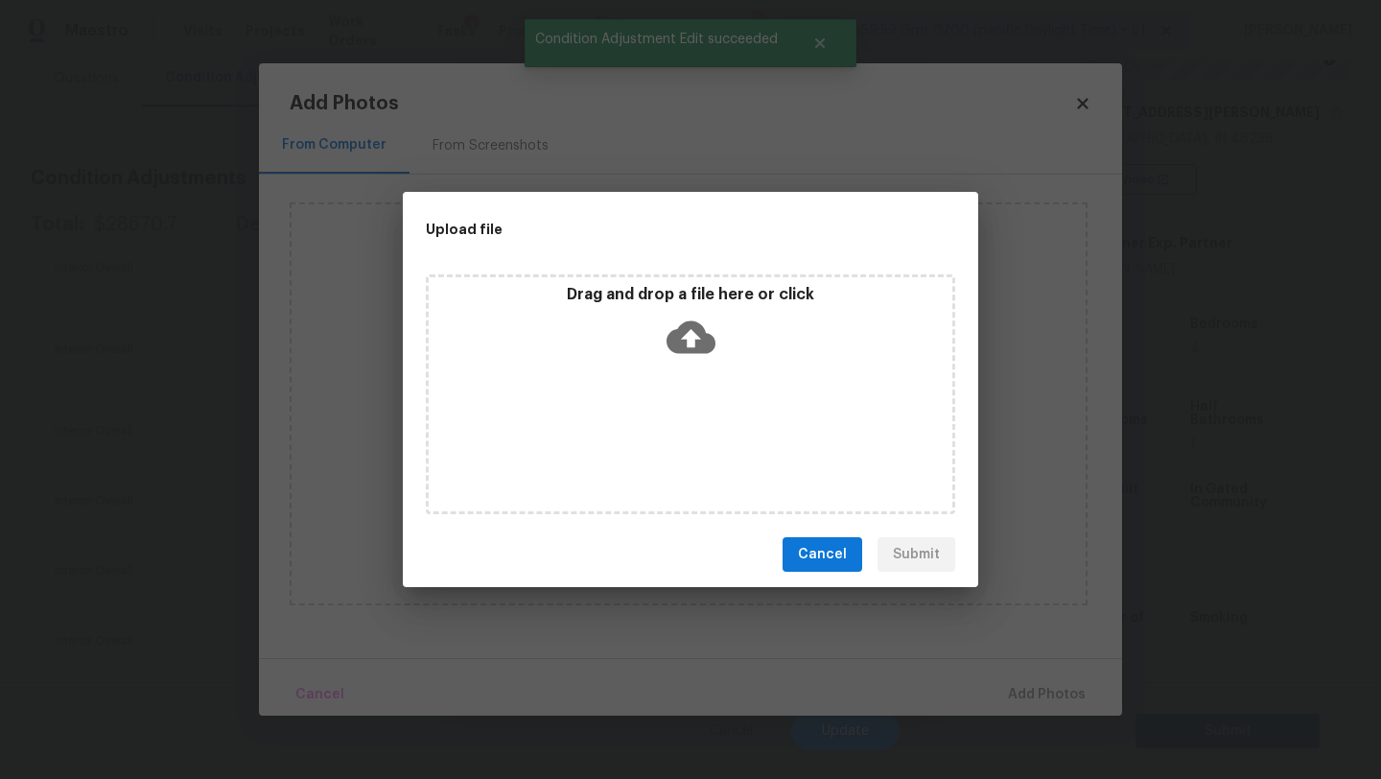
click at [704, 343] on icon at bounding box center [691, 337] width 49 height 33
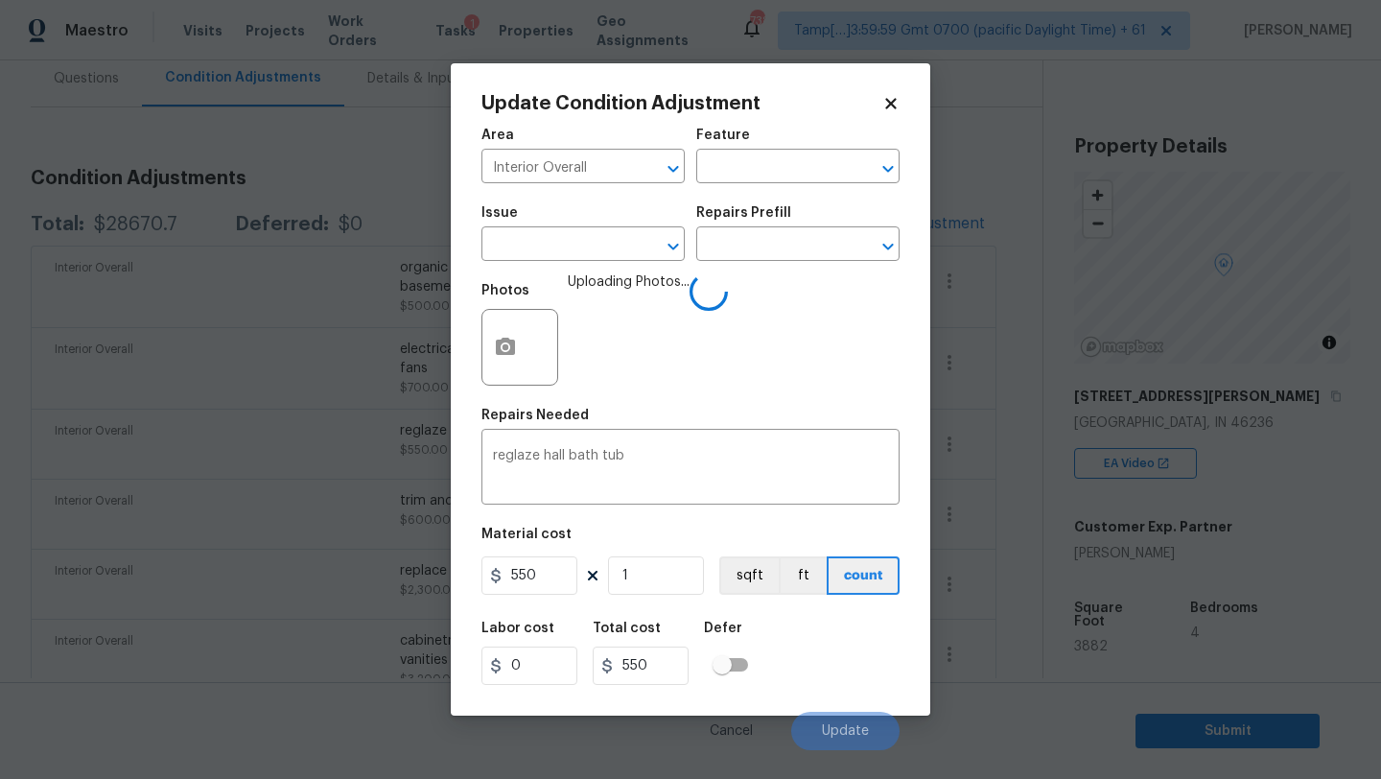
scroll to position [284, 0]
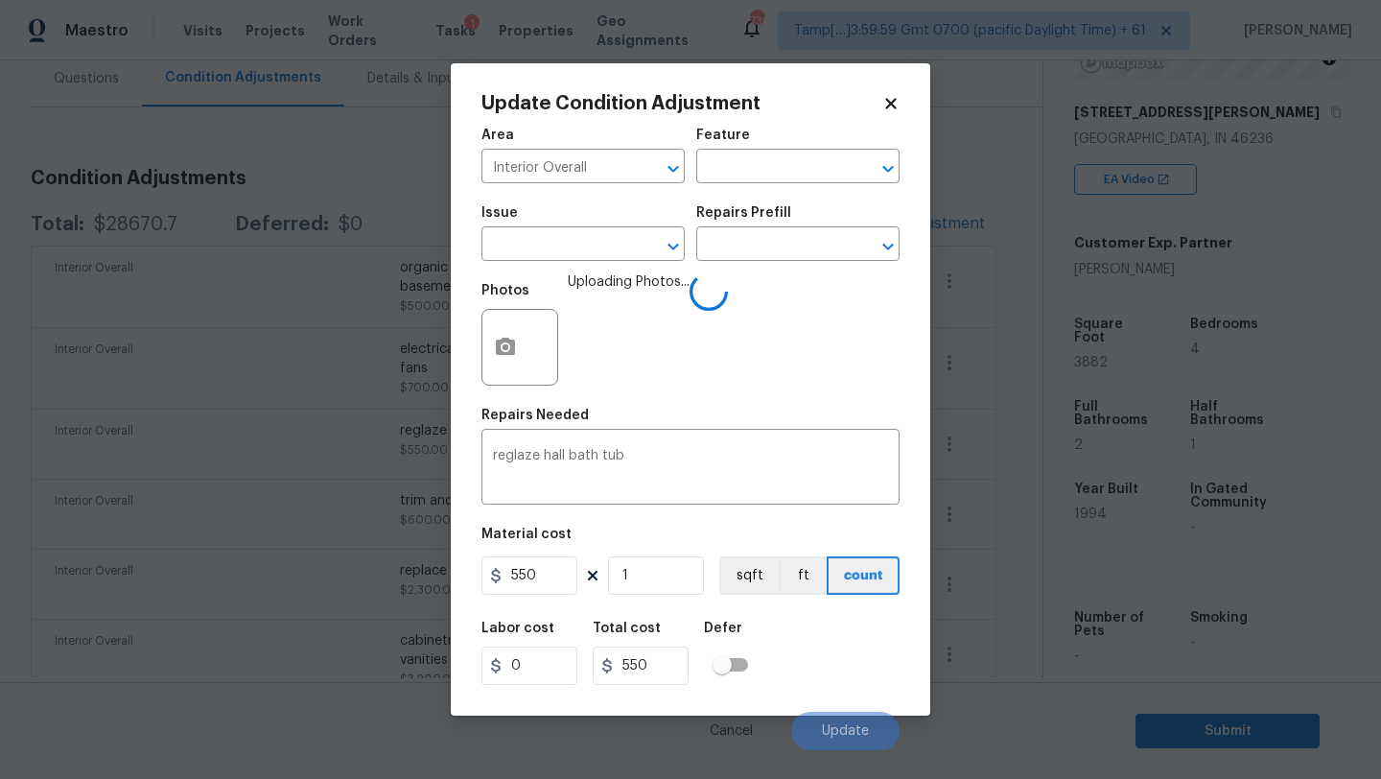
click at [768, 618] on div "Labor cost 0 Total cost 550 Defer" at bounding box center [690, 653] width 418 height 86
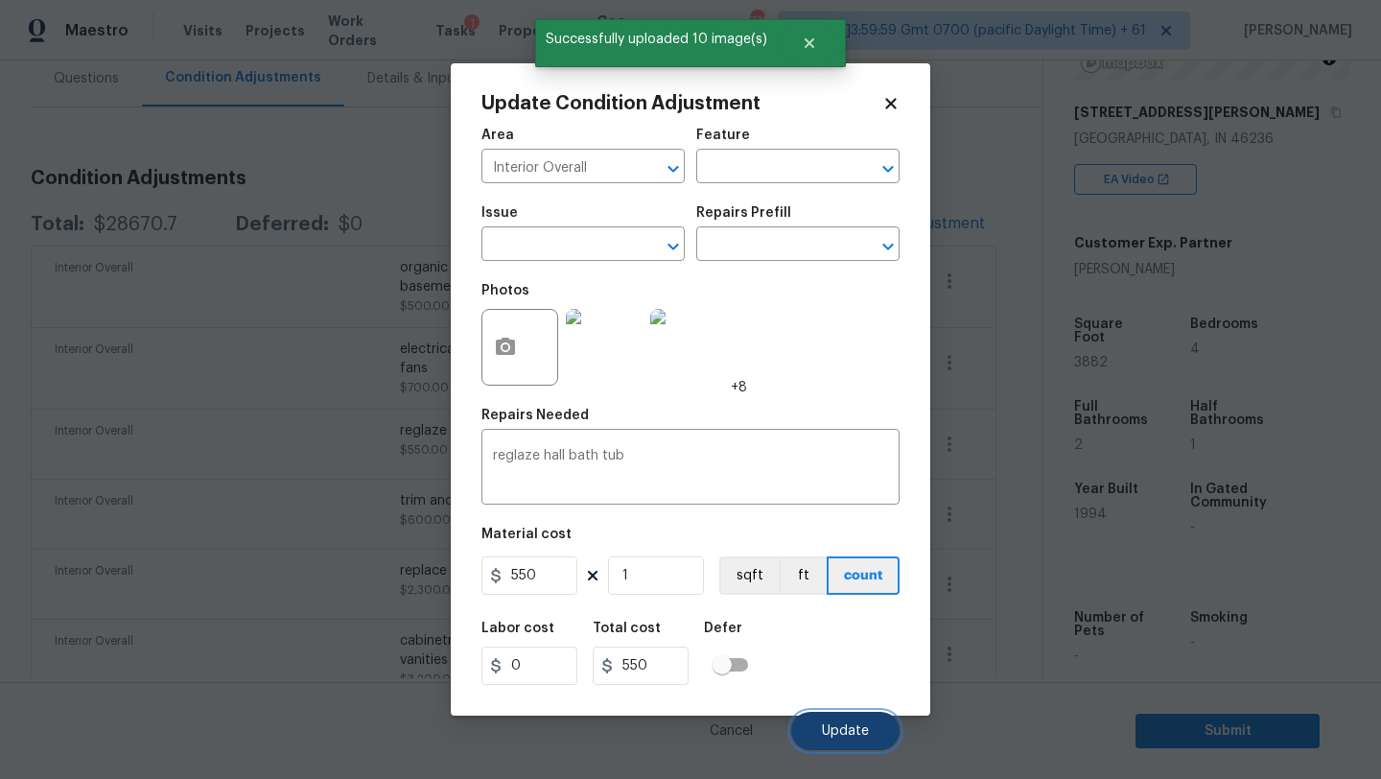
click at [830, 721] on button "Update" at bounding box center [845, 731] width 108 height 38
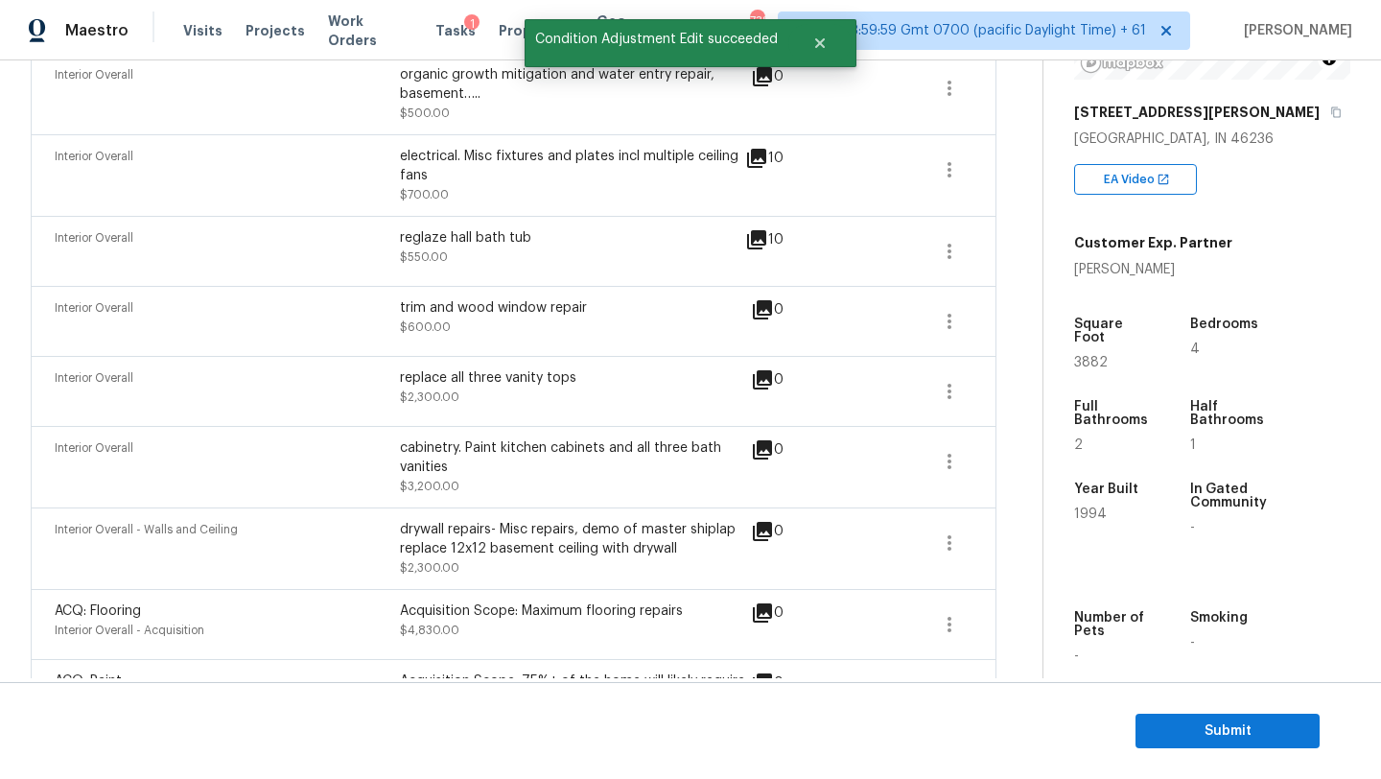
scroll to position [383, 0]
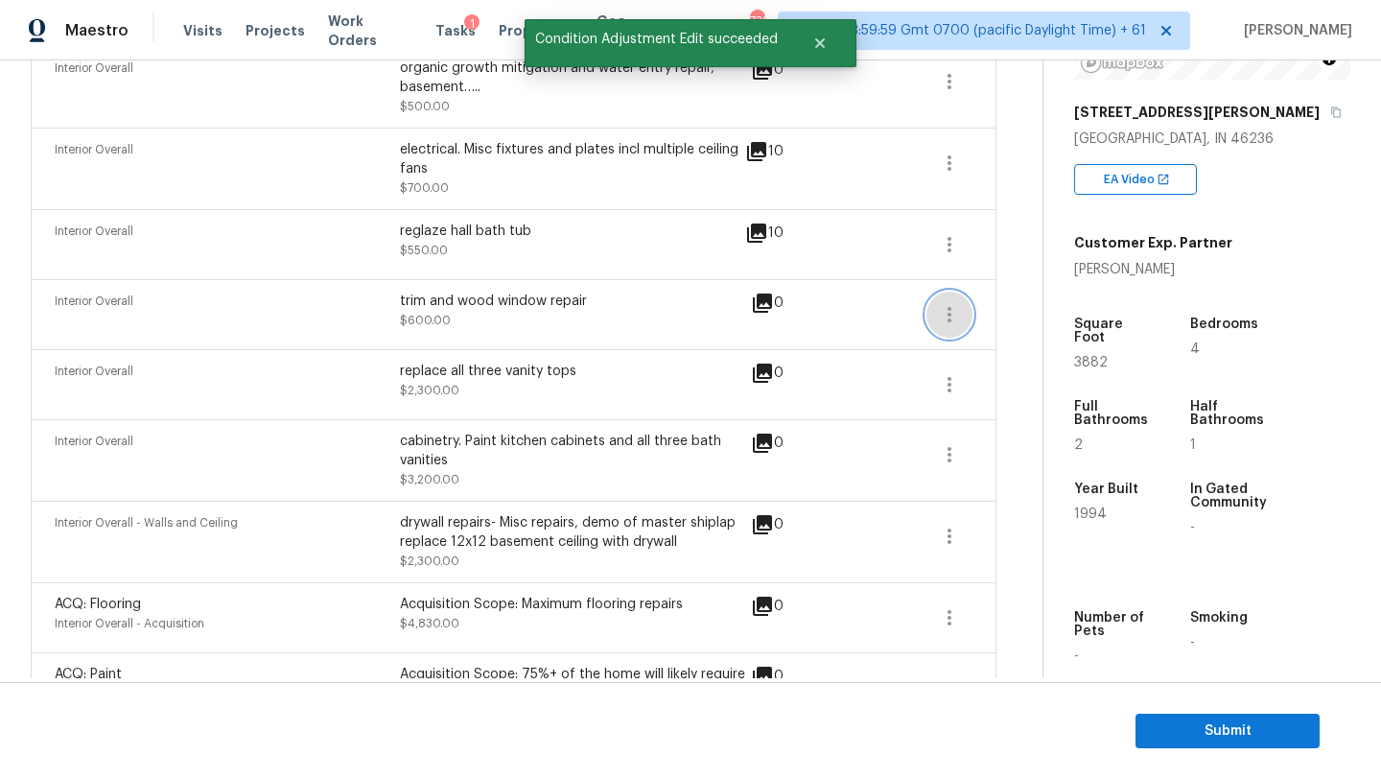
click at [953, 317] on icon "button" at bounding box center [949, 314] width 23 height 23
click at [1011, 313] on div "Edit" at bounding box center [1058, 311] width 150 height 19
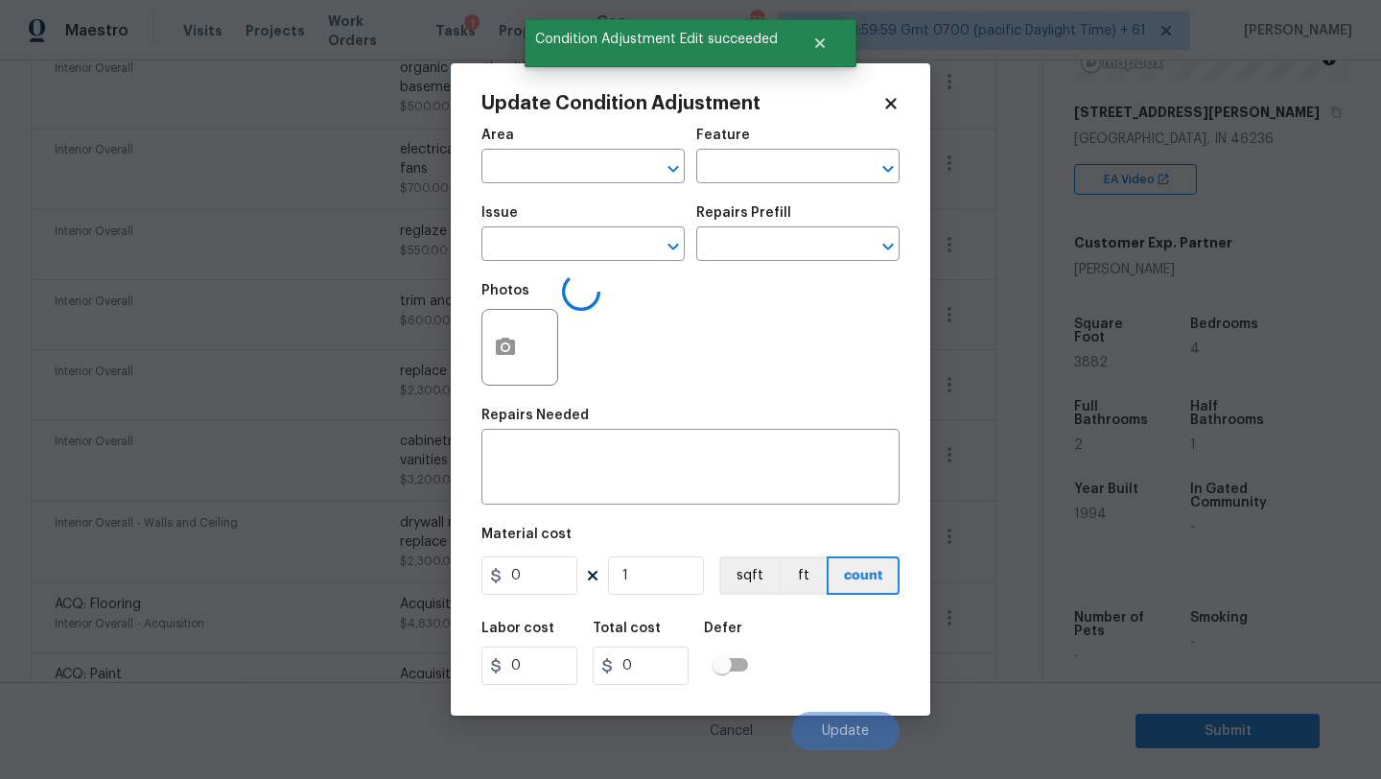
type input "Interior Overall"
type textarea "trim and wood window repair"
type input "600"
click at [516, 359] on icon "button" at bounding box center [505, 347] width 23 height 23
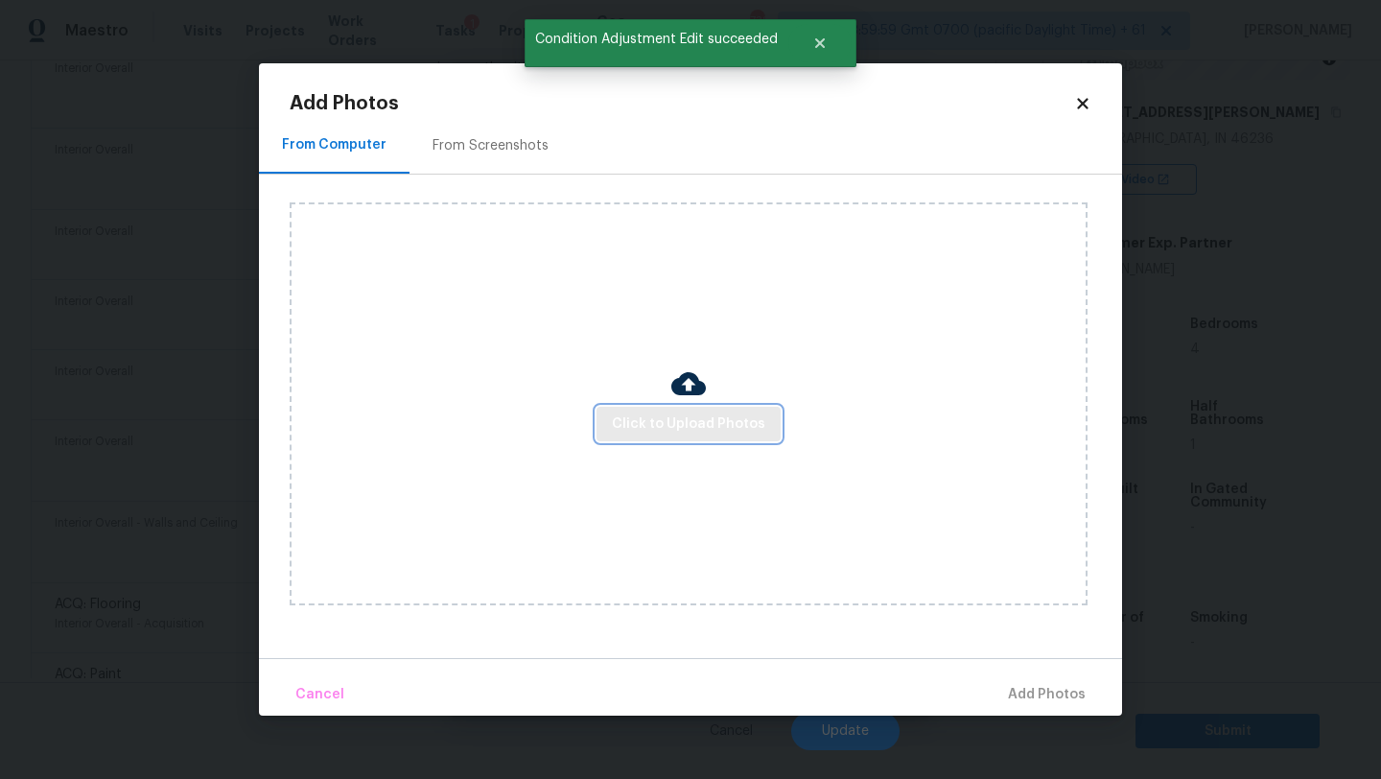
click at [629, 410] on button "Click to Upload Photos" at bounding box center [689, 424] width 184 height 35
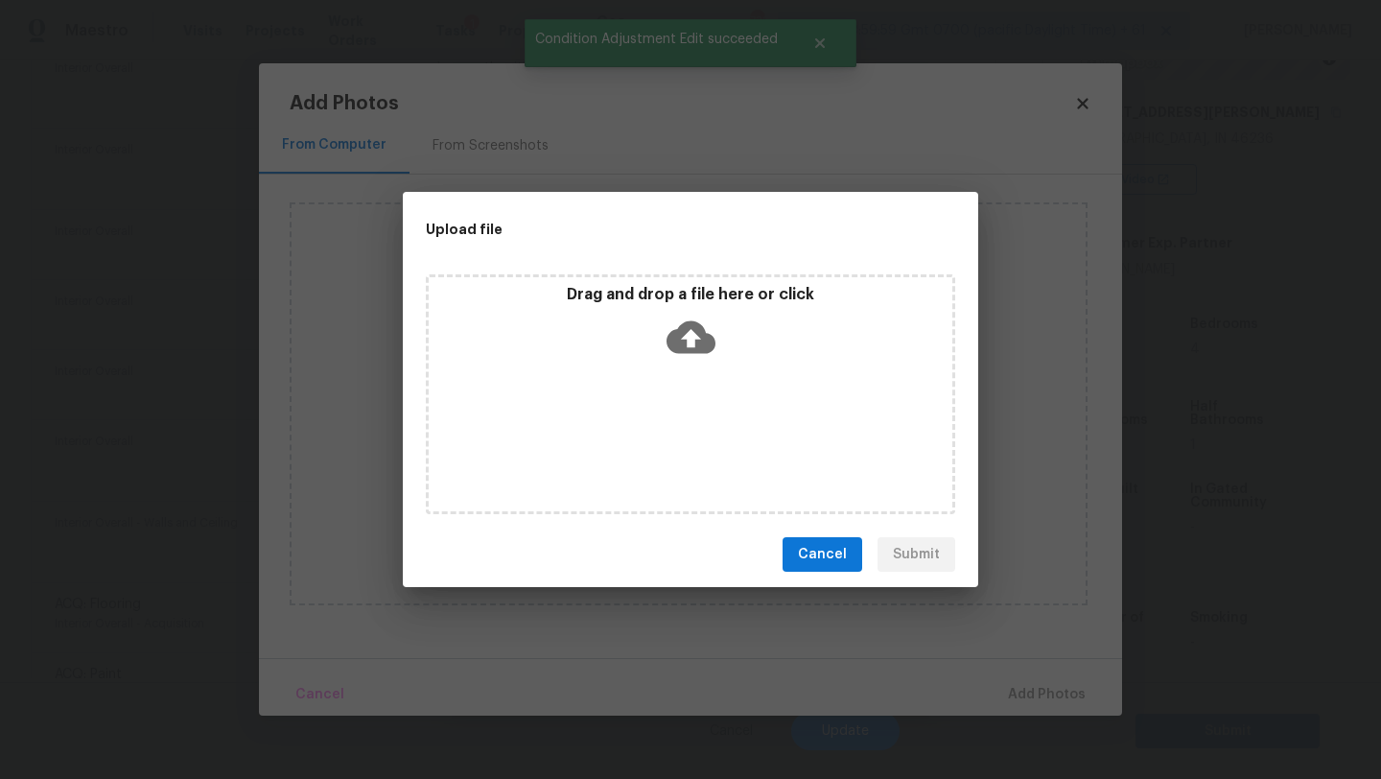
click at [692, 343] on icon at bounding box center [691, 337] width 49 height 49
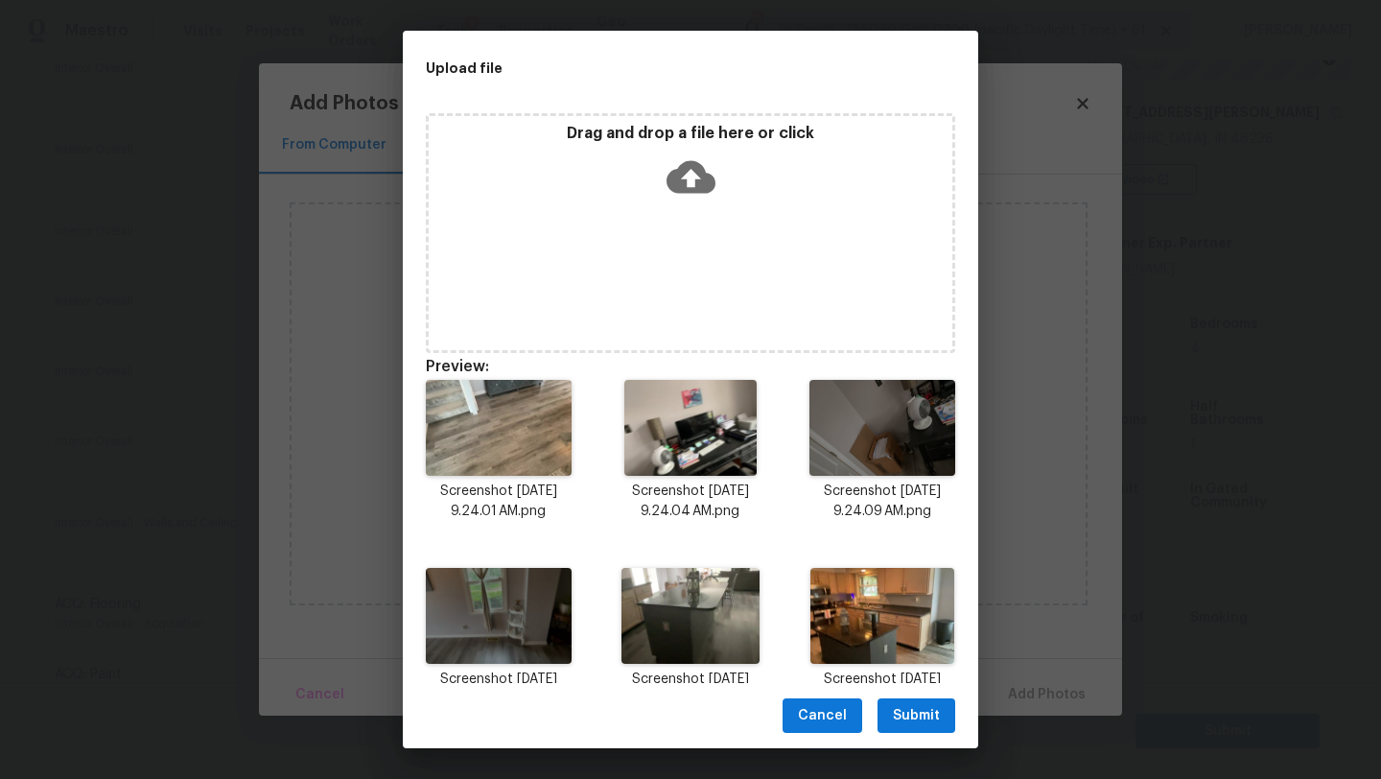
click at [913, 706] on span "Submit" at bounding box center [916, 716] width 47 height 24
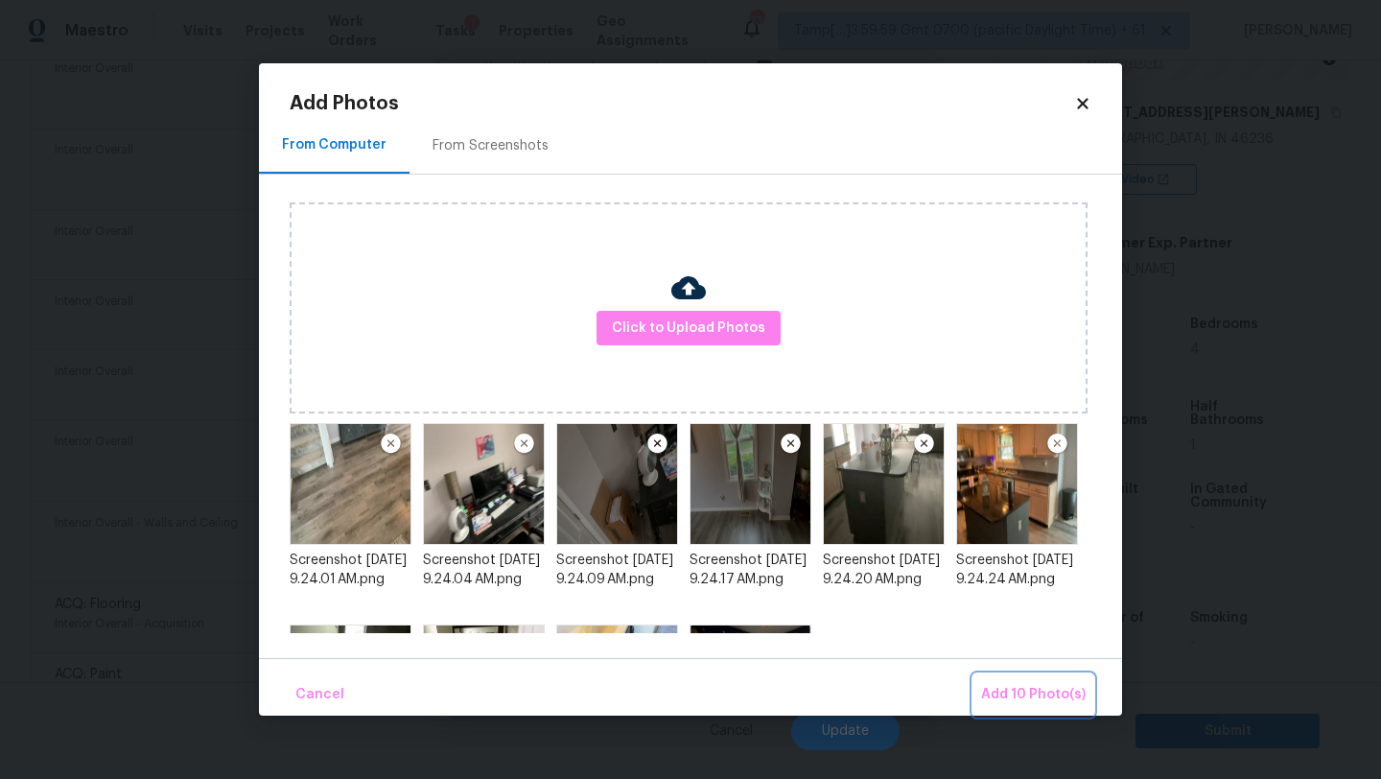
click at [1015, 697] on span "Add 10 Photo(s)" at bounding box center [1033, 695] width 105 height 24
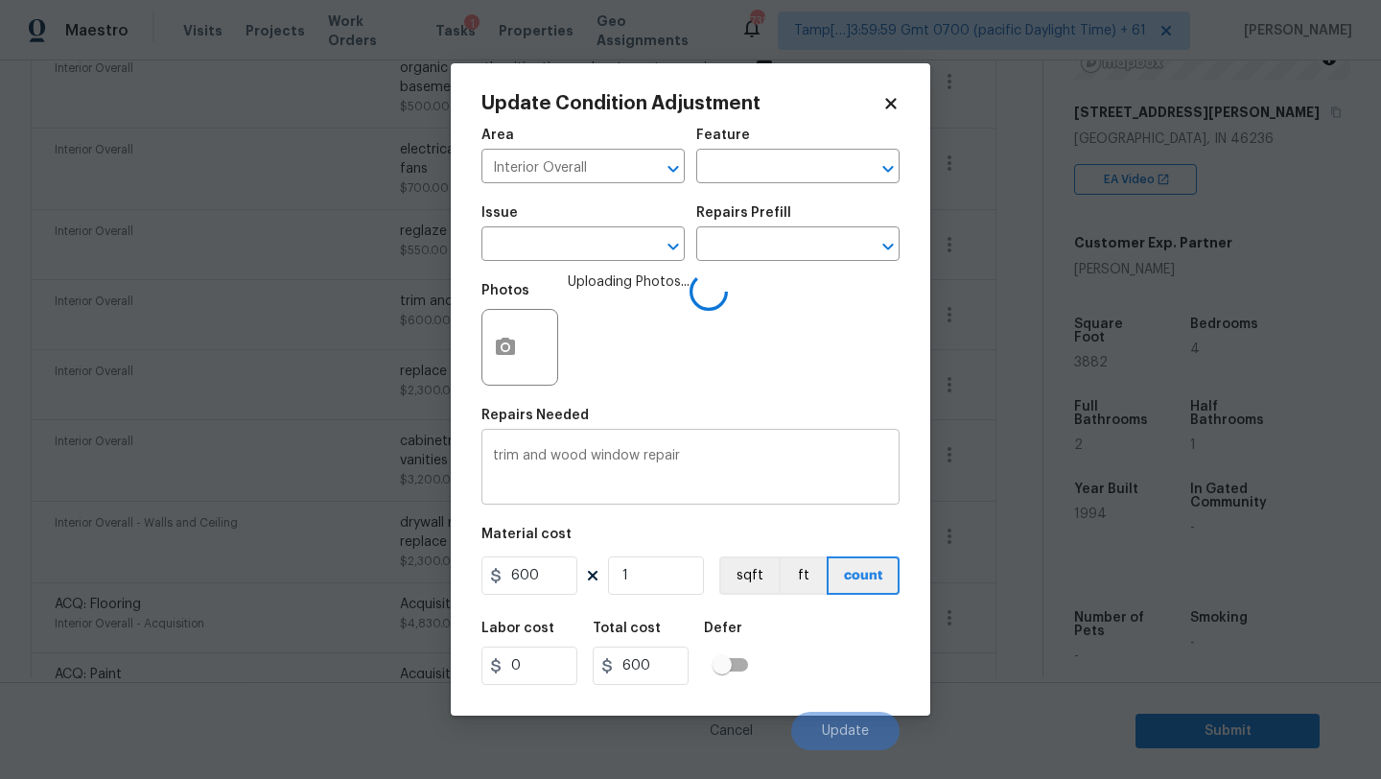
click at [745, 484] on textarea "trim and wood window repair" at bounding box center [690, 469] width 395 height 40
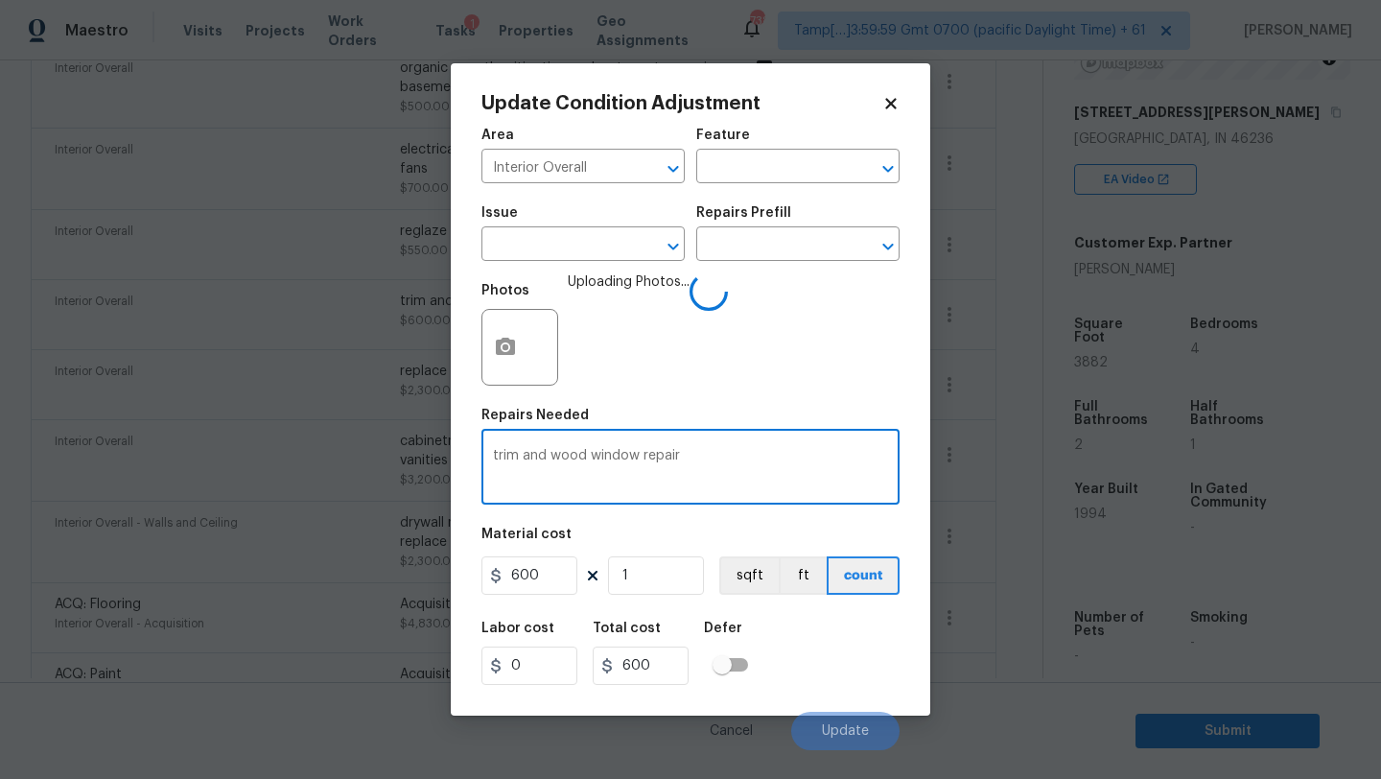
click at [809, 659] on div "Labor cost 0 Total cost 600 Defer" at bounding box center [690, 653] width 418 height 86
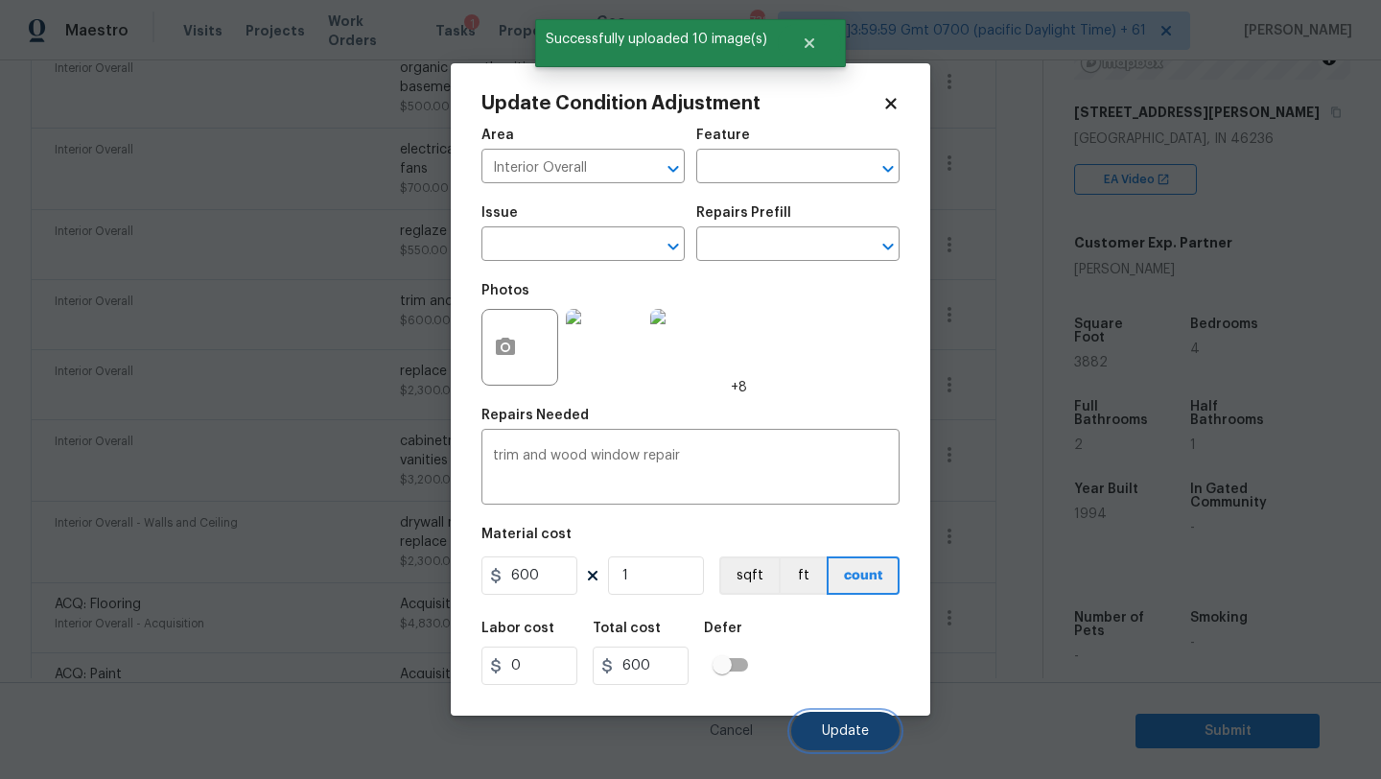
click at [826, 716] on button "Update" at bounding box center [845, 731] width 108 height 38
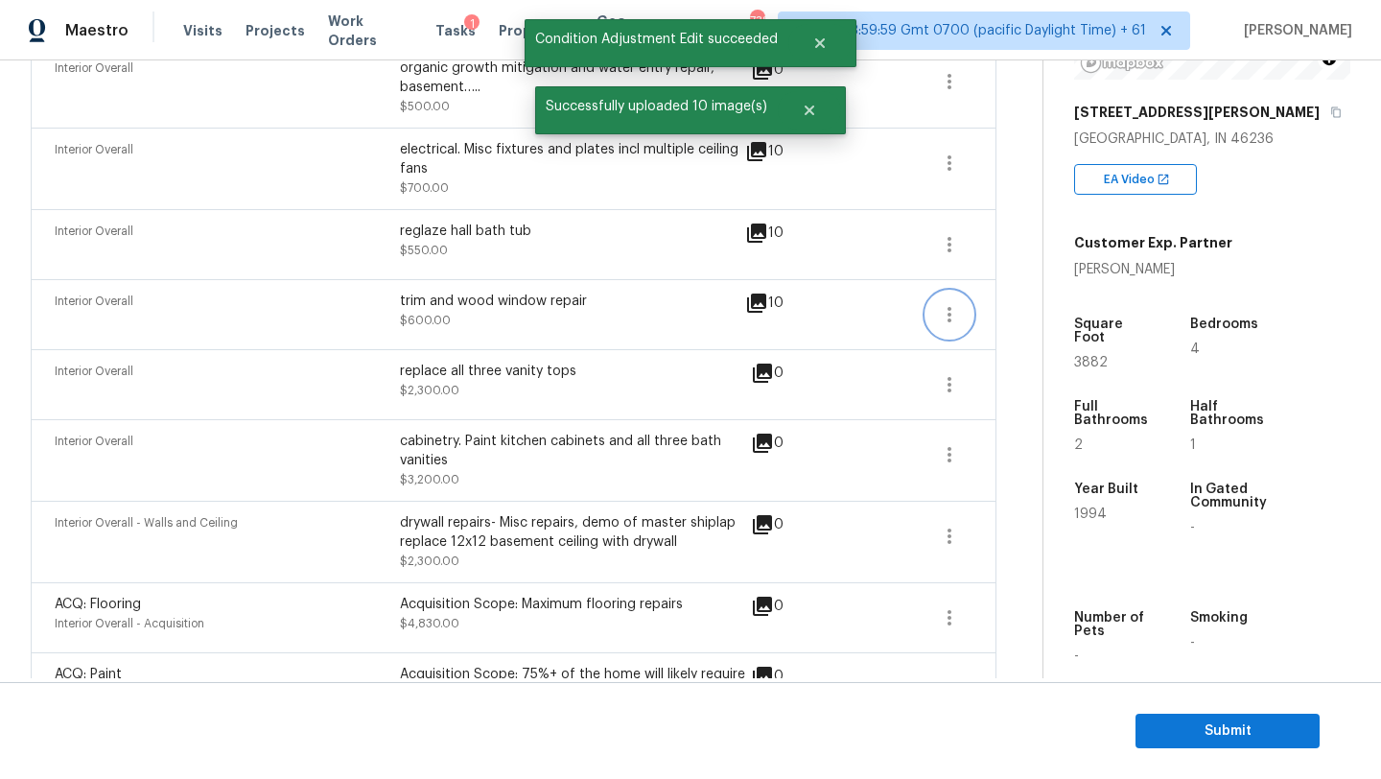
click at [956, 303] on icon "button" at bounding box center [949, 314] width 23 height 23
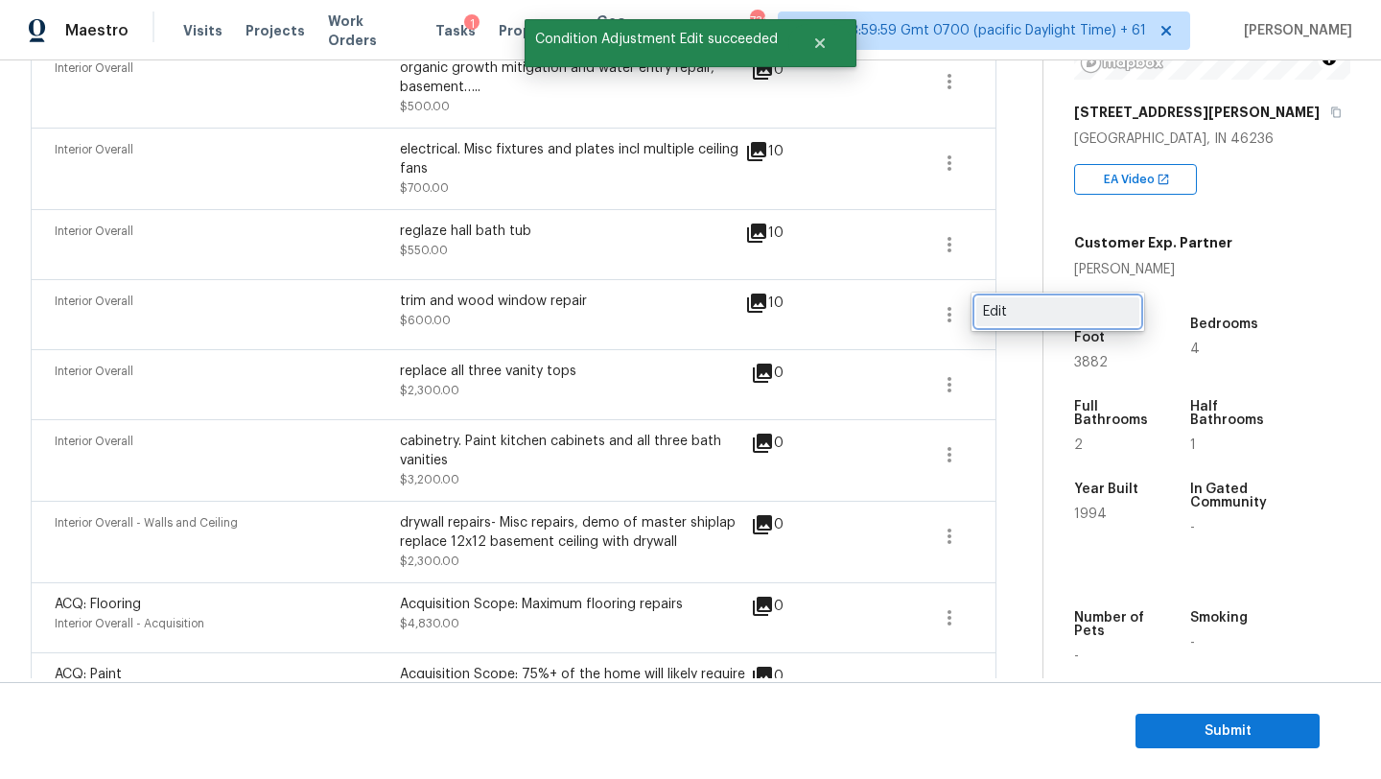
click at [1015, 308] on div "Edit" at bounding box center [1058, 311] width 150 height 19
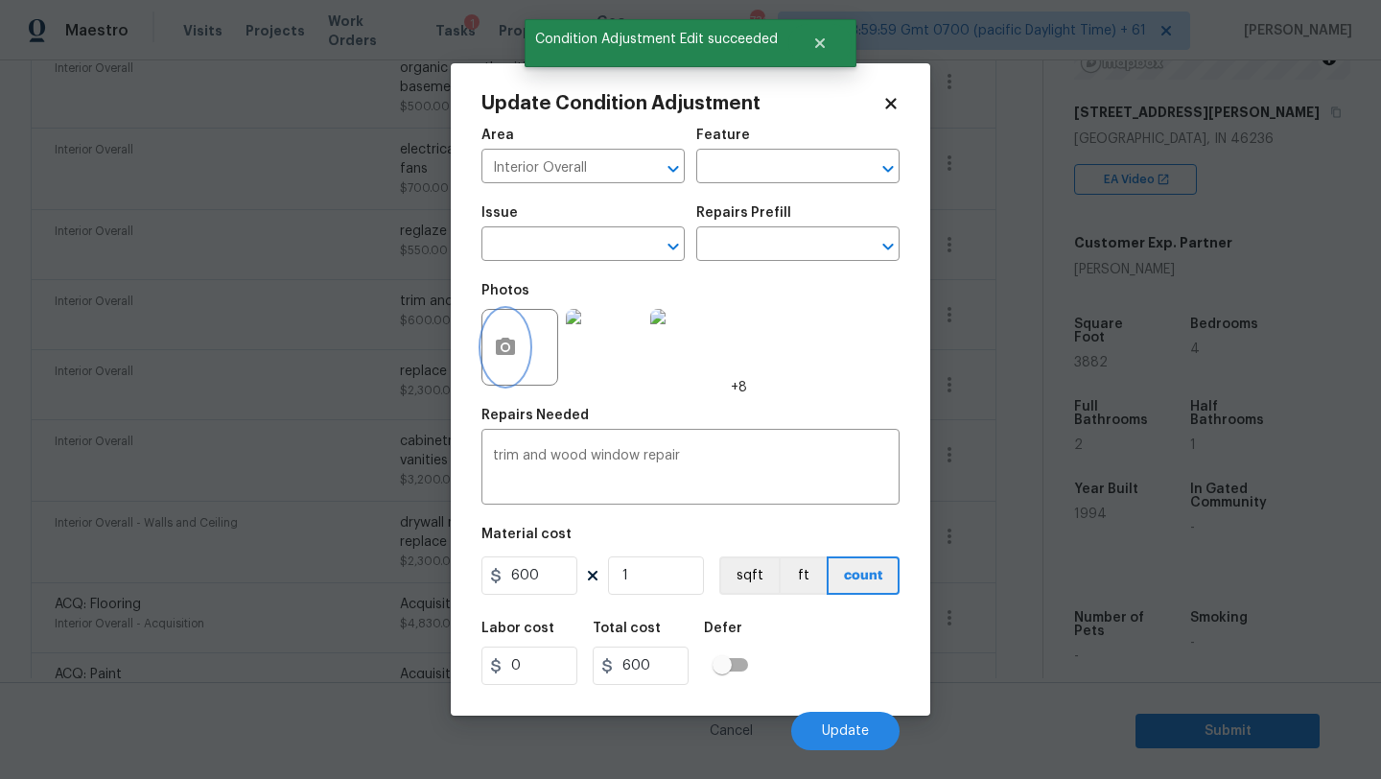
click at [526, 344] on button "button" at bounding box center [505, 347] width 46 height 75
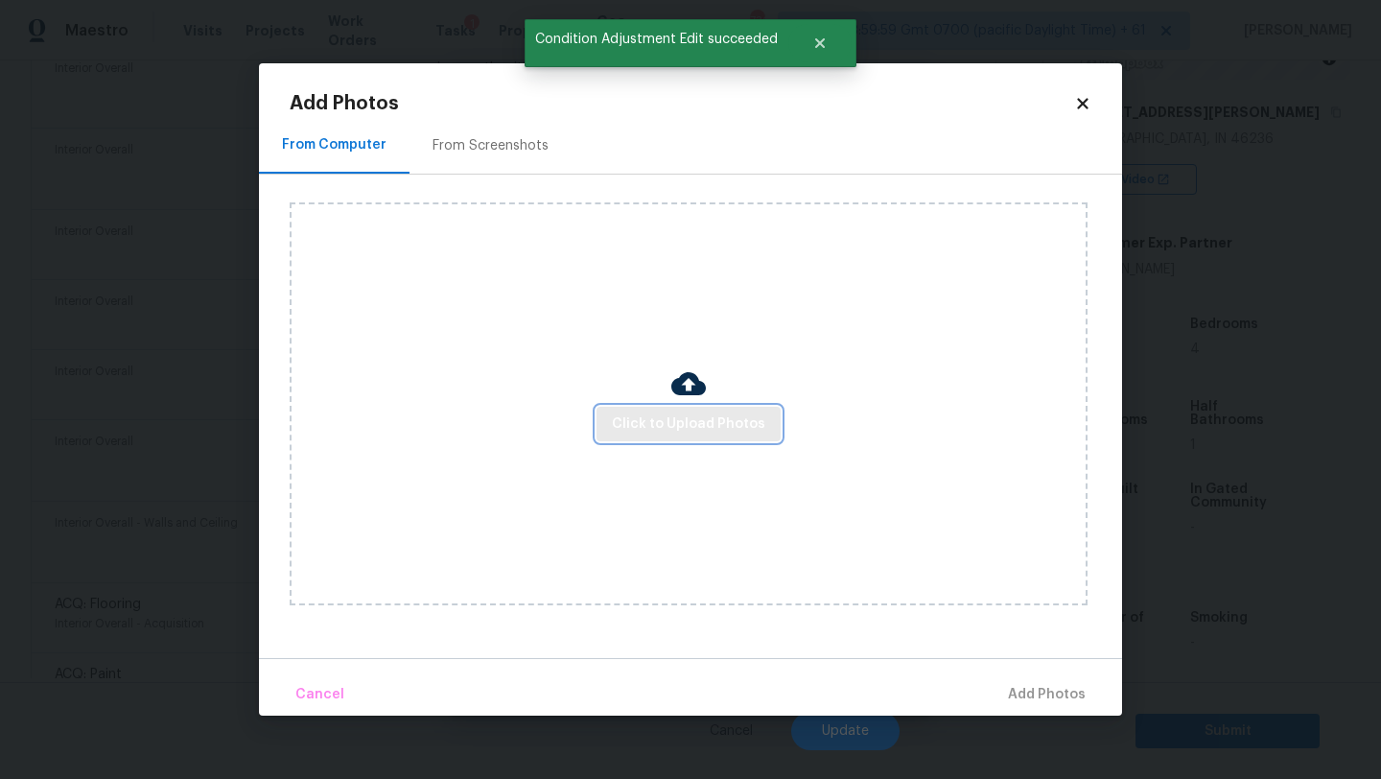
click at [658, 429] on span "Click to Upload Photos" at bounding box center [688, 424] width 153 height 24
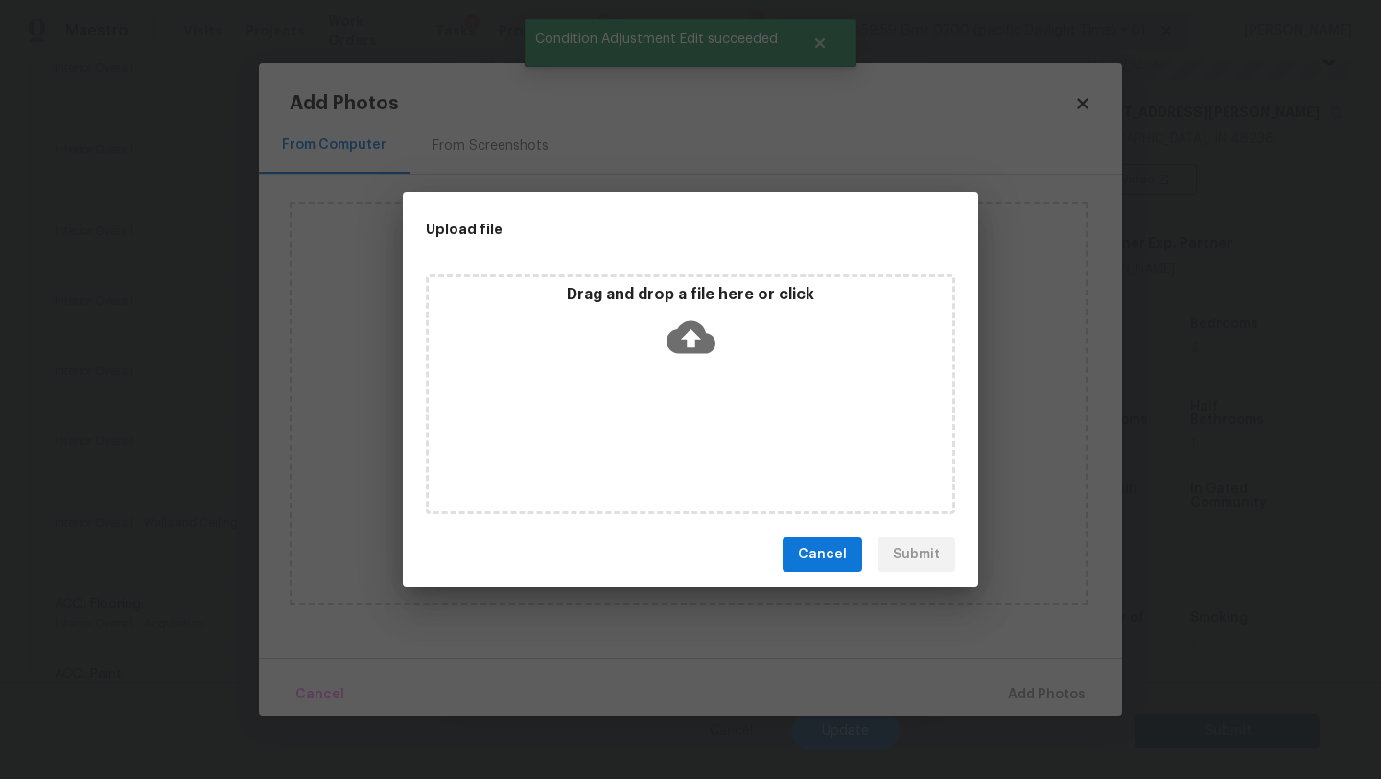
click at [713, 344] on icon at bounding box center [691, 337] width 49 height 33
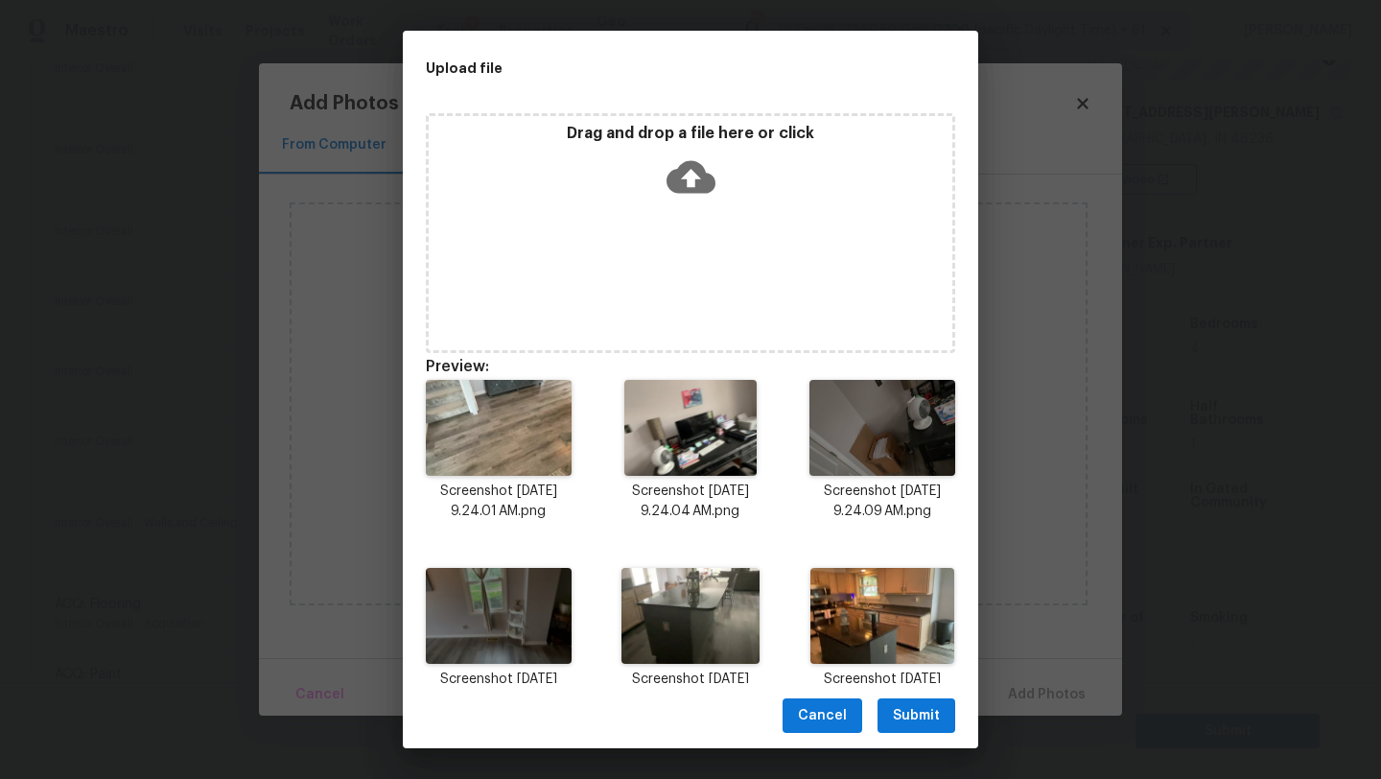
click at [917, 709] on span "Submit" at bounding box center [916, 716] width 47 height 24
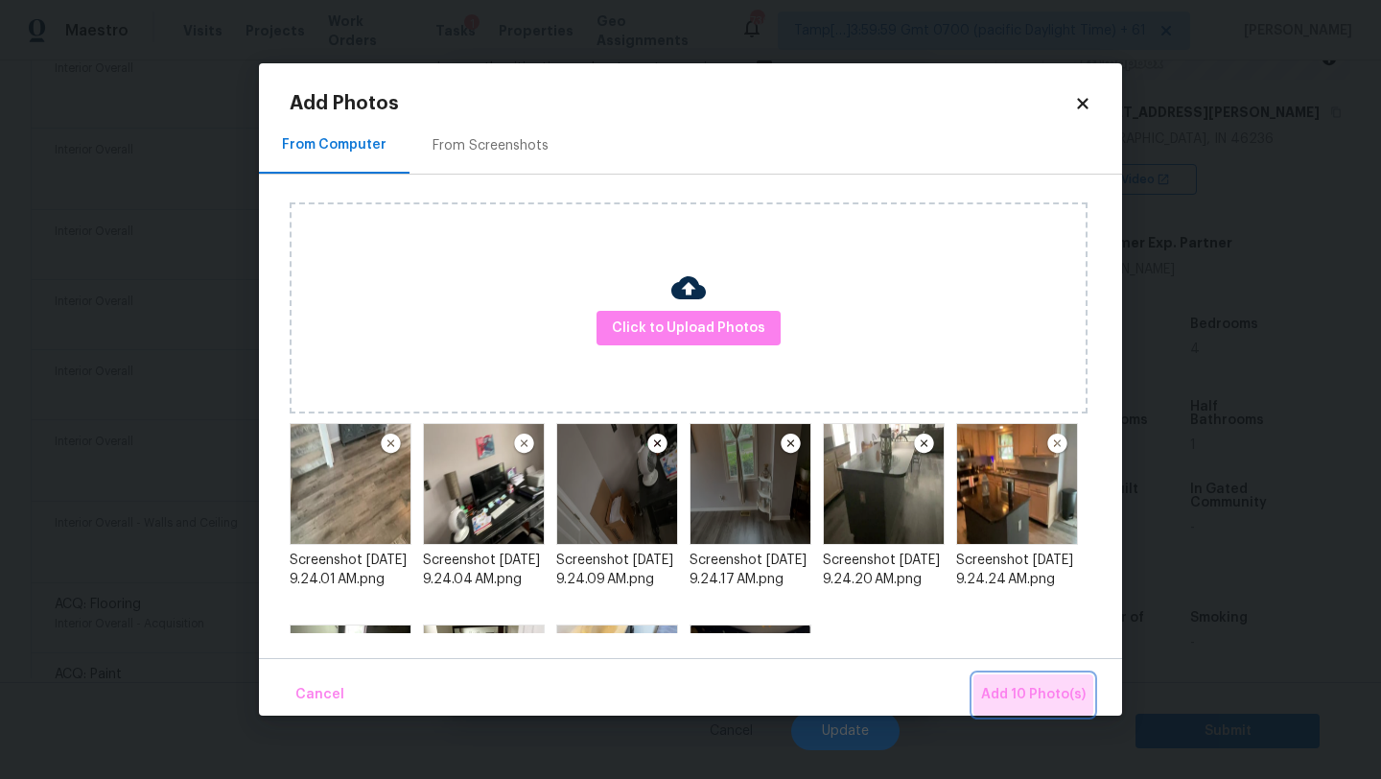
click at [1063, 695] on span "Add 10 Photo(s)" at bounding box center [1033, 695] width 105 height 24
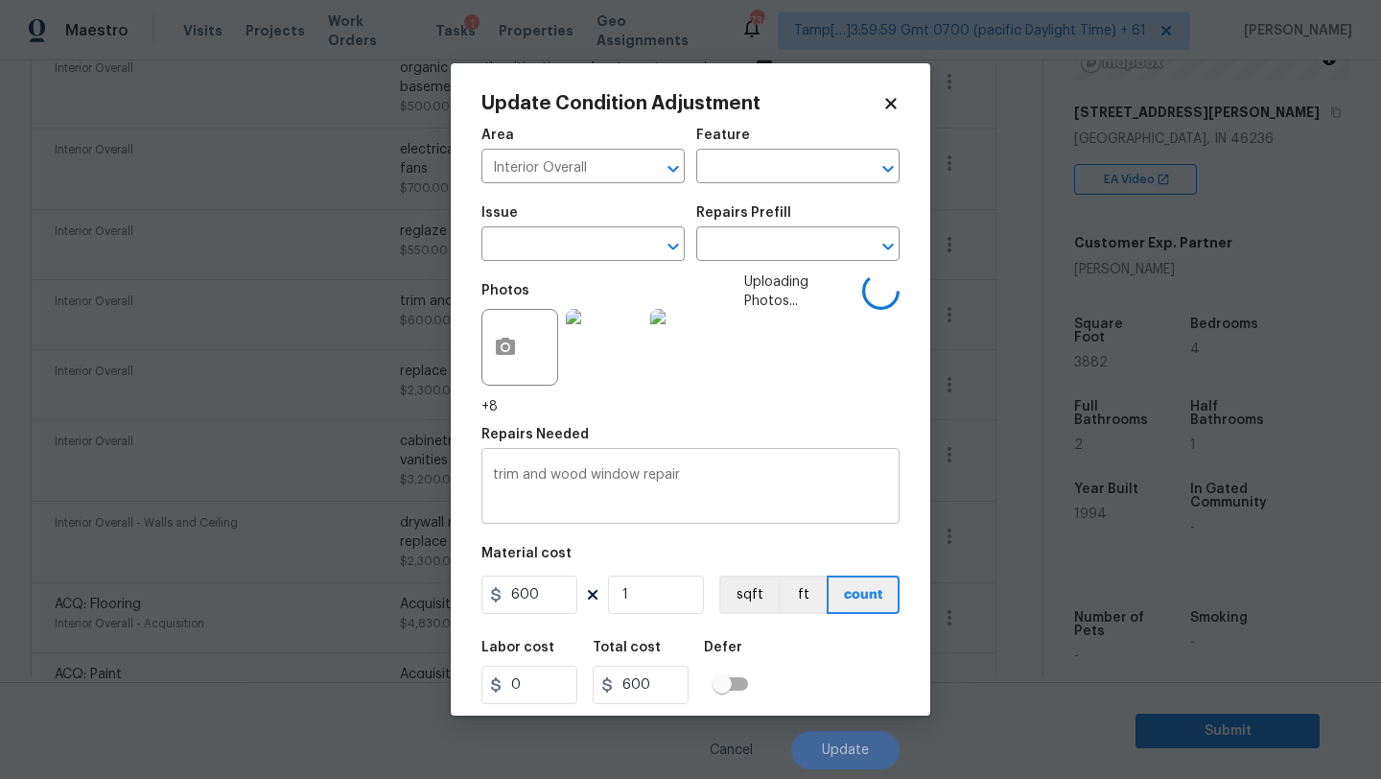
click at [780, 504] on textarea "trim and wood window repair" at bounding box center [690, 488] width 395 height 40
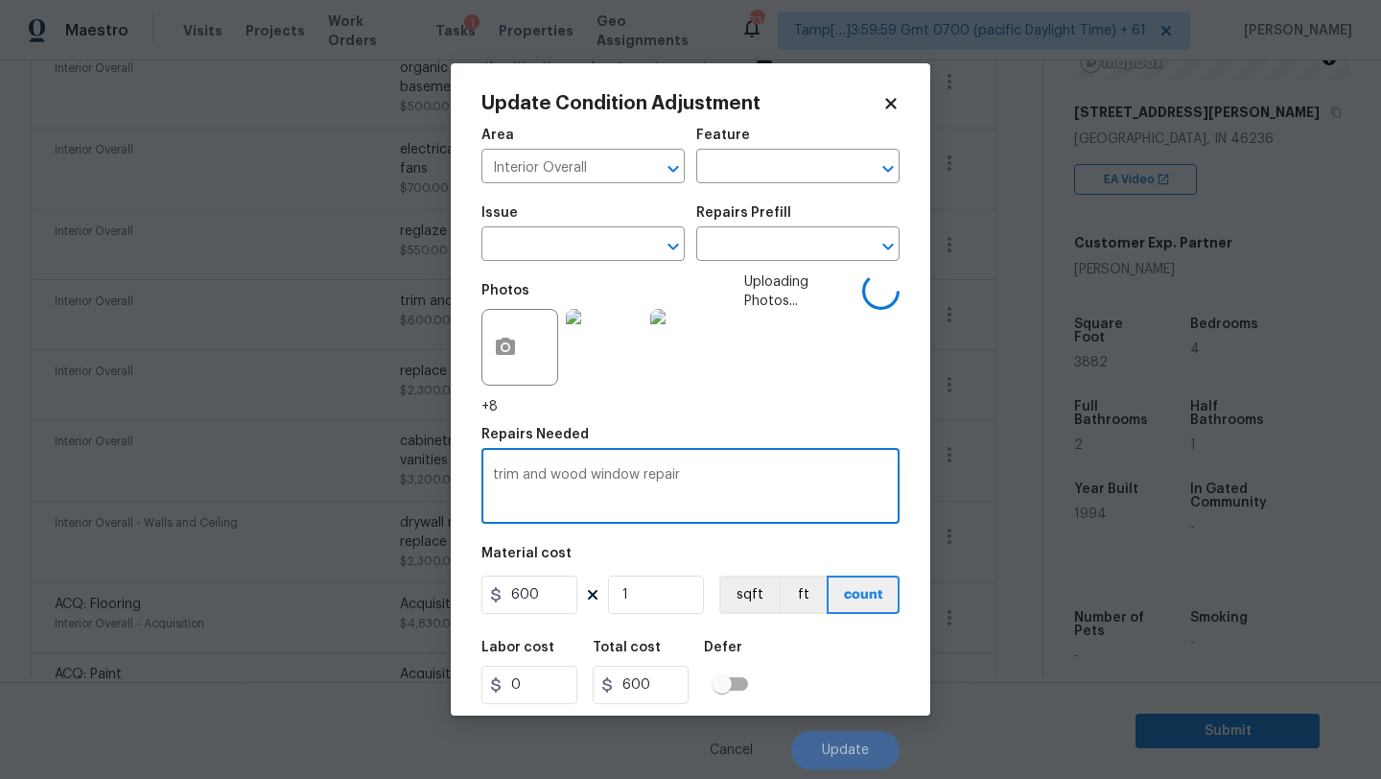
click at [822, 674] on div "Labor cost 0 Total cost 600 Defer" at bounding box center [690, 672] width 418 height 86
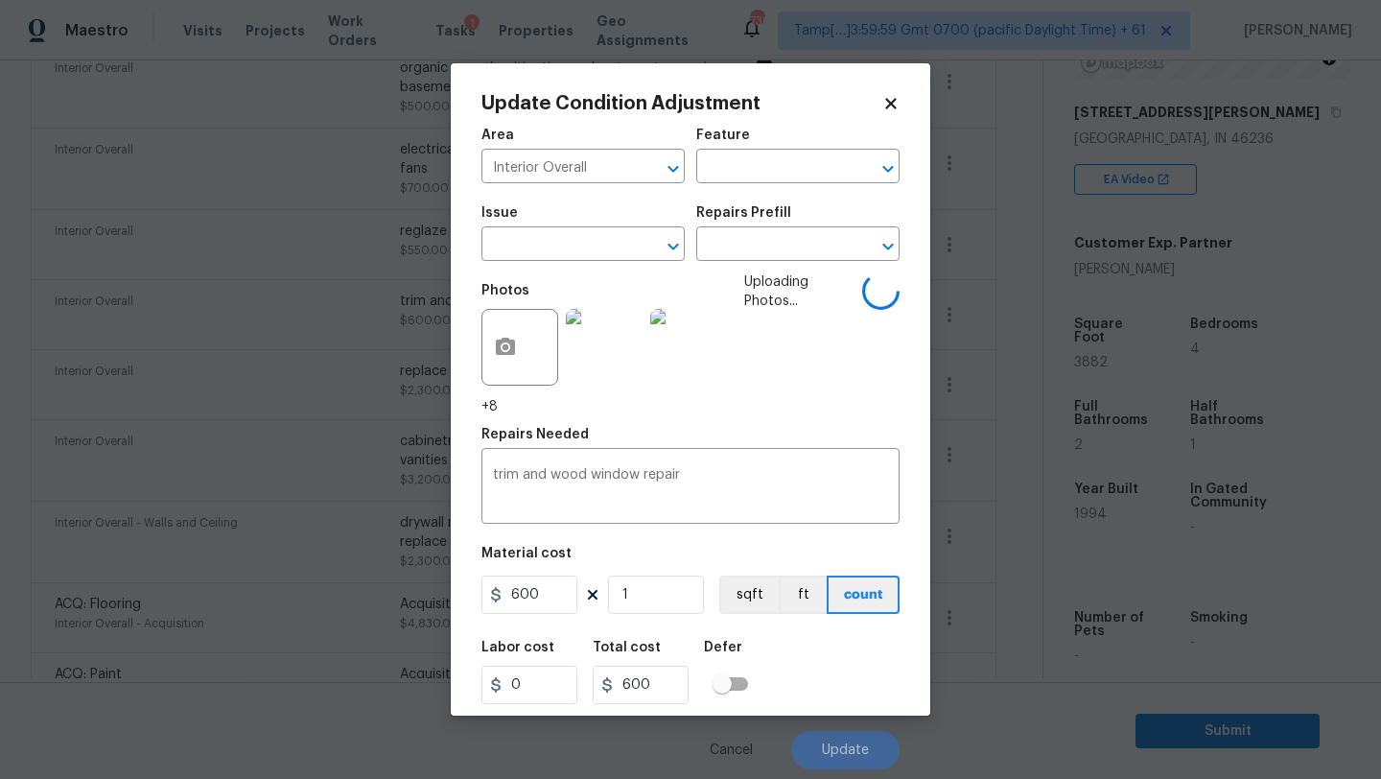
click at [826, 689] on div "Labor cost 0 Total cost 600 Defer" at bounding box center [690, 672] width 418 height 86
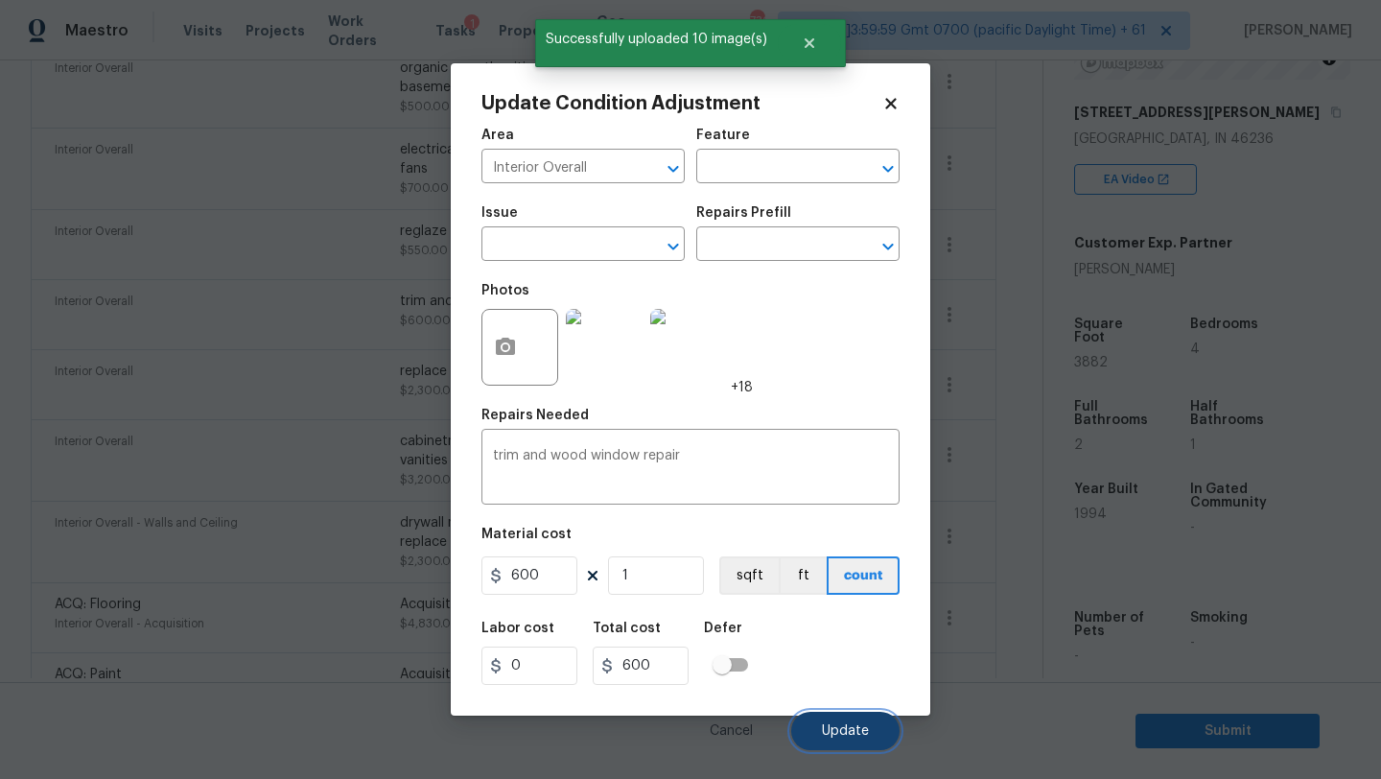
click at [831, 726] on span "Update" at bounding box center [845, 731] width 47 height 14
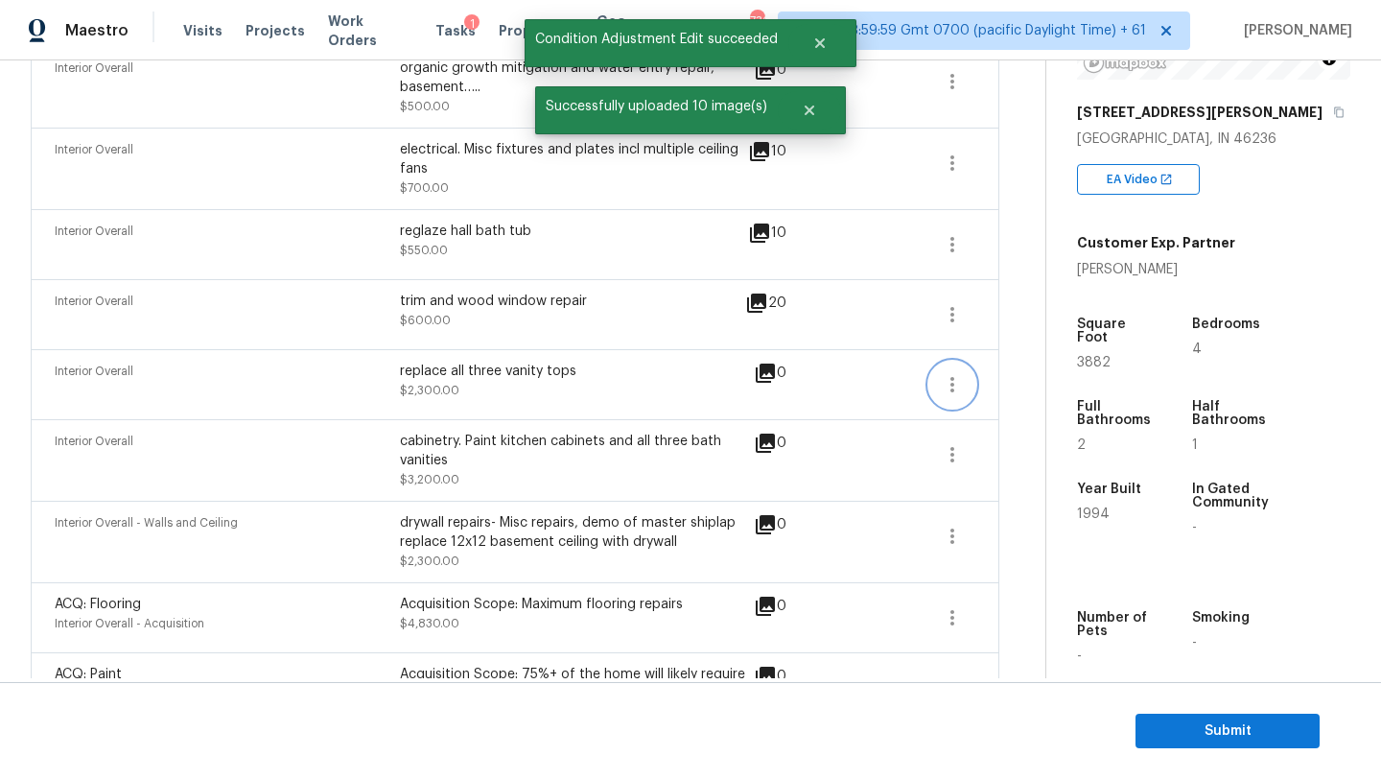
click at [944, 385] on icon "button" at bounding box center [952, 384] width 23 height 23
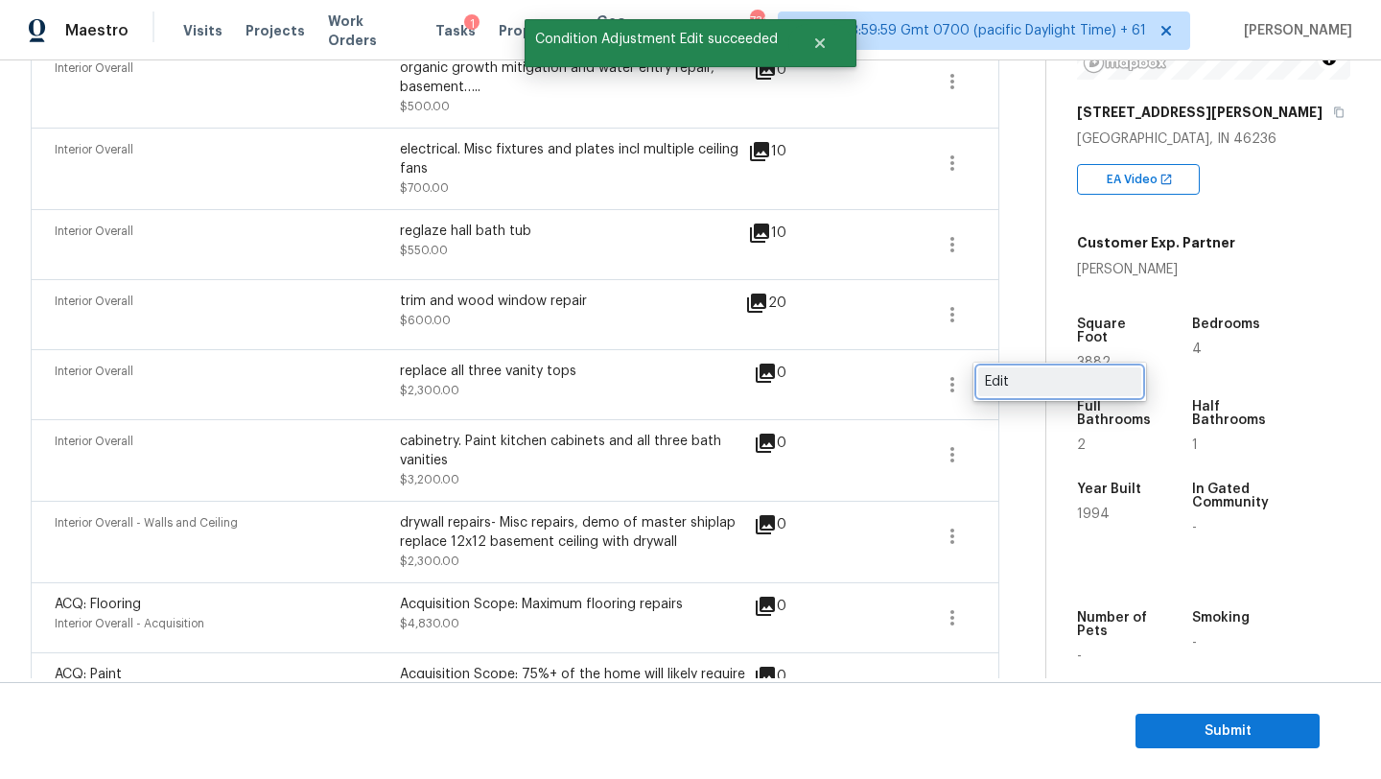
click at [997, 387] on div "Edit" at bounding box center [1060, 381] width 150 height 19
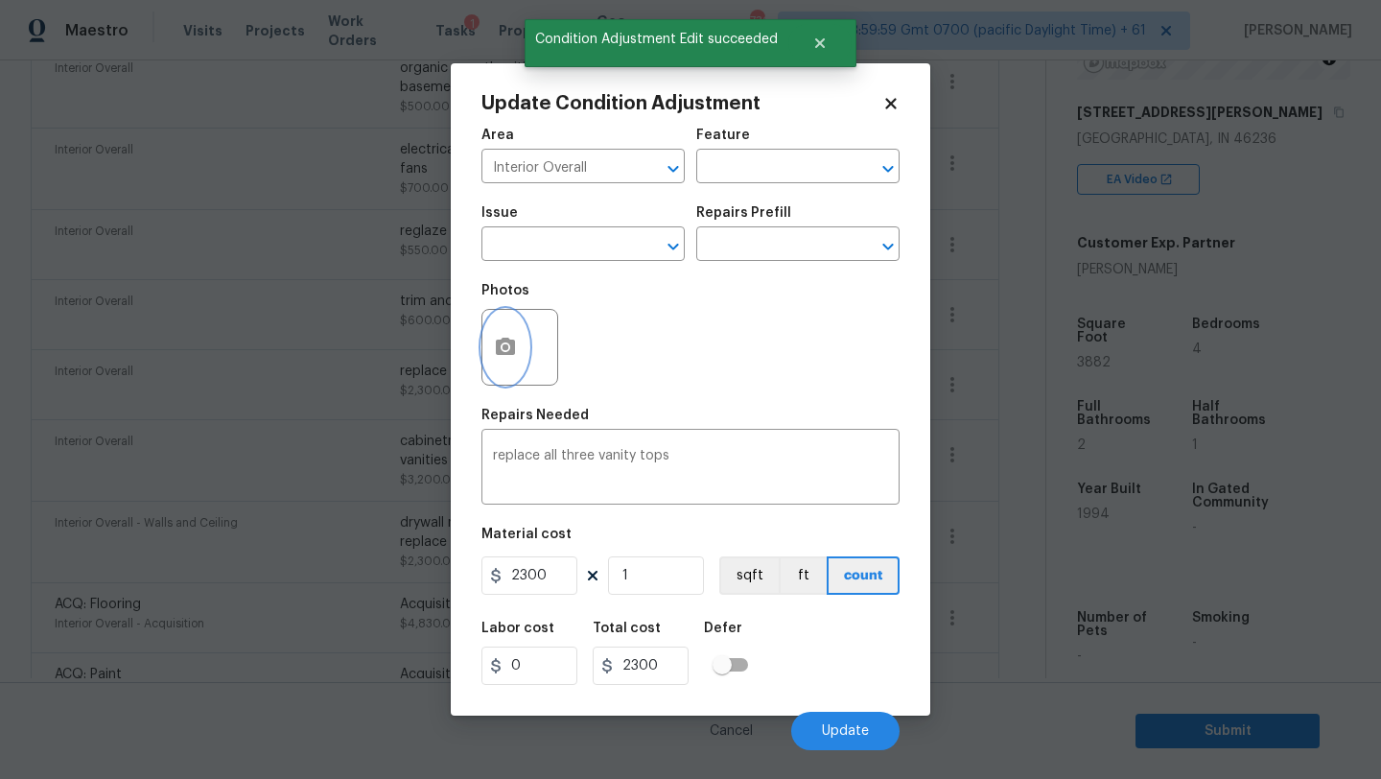
click at [501, 347] on icon "button" at bounding box center [505, 346] width 19 height 17
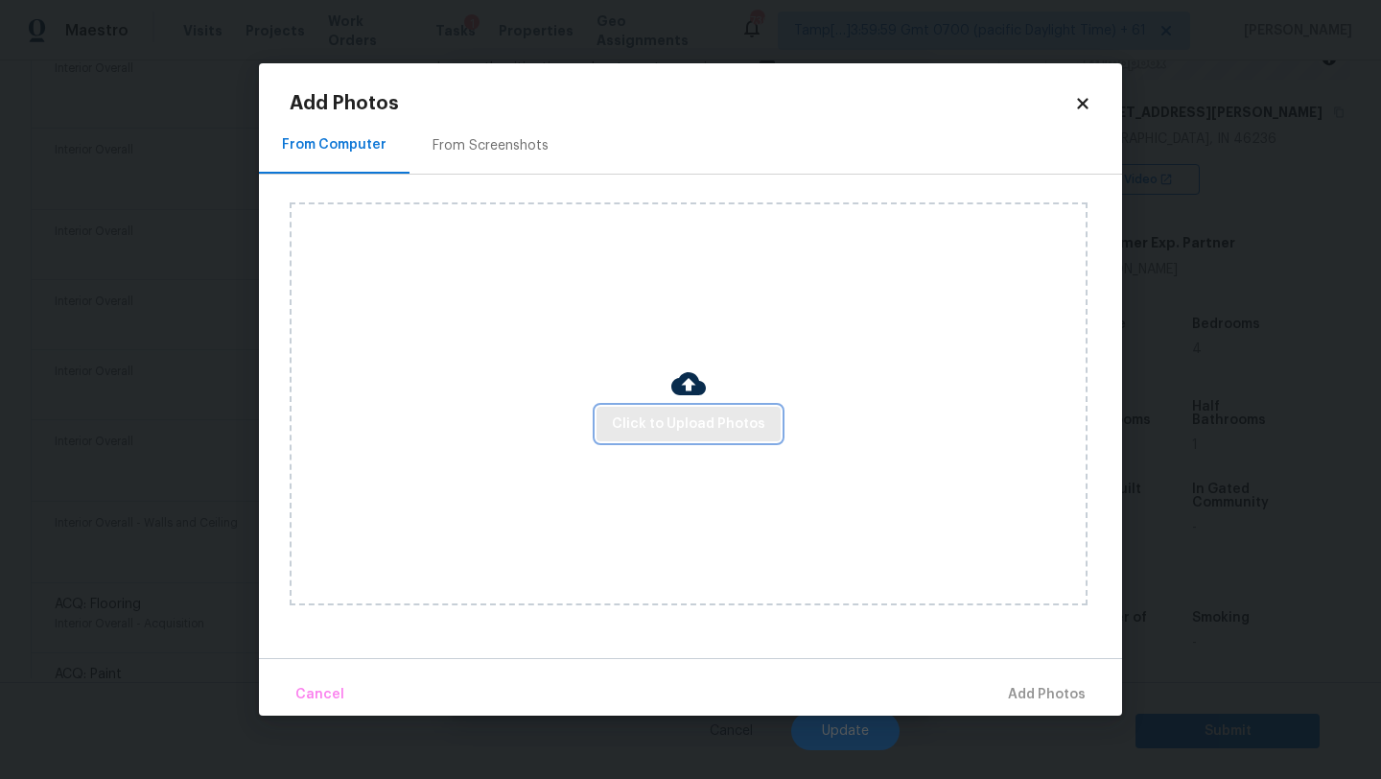
click at [647, 407] on button "Click to Upload Photos" at bounding box center [689, 424] width 184 height 35
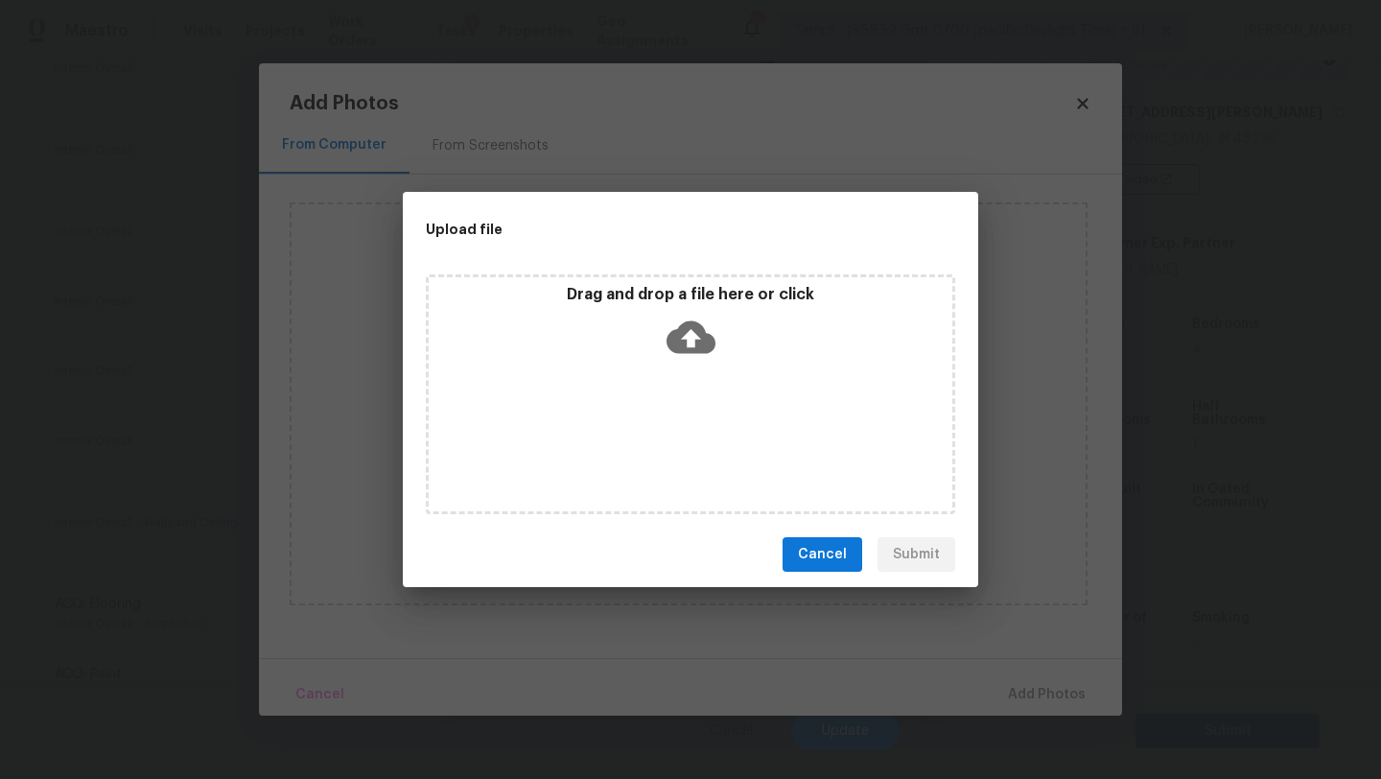
click at [665, 377] on div "Drag and drop a file here or click" at bounding box center [690, 394] width 529 height 240
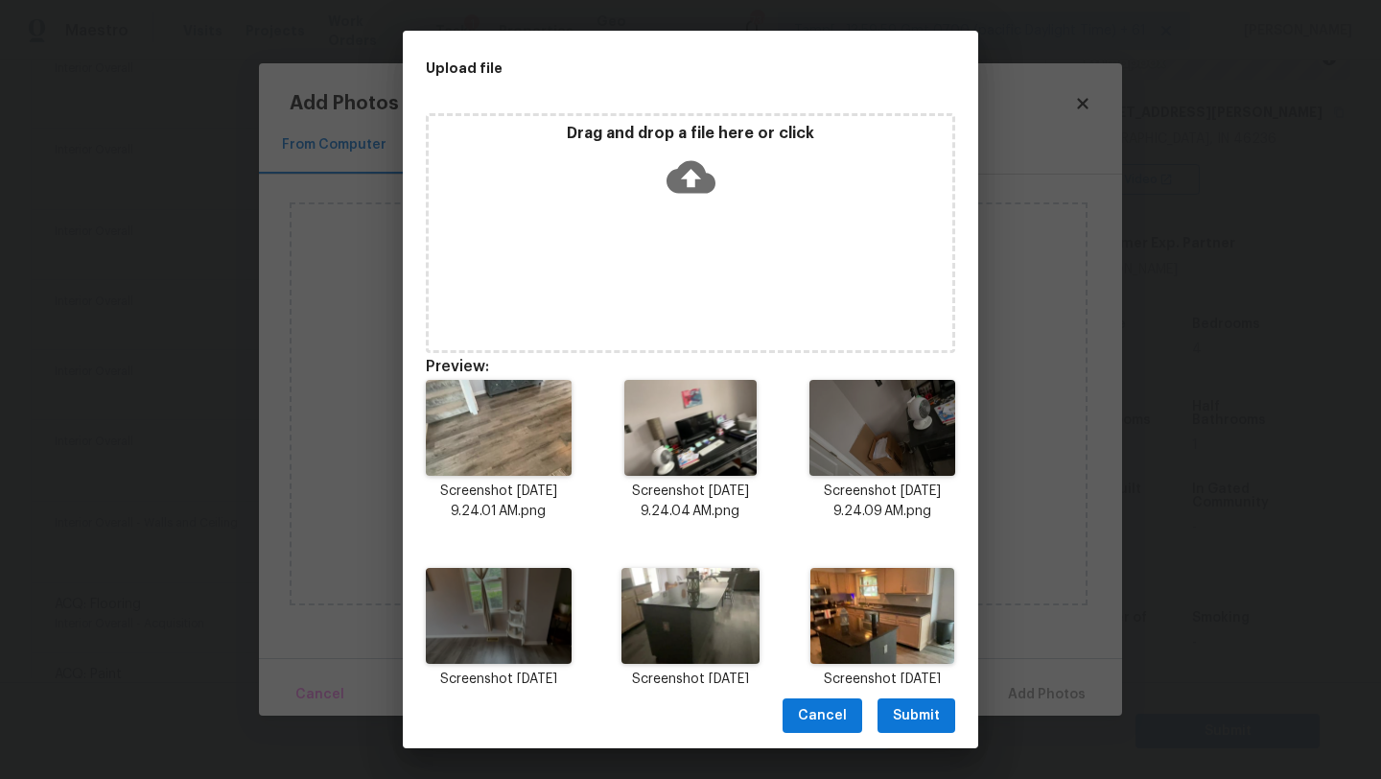
drag, startPoint x: 918, startPoint y: 712, endPoint x: 1024, endPoint y: 712, distance: 106.5
click at [918, 712] on span "Submit" at bounding box center [916, 716] width 47 height 24
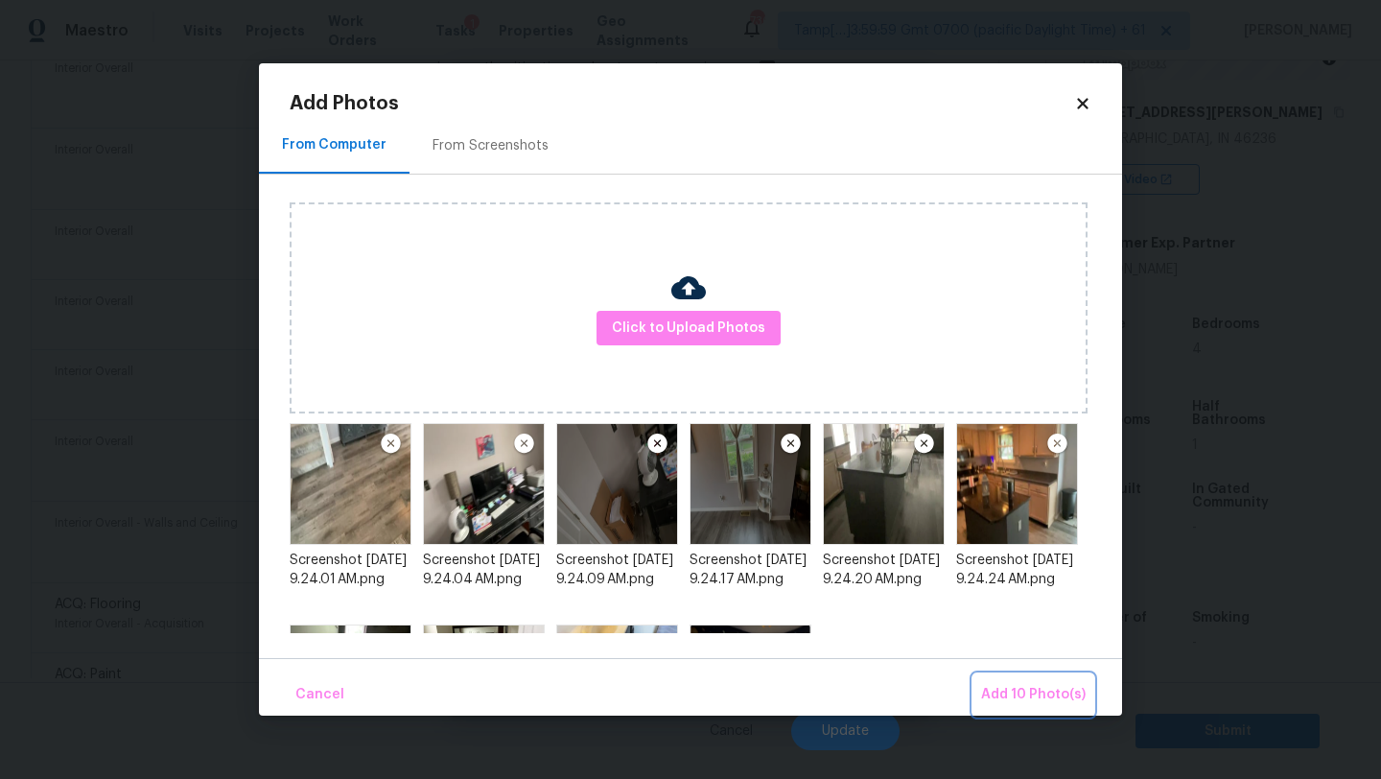
click at [1042, 702] on span "Add 10 Photo(s)" at bounding box center [1033, 695] width 105 height 24
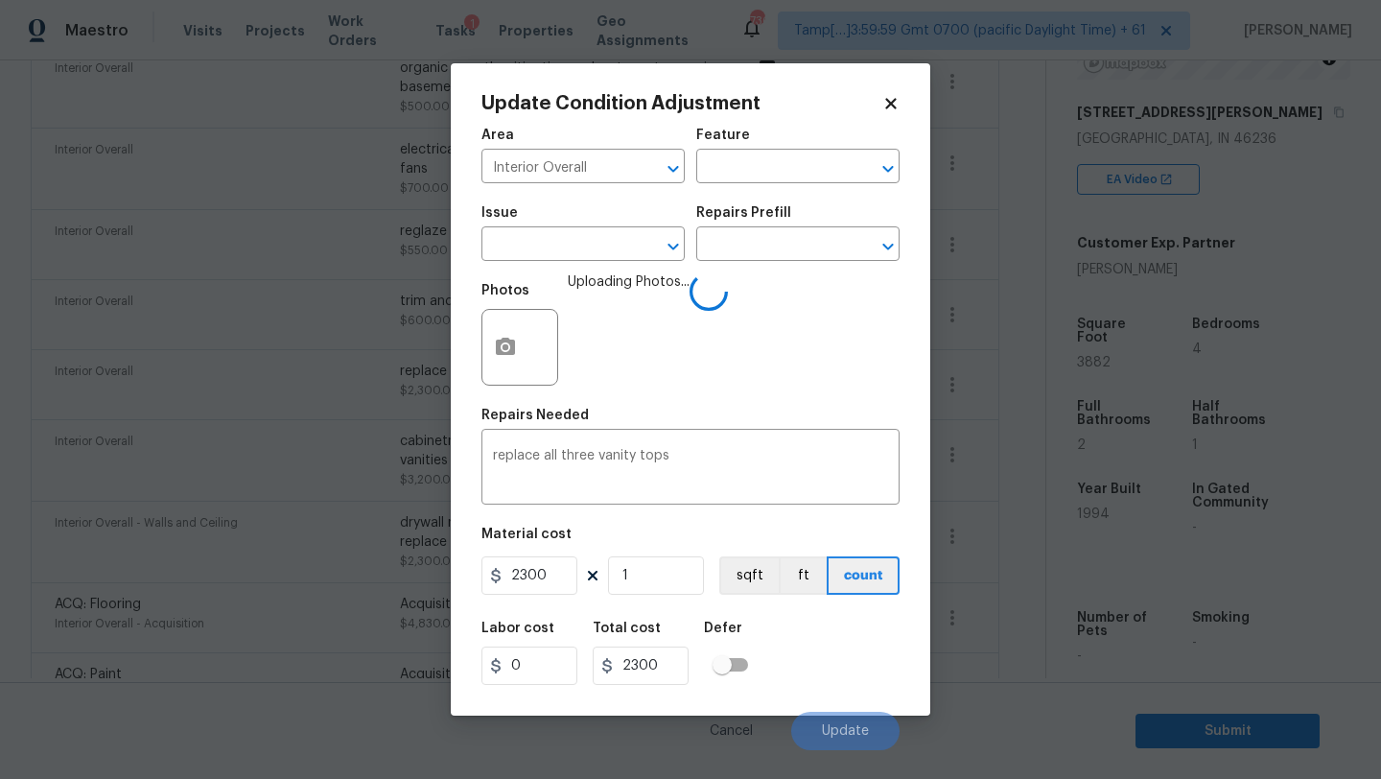
click at [832, 644] on div "Labor cost 0 Total cost 2300 Defer" at bounding box center [690, 653] width 418 height 86
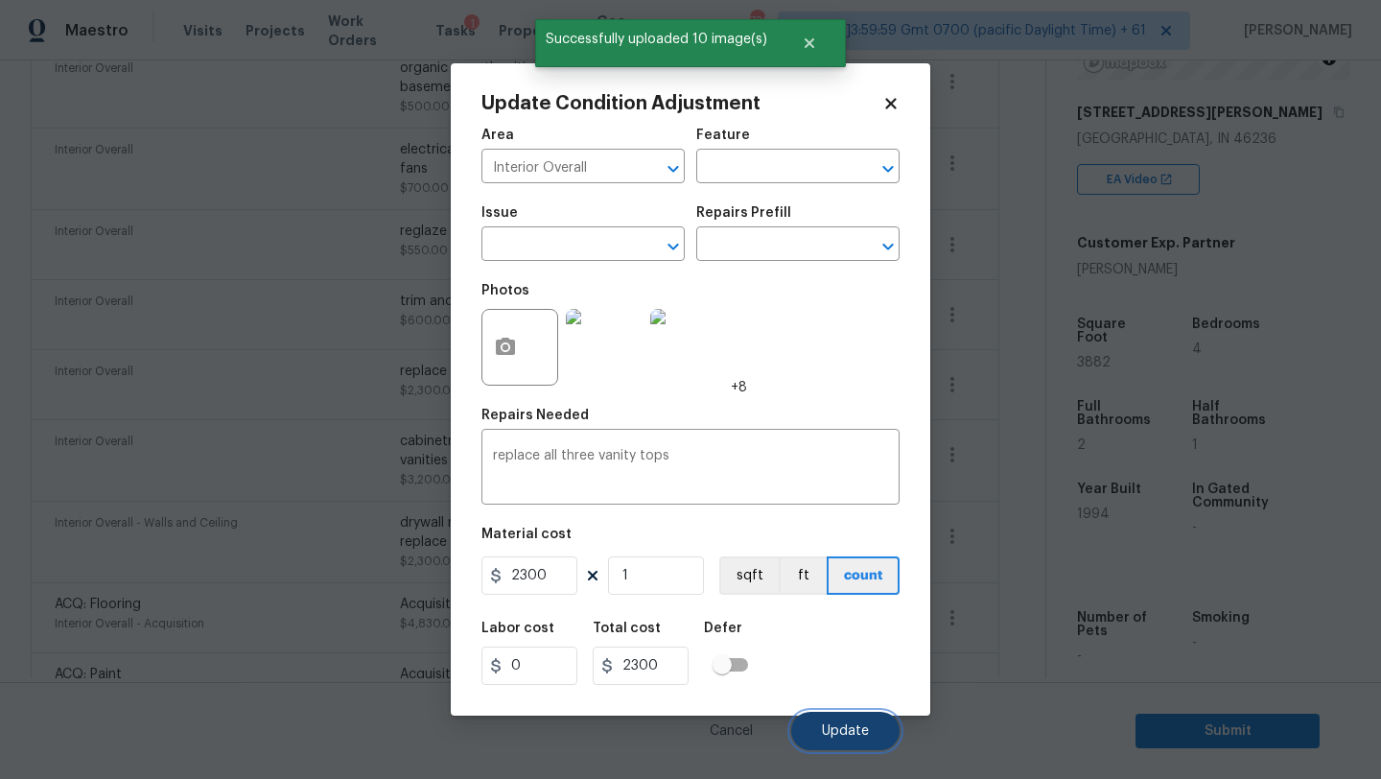
click at [844, 719] on button "Update" at bounding box center [845, 731] width 108 height 38
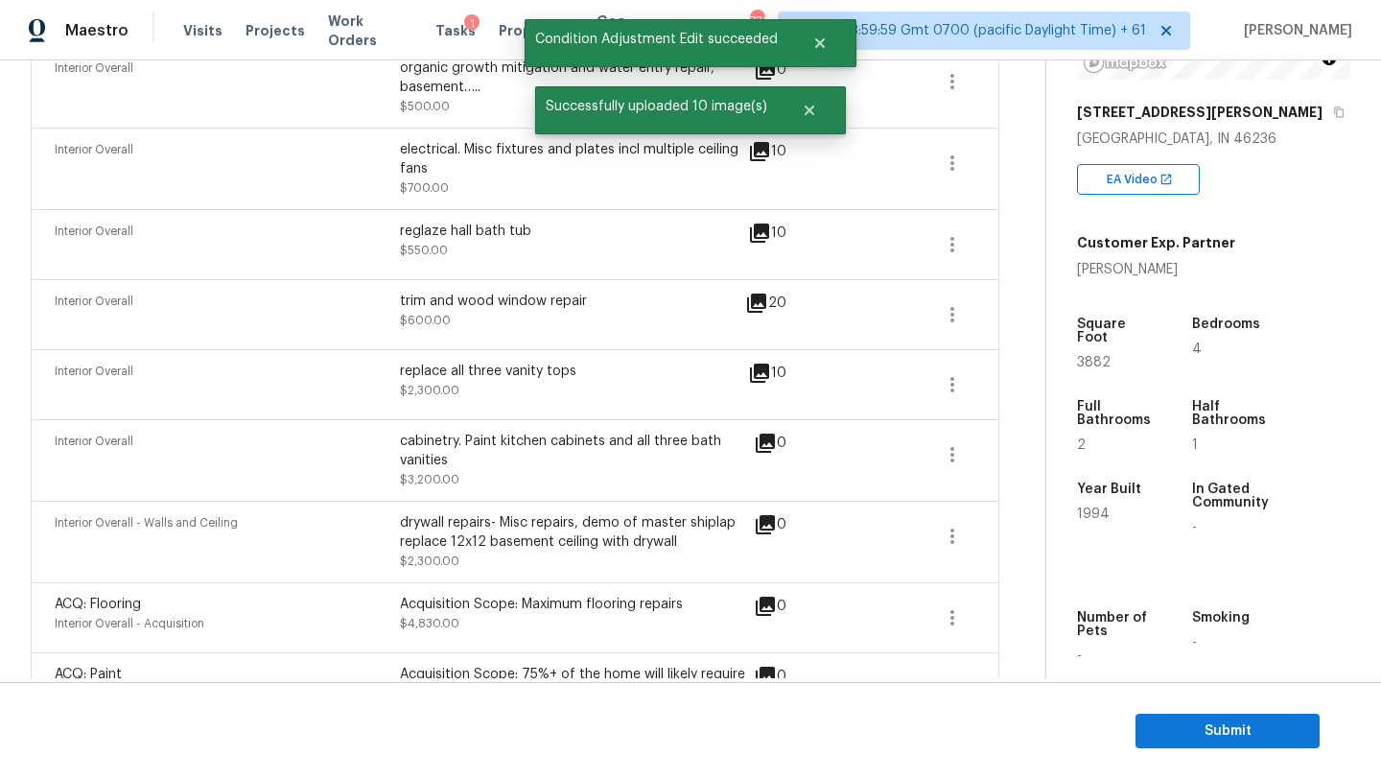
scroll to position [452, 0]
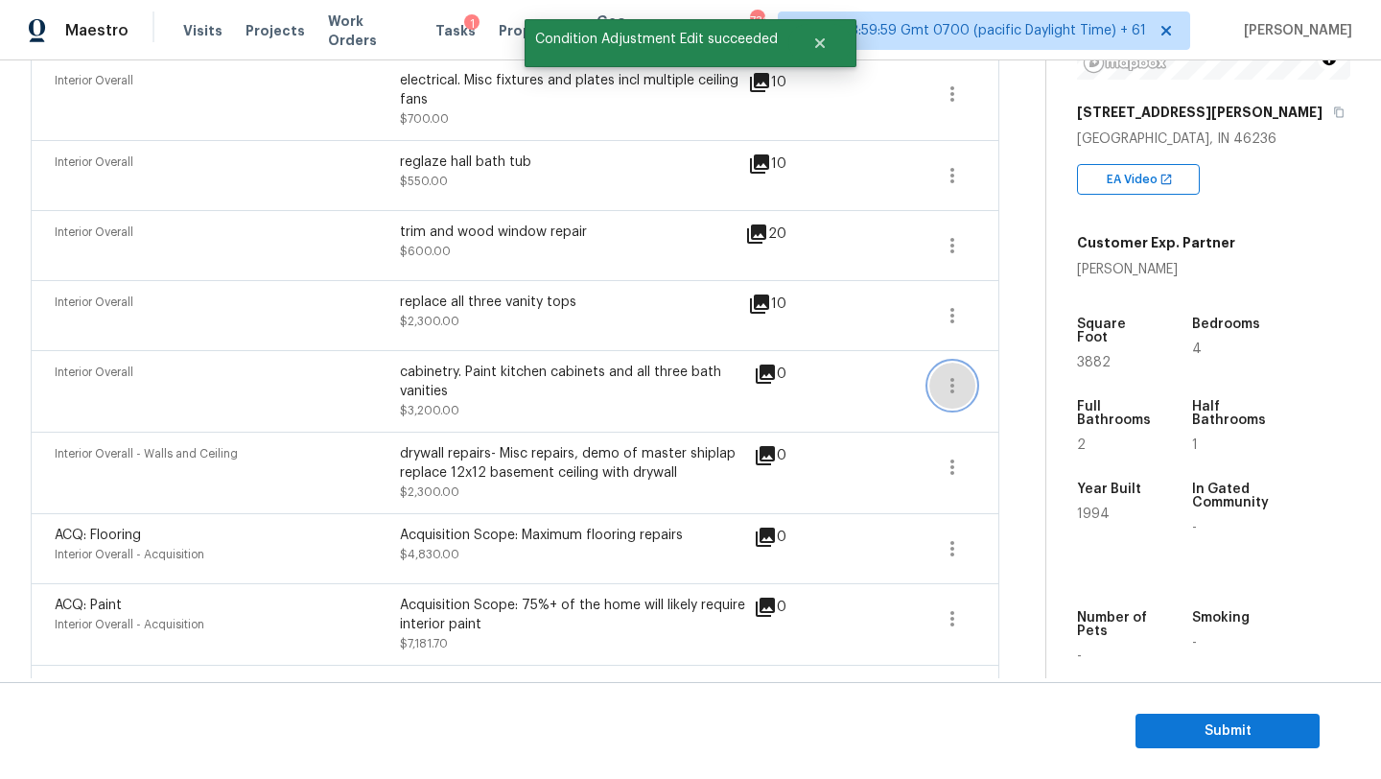
click at [955, 393] on icon "button" at bounding box center [952, 385] width 23 height 23
click at [1008, 393] on link "Edit" at bounding box center [1059, 382] width 163 height 29
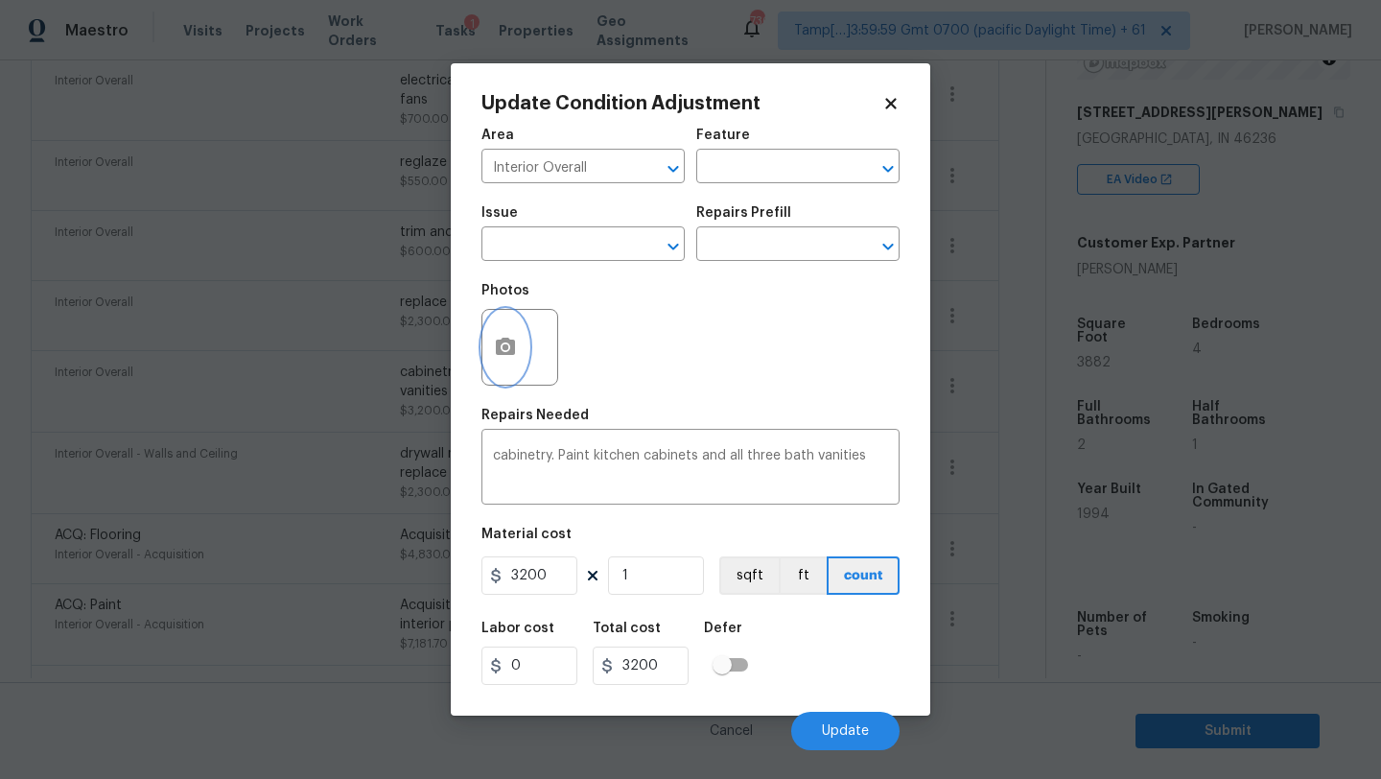
click at [501, 361] on button "button" at bounding box center [505, 347] width 46 height 75
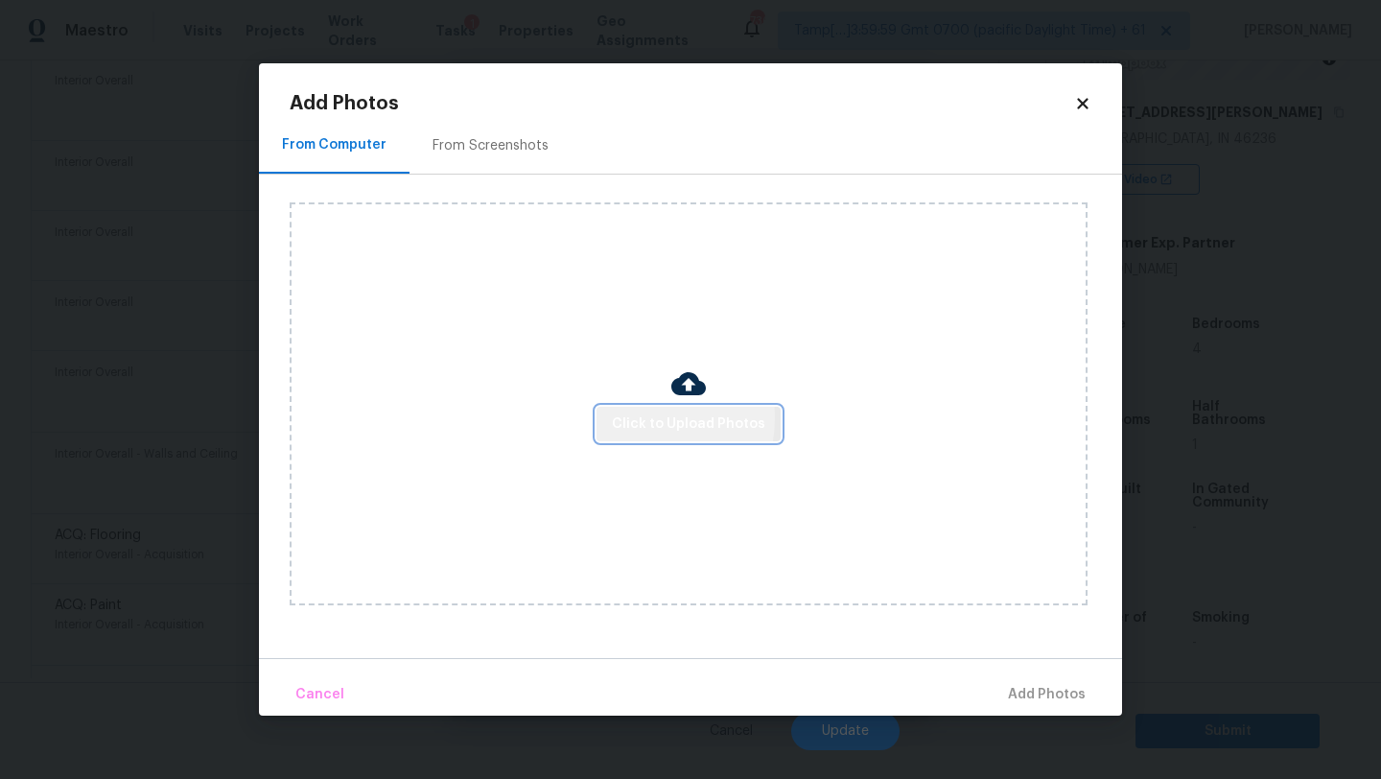
click at [638, 417] on span "Click to Upload Photos" at bounding box center [688, 424] width 153 height 24
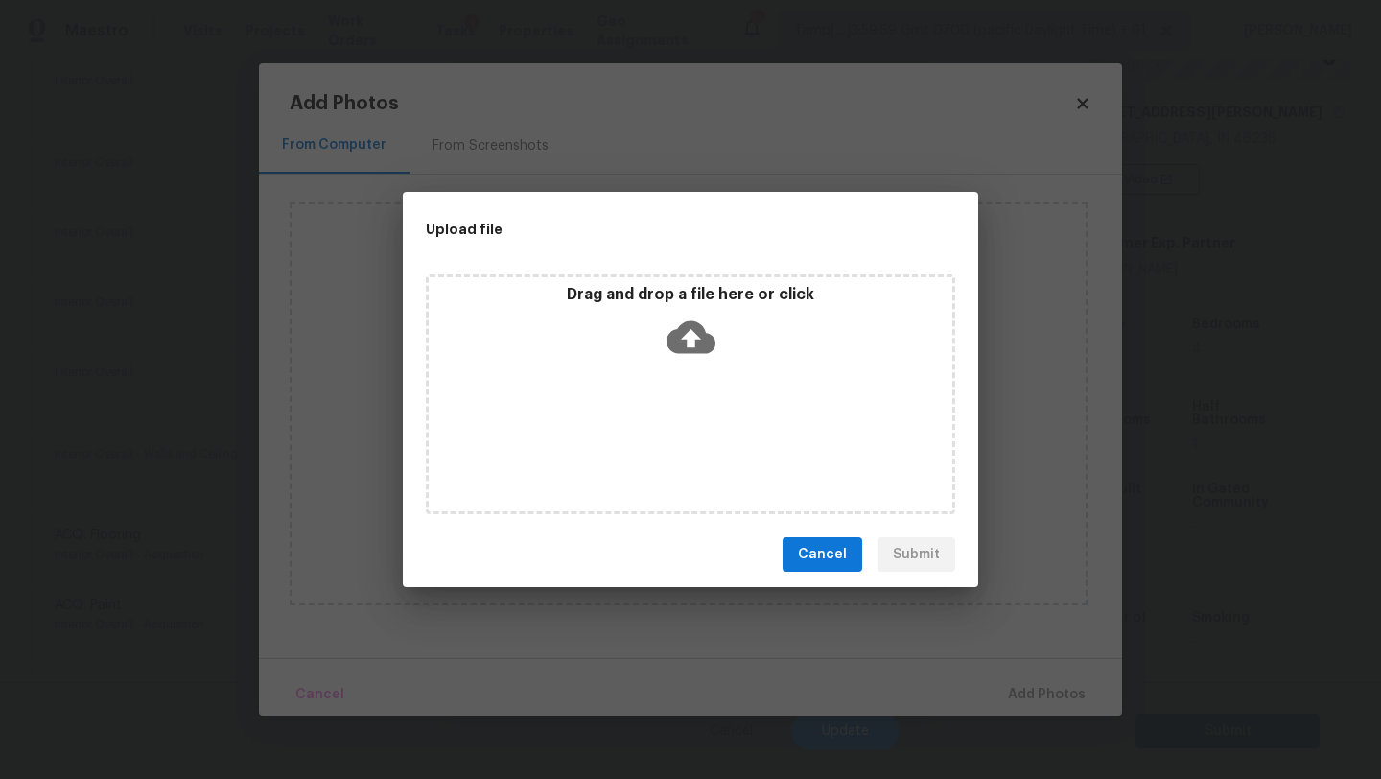
click at [652, 386] on div "Drag and drop a file here or click" at bounding box center [690, 394] width 529 height 240
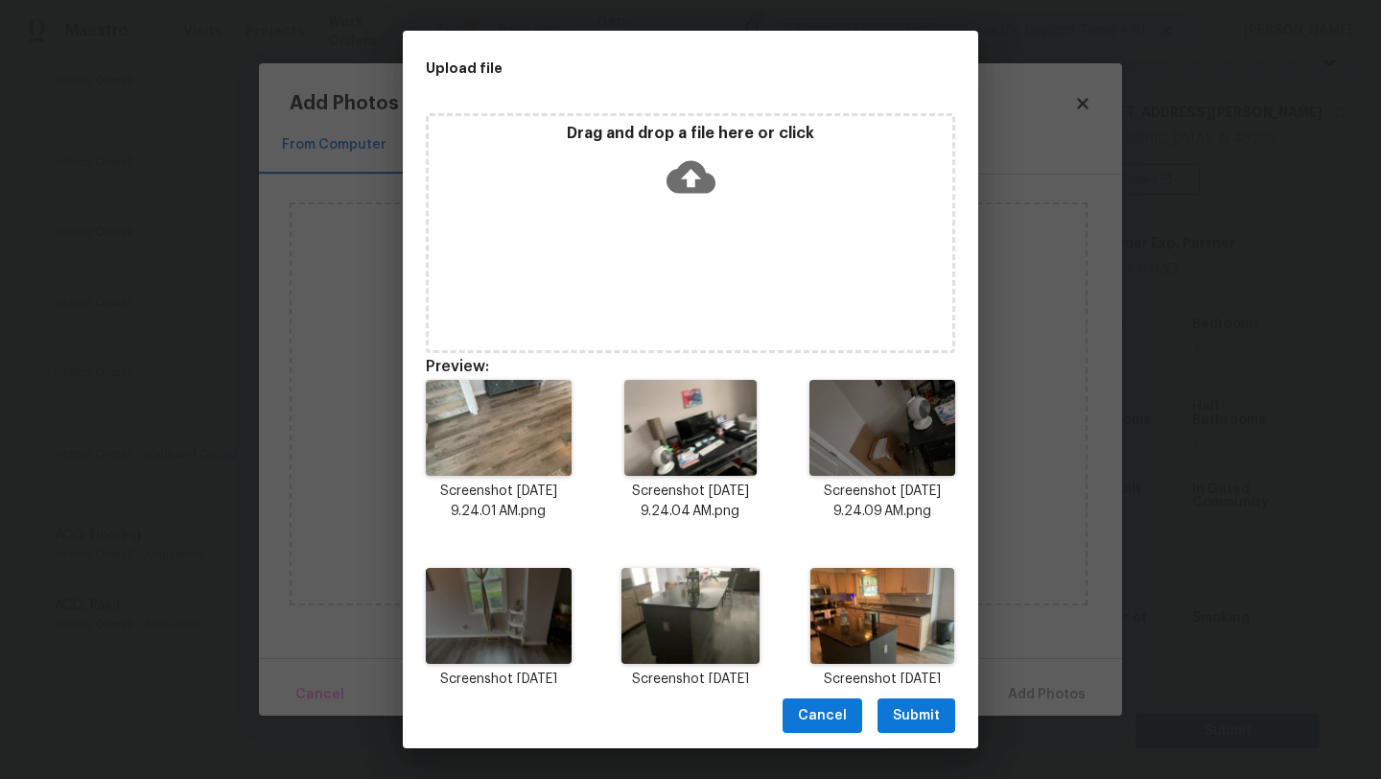
click at [920, 715] on span "Submit" at bounding box center [916, 716] width 47 height 24
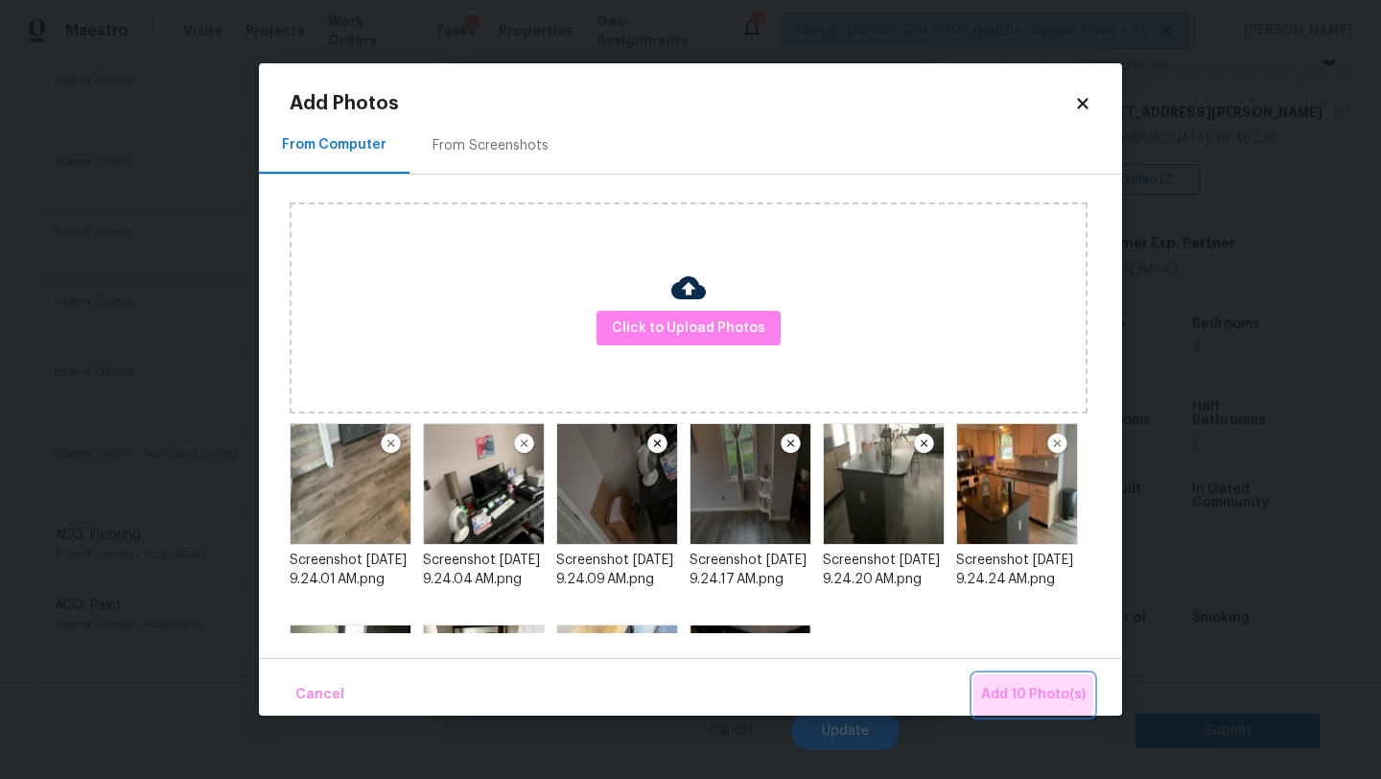
click at [1013, 690] on span "Add 10 Photo(s)" at bounding box center [1033, 695] width 105 height 24
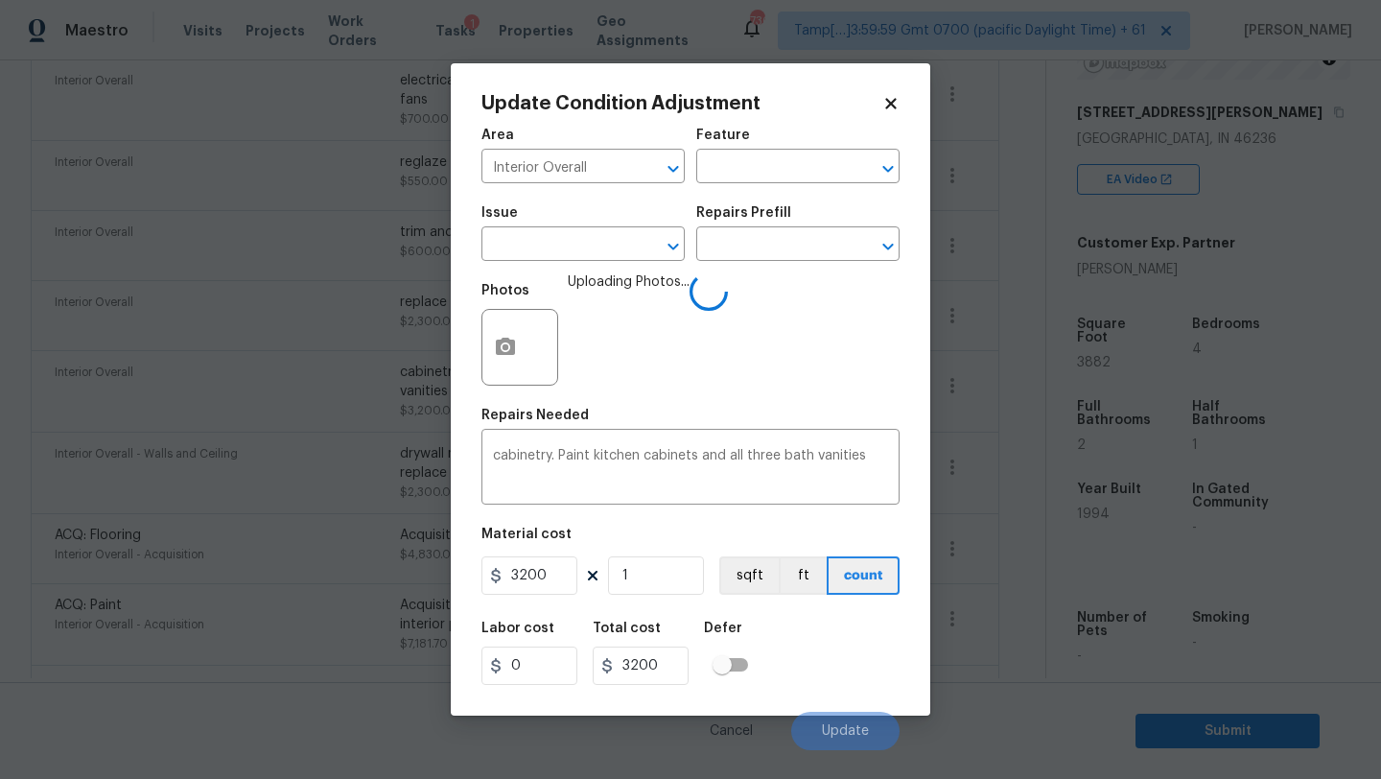
click at [807, 646] on div "Labor cost 0 Total cost 3200 Defer" at bounding box center [690, 653] width 418 height 86
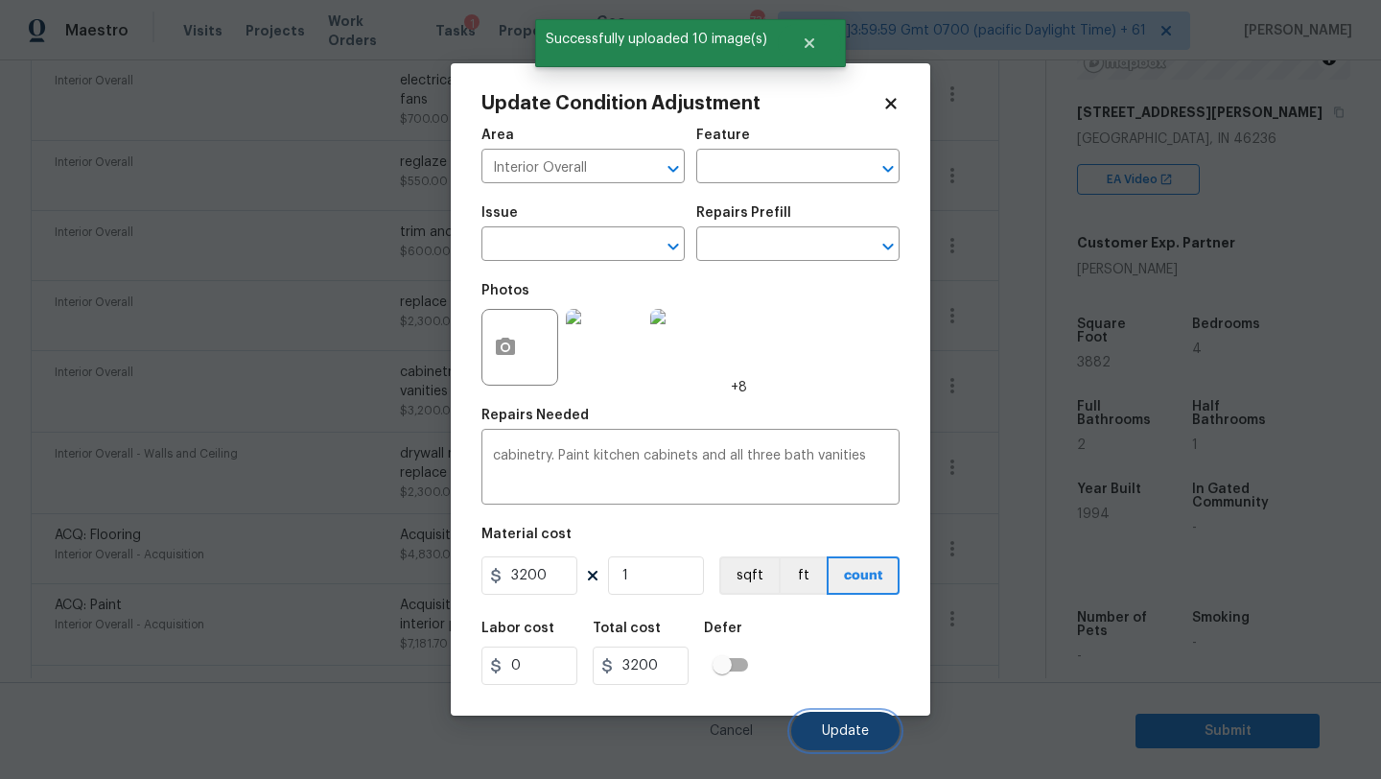
click at [844, 735] on span "Update" at bounding box center [845, 731] width 47 height 14
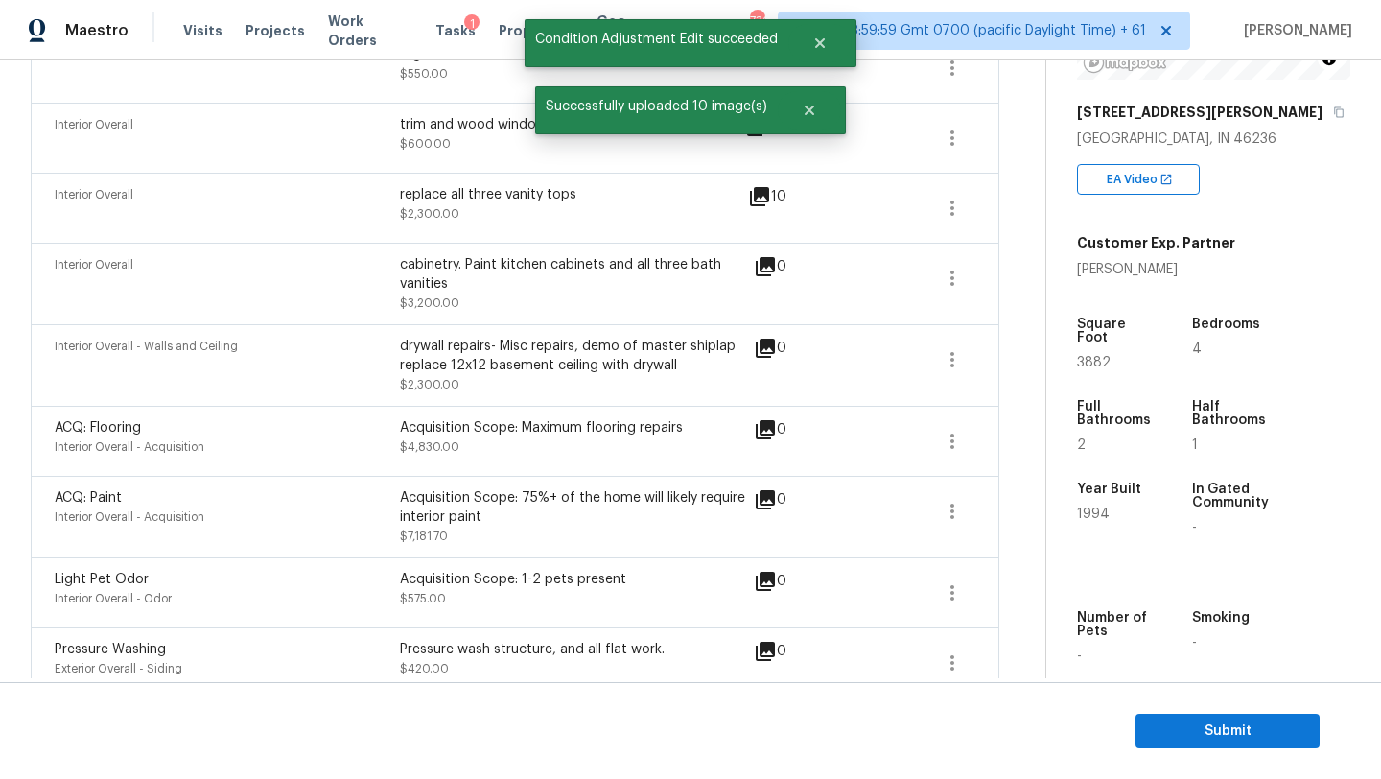
scroll to position [573, 0]
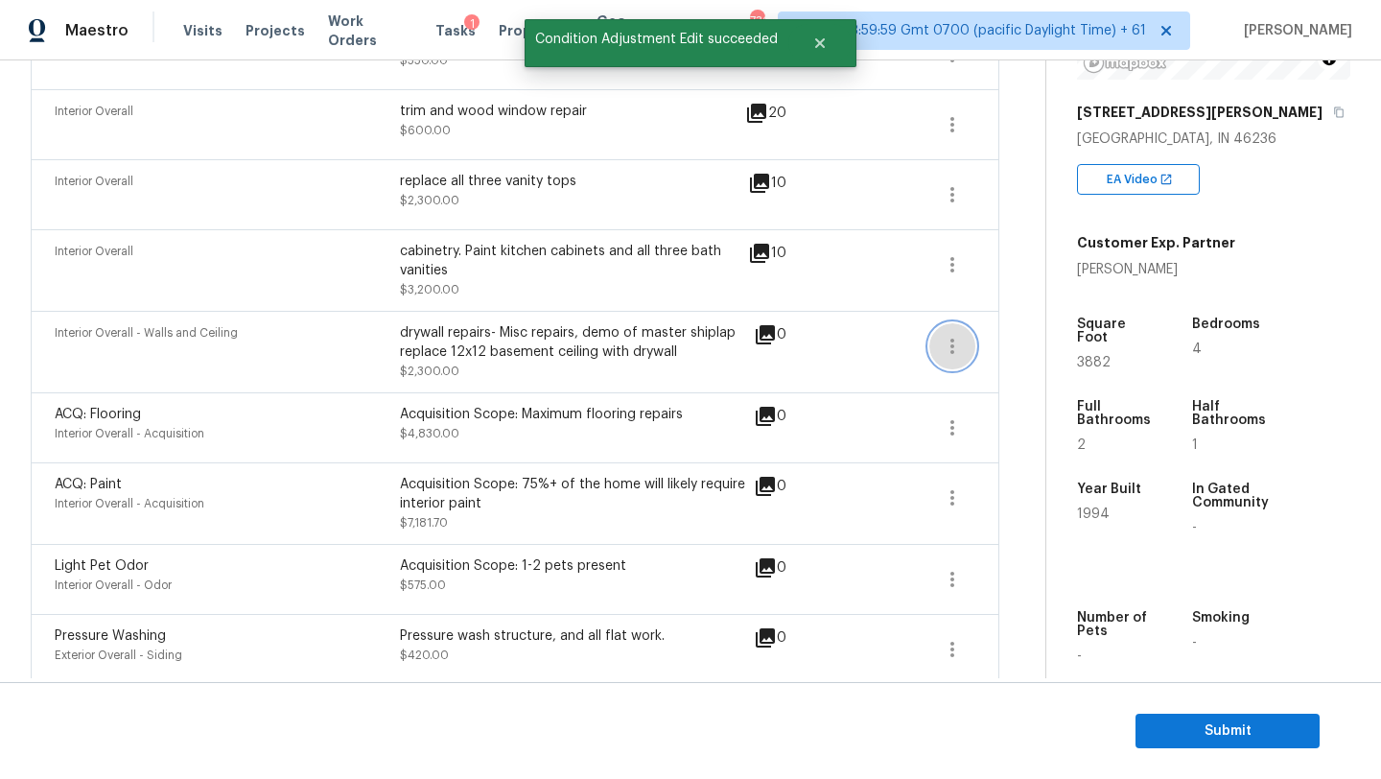
click at [947, 343] on icon "button" at bounding box center [952, 346] width 23 height 23
click at [1020, 347] on div "Edit" at bounding box center [1060, 343] width 150 height 19
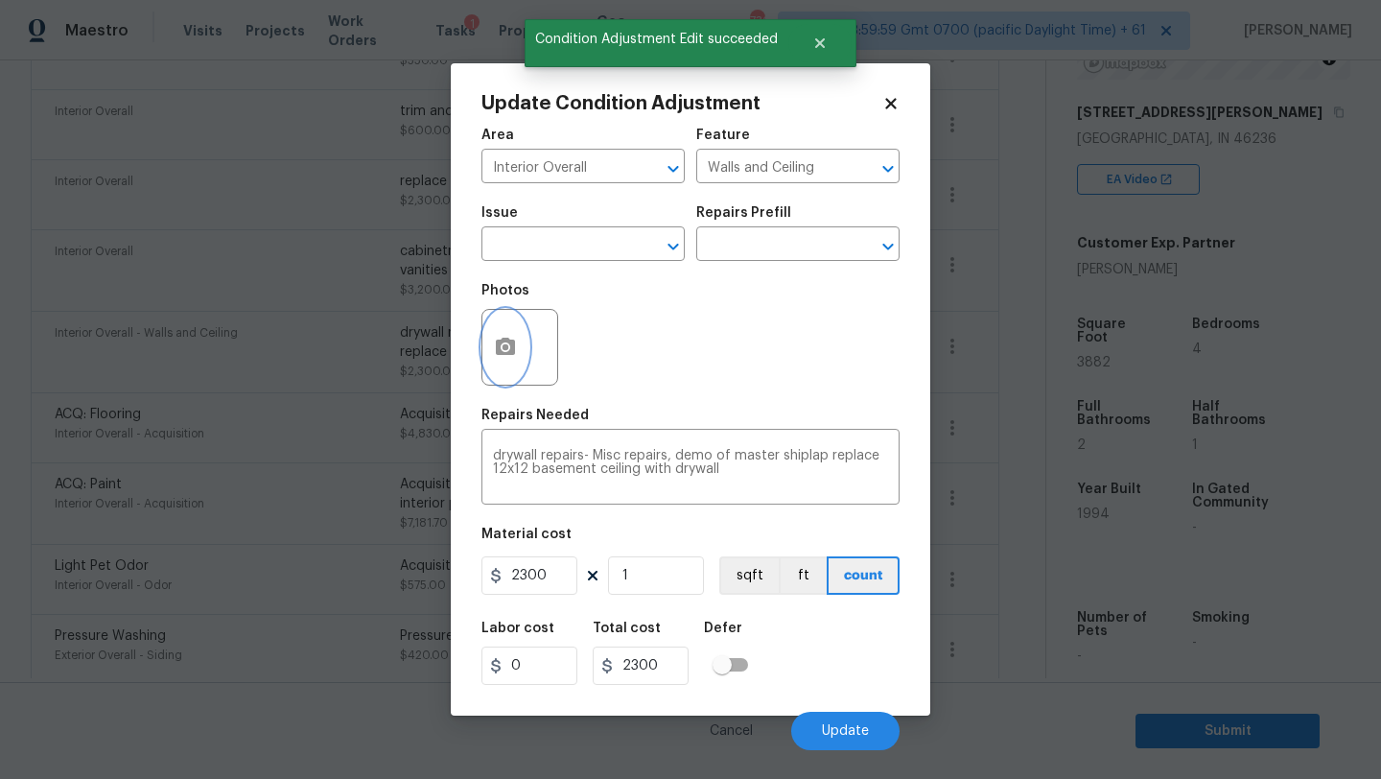
click at [512, 354] on icon "button" at bounding box center [505, 346] width 19 height 17
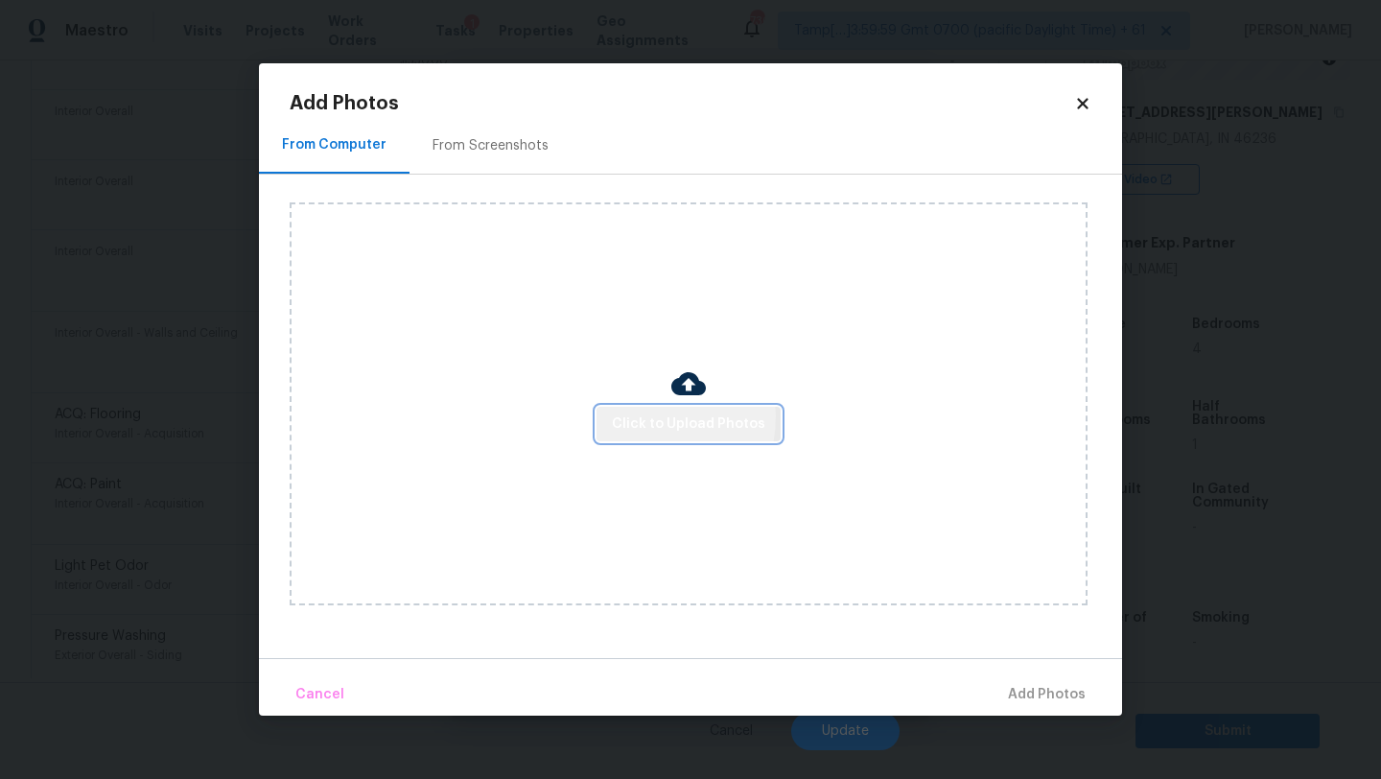
click at [643, 416] on span "Click to Upload Photos" at bounding box center [688, 424] width 153 height 24
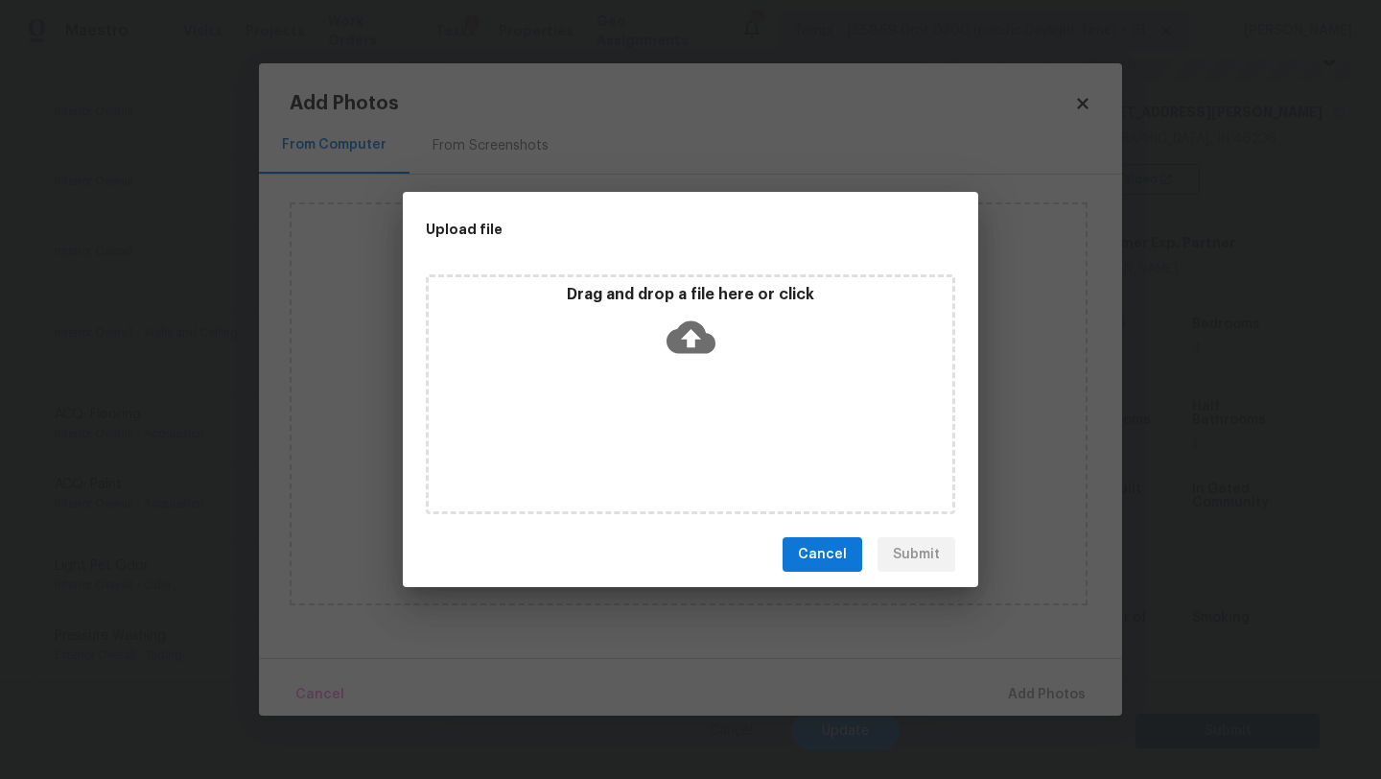
click at [697, 360] on icon at bounding box center [691, 337] width 49 height 49
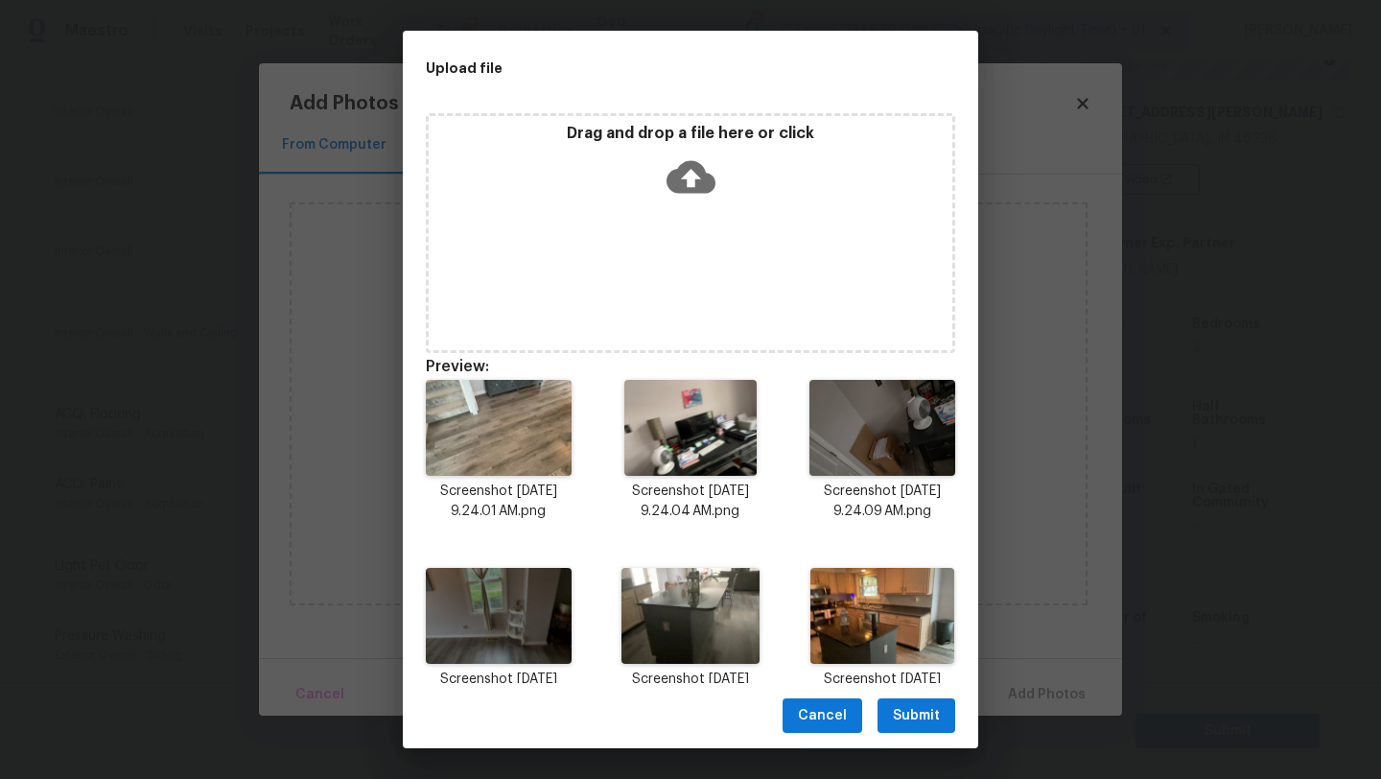
click at [908, 711] on span "Submit" at bounding box center [916, 716] width 47 height 24
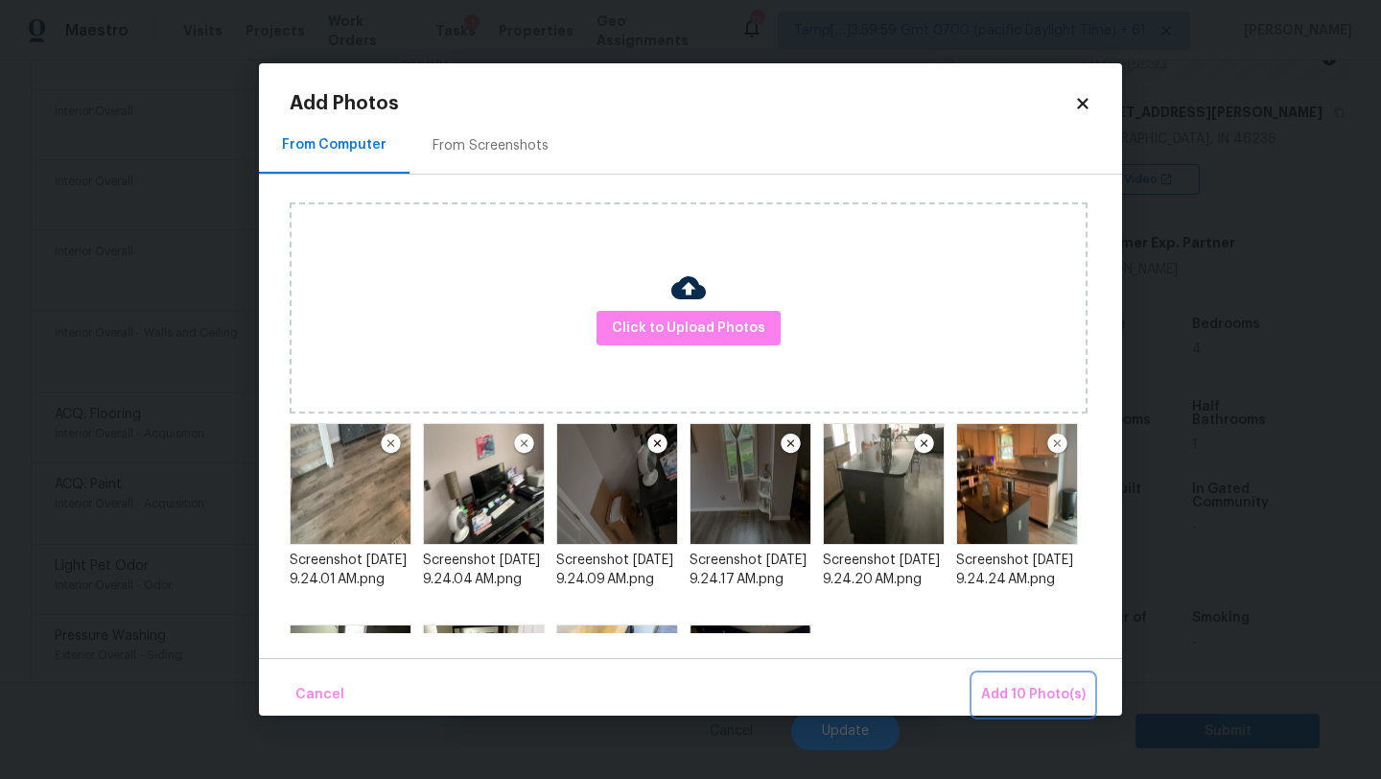
click at [1027, 691] on span "Add 10 Photo(s)" at bounding box center [1033, 695] width 105 height 24
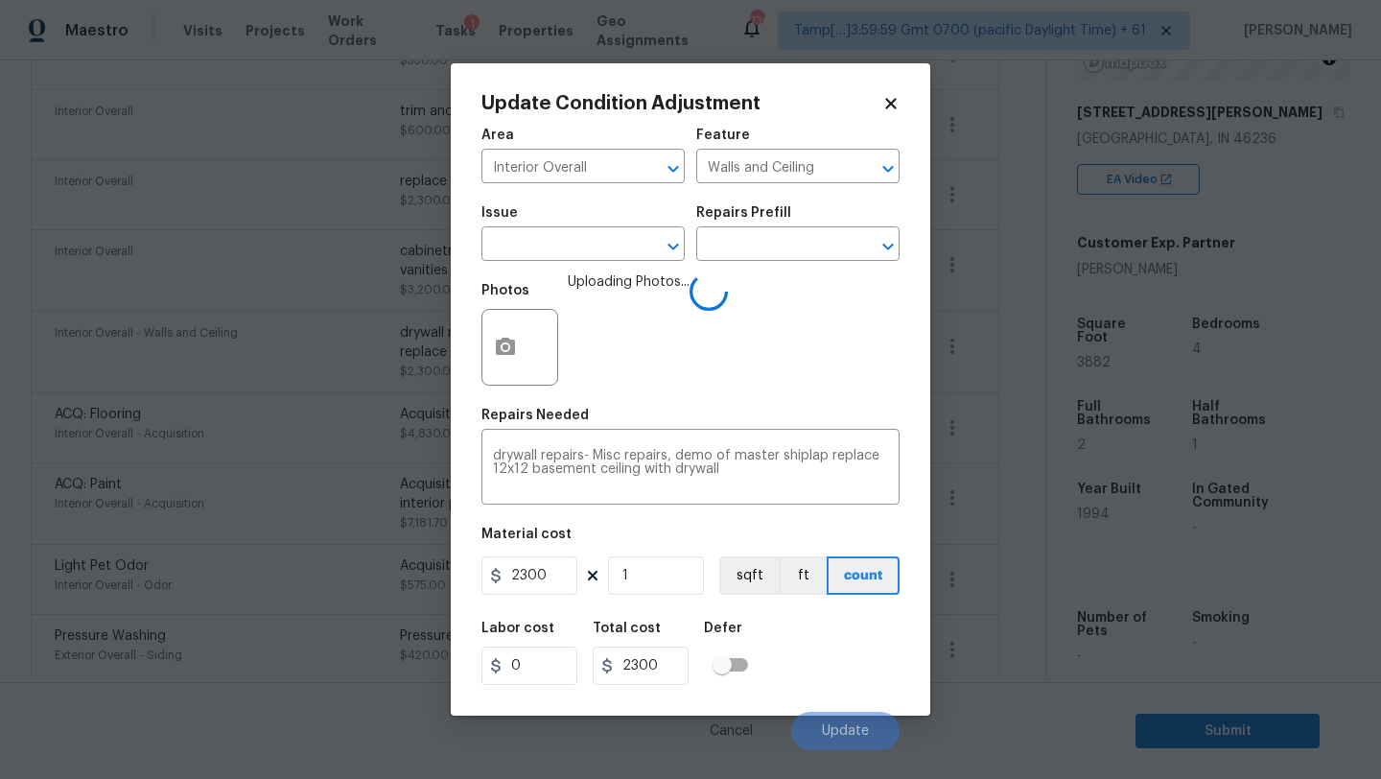
click at [788, 677] on div "Labor cost 0 Total cost 2300 Defer" at bounding box center [690, 653] width 418 height 86
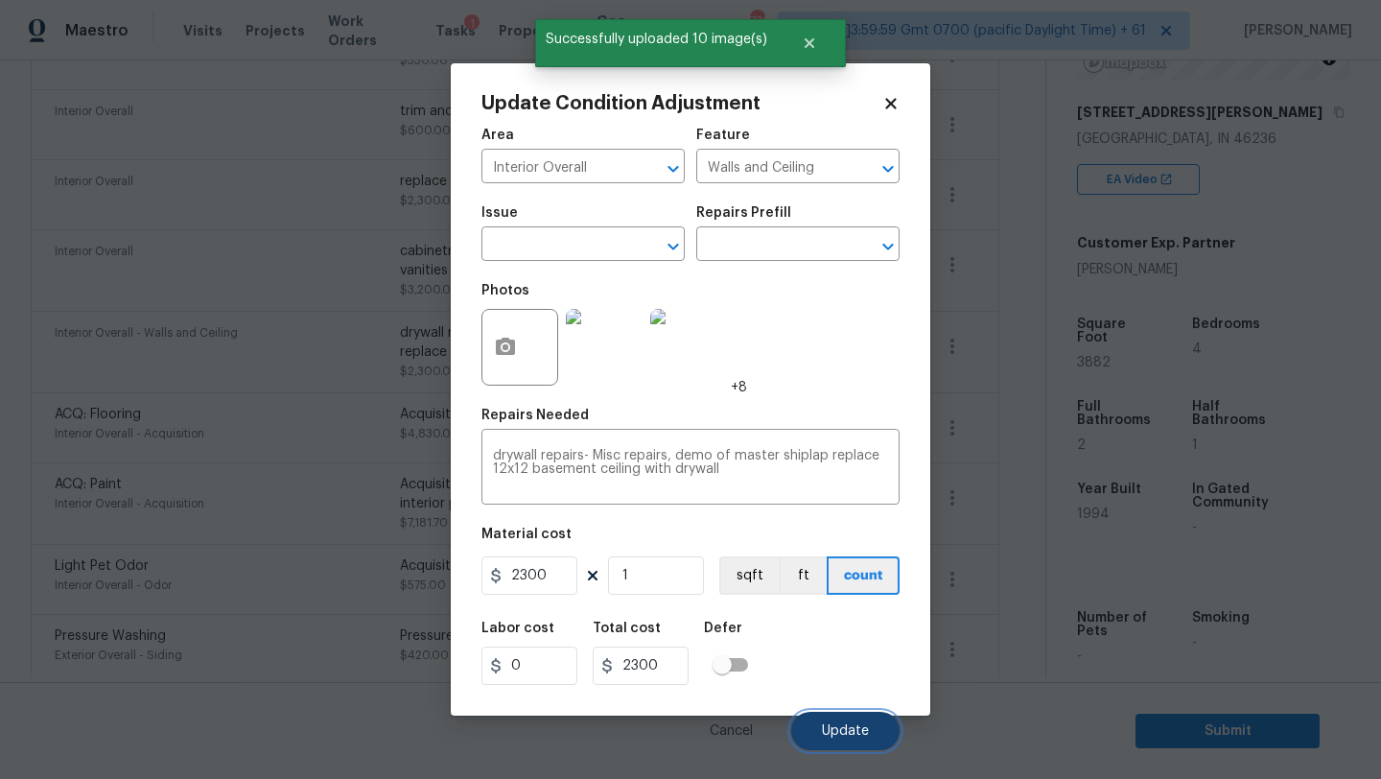
click at [830, 721] on button "Update" at bounding box center [845, 731] width 108 height 38
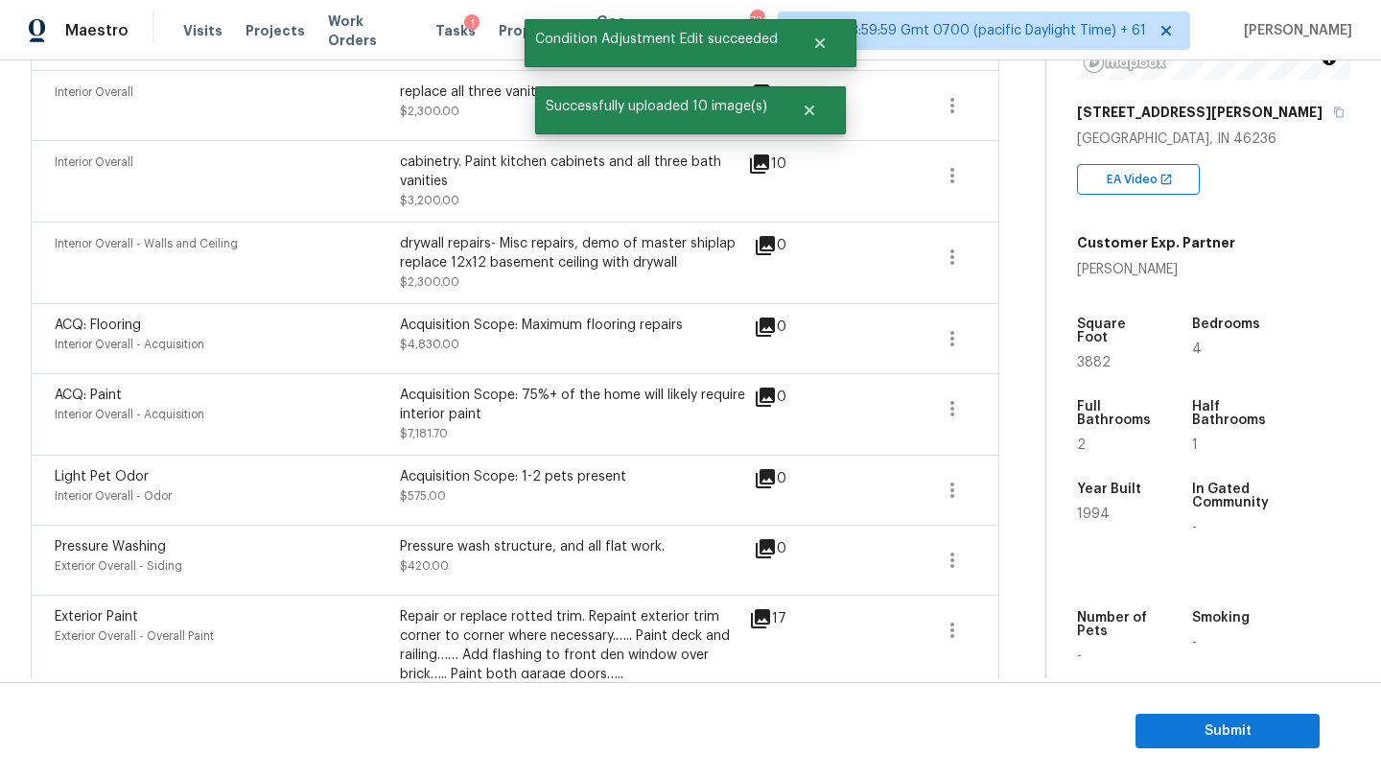
scroll to position [665, 0]
click at [952, 335] on icon "button" at bounding box center [952, 335] width 23 height 23
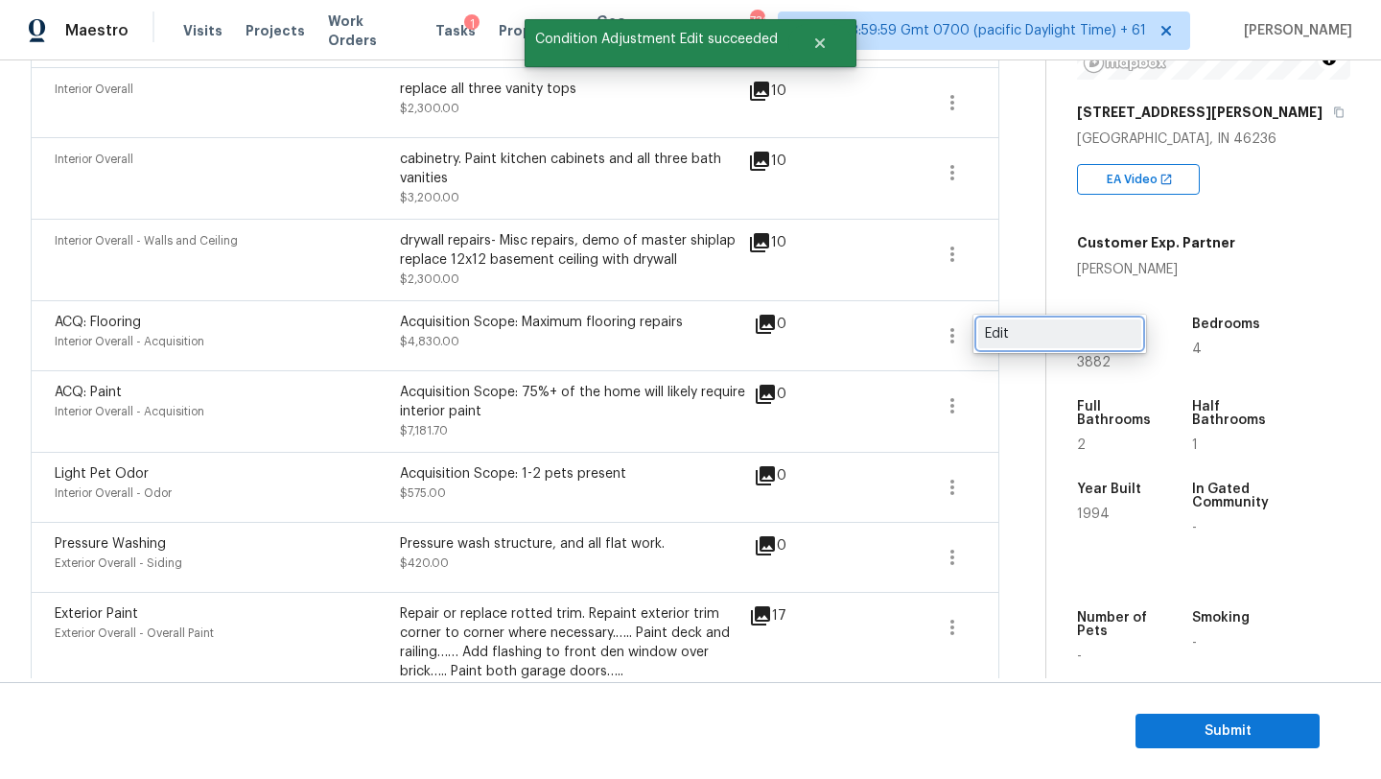
click at [981, 333] on link "Edit" at bounding box center [1059, 333] width 163 height 29
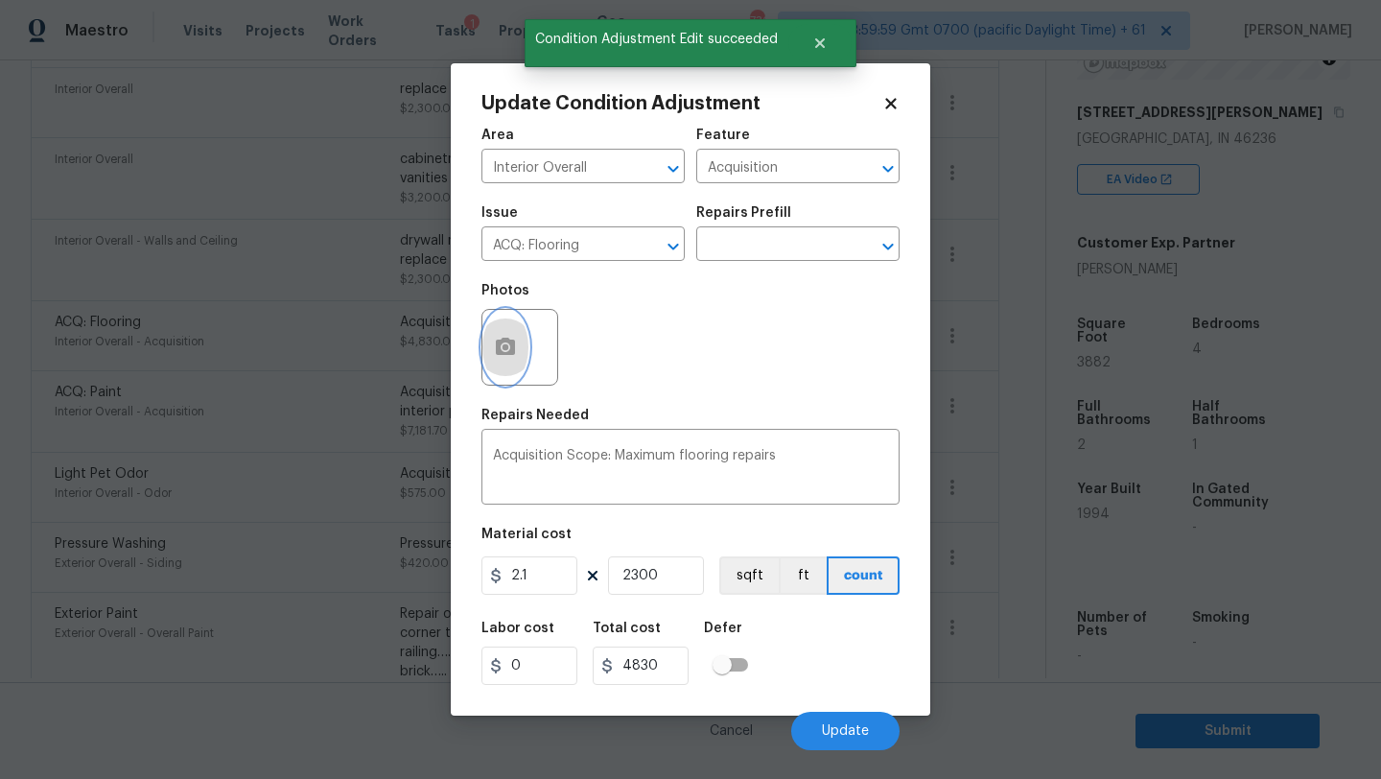
click at [499, 363] on button "button" at bounding box center [505, 347] width 46 height 75
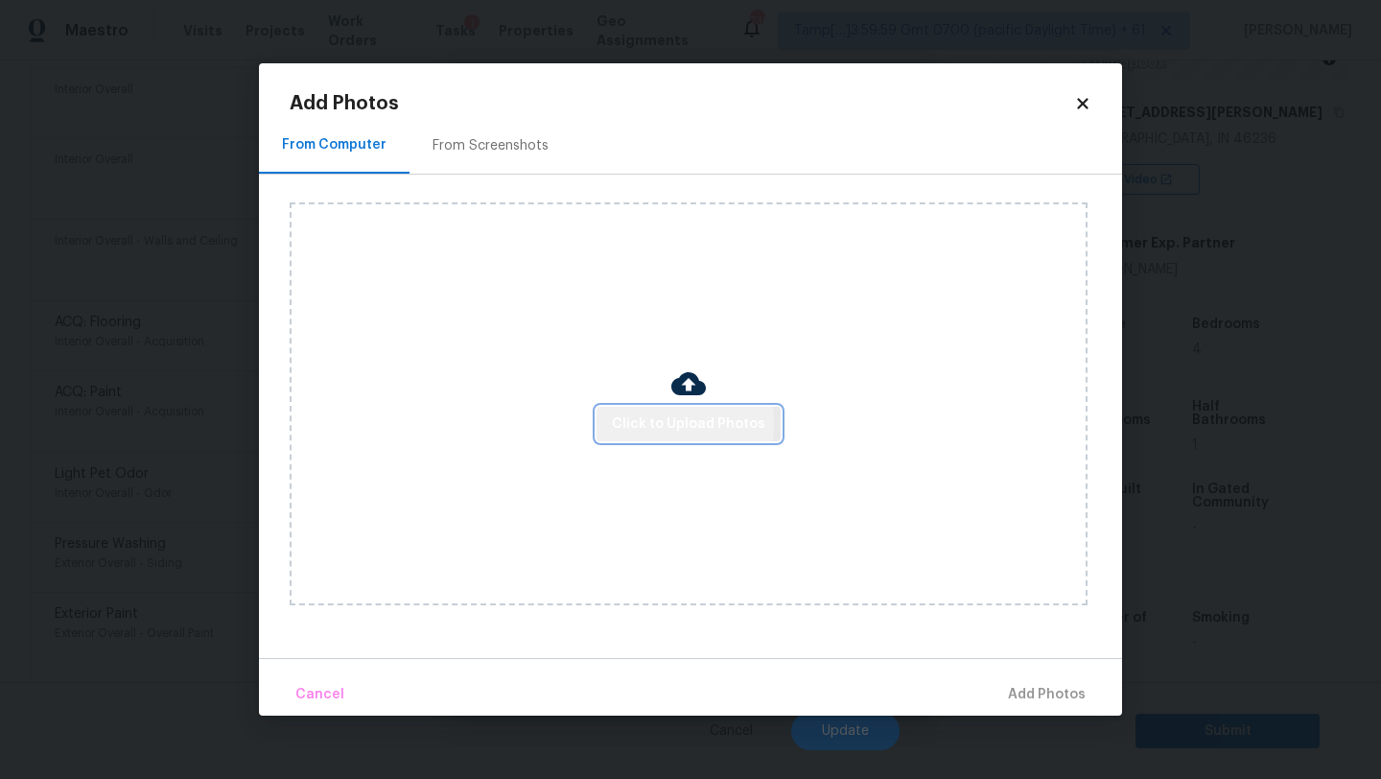
click at [627, 423] on span "Click to Upload Photos" at bounding box center [688, 424] width 153 height 24
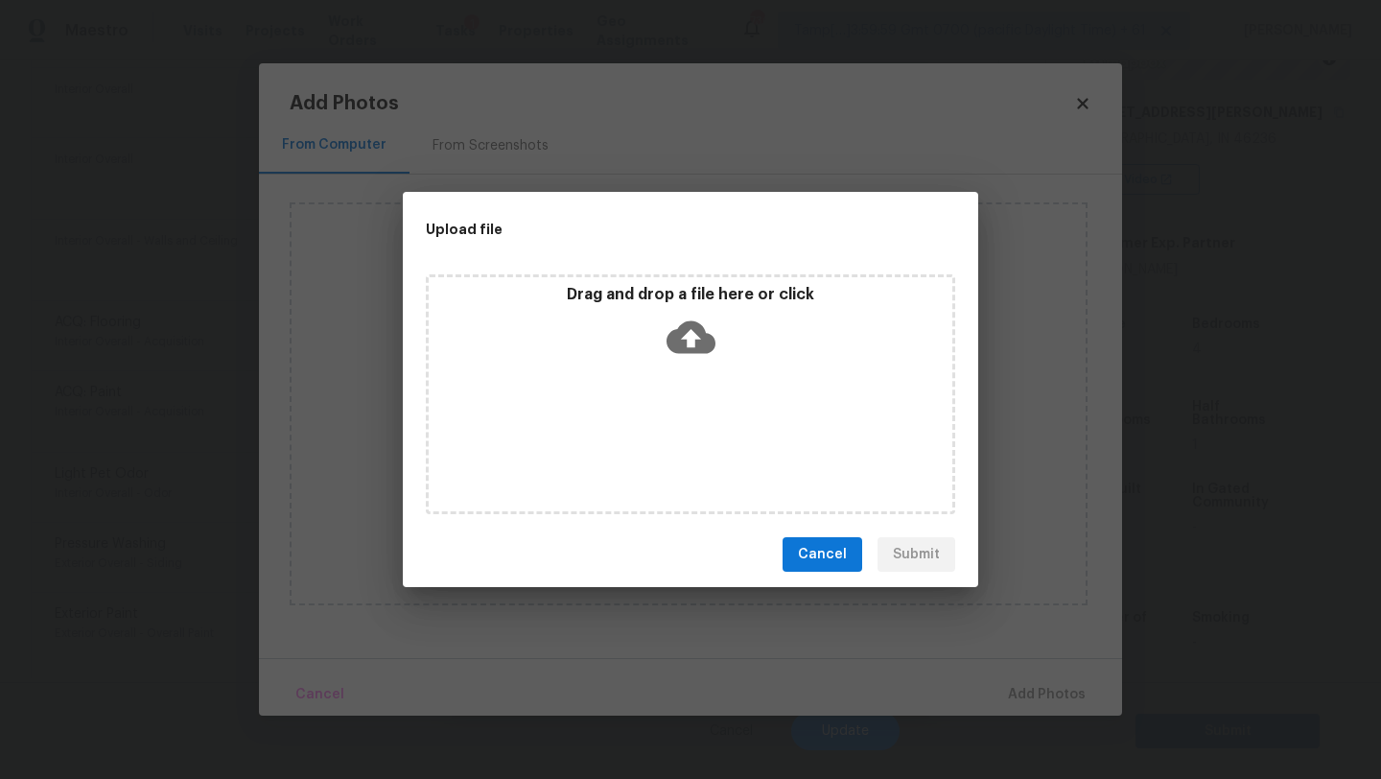
click at [662, 375] on div "Drag and drop a file here or click" at bounding box center [690, 394] width 529 height 240
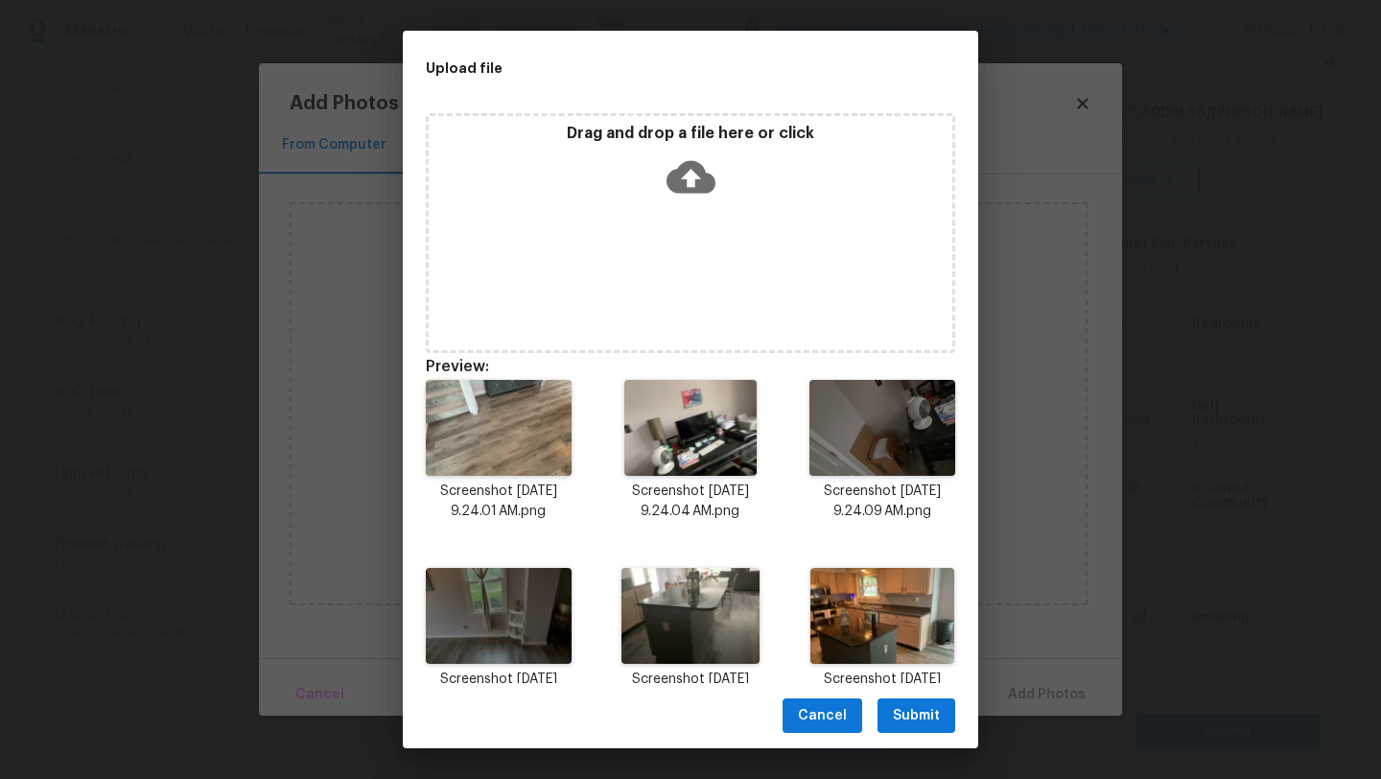
click at [904, 711] on span "Submit" at bounding box center [916, 716] width 47 height 24
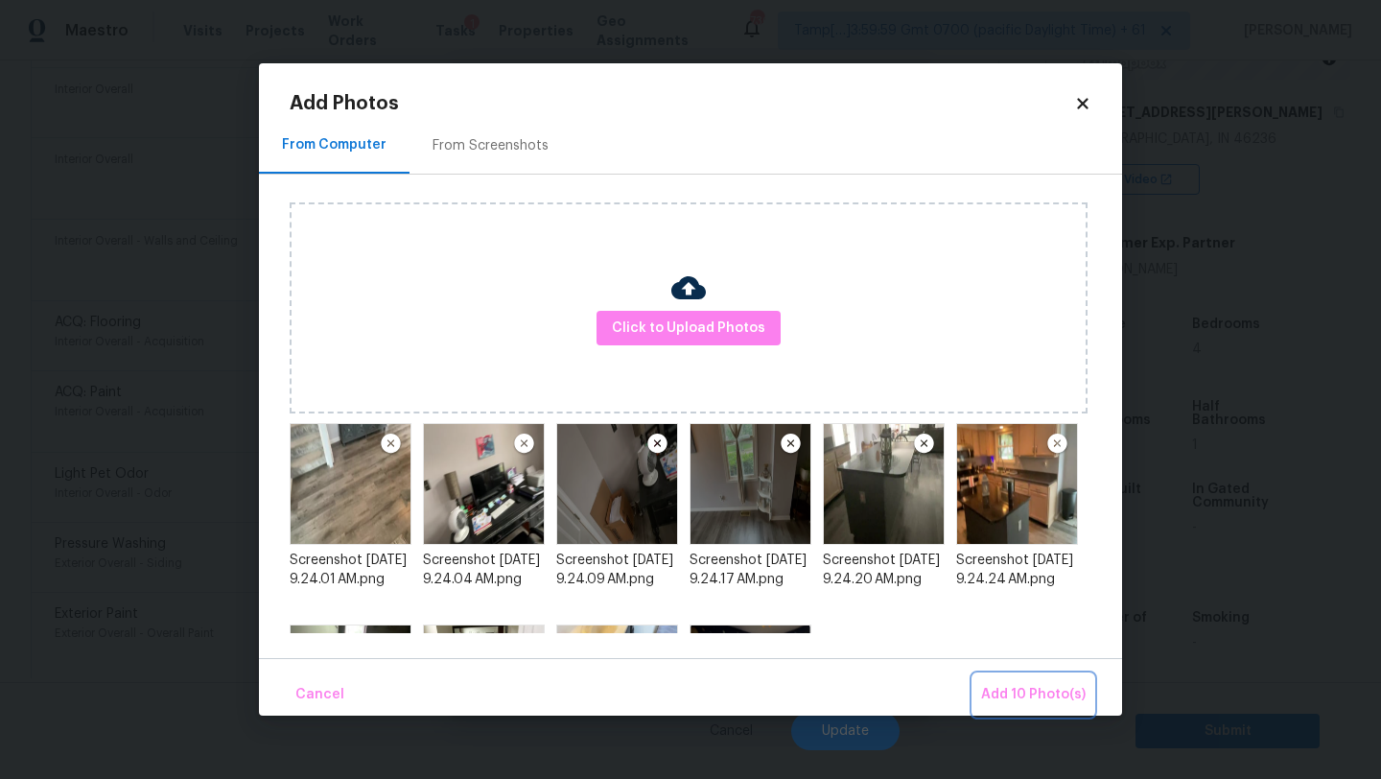
click at [1016, 703] on span "Add 10 Photo(s)" at bounding box center [1033, 695] width 105 height 24
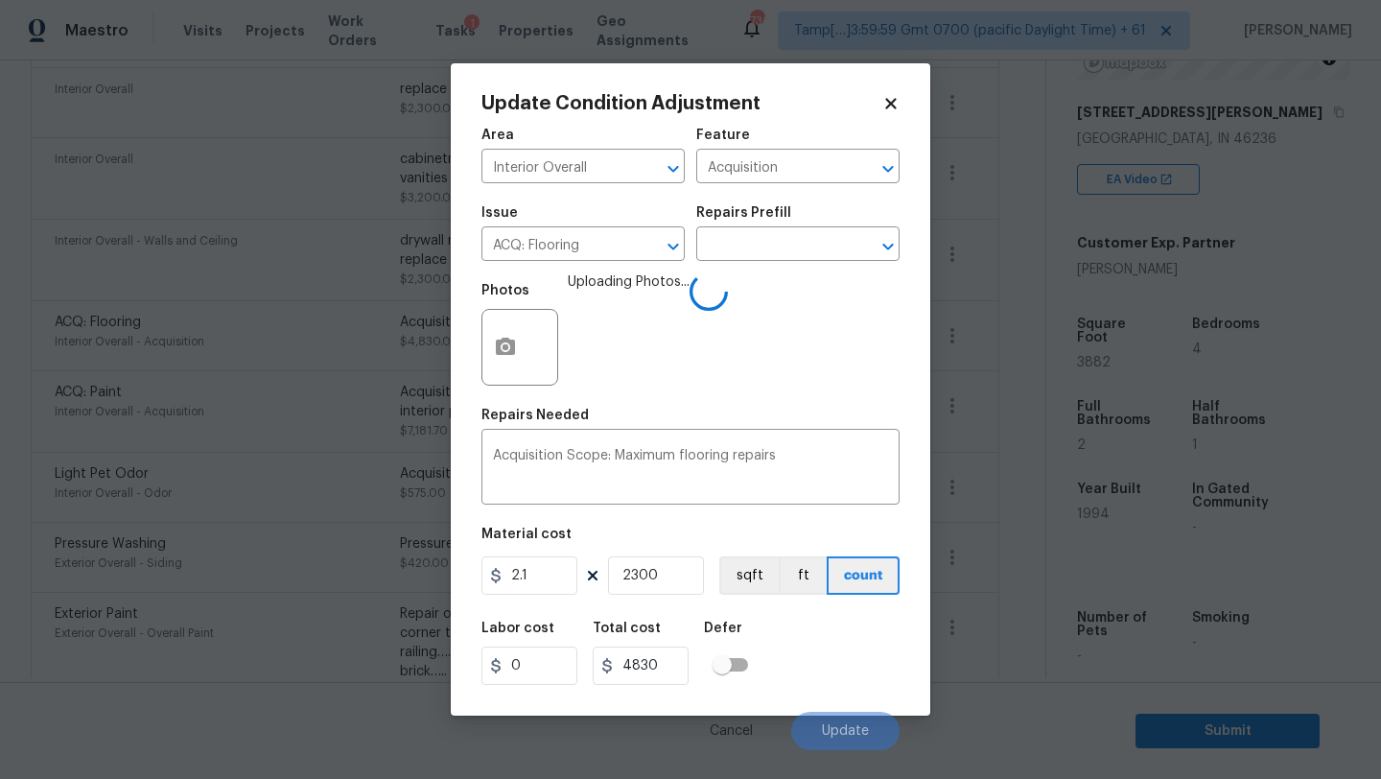
click at [785, 637] on div "Labor cost 0 Total cost 4830 Defer" at bounding box center [690, 653] width 418 height 86
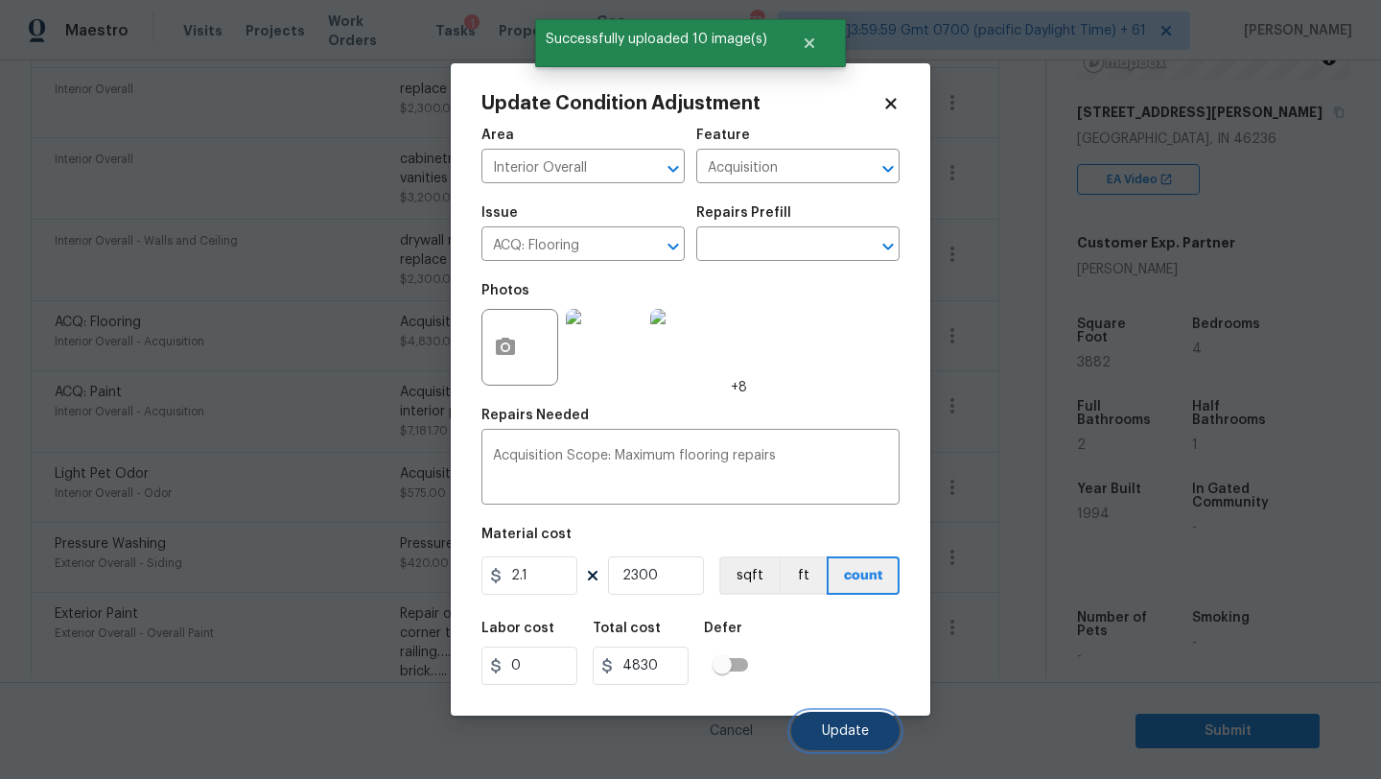
click at [828, 714] on button "Update" at bounding box center [845, 731] width 108 height 38
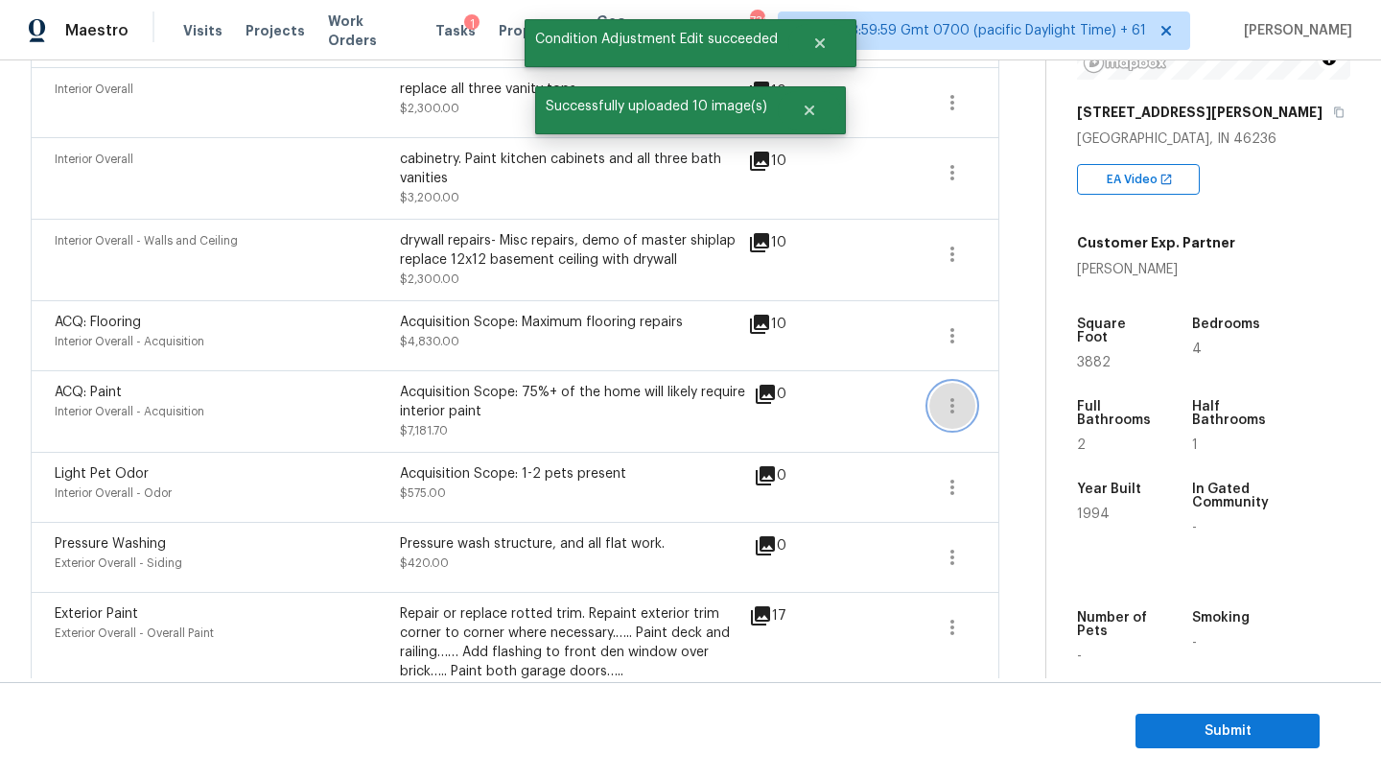
click at [948, 412] on icon "button" at bounding box center [952, 405] width 23 height 23
click at [1009, 413] on link "Edit" at bounding box center [1059, 403] width 163 height 29
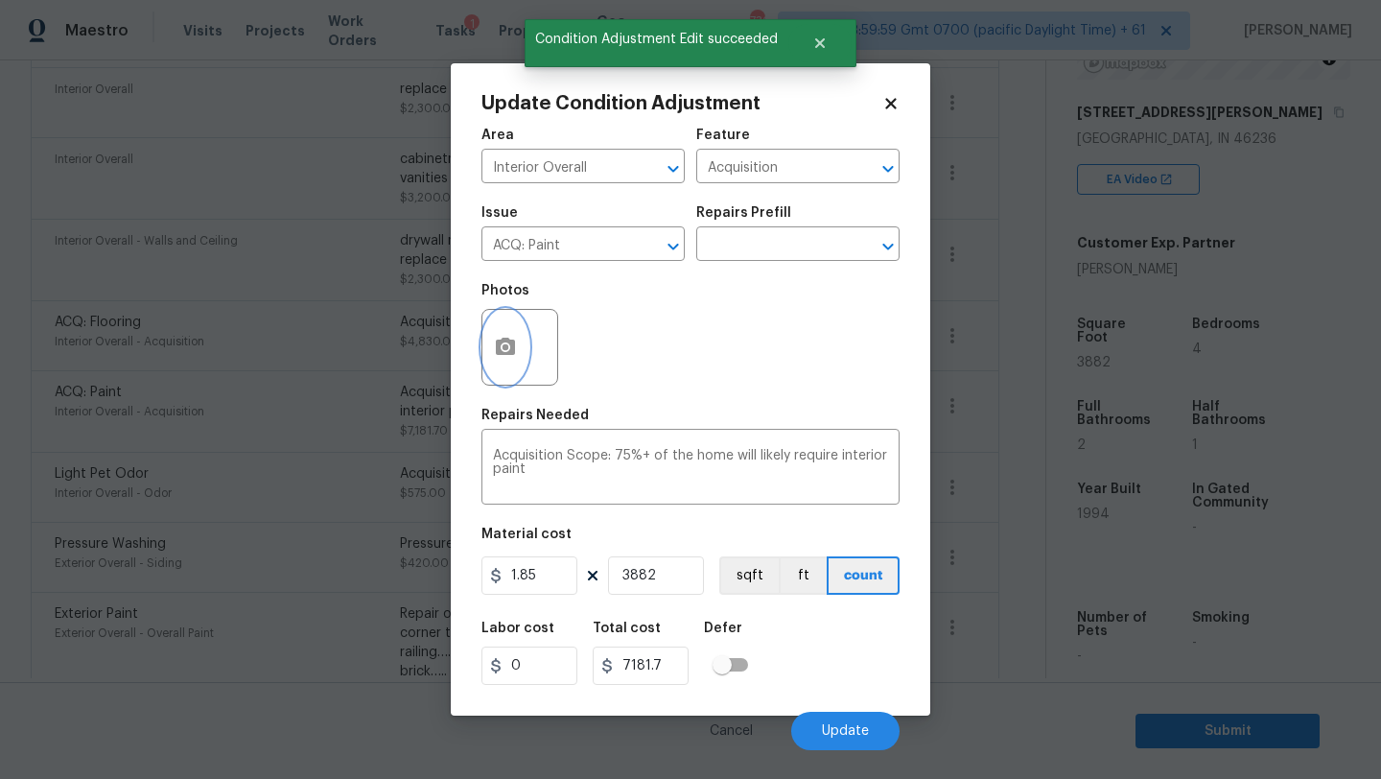
click at [516, 359] on icon "button" at bounding box center [505, 347] width 23 height 23
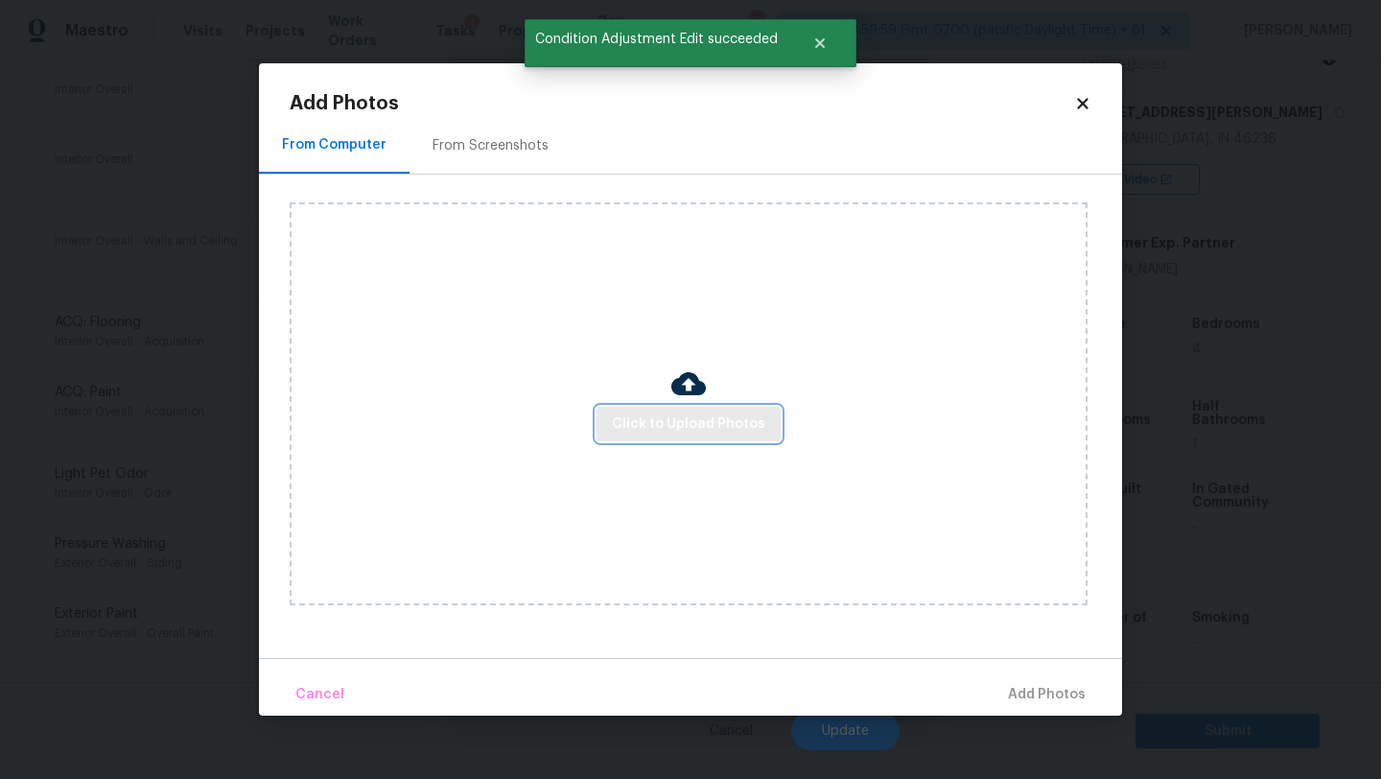
click at [652, 413] on span "Click to Upload Photos" at bounding box center [688, 424] width 153 height 24
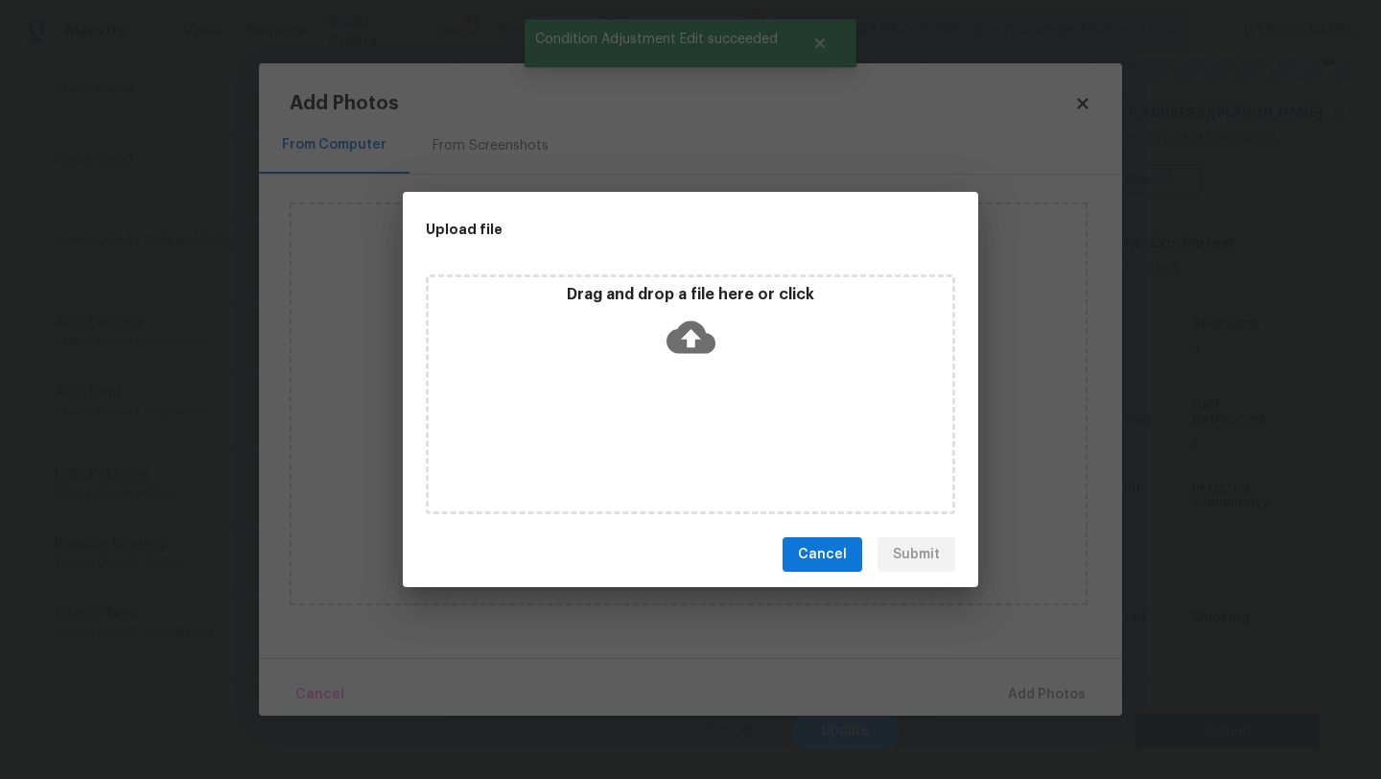
click at [653, 371] on div "Drag and drop a file here or click" at bounding box center [690, 394] width 529 height 240
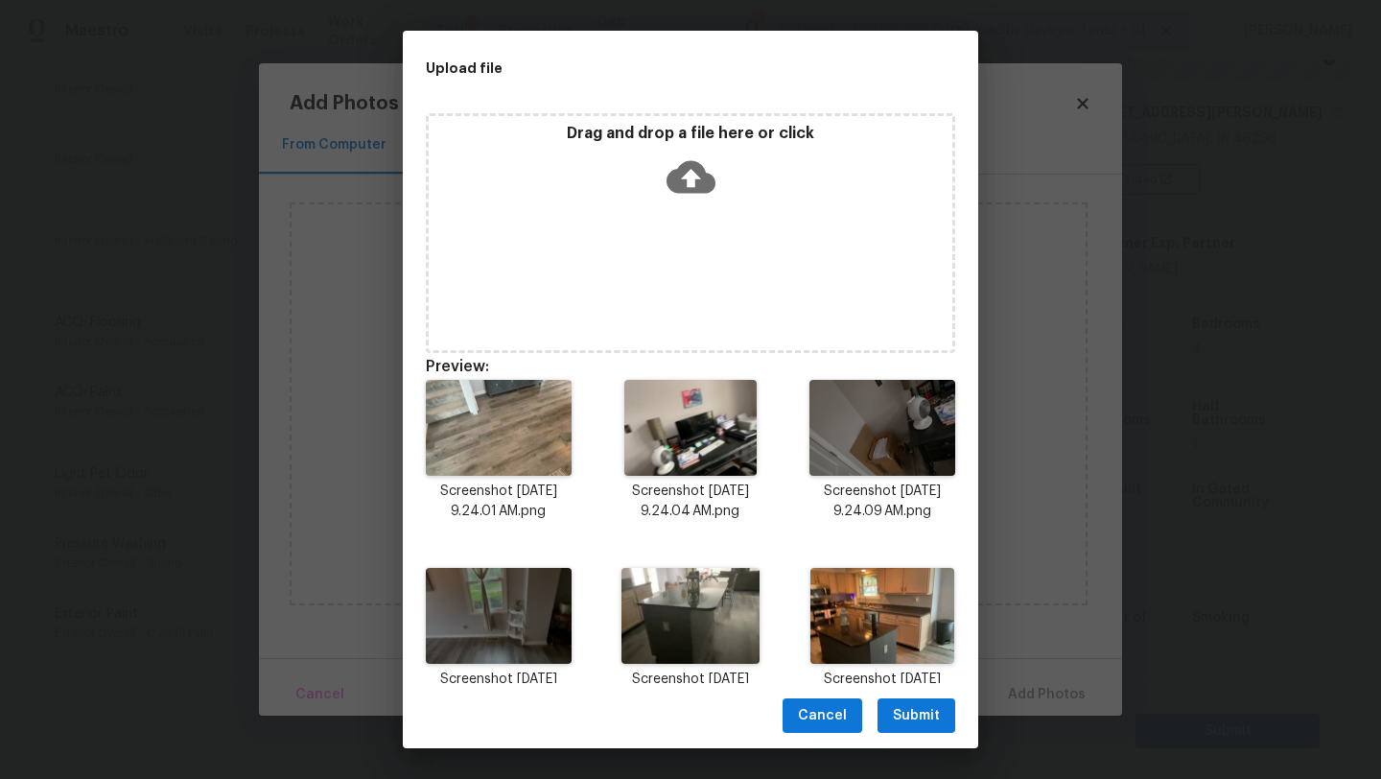
click at [922, 708] on span "Submit" at bounding box center [916, 716] width 47 height 24
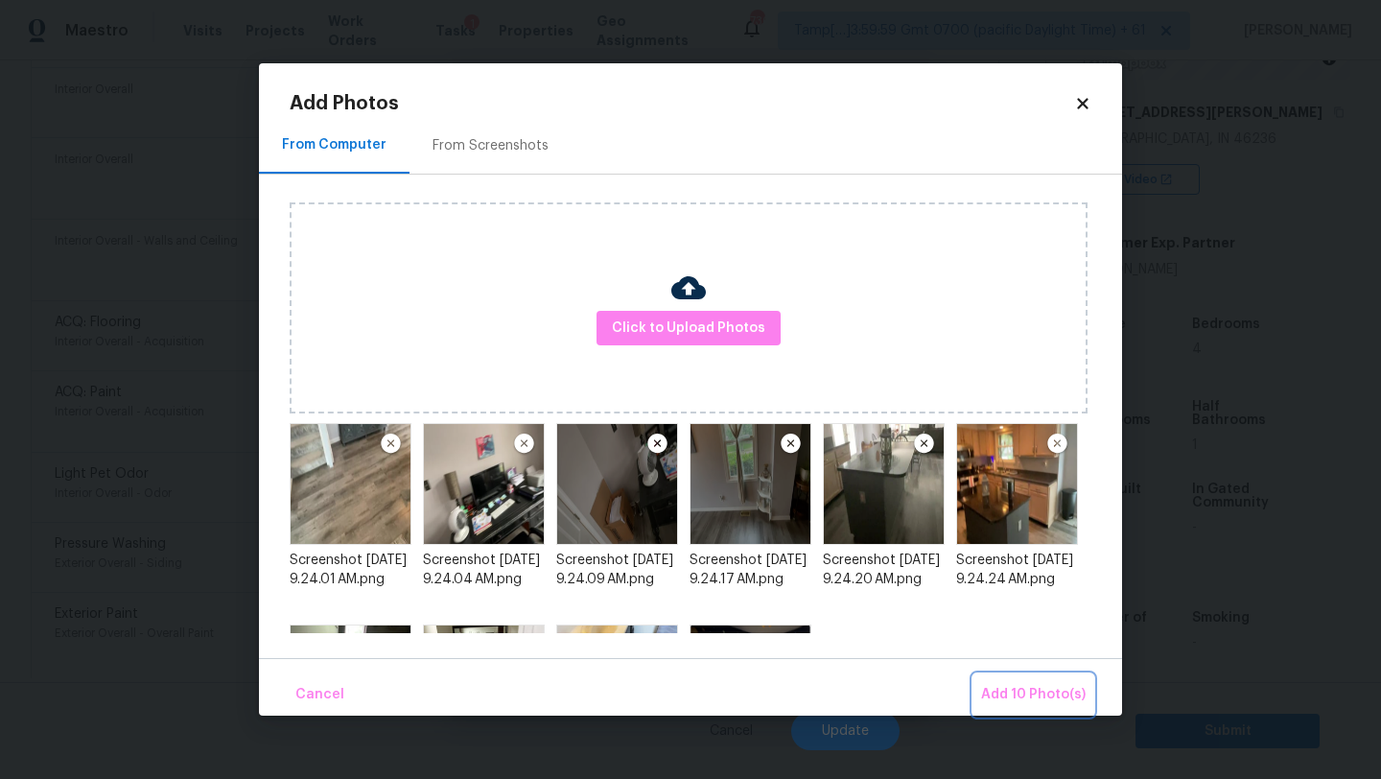
click at [1015, 692] on span "Add 10 Photo(s)" at bounding box center [1033, 695] width 105 height 24
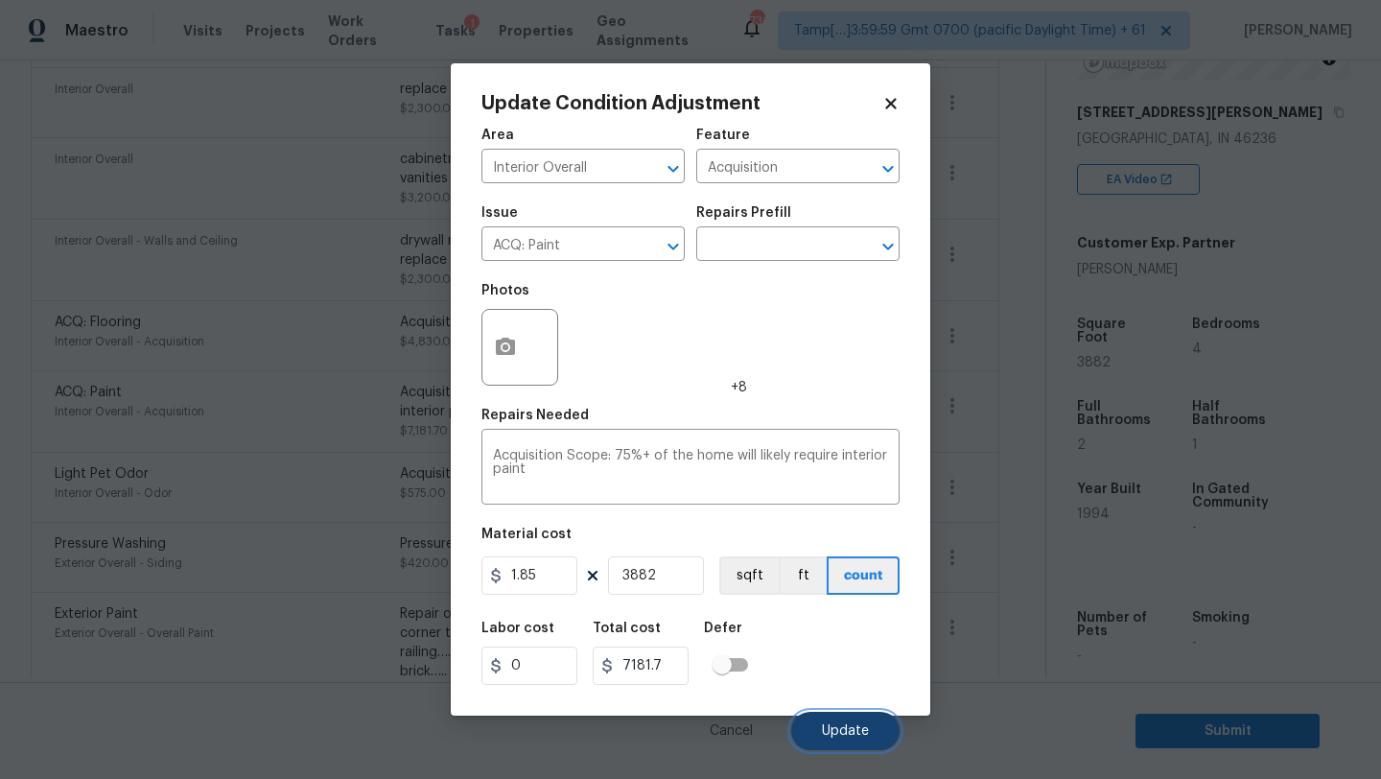
click at [831, 726] on span "Update" at bounding box center [845, 731] width 47 height 14
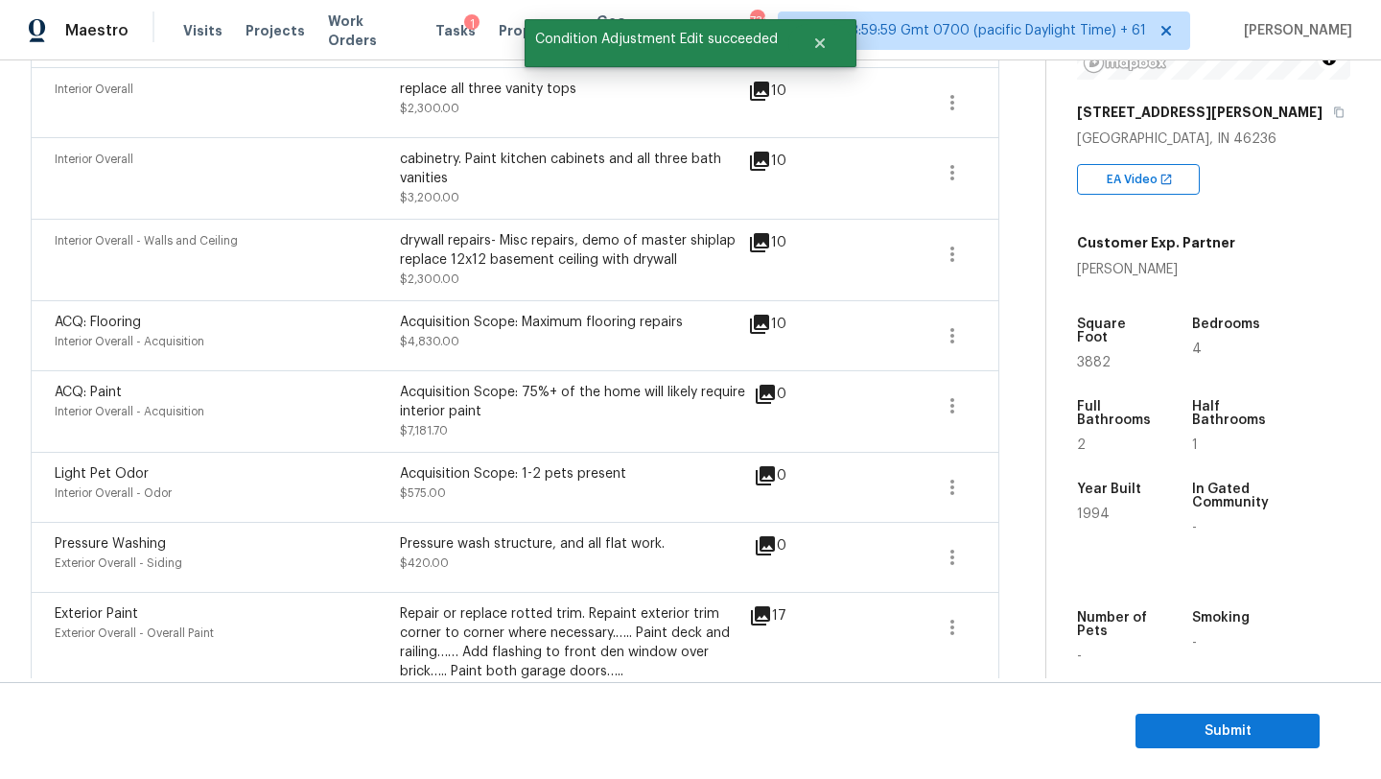
scroll to position [0, 0]
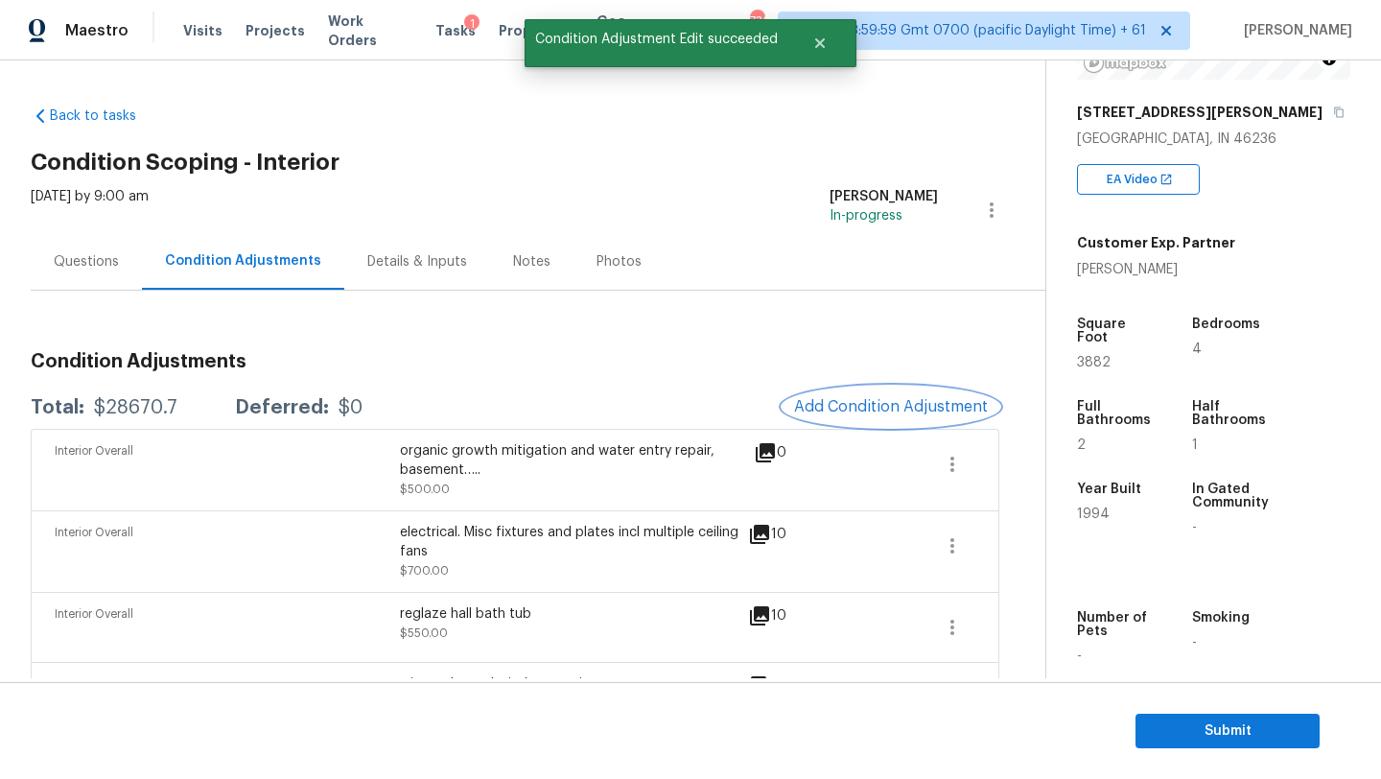
click at [878, 412] on span "Add Condition Adjustment" at bounding box center [891, 406] width 194 height 17
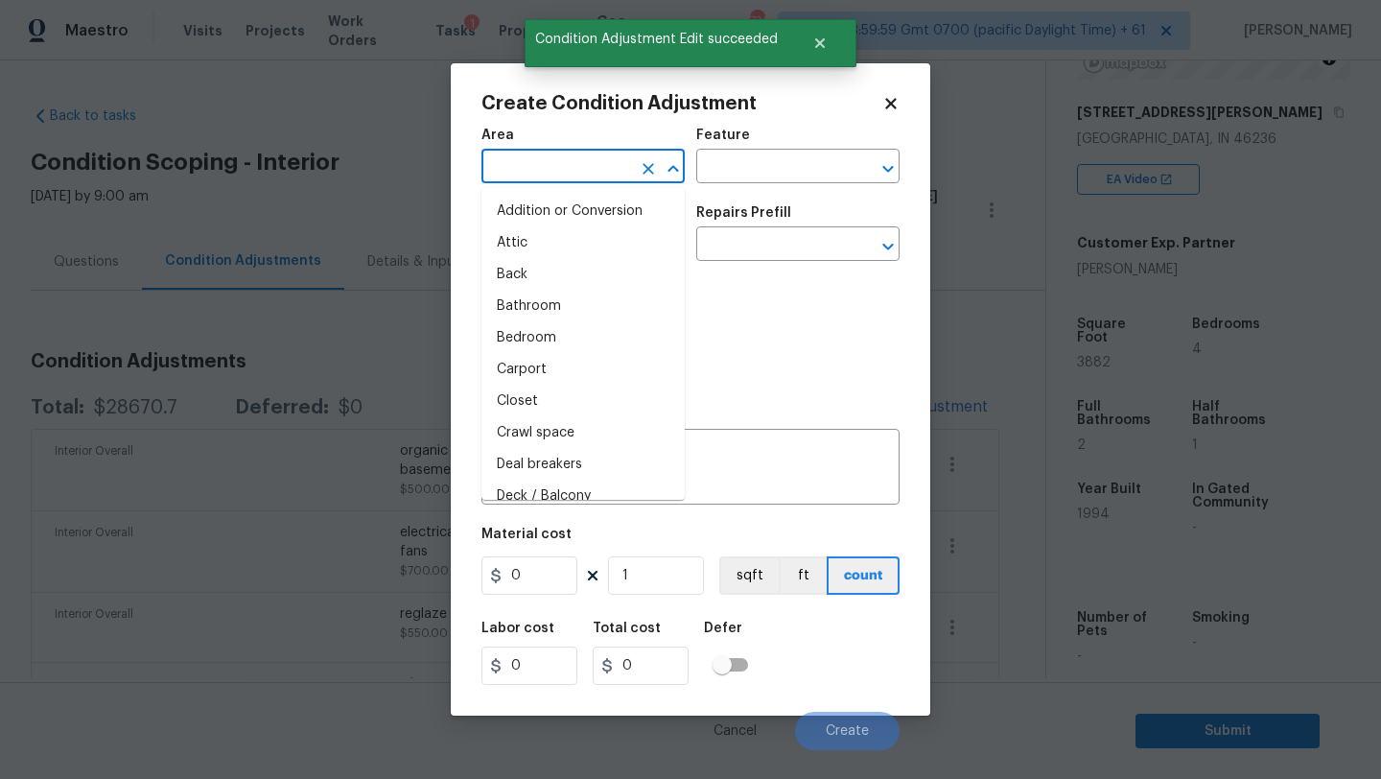
click at [526, 161] on input "text" at bounding box center [556, 168] width 150 height 30
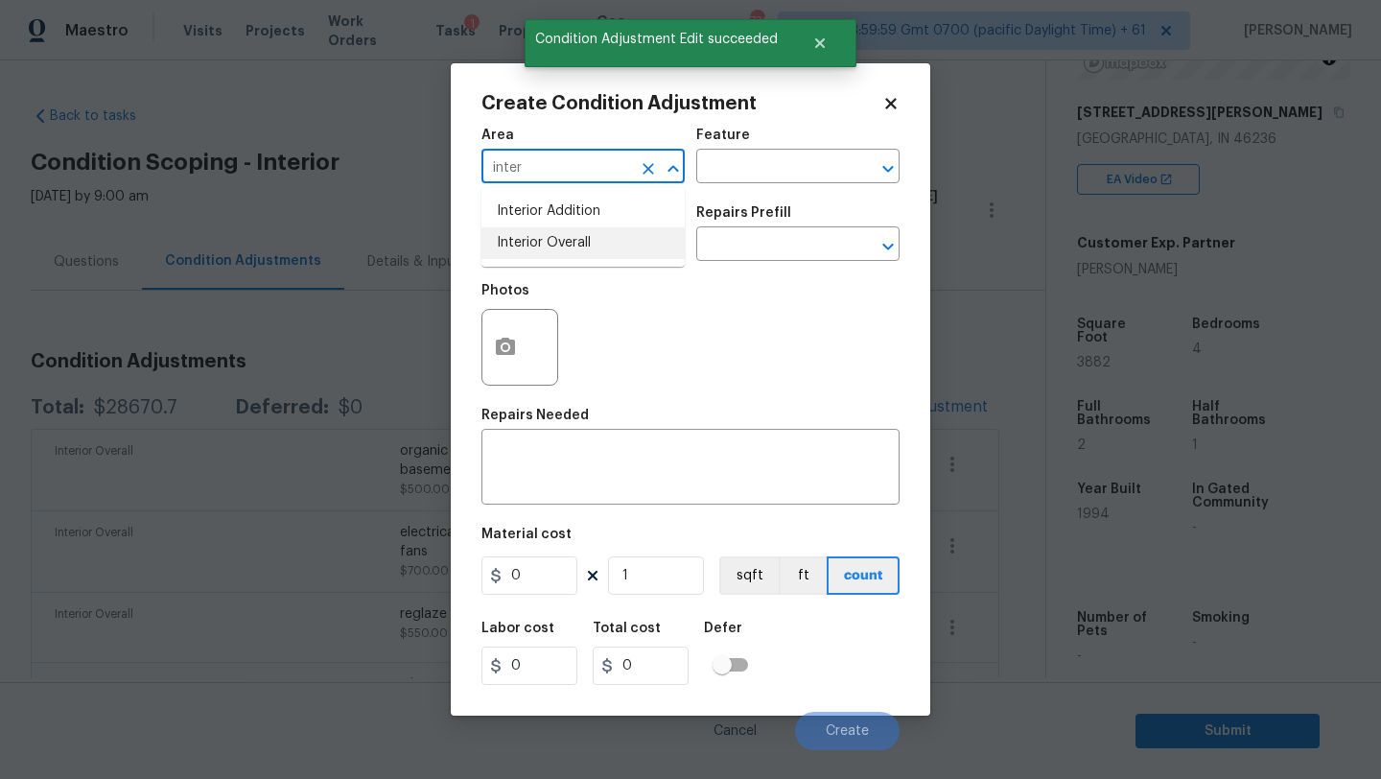
click at [546, 242] on li "Interior Overall" at bounding box center [582, 243] width 203 height 32
type input "Interior Overall"
click at [763, 168] on input "text" at bounding box center [771, 168] width 150 height 30
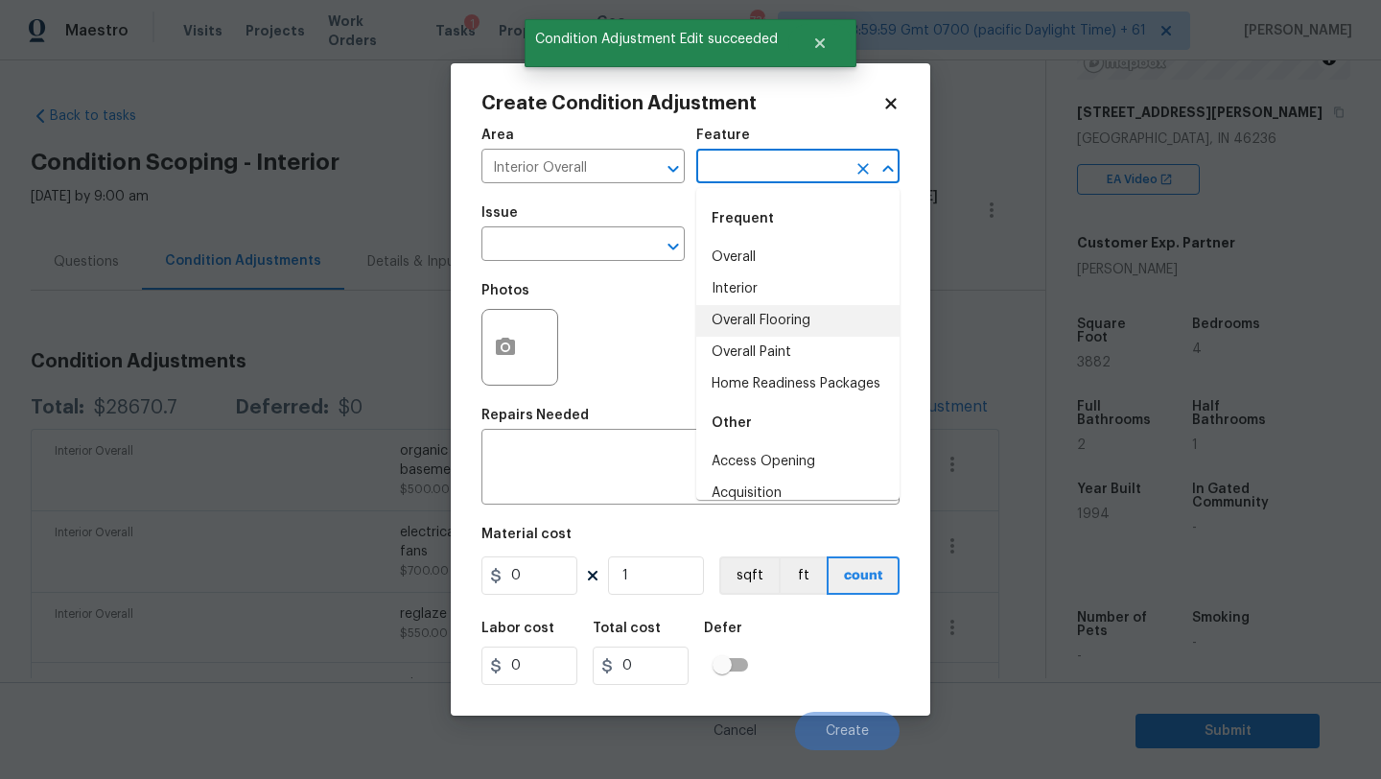
click at [763, 315] on li "Overall Flooring" at bounding box center [797, 321] width 203 height 32
type input "Overall Flooring"
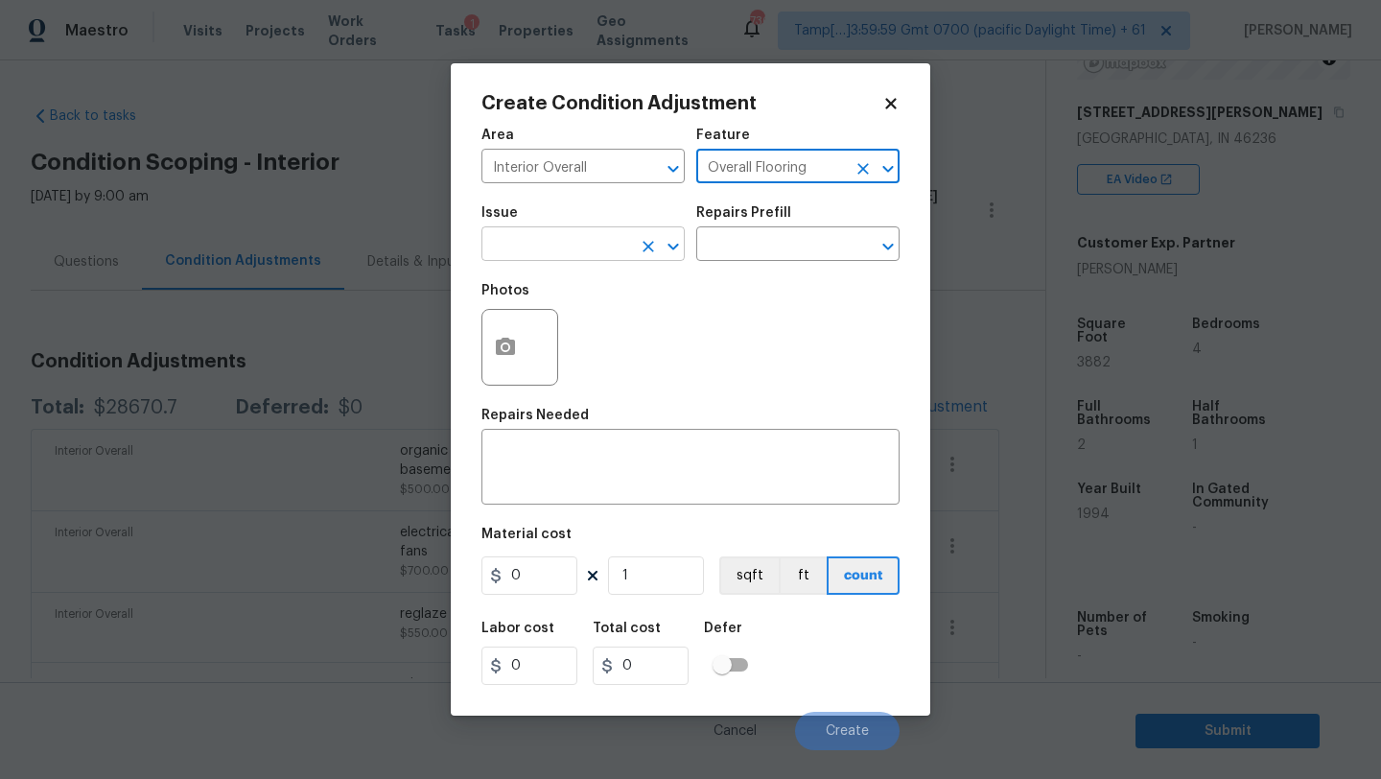
click at [560, 255] on input "text" at bounding box center [556, 246] width 150 height 30
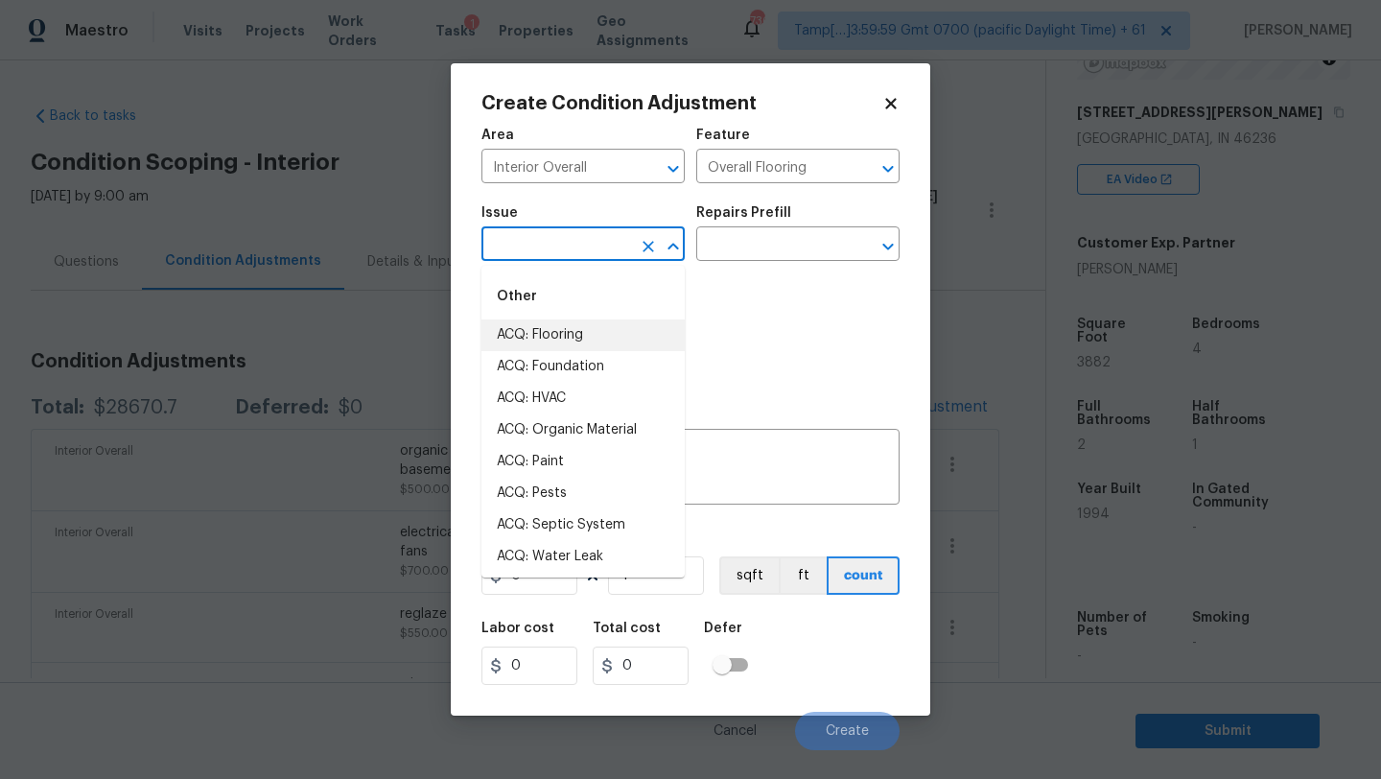
click at [560, 334] on li "ACQ: Flooring" at bounding box center [582, 335] width 203 height 32
type input "ACQ: Flooring"
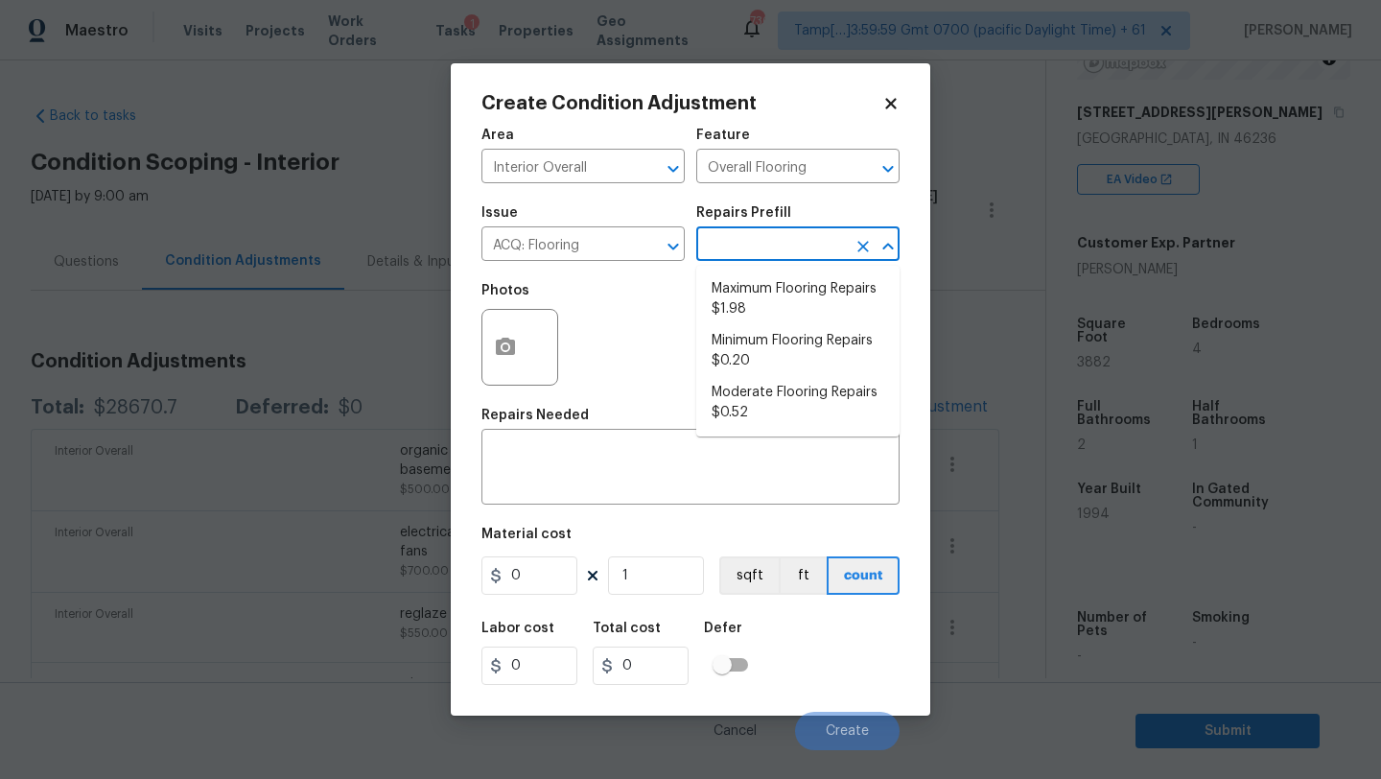
click at [766, 247] on input "text" at bounding box center [771, 246] width 150 height 30
click at [767, 344] on li "Minimum Flooring Repairs $0.20" at bounding box center [797, 351] width 203 height 52
type input "Acquisition"
type textarea "Acquisition Scope: Minimum flooring repairs"
type input "0.2"
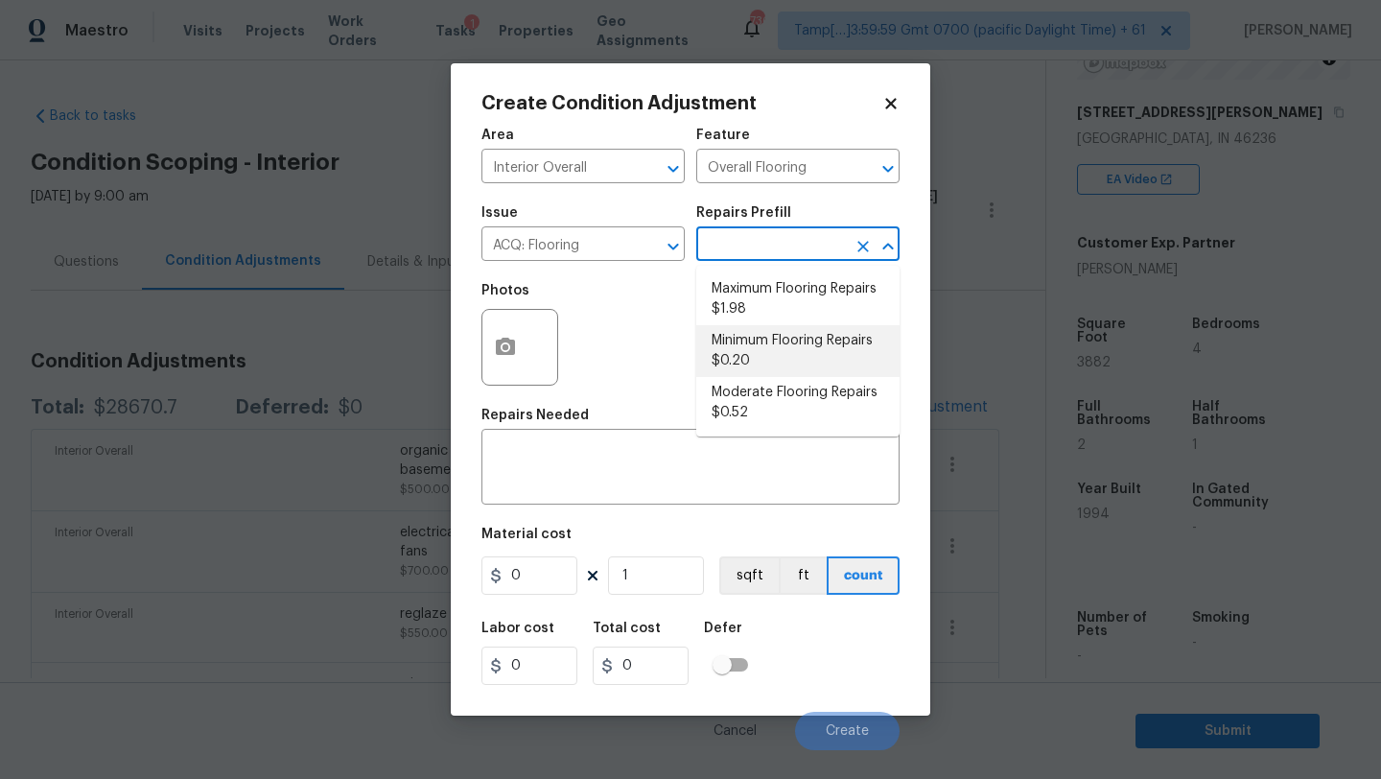
type input "0.2"
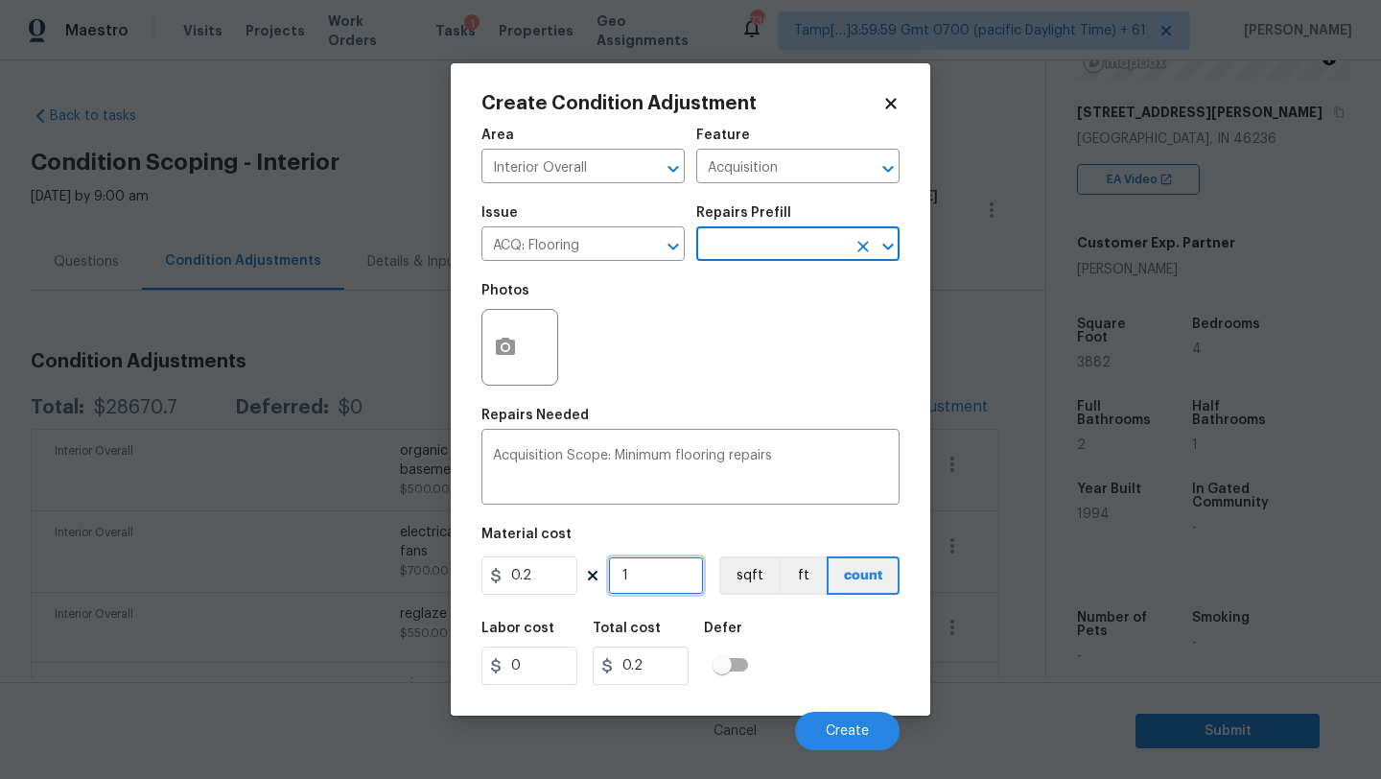
click at [643, 560] on input "1" at bounding box center [656, 575] width 96 height 38
type input "15"
type input "3"
type input "158"
type input "31.6"
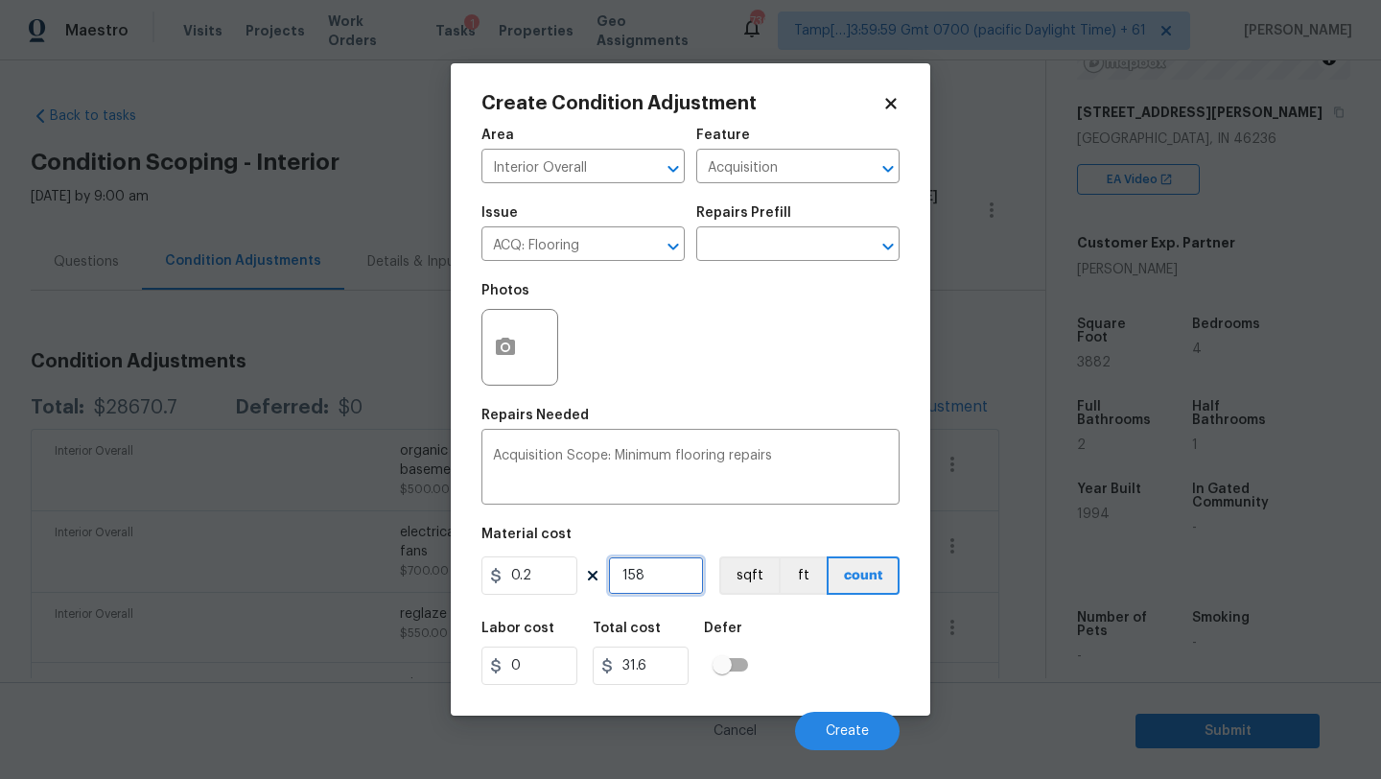
type input "1582"
type input "316.4"
type input "1582"
click at [843, 745] on button "Create" at bounding box center [847, 731] width 105 height 38
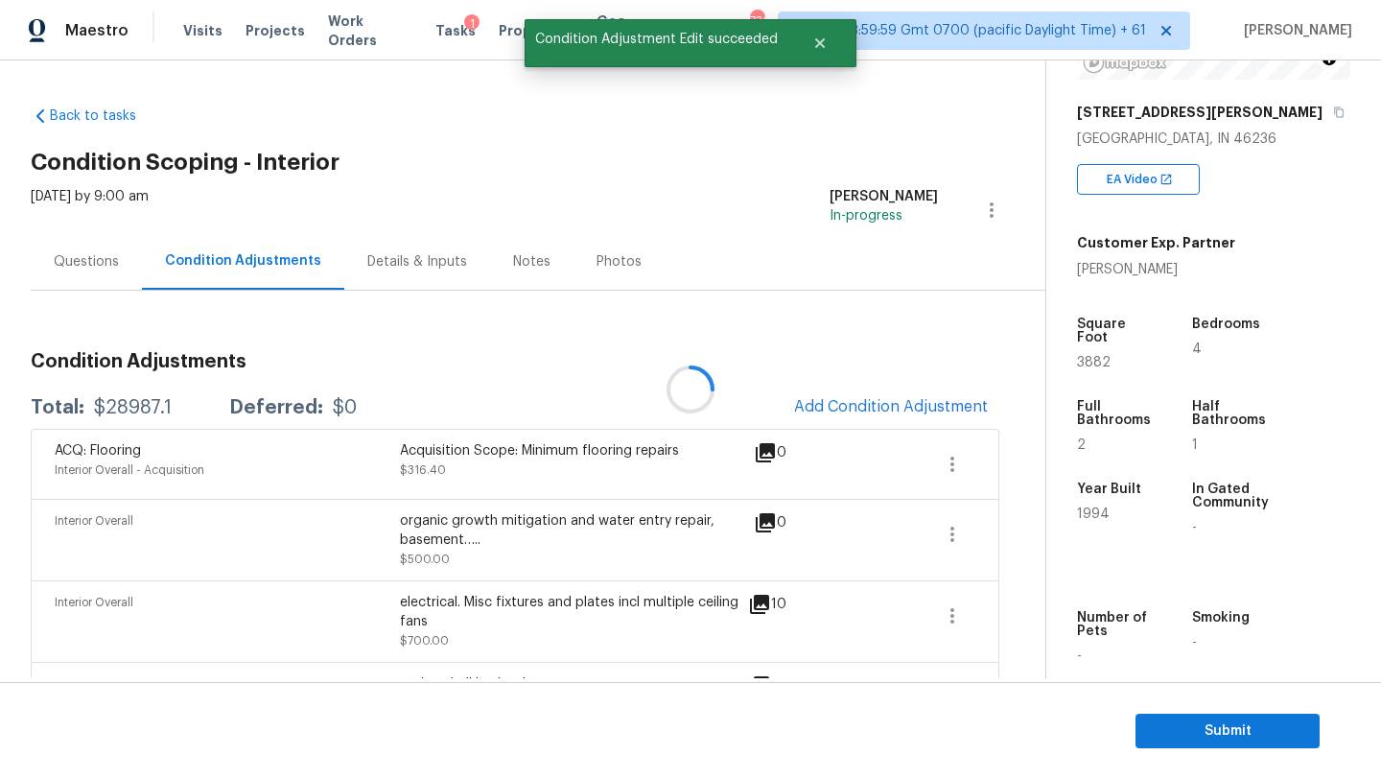
click at [95, 405] on div at bounding box center [690, 389] width 1381 height 779
drag, startPoint x: 95, startPoint y: 405, endPoint x: 170, endPoint y: 406, distance: 74.8
click at [170, 406] on div "Total: $28987.1 Deferred: $0" at bounding box center [194, 407] width 326 height 19
copy div "$28987.1"
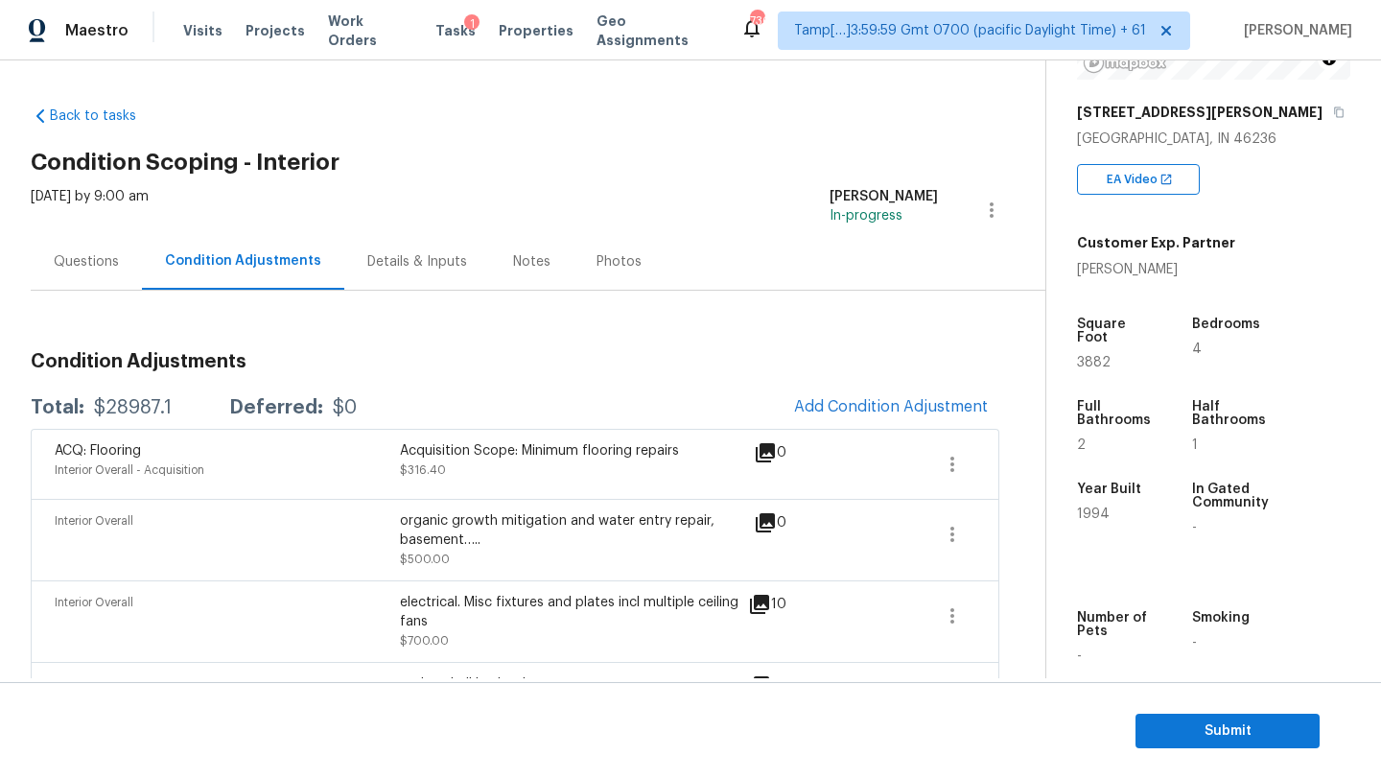
click at [63, 257] on div "Questions" at bounding box center [86, 261] width 65 height 19
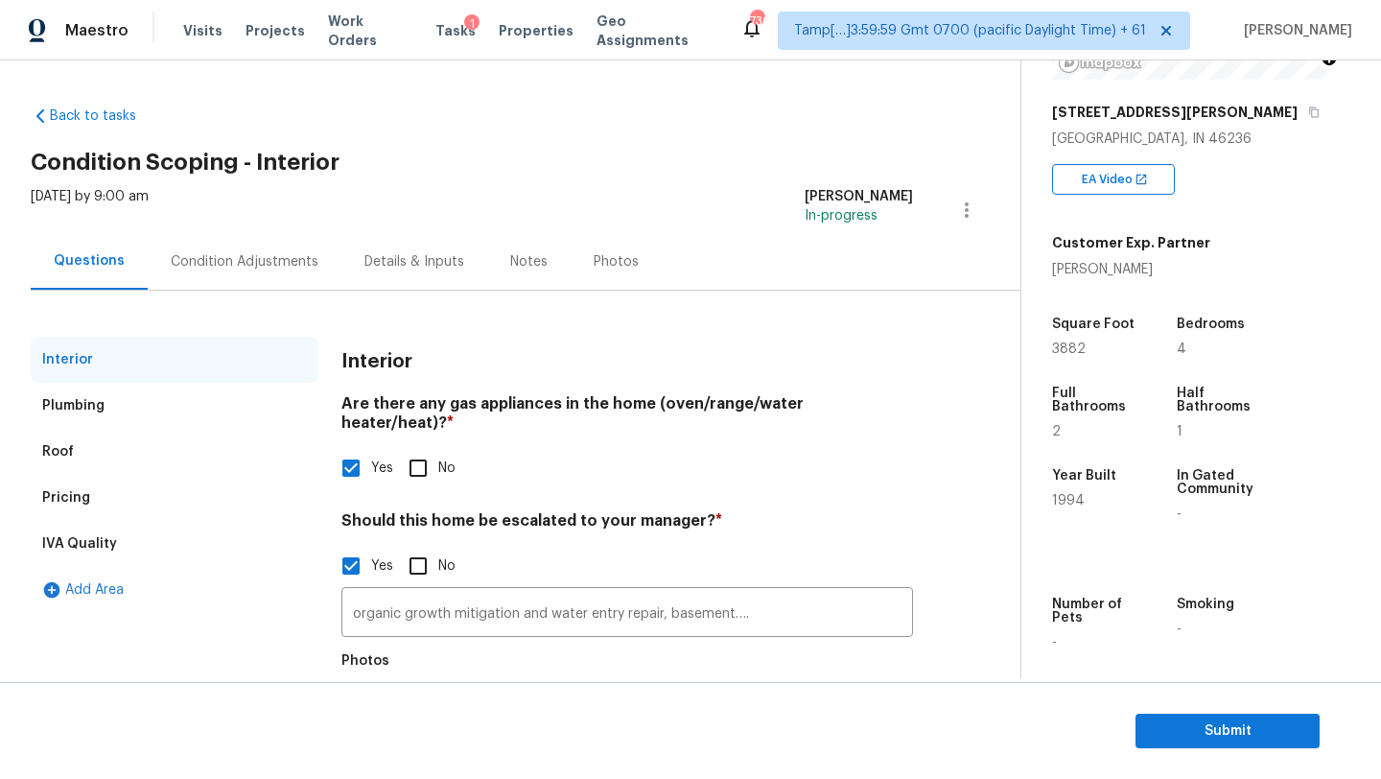
scroll to position [86, 0]
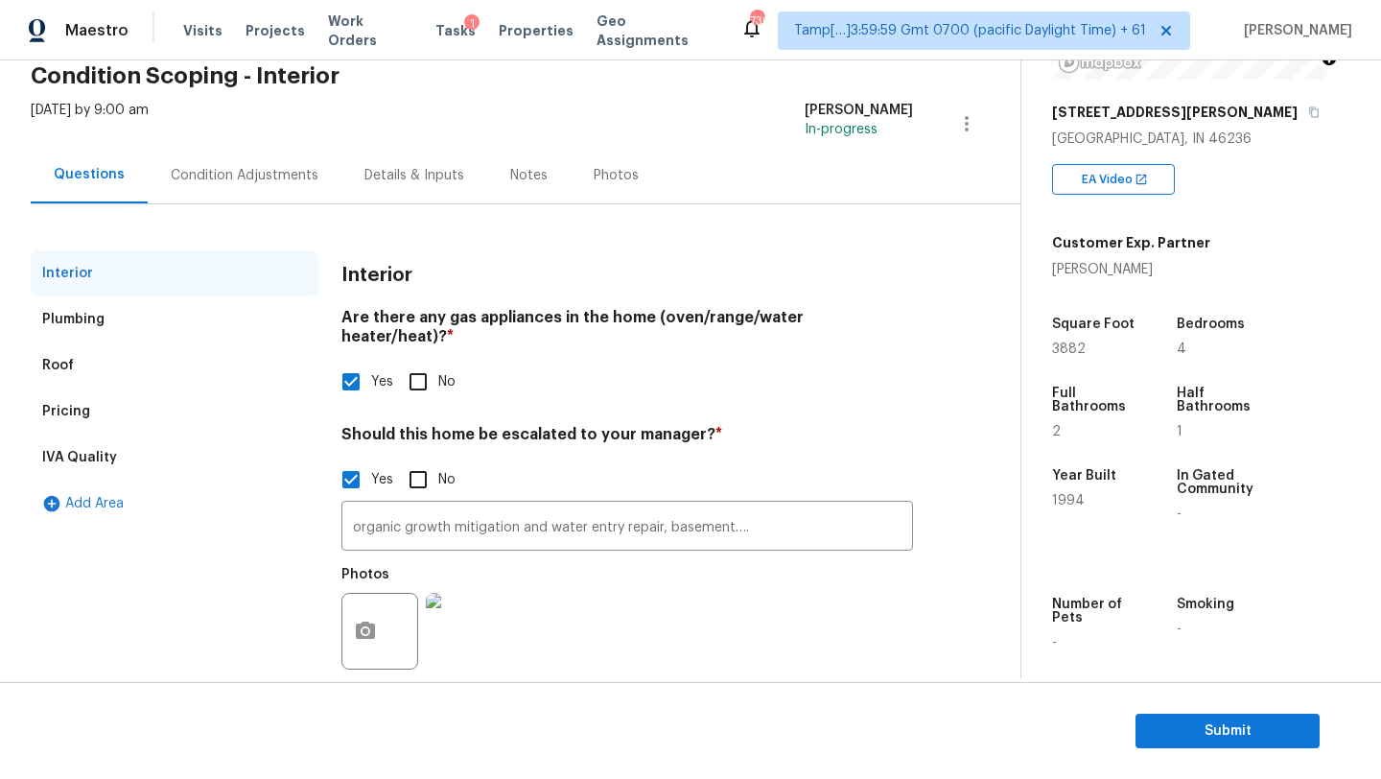
click at [91, 402] on div "Pricing" at bounding box center [175, 411] width 288 height 46
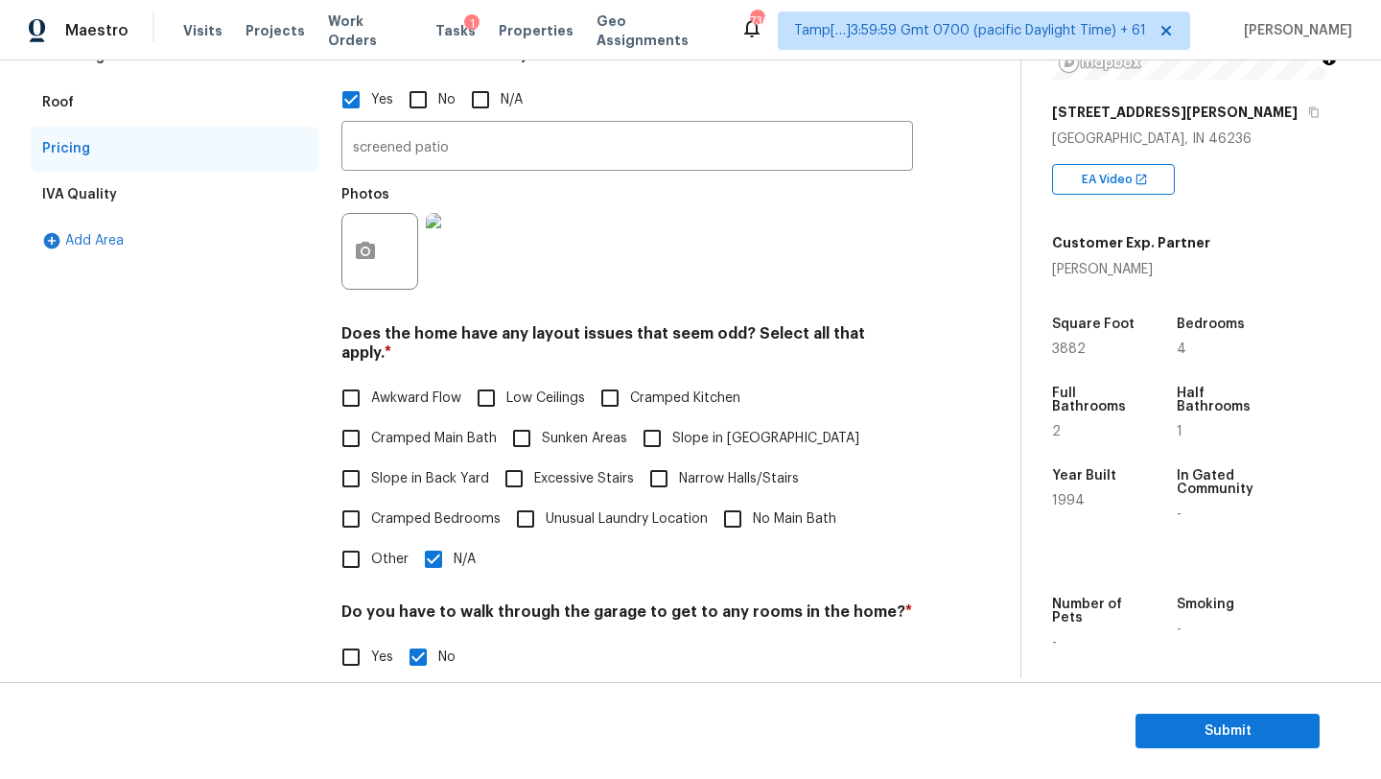
scroll to position [518, 0]
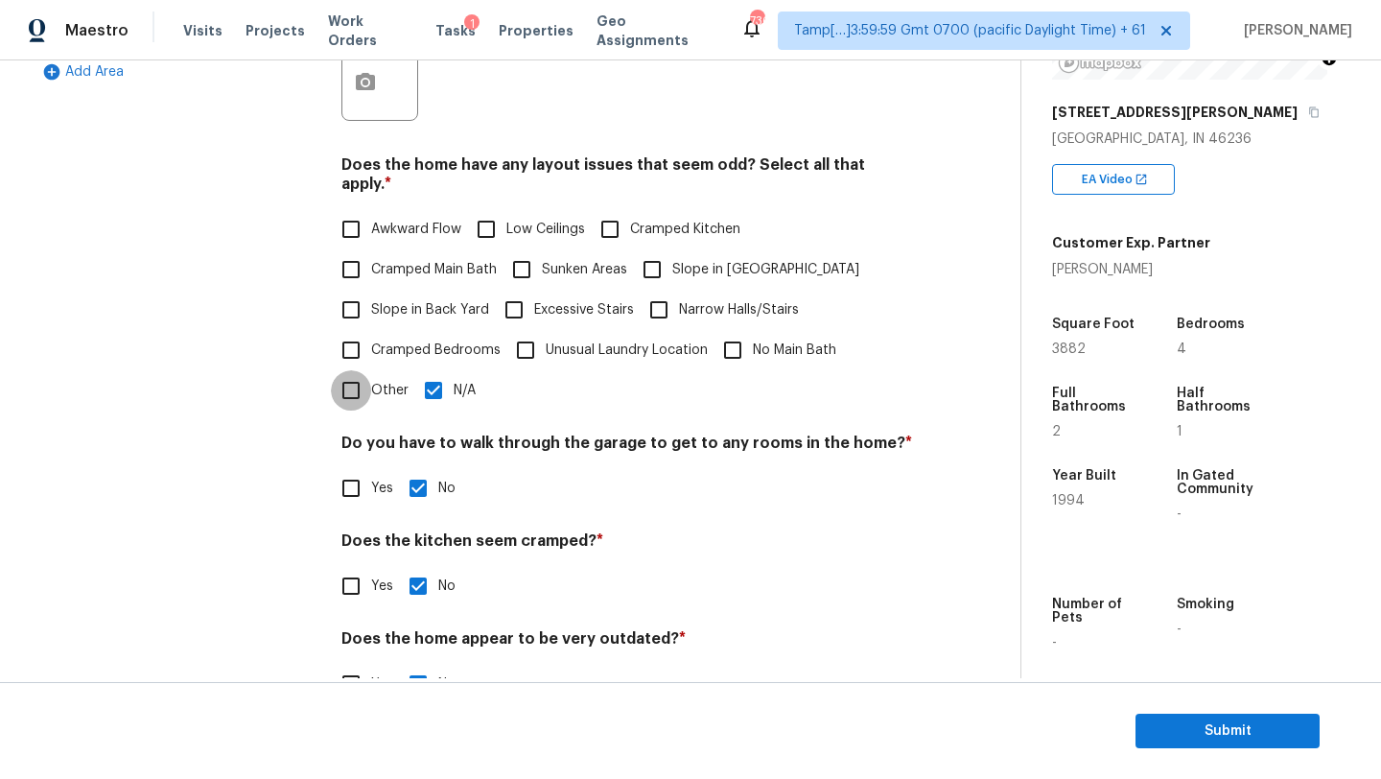
click at [362, 376] on input "Other" at bounding box center [351, 390] width 40 height 40
checkbox input "true"
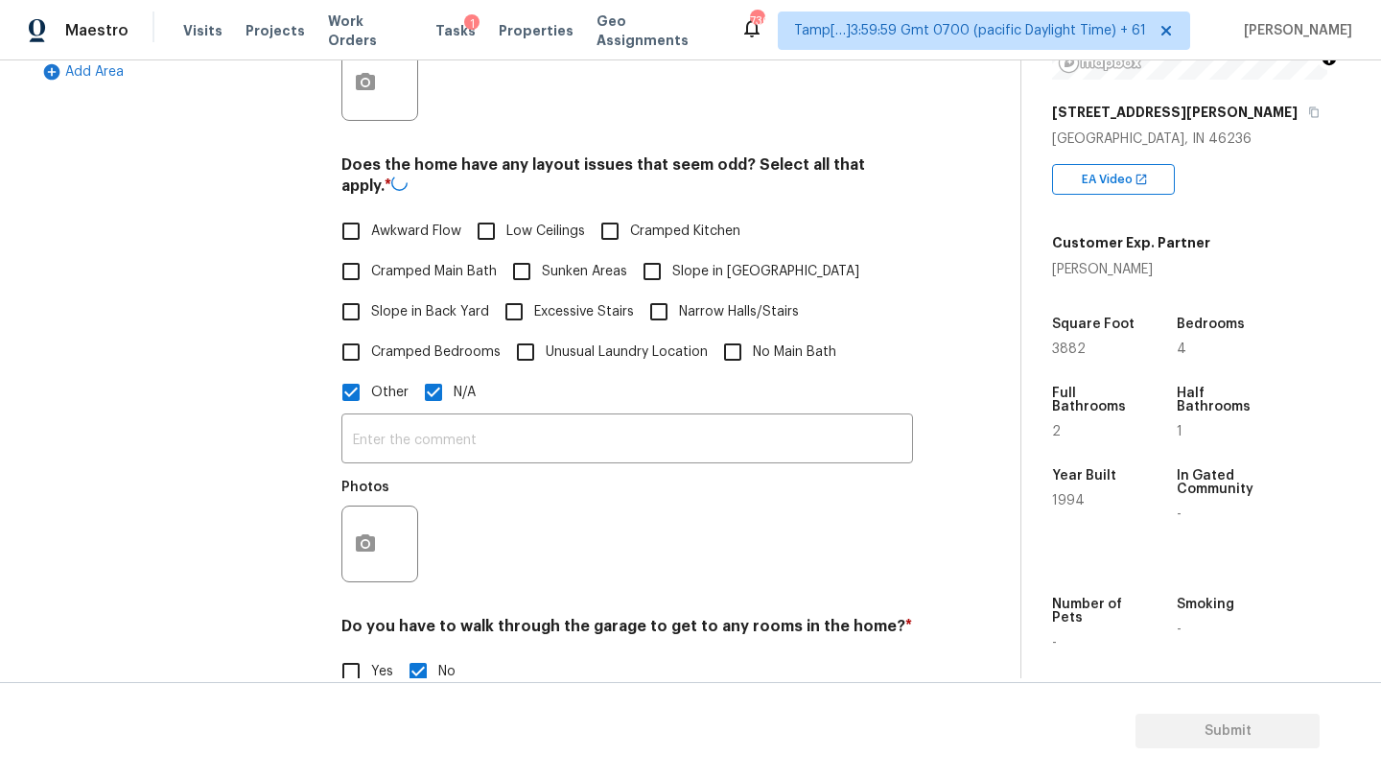
click at [453, 385] on label "N/A" at bounding box center [444, 392] width 62 height 40
click at [453, 385] on input "N/A" at bounding box center [433, 392] width 40 height 40
checkbox input "false"
click at [425, 451] on div "​ Photos" at bounding box center [627, 502] width 572 height 181
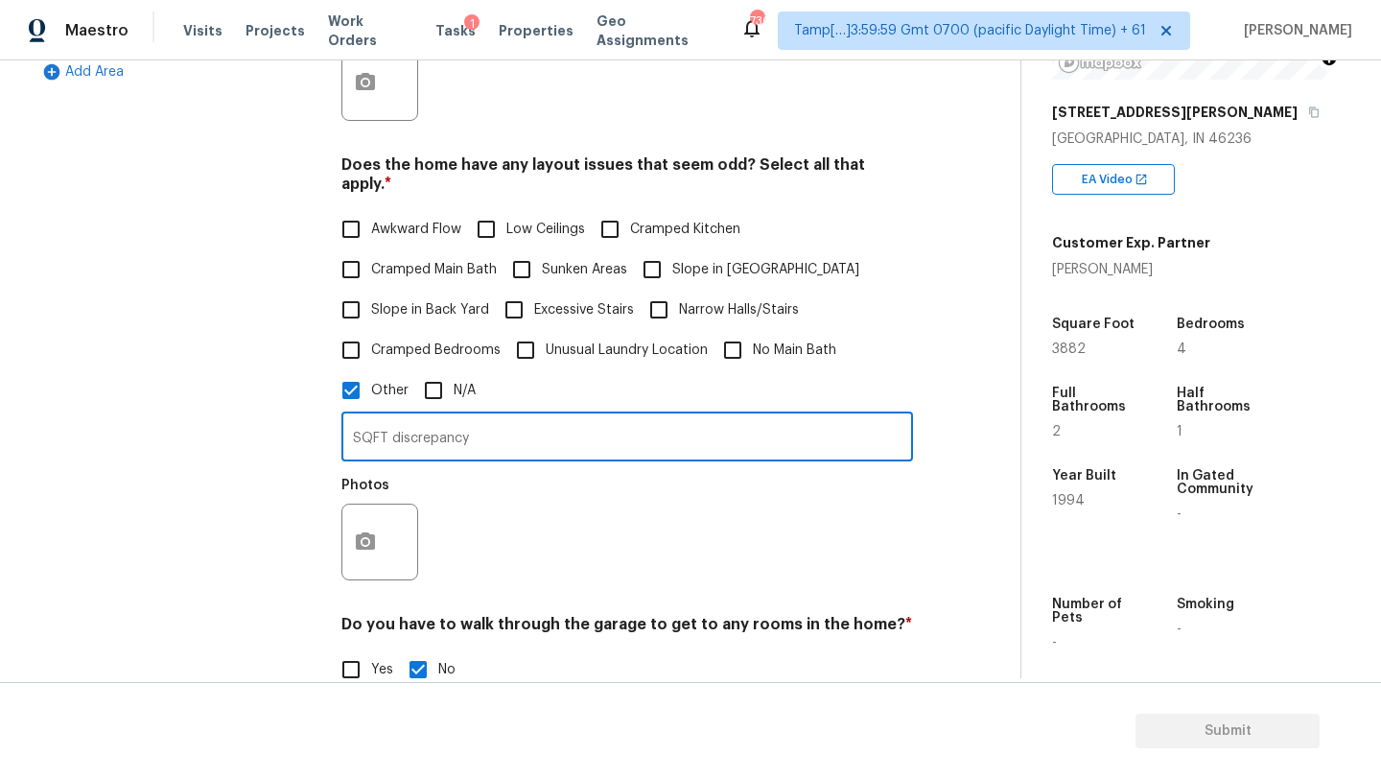
type input "SQFT discrepancy"
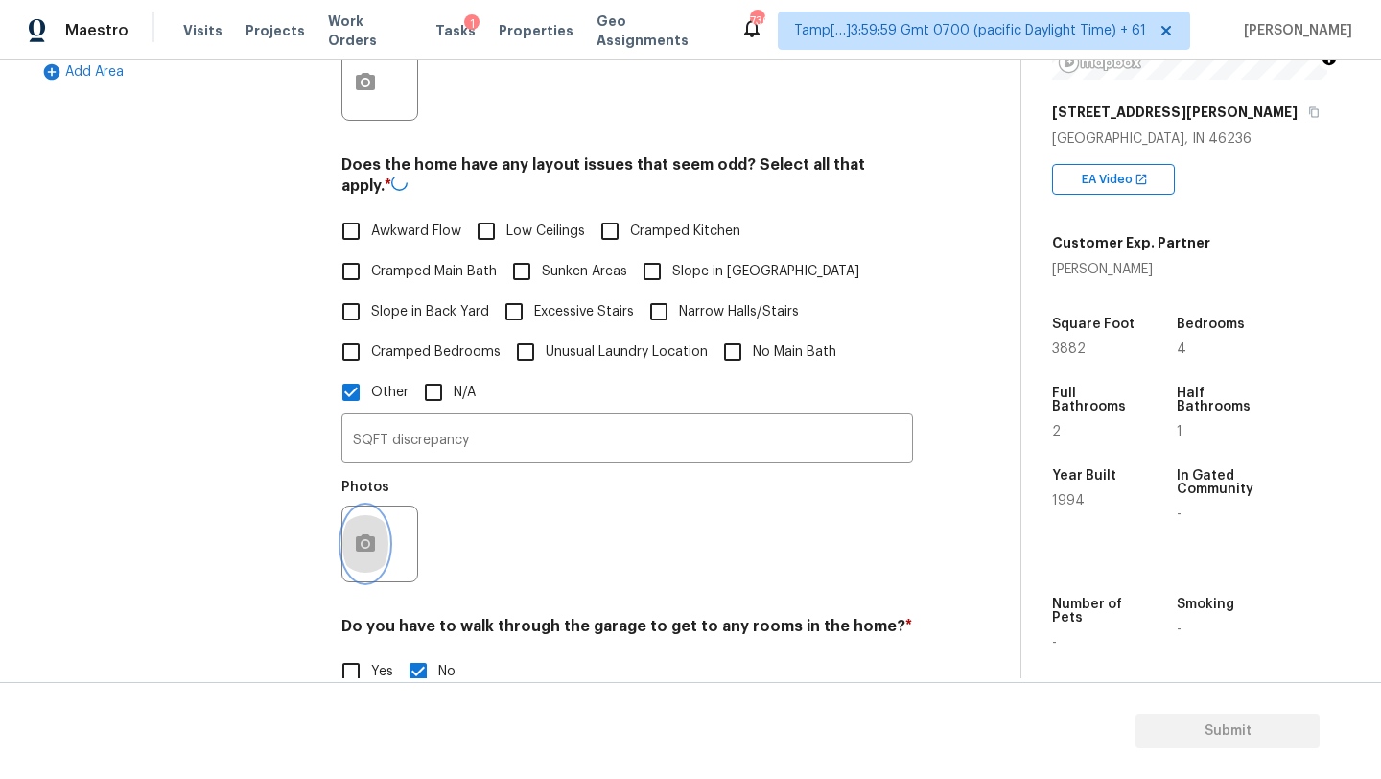
click at [374, 546] on button "button" at bounding box center [365, 543] width 46 height 75
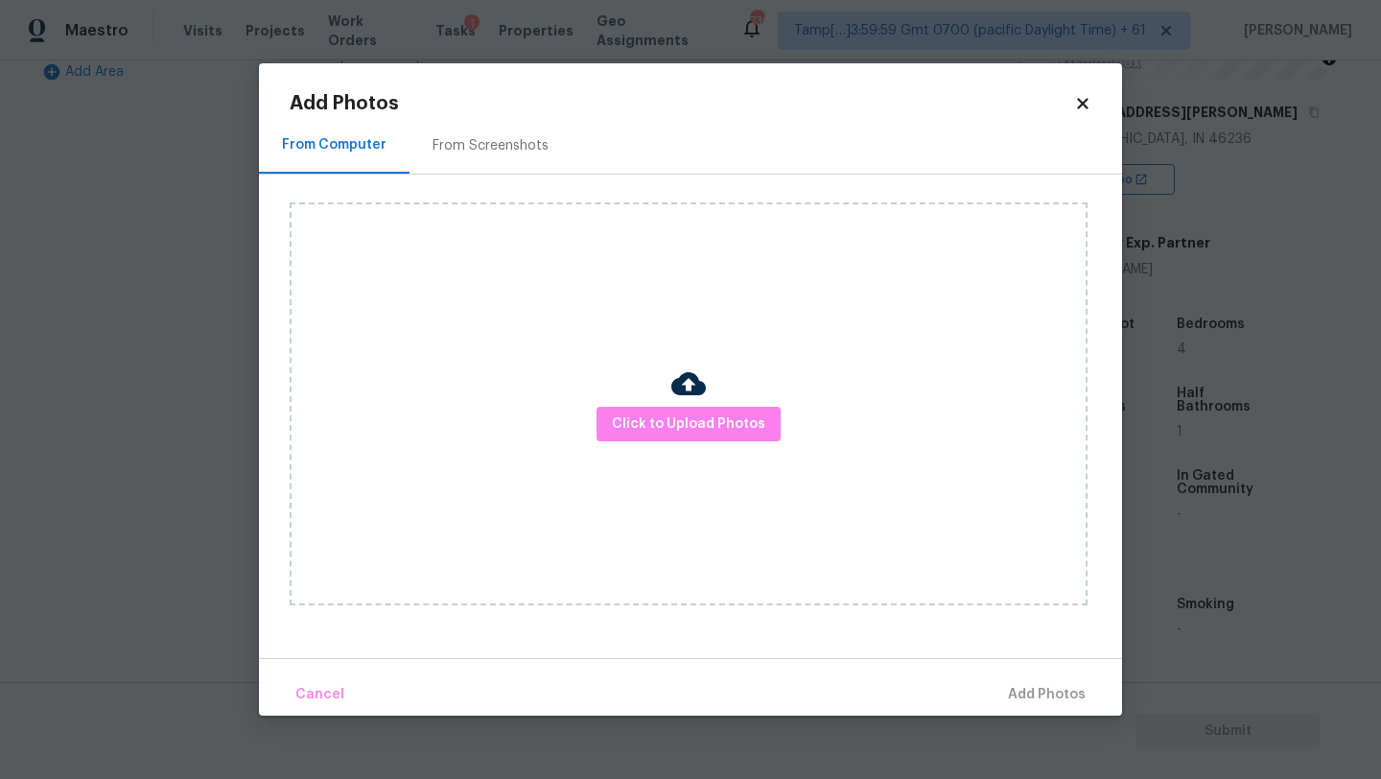
click at [491, 159] on div "From Screenshots" at bounding box center [491, 145] width 162 height 57
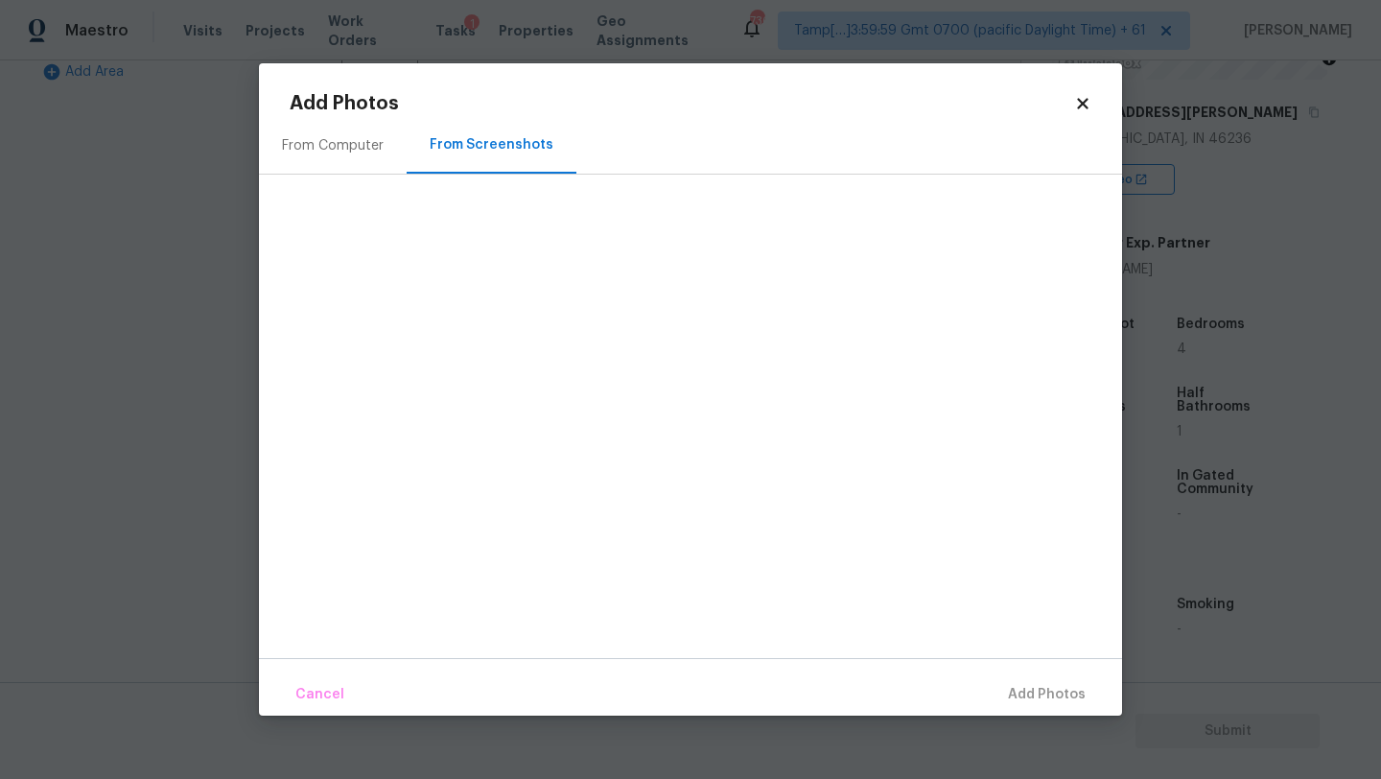
click at [350, 164] on div "From Computer" at bounding box center [333, 145] width 148 height 57
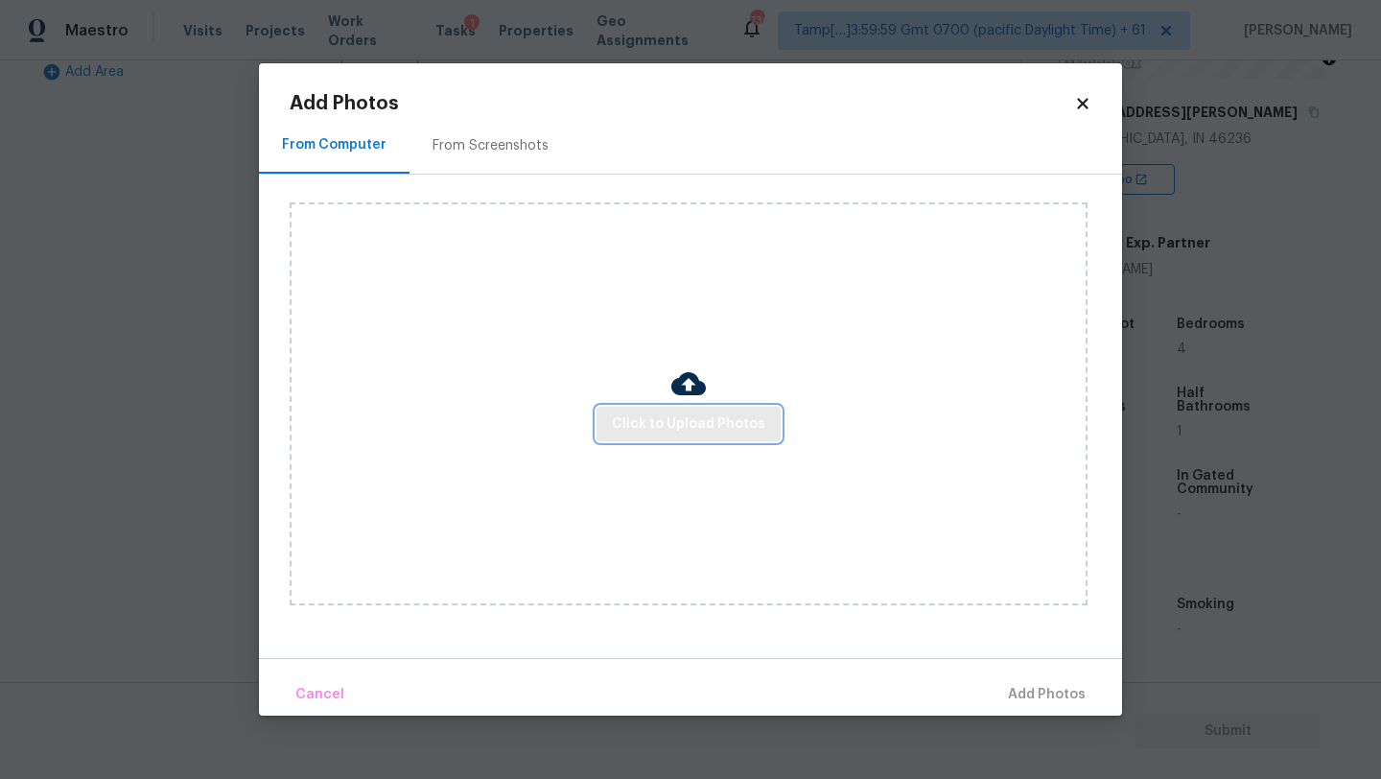
click at [651, 412] on span "Click to Upload Photos" at bounding box center [688, 424] width 153 height 24
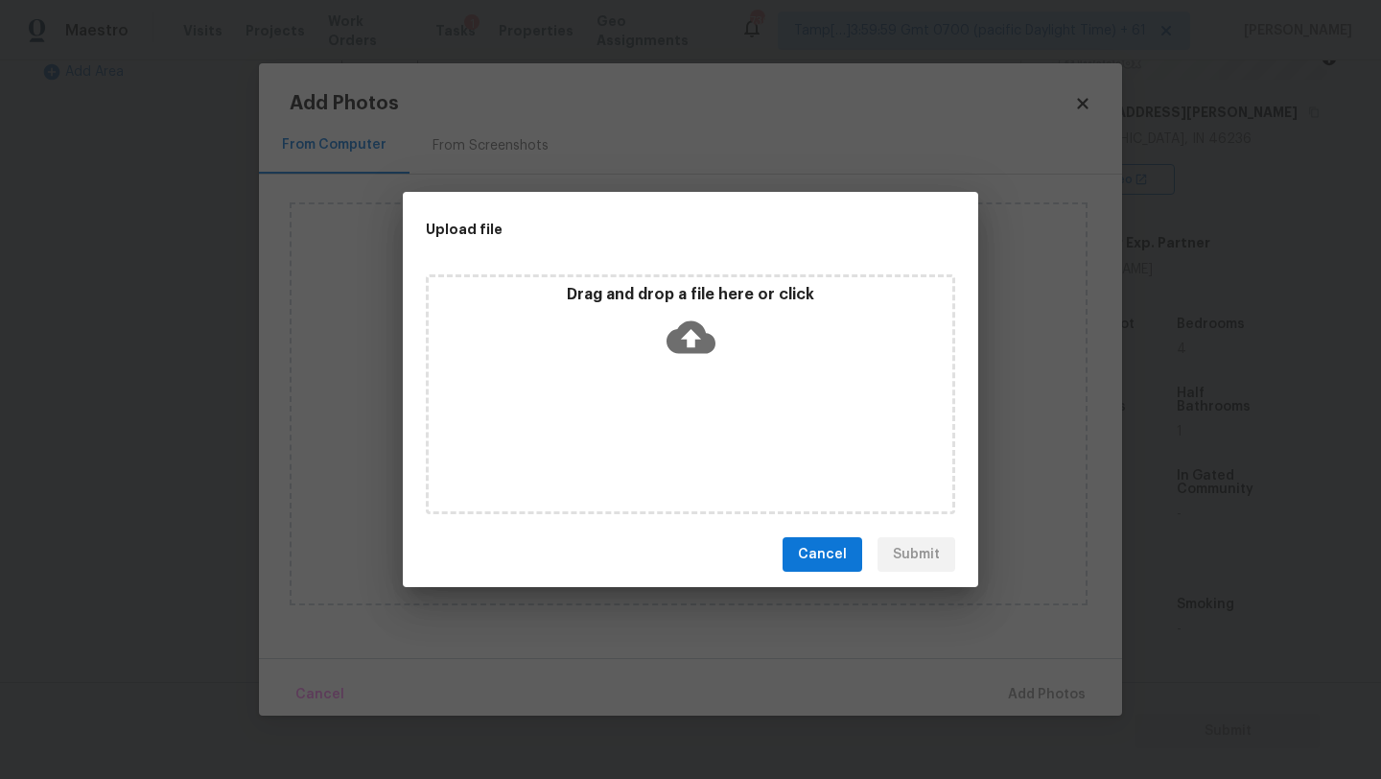
click at [692, 364] on div "Drag and drop a file here or click" at bounding box center [691, 326] width 524 height 82
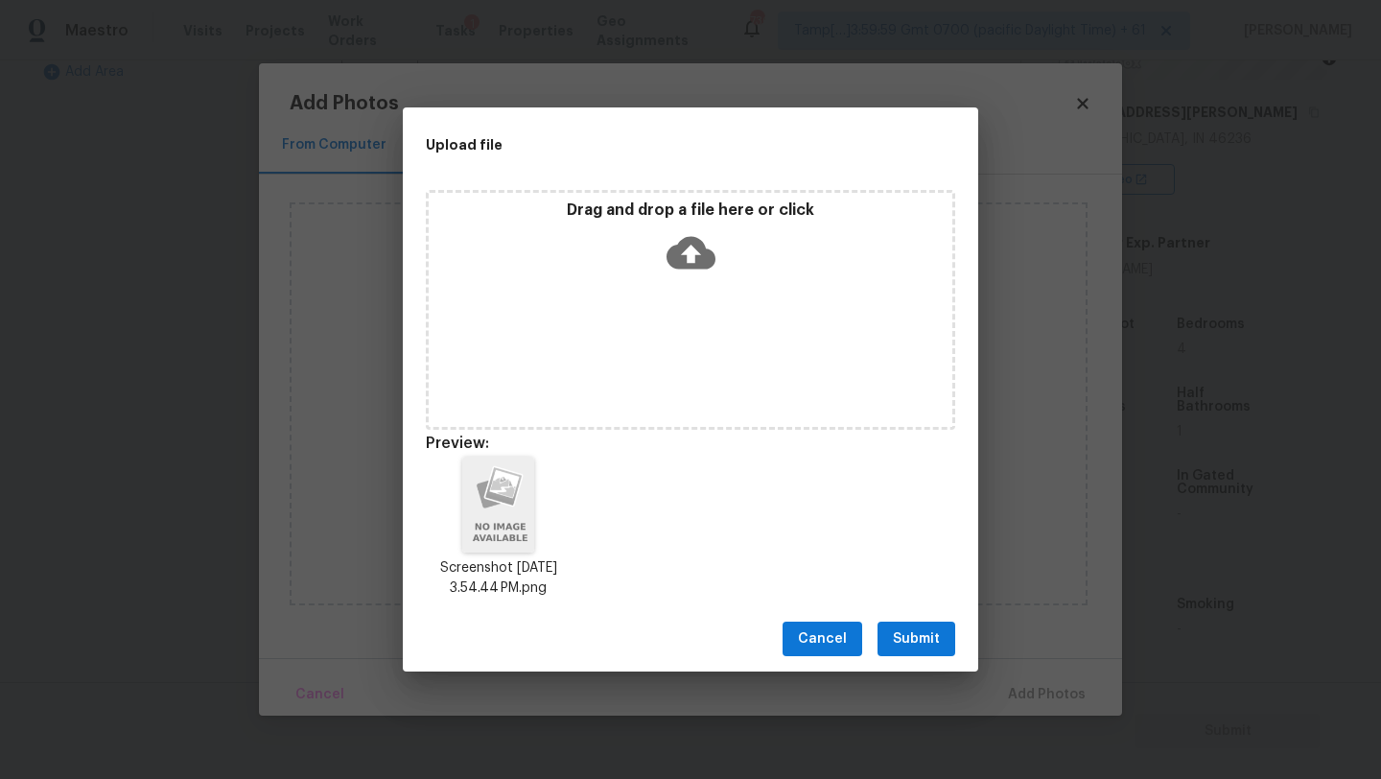
click at [910, 639] on span "Submit" at bounding box center [916, 639] width 47 height 24
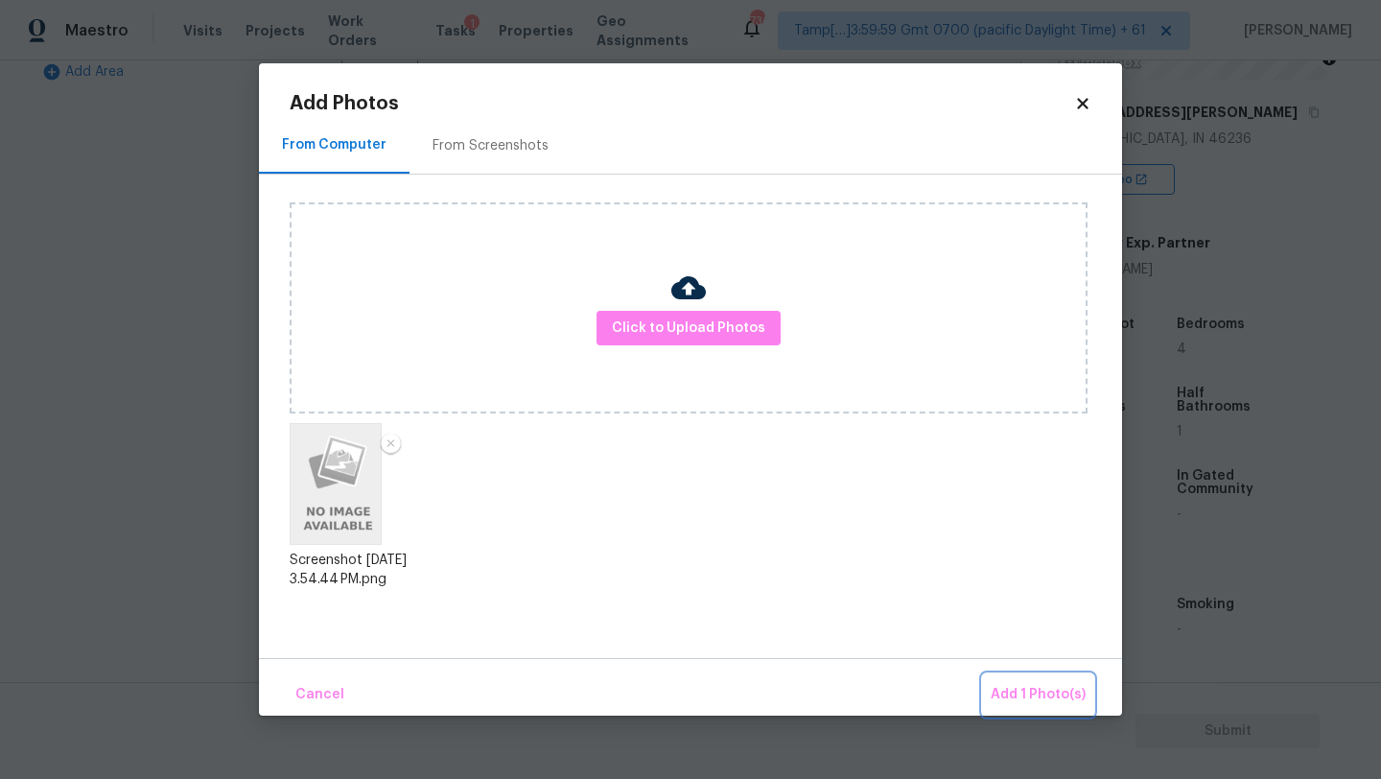
click at [1024, 690] on span "Add 1 Photo(s)" at bounding box center [1038, 695] width 95 height 24
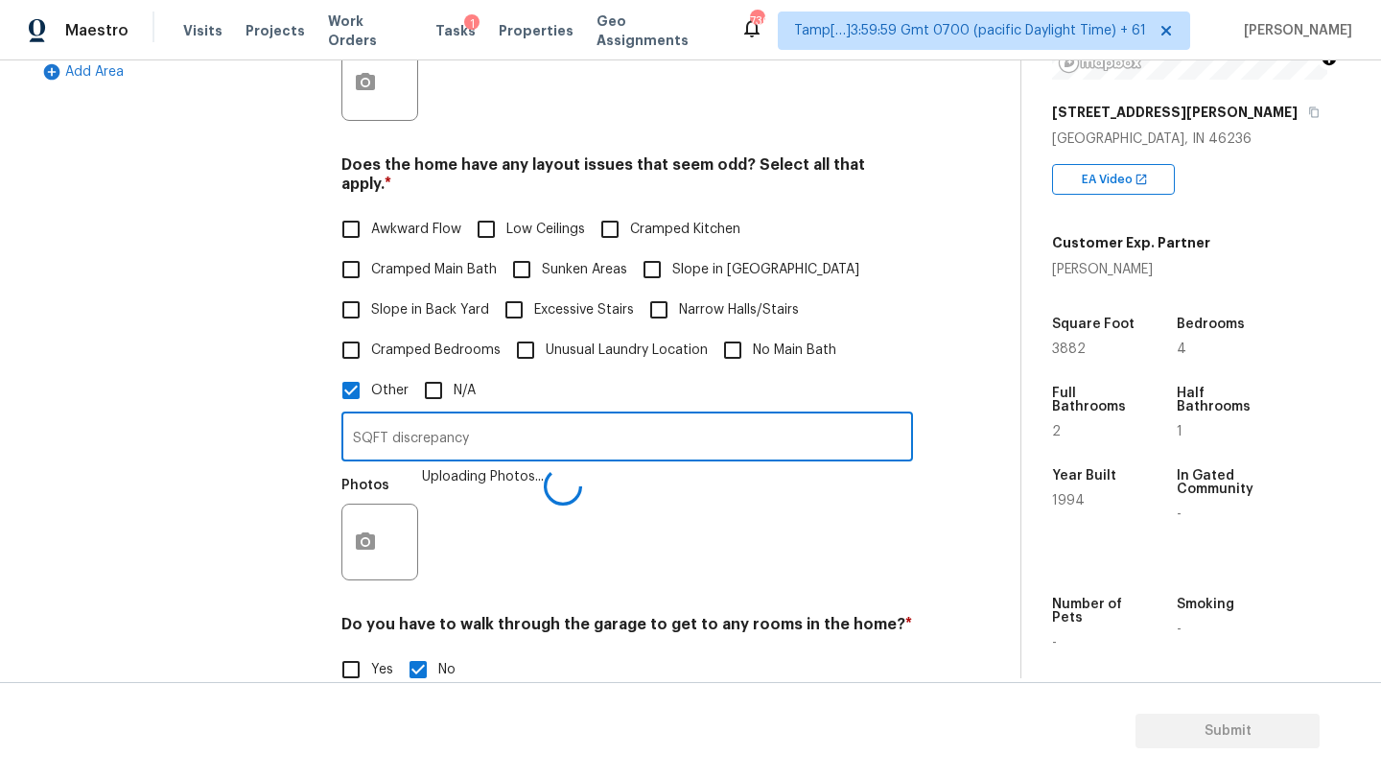
click at [515, 425] on input "SQFT discrepancy" at bounding box center [627, 438] width 572 height 45
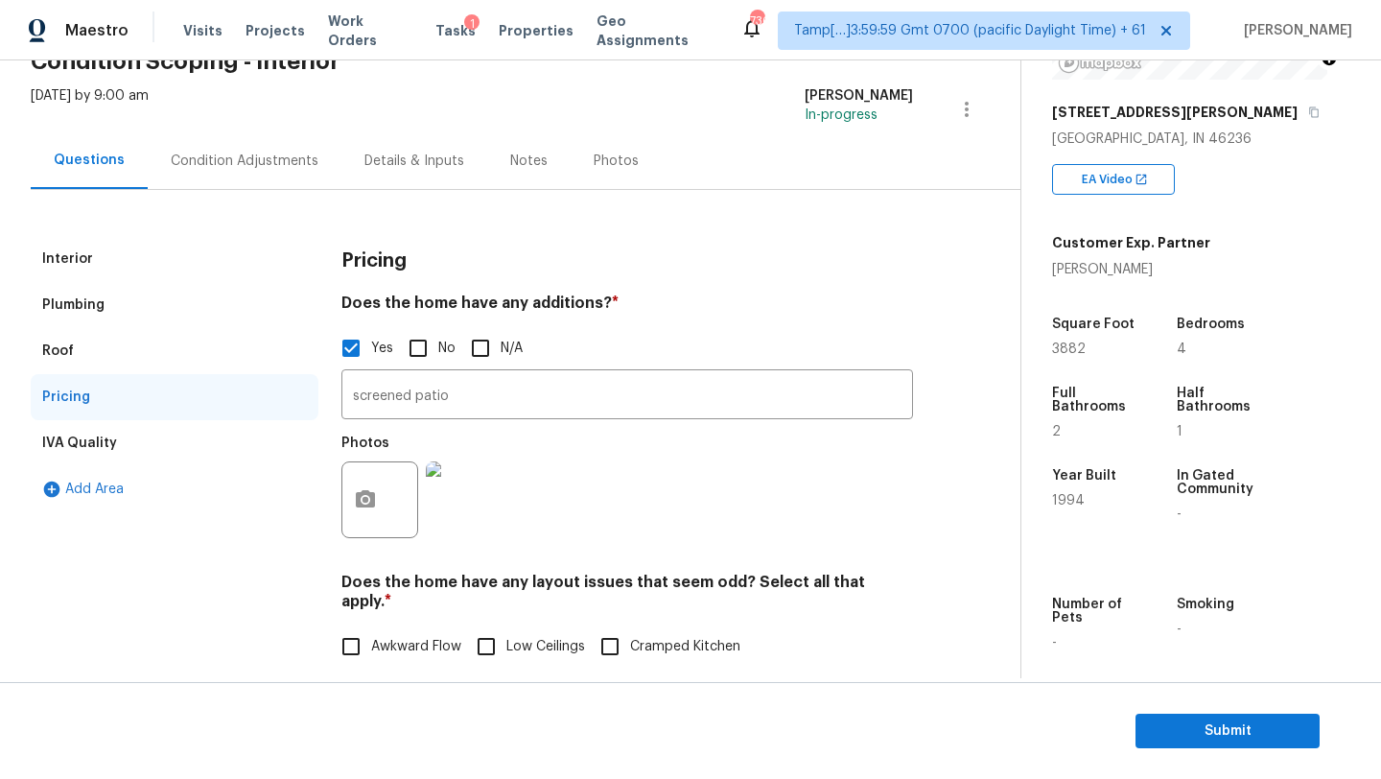
scroll to position [1, 0]
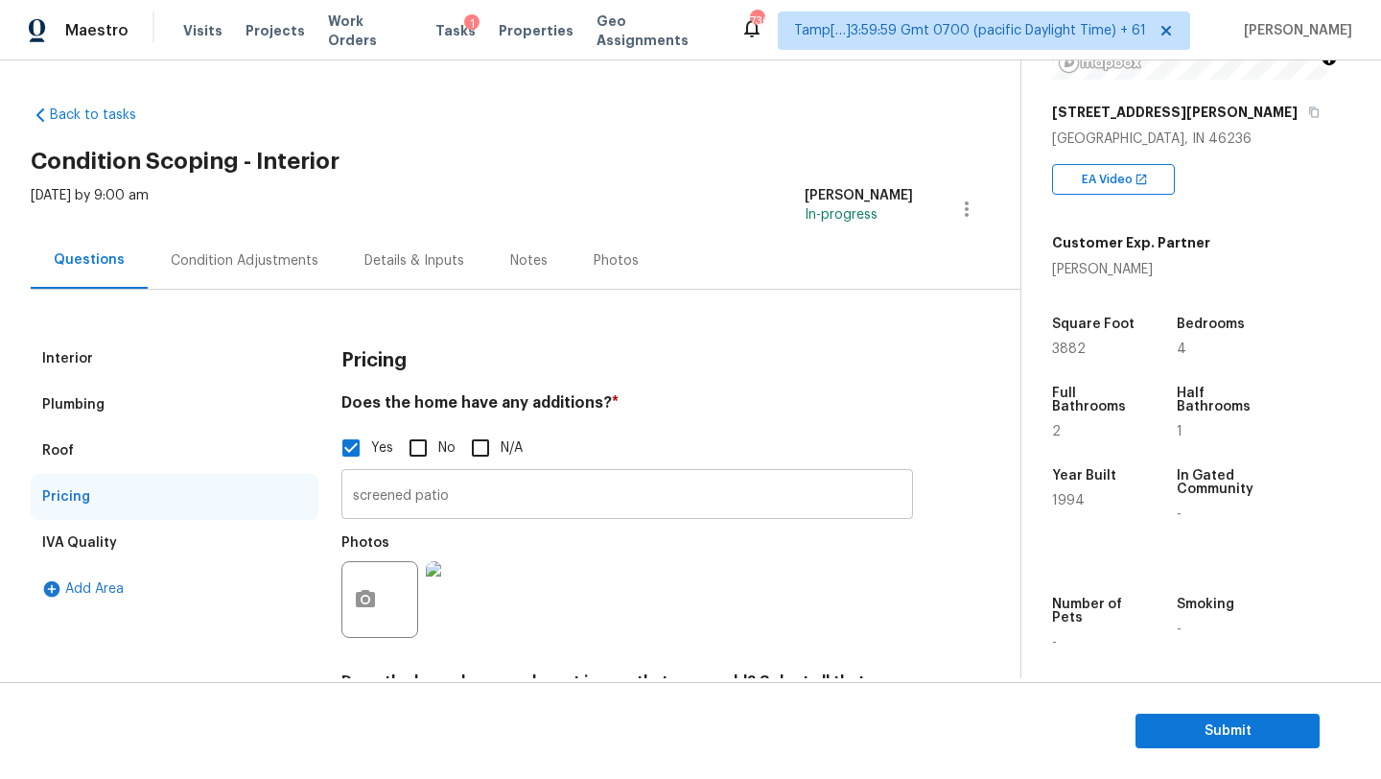
click at [425, 494] on input "screened patio" at bounding box center [627, 496] width 572 height 45
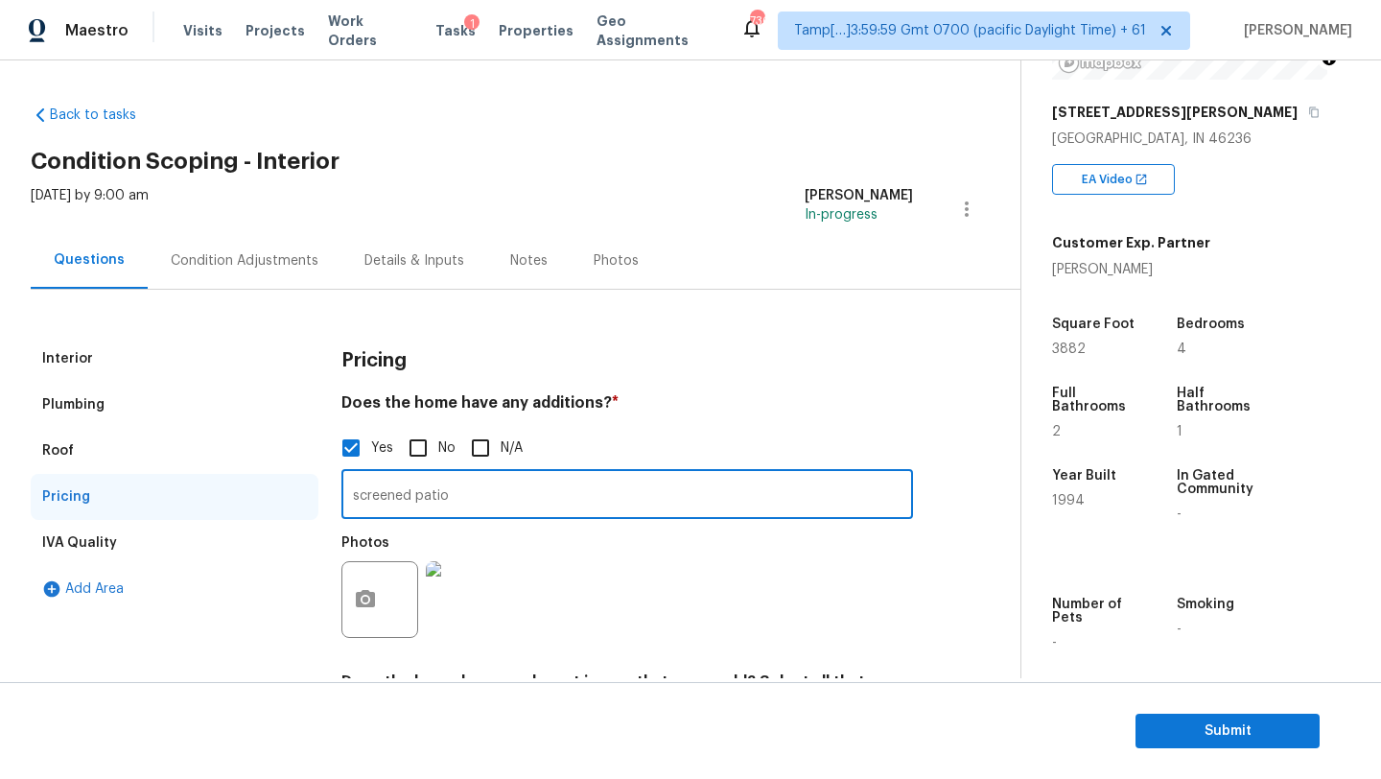
click at [425, 494] on input "screened patio" at bounding box center [627, 496] width 572 height 45
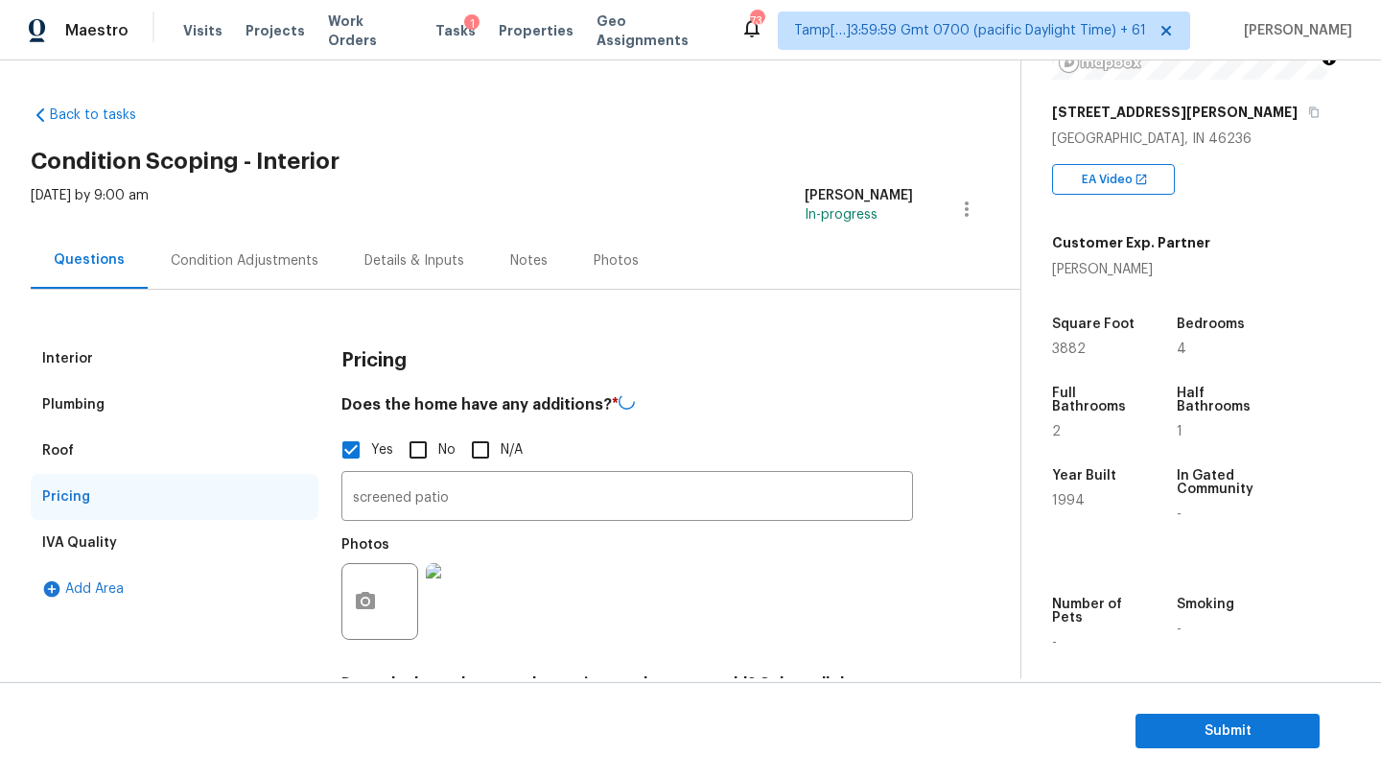
click at [117, 357] on div "Interior" at bounding box center [175, 359] width 288 height 46
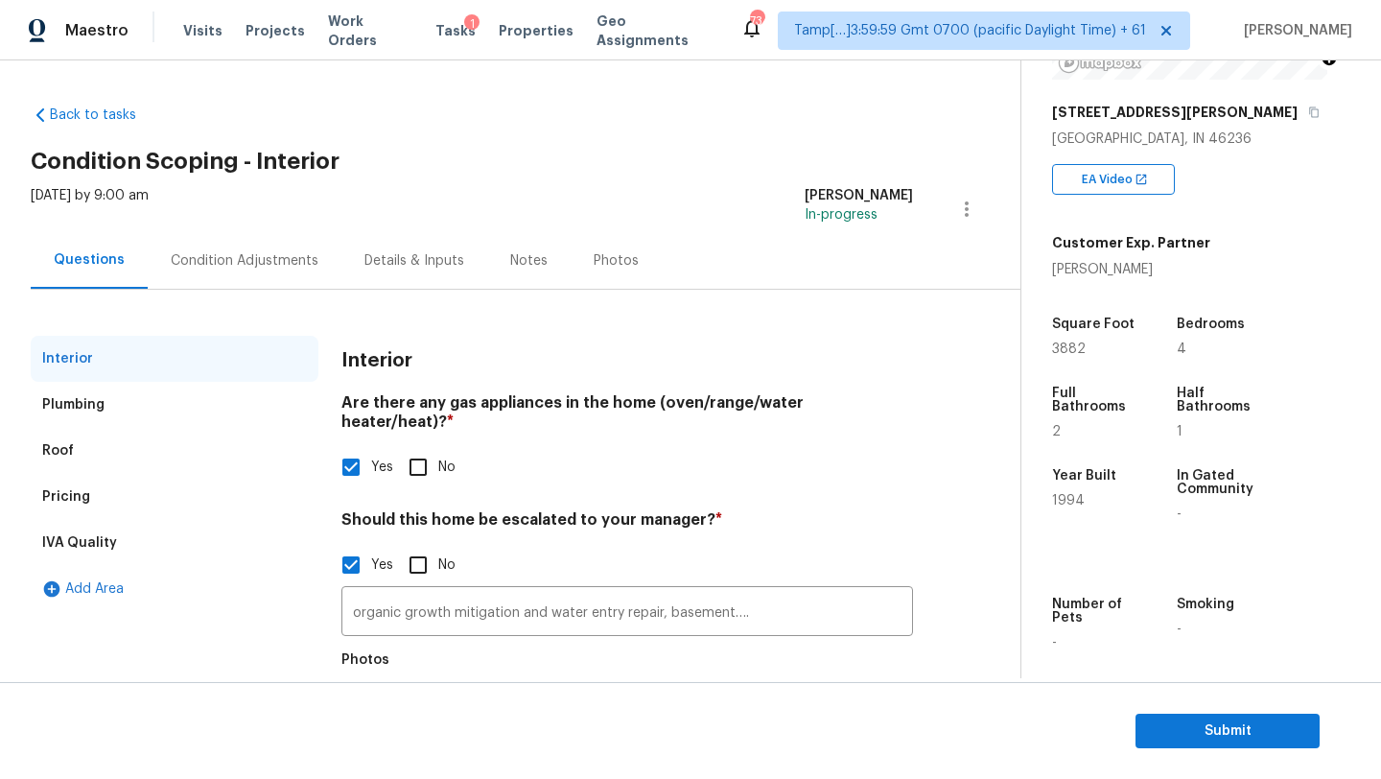
scroll to position [99, 0]
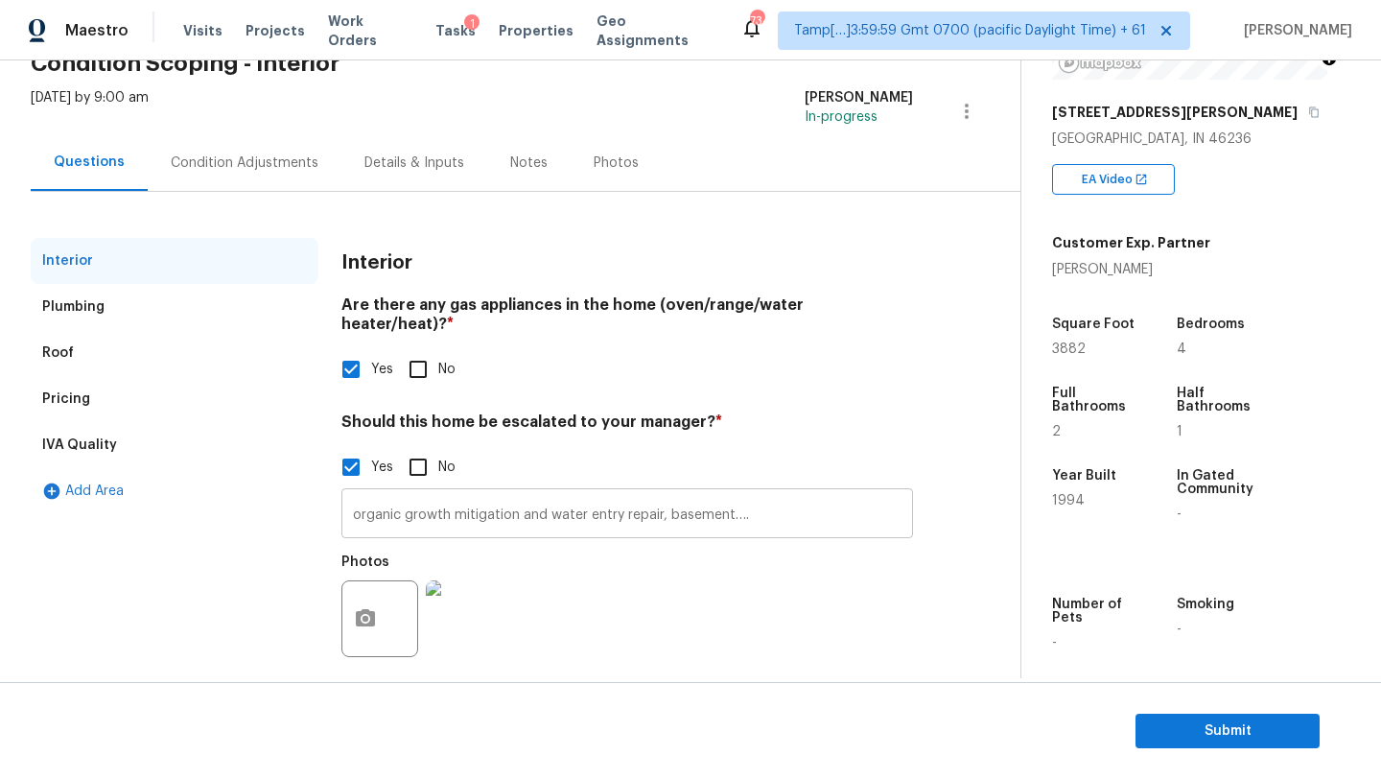
click at [560, 498] on input "organic growth mitigation and water entry repair, basement…." at bounding box center [627, 515] width 572 height 45
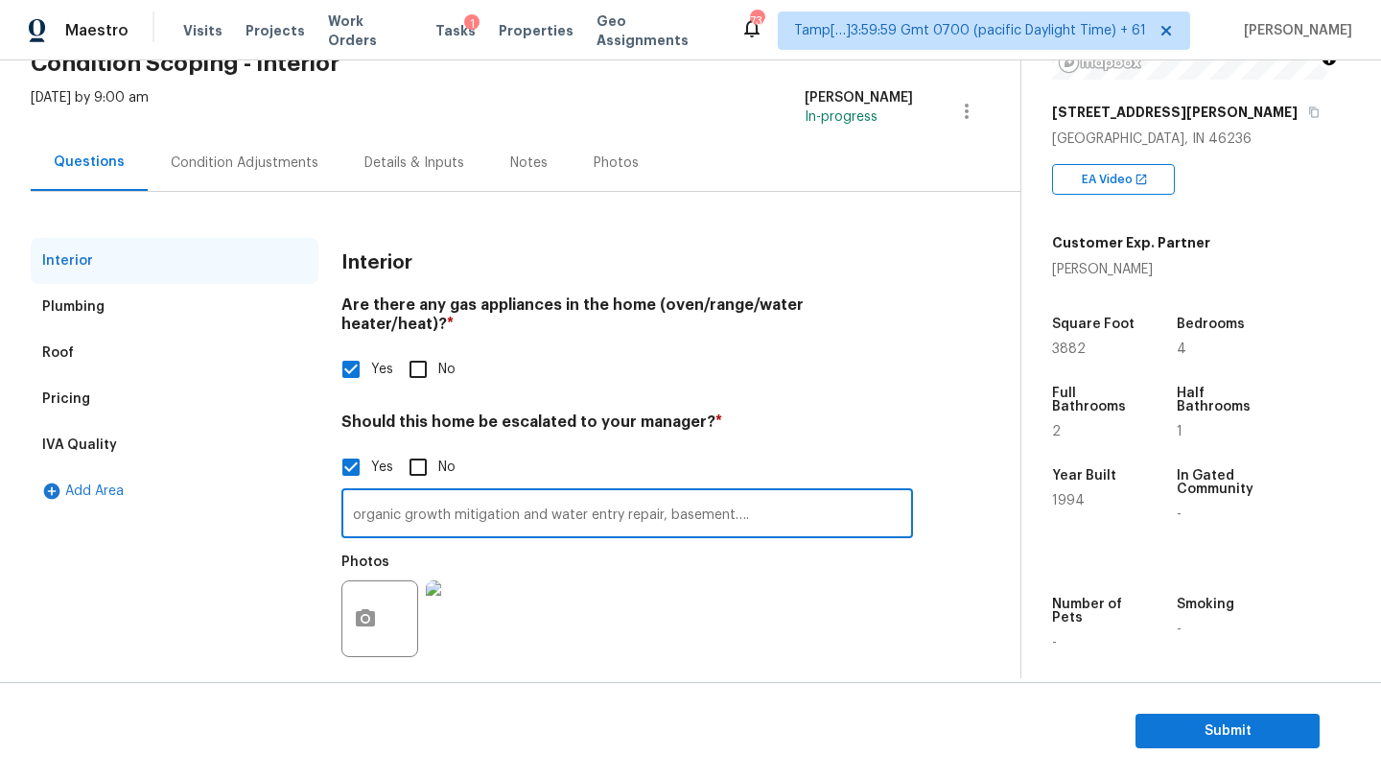
click at [560, 498] on input "organic growth mitigation and water entry repair, basement…." at bounding box center [627, 515] width 572 height 45
click at [91, 309] on div "Plumbing" at bounding box center [73, 306] width 62 height 19
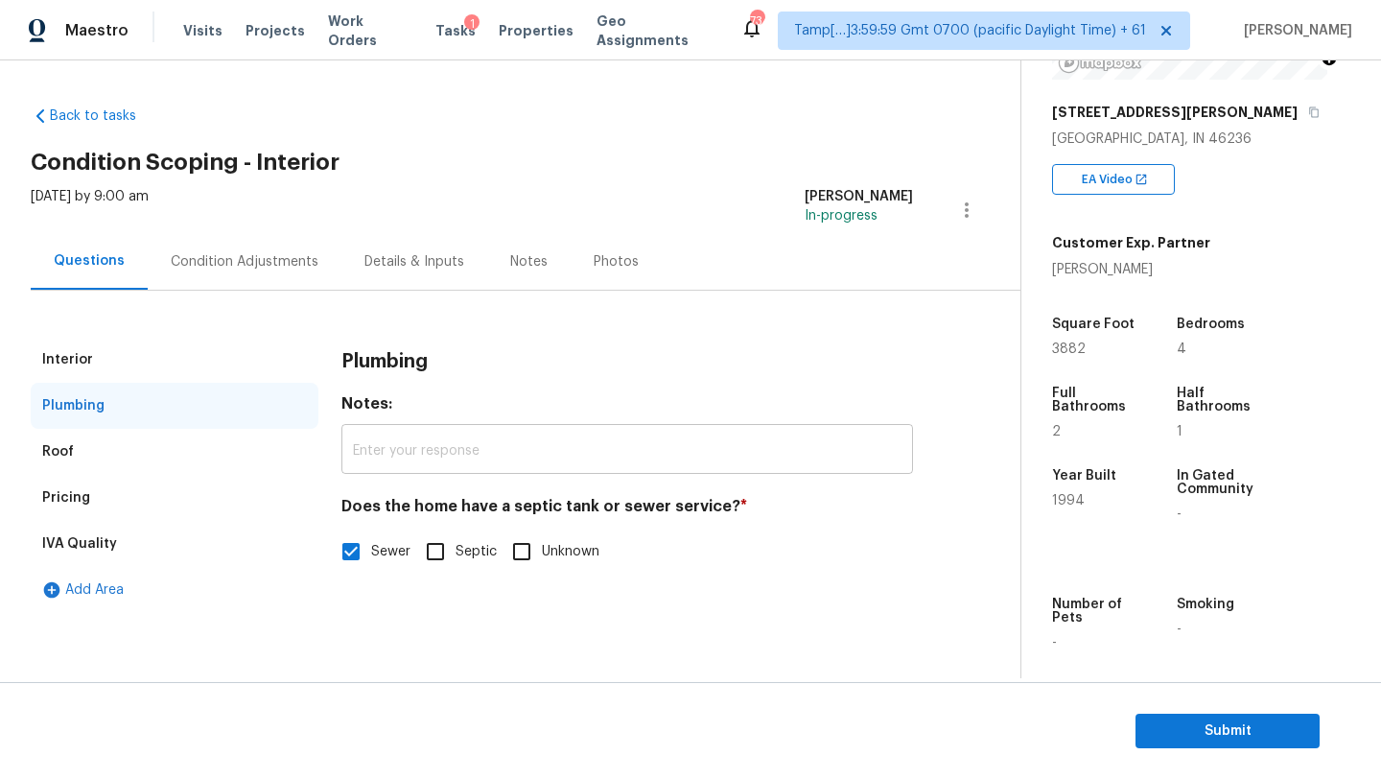
scroll to position [0, 0]
click at [182, 497] on div "Pricing" at bounding box center [175, 498] width 288 height 46
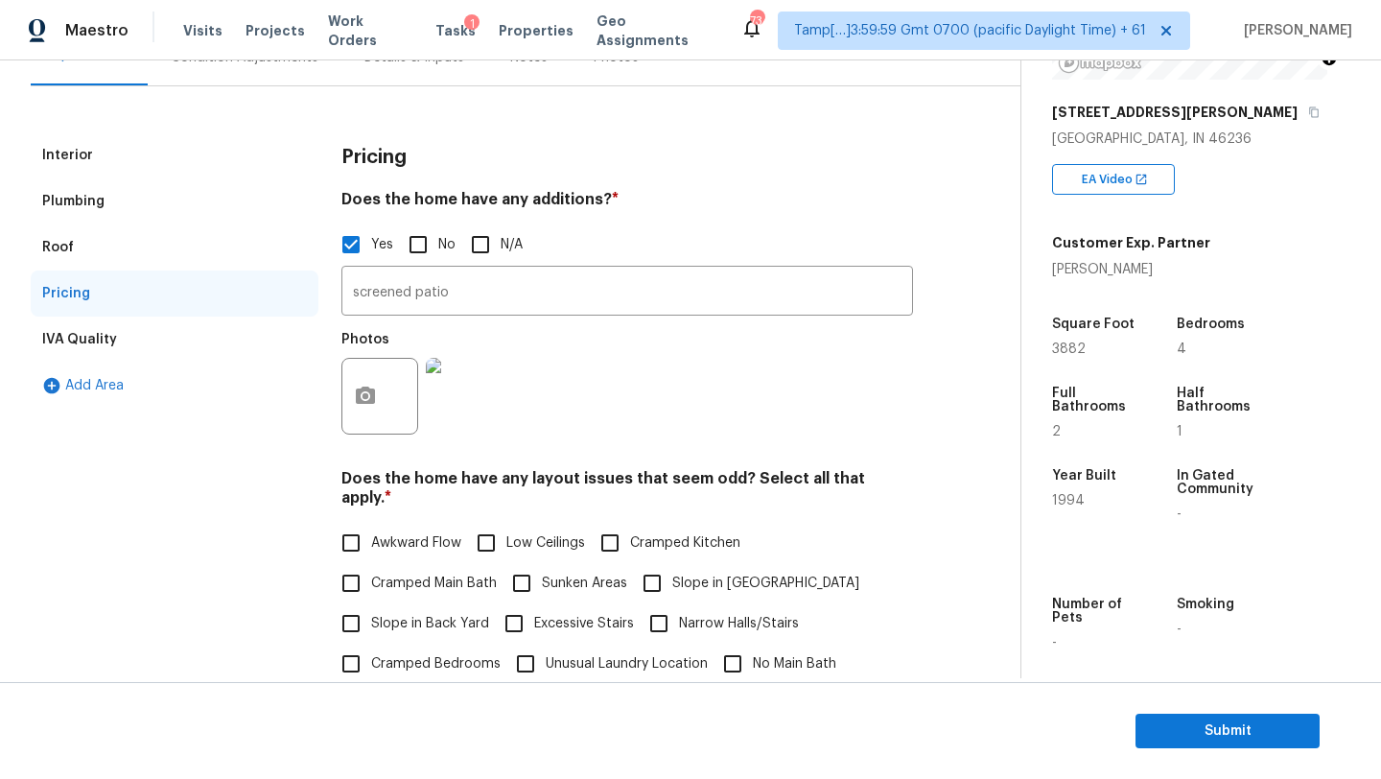
scroll to position [167, 0]
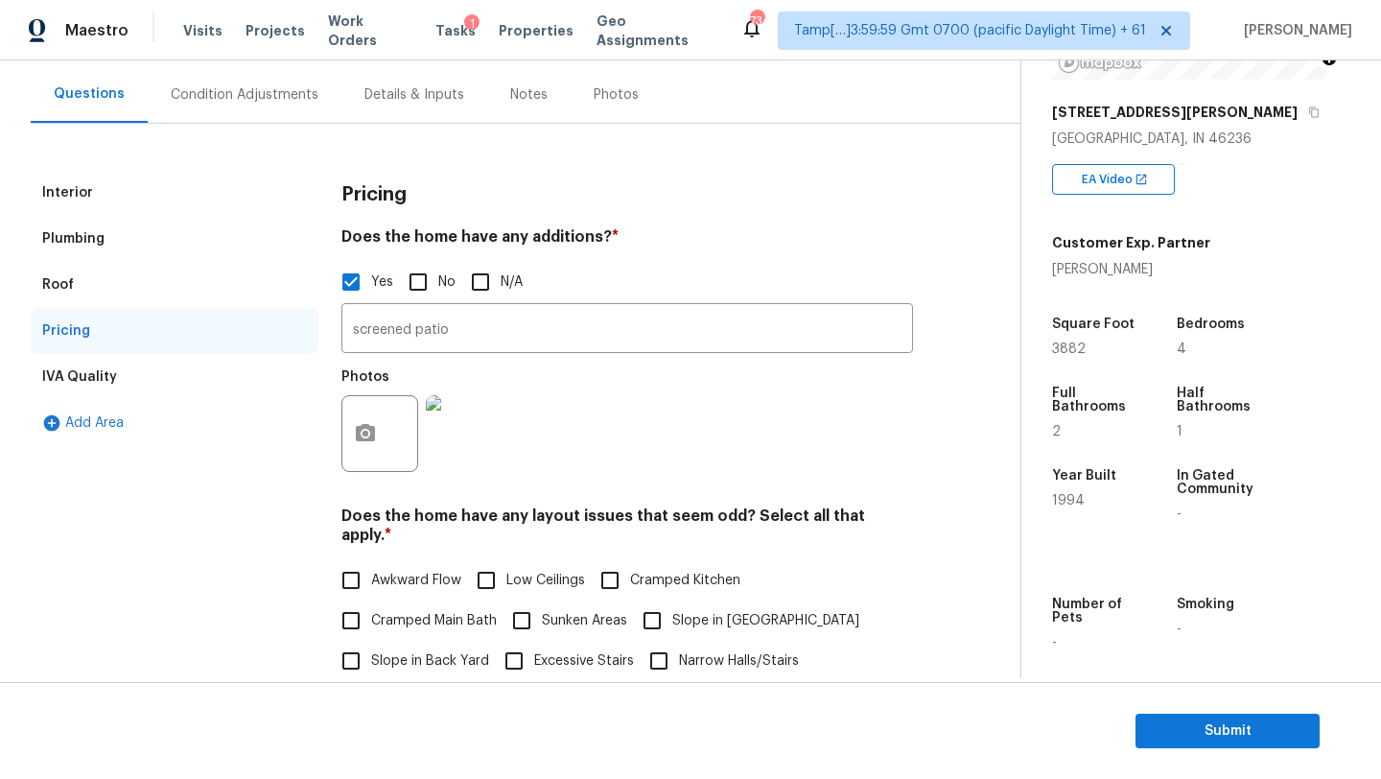
click at [131, 363] on div "IVA Quality" at bounding box center [175, 377] width 288 height 46
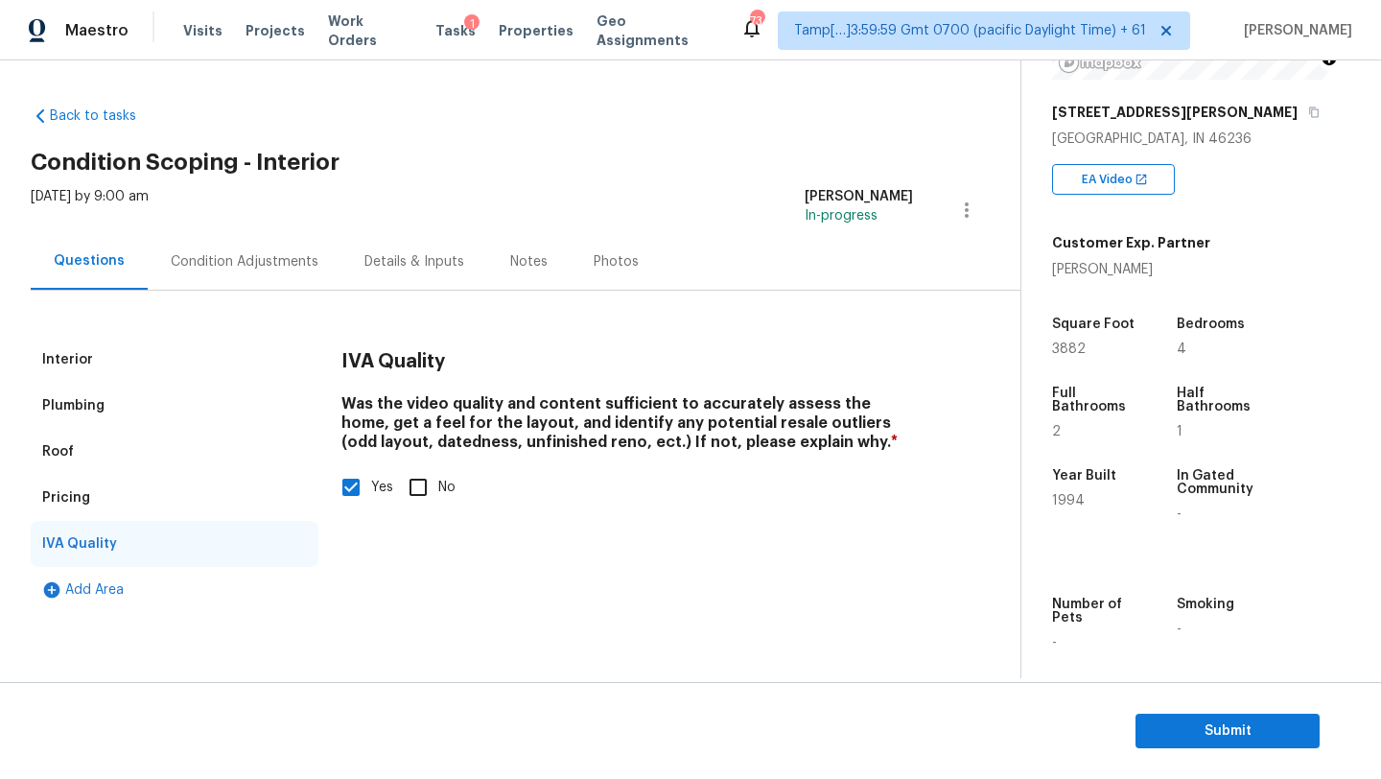
scroll to position [0, 0]
click at [1214, 735] on span "Submit" at bounding box center [1227, 731] width 153 height 24
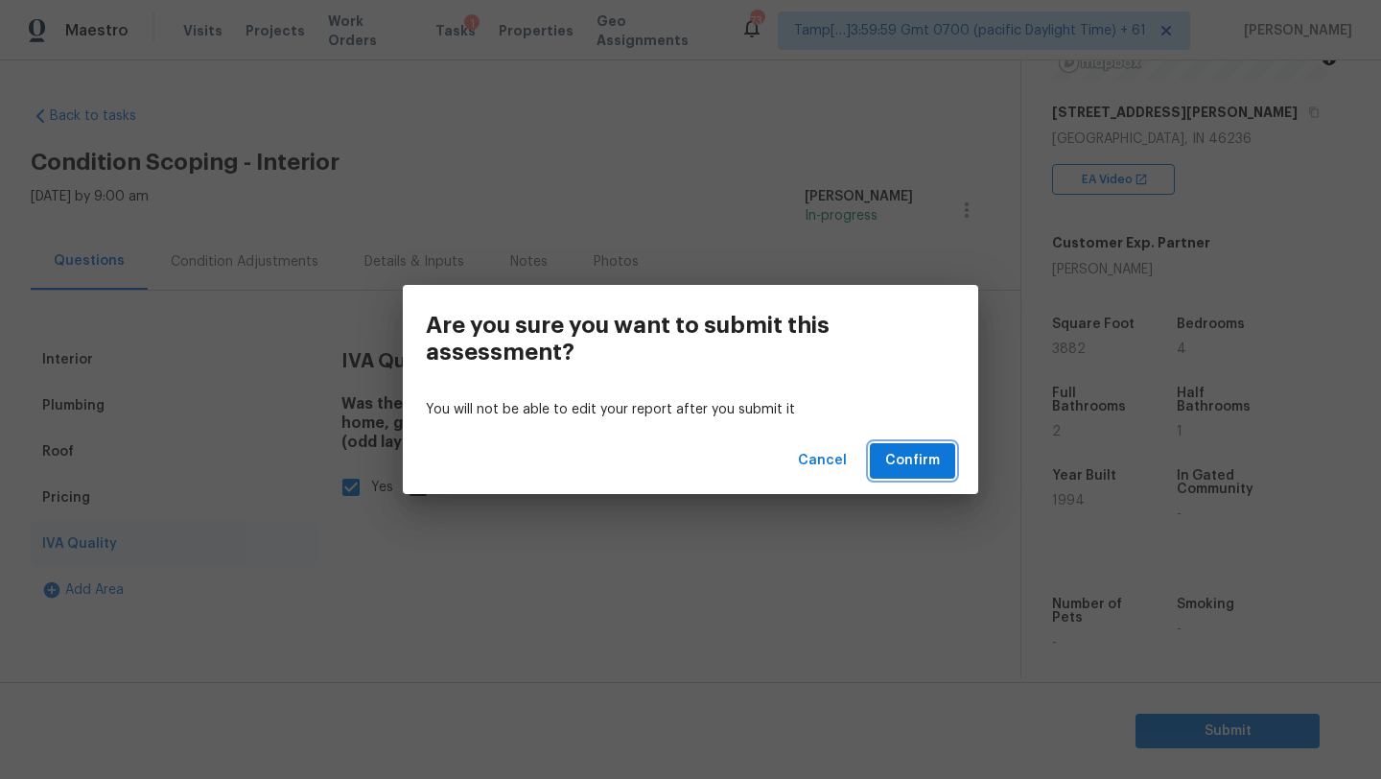
click at [923, 467] on span "Confirm" at bounding box center [912, 461] width 55 height 24
